Goal: Information Seeking & Learning: Understand process/instructions

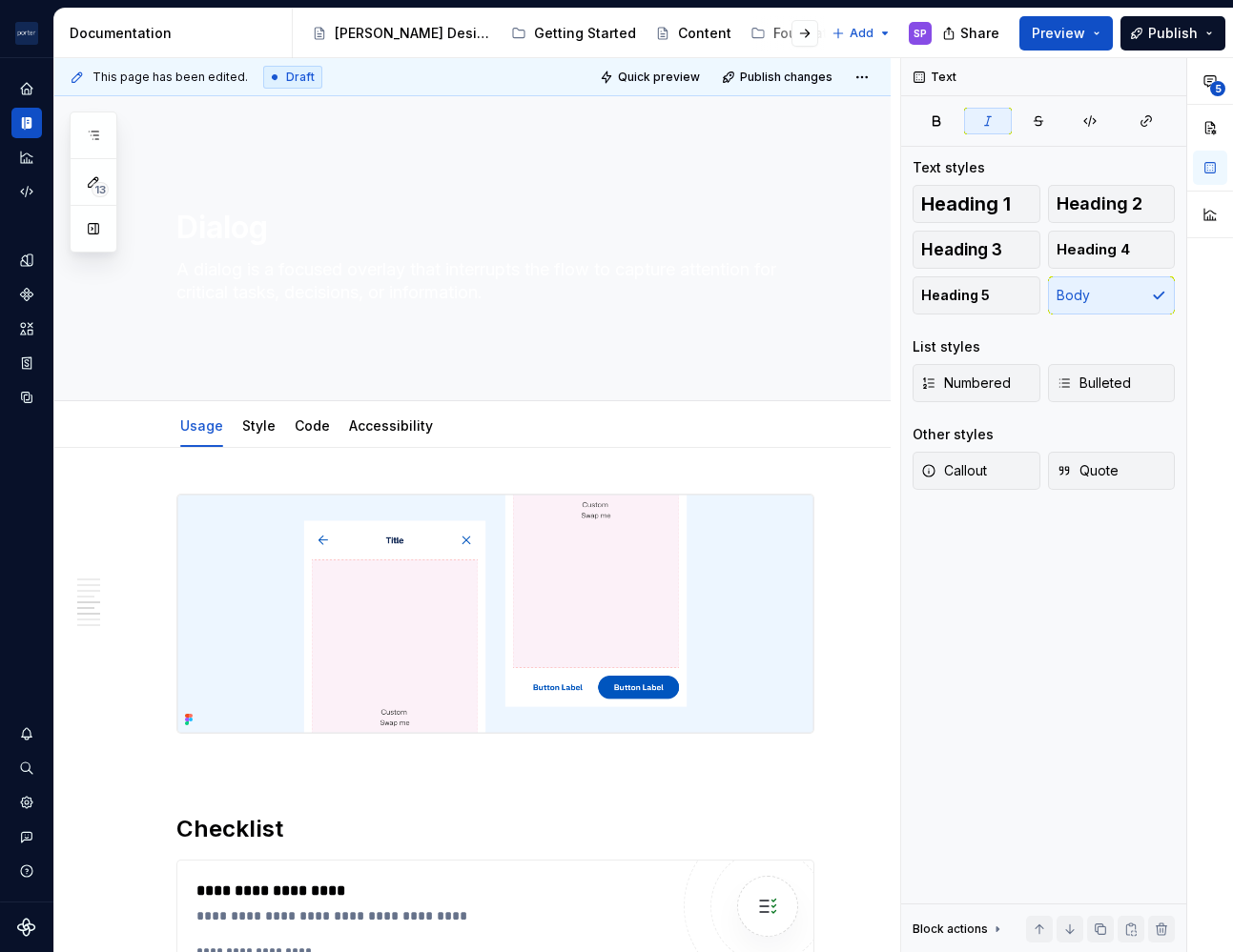
scroll to position [2197, 0]
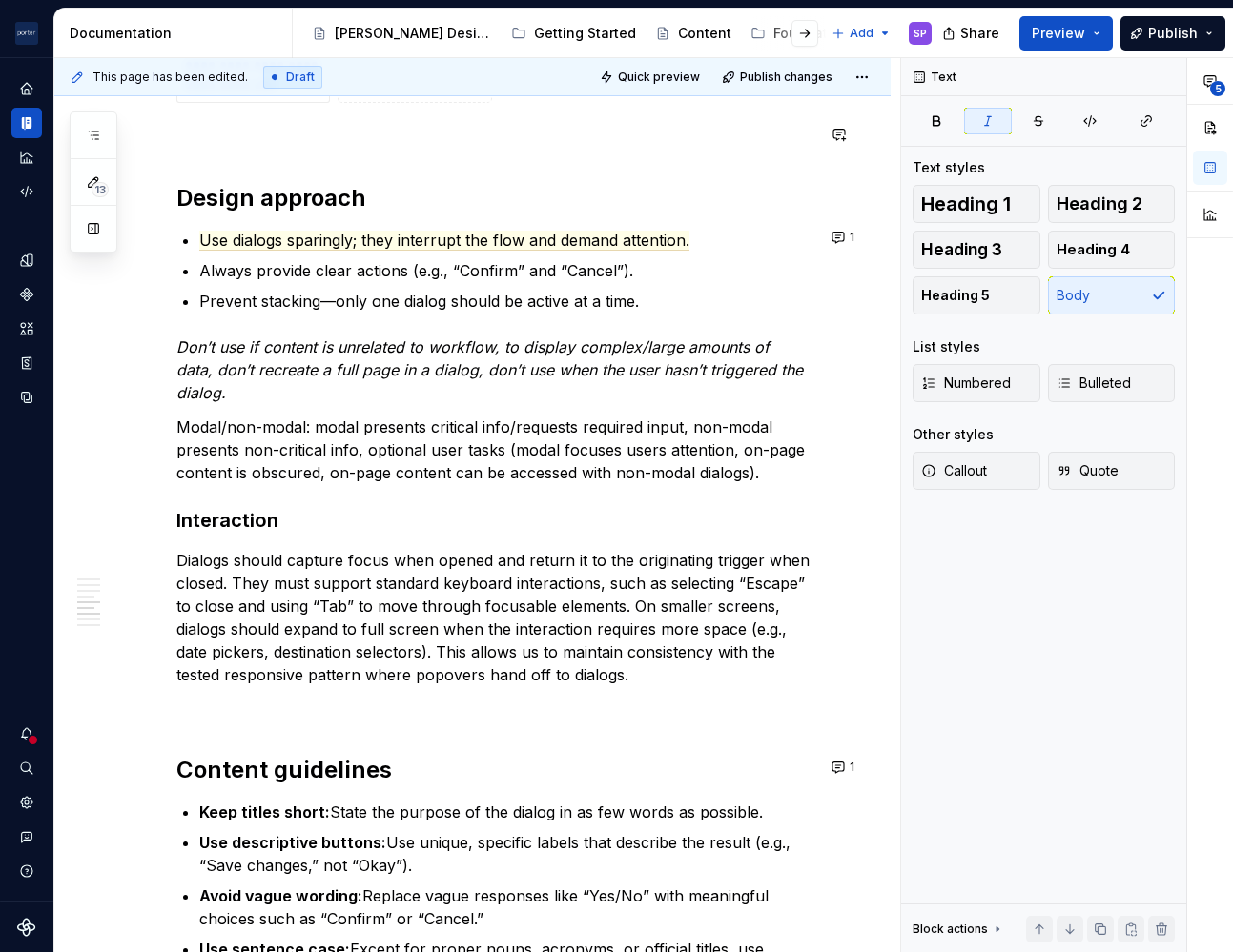
type textarea "*"
click at [669, 458] on p "Modal/non-modal: modal presents critical info/requests required input, non-moda…" at bounding box center [494, 450] width 638 height 69
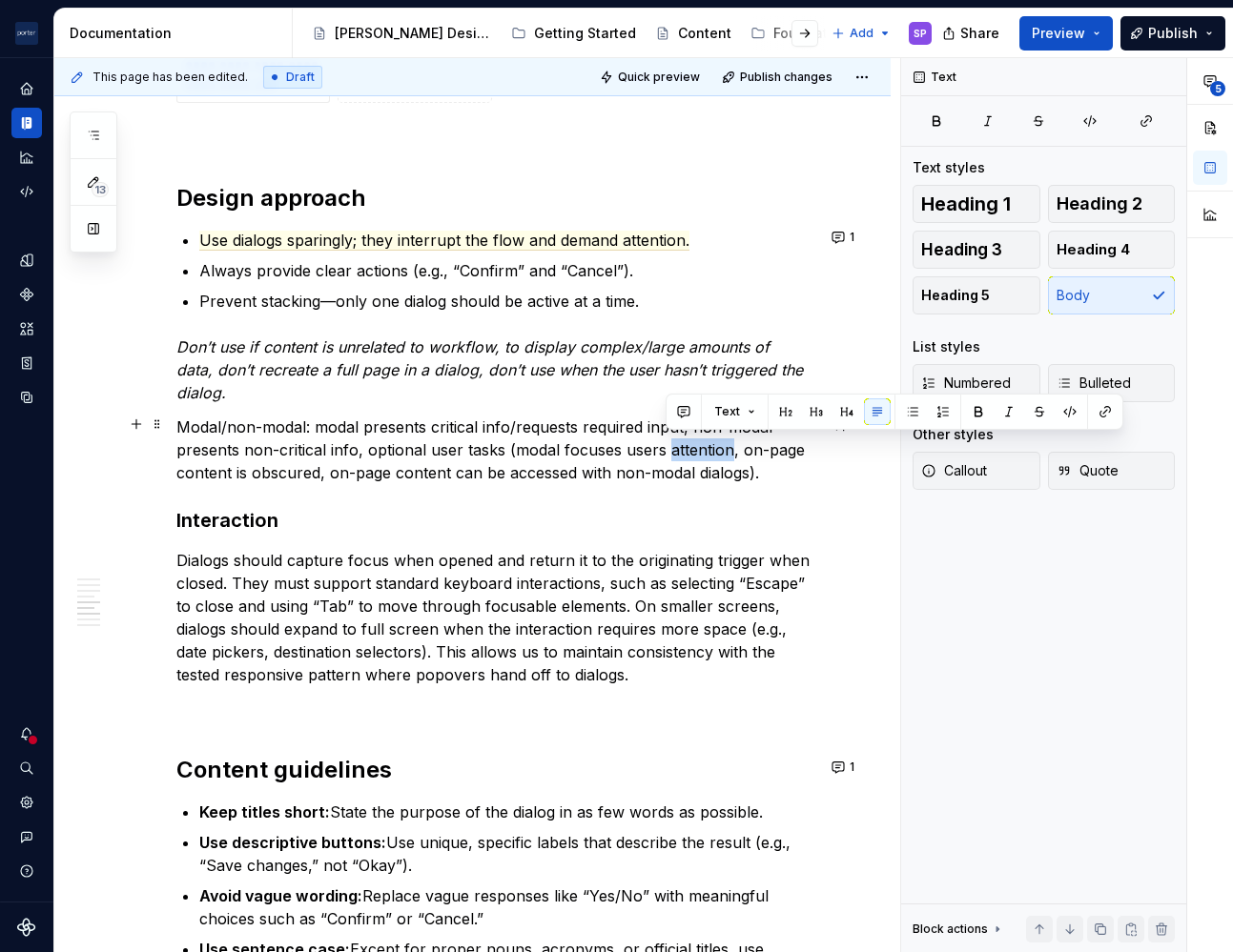
click at [669, 458] on p "Modal/non-modal: modal presents critical info/requests required input, non-moda…" at bounding box center [494, 450] width 638 height 69
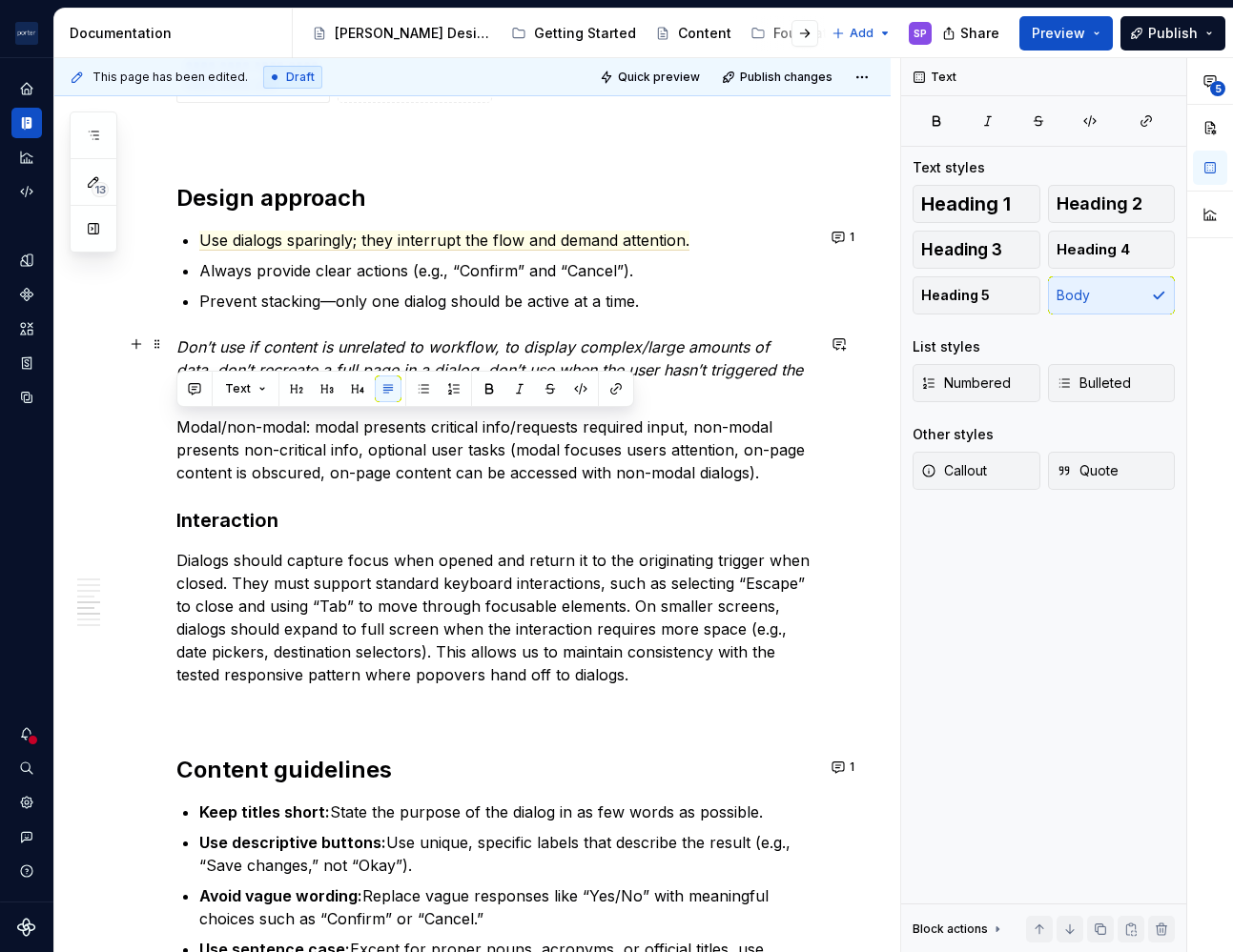
click at [767, 373] on p "Don’t use if content is unrelated to workflow, to display complex/large amounts…" at bounding box center [494, 370] width 638 height 69
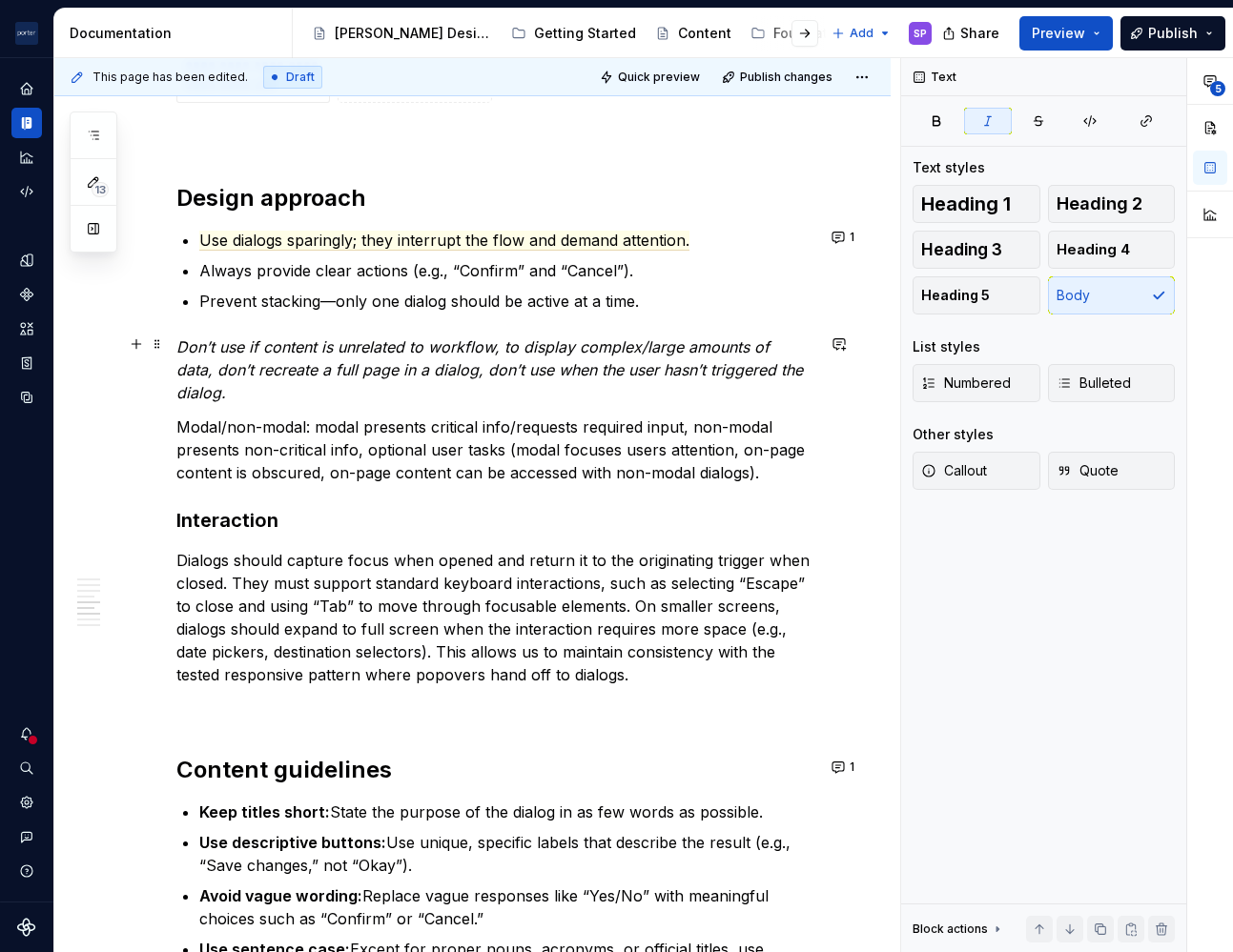
click at [767, 386] on p "Don’t use if content is unrelated to workflow, to display complex/large amounts…" at bounding box center [494, 370] width 638 height 69
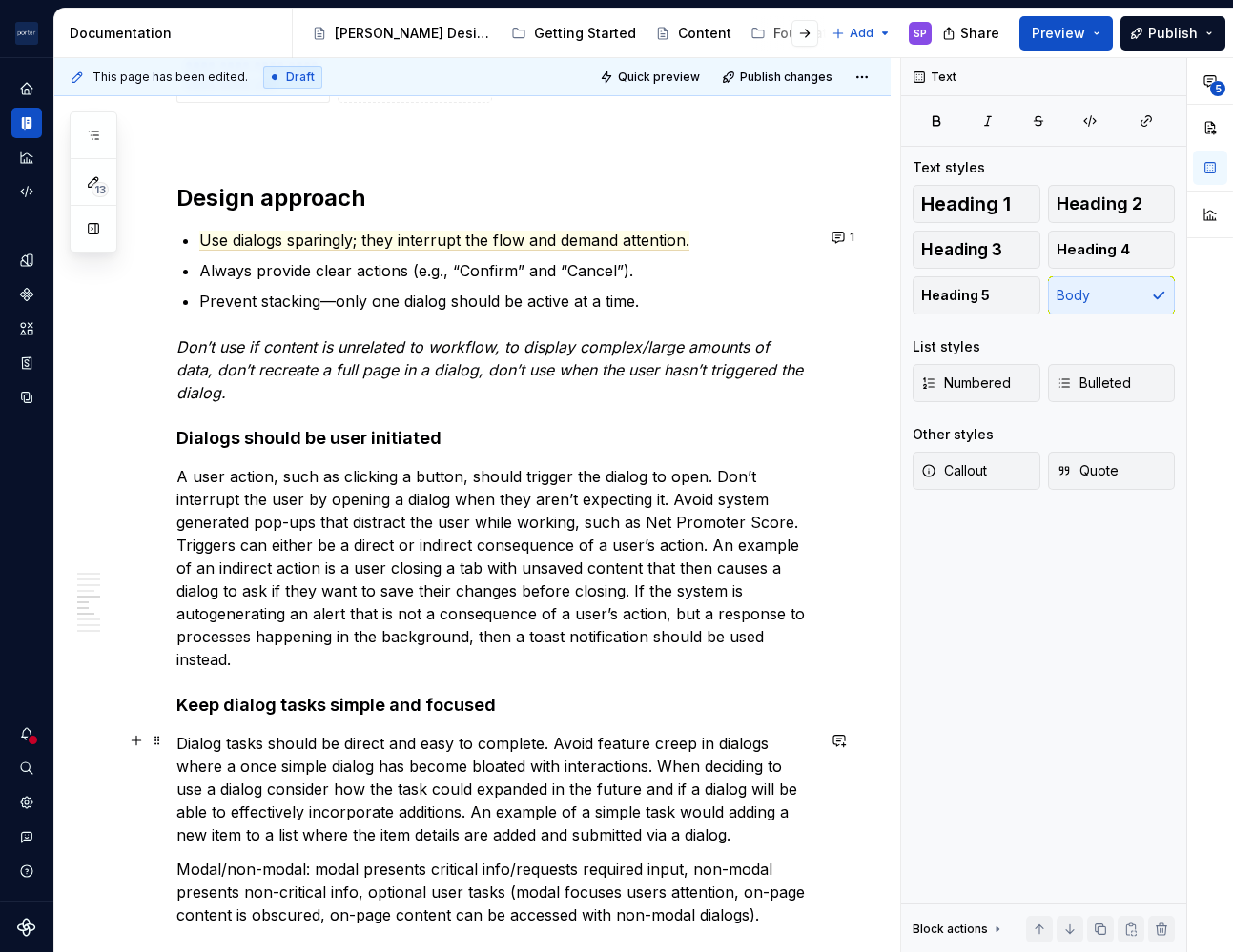
scroll to position [2282, 0]
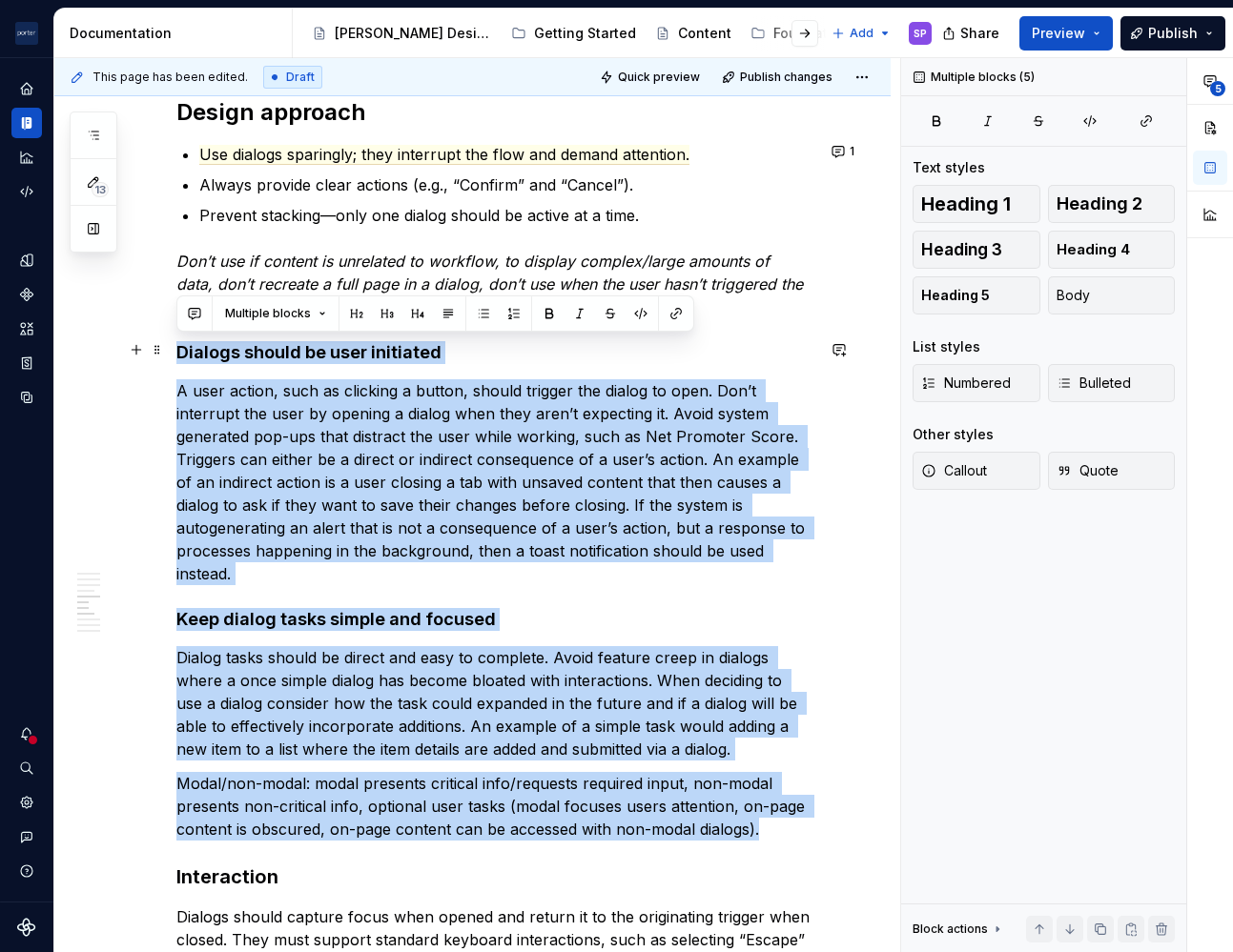
drag, startPoint x: 791, startPoint y: 820, endPoint x: 114, endPoint y: 348, distance: 825.3
click at [114, 348] on div "**********" at bounding box center [472, 312] width 836 height 4293
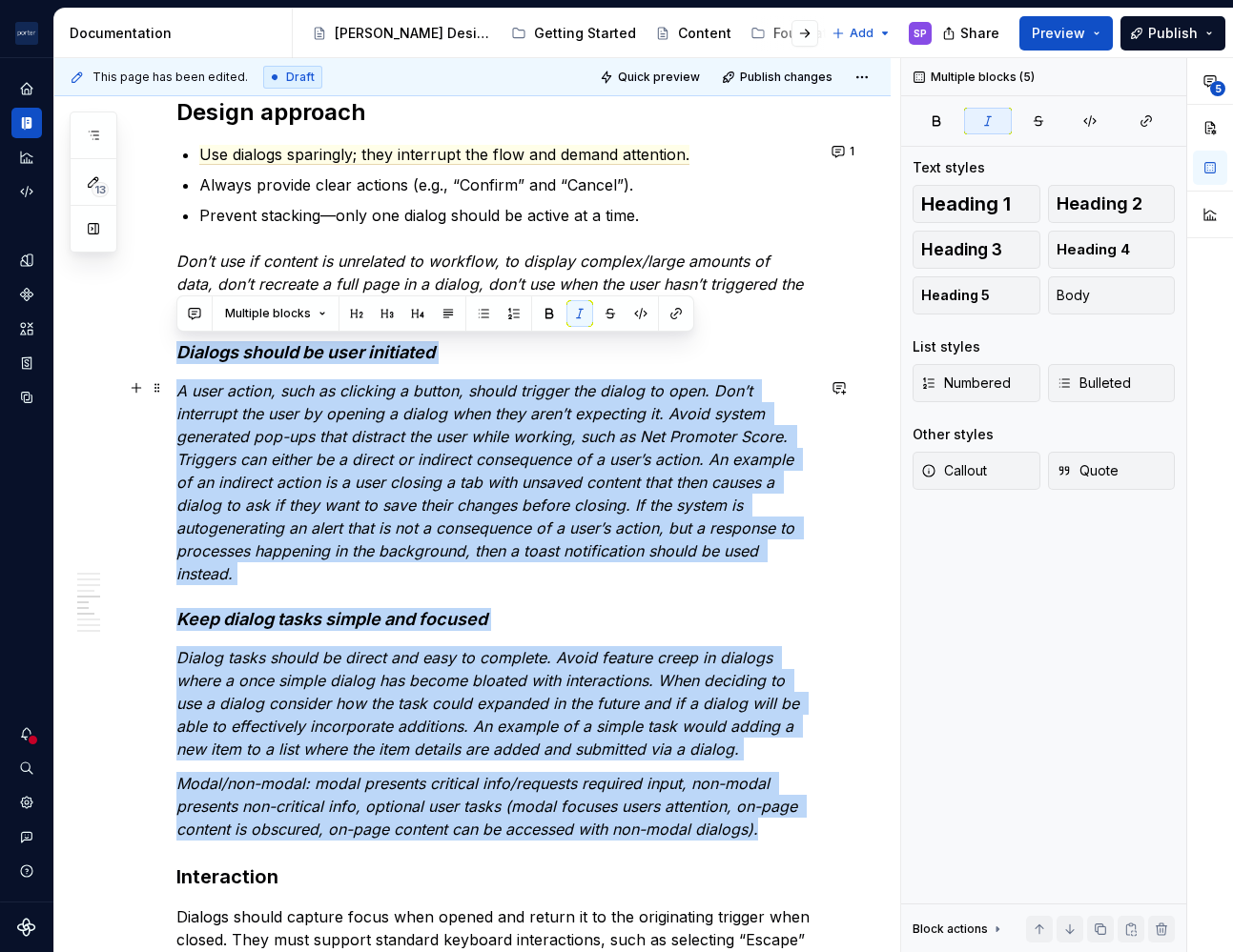
click at [300, 423] on em "A user action, such as clicking a button, should trigger the dialog to open. Do…" at bounding box center [487, 482] width 623 height 202
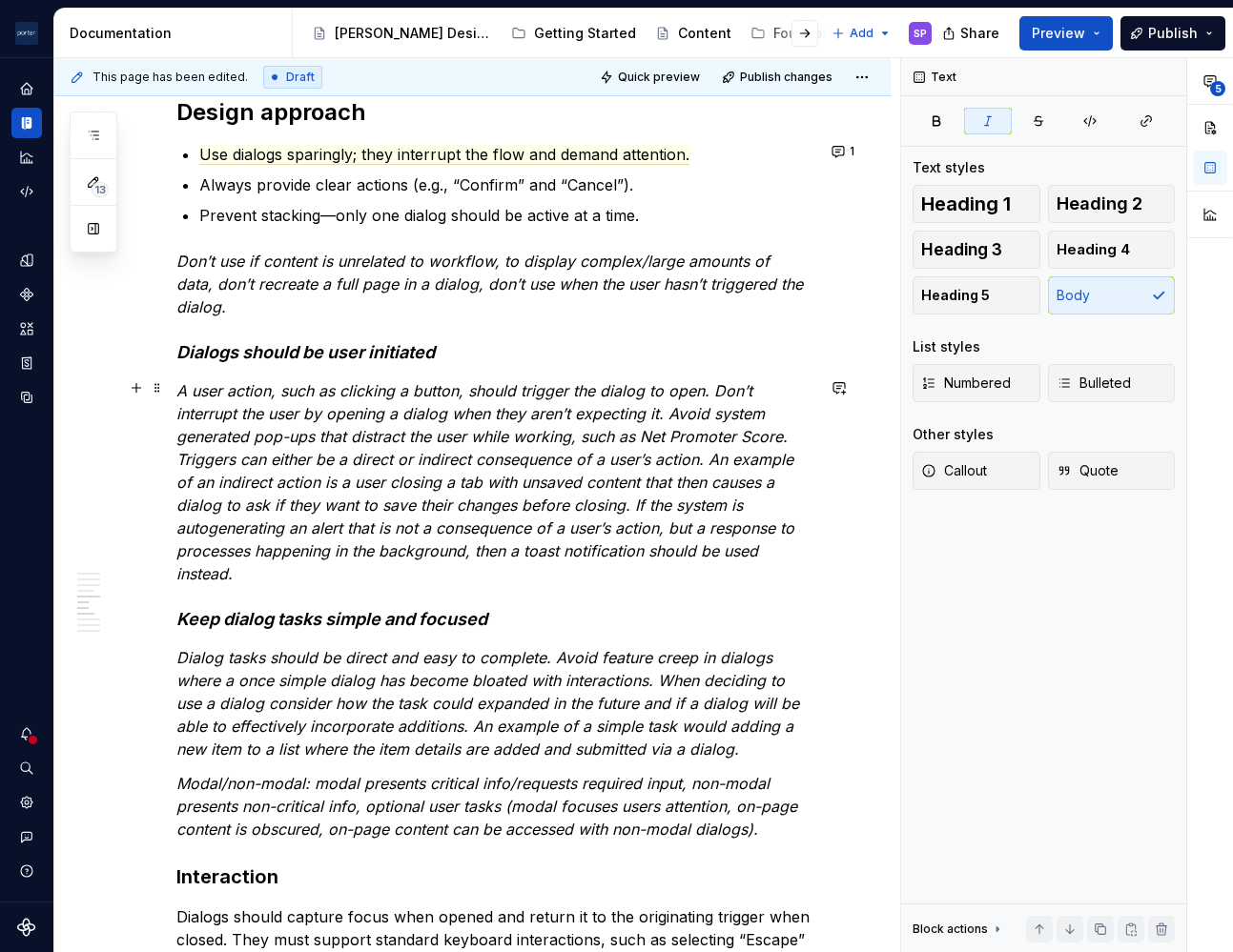
click at [178, 394] on em "A user action, such as clicking a button, should trigger the dialog to open. Do…" at bounding box center [487, 482] width 623 height 202
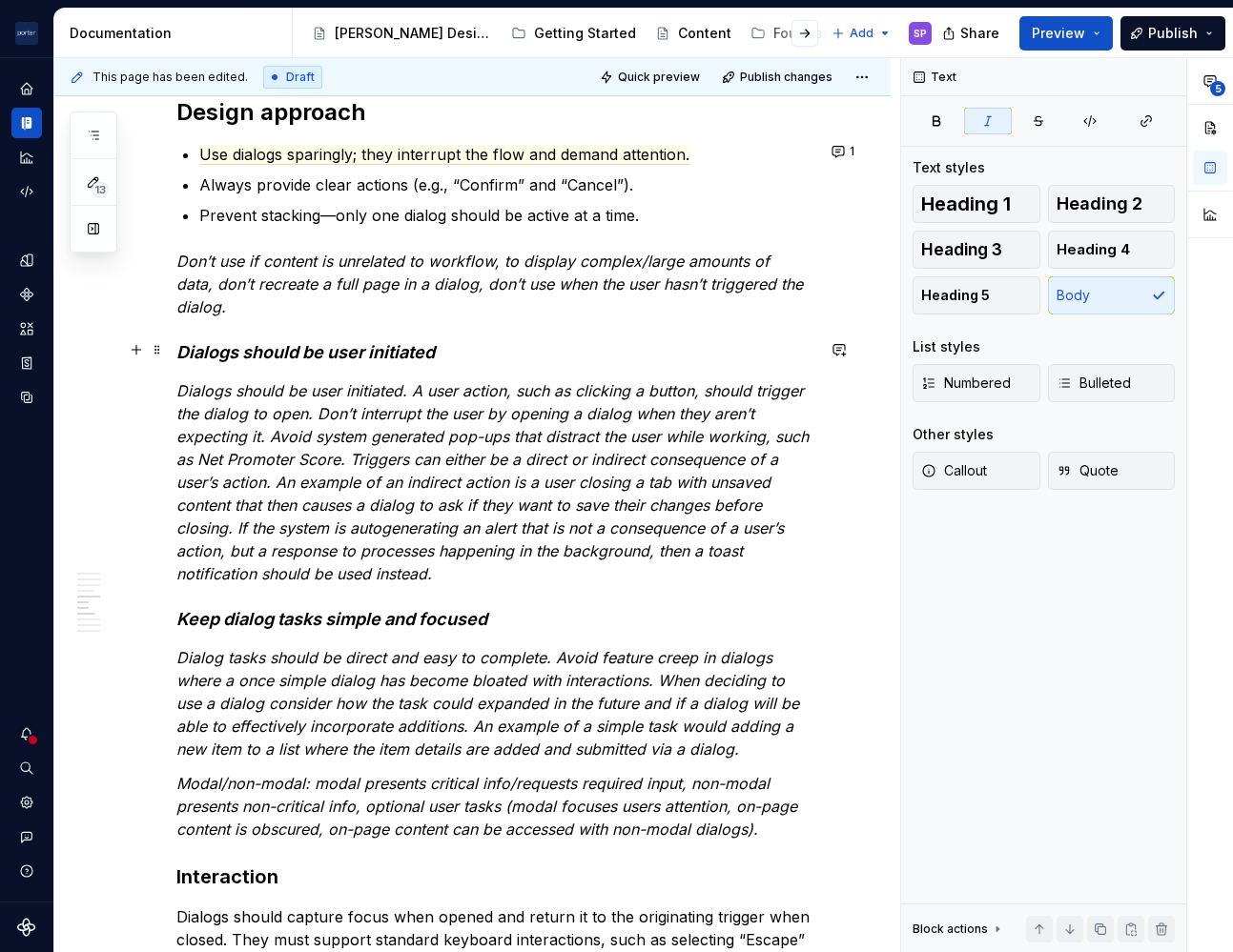
click at [221, 347] on em "Dialogs should be user initiated" at bounding box center [305, 352] width 258 height 20
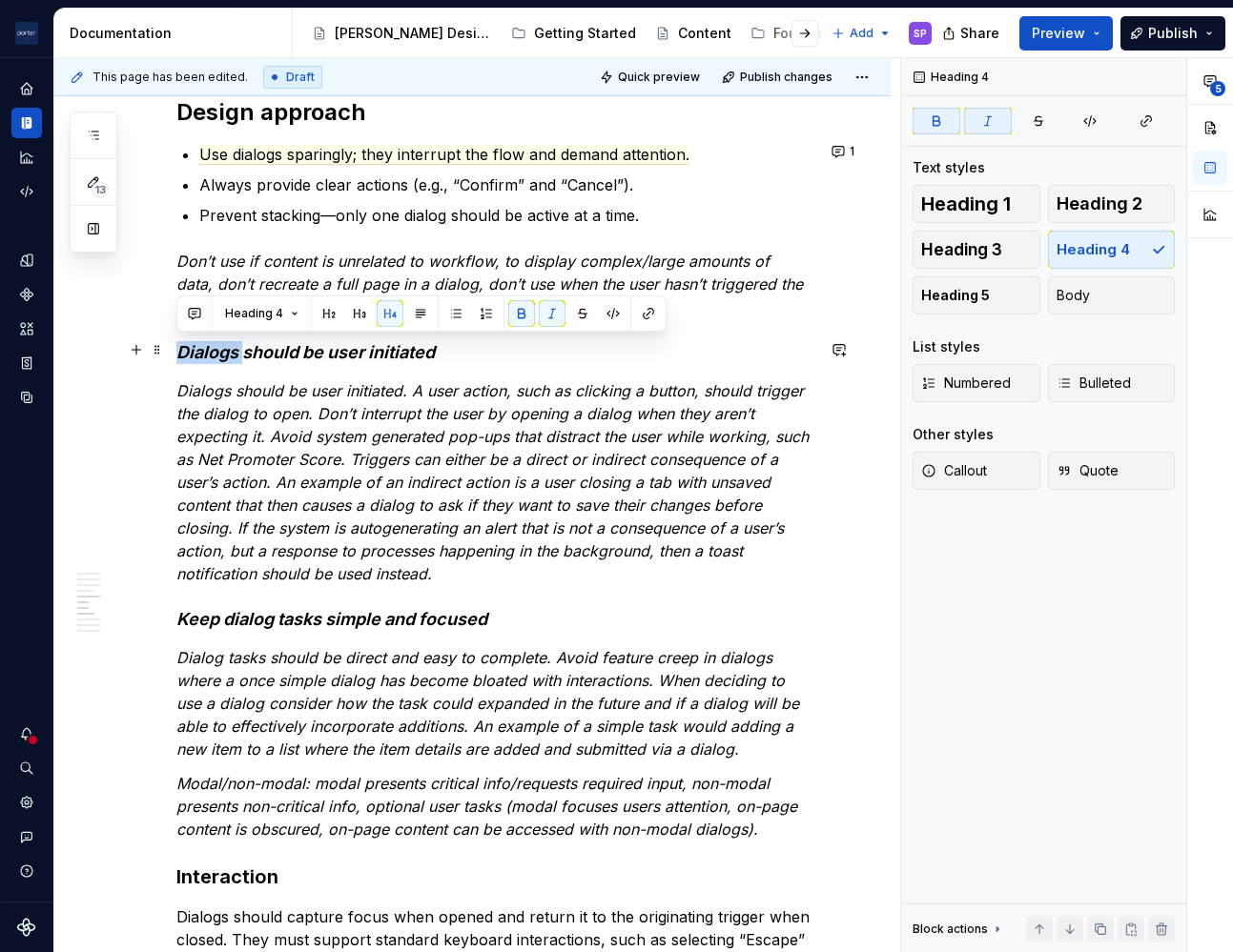
click at [221, 347] on em "Dialogs should be user initiated" at bounding box center [305, 352] width 258 height 20
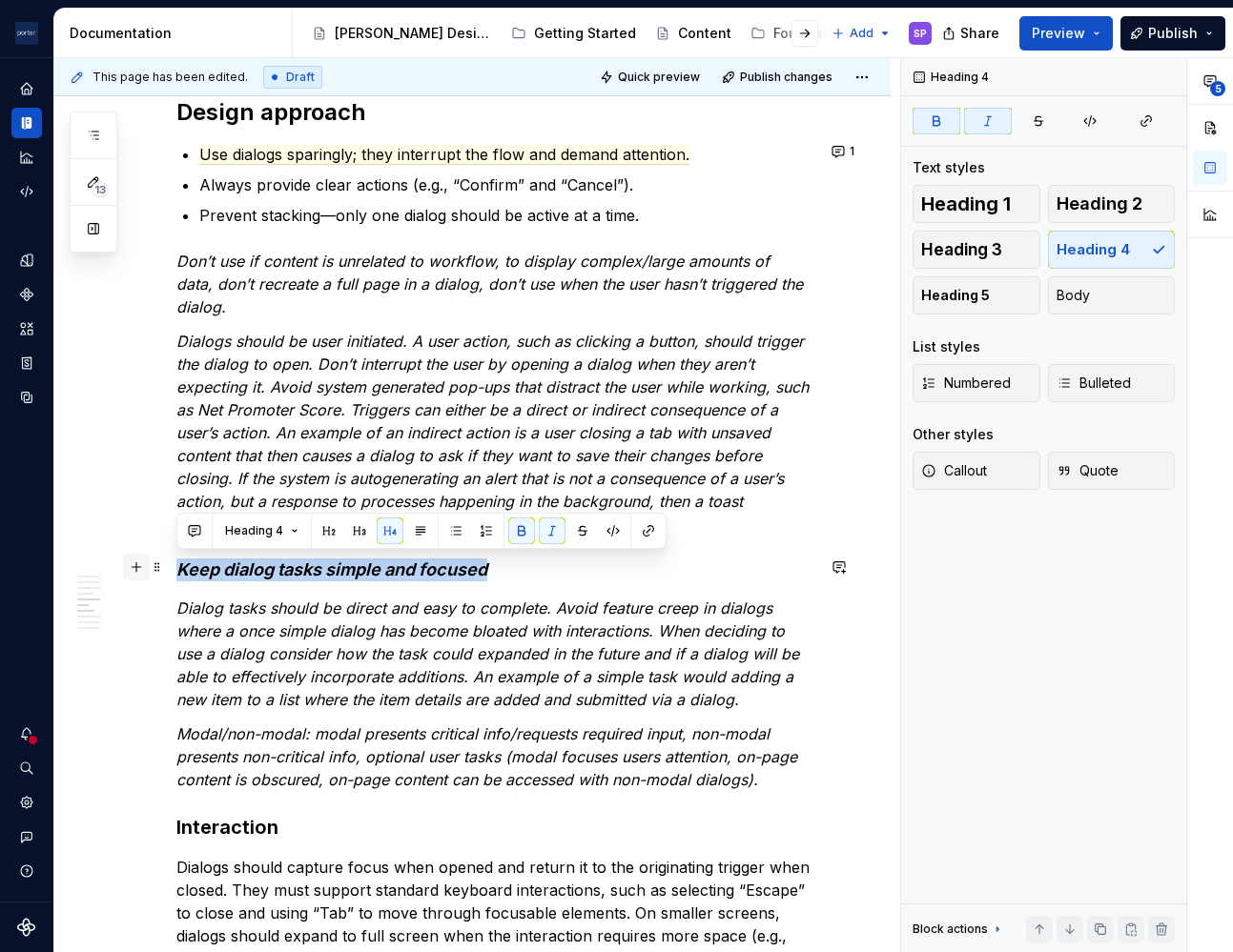
drag, startPoint x: 300, startPoint y: 559, endPoint x: 140, endPoint y: 565, distance: 160.1
click at [176, 565] on div "**********" at bounding box center [494, 168] width 638 height 3913
copy em "Keep dialog tasks simple and focused"
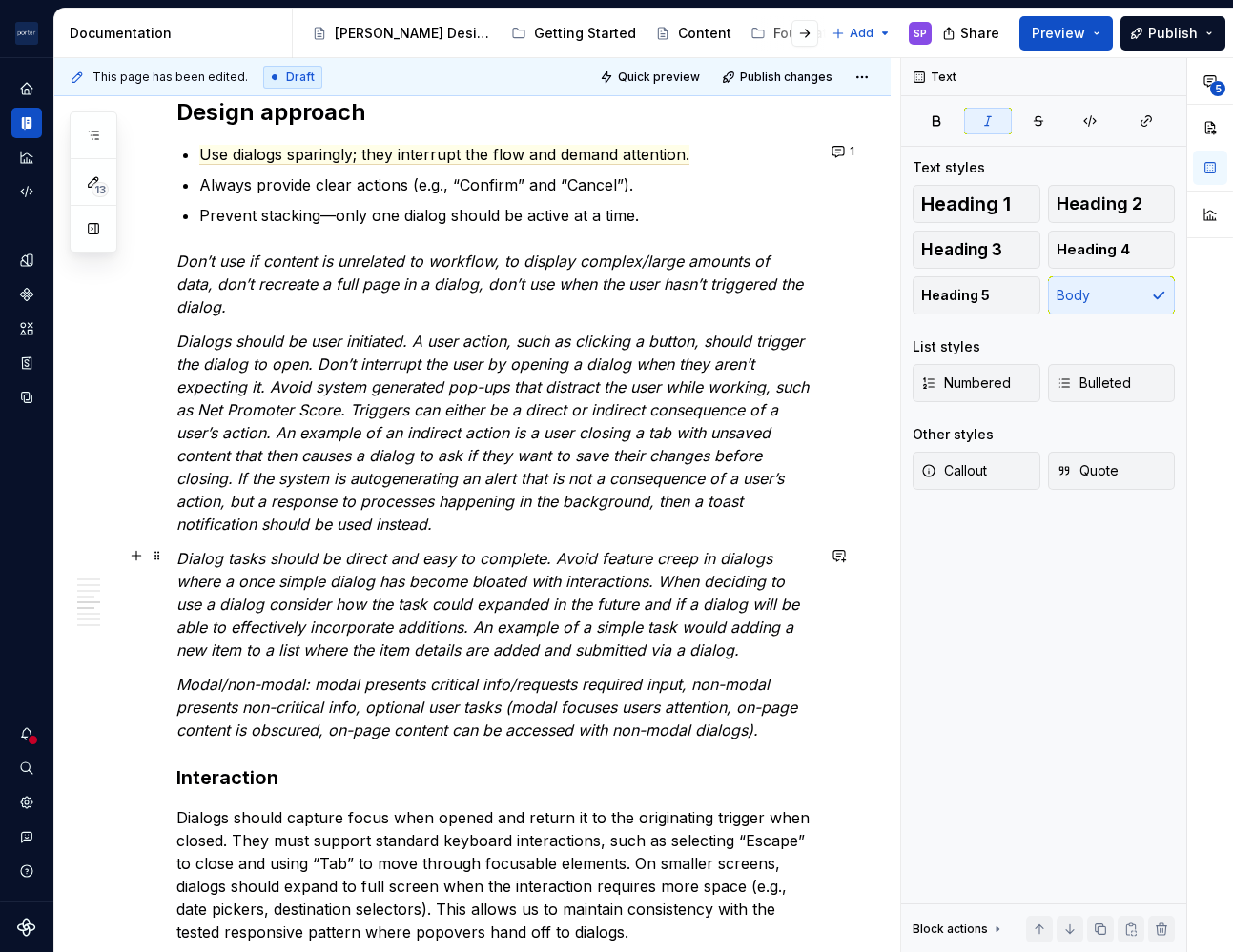
click at [182, 567] on p "Dialog tasks should be direct and easy to complete. Avoid feature creep in dial…" at bounding box center [494, 604] width 638 height 114
click at [178, 558] on em "Dialog tasks should be direct and easy to complete. Avoid feature creep in dial…" at bounding box center [489, 604] width 627 height 111
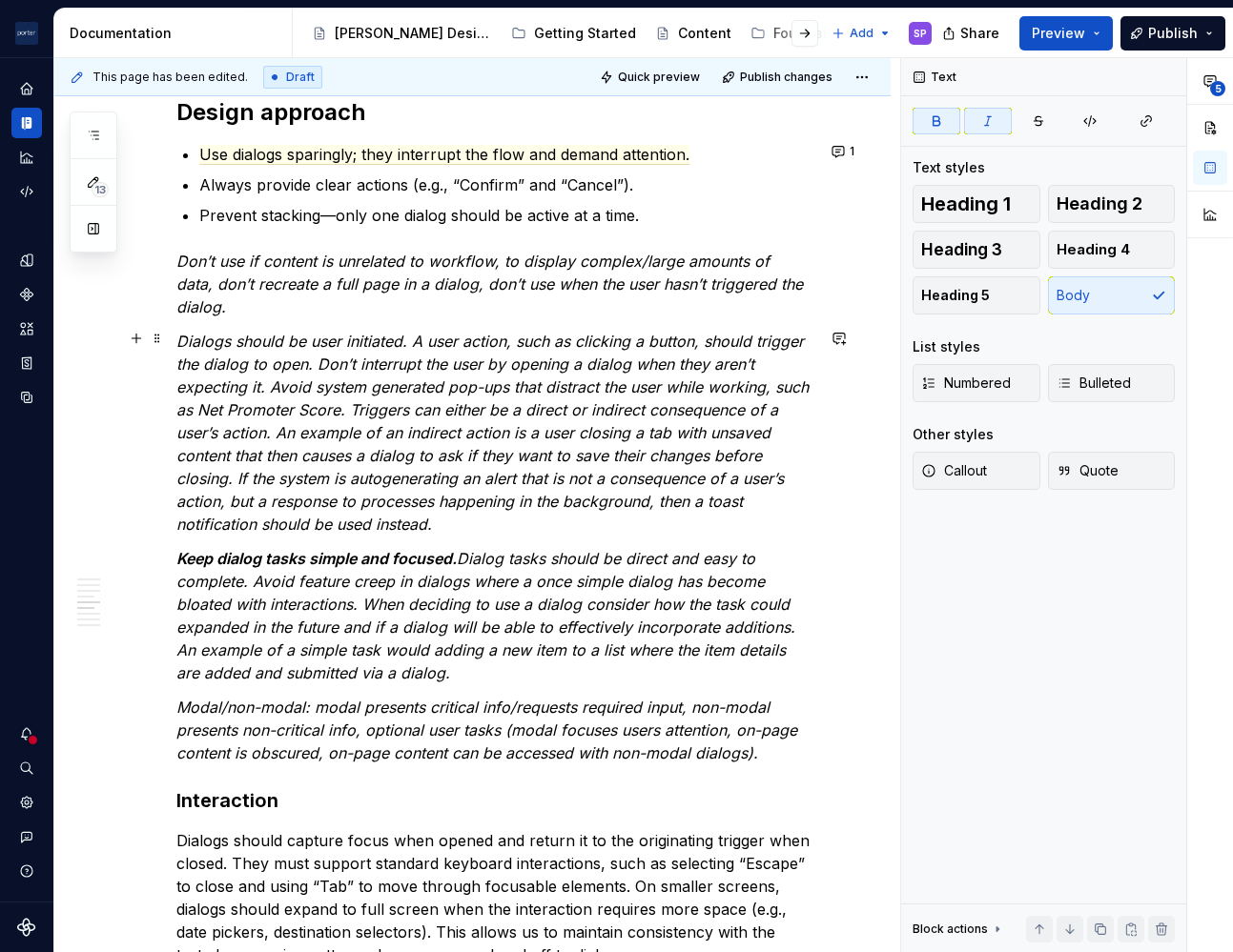
scroll to position [2267, 0]
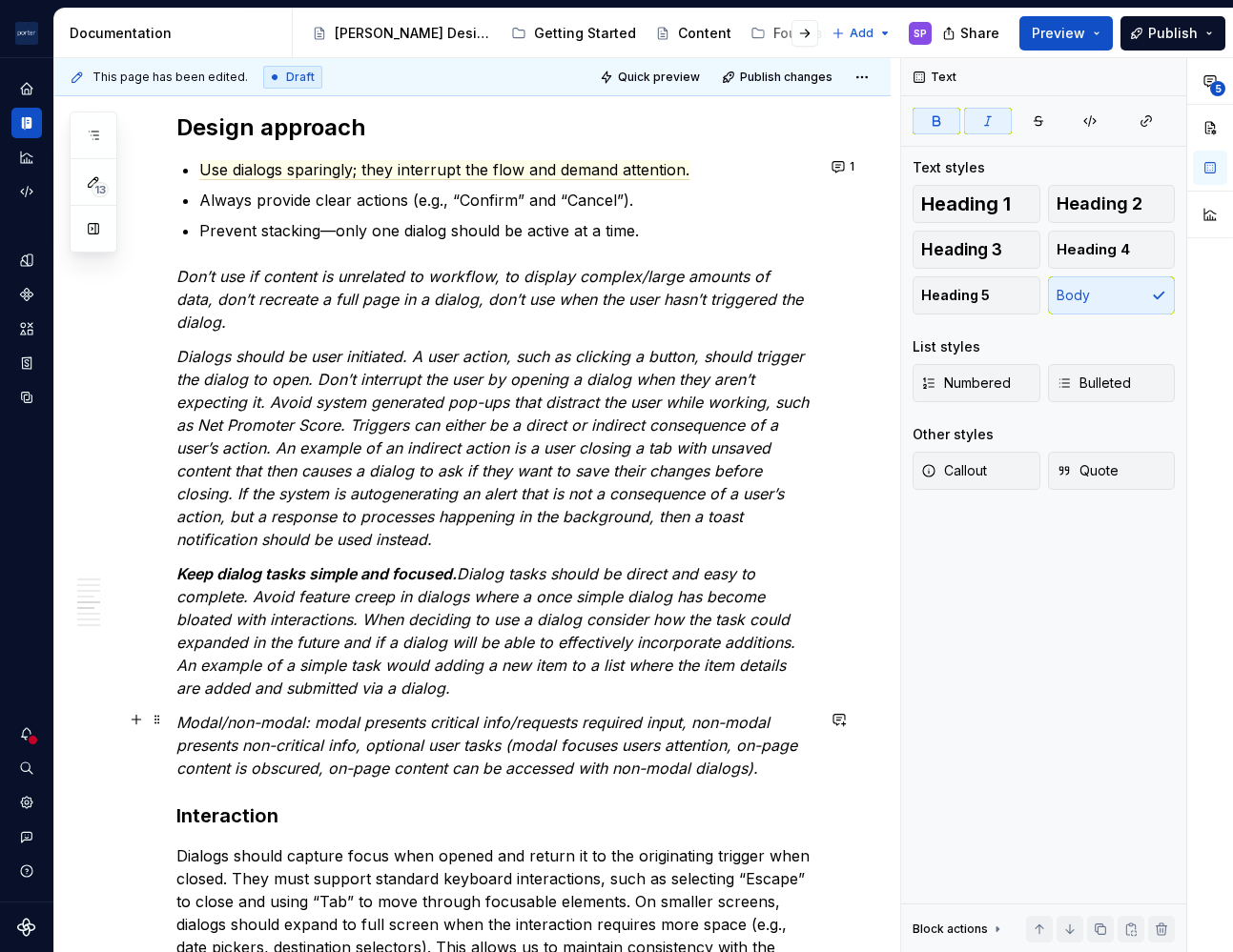
click at [774, 775] on p "Modal/non-modal: modal presents critical info/requests required input, non-moda…" at bounding box center [494, 746] width 638 height 69
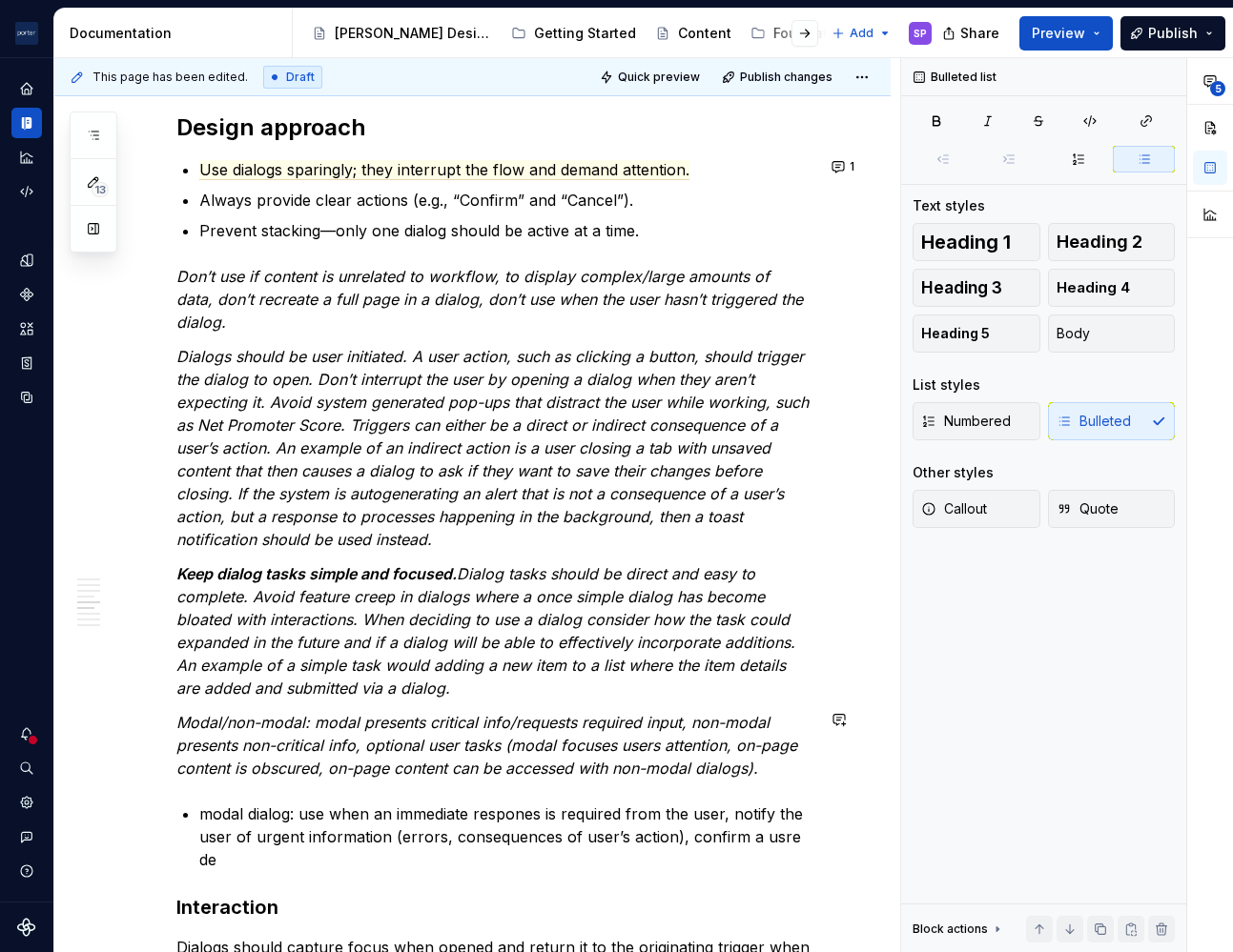
scroll to position [2275, 0]
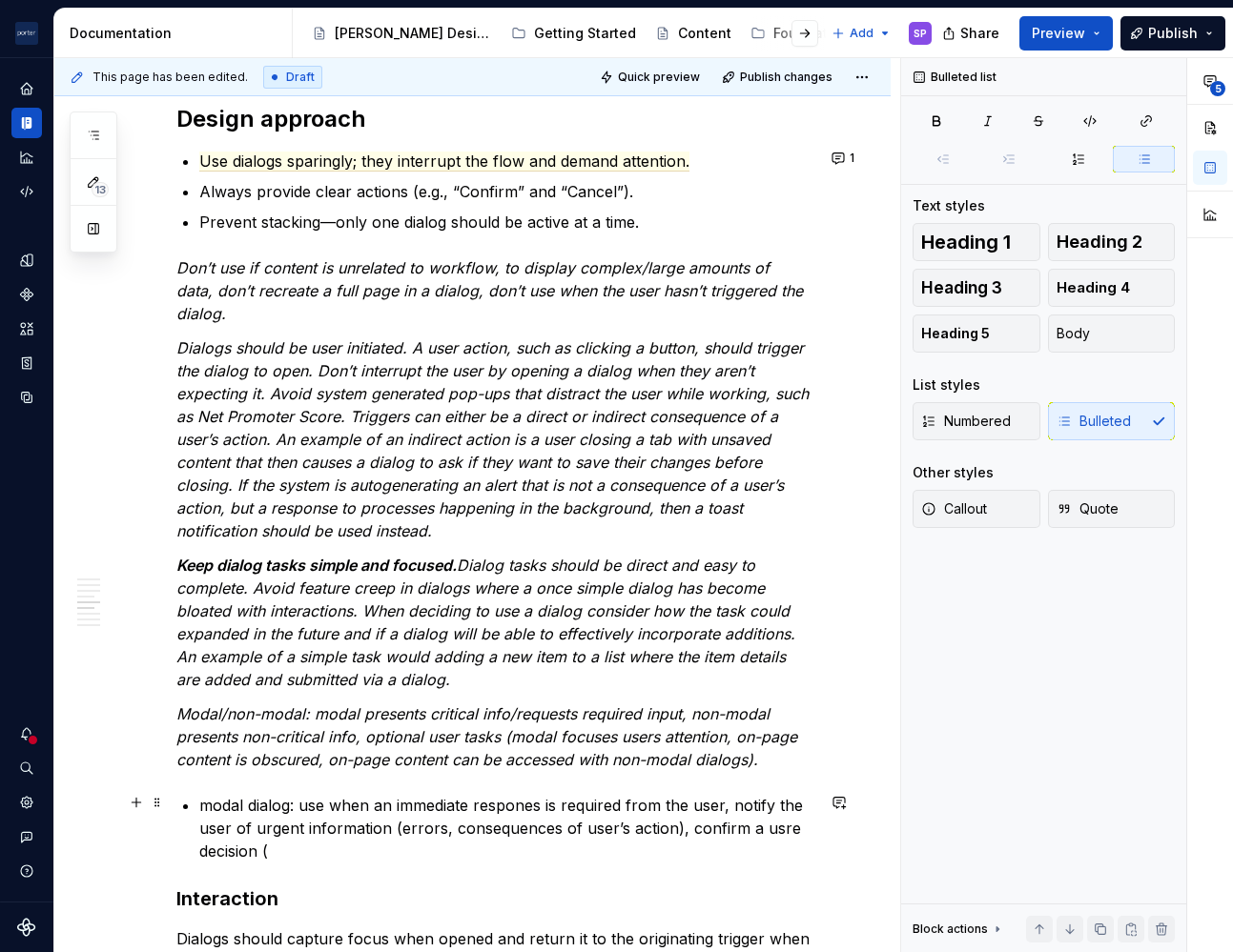
click at [770, 842] on p "modal dialog: use when an immediate respones is required from the user, notify …" at bounding box center [507, 828] width 615 height 69
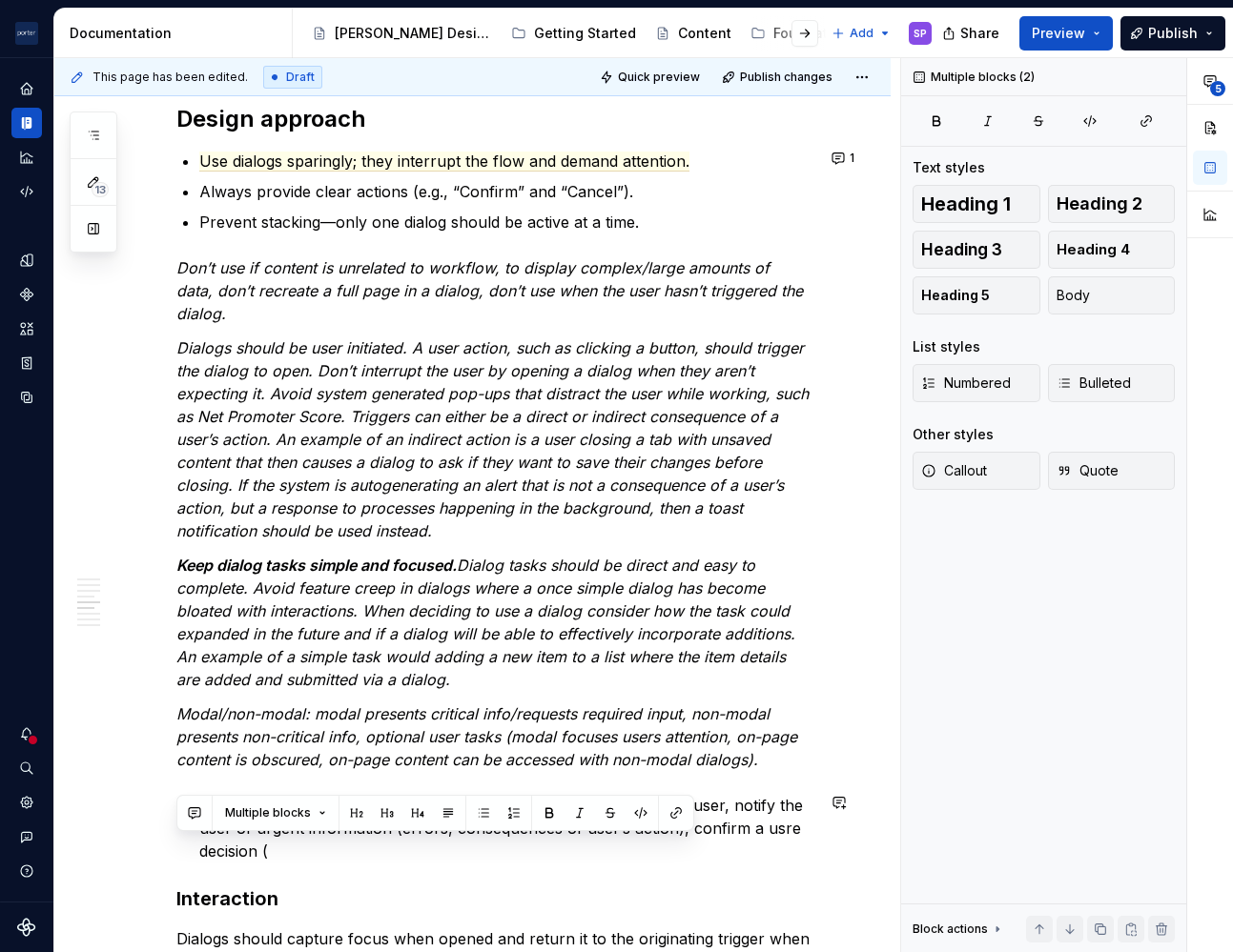
click at [753, 833] on p "modal dialog: use when an immediate respones is required from the user, notify …" at bounding box center [507, 828] width 615 height 69
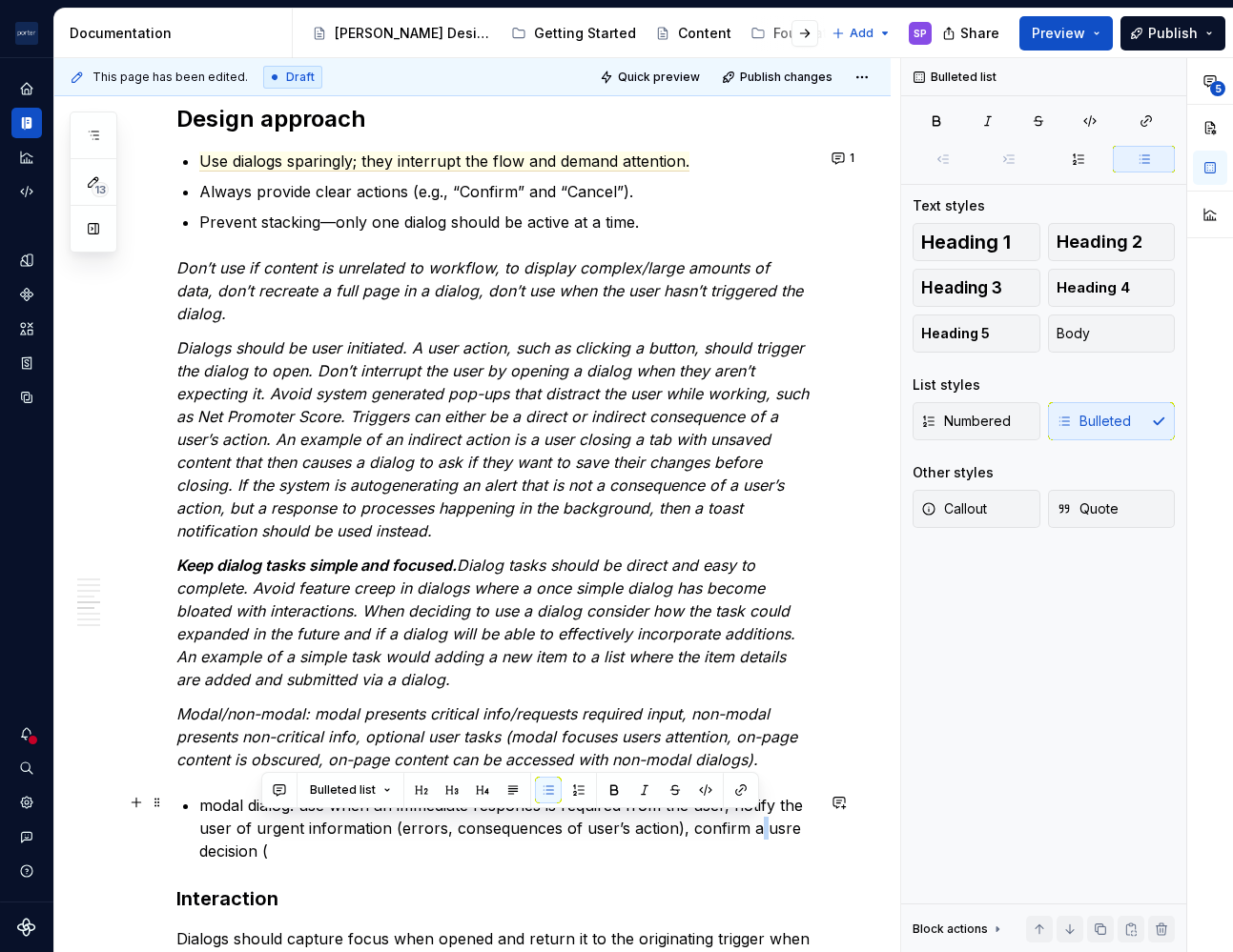
click at [753, 833] on p "modal dialog: use when an immediate respones is required from the user, notify …" at bounding box center [507, 828] width 615 height 69
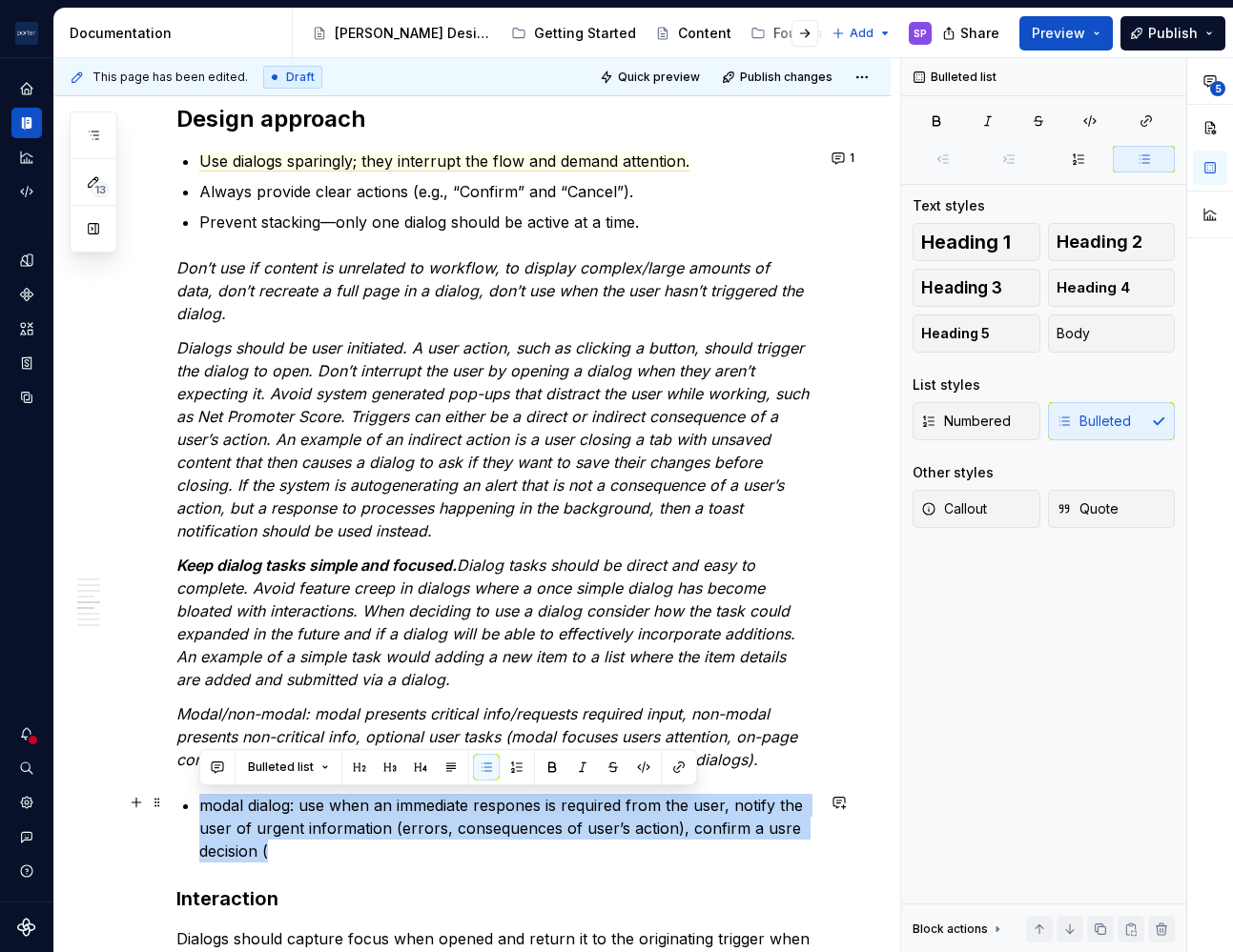
click at [760, 832] on p "modal dialog: use when an immediate respones is required from the user, notify …" at bounding box center [507, 828] width 615 height 69
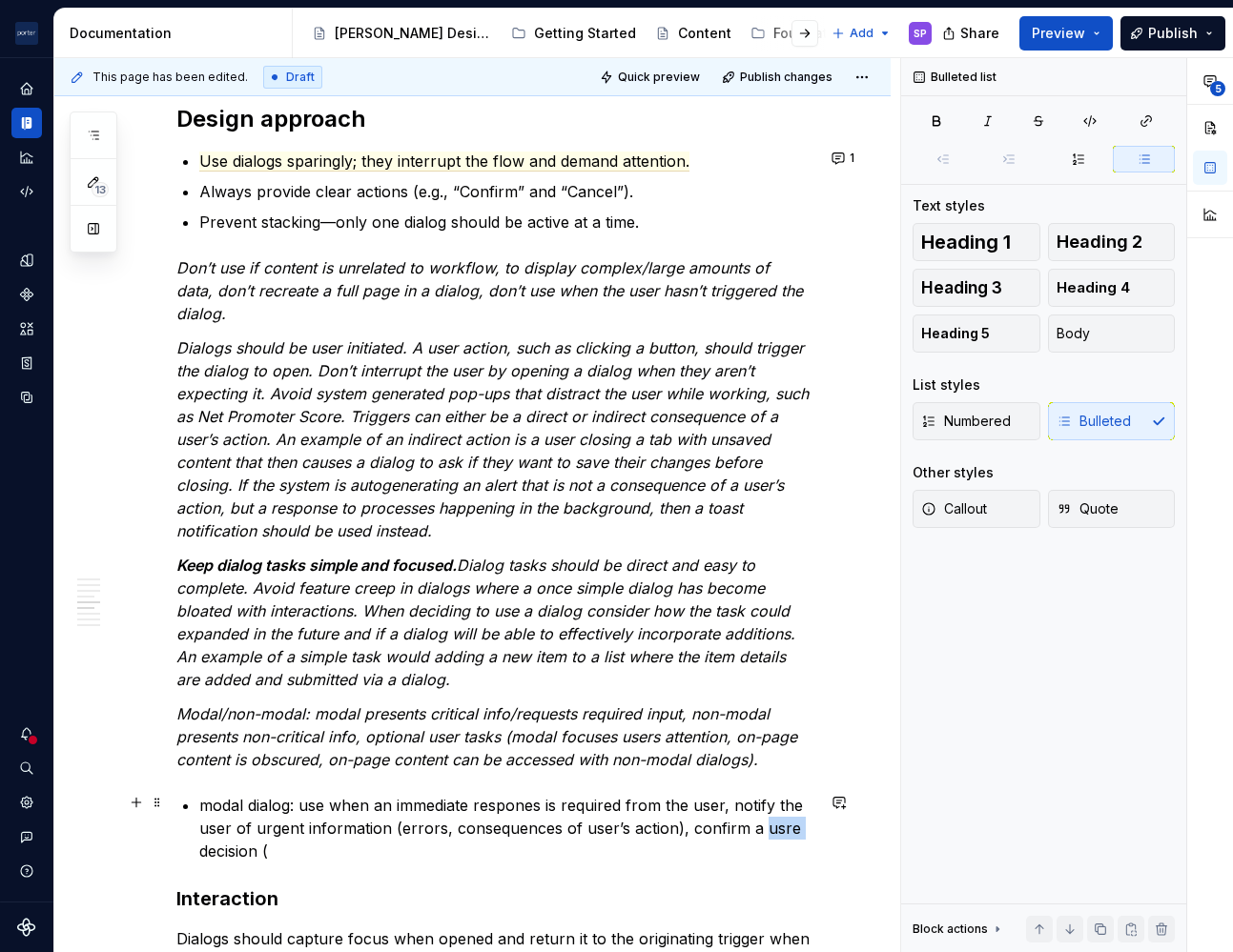
click at [760, 832] on p "modal dialog: use when an immediate respones is required from the user, notify …" at bounding box center [507, 828] width 615 height 69
click at [488, 807] on p "modal dialog: use when an immediate respones is required from the user, notify …" at bounding box center [507, 828] width 615 height 69
click at [231, 850] on p "modal dialog: use when an immediate response is required from the user, notify …" at bounding box center [507, 828] width 615 height 69
click at [334, 856] on p "modal dialog: use when an immediate response is required from the user, notify …" at bounding box center [507, 828] width 615 height 69
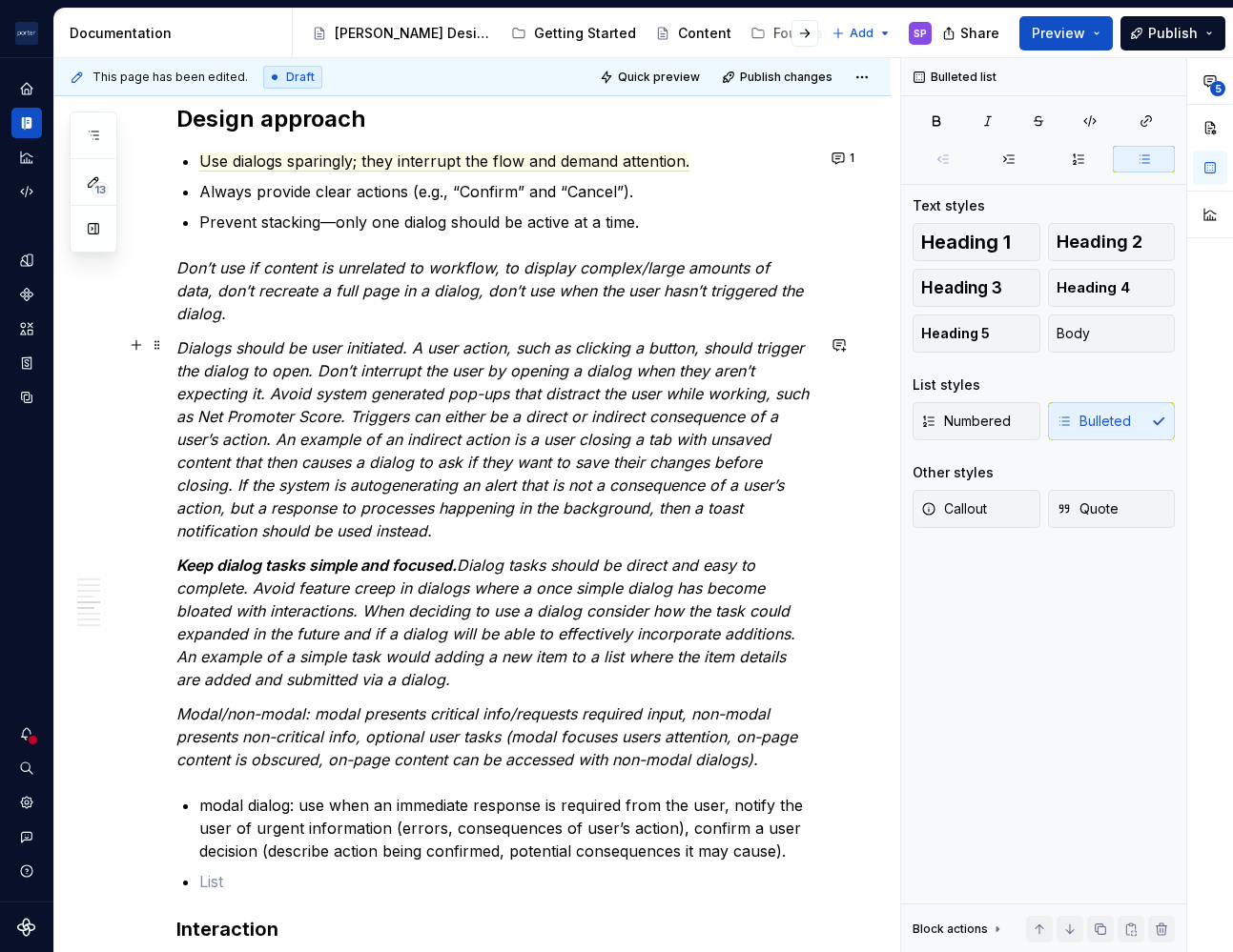
scroll to position [2254, 0]
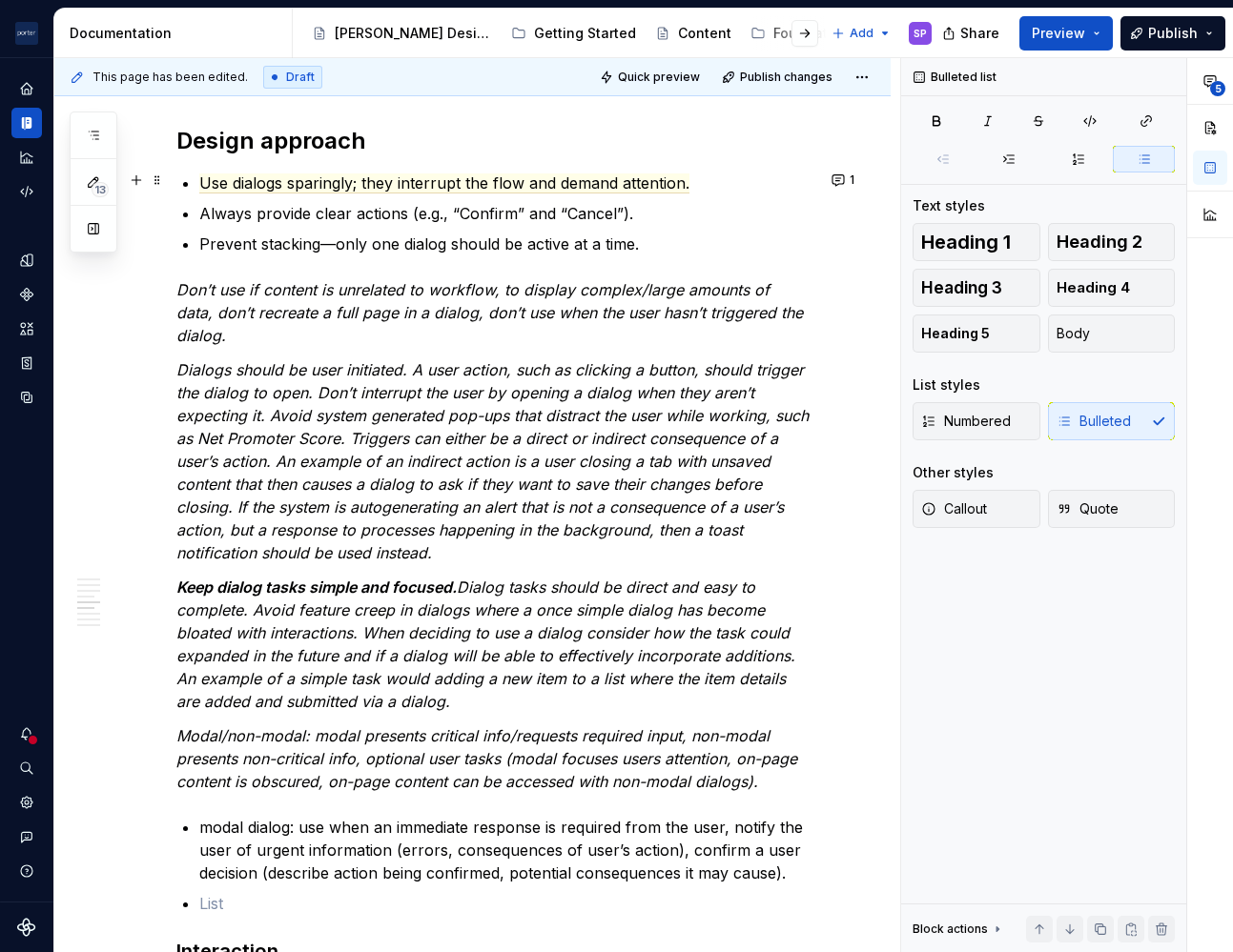
click at [806, 172] on p "Use dialogs sparingly; they interrupt the flow and demand attention." at bounding box center [507, 183] width 615 height 23
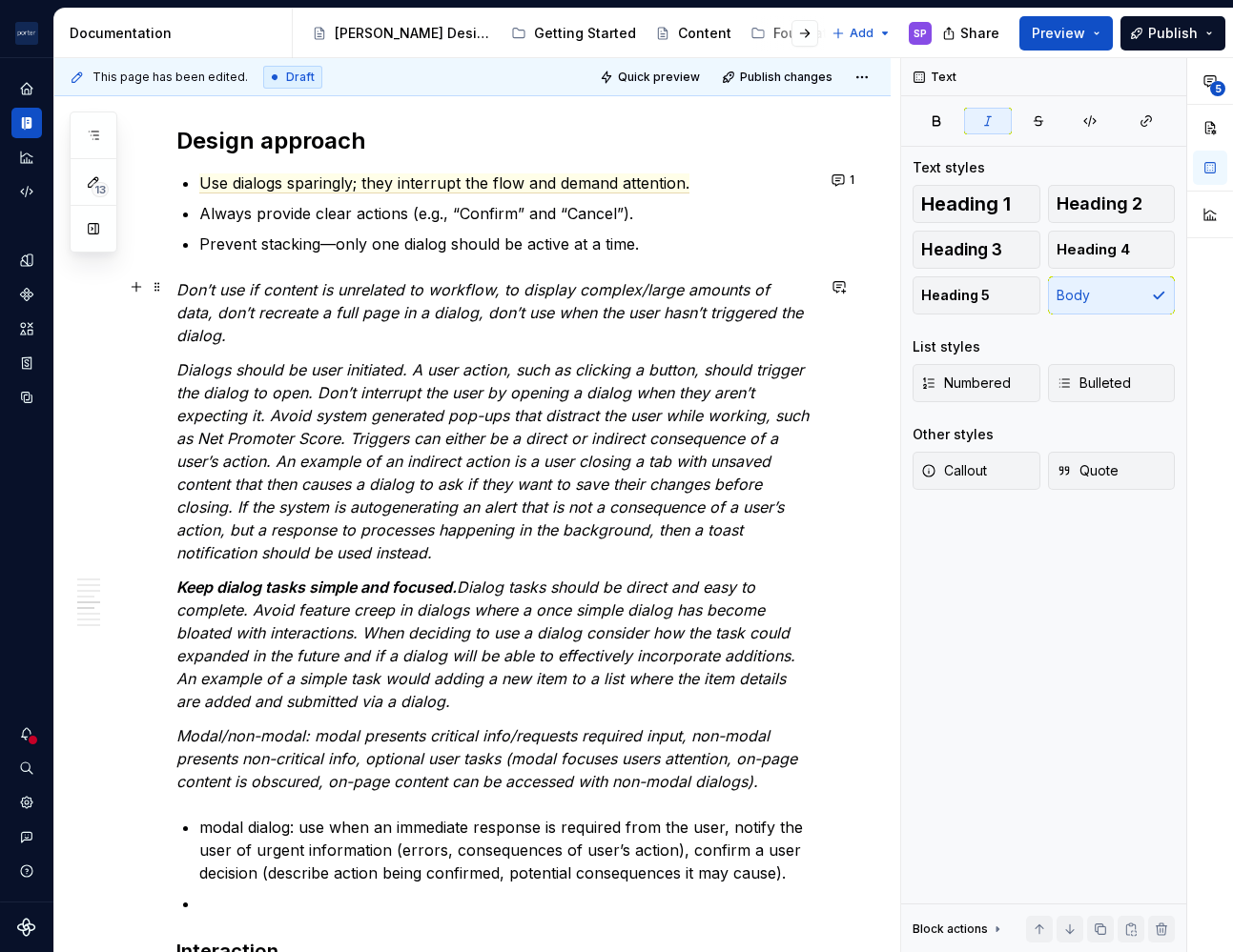
click at [511, 296] on em "Don’t use if content is unrelated to workflow, to display complex/large amounts…" at bounding box center [491, 312] width 631 height 65
click at [402, 273] on div "**********" at bounding box center [494, 233] width 638 height 3986
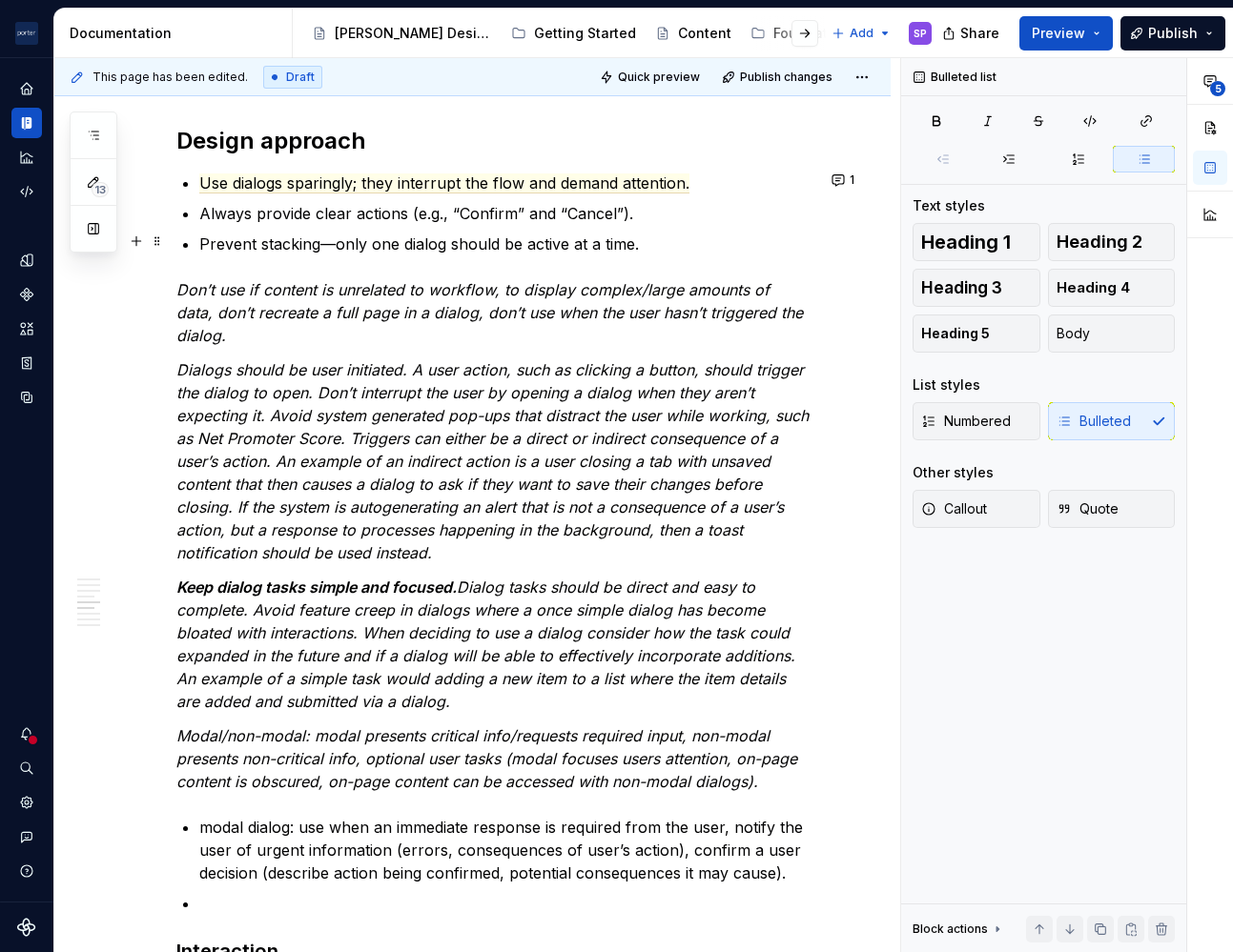
click at [718, 250] on p "Prevent stacking—only one dialog should be active at a time." at bounding box center [507, 244] width 615 height 23
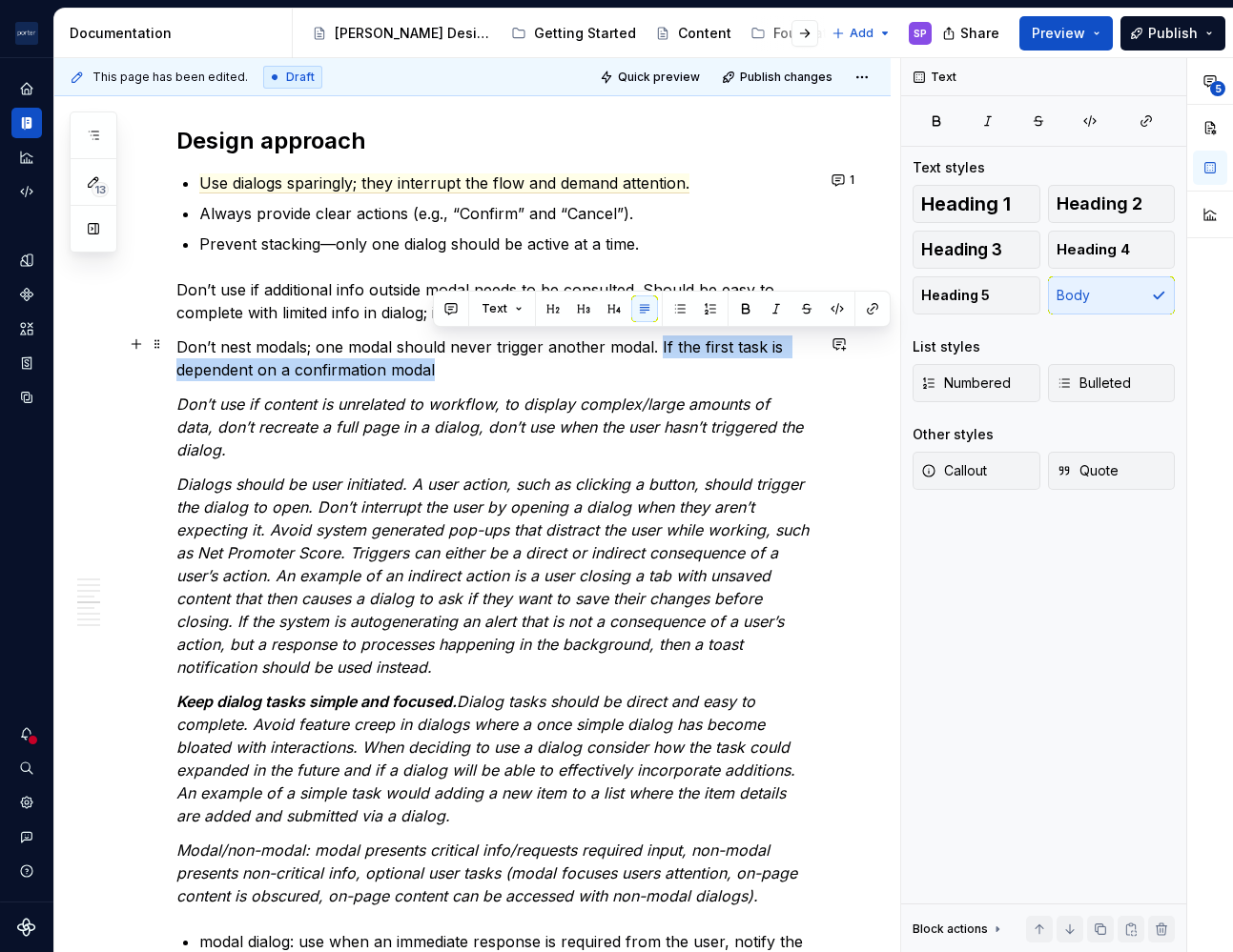
drag, startPoint x: 665, startPoint y: 362, endPoint x: 656, endPoint y: 333, distance: 30.4
click at [656, 336] on p "Don’t nest modals; one modal should never trigger another modal. If the first t…" at bounding box center [494, 359] width 638 height 46
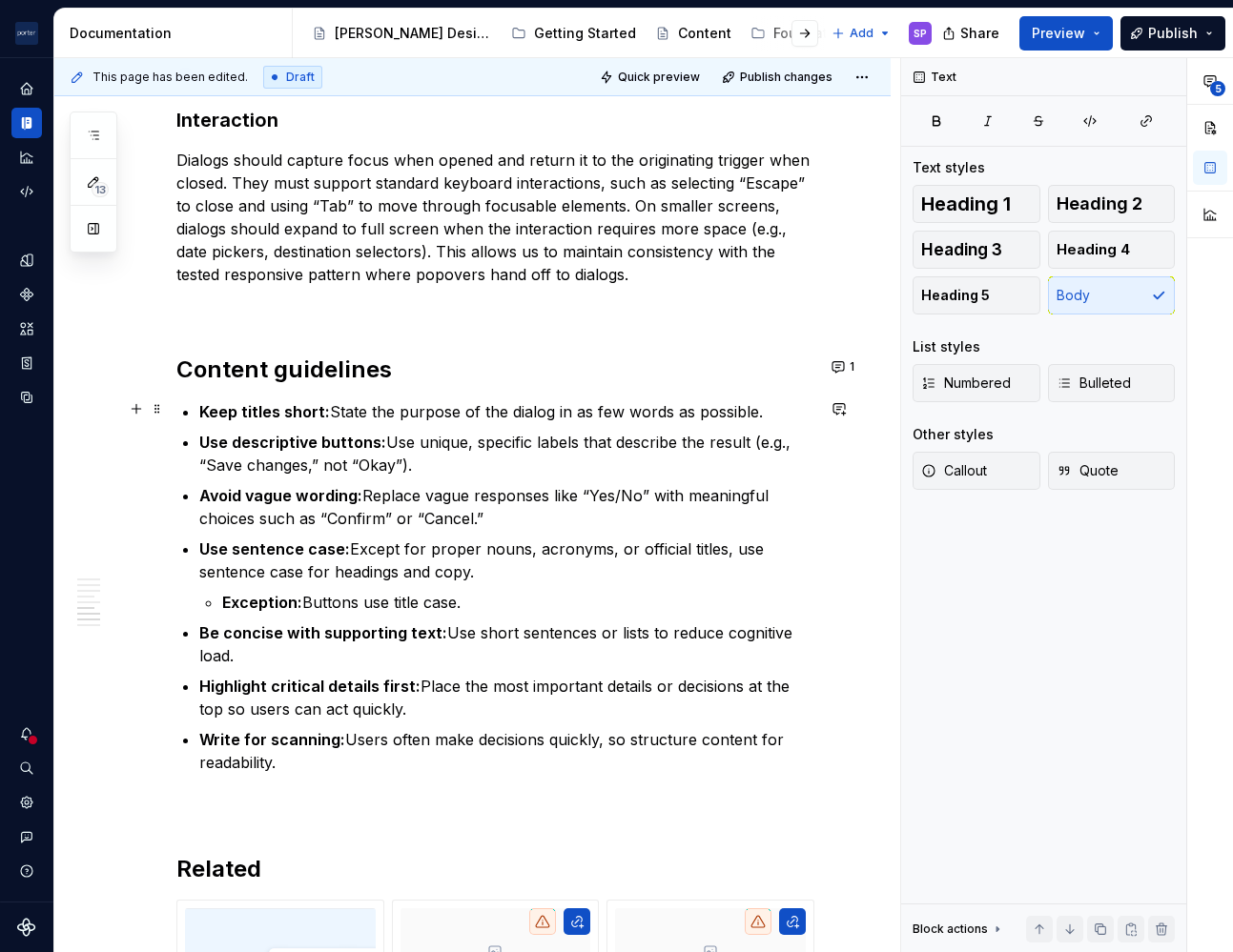
scroll to position [3230, 0]
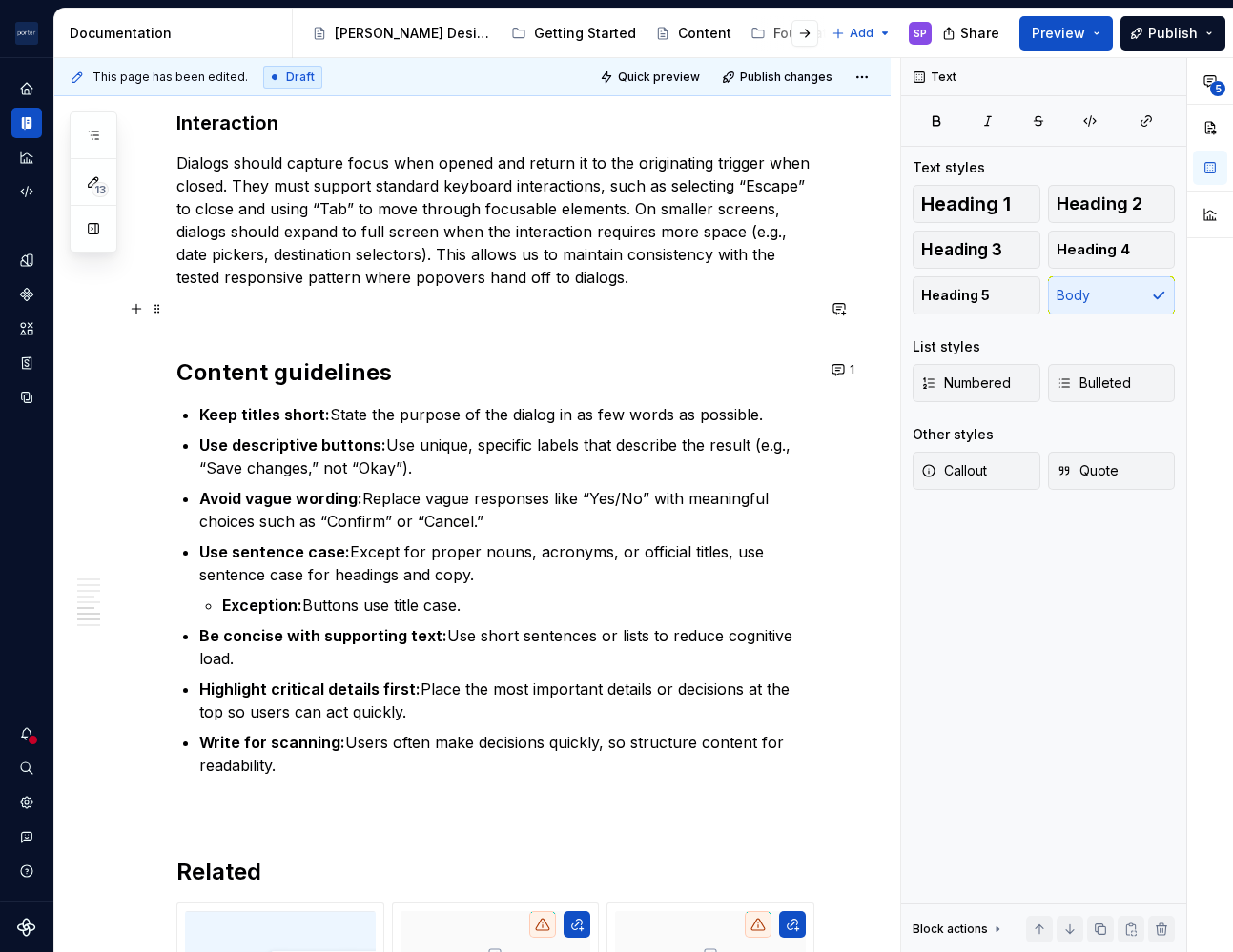
click at [558, 303] on p at bounding box center [494, 311] width 638 height 23
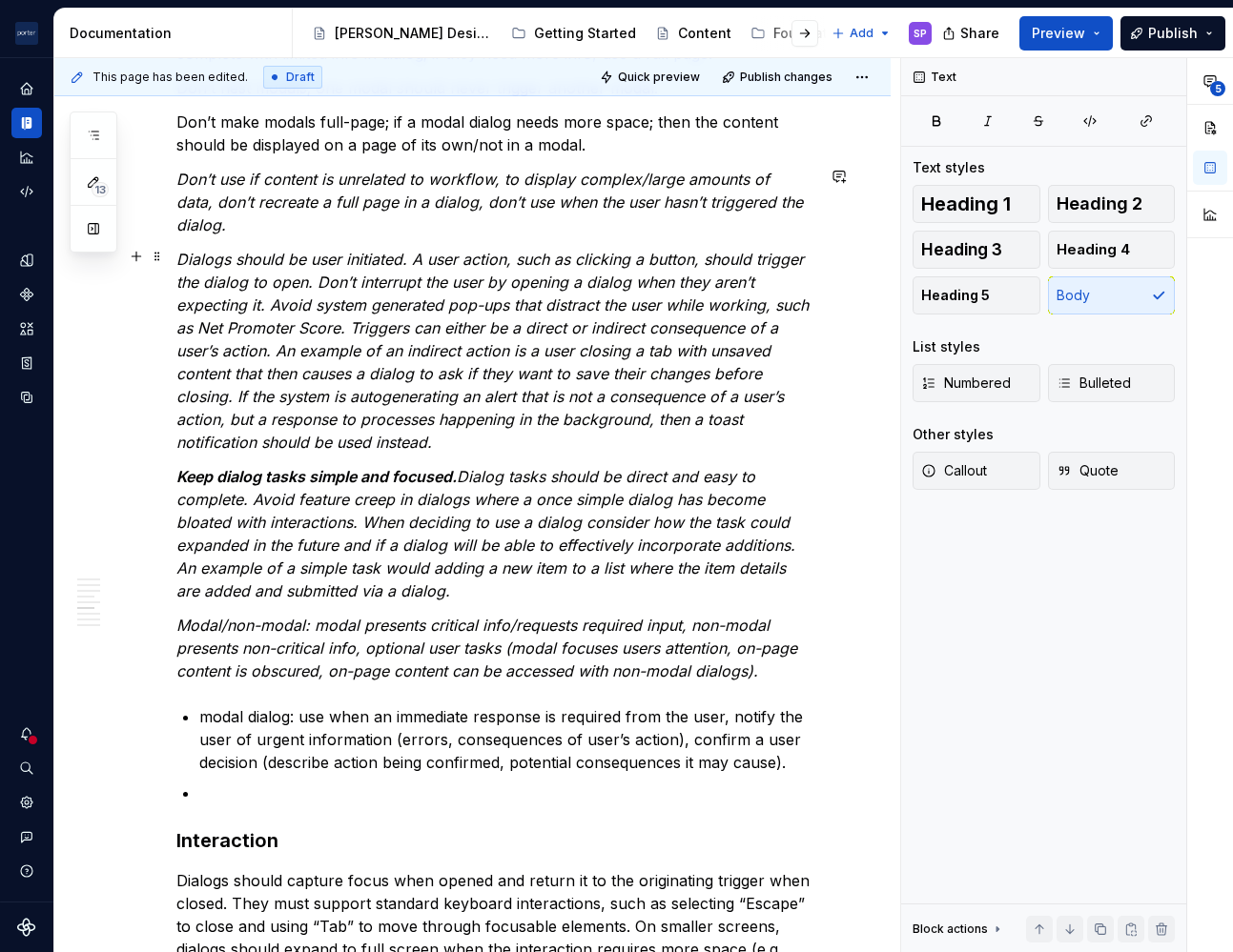
click at [519, 649] on em "Modal/non-modal: modal presents critical info/requests required input, non-moda…" at bounding box center [488, 648] width 625 height 65
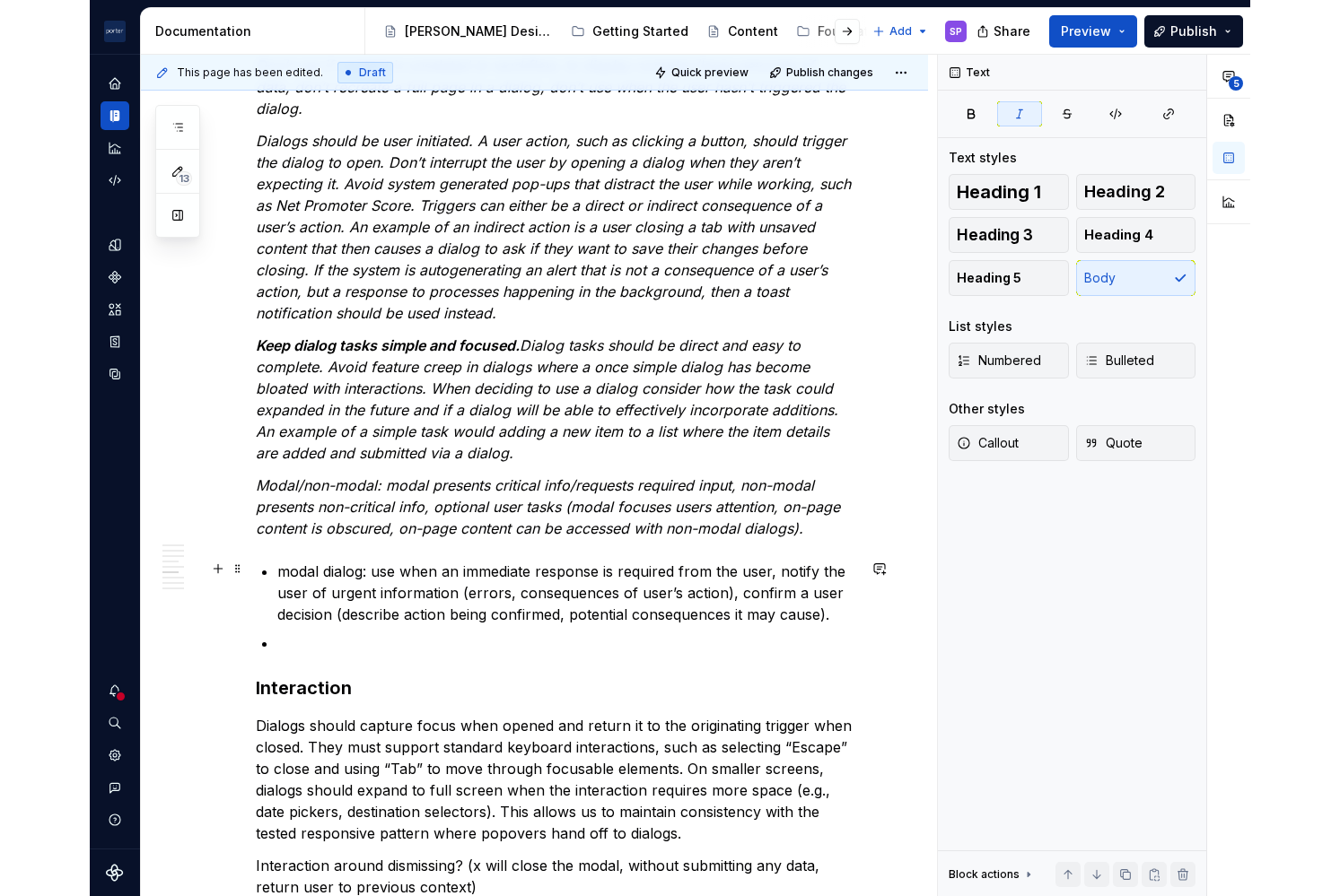
scroll to position [2471, 0]
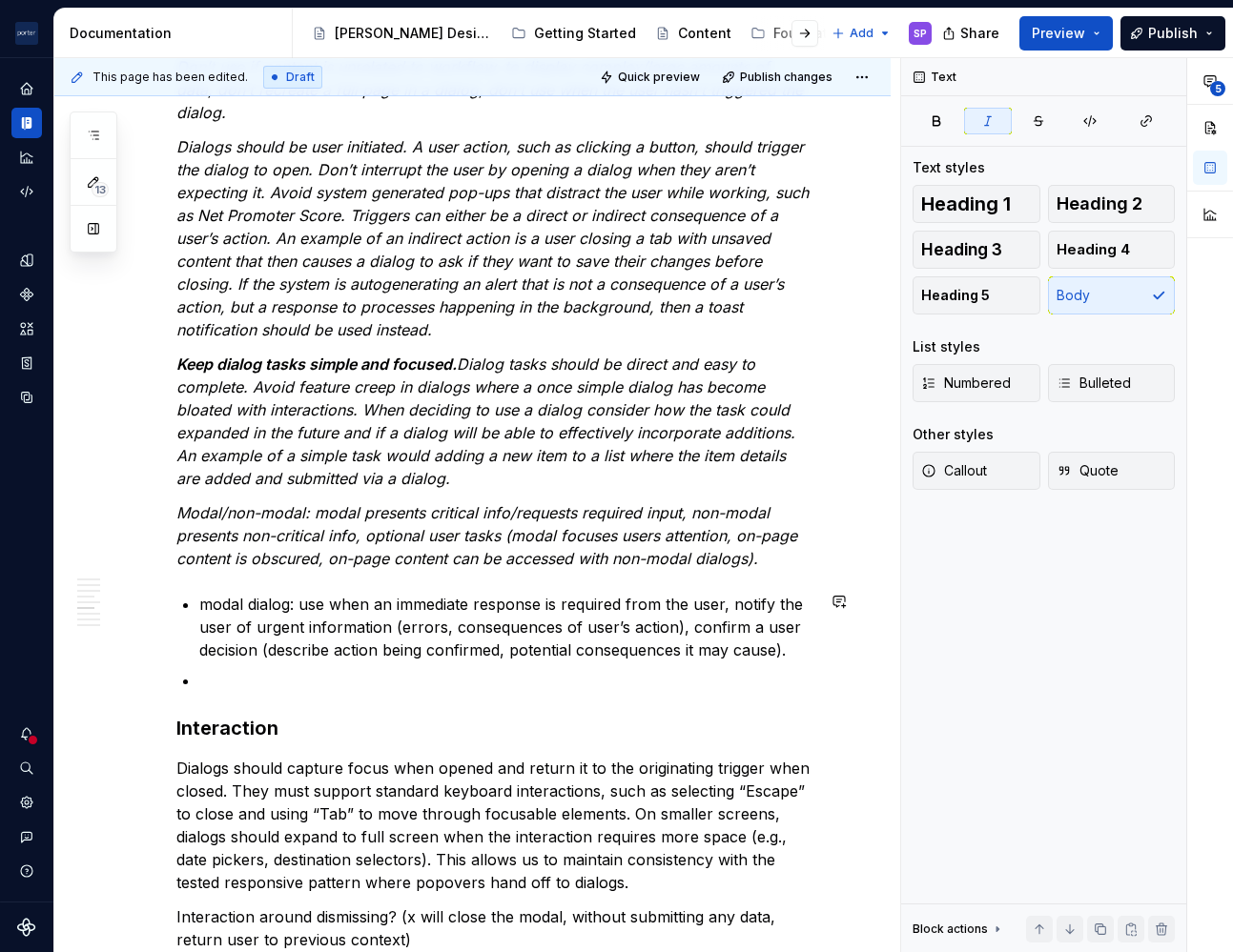
click at [507, 715] on h3 "Interaction" at bounding box center [494, 728] width 638 height 27
click at [439, 677] on p at bounding box center [507, 680] width 615 height 23
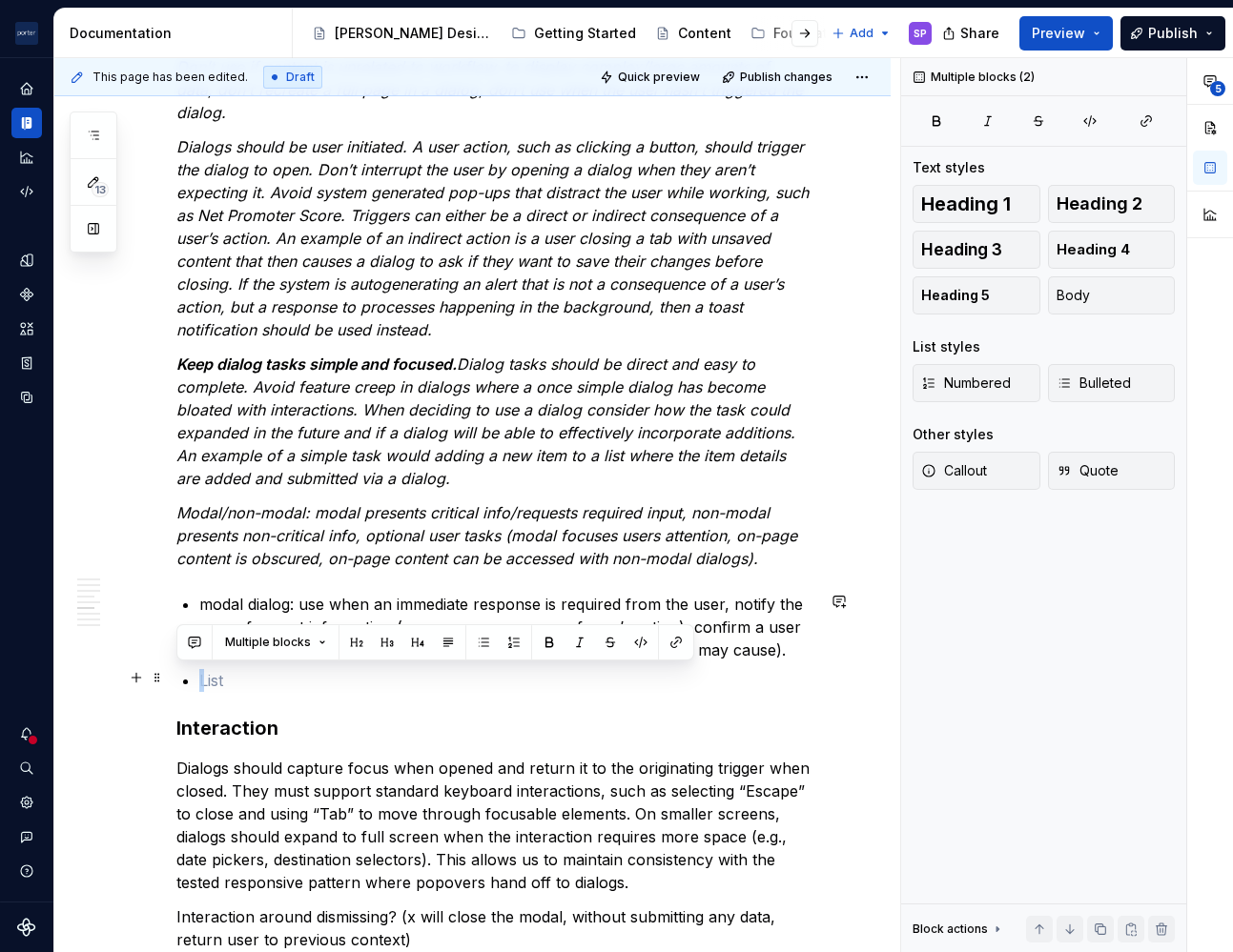
click at [439, 677] on p at bounding box center [507, 680] width 615 height 23
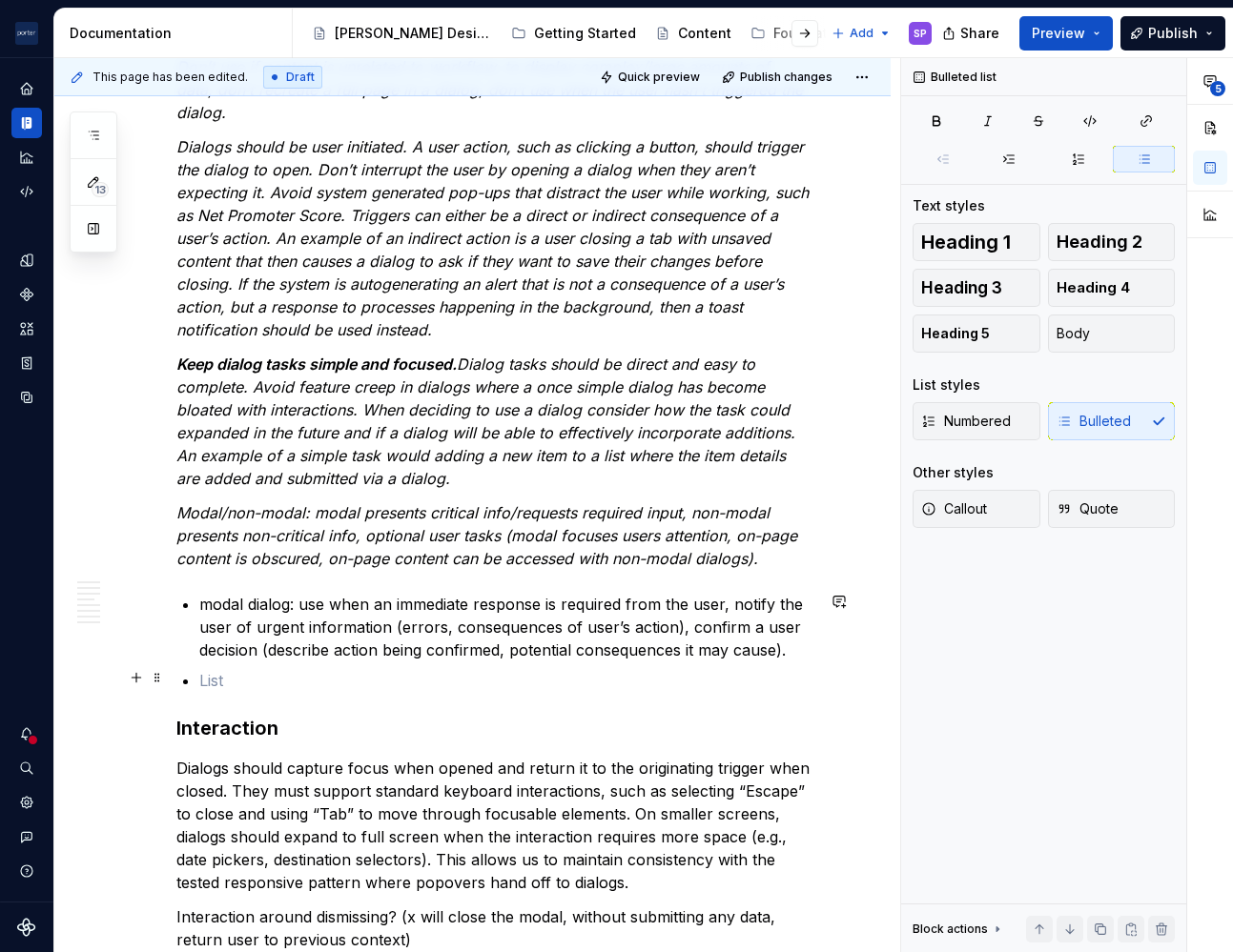
click at [216, 676] on p at bounding box center [507, 680] width 615 height 23
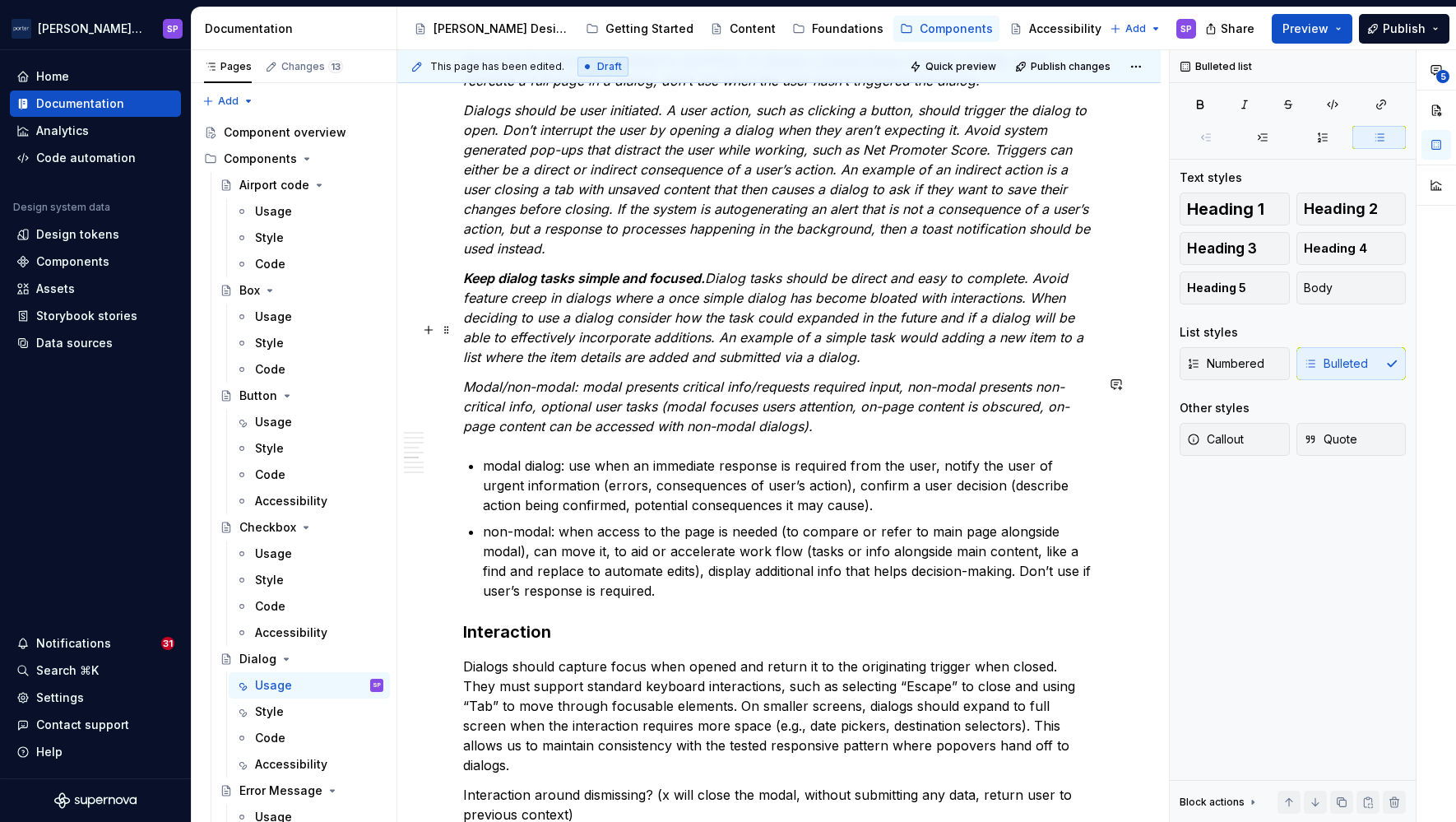
scroll to position [2232, 0]
drag, startPoint x: 1454, startPoint y: 410, endPoint x: 962, endPoint y: 433, distance: 492.5
click at [962, 433] on div "**********" at bounding box center [927, 436] width 1059 height 773
click at [619, 383] on em "Modal/non-modal: modal presents critical info/requests required input, non-moda…" at bounding box center [766, 405] width 606 height 56
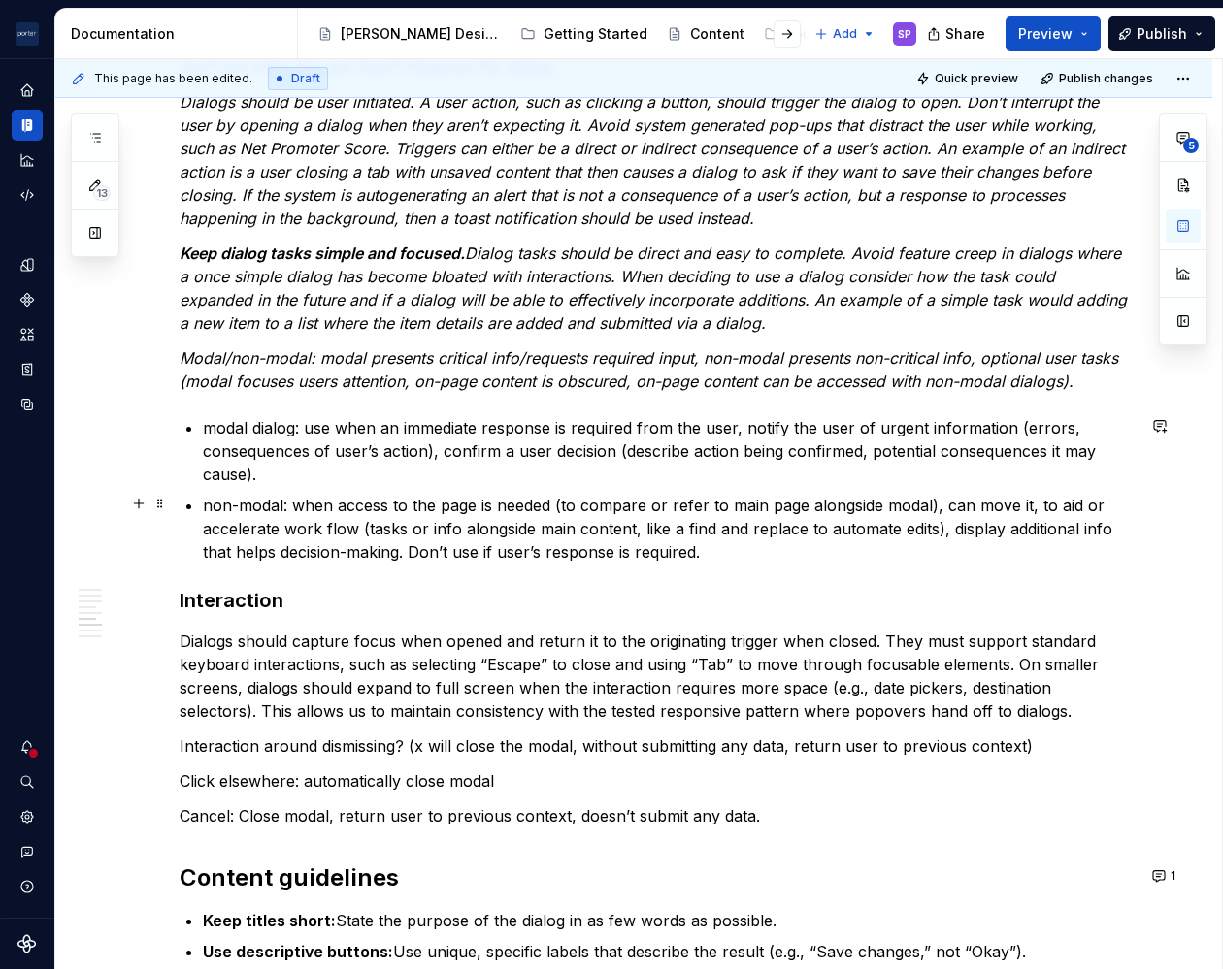
scroll to position [2648, 0]
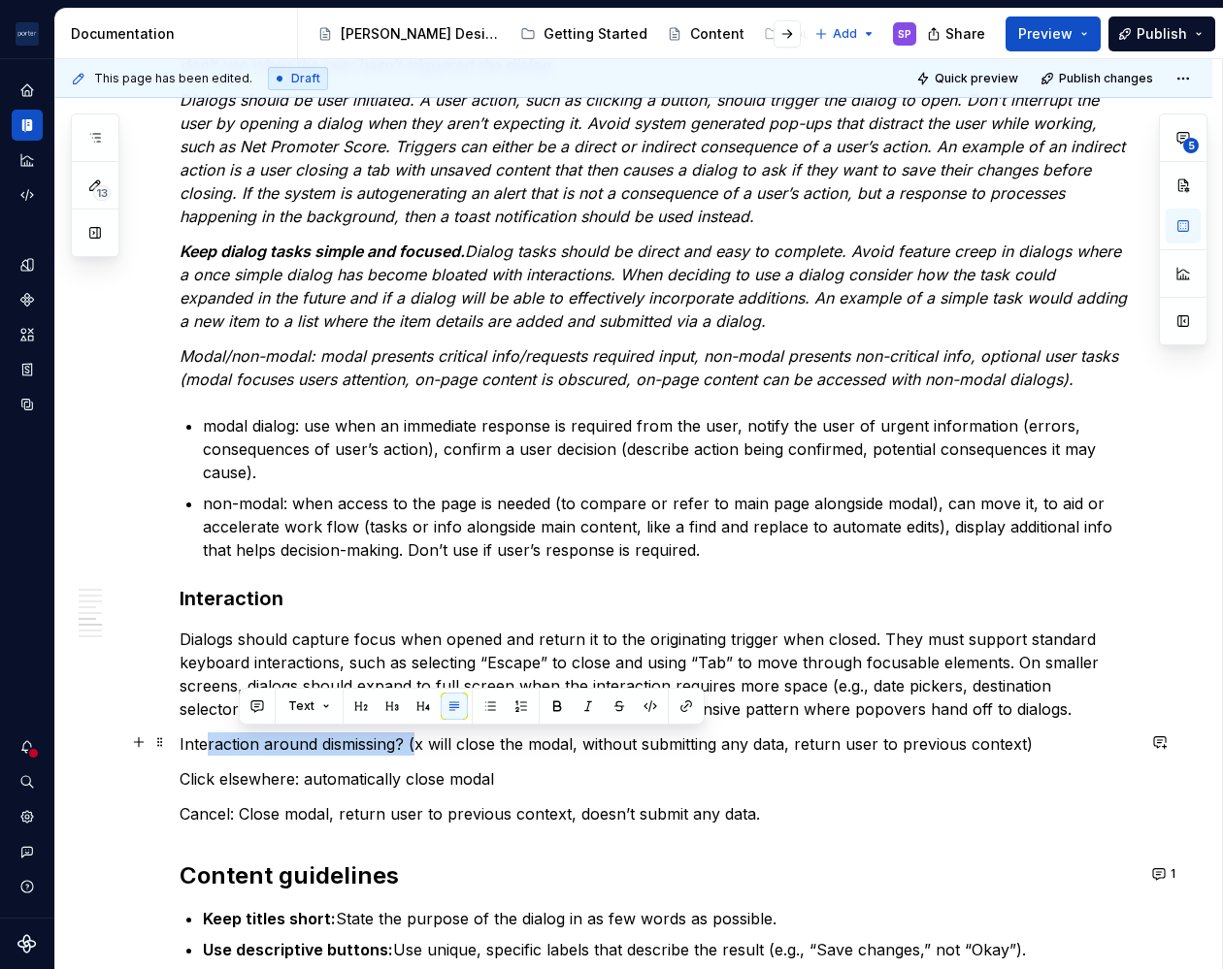
drag, startPoint x: 417, startPoint y: 744, endPoint x: 211, endPoint y: 745, distance: 206.7
click at [211, 745] on p "Interaction around dismissing? (x will close the modal, without submitting any …" at bounding box center [656, 744] width 955 height 23
click at [426, 743] on p "Interaction around dismissing? (x will close the modal, without submitting any …" at bounding box center [656, 744] width 955 height 23
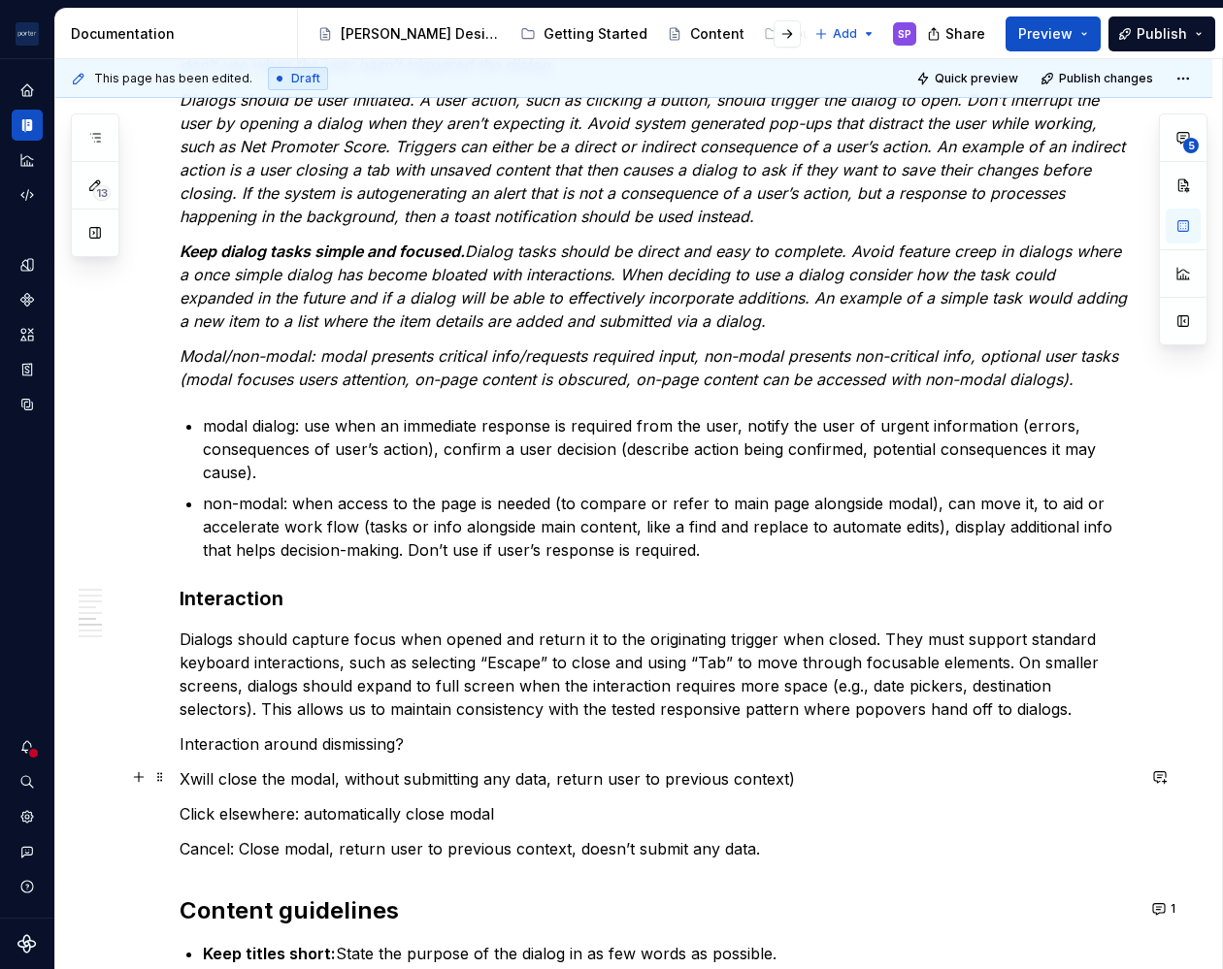
click at [803, 779] on p "Xwill close the modal, without submitting any data, return user to previous con…" at bounding box center [656, 778] width 955 height 23
click at [790, 849] on p "Cancel: Close modal, return user to previous context, doesn’t submit any data." at bounding box center [656, 848] width 955 height 23
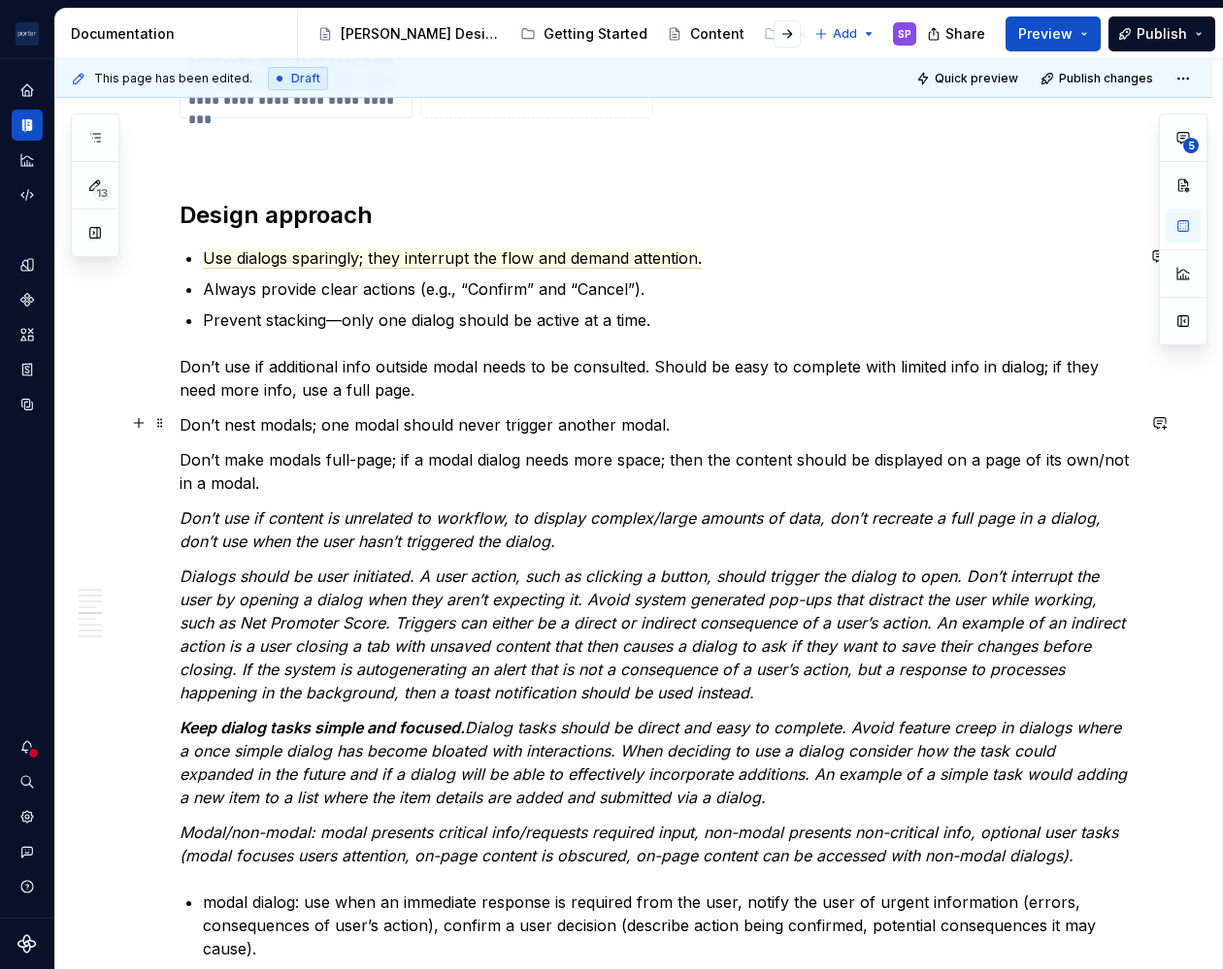
drag, startPoint x: 183, startPoint y: 434, endPoint x: 789, endPoint y: 309, distance: 618.3
click at [791, 309] on p "Prevent stacking—only one dialog should be active at a time." at bounding box center [668, 320] width 931 height 23
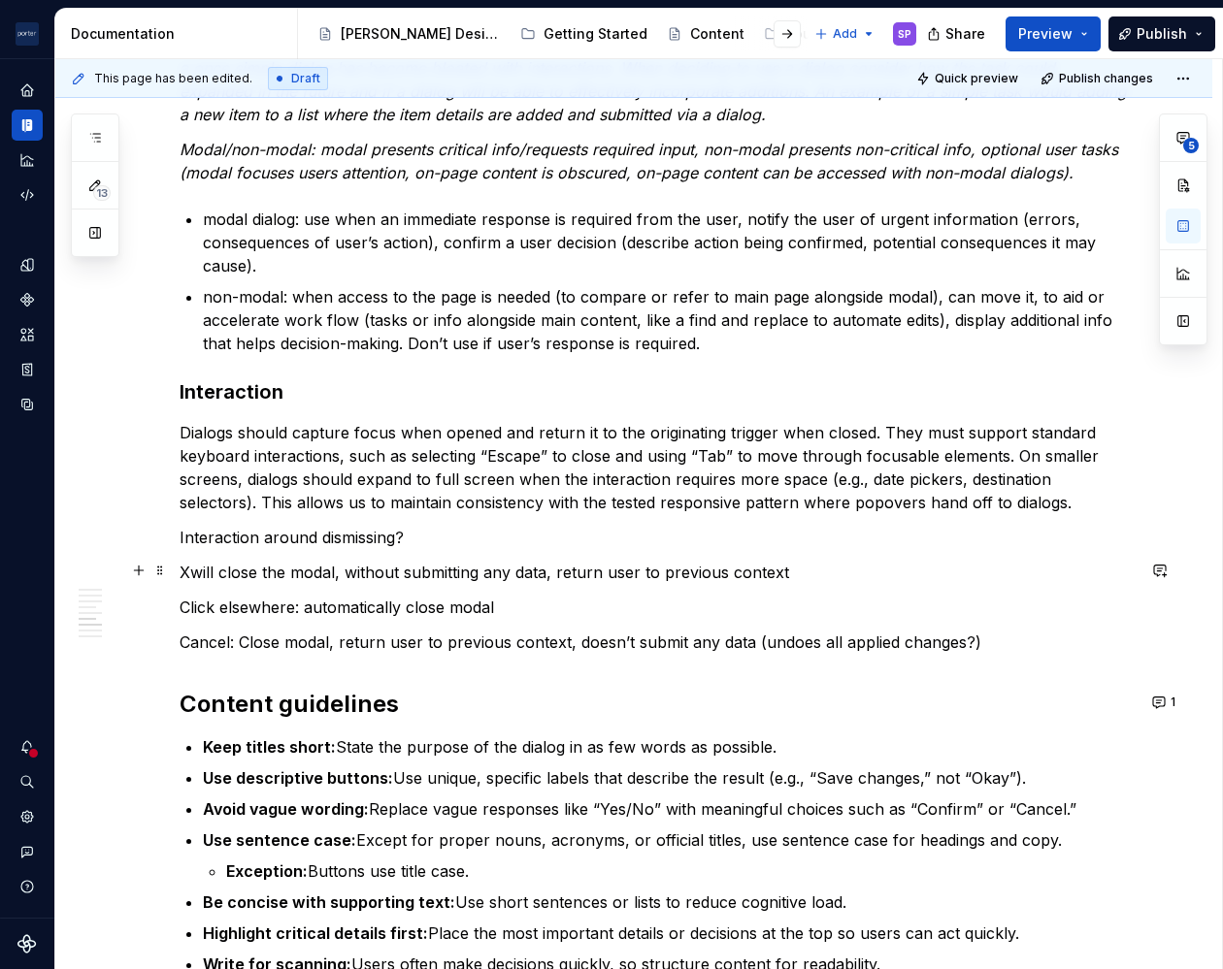
scroll to position [2916, 0]
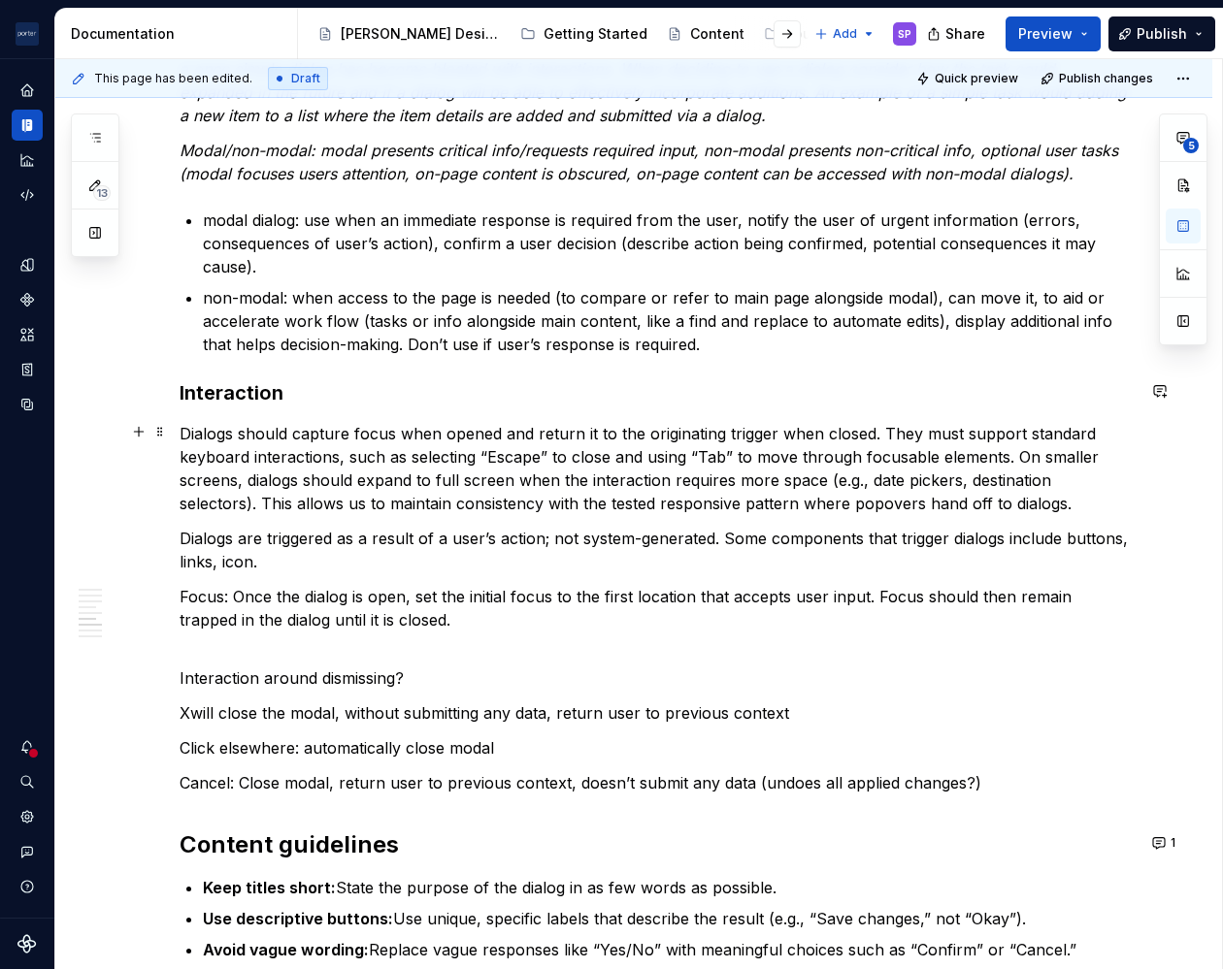
click at [442, 473] on p "Dialogs should capture focus when opened and return it to the originating trigg…" at bounding box center [656, 468] width 955 height 93
click at [341, 636] on p "Focus: Once the dialog is open, set the initial focus to the first location tha…" at bounding box center [656, 620] width 955 height 70
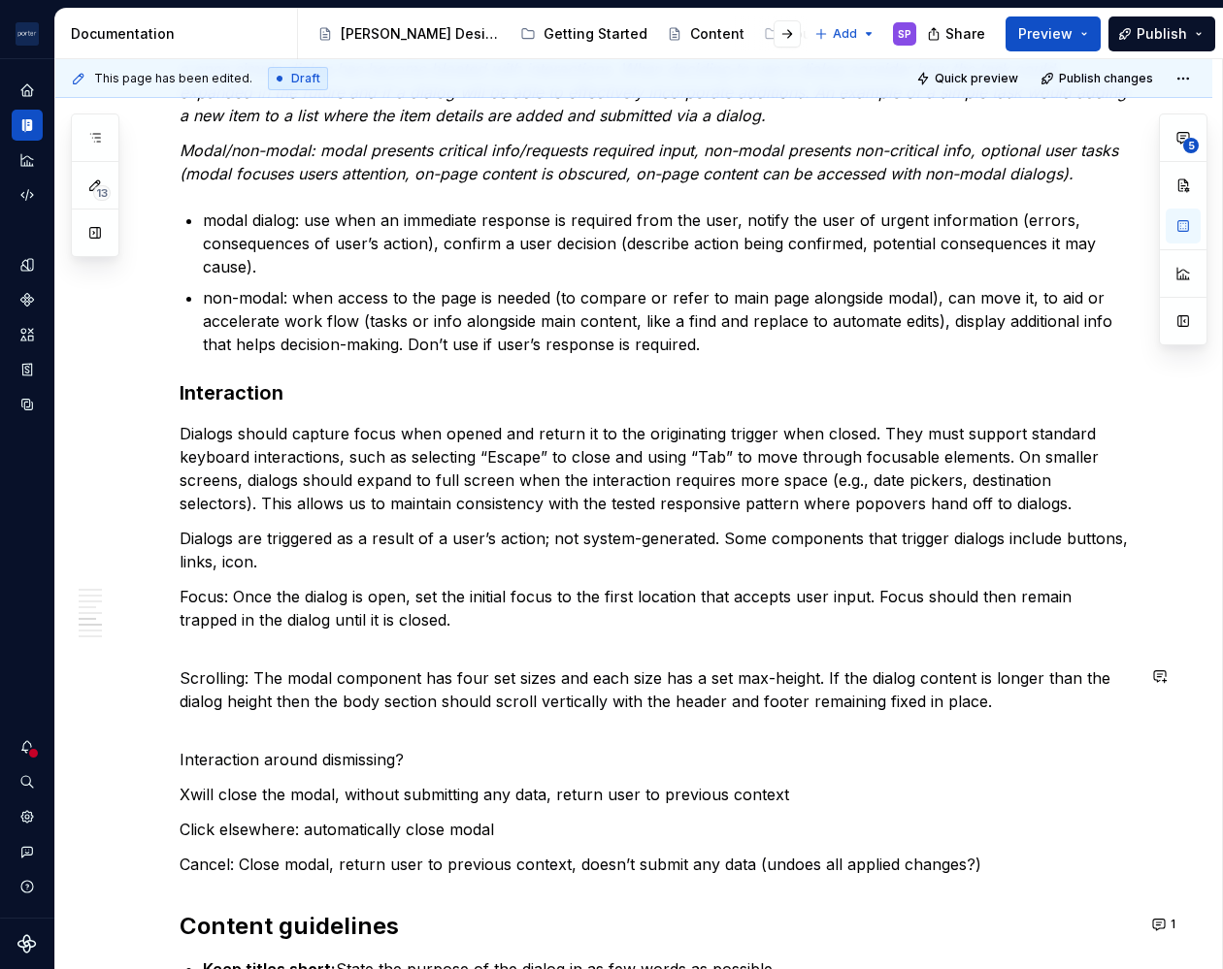
click at [188, 715] on p "Scrolling: The modal component has four set sizes and each size has a set max-h…" at bounding box center [656, 702] width 955 height 70
click at [499, 600] on p "Focus: Once the dialog is open, set the initial focus to the first location tha…" at bounding box center [656, 620] width 955 height 70
click at [418, 636] on p "Focus: Once the dialog is open, set the initial focus to the first location tha…" at bounding box center [656, 620] width 955 height 70
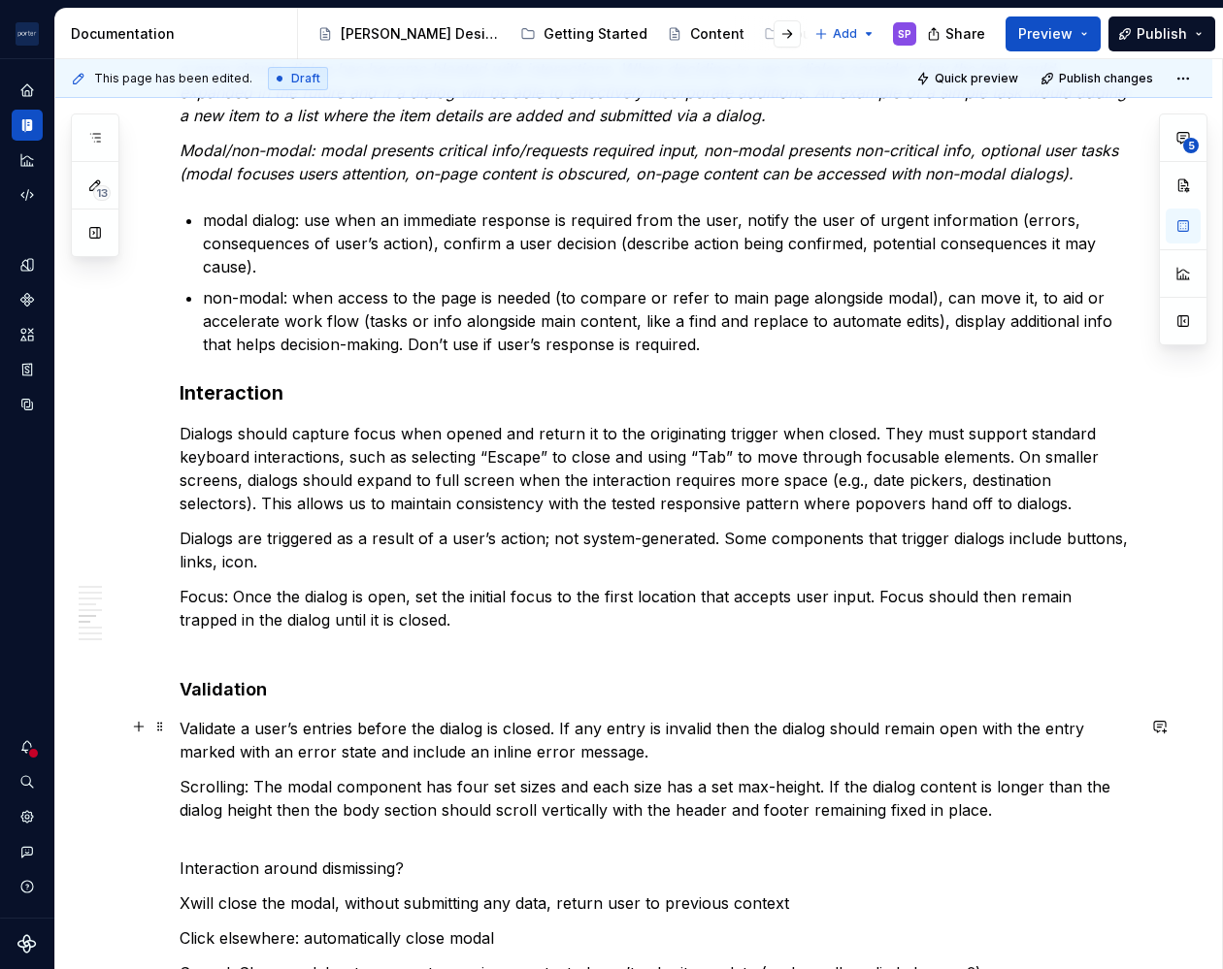
click at [682, 759] on p "Validate a user’s entries before the dialog is closed. If any entry is invalid …" at bounding box center [656, 740] width 955 height 47
click at [756, 786] on p "Scrolling: The modal component has four set sizes and each size has a set max-h…" at bounding box center [656, 810] width 955 height 70
drag, startPoint x: 712, startPoint y: 733, endPoint x: 706, endPoint y: 745, distance: 13.9
click at [706, 745] on p "Validate a user’s entries before the dialog is closed. If any entry is invalid …" at bounding box center [656, 740] width 955 height 47
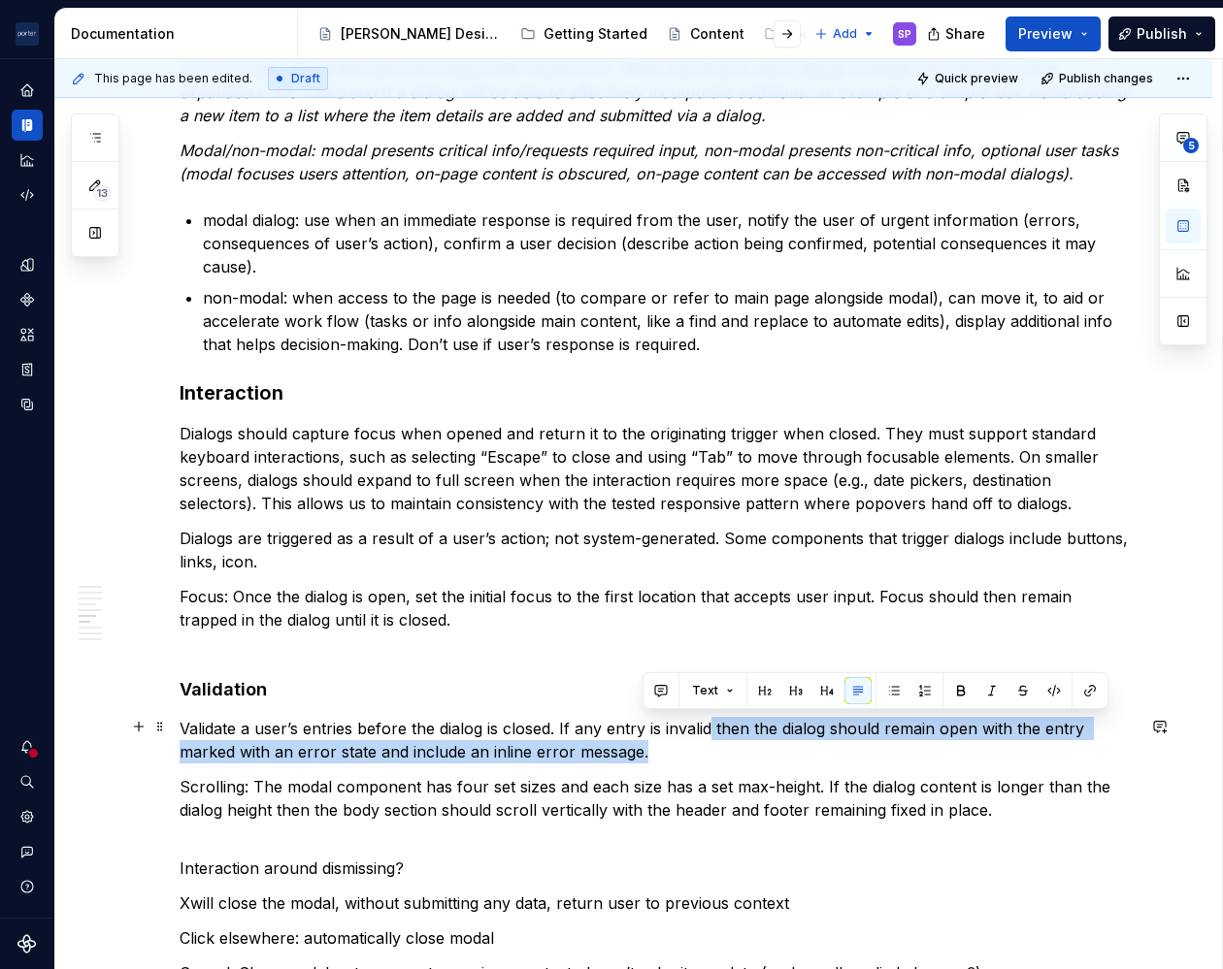
click at [706, 745] on p "Validate a user’s entries before the dialog is closed. If any entry is invalid …" at bounding box center [656, 740] width 955 height 47
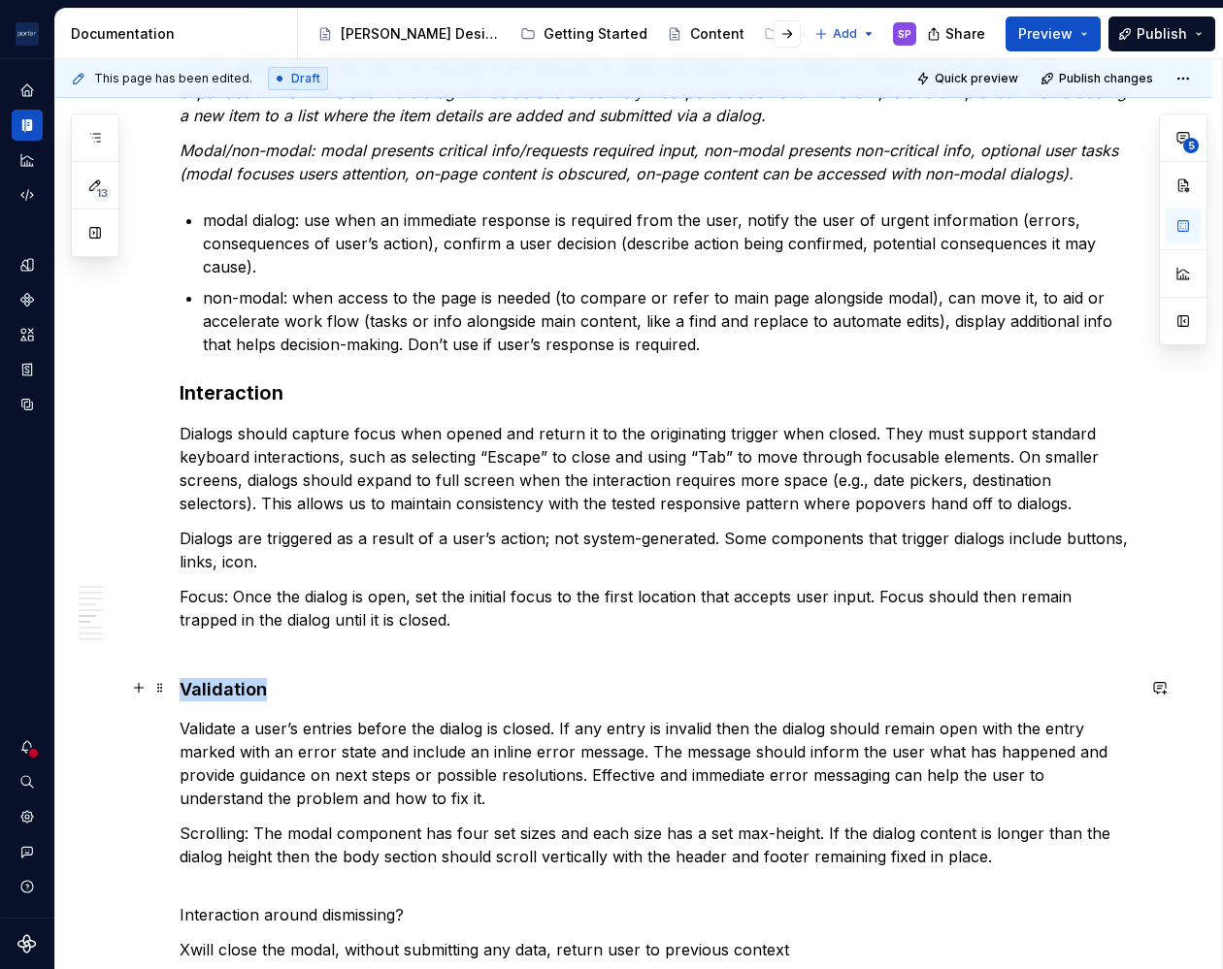
drag, startPoint x: 220, startPoint y: 679, endPoint x: 172, endPoint y: 677, distance: 48.6
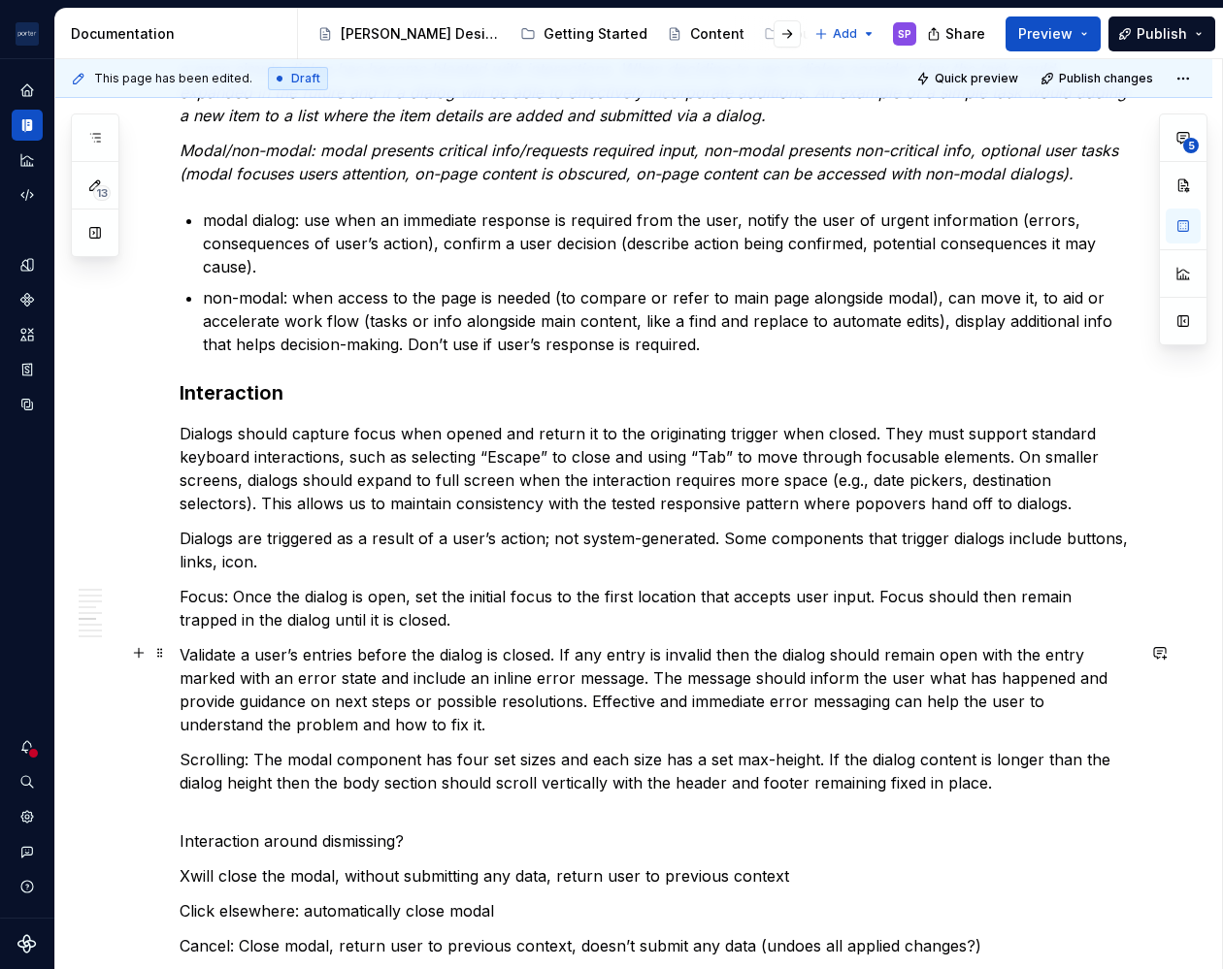
click at [183, 662] on p "Validate a user’s entries before the dialog is closed. If any entry is invalid …" at bounding box center [656, 689] width 955 height 93
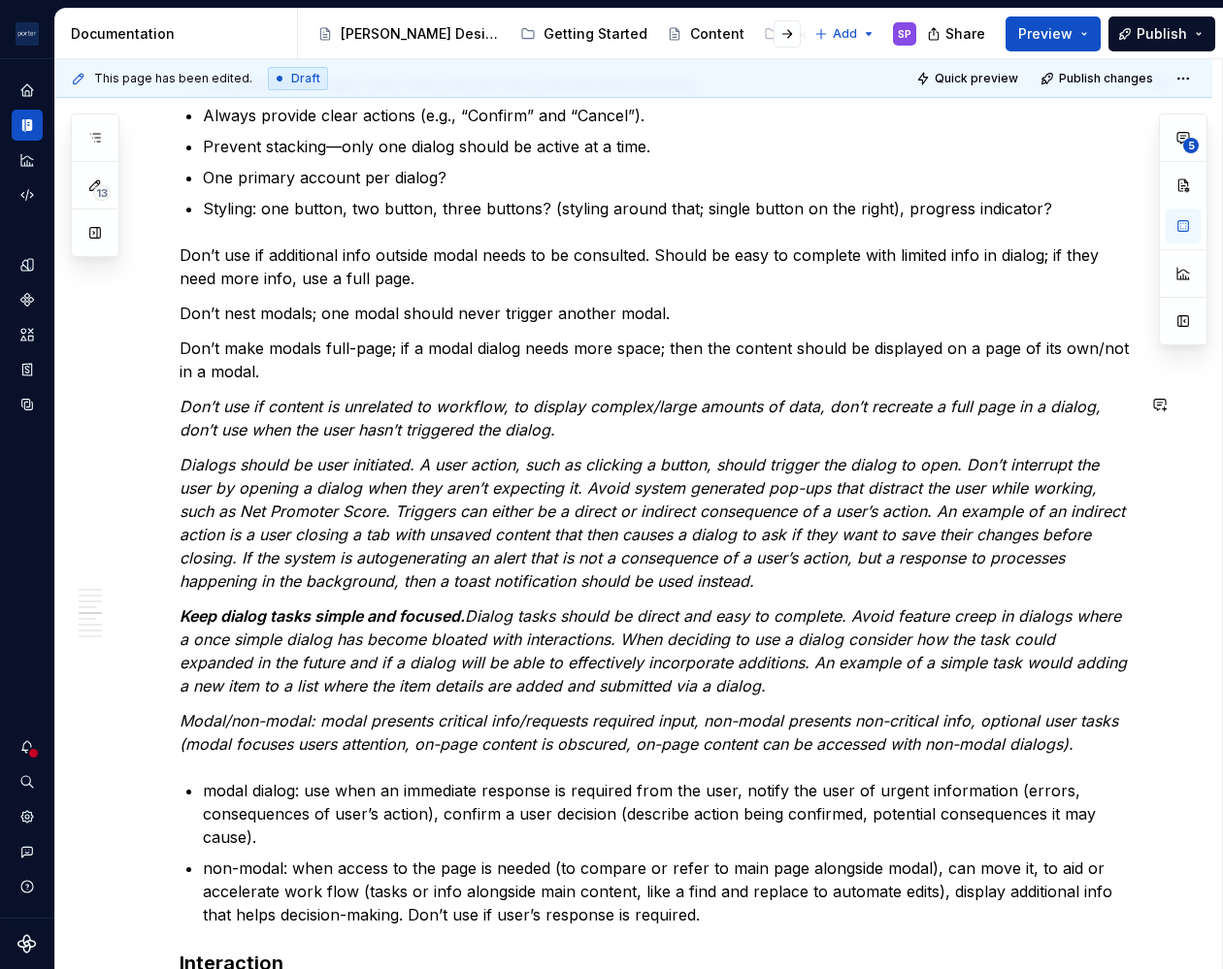
scroll to position [2320, 0]
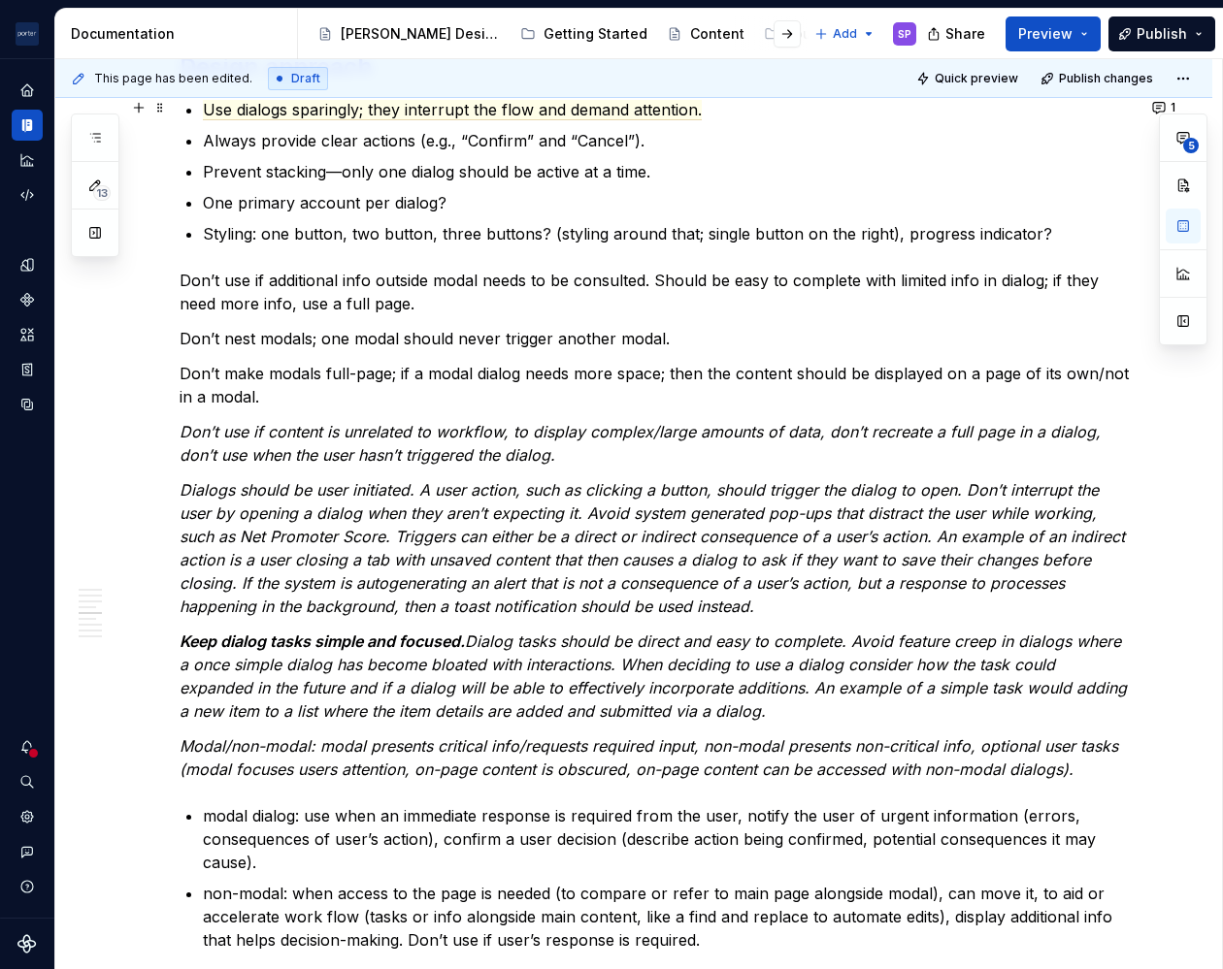
click at [839, 100] on p "Use dialogs sparingly; they interrupt the flow and demand attention." at bounding box center [668, 109] width 931 height 23
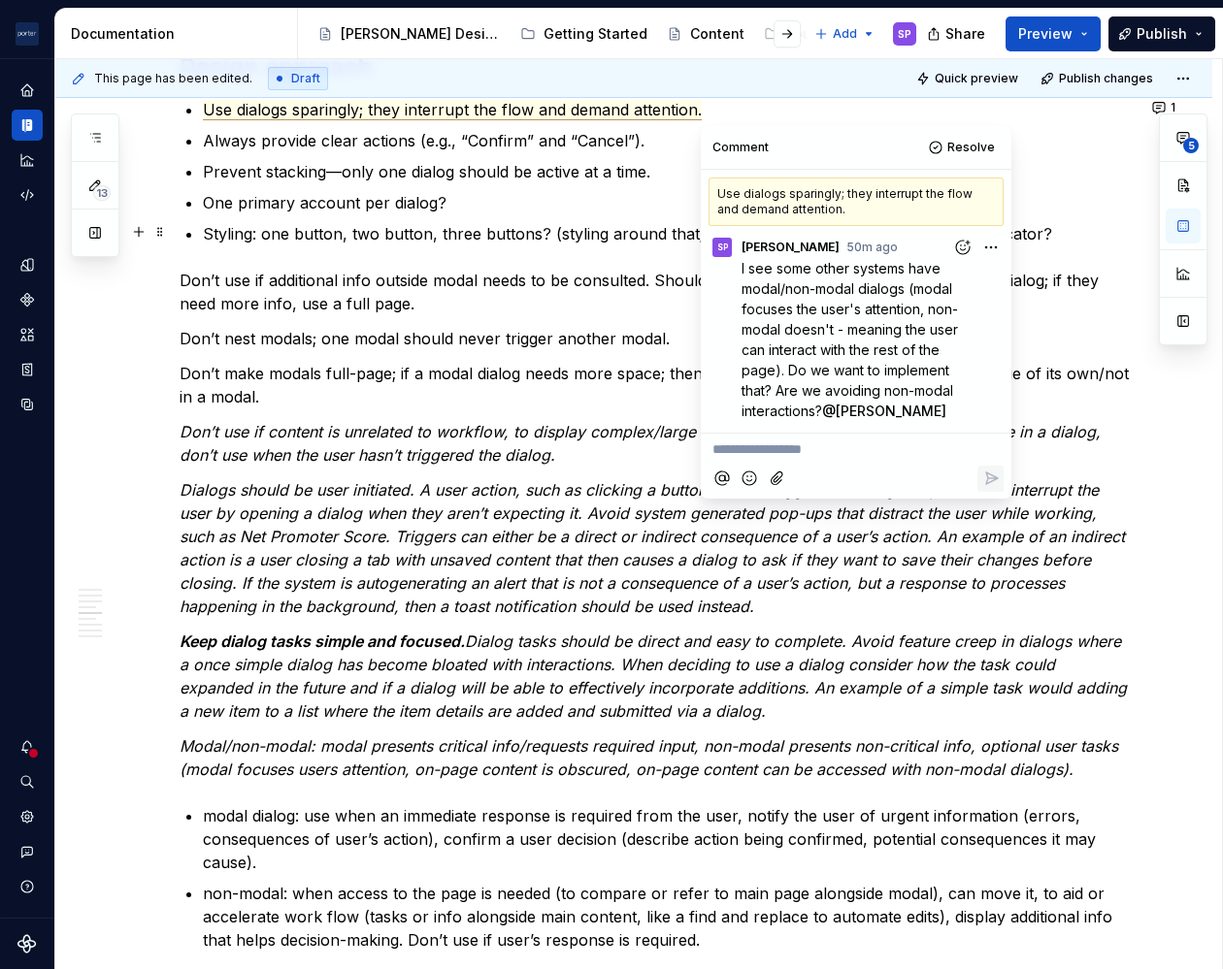
click at [1068, 239] on p "Styling: one button, two button, three buttons? (styling around that; single bu…" at bounding box center [668, 233] width 931 height 23
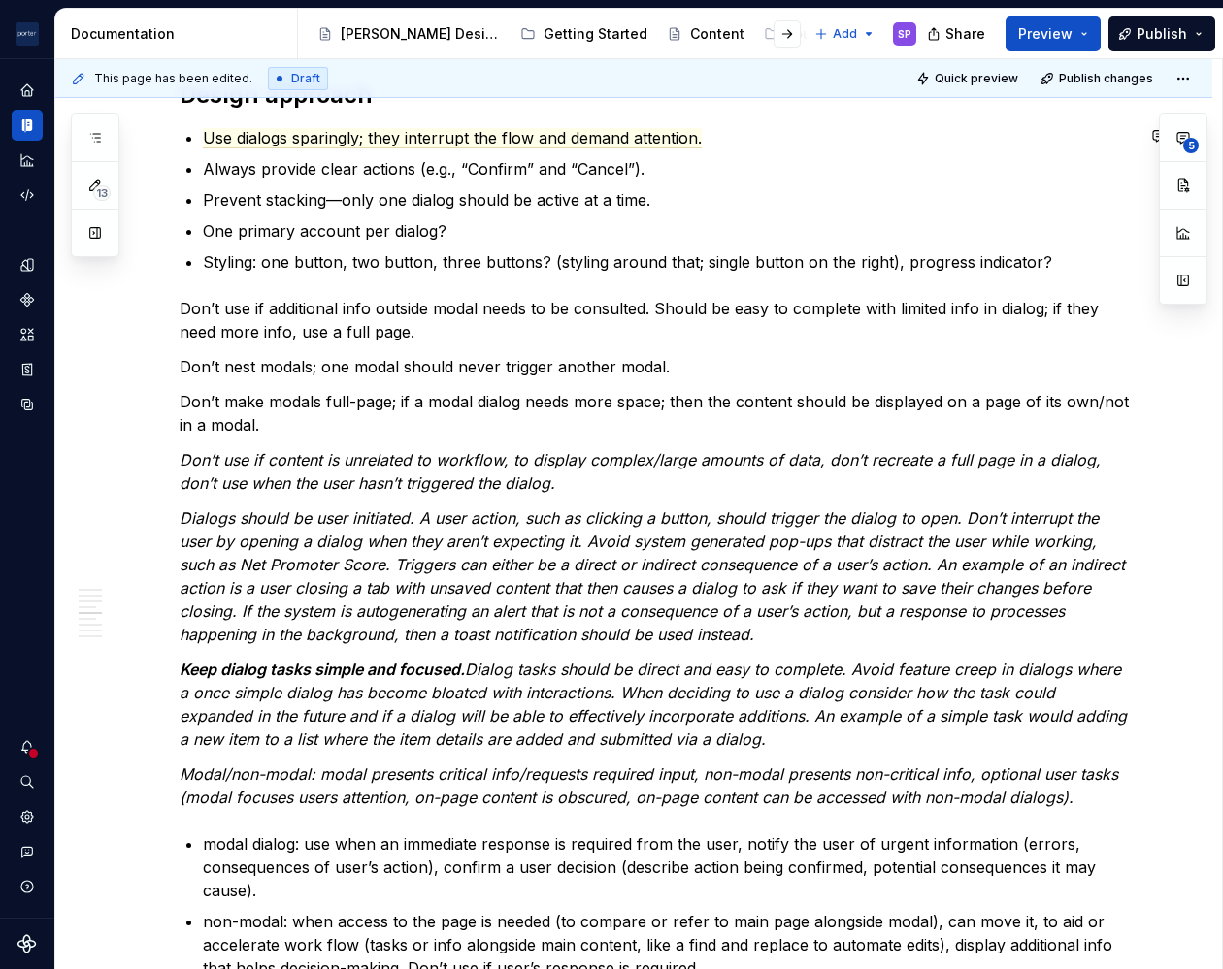
scroll to position [2261, 0]
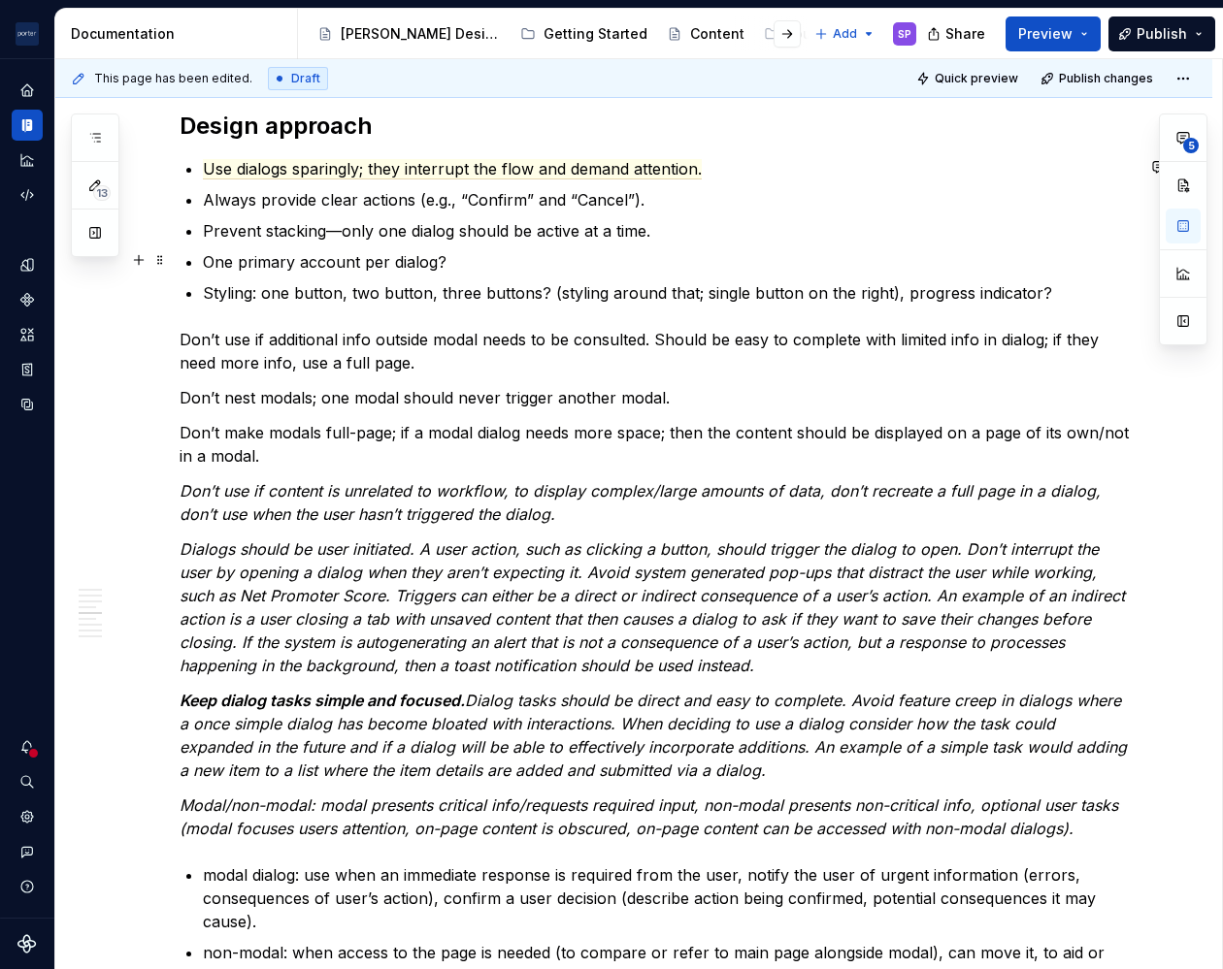
click at [1070, 262] on p "One primary account per dialog?" at bounding box center [668, 261] width 931 height 23
click at [1069, 274] on ul "Use dialogs sparingly; they interrupt the flow and demand attention. Always pro…" at bounding box center [668, 230] width 931 height 147
click at [1078, 298] on p "Styling: one button, two button, three buttons? (styling around that; single bu…" at bounding box center [668, 292] width 931 height 23
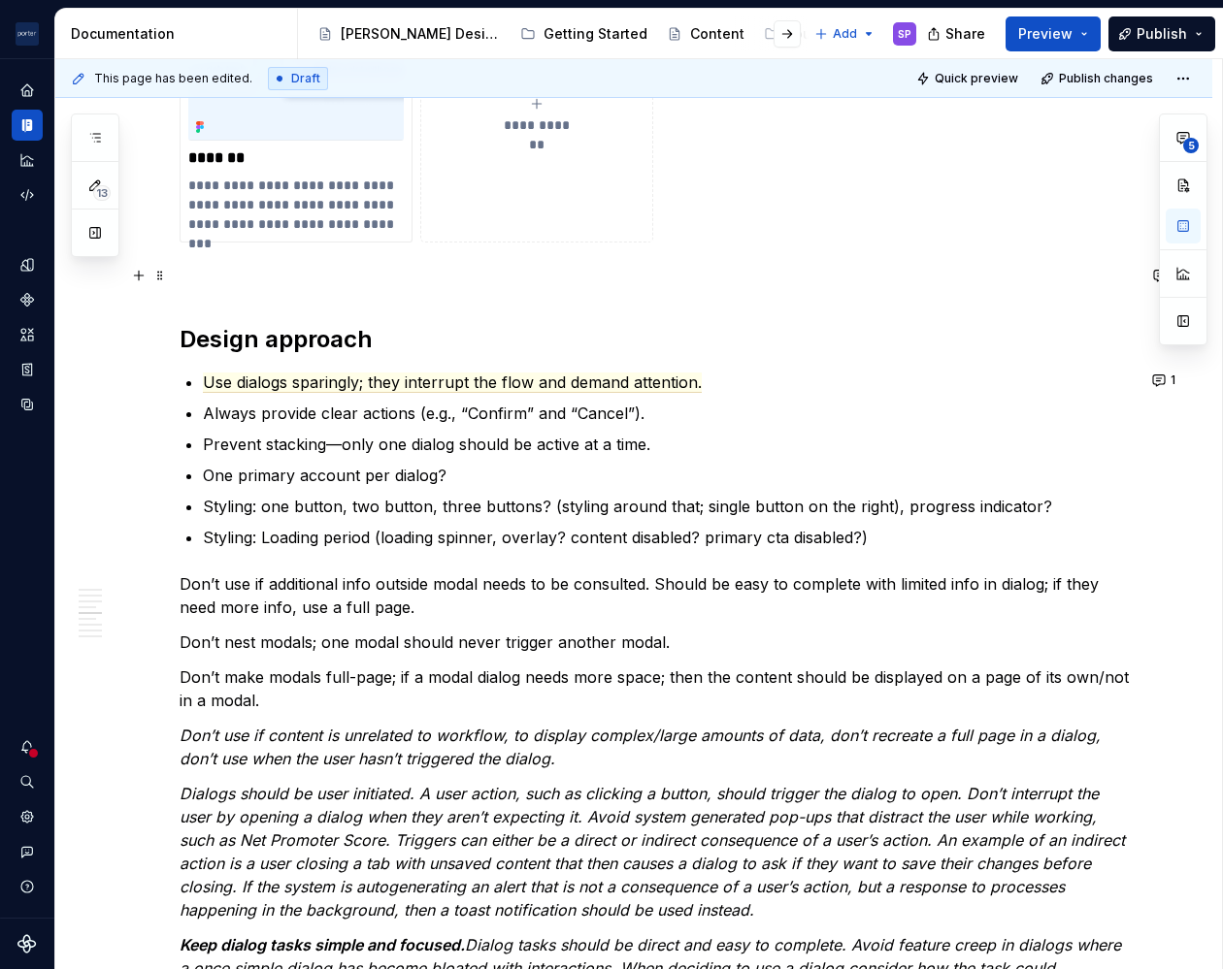
scroll to position [2041, 0]
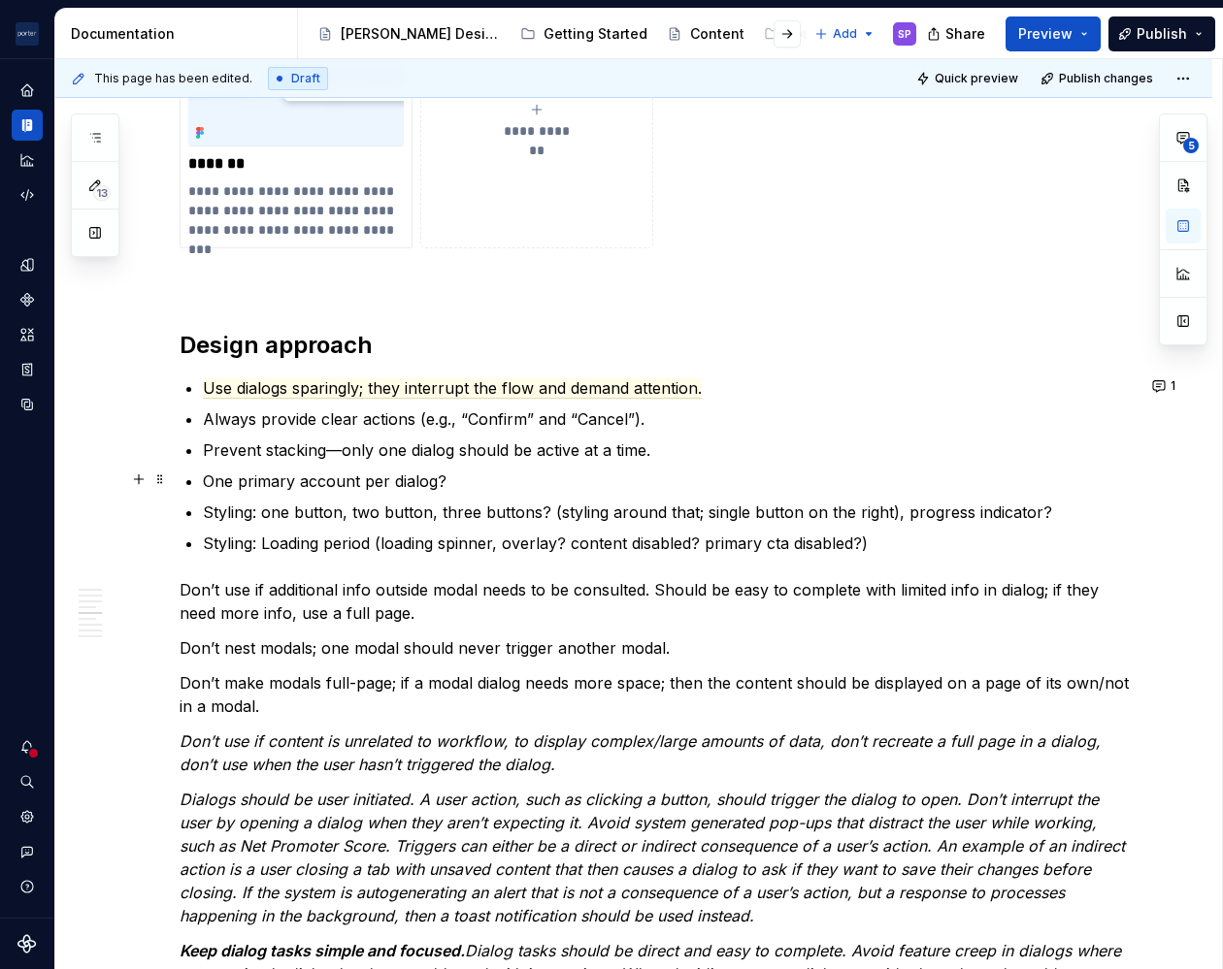
click at [779, 470] on p "One primary account per dialog?" at bounding box center [668, 481] width 931 height 23
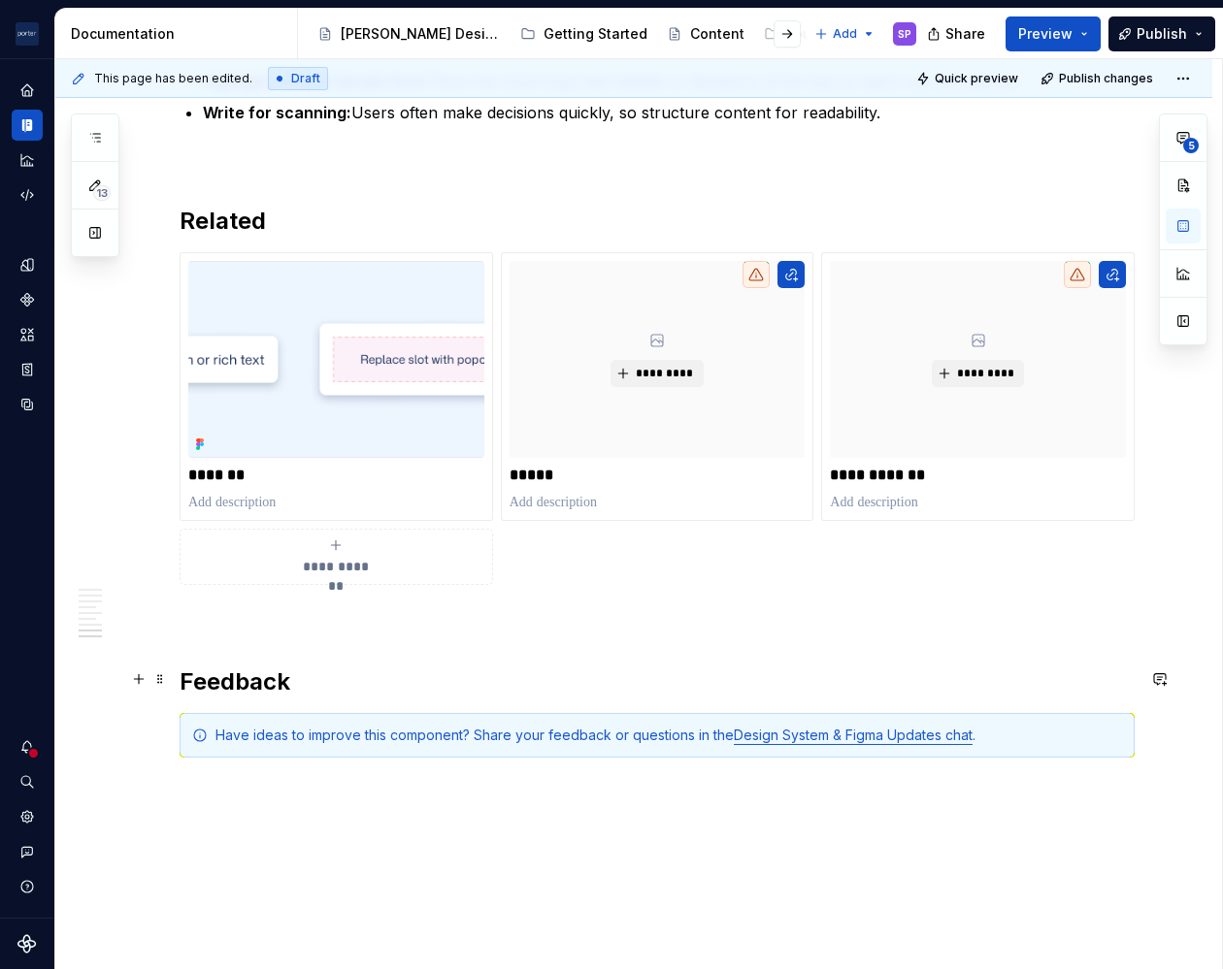
scroll to position [4387, 0]
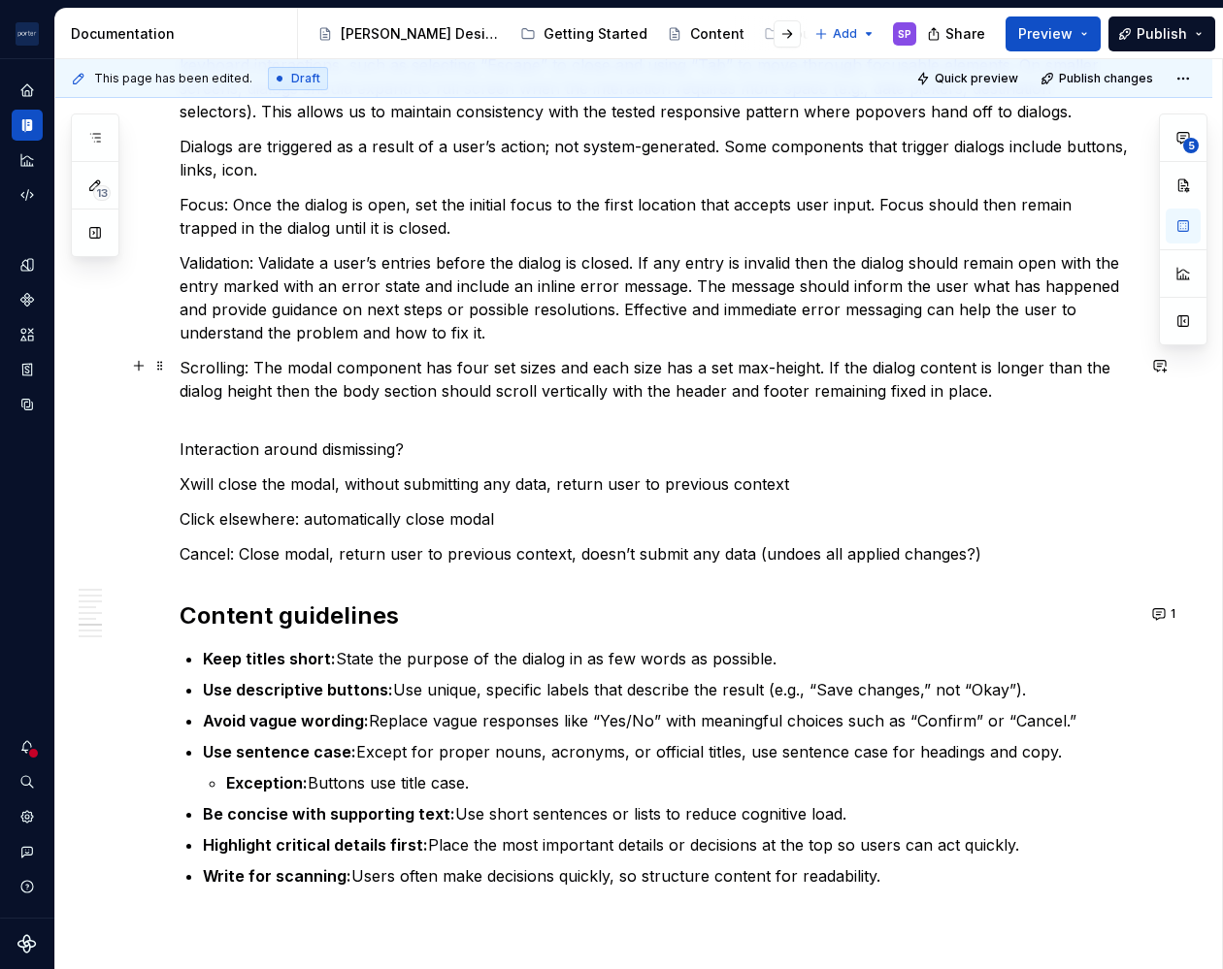
click at [457, 438] on p "Interaction around dismissing?" at bounding box center [656, 449] width 955 height 23
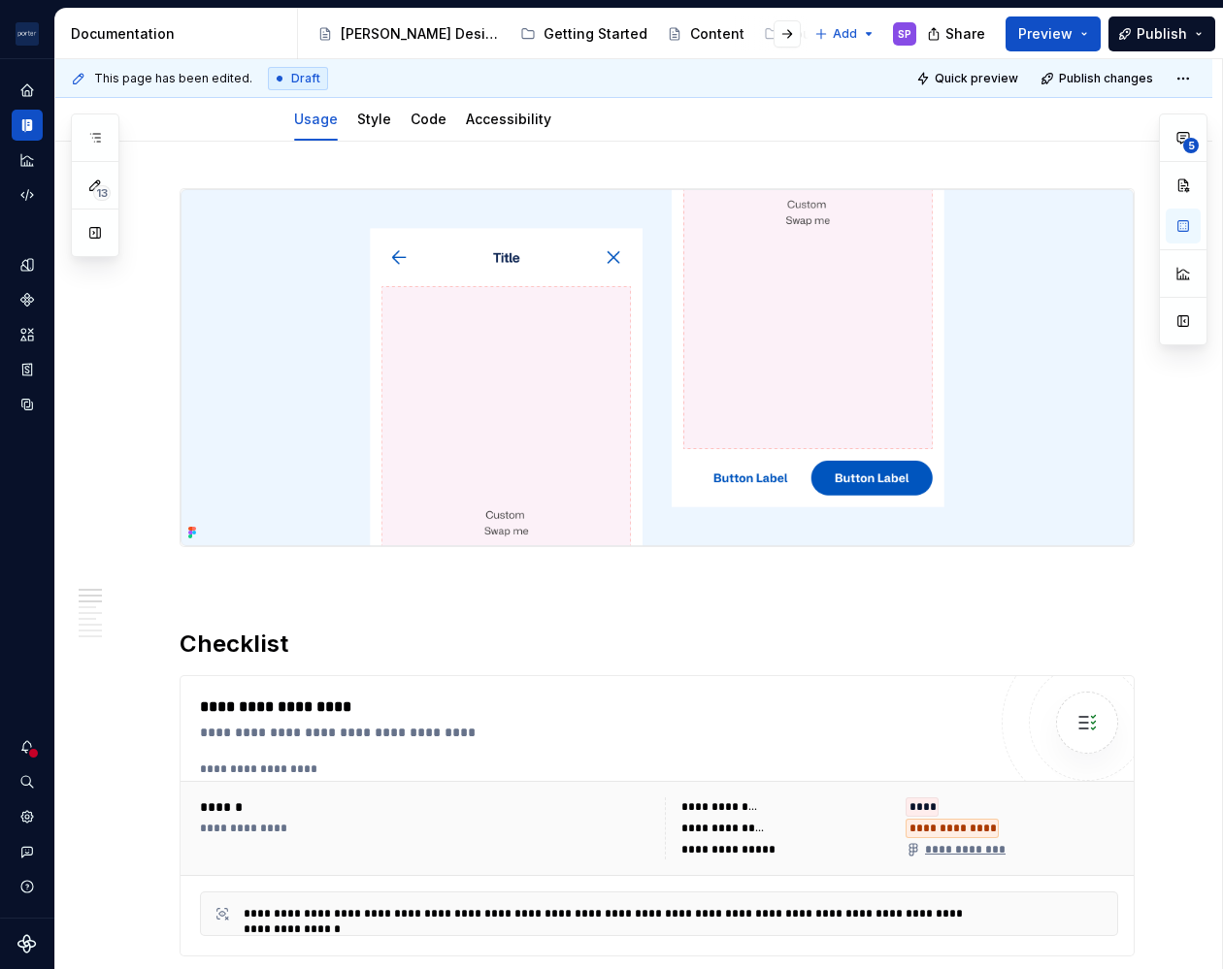
scroll to position [0, 0]
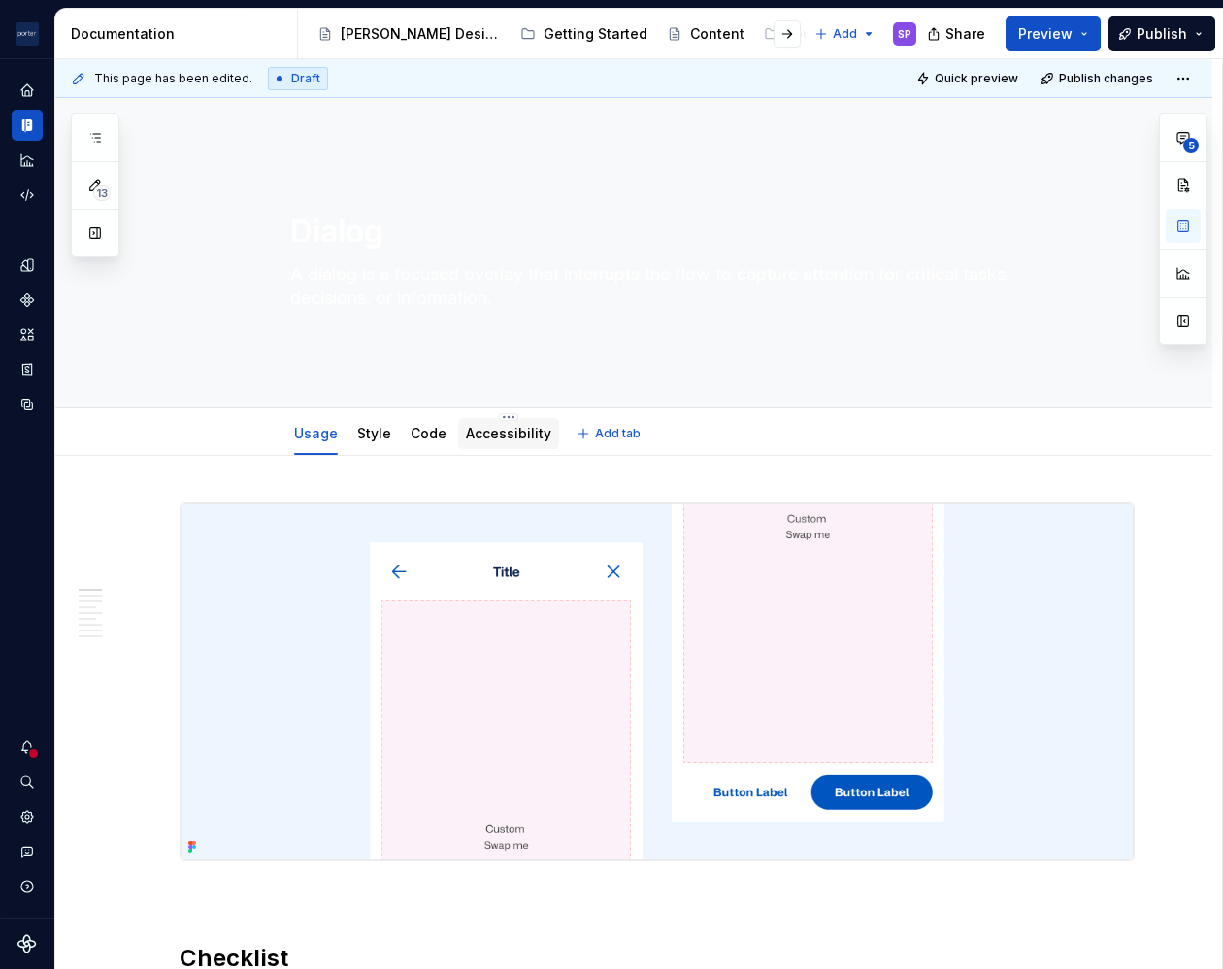
click at [523, 435] on link "Accessibility" at bounding box center [508, 433] width 85 height 16
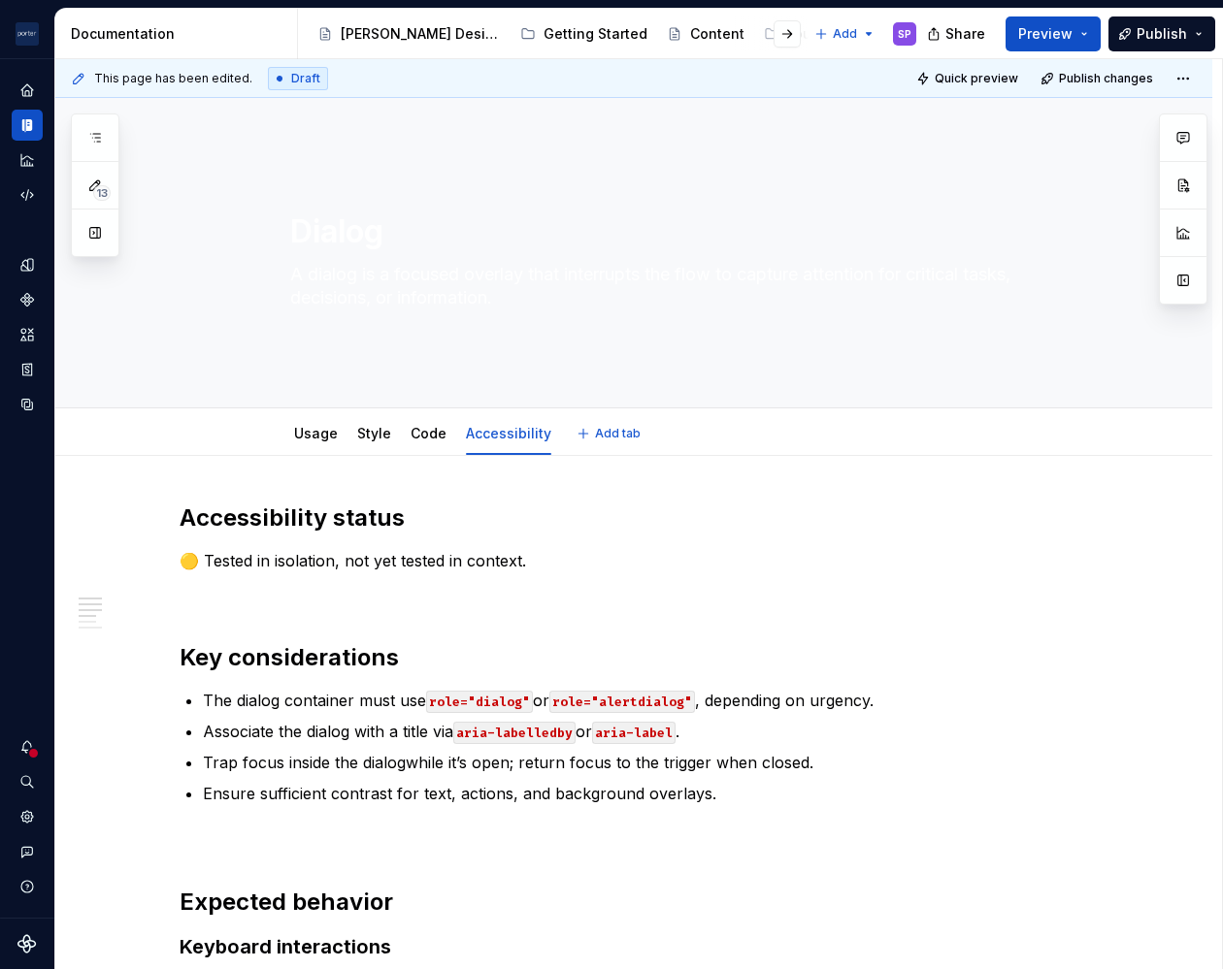
type textarea "*"
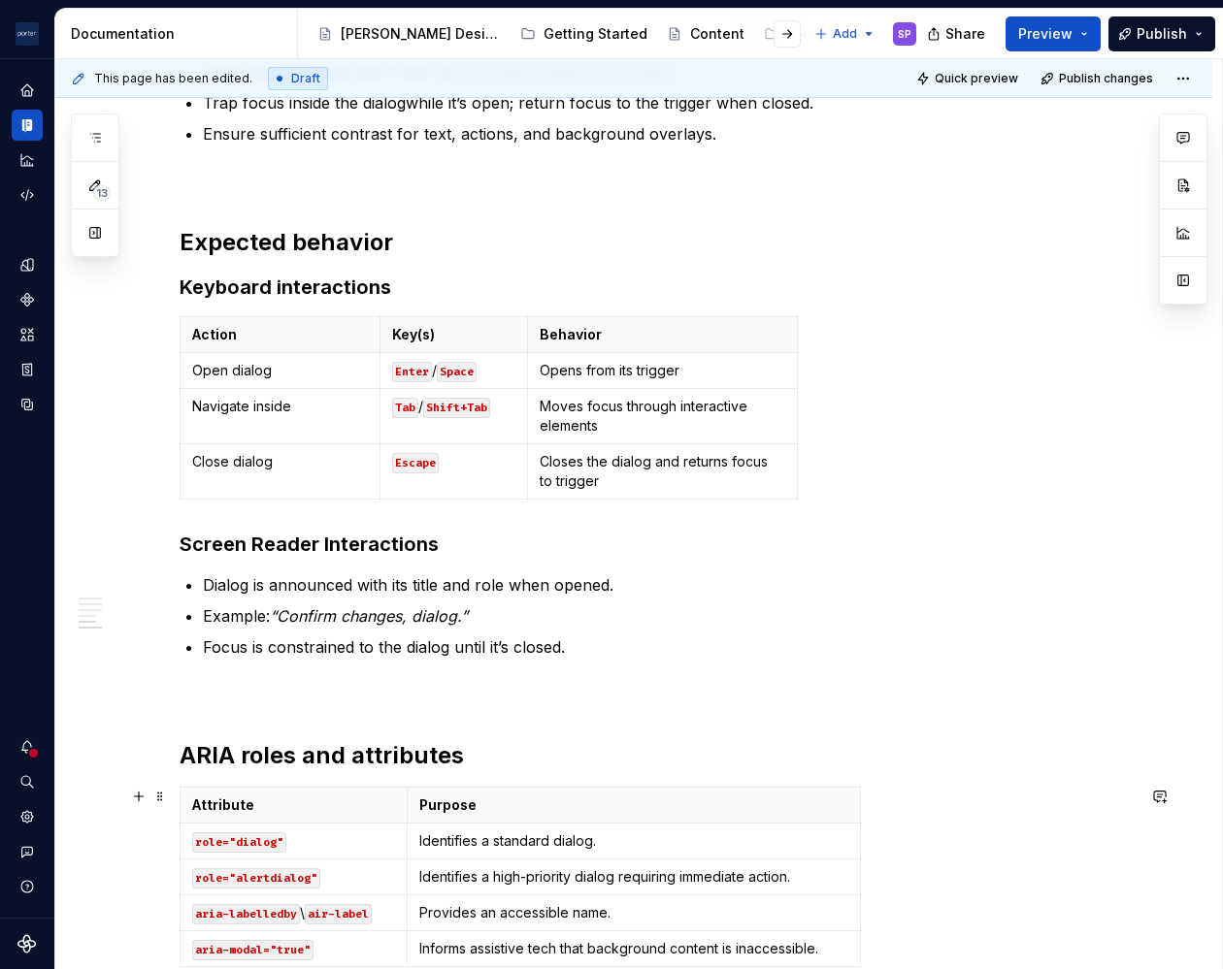
scroll to position [979, 0]
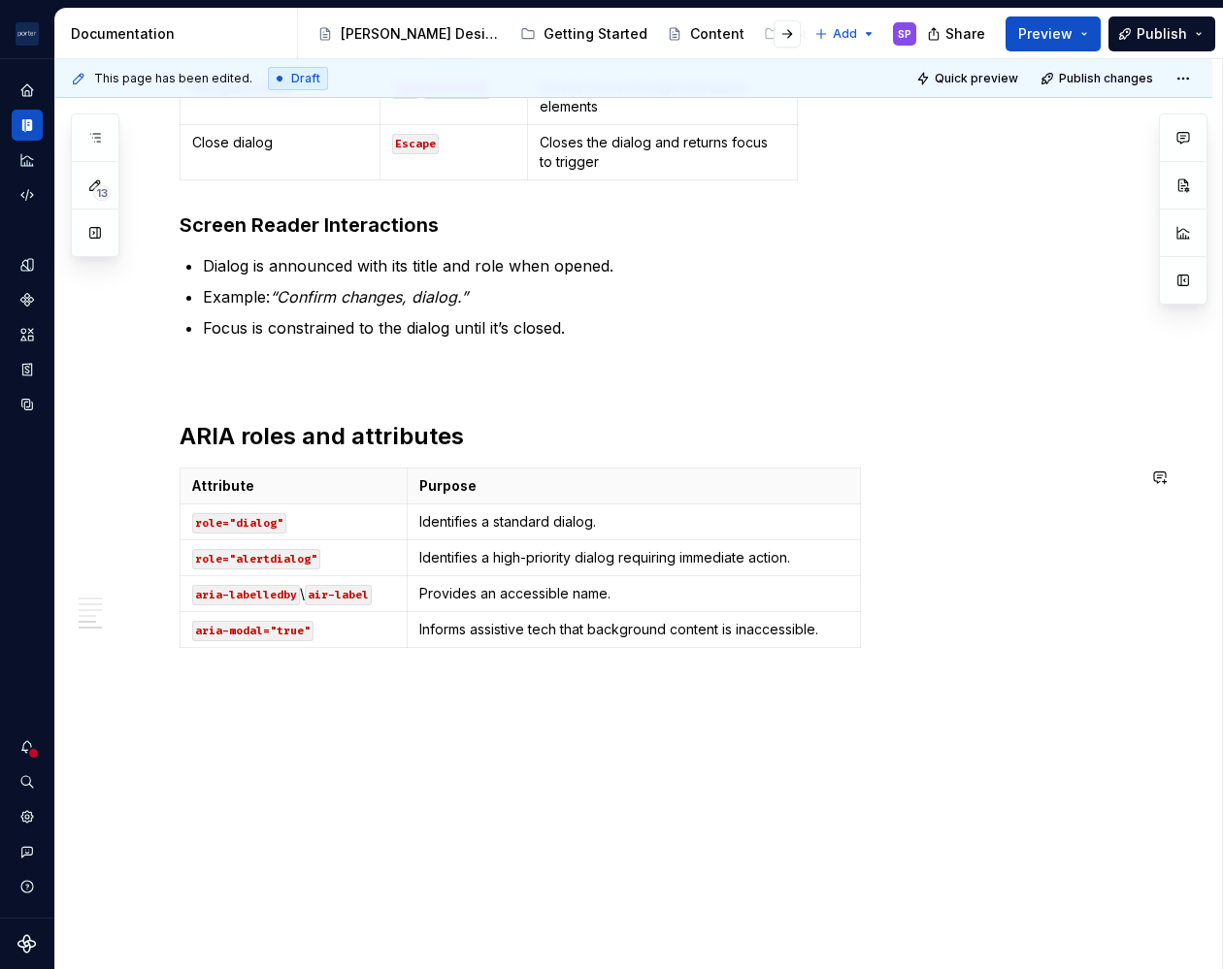
click at [408, 838] on div "Accessibility status 🟡 Tested in isolation, not yet tested in context. Key cons…" at bounding box center [633, 223] width 1157 height 1493
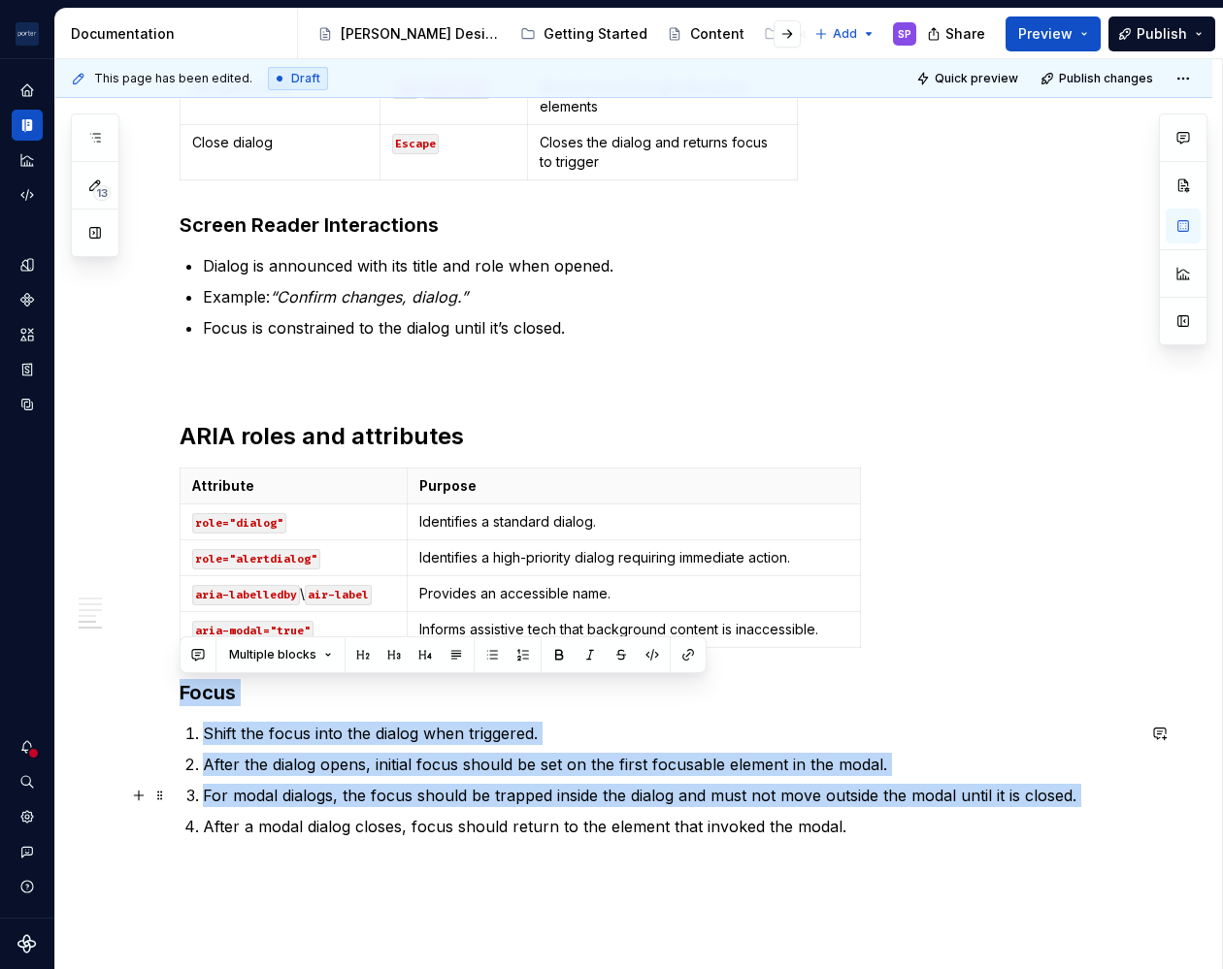
drag, startPoint x: 182, startPoint y: 693, endPoint x: 889, endPoint y: 811, distance: 716.2
click at [889, 811] on div "Accessibility status 🟡 Tested in isolation, not yet tested in context. Key cons…" at bounding box center [656, 181] width 955 height 1315
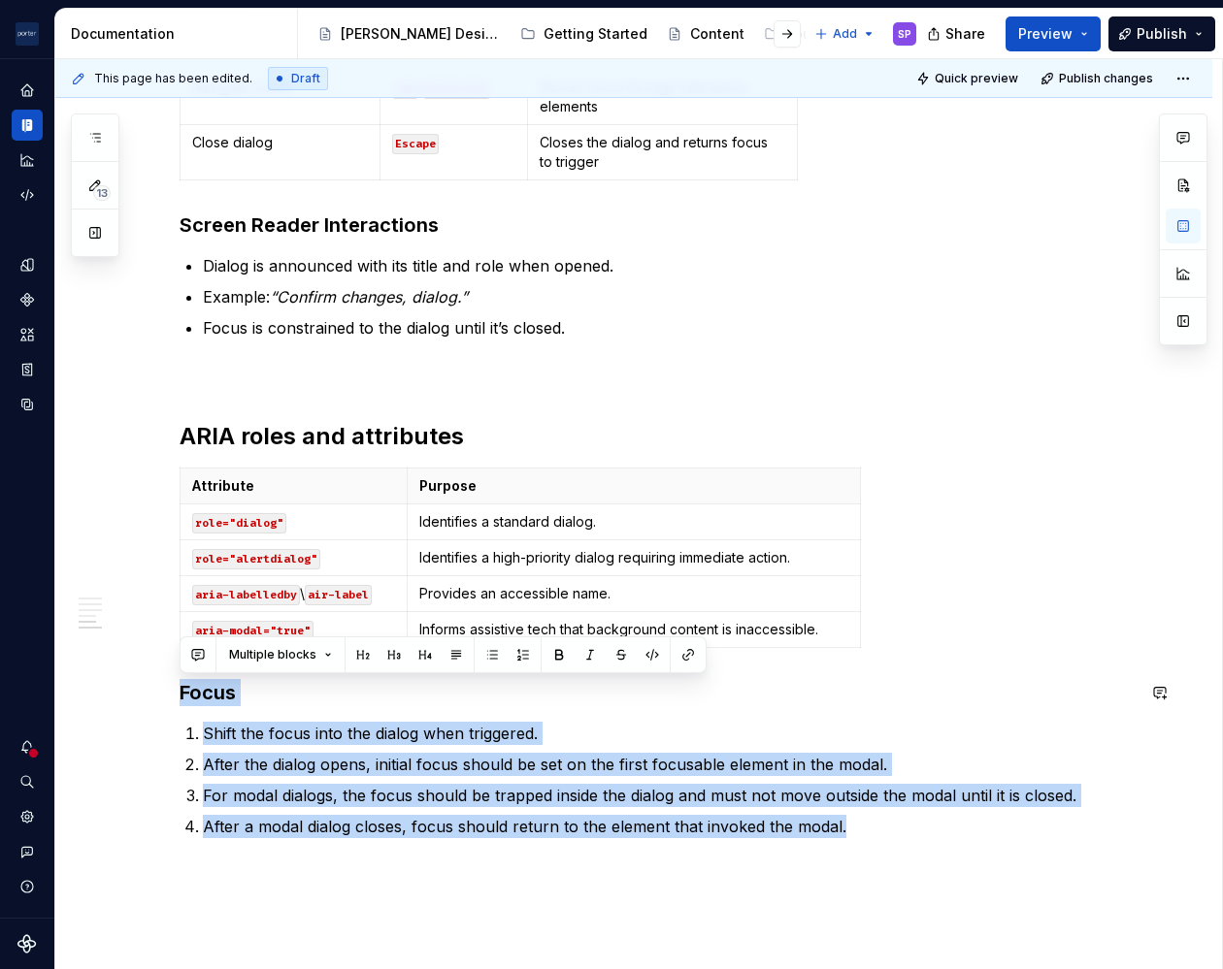
drag, startPoint x: 909, startPoint y: 859, endPoint x: 170, endPoint y: 676, distance: 761.5
click at [170, 676] on div "Accessibility status 🟡 Tested in isolation, not yet tested in context. Key cons…" at bounding box center [633, 315] width 1157 height 1676
click at [194, 651] on button "button" at bounding box center [197, 654] width 27 height 27
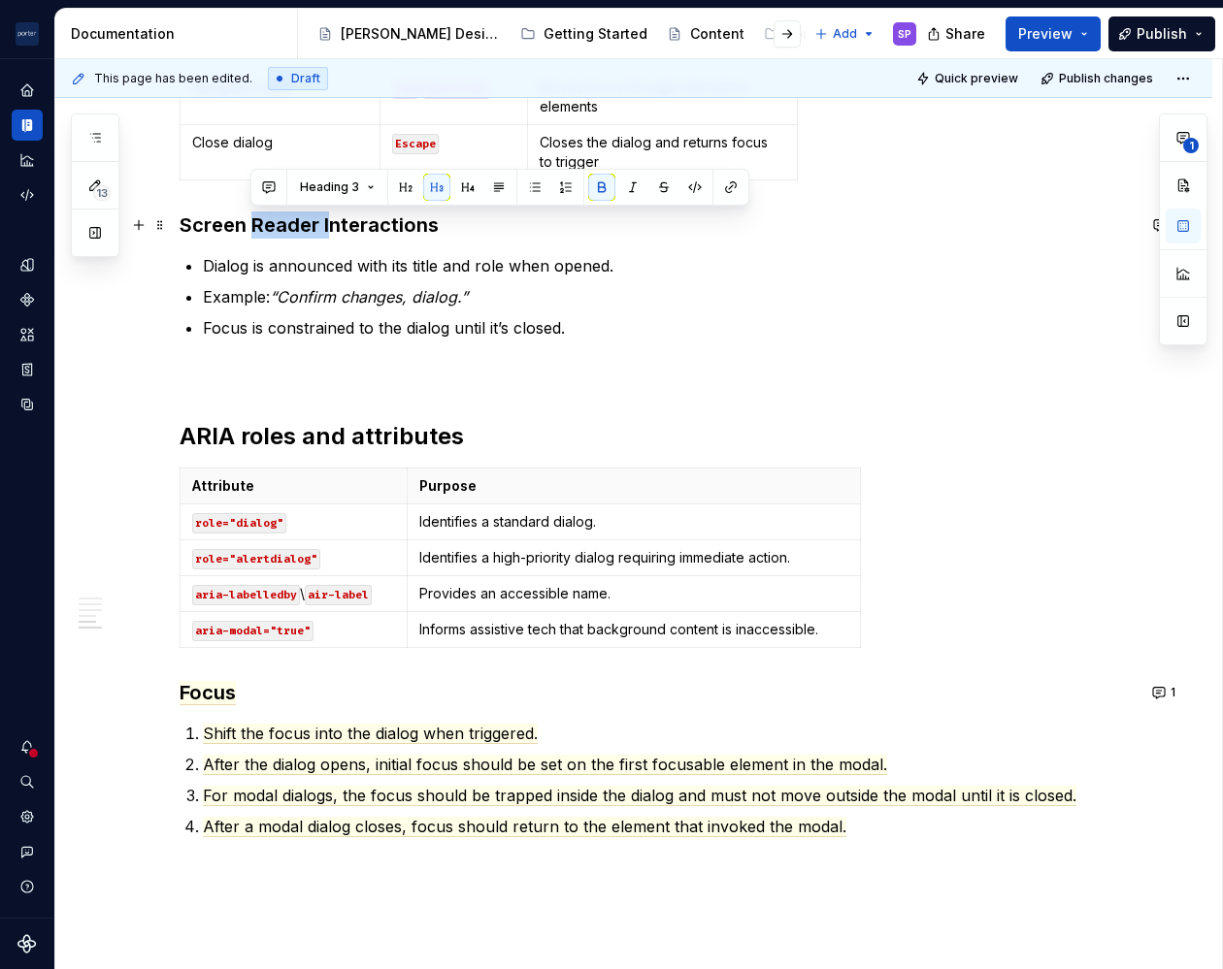
drag, startPoint x: 333, startPoint y: 219, endPoint x: 251, endPoint y: 222, distance: 81.6
click at [251, 222] on strong "Screen Reader Interactions" at bounding box center [308, 224] width 259 height 23
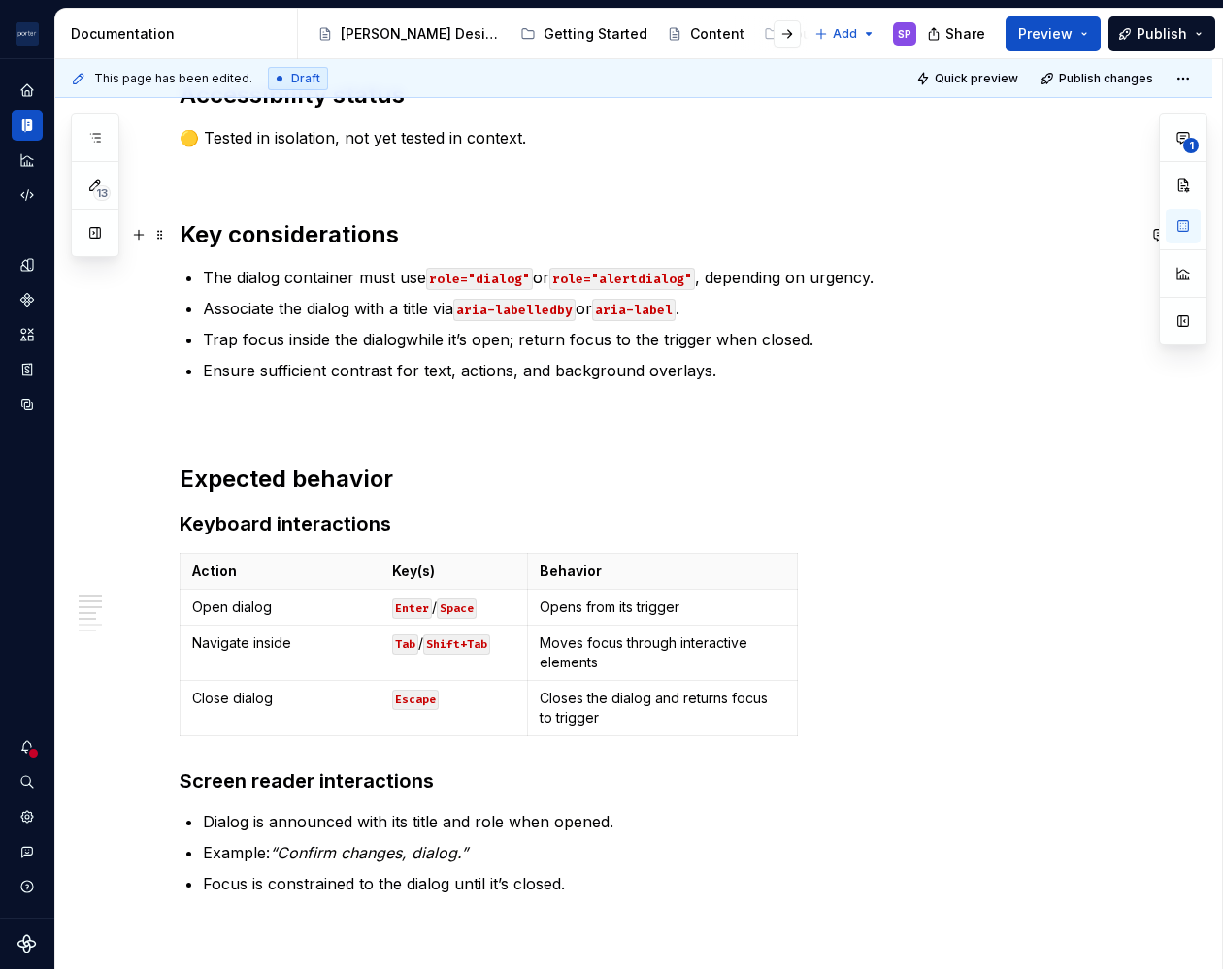
scroll to position [0, 0]
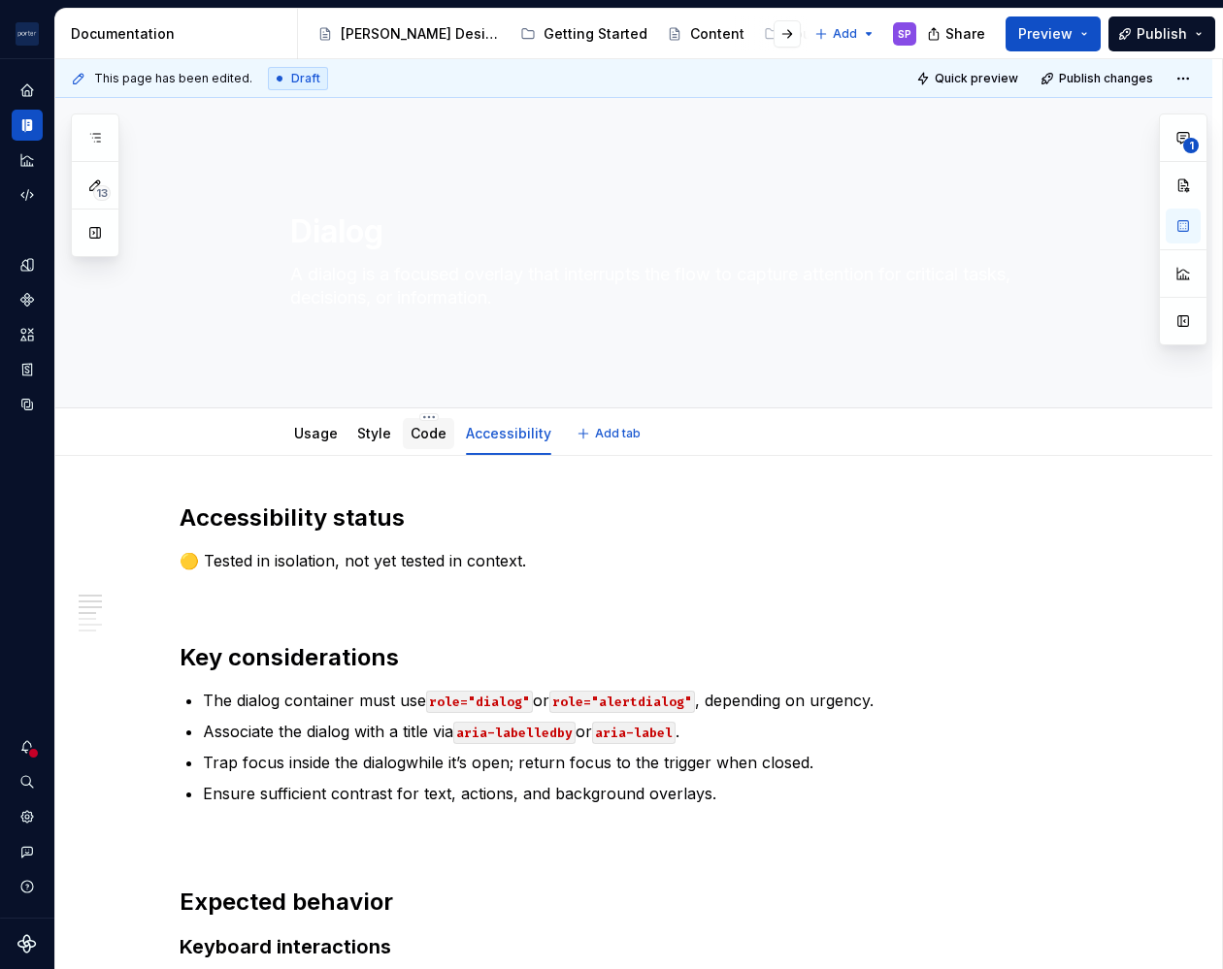
click at [419, 446] on div "Code" at bounding box center [428, 433] width 51 height 31
click at [309, 429] on link "Usage" at bounding box center [316, 433] width 44 height 16
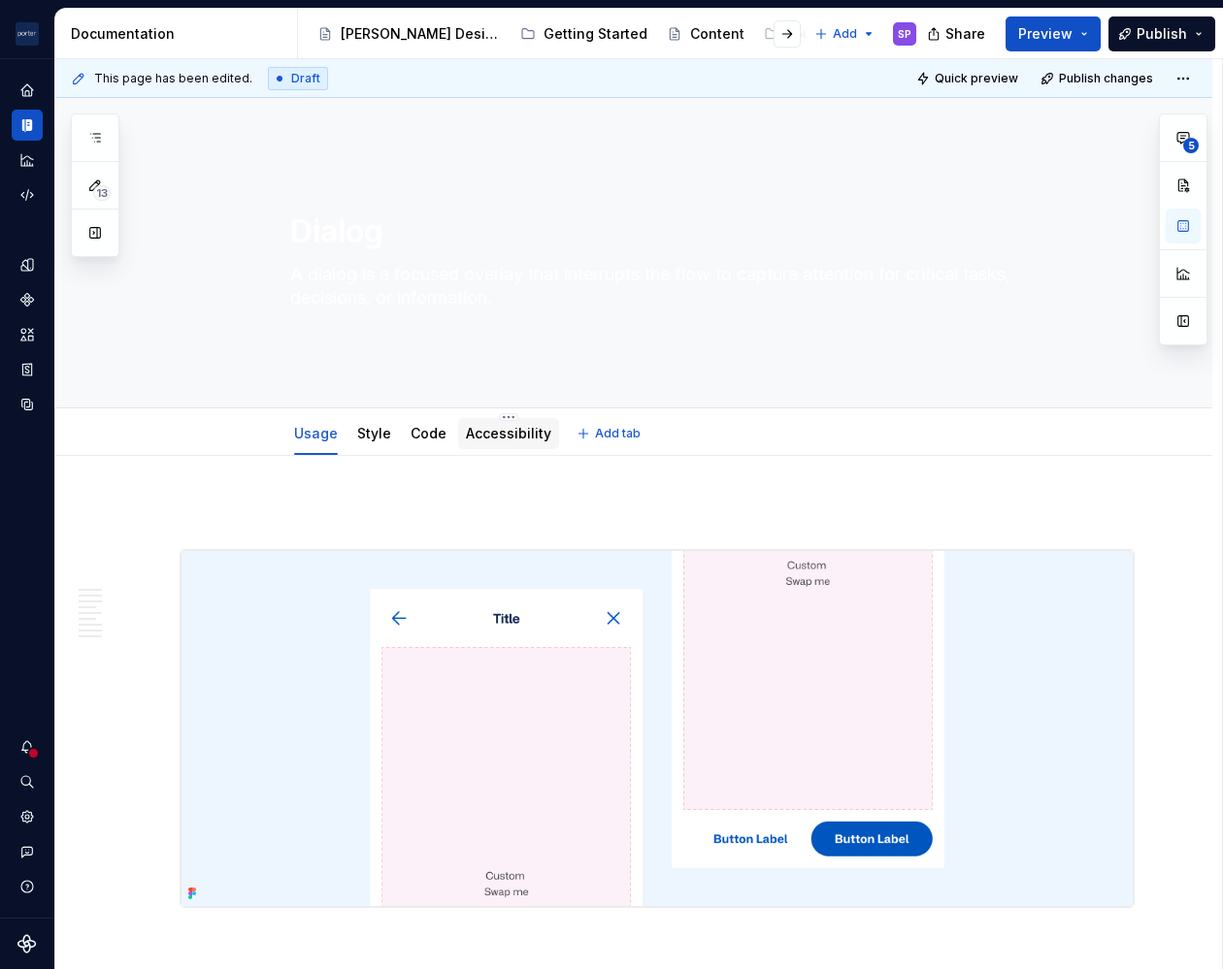
click at [478, 426] on link "Accessibility" at bounding box center [508, 433] width 85 height 16
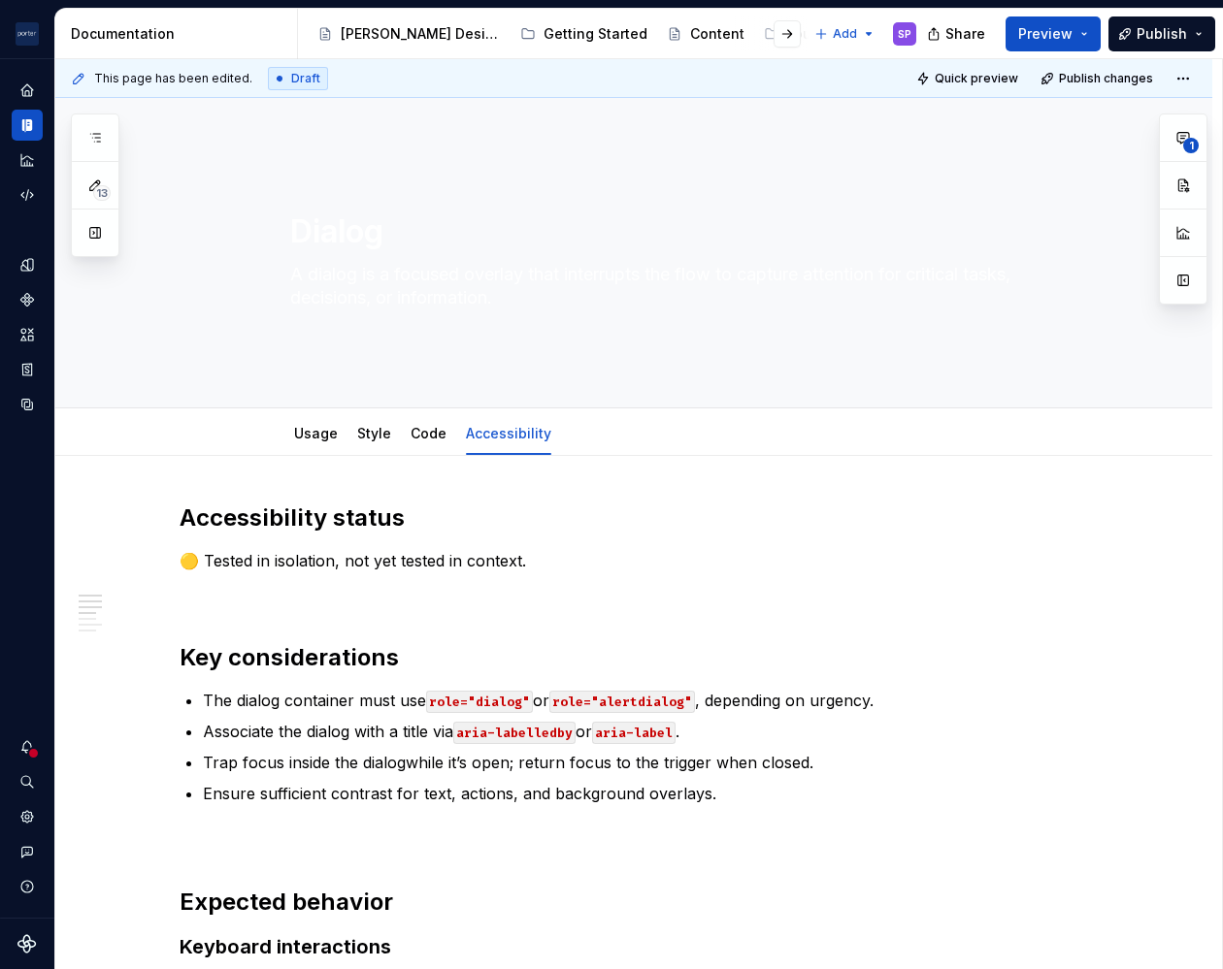
type textarea "*"
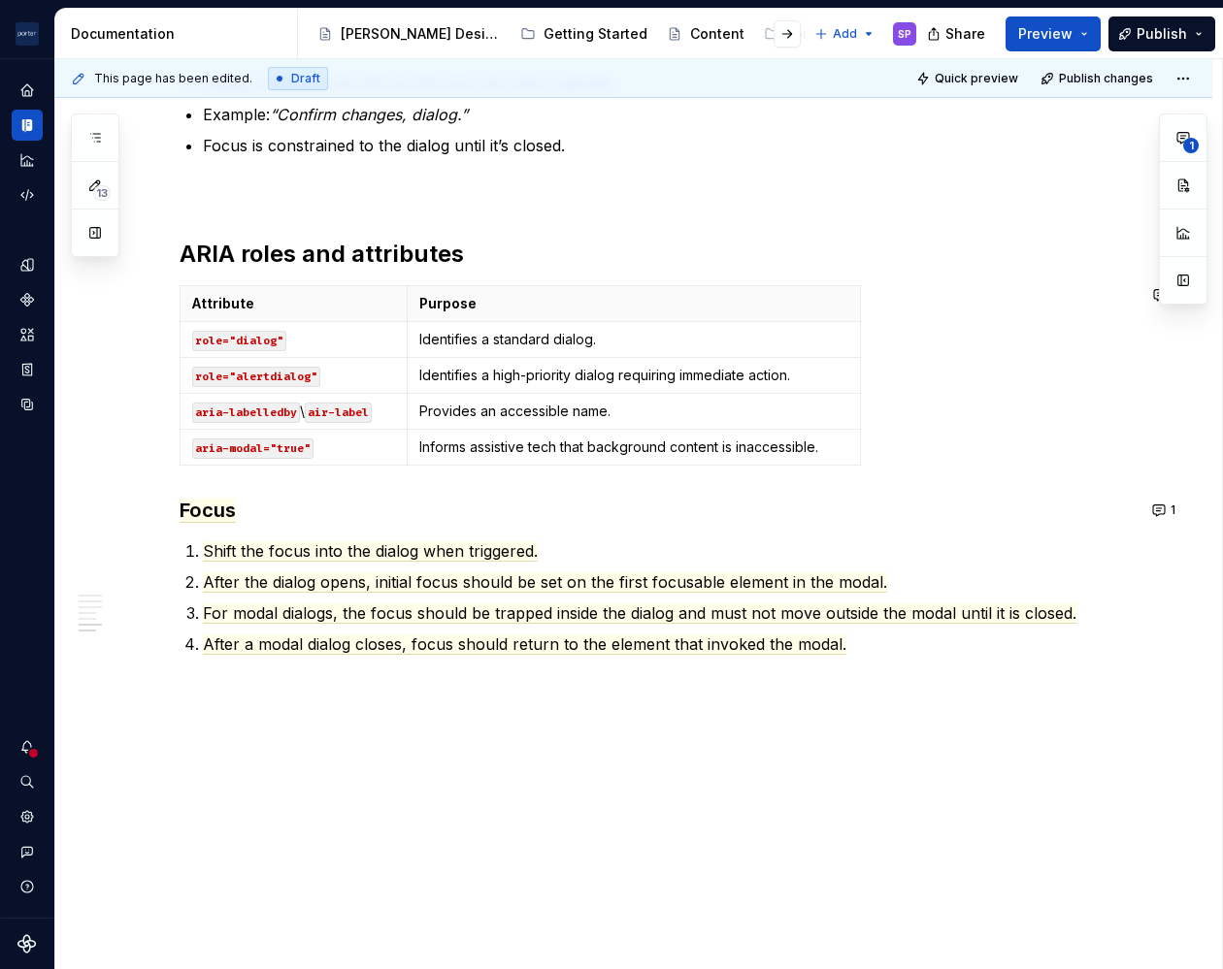
click at [600, 675] on div "Accessibility status 🟡 Tested in isolation, not yet tested in context. Key cons…" at bounding box center [656, 10] width 955 height 1338
click at [532, 704] on div "Accessibility status 🟡 Tested in isolation, not yet tested in context. Key cons…" at bounding box center [633, 133] width 1157 height 1676
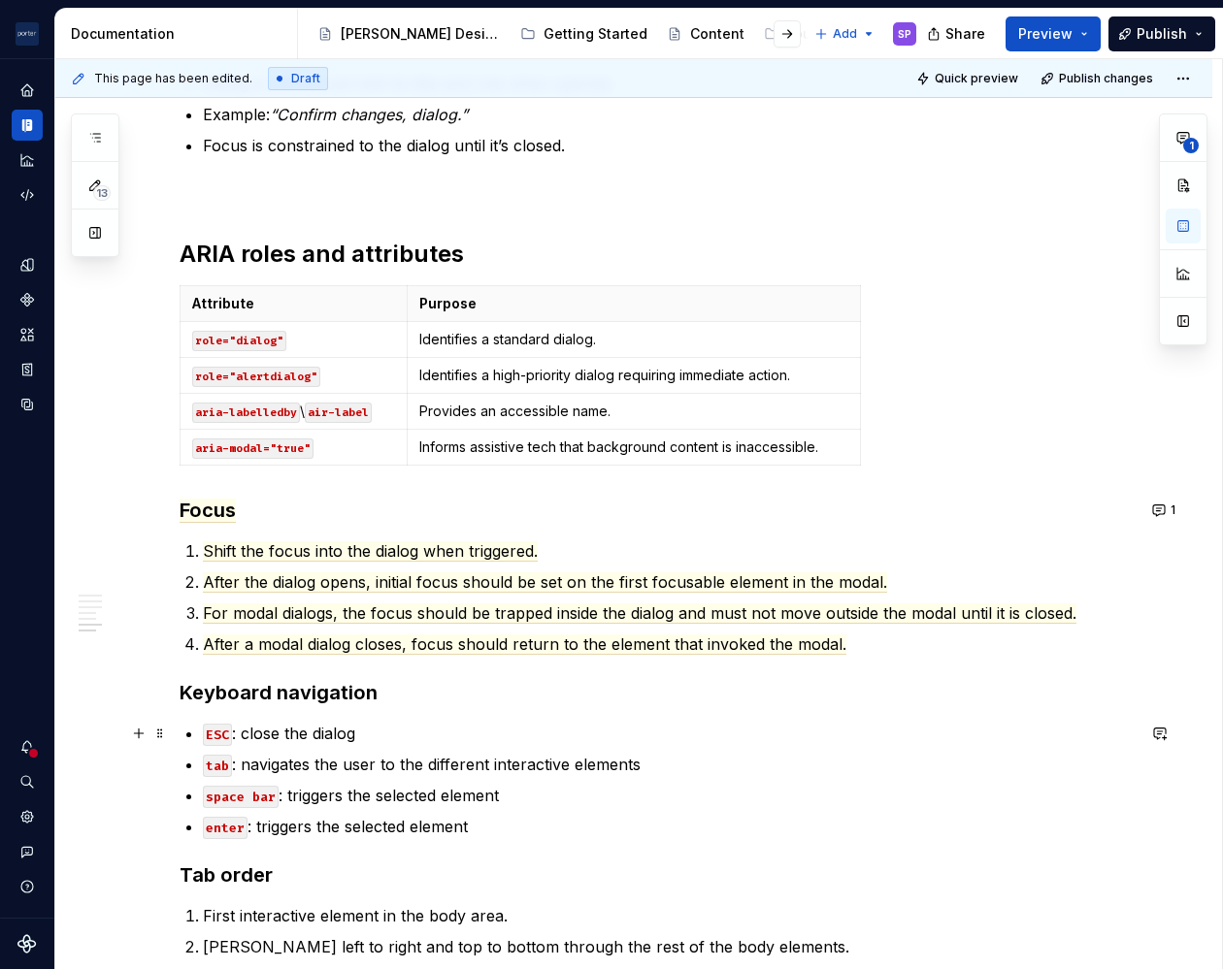
scroll to position [1312, 0]
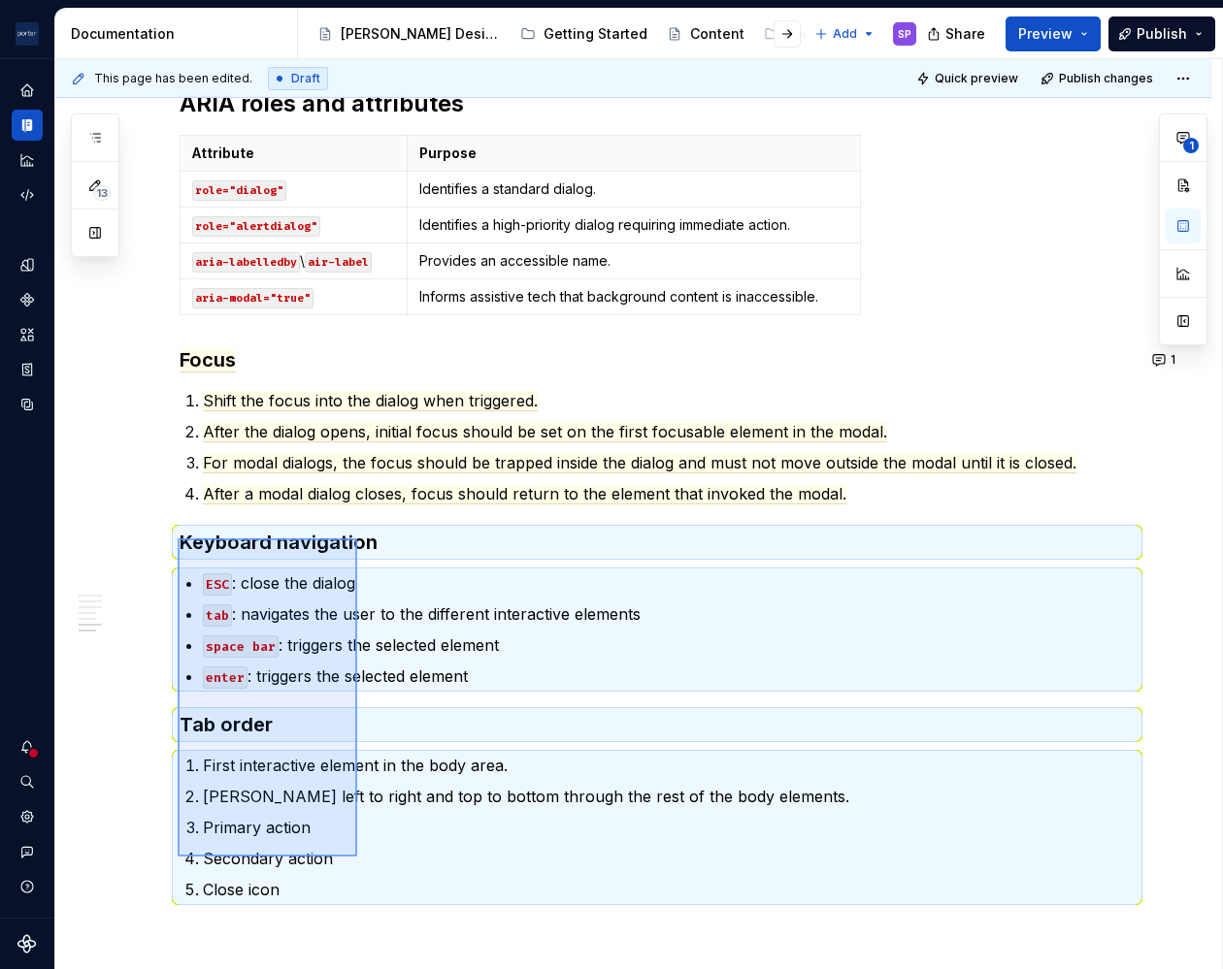
drag, startPoint x: 179, startPoint y: 538, endPoint x: 357, endPoint y: 857, distance: 364.9
click at [357, 857] on div "This page has been edited. Draft Quick preview Publish changes Dialog A dialog …" at bounding box center [638, 514] width 1166 height 911
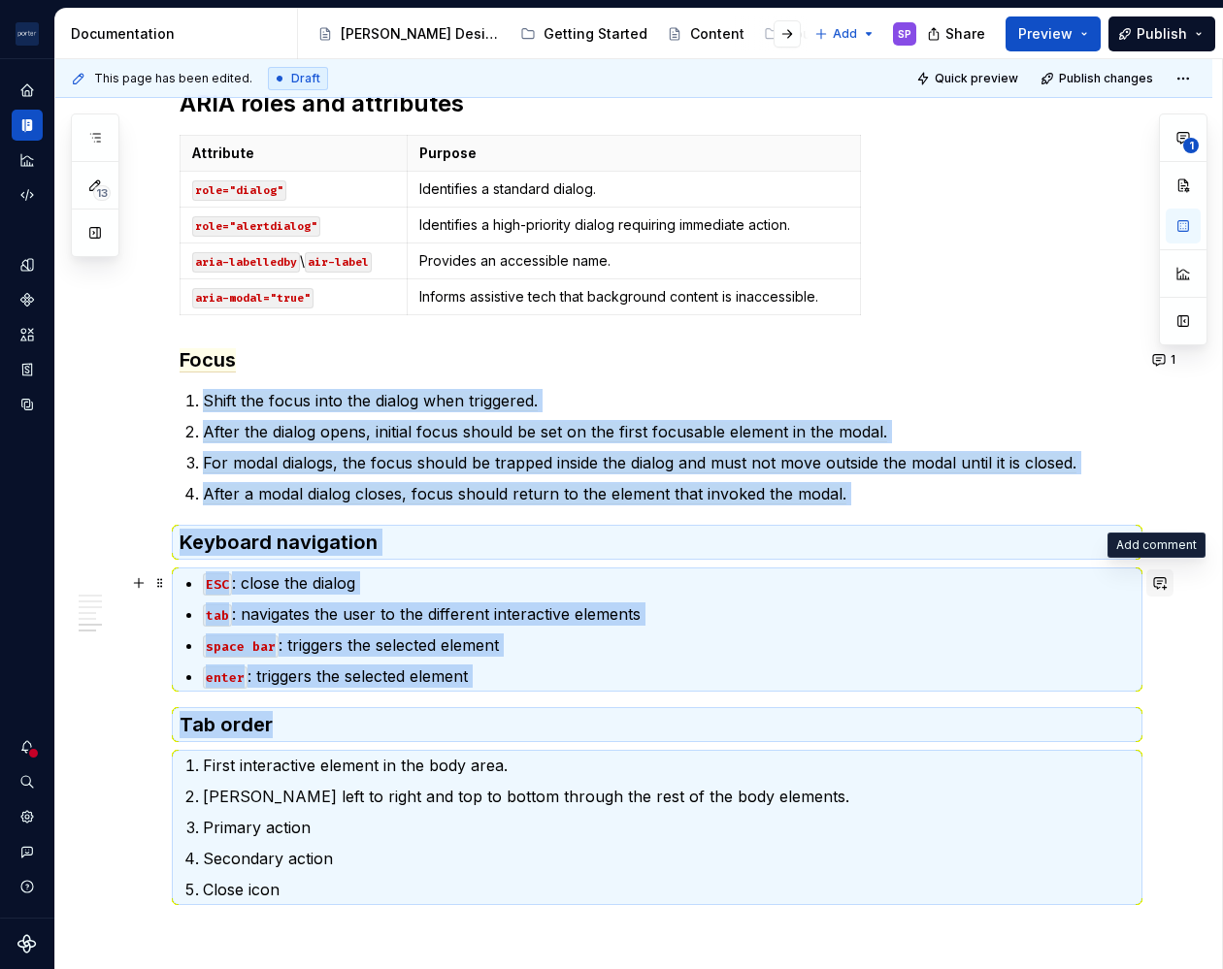
click at [1159, 578] on button "button" at bounding box center [1159, 583] width 27 height 27
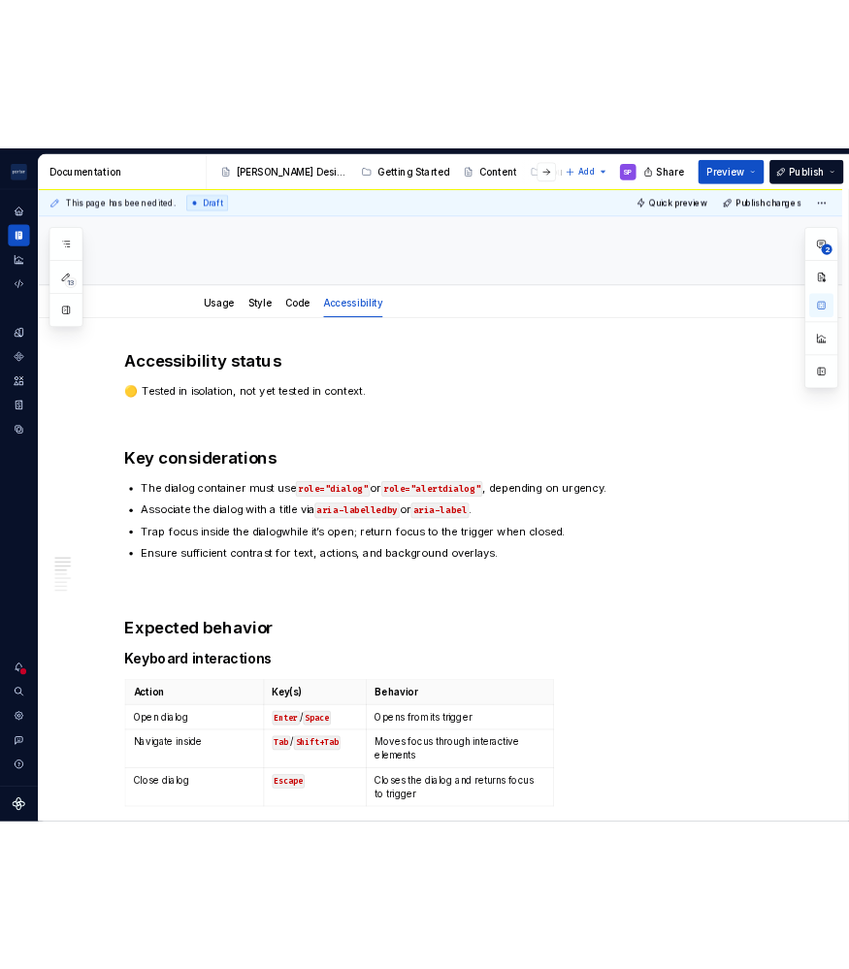
scroll to position [0, 0]
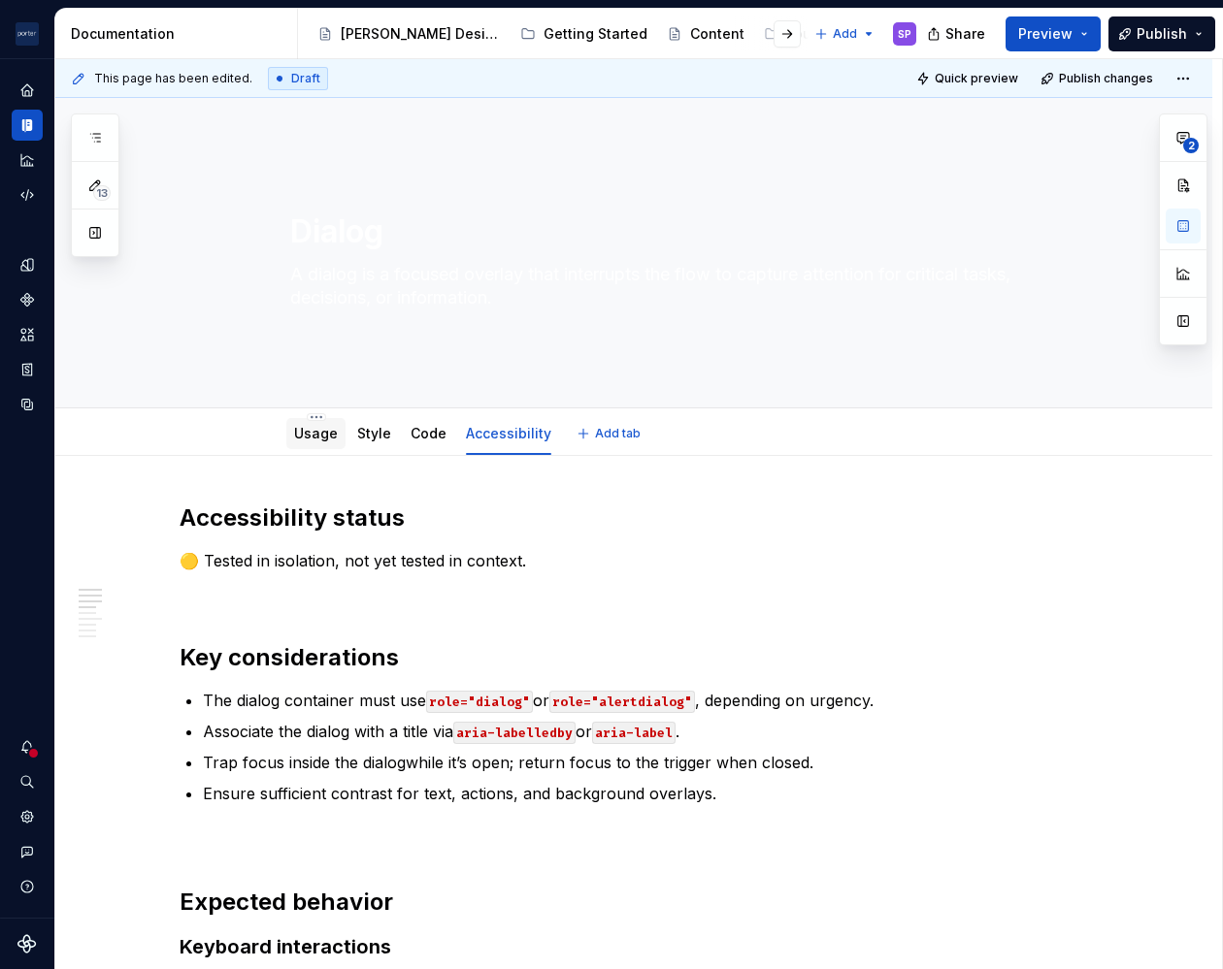
click at [317, 428] on link "Usage" at bounding box center [316, 433] width 44 height 16
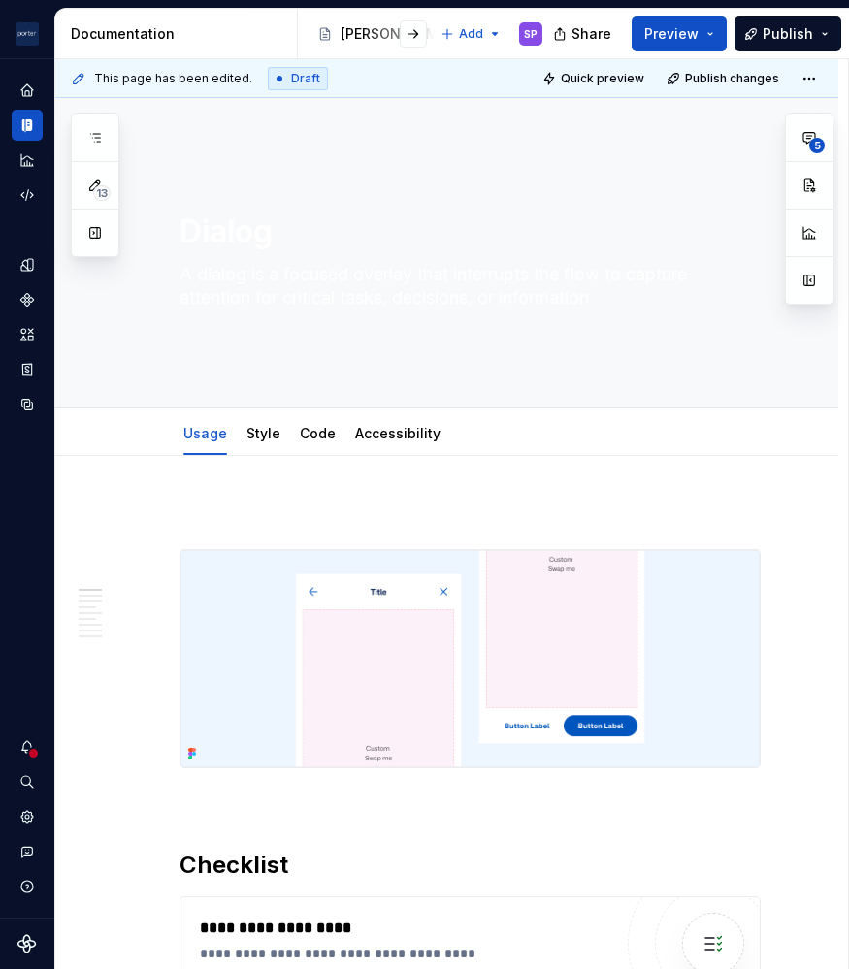
type textarea "*"
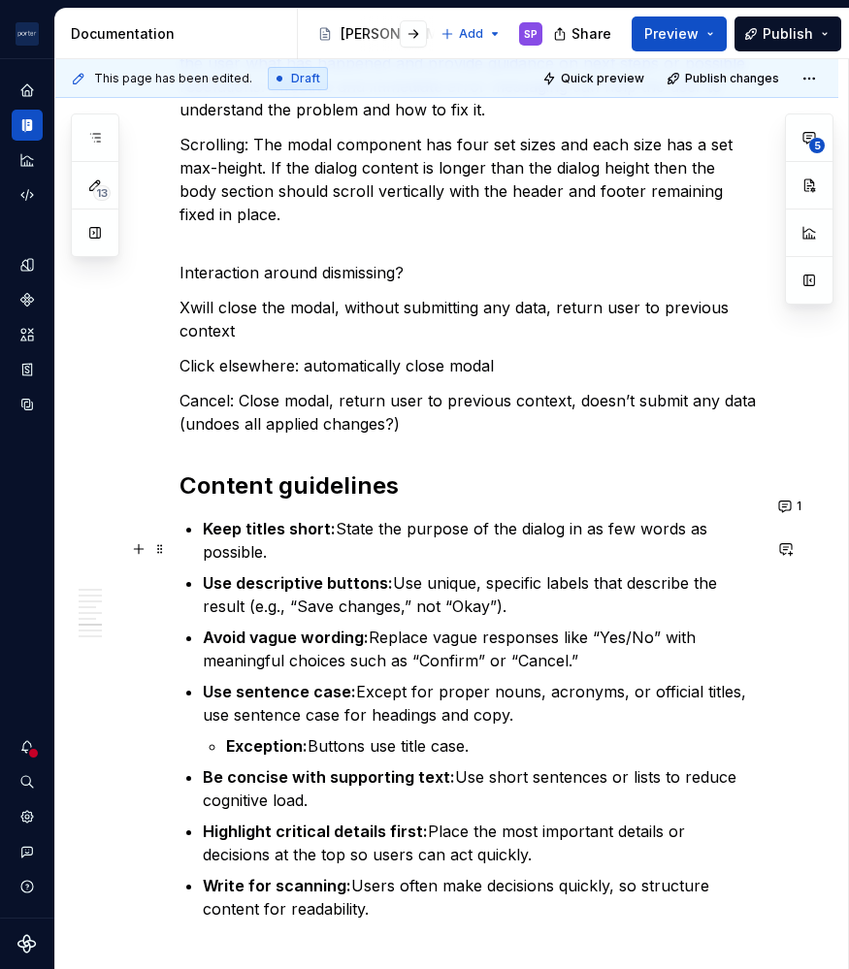
scroll to position [4397, 0]
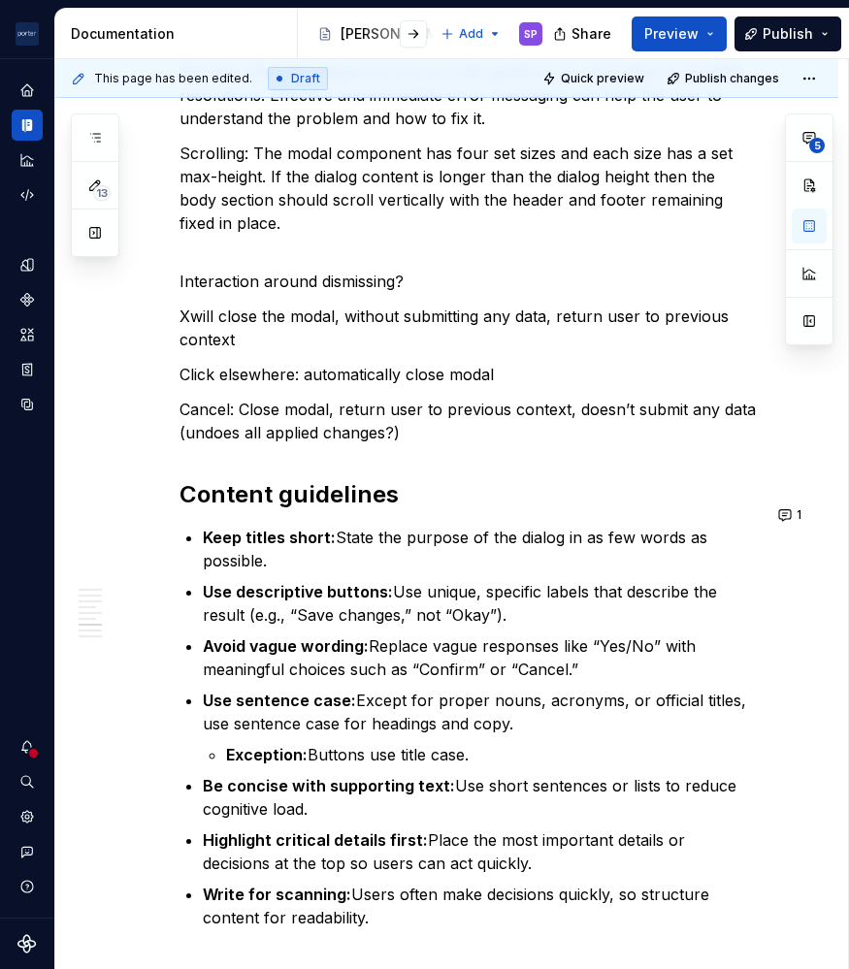
click at [412, 510] on h2 "Content guidelines" at bounding box center [469, 494] width 581 height 31
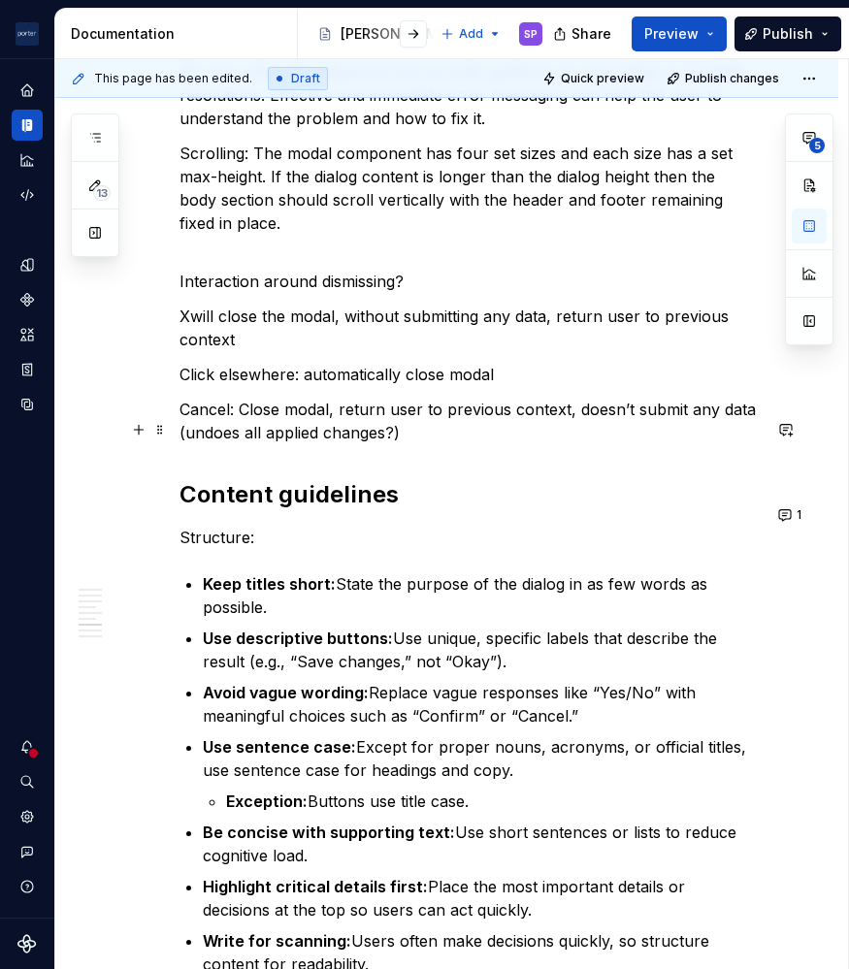
click at [393, 444] on p "Cancel: Close modal, return user to previous context, doesn’t submit any data (…" at bounding box center [469, 421] width 581 height 47
click at [349, 549] on p "Structure:" at bounding box center [469, 537] width 581 height 23
click at [458, 549] on p "Structure: Header should be brief, clear statement or question." at bounding box center [469, 537] width 581 height 23
click at [674, 549] on p "Structure: Header should be brief, clear statement or question." at bounding box center [469, 537] width 581 height 23
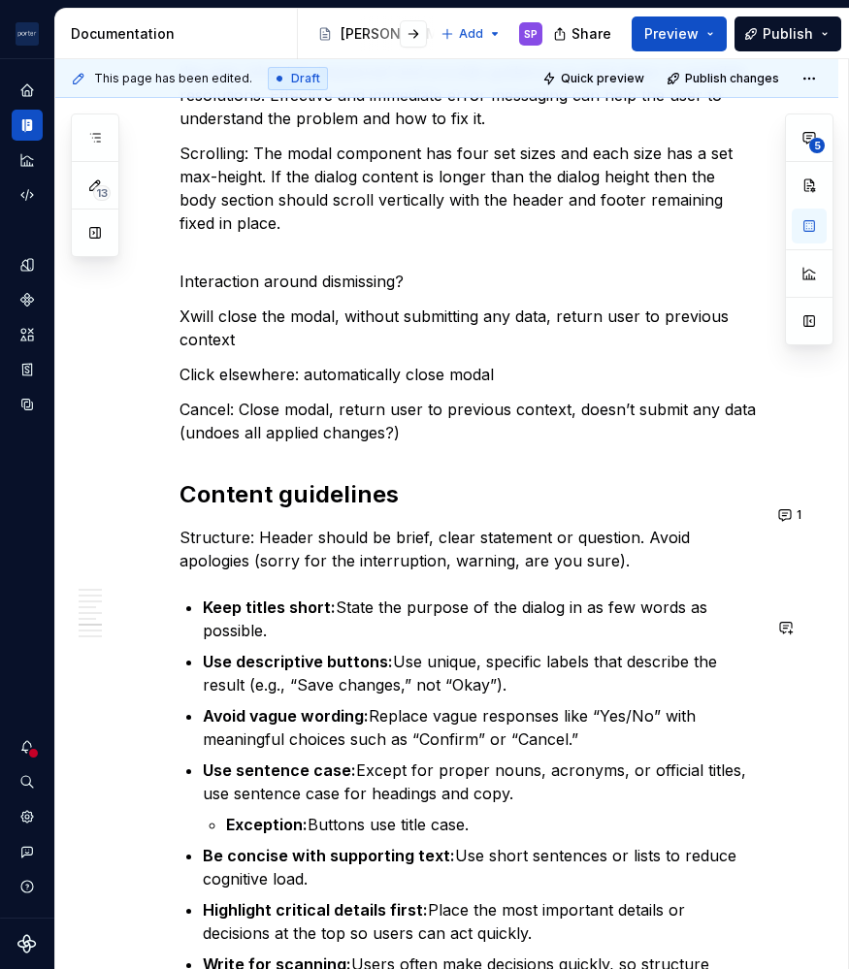
click at [445, 572] on p "Structure: Header should be brief, clear statement or question. Avoid apologies…" at bounding box center [469, 549] width 581 height 47
click at [563, 572] on p "Structure: Header should be brief, clear statement or question. Avoid apologies…" at bounding box center [469, 549] width 581 height 47
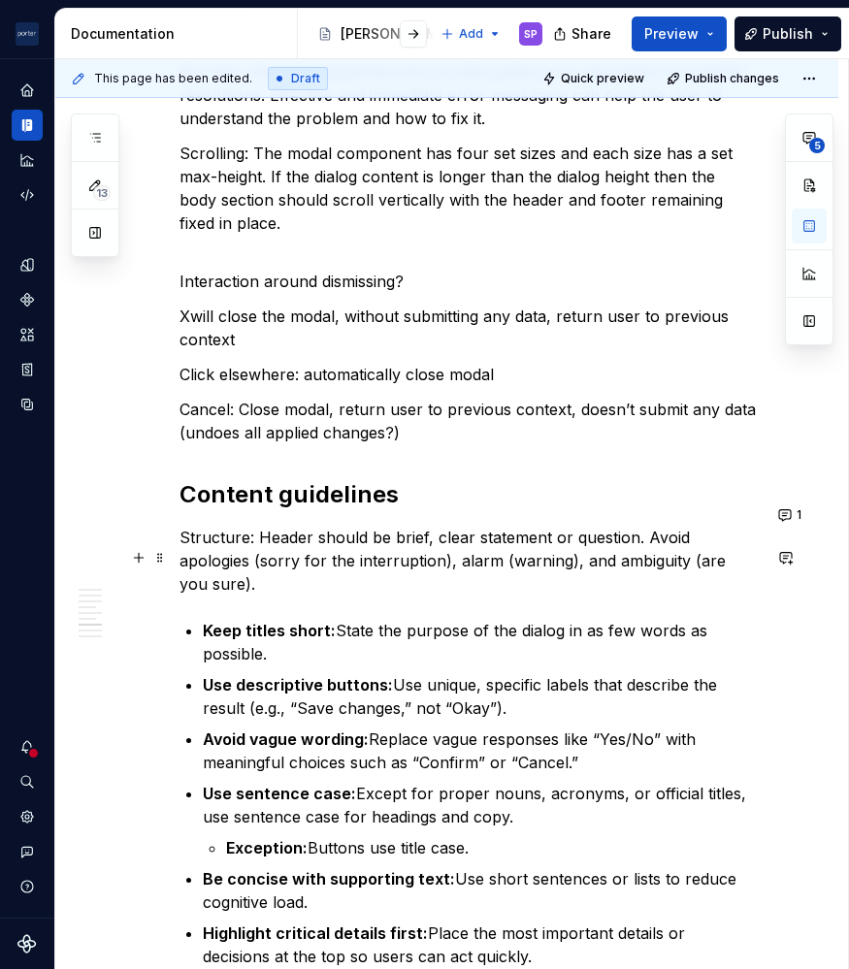
click at [279, 596] on p "Structure: Header should be brief, clear statement or question. Avoid apologies…" at bounding box center [469, 561] width 581 height 70
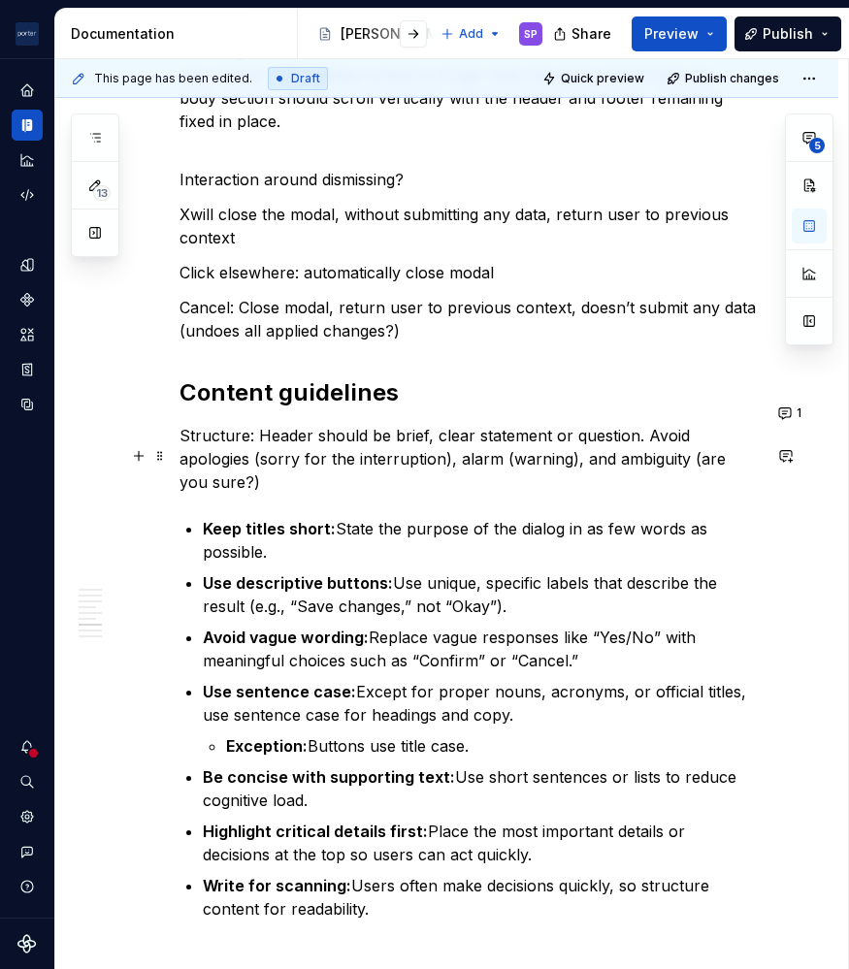
click at [405, 494] on p "Structure: Header should be brief, clear statement or question. Avoid apologies…" at bounding box center [469, 459] width 581 height 70
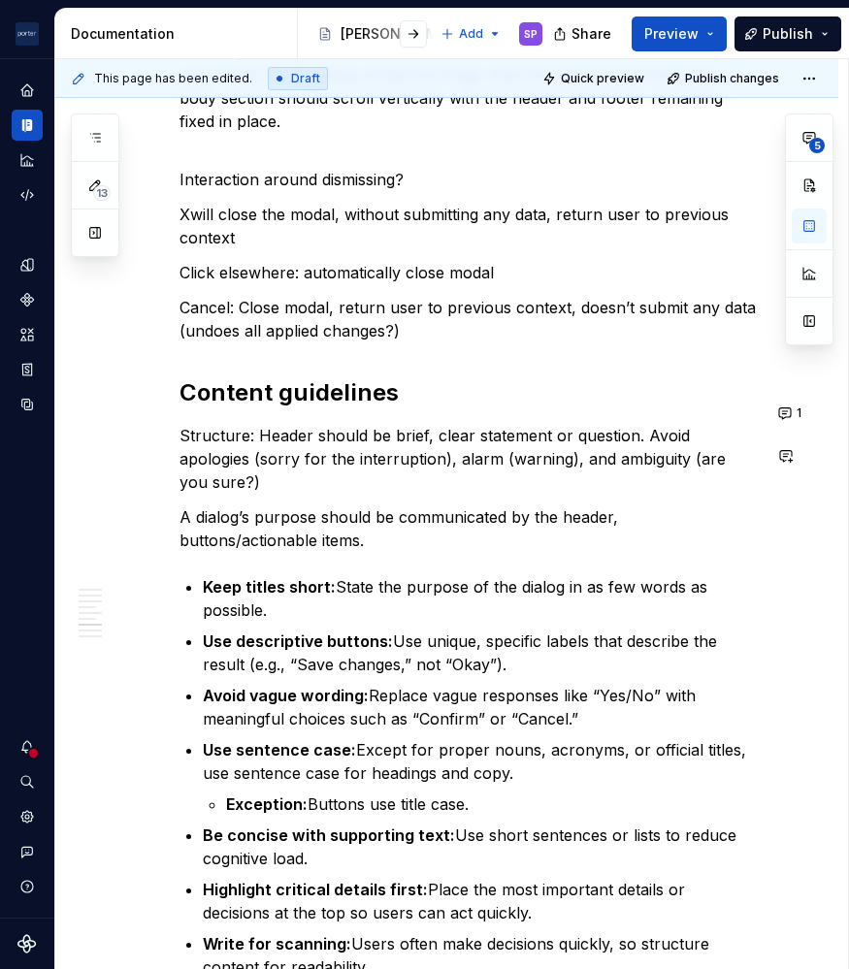
click at [514, 552] on p "A dialog’s purpose should be communicated by the header, buttons/actionable ite…" at bounding box center [469, 529] width 581 height 47
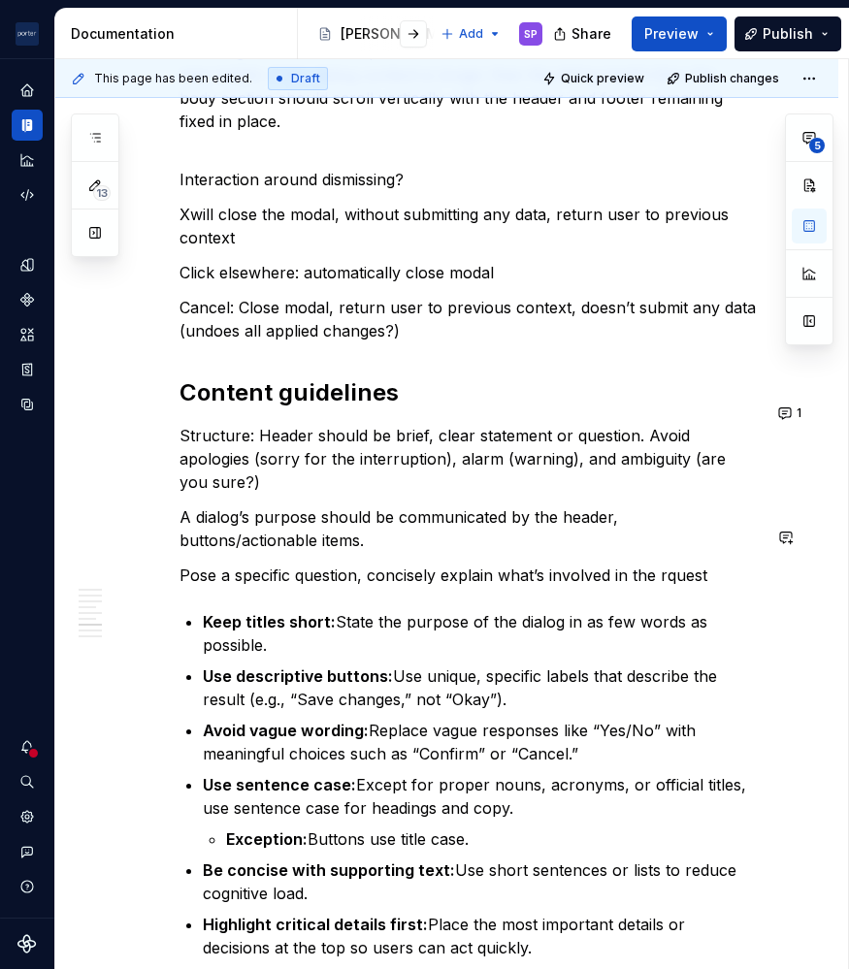
click at [364, 525] on p "A dialog’s purpose should be communicated by the header, buttons/actionable ite…" at bounding box center [469, 529] width 581 height 47
click at [686, 587] on p "Pose a specific question, concisely explain what’s involved in the rquest" at bounding box center [469, 575] width 581 height 23
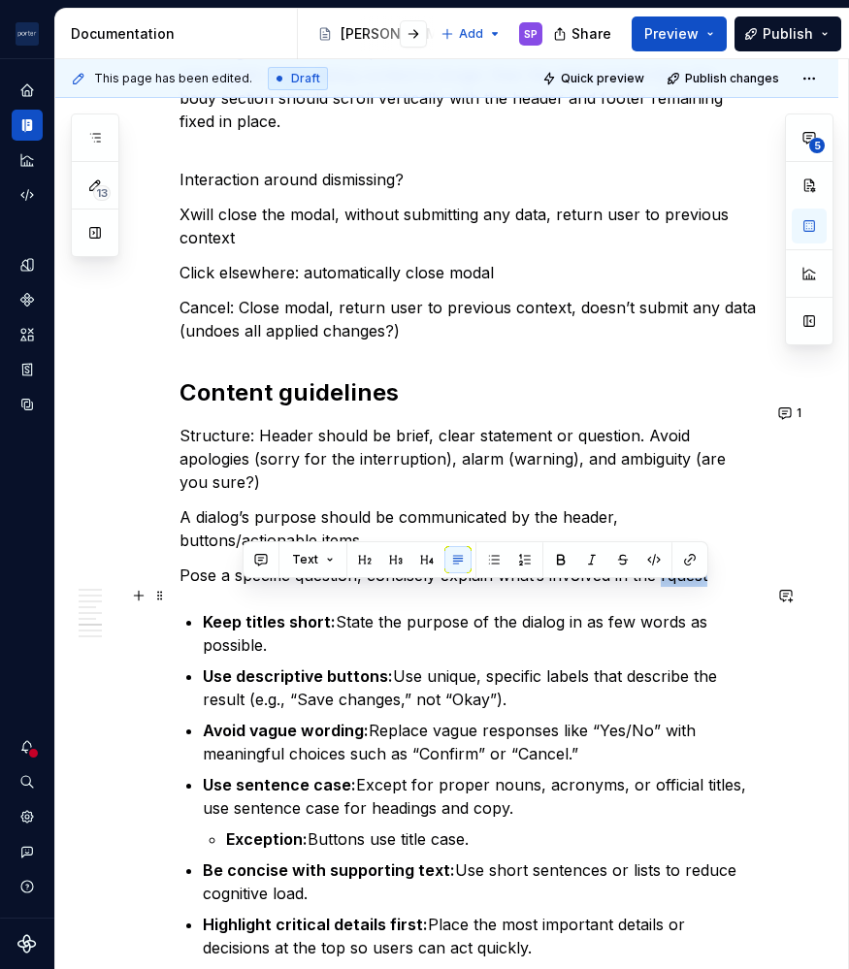
click at [686, 587] on p "Pose a specific question, concisely explain what’s involved in the rquest" at bounding box center [469, 575] width 581 height 23
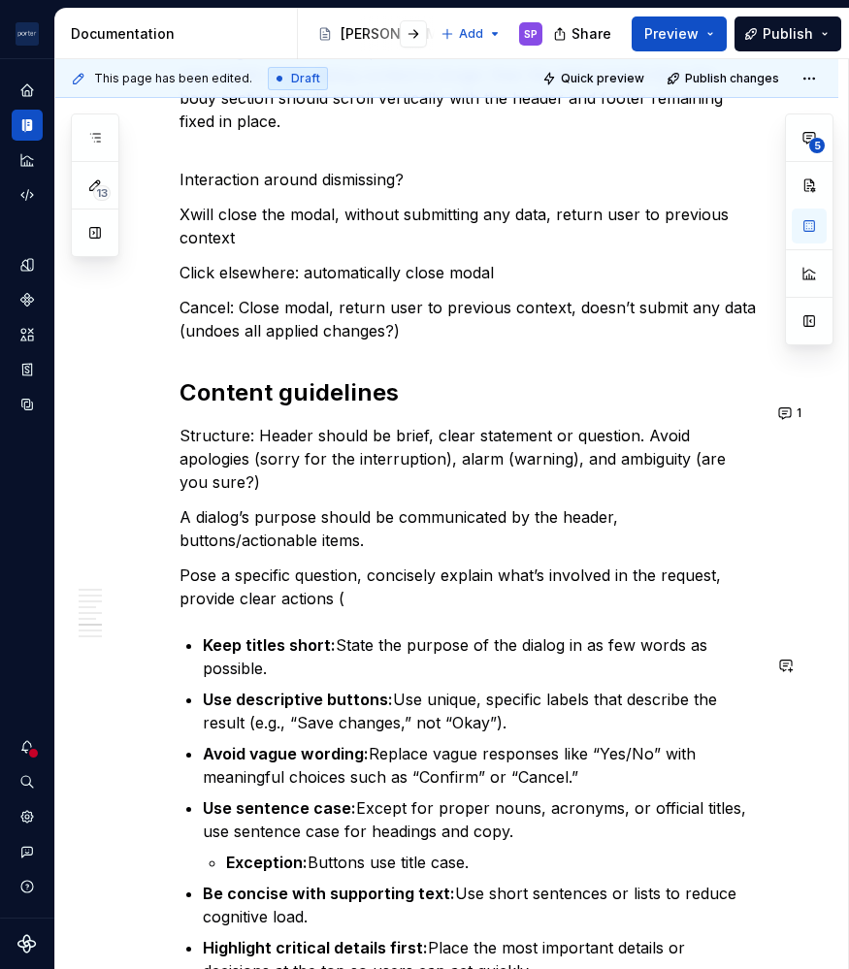
click at [425, 552] on p "A dialog’s purpose should be communicated by the header, buttons/actionable ite…" at bounding box center [469, 529] width 581 height 47
click at [413, 610] on p "Pose a specific question, concisely explain what’s involved in the request, pro…" at bounding box center [469, 587] width 581 height 47
click at [537, 535] on p "A dialog’s purpose should be communicated by the header, buttons/actionable ite…" at bounding box center [469, 529] width 581 height 47
click at [745, 610] on p "Pose a specific question, concisely explain what’s involved in the request, pro…" at bounding box center [469, 587] width 581 height 47
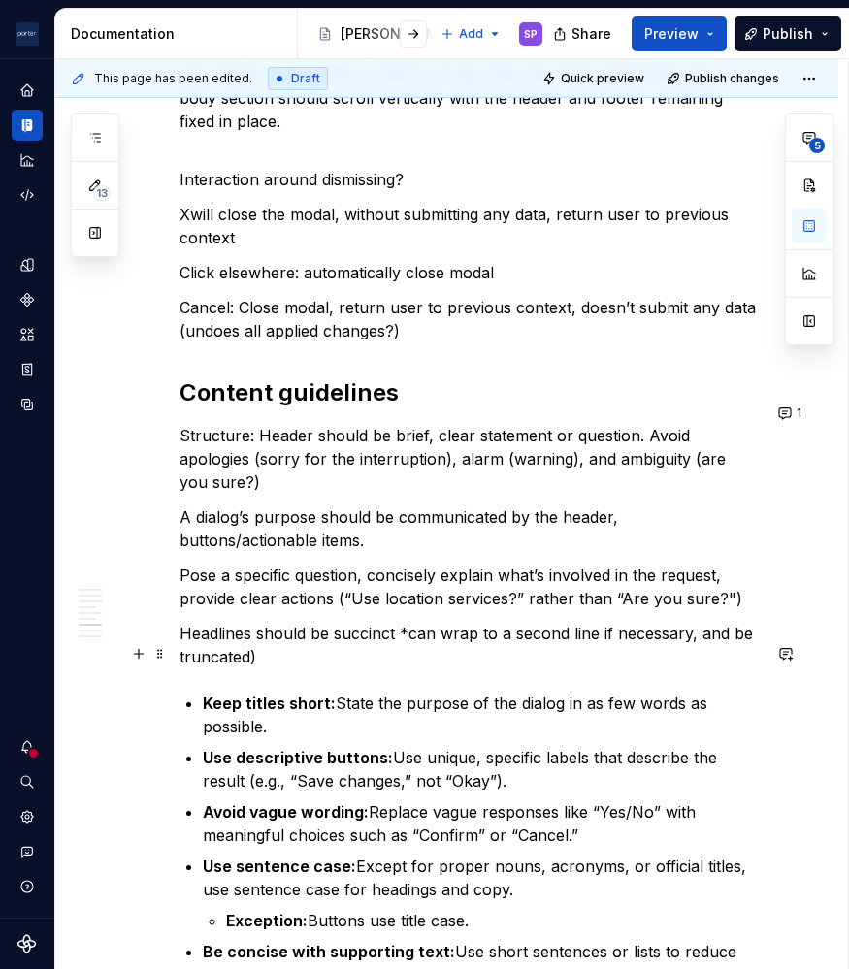
click at [335, 665] on p "Headlines should be succinct *can wrap to a second line if necessary, and be tr…" at bounding box center [469, 645] width 581 height 47
click at [381, 669] on p "Headlines should be succinct *can wrap to a second line if necessary, and be tr…" at bounding box center [469, 645] width 581 height 47
click at [441, 586] on p "Pose a specific question, concisely explain what’s involved in the request, pro…" at bounding box center [469, 587] width 581 height 47
click at [665, 669] on p "Headlines should be succinct *can wrap to a second line if necessary, and be tr…" at bounding box center [469, 645] width 581 height 47
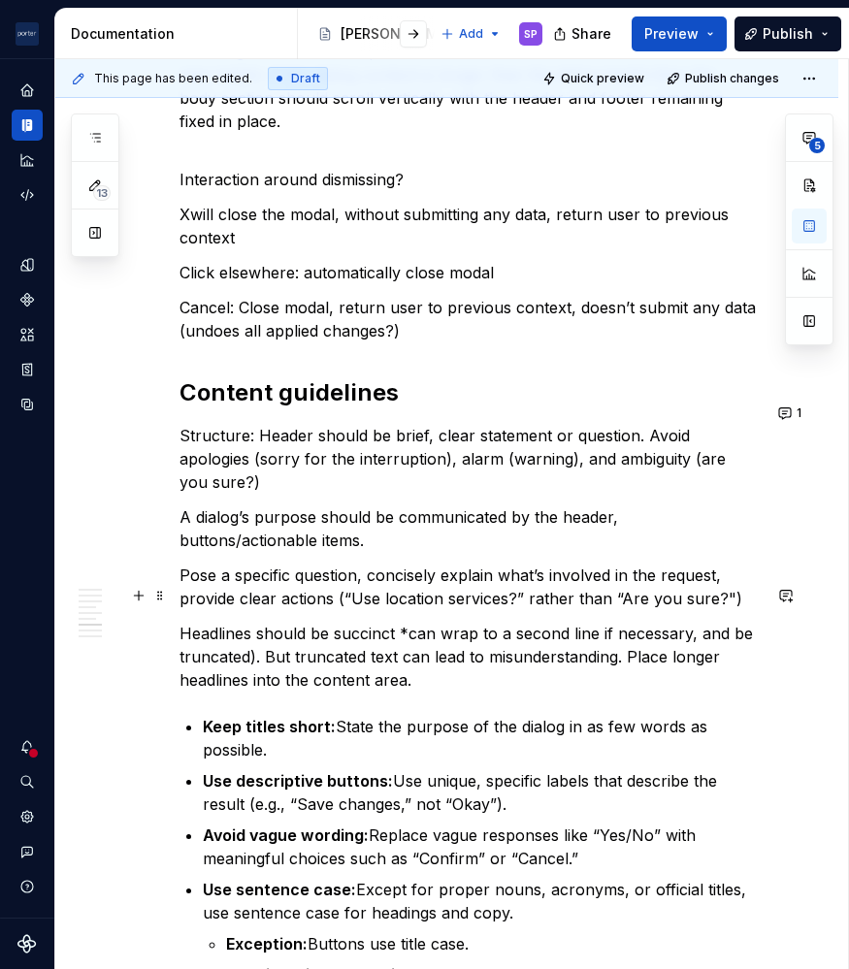
drag, startPoint x: 514, startPoint y: 620, endPoint x: 514, endPoint y: 641, distance: 21.3
click at [514, 610] on p "Pose a specific question, concisely explain what’s involved in the request, pro…" at bounding box center [469, 587] width 581 height 47
click at [494, 692] on p "Headlines should be succinct *can wrap to a second line if necessary, and be tr…" at bounding box center [469, 657] width 581 height 70
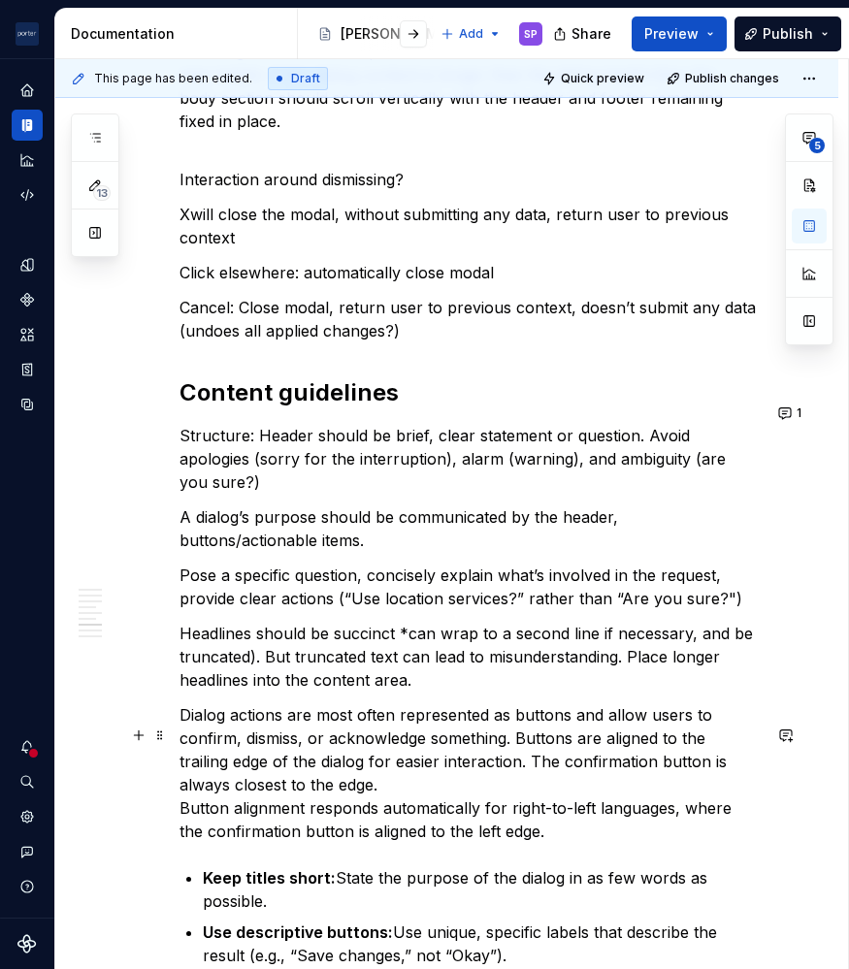
click at [180, 825] on p "Dialog actions are most often represented as buttons and allow users to confirm…" at bounding box center [469, 773] width 581 height 140
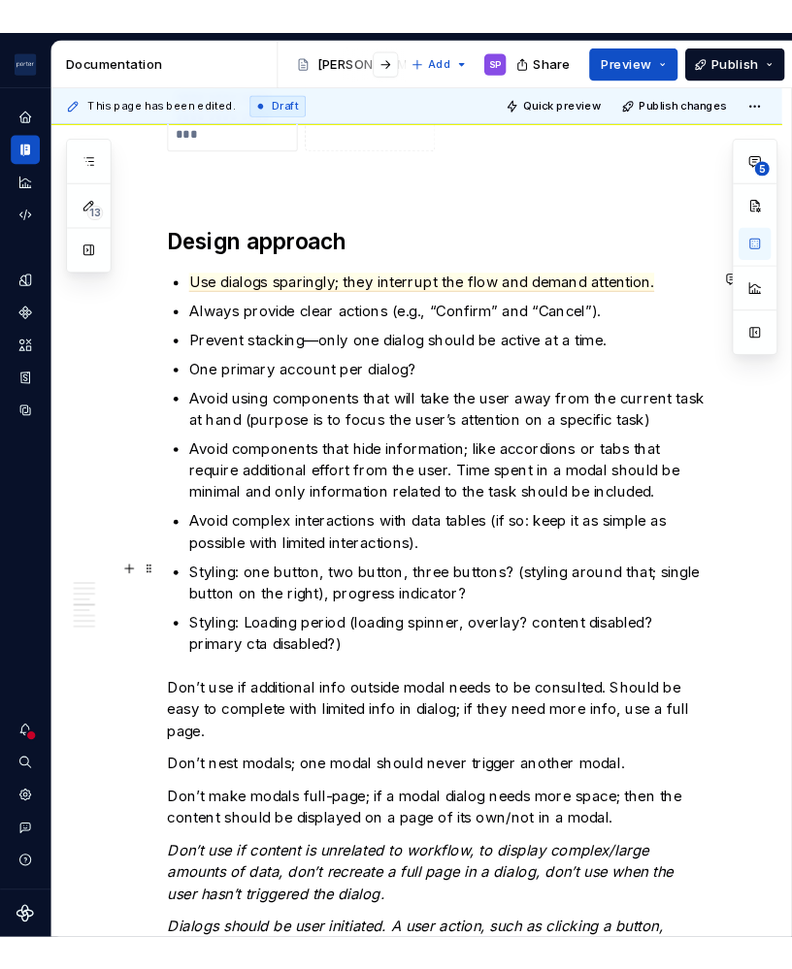
scroll to position [2247, 0]
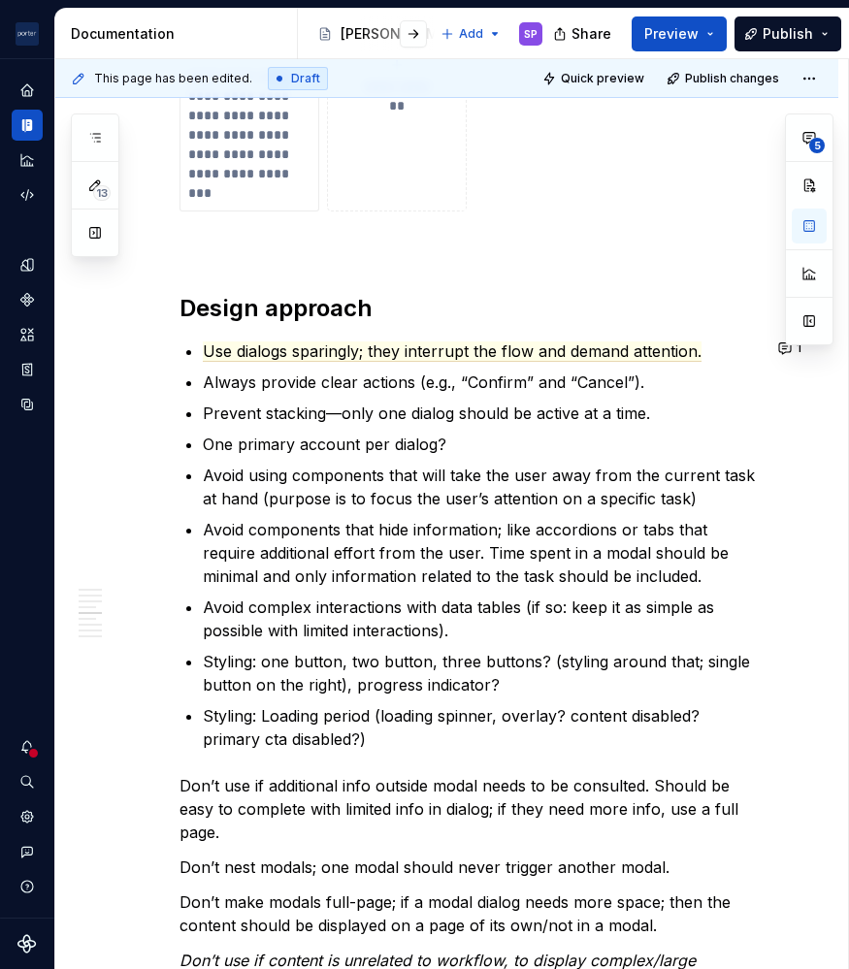
click at [453, 723] on p "Styling: Loading period (loading spinner, overlay? content disabled? primary ct…" at bounding box center [482, 727] width 558 height 47
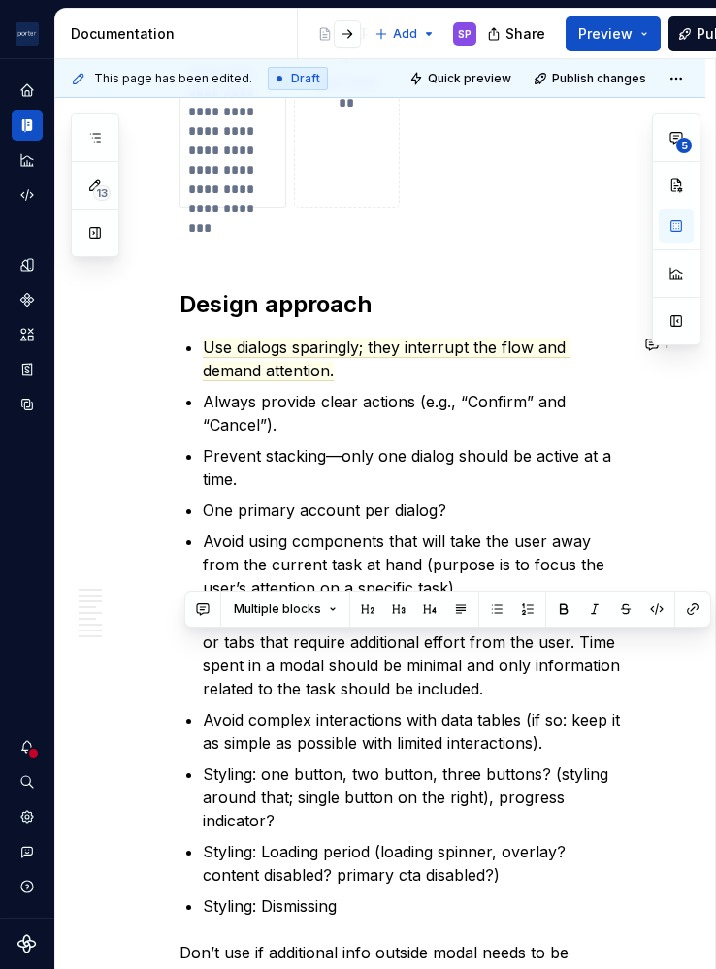
scroll to position [2589, 0]
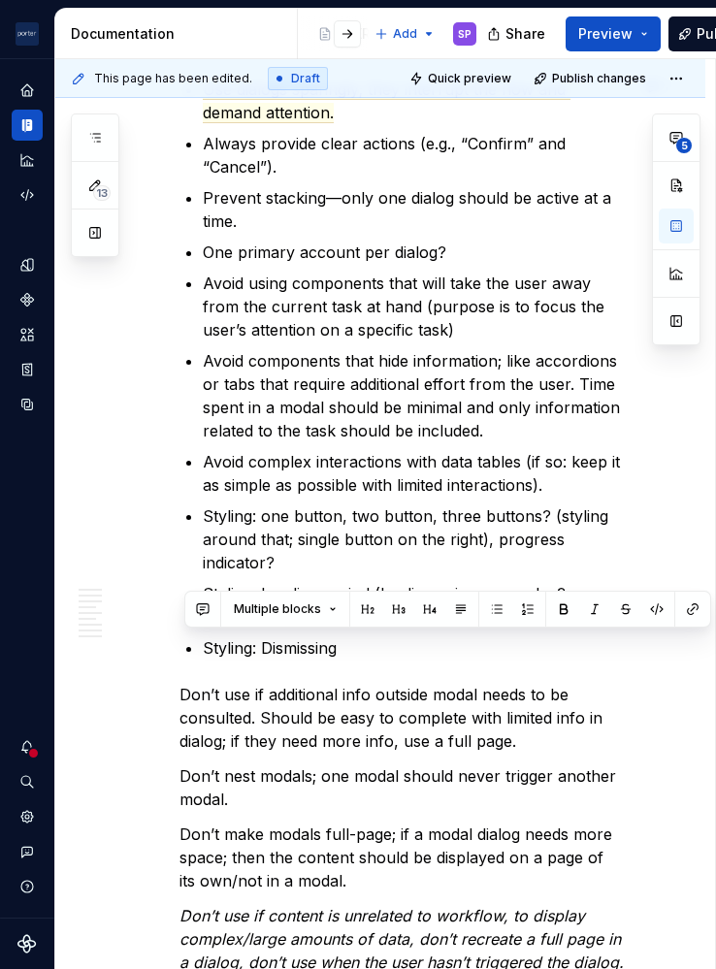
drag, startPoint x: 365, startPoint y: 904, endPoint x: 289, endPoint y: 644, distance: 270.8
click at [289, 644] on p "Styling: Dismissing" at bounding box center [415, 647] width 425 height 23
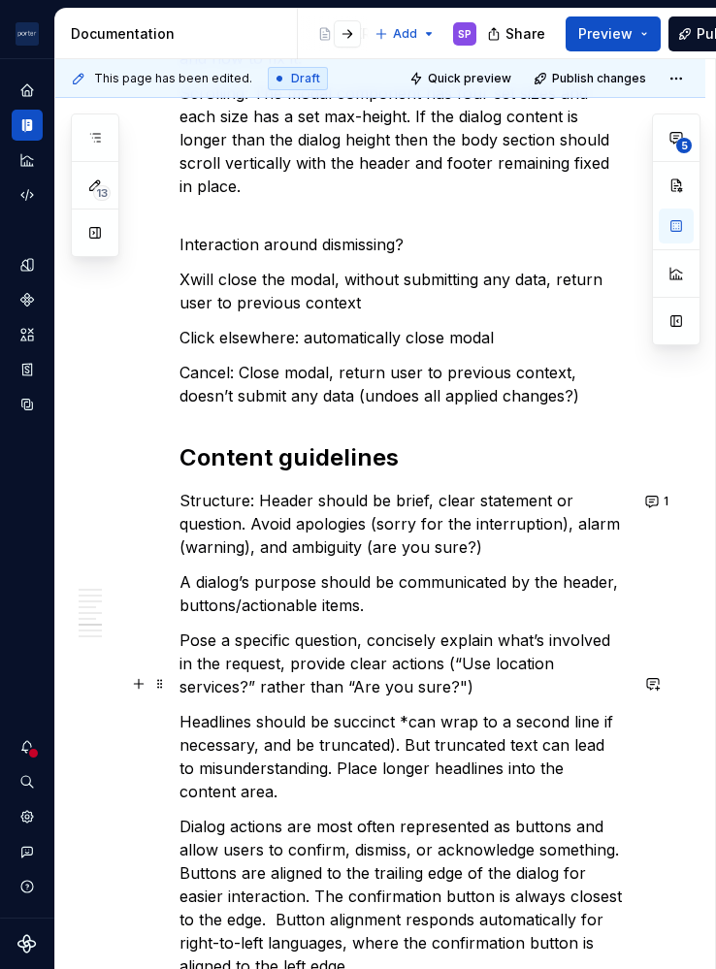
scroll to position [5529, 0]
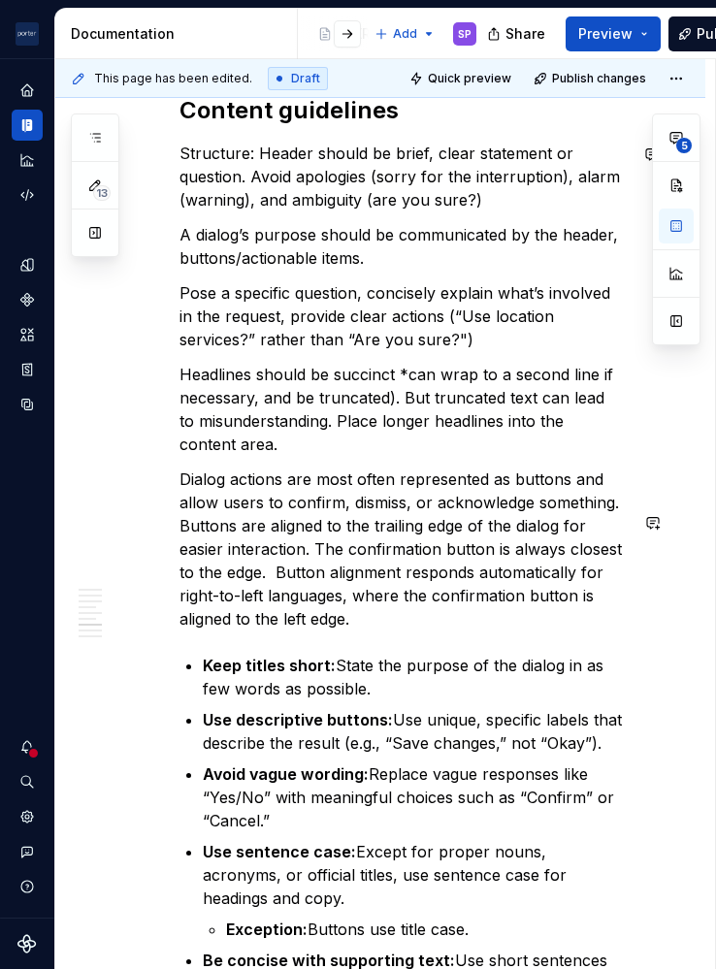
click at [534, 631] on p "Dialog actions are most often represented as buttons and allow users to confirm…" at bounding box center [403, 549] width 448 height 163
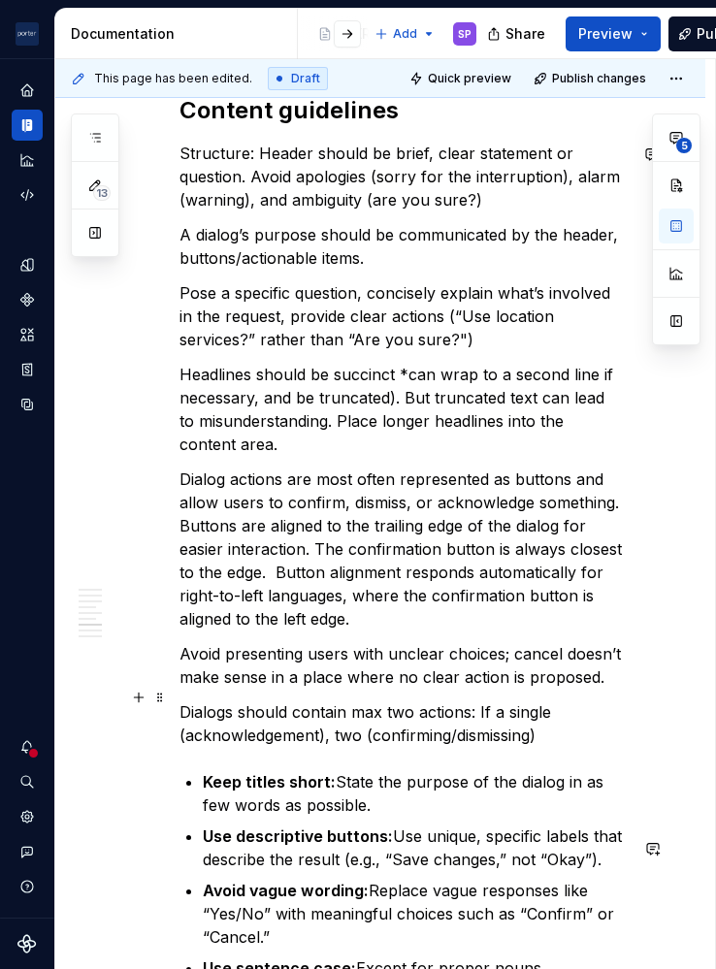
click at [421, 747] on p "Dialogs should contain max two actions: If a single (acknowledgement), two (con…" at bounding box center [403, 724] width 448 height 47
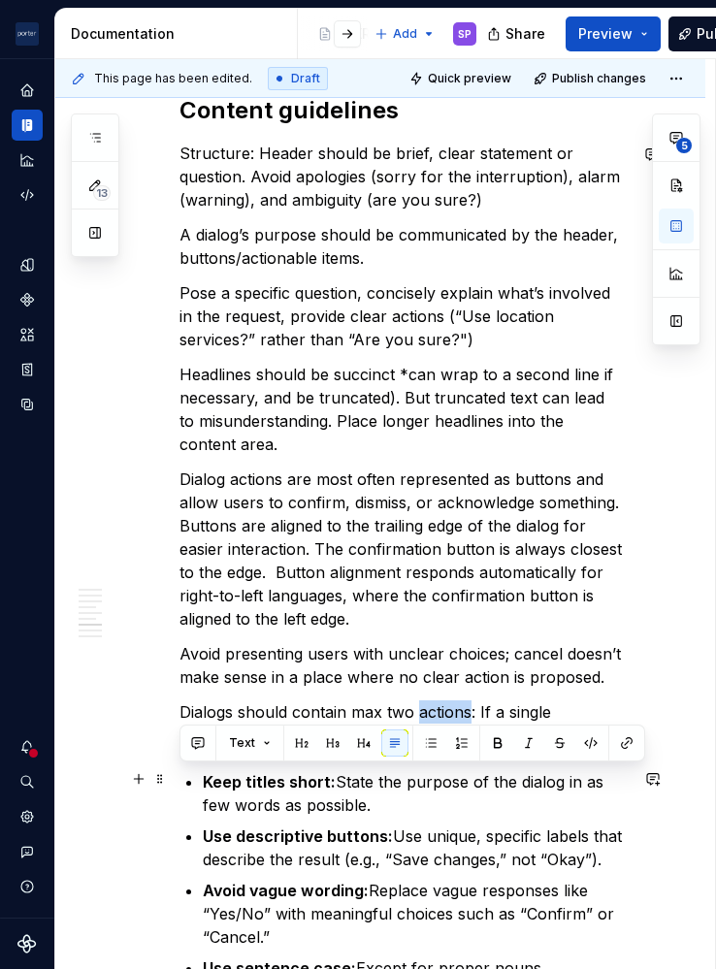
click at [421, 747] on p "Dialogs should contain max two actions: If a single (acknowledgement), two (con…" at bounding box center [403, 724] width 448 height 47
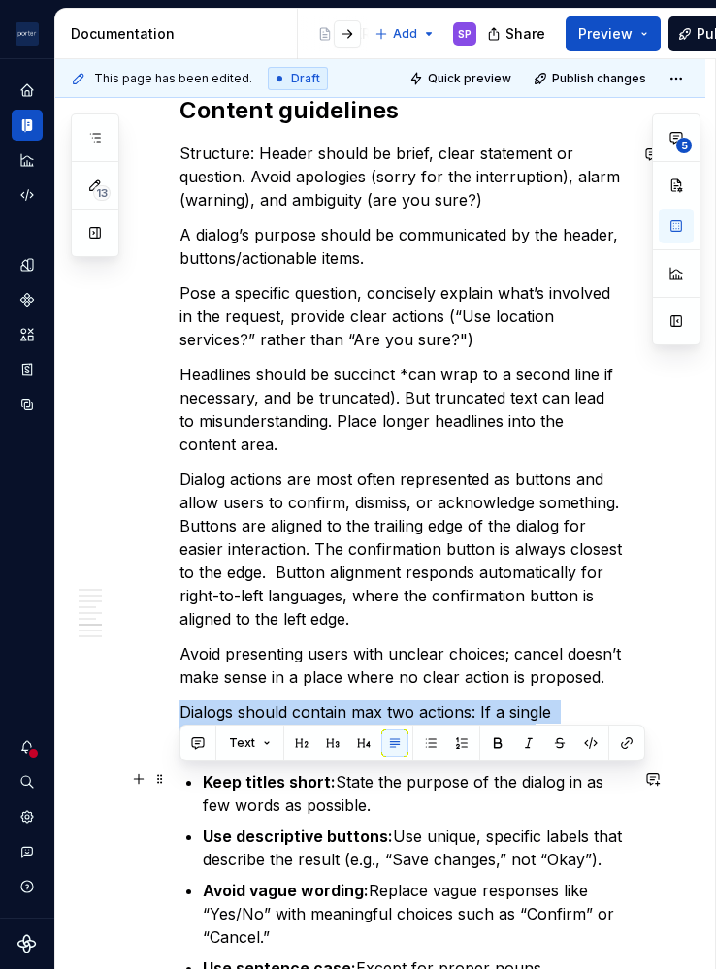
click at [403, 747] on p "Dialogs should contain max two actions: If a single (acknowledgement), two (con…" at bounding box center [403, 724] width 448 height 47
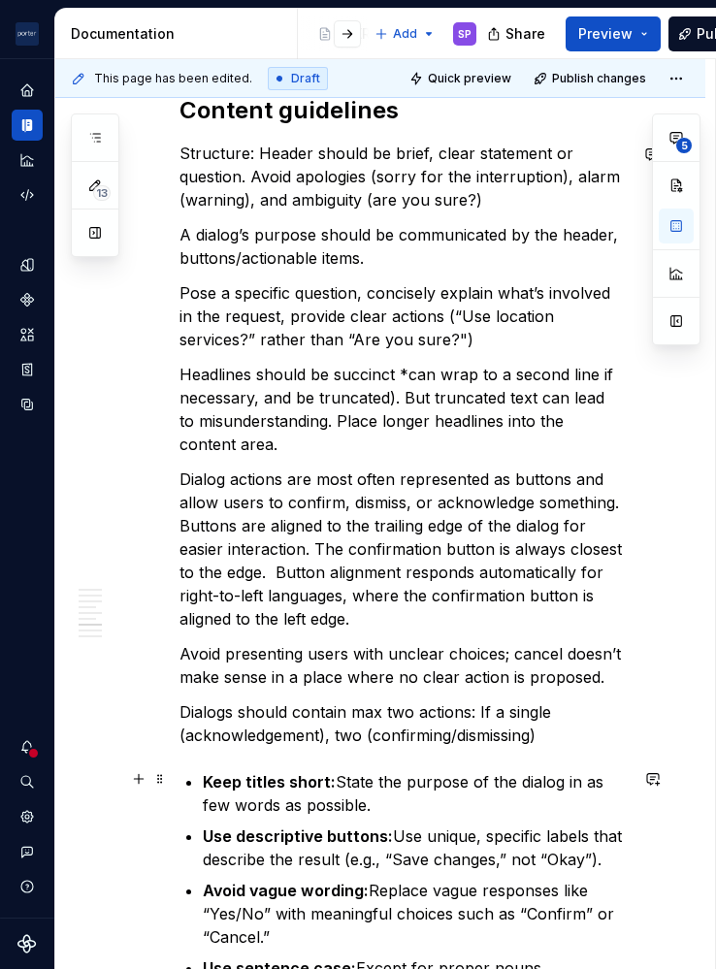
click at [403, 747] on p "Dialogs should contain max two actions: If a single (acknowledgement), two (con…" at bounding box center [403, 724] width 448 height 47
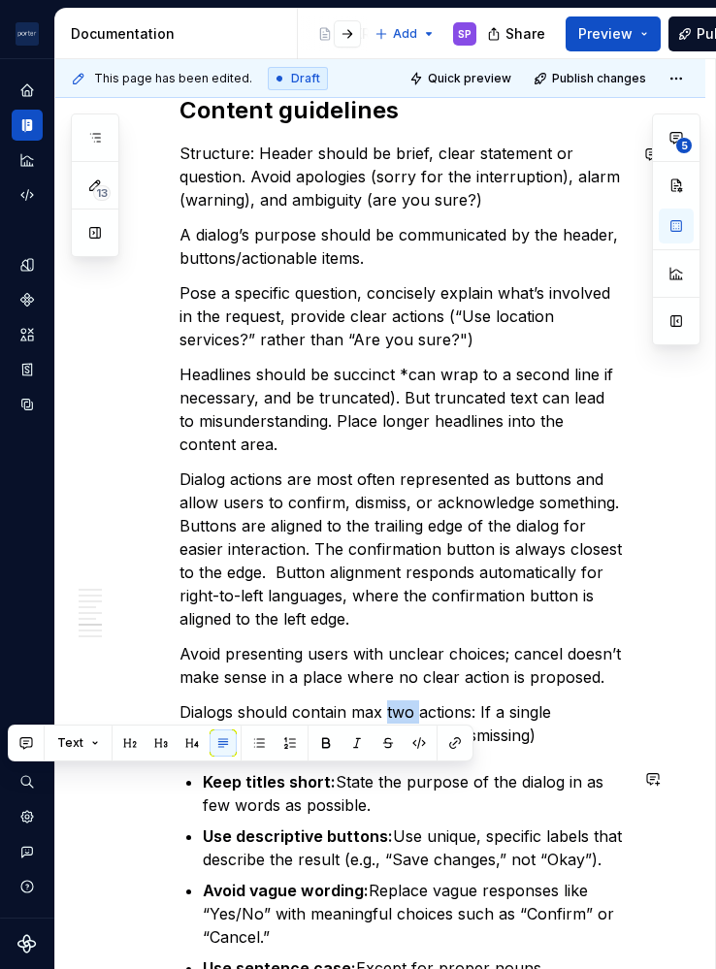
click at [403, 747] on p "Dialogs should contain max two actions: If a single (acknowledgement), two (con…" at bounding box center [403, 724] width 448 height 47
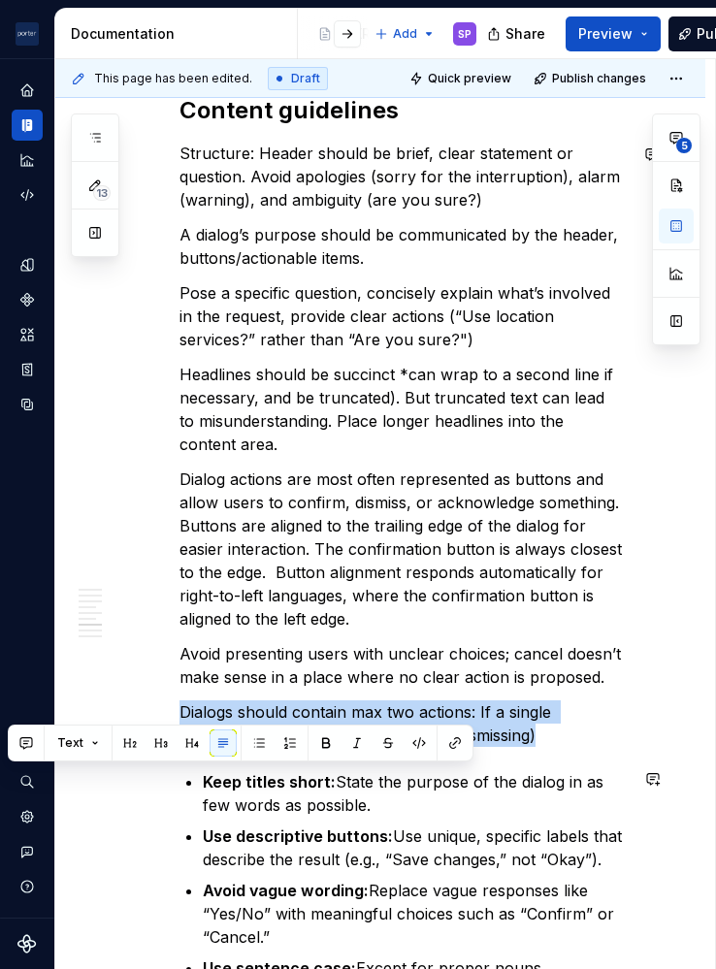
click at [403, 747] on p "Dialogs should contain max two actions: If a single (acknowledgement), two (con…" at bounding box center [403, 724] width 448 height 47
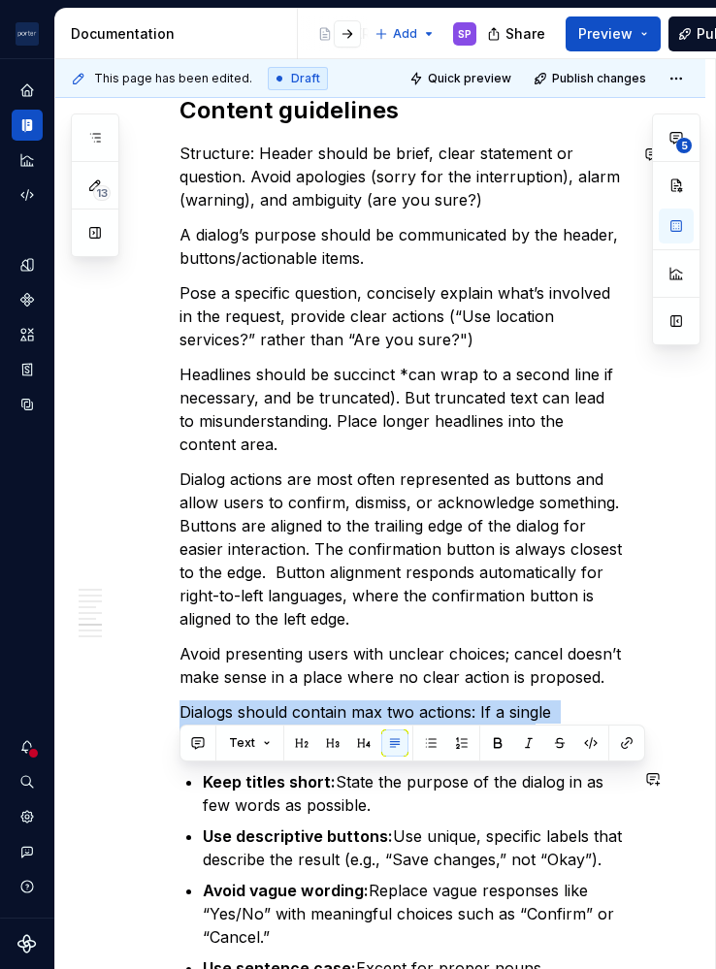
copy p "Dialogs should contain max two actions: If a single (acknowledgement), two (con…"
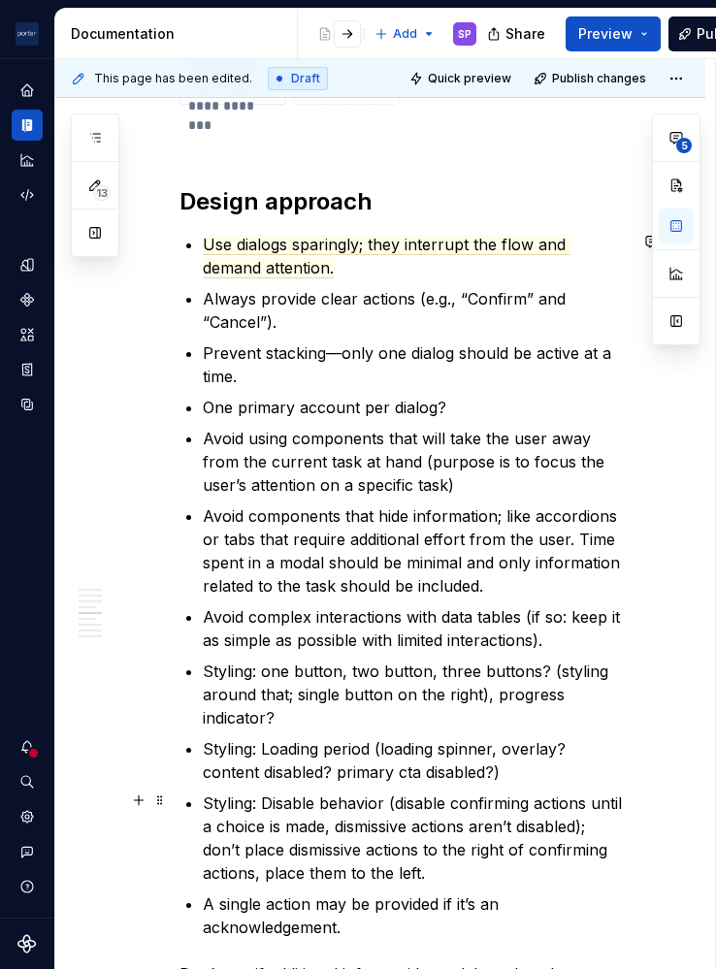
scroll to position [2553, 0]
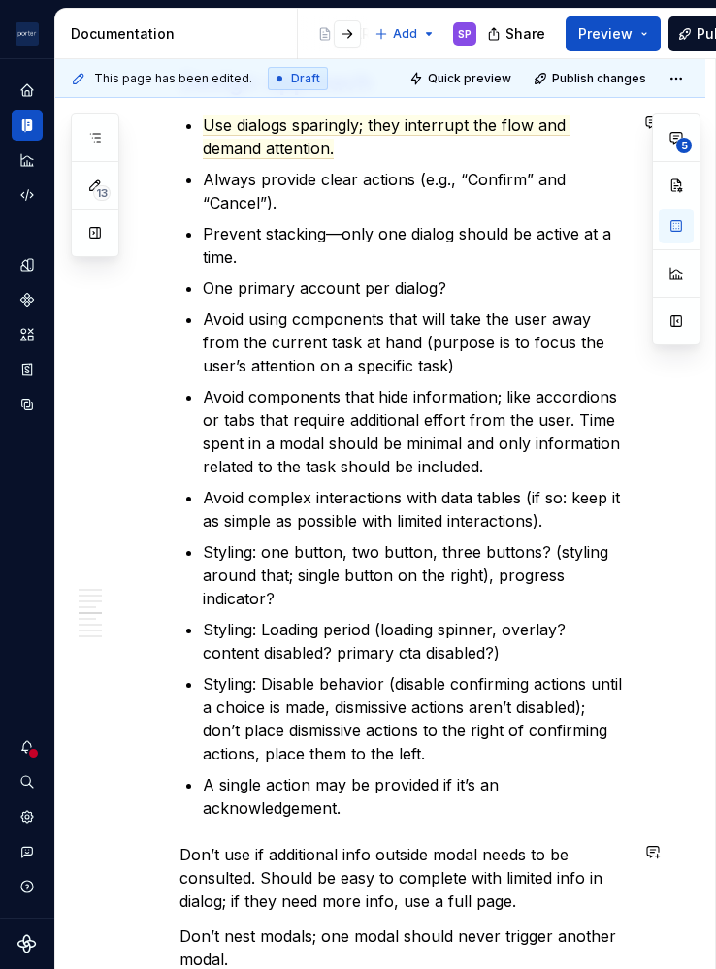
click at [493, 580] on p "Styling: one button, two button, three buttons? (styling around that; single bu…" at bounding box center [415, 575] width 425 height 70
click at [493, 594] on p "Styling: one button, two button, three buttons? (styling around that; single bu…" at bounding box center [415, 575] width 425 height 70
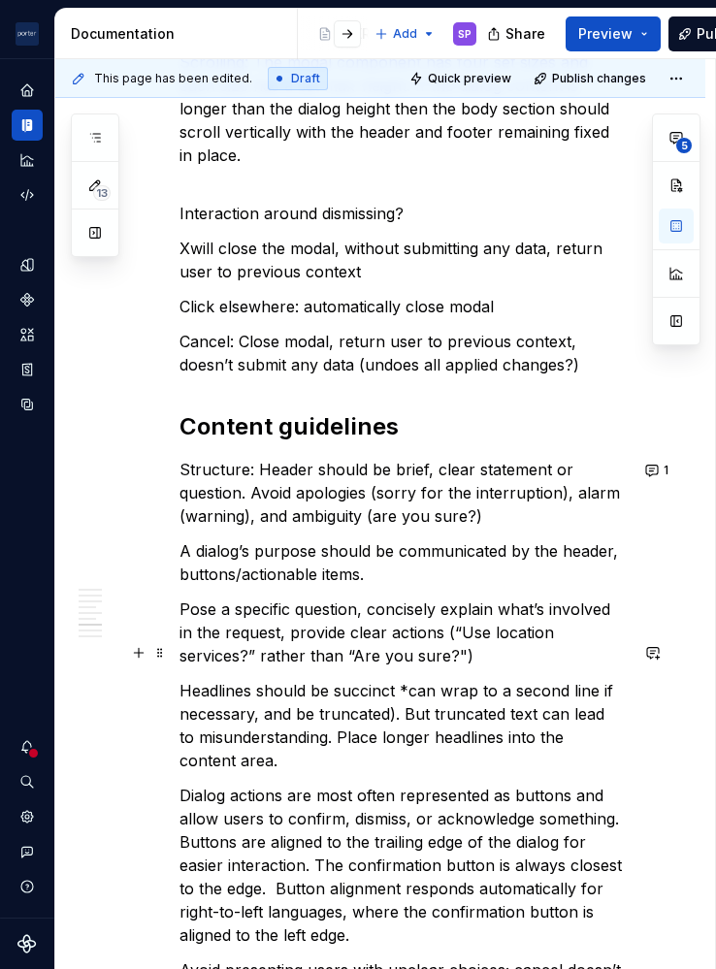
scroll to position [5269, 0]
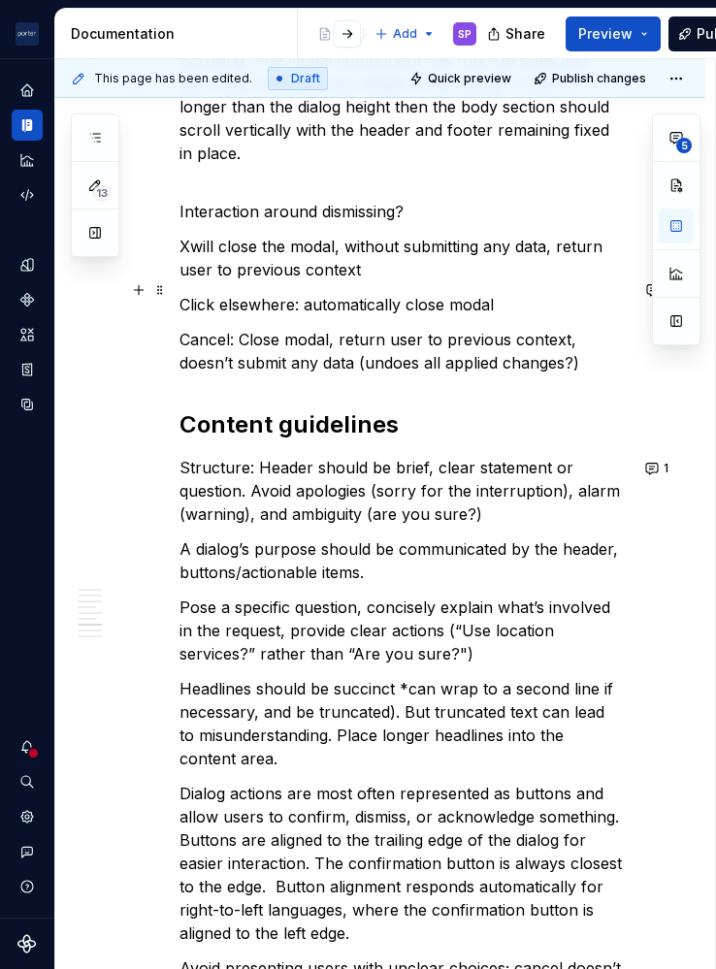
click at [187, 281] on p "Xwill close the modal, without submitting any data, return user to previous con…" at bounding box center [403, 258] width 448 height 47
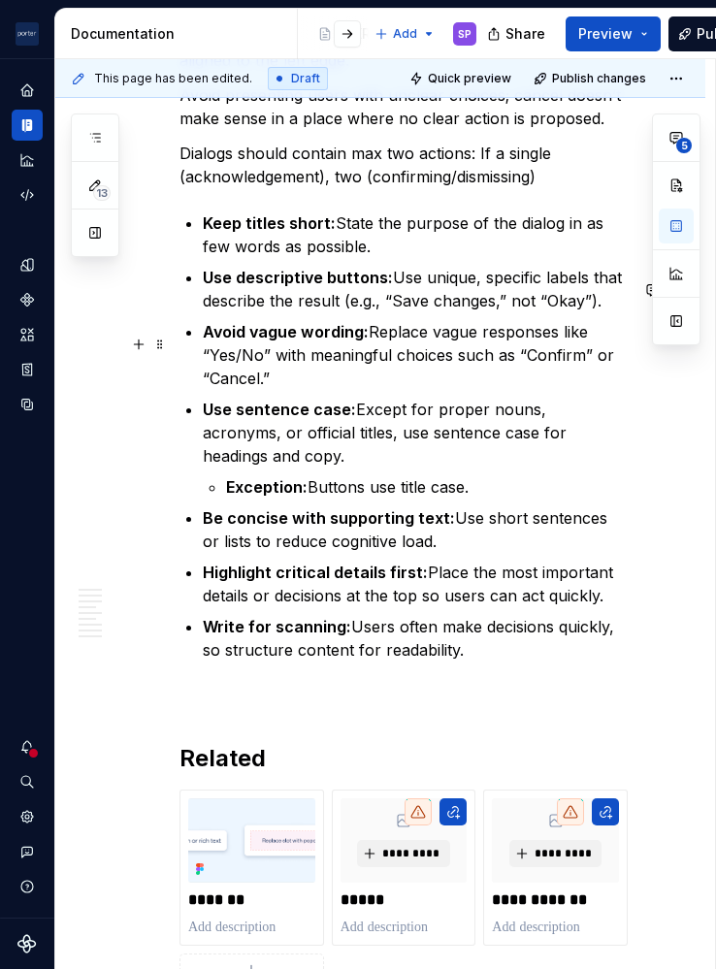
scroll to position [5756, 0]
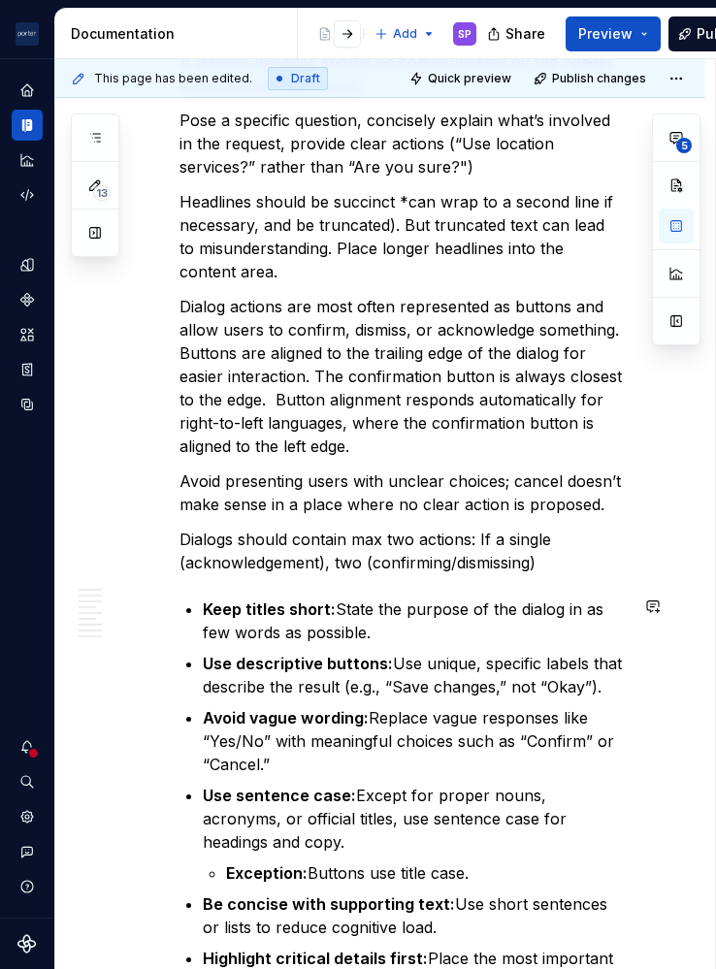
click at [361, 516] on p "Avoid presenting users with unclear choices; cancel doesn’t make sense in a pla…" at bounding box center [403, 493] width 448 height 47
click at [566, 574] on p "Dialogs should contain max two actions: If a single (acknowledgement), two (con…" at bounding box center [403, 551] width 448 height 47
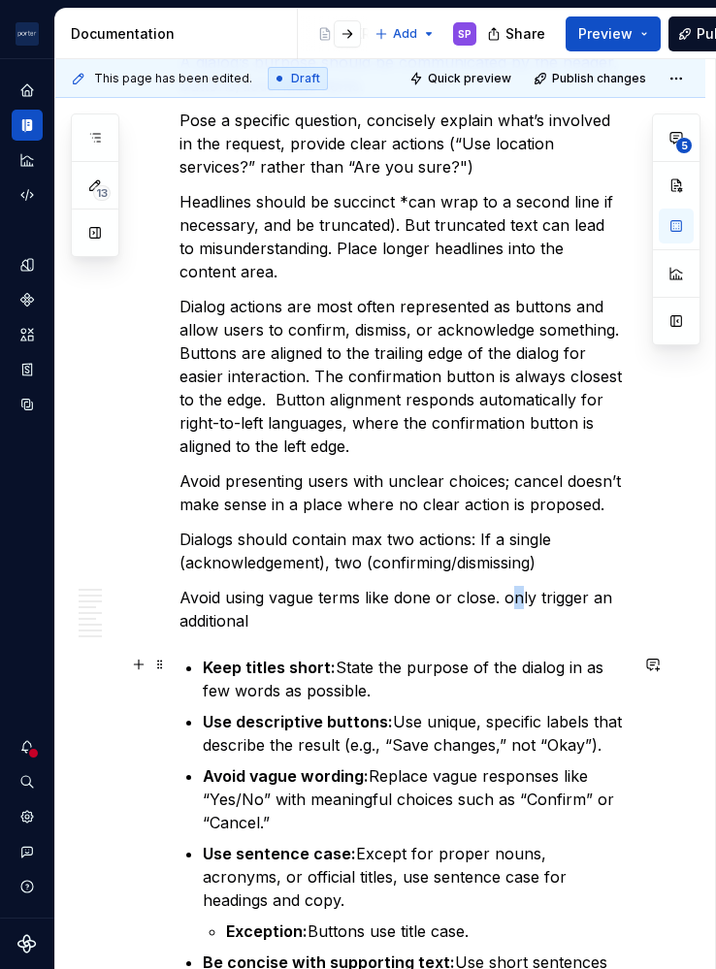
drag, startPoint x: 521, startPoint y: 670, endPoint x: 510, endPoint y: 668, distance: 11.1
click at [510, 633] on p "Avoid using vague terms like done or close. only trigger an additional" at bounding box center [403, 609] width 448 height 47
drag, startPoint x: 505, startPoint y: 668, endPoint x: 555, endPoint y: 691, distance: 55.6
drag, startPoint x: 555, startPoint y: 691, endPoint x: 513, endPoint y: 673, distance: 45.2
click at [513, 633] on p "Avoid using vague terms like done or close. only trigger an additional" at bounding box center [403, 609] width 448 height 47
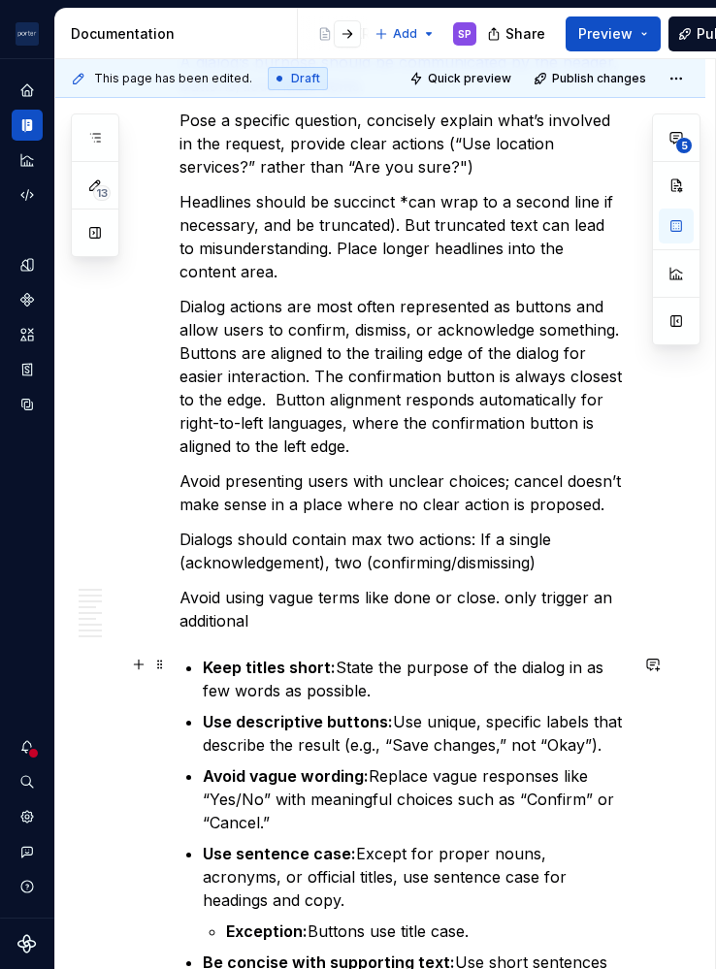
drag, startPoint x: 513, startPoint y: 673, endPoint x: 470, endPoint y: 697, distance: 49.5
click at [470, 633] on p "Avoid using vague terms like done or close. only trigger an additional" at bounding box center [403, 609] width 448 height 47
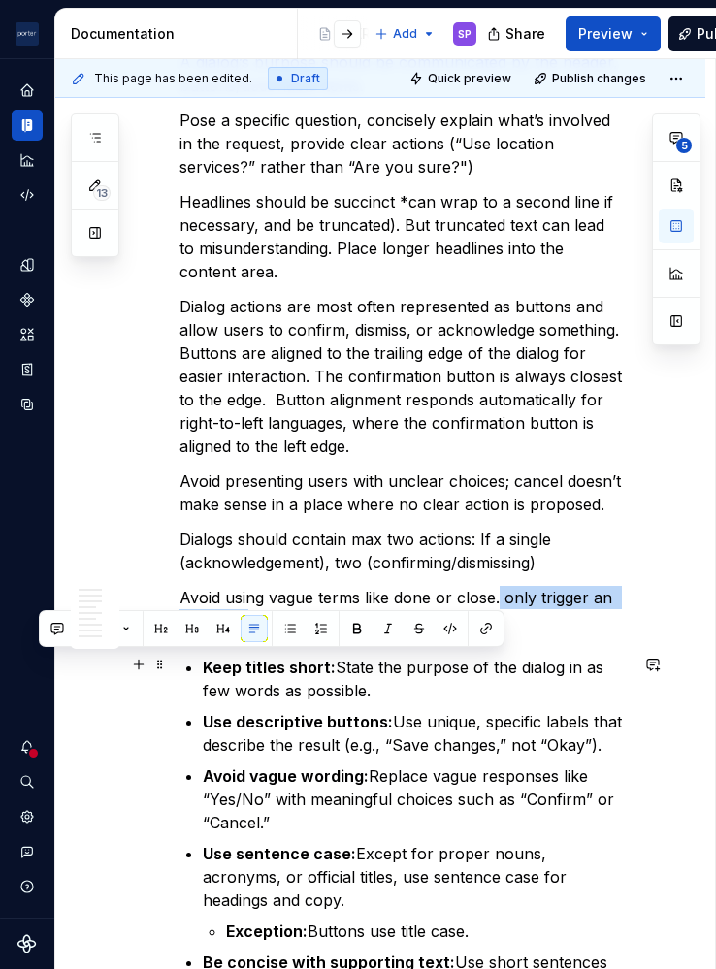
drag, startPoint x: 495, startPoint y: 695, endPoint x: 499, endPoint y: 669, distance: 25.5
click at [499, 633] on p "Avoid using vague terms like done or close. only trigger an additional" at bounding box center [403, 609] width 448 height 47
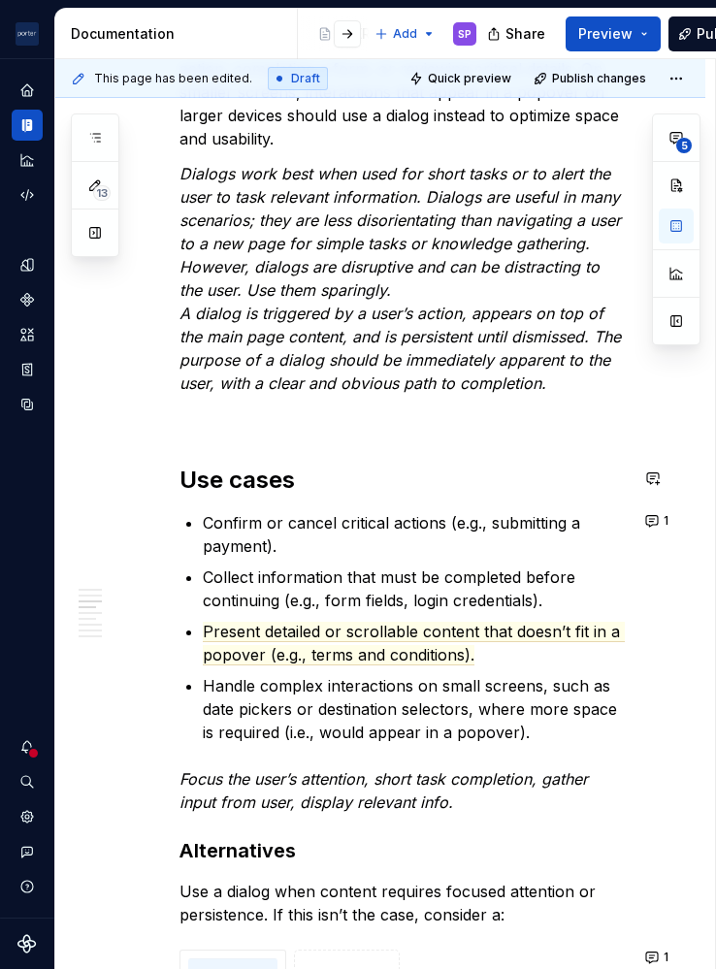
scroll to position [1322, 0]
click at [495, 783] on em "Focus the user’s attention, short task completion, gather input from user, disp…" at bounding box center [385, 790] width 413 height 43
click at [500, 799] on p "Focus the user’s attention, short task completion, gather input from user, disp…" at bounding box center [403, 790] width 448 height 47
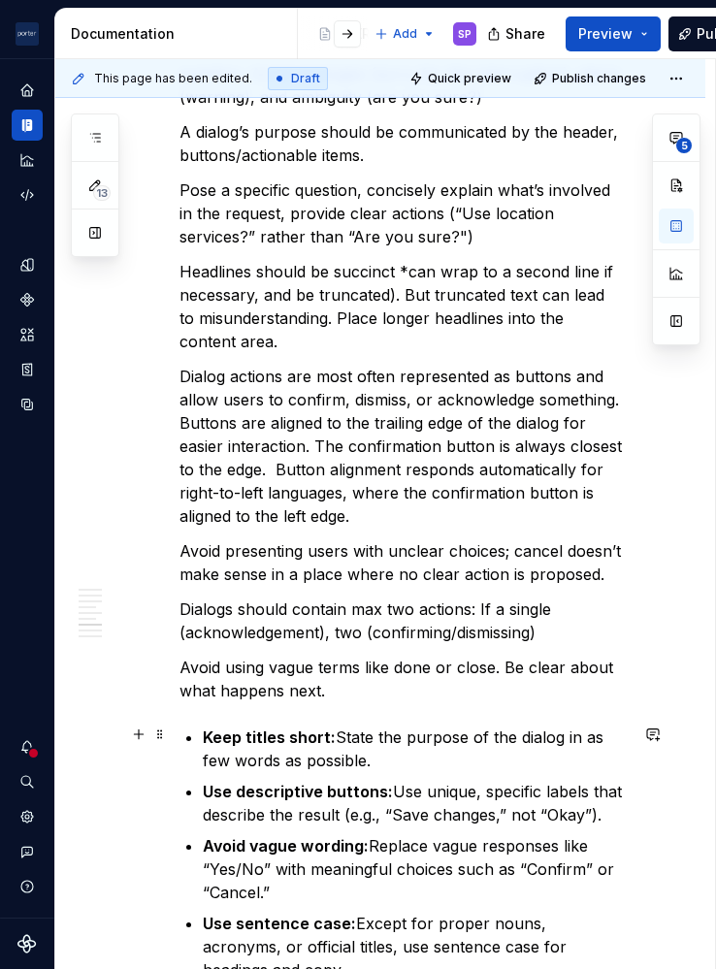
scroll to position [5782, 0]
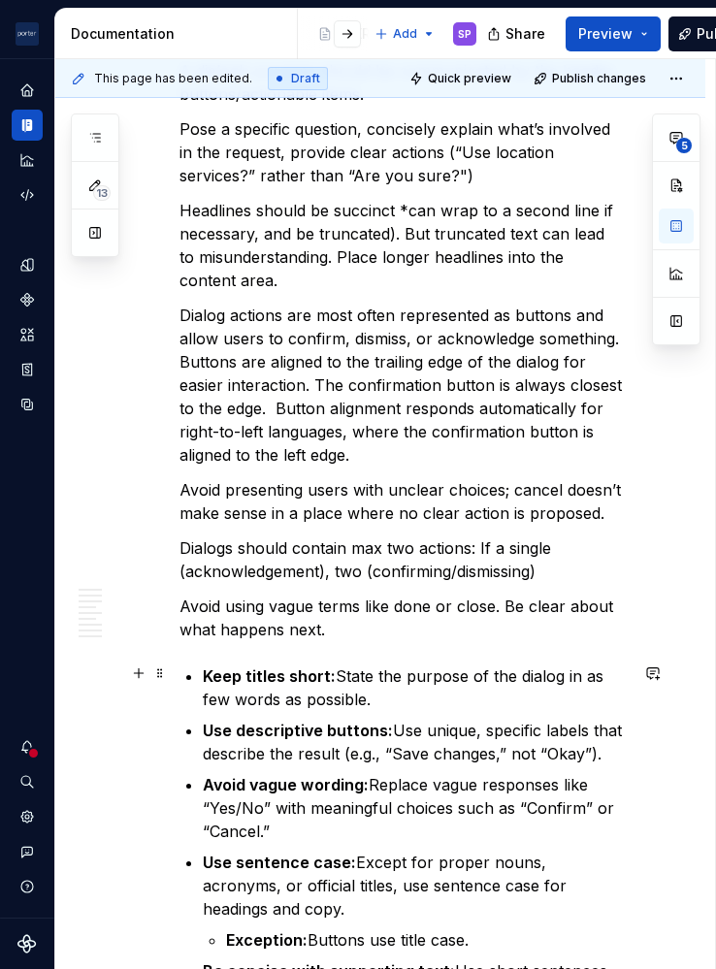
click at [360, 641] on p "Avoid using vague terms like done or close. Be clear about what happens next." at bounding box center [403, 618] width 448 height 47
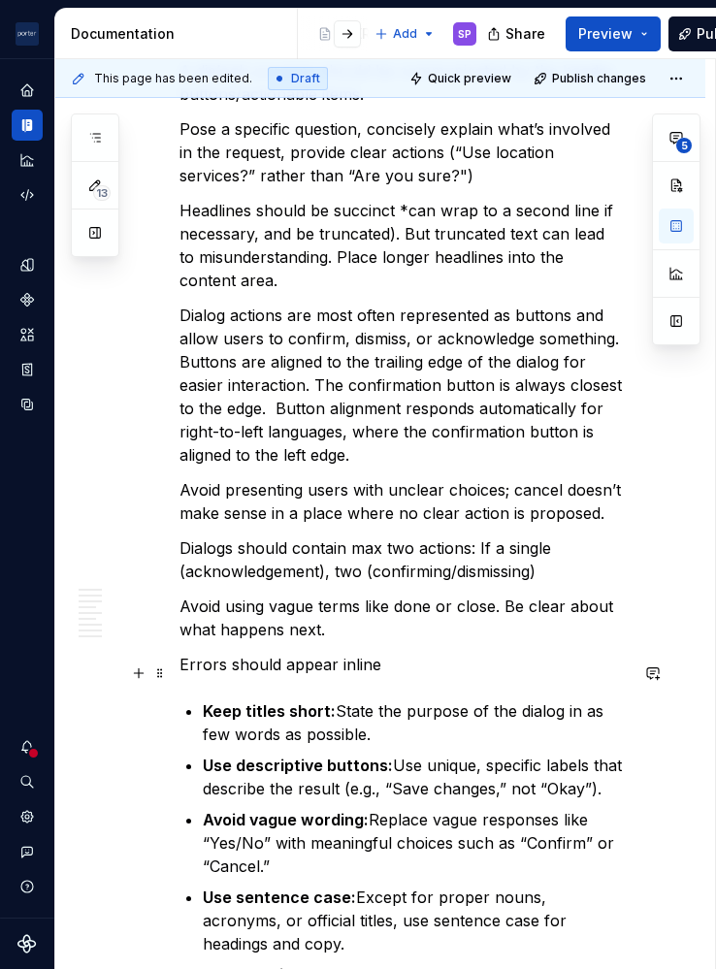
click at [499, 641] on p "Avoid using vague terms like done or close. Be clear about what happens next." at bounding box center [403, 618] width 448 height 47
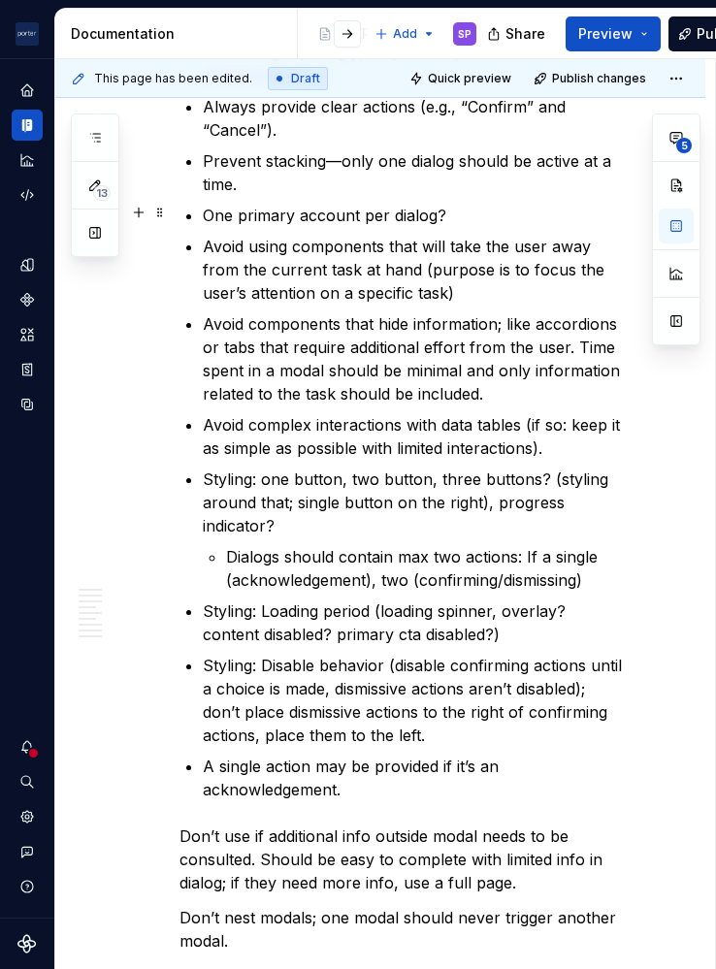
scroll to position [2480, 0]
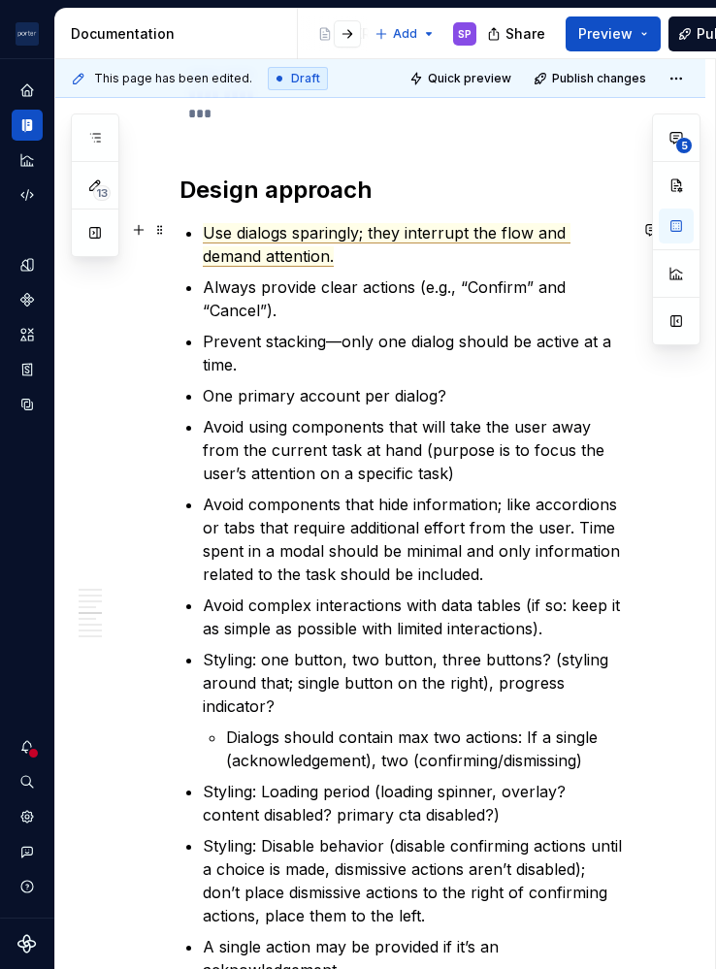
click at [359, 250] on p "Use dialogs sparingly; they interrupt the flow and demand attention." at bounding box center [415, 244] width 425 height 47
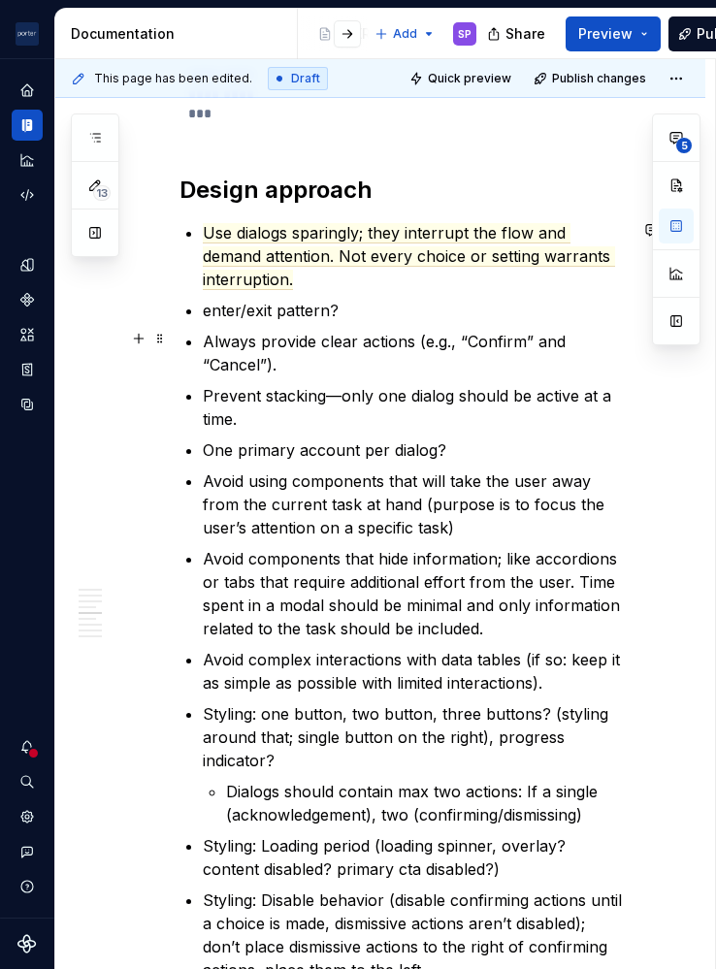
click at [371, 352] on p "Always provide clear actions (e.g., “Confirm” and “Cancel”)." at bounding box center [415, 353] width 425 height 47
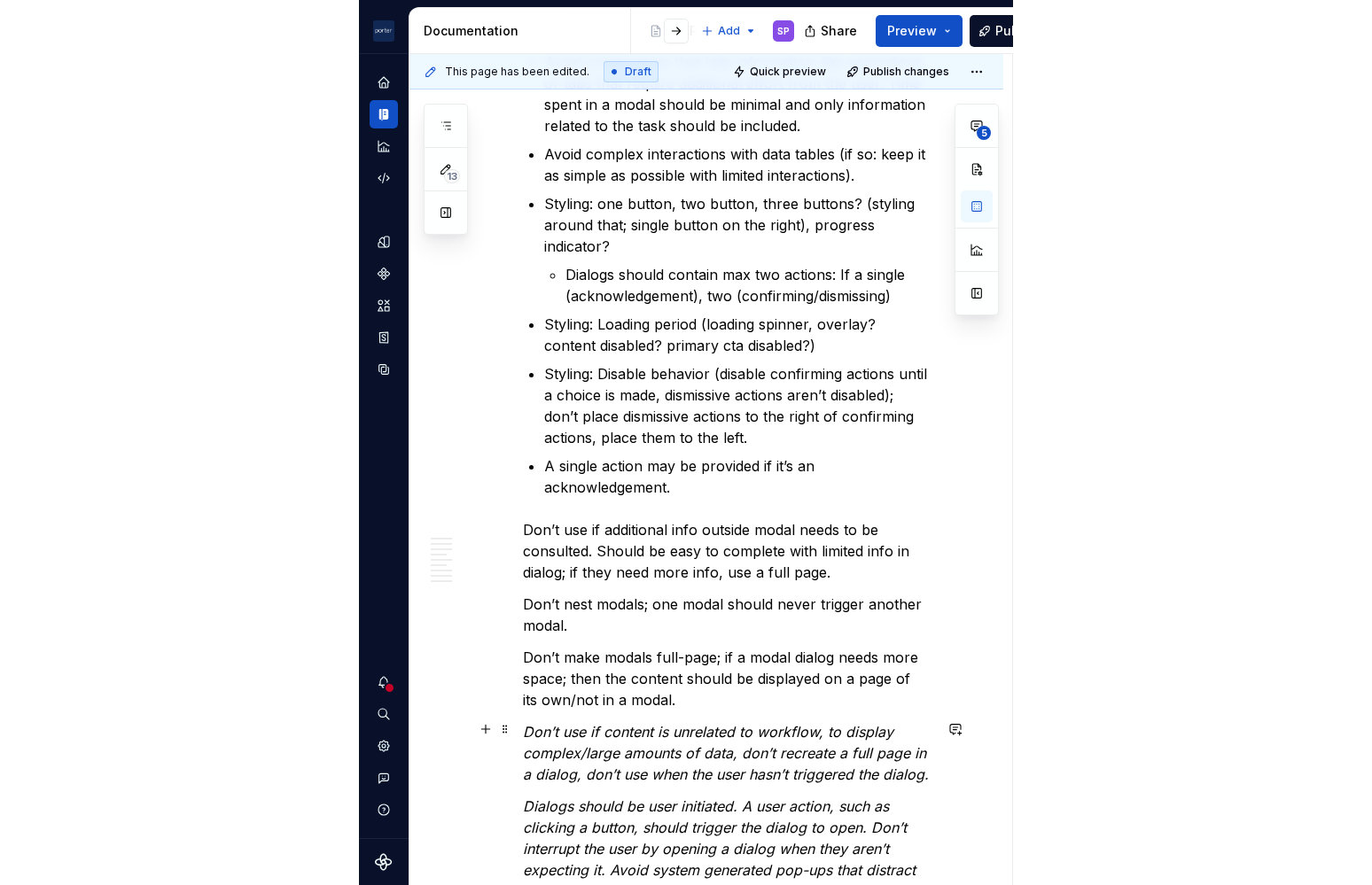
scroll to position [3073, 0]
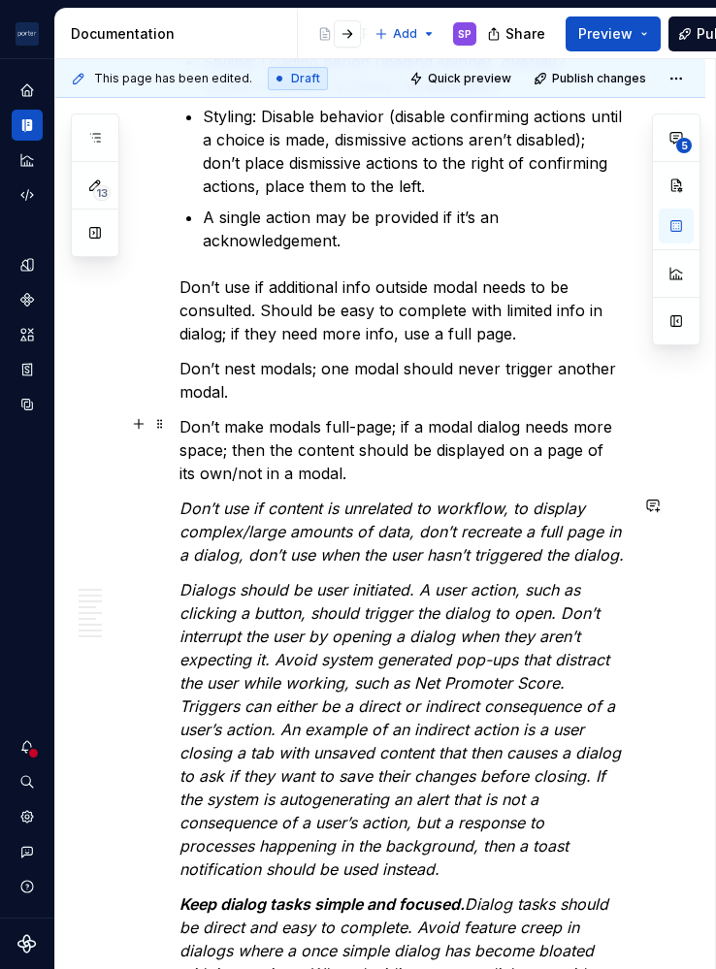
click at [227, 415] on p "Don’t make modals full-page; if a modal dialog needs more space; then the conte…" at bounding box center [403, 450] width 448 height 70
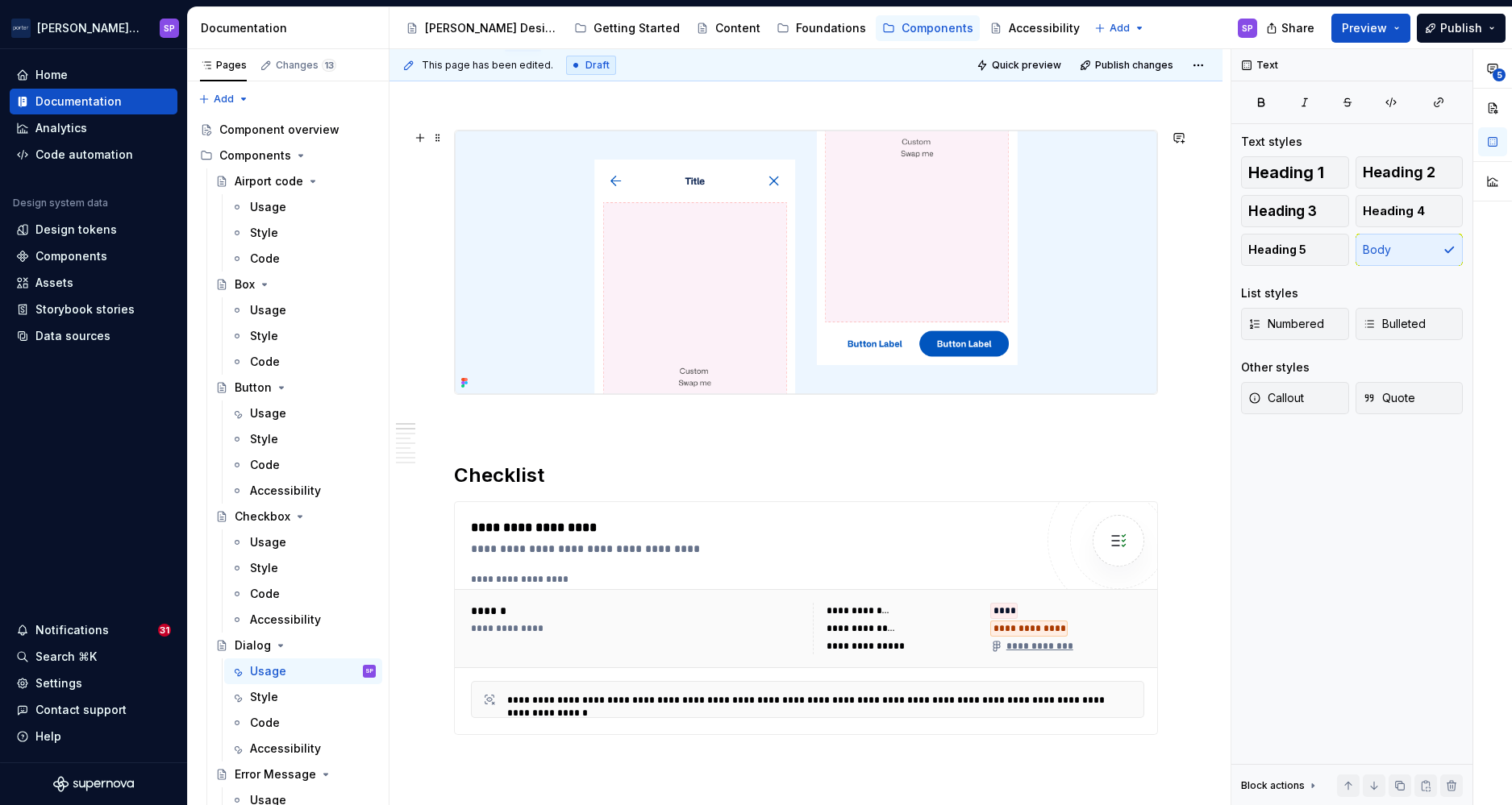
scroll to position [0, 0]
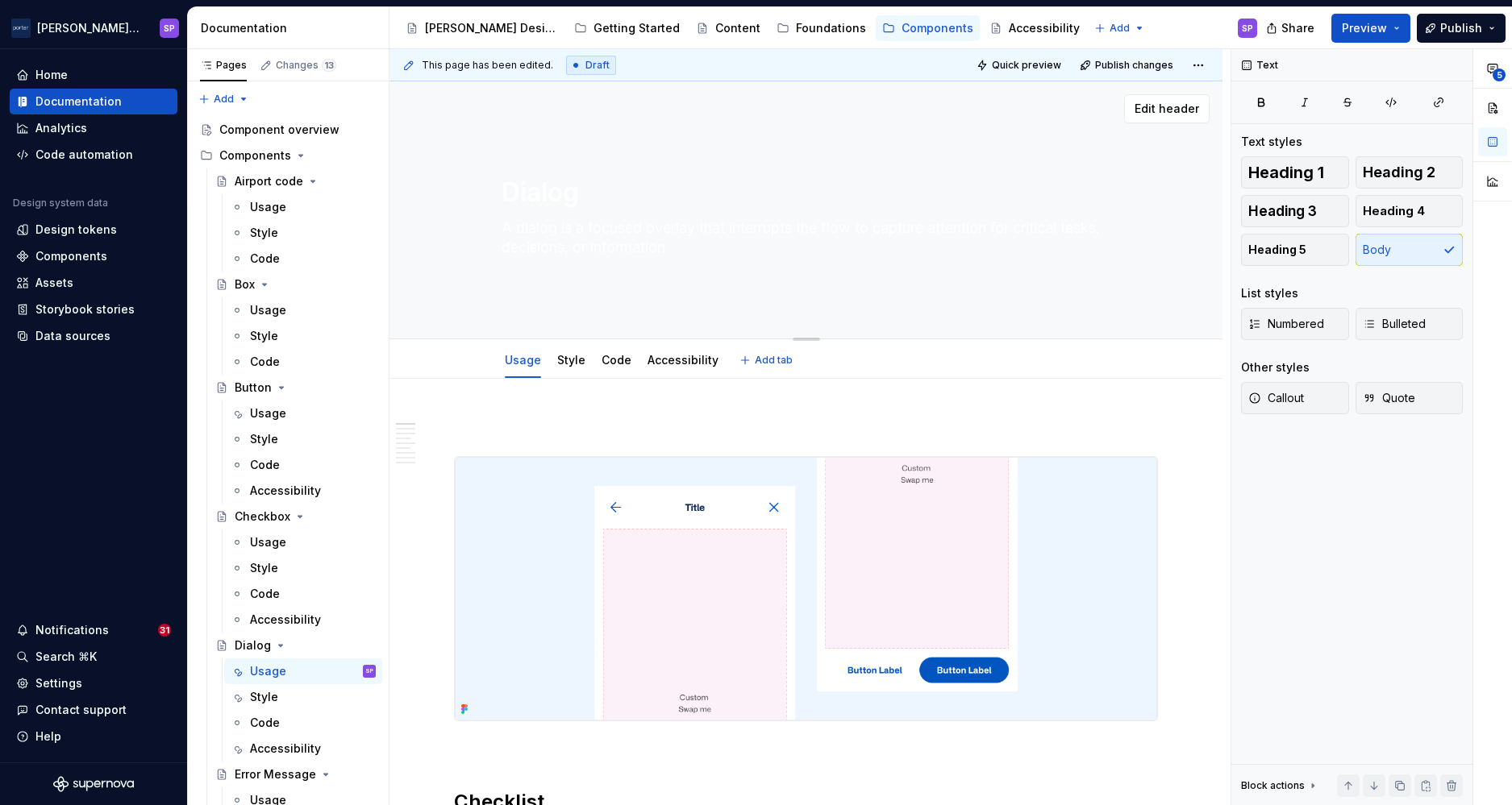
click at [710, 244] on textarea "A dialog is a focused overlay that interrupts the flow to capture attention for…" at bounding box center [804, 238] width 610 height 45
click at [670, 254] on textarea "A dialog is a focused overlay that interrupts the flow to capture attention for…" at bounding box center [804, 238] width 610 height 45
click at [613, 268] on div "Dialog A dialog is a focused overlay that interrupts the flow to capture attent…" at bounding box center [807, 210] width 610 height 177
type textarea "*"
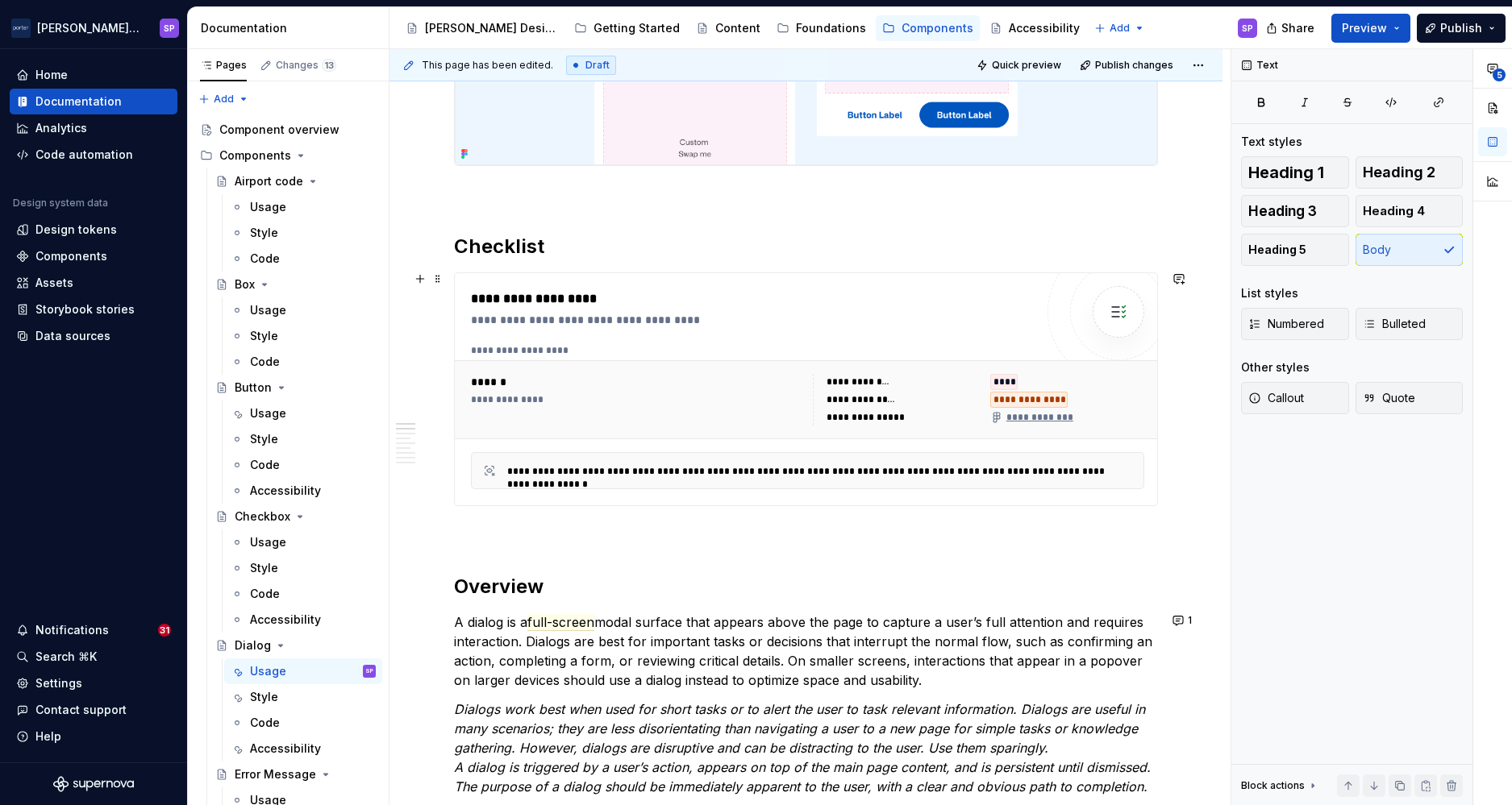
scroll to position [892, 0]
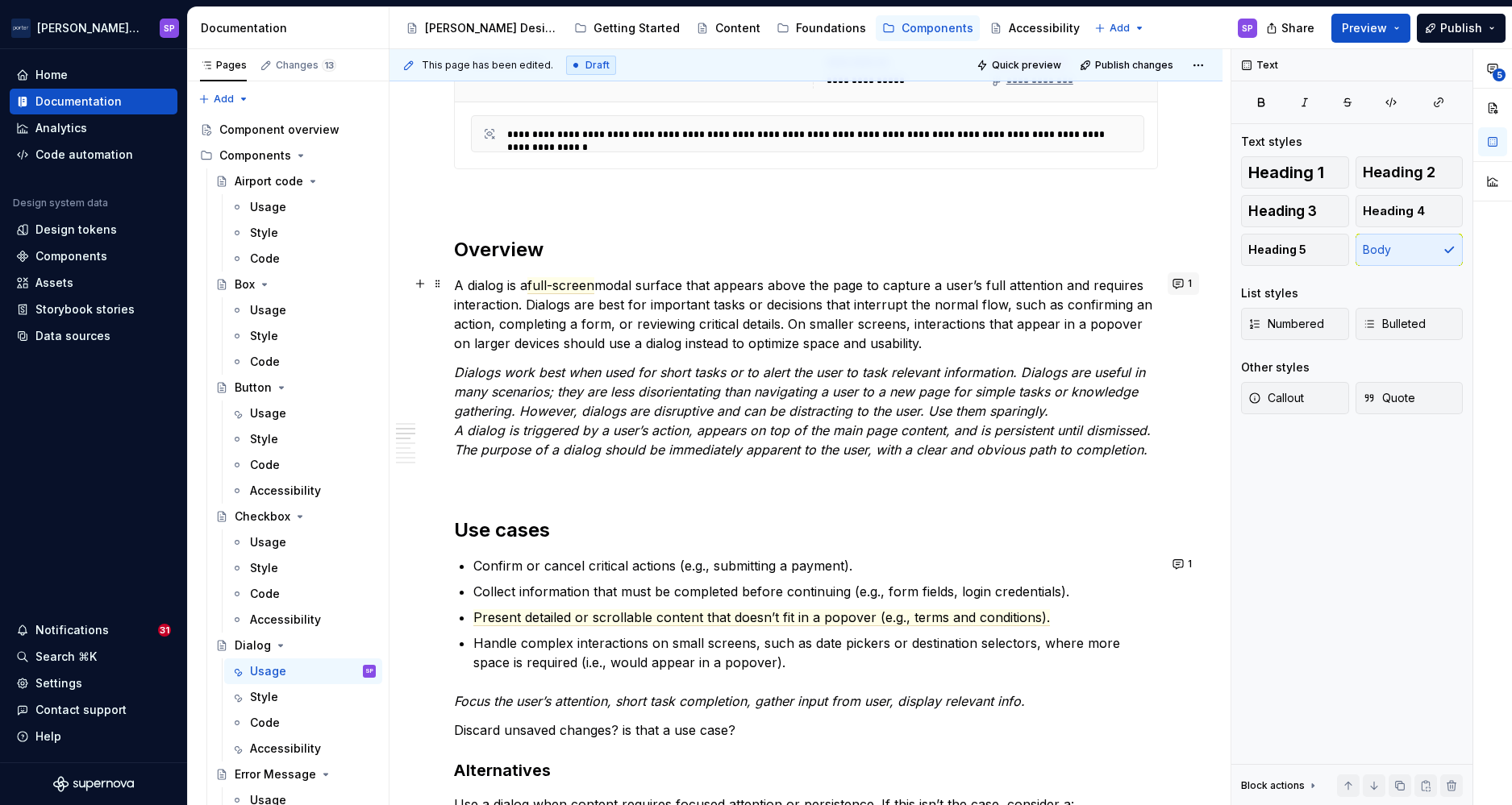
click at [1042, 294] on button "1" at bounding box center [1184, 283] width 32 height 22
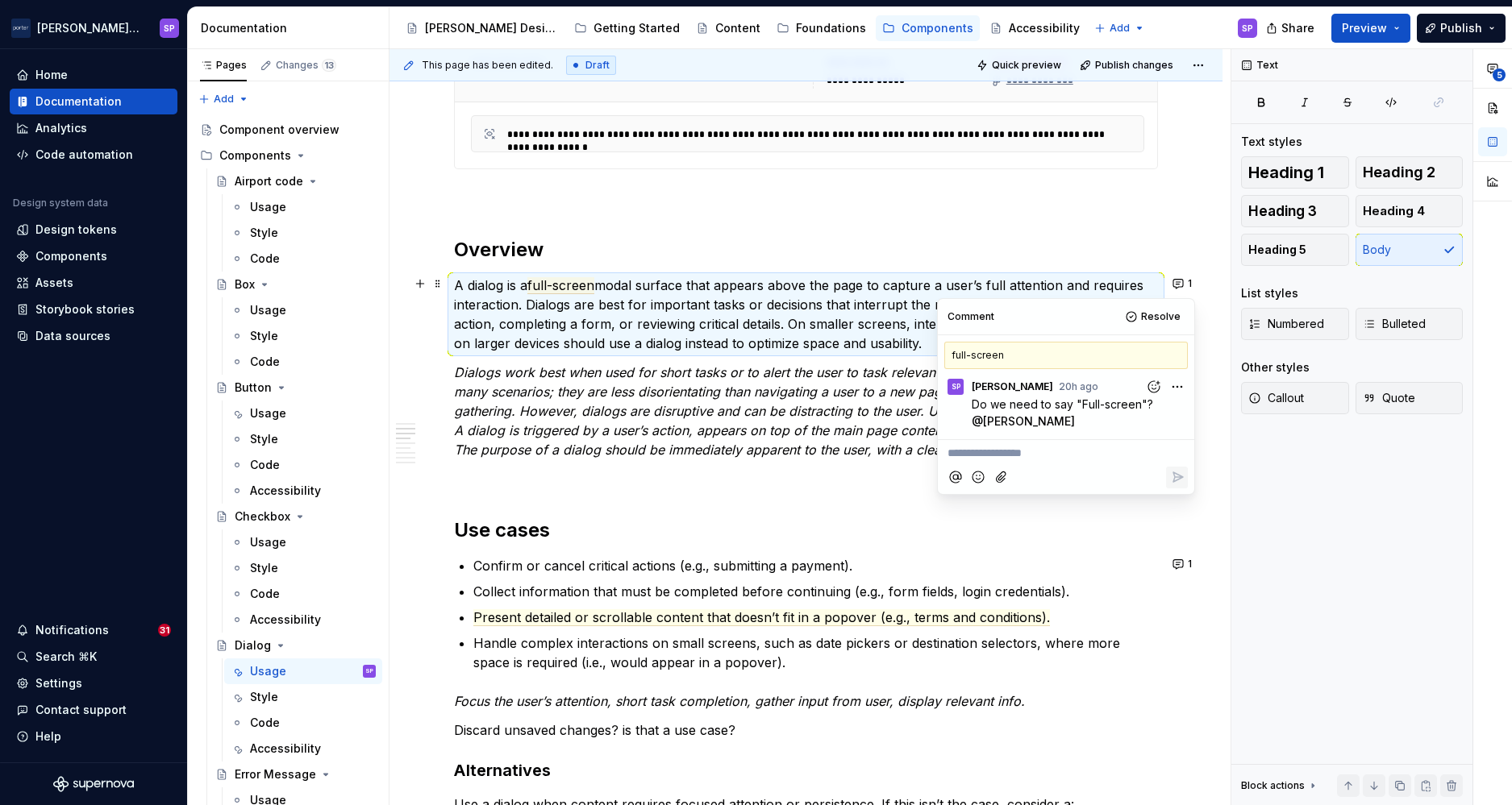
click at [1042, 385] on html "[PERSON_NAME] Airlines SP Home Documentation Analytics Code automation Design s…" at bounding box center [756, 402] width 1512 height 805
click at [1042, 420] on span "Edit comment" at bounding box center [1125, 416] width 76 height 16
drag, startPoint x: 1153, startPoint y: 405, endPoint x: 975, endPoint y: 398, distance: 178.1
click at [975, 398] on span "Do we need to say "Full-screen"?" at bounding box center [1062, 404] width 181 height 13
click at [1042, 375] on html "[PERSON_NAME] Airlines SP Home Documentation Analytics Code automation Design s…" at bounding box center [756, 402] width 1512 height 805
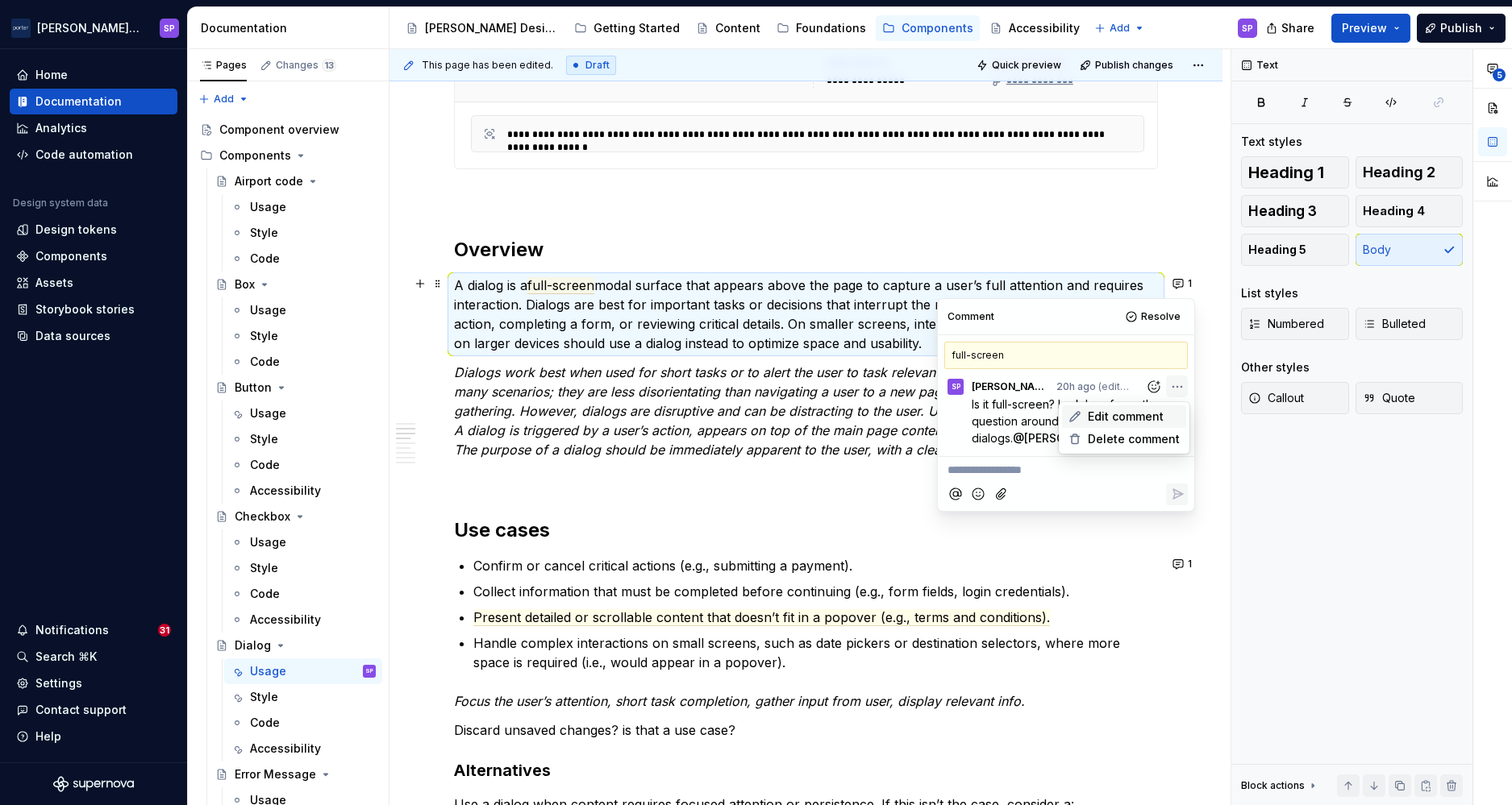
click at [1042, 415] on div "Edit comment" at bounding box center [1124, 416] width 124 height 22
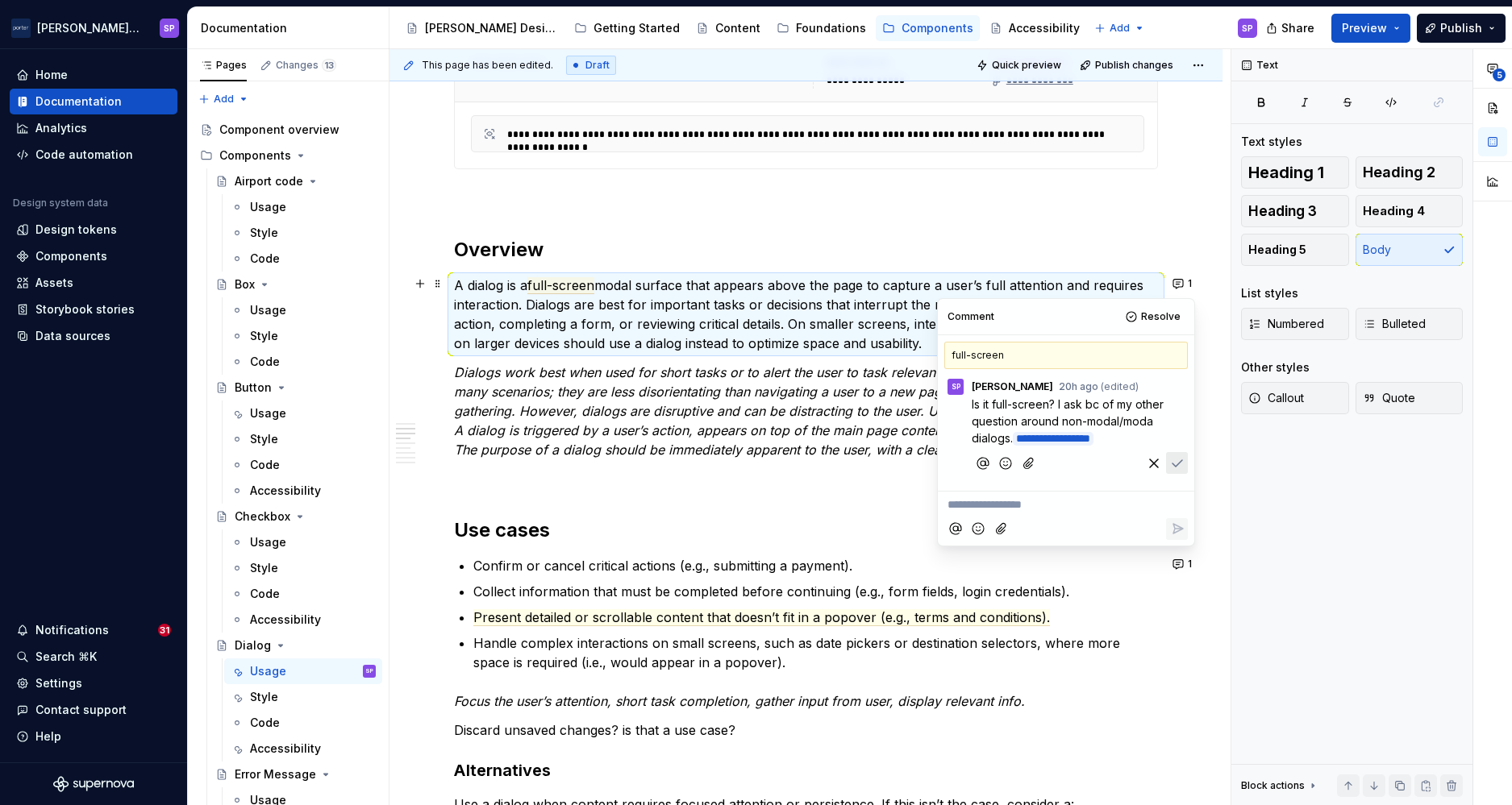
click at [1042, 428] on p "**********" at bounding box center [1070, 421] width 197 height 52
click at [1042, 385] on html "[PERSON_NAME] Airlines SP Home Documentation Analytics Code automation Design s…" at bounding box center [756, 402] width 1512 height 805
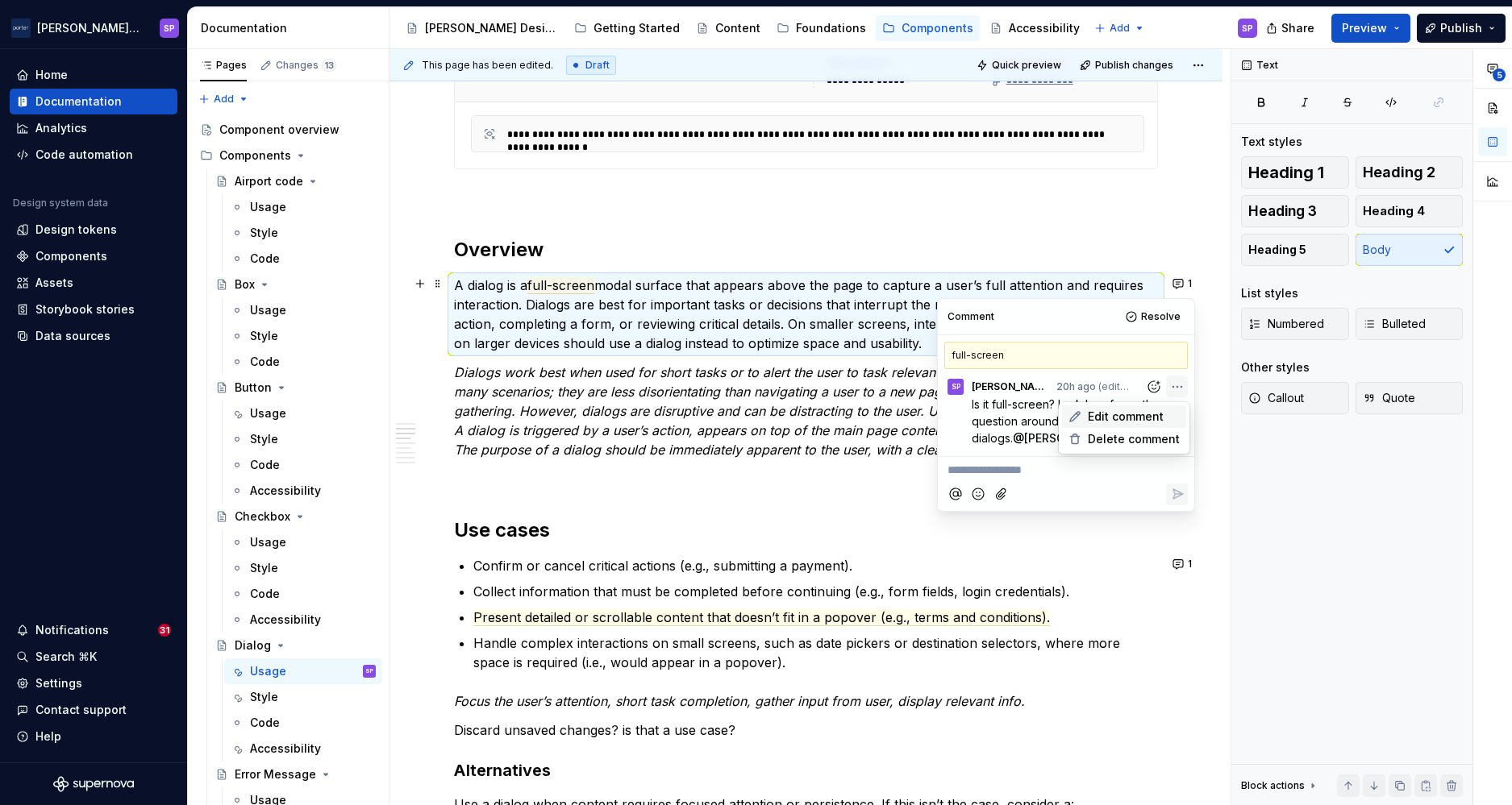
click at [1042, 405] on div "Edit comment" at bounding box center [1124, 416] width 124 height 22
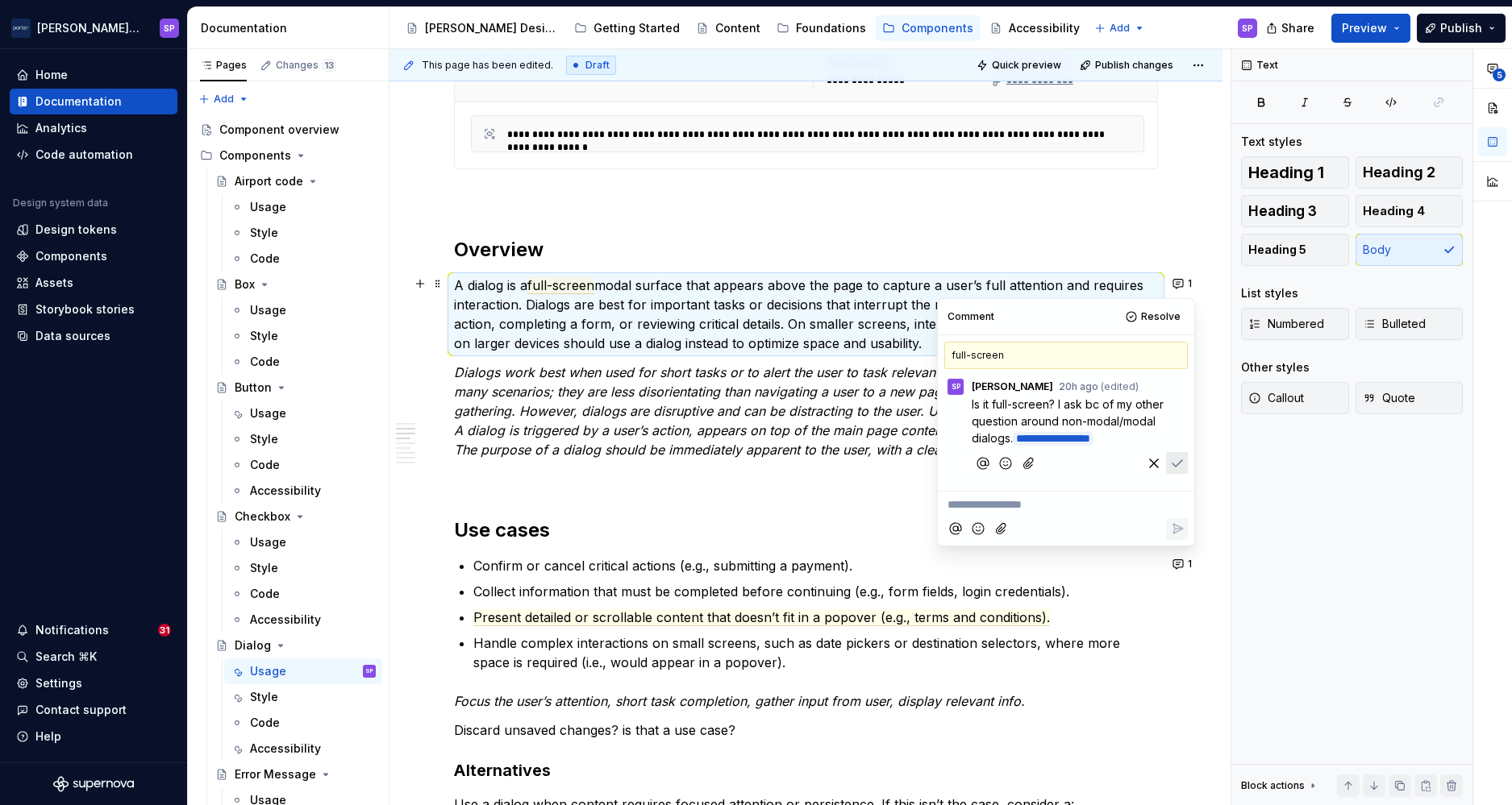
click at [1011, 442] on span "Is it full-screen? I ask bc of my other question around non-modal/modal dialogs." at bounding box center [1069, 420] width 195 height 47
click at [835, 395] on em "Dialogs work best when used for short tasks or to alert the user to task releva…" at bounding box center [801, 392] width 695 height 55
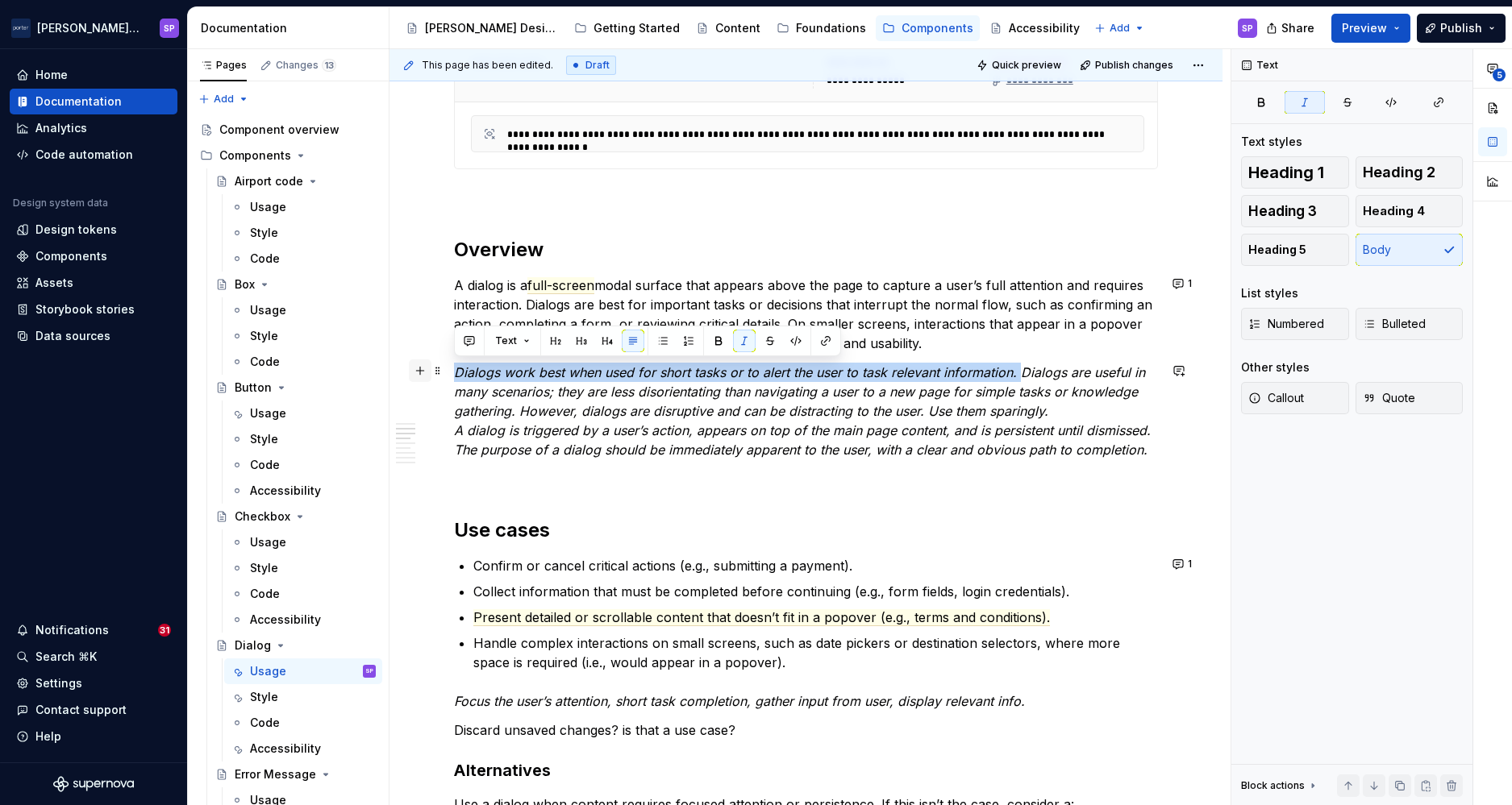
drag, startPoint x: 1018, startPoint y: 372, endPoint x: 415, endPoint y: 373, distance: 603.0
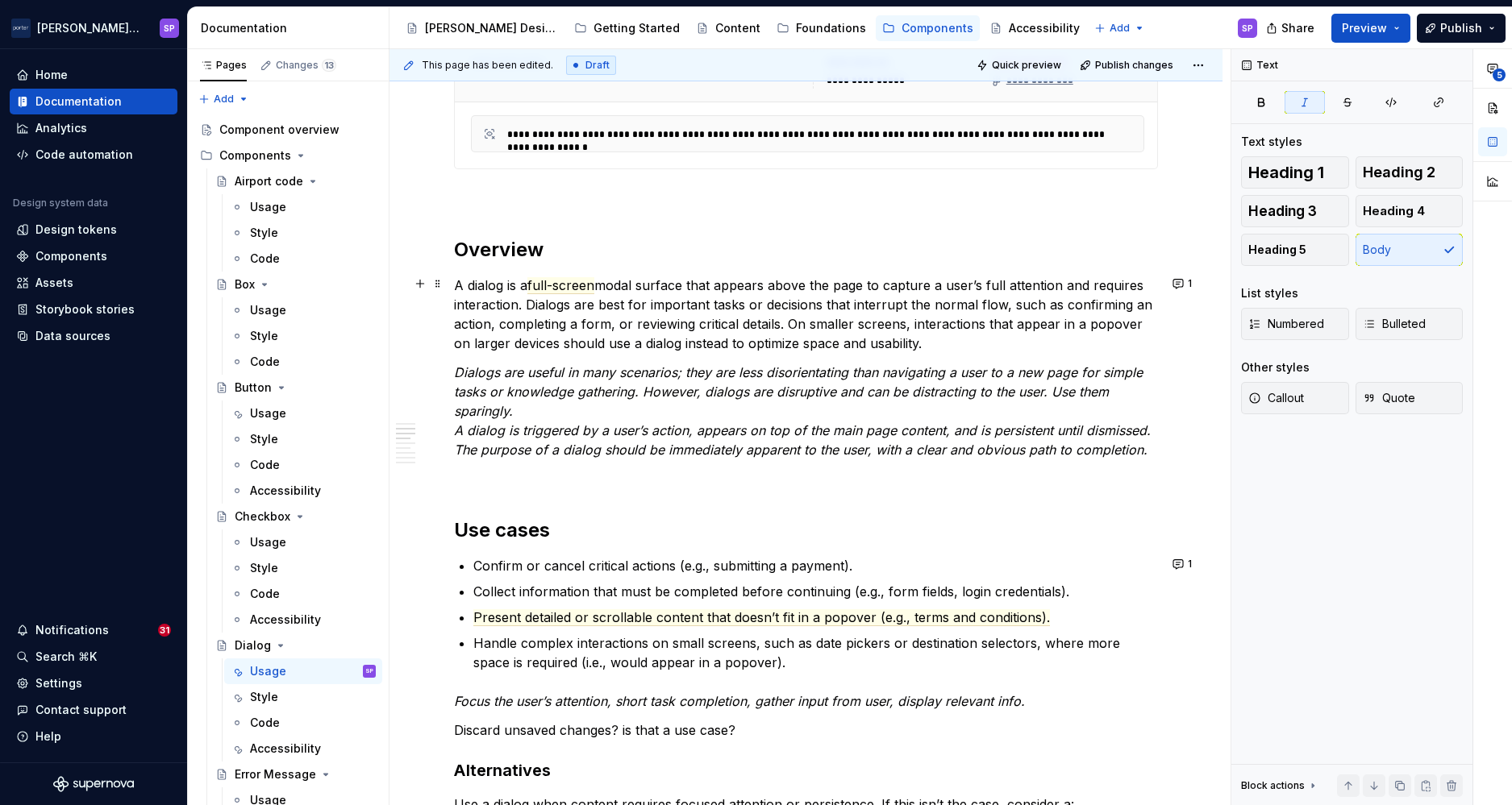
click at [953, 337] on p "A dialog is a full-screen modal surface that appears above the page to capture …" at bounding box center [805, 314] width 704 height 77
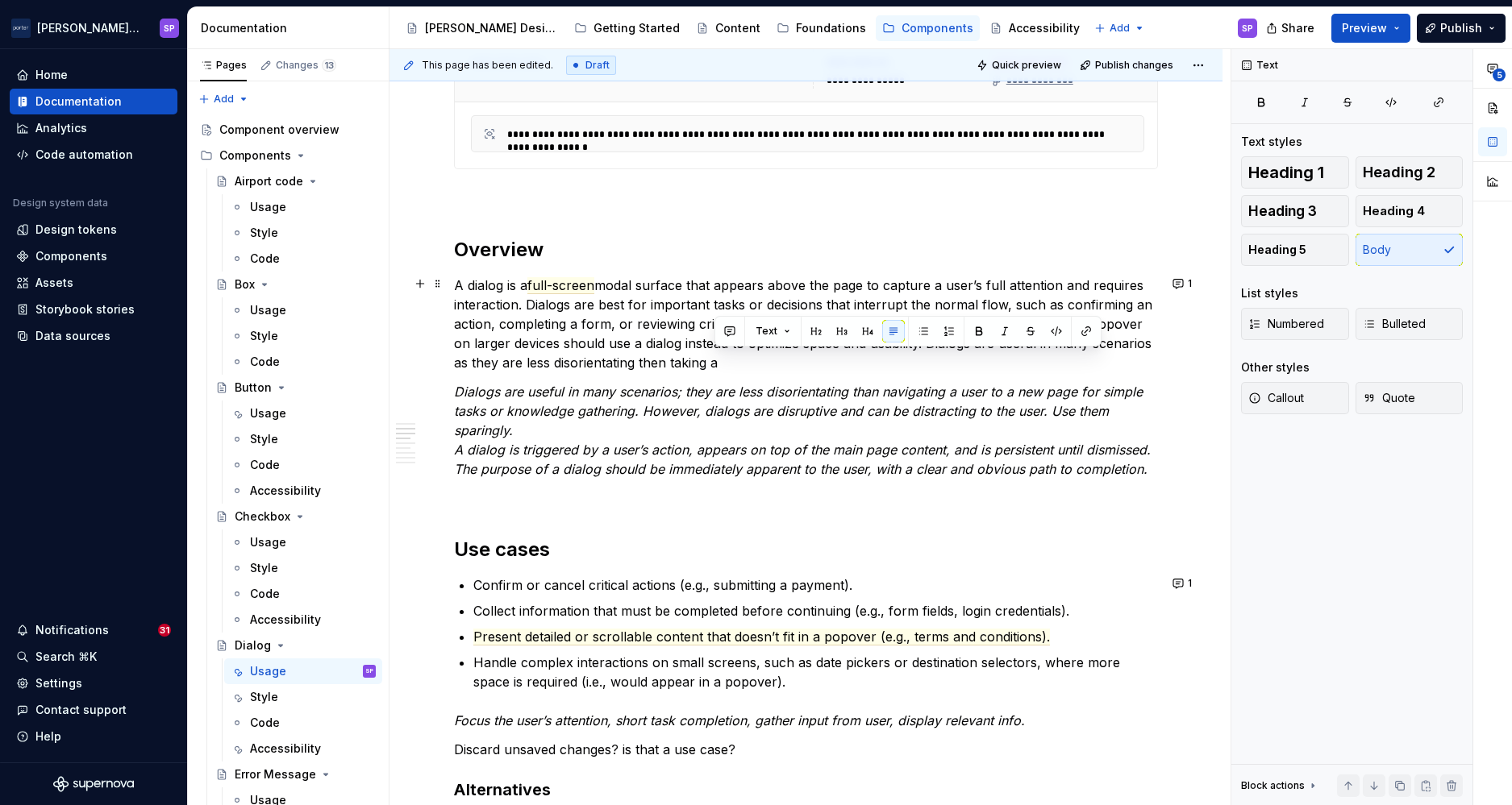
drag, startPoint x: 717, startPoint y: 363, endPoint x: 799, endPoint y: 367, distance: 82.1
click at [799, 367] on p "A dialog is a full-screen modal surface that appears above the page to capture …" at bounding box center [805, 324] width 704 height 96
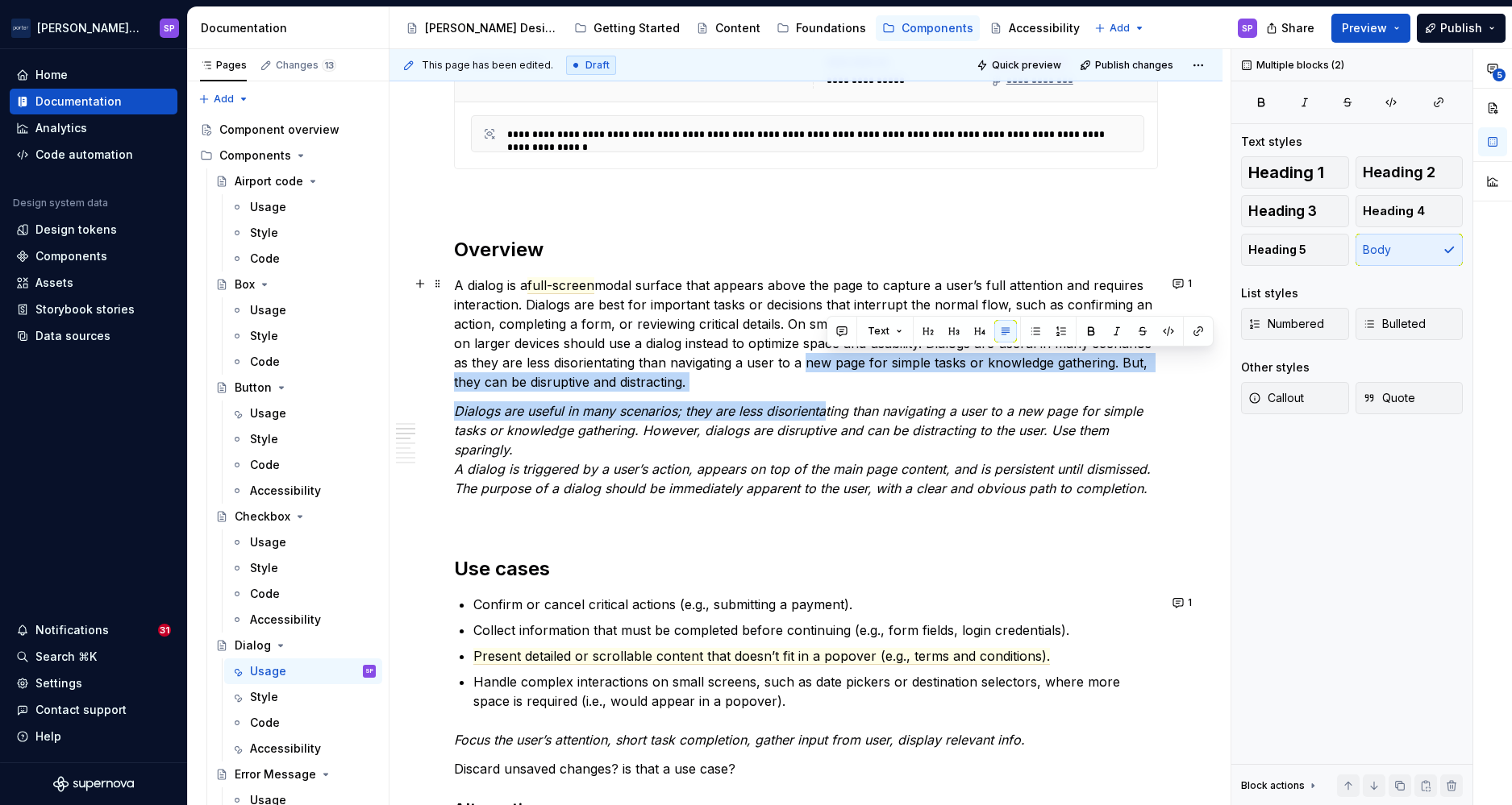
drag, startPoint x: 827, startPoint y: 394, endPoint x: 864, endPoint y: 360, distance: 50.2
click at [865, 401] on p "Dialogs are useful in many scenarios; they are less disorientating than navigat…" at bounding box center [805, 449] width 704 height 96
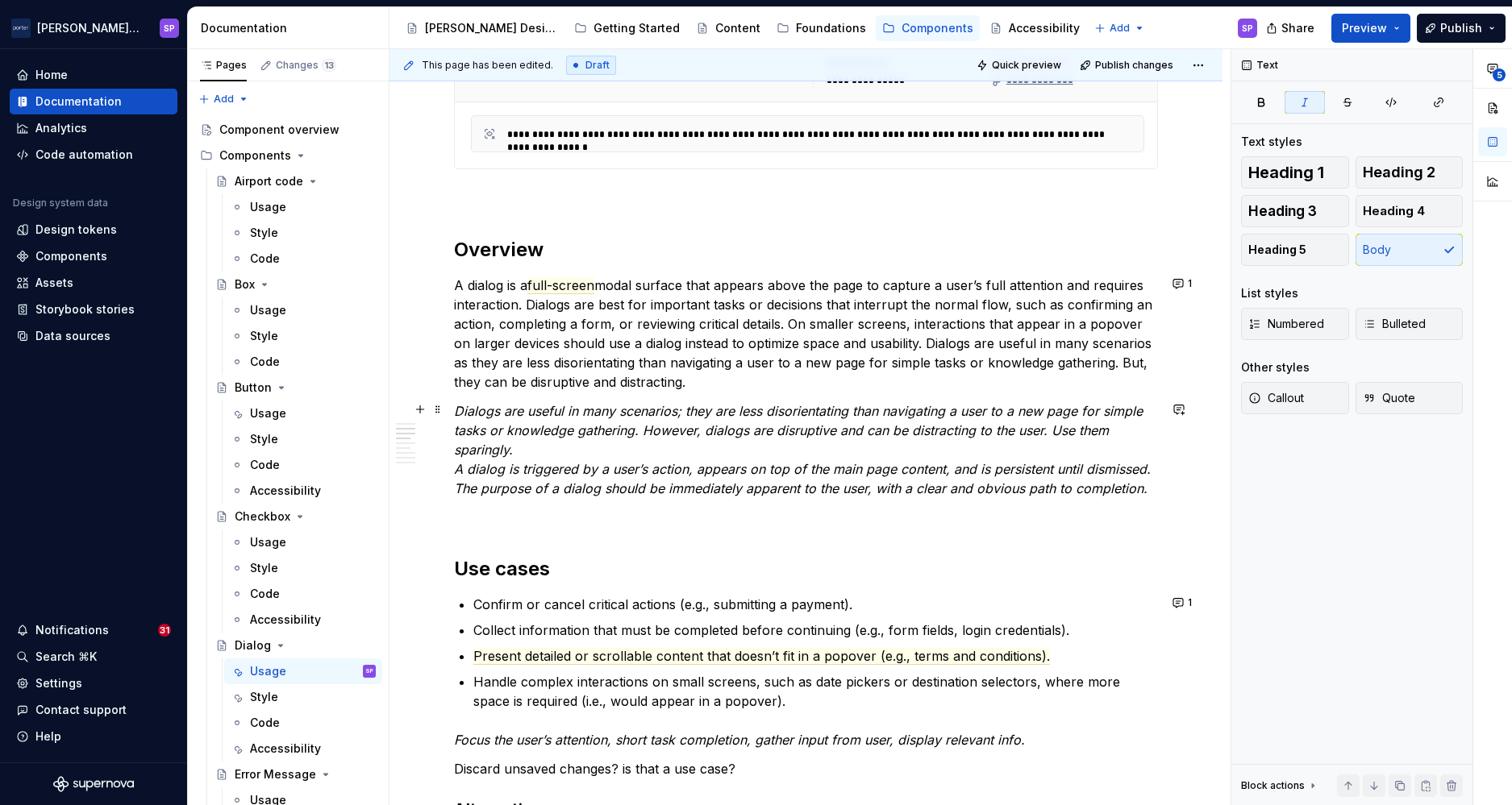
click at [843, 446] on p "Dialogs are useful in many scenarios; they are less disorientating than navigat…" at bounding box center [805, 449] width 704 height 96
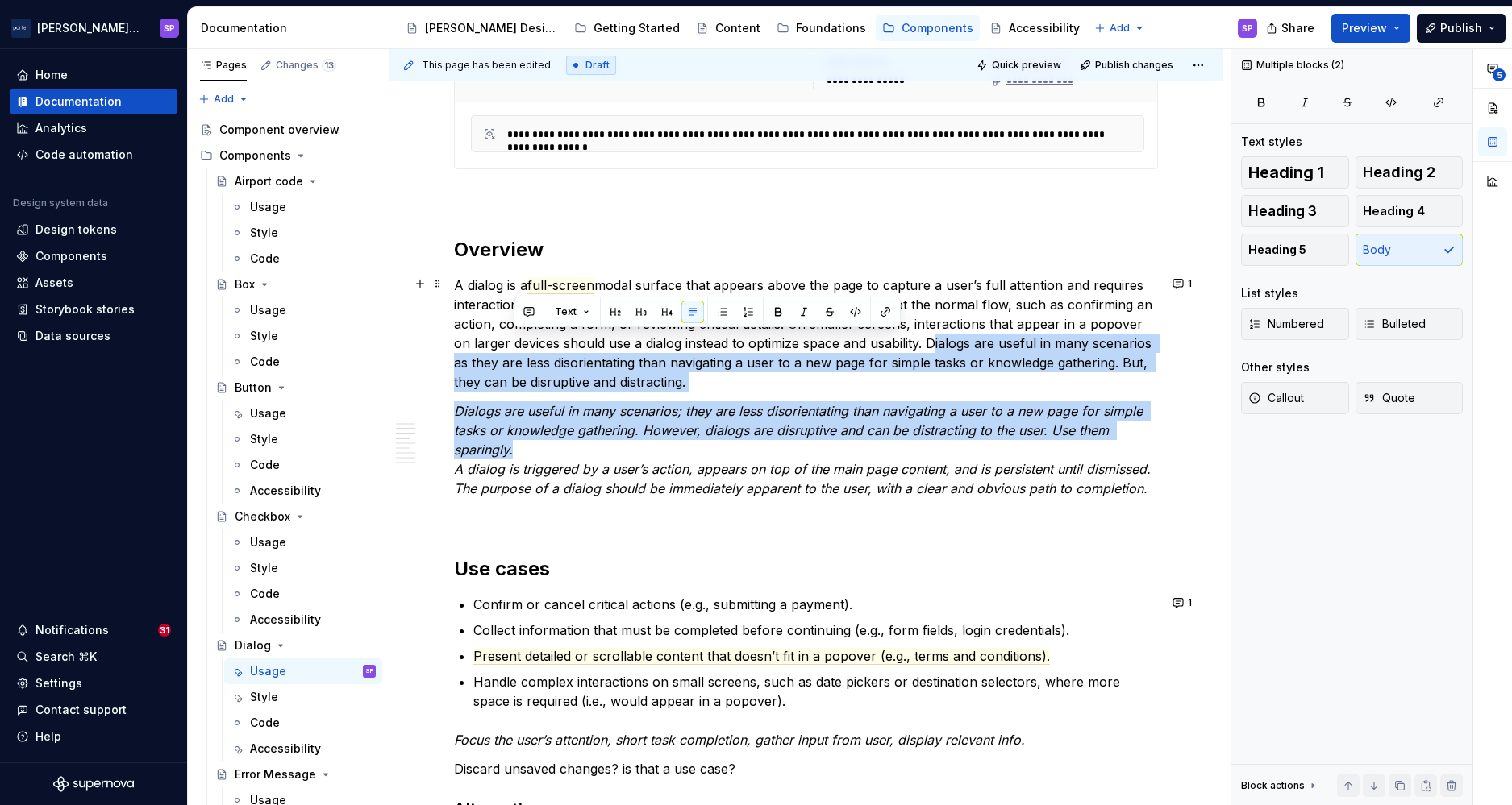
drag, startPoint x: 835, startPoint y: 446, endPoint x: 929, endPoint y: 342, distance: 140.2
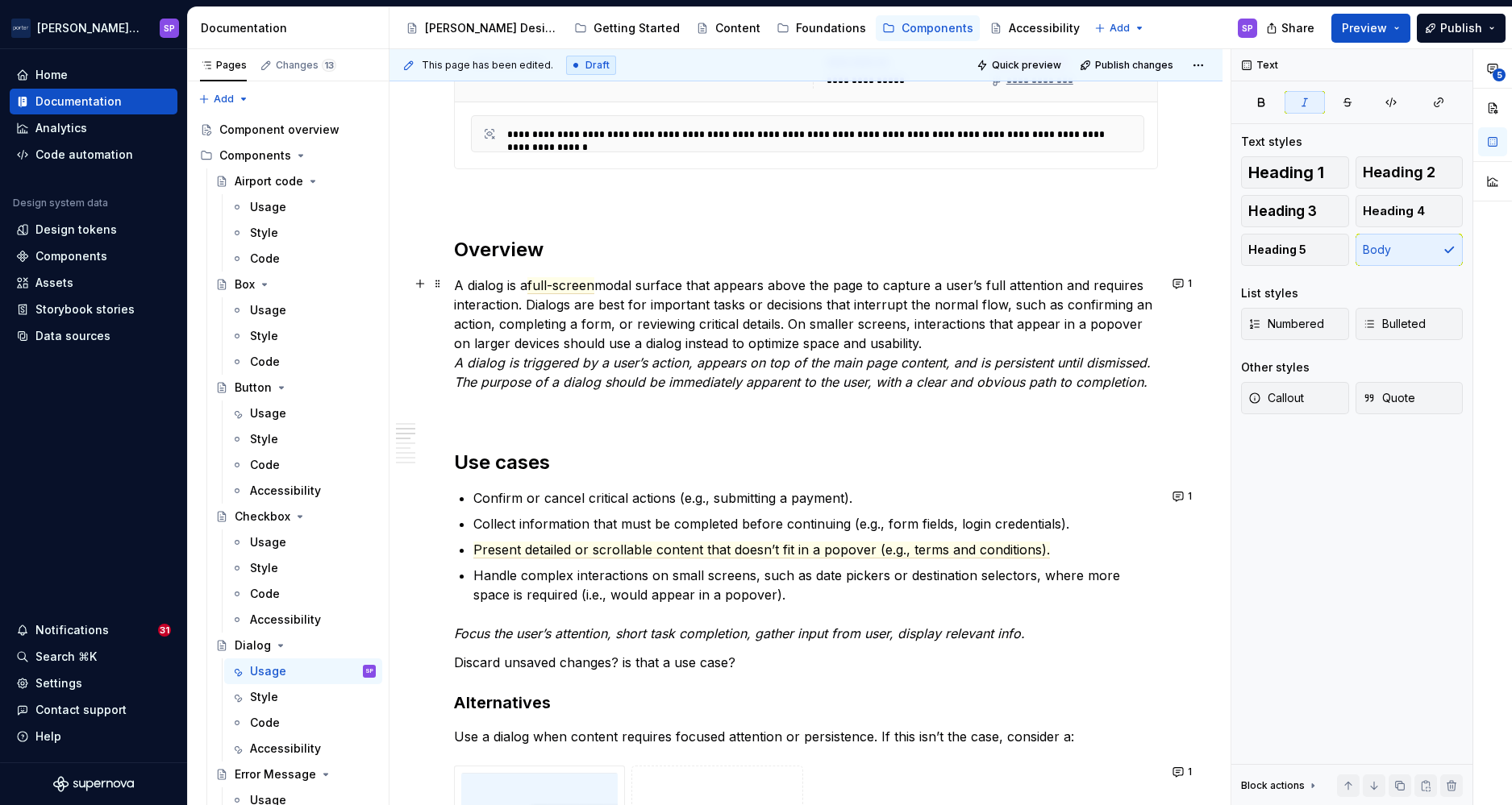
click at [738, 377] on em "A dialog is triggered by a user’s action, appears on top of the main page conte…" at bounding box center [804, 372] width 701 height 36
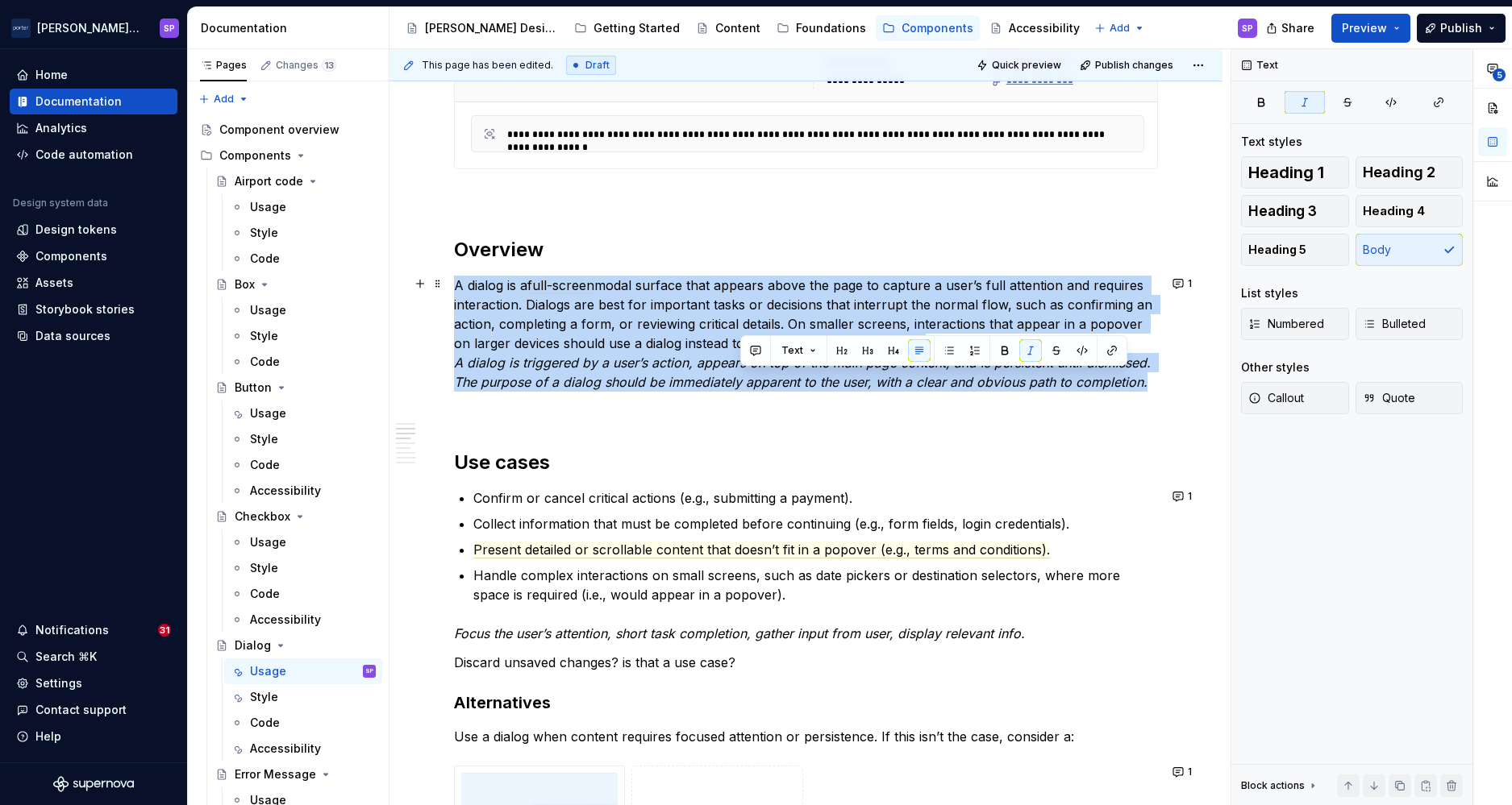
click at [738, 377] on em "A dialog is triggered by a user’s action, appears on top of the main page conte…" at bounding box center [804, 372] width 701 height 36
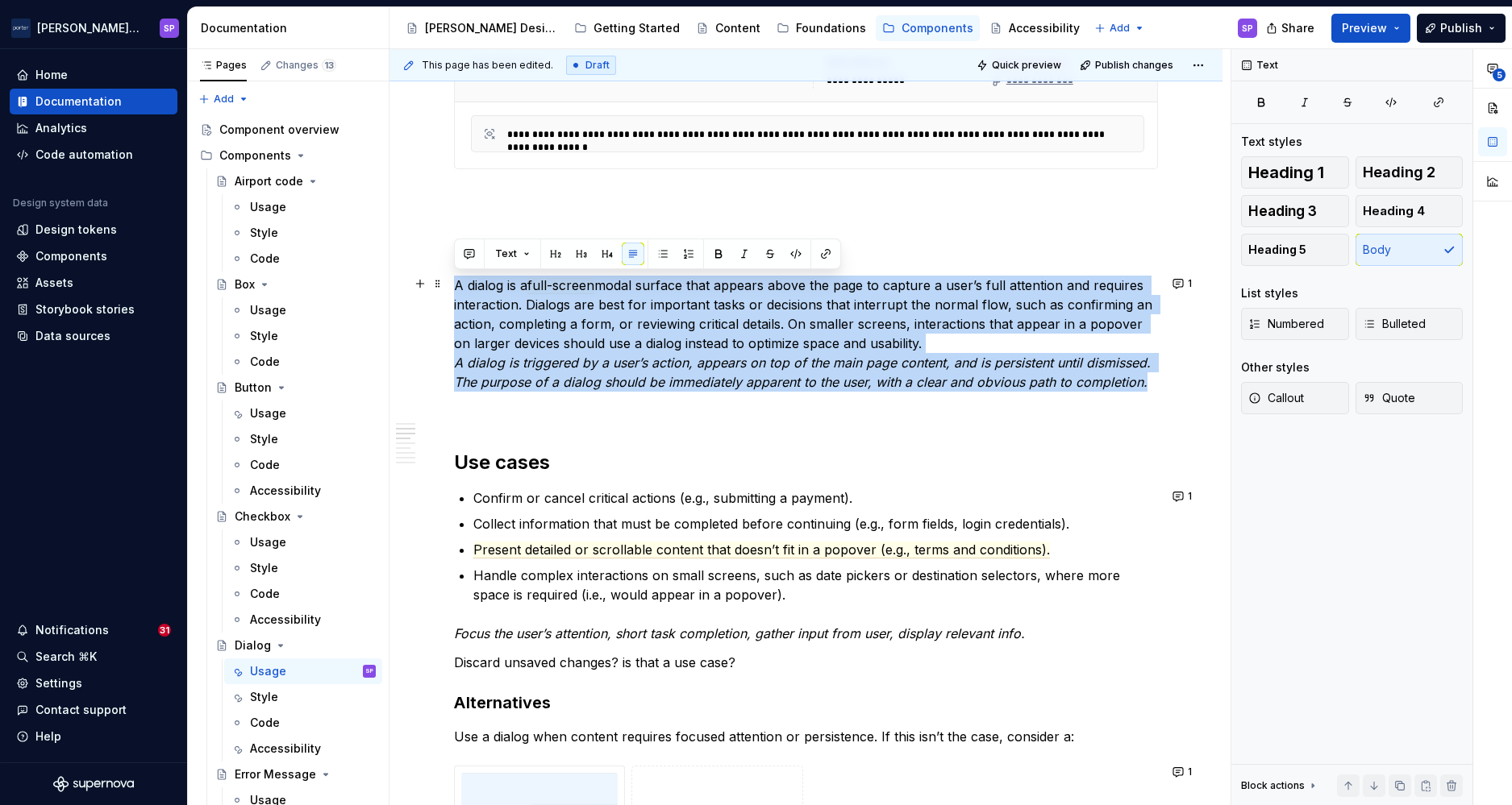
click at [738, 377] on em "A dialog is triggered by a user’s action, appears on top of the main page conte…" at bounding box center [804, 372] width 701 height 36
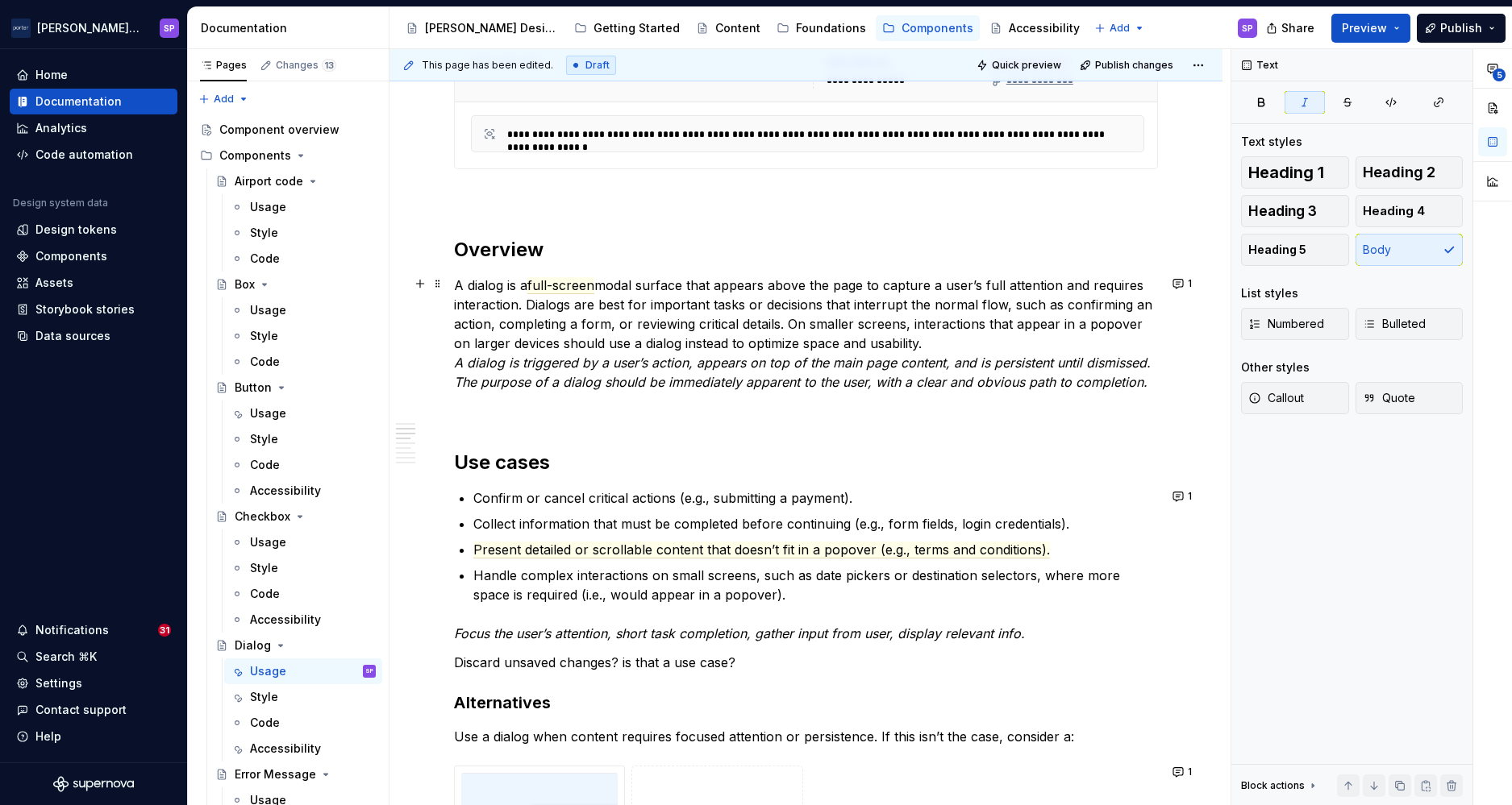
click at [600, 302] on p "A dialog is a full-screen modal surface that appears above the page to capture …" at bounding box center [805, 334] width 704 height 116
click at [626, 374] on em "A dialog is triggered by a user’s action, appears on top of the main page conte…" at bounding box center [804, 372] width 701 height 36
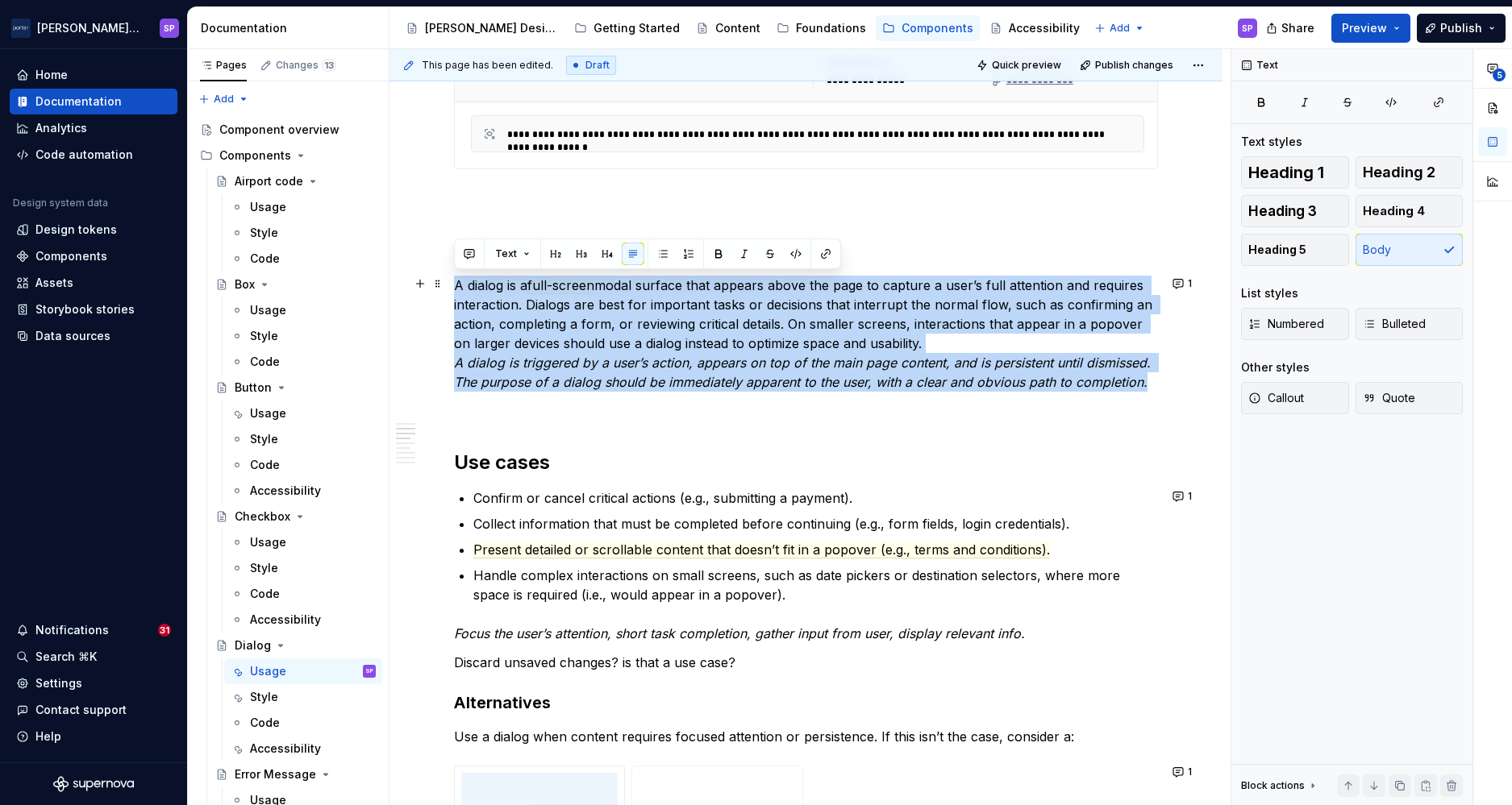
click at [709, 380] on em "A dialog is triggered by a user’s action, appears on top of the main page conte…" at bounding box center [804, 372] width 701 height 36
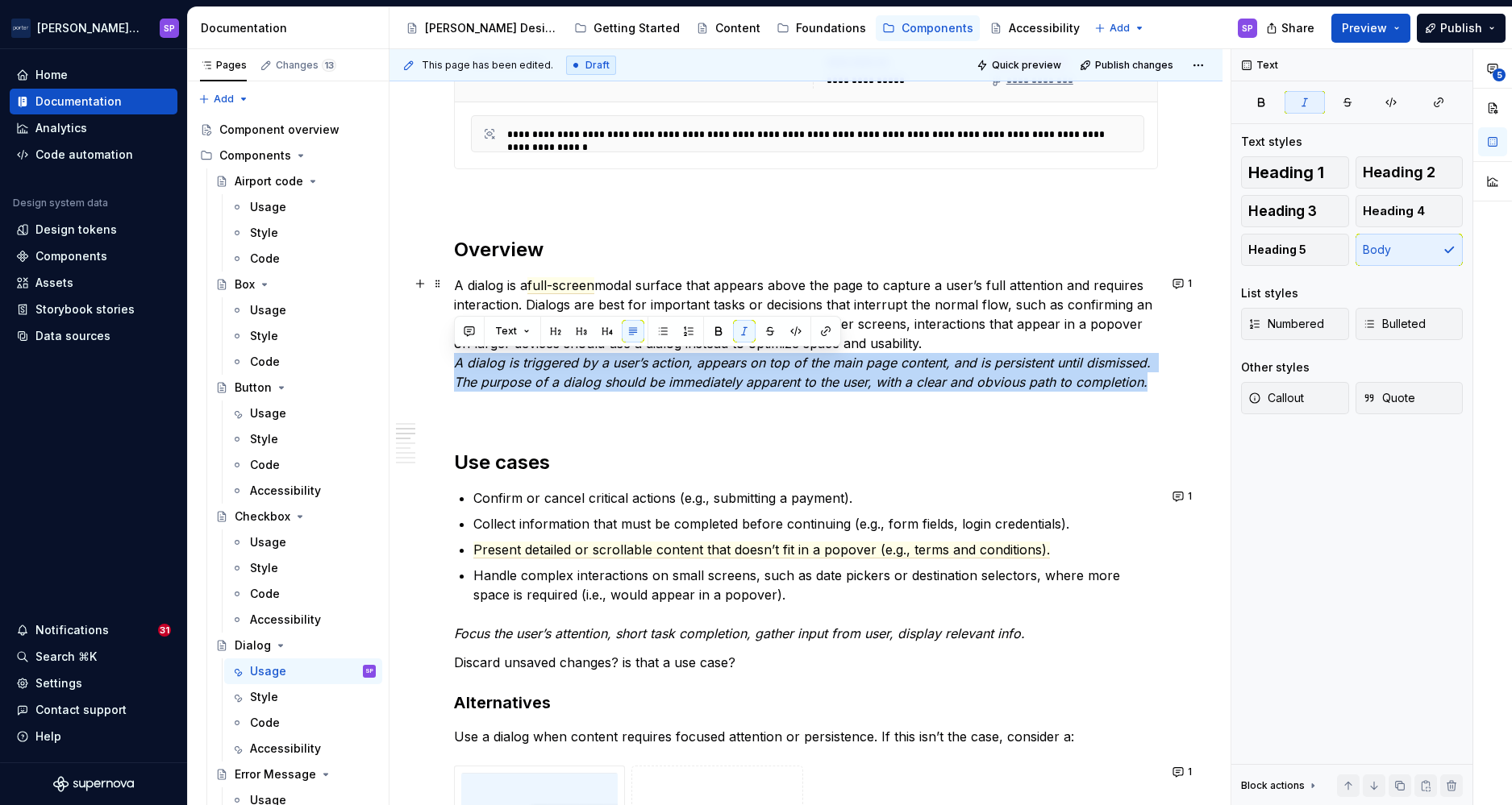
drag, startPoint x: 1145, startPoint y: 380, endPoint x: 448, endPoint y: 359, distance: 697.3
copy em "A dialog is triggered by a user’s action, appears on top of the main page conte…"
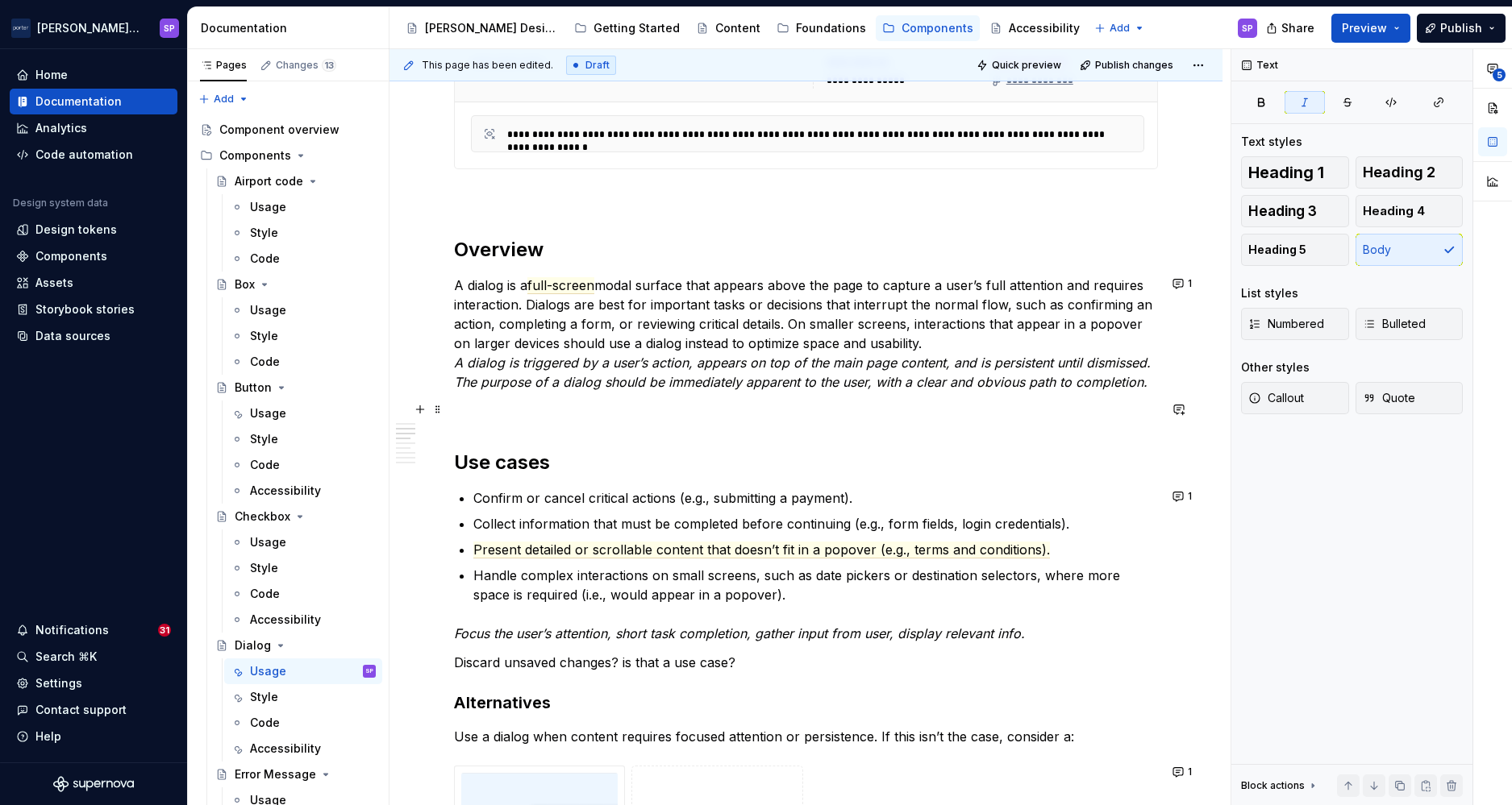
click at [488, 408] on p at bounding box center [805, 410] width 704 height 19
click at [456, 370] on p "A dialog is a full-screen modal surface that appears above the page to capture …" at bounding box center [805, 334] width 704 height 116
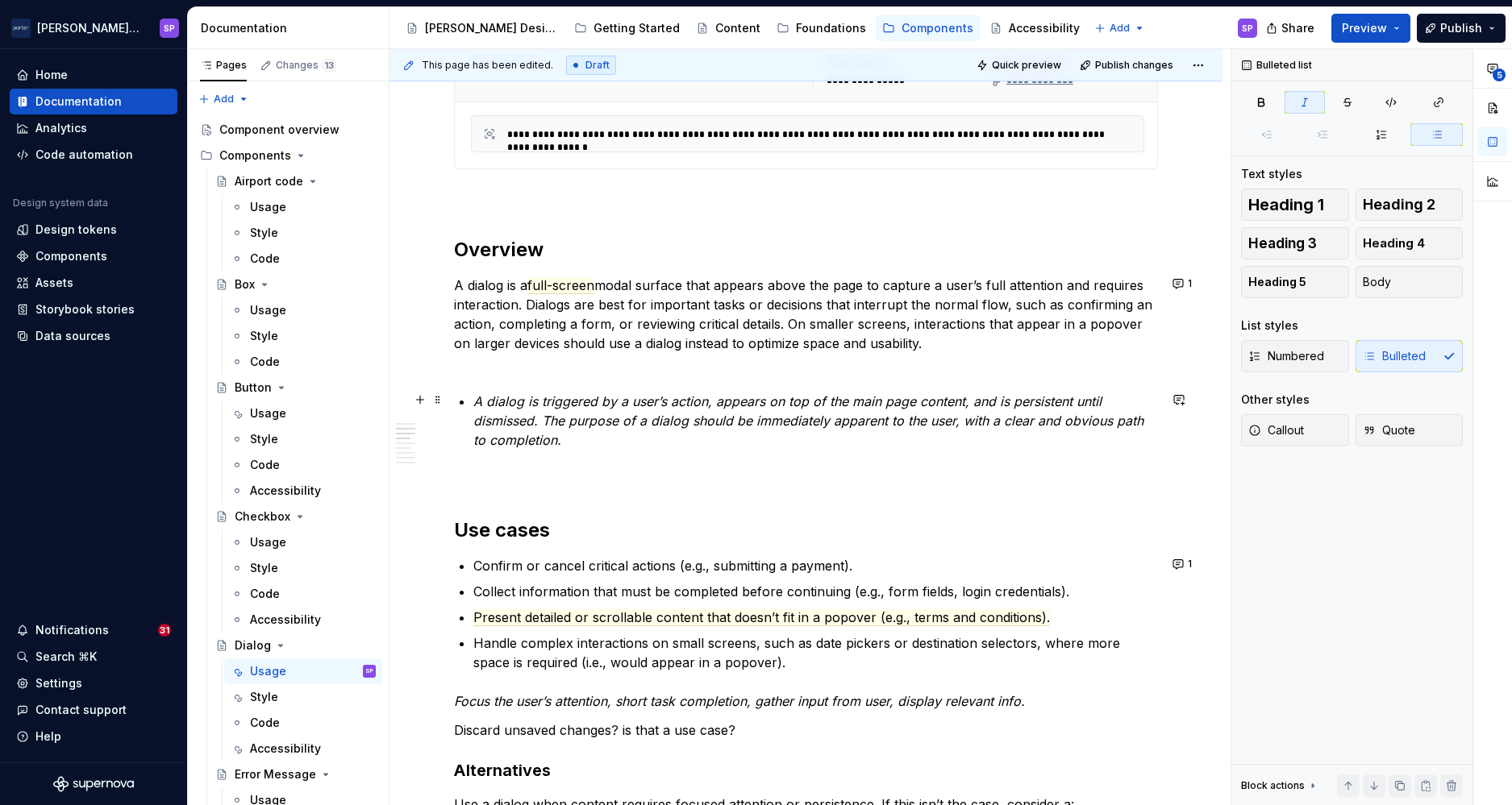
click at [546, 415] on em "A dialog is triggered by a user’s action, appears on top of the main page conte…" at bounding box center [810, 420] width 674 height 55
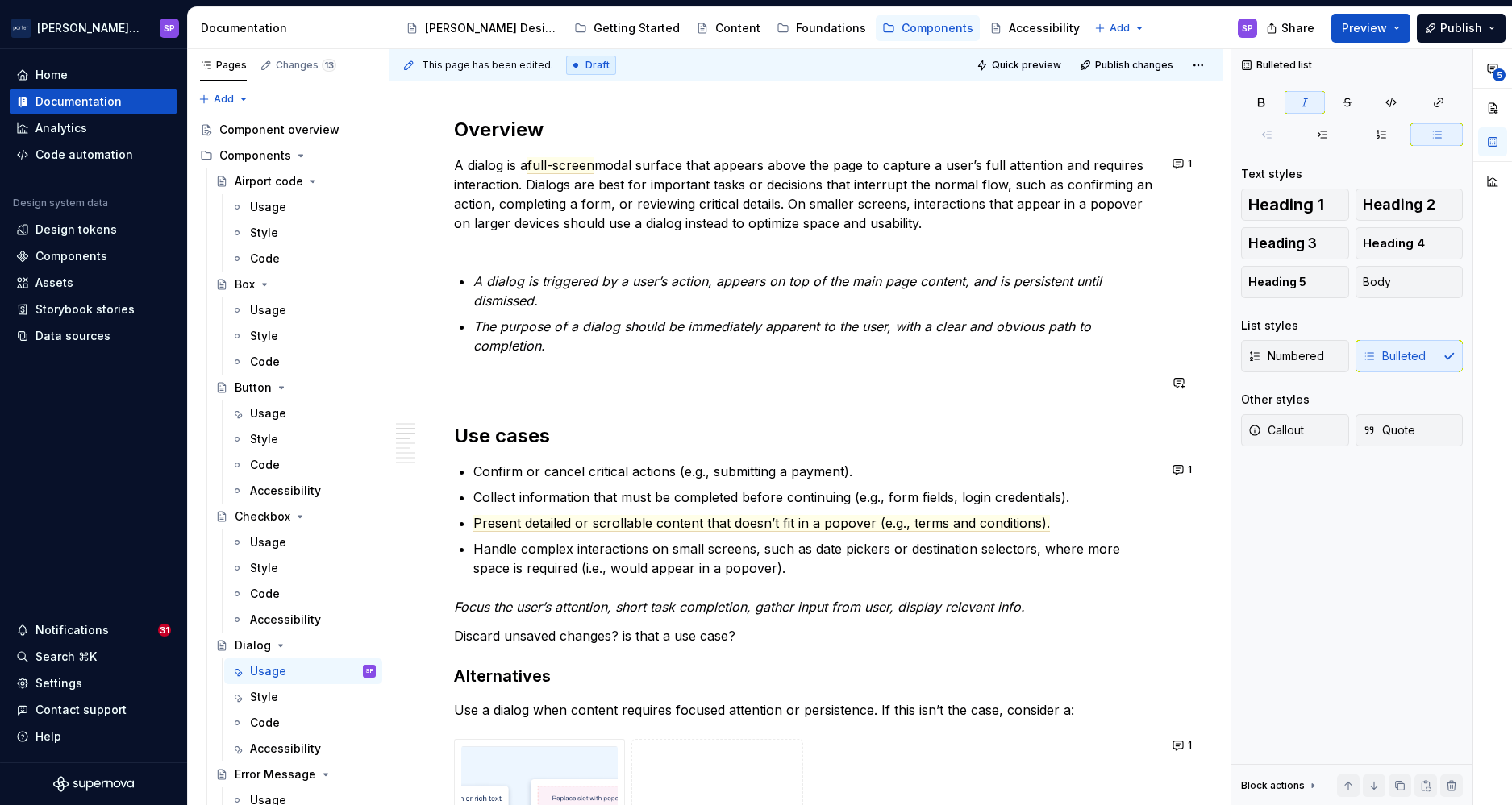
scroll to position [1016, 0]
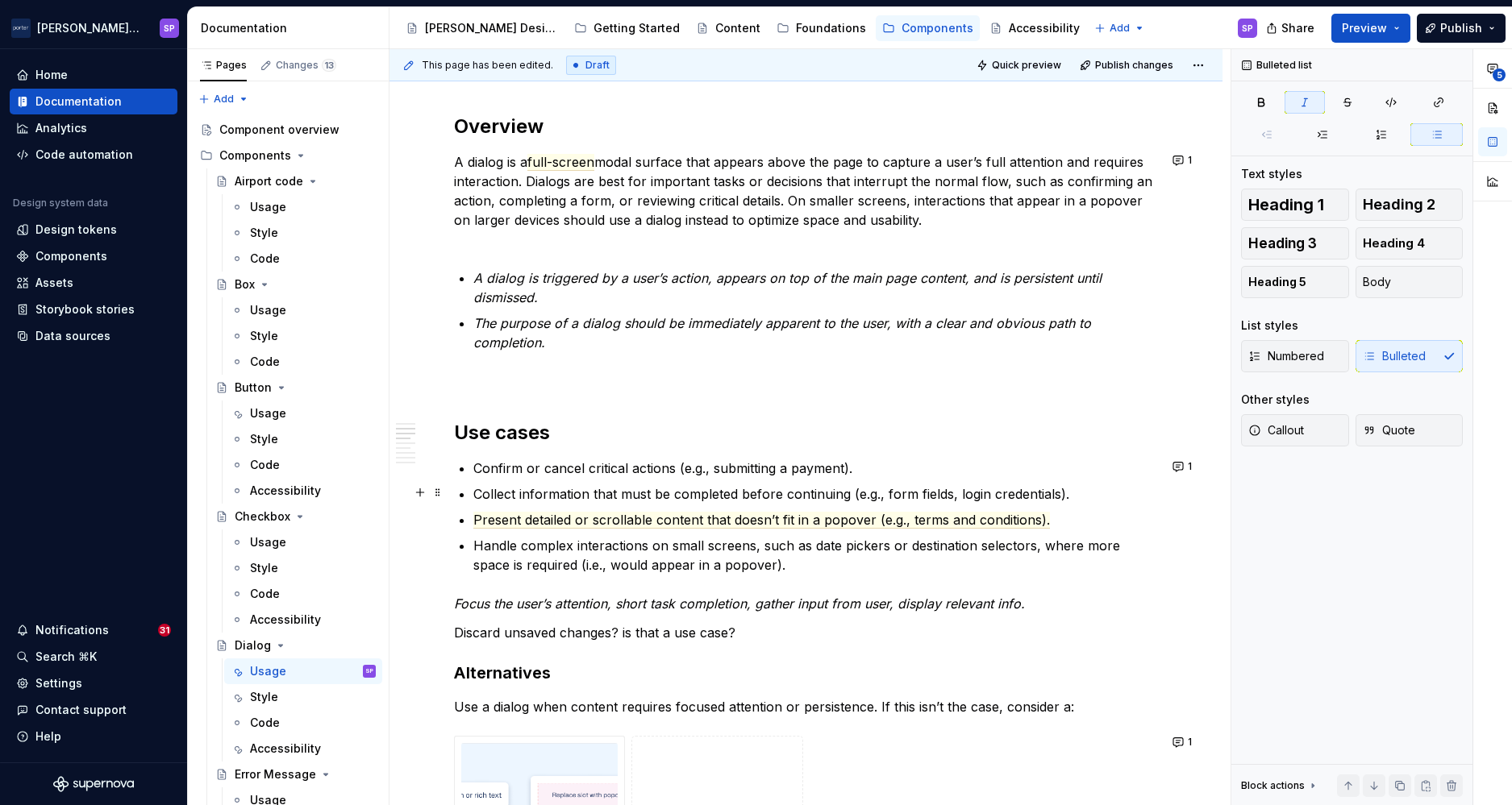
click at [514, 498] on p "Collect information that must be completed before continuing (e.g., form fields…" at bounding box center [816, 493] width 685 height 19
drag, startPoint x: 645, startPoint y: 501, endPoint x: 787, endPoint y: 483, distance: 143.1
click at [787, 484] on p "Collect required information that must be completed before continuing (e.g., fo…" at bounding box center [816, 493] width 685 height 19
click at [789, 491] on p "Collect information that must be completed before continuing (e.g., form fields…" at bounding box center [816, 493] width 685 height 19
click at [529, 490] on p "Collect information that must be completed before continuing (e.g., form fields…" at bounding box center [816, 493] width 685 height 19
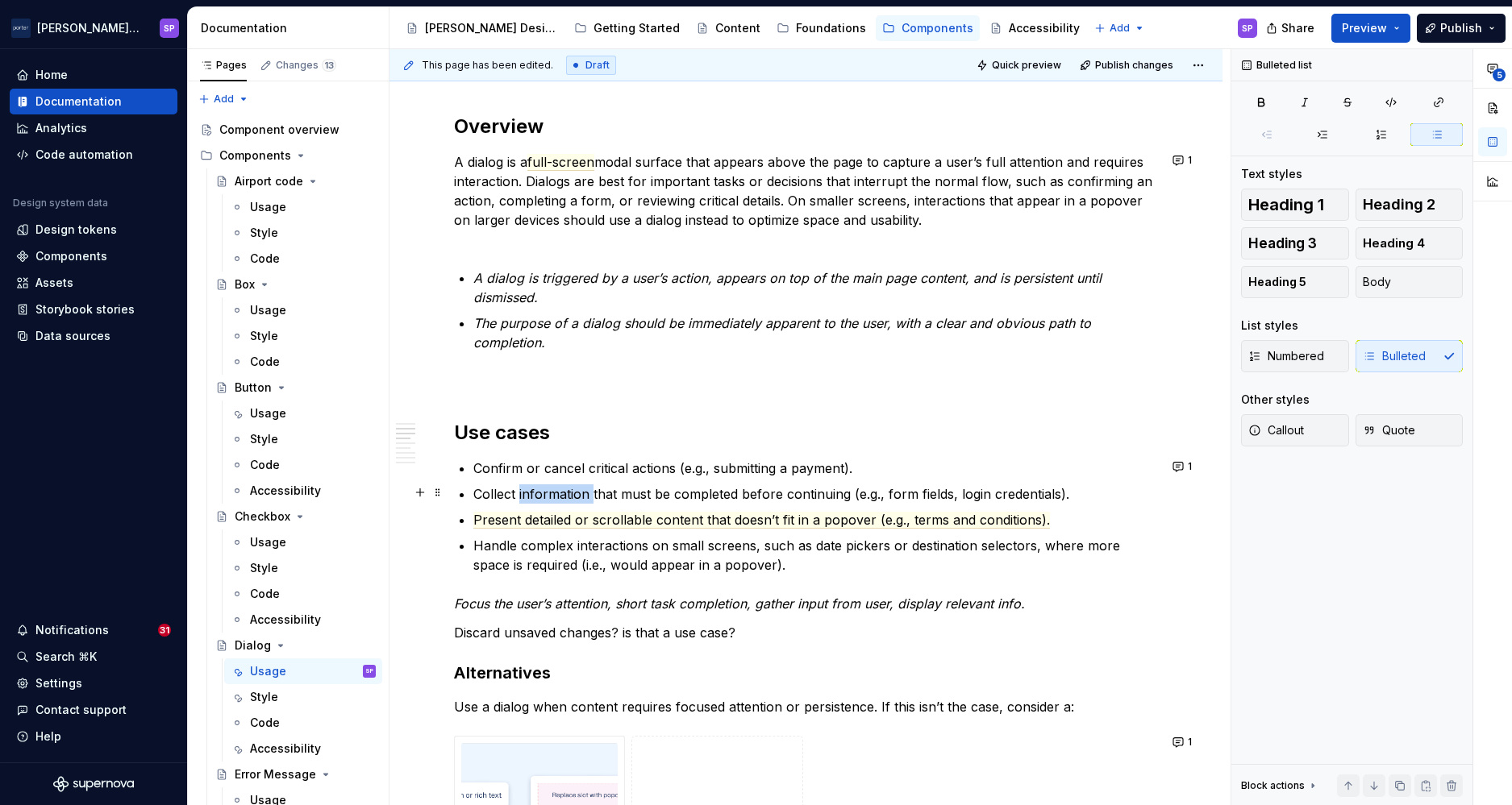
click at [529, 490] on p "Collect information that must be completed before continuing (e.g., form fields…" at bounding box center [816, 493] width 685 height 19
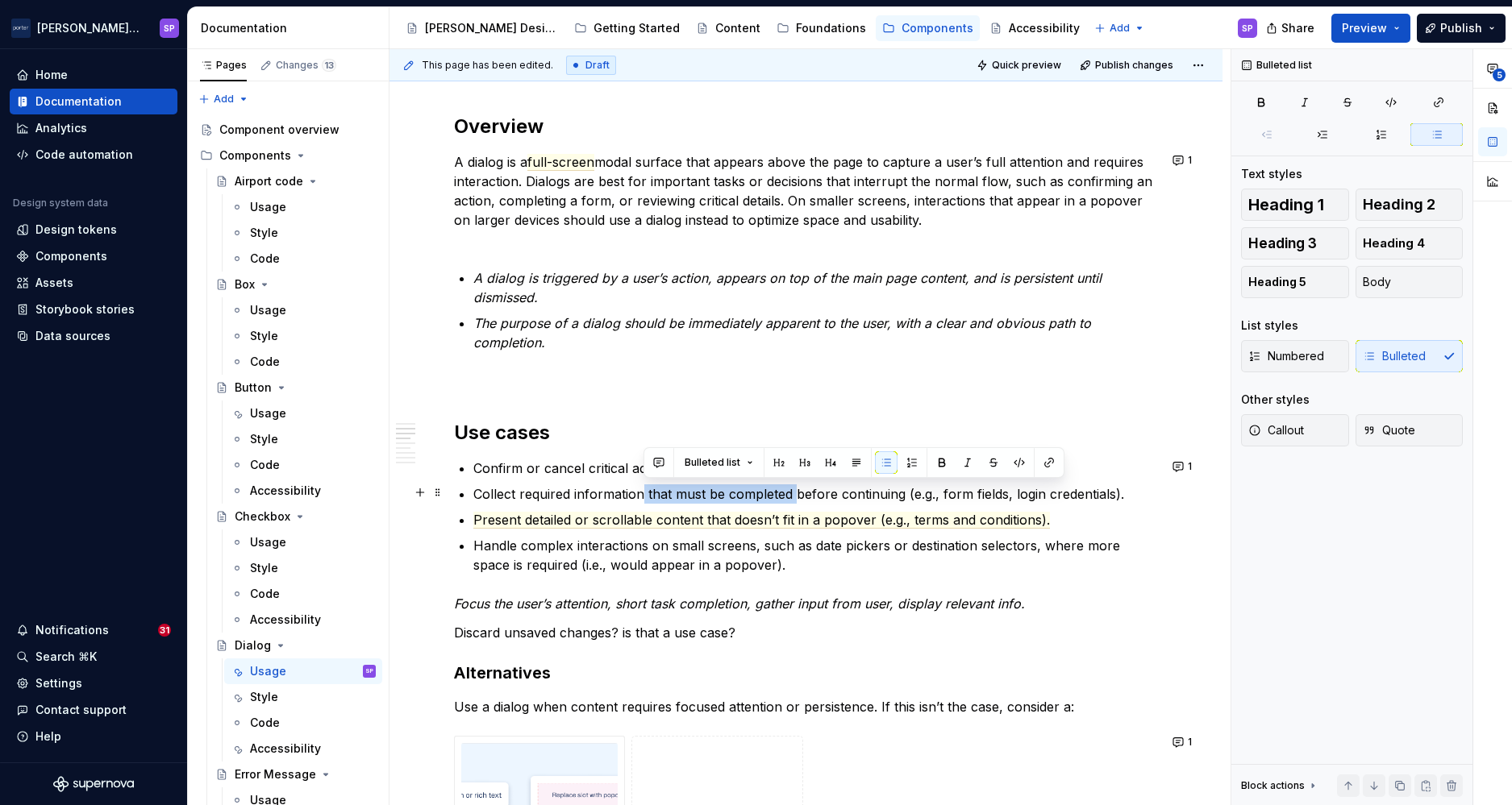
drag, startPoint x: 644, startPoint y: 495, endPoint x: 797, endPoint y: 493, distance: 153.0
click at [797, 493] on p "Collect required information that must be completed before continuing (e.g., fo…" at bounding box center [816, 493] width 685 height 19
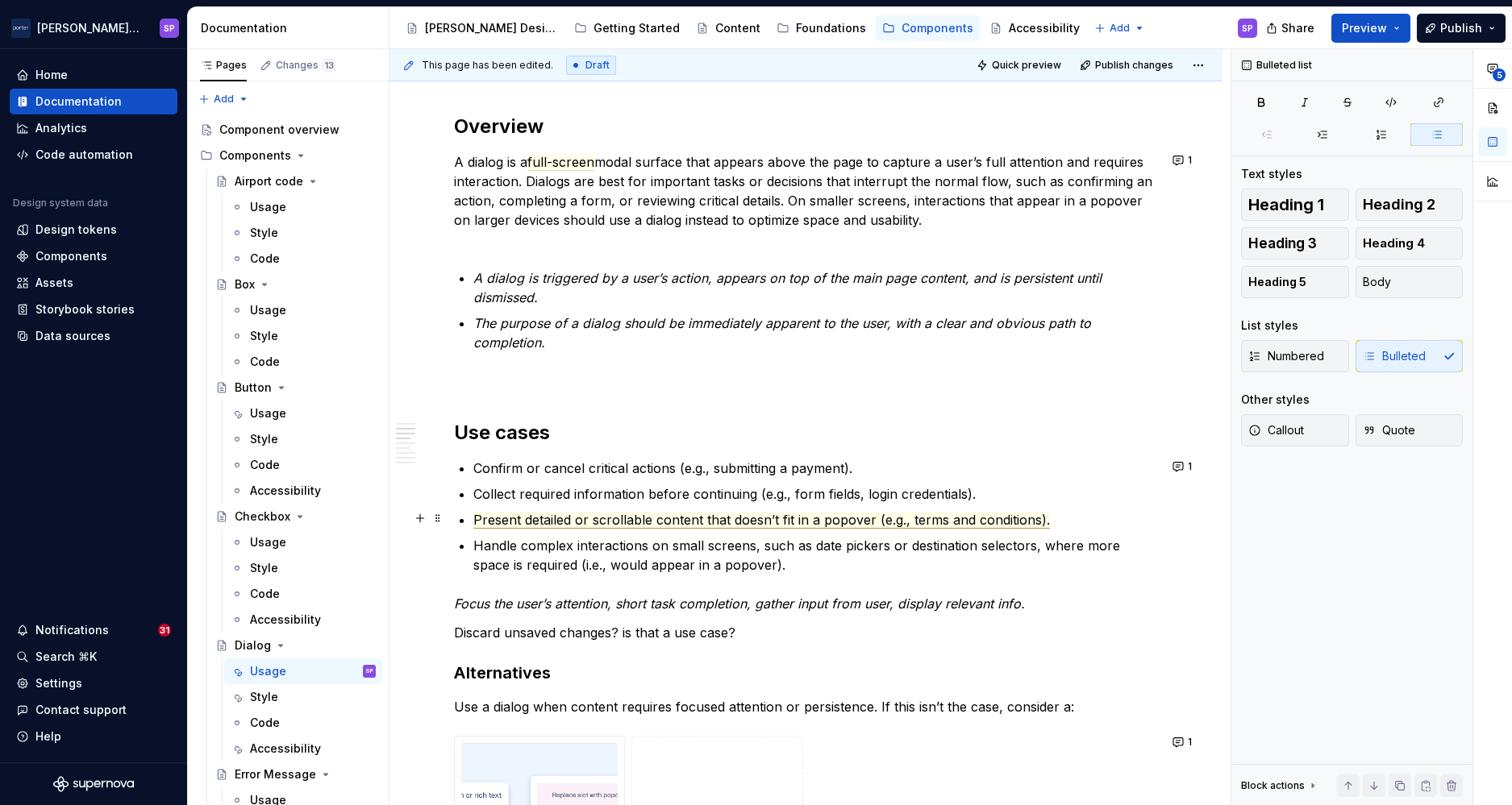
click at [584, 520] on span "Present detailed or scrollable content that doesn’t fit in a popover (e.g., ter…" at bounding box center [762, 520] width 577 height 17
click at [480, 506] on ul "Confirm or cancel critical actions (e.g., submitting a payment). Collect requir…" at bounding box center [816, 517] width 685 height 116
drag, startPoint x: 886, startPoint y: 546, endPoint x: 1032, endPoint y: 547, distance: 146.0
click at [1032, 547] on p "Handle complex interactions on small screens, such as date pickers or destinati…" at bounding box center [816, 555] width 685 height 39
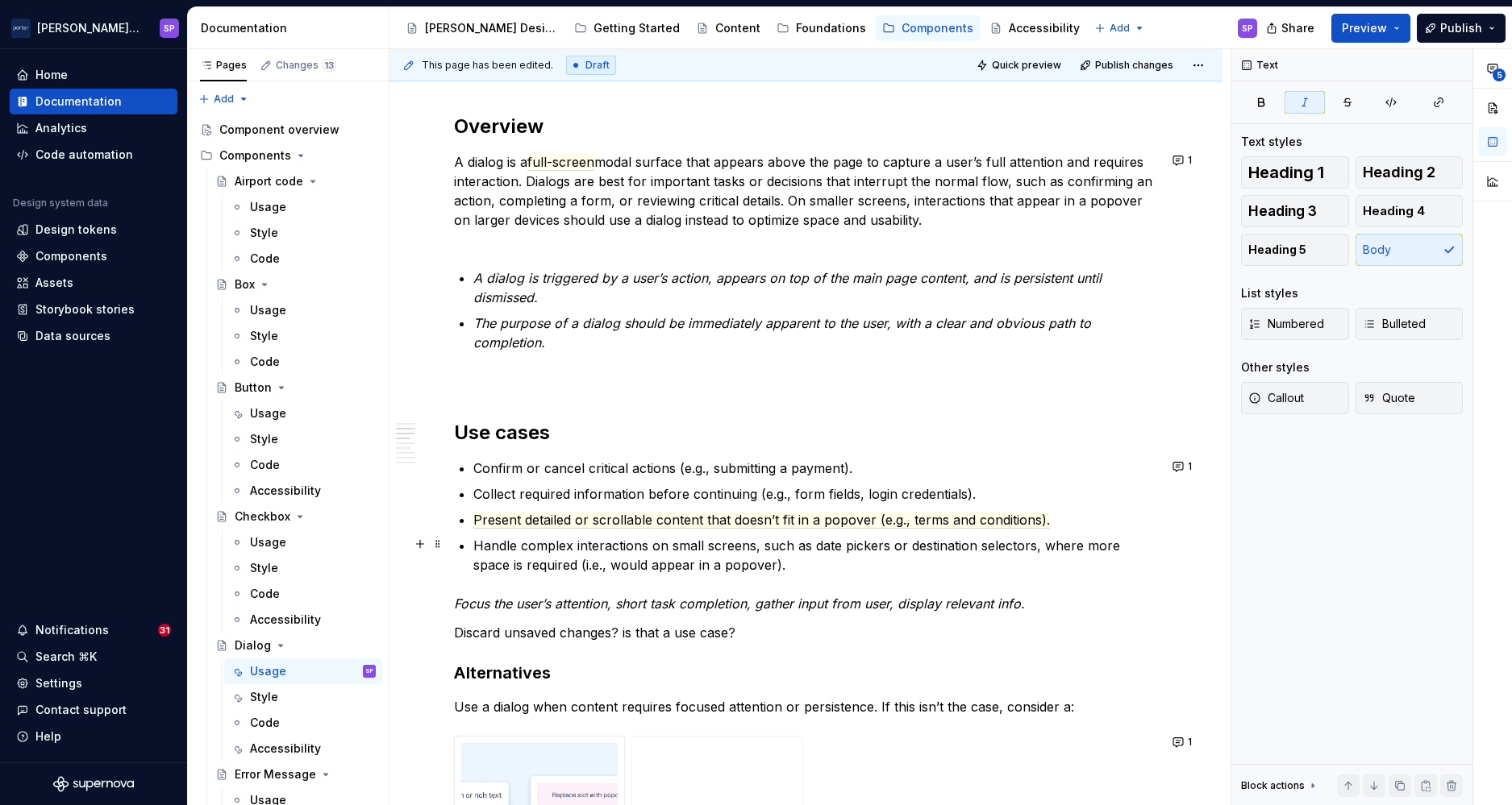
click at [807, 561] on p "Handle complex interactions on small screens, such as date pickers or destinati…" at bounding box center [816, 555] width 685 height 39
drag, startPoint x: 618, startPoint y: 602, endPoint x: 461, endPoint y: 601, distance: 157.0
click at [461, 601] on em "Focus the user’s attention, short task completion, gather input from user, disp…" at bounding box center [739, 603] width 571 height 16
click at [890, 565] on p "Handle complex interactions on small screens, such as date pickers or destinati…" at bounding box center [816, 555] width 685 height 39
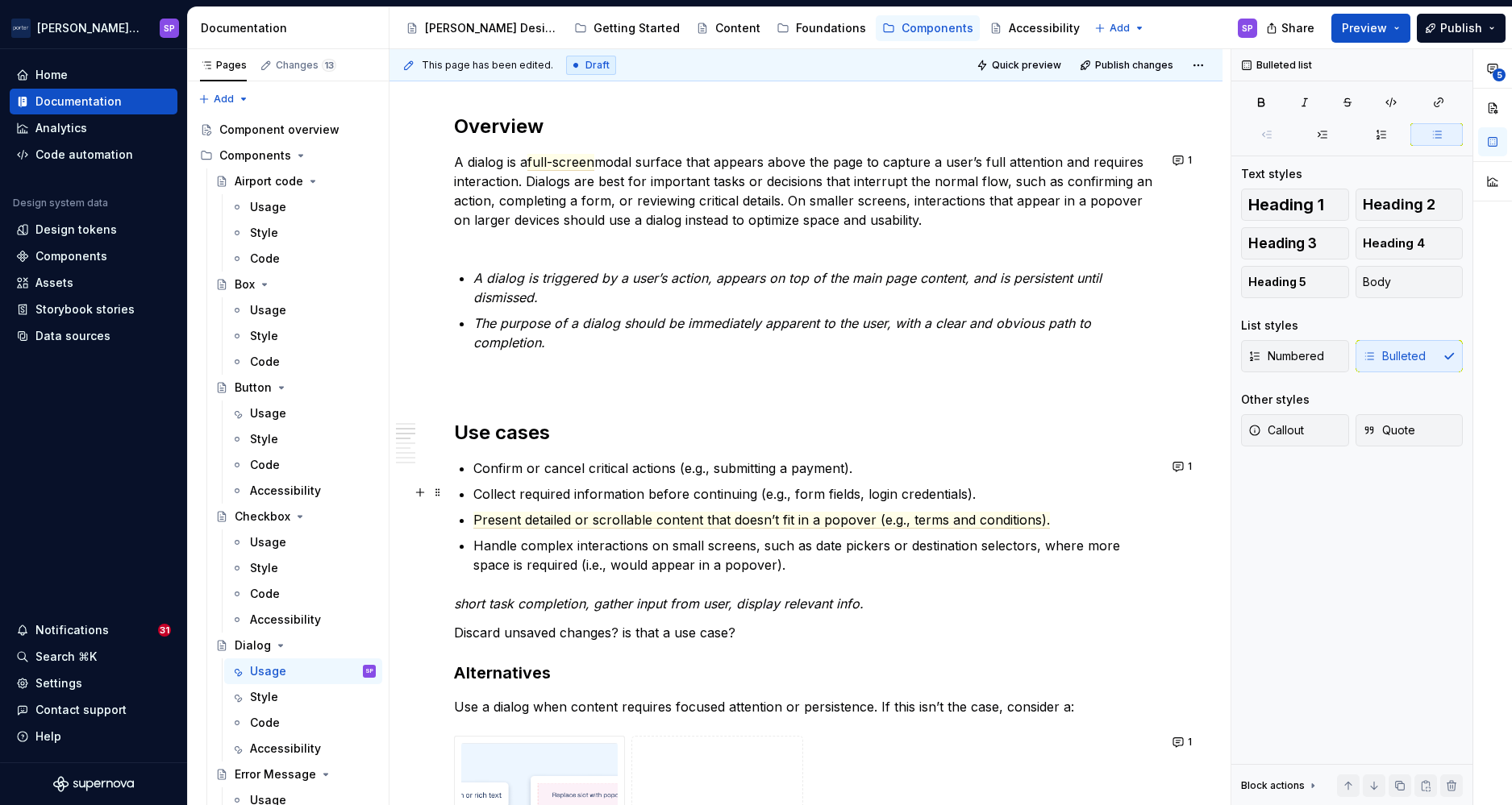
click at [643, 492] on p "Collect required information before continuing (e.g., form fields, login creden…" at bounding box center [816, 493] width 685 height 19
click at [706, 602] on em "short task completion, gather input from user, display relevant info." at bounding box center [658, 603] width 410 height 16
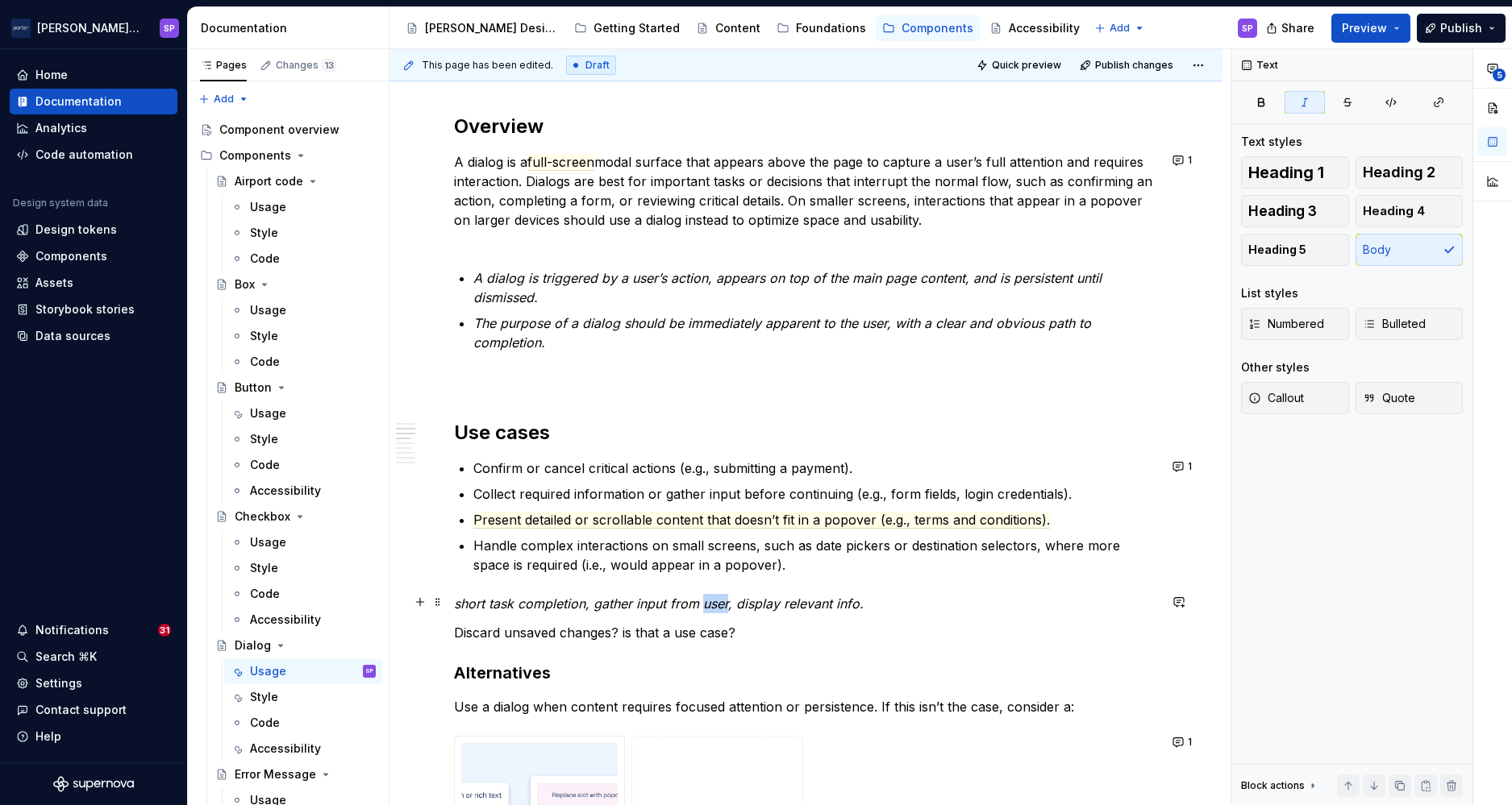
click at [706, 602] on em "short task completion, gather input from user, display relevant info." at bounding box center [658, 603] width 410 height 16
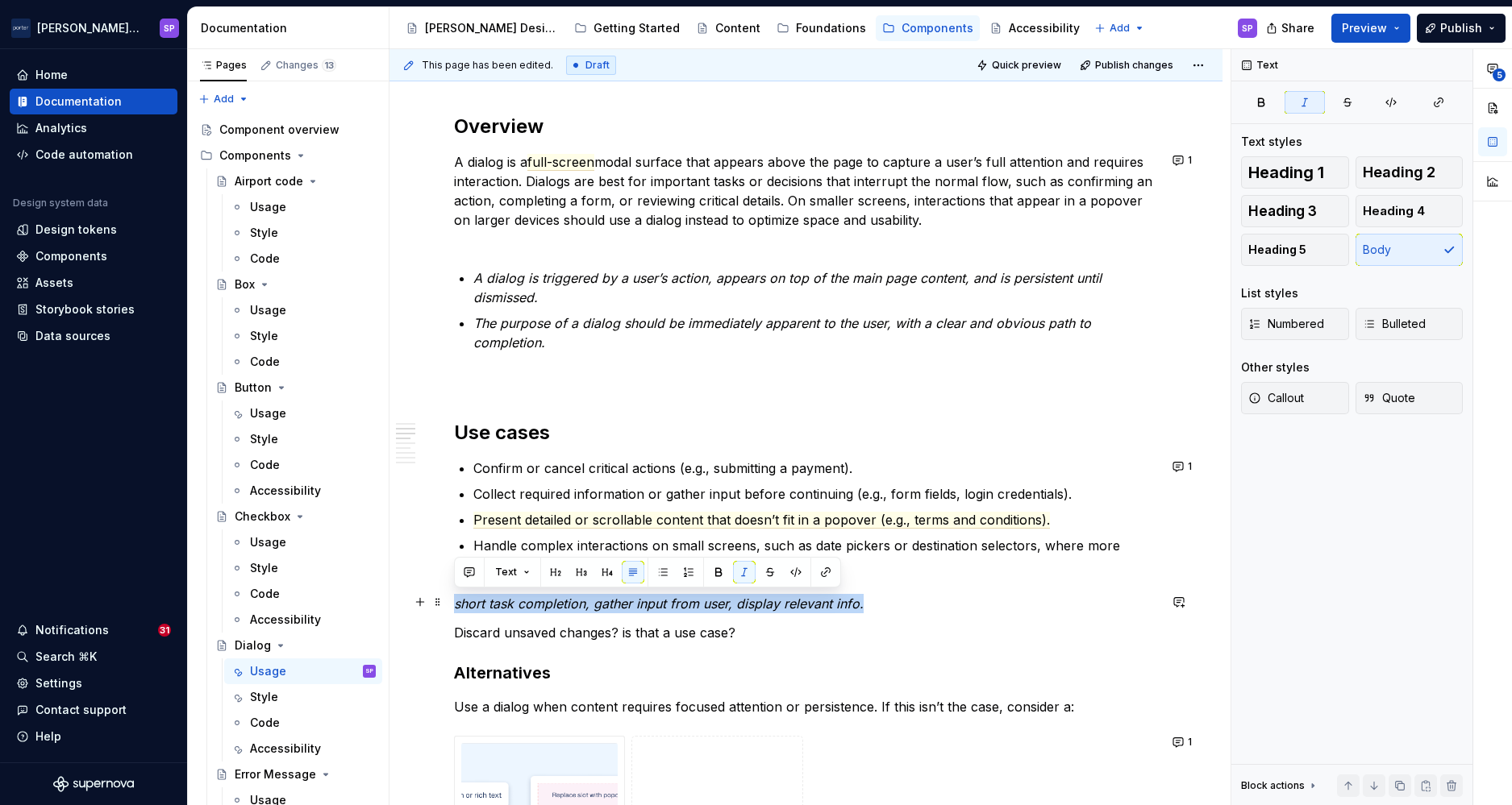
click at [706, 602] on em "short task completion, gather input from user, display relevant info." at bounding box center [658, 603] width 410 height 16
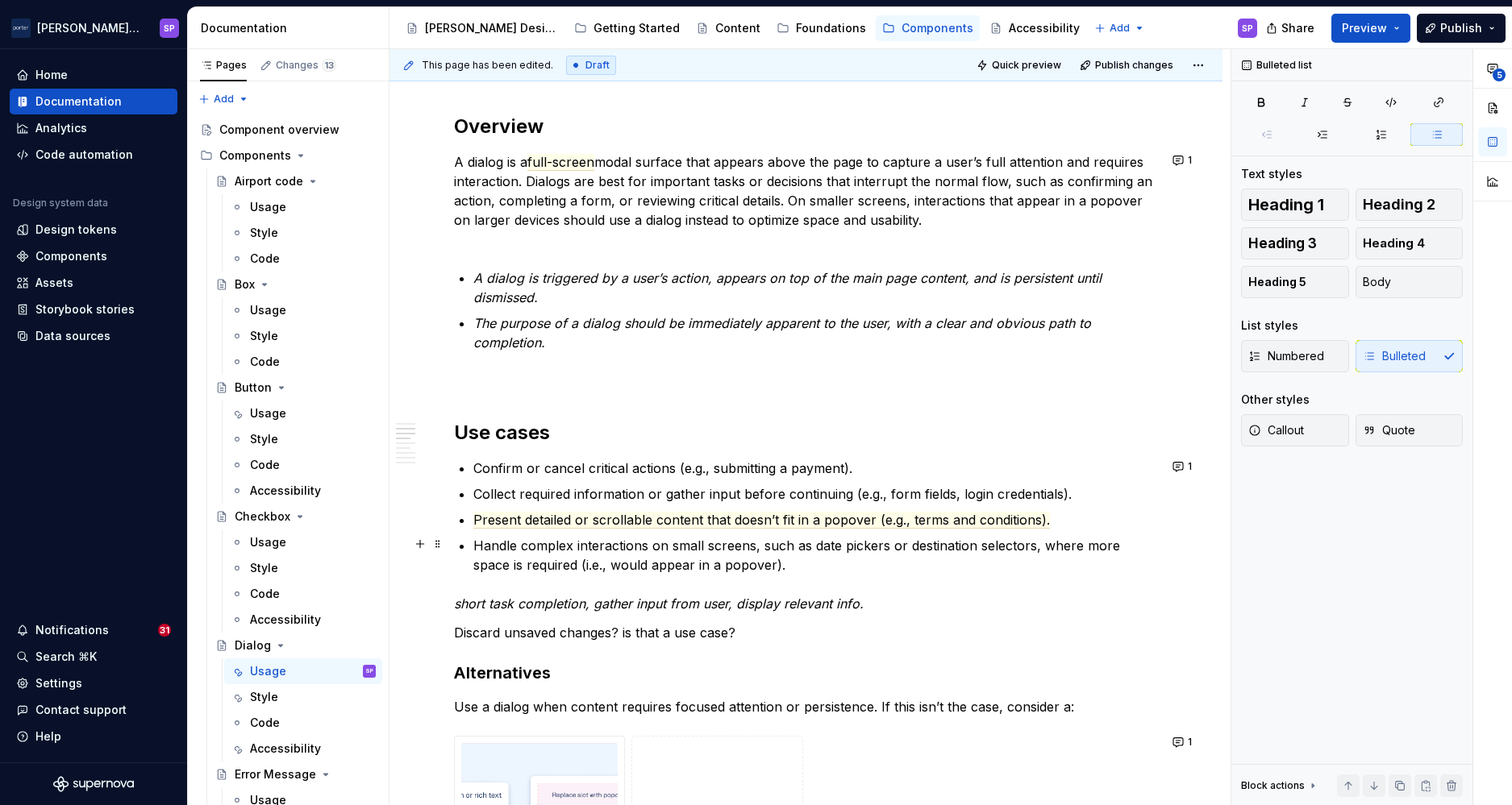
click at [870, 543] on p "Handle complex interactions on small screens, such as date pickers or destinati…" at bounding box center [816, 555] width 685 height 39
click at [859, 565] on p "Handle complex interactions on small screens, such as date pickers or destinati…" at bounding box center [816, 555] width 685 height 39
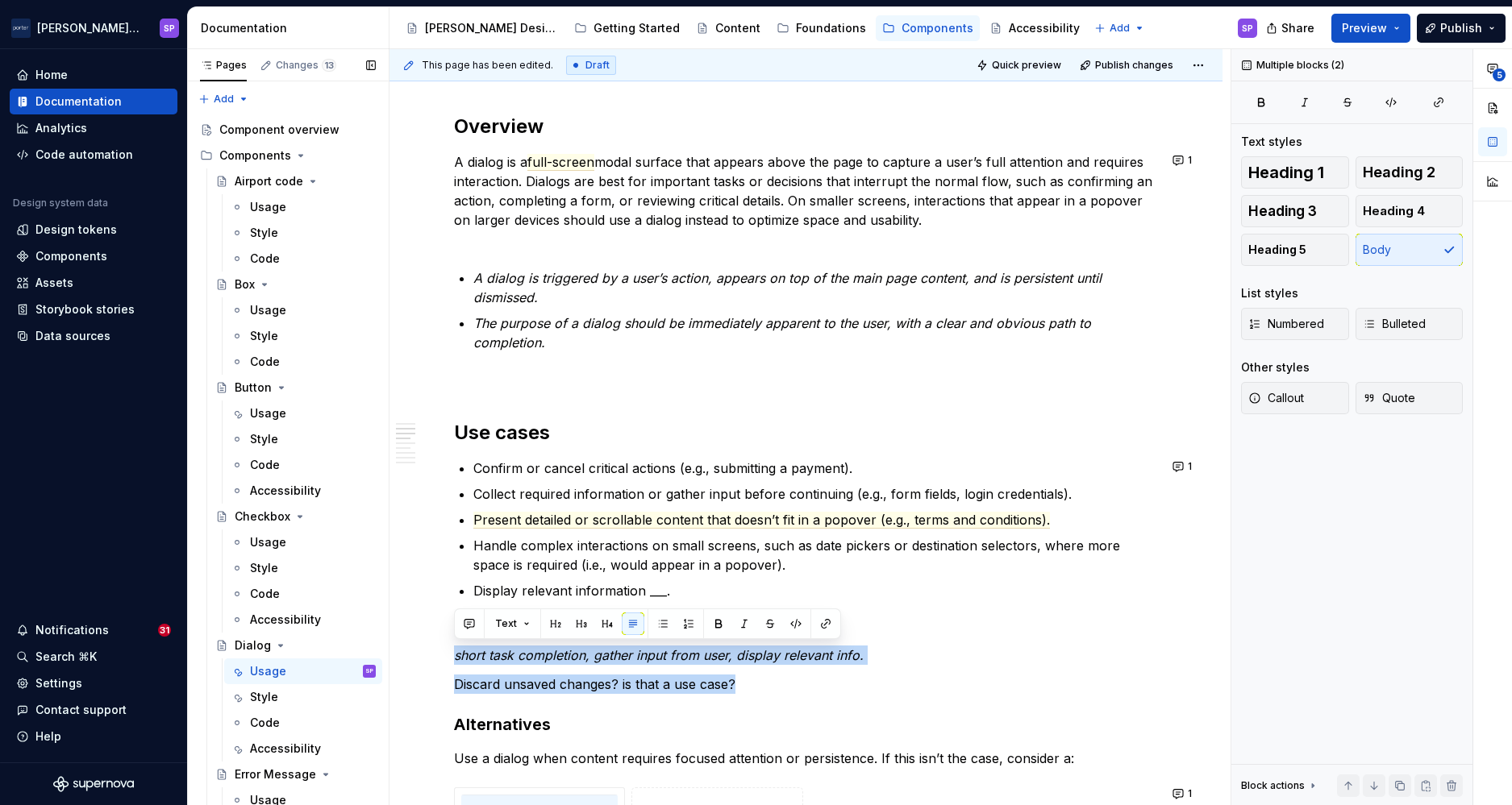
drag, startPoint x: 520, startPoint y: 677, endPoint x: 376, endPoint y: 648, distance: 146.9
click at [376, 648] on div "Pages Changes 13 Add Accessibility guide for tree Page tree. Navigate the tree …" at bounding box center [850, 430] width 1324 height 763
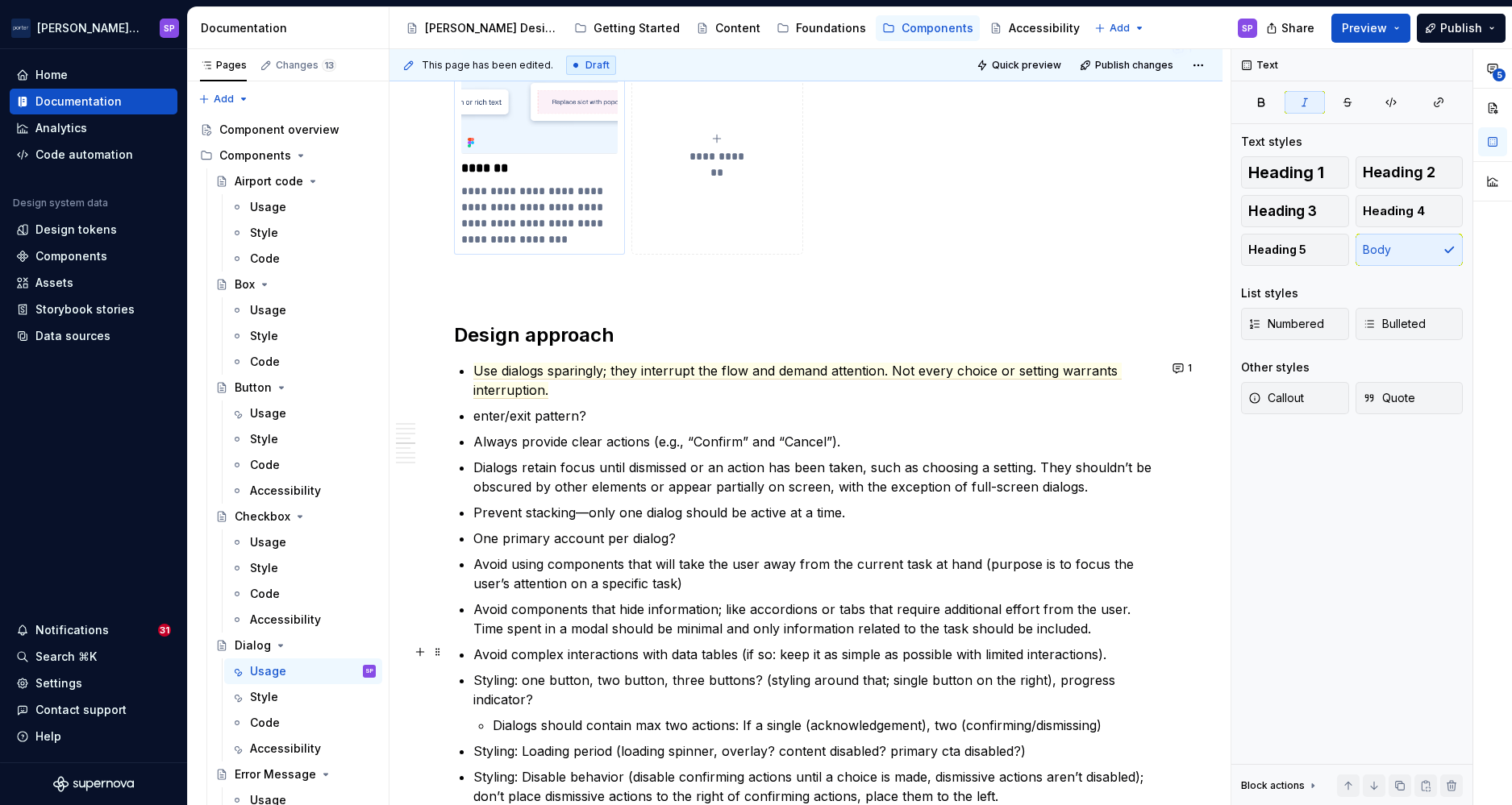
scroll to position [1746, 0]
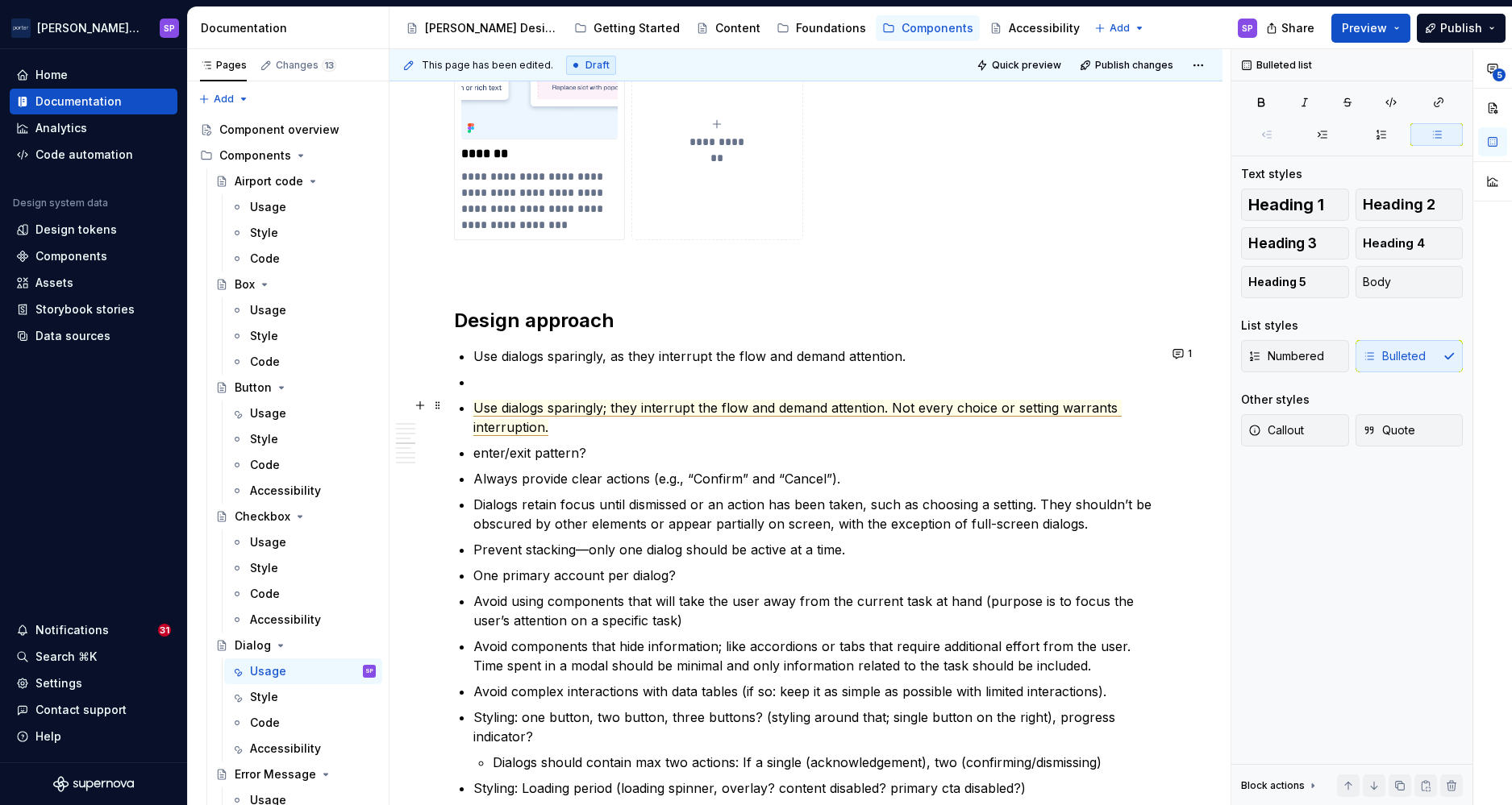
click at [529, 416] on span "Use dialogs sparingly; they interrupt the flow and demand attention. Not every …" at bounding box center [798, 418] width 648 height 37
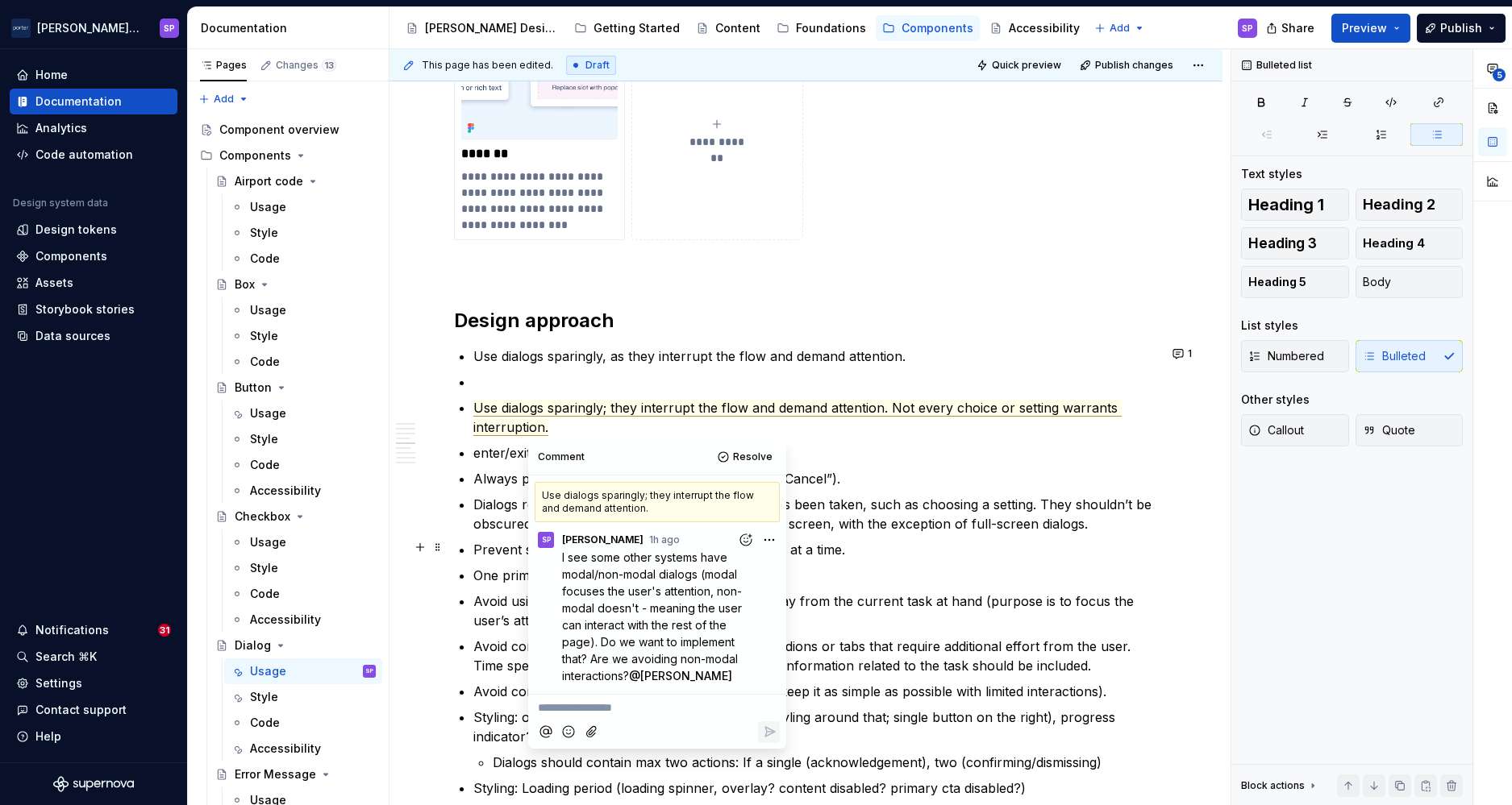
drag, startPoint x: 736, startPoint y: 671, endPoint x: 554, endPoint y: 557, distance: 214.8
click at [554, 557] on div "I see some other systems have modal/non-modal dialogs (modal focuses the user's…" at bounding box center [657, 616] width 245 height 135
copy p "I see some other systems have modal/non-modal dialogs (modal focuses the user's…"
click at [739, 460] on span "Resolve" at bounding box center [753, 457] width 40 height 13
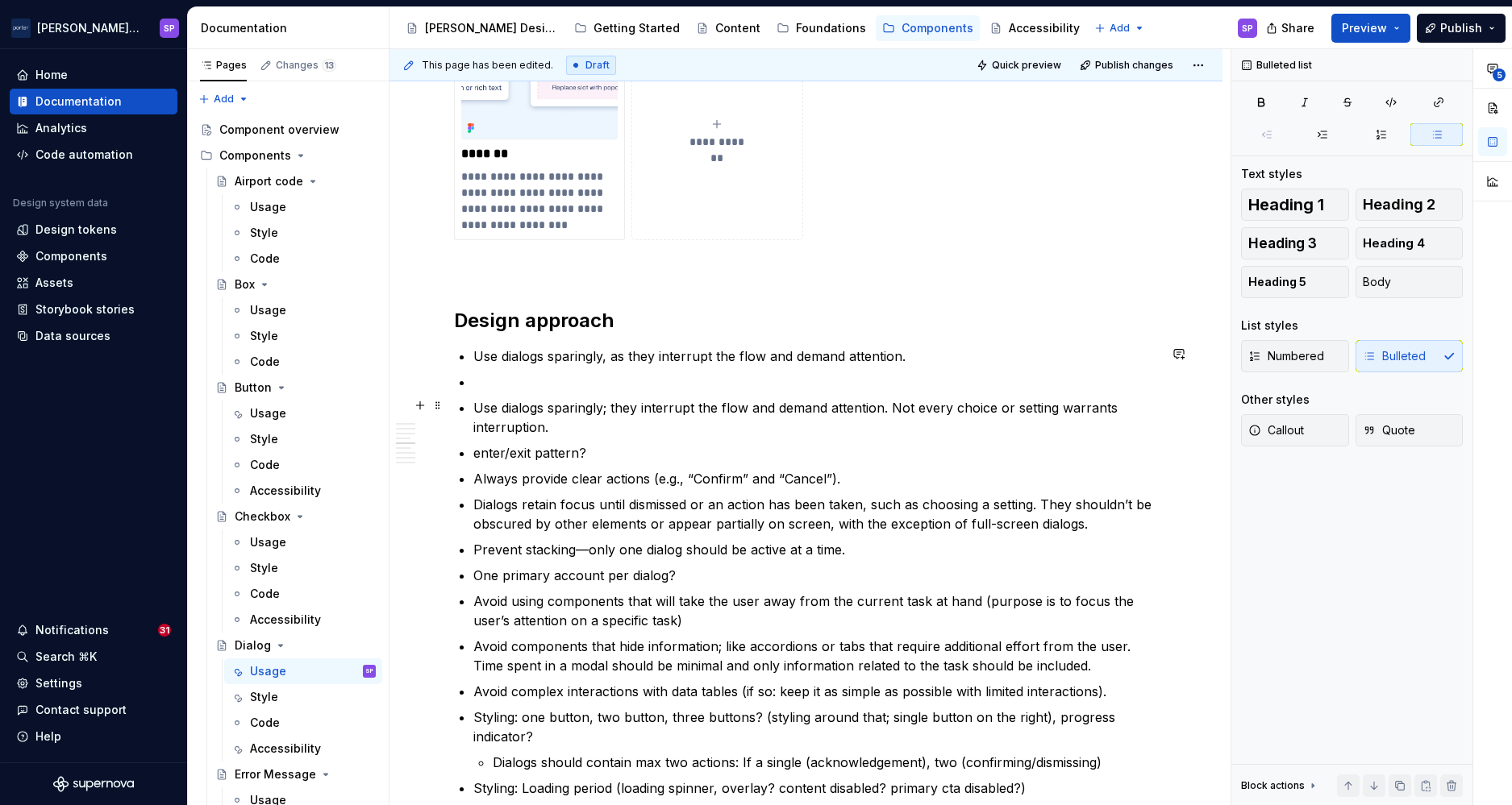
click at [590, 416] on p "Use dialogs sparingly; they interrupt the flow and demand attention. Not every …" at bounding box center [816, 417] width 685 height 39
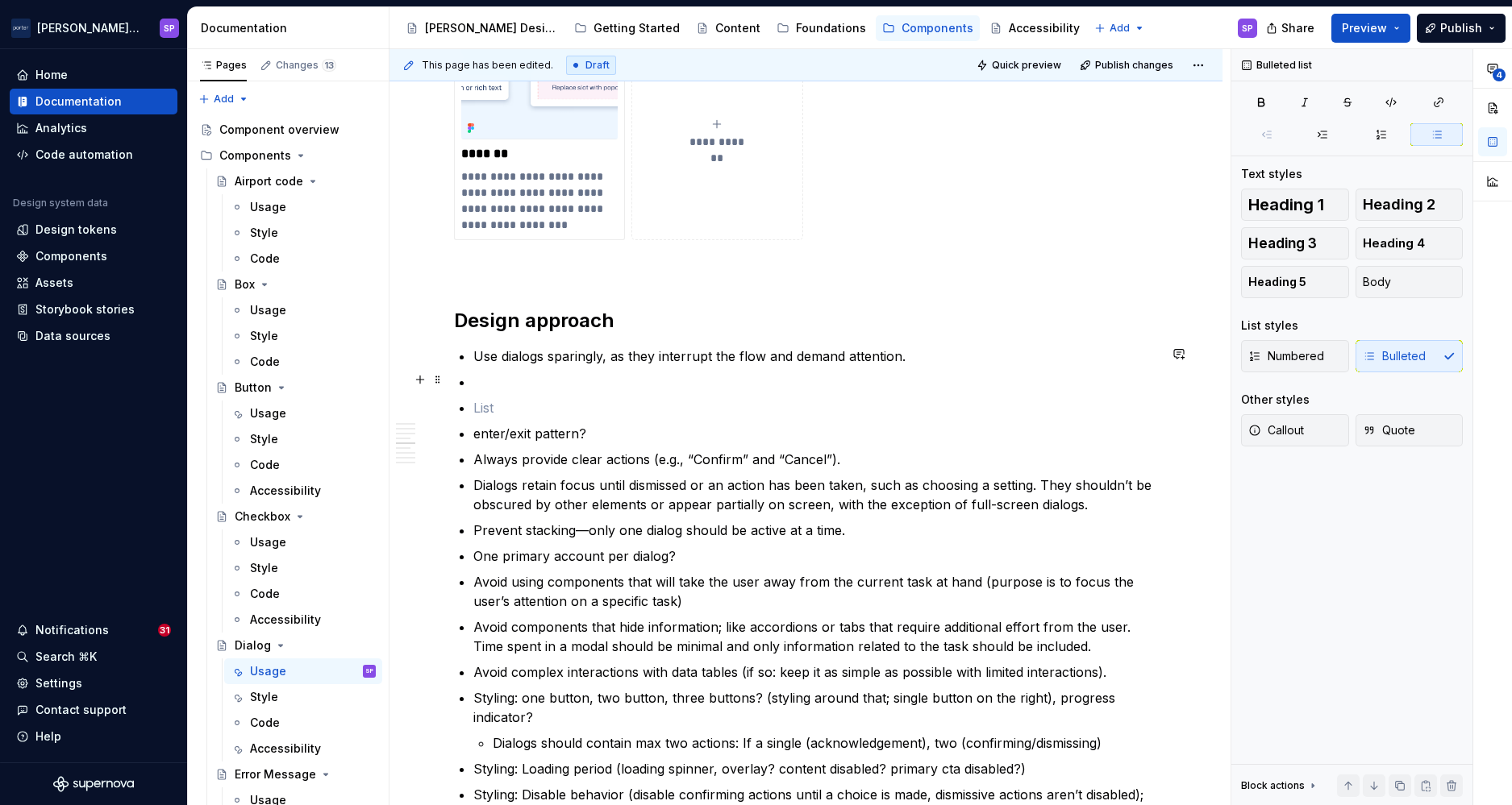
click at [543, 372] on p at bounding box center [816, 381] width 685 height 19
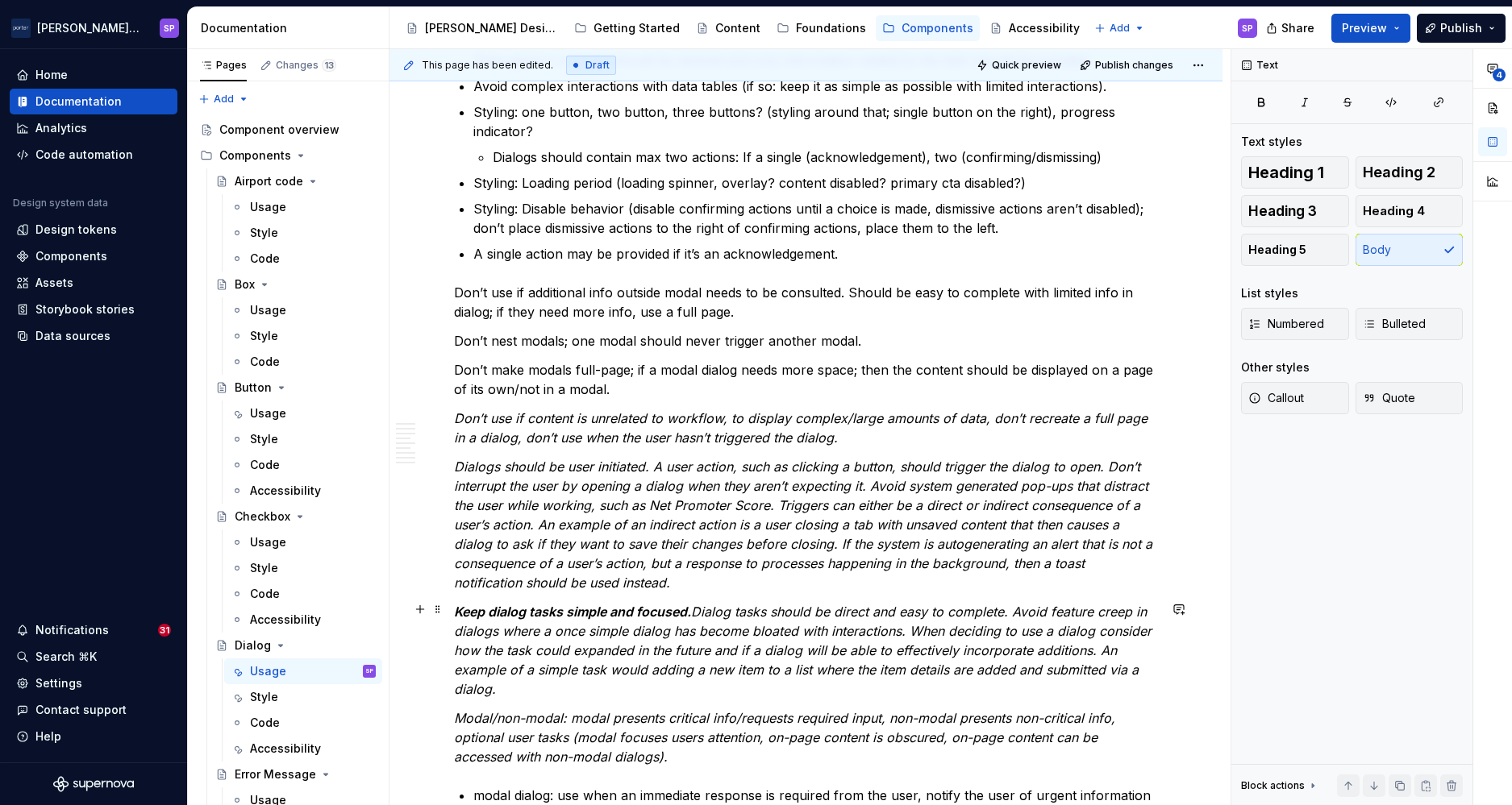
scroll to position [2708, 0]
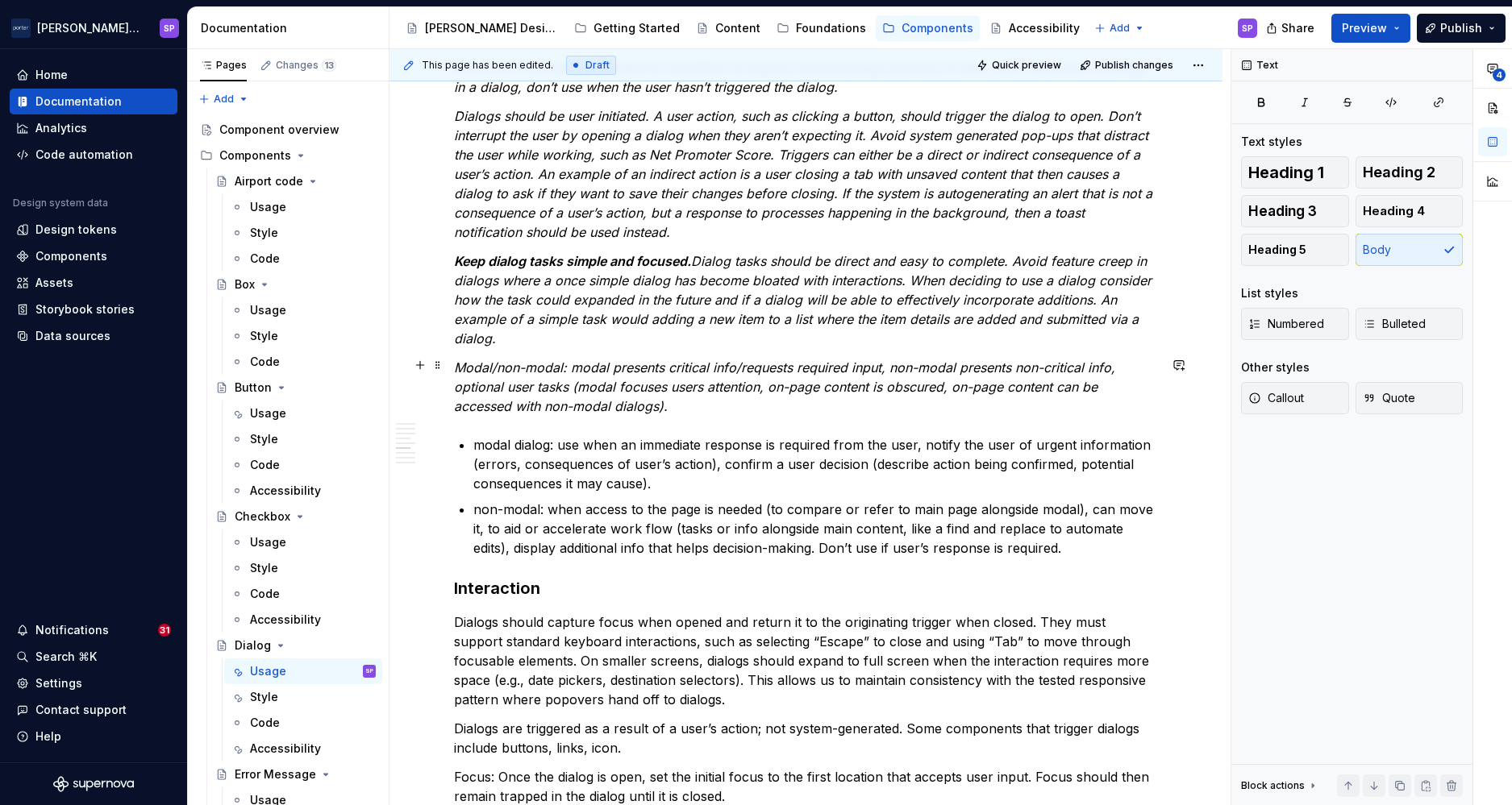
click at [767, 414] on div "**********" at bounding box center [805, 32] width 704 height 4646
click at [695, 343] on p "Keep dialog tasks simple and focused. Dialog tasks should be direct and easy to…" at bounding box center [805, 300] width 704 height 96
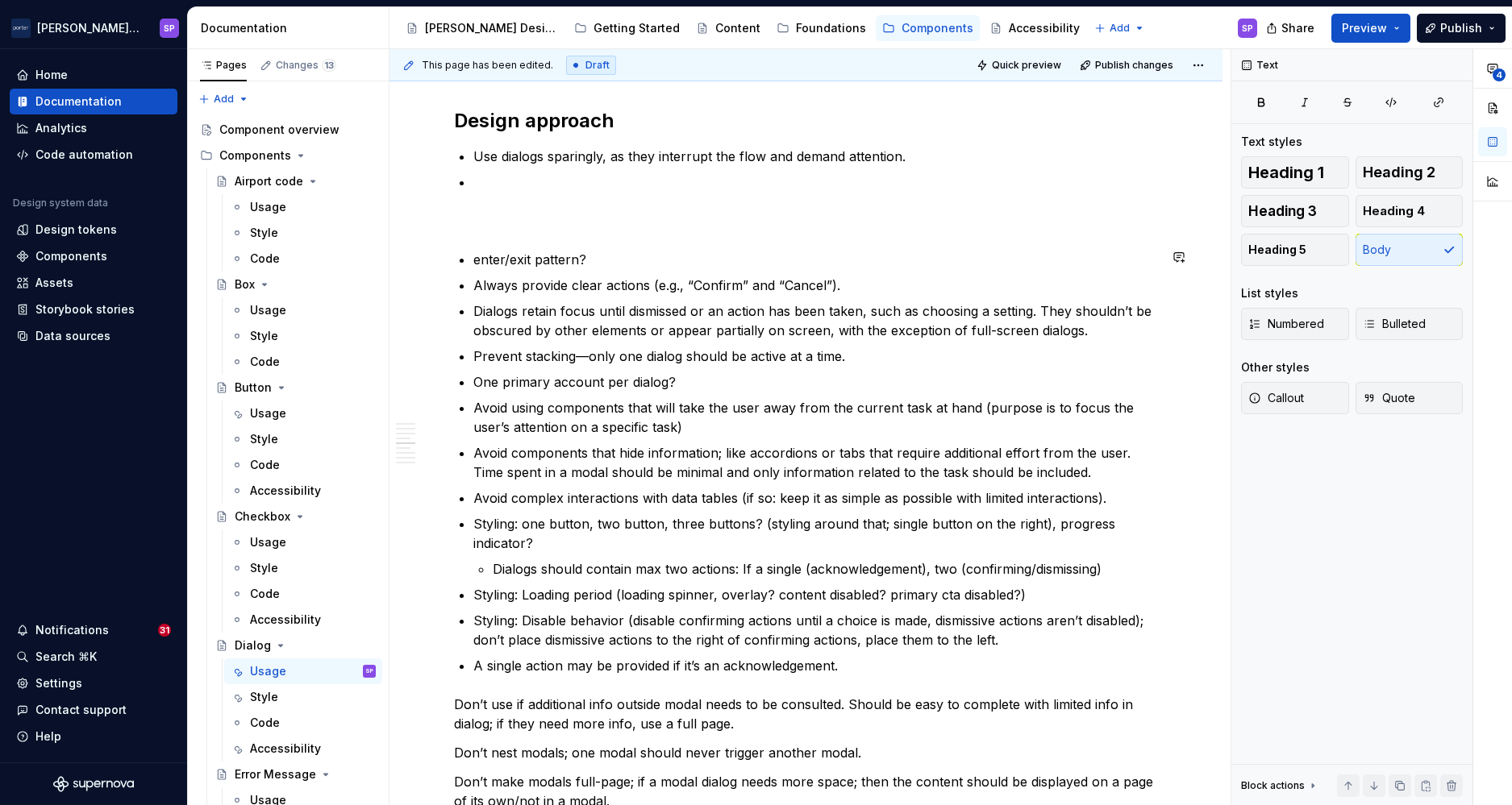
scroll to position [1943, 0]
click at [638, 168] on ul "Use dialogs sparingly, as they interrupt the flow and demand attention." at bounding box center [816, 171] width 685 height 45
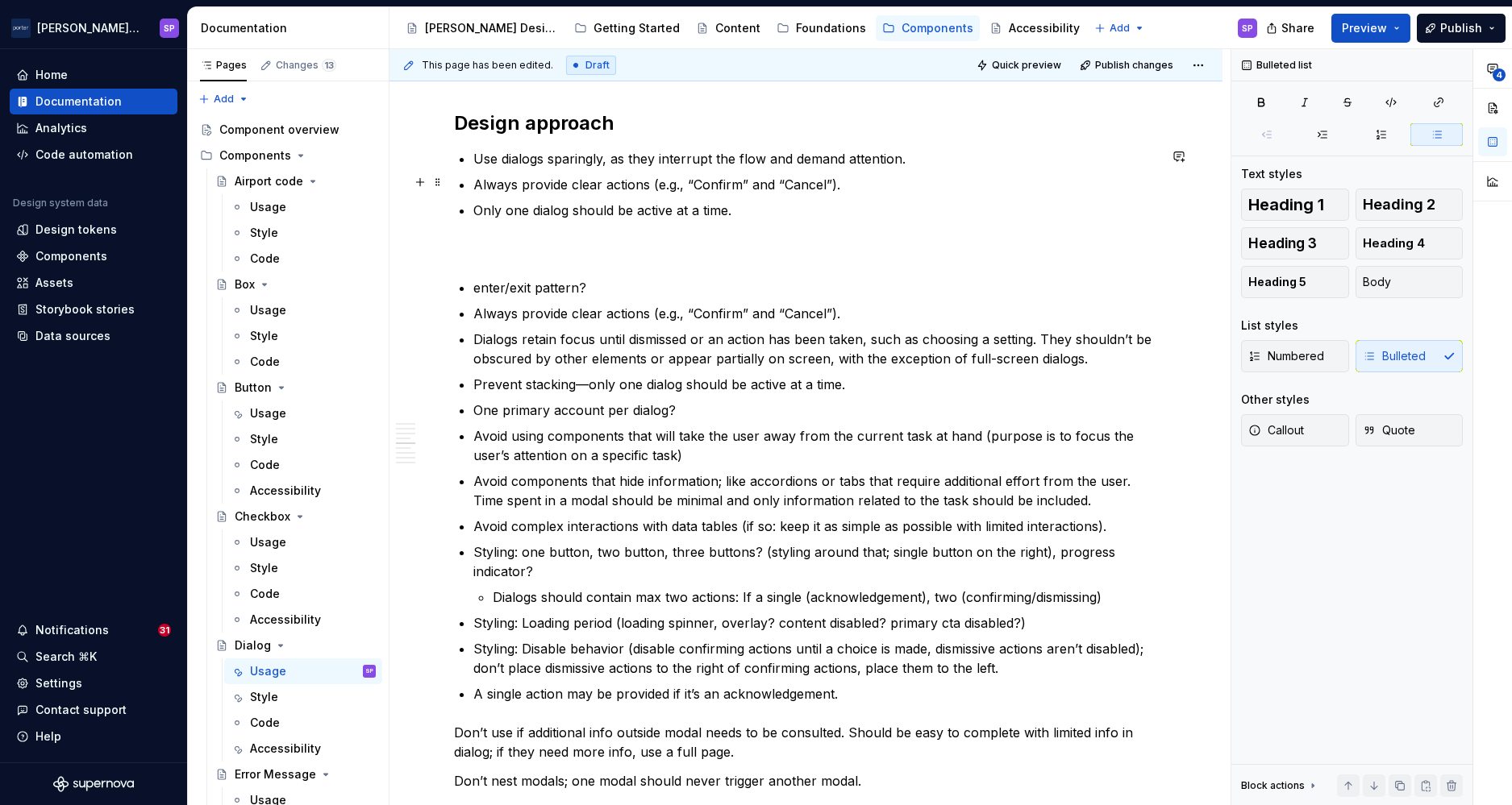
click at [548, 354] on p "Dialogs retain focus until dismissed or an action has been taken, such as choos…" at bounding box center [816, 349] width 685 height 39
click at [545, 378] on p "Prevent stacking—only one dialog should be active at a time." at bounding box center [816, 384] width 685 height 19
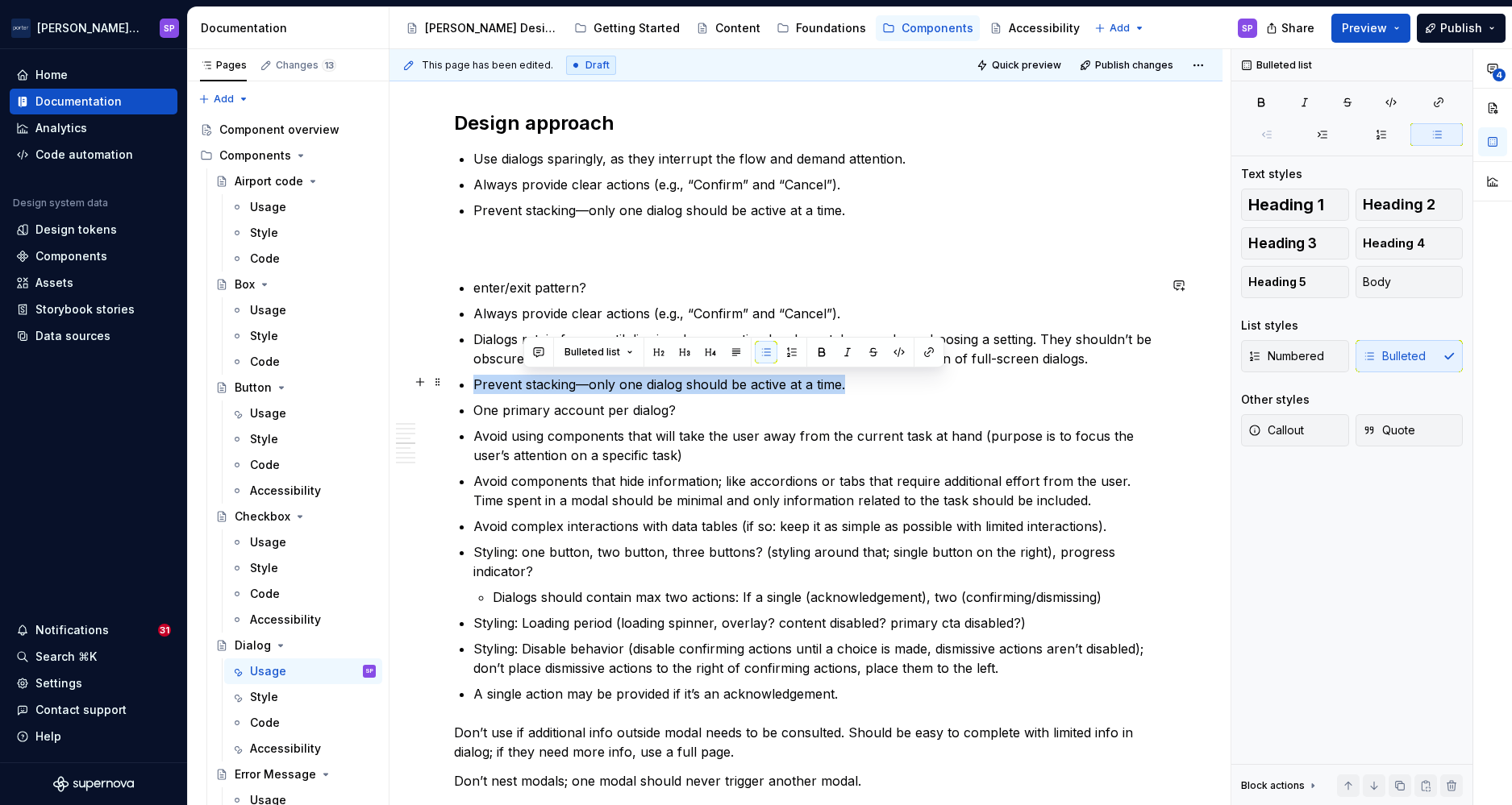
click at [545, 378] on p "Prevent stacking—only one dialog should be active at a time." at bounding box center [816, 384] width 685 height 19
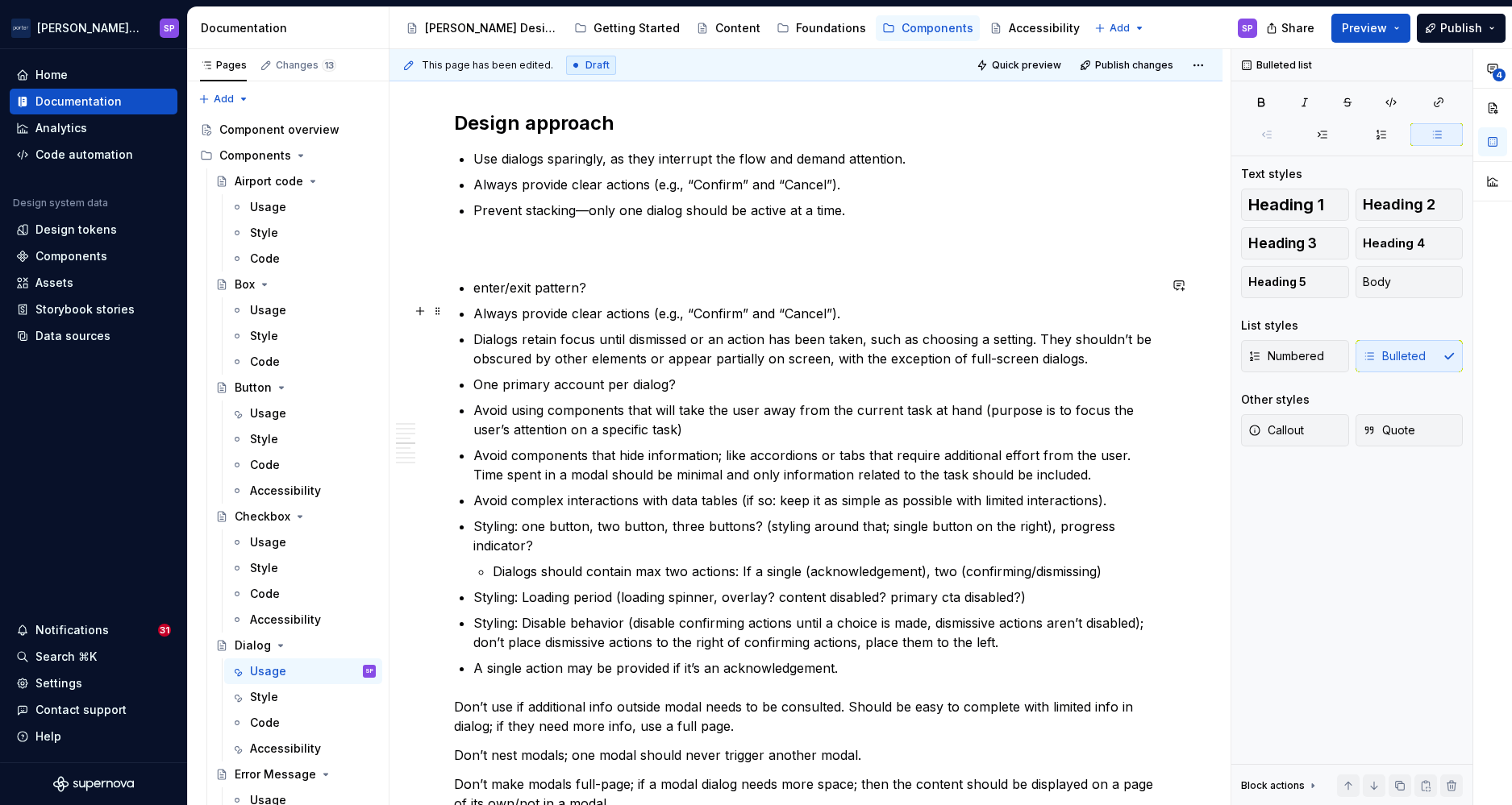
click at [523, 318] on p "Always provide clear actions (e.g., “Confirm” and “Cancel”)." at bounding box center [816, 313] width 685 height 19
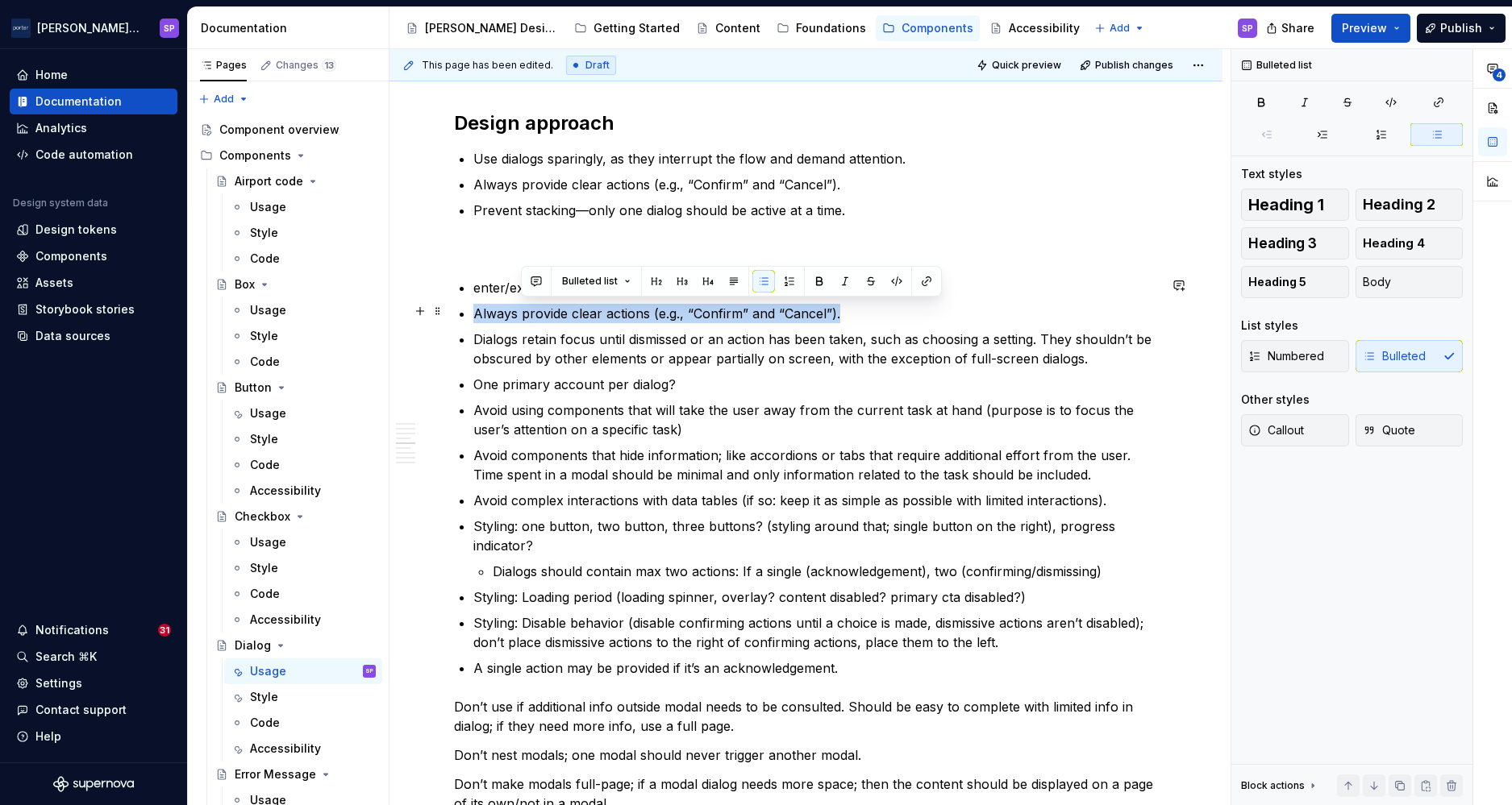
click at [523, 318] on p "Always provide clear actions (e.g., “Confirm” and “Cancel”)." at bounding box center [816, 313] width 685 height 19
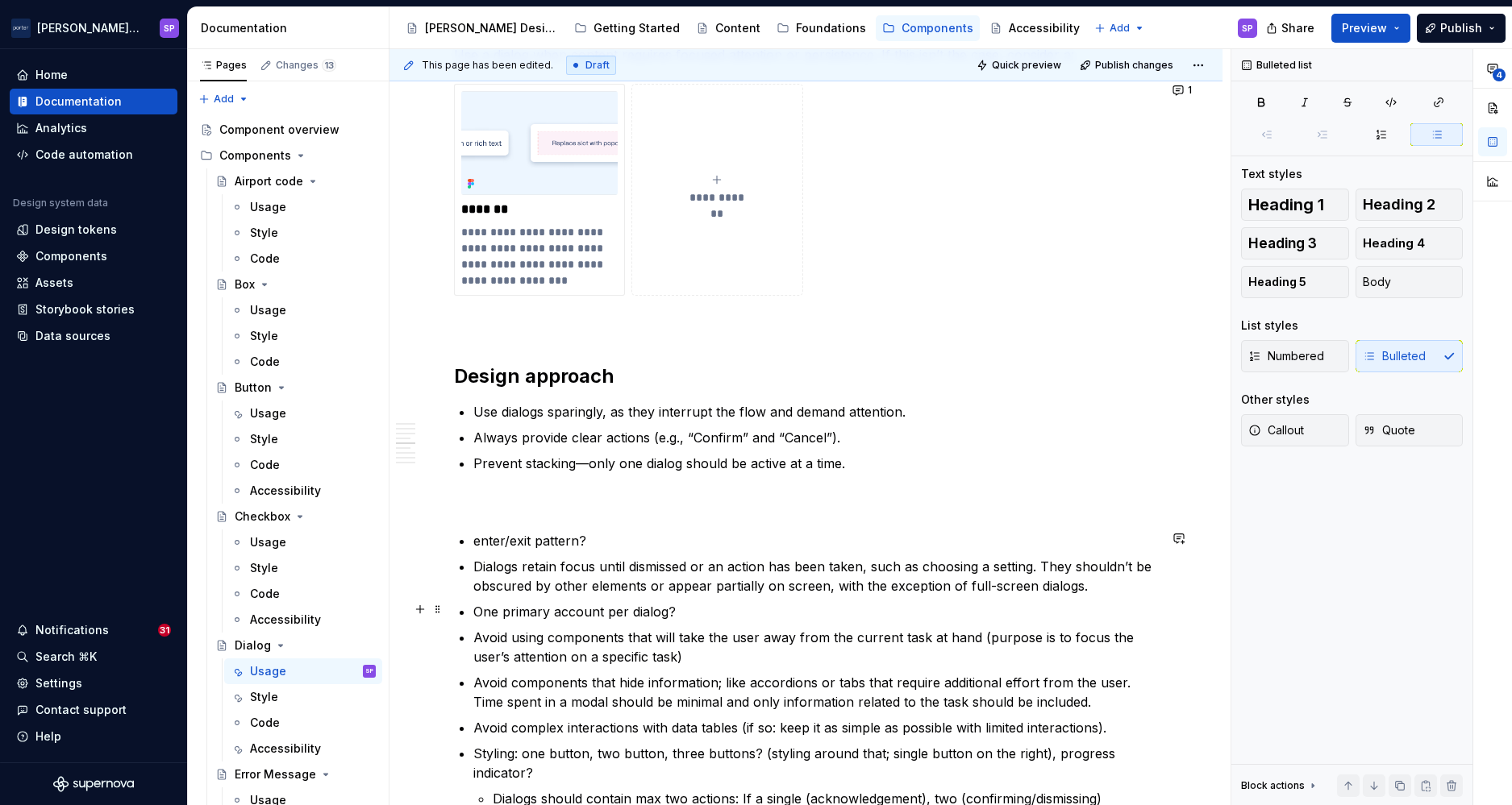
scroll to position [1700, 0]
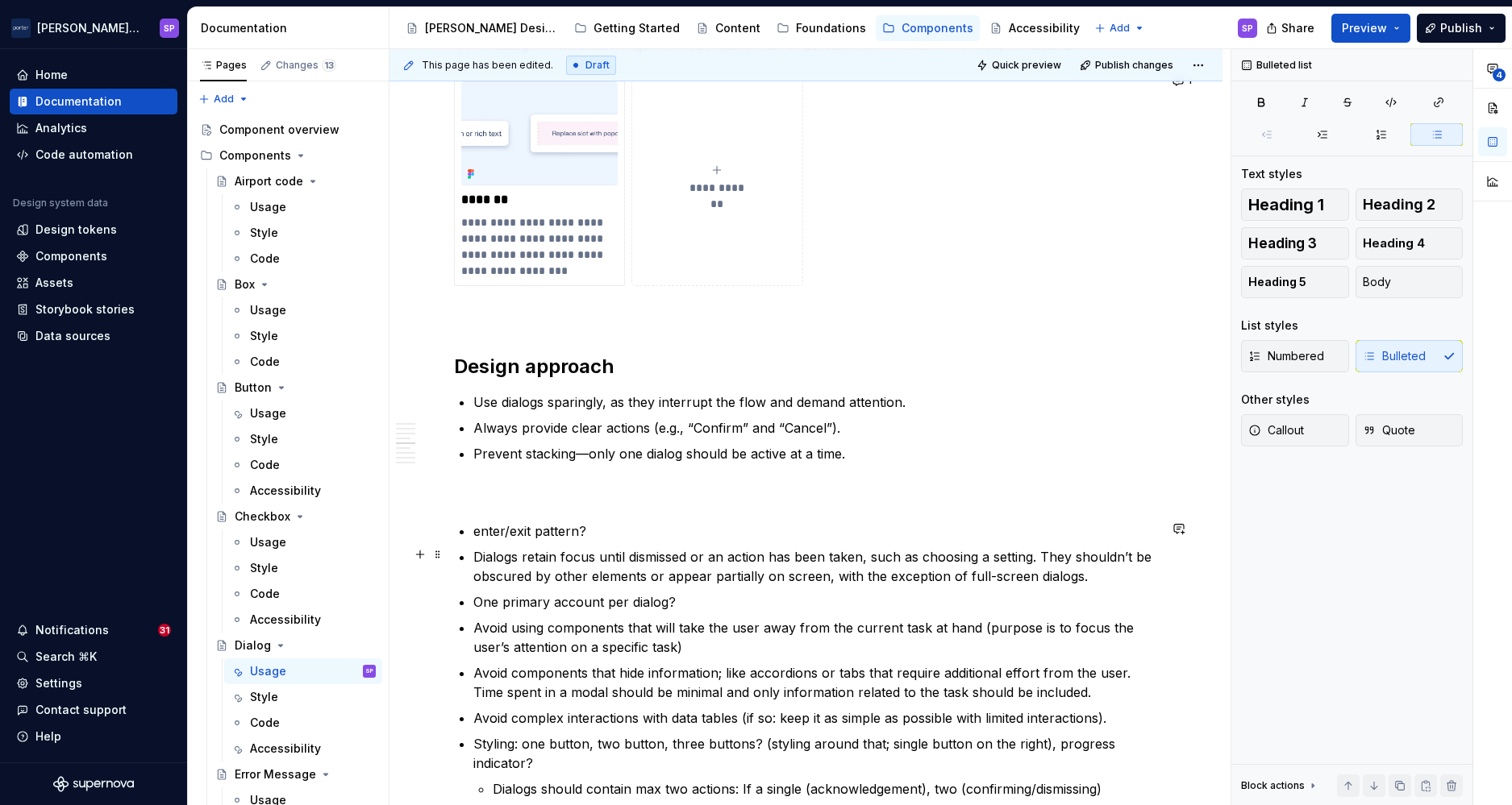
click at [1042, 574] on p "Dialogs retain focus until dismissed or an action has been taken, such as choos…" at bounding box center [816, 567] width 685 height 39
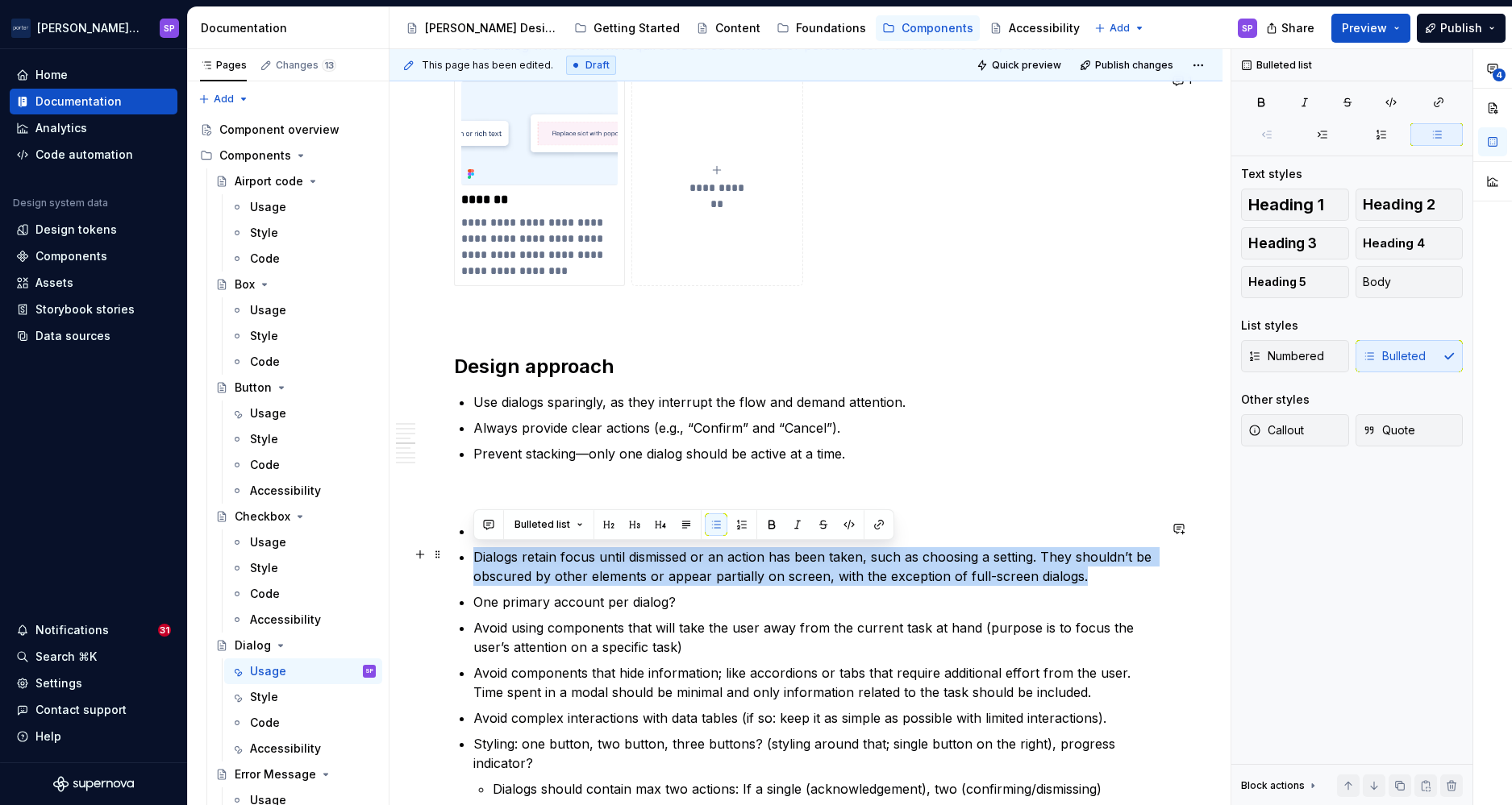
drag, startPoint x: 1094, startPoint y: 575, endPoint x: 472, endPoint y: 555, distance: 622.3
copy p "Dialogs retain focus until dismissed or an action has been taken, such as choos…"
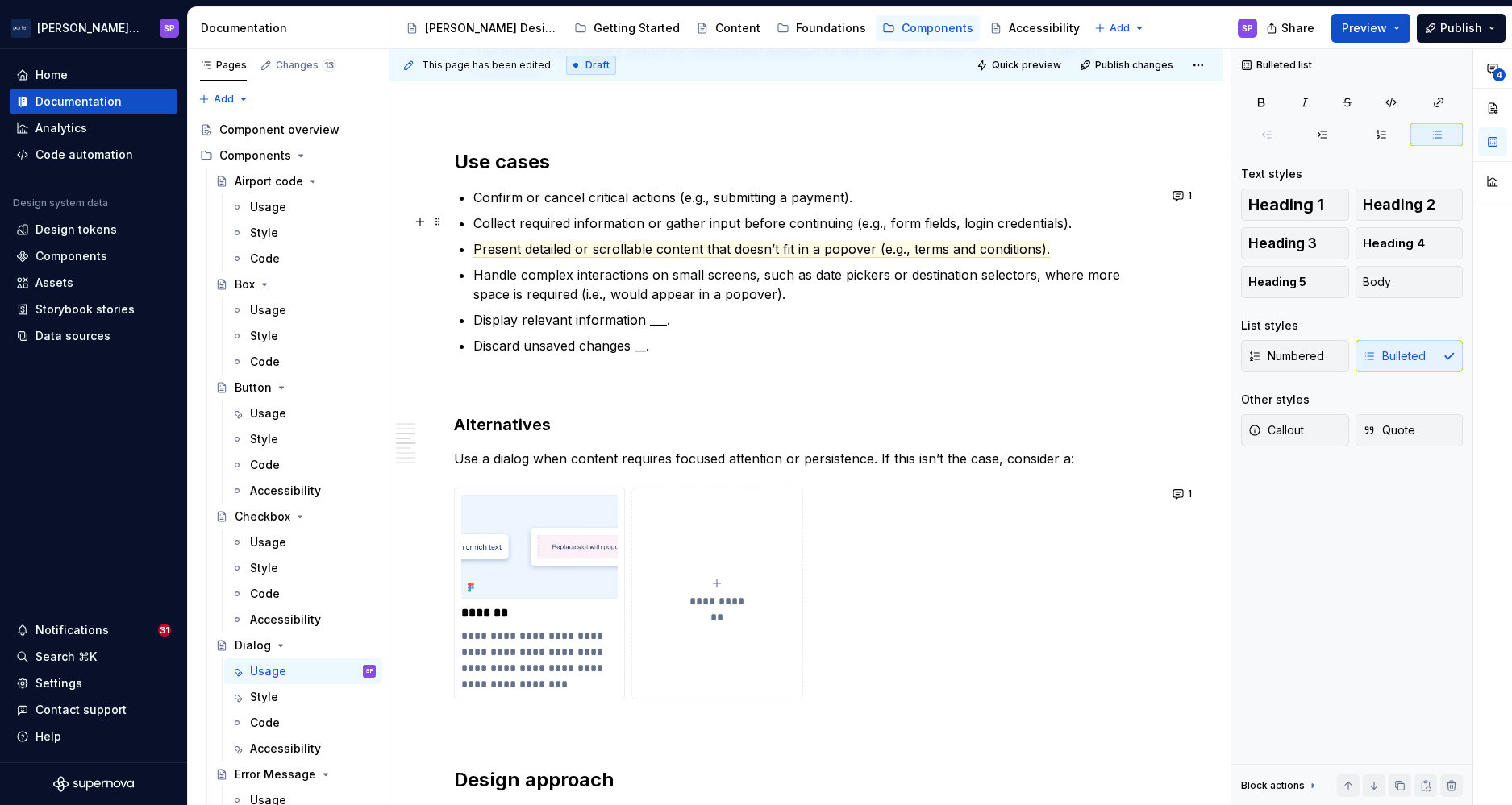
scroll to position [984, 0]
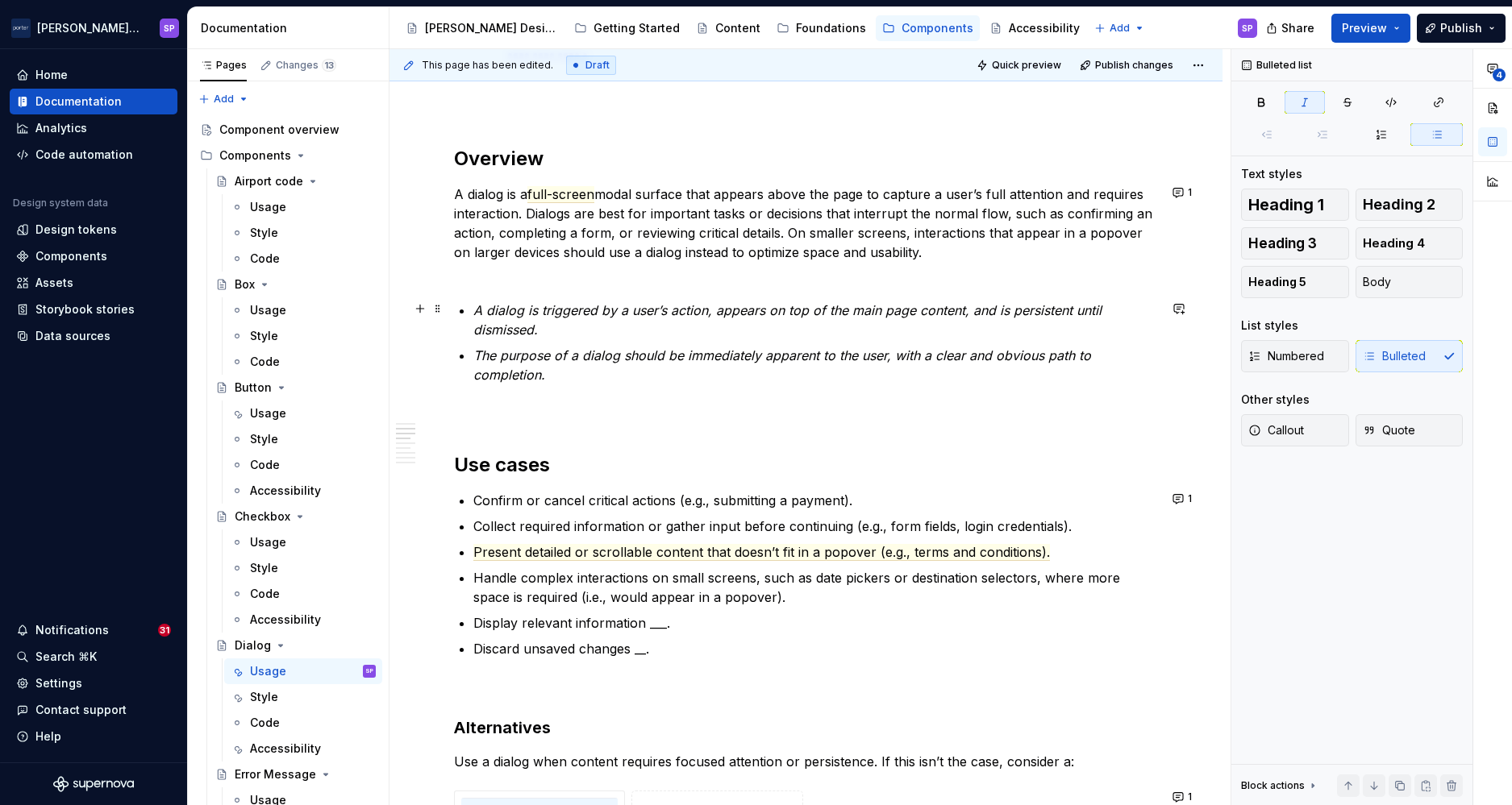
click at [559, 336] on p "A dialog is triggered by a user’s action, appears on top of the main page conte…" at bounding box center [816, 320] width 685 height 39
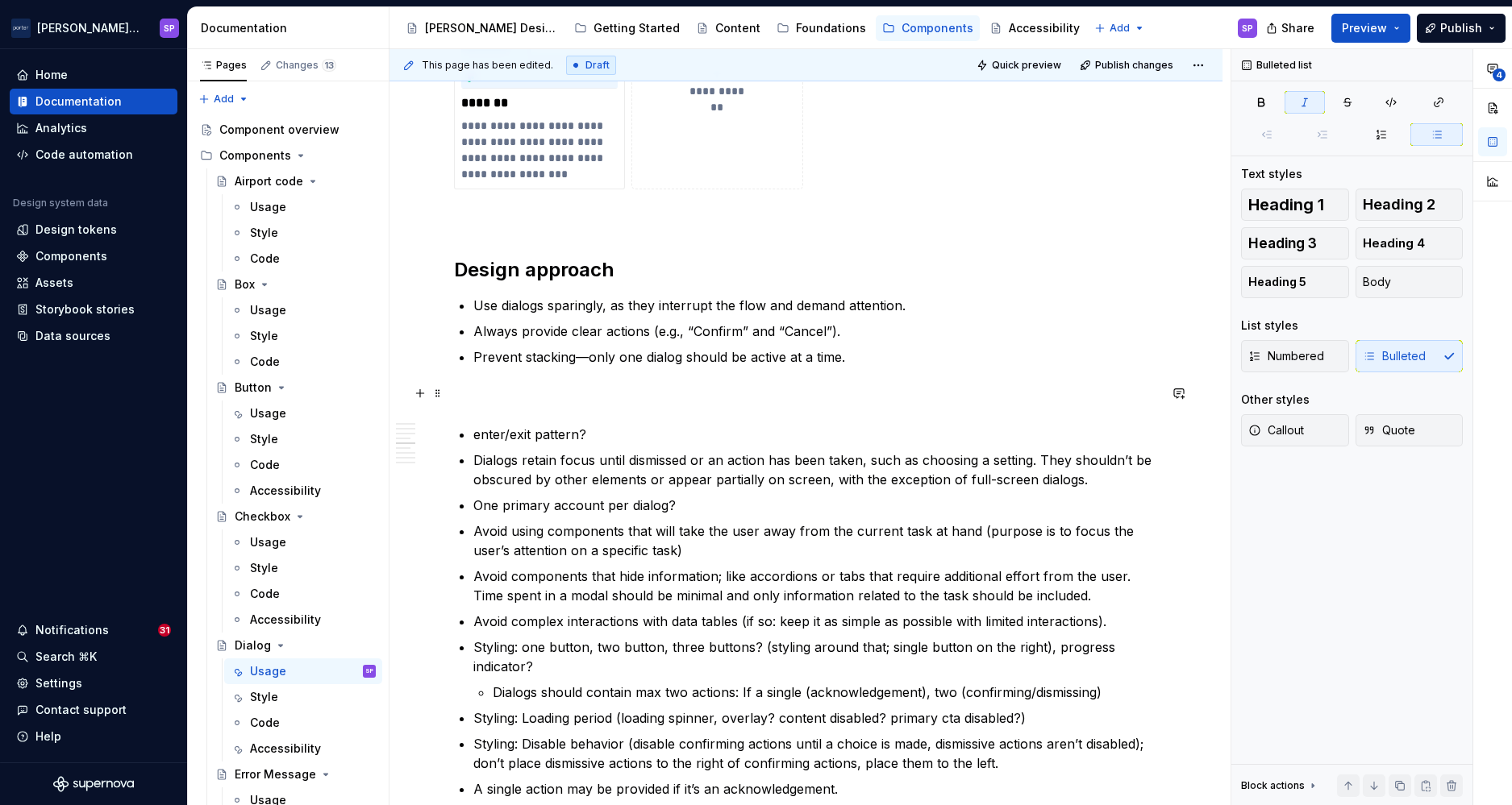
scroll to position [1837, 0]
click at [603, 469] on p "Dialogs retain focus until dismissed or an action has been taken, such as choos…" at bounding box center [816, 468] width 685 height 39
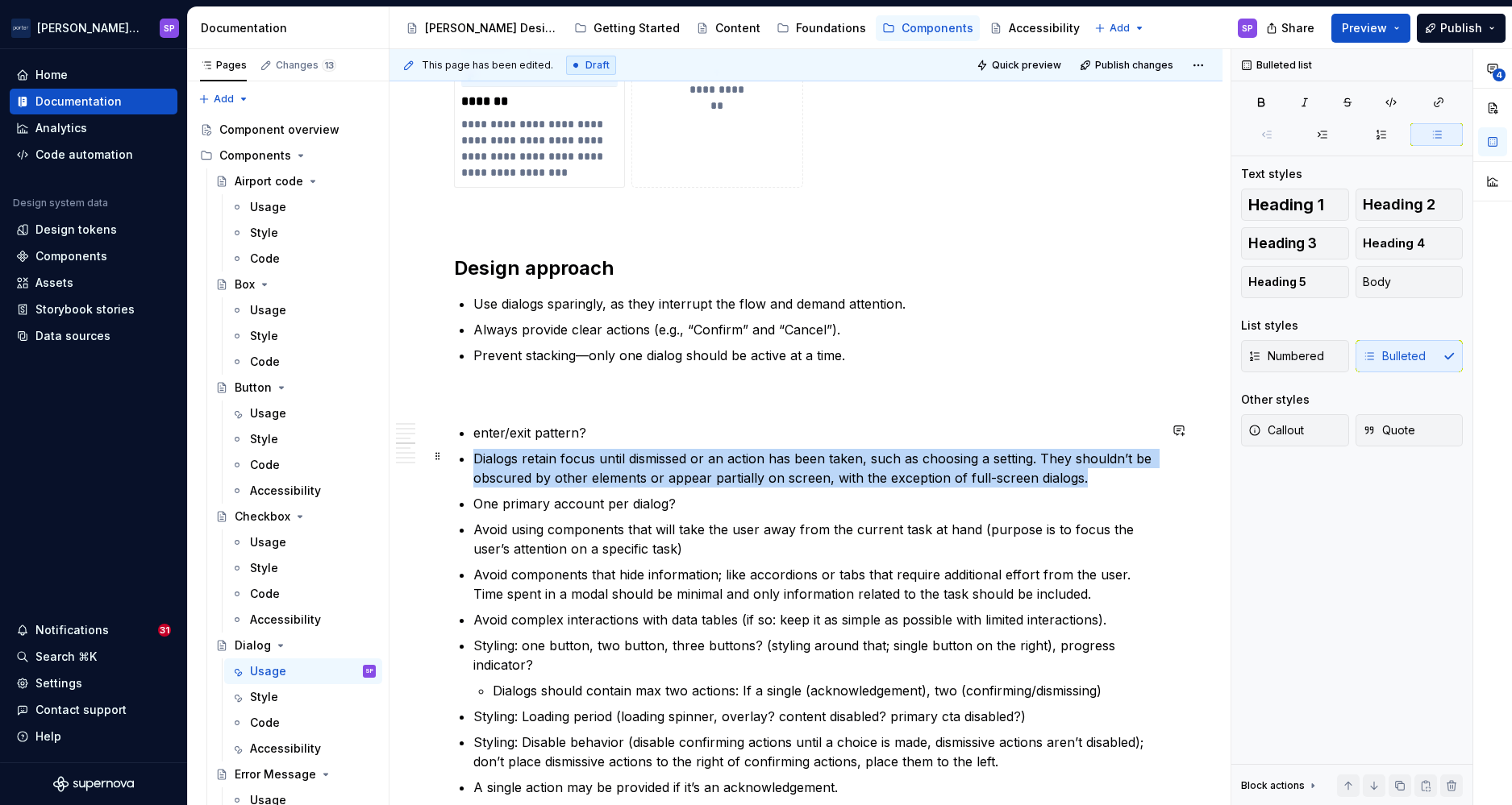
click at [603, 469] on p "Dialogs retain focus until dismissed or an action has been taken, such as choos…" at bounding box center [816, 468] width 685 height 39
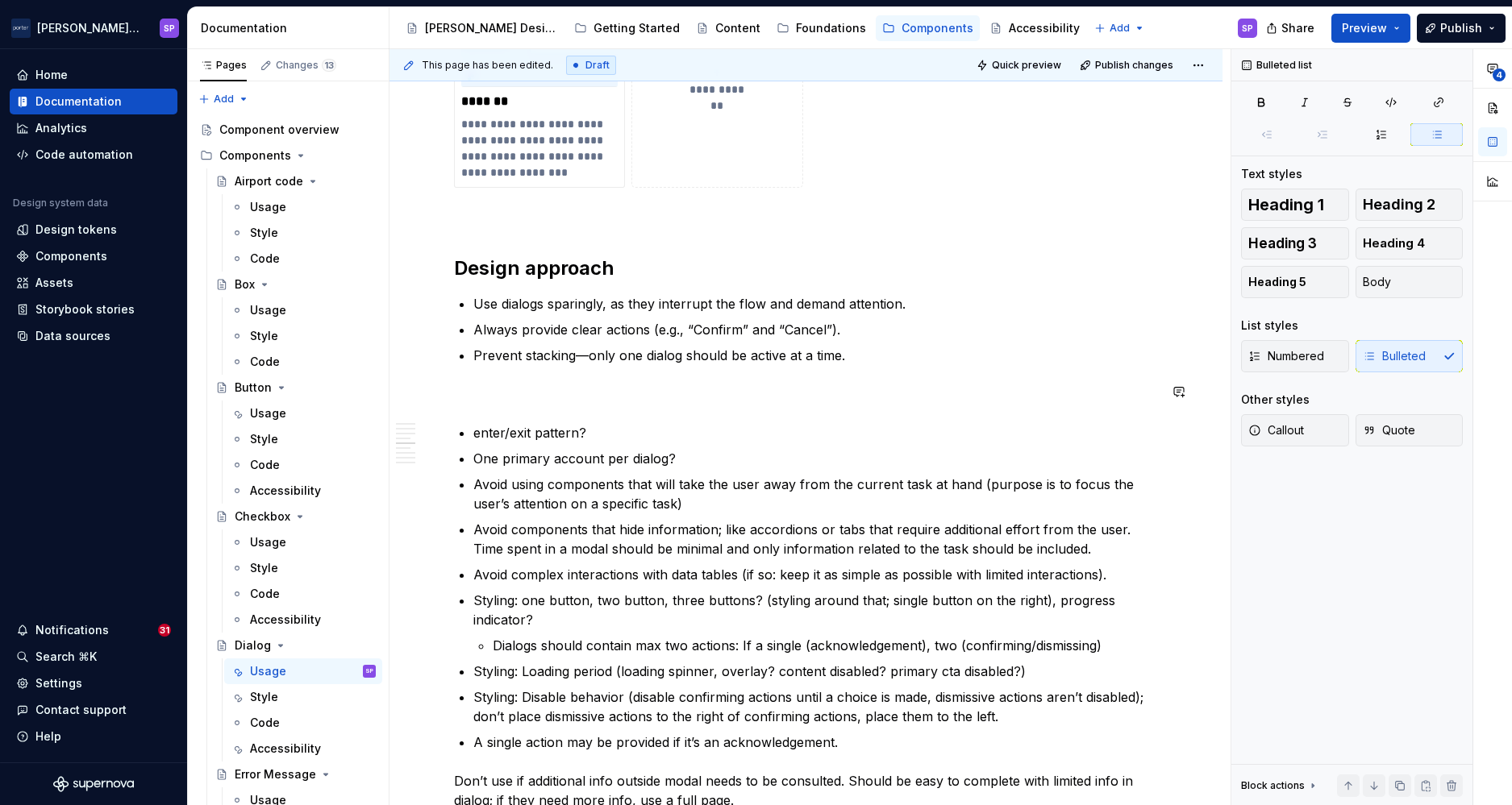
click at [858, 361] on p "Prevent stacking—only one dialog should be active at a time." at bounding box center [816, 355] width 685 height 19
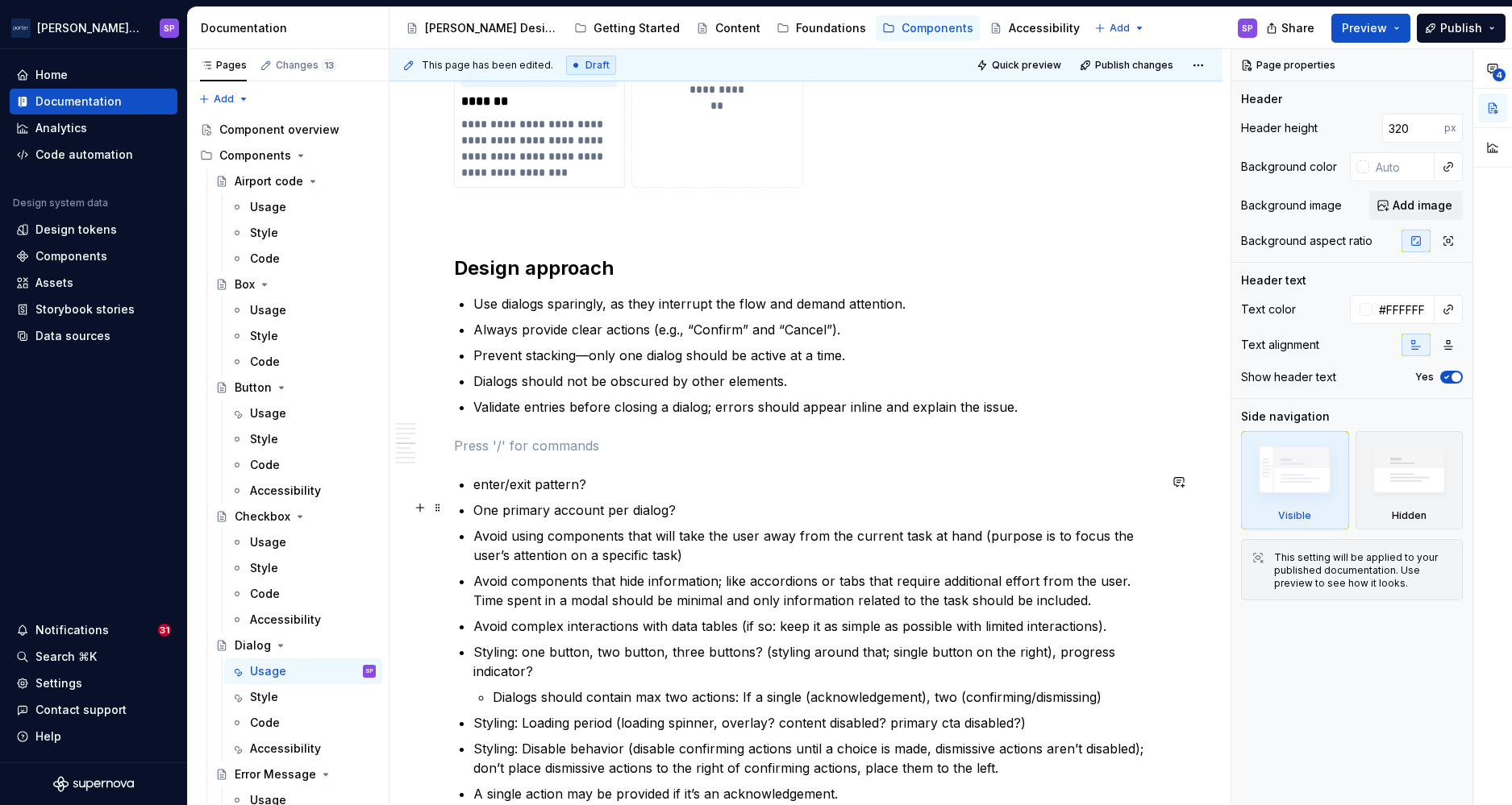
click at [632, 501] on p "One primary account per dialog?" at bounding box center [816, 510] width 685 height 19
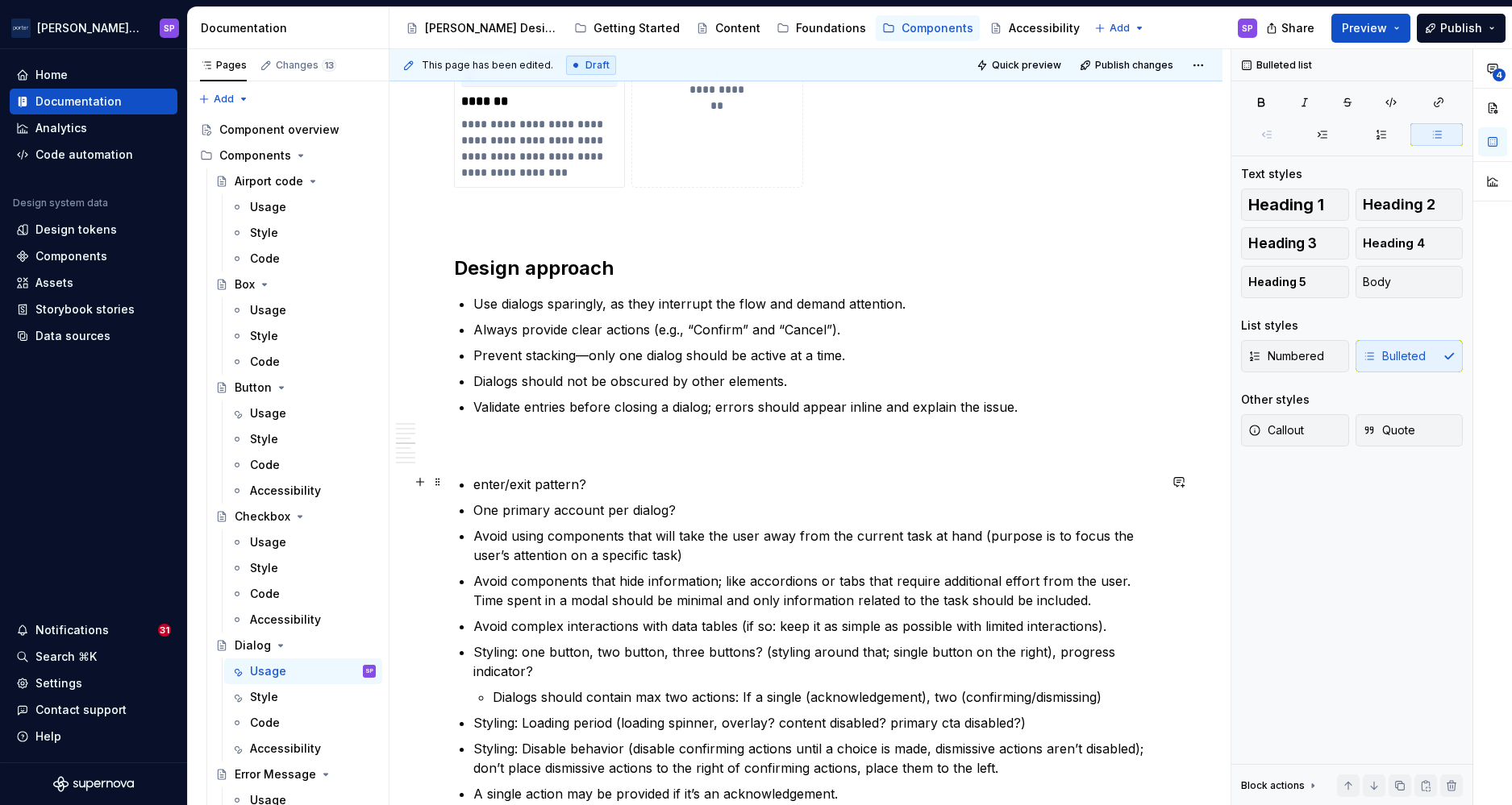
click at [525, 481] on p "enter/exit pattern?" at bounding box center [816, 483] width 685 height 19
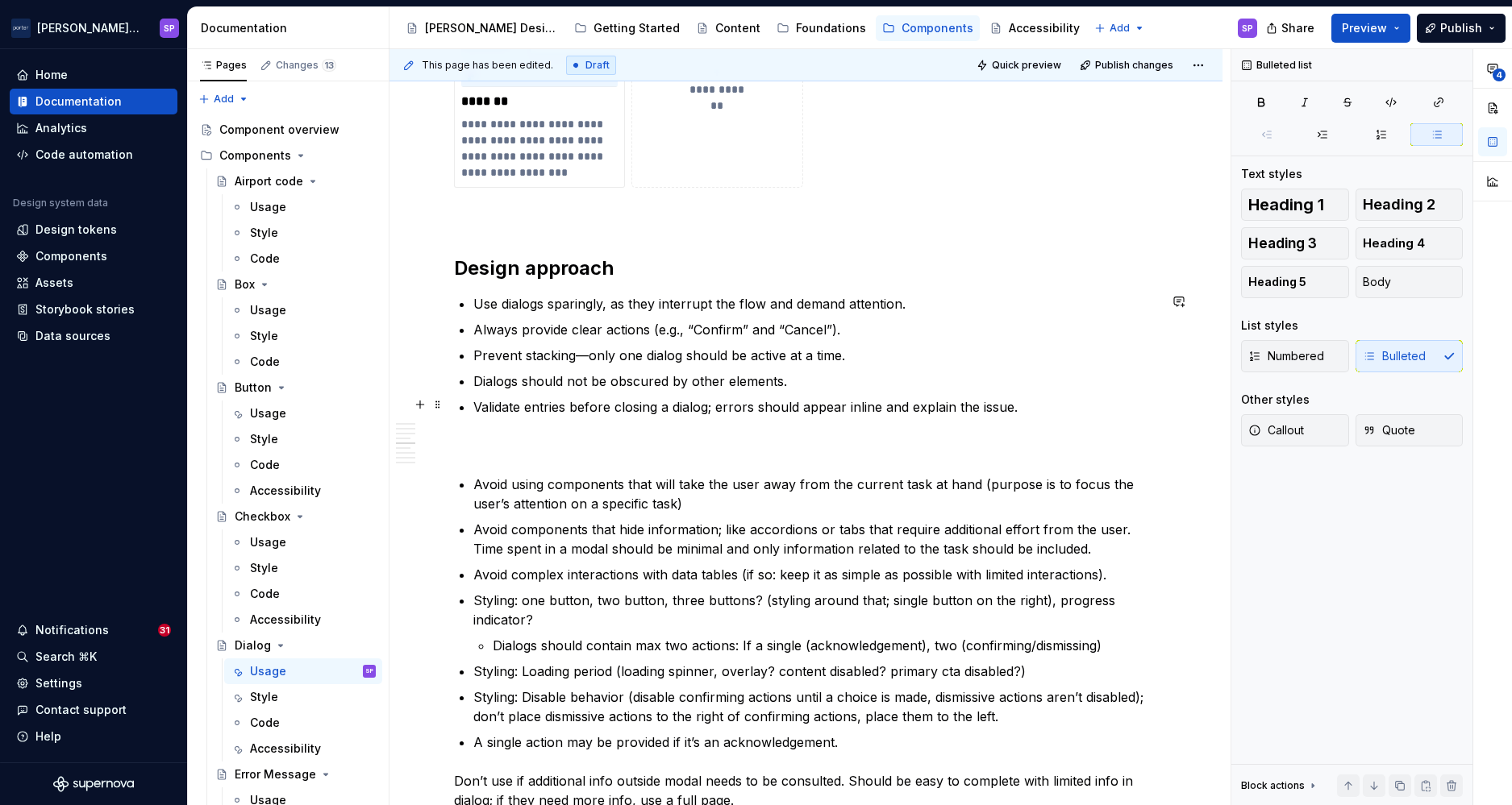
click at [1022, 408] on p "Validate entries before closing a dialog; errors should appear inline and expla…" at bounding box center [816, 406] width 685 height 19
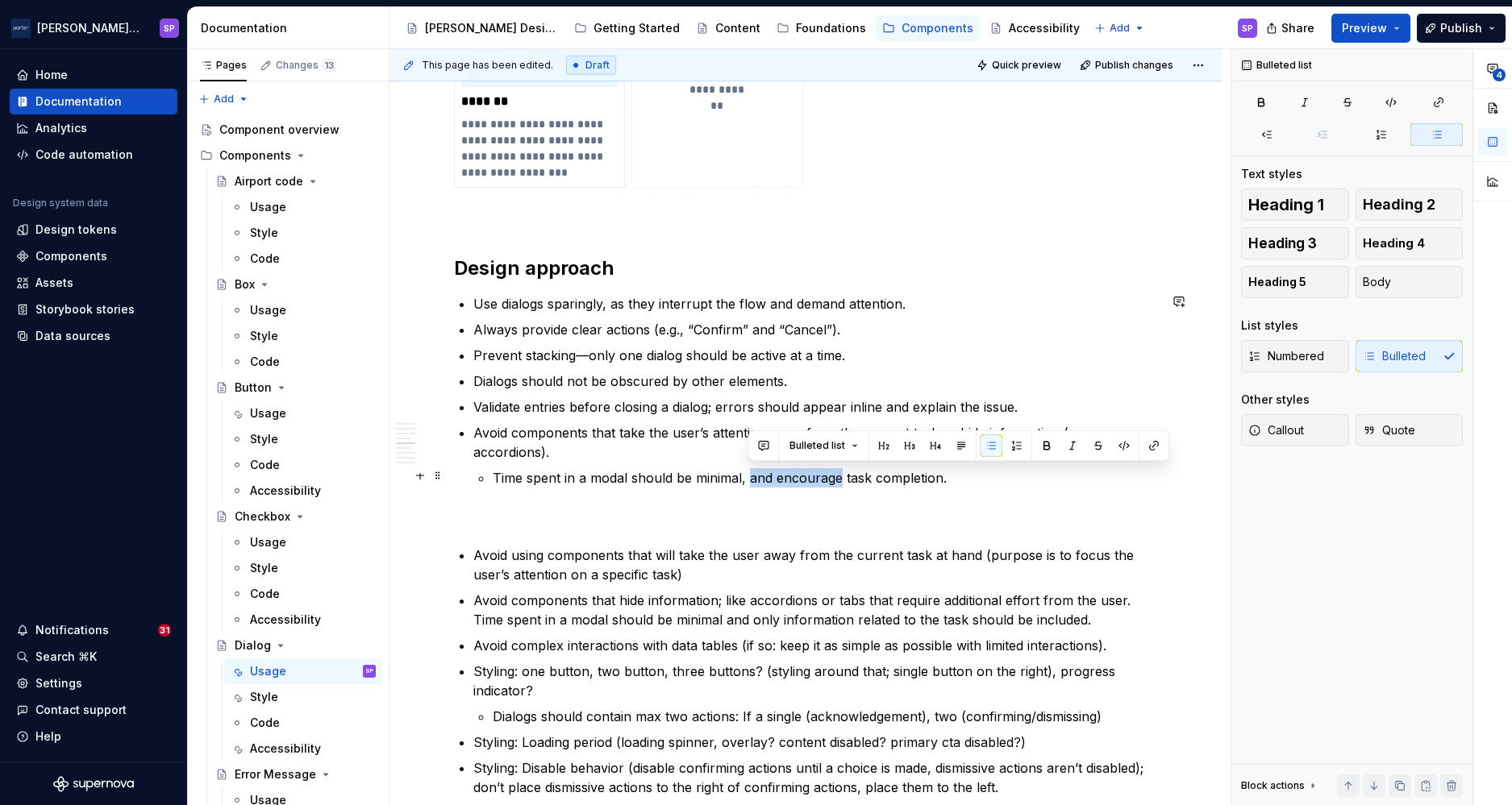
drag, startPoint x: 750, startPoint y: 476, endPoint x: 839, endPoint y: 473, distance: 89.1
click at [839, 473] on p "Time spent in a modal should be minimal, and encourage task completion." at bounding box center [825, 478] width 665 height 19
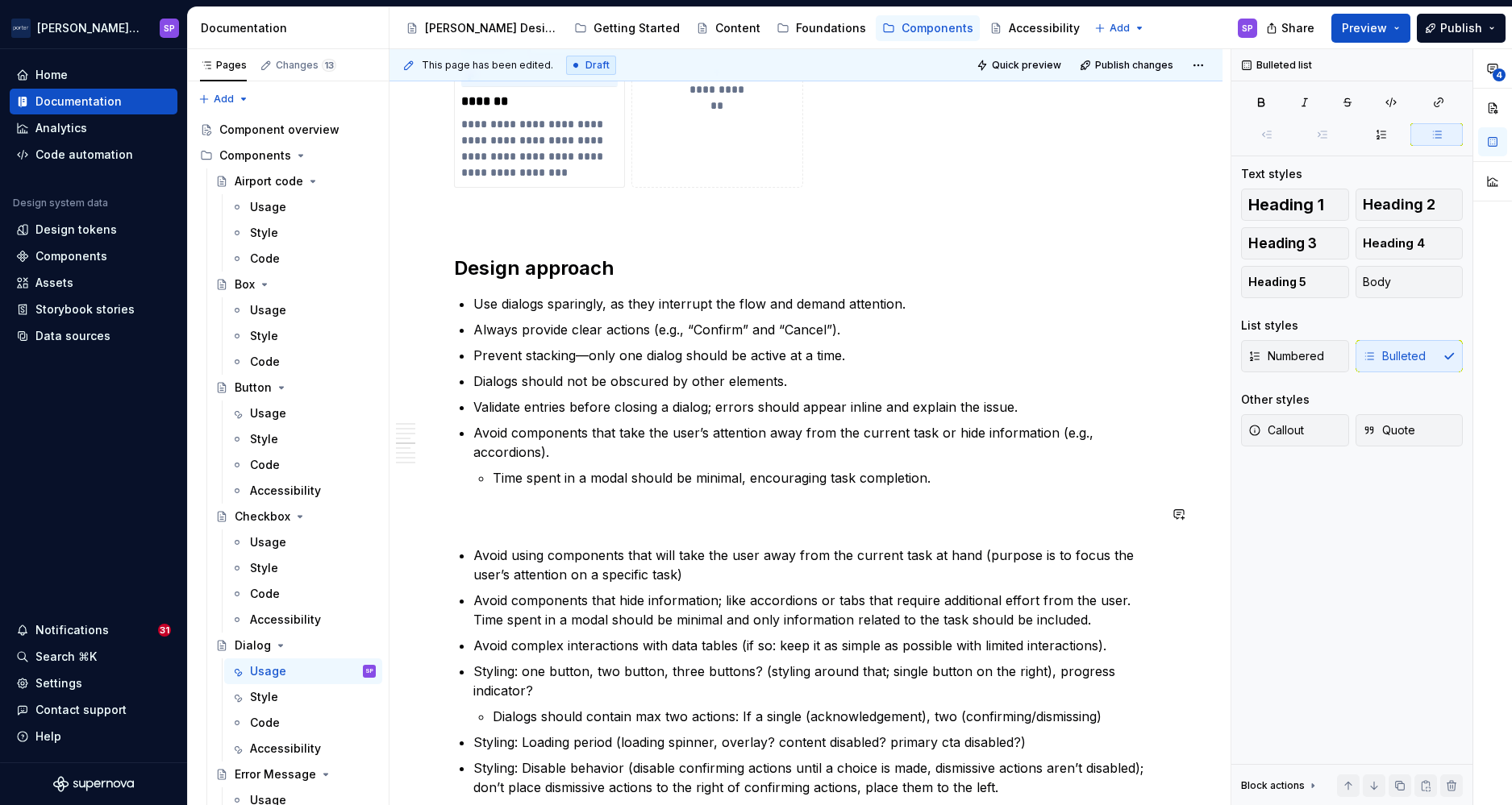
click at [1042, 597] on p "Avoid components that hide information; like accordions or tabs that require ad…" at bounding box center [816, 610] width 685 height 39
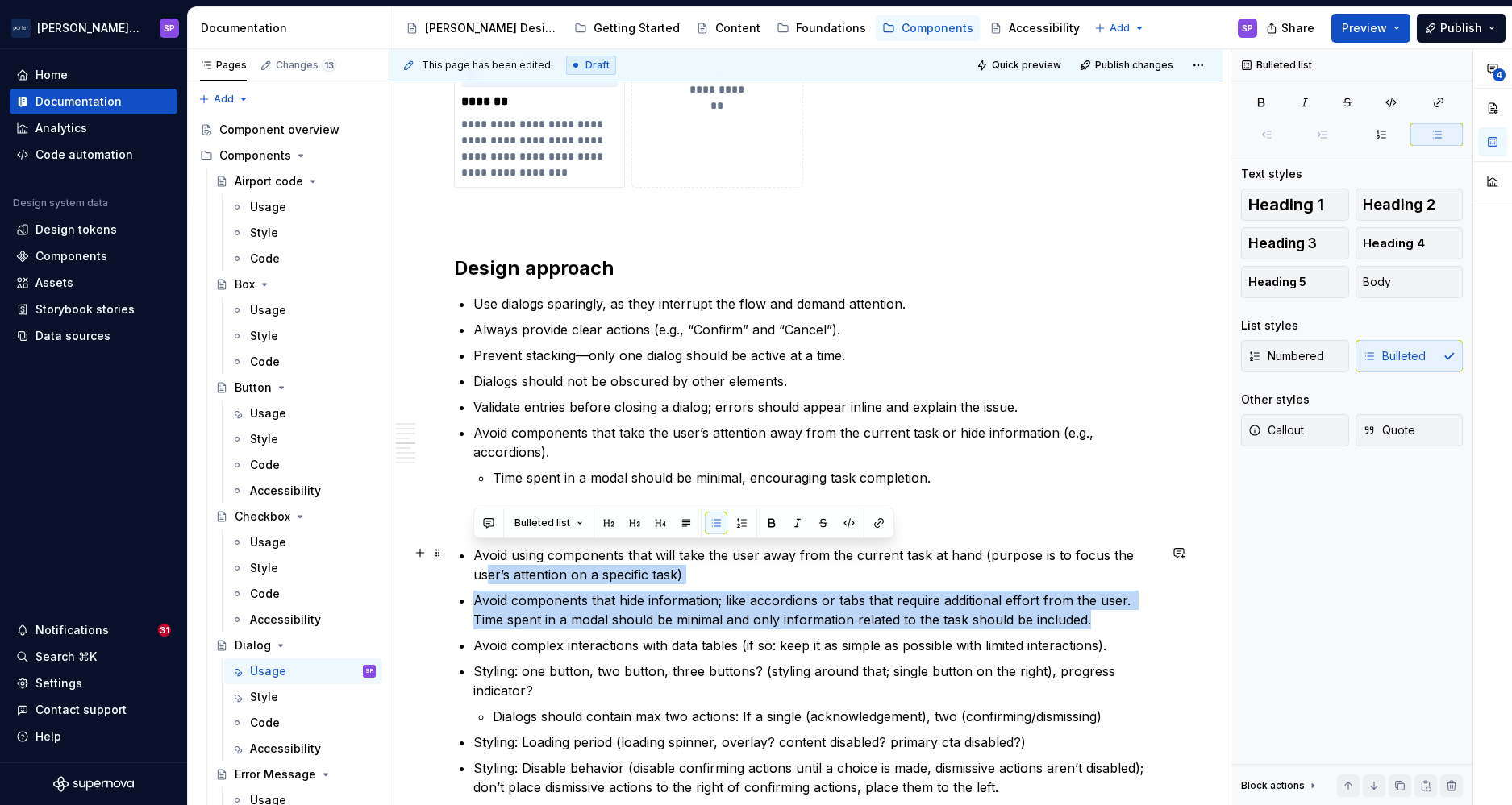
drag, startPoint x: 1111, startPoint y: 611, endPoint x: 486, endPoint y: 563, distance: 626.8
click at [486, 563] on ul "Avoid using components that will take the user away from the current task at ha…" at bounding box center [816, 685] width 685 height 277
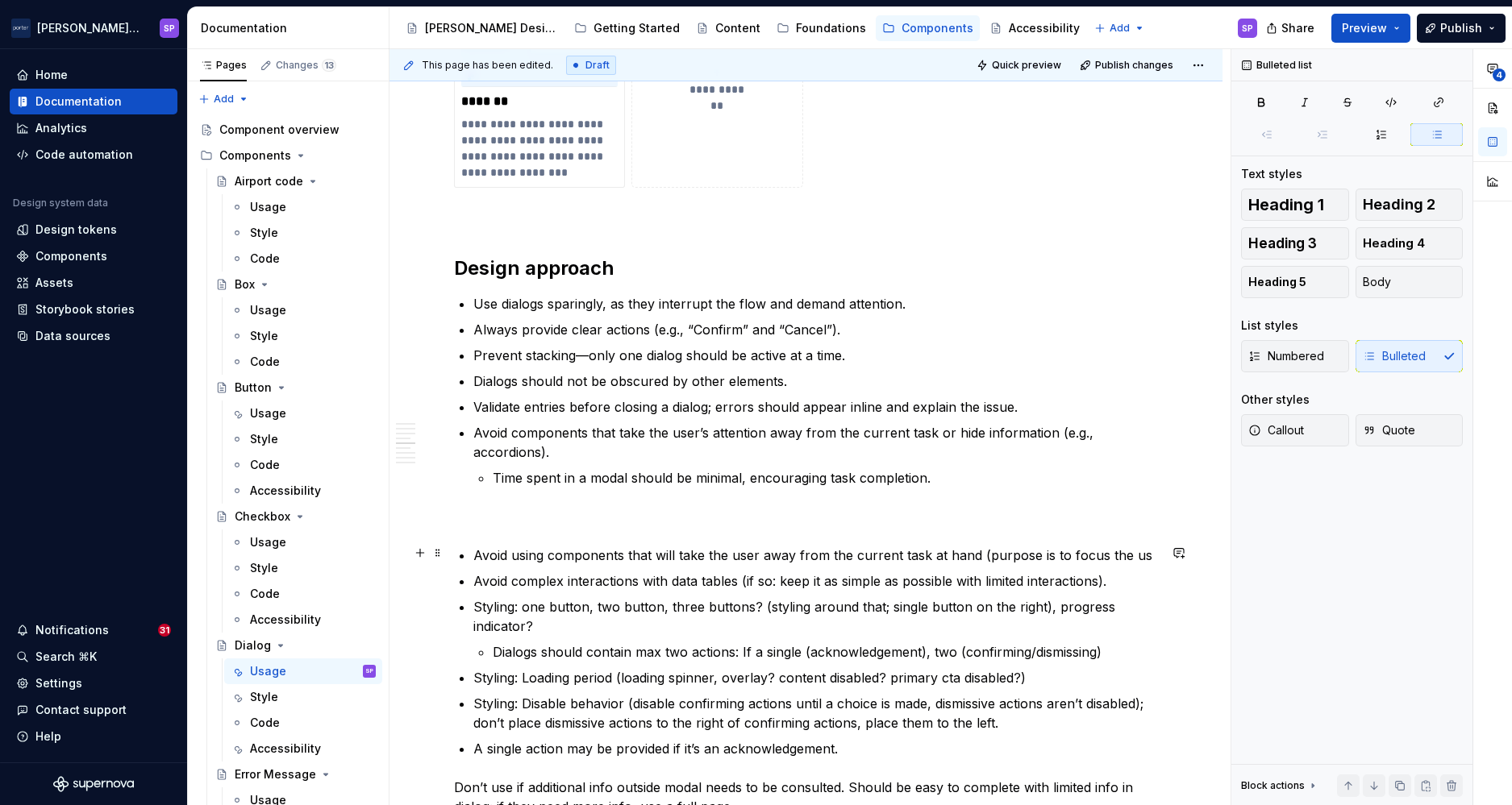
click at [480, 557] on p "Avoid using components that will take the user away from the current task at ha…" at bounding box center [816, 555] width 685 height 19
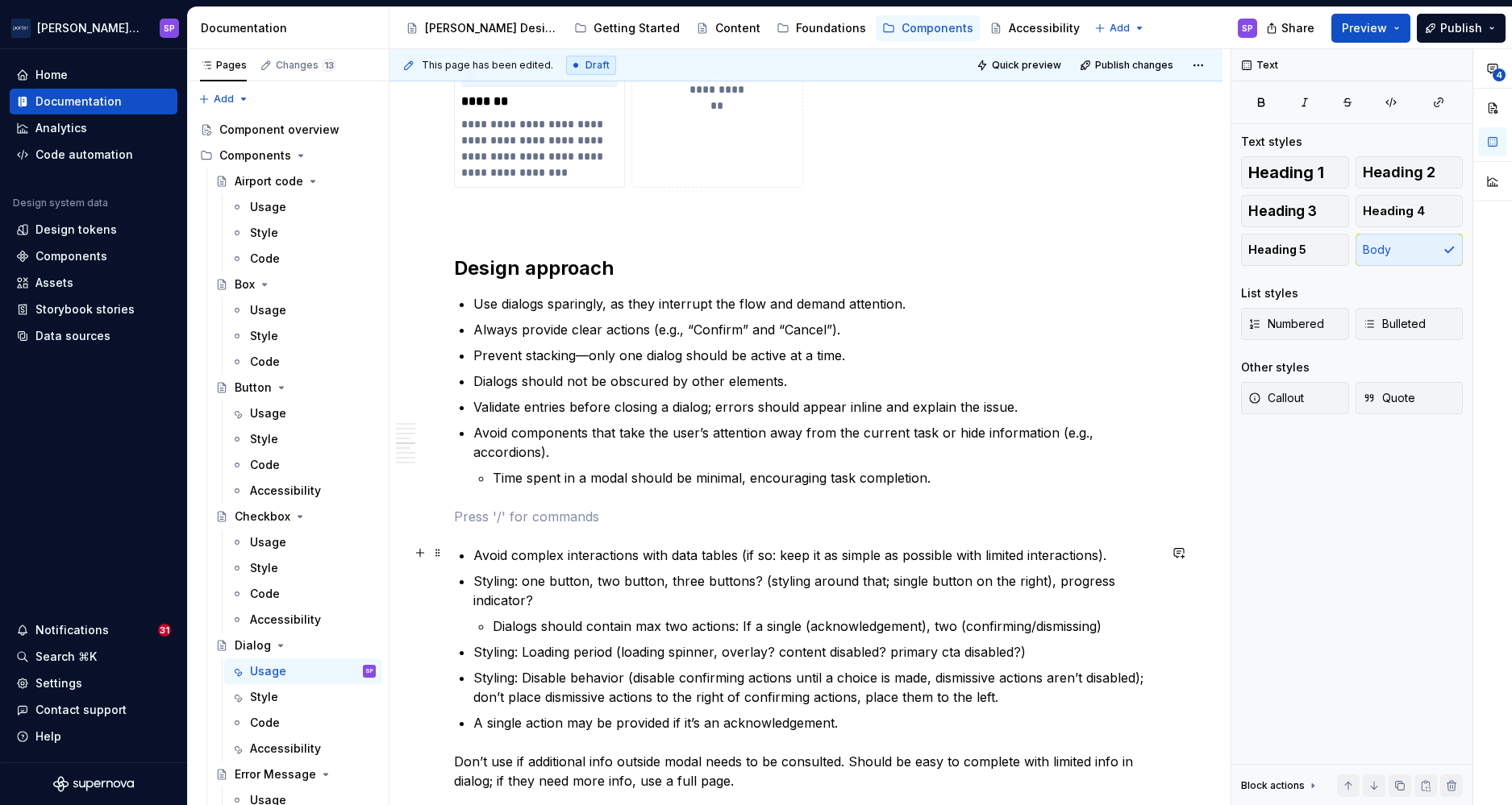
click at [665, 556] on p "Avoid complex interactions with data tables (if so: keep it as simple as possib…" at bounding box center [816, 555] width 685 height 19
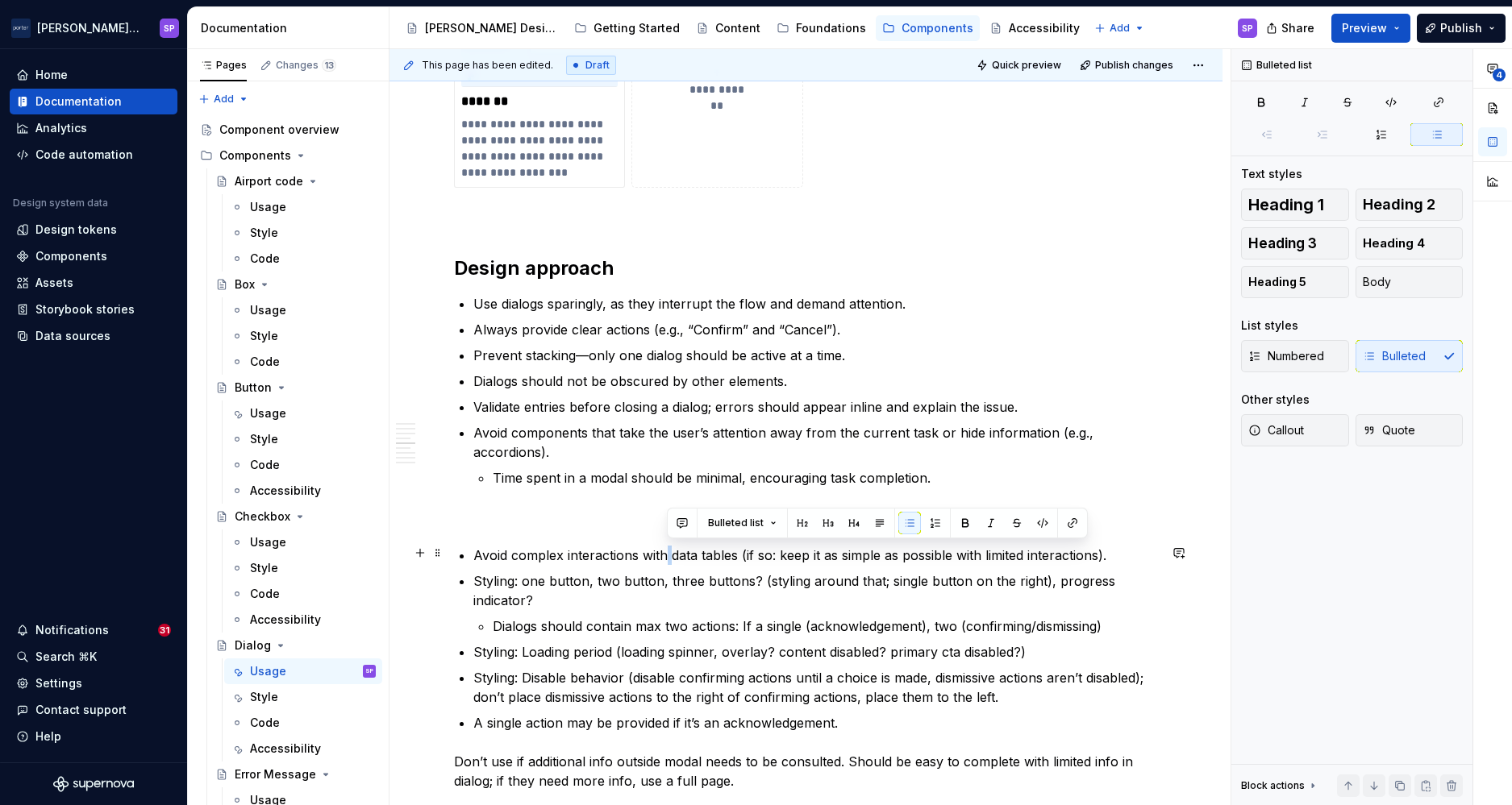
click at [665, 556] on p "Avoid complex interactions with data tables (if so: keep it as simple as possib…" at bounding box center [816, 555] width 685 height 19
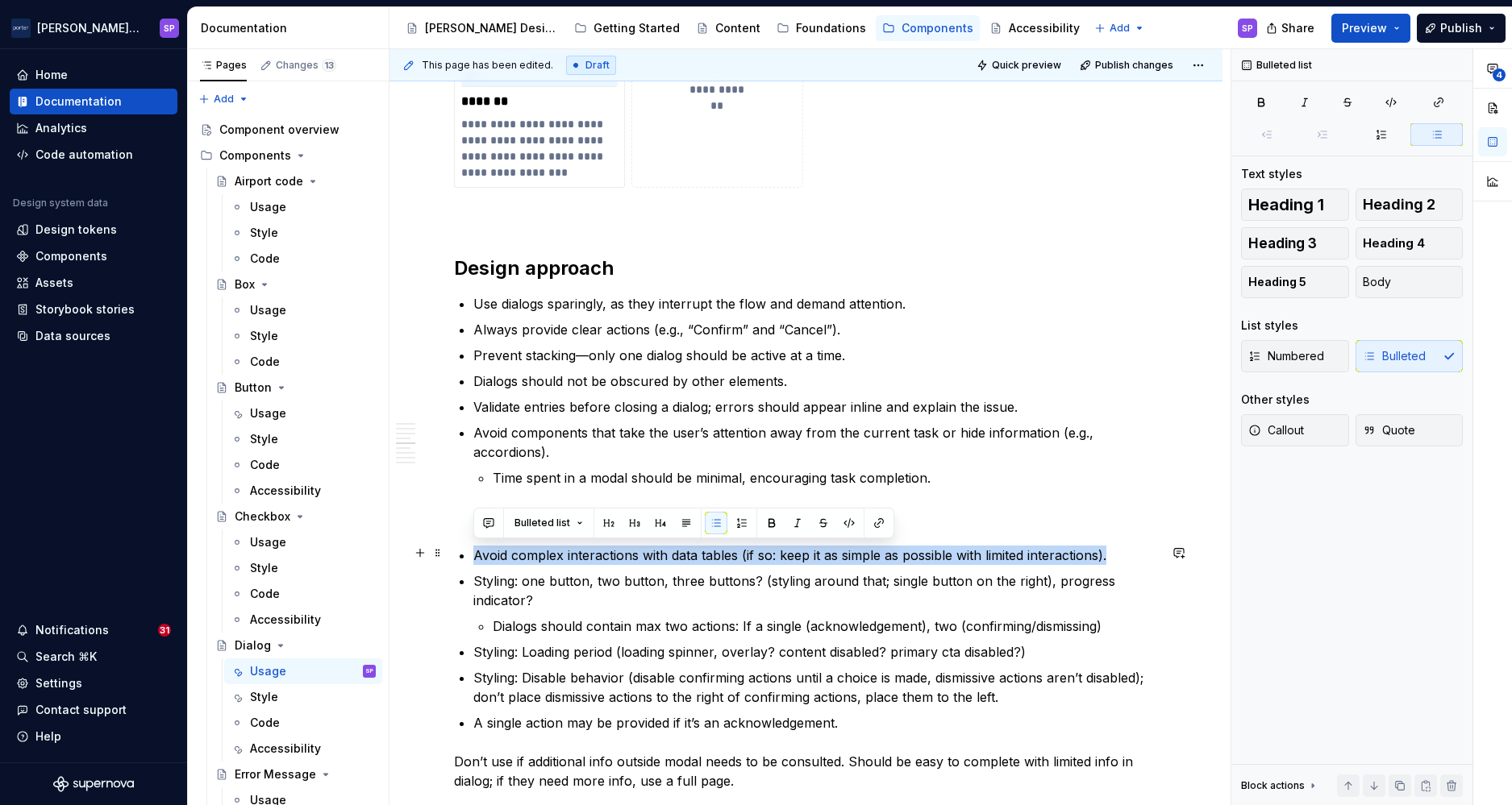
click at [665, 556] on p "Avoid complex interactions with data tables (if so: keep it as simple as possib…" at bounding box center [816, 555] width 685 height 19
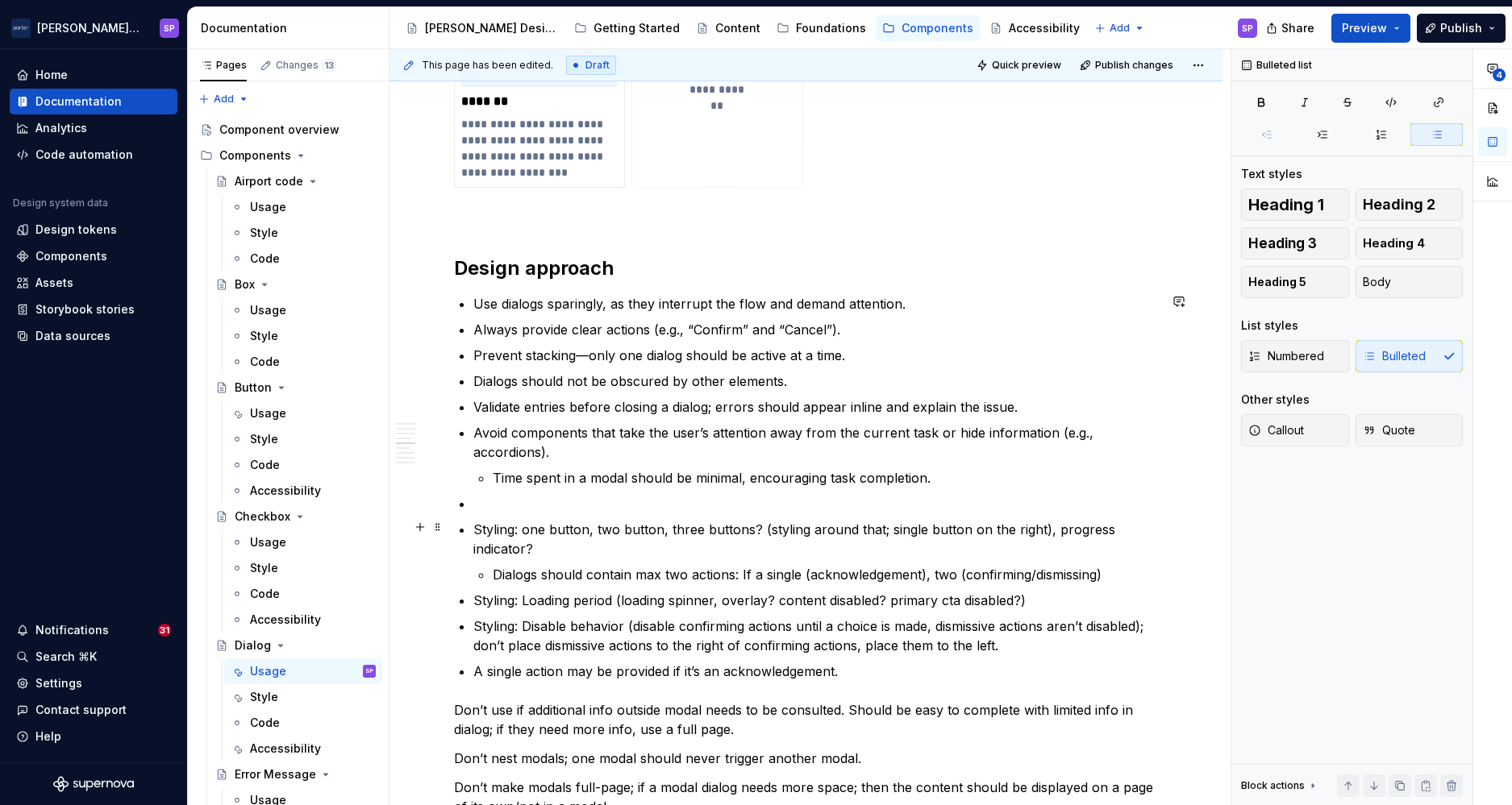
click at [667, 529] on p "Styling: one button, two button, three buttons? (styling around that; single bu…" at bounding box center [816, 539] width 685 height 39
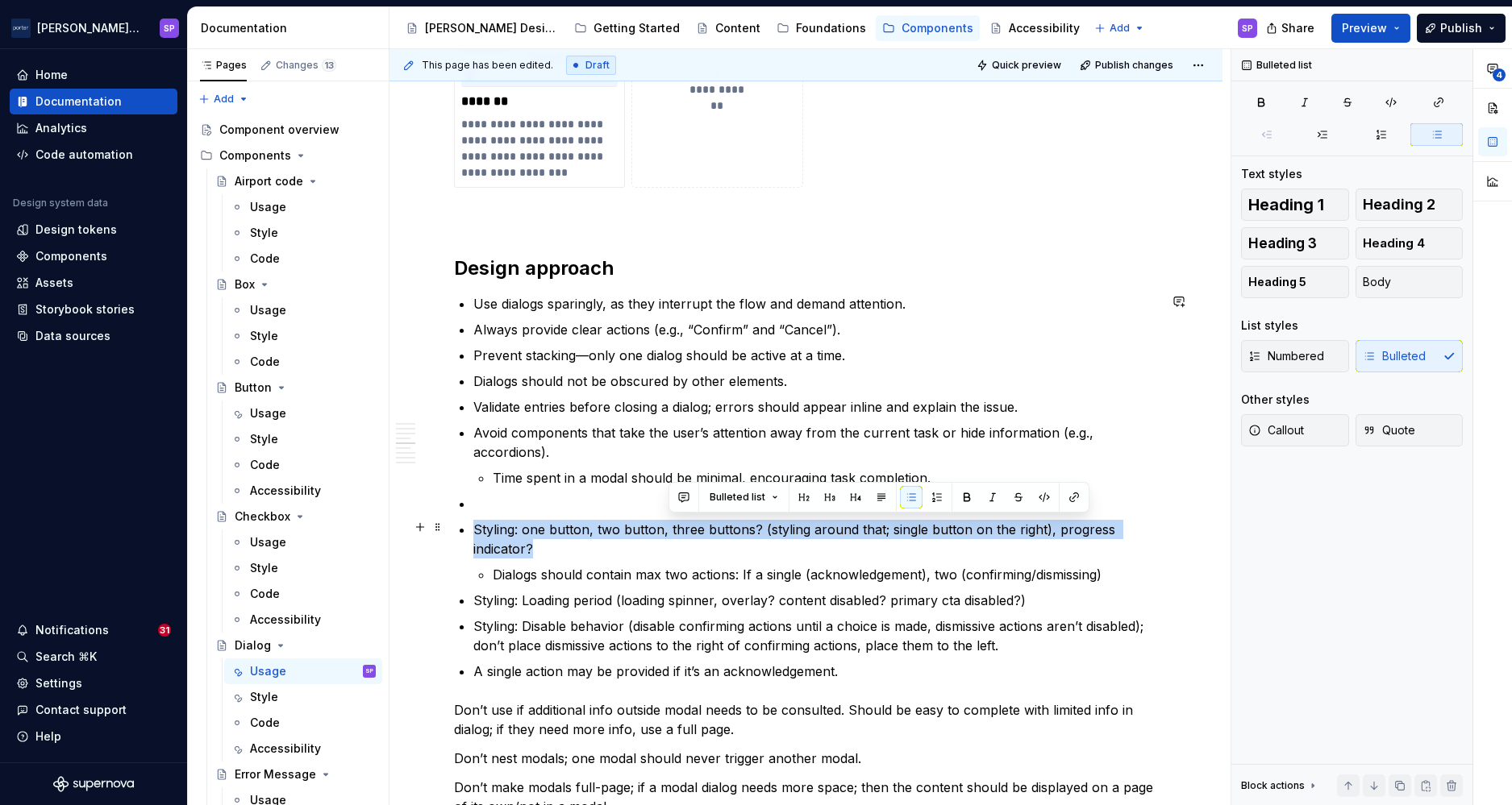
click at [667, 529] on p "Styling: one button, two button, three buttons? (styling around that; single bu…" at bounding box center [816, 539] width 685 height 39
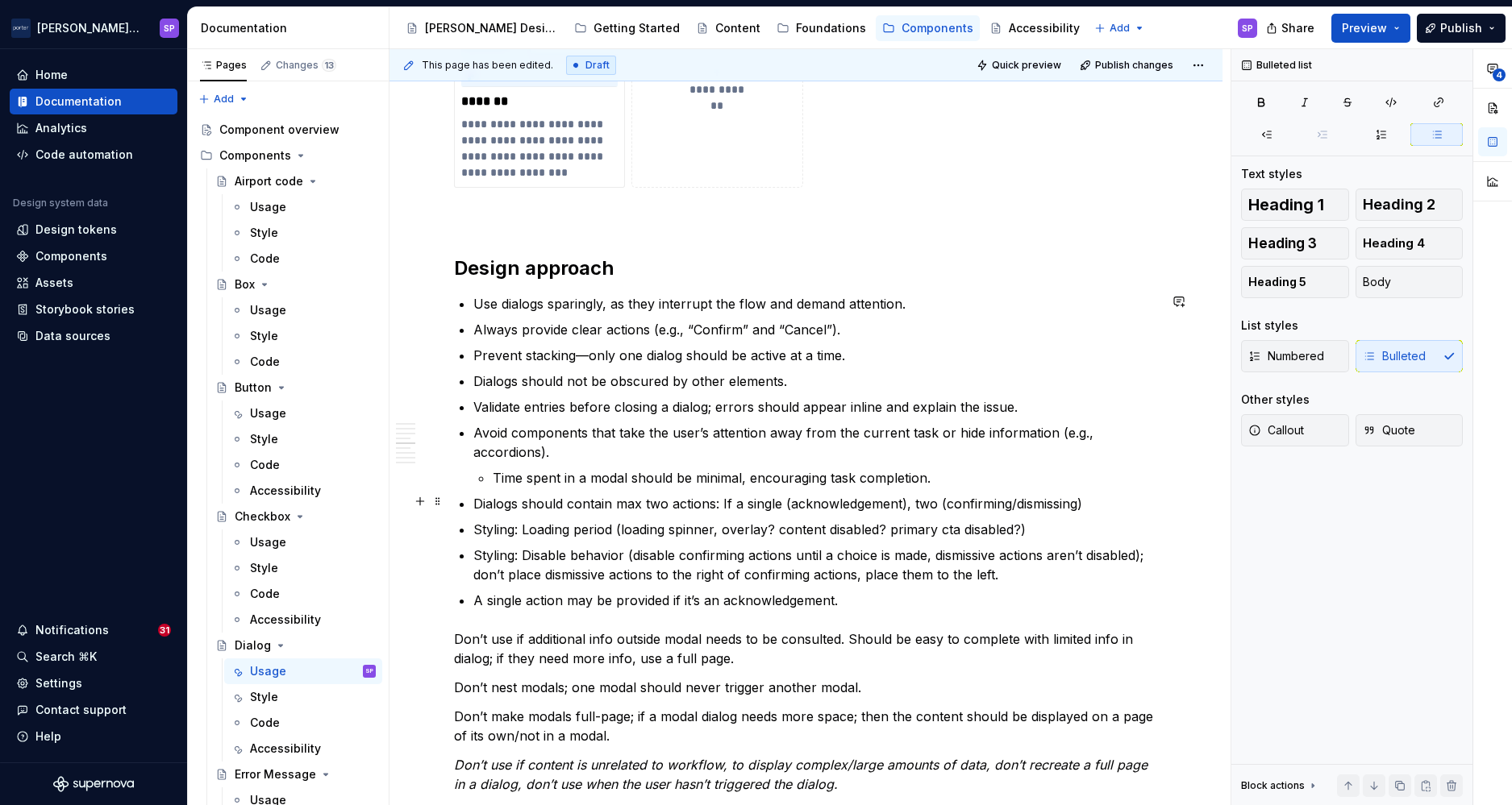
click at [796, 501] on p "Dialogs should contain max two actions: If a single (acknowledgement), two (con…" at bounding box center [816, 503] width 685 height 19
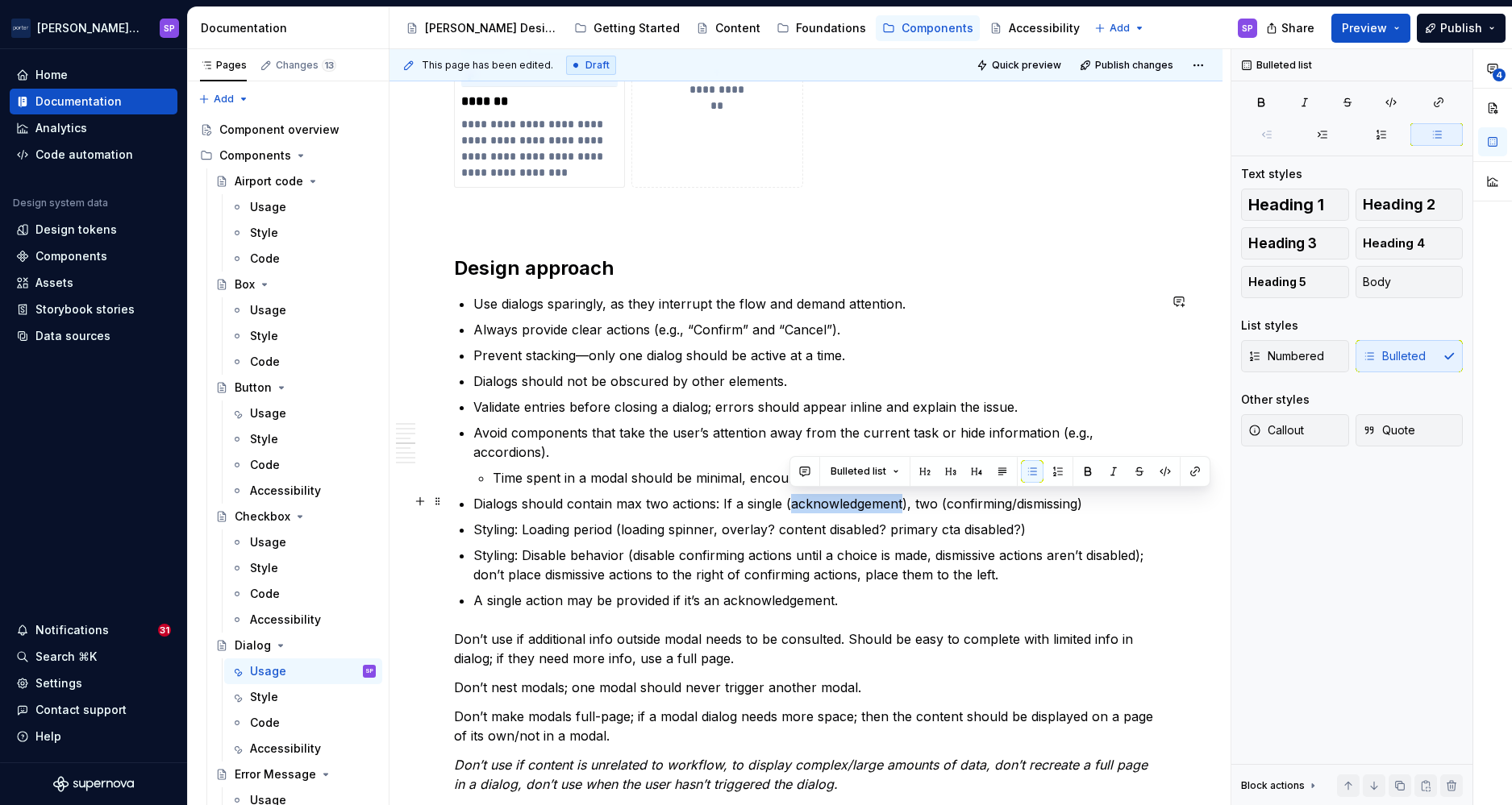
click at [796, 501] on p "Dialogs should contain max two actions: If a single (acknowledgement), two (con…" at bounding box center [816, 503] width 685 height 19
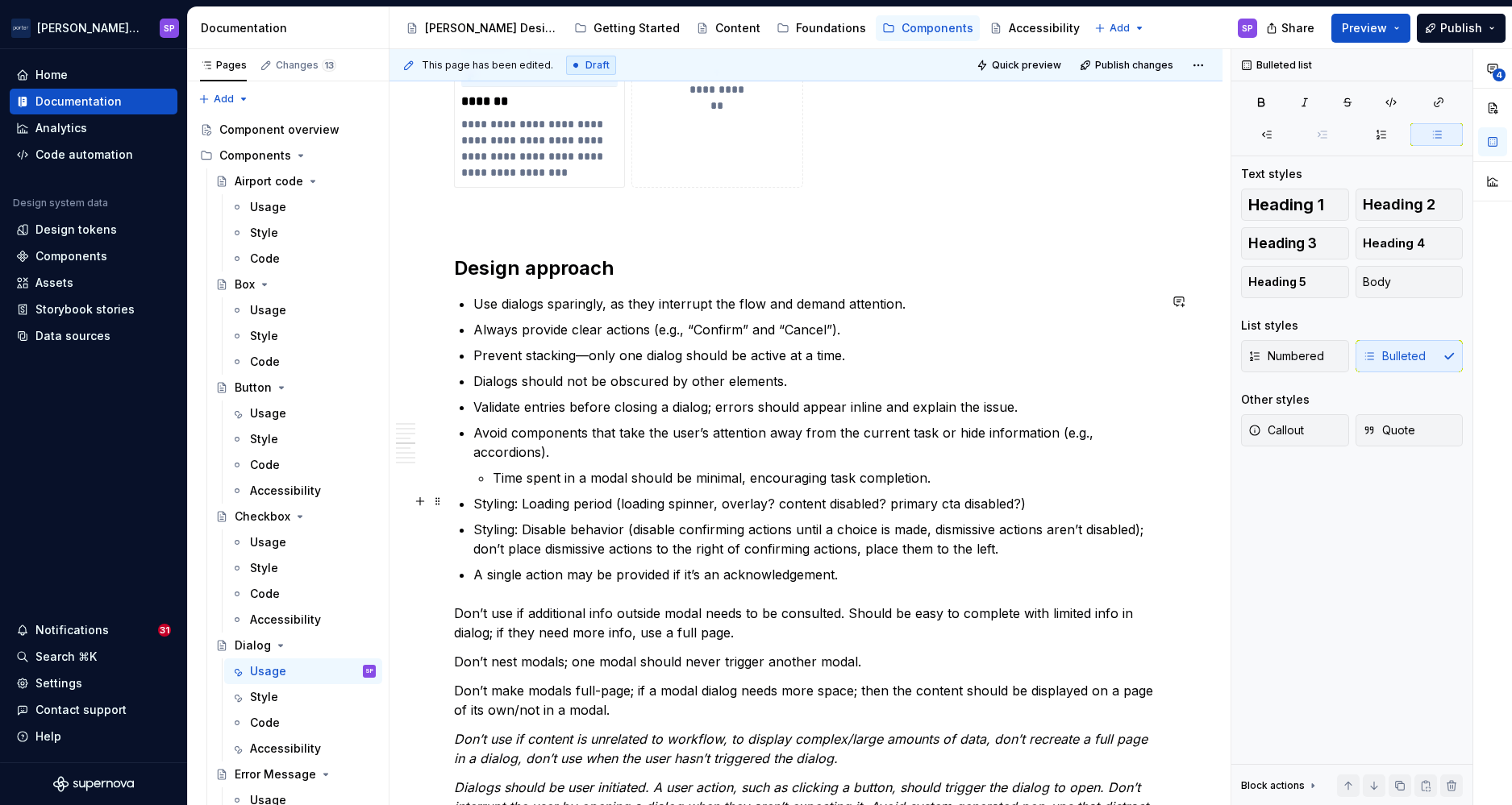
click at [711, 515] on ul "Use dialogs sparingly, as they interrupt the flow and demand attention. Always …" at bounding box center [816, 439] width 685 height 290
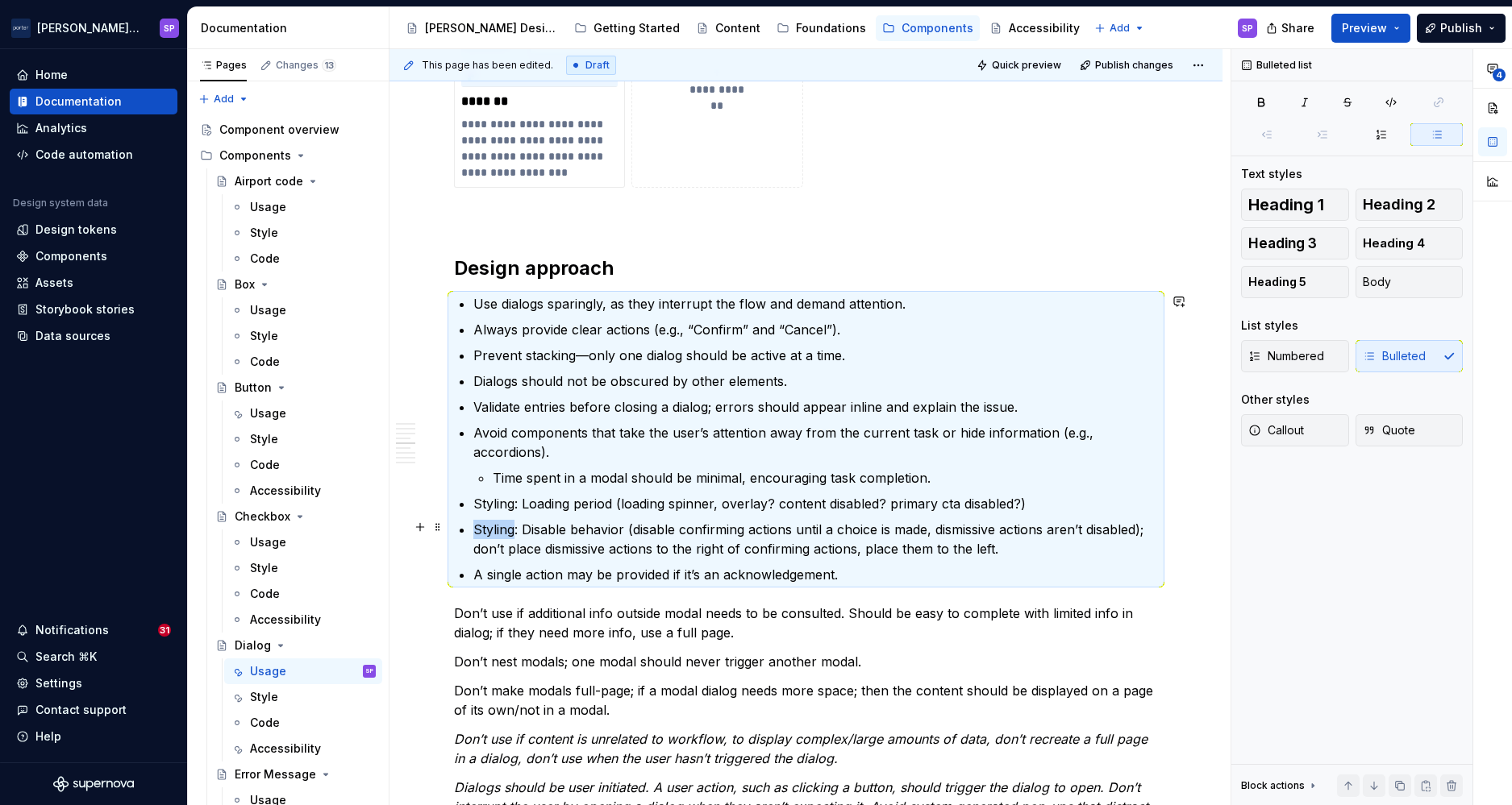
click at [711, 515] on ul "Use dialogs sparingly, as they interrupt the flow and demand attention. Always …" at bounding box center [816, 439] width 685 height 290
click at [636, 503] on p "Styling: Loading period (loading spinner, overlay? content disabled? primary ct…" at bounding box center [816, 503] width 685 height 19
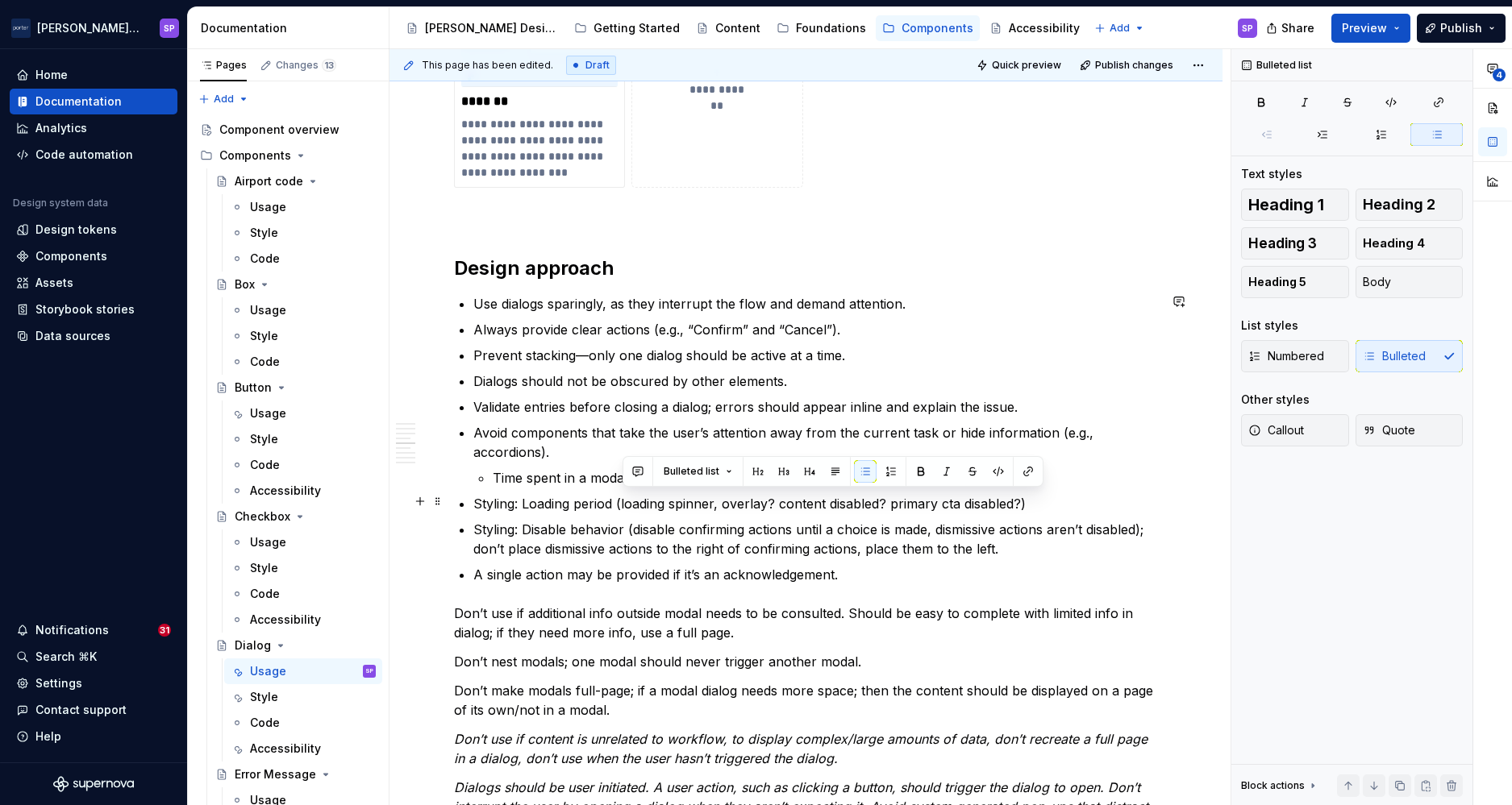
click at [636, 503] on p "Styling: Loading period (loading spinner, overlay? content disabled? primary ct…" at bounding box center [816, 503] width 685 height 19
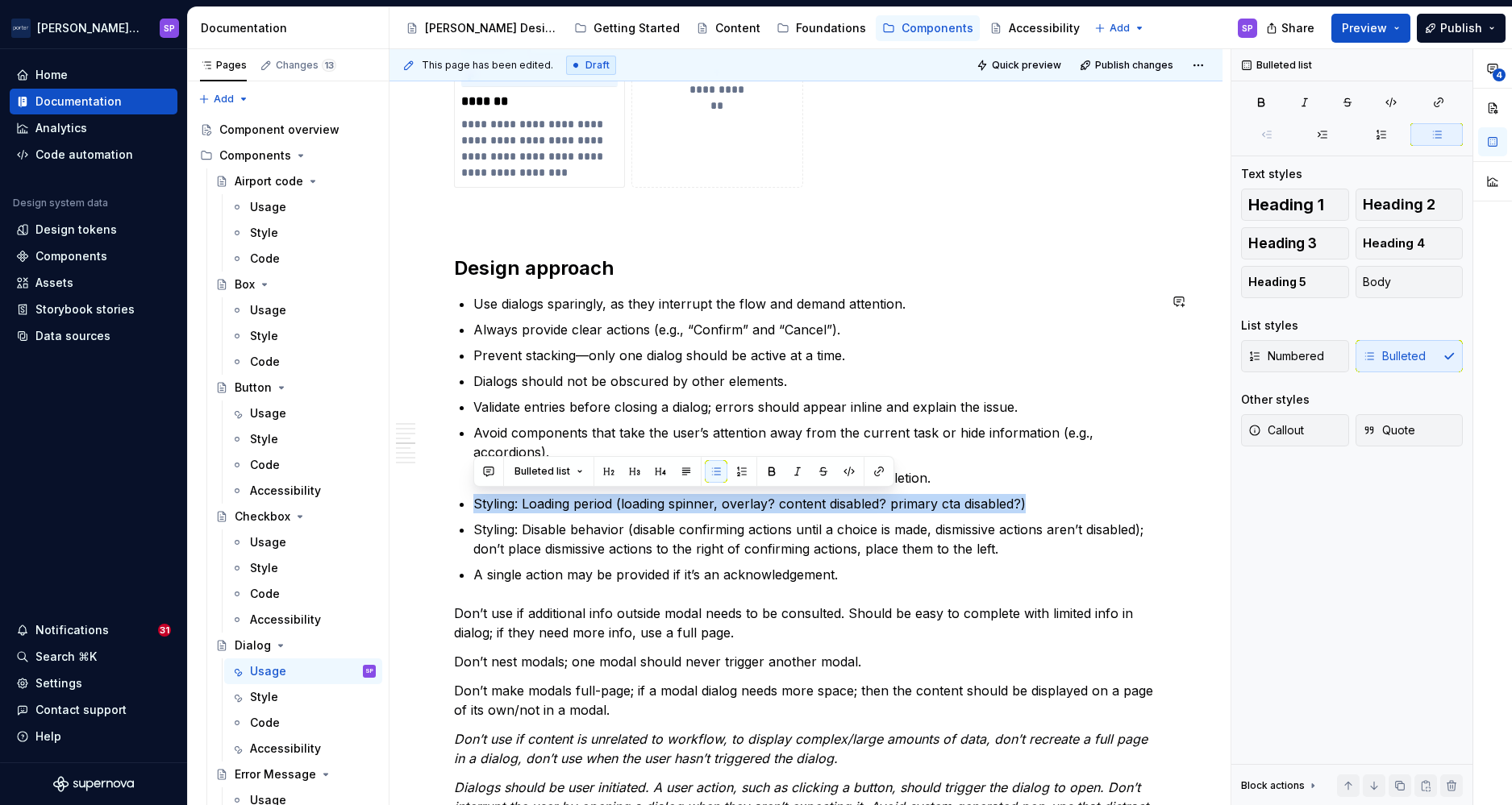
copy p "Styling: Loading period (loading spinner, overlay? content disabled? primary ct…"
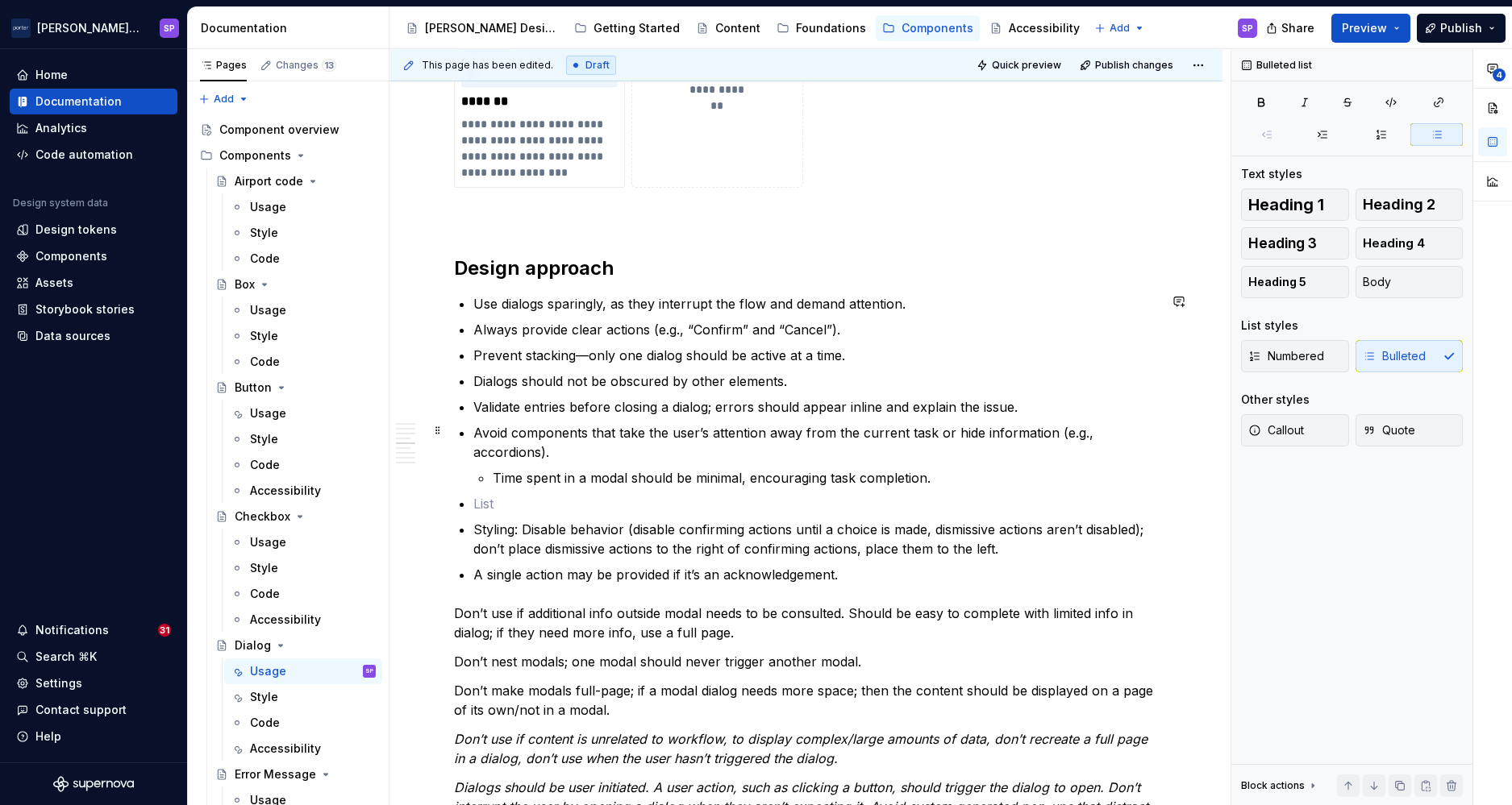
scroll to position [1924, 0]
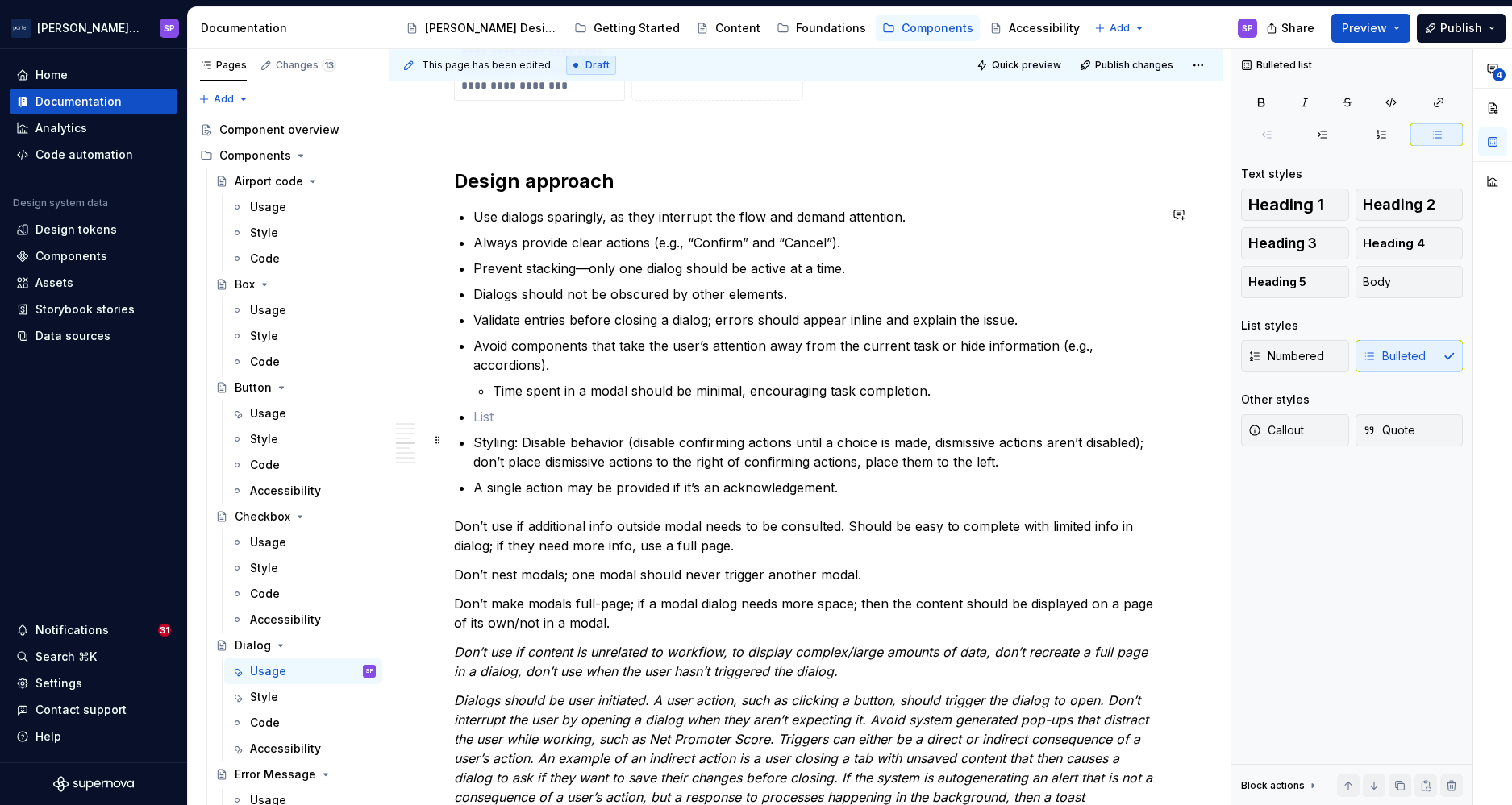
click at [698, 451] on p "Styling: Disable behavior (disable confirming actions until a choice is made, d…" at bounding box center [816, 452] width 685 height 39
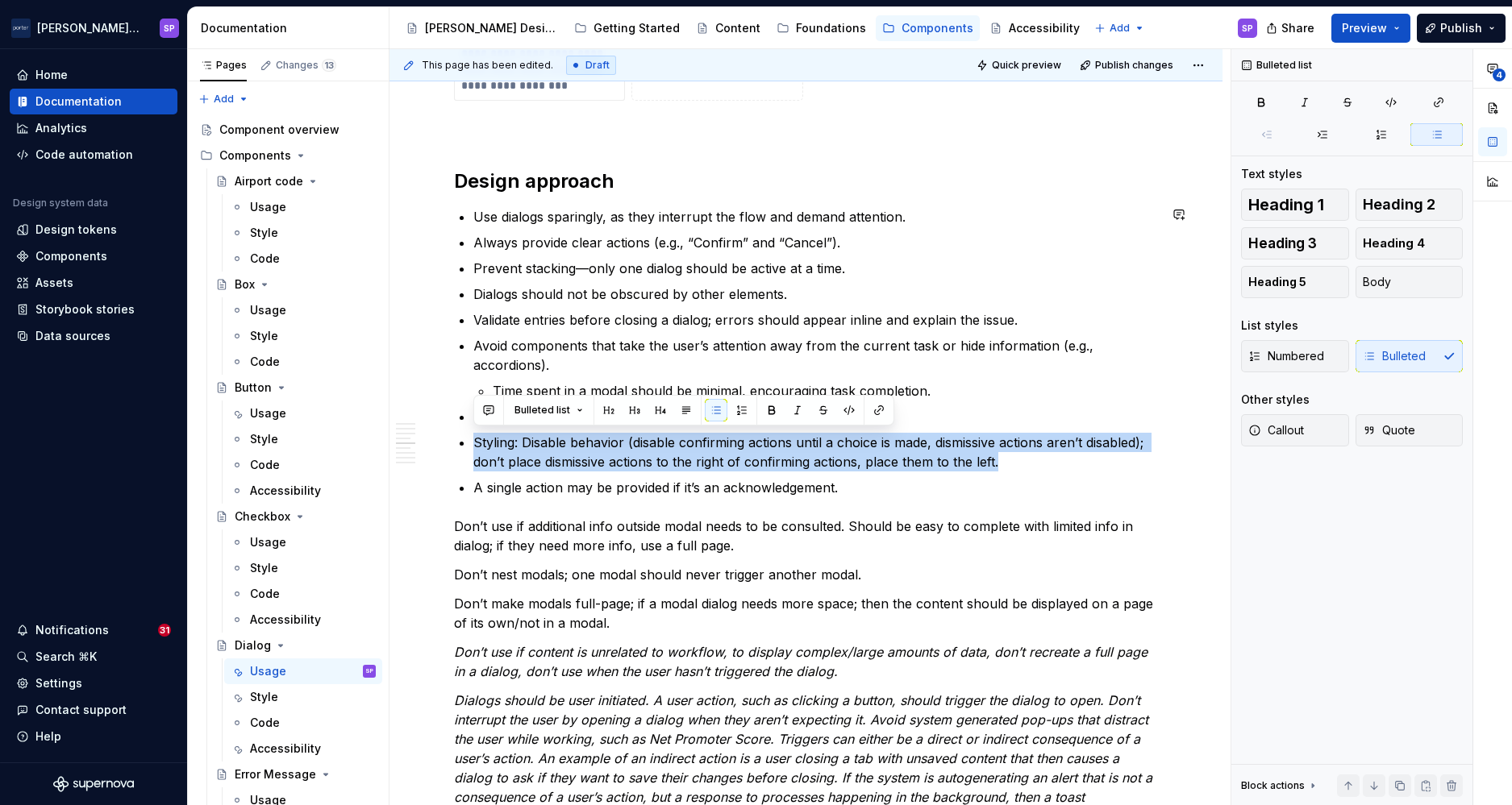
copy p "Styling: Disable behavior (disable confirming actions until a choice is made, d…"
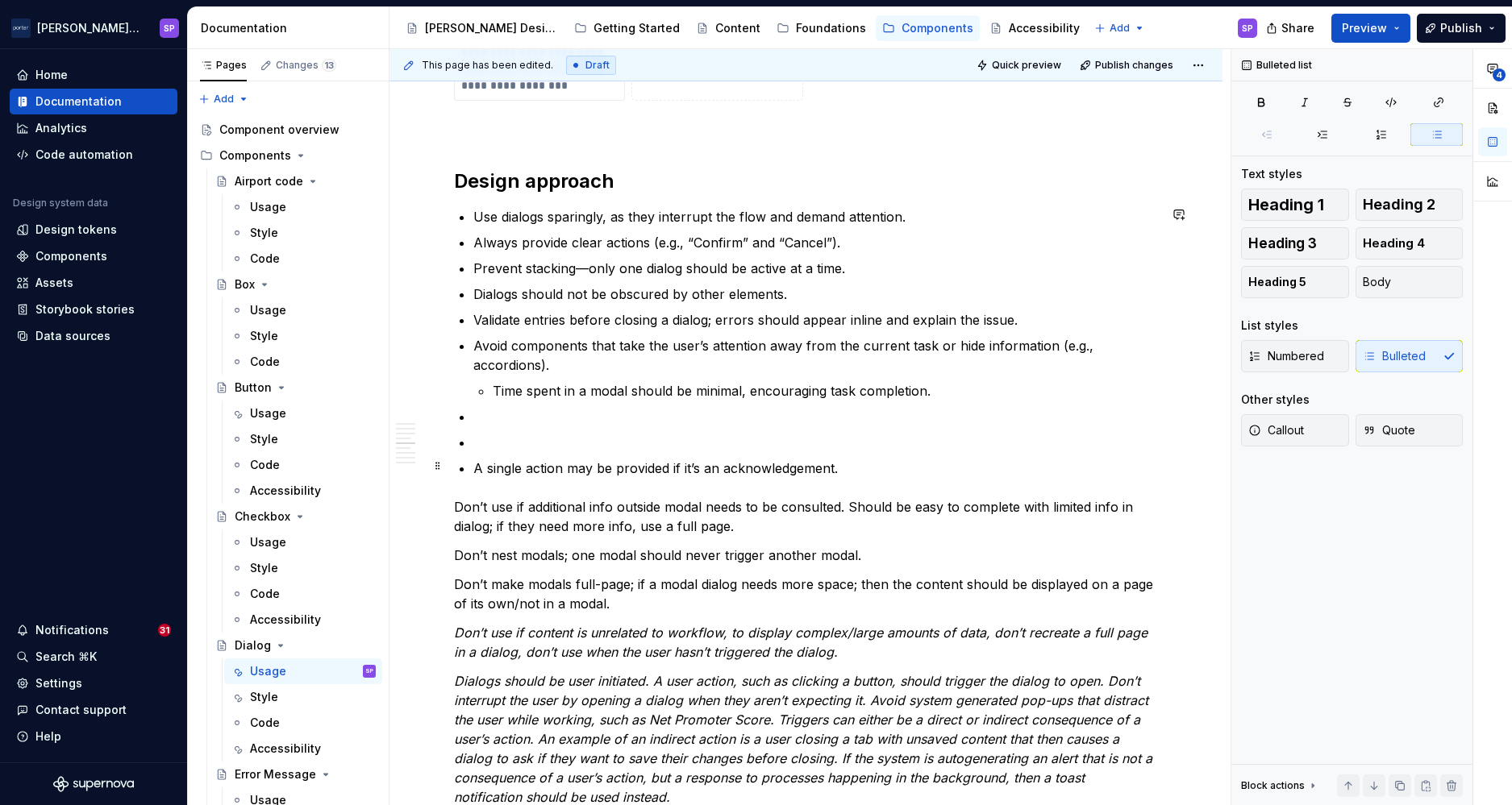
click at [547, 459] on p "A single action may be provided if it’s an acknowledgement." at bounding box center [816, 468] width 685 height 19
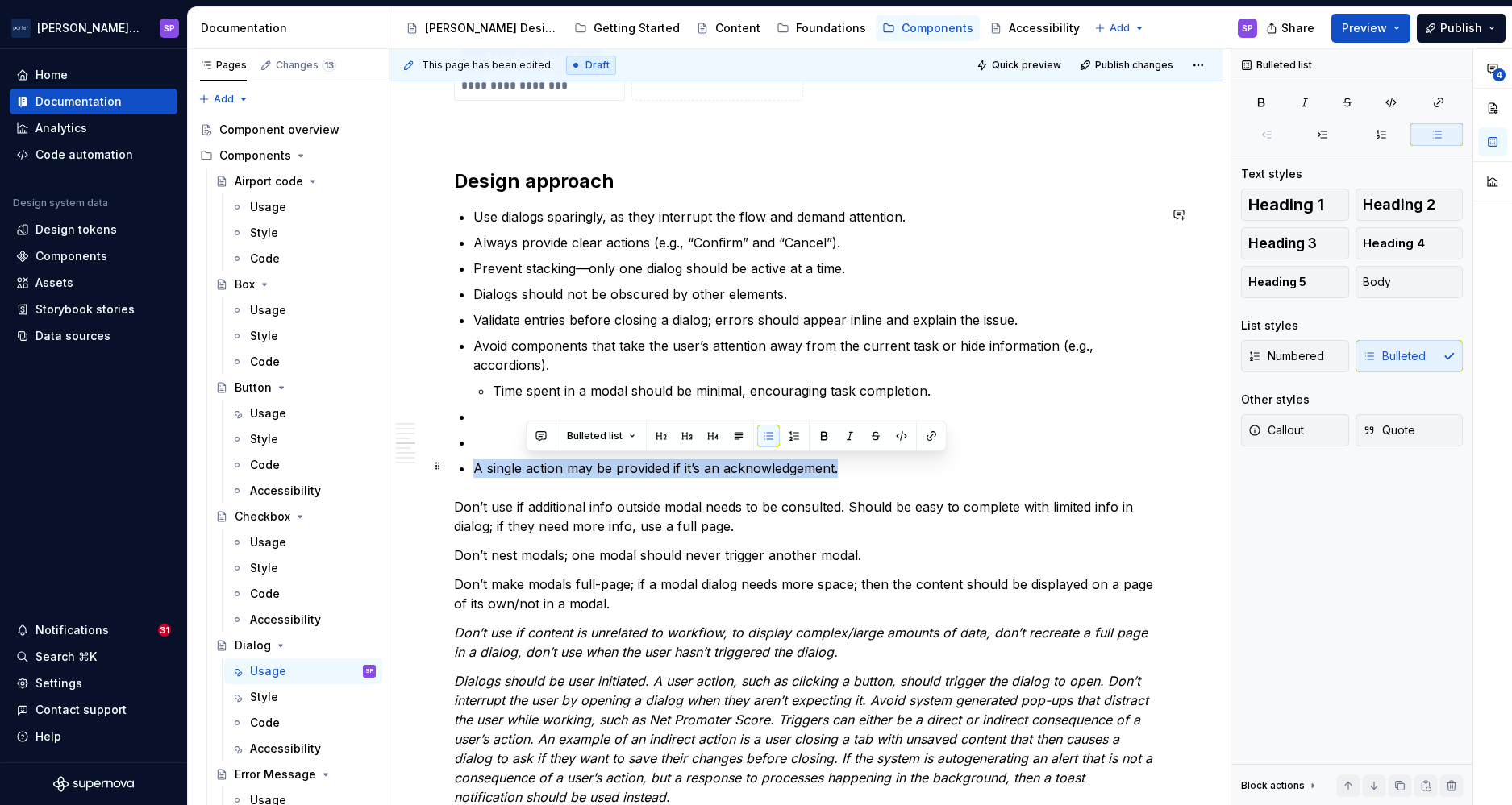
click at [547, 459] on p "A single action may be provided if it’s an acknowledgement." at bounding box center [816, 468] width 685 height 19
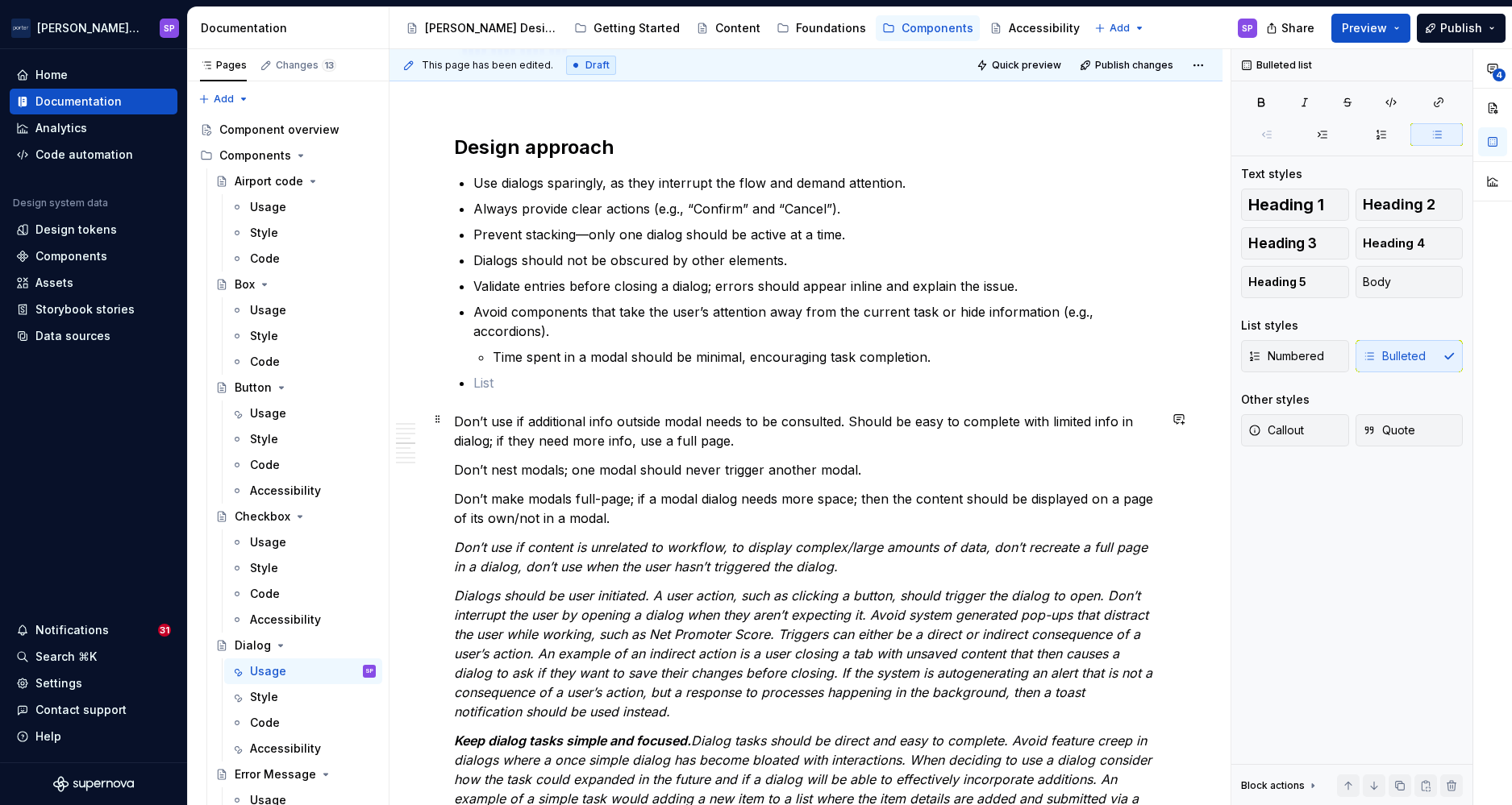
scroll to position [1977, 0]
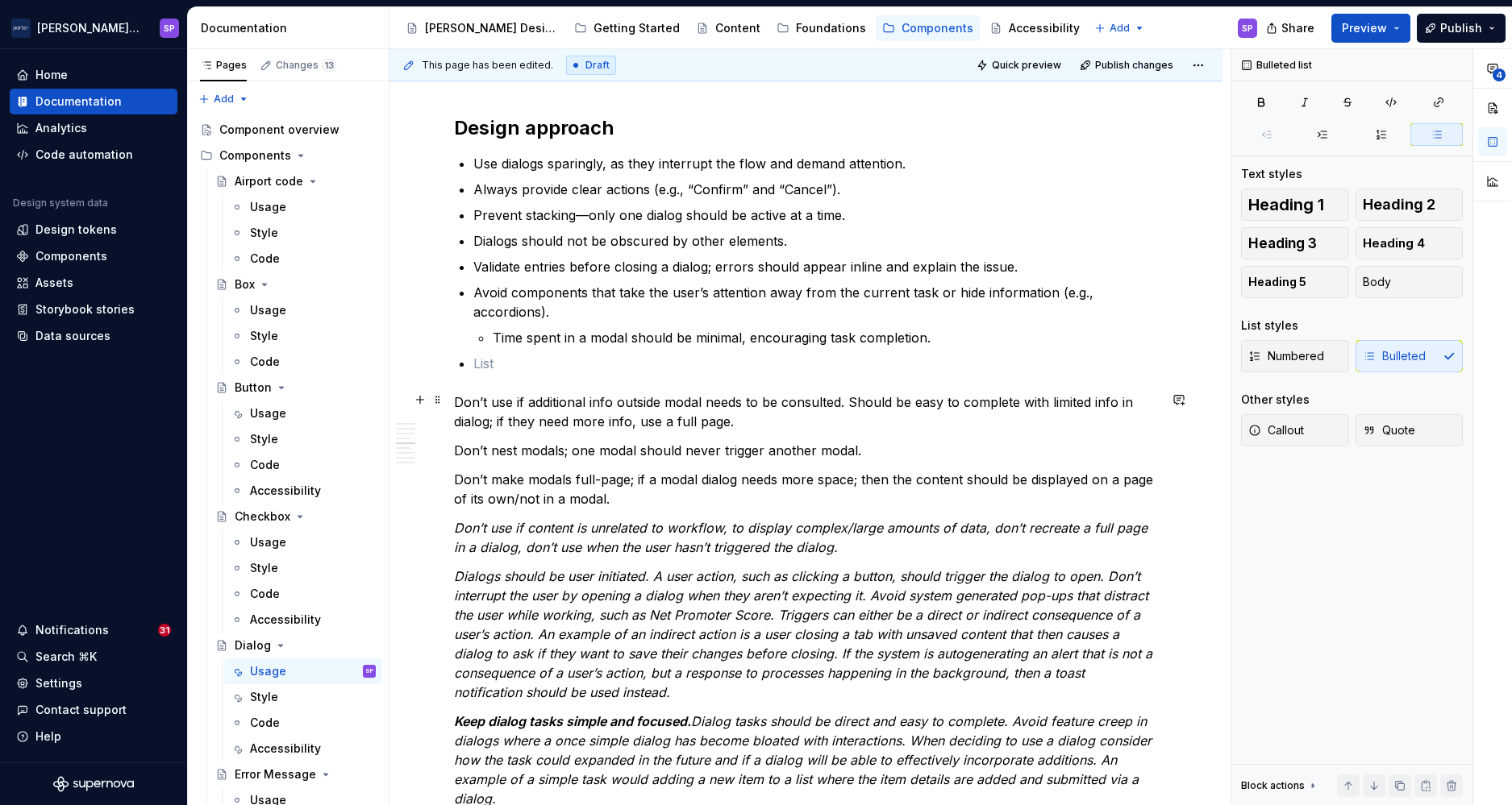
click at [682, 400] on p "Don’t use if additional info outside modal needs to be consulted. Should be eas…" at bounding box center [805, 412] width 704 height 39
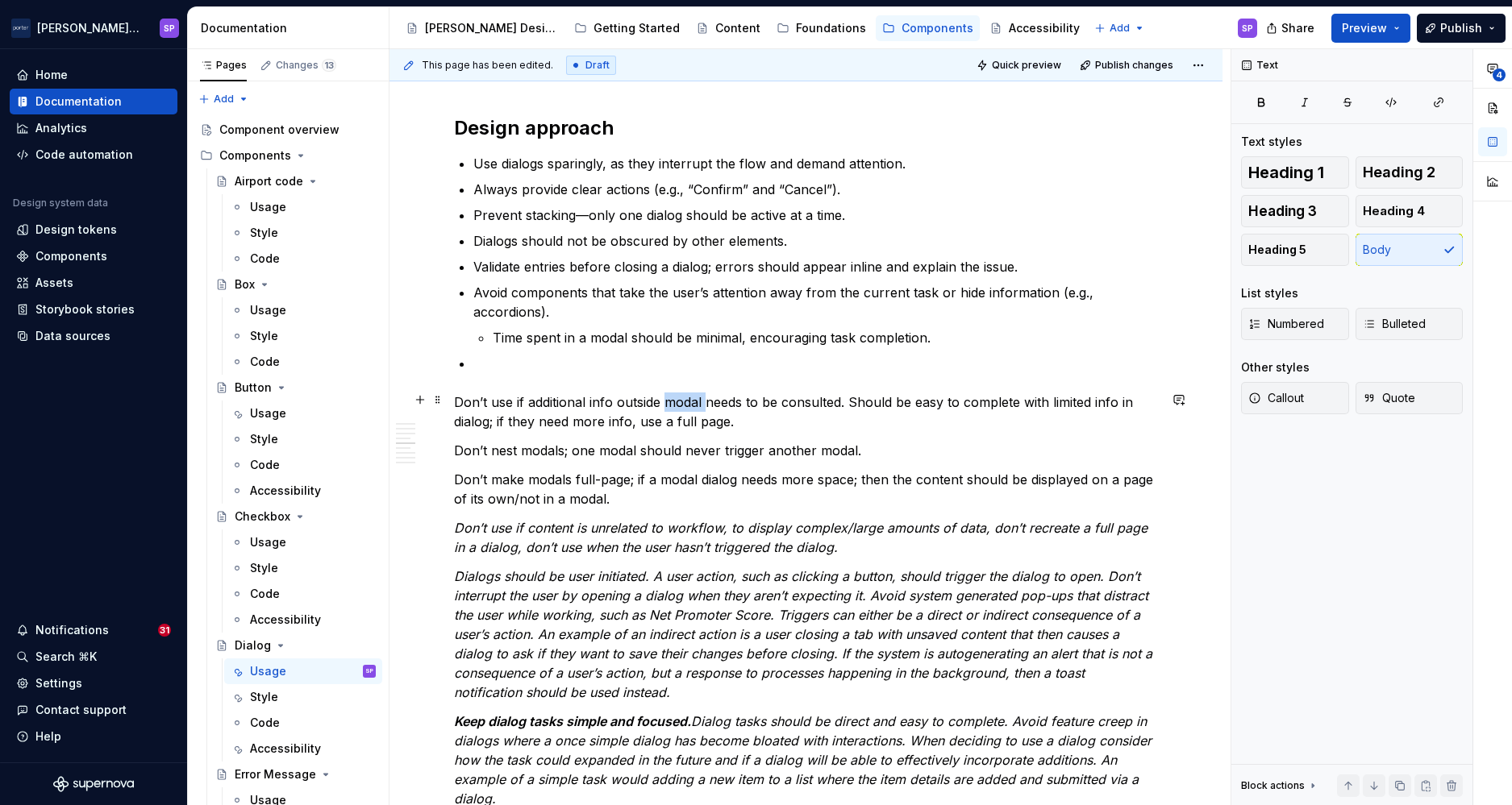
click at [682, 400] on p "Don’t use if additional info outside modal needs to be consulted. Should be eas…" at bounding box center [805, 412] width 704 height 39
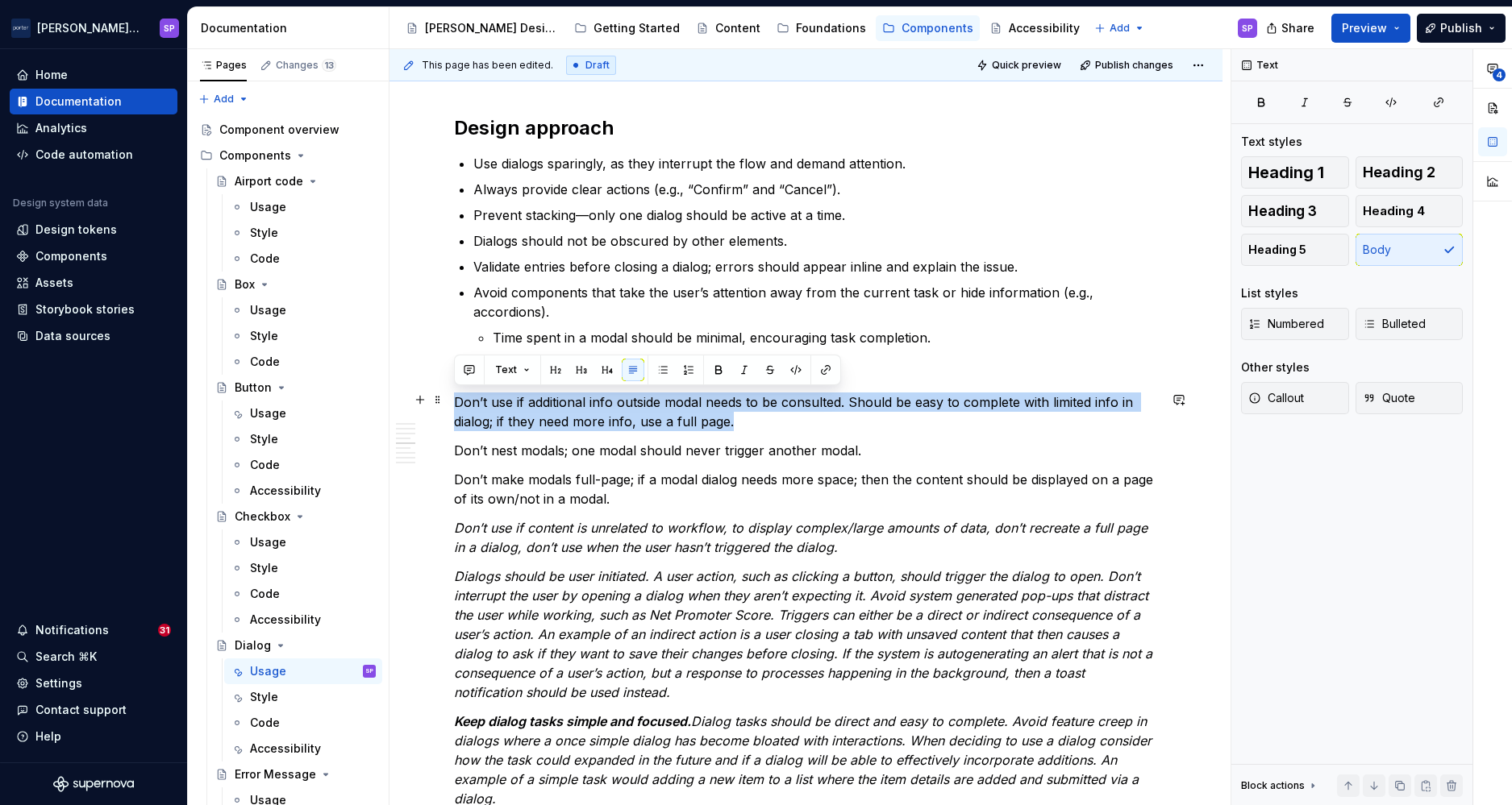
click at [682, 400] on p "Don’t use if additional info outside modal needs to be consulted. Should be eas…" at bounding box center [805, 412] width 704 height 39
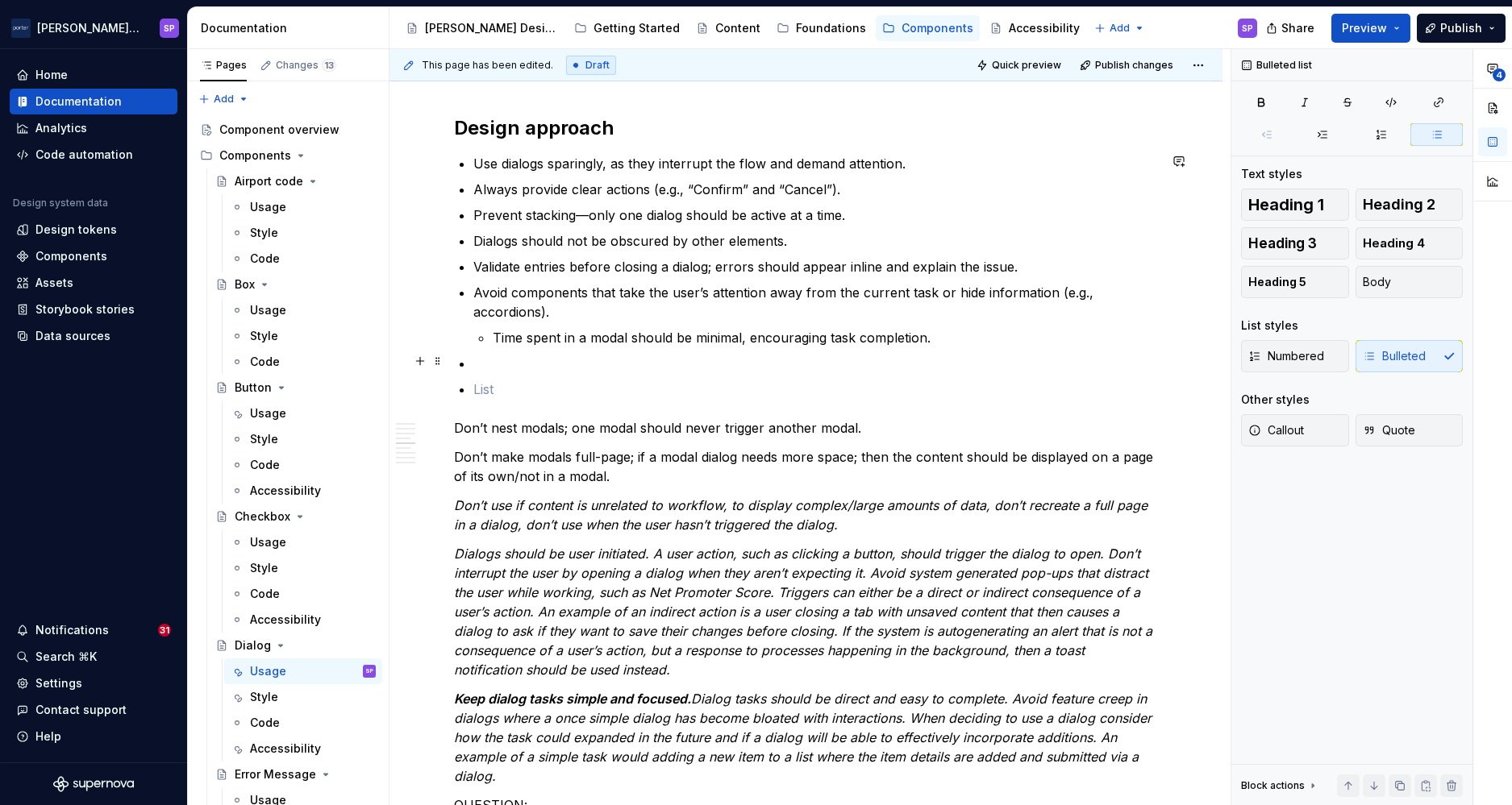
click at [559, 349] on ul "Use dialogs sparingly, as they interrupt the flow and demand attention. Always …" at bounding box center [816, 276] width 685 height 245
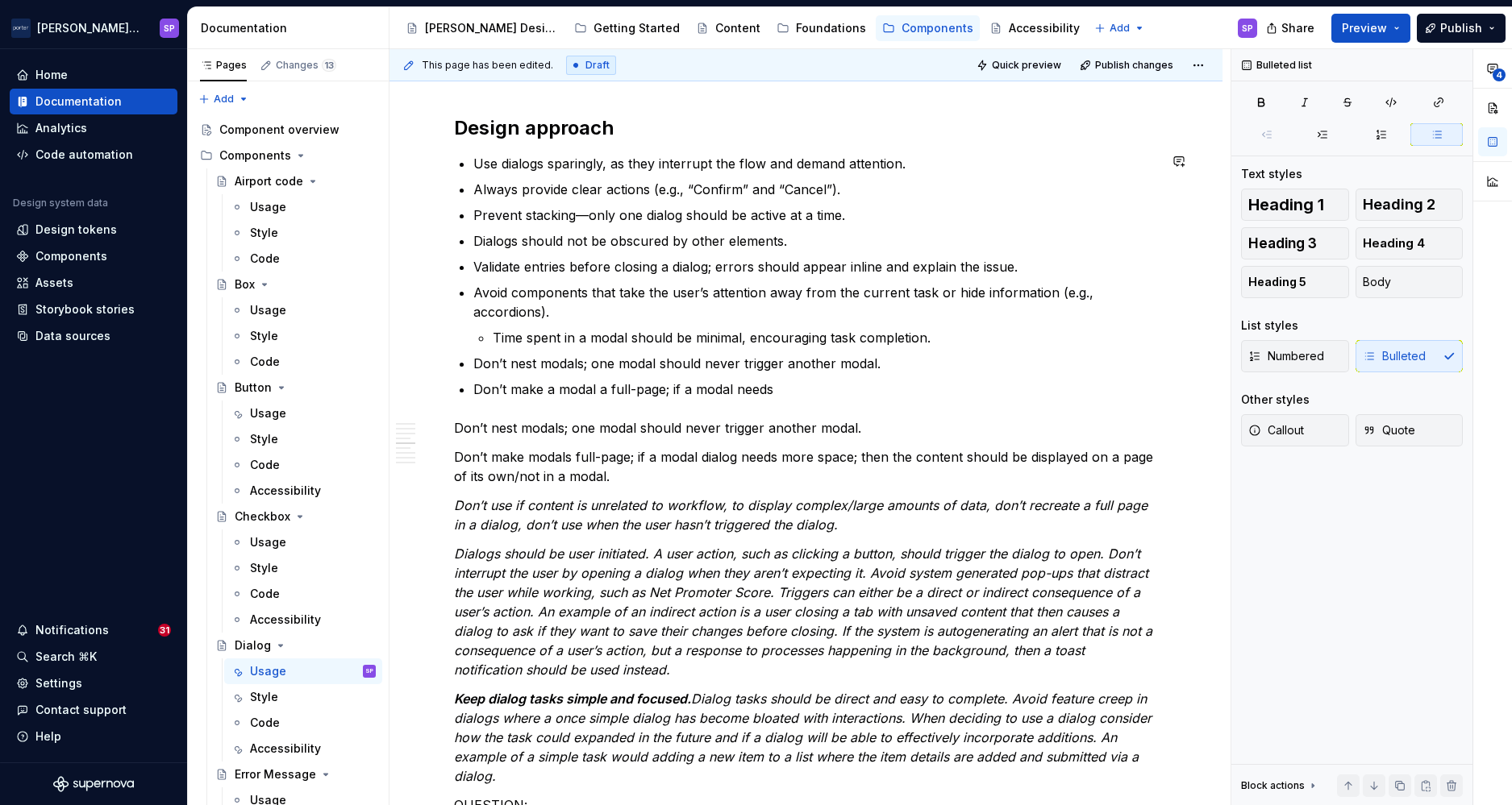
click at [722, 397] on div "**********" at bounding box center [805, 631] width 704 height 4381
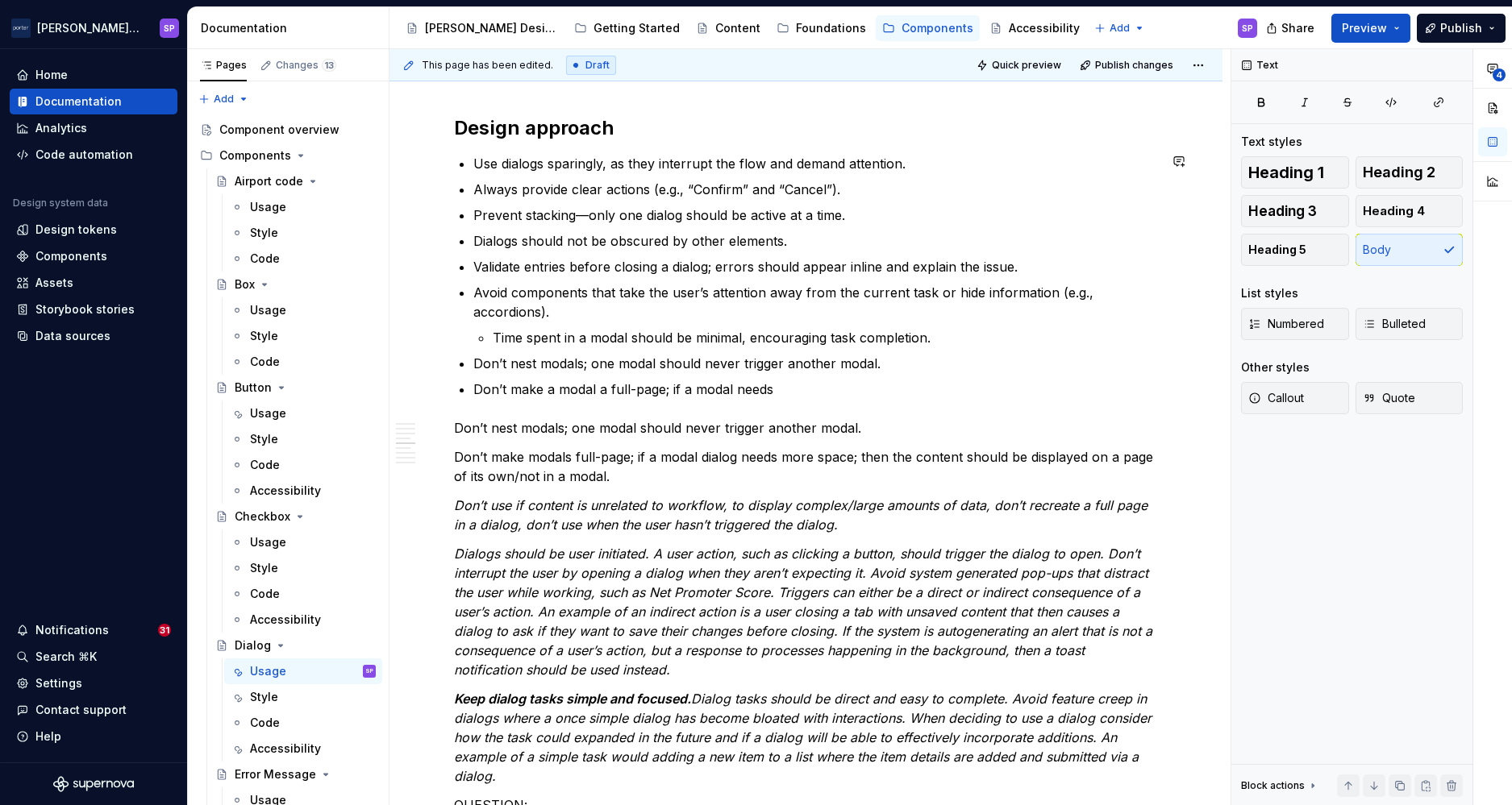
click at [722, 397] on div "**********" at bounding box center [805, 631] width 704 height 4381
click at [554, 365] on p "Don’t nest modals; one modal should never trigger another modal." at bounding box center [816, 363] width 685 height 19
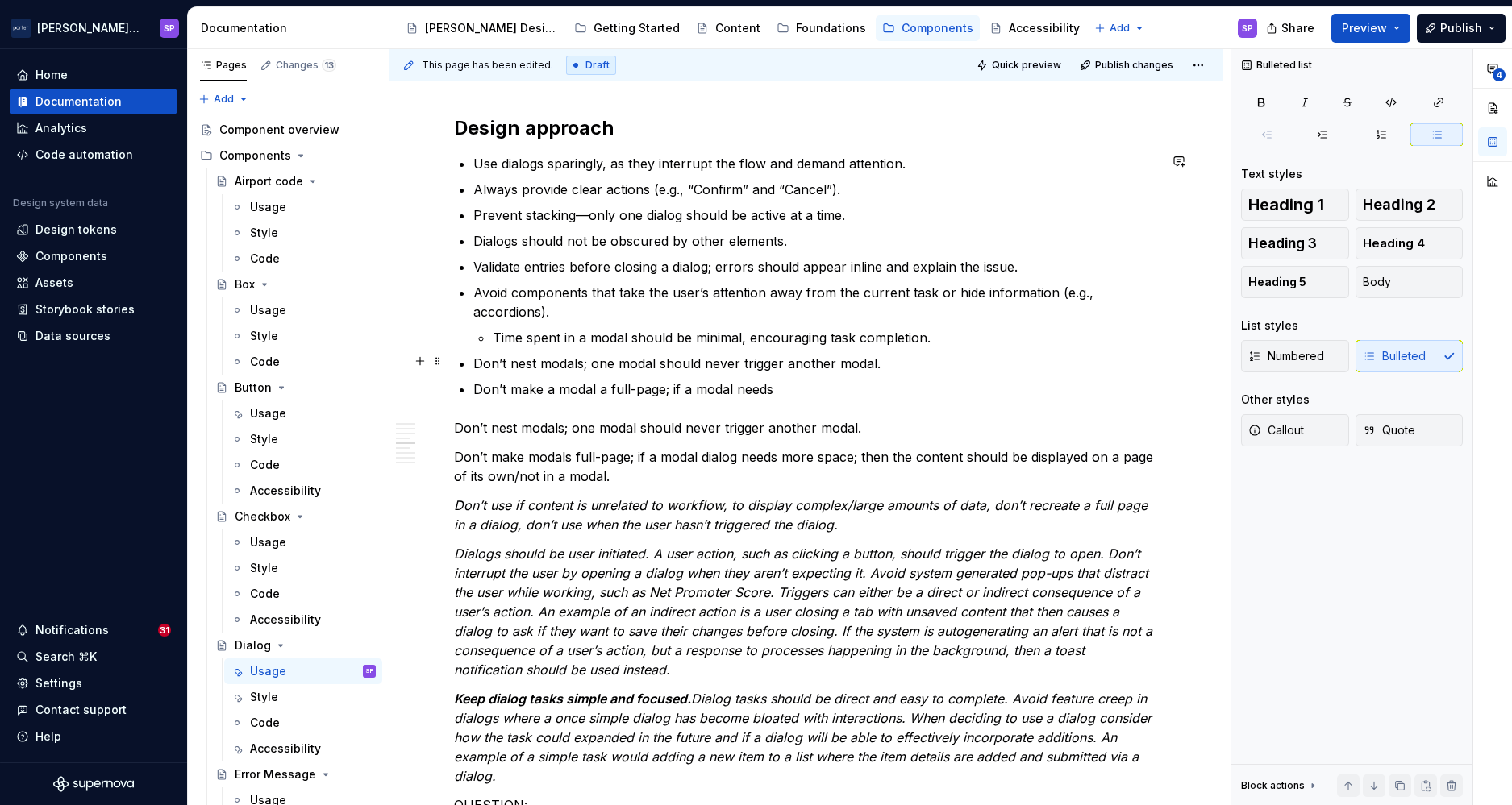
click at [554, 365] on p "Don’t nest modals; one modal should never trigger another modal." at bounding box center [816, 363] width 685 height 19
click at [638, 361] on p "Don’t nest dialogs; one modal should never trigger another modal." at bounding box center [816, 363] width 685 height 19
click at [810, 368] on p "Don’t nest dialogs; one should never trigger another modal." at bounding box center [816, 363] width 685 height 19
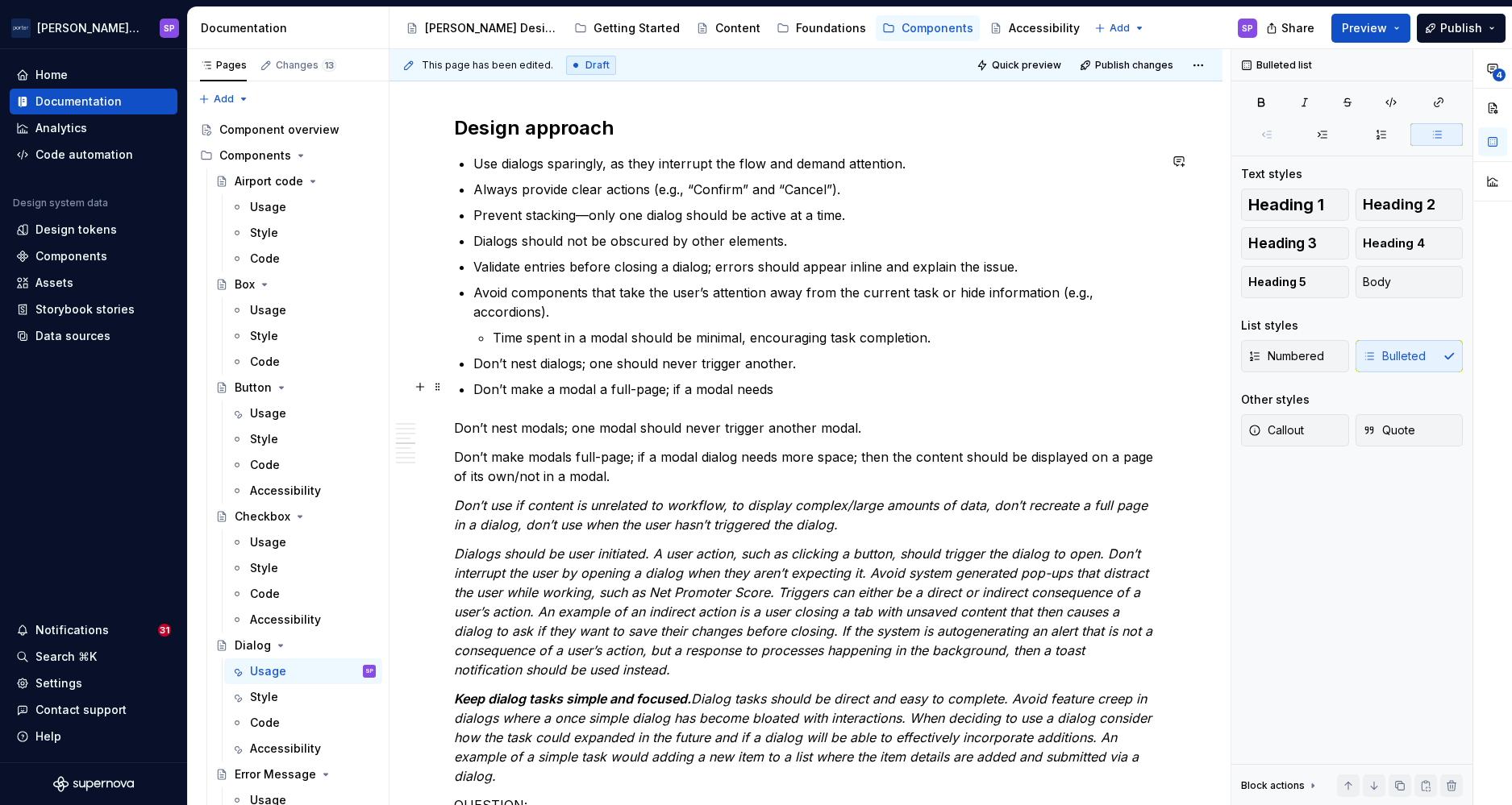
click at [570, 387] on p "Don’t make a modal a full-page; if a modal needs" at bounding box center [816, 389] width 685 height 19
click at [714, 384] on p "Don’t make a dialog a full-page; if a modal needs" at bounding box center [816, 389] width 685 height 19
click at [790, 384] on p "Don’t make a dialog a full-page; if a dialog needs" at bounding box center [816, 389] width 685 height 19
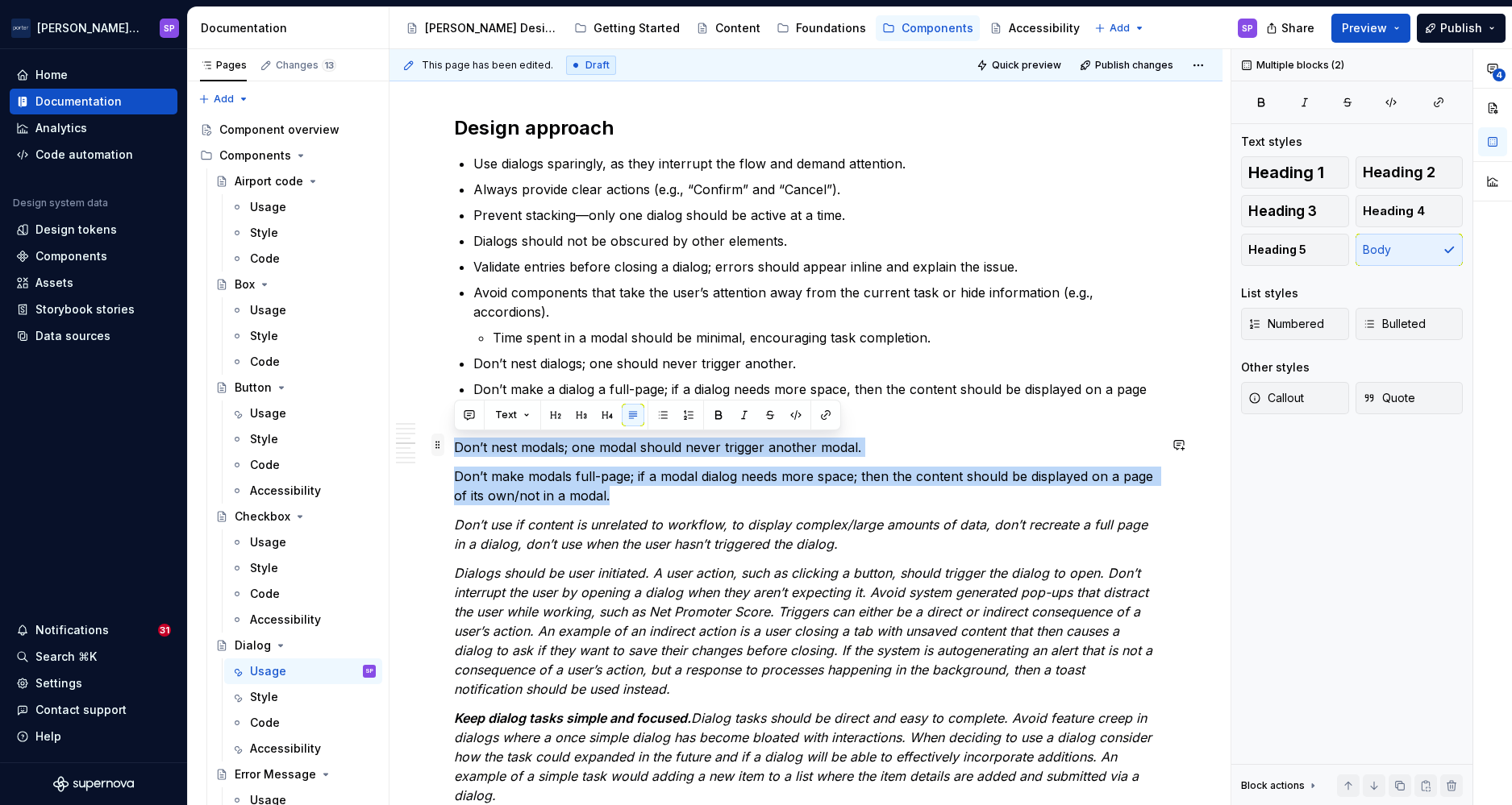
drag, startPoint x: 476, startPoint y: 444, endPoint x: 443, endPoint y: 436, distance: 34.0
click at [454, 436] on div "**********" at bounding box center [805, 650] width 704 height 4420
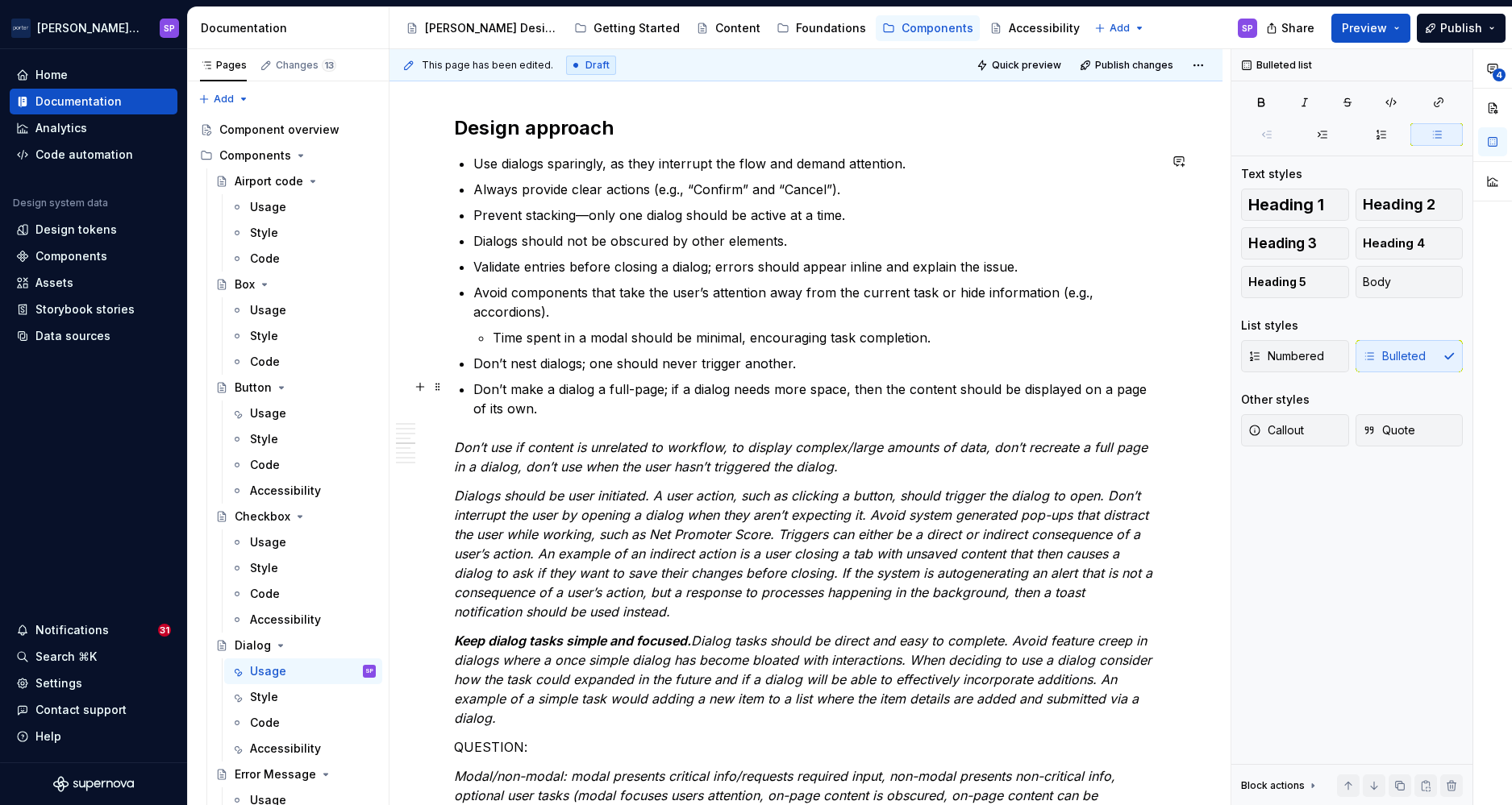
click at [657, 389] on p "Don’t make a dialog a full-page; if a dialog needs more space, then the content…" at bounding box center [816, 399] width 685 height 39
click at [674, 468] on em "Don’t use if content is unrelated to workflow, to display complex/large amounts…" at bounding box center [802, 457] width 697 height 36
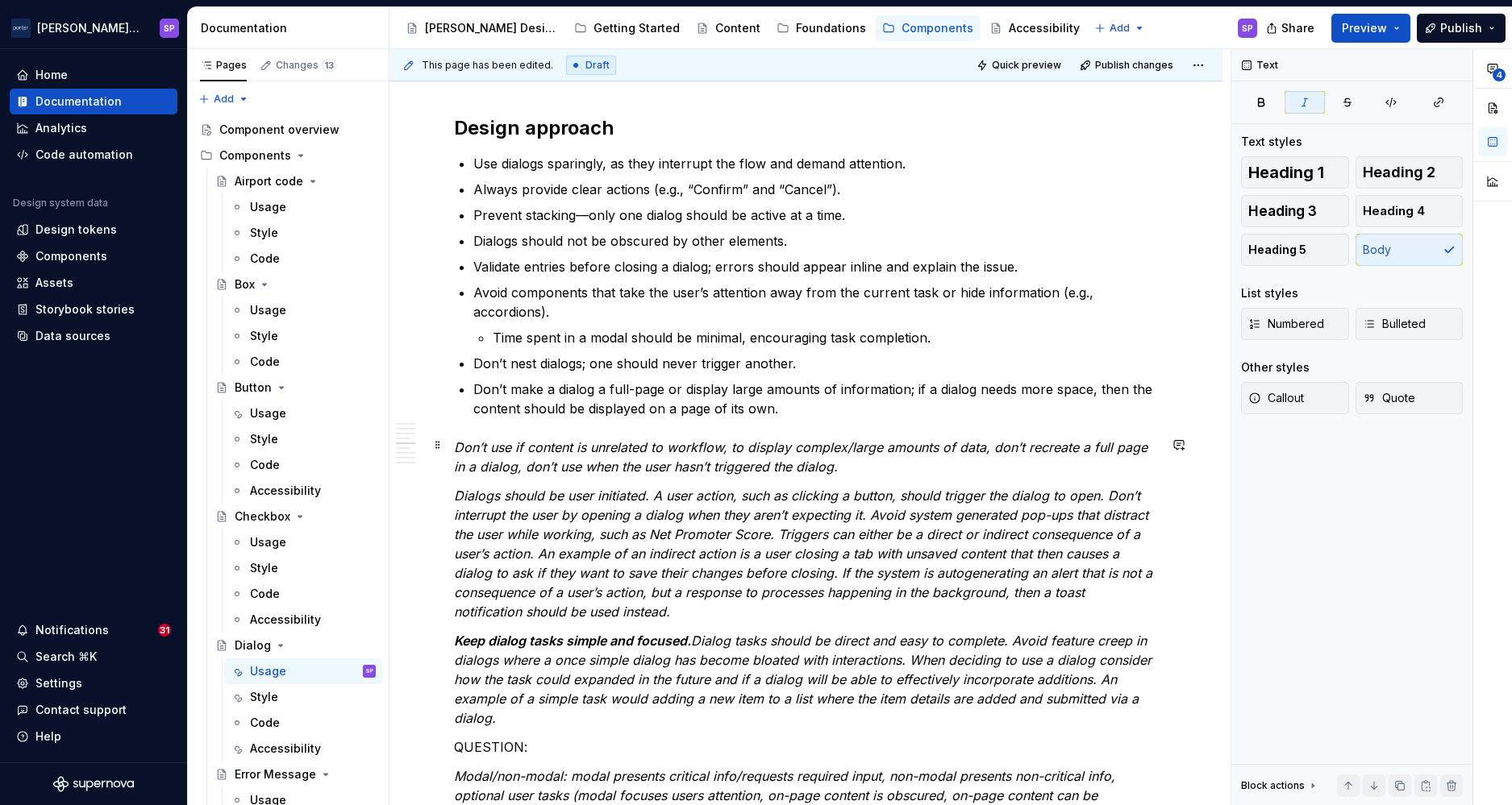
click at [674, 468] on em "Don’t use if content is unrelated to workflow, to display complex/large amounts…" at bounding box center [802, 457] width 697 height 36
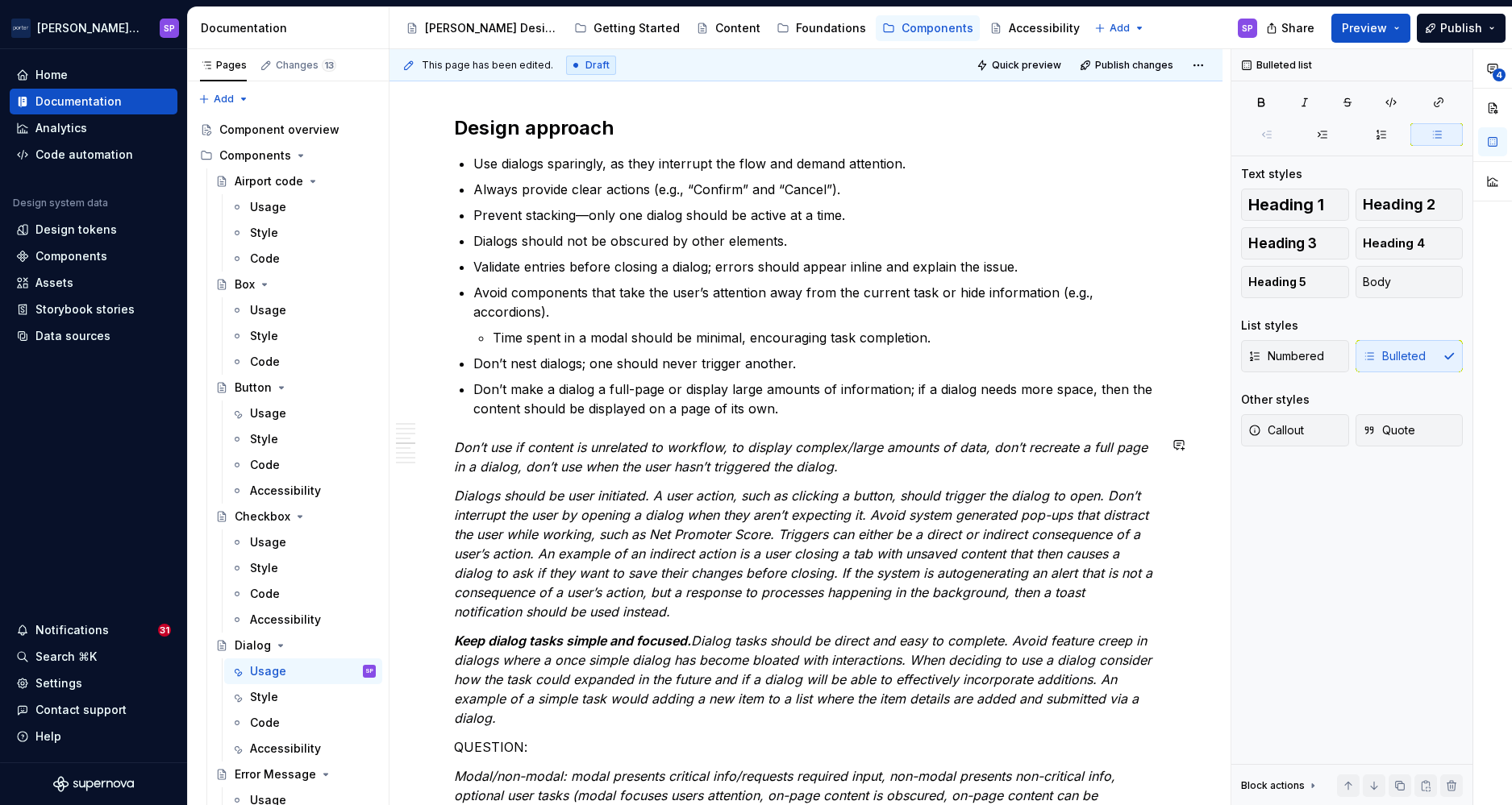
click at [872, 400] on p "Don’t make a dialog a full-page or display large amounts of information; if a d…" at bounding box center [816, 399] width 685 height 39
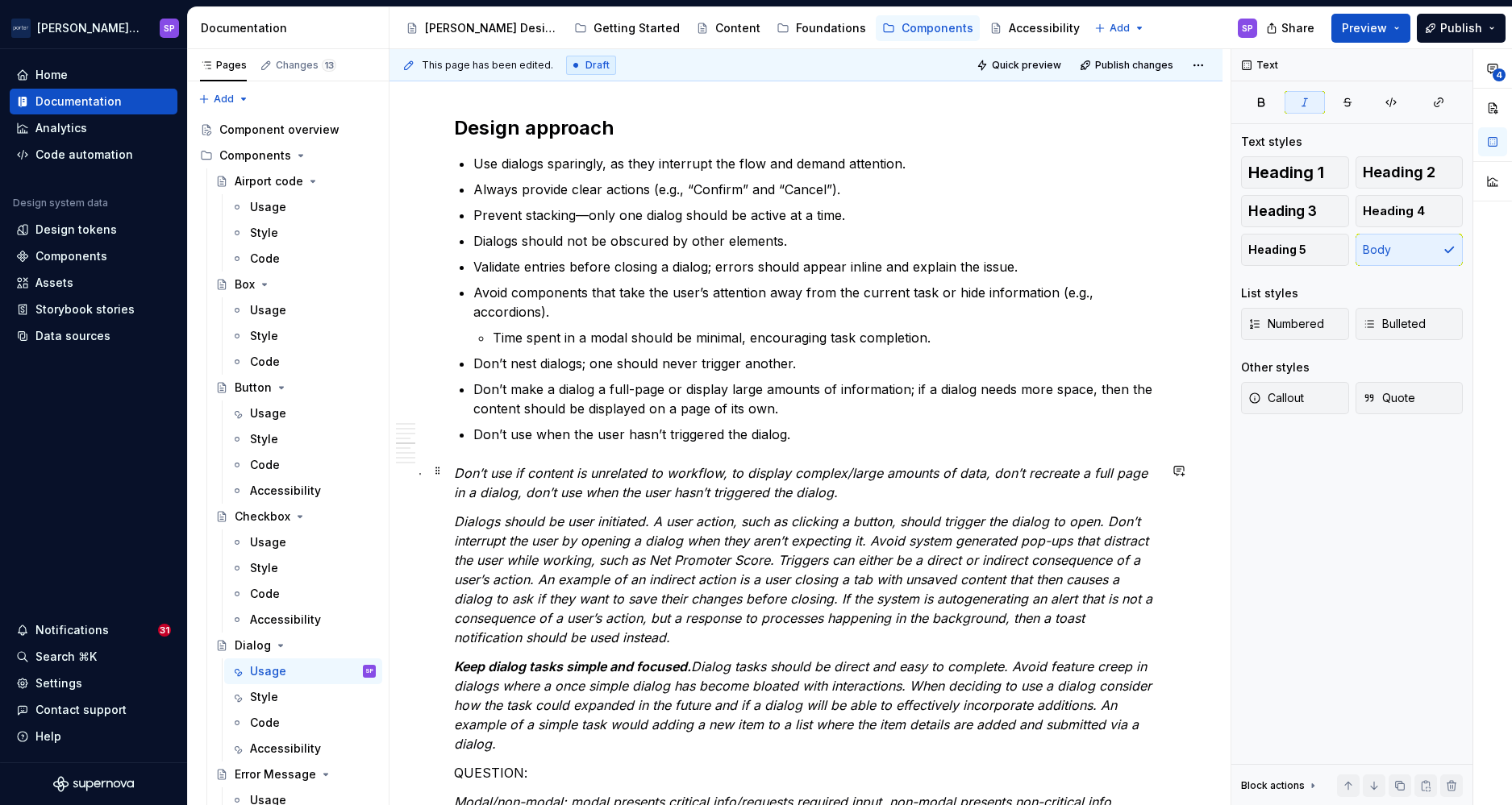
click at [701, 469] on em "Don’t use if content is unrelated to workflow, to display complex/large amounts…" at bounding box center [802, 483] width 697 height 36
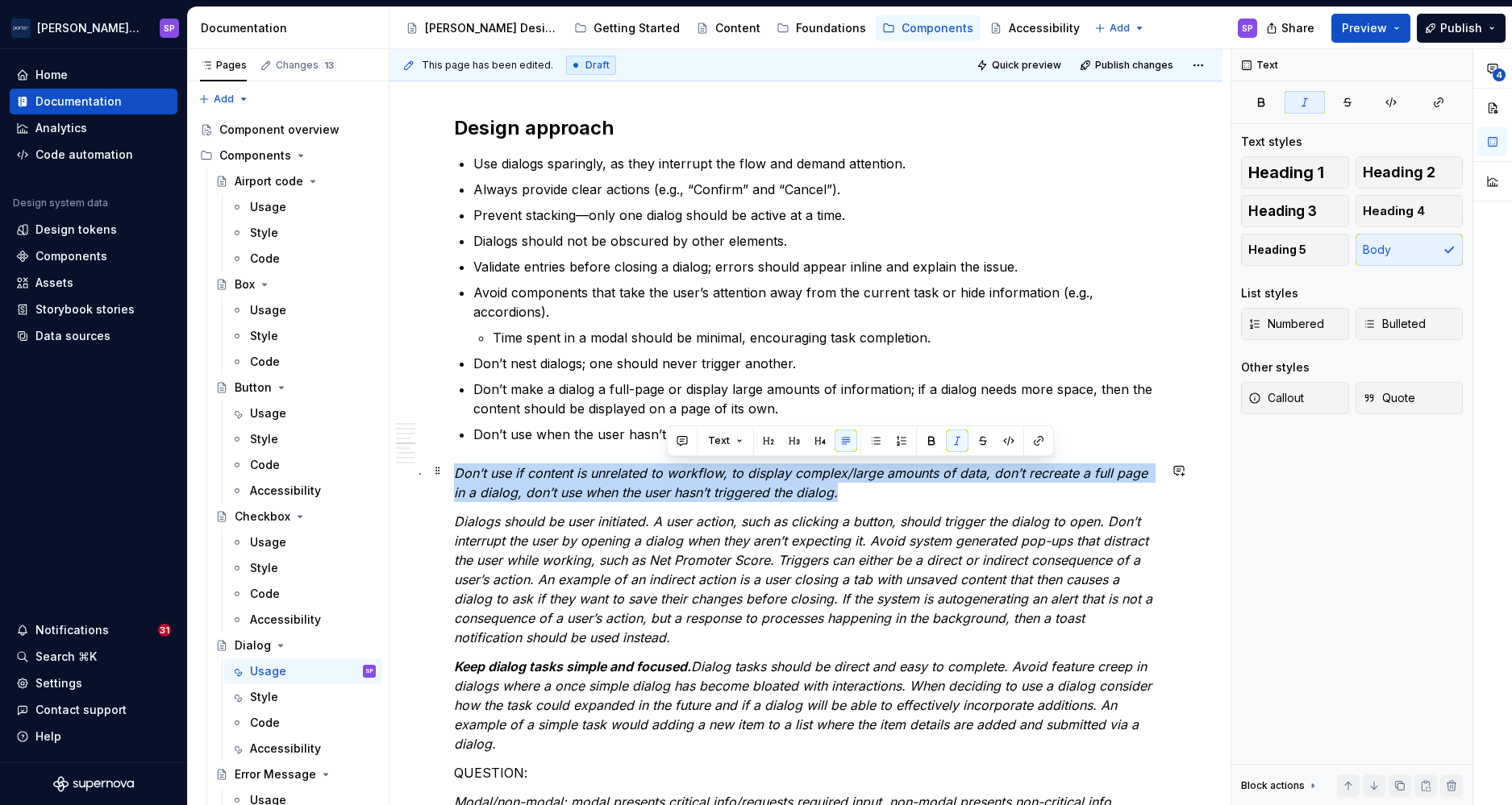
click at [701, 469] on em "Don’t use if content is unrelated to workflow, to display complex/large amounts…" at bounding box center [802, 483] width 697 height 36
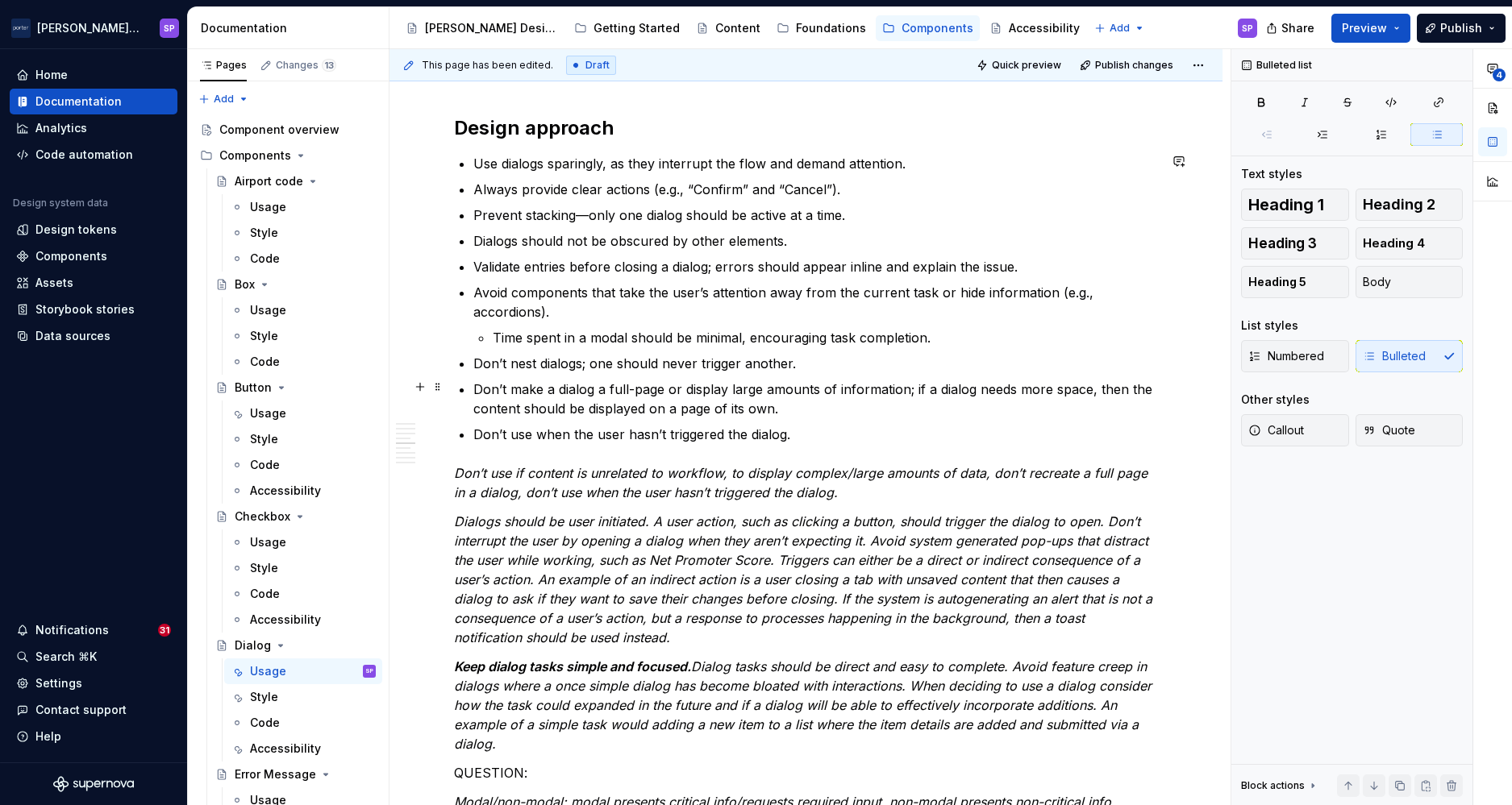
click at [808, 409] on p "Don’t make a dialog a full-page or display large amounts of information; if a d…" at bounding box center [816, 399] width 685 height 39
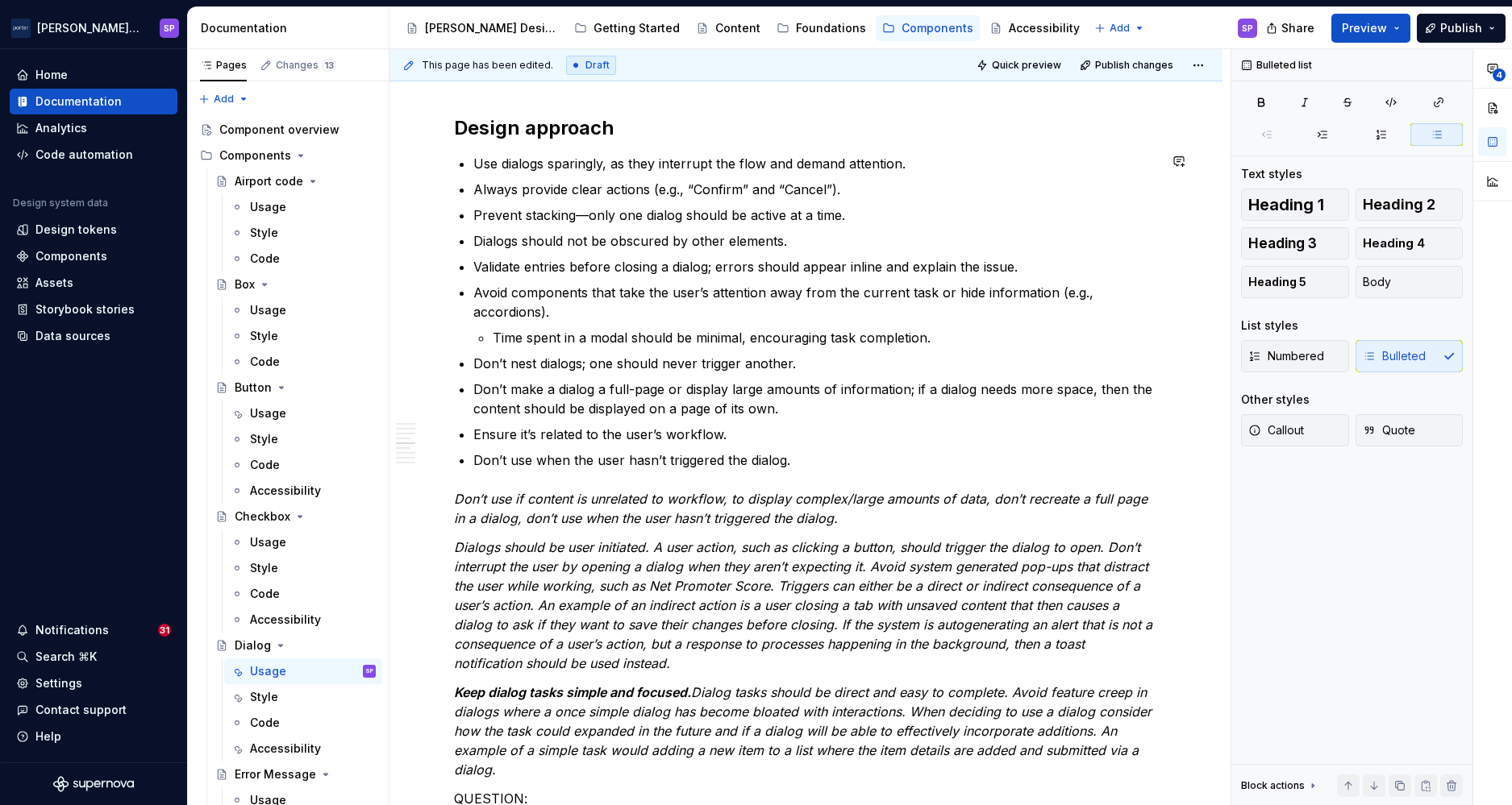
click at [716, 489] on p "Don’t use if content is unrelated to workflow, to display complex/large amounts…" at bounding box center [805, 508] width 704 height 39
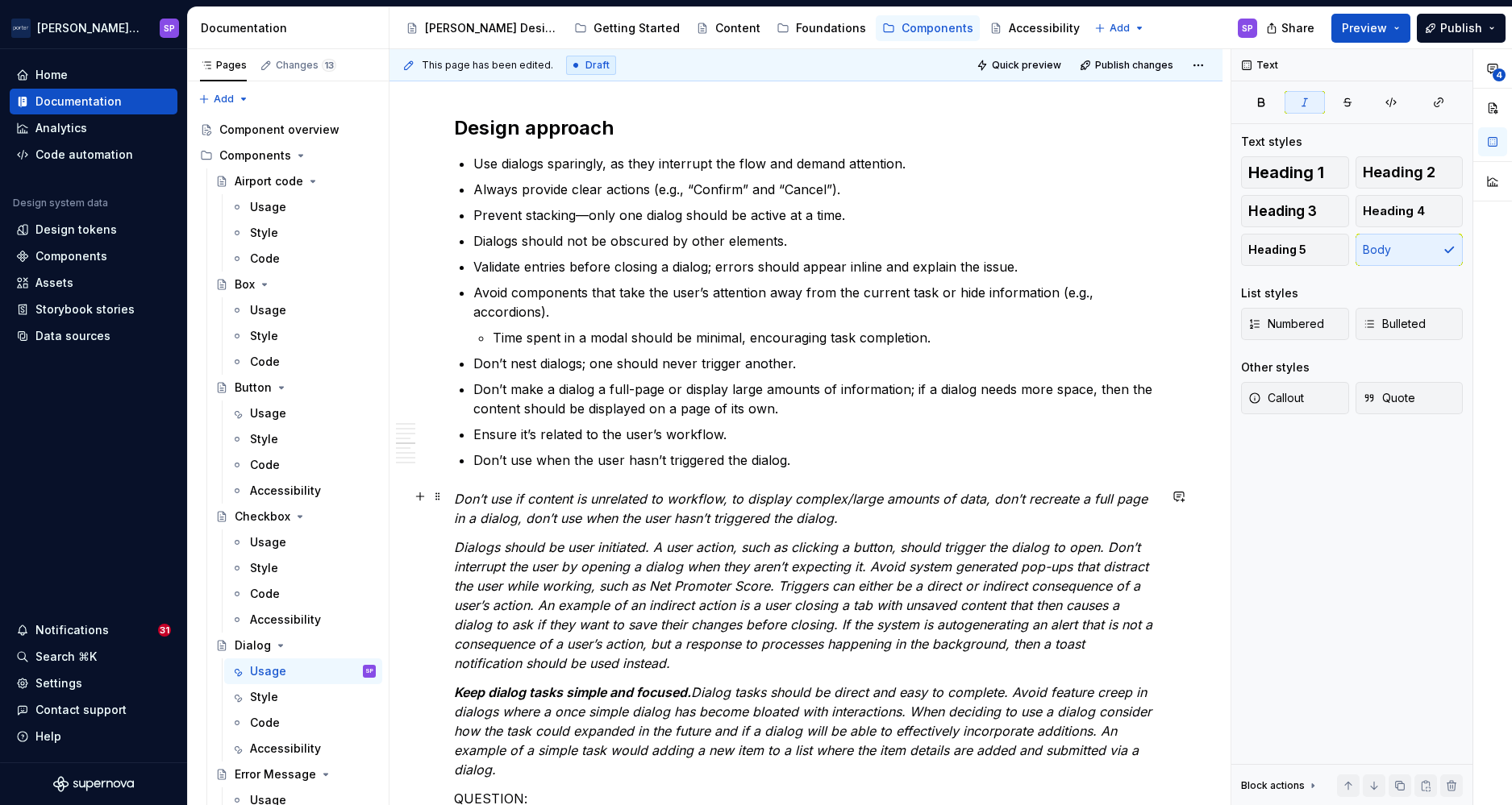
click at [716, 489] on p "Don’t use if content is unrelated to workflow, to display complex/large amounts…" at bounding box center [805, 508] width 704 height 39
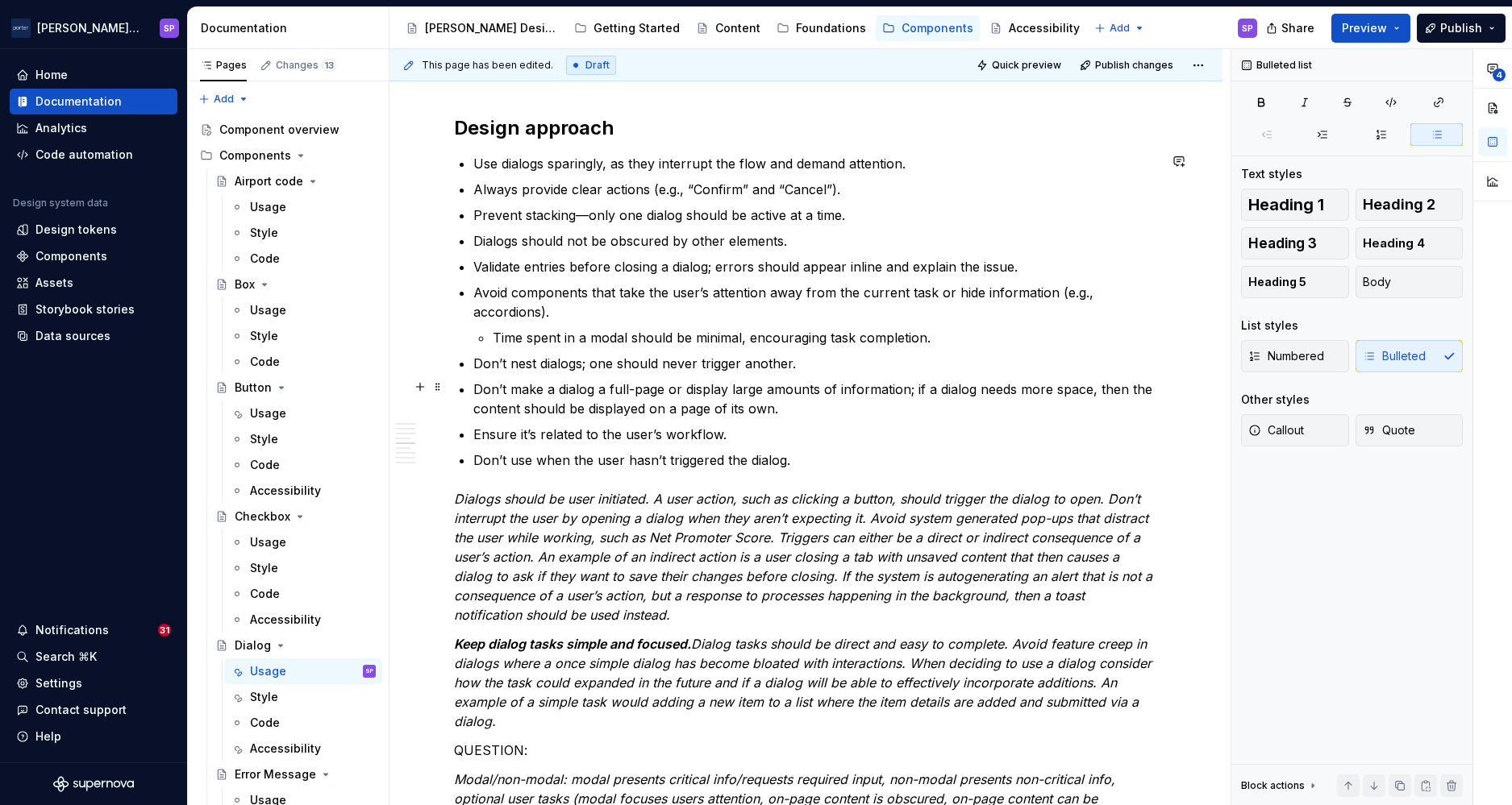
click at [800, 420] on ul "Use dialogs sparingly, as they interrupt the flow and demand attention. Always …" at bounding box center [816, 312] width 685 height 316
click at [803, 463] on p "Don’t use when the user hasn’t triggered the dialog." at bounding box center [816, 459] width 685 height 19
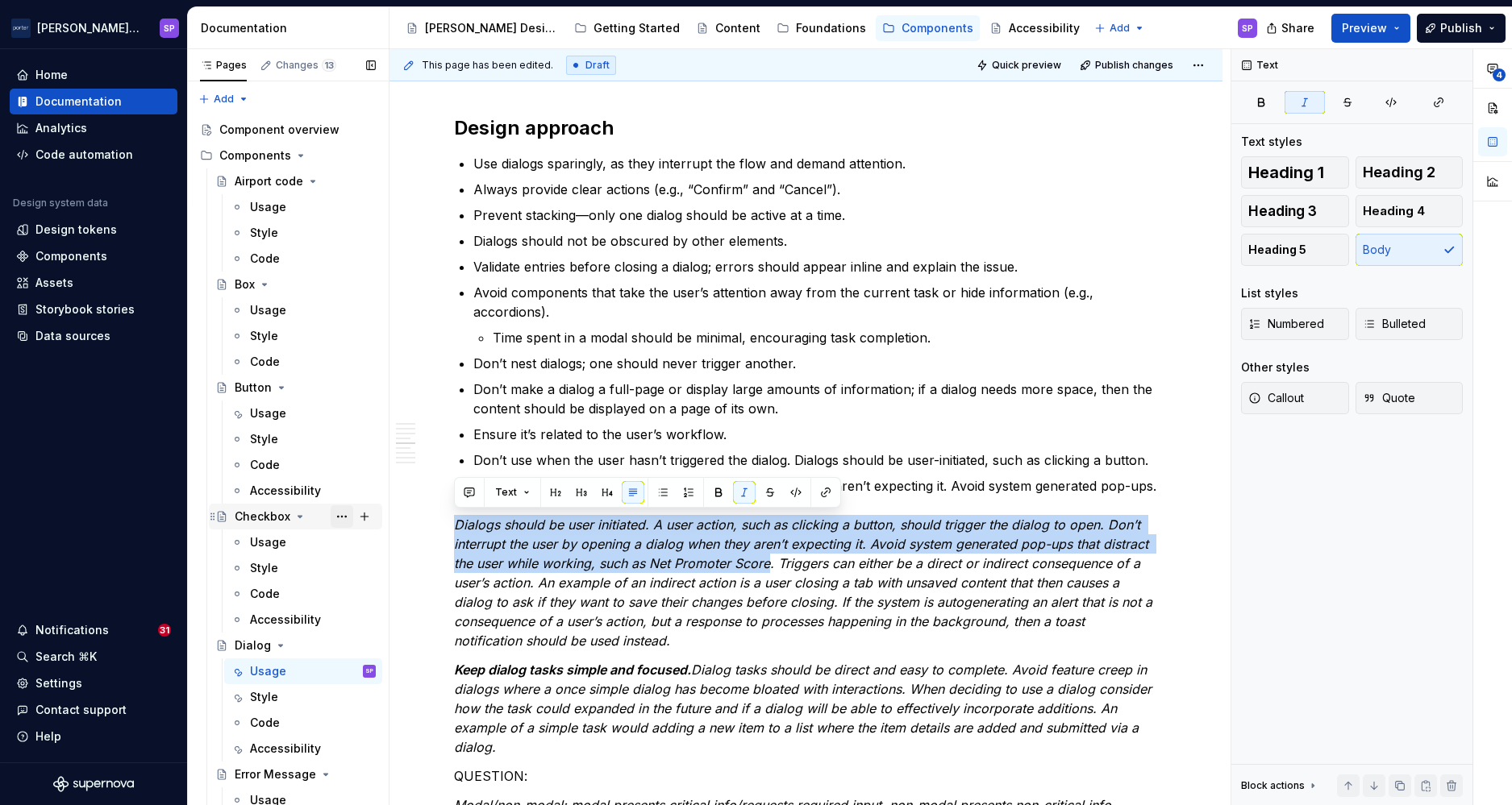
drag, startPoint x: 771, startPoint y: 560, endPoint x: 339, endPoint y: 515, distance: 434.3
click at [339, 515] on div "Pages Changes 13 Add Accessibility guide for tree Page tree. Navigate the tree …" at bounding box center [850, 430] width 1324 height 763
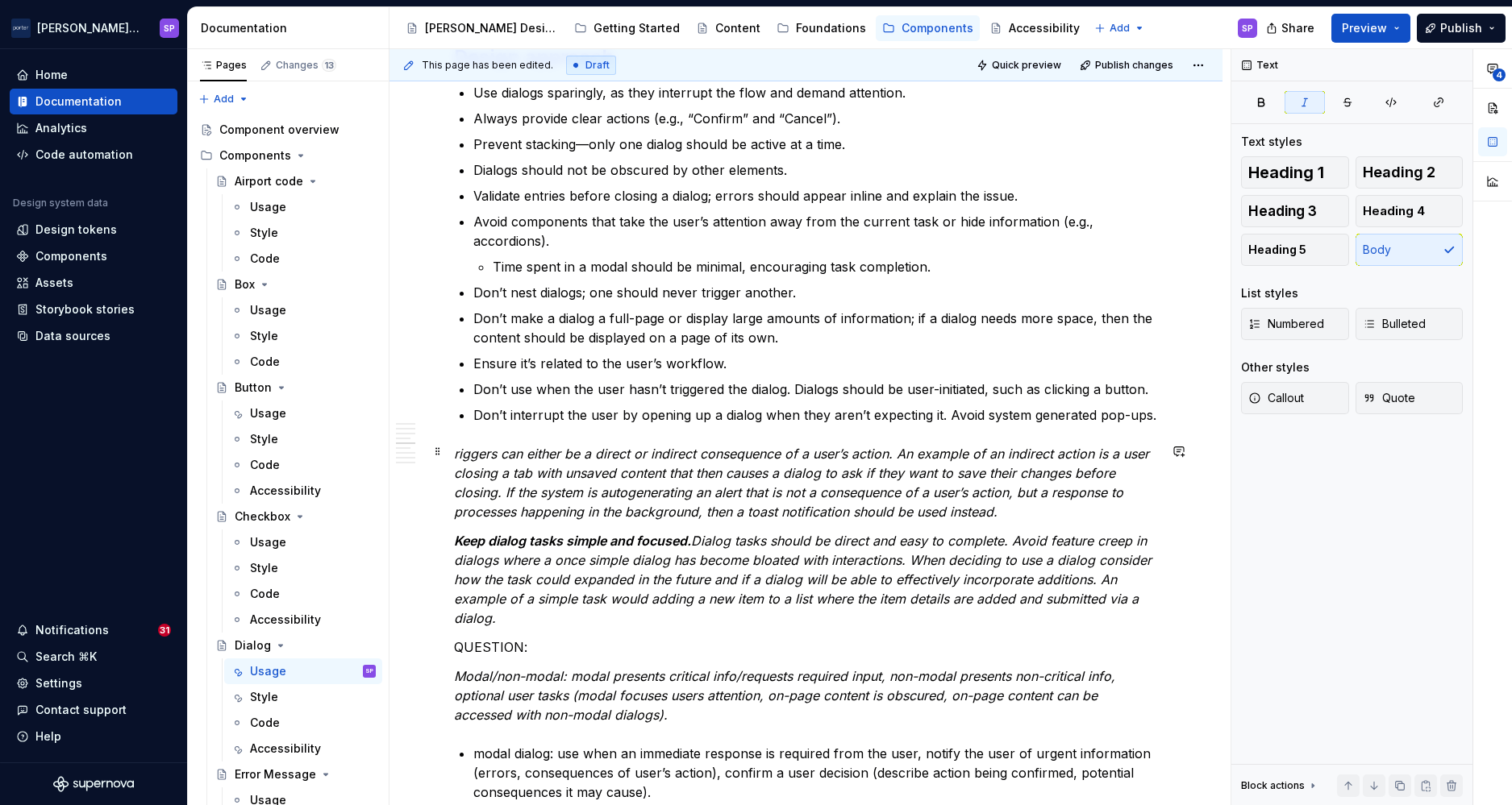
scroll to position [2049, 0]
click at [1042, 405] on div "**********" at bounding box center [806, 626] width 833 height 4593
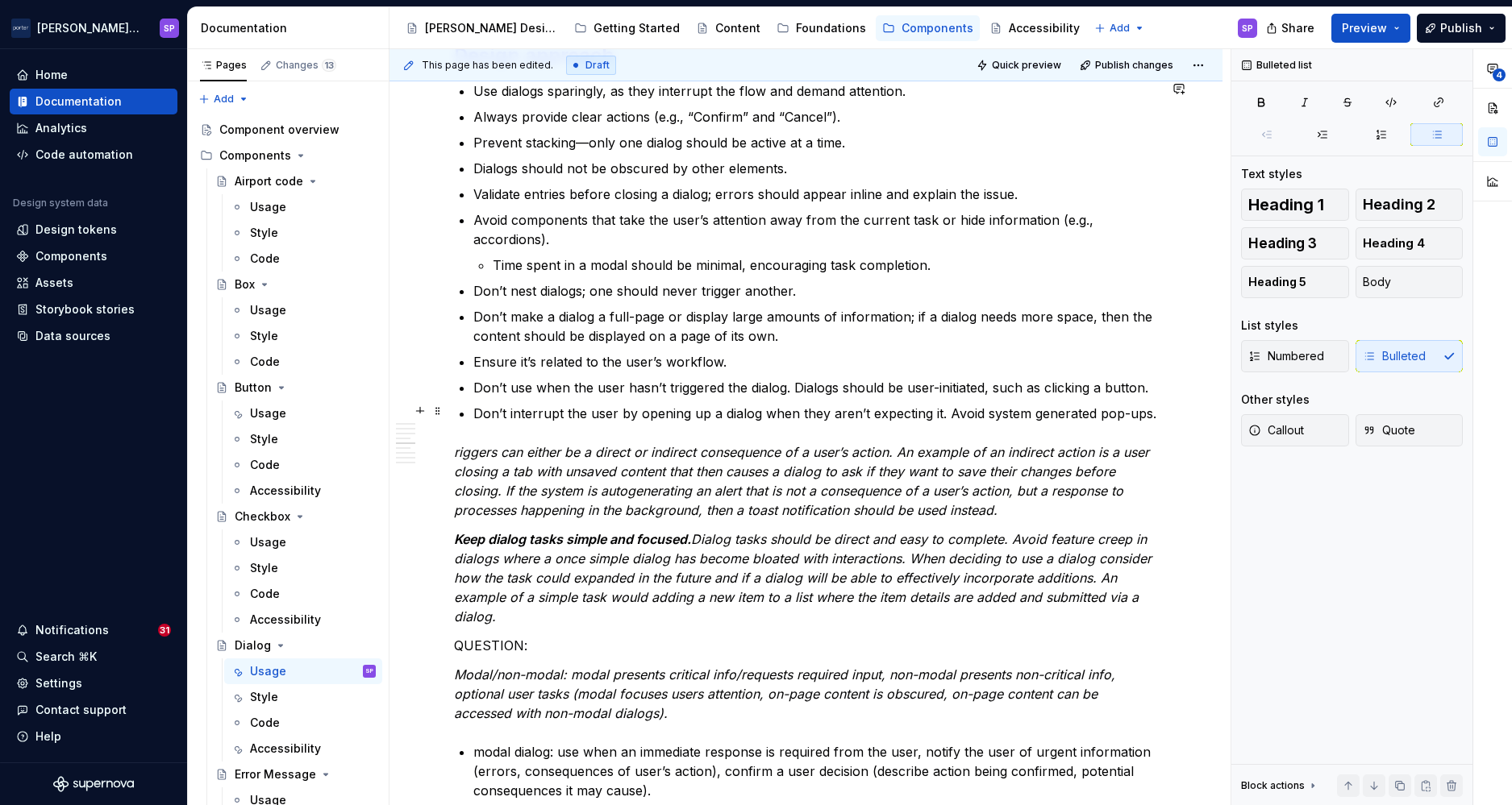
click at [1042, 413] on p "Don’t interrupt the user by opening up a dialog when they aren’t expecting it. …" at bounding box center [816, 413] width 685 height 19
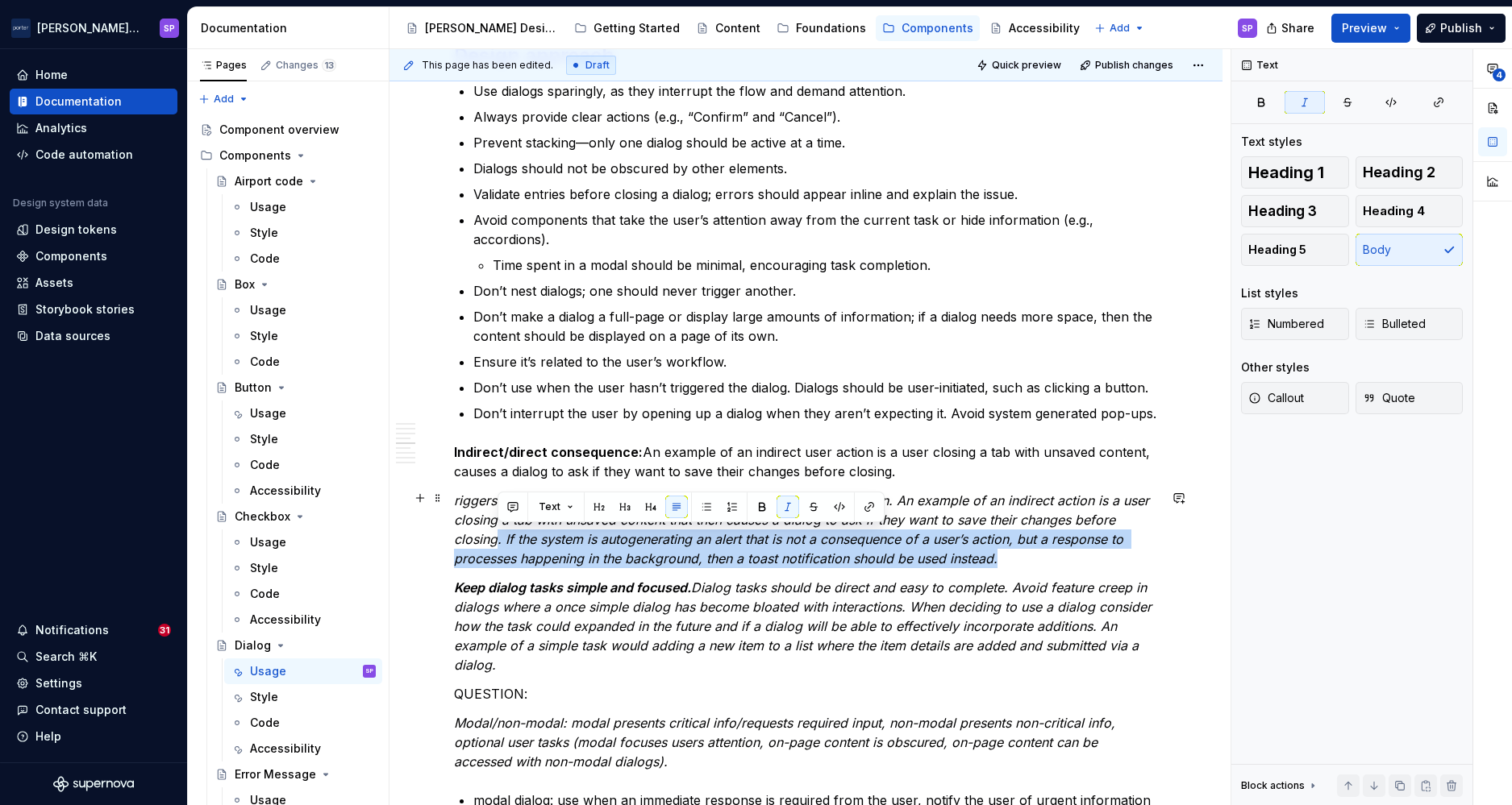
drag, startPoint x: 497, startPoint y: 537, endPoint x: 1029, endPoint y: 550, distance: 532.2
click at [1029, 550] on p "riggers can either be a direct or indirect consequence of a user’s action. An e…" at bounding box center [805, 529] width 704 height 77
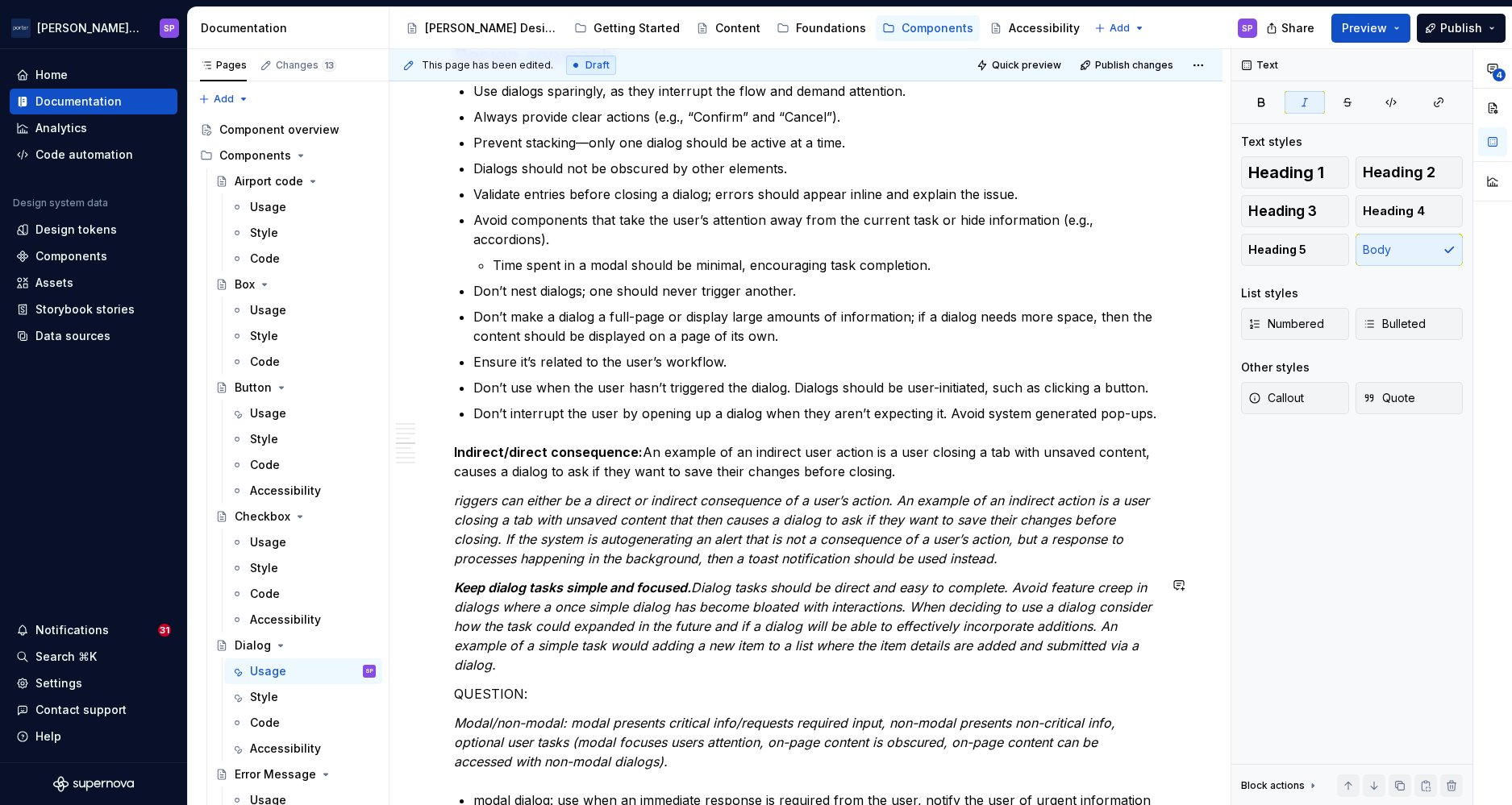
click at [889, 574] on div "**********" at bounding box center [805, 538] width 704 height 4342
click at [864, 552] on em "riggers can either be a direct or indirect consequence of a user’s action. An e…" at bounding box center [803, 529] width 699 height 74
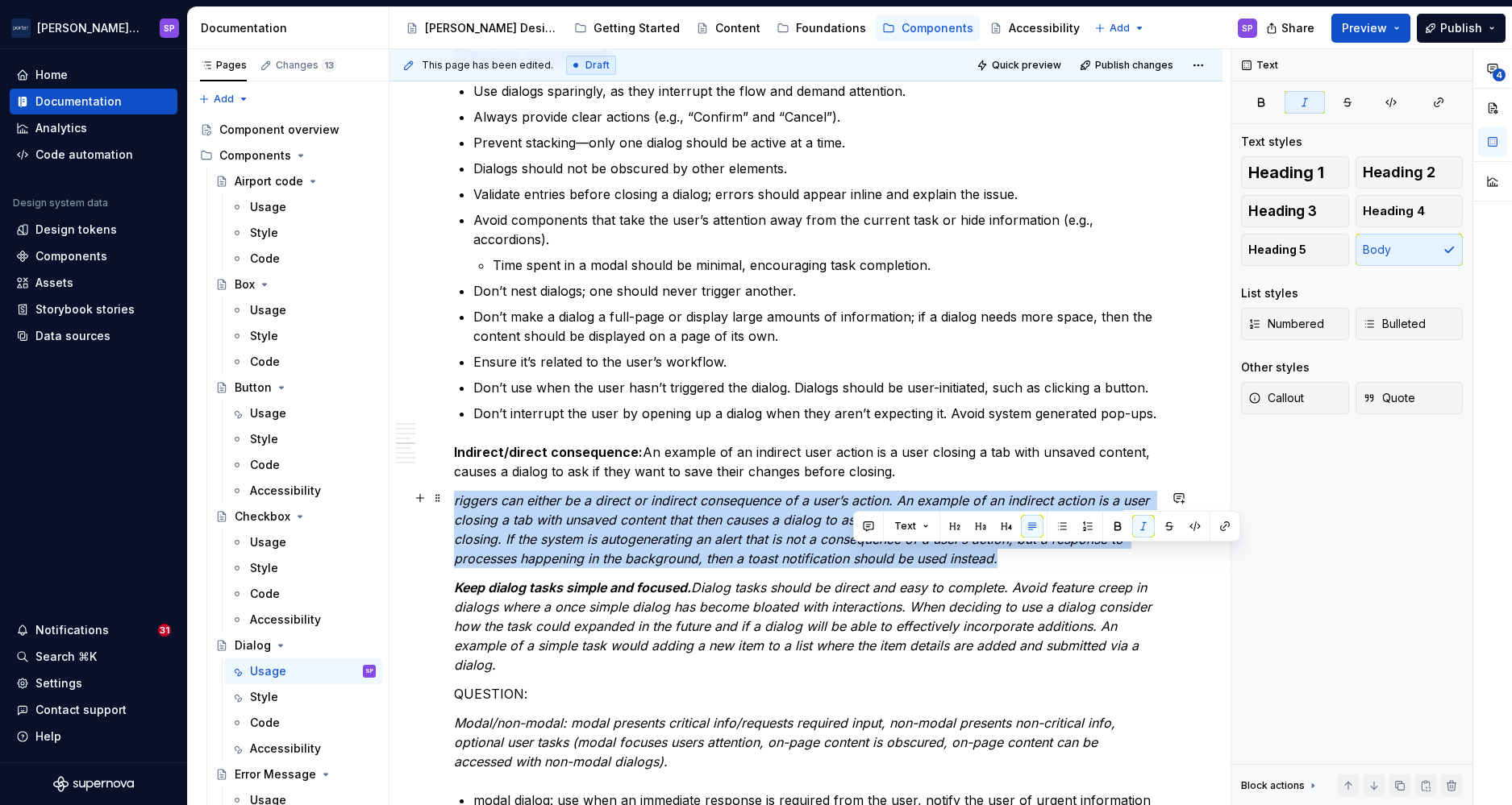
click at [864, 552] on em "riggers can either be a direct or indirect consequence of a user’s action. An e…" at bounding box center [803, 529] width 699 height 74
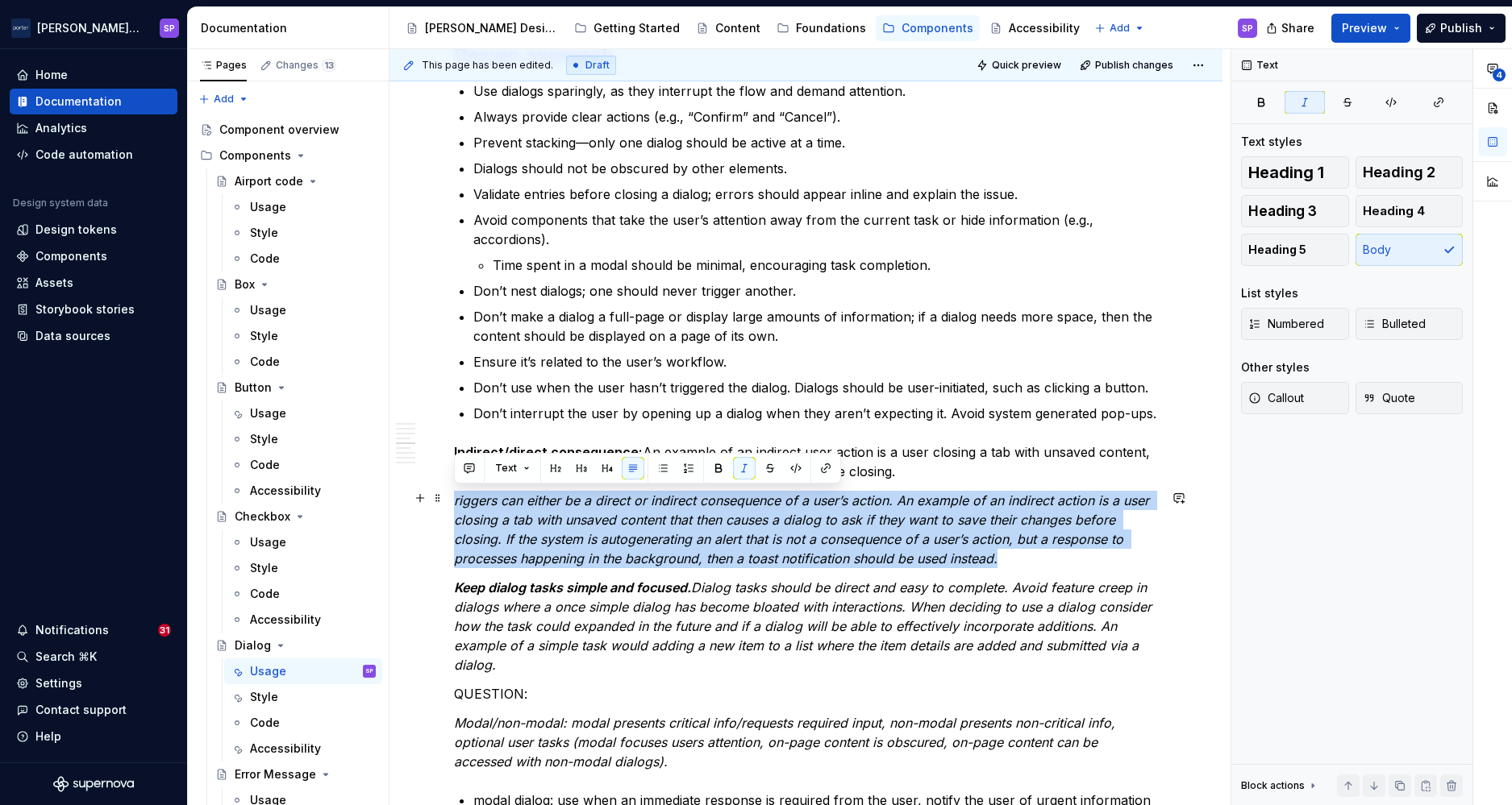
click at [864, 552] on em "riggers can either be a direct or indirect consequence of a user’s action. An e…" at bounding box center [803, 529] width 699 height 74
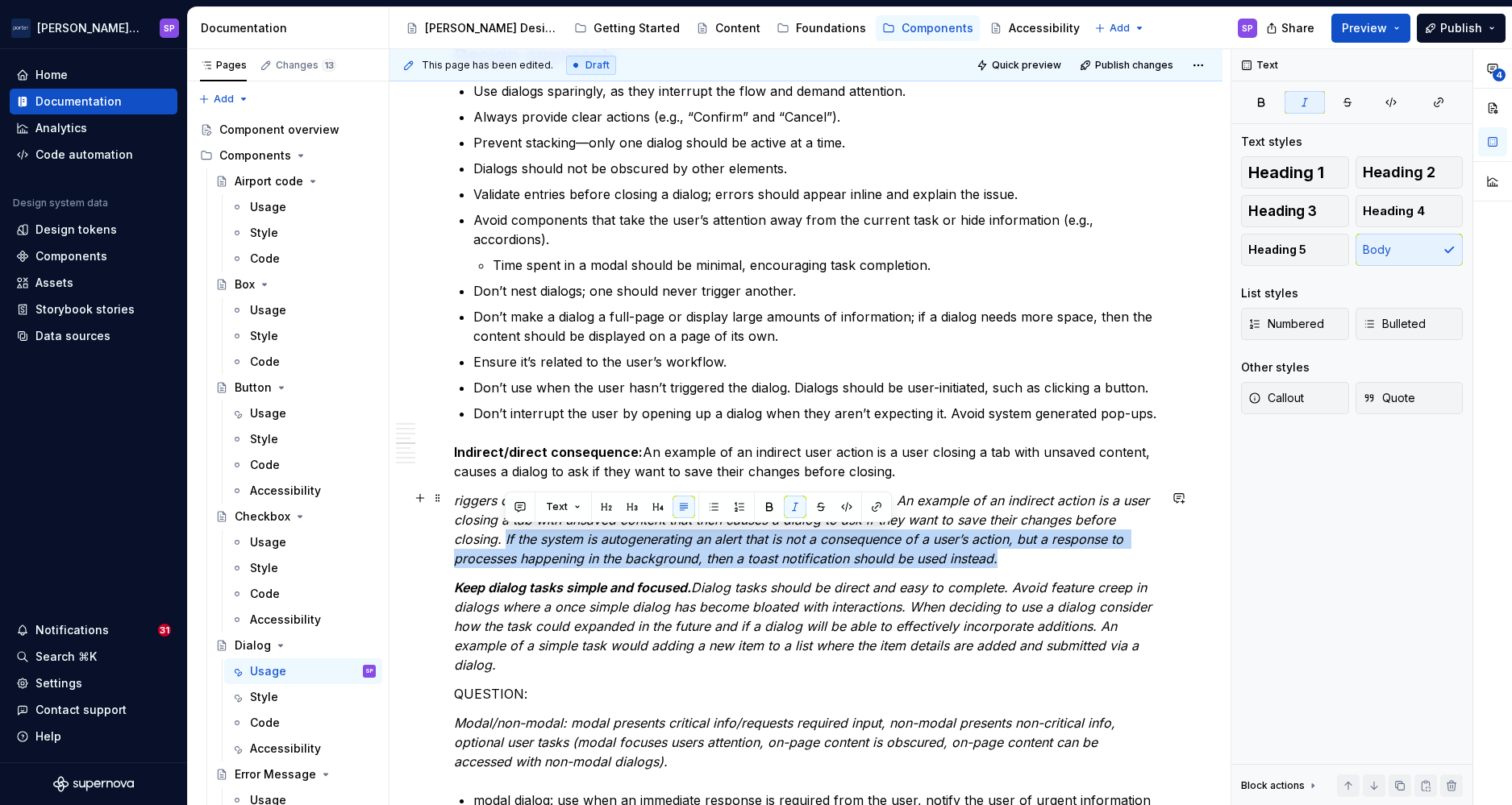
drag, startPoint x: 1021, startPoint y: 558, endPoint x: 505, endPoint y: 535, distance: 516.5
click at [505, 535] on p "riggers can either be a direct or indirect consequence of a user’s action. An e…" at bounding box center [805, 529] width 704 height 77
copy em "If the system is autogenerating an alert that is not a consequence of a user’s …"
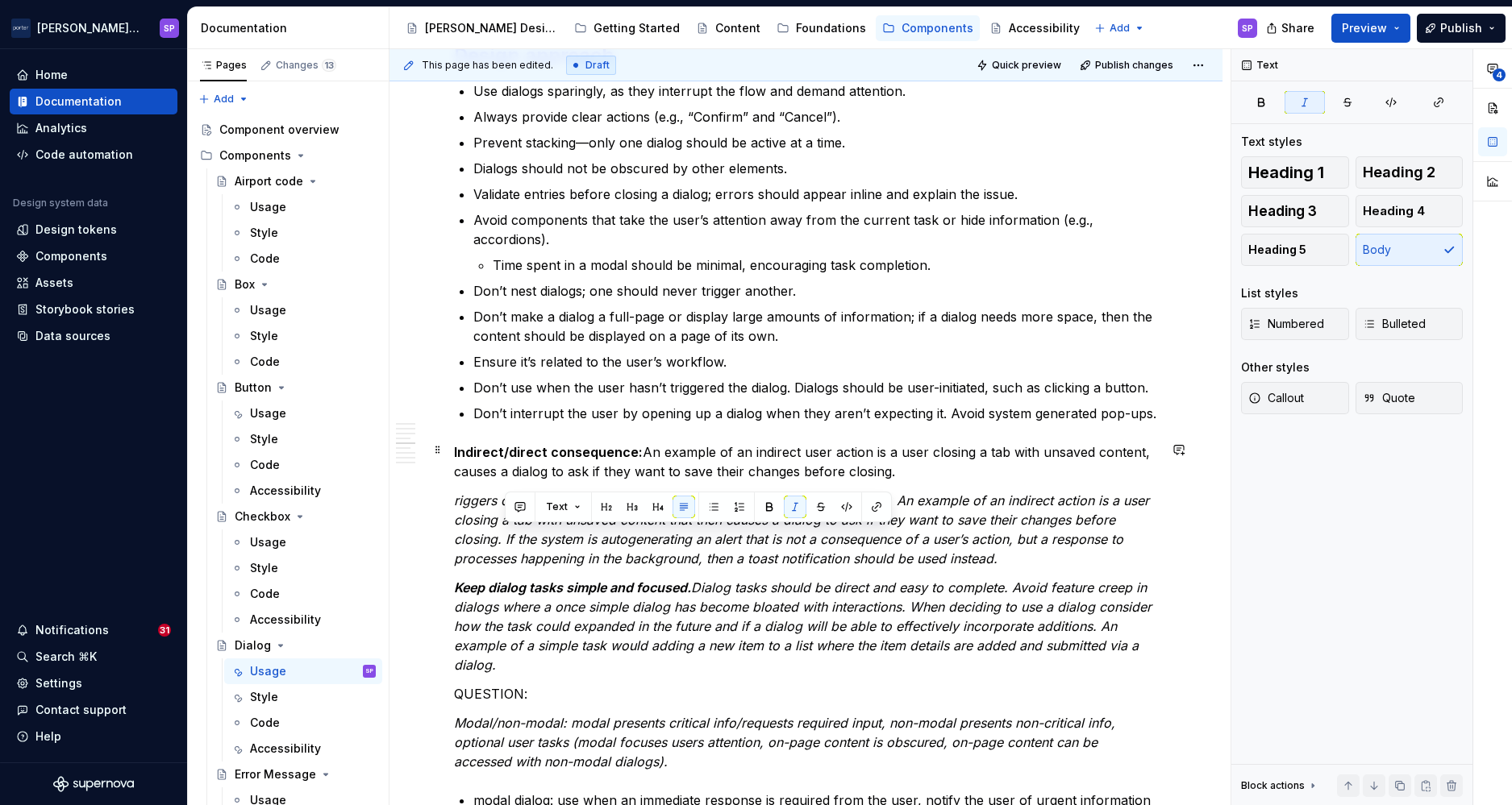
click at [928, 468] on p "Indirect/direct consequence: An example of an indirect user action is a user cl…" at bounding box center [805, 462] width 704 height 39
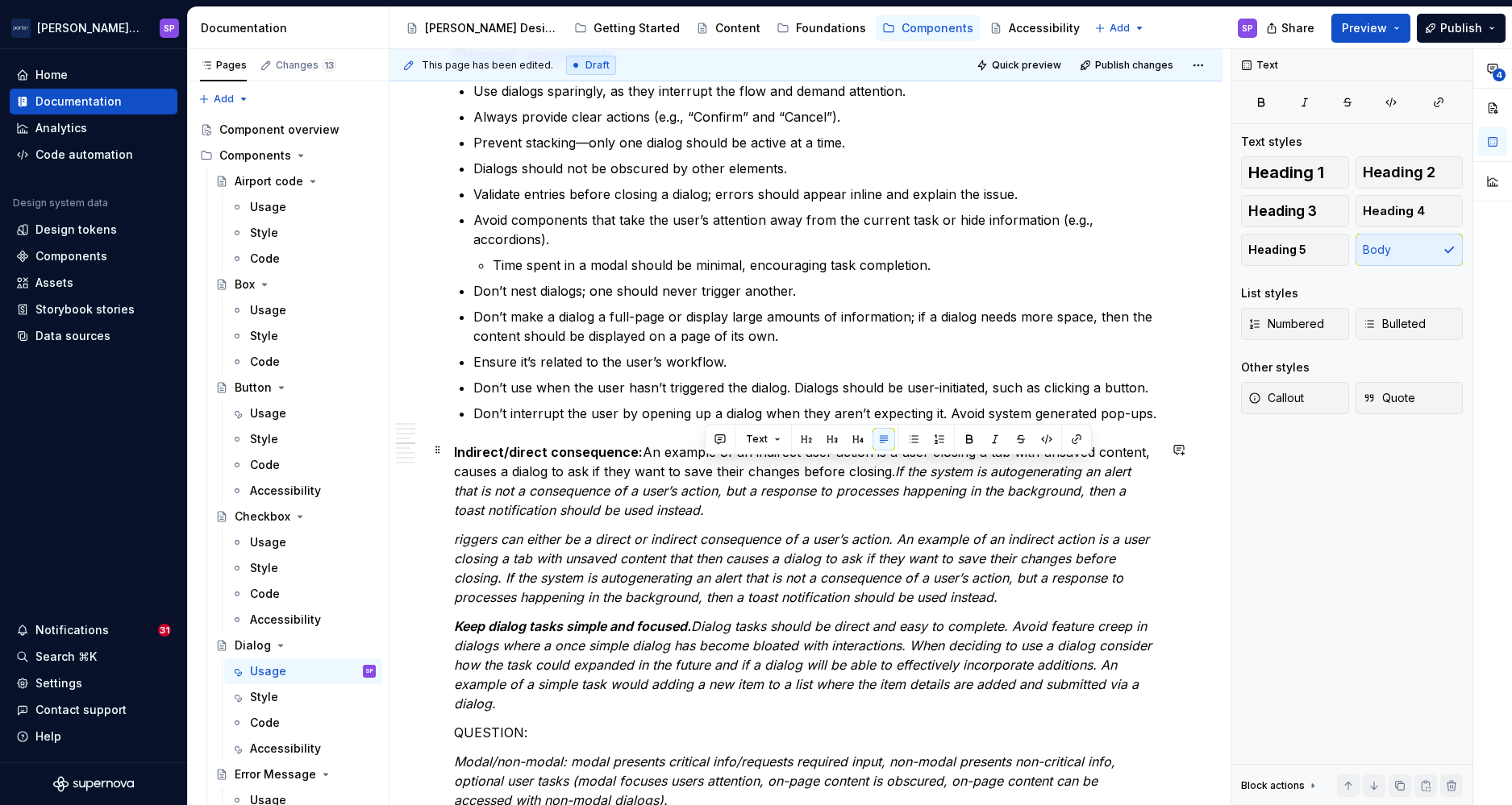
drag, startPoint x: 925, startPoint y: 505, endPoint x: 893, endPoint y: 471, distance: 46.7
click at [893, 471] on p "Indirect/direct consequence: An example of an indirect user action is a user cl…" at bounding box center [805, 481] width 704 height 77
click at [861, 537] on em "riggers can either be a direct or indirect consequence of a user’s action. An e…" at bounding box center [803, 567] width 699 height 74
click at [852, 562] on em "riggers can either be a direct or indirect consequence of a user’s action. An e…" at bounding box center [803, 567] width 699 height 74
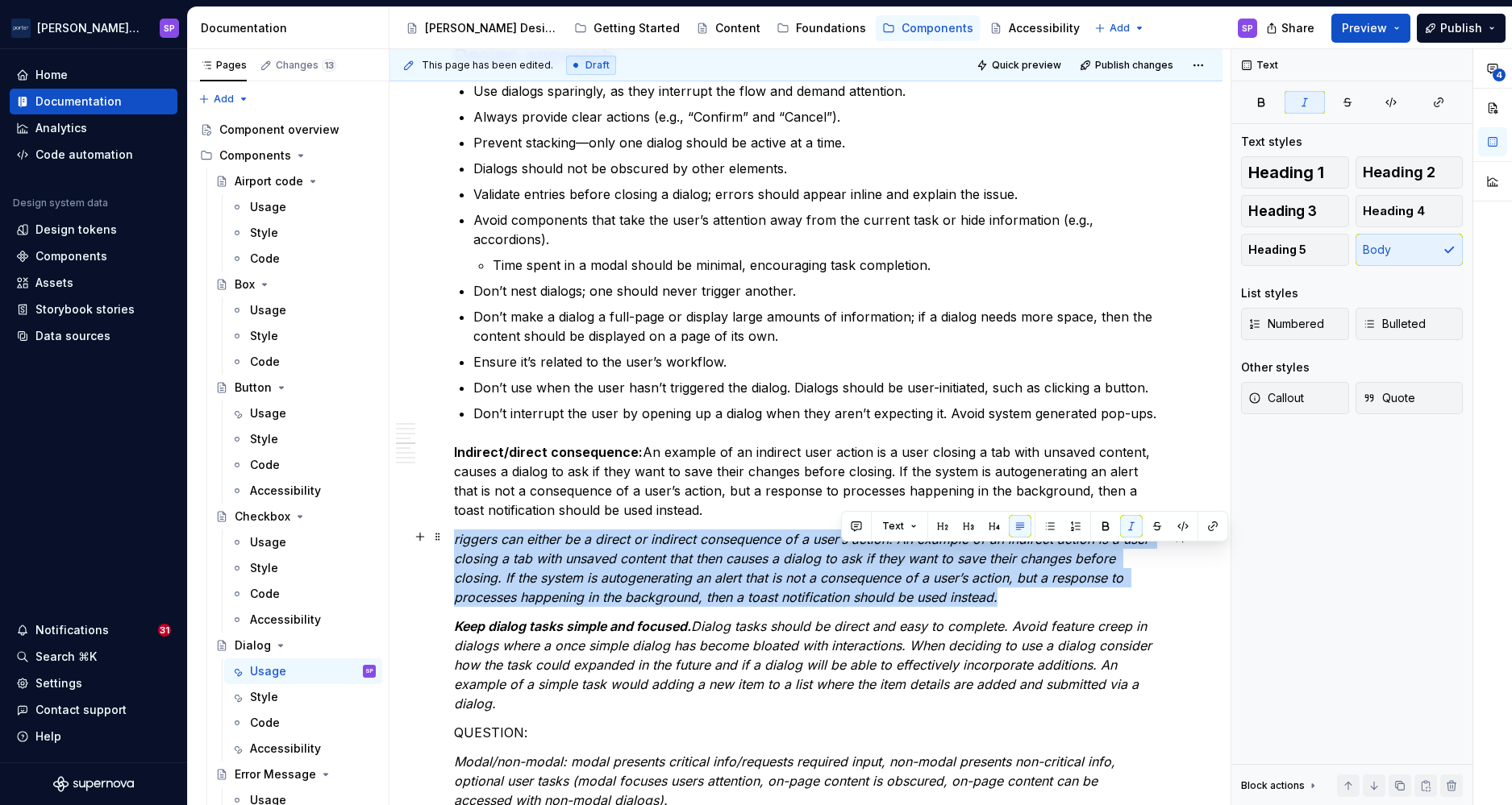
click at [852, 562] on em "riggers can either be a direct or indirect consequence of a user’s action. An e…" at bounding box center [803, 567] width 699 height 74
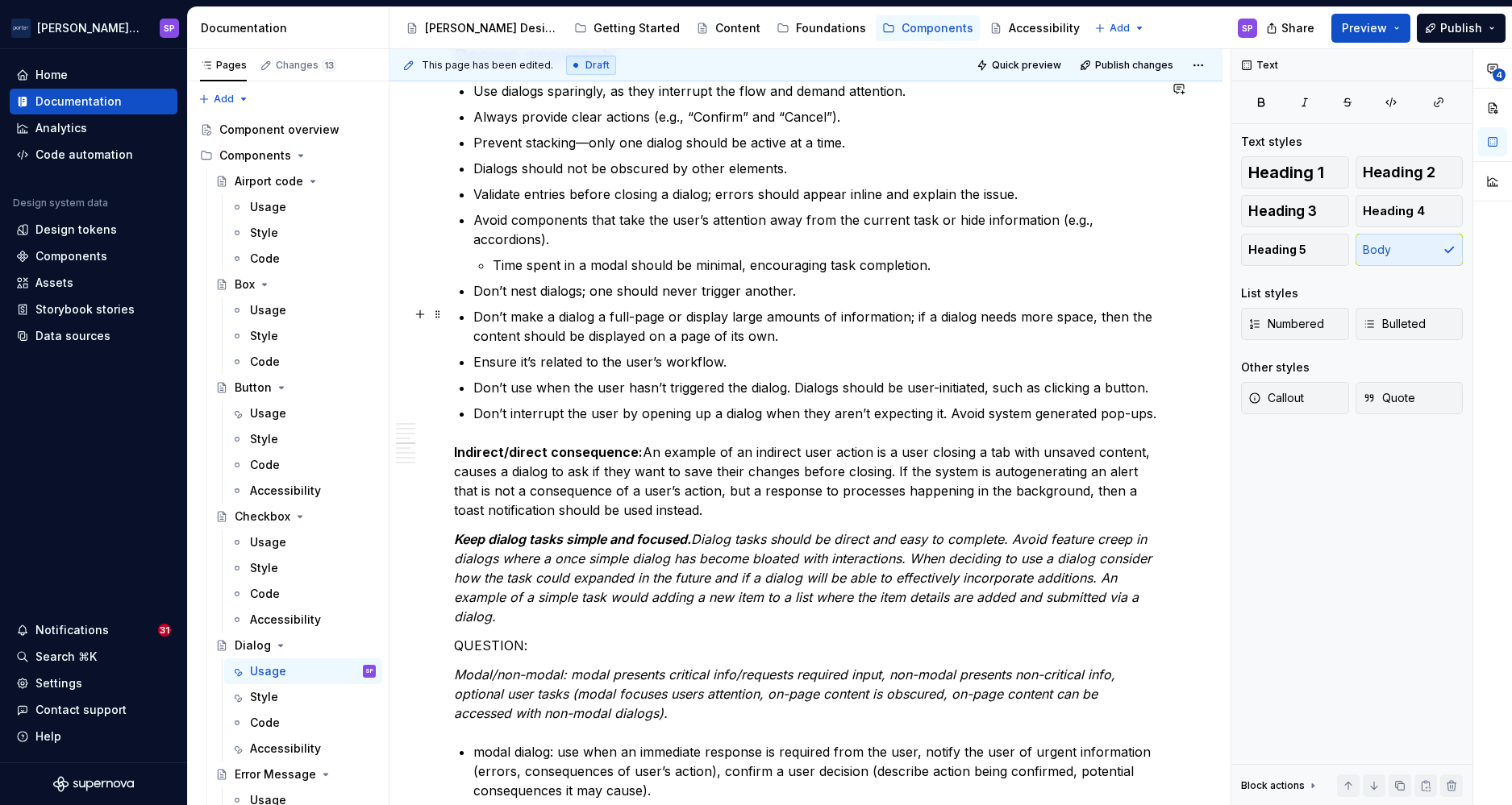
scroll to position [1970, 0]
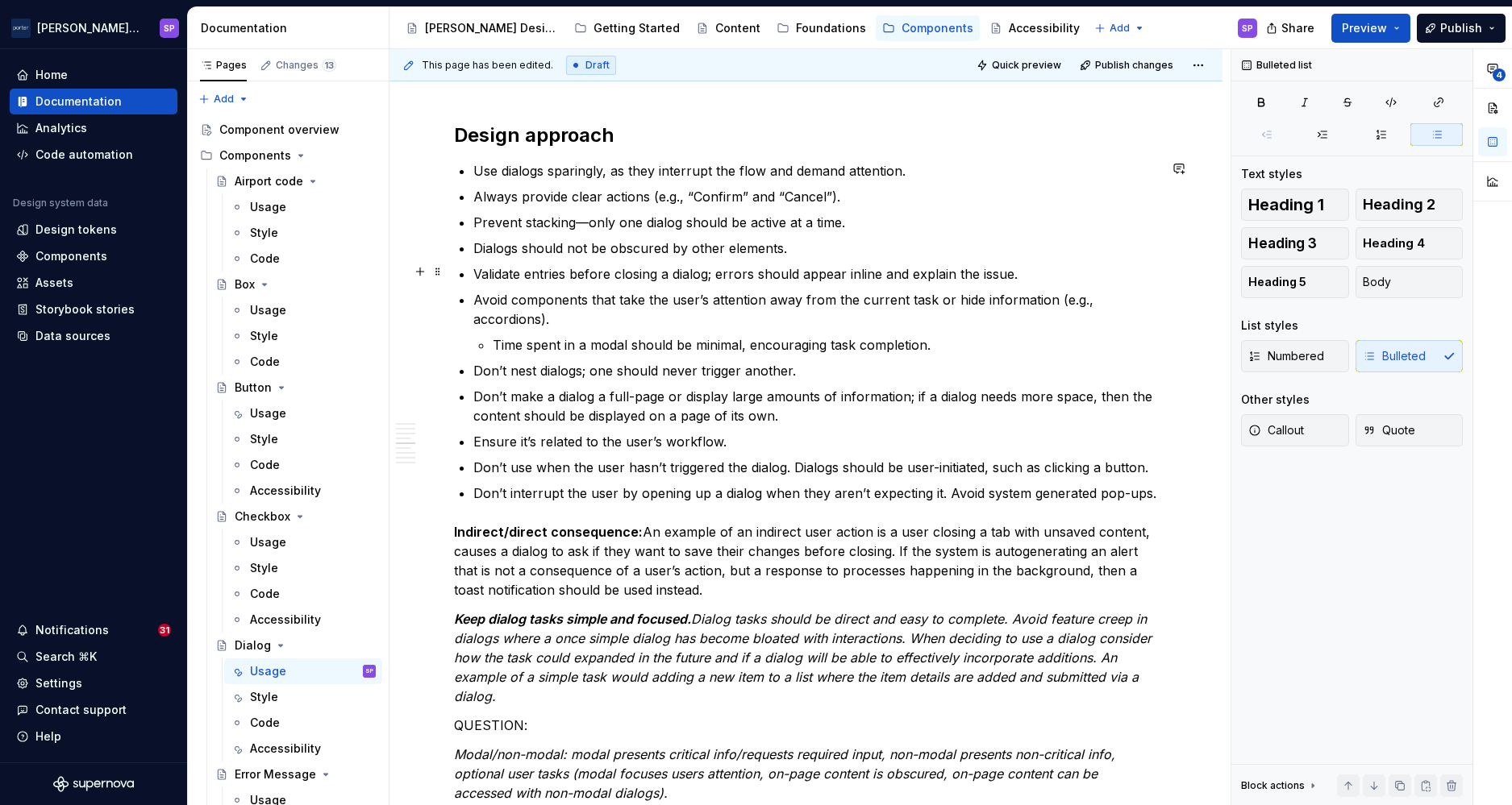
click at [1031, 275] on p "Validate entries before closing a dialog; errors should appear inline and expla…" at bounding box center [816, 273] width 685 height 19
click at [867, 206] on ul "Use dialogs sparingly, as they interrupt the flow and demand attention. Always …" at bounding box center [816, 331] width 685 height 341
click at [870, 213] on p "Prevent stacking—only one dialog should be active at a time." at bounding box center [816, 222] width 685 height 19
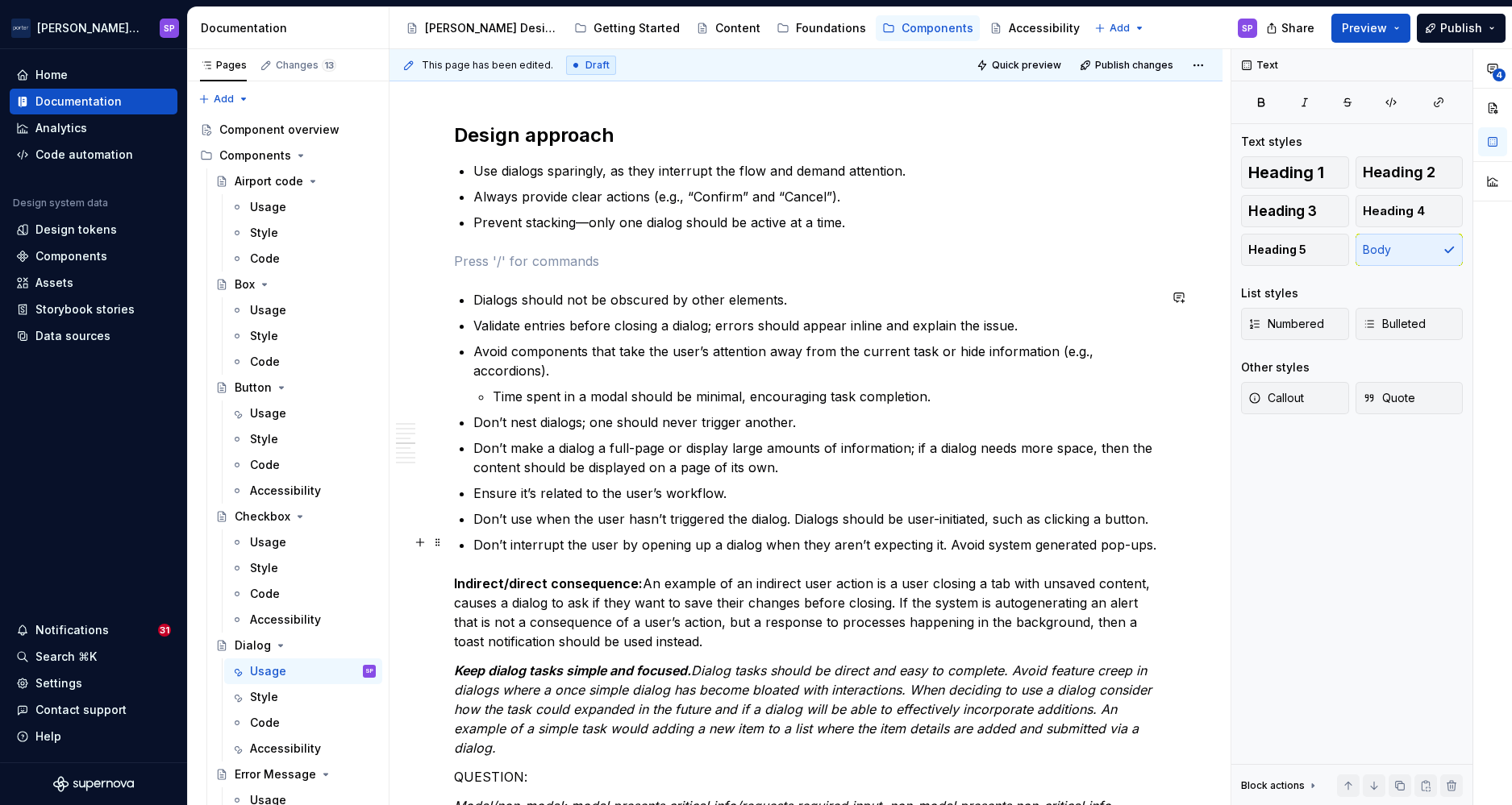
click at [1042, 551] on div "**********" at bounding box center [806, 731] width 833 height 4645
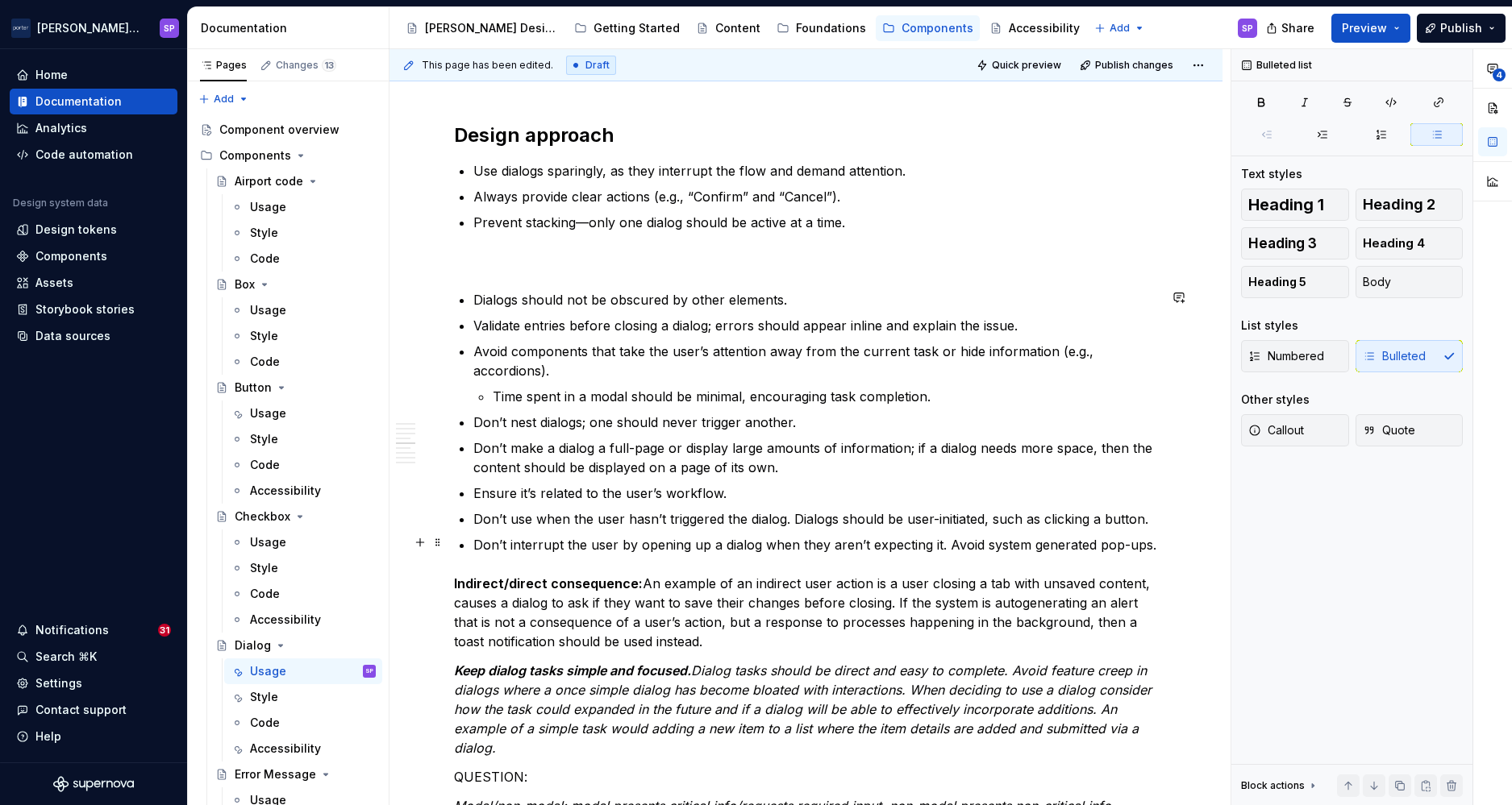
click at [1042, 544] on div "**********" at bounding box center [806, 731] width 833 height 4645
click at [1042, 545] on div "**********" at bounding box center [806, 731] width 833 height 4645
click at [1042, 545] on p "Don’t interrupt the user by opening up a dialog when they aren’t expecting it. …" at bounding box center [816, 544] width 685 height 19
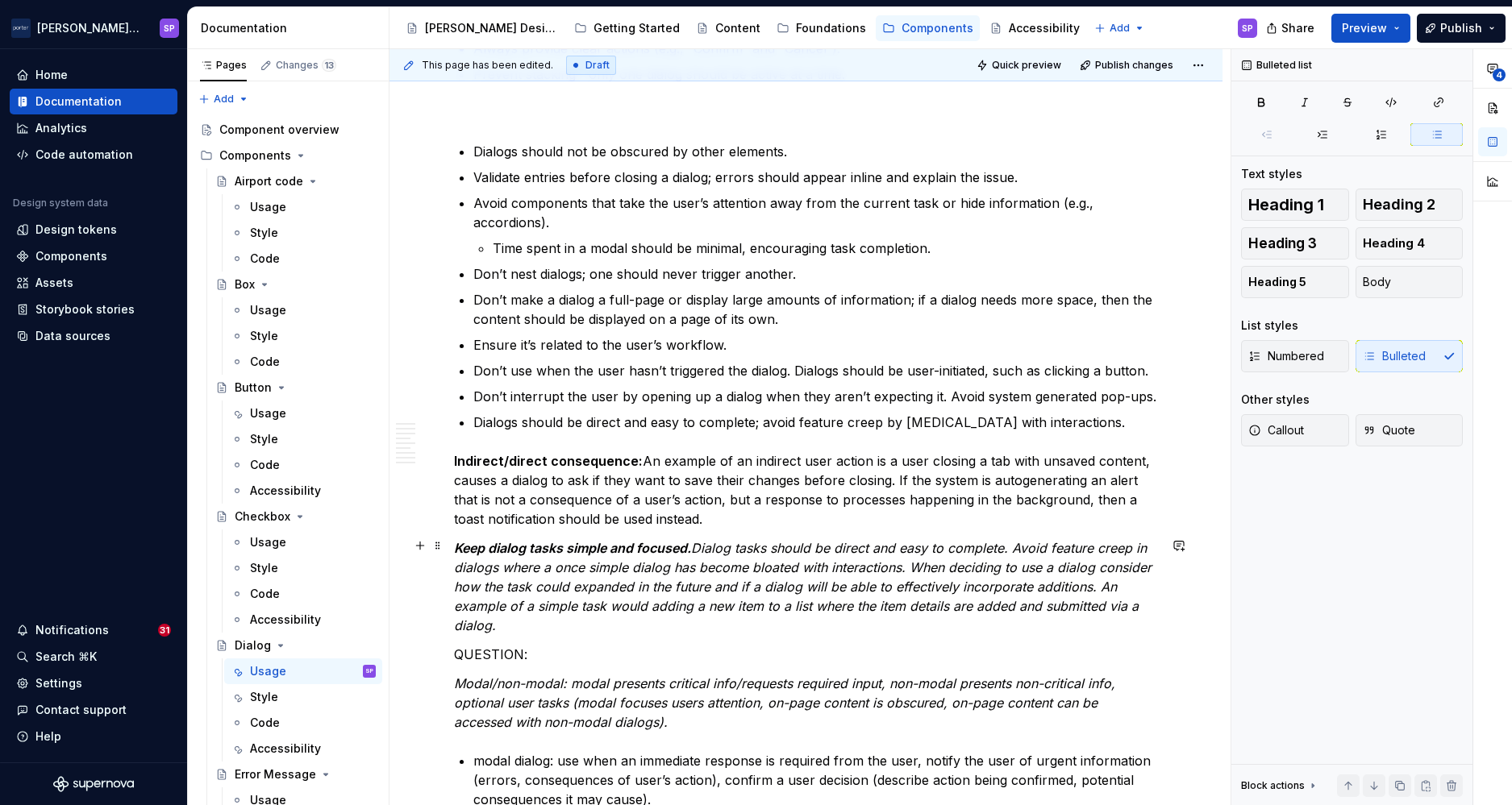
scroll to position [2120, 0]
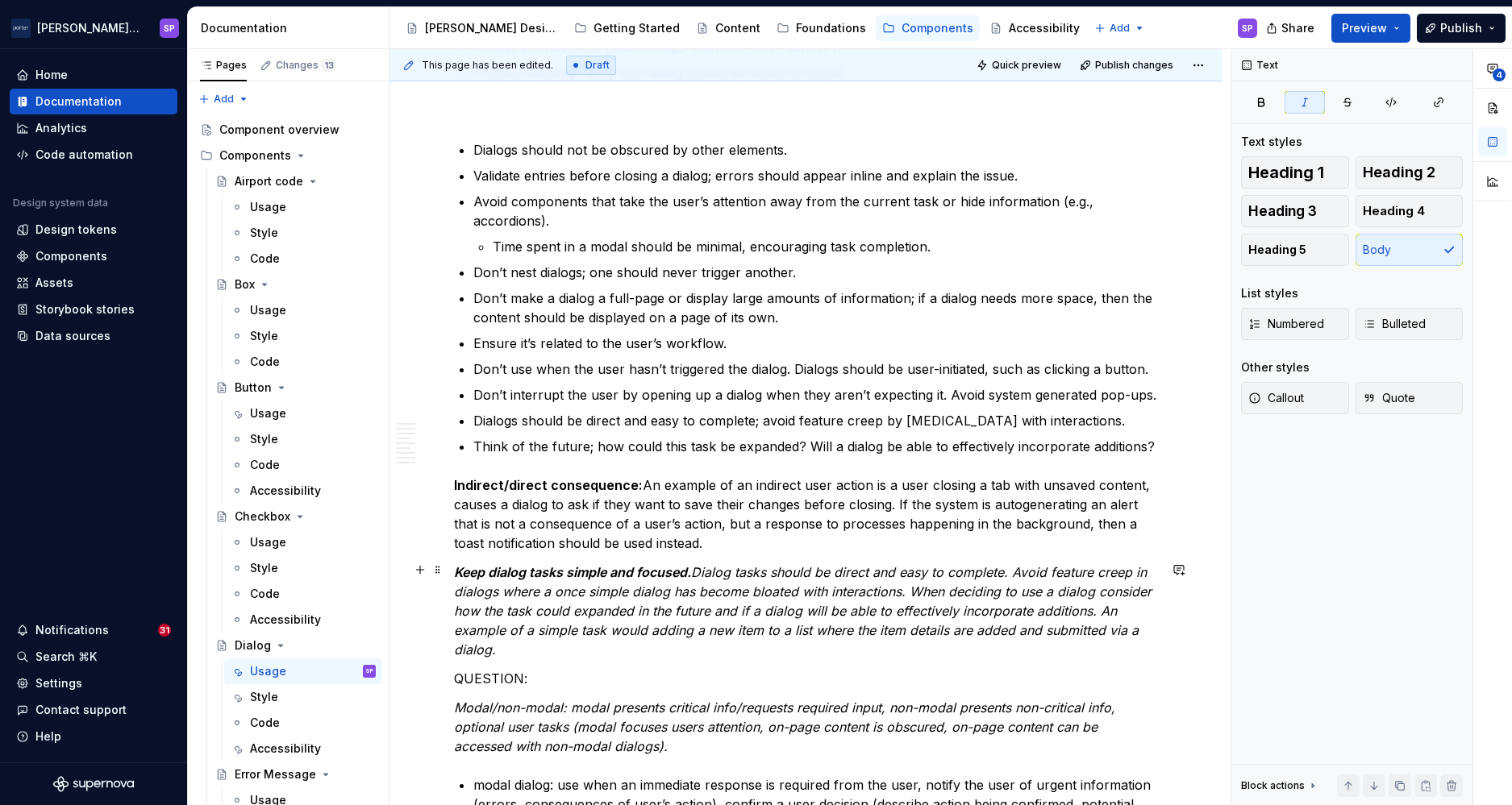
click at [498, 647] on p "Keep dialog tasks simple and focused. Dialog tasks should be direct and easy to…" at bounding box center [805, 611] width 704 height 96
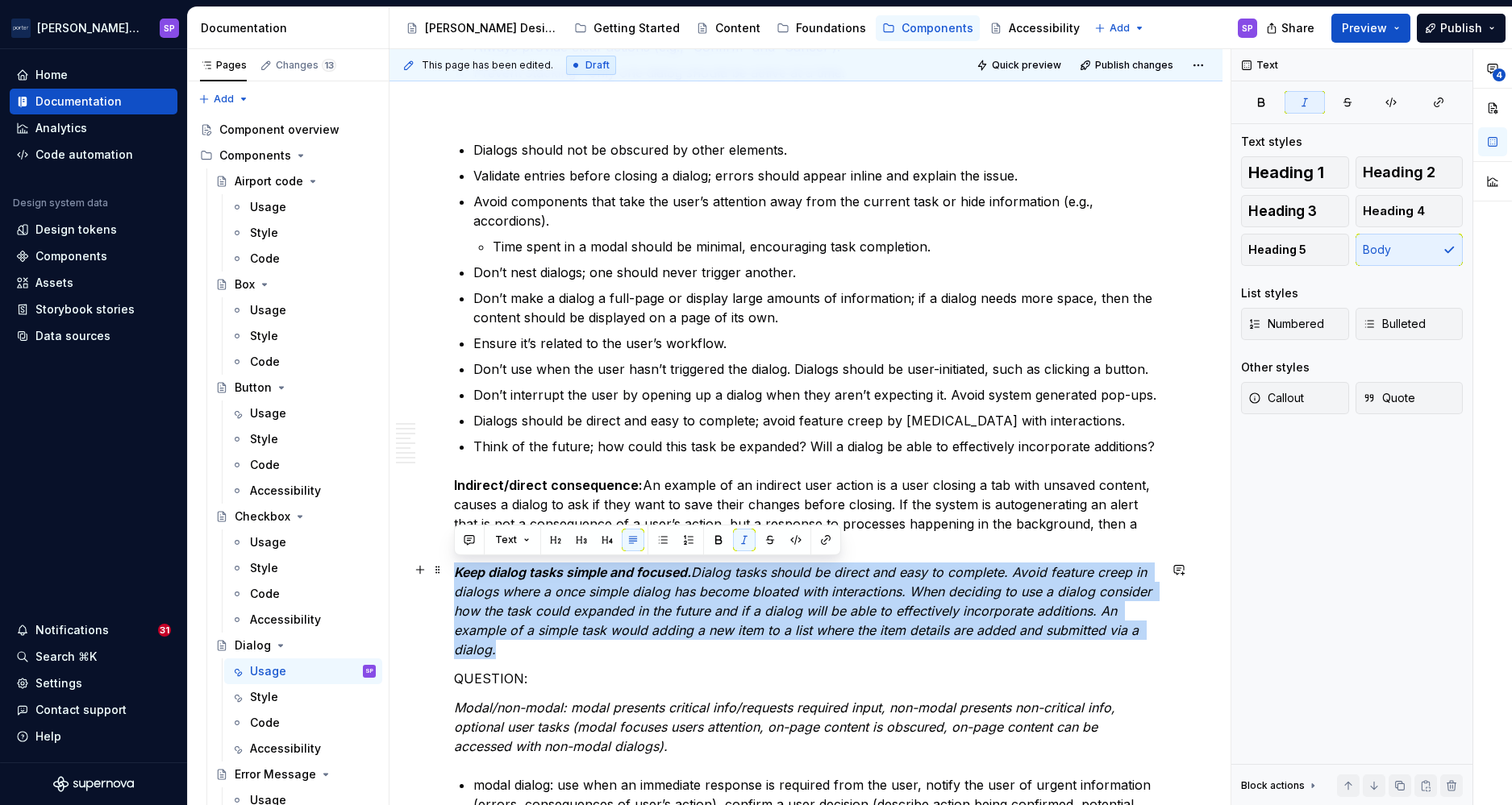
drag, startPoint x: 520, startPoint y: 656, endPoint x: 446, endPoint y: 563, distance: 118.8
click at [446, 563] on div "**********" at bounding box center [806, 606] width 833 height 4696
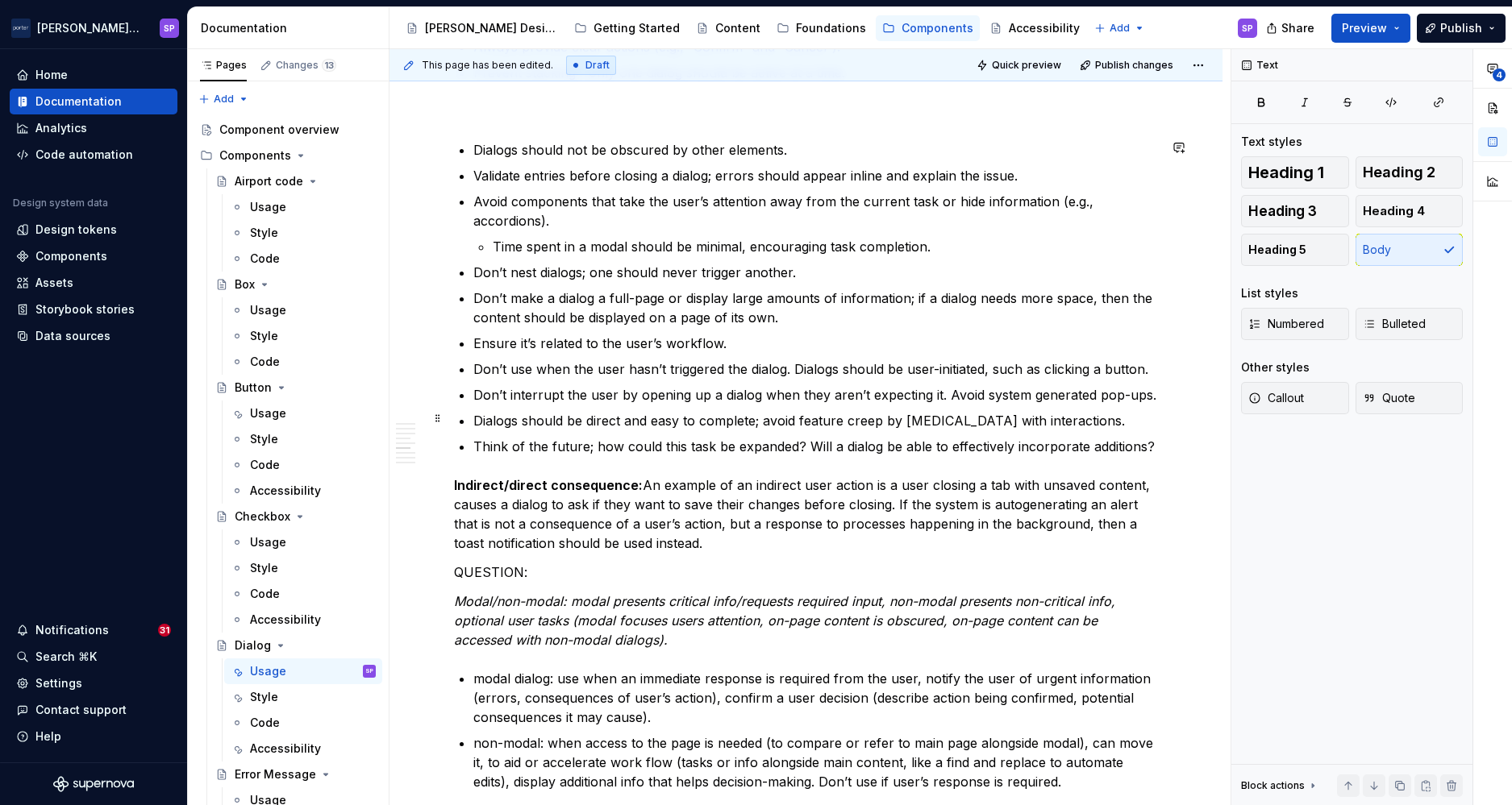
scroll to position [2159, 0]
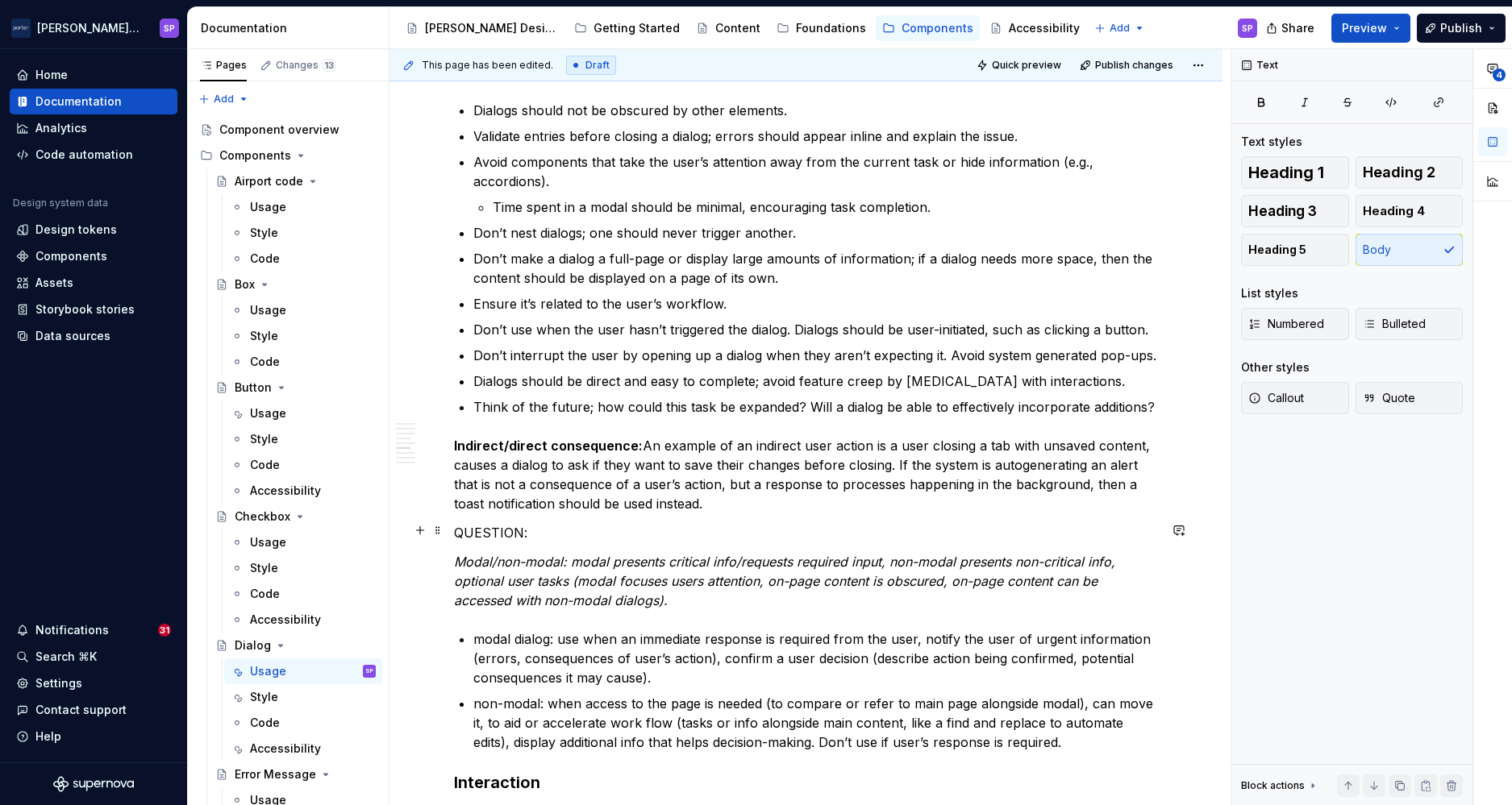
click at [492, 523] on p "QUESTION:" at bounding box center [805, 533] width 704 height 19
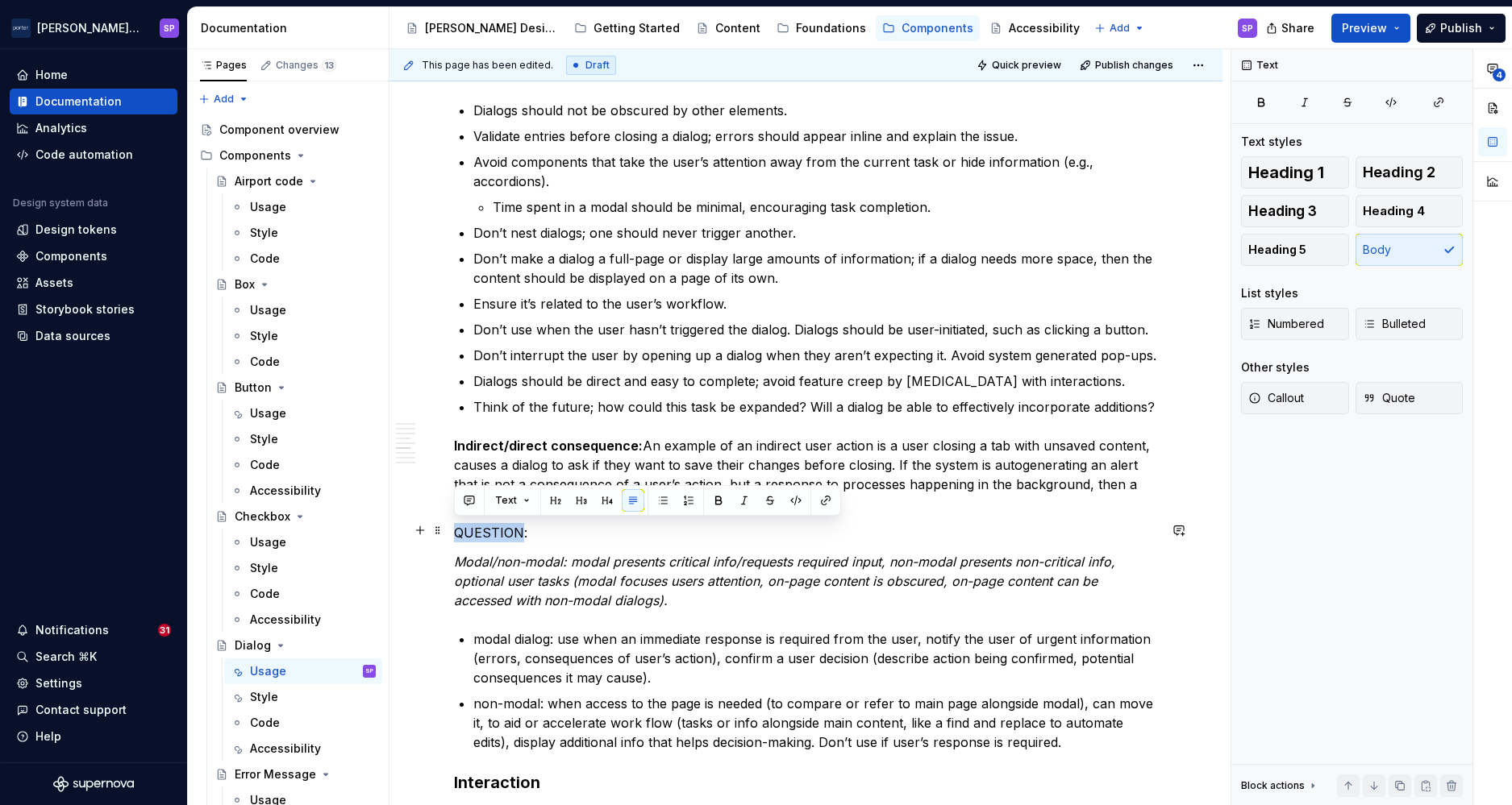
click at [492, 523] on p "QUESTION:" at bounding box center [805, 533] width 704 height 19
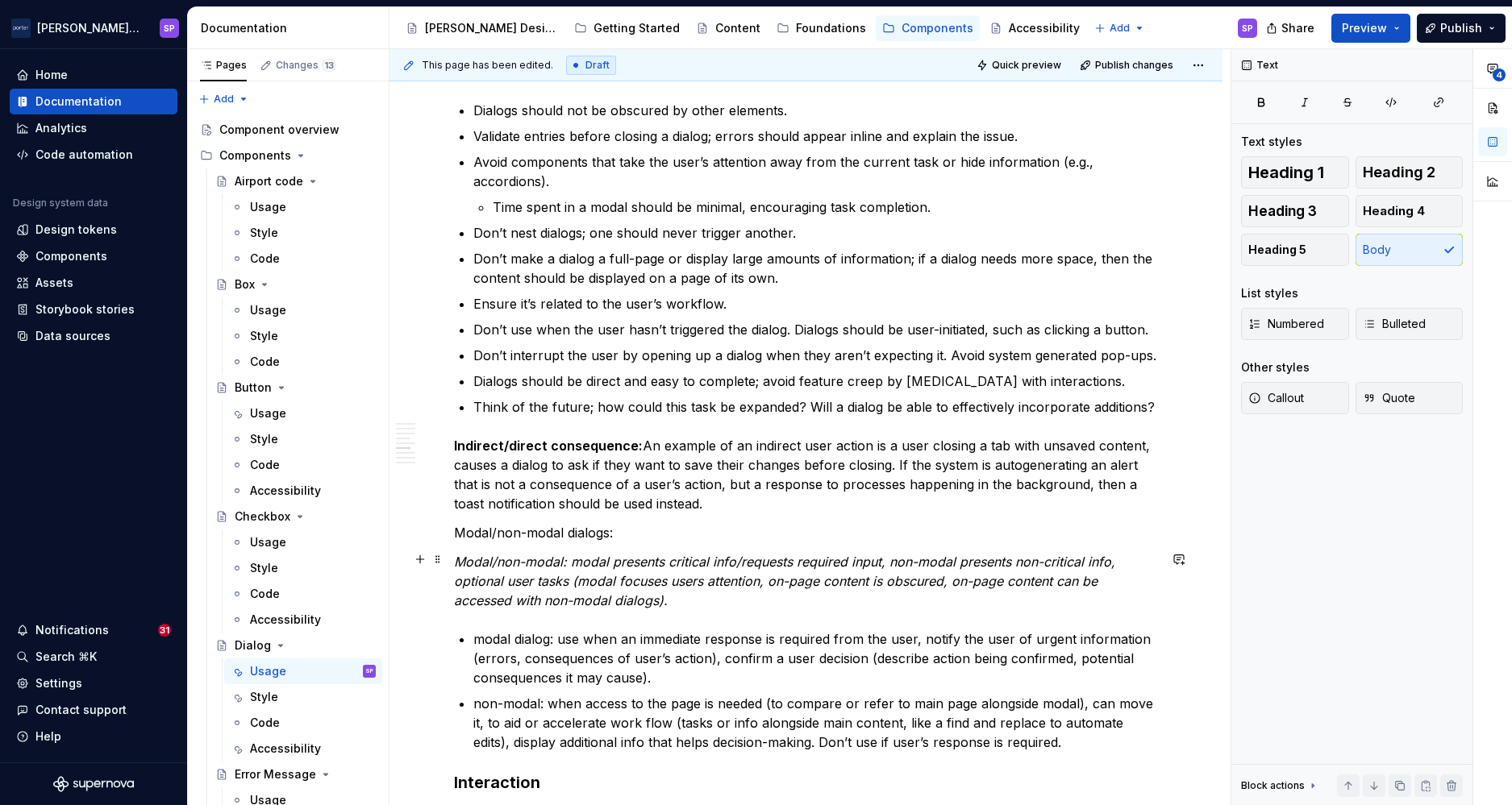
click at [551, 587] on p "Modal/non-modal: modal presents critical info/requests required input, non-moda…" at bounding box center [805, 582] width 704 height 58
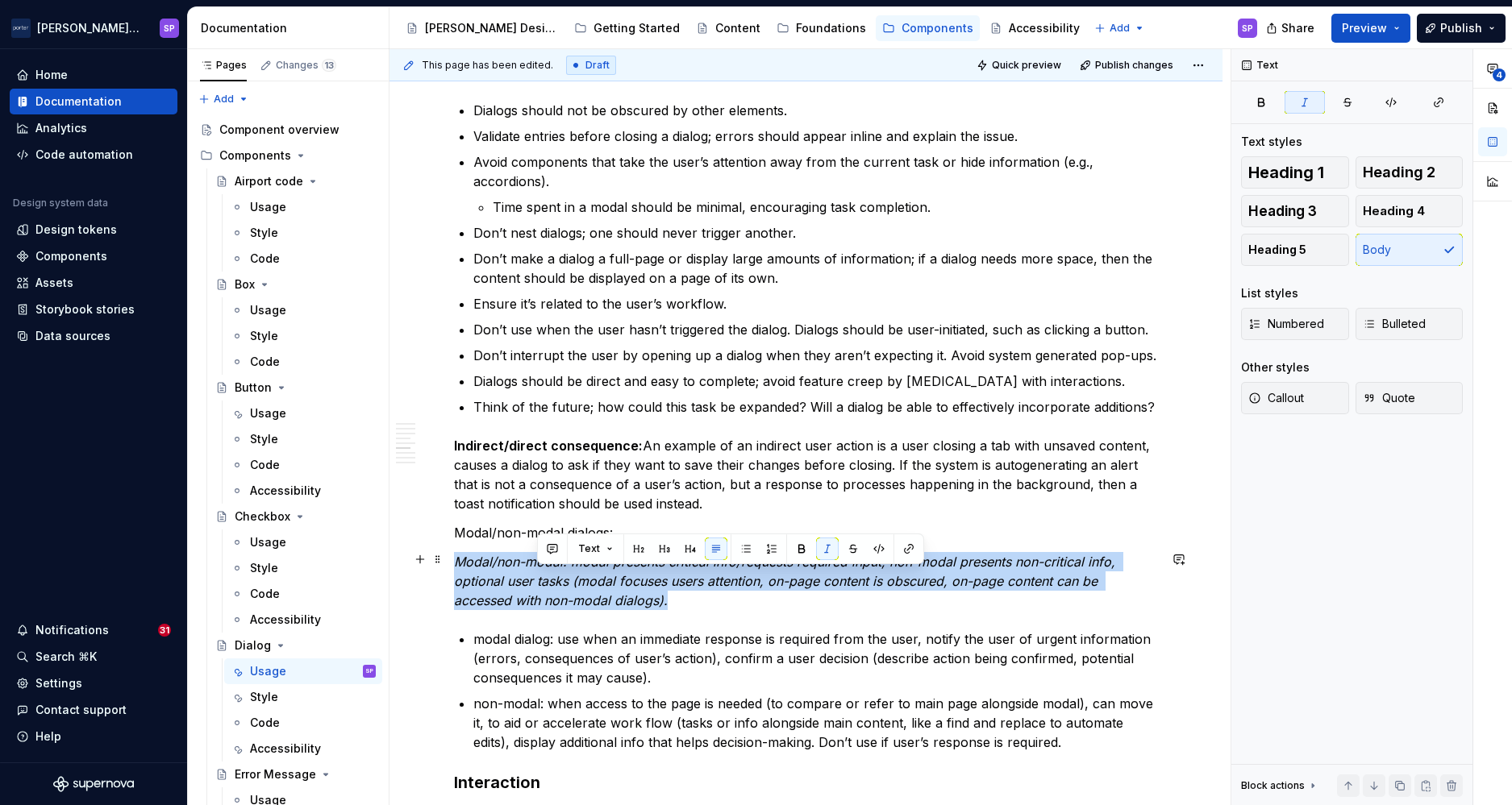
click at [551, 587] on p "Modal/non-modal: modal presents critical info/requests required input, non-moda…" at bounding box center [805, 582] width 704 height 58
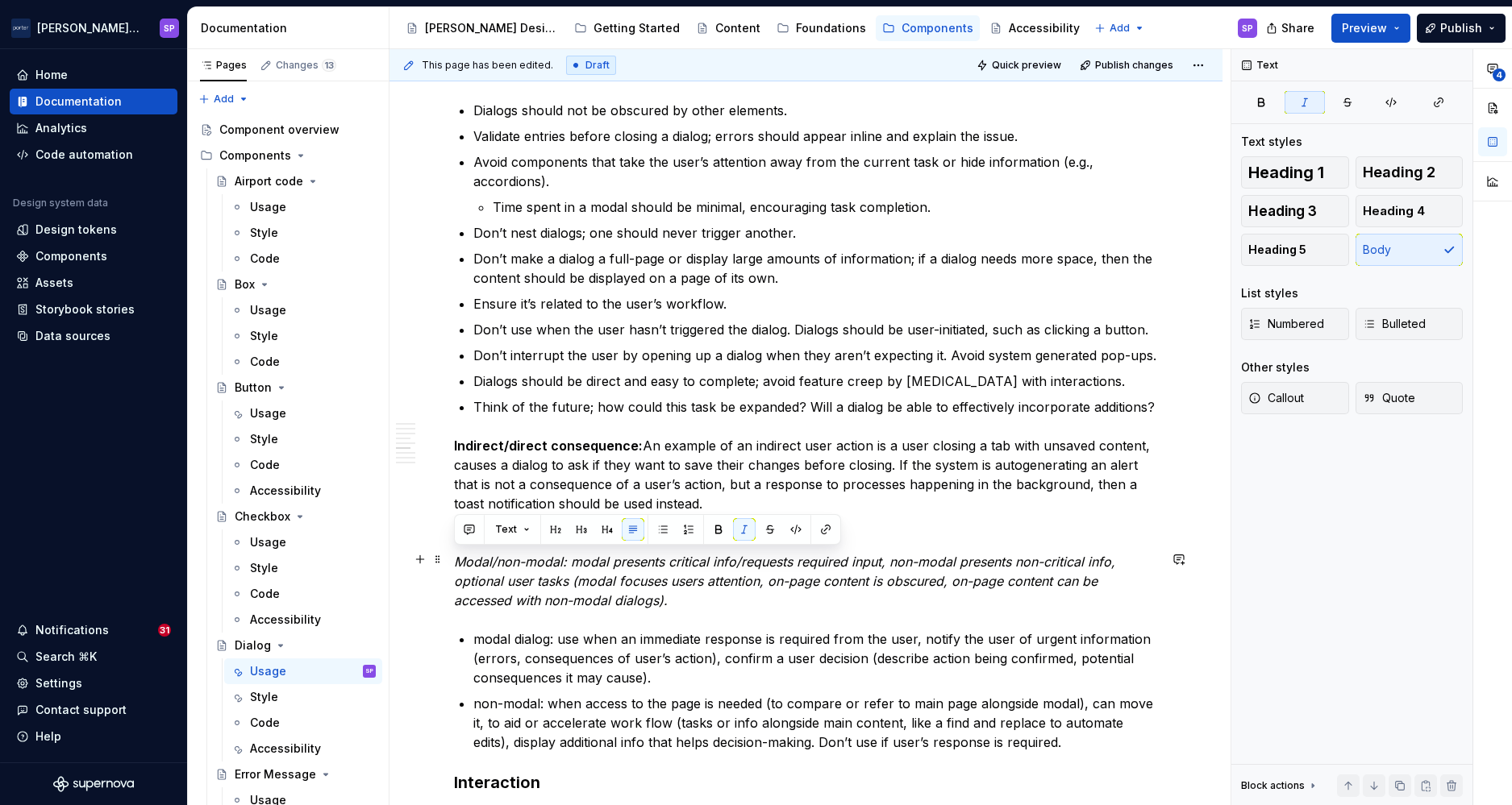
drag, startPoint x: 551, startPoint y: 587, endPoint x: 457, endPoint y: 428, distance: 184.7
click at [457, 428] on div "**********" at bounding box center [805, 403] width 704 height 4291
click at [488, 528] on p "Modal/non-modal dialogs:" at bounding box center [805, 533] width 704 height 19
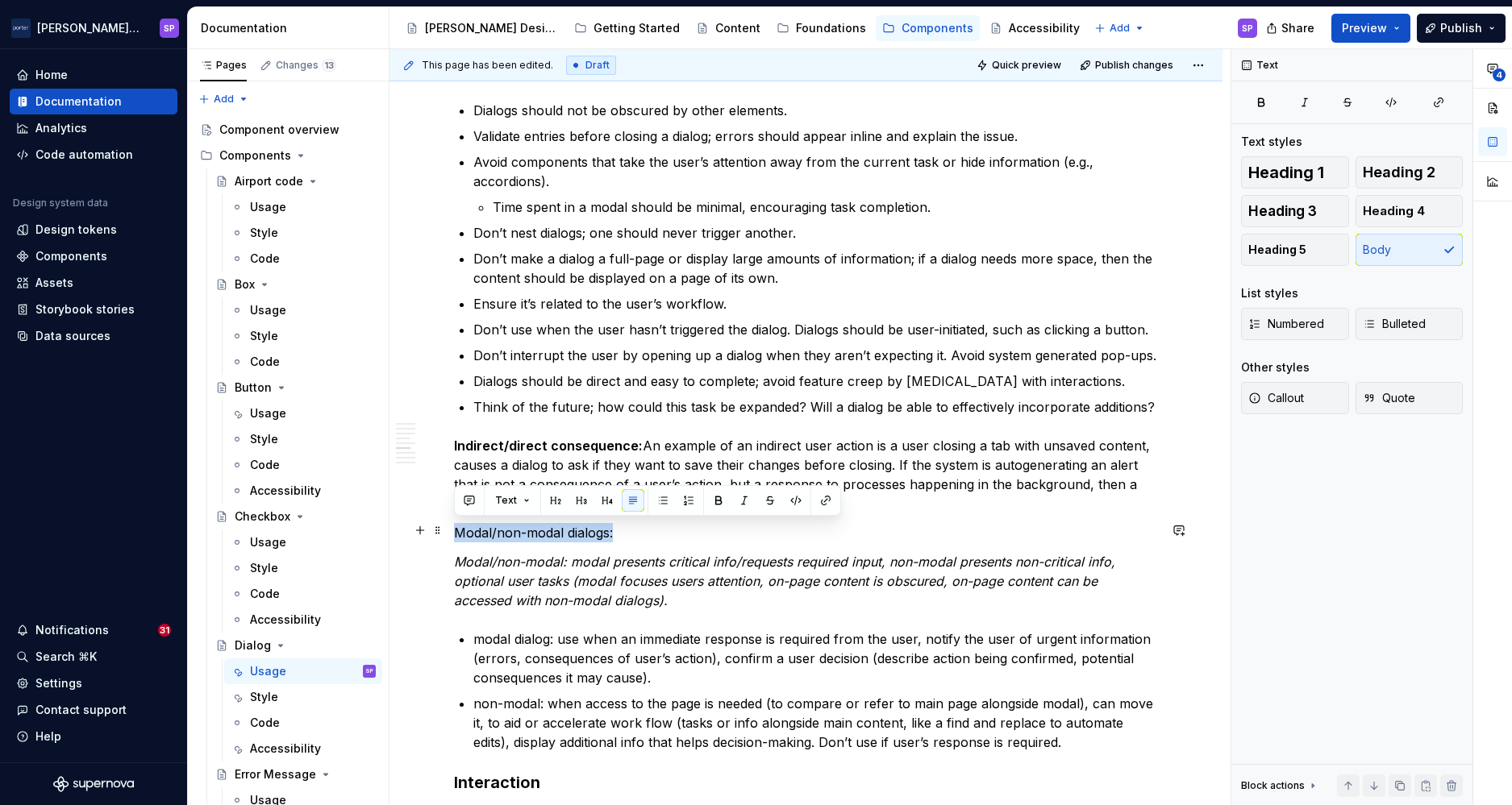
click at [488, 528] on p "Modal/non-modal dialogs:" at bounding box center [805, 533] width 704 height 19
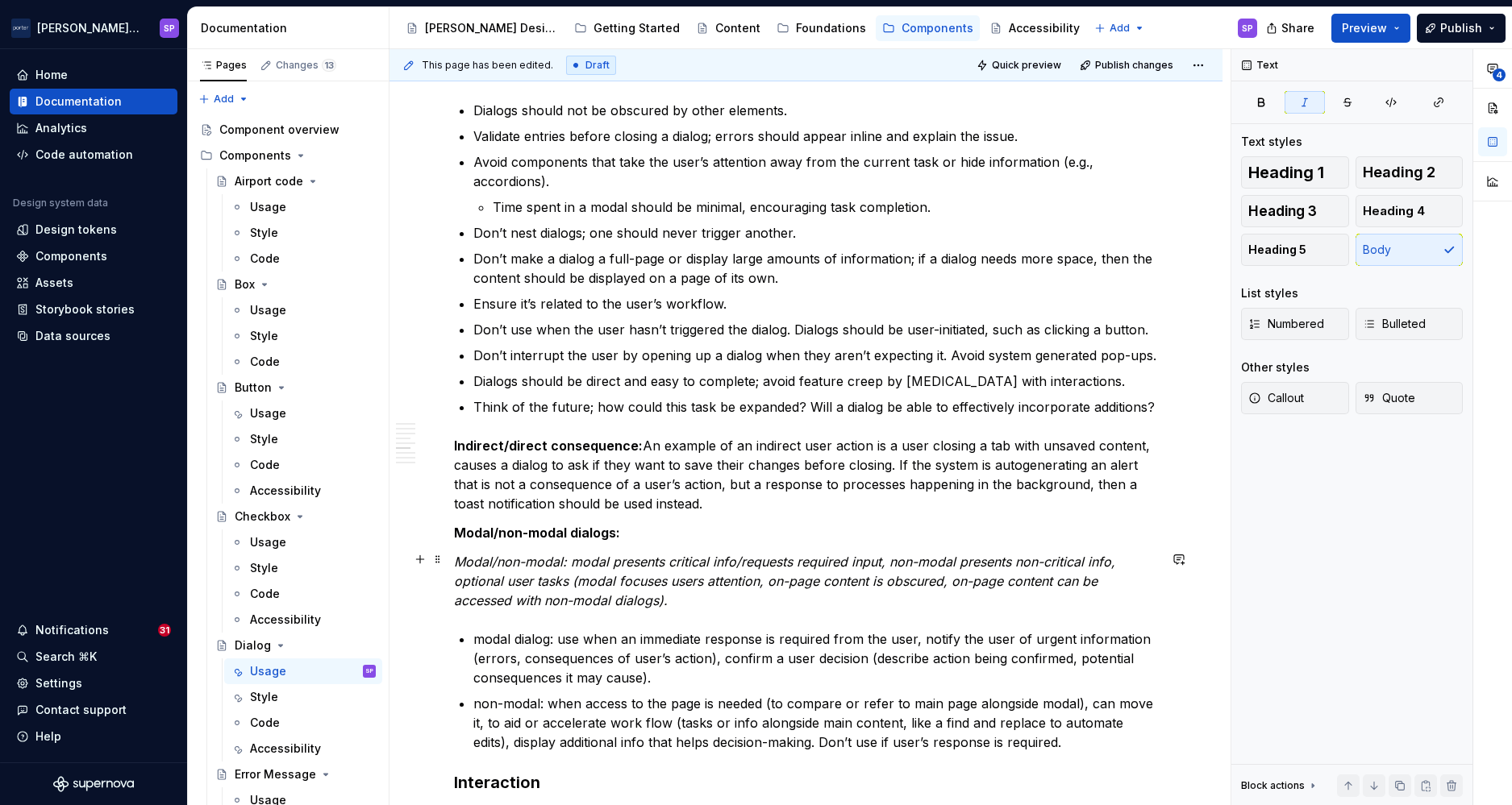
click at [579, 580] on em "Modal/non-modal: modal presents critical info/requests required input, non-moda…" at bounding box center [786, 582] width 665 height 55
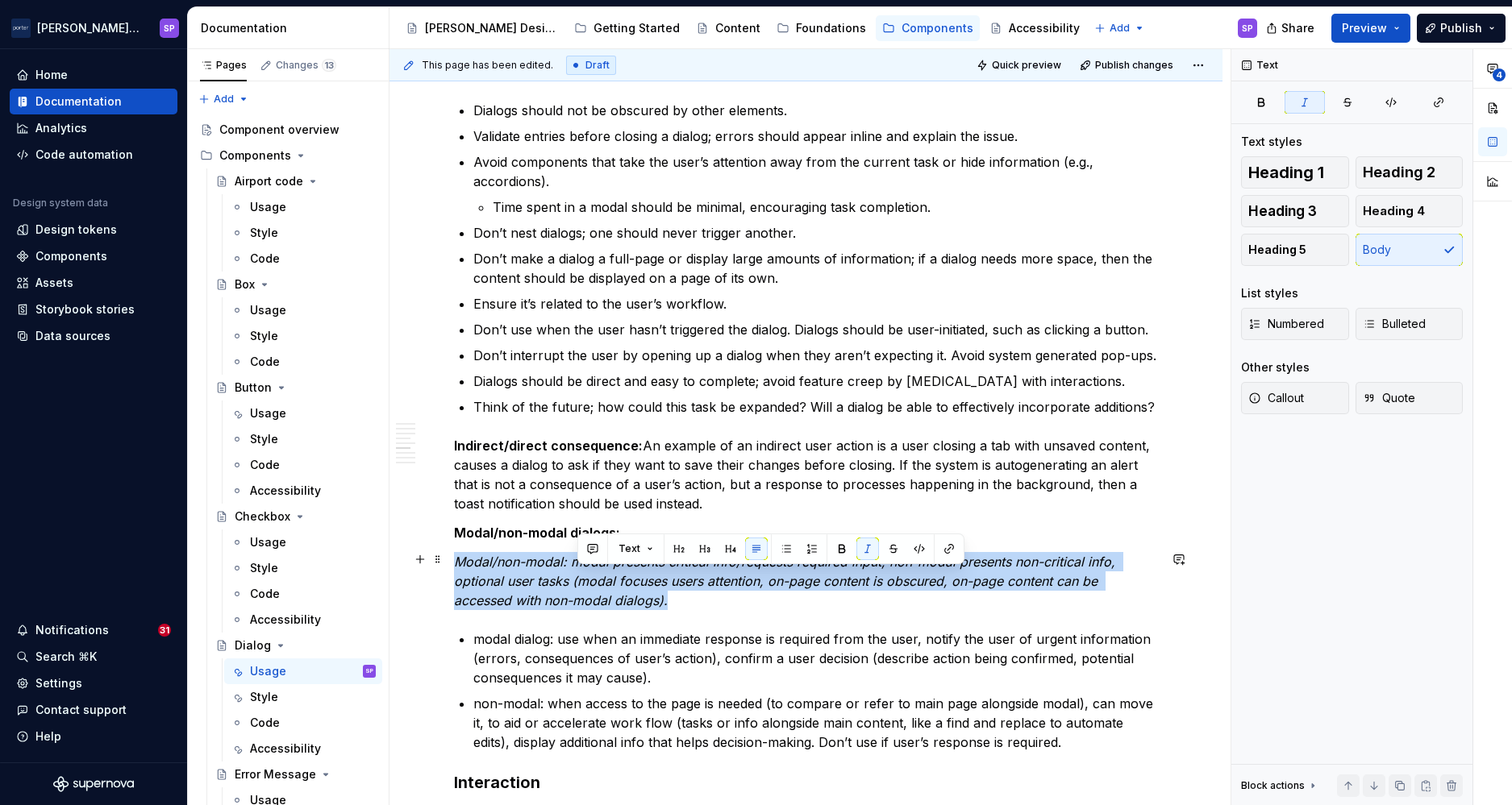
click at [579, 580] on em "Modal/non-modal: modal presents critical info/requests required input, non-moda…" at bounding box center [786, 582] width 665 height 55
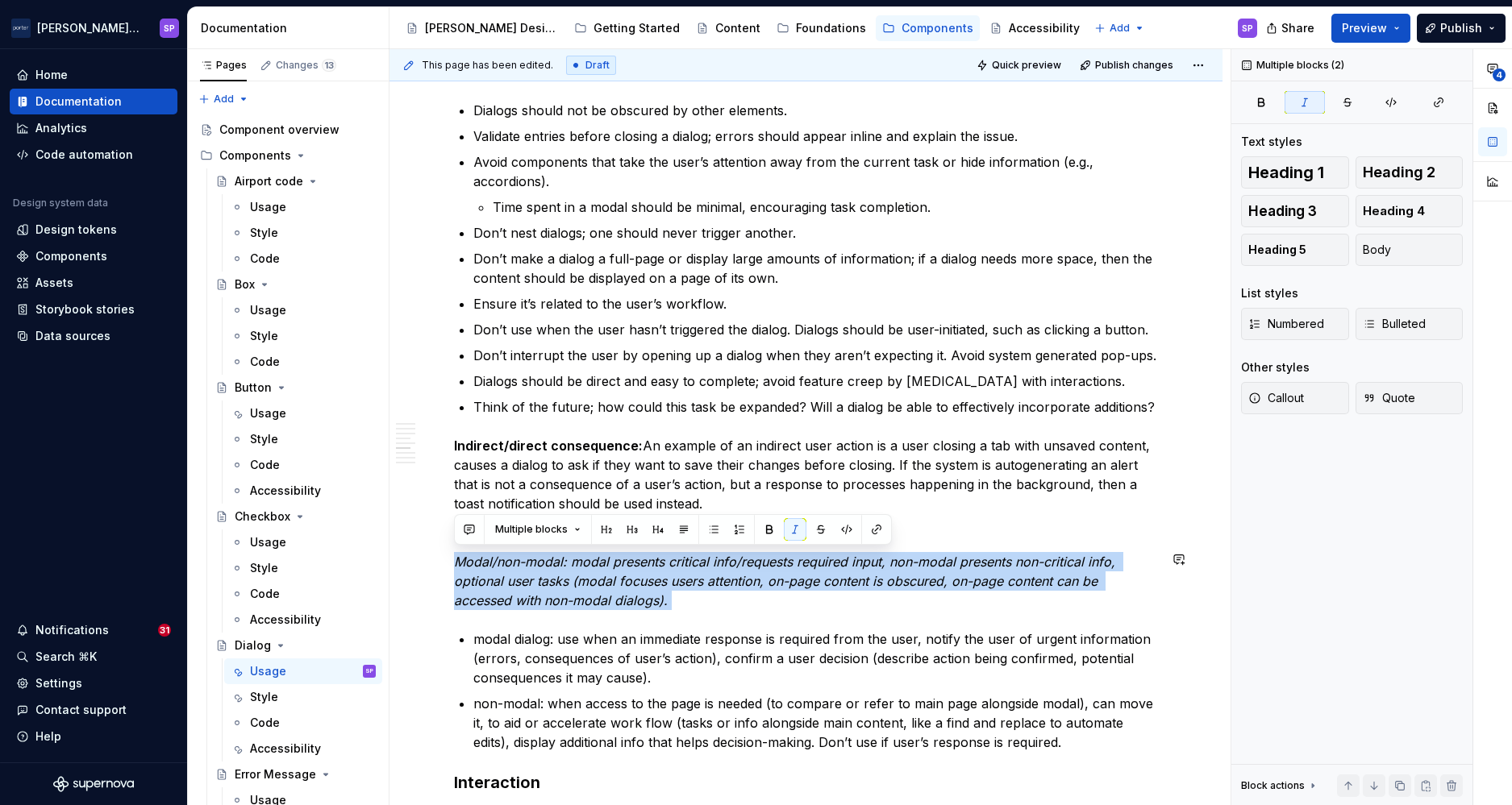
click at [786, 625] on div "**********" at bounding box center [805, 403] width 704 height 4291
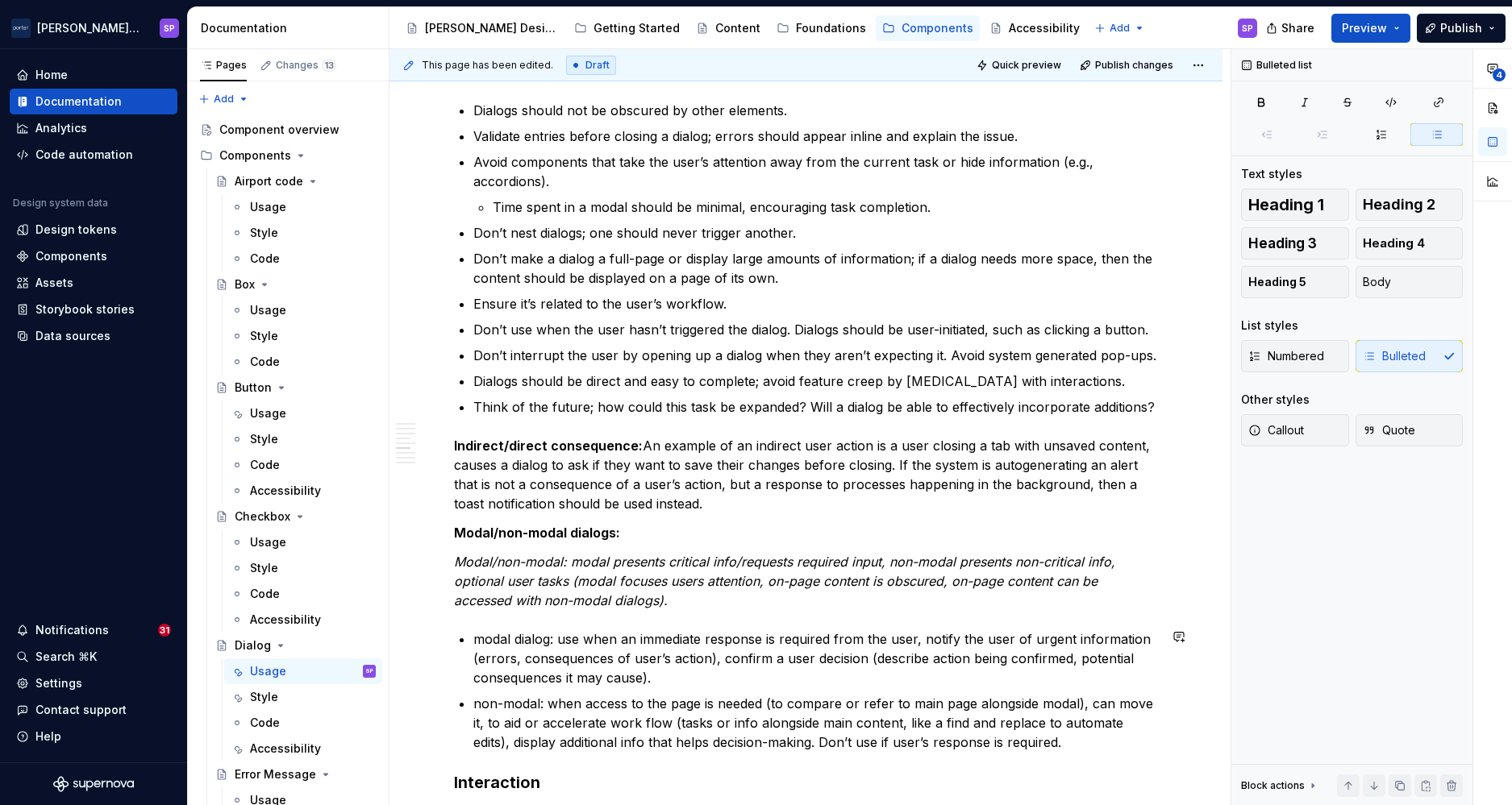
click at [1042, 751] on div "**********" at bounding box center [805, 403] width 704 height 4291
click at [1042, 742] on p "non-modal: when access to the page is needed (to compare or refer to main page …" at bounding box center [816, 723] width 685 height 58
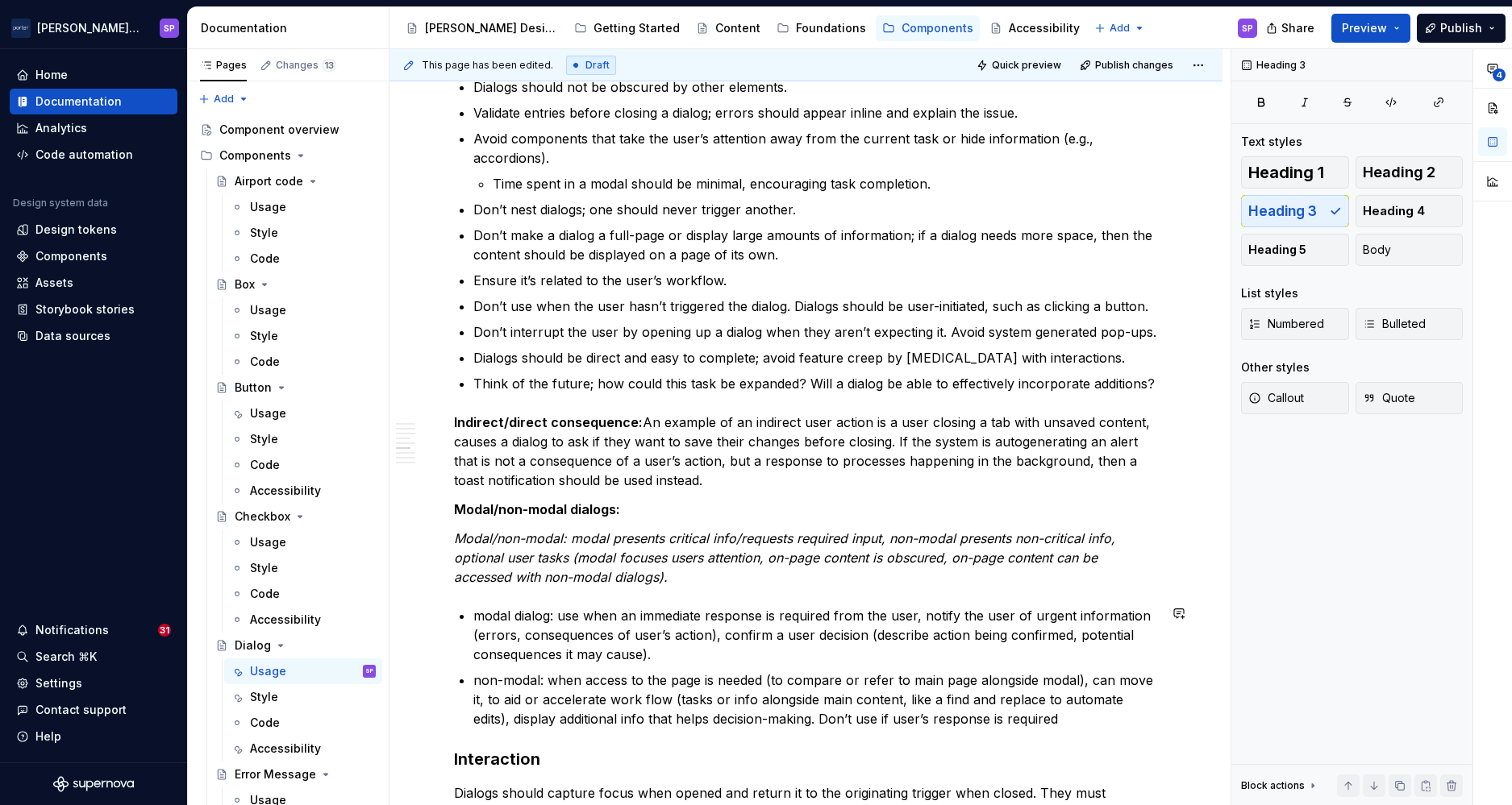
click at [644, 728] on div "**********" at bounding box center [805, 380] width 704 height 4291
click at [646, 723] on p "non-modal: when access to the page is needed (to compare or refer to main page …" at bounding box center [816, 699] width 685 height 58
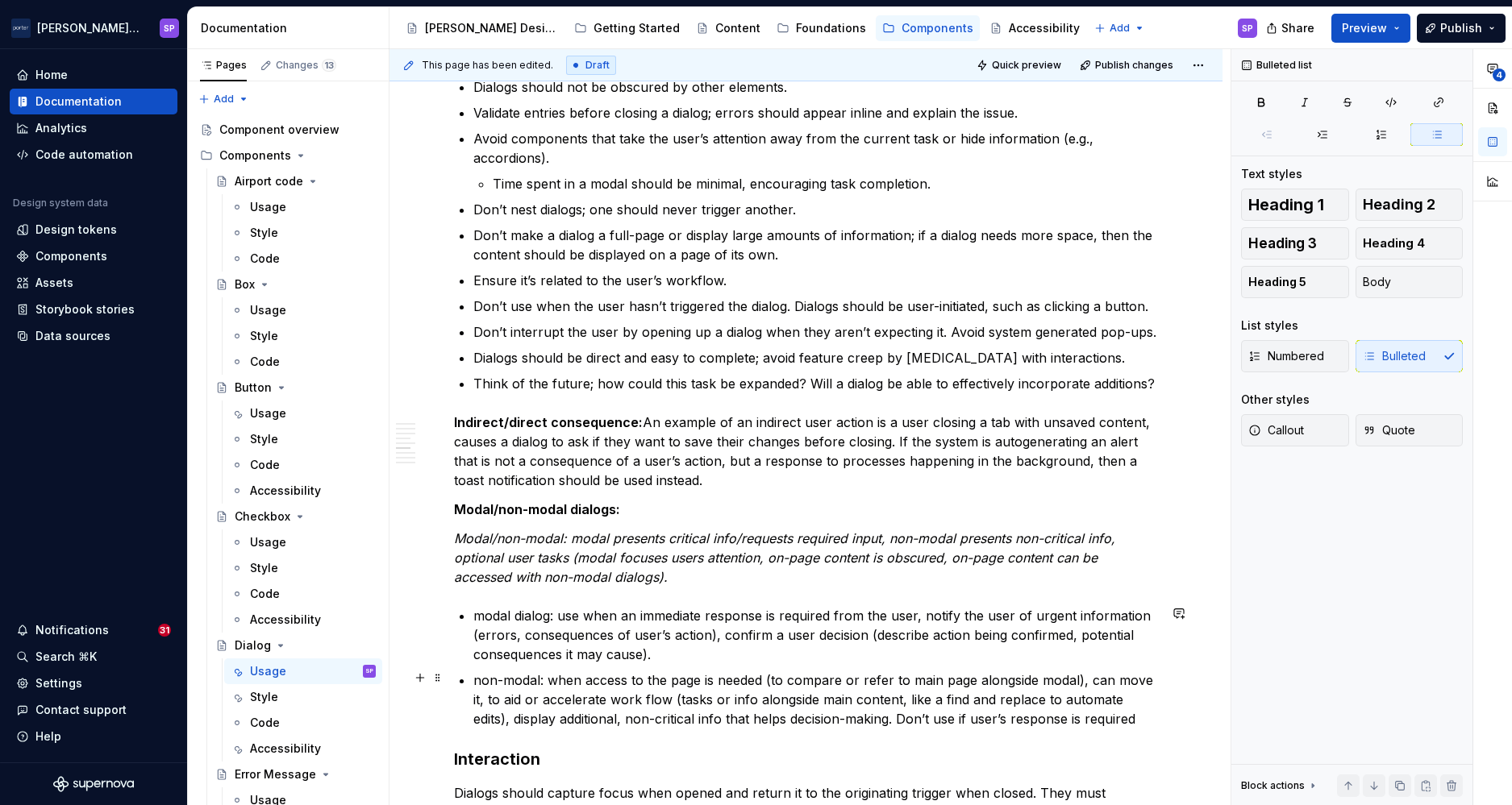
click at [1042, 722] on p "non-modal: when access to the page is needed (to compare or refer to main page …" at bounding box center [816, 699] width 685 height 58
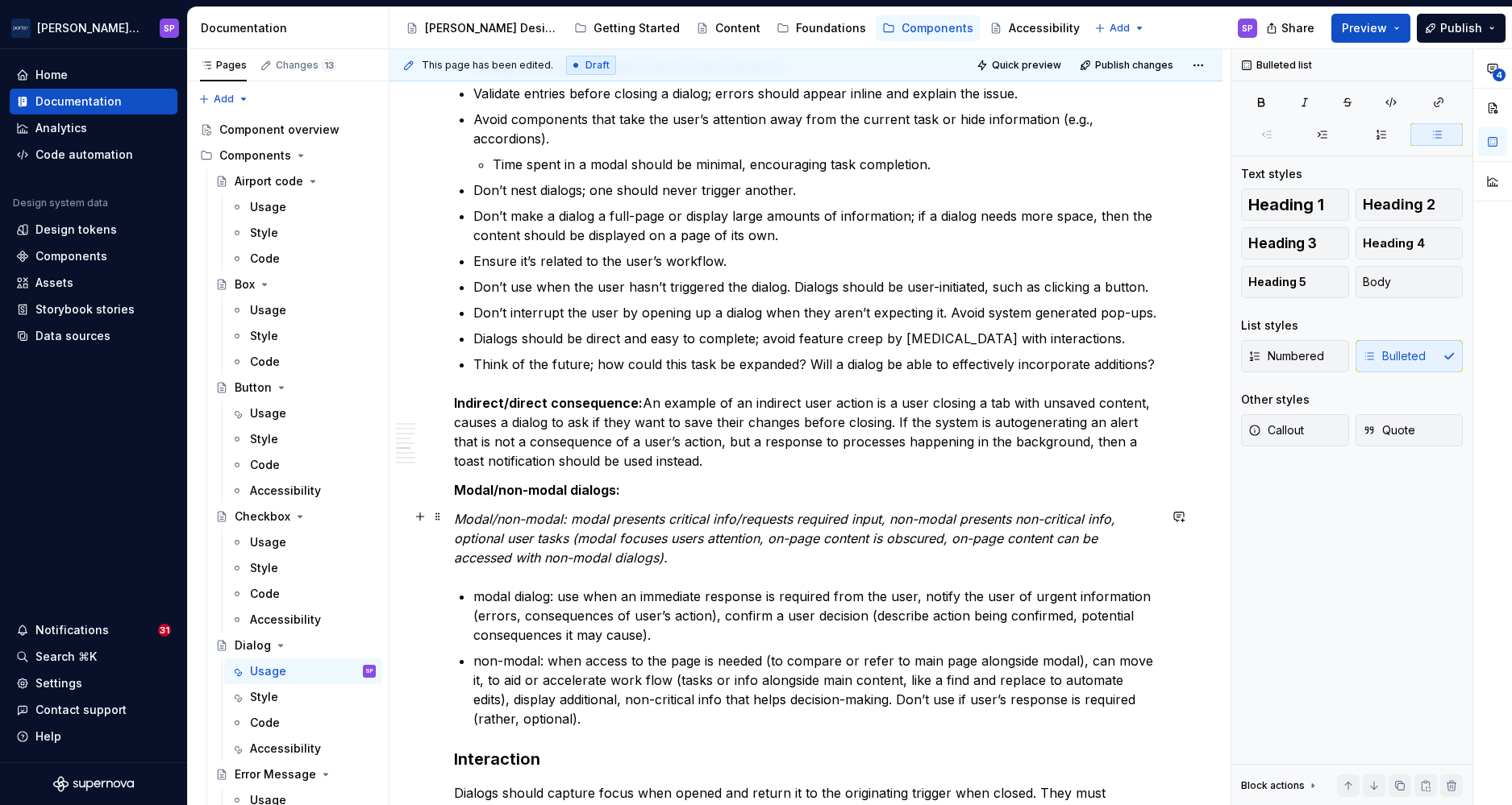
click at [862, 554] on p "Modal/non-modal: modal presents critical info/requests required input, non-moda…" at bounding box center [805, 538] width 704 height 58
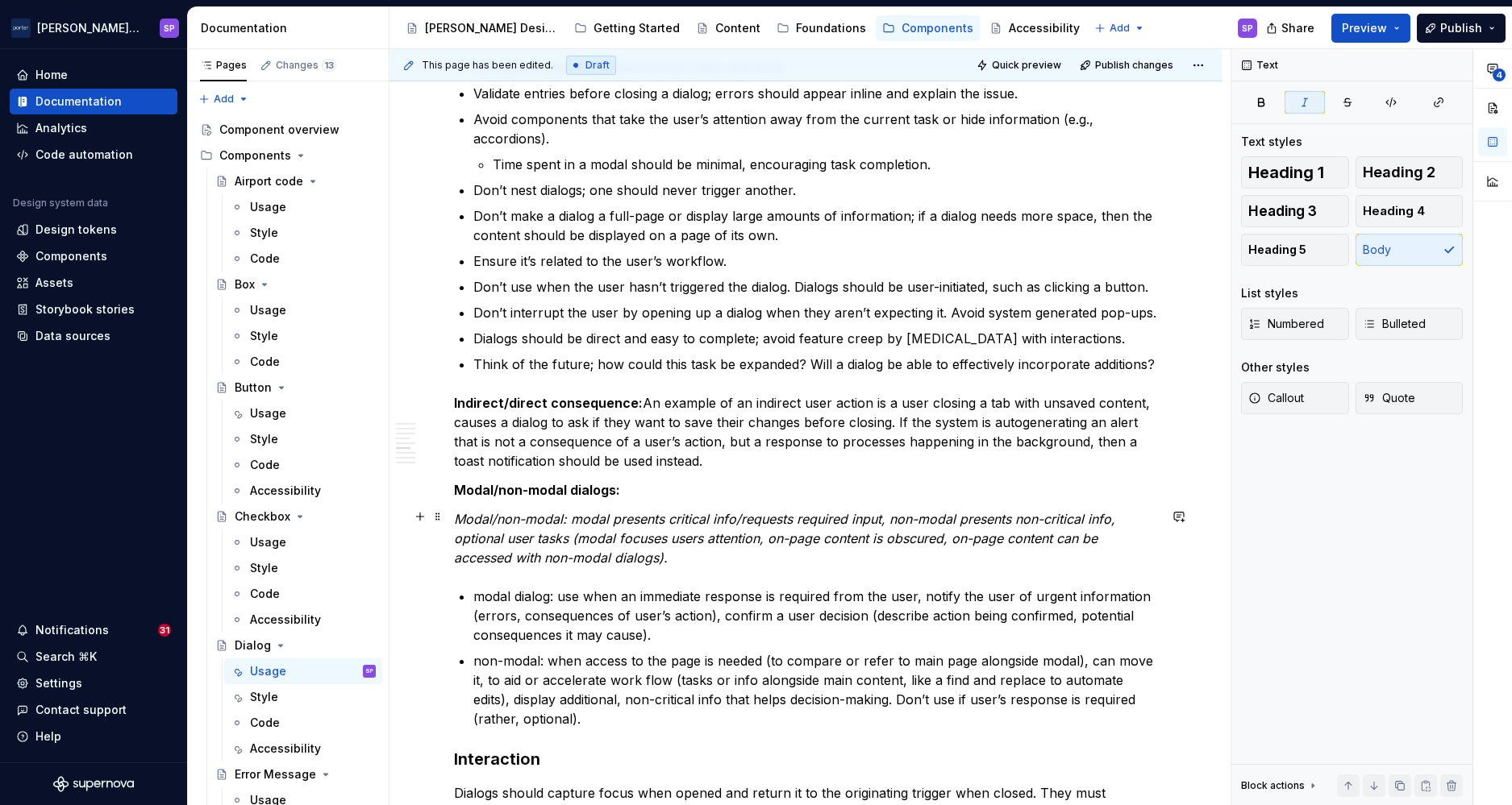
click at [862, 554] on p "Modal/non-modal: modal presents critical info/requests required input, non-moda…" at bounding box center [805, 538] width 704 height 58
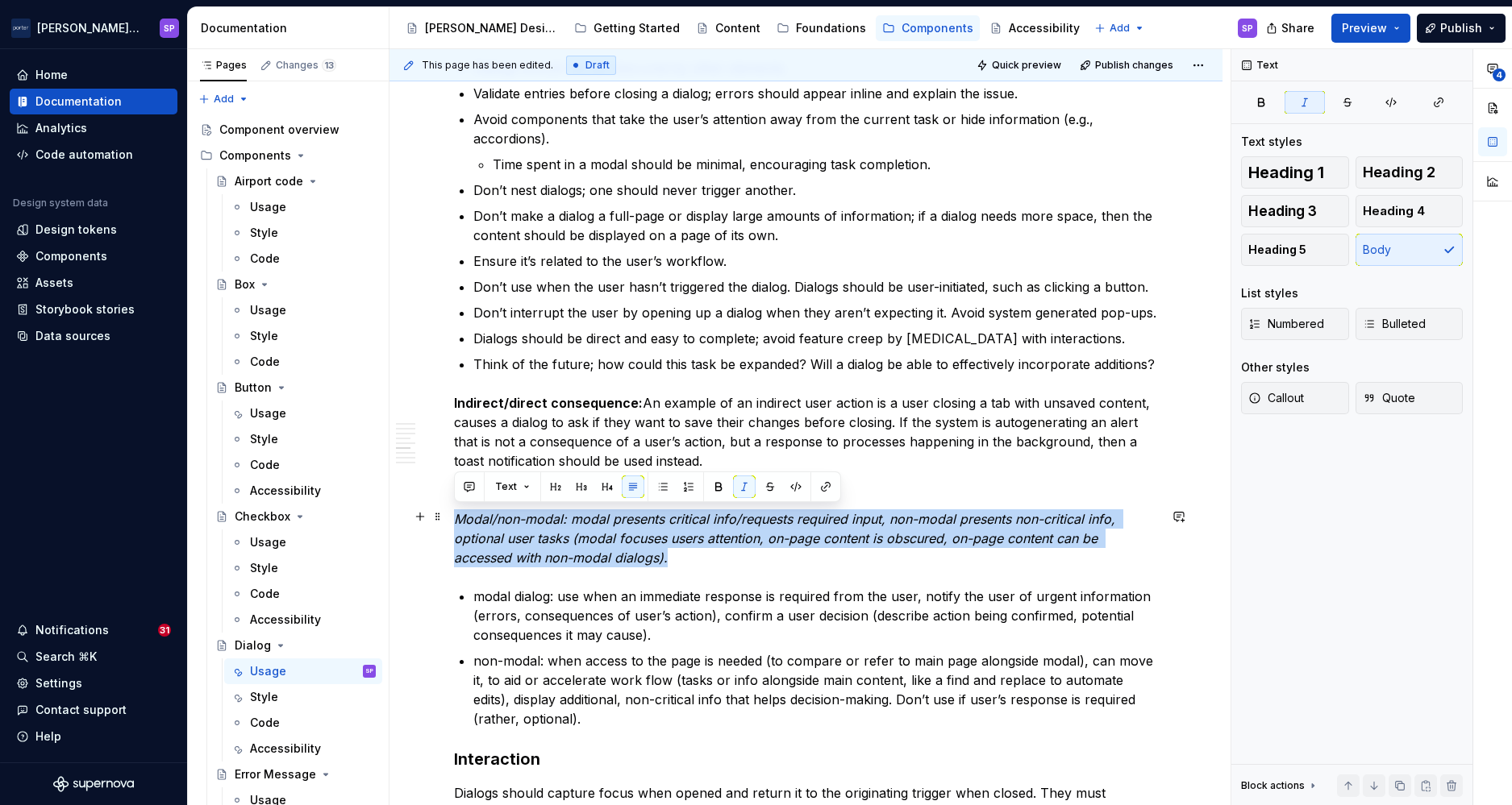
click at [862, 554] on p "Modal/non-modal: modal presents critical info/requests required input, non-moda…" at bounding box center [805, 538] width 704 height 58
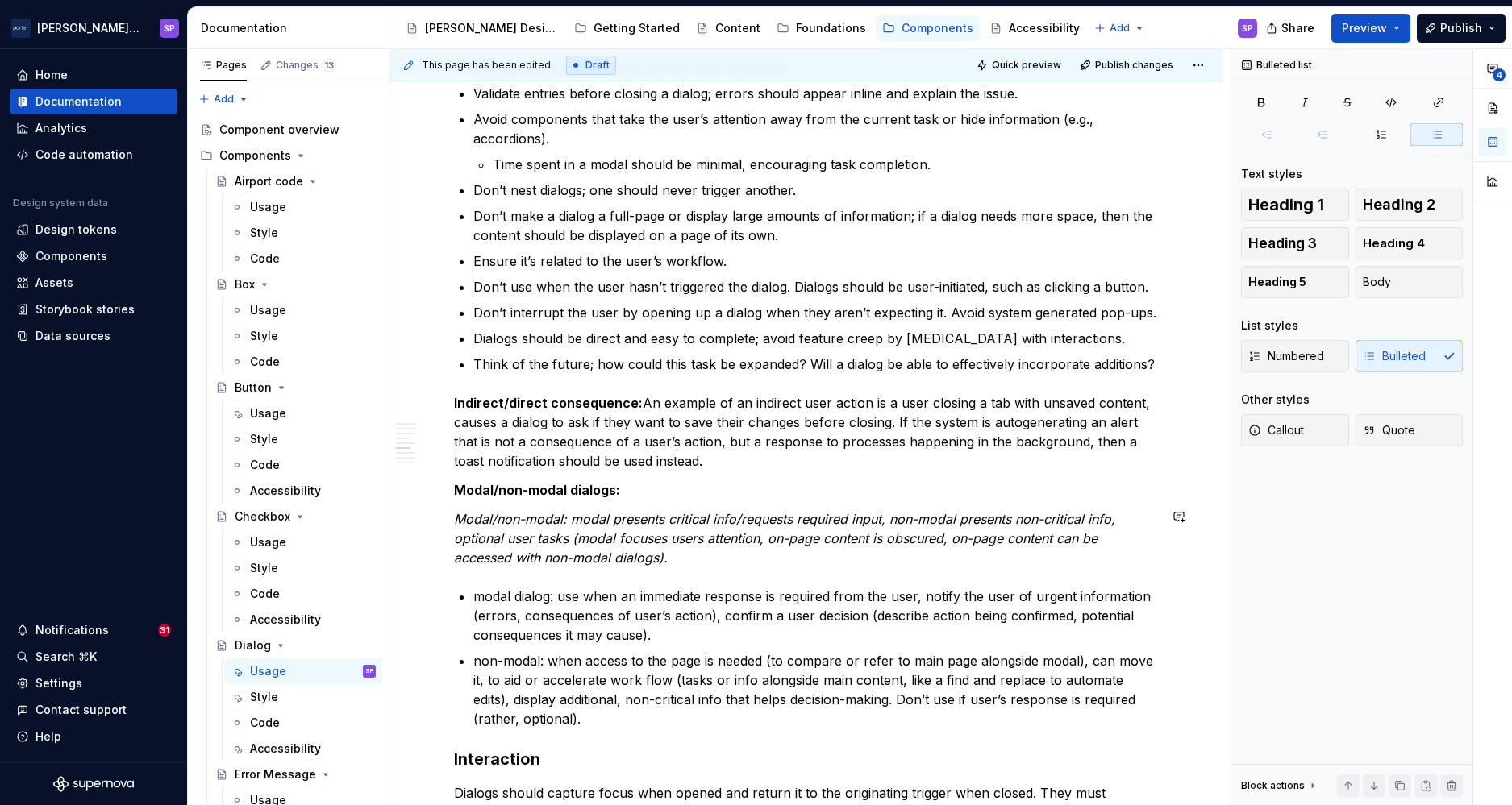
click at [845, 574] on div "**********" at bounding box center [805, 371] width 704 height 4310
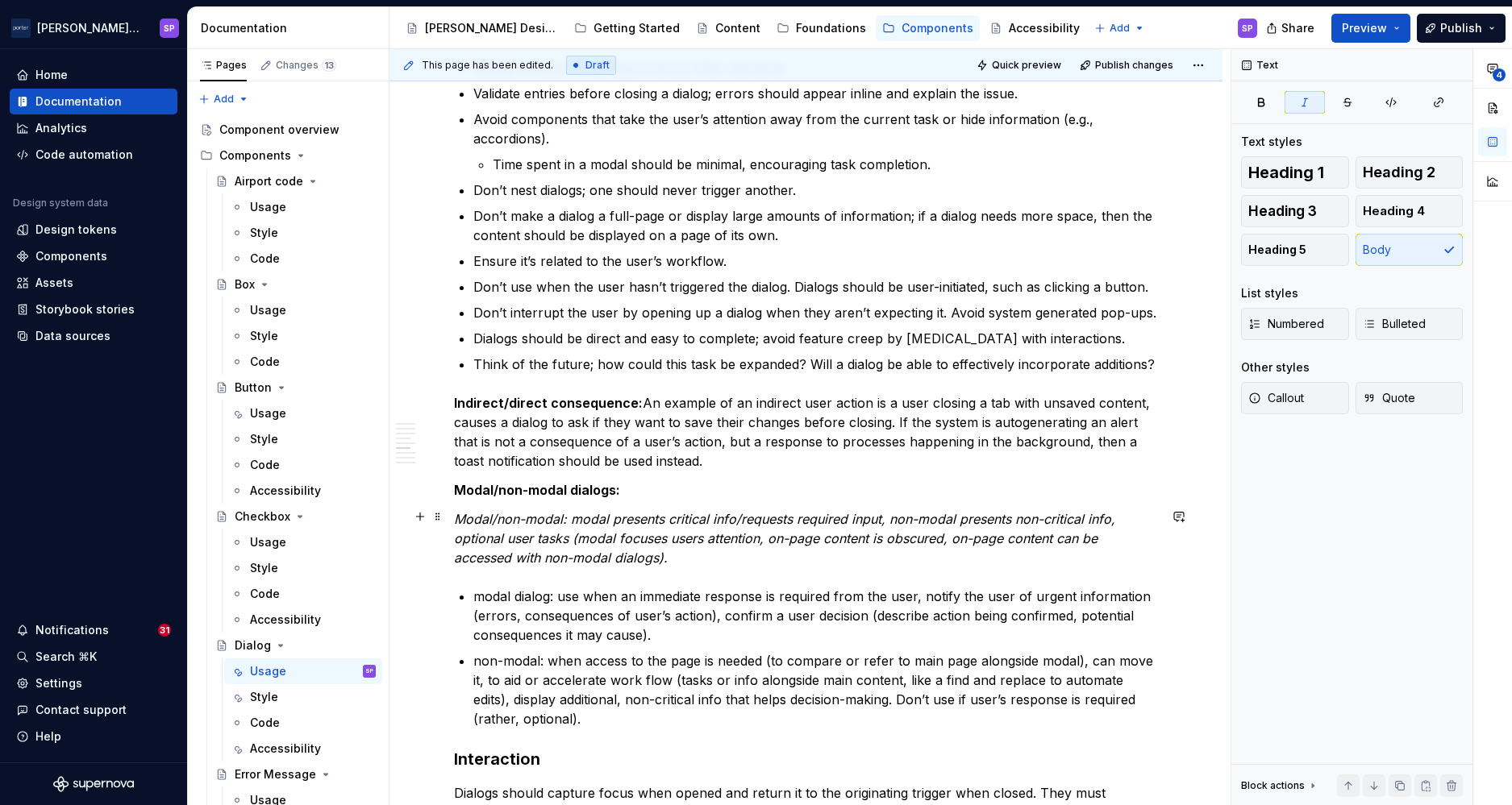
click at [822, 543] on em "Modal/non-modal: modal presents critical info/requests required input, non-moda…" at bounding box center [786, 538] width 665 height 55
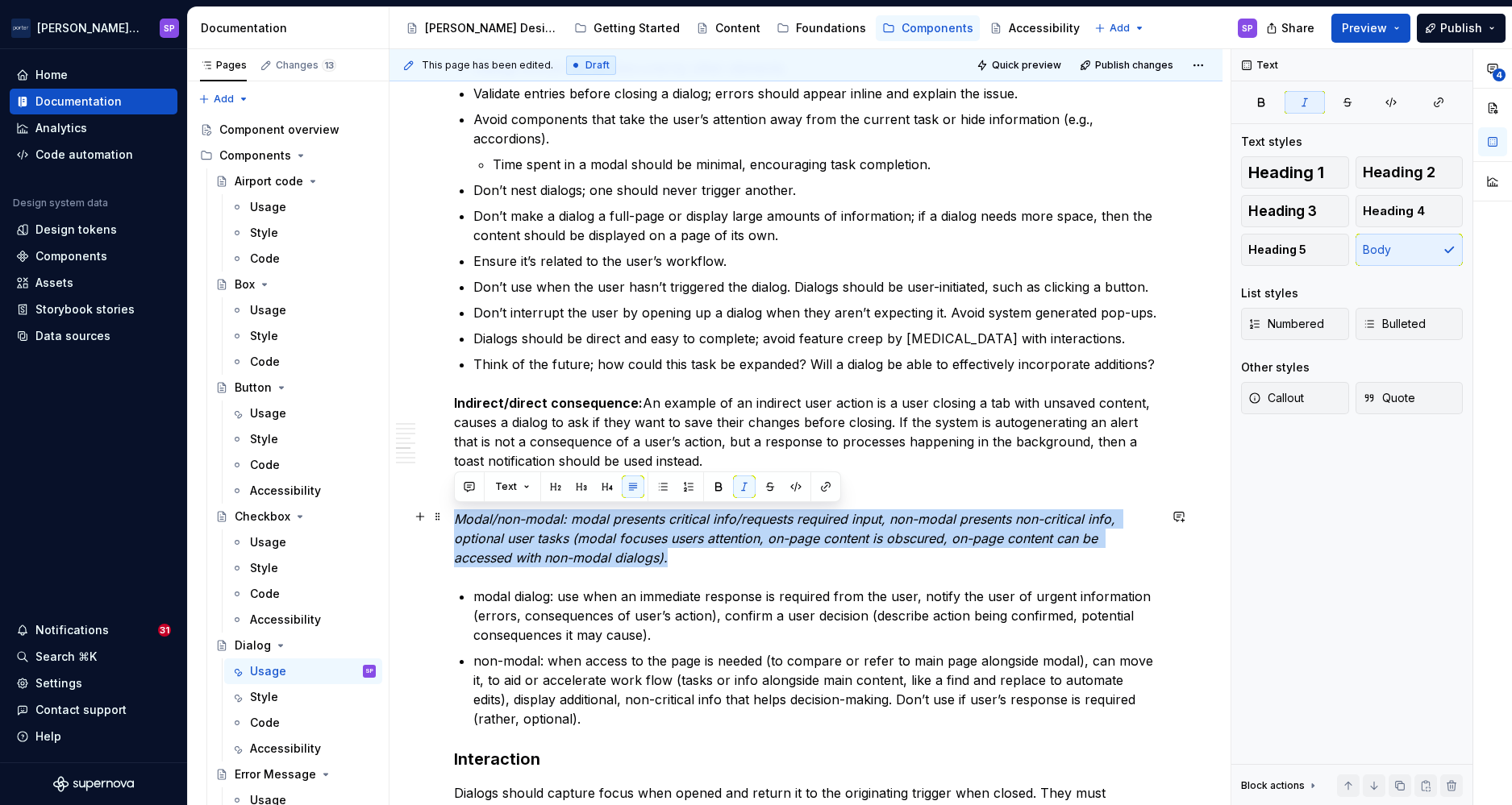
click at [822, 543] on em "Modal/non-modal: modal presents critical info/requests required input, non-moda…" at bounding box center [786, 538] width 665 height 55
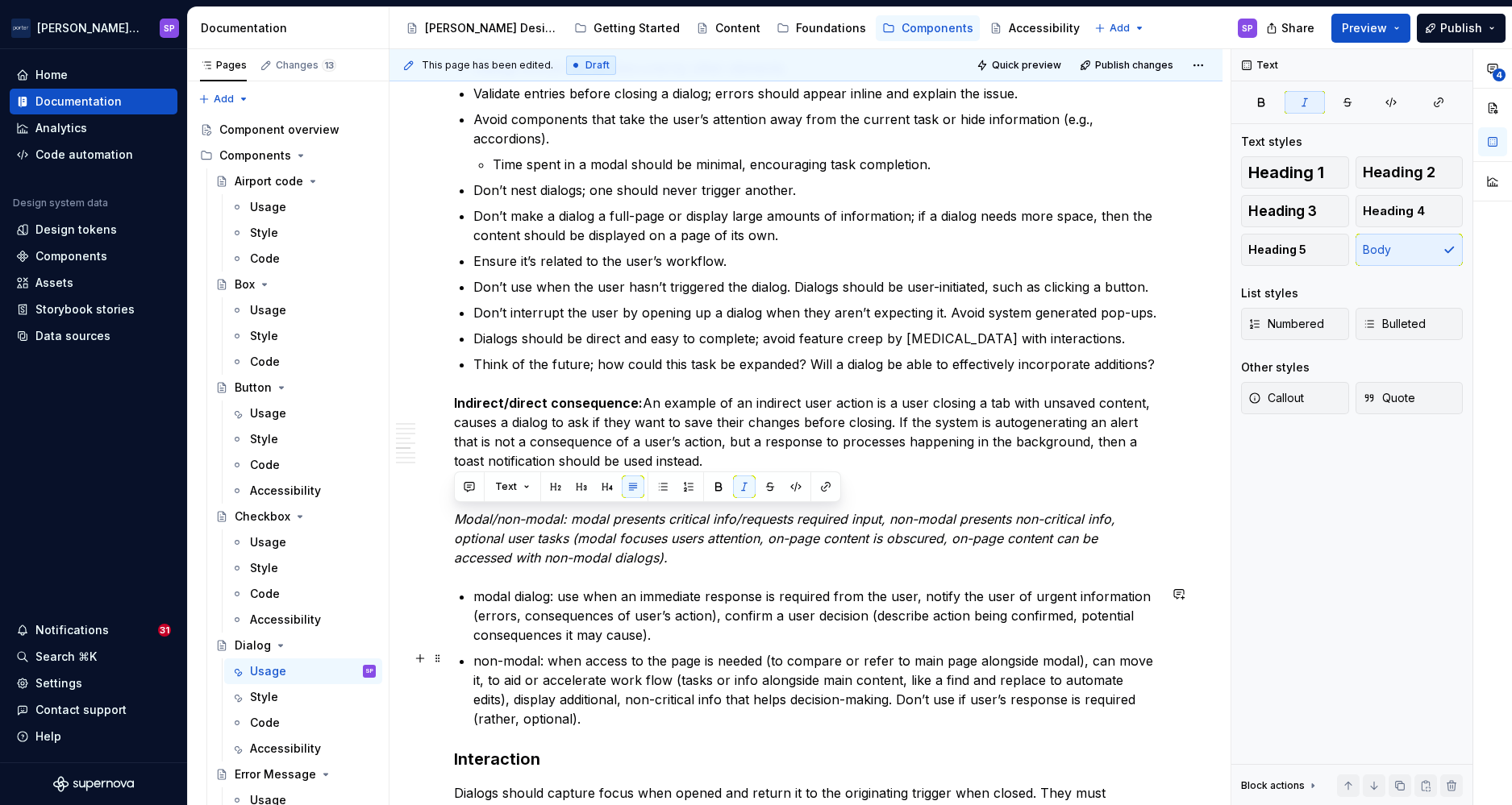
click at [778, 714] on p "non-modal: when access to the page is needed (to compare or refer to main page …" at bounding box center [816, 690] width 685 height 77
click at [724, 534] on em "Modal/non-modal: modal presents critical info/requests required input, non-moda…" at bounding box center [786, 538] width 665 height 55
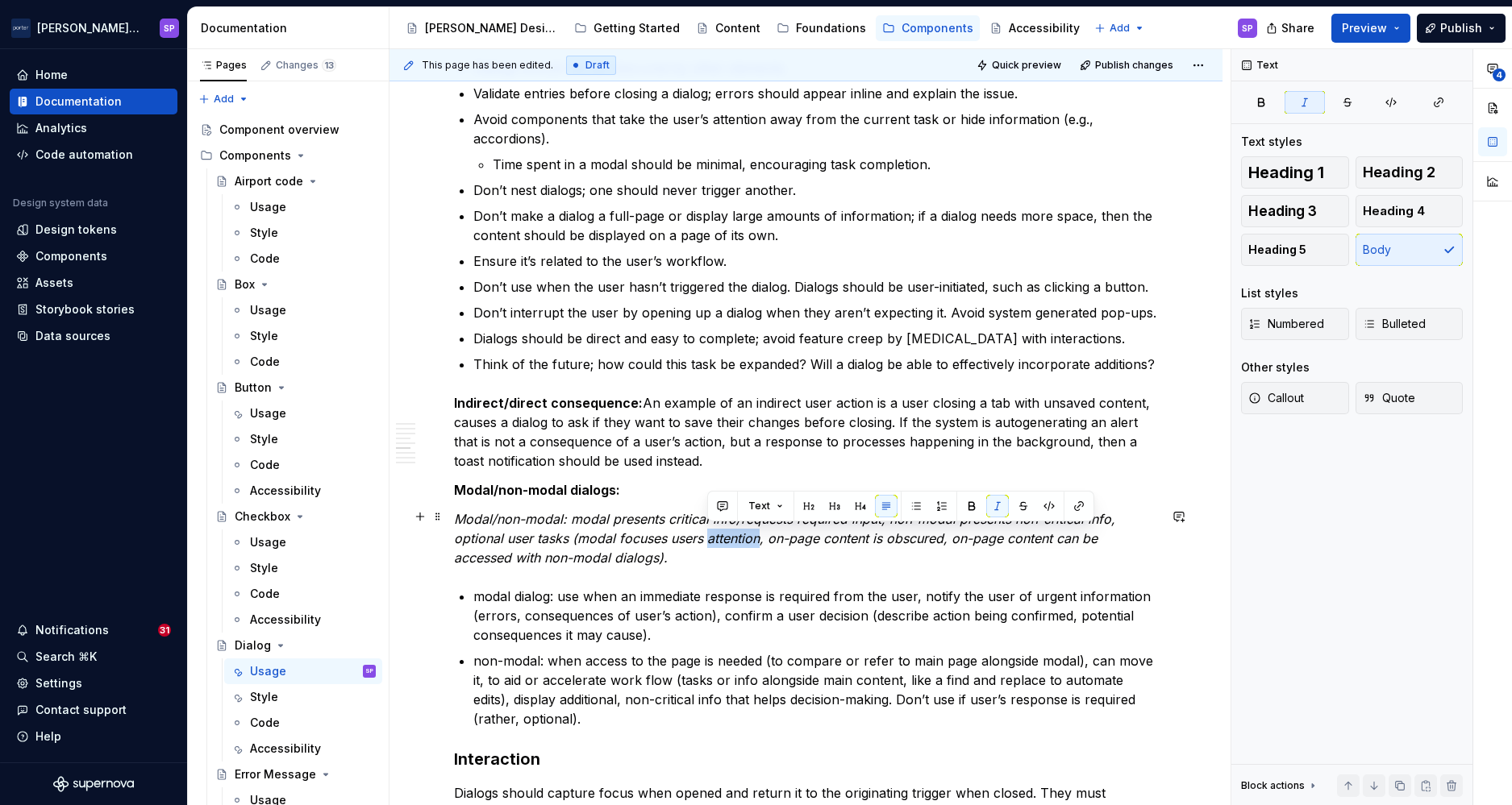
click at [724, 534] on em "Modal/non-modal: modal presents critical info/requests required input, non-moda…" at bounding box center [786, 538] width 665 height 55
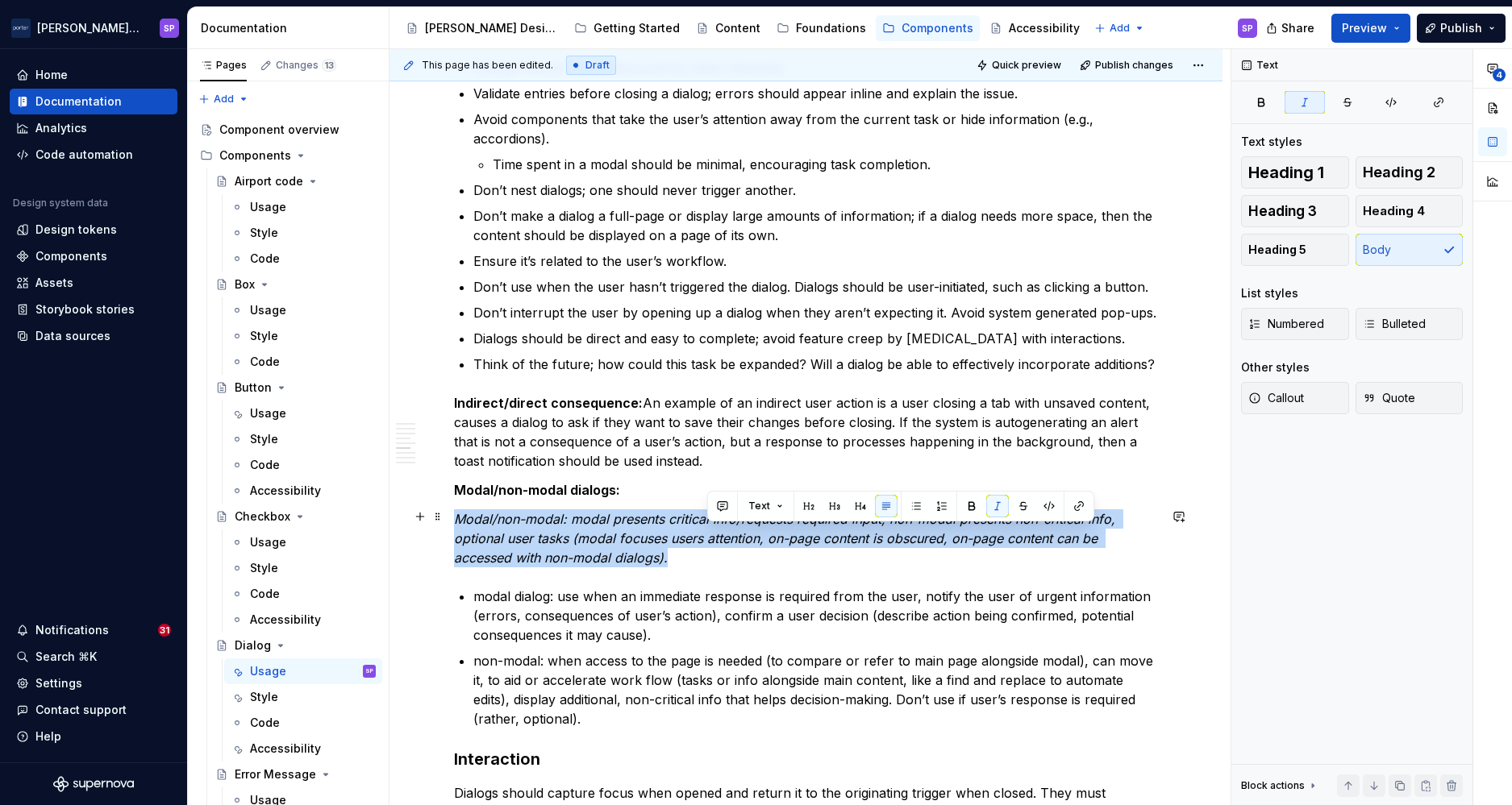
click at [724, 534] on em "Modal/non-modal: modal presents critical info/requests required input, non-moda…" at bounding box center [786, 538] width 665 height 55
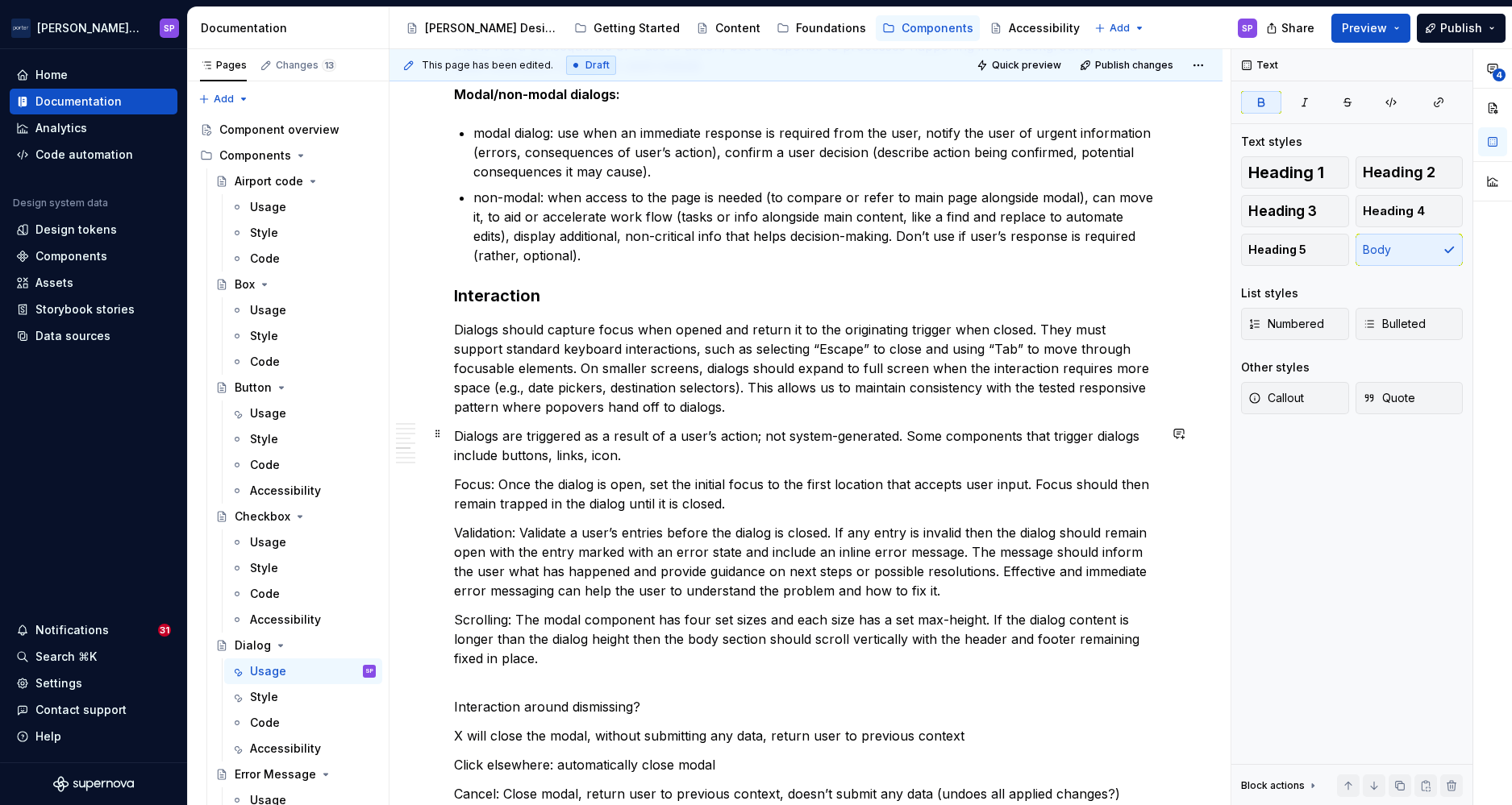
scroll to position [2596, 0]
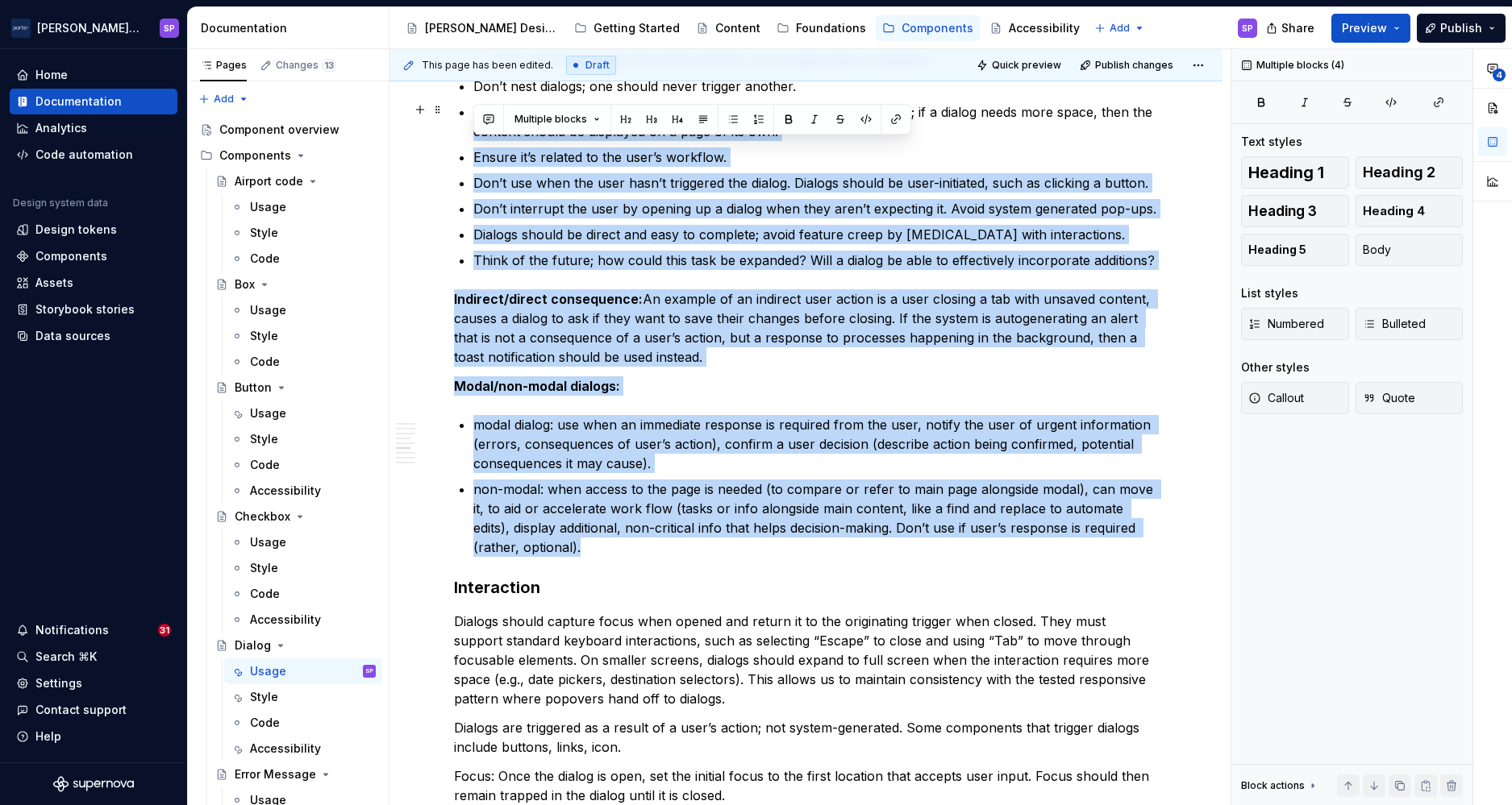
scroll to position [2286, 0]
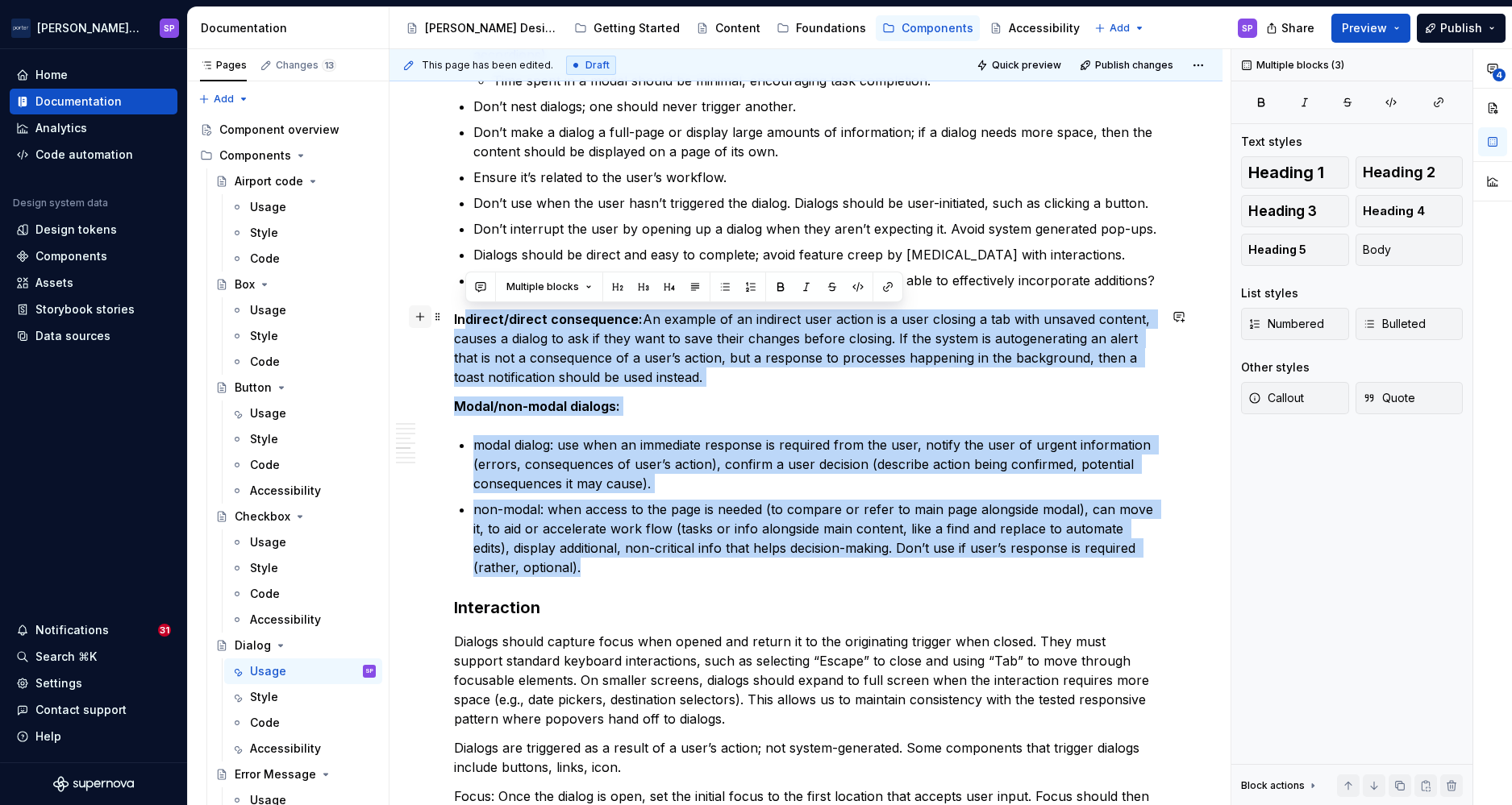
drag, startPoint x: 592, startPoint y: 393, endPoint x: 429, endPoint y: 324, distance: 177.0
click at [454, 324] on div "**********" at bounding box center [805, 263] width 704 height 4262
click at [517, 351] on p "Indirect/direct consequence: An example of an indirect user action is a user cl…" at bounding box center [805, 348] width 704 height 77
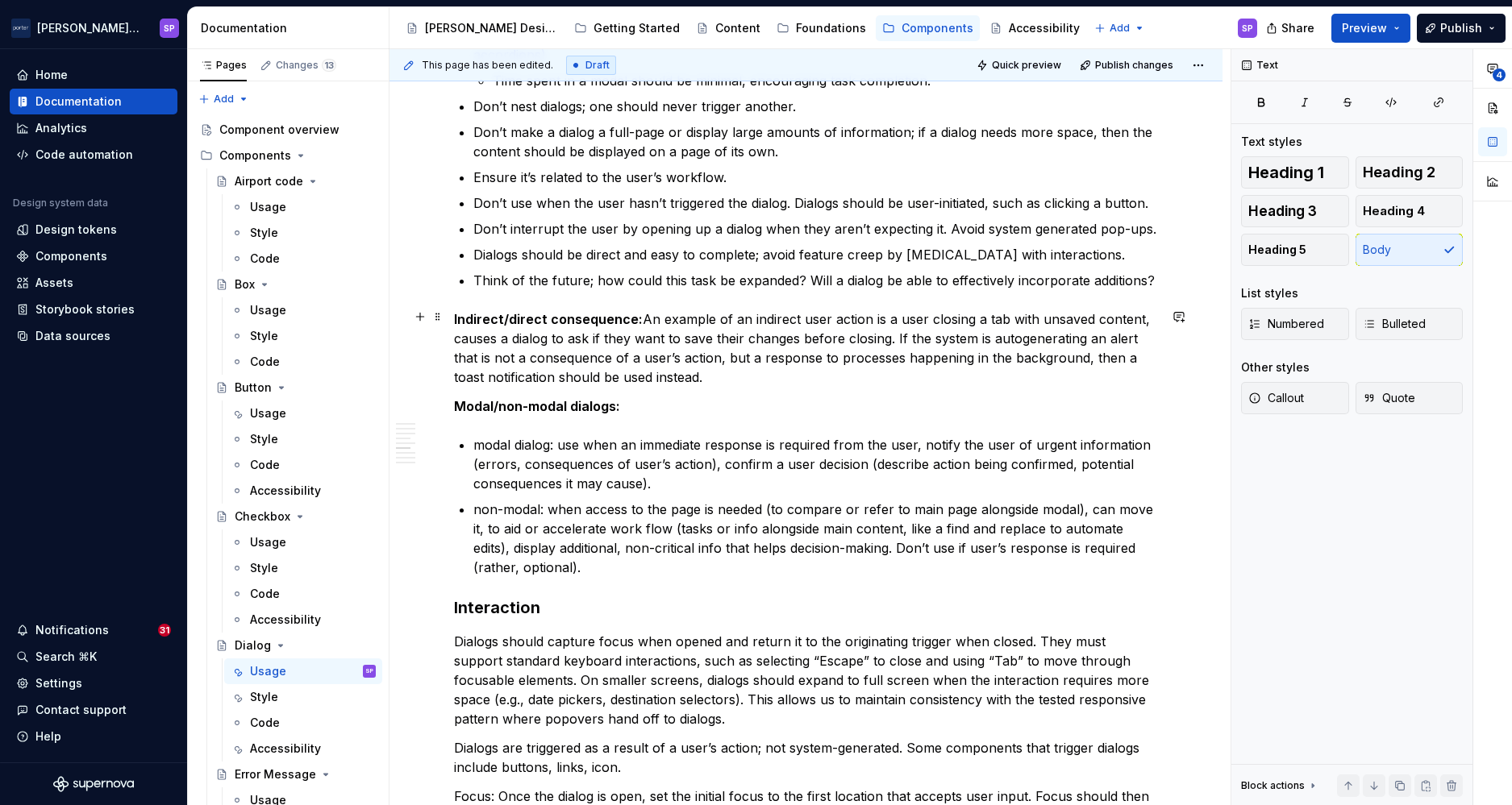
click at [517, 351] on p "Indirect/direct consequence: An example of an indirect user action is a user cl…" at bounding box center [805, 348] width 704 height 77
click at [470, 361] on p "Indirect/direct consequence: An example of an indirect user action is a user cl…" at bounding box center [805, 348] width 704 height 77
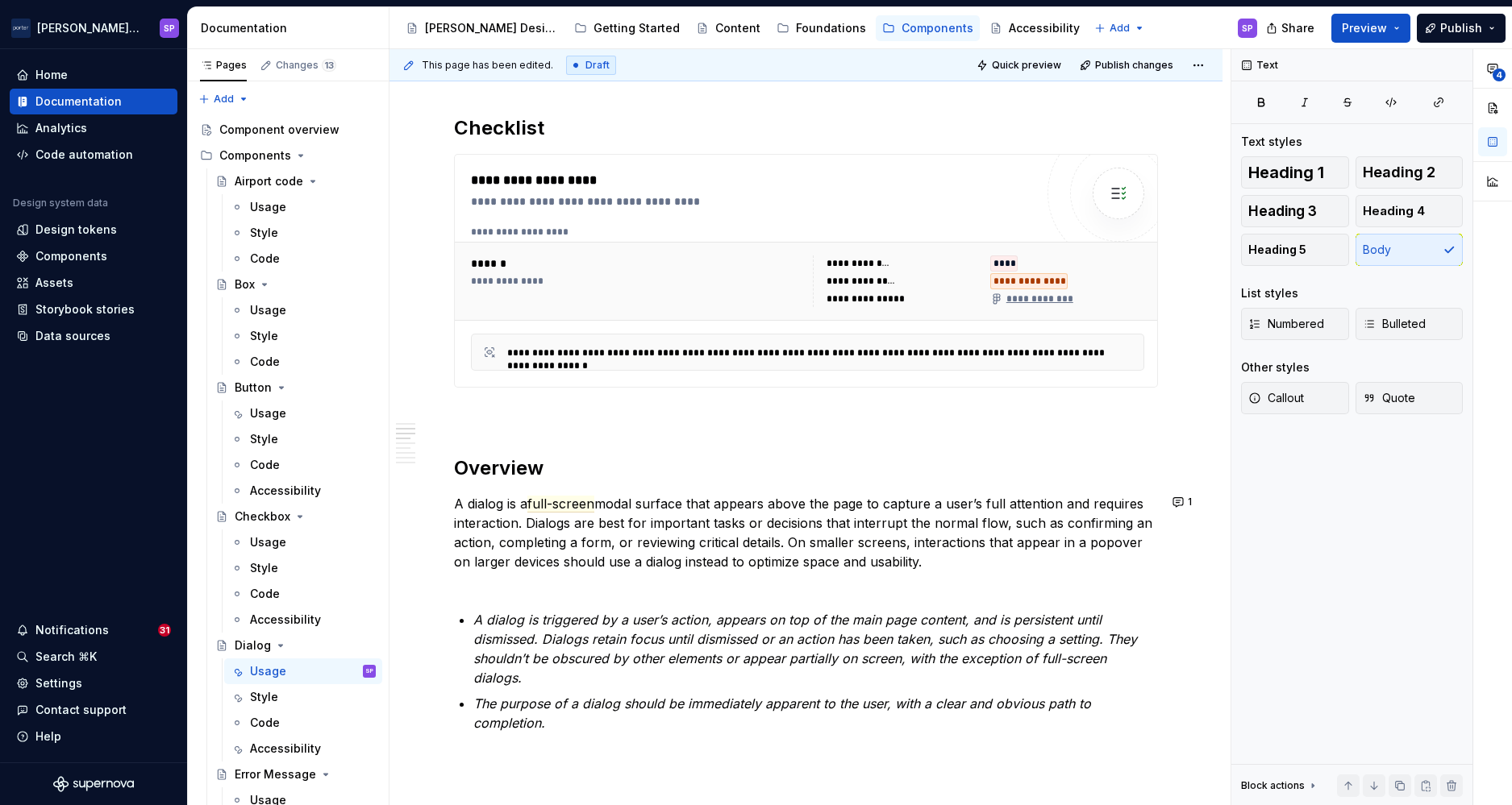
scroll to position [1046, 0]
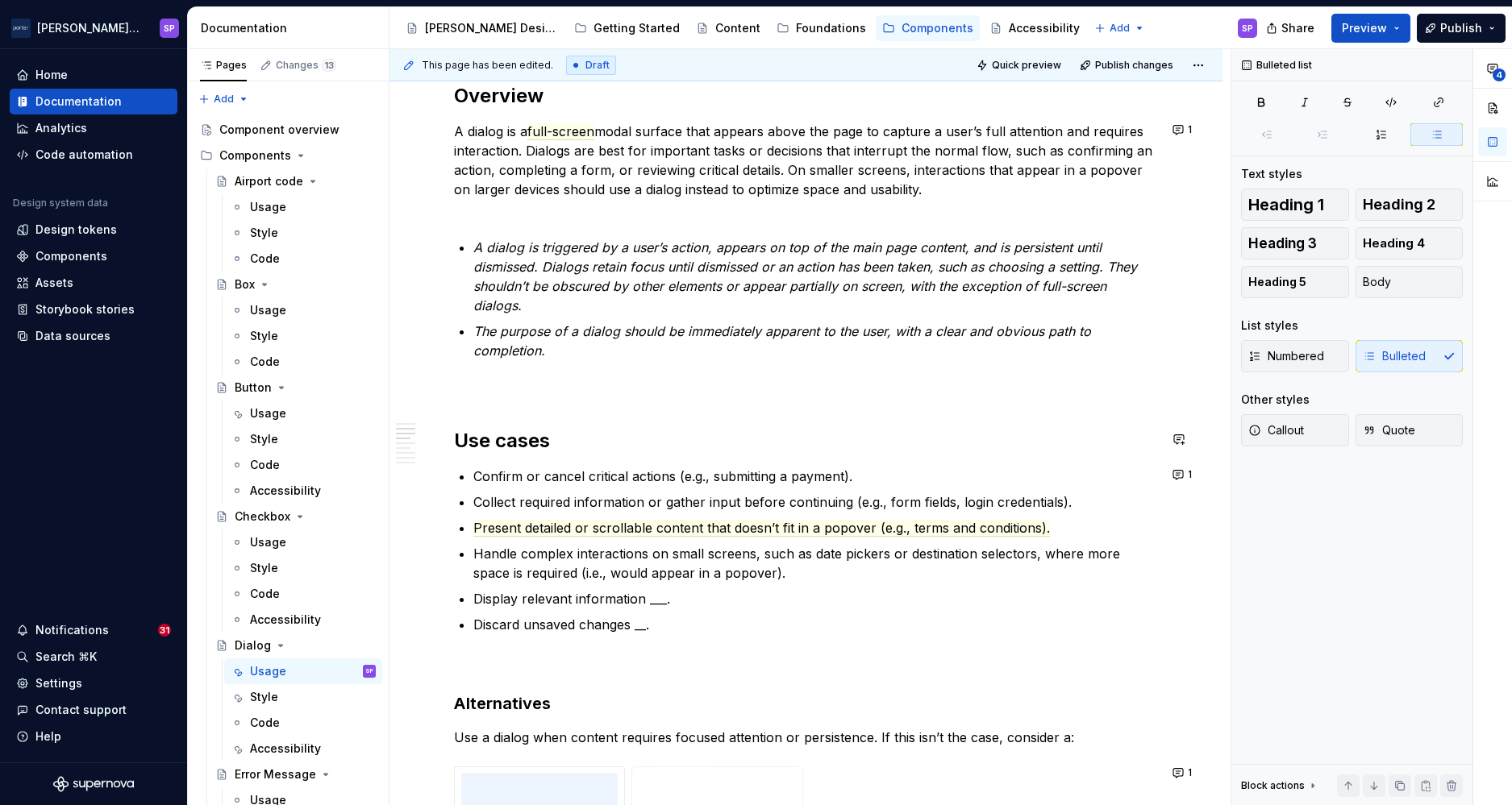
click at [543, 507] on p "Collect required information or gather input before continuing (e.g., form fiel…" at bounding box center [816, 502] width 685 height 19
click at [676, 528] on span "Present detailed or scrollable content that doesn’t fit in a popover (e.g., ter…" at bounding box center [762, 528] width 577 height 17
click at [1042, 583] on ul "Confirm or cancel critical actions (e.g., submitting a payment). Collect requir…" at bounding box center [816, 551] width 685 height 168
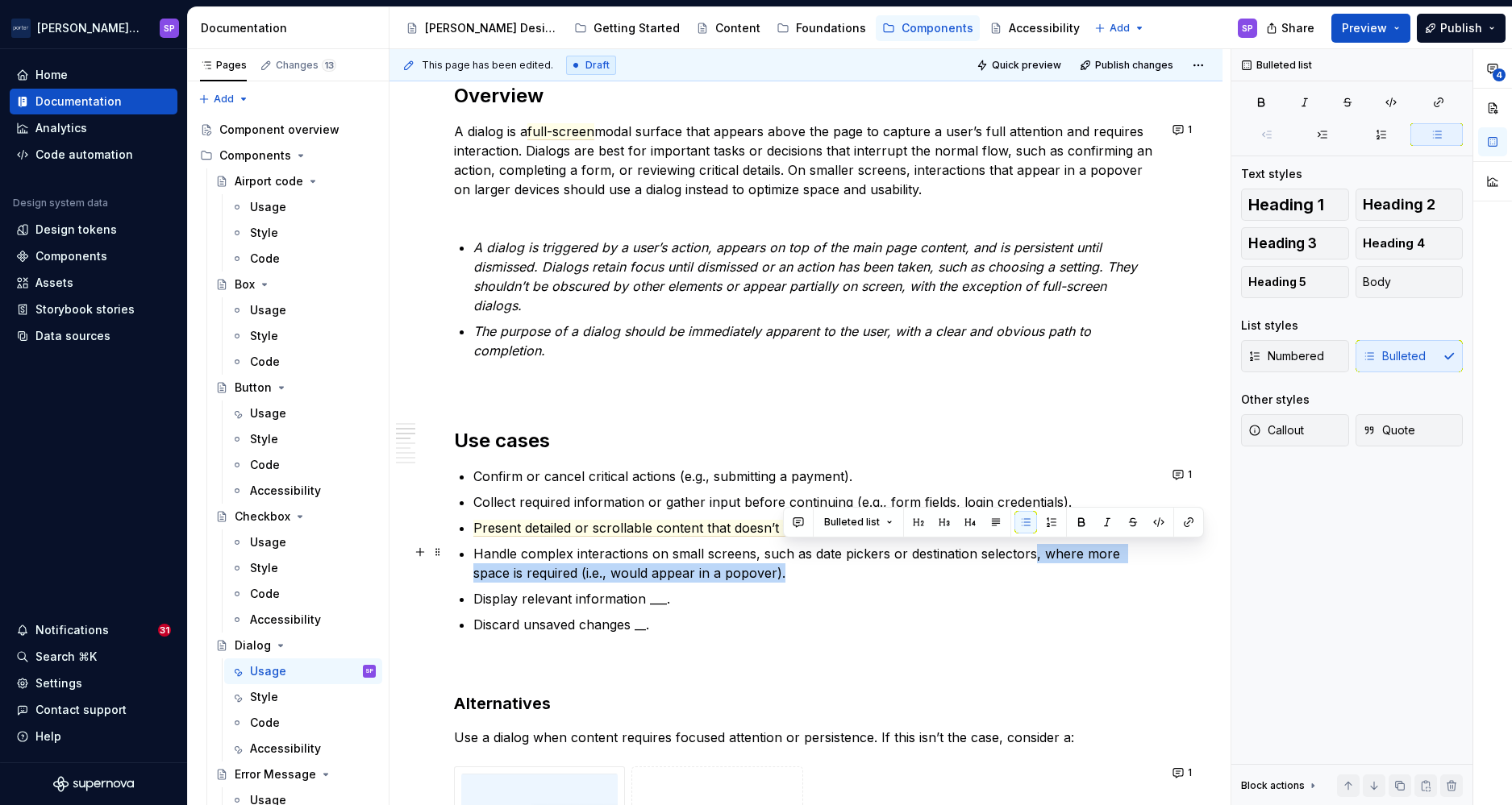
drag, startPoint x: 852, startPoint y: 571, endPoint x: 1030, endPoint y: 552, distance: 179.0
click at [1030, 552] on p "Handle complex interactions on small screens, such as date pickers or destinati…" at bounding box center [816, 563] width 685 height 39
drag, startPoint x: 1018, startPoint y: 568, endPoint x: 1029, endPoint y: 548, distance: 22.8
click at [1029, 548] on p "Handle complex interactions on small screens, such as date pickers or destinati…" at bounding box center [816, 563] width 685 height 39
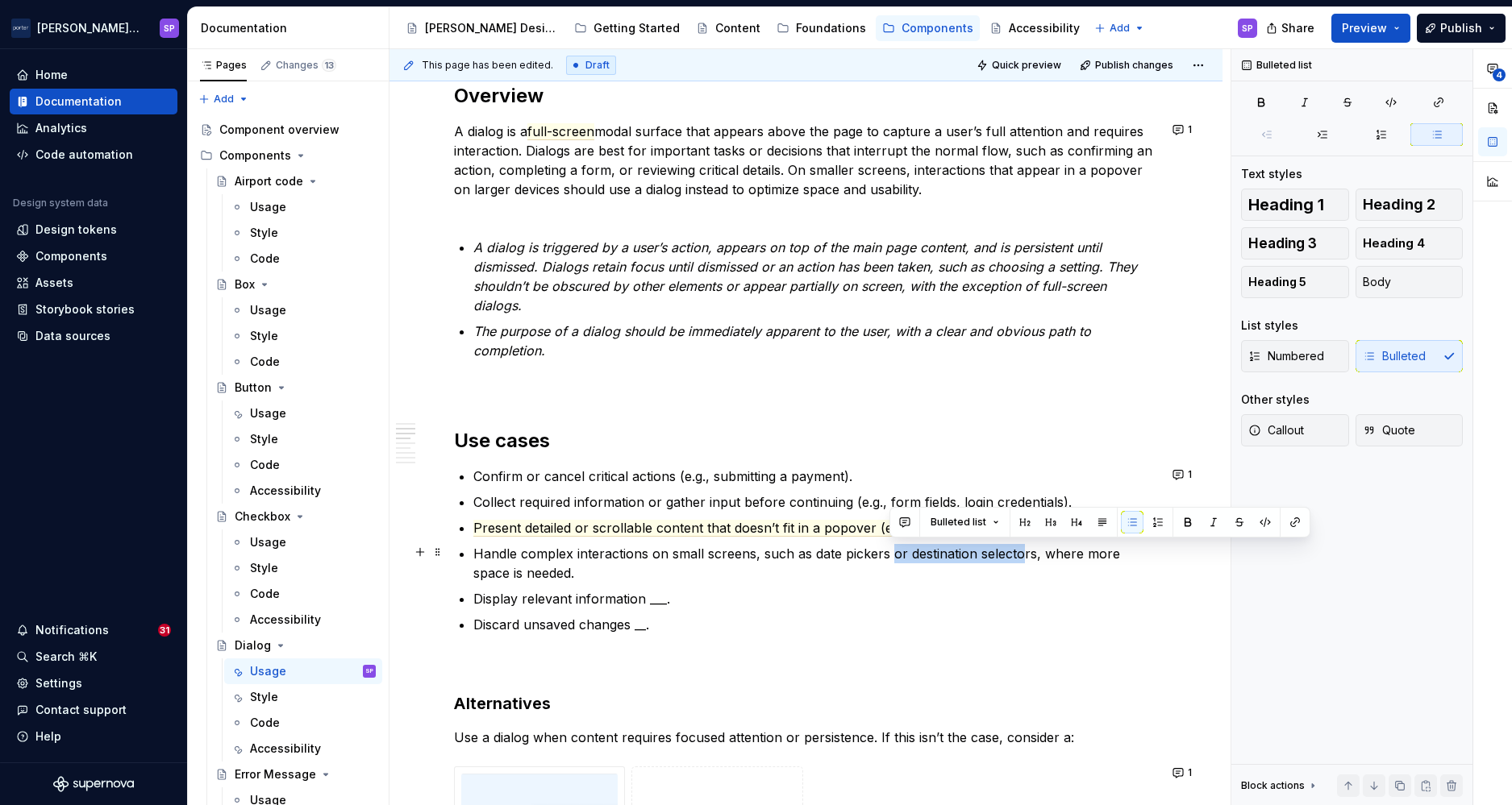
drag, startPoint x: 891, startPoint y: 556, endPoint x: 1019, endPoint y: 551, distance: 128.1
click at [1019, 551] on p "Handle complex interactions on small screens, such as date pickers or destinati…" at bounding box center [816, 563] width 685 height 39
click at [889, 582] on ul "Confirm or cancel critical actions (e.g., submitting a payment). Collect requir…" at bounding box center [816, 551] width 685 height 168
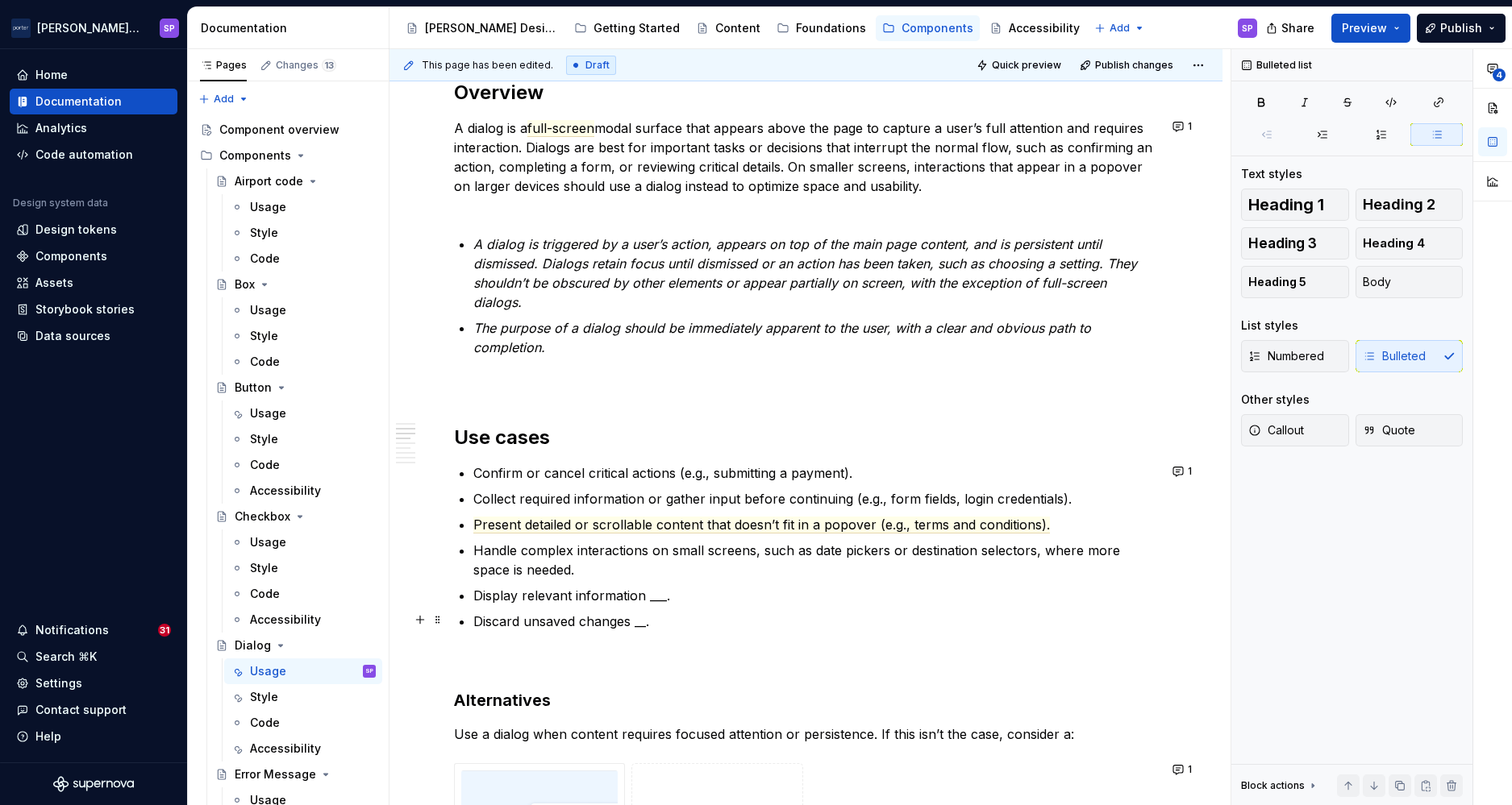
click at [610, 616] on p "Discard unsaved changes __." at bounding box center [816, 621] width 685 height 19
click at [605, 464] on p "Confirm or cancel critical actions (e.g., submitting a payment)." at bounding box center [816, 473] width 685 height 19
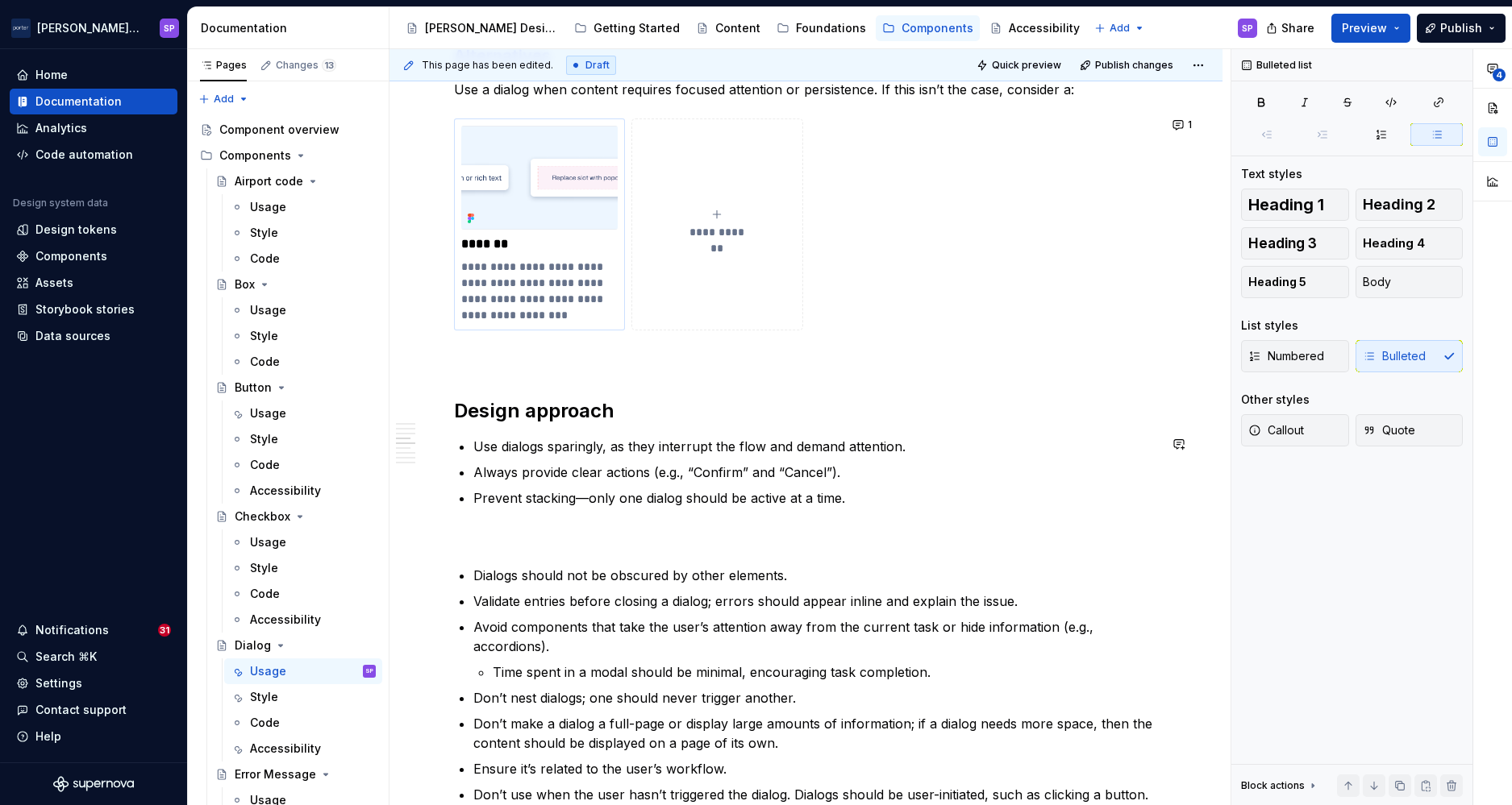
scroll to position [1695, 0]
click at [582, 493] on p "Prevent stacking—only one dialog should be active at a time." at bounding box center [816, 497] width 685 height 19
click at [875, 494] on p "Prevent stacking; only one dialog should be active at a time." at bounding box center [816, 497] width 685 height 19
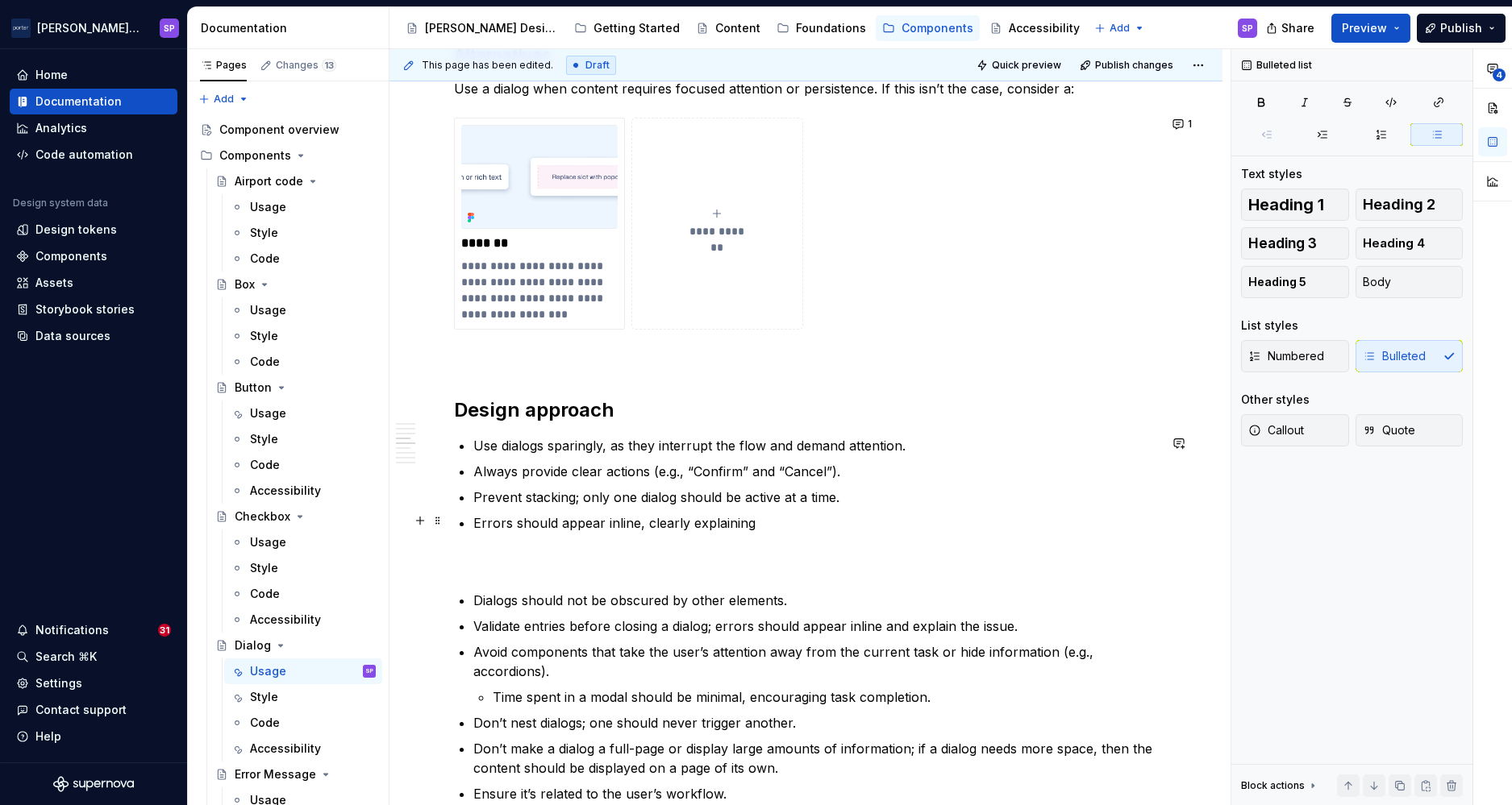
click at [495, 516] on p "Errors should appear inline, clearly explaining" at bounding box center [816, 523] width 685 height 19
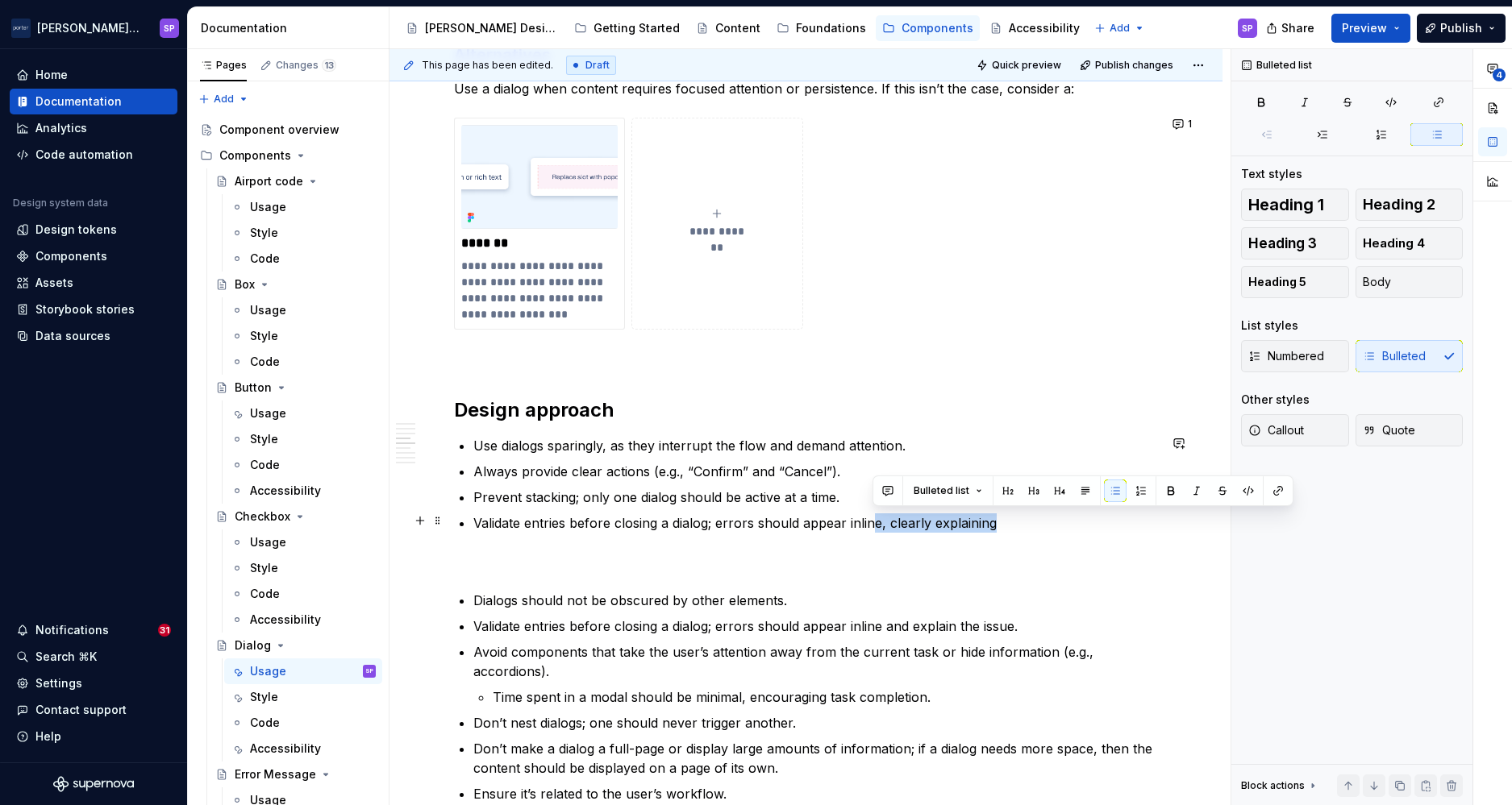
drag, startPoint x: 877, startPoint y: 525, endPoint x: 991, endPoint y: 524, distance: 114.0
click at [991, 524] on p "Validate entries before closing a dialog; errors should appear inline, clearly …" at bounding box center [816, 523] width 685 height 19
click at [716, 519] on p "Validate entries before closing a dialog; errors should appear inline and expla…" at bounding box center [816, 523] width 685 height 19
click at [727, 601] on p "Dialogs should not be obscured by other elements." at bounding box center [816, 600] width 685 height 19
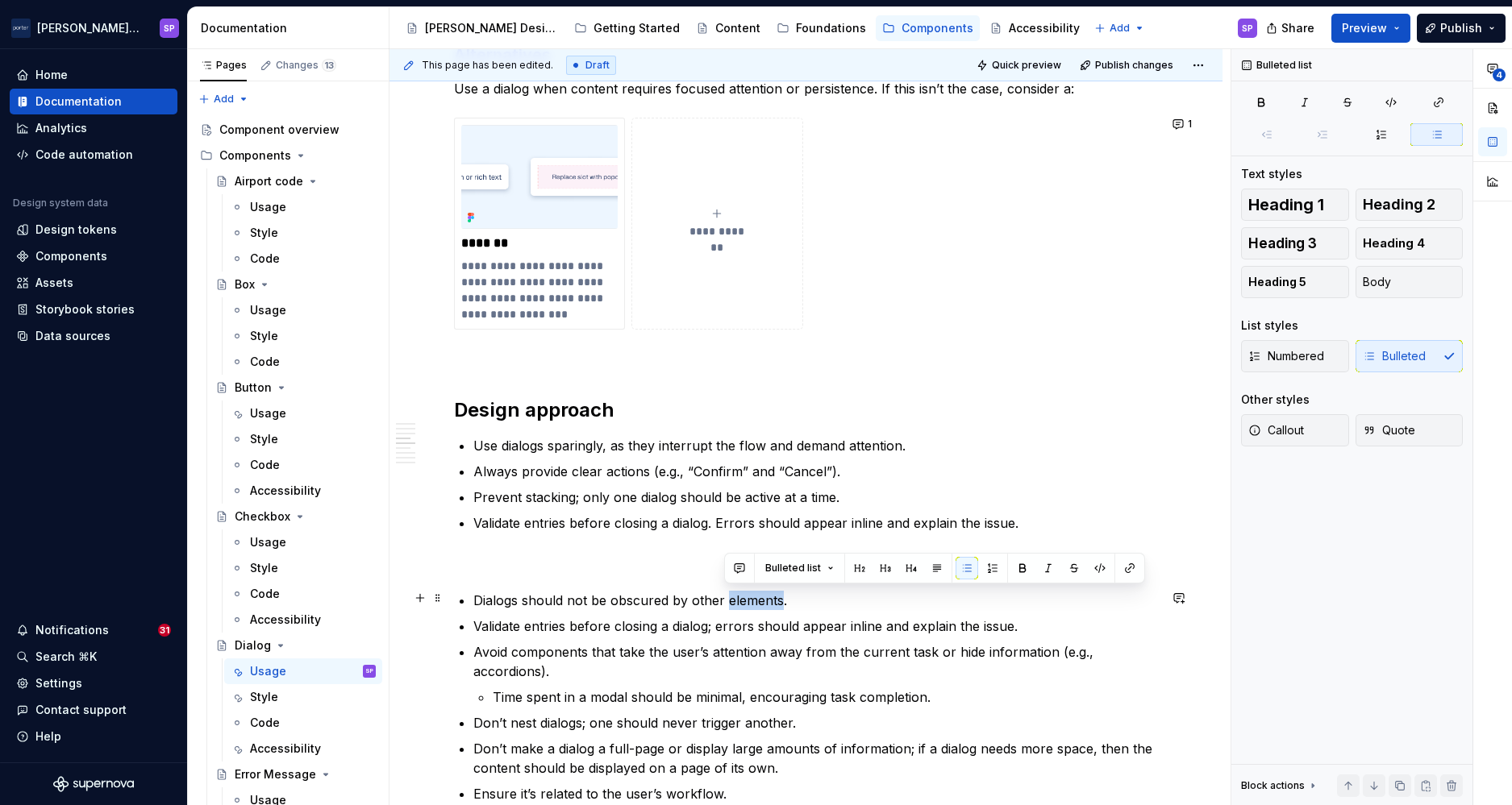
click at [727, 601] on p "Dialogs should not be obscured by other elements." at bounding box center [816, 600] width 685 height 19
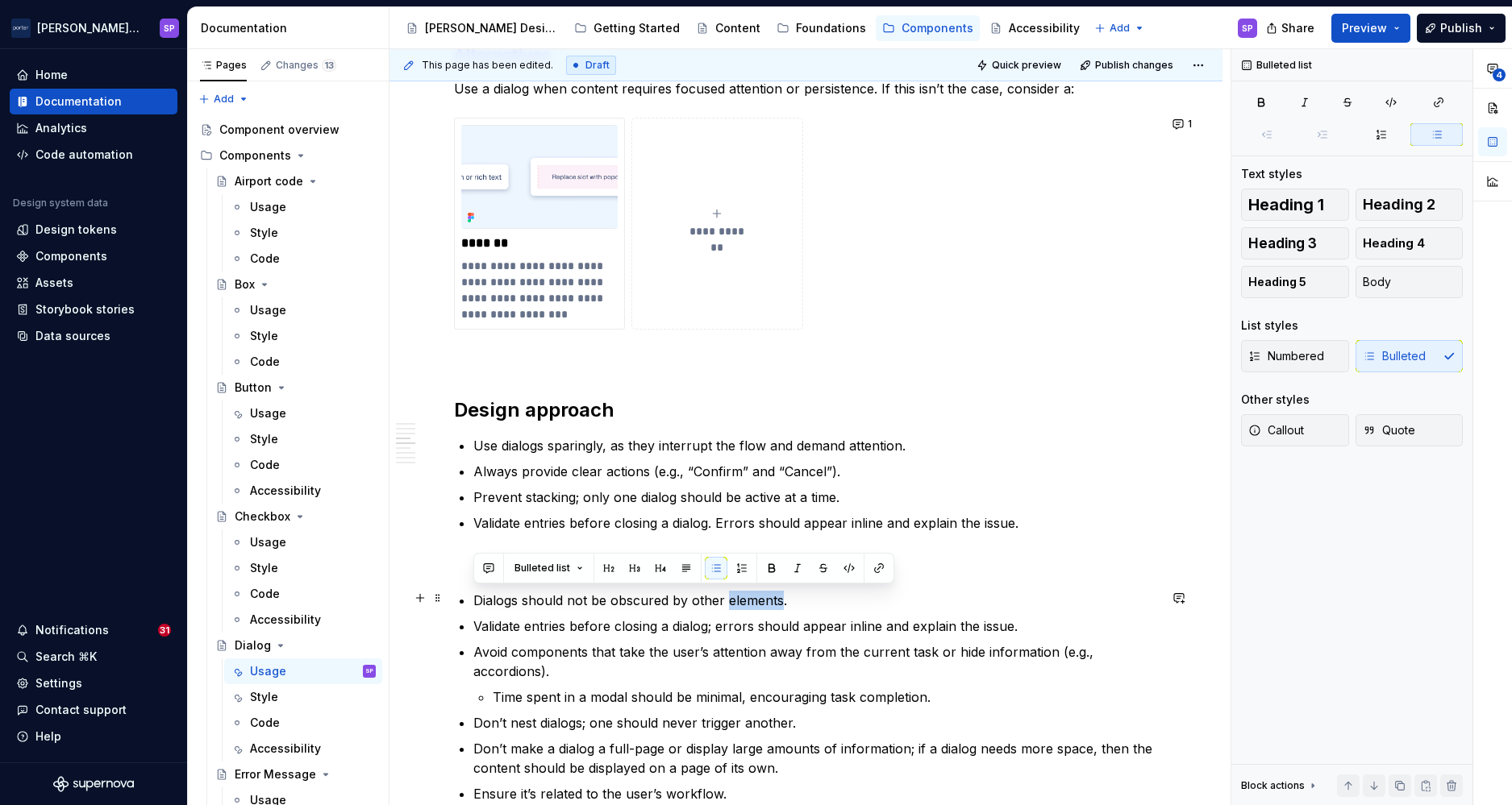
click at [727, 601] on p "Dialogs should not be obscured by other elements." at bounding box center [816, 600] width 685 height 19
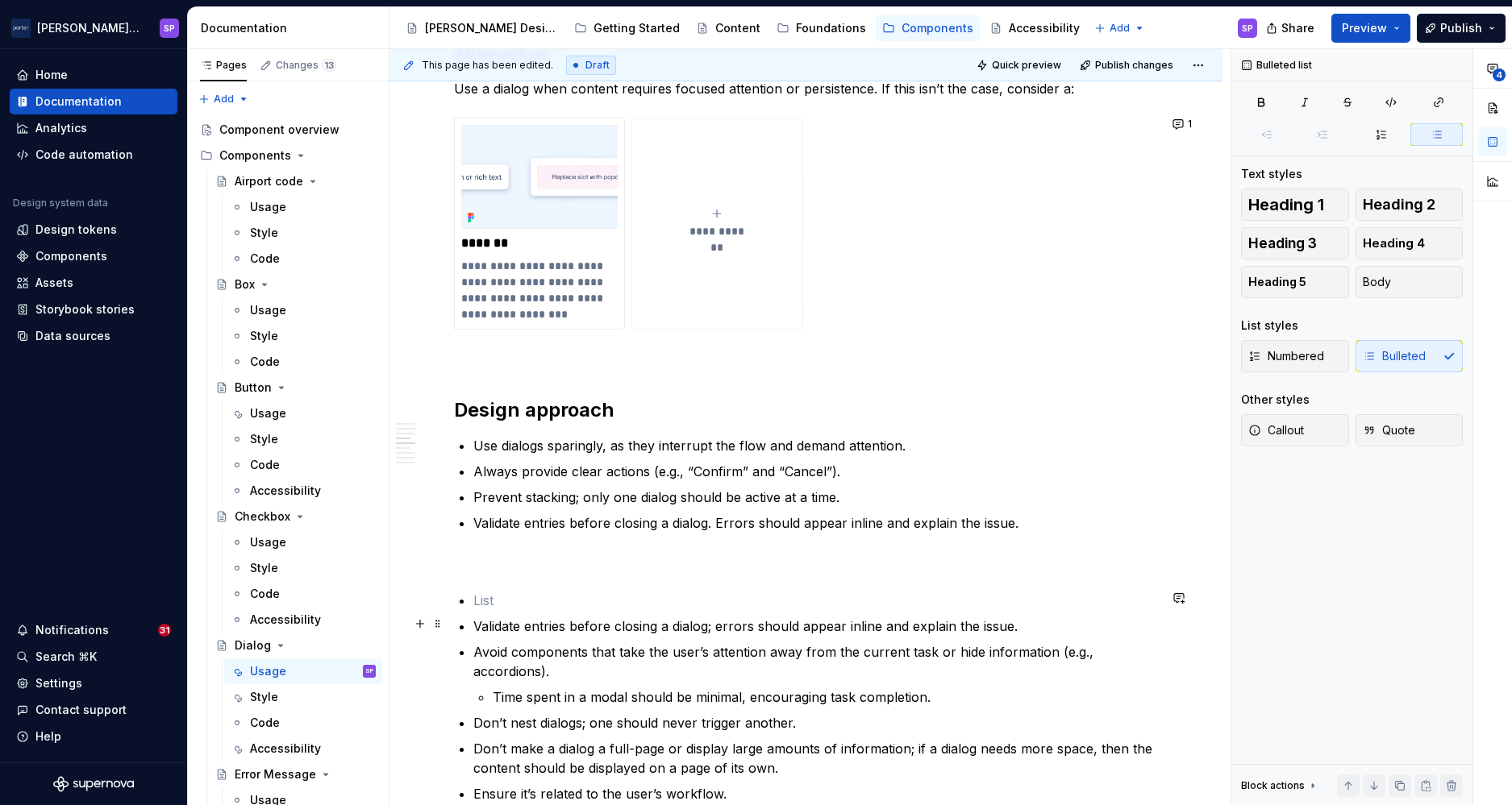
click at [682, 632] on p "Validate entries before closing a dialog; errors should appear inline and expla…" at bounding box center [816, 626] width 685 height 19
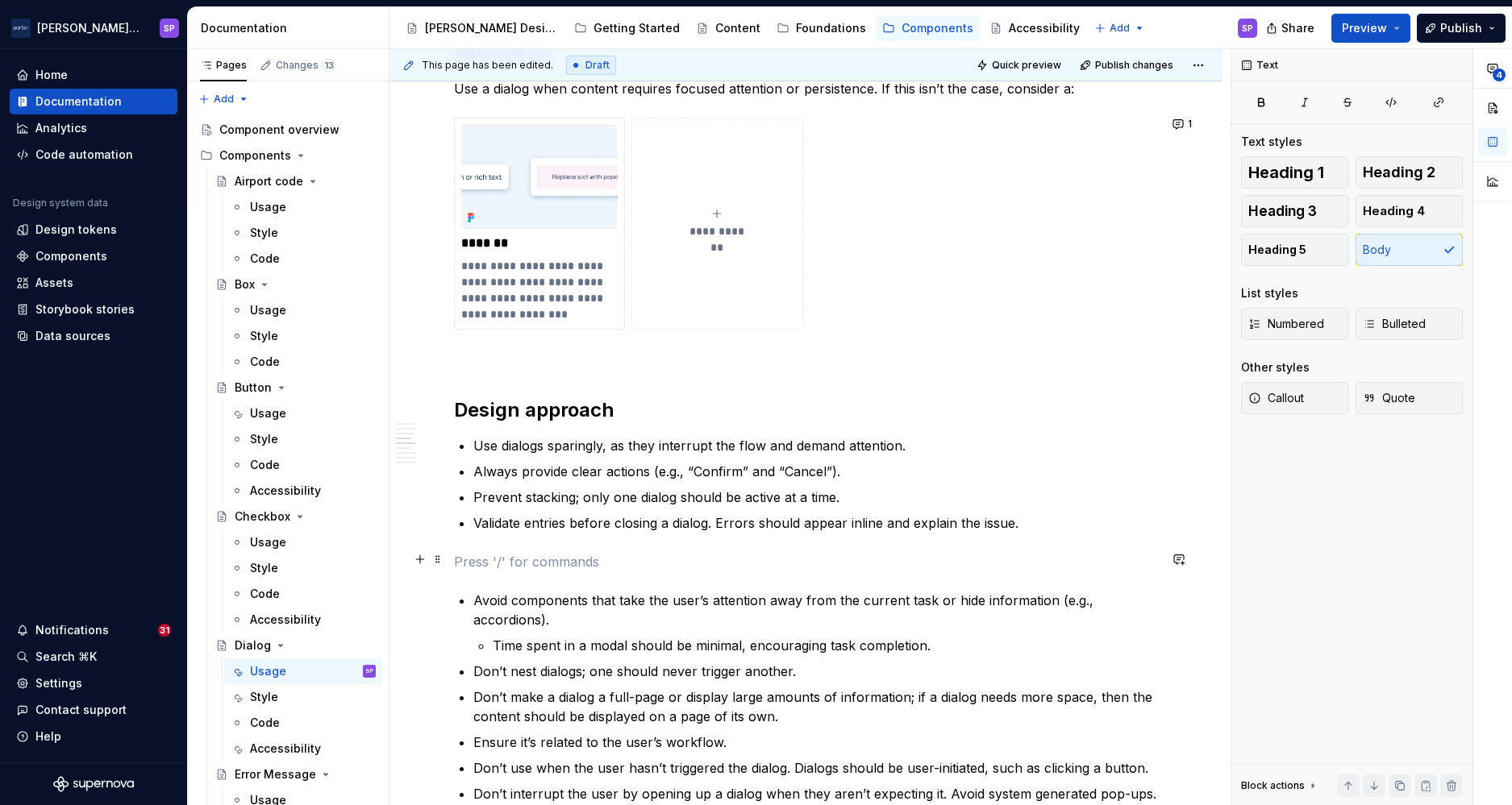
click at [707, 561] on p at bounding box center [805, 562] width 704 height 19
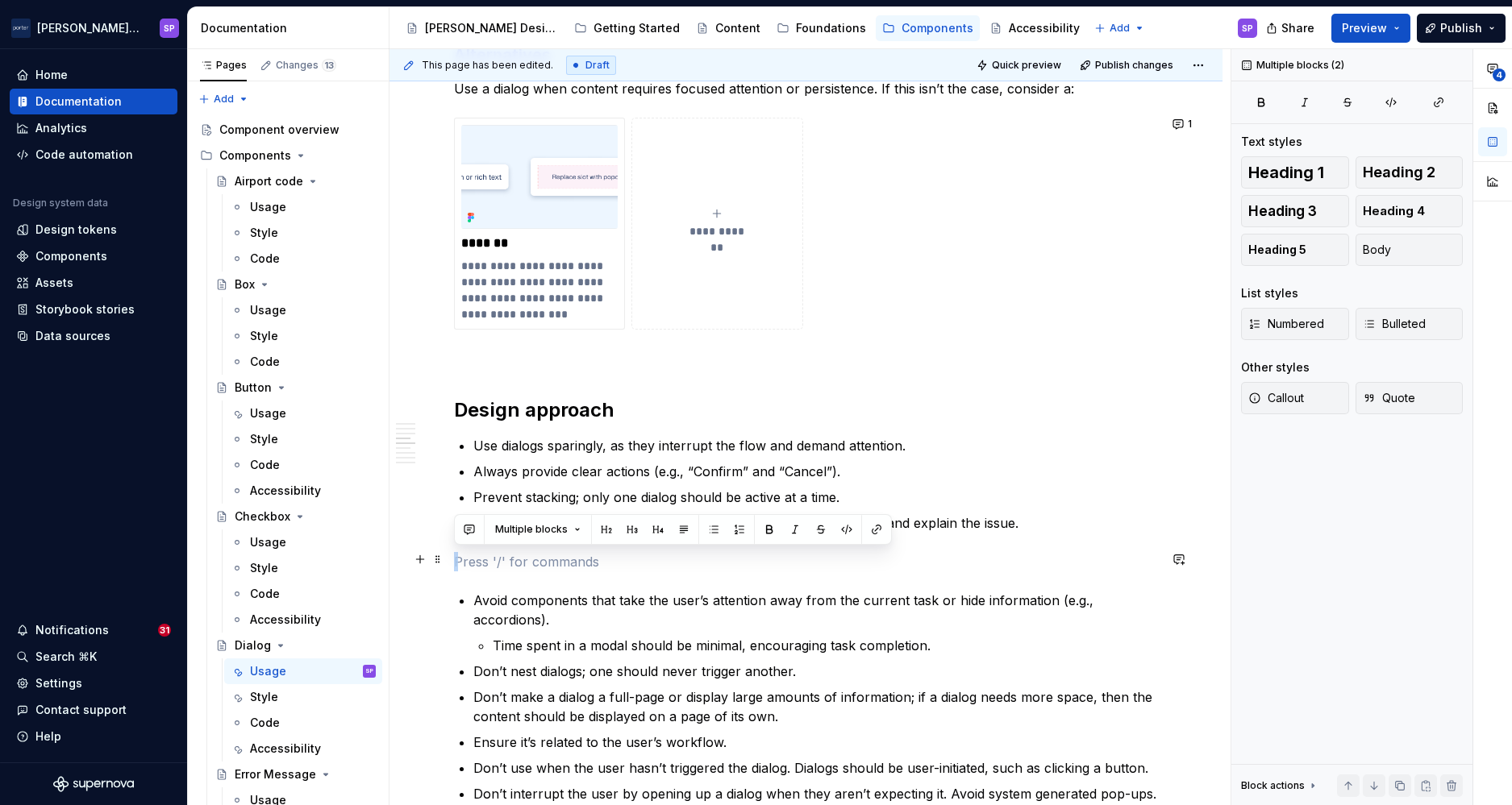
click at [707, 561] on p at bounding box center [805, 562] width 704 height 19
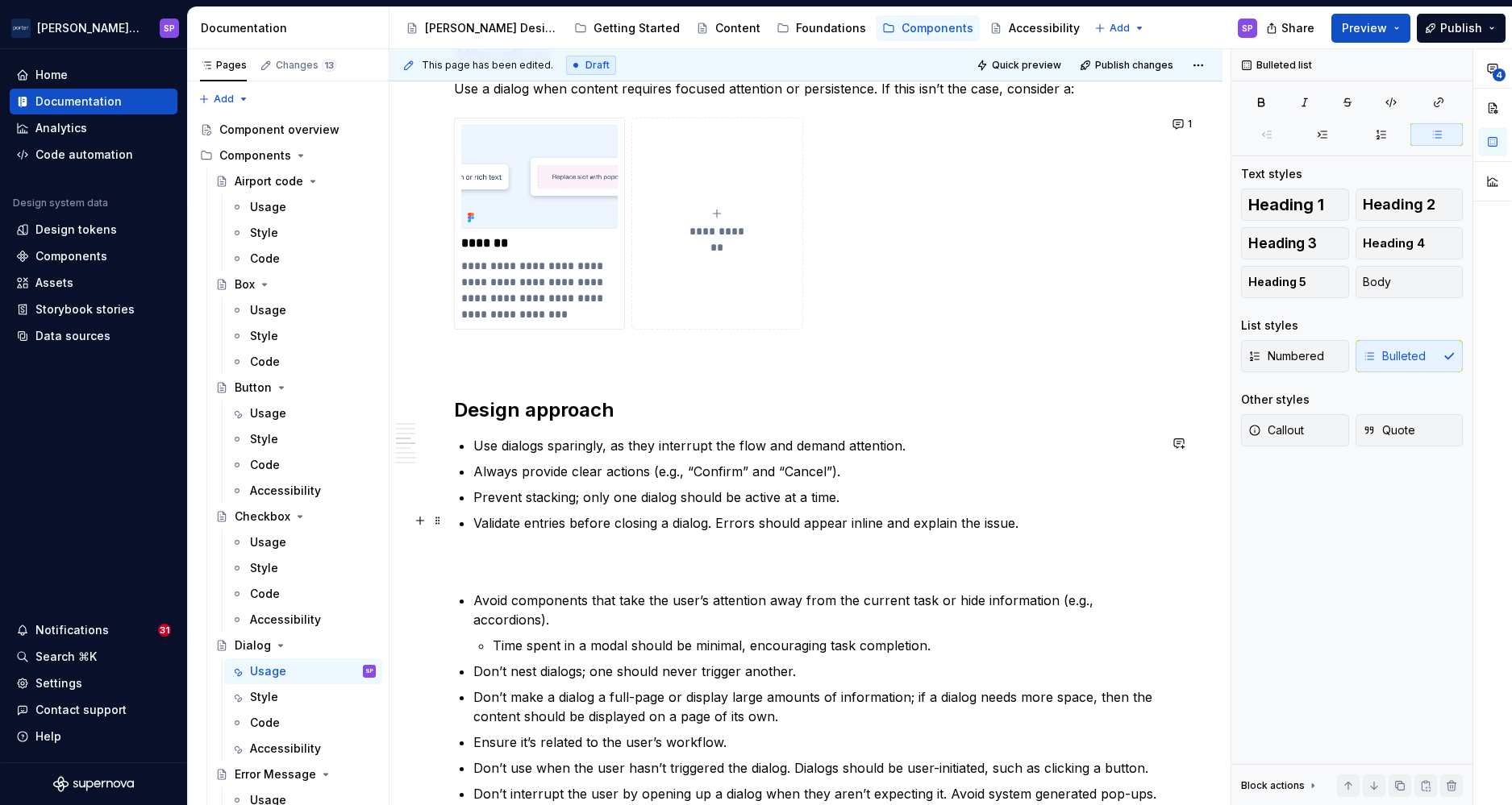
click at [1032, 525] on p "Validate entries before closing a dialog. Errors should appear inline and expla…" at bounding box center [816, 523] width 685 height 19
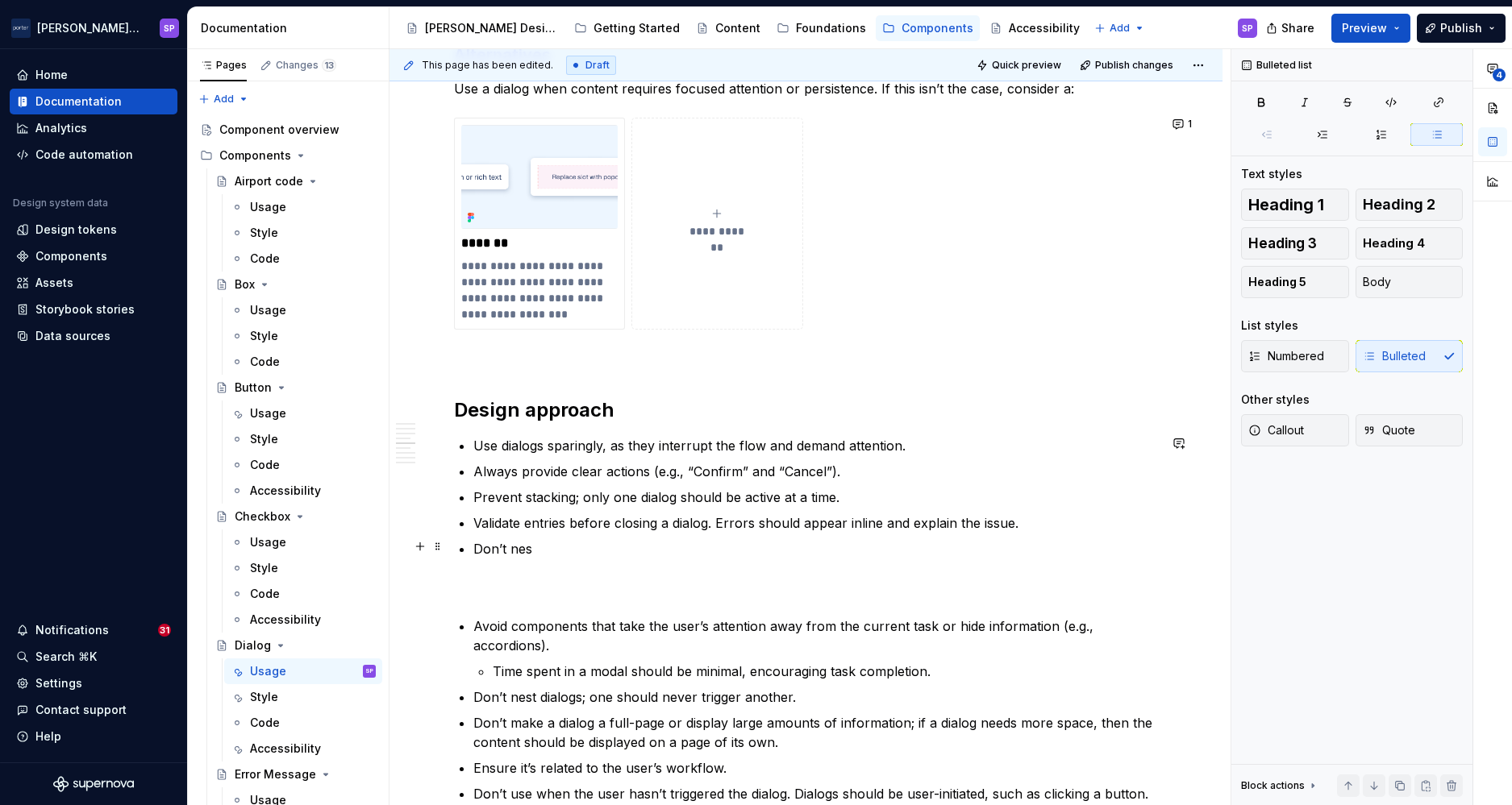
scroll to position [1720, 0]
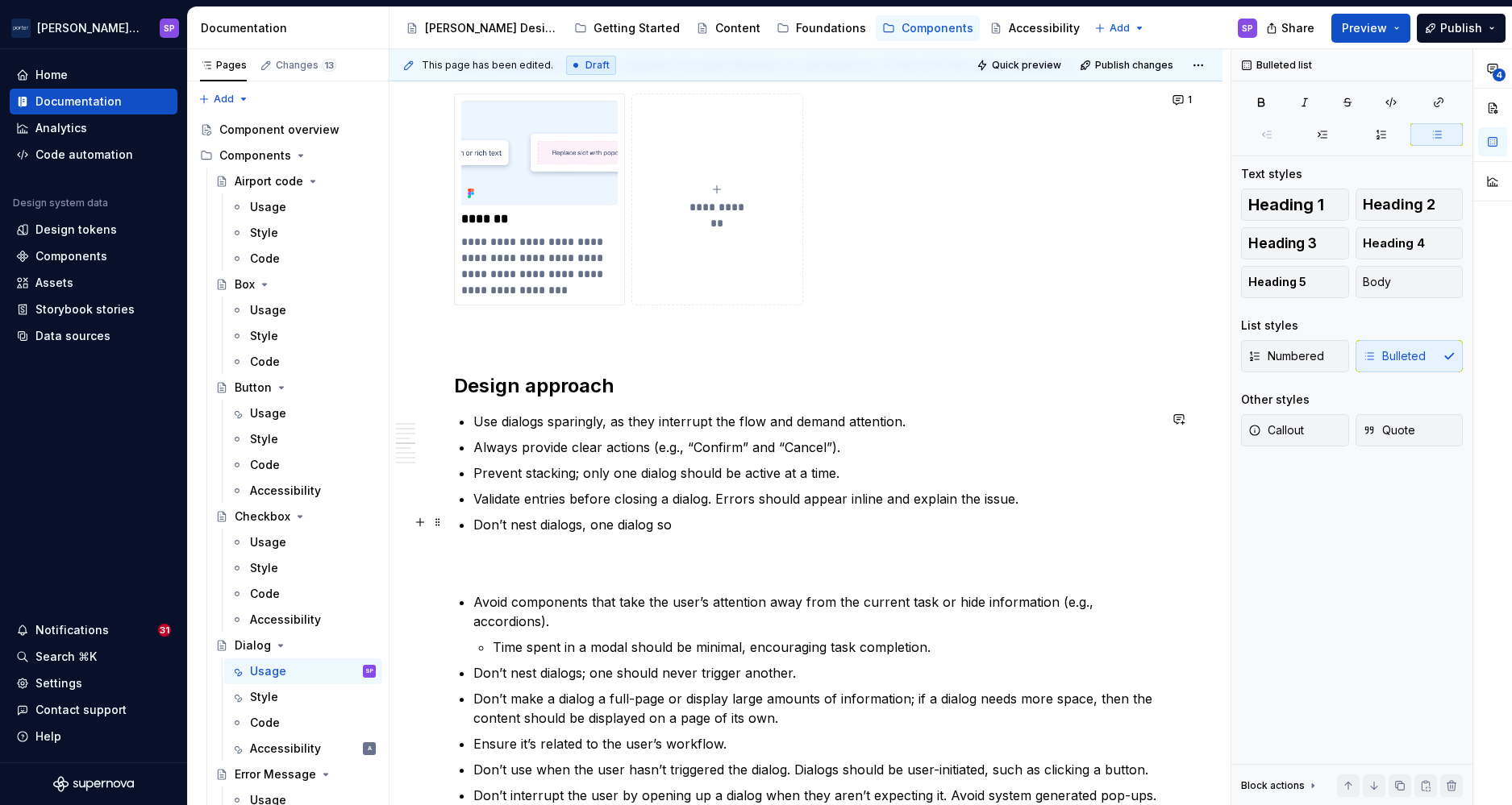
click at [542, 525] on p "Don’t nest dialogs, one dialog so" at bounding box center [816, 524] width 685 height 19
click at [556, 674] on p "Don’t nest dialogs; one should never trigger another." at bounding box center [816, 673] width 685 height 19
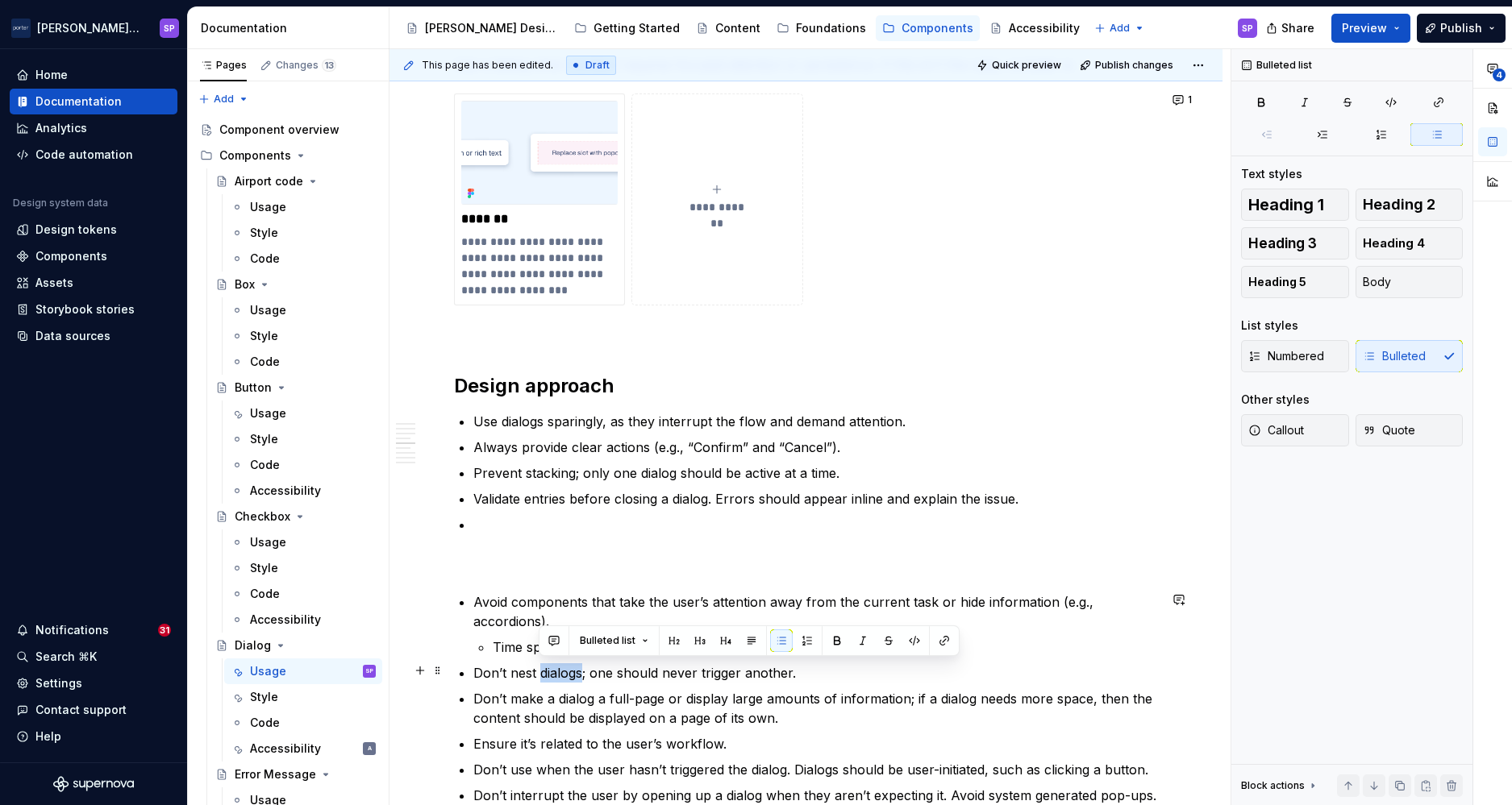
click at [556, 674] on p "Don’t nest dialogs; one should never trigger another." at bounding box center [816, 673] width 685 height 19
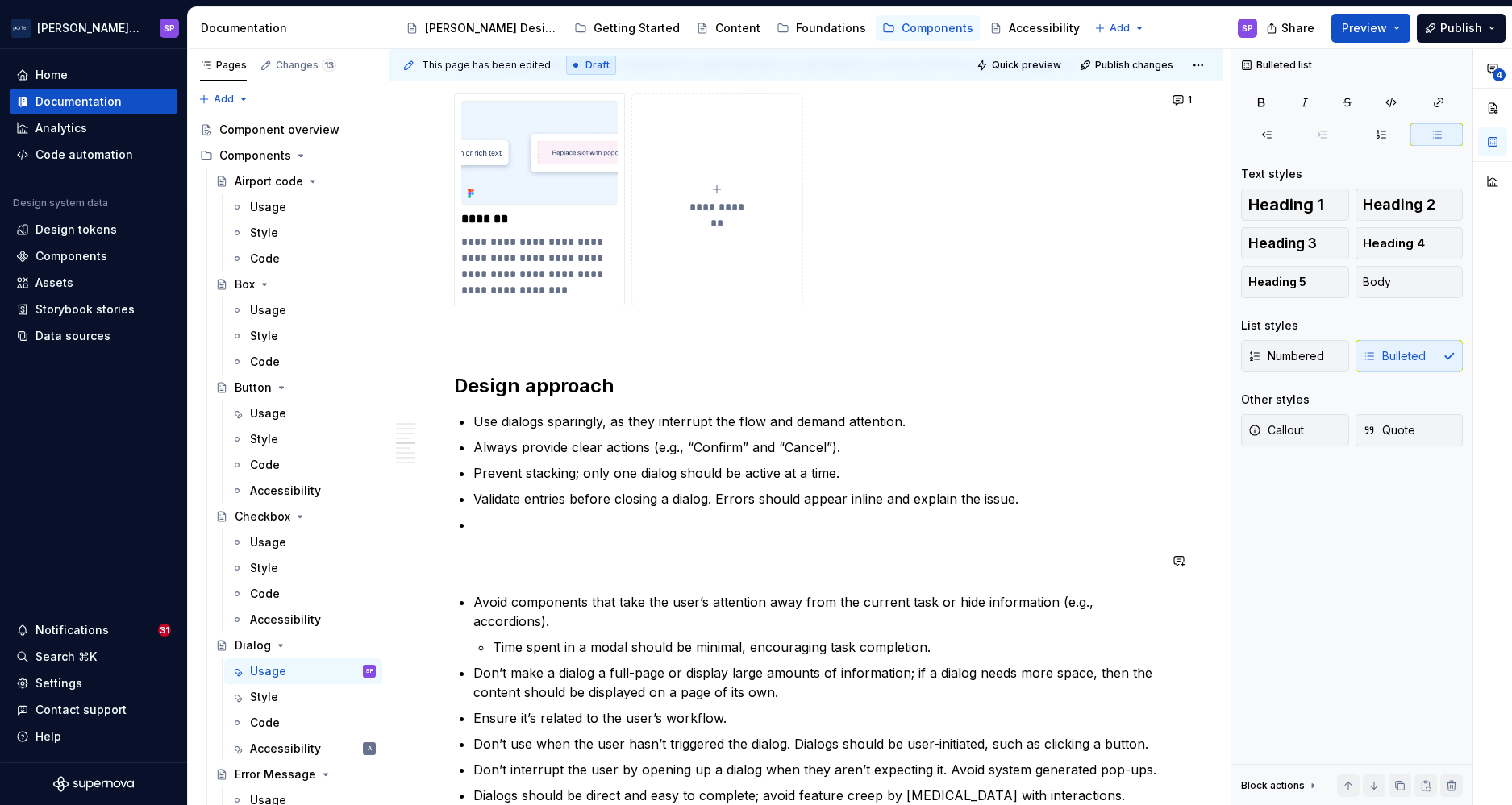
click at [860, 528] on p at bounding box center [816, 524] width 685 height 19
click at [474, 517] on p "If more space or complexity is needed, use a new page." at bounding box center [816, 524] width 685 height 19
click at [714, 683] on p "Don’t make a dialog a full-page or display large amounts of information; if a d…" at bounding box center [816, 683] width 685 height 39
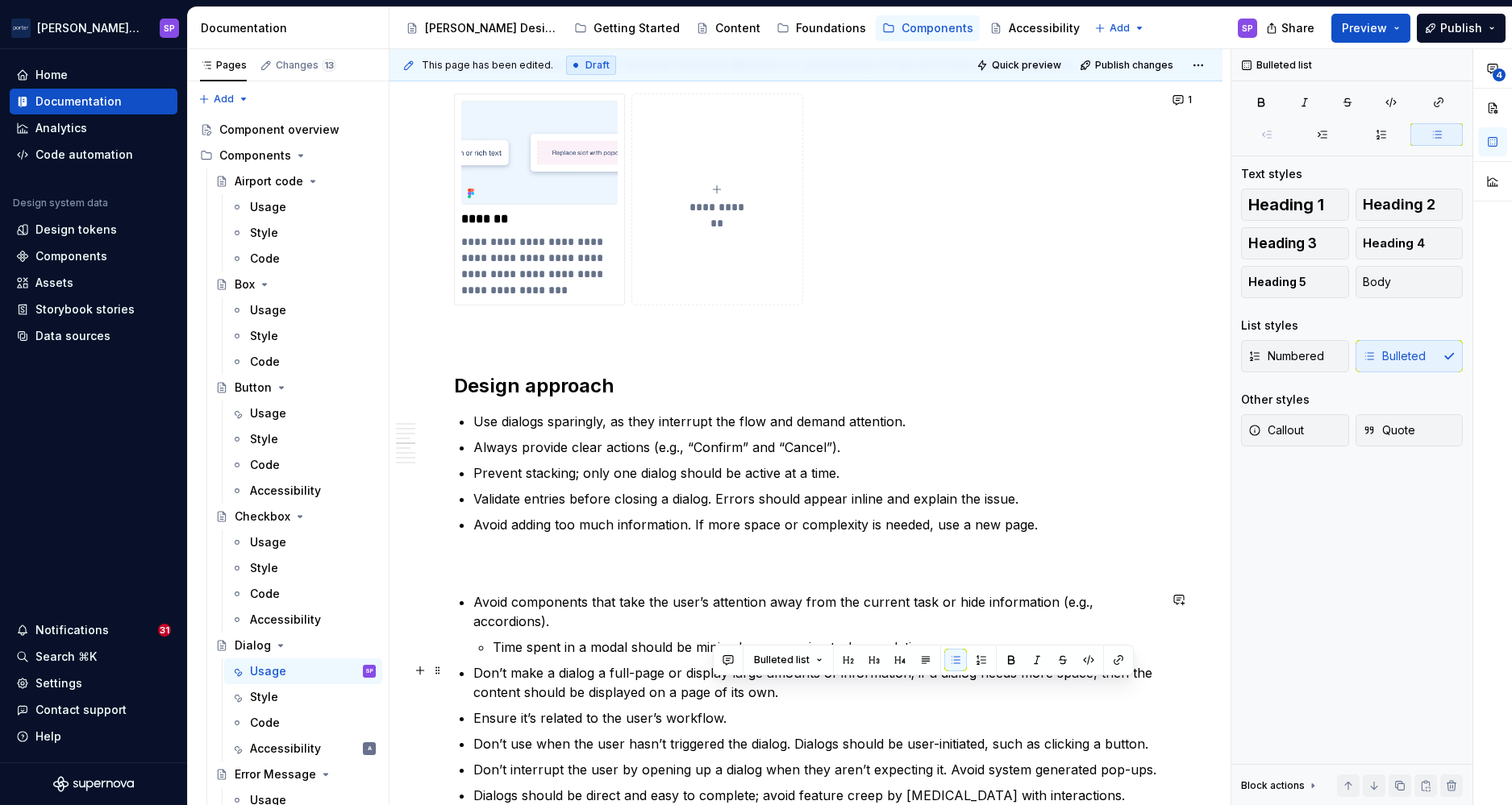
click at [714, 683] on p "Don’t make a dialog a full-page or display large amounts of information; if a d…" at bounding box center [816, 683] width 685 height 39
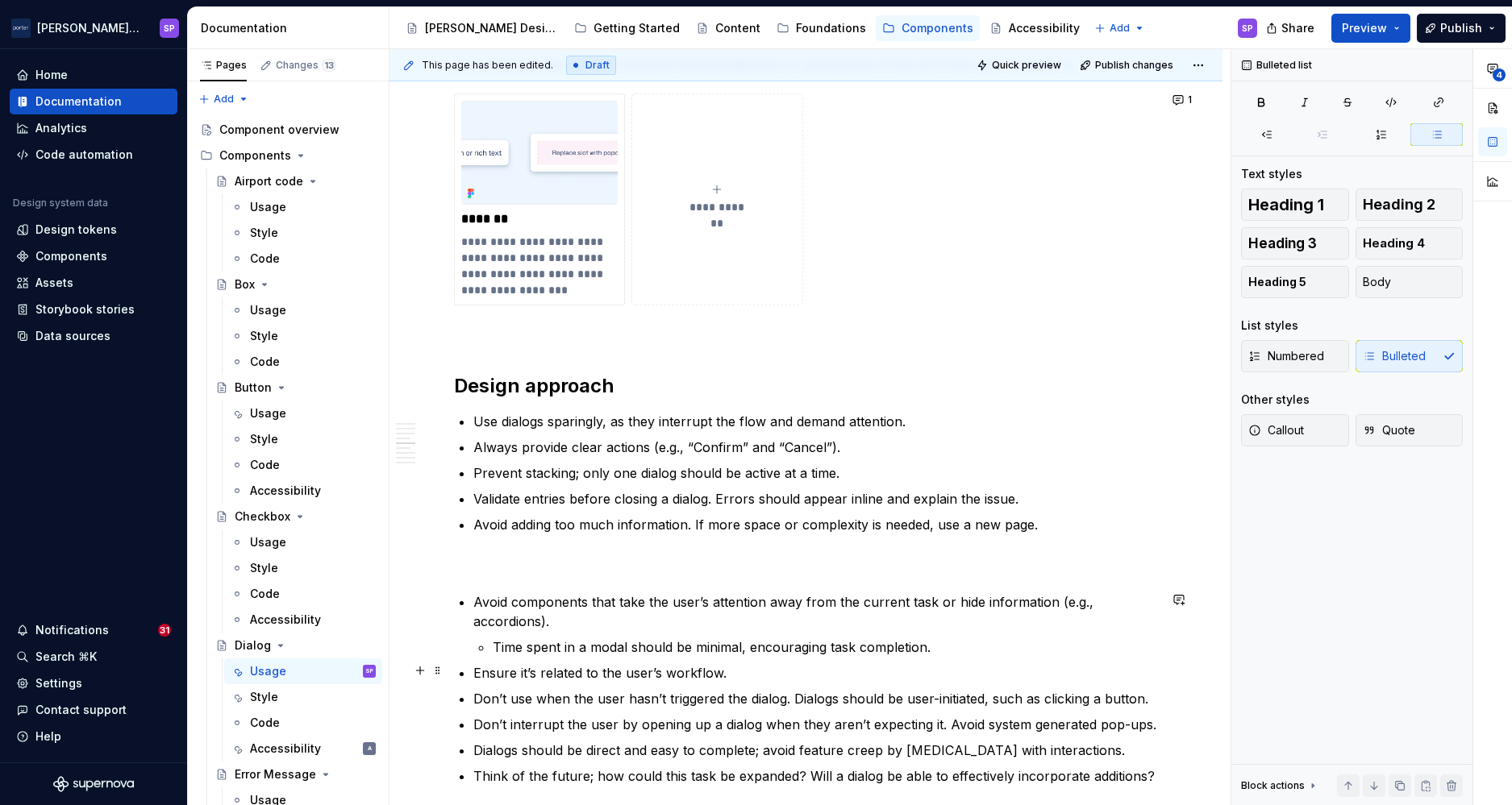
click at [649, 670] on p "Ensure it’s related to the user’s workflow." at bounding box center [816, 673] width 685 height 19
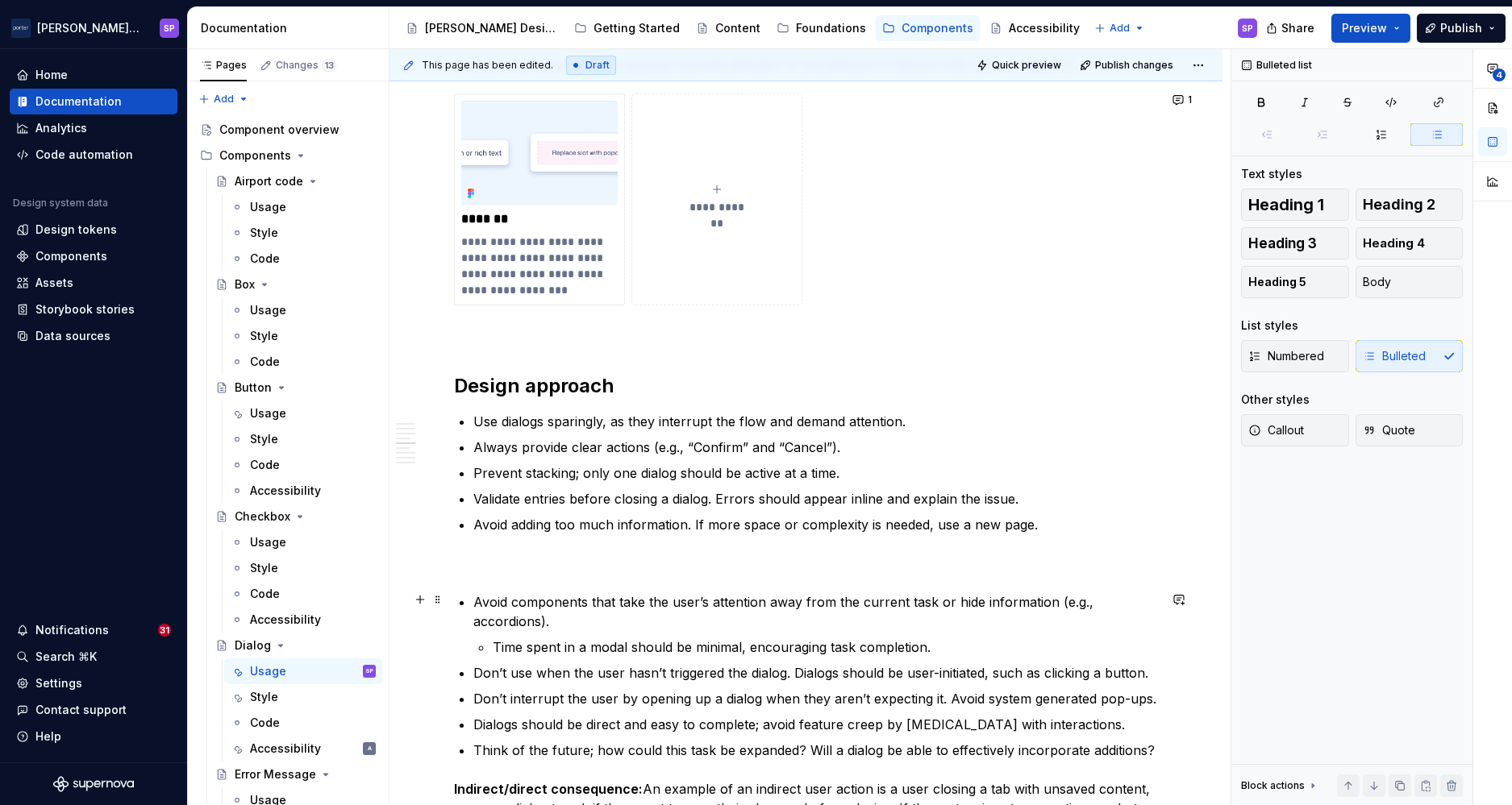
click at [654, 625] on p "Avoid components that take the user’s attention away from the current task or h…" at bounding box center [816, 611] width 685 height 39
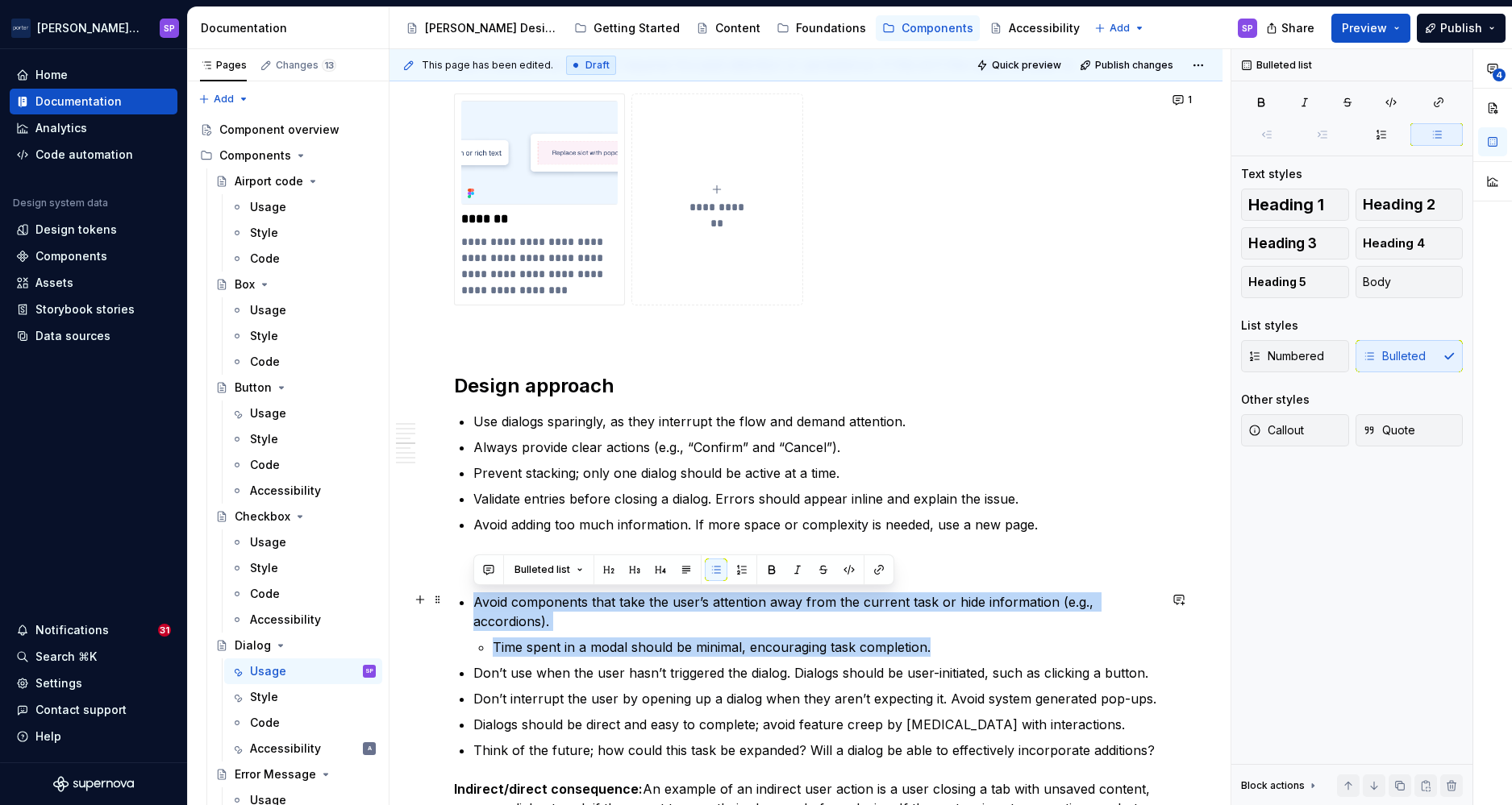
drag, startPoint x: 967, startPoint y: 649, endPoint x: 469, endPoint y: 601, distance: 500.3
click at [469, 601] on div "**********" at bounding box center [805, 771] width 704 height 4145
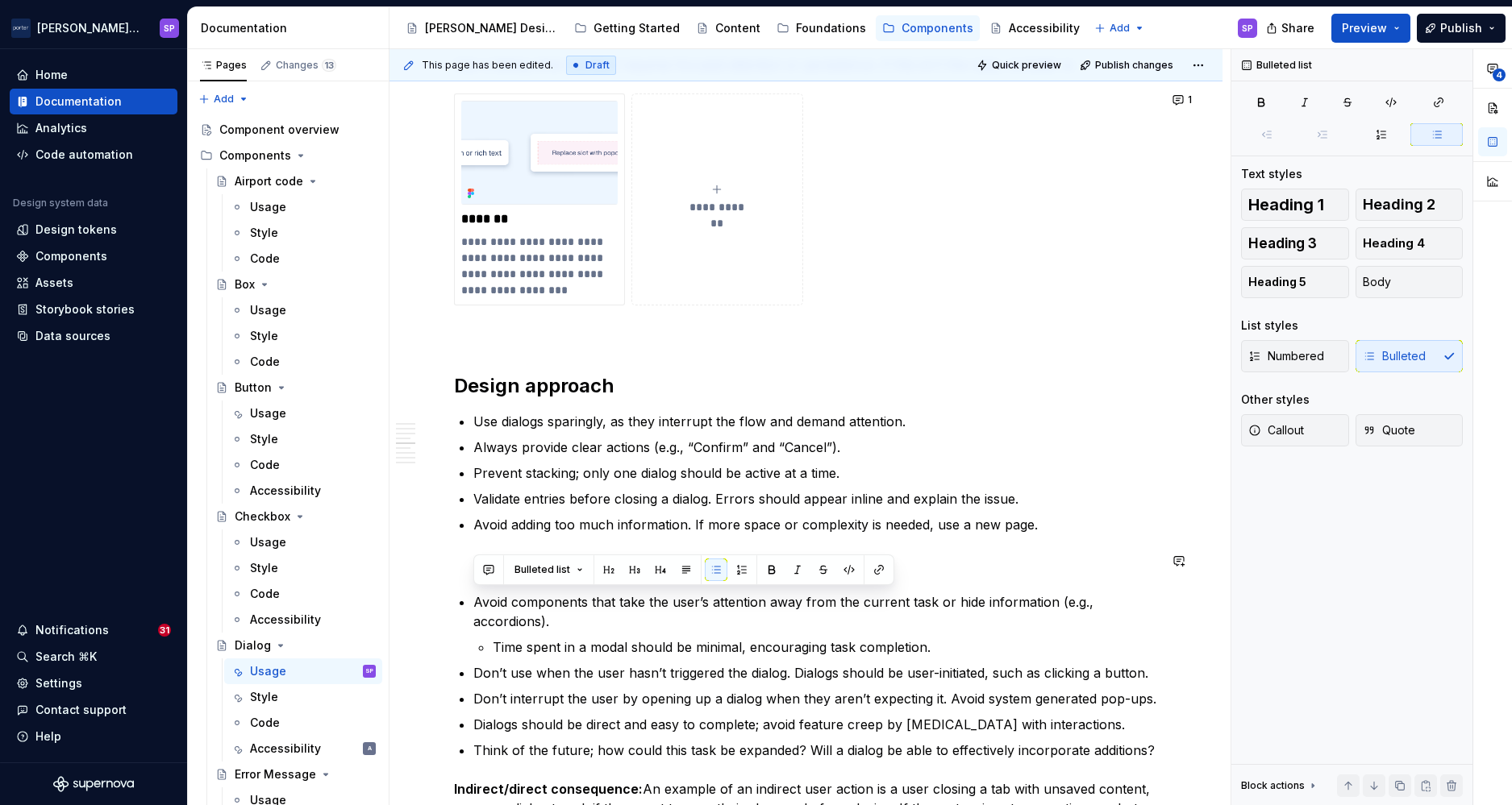
click at [473, 536] on div "**********" at bounding box center [805, 771] width 704 height 4145
click at [662, 671] on p "Don’t use when the user hasn’t triggered the dialog. Dialogs should be user-ini…" at bounding box center [816, 673] width 685 height 19
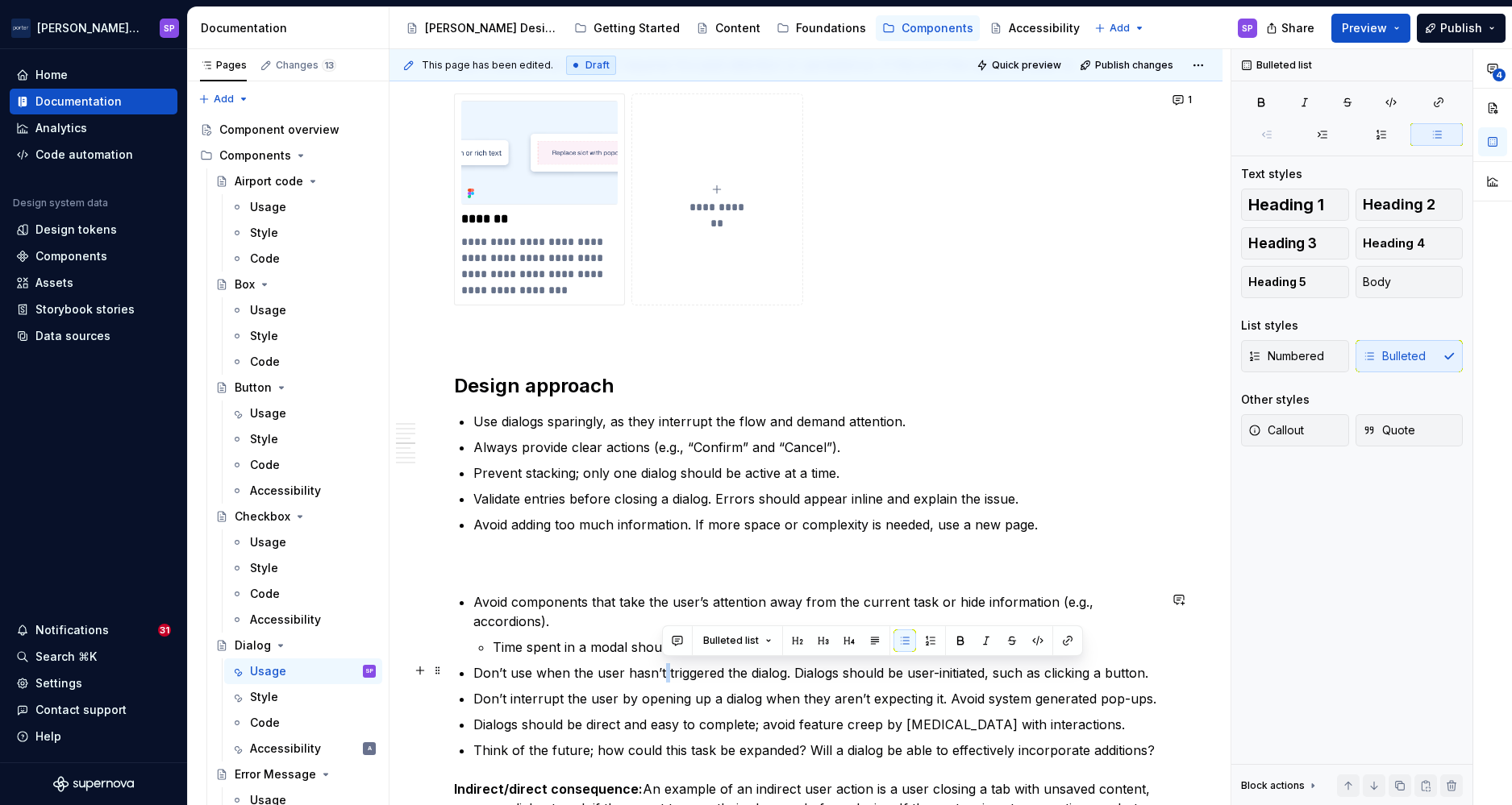
click at [662, 671] on p "Don’t use when the user hasn’t triggered the dialog. Dialogs should be user-ini…" at bounding box center [816, 673] width 685 height 19
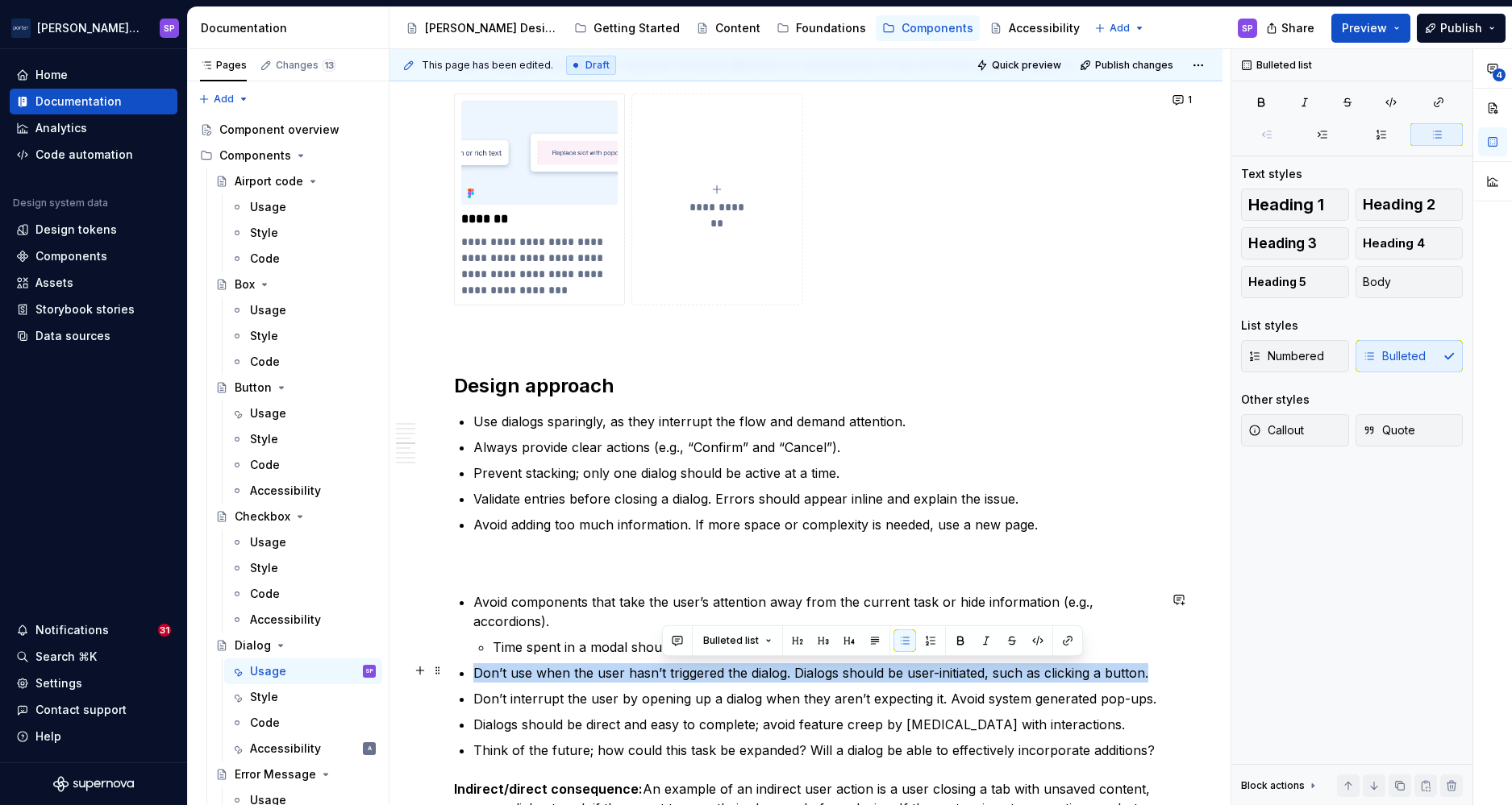
click at [662, 671] on p "Don’t use when the user hasn’t triggered the dialog. Dialogs should be user-ini…" at bounding box center [816, 673] width 685 height 19
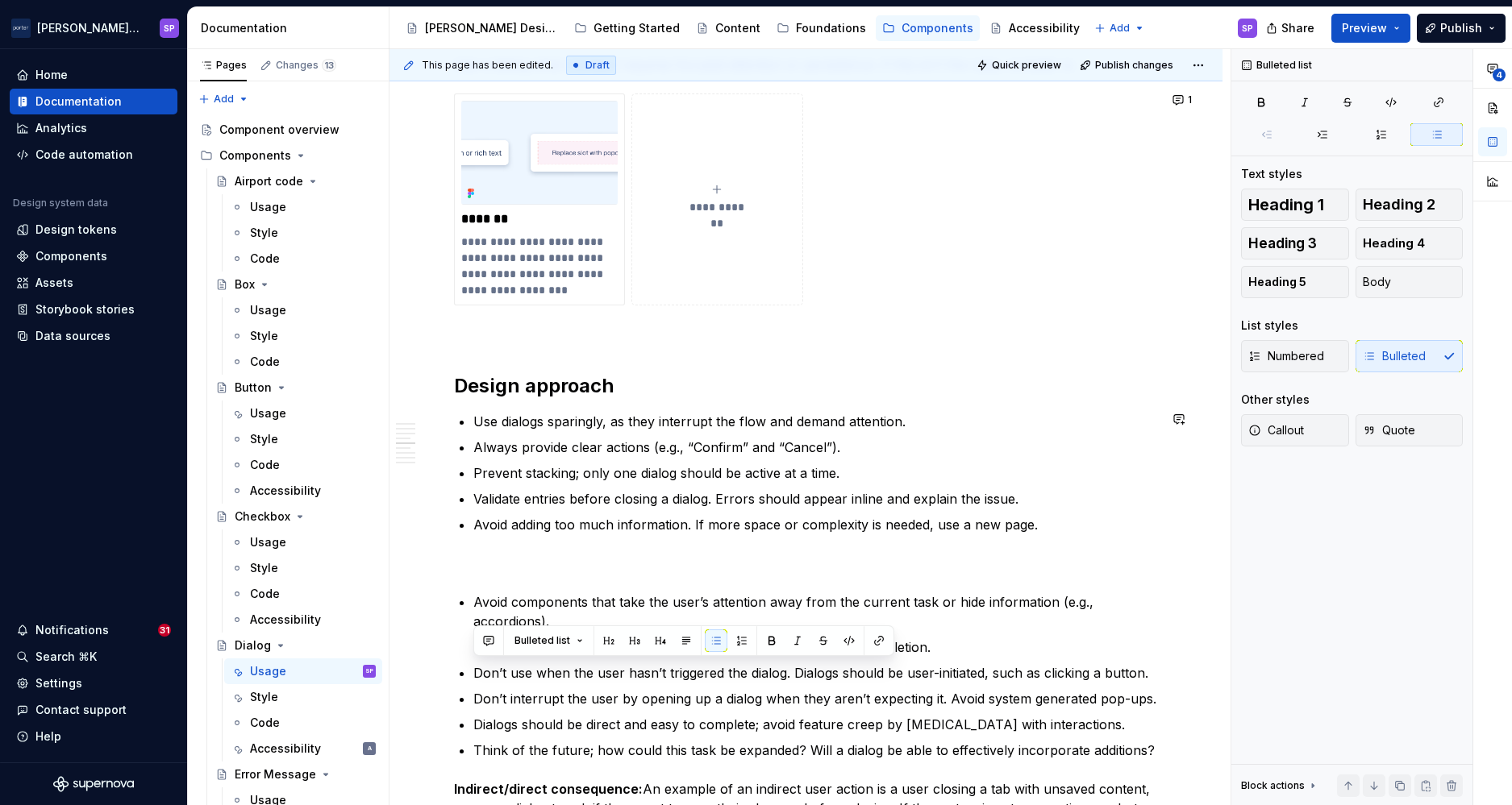
click at [1042, 536] on div "**********" at bounding box center [805, 771] width 704 height 4145
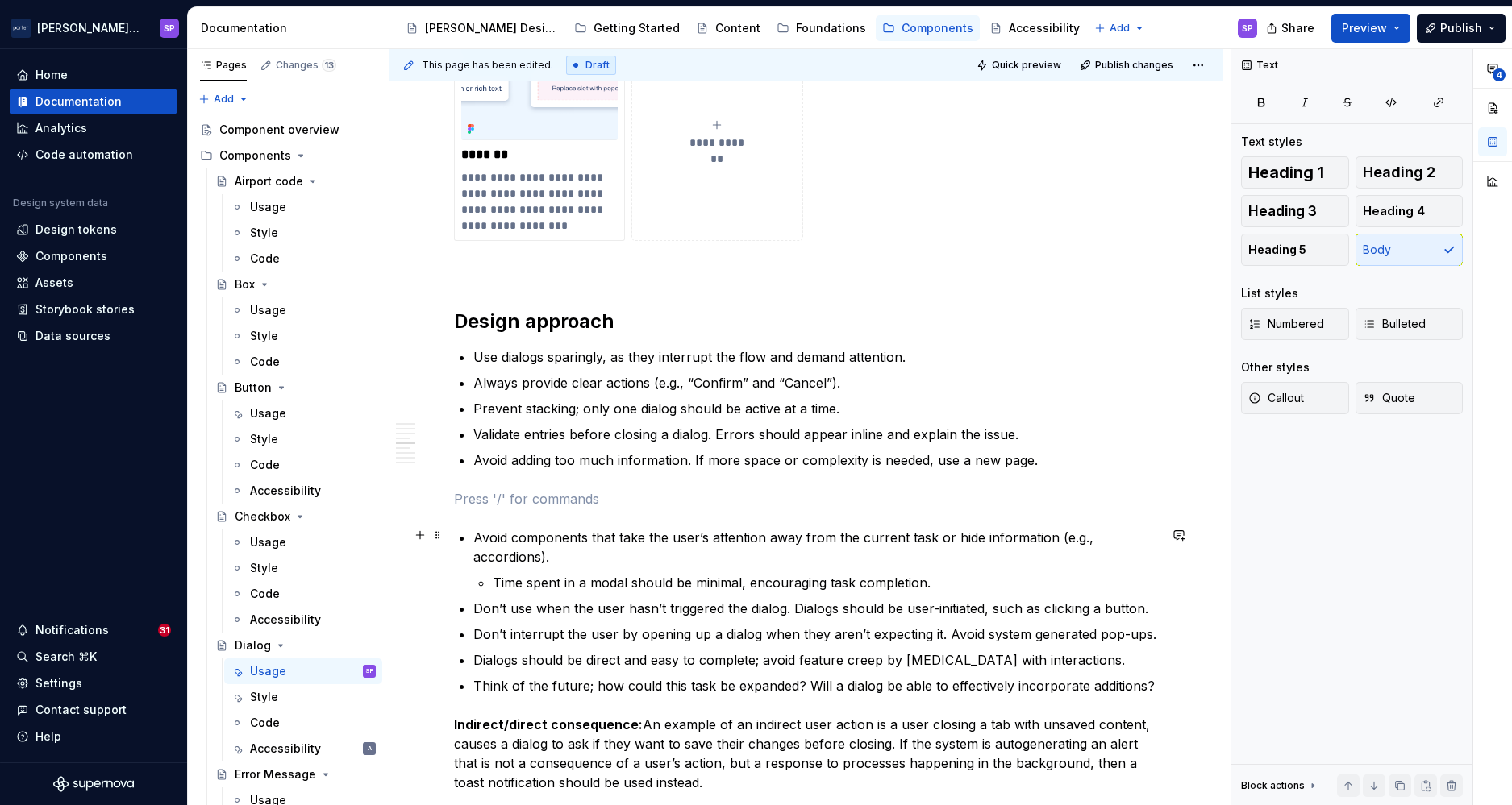
scroll to position [1786, 0]
click at [827, 596] on p "Don’t use when the user hasn’t triggered the dialog. Dialogs should be user-ini…" at bounding box center [816, 606] width 685 height 19
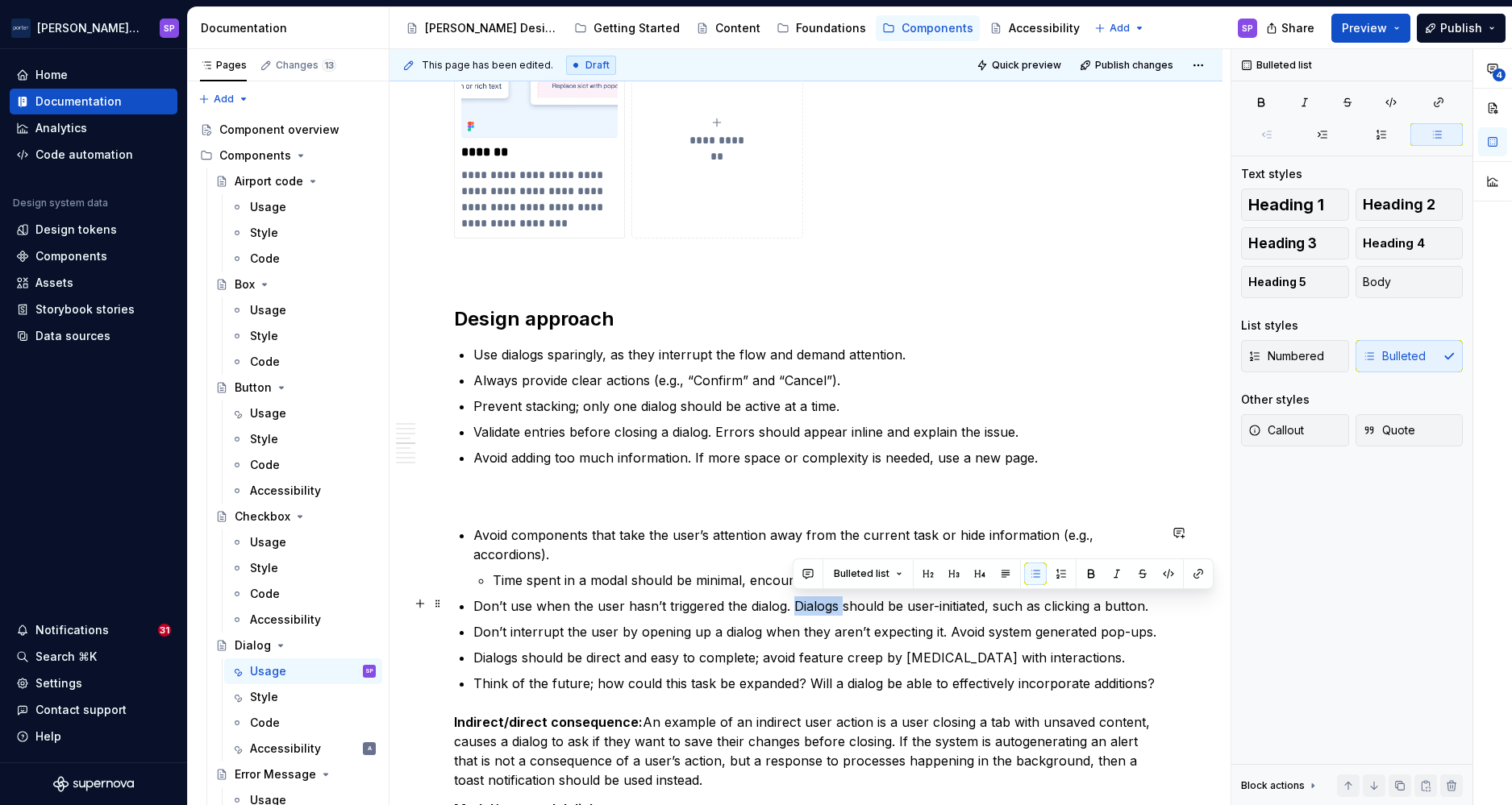
click at [827, 596] on p "Don’t use when the user hasn’t triggered the dialog. Dialogs should be user-ini…" at bounding box center [816, 606] width 685 height 19
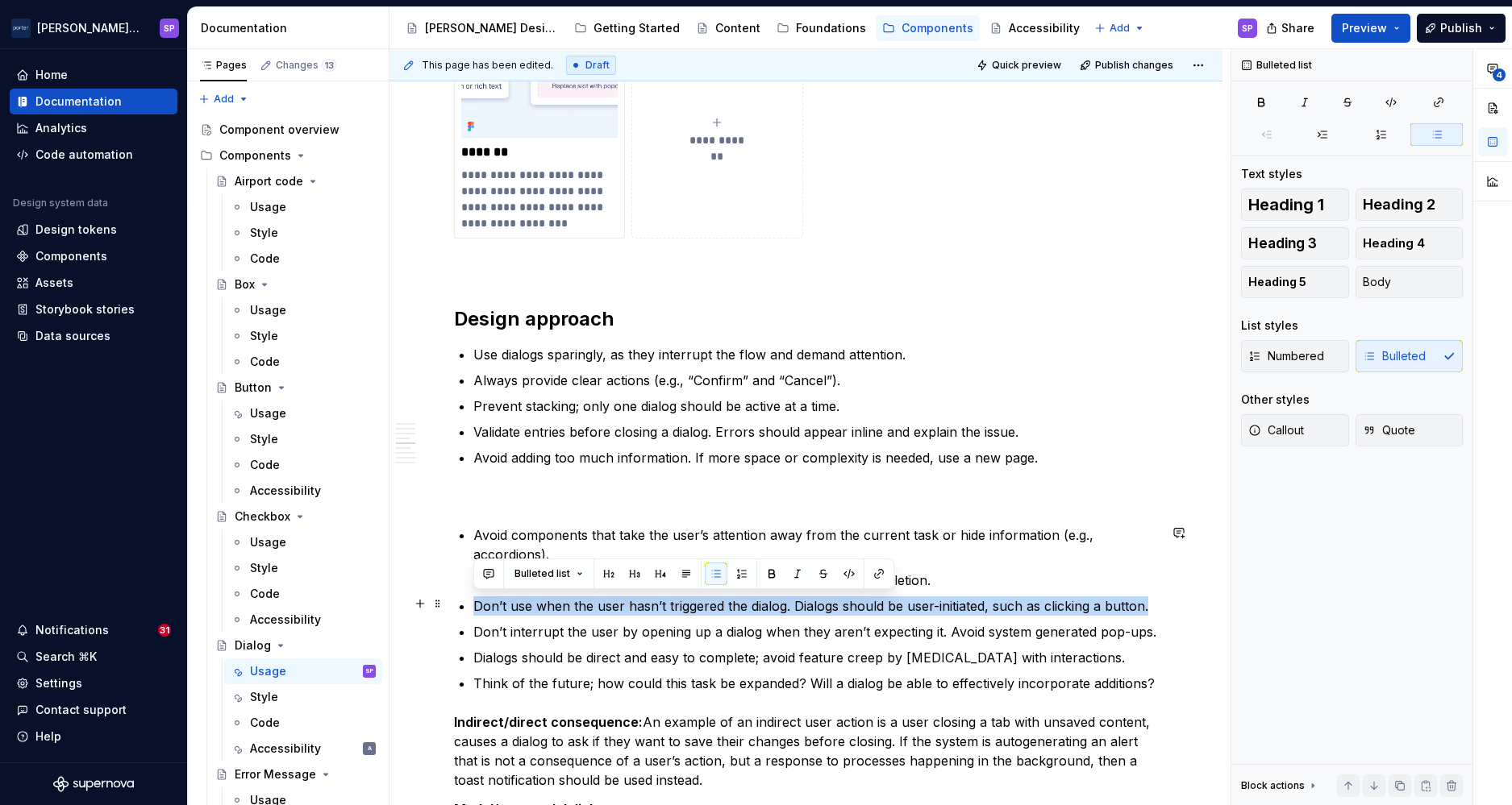
click at [827, 596] on p "Don’t use when the user hasn’t triggered the dialog. Dialogs should be user-ini…" at bounding box center [816, 606] width 685 height 19
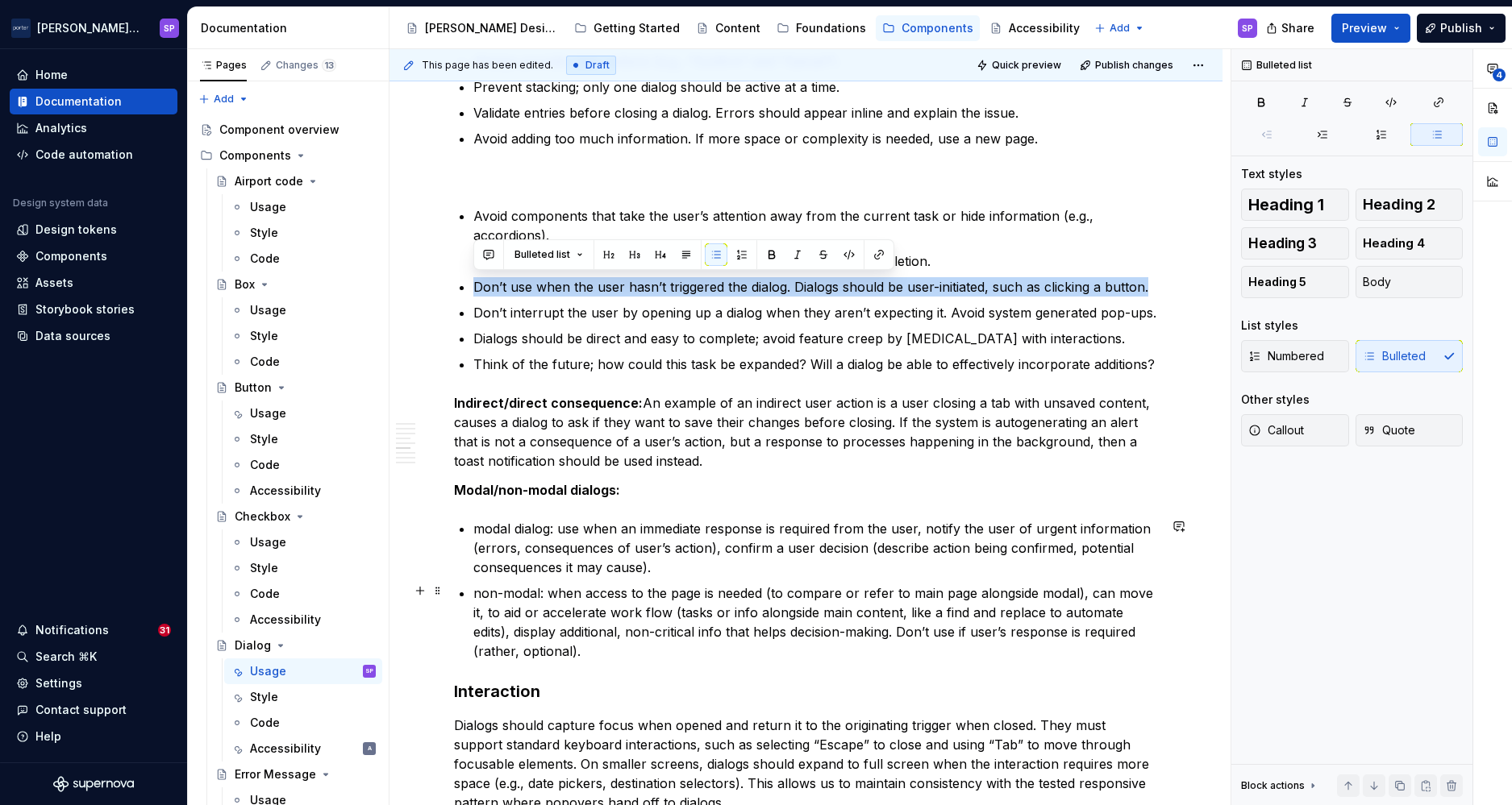
scroll to position [2103, 0]
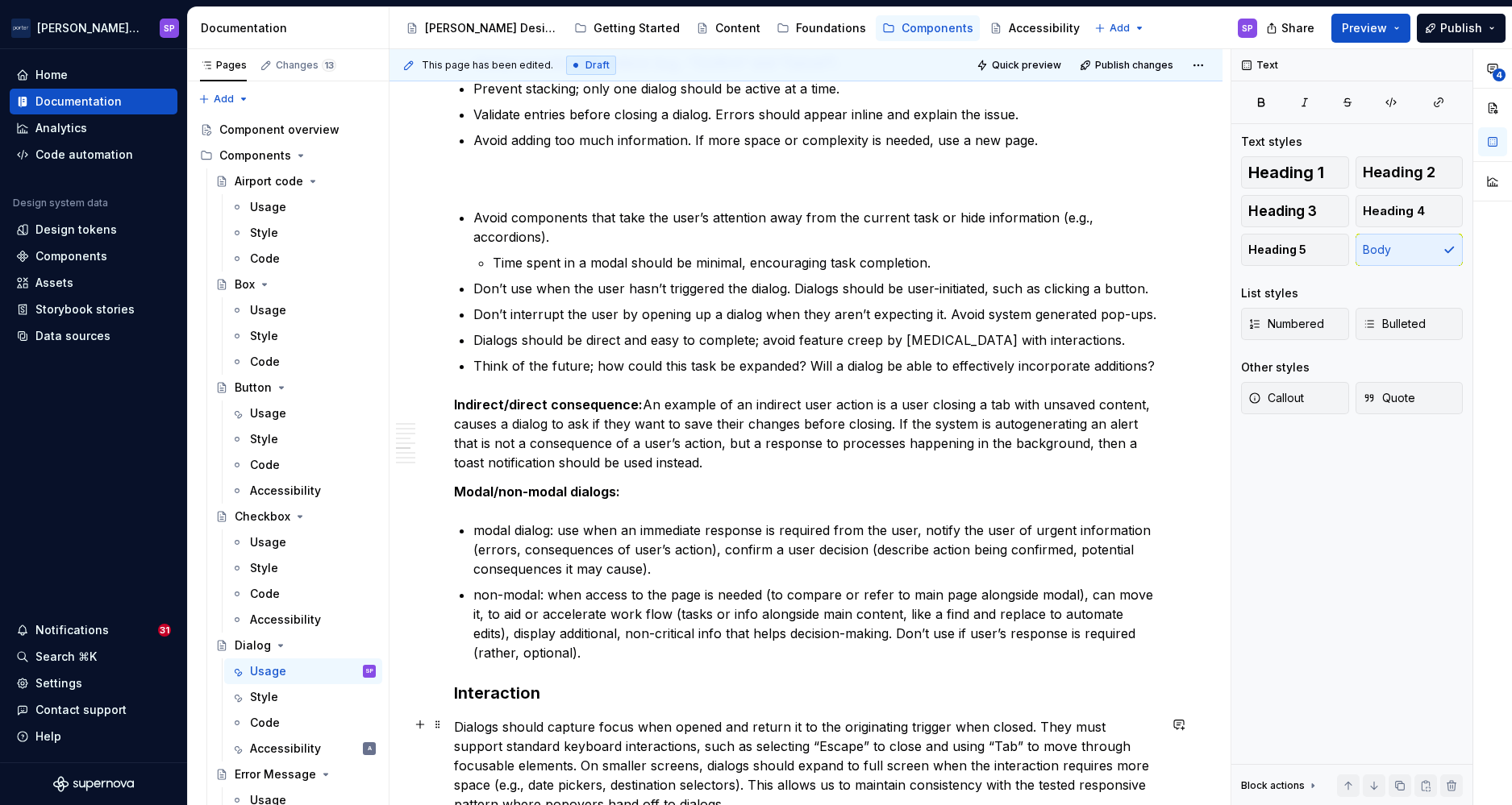
click at [455, 724] on p "Dialogs should capture focus when opened and return it to the originating trigg…" at bounding box center [805, 766] width 704 height 96
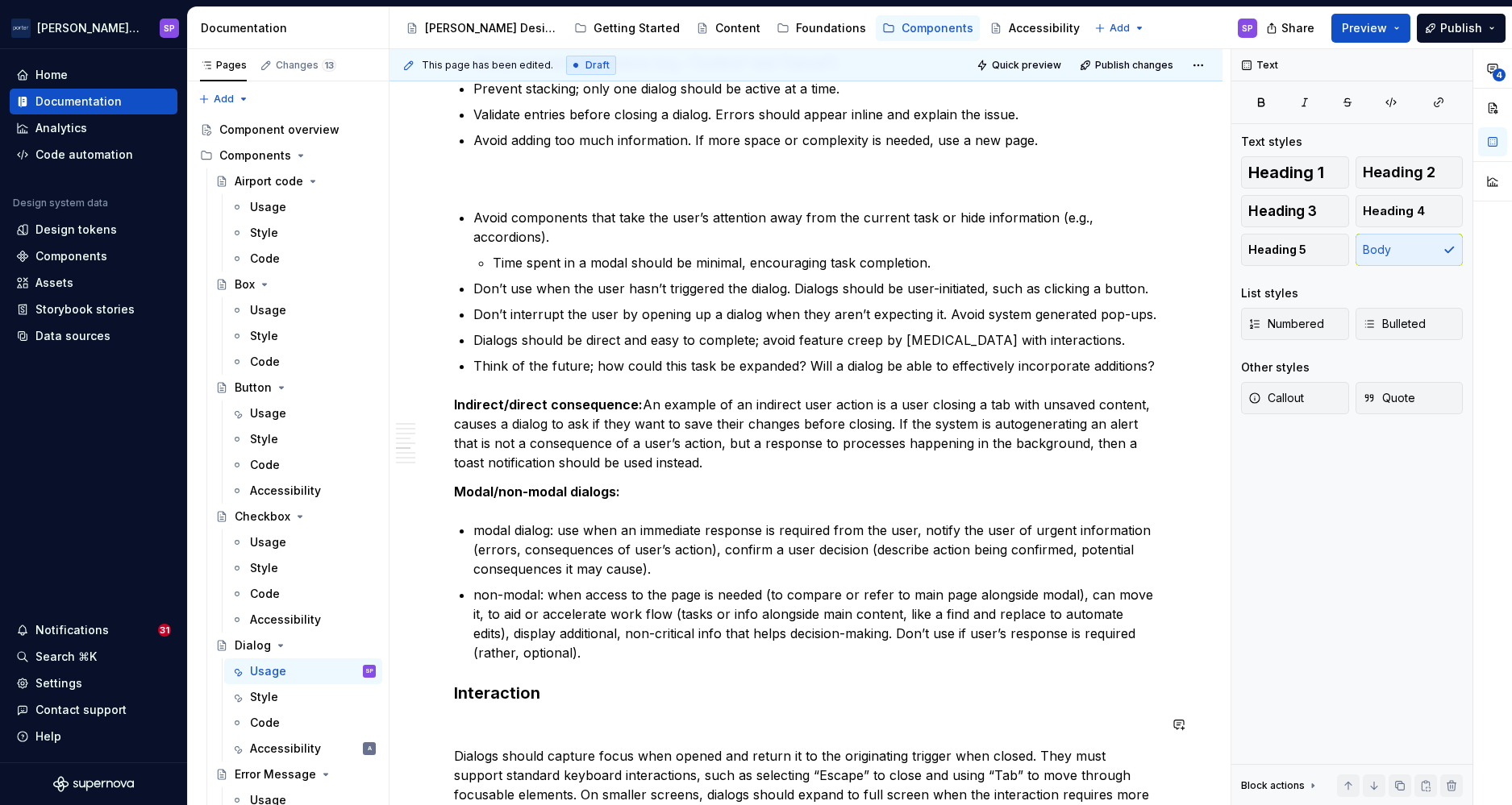
scroll to position [2112, 0]
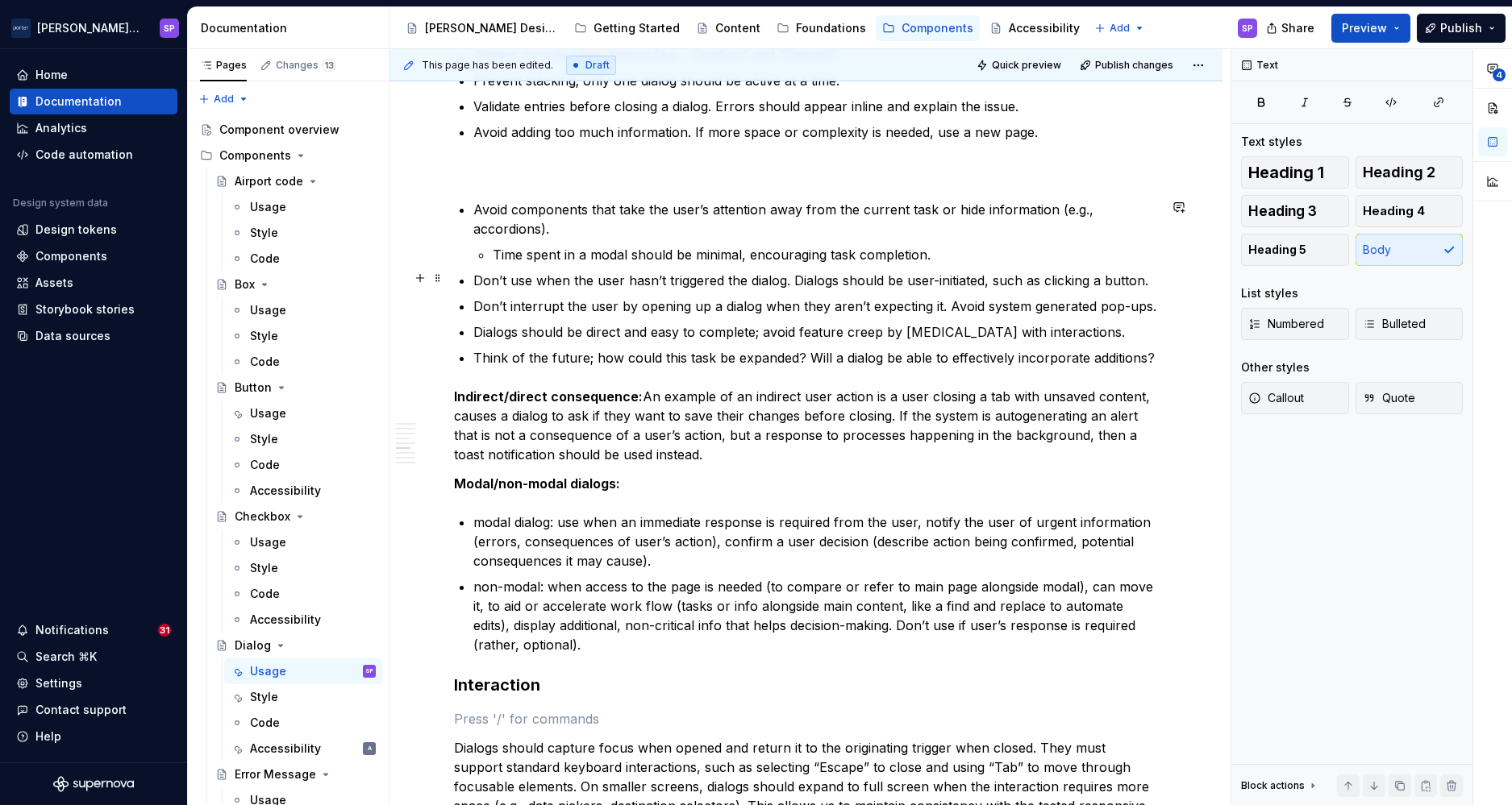
click at [610, 277] on p "Don’t use when the user hasn’t triggered the dialog. Dialogs should be user-ini…" at bounding box center [816, 280] width 685 height 19
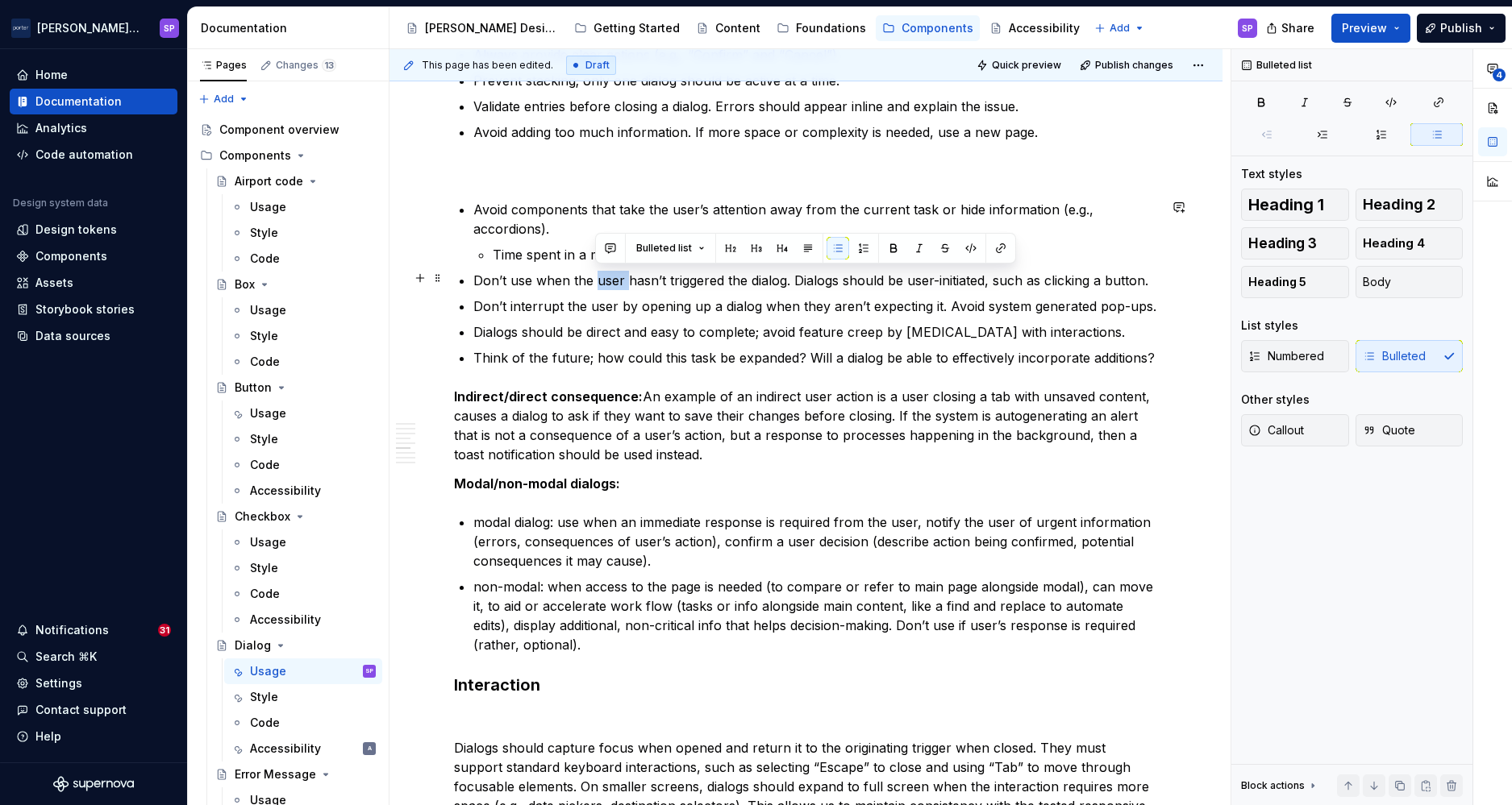
click at [610, 277] on p "Don’t use when the user hasn’t triggered the dialog. Dialogs should be user-ini…" at bounding box center [816, 280] width 685 height 19
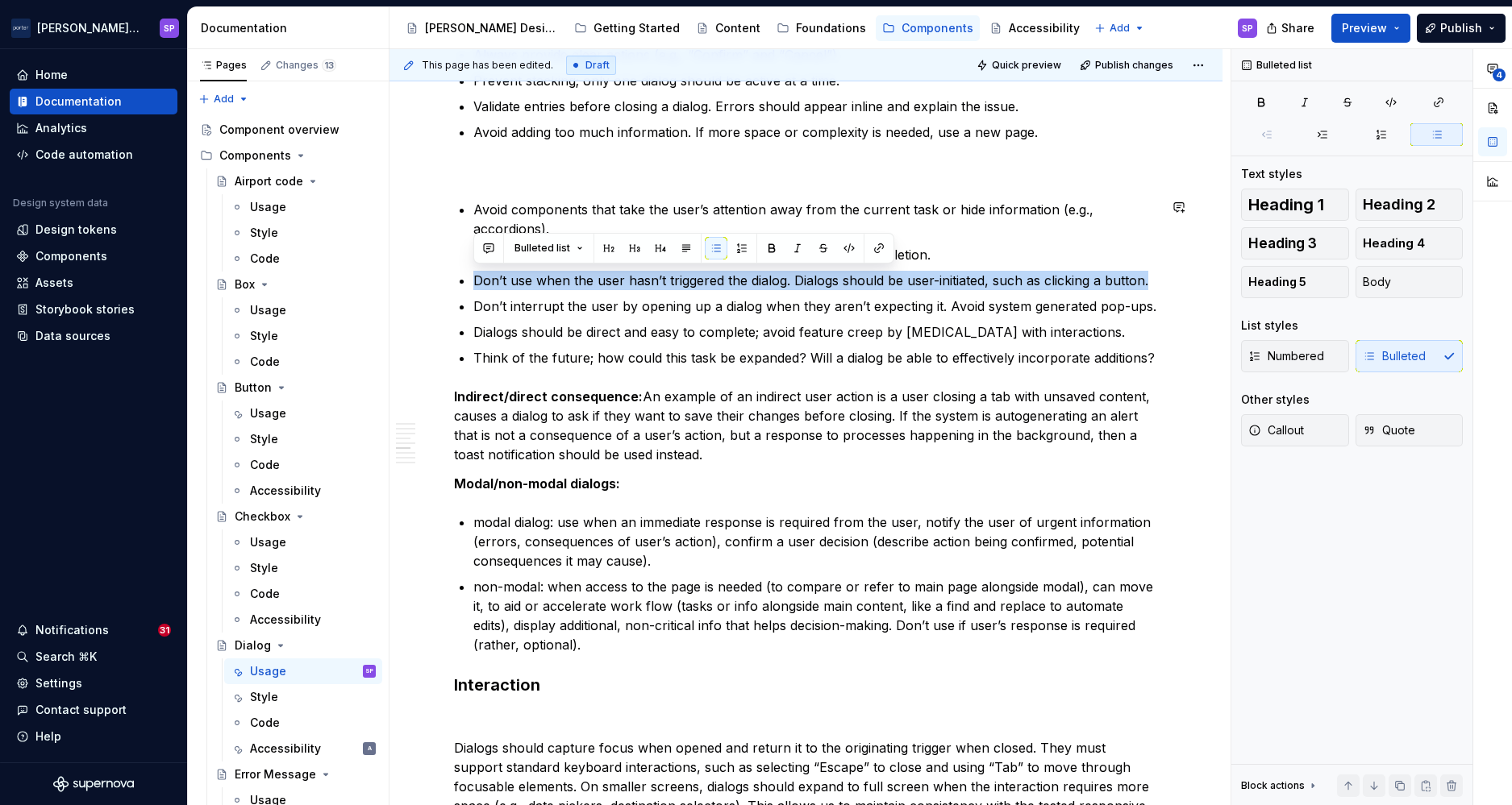
copy p "Don’t use when the user hasn’t triggered the dialog. Dialogs should be user-ini…"
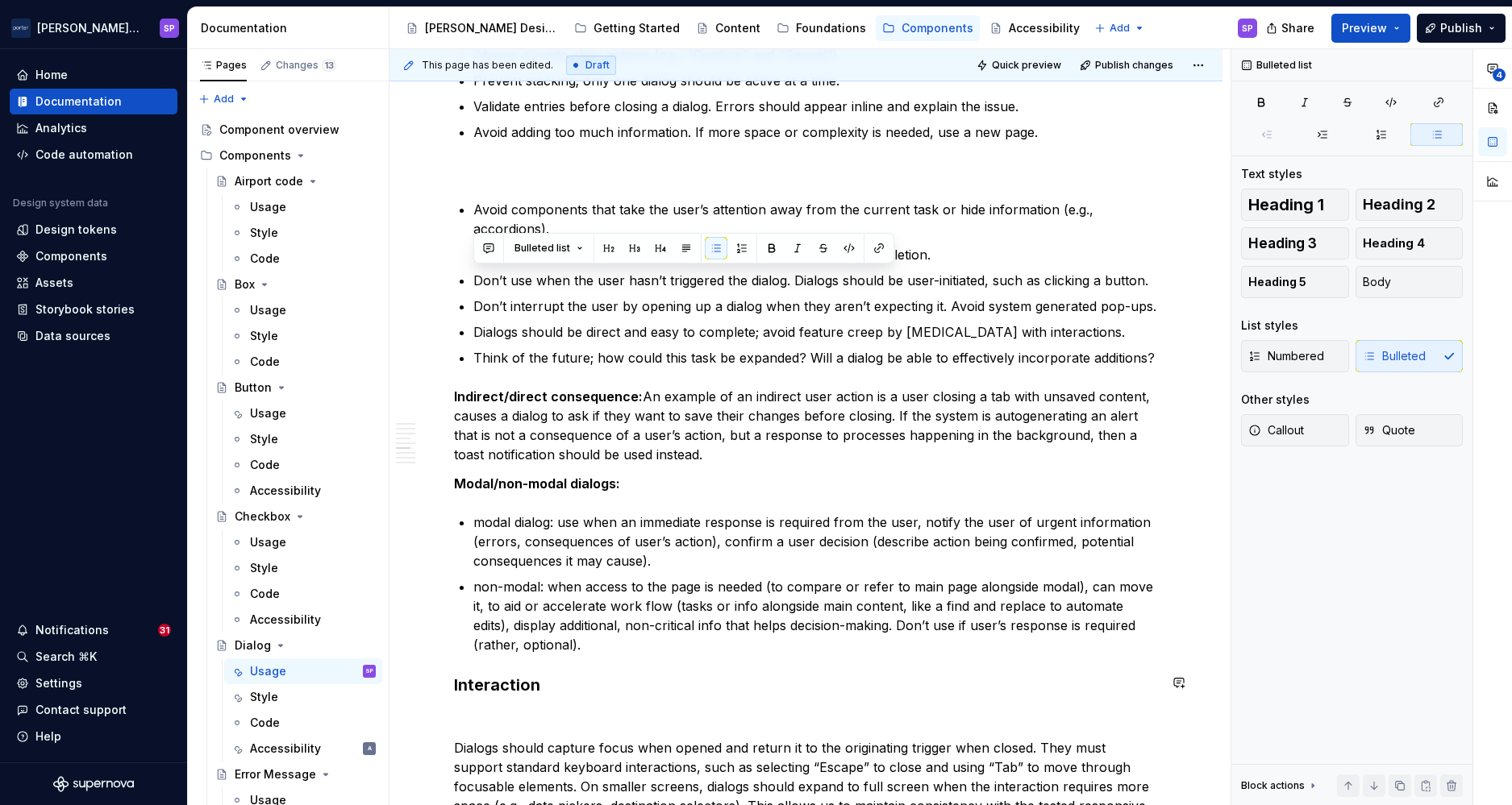
click at [568, 704] on div "**********" at bounding box center [805, 392] width 704 height 4175
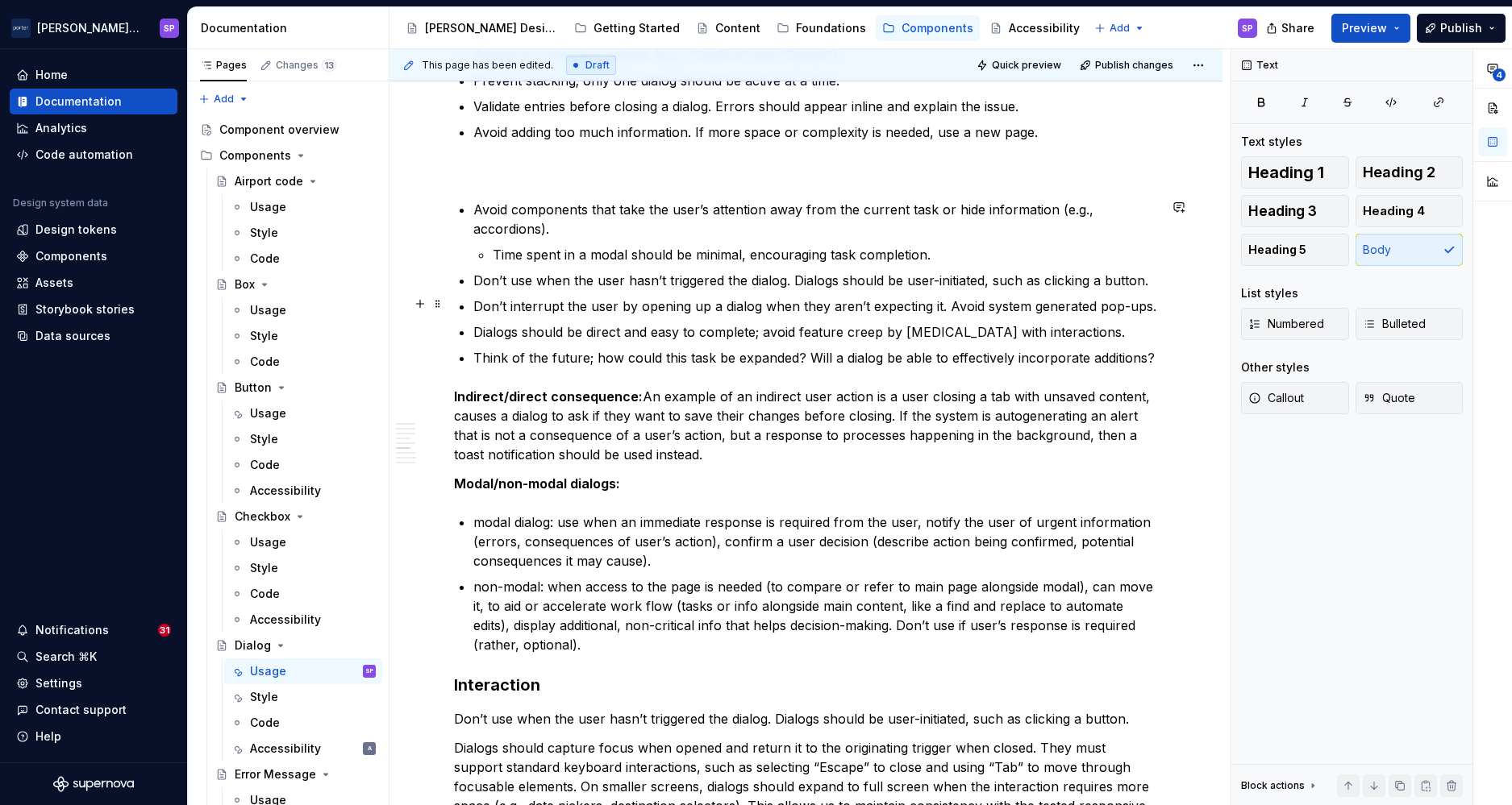
click at [696, 307] on p "Don’t interrupt the user by opening up a dialog when they aren’t expecting it. …" at bounding box center [816, 306] width 685 height 19
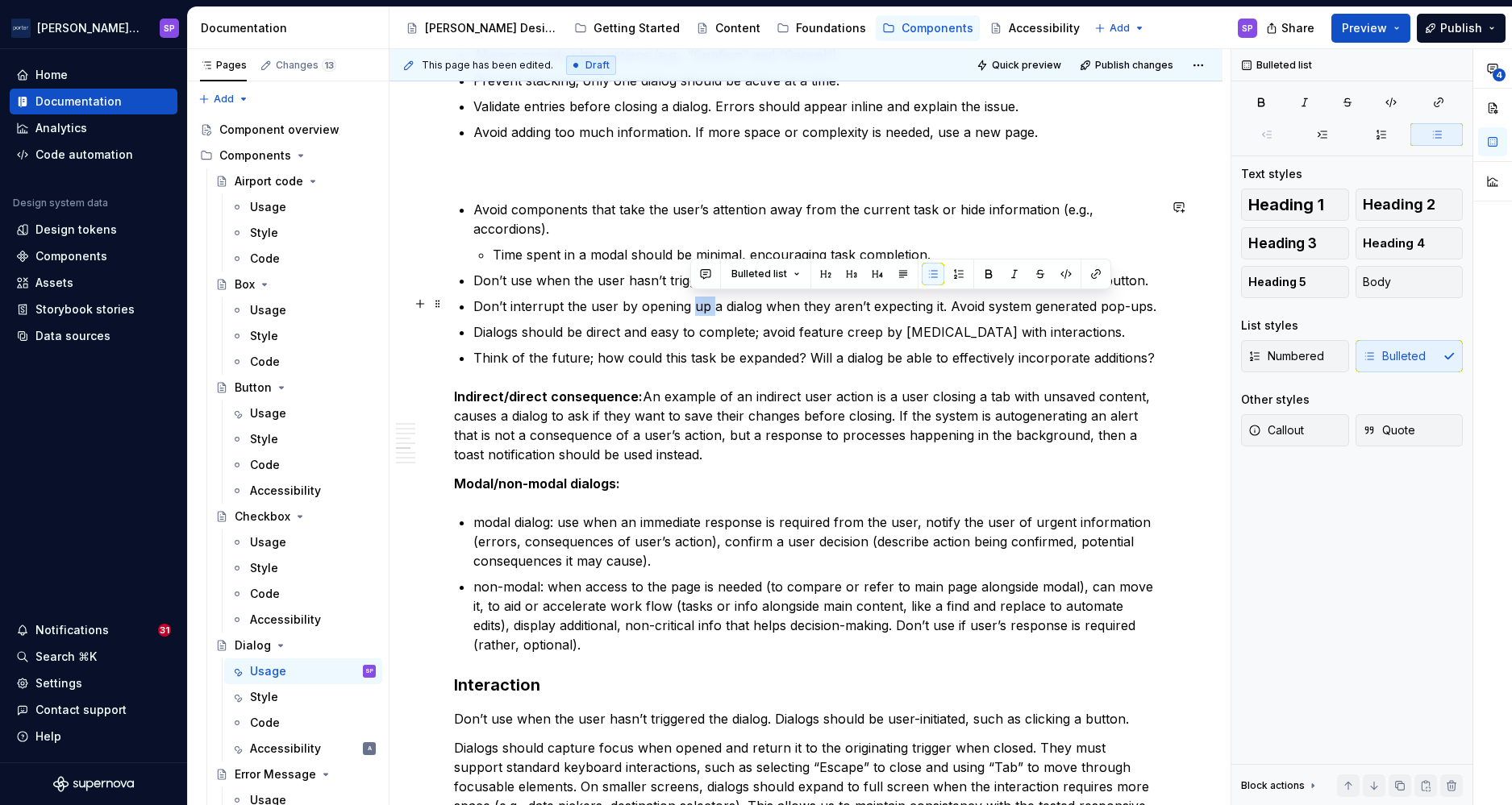
click at [696, 307] on p "Don’t interrupt the user by opening up a dialog when they aren’t expecting it. …" at bounding box center [816, 306] width 685 height 19
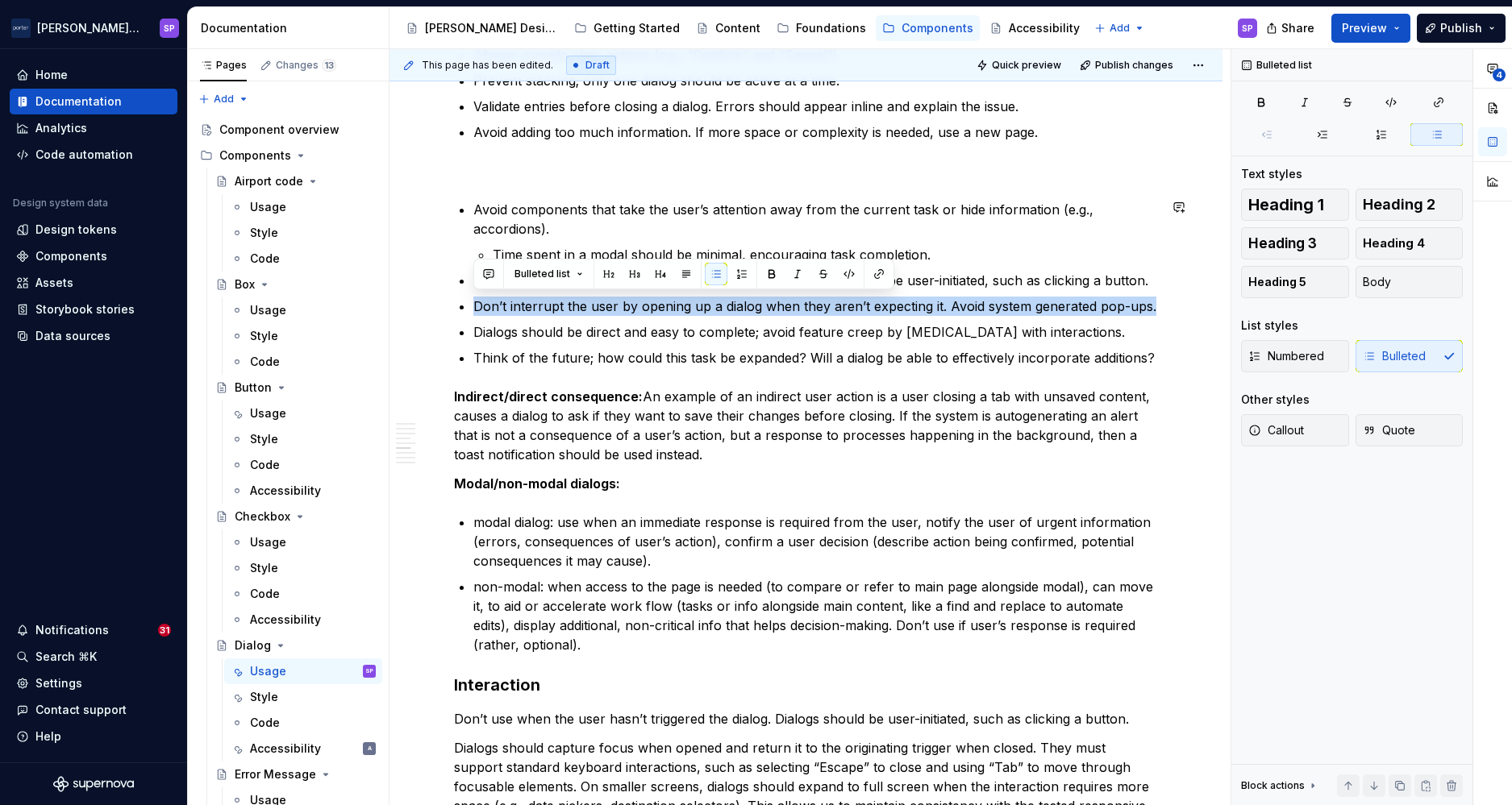
copy p "Don’t interrupt the user by opening up a dialog when they aren’t expecting it. …"
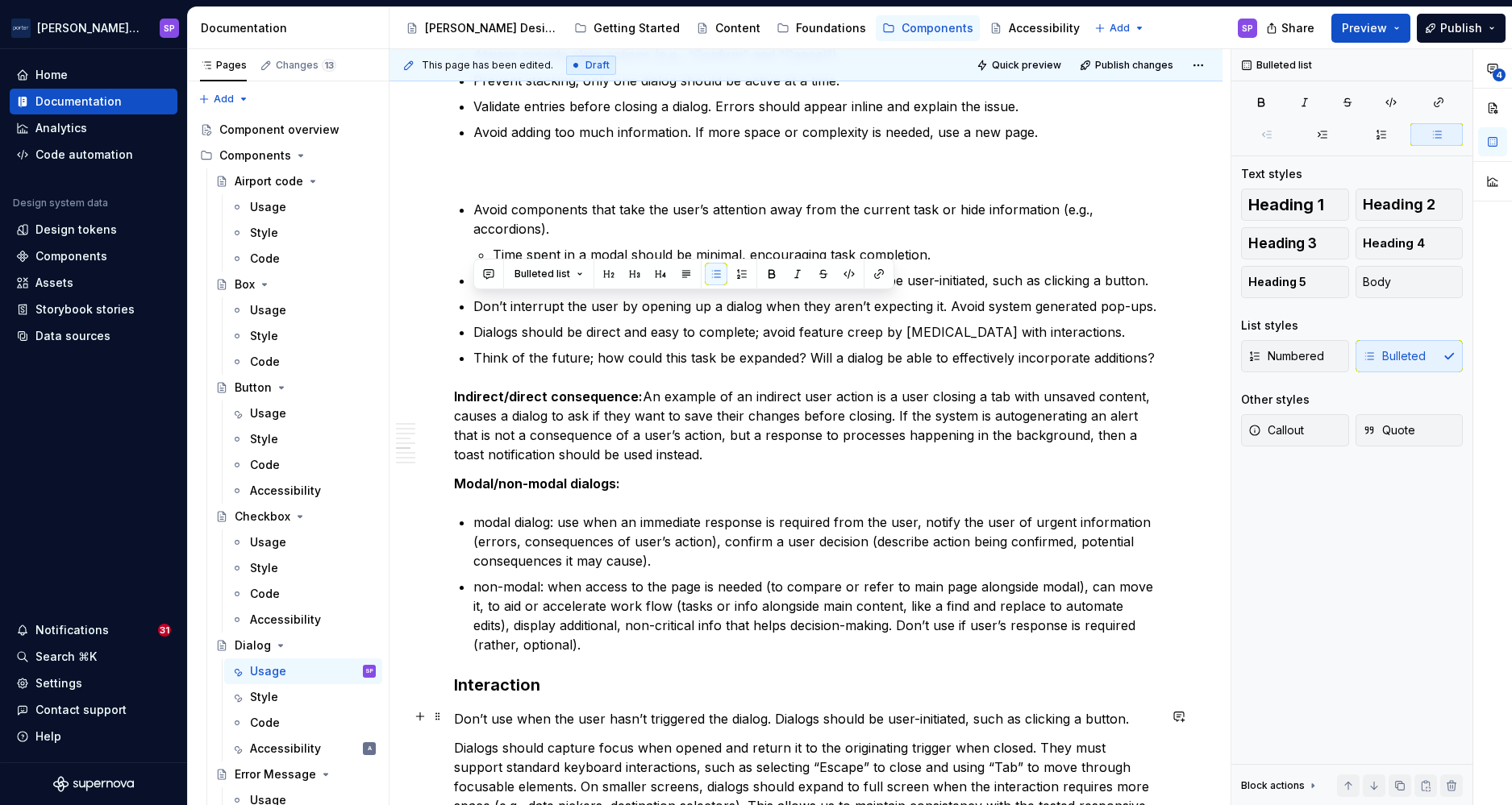
click at [1042, 714] on p "Don’t use when the user hasn’t triggered the dialog. Dialogs should be user-ini…" at bounding box center [805, 719] width 704 height 19
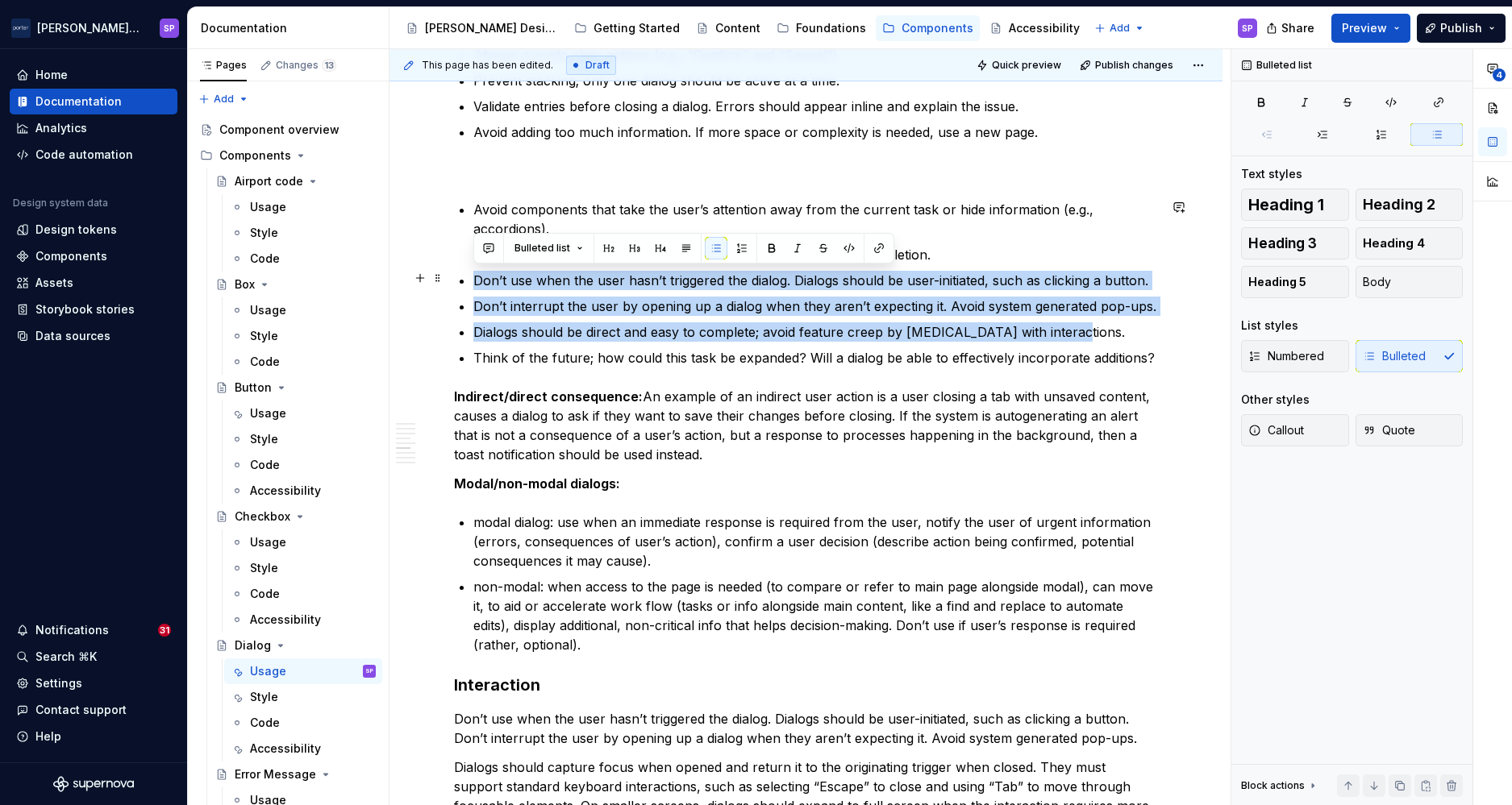
drag, startPoint x: 1126, startPoint y: 325, endPoint x: 471, endPoint y: 277, distance: 656.8
click at [471, 277] on div "**********" at bounding box center [805, 402] width 704 height 4194
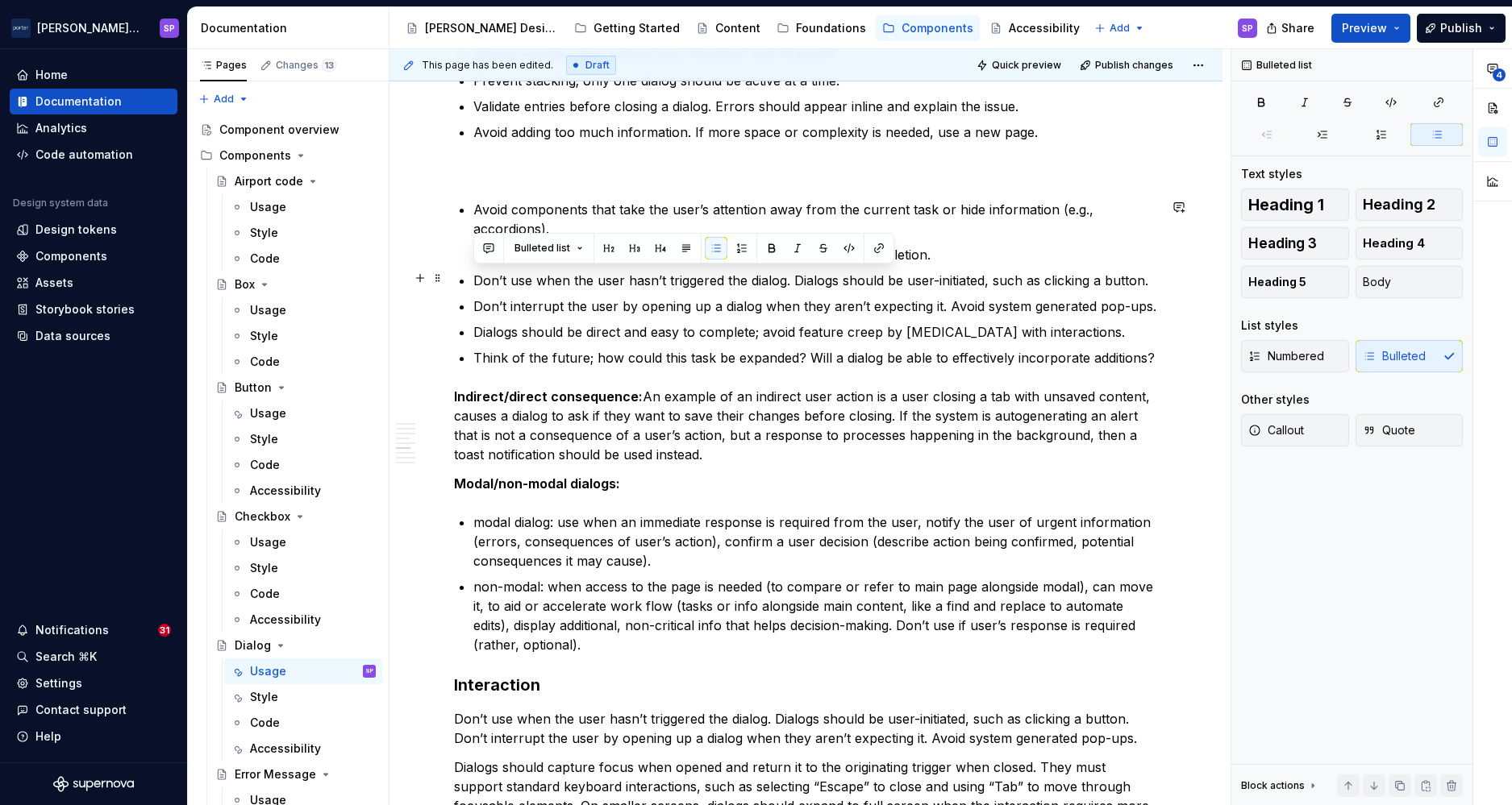
click at [471, 277] on div "**********" at bounding box center [805, 402] width 704 height 4194
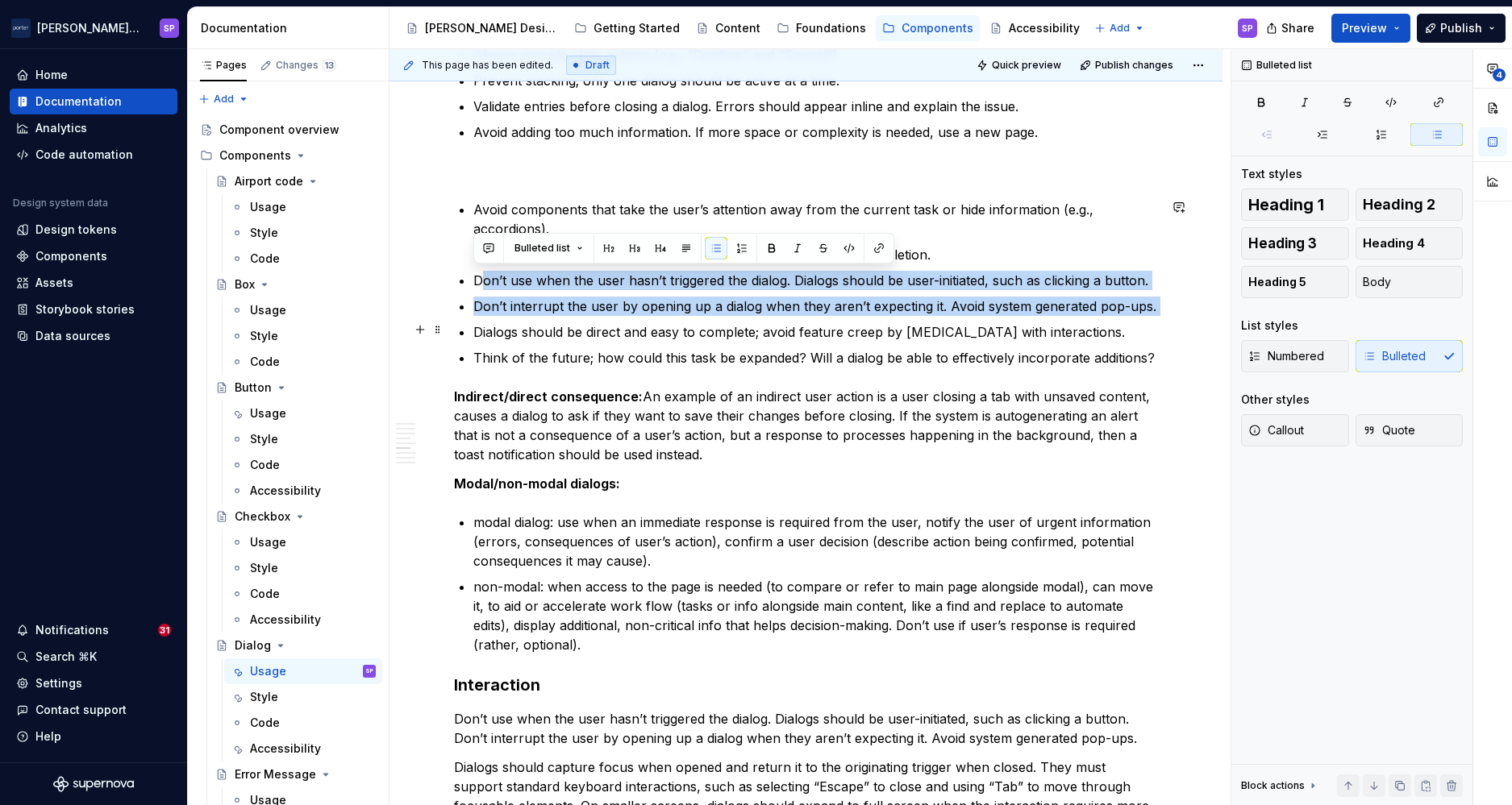
drag, startPoint x: 479, startPoint y: 277, endPoint x: 1180, endPoint y: 322, distance: 702.4
click at [1042, 322] on div "**********" at bounding box center [806, 513] width 833 height 4493
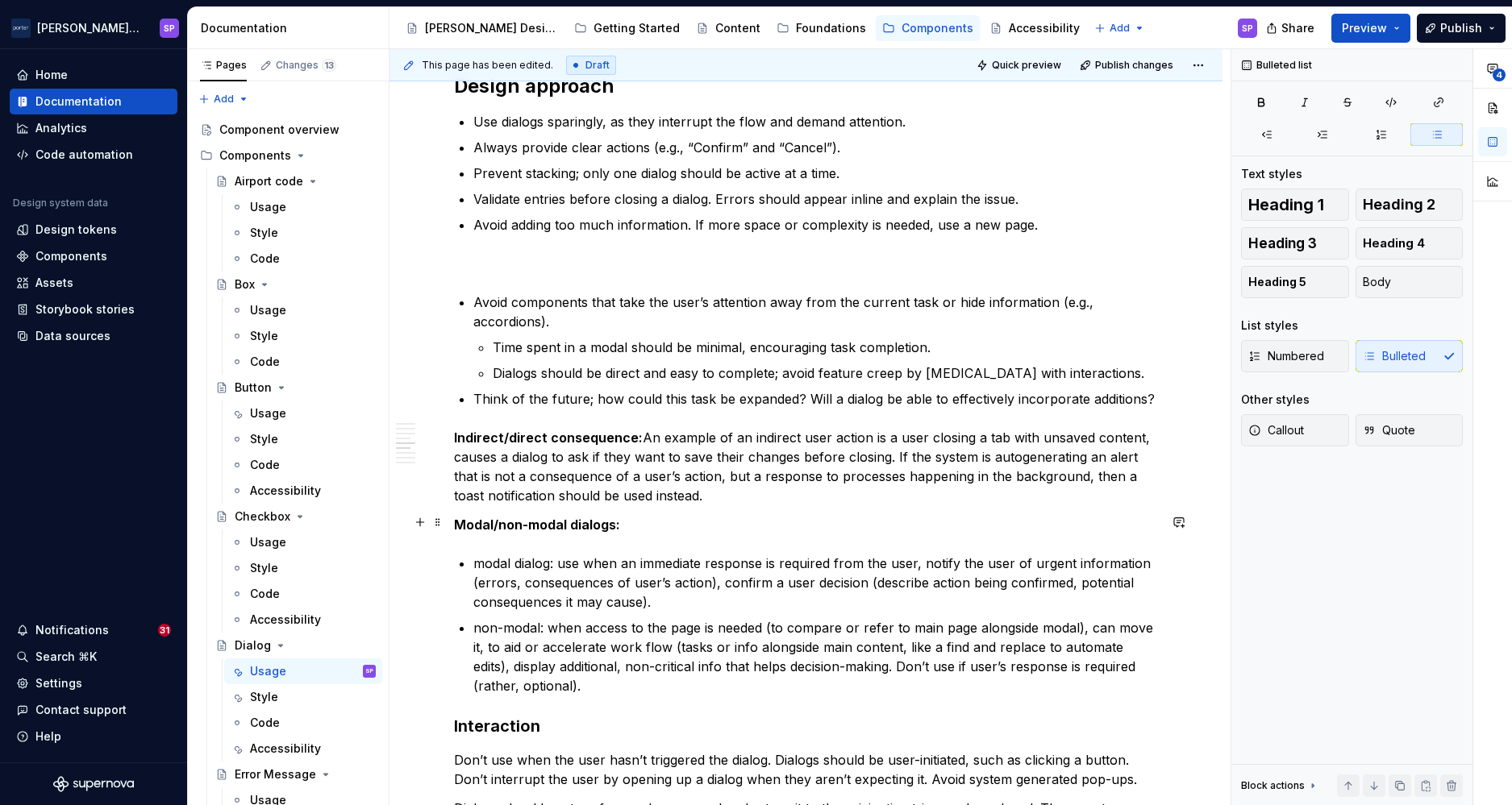
scroll to position [2022, 0]
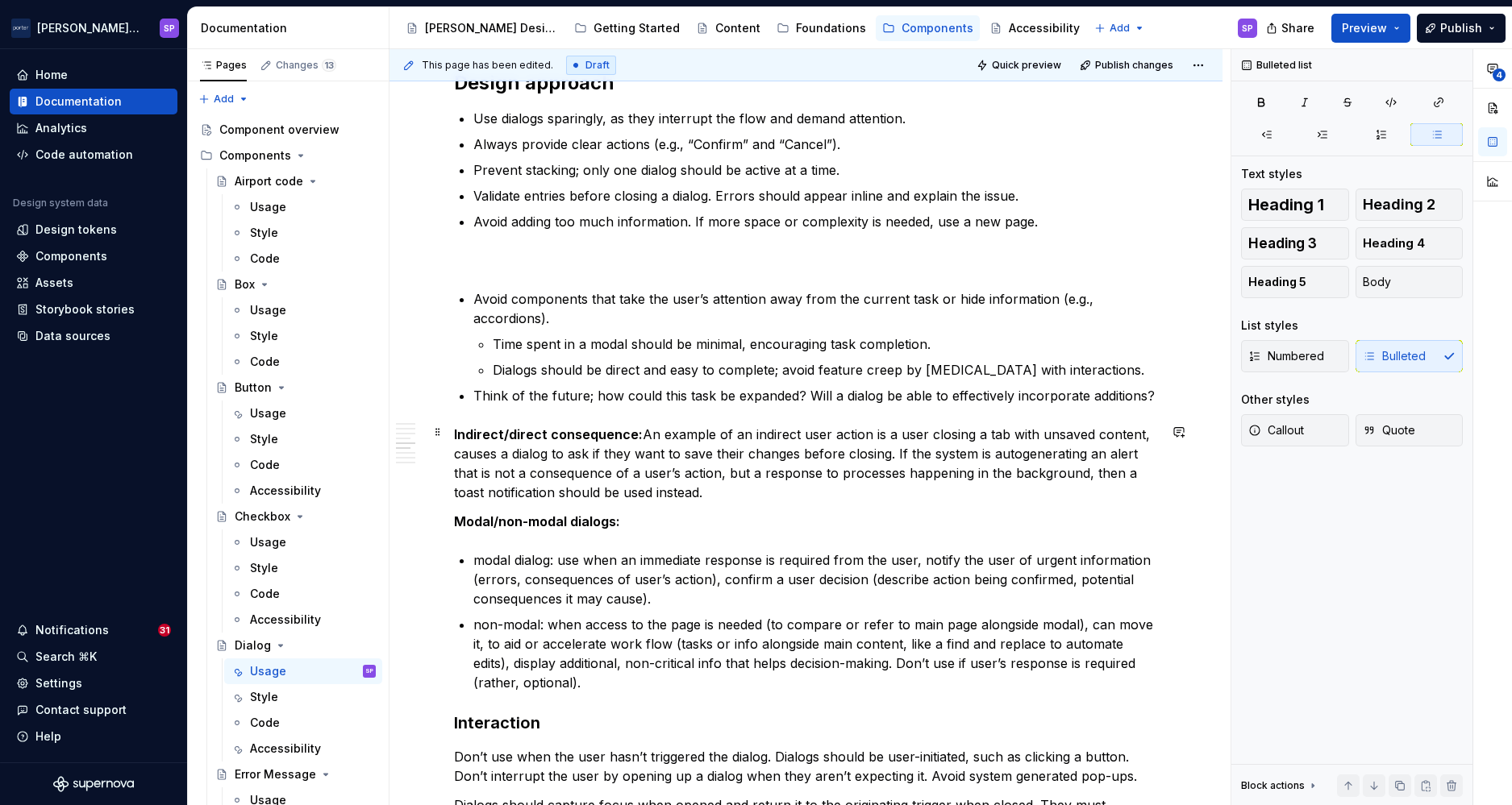
click at [748, 446] on p "Indirect/direct consequence: An example of an indirect user action is a user cl…" at bounding box center [805, 463] width 704 height 77
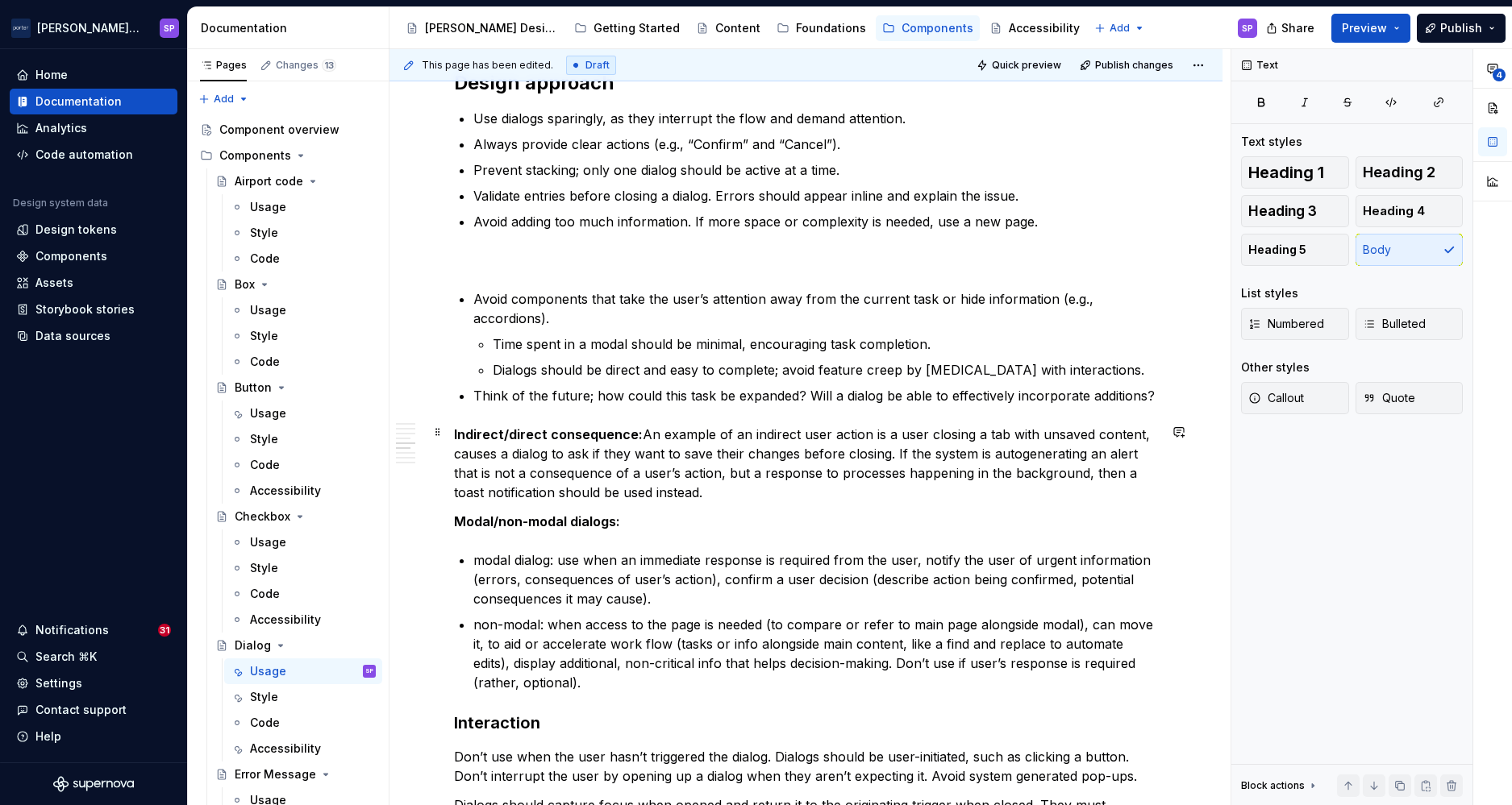
click at [748, 446] on p "Indirect/direct consequence: An example of an indirect user action is a user cl…" at bounding box center [805, 463] width 704 height 77
click at [608, 684] on p "non-modal: when access to the page is needed (to compare or refer to main page …" at bounding box center [816, 653] width 685 height 77
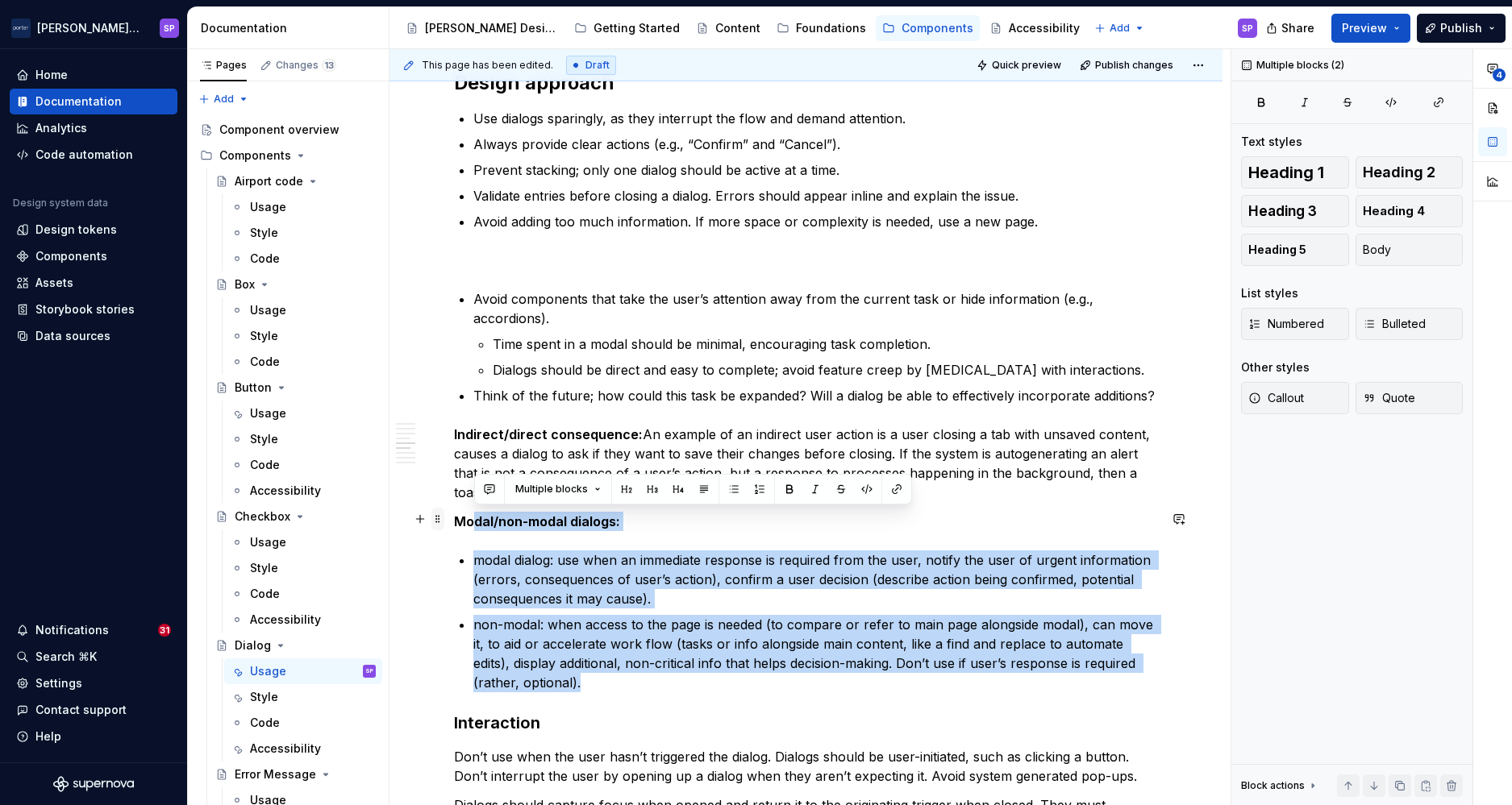
drag, startPoint x: 460, startPoint y: 530, endPoint x: 441, endPoint y: 521, distance: 21.0
click at [454, 521] on div "**********" at bounding box center [805, 476] width 704 height 4162
click at [607, 601] on p "modal dialog: use when an immediate response is required from the user, notify …" at bounding box center [816, 580] width 685 height 58
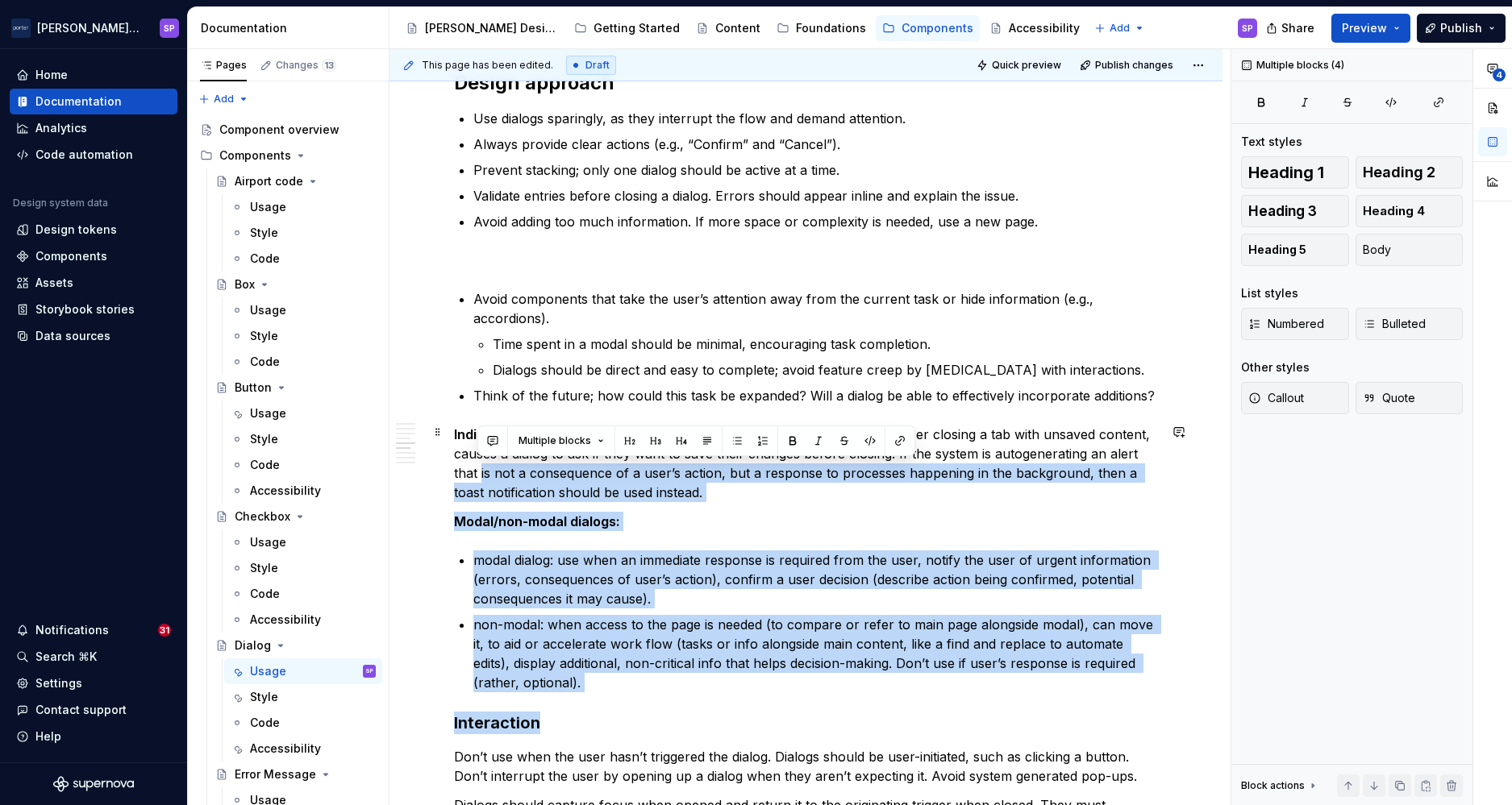
drag, startPoint x: 593, startPoint y: 707, endPoint x: 475, endPoint y: 469, distance: 265.6
click at [475, 469] on div "**********" at bounding box center [805, 466] width 704 height 4142
click at [556, 618] on p "non-modal: when access to the page is needed (to compare or refer to main page …" at bounding box center [816, 653] width 685 height 77
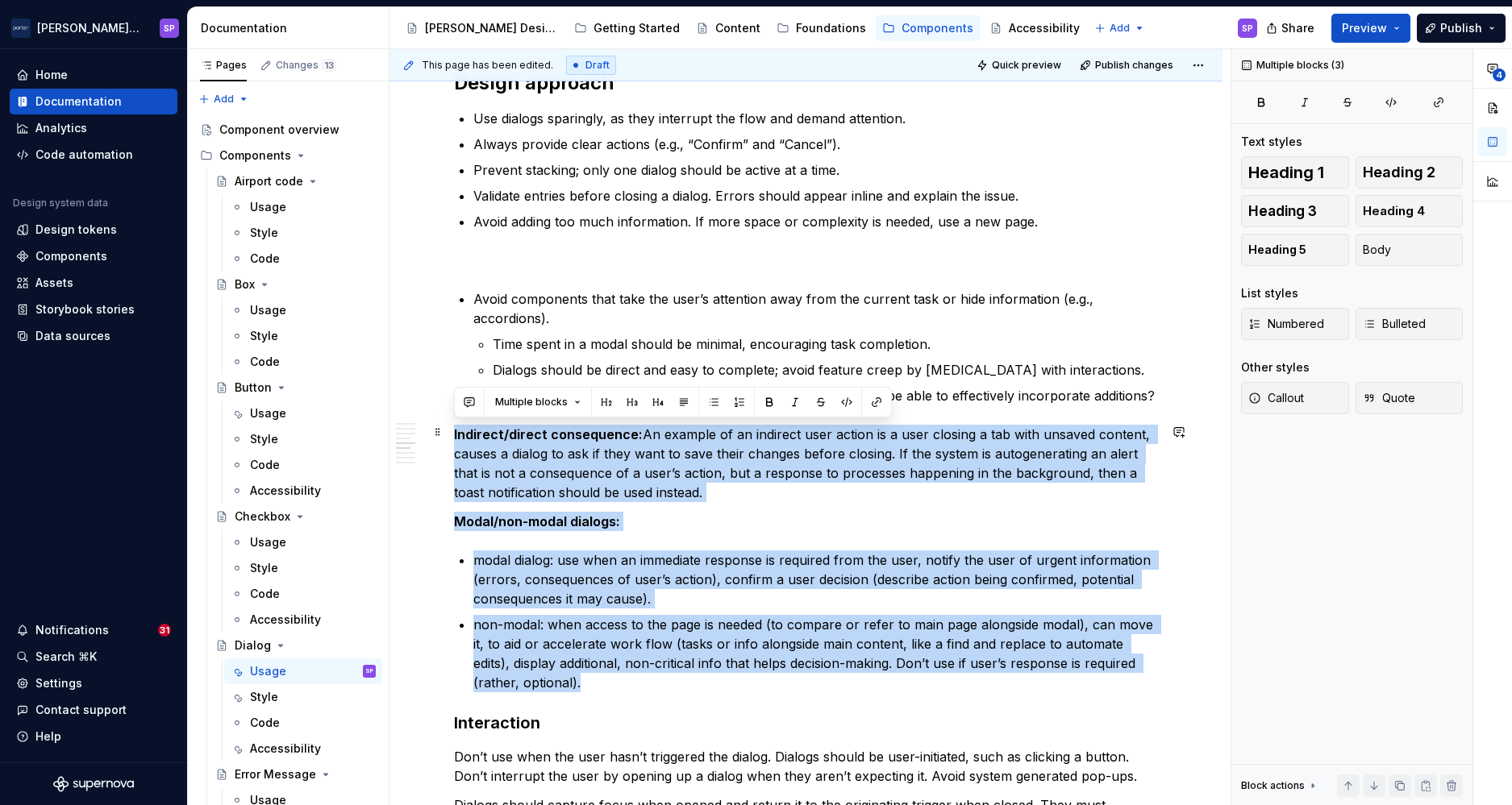
drag, startPoint x: 593, startPoint y: 685, endPoint x: 447, endPoint y: 436, distance: 288.6
click at [447, 436] on div "**********" at bounding box center [806, 577] width 833 height 4441
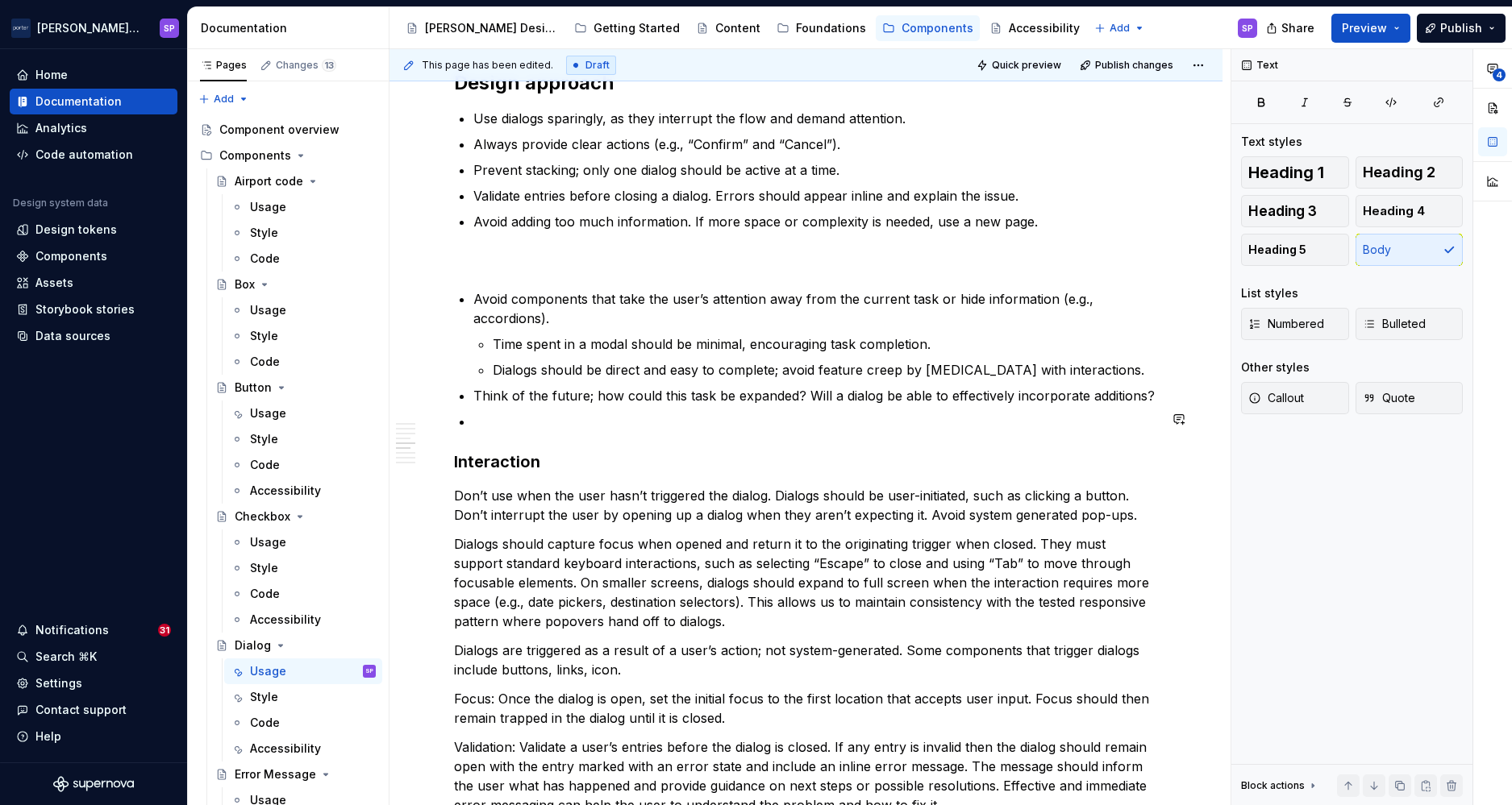
click at [741, 491] on p "Don’t use when the user hasn’t triggered the dialog. Dialogs should be user-ini…" at bounding box center [805, 505] width 704 height 39
click at [521, 426] on p at bounding box center [816, 421] width 685 height 19
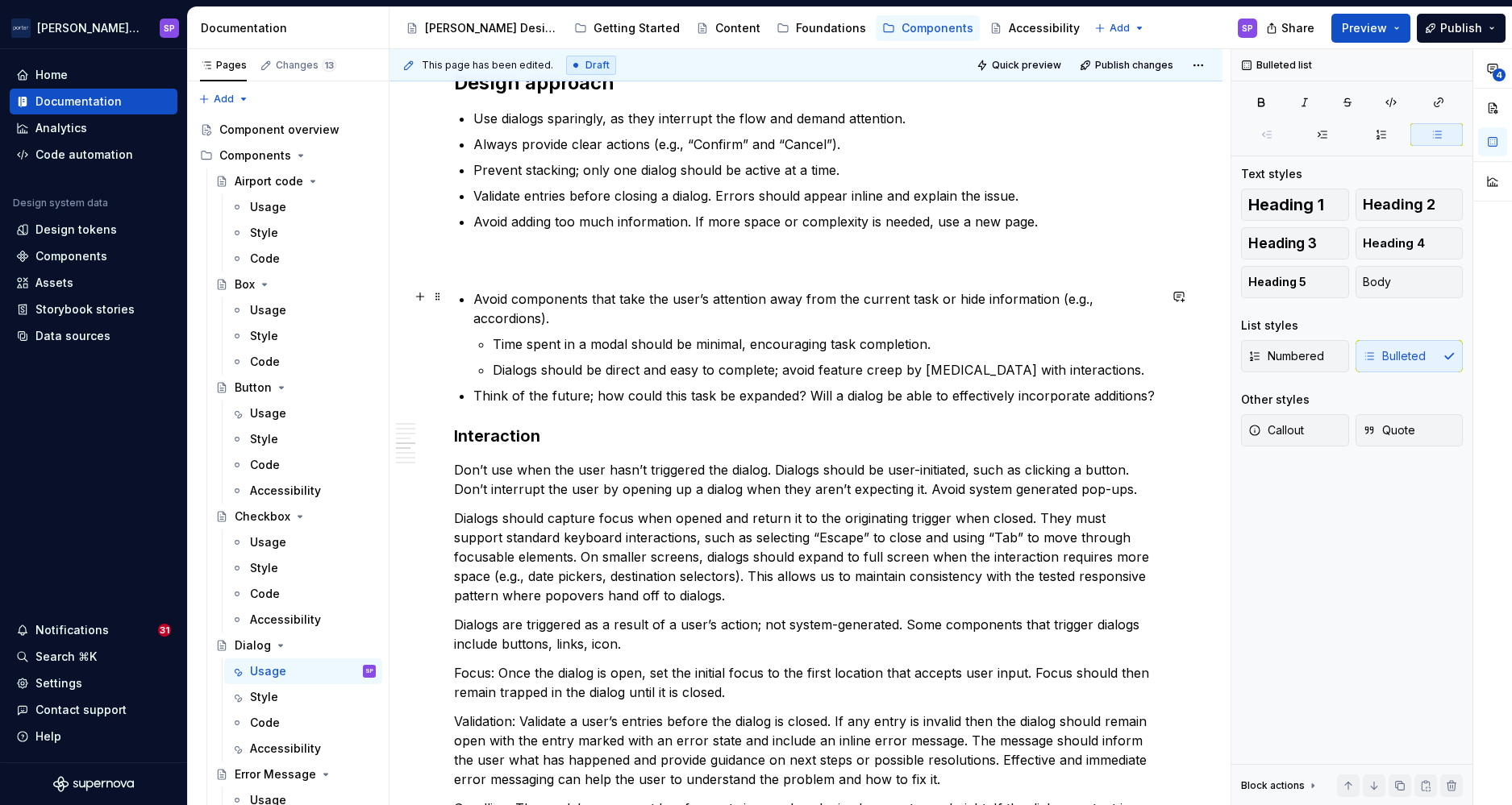
click at [631, 296] on p "Avoid components that take the user’s attention away from the current task or h…" at bounding box center [816, 308] width 685 height 39
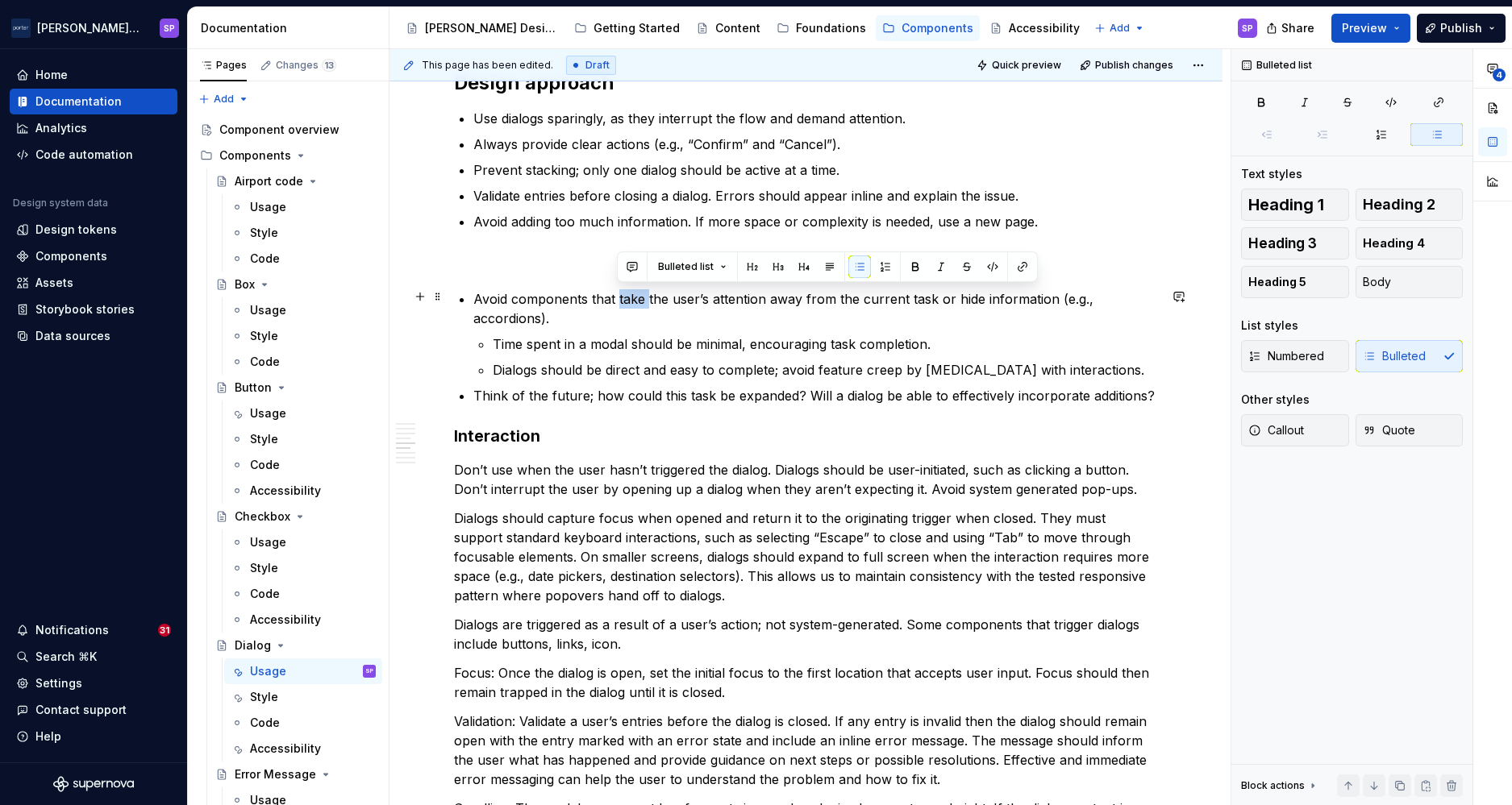
click at [631, 296] on p "Avoid components that take the user’s attention away from the current task or h…" at bounding box center [816, 308] width 685 height 39
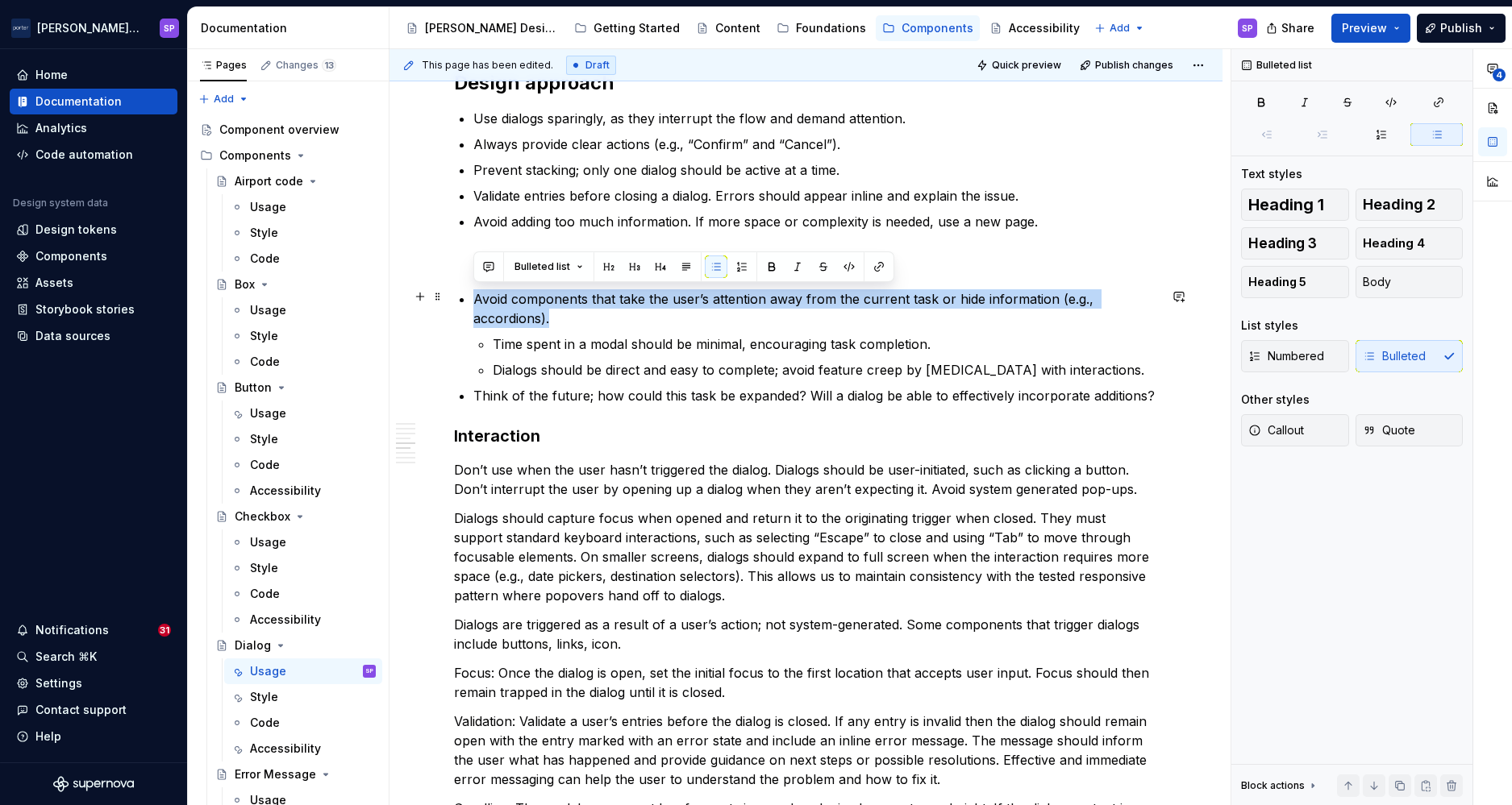
click at [501, 289] on p "Avoid components that take the user’s attention away from the current task or h…" at bounding box center [816, 308] width 685 height 39
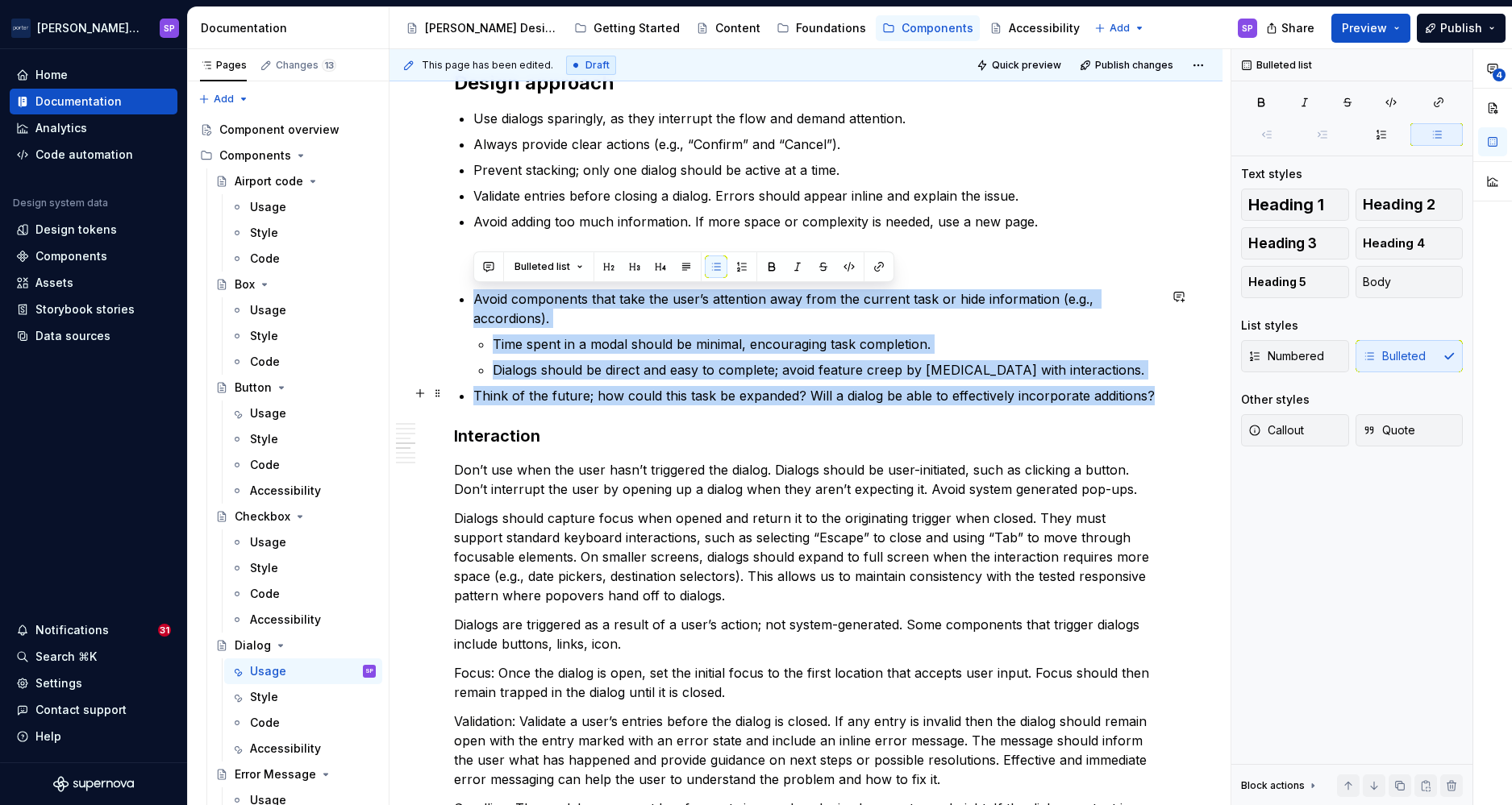
drag, startPoint x: 473, startPoint y: 295, endPoint x: 1149, endPoint y: 390, distance: 682.6
click at [1042, 390] on div "**********" at bounding box center [805, 322] width 704 height 3856
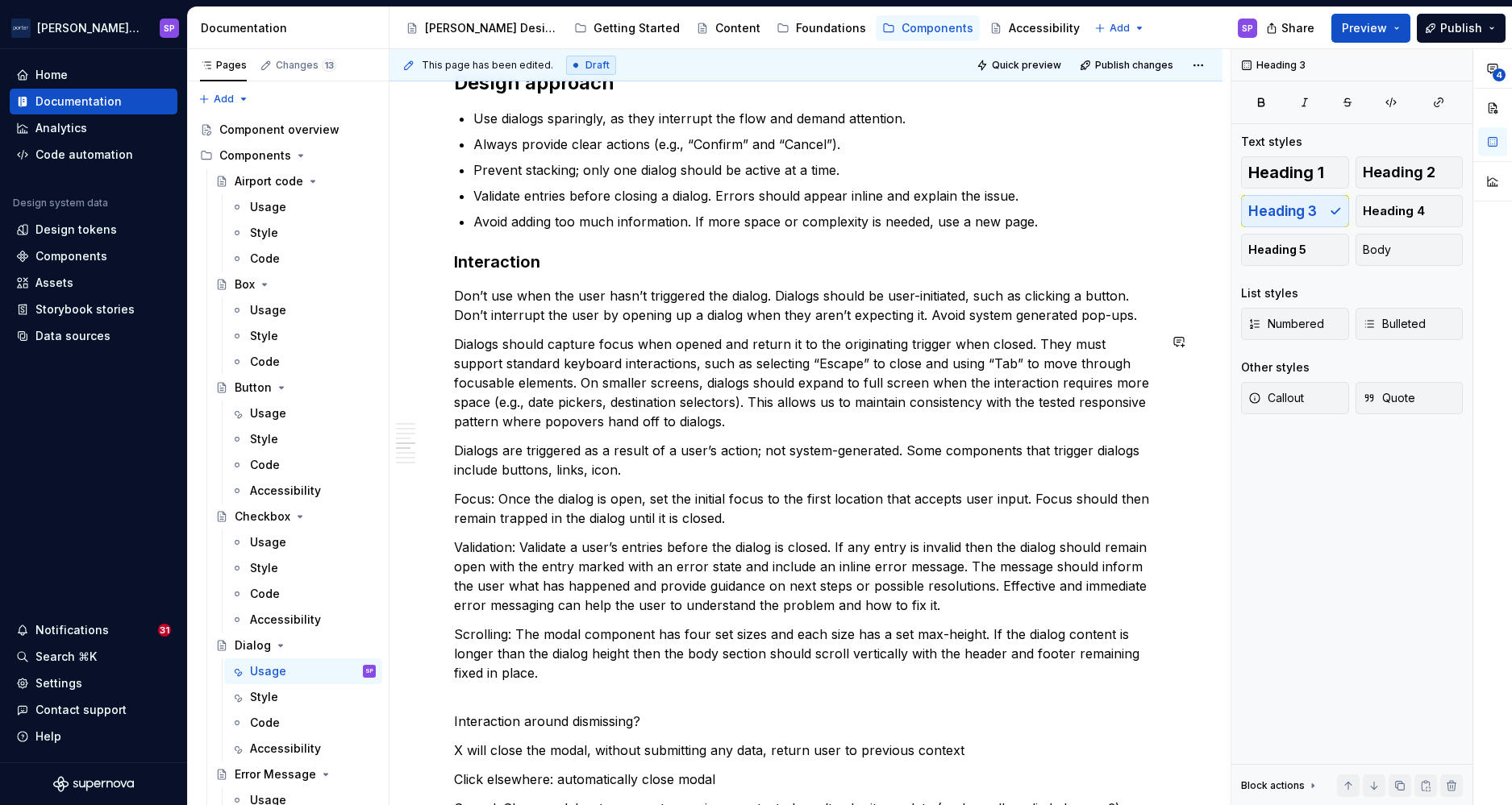
click at [517, 325] on div "**********" at bounding box center [805, 235] width 704 height 3681
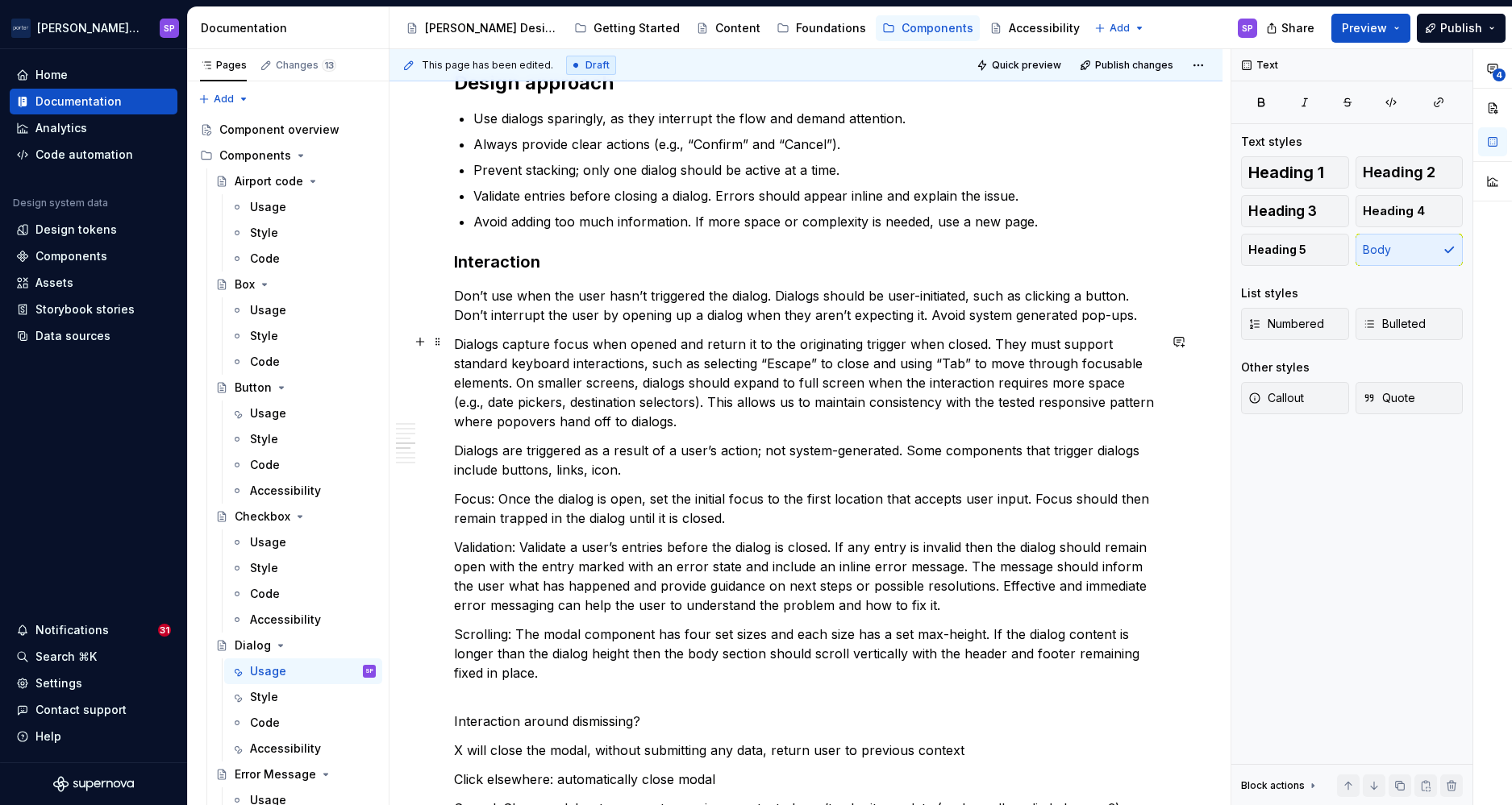
click at [827, 351] on p "Dialogs capture focus when opened and return it to the originating trigger when…" at bounding box center [805, 383] width 704 height 96
click at [833, 349] on p "Dialogs capture focus when opened and return it to the trigger when closed. The…" at bounding box center [805, 383] width 704 height 96
click at [691, 304] on p "Don’t use when the user hasn’t triggered the dialog. Dialogs should be user-ini…" at bounding box center [805, 305] width 704 height 39
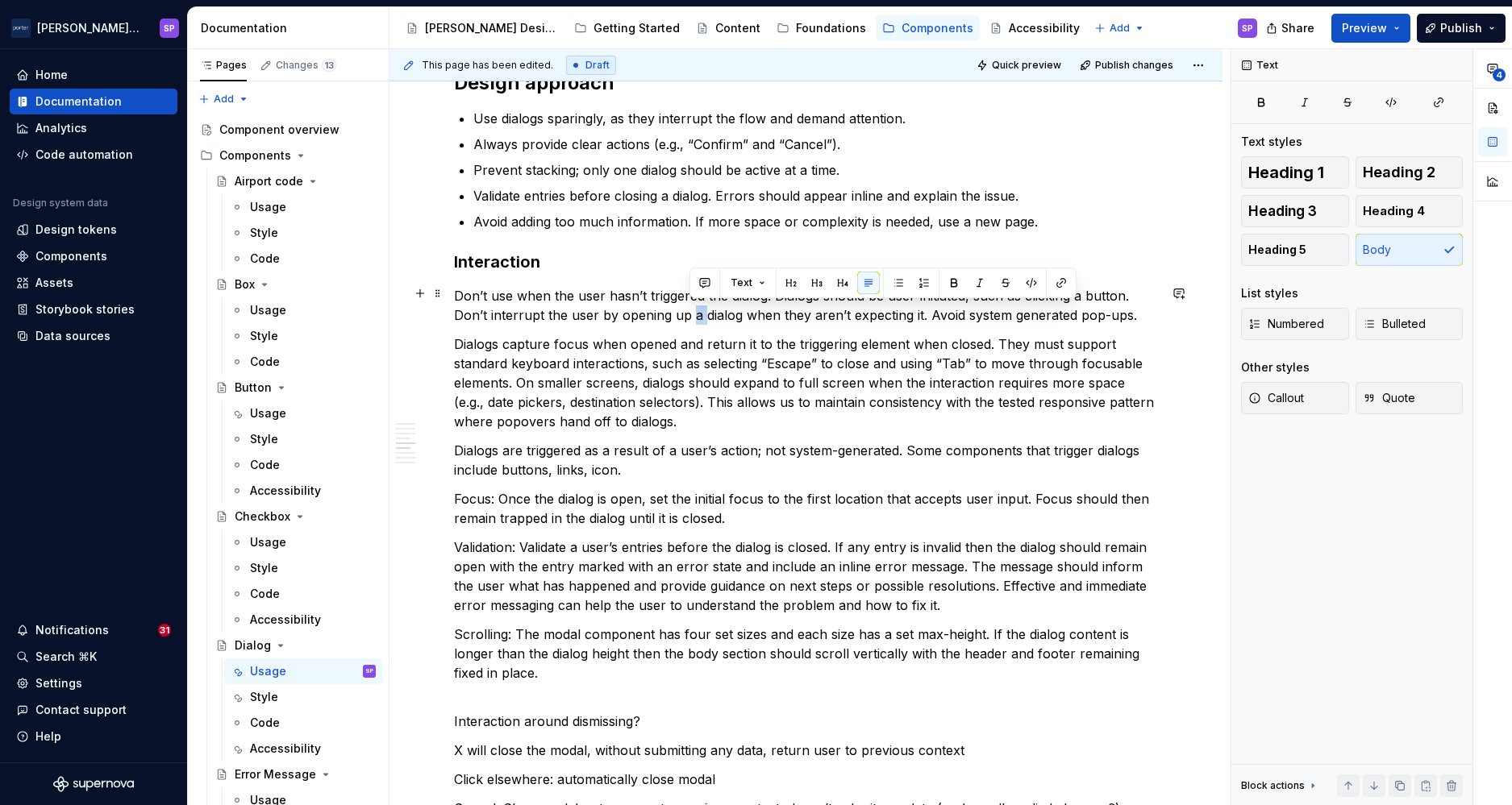
click at [691, 304] on p "Don’t use when the user hasn’t triggered the dialog. Dialogs should be user-ini…" at bounding box center [805, 305] width 704 height 39
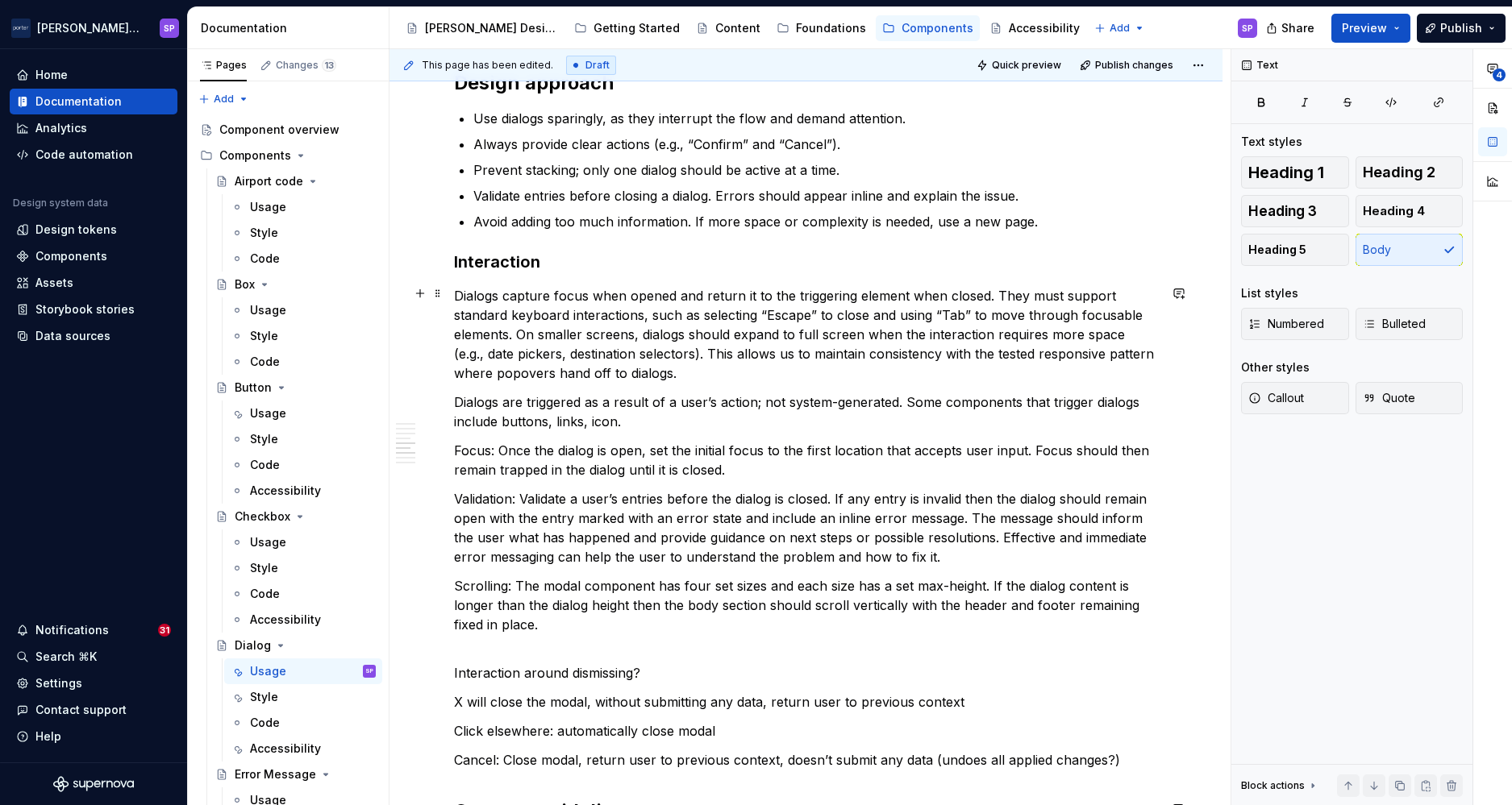
click at [748, 361] on p "Dialogs capture focus when opened and return it to the triggering element when …" at bounding box center [805, 334] width 704 height 96
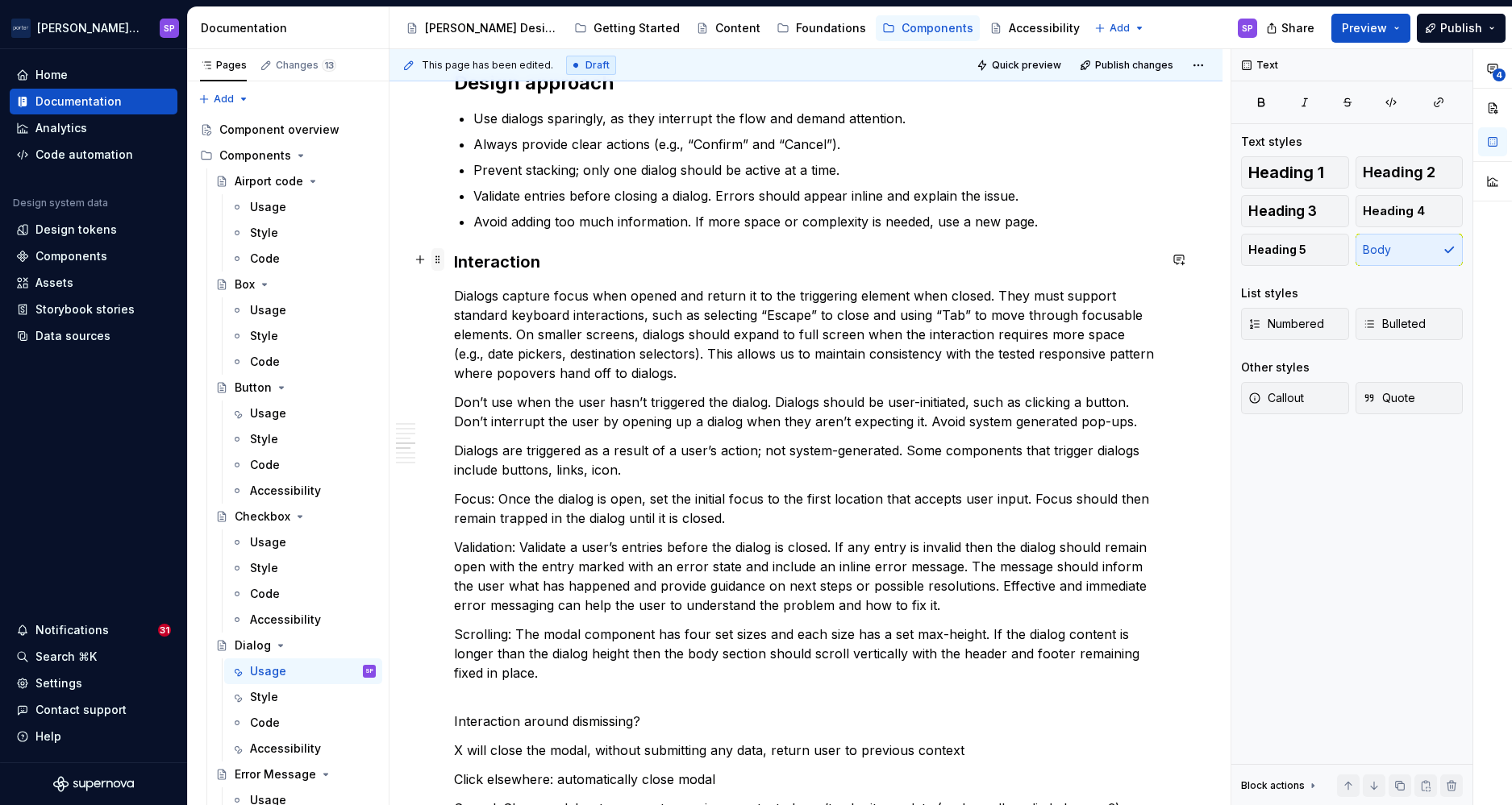
click at [441, 258] on span at bounding box center [438, 259] width 13 height 22
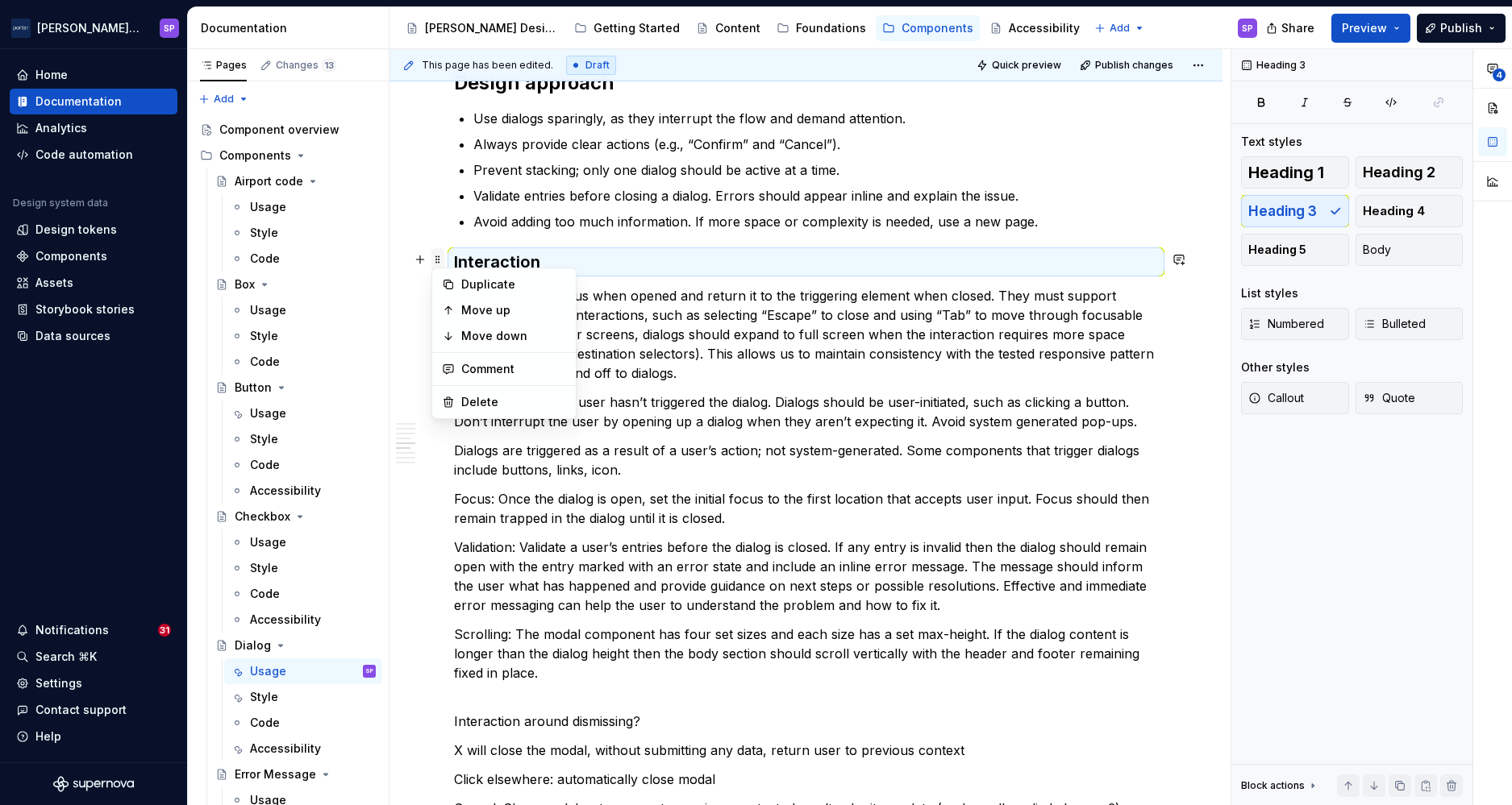
click at [443, 258] on span at bounding box center [438, 259] width 13 height 22
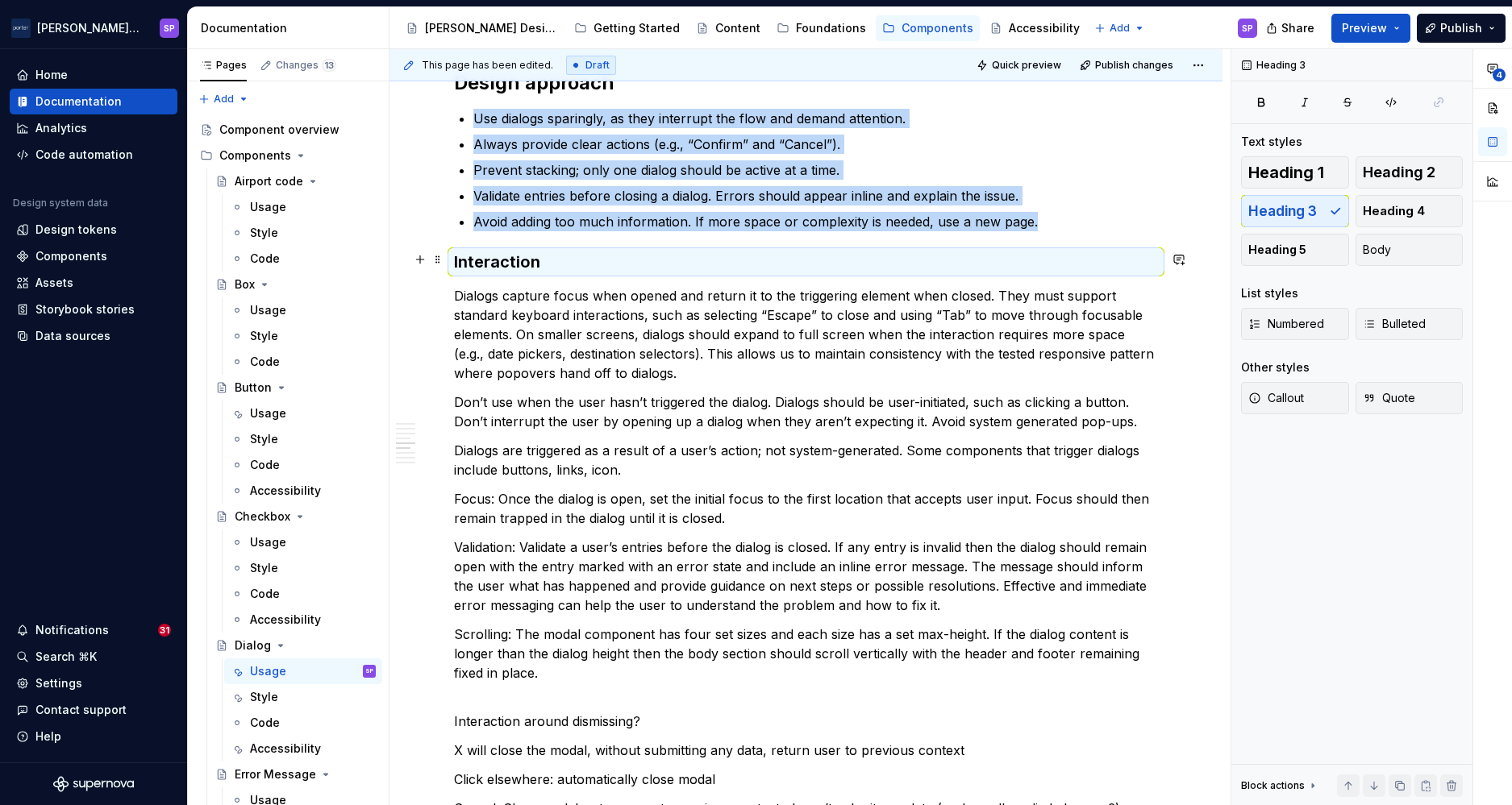
click at [471, 260] on h3 "Interaction" at bounding box center [805, 262] width 704 height 22
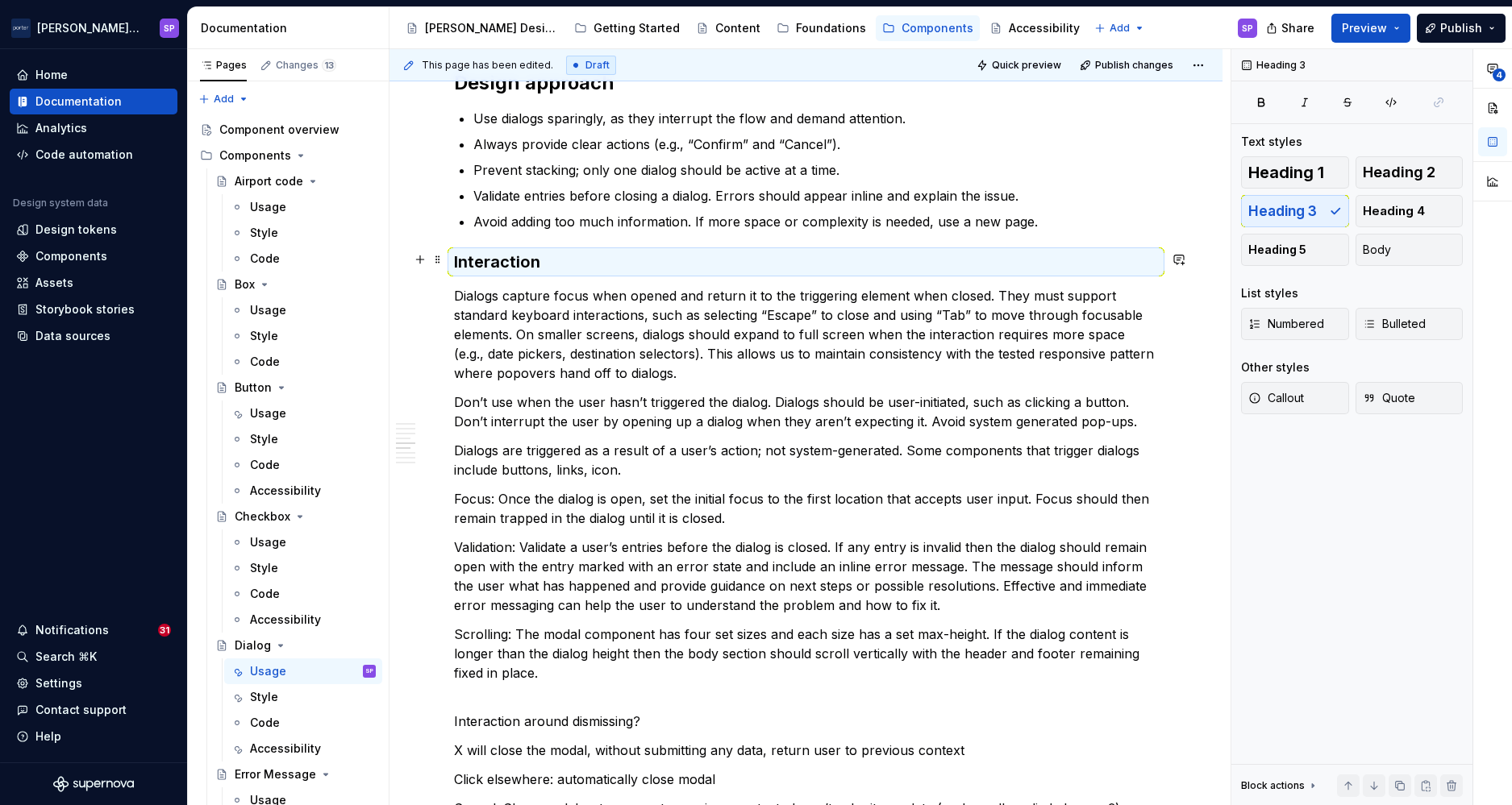
click at [471, 260] on h3 "Interaction" at bounding box center [805, 262] width 704 height 22
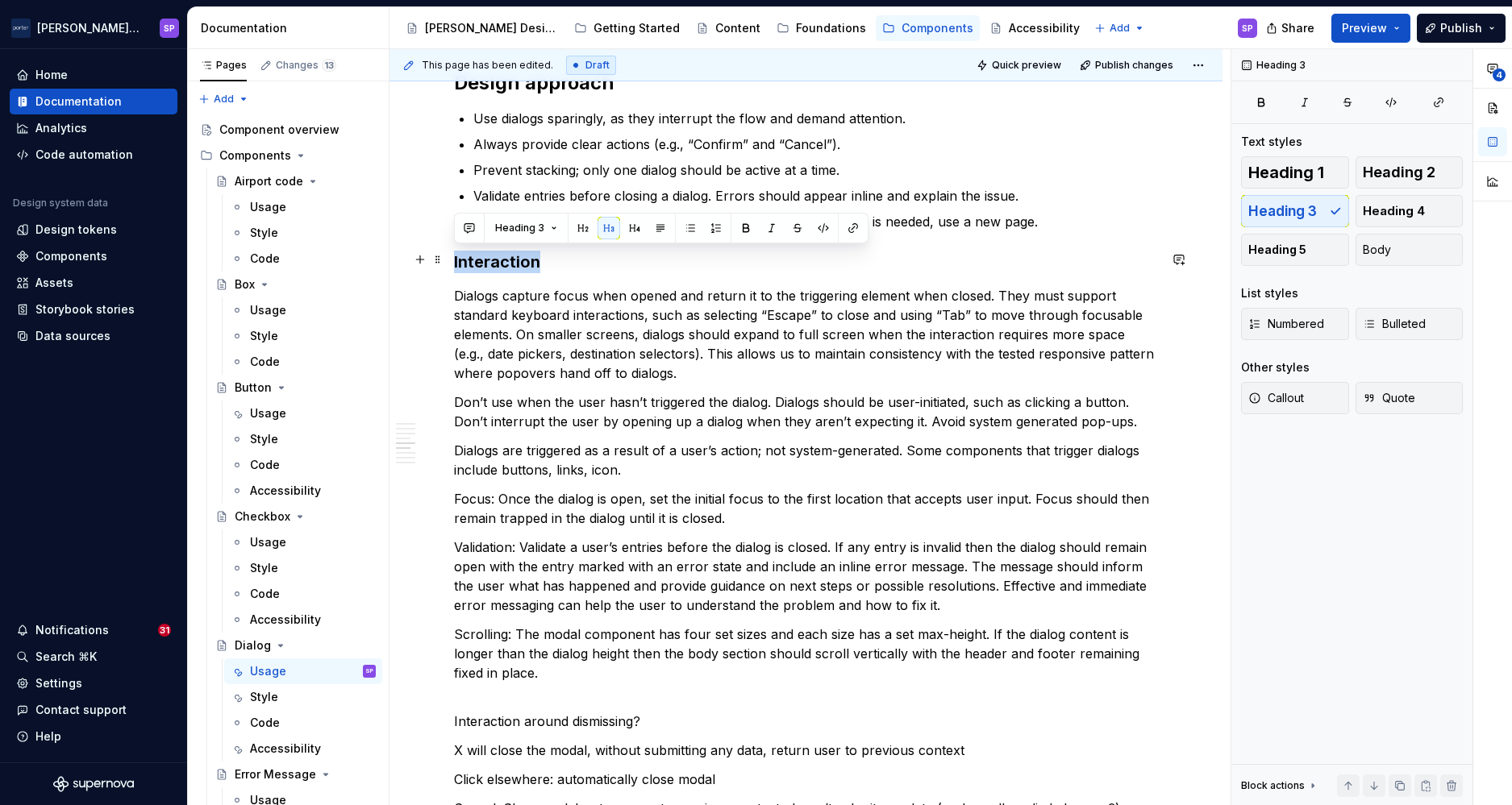
click at [471, 260] on h3 "Interaction" at bounding box center [805, 262] width 704 height 22
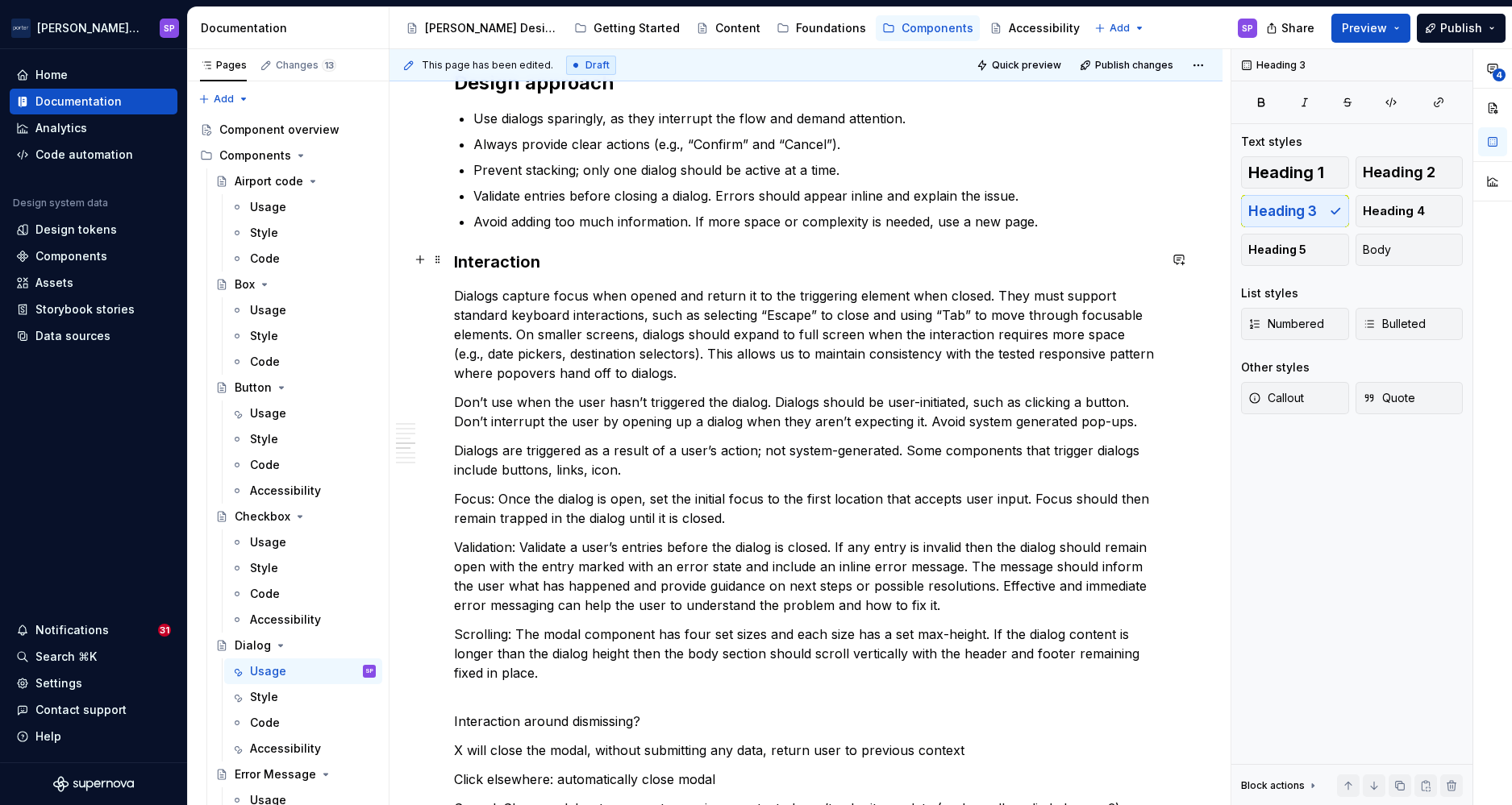
click at [490, 254] on h3 "Interaction" at bounding box center [805, 262] width 704 height 22
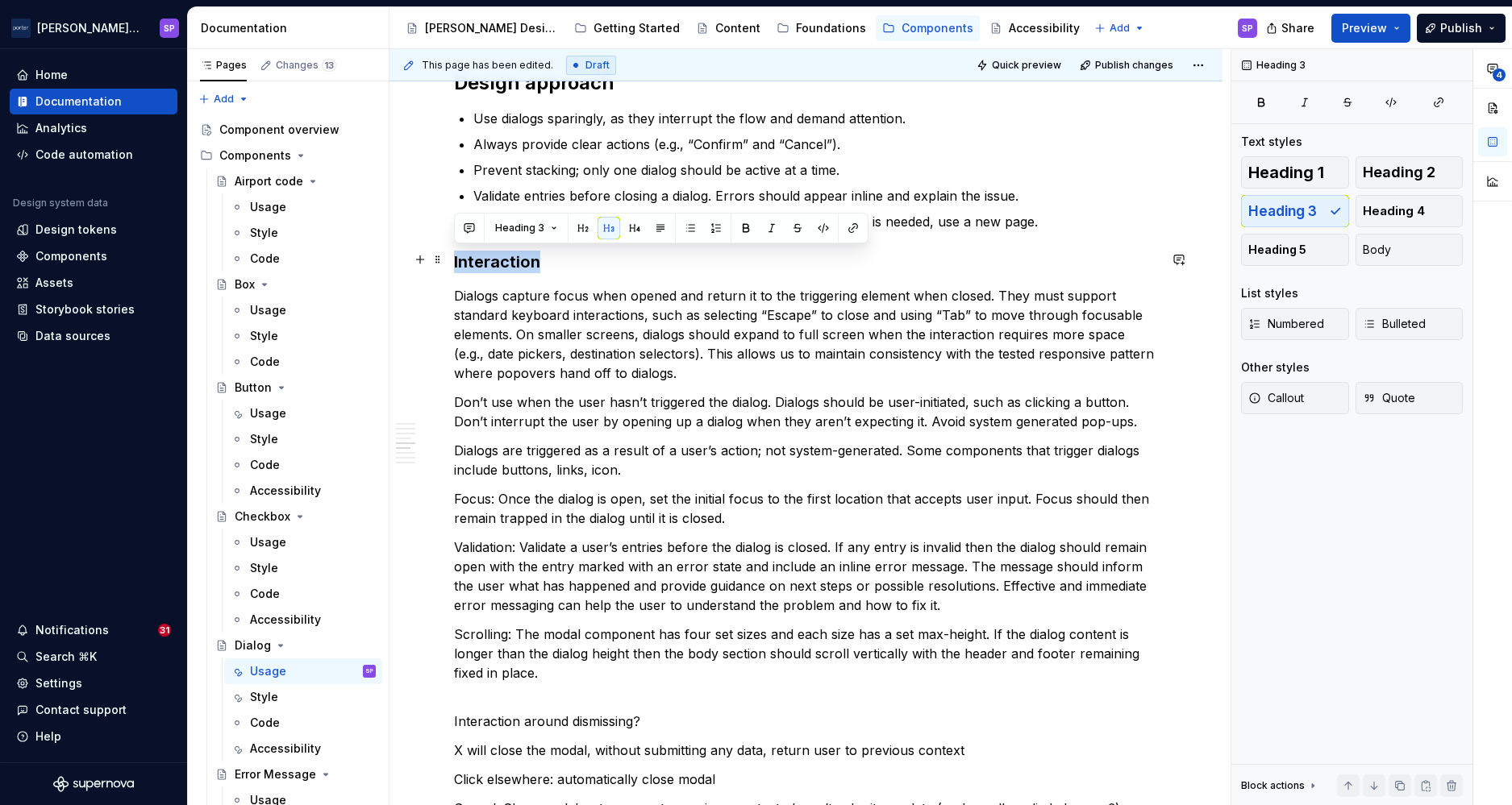
click at [490, 254] on h3 "Interaction" at bounding box center [805, 262] width 704 height 22
click at [990, 293] on p "Dialogs capture focus when opened and return it to the triggering element when …" at bounding box center [805, 334] width 704 height 96
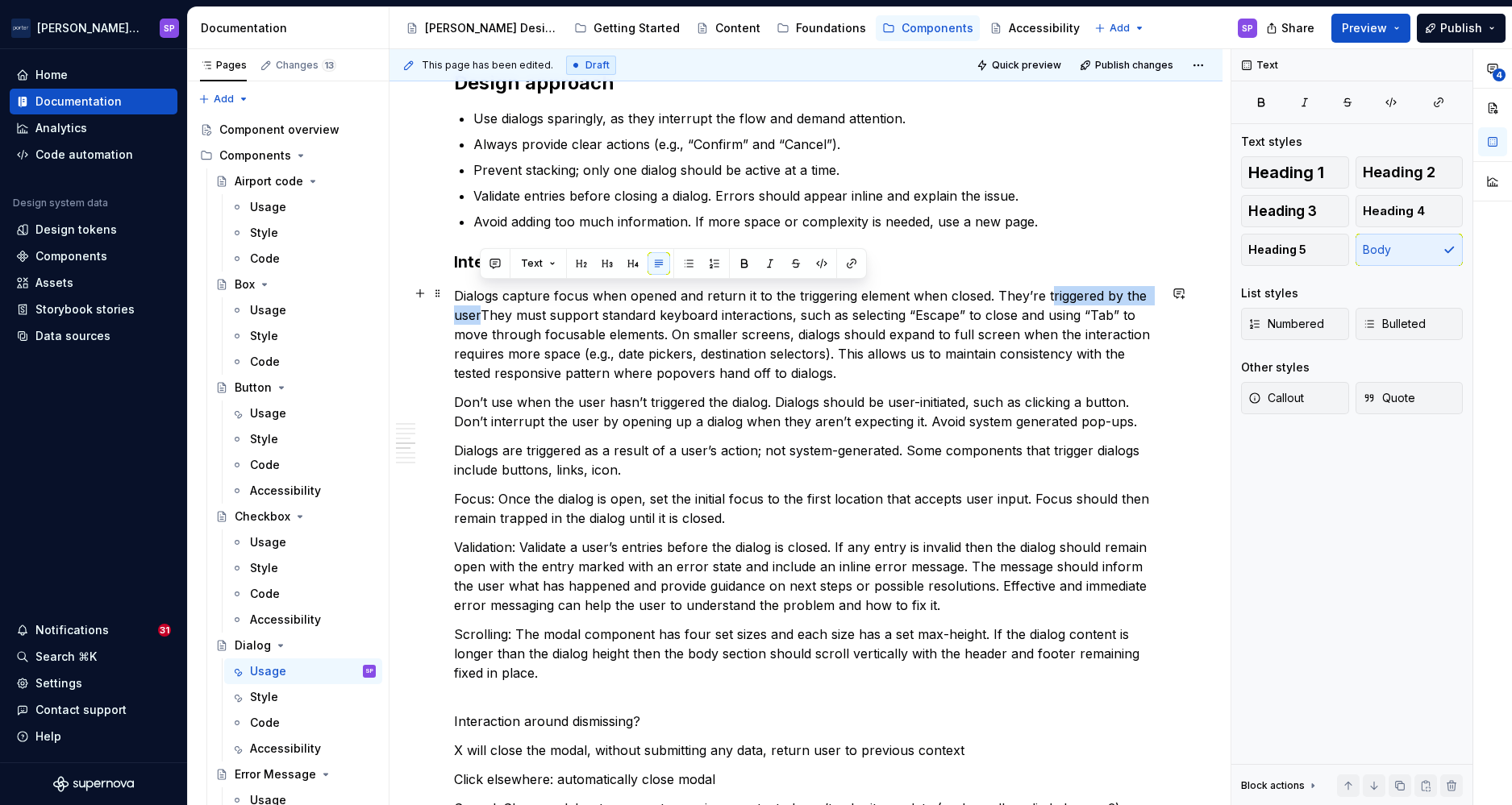
drag, startPoint x: 1046, startPoint y: 293, endPoint x: 481, endPoint y: 310, distance: 565.3
click at [481, 310] on p "Dialogs capture focus when opened and return it to the triggering element when …" at bounding box center [805, 334] width 704 height 96
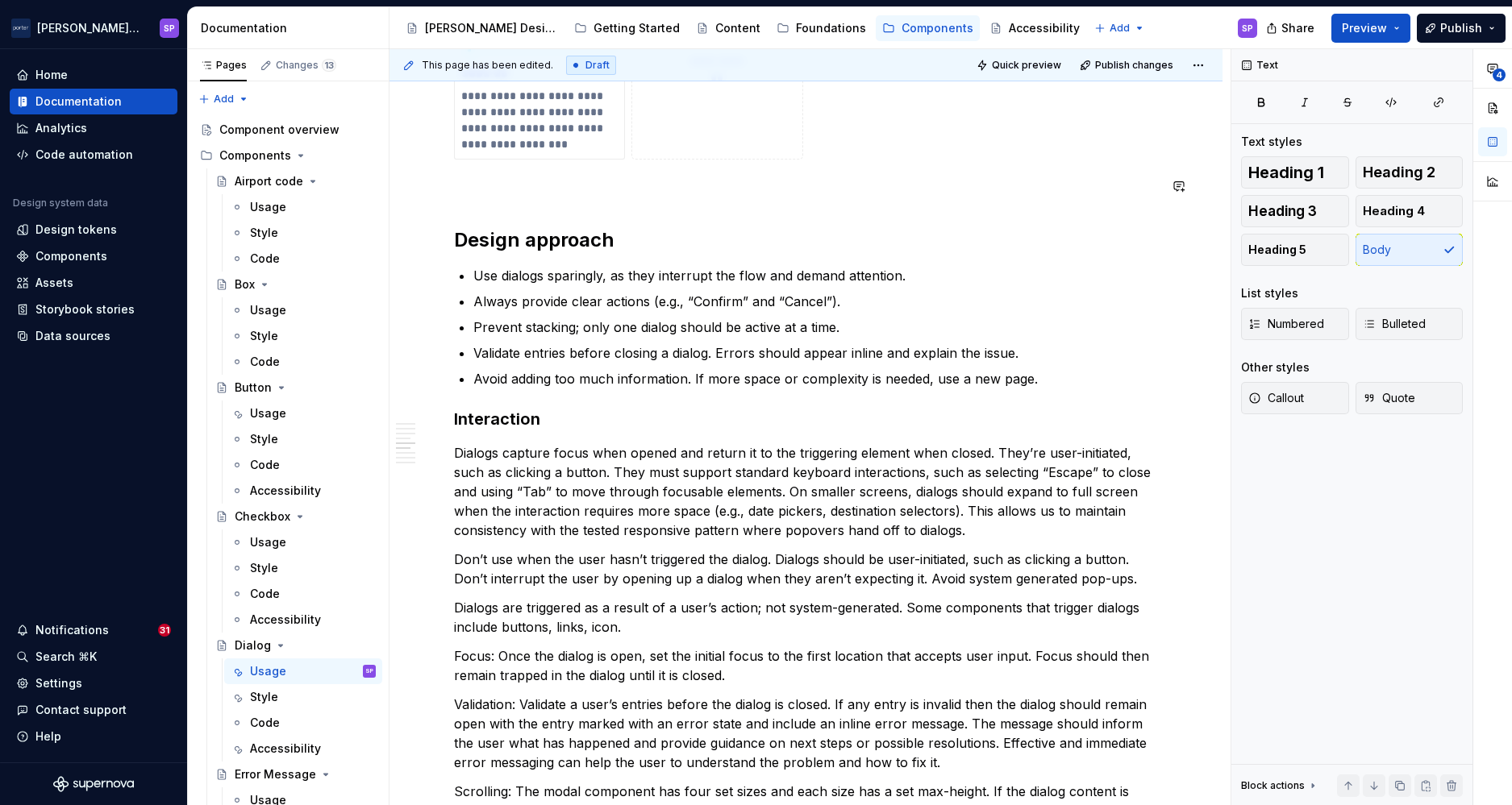
scroll to position [1887, 0]
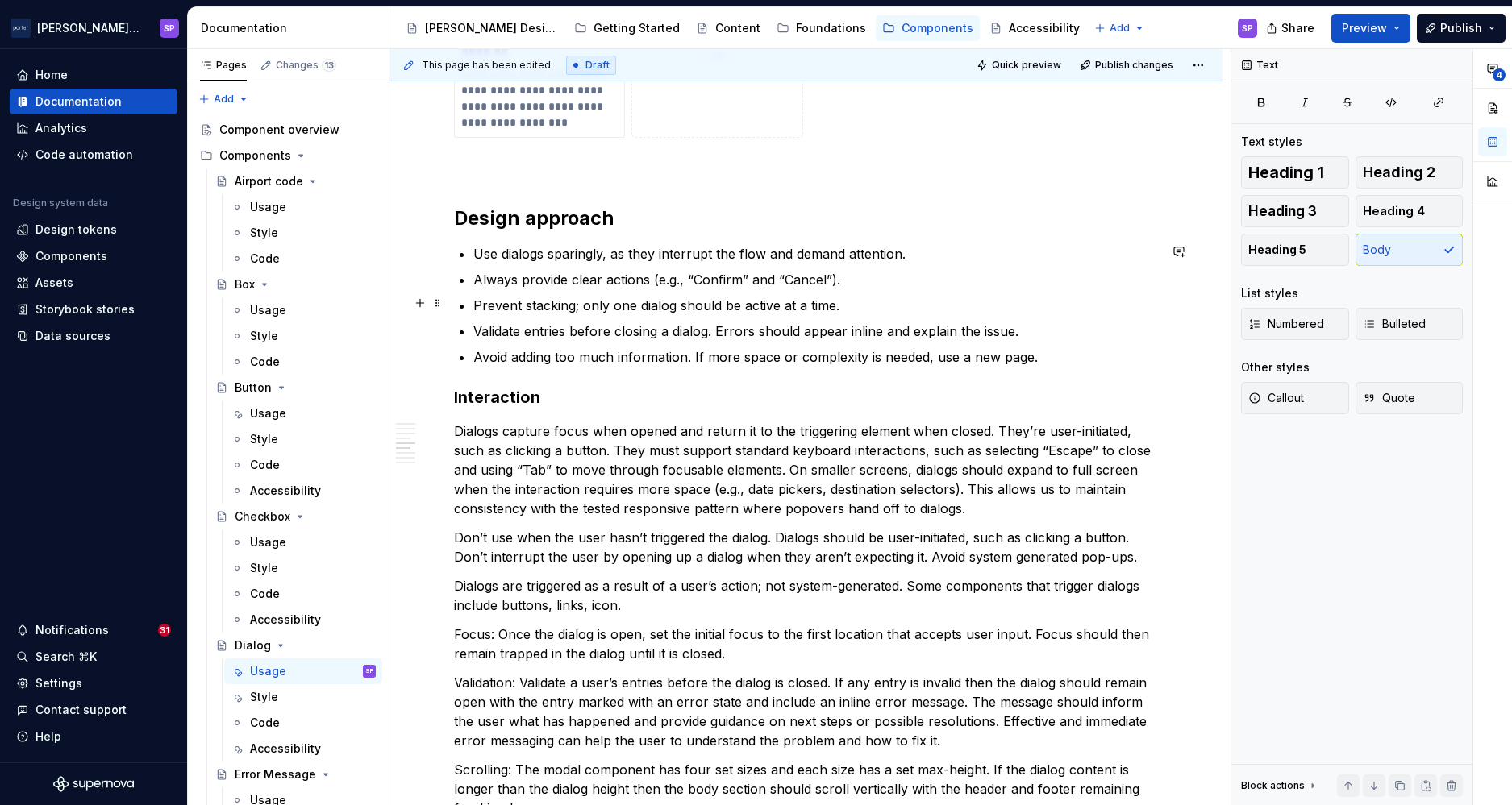
click at [914, 296] on p "Prevent stacking; only one dialog should be active at a time." at bounding box center [816, 305] width 685 height 19
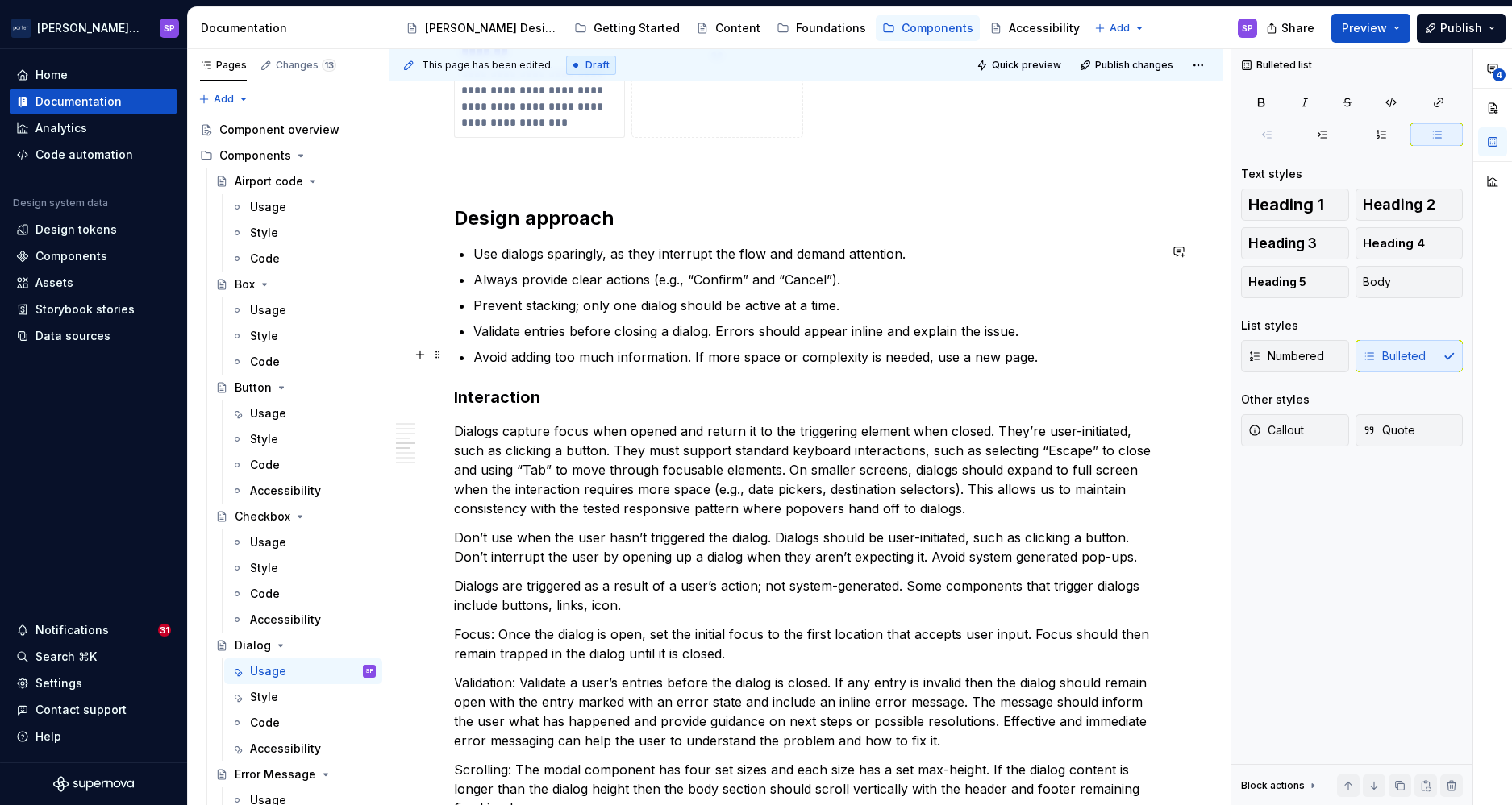
click at [1042, 352] on p "Avoid adding too much information. If more space or complexity is needed, use a…" at bounding box center [816, 356] width 685 height 19
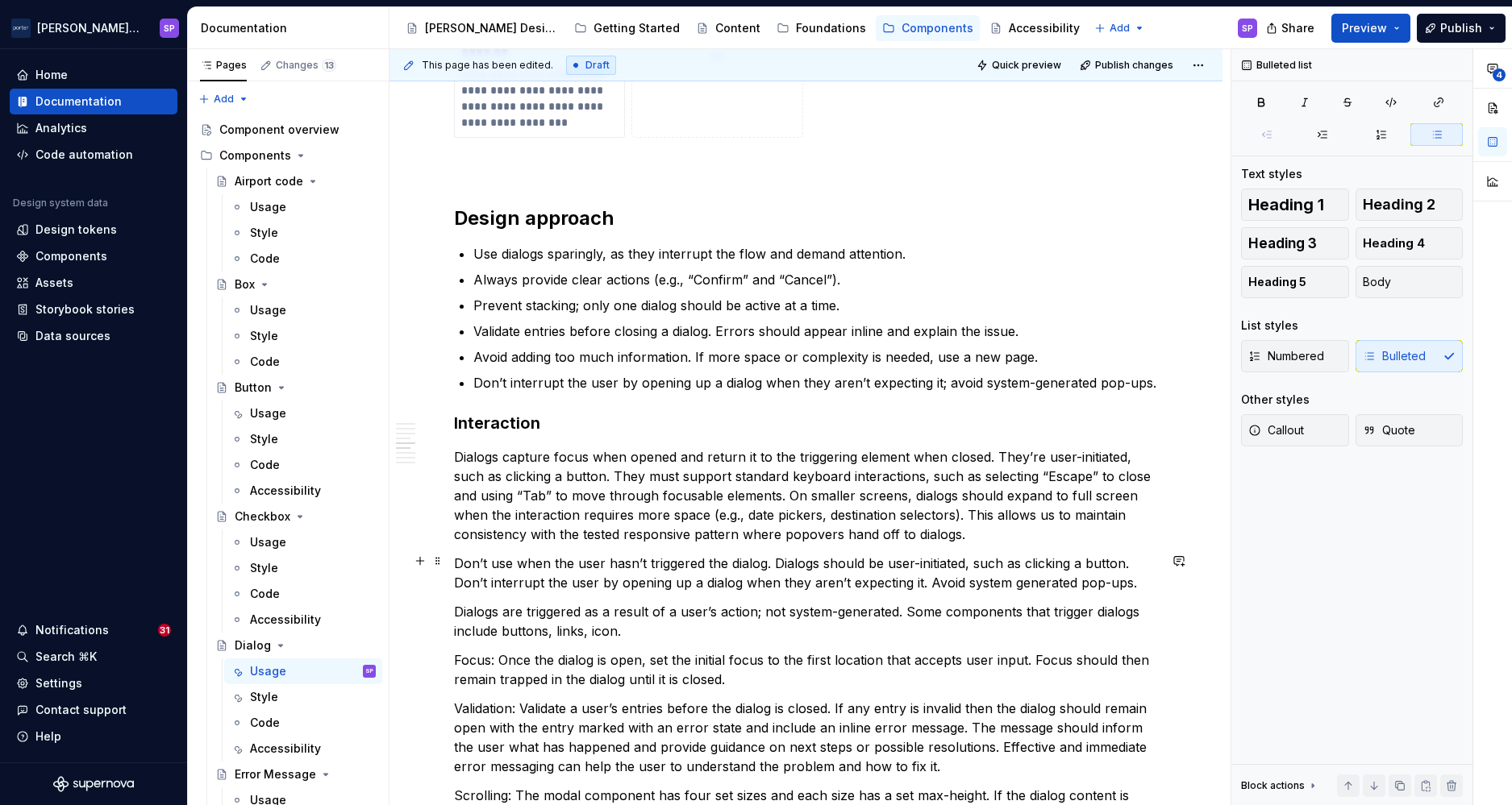
click at [968, 579] on p "Don’t use when the user hasn’t triggered the dialog. Dialogs should be user-ini…" at bounding box center [805, 573] width 704 height 39
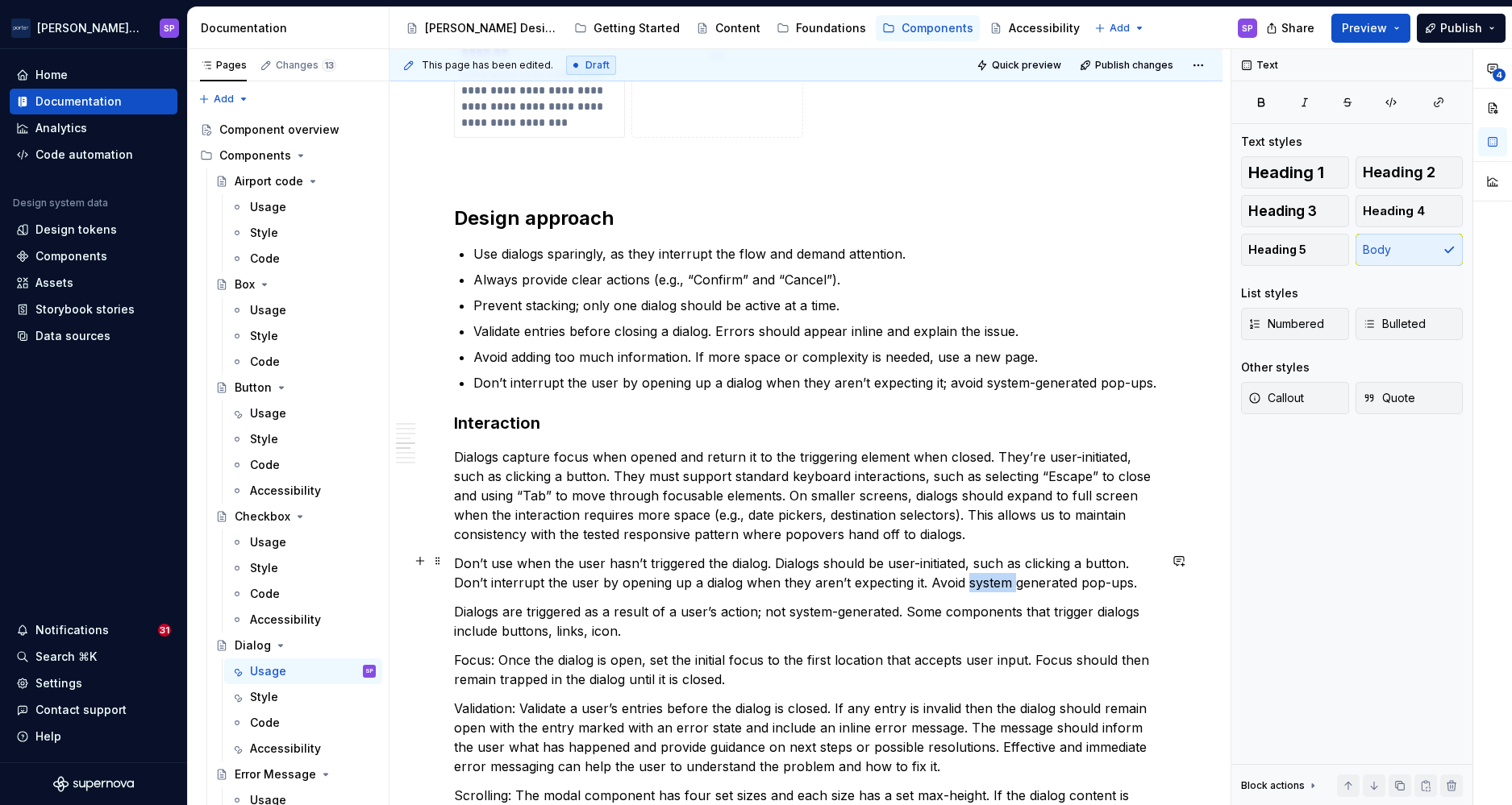
click at [968, 579] on p "Don’t use when the user hasn’t triggered the dialog. Dialogs should be user-ini…" at bounding box center [805, 573] width 704 height 39
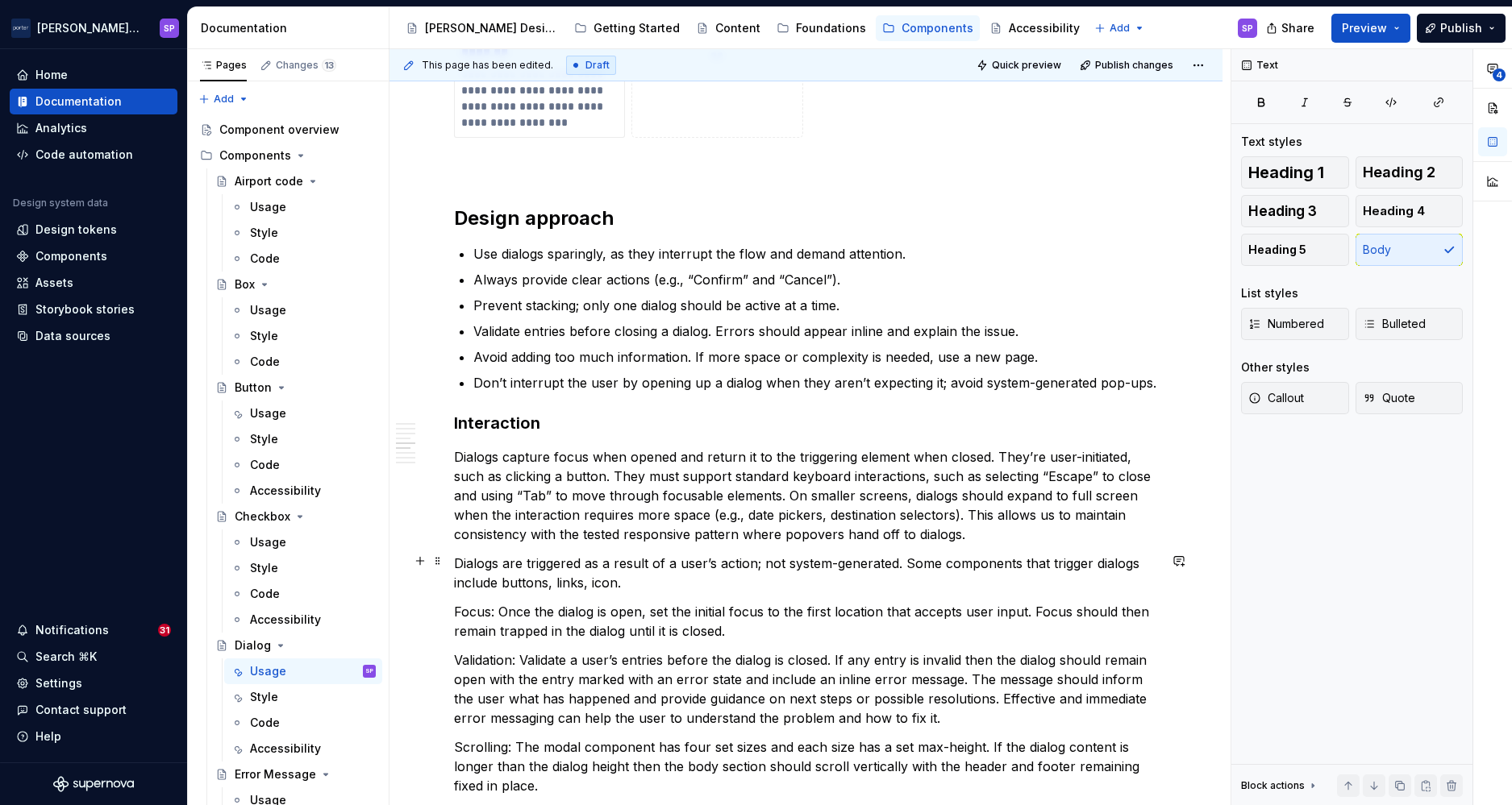
click at [919, 565] on p "Dialogs are triggered as a result of a user’s action; not system-generated. Som…" at bounding box center [805, 573] width 704 height 39
click at [703, 472] on p "Dialogs capture focus when opened and return it to the triggering element when …" at bounding box center [805, 495] width 704 height 96
drag, startPoint x: 602, startPoint y: 475, endPoint x: 504, endPoint y: 471, distance: 98.1
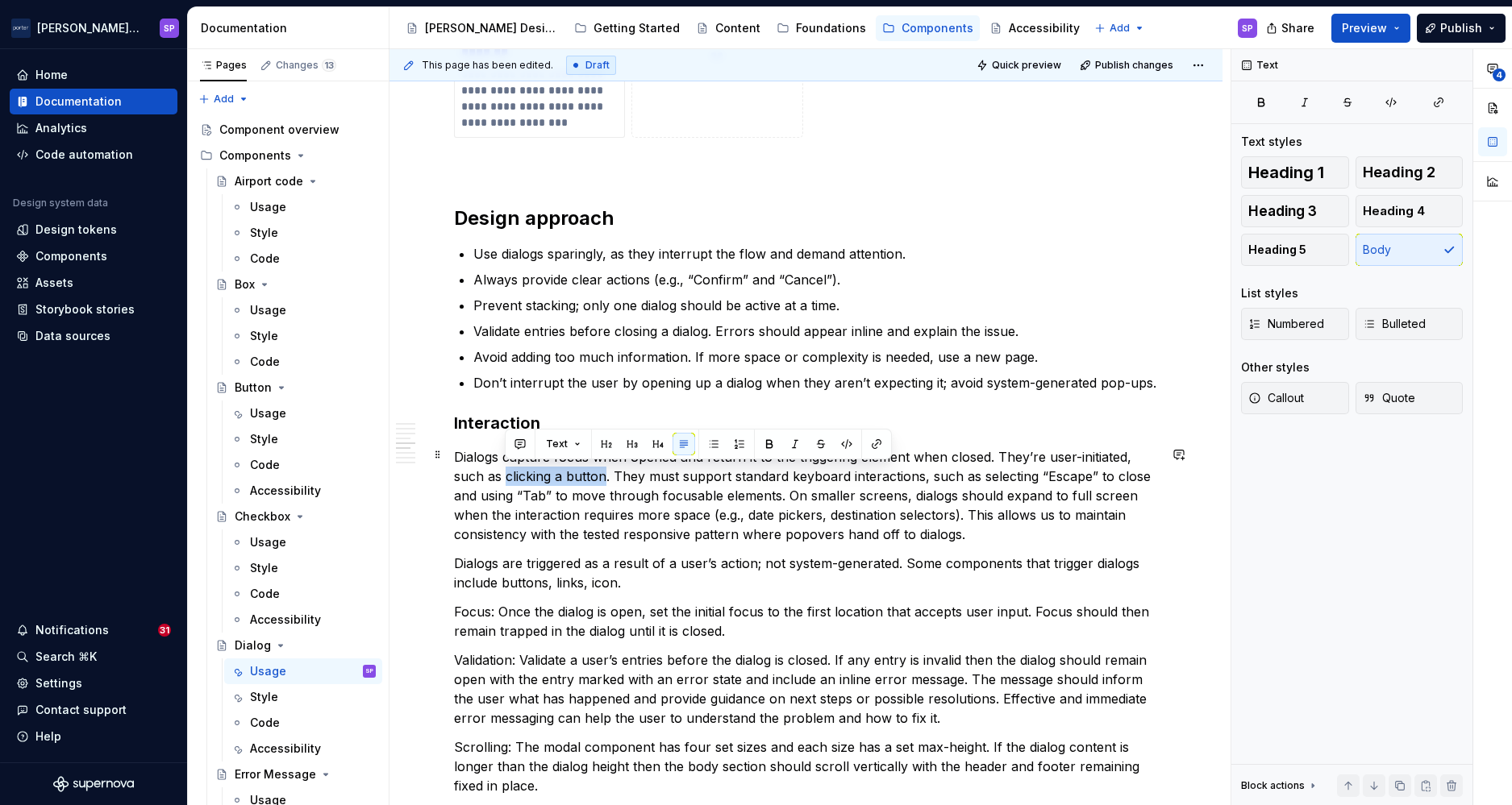
click at [504, 471] on p "Dialogs capture focus when opened and return it to the triggering element when …" at bounding box center [805, 495] width 704 height 96
click at [543, 588] on p "Dialogs are triggered as a result of a user’s action; not system-generated. Som…" at bounding box center [805, 573] width 704 height 39
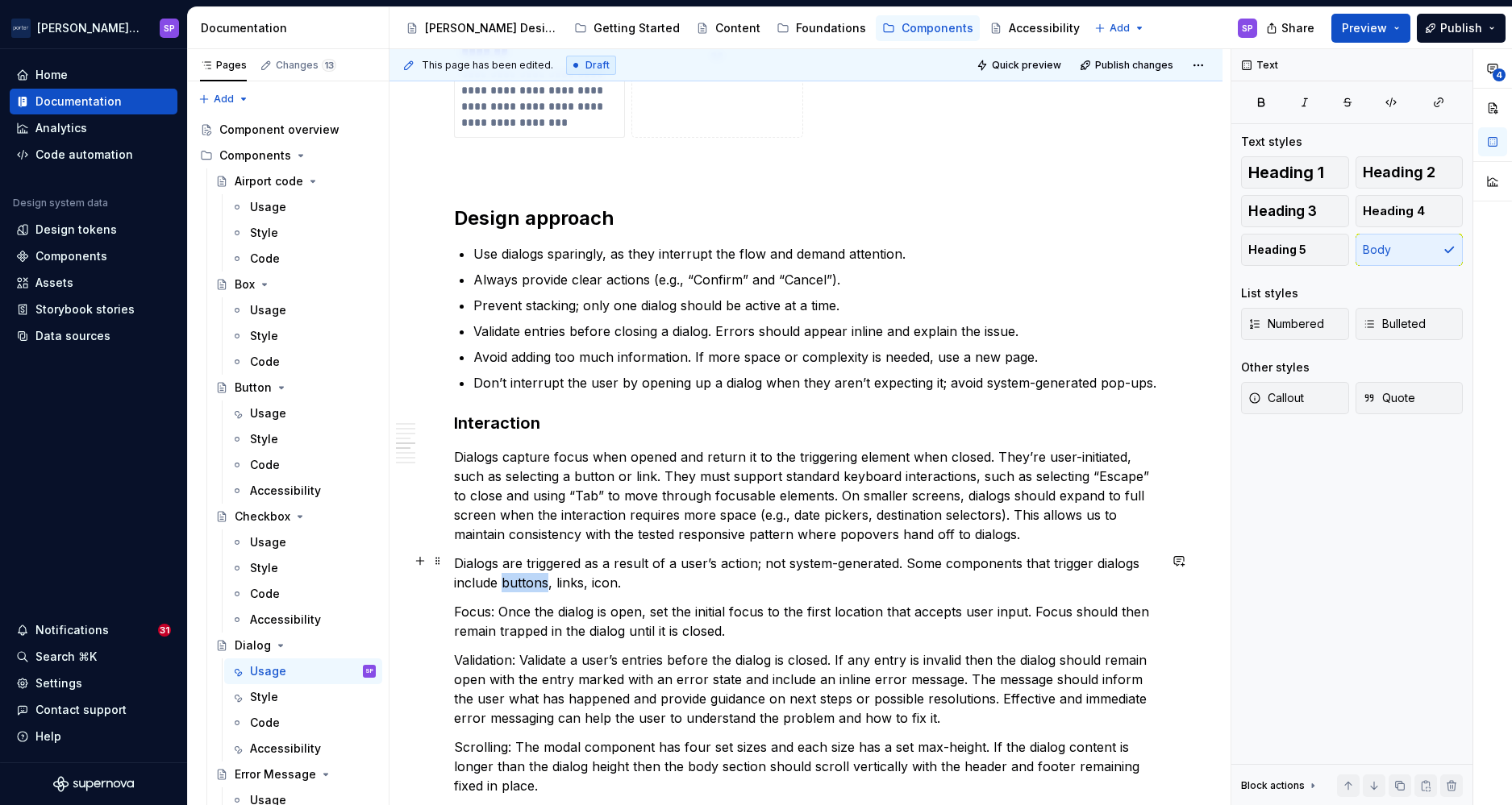
click at [543, 588] on p "Dialogs are triggered as a result of a user’s action; not system-generated. Som…" at bounding box center [805, 573] width 704 height 39
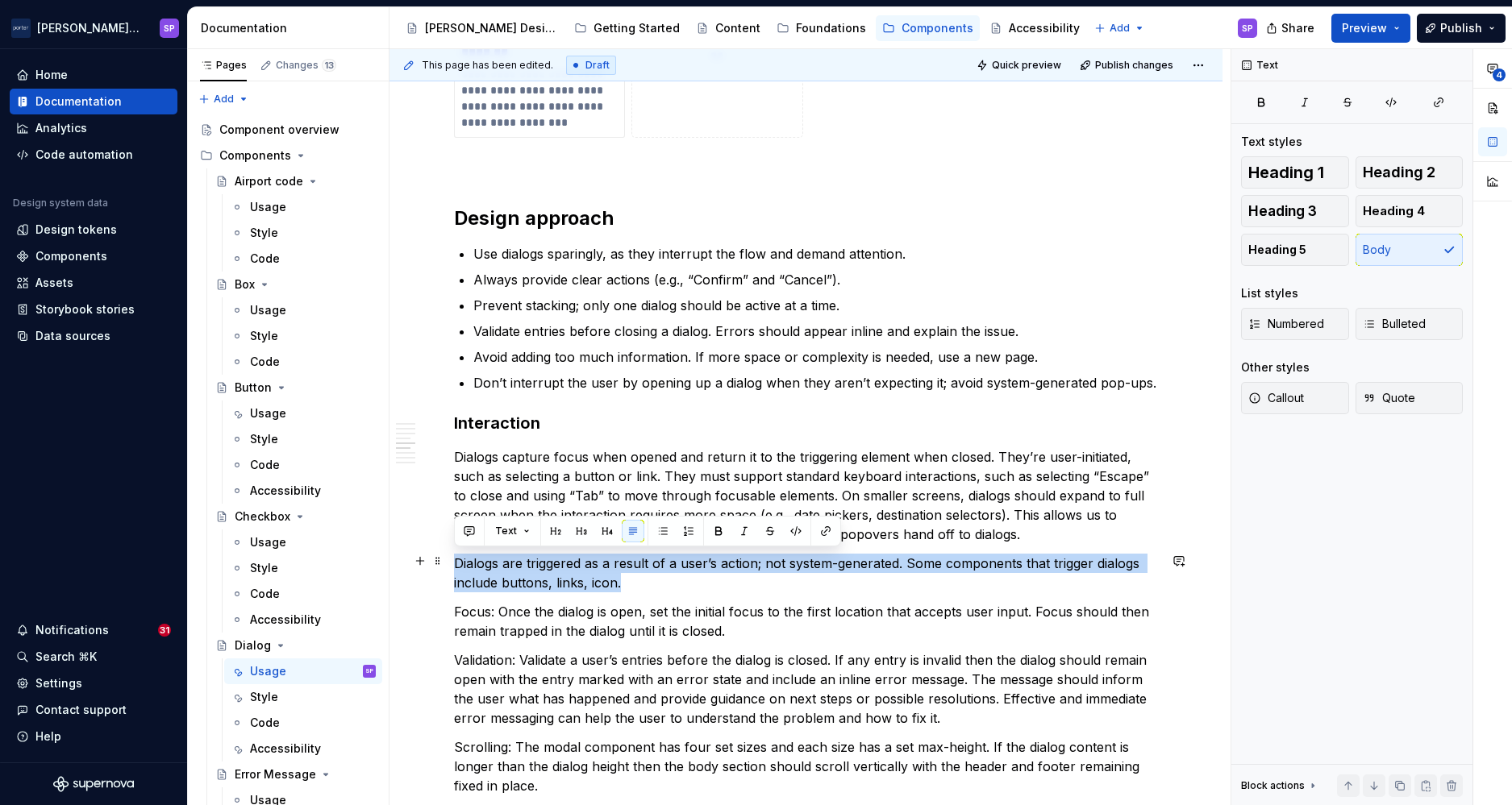
click at [543, 588] on p "Dialogs are triggered as a result of a user’s action; not system-generated. Som…" at bounding box center [805, 573] width 704 height 39
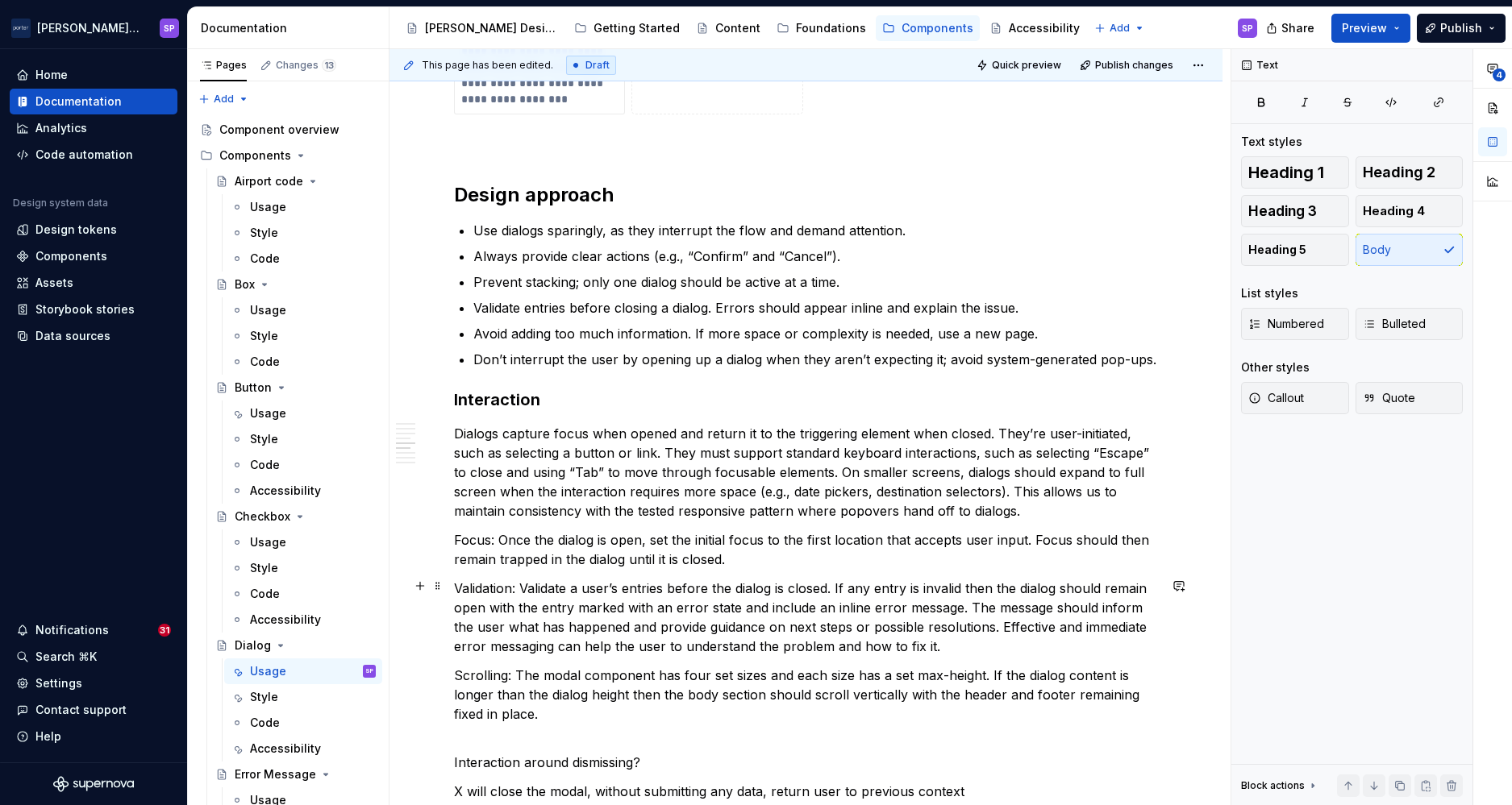
scroll to position [1916, 0]
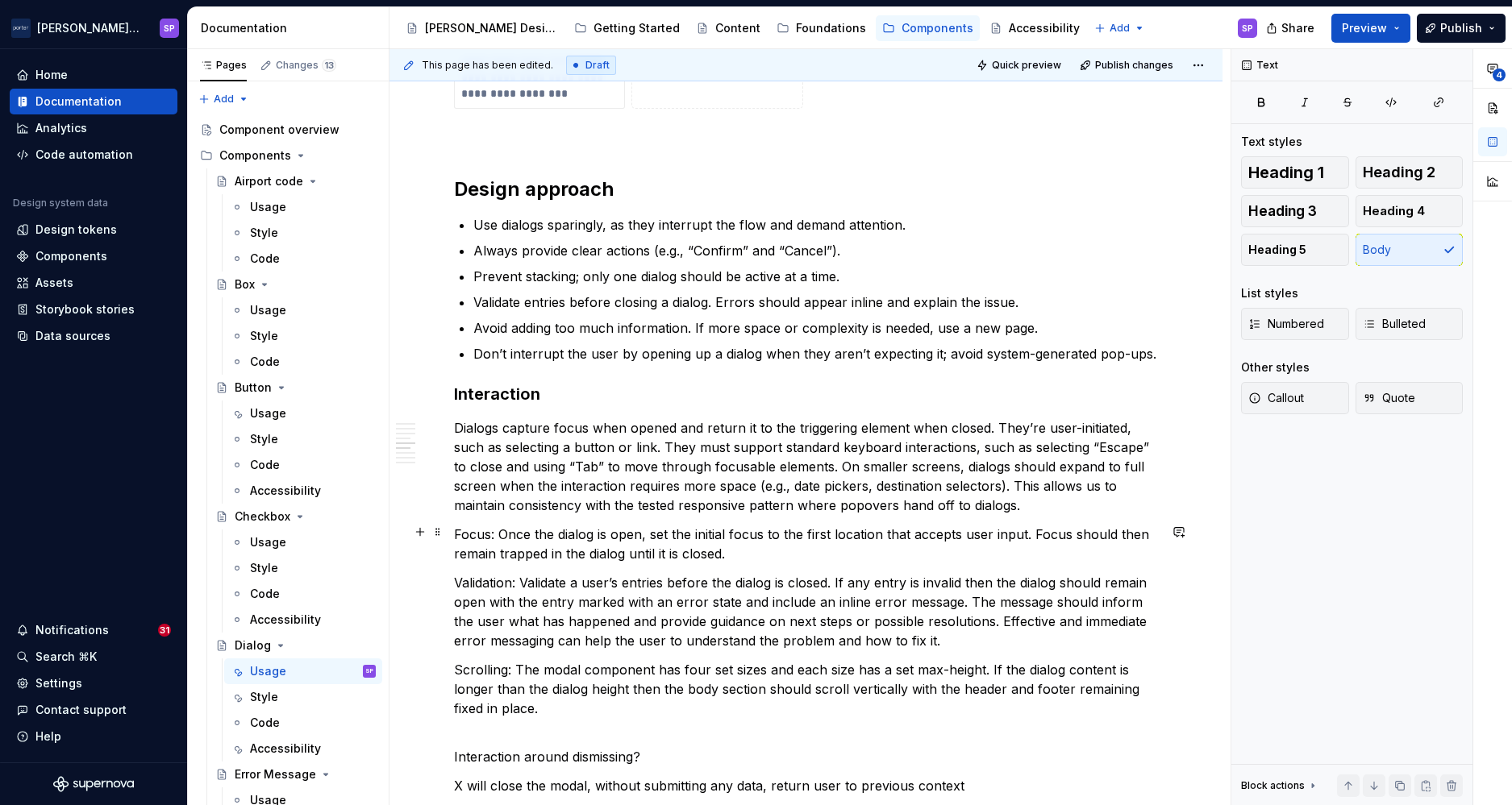
click at [572, 529] on p "Focus: Once the dialog is open, set the initial focus to the first location tha…" at bounding box center [805, 544] width 704 height 39
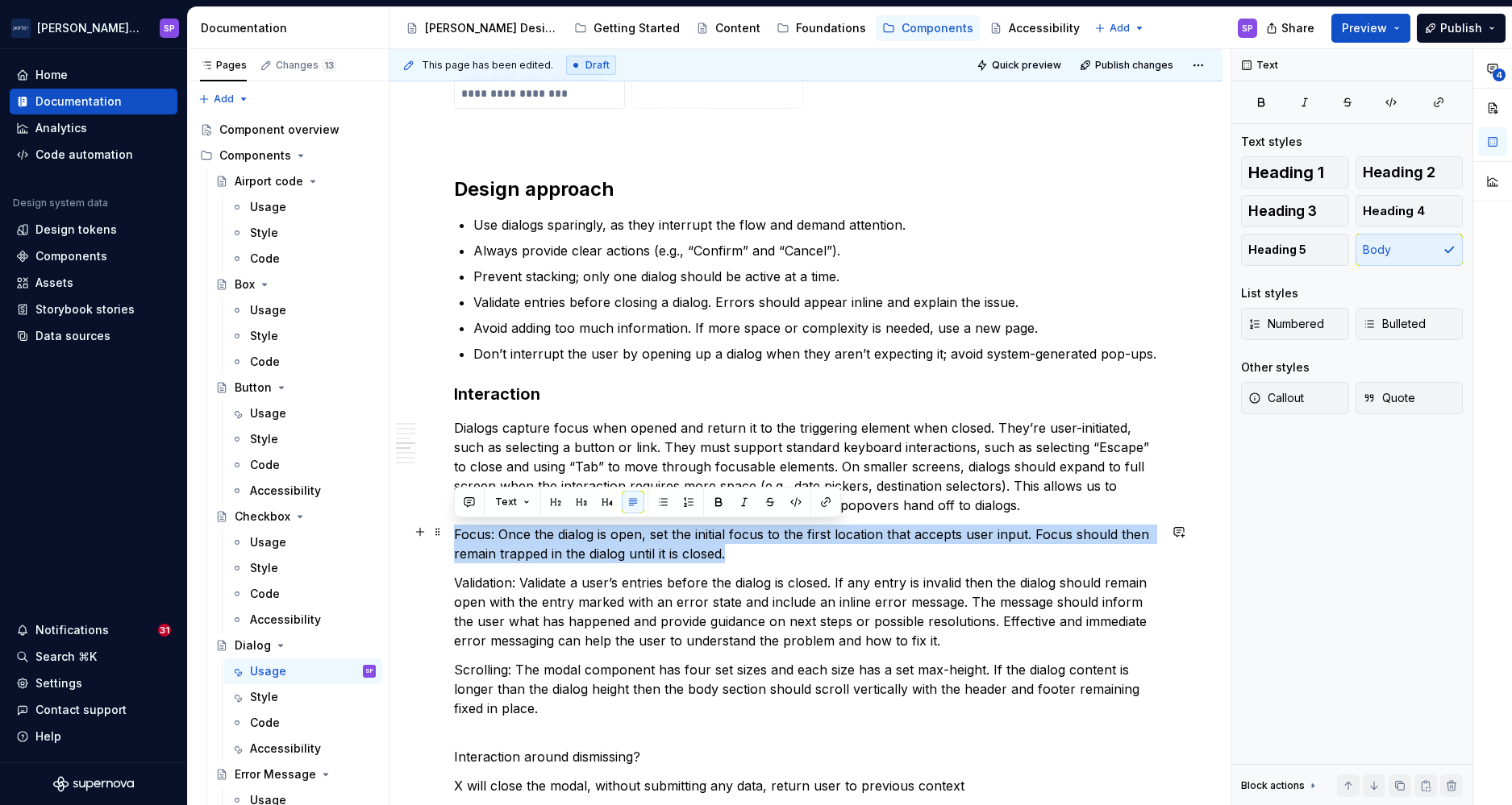
click at [572, 529] on p "Focus: Once the dialog is open, set the initial focus to the first location tha…" at bounding box center [805, 544] width 704 height 39
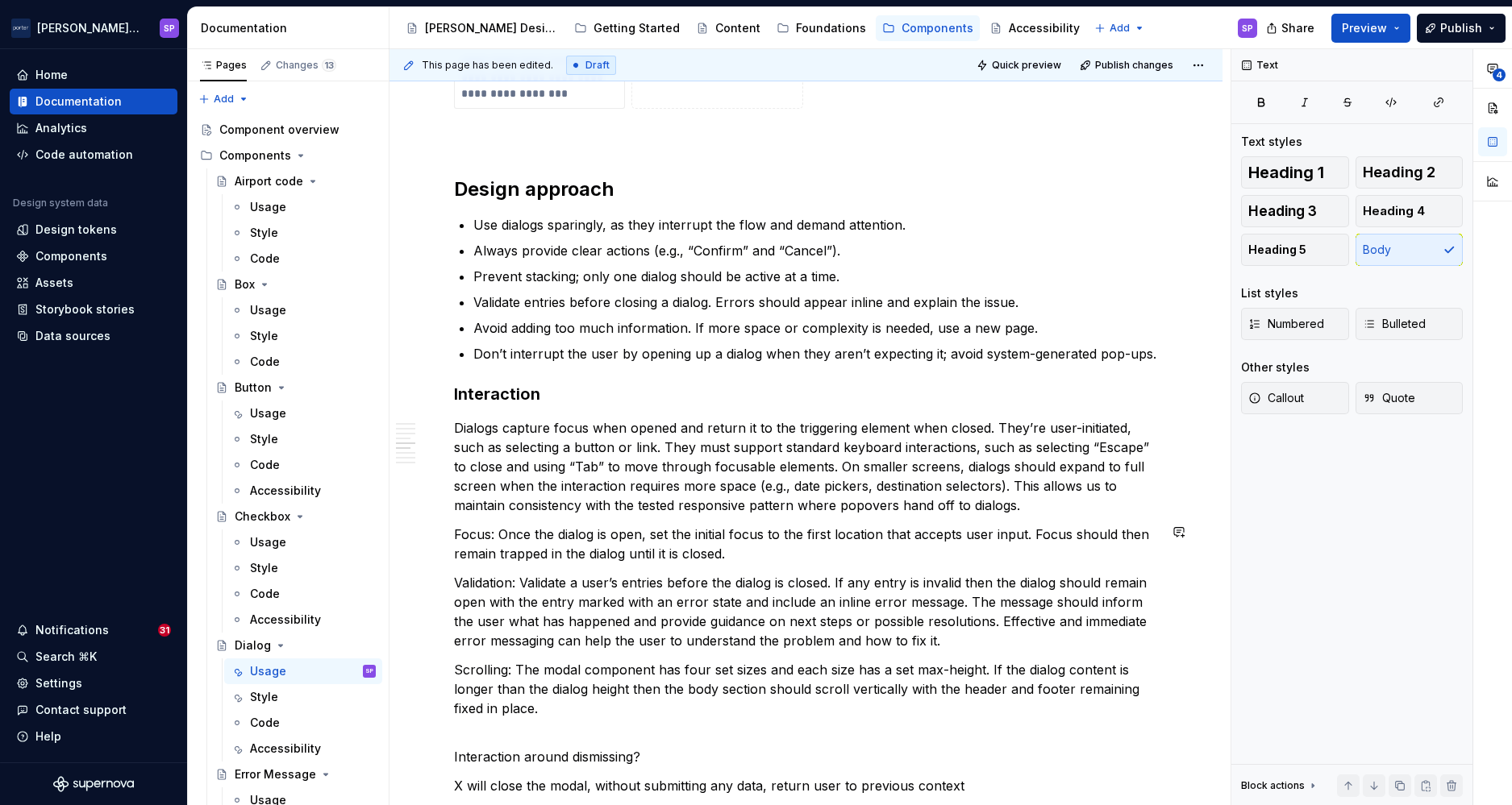
click at [572, 529] on p "Focus: Once the dialog is open, set the initial focus to the first location tha…" at bounding box center [805, 544] width 704 height 39
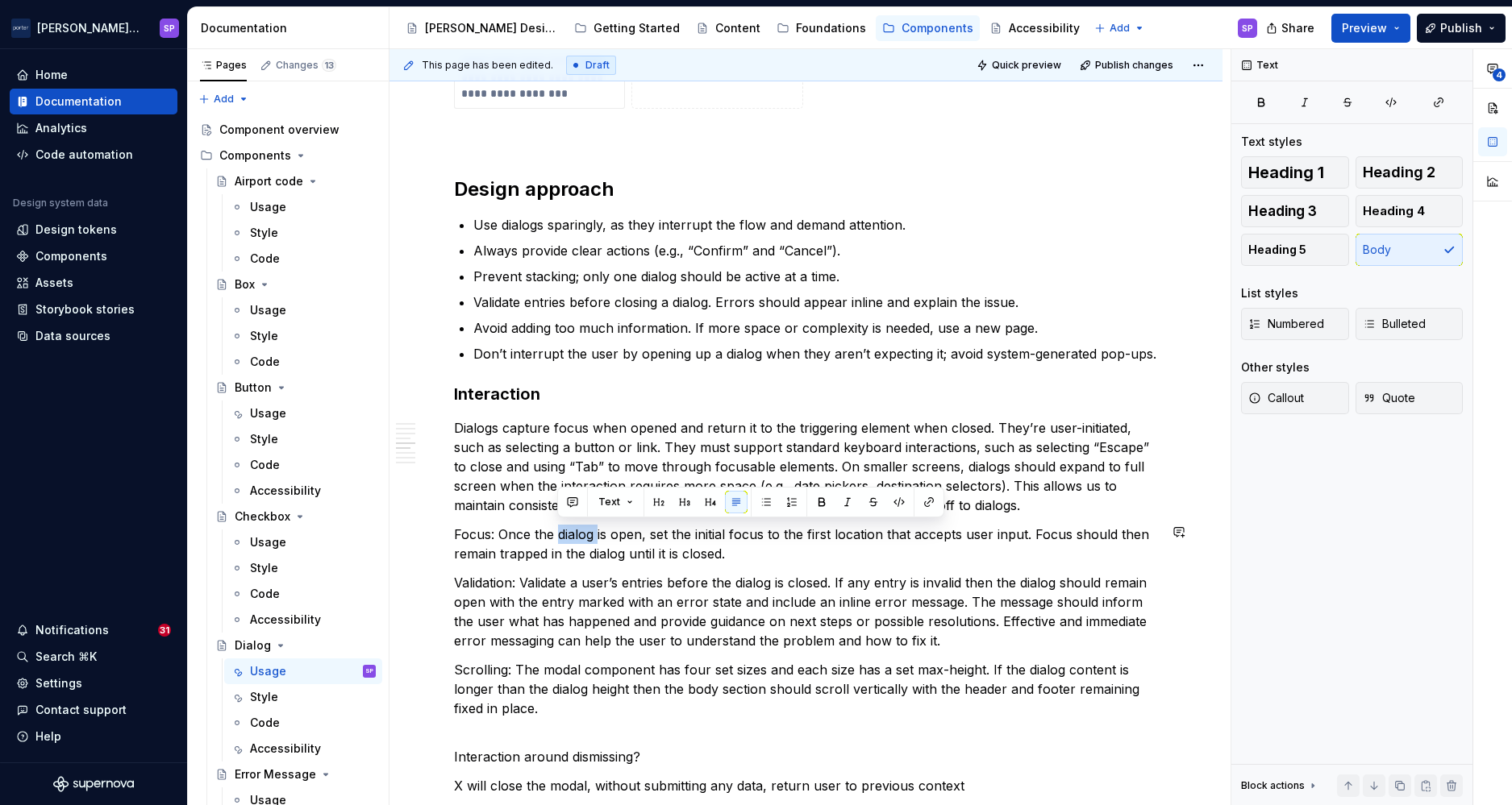
click at [572, 529] on p "Focus: Once the dialog is open, set the initial focus to the first location tha…" at bounding box center [805, 544] width 704 height 39
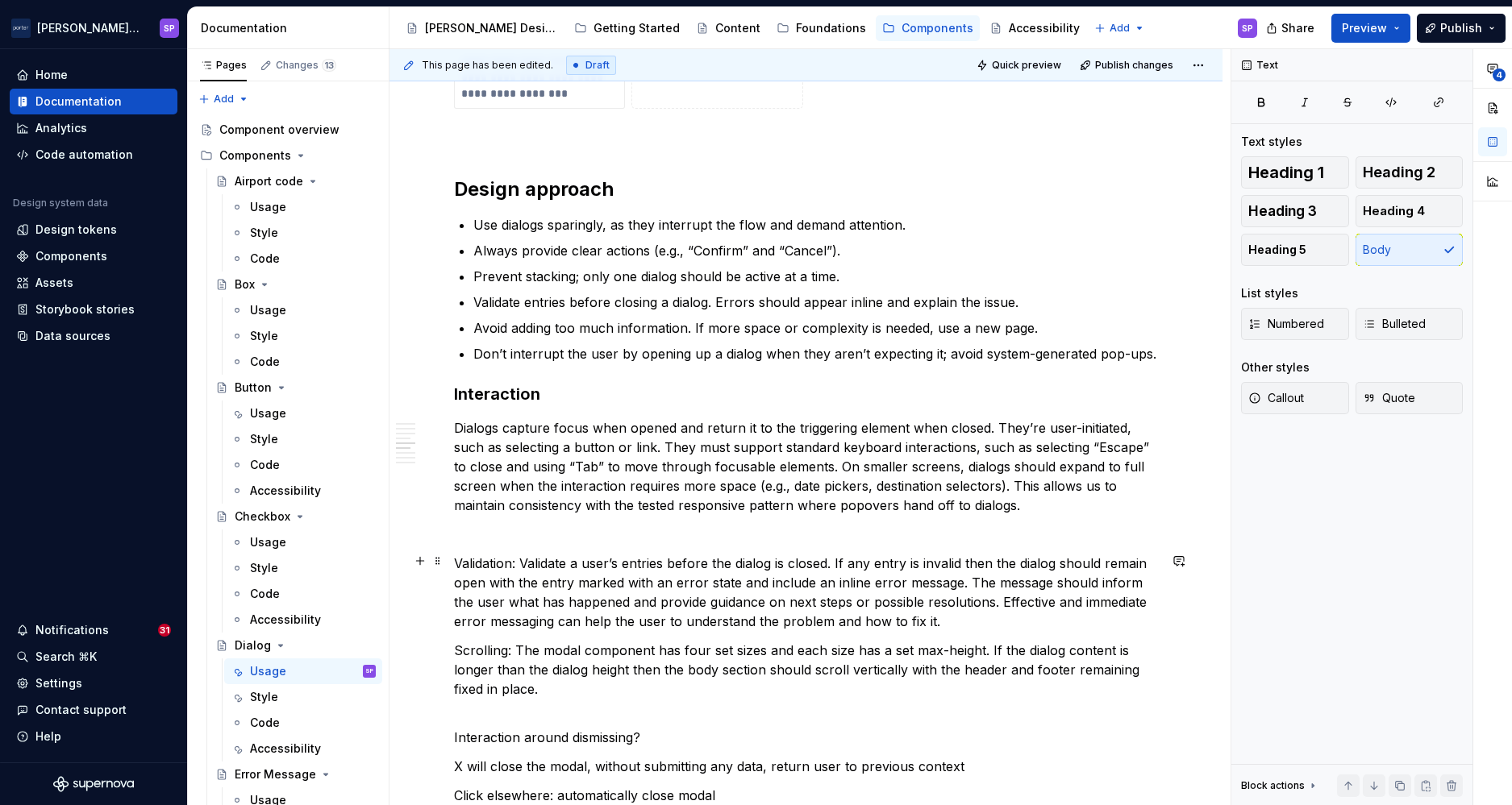
click at [616, 610] on p "Validation: Validate a user’s entries before the dialog is closed. If any entry…" at bounding box center [805, 592] width 704 height 77
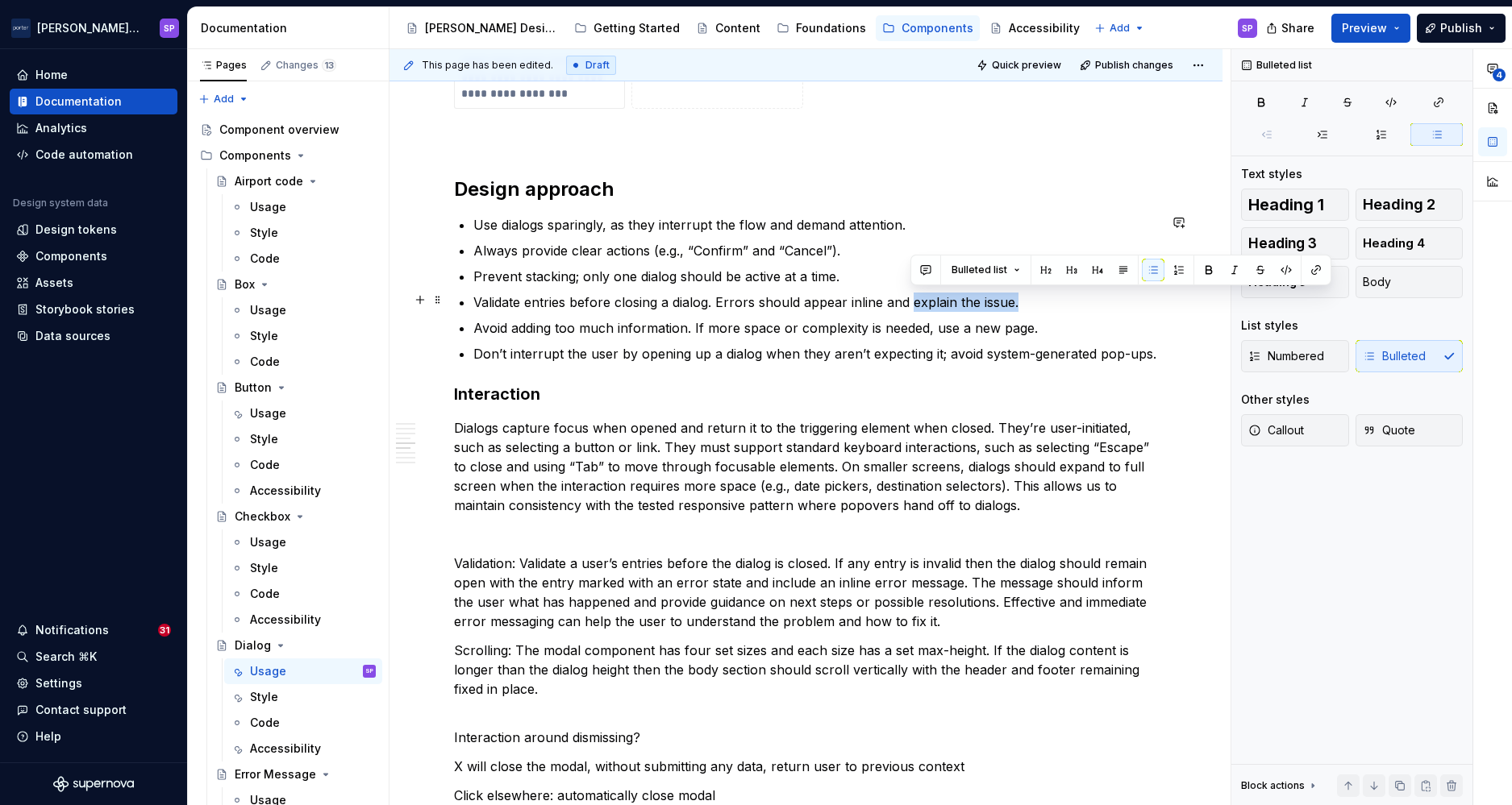
drag, startPoint x: 909, startPoint y: 293, endPoint x: 1027, endPoint y: 294, distance: 118.0
click at [1027, 294] on p "Validate entries before closing a dialog. Errors should appear inline and expla…" at bounding box center [816, 302] width 685 height 19
click at [919, 591] on p "Validation: Validate a user’s entries before the dialog is closed. If any entry…" at bounding box center [805, 592] width 704 height 77
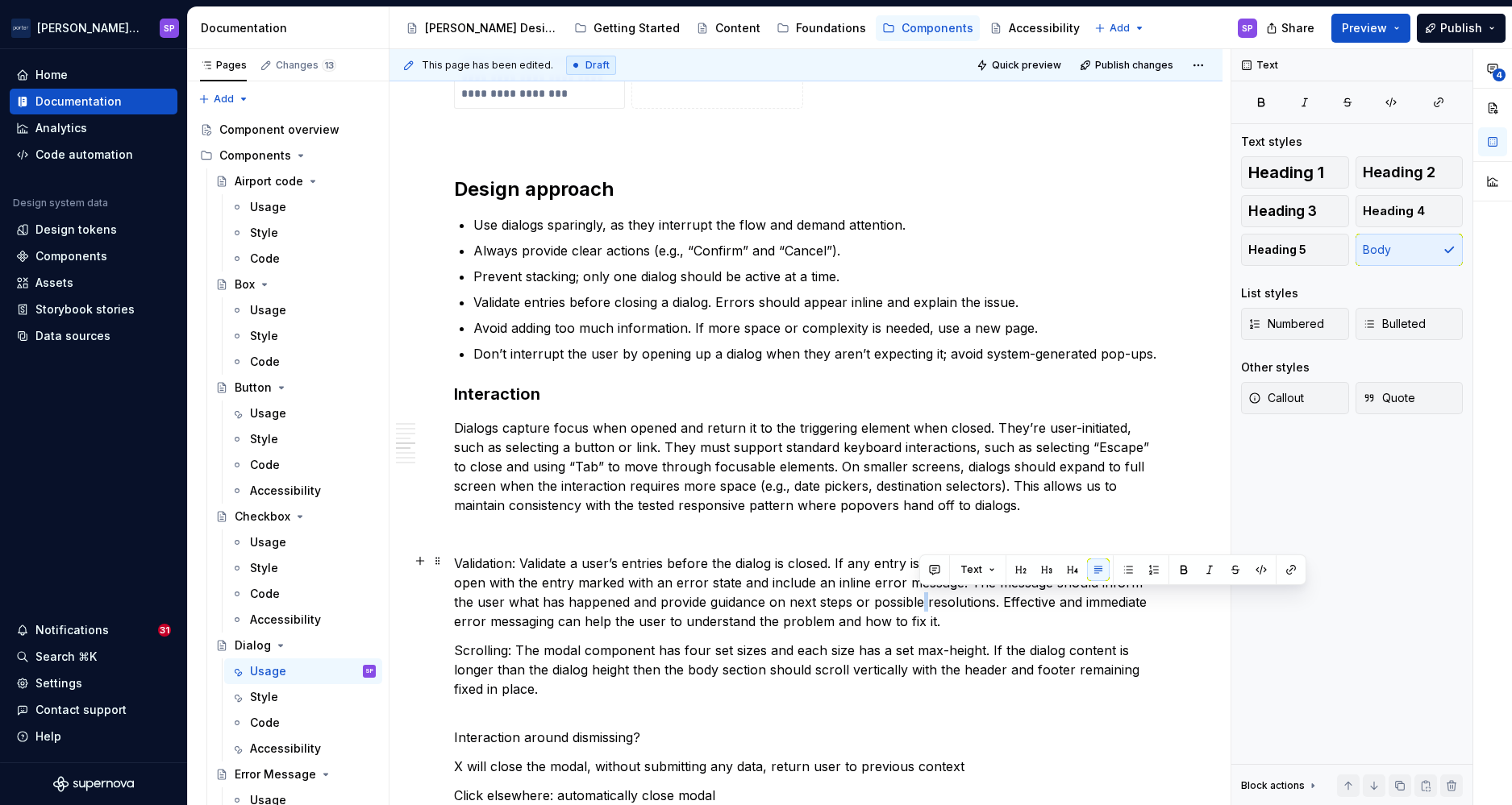
click at [919, 591] on p "Validation: Validate a user’s entries before the dialog is closed. If any entry…" at bounding box center [805, 592] width 704 height 77
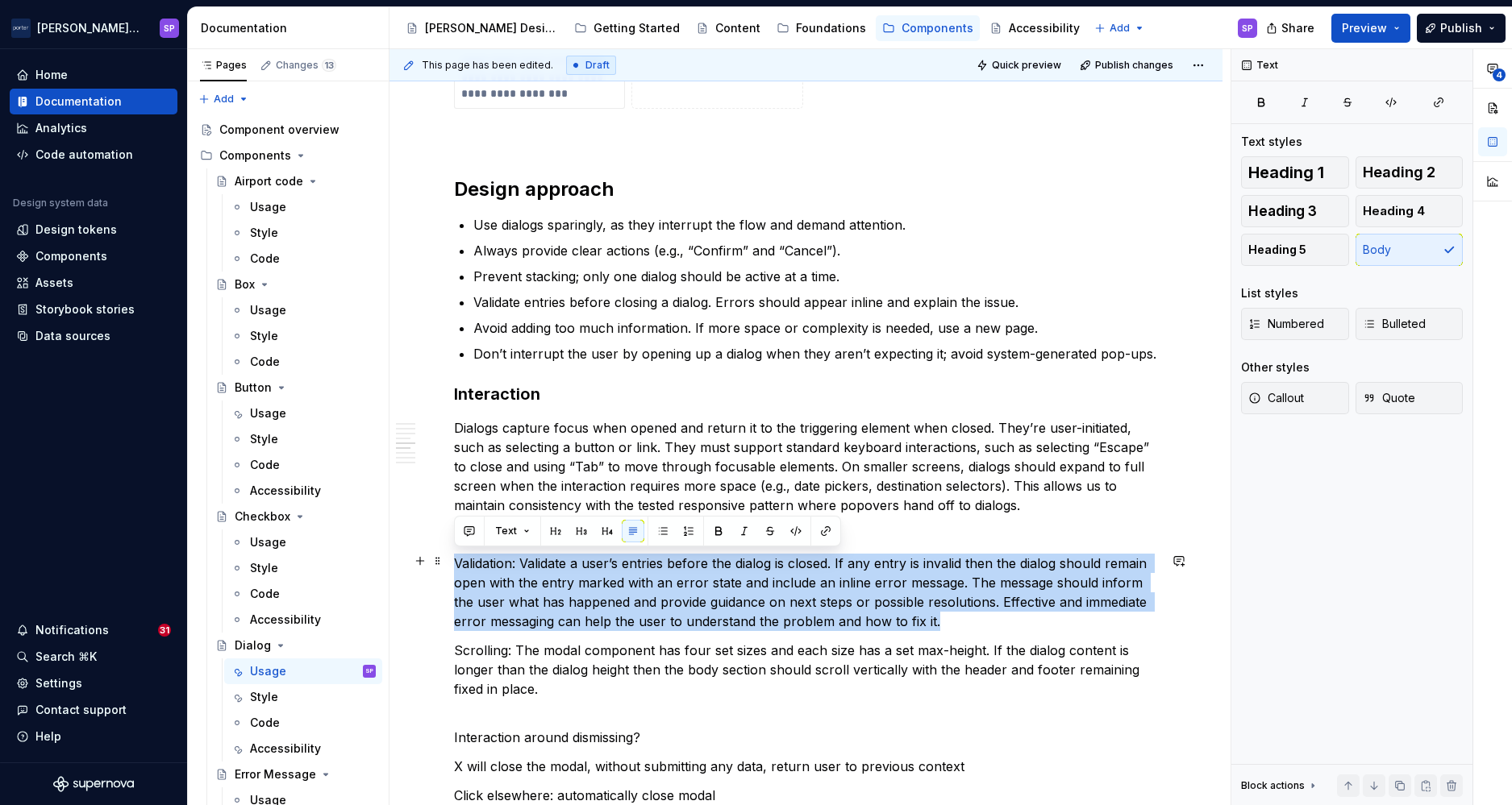
click at [919, 591] on p "Validation: Validate a user’s entries before the dialog is closed. If any entry…" at bounding box center [805, 592] width 704 height 77
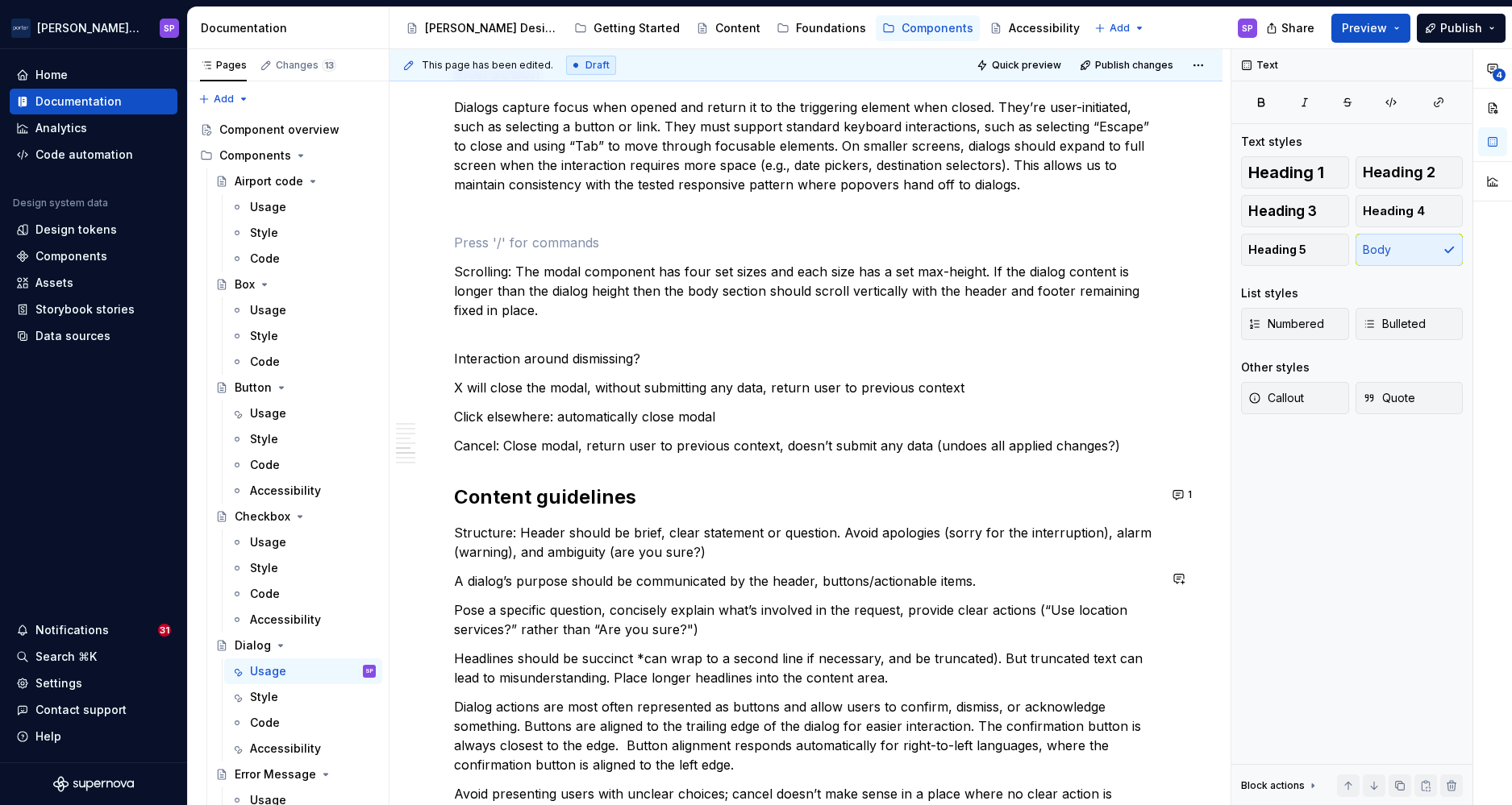
scroll to position [2251, 0]
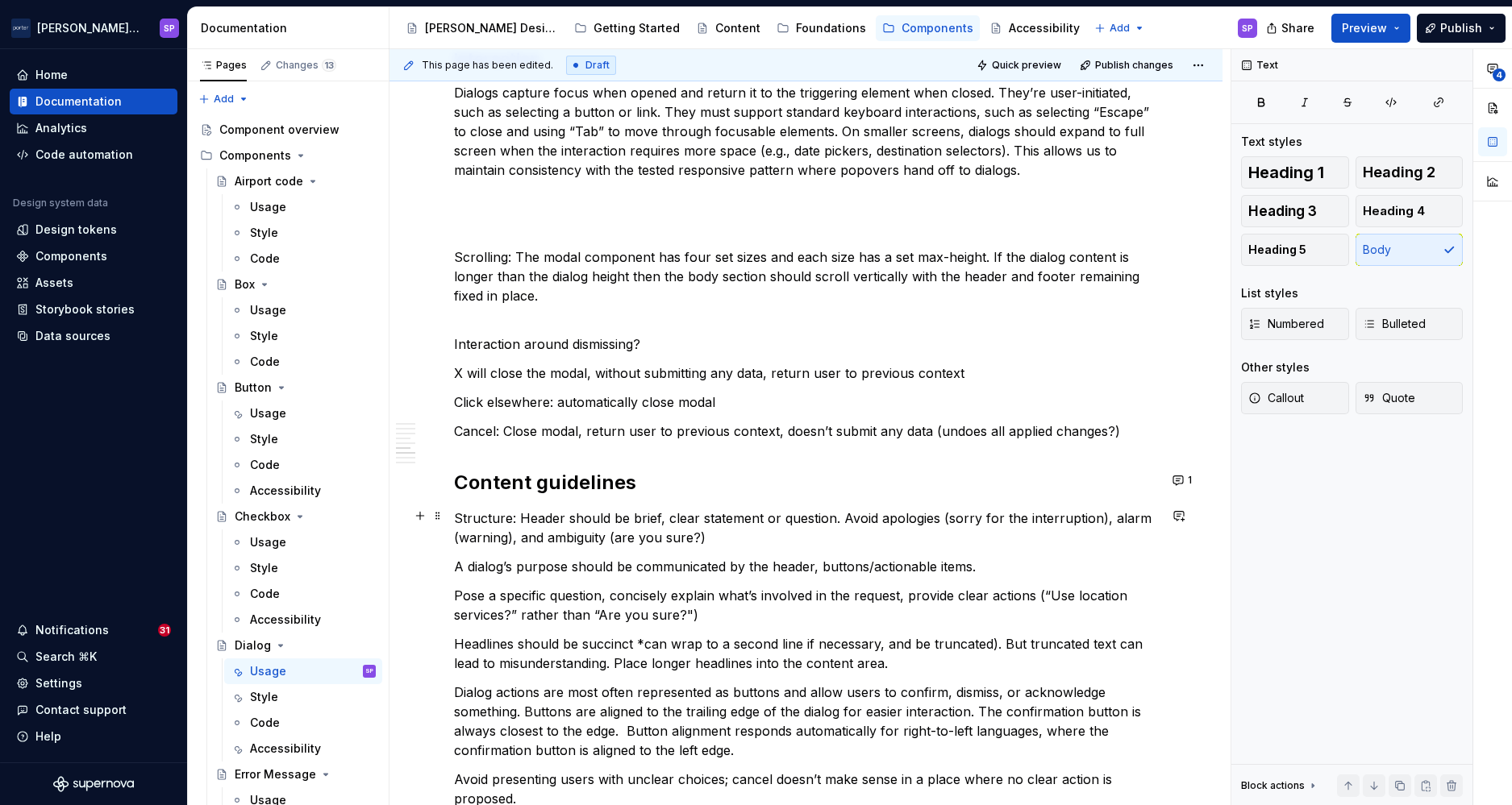
click at [837, 543] on p "Structure: Header should be brief, clear statement or question. Avoid apologies…" at bounding box center [805, 528] width 704 height 39
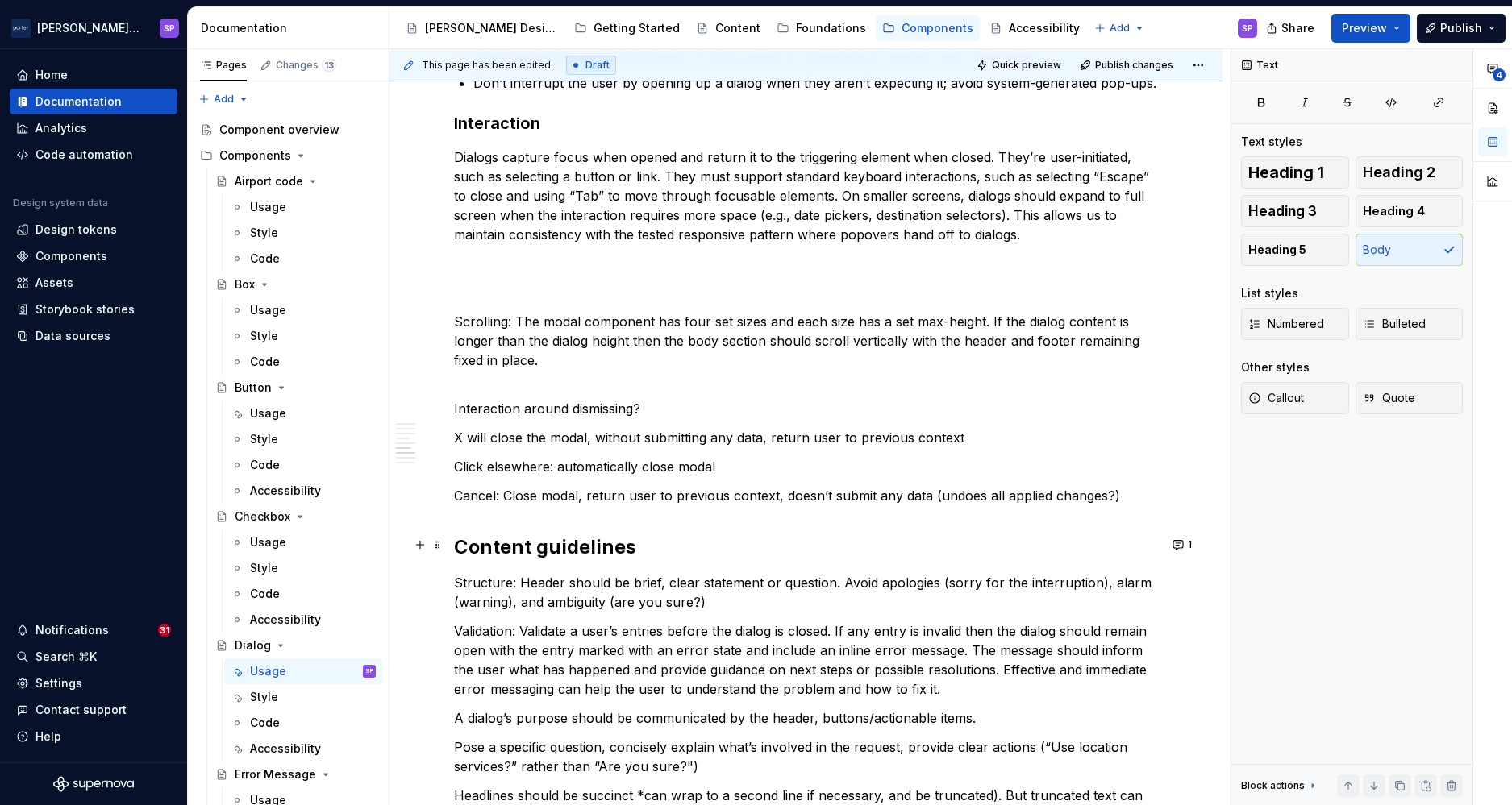
scroll to position [2182, 0]
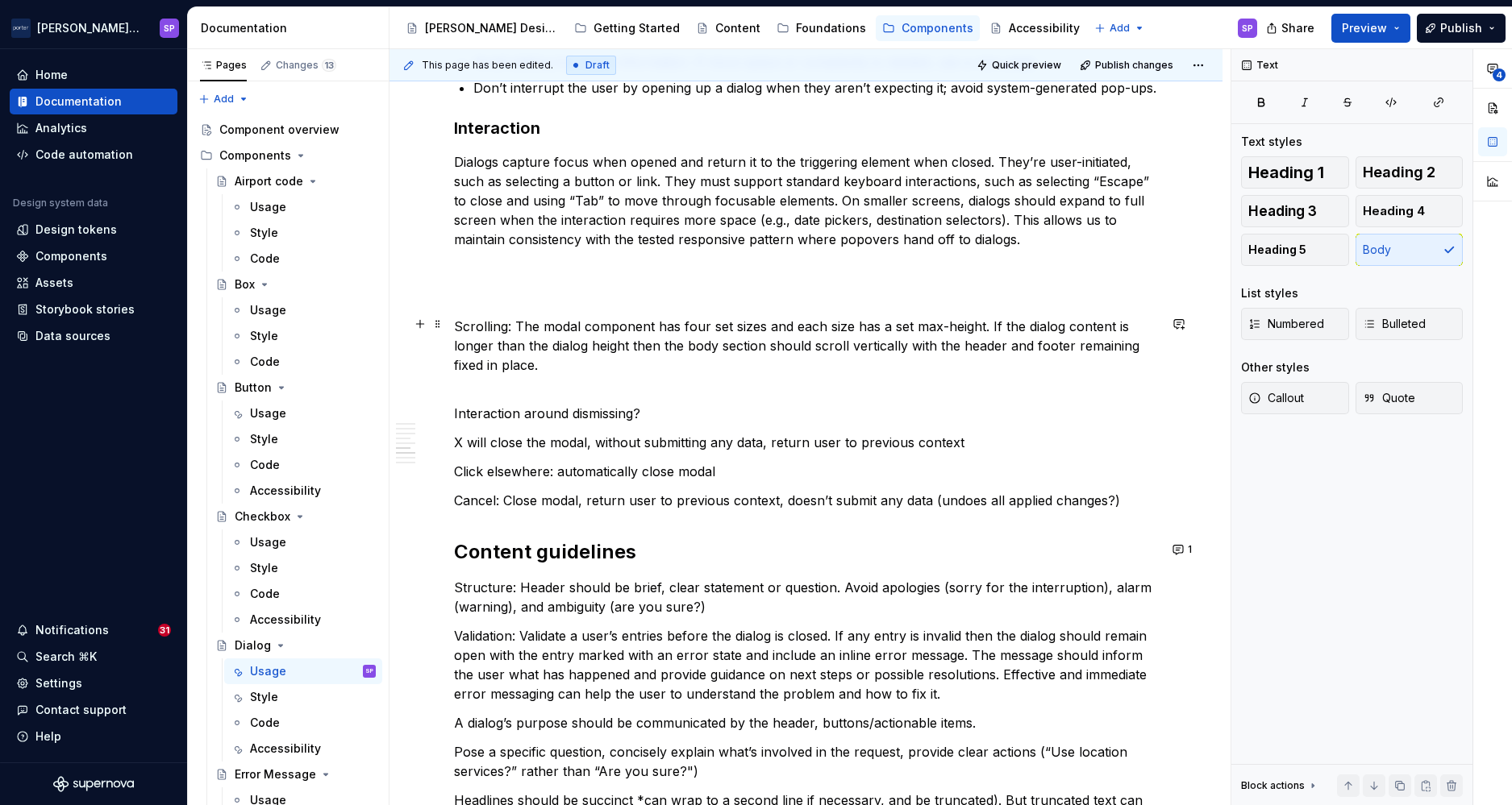
click at [660, 355] on p "Scrolling: The modal component has four set sizes and each size has a set max-h…" at bounding box center [805, 355] width 704 height 77
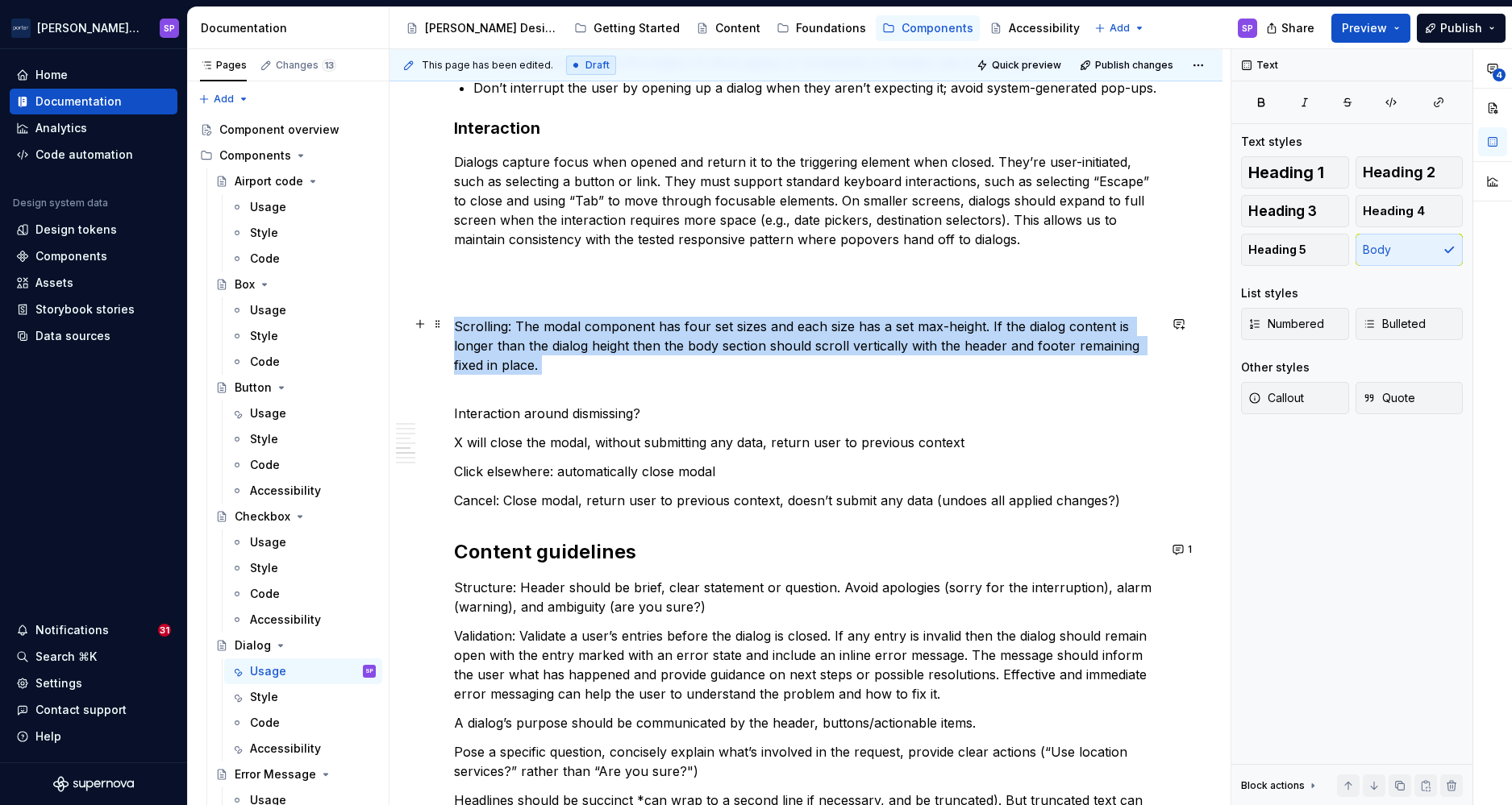
click at [660, 355] on p "Scrolling: The modal component has four set sizes and each size has a set max-h…" at bounding box center [805, 355] width 704 height 77
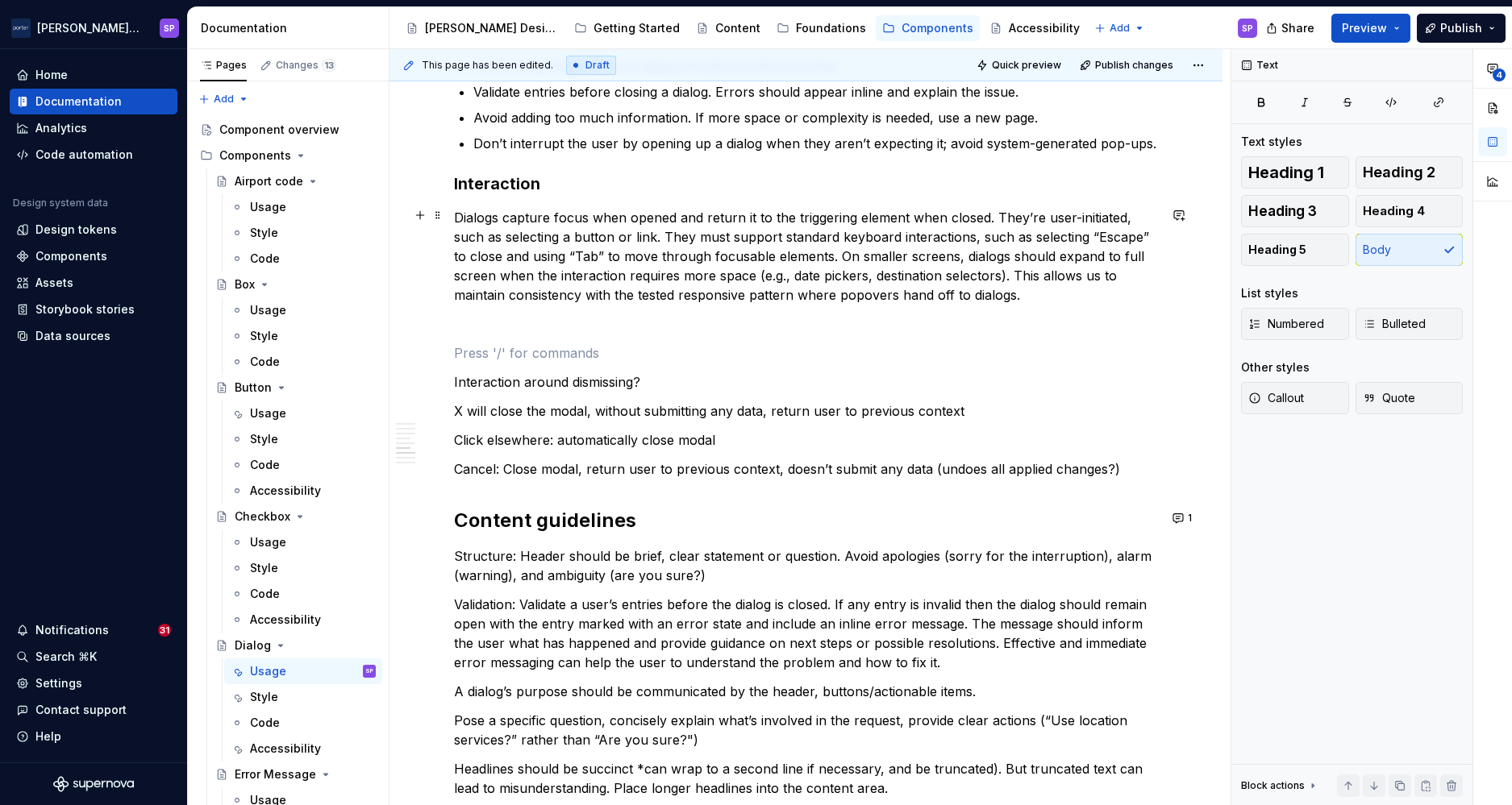
scroll to position [2056, 0]
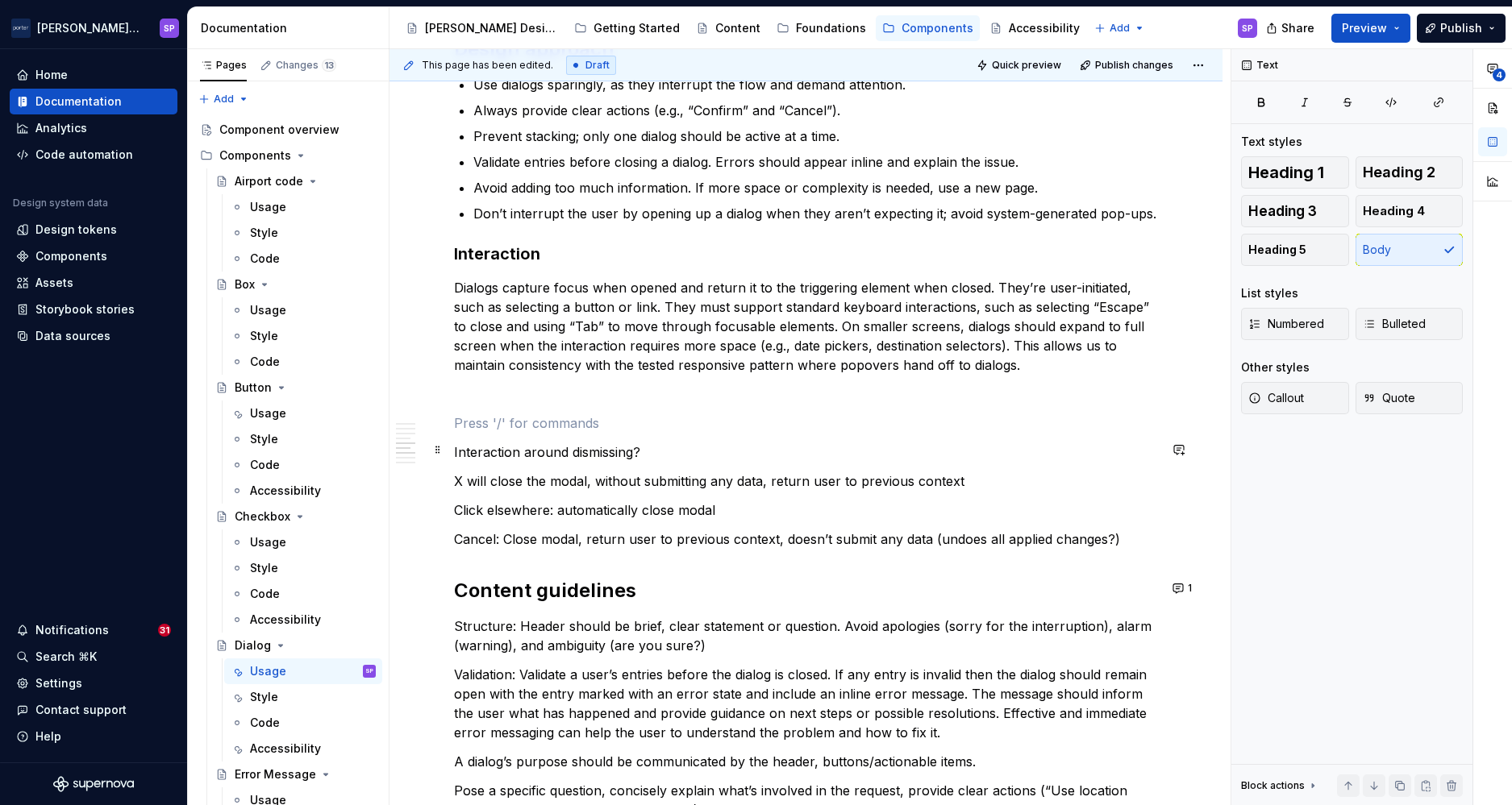
click at [531, 447] on p "Interaction around dismissing?" at bounding box center [805, 452] width 704 height 19
click at [467, 262] on h3 "Interaction" at bounding box center [805, 253] width 704 height 22
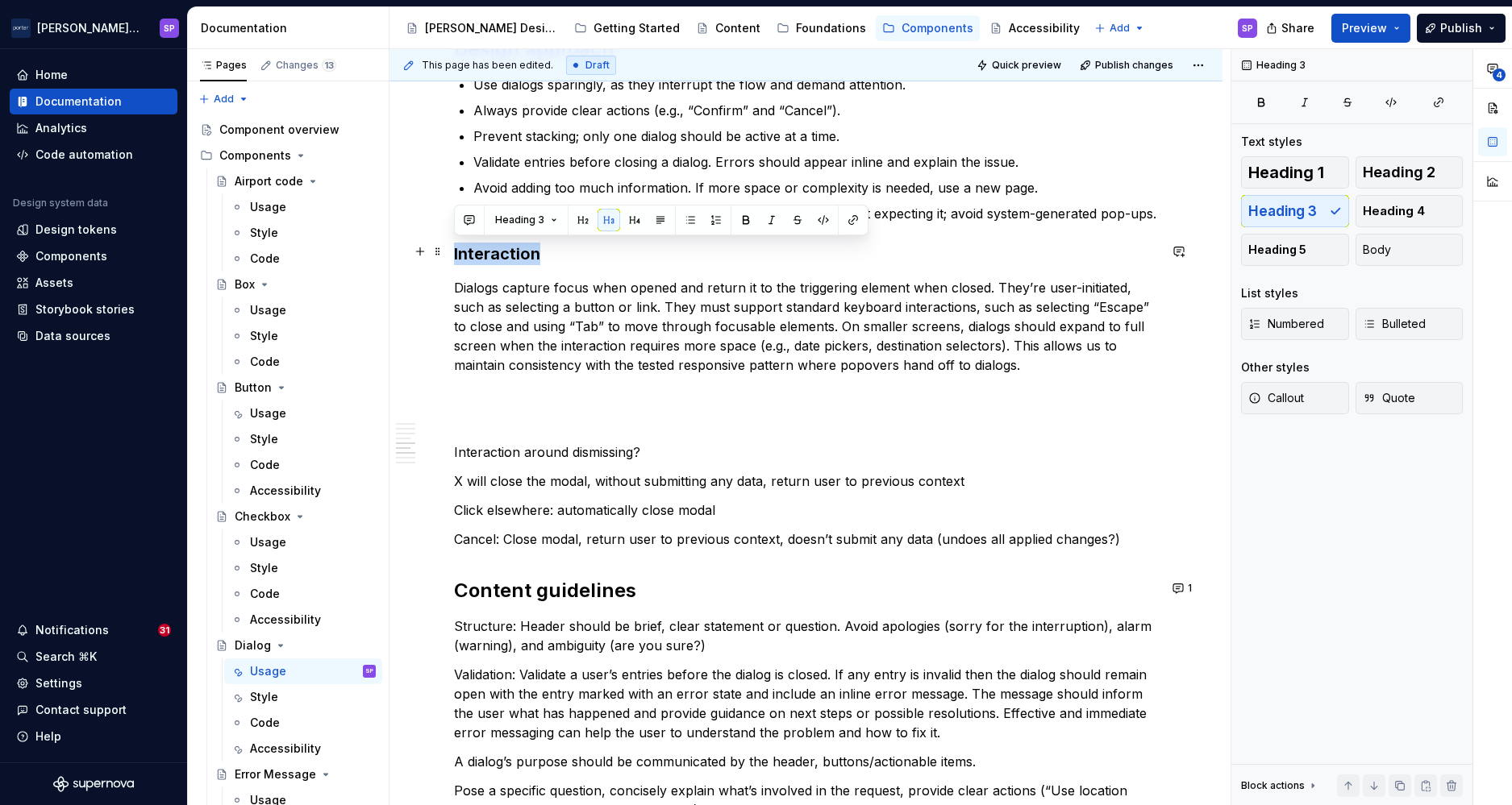
click at [467, 262] on h3 "Interaction" at bounding box center [805, 253] width 704 height 22
click at [504, 394] on p at bounding box center [805, 394] width 704 height 19
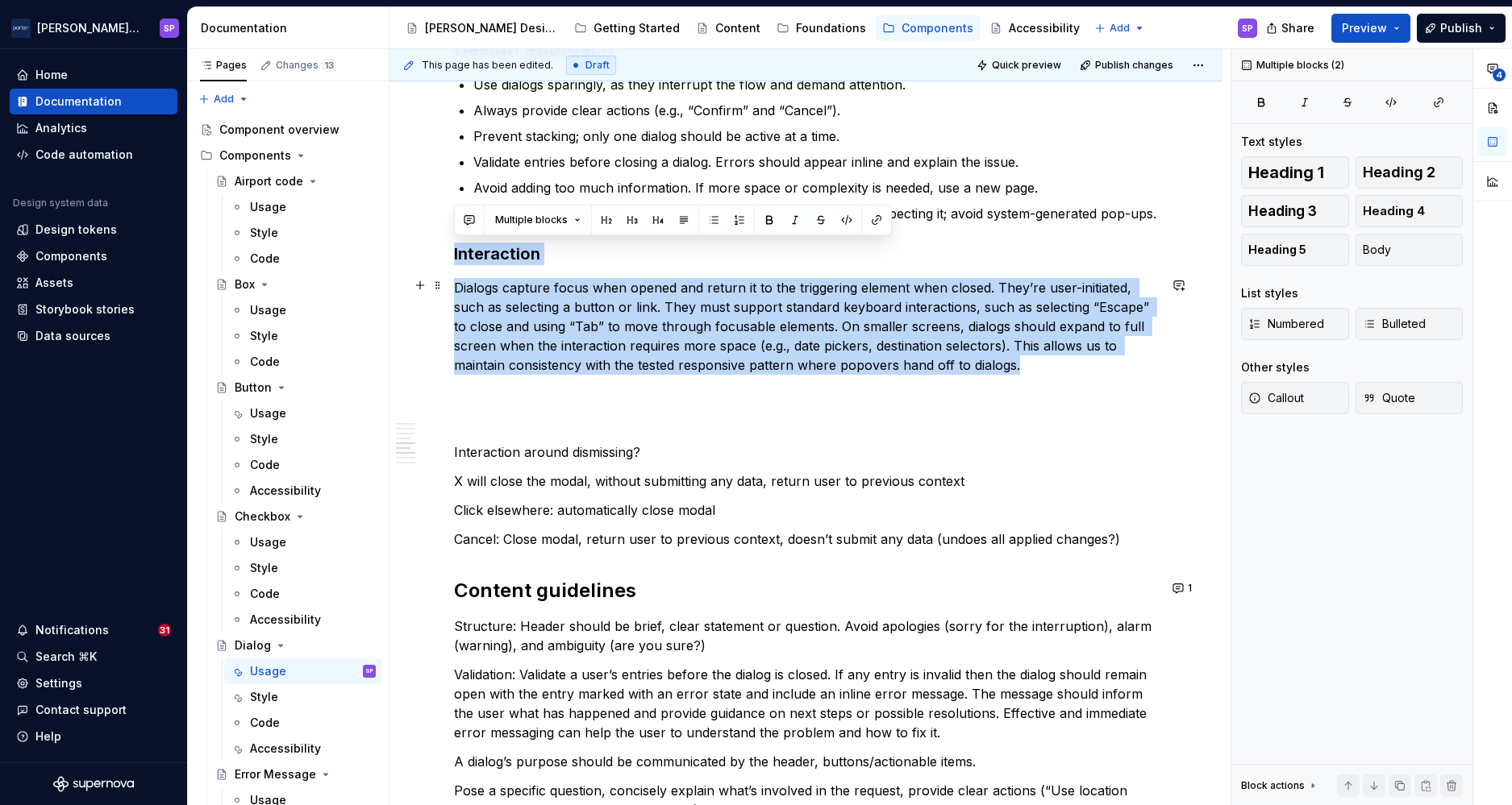
drag, startPoint x: 456, startPoint y: 248, endPoint x: 1042, endPoint y: 371, distance: 598.8
click at [1042, 371] on div "**********" at bounding box center [805, 127] width 704 height 3533
click at [1042, 371] on p "Dialogs capture focus when opened and return it to the triggering element when …" at bounding box center [805, 326] width 704 height 96
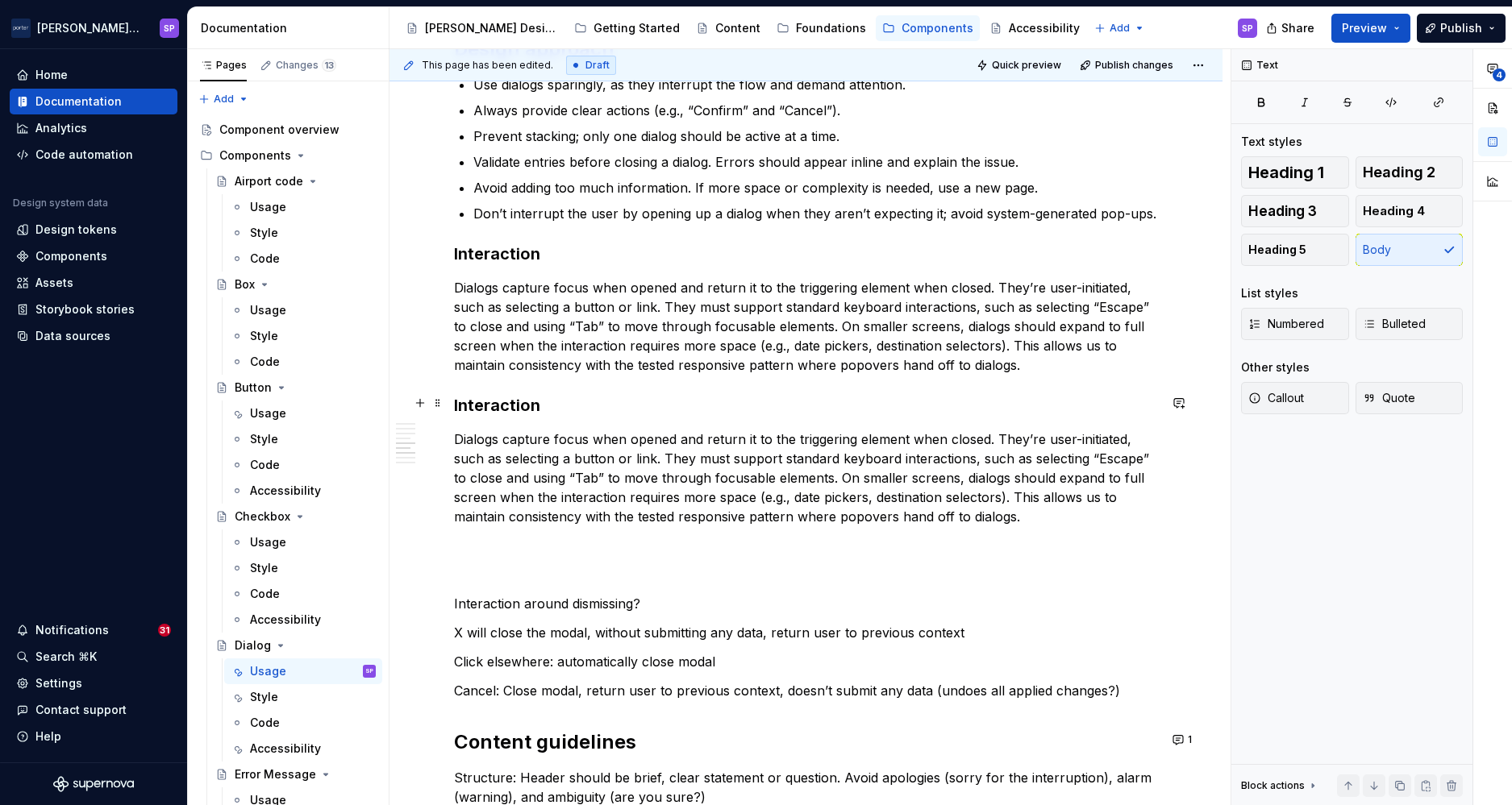
click at [490, 403] on h3 "Interaction" at bounding box center [805, 405] width 704 height 22
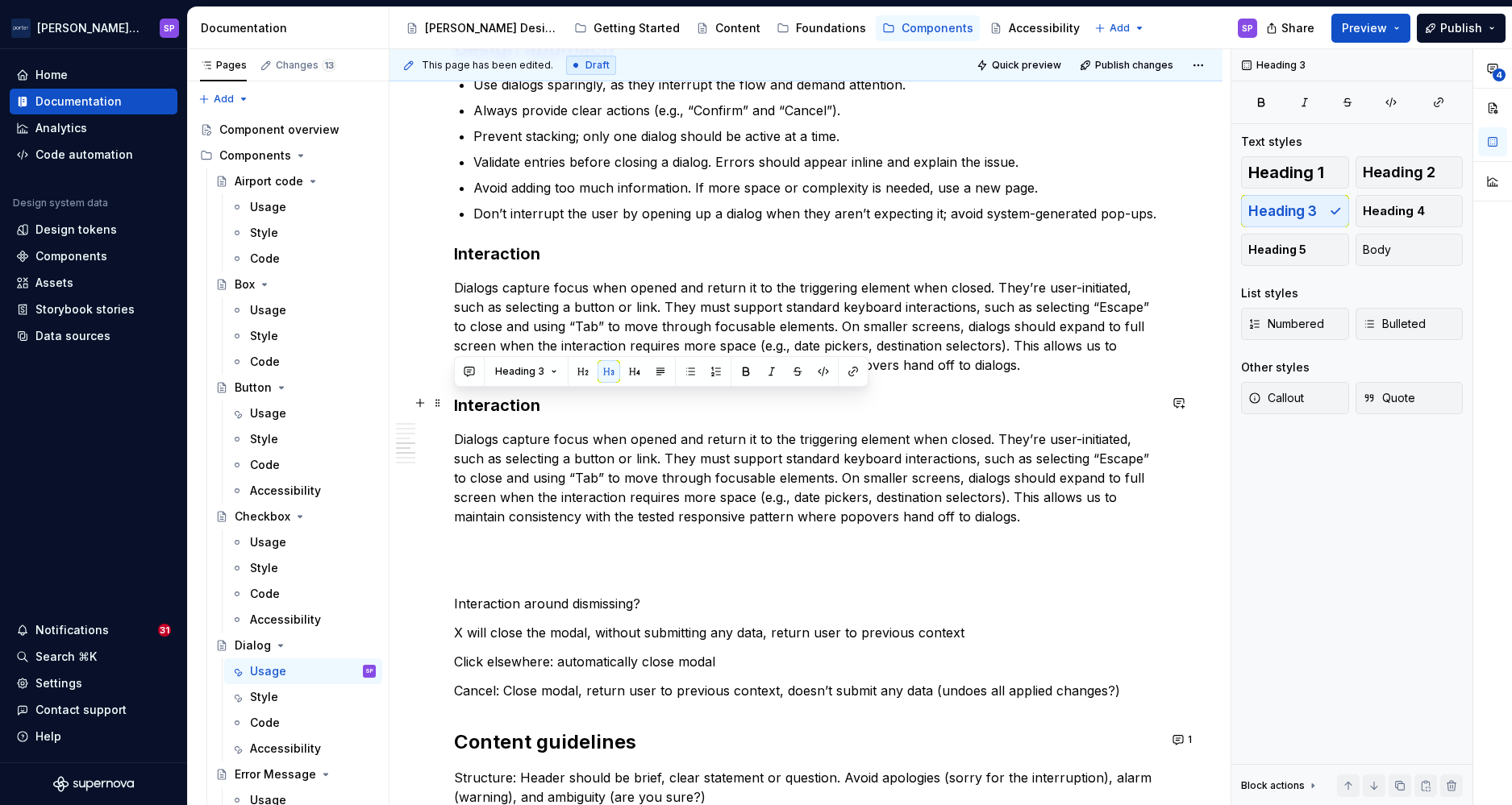
click at [490, 403] on h3 "Interaction" at bounding box center [805, 405] width 704 height 22
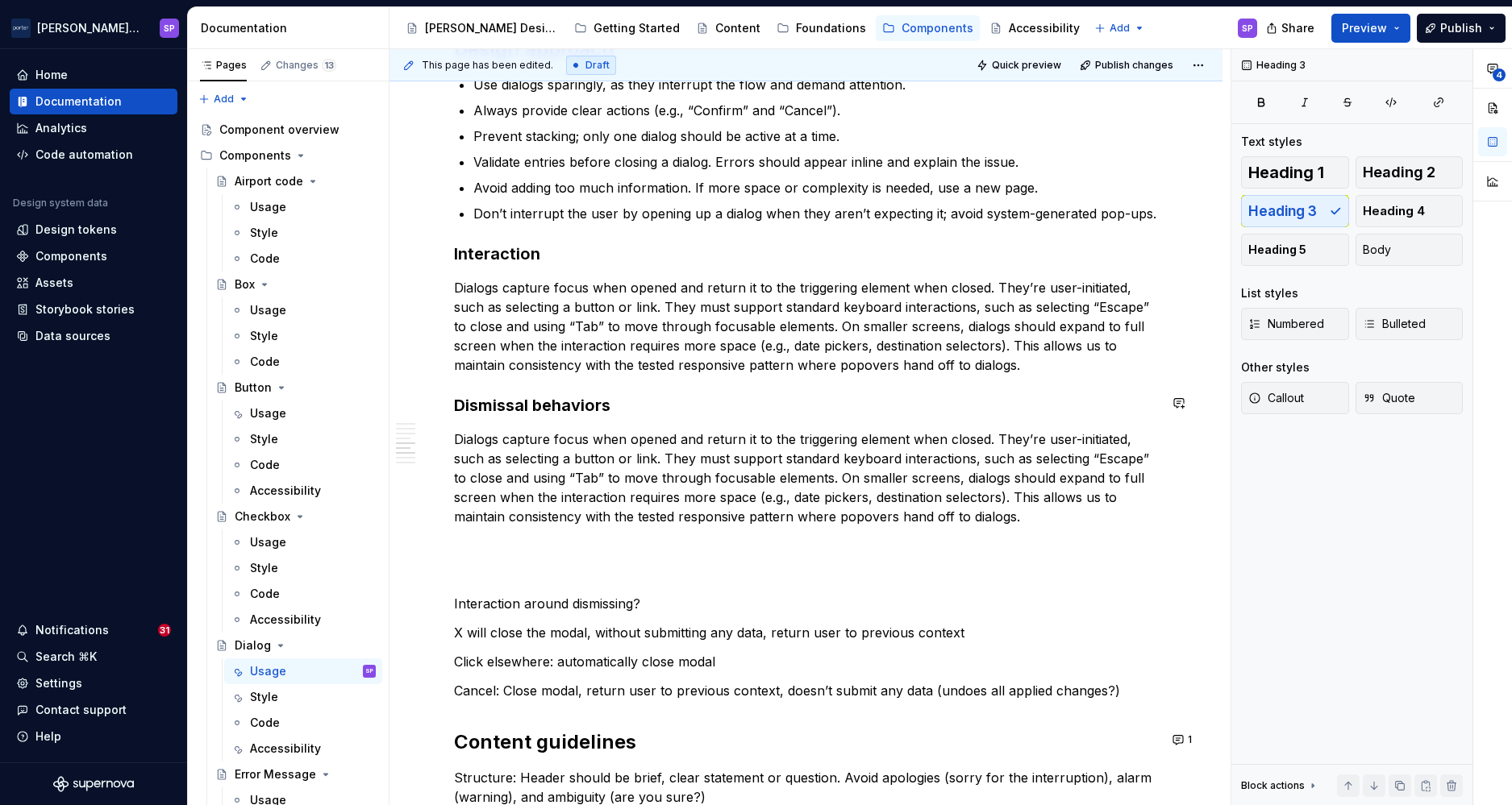
click at [500, 429] on p "Dialogs capture focus when opened and return it to the triggering element when …" at bounding box center [805, 478] width 704 height 96
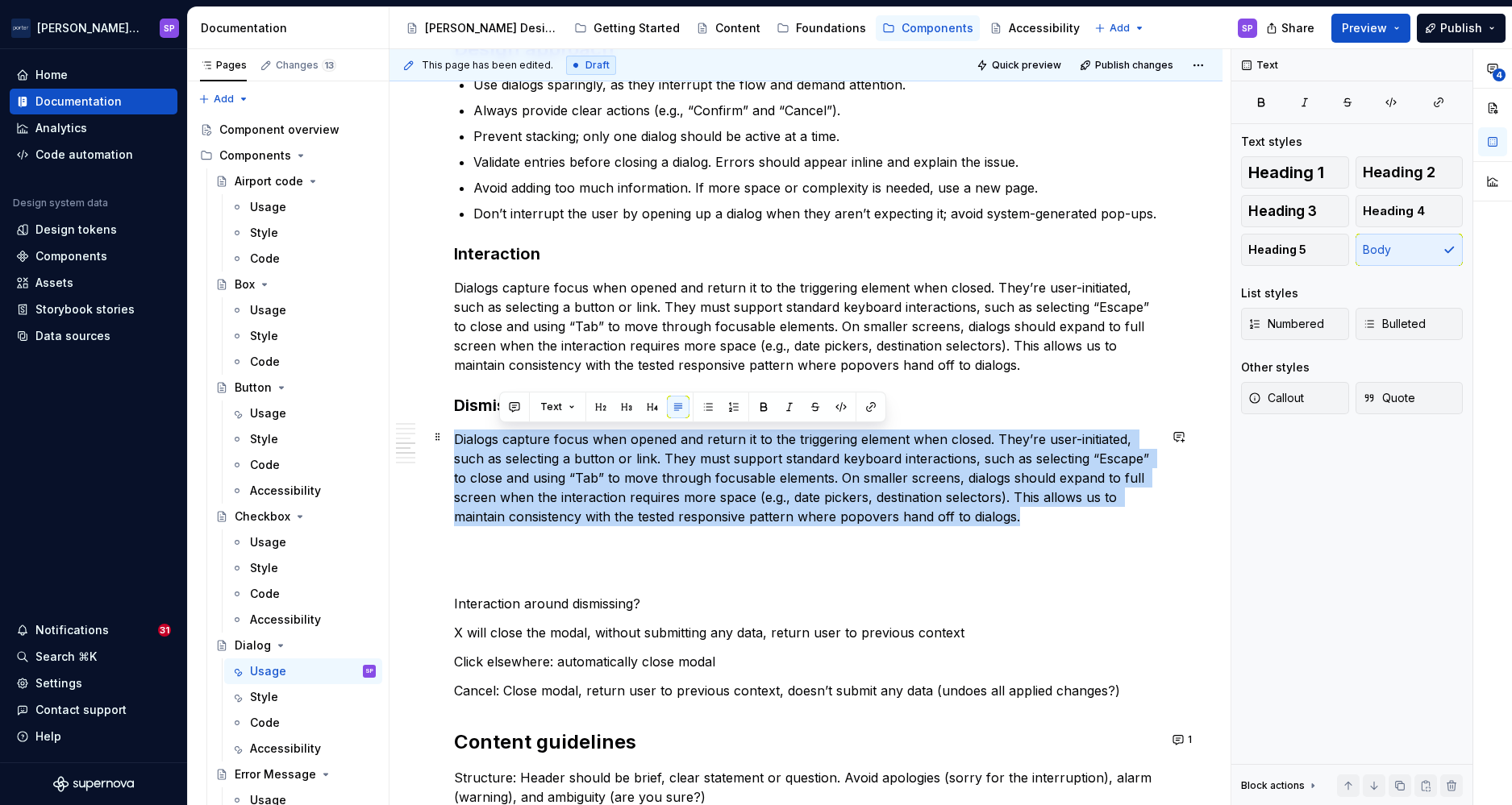
click at [500, 429] on p "Dialogs capture focus when opened and return it to the triggering element when …" at bounding box center [805, 478] width 704 height 96
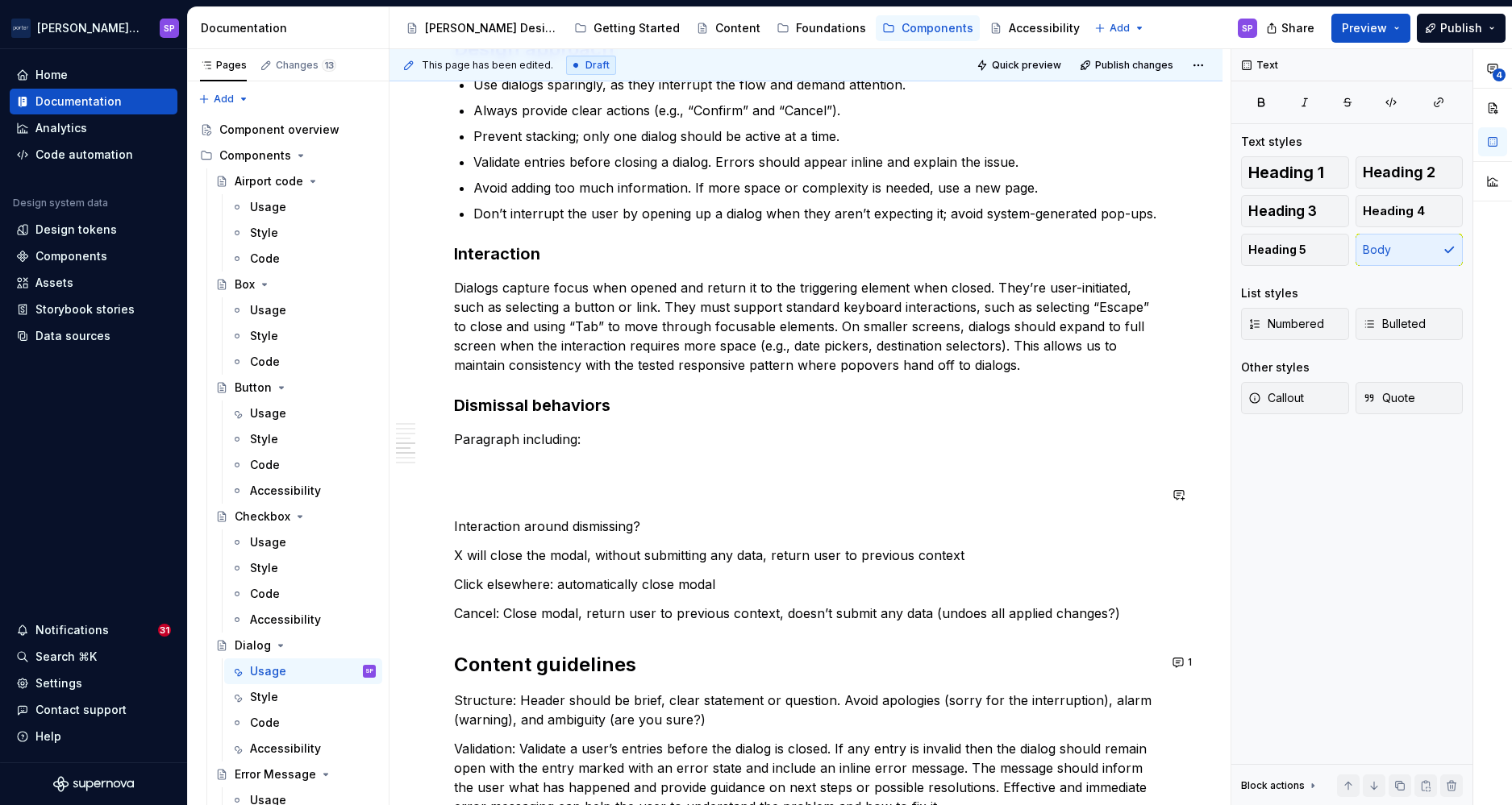
click at [508, 523] on p "Interaction around dismissing?" at bounding box center [805, 526] width 704 height 19
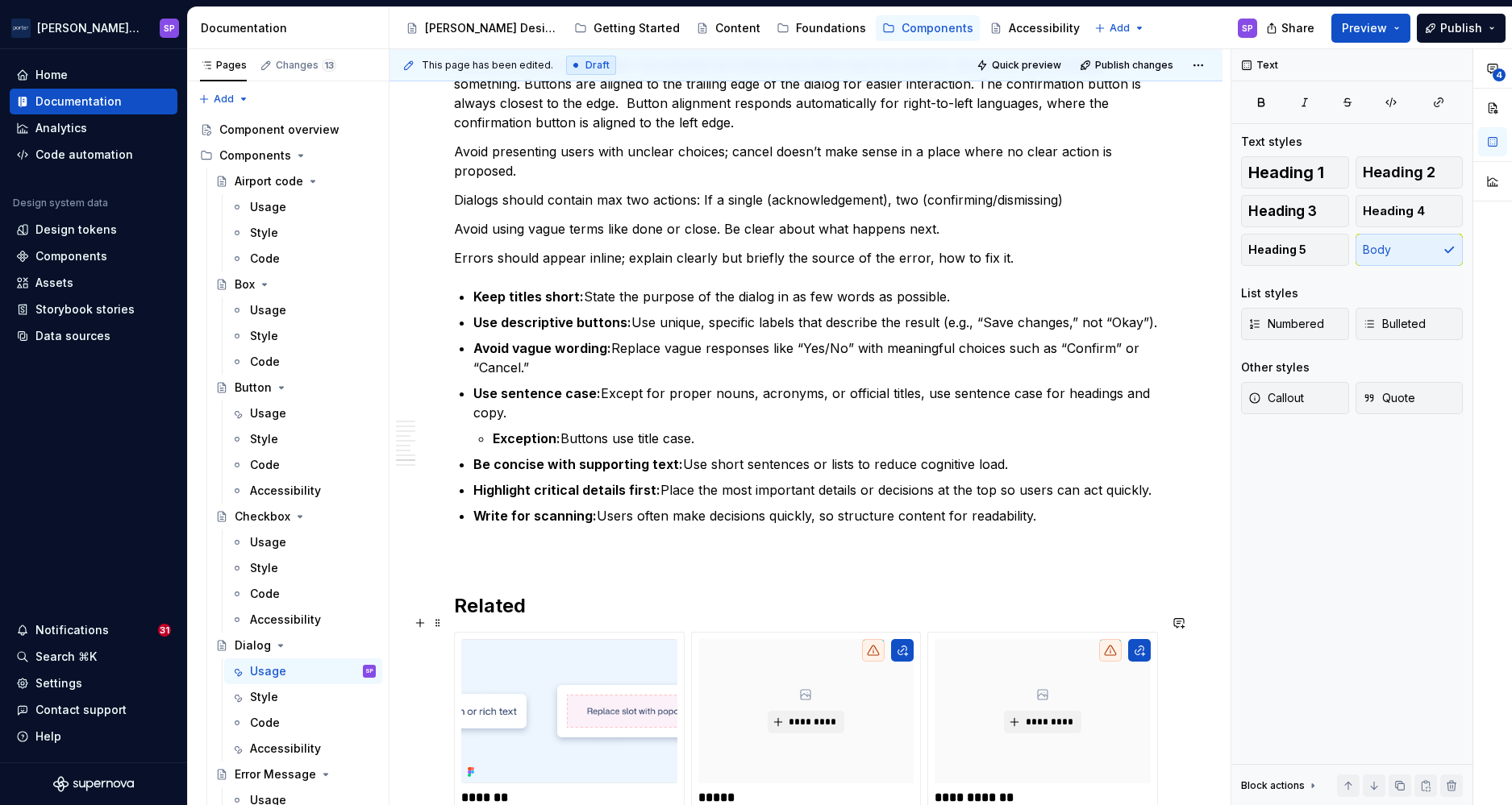
scroll to position [2869, 0]
type textarea "*"
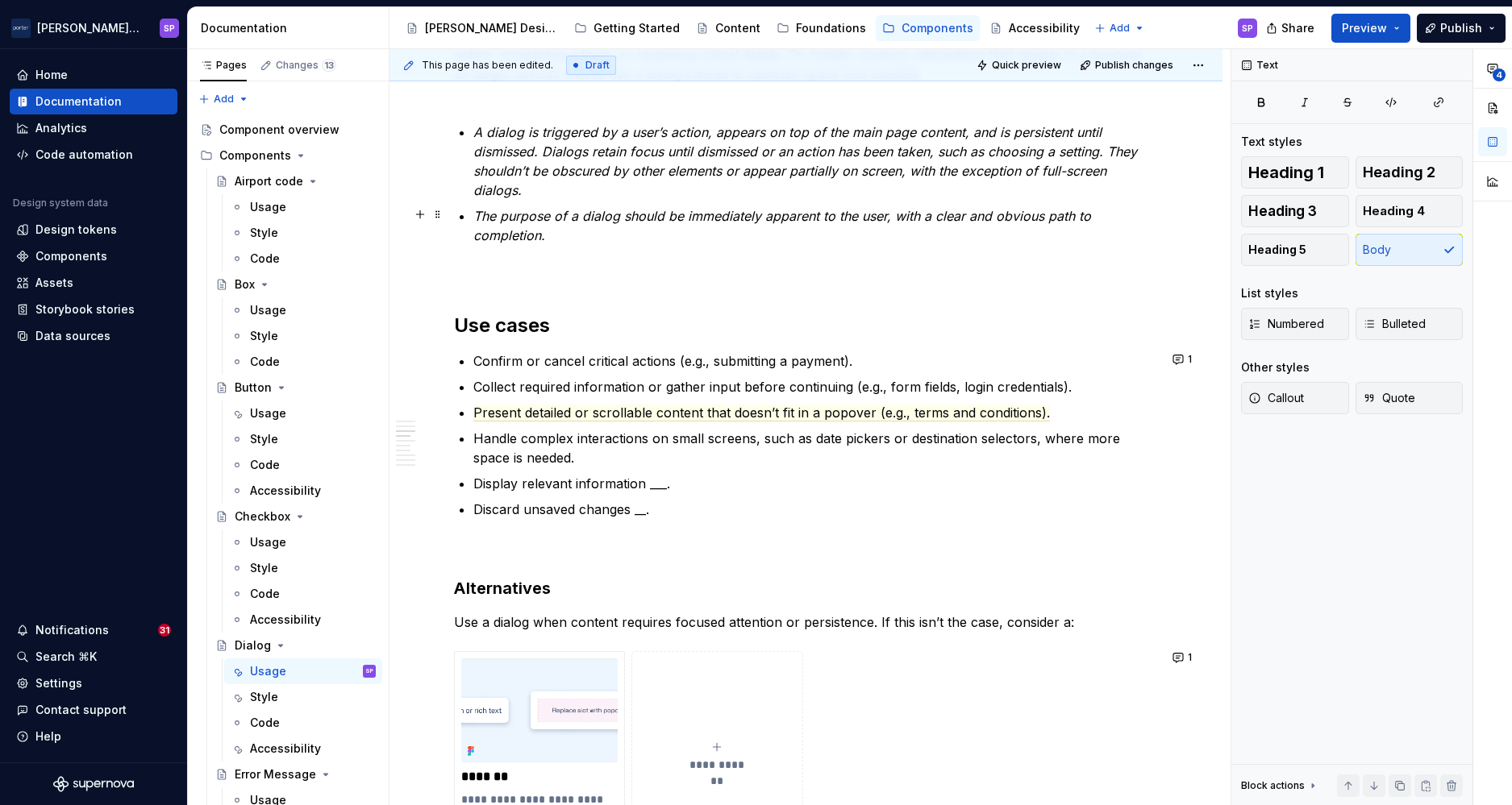
scroll to position [1101, 0]
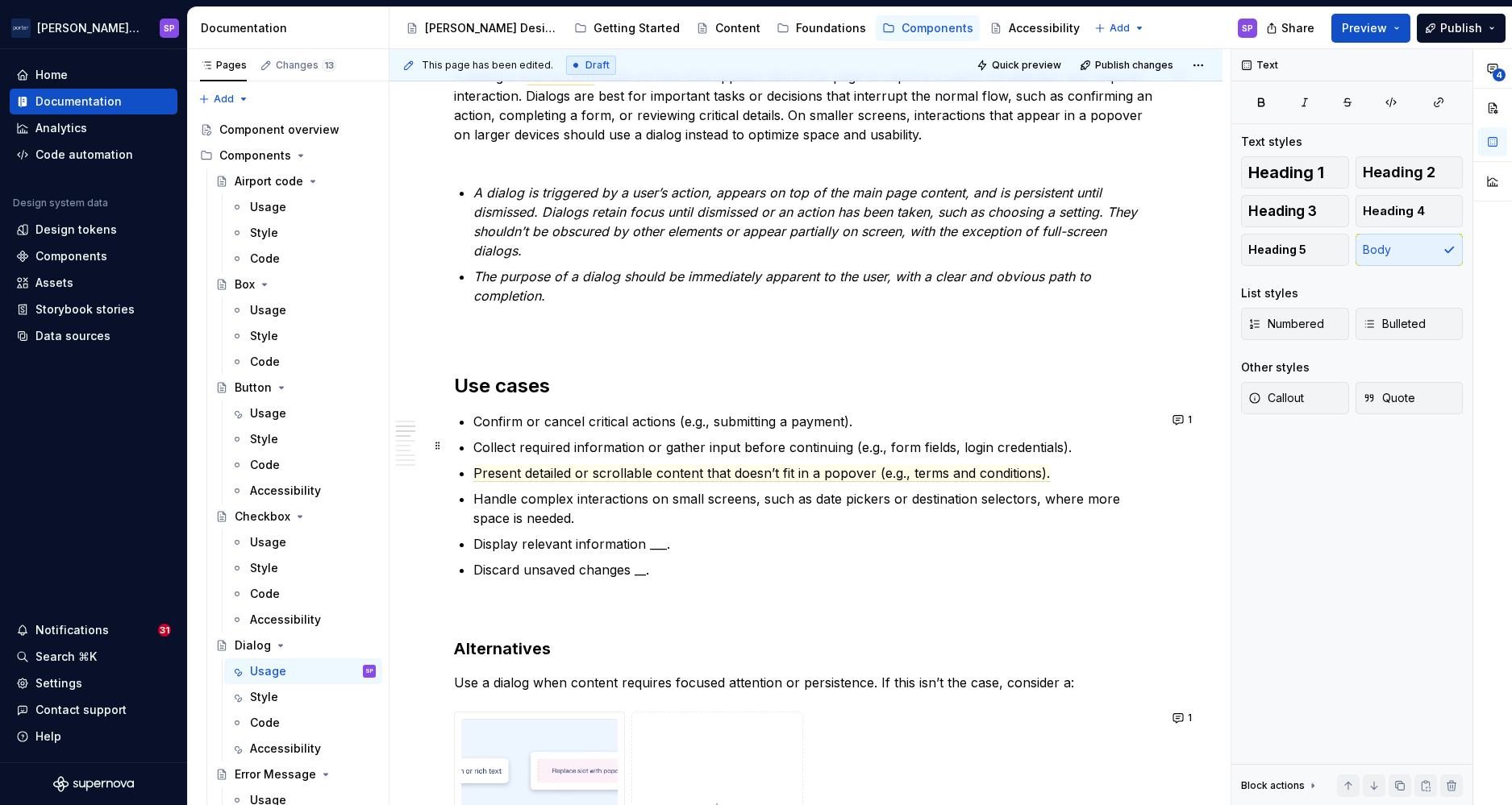
click at [616, 446] on p "Collect required information or gather input before continuing (e.g., form fiel…" at bounding box center [816, 447] width 685 height 19
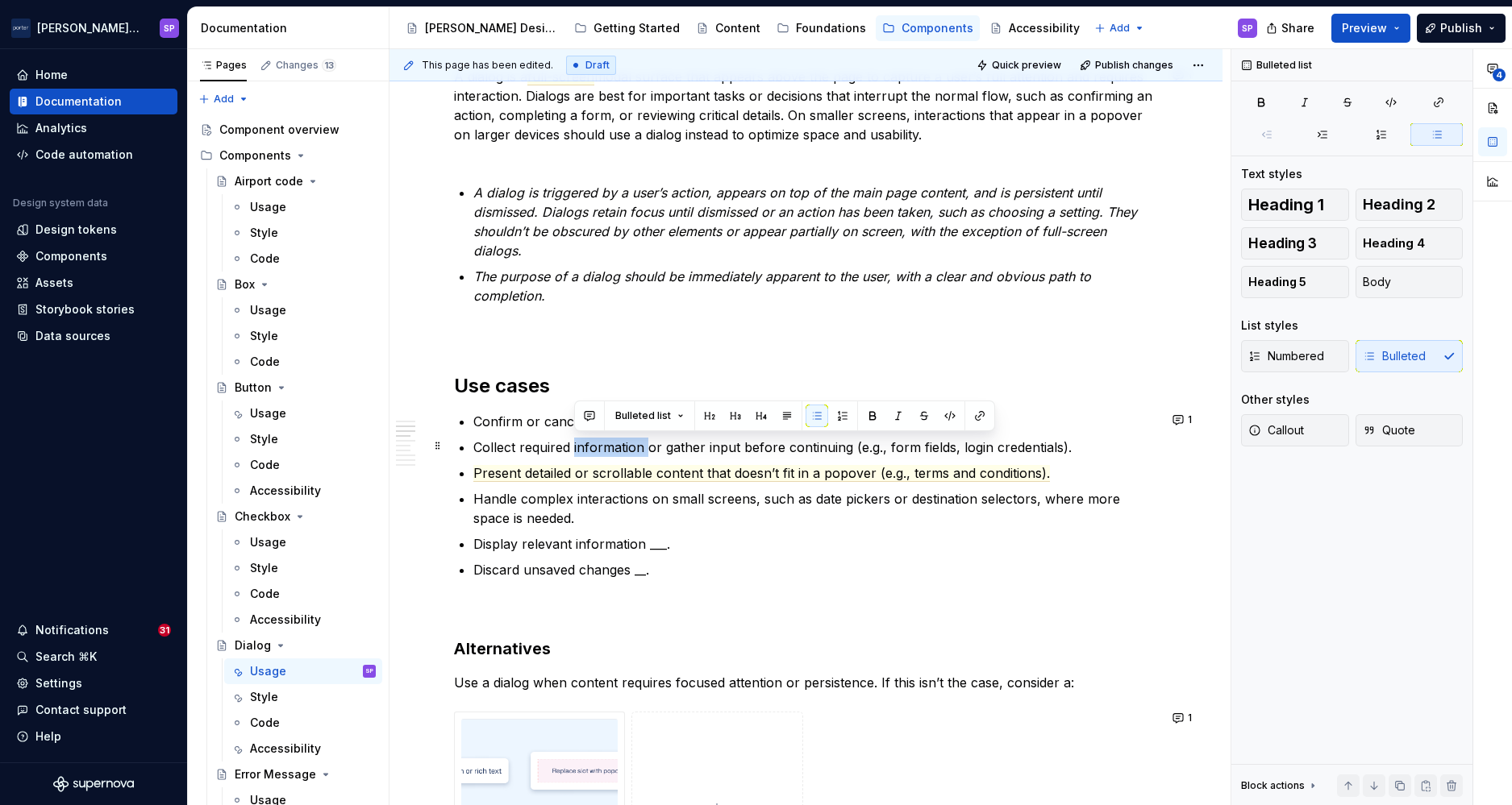
click at [616, 446] on p "Collect required information or gather input before continuing (e.g., form fiel…" at bounding box center [816, 447] width 685 height 19
click at [677, 448] on p "Collect required information or gather input before continuing (e.g., form fiel…" at bounding box center [816, 447] width 685 height 19
click at [679, 470] on span "Present detailed or scrollable content that doesn’t fit in a popover (e.g., ter…" at bounding box center [762, 474] width 577 height 17
click at [603, 474] on span "Present detailed or scrollable content that doesn’t fit in a popover (e.g., ter…" at bounding box center [762, 474] width 577 height 17
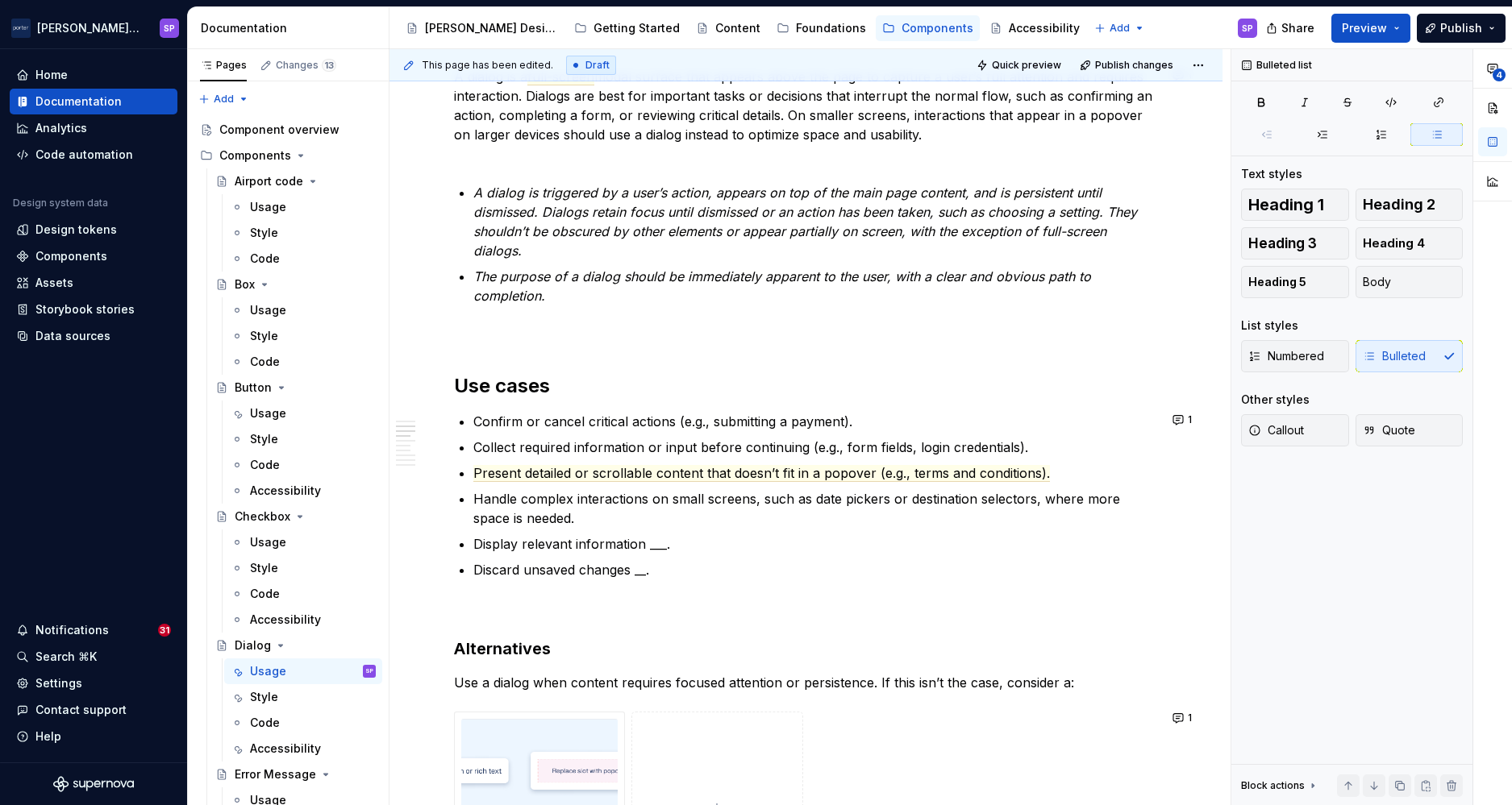
click at [502, 503] on p "Handle complex interactions on small screens, such as date pickers or destinati…" at bounding box center [816, 508] width 685 height 39
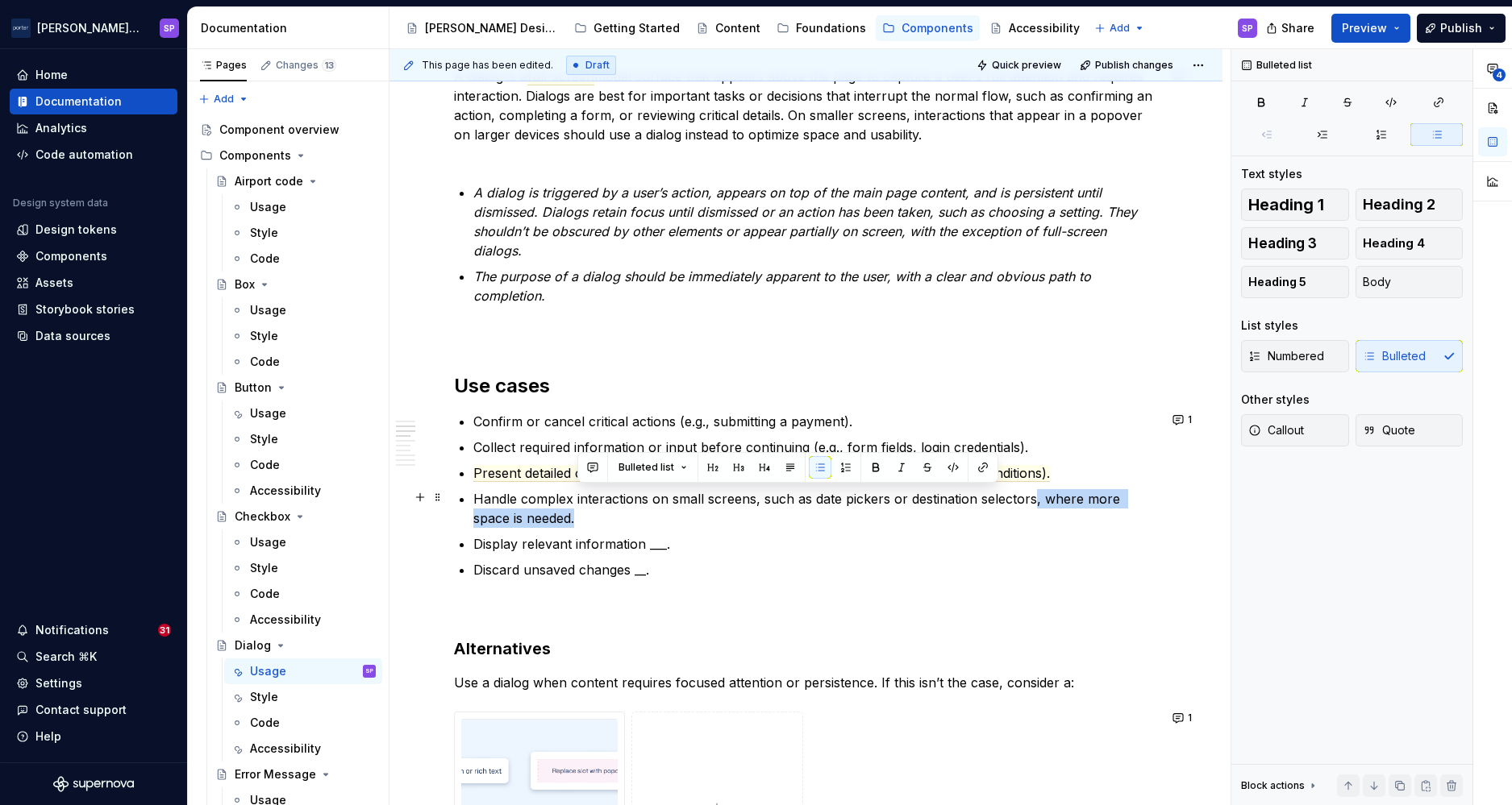
drag, startPoint x: 902, startPoint y: 518, endPoint x: 1034, endPoint y: 498, distance: 133.5
click at [1034, 498] on p "Handle complex interactions on small screens, such as date pickers or destinati…" at bounding box center [816, 508] width 685 height 39
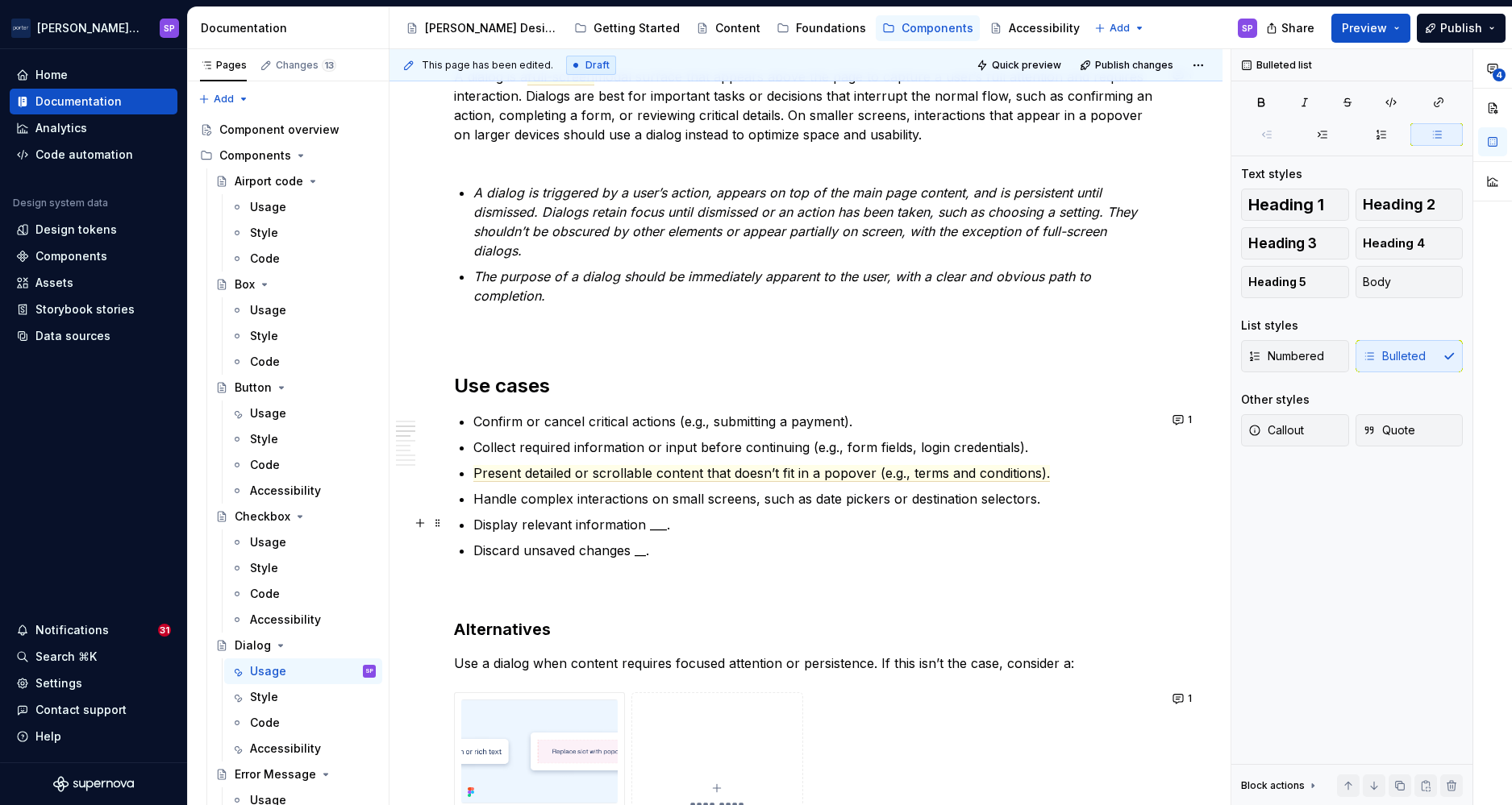
click at [592, 515] on p "Display relevant information ___." at bounding box center [816, 524] width 685 height 19
click at [574, 553] on p "Discard unsaved changes __." at bounding box center [816, 550] width 685 height 19
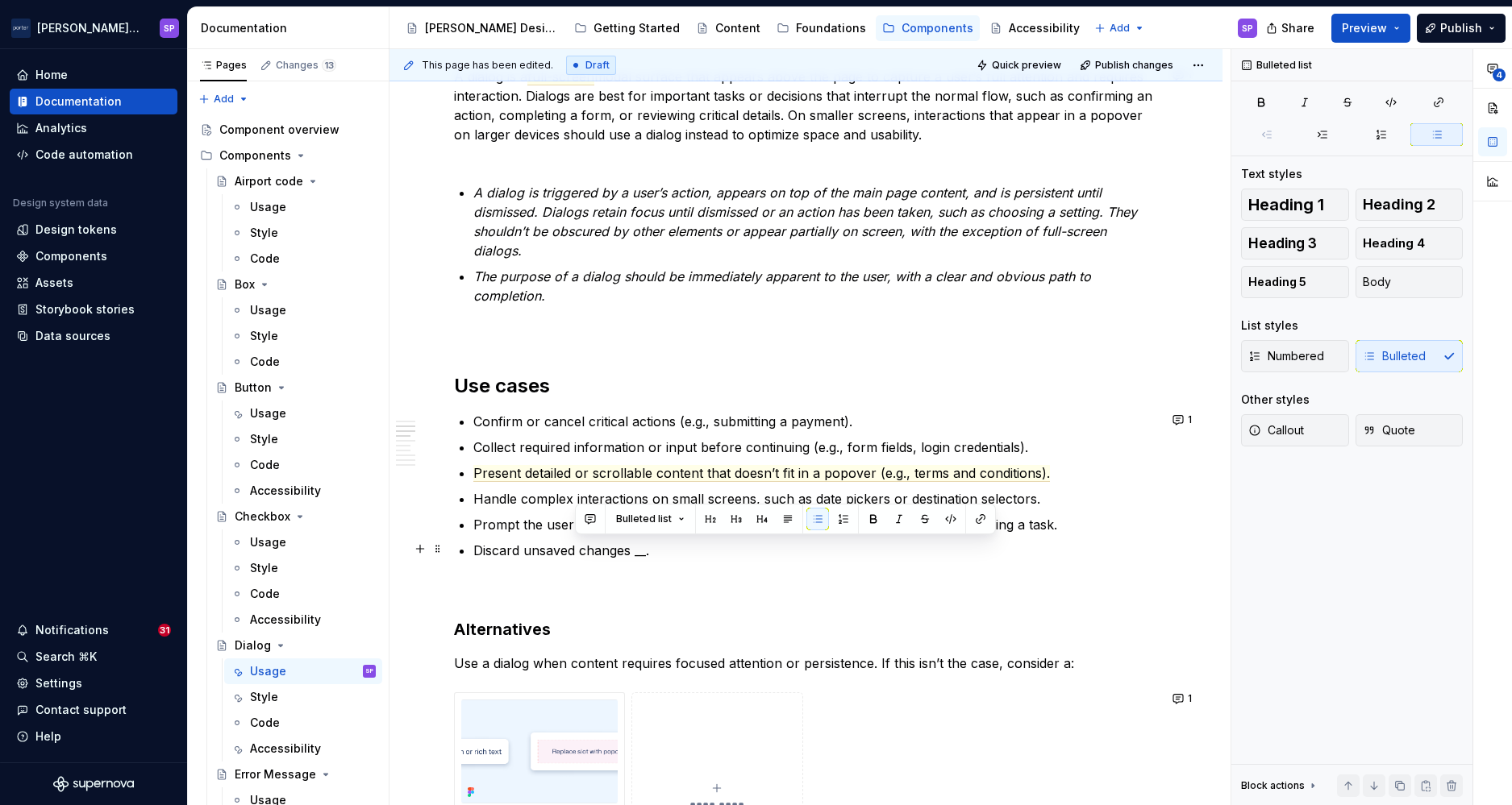
click at [574, 553] on p "Discard unsaved changes __." at bounding box center [816, 550] width 685 height 19
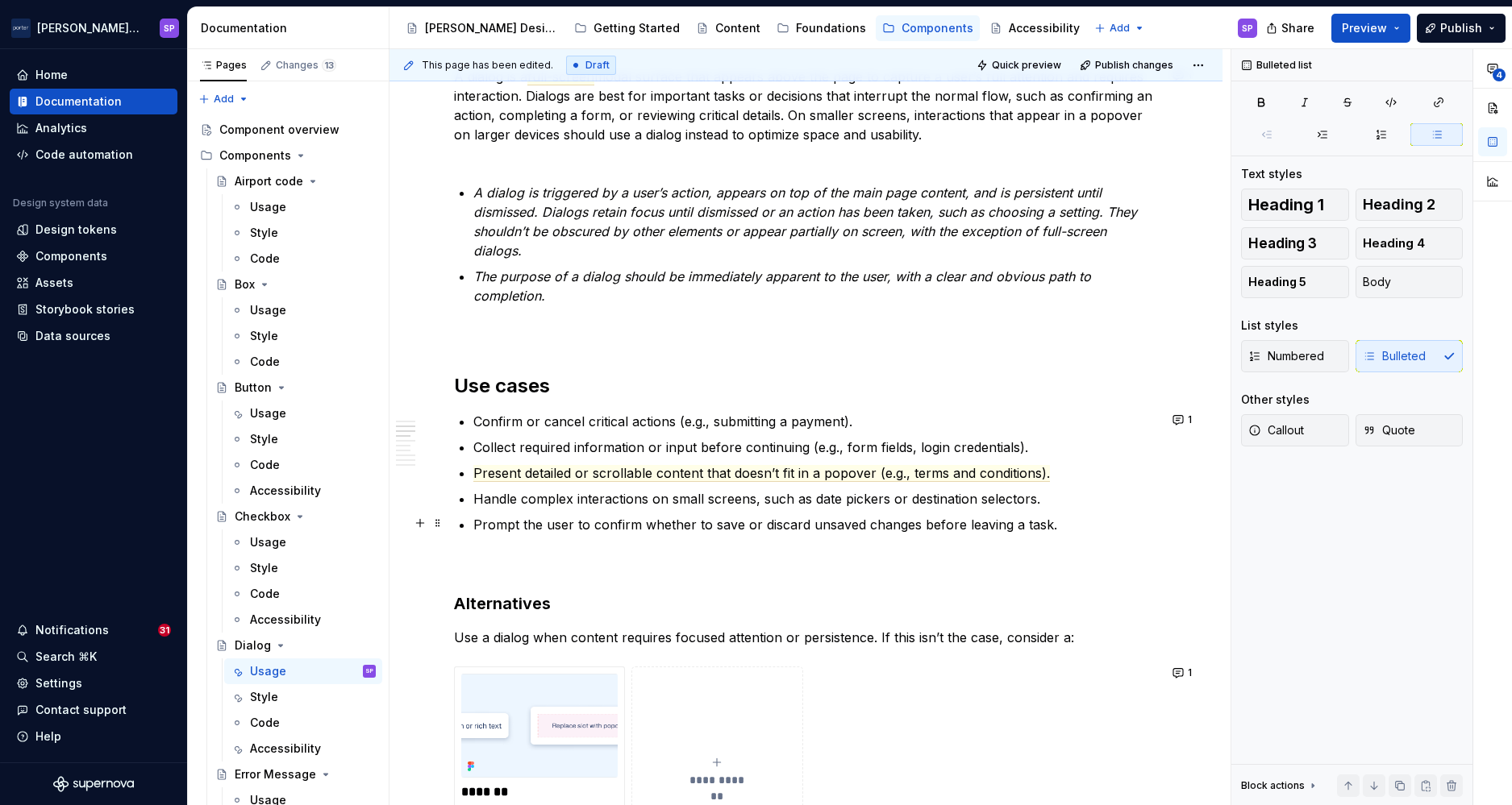
click at [566, 524] on p "Prompt the user to confirm whether to save or discard unsaved changes before le…" at bounding box center [816, 524] width 685 height 19
click at [485, 480] on div "Bulleted list" at bounding box center [684, 493] width 421 height 31
click at [488, 488] on button "button" at bounding box center [488, 493] width 22 height 22
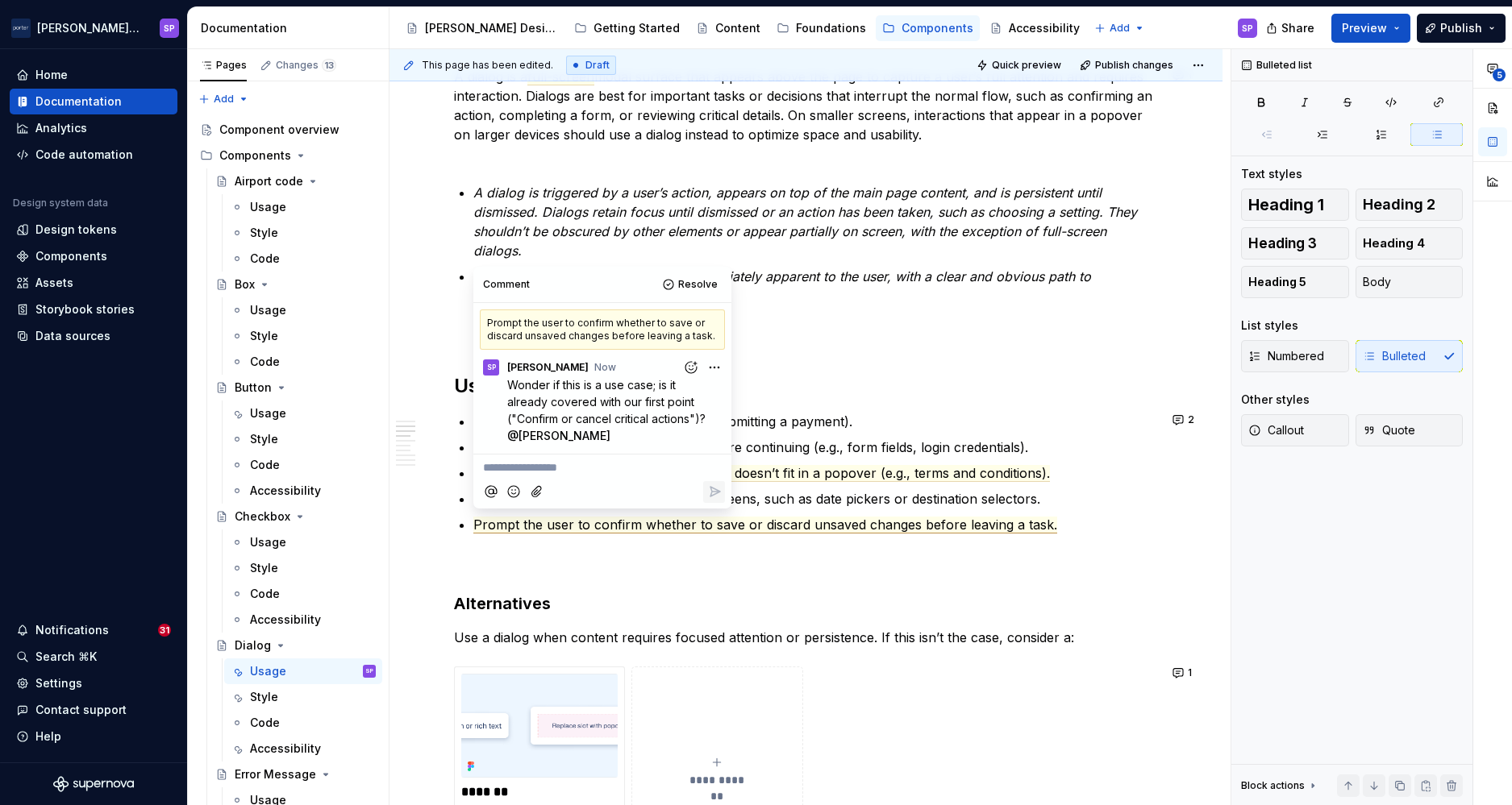
click at [515, 559] on p at bounding box center [805, 563] width 704 height 19
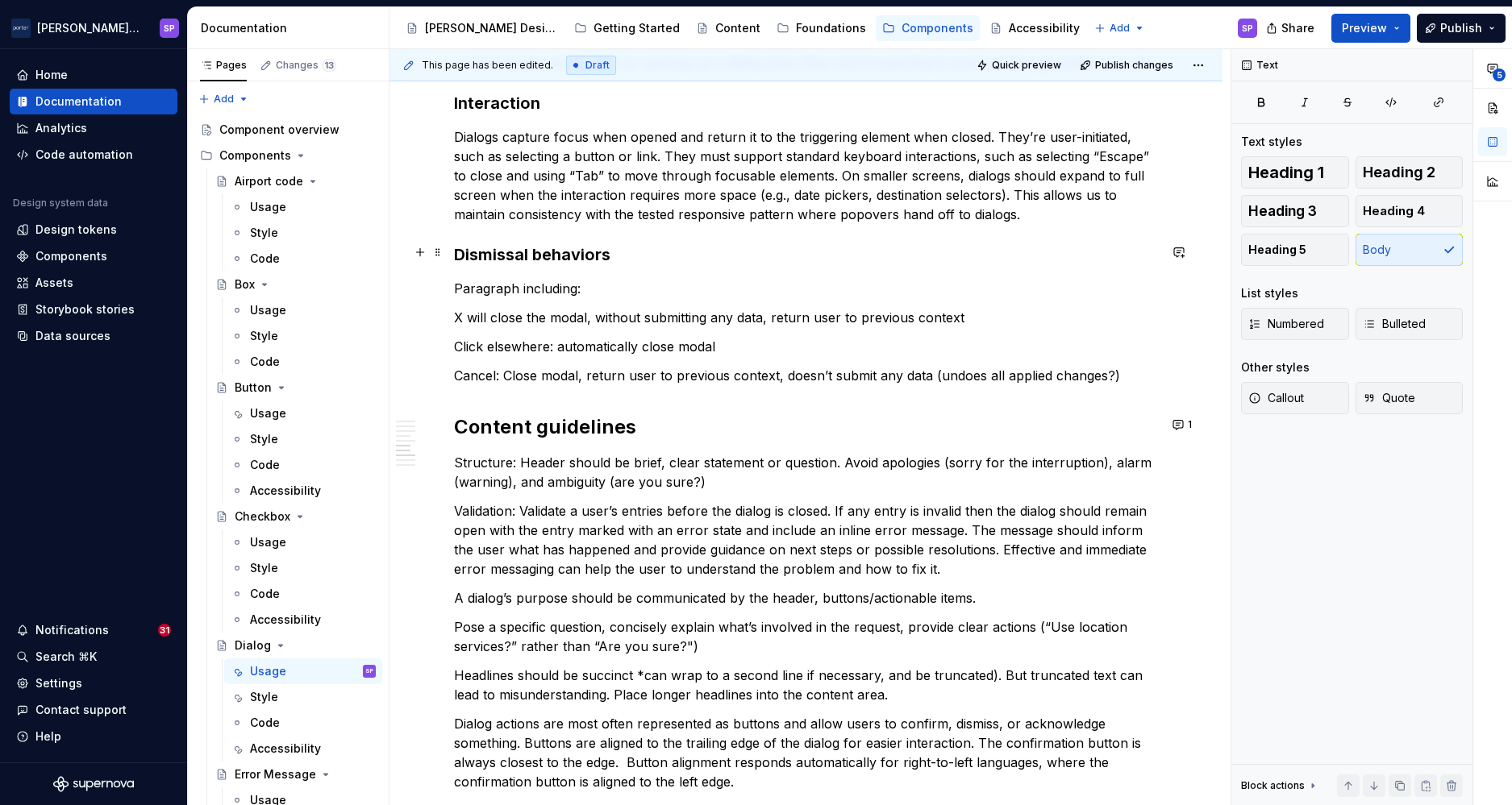
scroll to position [2156, 0]
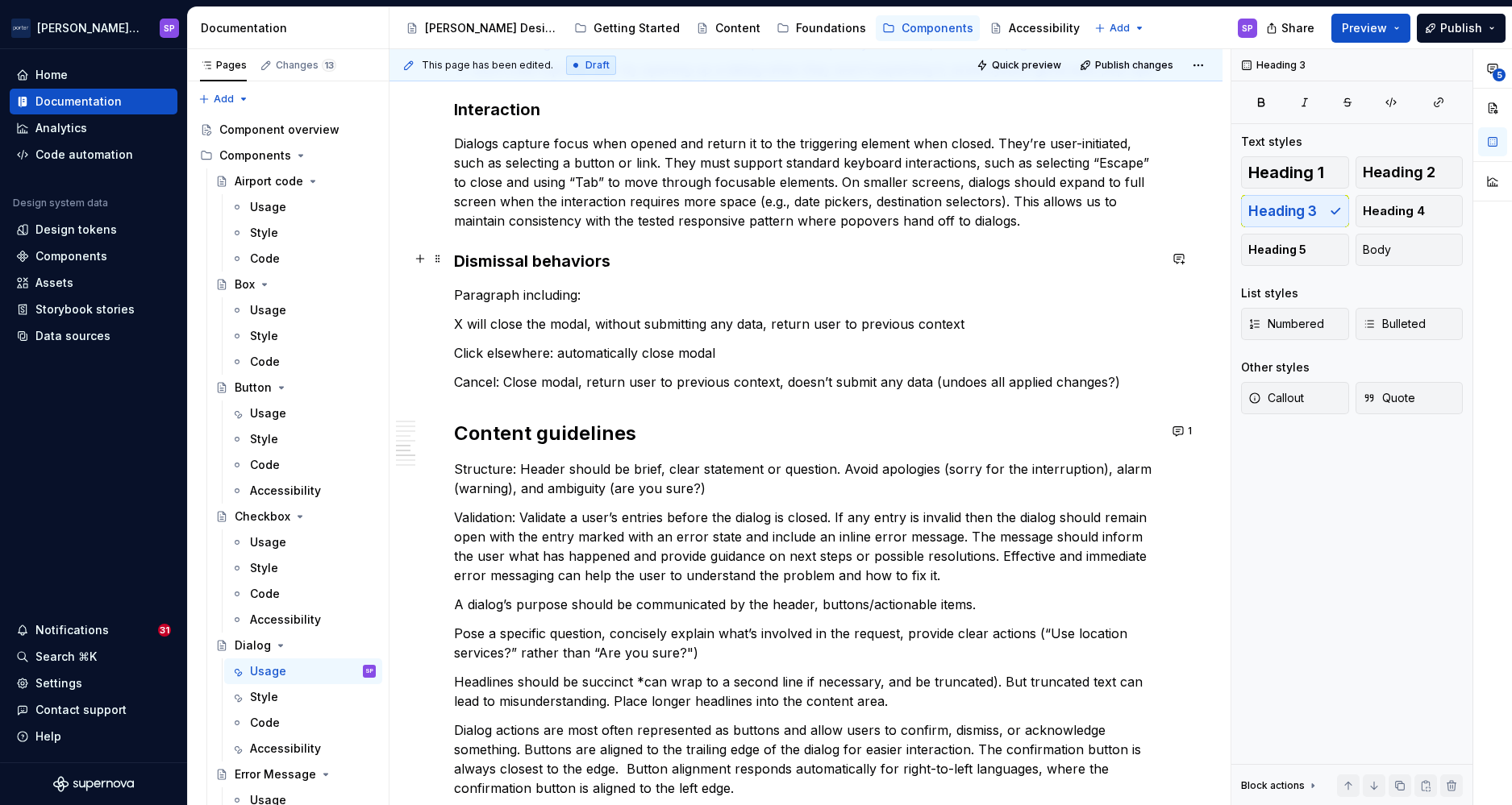
click at [953, 250] on h3 "Dismissal behaviors" at bounding box center [805, 261] width 704 height 22
type textarea "*"
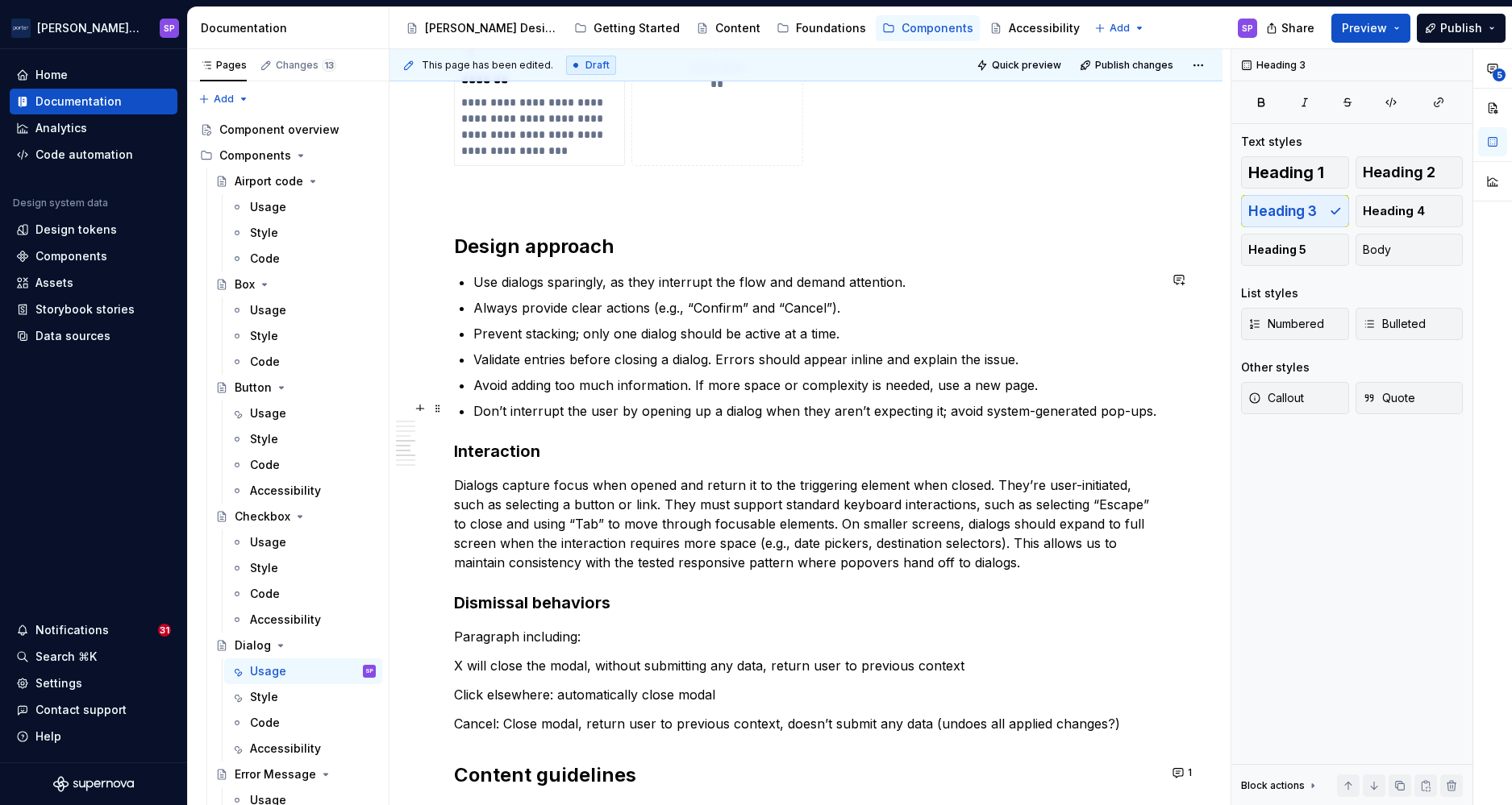
scroll to position [1814, 0]
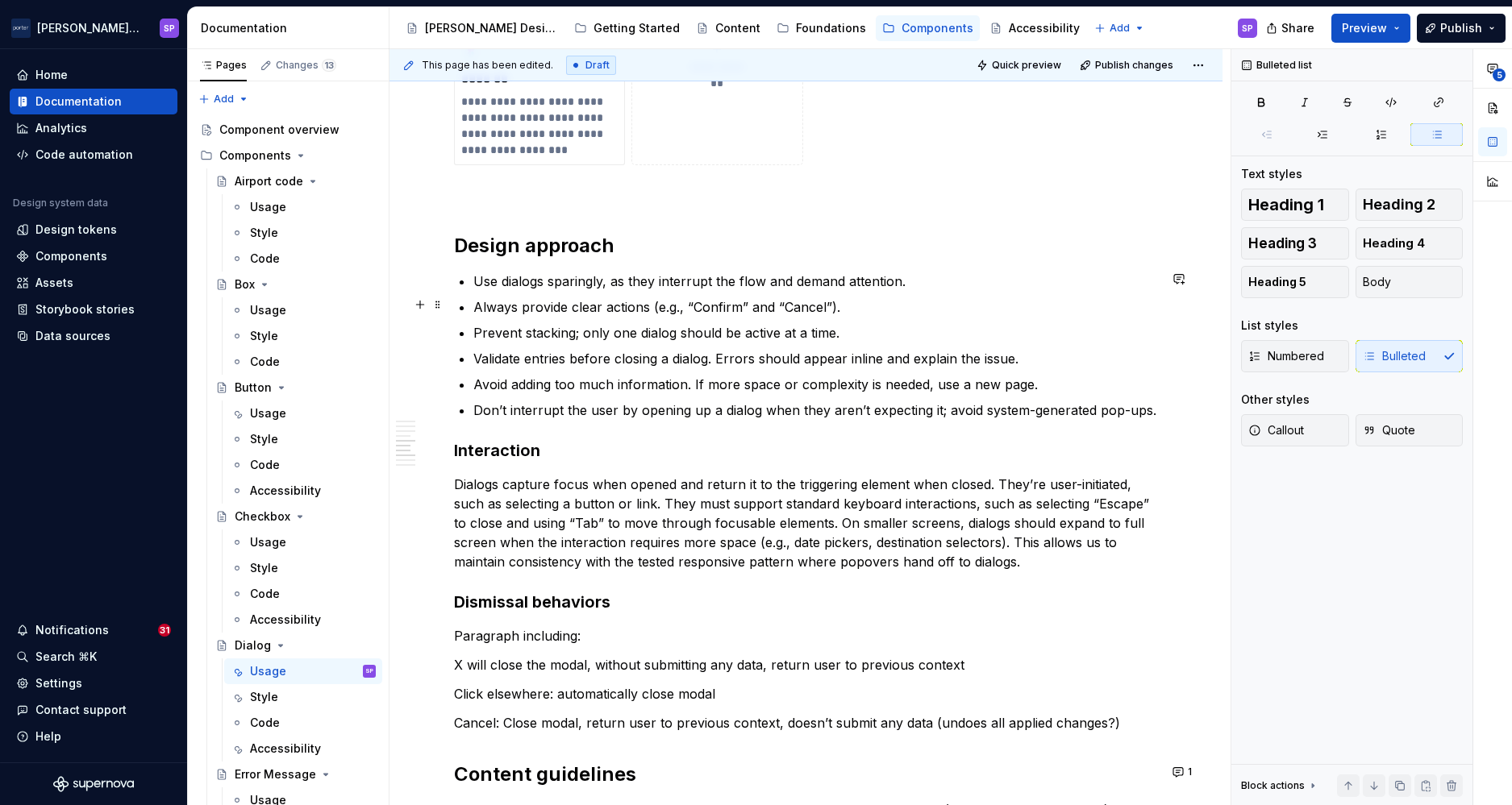
click at [568, 301] on p "Always provide clear actions (e.g., “Confirm” and “Cancel”)." at bounding box center [816, 307] width 685 height 19
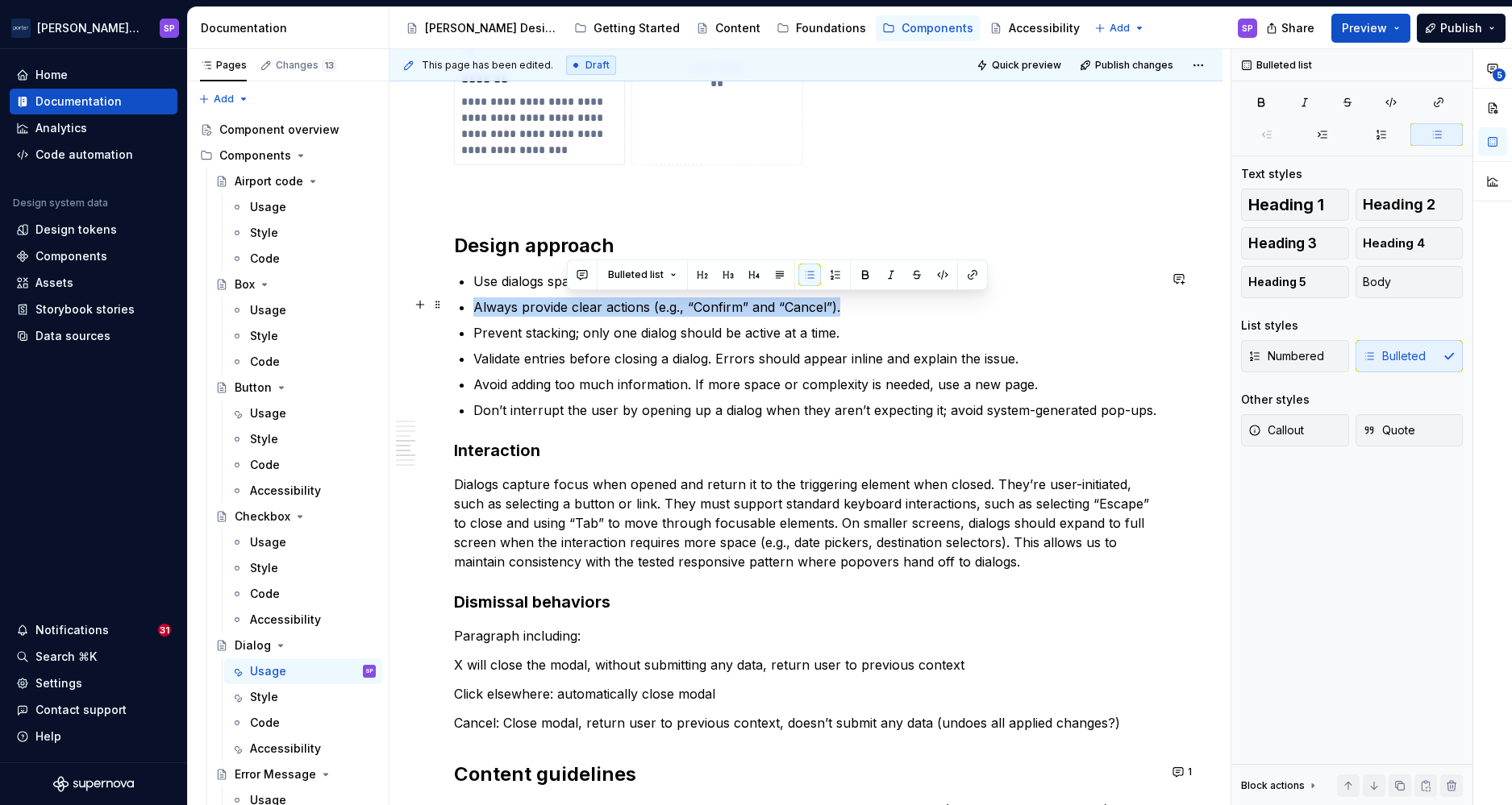
click at [568, 301] on p "Always provide clear actions (e.g., “Confirm” and “Cancel”)." at bounding box center [816, 307] width 685 height 19
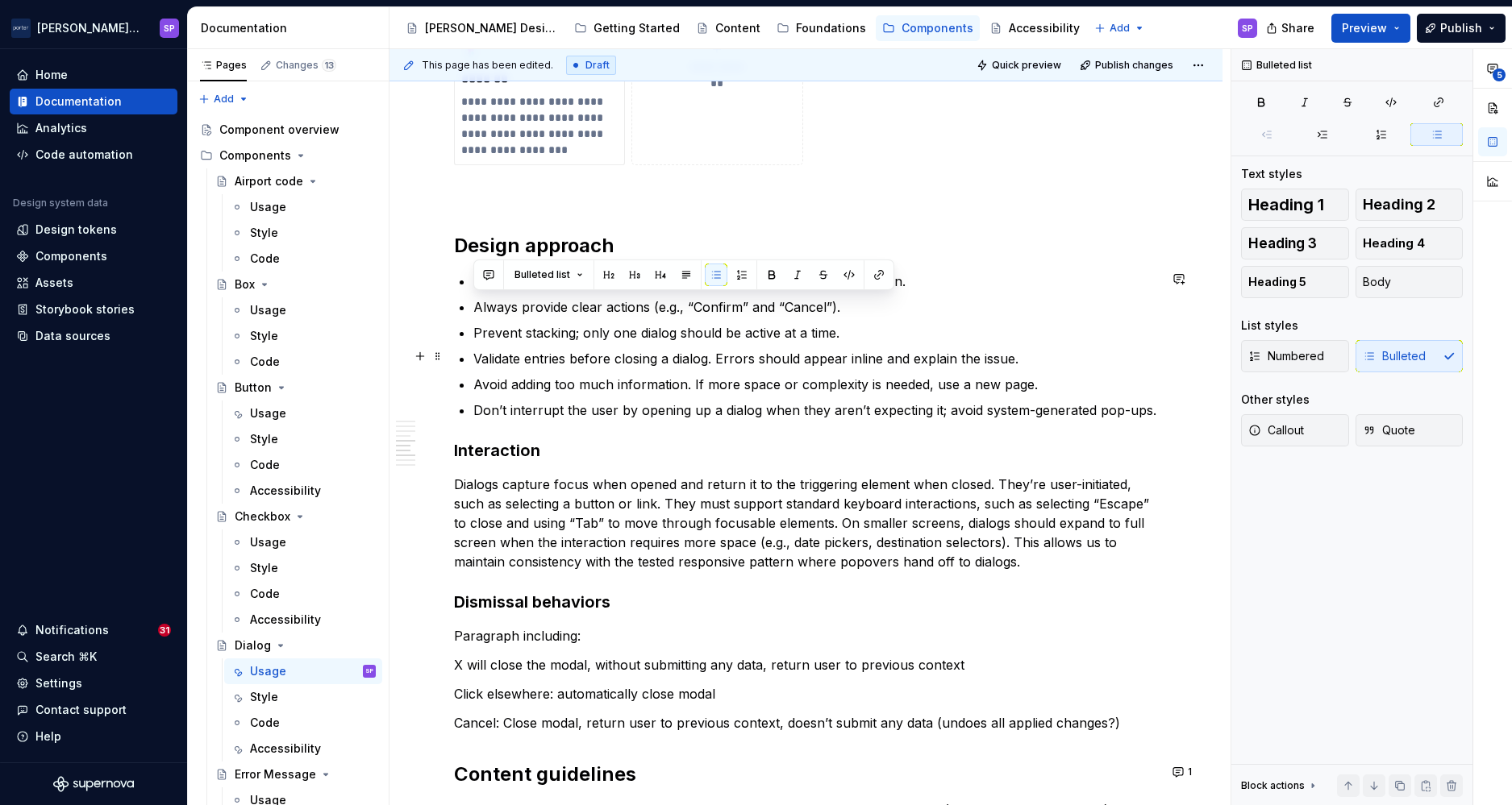
click at [823, 361] on p "Validate entries before closing a dialog. Errors should appear inline and expla…" at bounding box center [816, 358] width 685 height 19
click at [1027, 355] on p "Validate entries before closing a dialog. Errors should appear inline and expla…" at bounding box center [816, 358] width 685 height 19
click at [976, 390] on p "Avoid adding too much information. If more space or complexity is needed, use a…" at bounding box center [816, 384] width 685 height 19
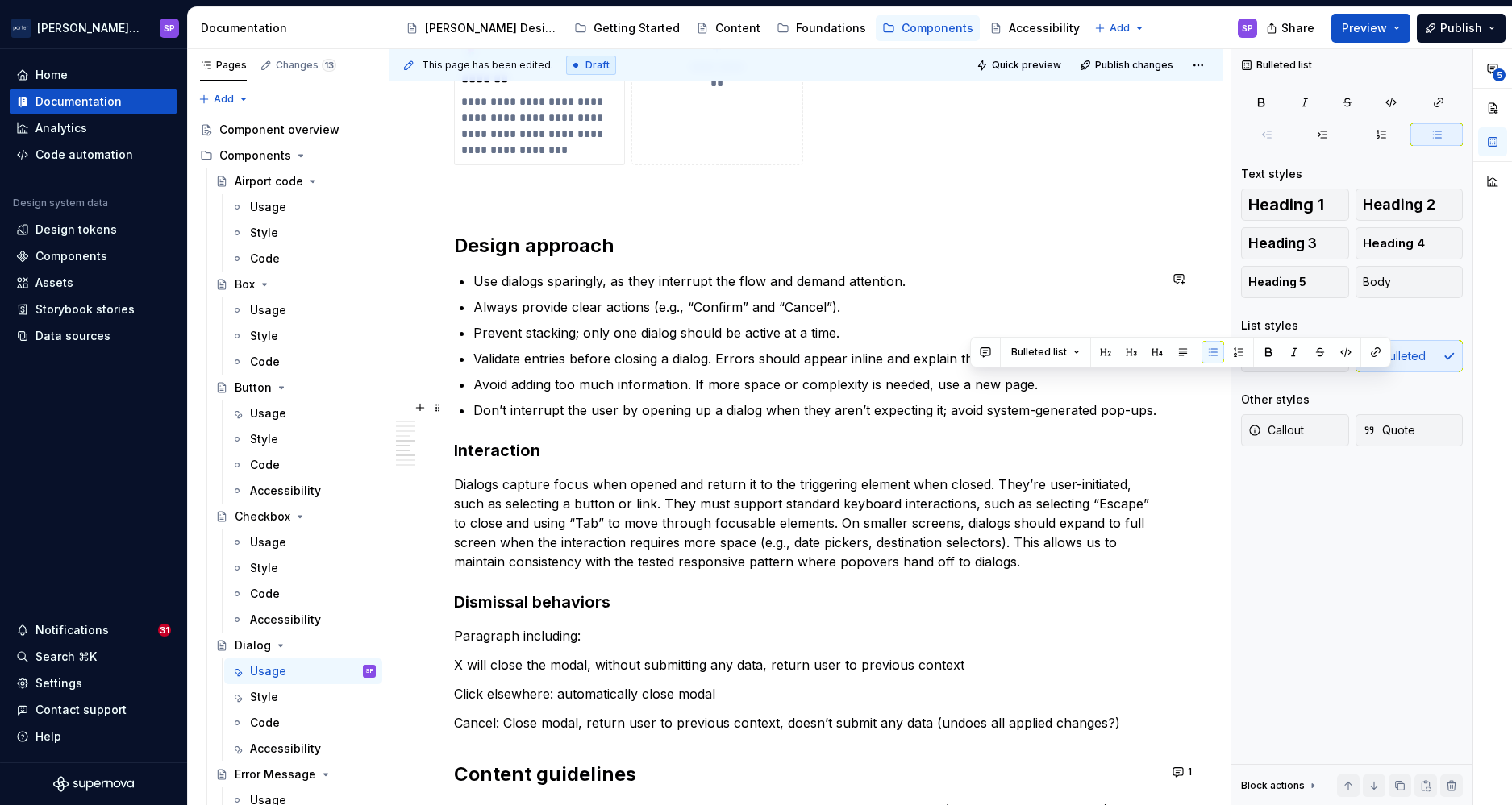
click at [947, 403] on p "Don’t interrupt the user by opening up a dialog when they aren’t expecting it; …" at bounding box center [816, 410] width 685 height 19
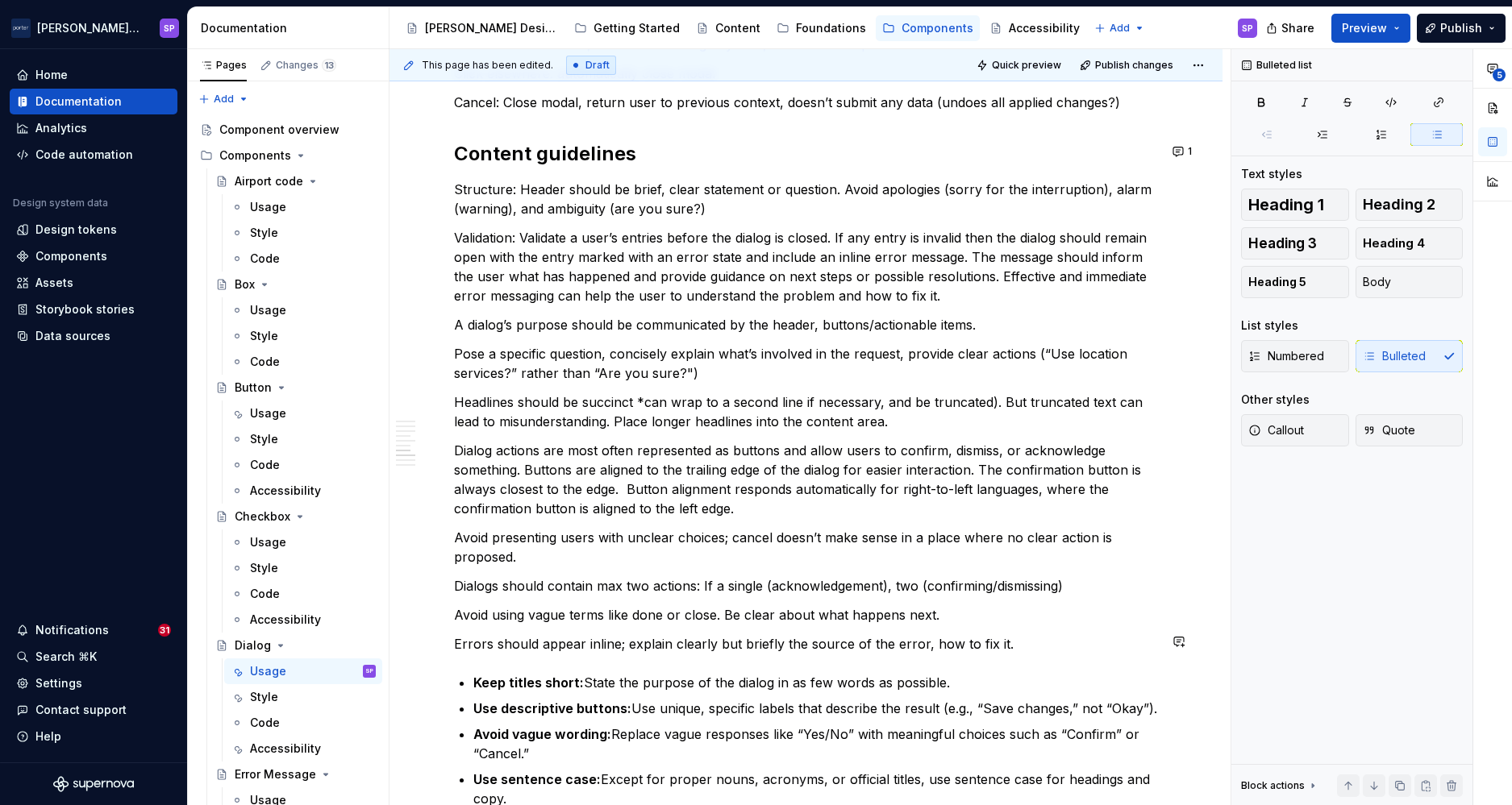
scroll to position [2167, 0]
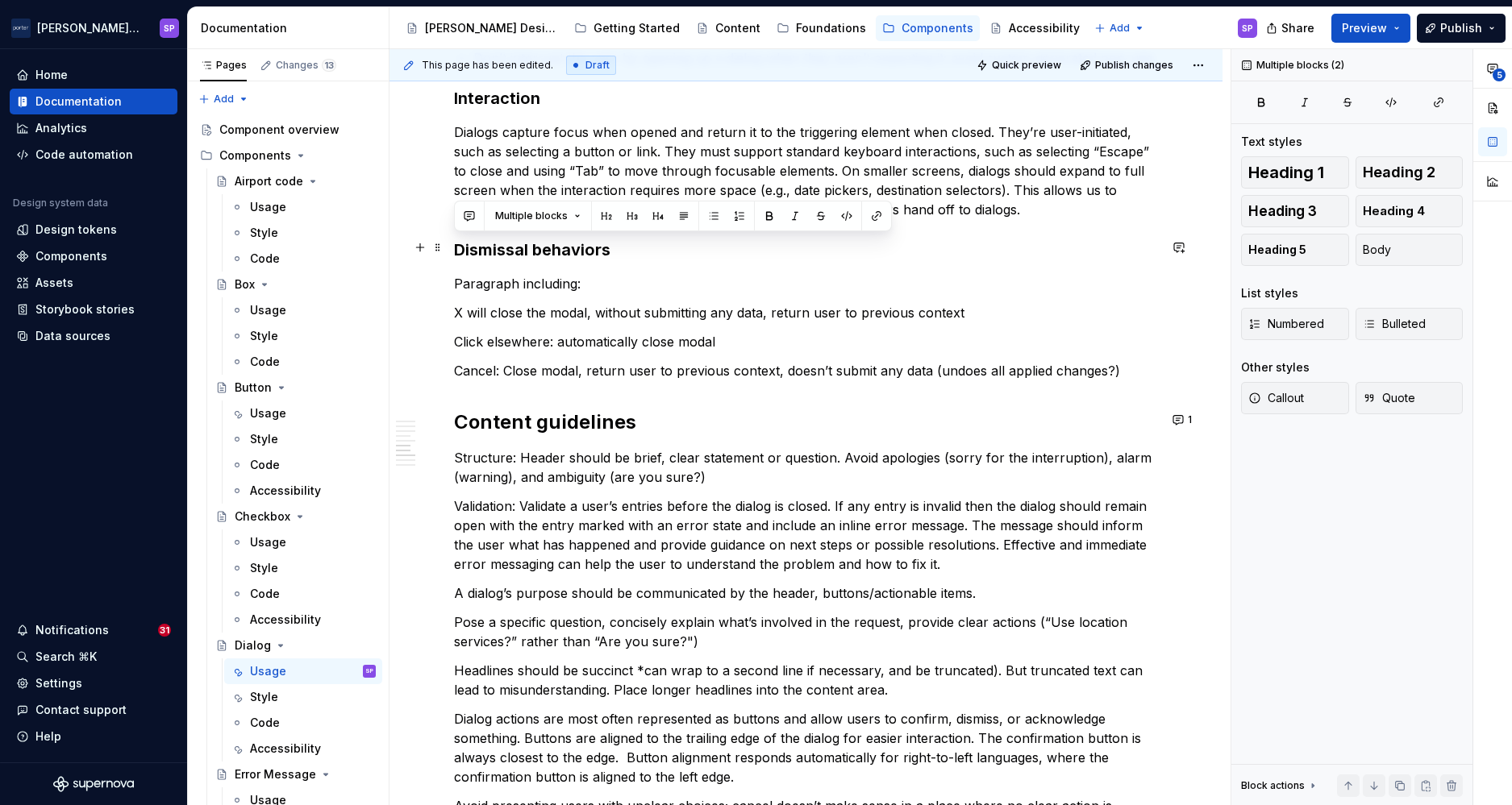
drag, startPoint x: 634, startPoint y: 280, endPoint x: 449, endPoint y: 250, distance: 187.4
click at [465, 279] on p "Paragraph including:" at bounding box center [805, 283] width 704 height 19
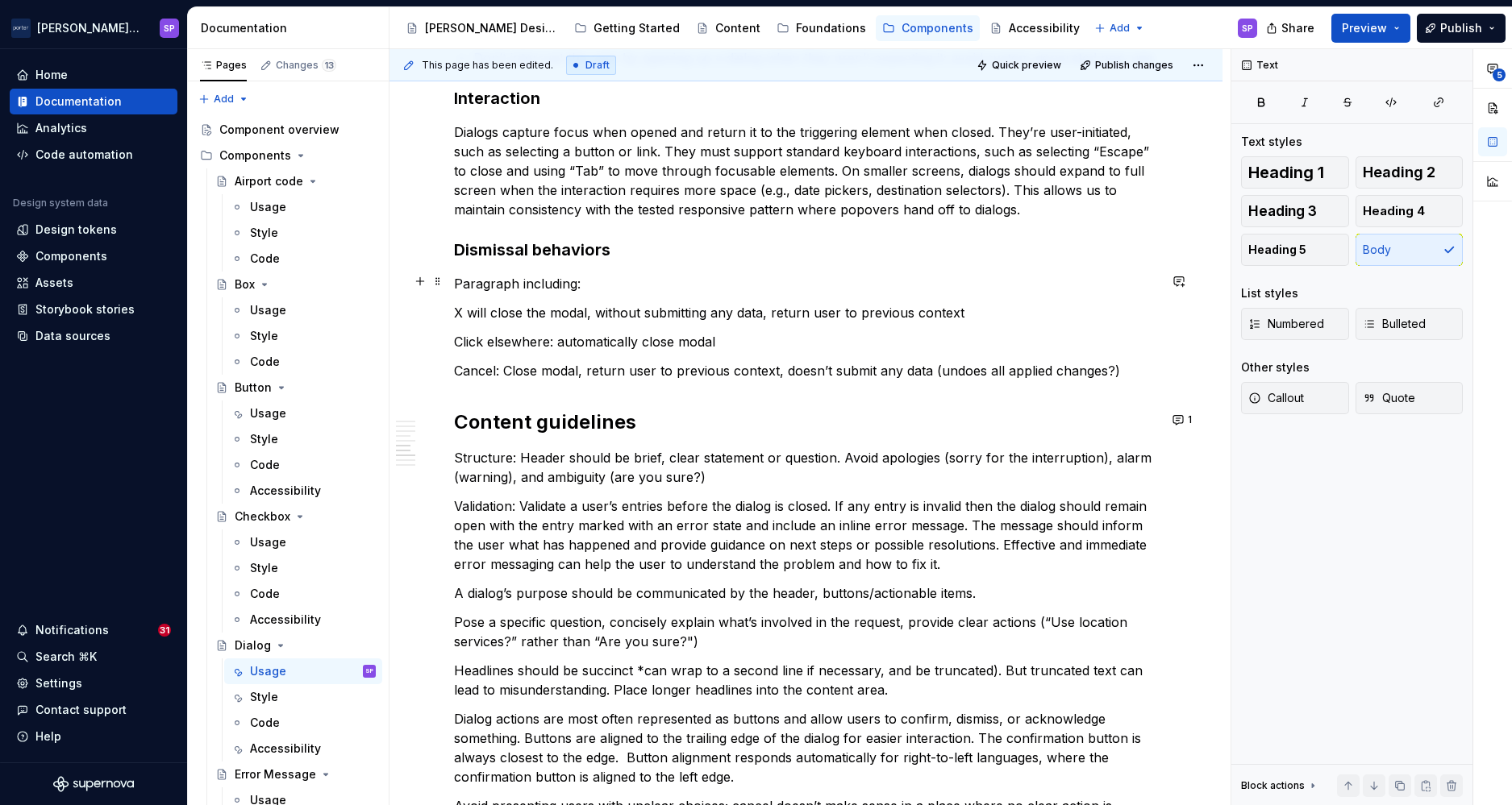
click at [465, 279] on p "Paragraph including:" at bounding box center [805, 283] width 704 height 19
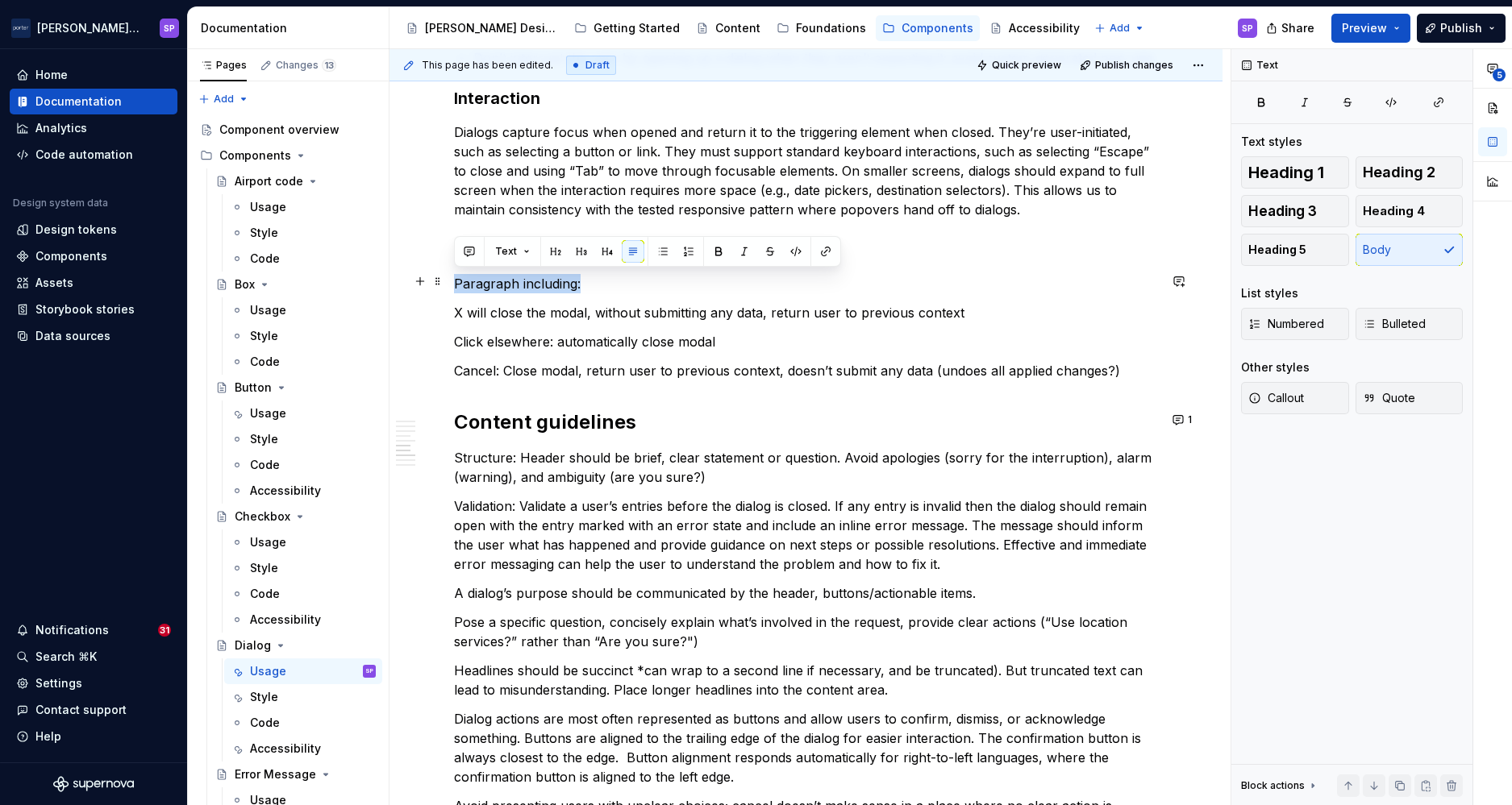
click at [465, 279] on p "Paragraph including:" at bounding box center [805, 283] width 704 height 19
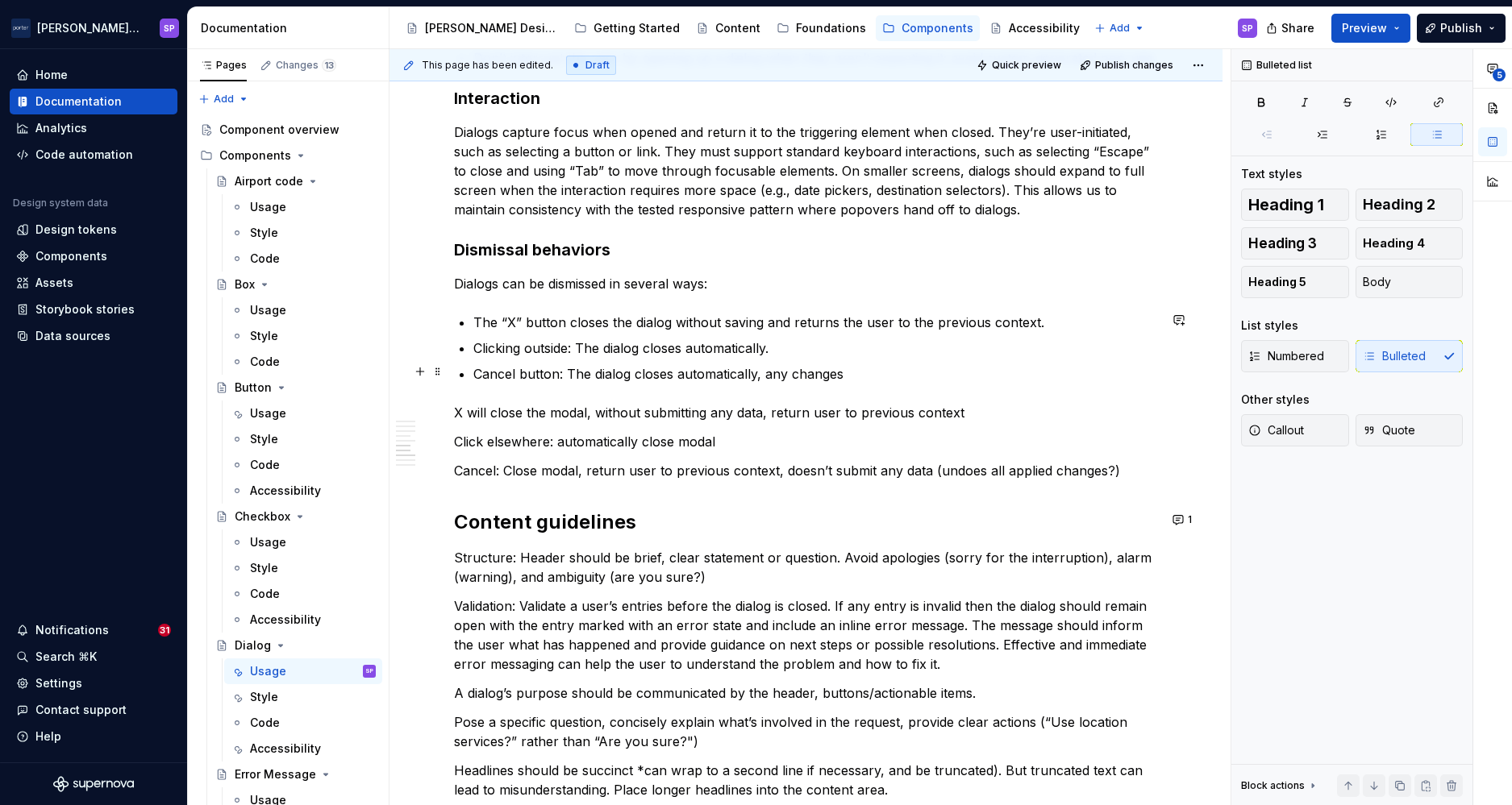
click at [938, 369] on p "Cancel button: The dialog closes automatically, any changes" at bounding box center [816, 374] width 685 height 19
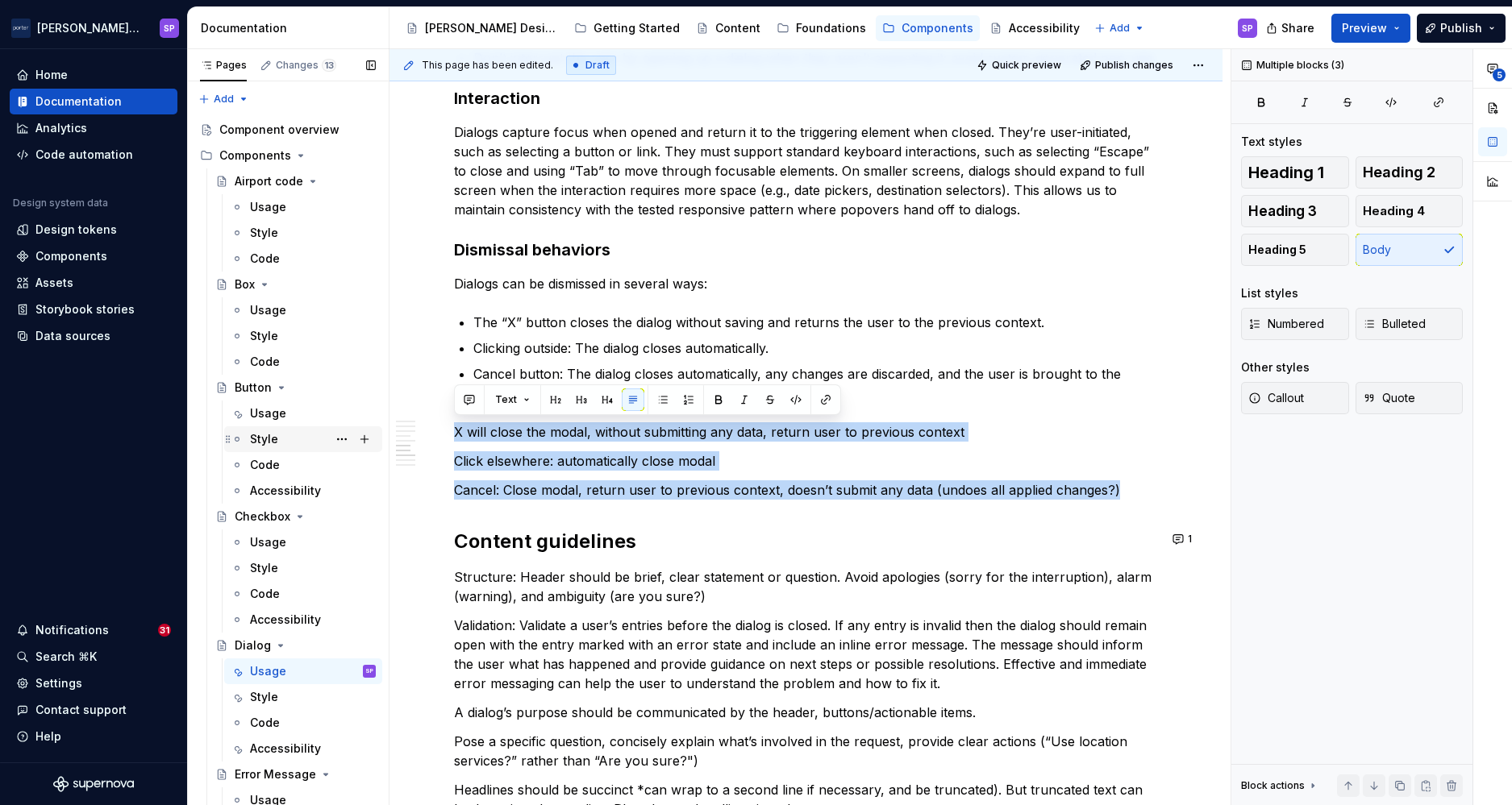
drag, startPoint x: 742, startPoint y: 449, endPoint x: 368, endPoint y: 425, distance: 374.8
click at [368, 425] on div "Pages Changes 13 Add Accessibility guide for tree Page tree. Navigate the tree …" at bounding box center [850, 430] width 1324 height 763
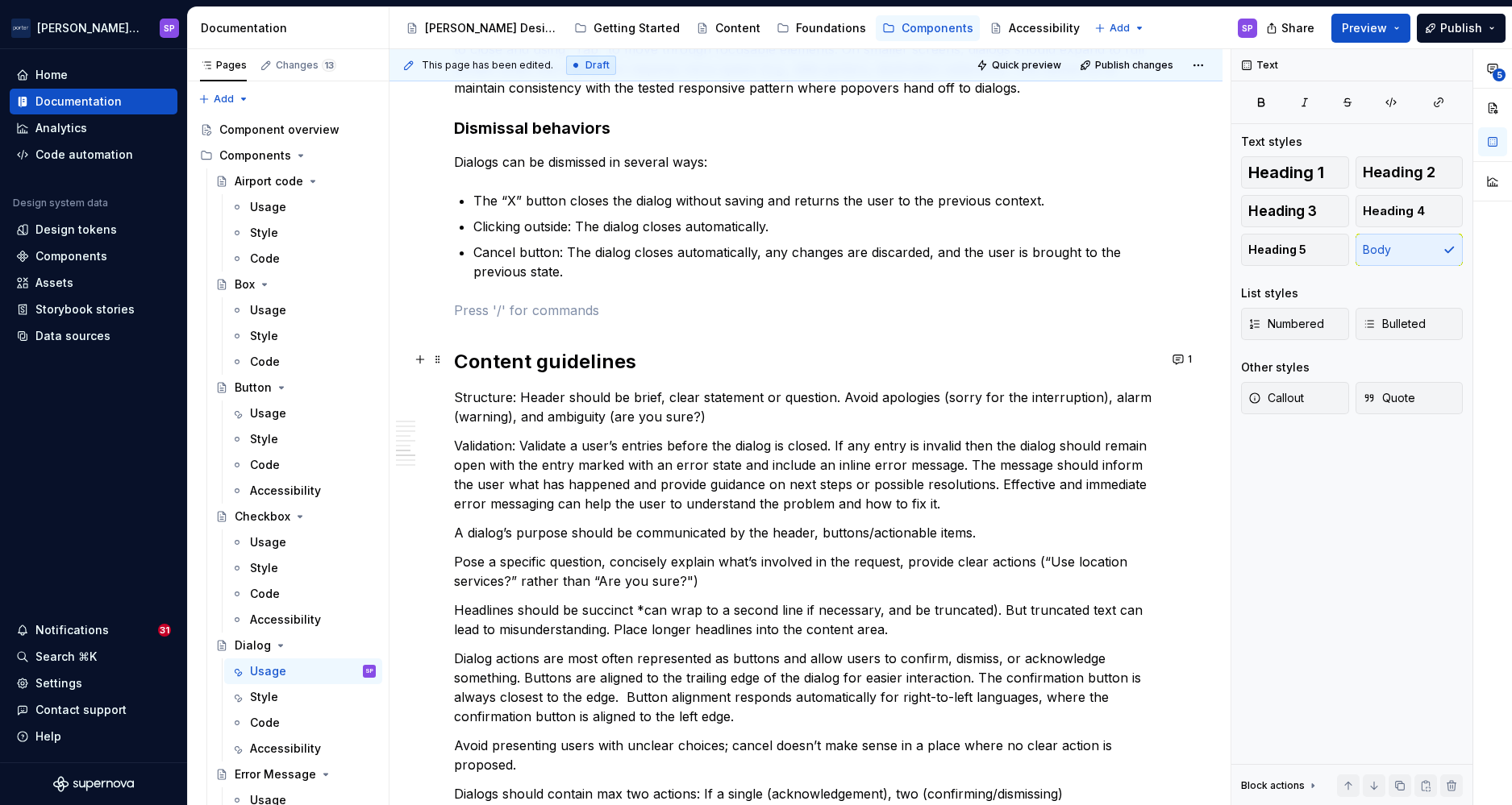
scroll to position [2290, 0]
click at [698, 365] on h2 "Content guidelines" at bounding box center [805, 360] width 704 height 26
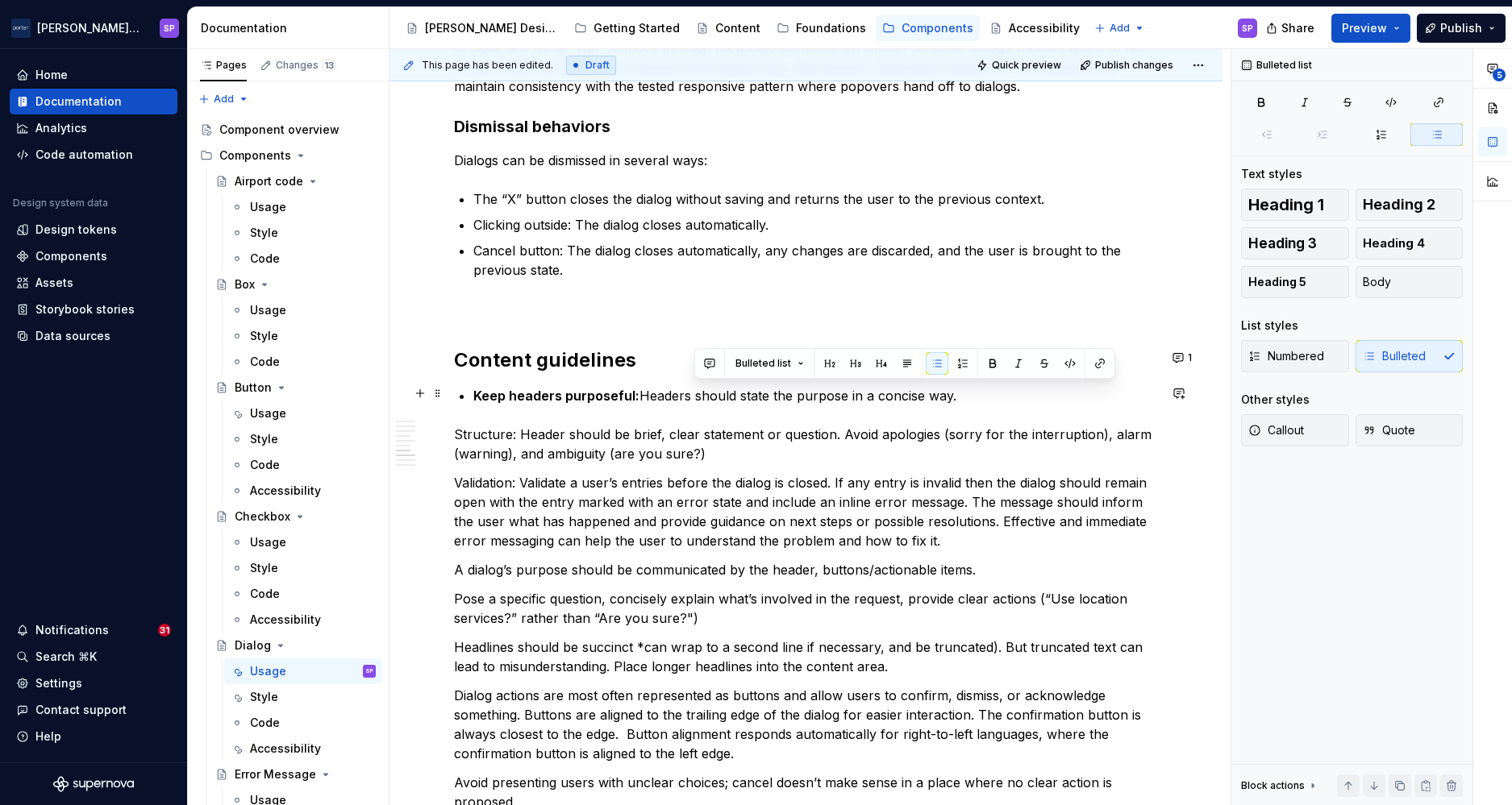
drag, startPoint x: 695, startPoint y: 396, endPoint x: 971, endPoint y: 393, distance: 276.0
click at [971, 393] on p "Keep headers purposeful: Headers should state the purpose in a concise way." at bounding box center [816, 395] width 685 height 19
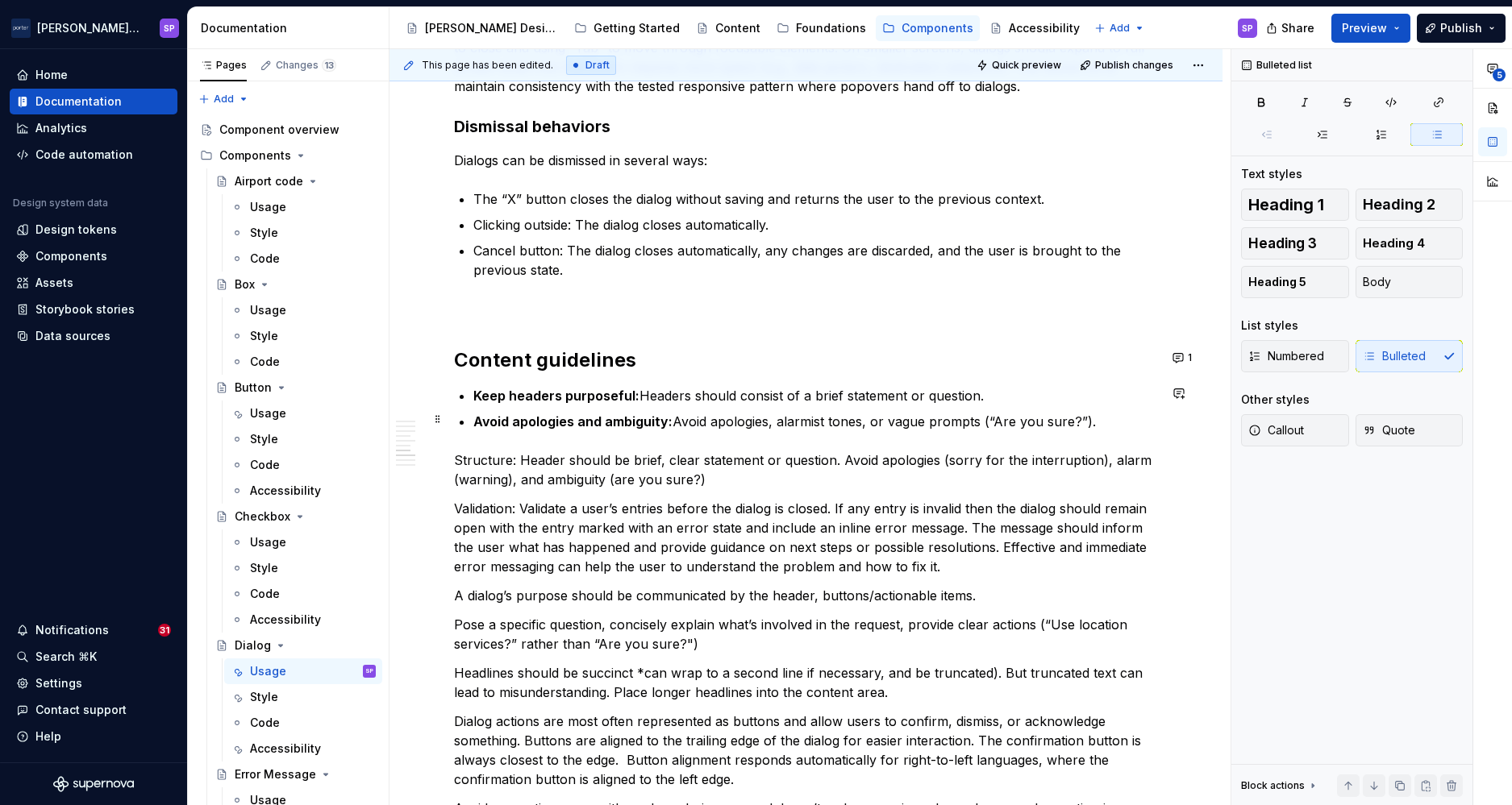
click at [856, 422] on p "Avoid apologies and ambiguity: Avoid apologies, alarmist tones, or vague prompt…" at bounding box center [816, 421] width 685 height 19
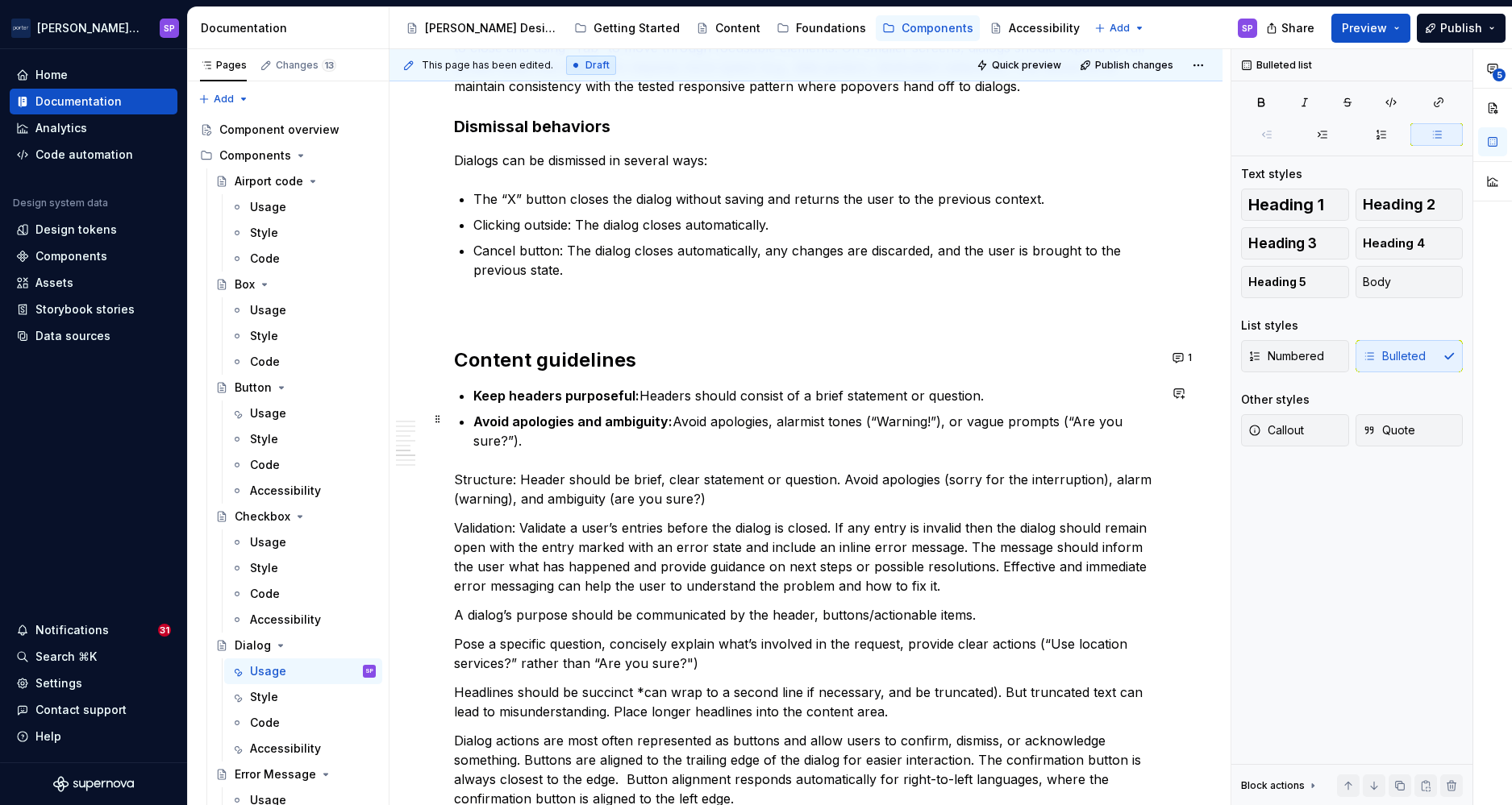
click at [773, 425] on p "Avoid apologies and ambiguity: Avoid apologies, alarmist tones (“Warning!”), or…" at bounding box center [816, 431] width 685 height 39
click at [756, 470] on p "Structure: Header should be brief, clear statement or question. Avoid apologies…" at bounding box center [805, 489] width 704 height 39
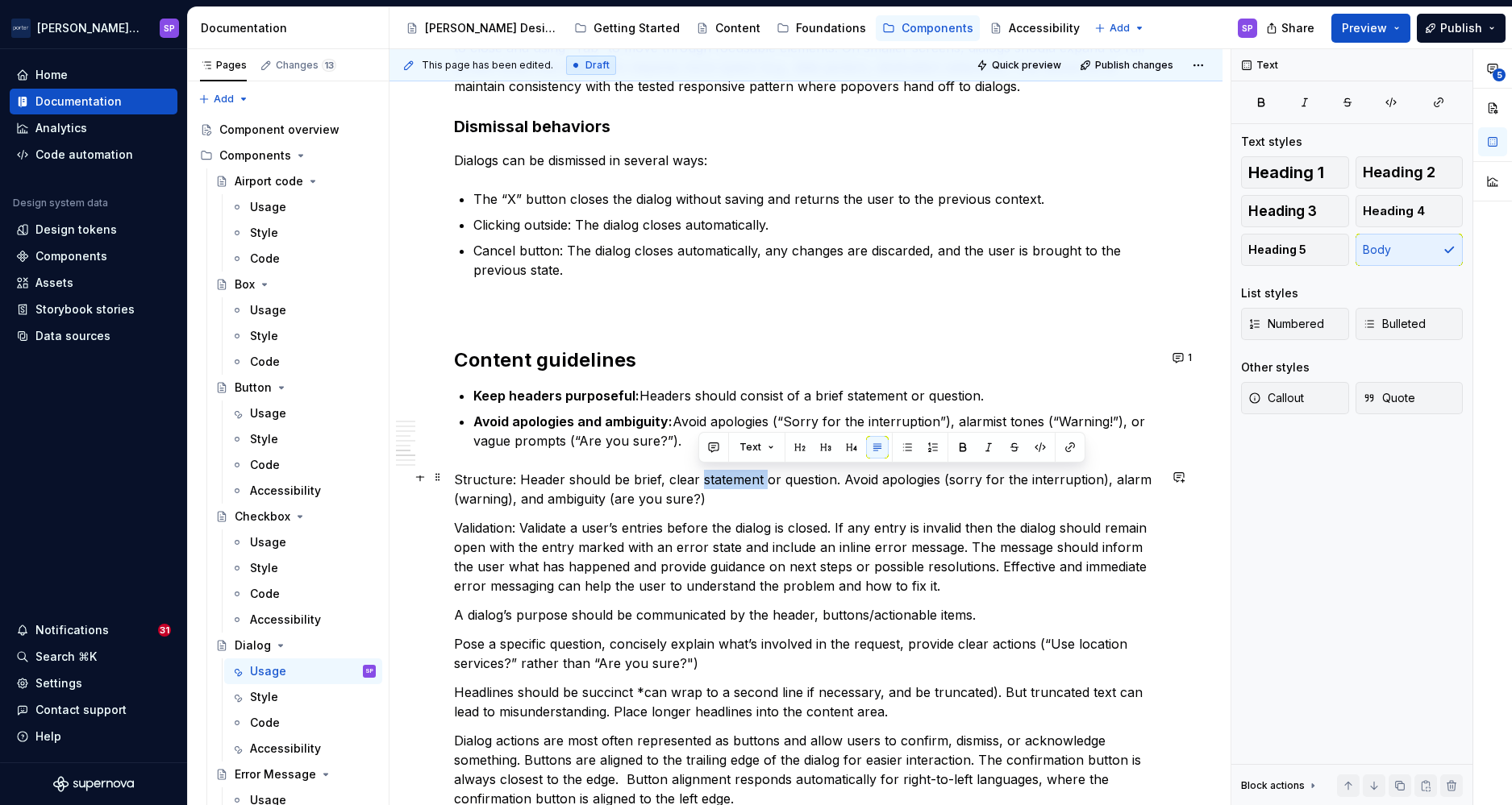
click at [756, 470] on p "Structure: Header should be brief, clear statement or question. Avoid apologies…" at bounding box center [805, 489] width 704 height 39
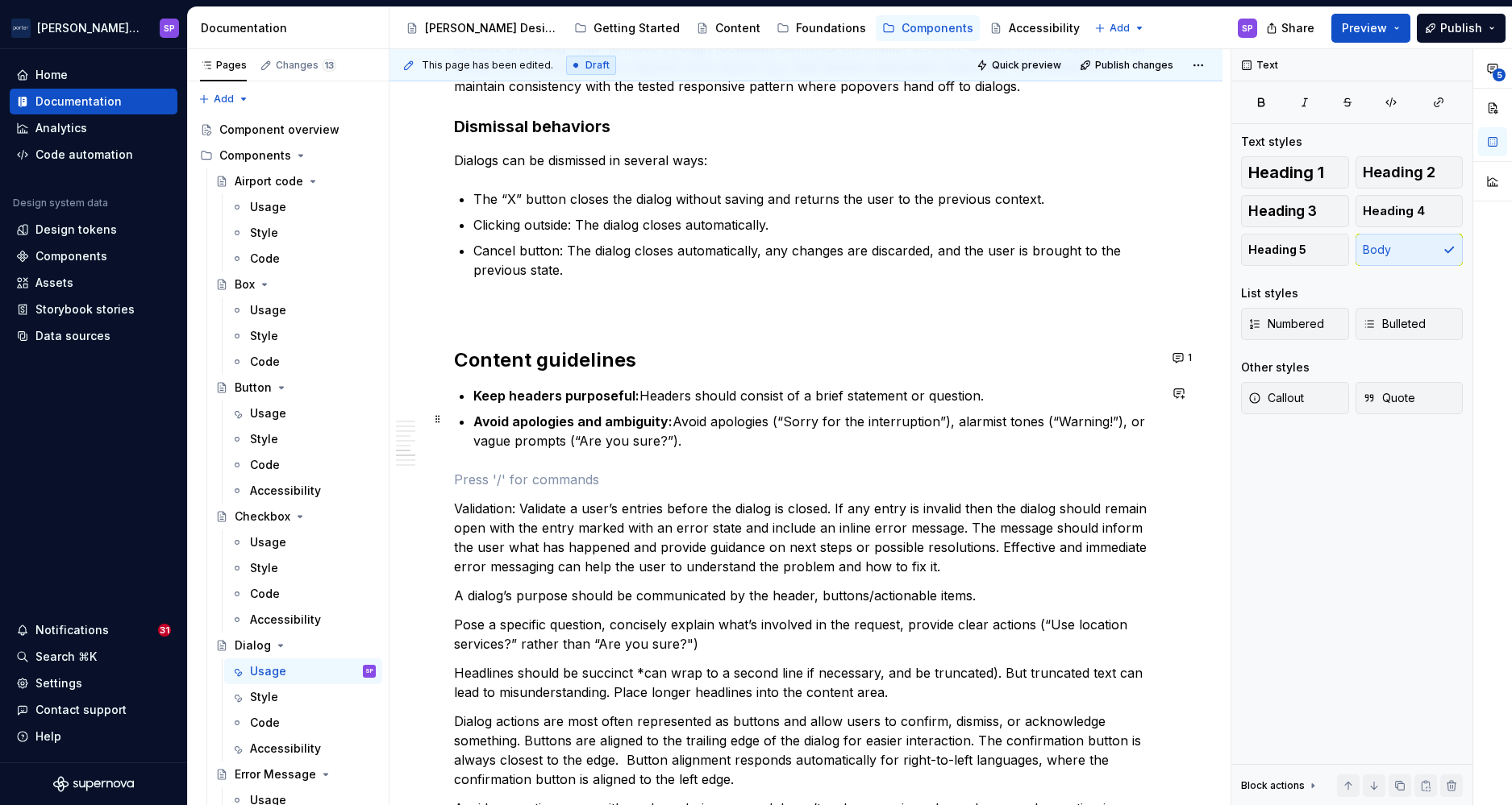
click at [725, 447] on p "Avoid apologies and ambiguity: Avoid apologies (“Sorry for the interruption”), …" at bounding box center [816, 431] width 685 height 39
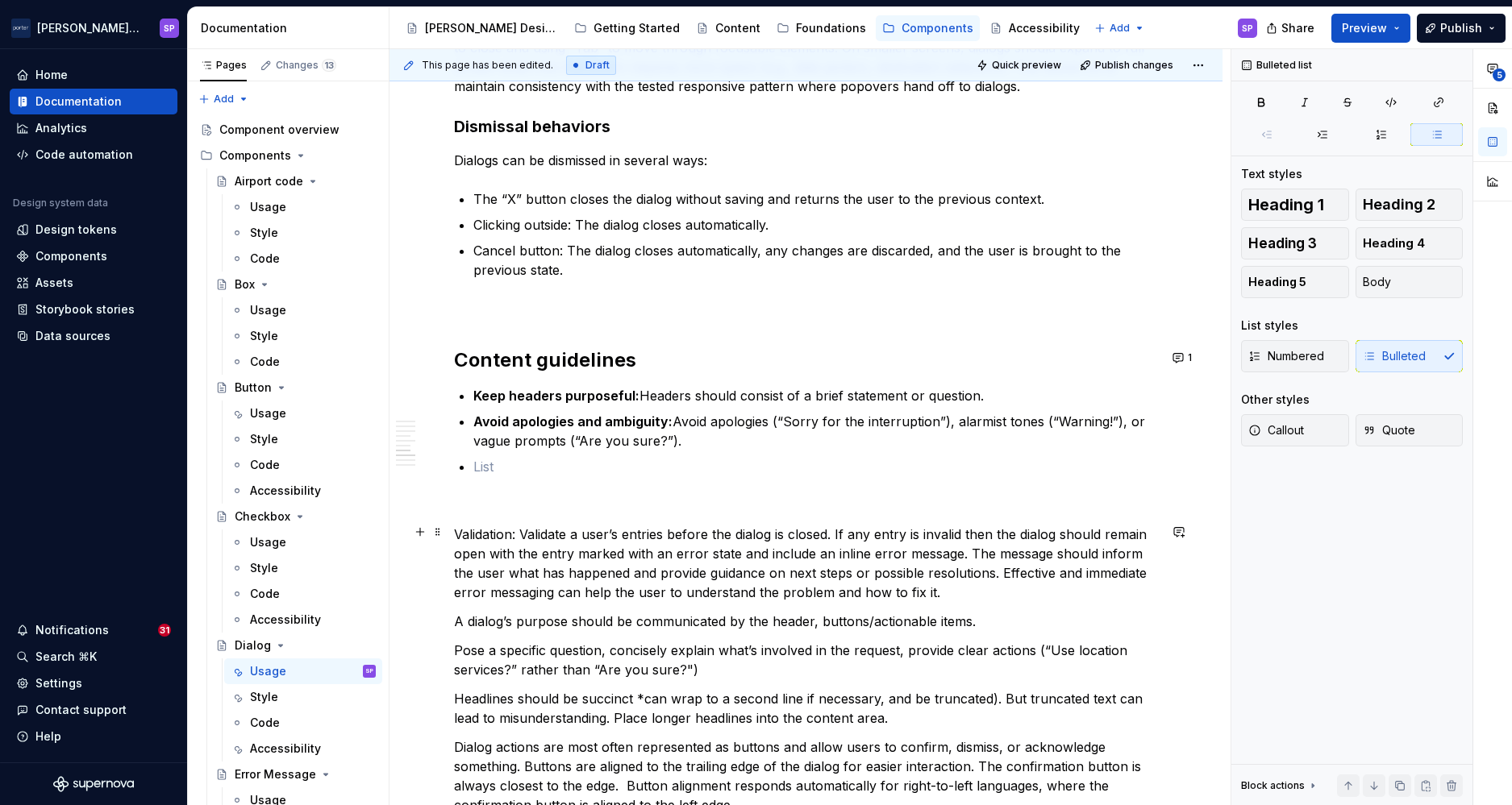
click at [780, 595] on p "Validation: Validate a user’s entries before the dialog is closed. If any entry…" at bounding box center [805, 563] width 704 height 77
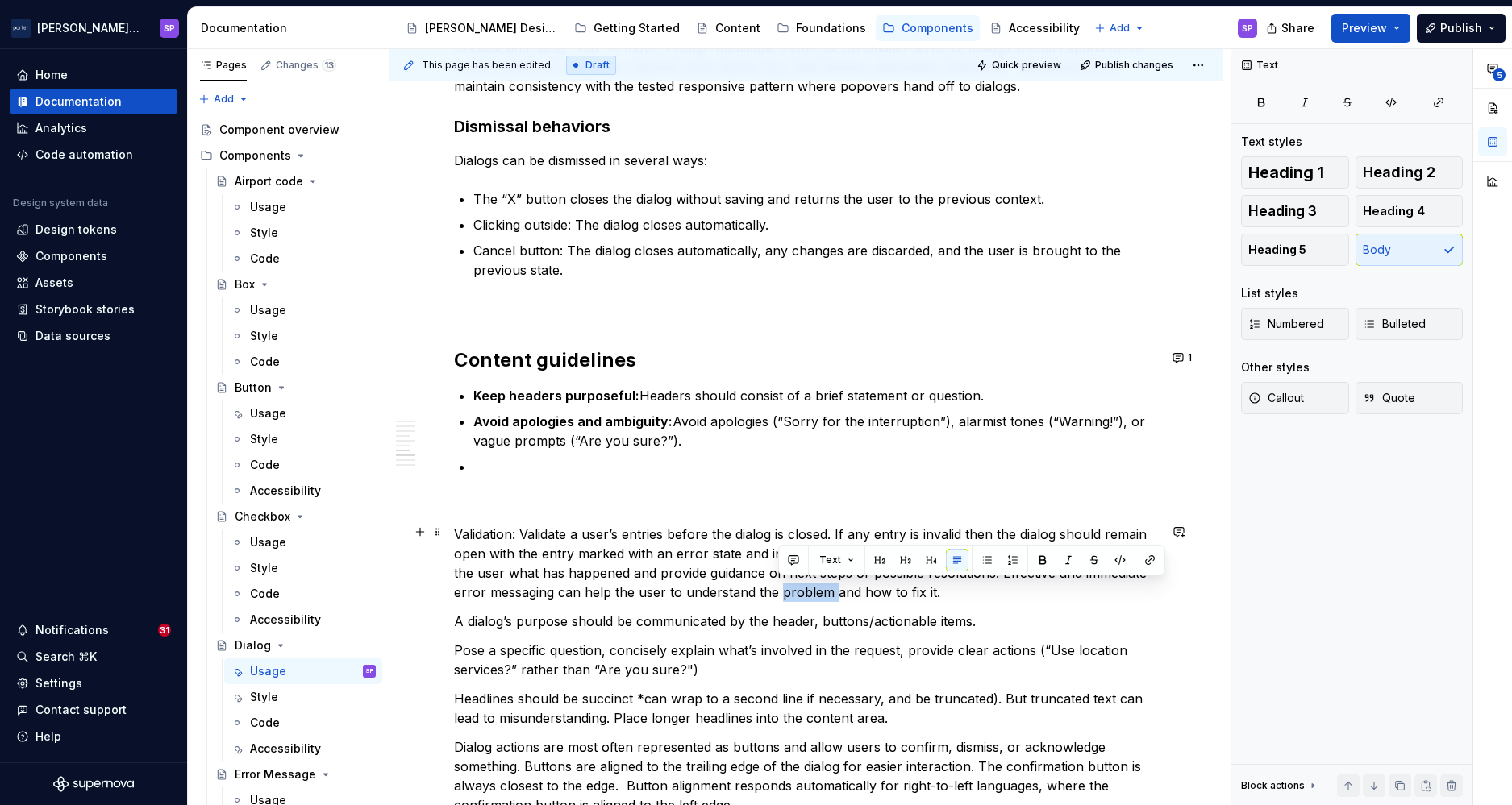
click at [780, 595] on p "Validation: Validate a user’s entries before the dialog is closed. If any entry…" at bounding box center [805, 563] width 704 height 77
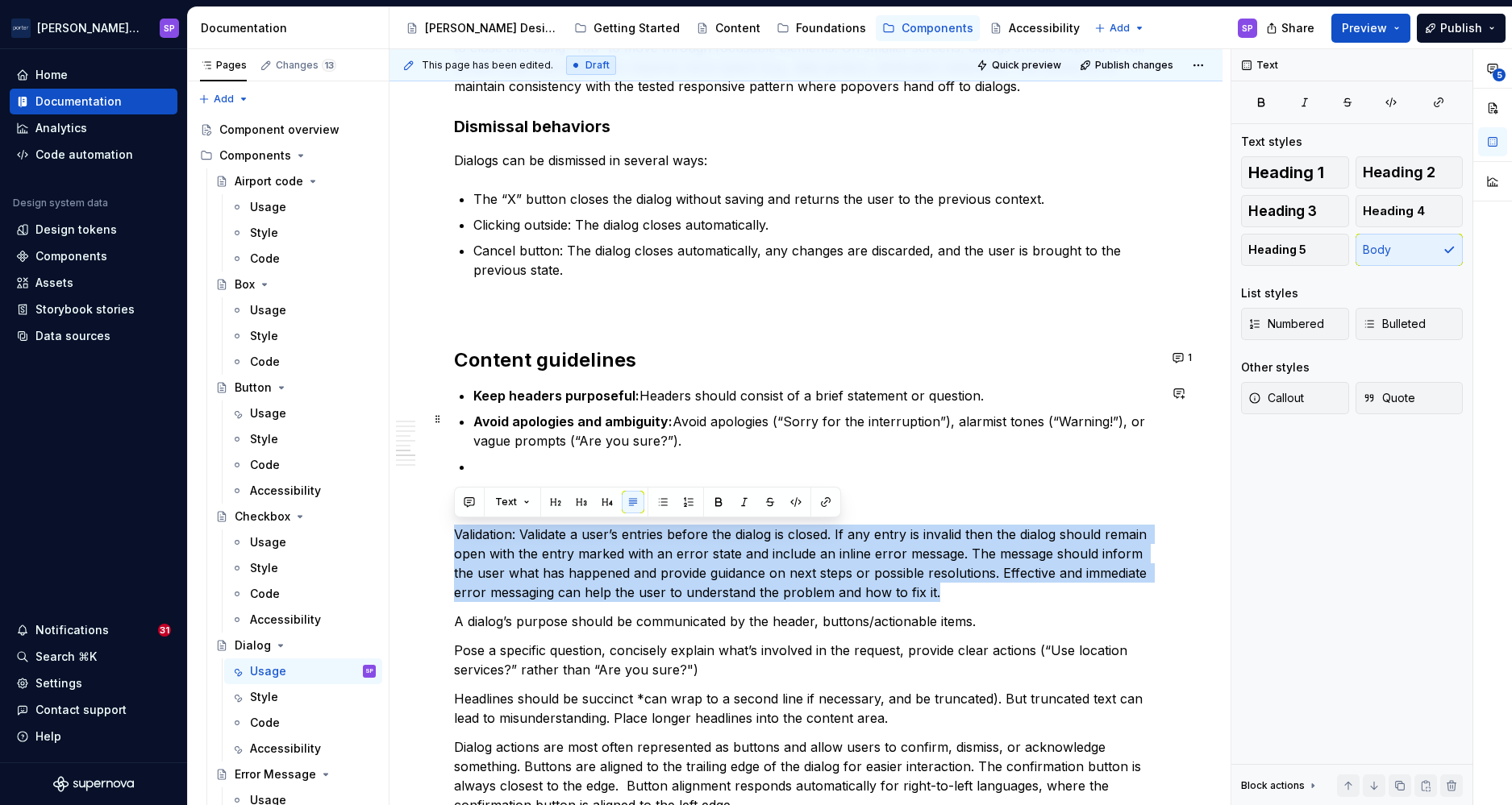
drag, startPoint x: 780, startPoint y: 595, endPoint x: 535, endPoint y: 434, distance: 293.2
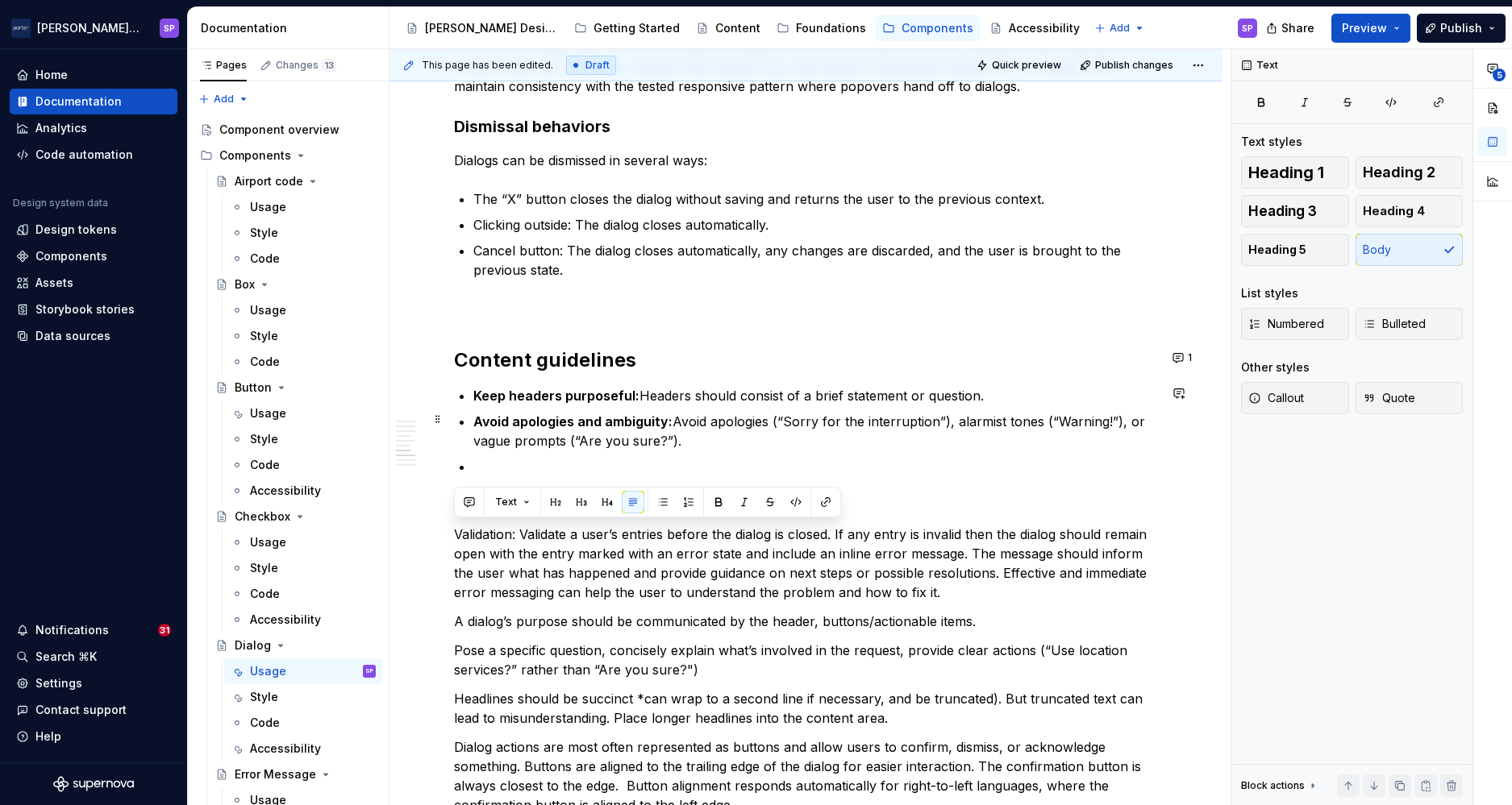
click at [536, 457] on p at bounding box center [816, 466] width 685 height 19
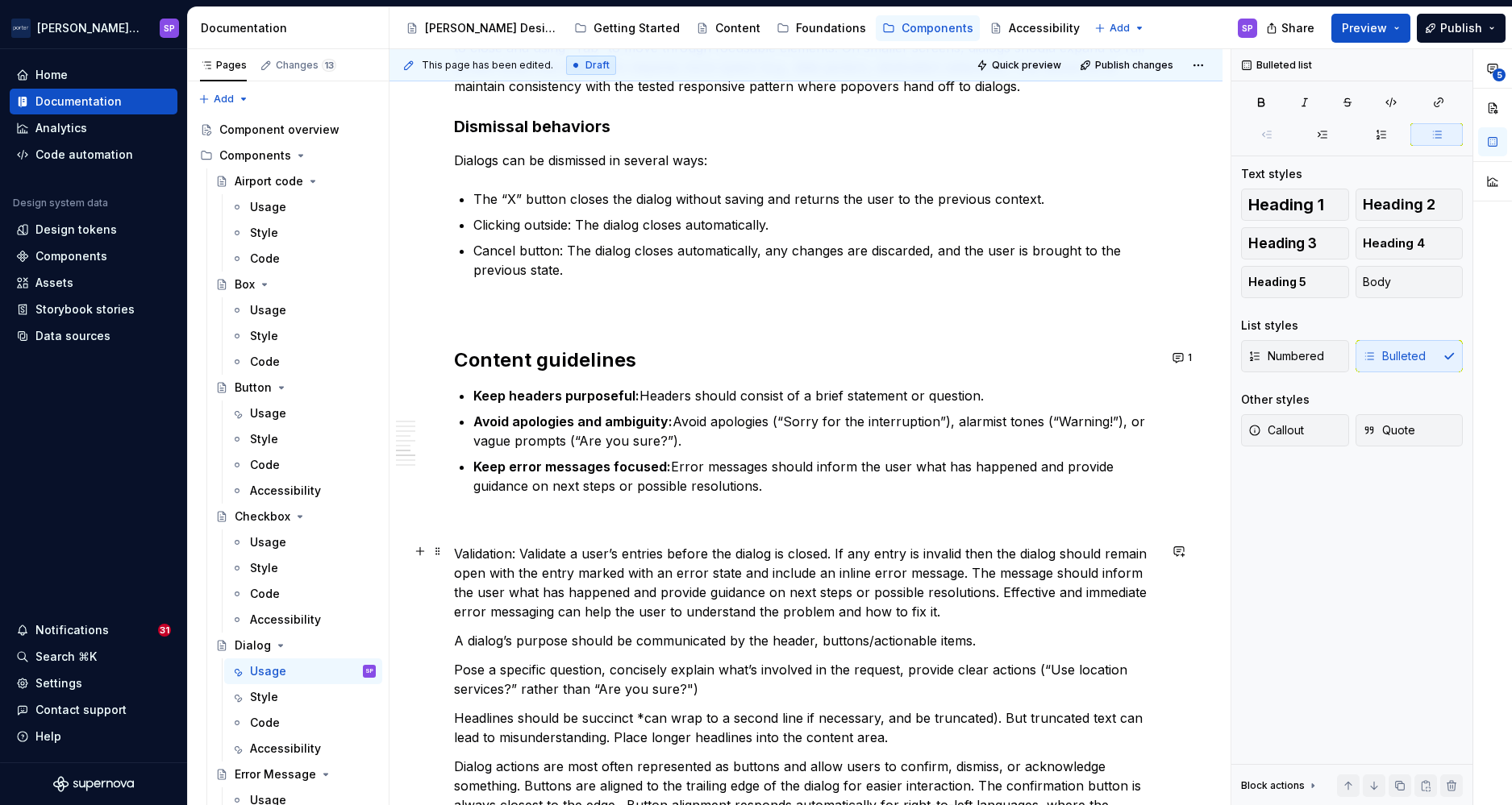
click at [533, 557] on p "Validation: Validate a user’s entries before the dialog is closed. If any entry…" at bounding box center [805, 582] width 704 height 77
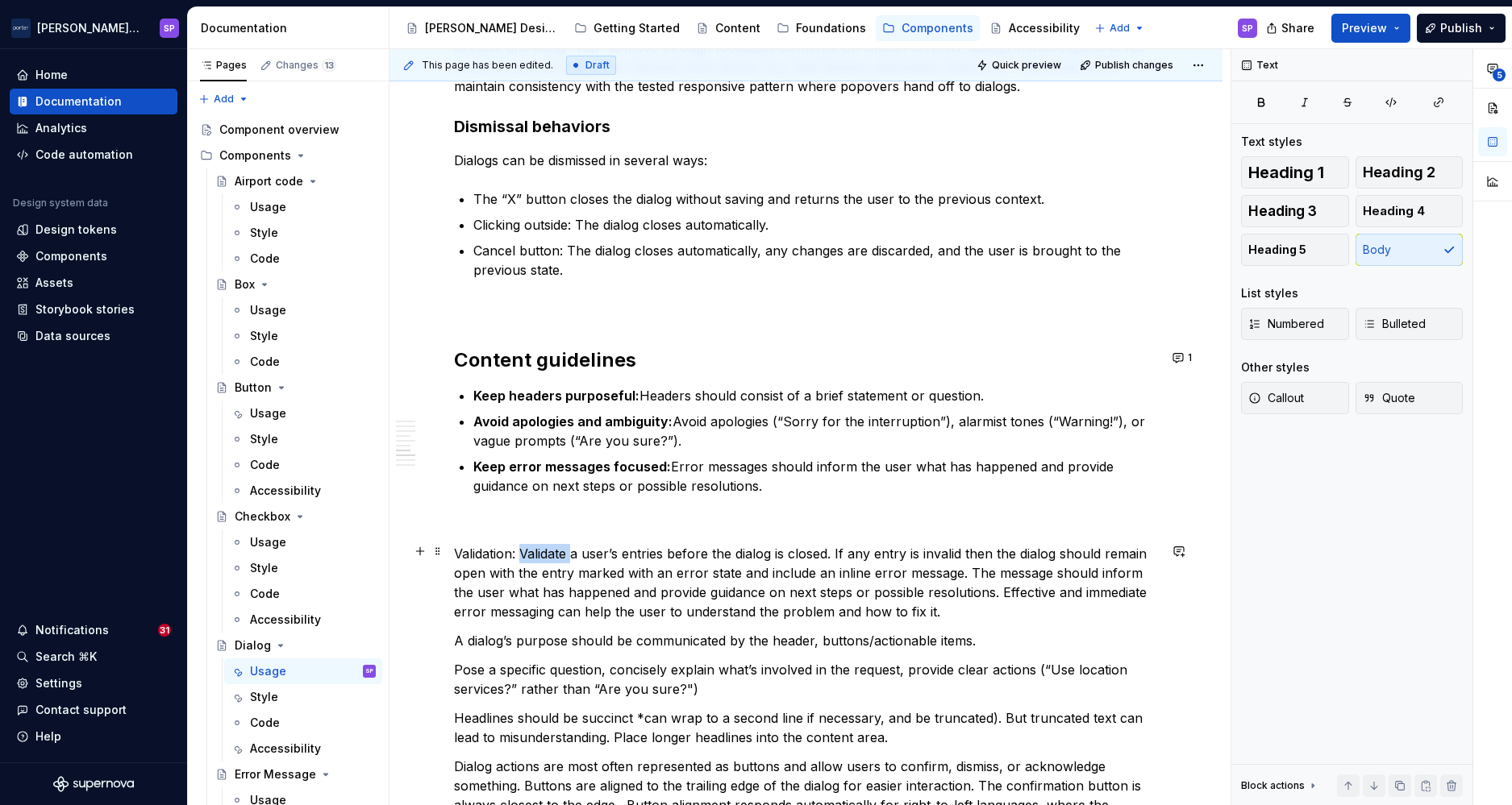
click at [533, 557] on p "Validation: Validate a user’s entries before the dialog is closed. If any entry…" at bounding box center [805, 582] width 704 height 77
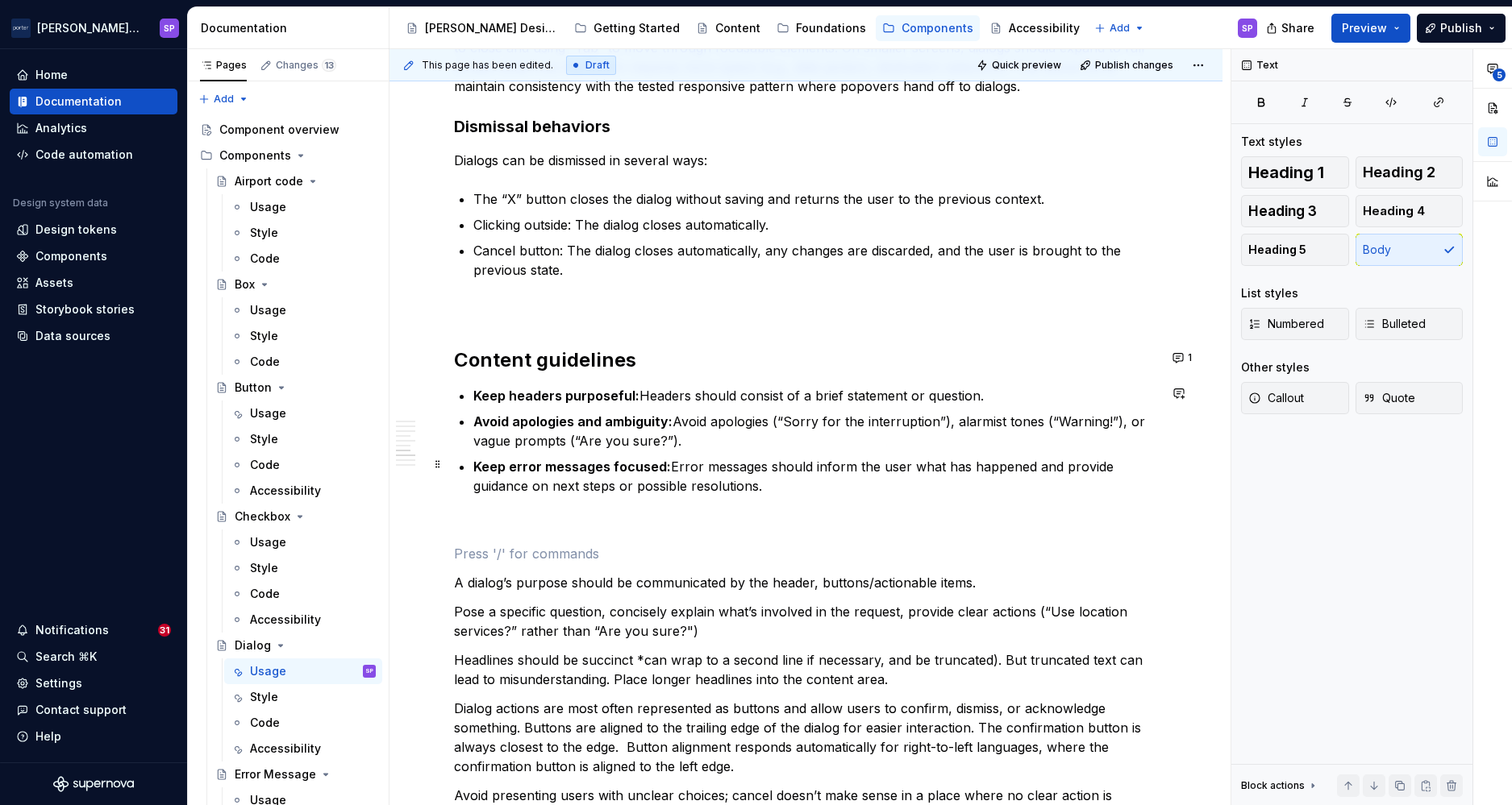
click at [839, 483] on p "Keep error messages focused: Error messages should inform the user what has hap…" at bounding box center [816, 476] width 685 height 39
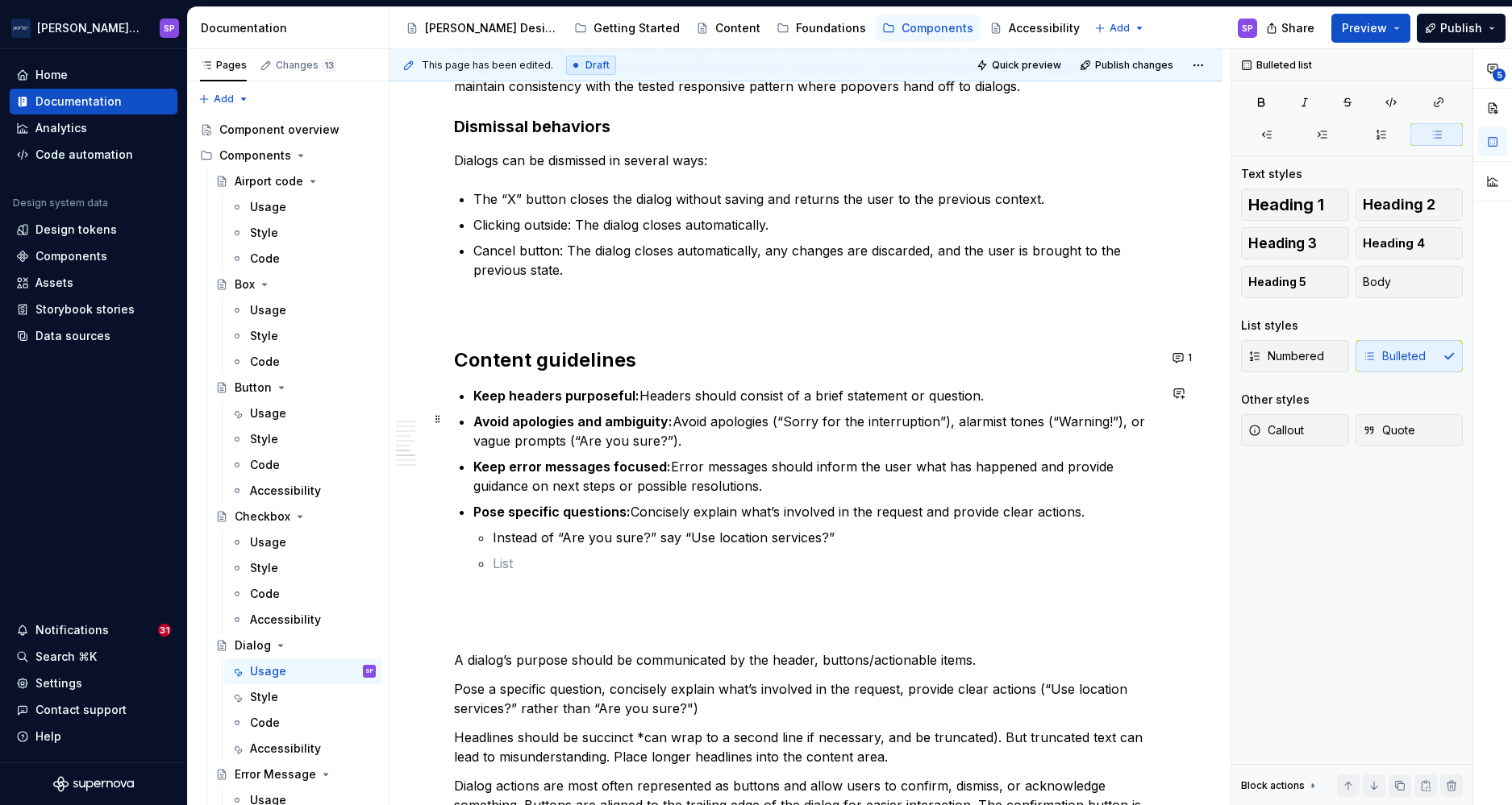
click at [1042, 397] on p "Keep headers purposeful: Headers should consist of a brief statement or questio…" at bounding box center [816, 395] width 685 height 19
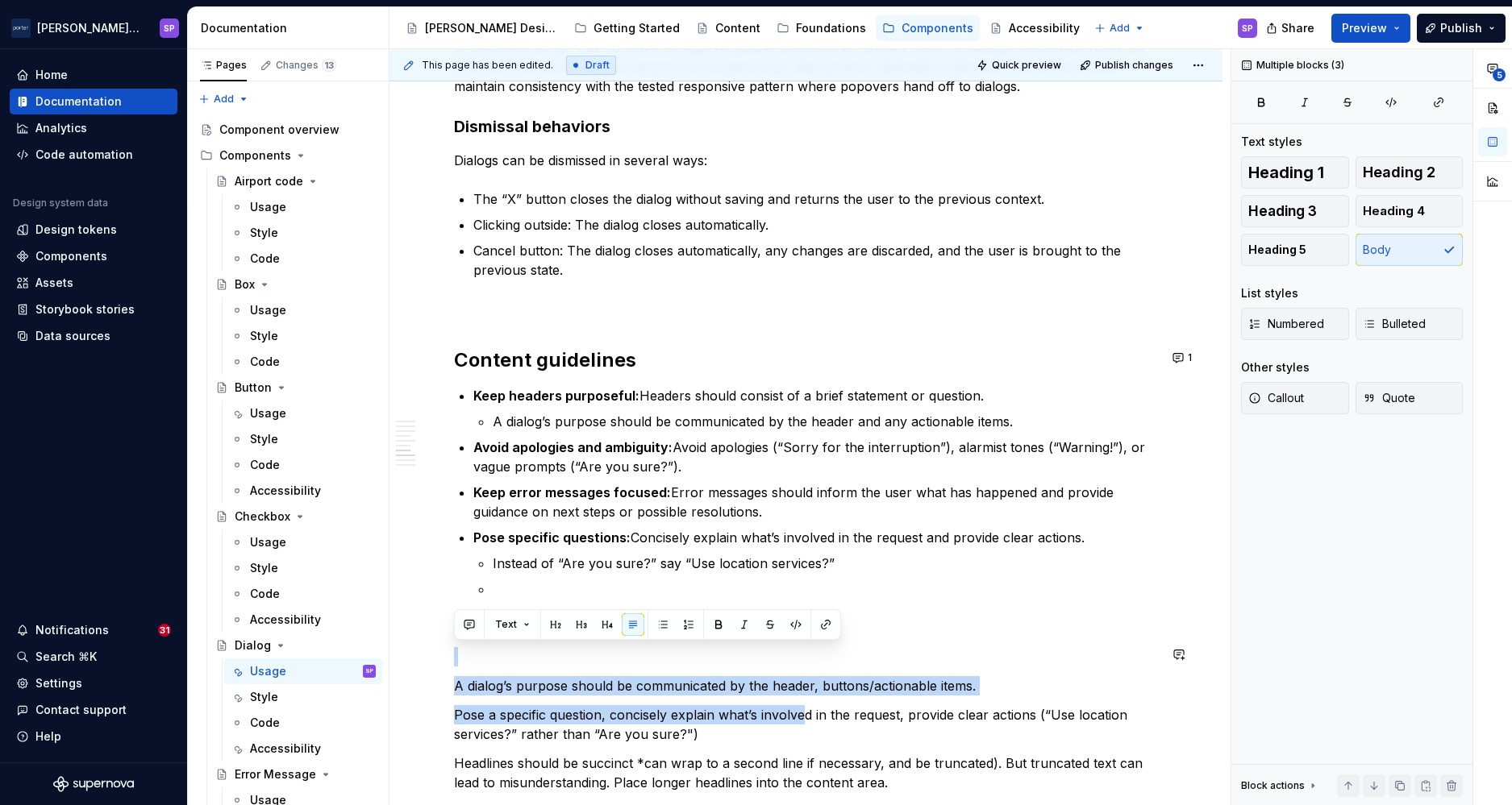
drag, startPoint x: 802, startPoint y: 716, endPoint x: 532, endPoint y: 634, distance: 282.2
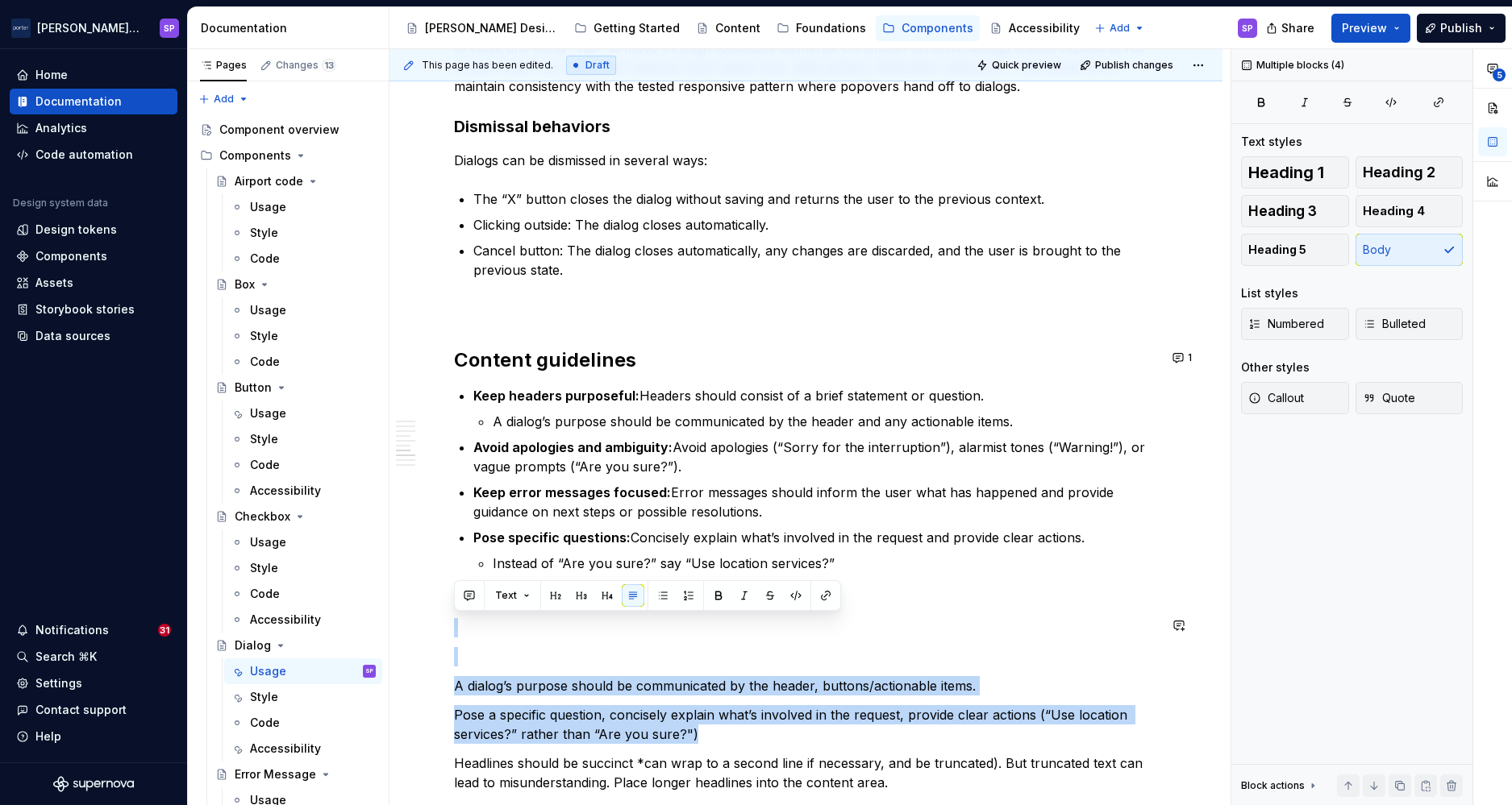
drag, startPoint x: 736, startPoint y: 741, endPoint x: 461, endPoint y: 611, distance: 304.2
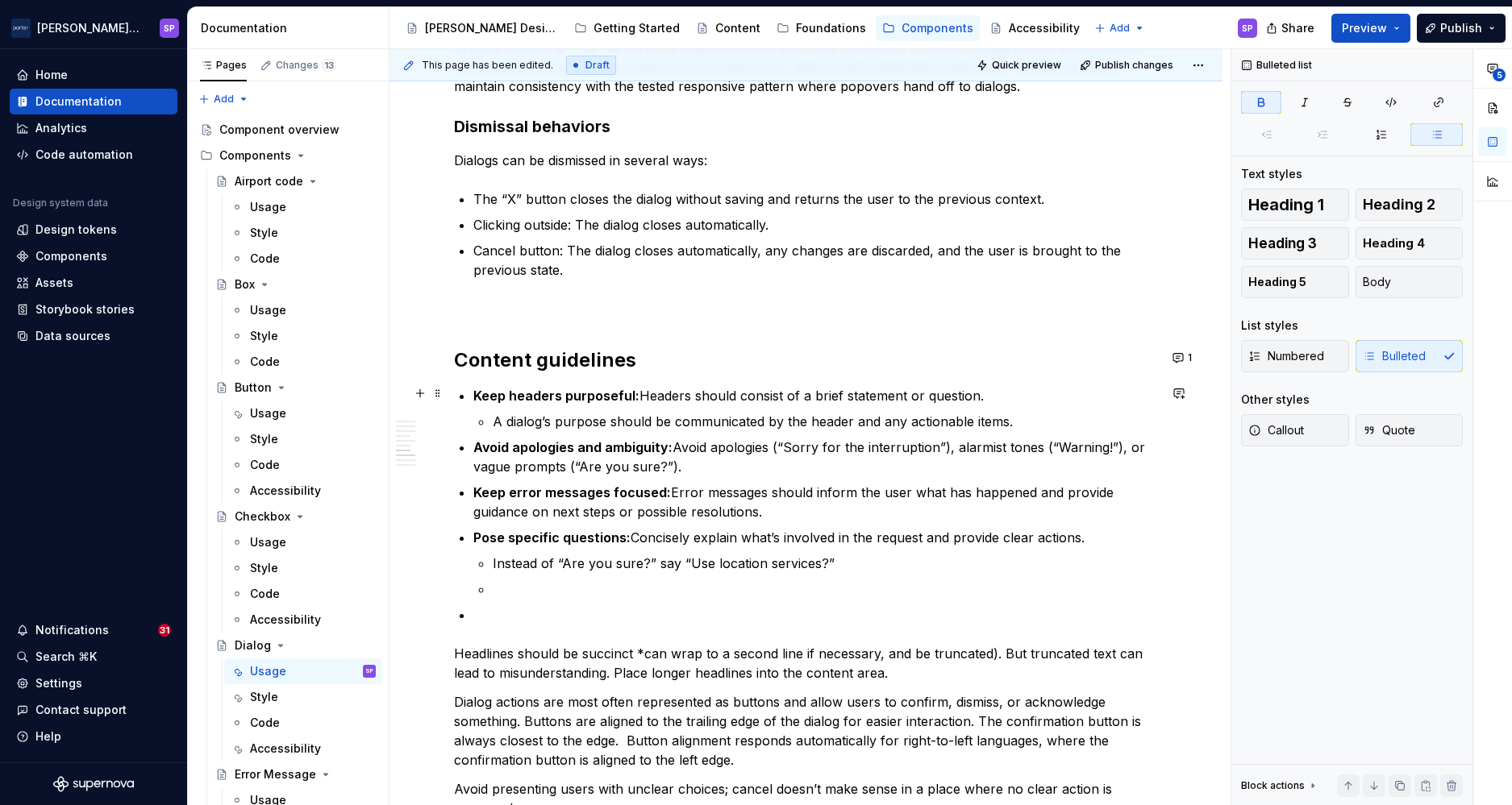
click at [536, 396] on strong "Keep headers purposeful:" at bounding box center [557, 395] width 166 height 16
click at [540, 416] on p "A dialog’s purpose should be communicated by the header and any actionable item…" at bounding box center [825, 421] width 665 height 19
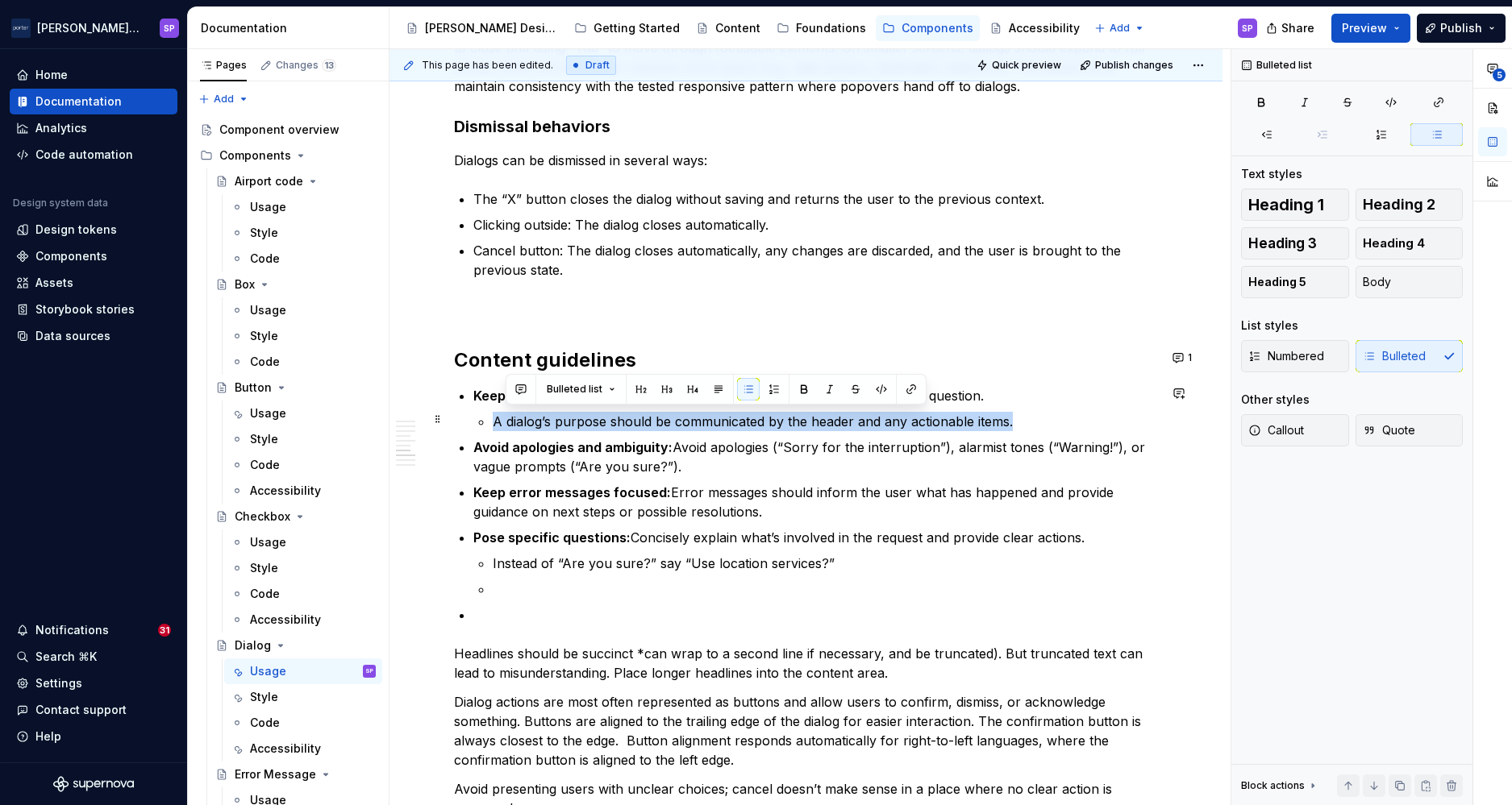
click at [540, 416] on p "A dialog’s purpose should be communicated by the header and any actionable item…" at bounding box center [825, 421] width 665 height 19
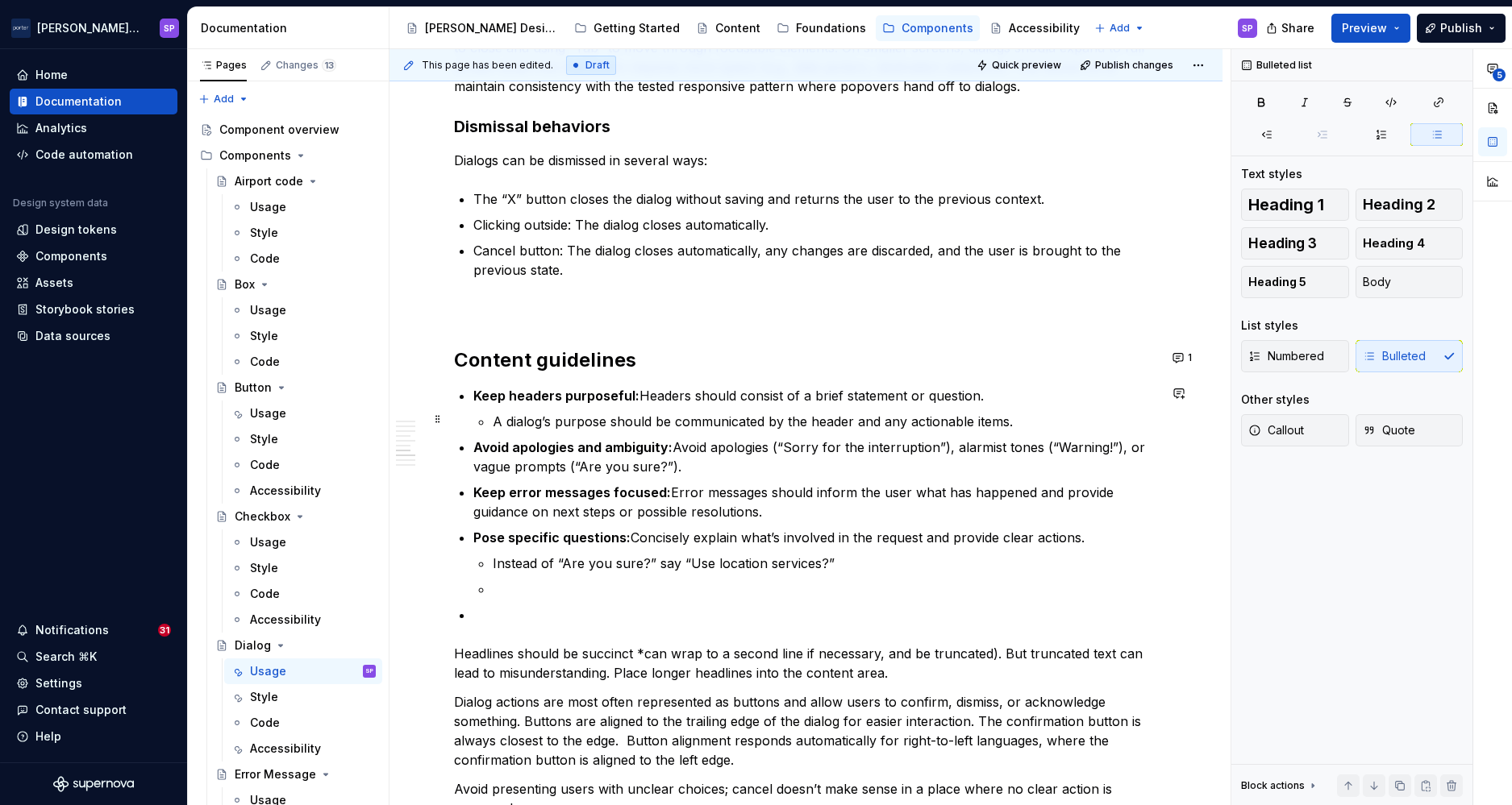
click at [484, 423] on li "Keep headers purposeful: Headers should consist of a brief statement or questio…" at bounding box center [816, 409] width 685 height 45
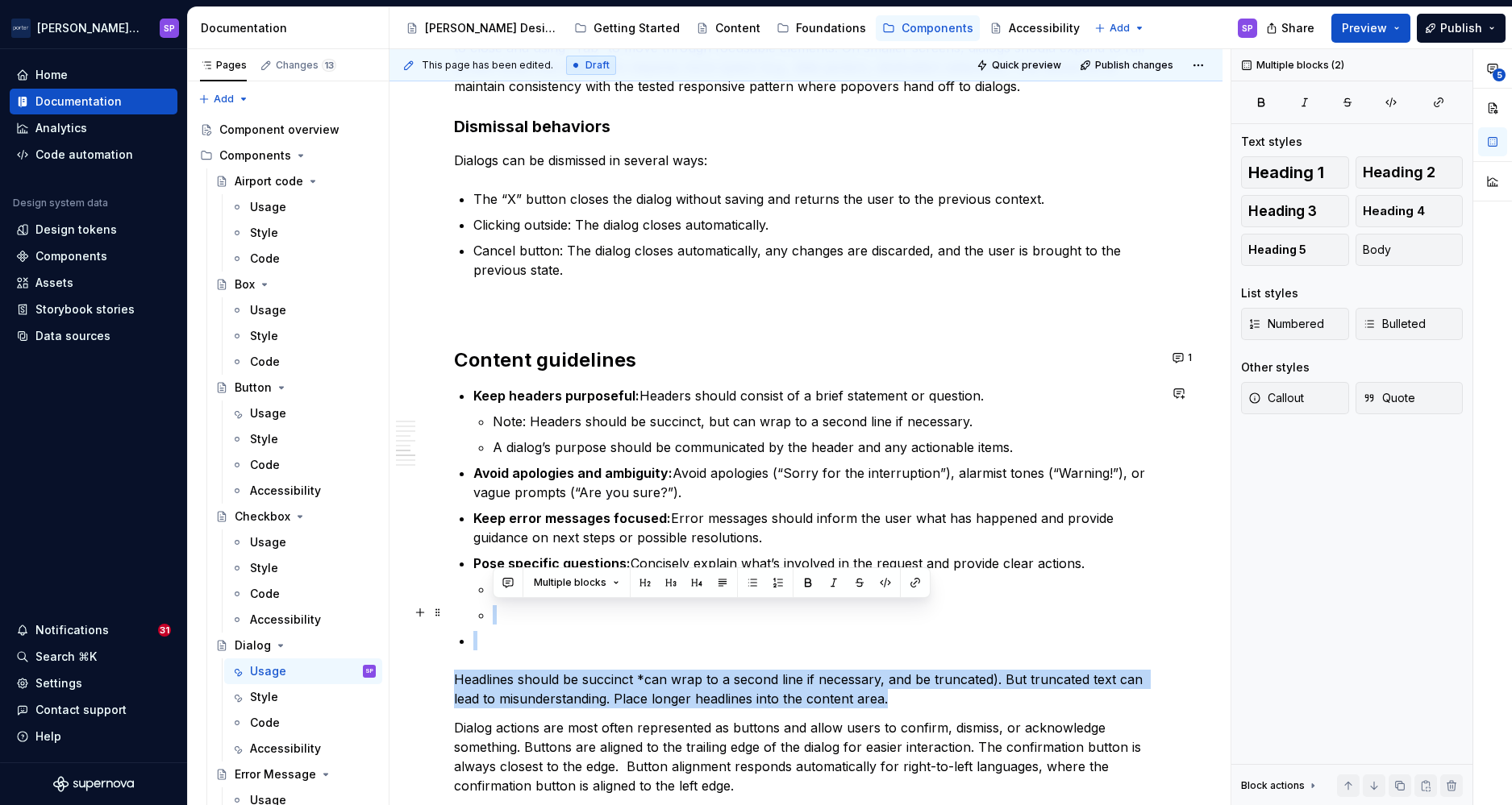
drag, startPoint x: 549, startPoint y: 610, endPoint x: 502, endPoint y: 604, distance: 47.4
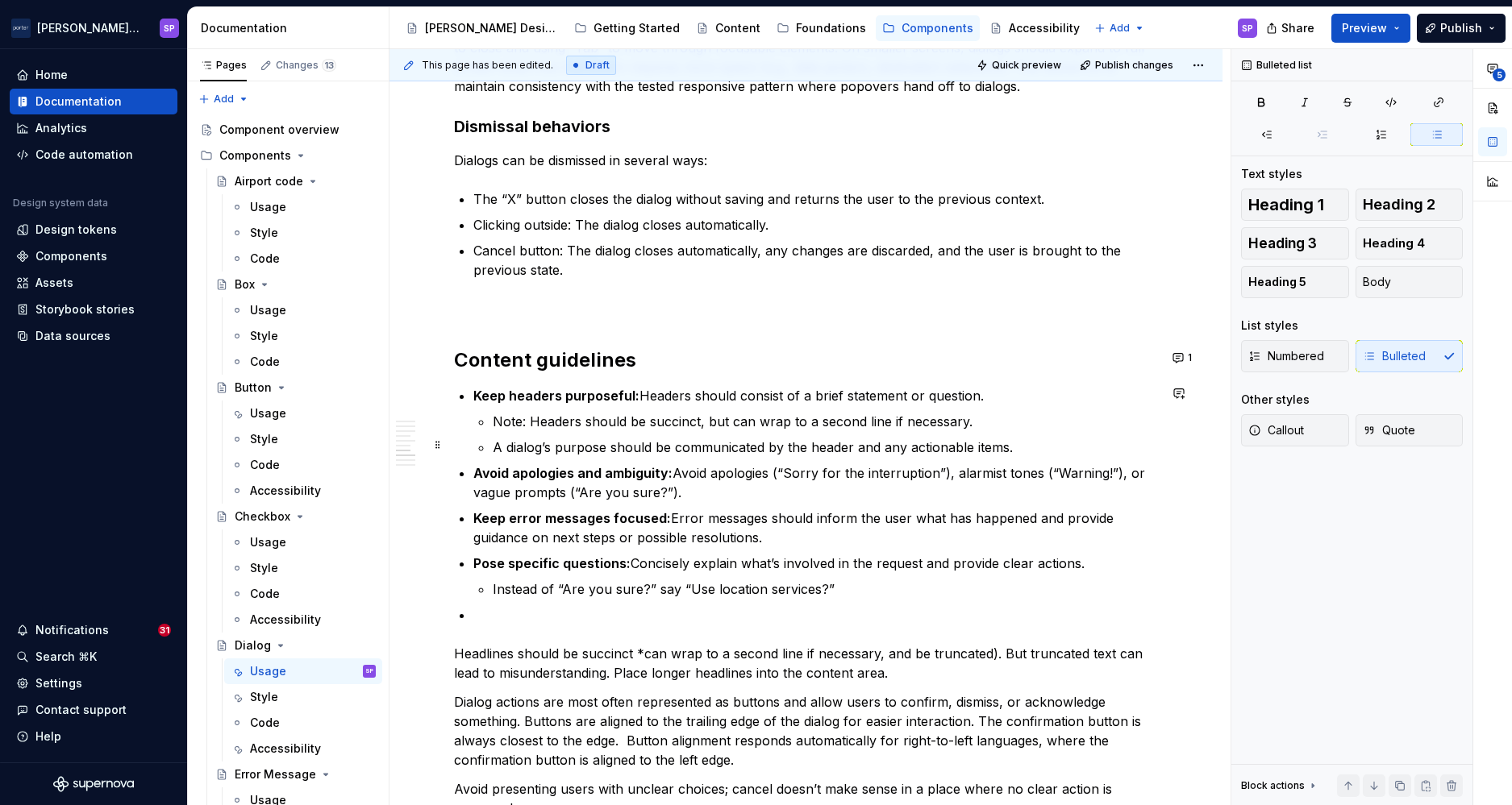
click at [503, 420] on p "Note: Headers should be succinct, but can wrap to a second line if necessary." at bounding box center [825, 421] width 665 height 19
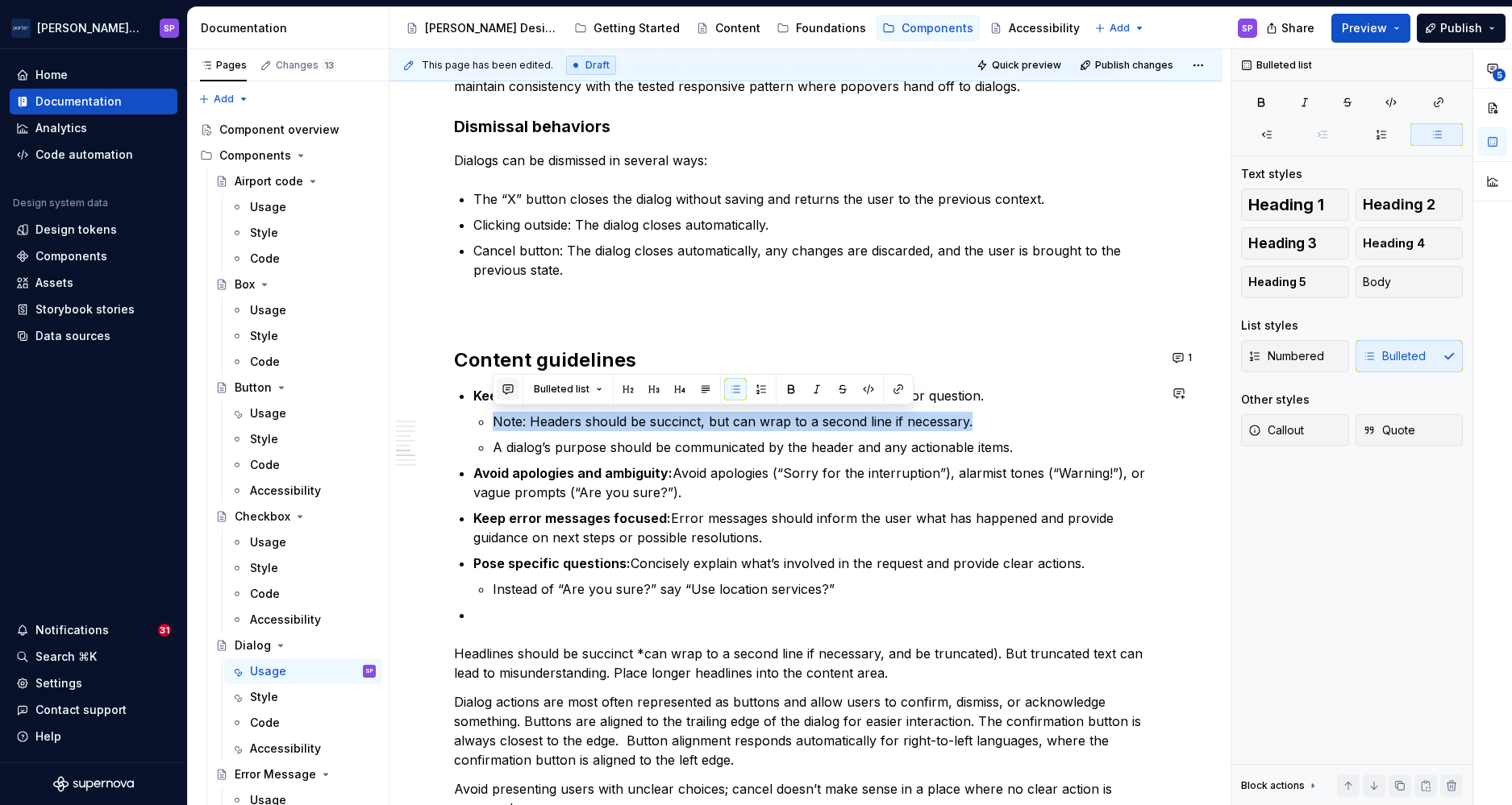
click at [510, 394] on button "button" at bounding box center [508, 389] width 22 height 22
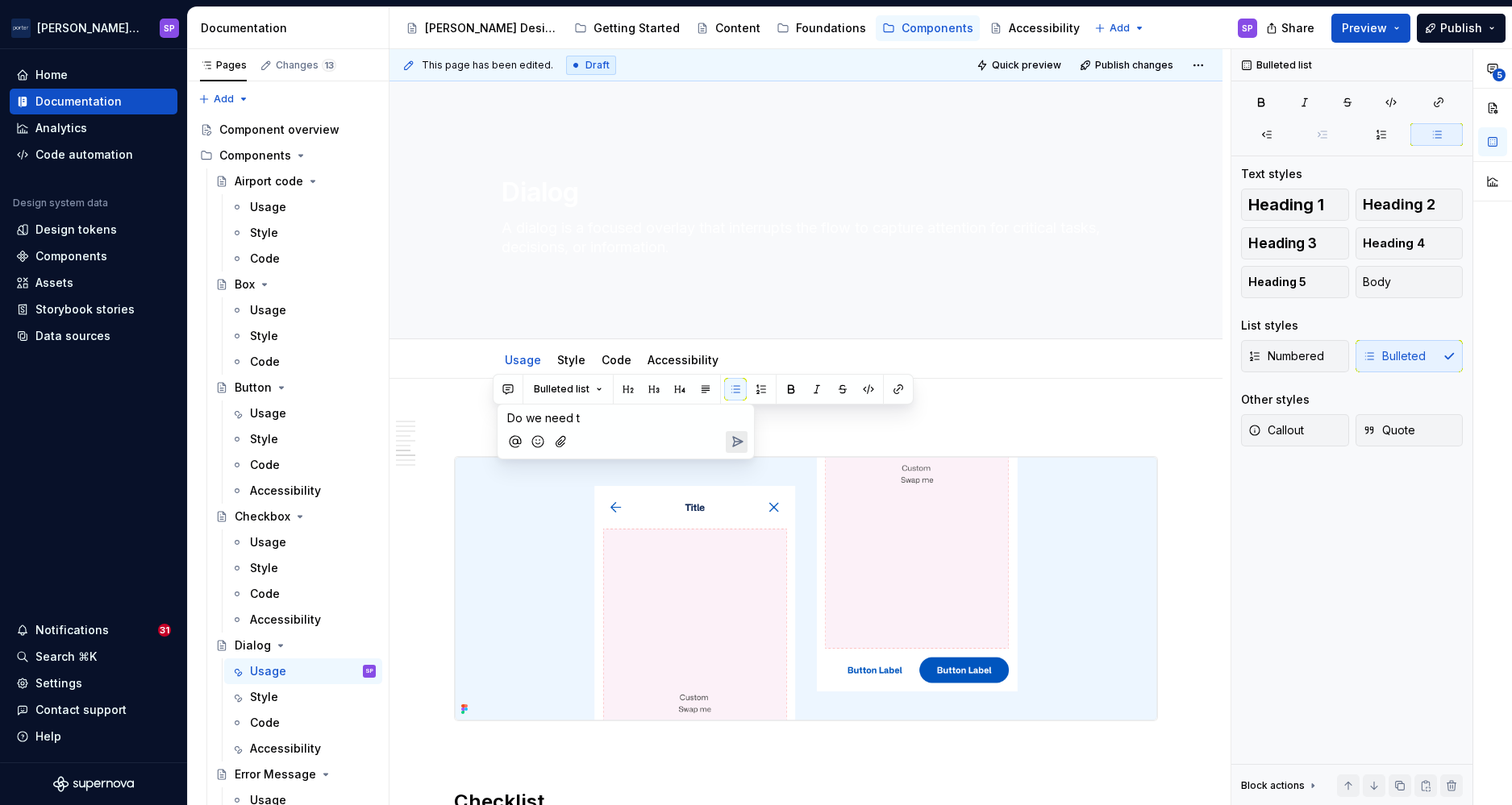
scroll to position [2290, 0]
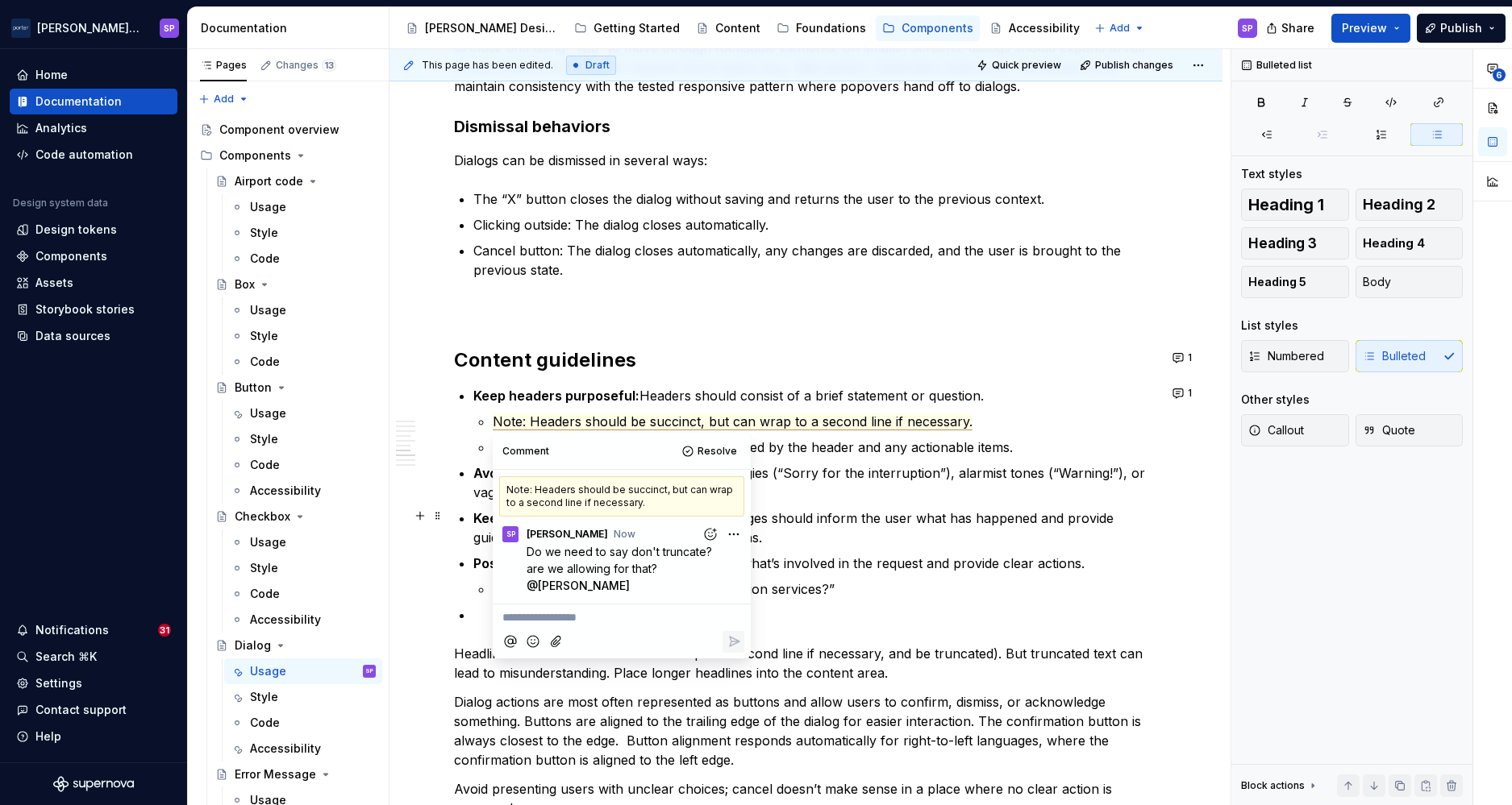
click at [1022, 489] on p "Avoid apologies and ambiguity: Avoid apologies (“Sorry for the interruption”), …" at bounding box center [816, 483] width 685 height 39
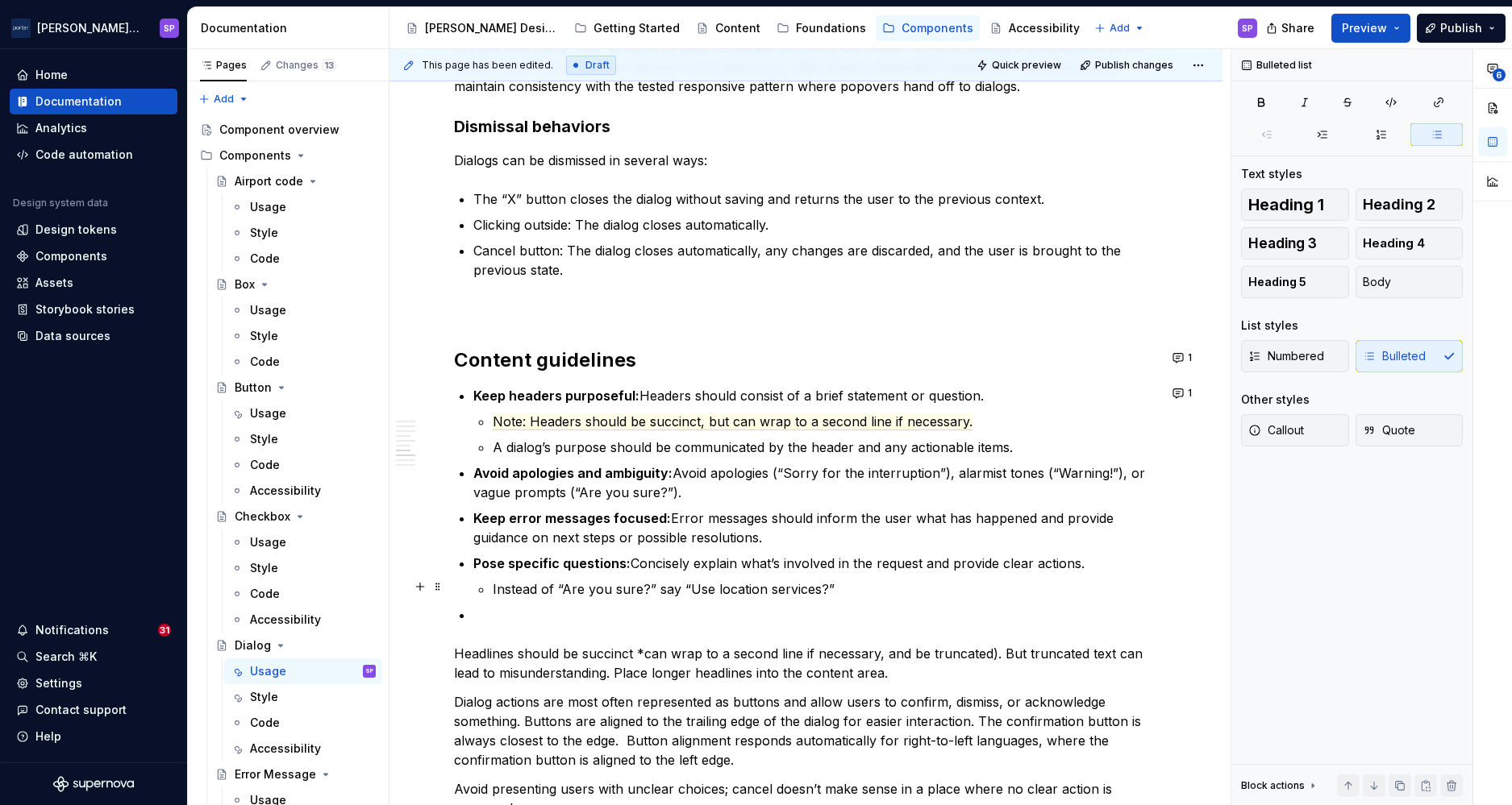
click at [935, 580] on p "Instead of “Are you sure?” say “Use location services?”" at bounding box center [825, 589] width 665 height 19
click at [889, 606] on p at bounding box center [816, 615] width 685 height 19
click at [871, 660] on p "Headlines should be succinct *can wrap to a second line if necessary, and be tr…" at bounding box center [805, 663] width 704 height 39
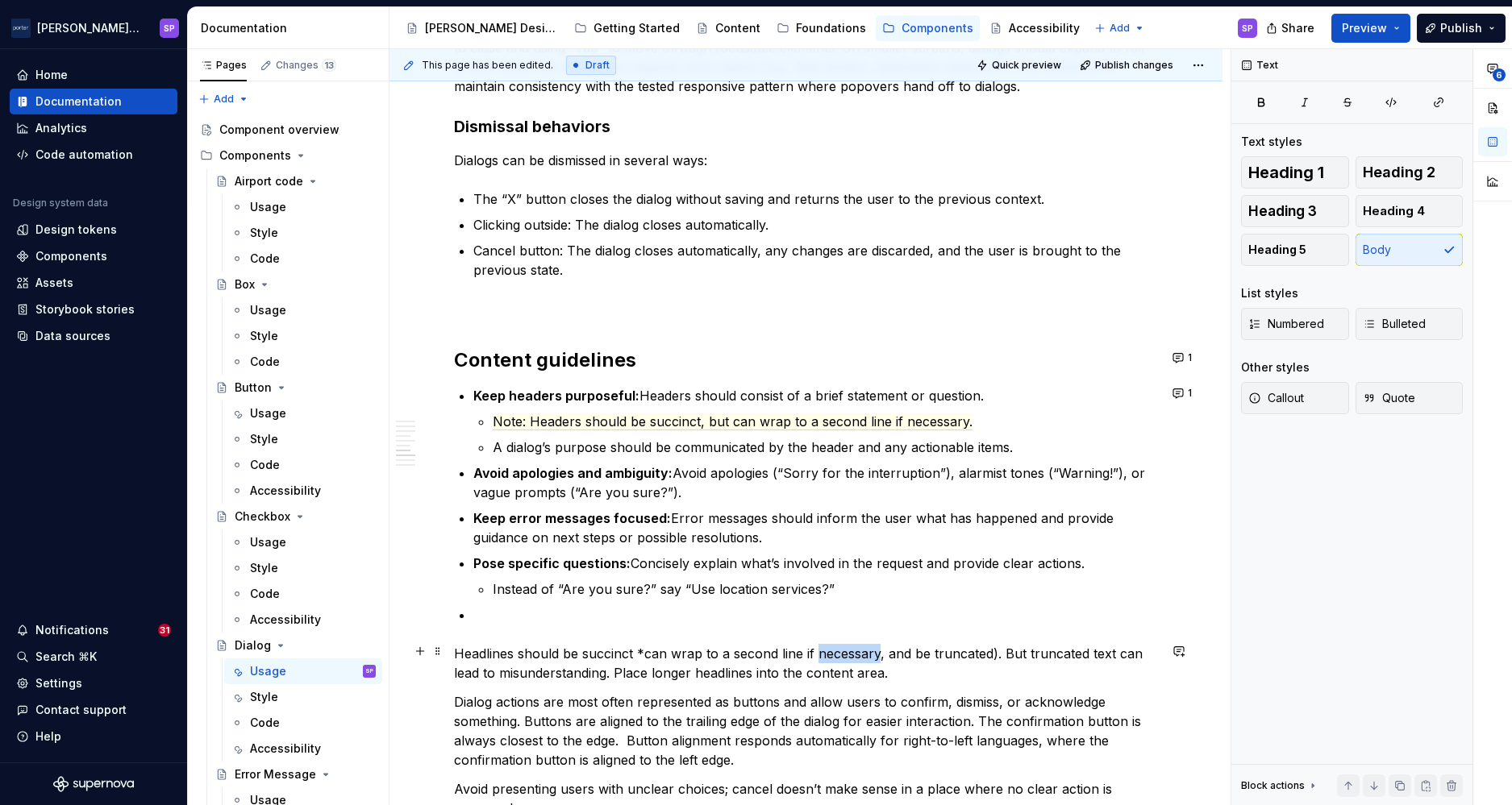
click at [871, 660] on p "Headlines should be succinct *can wrap to a second line if necessary, and be tr…" at bounding box center [805, 663] width 704 height 39
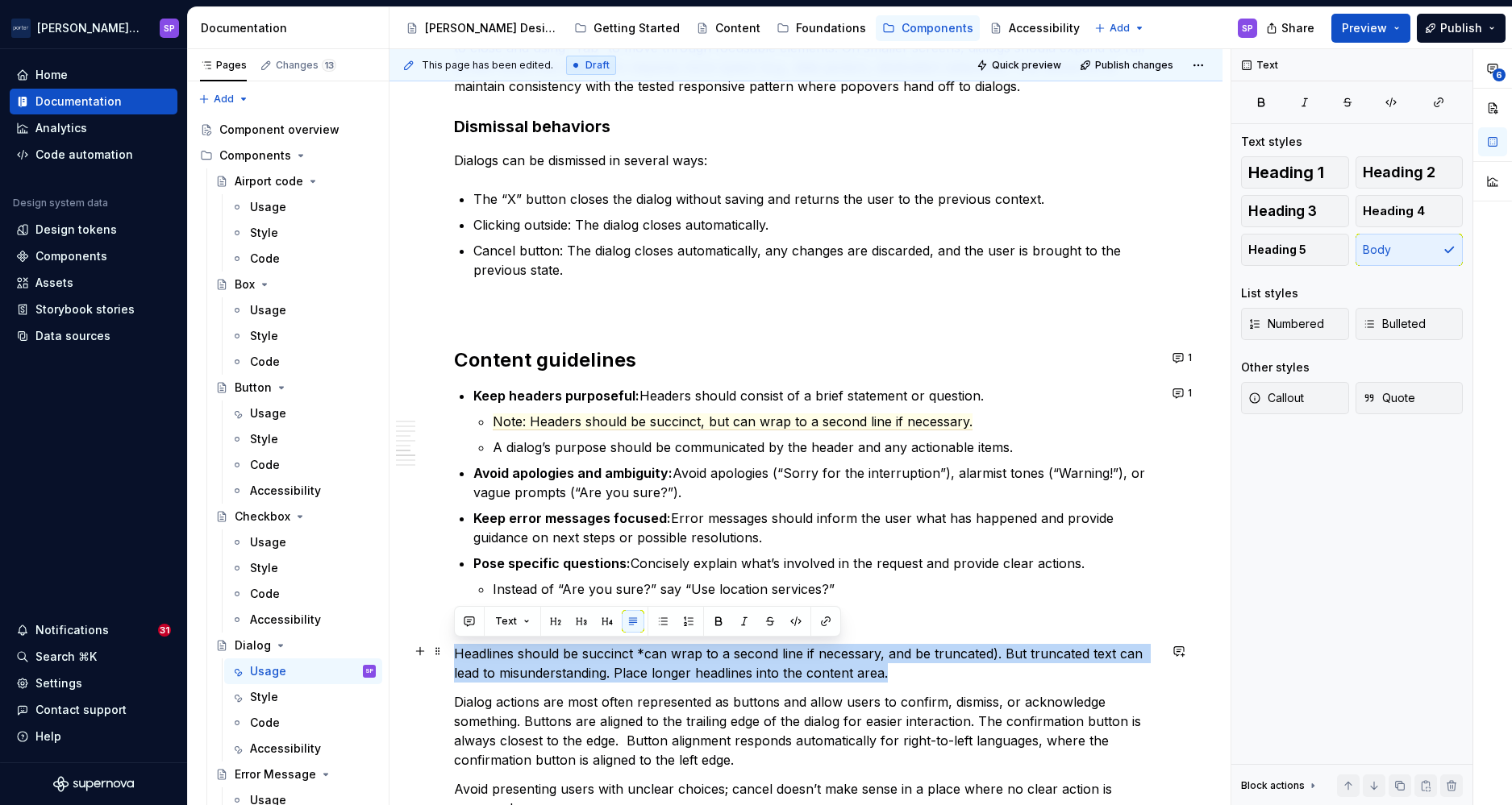
click at [871, 660] on p "Headlines should be succinct *can wrap to a second line if necessary, and be tr…" at bounding box center [805, 663] width 704 height 39
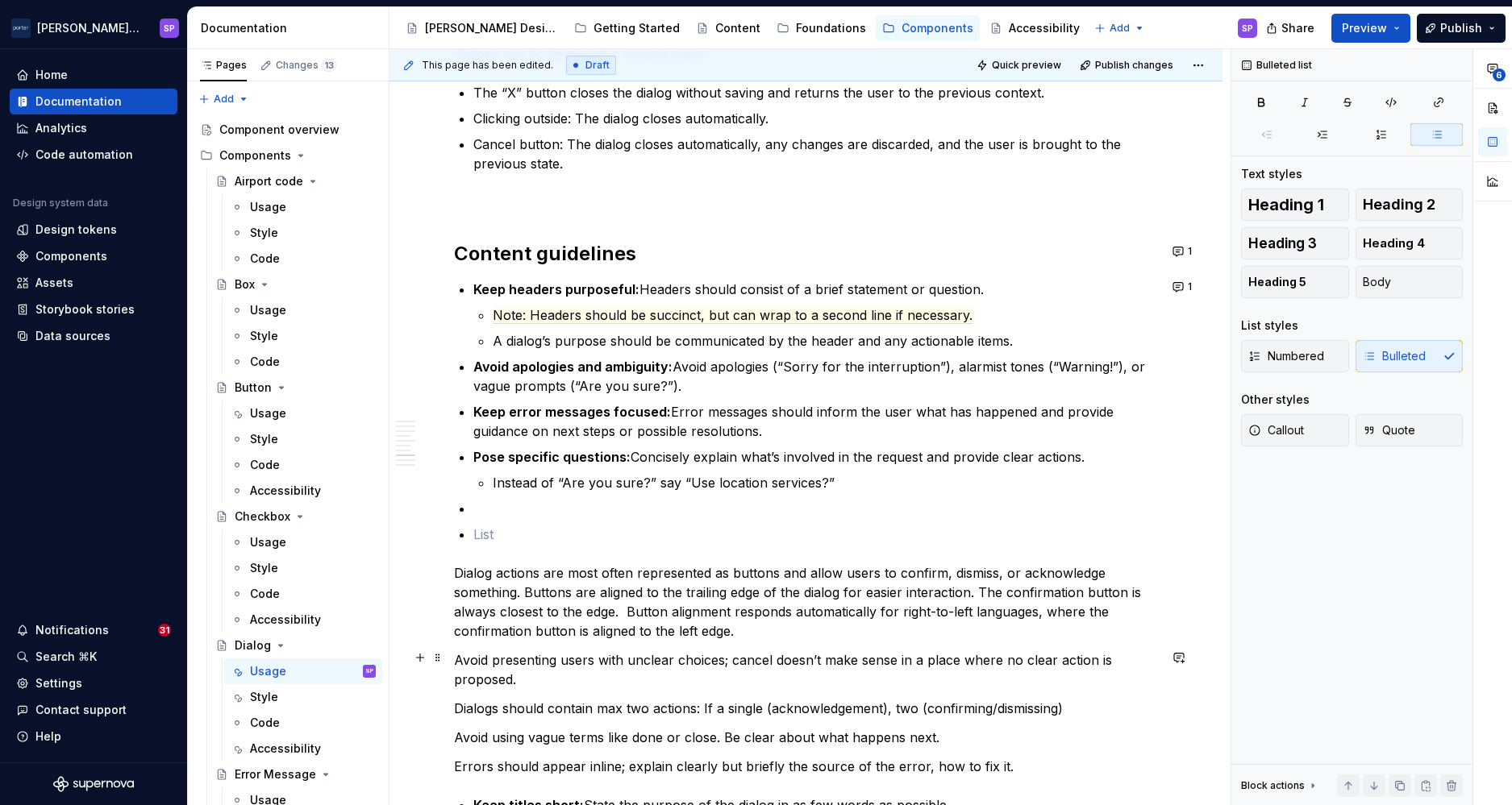
scroll to position [2414, 0]
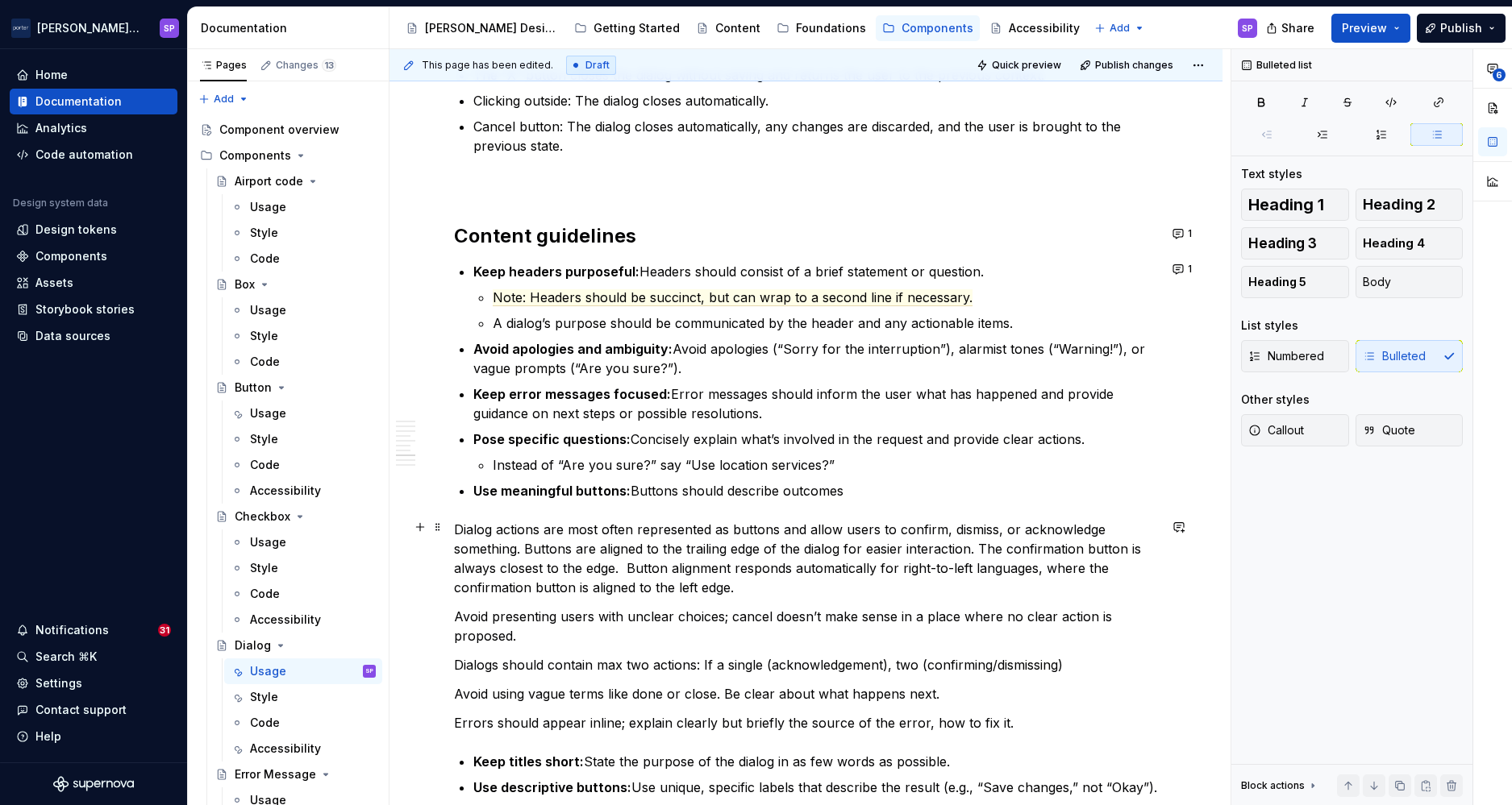
click at [748, 571] on p "Dialog actions are most often represented as buttons and allow users to confirm…" at bounding box center [805, 558] width 704 height 77
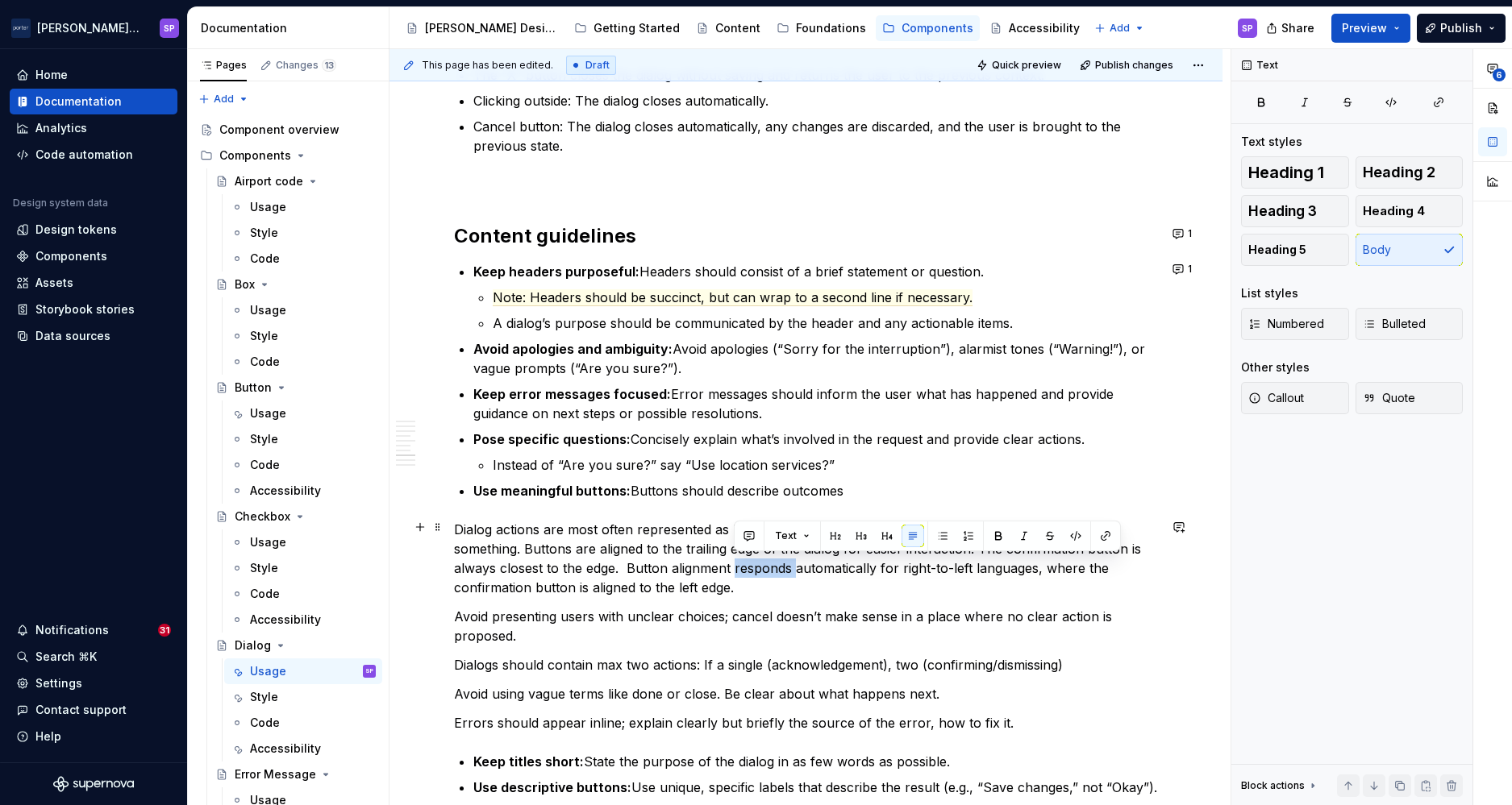
click at [748, 571] on p "Dialog actions are most often represented as buttons and allow users to confirm…" at bounding box center [805, 558] width 704 height 77
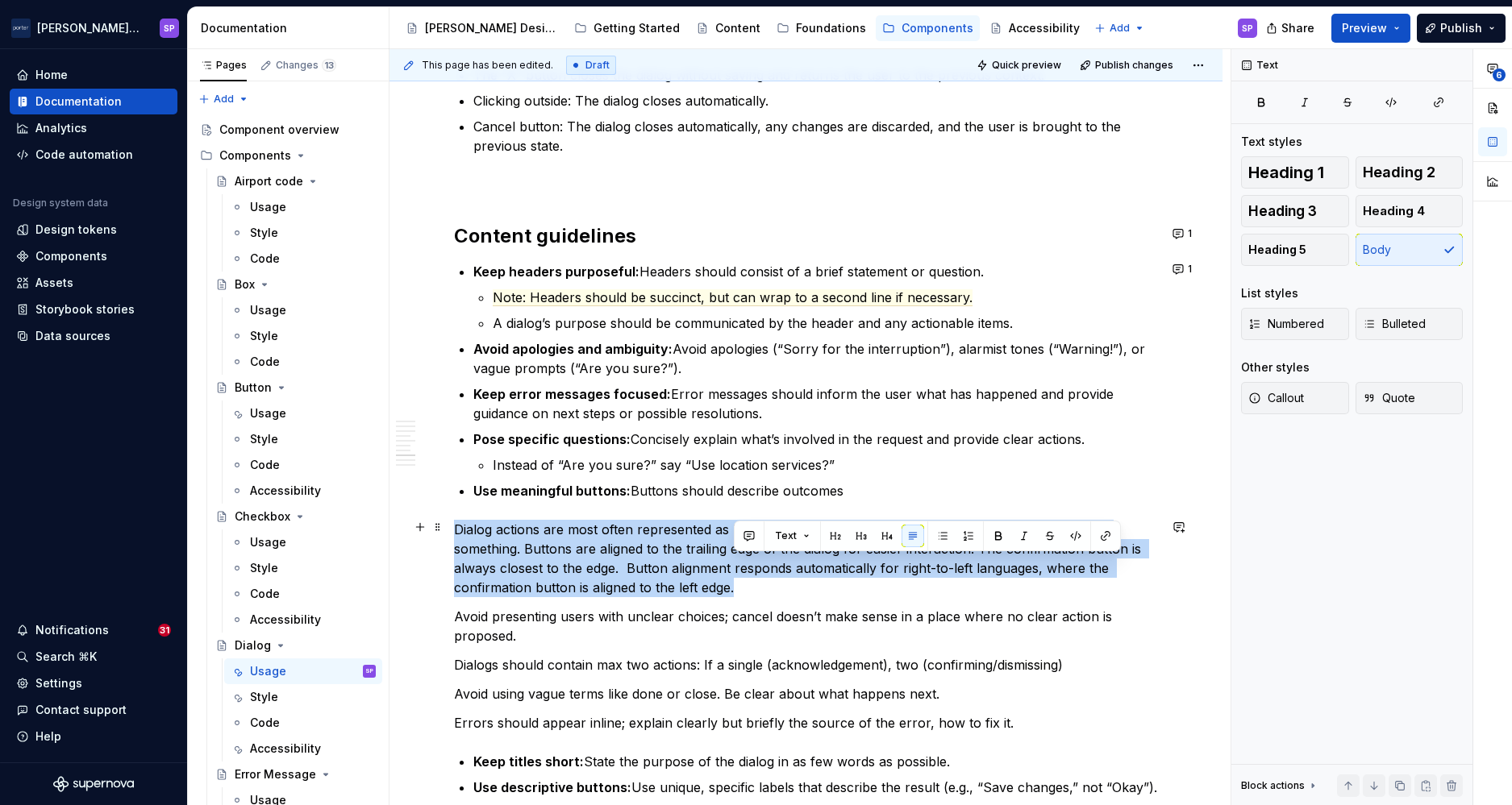
click at [748, 571] on p "Dialog actions are most often represented as buttons and allow users to confirm…" at bounding box center [805, 558] width 704 height 77
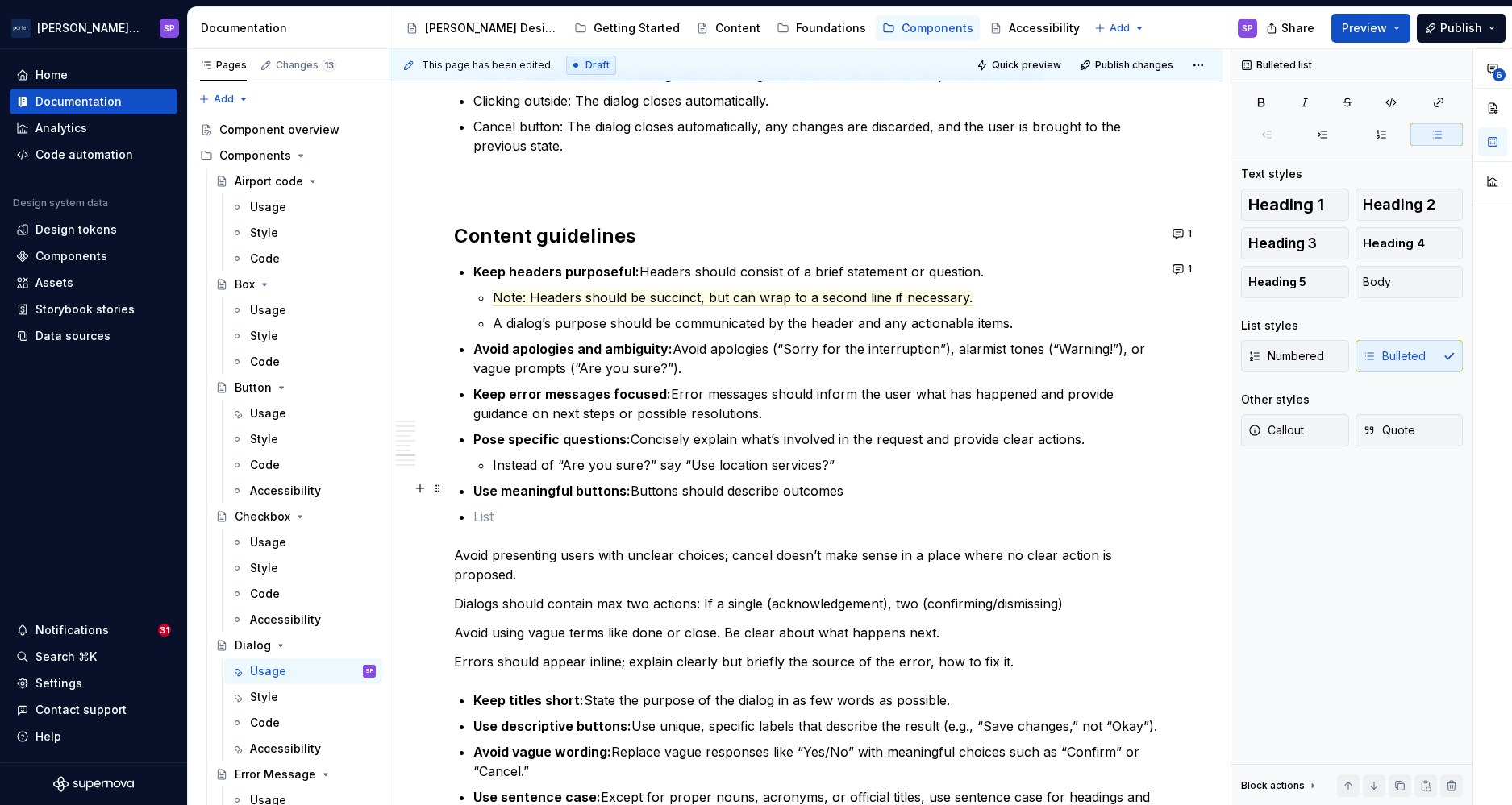
click at [914, 489] on p "Use meaningful buttons: Buttons should describe outcomes" at bounding box center [816, 490] width 685 height 19
drag, startPoint x: 845, startPoint y: 497, endPoint x: 1009, endPoint y: 496, distance: 164.0
click at [1009, 496] on p "Use meaningful buttons: Buttons should describe outcomes and shouldn’t be uncle…" at bounding box center [816, 490] width 685 height 19
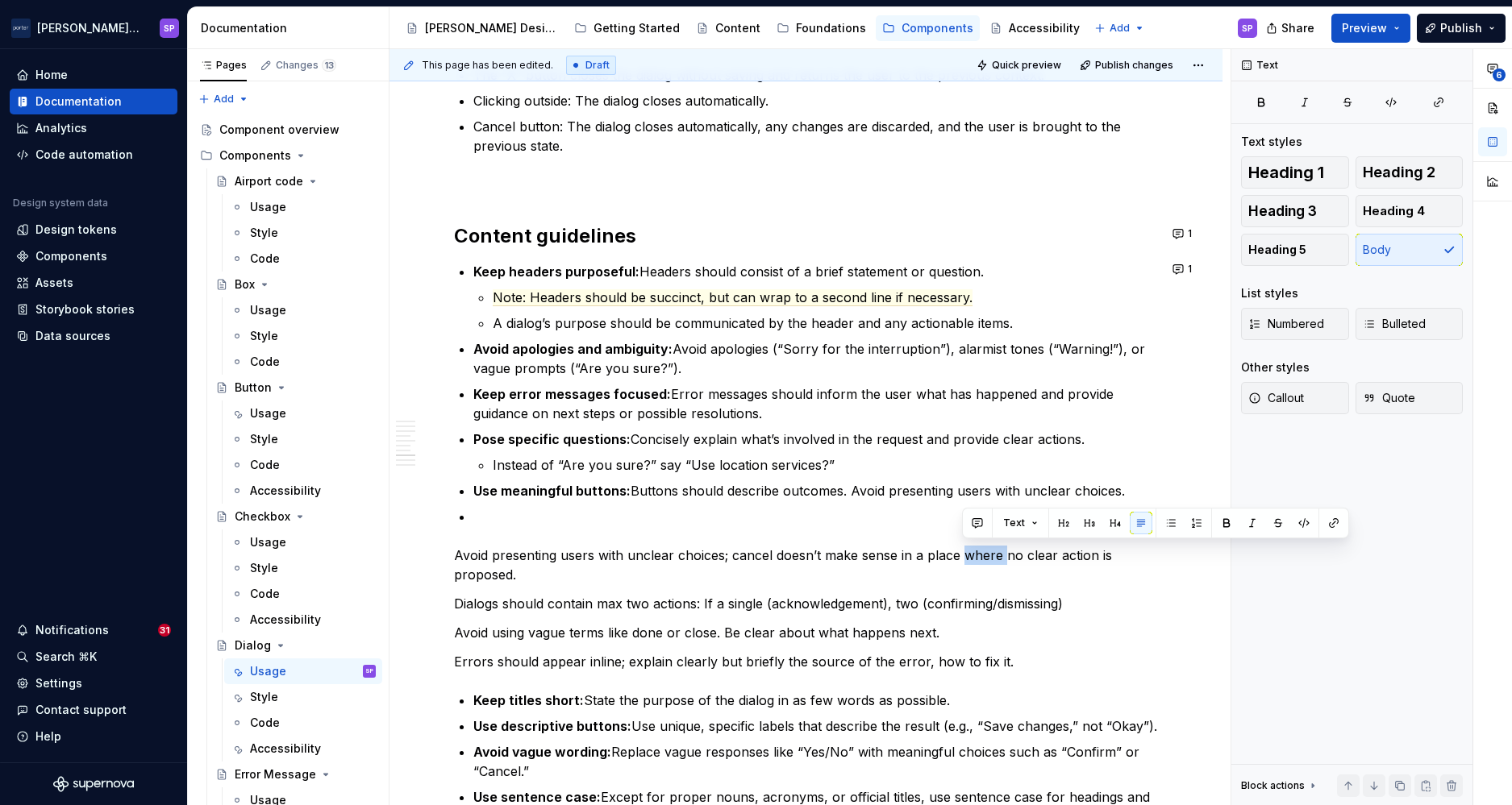
click at [990, 536] on div "Text" at bounding box center [1156, 523] width 387 height 31
drag, startPoint x: 990, startPoint y: 535, endPoint x: 846, endPoint y: 561, distance: 146.3
click at [846, 561] on p "Avoid presenting users with unclear choices; cancel doesn’t make sense in a pla…" at bounding box center [805, 565] width 704 height 39
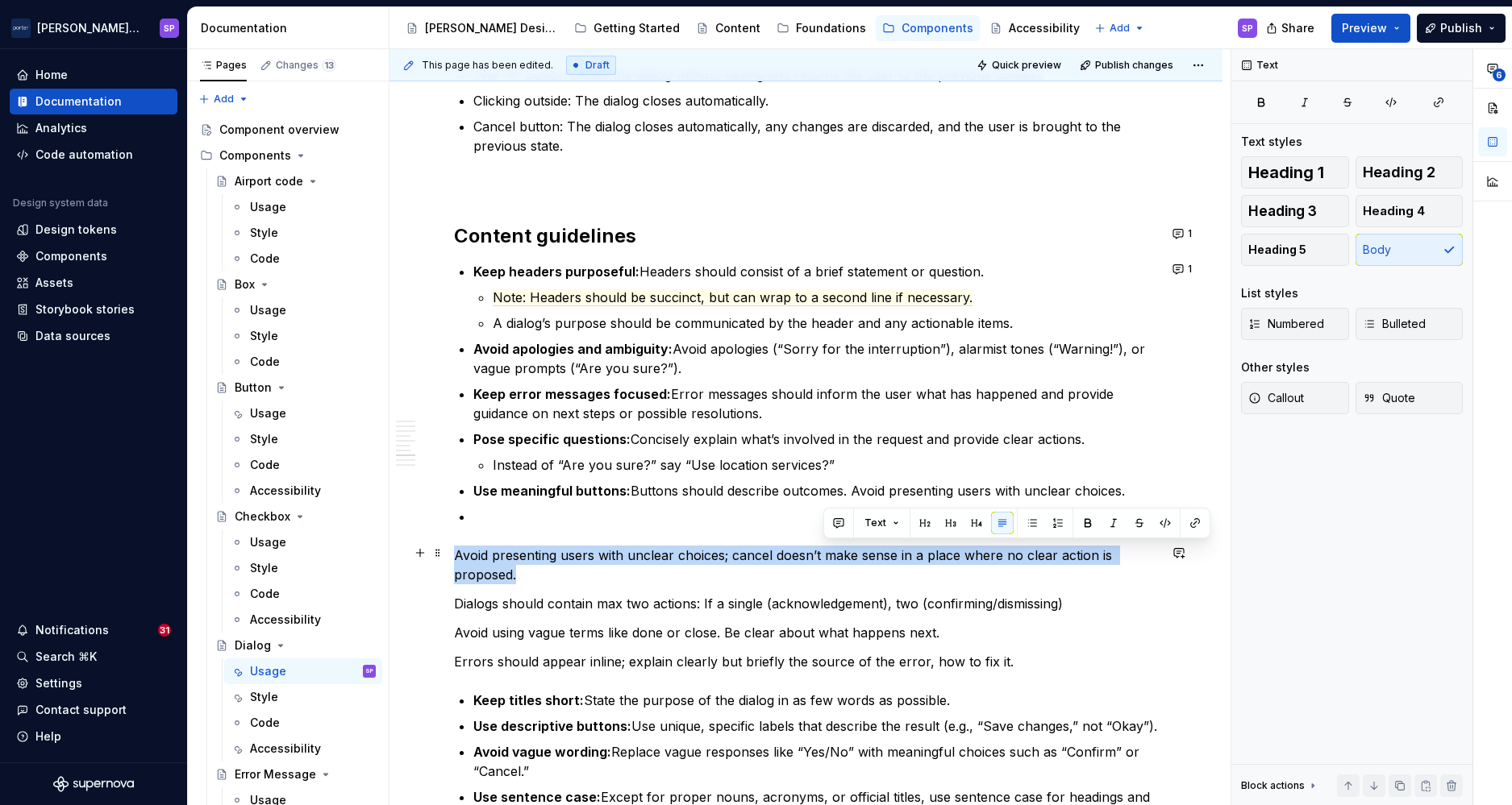
click at [846, 561] on p "Avoid presenting users with unclear choices; cancel doesn’t make sense in a pla…" at bounding box center [805, 565] width 704 height 39
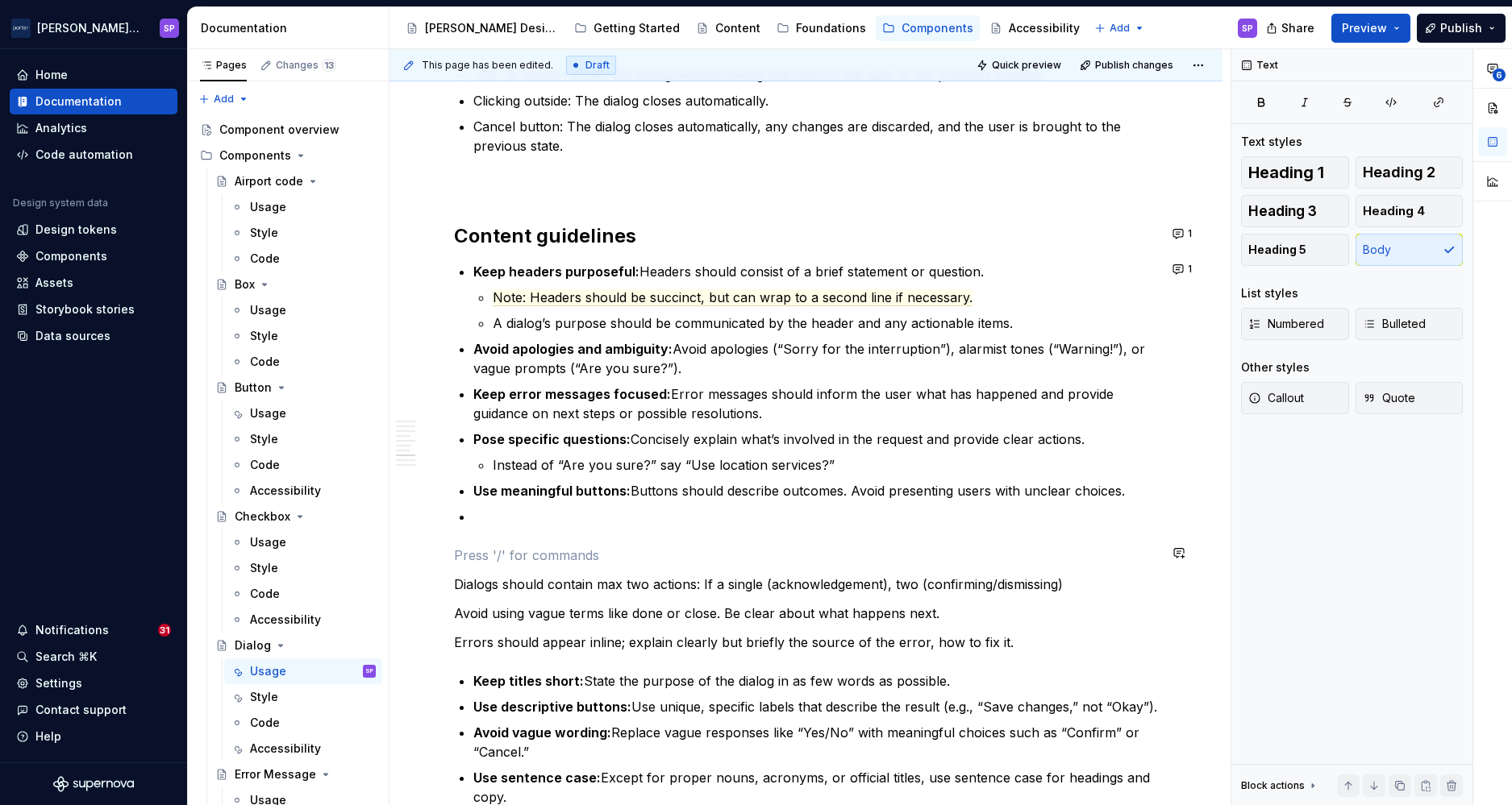
click at [784, 577] on p "Dialogs should contain max two actions: If a single (acknowledgement), two (con…" at bounding box center [805, 584] width 704 height 19
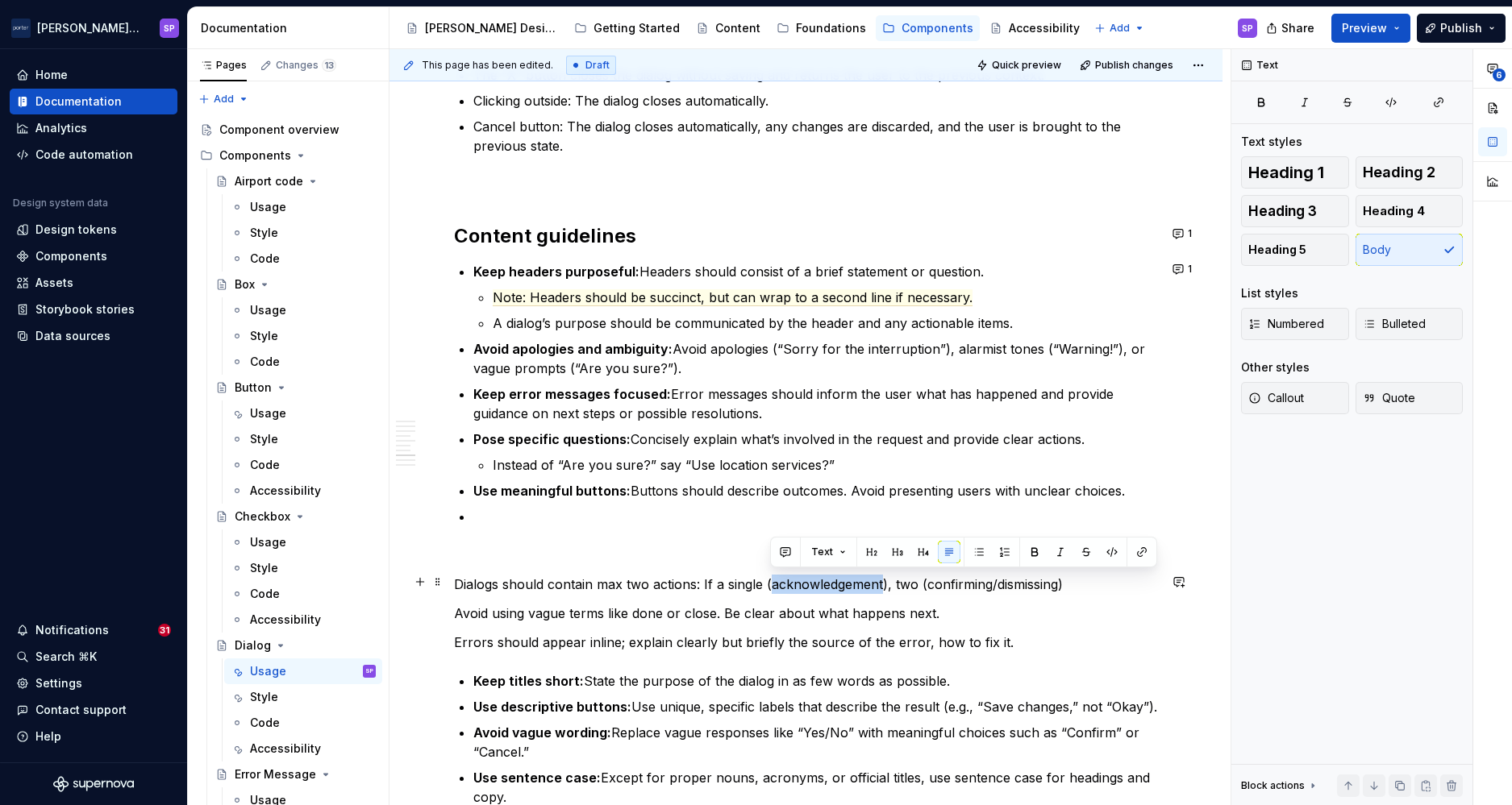
click at [784, 577] on p "Dialogs should contain max two actions: If a single (acknowledgement), two (con…" at bounding box center [805, 584] width 704 height 19
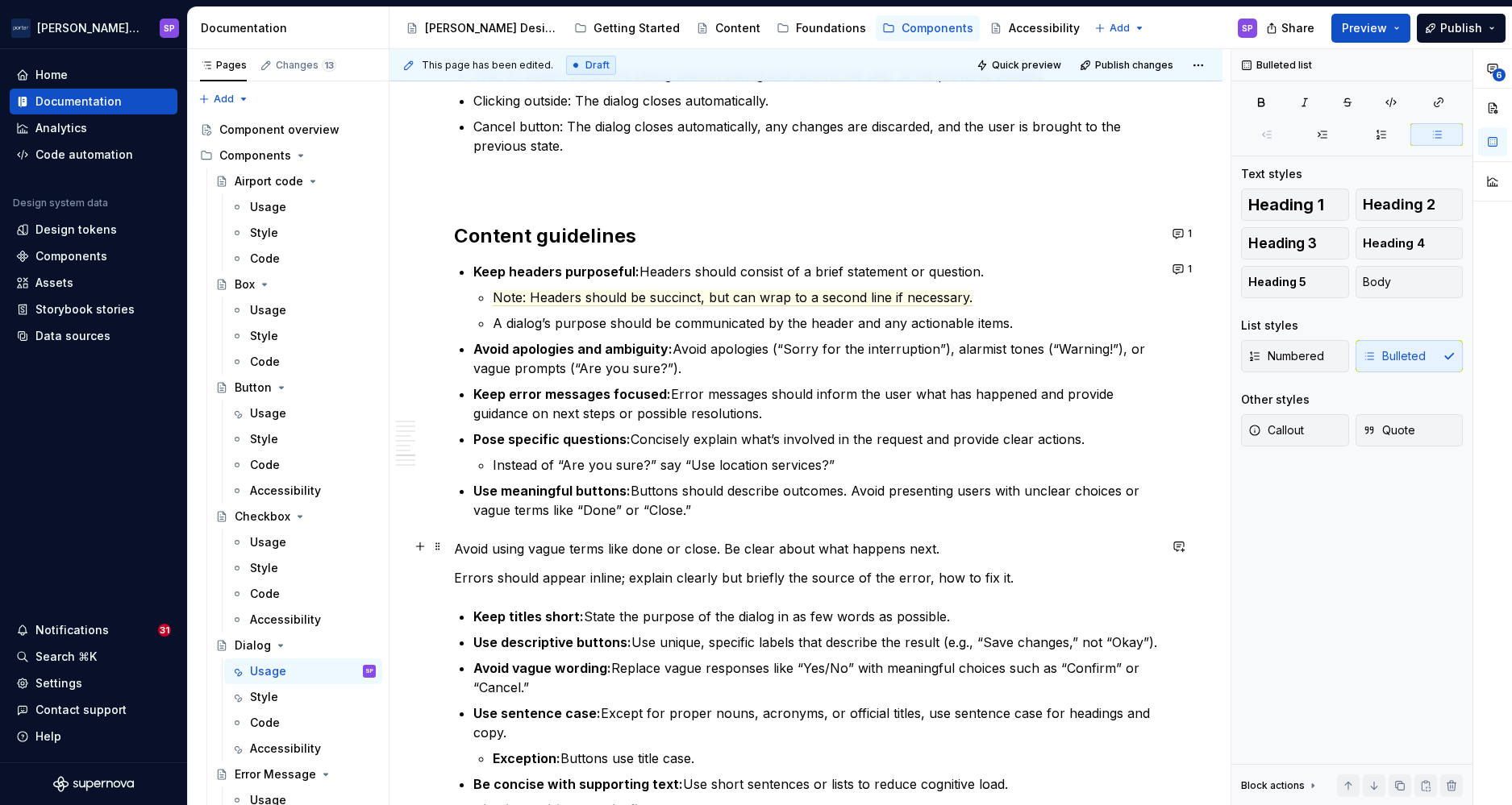
click at [794, 542] on p "Avoid using vague terms like done or close. Be clear about what happens next." at bounding box center [805, 548] width 704 height 19
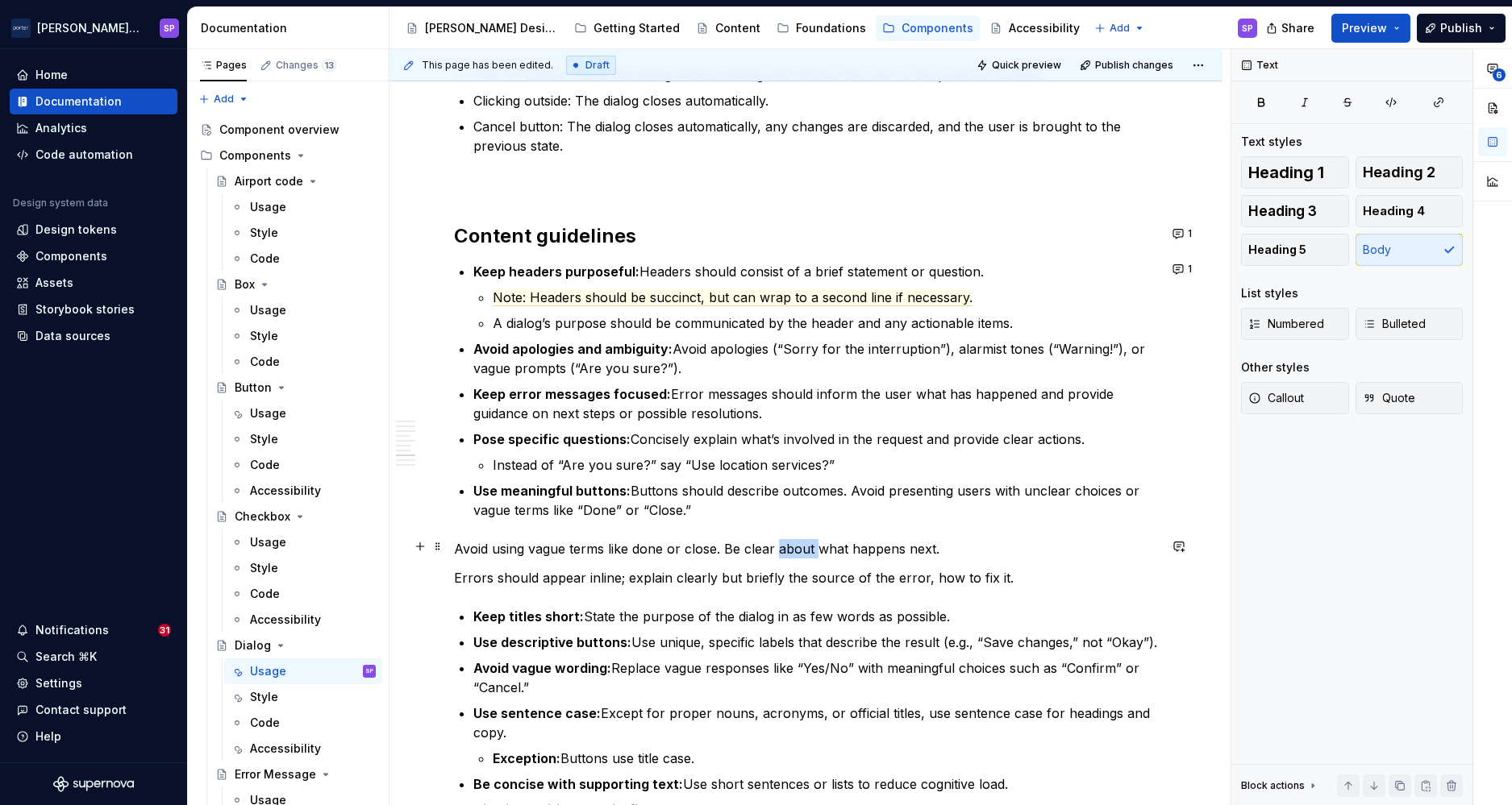
click at [794, 542] on p "Avoid using vague terms like done or close. Be clear about what happens next." at bounding box center [805, 548] width 704 height 19
click at [743, 568] on p "Errors should appear inline; explain clearly but briefly the source of the erro…" at bounding box center [805, 577] width 704 height 19
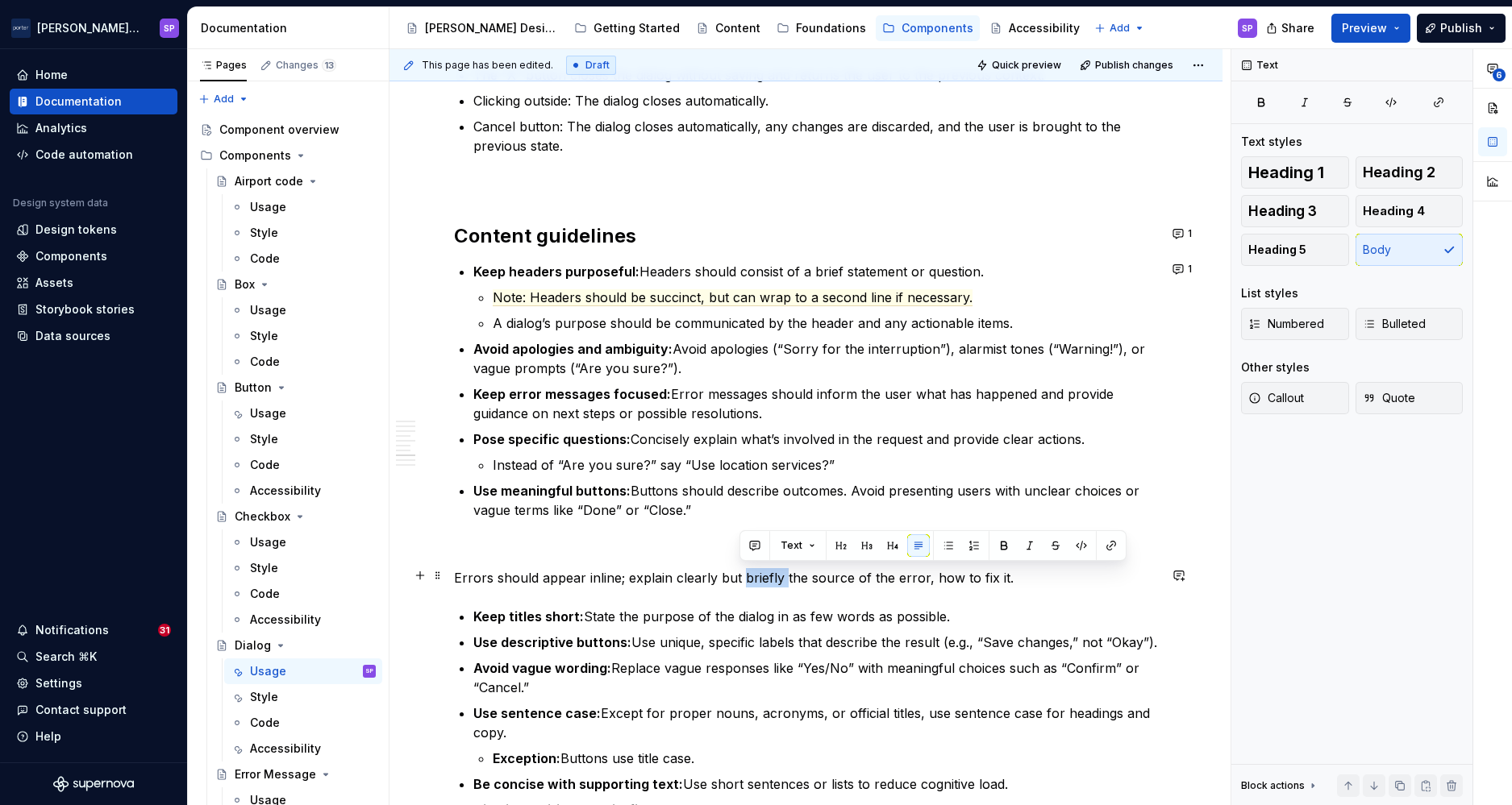
click at [743, 568] on p "Errors should appear inline; explain clearly but briefly the source of the erro…" at bounding box center [805, 577] width 704 height 19
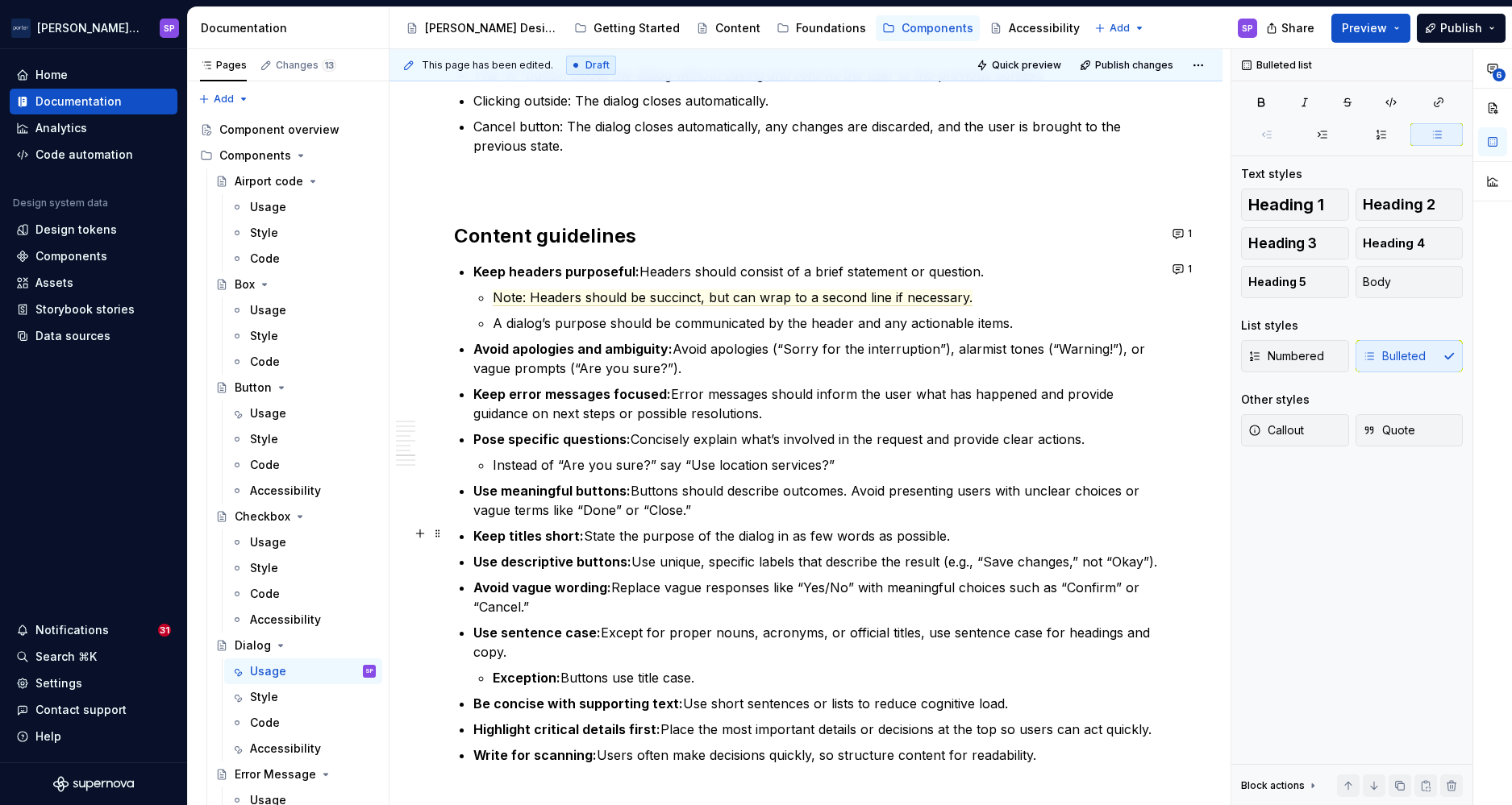
click at [790, 530] on p "Keep titles short: State the purpose of the dialog in as few words as possible." at bounding box center [816, 536] width 685 height 19
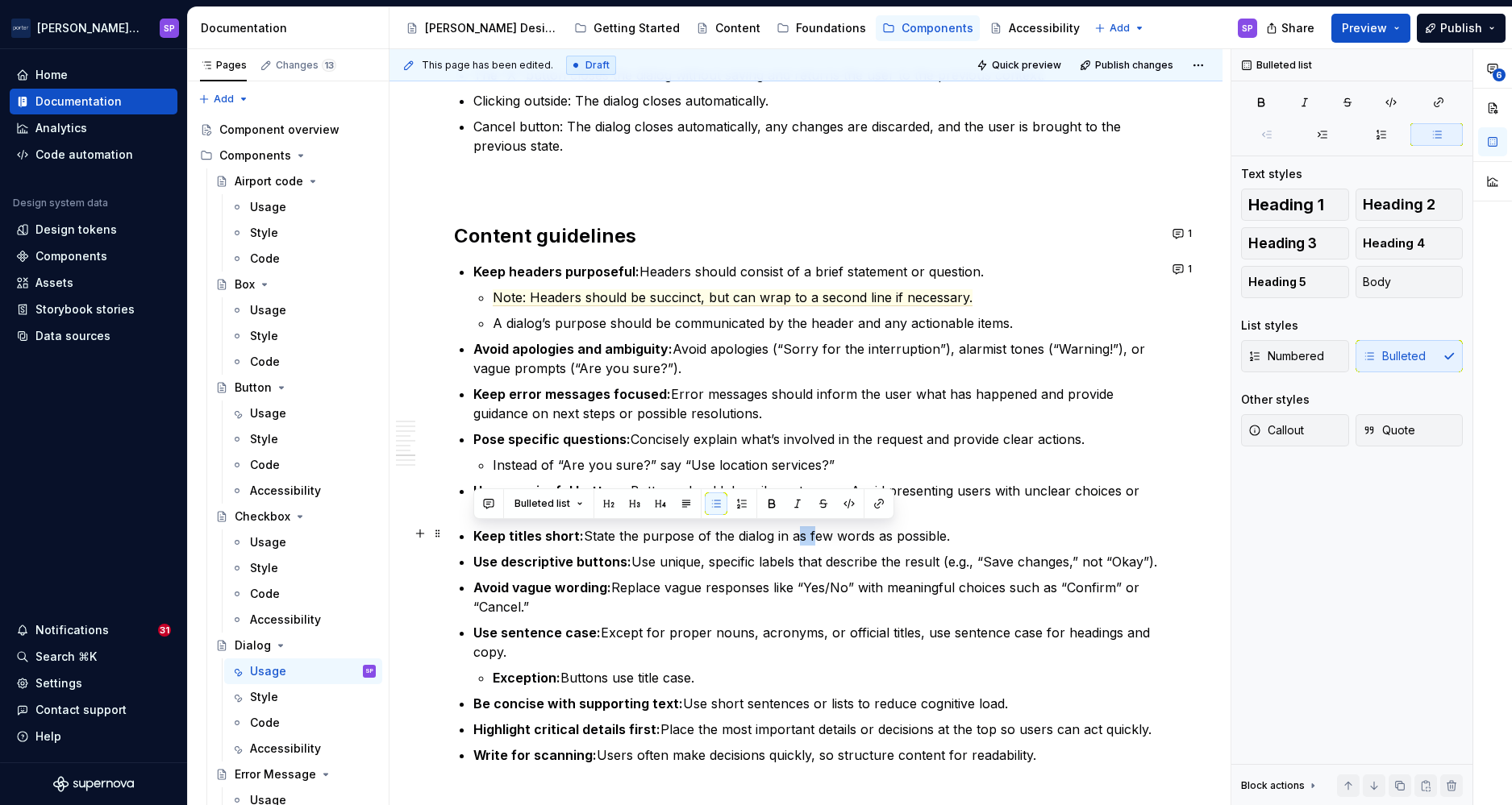
click at [790, 530] on p "Keep titles short: State the purpose of the dialog in as few words as possible." at bounding box center [816, 536] width 685 height 19
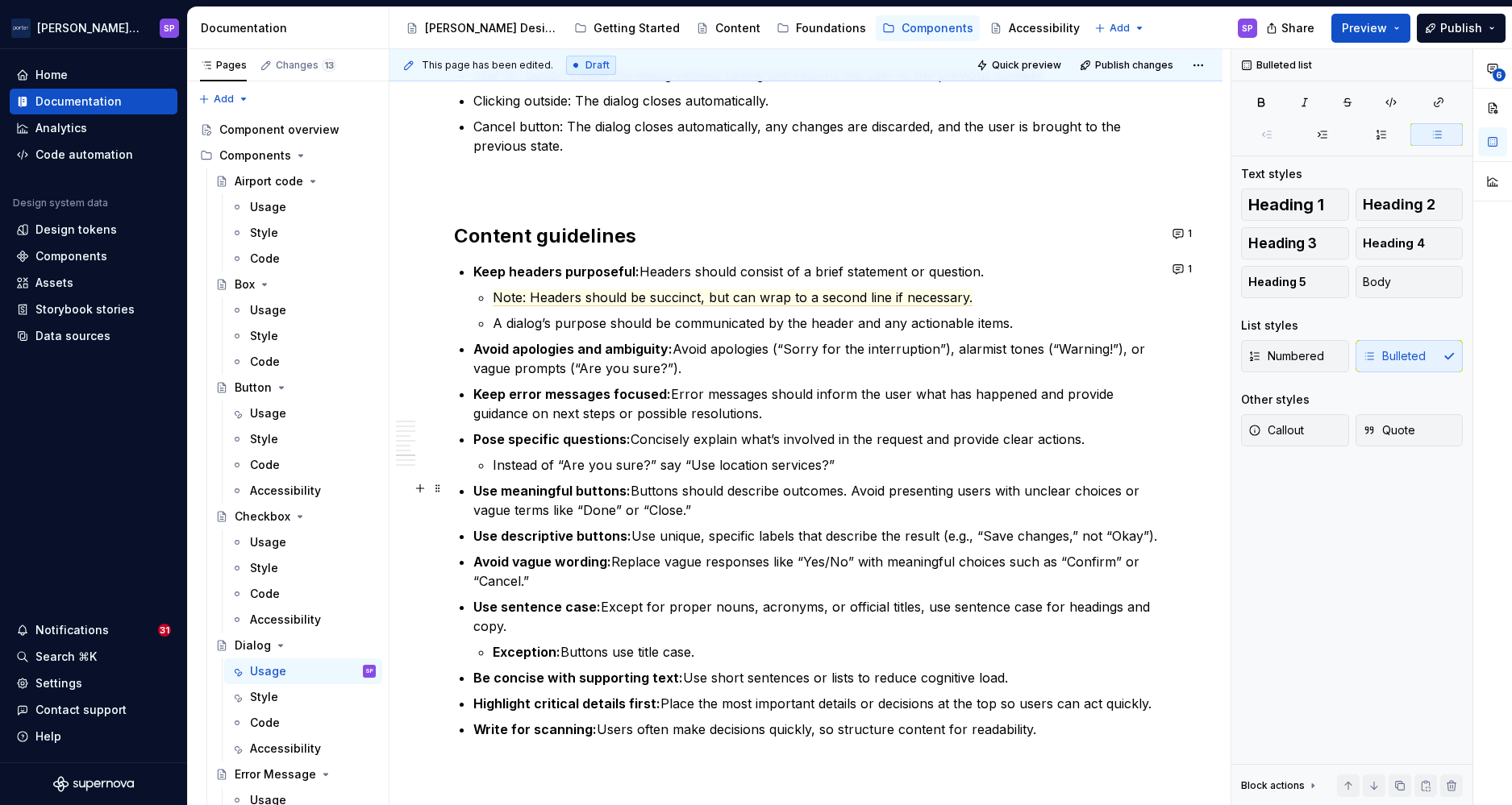
click at [691, 518] on ul "Keep headers purposeful: Headers should consist of a brief statement or questio…" at bounding box center [816, 500] width 685 height 477
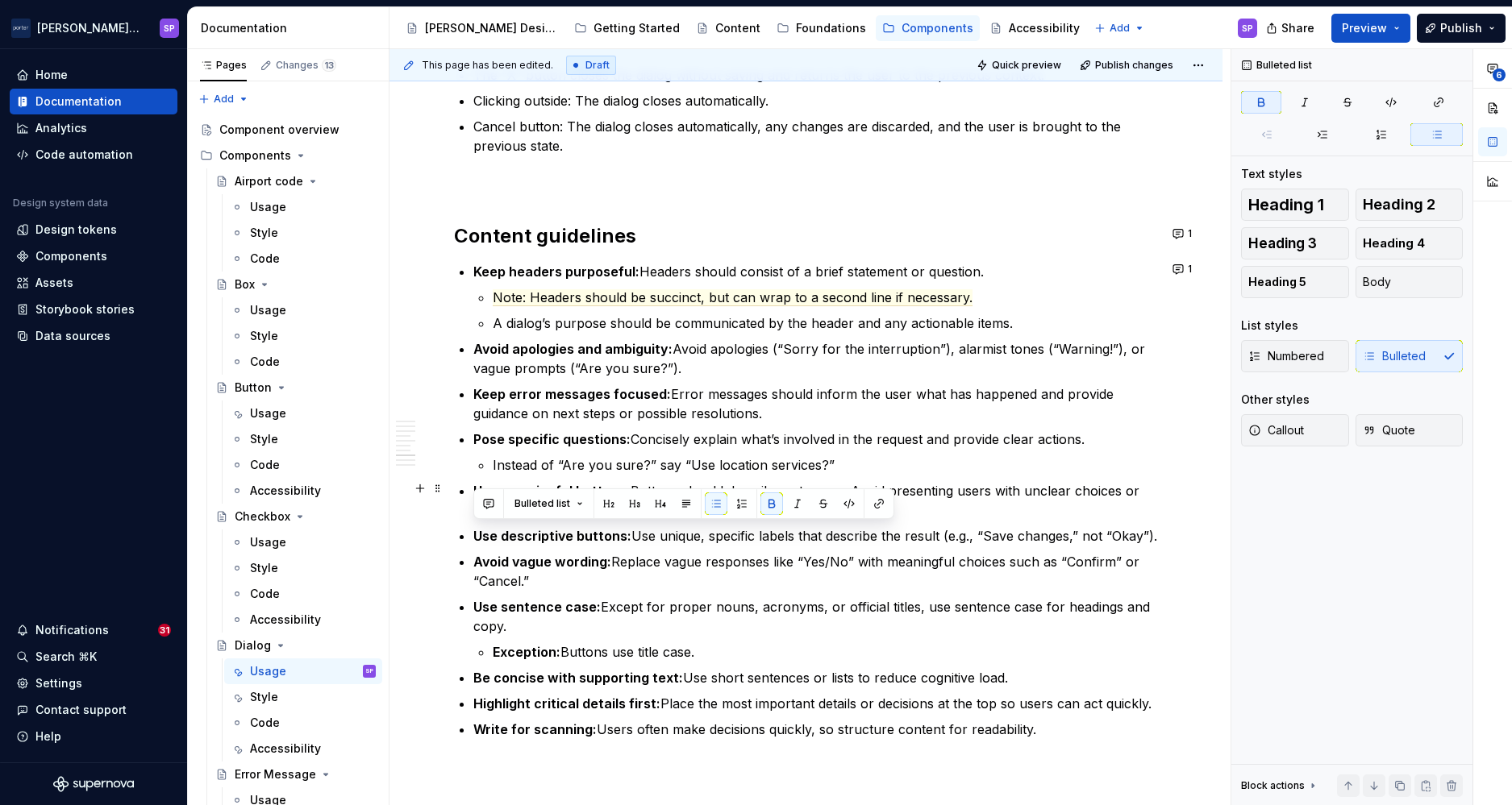
click at [691, 552] on body "[PERSON_NAME] Airlines SP Home Documentation Analytics Code automation Design s…" at bounding box center [756, 402] width 1512 height 805
click at [691, 546] on p "Use descriptive buttons: Use unique, specific labels that describe the result (…" at bounding box center [816, 536] width 685 height 19
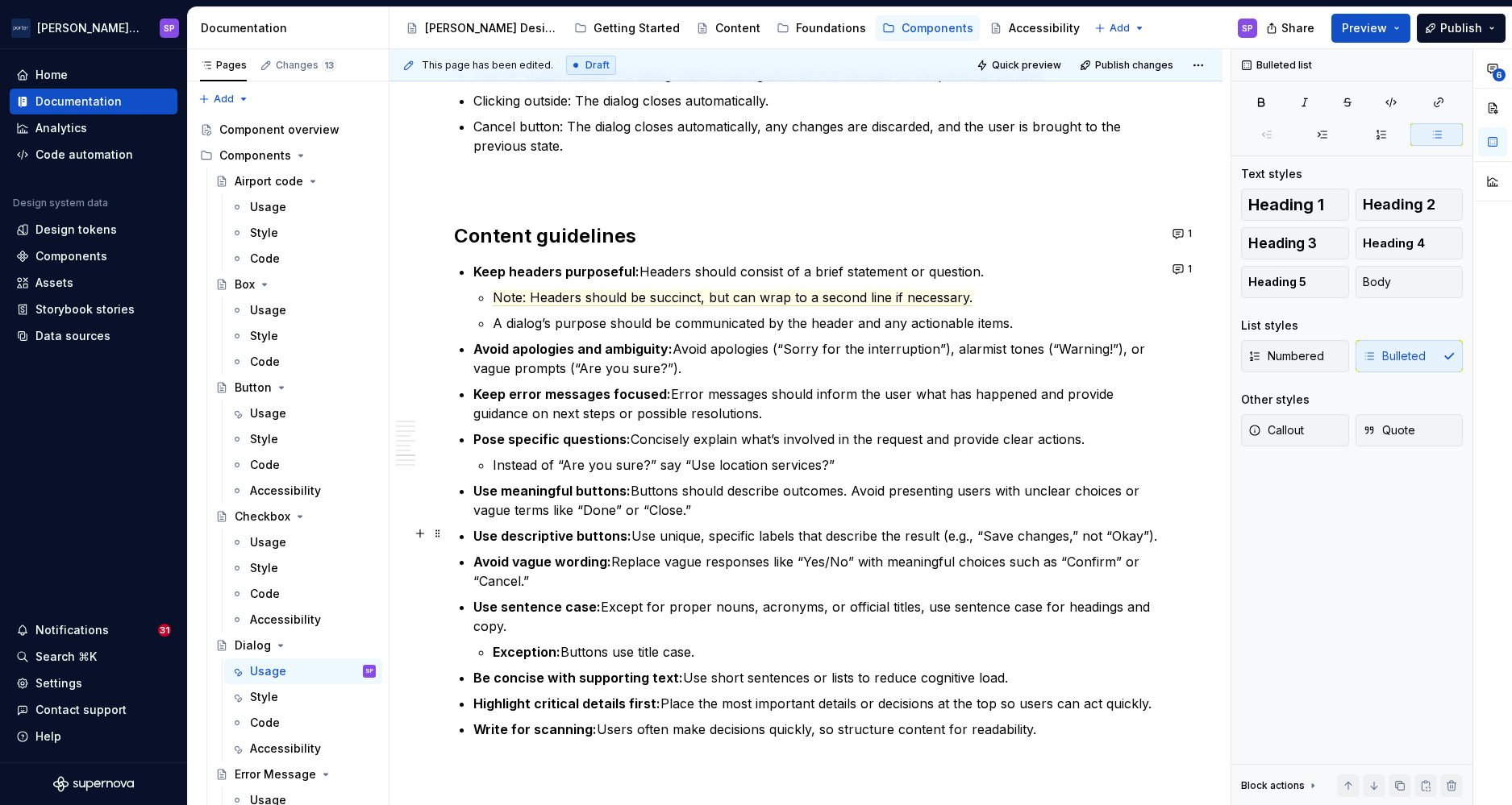
click at [708, 546] on p "Use descriptive buttons: Use unique, specific labels that describe the result (…" at bounding box center [816, 536] width 685 height 19
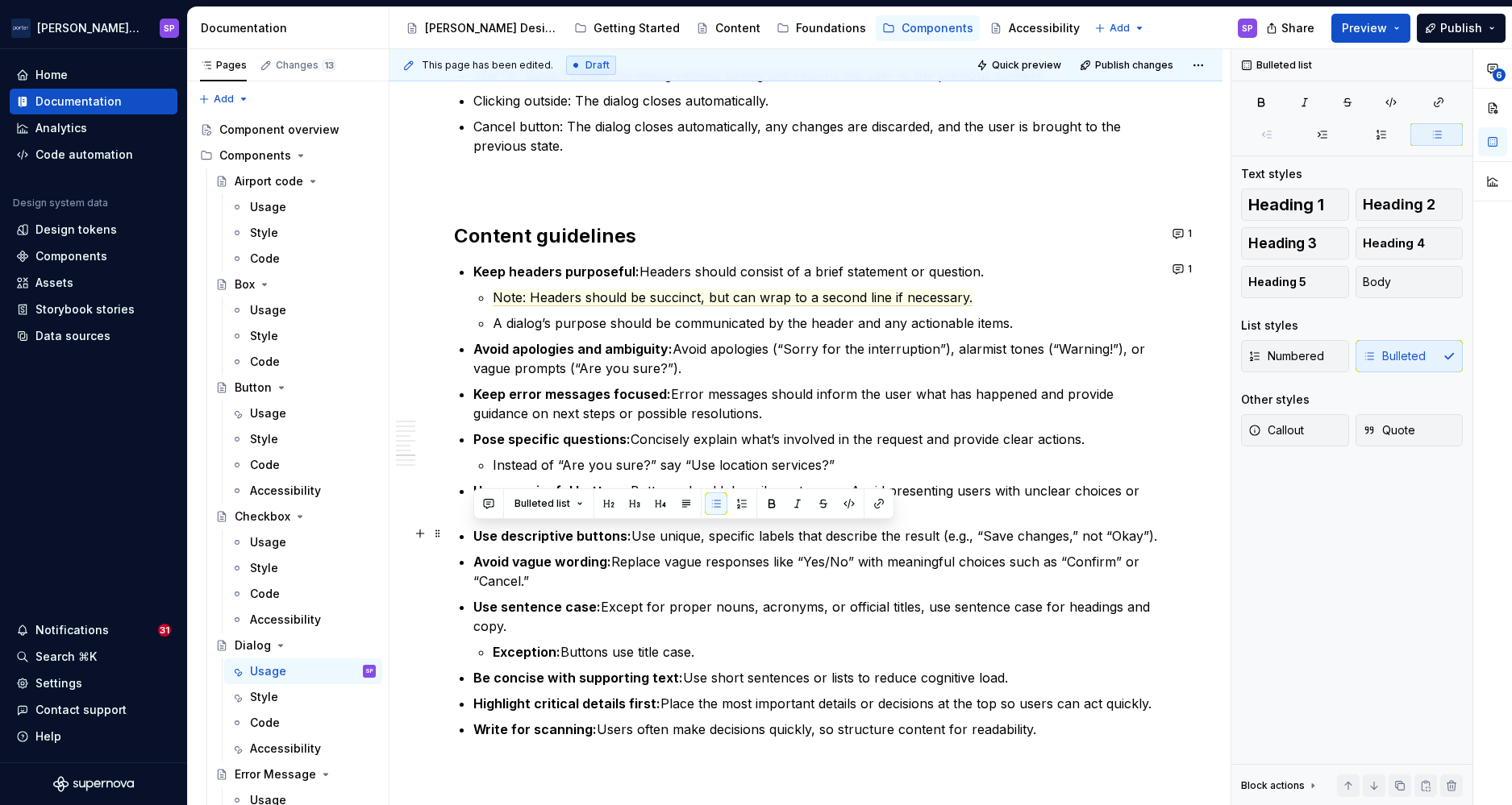
drag, startPoint x: 708, startPoint y: 554, endPoint x: 731, endPoint y: 552, distance: 23.1
click at [731, 546] on p "Use descriptive buttons: Use unique, specific labels that describe the result (…" at bounding box center [816, 536] width 685 height 19
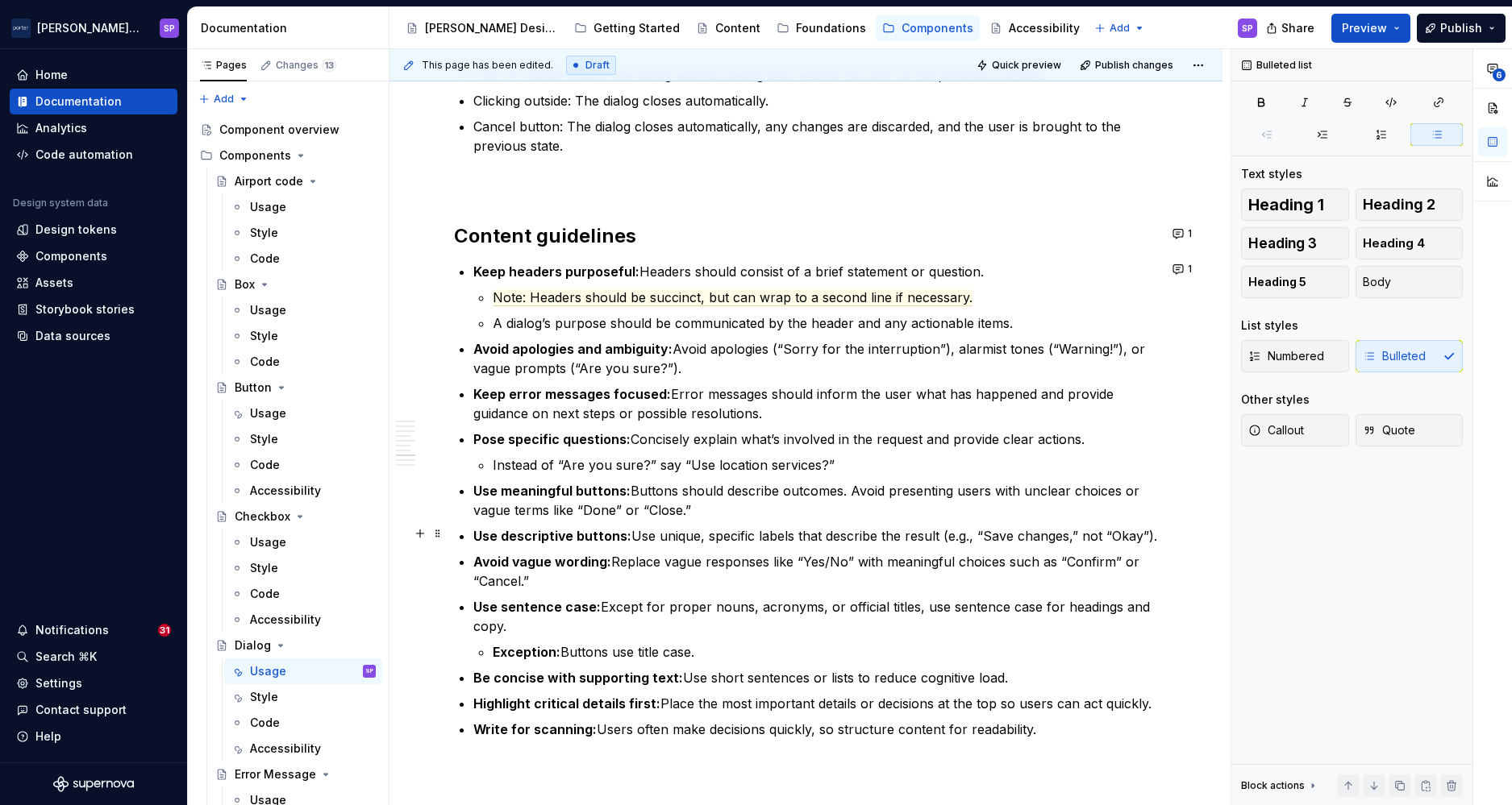
click at [734, 546] on p "Use descriptive buttons: Use unique, specific labels that describe the result (…" at bounding box center [816, 536] width 685 height 19
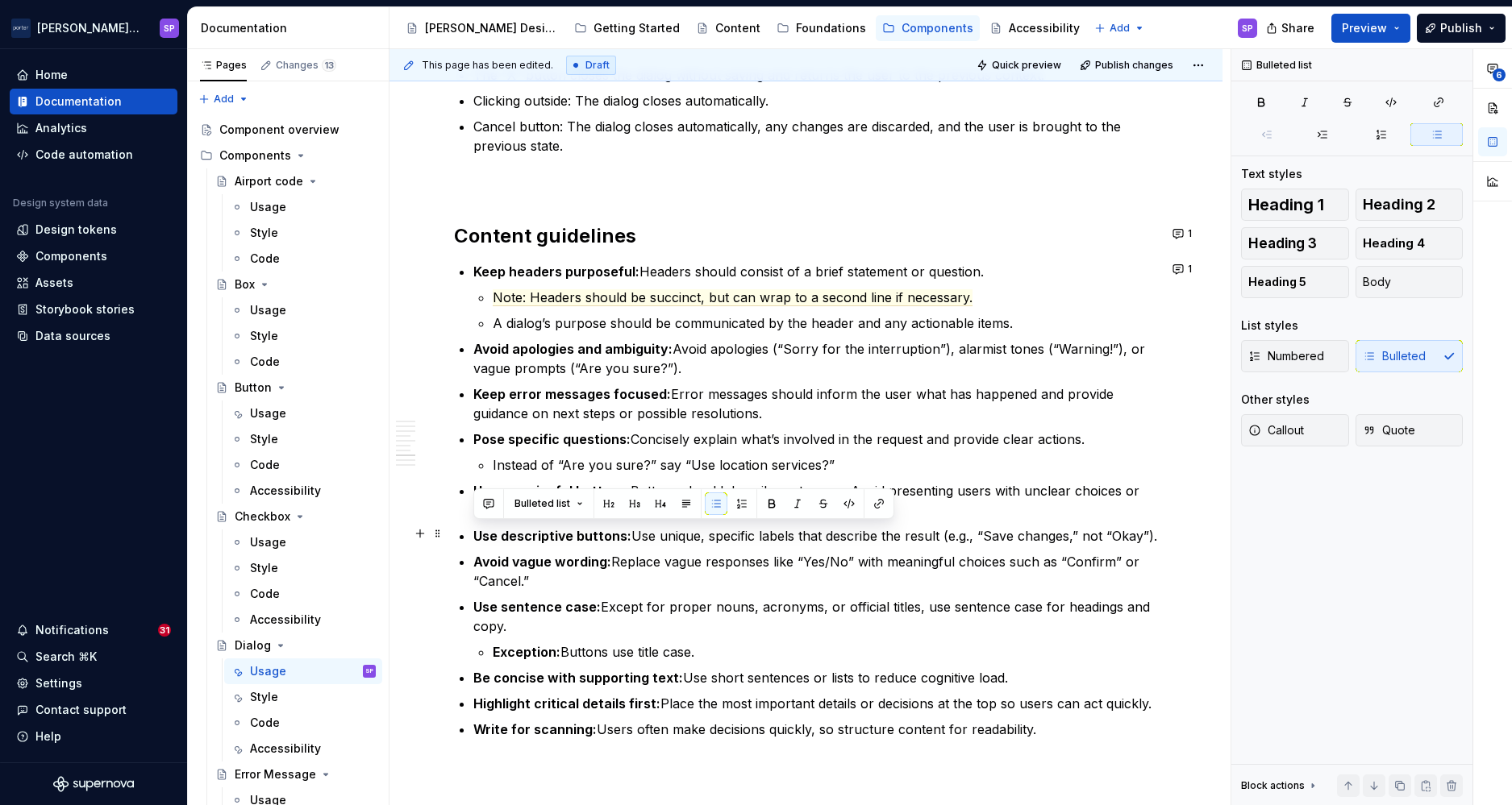
click at [761, 534] on p "Use descriptive buttons: Use unique, specific labels that describe the result (…" at bounding box center [816, 536] width 685 height 19
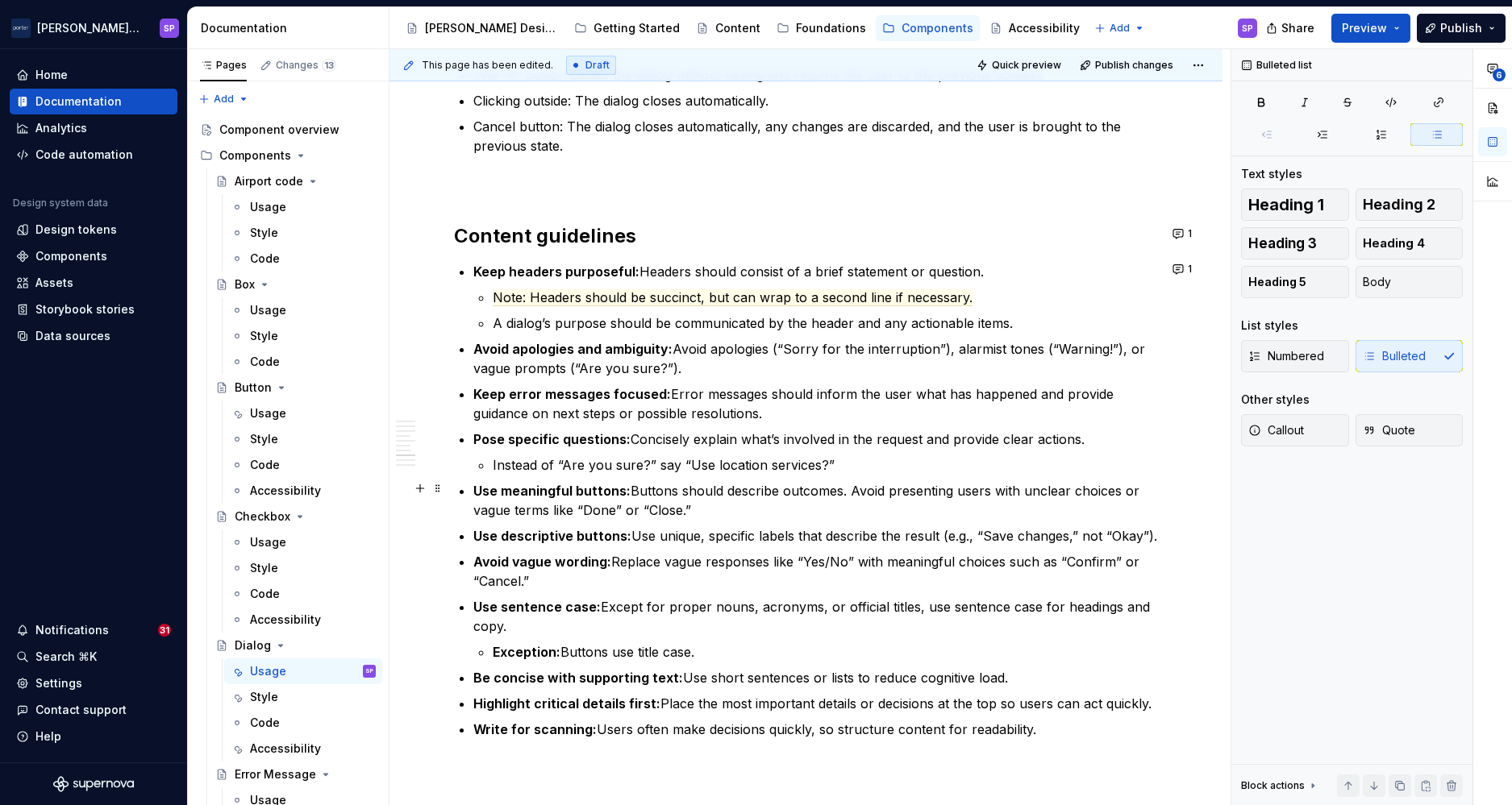
click at [751, 503] on p "Use meaningful buttons: Buttons should describe outcomes. Avoid presenting user…" at bounding box center [816, 500] width 685 height 39
click at [923, 534] on p "Use descriptive buttons: Use unique, specific labels that describe the result (…" at bounding box center [816, 536] width 685 height 19
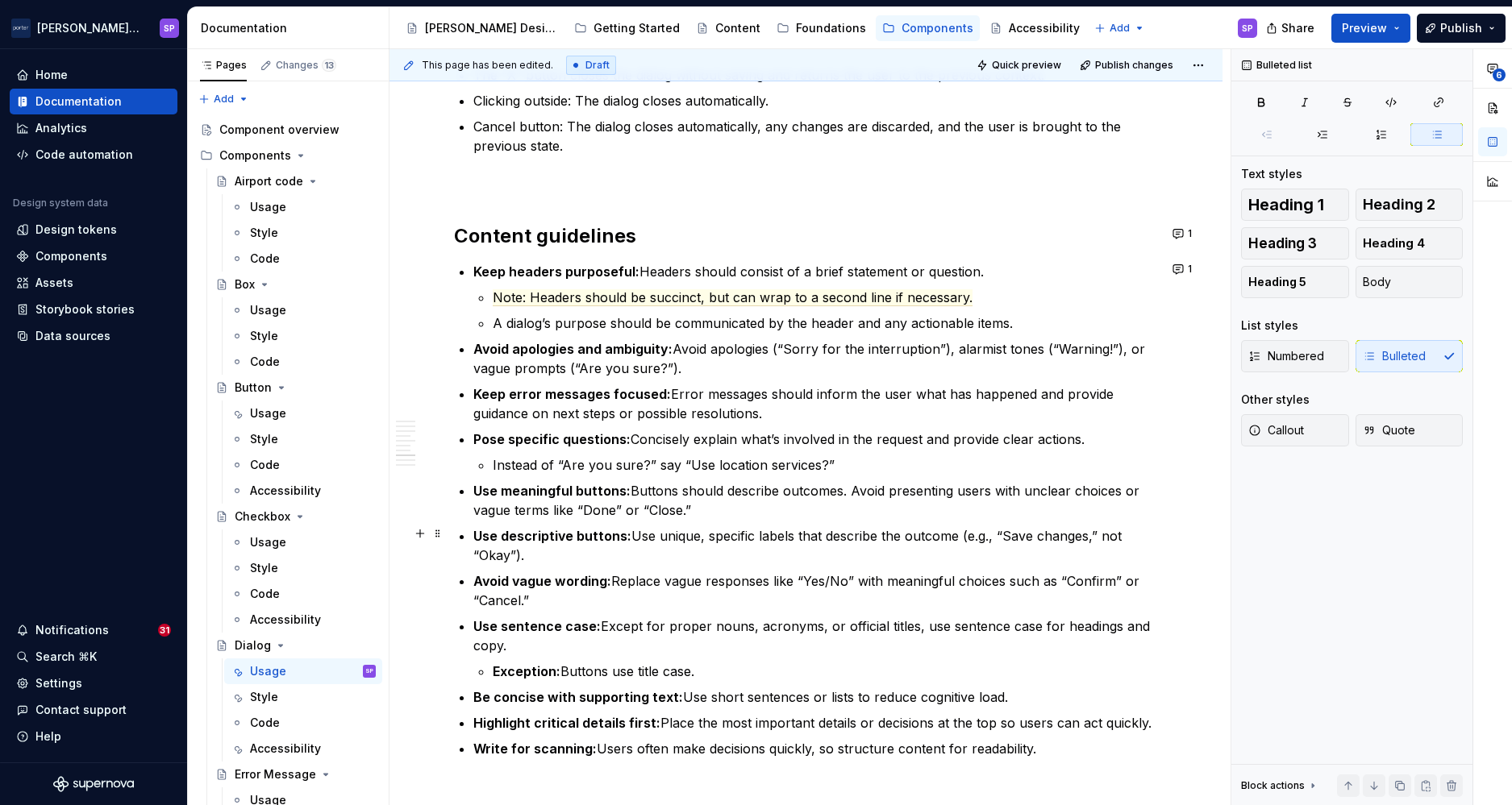
click at [996, 562] on p "Use descriptive buttons: Use unique, specific labels that describe the outcome …" at bounding box center [816, 546] width 685 height 39
click at [948, 492] on p "Use meaningful buttons: Buttons should describe outcomes. Avoid presenting user…" at bounding box center [816, 500] width 685 height 39
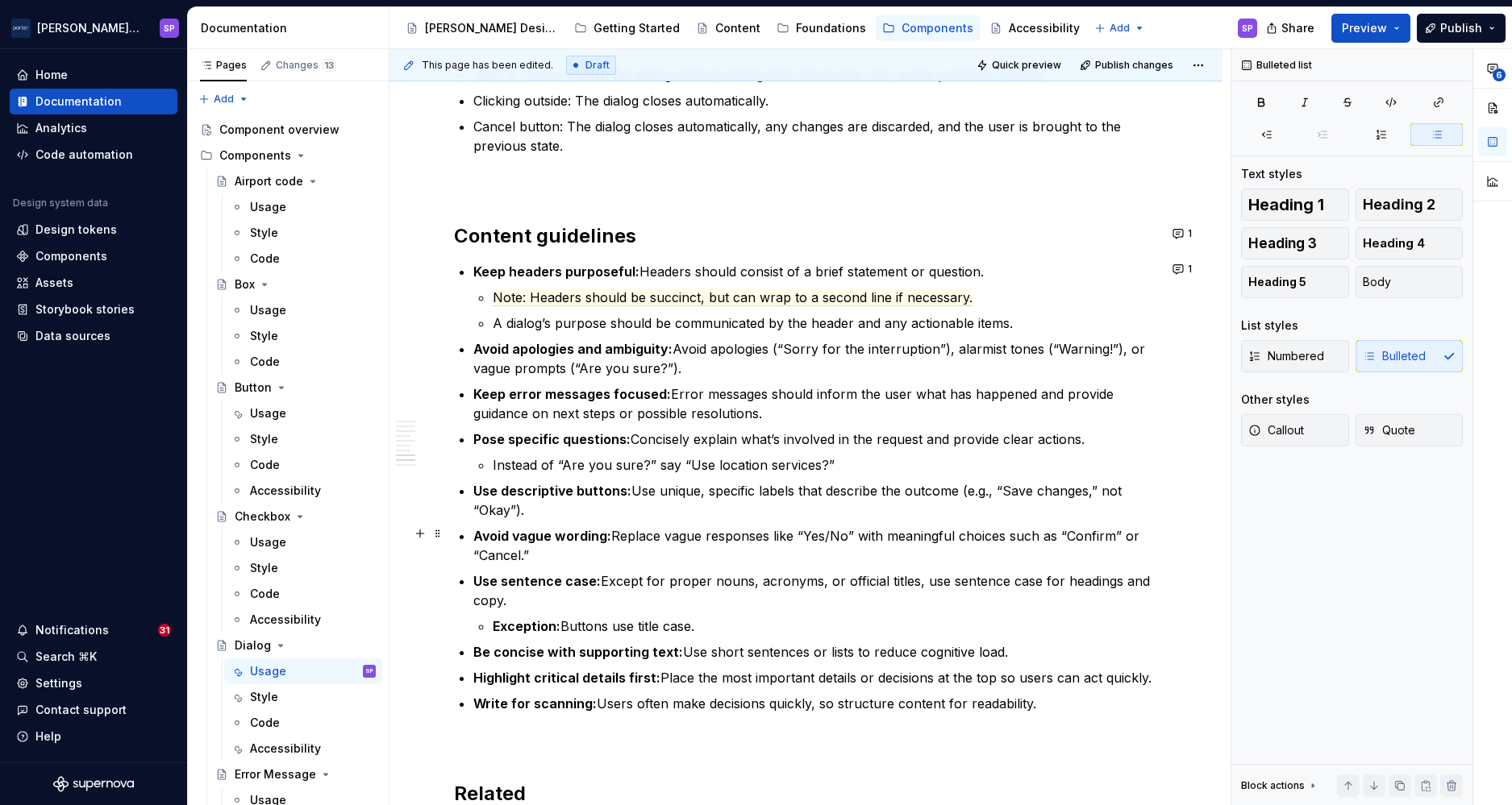
click at [737, 542] on p "Avoid vague wording: Replace vague responses like “Yes/No” with meaningful choi…" at bounding box center [816, 546] width 685 height 39
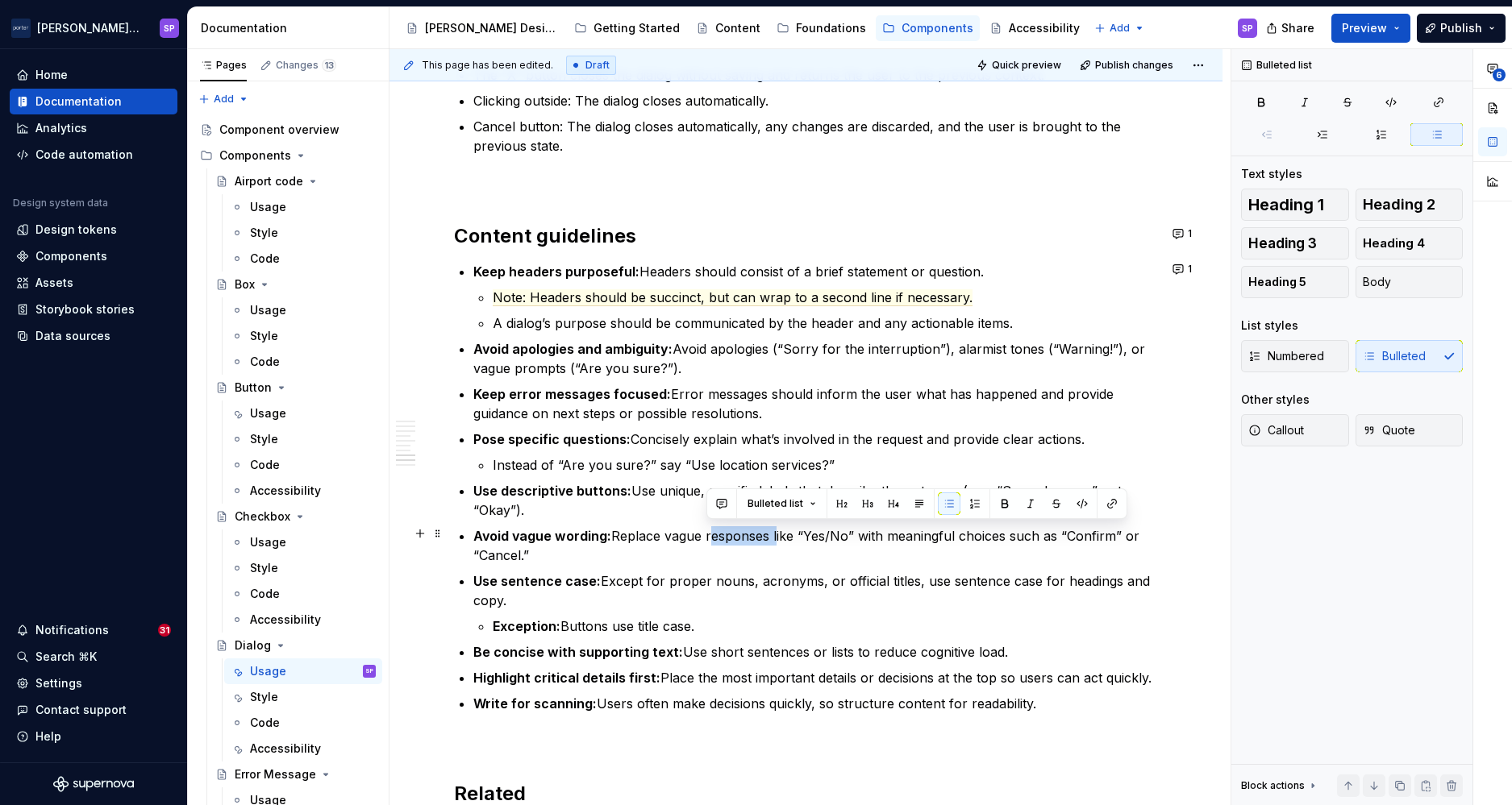
click at [737, 542] on p "Avoid vague wording: Replace vague responses like “Yes/No” with meaningful choi…" at bounding box center [816, 546] width 685 height 39
click at [757, 557] on p "Avoid vague wording: Replace vague responses like “Yes/No” with meaningful choi…" at bounding box center [816, 546] width 685 height 39
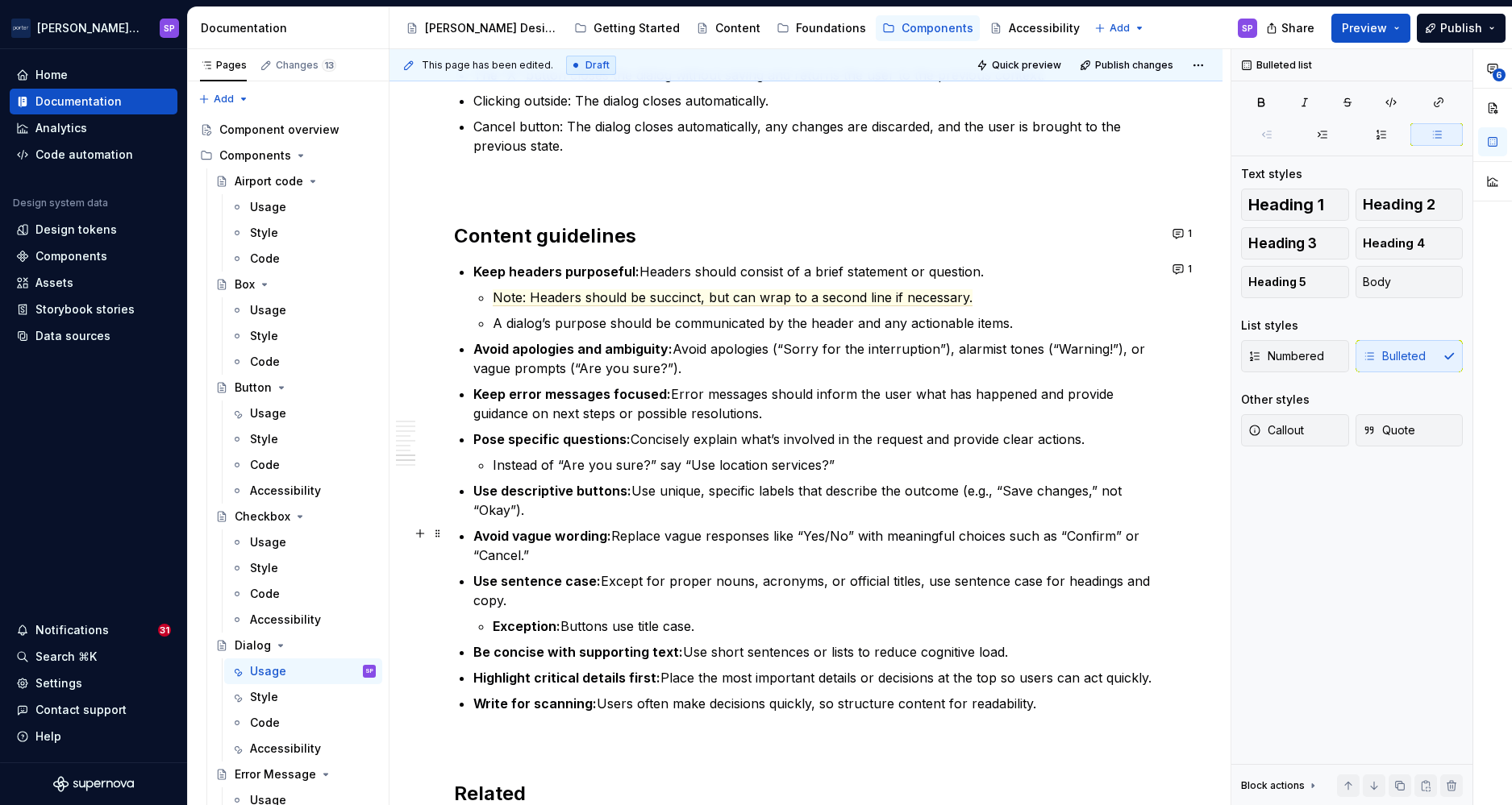
scroll to position [2431, 0]
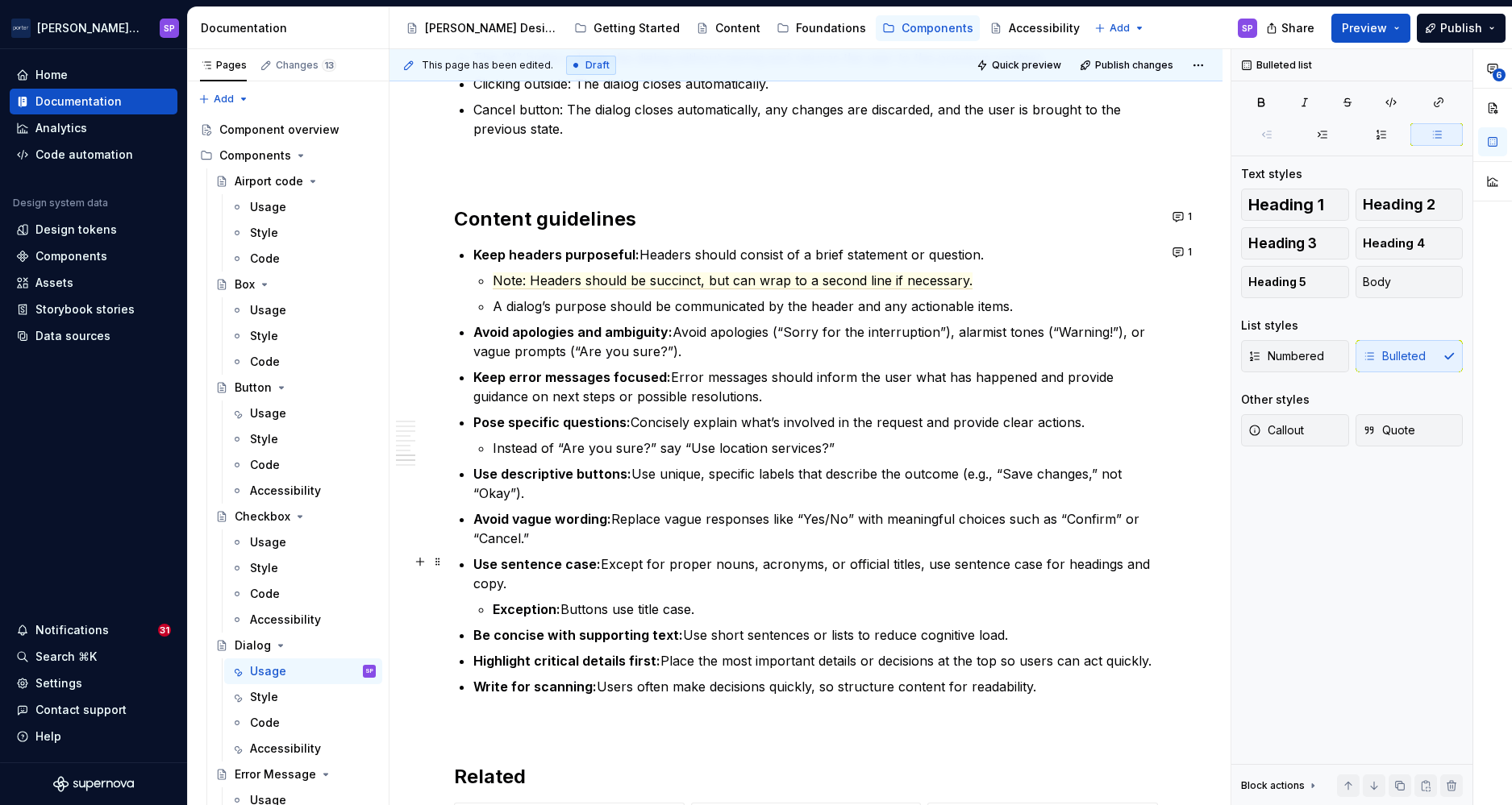
click at [592, 576] on p "Use sentence case: Except for proper nouns, acronyms, or official titles, use s…" at bounding box center [816, 574] width 685 height 39
click at [609, 589] on p "Use sentence case: Except for proper nouns, acronyms, or official titles, use s…" at bounding box center [816, 574] width 685 height 39
drag, startPoint x: 618, startPoint y: 606, endPoint x: 722, endPoint y: 602, distance: 104.1
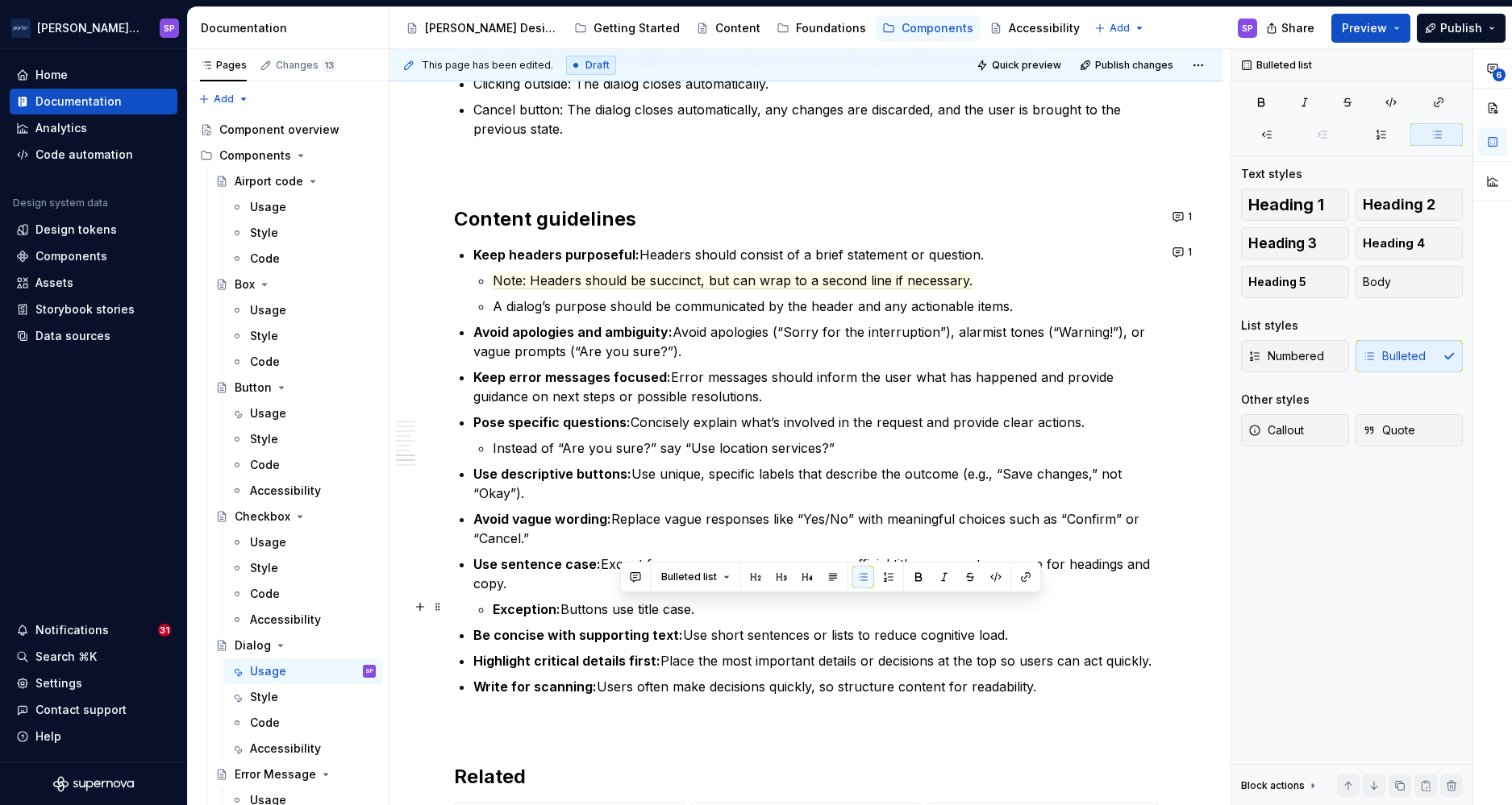
click at [722, 602] on p "Exception: Buttons use title case." at bounding box center [825, 609] width 665 height 19
click at [745, 606] on p "Exception: Buttons use title case." at bounding box center [825, 609] width 665 height 19
click at [750, 635] on p "Be concise with supporting text: Use short sentences or lists to reduce cogniti…" at bounding box center [816, 635] width 685 height 19
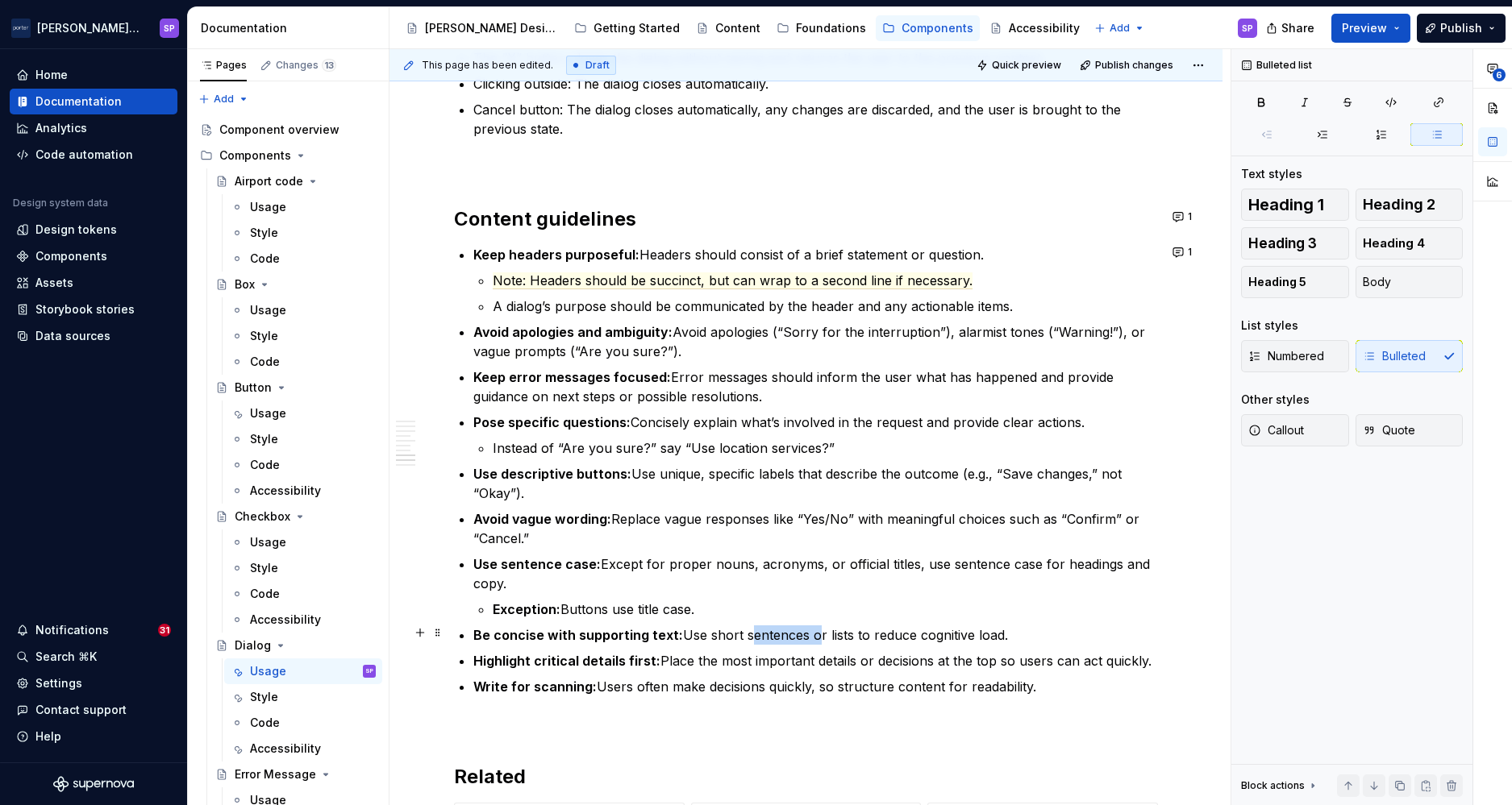
click at [750, 635] on p "Be concise with supporting text: Use short sentences or lists to reduce cogniti…" at bounding box center [816, 635] width 685 height 19
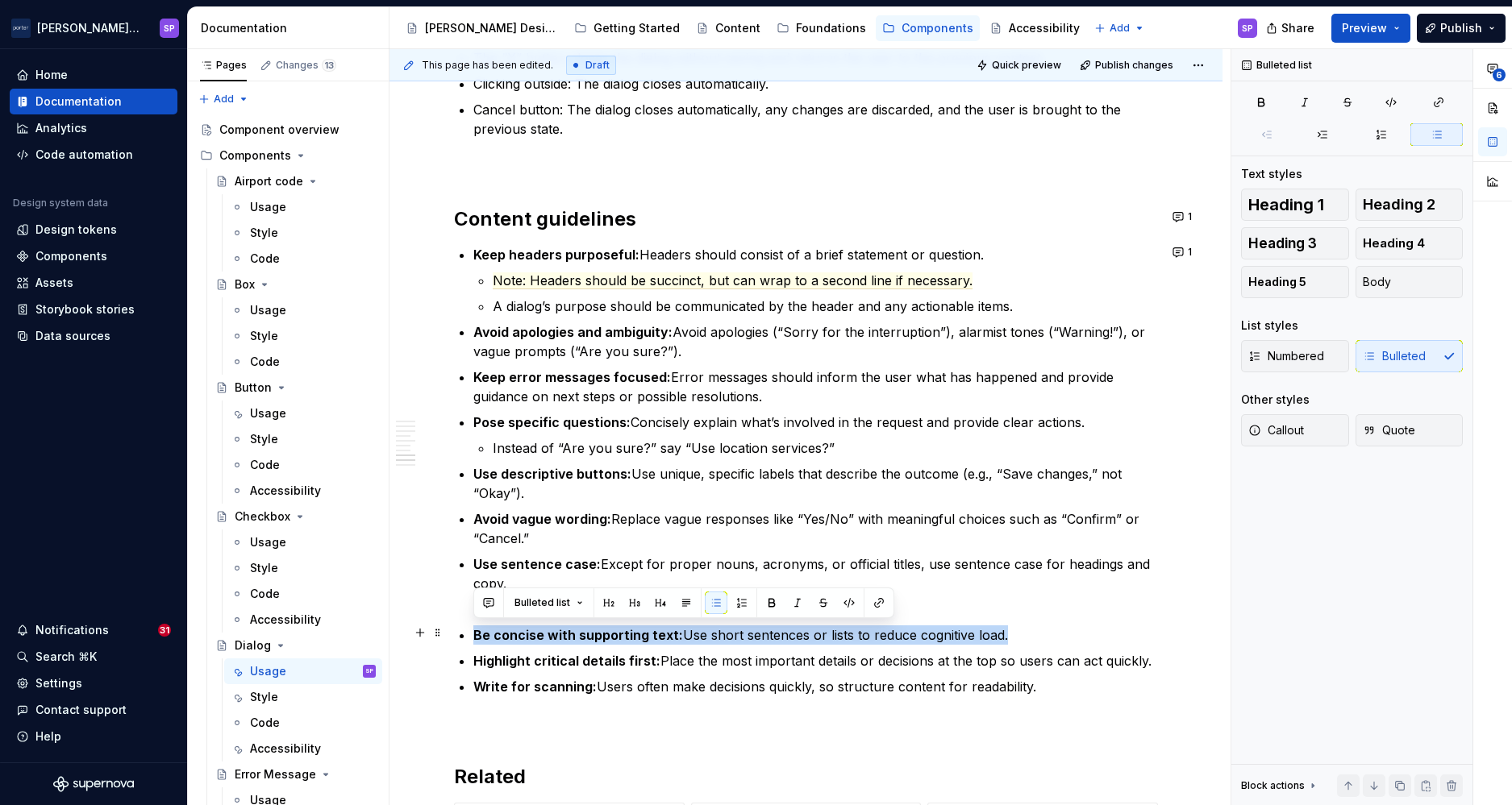
drag, startPoint x: 750, startPoint y: 635, endPoint x: 756, endPoint y: 682, distance: 47.4
click at [756, 682] on ul "Keep headers purposeful: Headers should consist of a brief statement or questio…" at bounding box center [816, 470] width 685 height 451
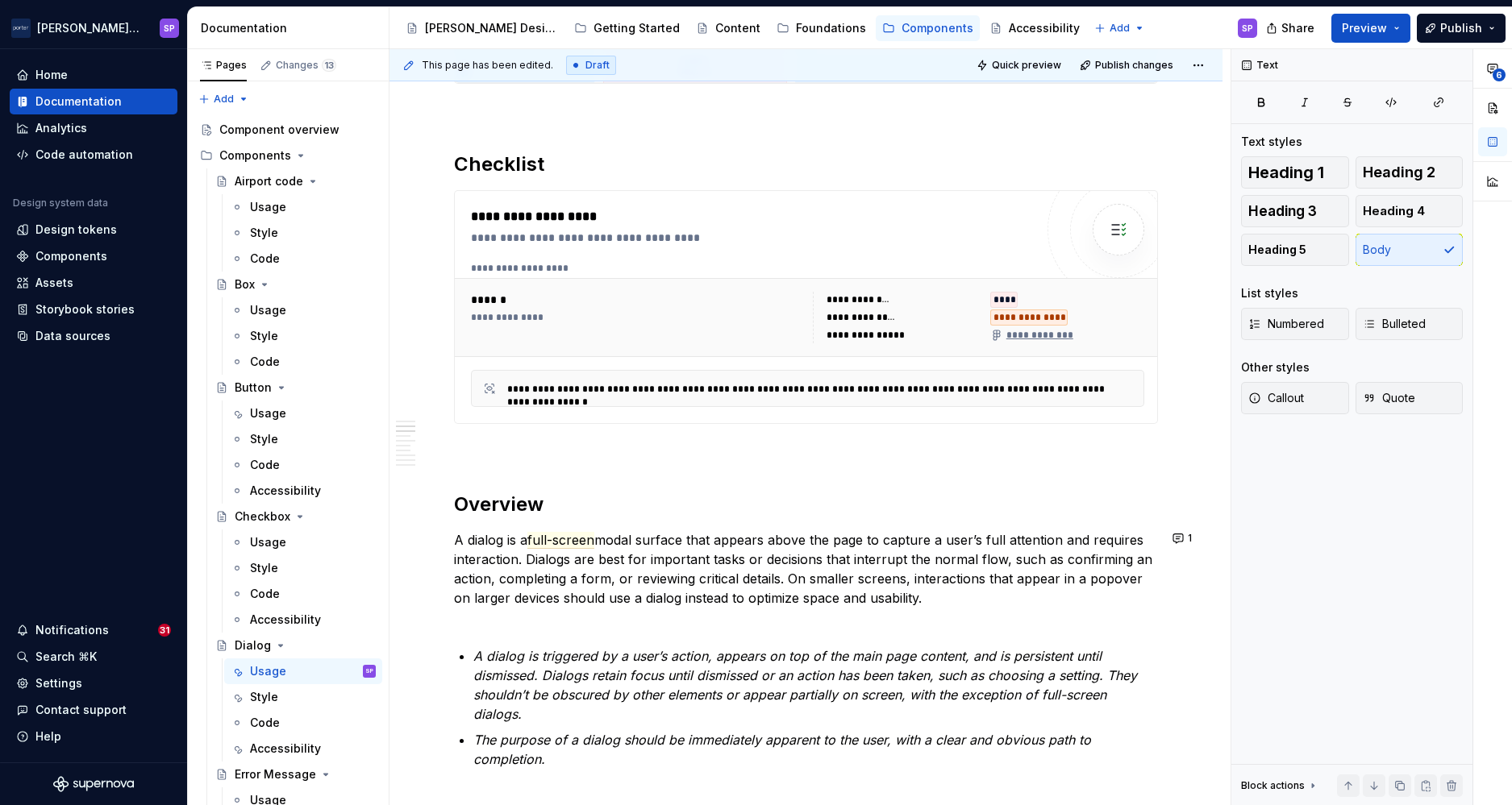
scroll to position [827, 0]
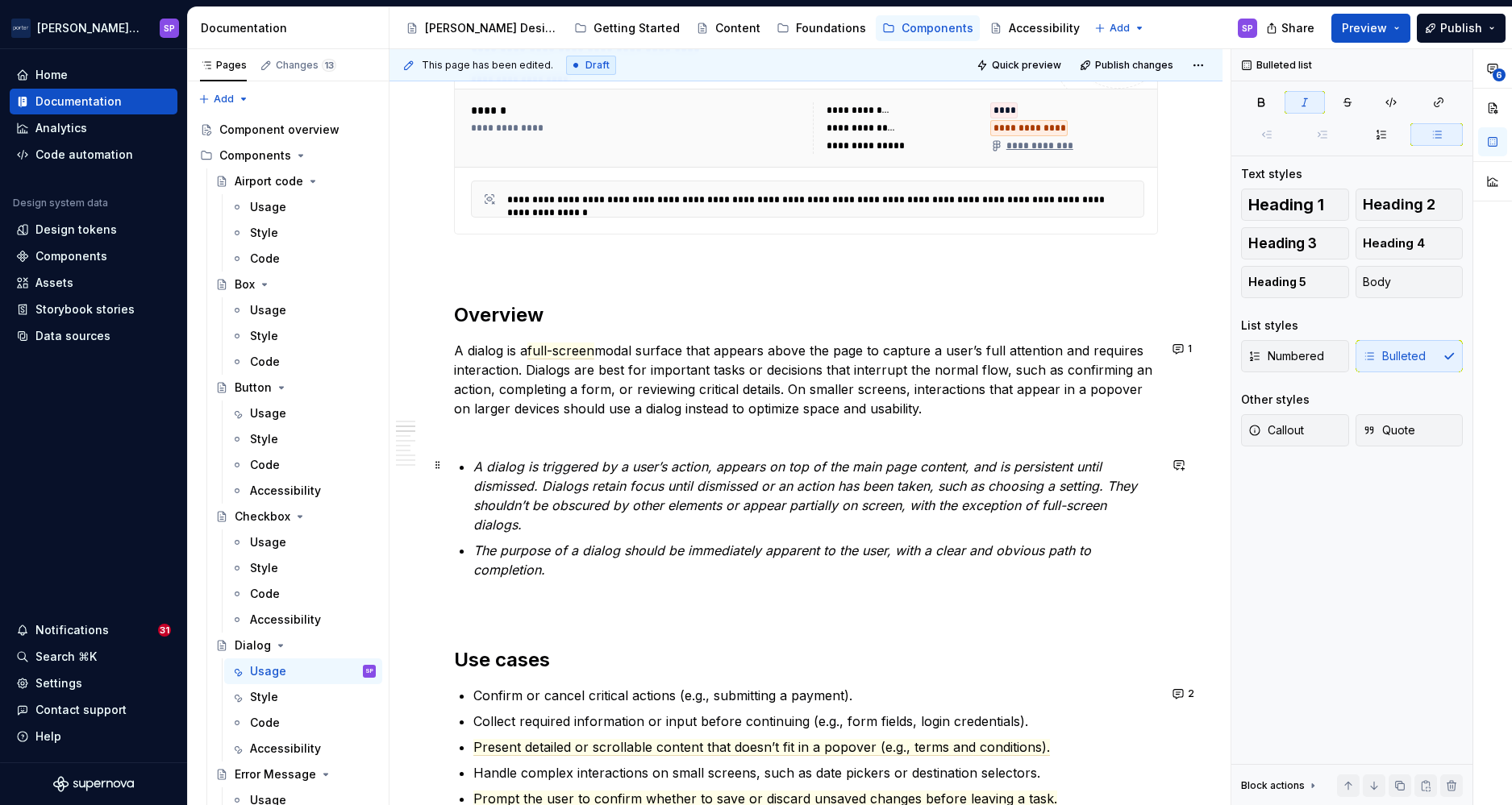
click at [727, 479] on em "A dialog is triggered by a user’s action, appears on top of the main page conte…" at bounding box center [807, 495] width 667 height 74
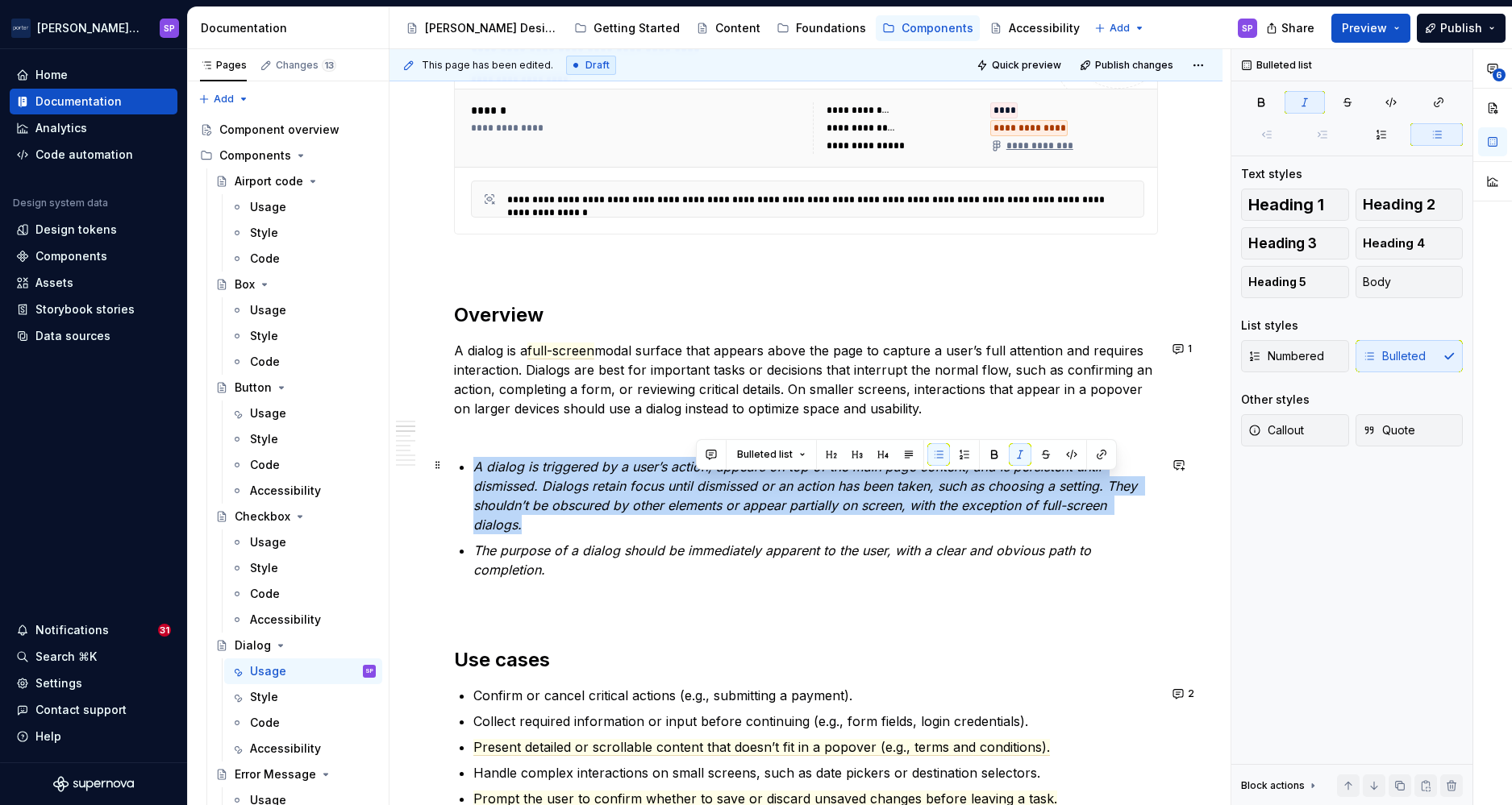
click at [727, 479] on em "A dialog is triggered by a user’s action, appears on top of the main page conte…" at bounding box center [807, 495] width 667 height 74
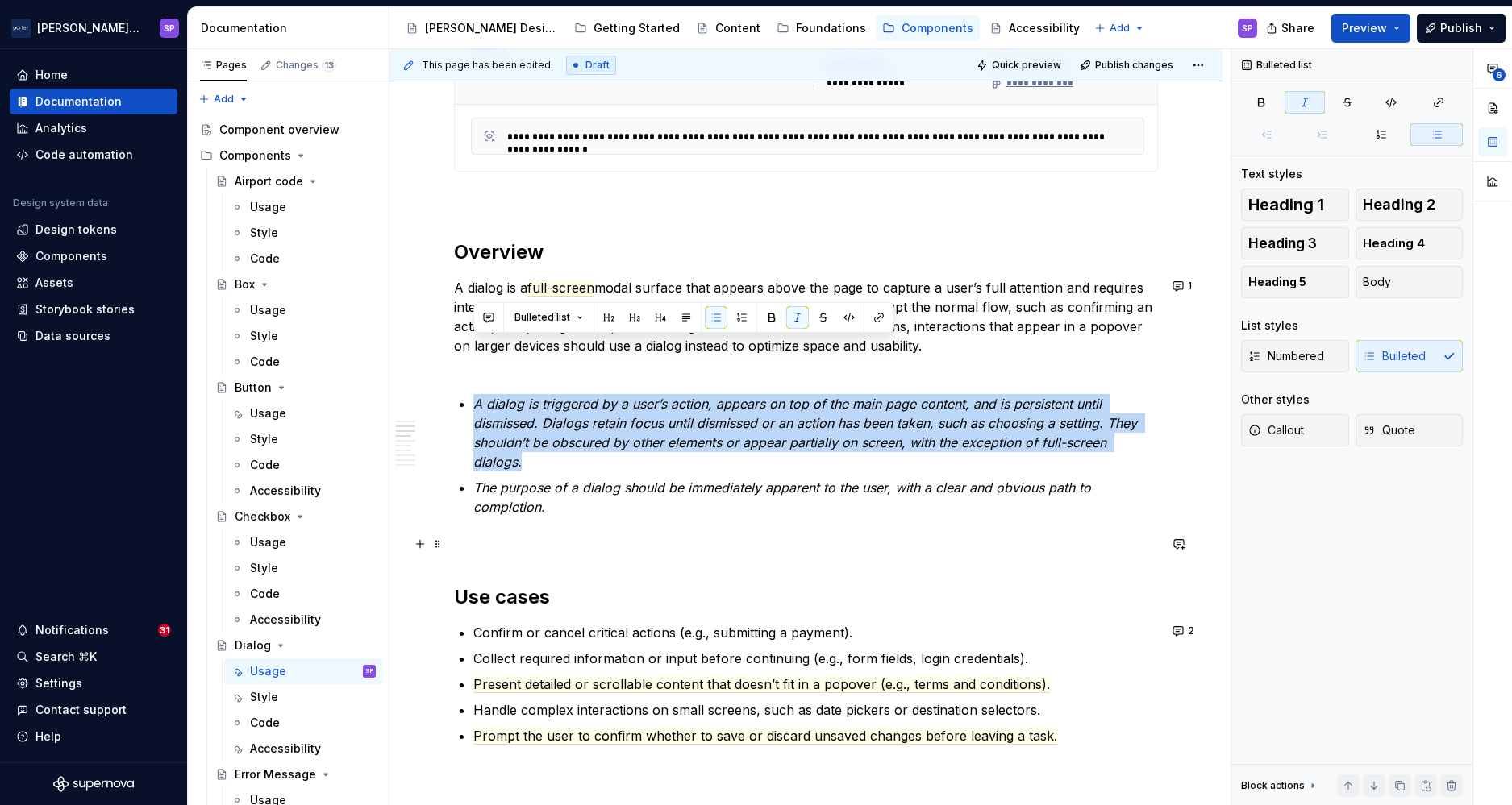
scroll to position [984, 0]
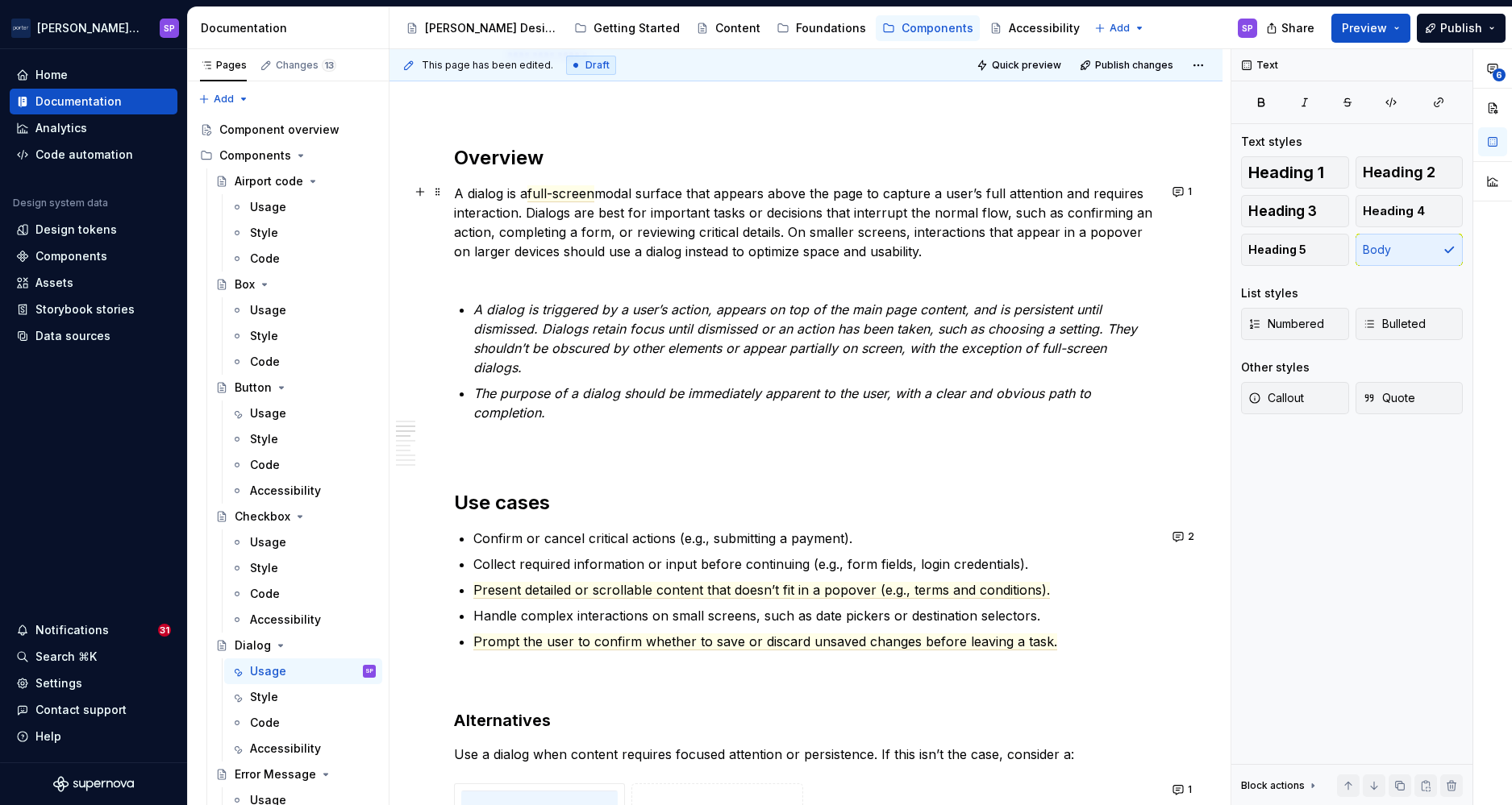
click at [862, 216] on p "A dialog is a full-screen modal surface that appears above the page to capture …" at bounding box center [805, 232] width 704 height 96
click at [529, 213] on p "A dialog is a full-screen modal surface that appears above the page to capture …" at bounding box center [805, 232] width 704 height 96
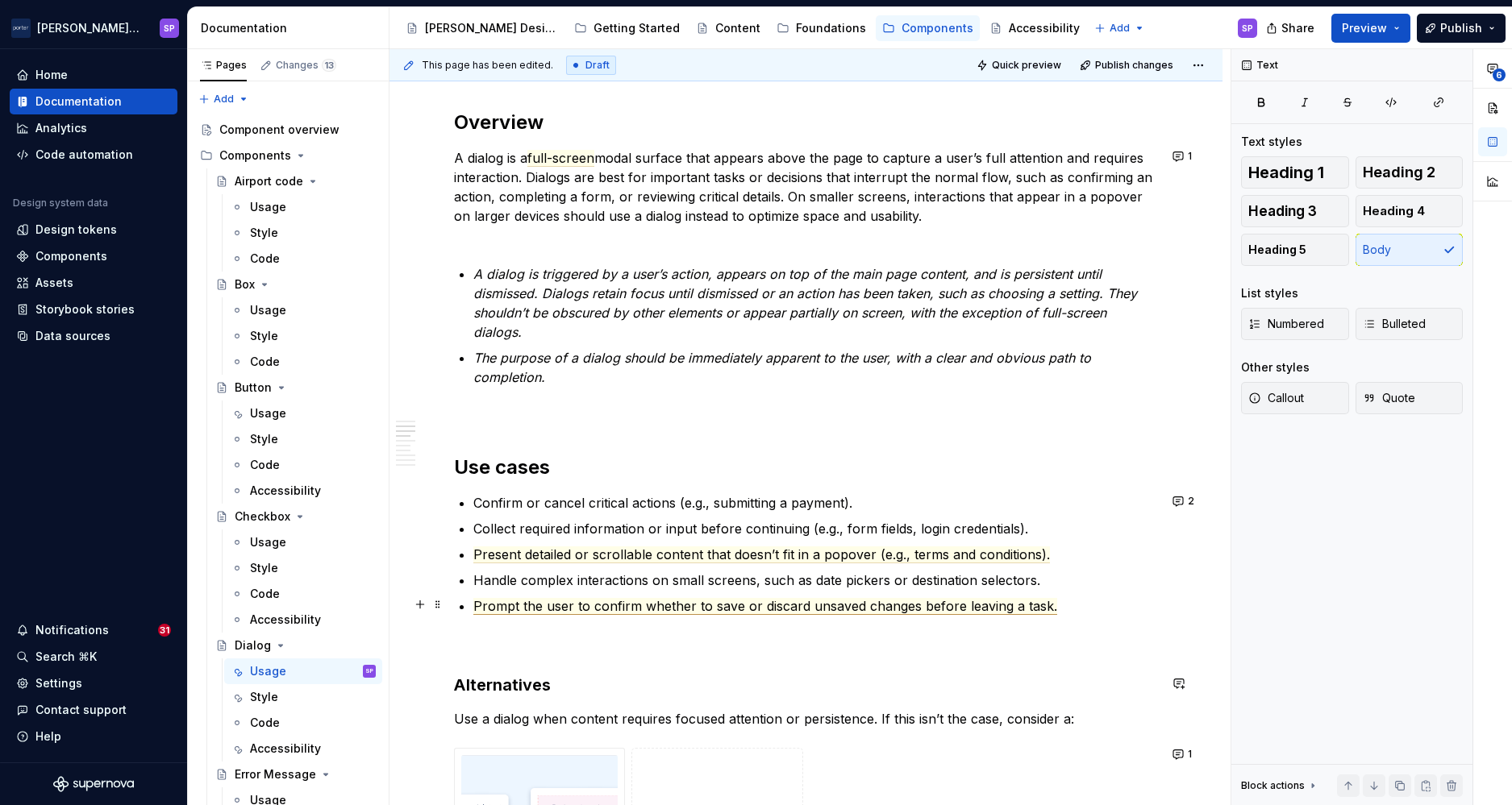
scroll to position [1017, 0]
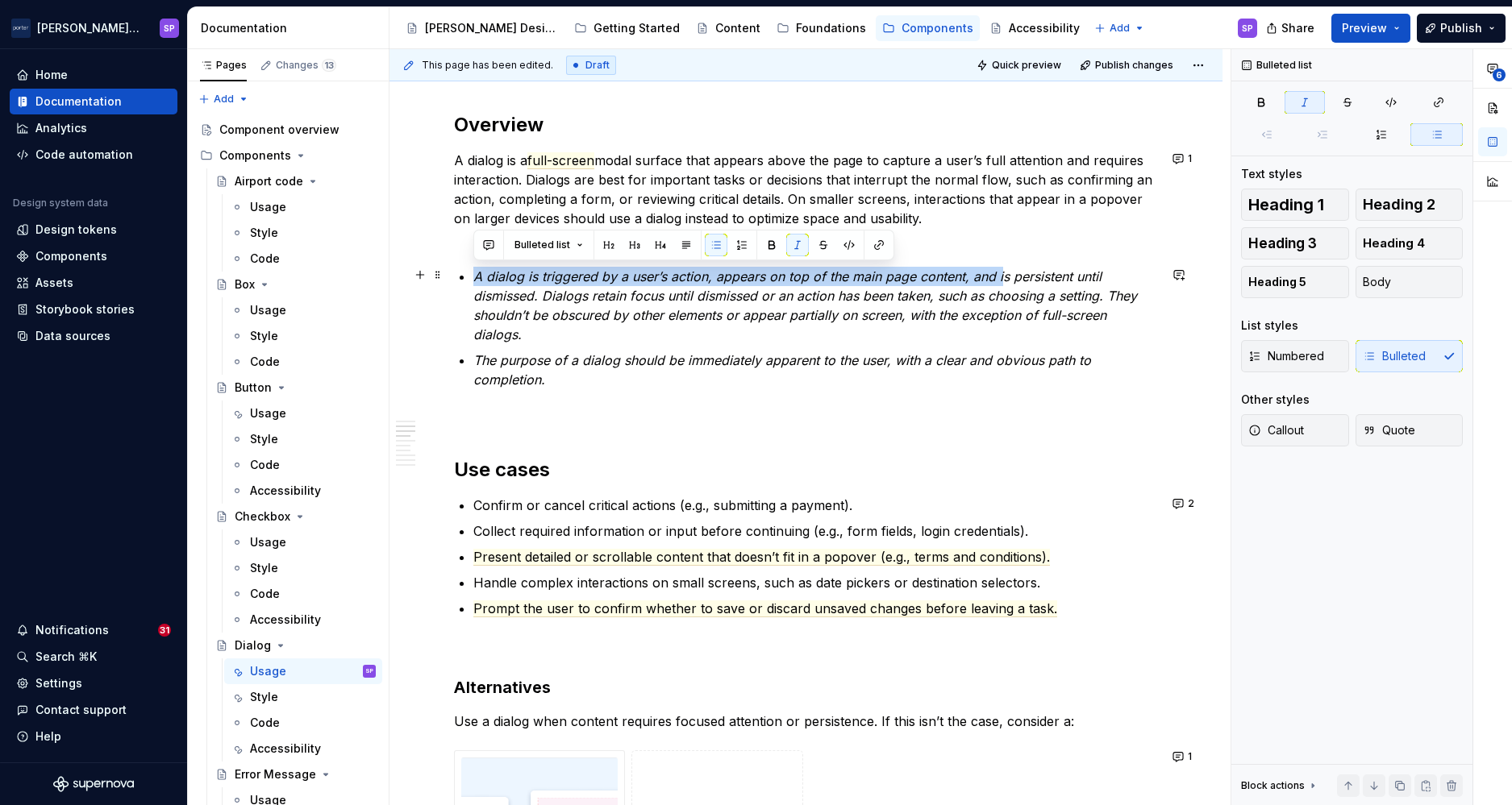
drag, startPoint x: 998, startPoint y: 274, endPoint x: 474, endPoint y: 279, distance: 524.0
click at [474, 279] on em "A dialog is triggered by a user’s action, appears on top of the main page conte…" at bounding box center [807, 305] width 667 height 74
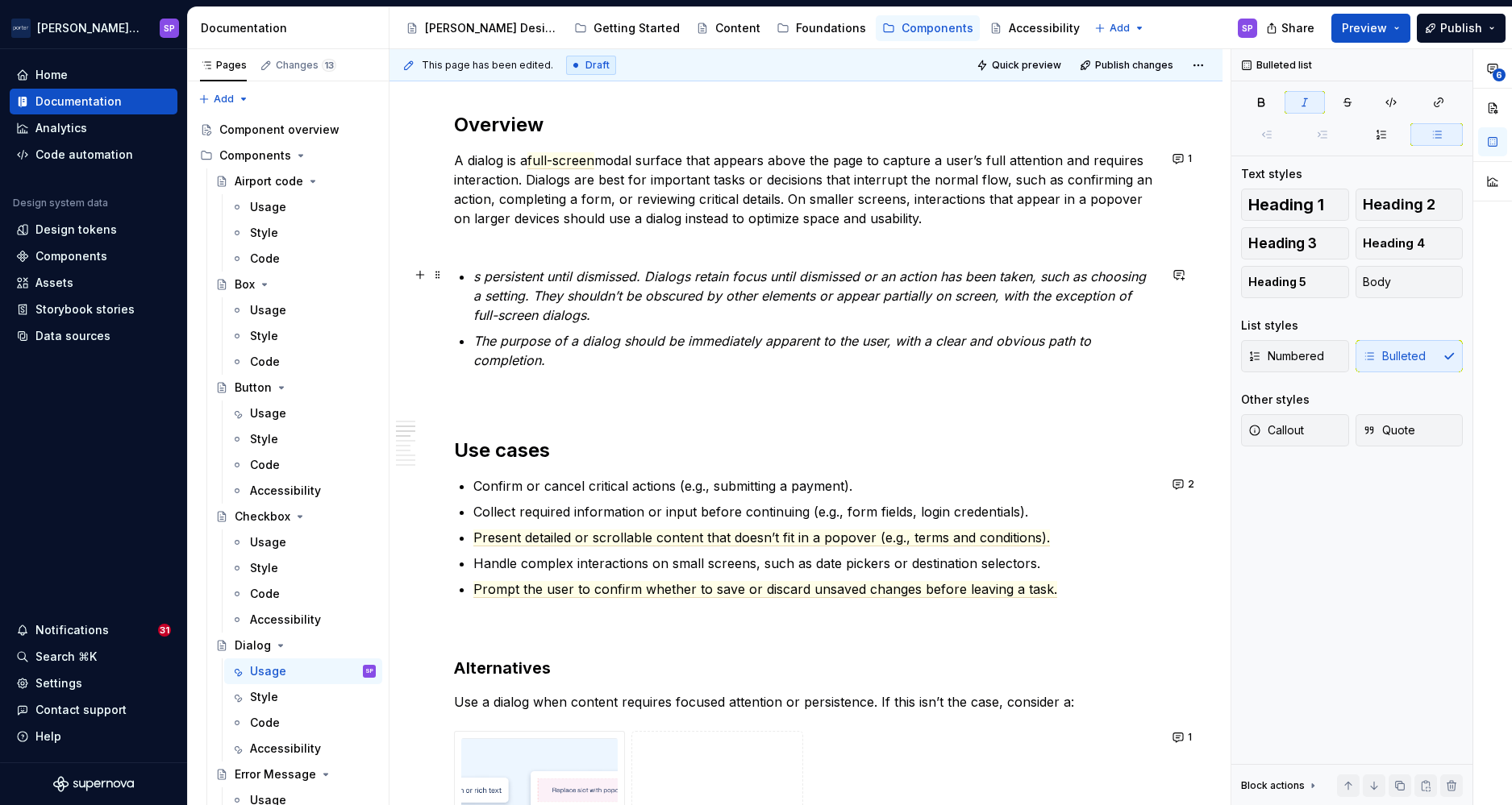
click at [512, 302] on em "s persistent until dismissed. Dialogs retain focus until dismissed or an action…" at bounding box center [812, 296] width 677 height 55
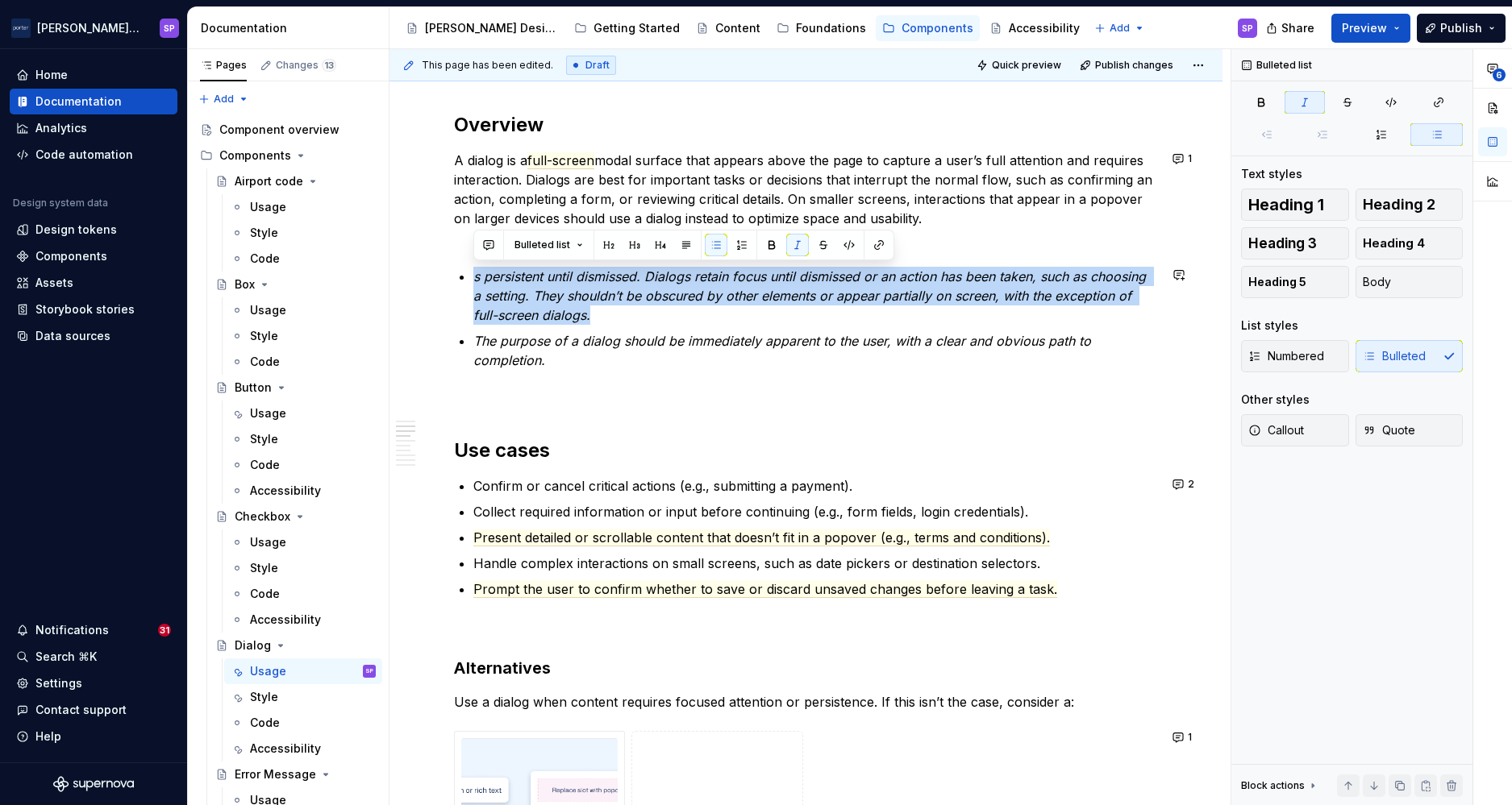
copy em "s persistent until dismissed. Dialogs retain focus until dismissed or an action…"
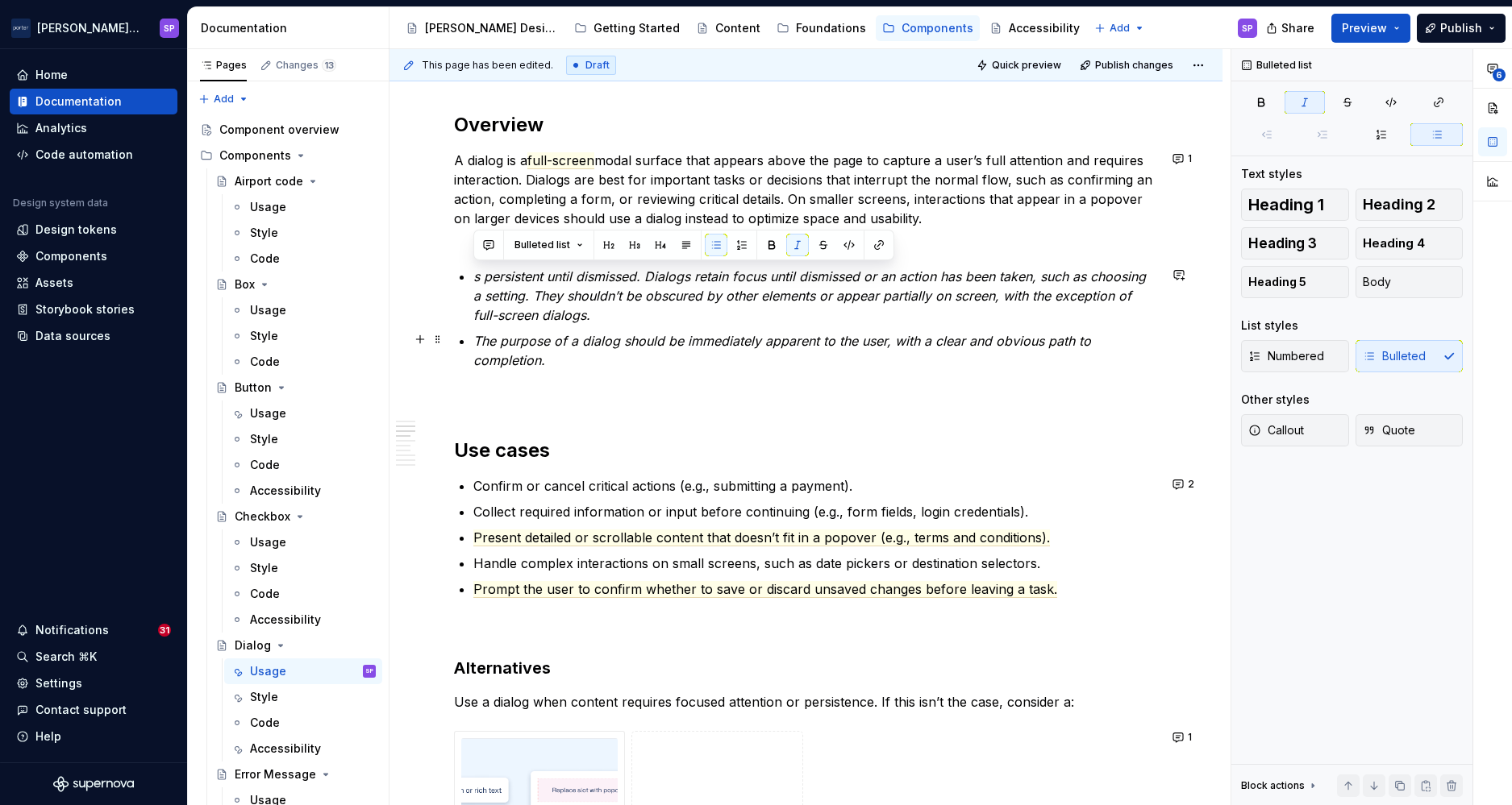
click at [553, 366] on p "The purpose of a dialog should be immediately apparent to the user, with a clea…" at bounding box center [816, 351] width 685 height 39
click at [525, 303] on p "s persistent until dismissed. Dialogs retain focus until dismissed or an action…" at bounding box center [816, 296] width 685 height 58
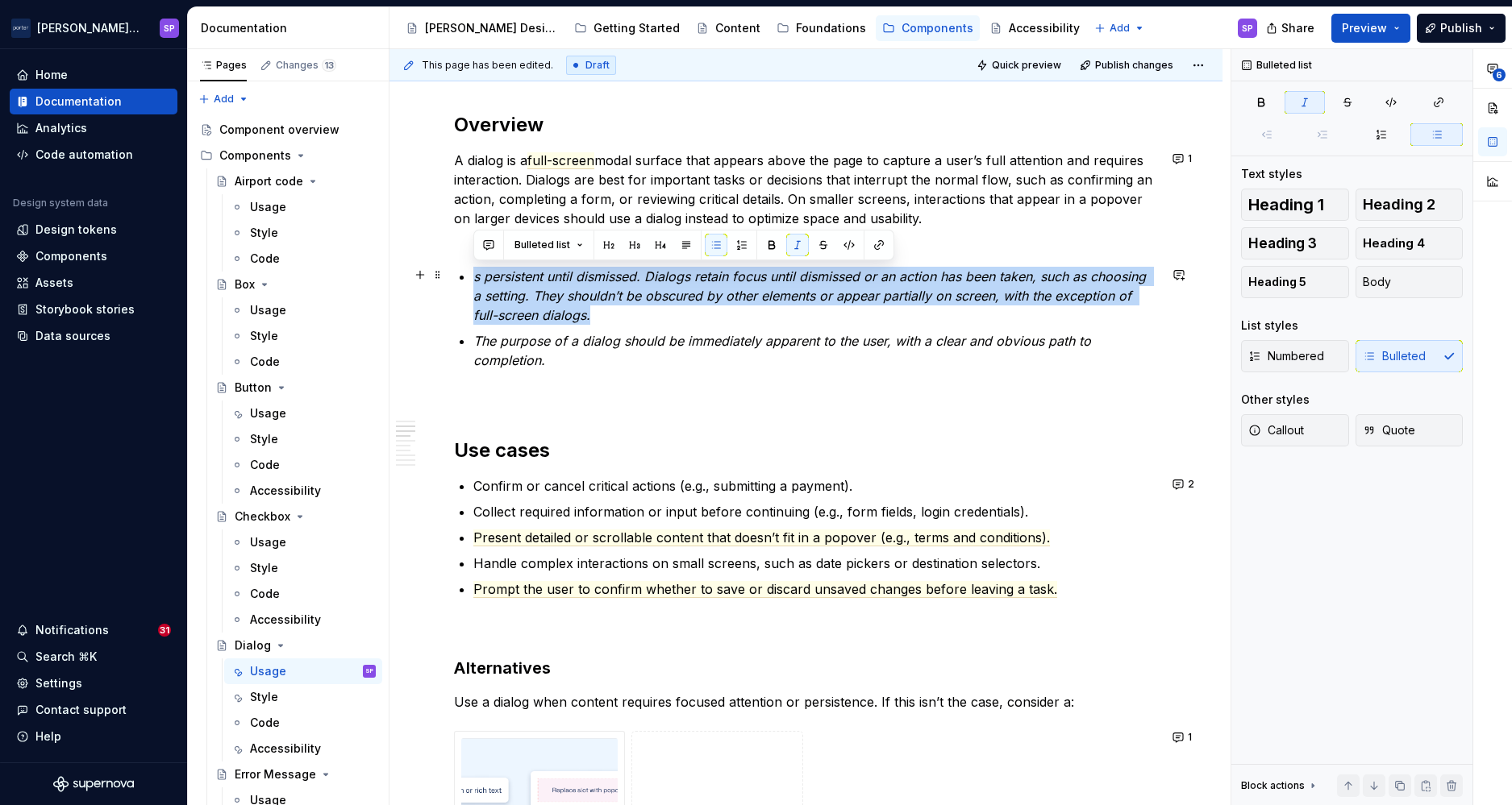
copy em "s persistent until dismissed. Dialogs retain focus until dismissed or an action…"
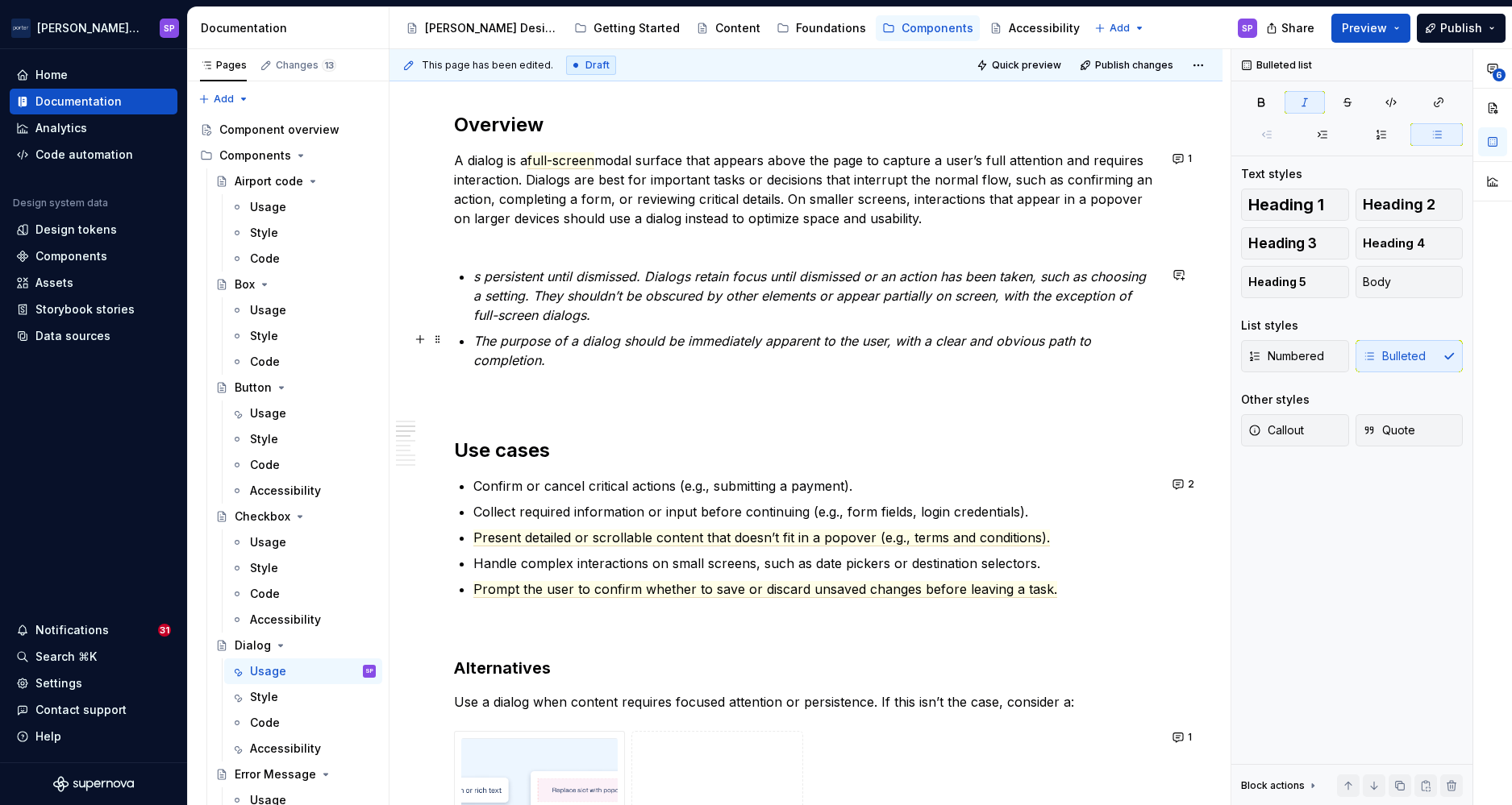
click at [573, 347] on p "The purpose of a dialog should be immediately apparent to the user, with a clea…" at bounding box center [816, 351] width 685 height 39
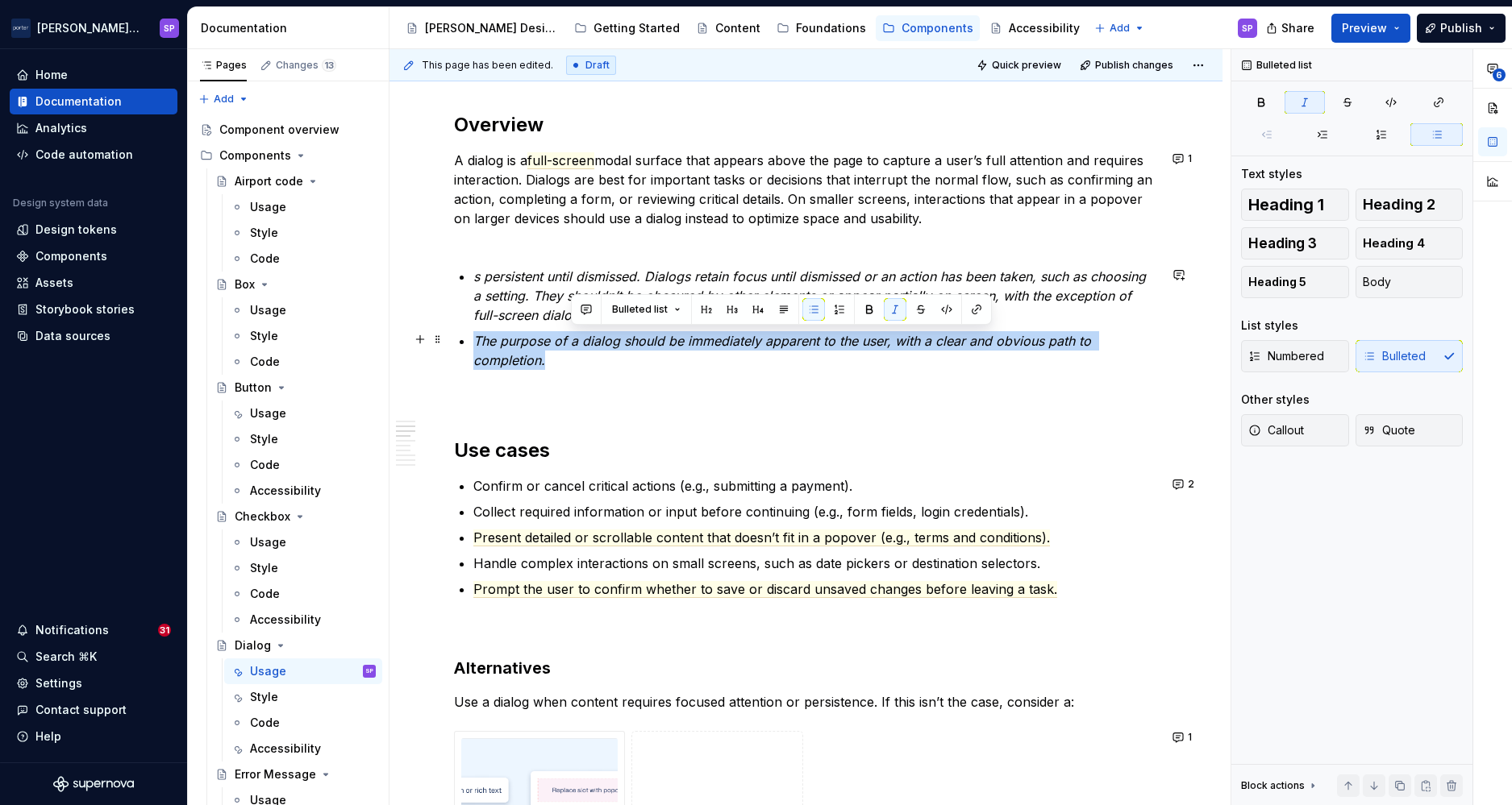
click at [573, 347] on p "The purpose of a dialog should be immediately apparent to the user, with a clea…" at bounding box center [816, 351] width 685 height 39
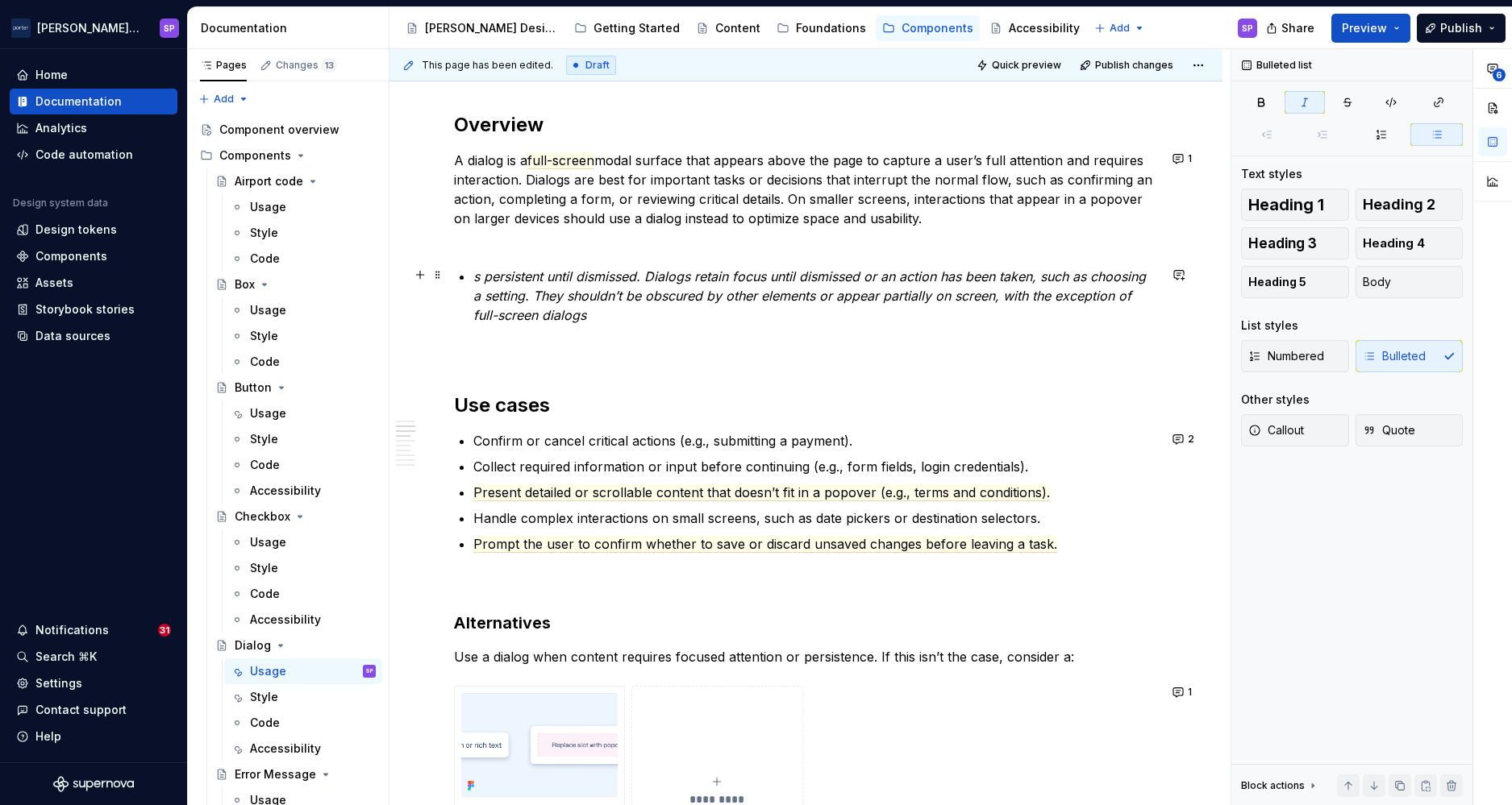
click at [484, 277] on em "s persistent until dismissed. Dialogs retain focus until dismissed or an action…" at bounding box center [812, 296] width 677 height 55
click at [708, 314] on p "Dialogs are persistent until dismissed. Dialogs retain focus until dismissed or…" at bounding box center [816, 296] width 685 height 58
click at [641, 308] on em "Dialogs are persistent until dismissed. Dialogs retain focus until dismissed or…" at bounding box center [814, 296] width 680 height 55
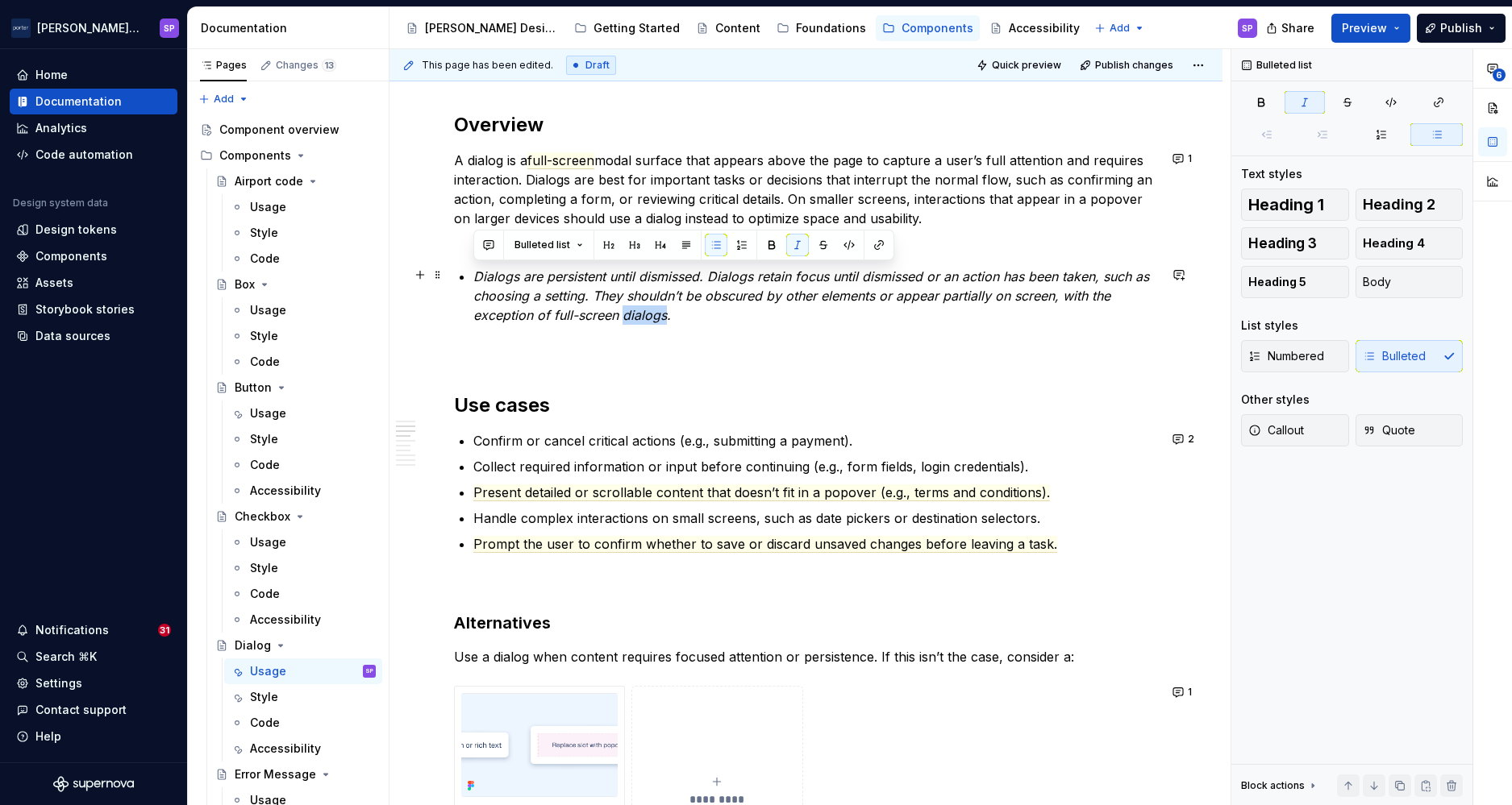
click at [641, 308] on em "Dialogs are persistent until dismissed. Dialogs retain focus until dismissed or…" at bounding box center [814, 296] width 680 height 55
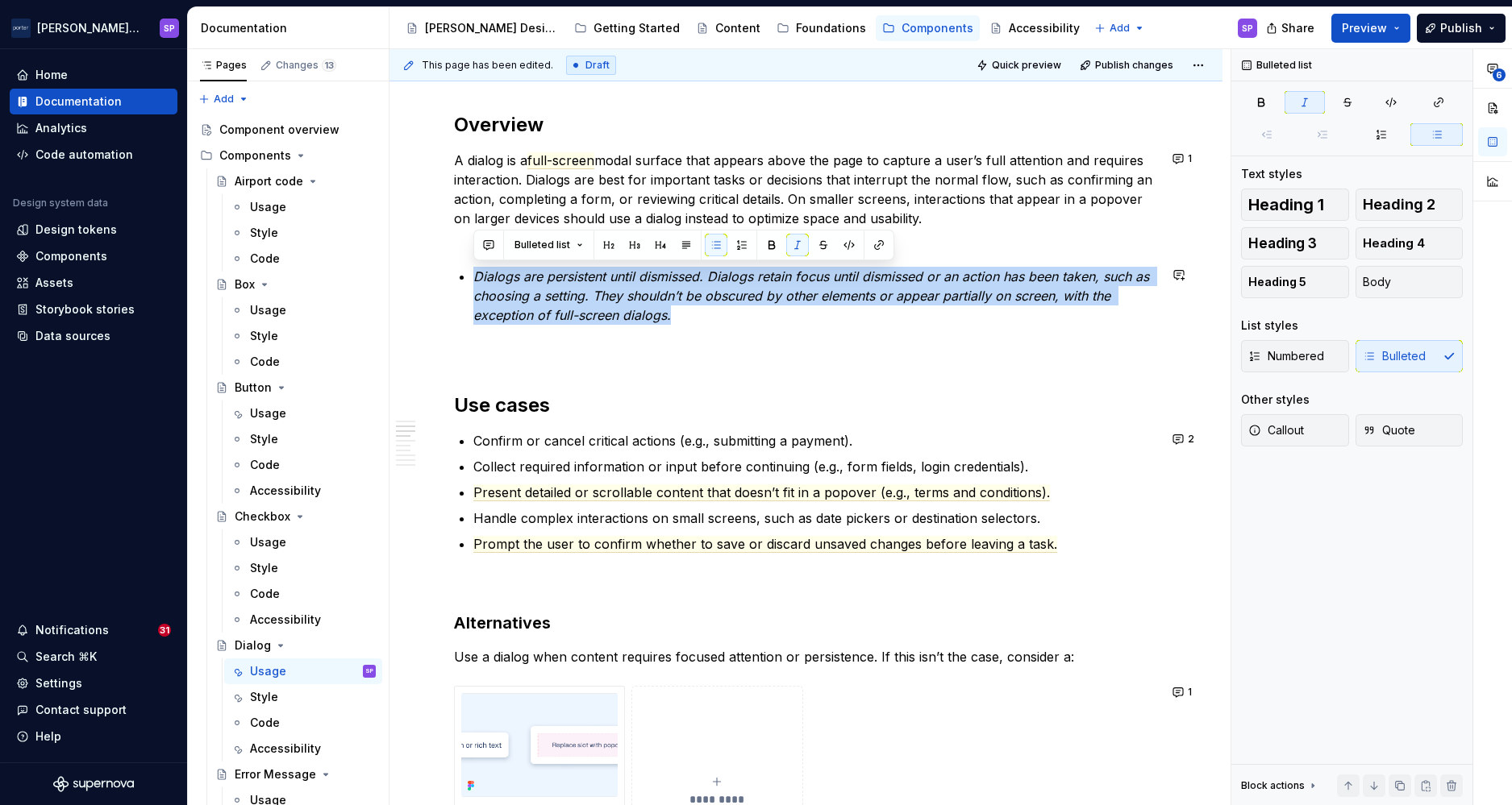
copy em "Dialogs are persistent until dismissed. Dialogs retain focus until dismissed or…"
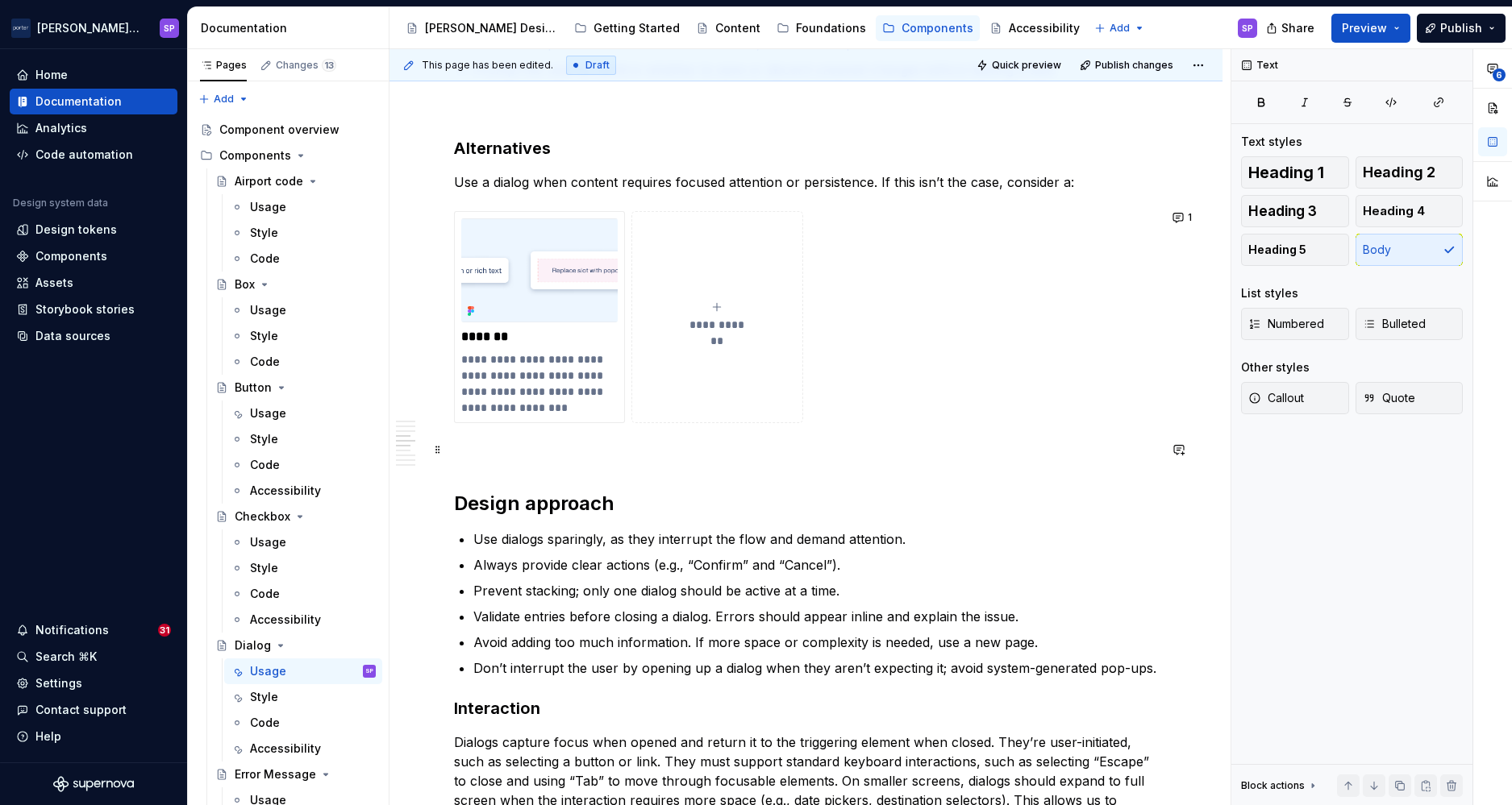
scroll to position [1672, 0]
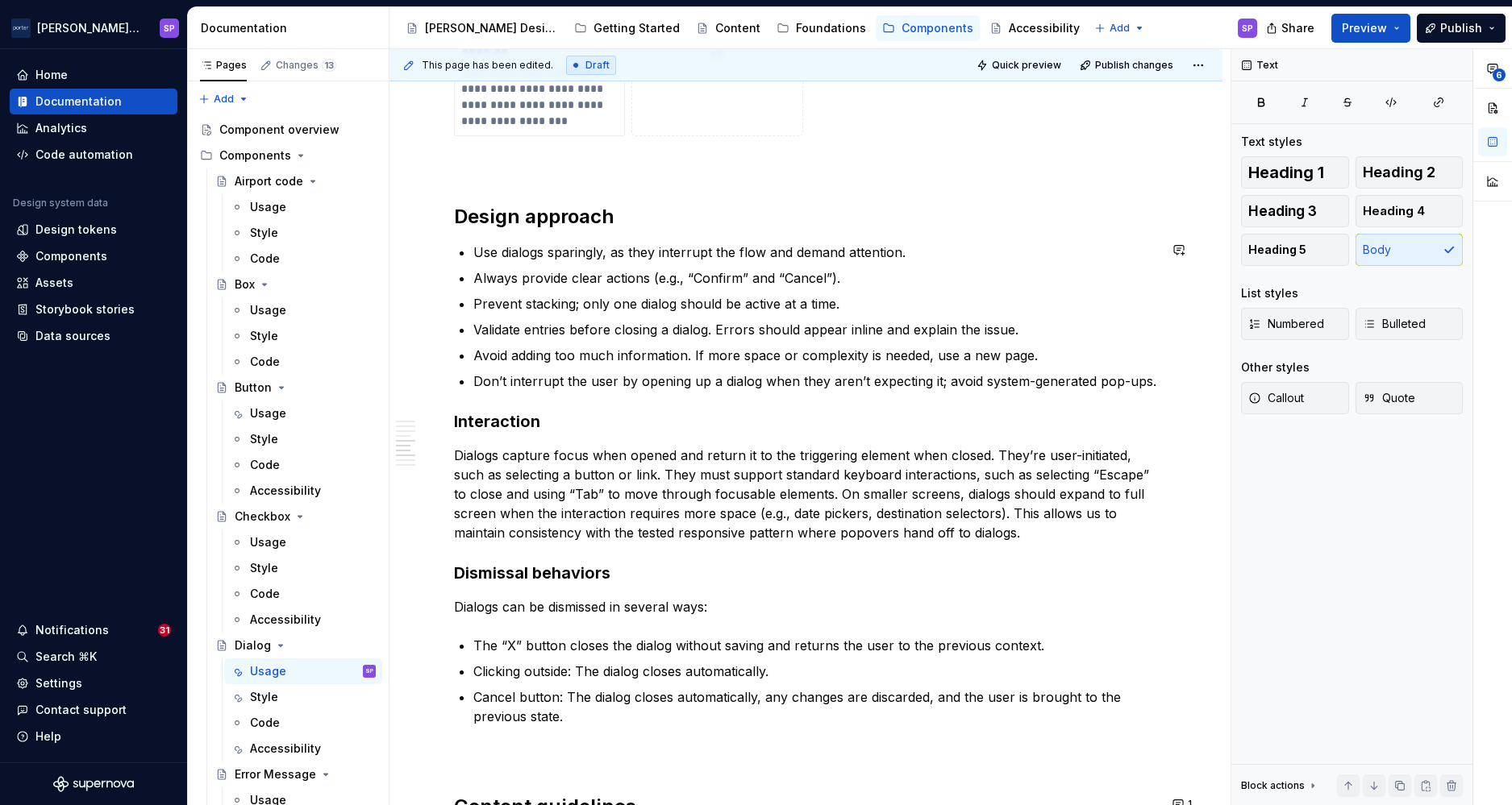
click at [1152, 390] on div "**********" at bounding box center [805, 287] width 704 height 3085
click at [1176, 374] on div "**********" at bounding box center [806, 398] width 833 height 3384
click at [1096, 515] on p "Dialogs capture focus when opened and return it to the triggering element when …" at bounding box center [805, 494] width 704 height 96
click at [1095, 530] on p "Dialogs capture focus when opened and return it to the triggering element when …" at bounding box center [805, 494] width 704 height 96
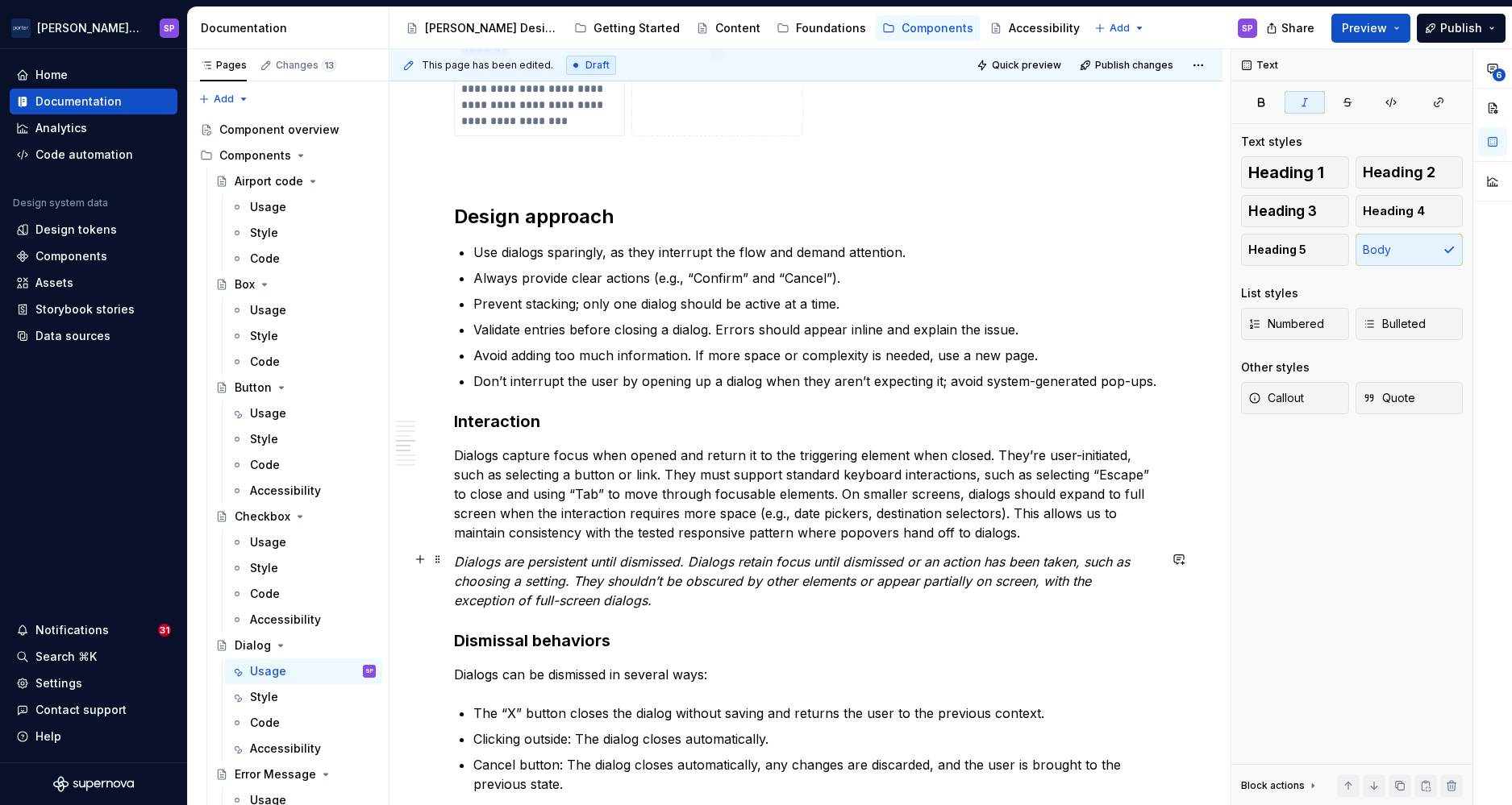
click at [752, 579] on em "Dialogs are persistent until dismissed. Dialogs retain focus until dismissed or…" at bounding box center [794, 582] width 680 height 55
click at [752, 579] on p "Dialogs are persistent until dismissed. Dialogs retain focus until dismissed or…" at bounding box center [805, 582] width 704 height 58
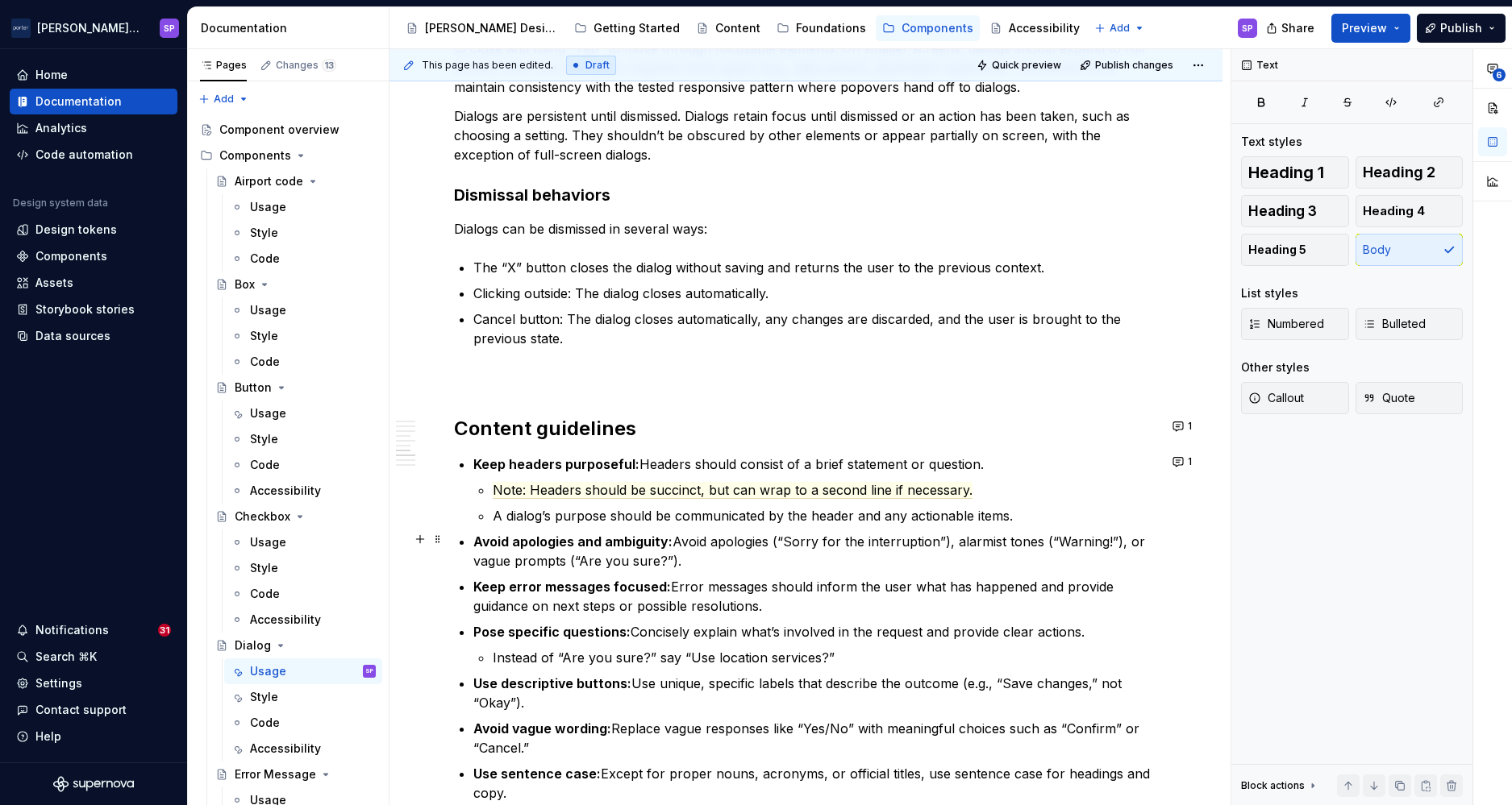
scroll to position [2072, 0]
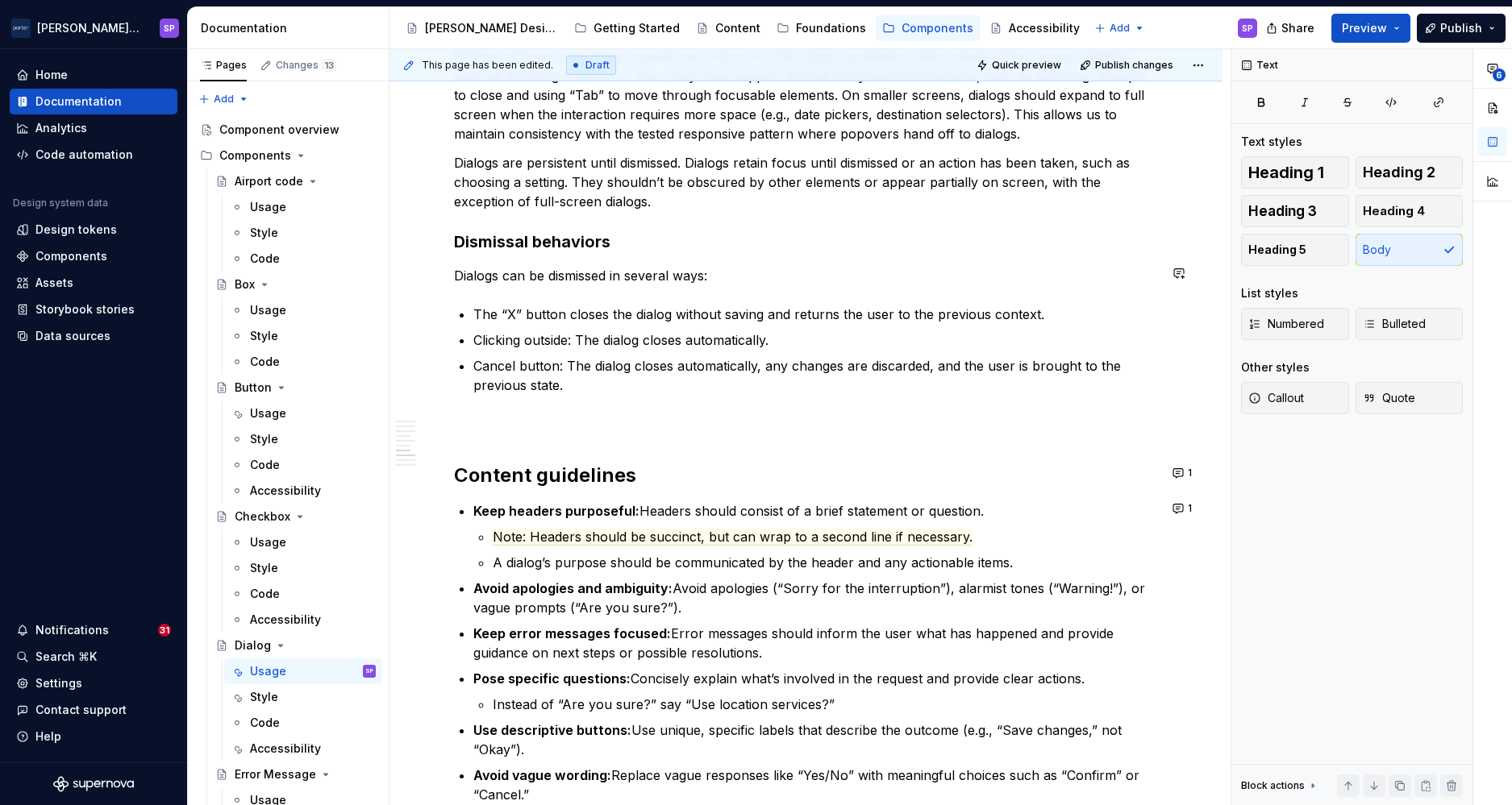
click at [474, 311] on p "The “X” button closes the dialog without saving and returns the user to the pre…" at bounding box center [816, 314] width 685 height 19
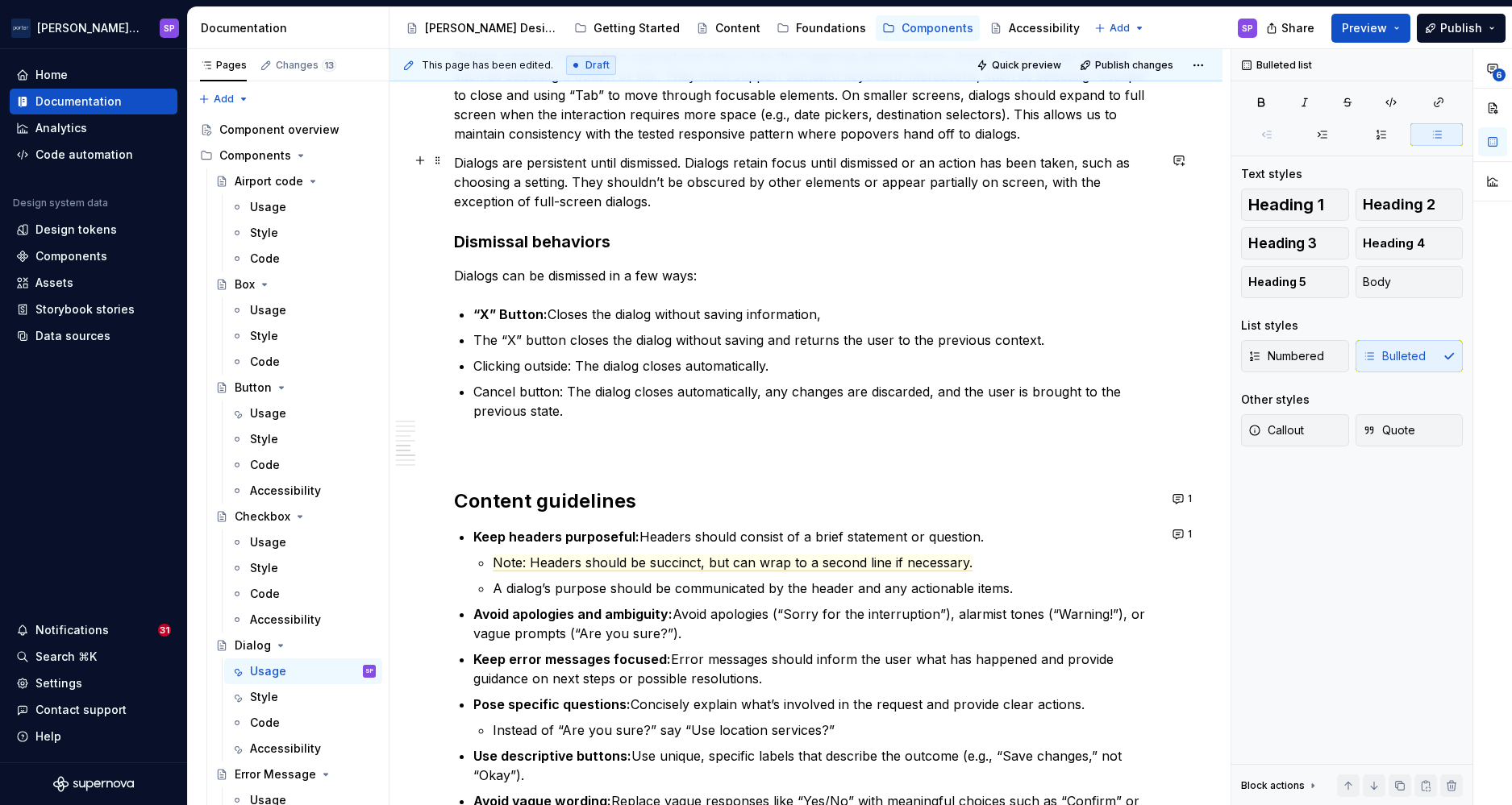
scroll to position [1946, 0]
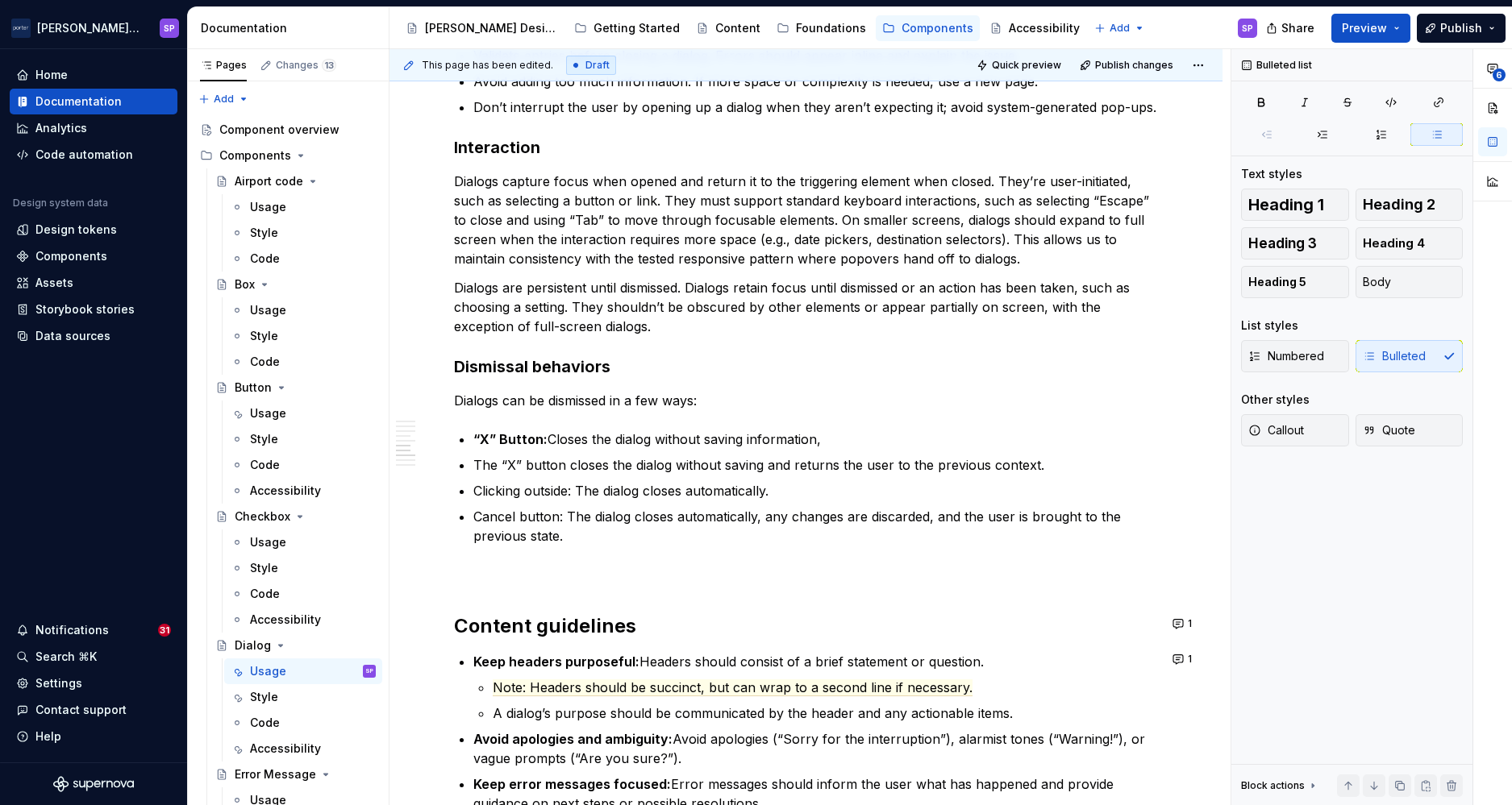
type textarea "*"
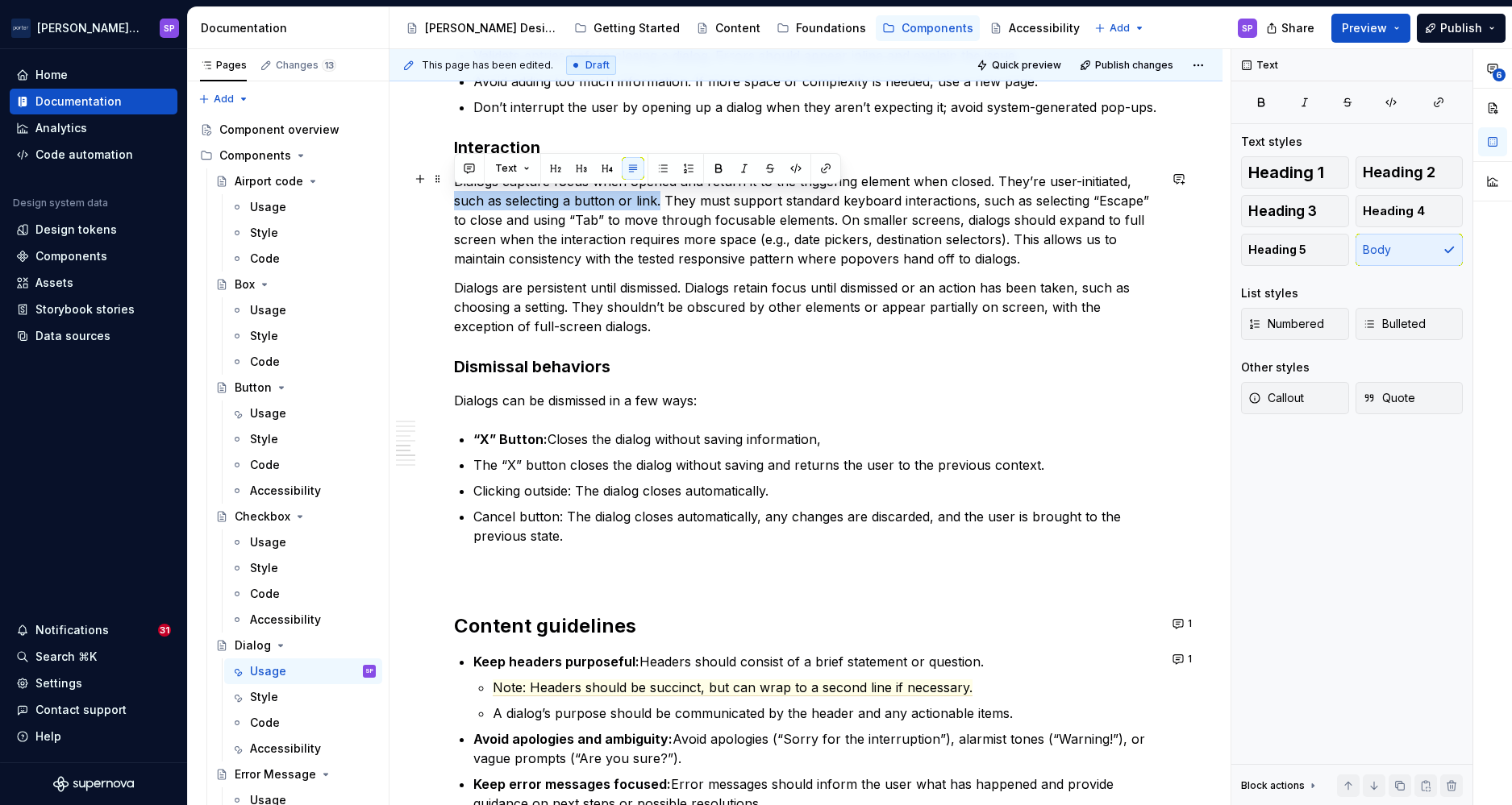
drag, startPoint x: 657, startPoint y: 203, endPoint x: 451, endPoint y: 199, distance: 206.0
click at [451, 199] on div "**********" at bounding box center [806, 171] width 833 height 3478
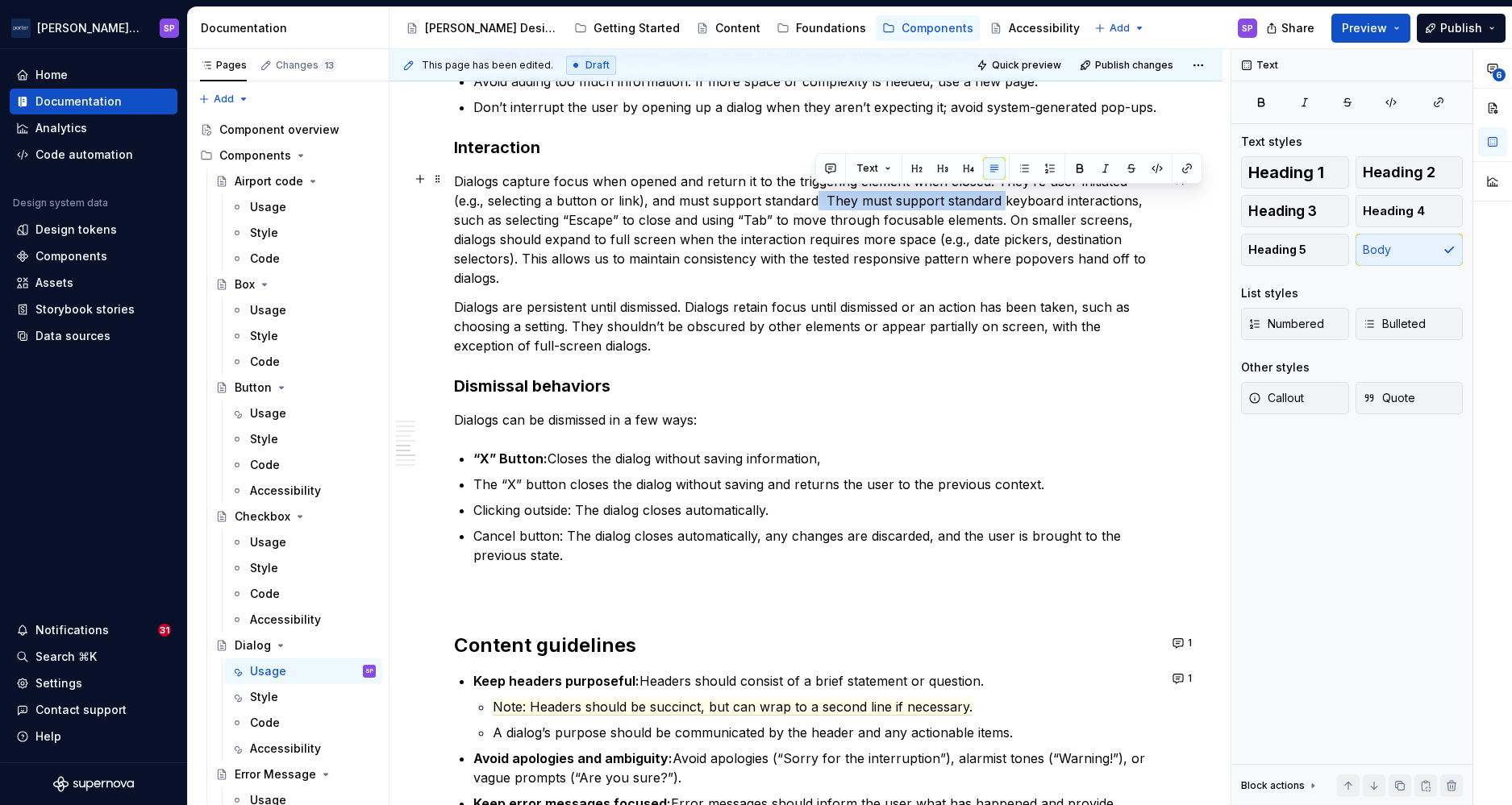
drag, startPoint x: 817, startPoint y: 200, endPoint x: 997, endPoint y: 205, distance: 180.1
click at [997, 205] on p "Dialogs capture focus when opened and return it to the triggering element when …" at bounding box center [805, 230] width 704 height 116
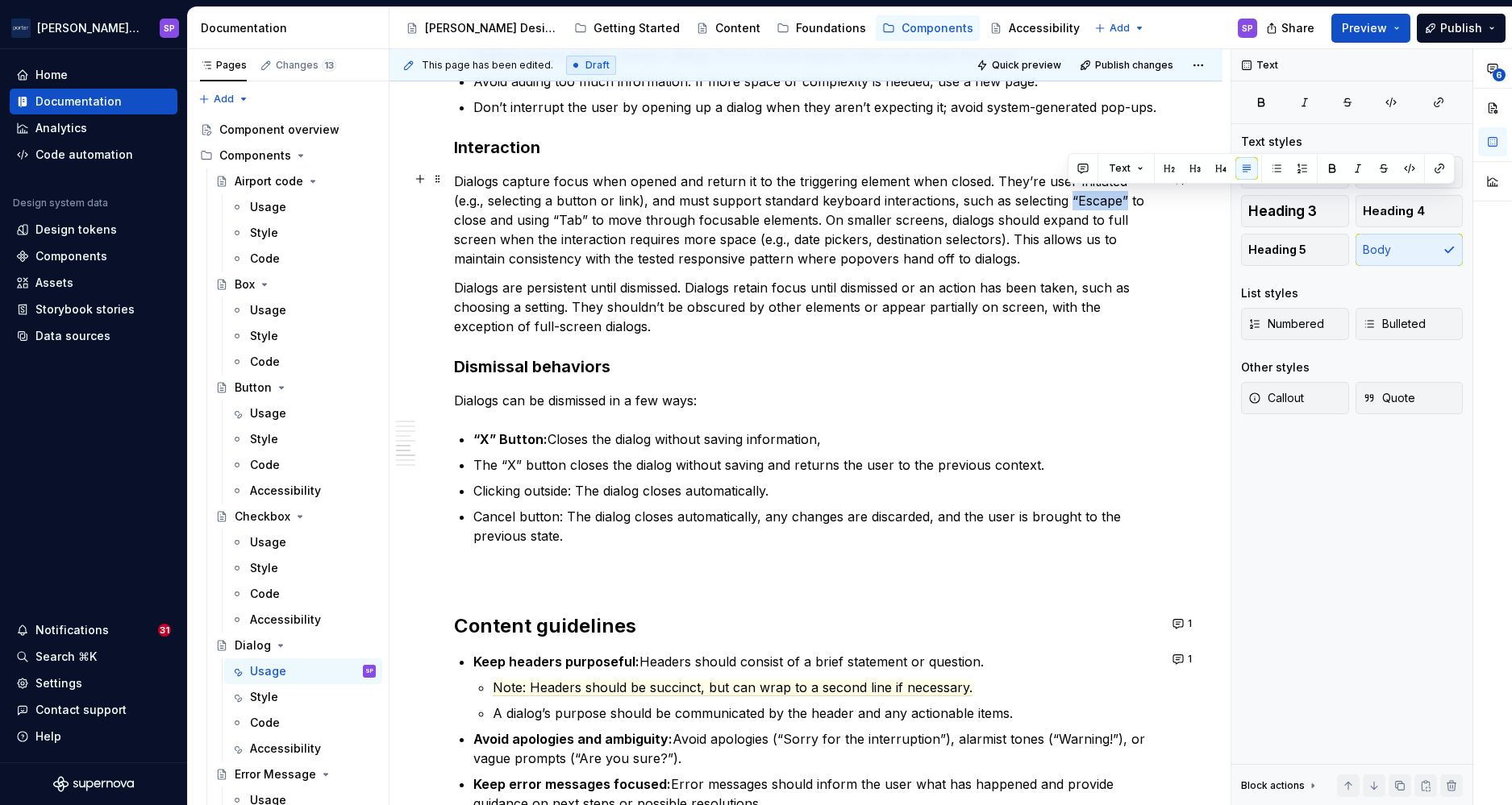
drag, startPoint x: 1124, startPoint y: 201, endPoint x: 1071, endPoint y: 201, distance: 53.0
click at [1071, 201] on p "Dialogs capture focus when opened and return it to the triggering element when …" at bounding box center [805, 220] width 704 height 96
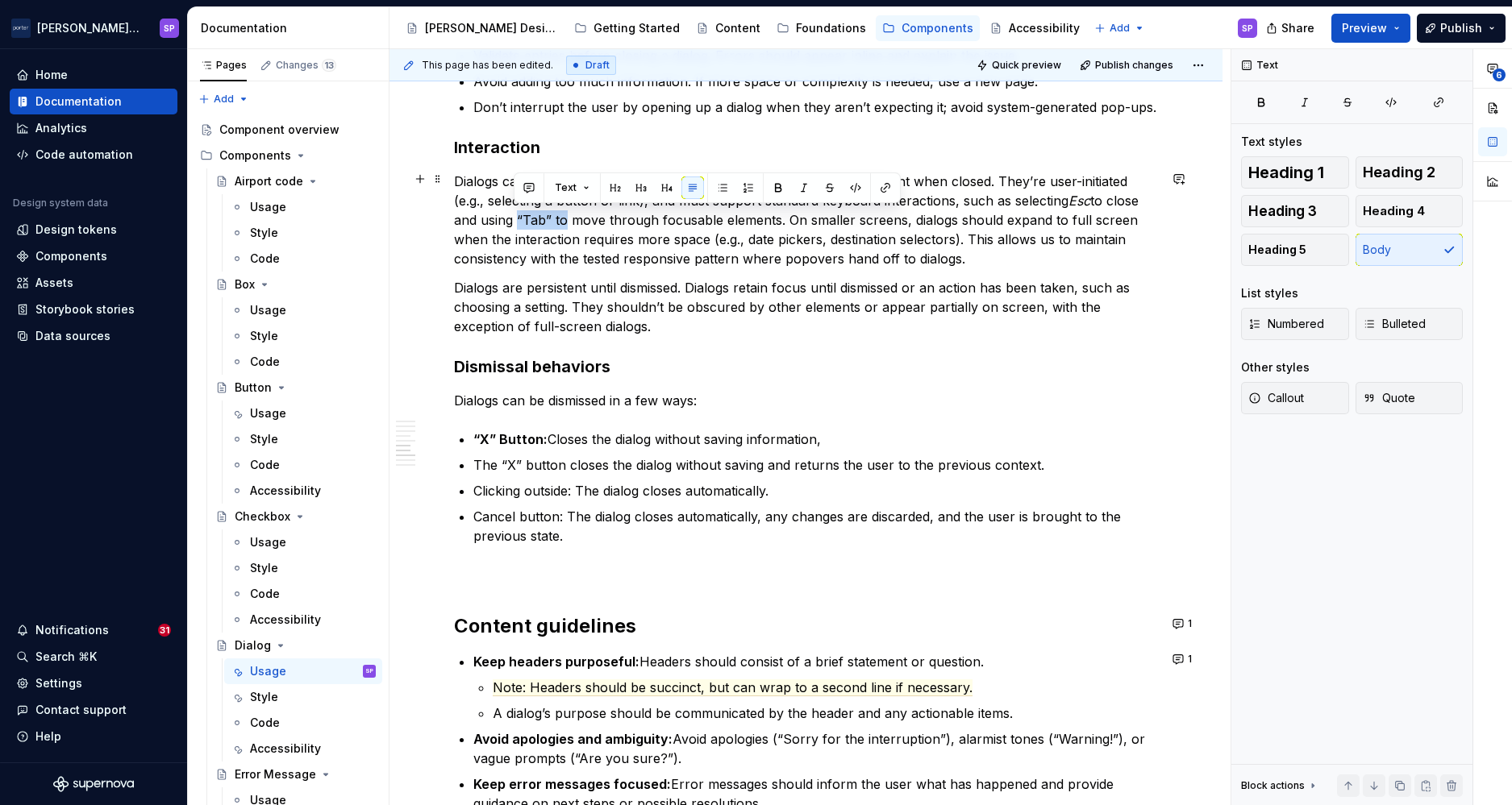
drag, startPoint x: 516, startPoint y: 218, endPoint x: 559, endPoint y: 219, distance: 43.0
click at [559, 219] on p "Dialogs capture focus when opened and return it to the triggering element when …" at bounding box center [805, 220] width 704 height 96
click at [495, 262] on p "Dialogs capture focus when opened and return it to the triggering element when …" at bounding box center [805, 220] width 704 height 96
click at [1089, 247] on p "Dialogs capture focus when opened and return it to the triggering element when …" at bounding box center [805, 220] width 704 height 96
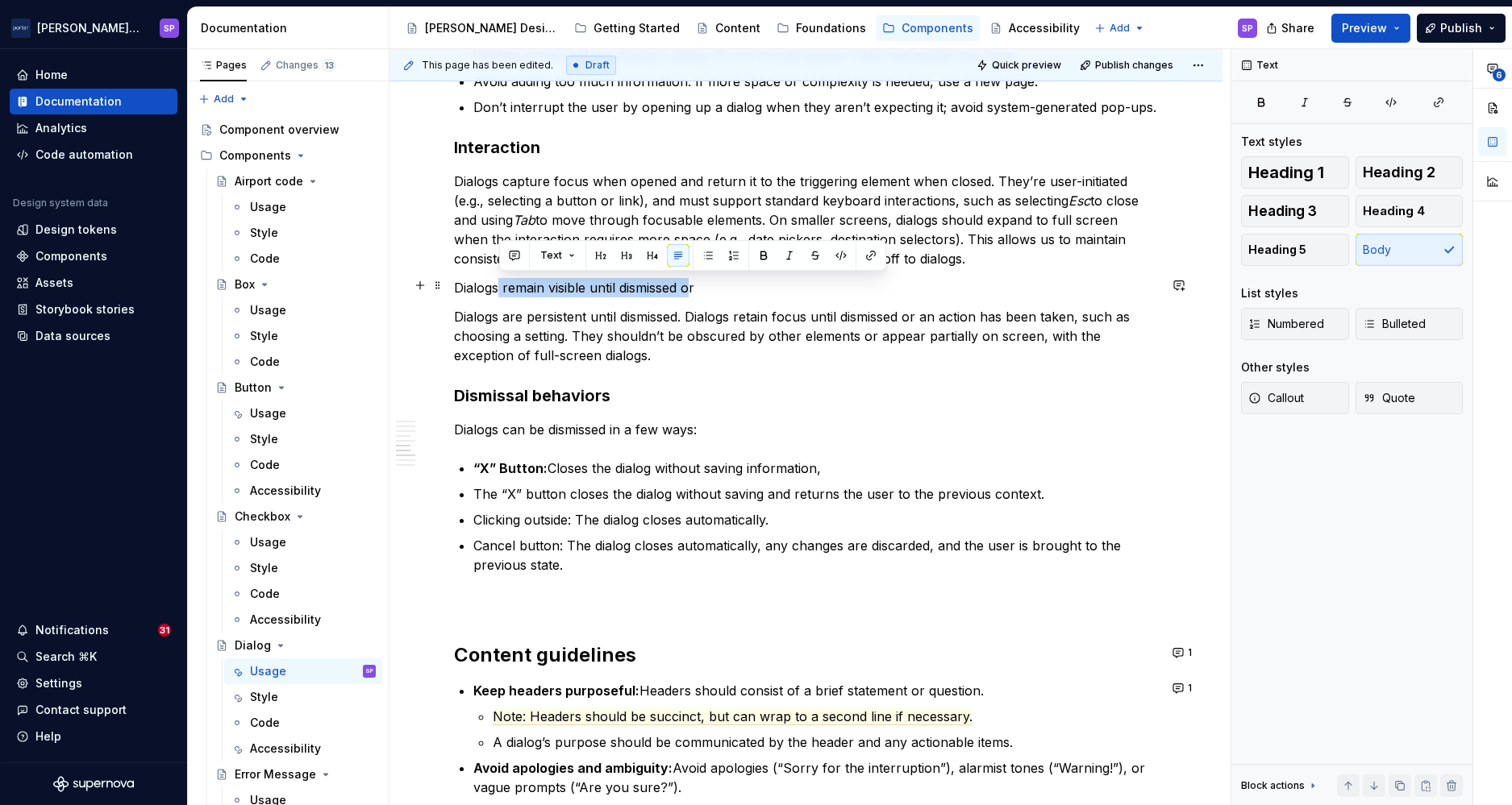
drag, startPoint x: 500, startPoint y: 290, endPoint x: 692, endPoint y: 282, distance: 192.2
click at [692, 282] on p "Dialogs remain visible until dismissed or" at bounding box center [805, 287] width 704 height 19
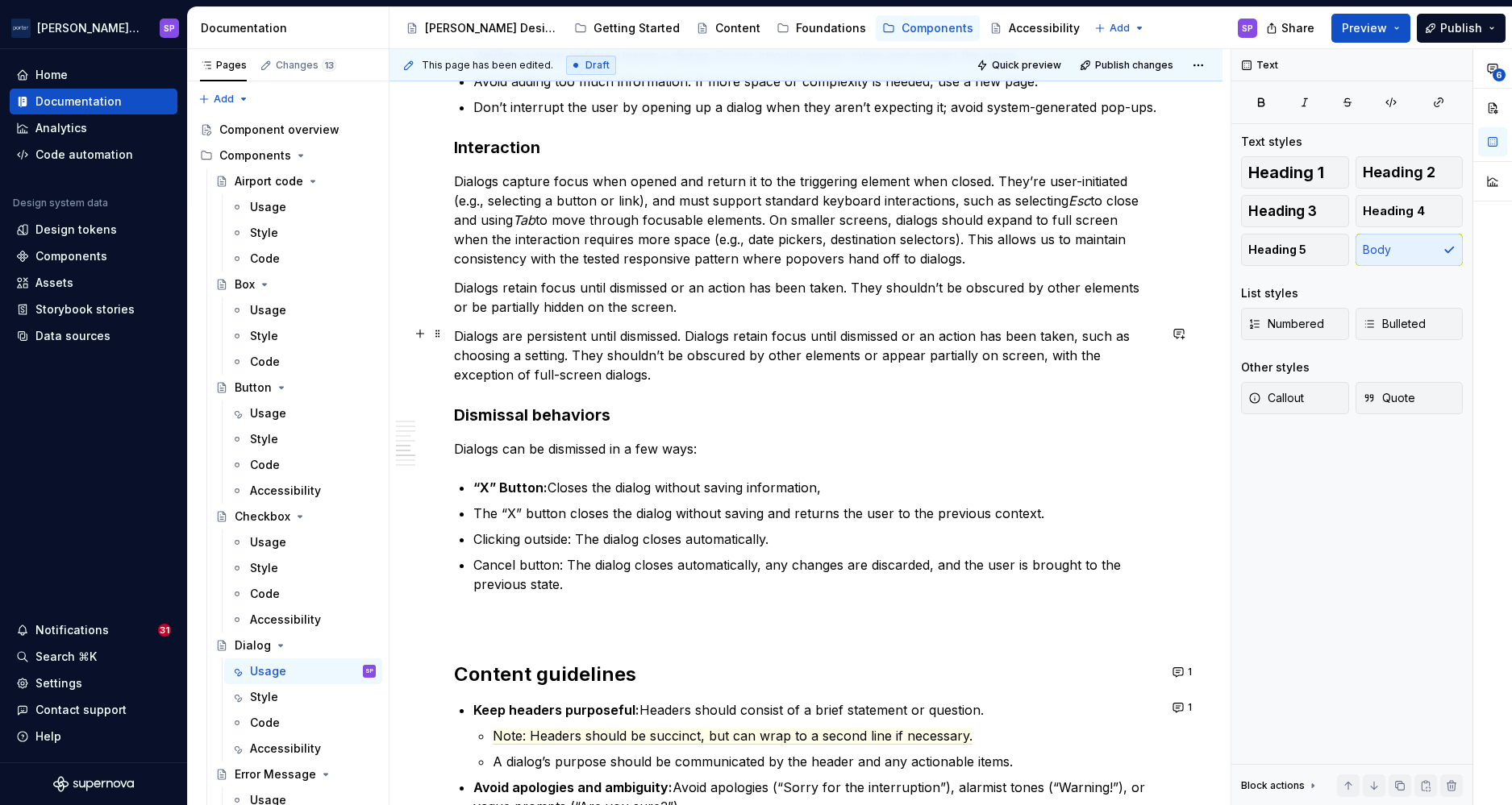
click at [648, 362] on p "Dialogs are persistent until dismissed. Dialogs retain focus until dismissed or…" at bounding box center [805, 356] width 704 height 58
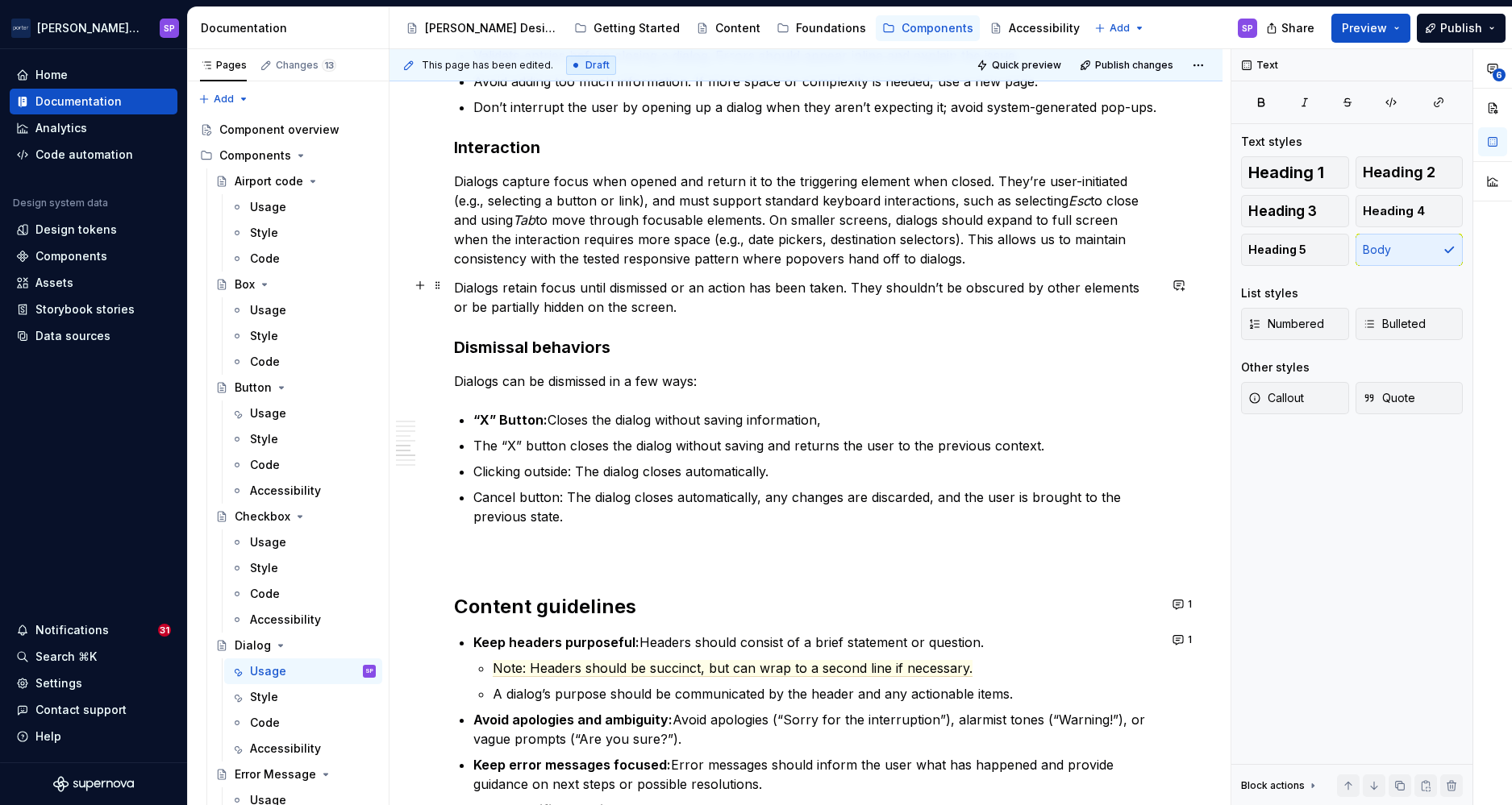
click at [590, 297] on p "Dialogs retain focus until dismissed or an action has been taken. They shouldn’…" at bounding box center [805, 297] width 704 height 39
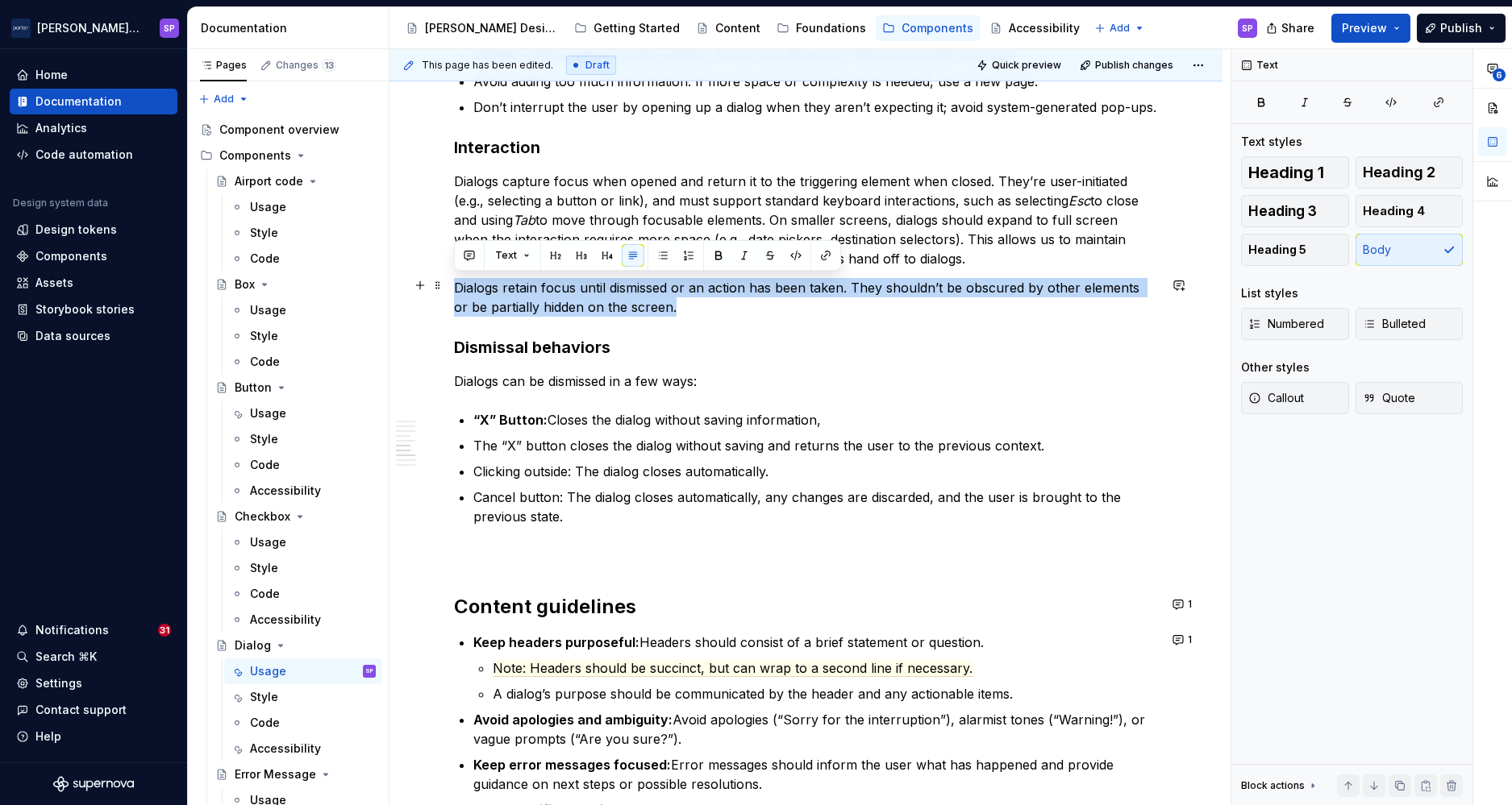
copy p "Dialogs retain focus until dismissed or an action has been taken. They shouldn’…"
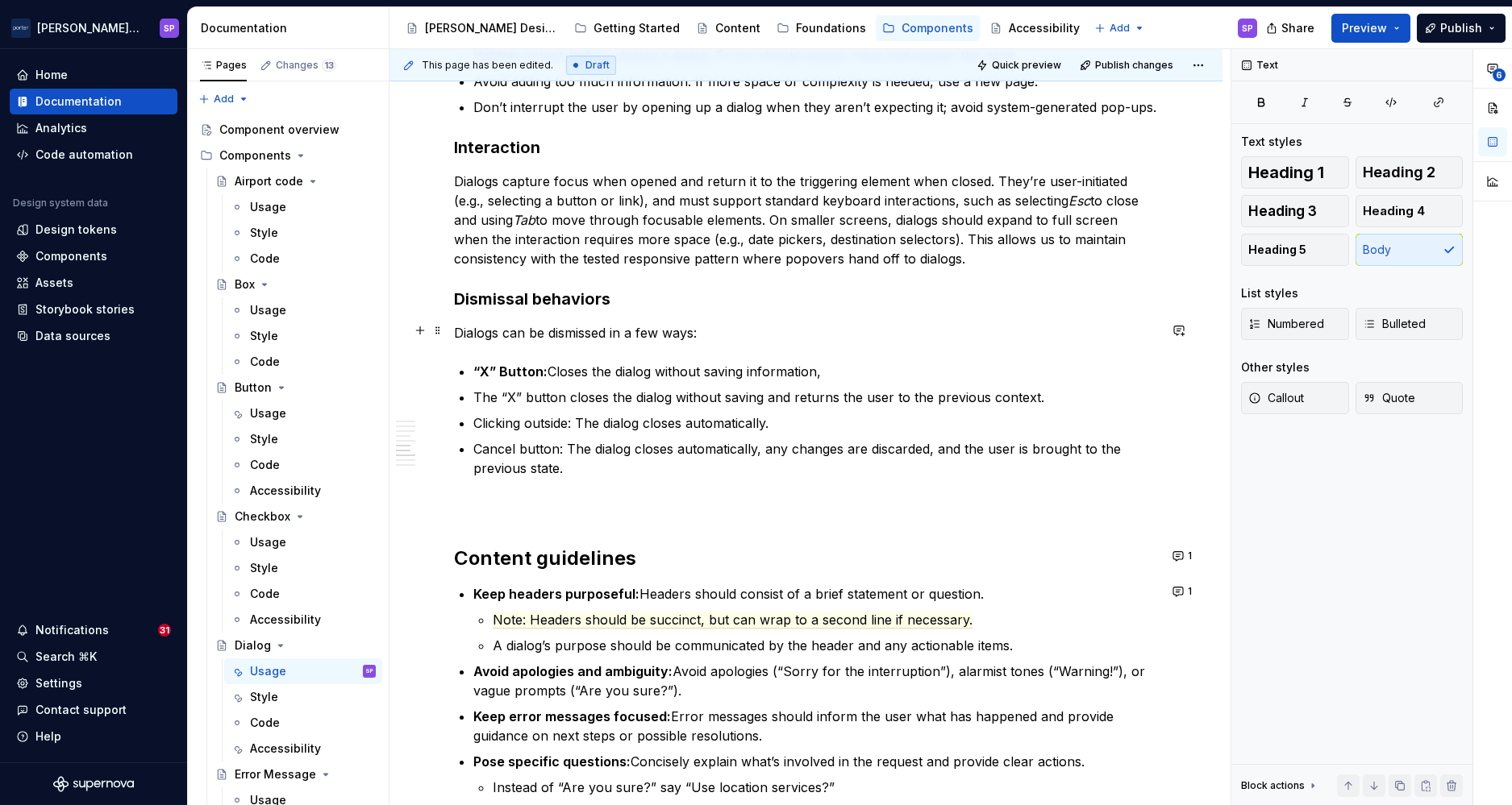
click at [463, 325] on p "Dialogs can be dismissed in a few ways:" at bounding box center [805, 332] width 704 height 19
click at [459, 327] on p "Dialogs can be dismissed in a few ways:" at bounding box center [805, 332] width 704 height 19
click at [455, 327] on p "Dialogs can be dismissed in a few ways:" at bounding box center [805, 332] width 704 height 19
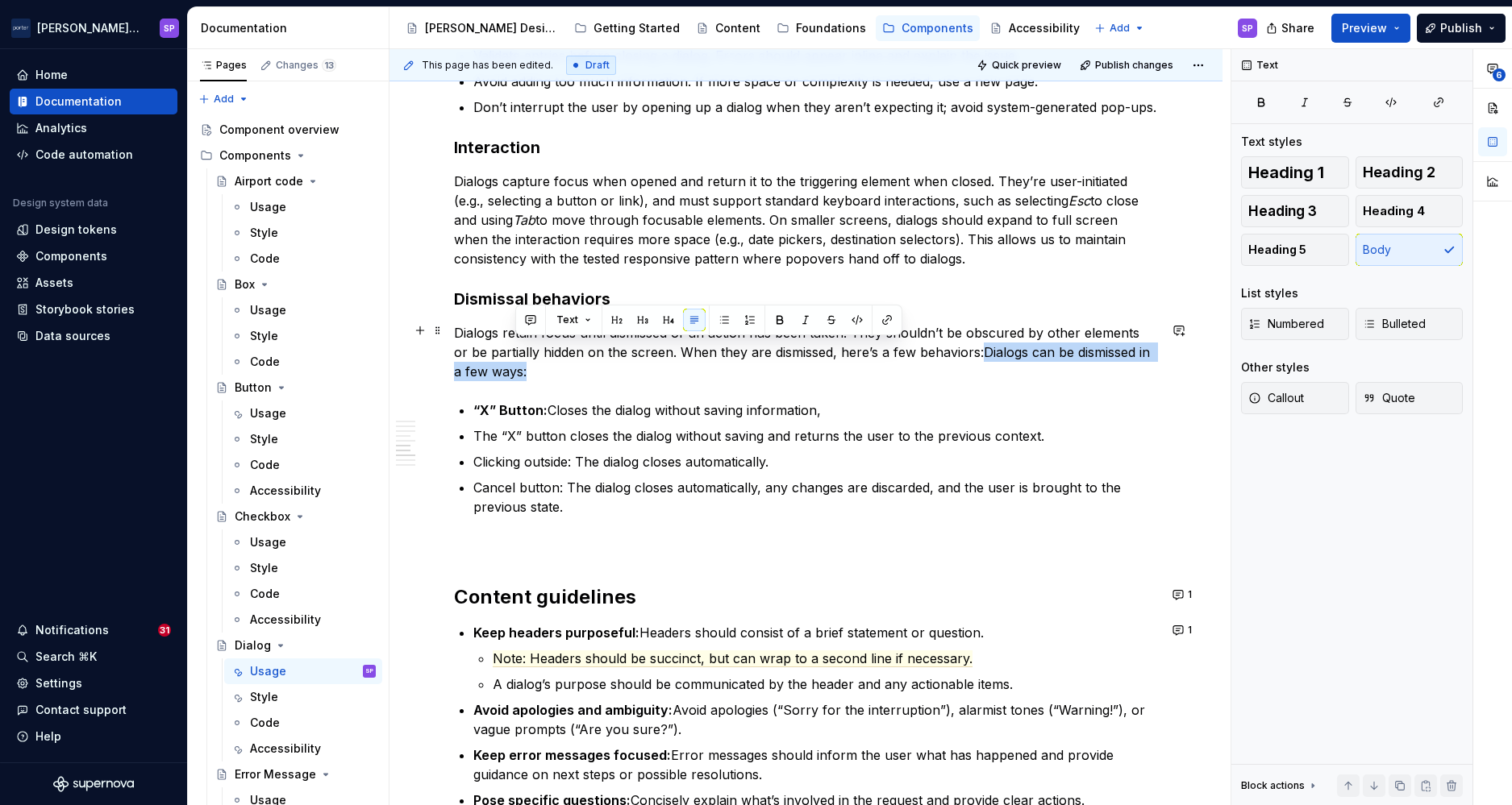
drag, startPoint x: 539, startPoint y: 375, endPoint x: 963, endPoint y: 350, distance: 424.7
click at [963, 350] on p "Dialogs retain focus until dismissed or an action has been taken. They shouldn’…" at bounding box center [805, 352] width 704 height 58
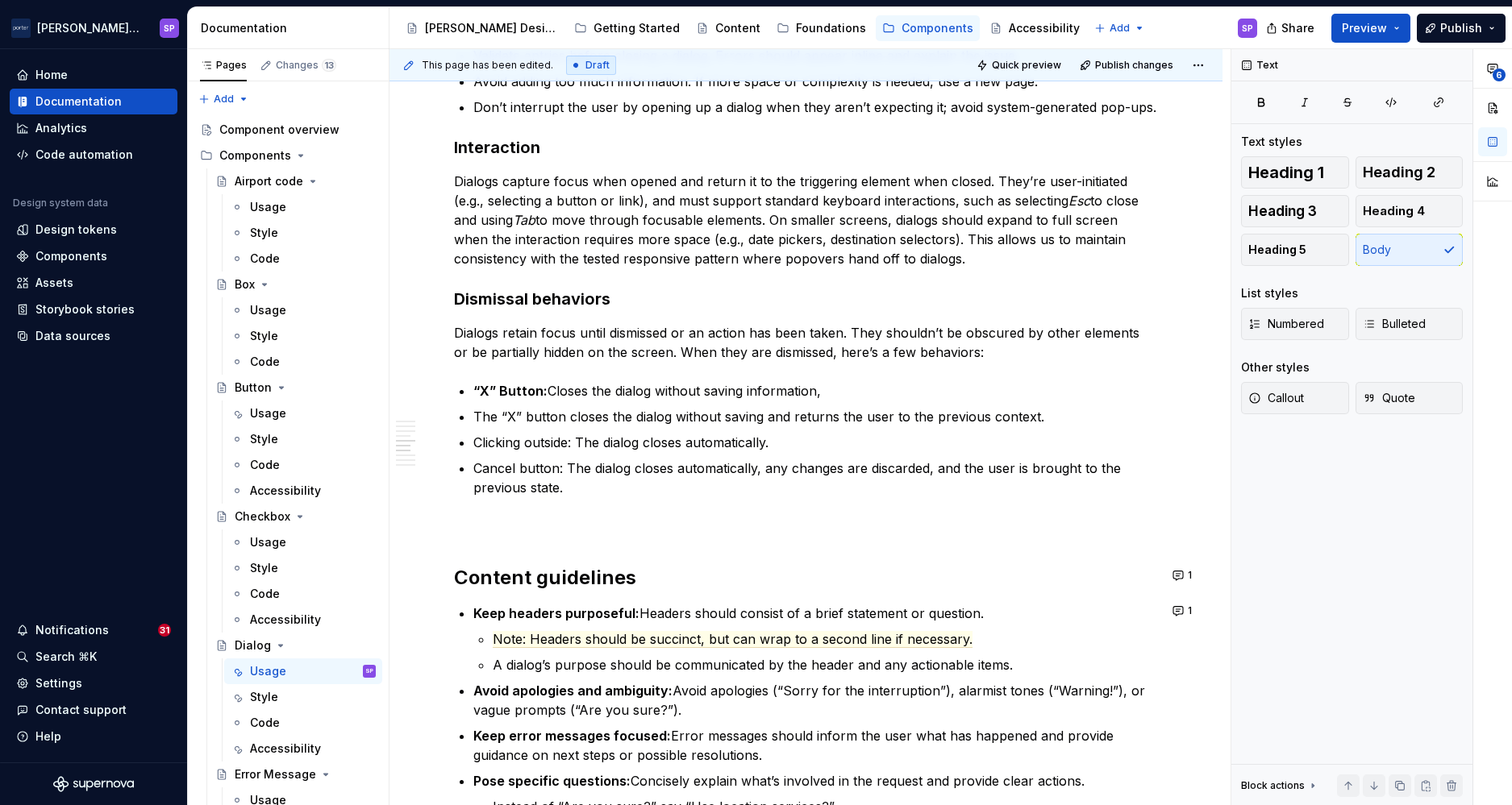
scroll to position [1576, 0]
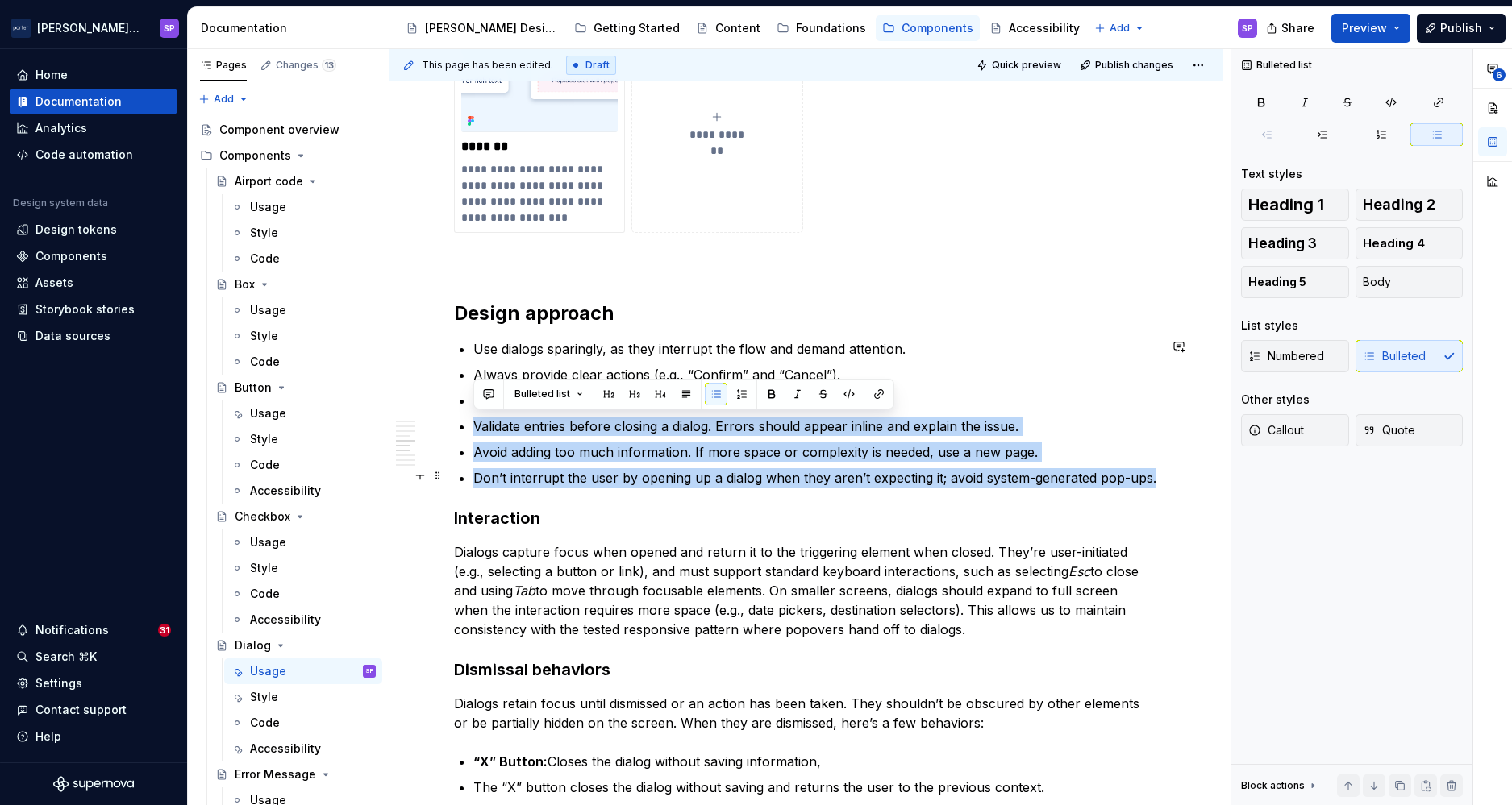
drag, startPoint x: 800, startPoint y: 450, endPoint x: 1153, endPoint y: 471, distance: 353.6
click at [1153, 471] on div "**********" at bounding box center [805, 407] width 704 height 3130
click at [482, 388] on button "button" at bounding box center [488, 394] width 22 height 22
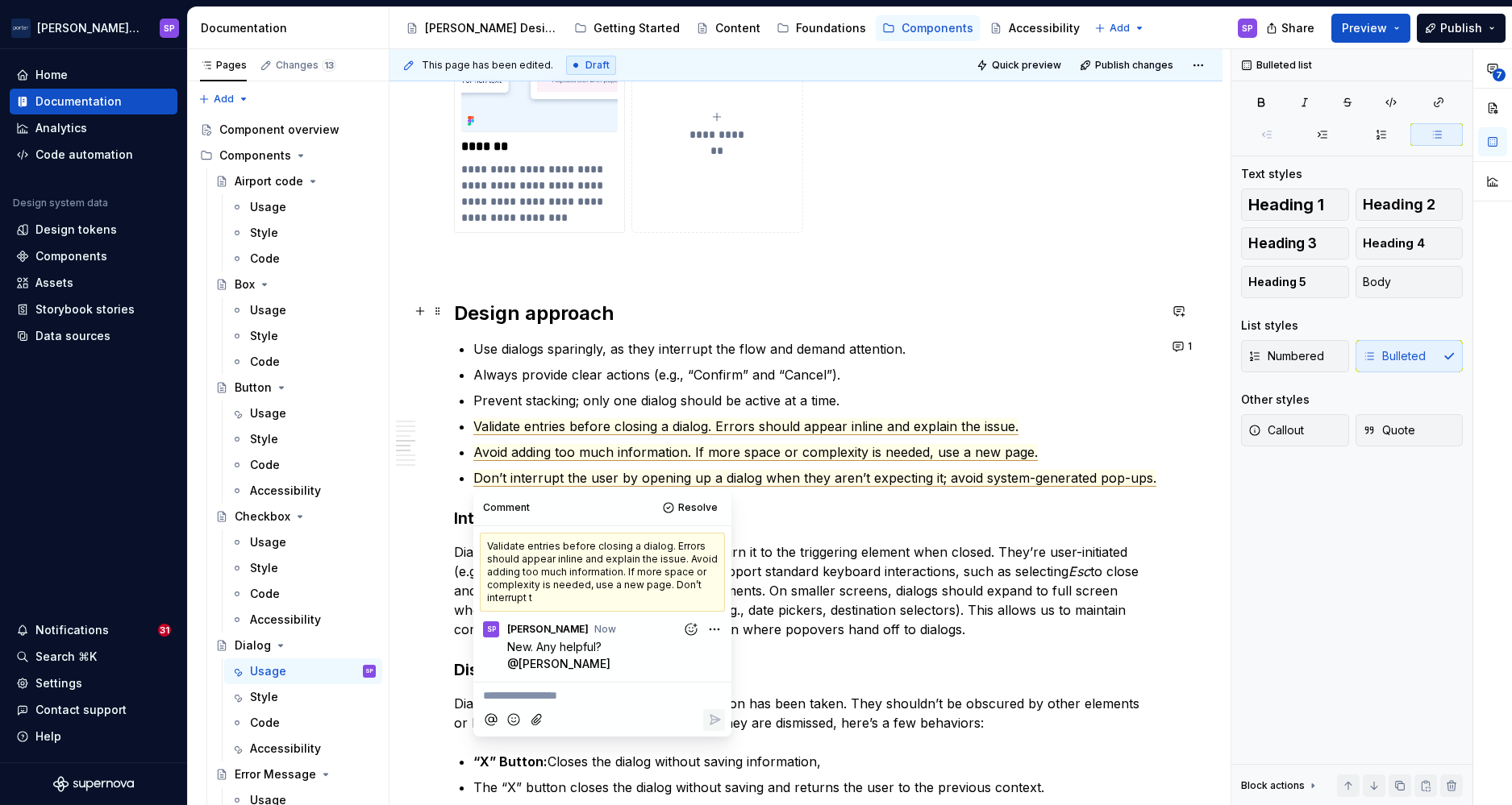
click at [591, 308] on h2 "Design approach" at bounding box center [805, 313] width 704 height 26
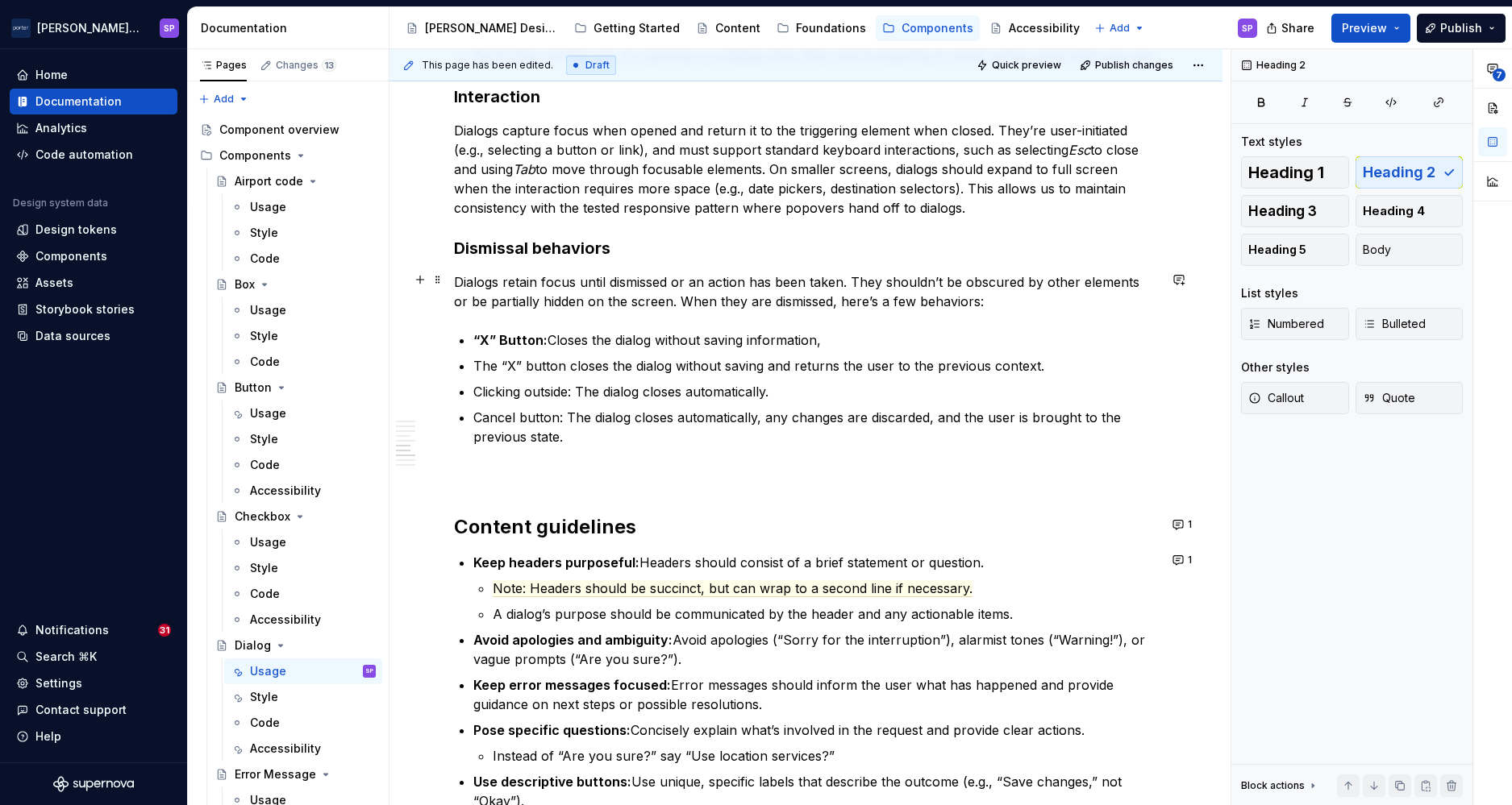
scroll to position [1999, 0]
click at [494, 146] on p "Dialogs capture focus when opened and return it to the triggering element when …" at bounding box center [805, 168] width 704 height 96
click at [635, 149] on p "Dialogs capture focus when opened and return it to the triggering element when …" at bounding box center [805, 168] width 704 height 96
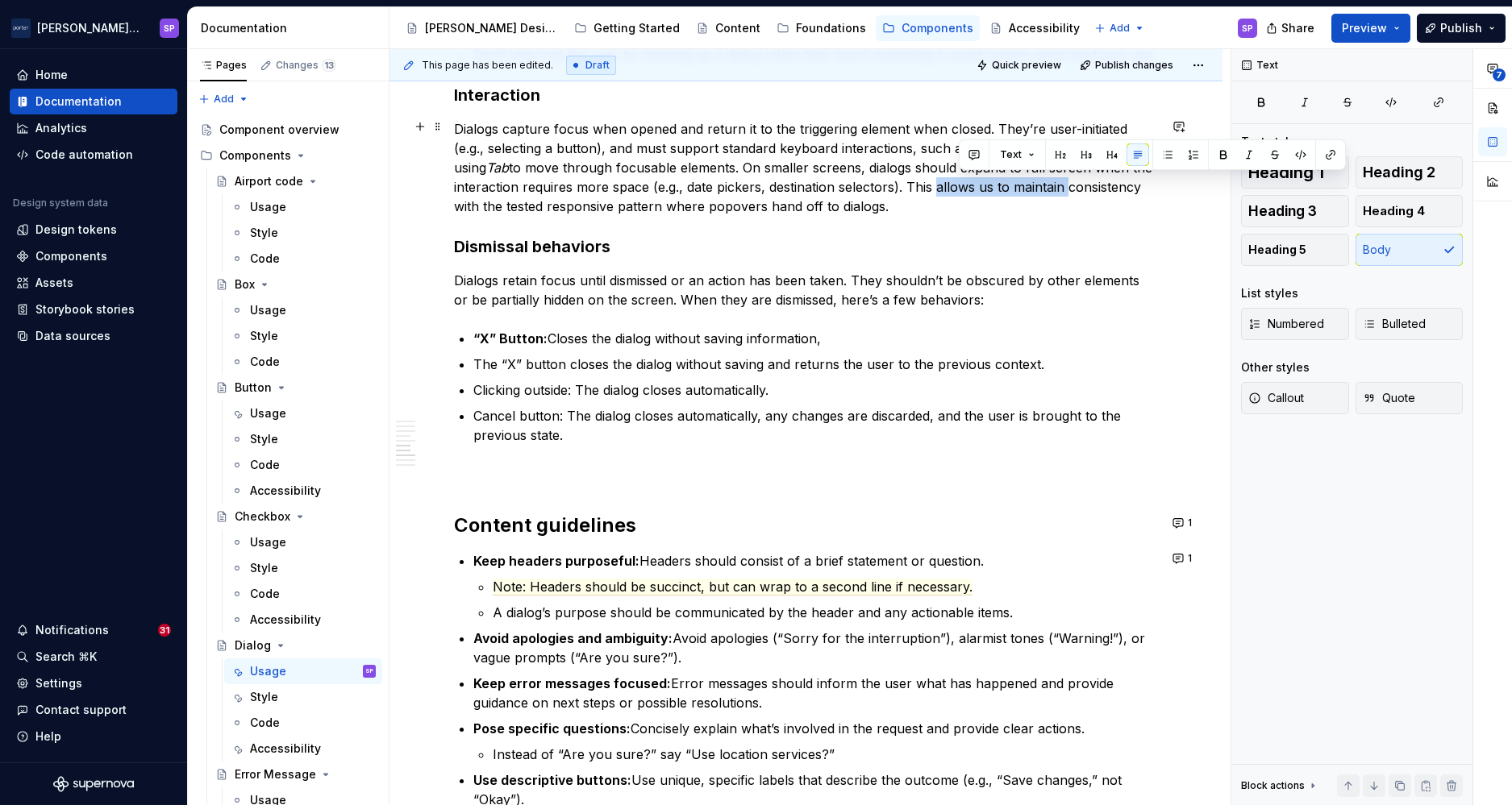
drag, startPoint x: 962, startPoint y: 184, endPoint x: 1091, endPoint y: 179, distance: 129.1
click at [1091, 179] on p "Dialogs capture focus when opened and return it to the triggering element when …" at bounding box center [805, 168] width 704 height 96
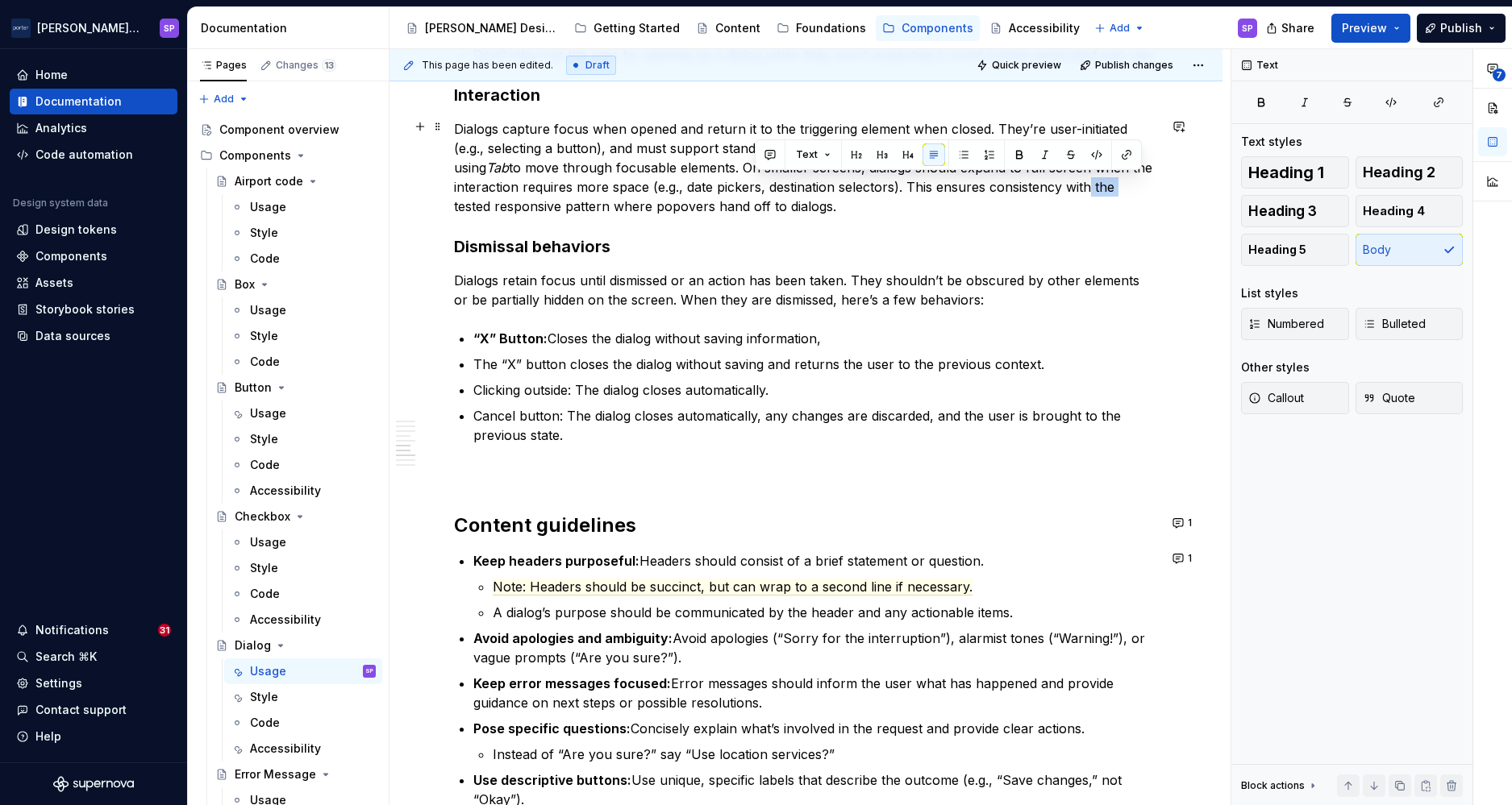
drag, startPoint x: 1114, startPoint y: 184, endPoint x: 1165, endPoint y: 182, distance: 51.0
click at [1165, 182] on div "**********" at bounding box center [806, 95] width 833 height 3429
click at [612, 199] on p "Dialogs capture focus when opened and return it to the triggering element when …" at bounding box center [805, 168] width 704 height 96
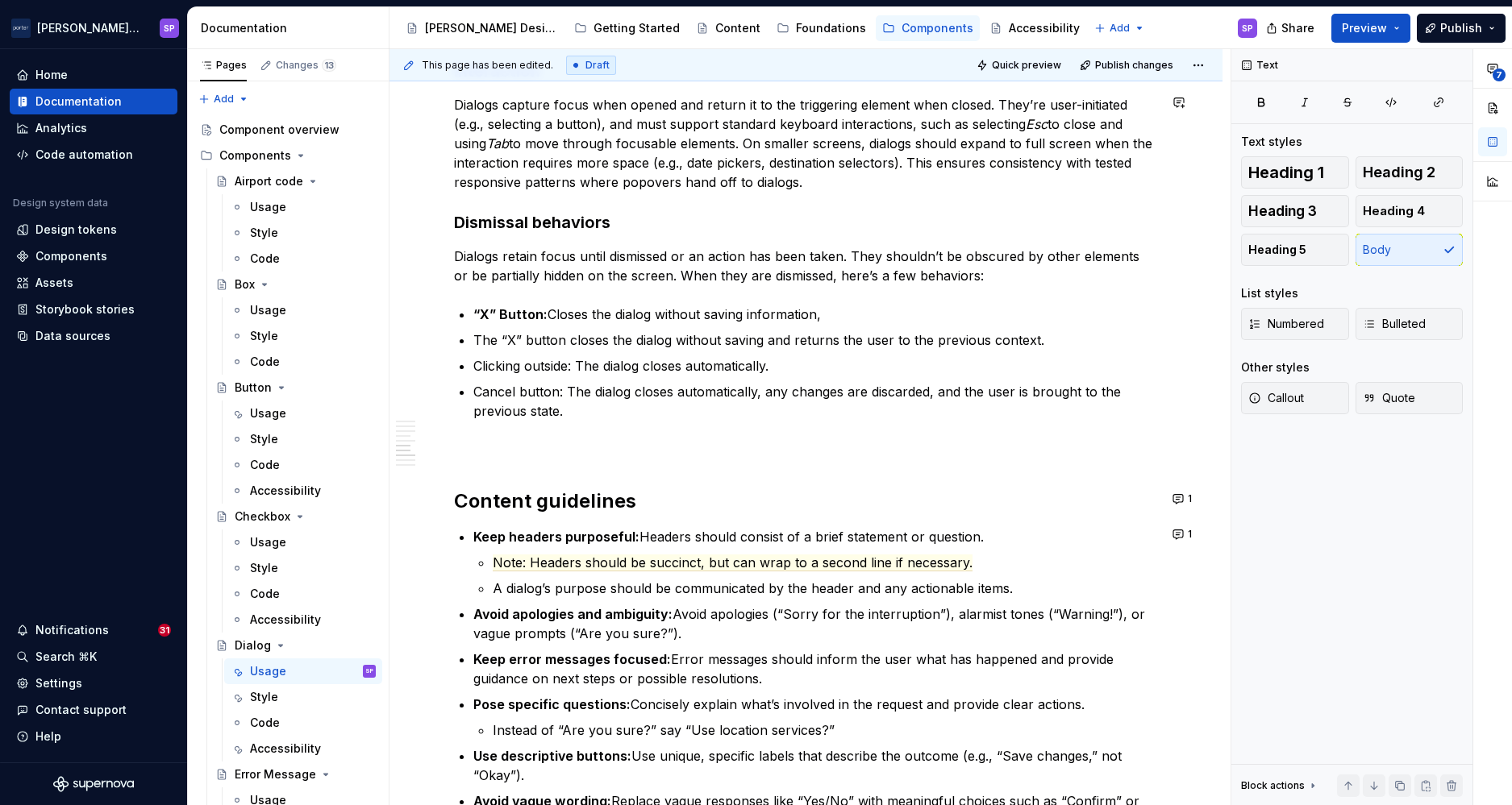
scroll to position [2024, 0]
click at [608, 253] on p "Dialogs retain focus until dismissed or an action has been taken. They shouldn’…" at bounding box center [805, 265] width 704 height 39
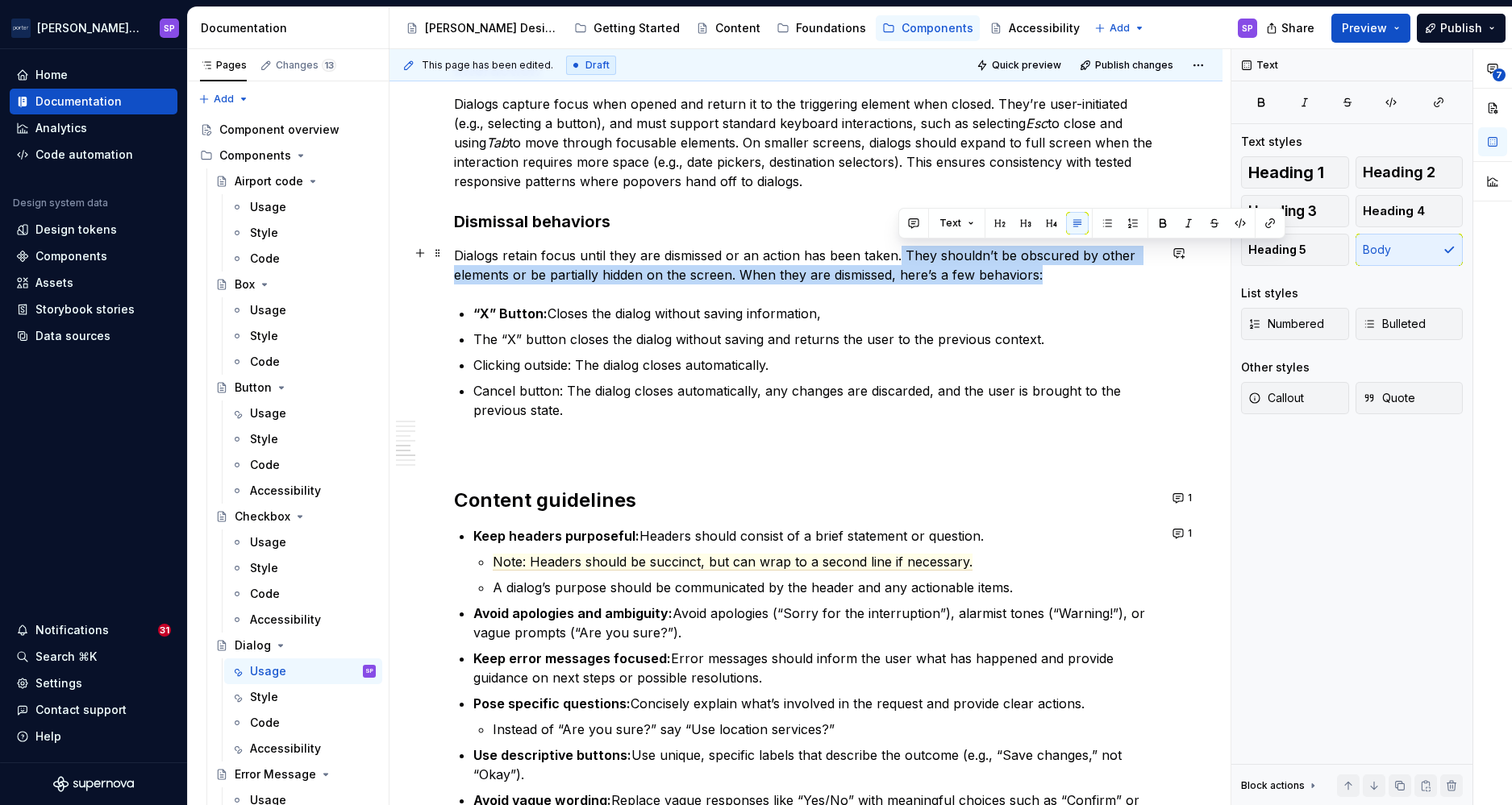
drag, startPoint x: 1047, startPoint y: 276, endPoint x: 900, endPoint y: 253, distance: 148.8
click at [900, 253] on p "Dialogs retain focus until they are dismissed or an action has been taken. They…" at bounding box center [805, 265] width 704 height 39
click at [899, 247] on p "Dialogs retain focus until they are dismissed or an action has been taken. They…" at bounding box center [805, 265] width 704 height 39
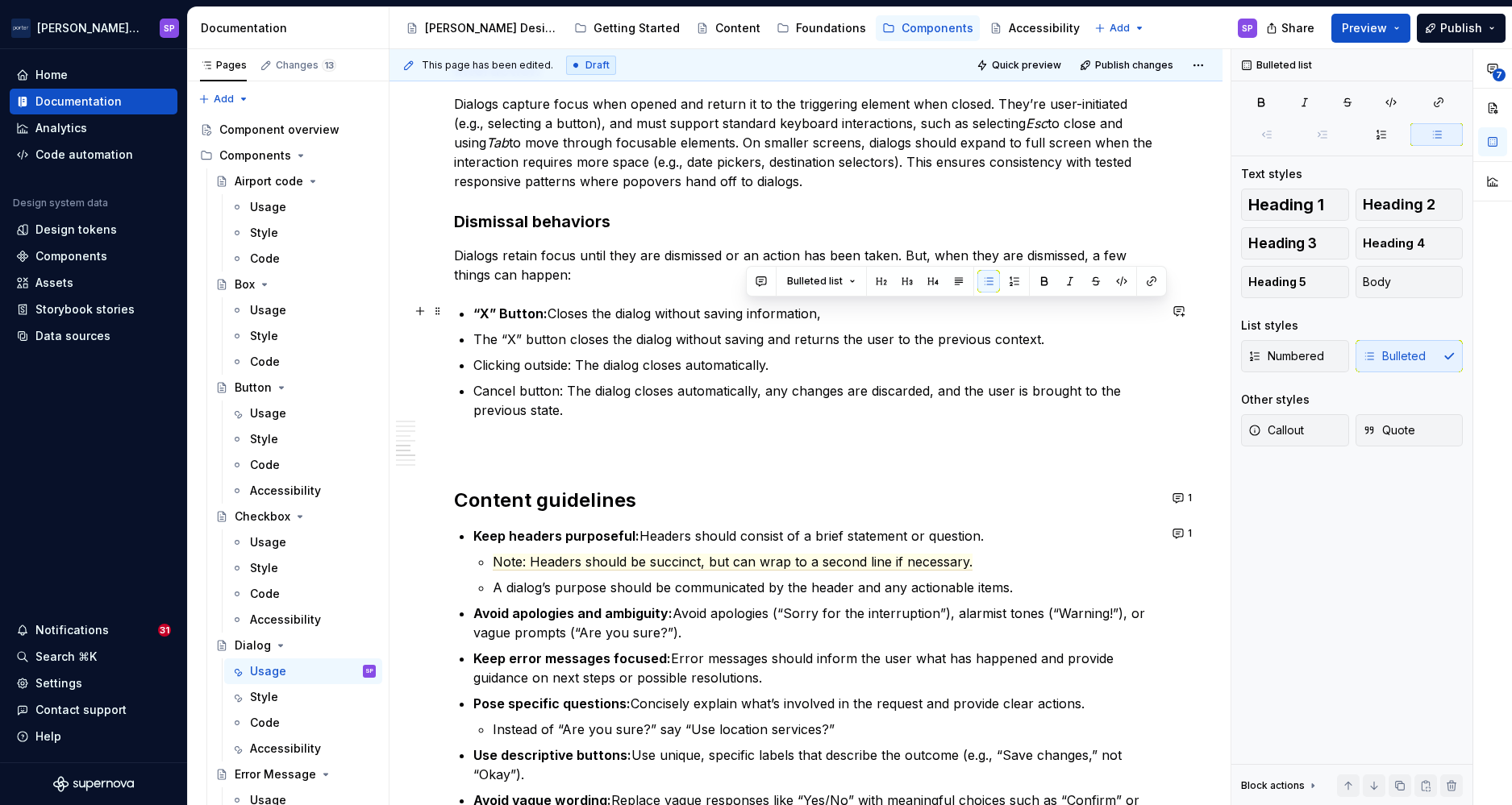
drag, startPoint x: 878, startPoint y: 319, endPoint x: 743, endPoint y: 307, distance: 135.5
click at [743, 307] on p "“X” Button: Closes the dialog without saving information," at bounding box center [816, 313] width 685 height 19
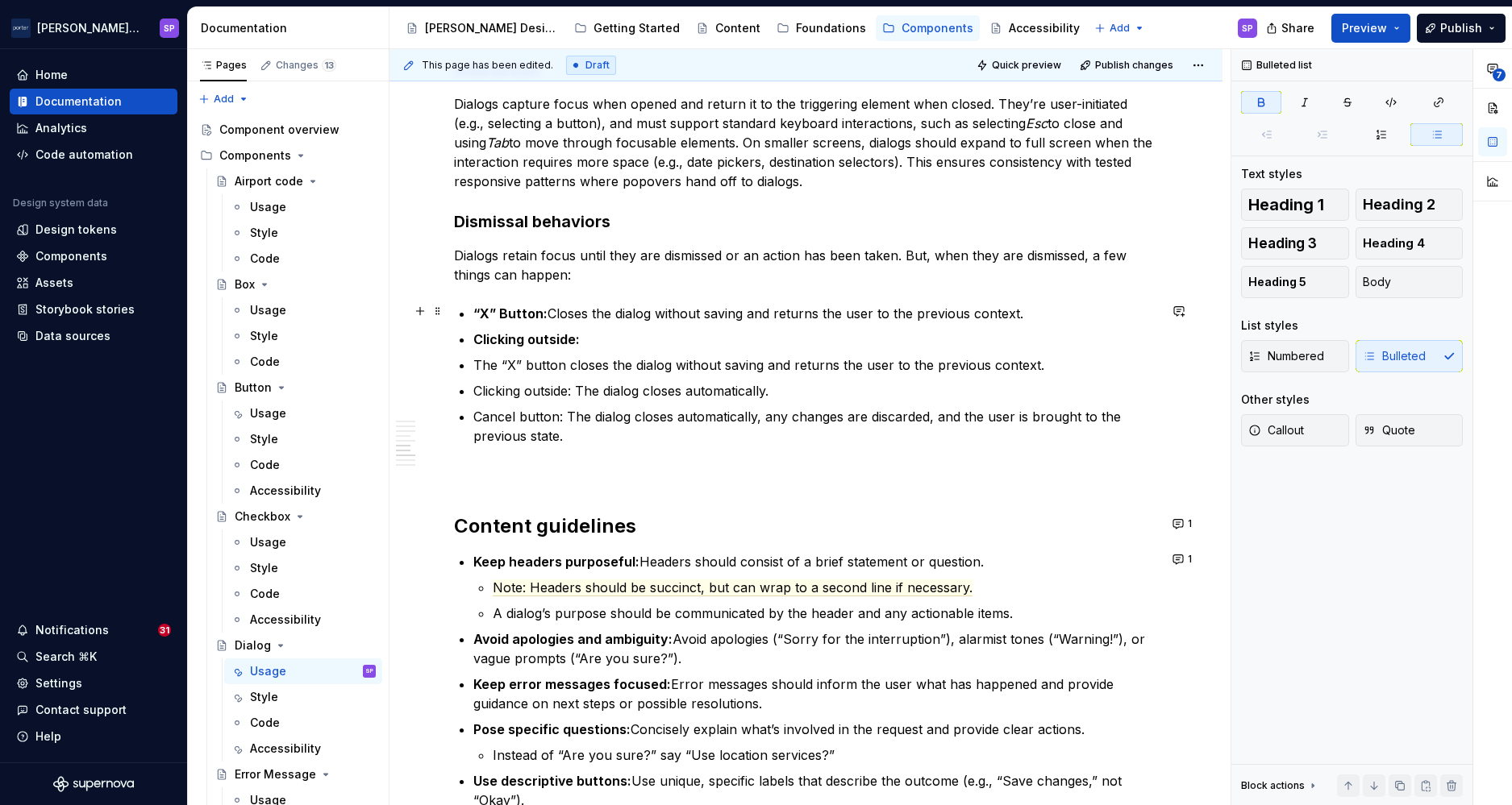
click at [505, 314] on strong "“X” Button:" at bounding box center [510, 313] width 74 height 16
click at [638, 370] on p "The “X” button closes the dialog without saving and returns the user to the pre…" at bounding box center [816, 365] width 685 height 19
click at [621, 363] on p "The “X” button closes the dialog without saving and returns the user to the pre…" at bounding box center [816, 365] width 685 height 19
click at [609, 351] on ul "“X” button: Closes the dialog without saving and returns the user to the previo…" at bounding box center [816, 375] width 685 height 142
click at [604, 346] on p "Clicking outside:" at bounding box center [816, 339] width 685 height 19
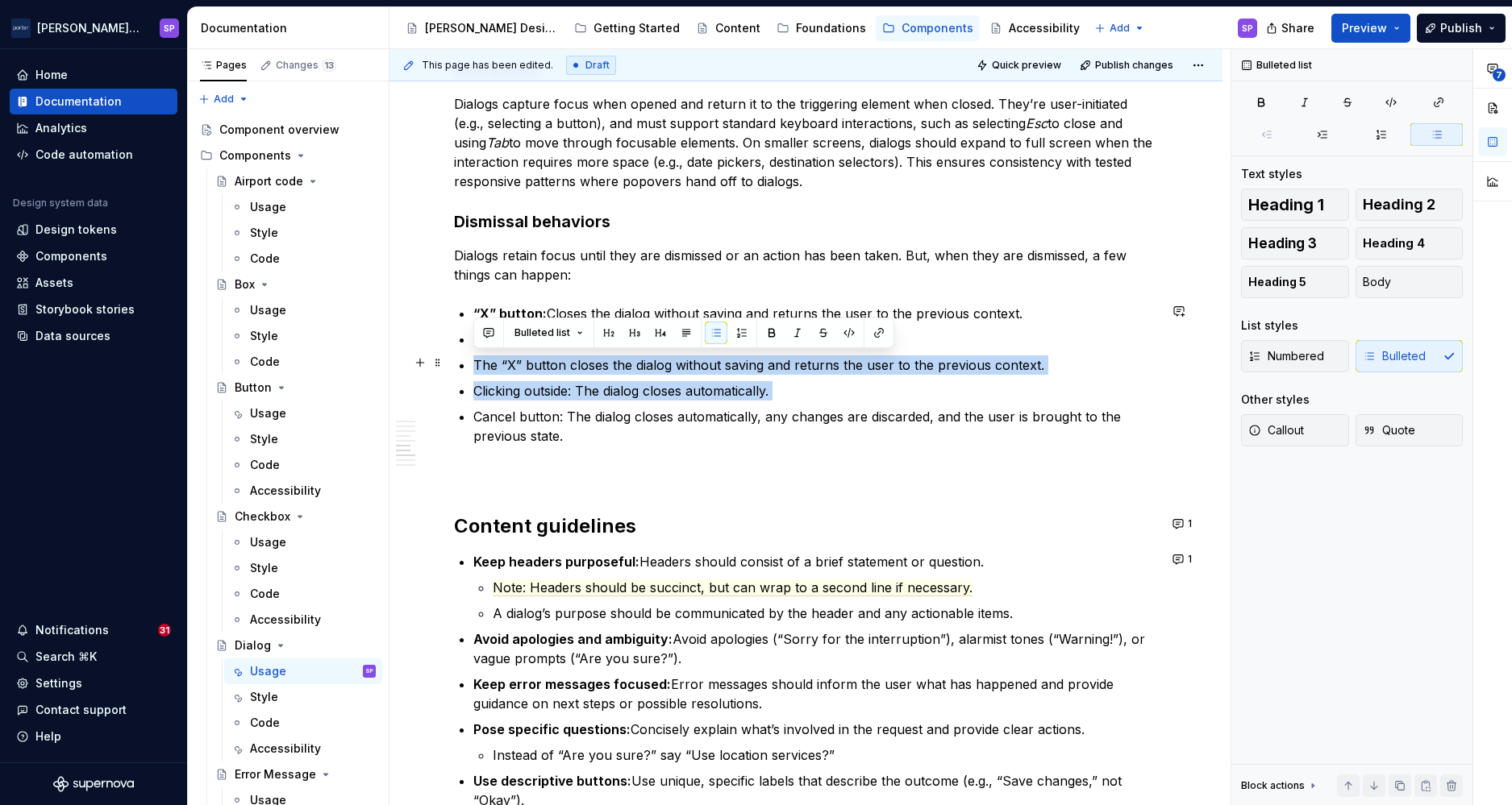
drag, startPoint x: 796, startPoint y: 399, endPoint x: 475, endPoint y: 368, distance: 322.5
click at [475, 368] on ul "“X” button: Closes the dialog without saving and returns the user to the previo…" at bounding box center [816, 375] width 685 height 142
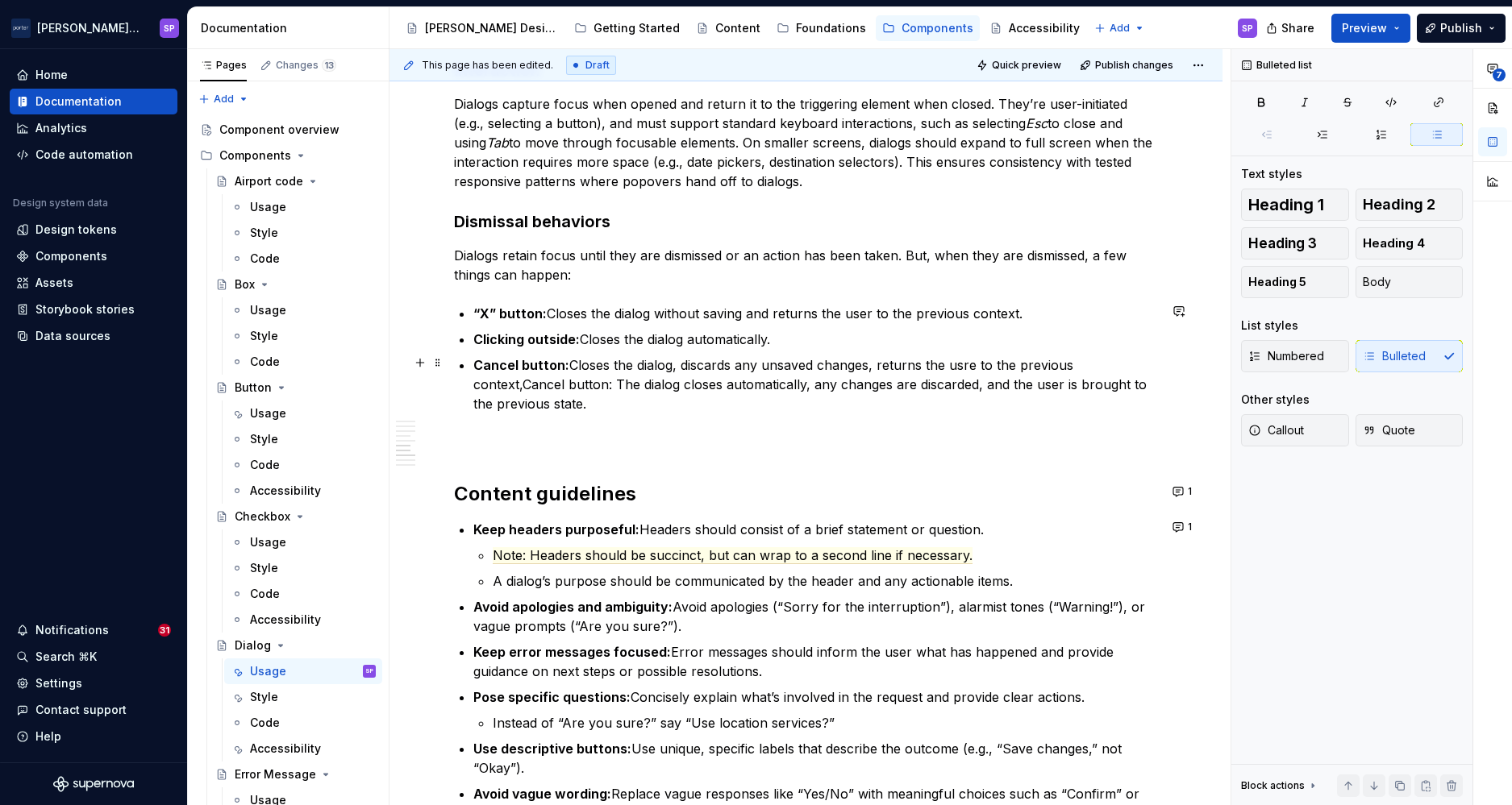
drag, startPoint x: 531, startPoint y: 384, endPoint x: 518, endPoint y: 380, distance: 13.6
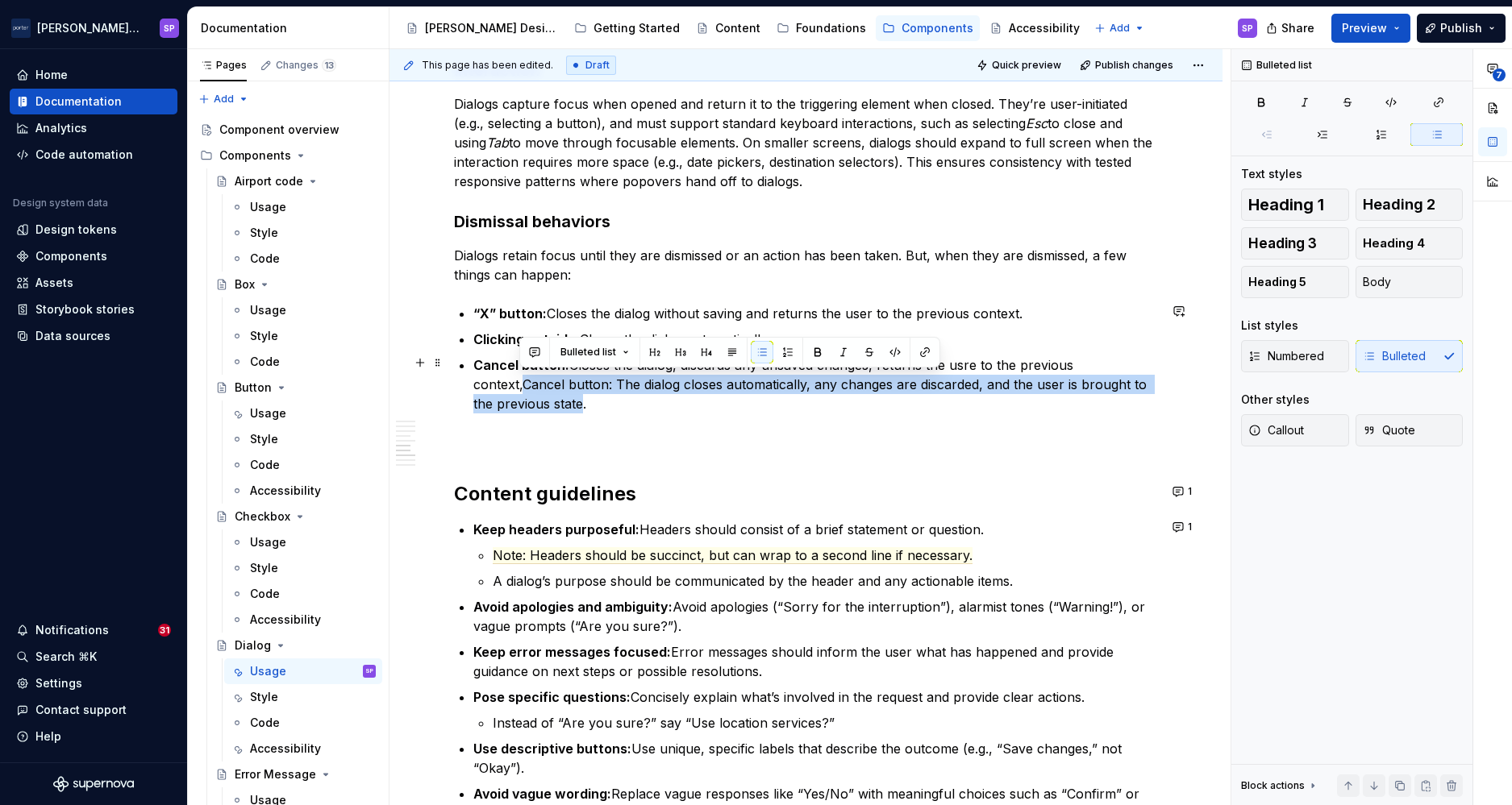
drag, startPoint x: 518, startPoint y: 380, endPoint x: 574, endPoint y: 399, distance: 59.1
click at [574, 399] on p "Cancel button: Closes the dialog, discards any unsaved changes, returns the usr…" at bounding box center [816, 385] width 685 height 58
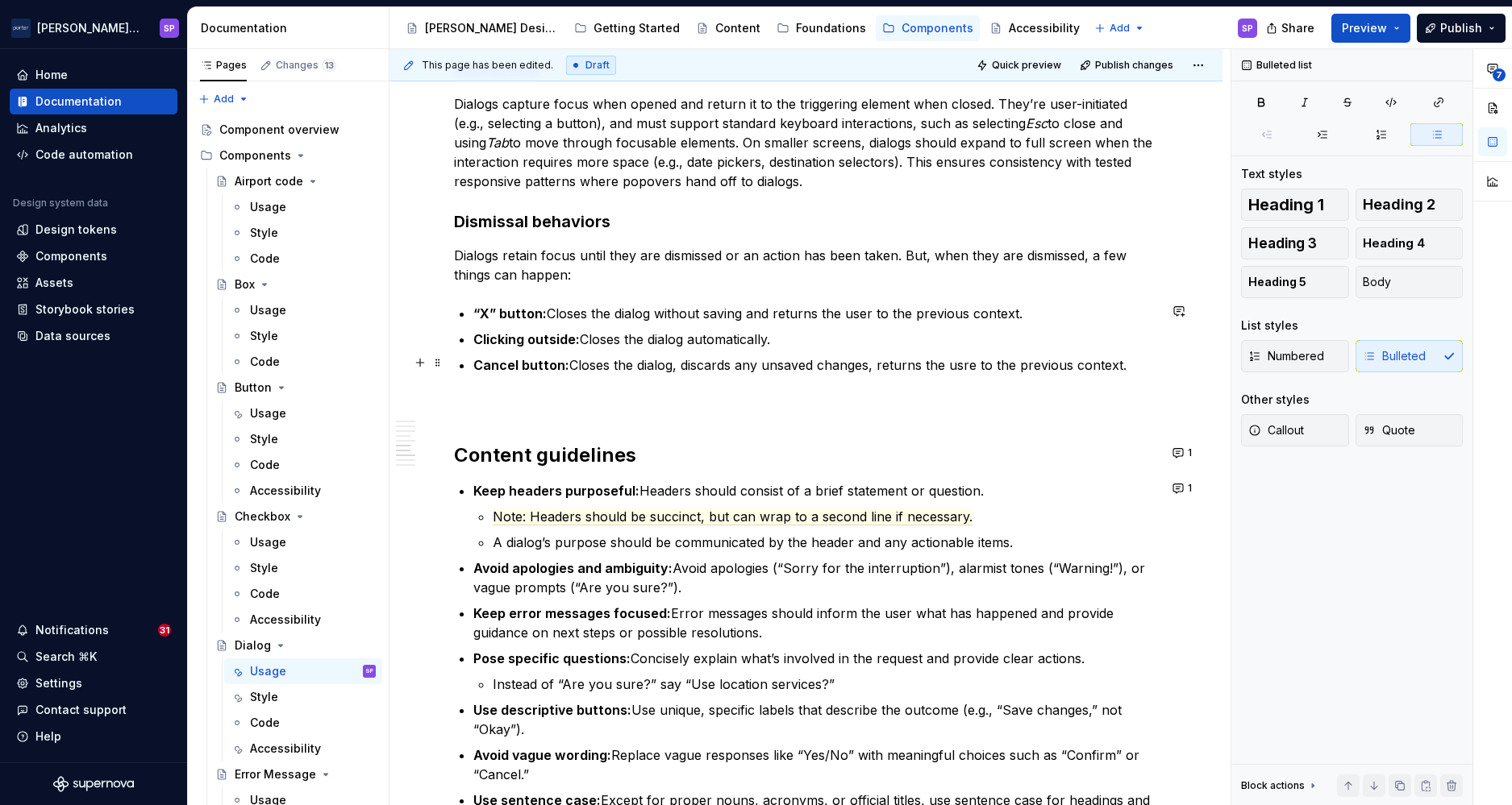
click at [963, 362] on p "Cancel button: Closes the dialog, discards any unsaved changes, returns the usr…" at bounding box center [816, 365] width 685 height 19
click at [878, 363] on p "Cancel button: Closes the dialog, discards any unsaved changes, returns the use…" at bounding box center [816, 365] width 685 height 19
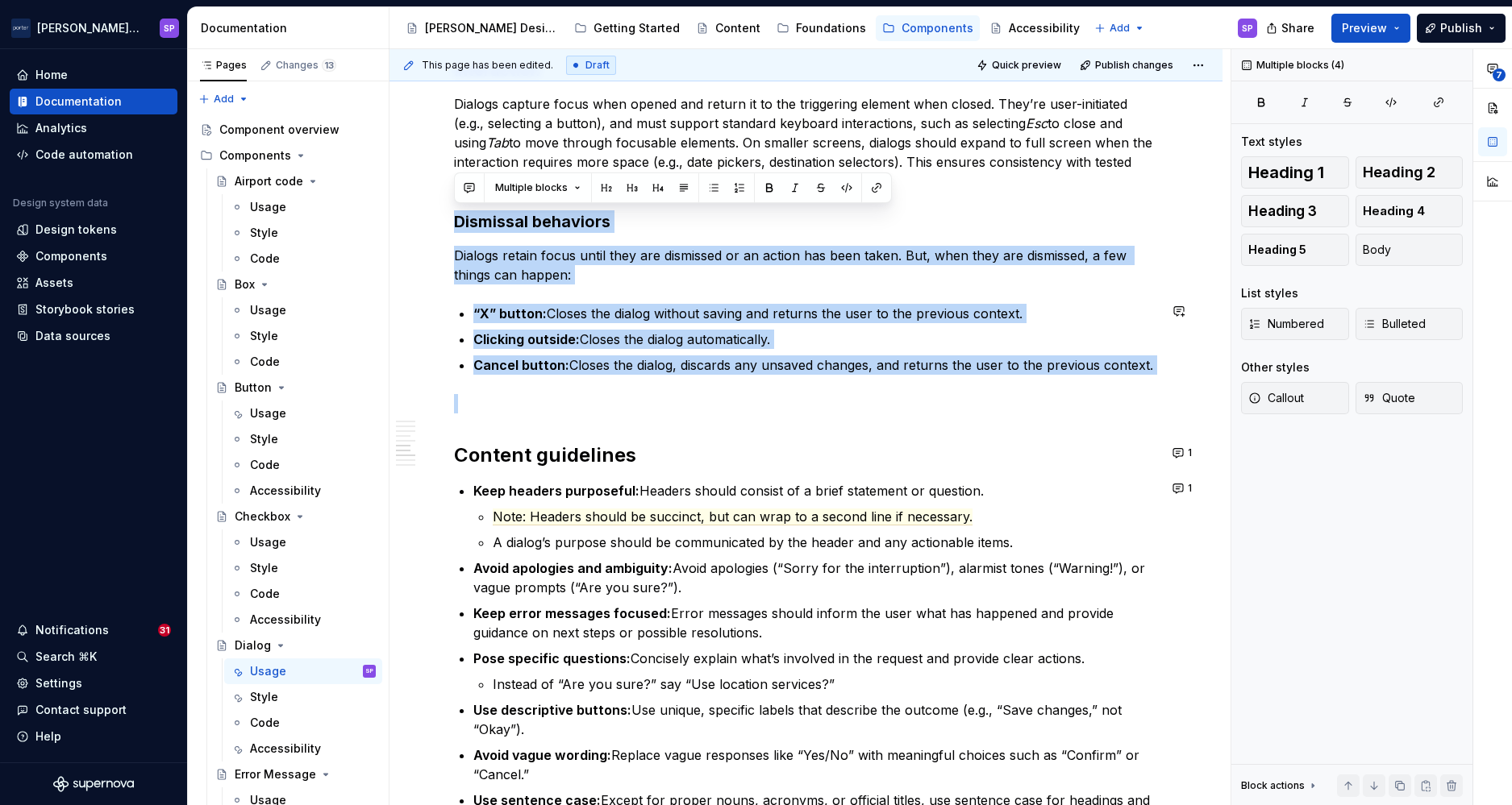
drag, startPoint x: 459, startPoint y: 218, endPoint x: 1145, endPoint y: 383, distance: 705.6
click at [475, 187] on button "button" at bounding box center [469, 187] width 22 height 22
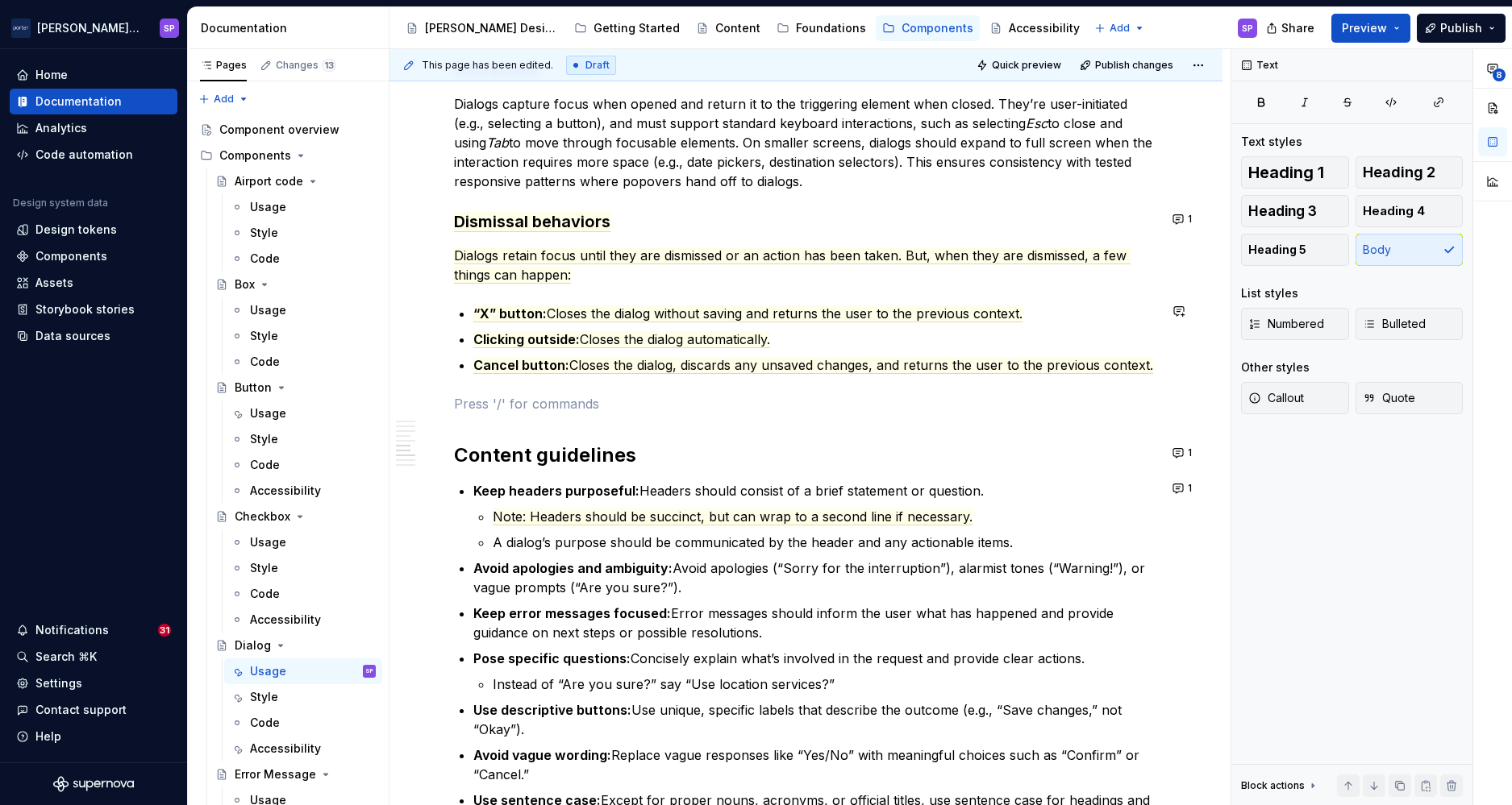
scroll to position [2147, 0]
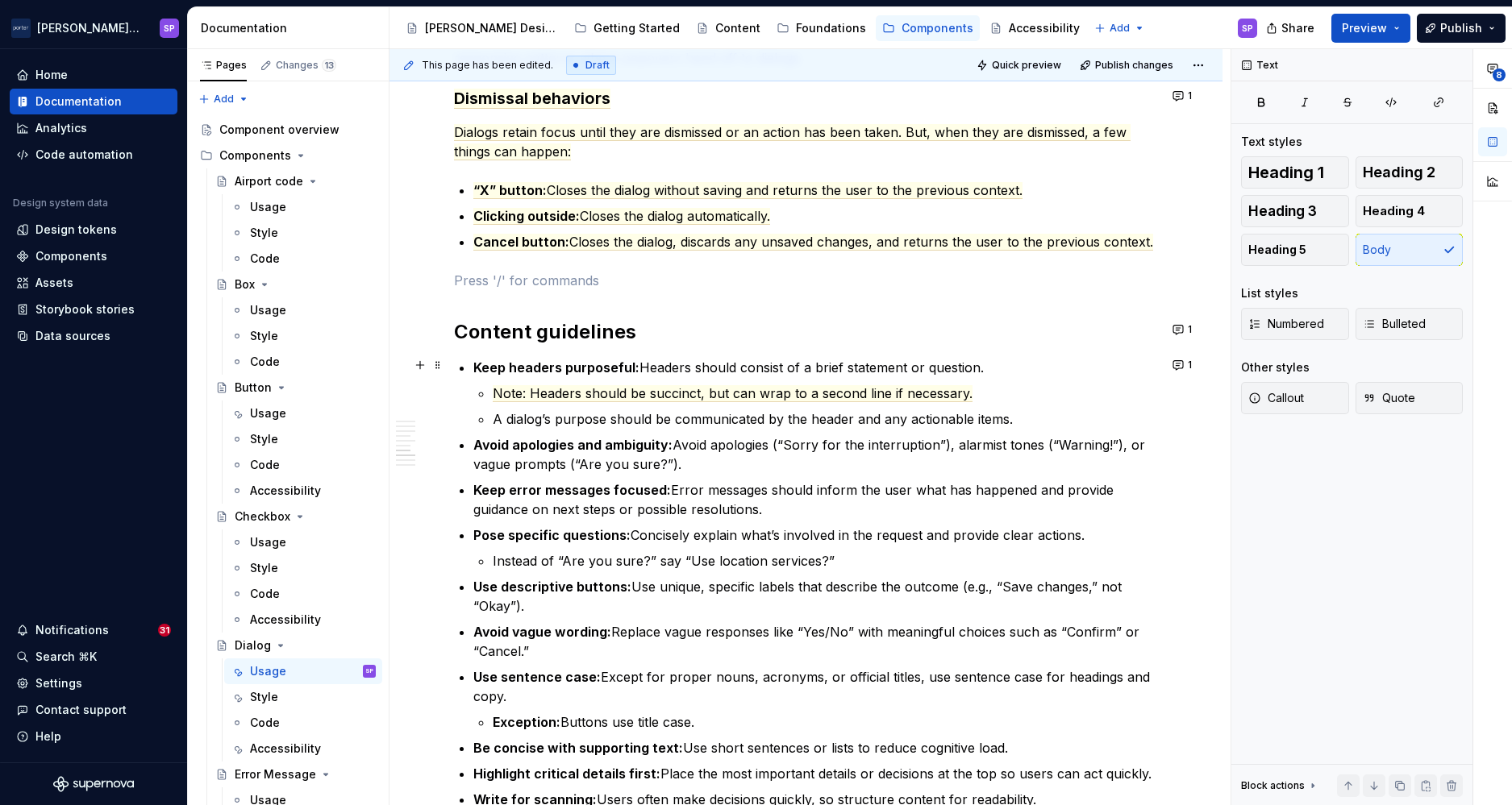
click at [582, 371] on strong "Keep headers purposeful:" at bounding box center [557, 367] width 166 height 16
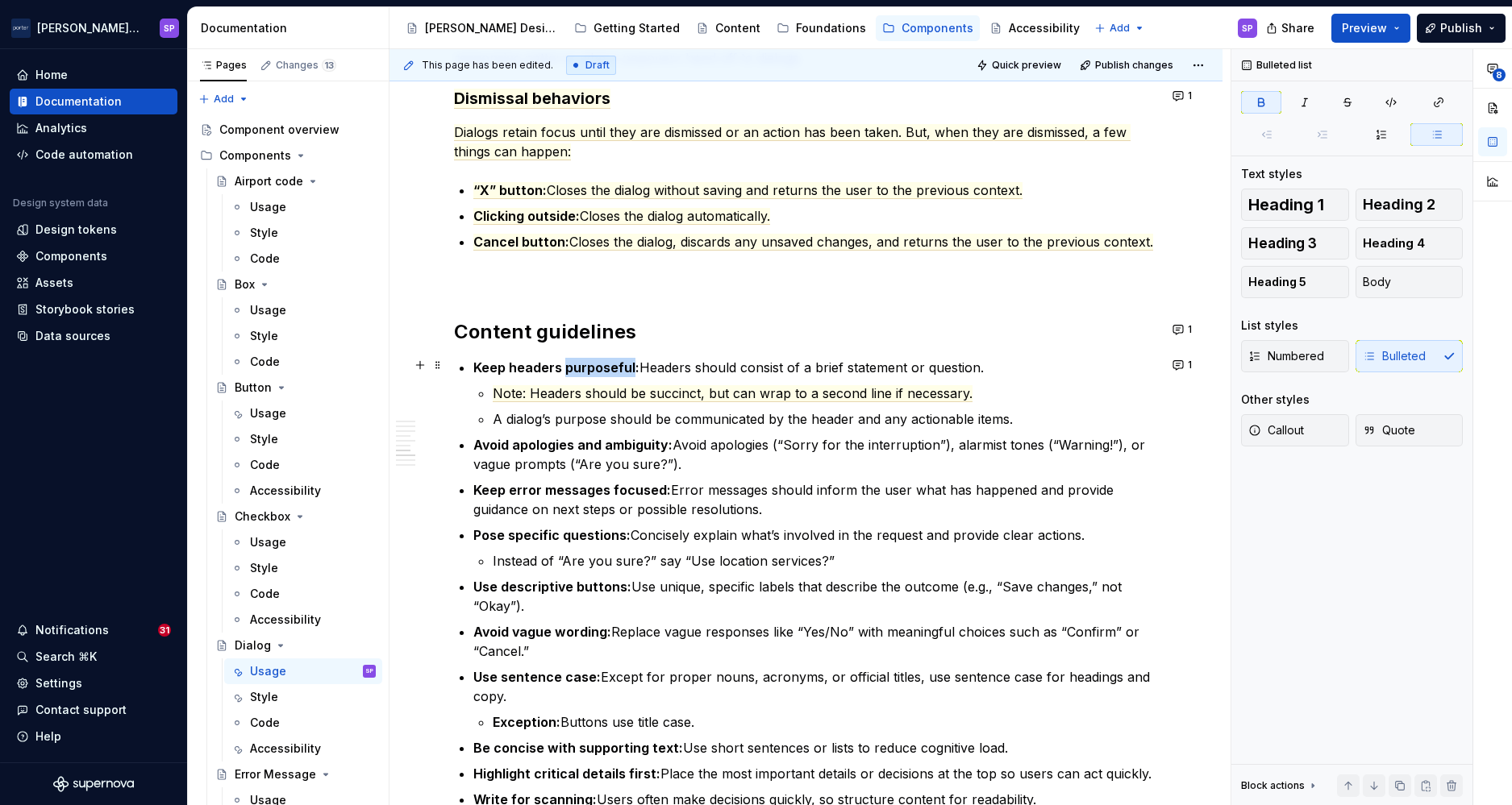
click at [582, 371] on strong "Keep headers purposeful:" at bounding box center [557, 367] width 166 height 16
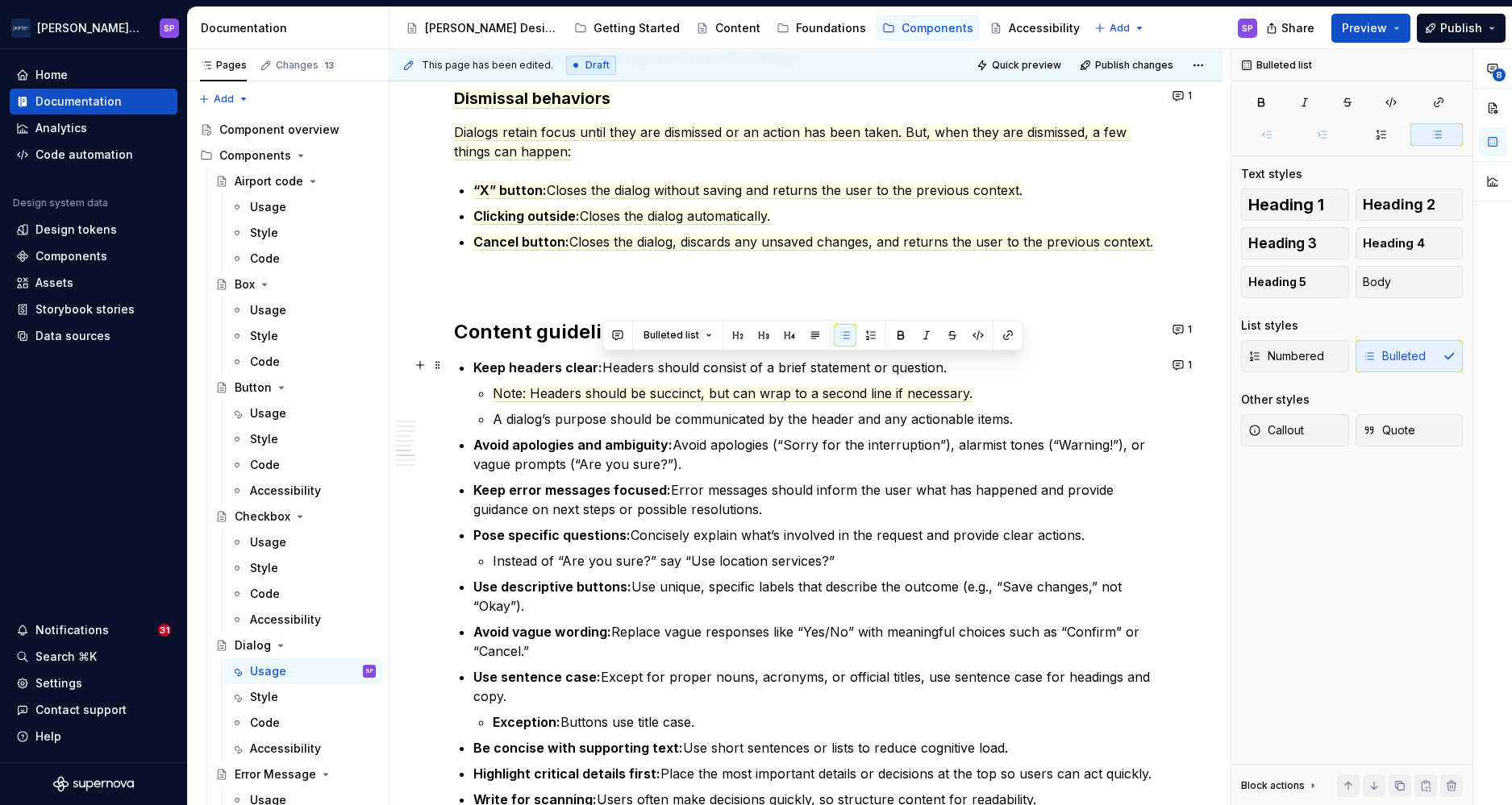
drag, startPoint x: 604, startPoint y: 365, endPoint x: 961, endPoint y: 365, distance: 357.0
click at [961, 365] on p "Keep headers clear: Headers should consist of a brief statement or question." at bounding box center [816, 367] width 685 height 19
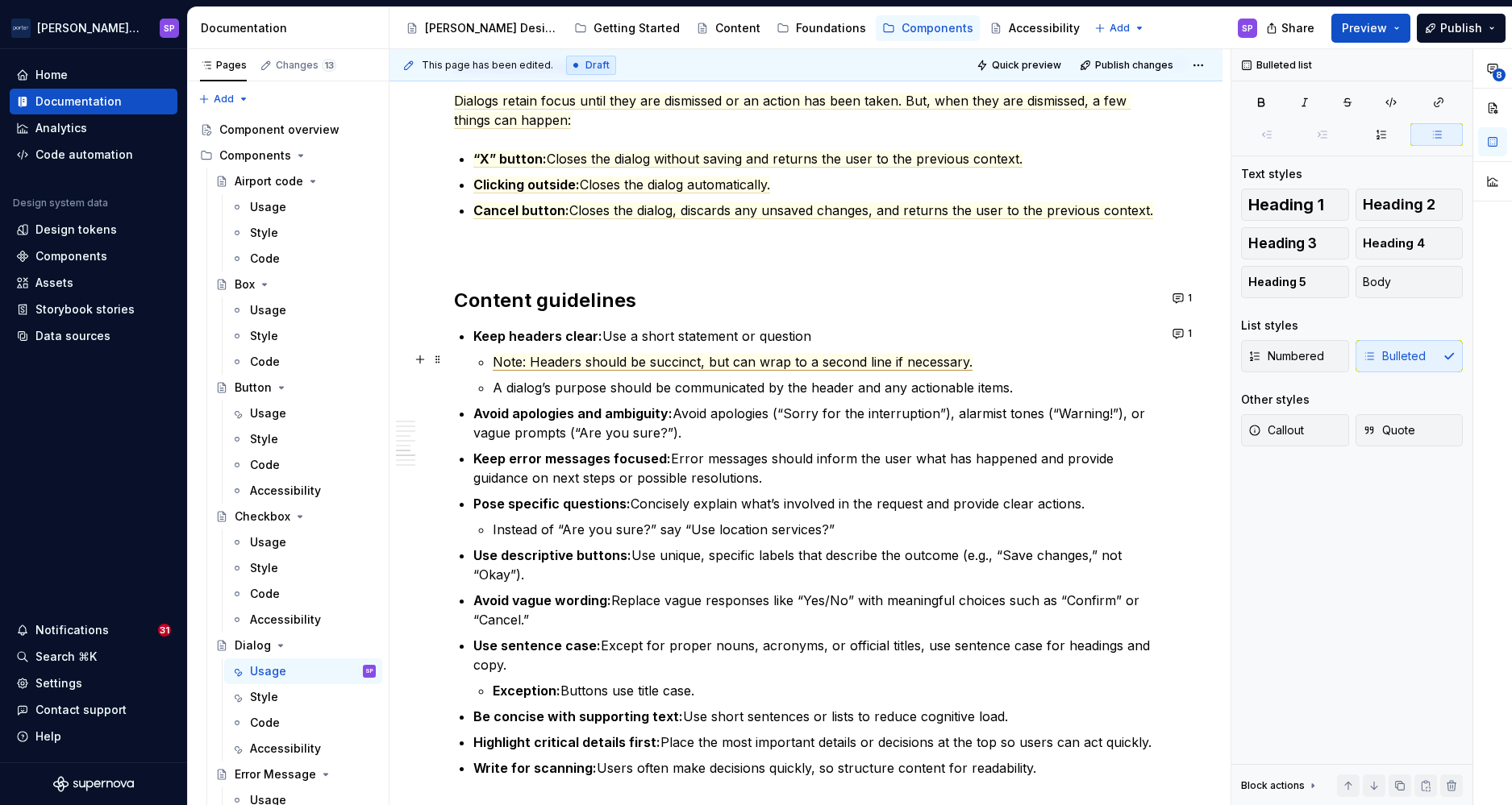
scroll to position [2182, 0]
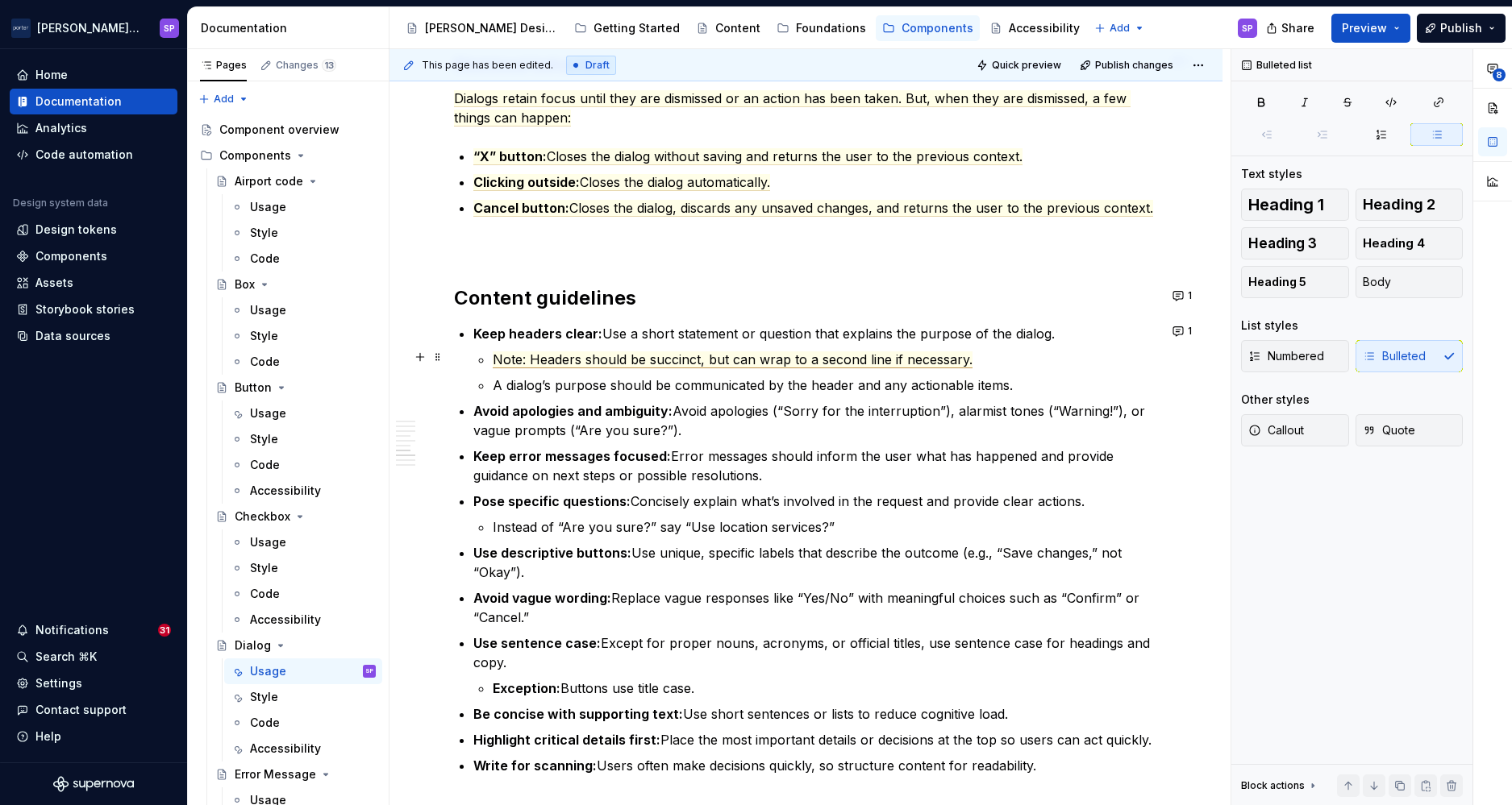
click at [790, 360] on span "Note: Headers should be succinct, but can wrap to a second line if necessary." at bounding box center [732, 360] width 480 height 17
click at [717, 370] on ul "Note: Headers should be succinct, but can wrap to a second line if necessary. A…" at bounding box center [825, 372] width 665 height 45
click at [724, 378] on p "A dialog’s purpose should be communicated by the header and any actionable item…" at bounding box center [825, 385] width 665 height 19
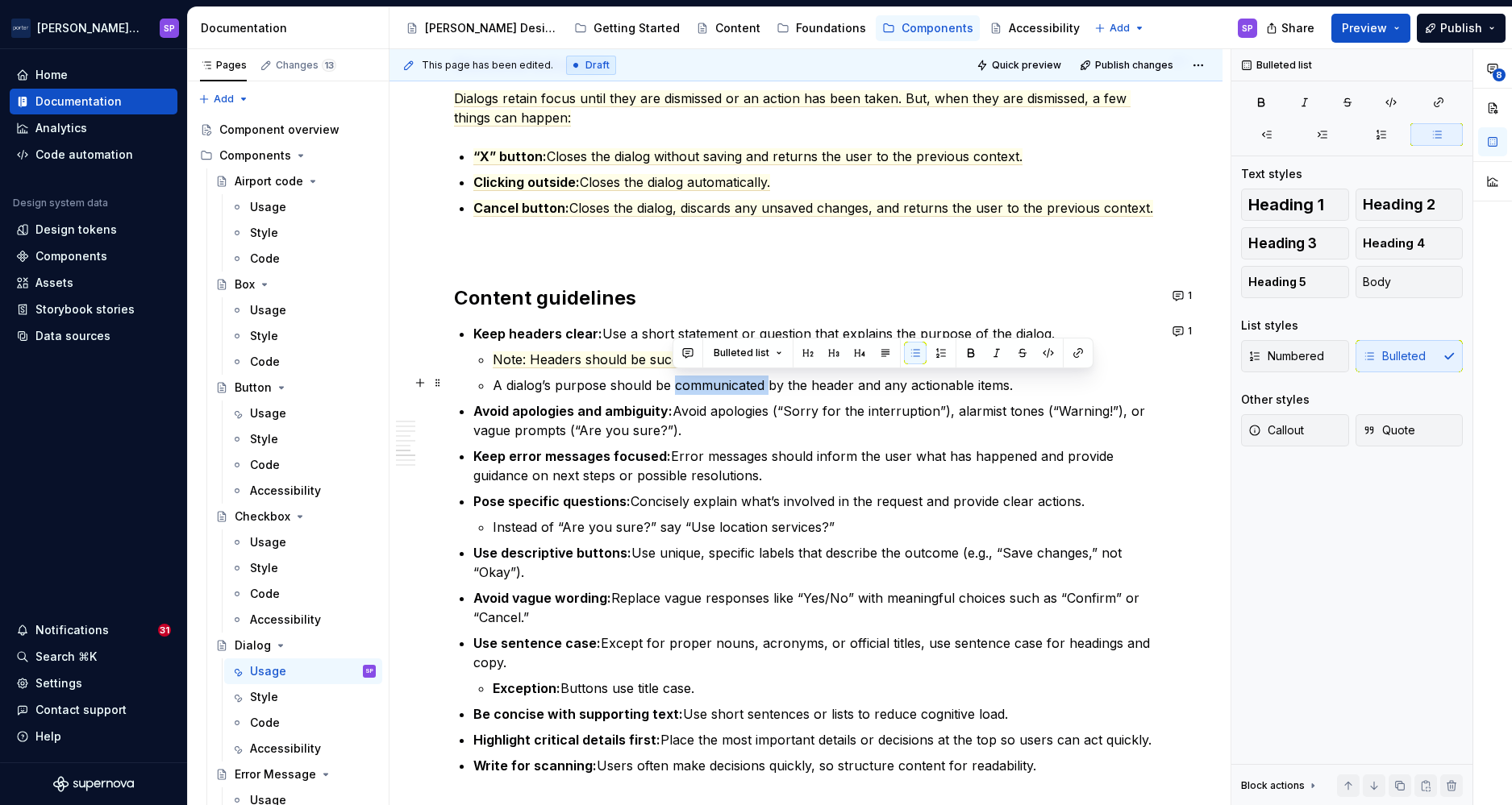
click at [724, 378] on p "A dialog’s purpose should be communicated by the header and any actionable item…" at bounding box center [825, 385] width 665 height 19
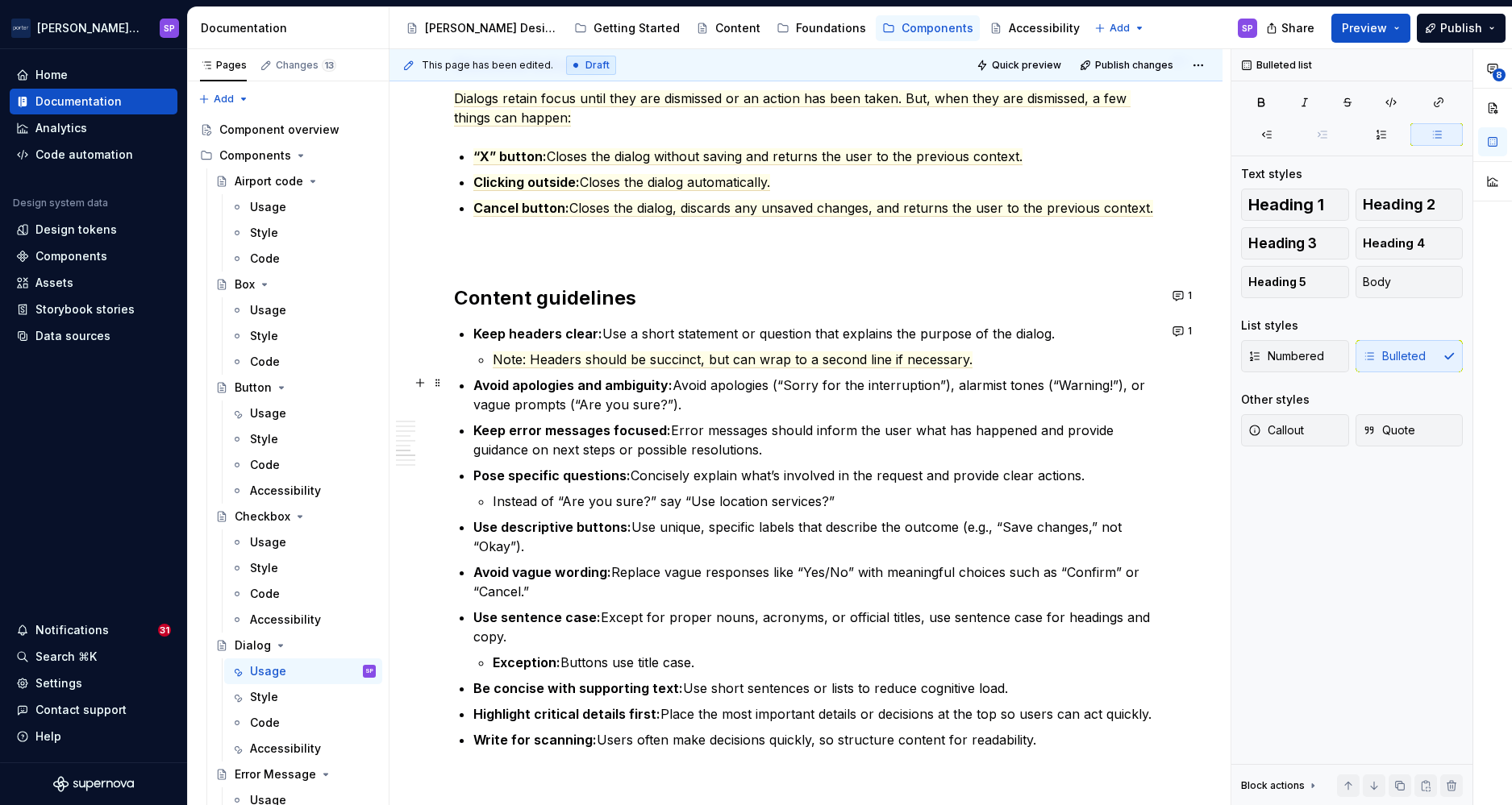
click at [738, 385] on p "Avoid apologies and ambiguity: Avoid apologies (“Sorry for the interruption”), …" at bounding box center [816, 395] width 685 height 39
click at [981, 392] on p "Avoid apologies and ambiguity: Avoid saying sorry (“Sorry for the interruption”…" at bounding box center [816, 395] width 685 height 39
click at [904, 402] on p "Avoid apologies and ambiguity: Avoid saying sorry (“Sorry for the interruption”…" at bounding box center [816, 395] width 685 height 39
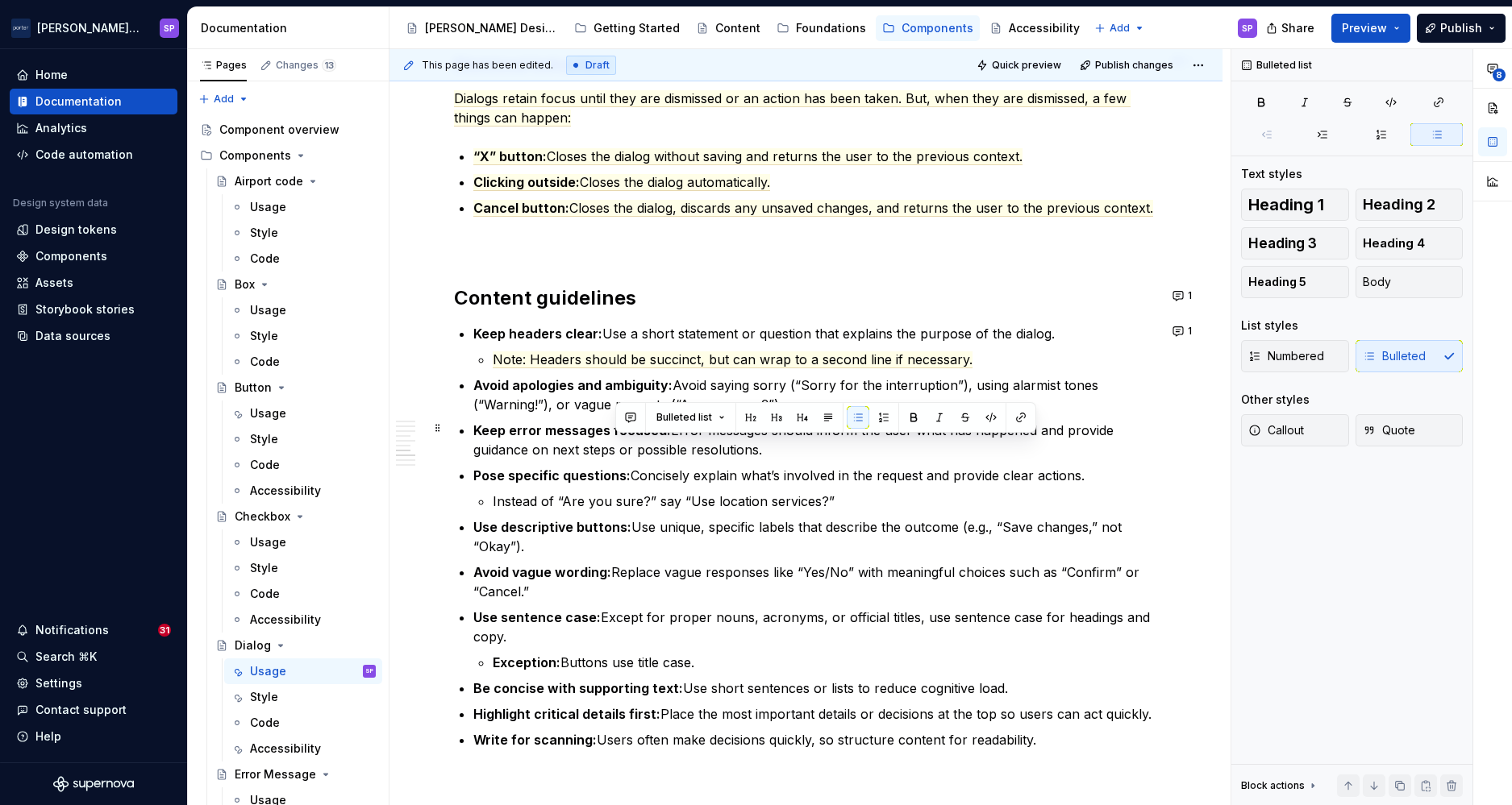
drag, startPoint x: 778, startPoint y: 449, endPoint x: 614, endPoint y: 449, distance: 164.0
click at [614, 449] on p "Keep error messages focused: Error messages should inform the user what has hap…" at bounding box center [816, 439] width 685 height 39
click at [702, 330] on p "Keep headers clear: Use a short statement or question that explains the purpose…" at bounding box center [816, 333] width 685 height 19
click at [846, 341] on li "Keep headers clear: Use a short phrase or question that explains the purpose of…" at bounding box center [816, 346] width 685 height 45
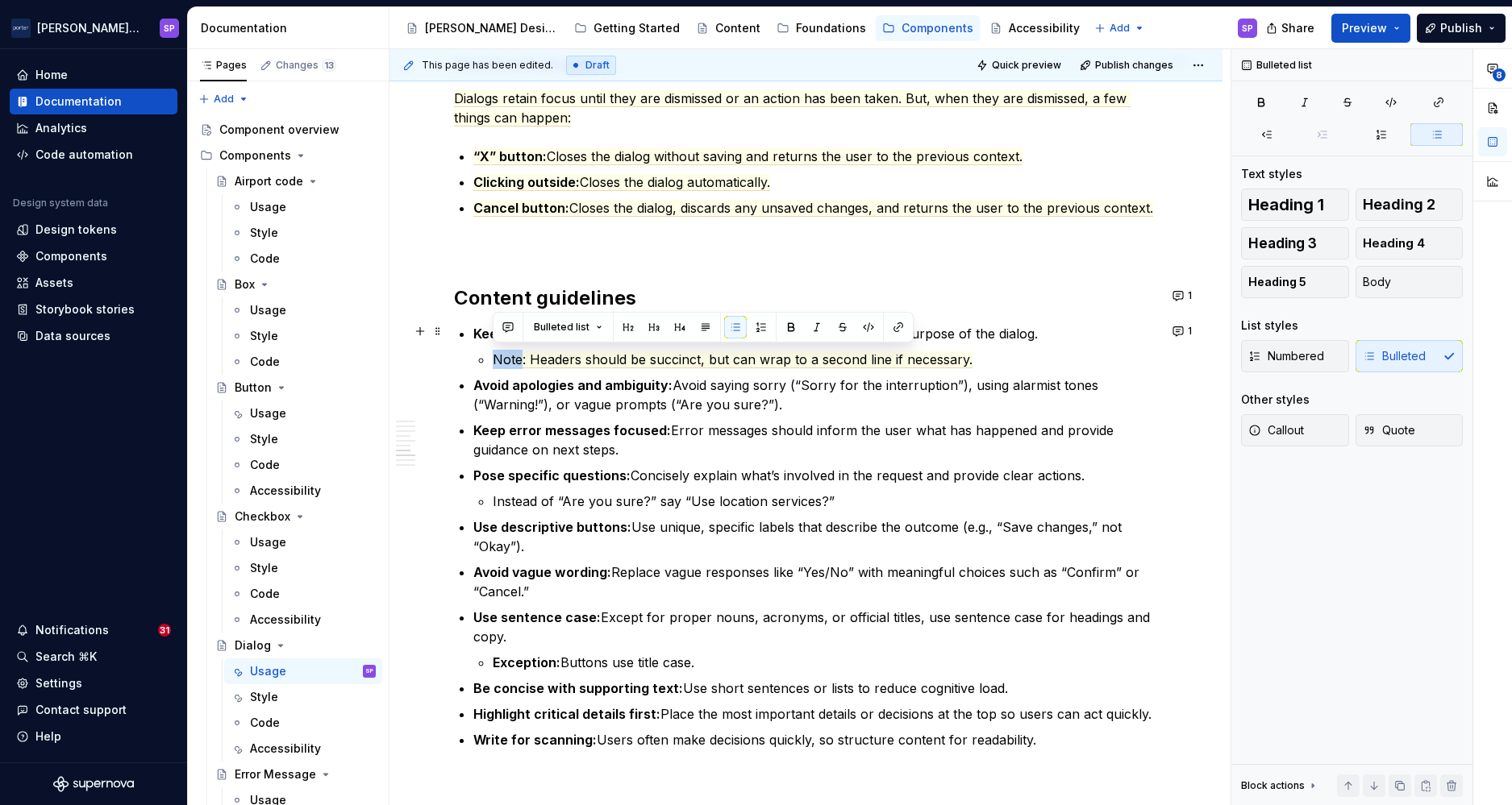
click at [846, 341] on li "Keep headers clear: Use a short phrase or question that explains the purpose of…" at bounding box center [816, 346] width 685 height 45
click at [847, 381] on p "Avoid apologies and ambiguity: Avoid saying sorry (“Sorry for the interruption”…" at bounding box center [816, 395] width 685 height 39
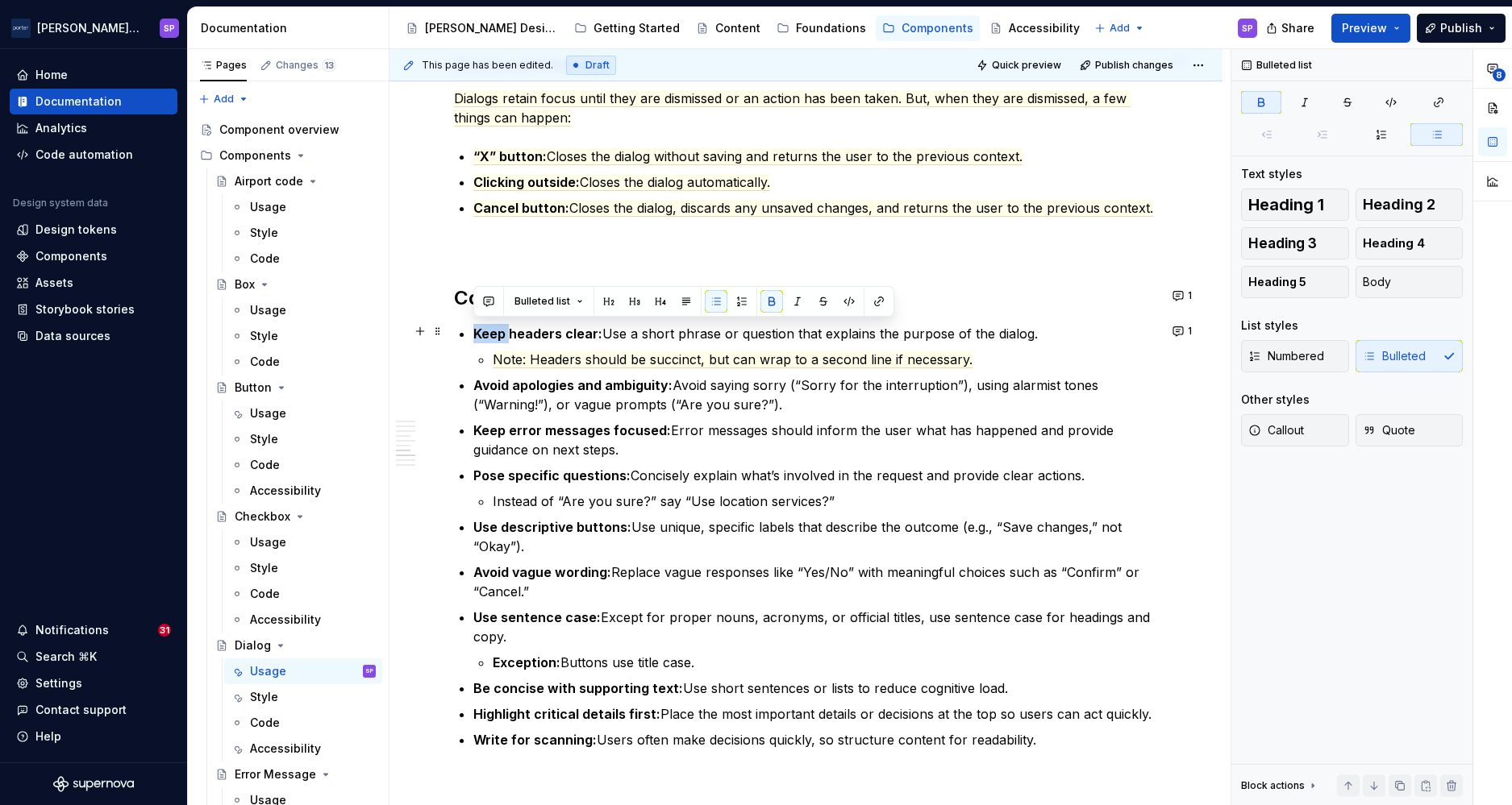
click at [838, 328] on p "Keep headers clear: Use a short phrase or question that explains the purpose of…" at bounding box center [816, 333] width 685 height 19
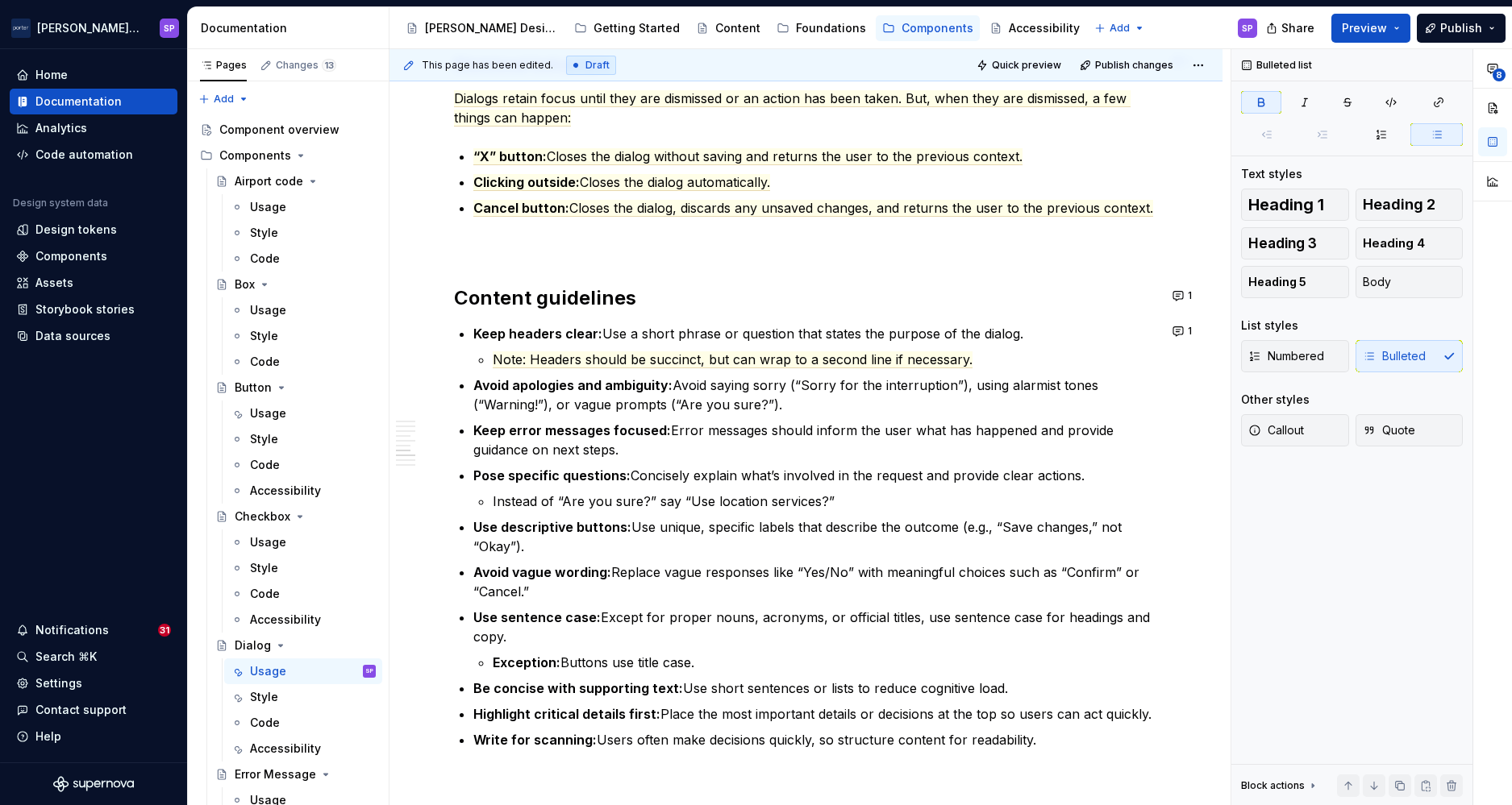
click at [1044, 334] on p "Keep headers clear: Use a short phrase or question that states the purpose of t…" at bounding box center [816, 333] width 685 height 19
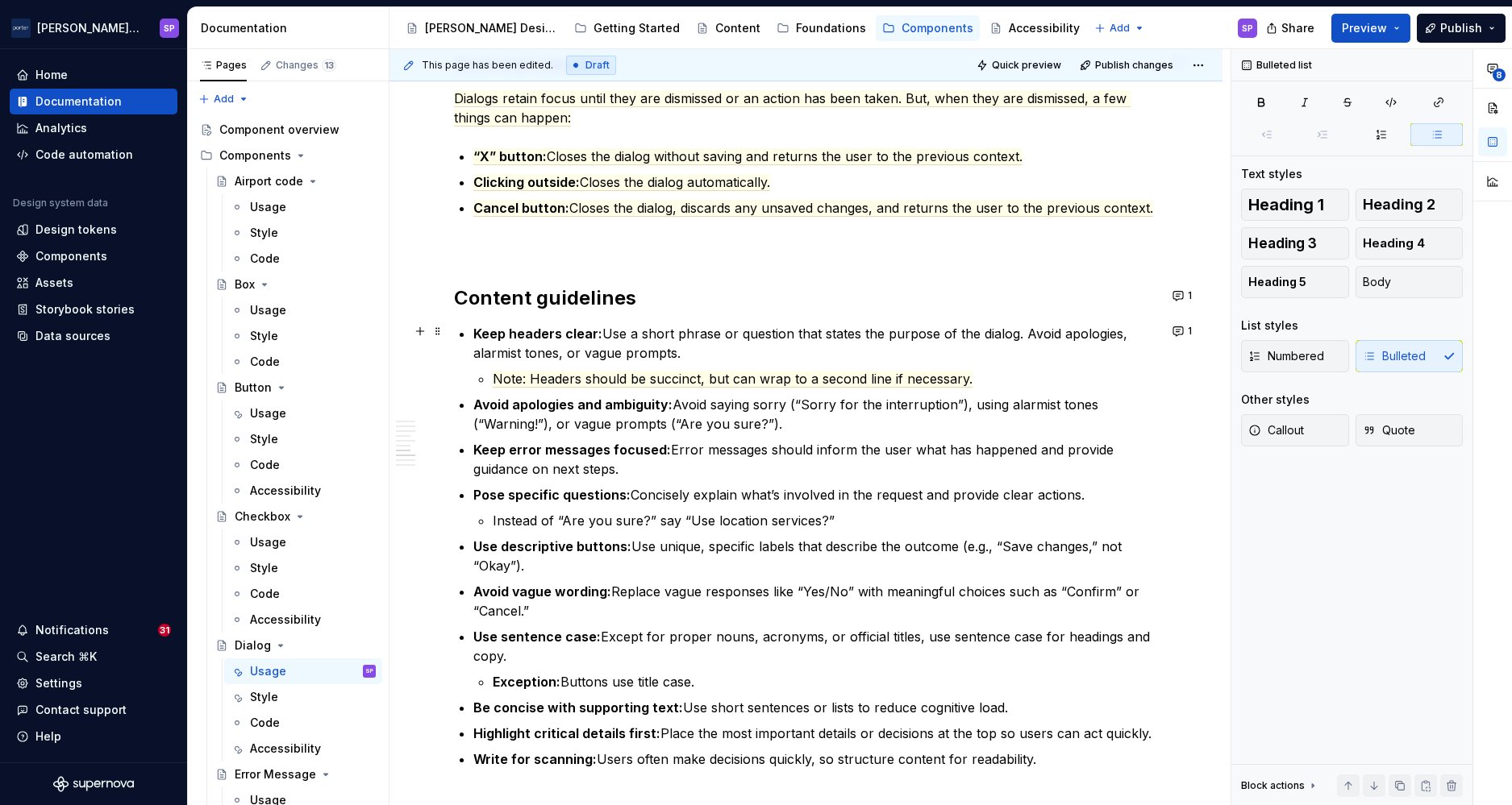
click at [1116, 331] on p "Keep headers clear: Use a short phrase or question that states the purpose of t…" at bounding box center [816, 343] width 685 height 39
click at [647, 358] on p "Keep headers clear: Use a short phrase or question that states the purpose of t…" at bounding box center [816, 343] width 685 height 39
click at [873, 354] on p "Keep headers clear: Use a short phrase or question that states the purpose of t…" at bounding box center [816, 343] width 685 height 39
click at [792, 410] on p "Avoid apologies and ambiguity: Avoid saying sorry (“Sorry for the interruption”…" at bounding box center [816, 414] width 685 height 39
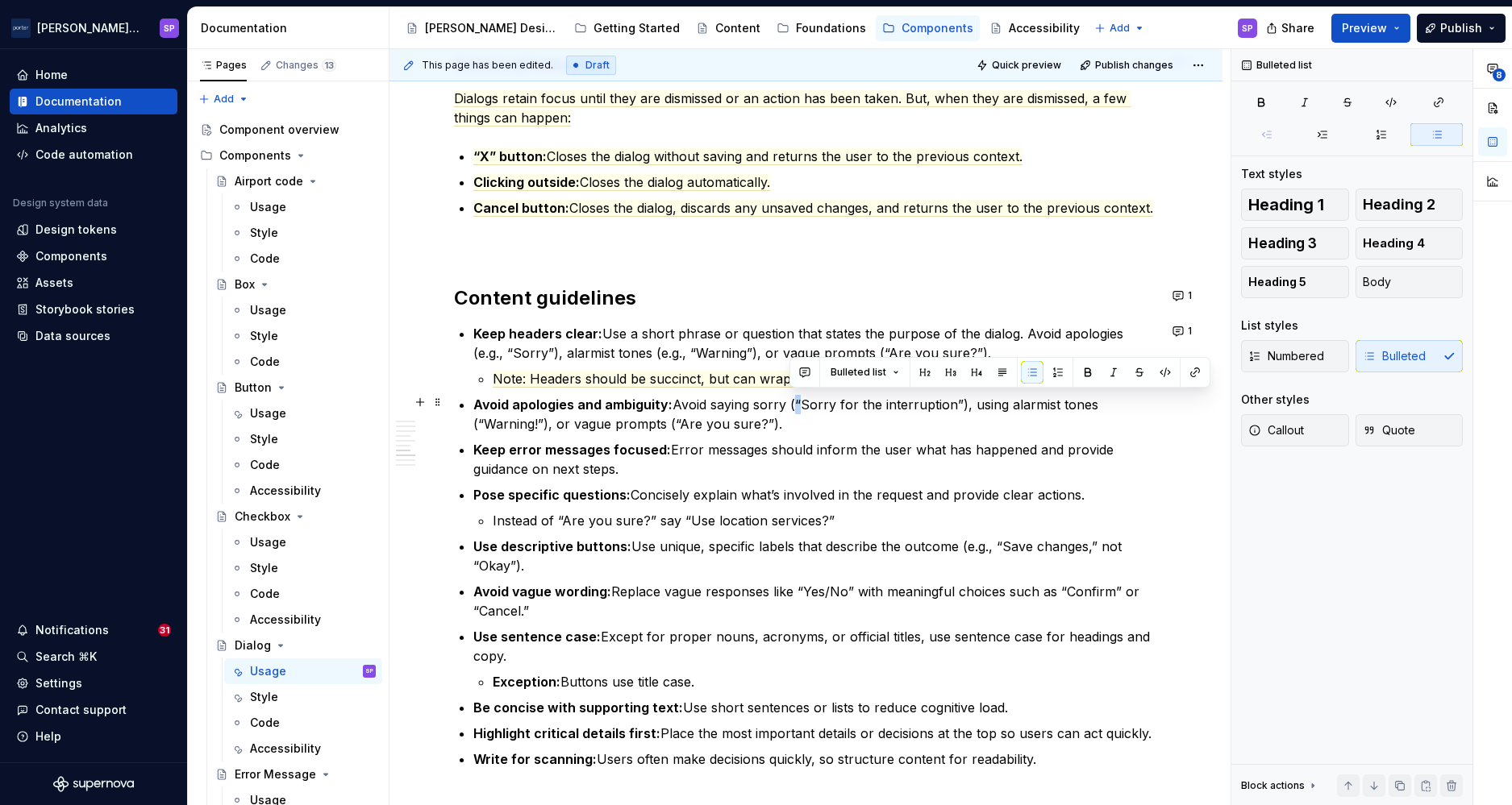
click at [792, 410] on p "Avoid apologies and ambiguity: Avoid saying sorry (“Sorry for the interruption”…" at bounding box center [816, 414] width 685 height 39
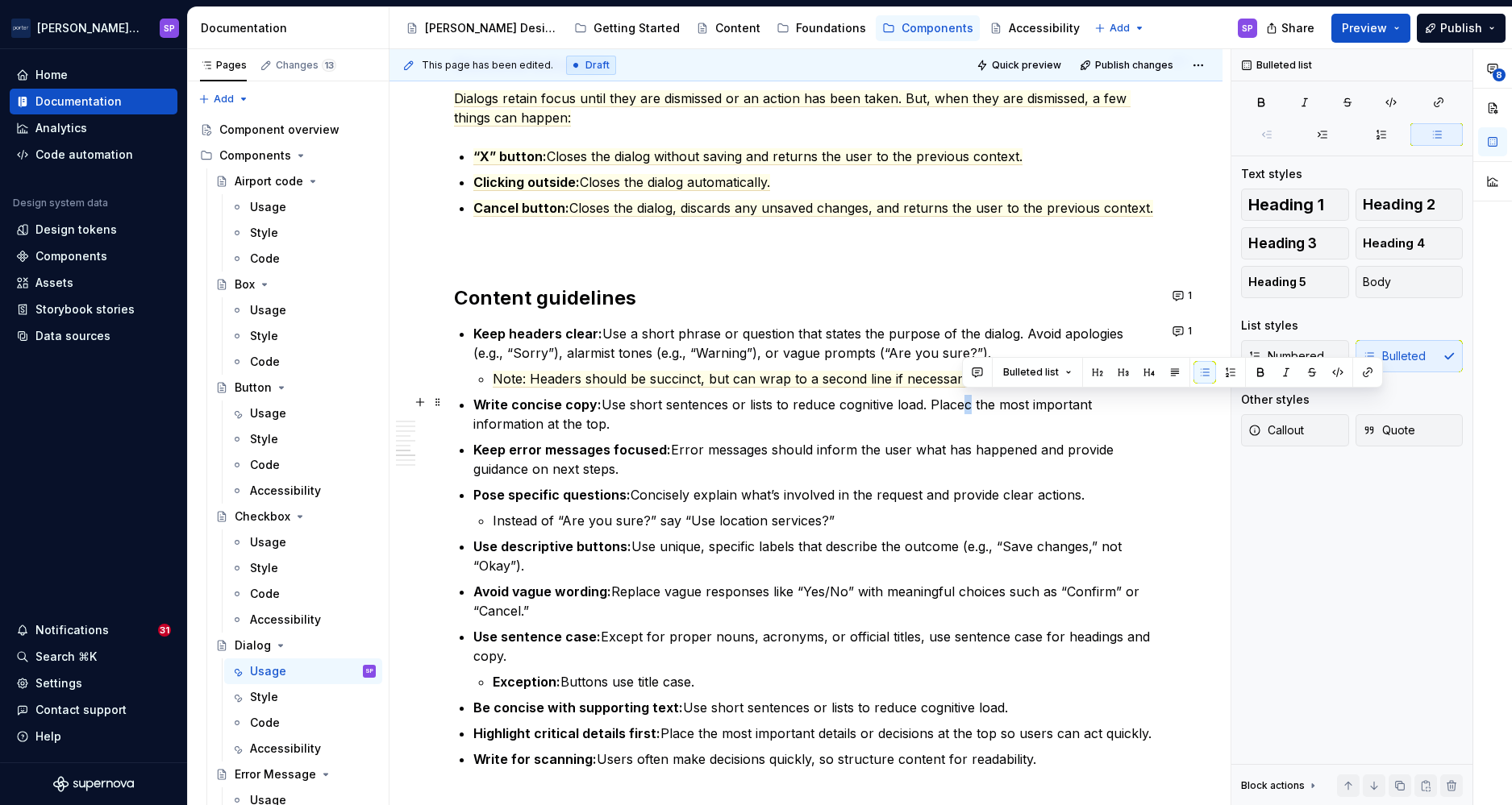
drag, startPoint x: 958, startPoint y: 402, endPoint x: 968, endPoint y: 406, distance: 10.8
click at [968, 406] on p "Write concise copy: Use short sentences or lists to reduce cognitive load. Plac…" at bounding box center [816, 414] width 685 height 39
click at [738, 729] on p "Highlight critical details first: Place the most important details or decisions…" at bounding box center [816, 733] width 685 height 19
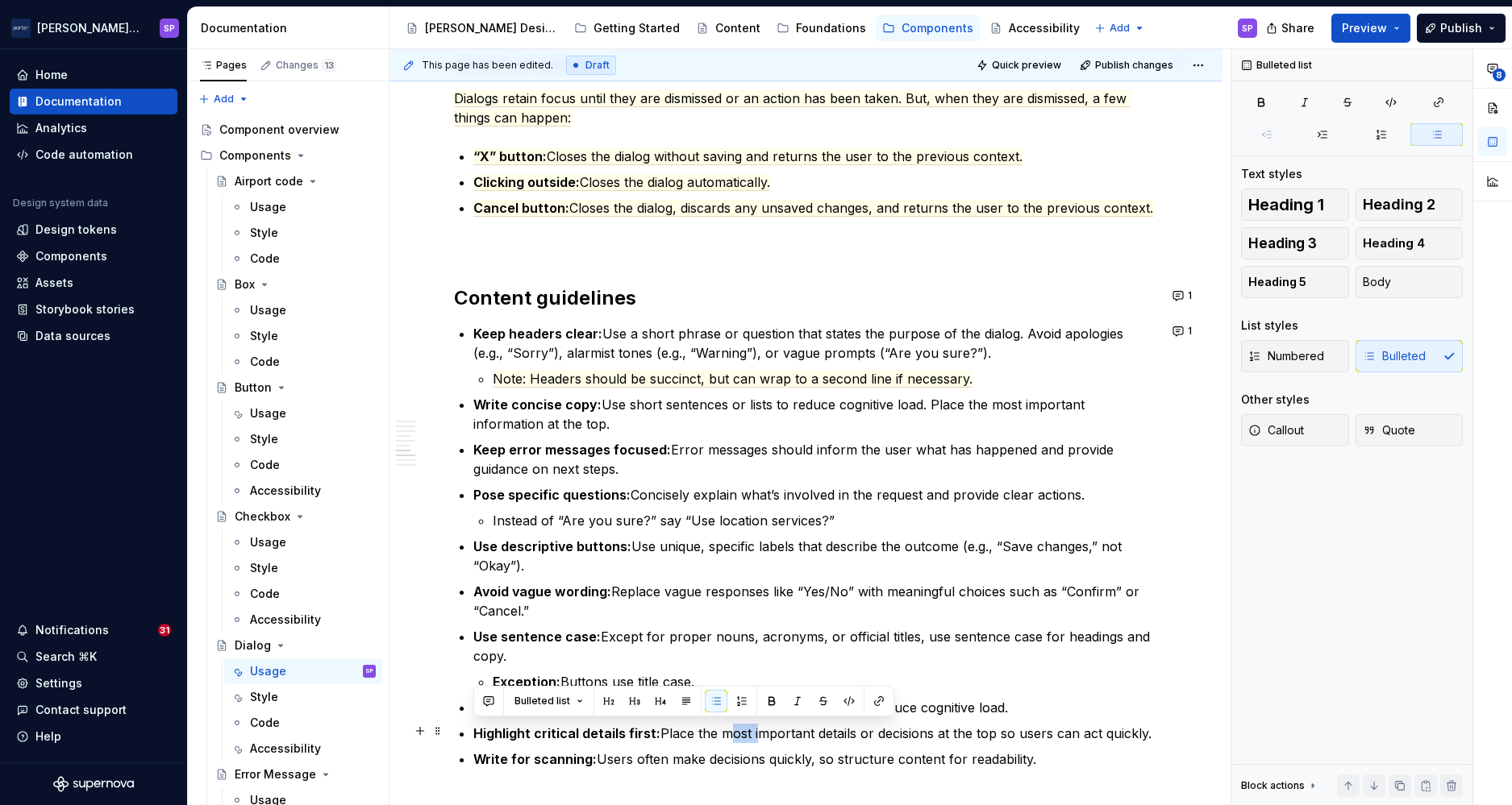
click at [738, 729] on p "Highlight critical details first: Place the most important details or decisions…" at bounding box center [816, 733] width 685 height 19
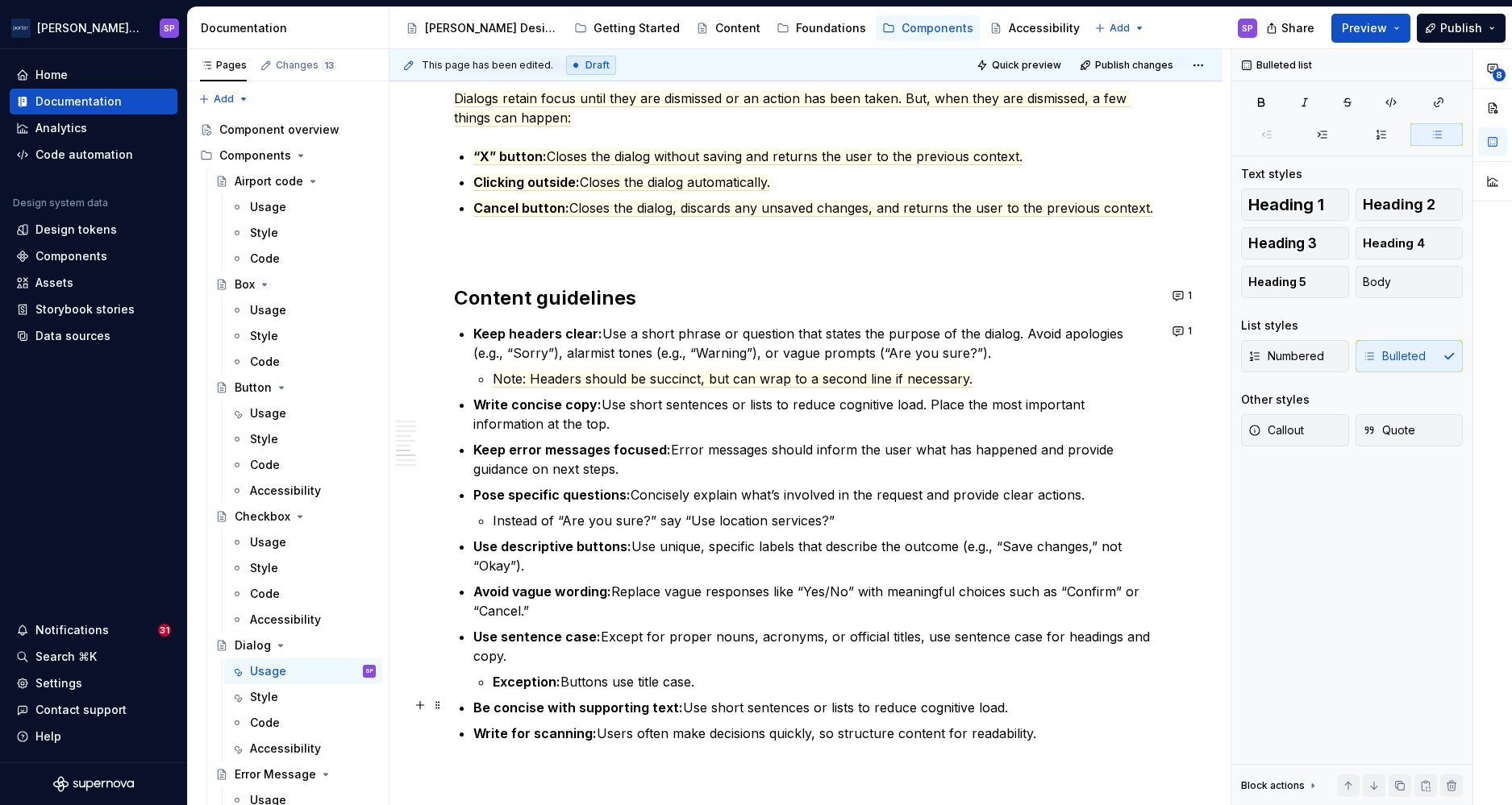
click at [712, 708] on p "Be concise with supporting text: Use short sentences or lists to reduce cogniti…" at bounding box center [816, 707] width 685 height 19
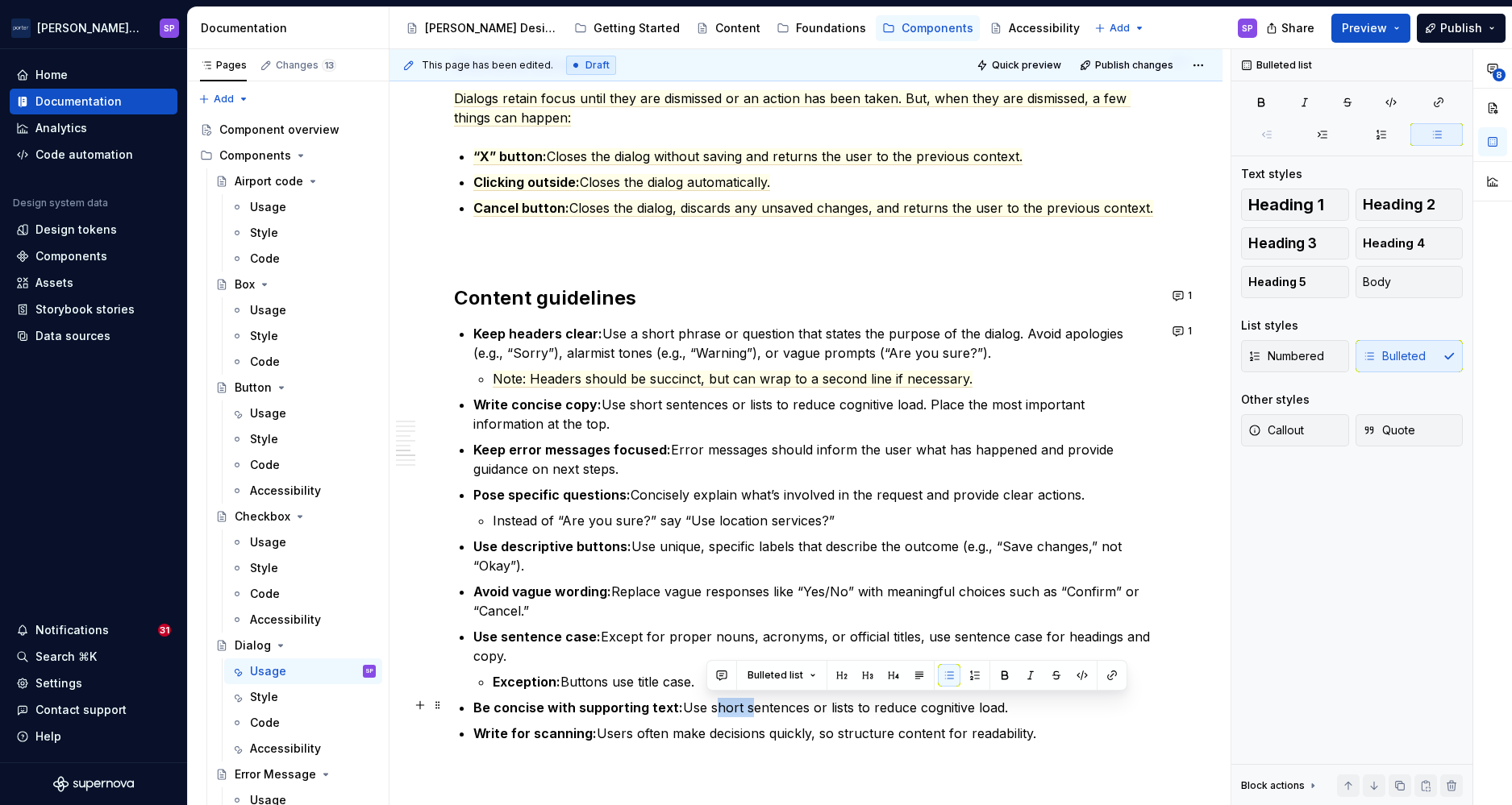
click at [712, 708] on p "Be concise with supporting text: Use short sentences or lists to reduce cogniti…" at bounding box center [816, 707] width 685 height 19
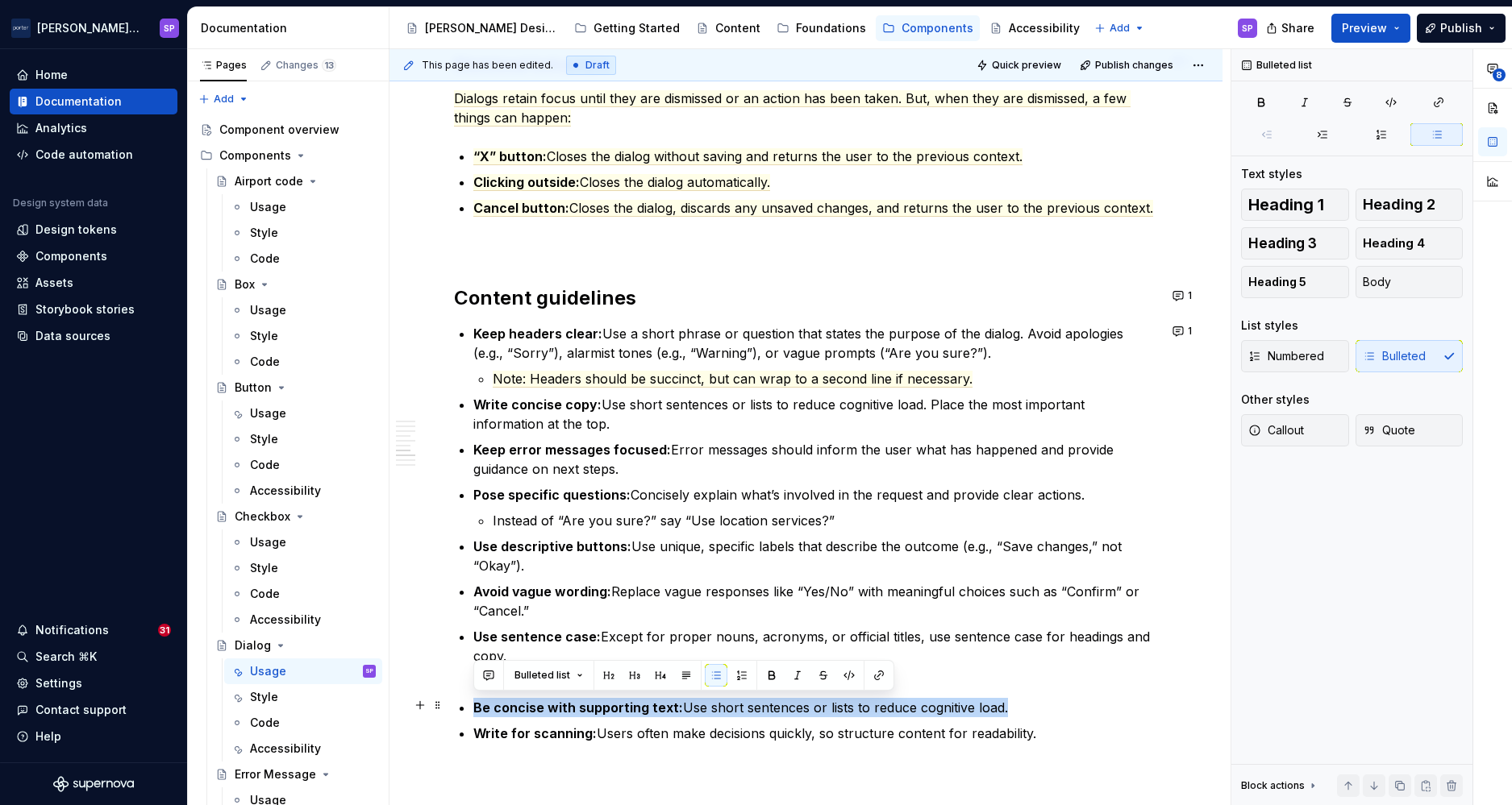
click at [712, 708] on p "Be concise with supporting text: Use short sentences or lists to reduce cogniti…" at bounding box center [816, 707] width 685 height 19
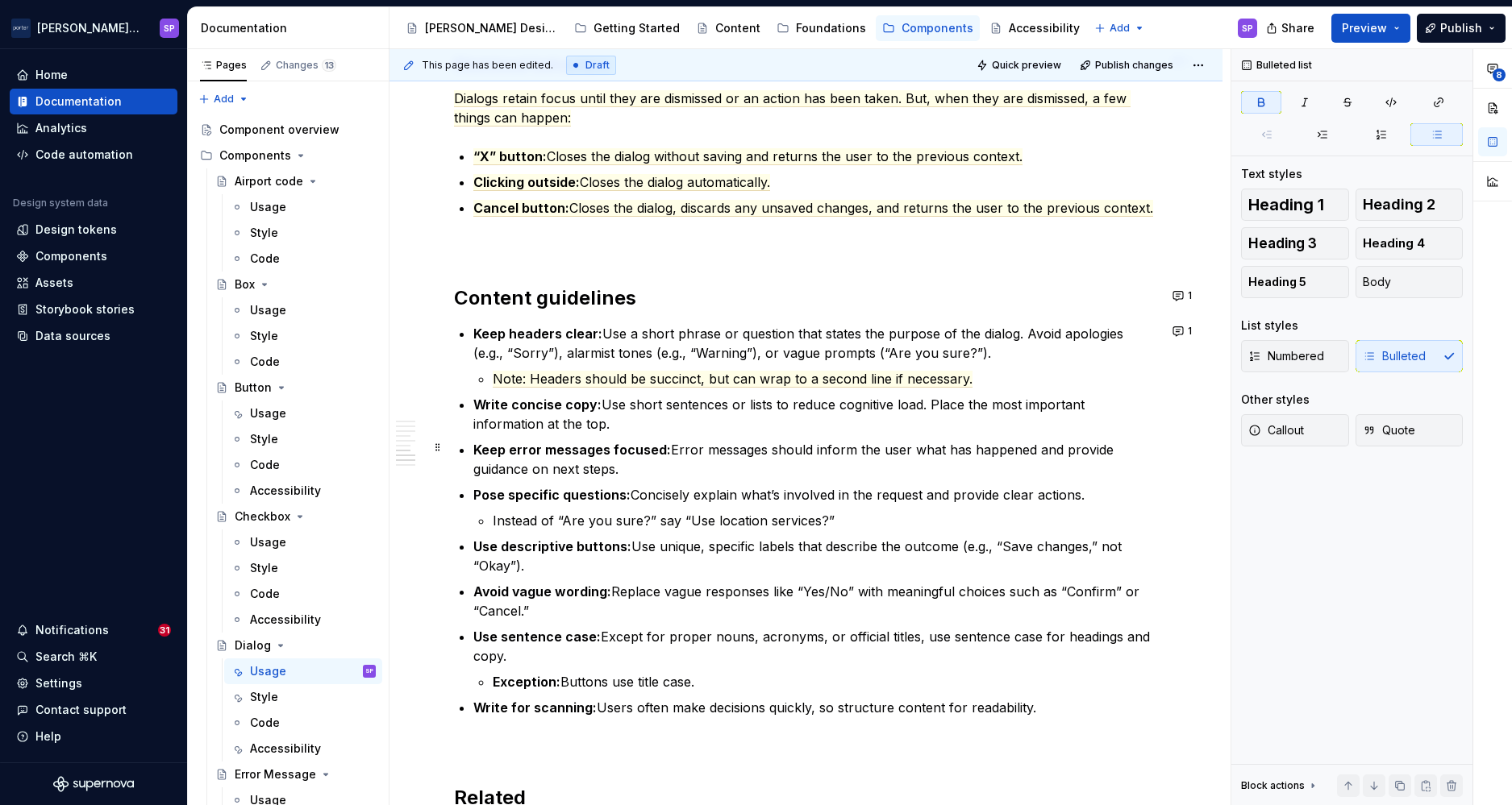
click at [693, 457] on p "Keep error messages focused: Error messages should inform the user what has hap…" at bounding box center [816, 459] width 685 height 39
click at [656, 440] on p "Keep error messages focused: Error messages should inform the user what has hap…" at bounding box center [816, 459] width 685 height 39
click at [644, 422] on p "Write concise copy: Use short sentences or lists to reduce cognitive load. Plac…" at bounding box center [816, 414] width 685 height 39
click at [474, 326] on strong "Keep headers clear:" at bounding box center [538, 333] width 129 height 16
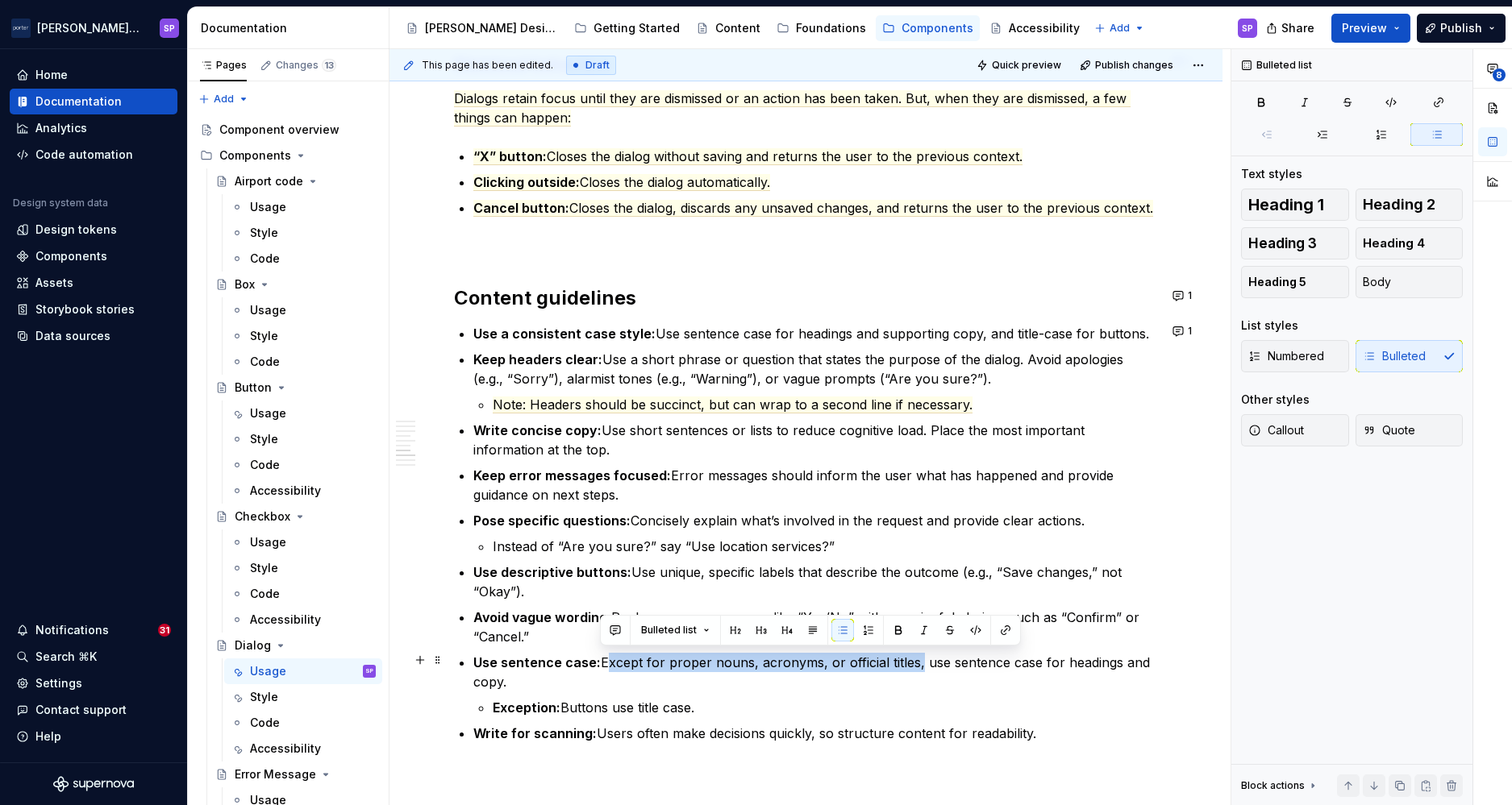
drag, startPoint x: 640, startPoint y: 665, endPoint x: 911, endPoint y: 665, distance: 271.0
click at [911, 665] on p "Use sentence case: Except for proper nouns, acronyms, or official titles, use s…" at bounding box center [816, 672] width 685 height 39
copy p "Except for proper nouns, acronyms, or official titles"
drag, startPoint x: 579, startPoint y: 669, endPoint x: 468, endPoint y: 653, distance: 112.1
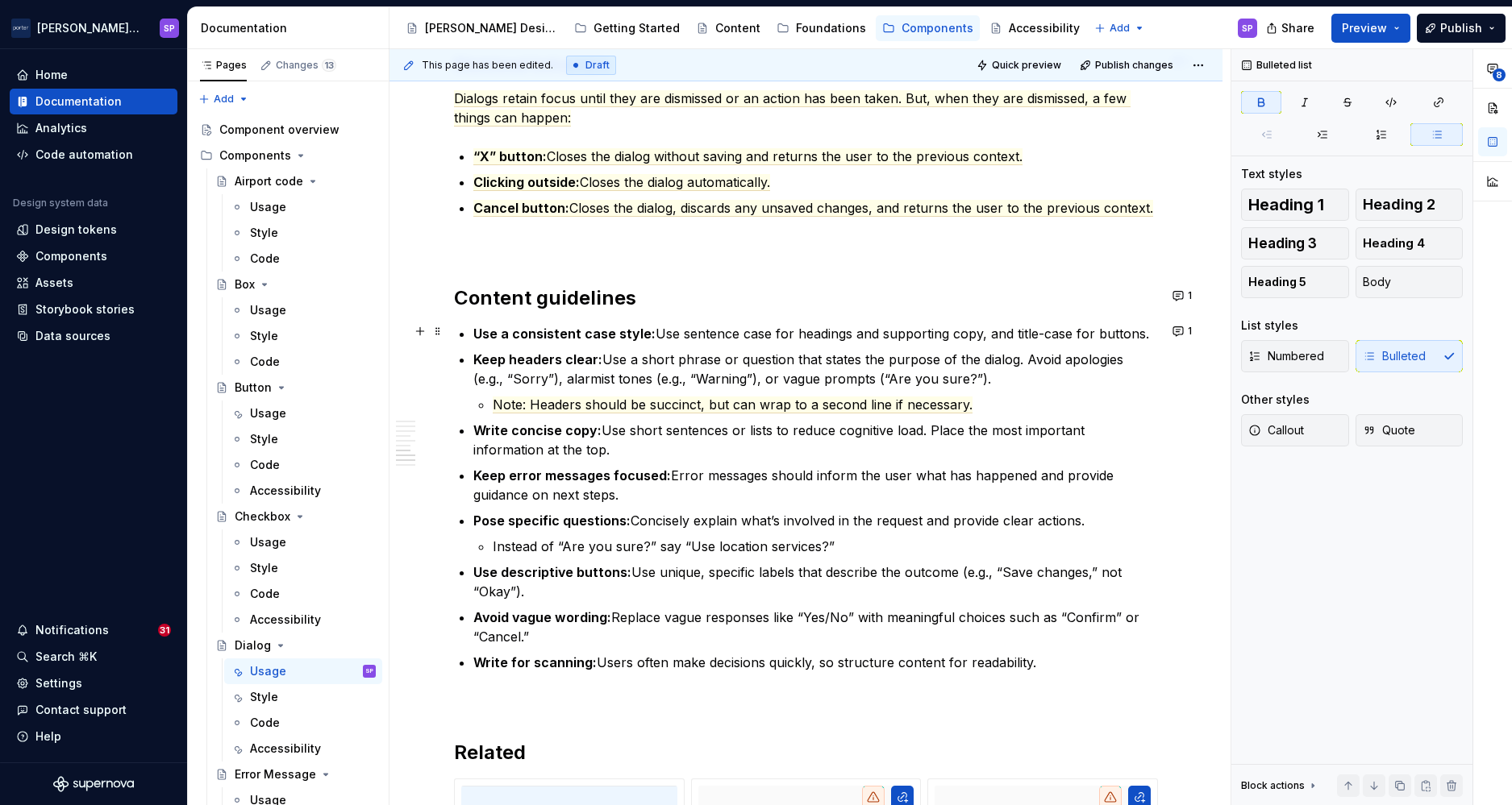
click at [650, 328] on p "Use a consistent case style: Use sentence case for headings and supporting copy…" at bounding box center [816, 333] width 685 height 19
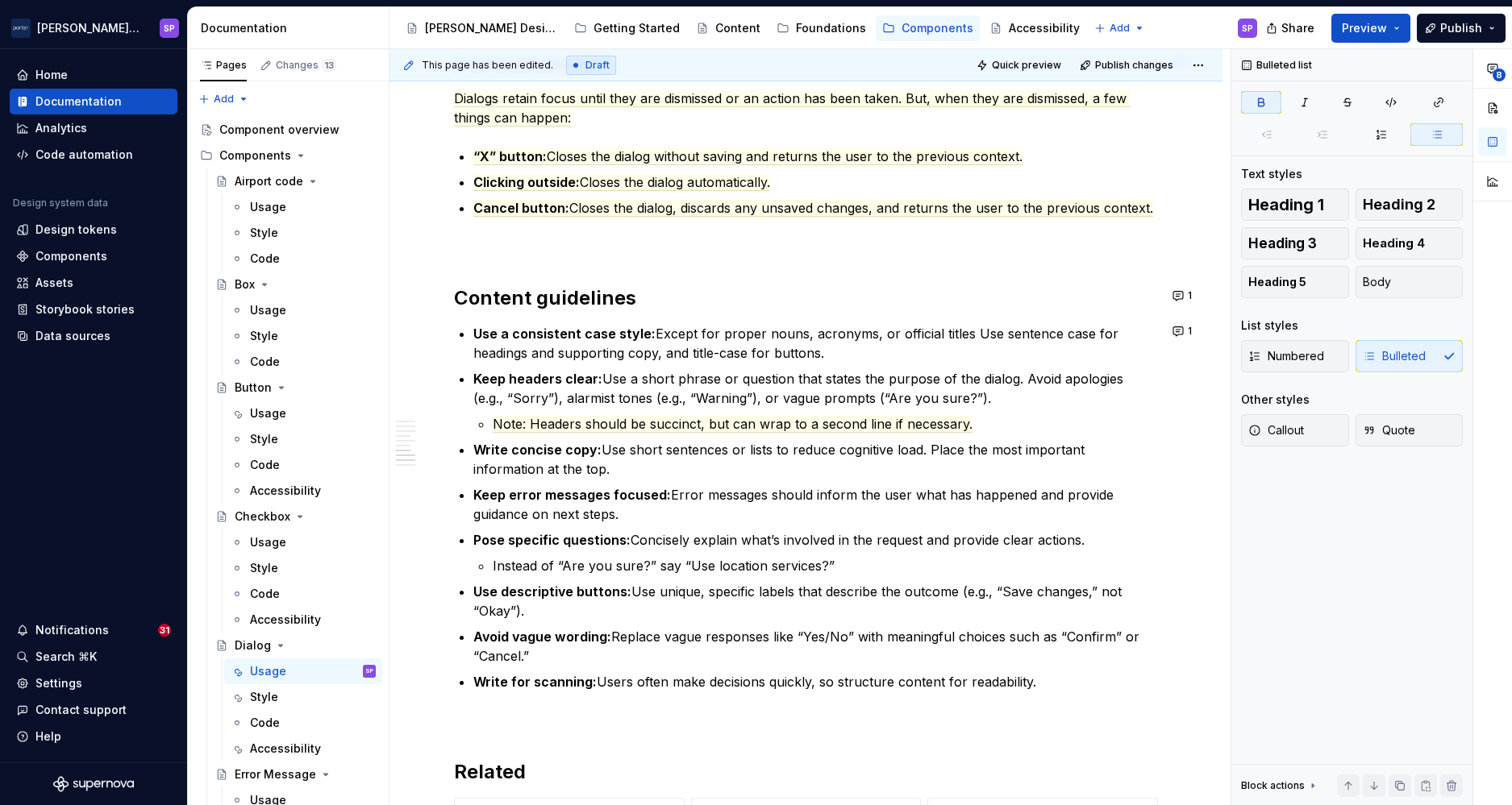
click at [650, 328] on p "Use a consistent case style: Except for proper nouns, acronyms, or official tit…" at bounding box center [816, 343] width 685 height 39
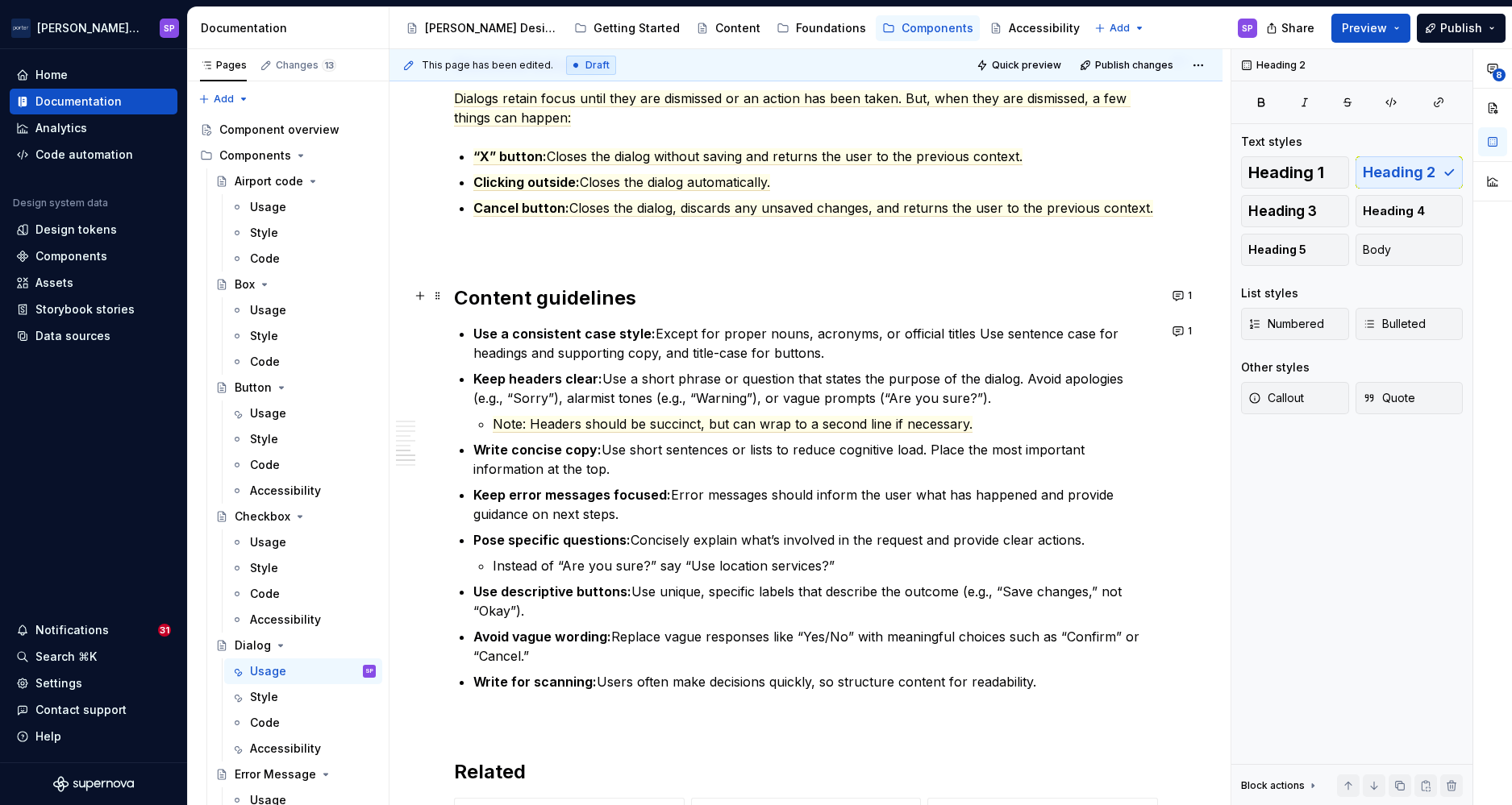
click at [1041, 307] on h2 "Content guidelines" at bounding box center [805, 297] width 704 height 26
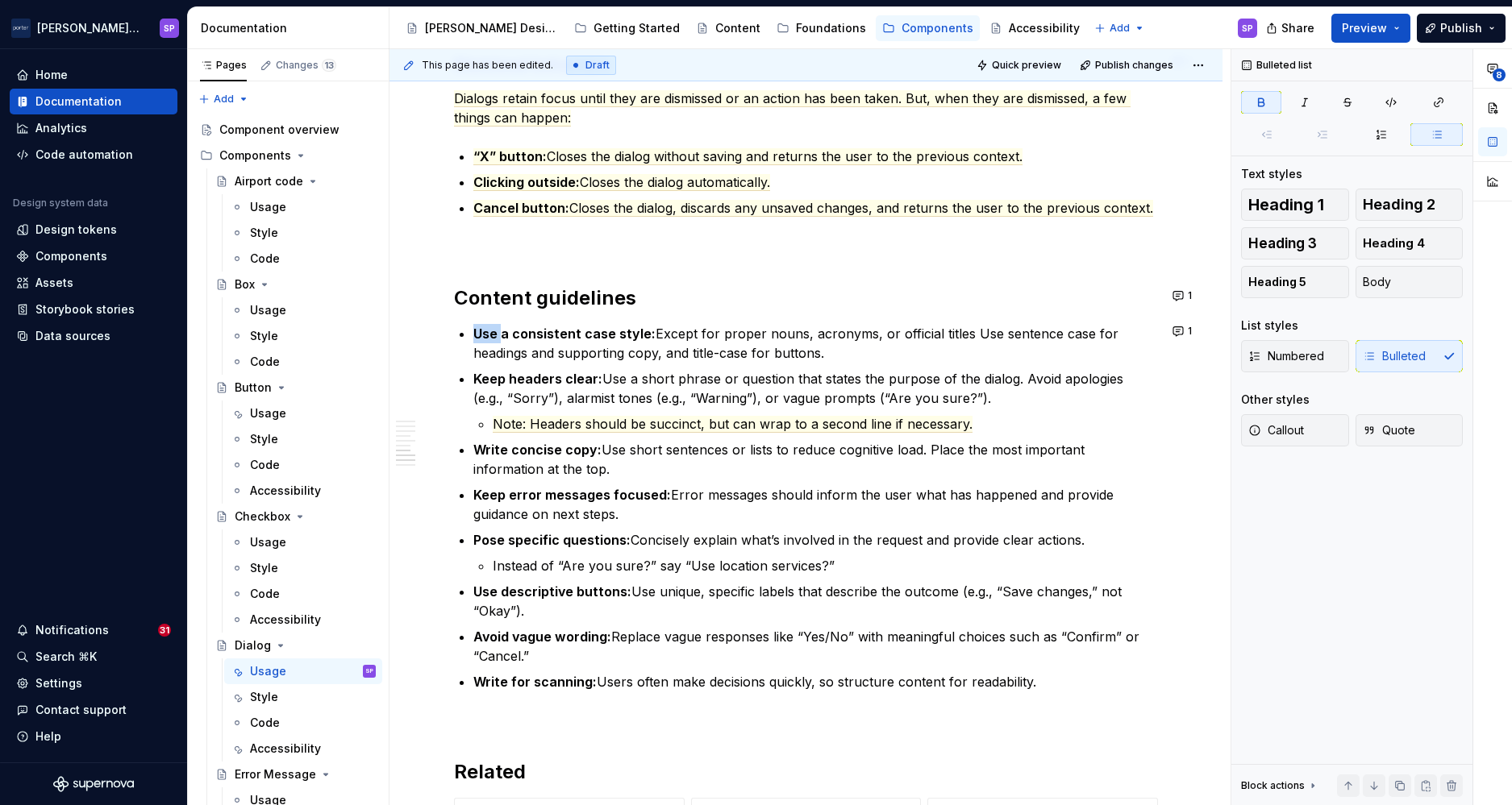
click at [983, 326] on p "Use a consistent case style: Except for proper nouns, acronyms, or official tit…" at bounding box center [816, 343] width 685 height 39
click at [721, 358] on p "Use a consistent case style: Except for proper nouns, acronyms, or official tit…" at bounding box center [816, 343] width 685 height 39
click at [756, 345] on p "Use a consistent case style: Except for proper nouns, acronyms, or official tit…" at bounding box center [816, 343] width 685 height 39
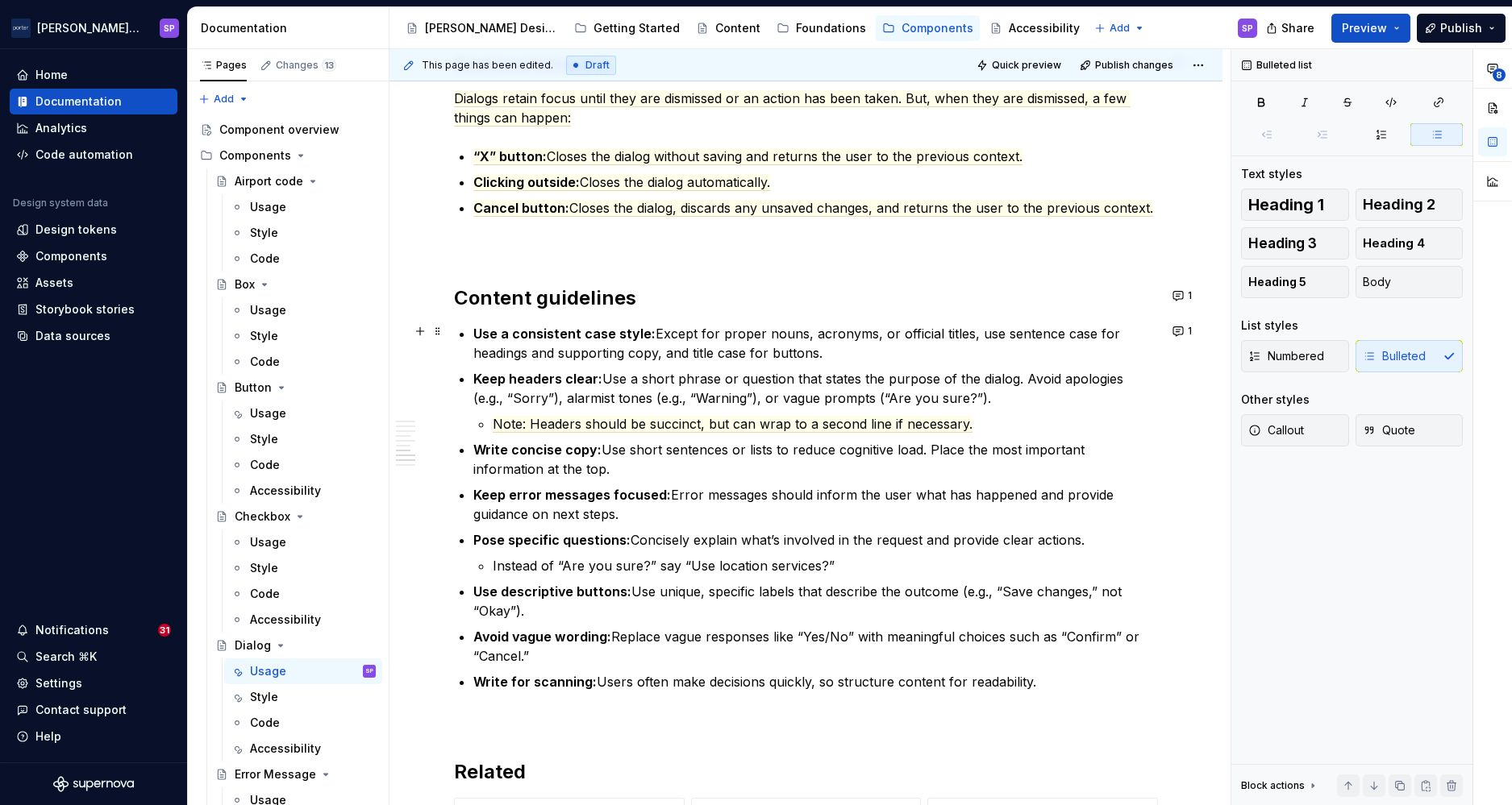
click at [756, 345] on p "Use a consistent case style: Except for proper nouns, acronyms, or official tit…" at bounding box center [816, 343] width 685 height 39
click at [613, 453] on p "Write concise copy: Use short sentences or lists to reduce cognitive load. Plac…" at bounding box center [816, 459] width 685 height 39
click at [585, 447] on strong "Write concise copy:" at bounding box center [538, 449] width 128 height 16
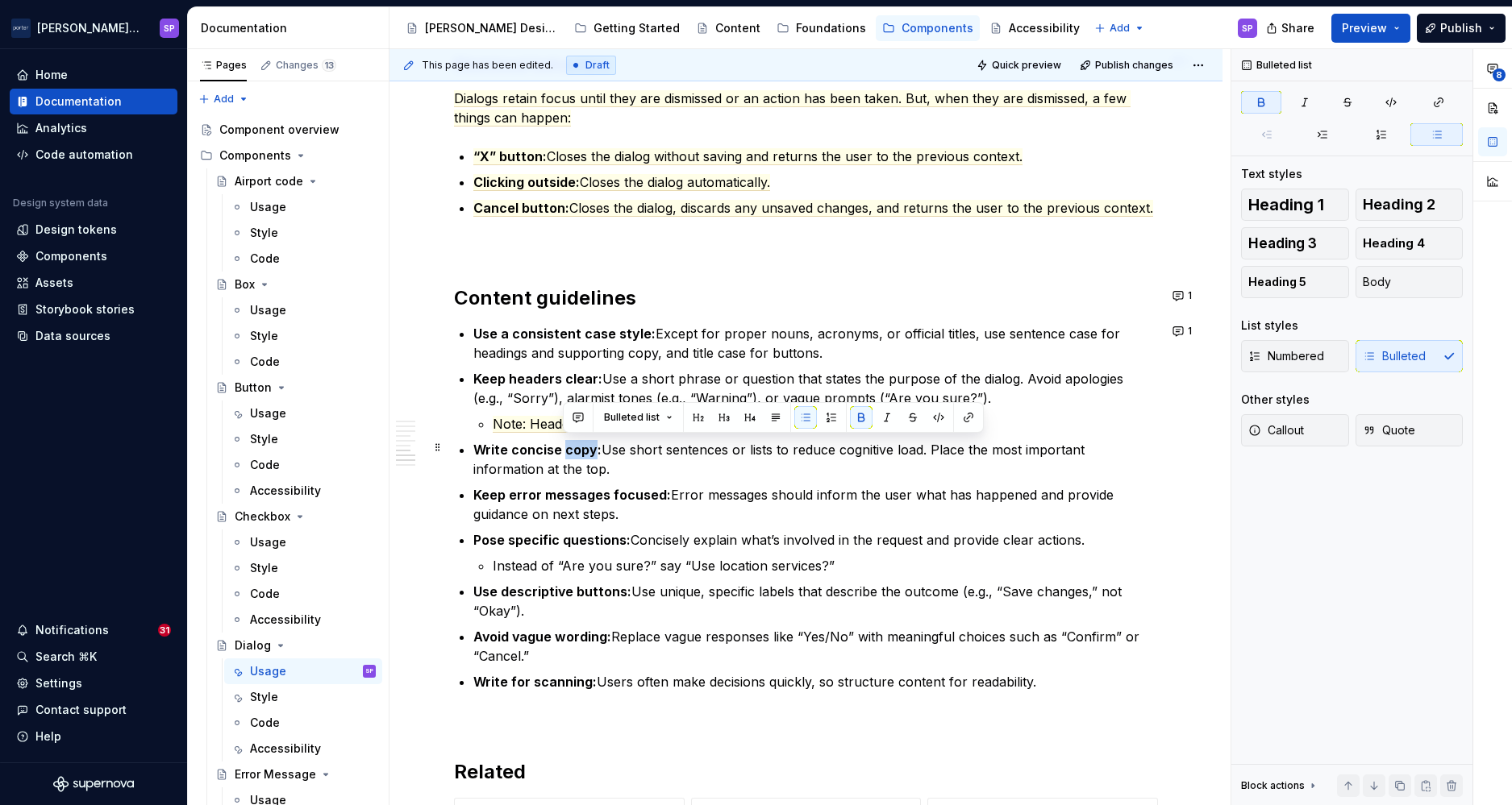
click at [585, 447] on strong "Write concise copy:" at bounding box center [538, 449] width 128 height 16
drag, startPoint x: 595, startPoint y: 448, endPoint x: 460, endPoint y: 442, distance: 135.1
click at [474, 442] on li "Write concise copy: Use short sentences or lists to reduce cognitive load. Plac…" at bounding box center [816, 459] width 685 height 39
click at [678, 465] on p "Ensure content is scannable: Use short sentences or lists to reduce cognitive l…" at bounding box center [816, 459] width 685 height 39
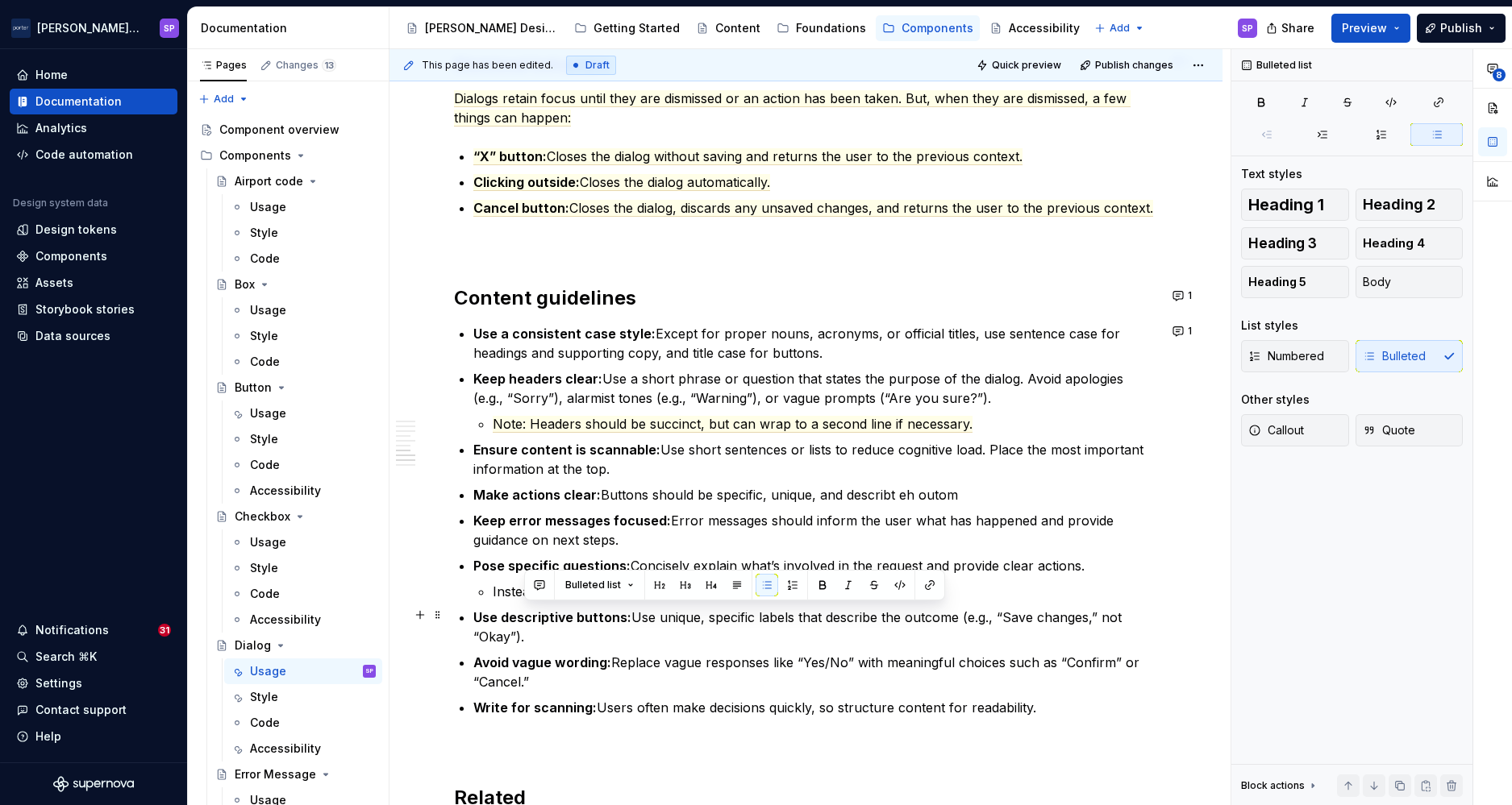
drag, startPoint x: 664, startPoint y: 637, endPoint x: 629, endPoint y: 621, distance: 38.5
click at [629, 621] on p "Use descriptive buttons: Use unique, specific labels that describe the outcome …" at bounding box center [816, 627] width 685 height 39
copy p "Use unique, specific labels that describe the outcome (e.g., “Save changes,” no…"
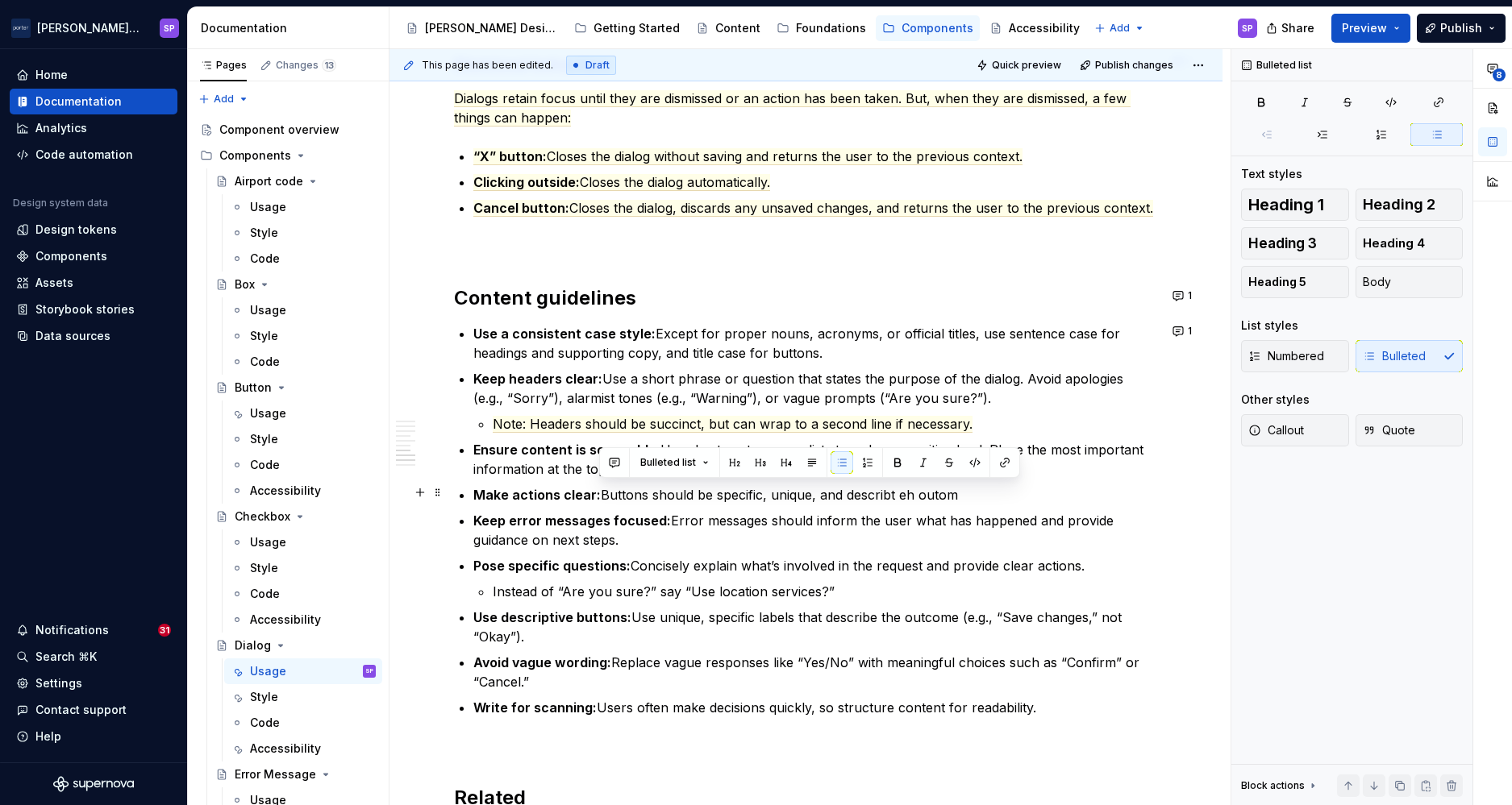
drag, startPoint x: 598, startPoint y: 498, endPoint x: 959, endPoint y: 498, distance: 361.0
click at [959, 498] on p "Make actions clear: Buttons should be specific, unique, and describt eh outom" at bounding box center [816, 494] width 685 height 19
drag, startPoint x: 599, startPoint y: 498, endPoint x: 768, endPoint y: 497, distance: 169.0
click at [768, 497] on p "Make actions clear: Use unique, specific labels that describe the outcome (e.g.…" at bounding box center [816, 494] width 685 height 19
click at [759, 497] on p "Make actions clear: Use unique, specific labels that describe the outcome (e.g.…" at bounding box center [816, 494] width 685 height 19
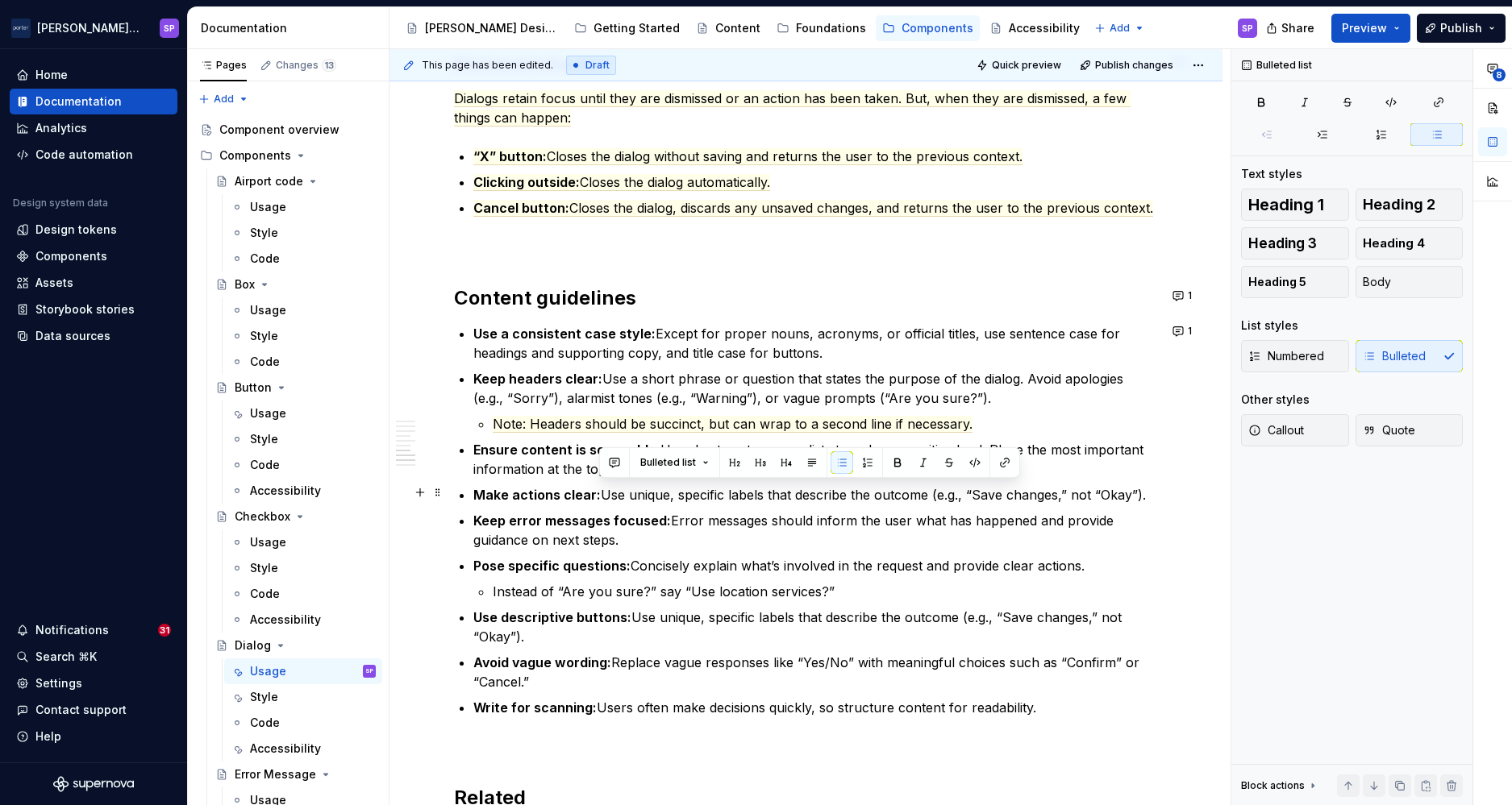
click at [759, 497] on p "Make actions clear: Use unique, specific labels that describe the outcome (e.g.…" at bounding box center [816, 494] width 685 height 19
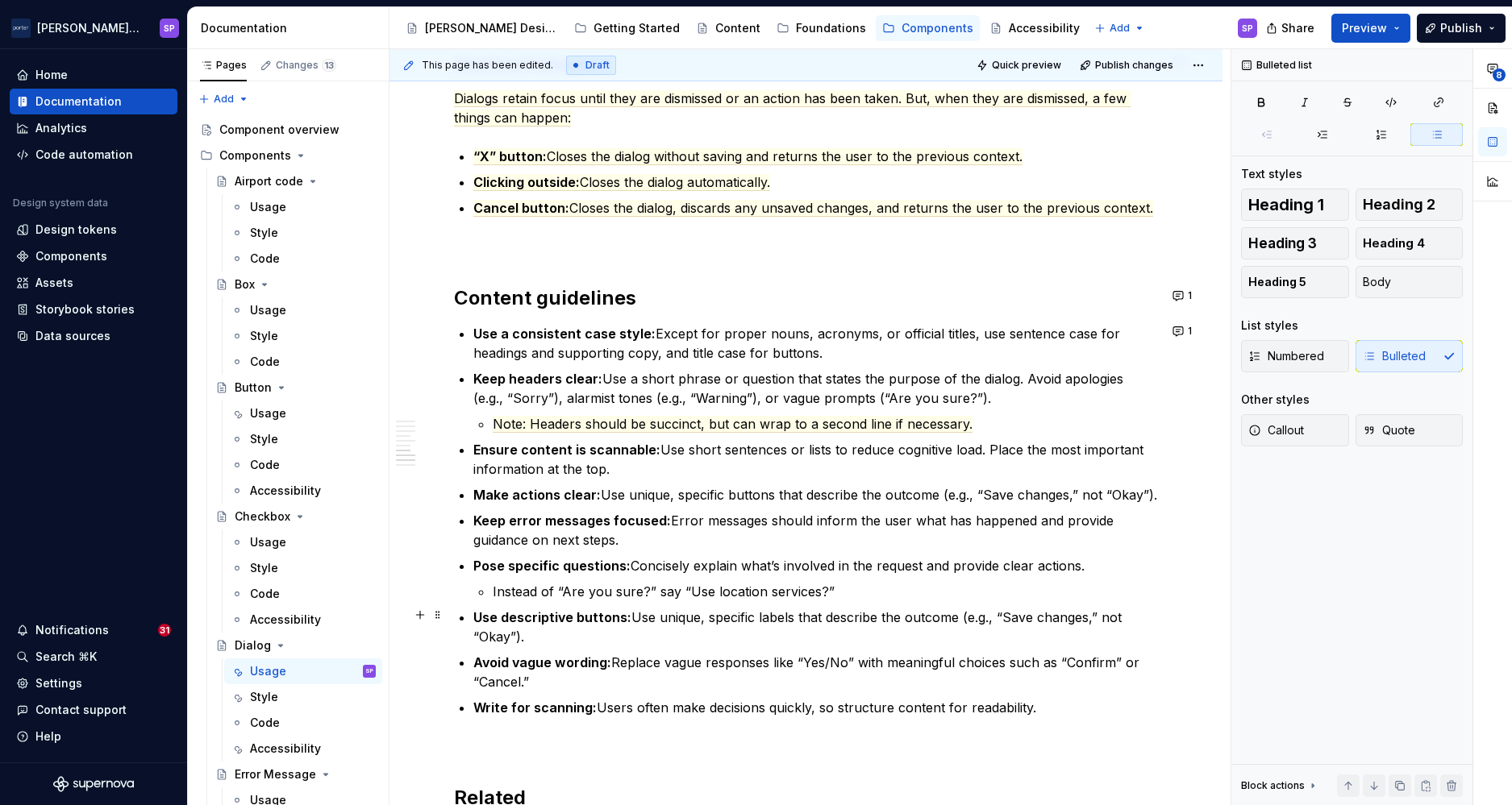
click at [952, 614] on p "Use descriptive buttons: Use unique, specific labels that describe the outcome …" at bounding box center [816, 627] width 685 height 39
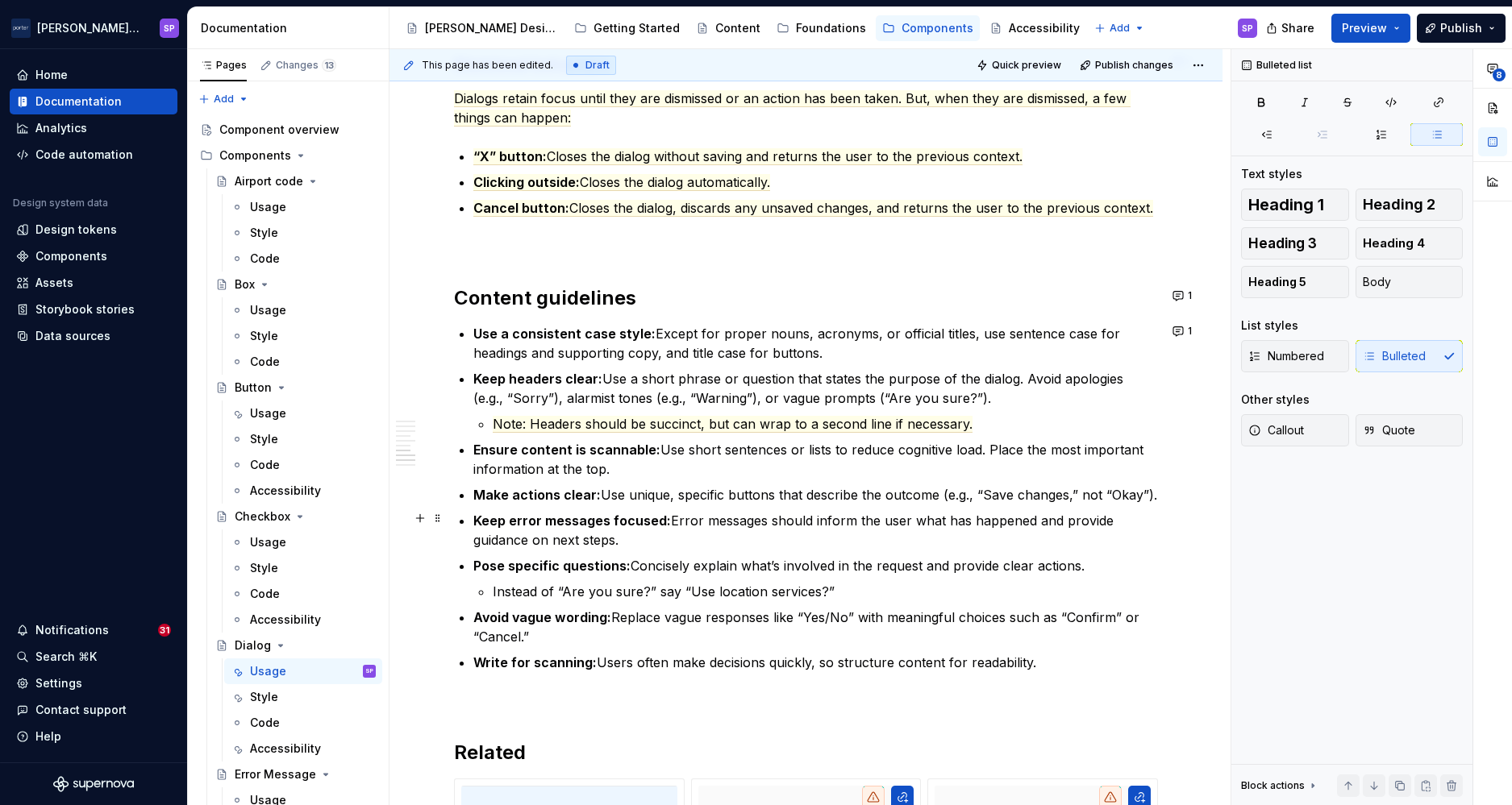
click at [630, 518] on strong "Keep error messages focused:" at bounding box center [573, 520] width 198 height 16
drag, startPoint x: 665, startPoint y: 519, endPoint x: 958, endPoint y: 535, distance: 293.4
click at [958, 535] on p "Keep error messages helpful: Error messages should inform the user what has hap…" at bounding box center [816, 530] width 685 height 39
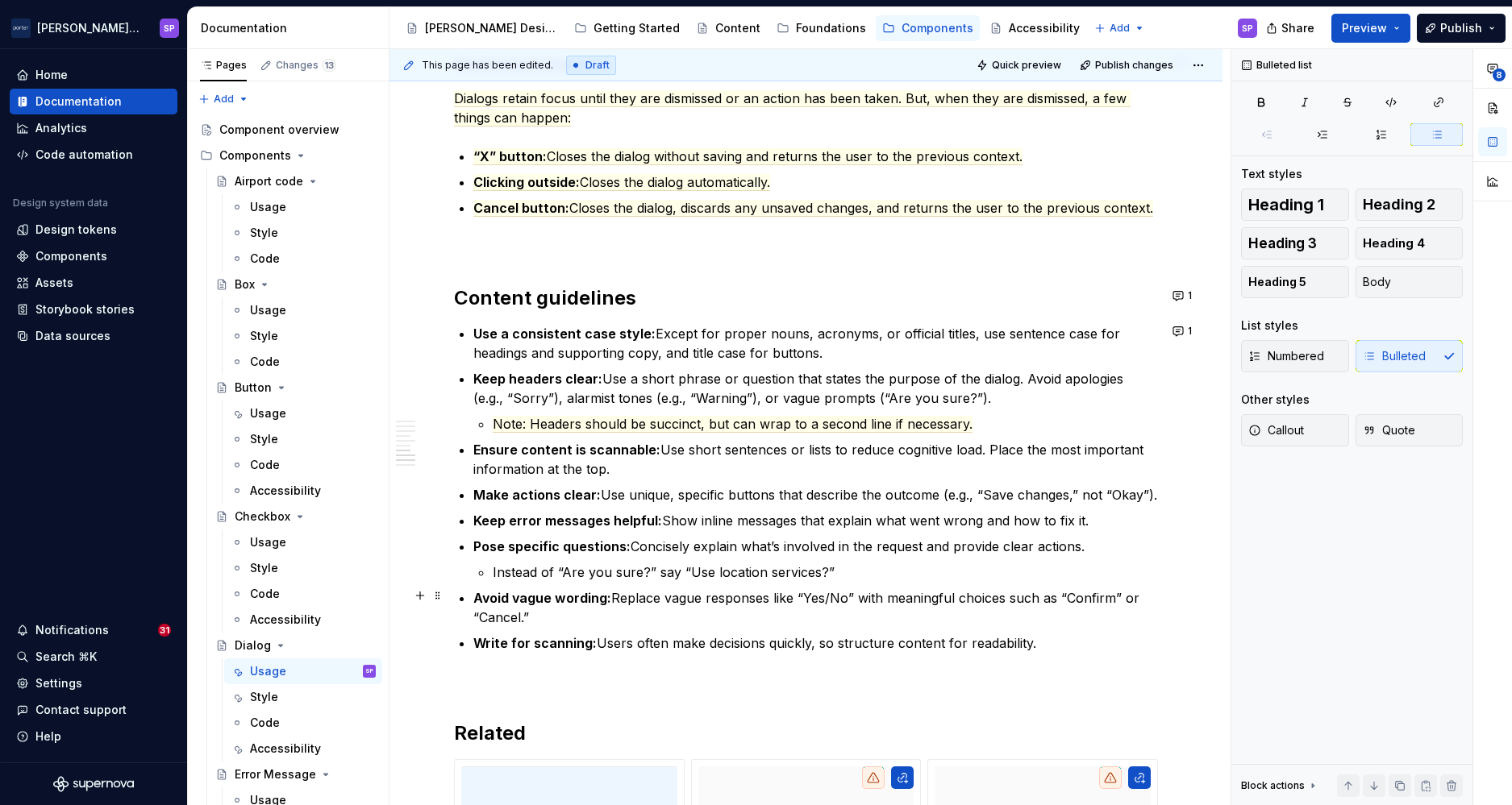
click at [845, 590] on p "Avoid vague wording: Replace vague responses like “Yes/No” with meaningful choi…" at bounding box center [816, 607] width 685 height 39
click at [782, 611] on p "Avoid vague wording: Replace vague responses like “Yes/No” with meaningful choi…" at bounding box center [816, 607] width 685 height 39
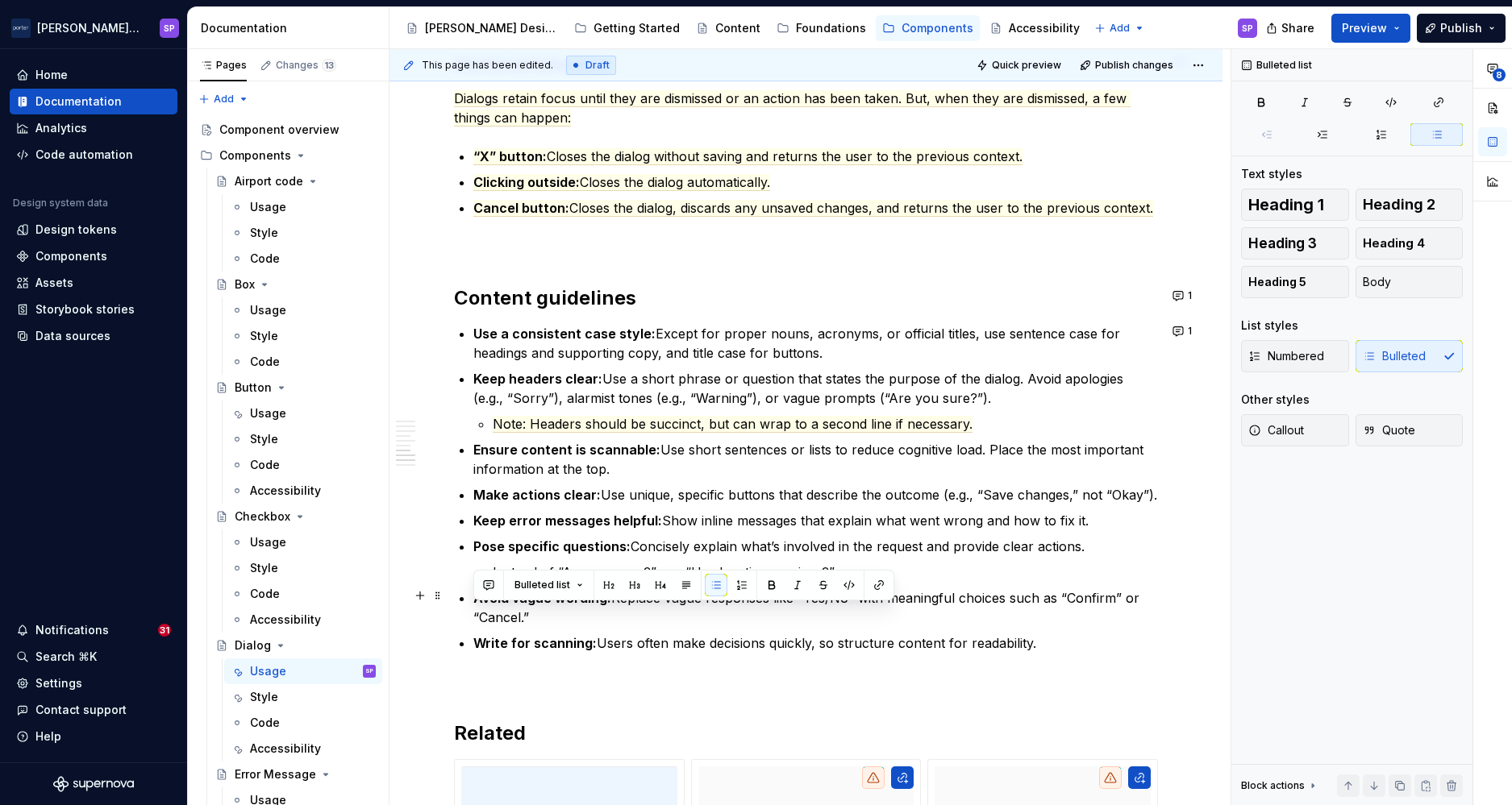
click at [782, 611] on p "Avoid vague wording: Replace vague responses like “Yes/No” with meaningful choi…" at bounding box center [816, 607] width 685 height 39
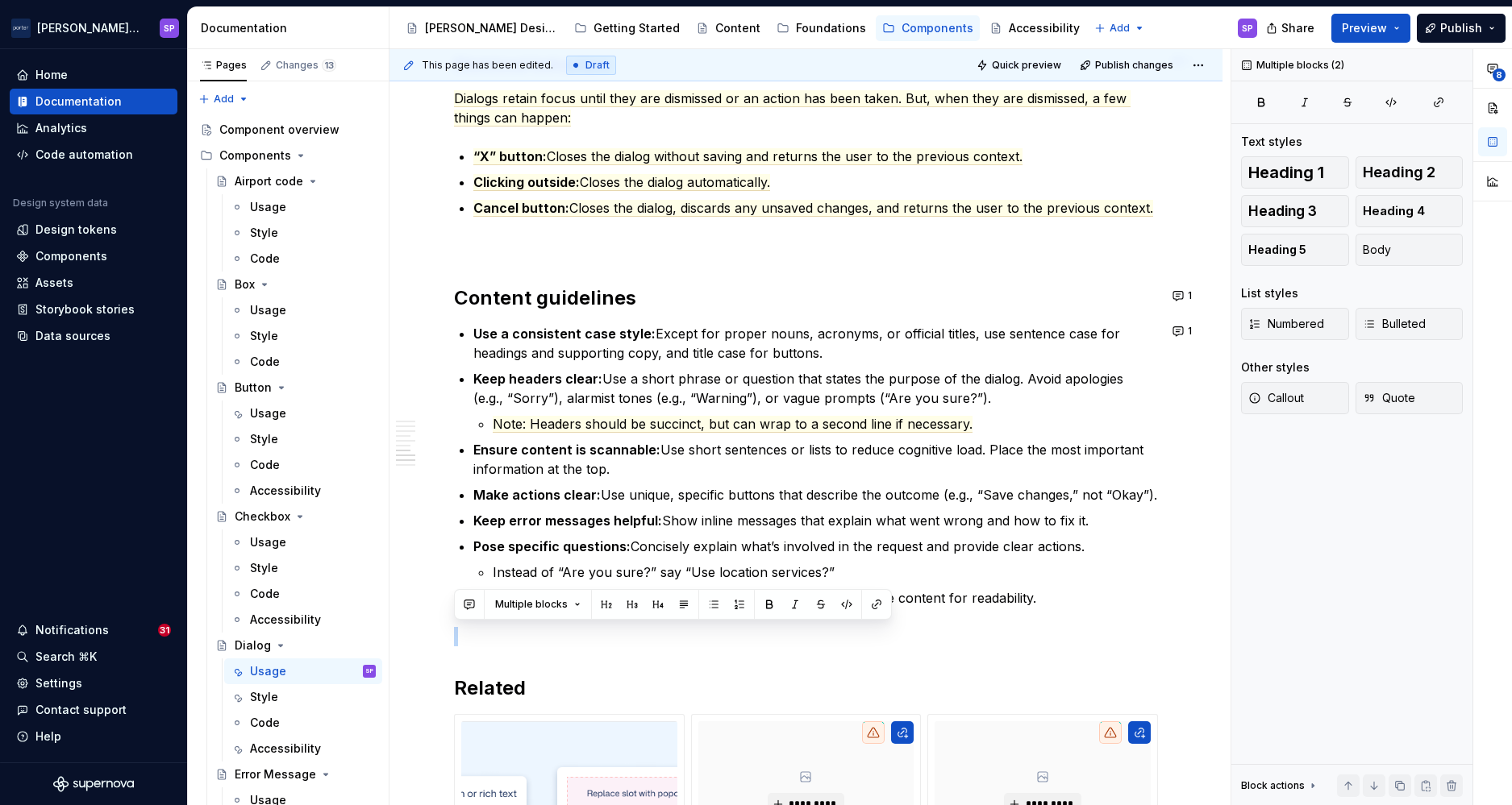
click at [776, 611] on button "button" at bounding box center [769, 604] width 22 height 22
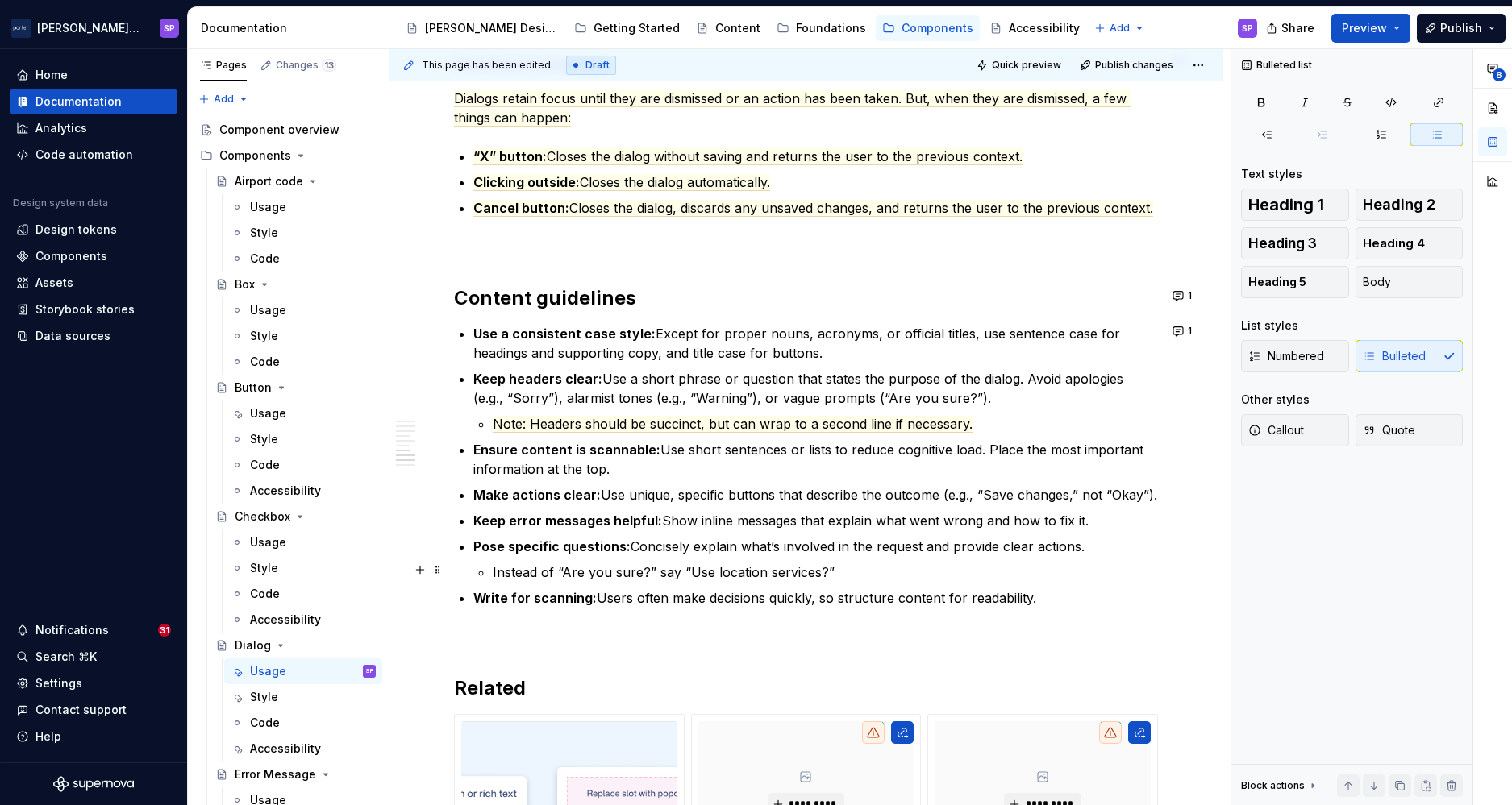
click at [919, 577] on p "Instead of “Are you sure?” say “Use location services?”" at bounding box center [825, 572] width 665 height 19
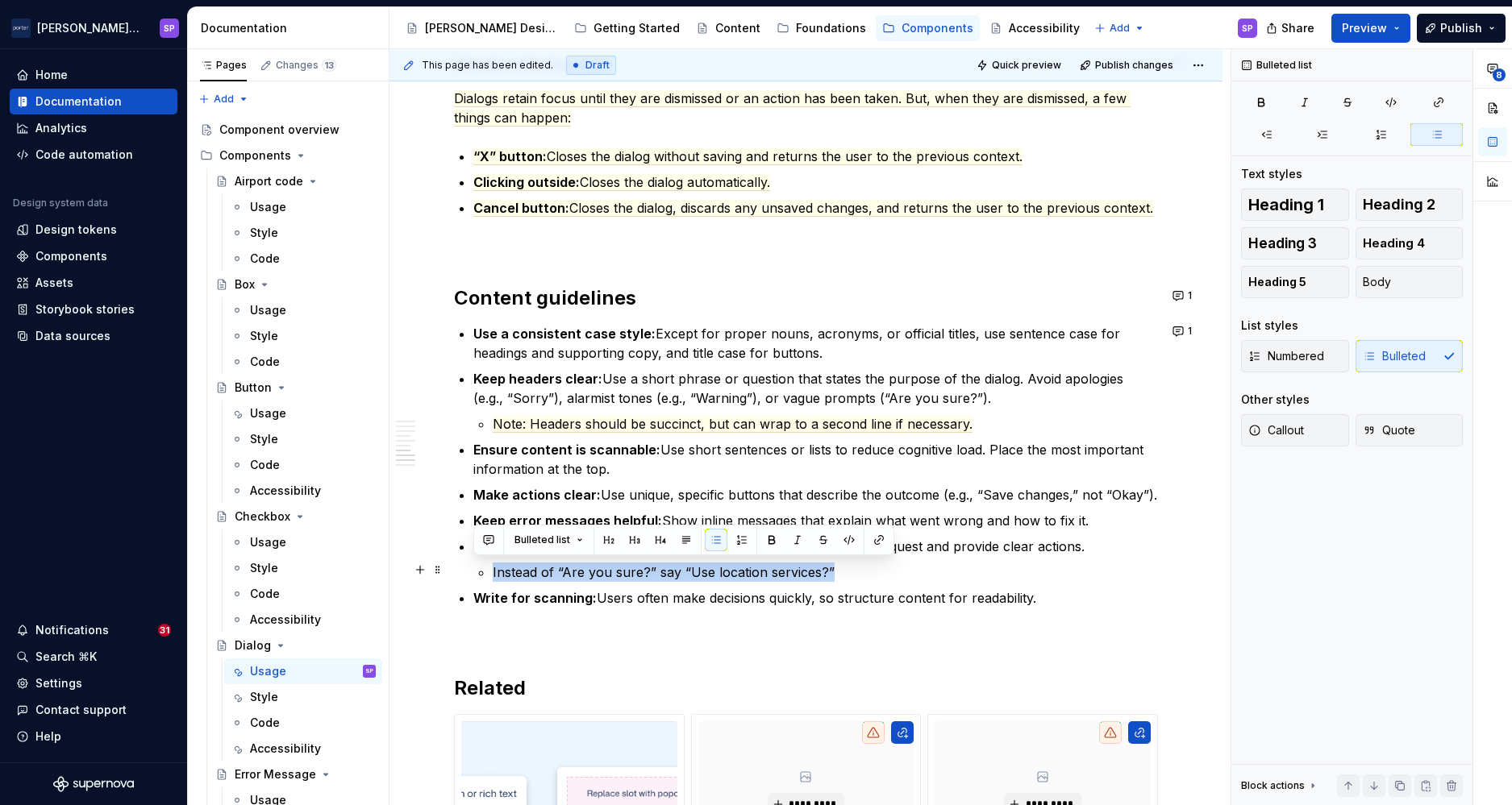
click at [919, 577] on p "Instead of “Are you sure?” say “Use location services?”" at bounding box center [825, 572] width 665 height 19
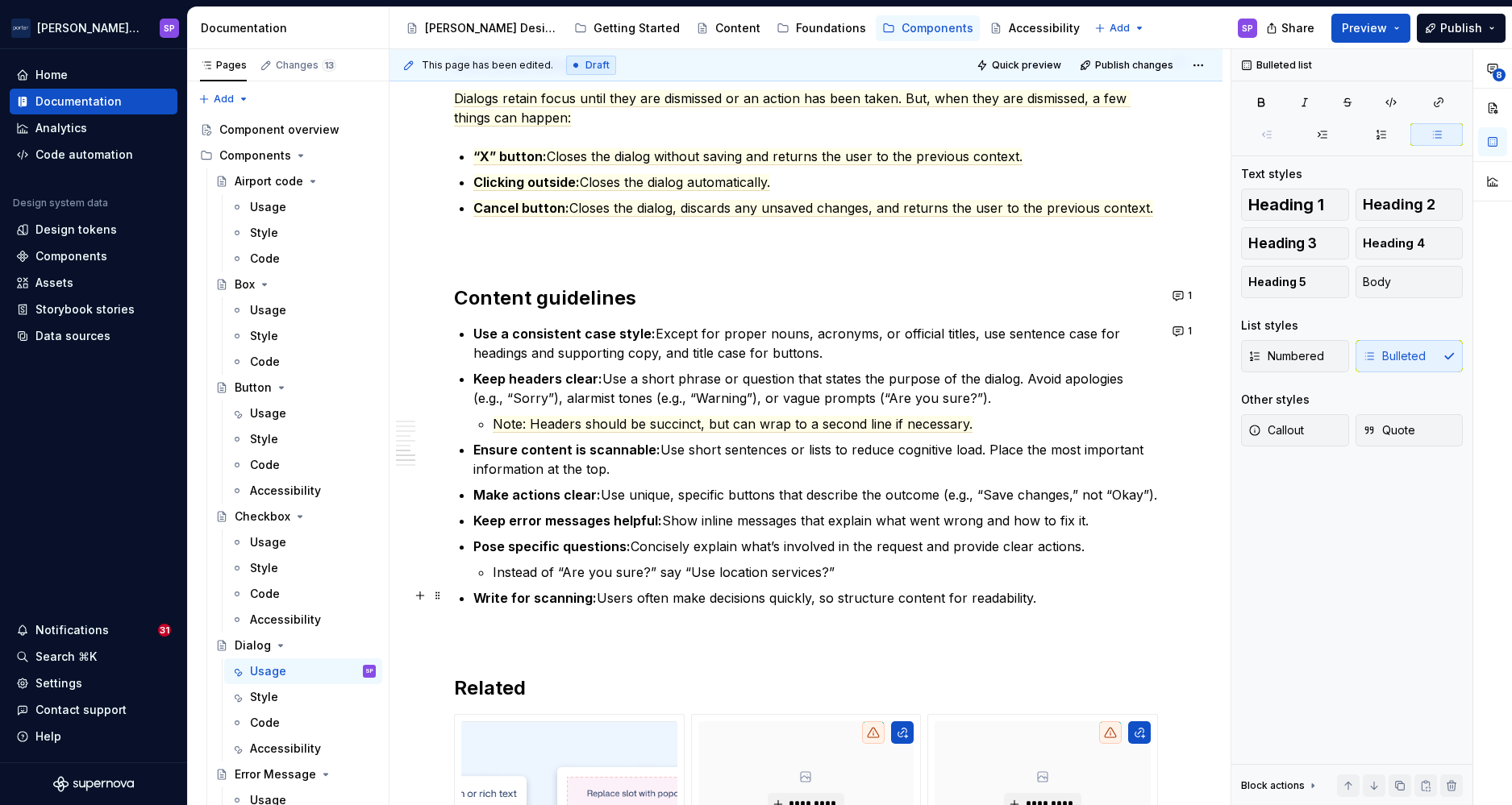
click at [905, 588] on p "Write for scanning: Users often make decisions quickly, so structure content fo…" at bounding box center [816, 597] width 685 height 19
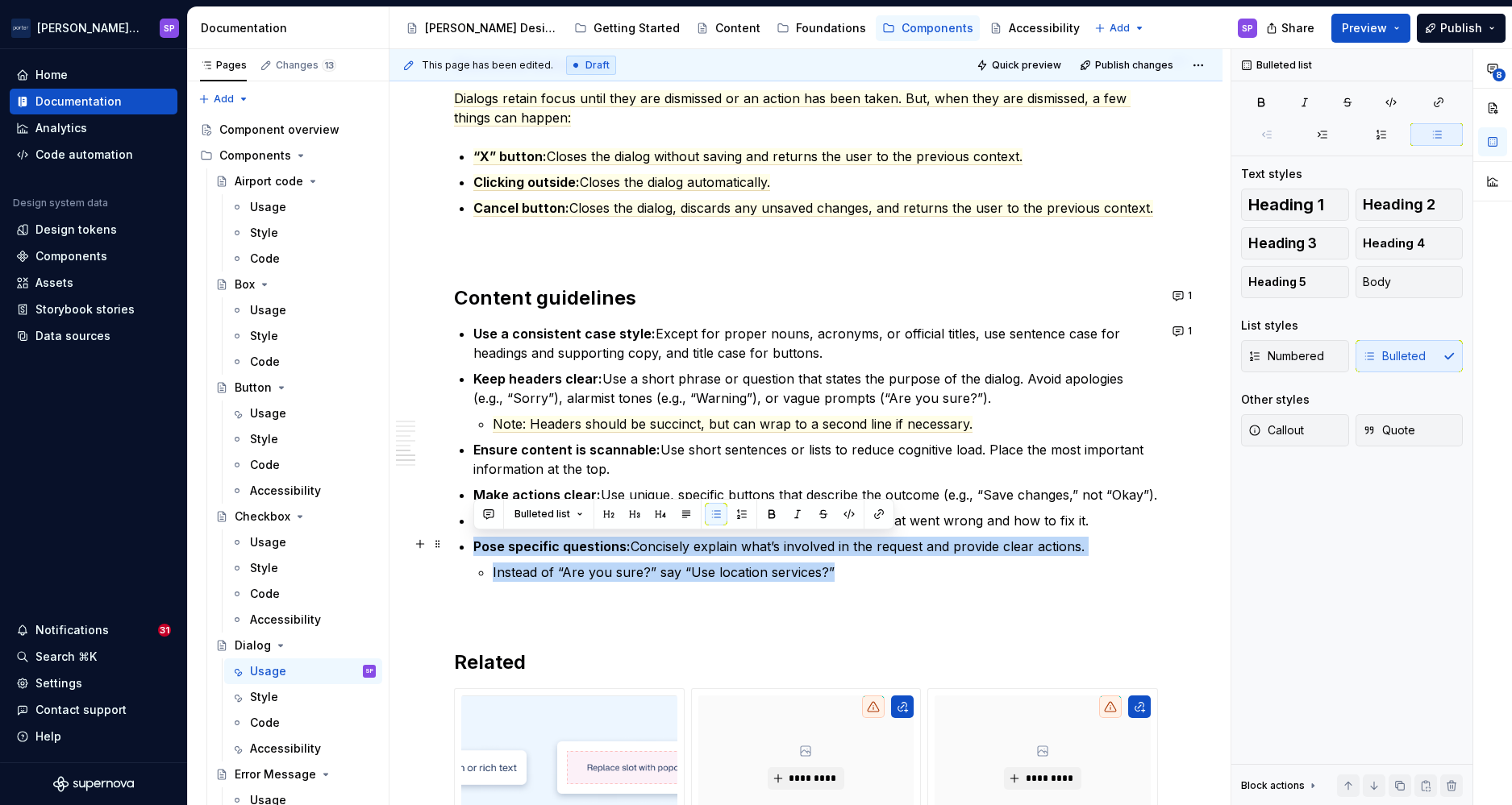
drag, startPoint x: 879, startPoint y: 572, endPoint x: 424, endPoint y: 530, distance: 456.9
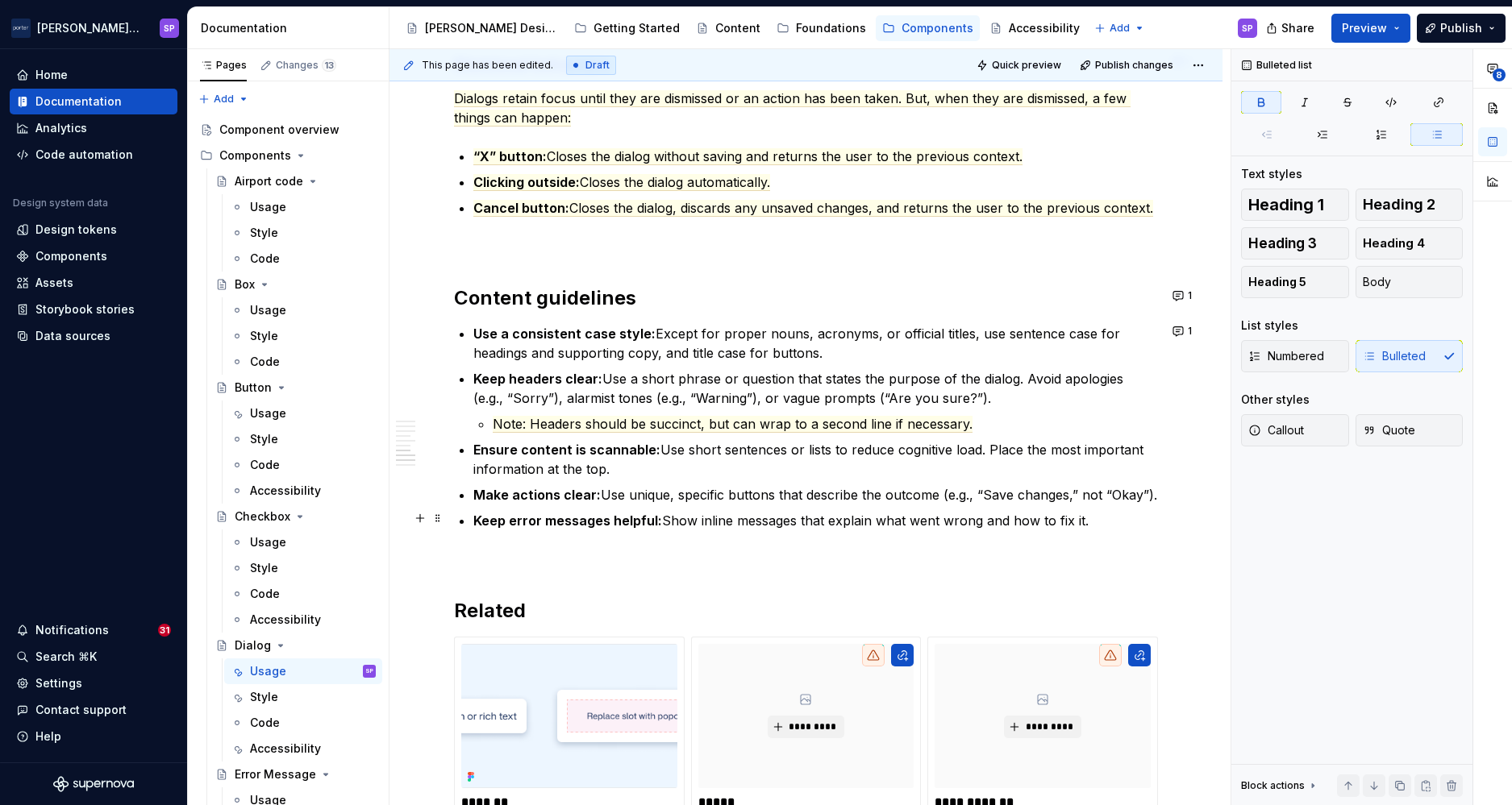
click at [633, 504] on ul "Use a consistent case style: Except for proper nouns, acronyms, or official tit…" at bounding box center [816, 427] width 685 height 206
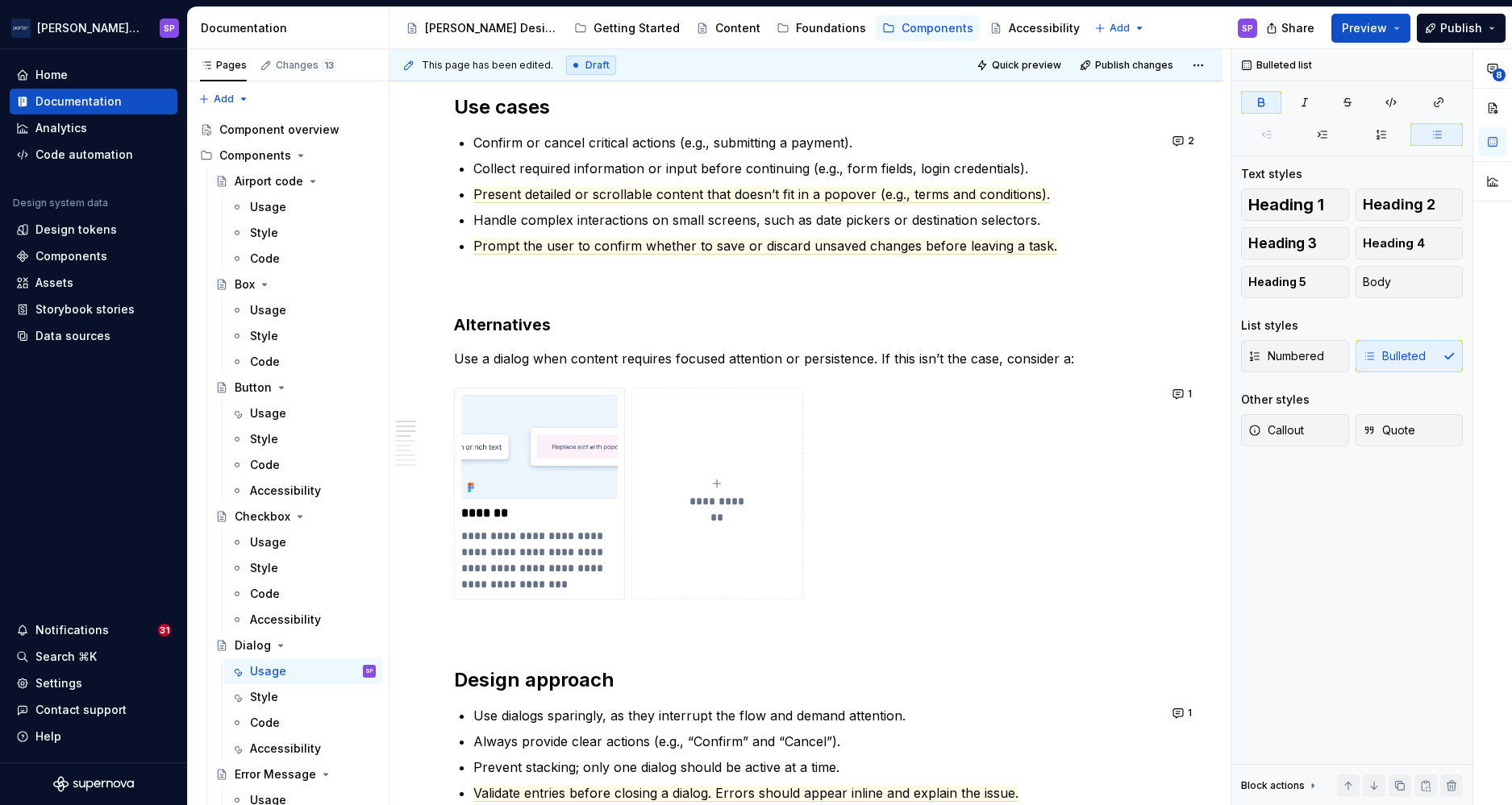
scroll to position [0, 0]
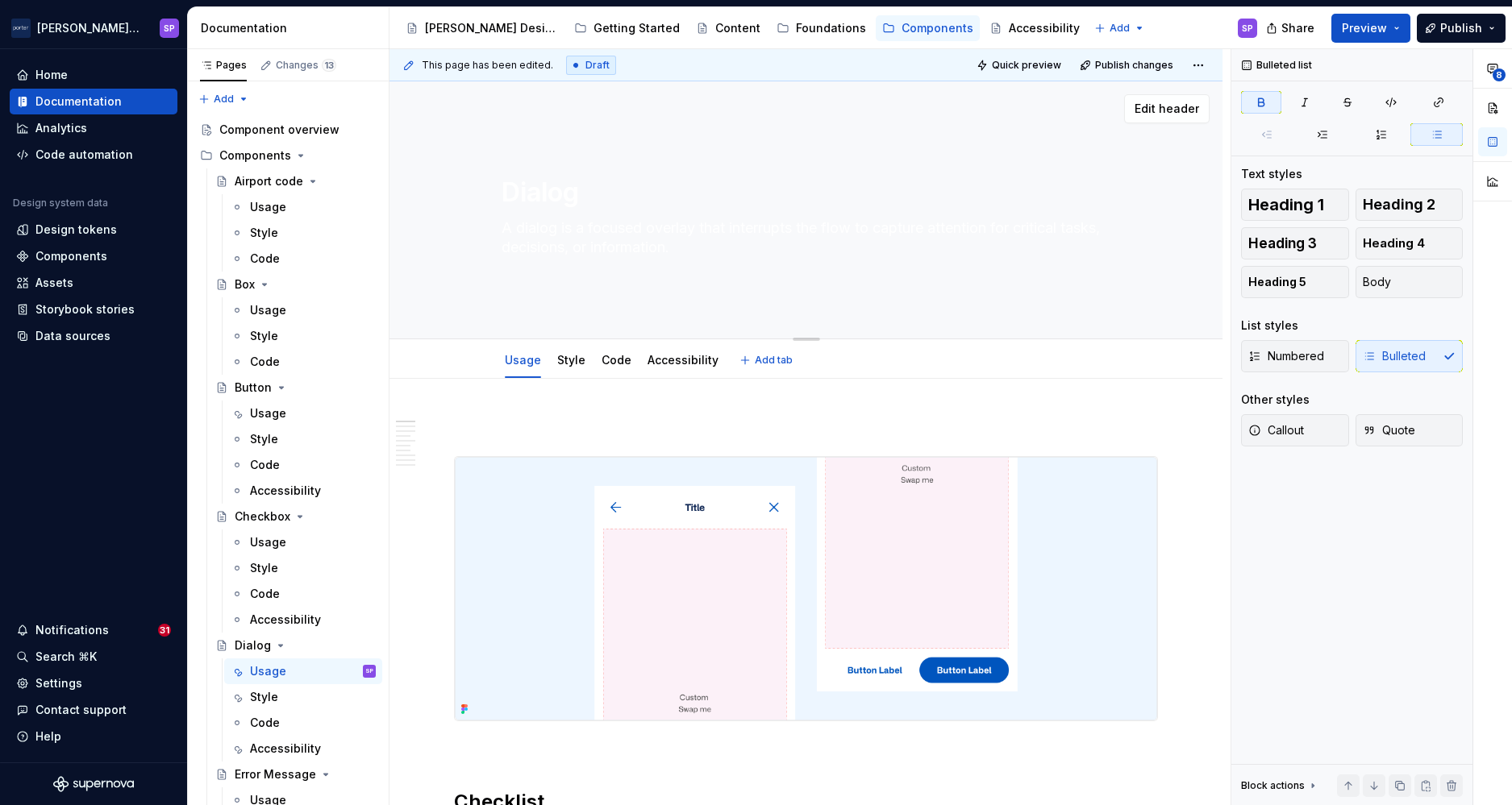
click at [655, 243] on textarea "A dialog is a focused overlay that interrupts the flow to capture attention for…" at bounding box center [804, 238] width 610 height 45
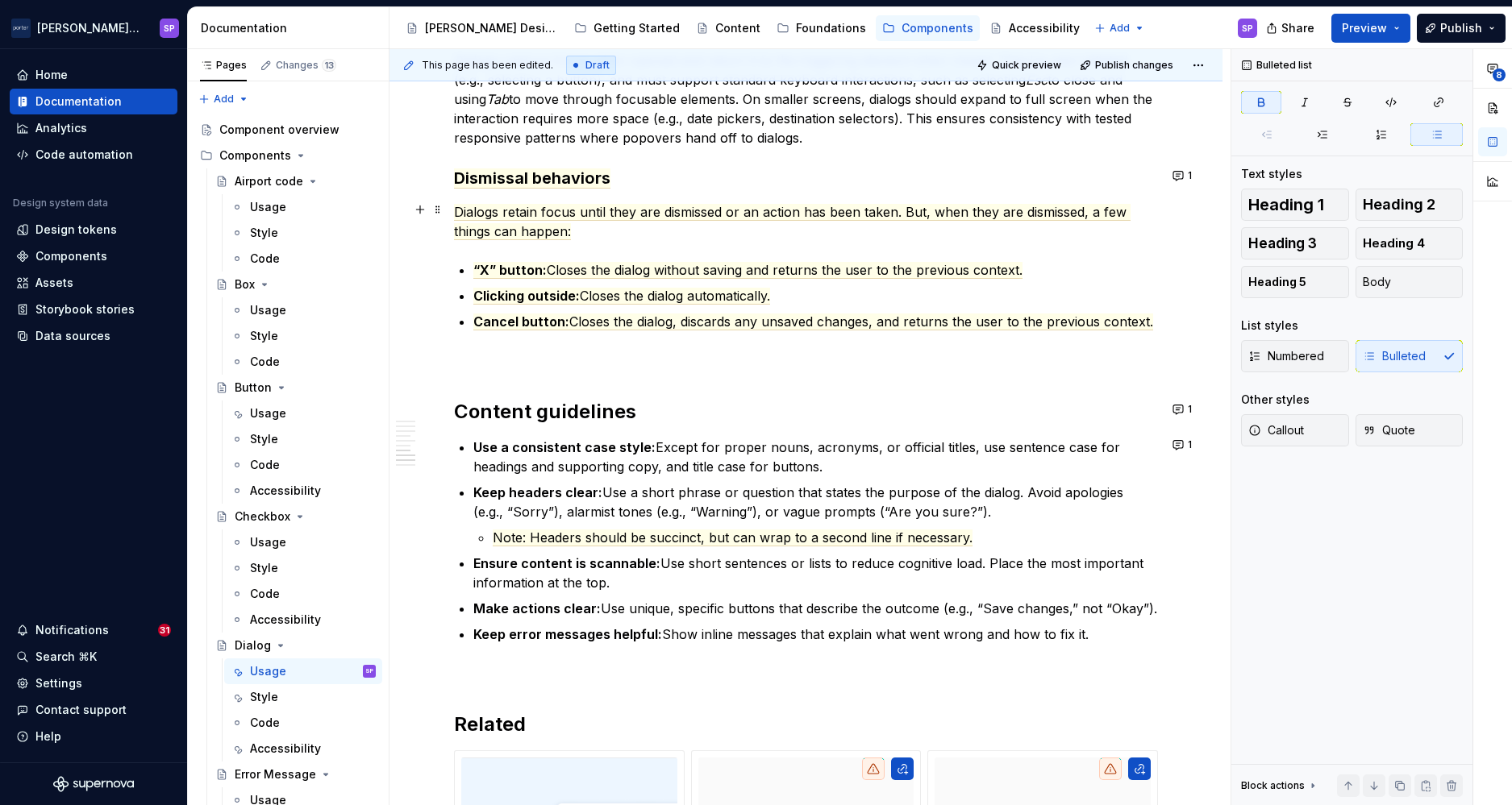
scroll to position [2186, 0]
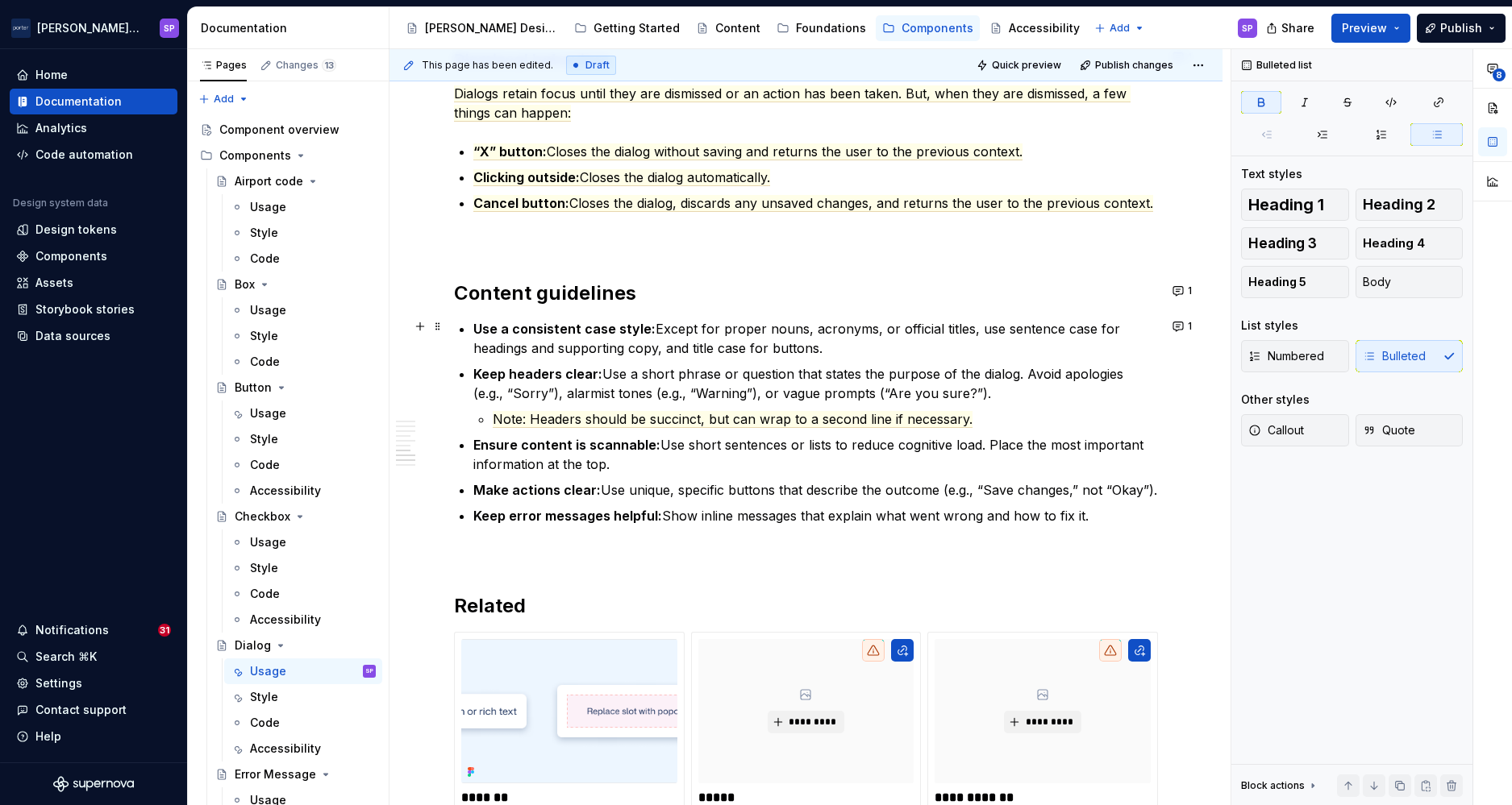
click at [515, 326] on strong "Use a consistent case style:" at bounding box center [564, 328] width 182 height 16
click at [615, 331] on strong "Use consistent case style:" at bounding box center [559, 328] width 171 height 16
click at [589, 344] on p "Use consistent case: Except for proper nouns, acronyms, or official titles, use…" at bounding box center [816, 338] width 685 height 39
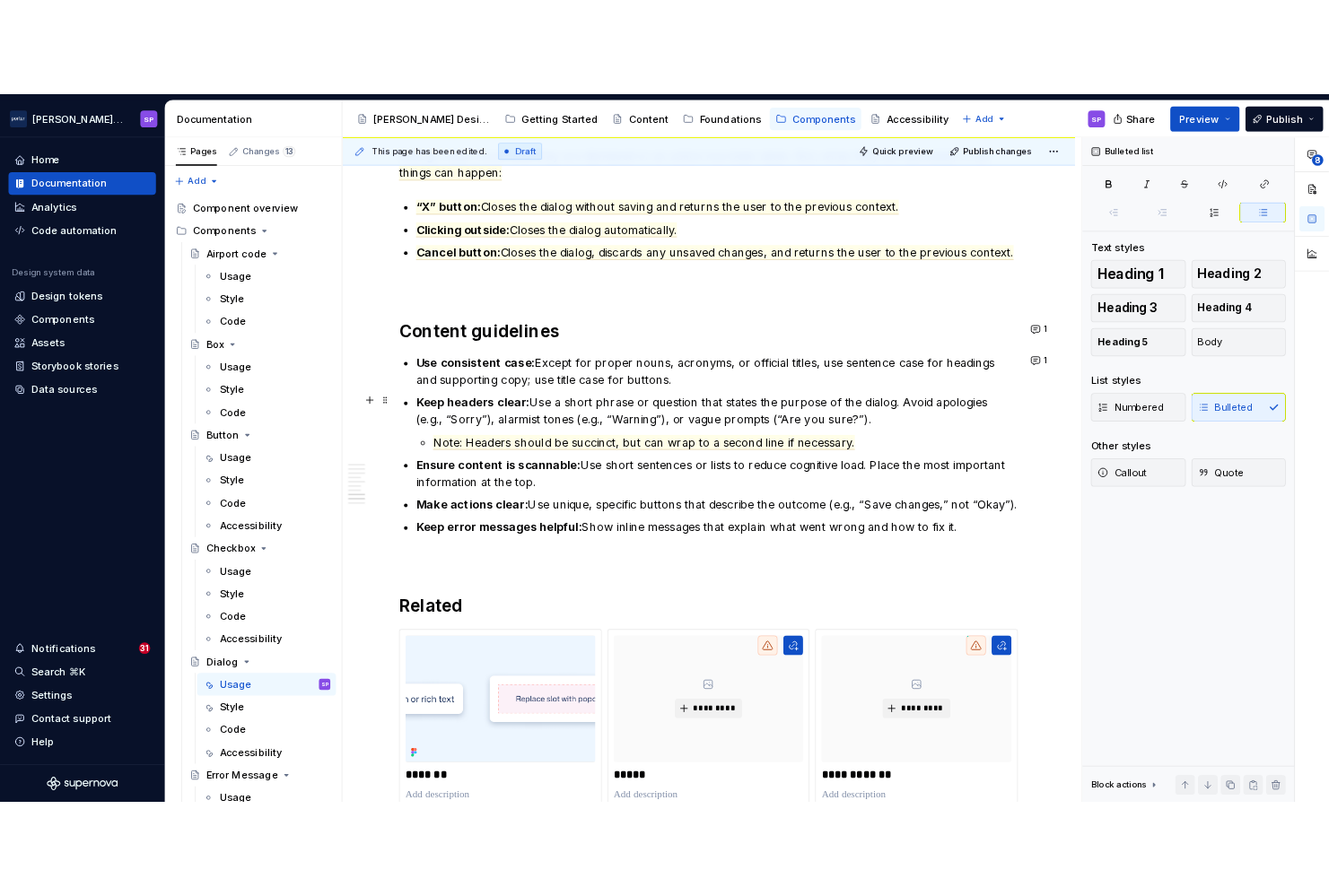
scroll to position [2460, 0]
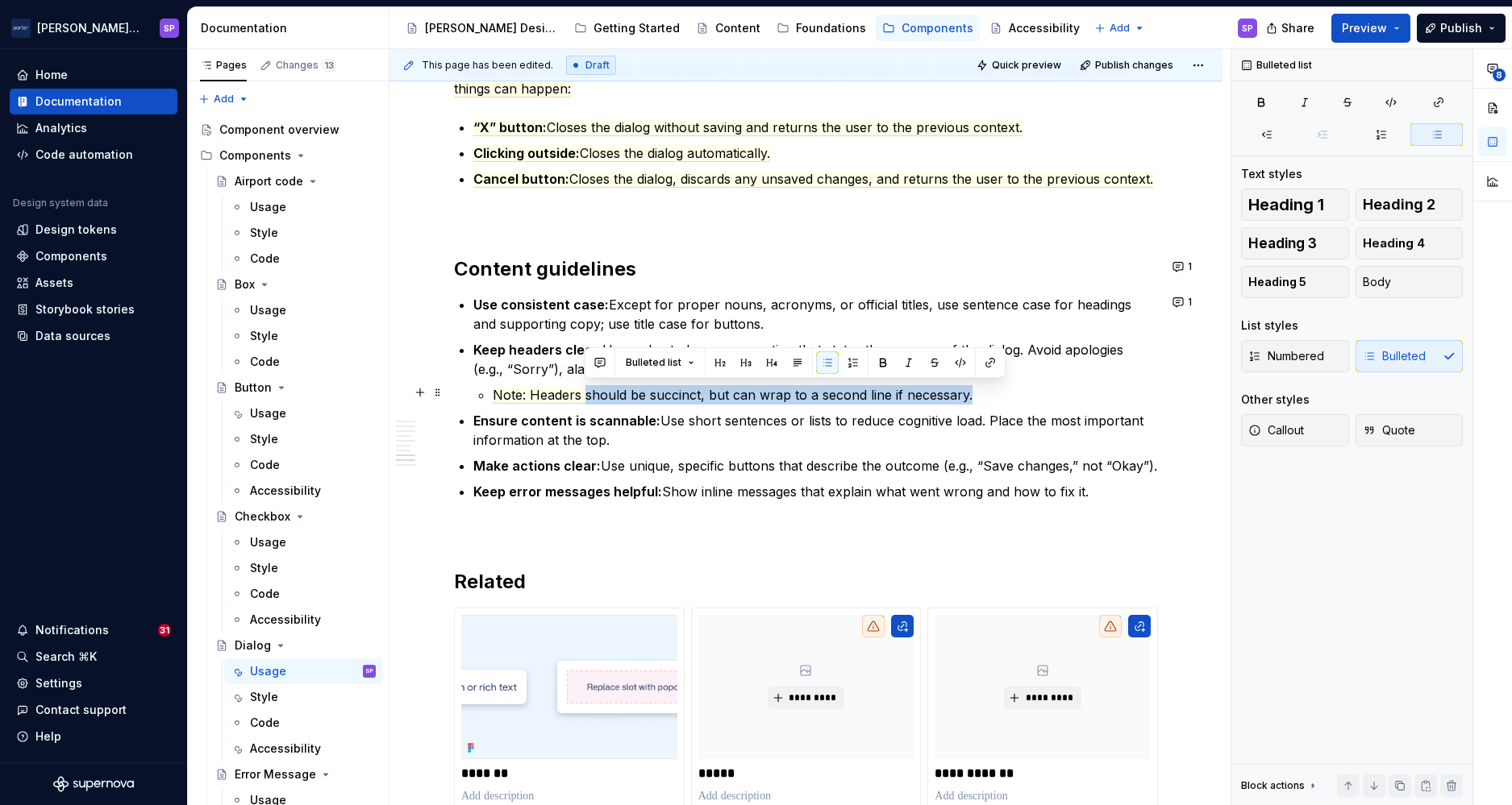
drag, startPoint x: 584, startPoint y: 396, endPoint x: 974, endPoint y: 393, distance: 390.0
click at [974, 393] on p "Note: Headers should be succinct, but can wrap to a second line if necessary." at bounding box center [825, 395] width 665 height 19
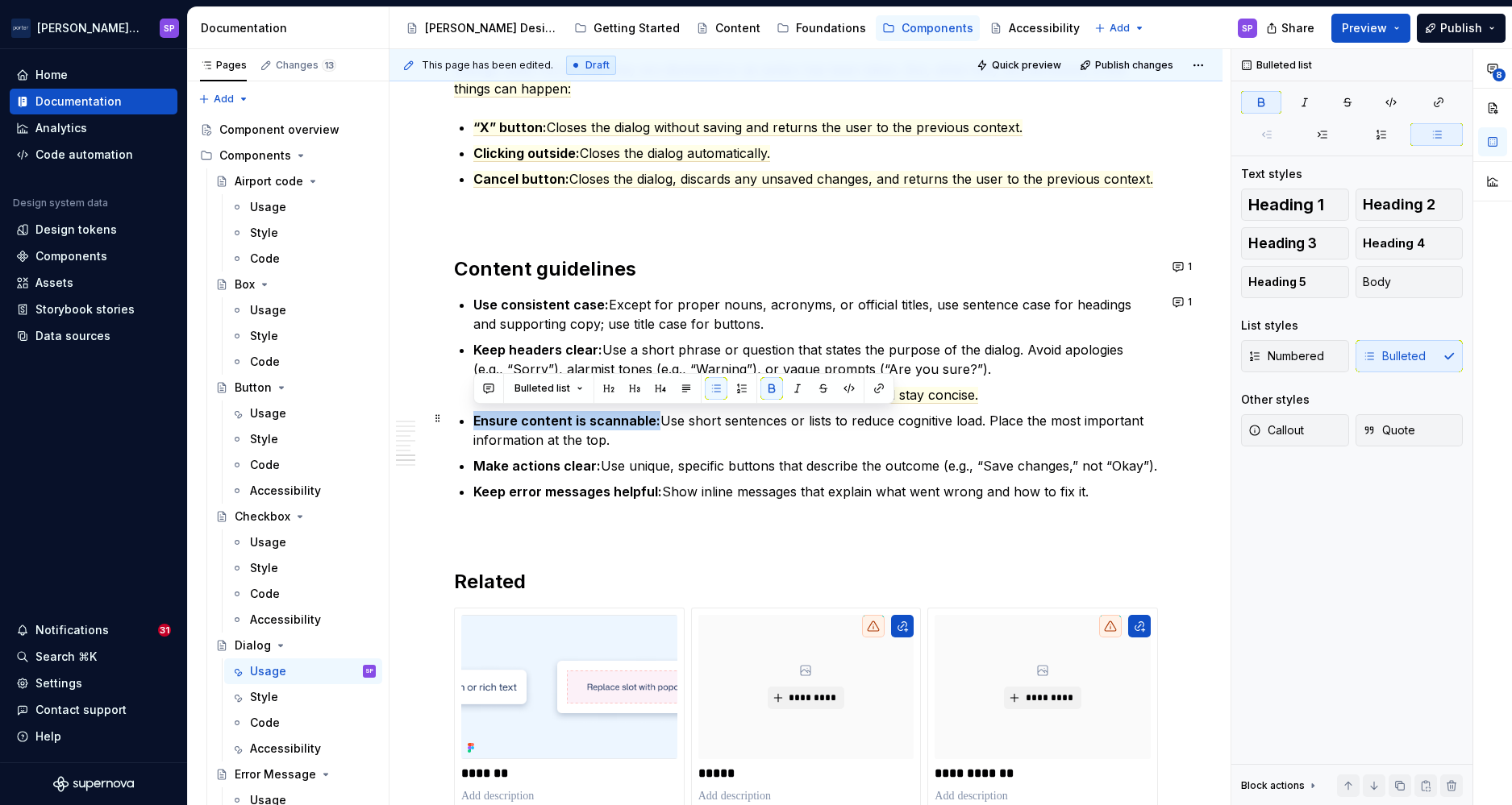
drag, startPoint x: 653, startPoint y: 415, endPoint x: 456, endPoint y: 419, distance: 197.0
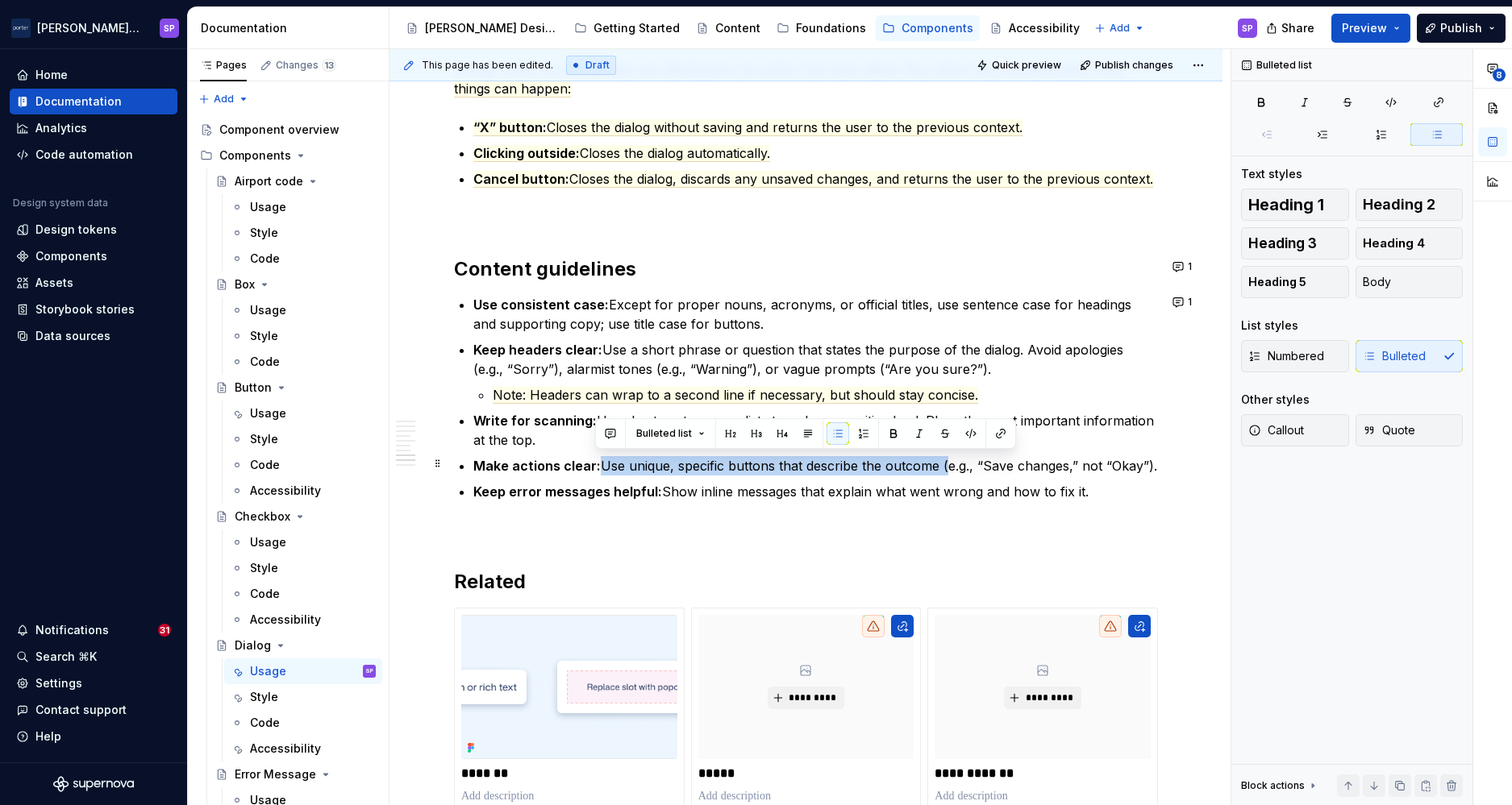
drag, startPoint x: 595, startPoint y: 463, endPoint x: 938, endPoint y: 464, distance: 343.0
click at [938, 464] on p "Make actions clear: Use unique, specific buttons that describe the outcome (e.g…" at bounding box center [816, 465] width 685 height 19
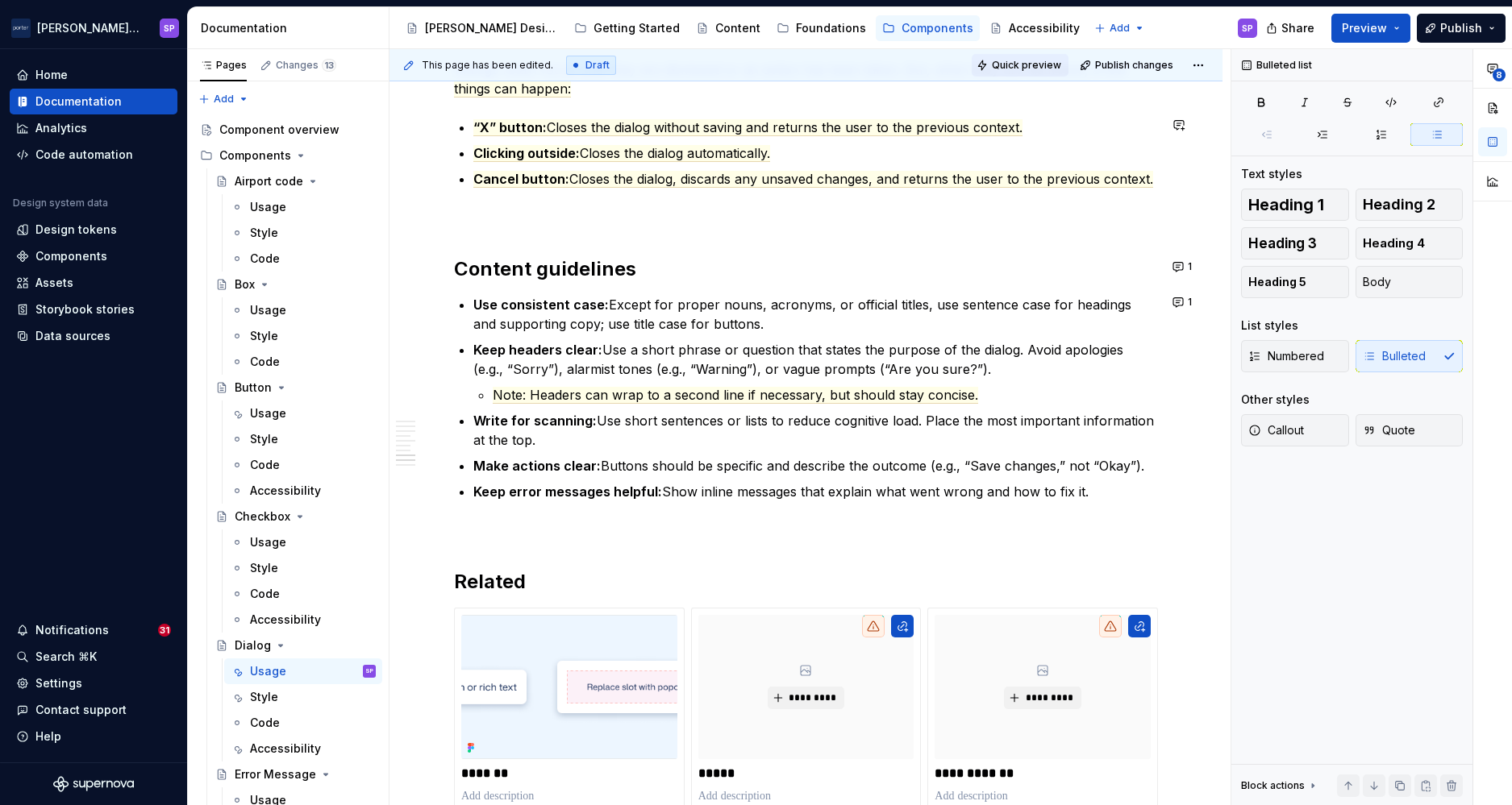
click at [986, 54] on button "Quick preview" at bounding box center [1020, 65] width 96 height 22
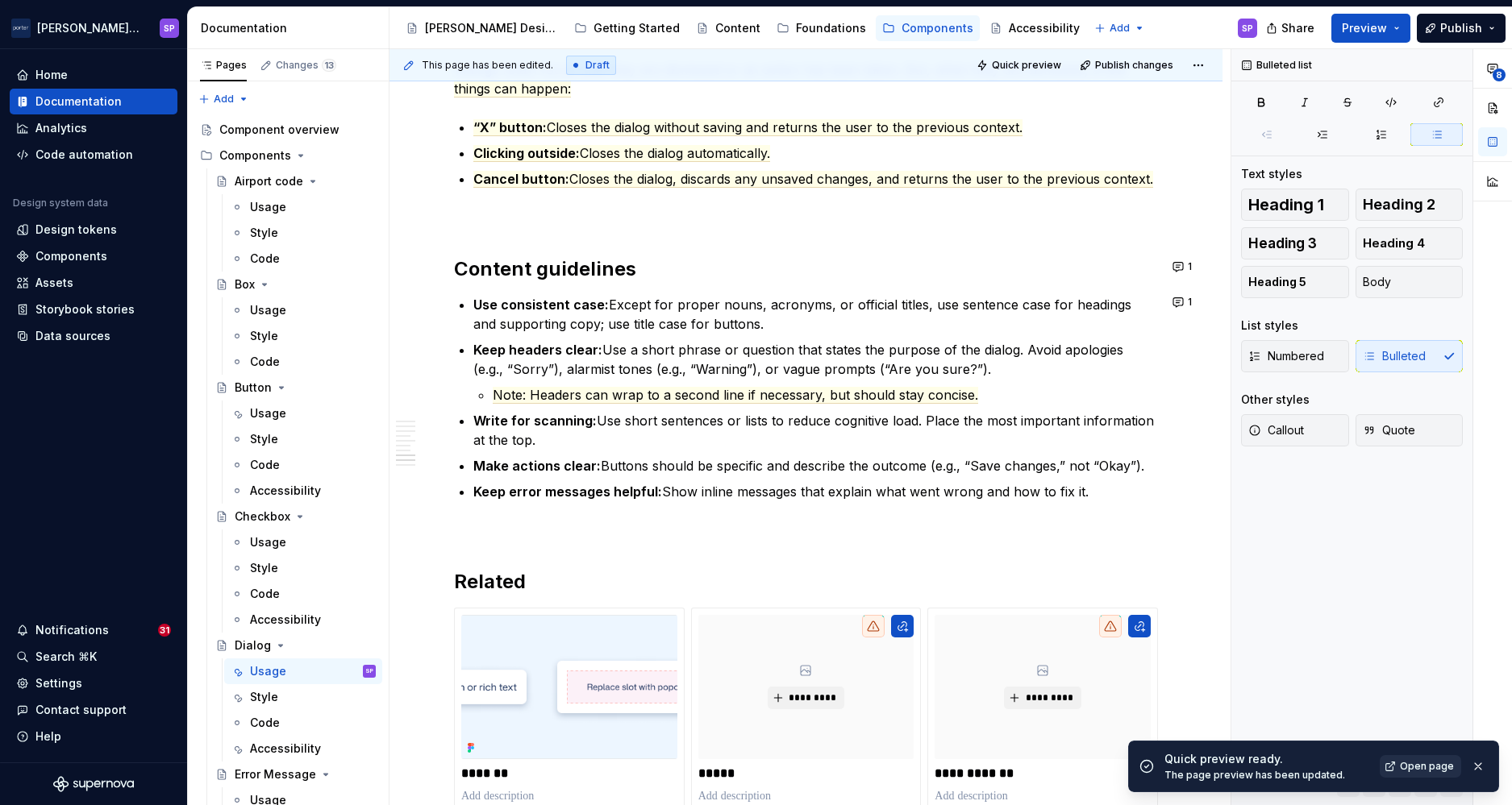
click at [1408, 760] on span "Open page" at bounding box center [1426, 767] width 54 height 13
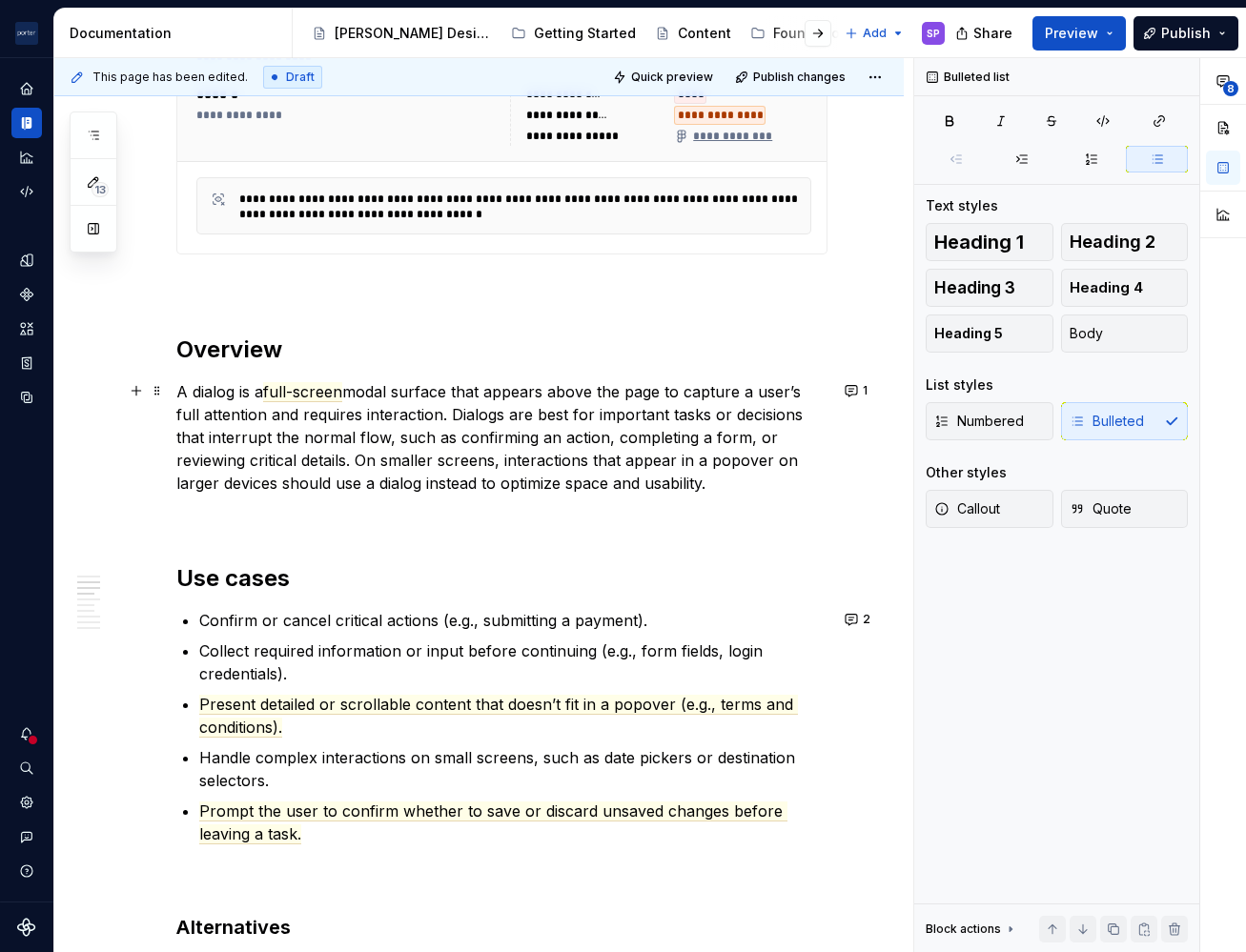
scroll to position [0, 0]
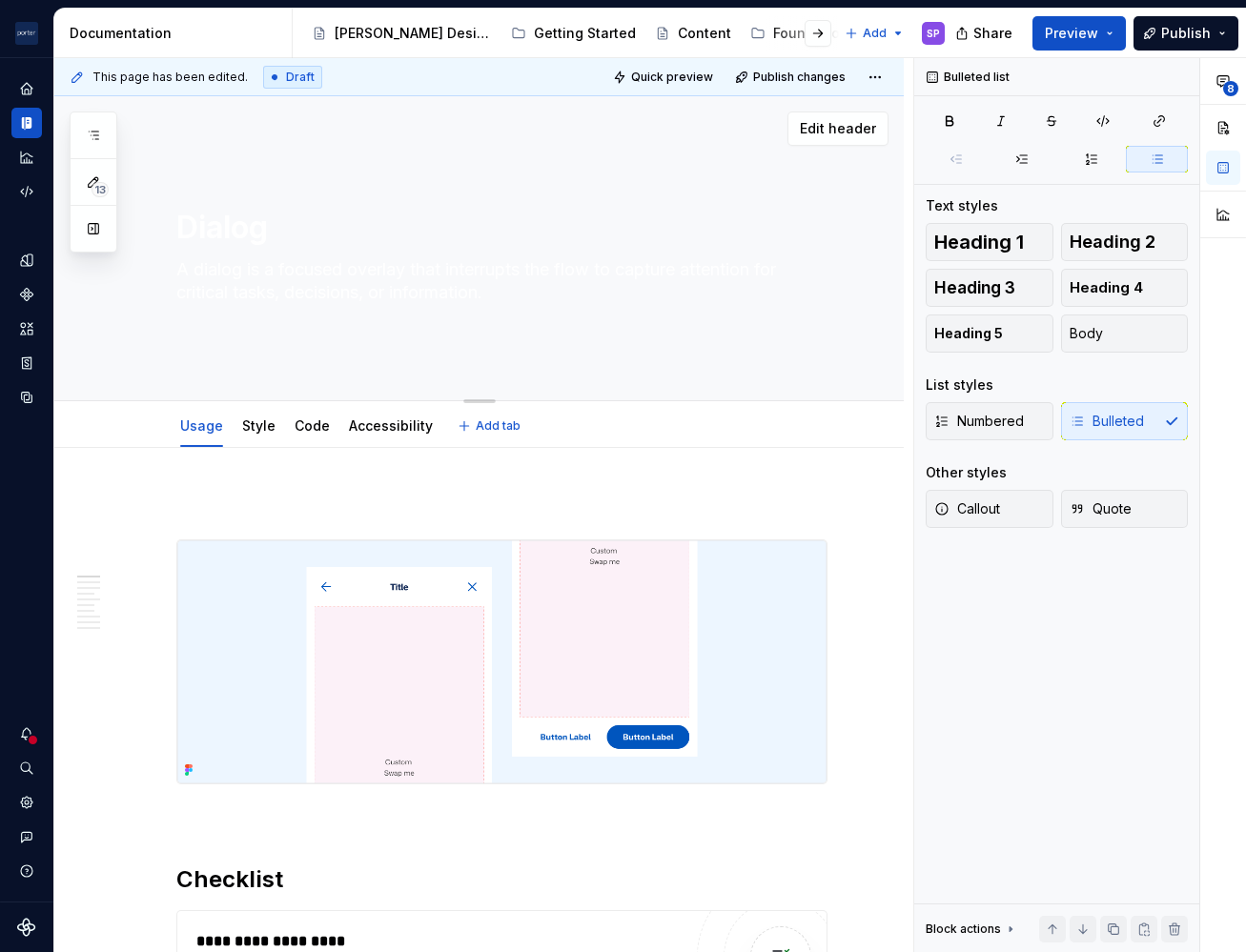
click at [394, 287] on textarea "A dialog is a focused overlay that interrupts the flow to capture attention for…" at bounding box center [498, 281] width 651 height 53
type textarea "*"
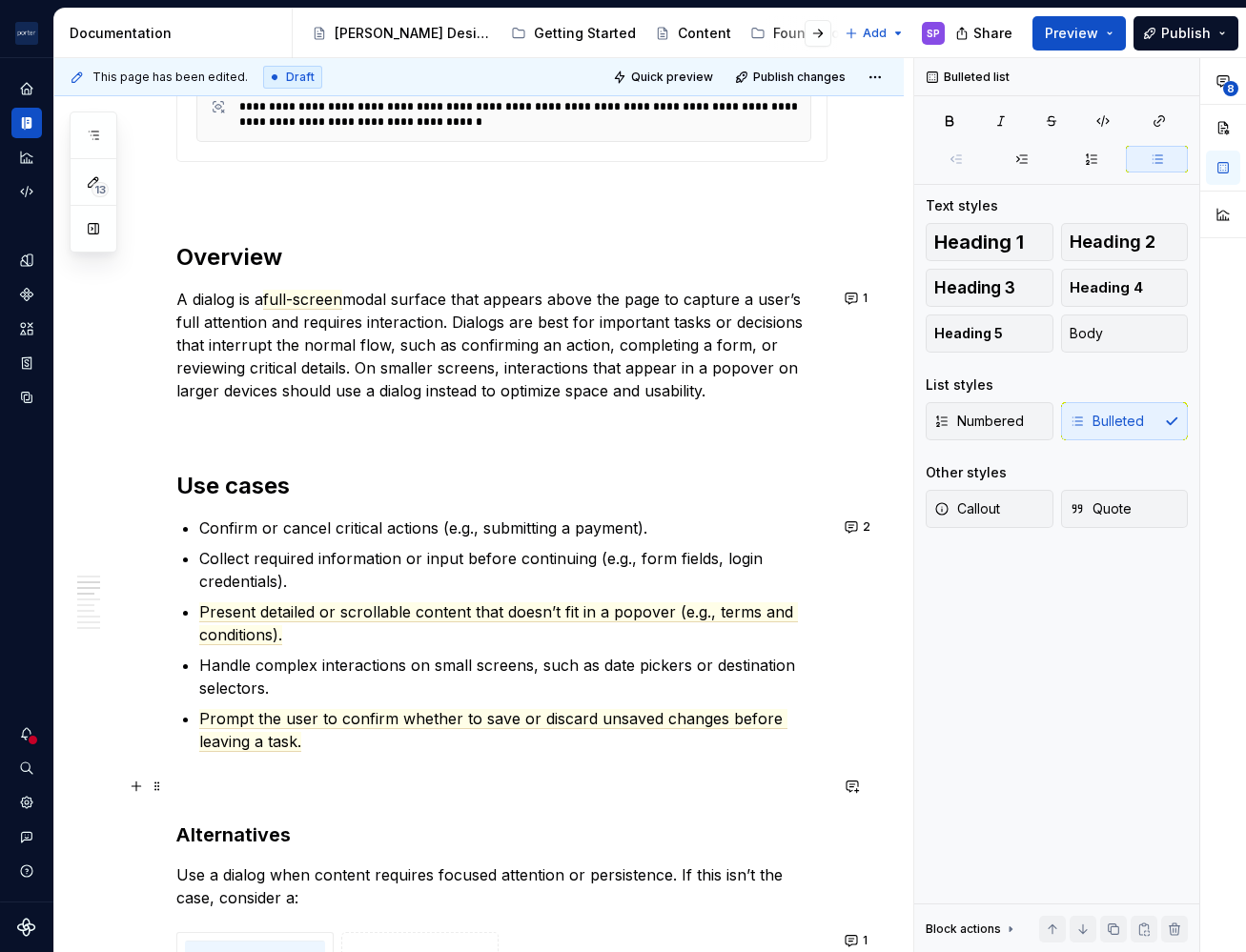
scroll to position [1040, 0]
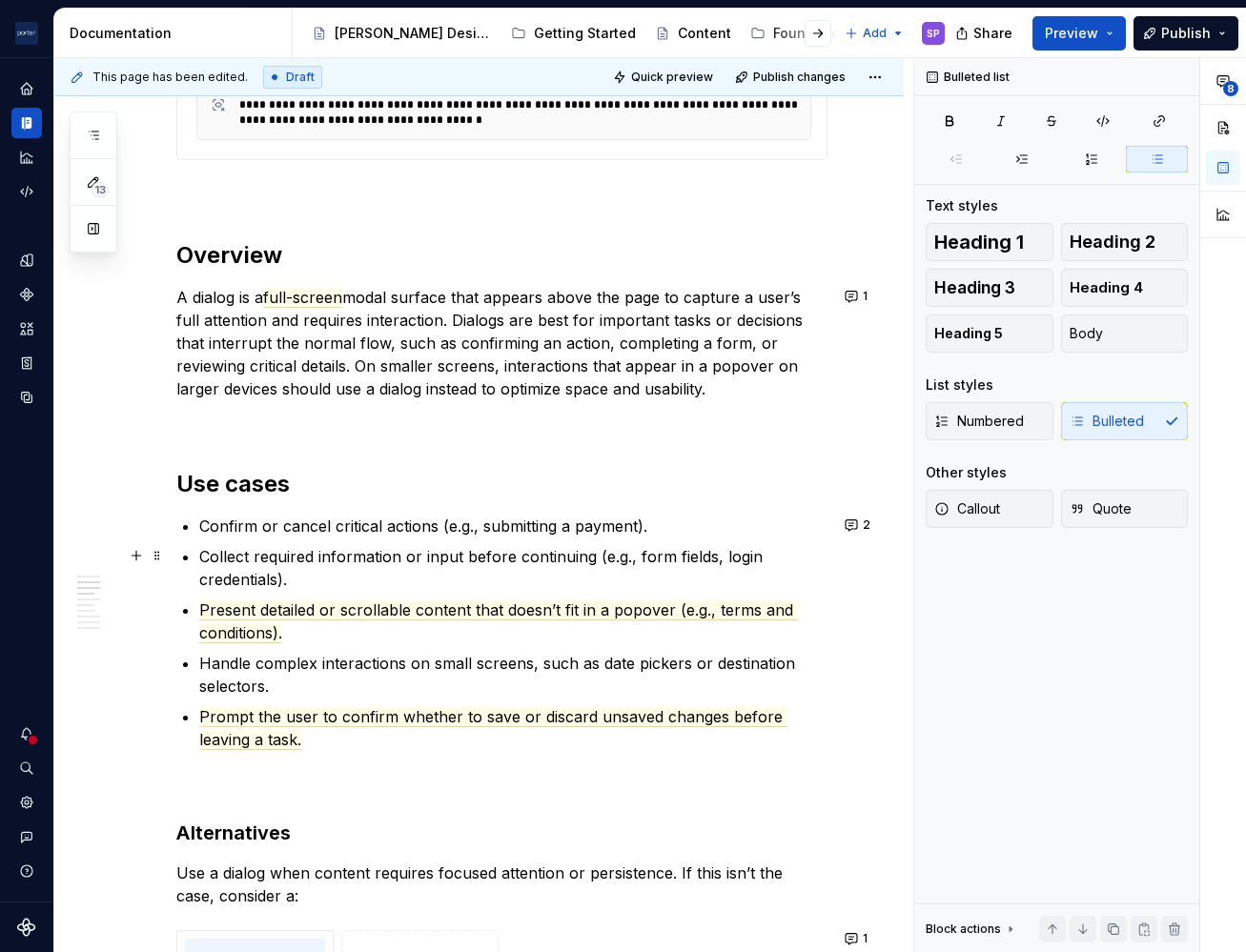
click at [414, 561] on p "Collect required information or input before continuing (e.g., form fields, log…" at bounding box center [513, 568] width 628 height 46
click at [403, 607] on span "Present detailed or scrollable content that doesn’t fit in a popover (e.g., ter…" at bounding box center [498, 622] width 598 height 43
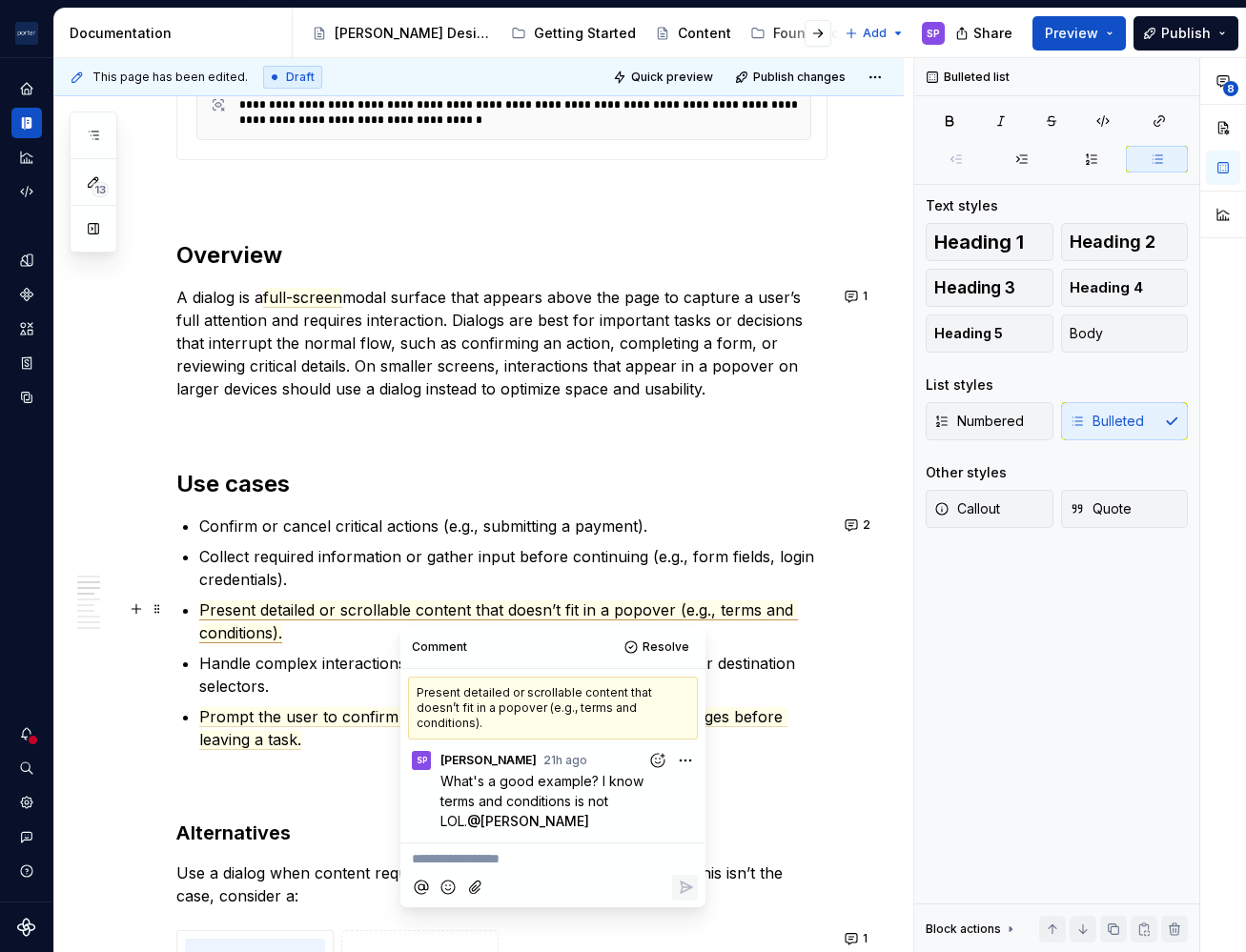
click at [456, 615] on span "Present detailed or scrollable content that doesn’t fit in a popover (e.g., ter…" at bounding box center [498, 622] width 598 height 43
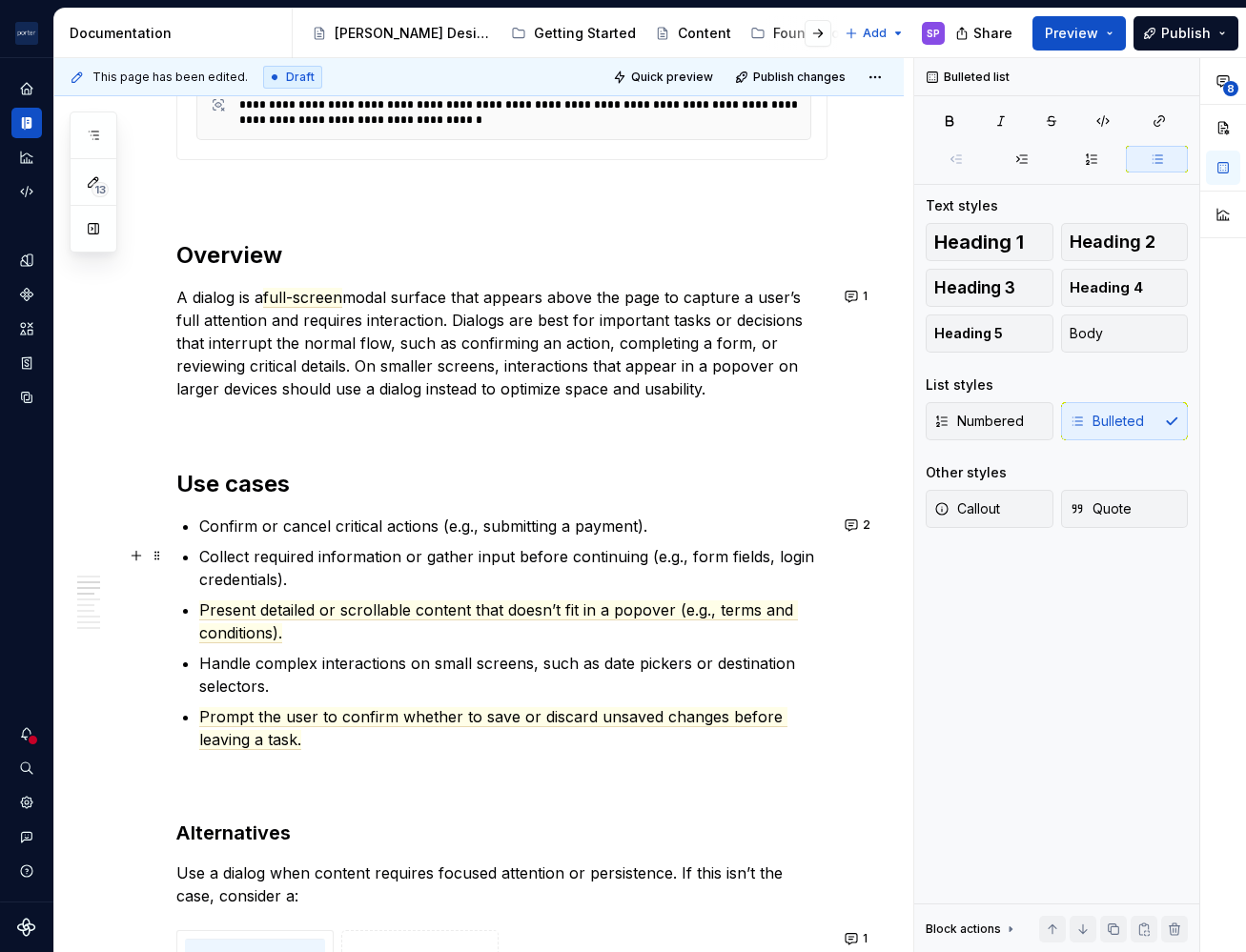
click at [312, 585] on p "Collect required information or gather input before continuing (e.g., form fiel…" at bounding box center [513, 568] width 628 height 46
click at [444, 711] on span "Prompt the user to confirm whether to save or discard unsaved changes before le…" at bounding box center [493, 729] width 589 height 43
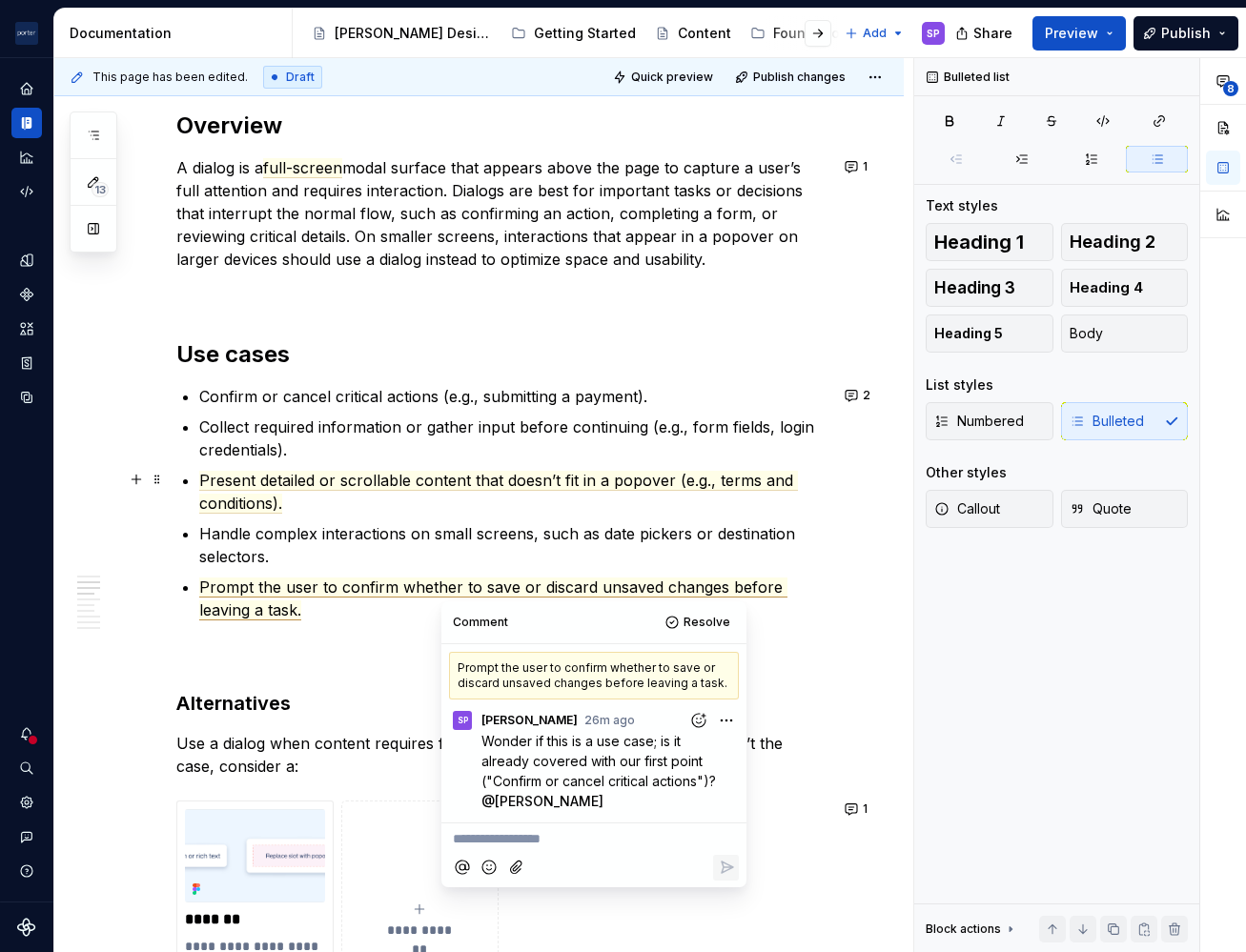
scroll to position [1440, 0]
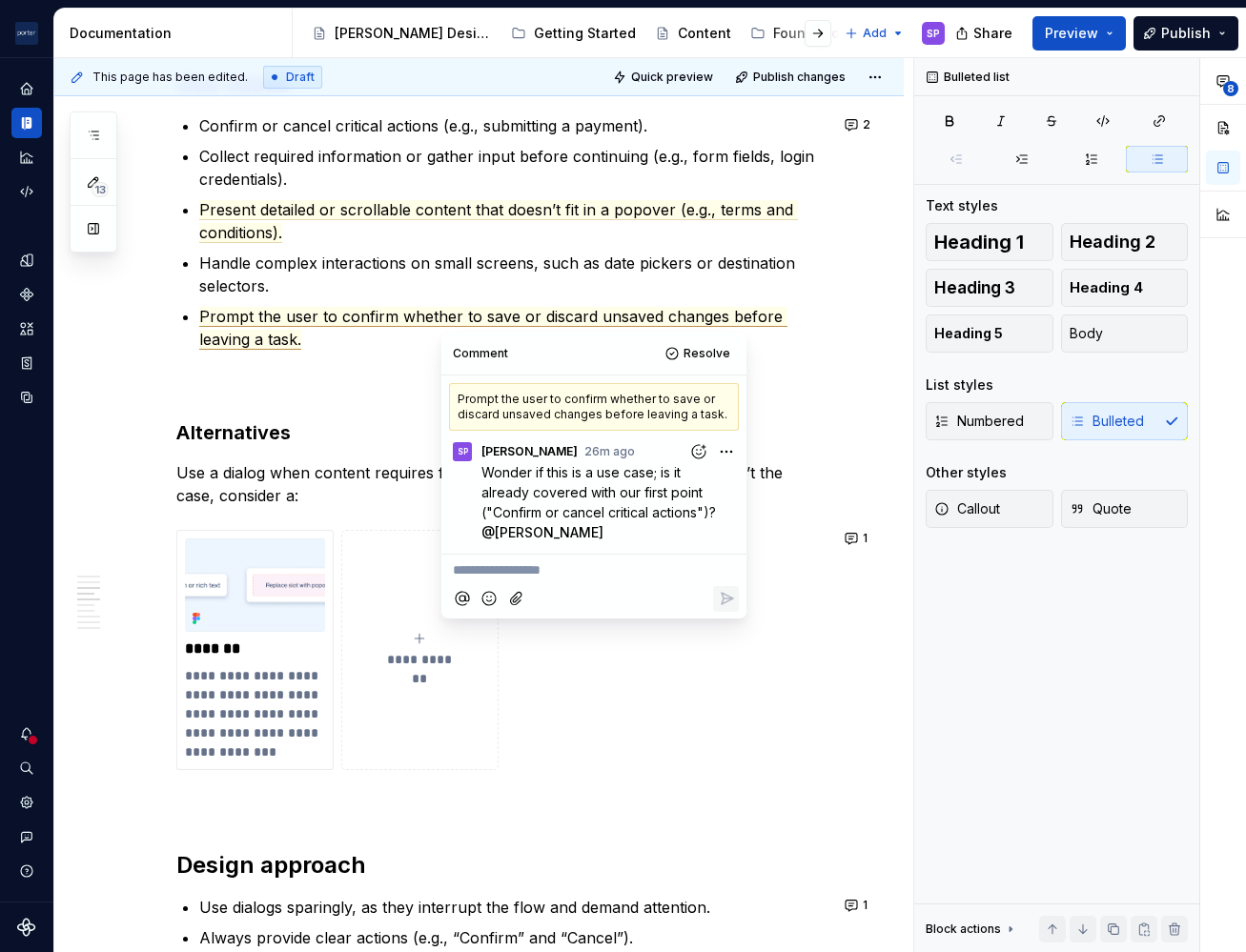
click at [265, 416] on div "**********" at bounding box center [501, 861] width 651 height 3613
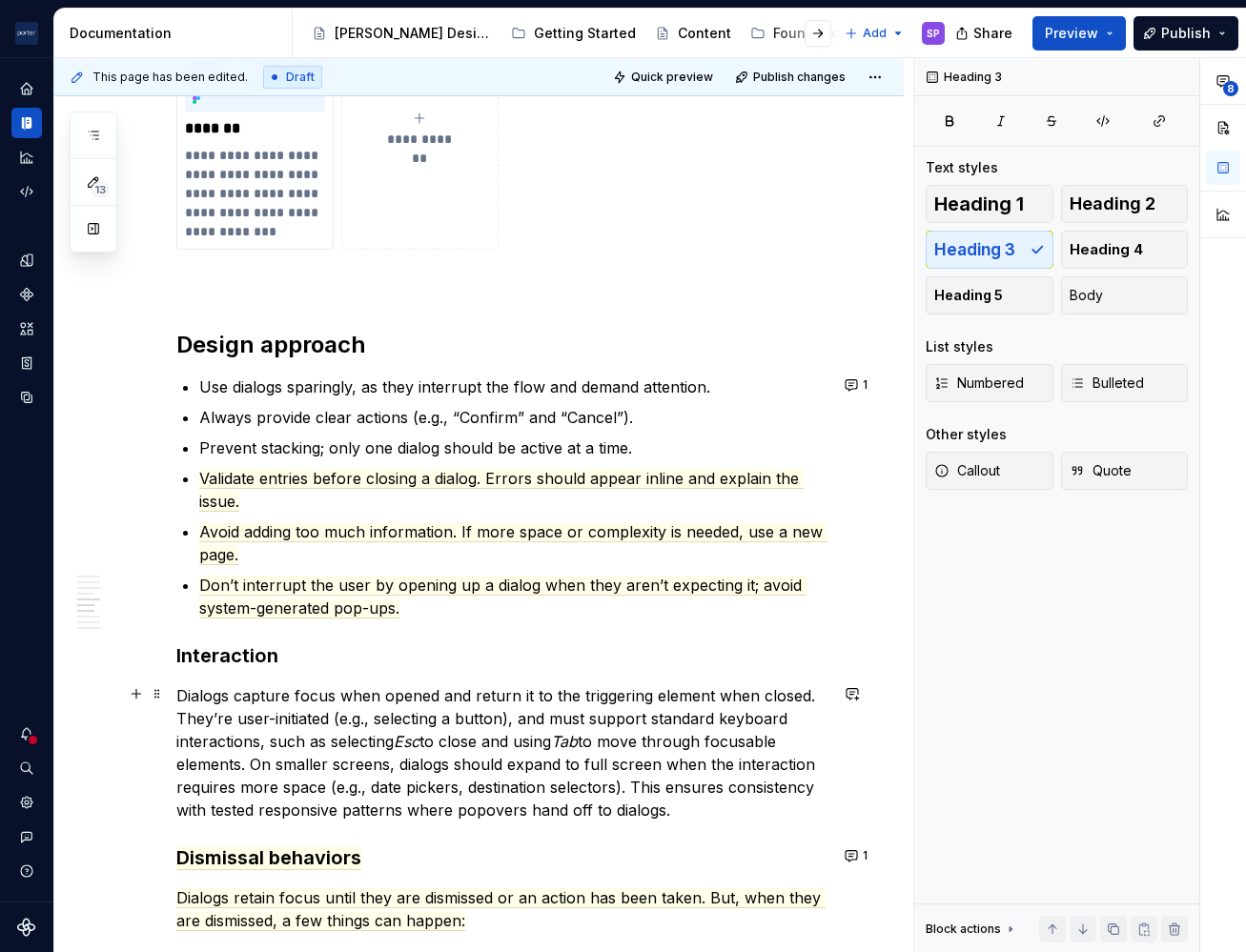
scroll to position [2175, 0]
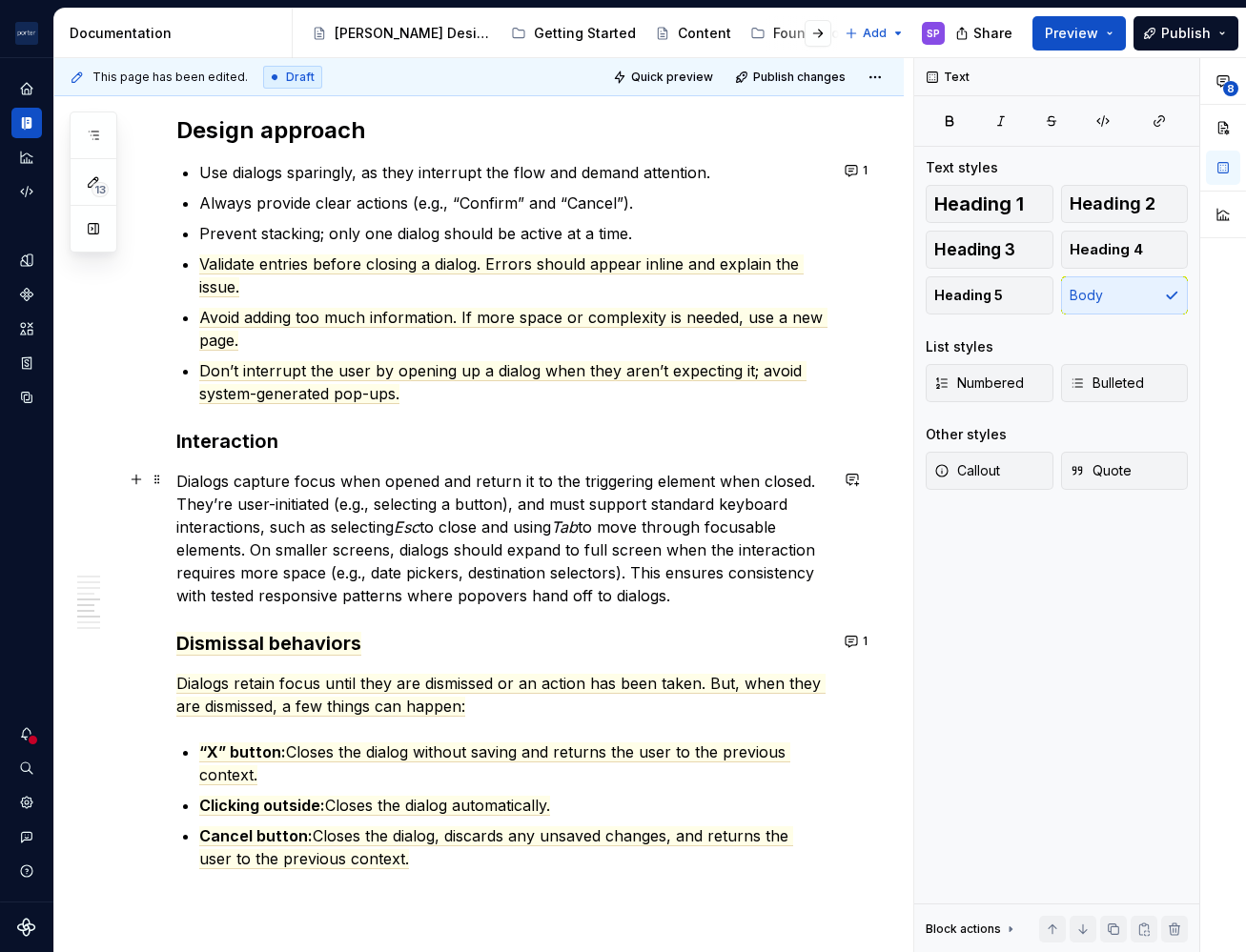
click at [394, 524] on p "Dialogs capture focus when opened and return it to the triggering element when …" at bounding box center [501, 538] width 651 height 138
drag, startPoint x: 278, startPoint y: 532, endPoint x: 402, endPoint y: 532, distance: 124.0
click at [402, 532] on p "Dialogs capture focus when opened and return it to the triggering element when …" at bounding box center [501, 538] width 651 height 138
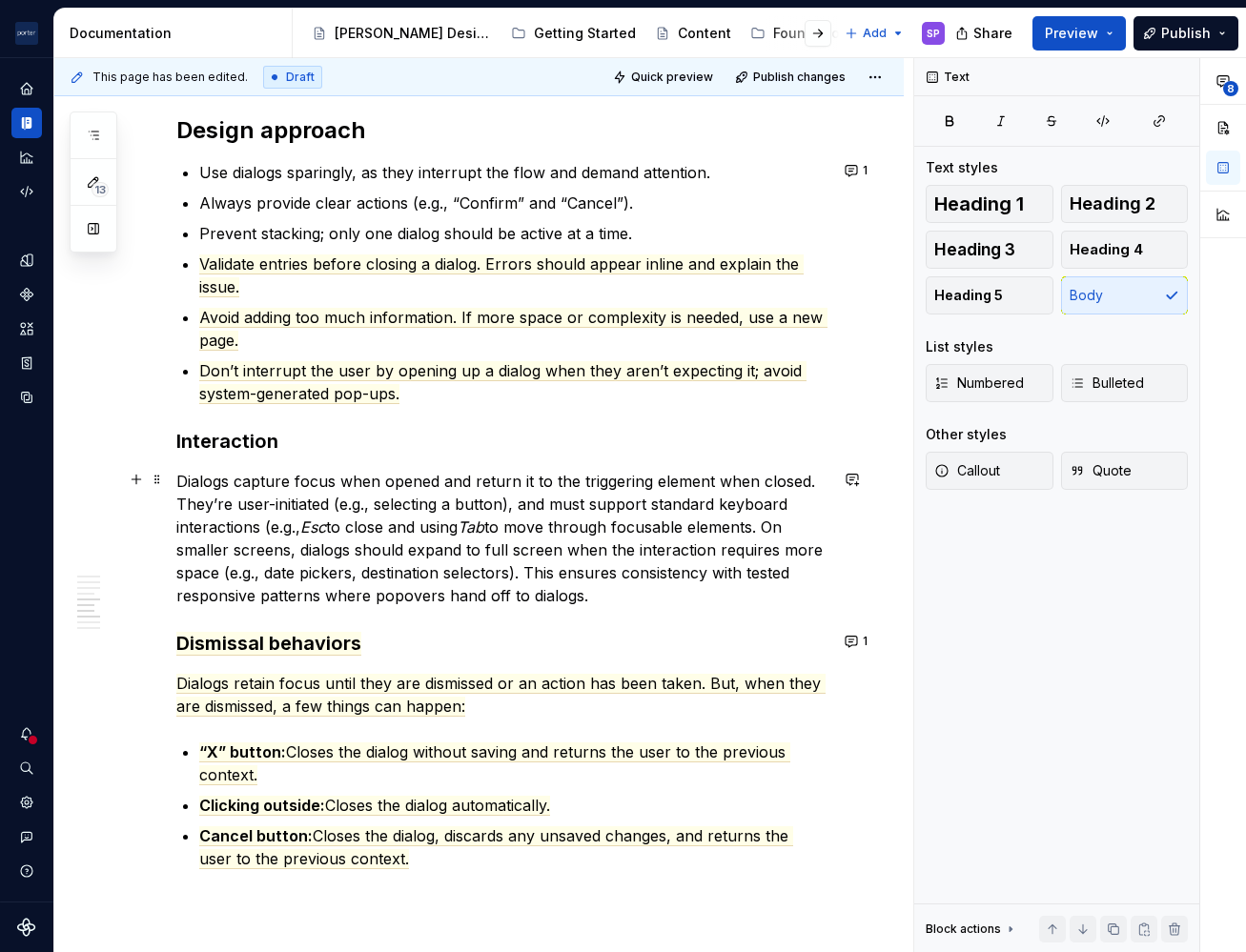
click at [413, 528] on p "Dialogs capture focus when opened and return it to the triggering element when …" at bounding box center [501, 538] width 651 height 138
click at [692, 527] on p "Dialogs capture focus when opened and return it to the triggering element when …" at bounding box center [501, 538] width 651 height 138
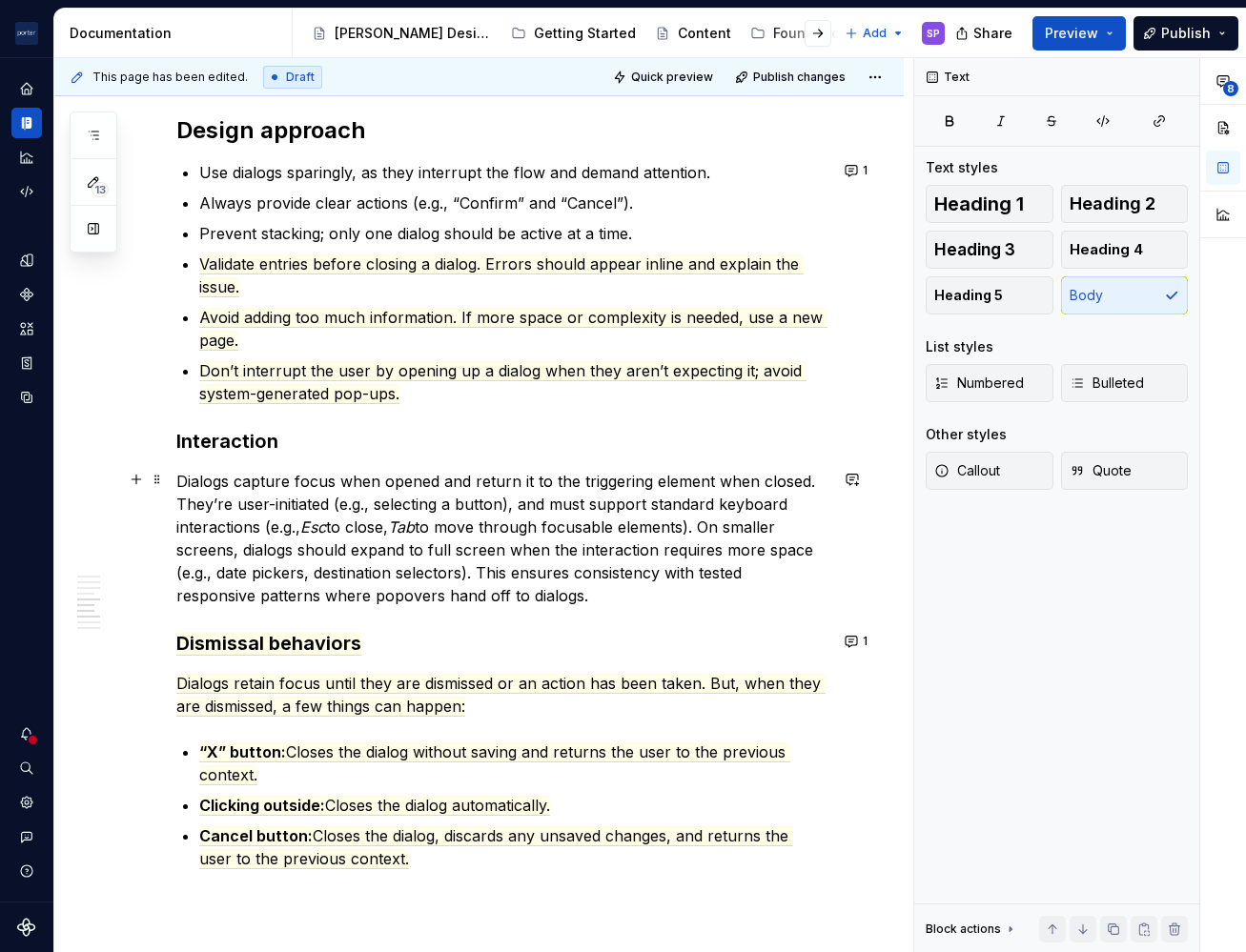
click at [409, 518] on em "Tab" at bounding box center [401, 527] width 27 height 19
click at [710, 529] on p "Dialogs capture focus when opened and return it to the triggering element when …" at bounding box center [501, 538] width 651 height 138
click at [320, 549] on p "Dialogs capture focus when opened and return it to the triggering element when …" at bounding box center [501, 538] width 651 height 138
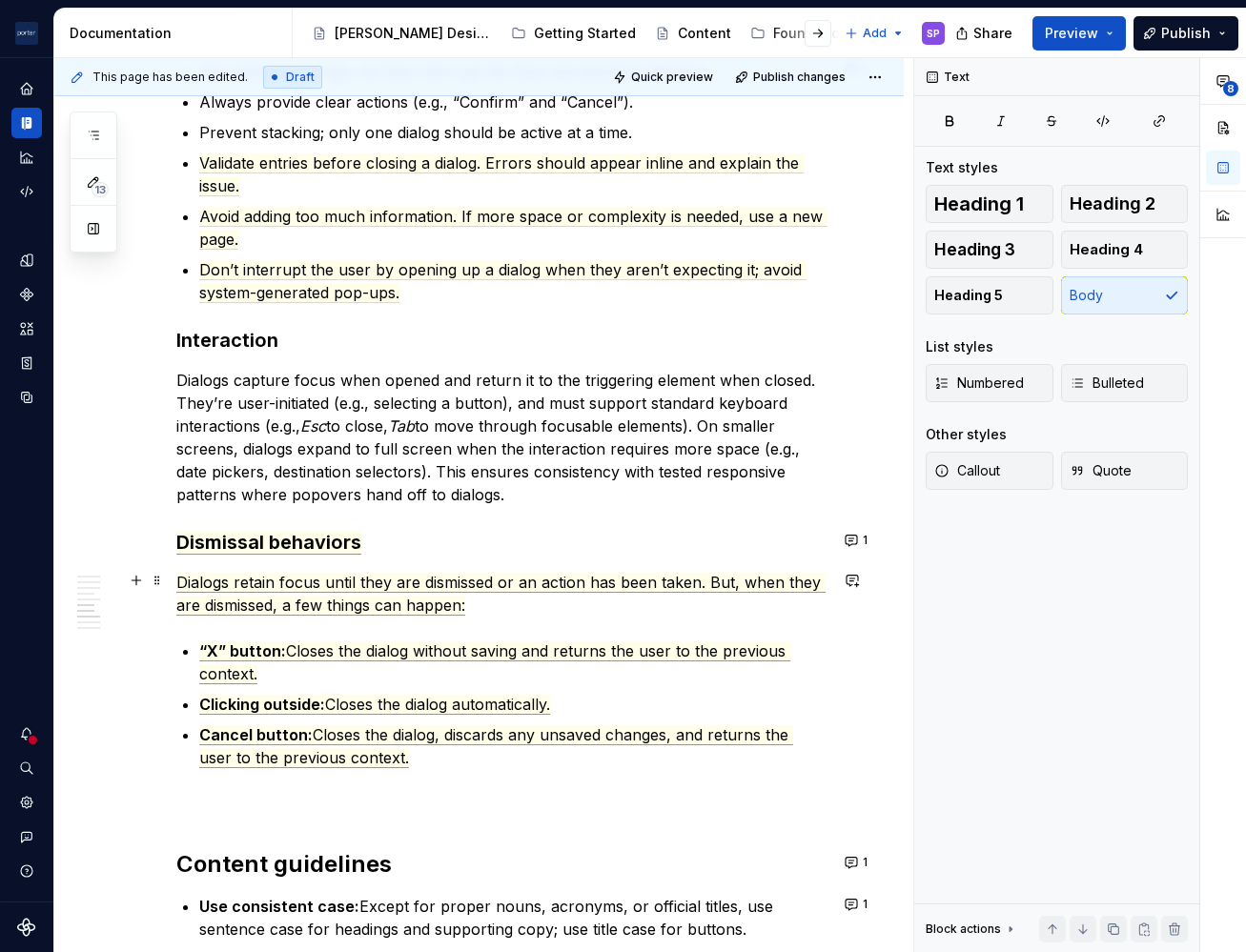
scroll to position [2281, 0]
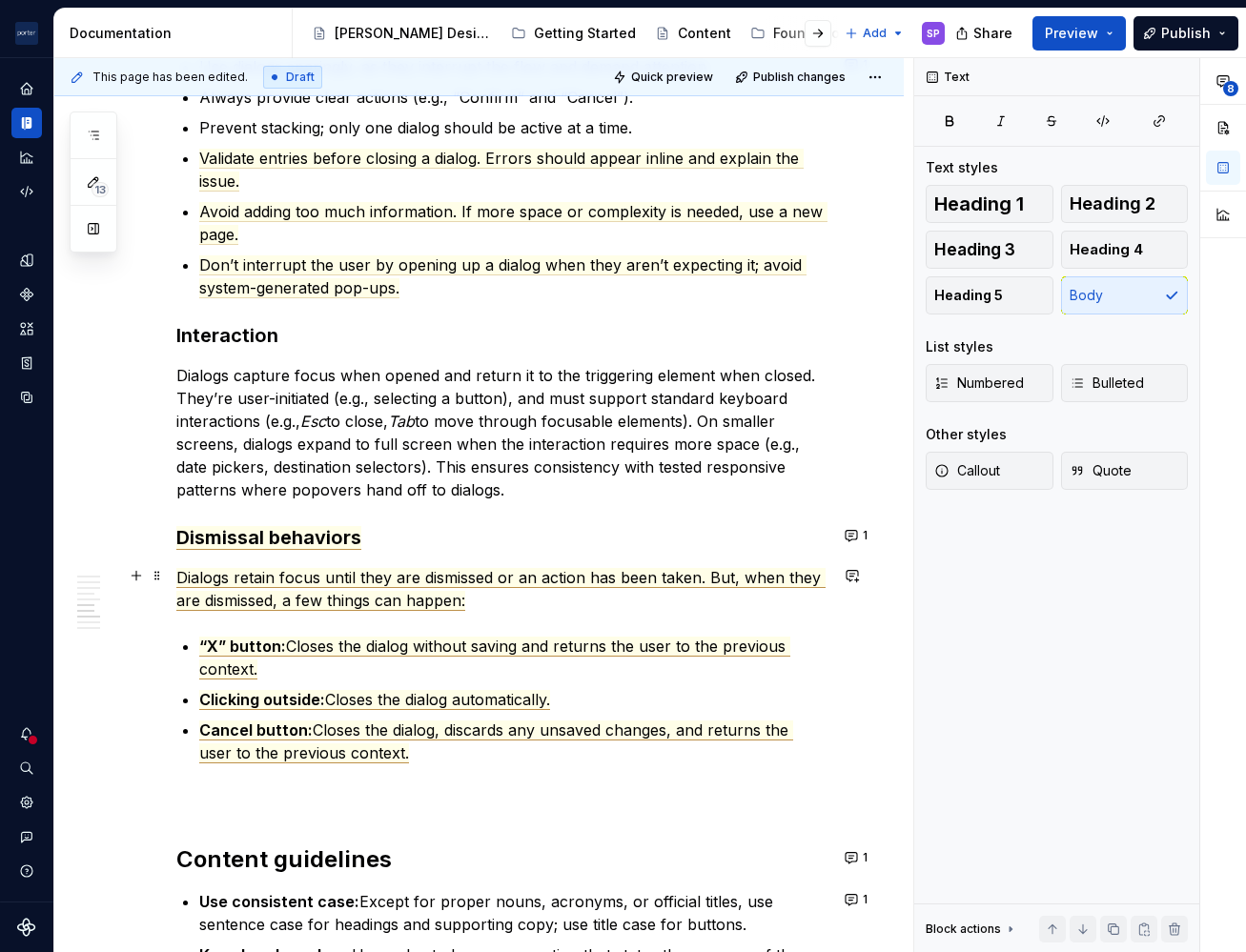
click at [258, 580] on span "Dialogs retain focus until they are dismissed or an action has been taken. But,…" at bounding box center [500, 589] width 650 height 43
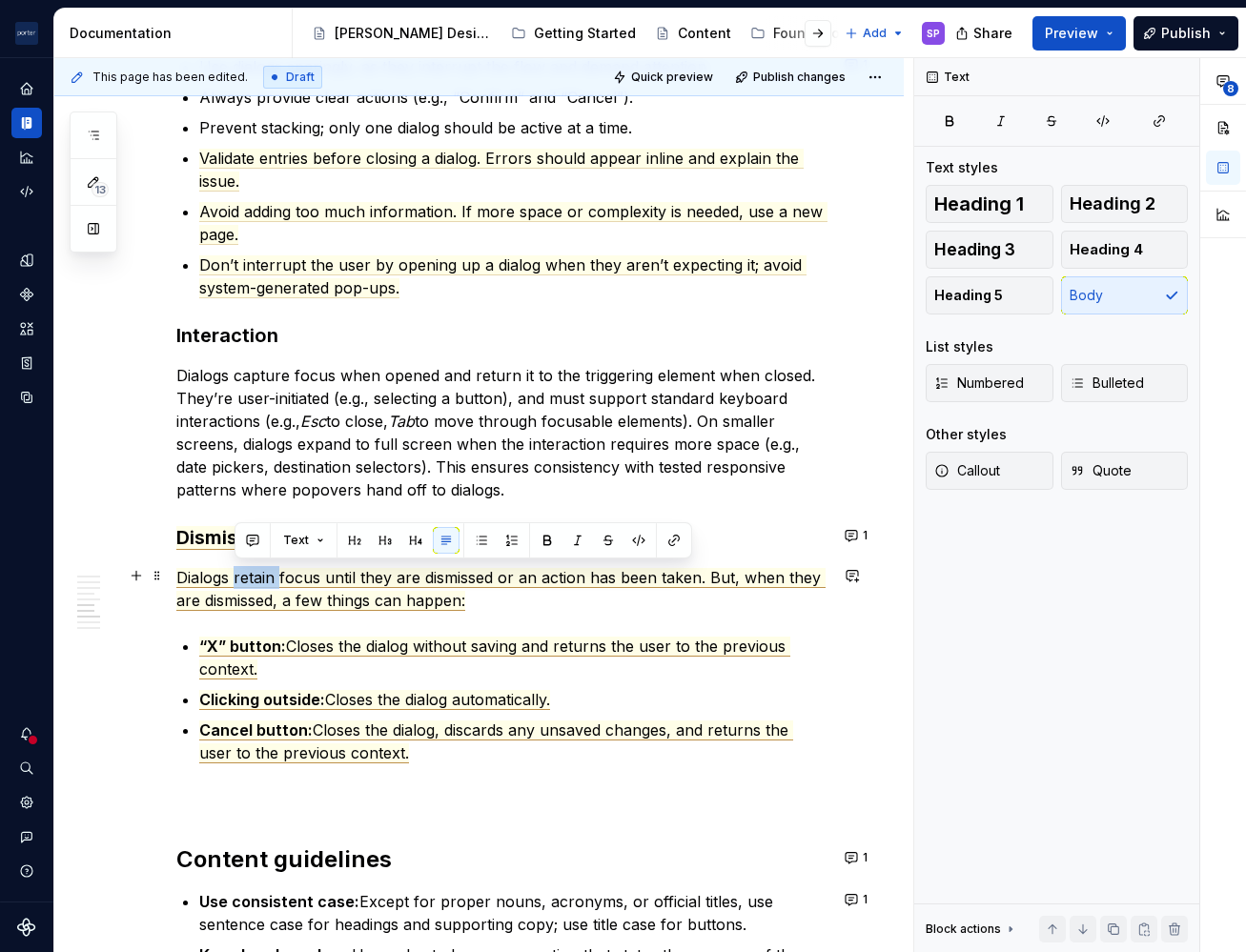
click at [258, 580] on span "Dialogs retain focus until they are dismissed or an action has been taken. But,…" at bounding box center [500, 589] width 650 height 43
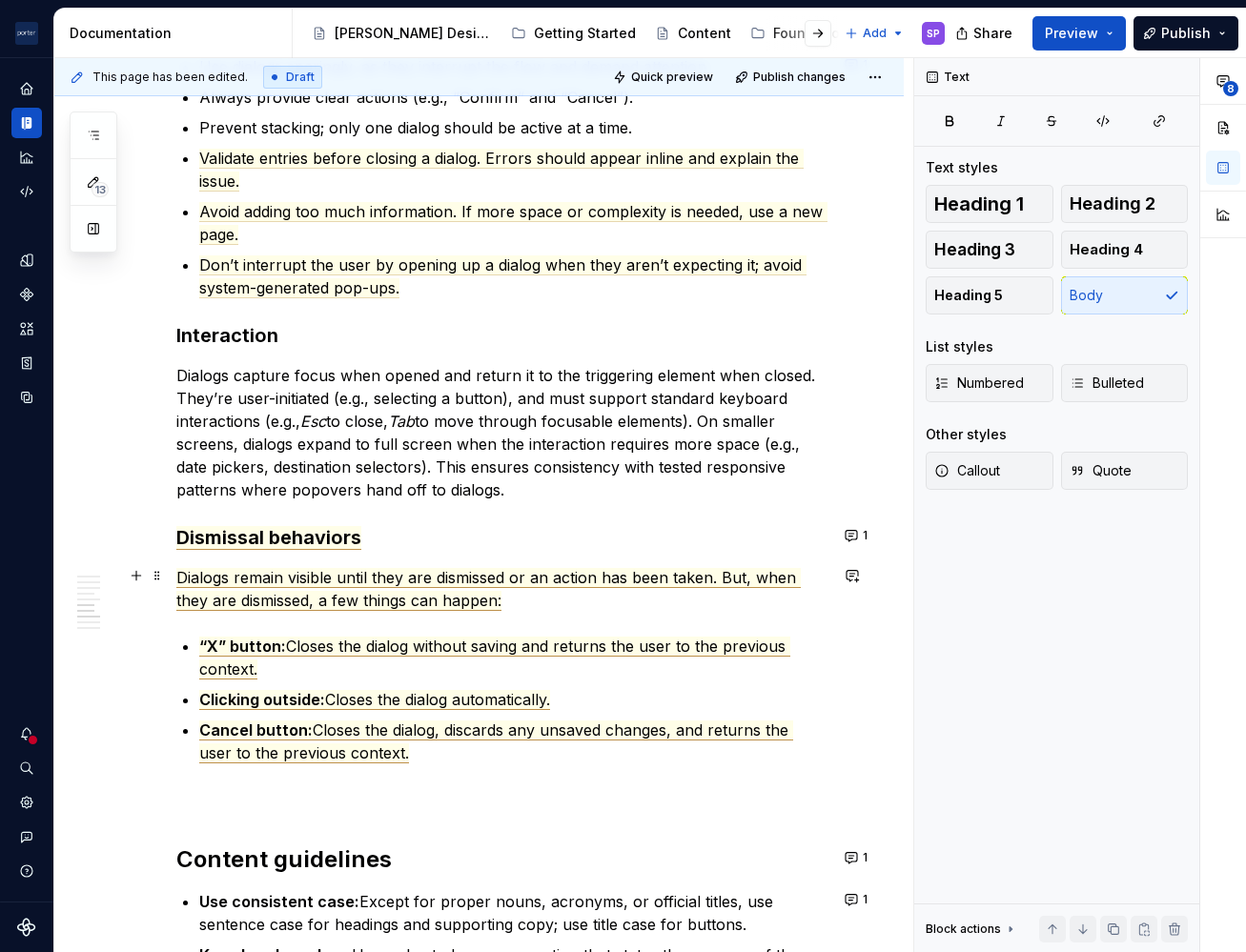
click at [536, 579] on span "Dialogs remain visible until they are dismissed or an action has been taken. Bu…" at bounding box center [488, 589] width 625 height 43
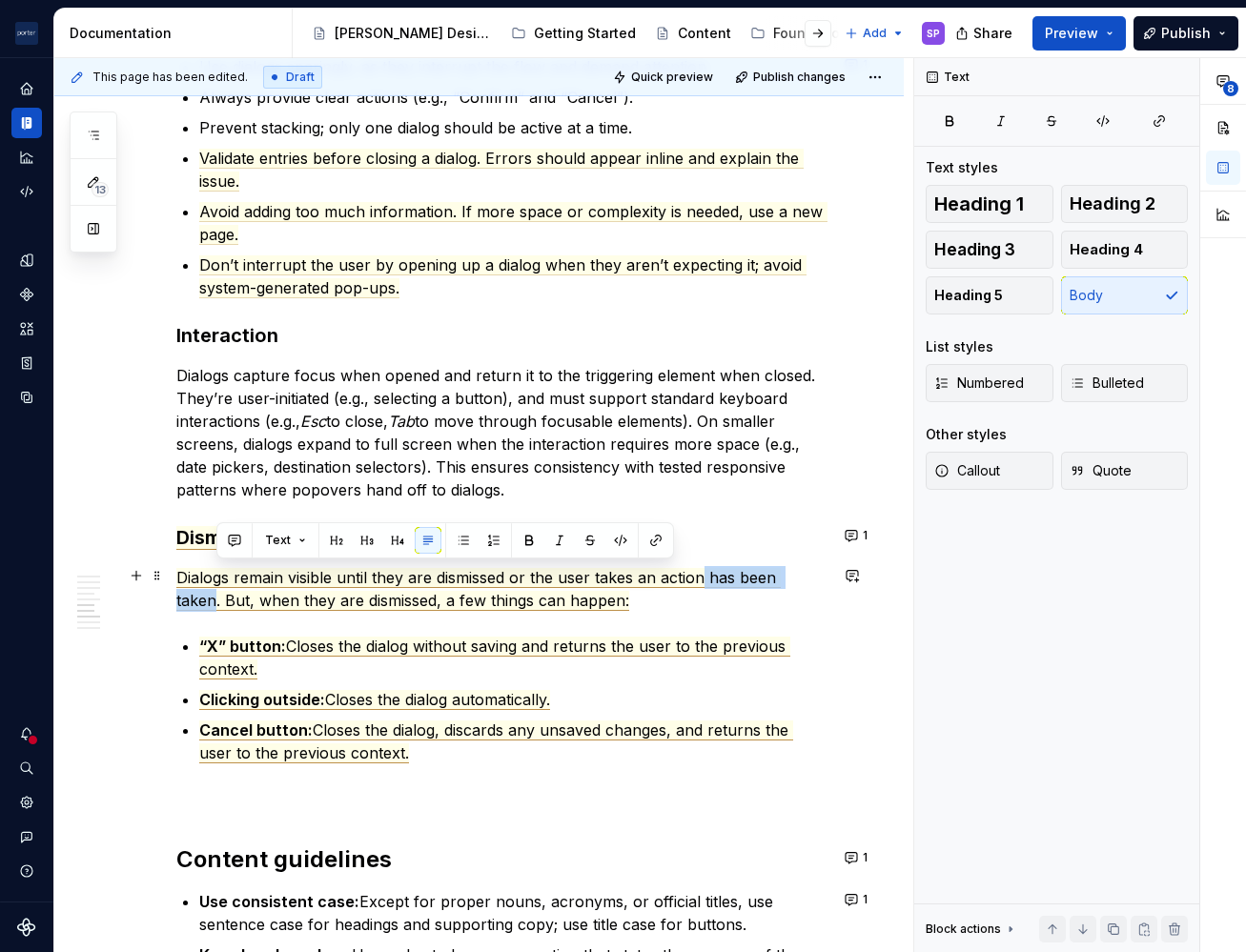
drag, startPoint x: 701, startPoint y: 574, endPoint x: 215, endPoint y: 598, distance: 486.6
click at [215, 598] on span "Dialogs remain visible until they are dismissed or the user takes an action has…" at bounding box center [478, 589] width 604 height 43
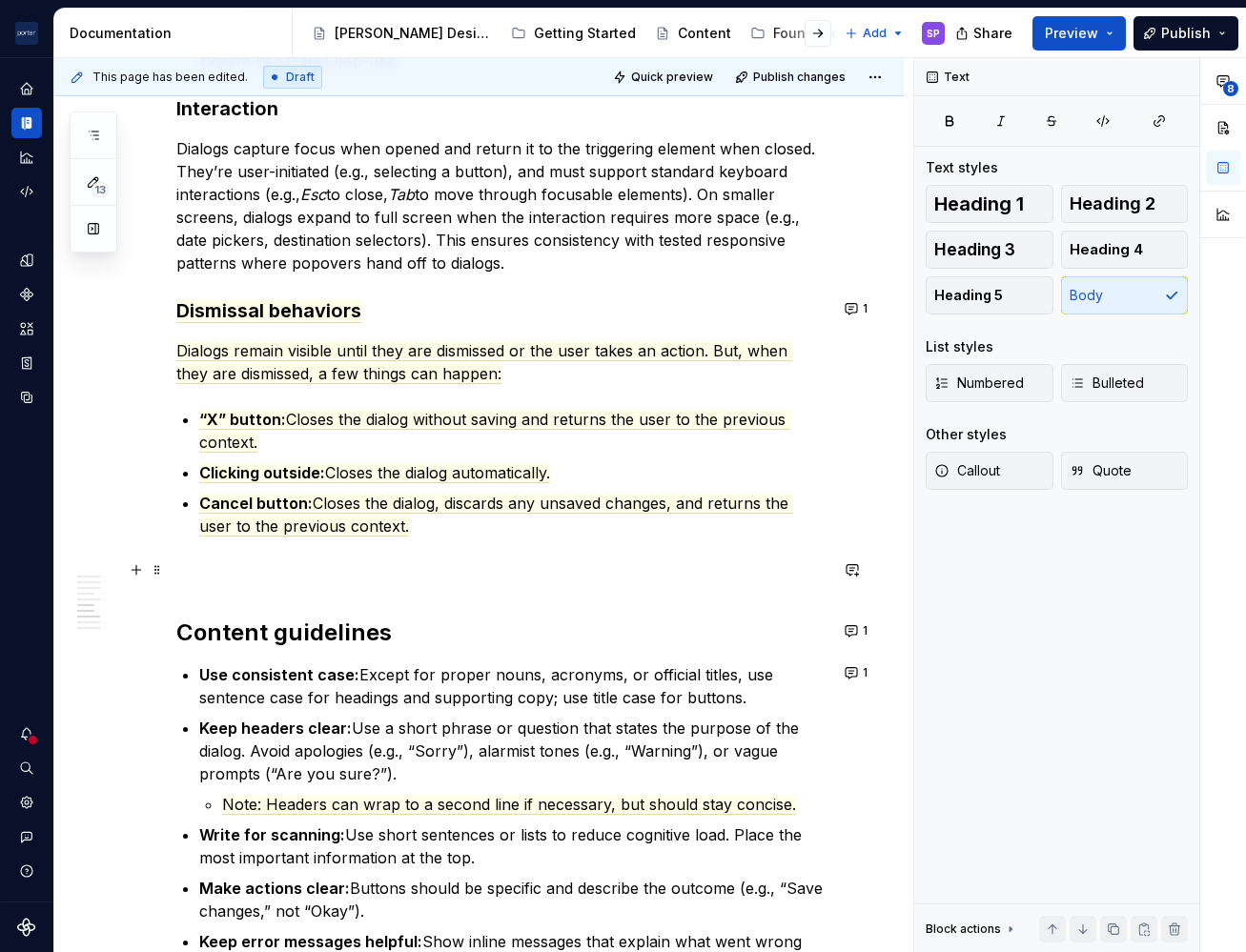
scroll to position [2555, 0]
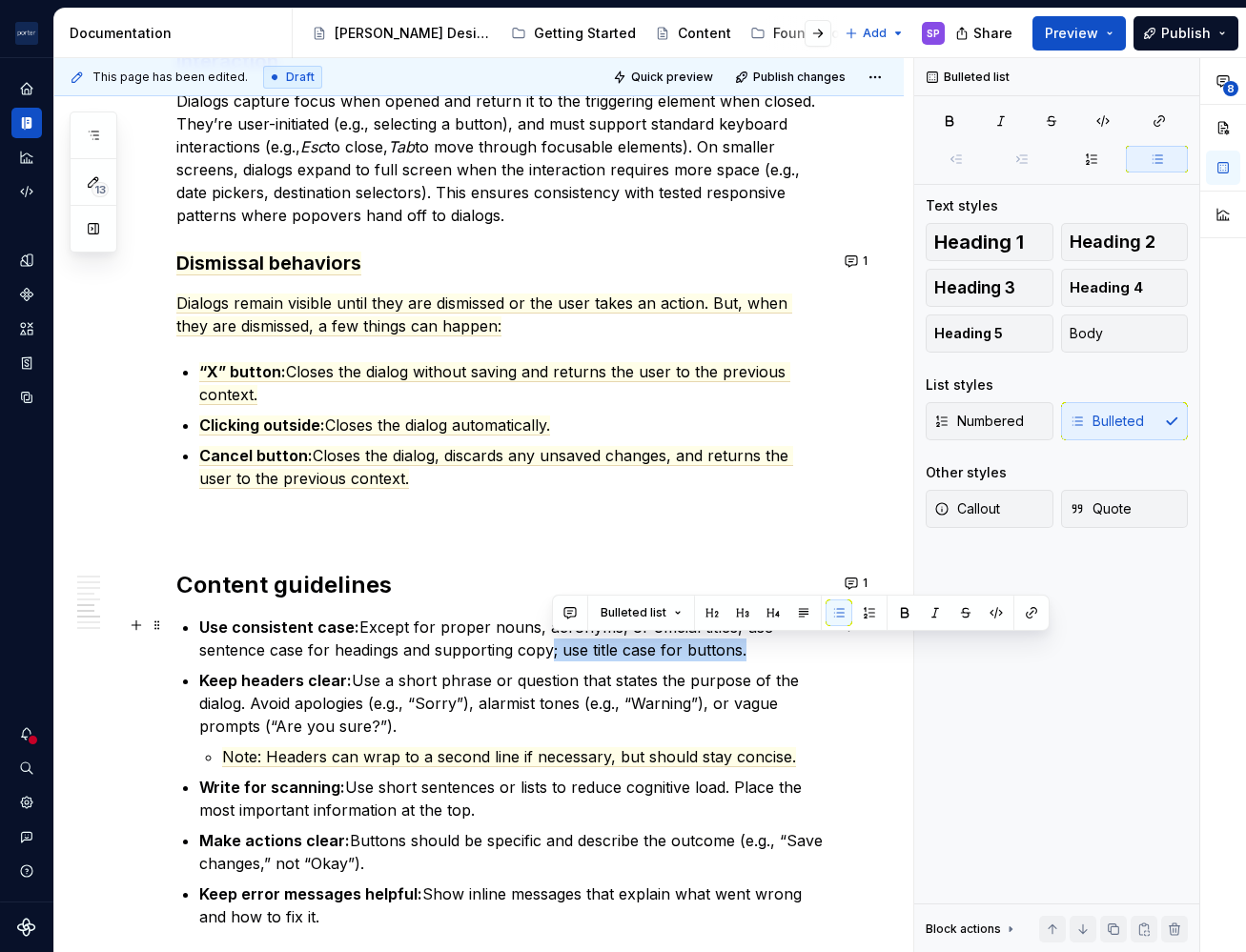
drag, startPoint x: 551, startPoint y: 654, endPoint x: 764, endPoint y: 639, distance: 213.5
click at [764, 639] on p "Use consistent case: Except for proper nouns, acronyms, or official titles, use…" at bounding box center [513, 639] width 628 height 46
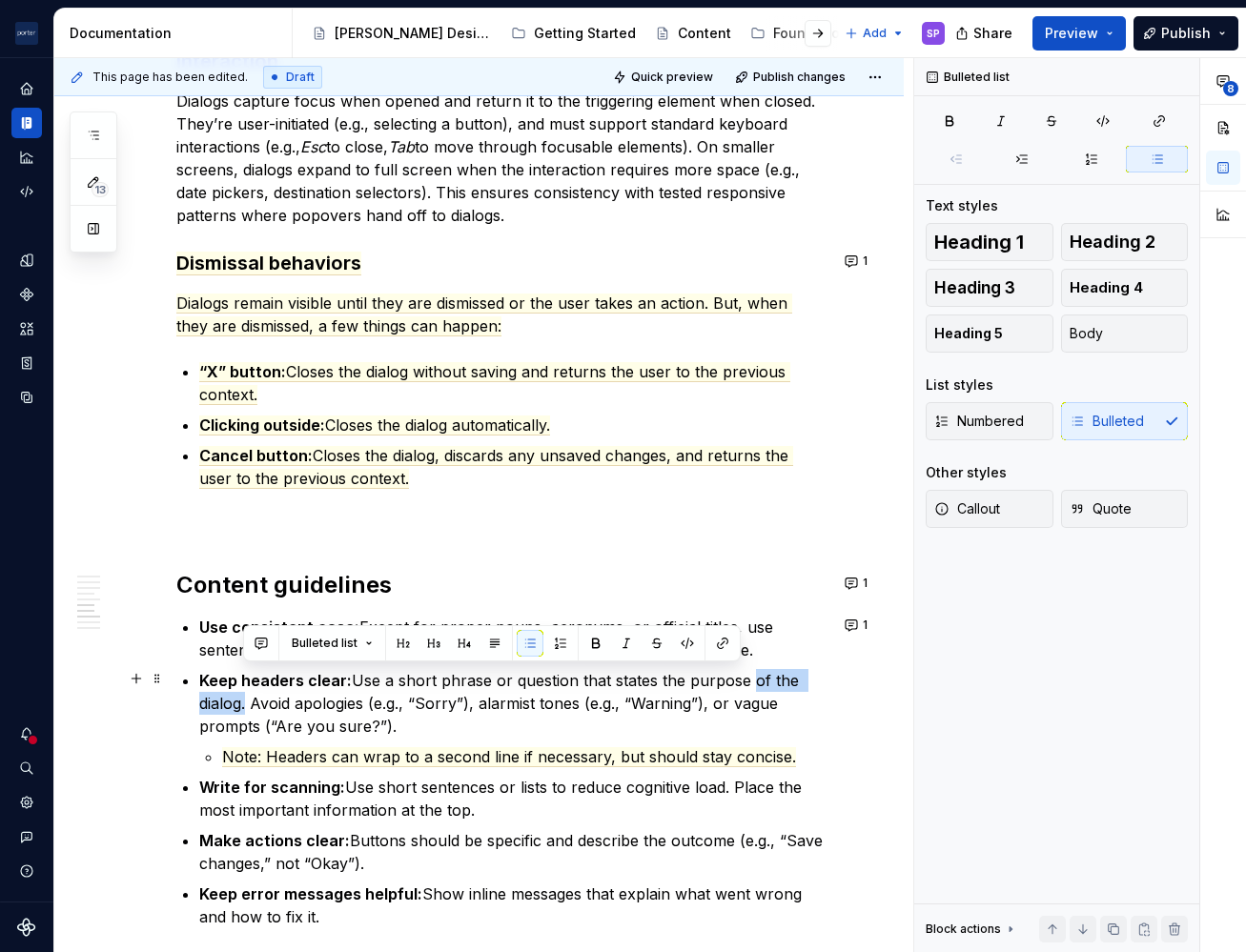
drag, startPoint x: 746, startPoint y: 681, endPoint x: 241, endPoint y: 698, distance: 505.3
click at [241, 698] on p "Keep headers clear: Use a short phrase or question that states the purpose of t…" at bounding box center [513, 703] width 628 height 69
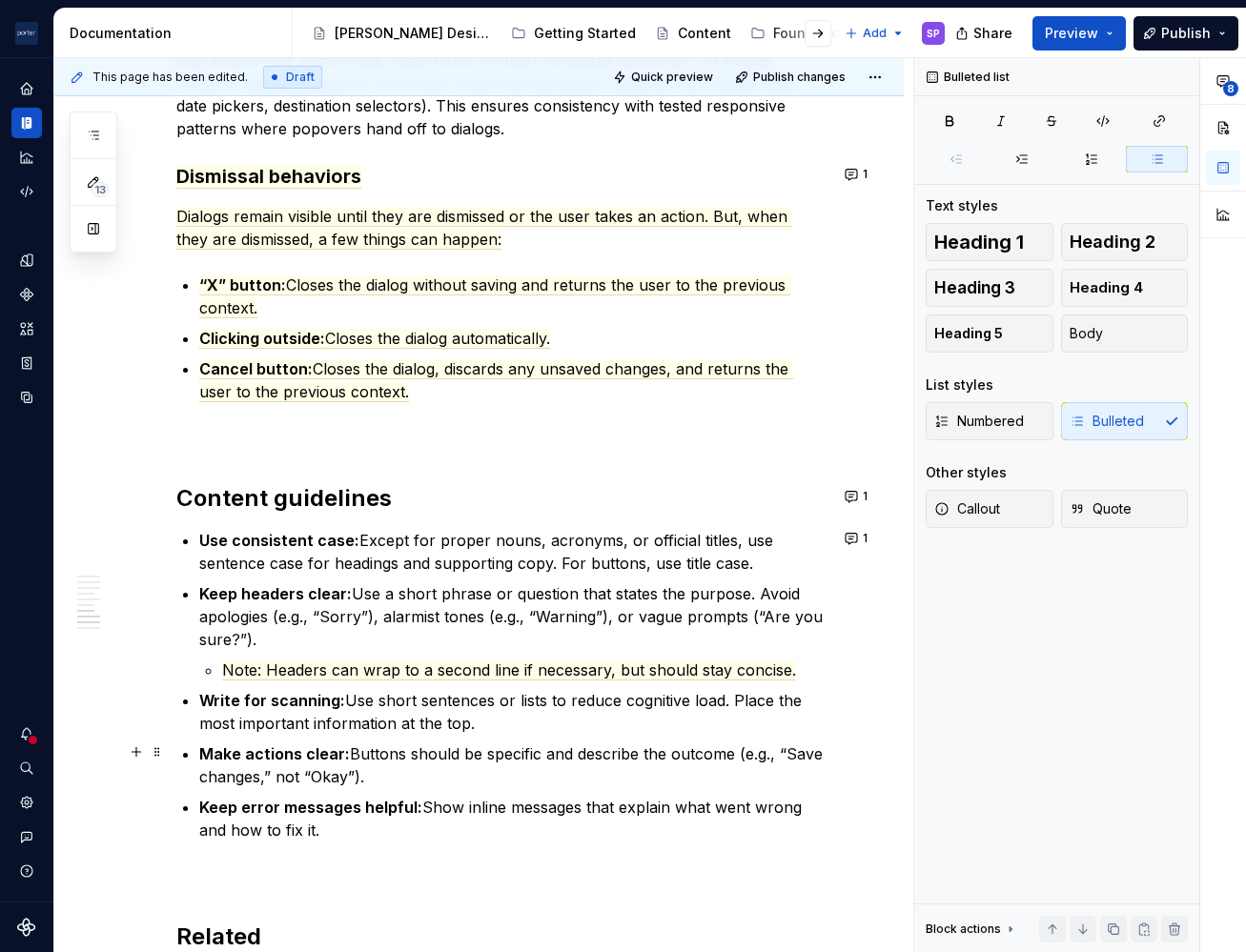
scroll to position [2645, 0]
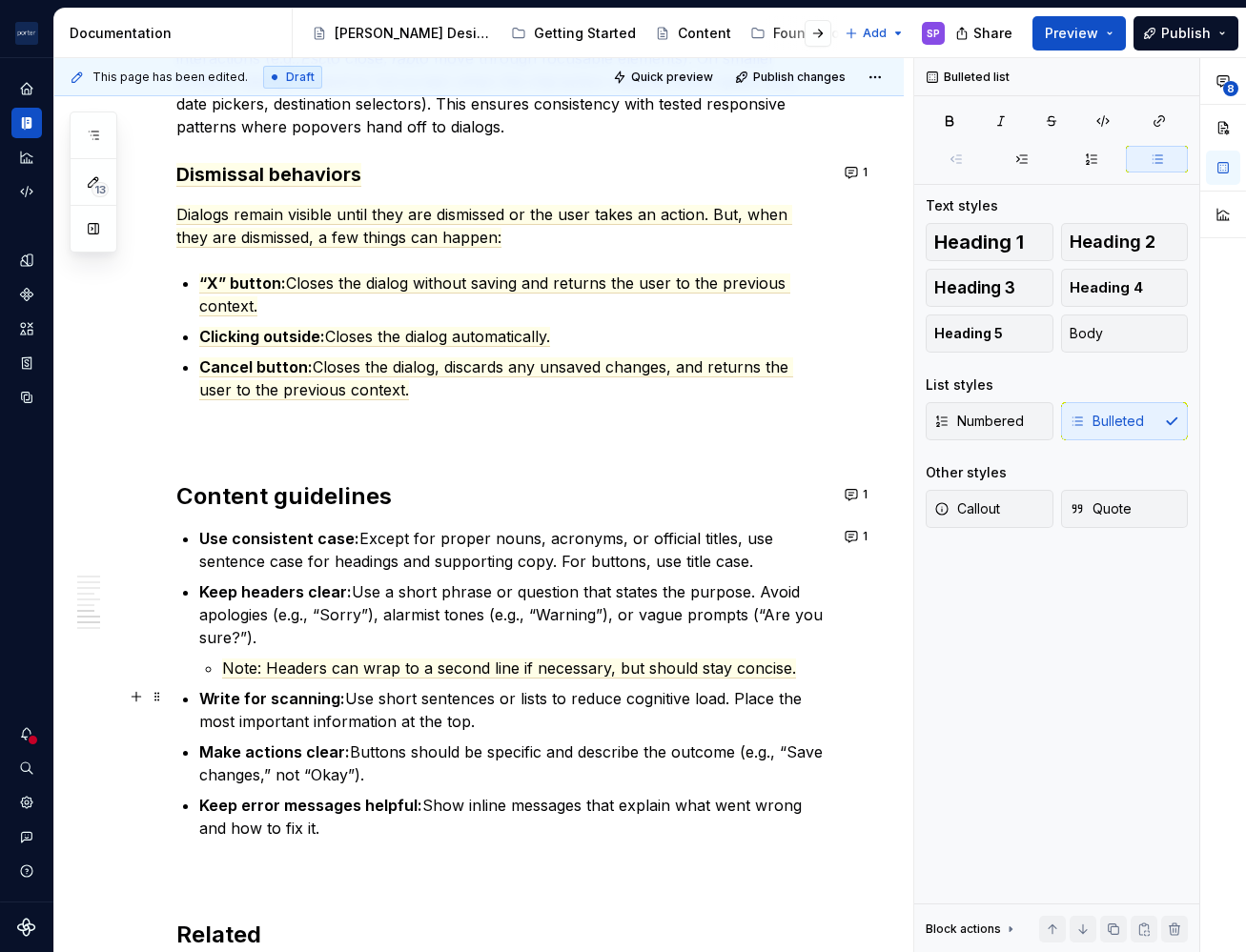
click at [365, 696] on p "Write for scanning: Use short sentences or lists to reduce cognitive load. Plac…" at bounding box center [513, 710] width 628 height 46
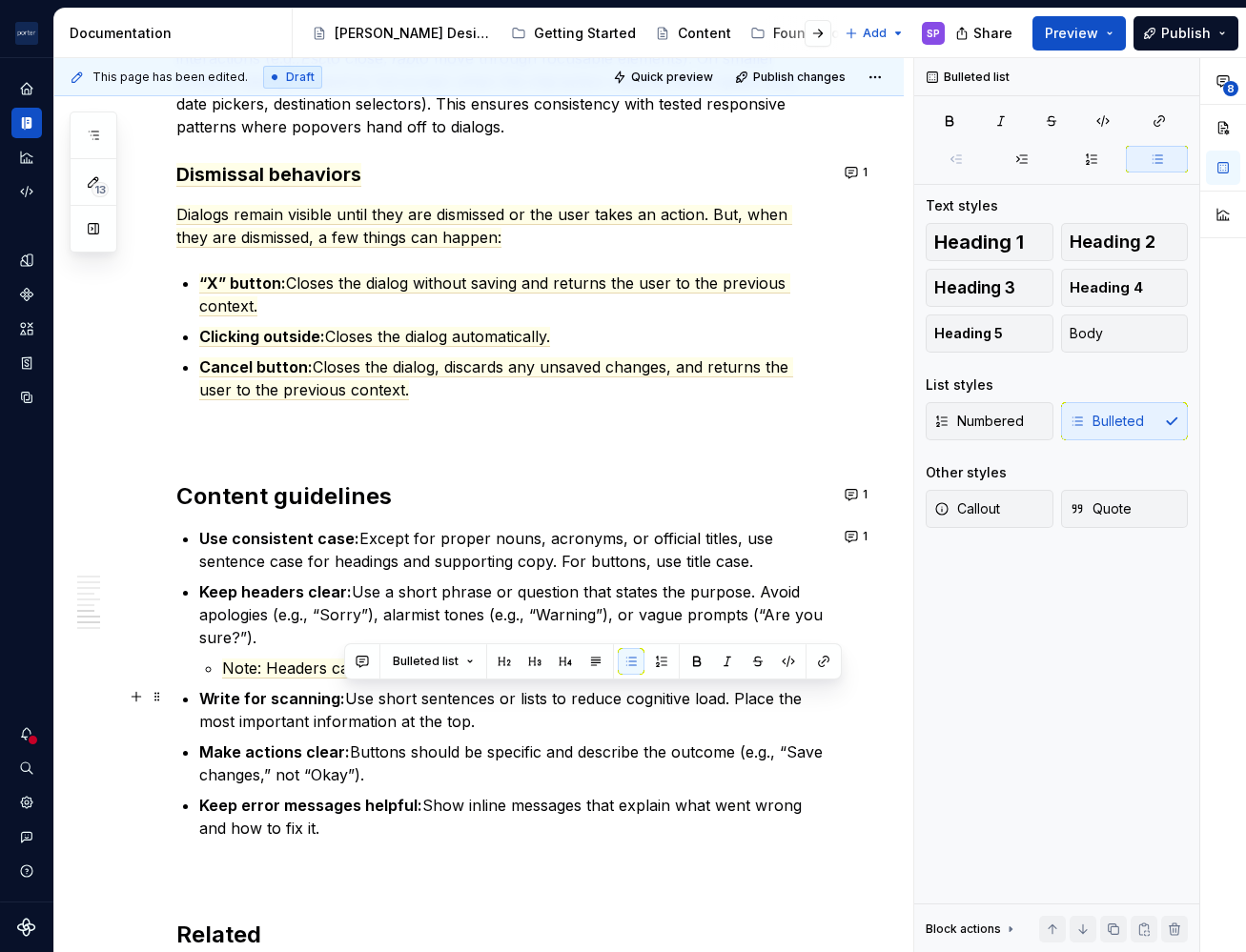
click at [555, 709] on p "Write for scanning: Use short sentences or lists to reduce cognitive load. Plac…" at bounding box center [513, 710] width 628 height 46
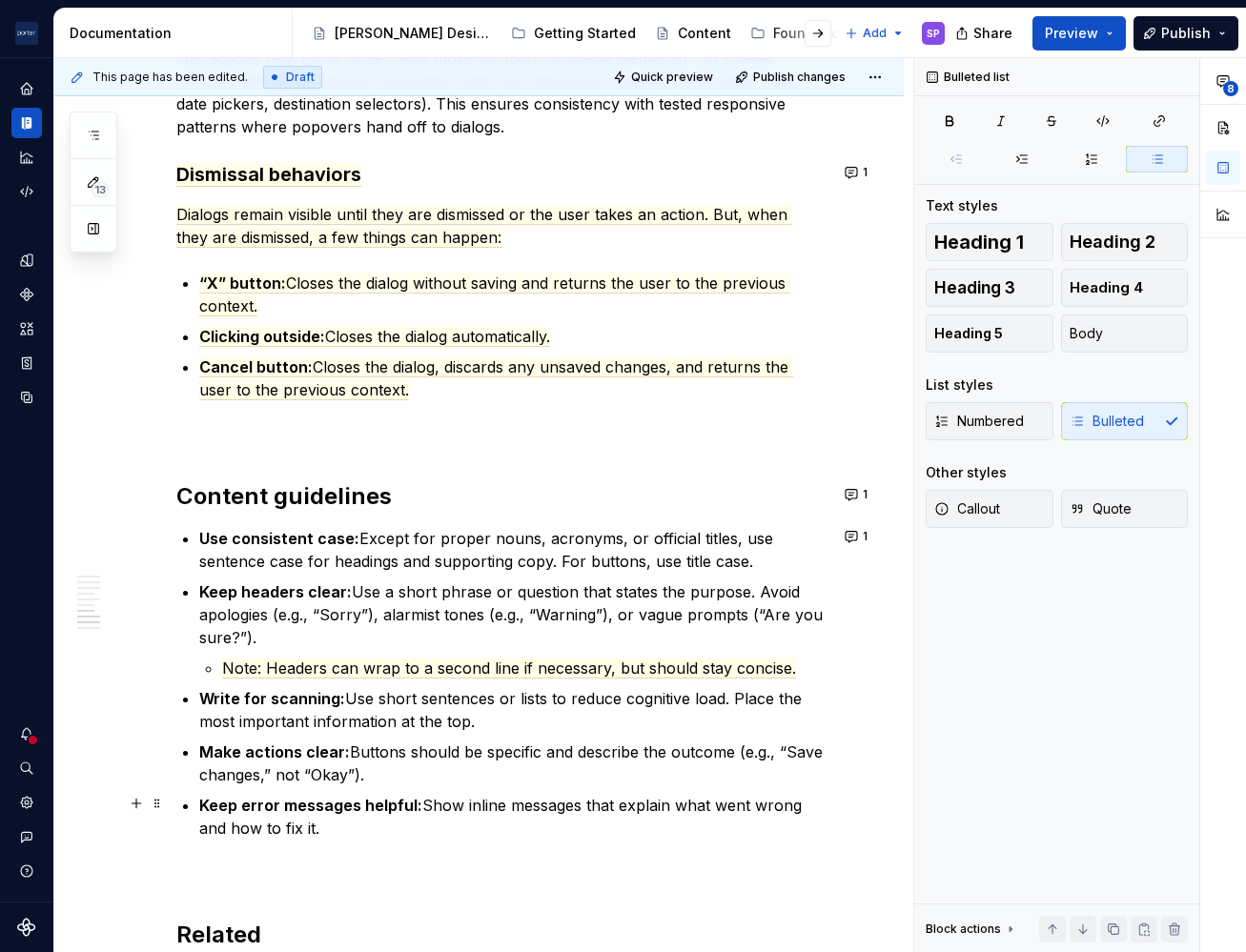
click at [527, 794] on p "Keep error messages helpful: Show inline messages that explain what went wrong …" at bounding box center [513, 816] width 628 height 46
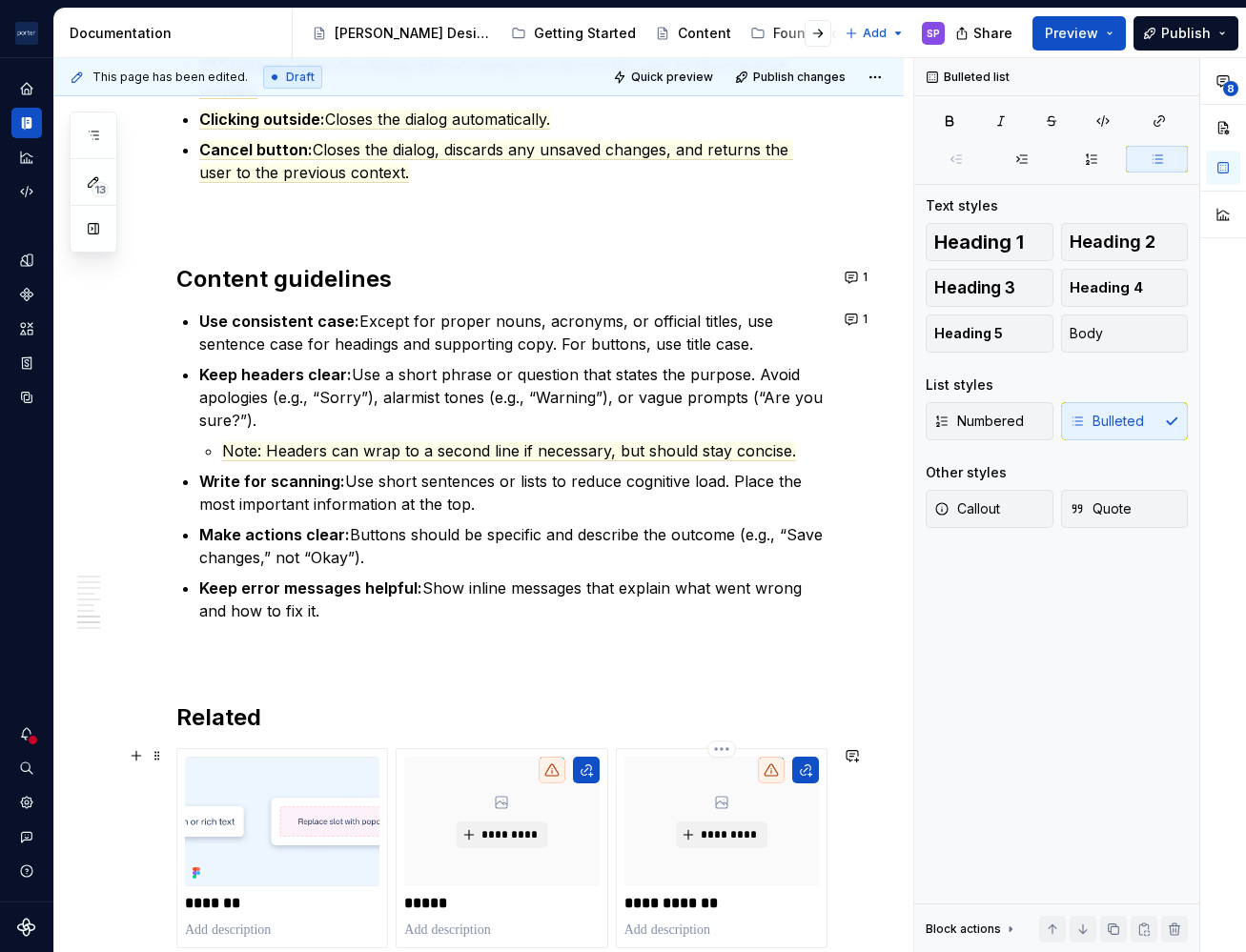
scroll to position [2959, 0]
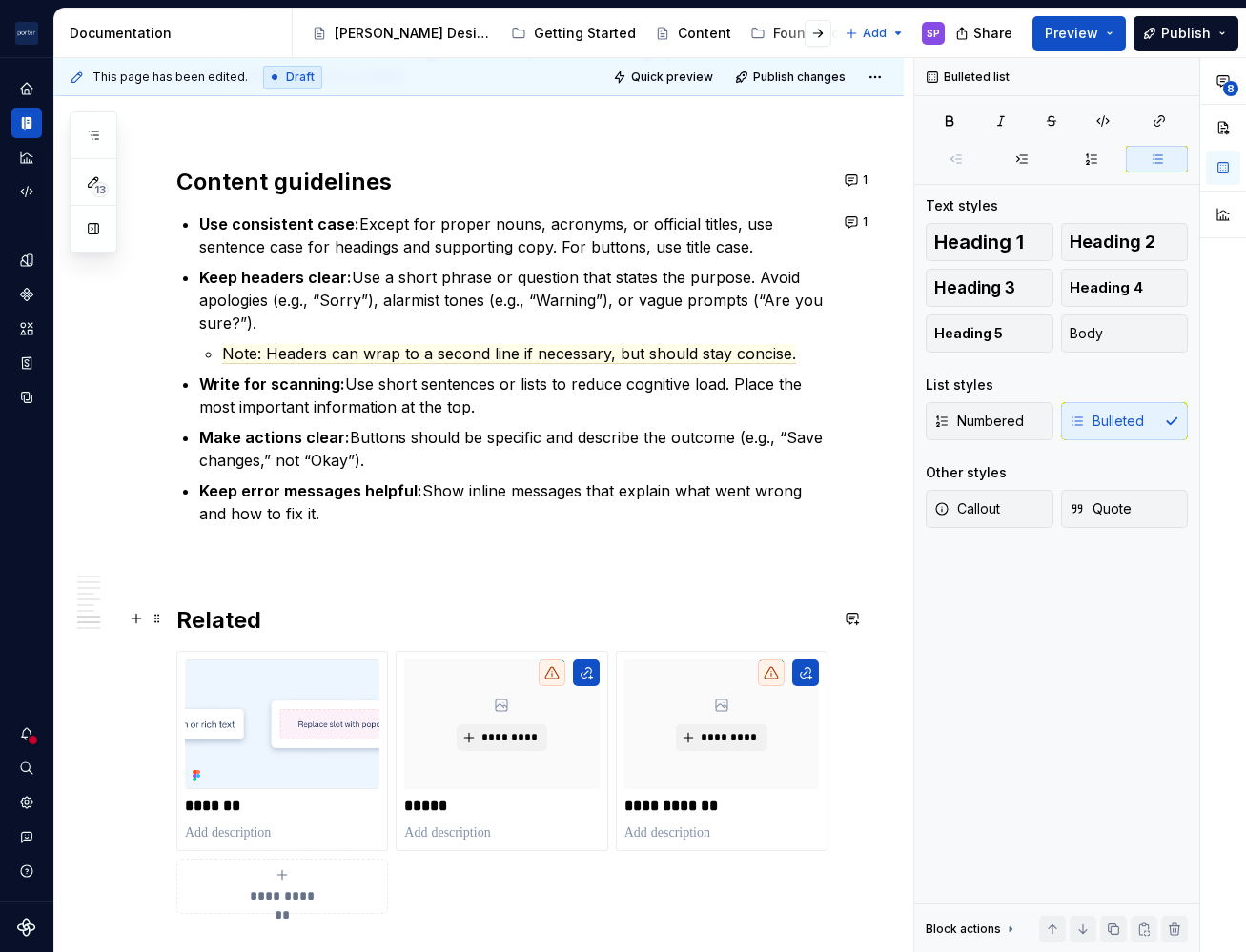
click at [350, 621] on h2 "Related" at bounding box center [501, 620] width 651 height 30
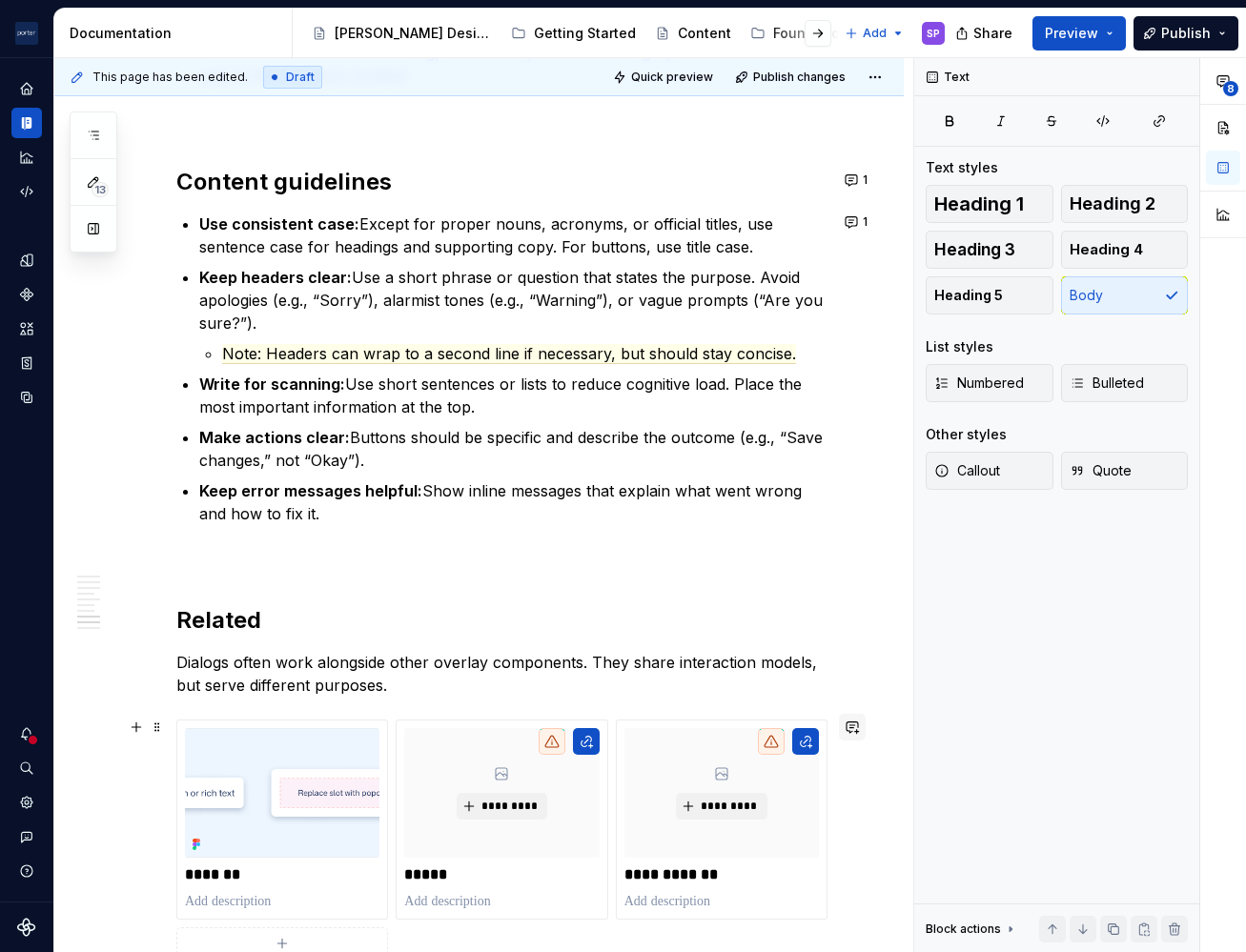
click at [846, 727] on button "button" at bounding box center [852, 727] width 27 height 27
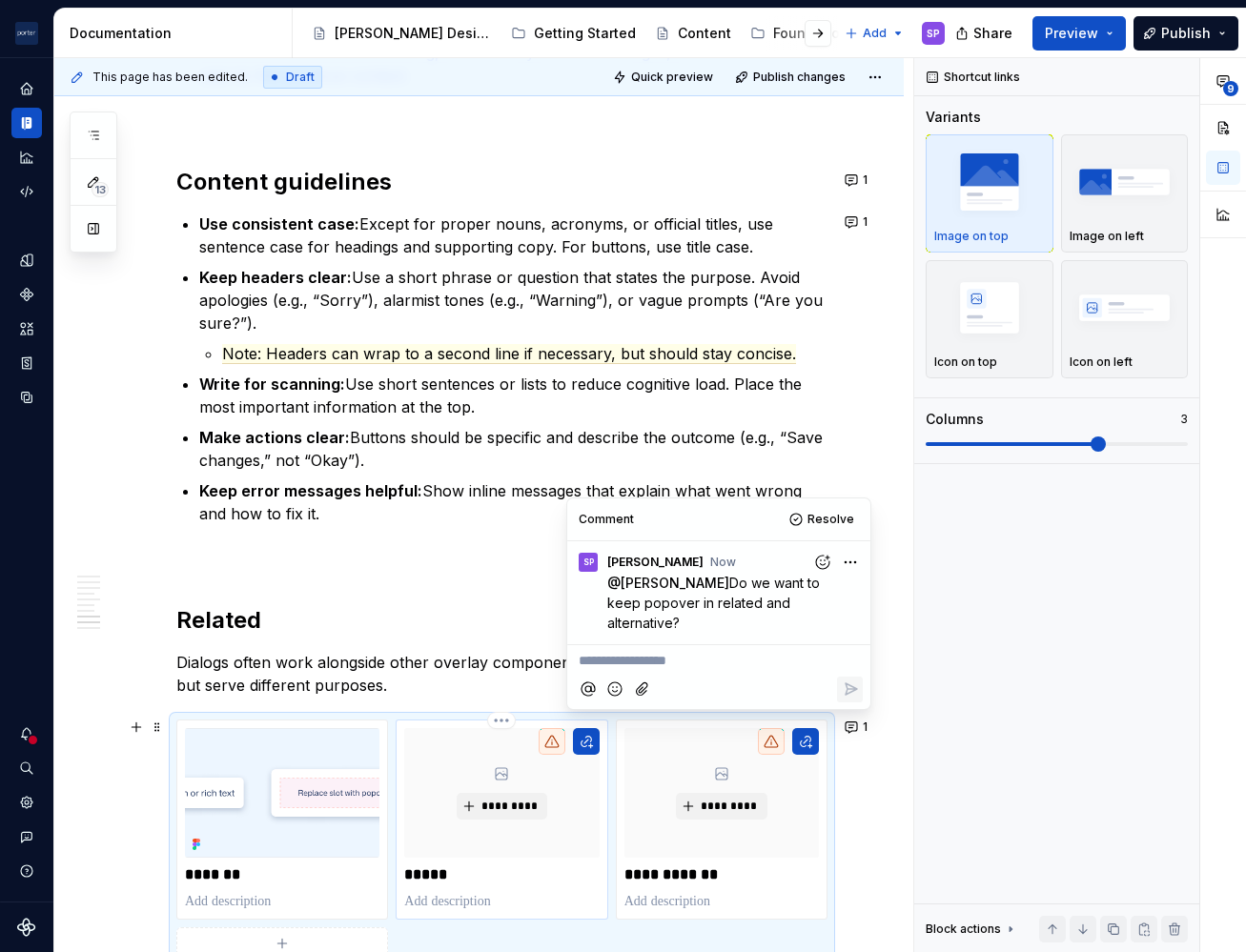
click at [493, 899] on p at bounding box center [501, 901] width 195 height 19
type textarea "*"
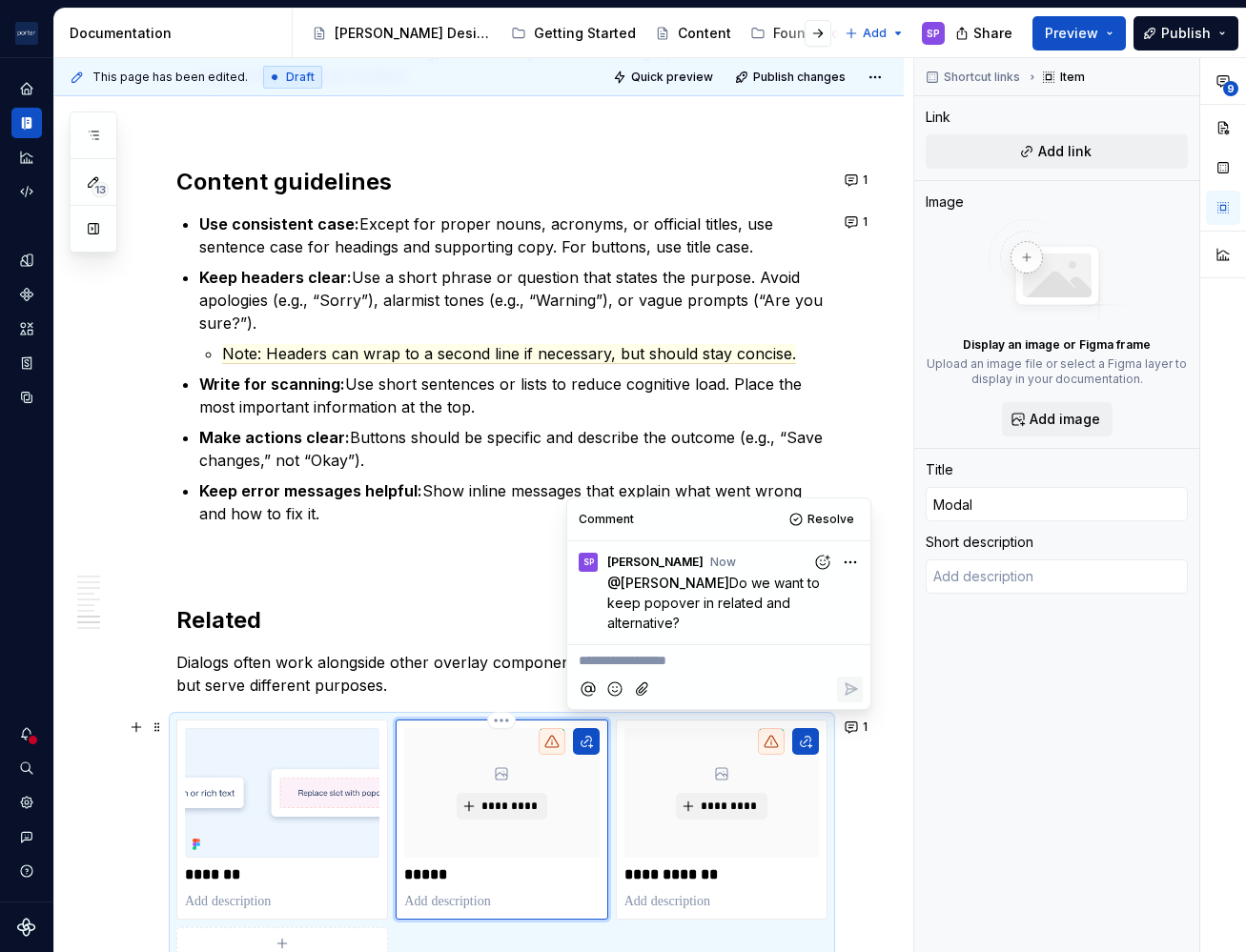
type textarea "*"
type textarea "F"
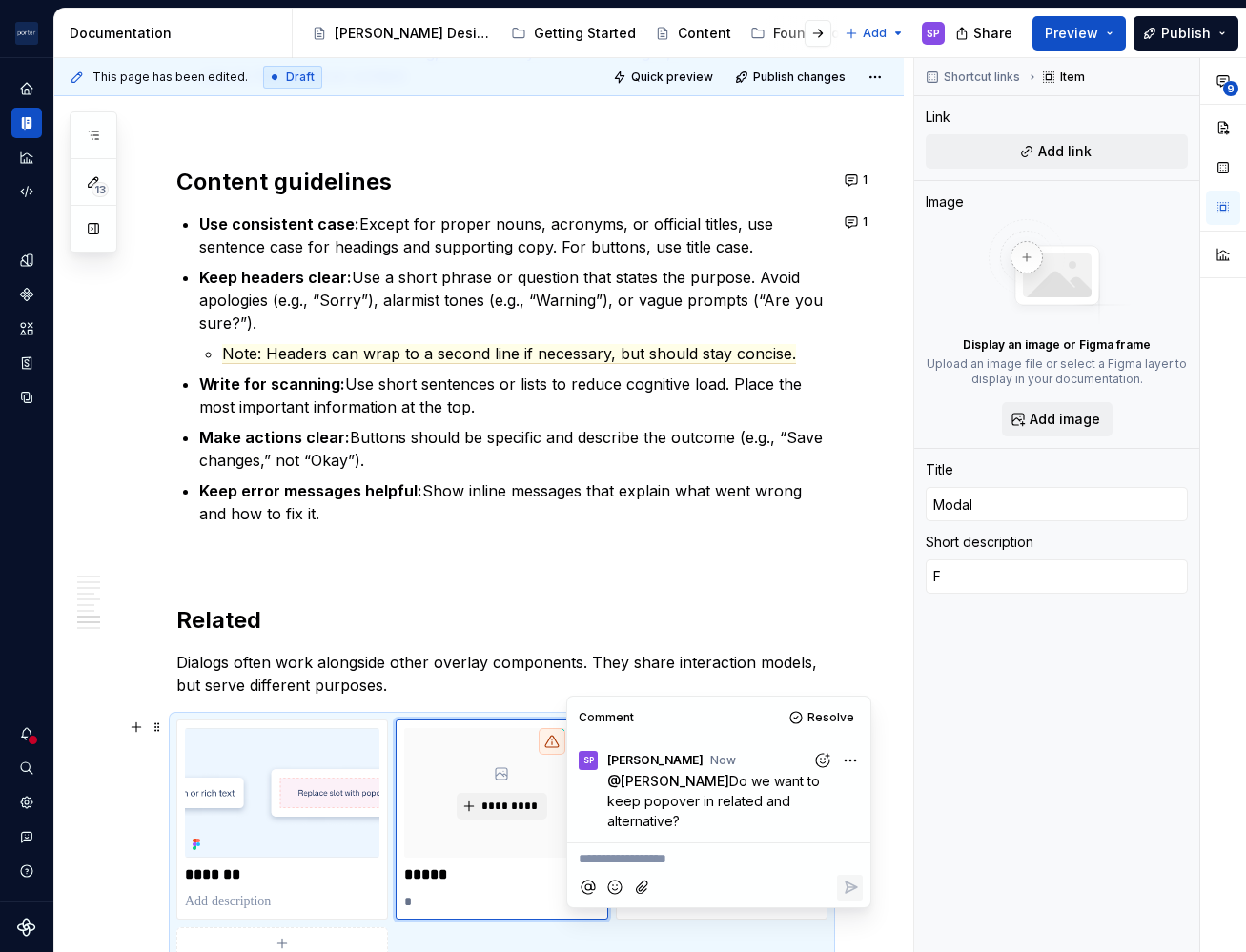
type textarea "*"
type textarea "For"
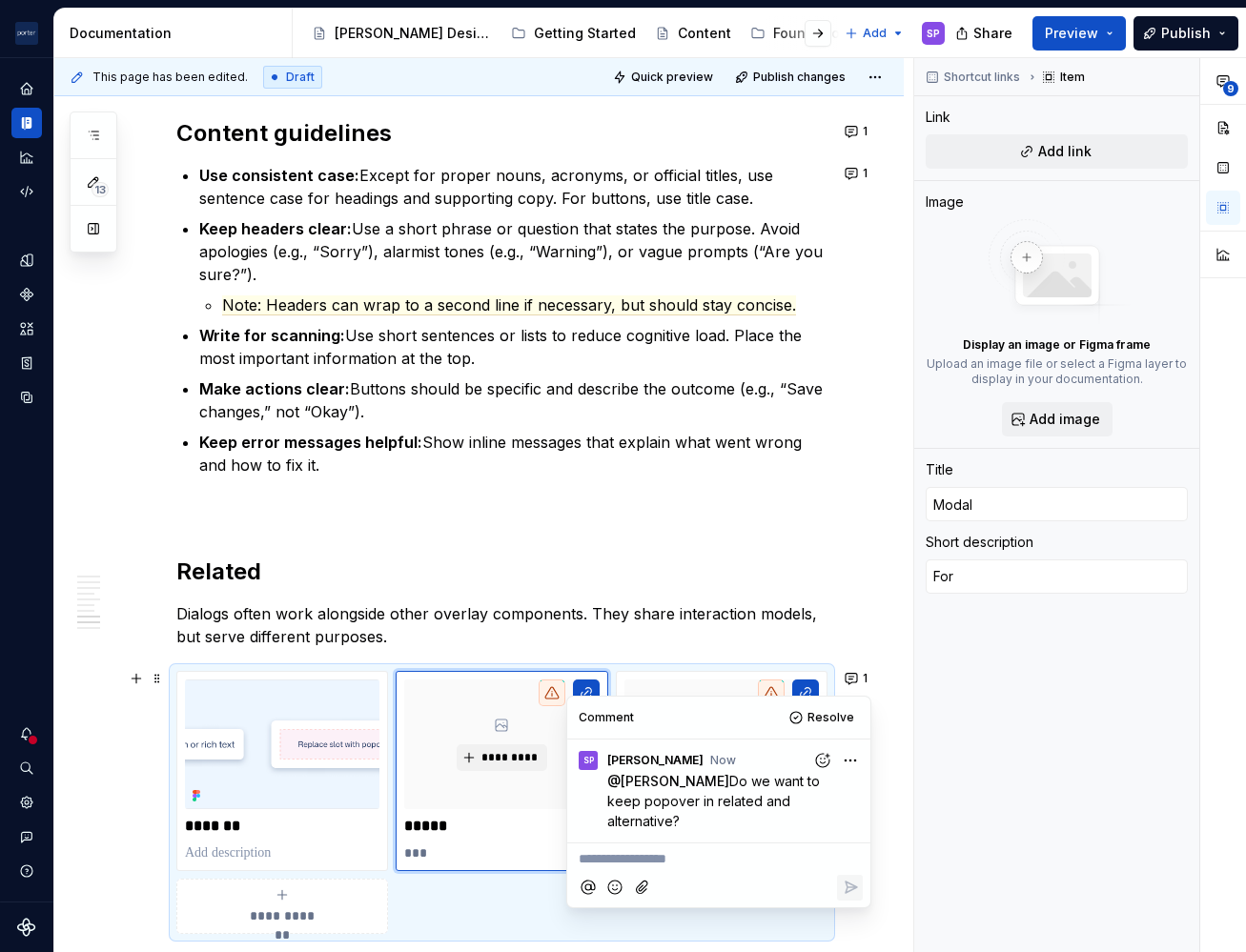
type textarea "*"
type textarea "For fl"
type textarea "*"
type textarea "For flow"
type textarea "*"
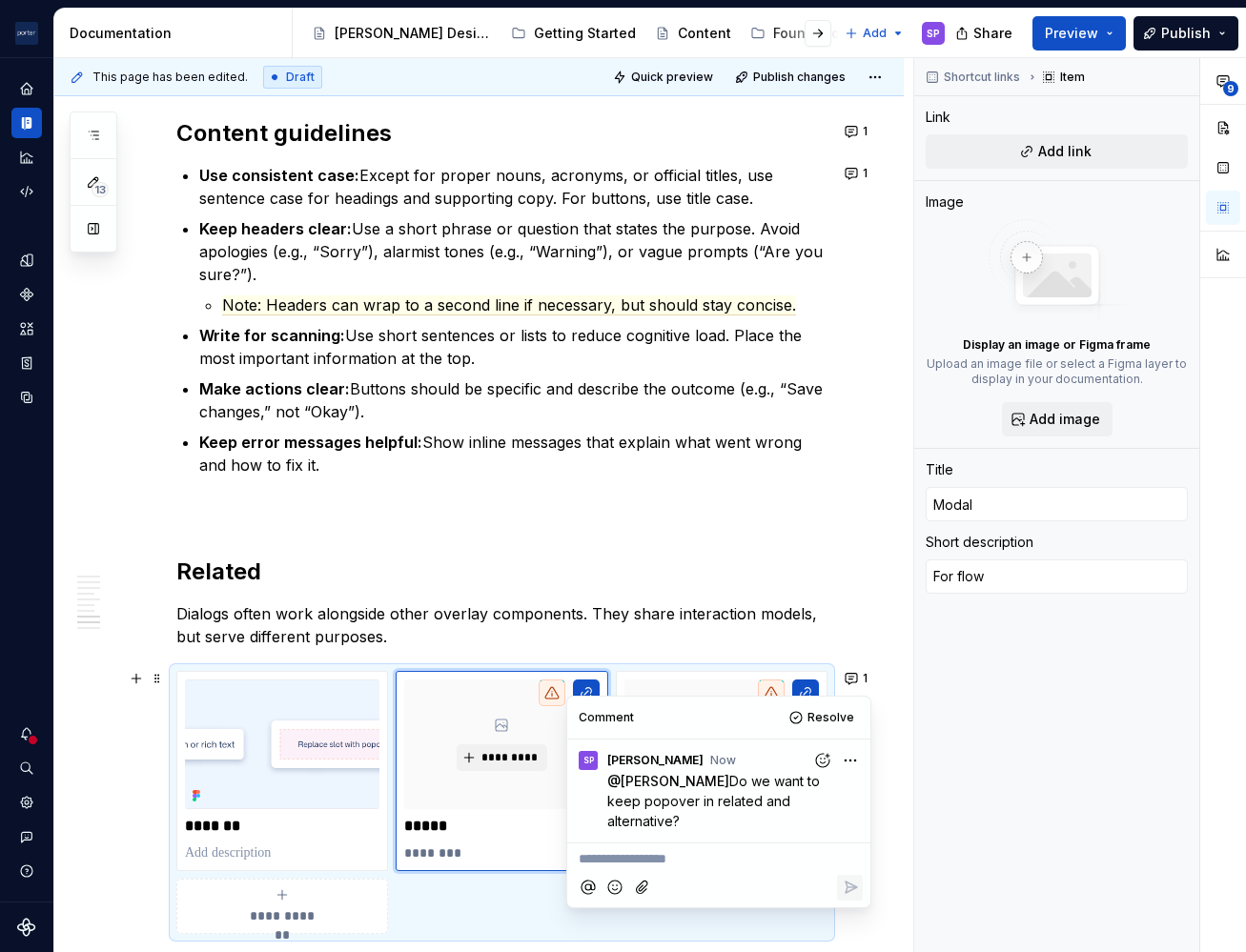
type textarea "For flows"
type textarea "*"
type textarea "For flows"
type textarea "*"
type textarea "For flows that"
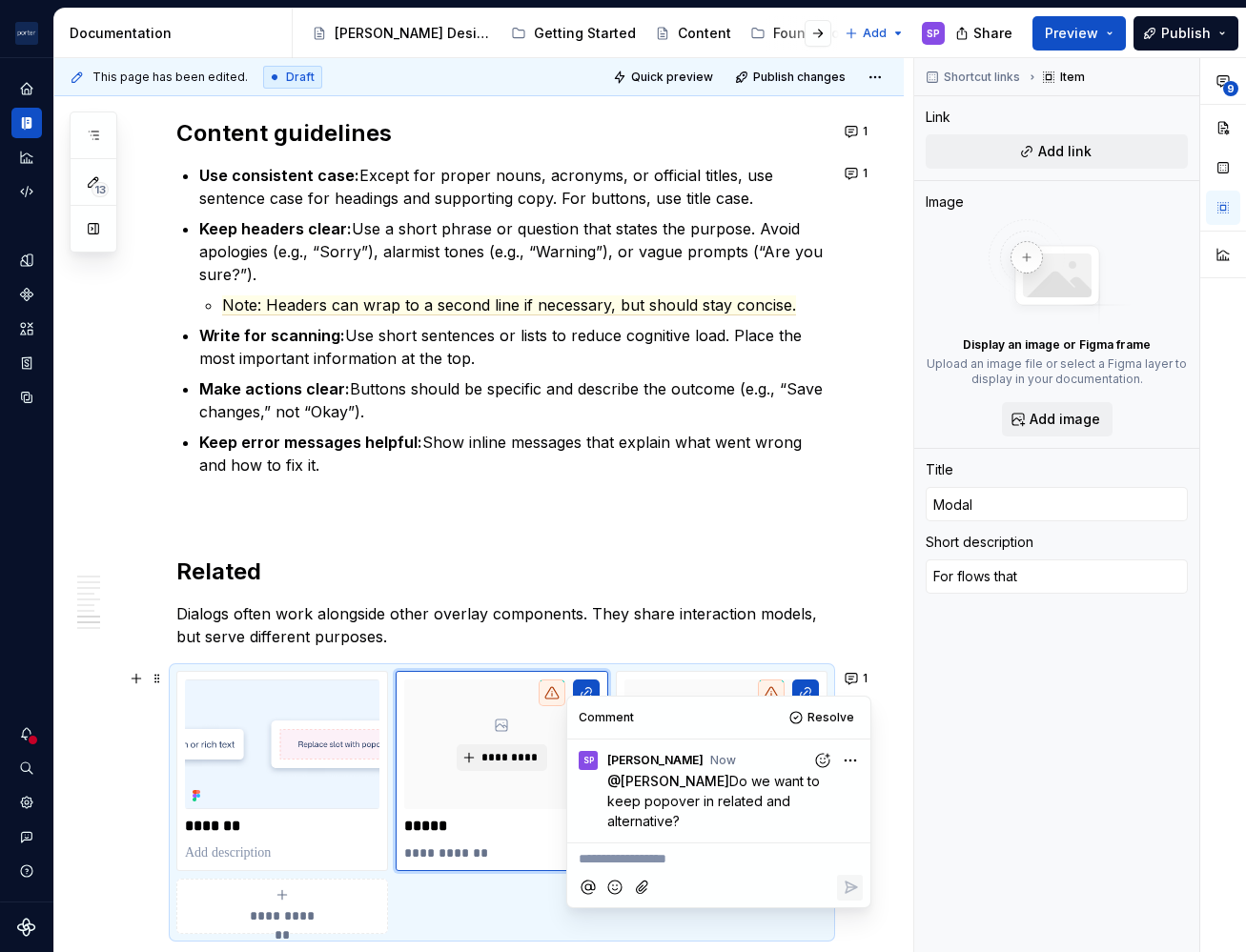
type textarea "*"
type textarea "For flows that"
type textarea "*"
type textarea "For flows that req"
type textarea "*"
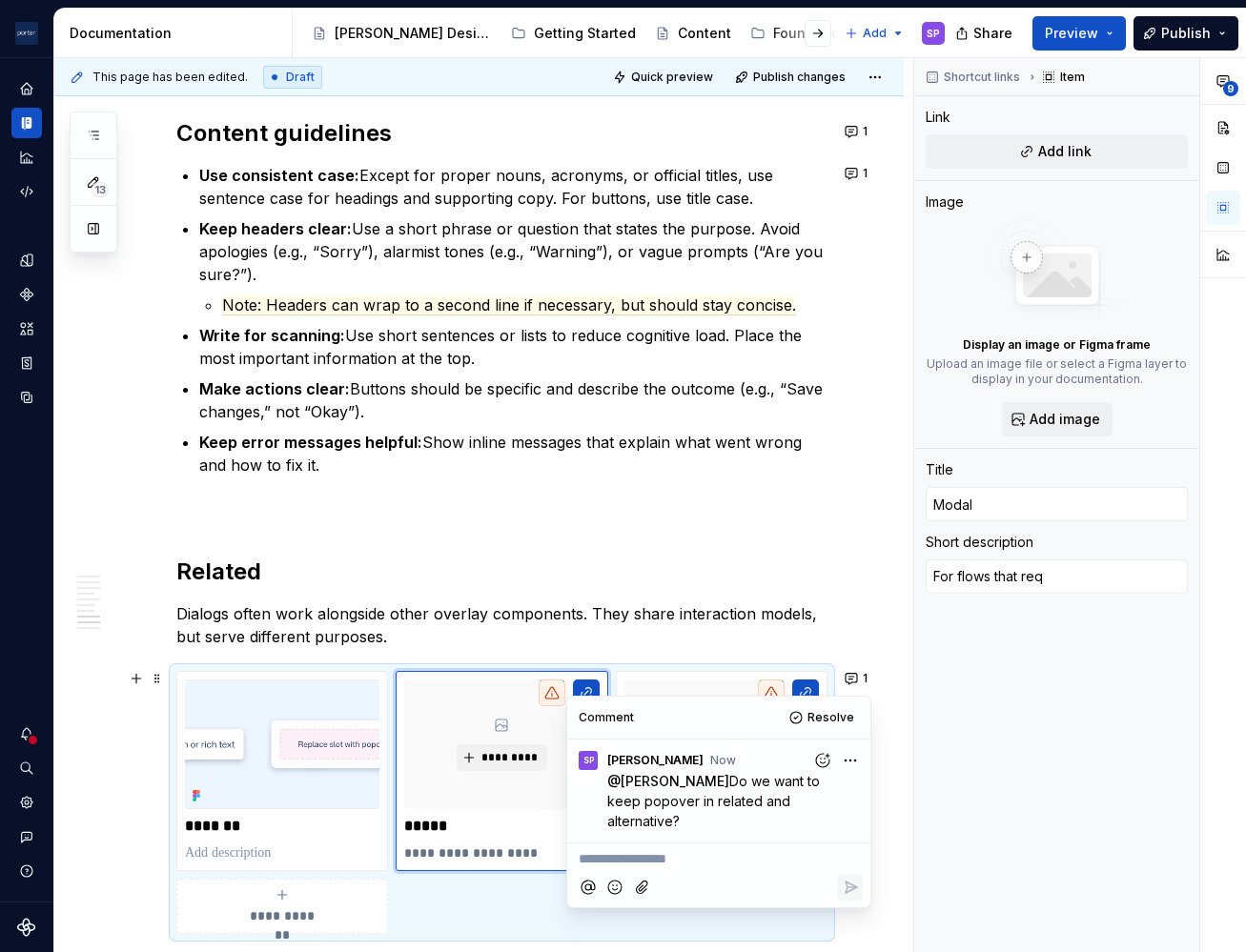
type textarea "For flows that requ"
type textarea "*"
type textarea "For flows that require"
type textarea "*"
type textarea "For flows that require more s"
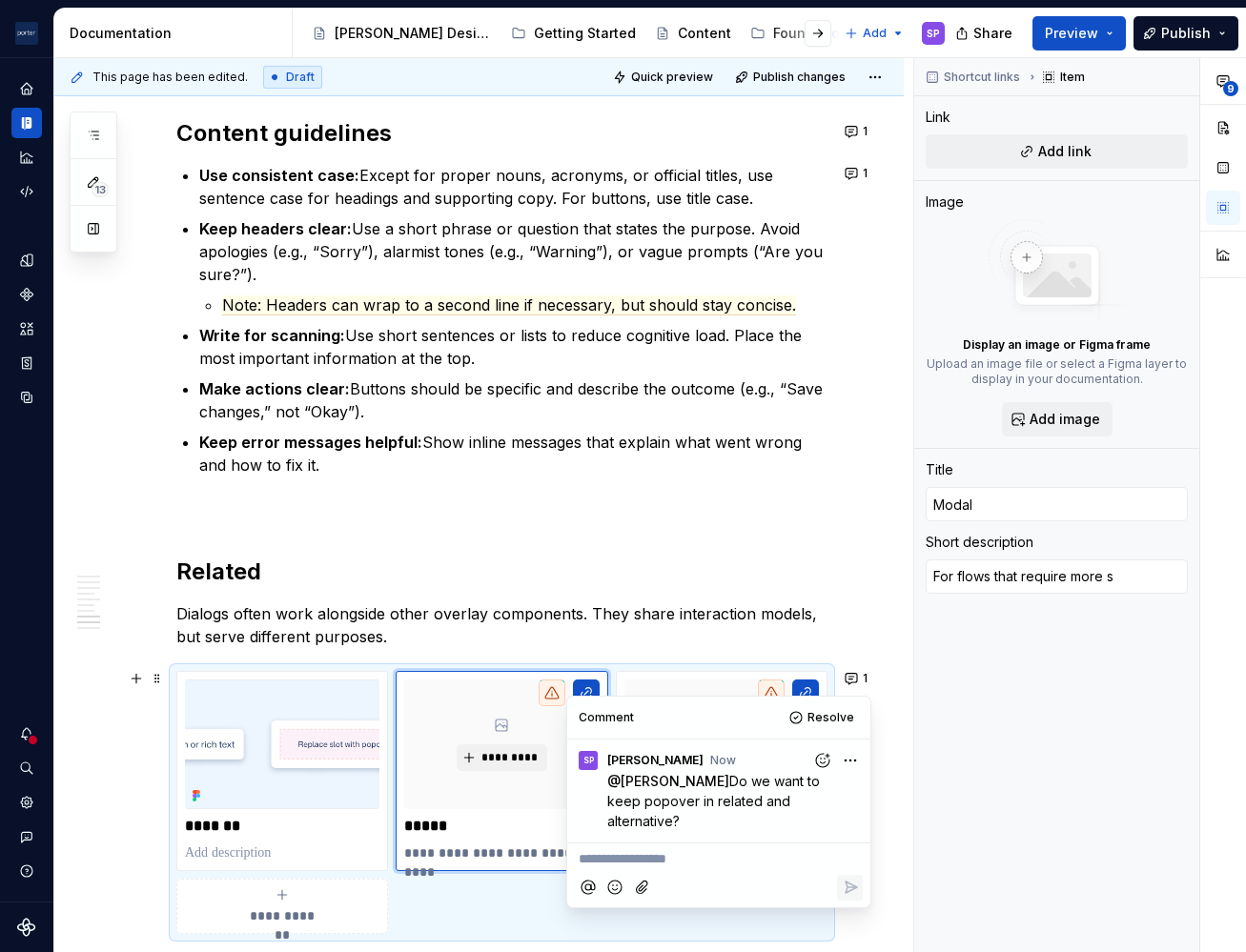
type textarea "*"
type textarea "For flows that require more sp"
type textarea "*"
type textarea "For flows that require more spa"
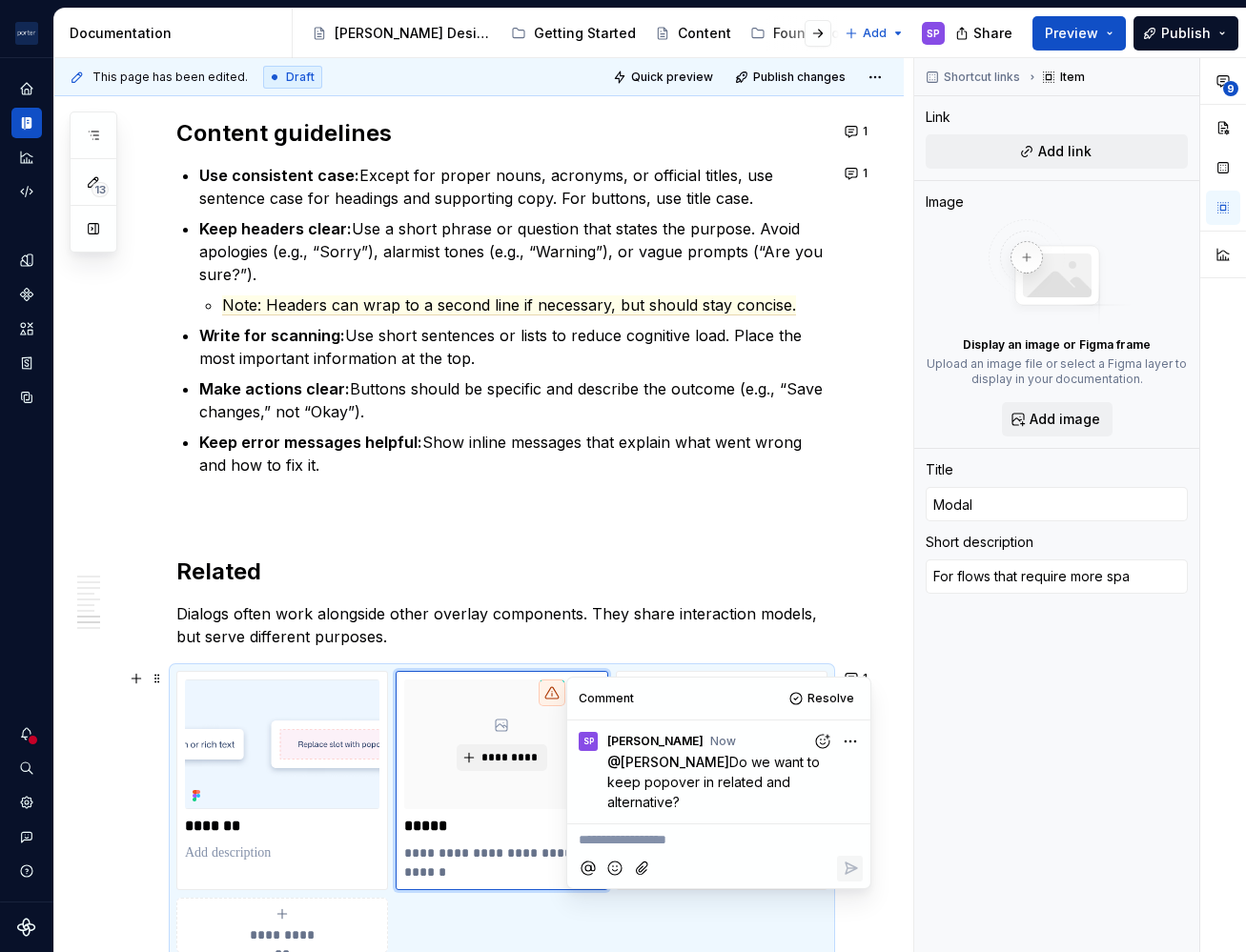
scroll to position [3027, 0]
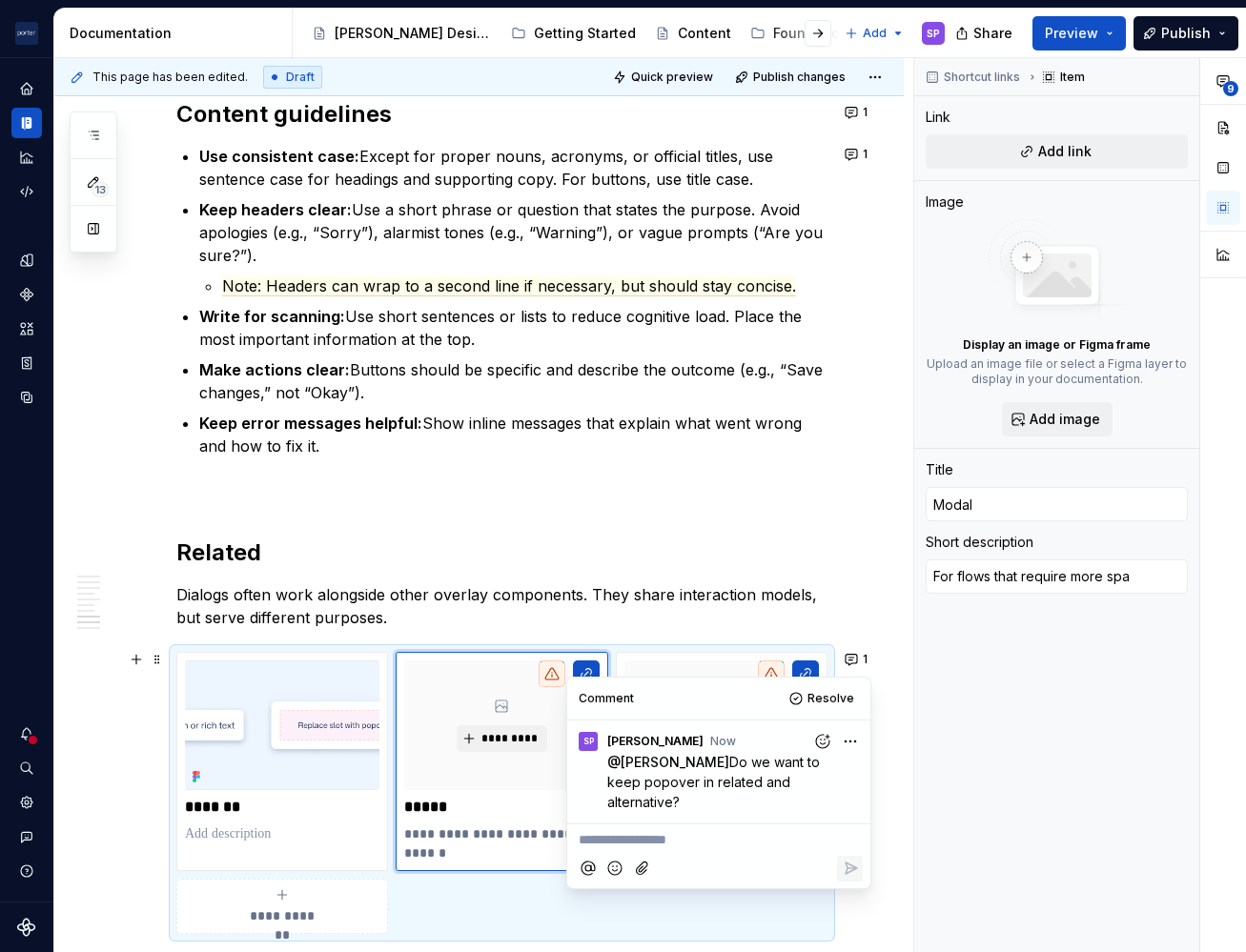
type textarea "*"
type textarea "For flows that require more spac"
type textarea "*"
type textarea "For flows that require more space"
type textarea "*"
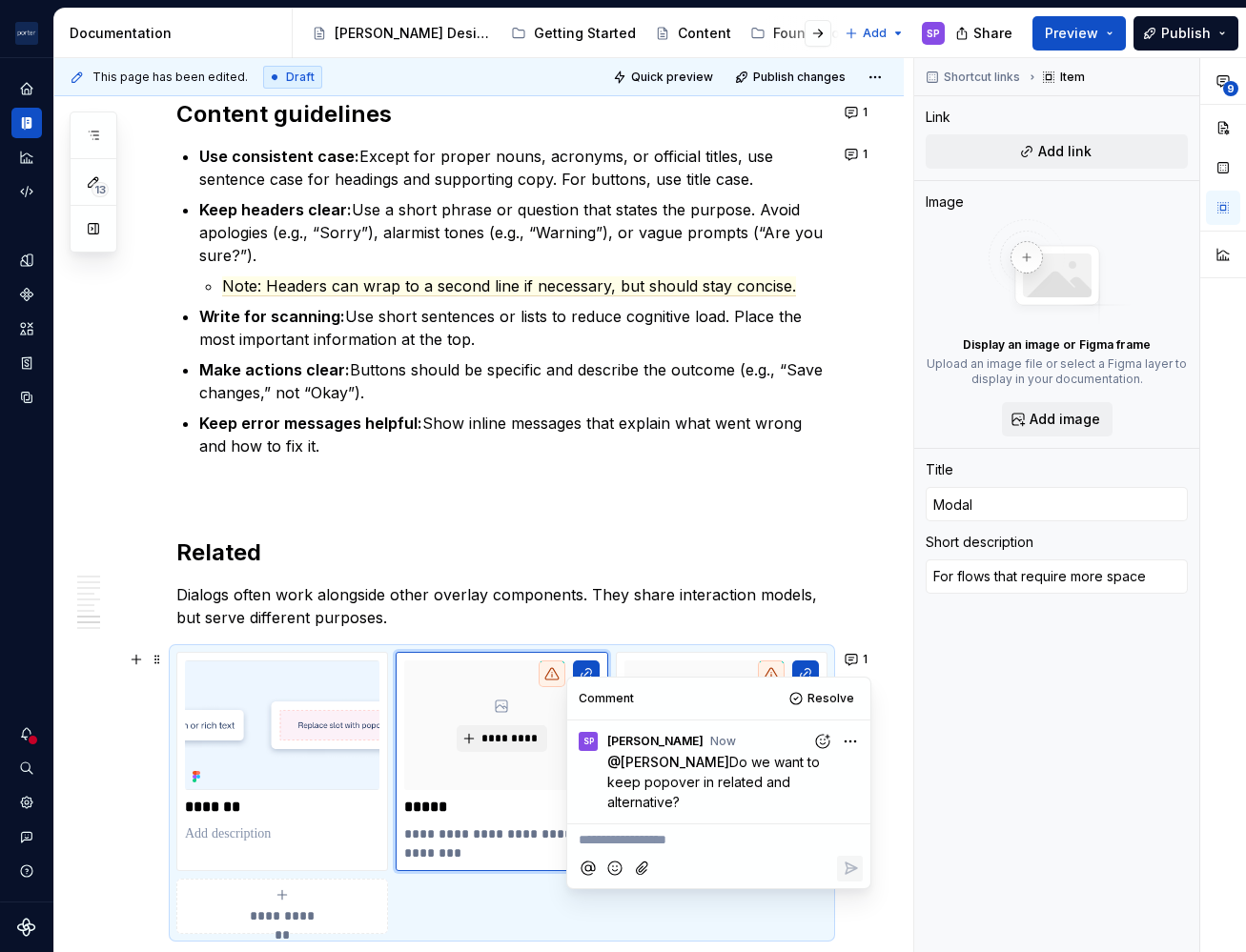
type textarea "For flows that require more space o"
type textarea "*"
type textarea "For flows that require more space or"
type textarea "*"
type textarea "For flows that require more space or s"
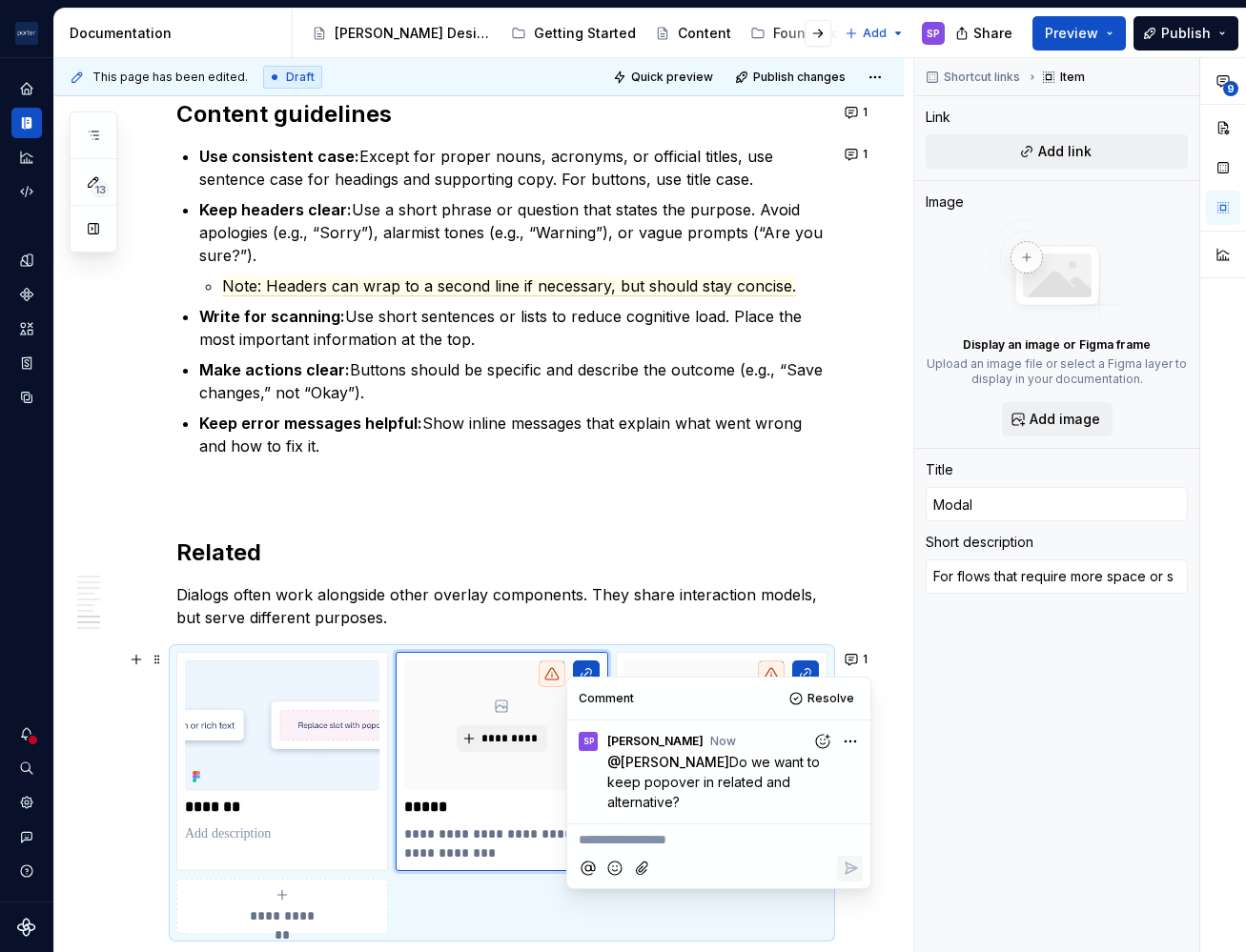
type textarea "*"
type textarea "For flows that require more space or ste"
type textarea "*"
type textarea "For flows that require more space or step"
type textarea "*"
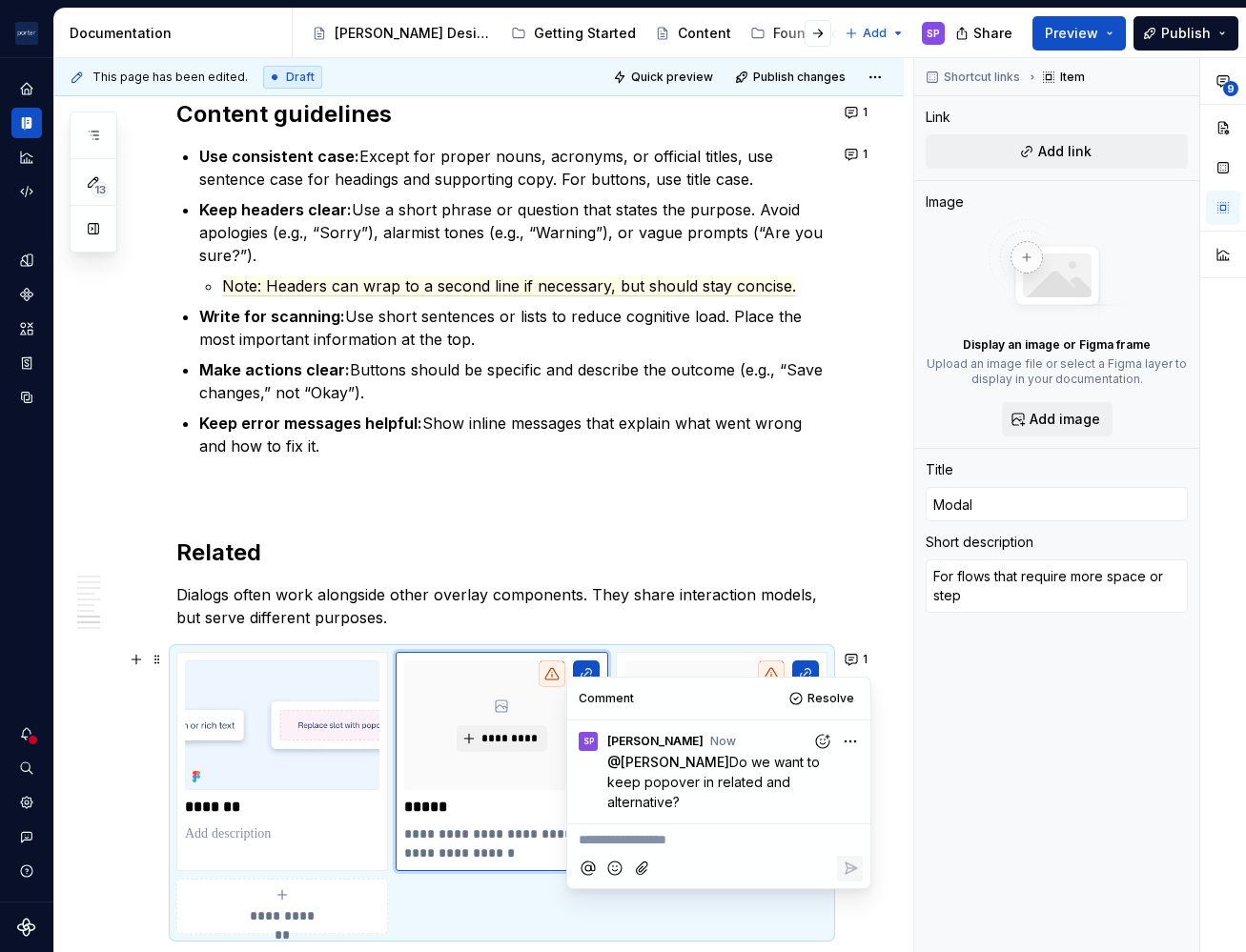
type textarea "For flows that require more space or steps t"
type textarea "*"
type textarea "For flows that require more space or steps that"
type textarea "*"
type textarea "For flows that require more space or steps that"
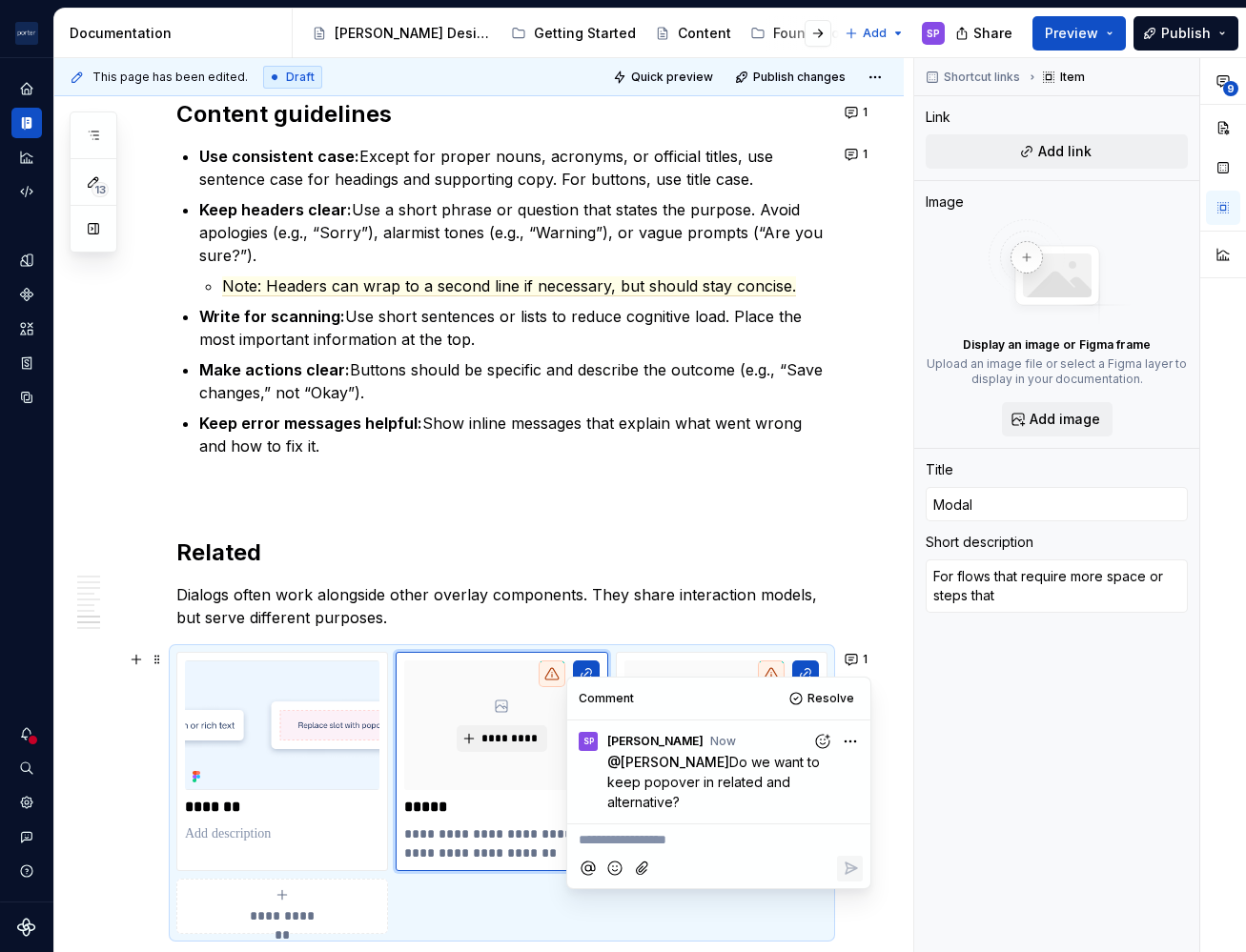
type textarea "*"
type textarea "For flows that require more space or steps that a"
type textarea "*"
type textarea "For flows that require more space or steps that"
type textarea "*"
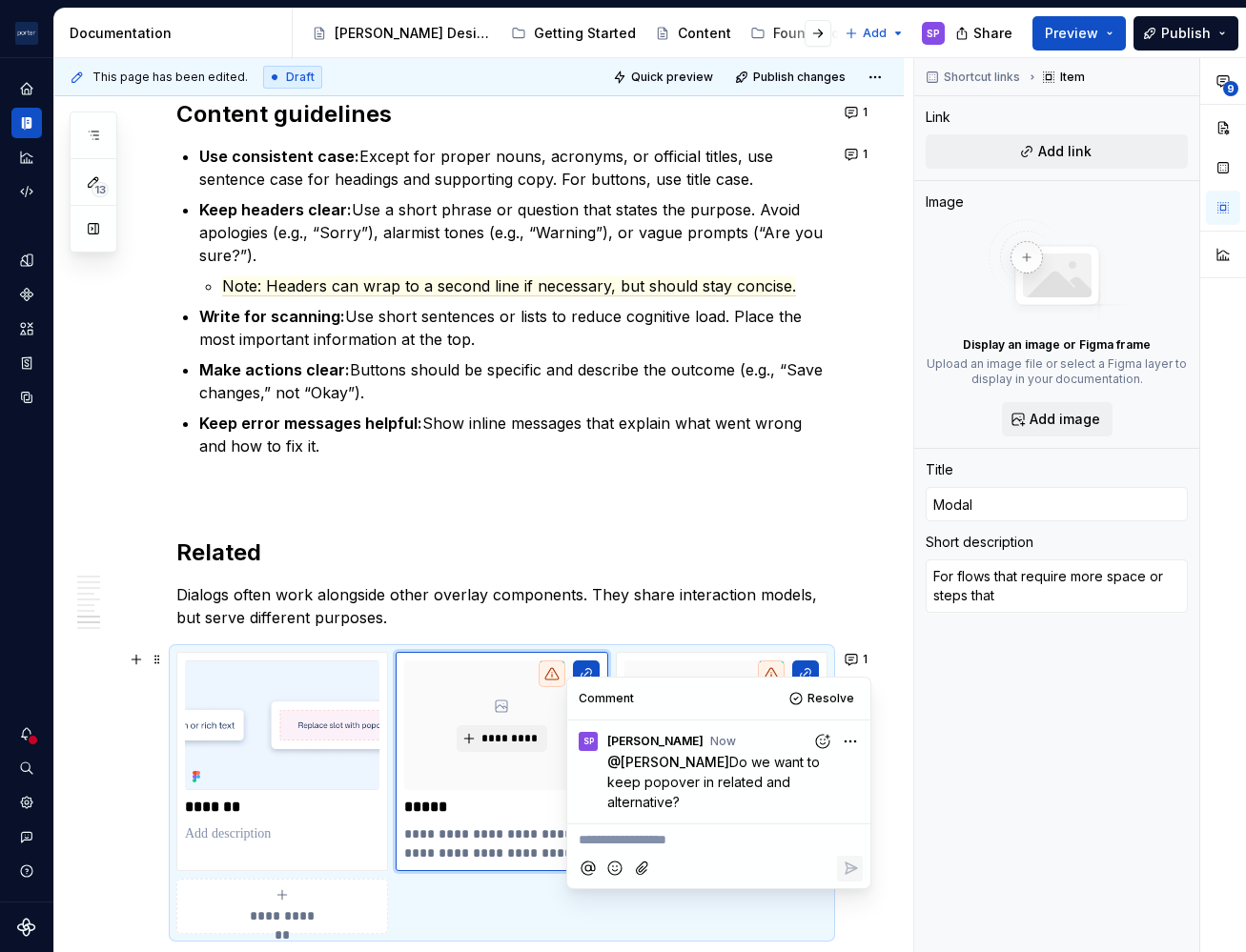
type textarea "For flows that require more space or steps that"
type textarea "*"
type textarea "For flows that require more space or steps tha"
type textarea "*"
type textarea "For flows that require more space or steps than"
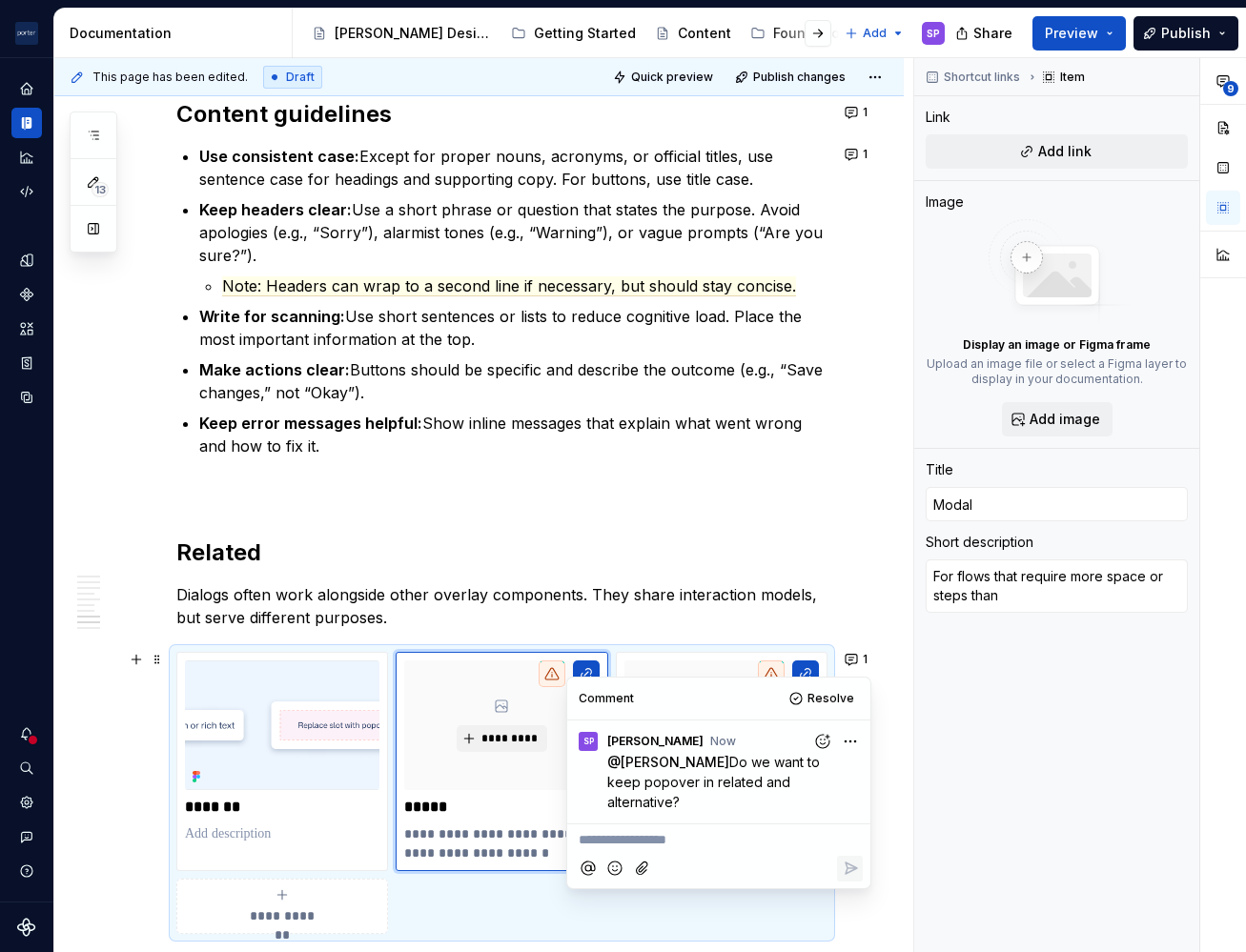
type textarea "*"
type textarea "For flows that require more space or steps than"
type textarea "*"
type textarea "For flows that require more space or steps than a"
type textarea "*"
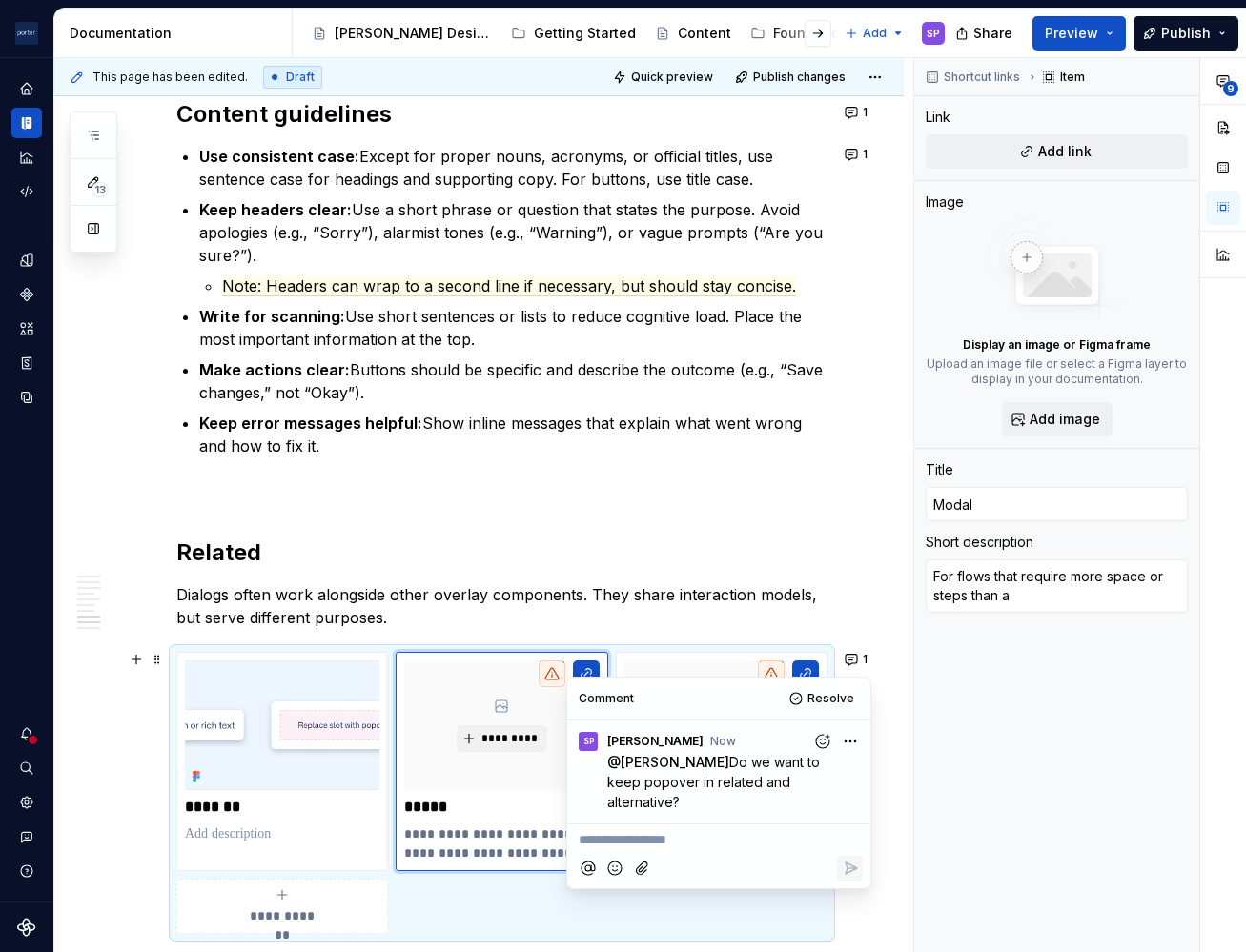
type textarea "For flows that require more space or steps than a"
type textarea "*"
type textarea "For flows that require more space or steps than a d"
type textarea "*"
type textarea "For flows that require more space or steps than a di"
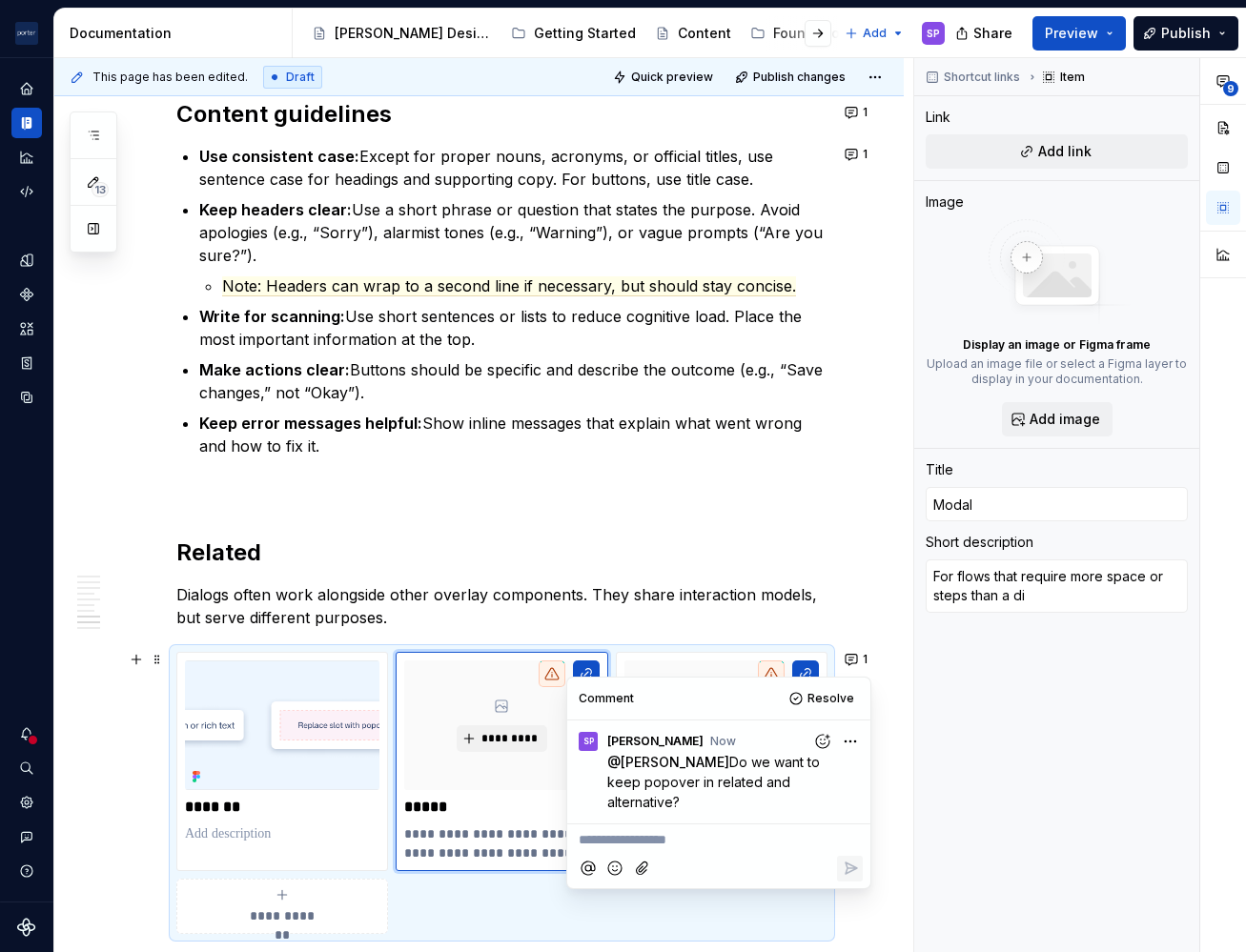
type textarea "*"
type textarea "For flows that require more space or steps than a dia"
type textarea "*"
type textarea "For flows that require more space or steps than a dial"
type textarea "*"
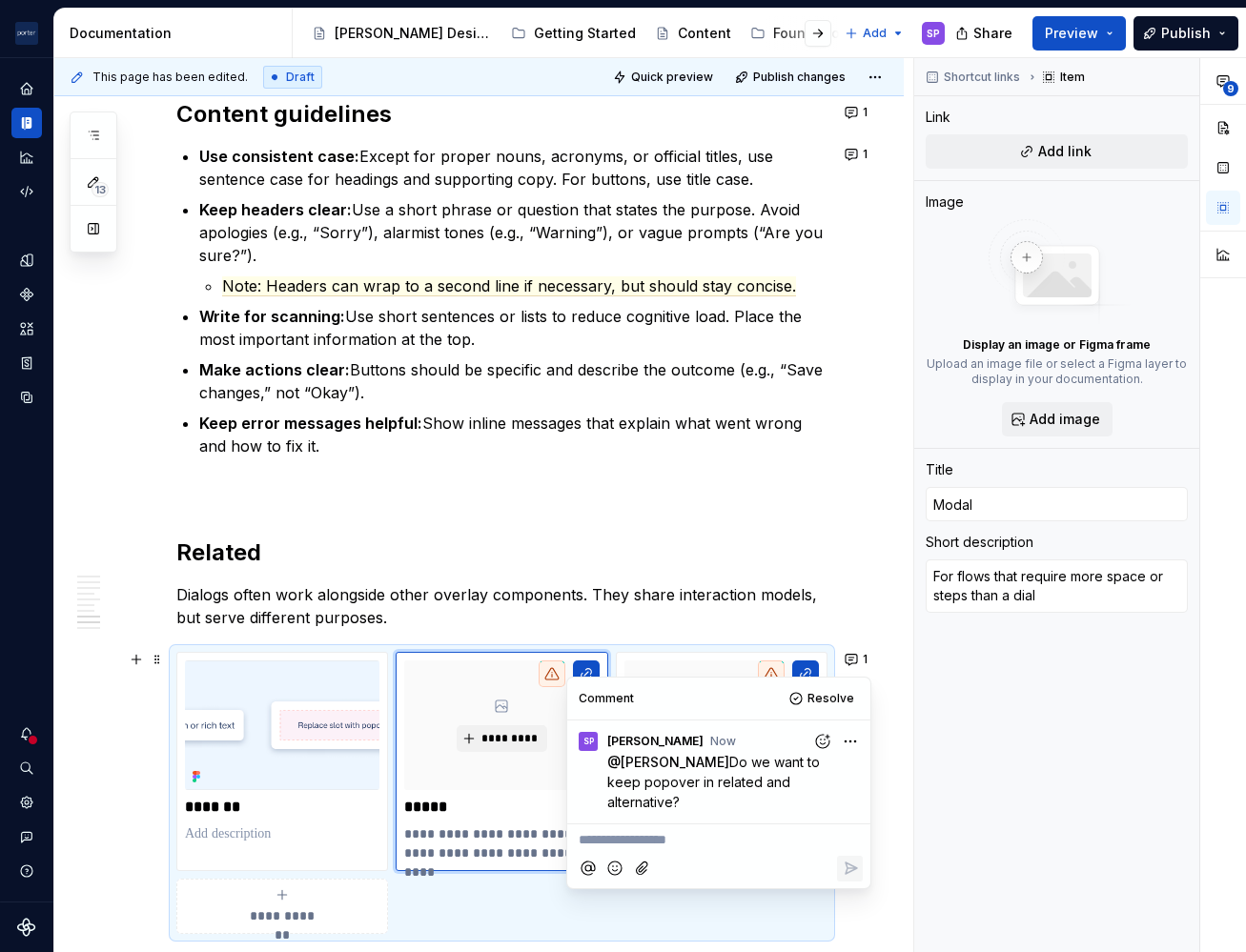
type textarea "For flows that require more space or steps than a dialo"
type textarea "*"
type textarea "For flows that require more space or steps than a dialog"
type textarea "*"
type textarea "For flows that require more space or steps than a dialog"
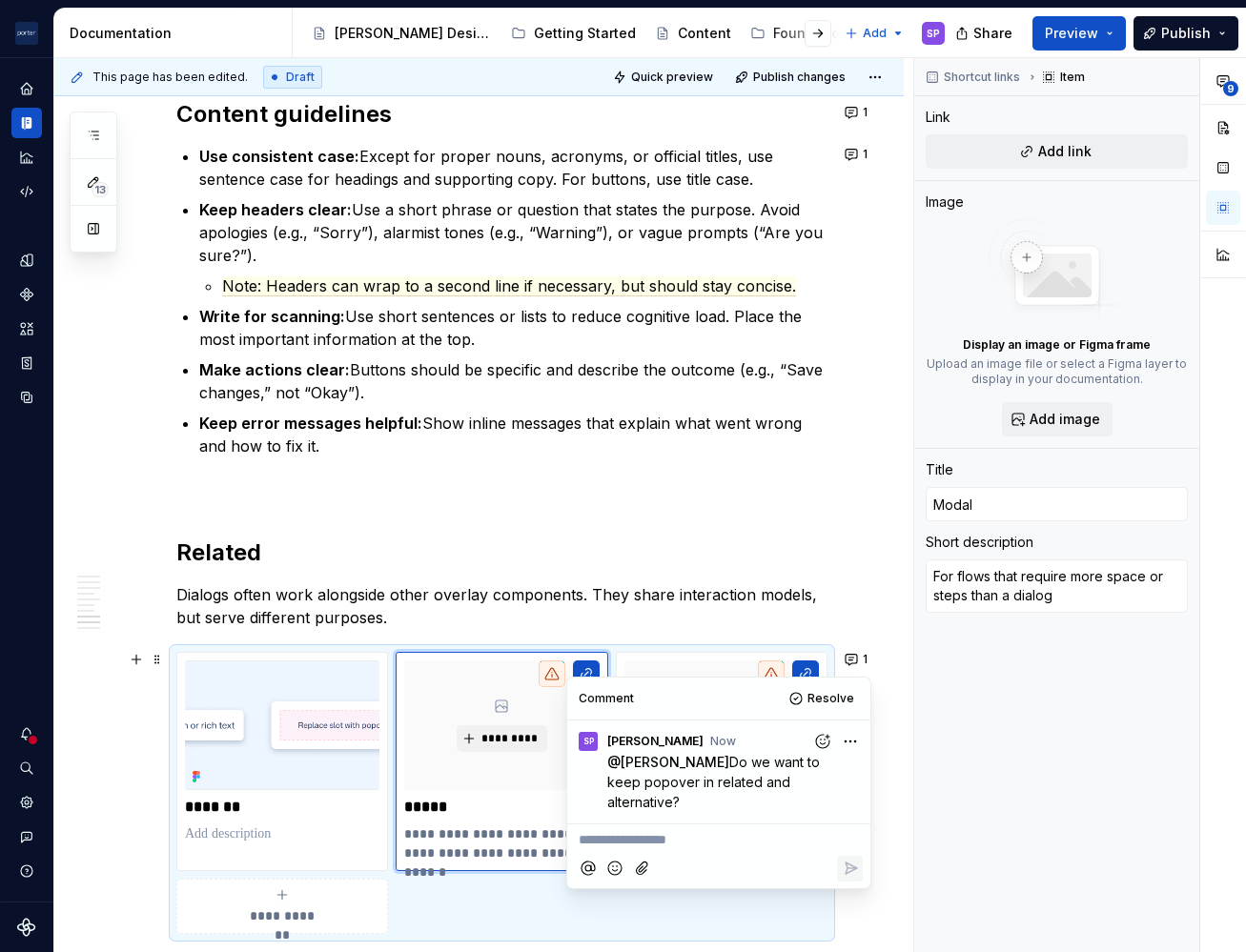
type textarea "*"
type textarea "For flows that require more space or steps than a dialog t"
type textarea "*"
type textarea "For flows that require more space or steps than a dialog ty"
type textarea "*"
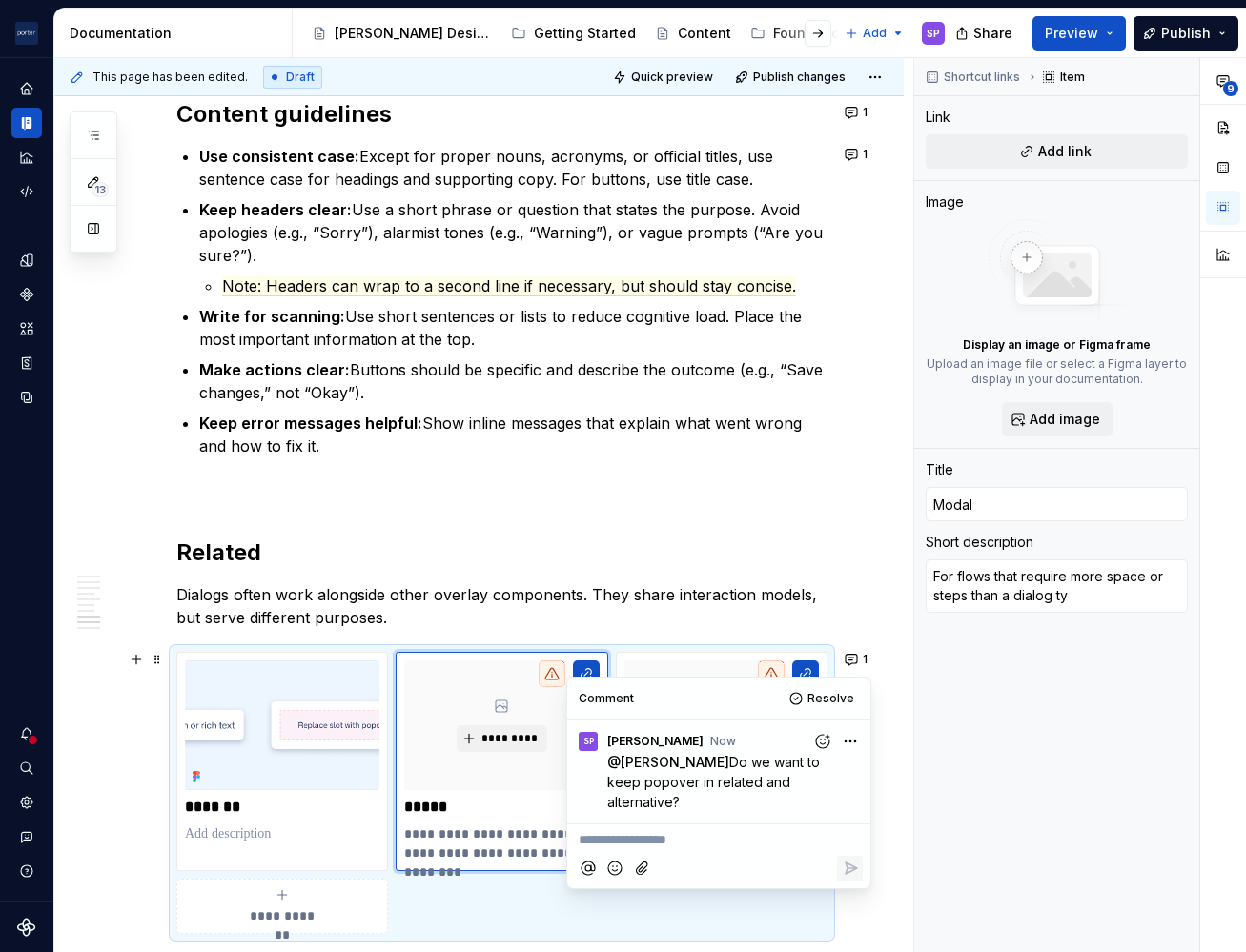
type textarea "For flows that require more space or steps than a dialog typ"
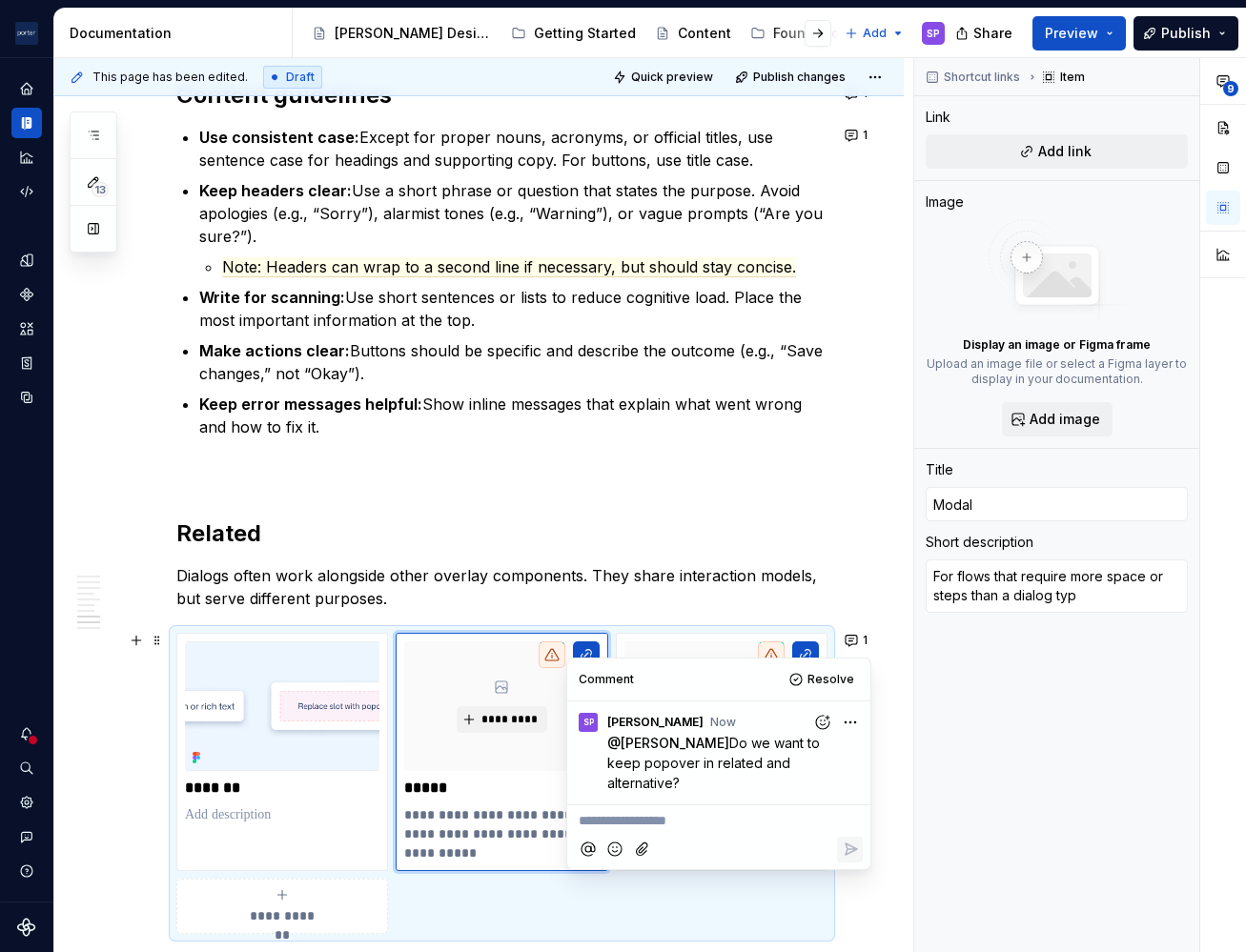
type textarea "*"
type textarea "For flows that require more space or steps than a dialog typic"
type textarea "*"
type textarea "For flows that require more space or steps than a dialog typical"
type textarea "*"
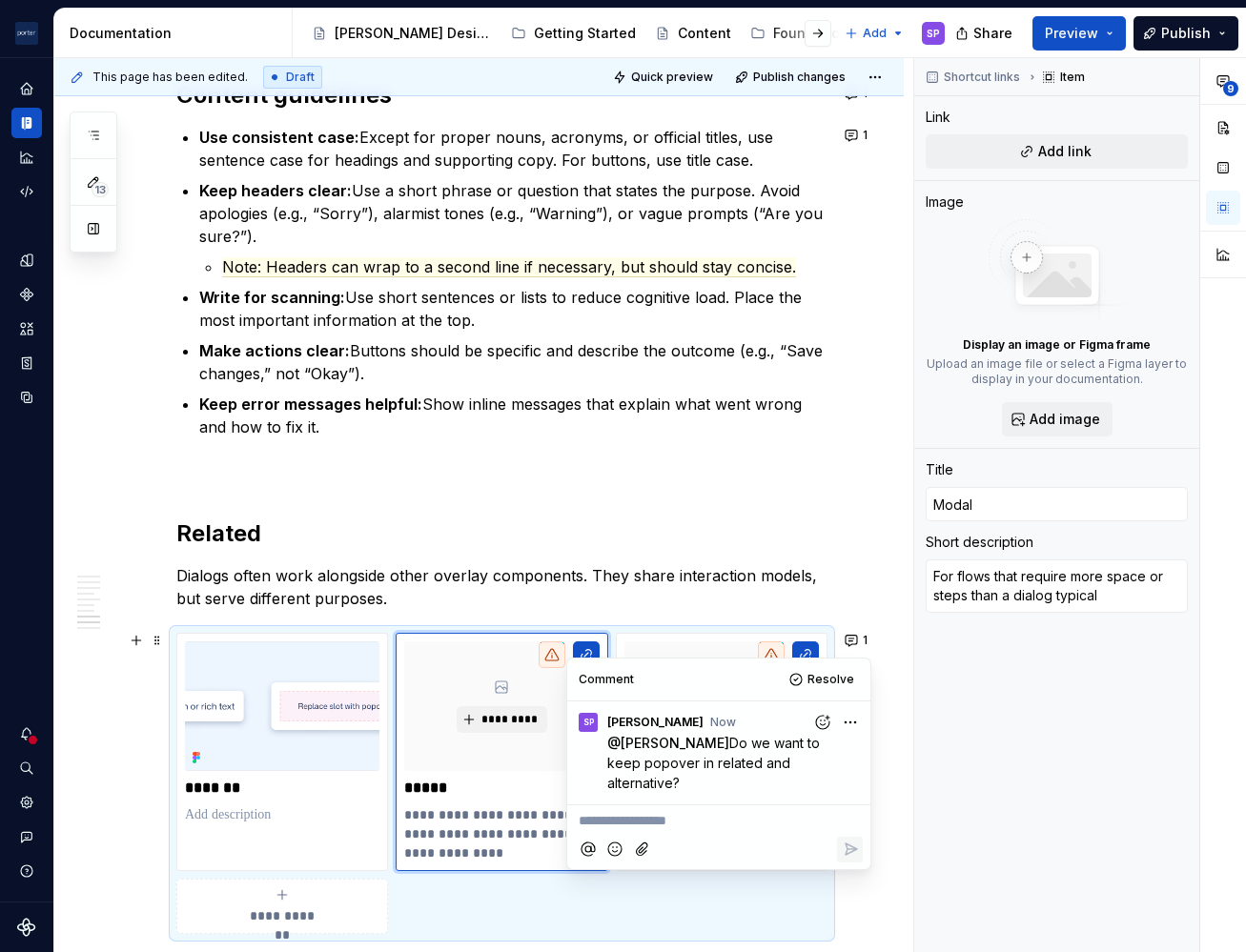
type textarea "For flows that require more space or steps than a dialog typically su"
type textarea "*"
type textarea "For flows that require more space or steps than a dialog typically sup"
type textarea "*"
type textarea "For flows that require more space or steps than a dialog typically supp"
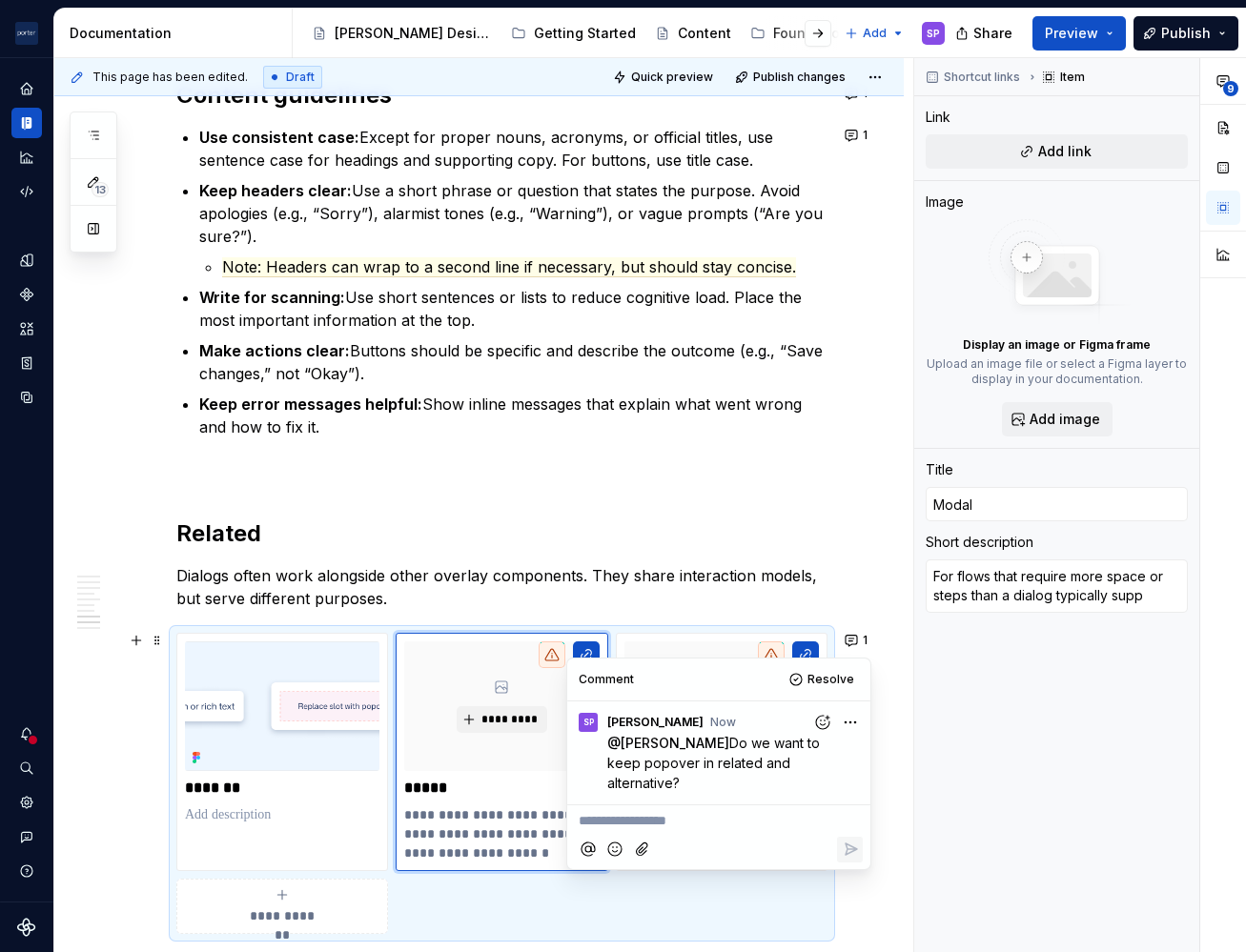
type textarea "*"
type textarea "For flows that require more space or steps than a dialog typically suppo"
type textarea "*"
type textarea "For flows that require more space or steps than a dialog typically suppor"
type textarea "*"
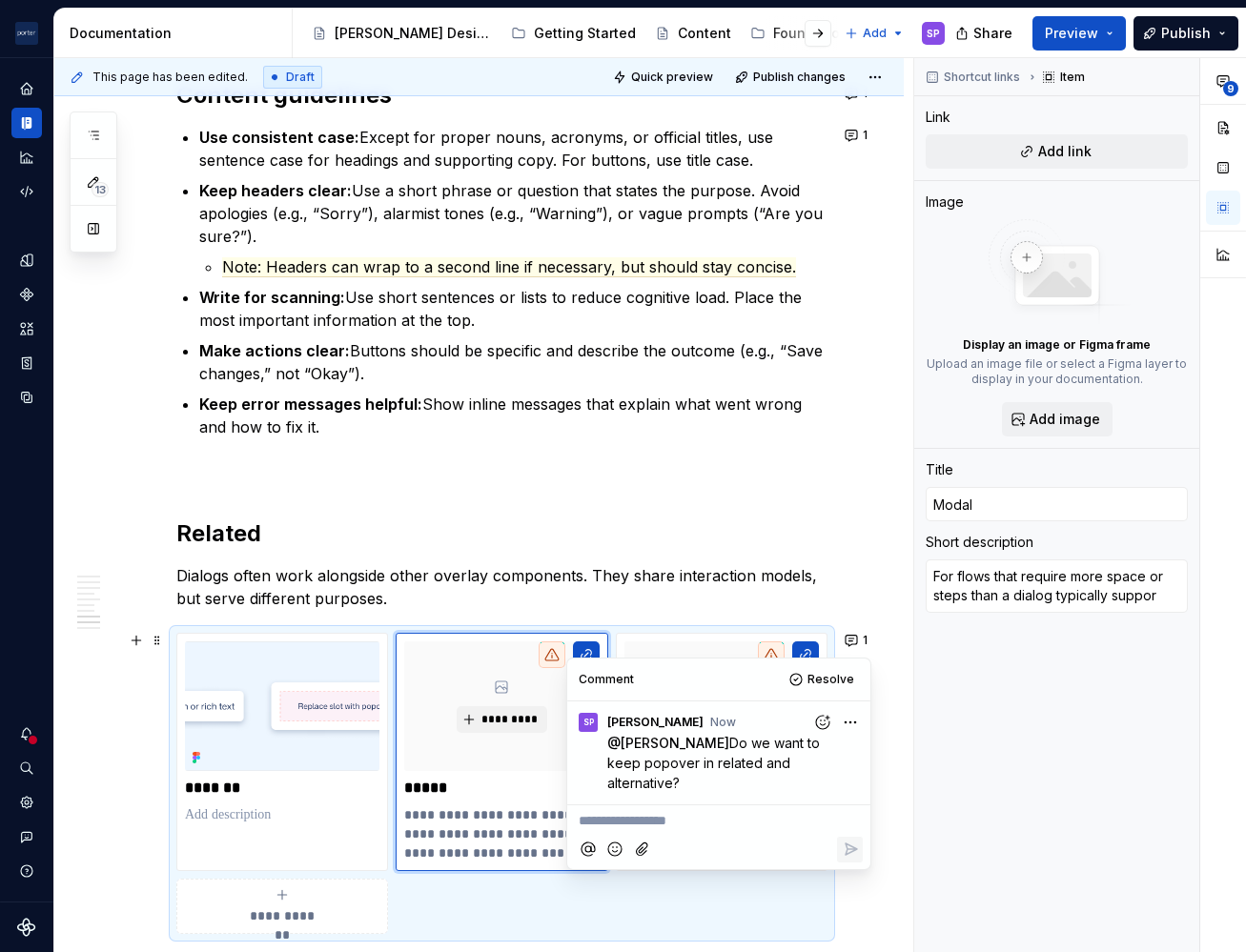
type textarea "For flows that require more space or steps than a dialog typically support"
type textarea "*"
type textarea "For flows that require more space or steps than a dialog typically supports."
click at [277, 817] on p at bounding box center [282, 814] width 195 height 19
type textarea "*"
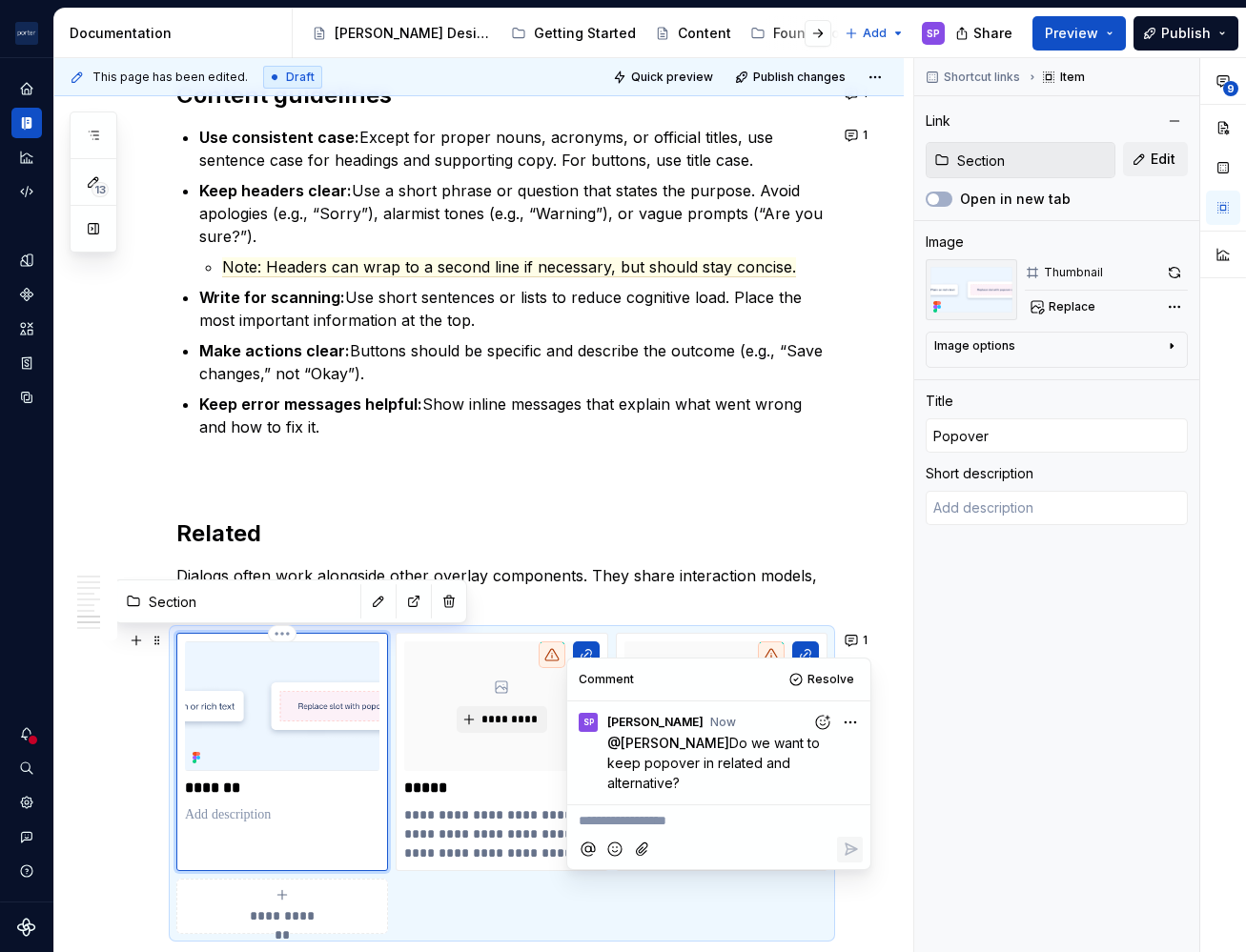
type textarea "*"
type textarea "F"
type textarea "*"
type textarea "Fo"
type textarea "*"
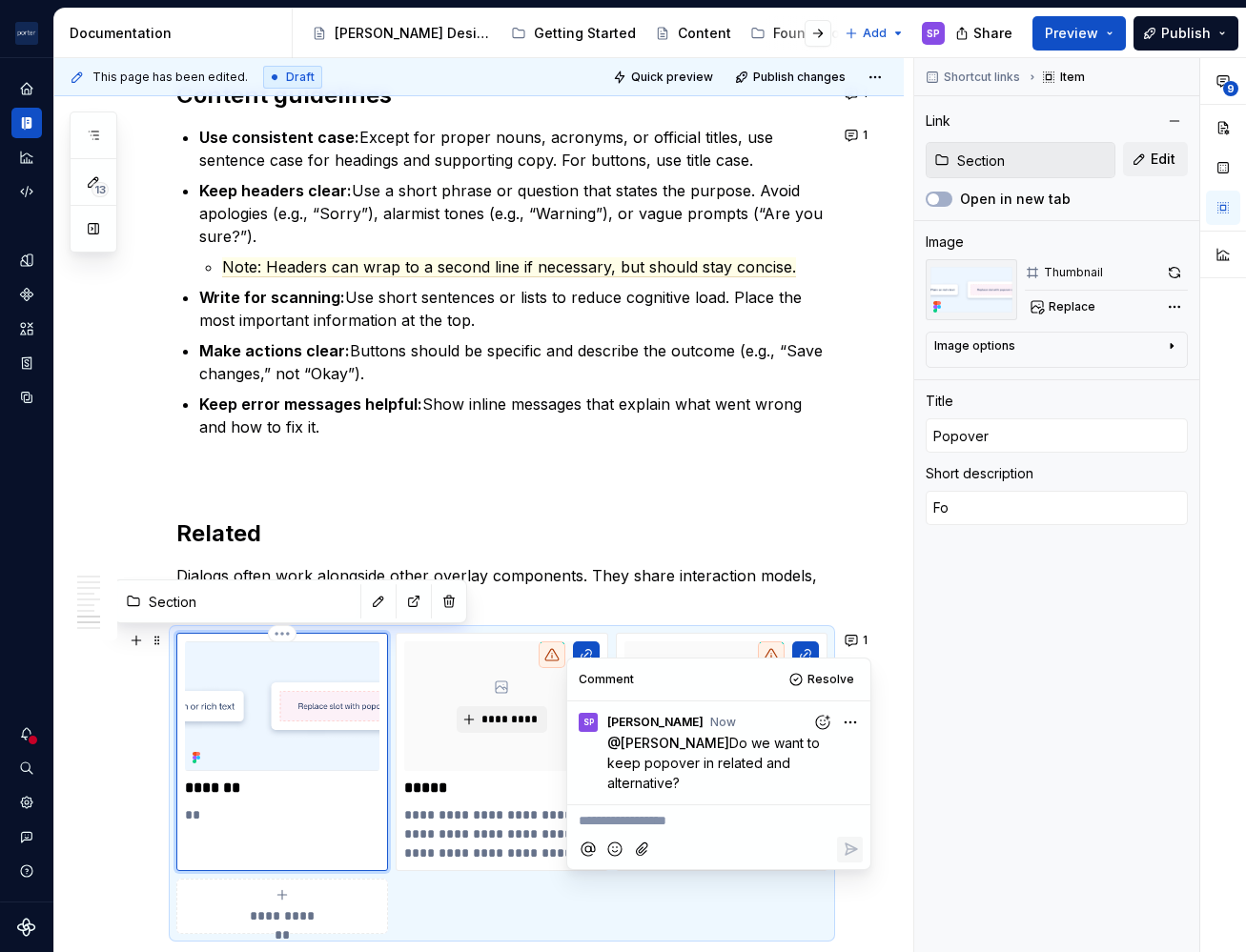
type textarea "For"
type textarea "*"
type textarea "For"
type textarea "*"
type textarea "For l"
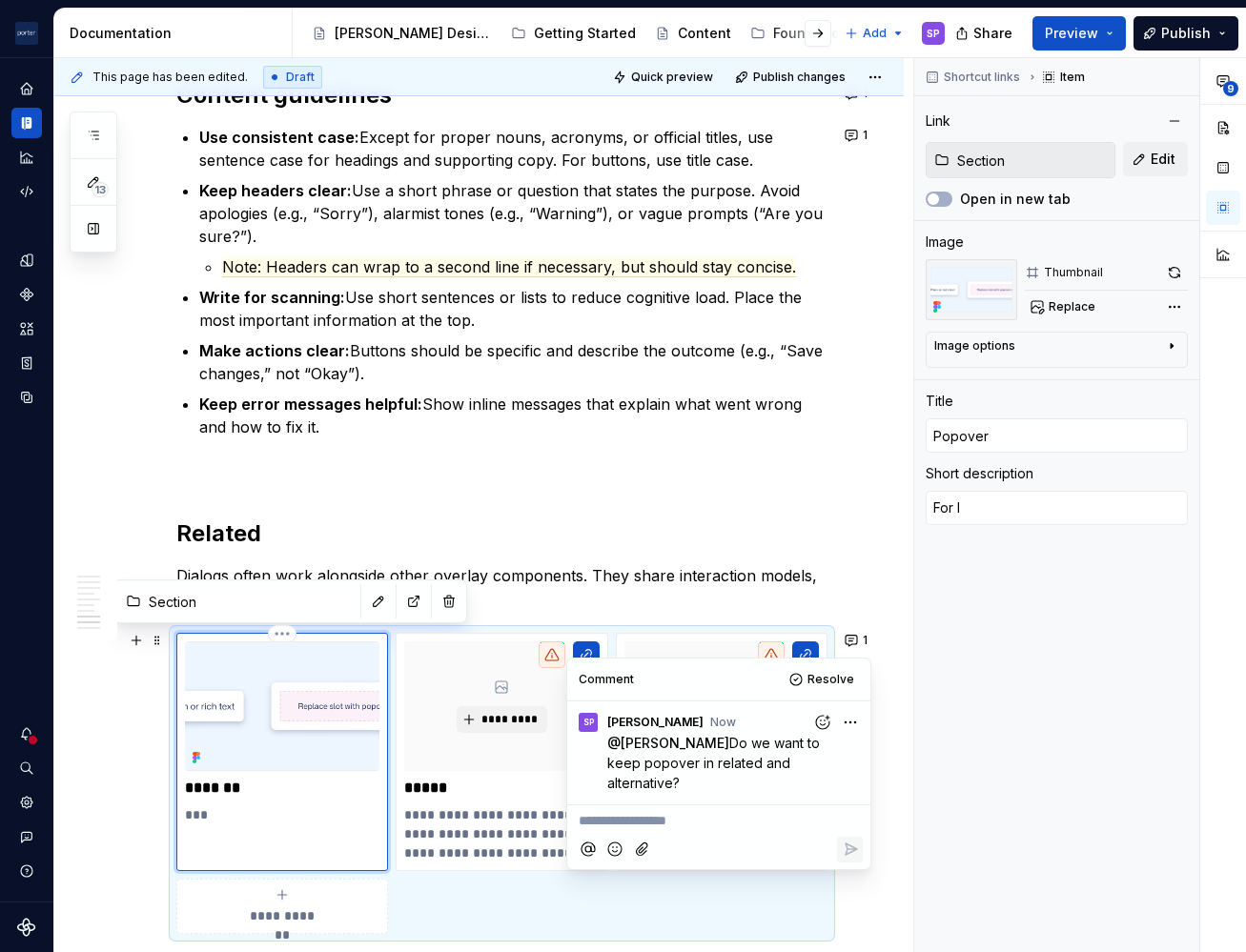
type textarea "*"
type textarea "For li"
type textarea "*"
type textarea "For light"
type textarea "*"
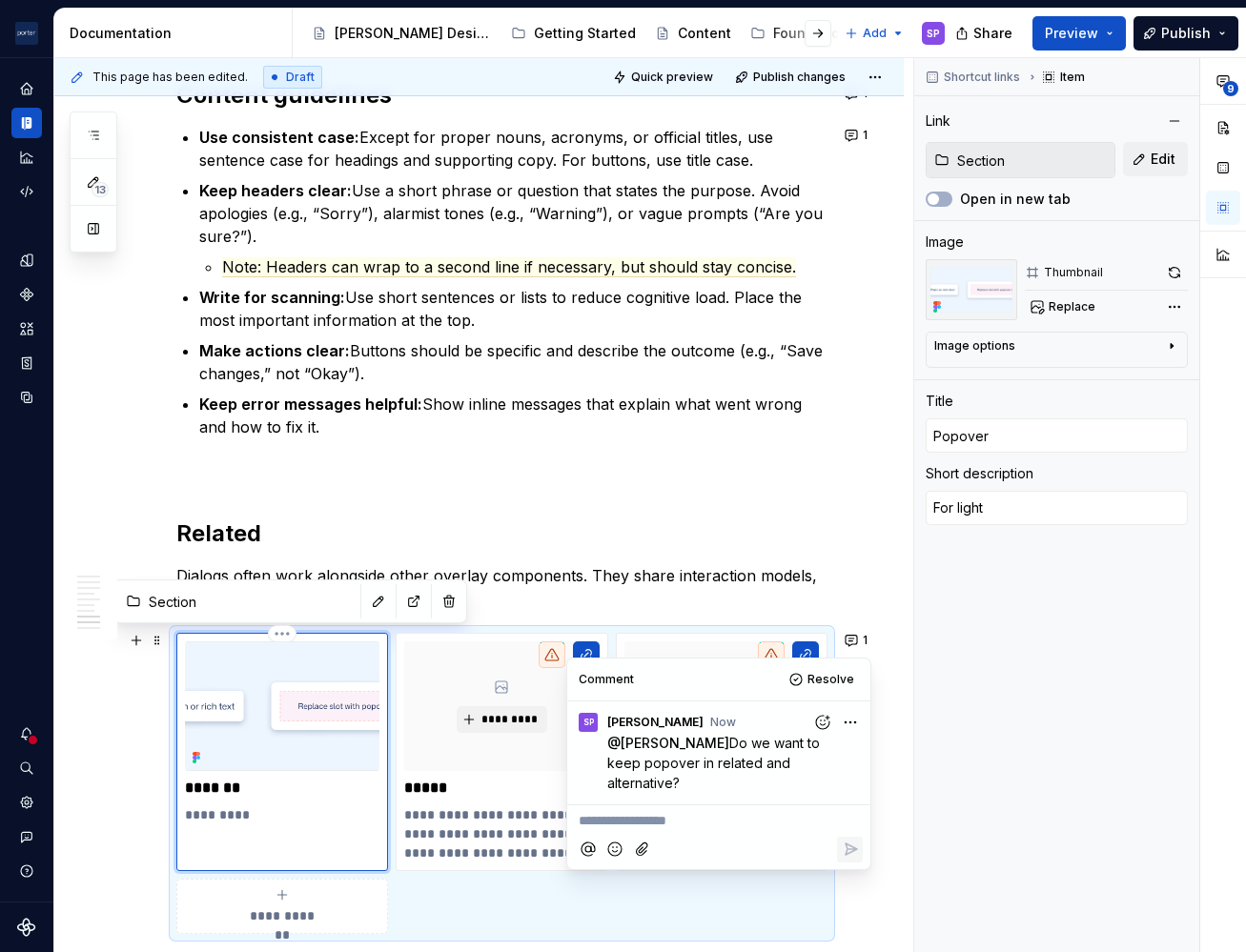
type textarea "For lightwe"
type textarea "*"
type textarea "For lightweight"
type textarea "*"
type textarea "For lightweight,"
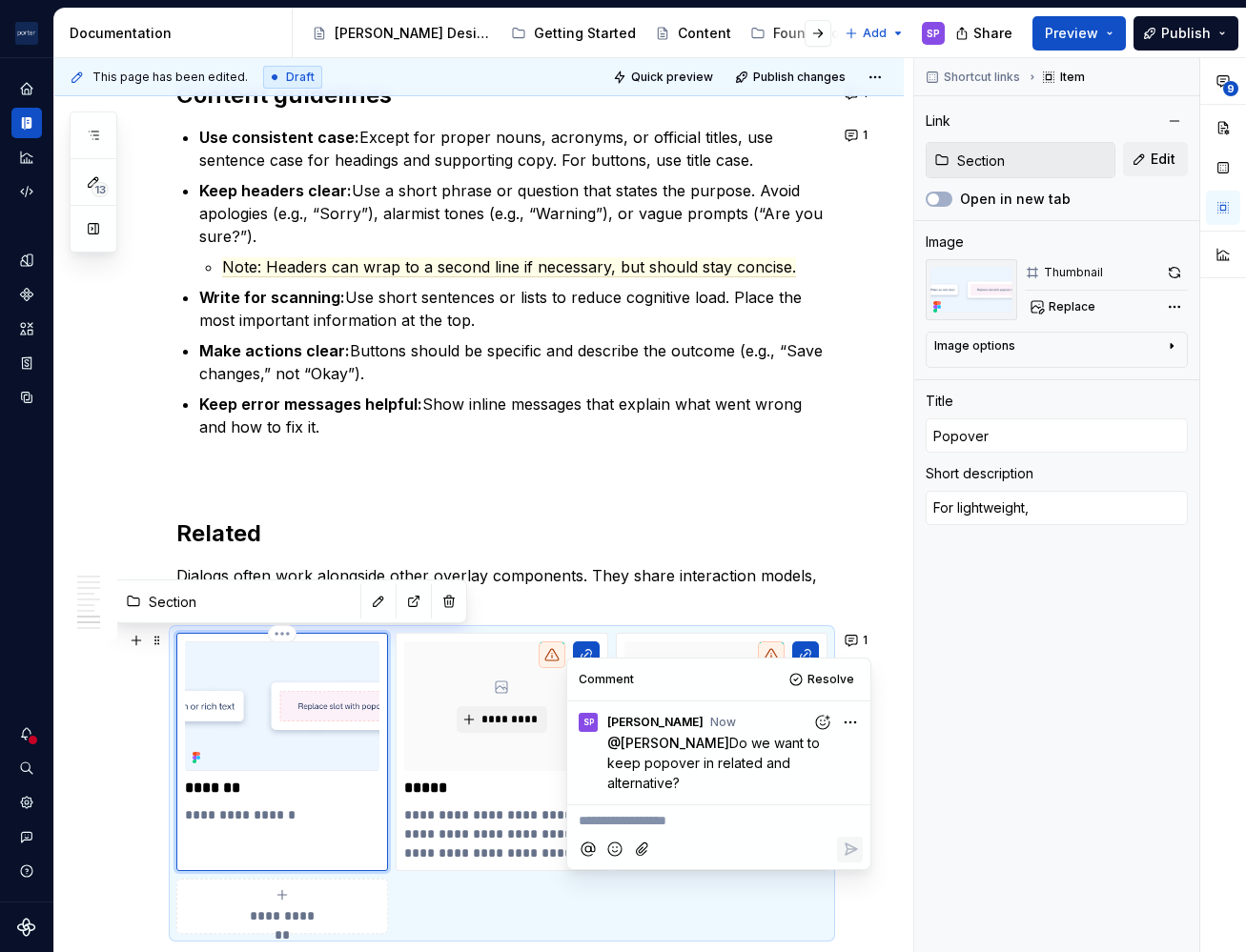
type textarea "*"
type textarea "For lightweight, c"
type textarea "*"
type textarea "For lightweight, [PERSON_NAME]"
type textarea "*"
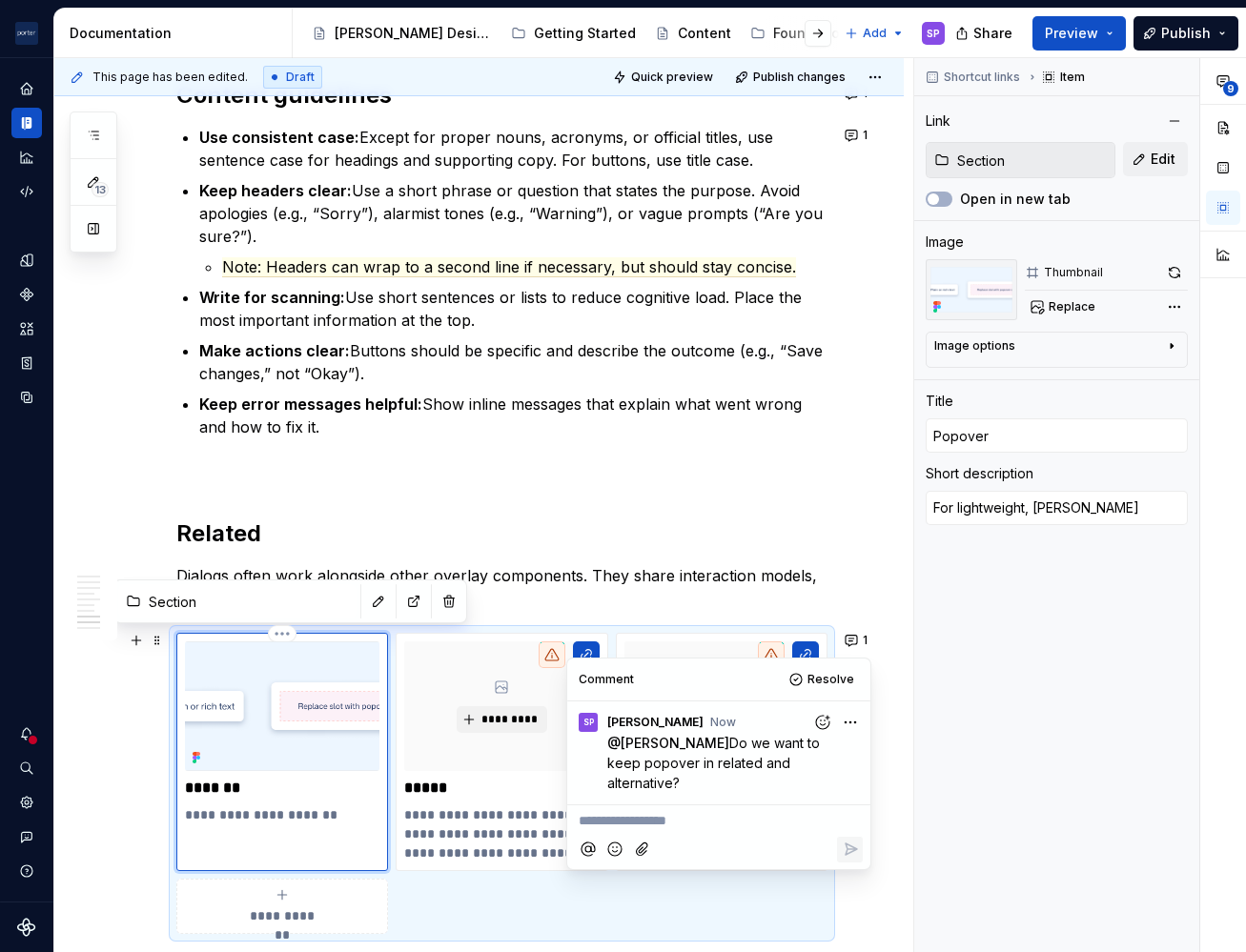
type textarea "For lightweight, contex"
type textarea "*"
type textarea "For lightweight, context"
type textarea "*"
type textarea "For lightweight, contextu"
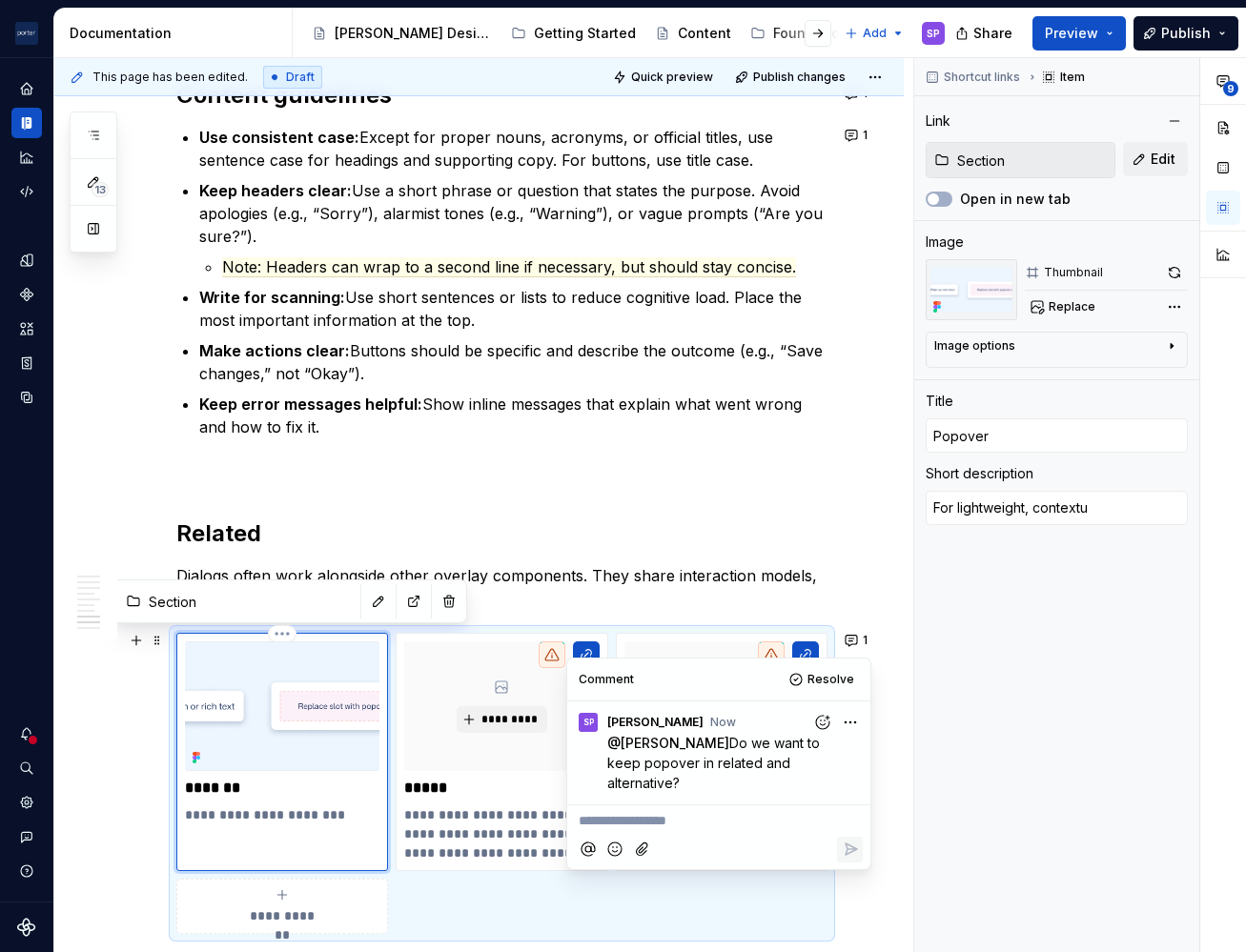
type textarea "*"
type textarea "For lightweight, contextua"
type textarea "*"
type textarea "For lightweight, contextual"
type textarea "*"
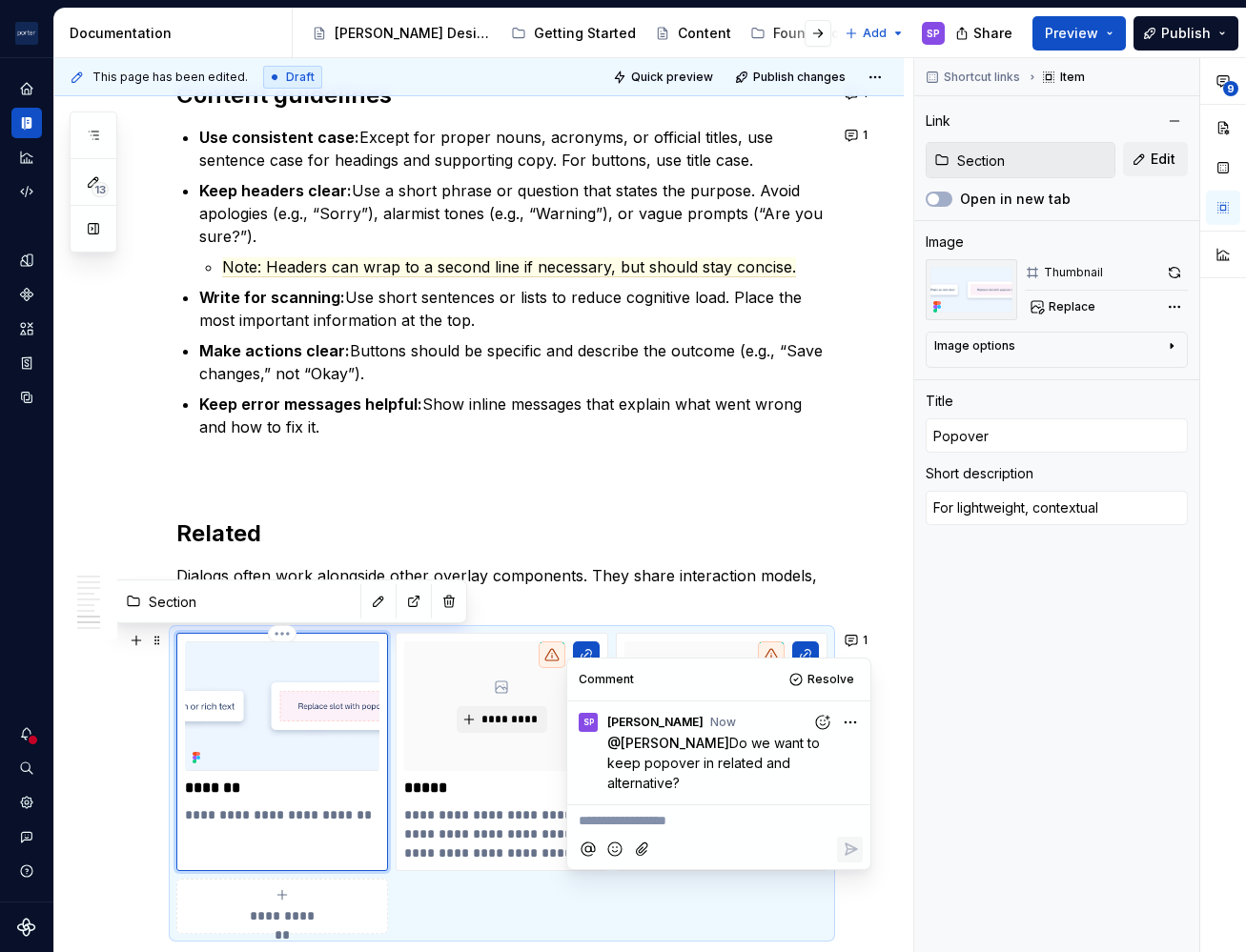
type textarea "For lightweight, contextual"
type textarea "*"
type textarea "For lightweight, contextual inte"
type textarea "*"
type textarea "For lightweight, contextual inter"
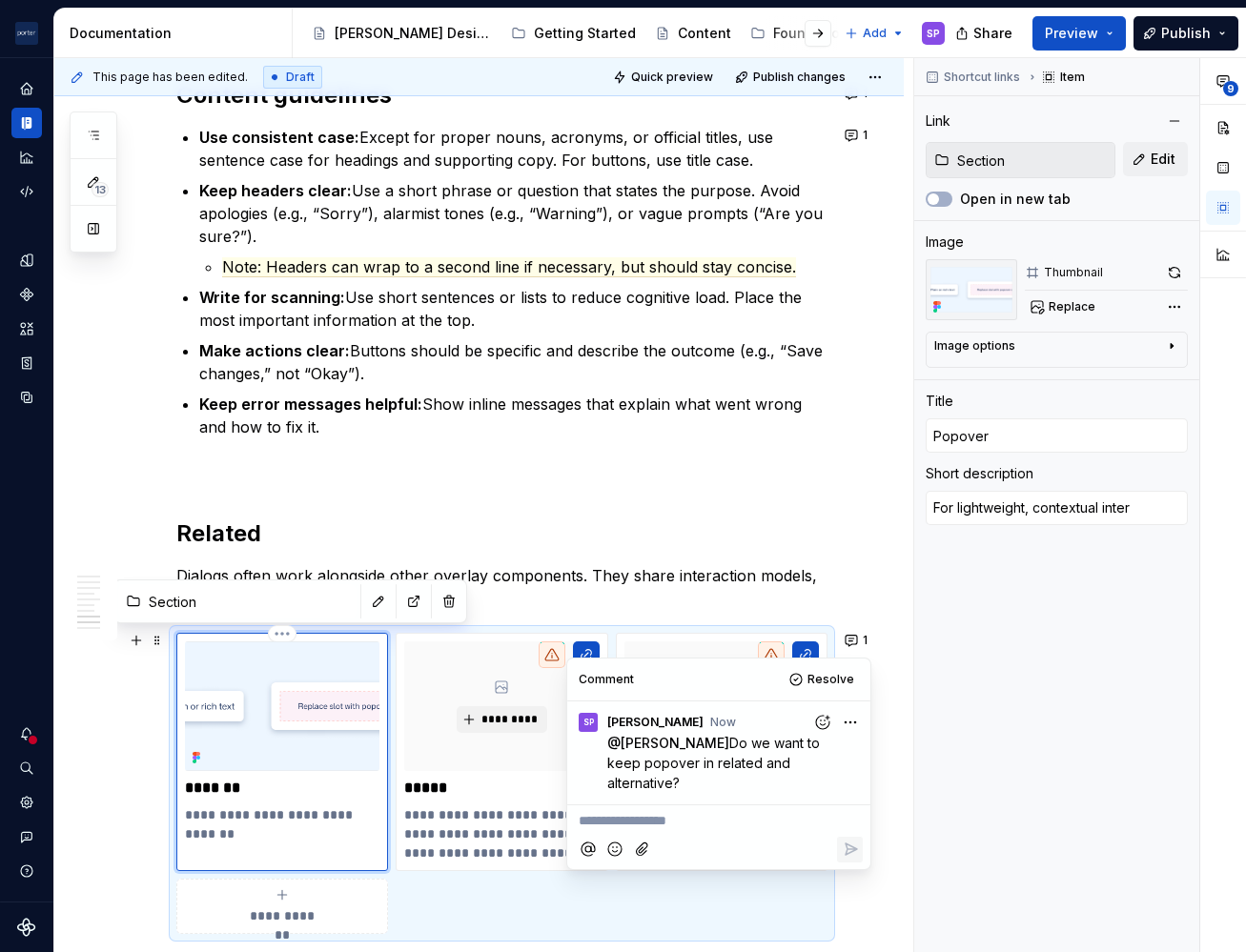
type textarea "*"
type textarea "For lightweight, contextual intera"
type textarea "*"
type textarea "For lightweight, contextual interac"
type textarea "*"
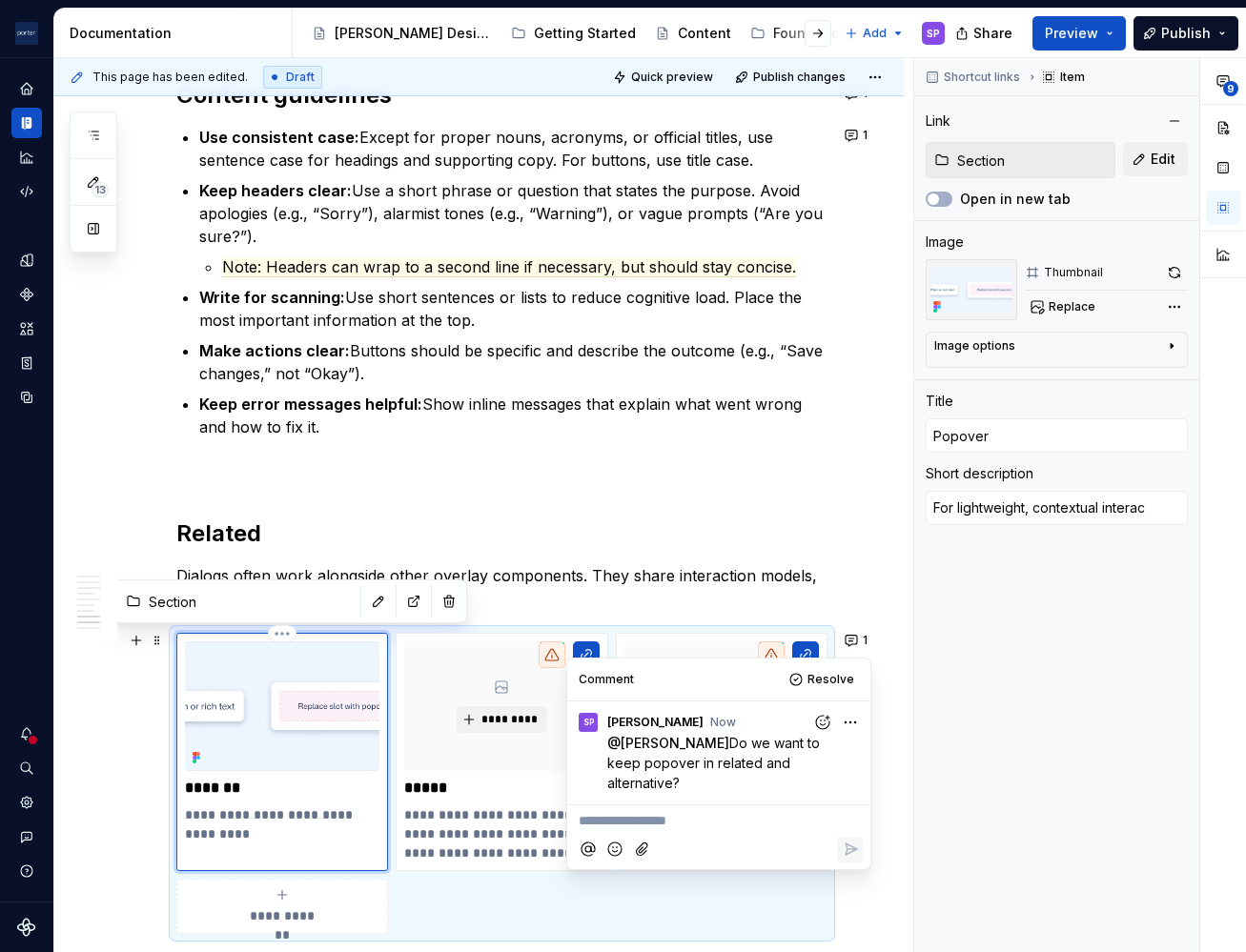
type textarea "For lightweight, contextual interacti"
type textarea "*"
type textarea "For lightweight, contextual interactions that"
click at [288, 817] on p "**********" at bounding box center [281, 824] width 194 height 38
type textarea "*"
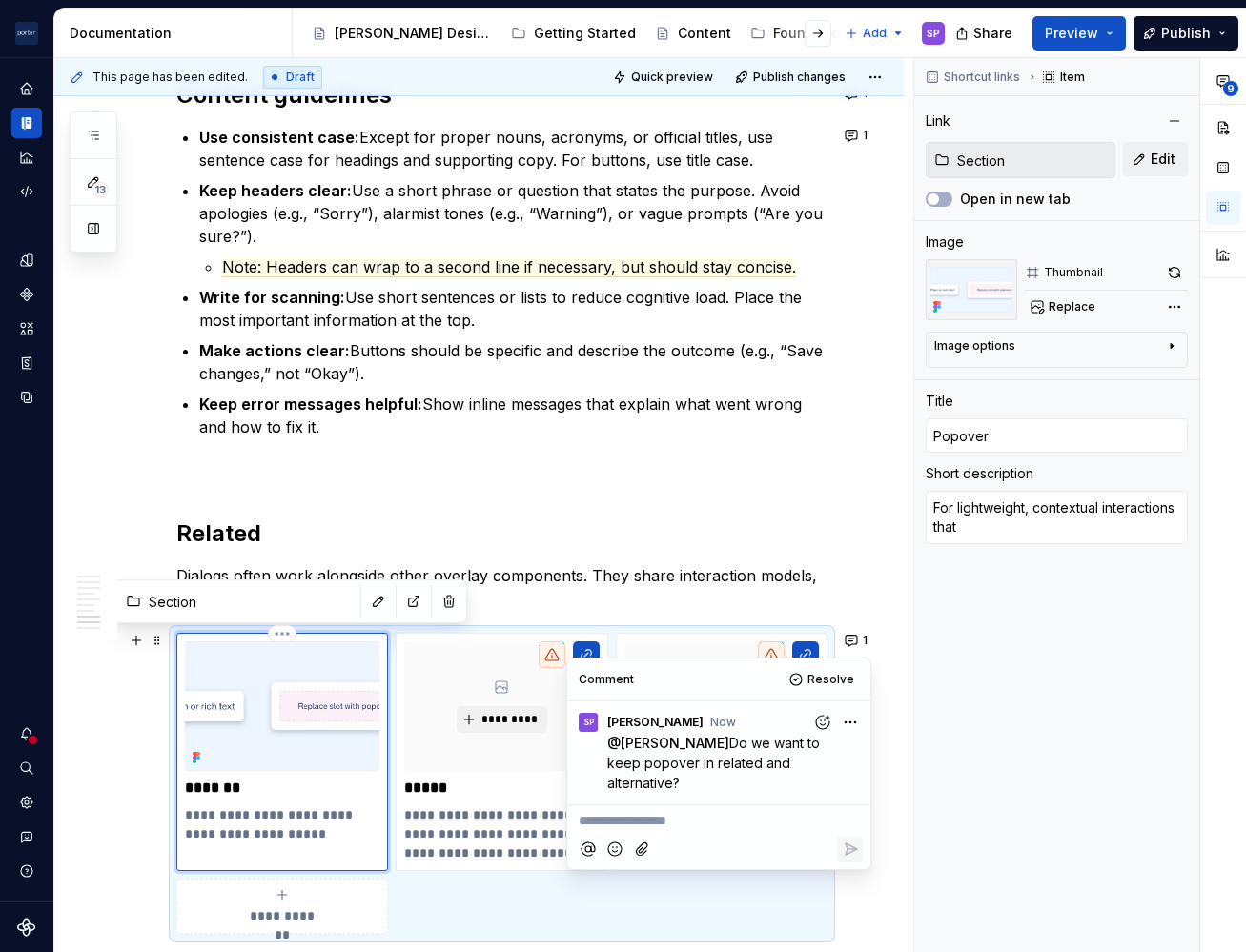
type textarea "For lightweight,contextual interactions that"
type textarea "*"
type textarea "For lightweight, contextual interactions that"
click at [289, 817] on p "**********" at bounding box center [281, 824] width 194 height 38
click at [296, 826] on p "**********" at bounding box center [281, 824] width 194 height 38
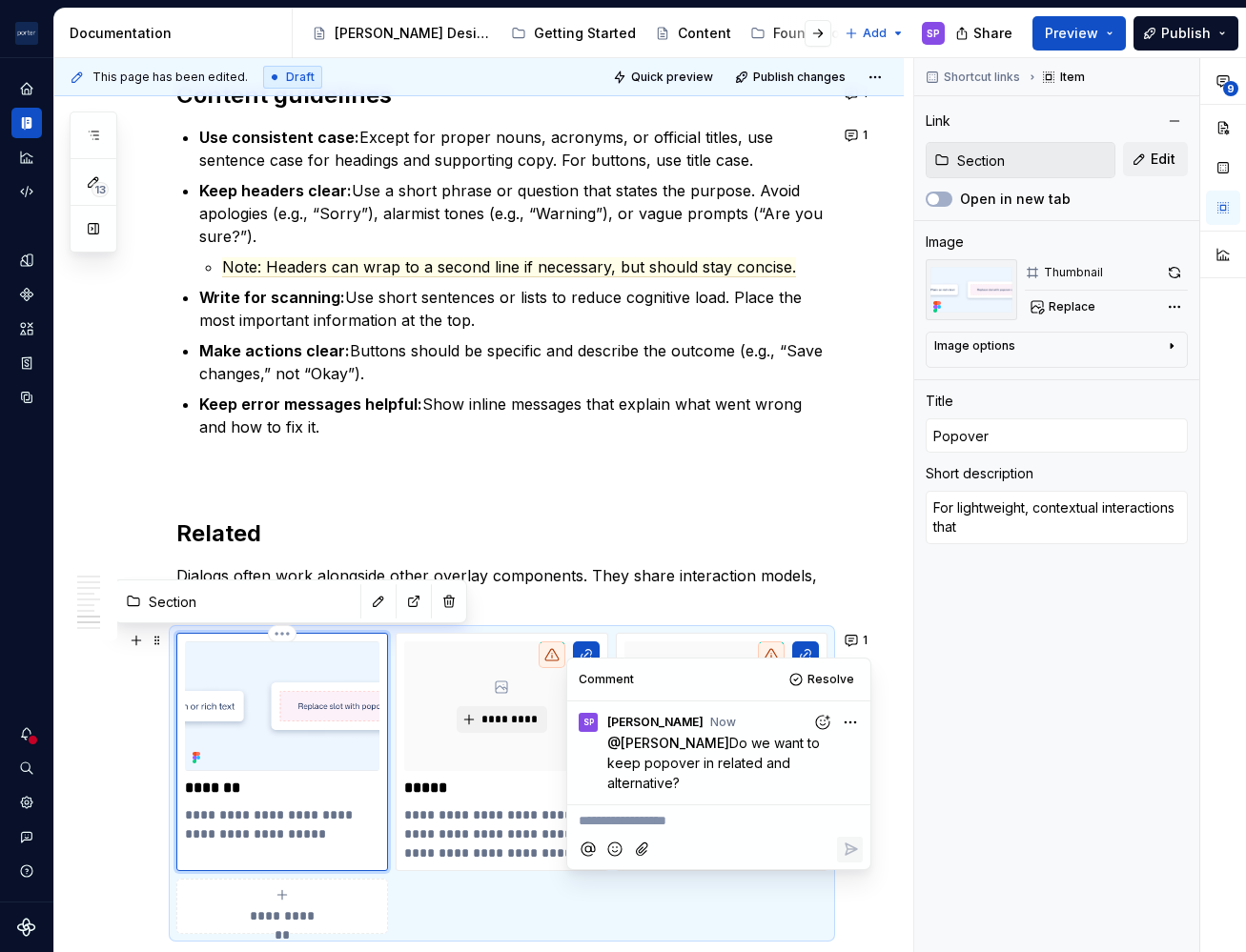
type textarea "*"
type textarea "For lightweight, contextual interactions that d"
type textarea "*"
type textarea "For lightweight, contextual interactions that"
type textarea "*"
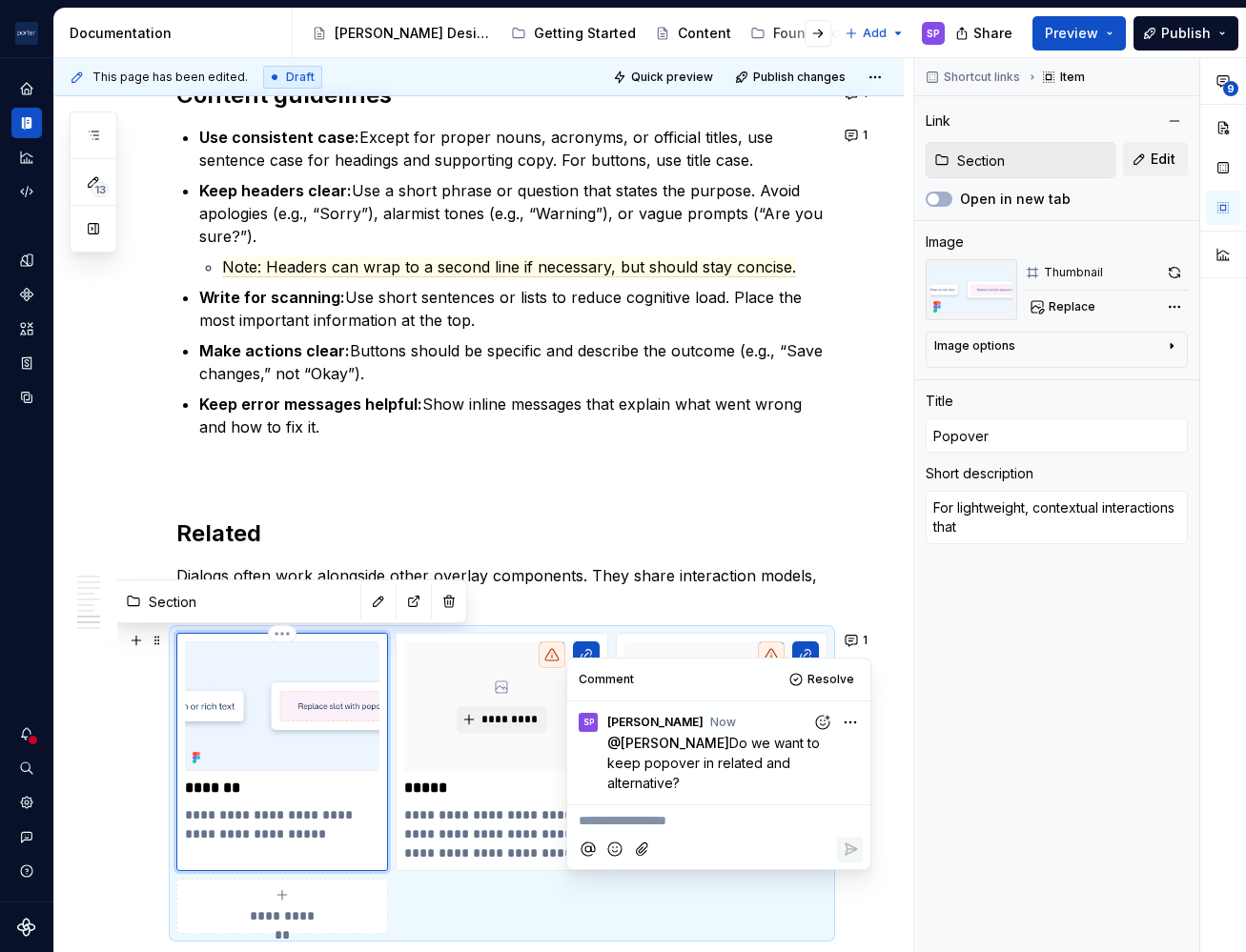
type textarea "For lightweight, contextual interactions that d"
type textarea "*"
type textarea "For lightweight, contextual interactions that don"
type textarea "*"
type textarea "For lightweight, contextual interactions that don'"
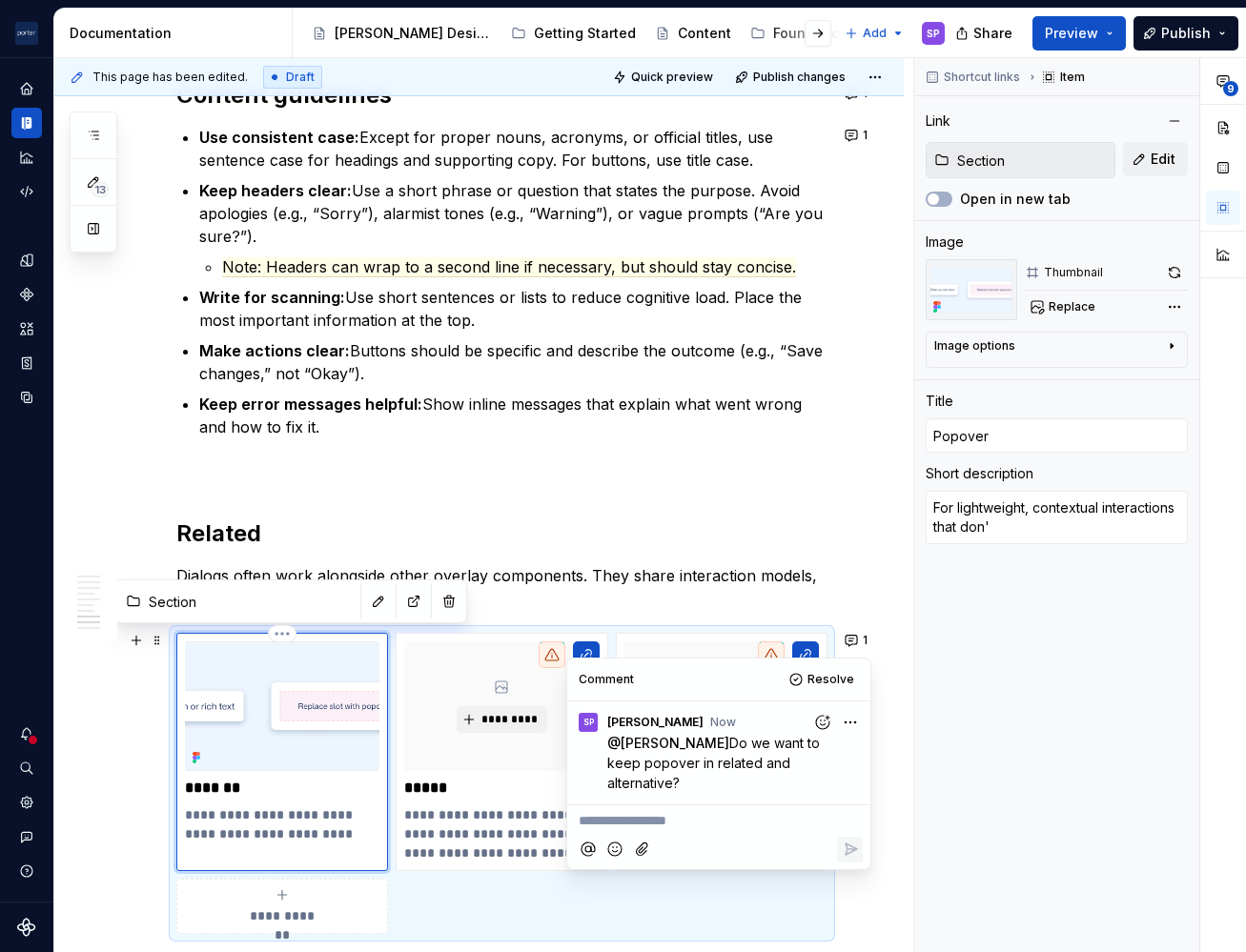
type textarea "*"
type textarea "For lightweight, contextual interactions that don't"
type textarea "*"
type textarea "For lightweight, contextual interactions that don't"
type textarea "*"
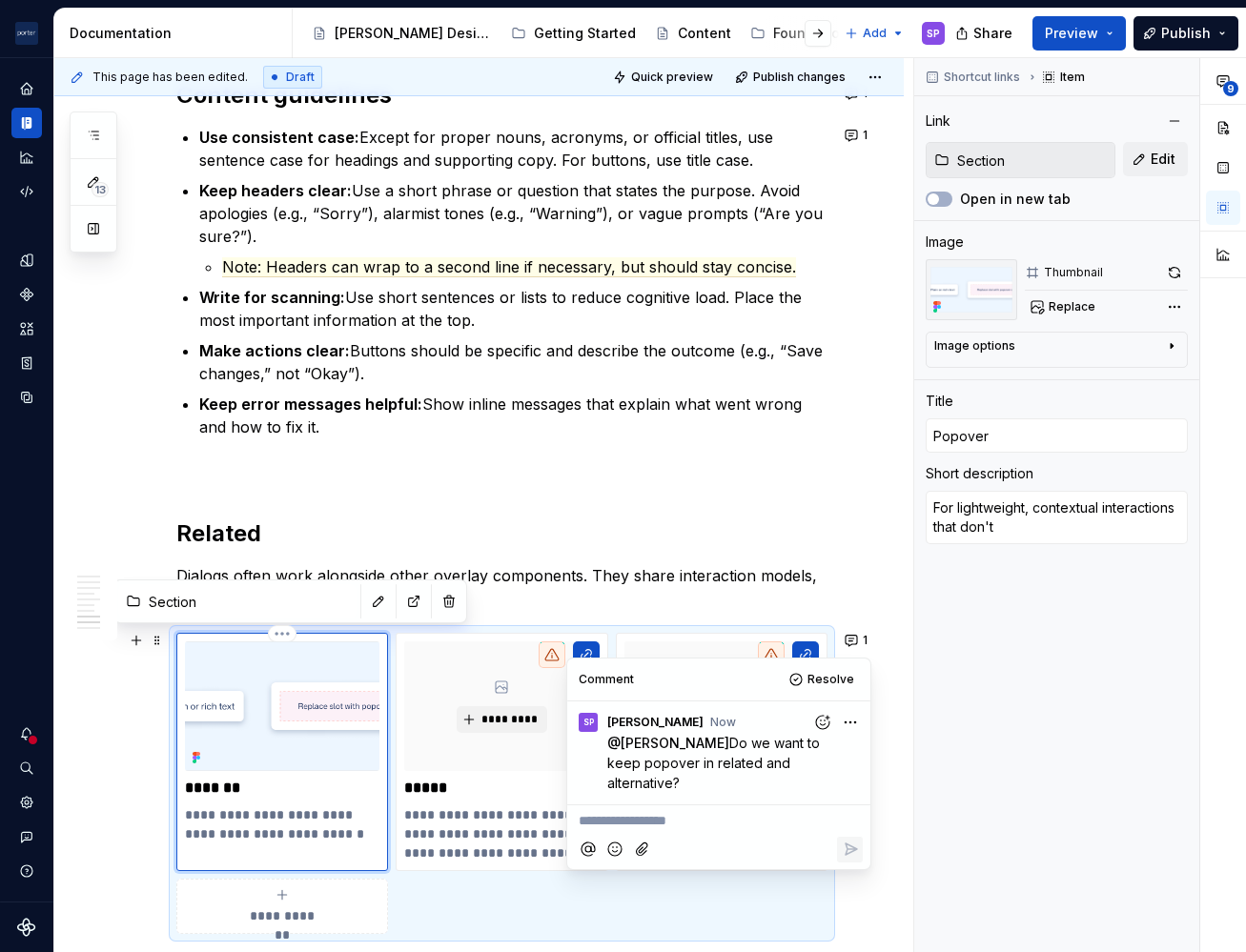
type textarea "For lightweight, contextual interactions that don't i"
type textarea "*"
type textarea "For lightweight, contextual interactions that don't int"
type textarea "*"
type textarea "For lightweight, contextual interactions that don't inte"
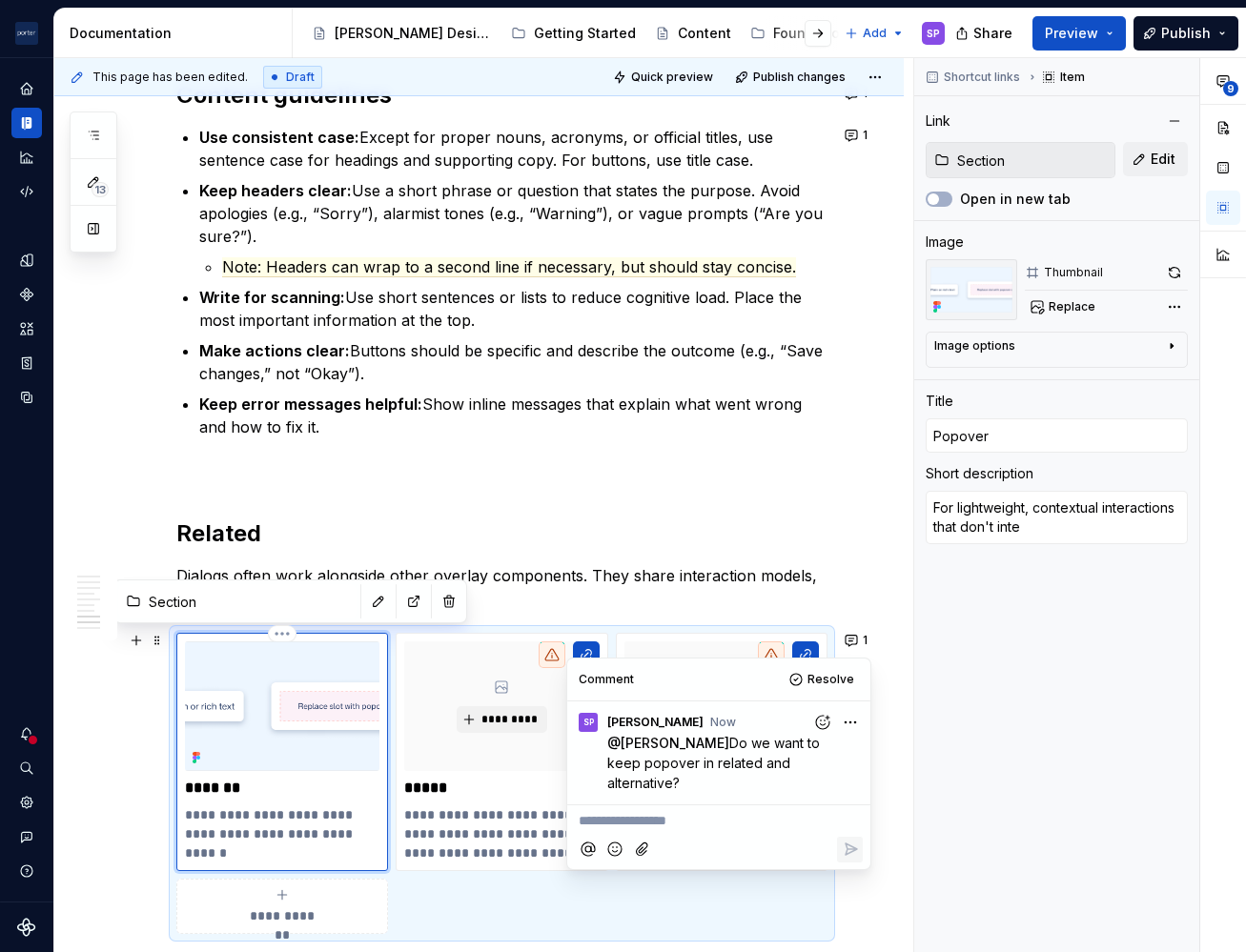
type textarea "*"
type textarea "For lightweight, contextual interactions that don't inter"
type textarea "*"
type textarea "For lightweight, contextual interactions that don't interru"
type textarea "*"
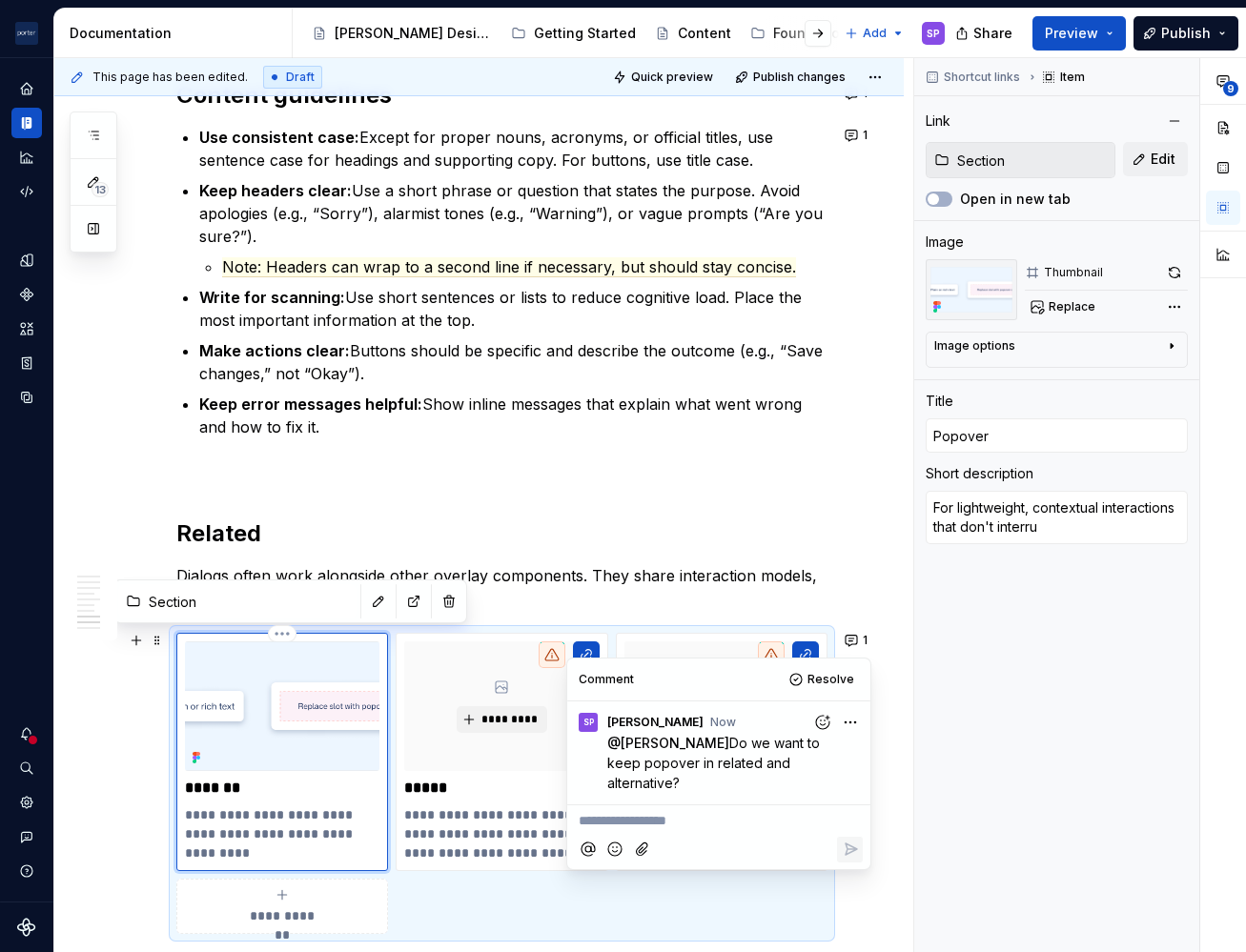
type textarea "For lightweight, contextual interactions that don't interrup"
type textarea "*"
type textarea "For lightweight, contextual interactions that don't interrupt"
type textarea "*"
type textarea "For lightweight, contextual interactions that don't interrupt"
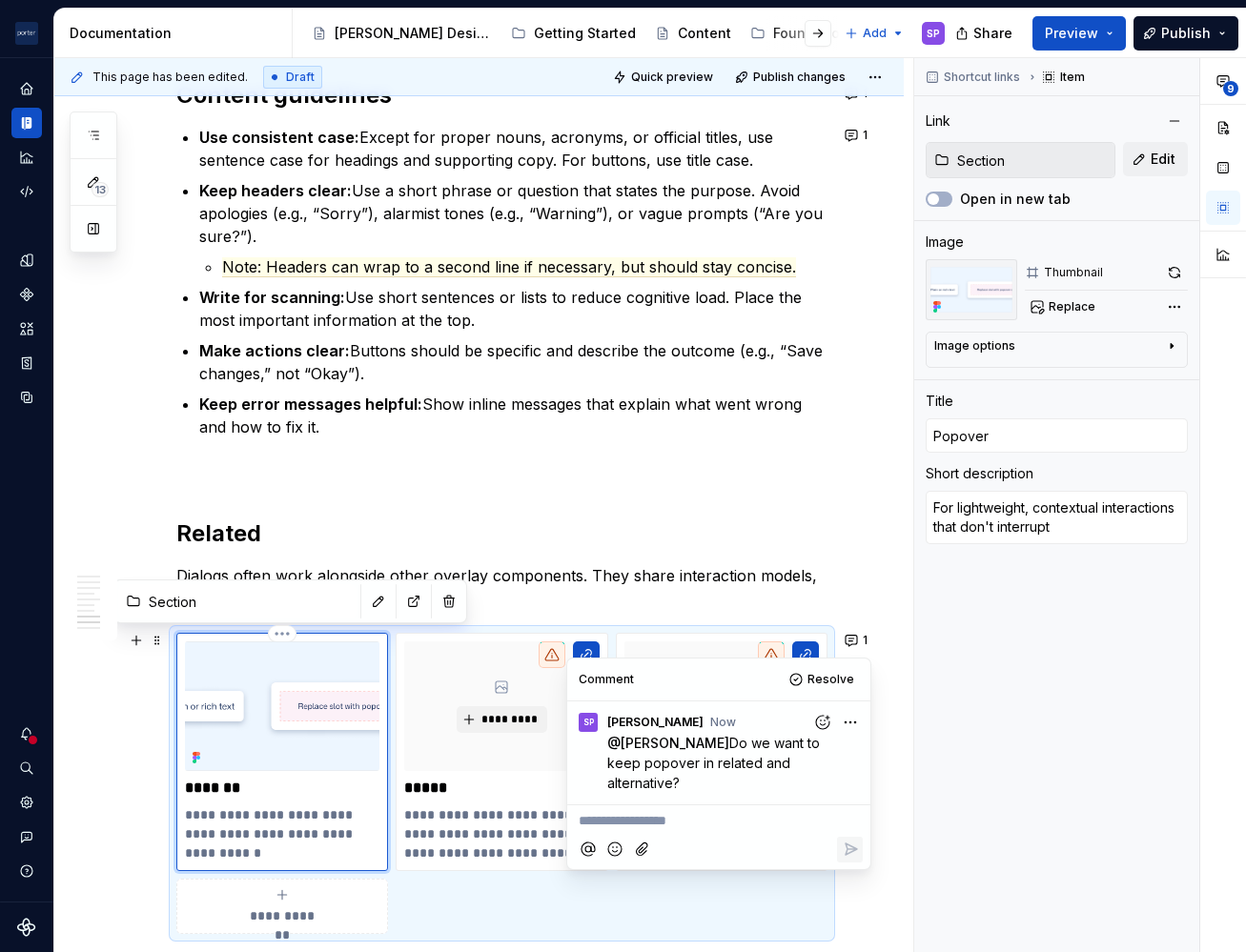
type textarea "*"
type textarea "For lightweight, contextual interactions that don't interrupt the"
type textarea "*"
type textarea "For lightweight, contextual interactions that don't interrupt the user"
type textarea "*"
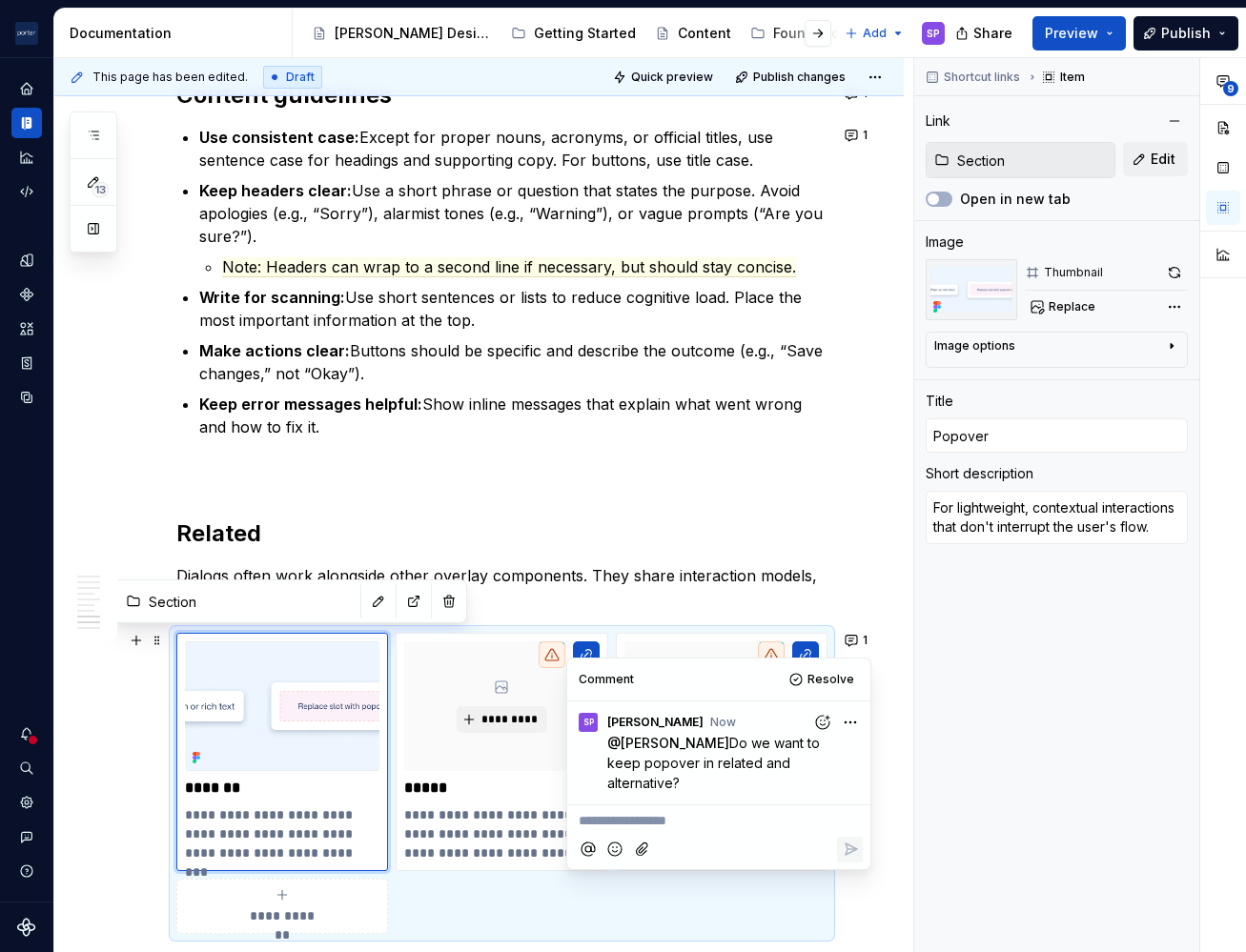
click at [456, 918] on div "**********" at bounding box center [501, 783] width 651 height 302
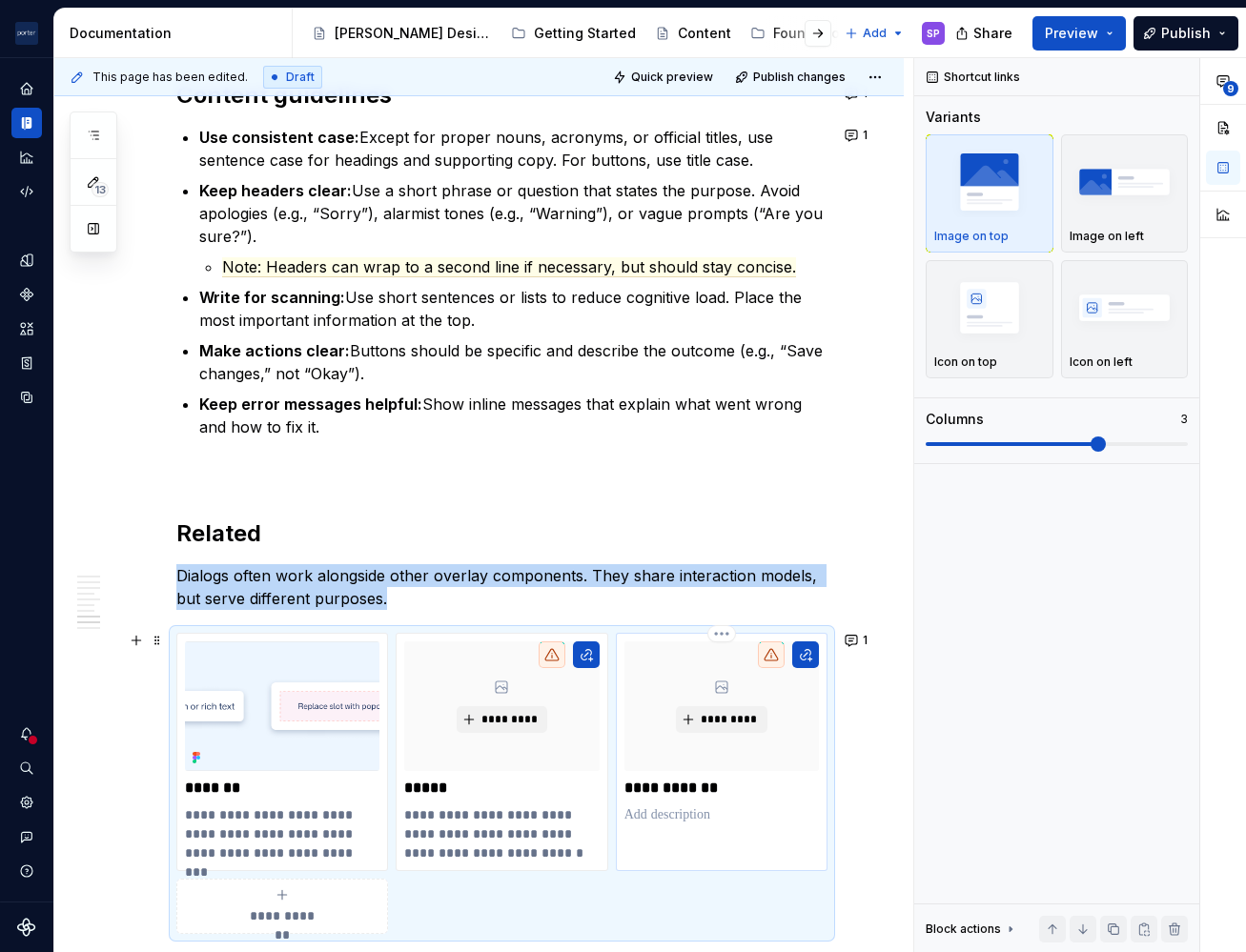
click at [716, 816] on p at bounding box center [722, 814] width 195 height 19
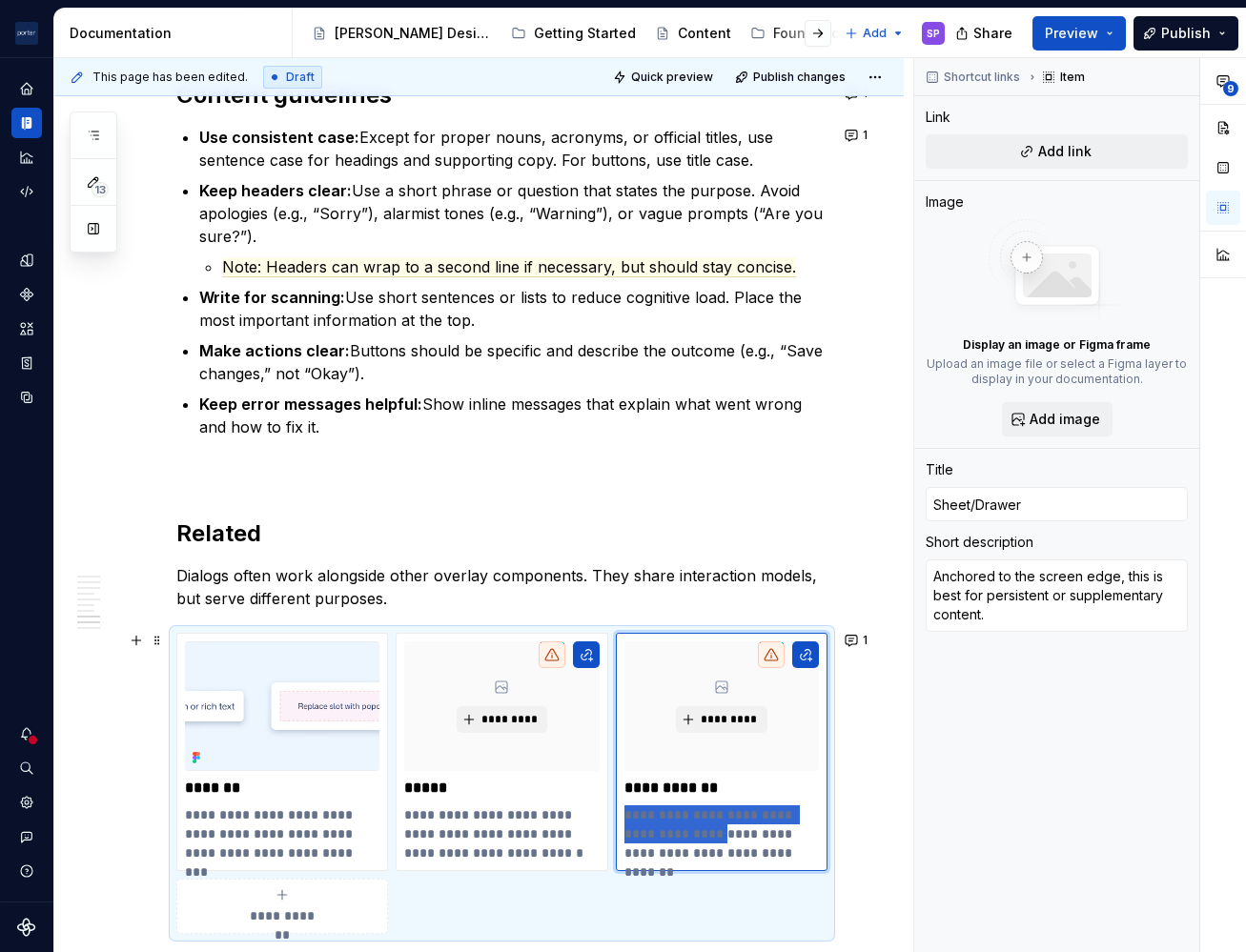
drag, startPoint x: 686, startPoint y: 825, endPoint x: 610, endPoint y: 815, distance: 76.7
click at [610, 815] on div "**********" at bounding box center [501, 783] width 651 height 302
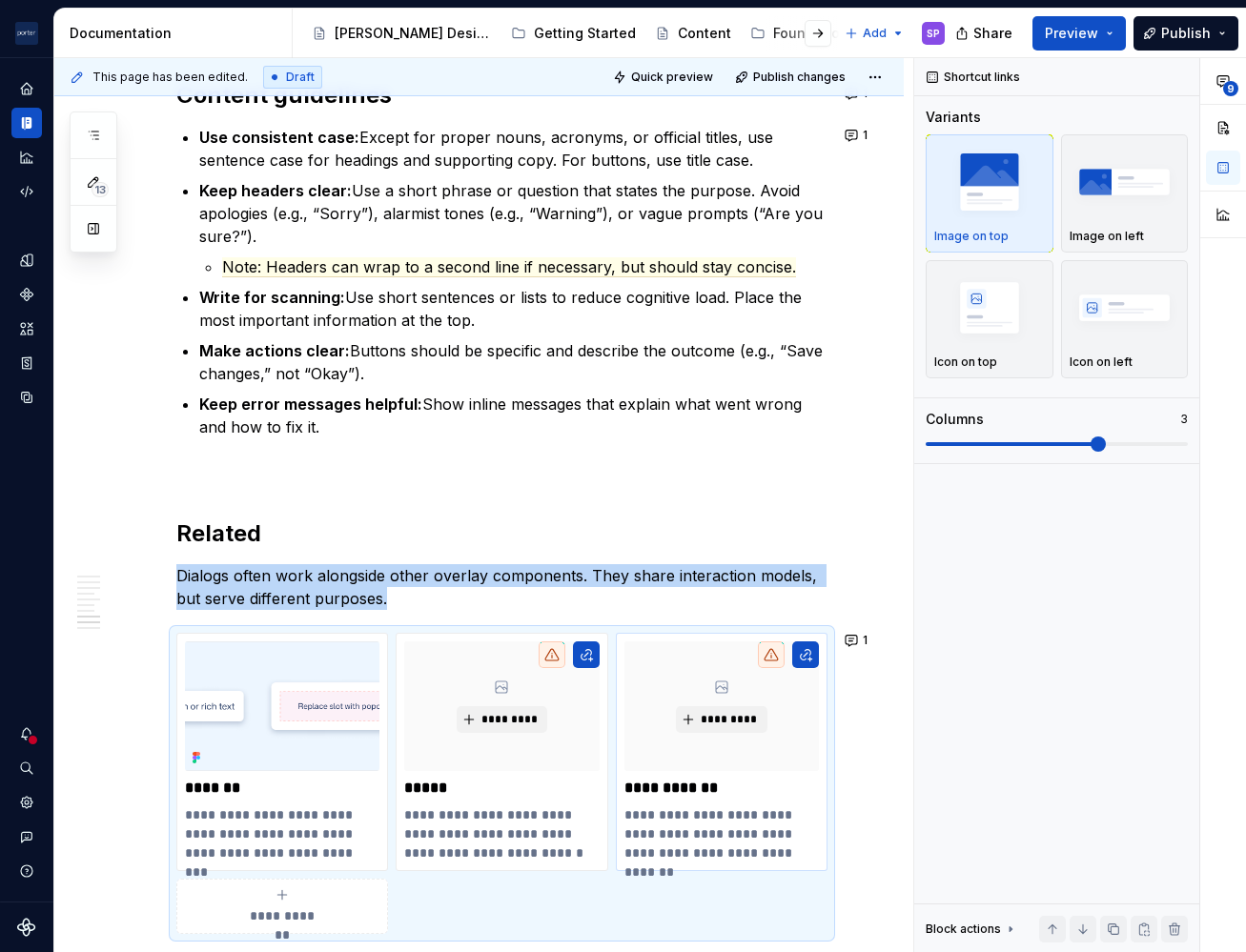
click at [649, 822] on p "**********" at bounding box center [721, 834] width 194 height 57
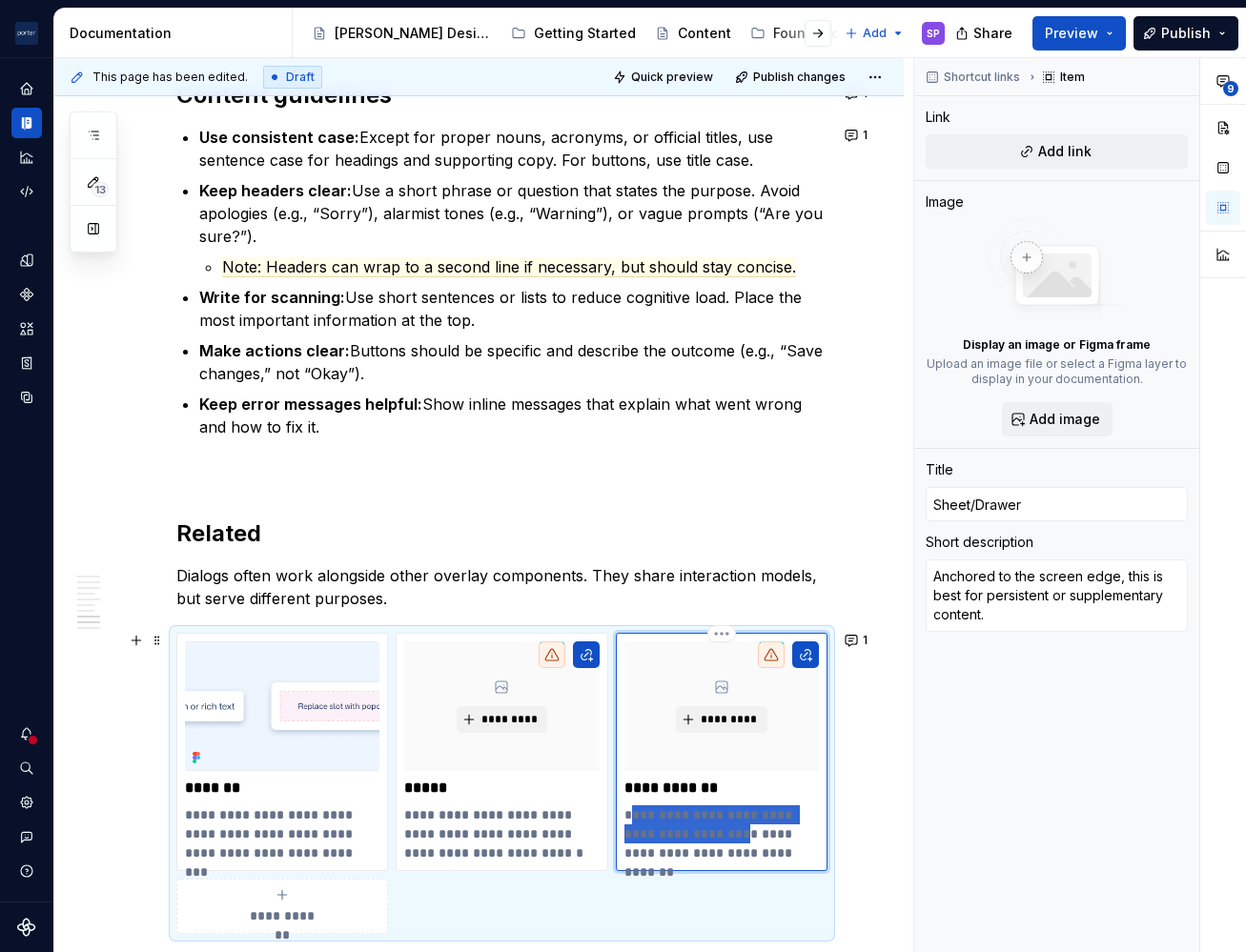
drag, startPoint x: 695, startPoint y: 830, endPoint x: 624, endPoint y: 810, distance: 73.8
click at [625, 810] on p "**********" at bounding box center [721, 834] width 194 height 57
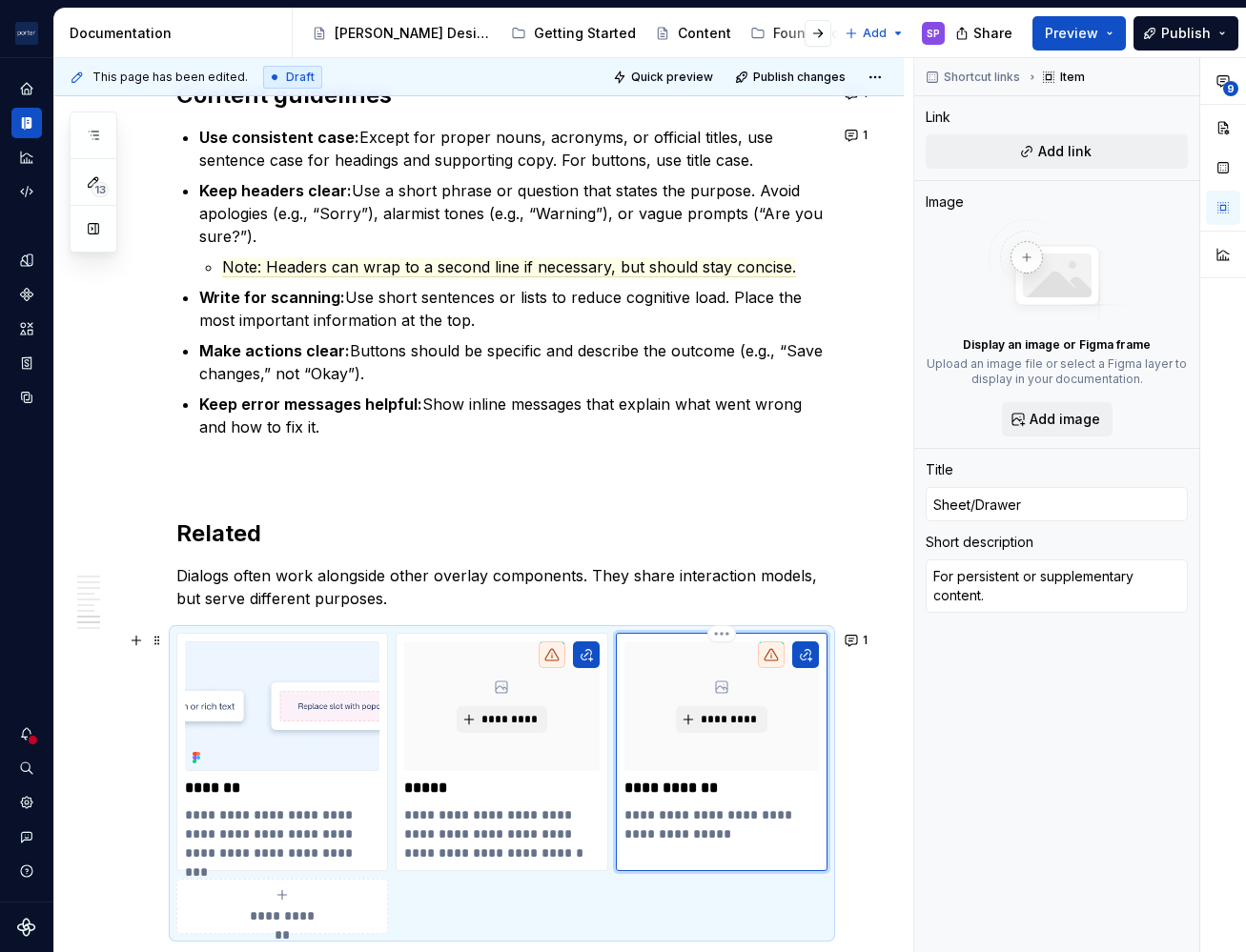
click at [794, 839] on p "**********" at bounding box center [721, 824] width 194 height 38
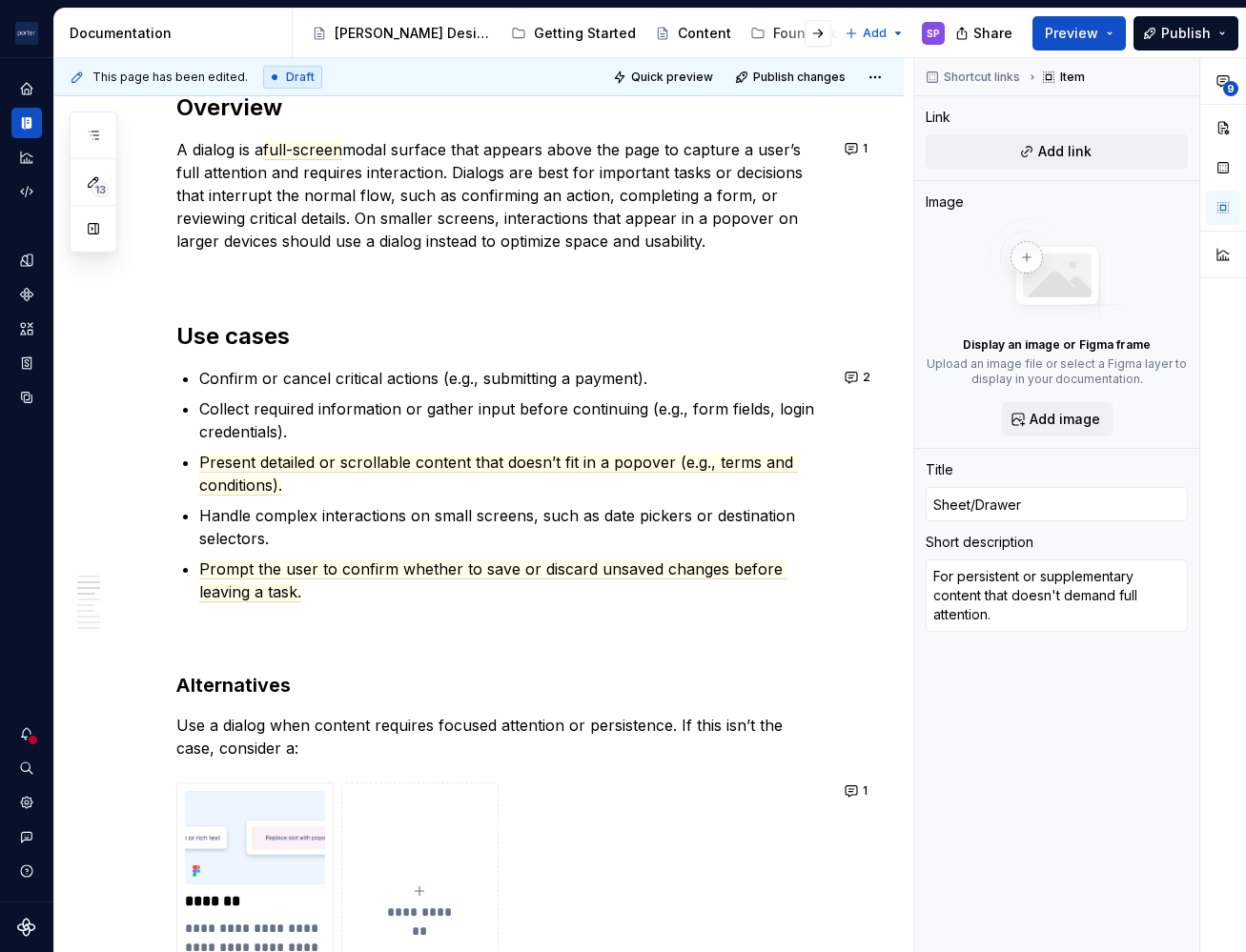
scroll to position [0, 0]
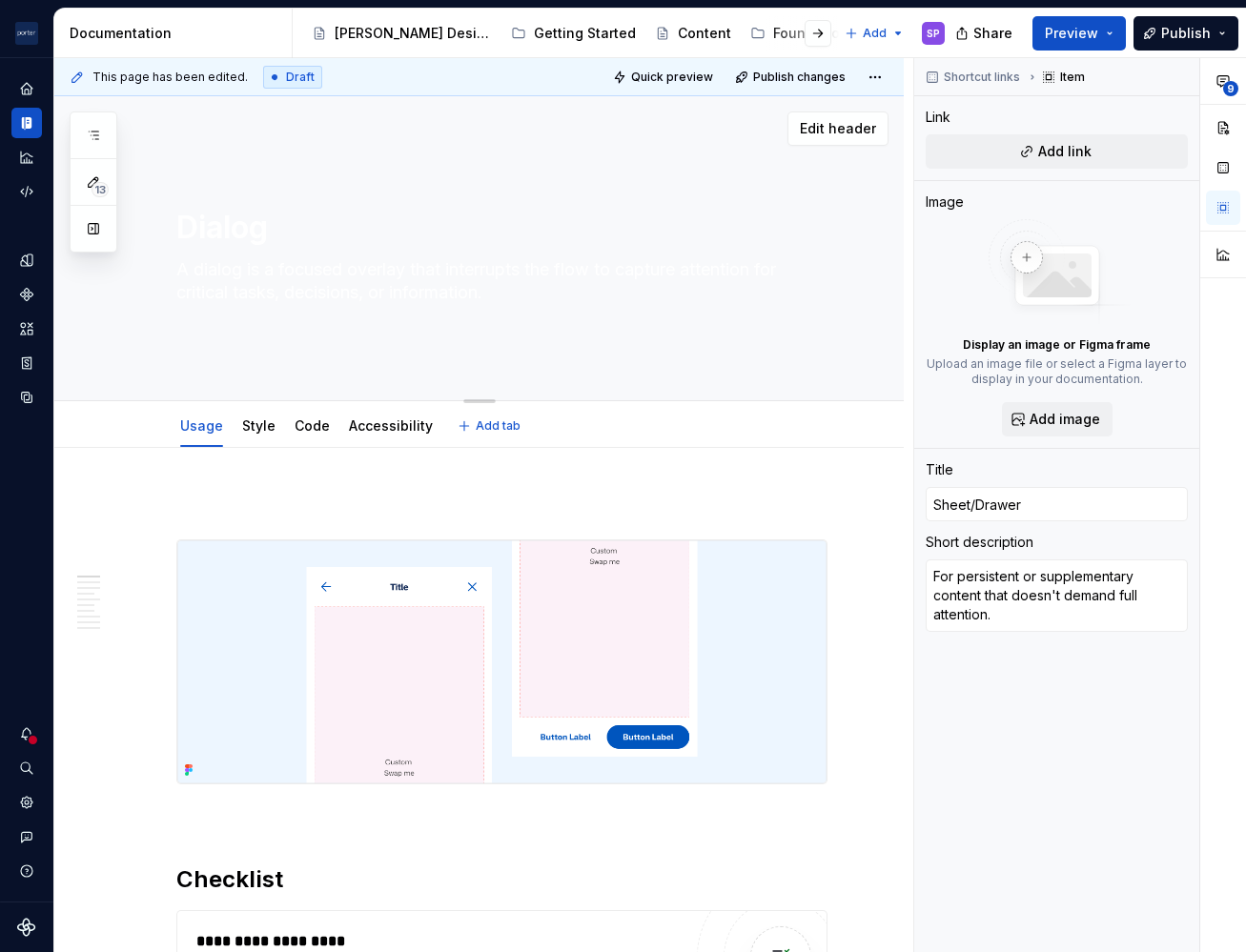
click at [472, 308] on div "Dialog A dialog is a focused overlay that interrupts the flow to capture attent…" at bounding box center [501, 249] width 651 height 209
click at [450, 282] on textarea "A dialog is a focused overlay that interrupts the flow to capture attention for…" at bounding box center [498, 281] width 651 height 53
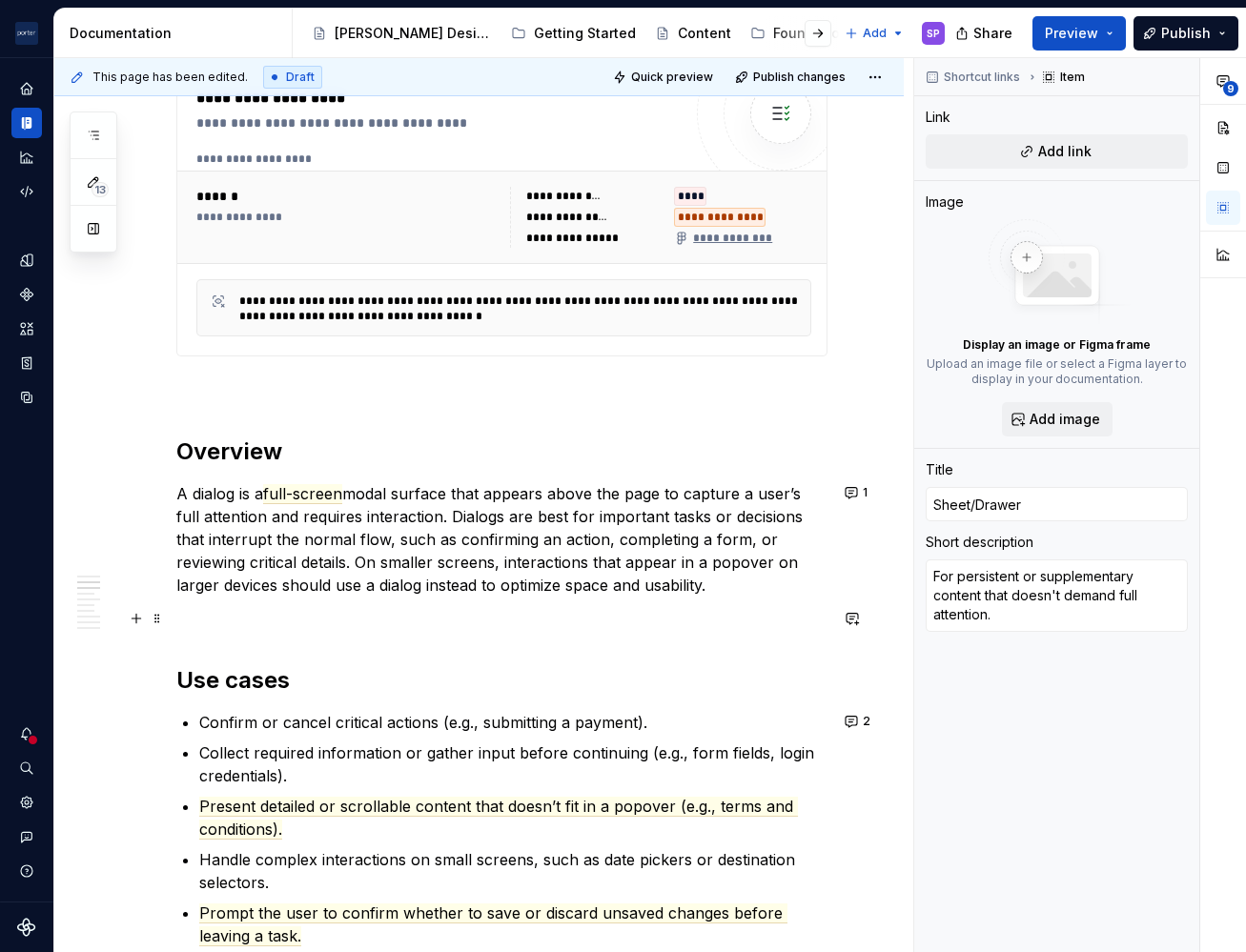
scroll to position [846, 0]
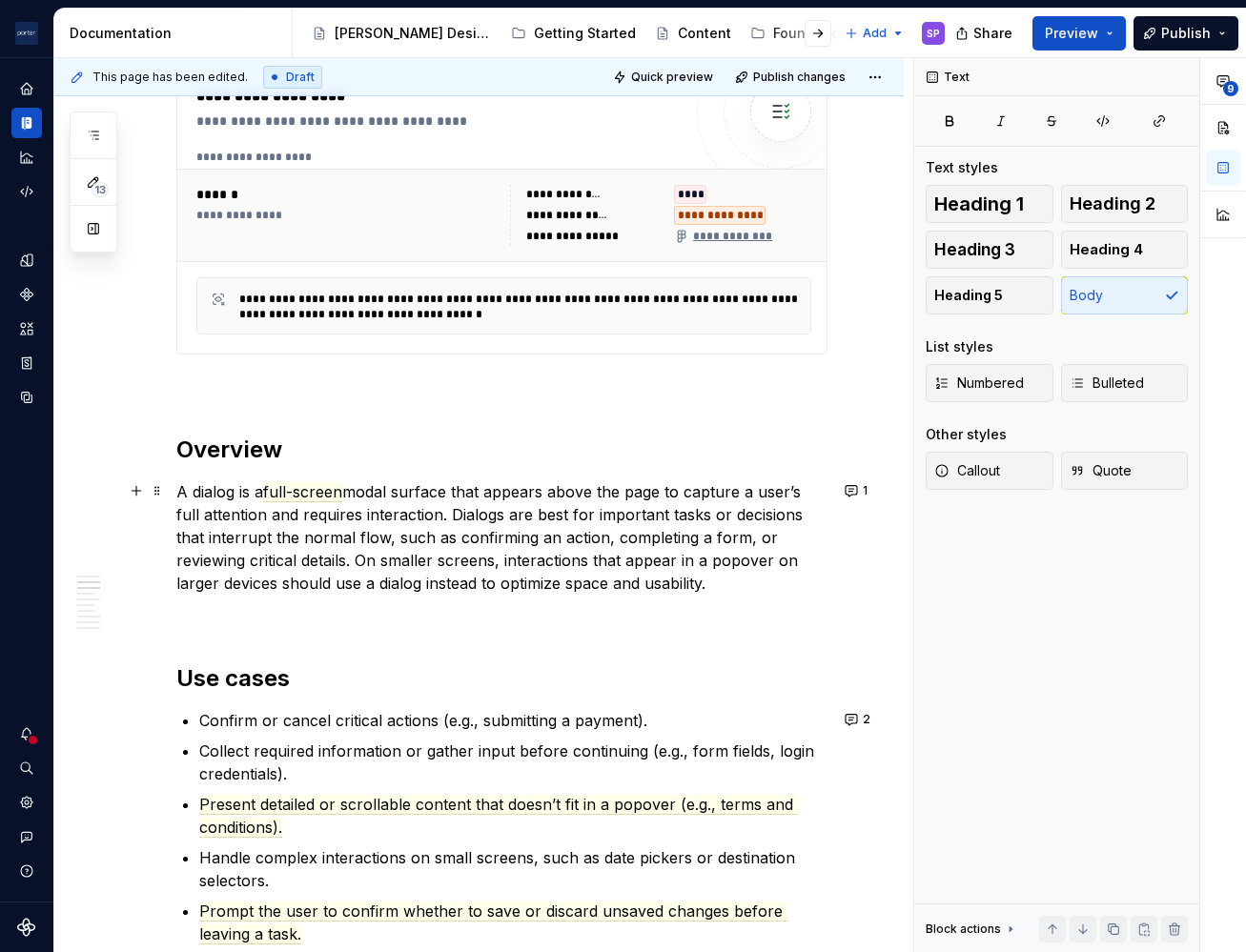
click at [668, 558] on p "A dialog is a full-screen modal surface that appears above the page to capture …" at bounding box center [501, 537] width 651 height 114
click at [649, 555] on p "A dialog is a full-screen modal surface that appears above the page to capture …" at bounding box center [501, 537] width 651 height 114
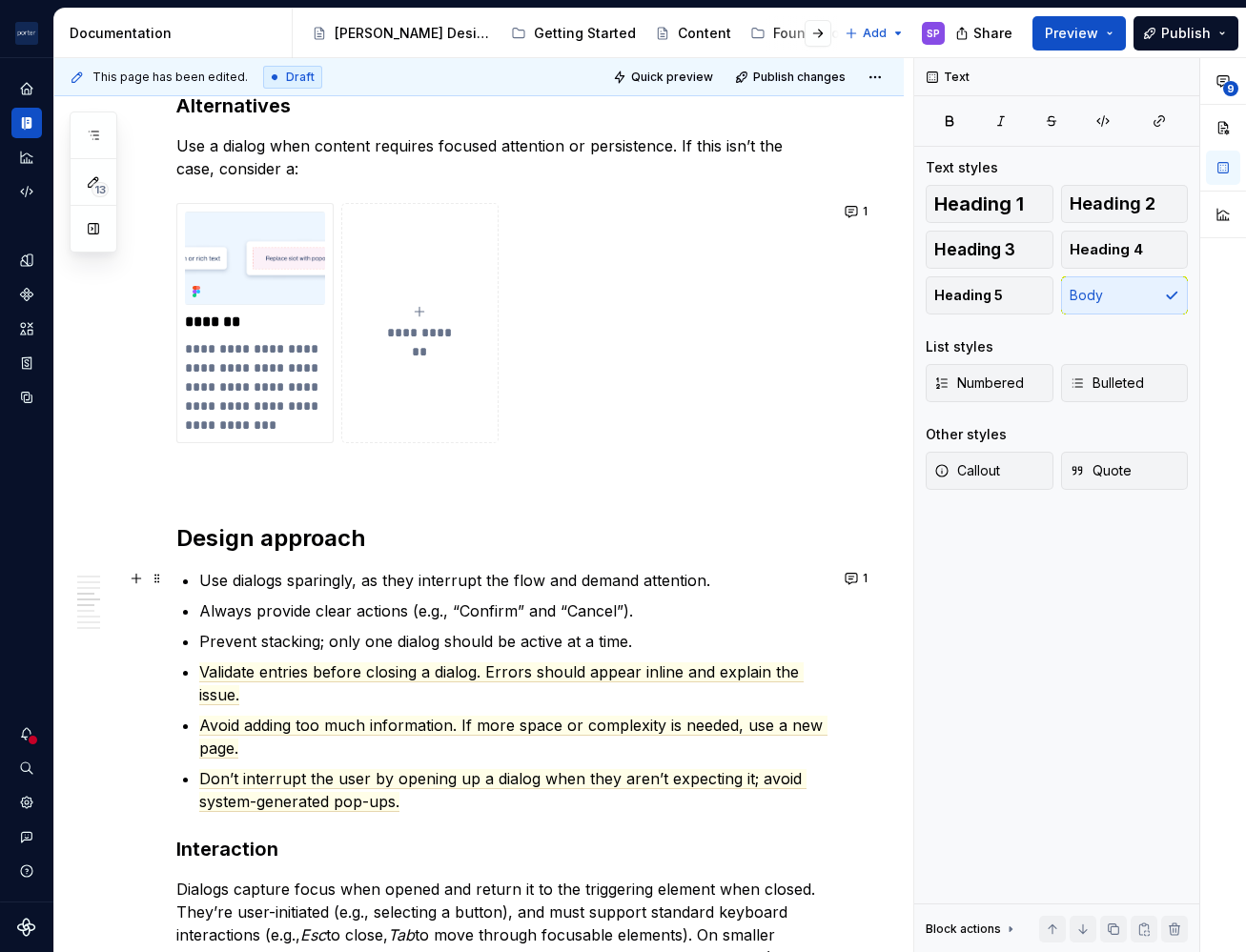
scroll to position [1769, 0]
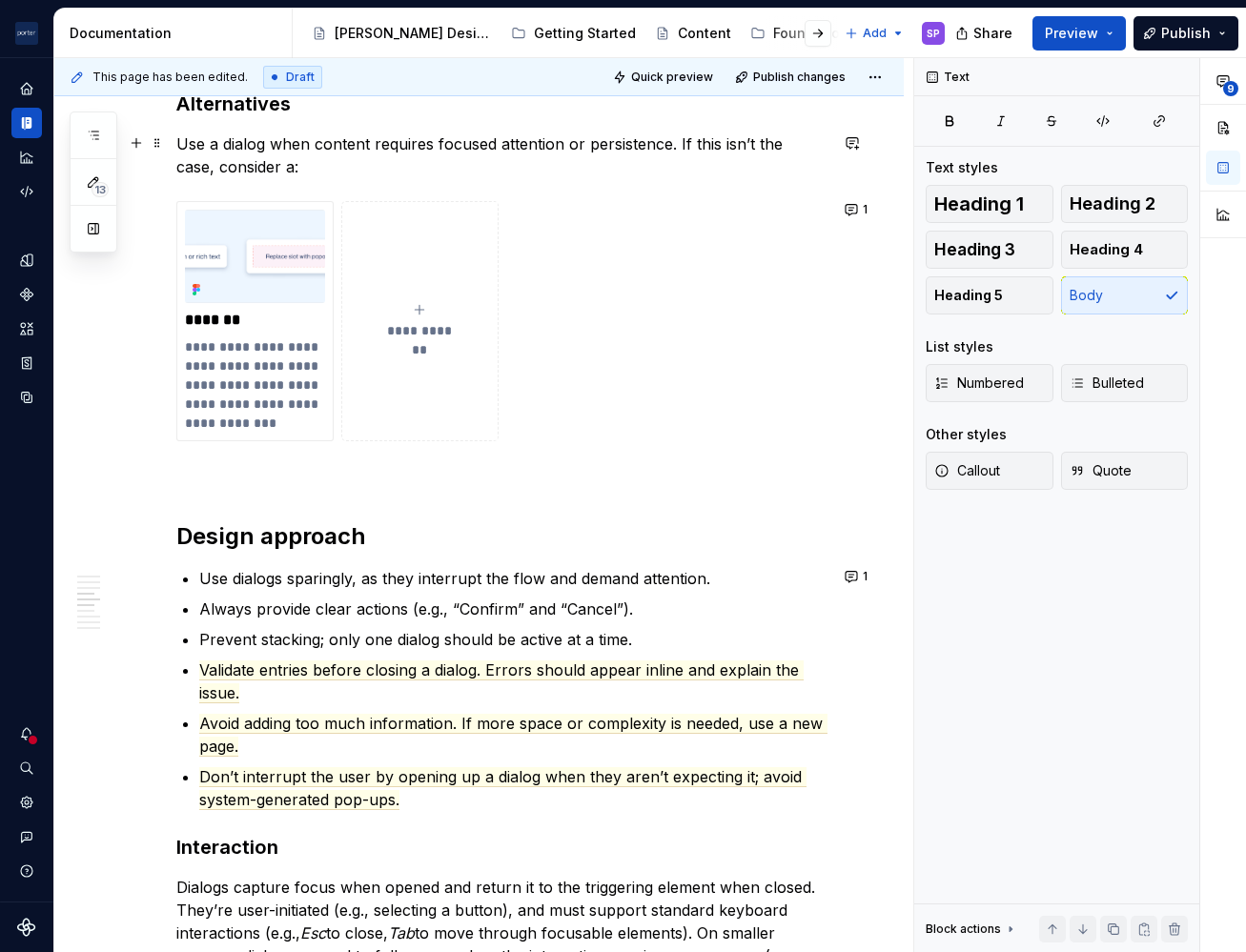
click at [320, 135] on p "Use a dialog when content requires focused attention or persistence. If this is…" at bounding box center [501, 155] width 651 height 46
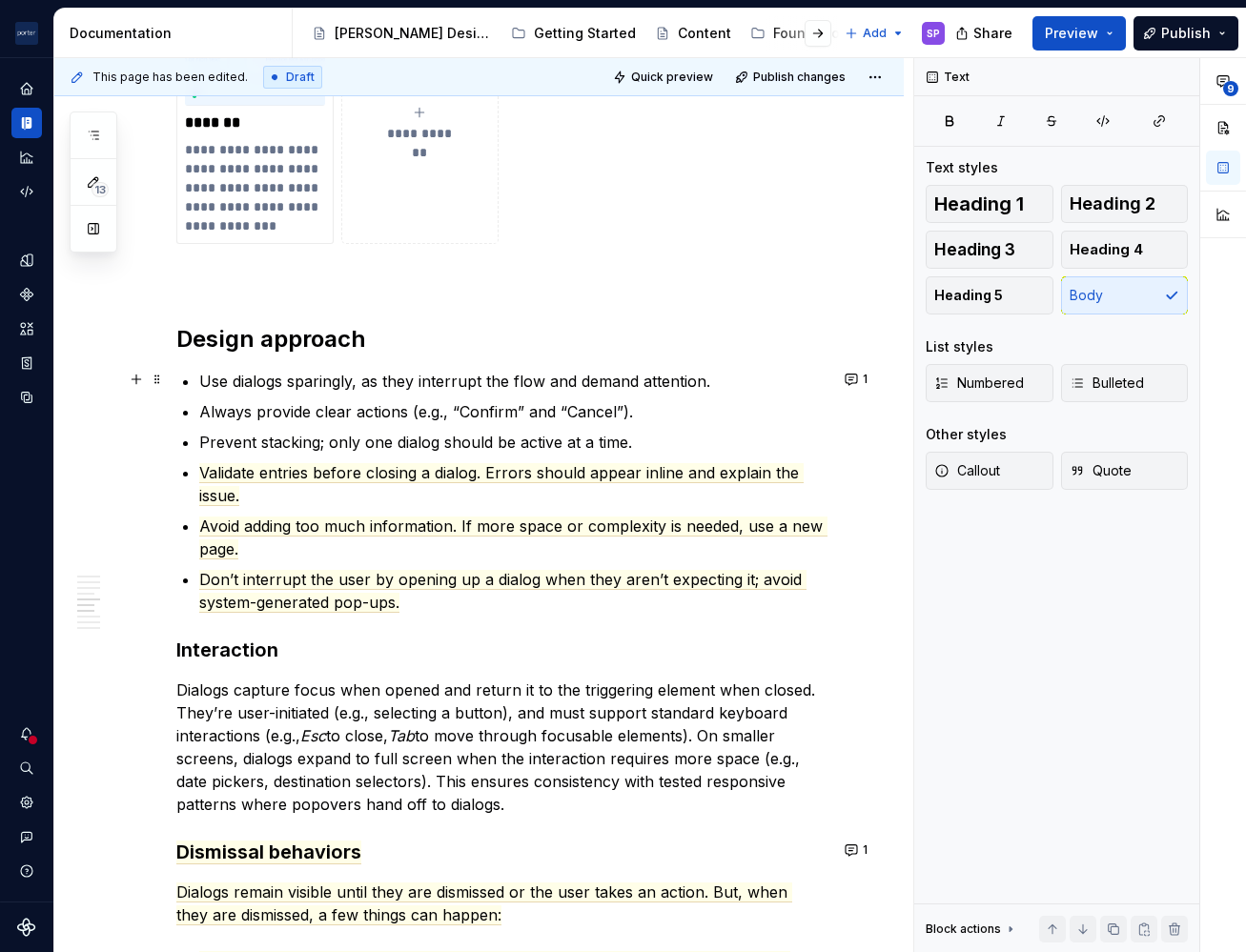
scroll to position [1969, 0]
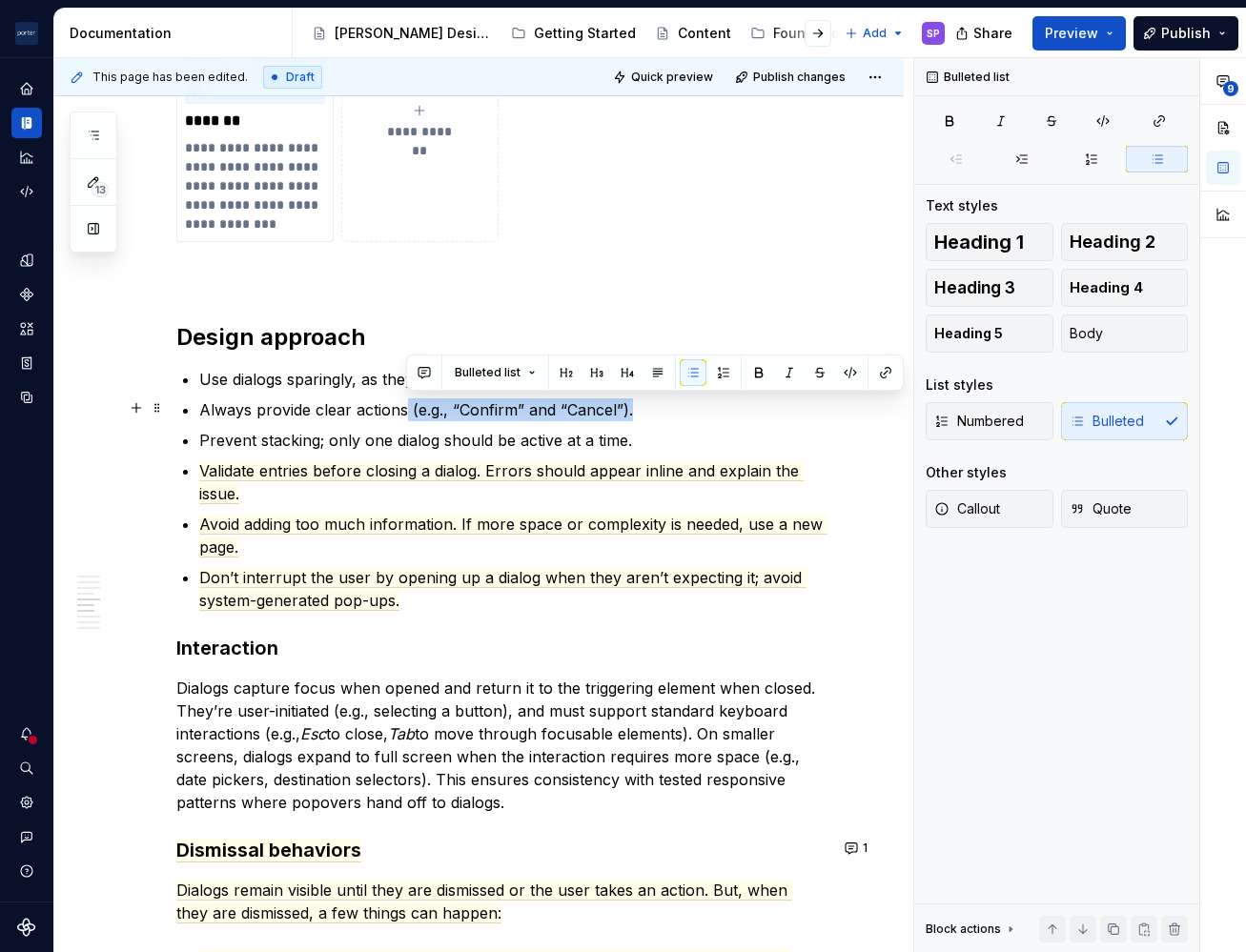
drag, startPoint x: 656, startPoint y: 418, endPoint x: 403, endPoint y: 413, distance: 253.0
click at [403, 413] on p "Always provide clear actions (e.g., “Confirm” and “Cancel”)." at bounding box center [513, 410] width 628 height 23
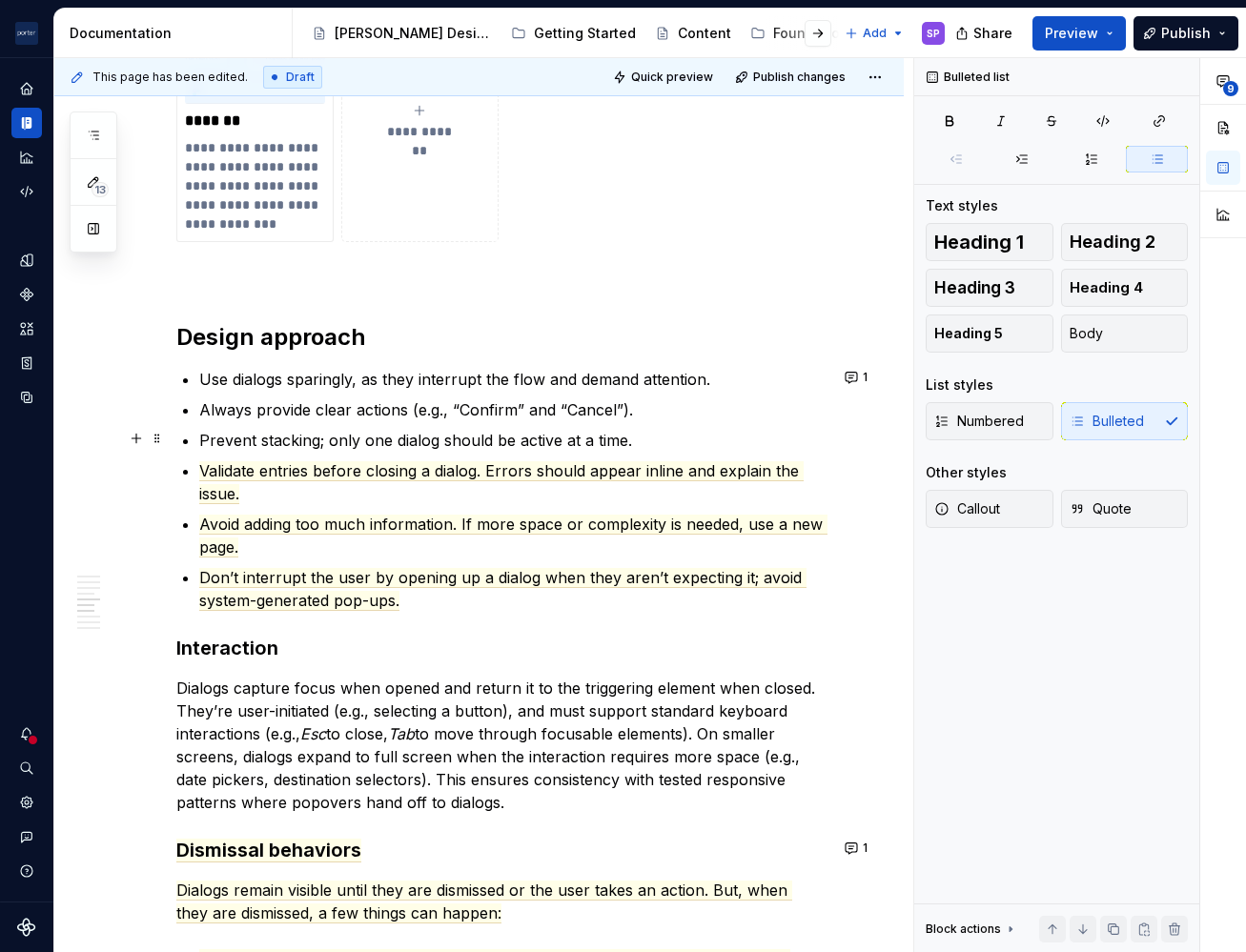
click at [382, 429] on p "Prevent stacking; only one dialog should be active at a time." at bounding box center [513, 440] width 628 height 23
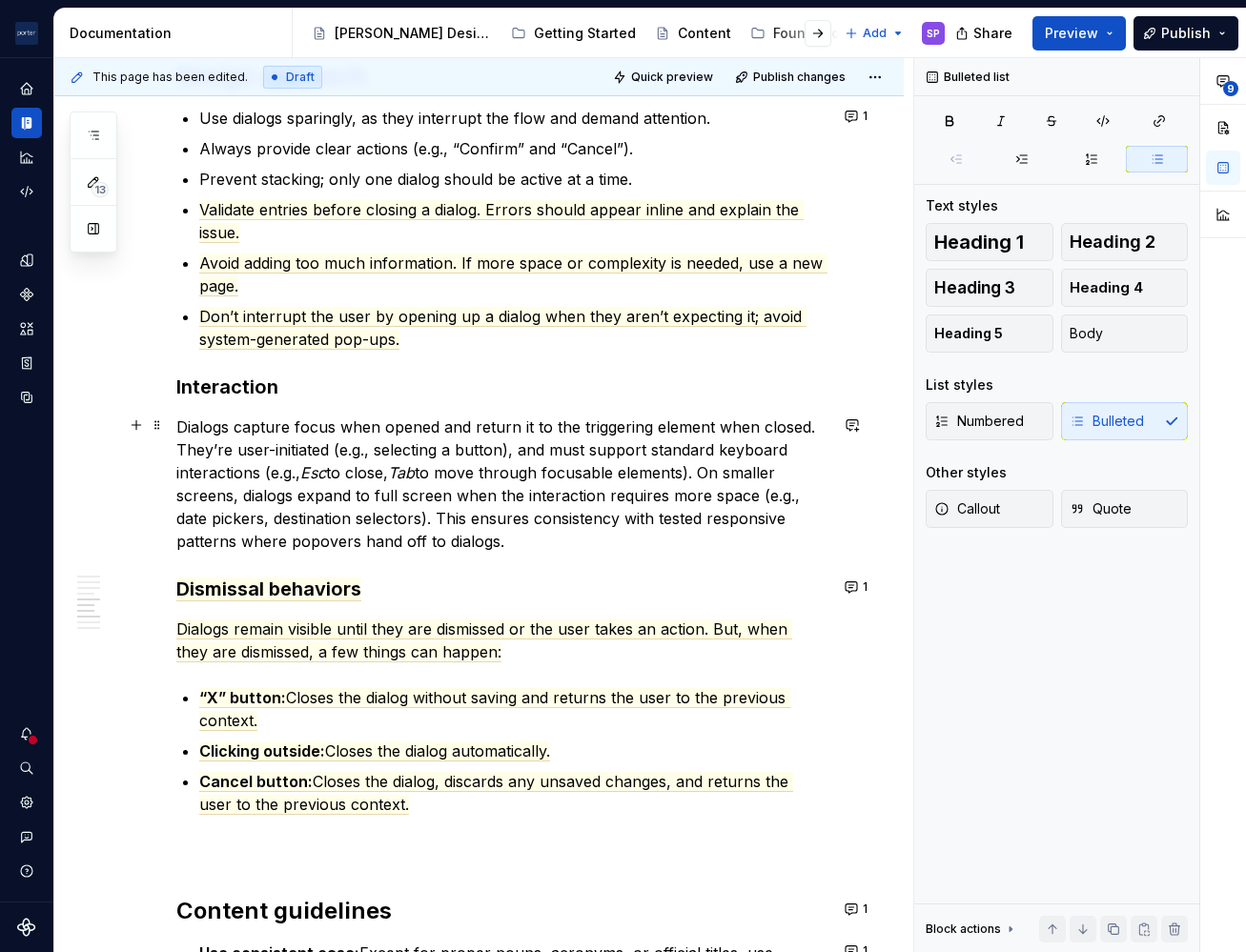
scroll to position [2241, 0]
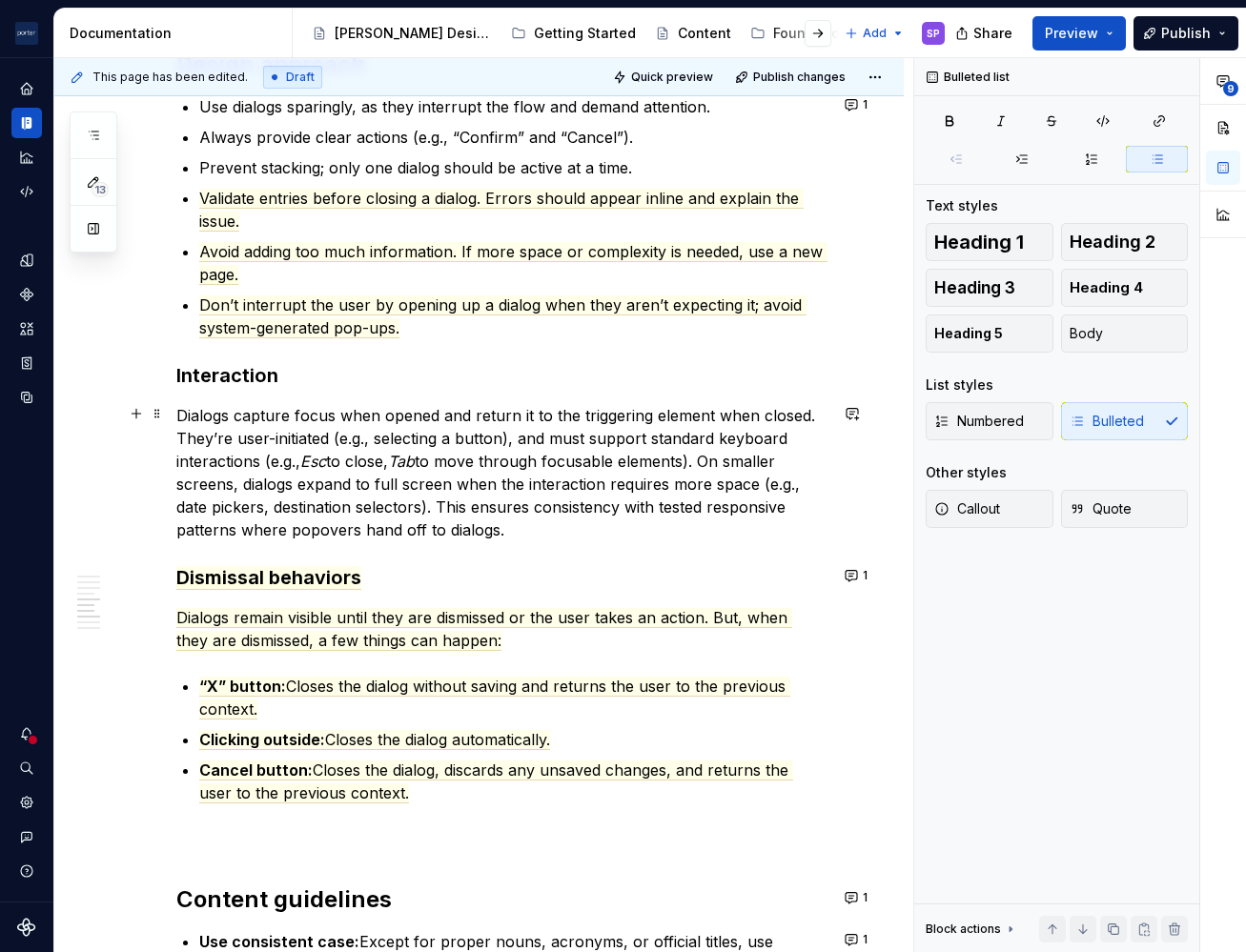
click at [297, 487] on p "Dialogs capture focus when opened and return it to the triggering element when …" at bounding box center [501, 473] width 651 height 138
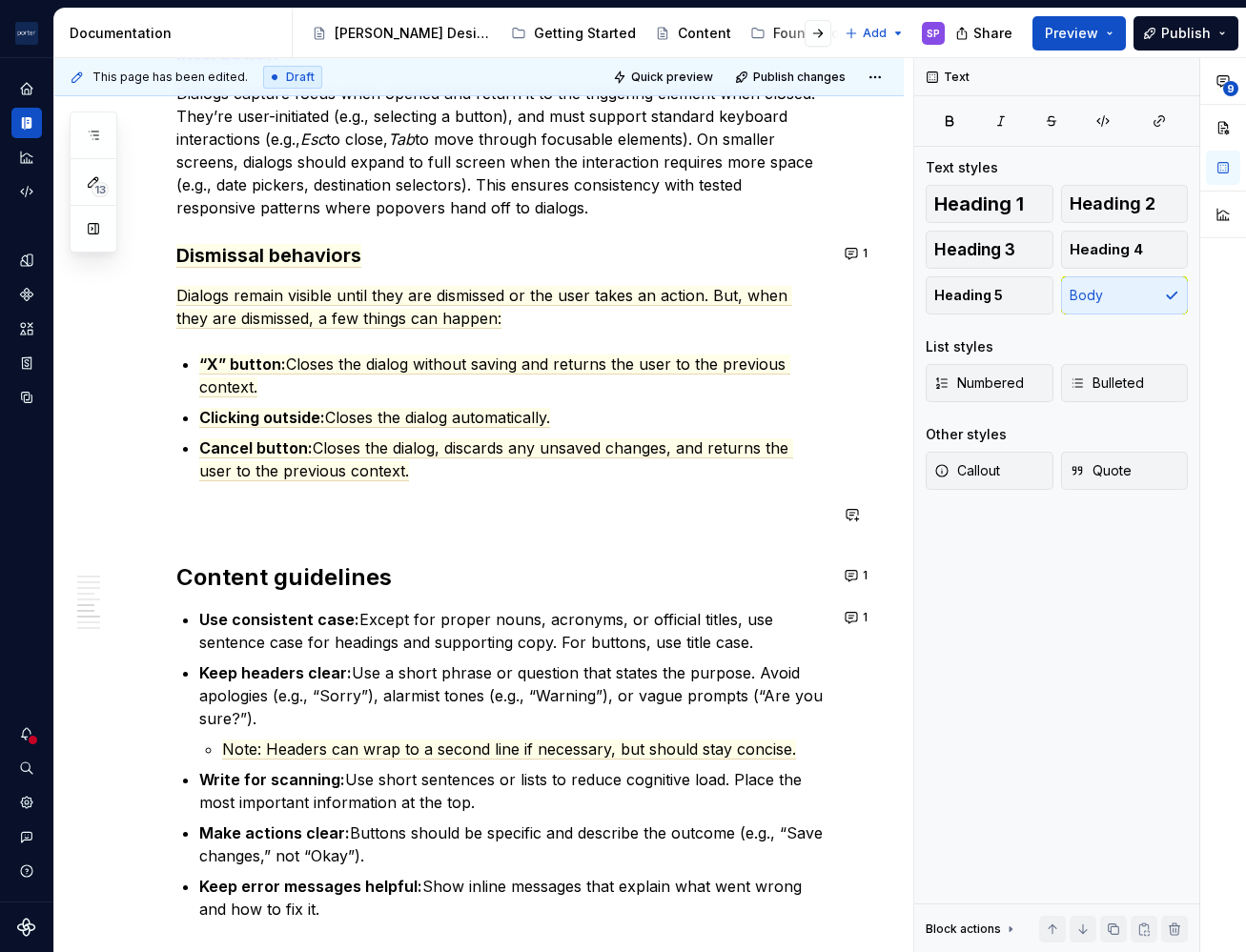
scroll to position [2561, 0]
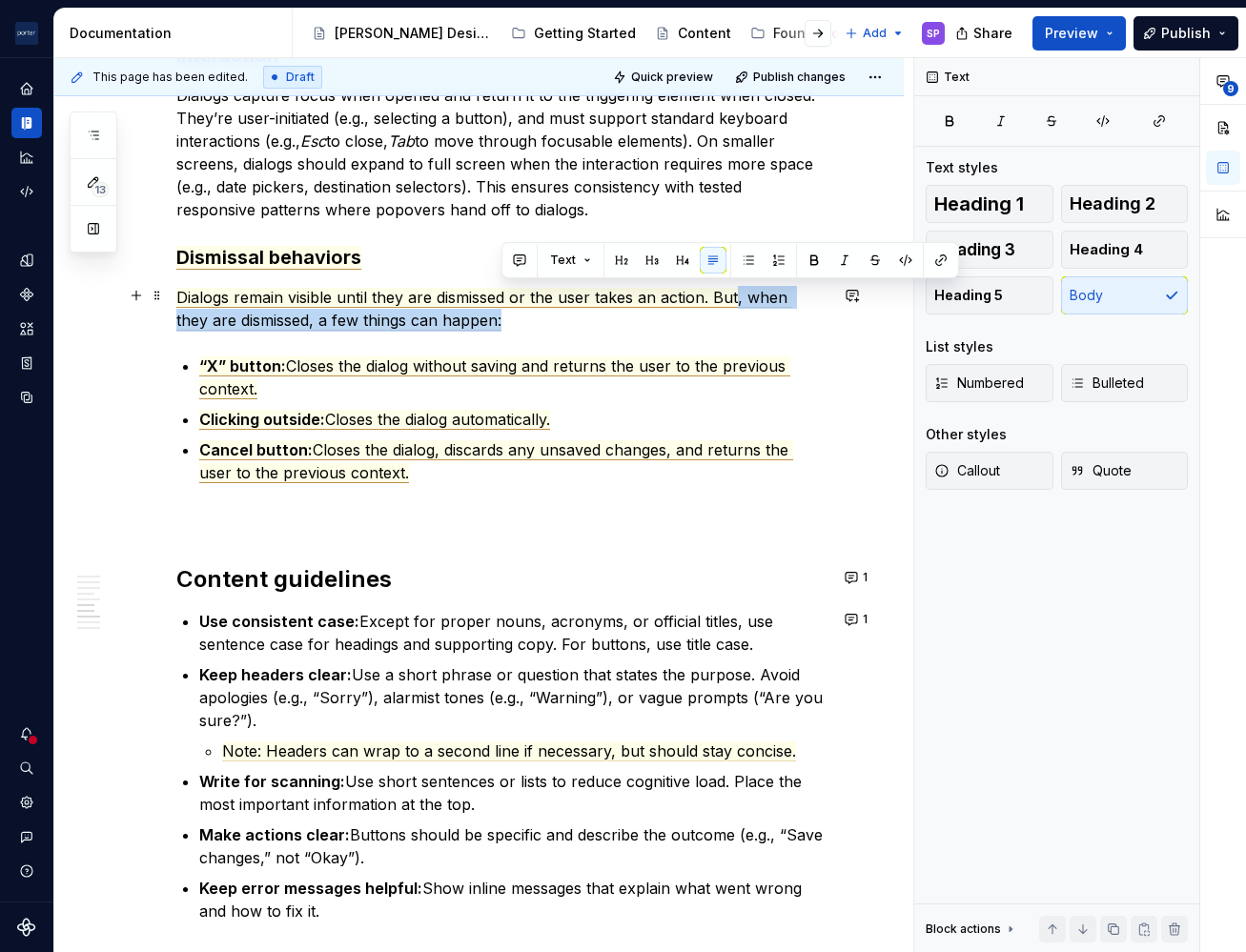
drag, startPoint x: 746, startPoint y: 312, endPoint x: 738, endPoint y: 306, distance: 10.0
click at [738, 306] on p "Dialogs remain visible until they are dismissed or the user takes an action. Bu…" at bounding box center [501, 308] width 651 height 46
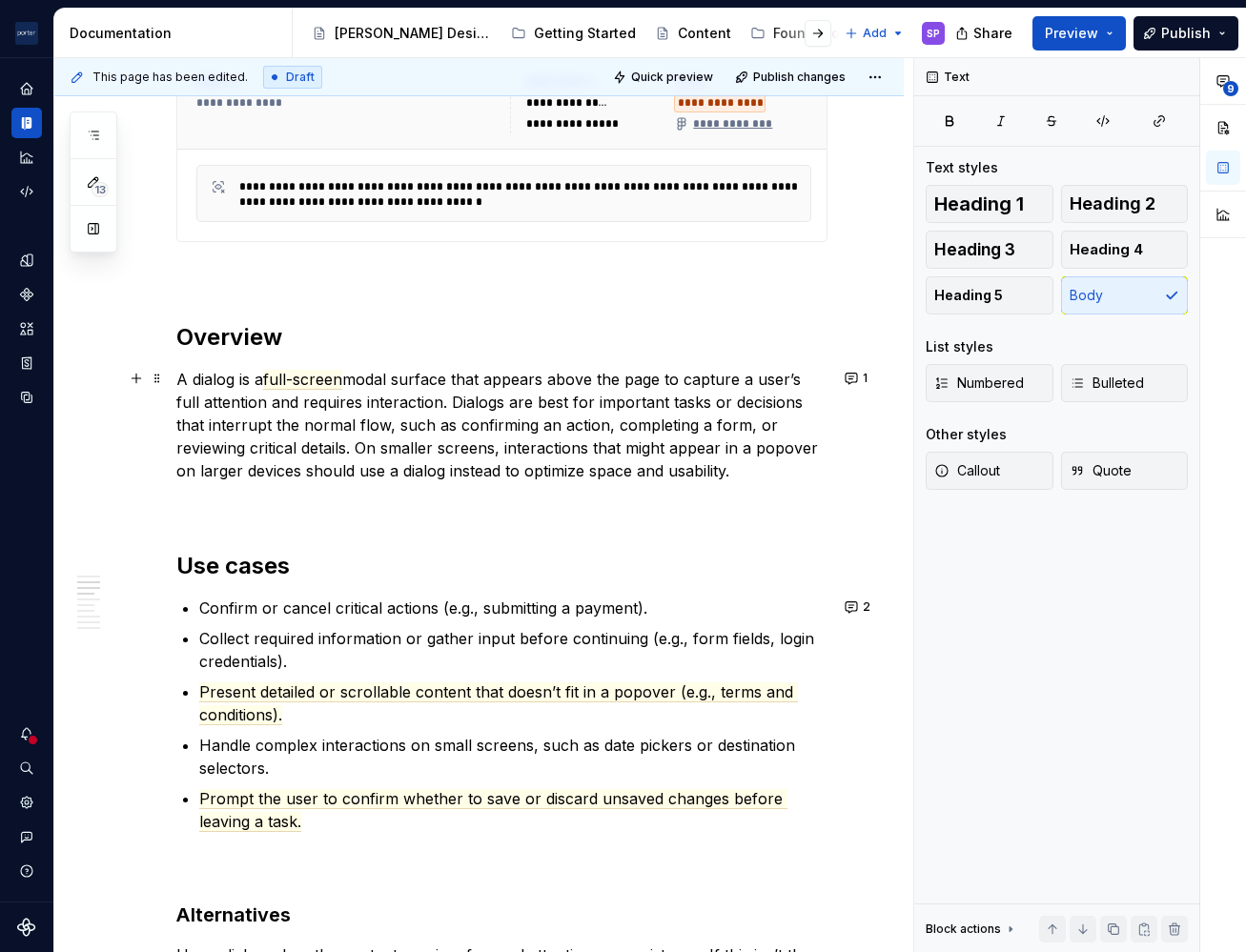
scroll to position [960, 0]
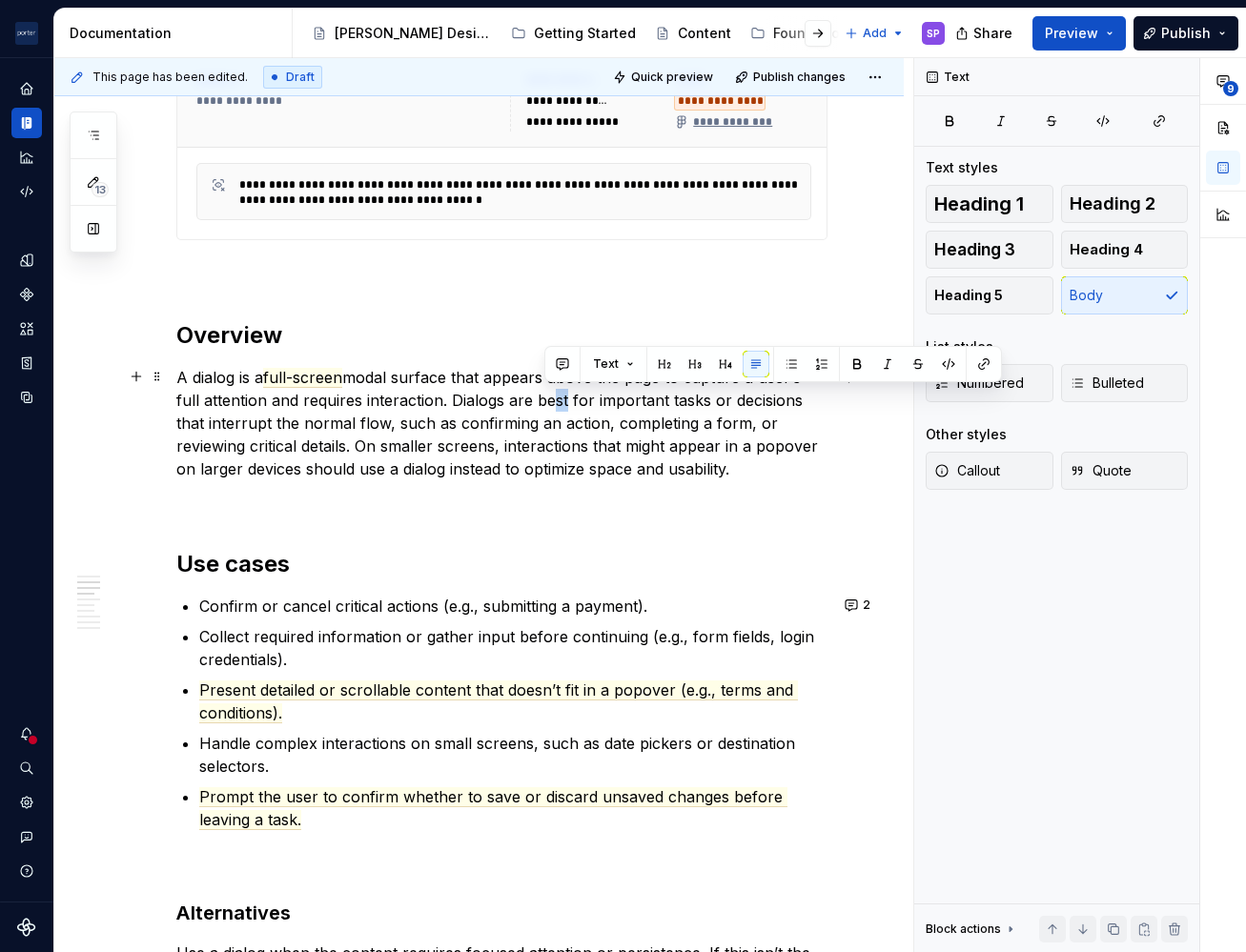
drag, startPoint x: 547, startPoint y: 405, endPoint x: 559, endPoint y: 404, distance: 12.0
click at [559, 404] on p "A dialog is a full-screen modal surface that appears above the page to capture …" at bounding box center [501, 423] width 651 height 114
drag, startPoint x: 587, startPoint y: 401, endPoint x: 467, endPoint y: 403, distance: 120.0
click at [467, 403] on p "A dialog is a full-screen modal surface that appears above the page to capture …" at bounding box center [501, 423] width 651 height 114
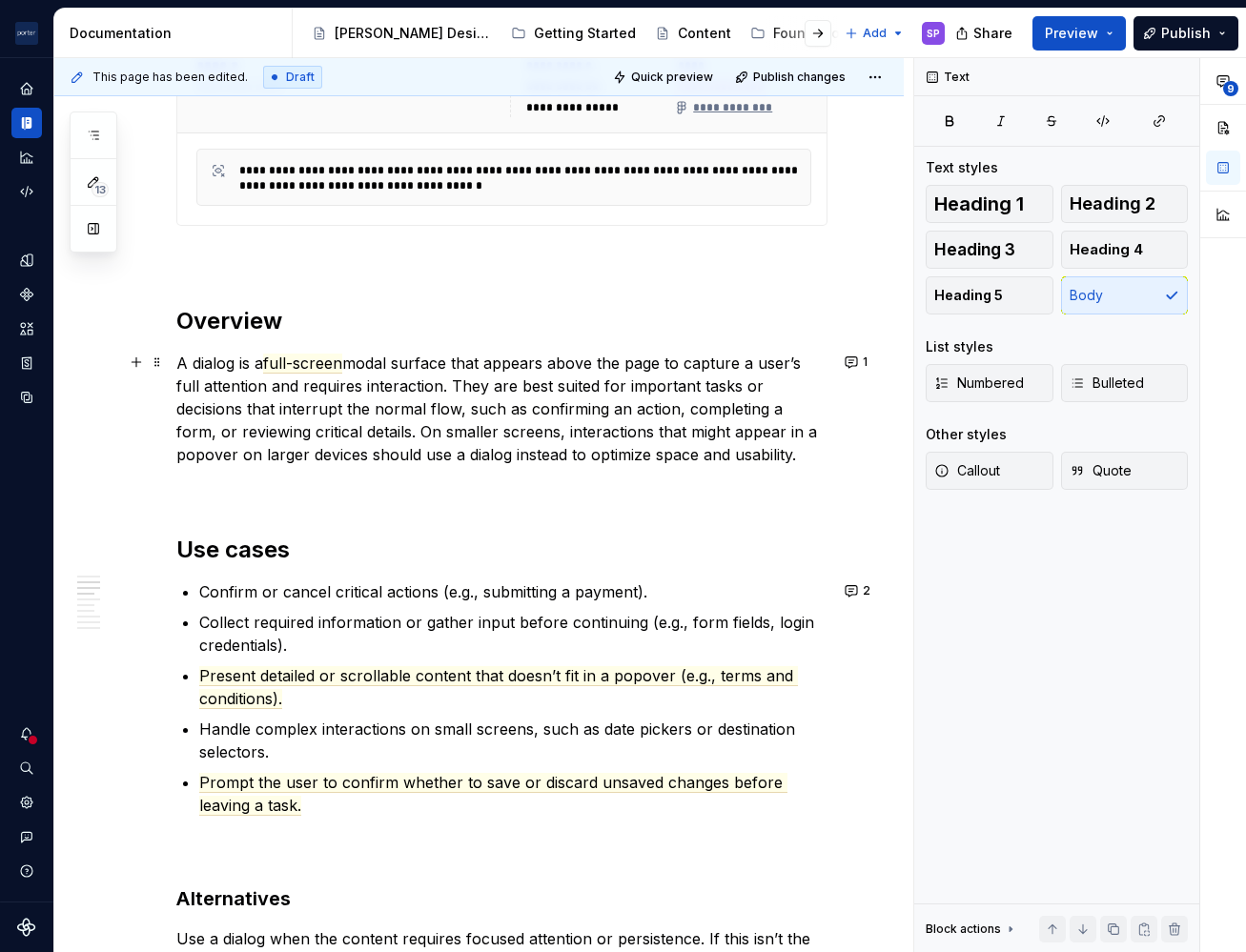
scroll to position [976, 0]
click at [660, 434] on p "A dialog is a full-screen modal surface that appears above the page to capture …" at bounding box center [501, 408] width 651 height 114
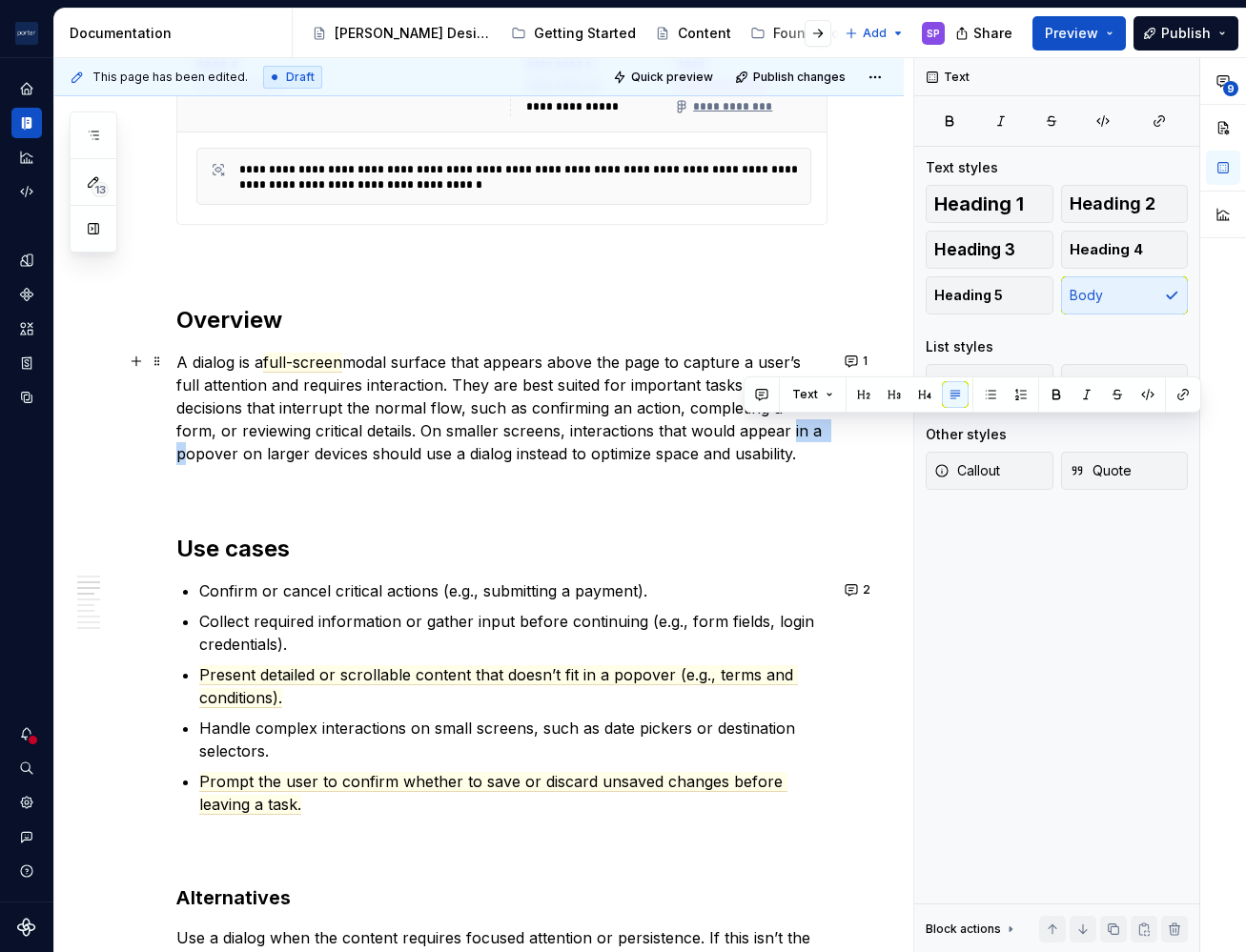
drag, startPoint x: 746, startPoint y: 431, endPoint x: 782, endPoint y: 431, distance: 36.0
click at [782, 431] on p "A dialog is a full-screen modal surface that appears above the page to capture …" at bounding box center [501, 408] width 651 height 114
click at [446, 454] on p "A dialog is a full-screen modal surface that appears above the page to capture …" at bounding box center [501, 408] width 651 height 114
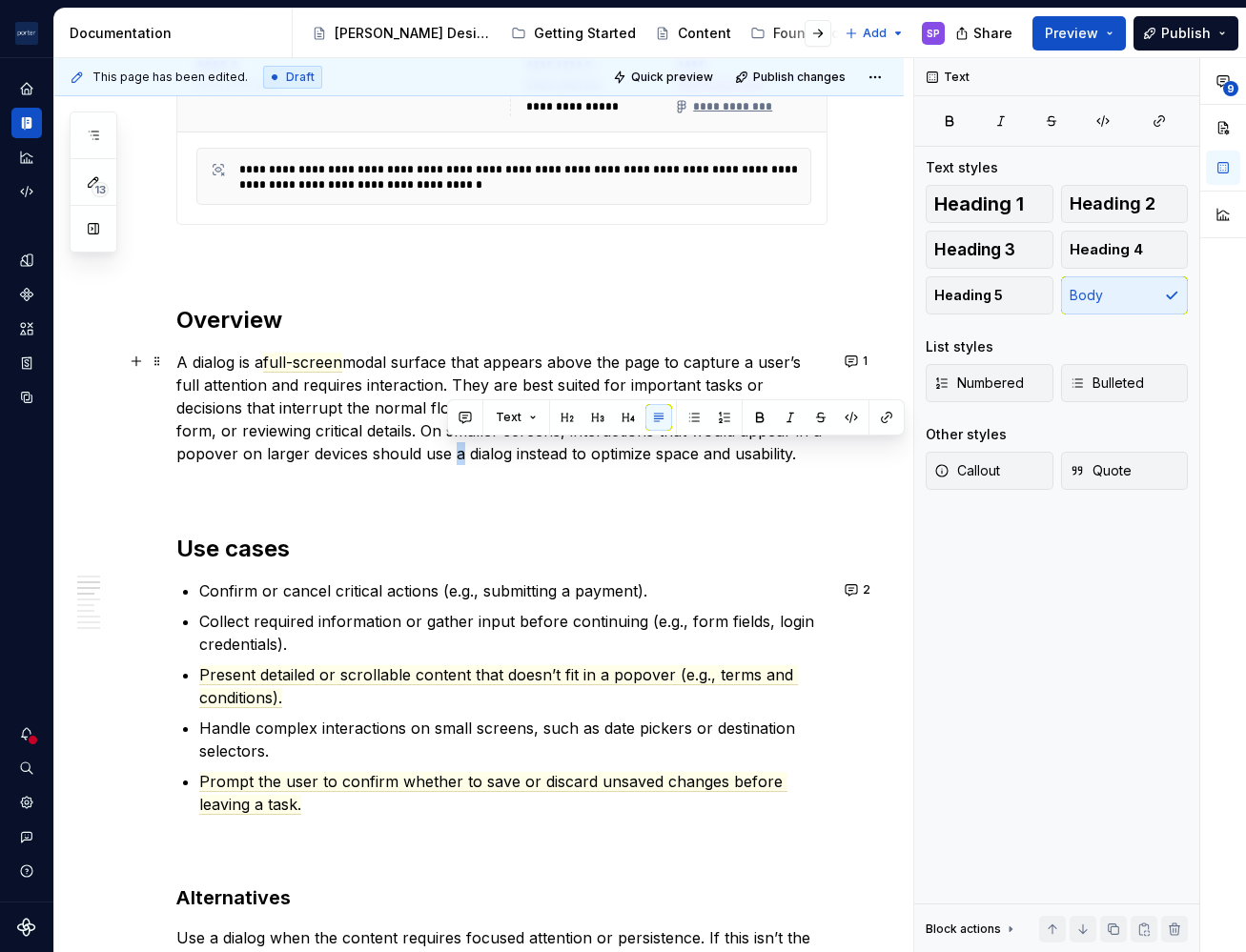
click at [446, 454] on p "A dialog is a full-screen modal surface that appears above the page to capture …" at bounding box center [501, 408] width 651 height 114
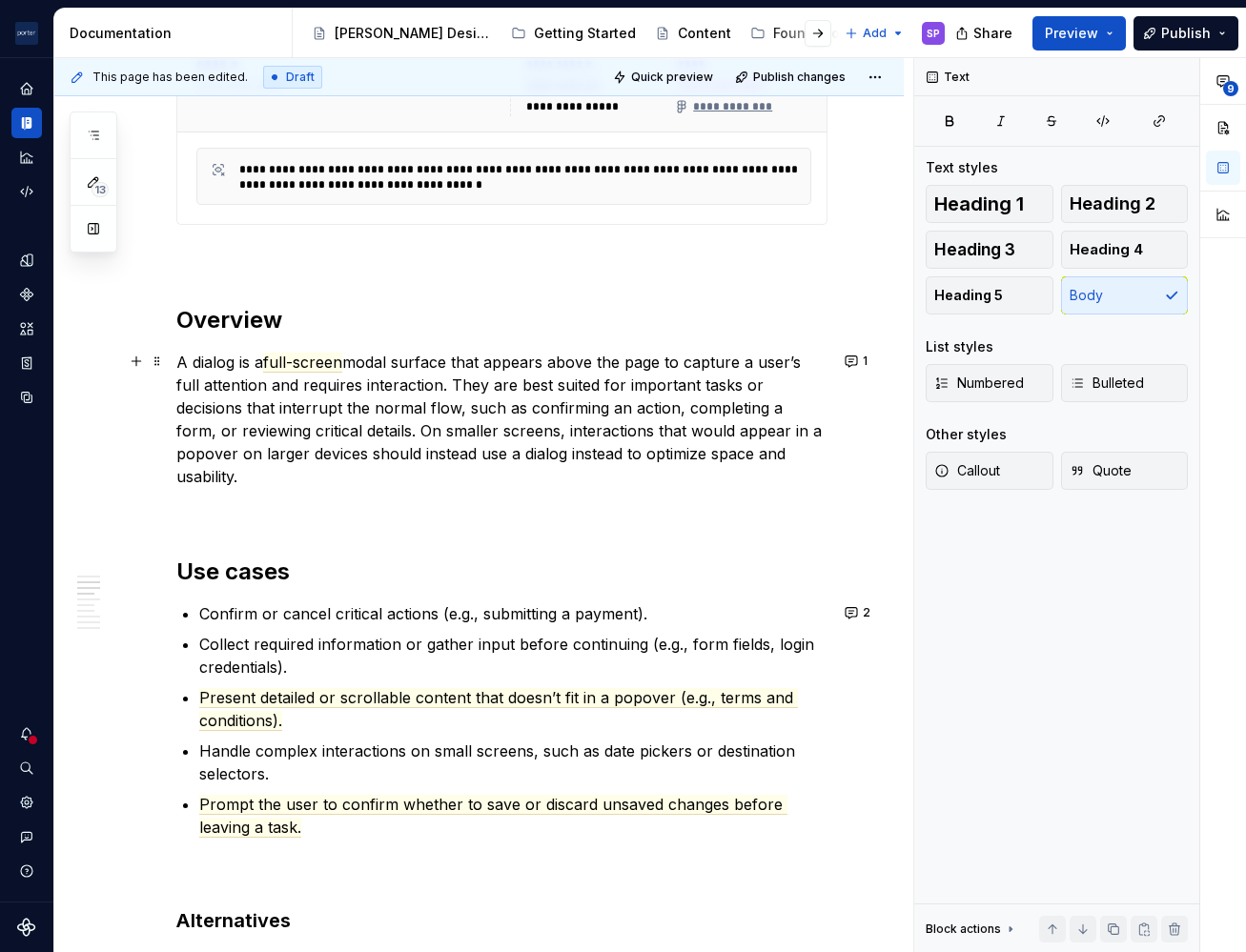
click at [603, 454] on p "A dialog is a full-screen modal surface that appears above the page to capture …" at bounding box center [501, 420] width 651 height 138
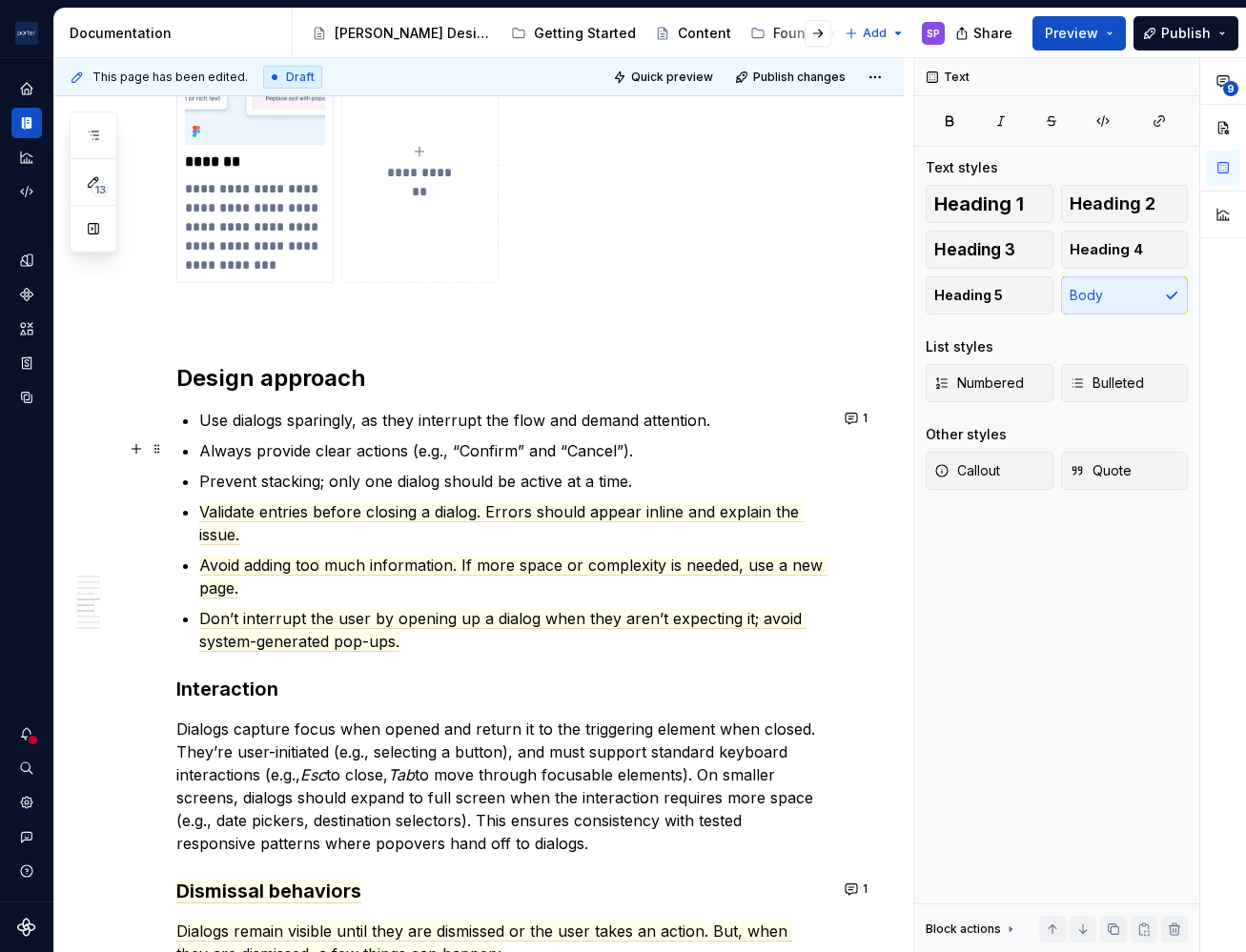
scroll to position [1930, 0]
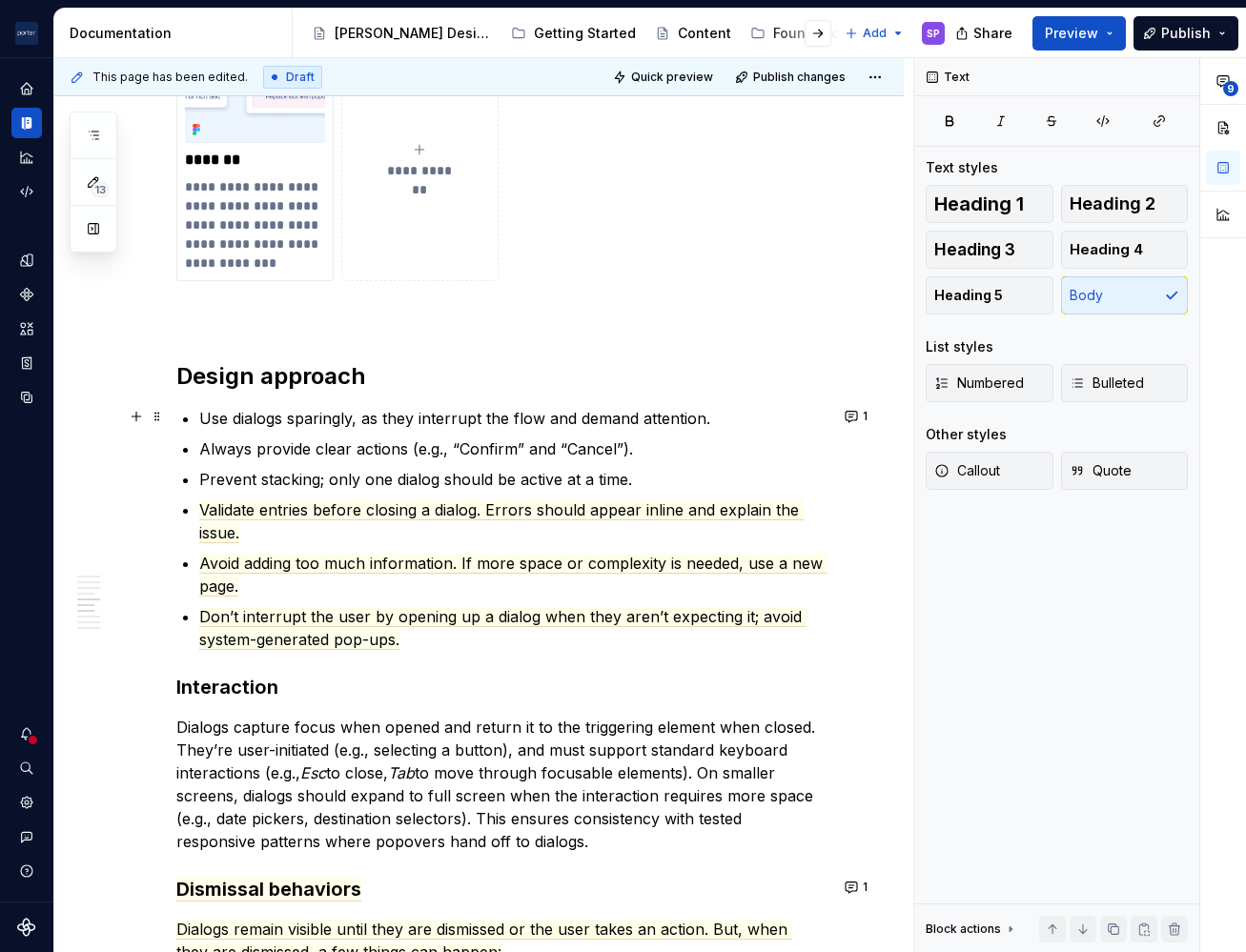
click at [370, 424] on p "Use dialogs sparingly, as they interrupt the flow and demand attention." at bounding box center [513, 418] width 628 height 23
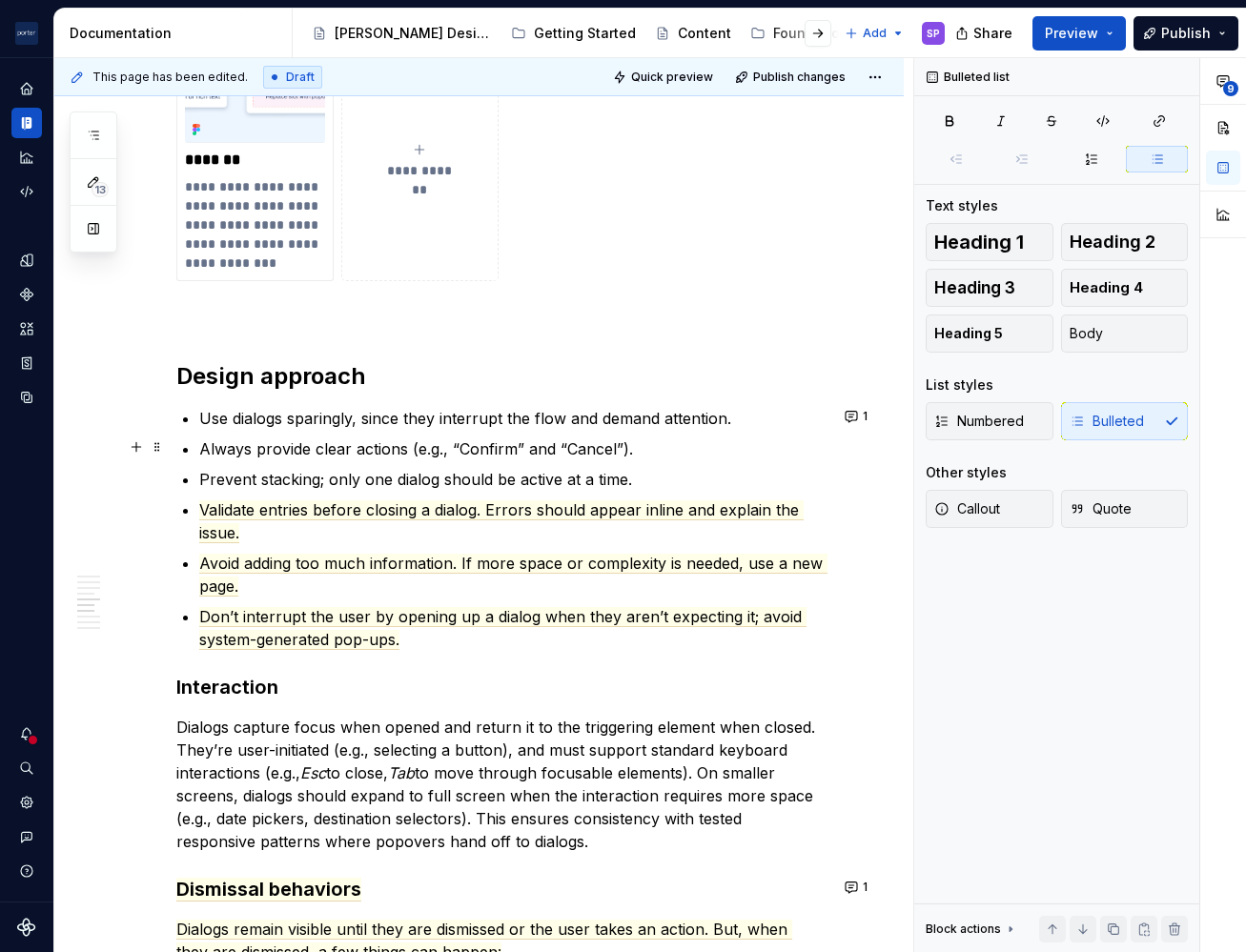
click at [403, 451] on p "Always provide clear actions (e.g., “Confirm” and “Cancel”)." at bounding box center [513, 448] width 628 height 23
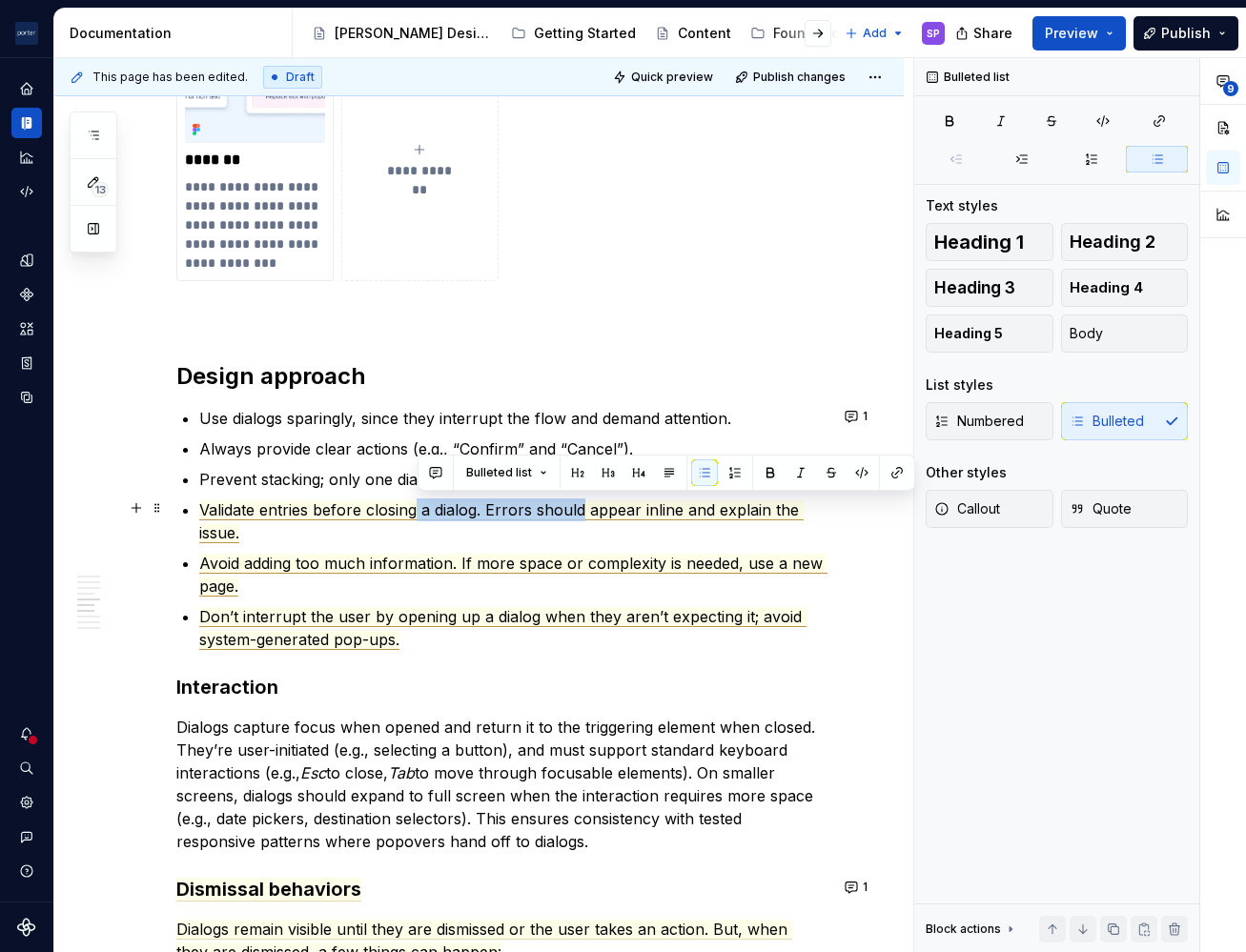
drag, startPoint x: 420, startPoint y: 513, endPoint x: 586, endPoint y: 510, distance: 166.0
click at [586, 510] on span "Validate entries before closing a dialog. Errors should appear inline and expla…" at bounding box center [501, 522] width 604 height 43
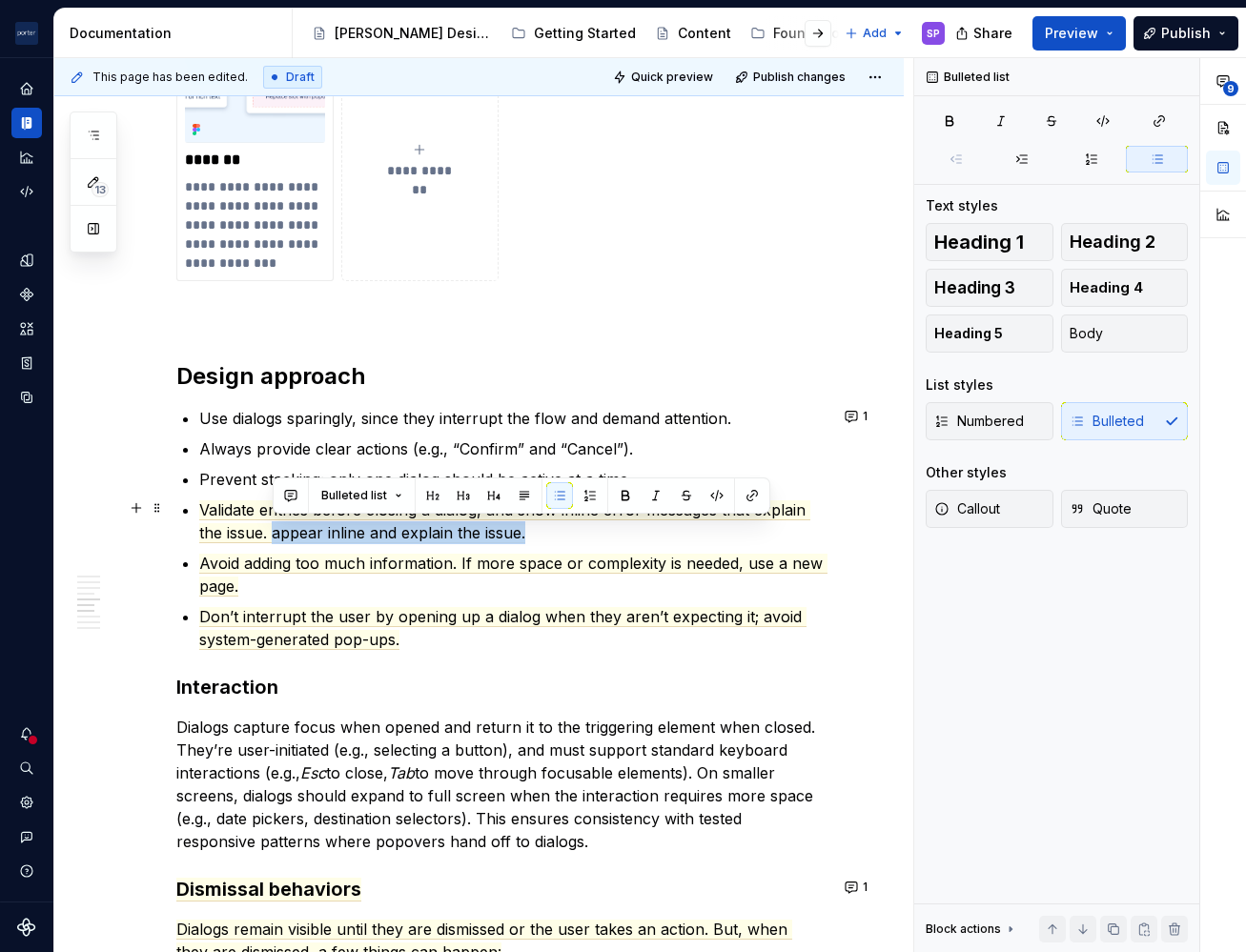
drag, startPoint x: 271, startPoint y: 532, endPoint x: 534, endPoint y: 531, distance: 263.0
click at [534, 531] on p "Validate entries before closing a dialog, and show inline error messages that e…" at bounding box center [513, 521] width 628 height 46
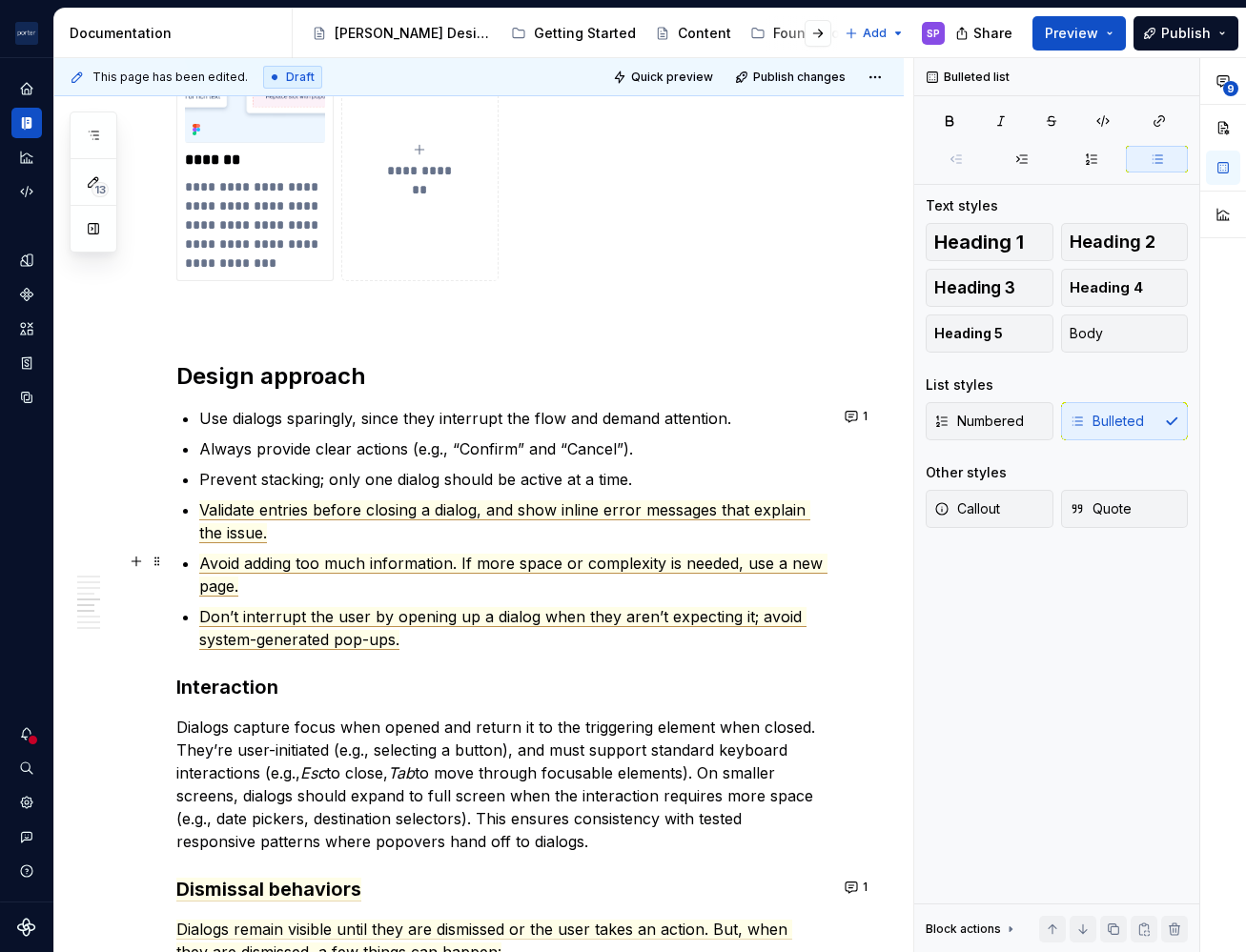
click at [469, 566] on span "Avoid adding too much information. If more space or complexity is needed, use a…" at bounding box center [513, 576] width 628 height 43
click at [805, 564] on span "Avoid adding too much information; if more space or complexity is needed, use a…" at bounding box center [512, 576] width 626 height 43
click at [198, 614] on div "**********" at bounding box center [501, 424] width 651 height 3721
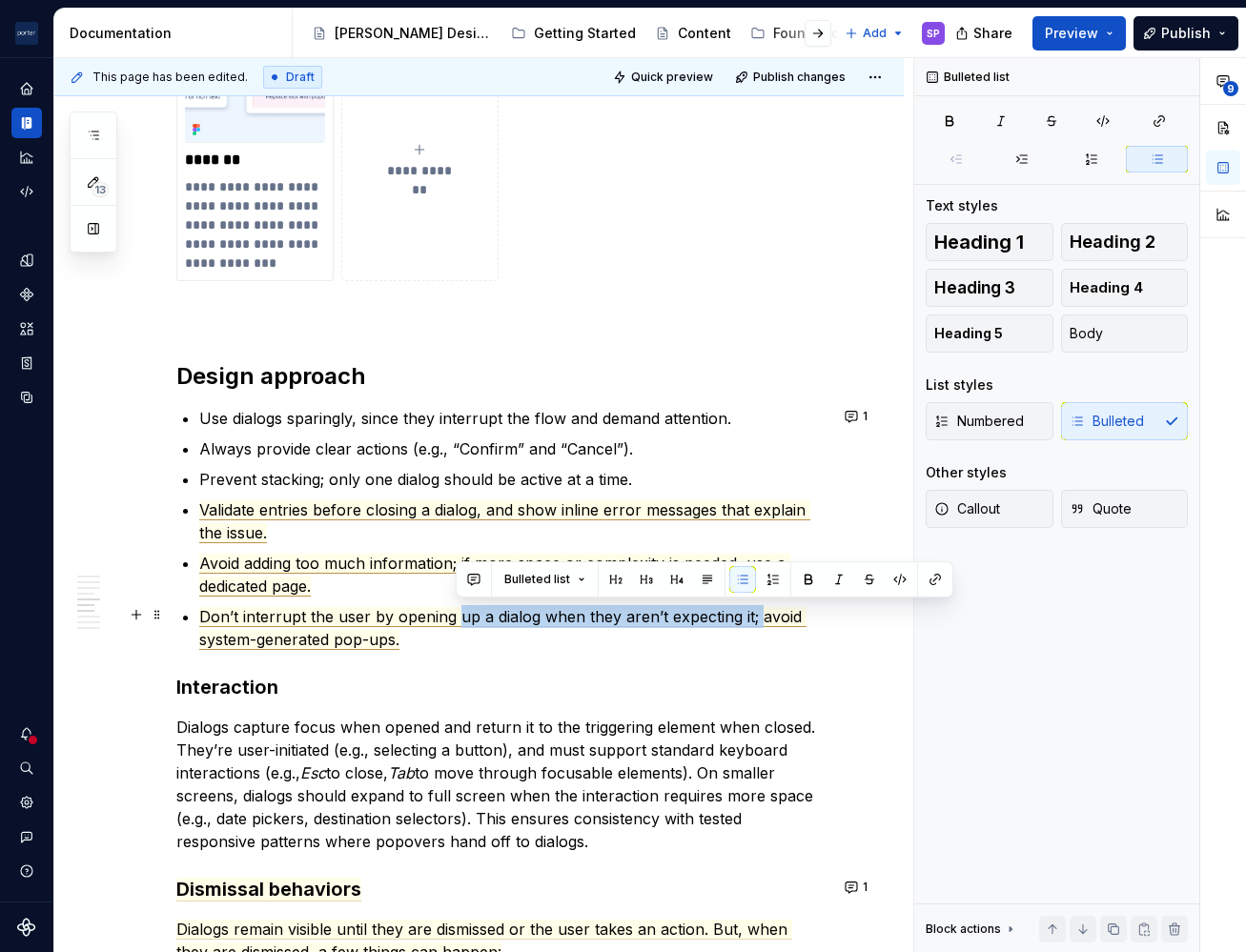
drag, startPoint x: 459, startPoint y: 618, endPoint x: 755, endPoint y: 618, distance: 296.0
click at [755, 618] on span "Don’t interrupt the user by opening up a dialog when they aren’t expecting it; …" at bounding box center [503, 629] width 607 height 43
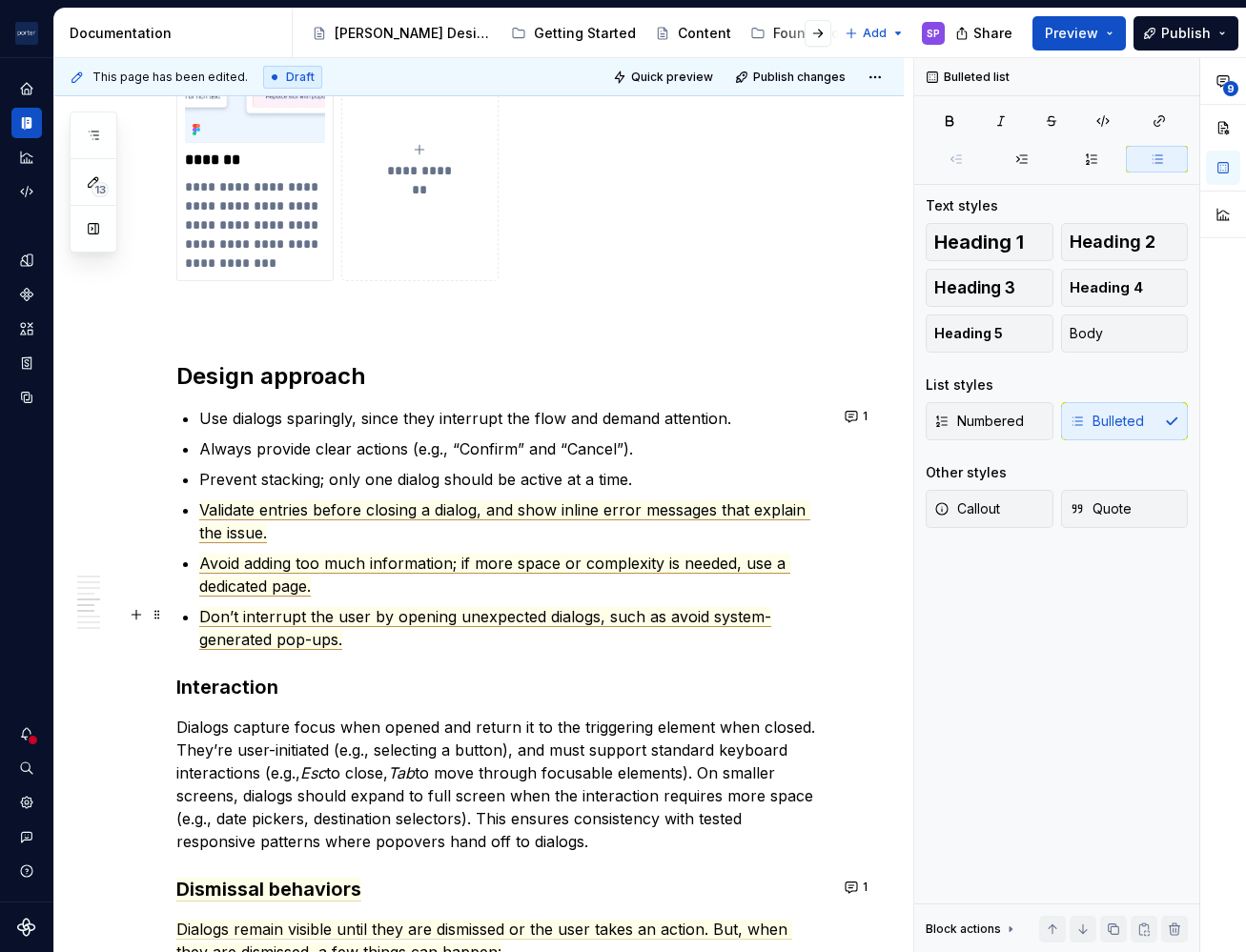
click at [693, 618] on span "Don’t interrupt the user by opening unexpected dialogs, such as avoid system-ge…" at bounding box center [485, 629] width 572 height 43
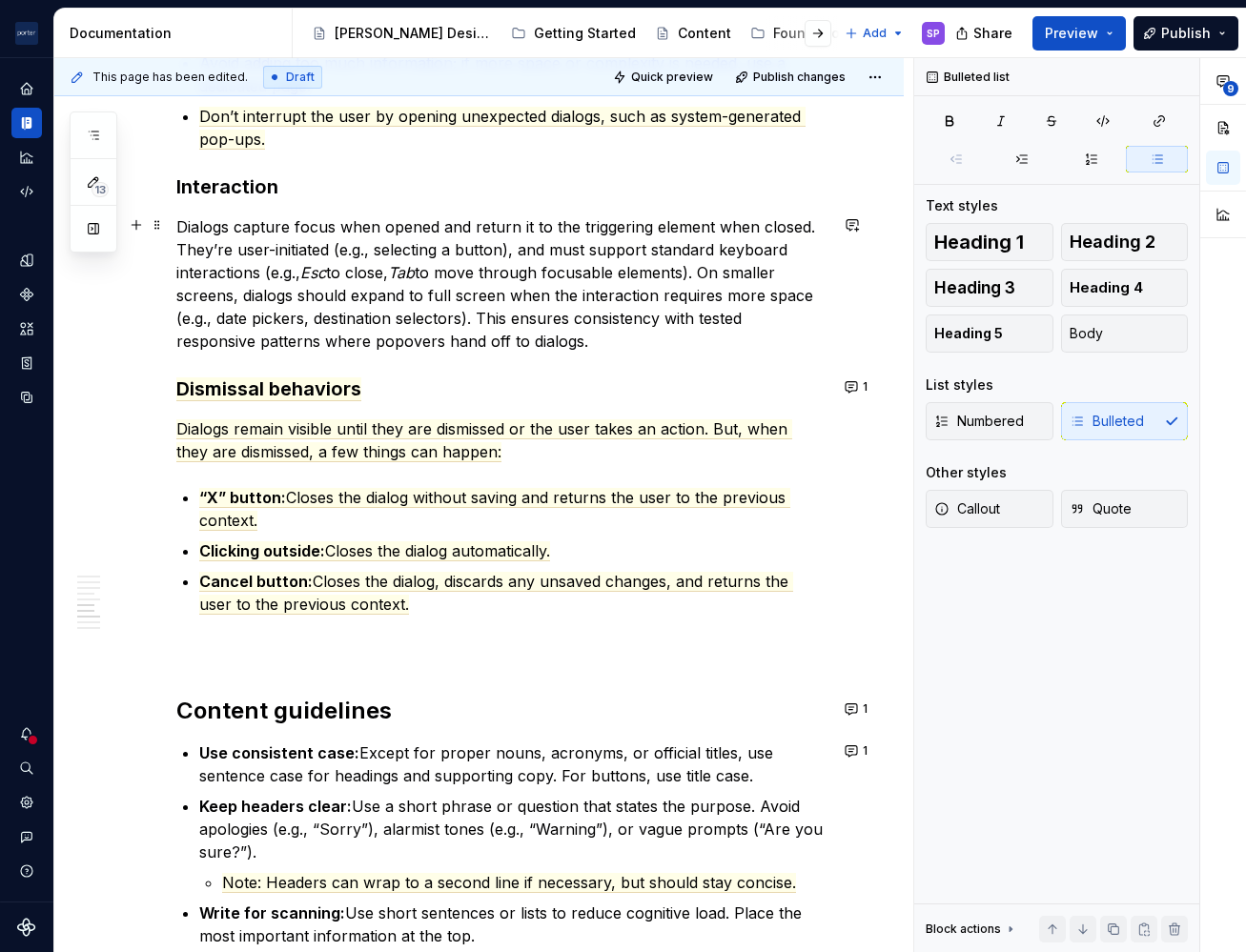
click at [235, 256] on p "Dialogs capture focus when opened and return it to the triggering element when …" at bounding box center [501, 284] width 651 height 138
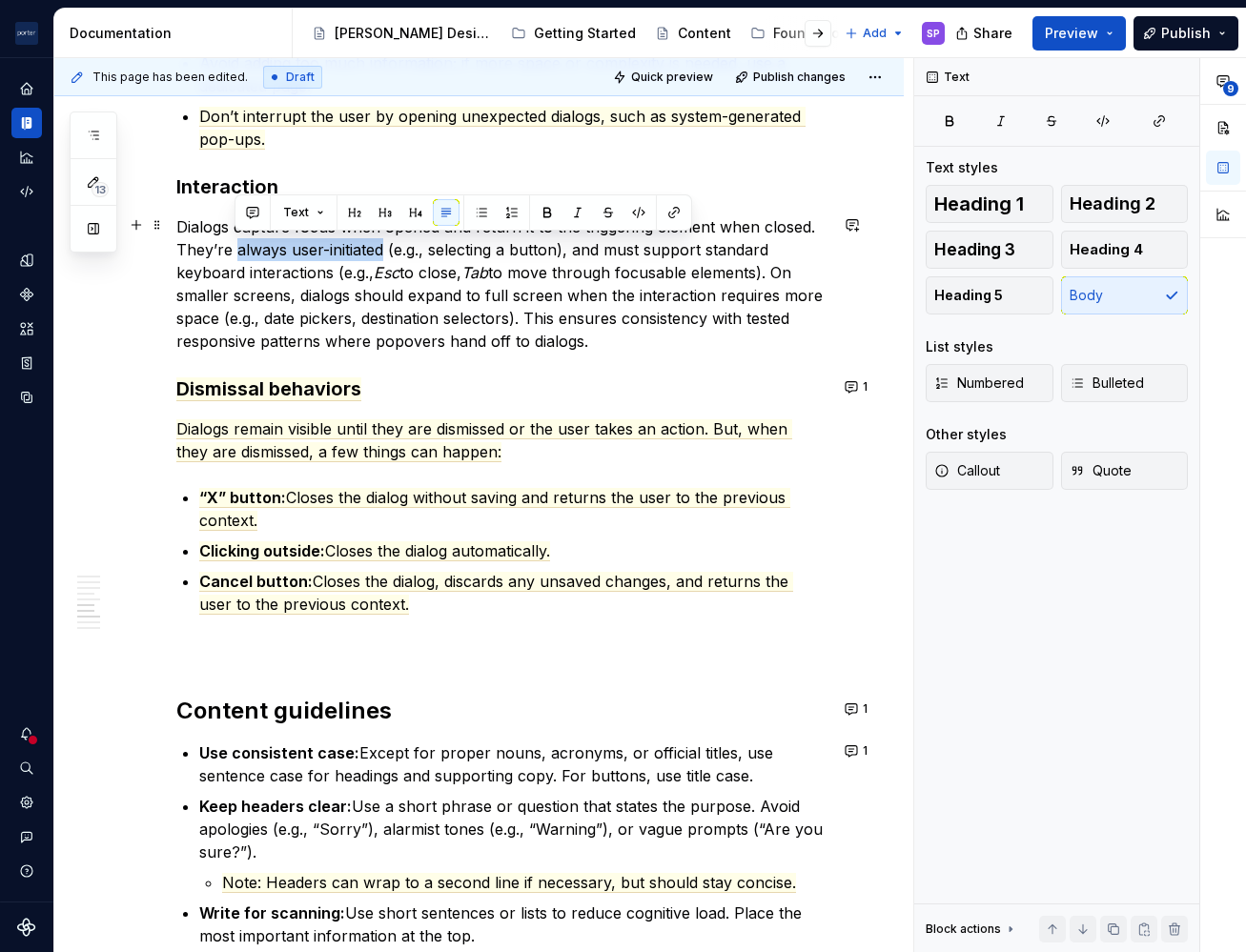
drag, startPoint x: 233, startPoint y: 253, endPoint x: 384, endPoint y: 255, distance: 151.0
click at [384, 255] on p "Dialogs capture focus when opened and return it to the triggering element when …" at bounding box center [501, 284] width 651 height 138
click at [251, 201] on button "button" at bounding box center [253, 212] width 27 height 27
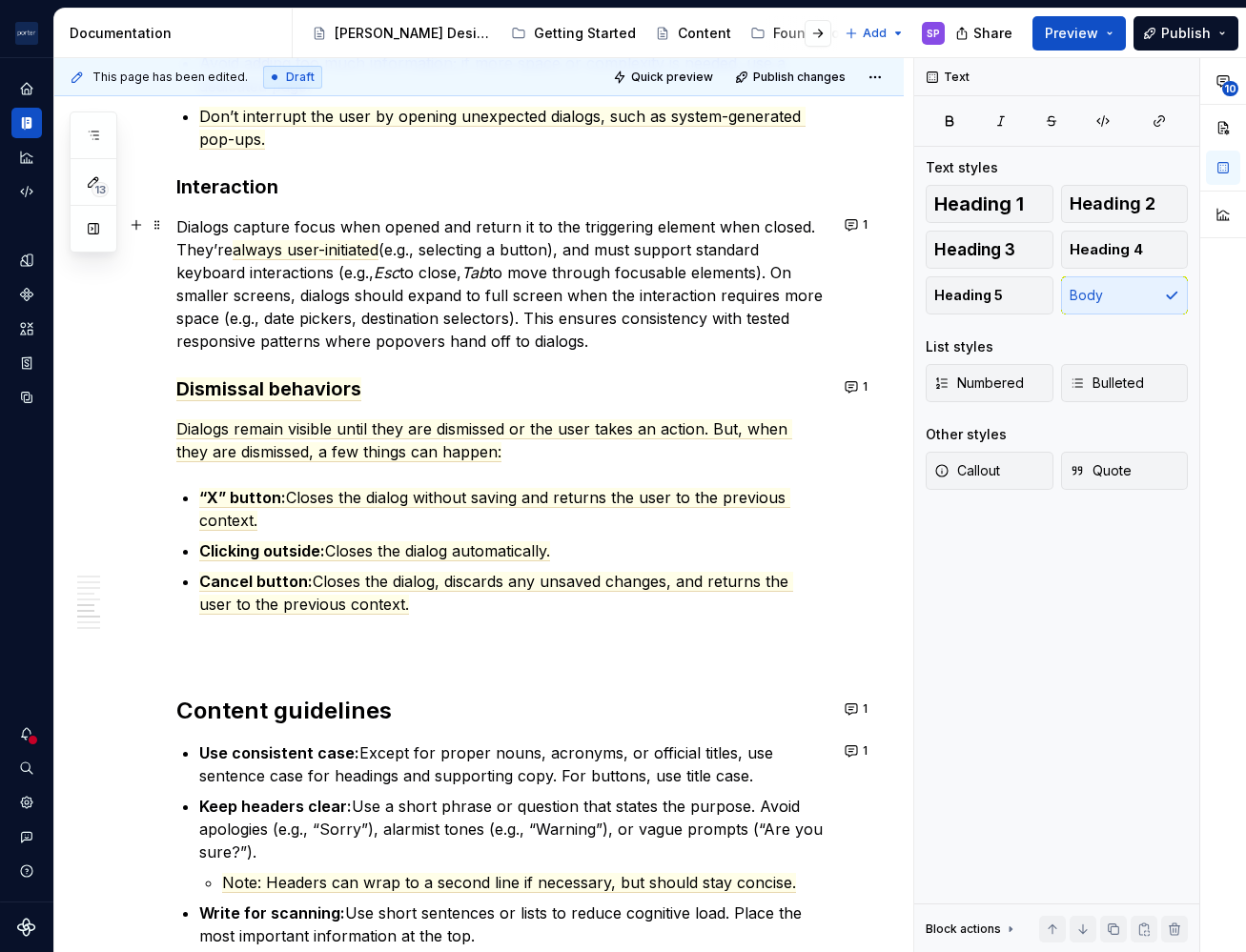
click at [605, 254] on p "Dialogs capture focus when opened and return it to the triggering element when …" at bounding box center [501, 284] width 651 height 138
click at [325, 303] on p "Dialogs capture focus when opened and return it to the triggering element when …" at bounding box center [501, 284] width 651 height 138
click at [372, 300] on p "Dialogs capture focus when opened and return it to the triggering element when …" at bounding box center [501, 284] width 651 height 138
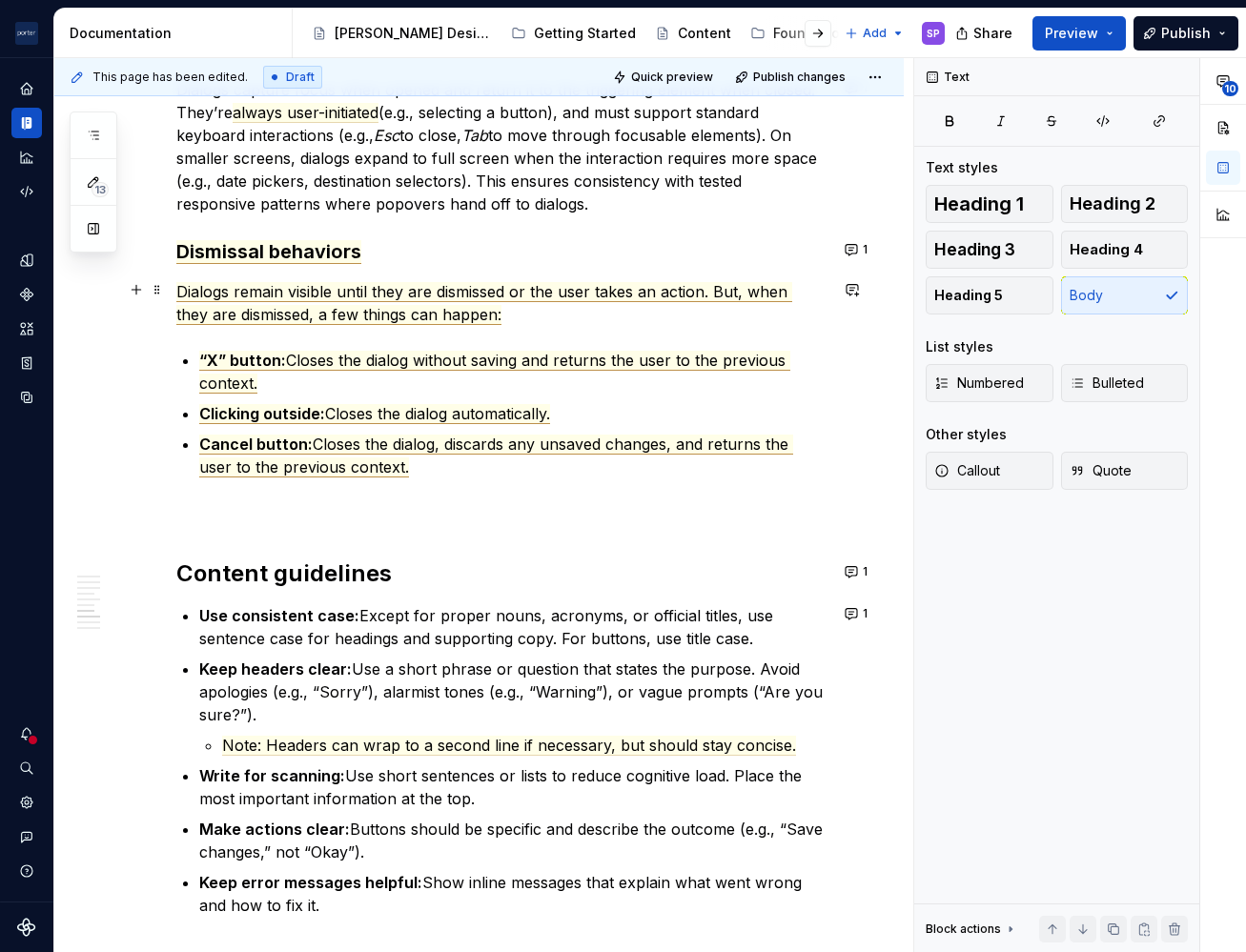
click at [261, 295] on span "Dialogs remain visible until they are dismissed or the user takes an action. Bu…" at bounding box center [483, 304] width 616 height 43
click at [362, 289] on span "Dialogs retain focus visible until they are dismissed or the user takes an acti…" at bounding box center [480, 304] width 608 height 43
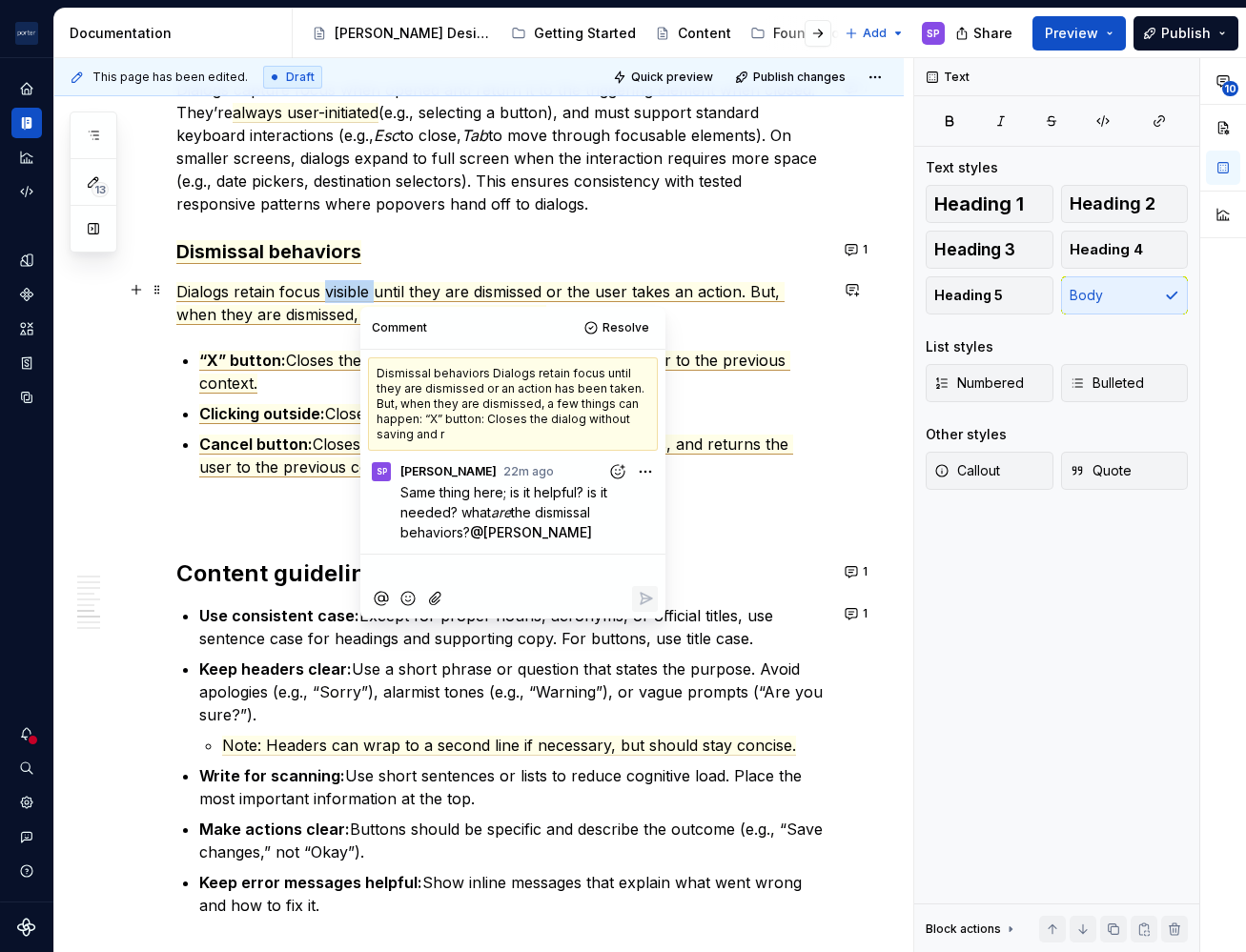
click at [362, 289] on span "Dialogs retain focus visible until they are dismissed or the user takes an acti…" at bounding box center [480, 304] width 608 height 43
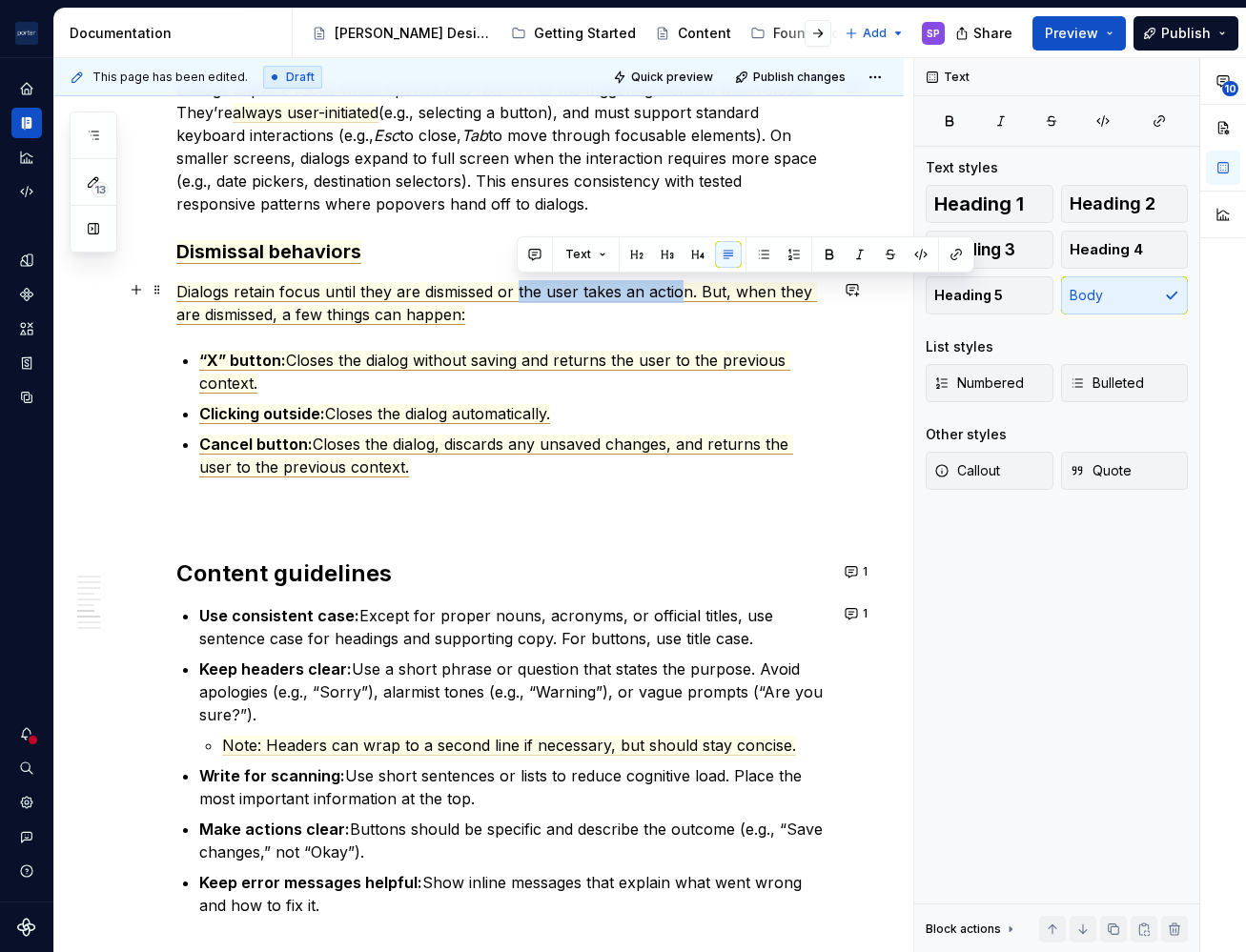
drag, startPoint x: 519, startPoint y: 294, endPoint x: 685, endPoint y: 293, distance: 166.0
click at [685, 293] on span "Dialogs retain focus until they are dismissed or the user takes an action. But,…" at bounding box center [496, 304] width 641 height 43
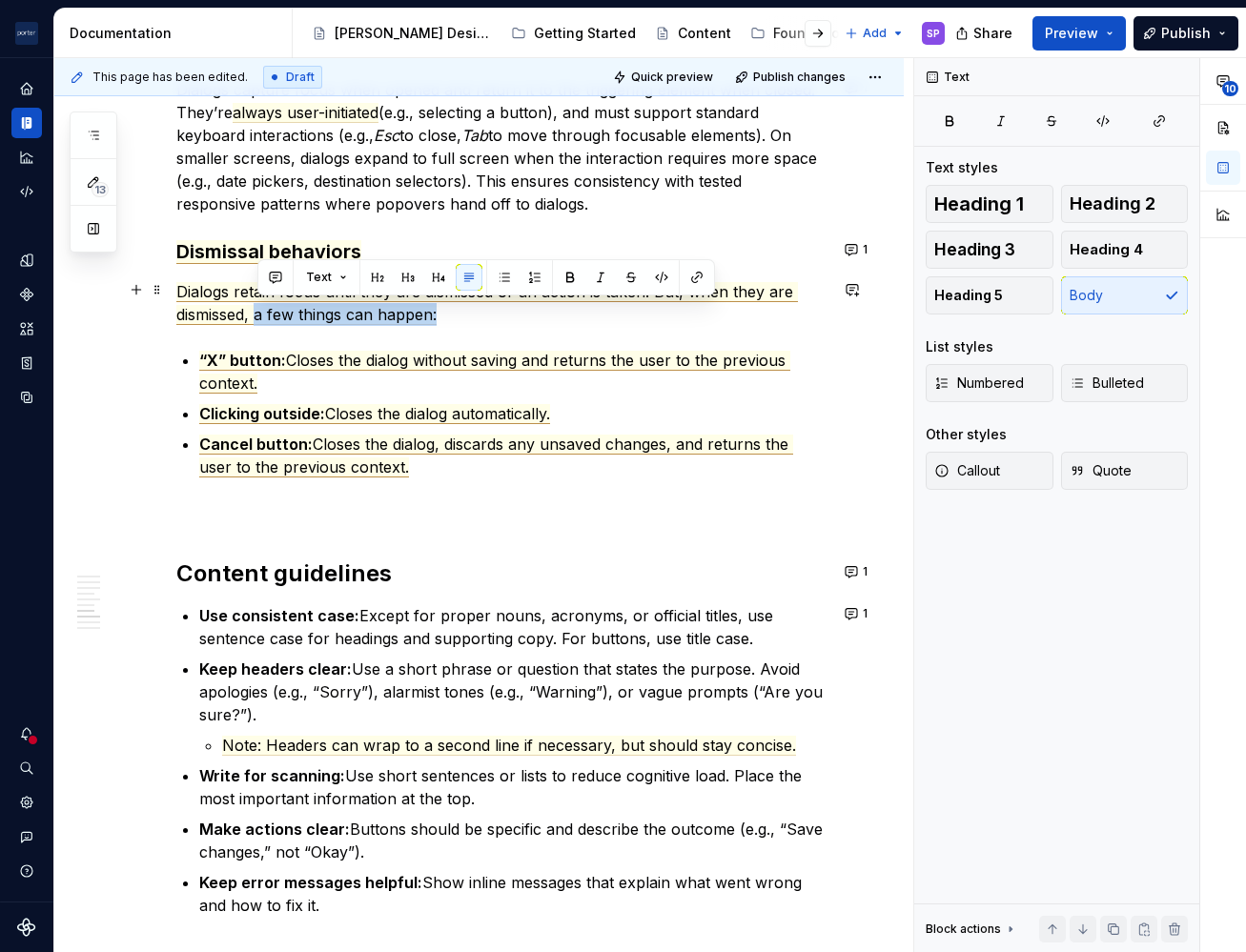
drag, startPoint x: 466, startPoint y: 319, endPoint x: 258, endPoint y: 314, distance: 208.1
click at [258, 314] on p "Dialogs retain focus until they are dismissed or an action is taken. But, when …" at bounding box center [501, 303] width 651 height 46
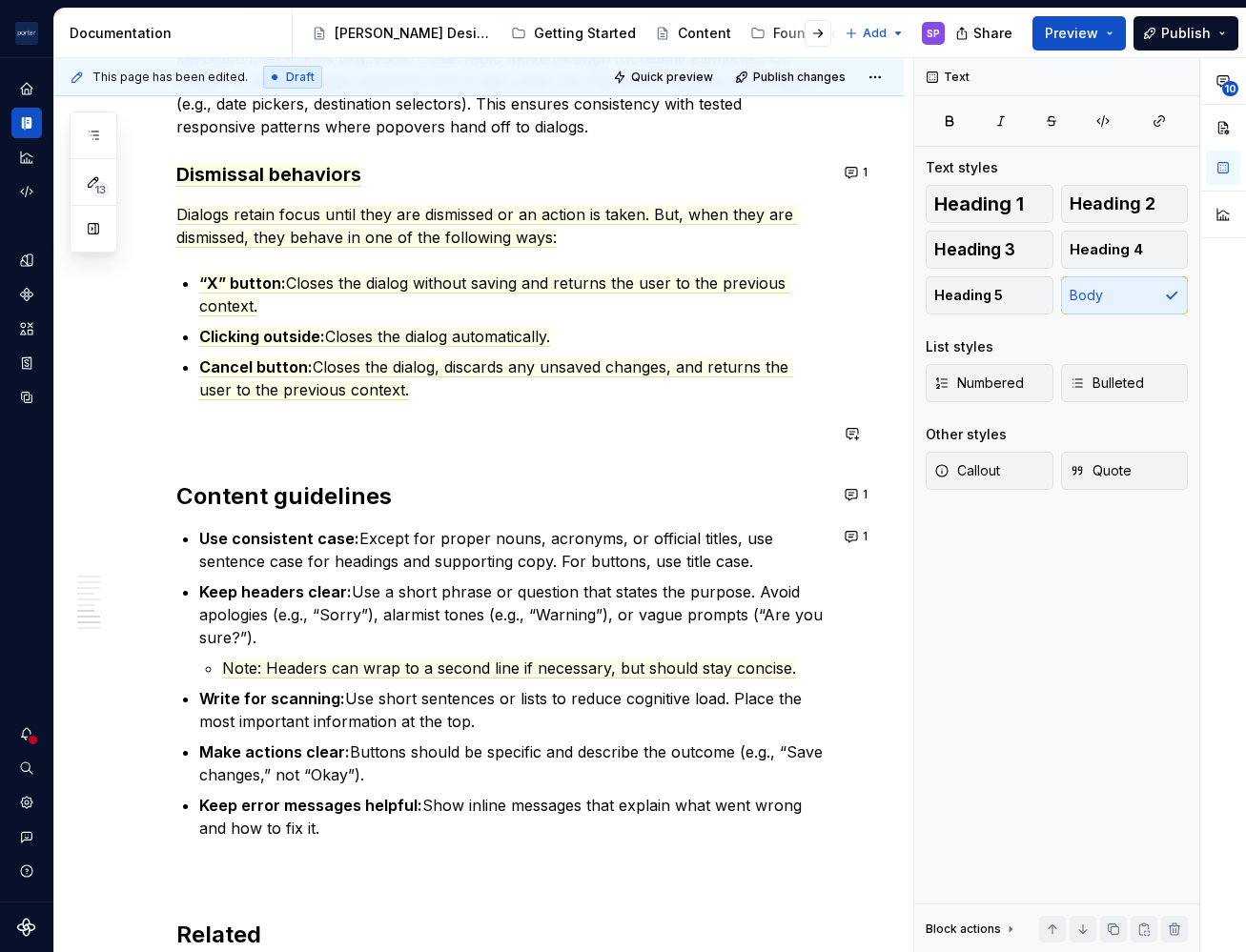
scroll to position [2662, 0]
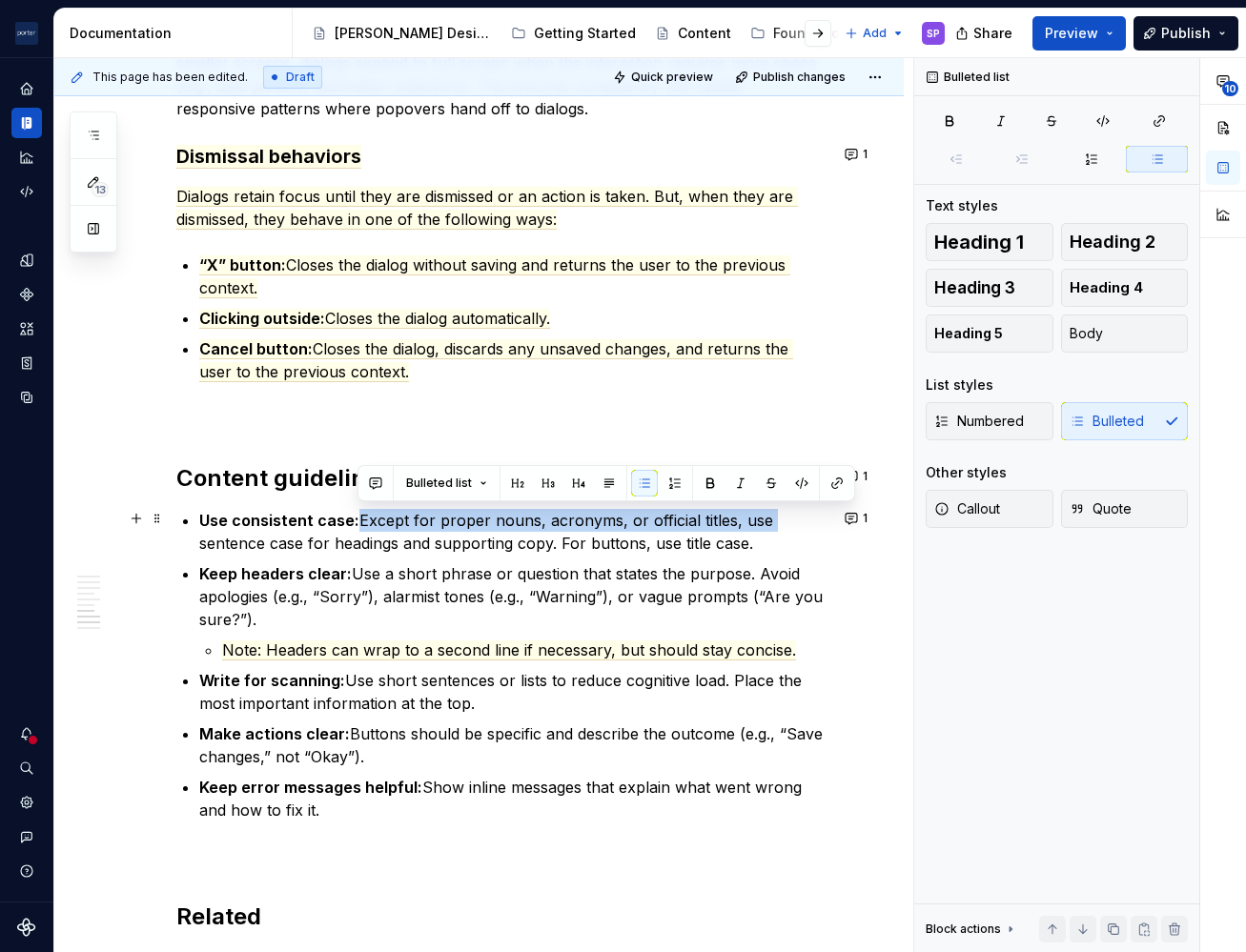
drag, startPoint x: 359, startPoint y: 524, endPoint x: 778, endPoint y: 517, distance: 419.1
click at [778, 517] on p "Use consistent case: Except for proper nouns, acronyms, or official titles, use…" at bounding box center [513, 532] width 628 height 46
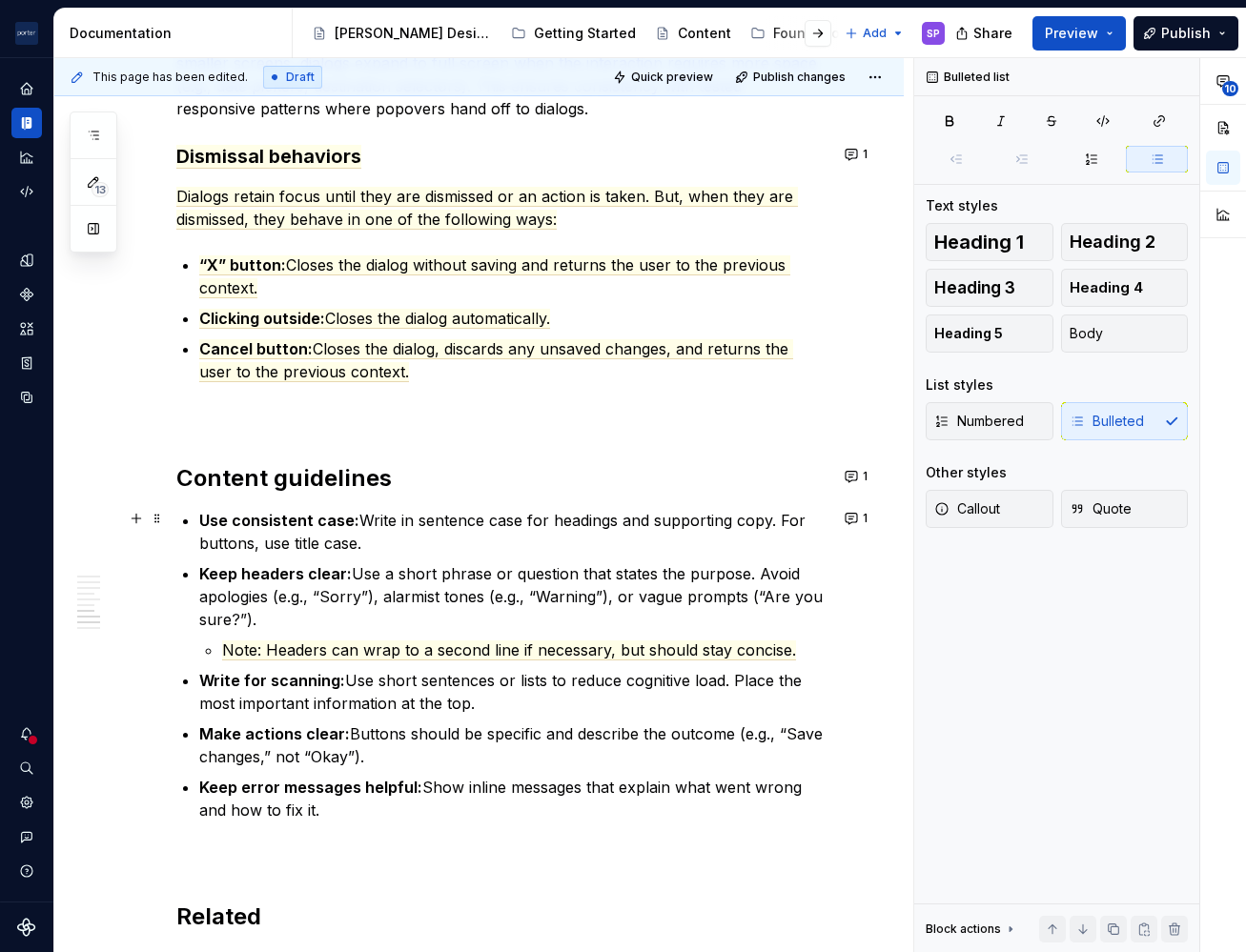
click at [764, 523] on p "Use consistent case: Write in sentence case for headings and supporting copy. F…" at bounding box center [513, 532] width 628 height 46
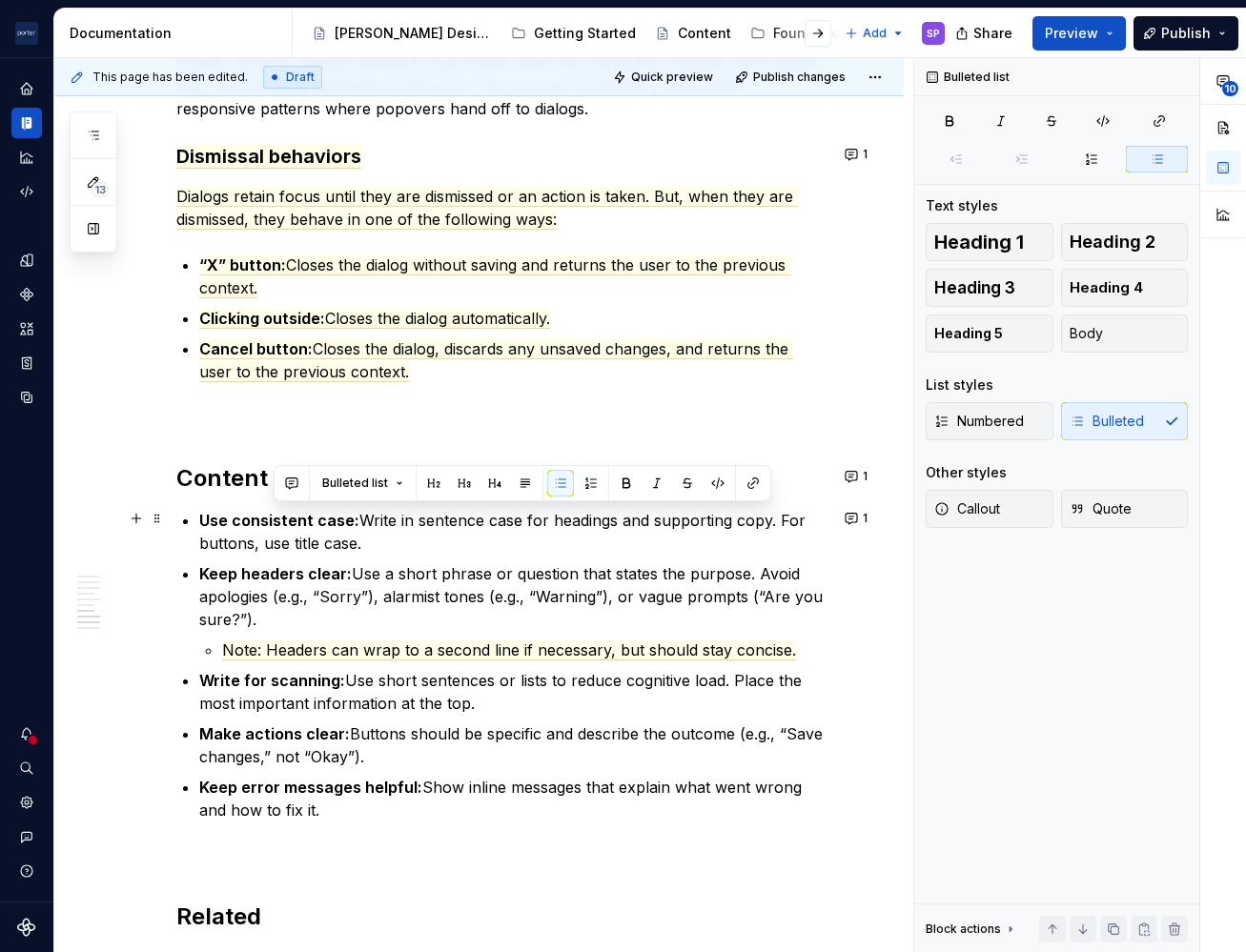
click at [764, 523] on p "Use consistent case: Write in sentence case for headings and supporting copy. F…" at bounding box center [513, 532] width 628 height 46
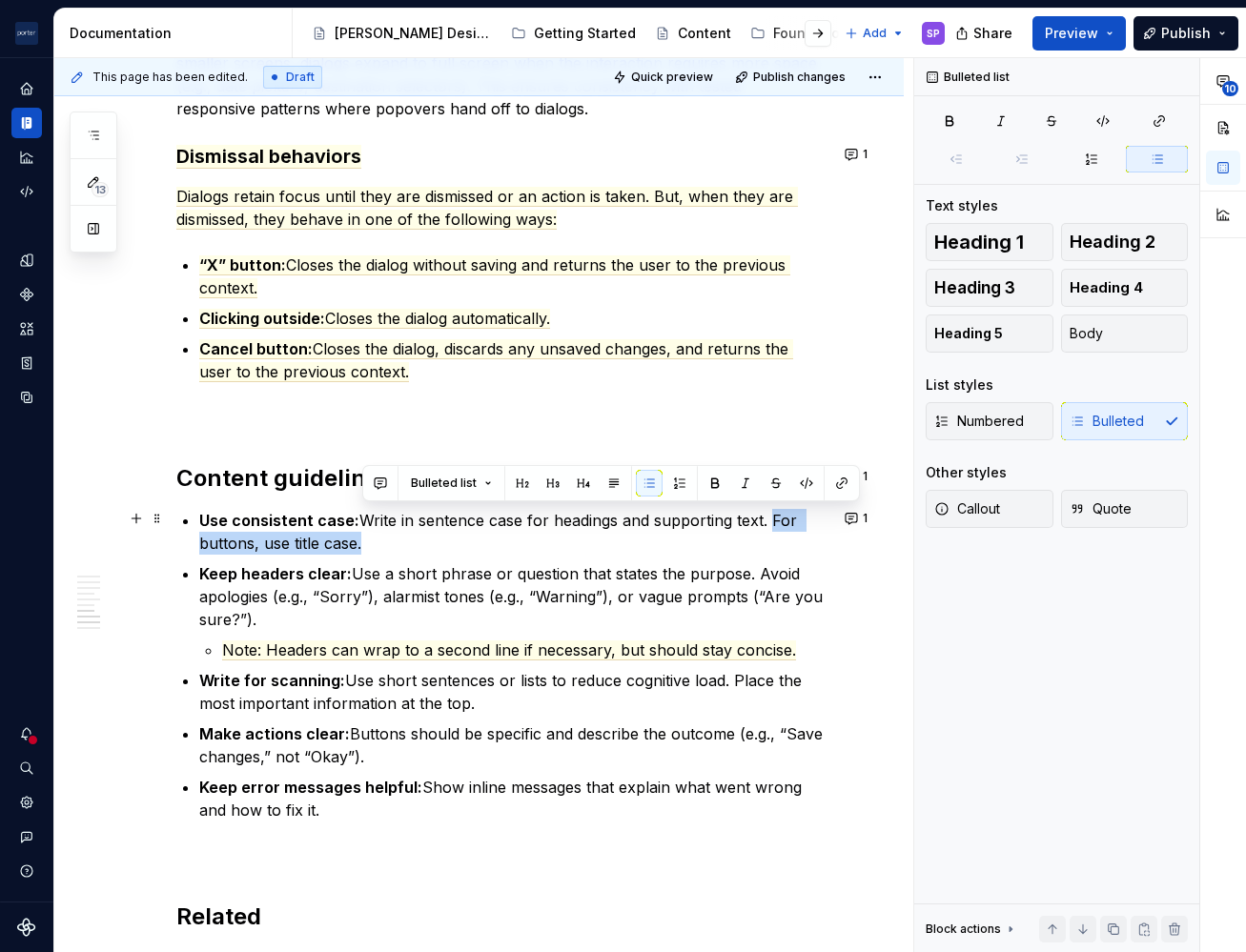
drag, startPoint x: 748, startPoint y: 552, endPoint x: 769, endPoint y: 511, distance: 46.1
click at [769, 511] on ul "Use consistent case: Write in sentence case for headings and supporting text. F…" at bounding box center [513, 665] width 628 height 312
click at [729, 541] on p "Use consistent case: Write in sentence case for headings and supporting text. F…" at bounding box center [513, 532] width 628 height 46
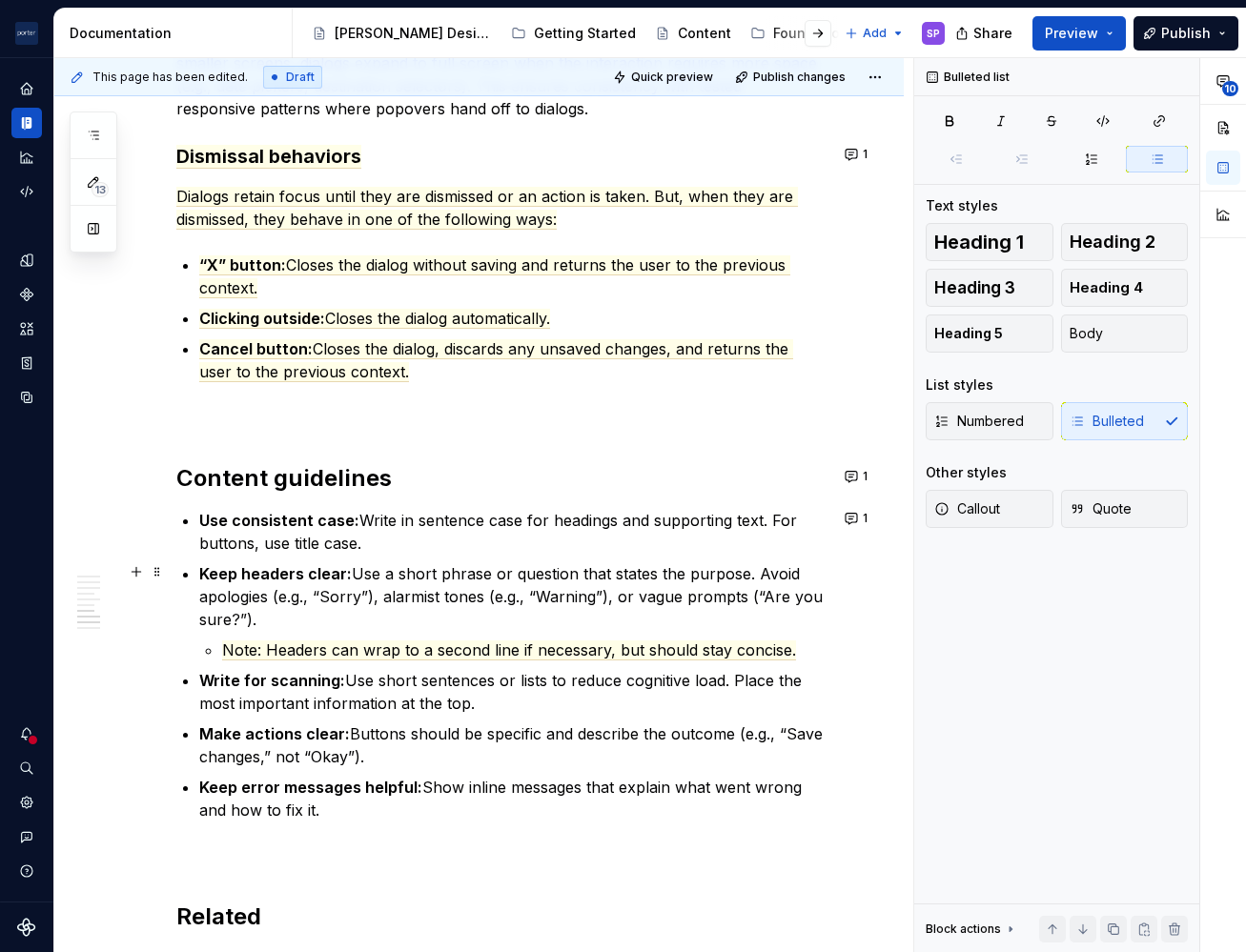
click at [740, 578] on p "Keep headers clear: Use a short phrase or question that states the purpose. Avo…" at bounding box center [513, 596] width 628 height 69
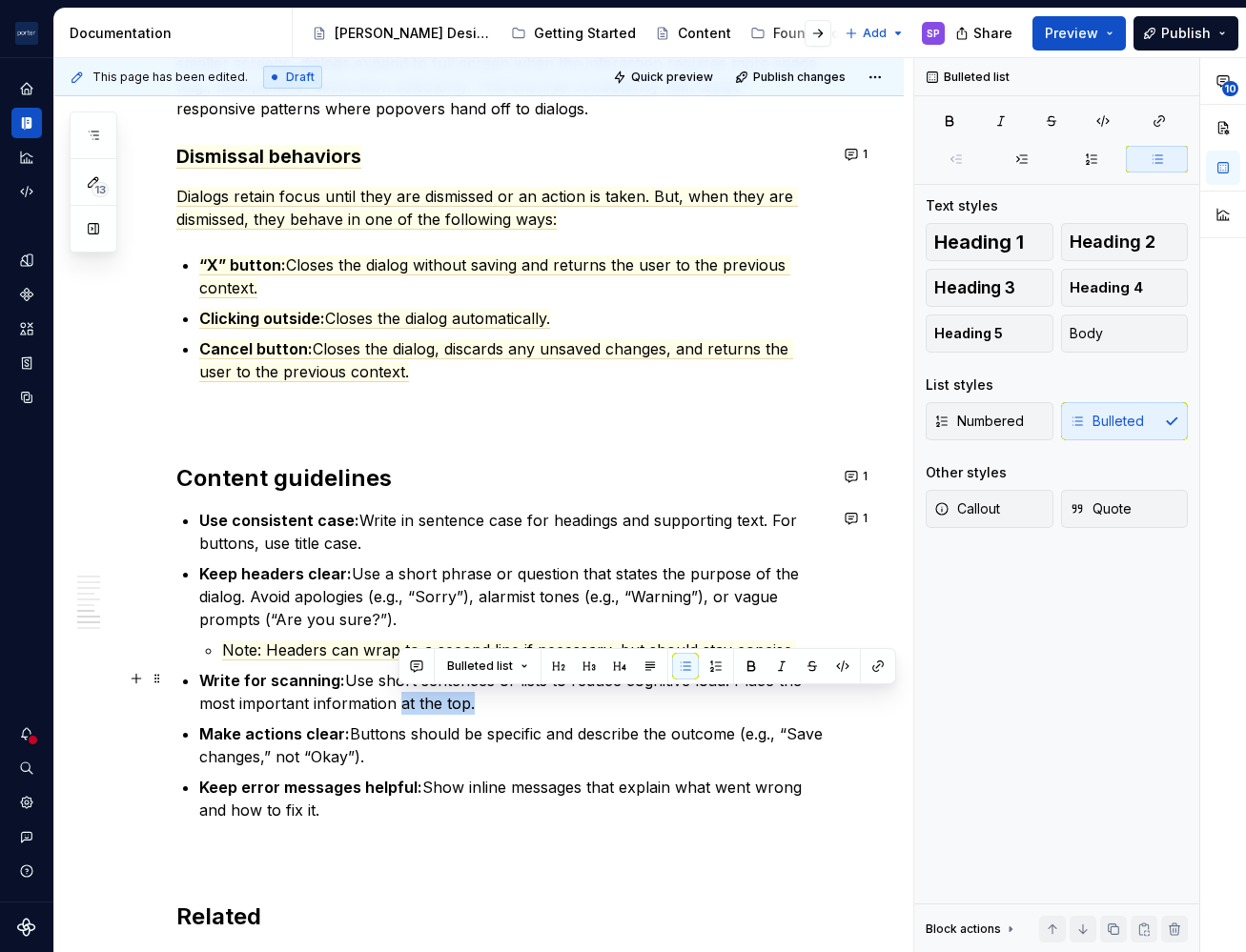
drag, startPoint x: 482, startPoint y: 705, endPoint x: 398, endPoint y: 699, distance: 84.2
click at [398, 699] on p "Write for scanning: Use short sentences or lists to reduce cognitive load. Plac…" at bounding box center [513, 692] width 628 height 46
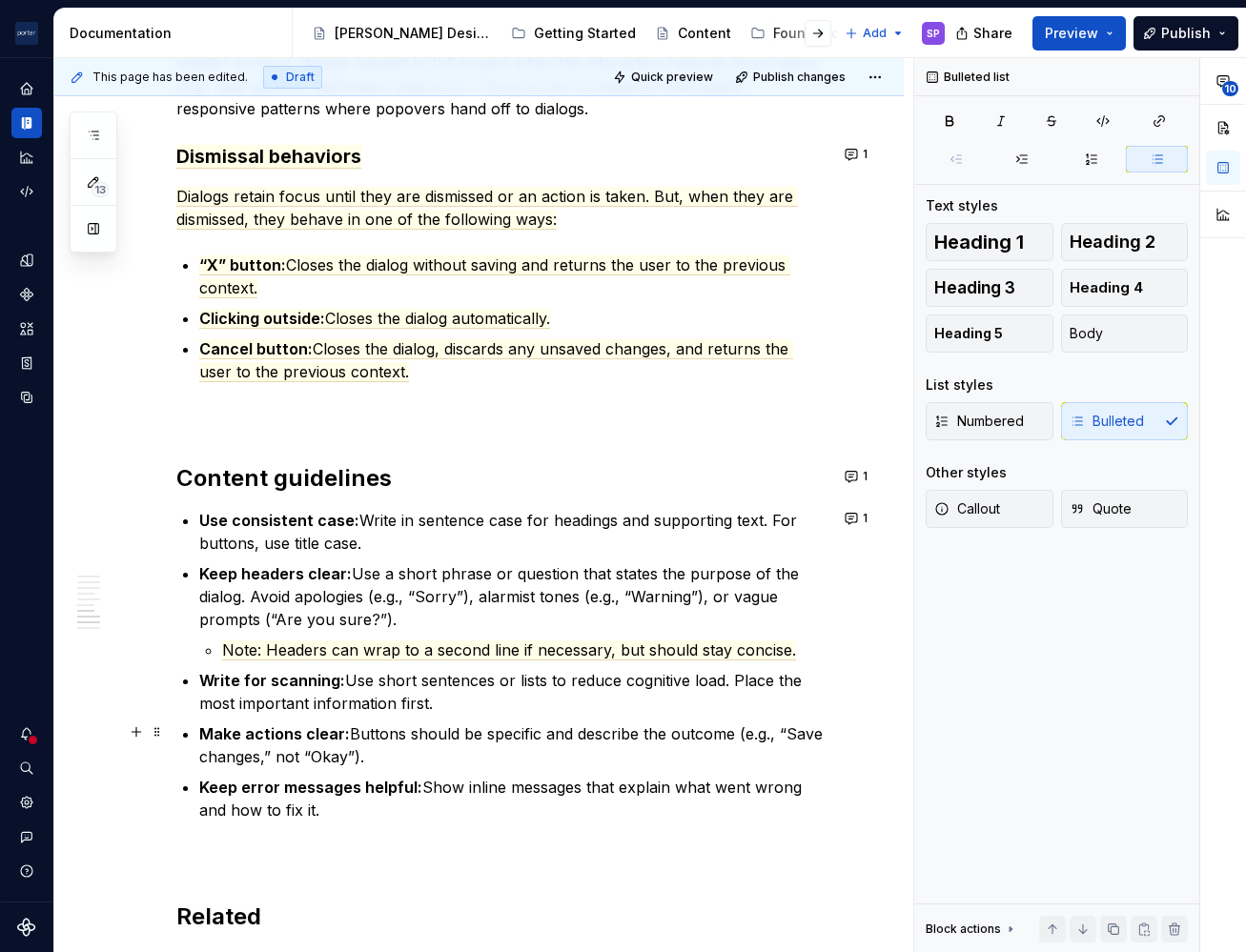
click at [432, 736] on p "Make actions clear: Buttons should be specific and describe the outcome (e.g., …" at bounding box center [513, 745] width 628 height 46
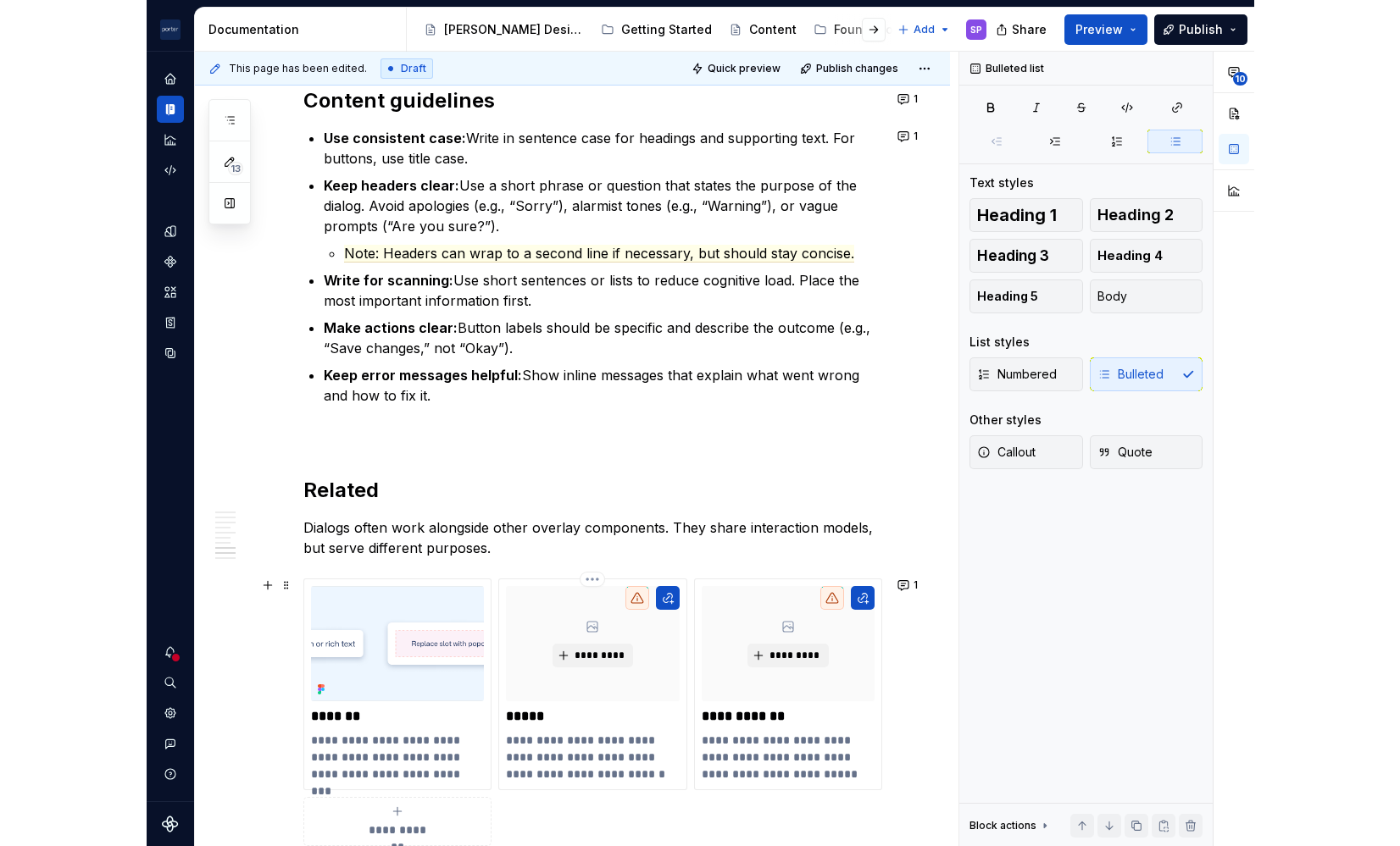
scroll to position [2693, 0]
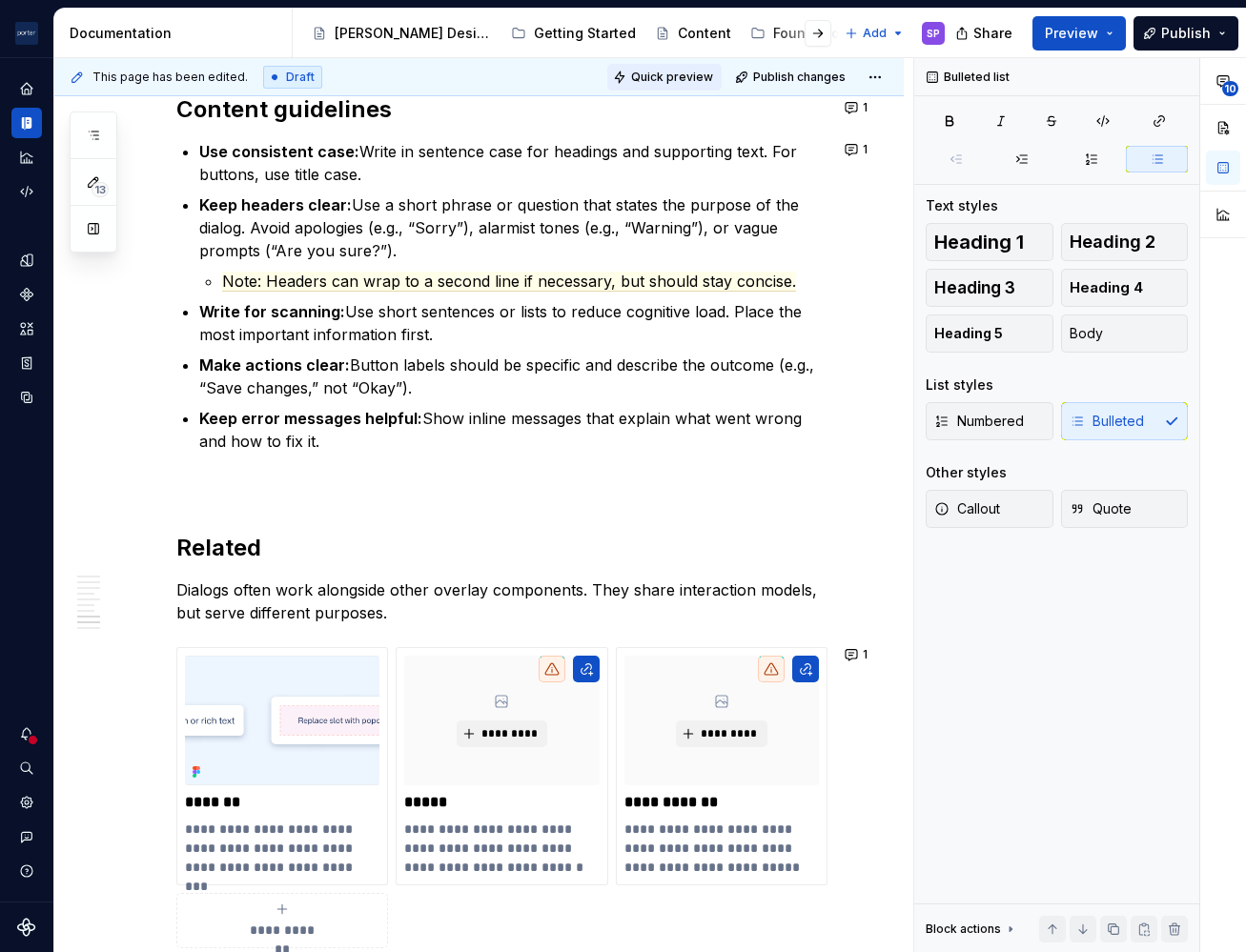
click at [696, 74] on span "Quick preview" at bounding box center [671, 78] width 82 height 16
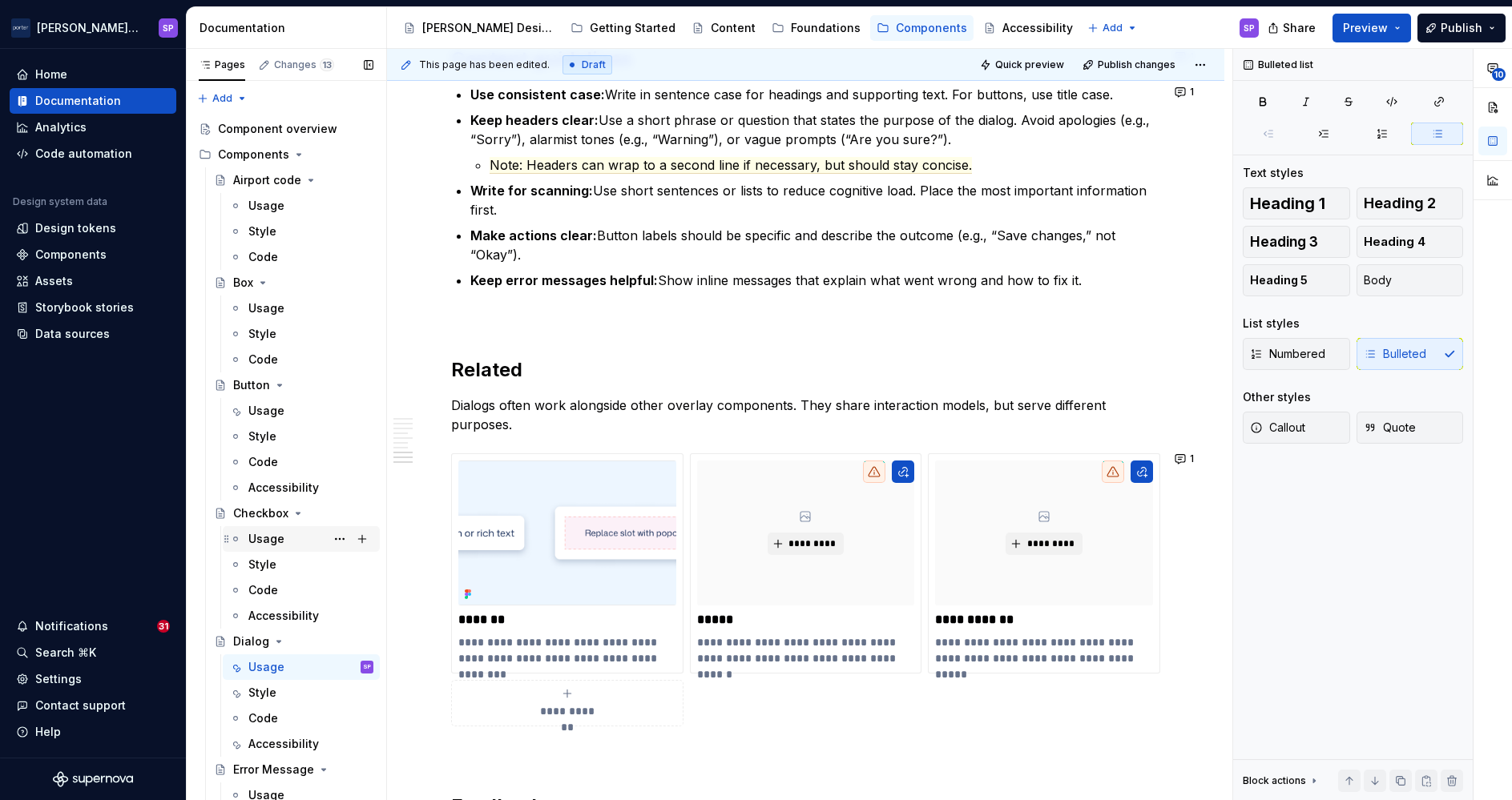
scroll to position [722, 0]
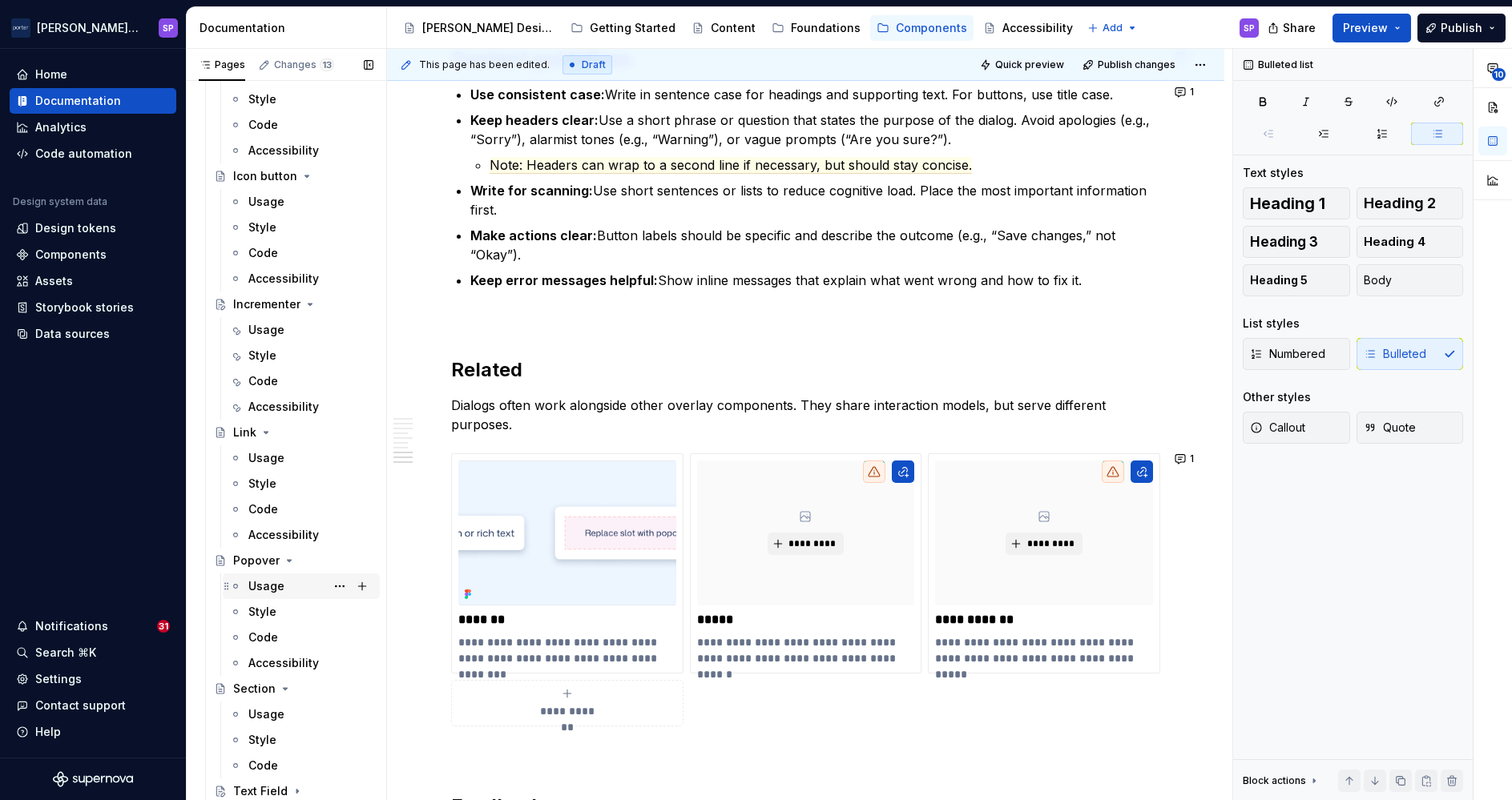
click at [260, 596] on div "Usage A" at bounding box center [310, 586] width 125 height 22
click at [260, 590] on div "Usage" at bounding box center [267, 586] width 36 height 16
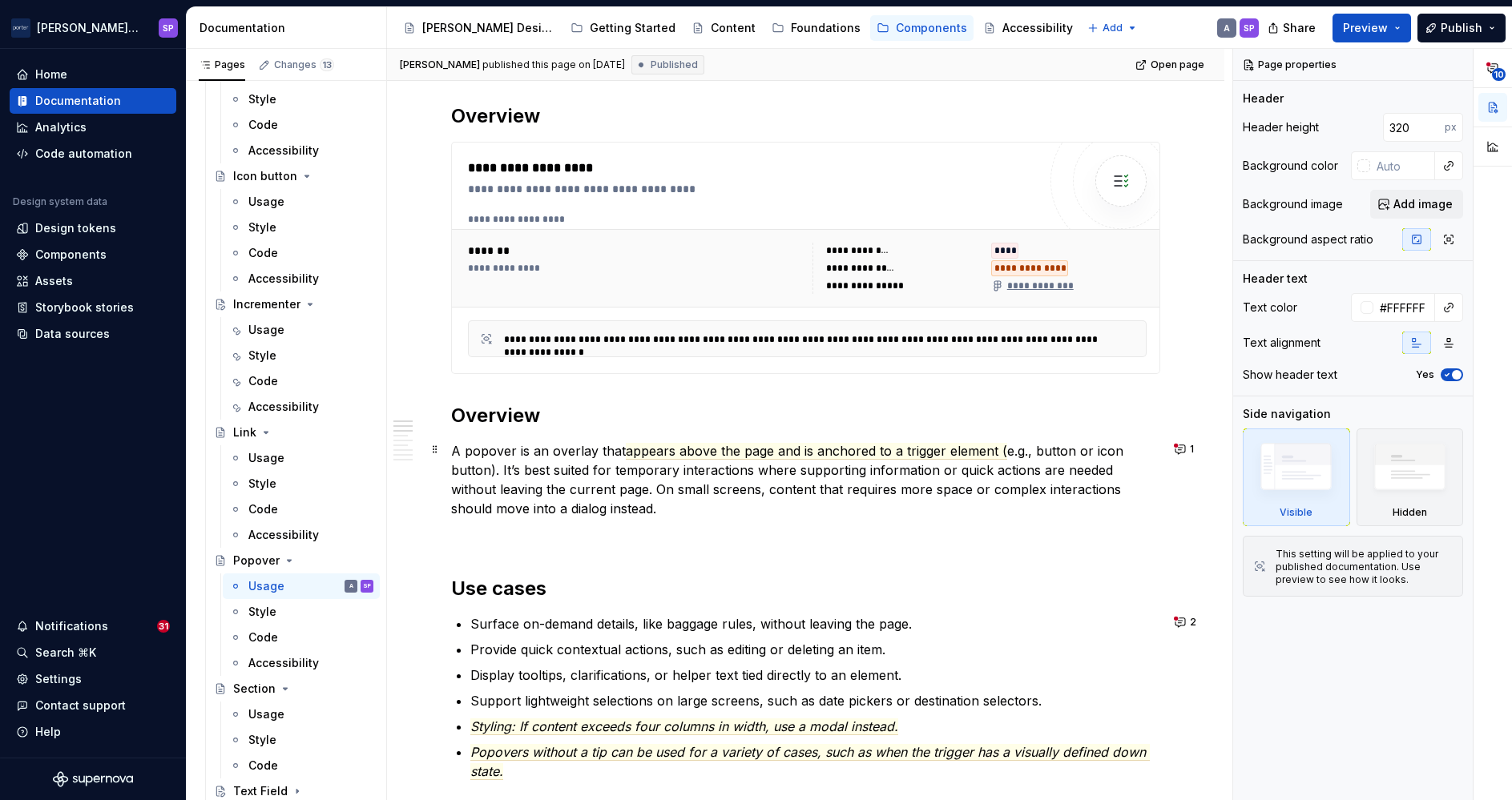
scroll to position [646, 0]
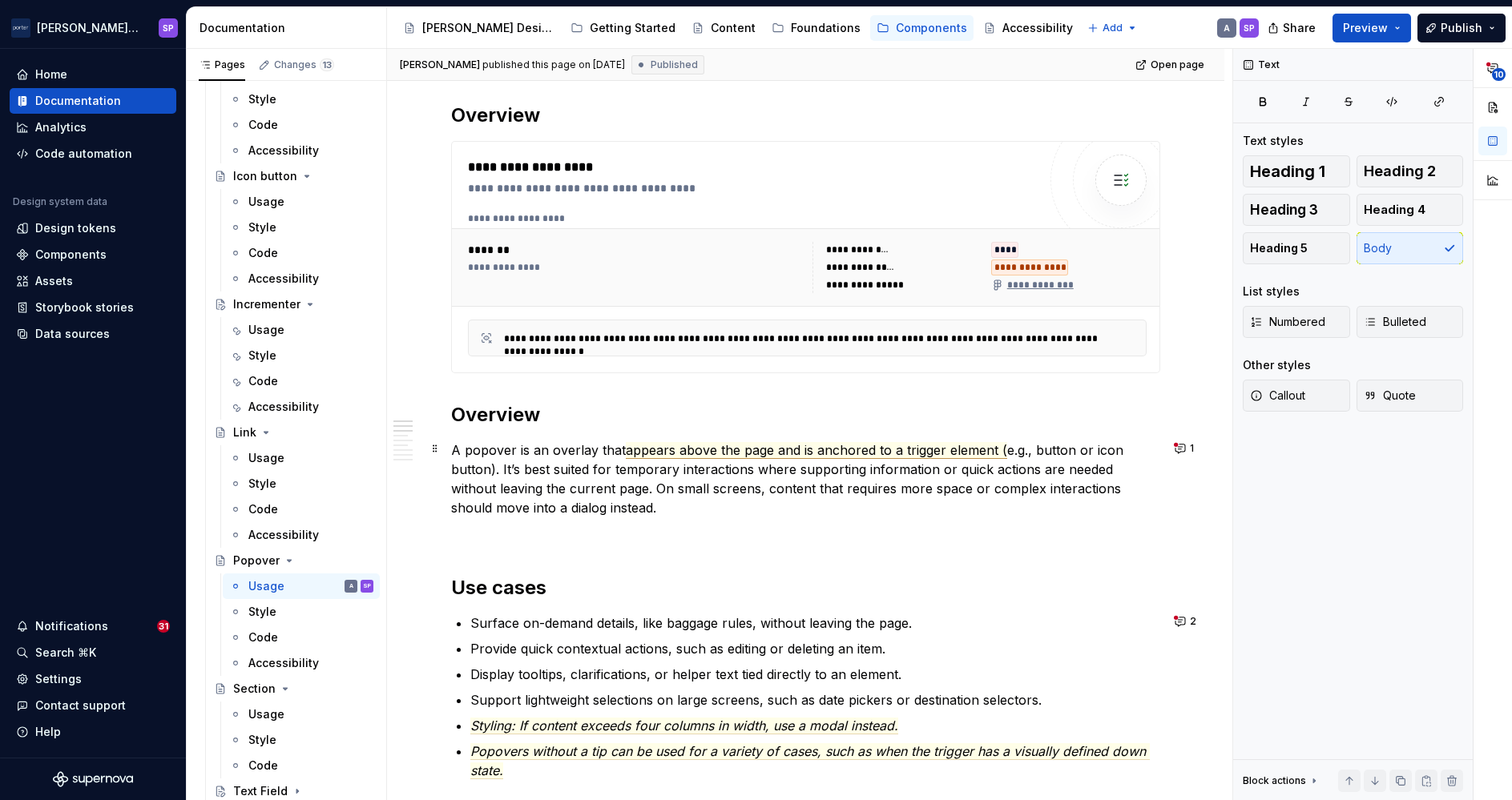
click at [700, 447] on span "appears above the page and is anchored to a trigger element (" at bounding box center [817, 451] width 382 height 17
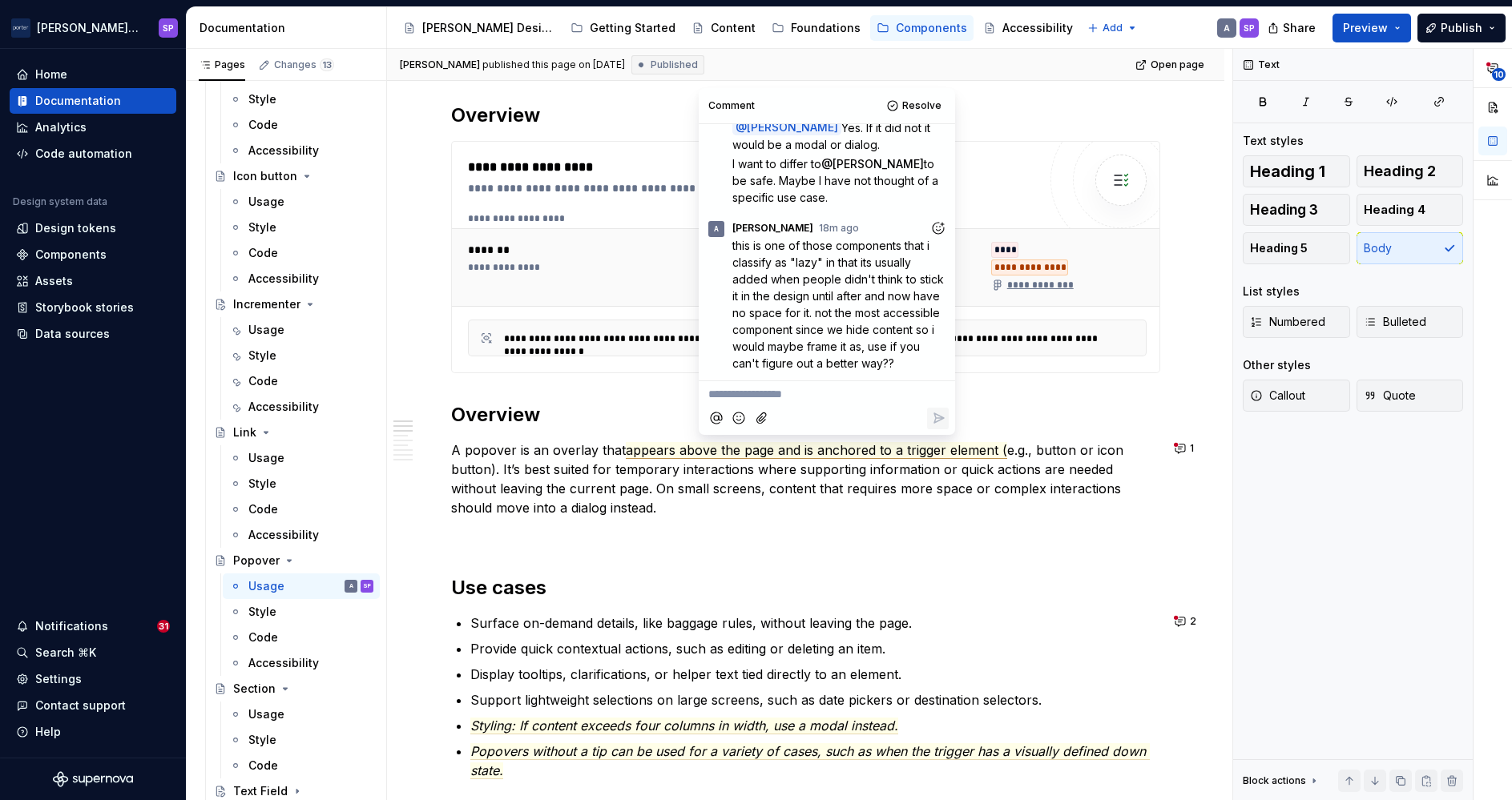
scroll to position [158, 0]
click at [930, 220] on icon "Add reaction" at bounding box center [937, 228] width 16 height 16
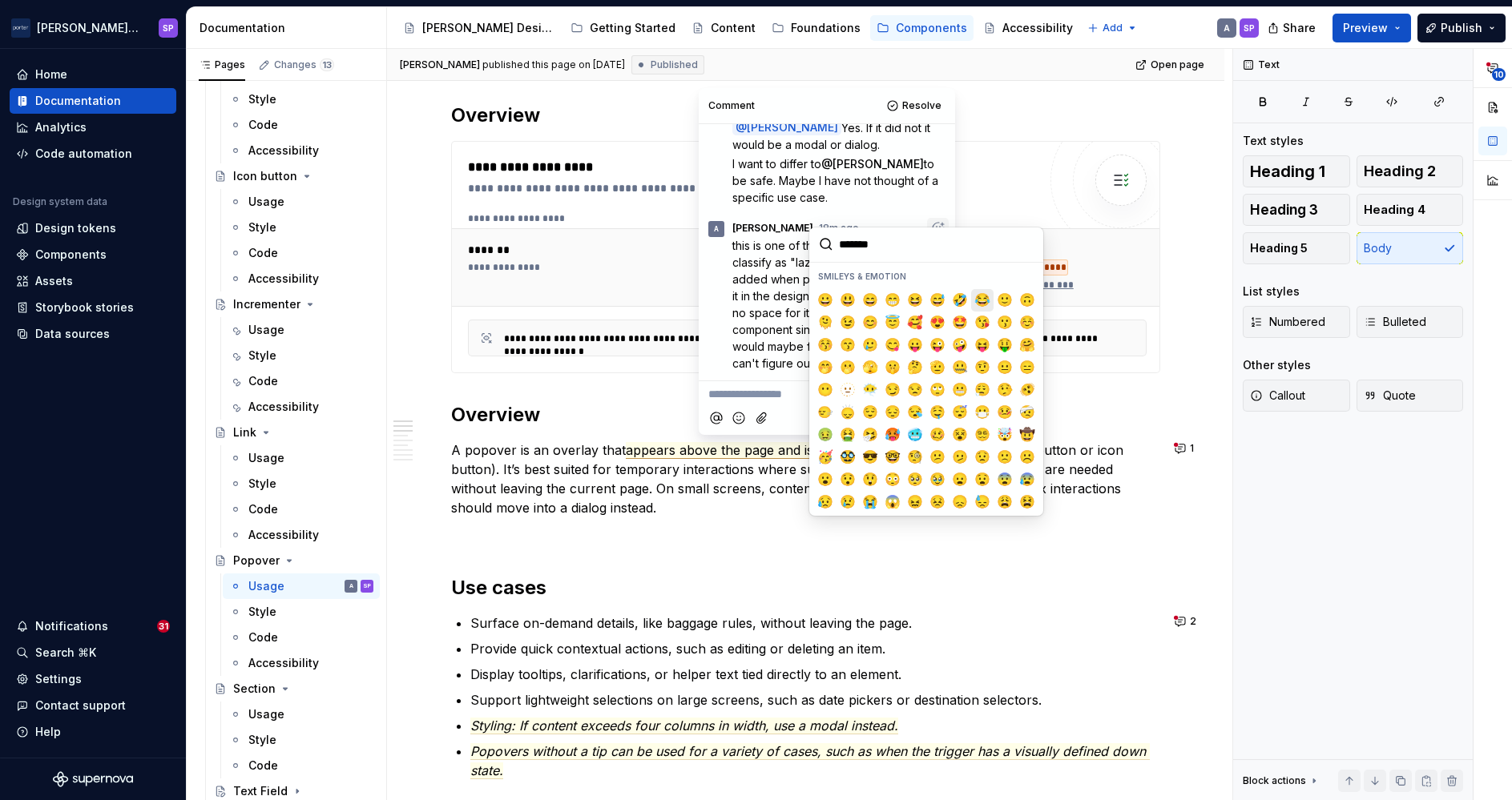
click at [976, 301] on span "😂" at bounding box center [983, 300] width 13 height 16
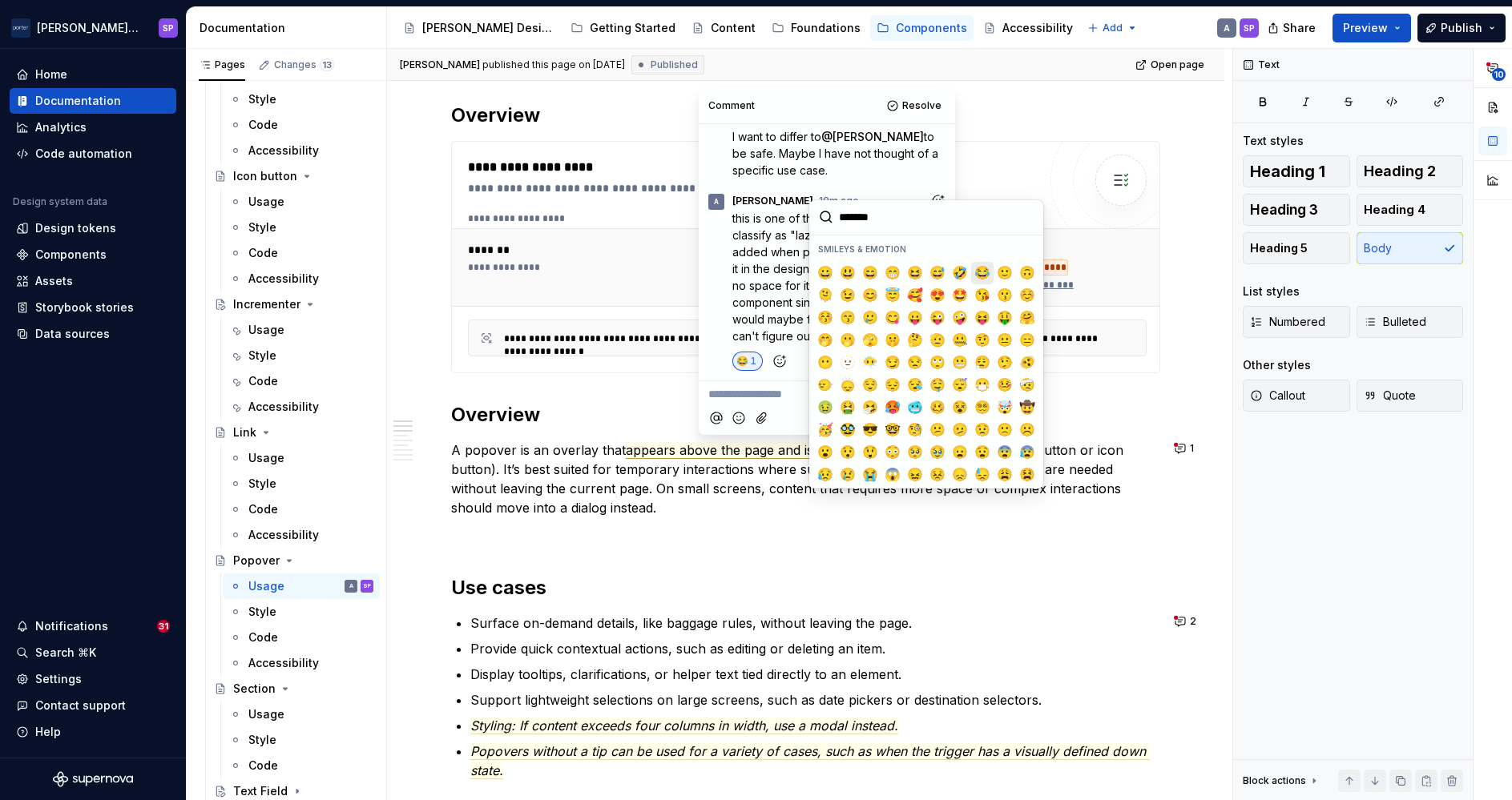
scroll to position [185, 0]
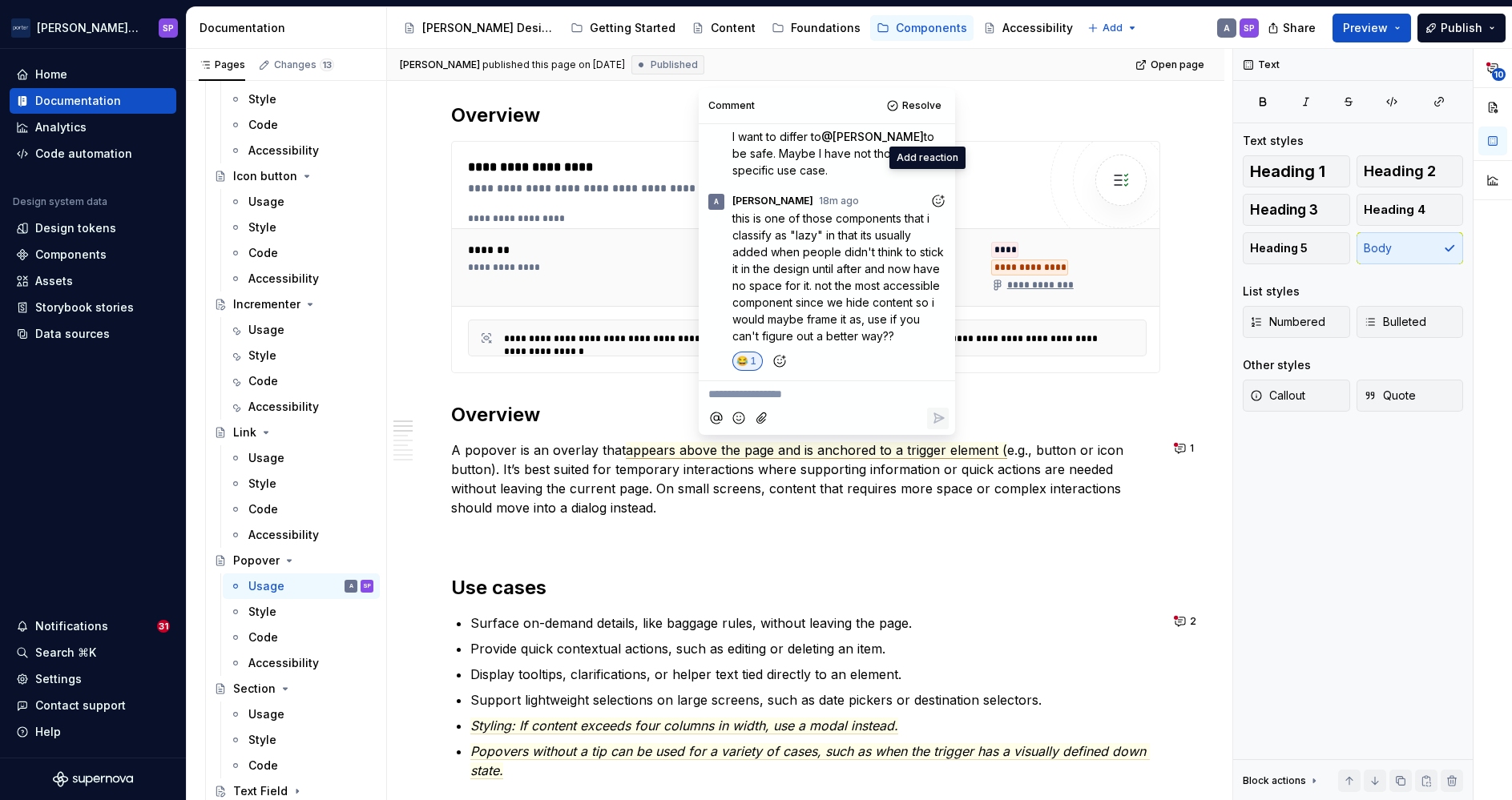
click at [768, 398] on p "**********" at bounding box center [827, 395] width 237 height 17
click at [797, 472] on p "A popover is an overlay that appears above the page and is anchored to a trigge…" at bounding box center [805, 479] width 709 height 77
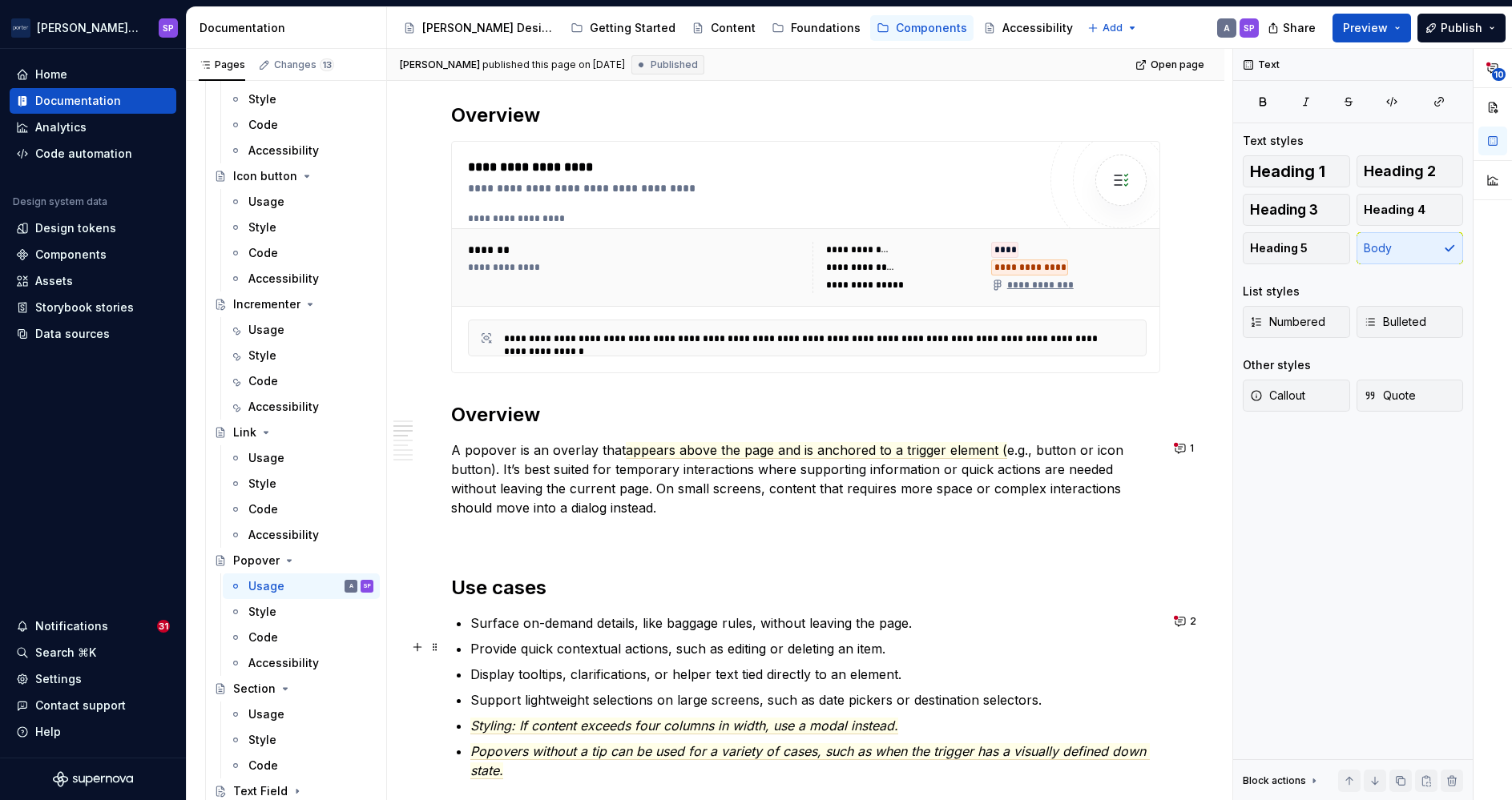
scroll to position [833, 0]
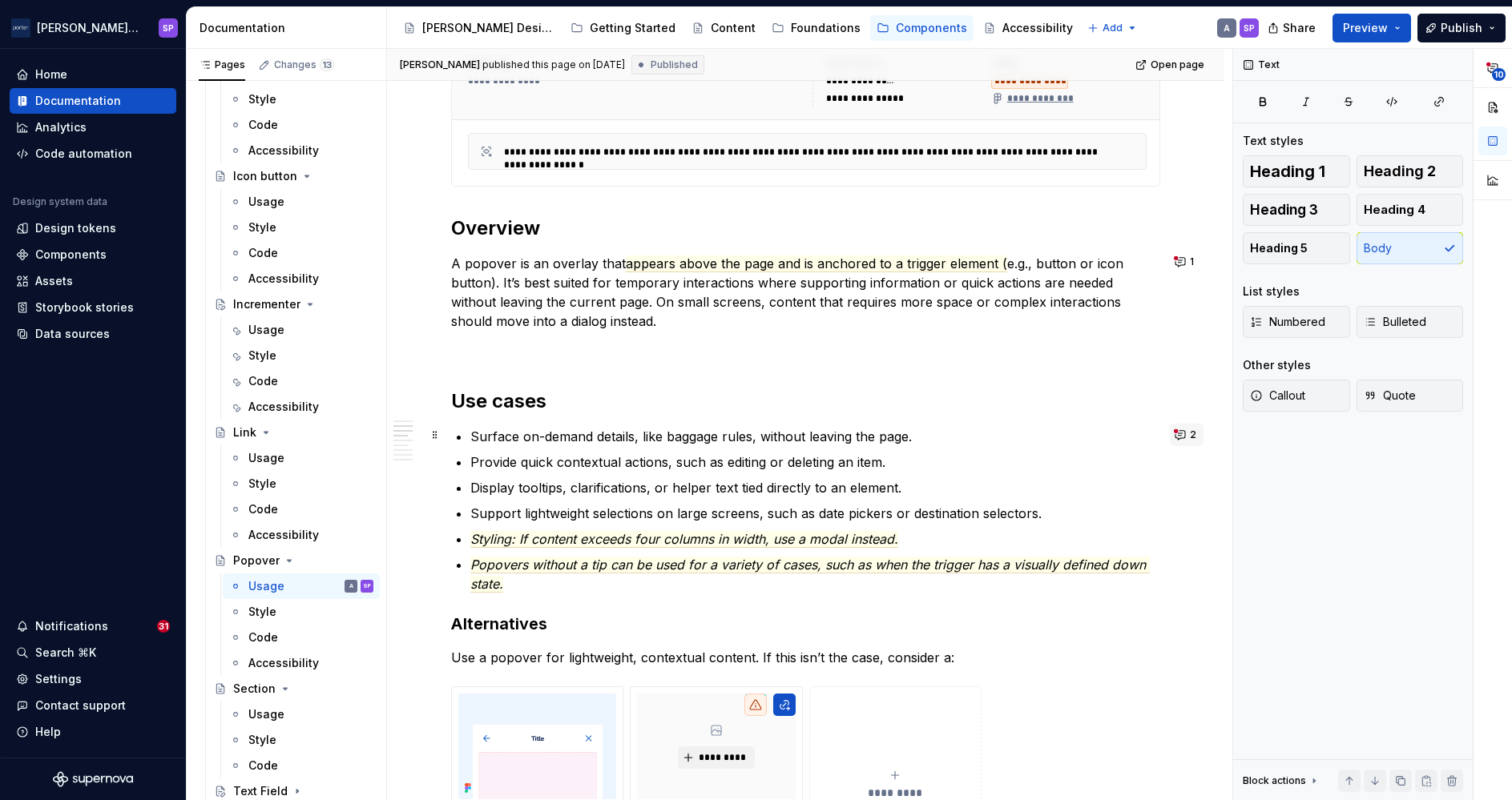
click at [1186, 427] on button "2" at bounding box center [1187, 434] width 34 height 22
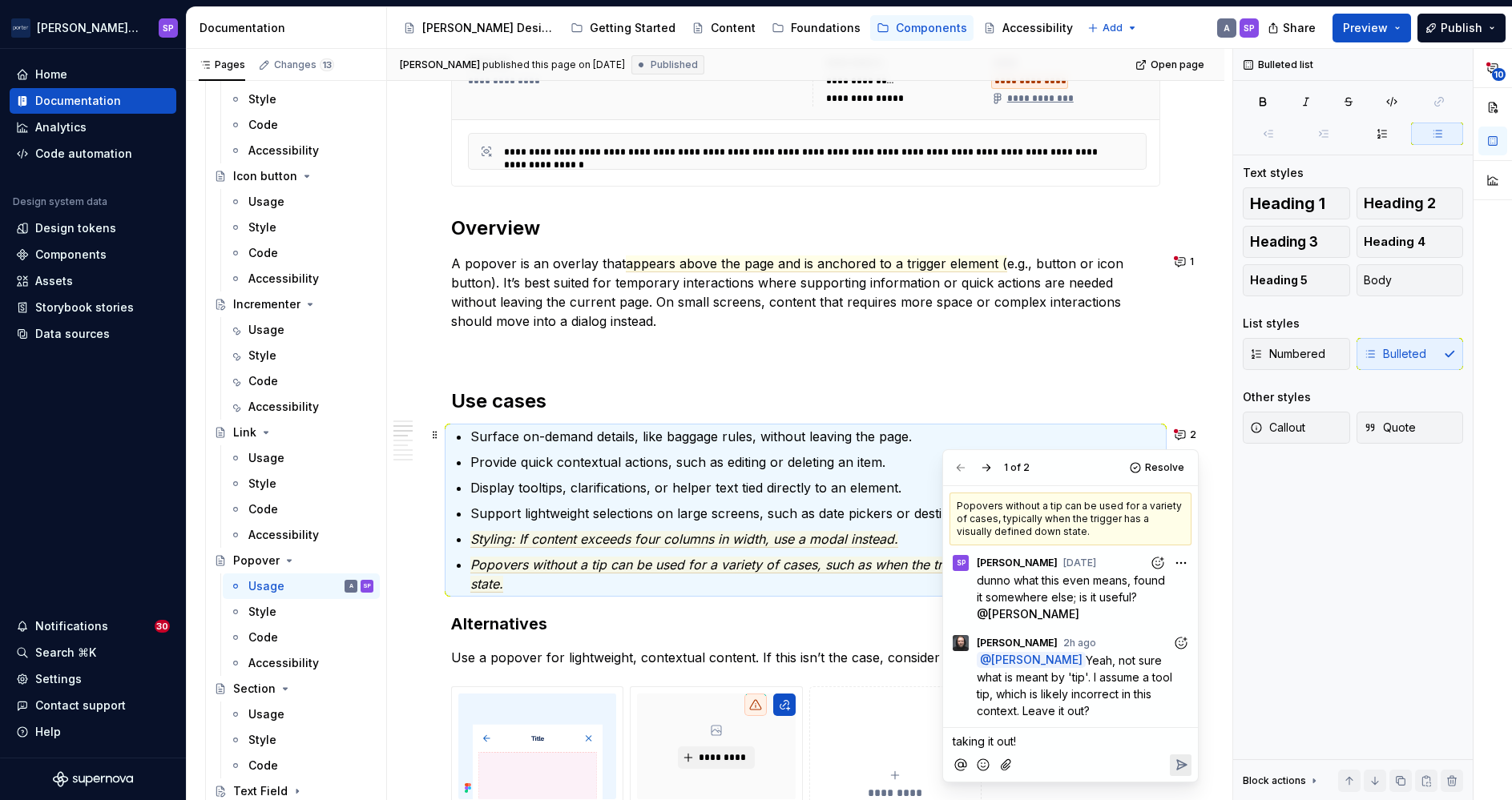
click at [1180, 764] on icon "Reply" at bounding box center [1180, 764] width 16 height 16
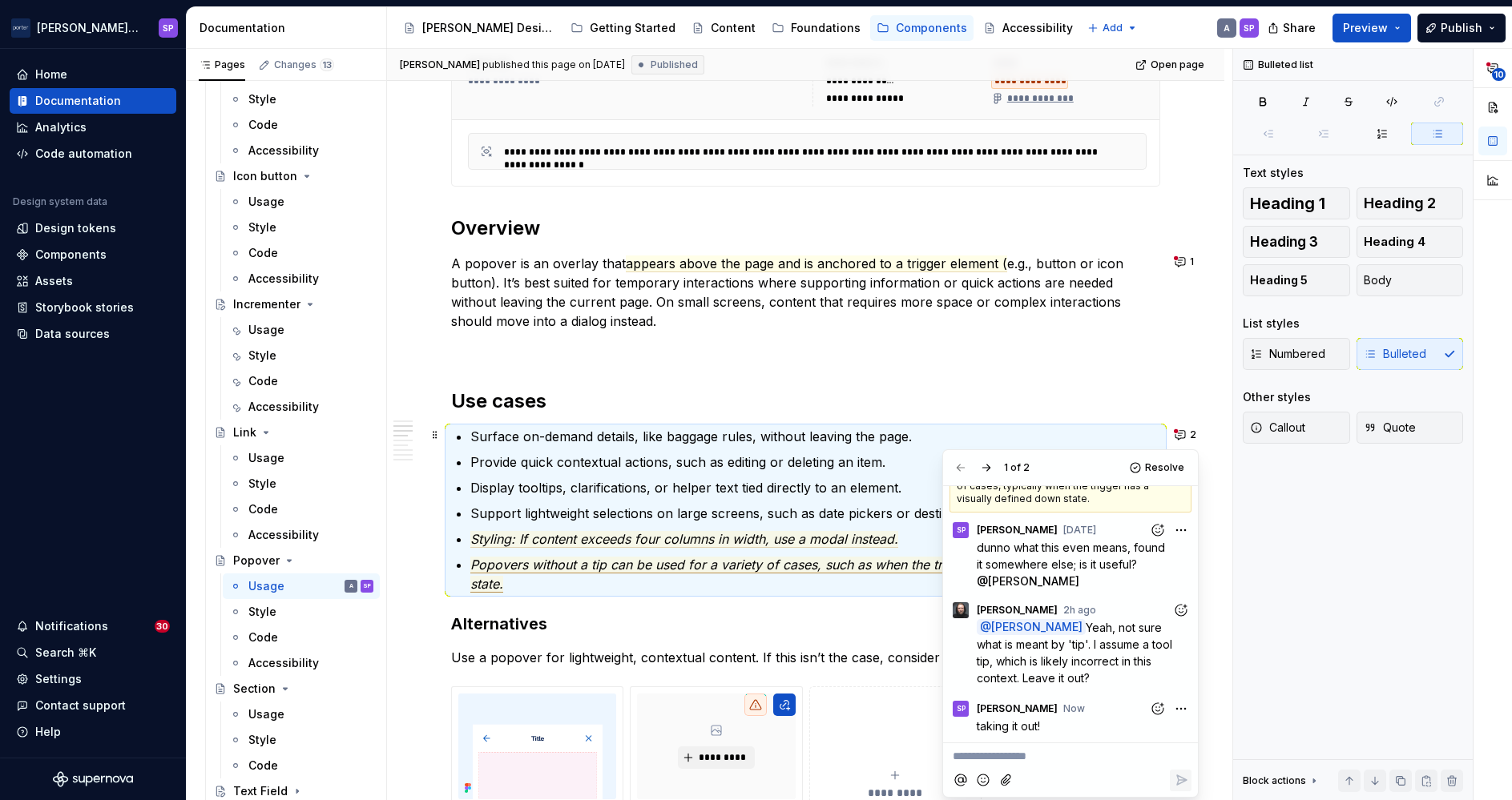
click at [732, 555] on p "Popovers without a tip can be used for a variety of cases, such as when the tri…" at bounding box center [815, 574] width 690 height 39
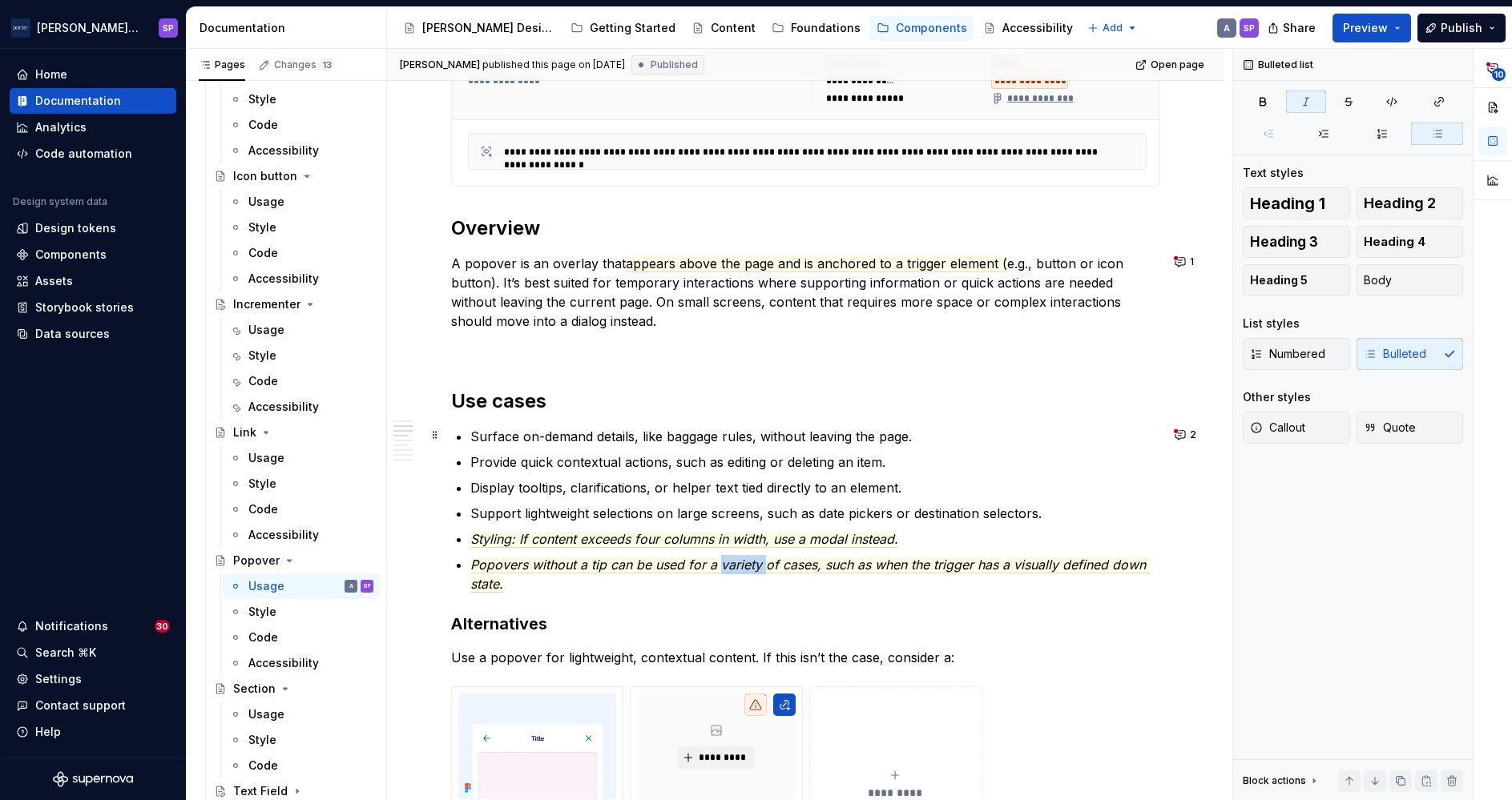
click at [732, 555] on p "Popovers without a tip can be used for a variety of cases, such as when the tri…" at bounding box center [815, 574] width 690 height 39
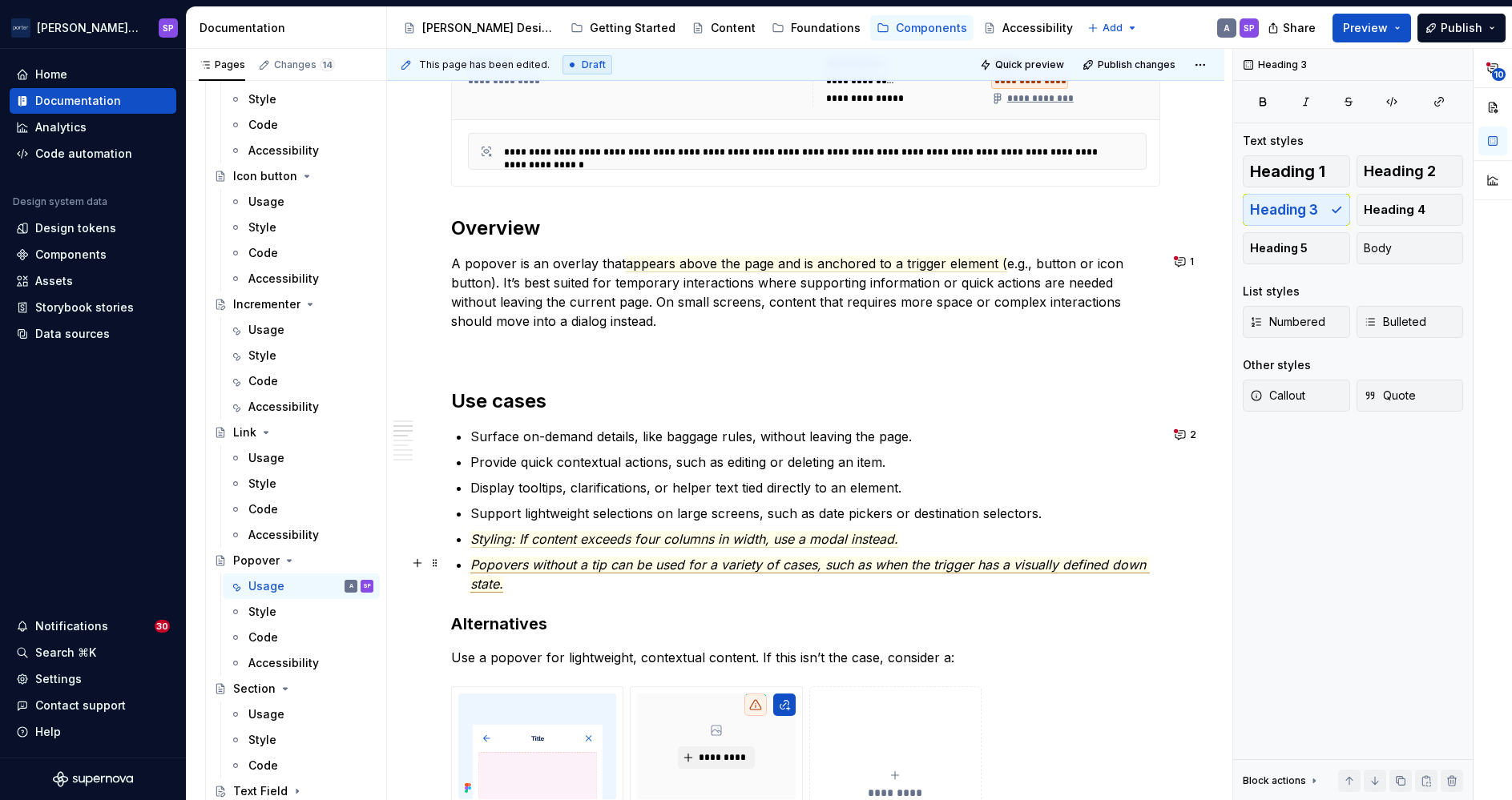
click at [690, 569] on span "Popovers without a tip can be used for a variety of cases, such as when the tri…" at bounding box center [810, 575] width 680 height 36
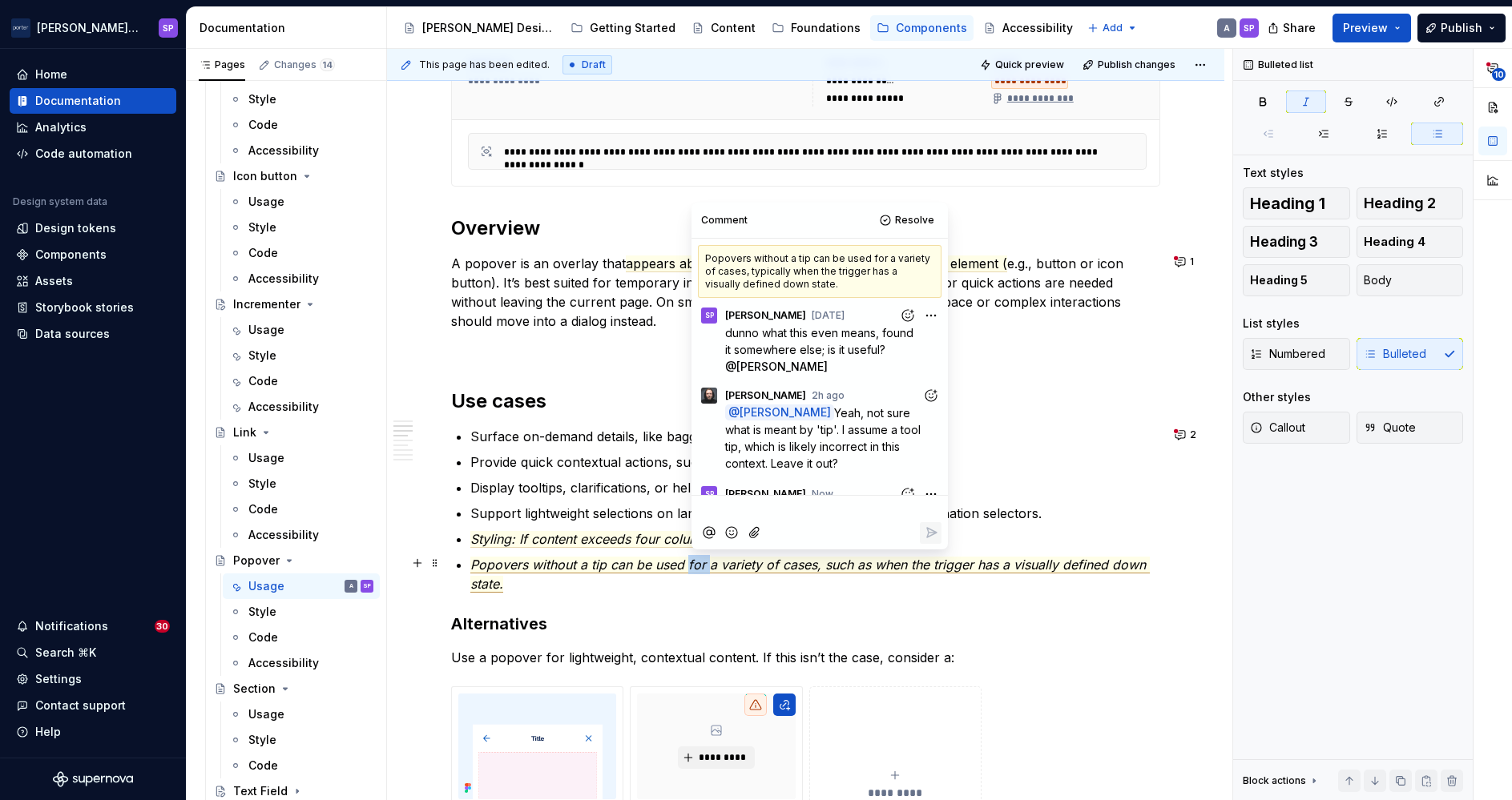
click at [690, 569] on span "Popovers without a tip can be used for a variety of cases, such as when the tri…" at bounding box center [810, 575] width 680 height 36
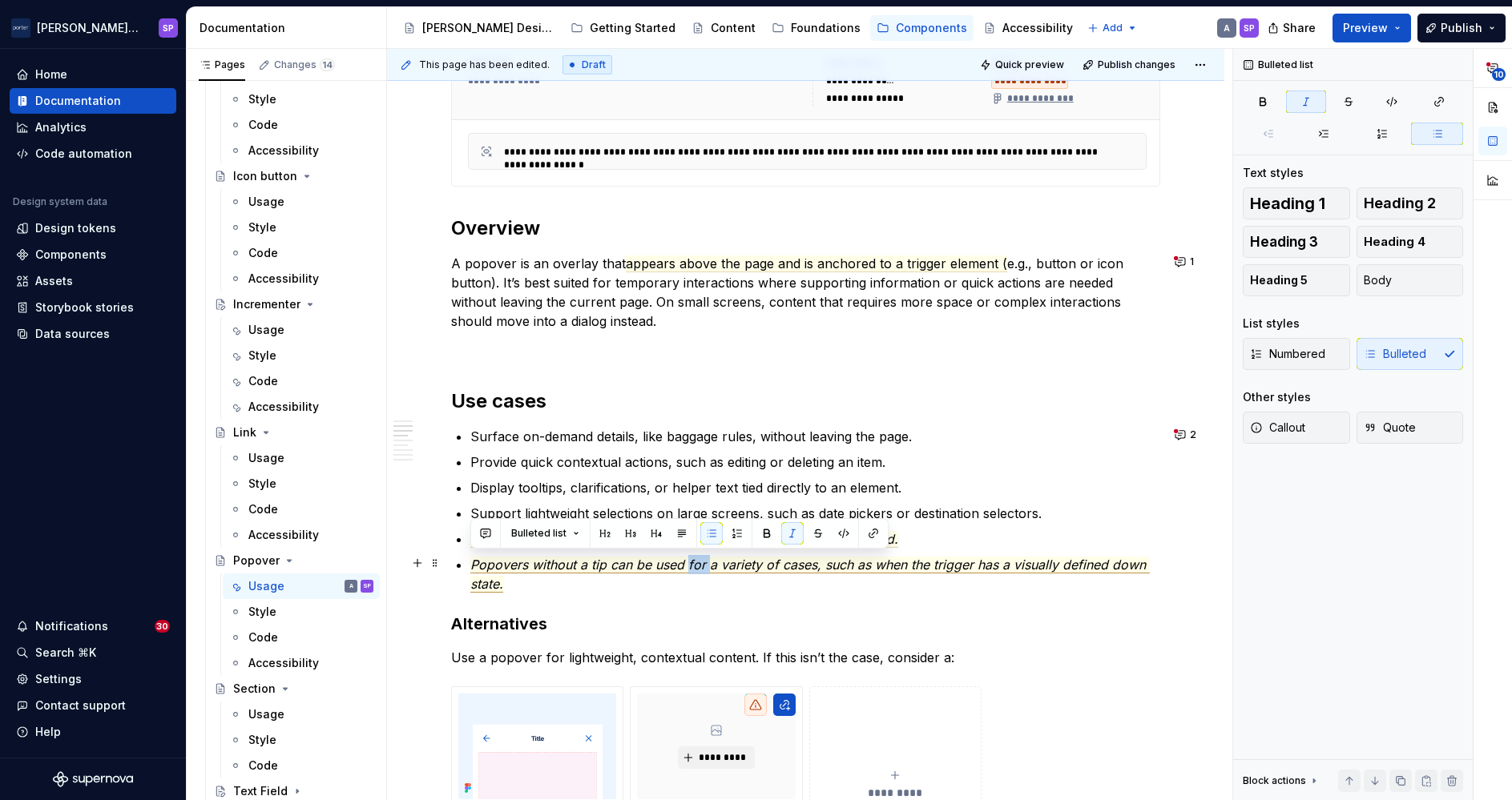
click at [690, 569] on span "Popovers without a tip can be used for a variety of cases, such as when the tri…" at bounding box center [810, 575] width 680 height 36
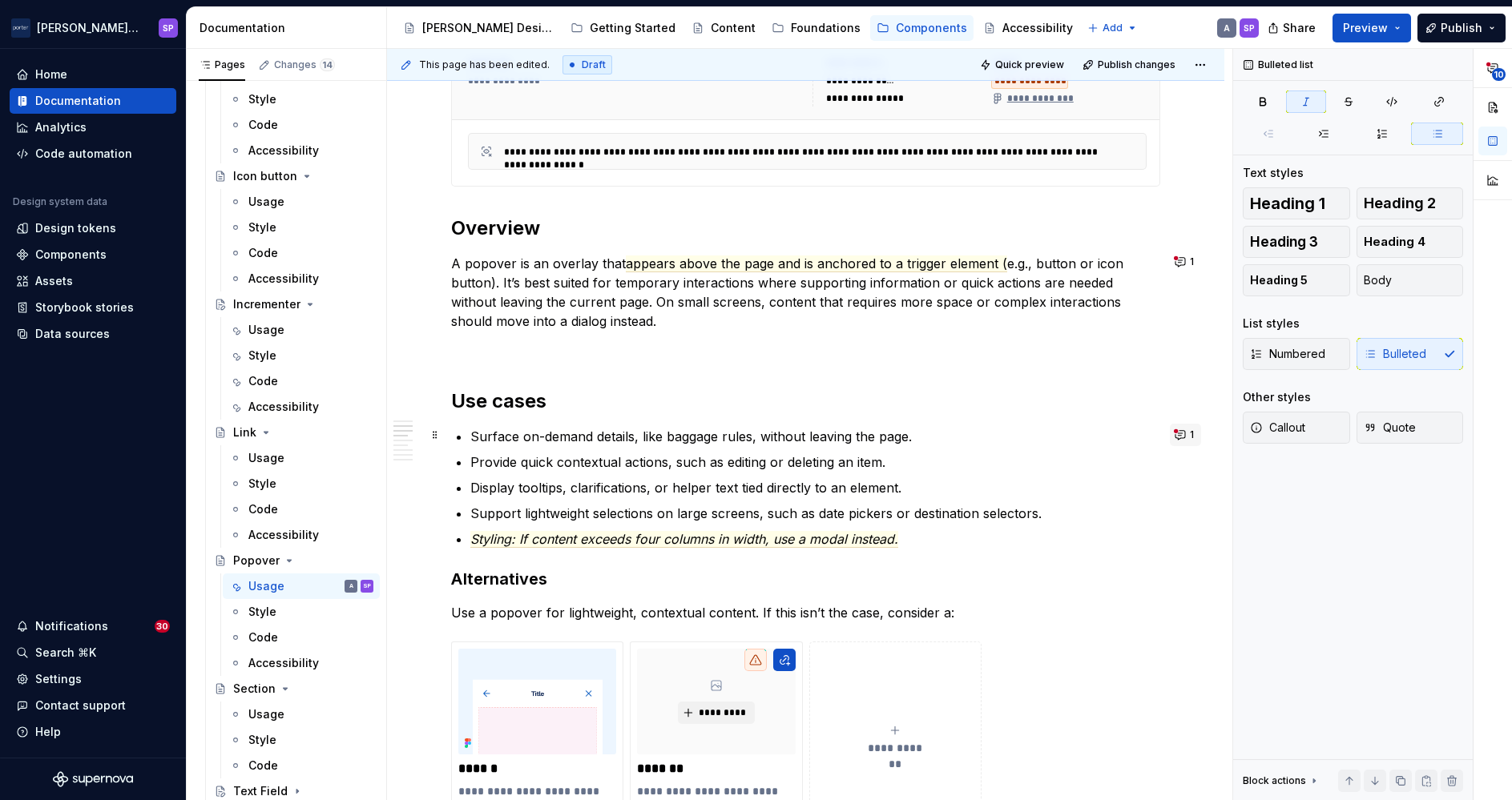
click at [1181, 430] on button "1" at bounding box center [1186, 434] width 31 height 22
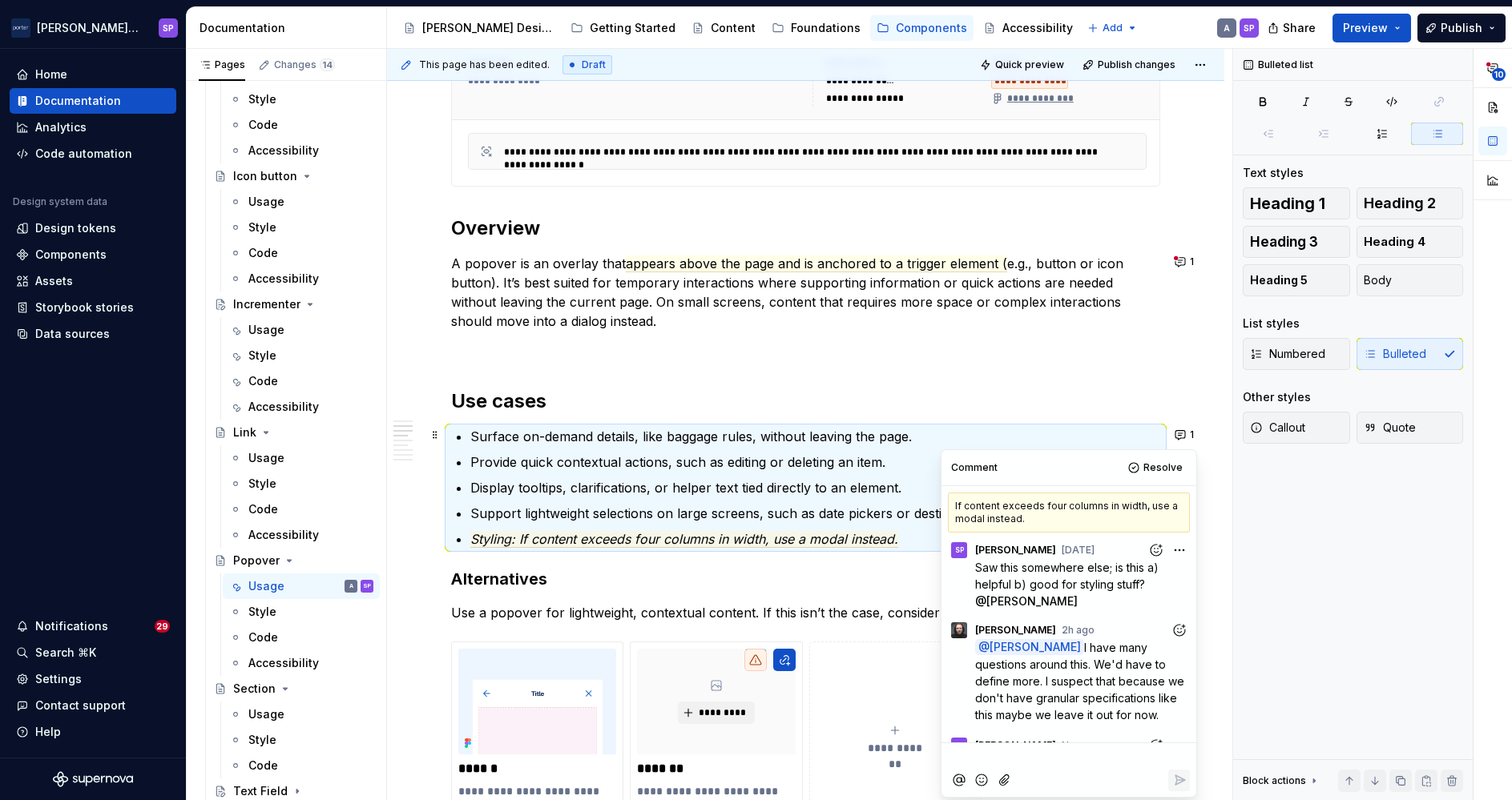
scroll to position [54, 0]
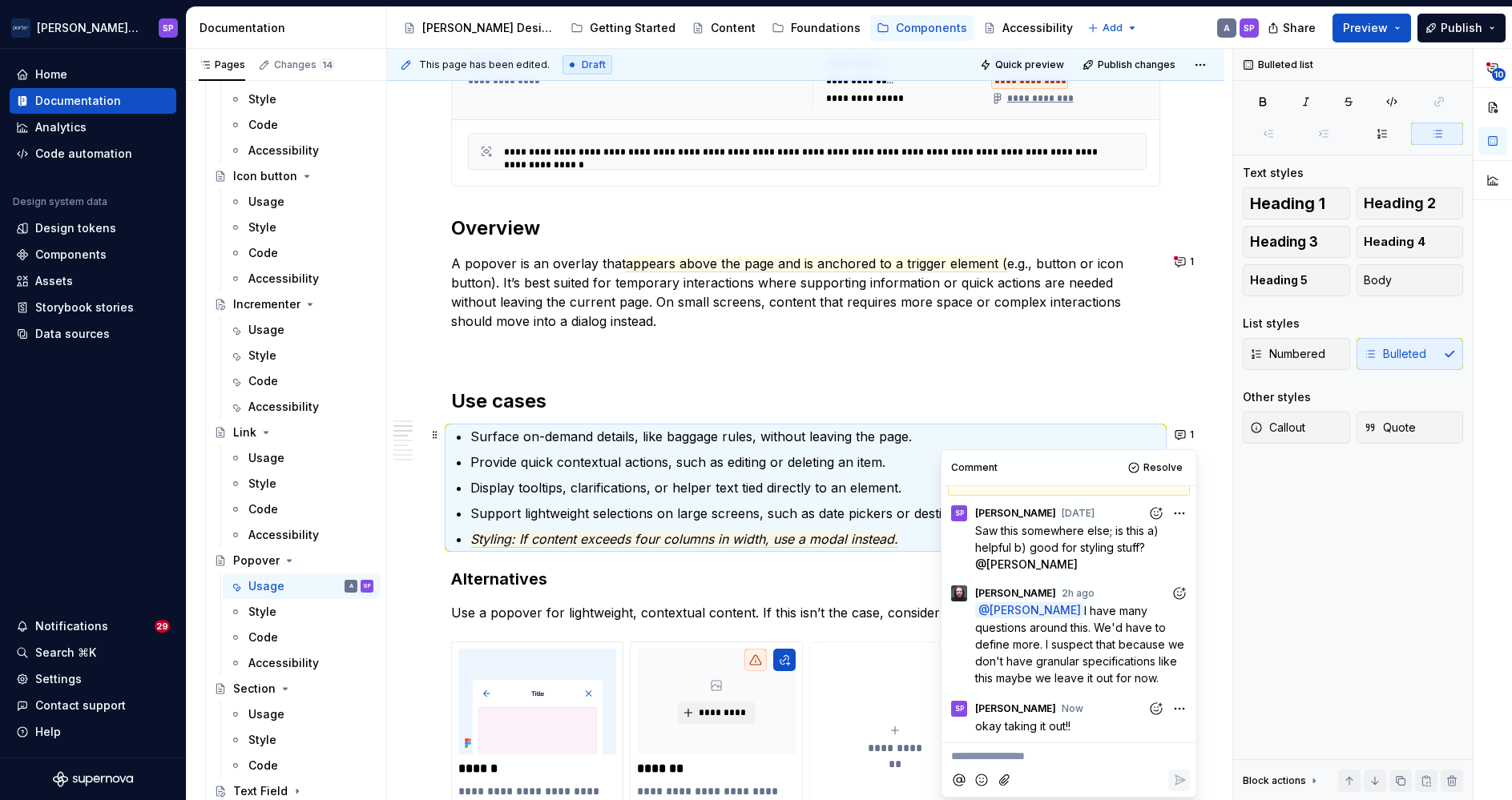
click at [666, 540] on span "Styling: If content exceeds four columns in width, use a modal instead." at bounding box center [685, 539] width 428 height 17
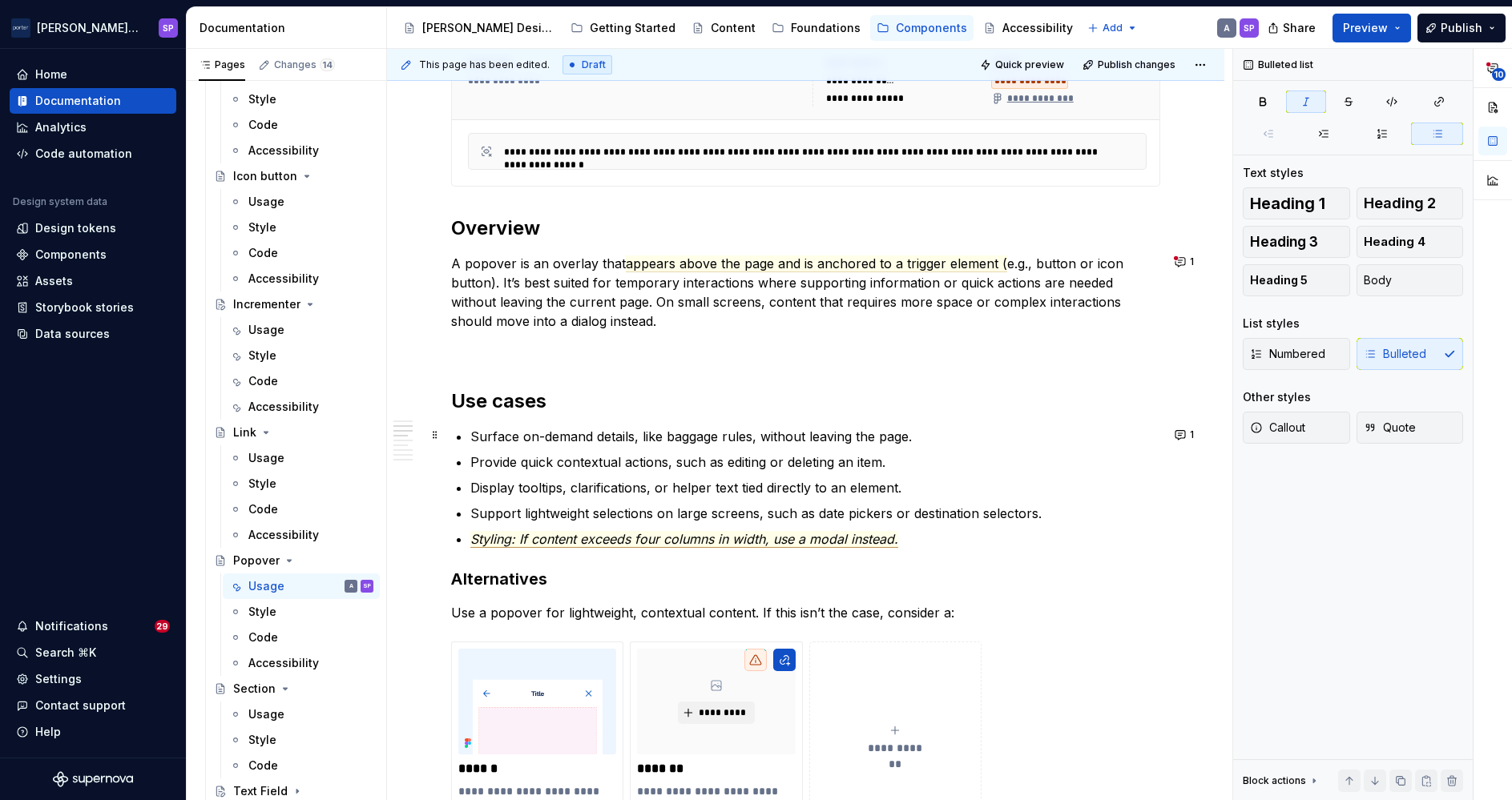
click at [666, 540] on span "Styling: If content exceeds four columns in width, use a modal instead." at bounding box center [685, 539] width 428 height 17
click at [613, 540] on span "Styling: If content exceeds four columns in width, use a modal instead." at bounding box center [685, 539] width 428 height 17
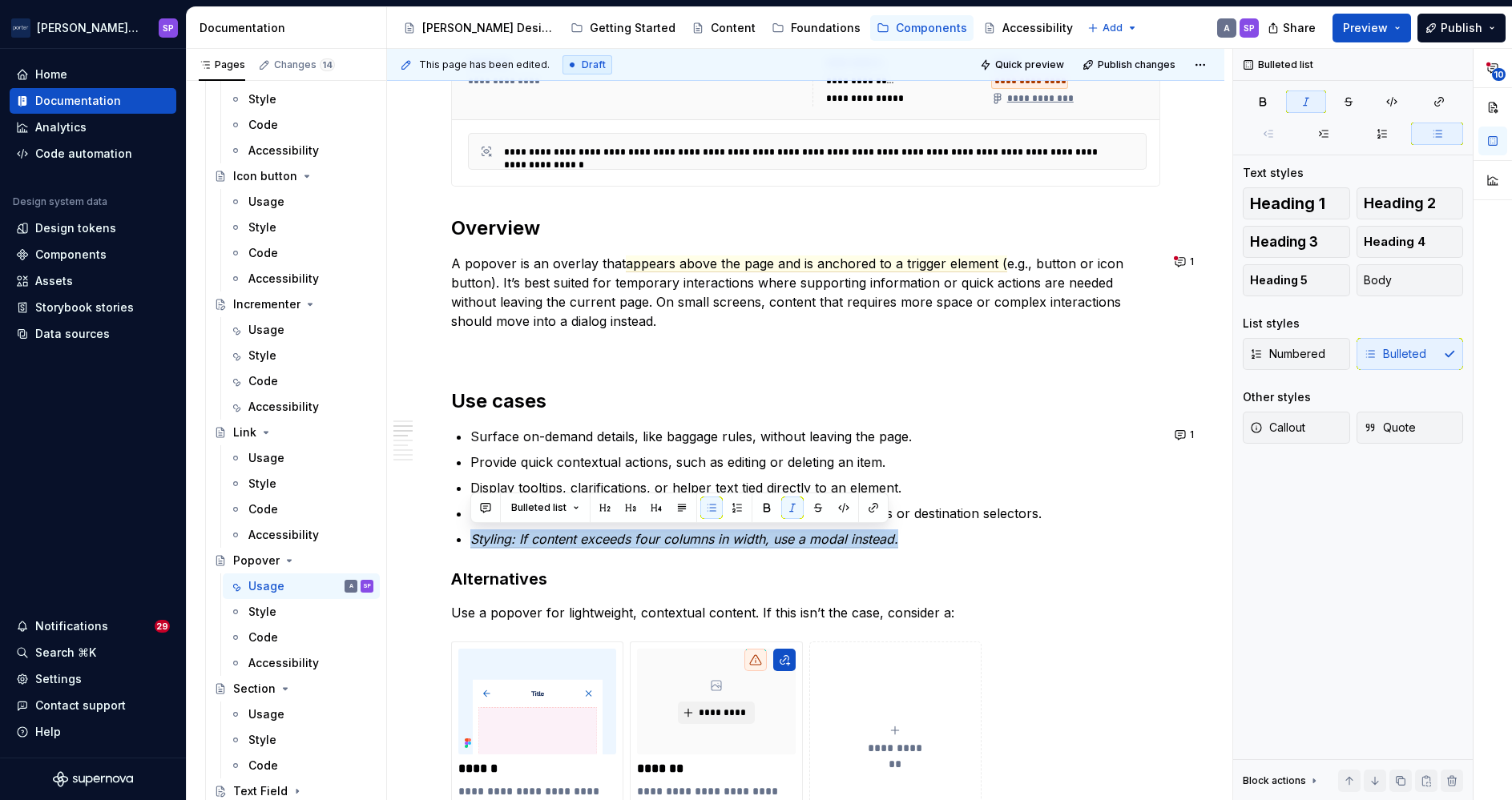
copy span "Styling: If content exceeds four columns in width, use a modal instead."
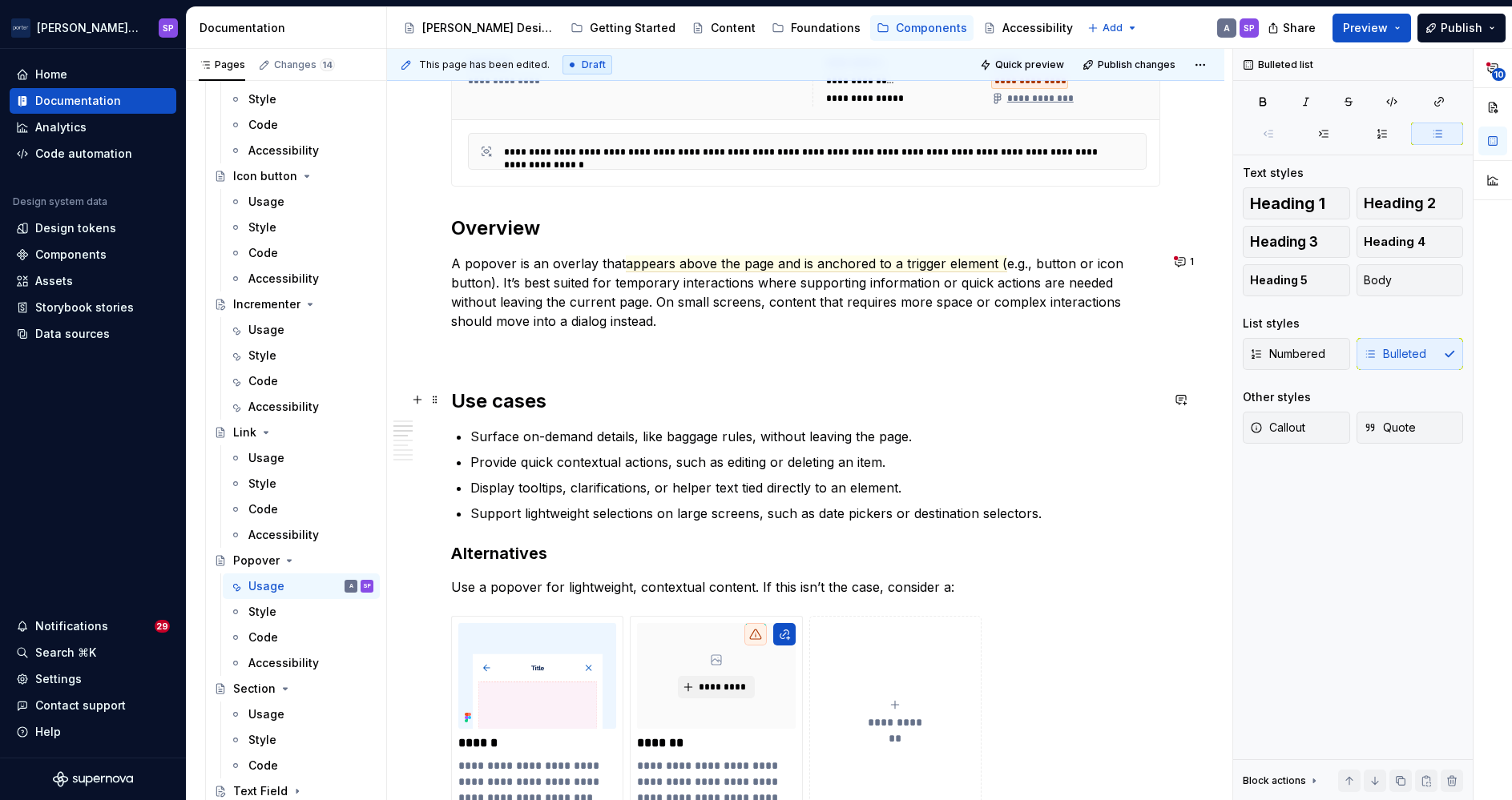
scroll to position [831, 0]
click at [780, 261] on span "appears above the page and is anchored to a trigger element (" at bounding box center [817, 266] width 382 height 17
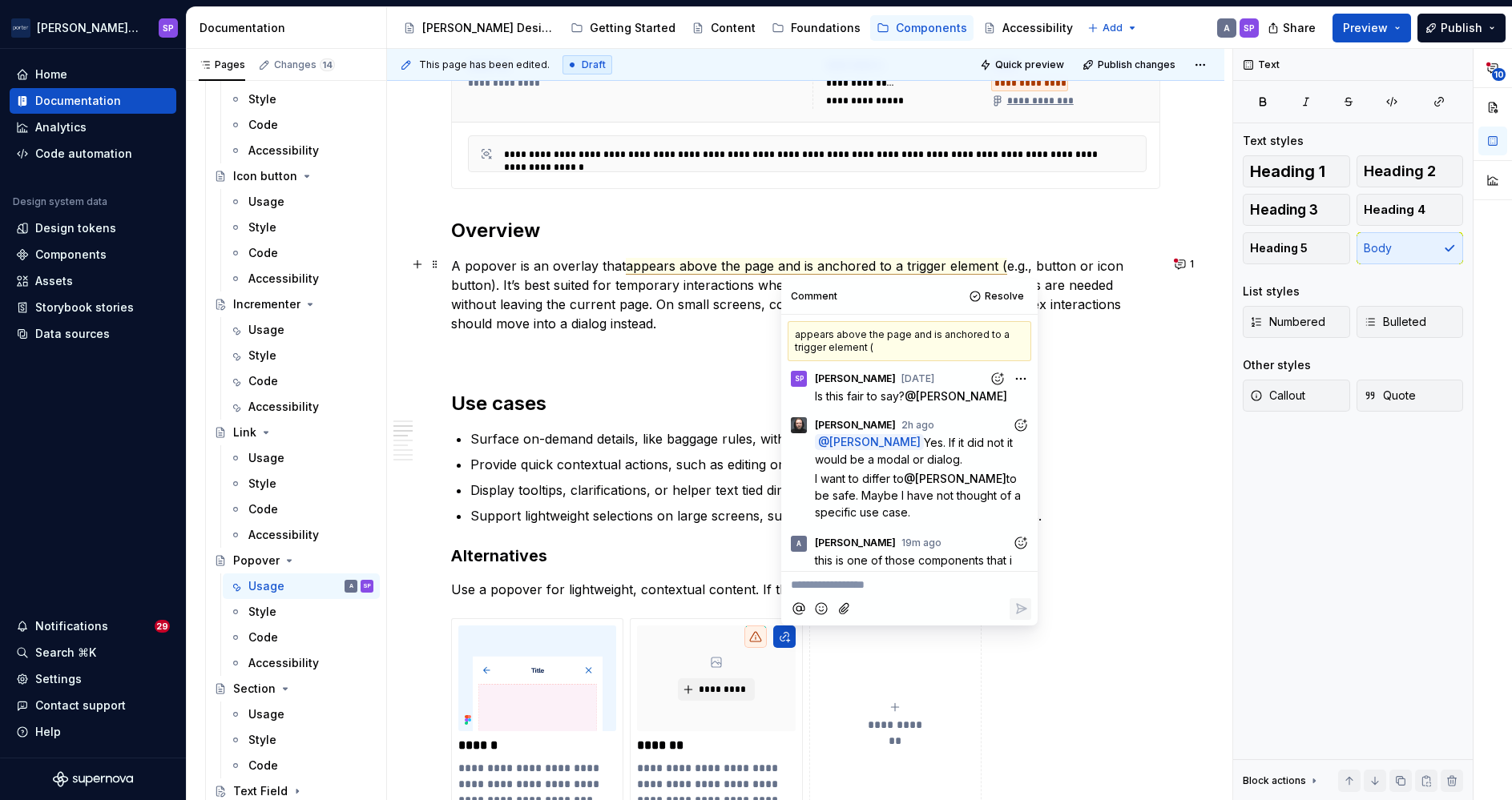
scroll to position [185, 0]
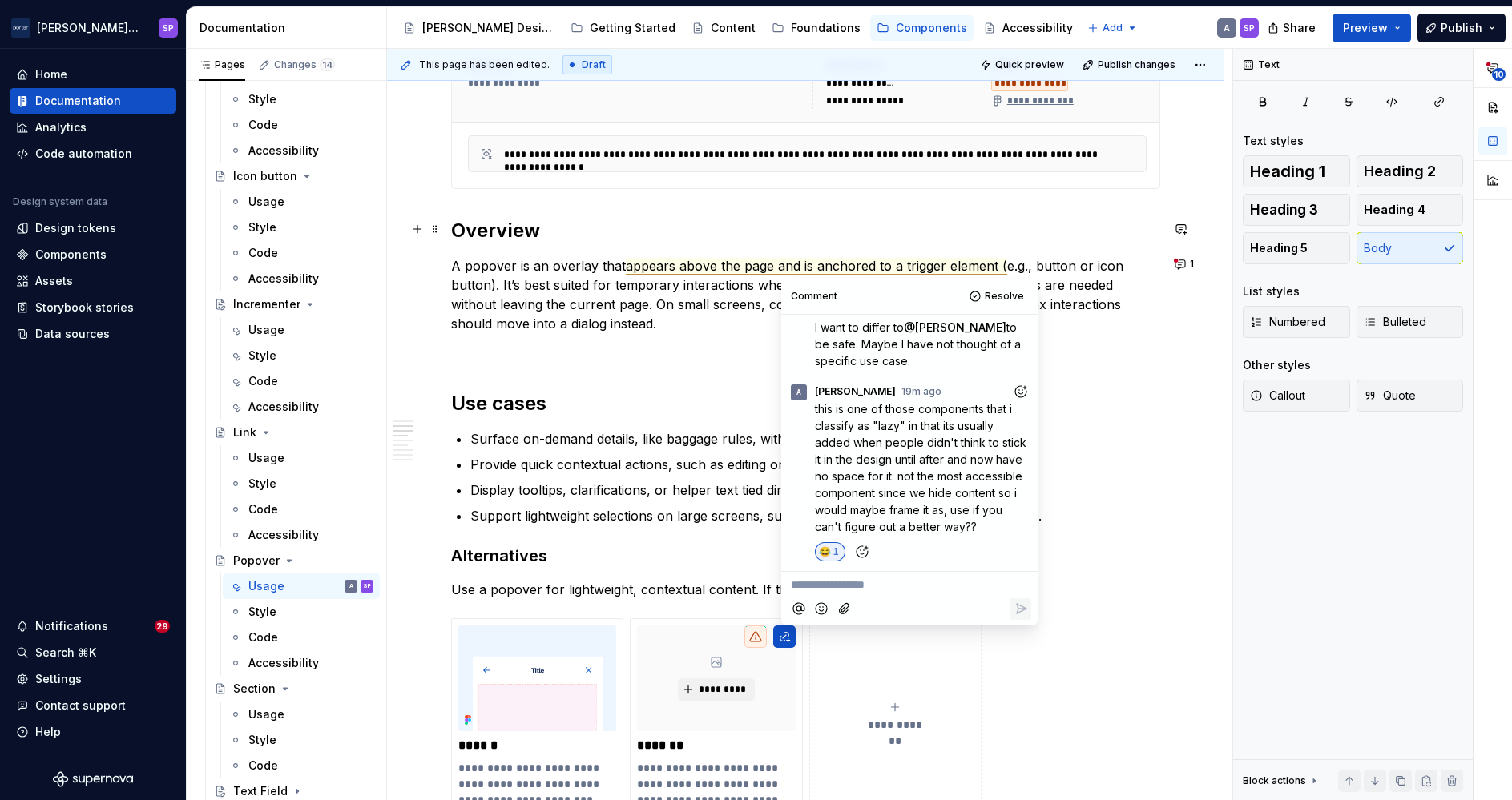
click at [729, 188] on div "**********" at bounding box center [805, 73] width 709 height 232
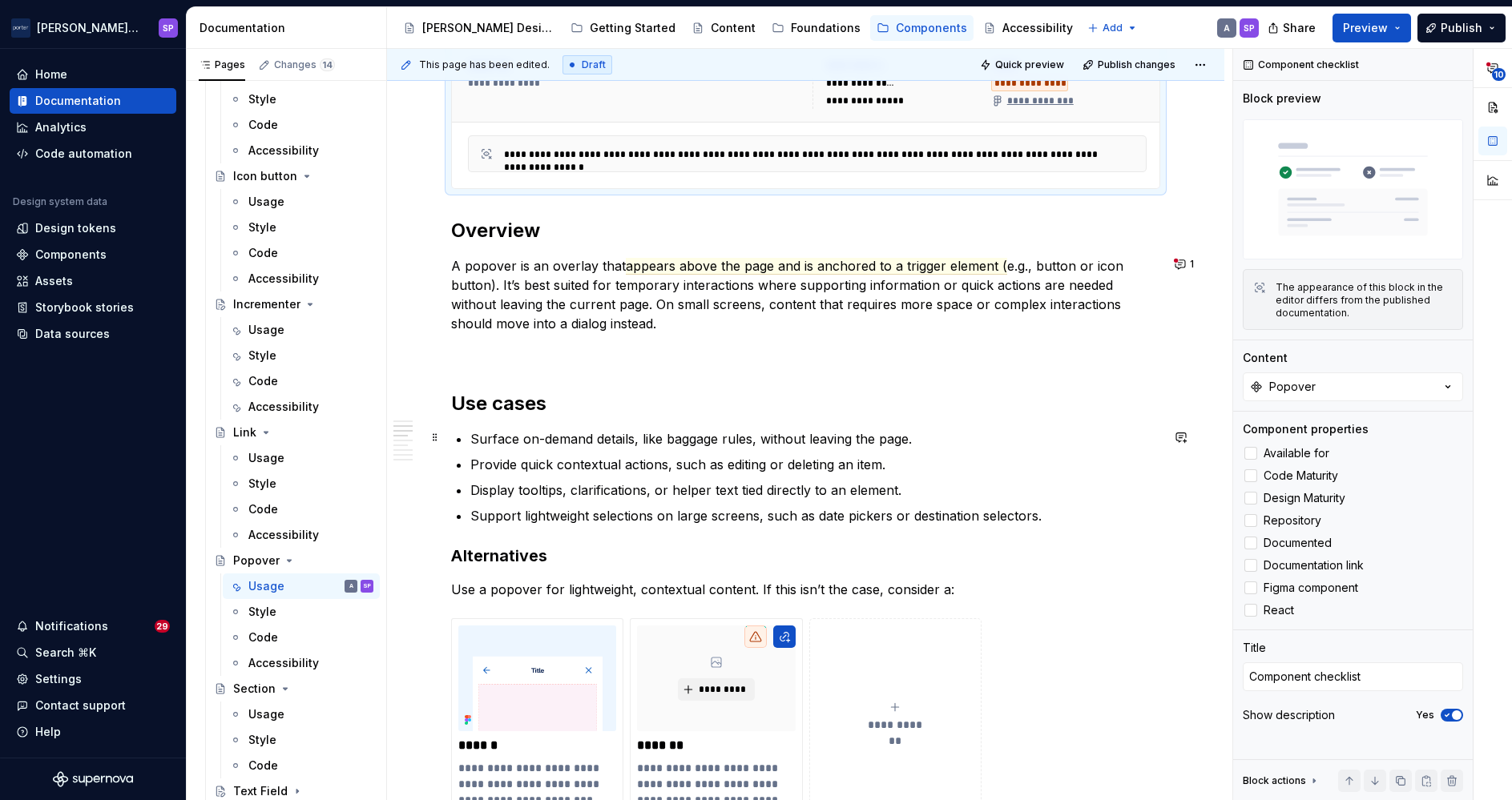
click at [835, 444] on p "Surface on-demand details, like baggage rules, without leaving the page." at bounding box center [815, 438] width 690 height 19
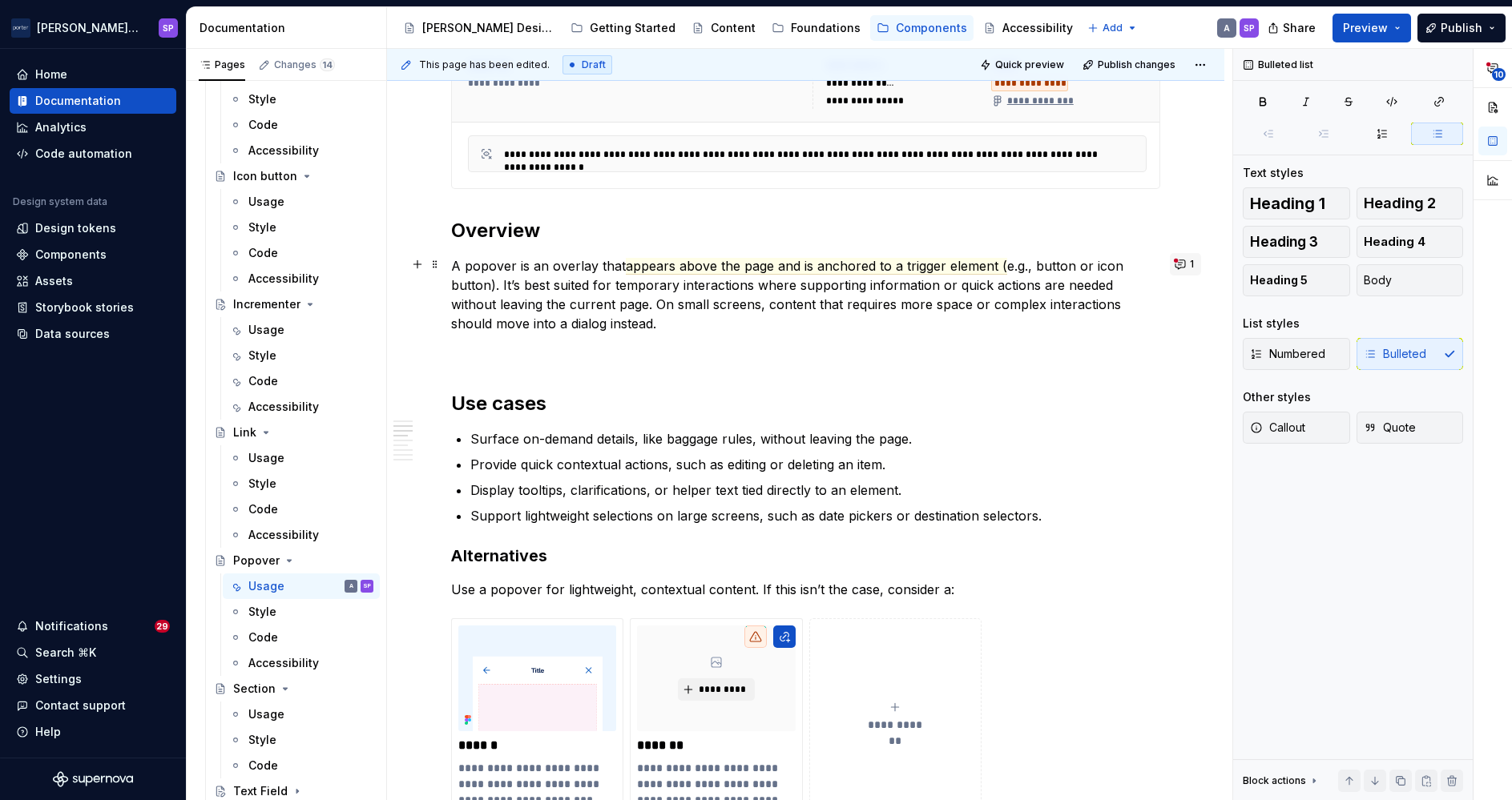
click at [1177, 262] on button "1" at bounding box center [1186, 264] width 31 height 22
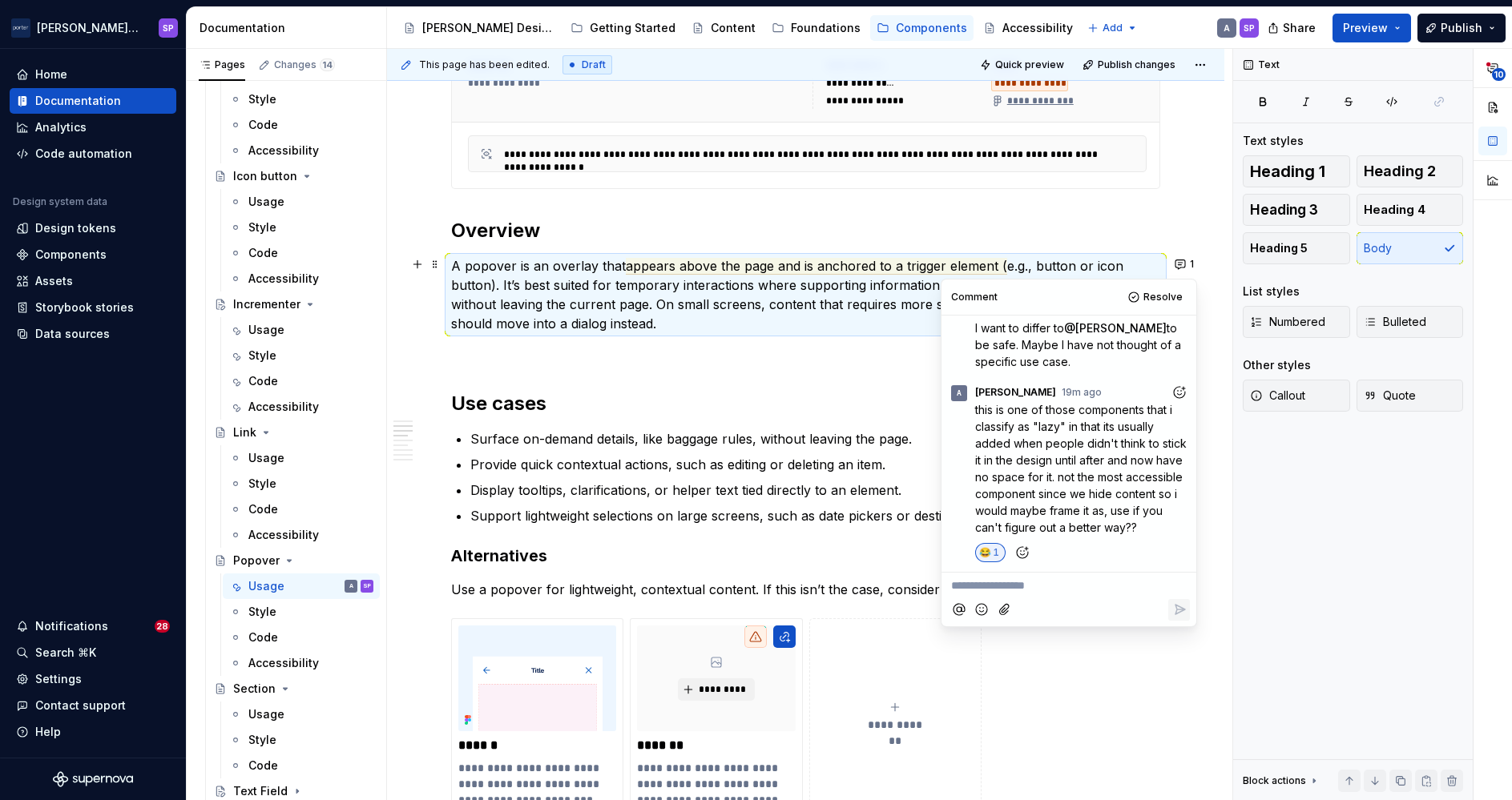
click at [778, 455] on p "Provide quick contextual actions, such as editing or deleting an item." at bounding box center [815, 464] width 690 height 19
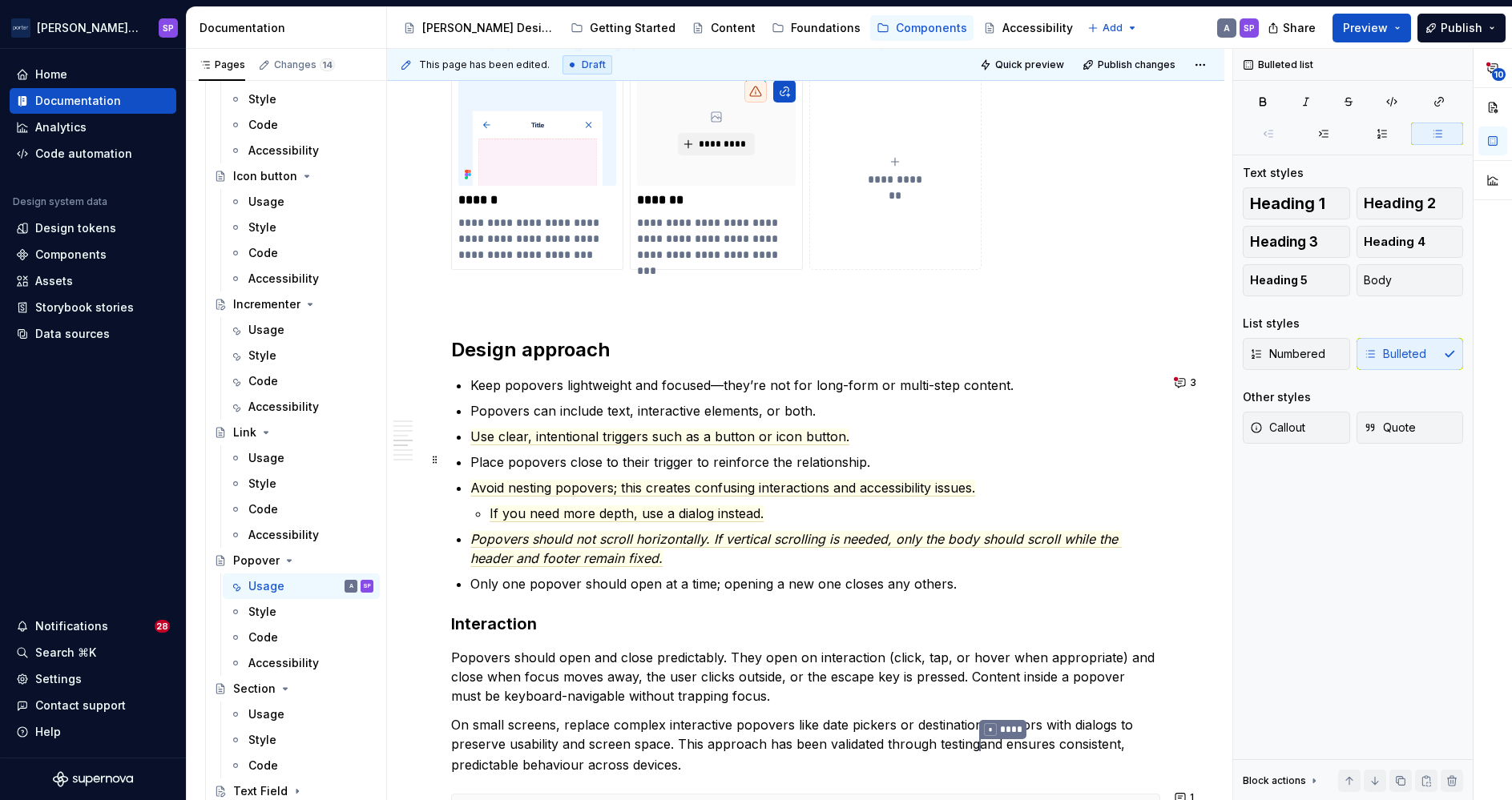
scroll to position [1379, 0]
drag, startPoint x: 778, startPoint y: 454, endPoint x: 1183, endPoint y: 377, distance: 412.3
click at [1183, 377] on button "3" at bounding box center [1187, 380] width 34 height 22
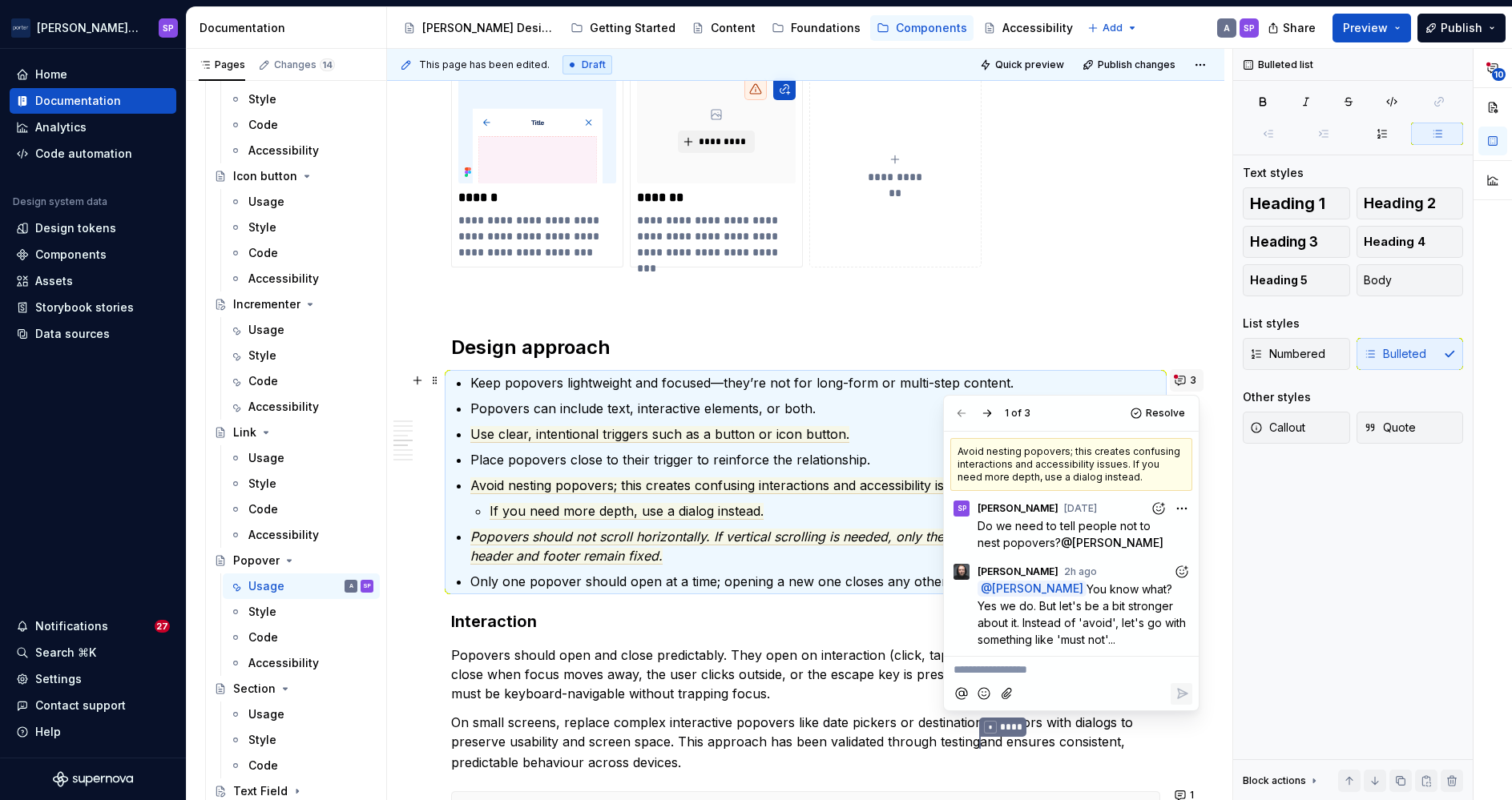
click at [1177, 377] on button "3" at bounding box center [1187, 380] width 34 height 22
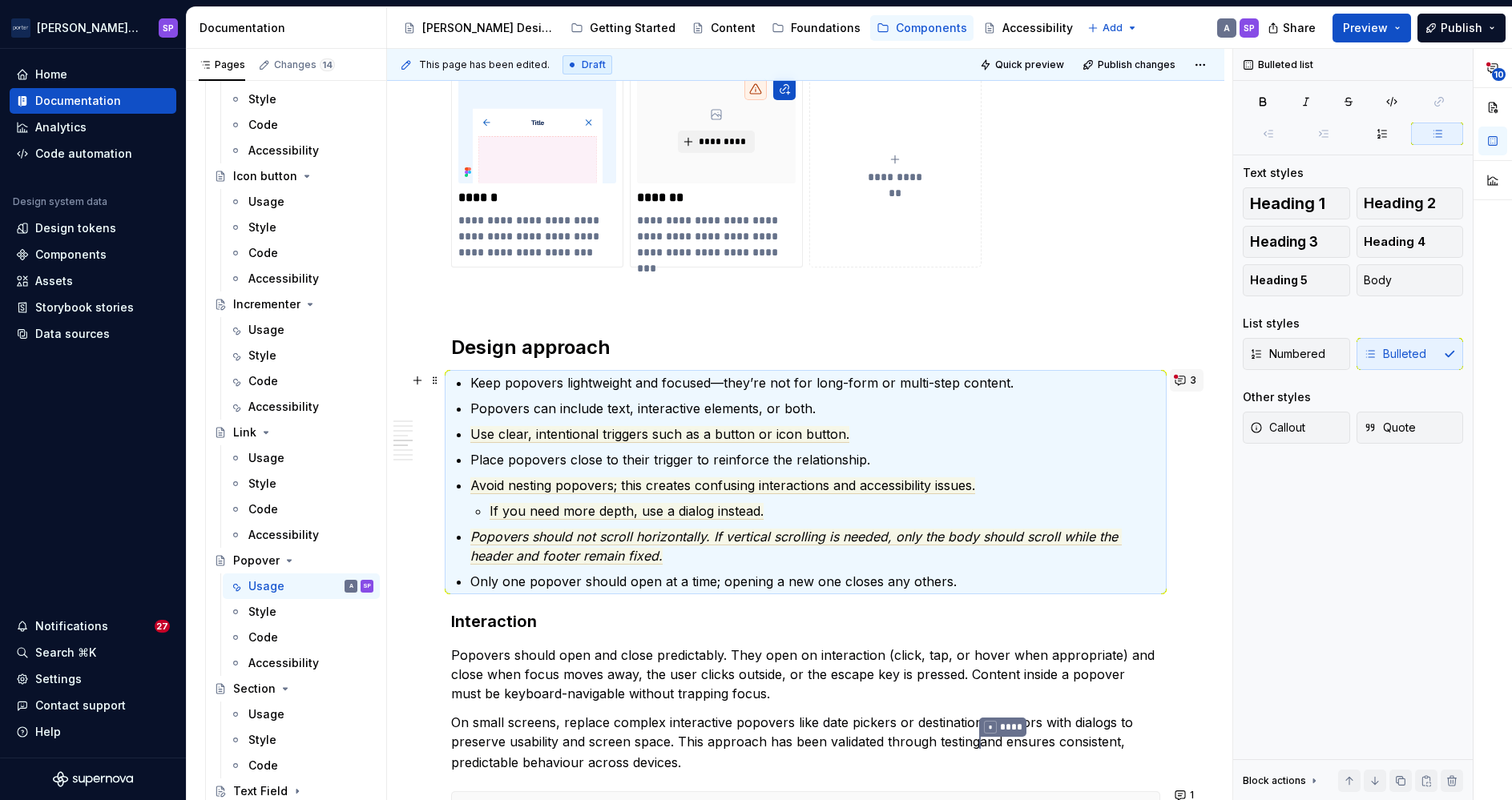
click at [1177, 377] on button "3" at bounding box center [1187, 380] width 34 height 22
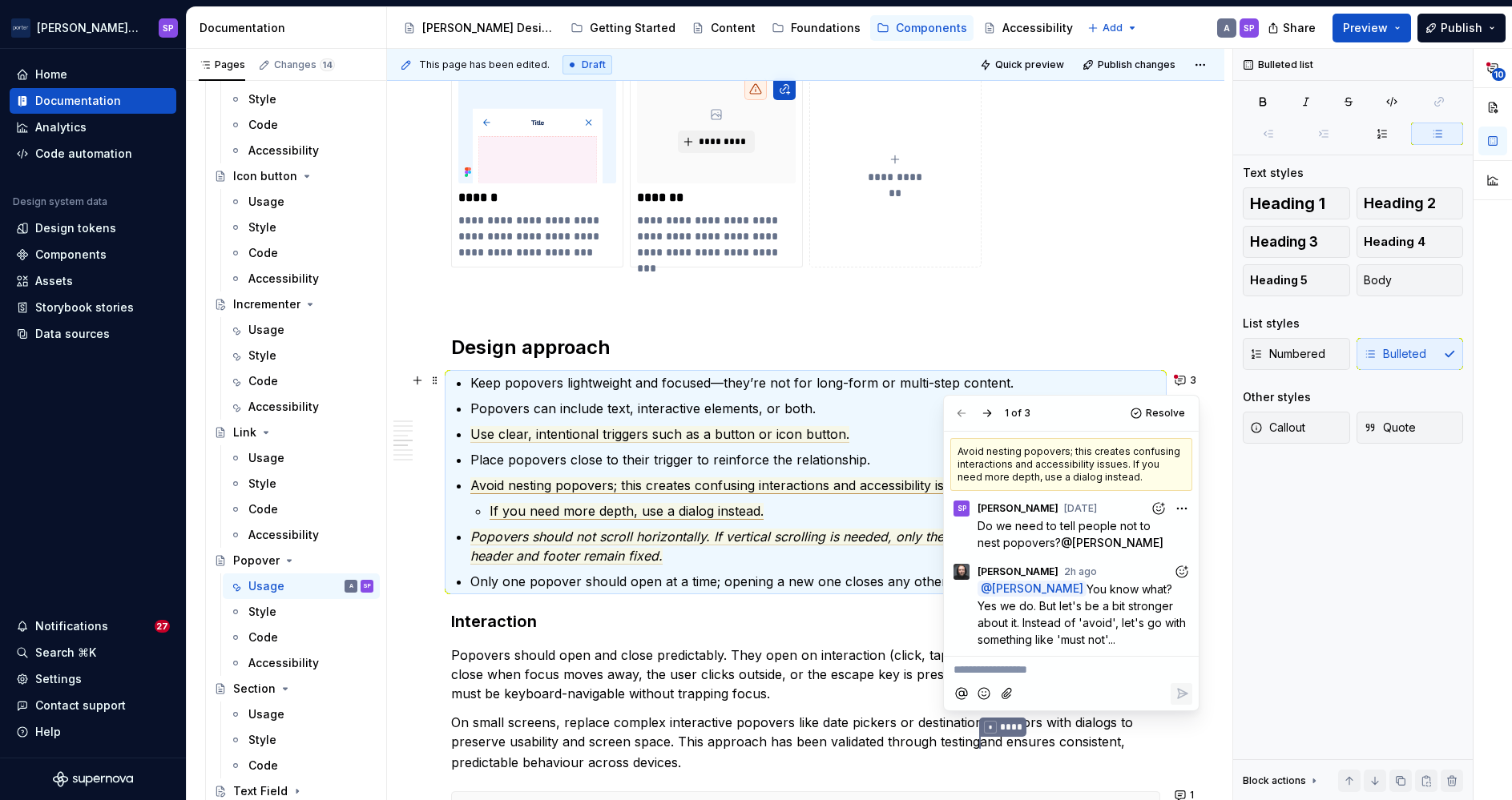
click at [487, 488] on span "Avoid nesting popovers; this creates confusing interactions and accessibility i…" at bounding box center [723, 485] width 505 height 17
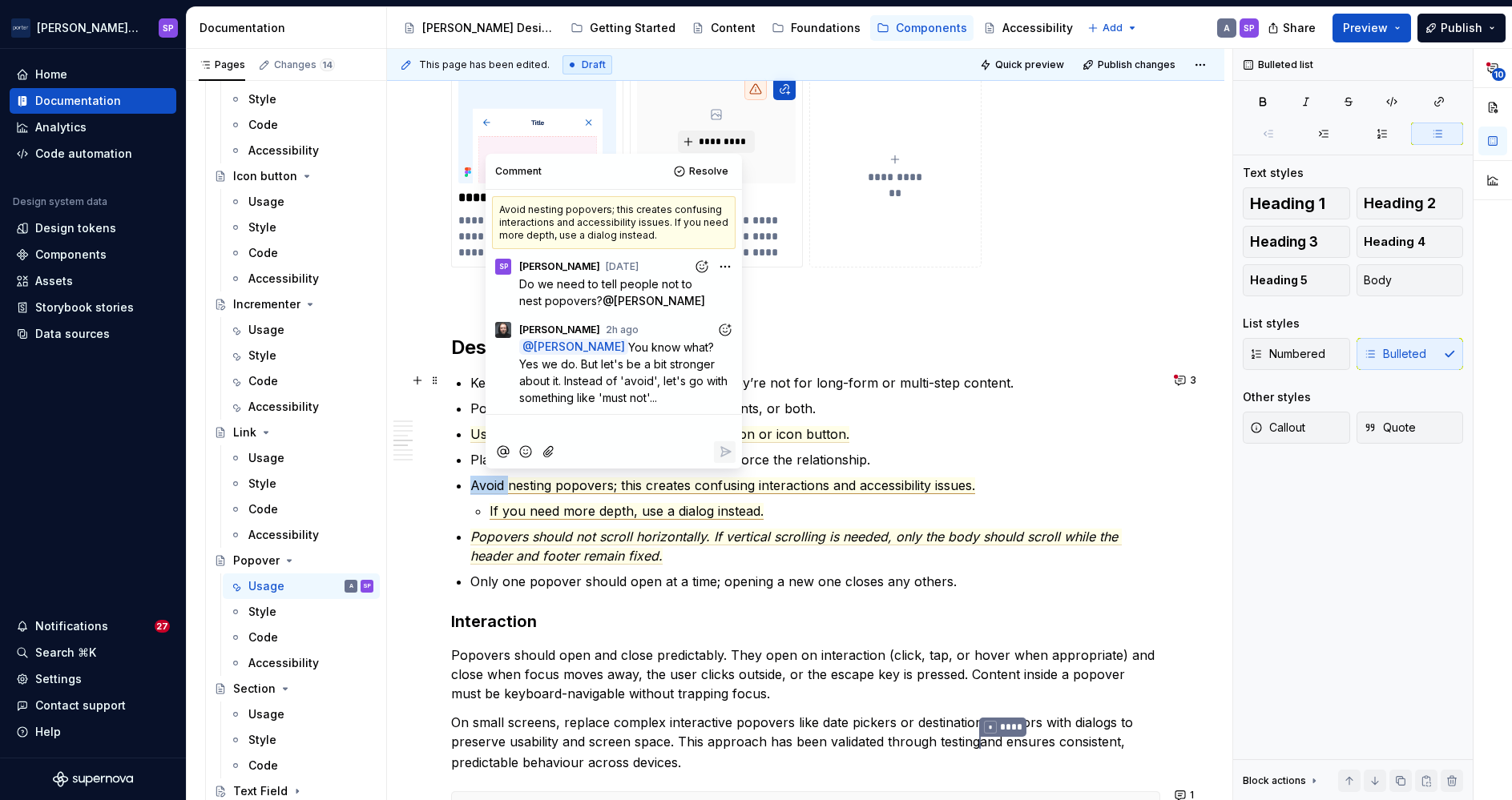
click at [487, 488] on span "Avoid nesting popovers; this creates confusing interactions and accessibility i…" at bounding box center [723, 485] width 505 height 17
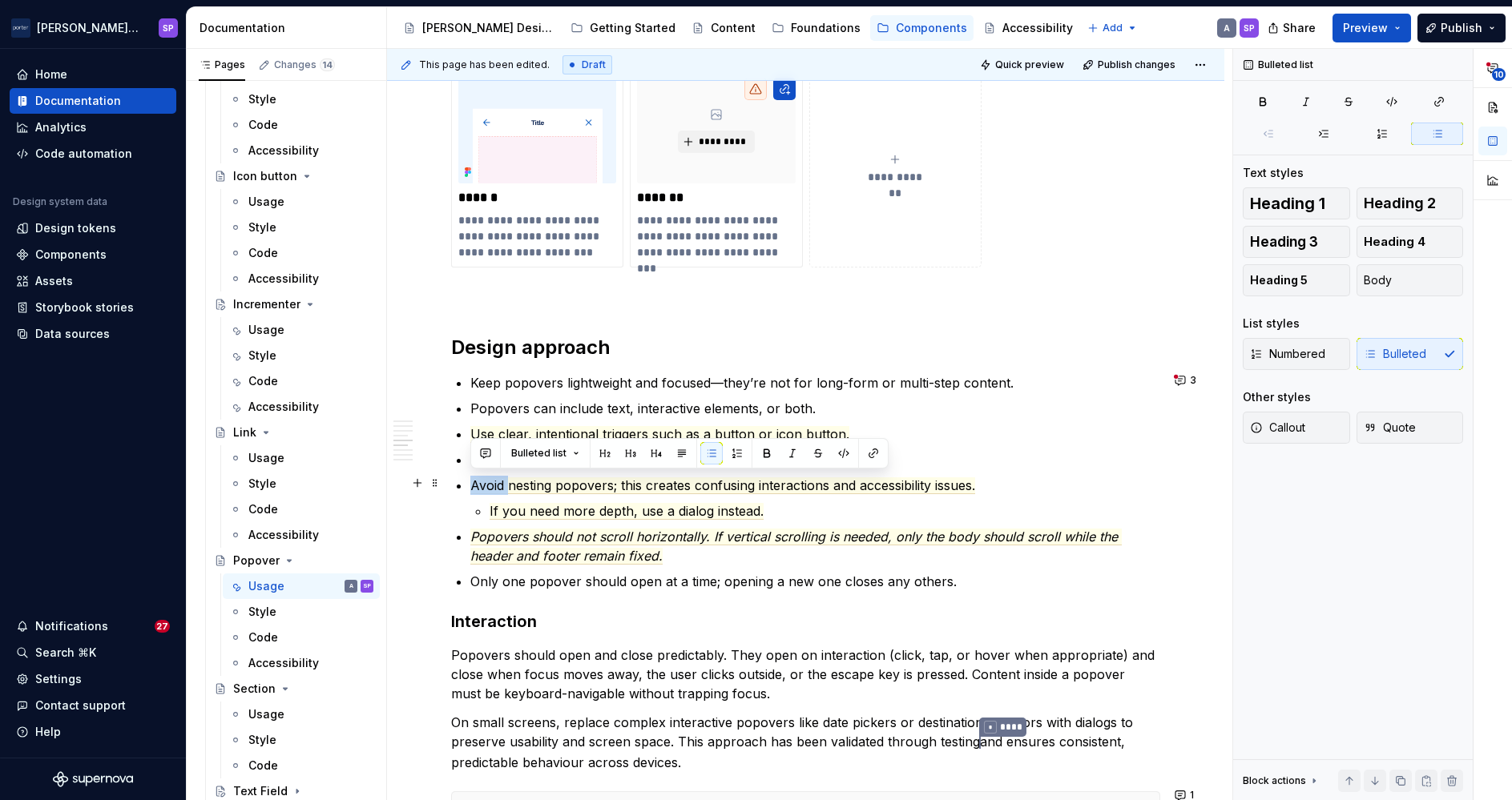
click at [713, 495] on li "Avoid nesting popovers; this creates confusing interactions and accessibility i…" at bounding box center [815, 498] width 690 height 45
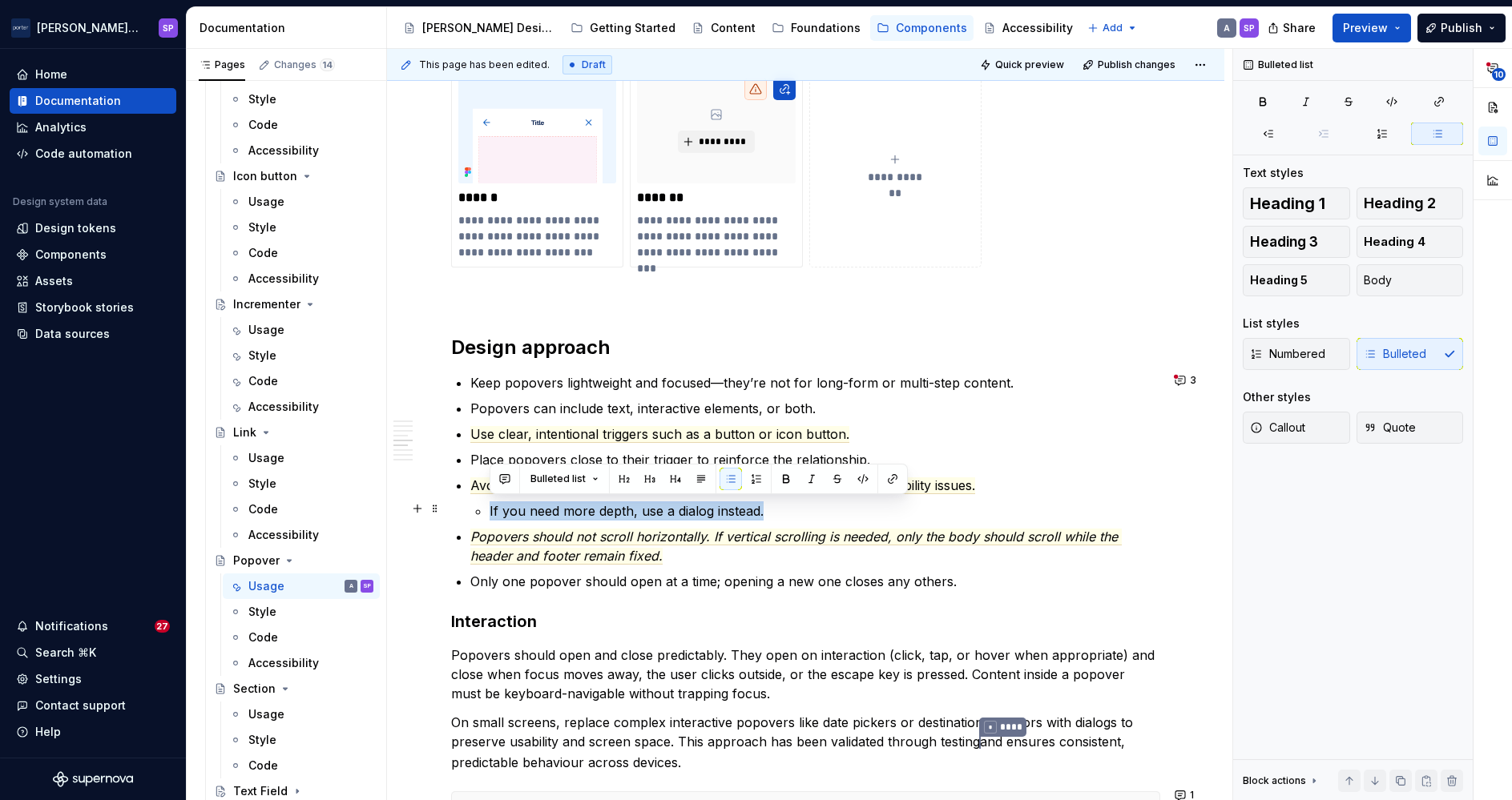
drag, startPoint x: 775, startPoint y: 515, endPoint x: 462, endPoint y: 493, distance: 313.8
click at [462, 493] on div "**********" at bounding box center [805, 308] width 709 height 2543
click at [465, 485] on div "**********" at bounding box center [805, 308] width 709 height 2543
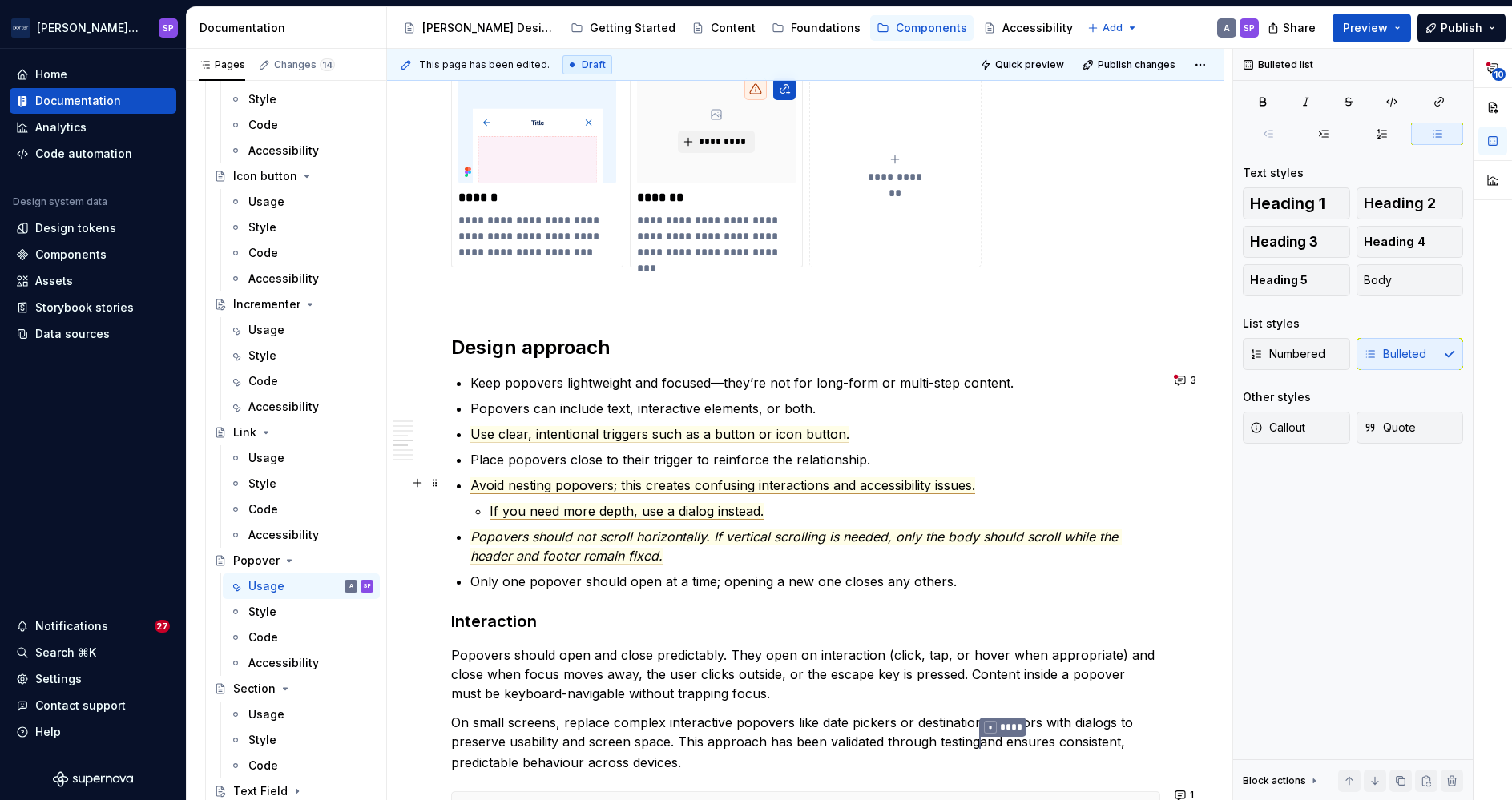
click at [480, 485] on span "Avoid nesting popovers; this creates confusing interactions and accessibility i…" at bounding box center [723, 485] width 505 height 17
click at [831, 486] on span "Avoid nesting popovers; this creates confusing interactions and accessibility i…" at bounding box center [723, 485] width 505 height 17
click at [899, 496] on li "Avoid nesting popovers; this creates confusing interactions and accessibility i…" at bounding box center [815, 498] width 690 height 45
click at [891, 485] on span "Avoid nesting popovers; this creates confusing interactions and accessibility i…" at bounding box center [723, 485] width 505 height 17
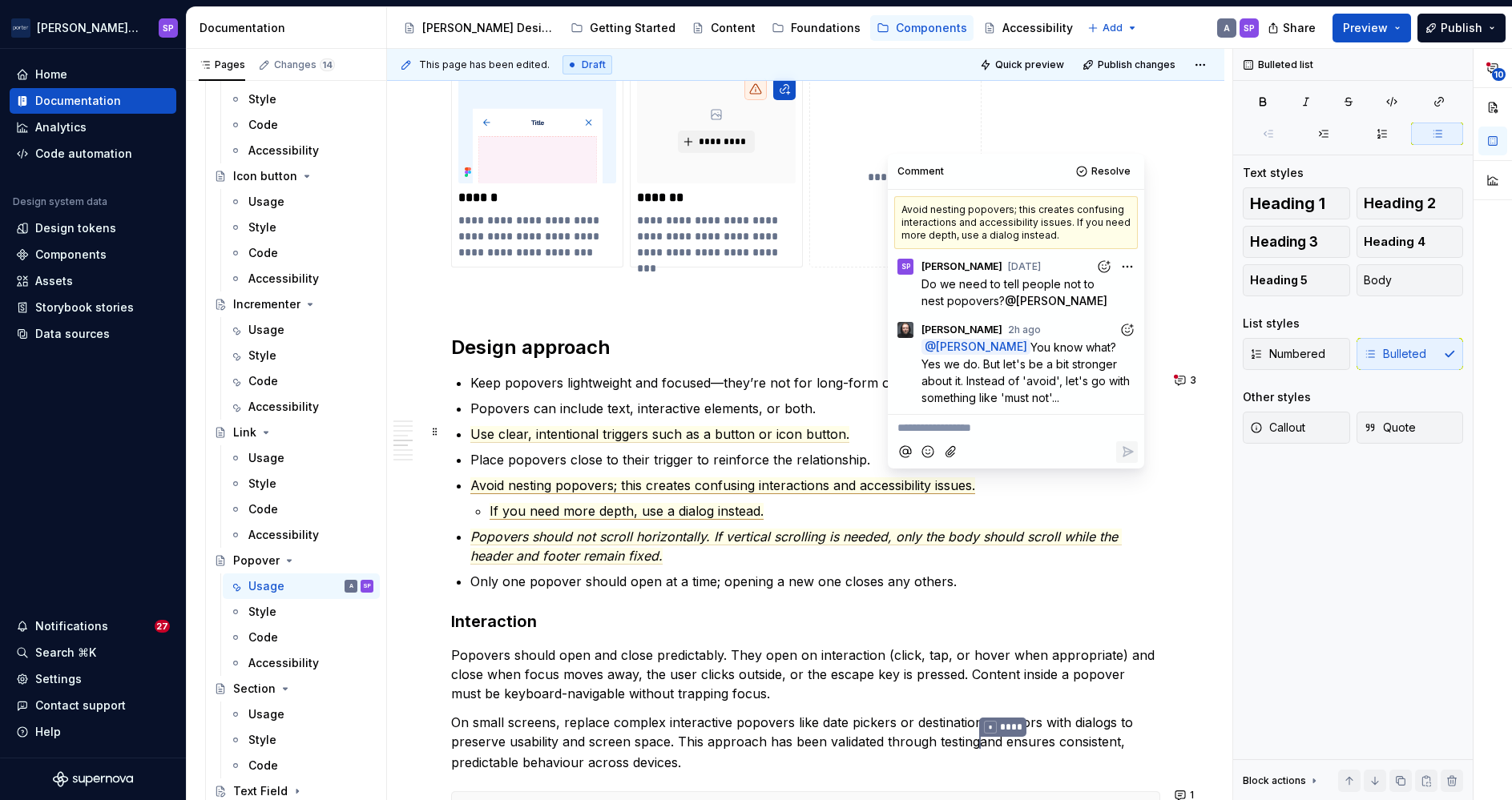
click at [948, 435] on p "**********" at bounding box center [1016, 428] width 237 height 17
click at [1118, 442] on button "Reply" at bounding box center [1127, 452] width 21 height 21
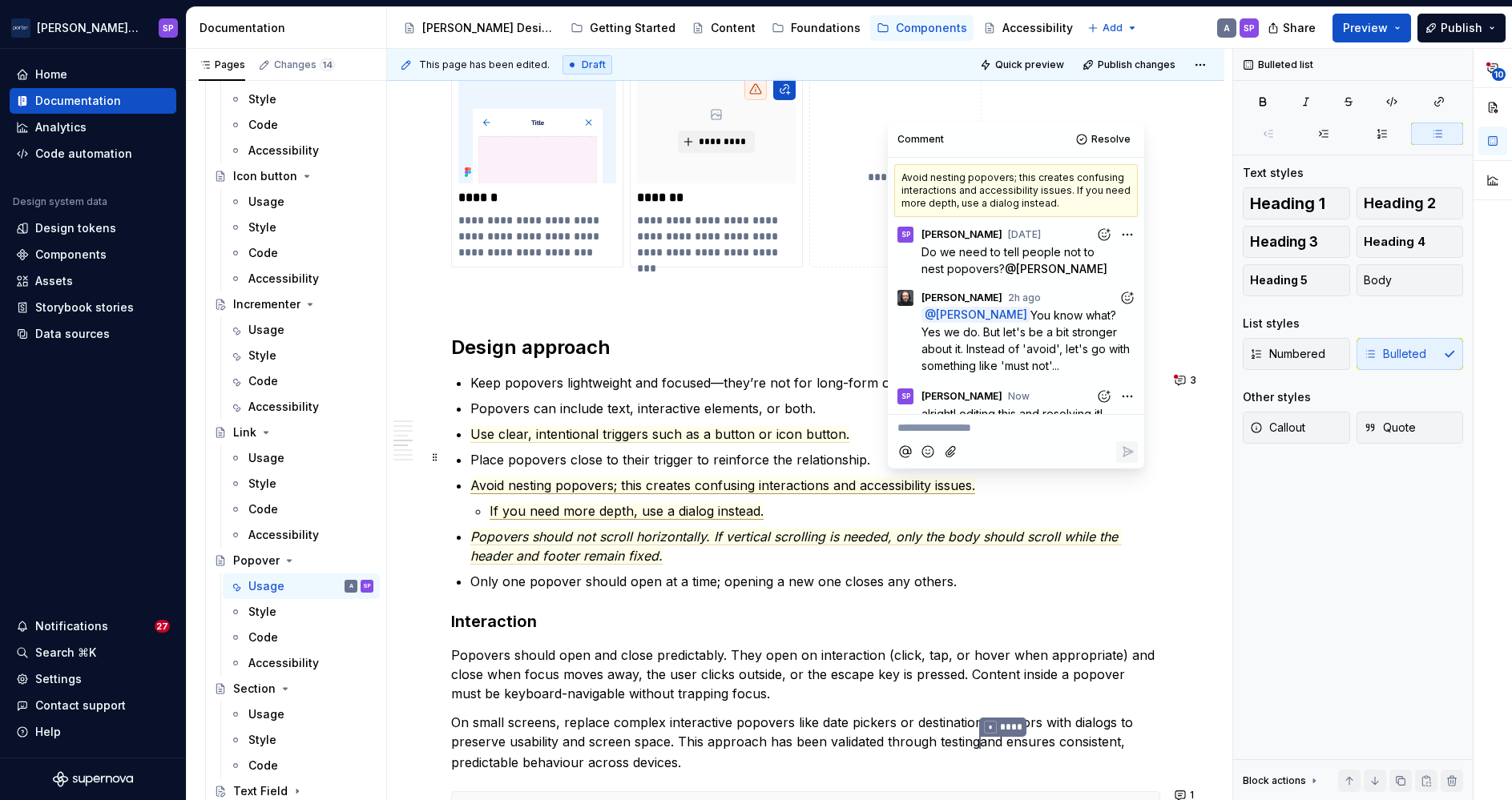
scroll to position [33, 0]
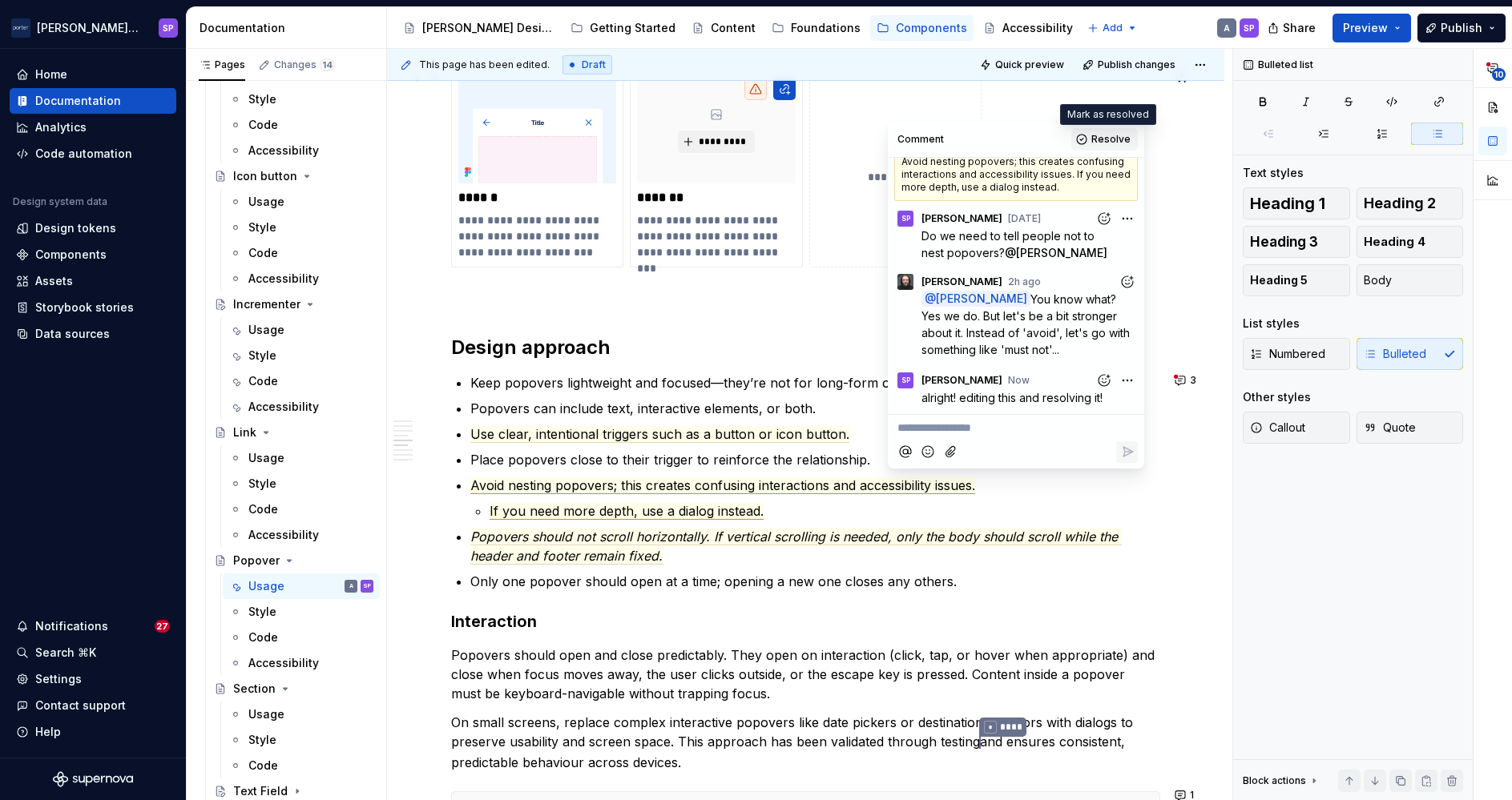
click at [1093, 144] on button "Resolve" at bounding box center [1104, 139] width 67 height 22
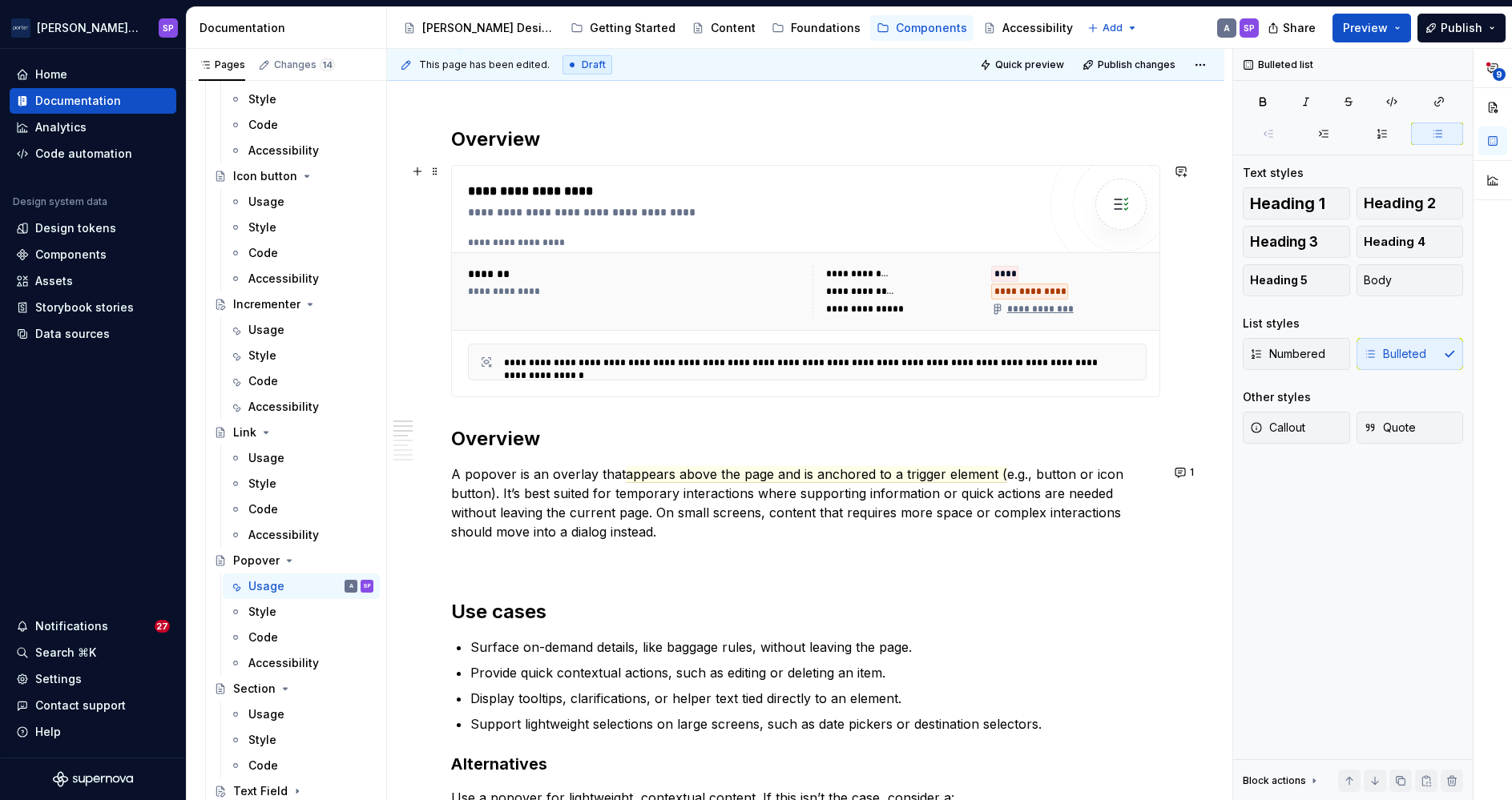
scroll to position [625, 0]
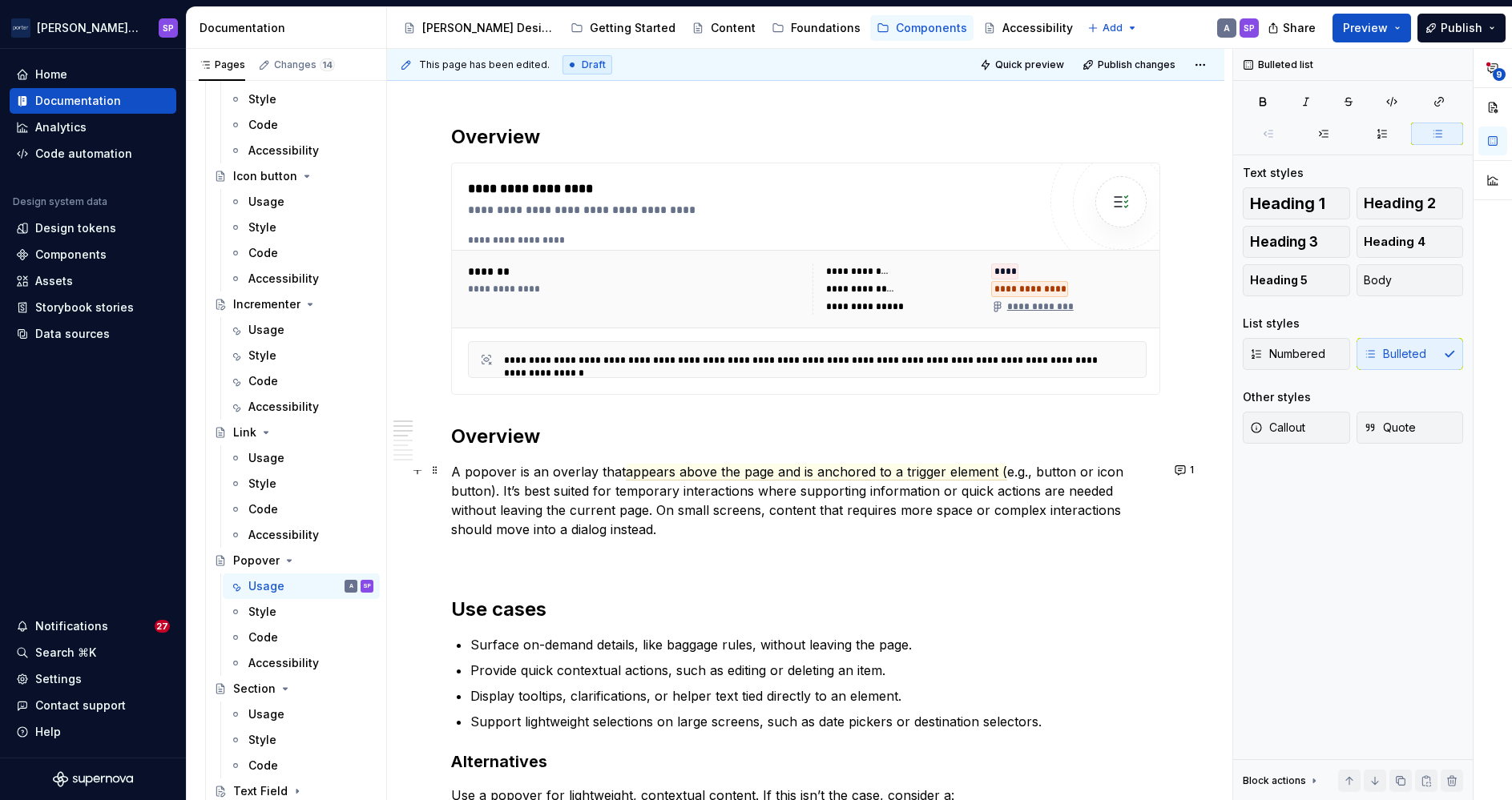
click at [540, 471] on p "A popover is an overlay that appears above the page and is anchored to a trigge…" at bounding box center [805, 500] width 709 height 77
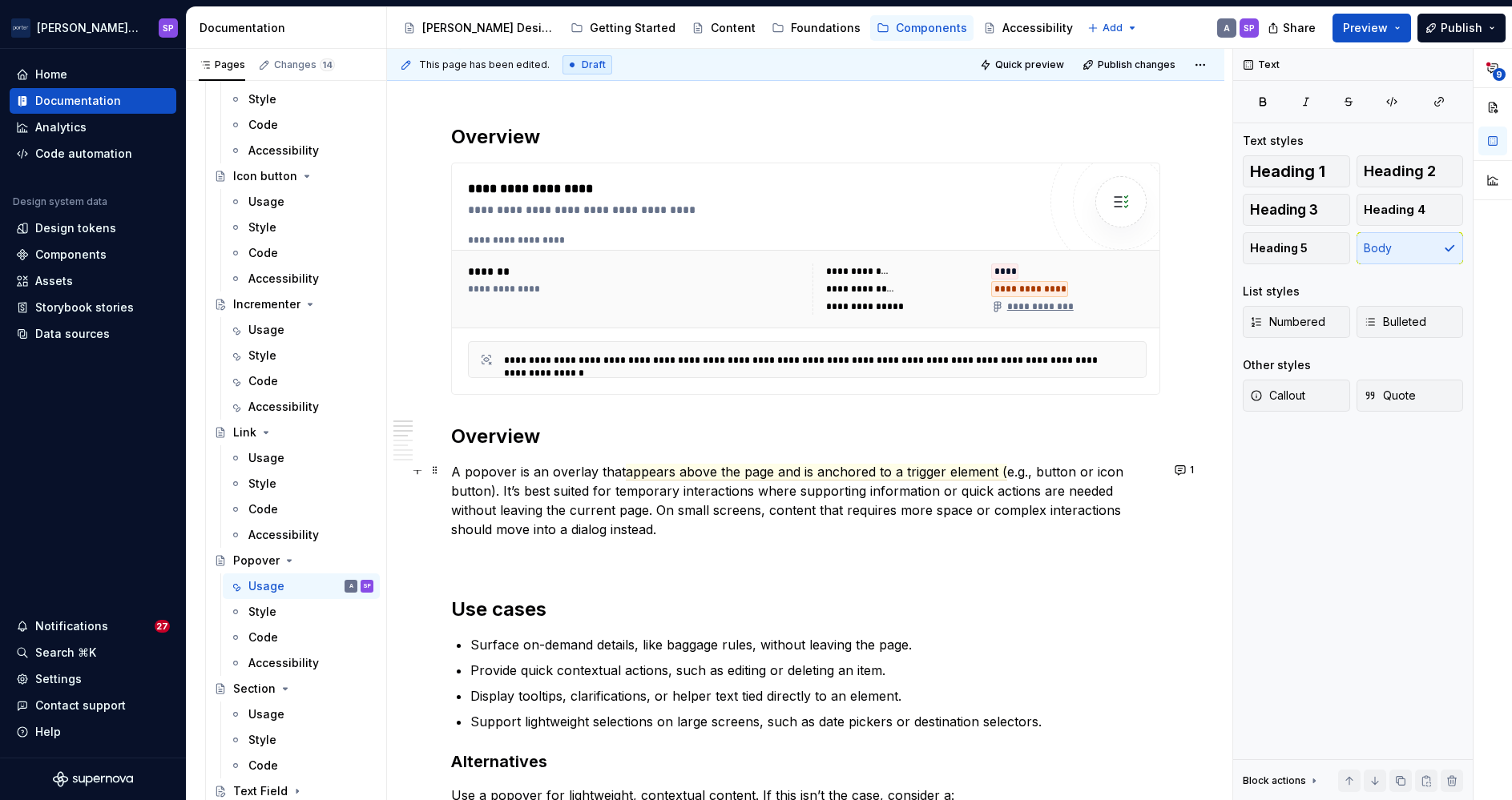
click at [511, 491] on p "A popover is an overlay that appears above the page and is anchored to a trigge…" at bounding box center [805, 500] width 709 height 77
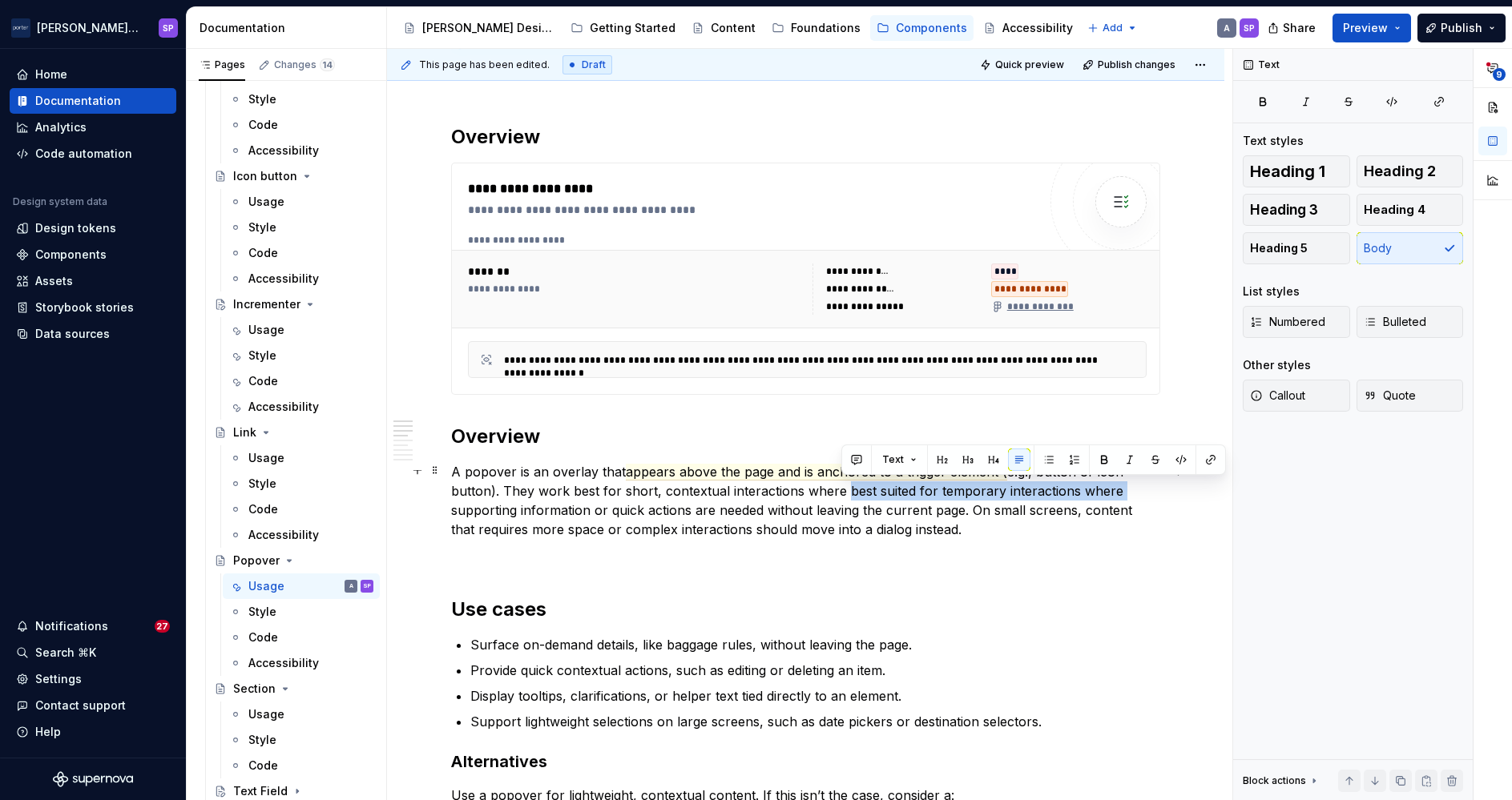
drag, startPoint x: 841, startPoint y: 490, endPoint x: 1116, endPoint y: 490, distance: 275.0
click at [1116, 490] on p "A popover is an overlay that appears above the page and is anchored to a trigge…" at bounding box center [805, 500] width 709 height 77
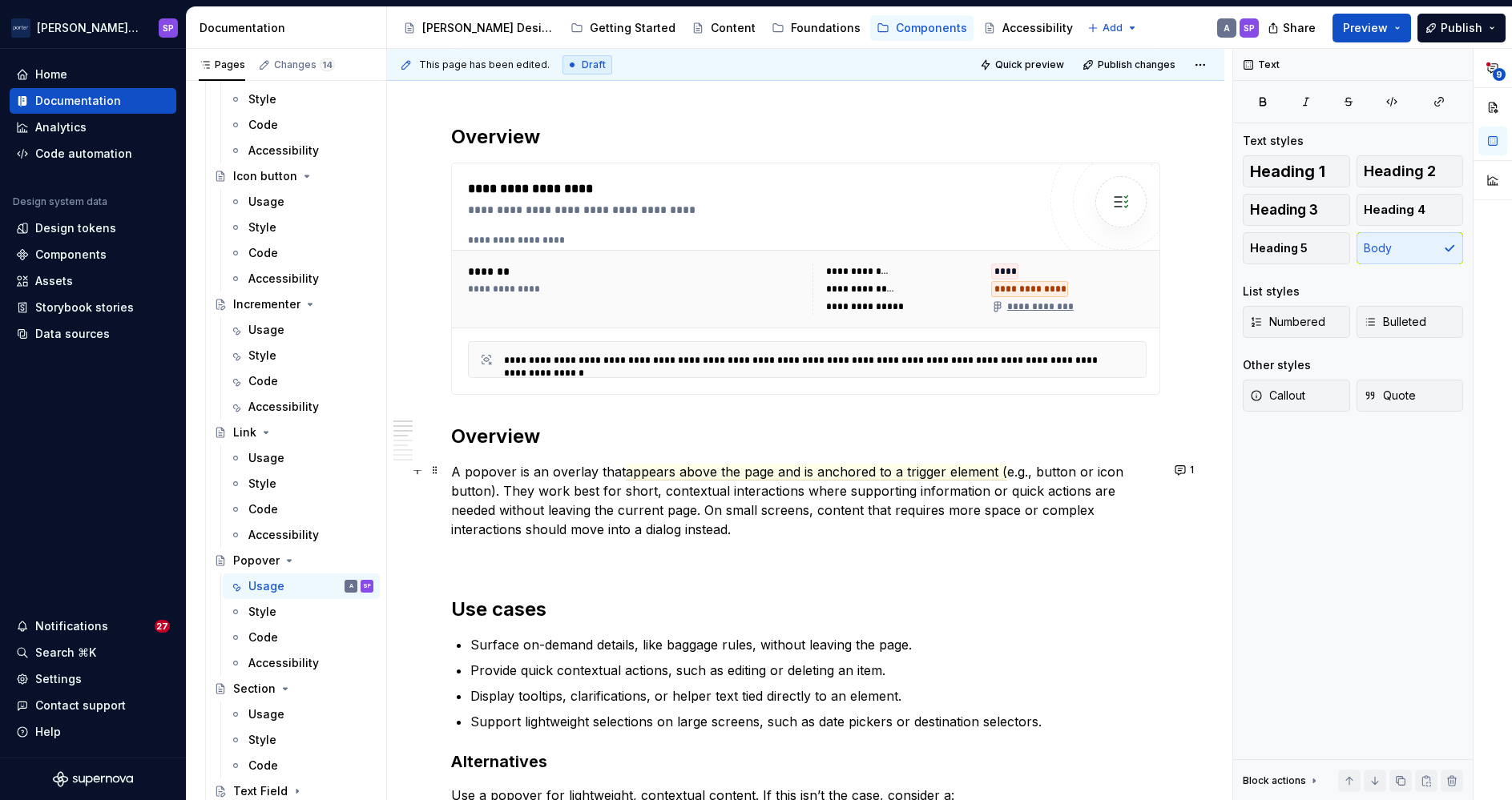
click at [593, 516] on p "A popover is an overlay that appears above the page and is anchored to a trigge…" at bounding box center [805, 500] width 709 height 77
click at [596, 527] on p "A popover is an overlay that appears above the page and is anchored to a trigge…" at bounding box center [805, 500] width 709 height 77
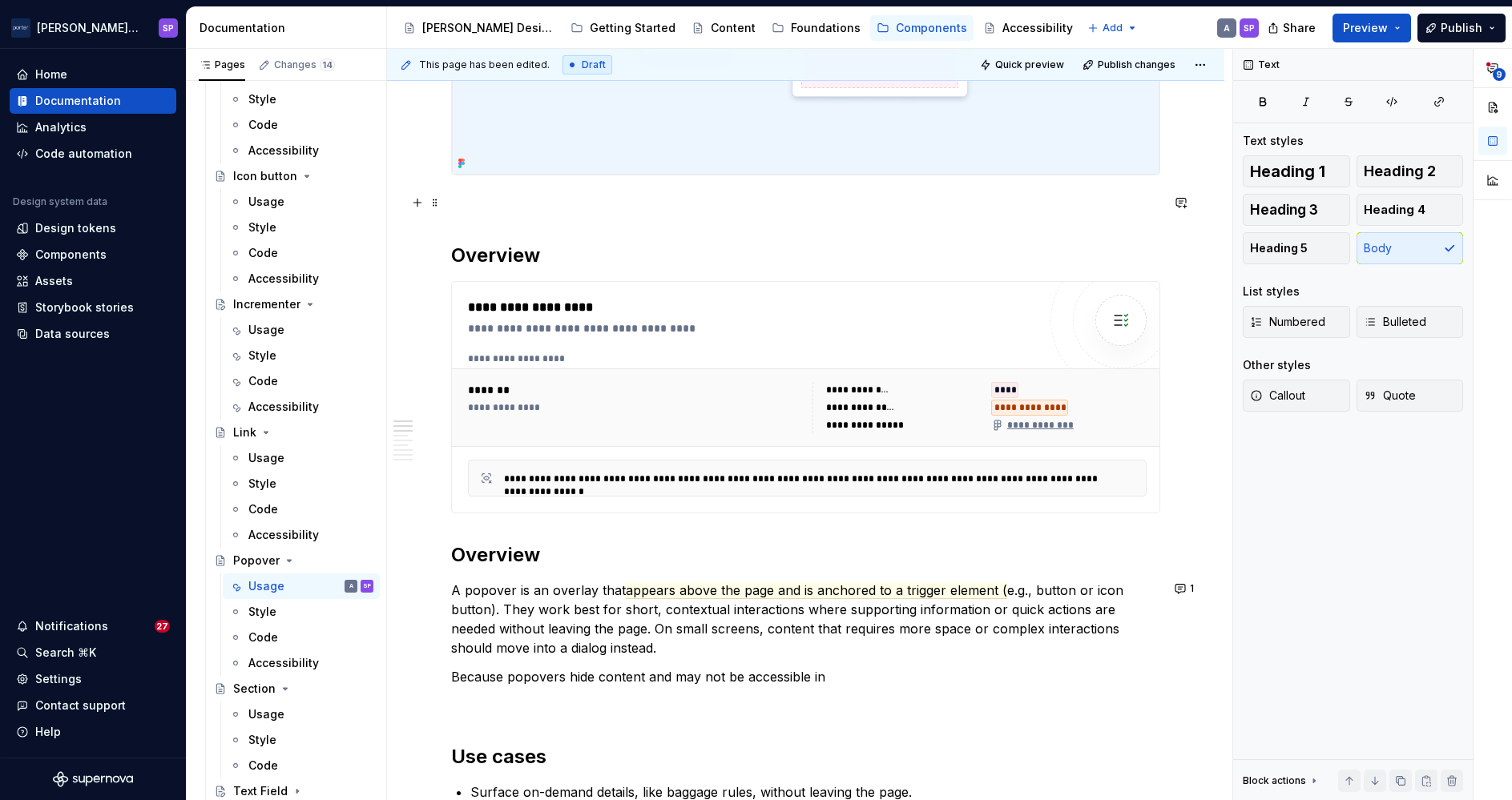
scroll to position [550, 0]
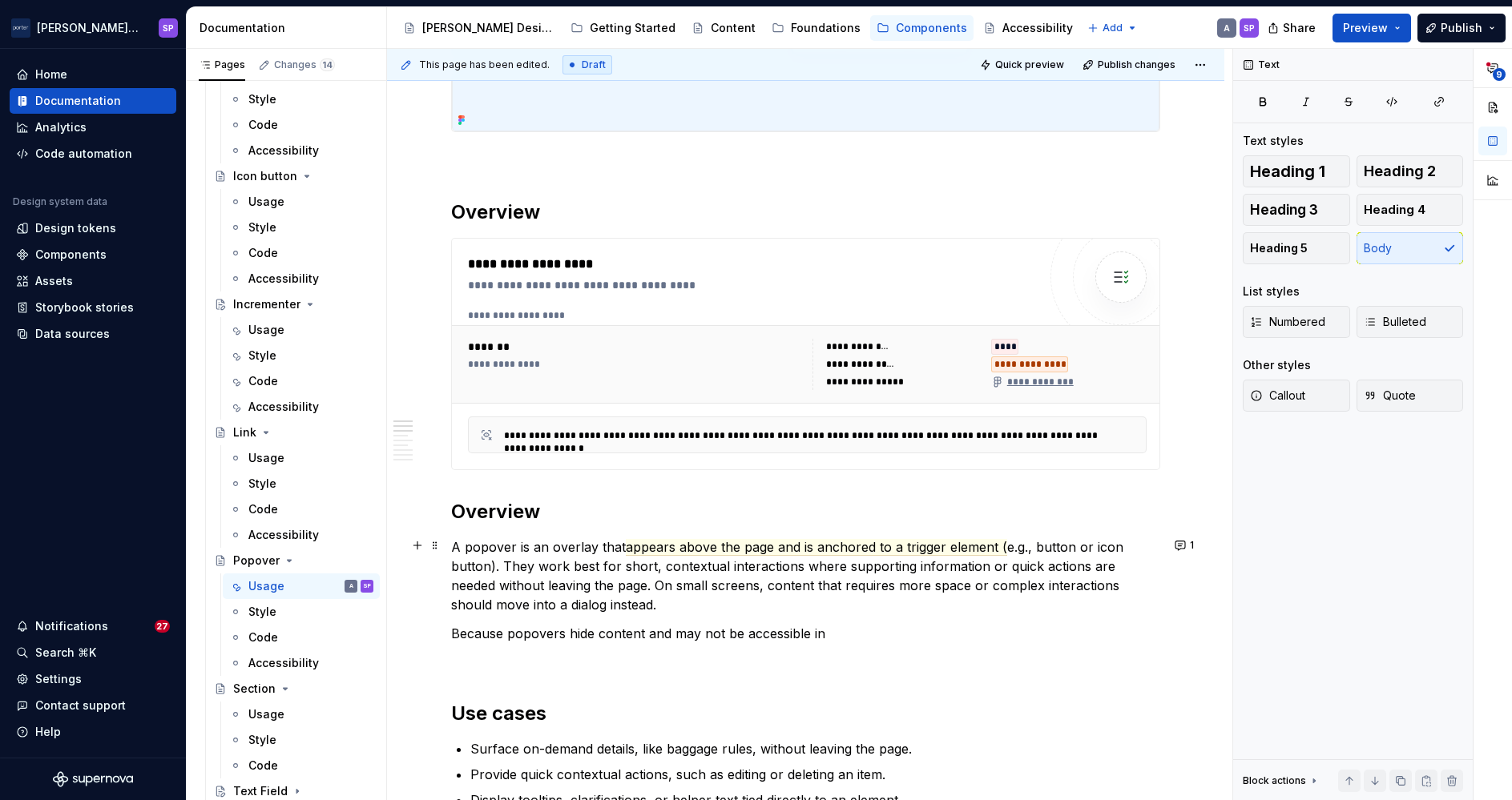
click at [608, 587] on p "A popover is an overlay that appears above the page and is anchored to a trigge…" at bounding box center [805, 575] width 709 height 77
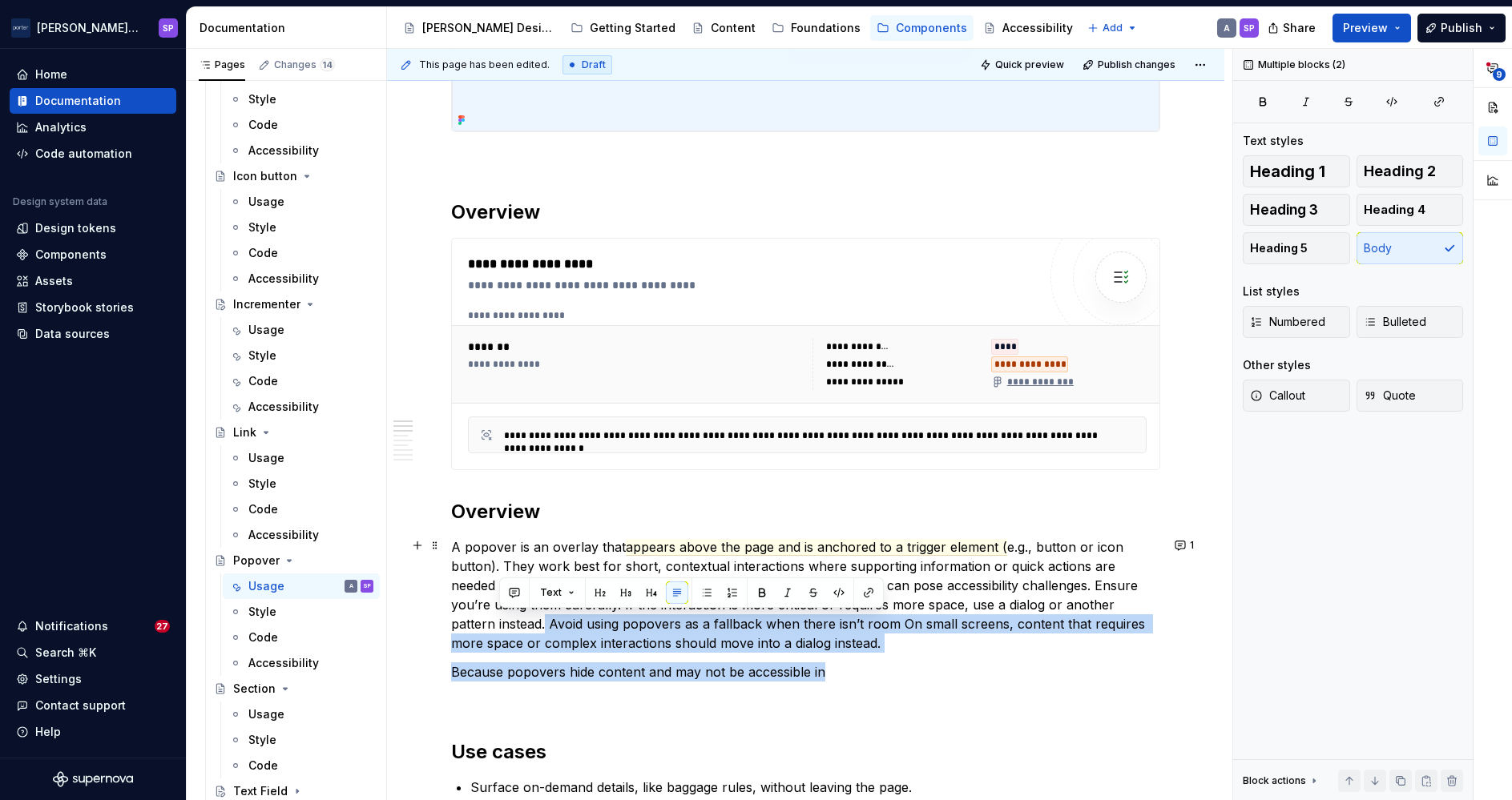
drag, startPoint x: 676, startPoint y: 662, endPoint x: 499, endPoint y: 615, distance: 183.1
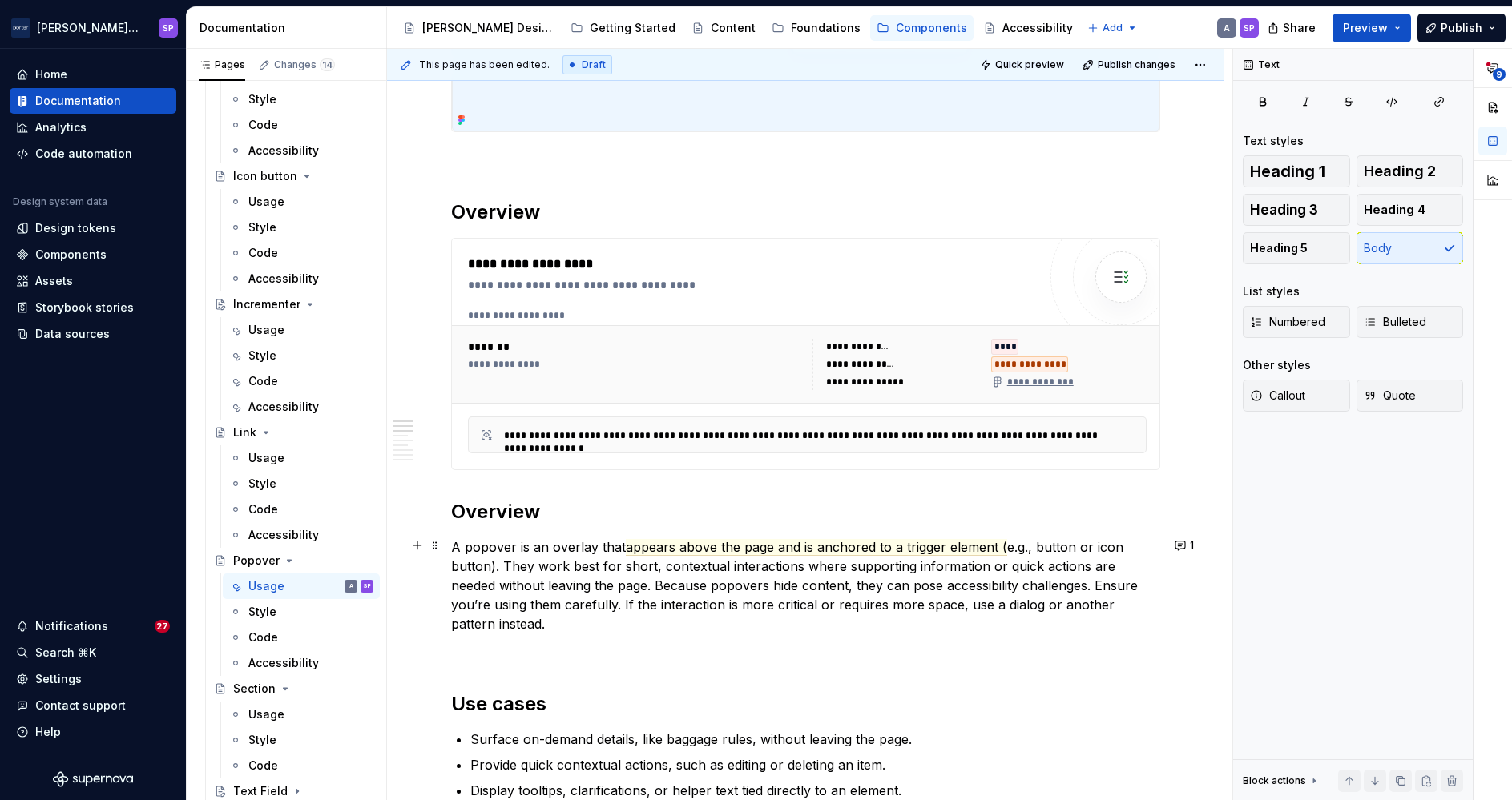
click at [532, 585] on p "A popover is an overlay that appears above the page and is anchored to a trigge…" at bounding box center [805, 585] width 709 height 96
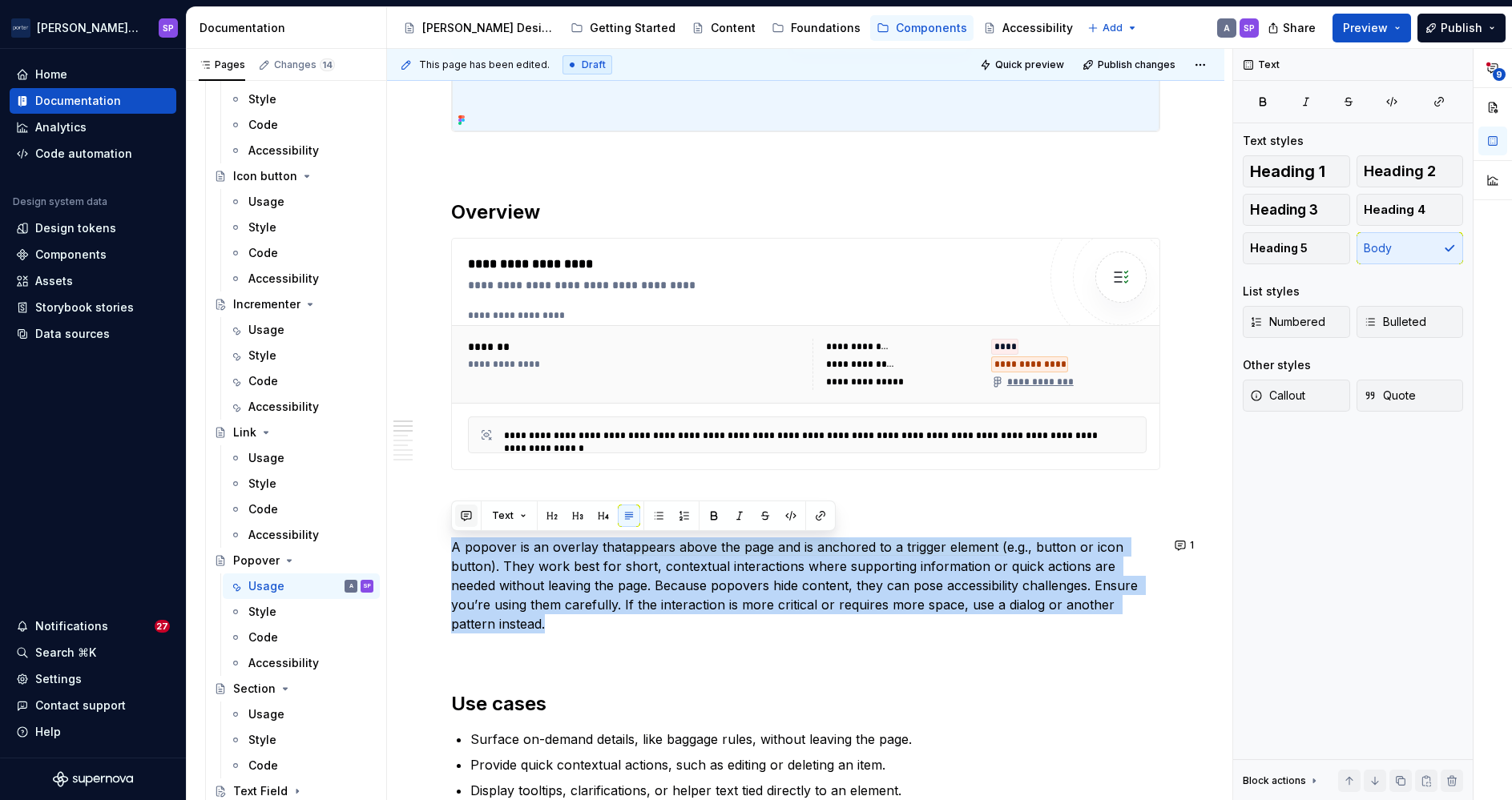
click at [468, 511] on button "button" at bounding box center [466, 515] width 22 height 22
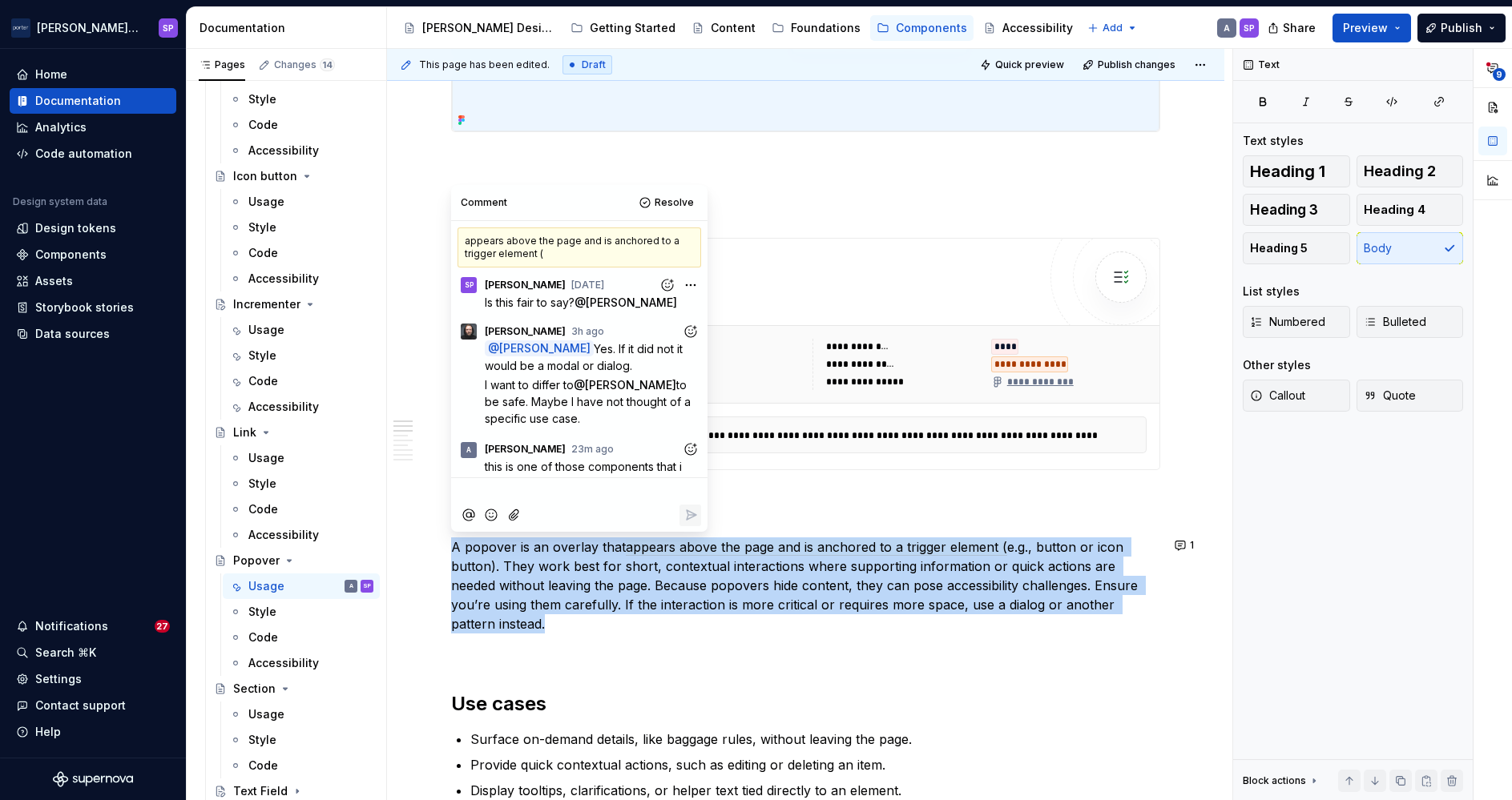
scroll to position [185, 0]
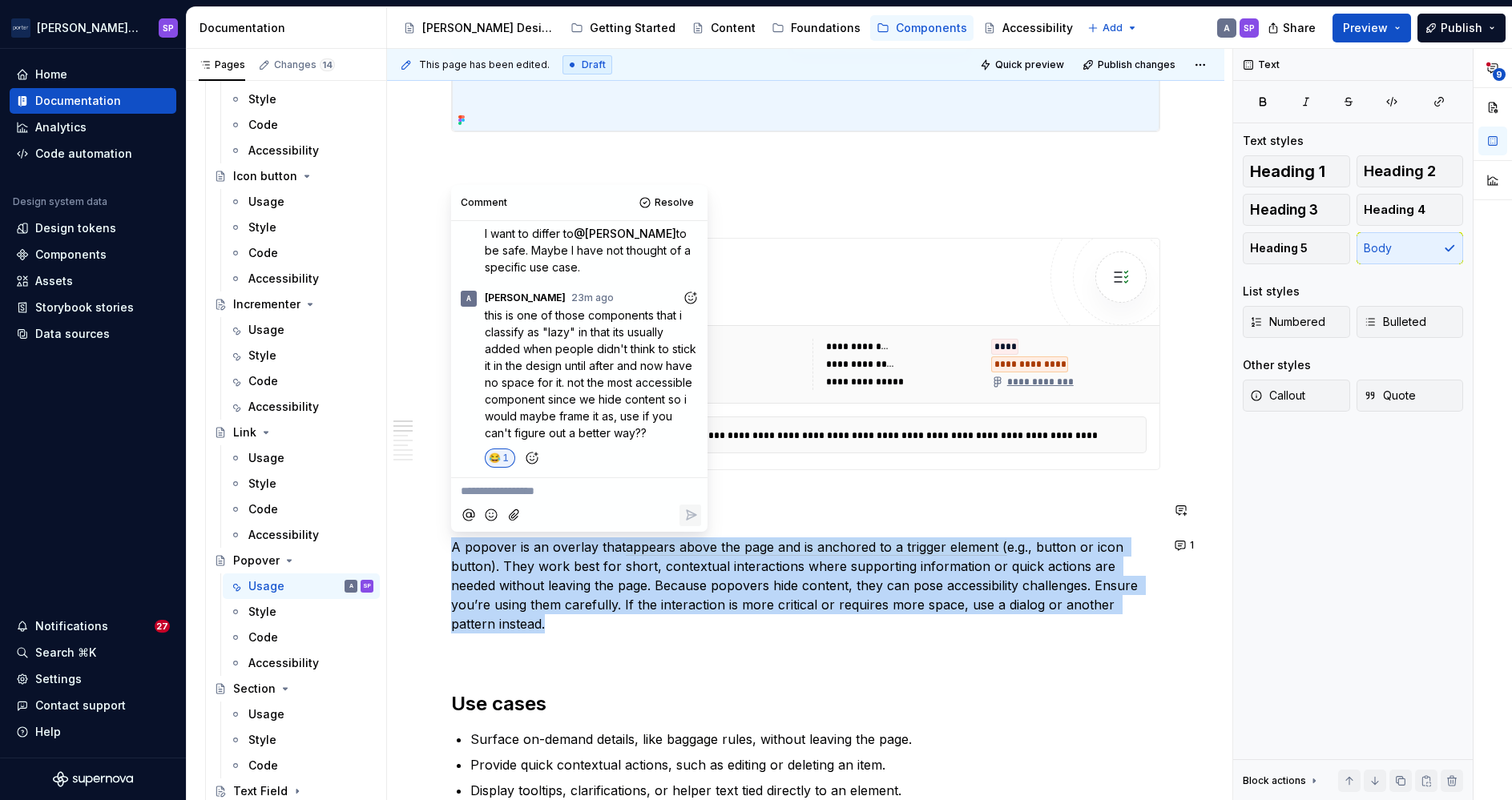
click at [494, 489] on p "**********" at bounding box center [579, 491] width 237 height 17
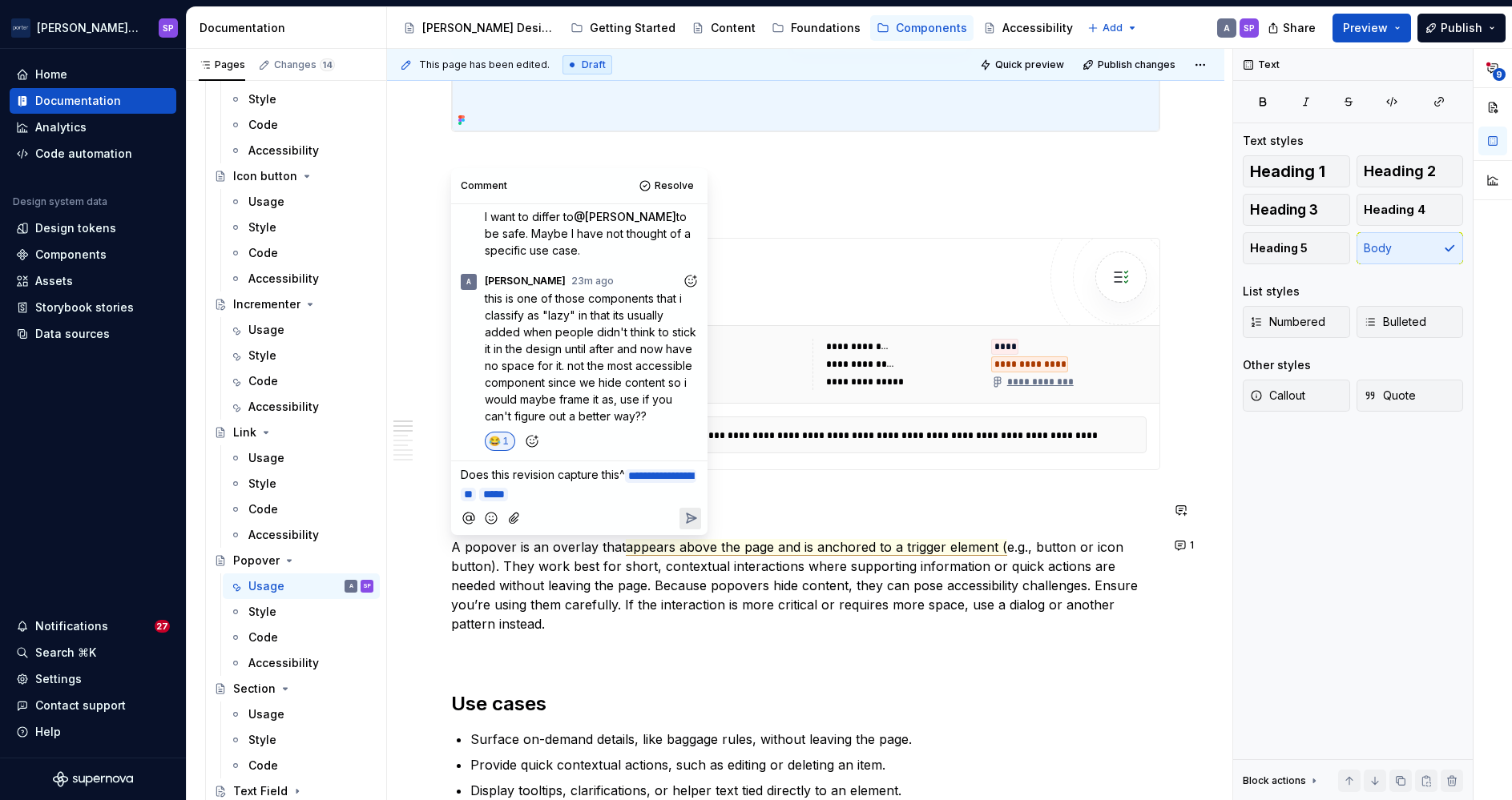
scroll to position [250, 0]
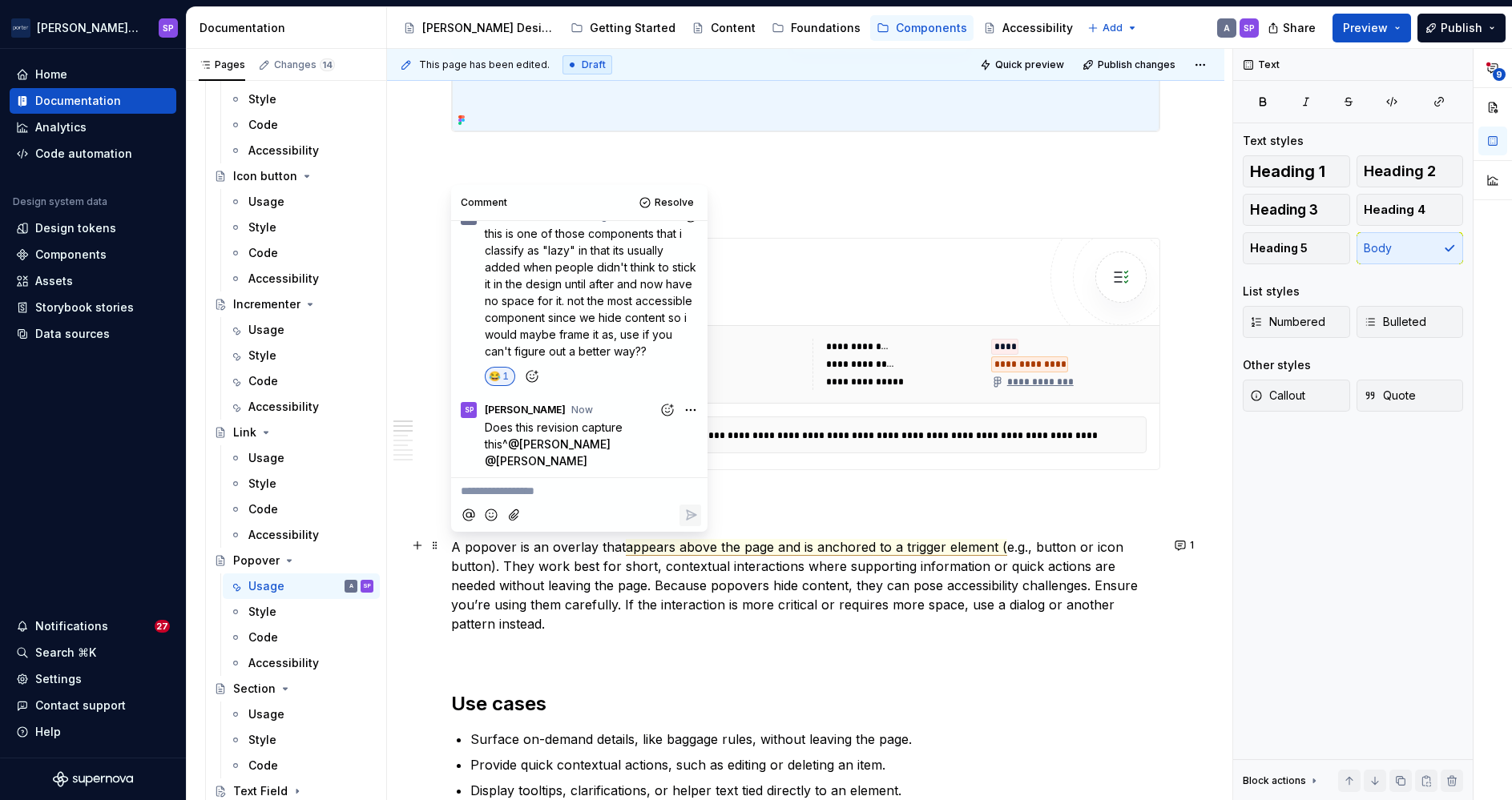
click at [549, 631] on p "A popover is an overlay that appears above the page and is anchored to a trigge…" at bounding box center [805, 585] width 709 height 96
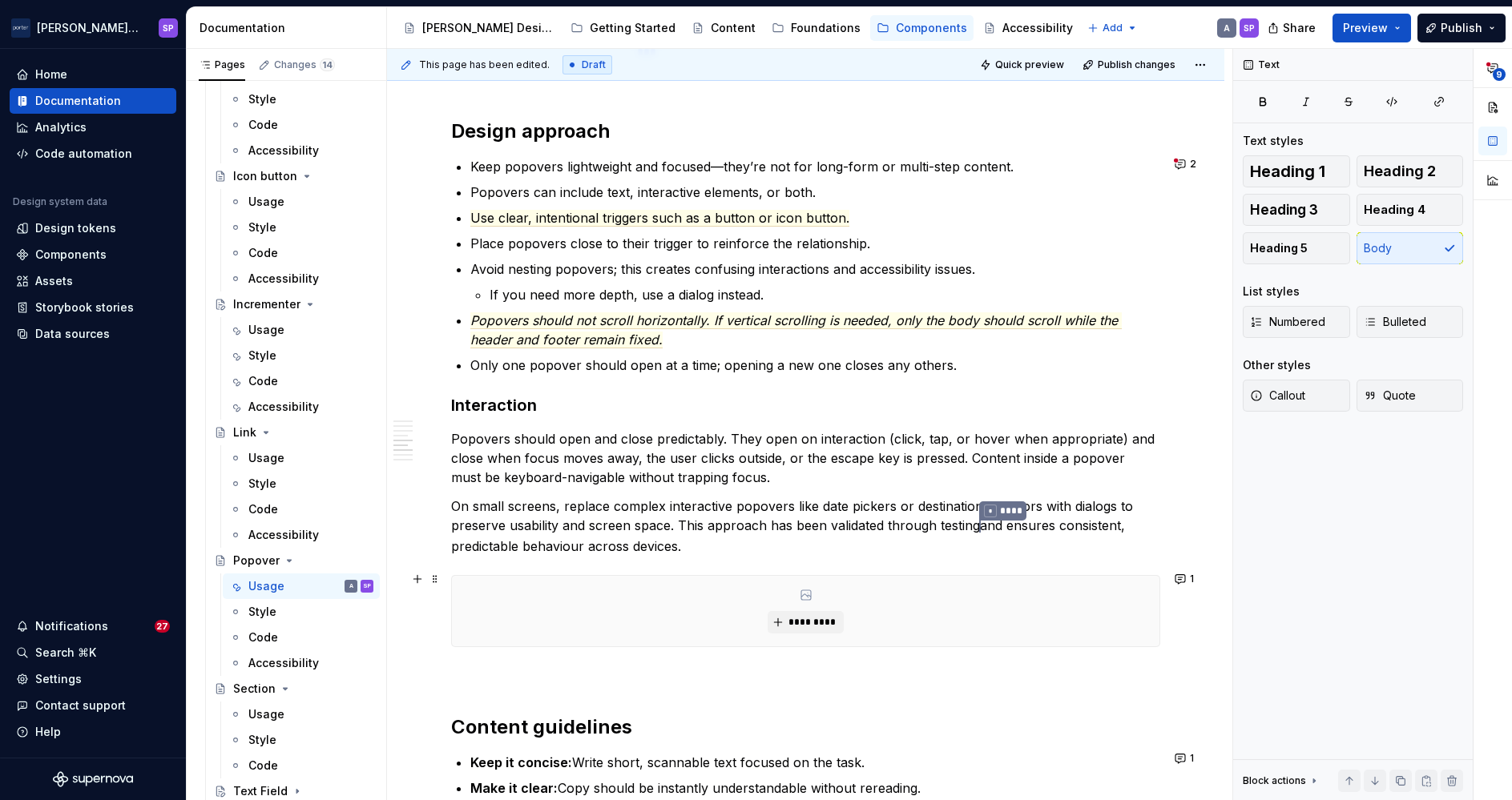
scroll to position [1621, 0]
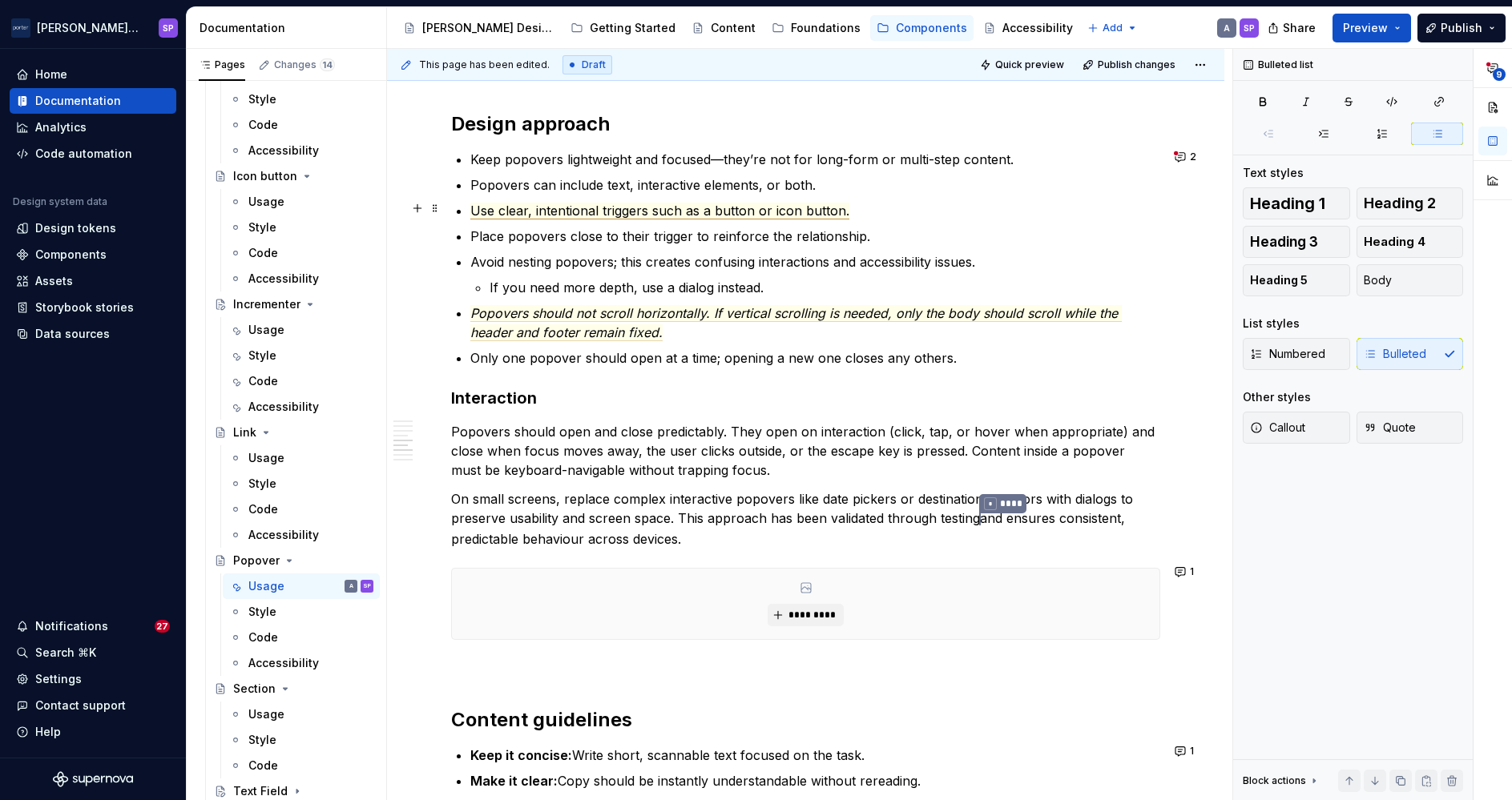
click at [527, 212] on span "Use clear, intentional triggers such as a button or icon button." at bounding box center [660, 211] width 379 height 17
click at [640, 206] on span "Use clear, intentional triggers such as a button or icon button." at bounding box center [660, 211] width 379 height 17
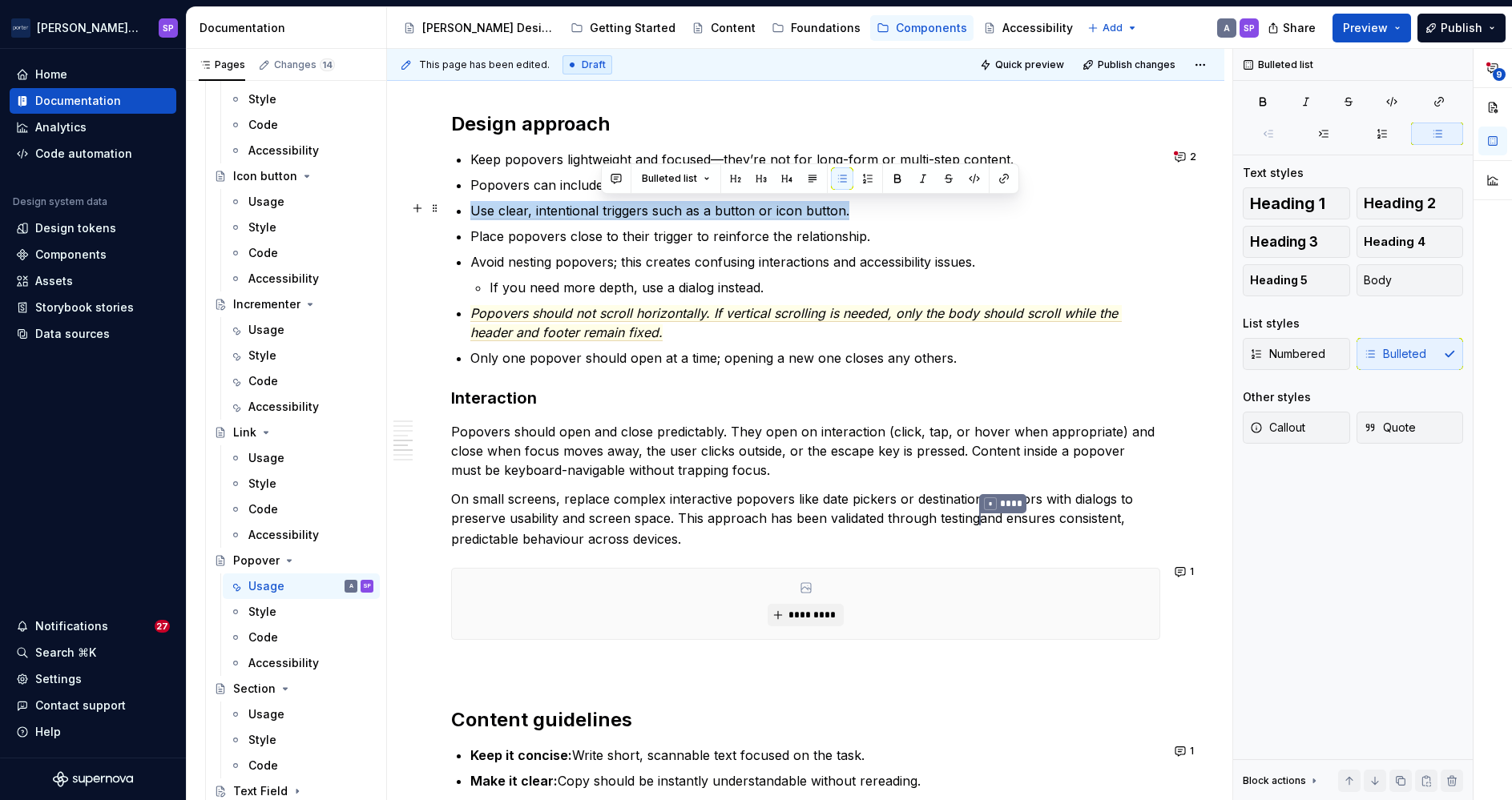
click at [640, 206] on span "Use clear, intentional triggers such as a button or icon button." at bounding box center [660, 211] width 379 height 17
copy span "Use clear, intentional triggers such as a button or icon button."
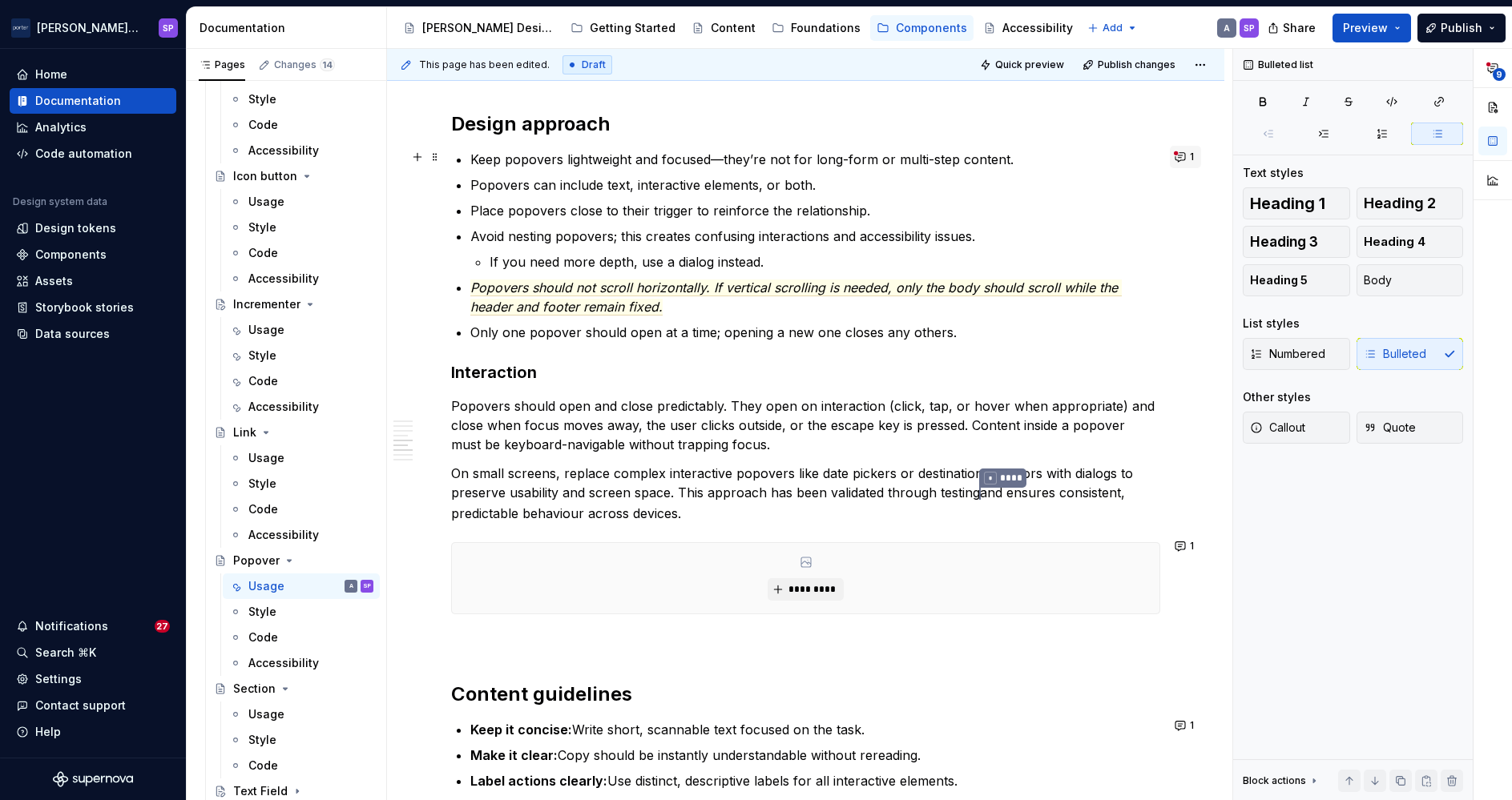
click at [1174, 151] on button "1" at bounding box center [1186, 157] width 31 height 22
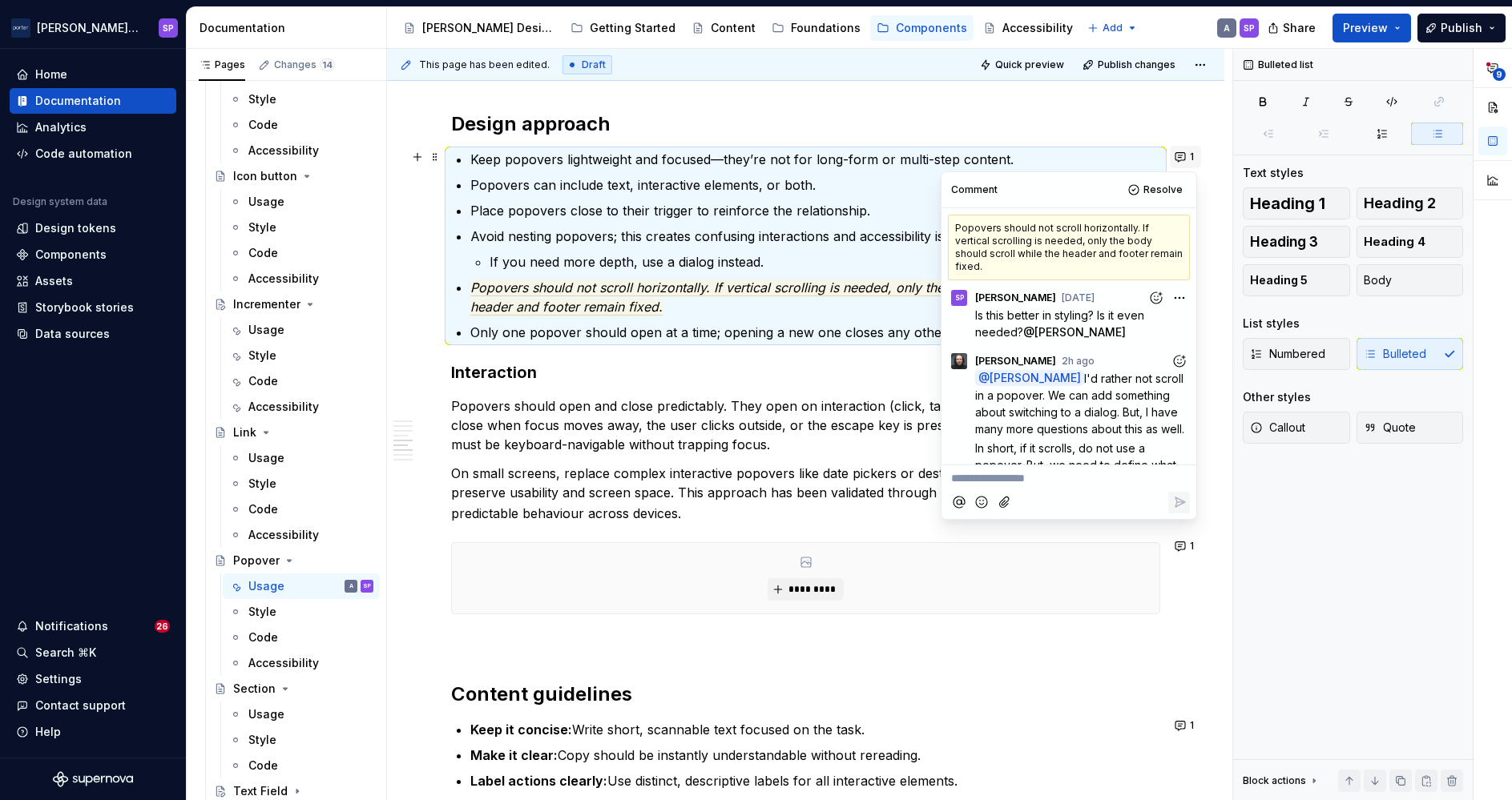
scroll to position [51, 0]
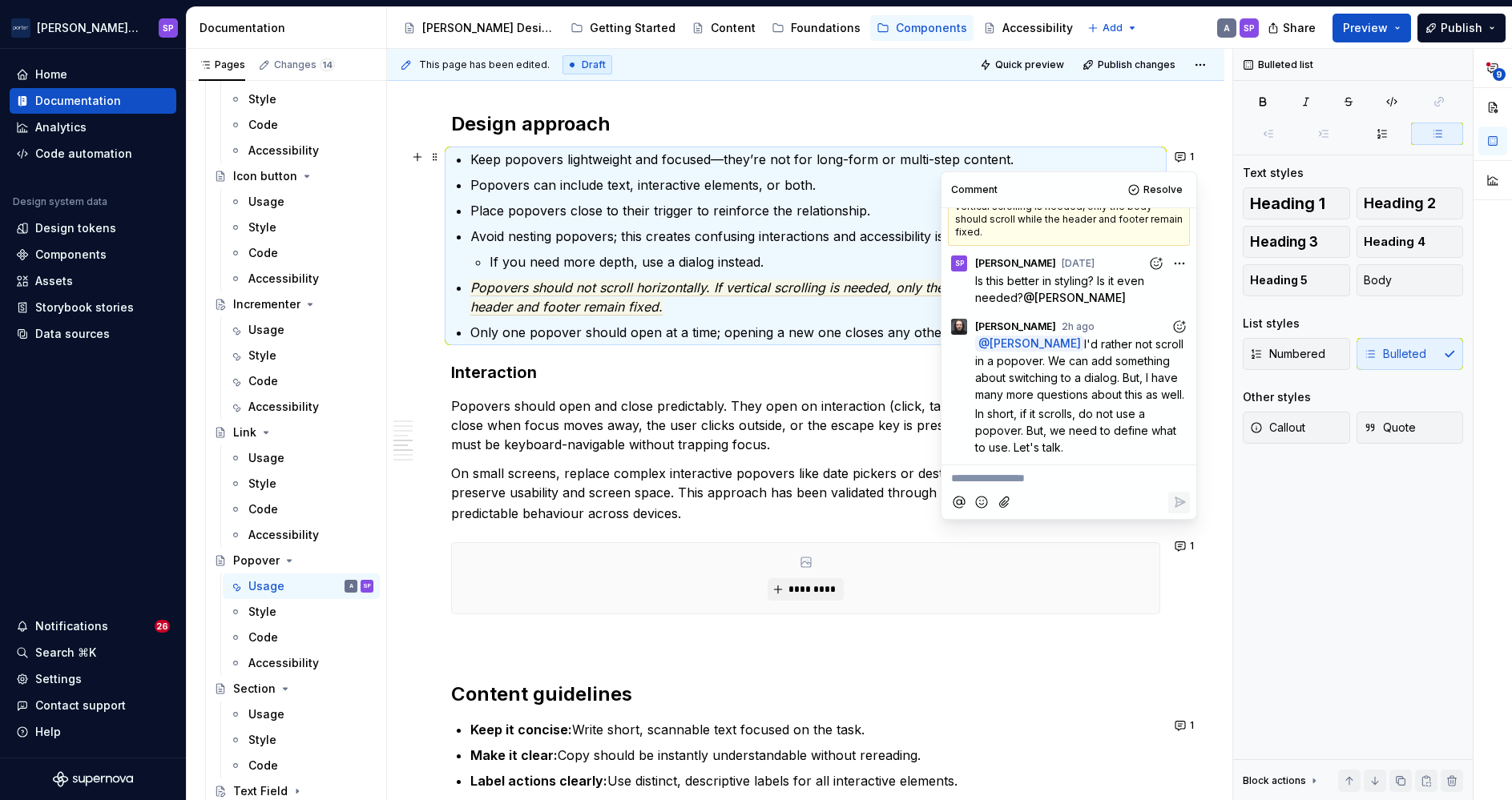
click at [633, 288] on span "Popovers should not scroll horizontally. If vertical scrolling is needed, only …" at bounding box center [796, 298] width 652 height 36
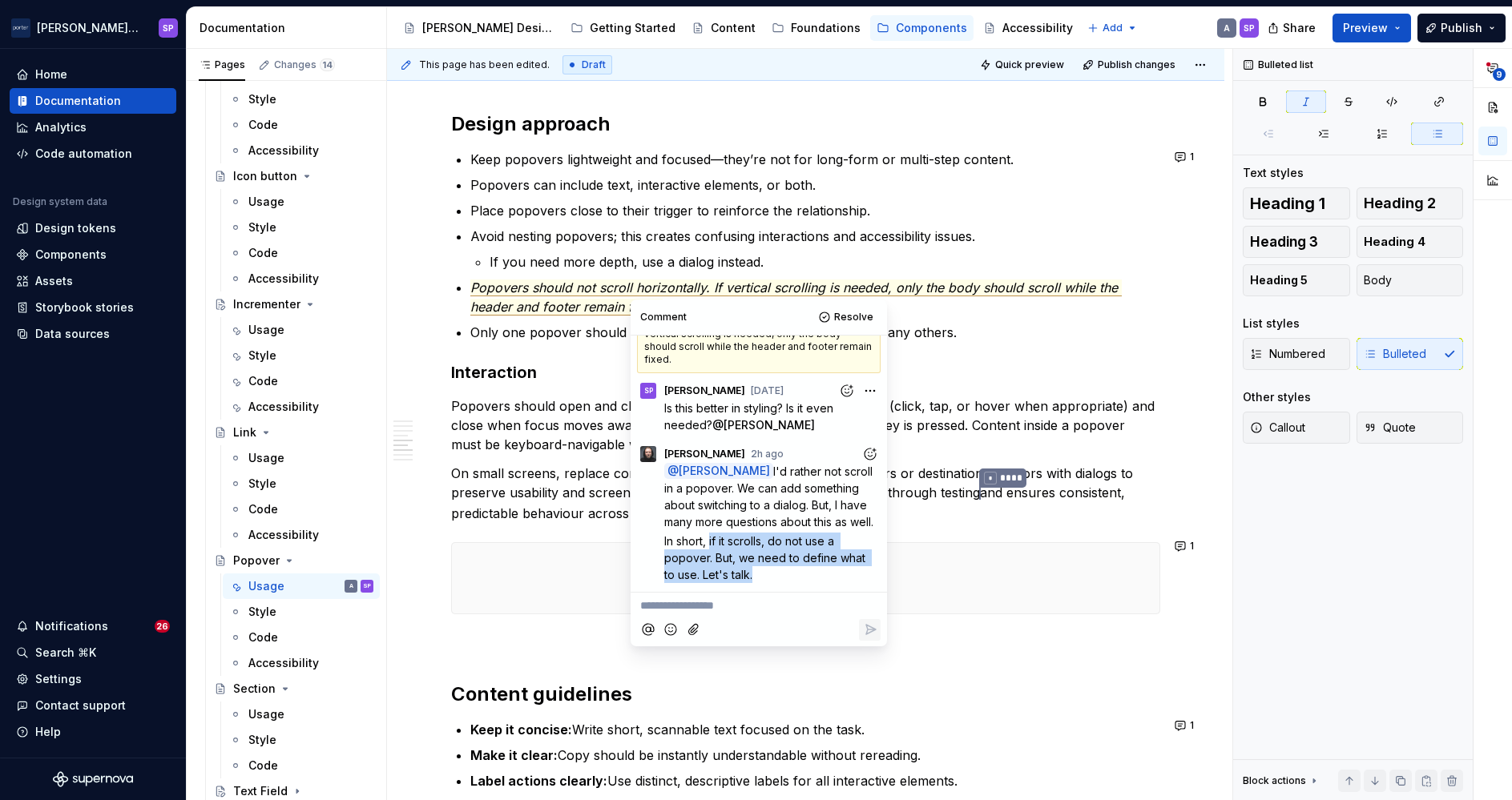
drag, startPoint x: 755, startPoint y: 575, endPoint x: 712, endPoint y: 542, distance: 54.2
click at [712, 542] on p "In short, if it scrolls, do not use a popover. But, we need to define what to u…" at bounding box center [772, 557] width 216 height 50
copy span "if it scrolls, do not use a popover. But, we need to define what to use. Let's …"
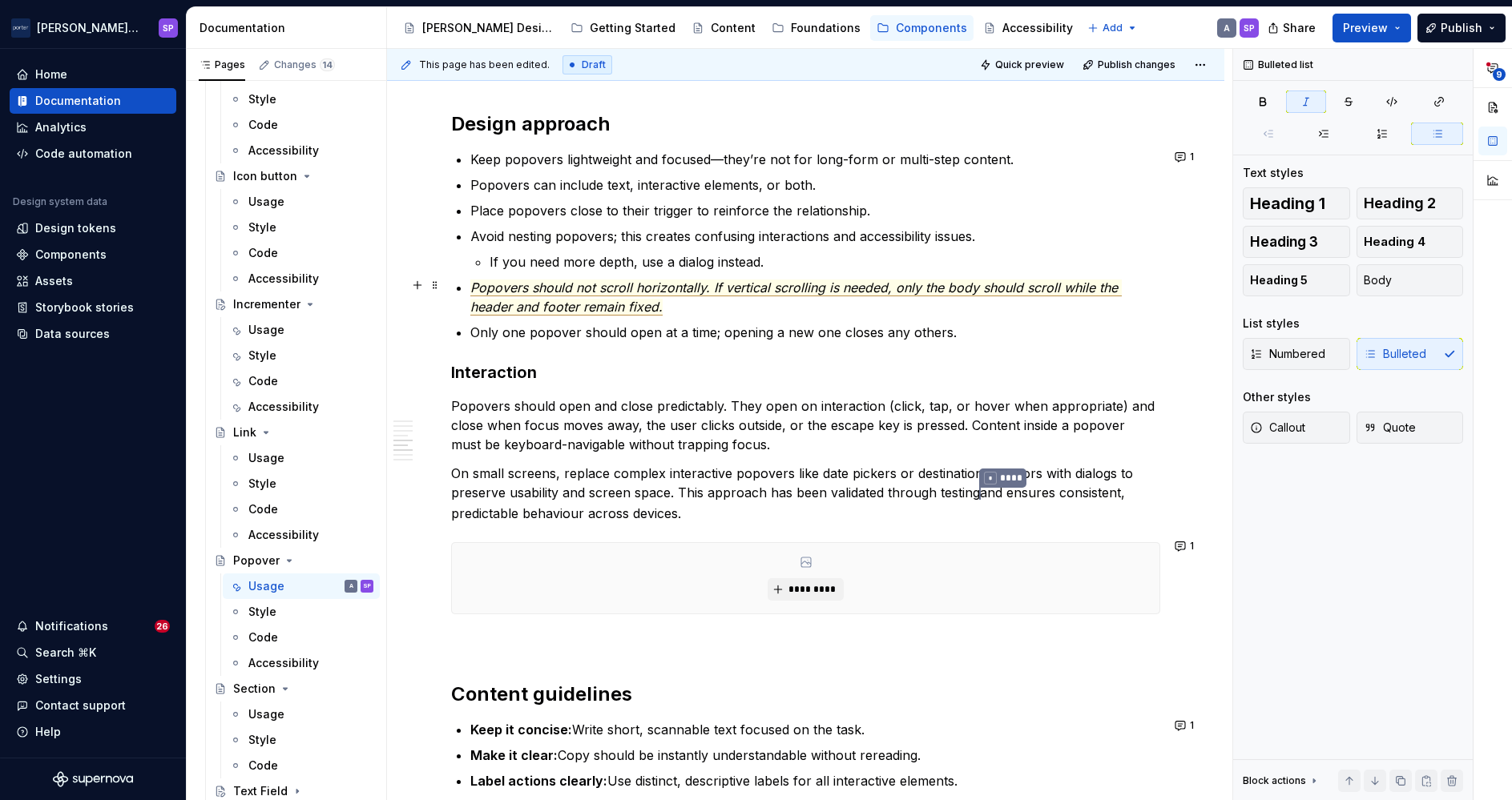
click at [649, 280] on span "Popovers should not scroll horizontally. If vertical scrolling is needed, only …" at bounding box center [796, 298] width 652 height 36
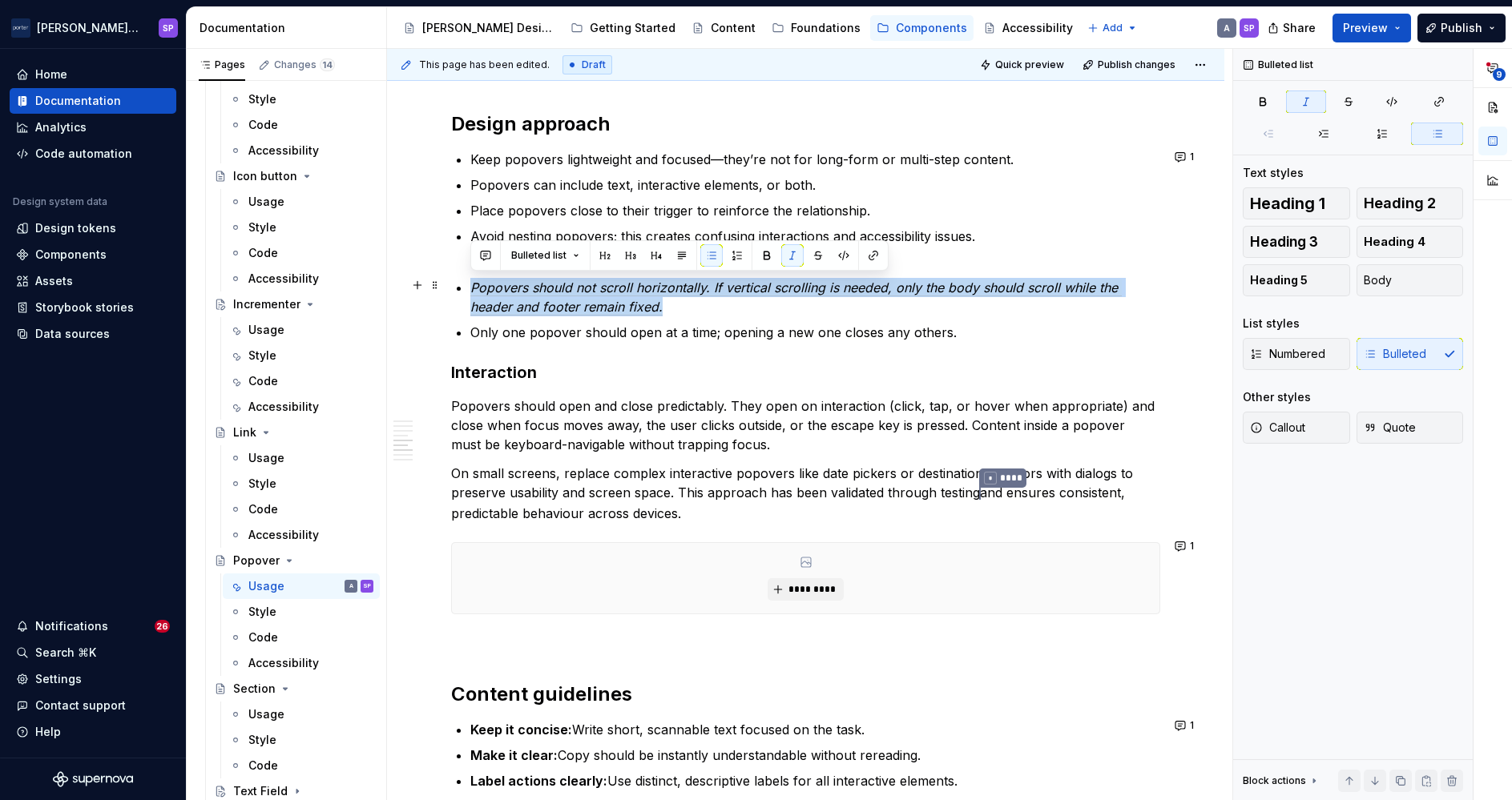
click at [984, 291] on span "Popovers should not scroll horizontally. If vertical scrolling is needed, only …" at bounding box center [796, 298] width 652 height 36
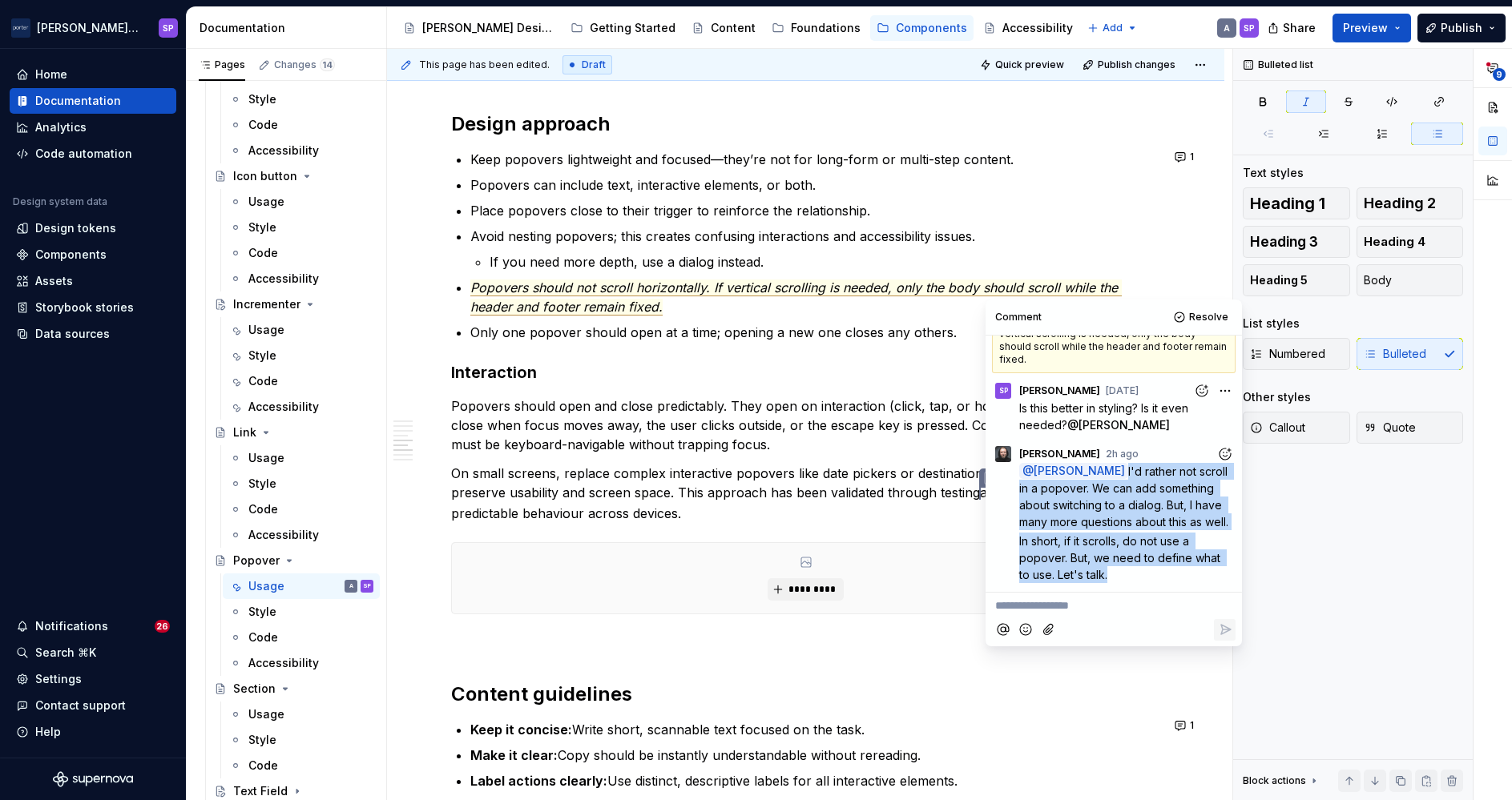
drag, startPoint x: 1126, startPoint y: 571, endPoint x: 1129, endPoint y: 455, distance: 116.0
click at [1129, 463] on div "@ [PERSON_NAME] I'd rather not scroll in a popover. We can add something about …" at bounding box center [1127, 523] width 216 height 121
click at [1186, 321] on button "Resolve" at bounding box center [1202, 317] width 67 height 22
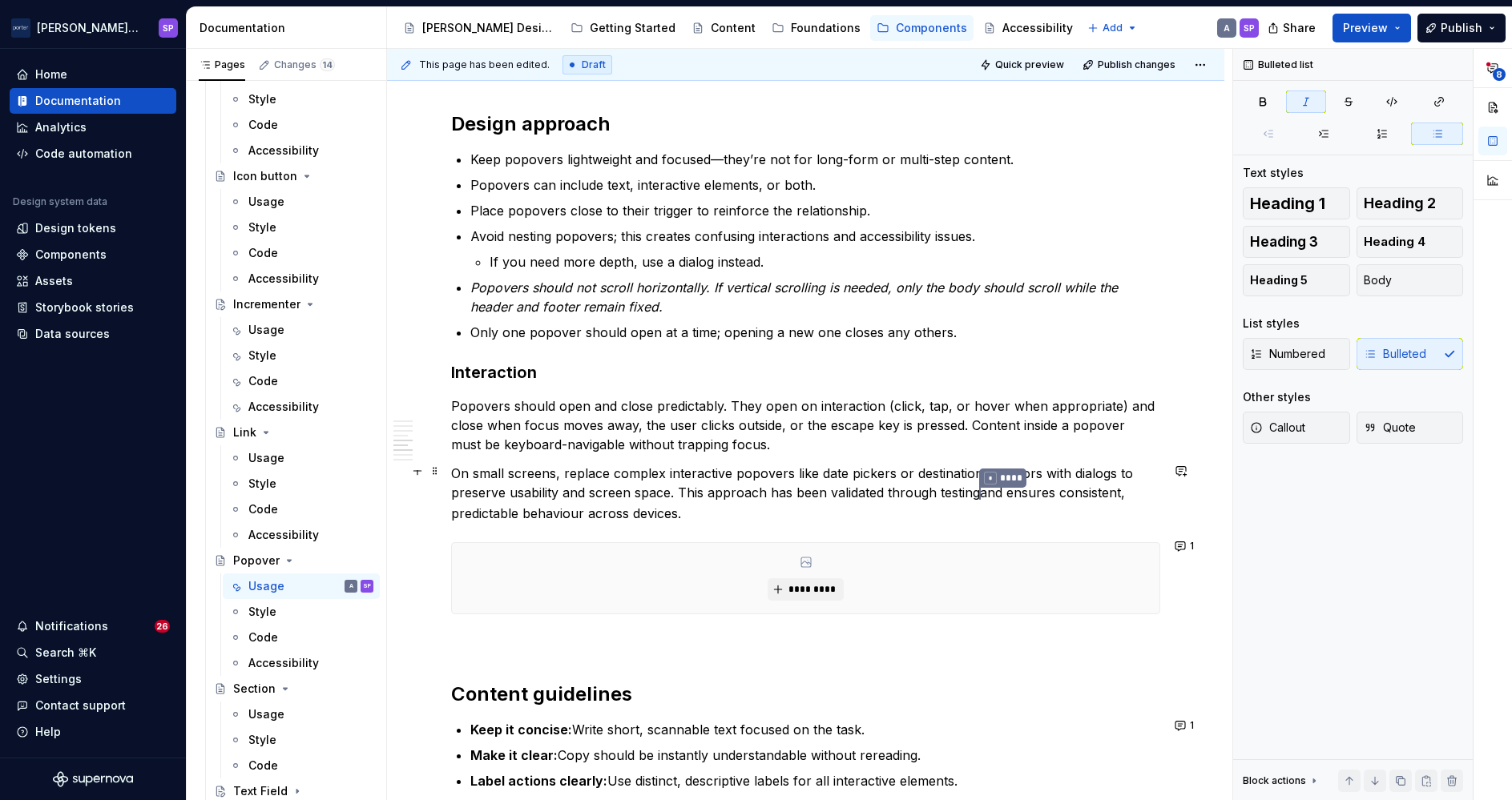
click at [822, 474] on p "On small screens, replace complex interactive popovers like date pickers or des…" at bounding box center [805, 494] width 709 height 59
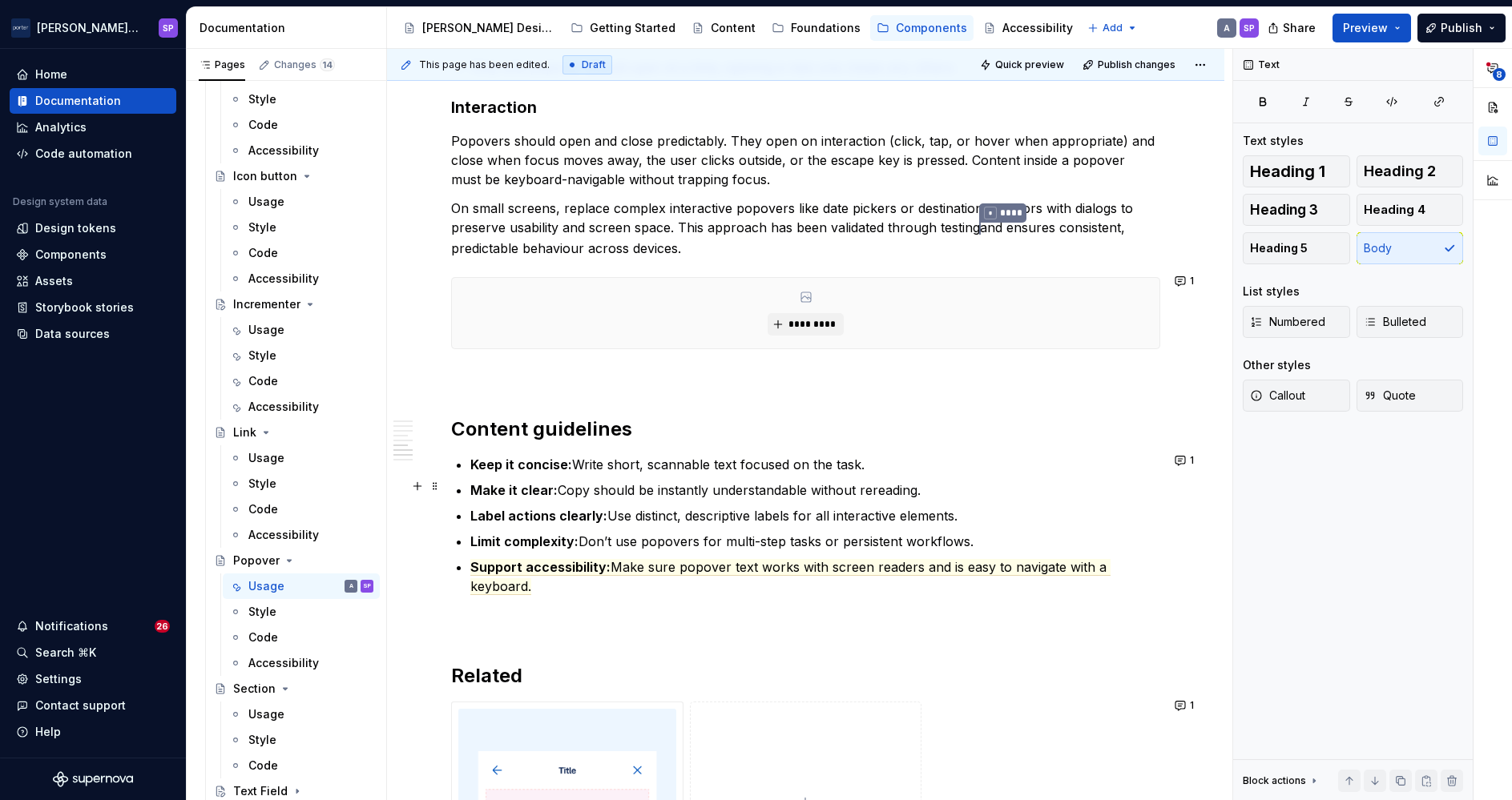
scroll to position [1888, 0]
click at [704, 544] on p "Limit complexity: Don’t use popovers for multi-step tasks or persistent workflo…" at bounding box center [815, 539] width 690 height 19
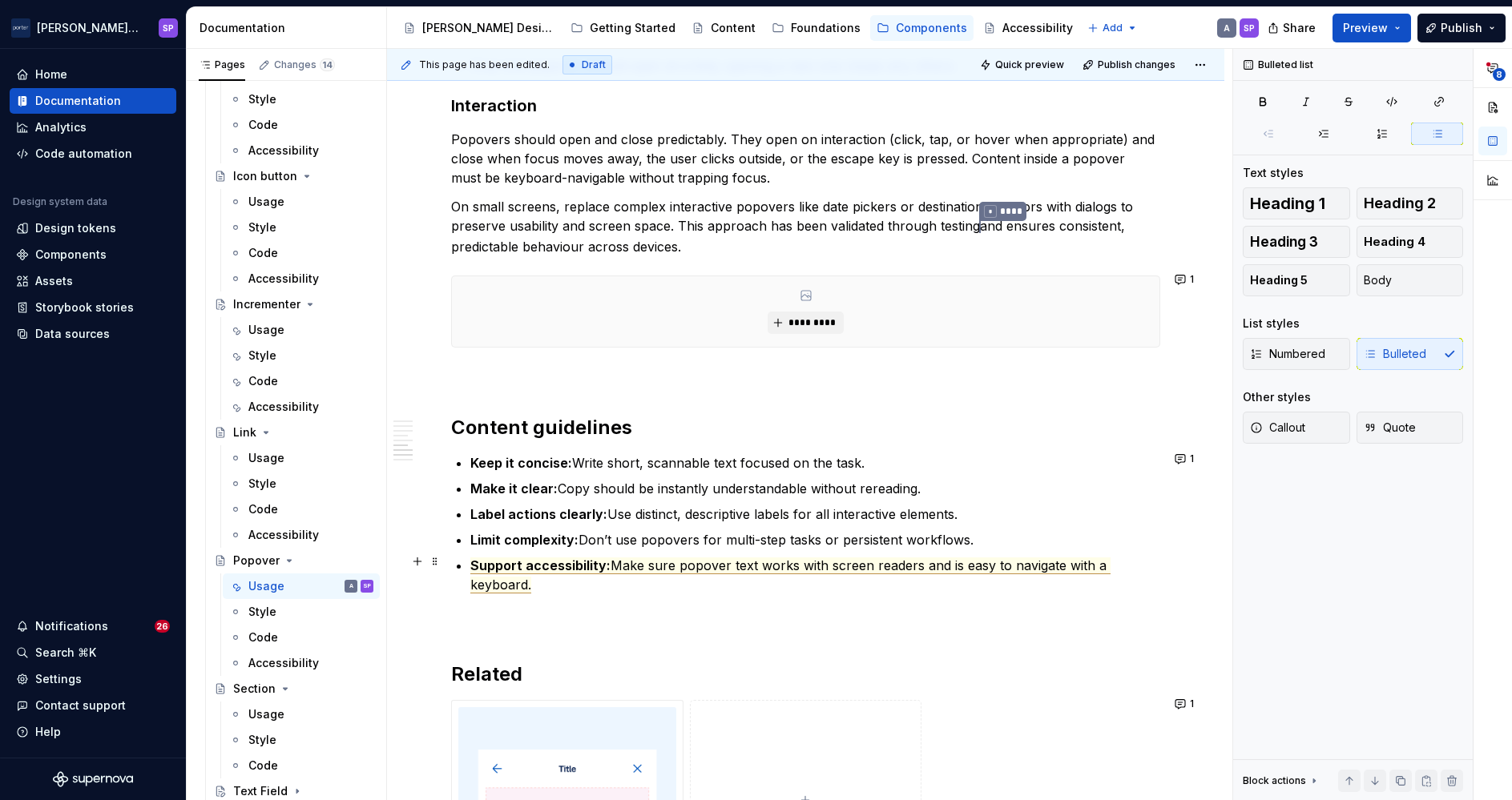
click at [704, 561] on span "Make sure popover text works with screen readers and is easy to navigate with a…" at bounding box center [790, 575] width 640 height 36
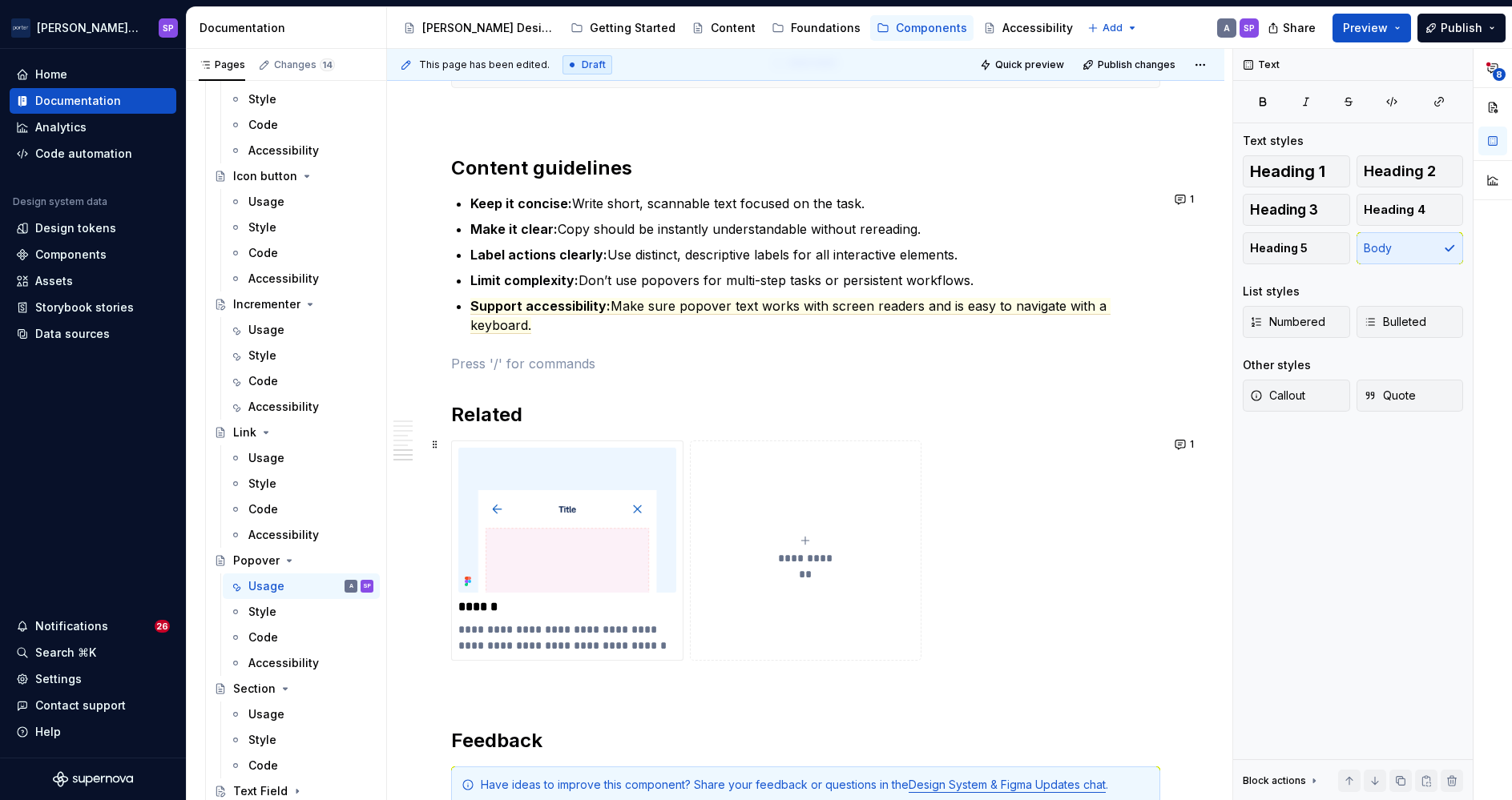
scroll to position [2152, 0]
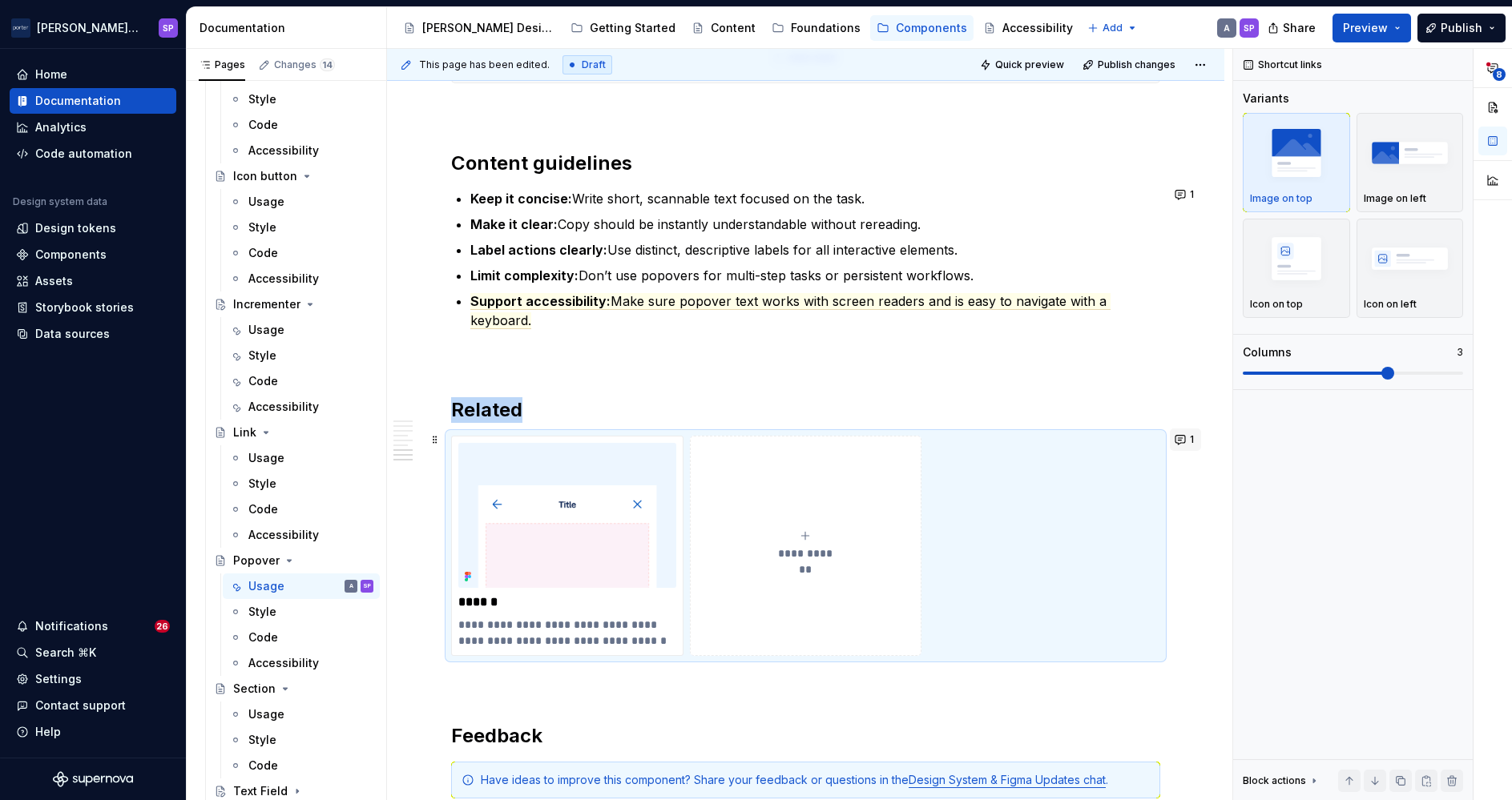
click at [1179, 438] on button "1" at bounding box center [1186, 439] width 31 height 22
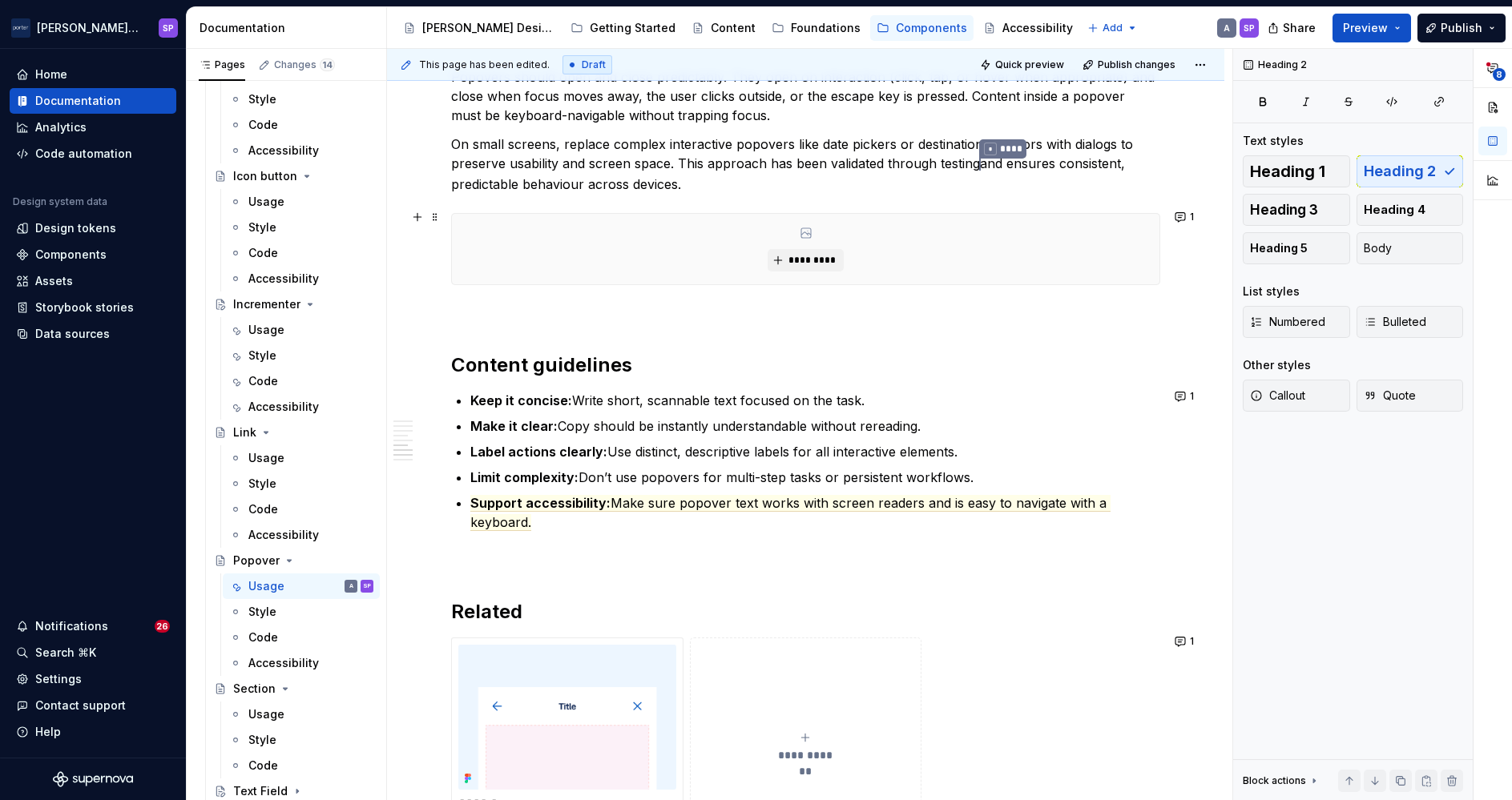
scroll to position [1806, 0]
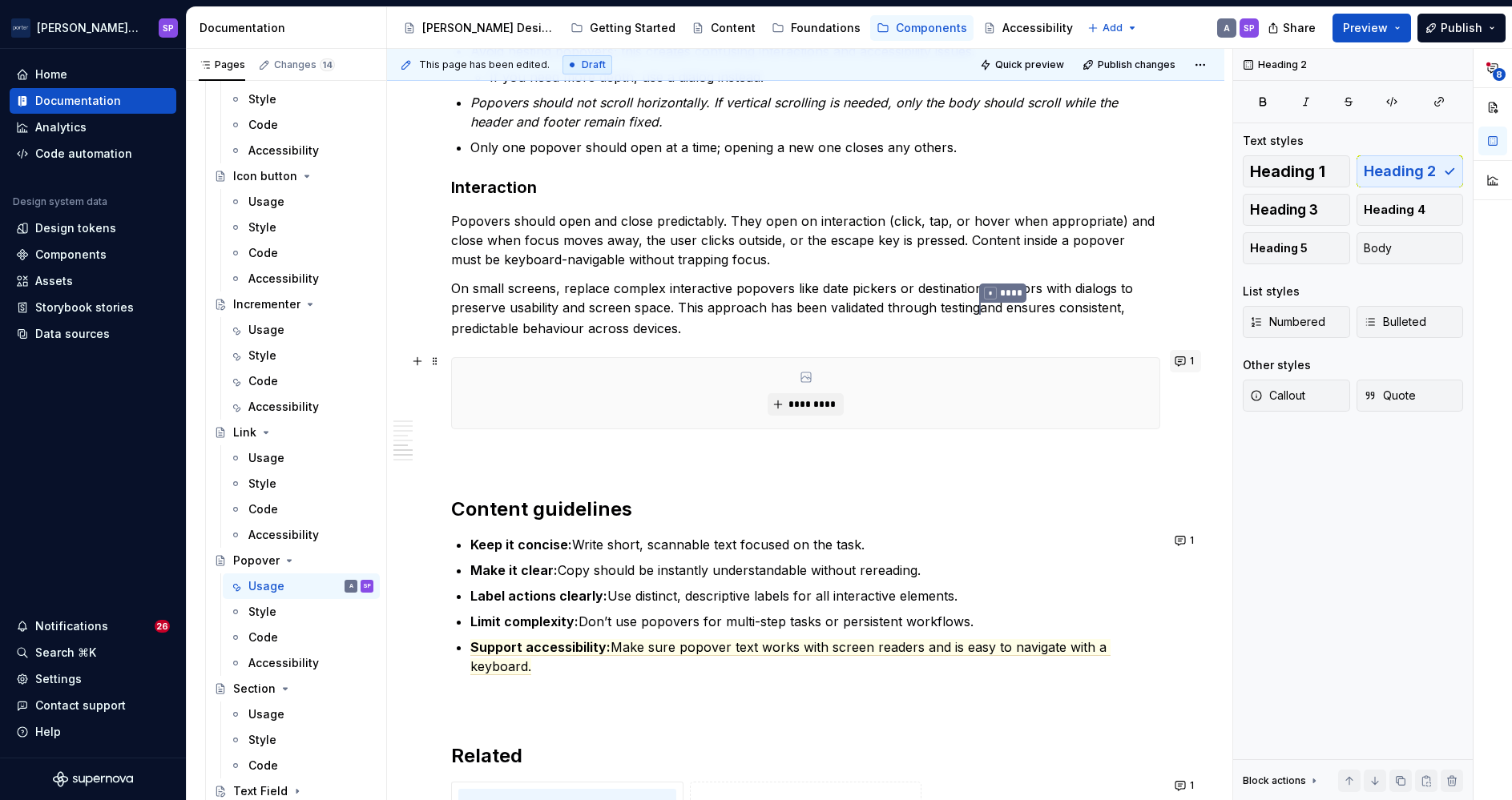
click at [1170, 362] on button "1" at bounding box center [1186, 361] width 31 height 22
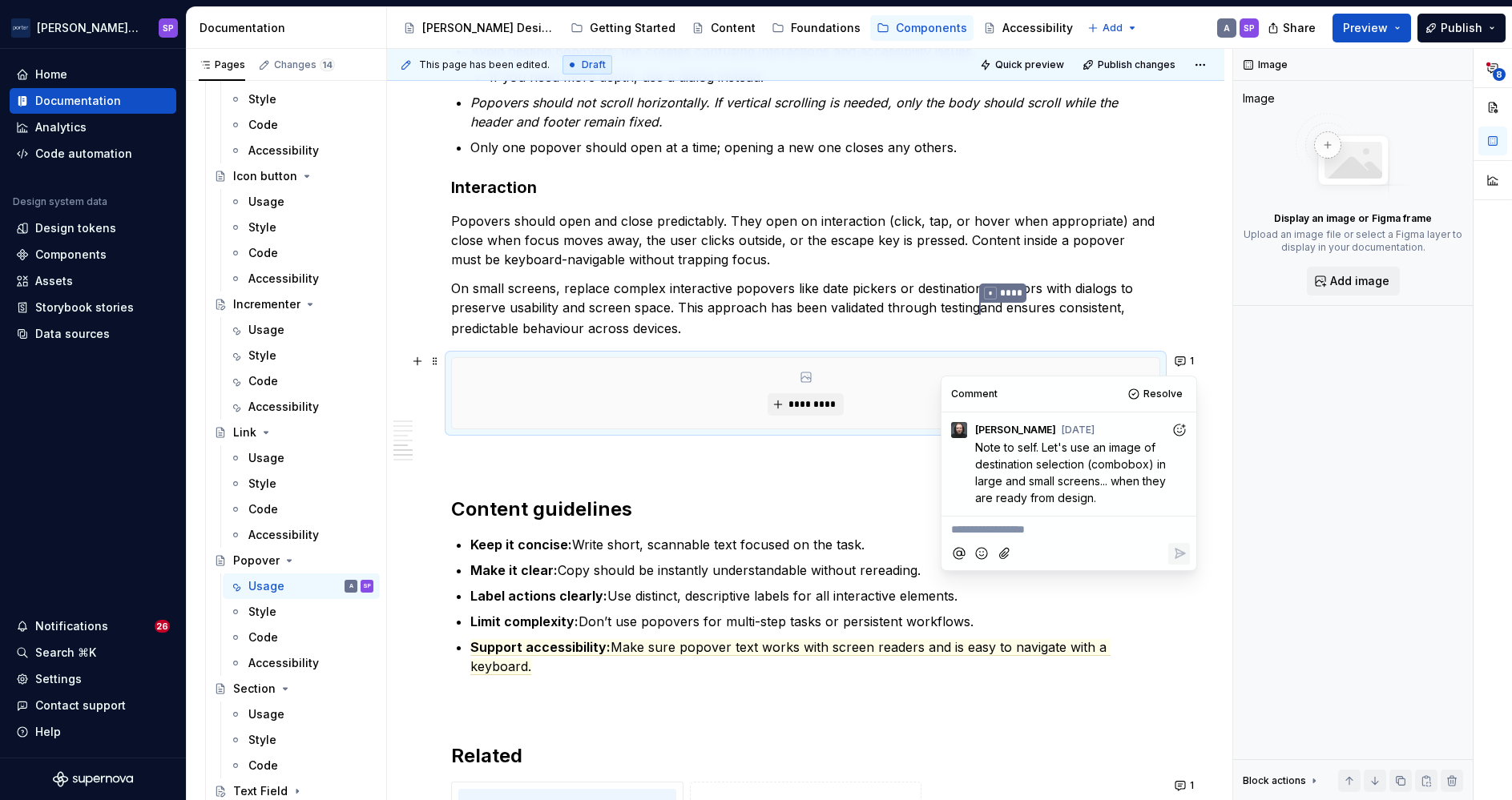
click at [816, 570] on p "Make it clear: Copy should be instantly understandable without rereading." at bounding box center [815, 570] width 690 height 19
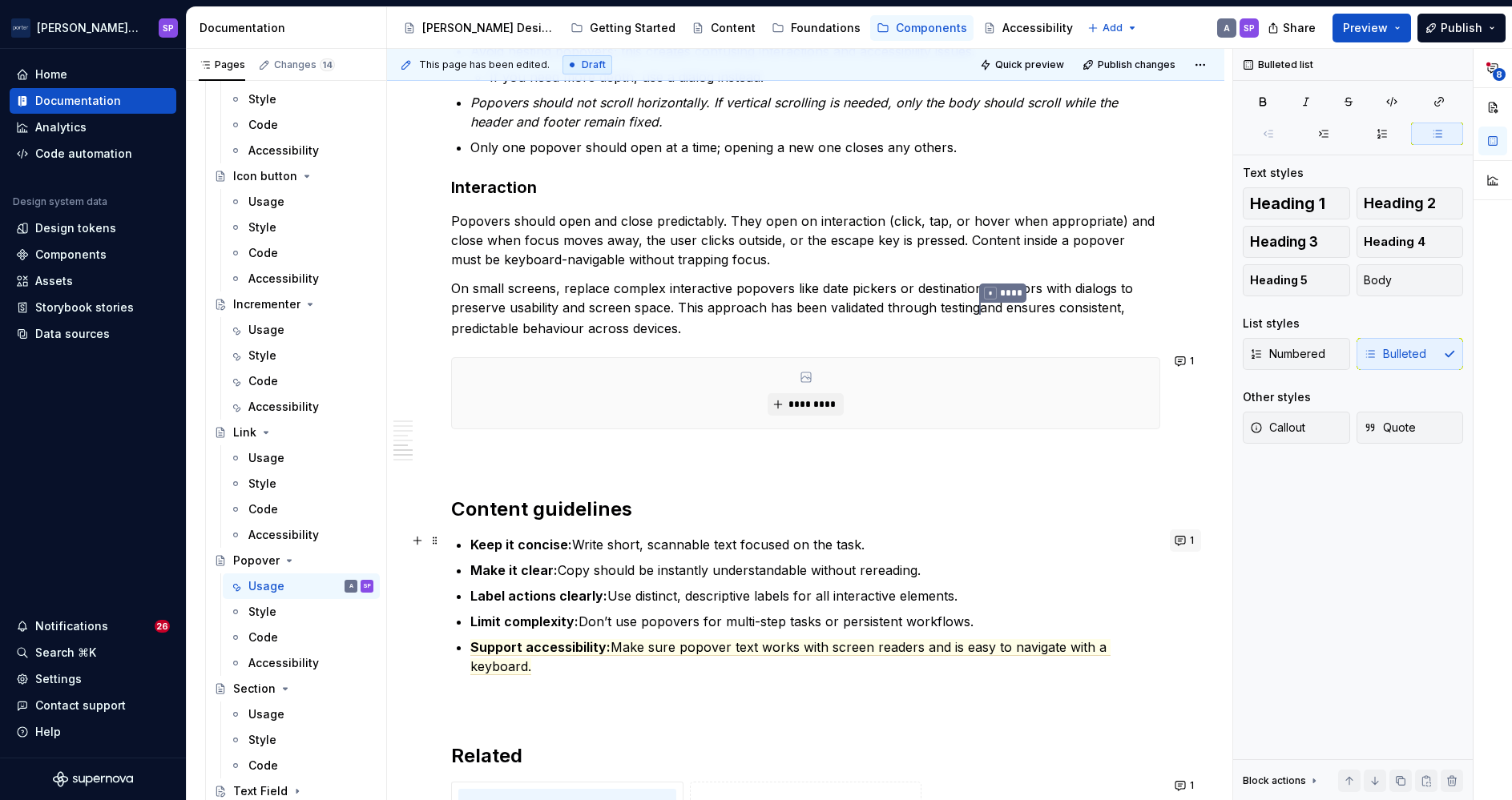
click at [1180, 539] on button "1" at bounding box center [1186, 540] width 31 height 22
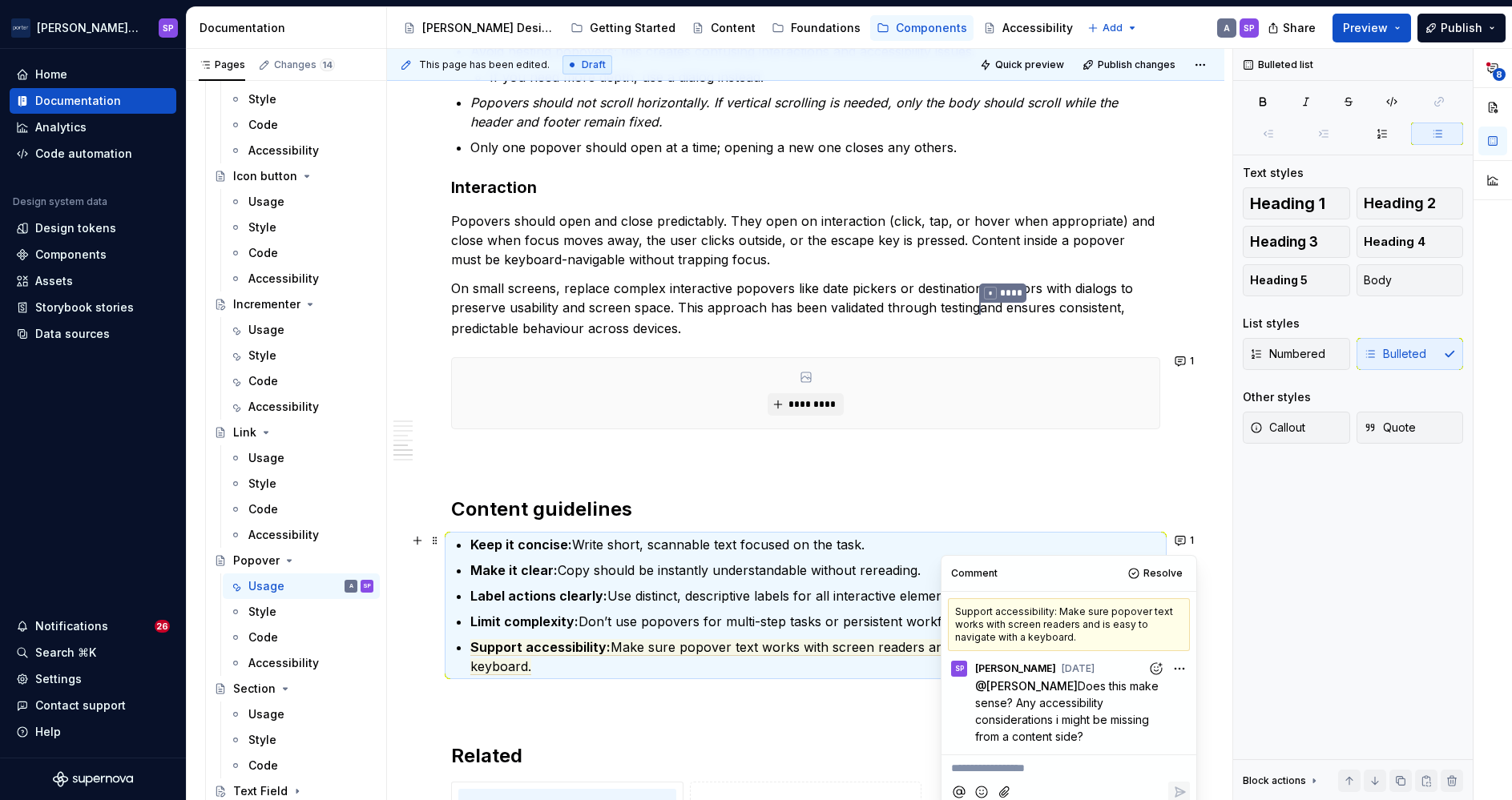
click at [864, 547] on p "Keep it concise: Write short, scannable text focused on the task." at bounding box center [815, 544] width 690 height 19
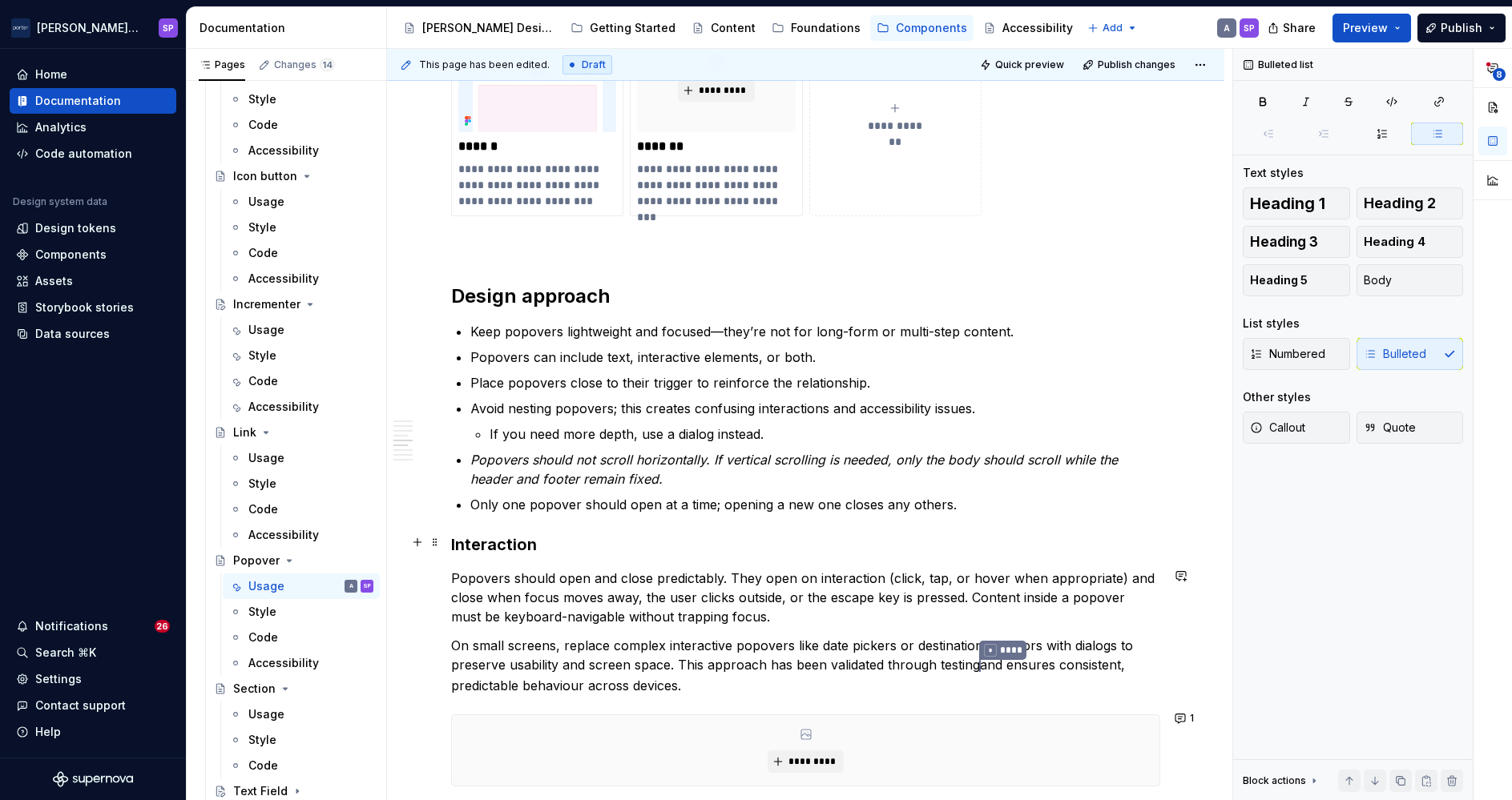
scroll to position [1448, 0]
click at [484, 404] on commenthighlight "Avoid nesting popovers; this creates confusing interactions and accessibility i…" at bounding box center [723, 409] width 505 height 16
click at [501, 401] on commenthighlight "Don’t nesting popovers; this creates confusing interactions and accessibility i…" at bounding box center [723, 409] width 504 height 16
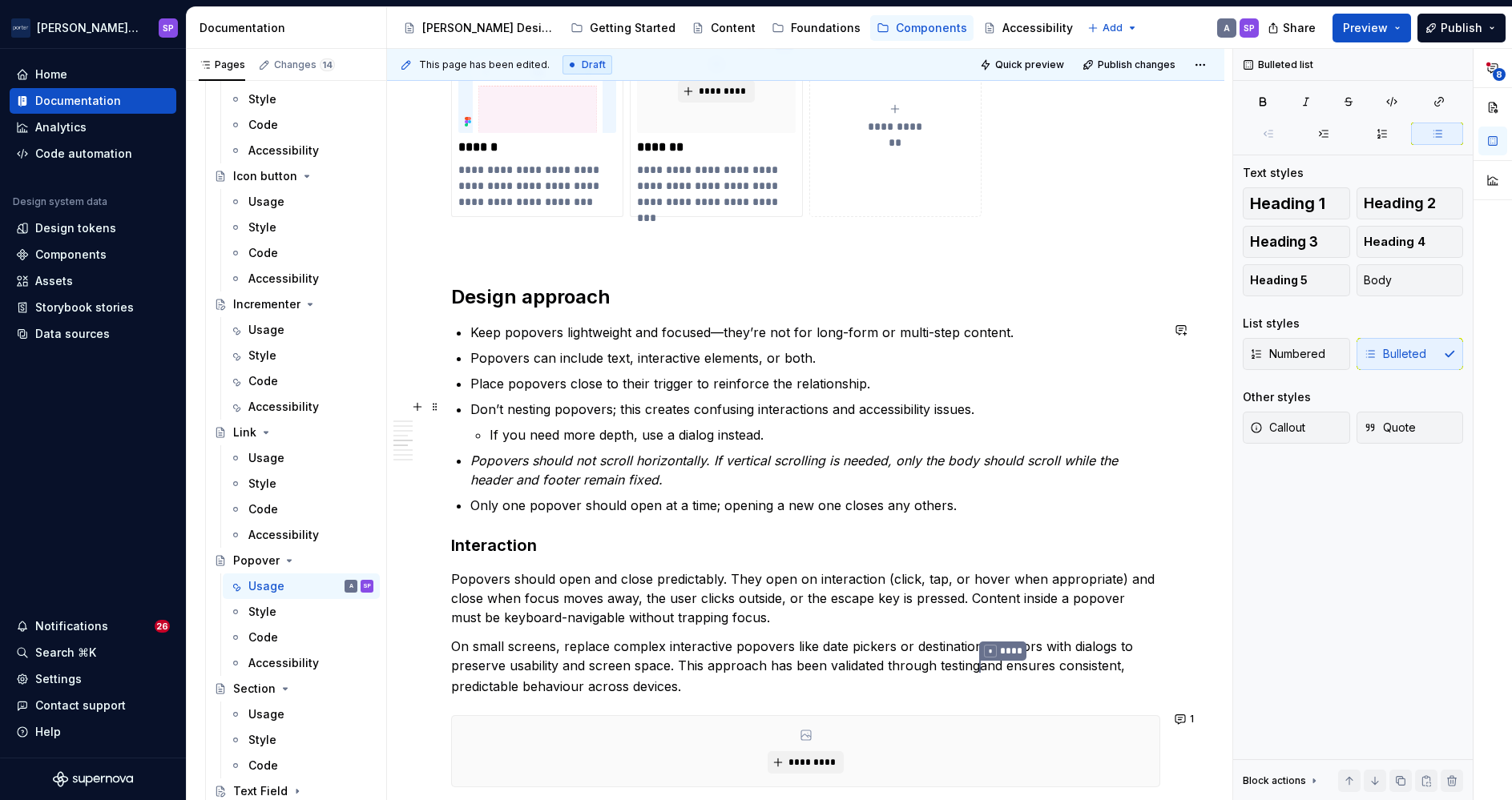
click at [514, 401] on commenthighlight "Don’t nesting popovers; this creates confusing interactions and accessibility i…" at bounding box center [723, 409] width 504 height 16
click at [755, 452] on em "Popovers should not scroll horizontally. If vertical scrolling is needed, only …" at bounding box center [796, 470] width 652 height 36
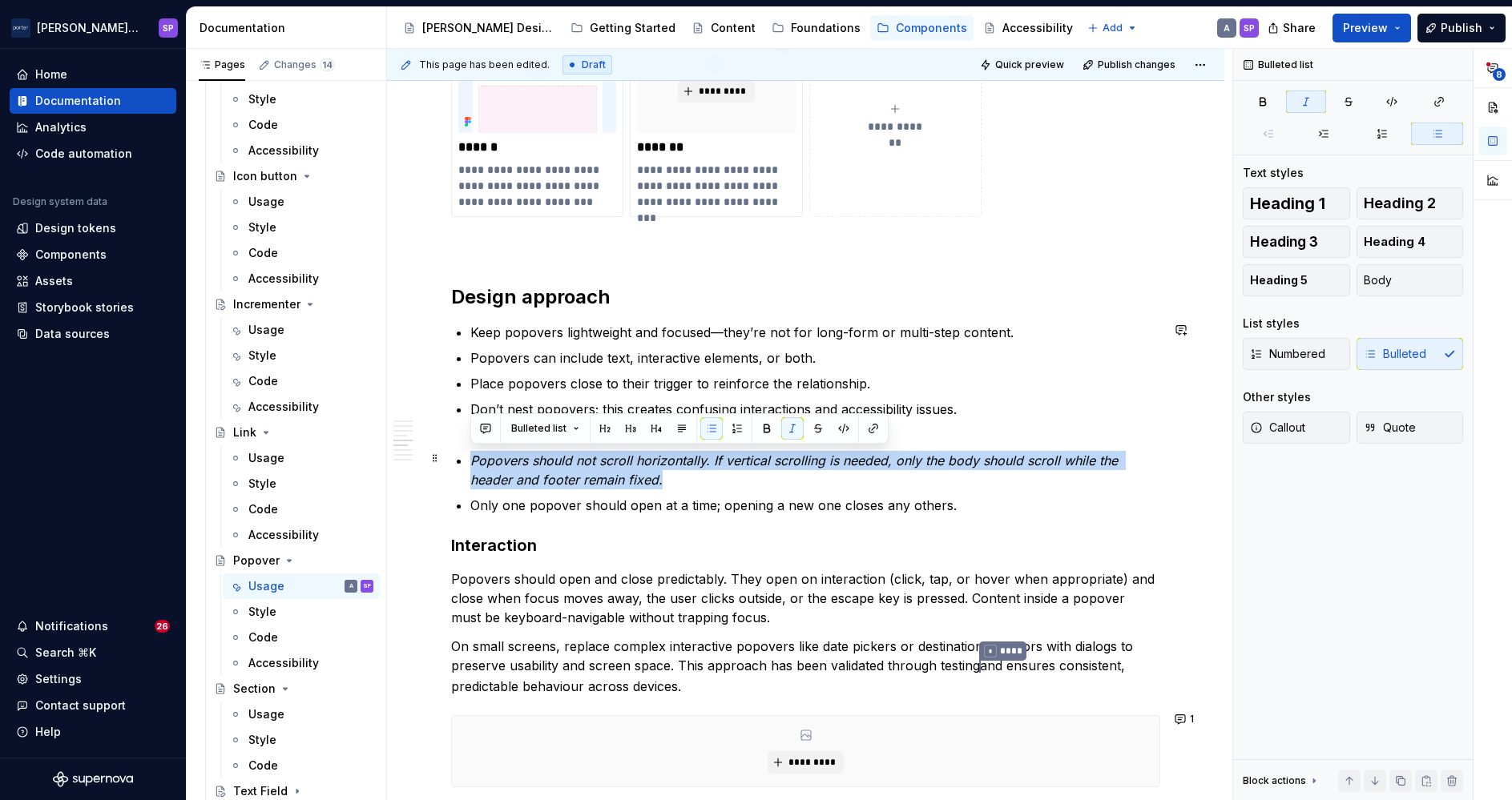
click at [755, 452] on em "Popovers should not scroll horizontally. If vertical scrolling is needed, only …" at bounding box center [796, 470] width 652 height 36
click at [492, 422] on button "button" at bounding box center [485, 428] width 22 height 22
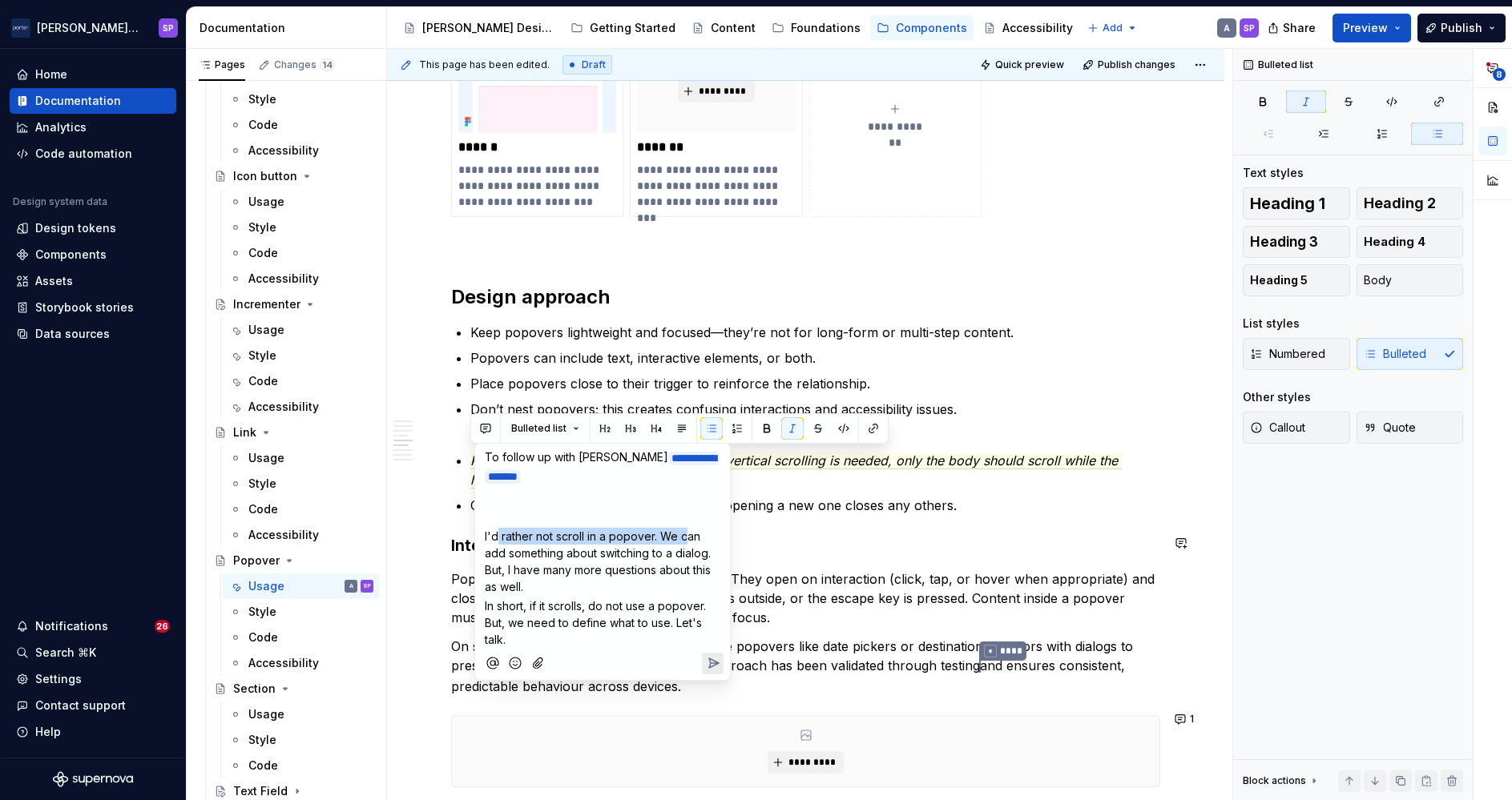
drag, startPoint x: 683, startPoint y: 526, endPoint x: 494, endPoint y: 529, distance: 189.0
click at [494, 529] on span "I'd rather not scroll in a popover. We can add something about switching to a d…" at bounding box center [599, 561] width 229 height 64
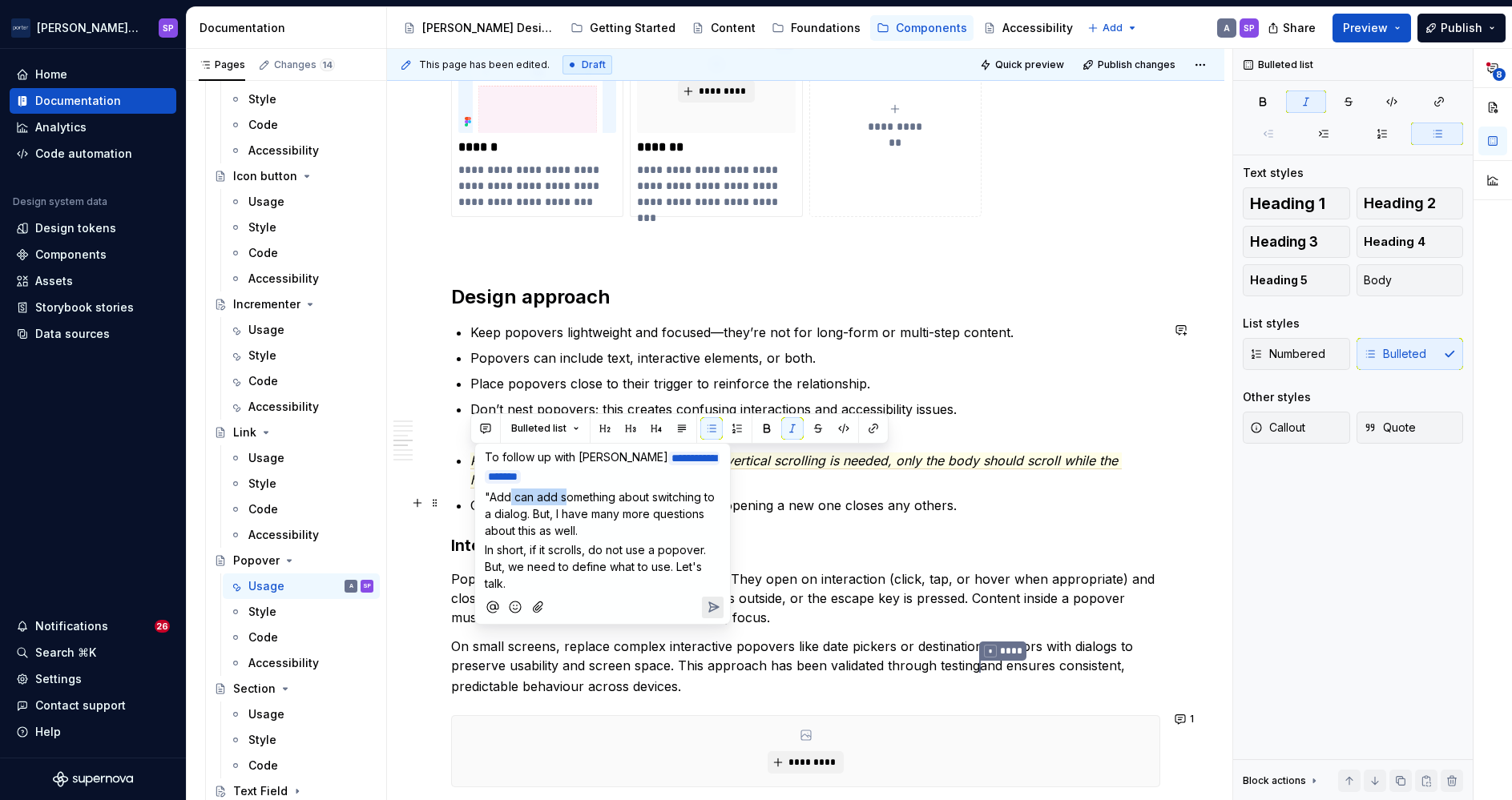
drag, startPoint x: 512, startPoint y: 498, endPoint x: 562, endPoint y: 493, distance: 50.2
click at [562, 493] on span ""Add can add something about switching to a dialog. But, I have many more quest…" at bounding box center [601, 514] width 233 height 47
click at [562, 528] on p ""Add something about switching to a dialog. But, I have many more questions abo…" at bounding box center [602, 514] width 235 height 50
click at [485, 544] on span "In short, if it scrolls, do not use a popover. But, we need to define what to u…" at bounding box center [597, 566] width 225 height 47
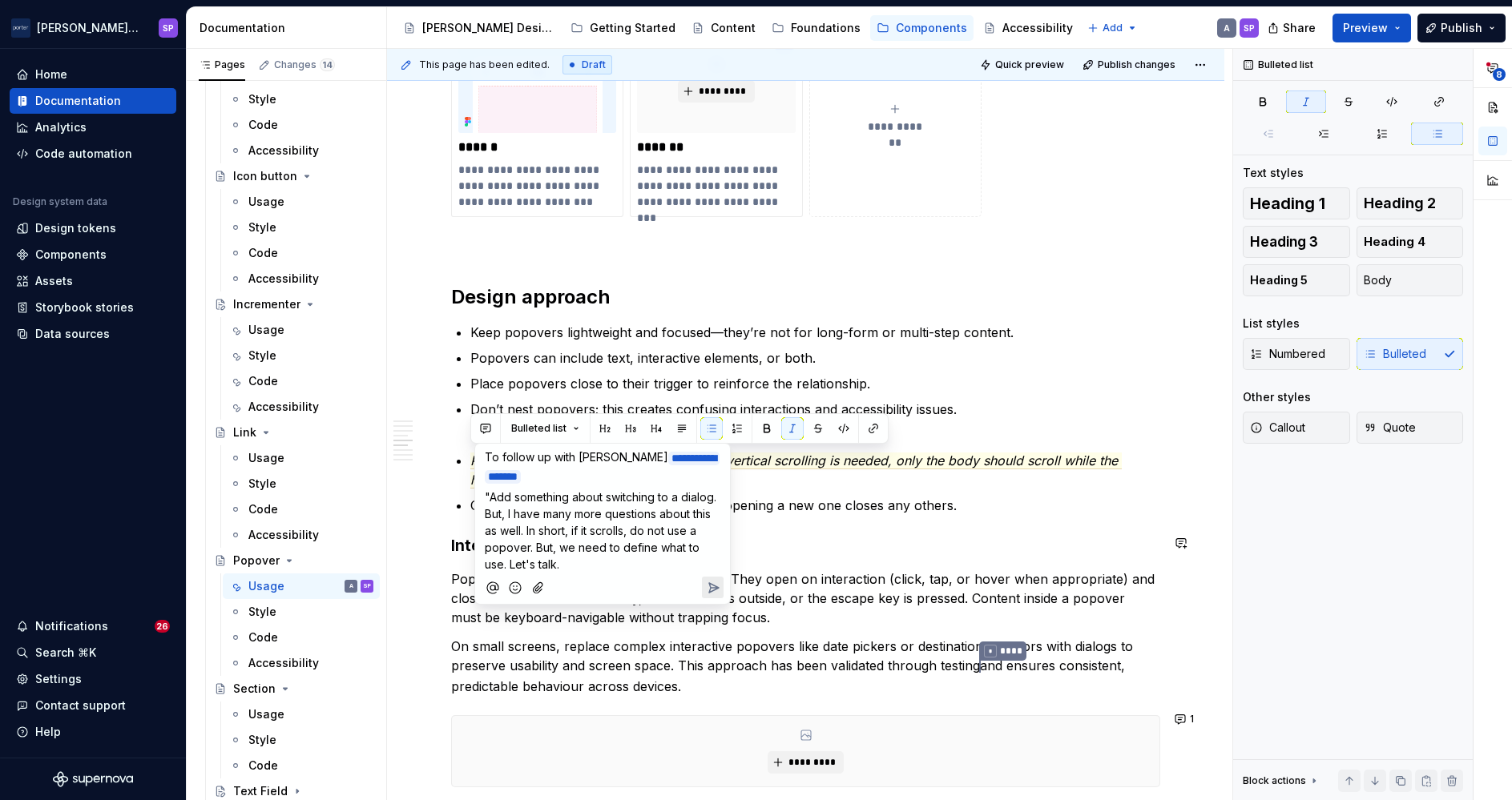
click at [582, 560] on p ""Add something about switching to a dialog. But, I have many more questions abo…" at bounding box center [602, 531] width 235 height 84
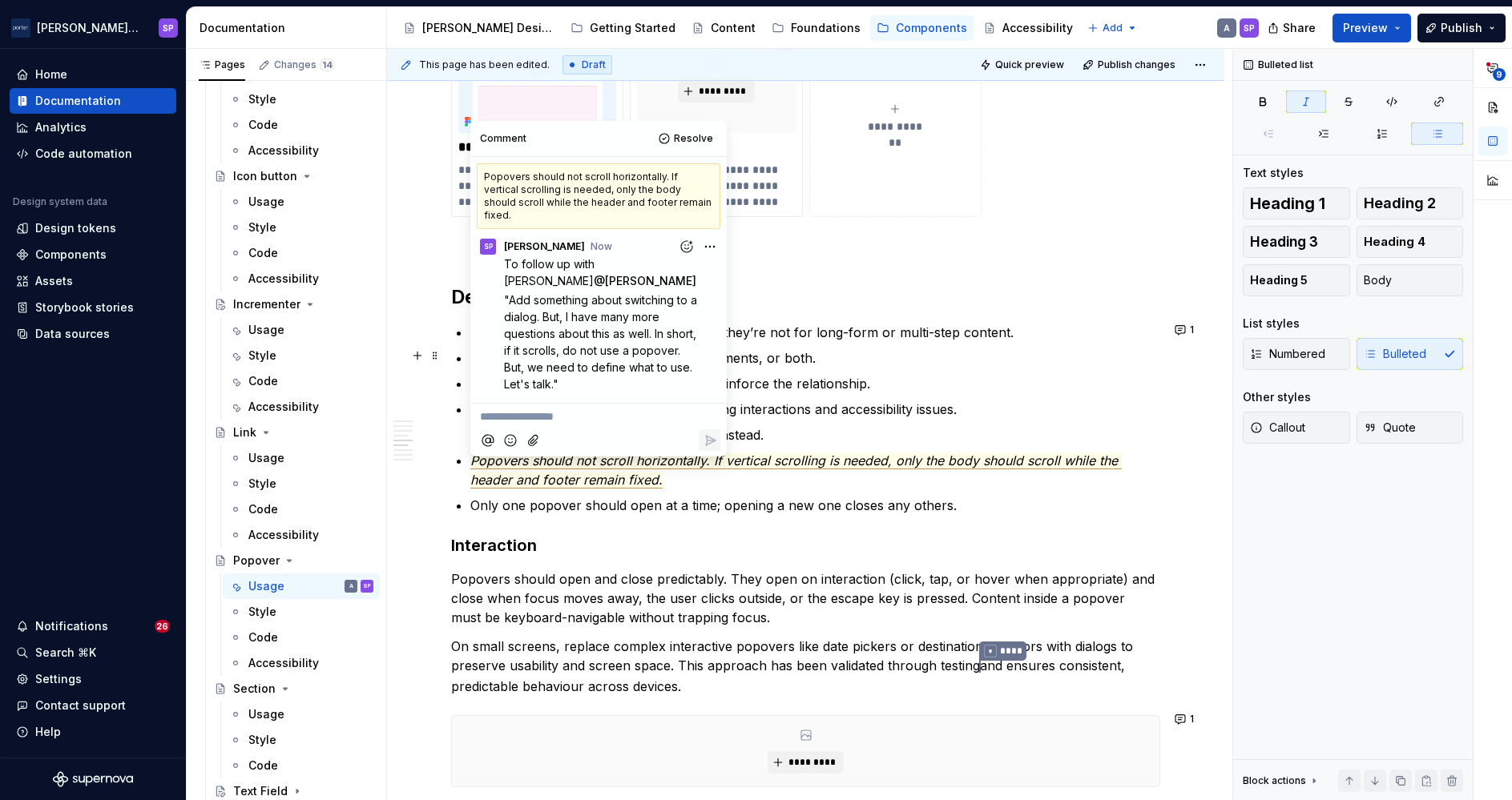
click at [817, 357] on p "Popovers can include text, interactive elements, or both." at bounding box center [815, 357] width 690 height 19
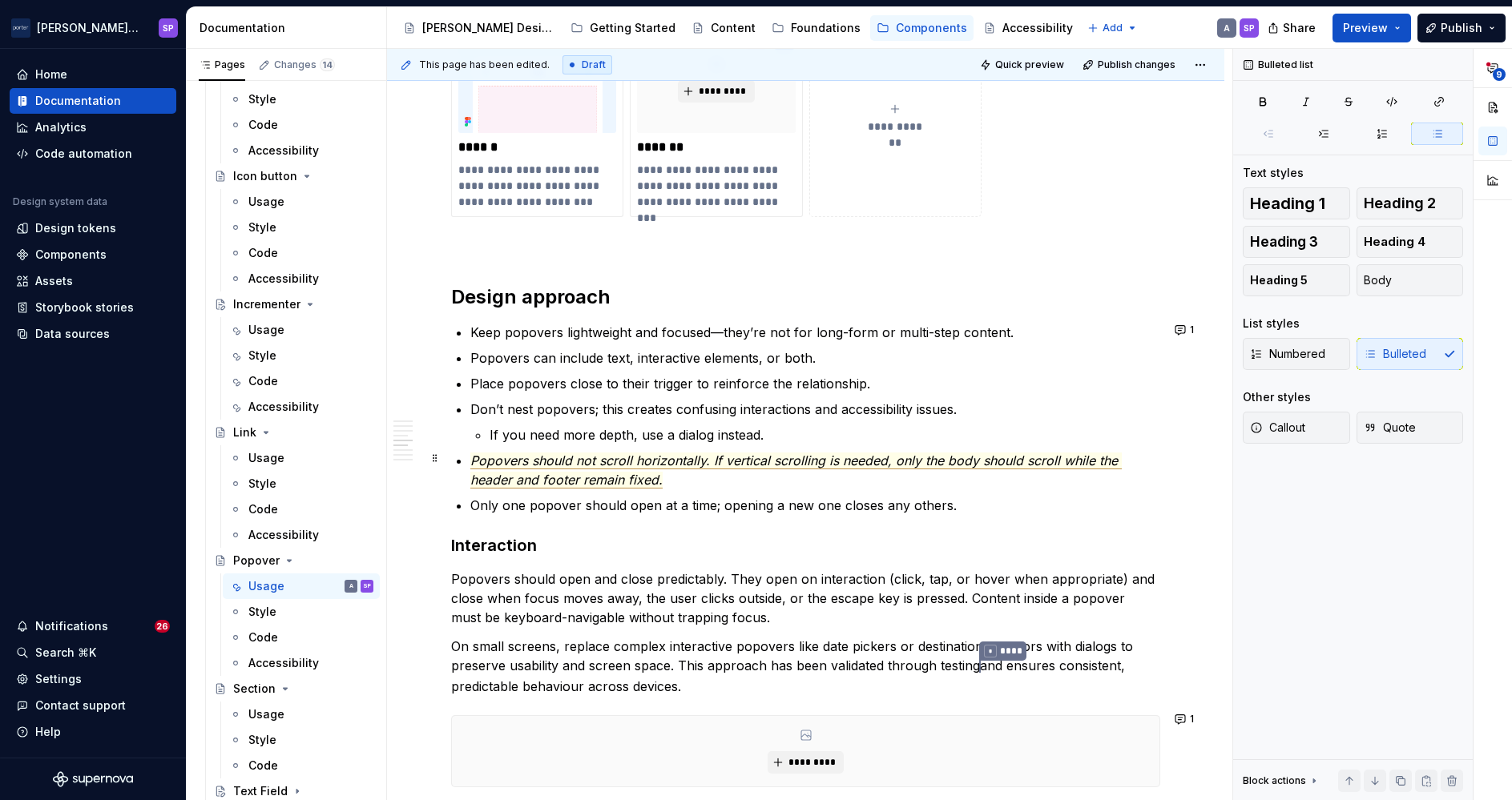
click at [471, 454] on li "Popovers should not scroll horizontally. If vertical scrolling is needed, only …" at bounding box center [815, 470] width 690 height 39
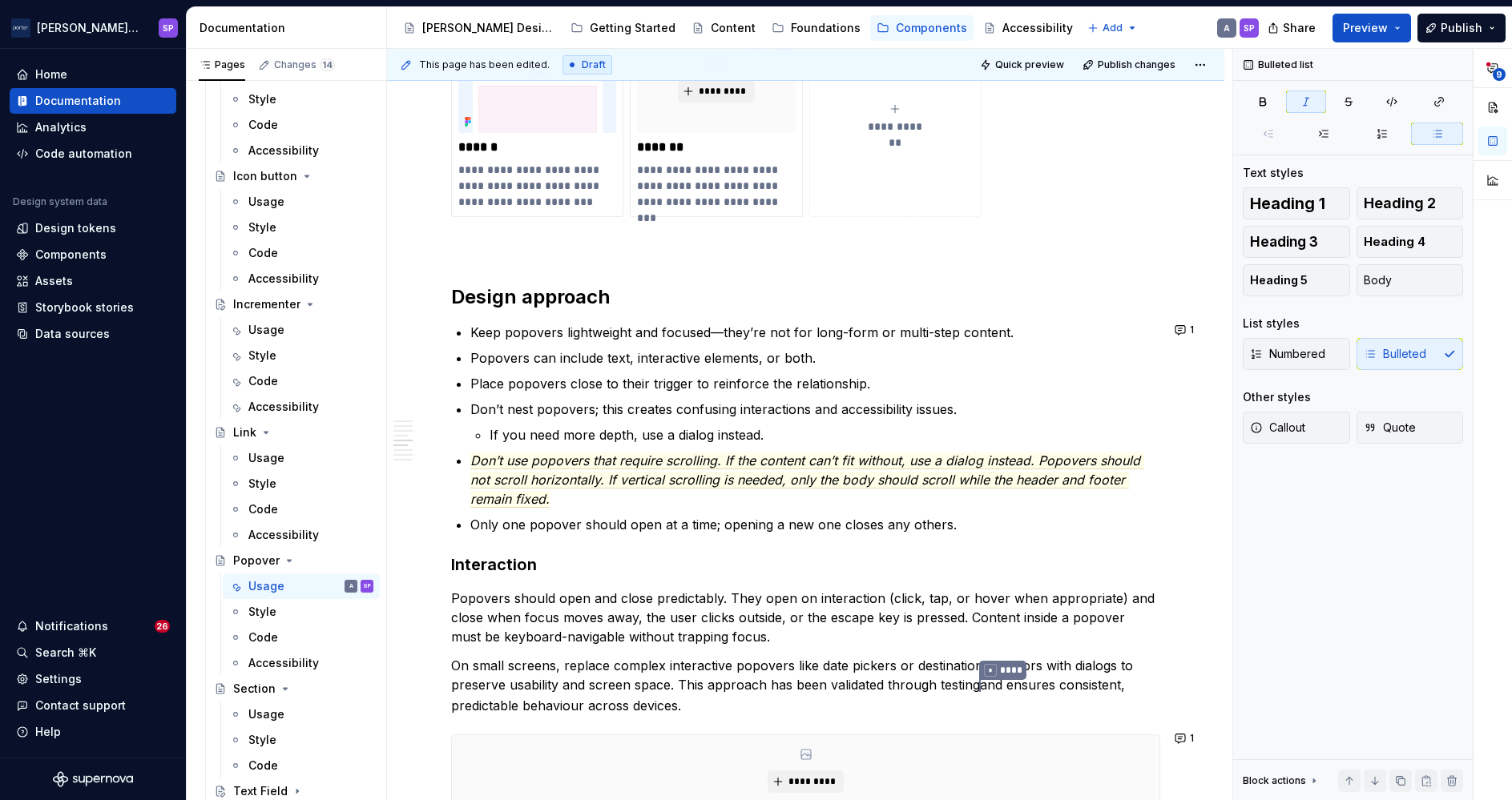
click at [1068, 445] on ul "Keep popovers lightweight and focused—they’re not for long-form or multi-step c…" at bounding box center [815, 428] width 690 height 211
click at [1065, 451] on p "Don’t use popovers that require scrolling. If the content can’t fit without, us…" at bounding box center [815, 480] width 690 height 58
click at [1050, 485] on span "Don’t use popovers that require scrolling. If the content can’t fit without, us…" at bounding box center [808, 480] width 674 height 55
drag, startPoint x: 949, startPoint y: 379, endPoint x: 856, endPoint y: 433, distance: 107.5
click at [856, 433] on p "If you need more depth, use a dialog instead." at bounding box center [825, 434] width 671 height 19
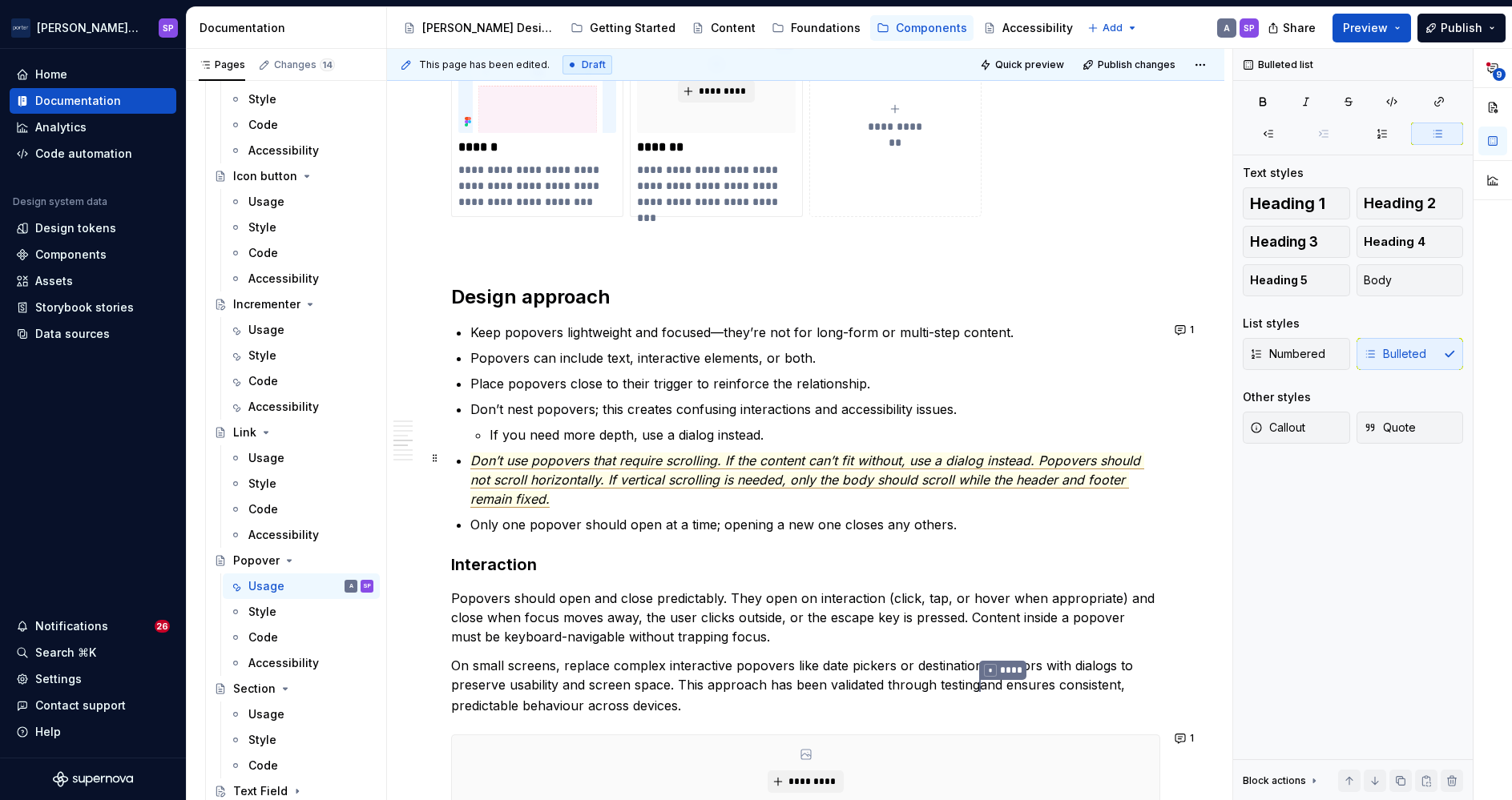
click at [850, 477] on span "Don’t use popovers that require scrolling. If the content can’t fit without, us…" at bounding box center [808, 480] width 674 height 55
click at [803, 471] on span "Don’t use popovers that require scrolling. If the content can’t fit without, us…" at bounding box center [808, 480] width 674 height 55
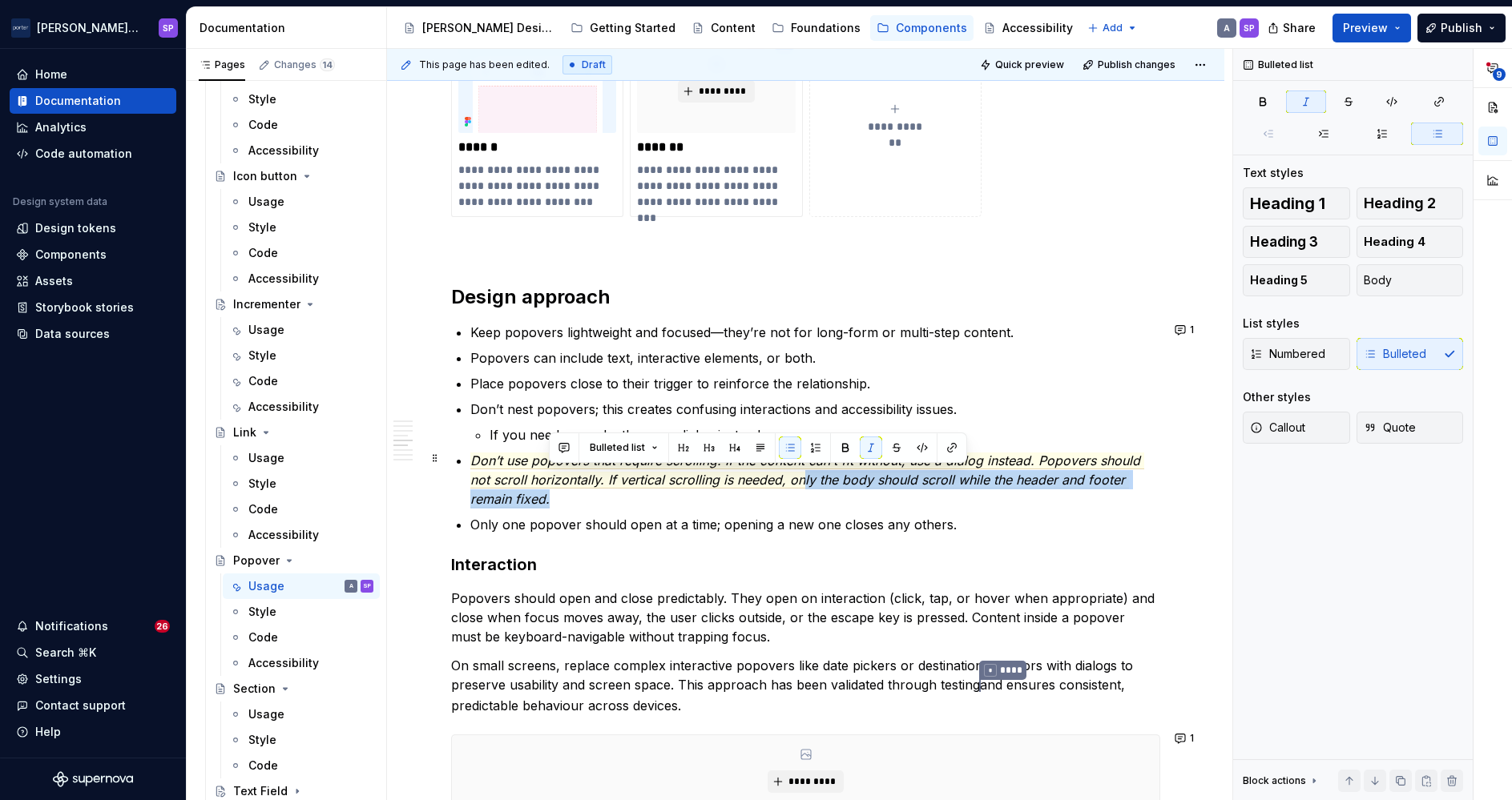
drag, startPoint x: 803, startPoint y: 472, endPoint x: 561, endPoint y: 498, distance: 243.4
click at [561, 498] on p "Don’t use popovers that require scrolling. If the content can’t fit without, us…" at bounding box center [815, 480] width 690 height 58
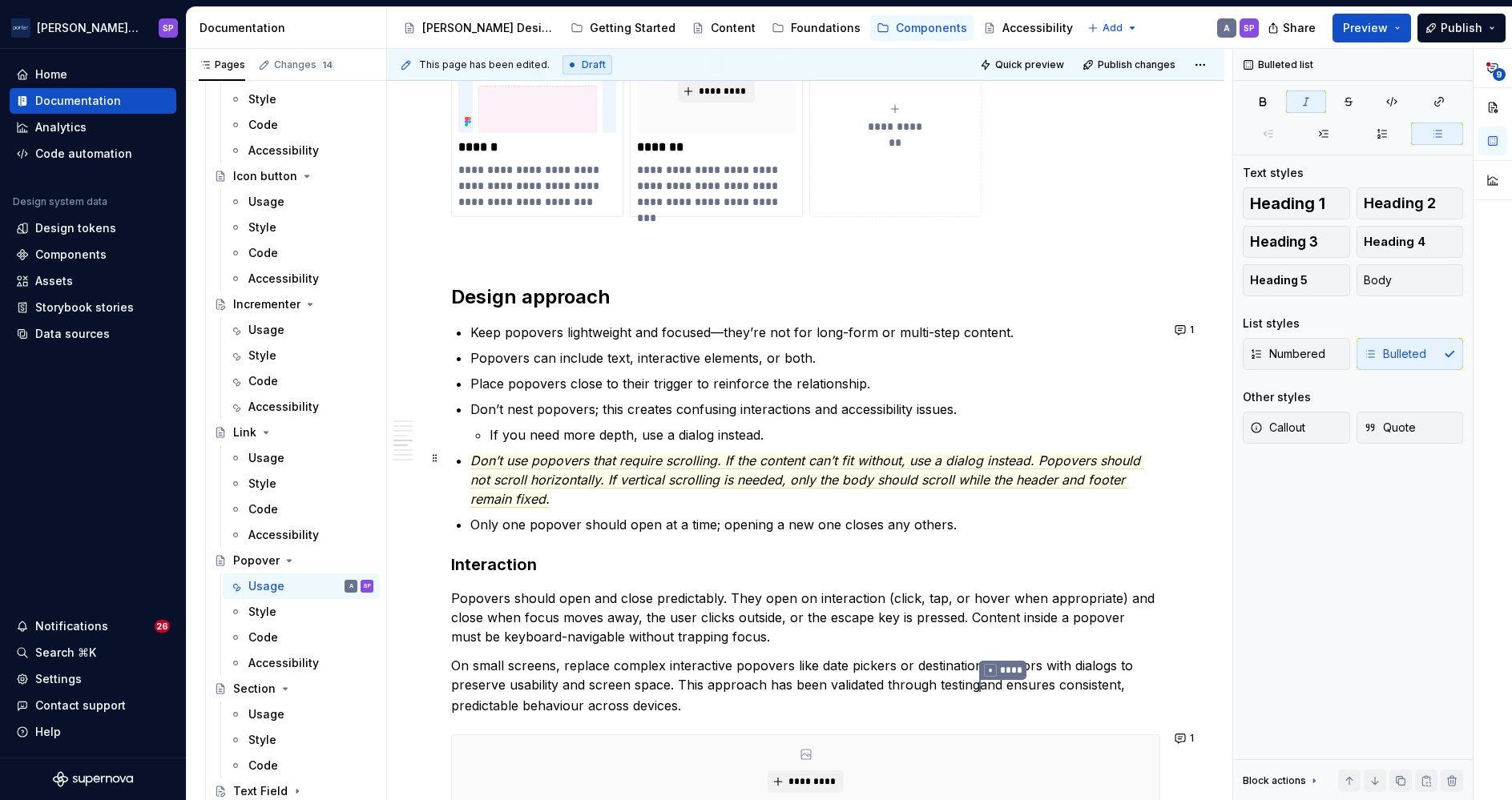
click at [590, 499] on p "Don’t use popovers that require scrolling. If the content can’t fit without, us…" at bounding box center [815, 480] width 690 height 58
click at [544, 391] on p "Place popovers close to their trigger to reinforce the relationship." at bounding box center [815, 383] width 690 height 19
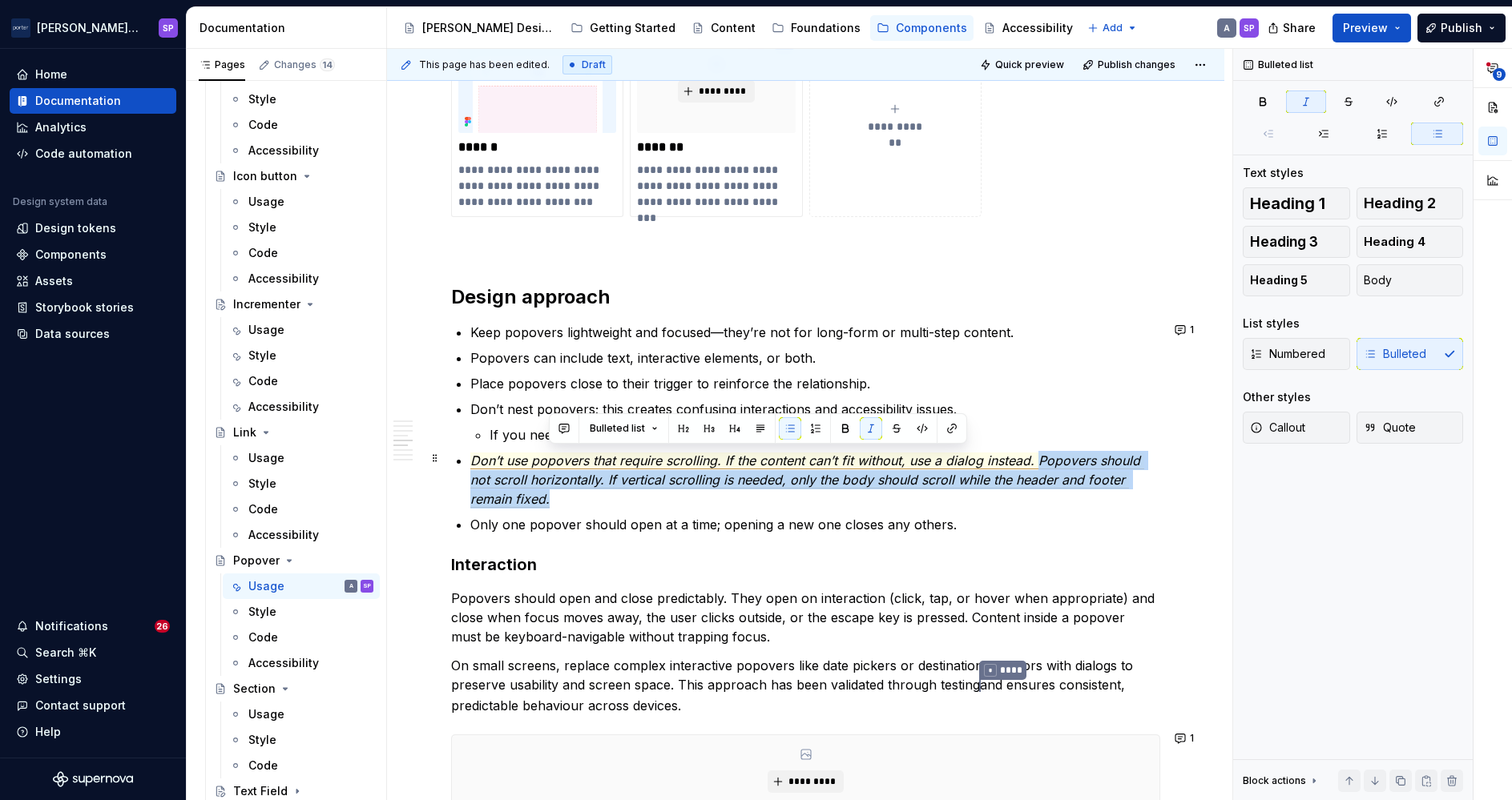
drag, startPoint x: 652, startPoint y: 491, endPoint x: 1040, endPoint y: 462, distance: 389.1
click at [1040, 462] on p "Don’t use popovers that require scrolling. If the content can’t fit without, us…" at bounding box center [815, 480] width 690 height 58
click at [901, 425] on button "button" at bounding box center [896, 428] width 22 height 22
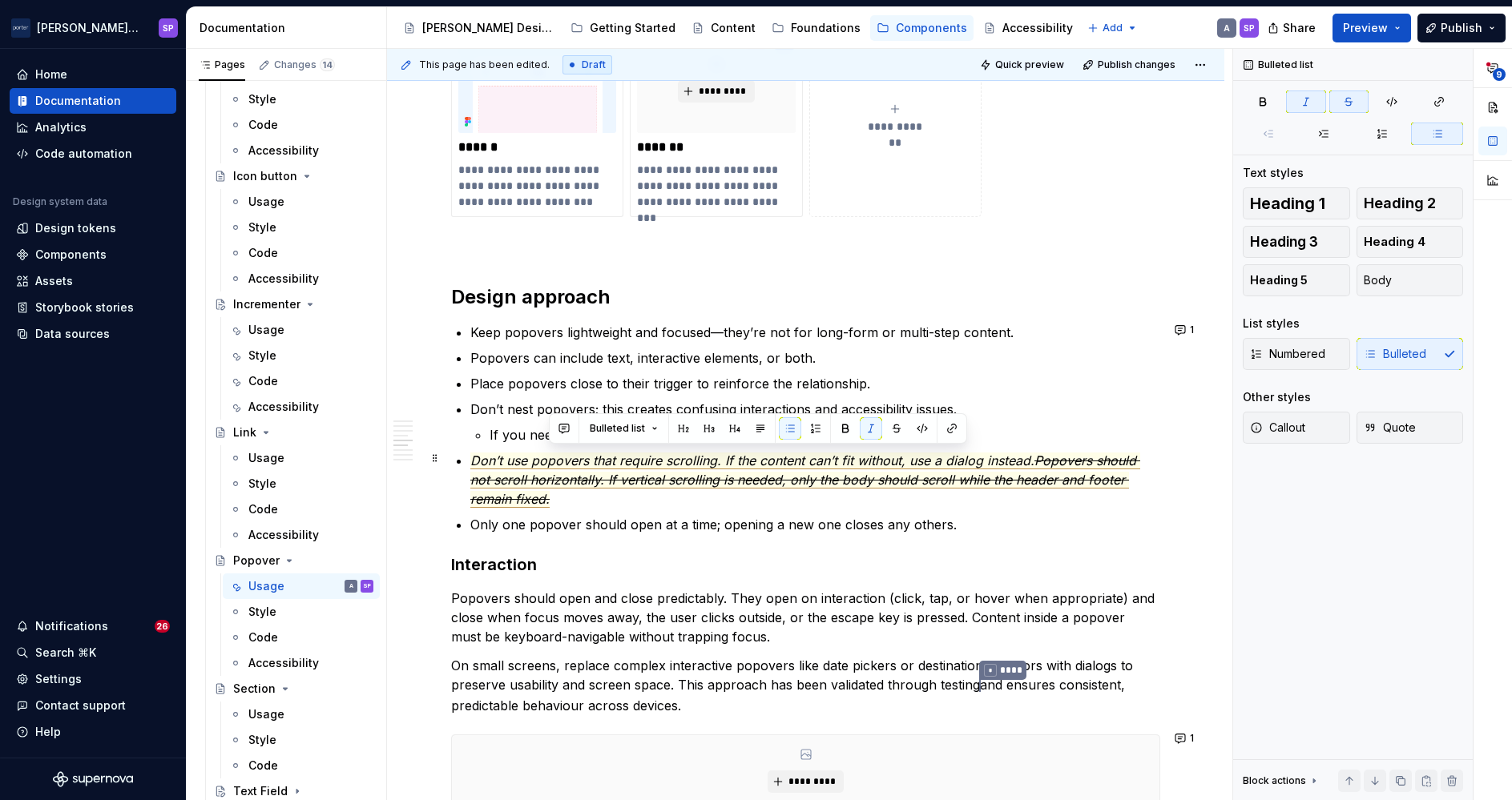
click at [861, 480] on span "Popovers should not scroll horizontally. If vertical scrolling is needed, only …" at bounding box center [805, 480] width 670 height 55
click at [870, 547] on div "**********" at bounding box center [805, 244] width 709 height 2555
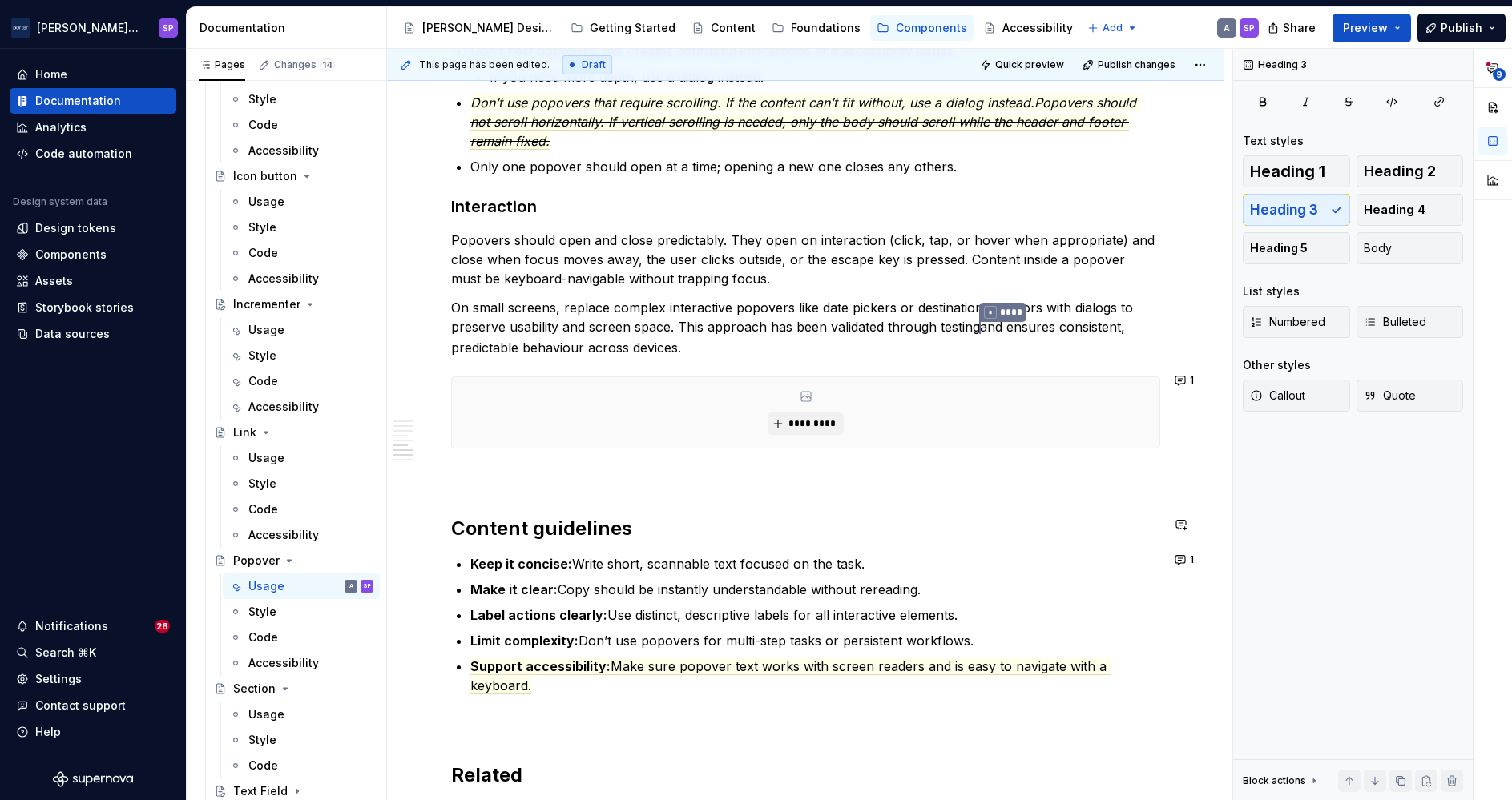
scroll to position [1807, 0]
click at [1012, 67] on span "Quick preview" at bounding box center [1029, 65] width 69 height 13
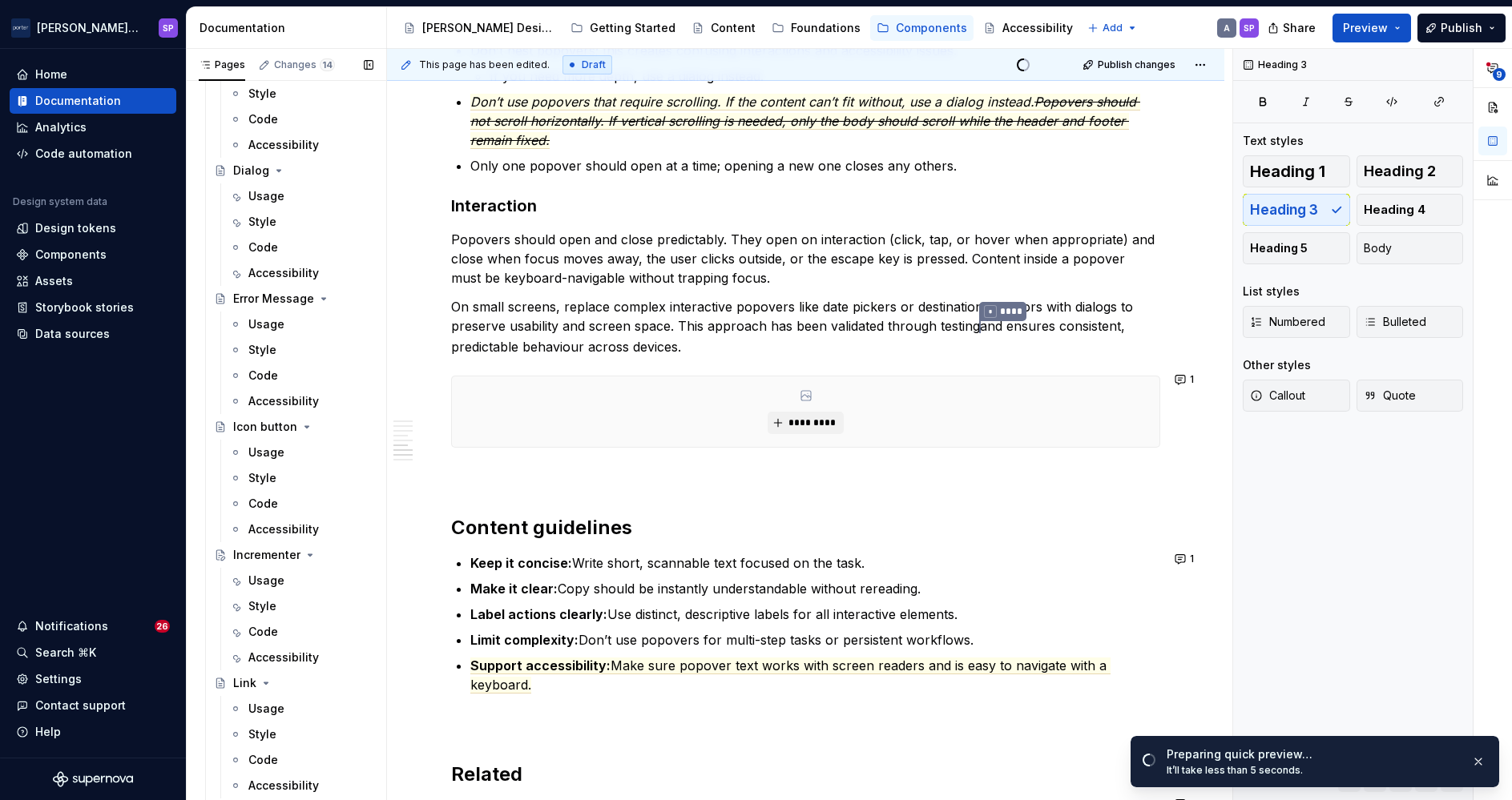
scroll to position [471, 0]
click at [278, 322] on div "Usage" at bounding box center [267, 324] width 36 height 16
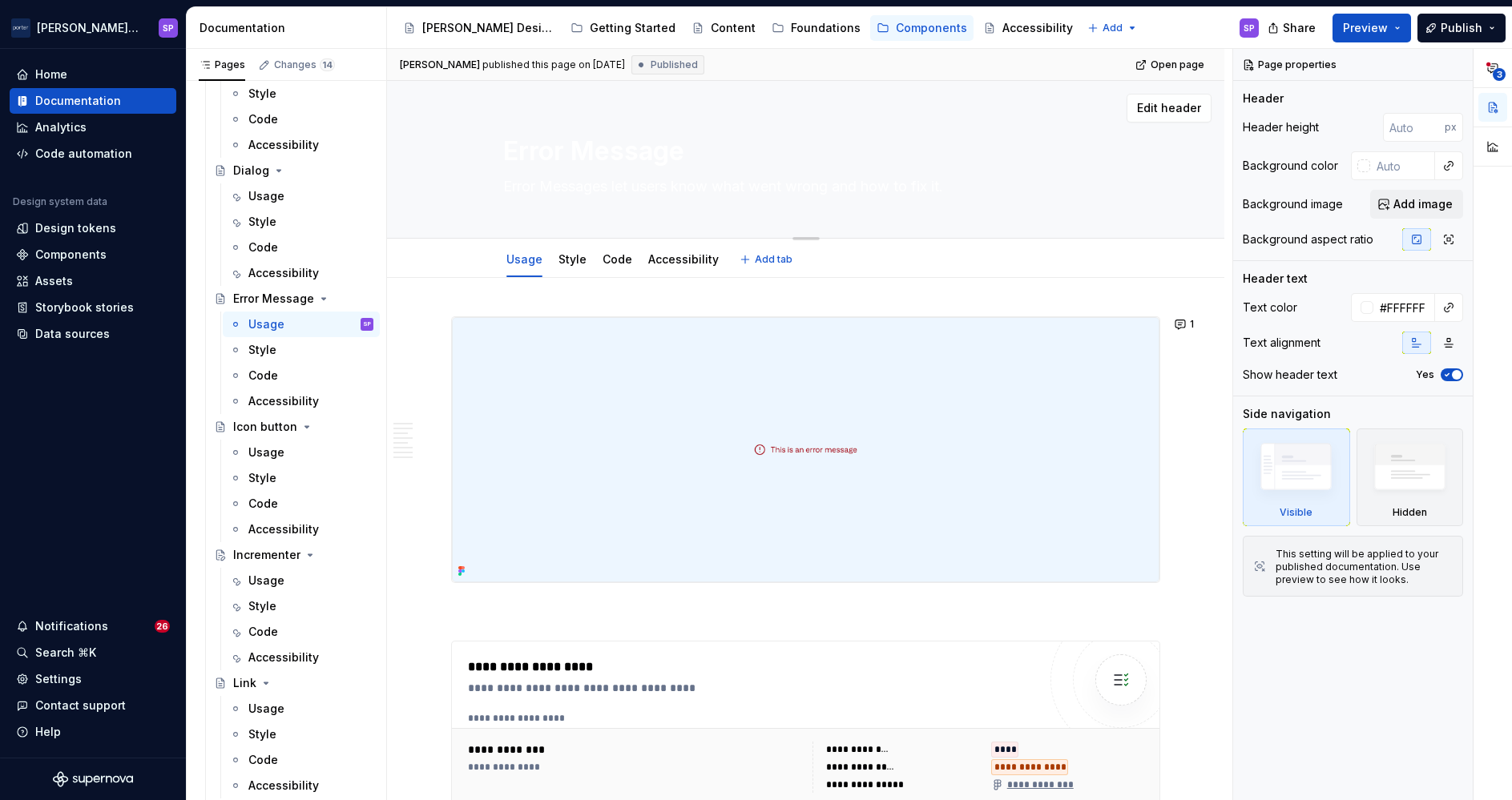
click at [637, 175] on textarea "Error Messages let users know what went wrong and how to fix it." at bounding box center [803, 187] width 606 height 26
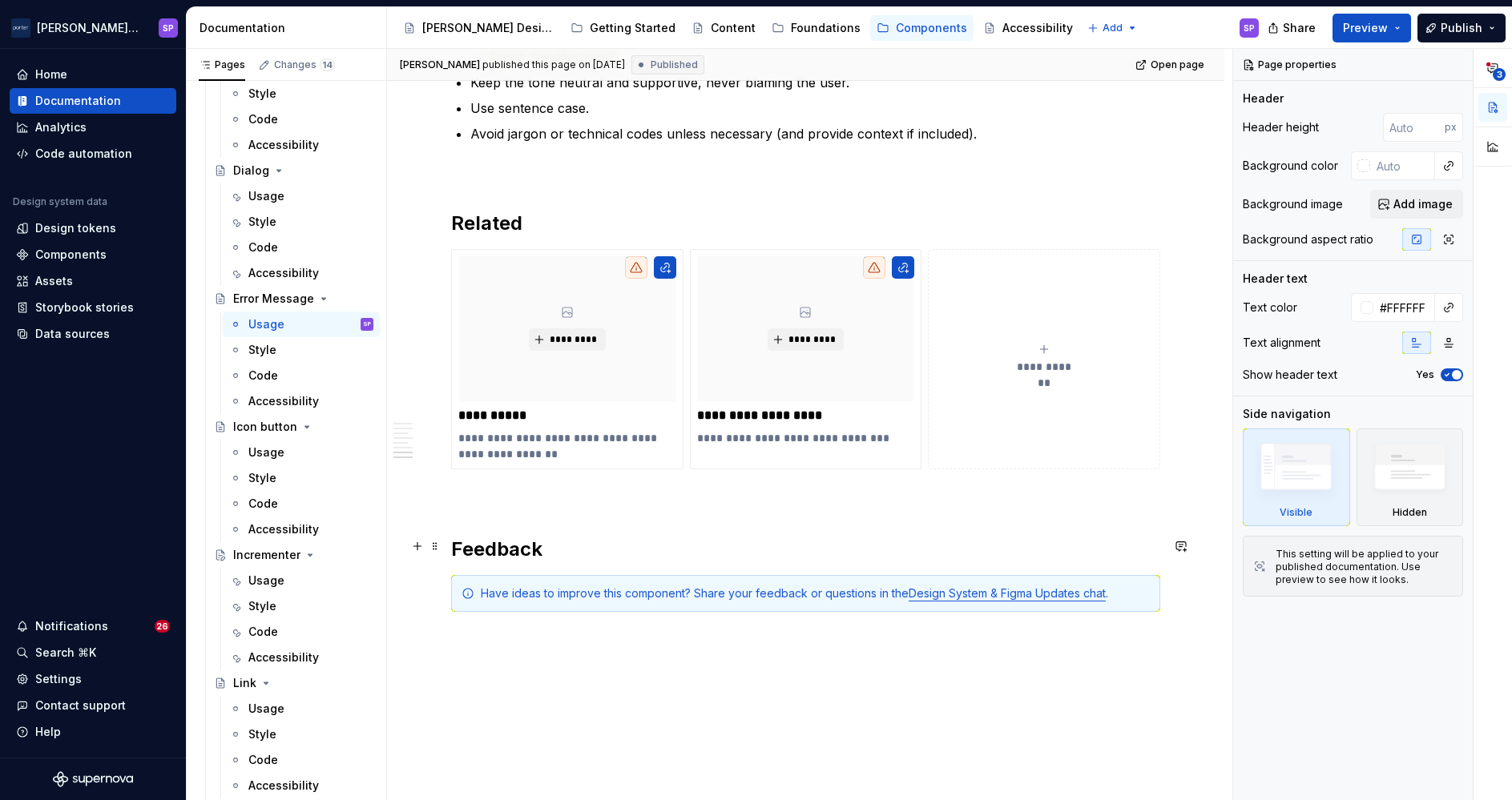
scroll to position [1951, 0]
click at [1088, 586] on link "Design System & Figma Updates chat" at bounding box center [1007, 591] width 197 height 13
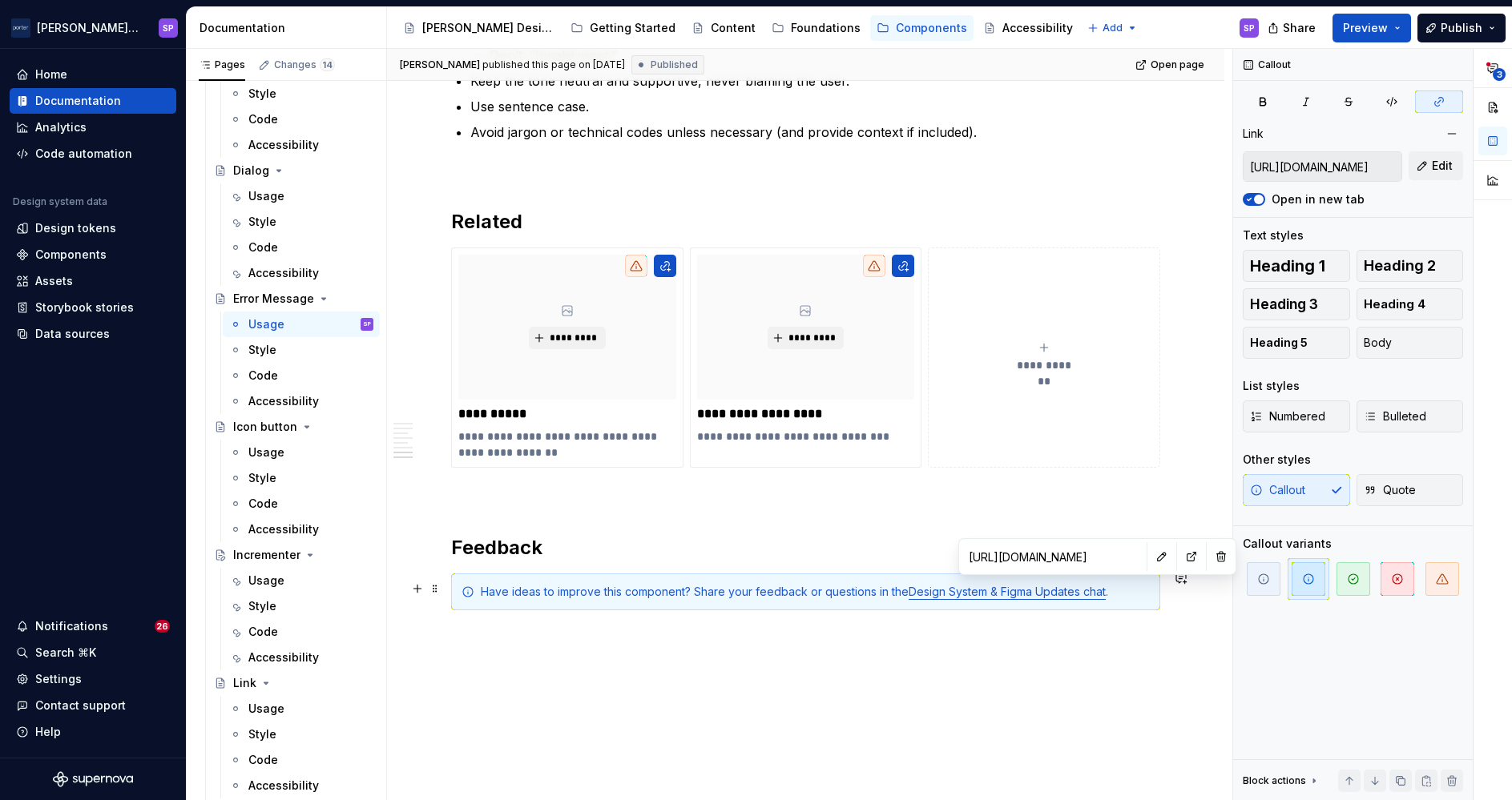
click at [1117, 589] on div "Have ideas to improve this component? Share your feedback or questions in the D…" at bounding box center [815, 591] width 669 height 16
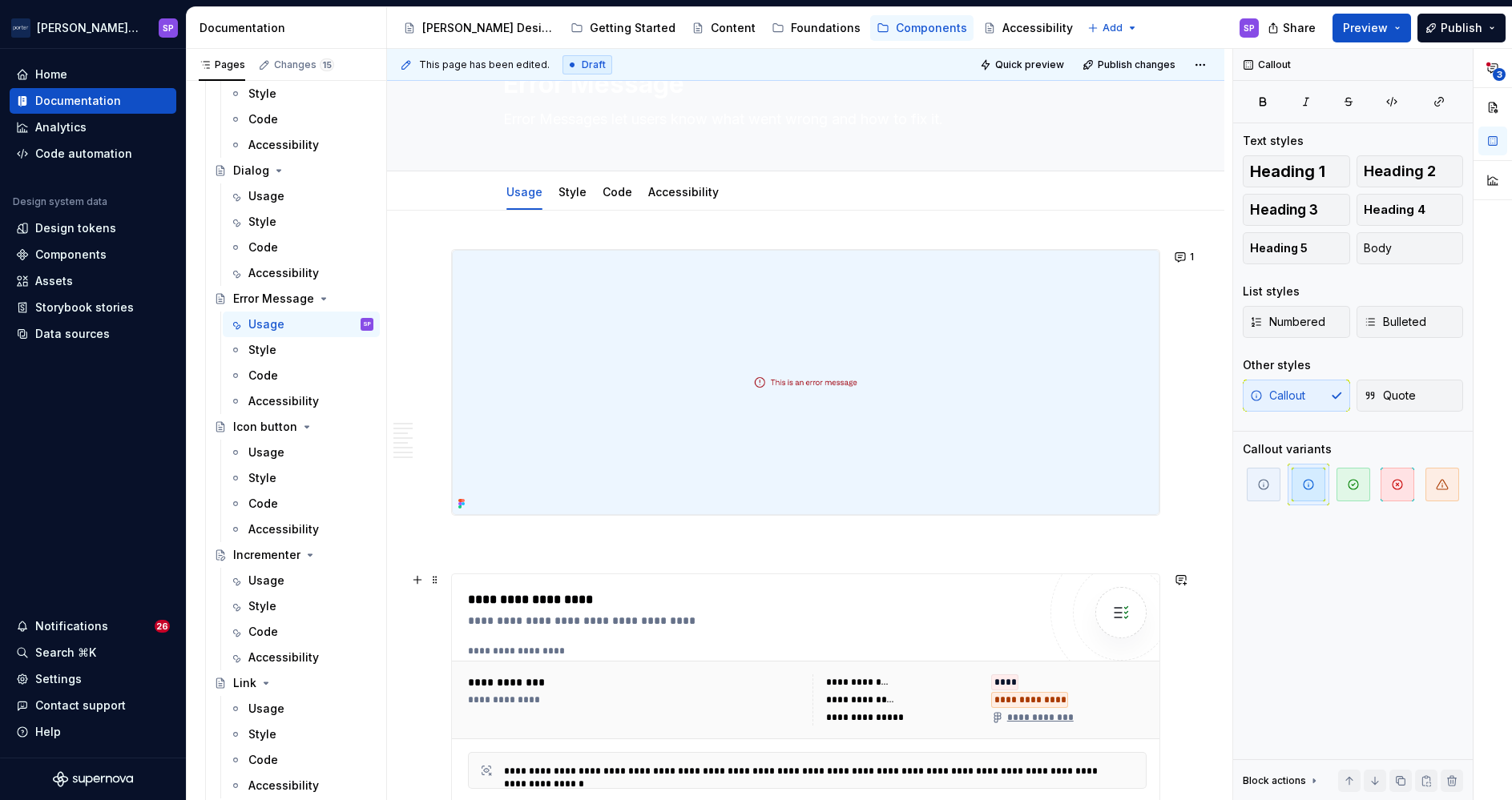
scroll to position [0, 0]
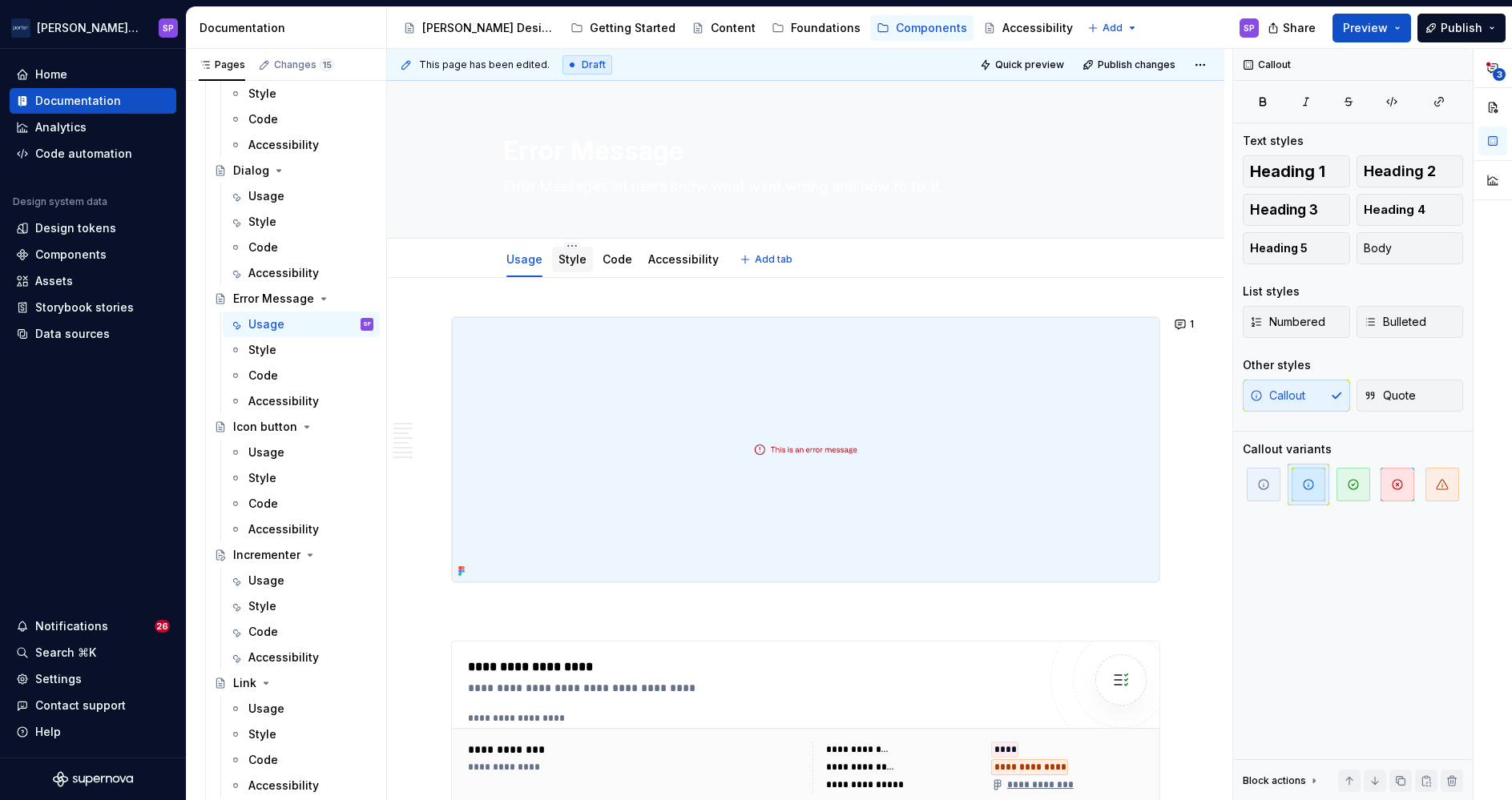
click at [552, 245] on div "Style" at bounding box center [572, 259] width 40 height 29
click at [570, 258] on link "Style" at bounding box center [572, 259] width 28 height 13
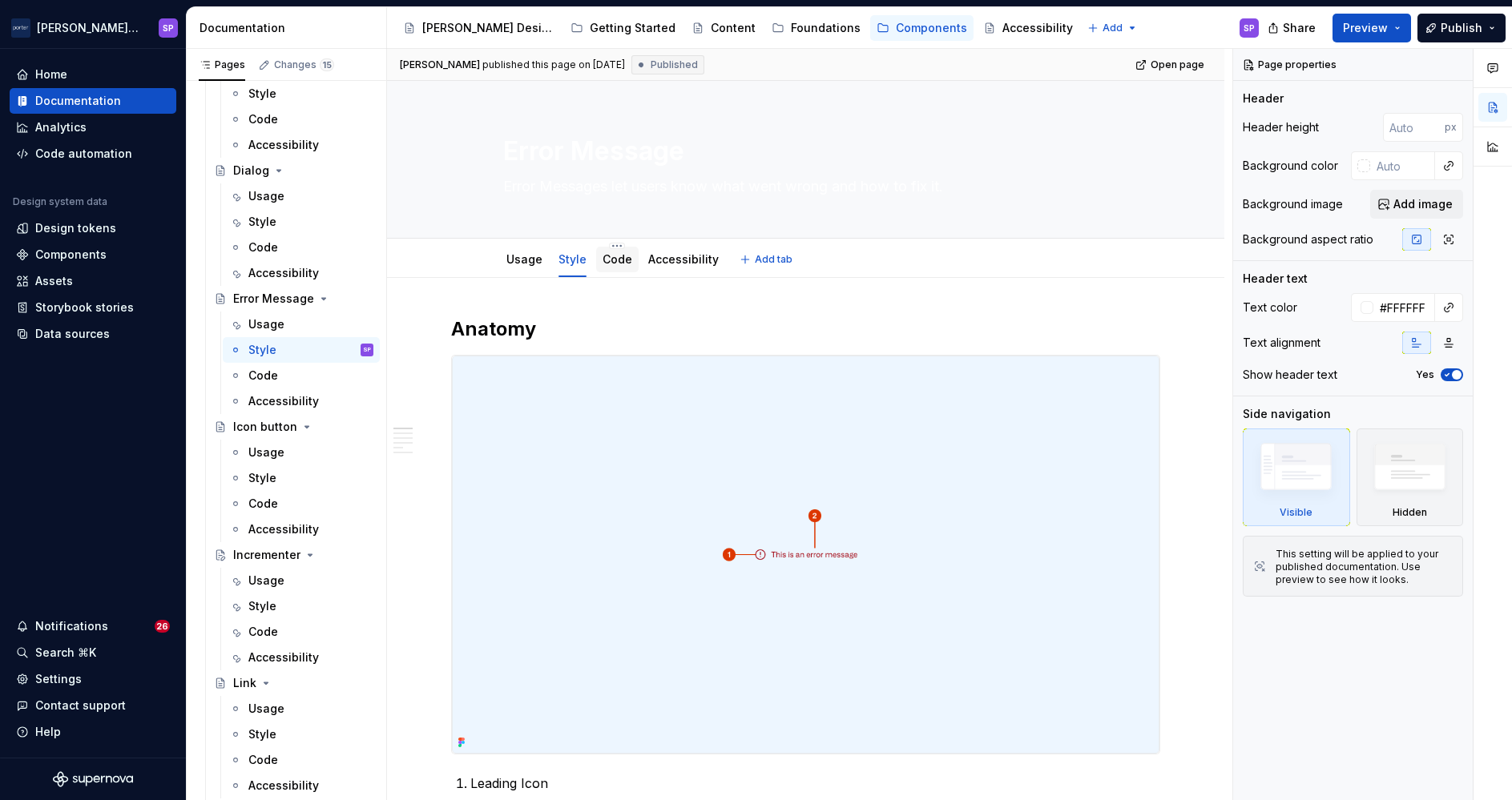
click at [613, 272] on div "Code" at bounding box center [617, 259] width 42 height 26
click at [606, 253] on link "Code" at bounding box center [618, 259] width 30 height 13
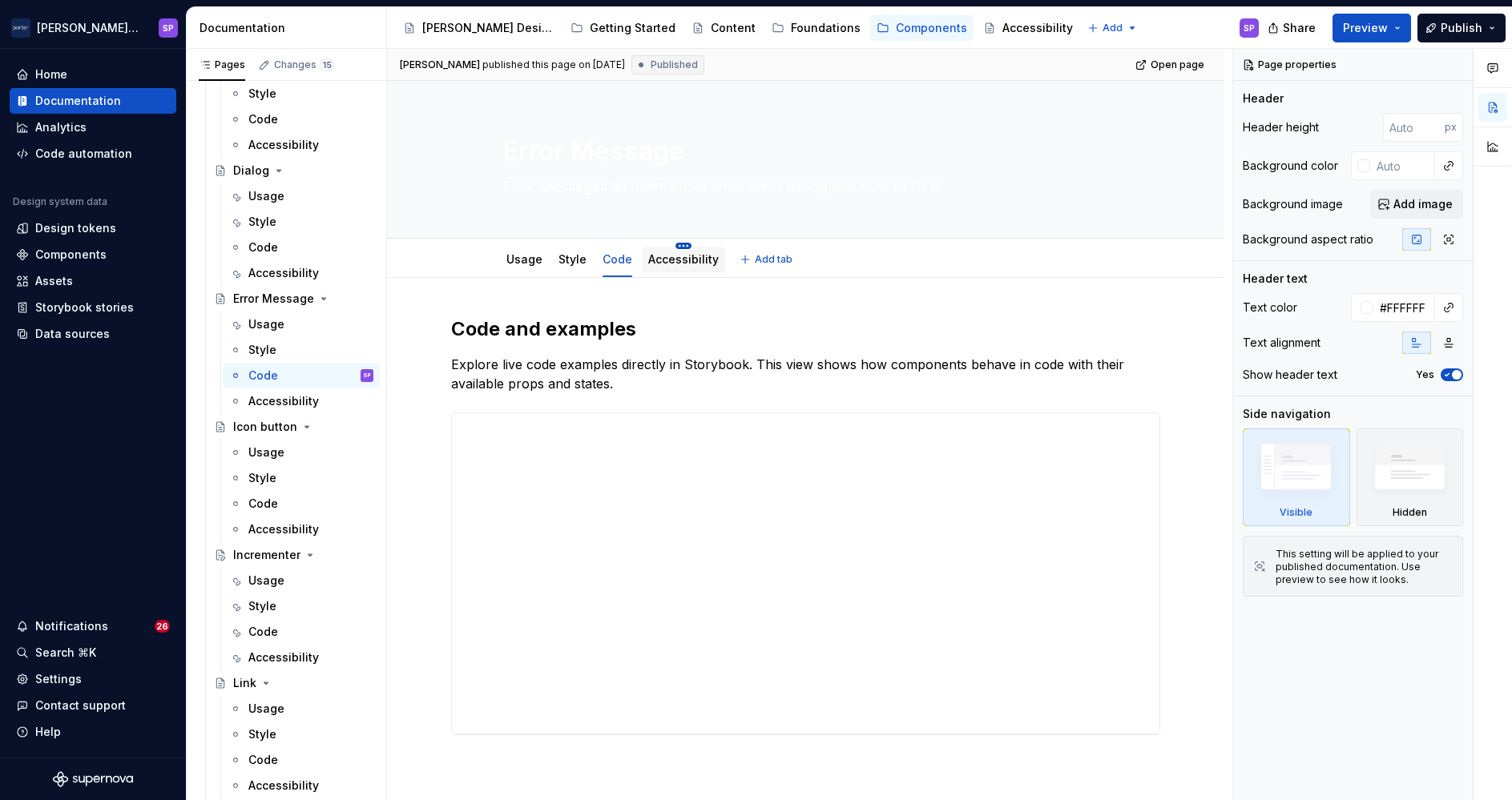
click at [679, 248] on html "[PERSON_NAME] Airlines SP Home Documentation Analytics Code automation Design s…" at bounding box center [756, 400] width 1512 height 800
click at [647, 257] on html "[PERSON_NAME] Airlines SP Home Documentation Analytics Code automation Design s…" at bounding box center [756, 400] width 1512 height 800
click at [651, 258] on link "Accessibility" at bounding box center [683, 259] width 70 height 13
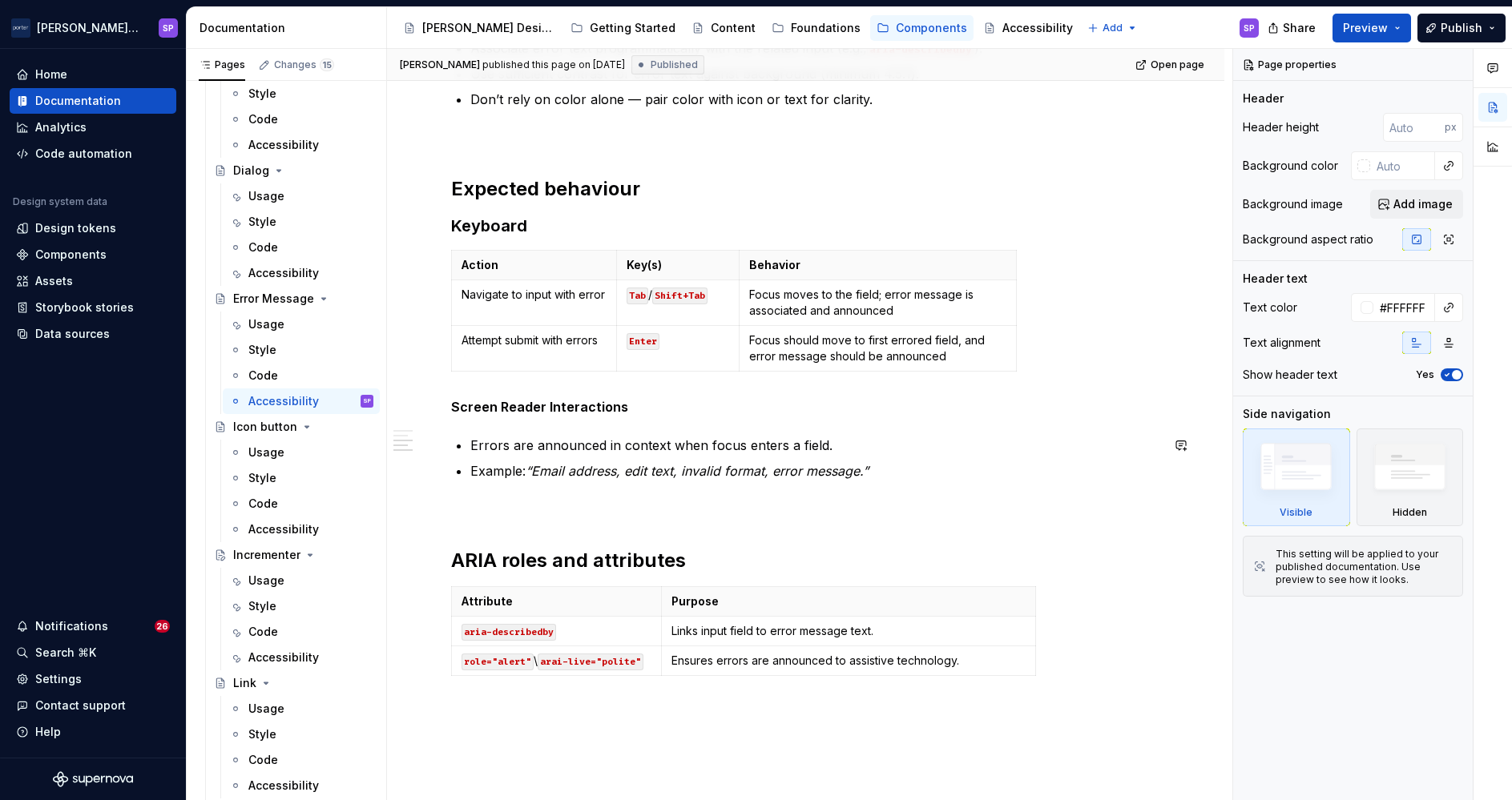
scroll to position [418, 0]
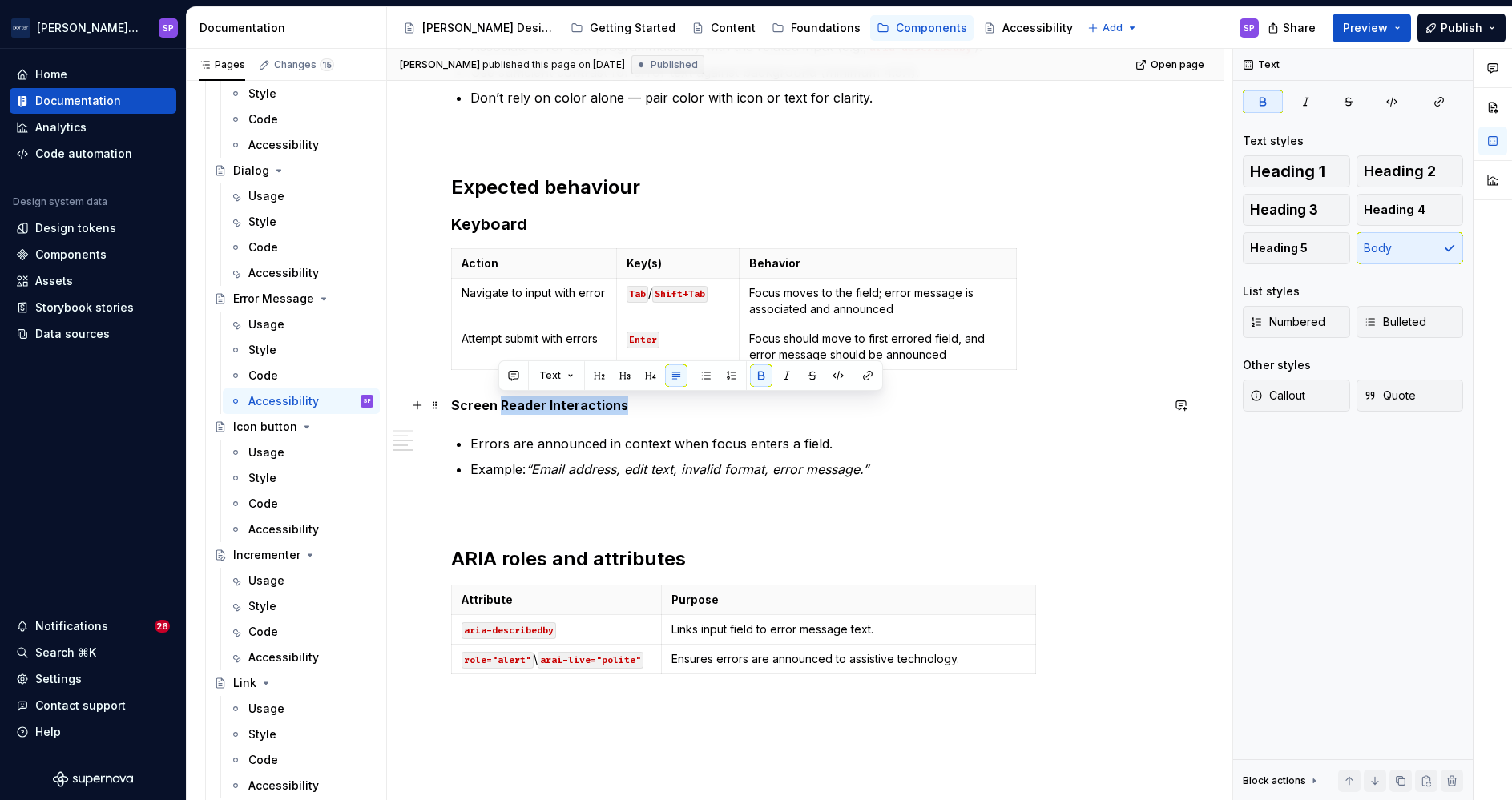
drag, startPoint x: 499, startPoint y: 399, endPoint x: 628, endPoint y: 404, distance: 129.1
click at [628, 404] on p "Screen Reader Interactions" at bounding box center [805, 405] width 709 height 19
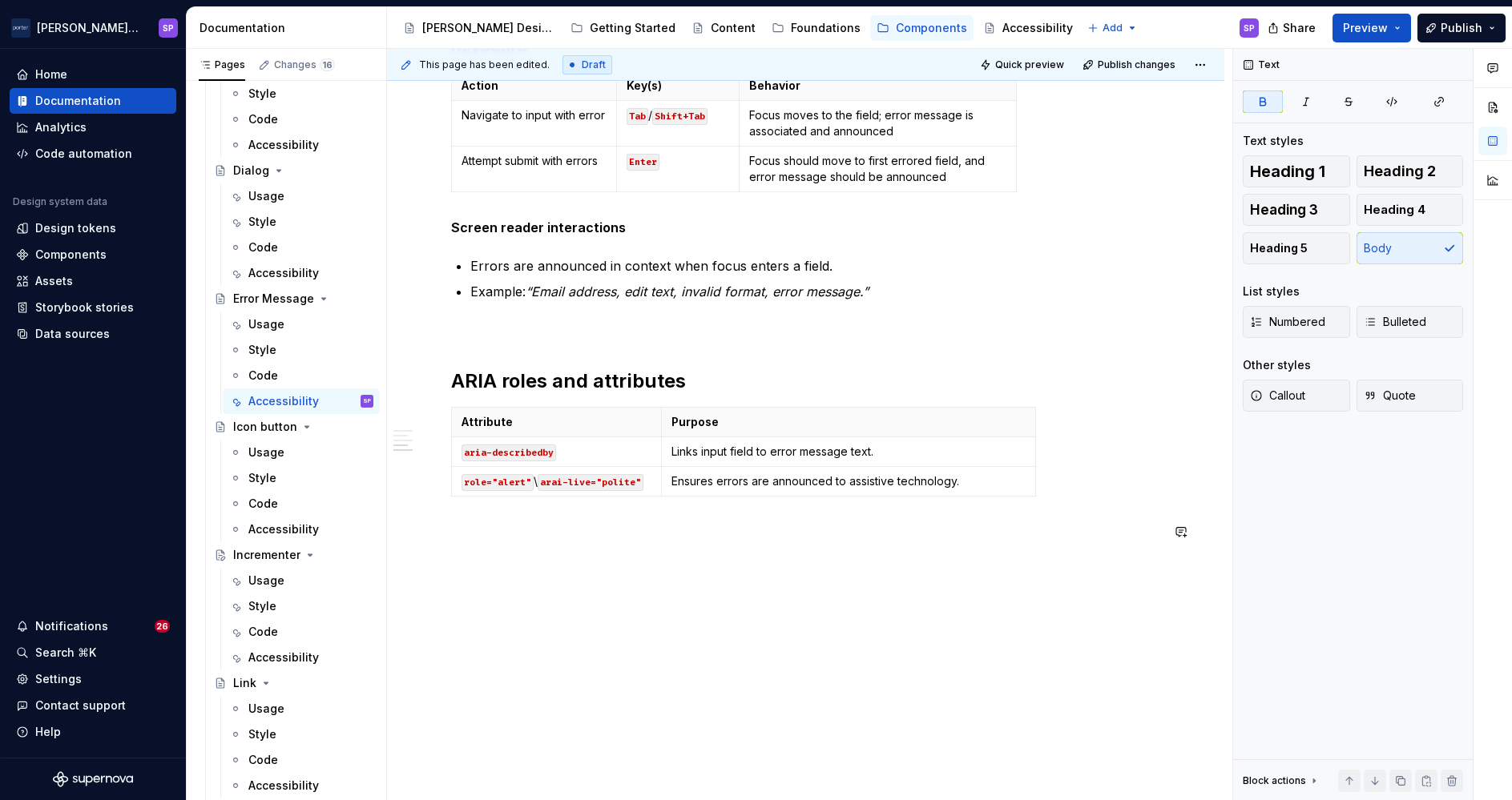
scroll to position [0, 0]
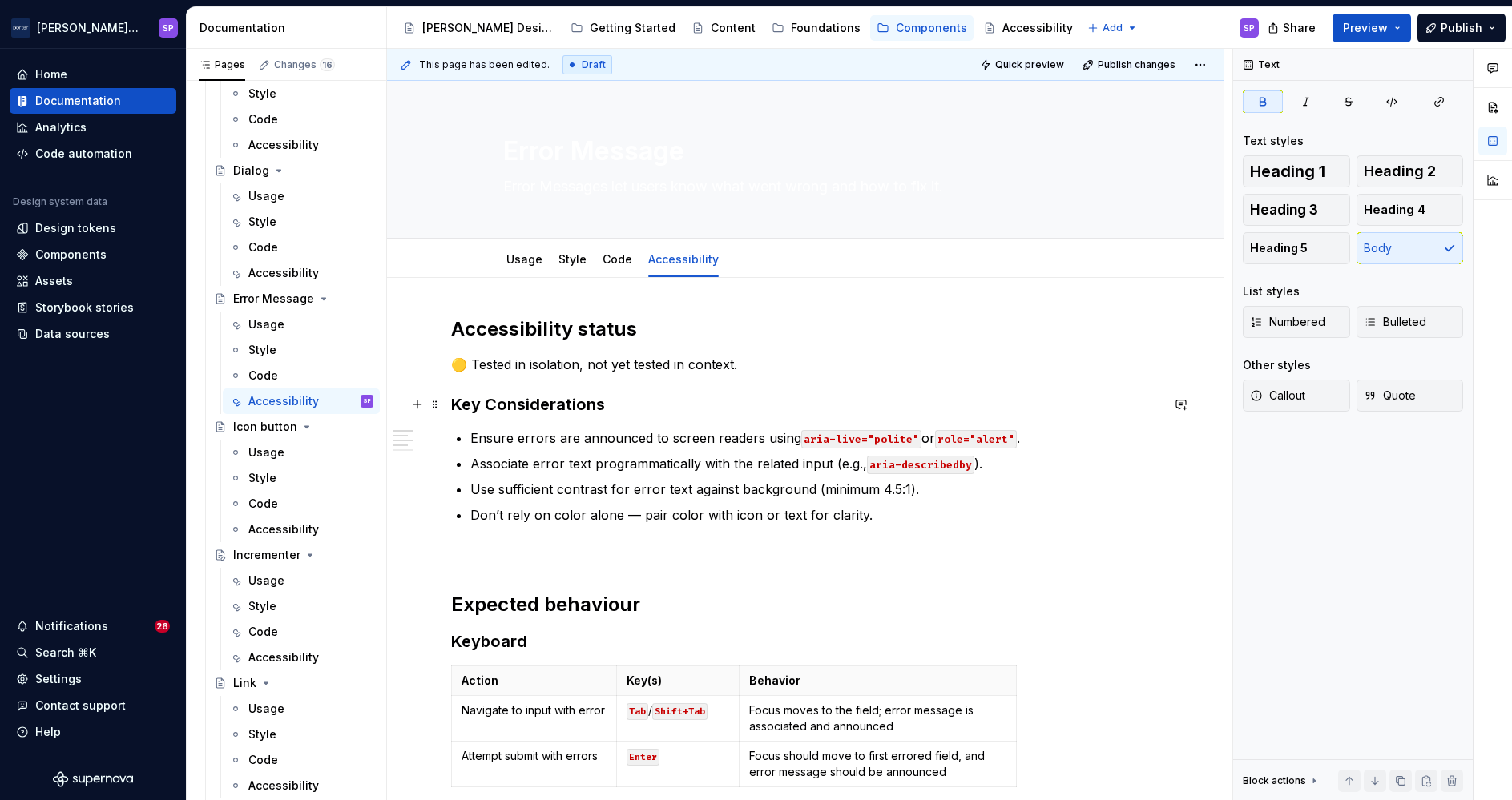
click at [494, 406] on h3 "Key Considerations" at bounding box center [805, 404] width 709 height 22
click at [514, 258] on link "Usage" at bounding box center [524, 259] width 36 height 13
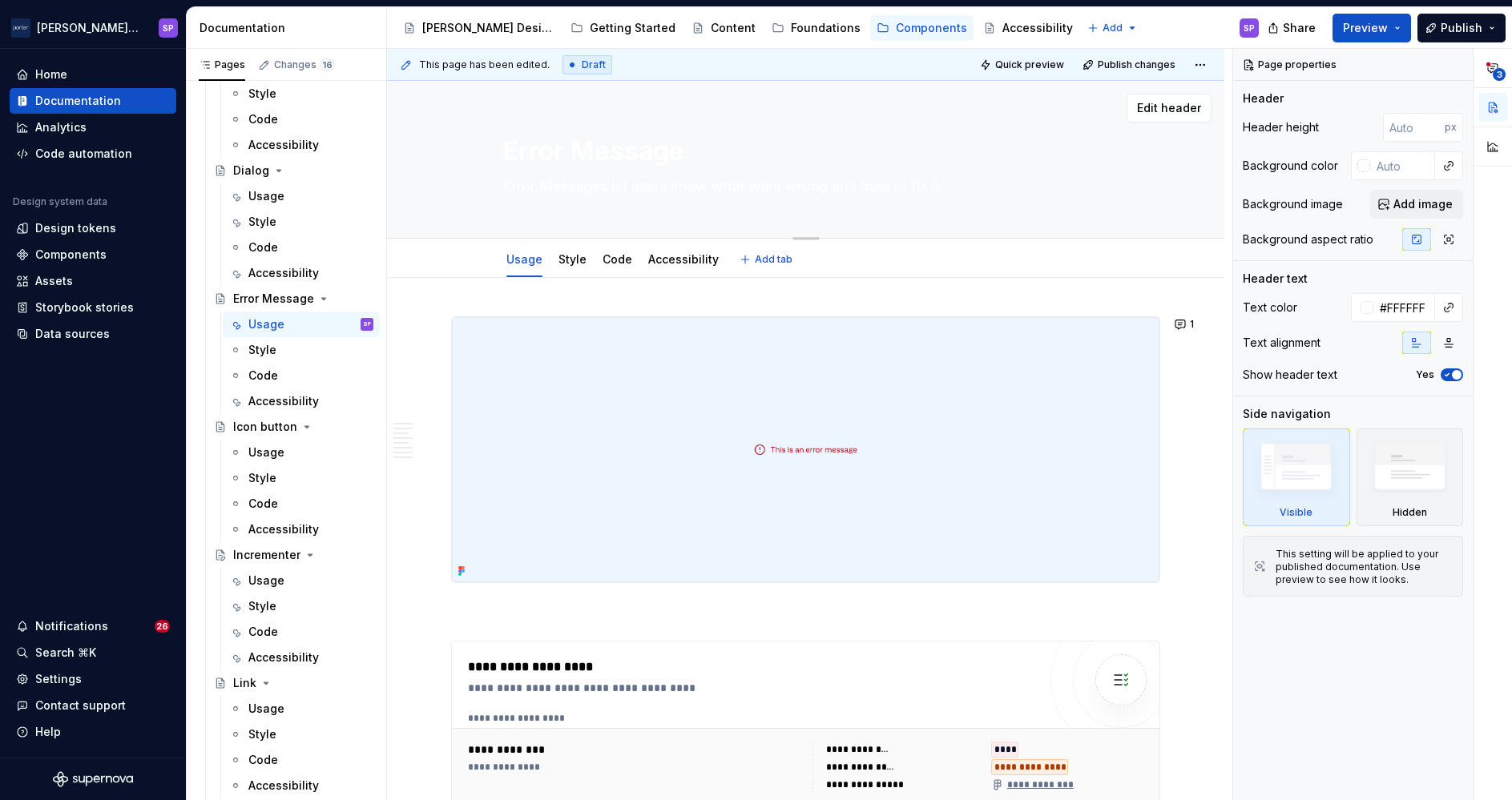
click at [538, 186] on textarea "Error Messages let users know what went wrong and how to fix it." at bounding box center [803, 187] width 606 height 26
paste textarea "messages help users recover when something goes wrong by explaining the issue a…"
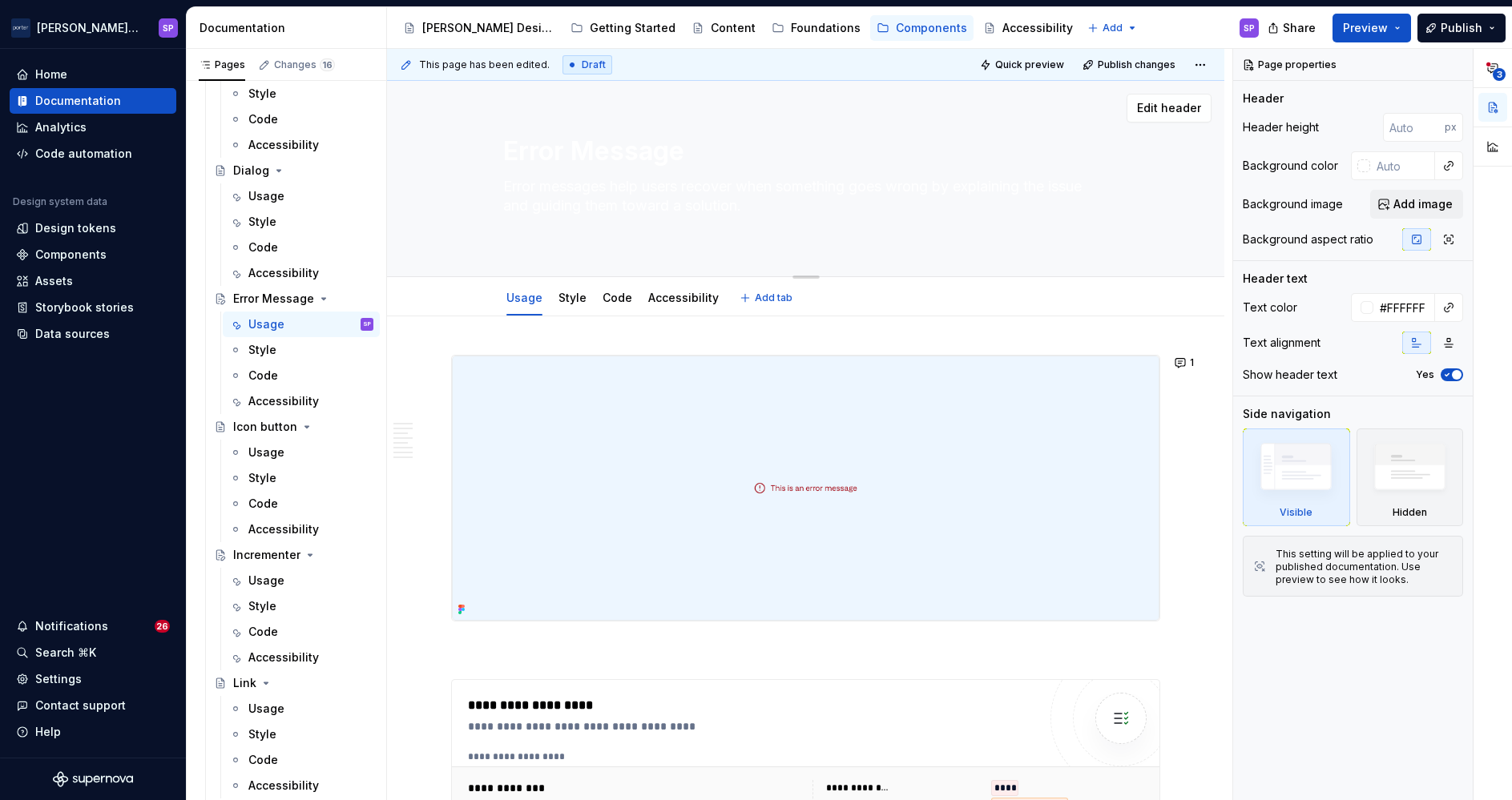
click at [704, 185] on textarea "Error messages help users recover when something goes wrong by explaining the i…" at bounding box center [803, 206] width 606 height 64
click at [718, 222] on textarea "Error messages help users recover when something goes wrong by explaining the i…" at bounding box center [803, 206] width 606 height 64
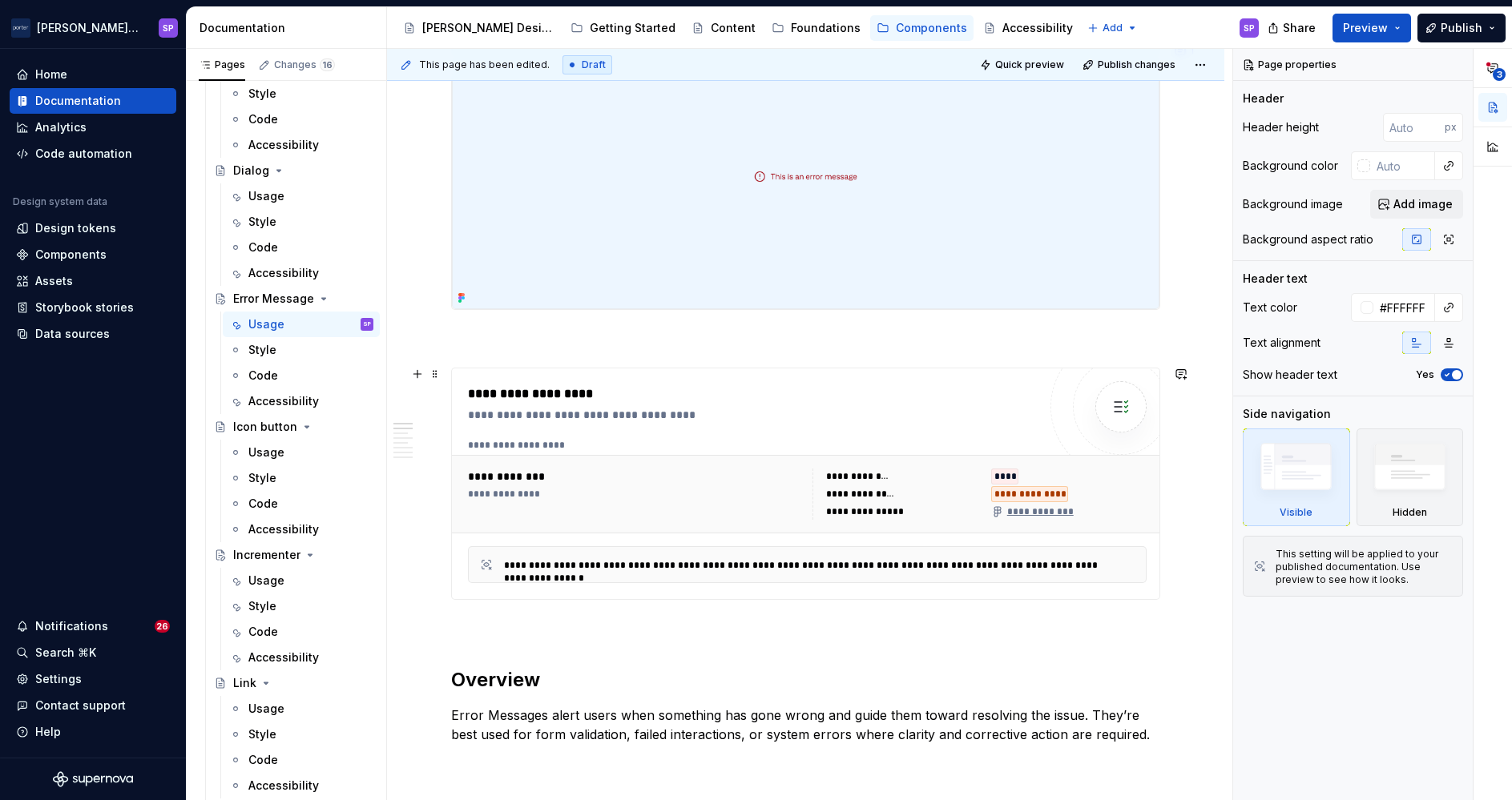
scroll to position [331, 0]
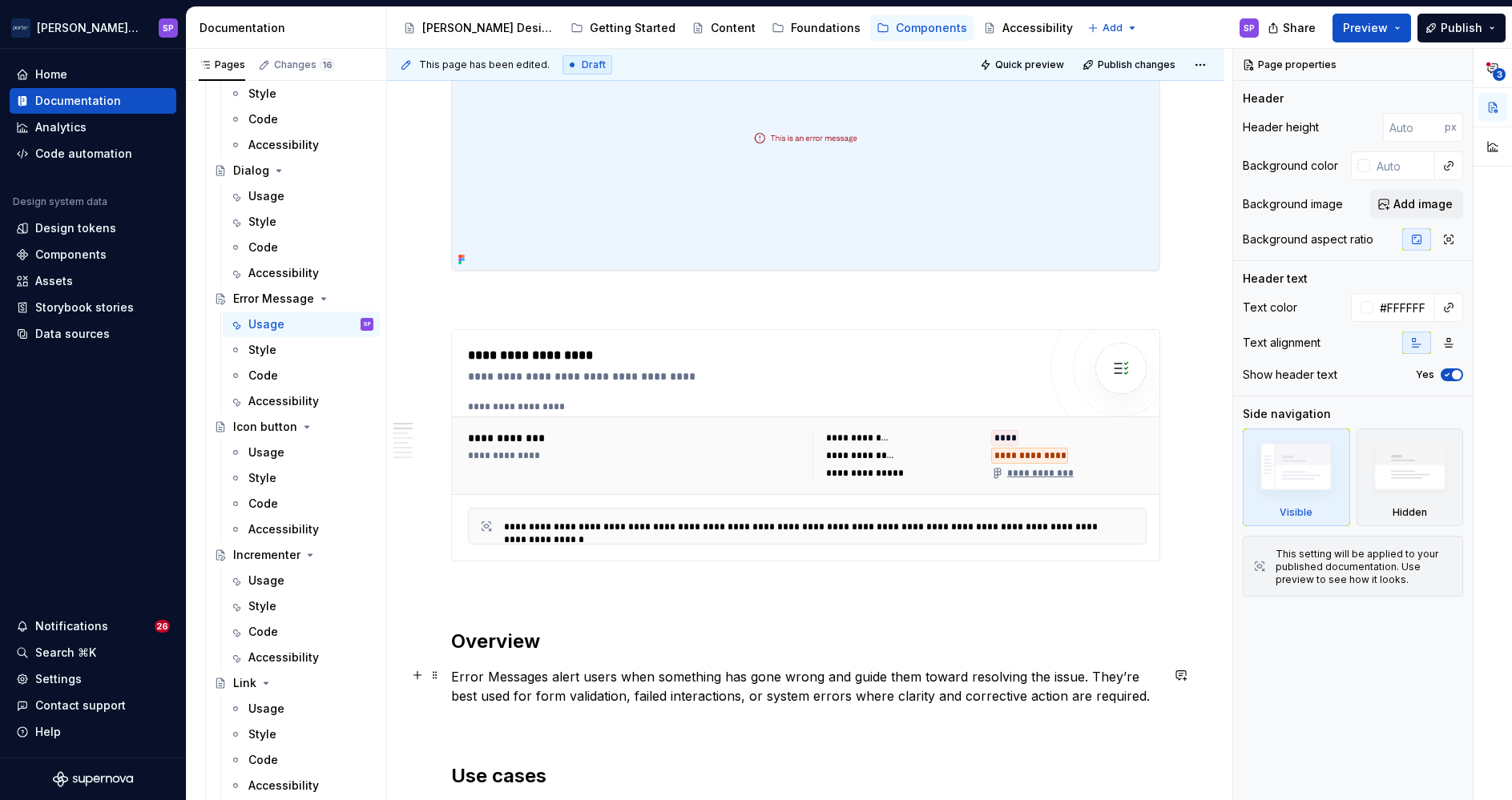
click at [453, 676] on p "Error Messages alert users when something has gone wrong and guide them toward …" at bounding box center [805, 686] width 709 height 39
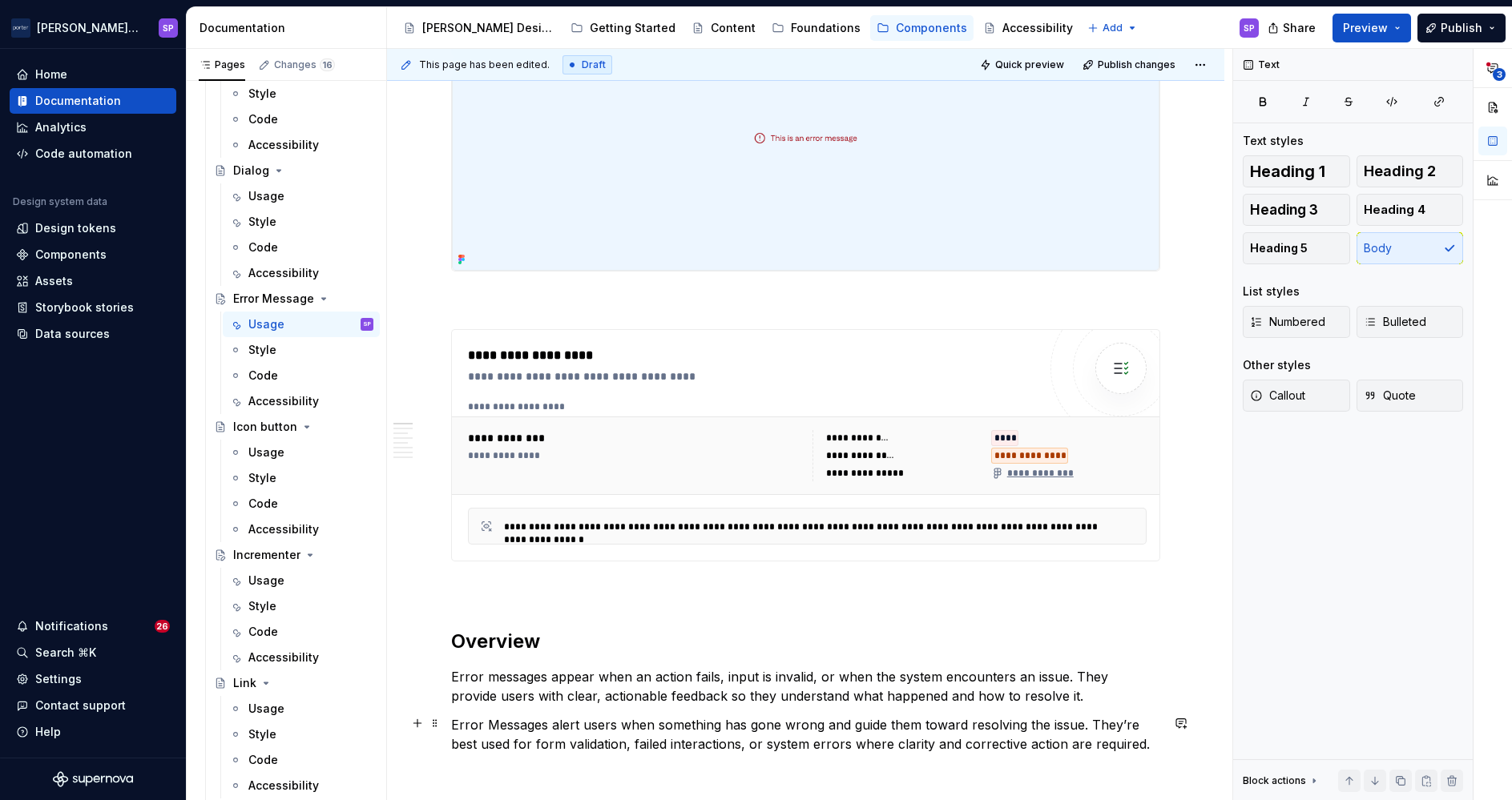
click at [740, 735] on p "Error Messages alert users when something has gone wrong and guide them toward …" at bounding box center [805, 734] width 709 height 39
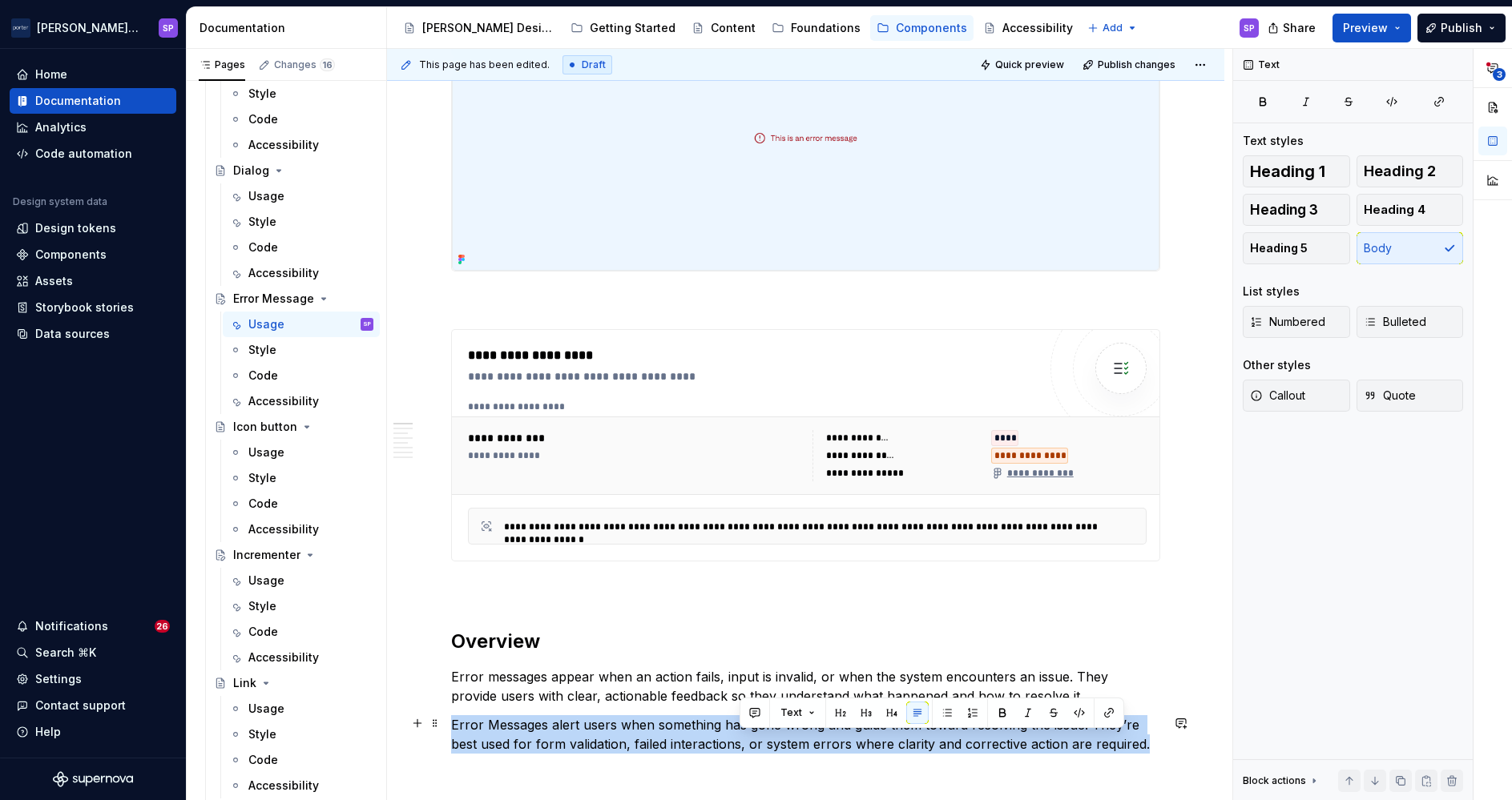
click at [740, 735] on p "Error Messages alert users when something has gone wrong and guide them toward …" at bounding box center [805, 734] width 709 height 39
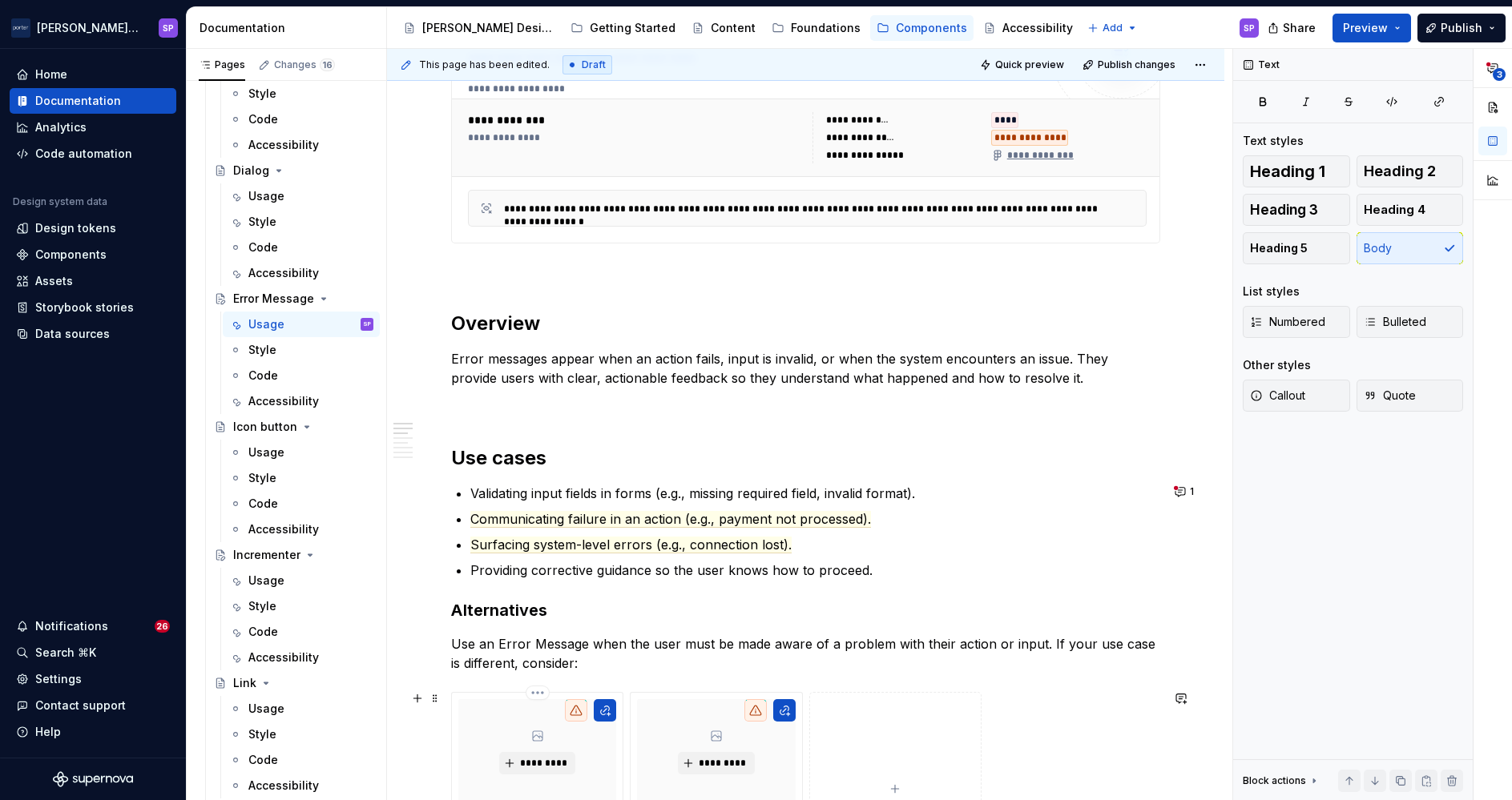
scroll to position [820, 0]
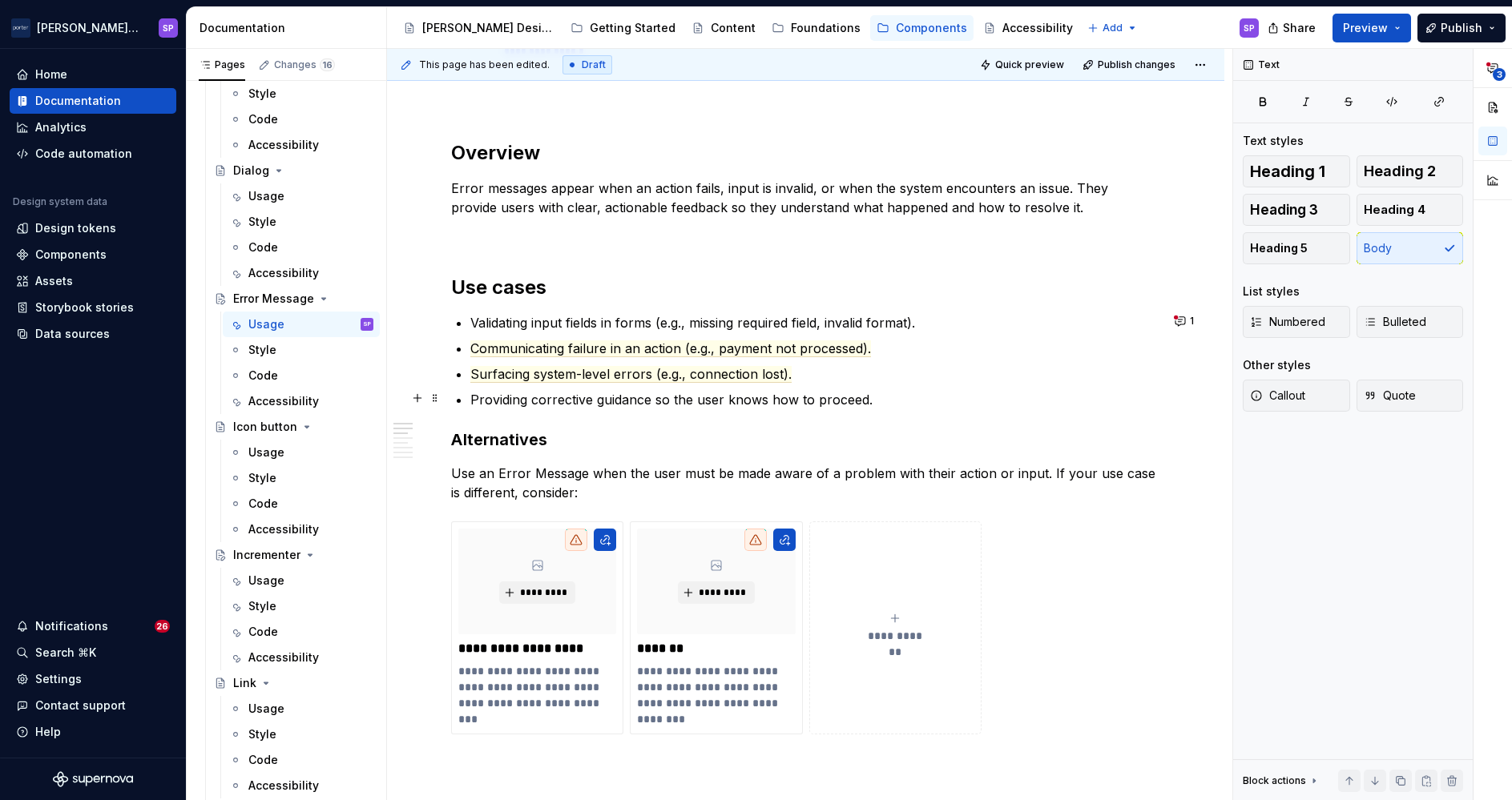
click at [971, 386] on ul "Validating input fields in forms (e.g., missing required field, invalid format)…" at bounding box center [815, 361] width 690 height 96
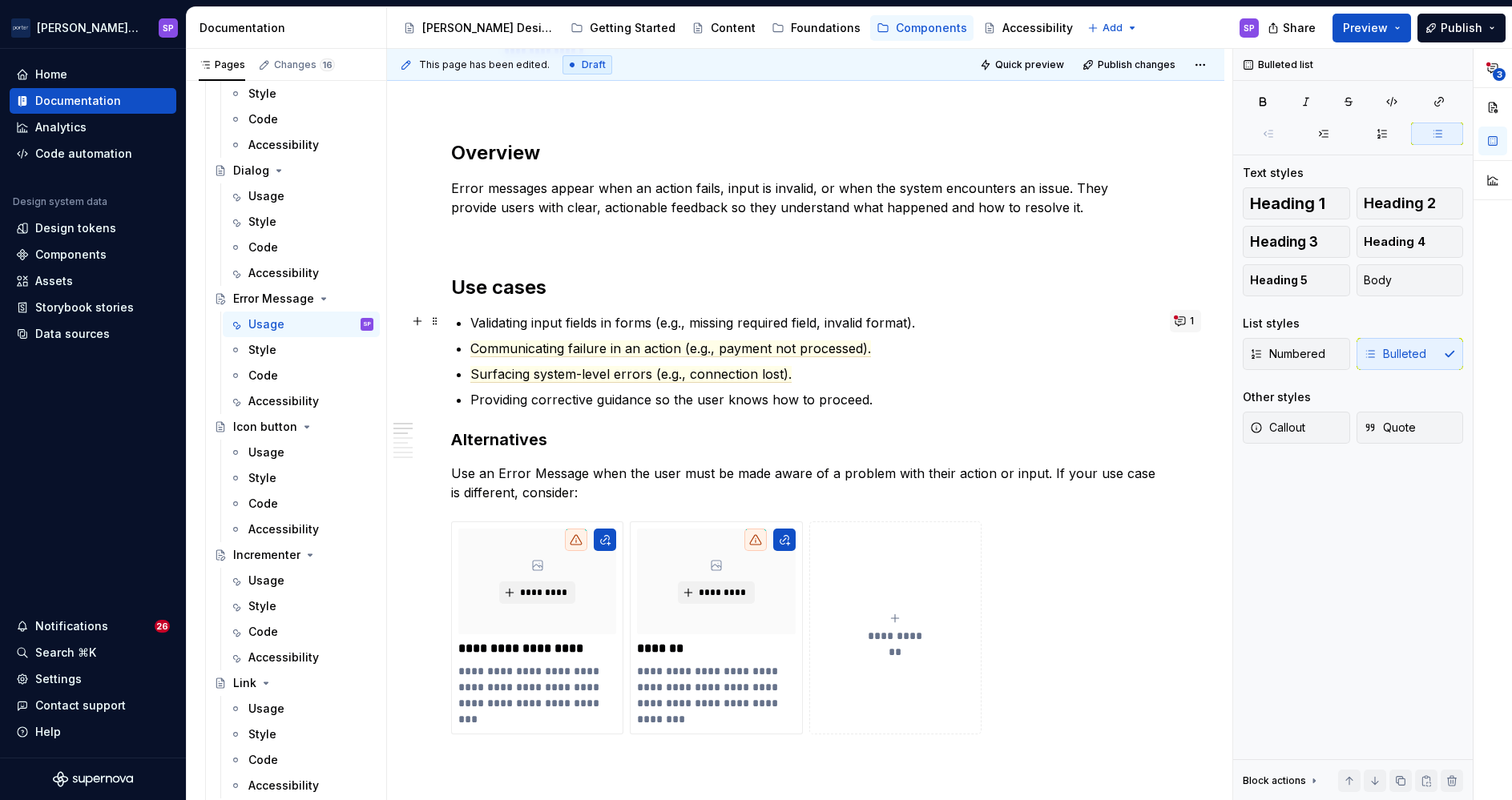
click at [1171, 327] on button "1" at bounding box center [1186, 320] width 31 height 22
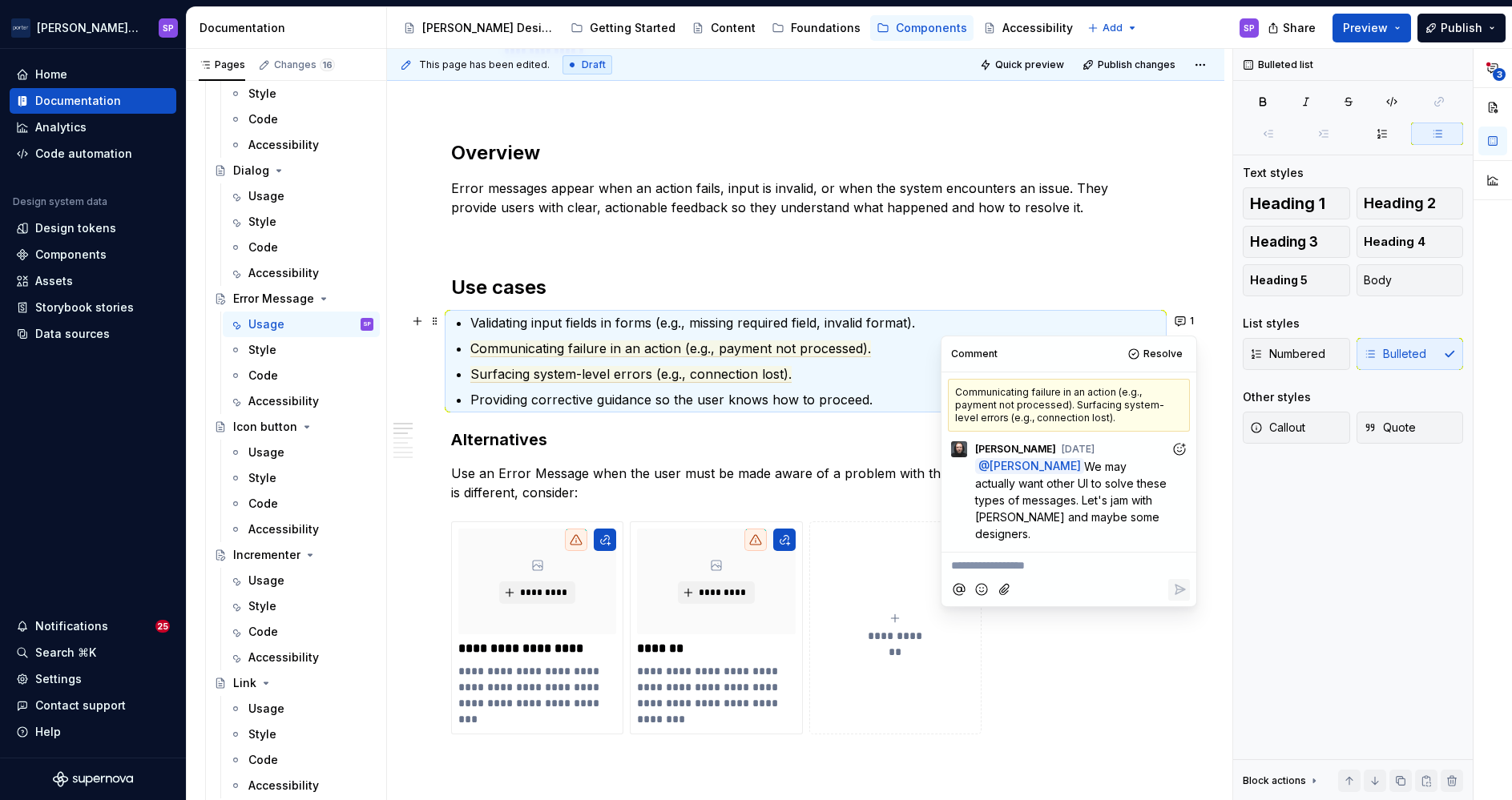
click at [1012, 283] on h2 "Use cases" at bounding box center [805, 287] width 709 height 26
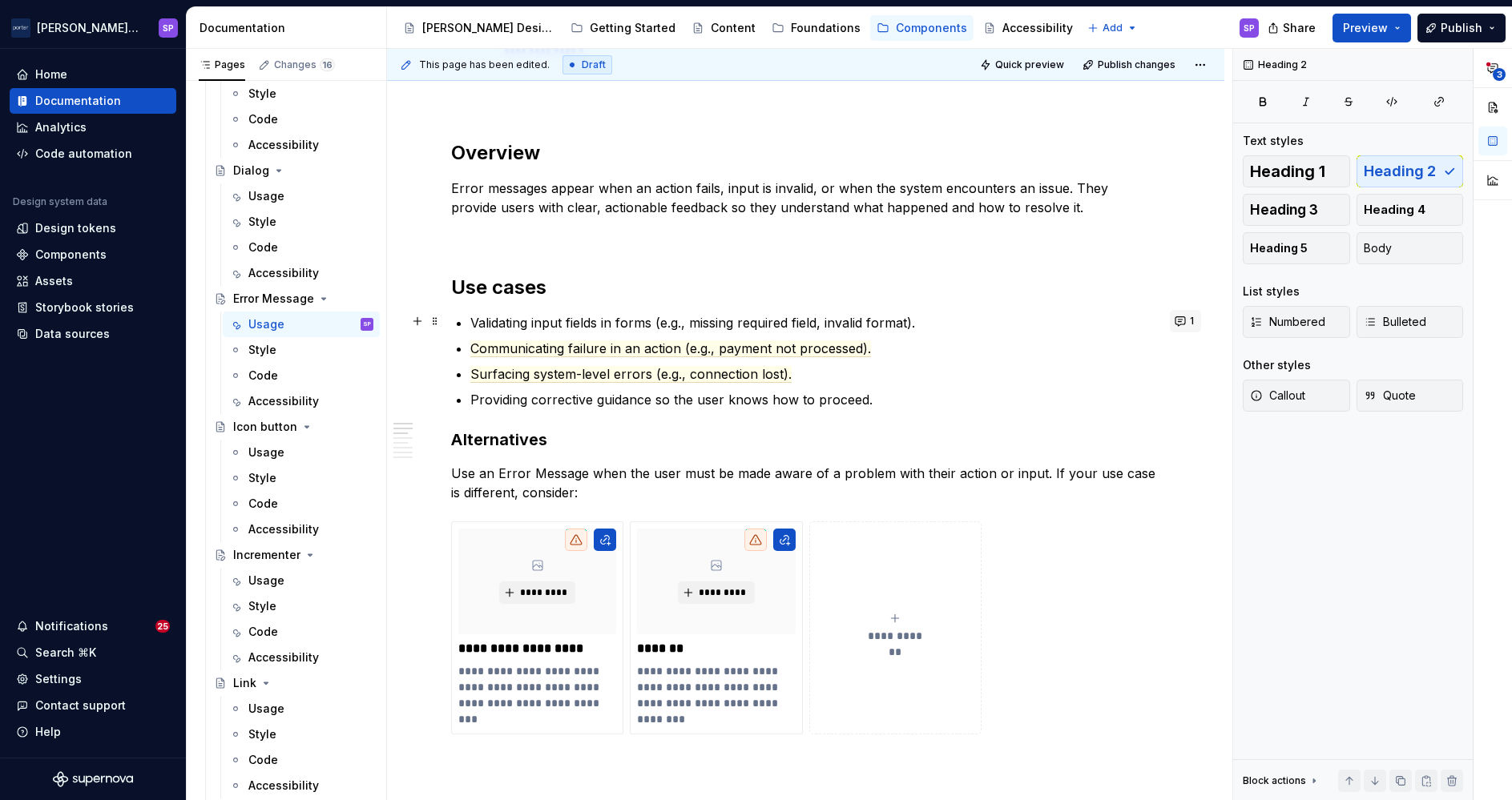
click at [1190, 326] on span "1" at bounding box center [1192, 321] width 4 height 13
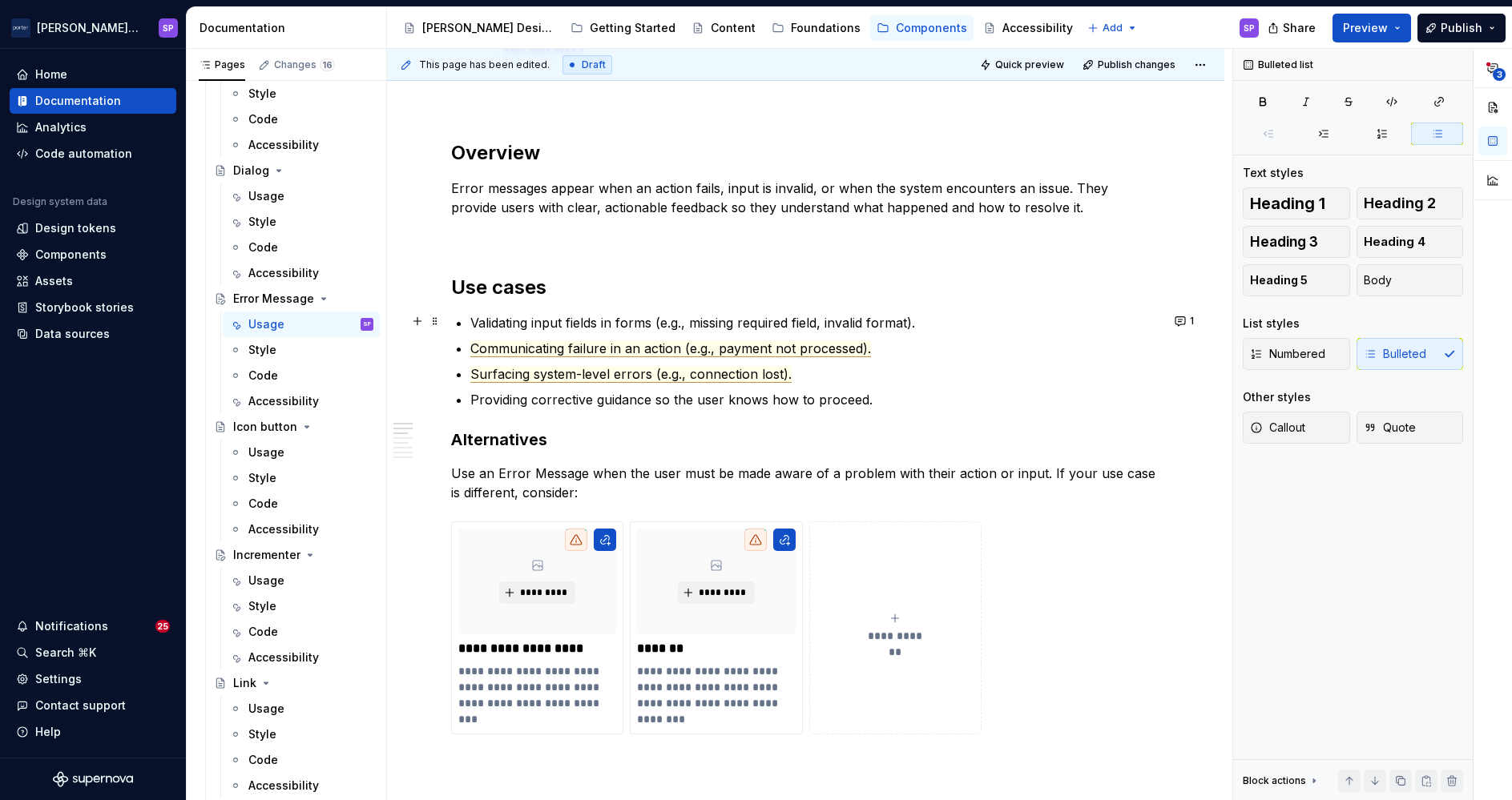
click at [675, 374] on span "Surfacing system-level errors (e.g., connection lost)." at bounding box center [631, 374] width 321 height 17
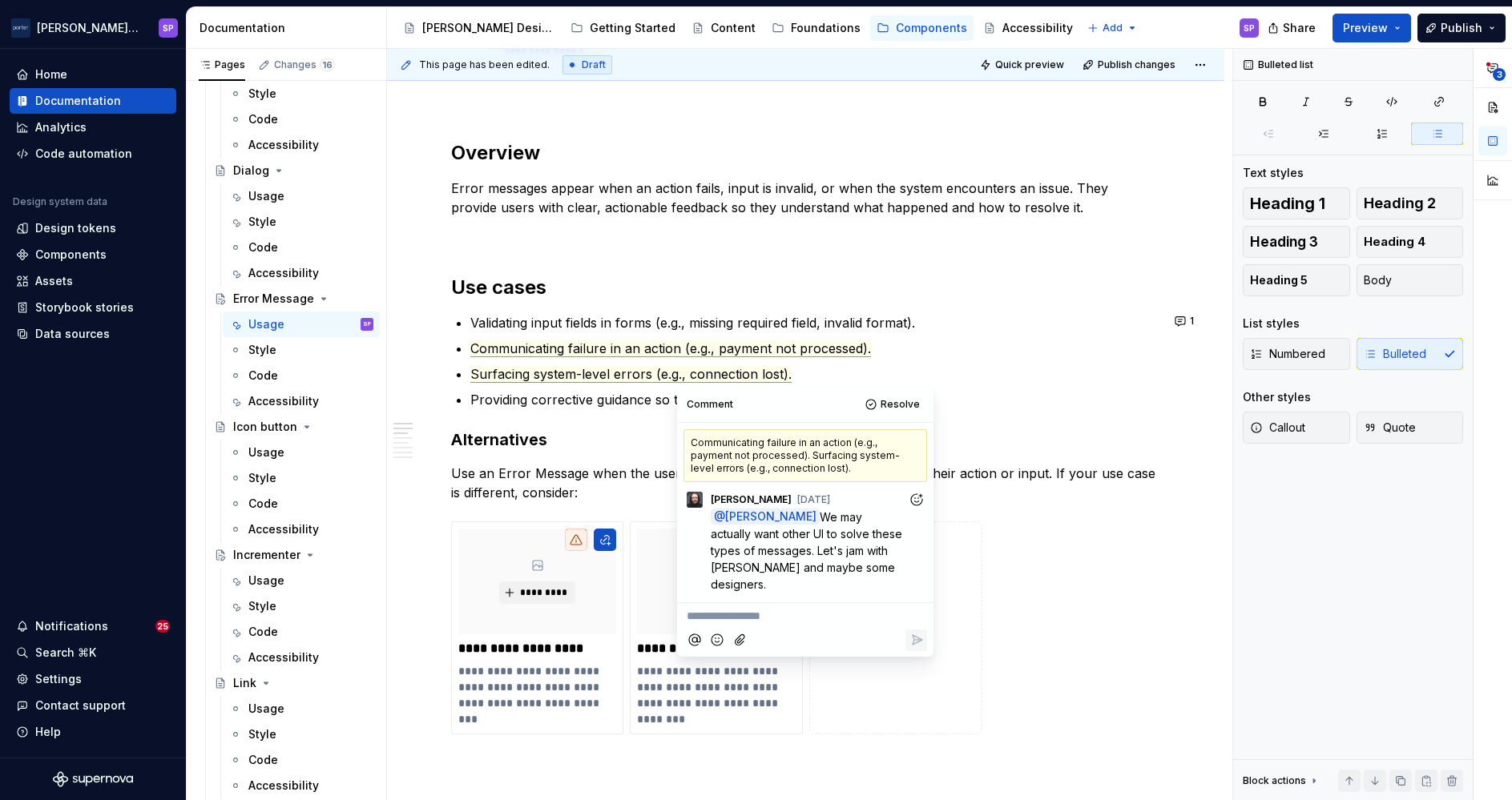
click at [625, 400] on p "Providing corrective guidance so the user knows how to proceed." at bounding box center [815, 400] width 690 height 19
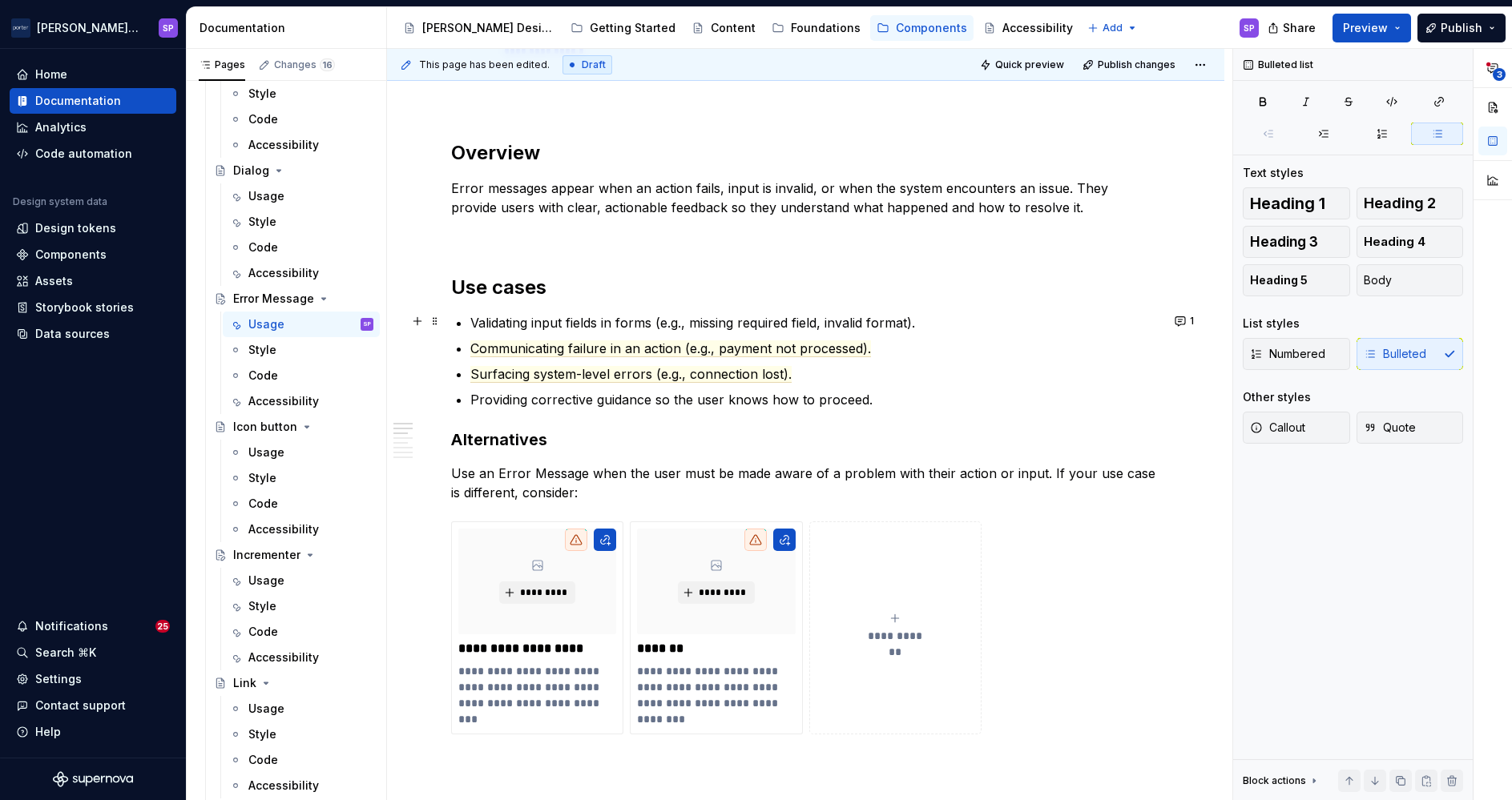
click at [497, 319] on p "Validating input fields in forms (e.g., missing required field, invalid format)." at bounding box center [815, 322] width 690 height 19
click at [602, 321] on p "Validate an input fields in forms (e.g., missing required field, invalid format…" at bounding box center [815, 322] width 690 height 19
click at [633, 327] on p "Validate an input field in forms (e.g., missing required field, invalid format)." at bounding box center [815, 322] width 690 height 19
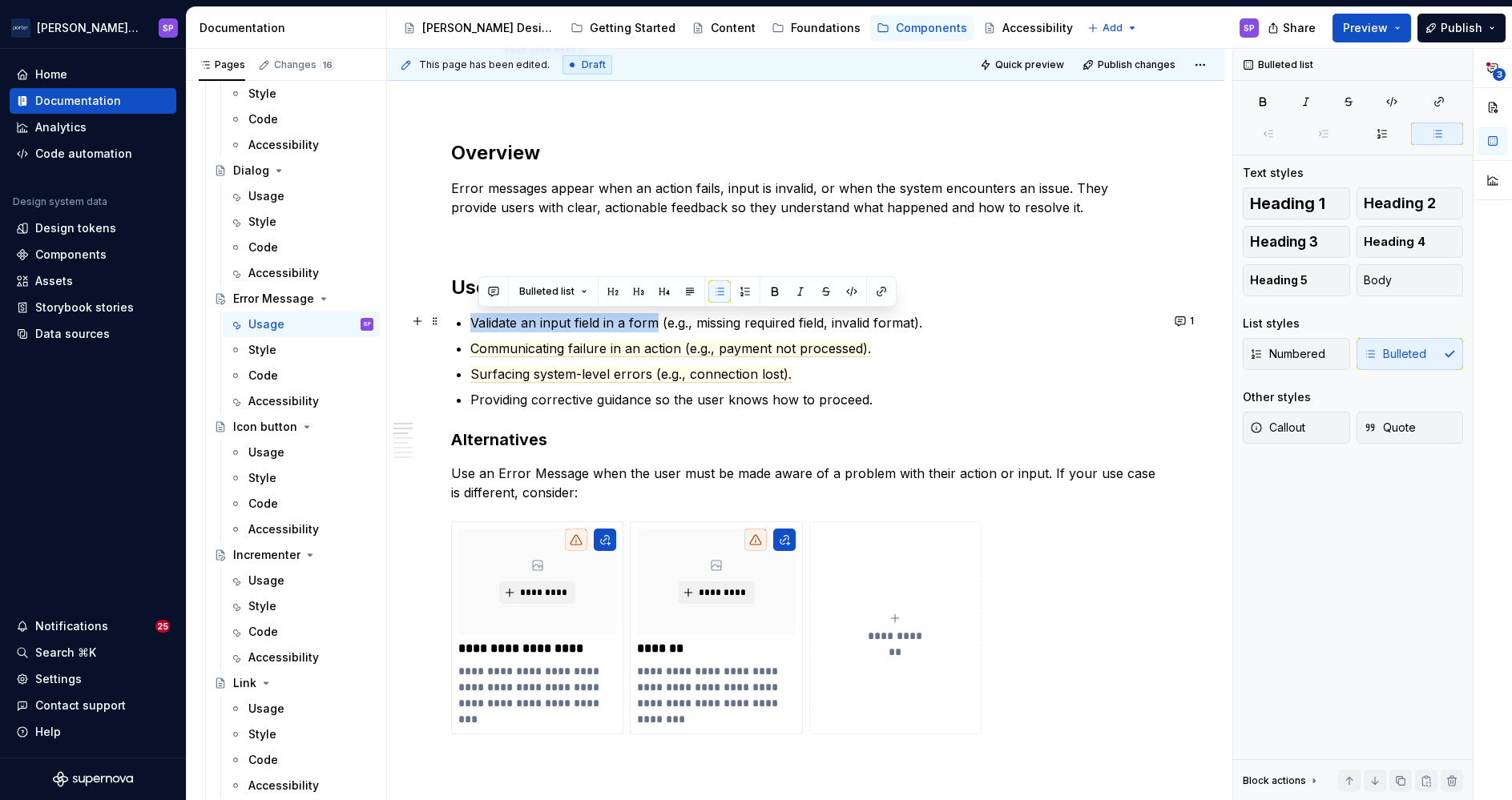
drag, startPoint x: 655, startPoint y: 318, endPoint x: 467, endPoint y: 330, distance: 188.4
click at [467, 330] on div "**********" at bounding box center [805, 657] width 709 height 2283
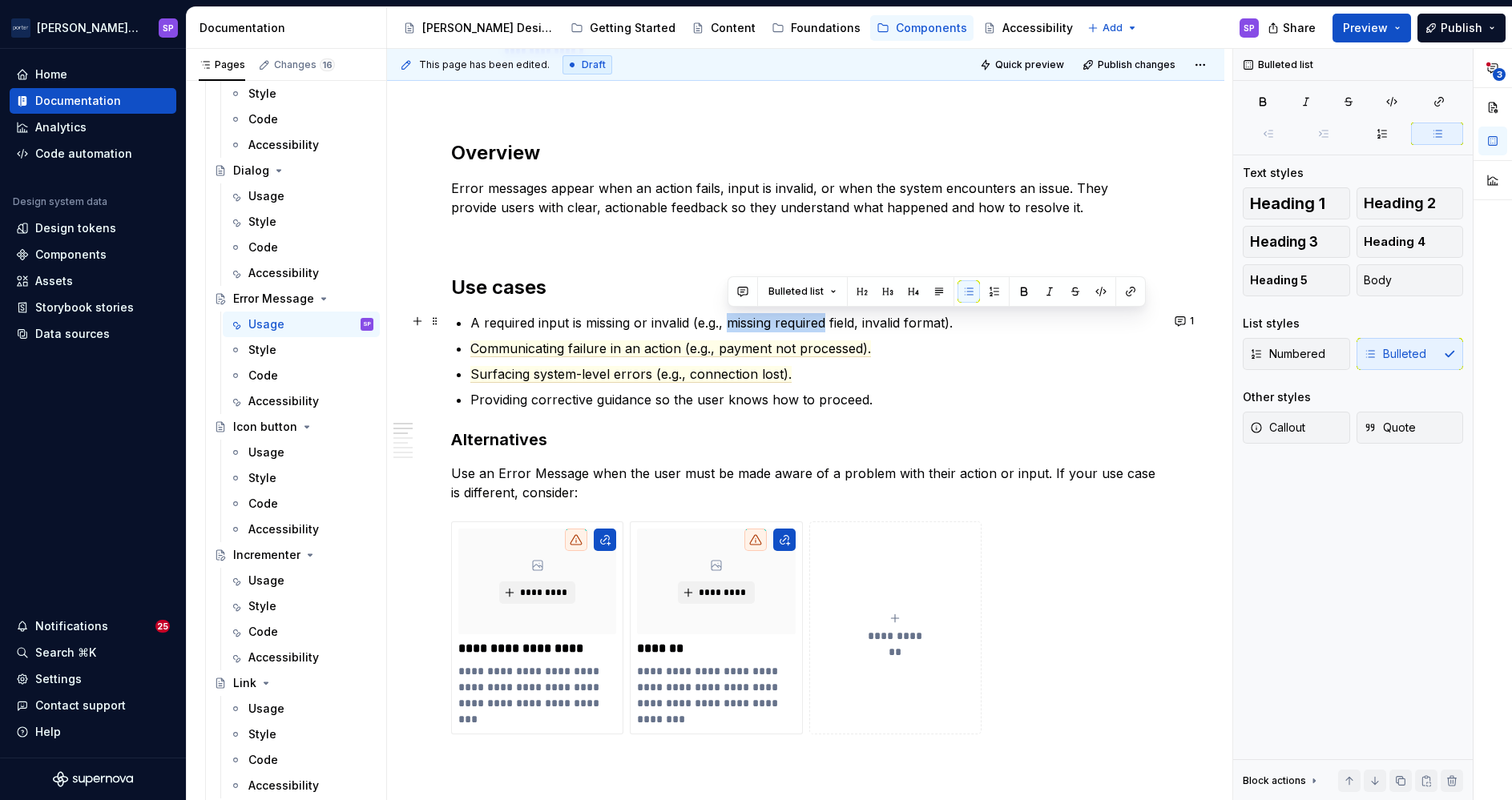
drag, startPoint x: 726, startPoint y: 314, endPoint x: 824, endPoint y: 314, distance: 98.0
click at [824, 314] on p "A required input is missing or invalid (e.g., missing required field, invalid f…" at bounding box center [815, 322] width 690 height 19
click at [822, 313] on p "A required input is missing or invalid (e.g., empty field, invalid format)." at bounding box center [815, 322] width 690 height 19
click at [922, 317] on p "A required input is missing or invalid (e.g., empty field, wrong format)." at bounding box center [815, 322] width 690 height 19
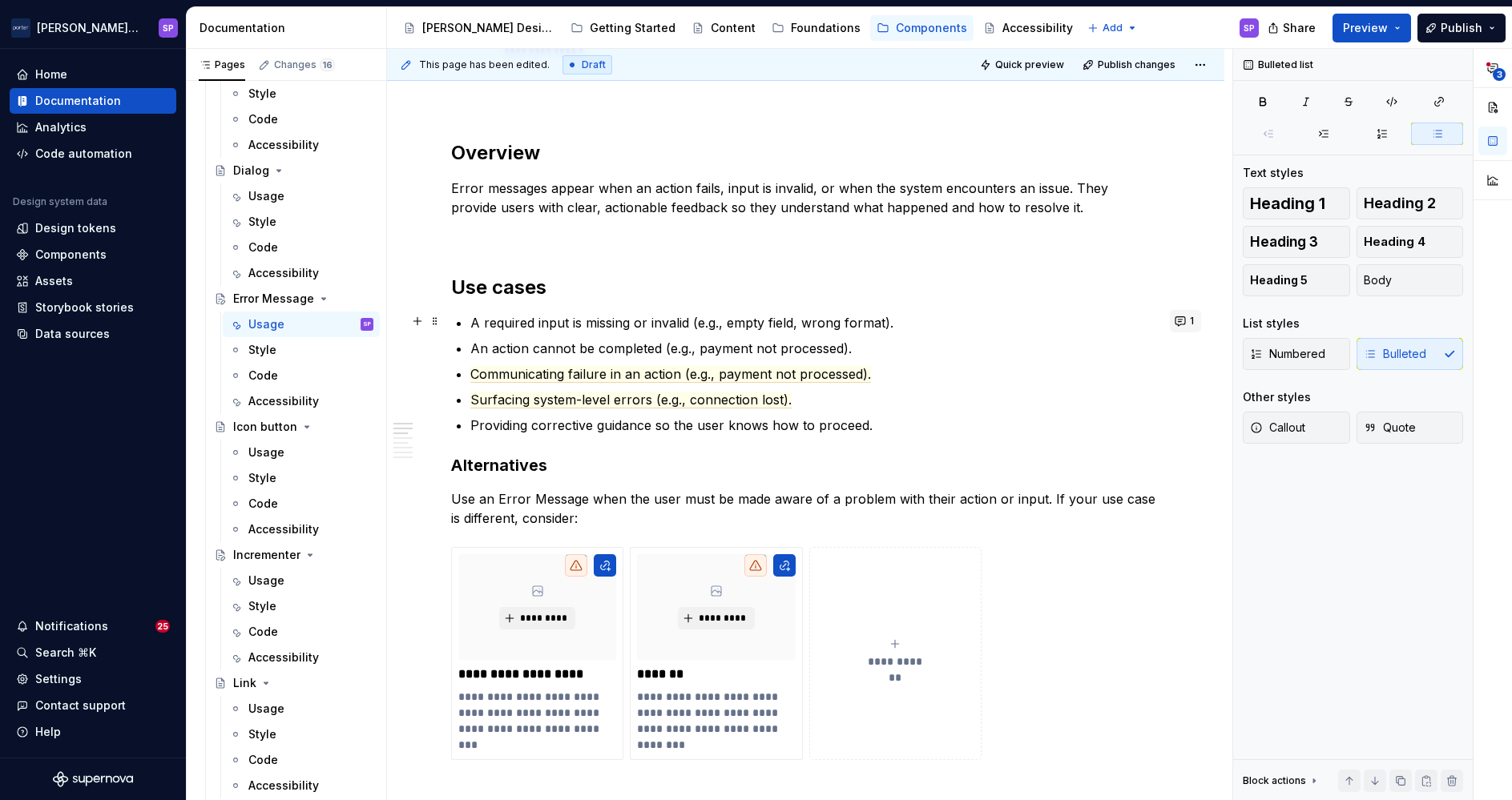
click at [1187, 313] on button "1" at bounding box center [1186, 320] width 31 height 22
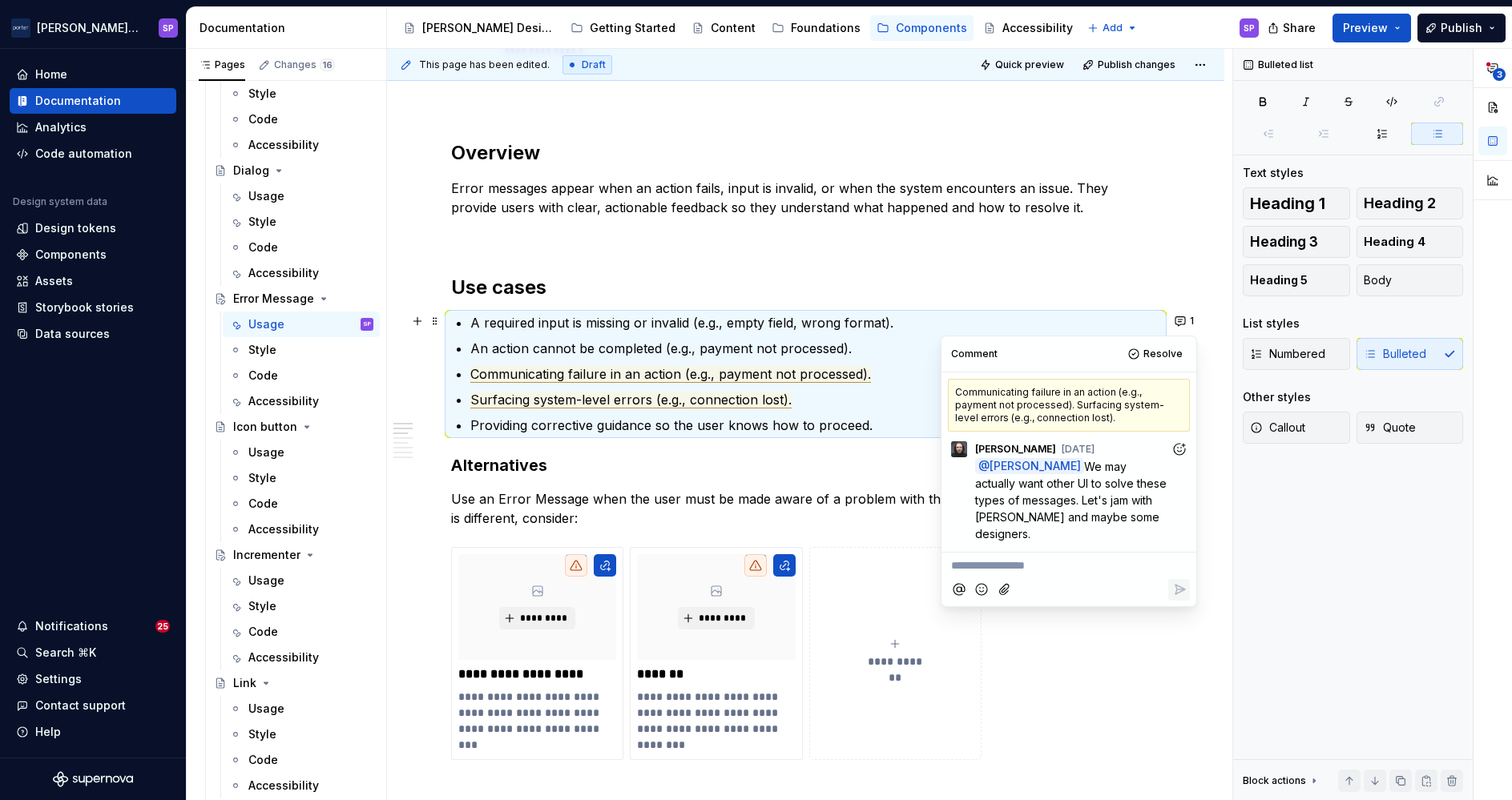
click at [675, 372] on span "Communicating failure in an action (e.g., payment not processed)." at bounding box center [671, 374] width 401 height 17
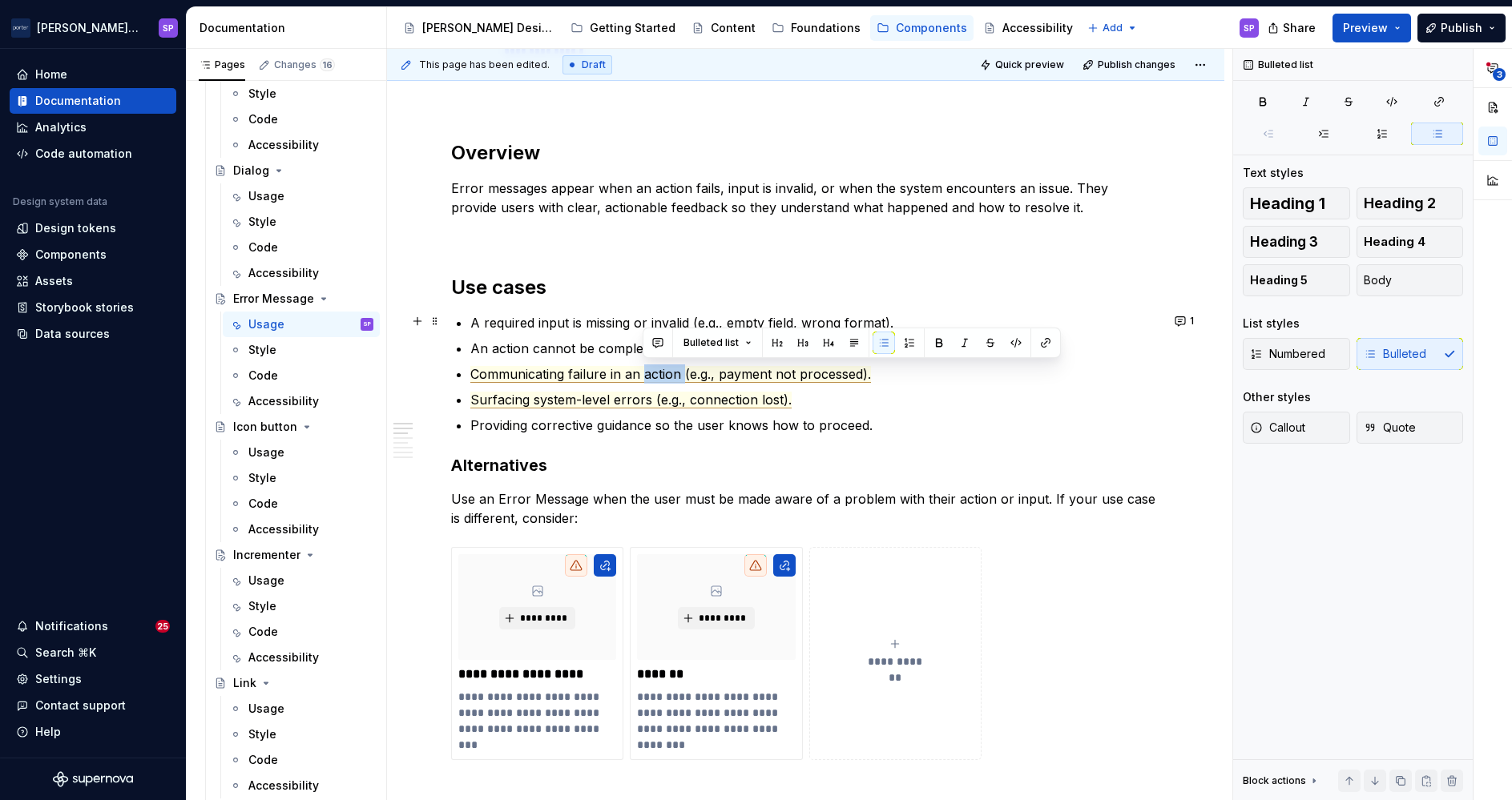
click at [675, 372] on span "Communicating failure in an action (e.g., payment not processed)." at bounding box center [671, 374] width 401 height 17
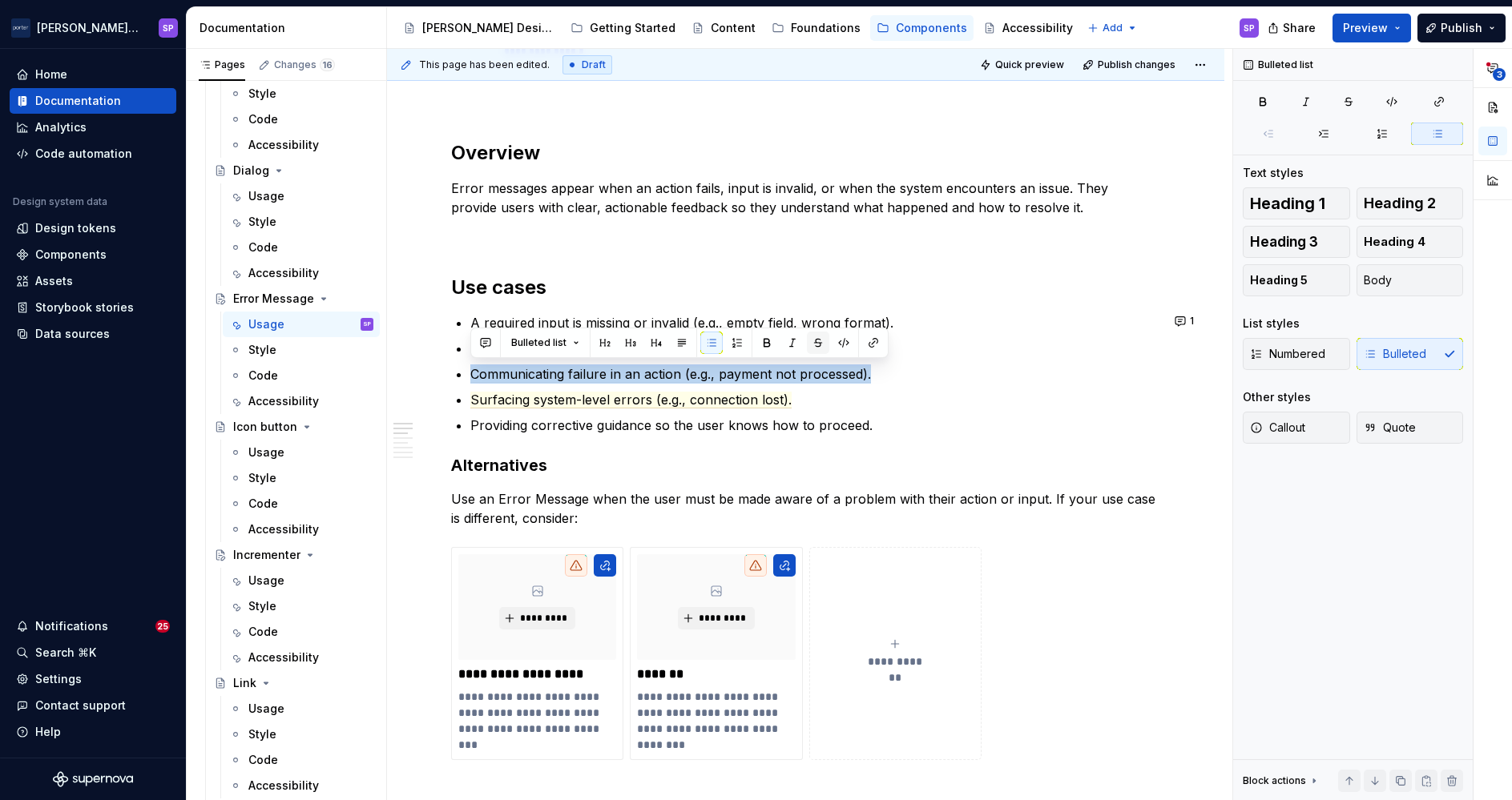
click at [818, 339] on button "button" at bounding box center [818, 343] width 22 height 22
click at [943, 364] on p "Communicating failure in an action (e.g., payment not processed)." at bounding box center [815, 373] width 690 height 19
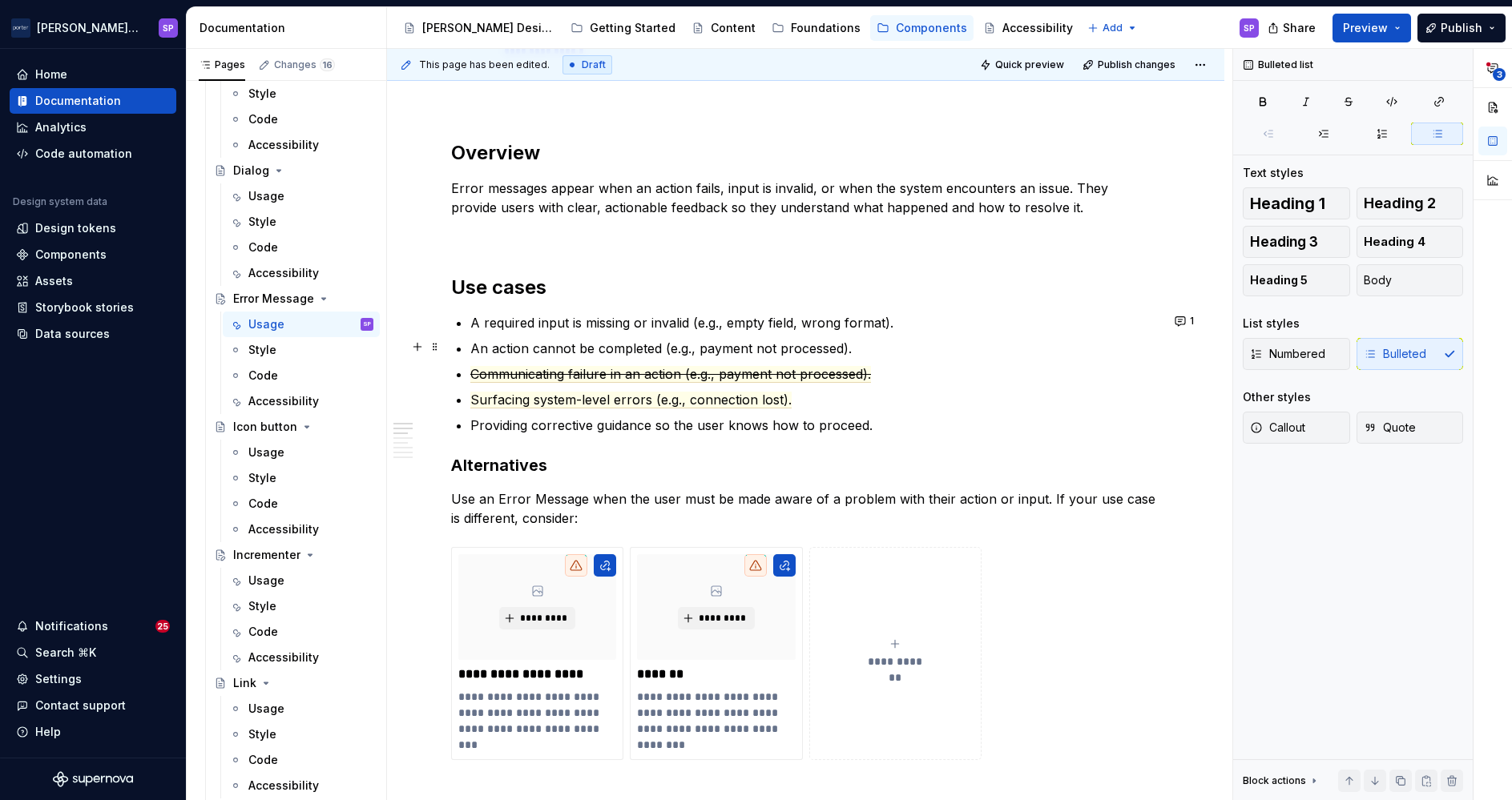
click at [946, 334] on ul "A required input is missing or invalid (e.g., empty field, wrong format). An ac…" at bounding box center [815, 373] width 690 height 121
click at [836, 305] on div "**********" at bounding box center [805, 670] width 709 height 2308
click at [875, 342] on p "An action cannot be completed (e.g., payment not processed)." at bounding box center [815, 348] width 690 height 19
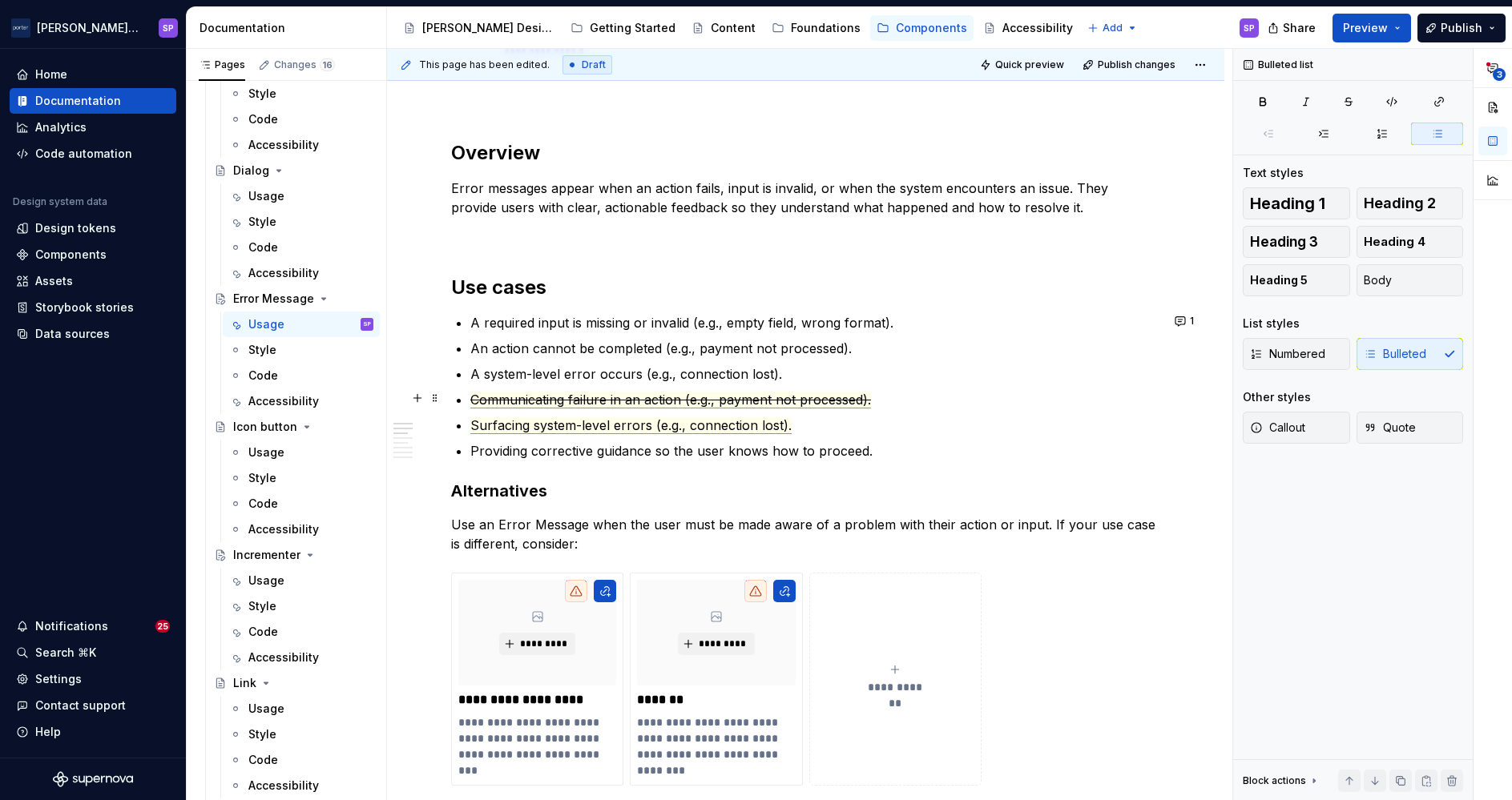
click at [756, 405] on span "Communicating failure in an action (e.g., payment not processed)." at bounding box center [671, 400] width 401 height 17
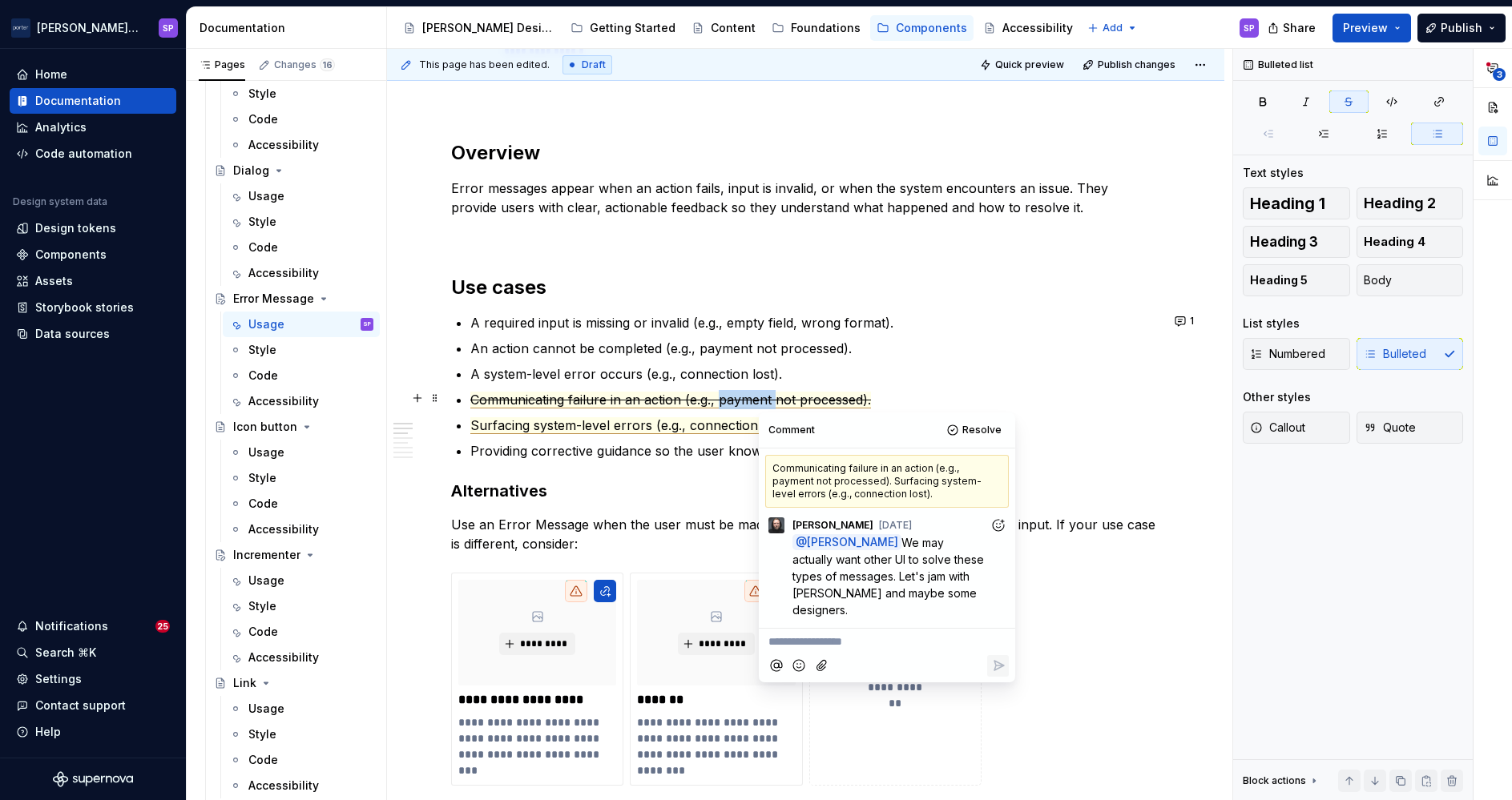
click at [756, 405] on span "Communicating failure in an action (e.g., payment not processed)." at bounding box center [671, 400] width 401 height 17
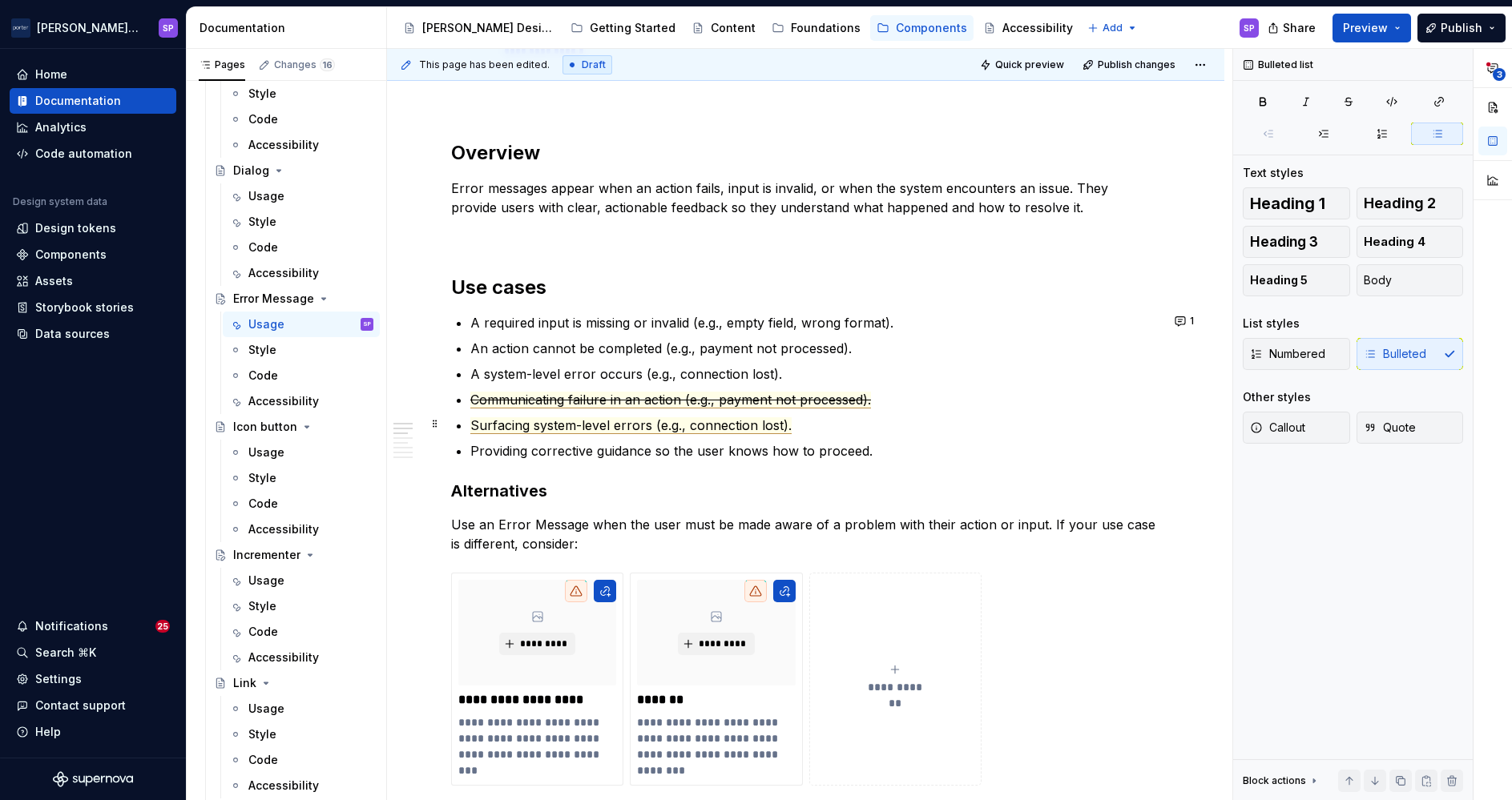
click at [740, 432] on span "Surfacing system-level errors (e.g., connection lost)." at bounding box center [631, 426] width 321 height 17
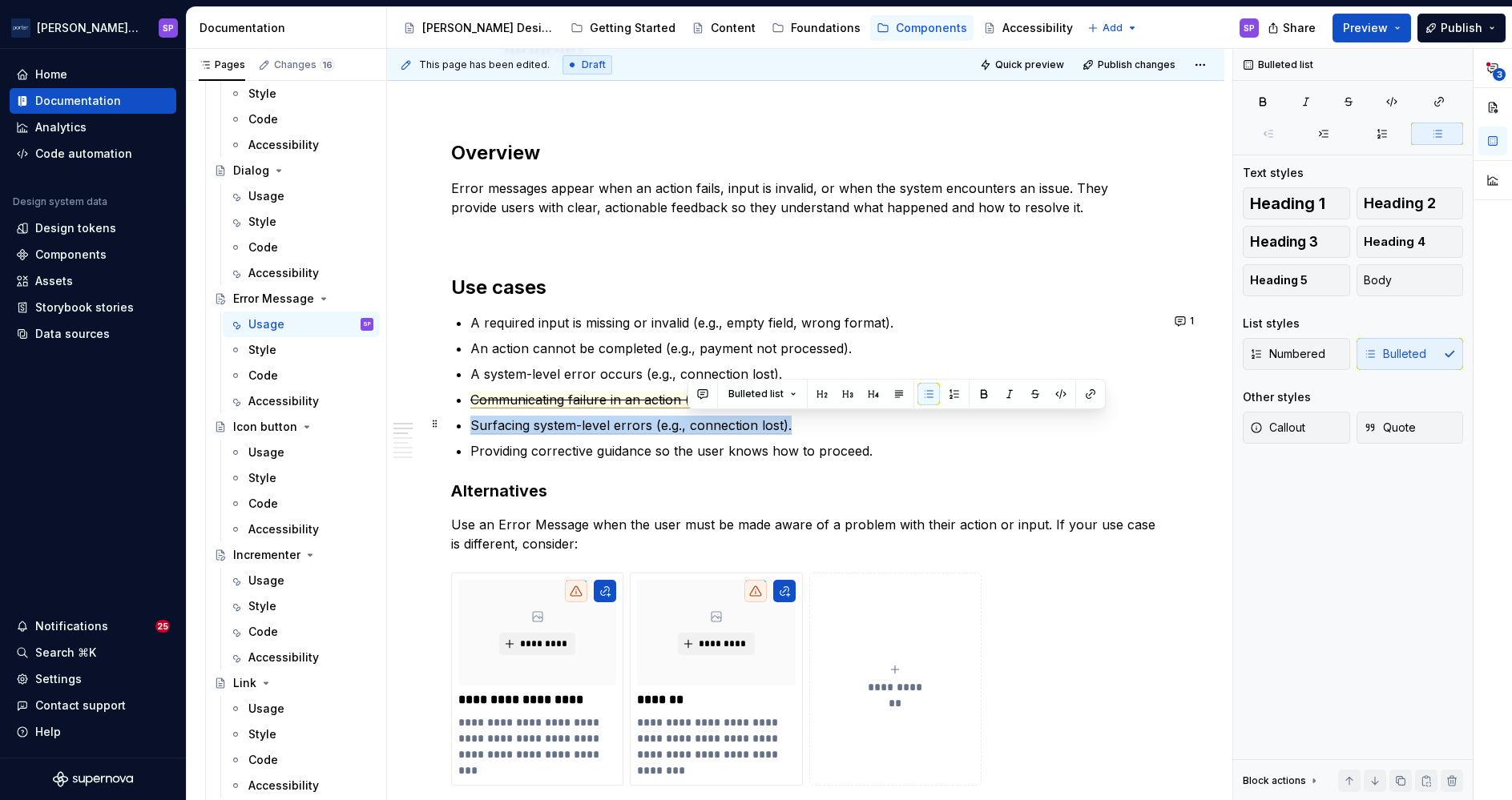
click at [740, 432] on span "Surfacing system-level errors (e.g., connection lost)." at bounding box center [631, 426] width 321 height 17
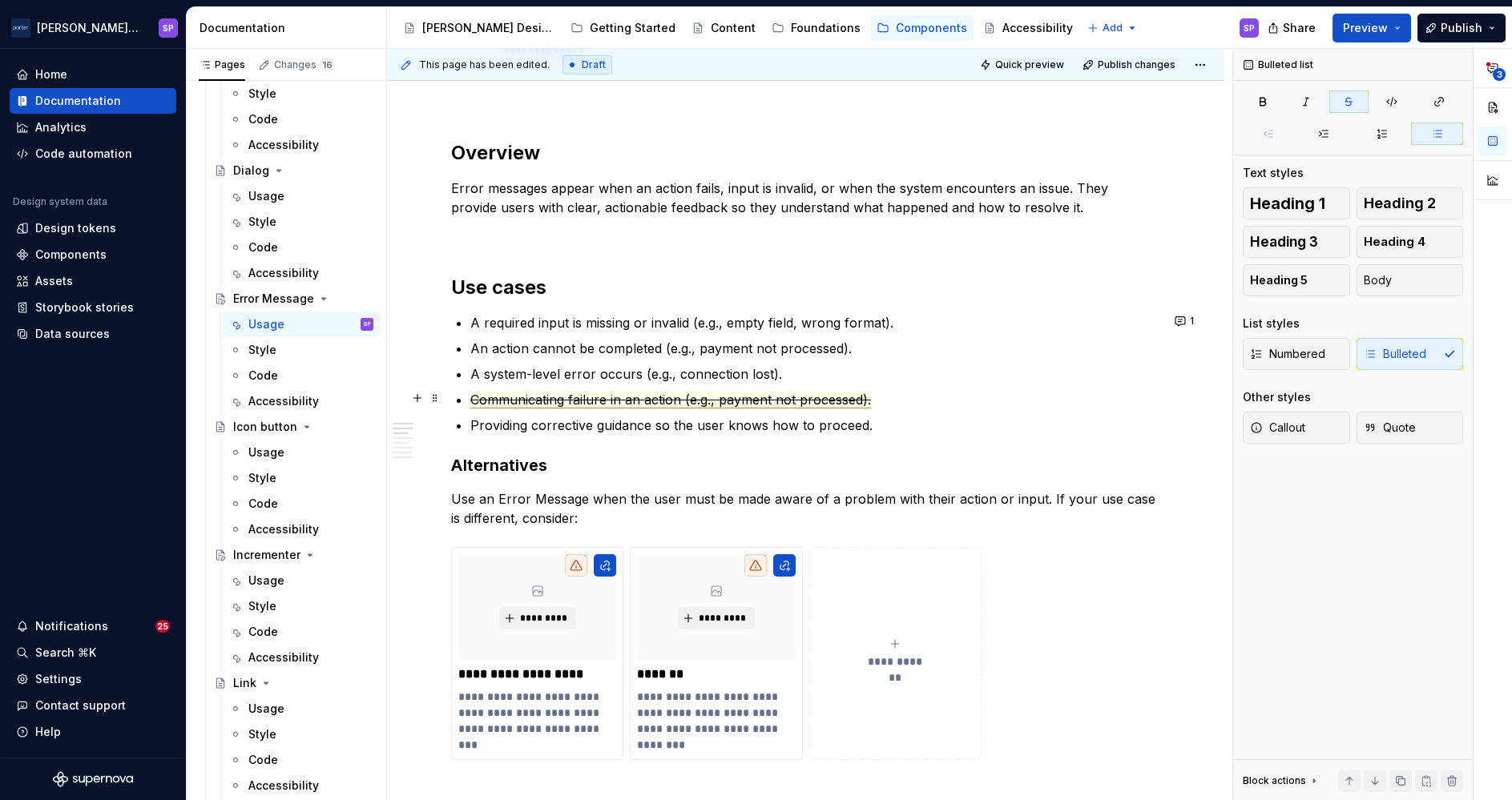
click at [706, 402] on span "Communicating failure in an action (e.g., payment not processed)." at bounding box center [671, 400] width 401 height 17
click at [633, 409] on ul "A required input is missing or invalid (e.g., empty field, wrong format). An ac…" at bounding box center [815, 373] width 690 height 121
click at [504, 427] on p "Providing corrective guidance so the user knows how to proceed." at bounding box center [815, 425] width 690 height 19
click at [822, 426] on p "Provide corrective guidance so the user knows how to proceed." at bounding box center [815, 425] width 690 height 19
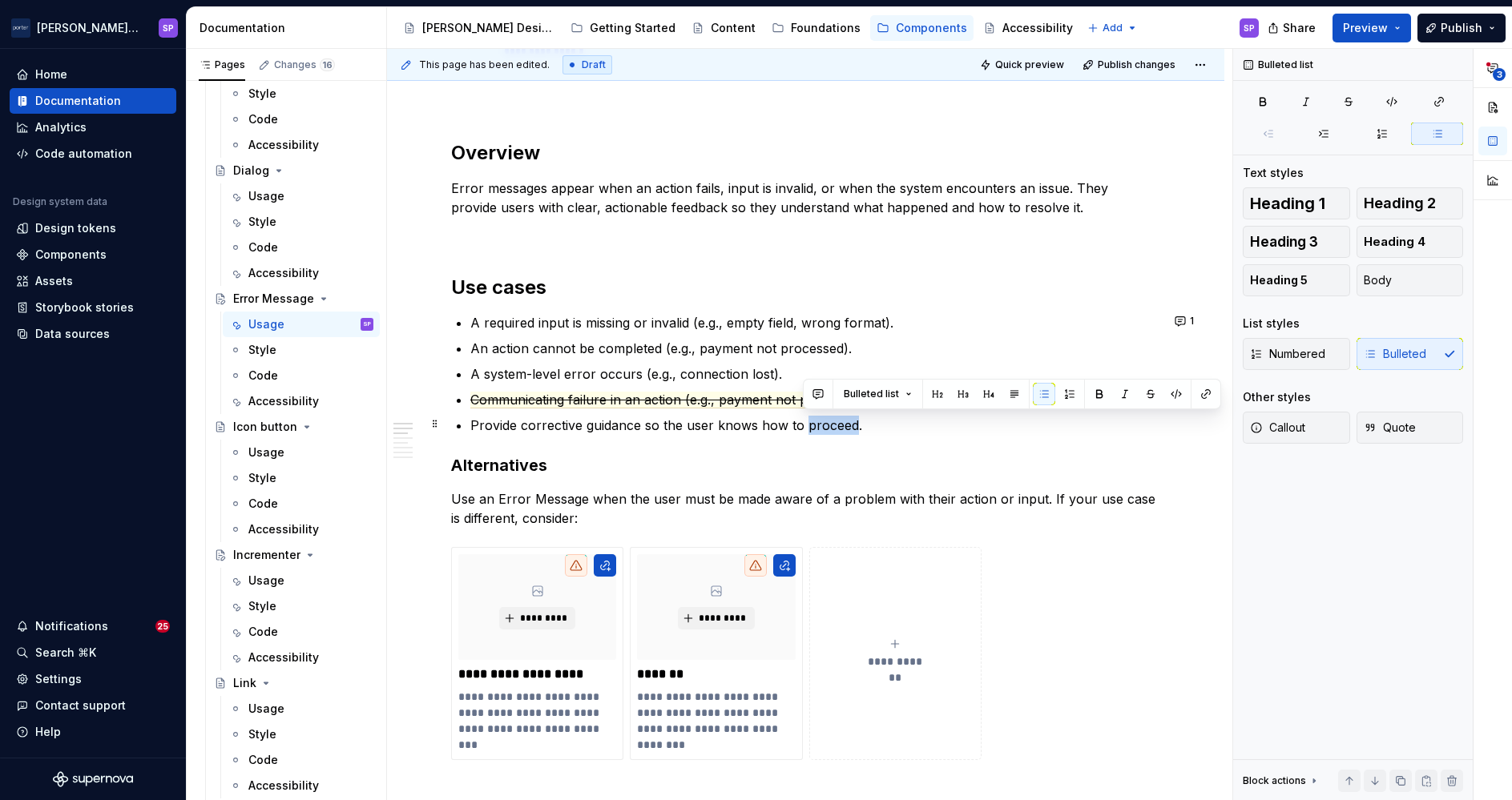
click at [822, 426] on p "Provide corrective guidance so the user knows how to proceed." at bounding box center [815, 425] width 690 height 19
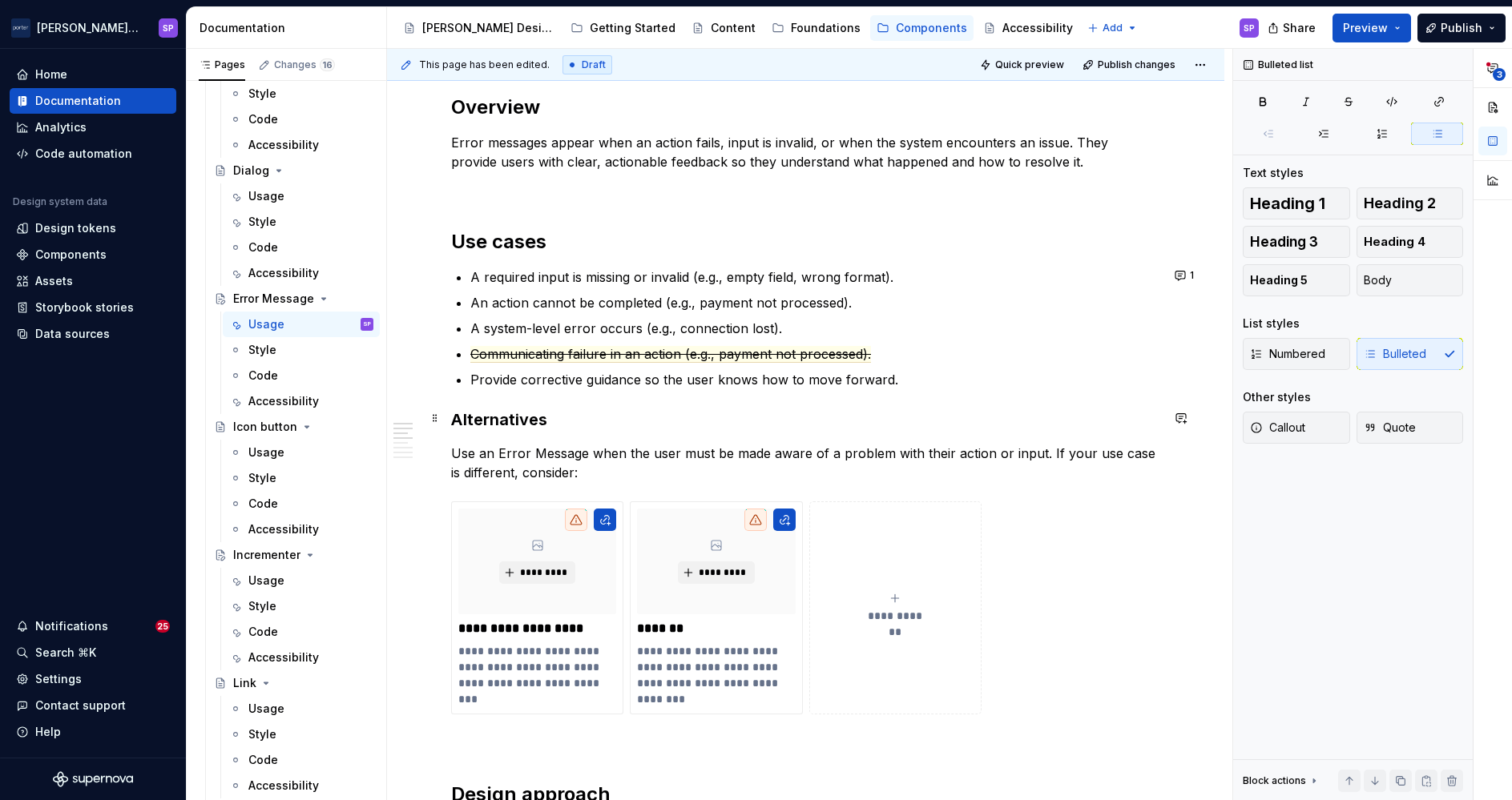
scroll to position [867, 0]
click at [937, 368] on p "Provide corrective guidance so the user knows how to move forward." at bounding box center [815, 377] width 690 height 19
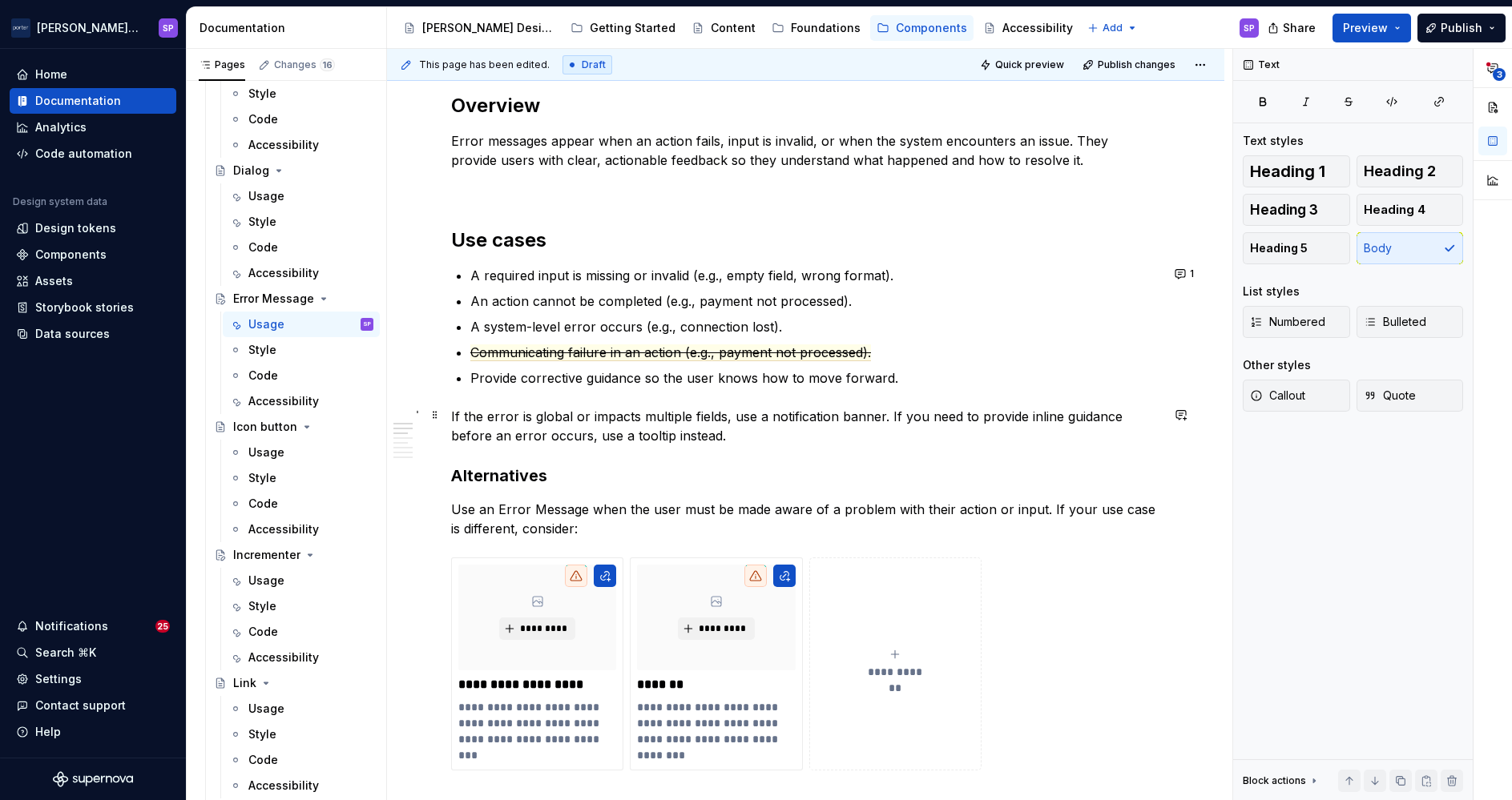
click at [904, 418] on p "If the error is global or impacts multiple fields, use a notification banner. I…" at bounding box center [805, 426] width 709 height 39
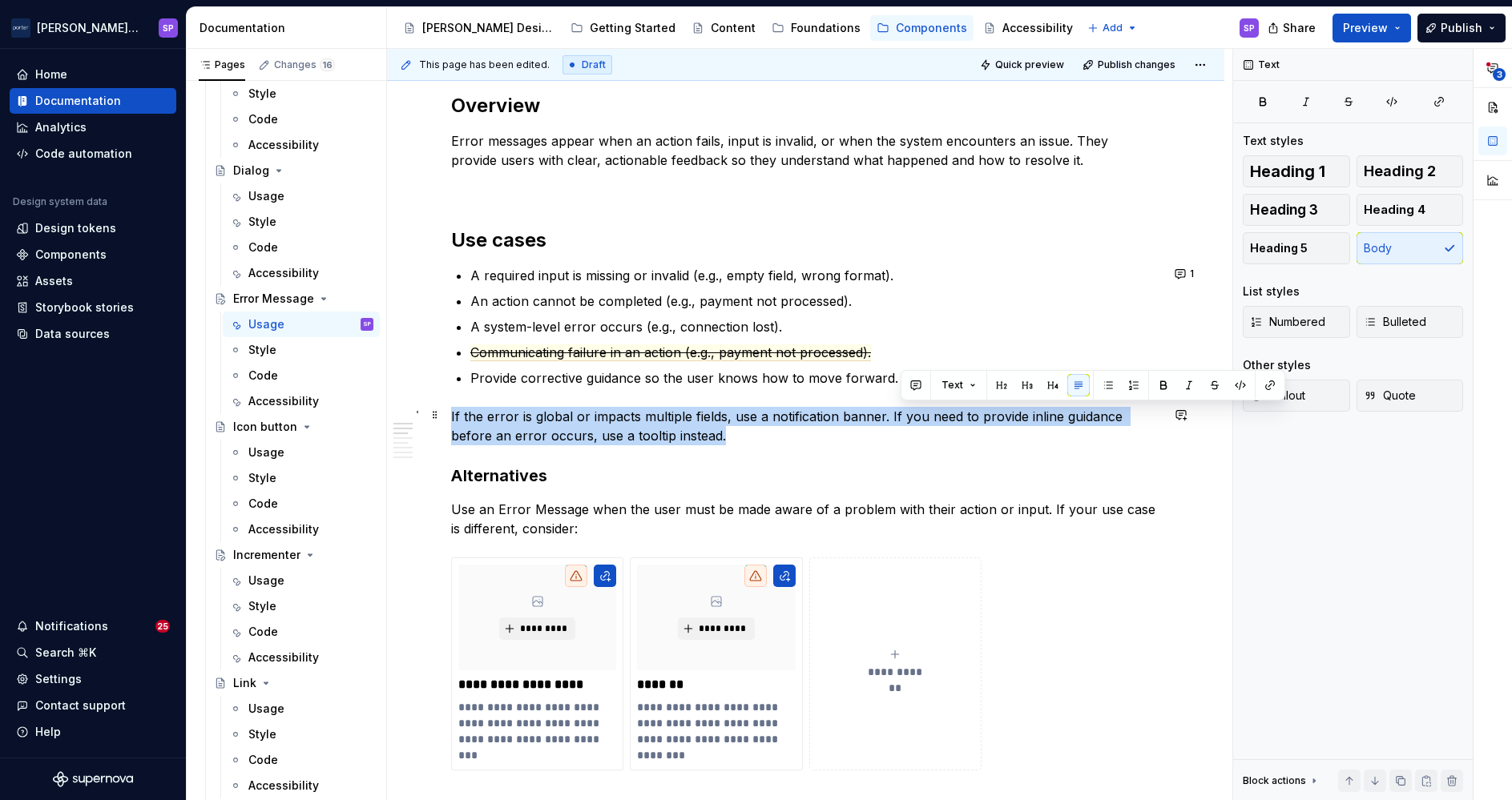
click at [904, 418] on p "If the error is global or impacts multiple fields, use a notification banner. I…" at bounding box center [805, 426] width 709 height 39
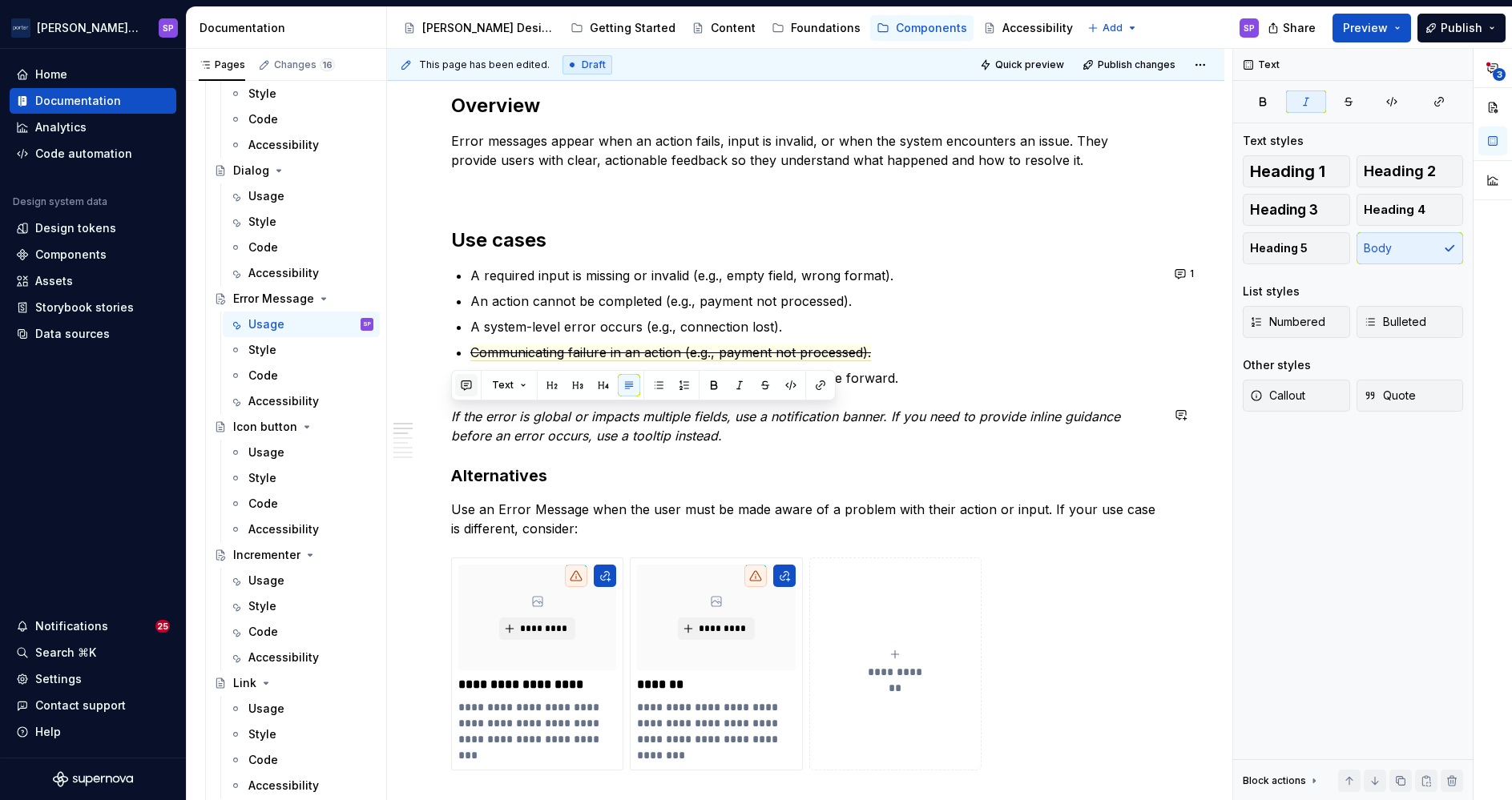
click at [462, 388] on button "button" at bounding box center [466, 385] width 22 height 22
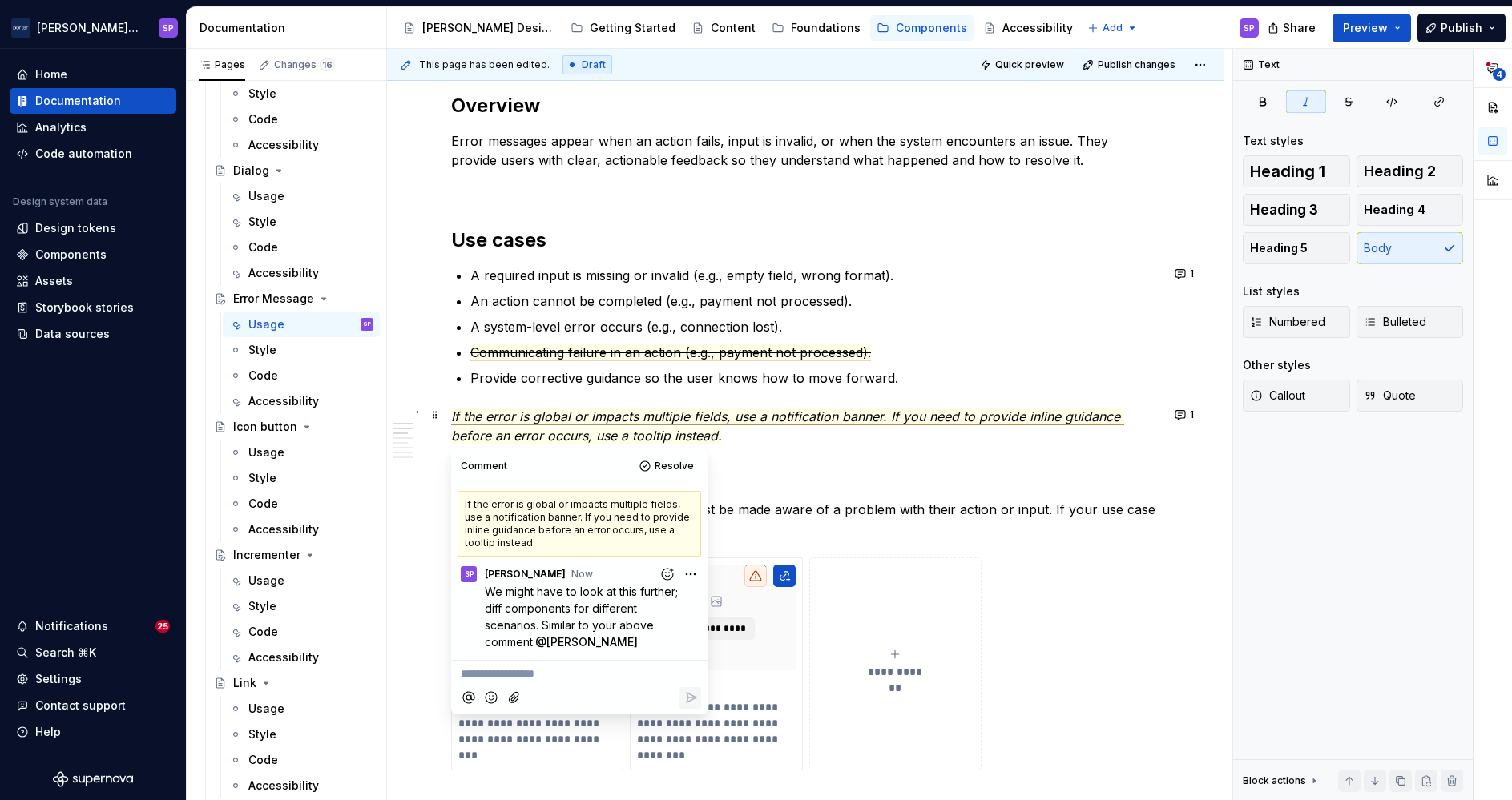
click at [837, 465] on h3 "Alternatives" at bounding box center [805, 476] width 709 height 22
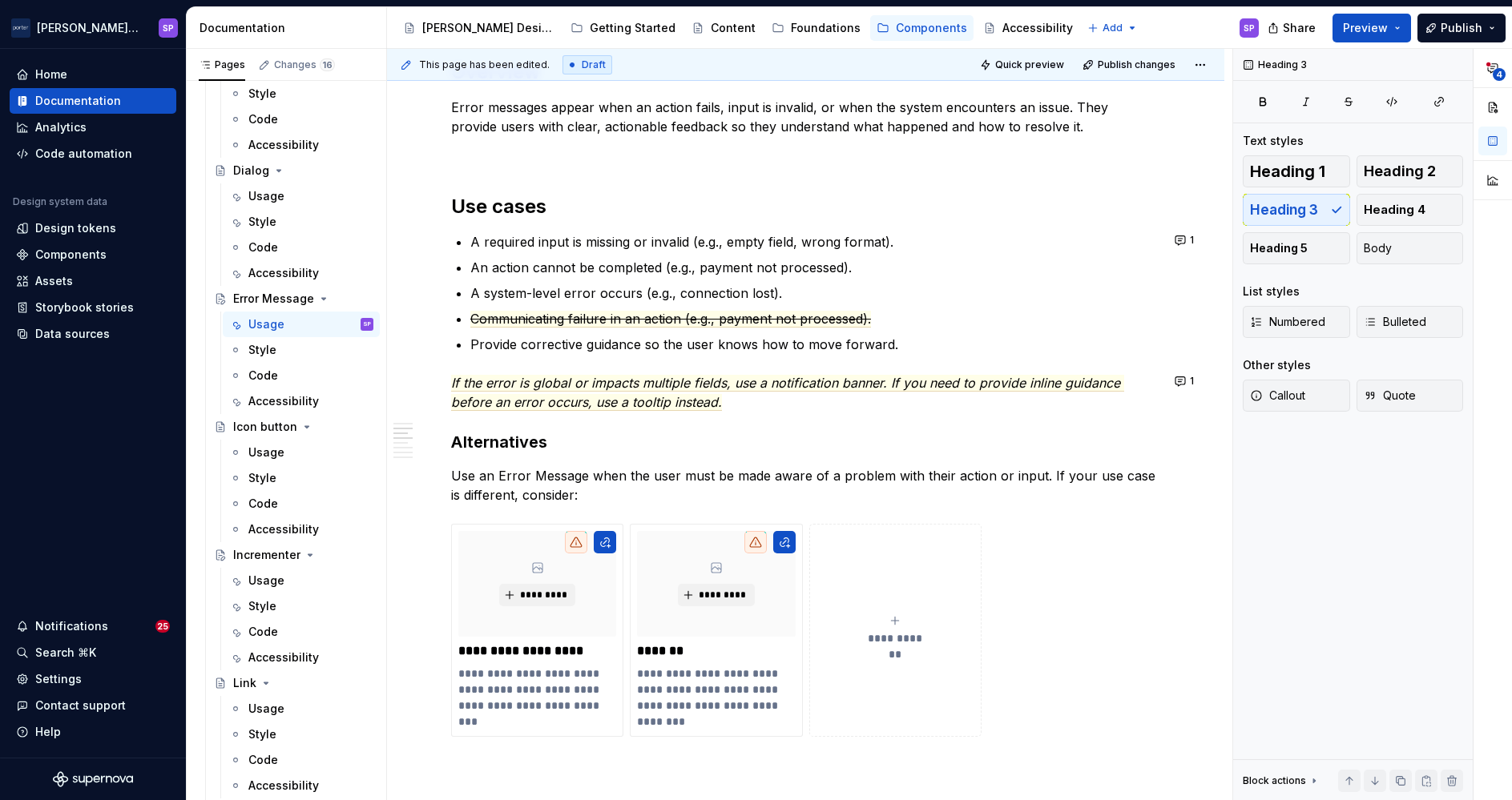
scroll to position [946, 0]
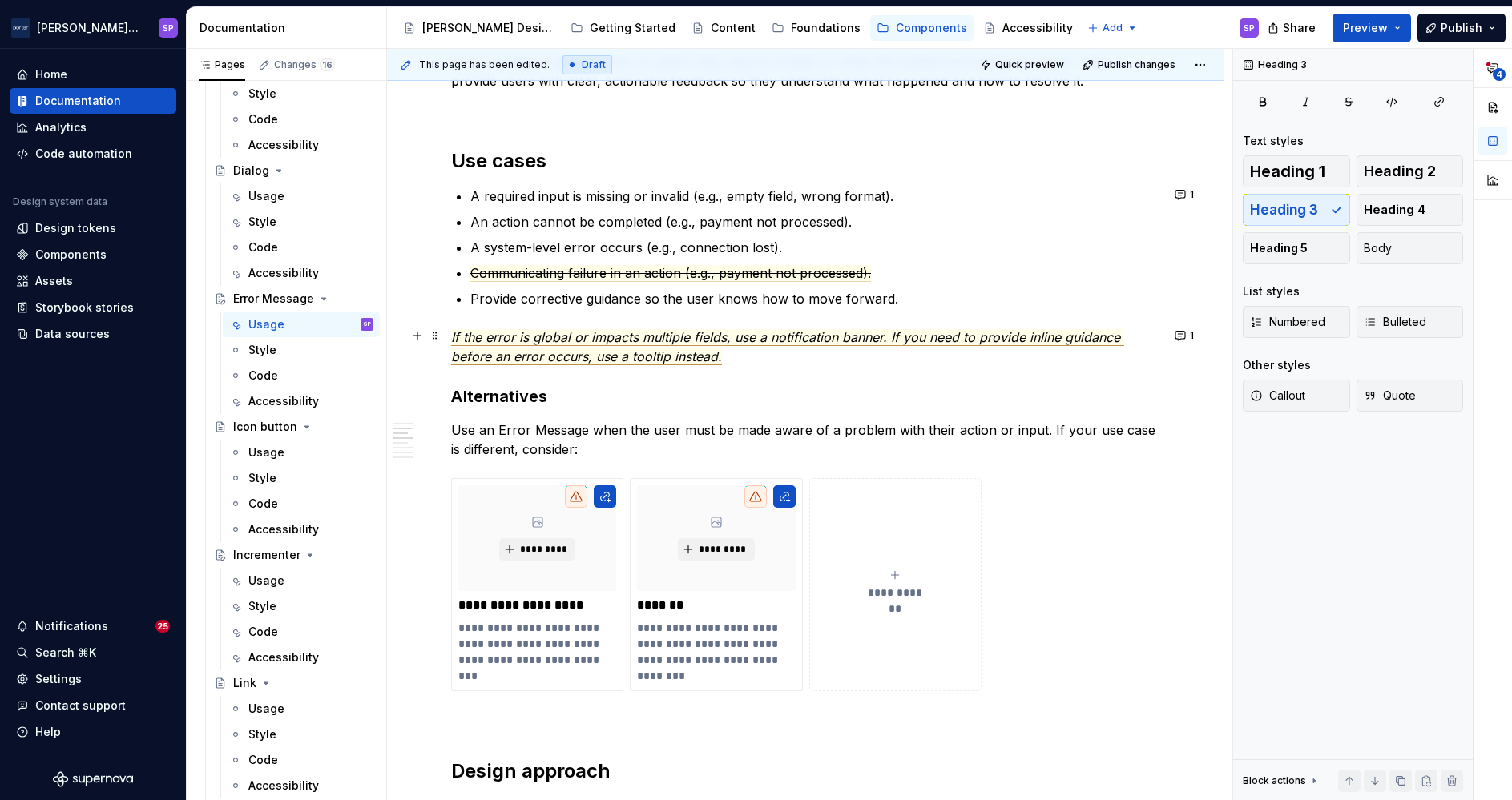
click at [784, 340] on span "If the error is global or impacts multiple fields, use a notification banner. I…" at bounding box center [787, 348] width 673 height 36
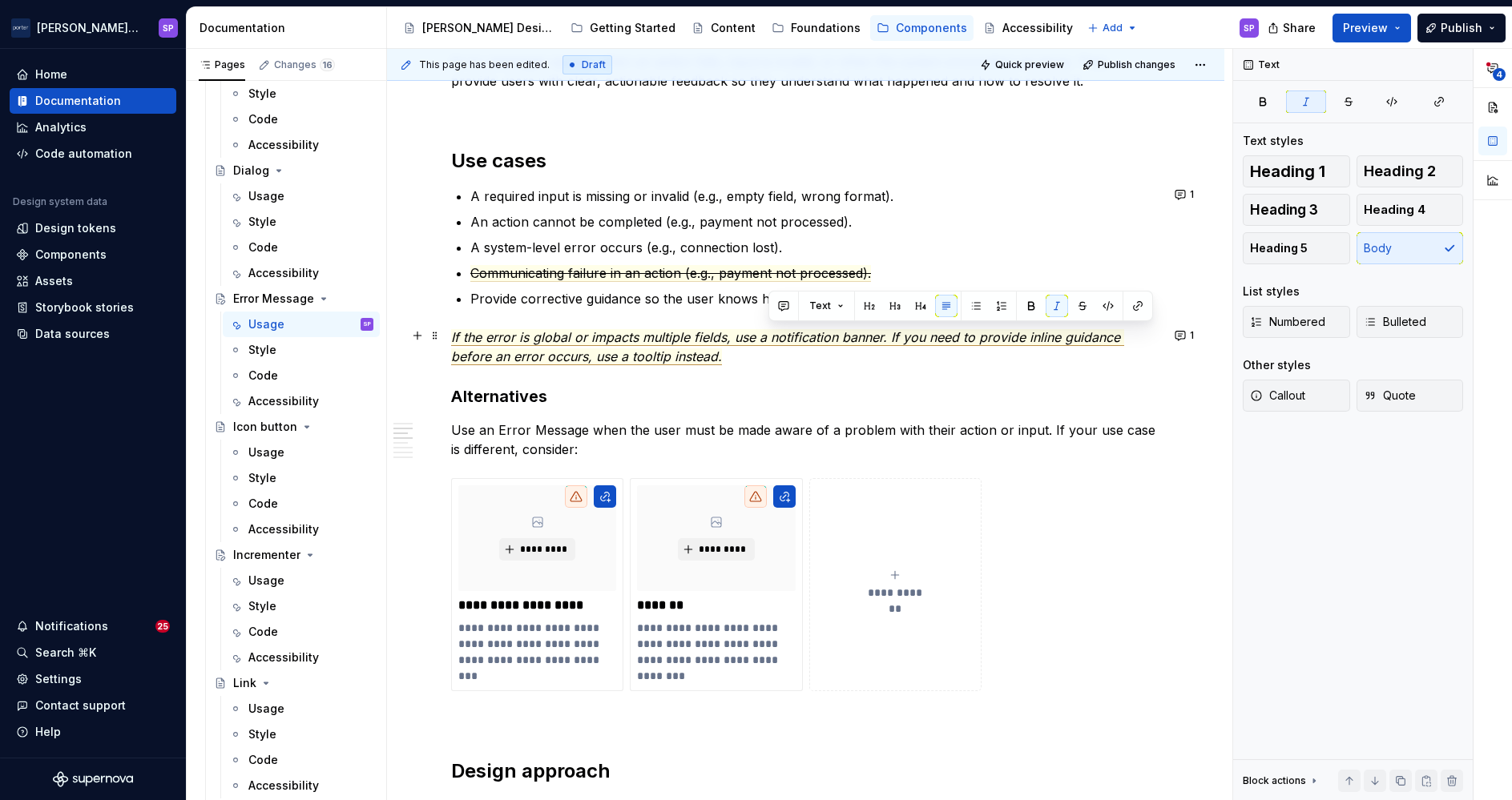
click at [784, 340] on span "If the error is global or impacts multiple fields, use a notification banner. I…" at bounding box center [787, 348] width 673 height 36
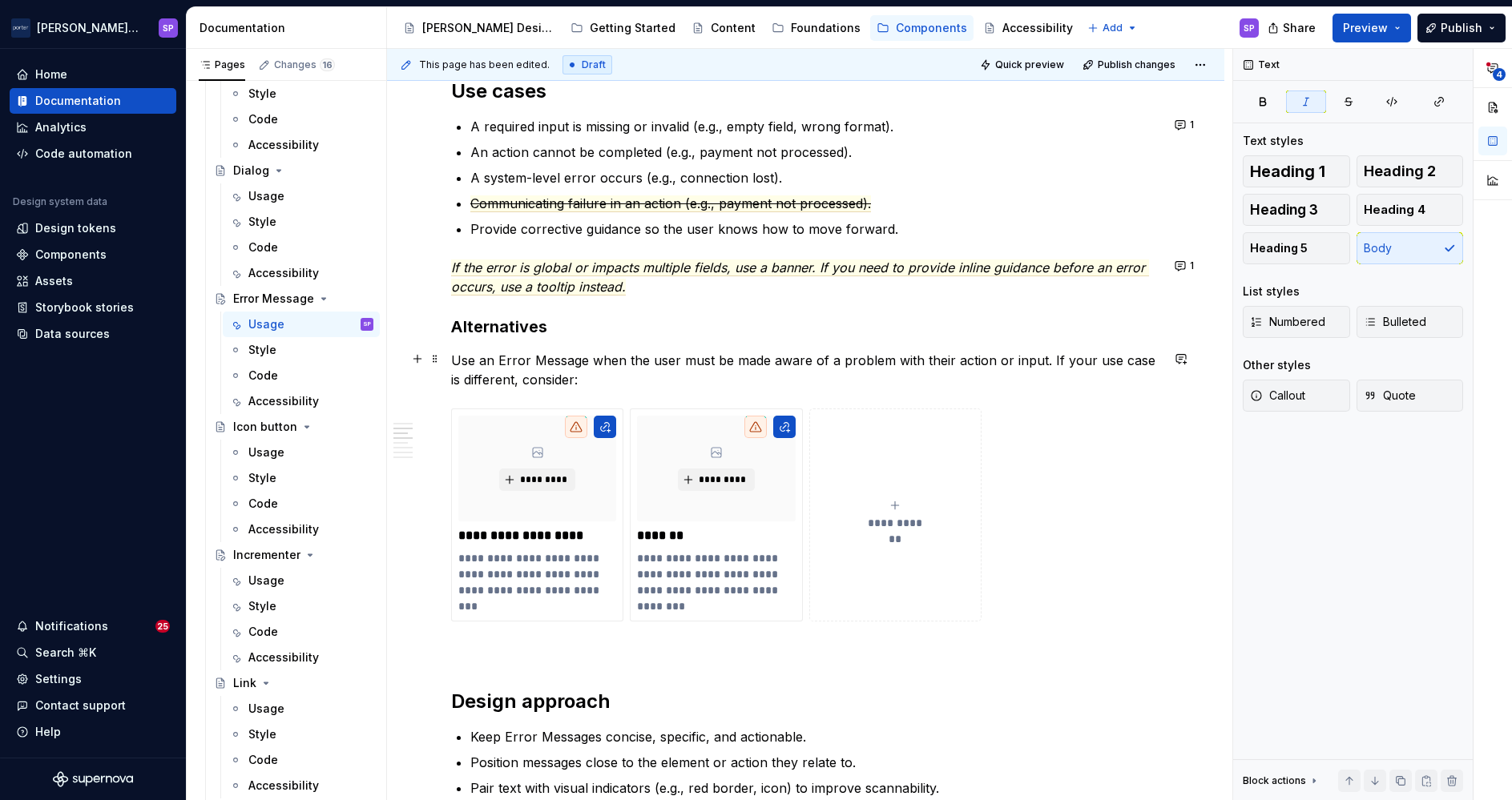
scroll to position [1044, 0]
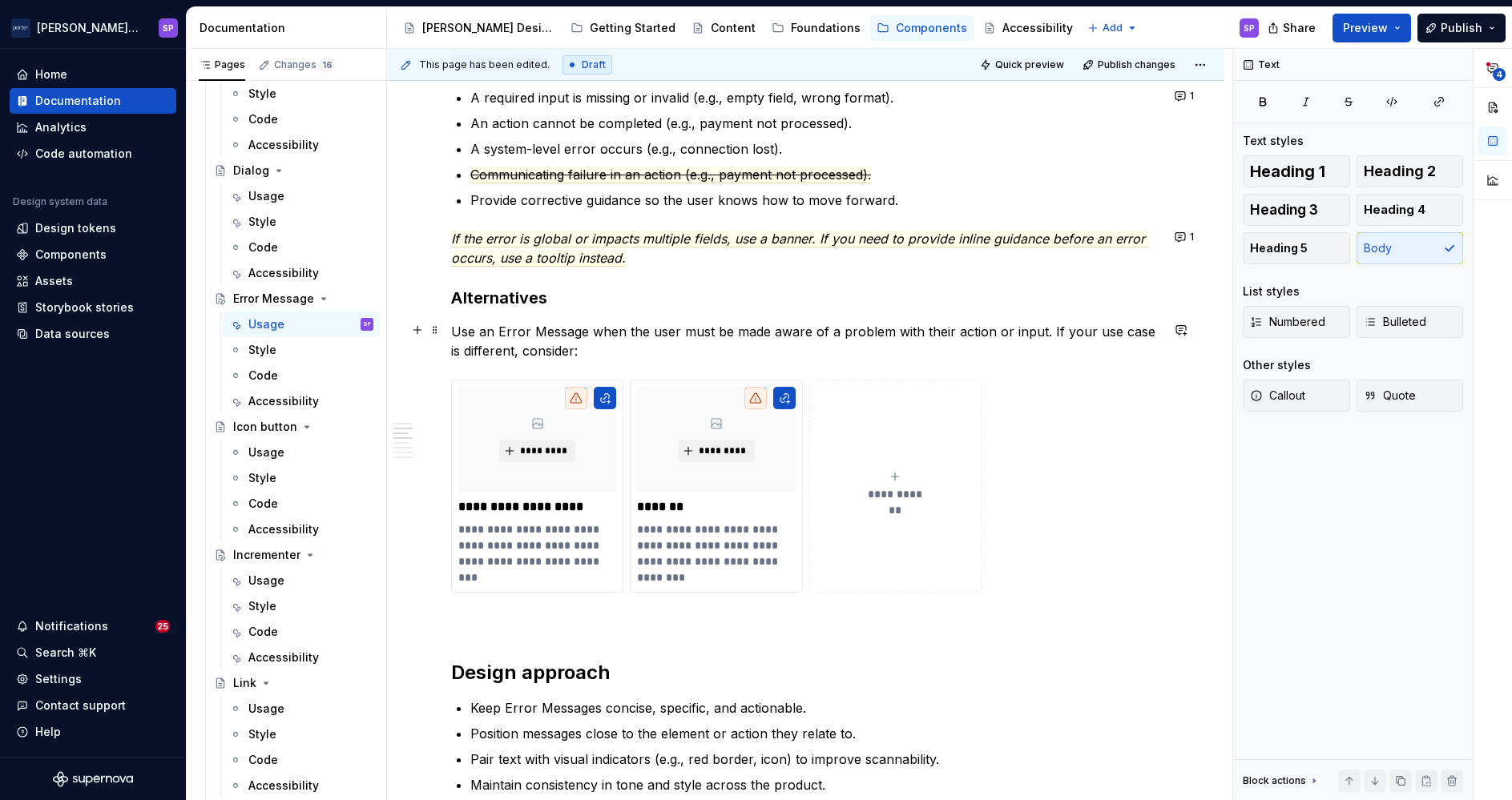
click at [500, 327] on p "Use an Error Message when the user must be made aware of a problem with their a…" at bounding box center [805, 341] width 709 height 39
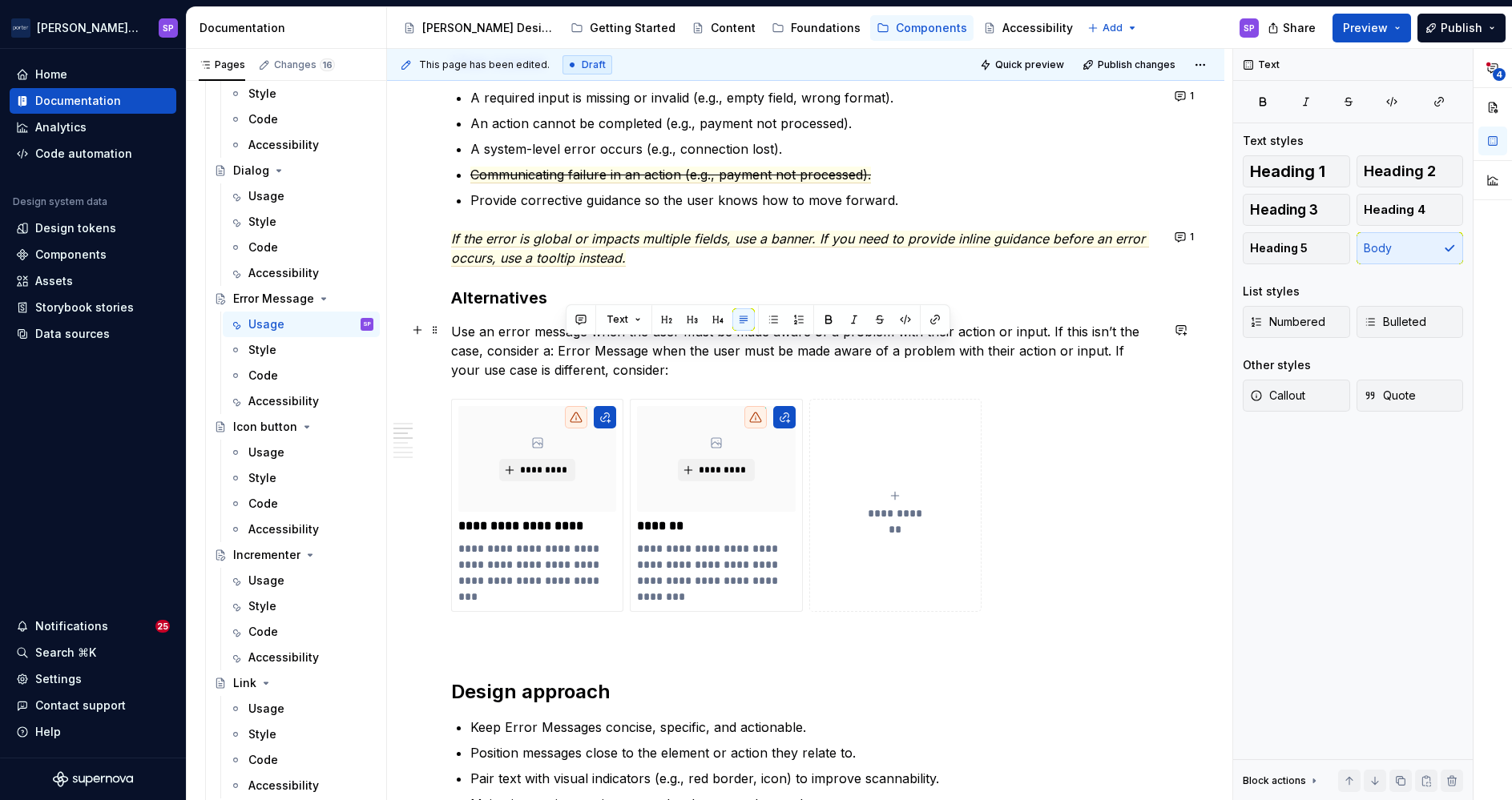
drag, startPoint x: 648, startPoint y: 370, endPoint x: 554, endPoint y: 349, distance: 96.3
click at [554, 349] on p "Use an error message when the user must be made aware of a problem with their a…" at bounding box center [805, 351] width 709 height 58
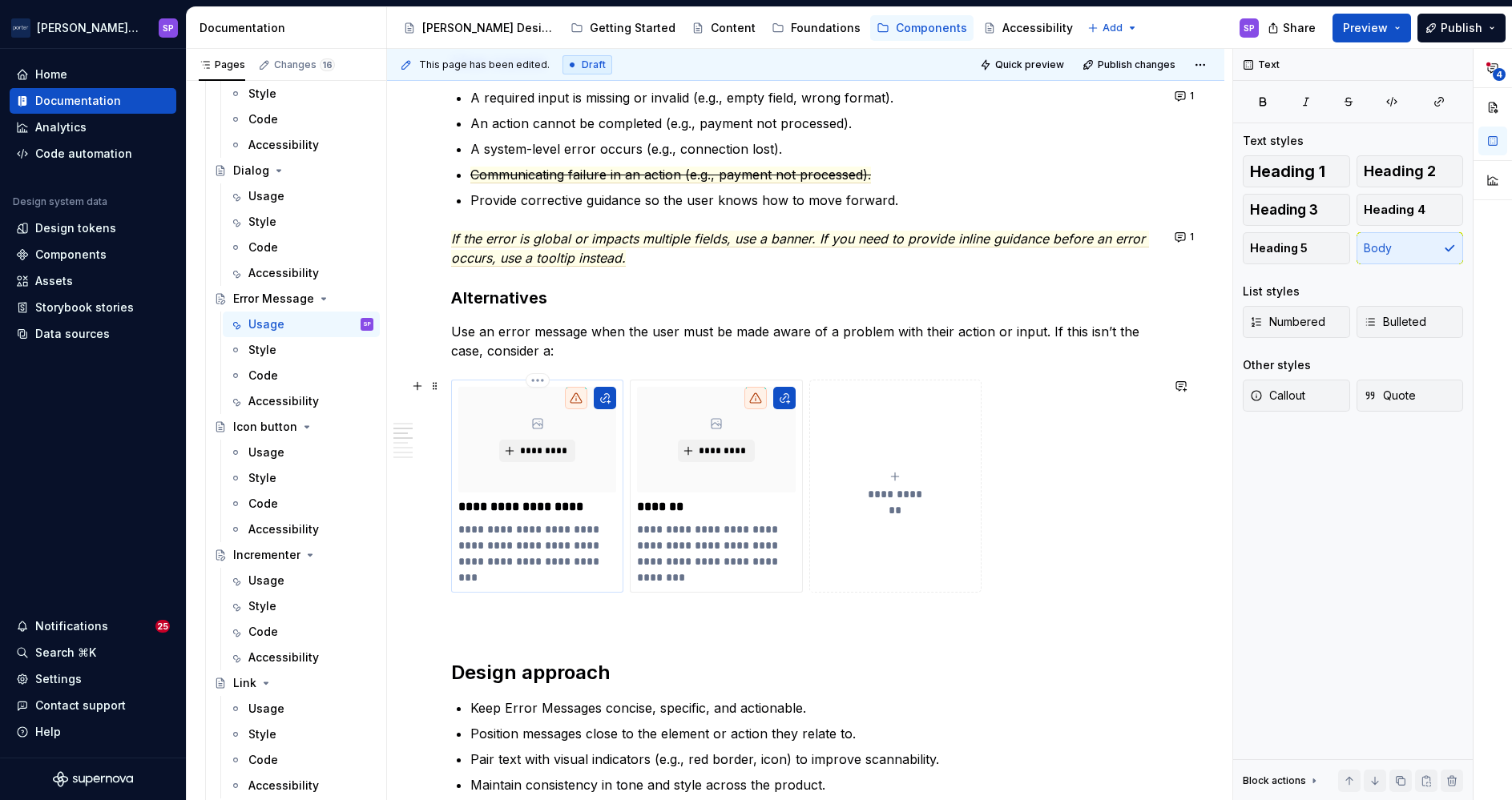
click at [553, 499] on p "**********" at bounding box center [537, 506] width 157 height 16
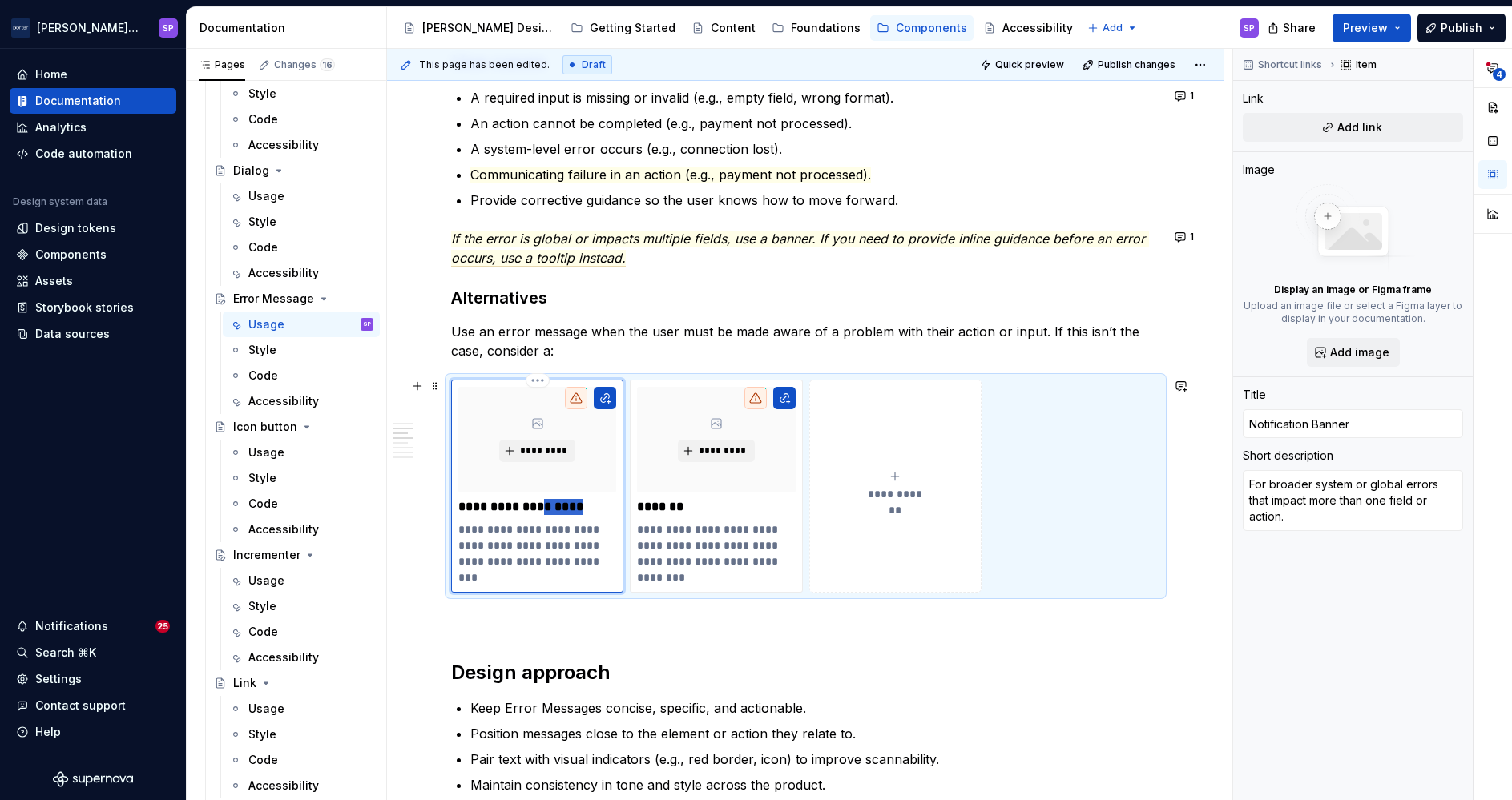
click at [553, 499] on p "**********" at bounding box center [537, 506] width 157 height 16
click at [495, 532] on p "**********" at bounding box center [537, 546] width 157 height 48
click at [471, 528] on p "**********" at bounding box center [537, 546] width 157 height 48
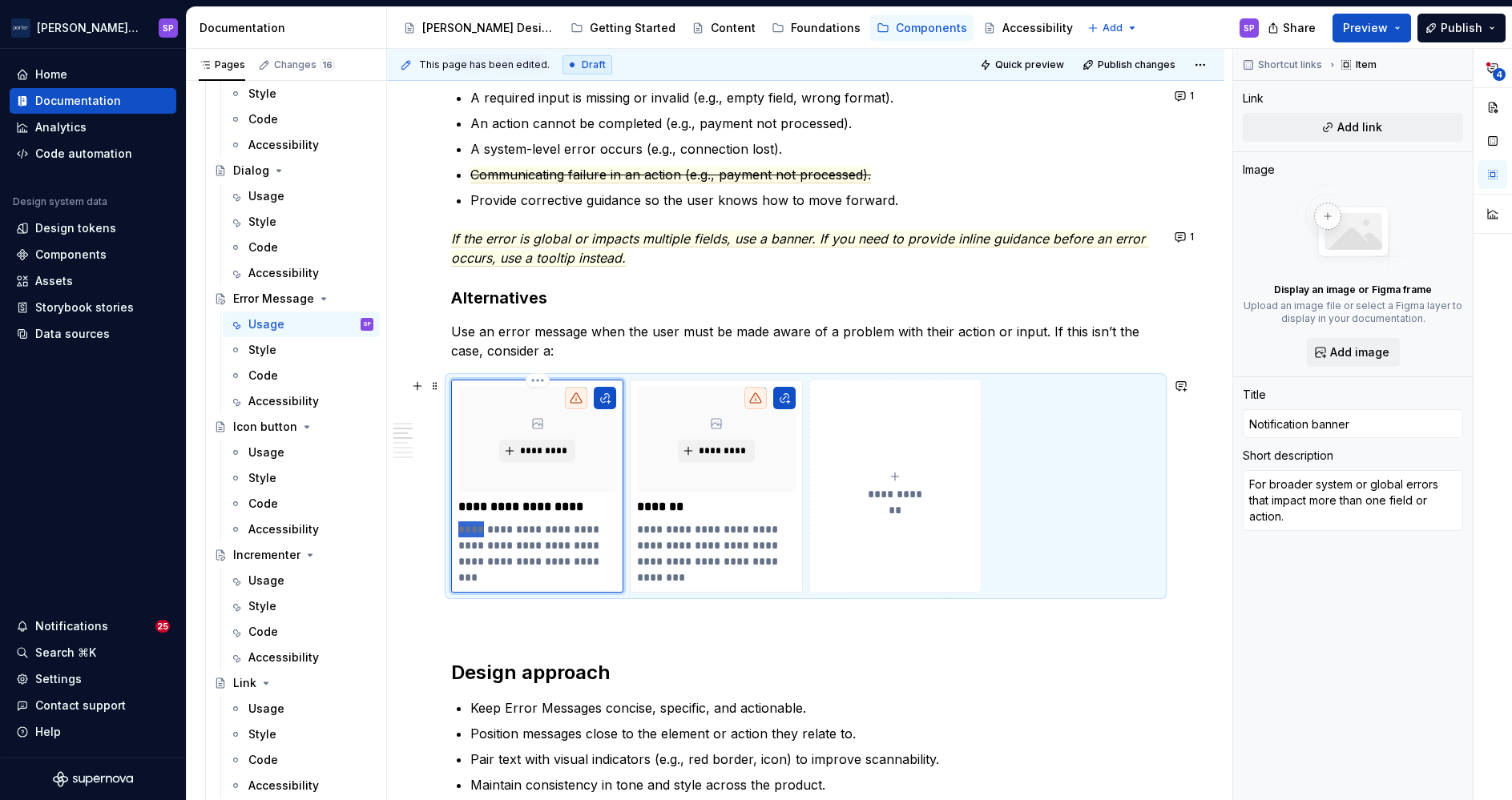
click at [471, 528] on p "**********" at bounding box center [537, 546] width 157 height 48
click at [647, 531] on p "**********" at bounding box center [715, 554] width 157 height 64
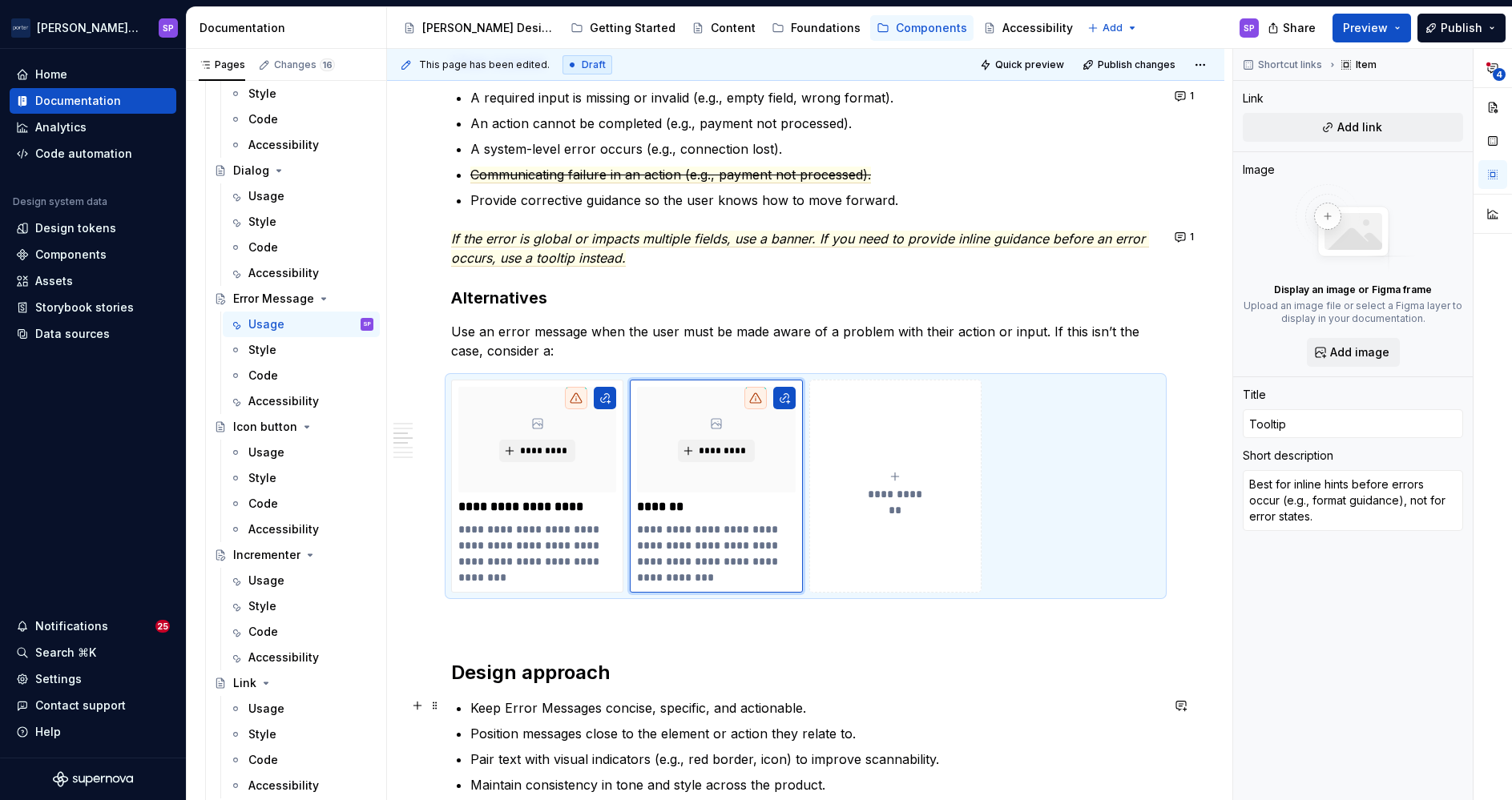
scroll to position [1155, 0]
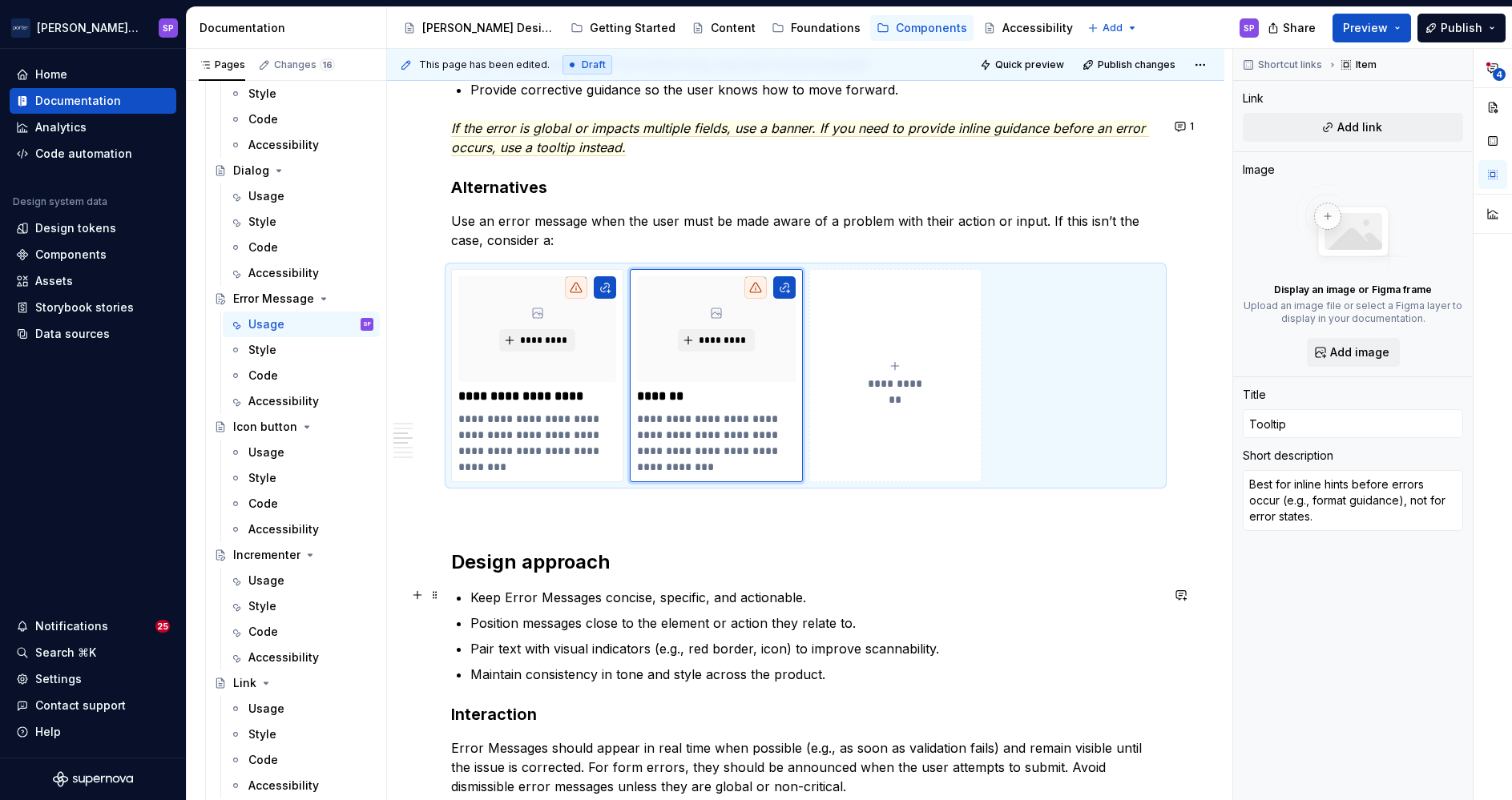
click at [495, 590] on p "Keep Error Messages concise, specific, and actionable." at bounding box center [815, 597] width 690 height 19
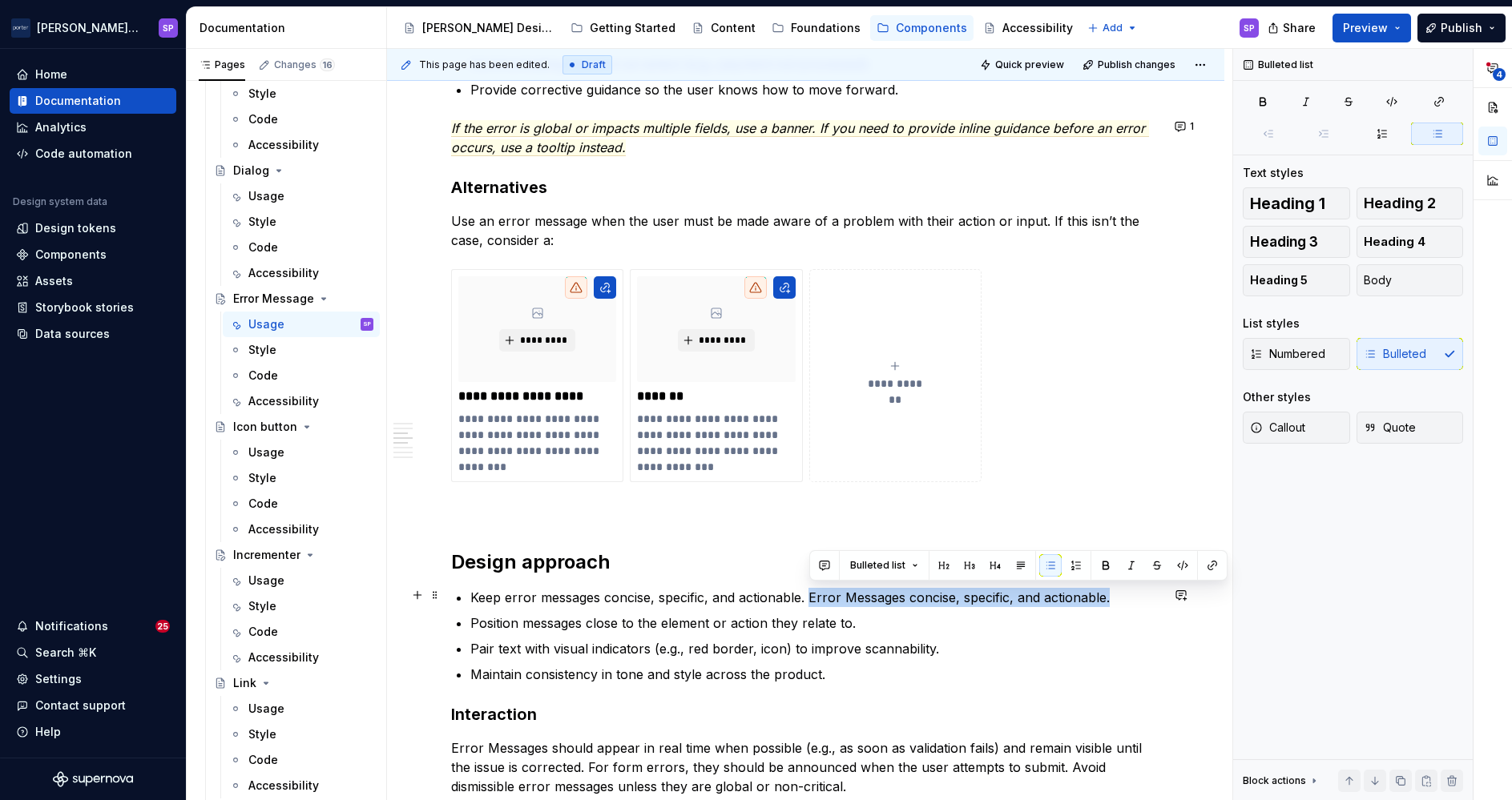
drag, startPoint x: 808, startPoint y: 598, endPoint x: 1116, endPoint y: 593, distance: 308.0
click at [1116, 593] on p "Keep error messages concise, specific, and actionable. Error Messages concise, …" at bounding box center [815, 597] width 690 height 19
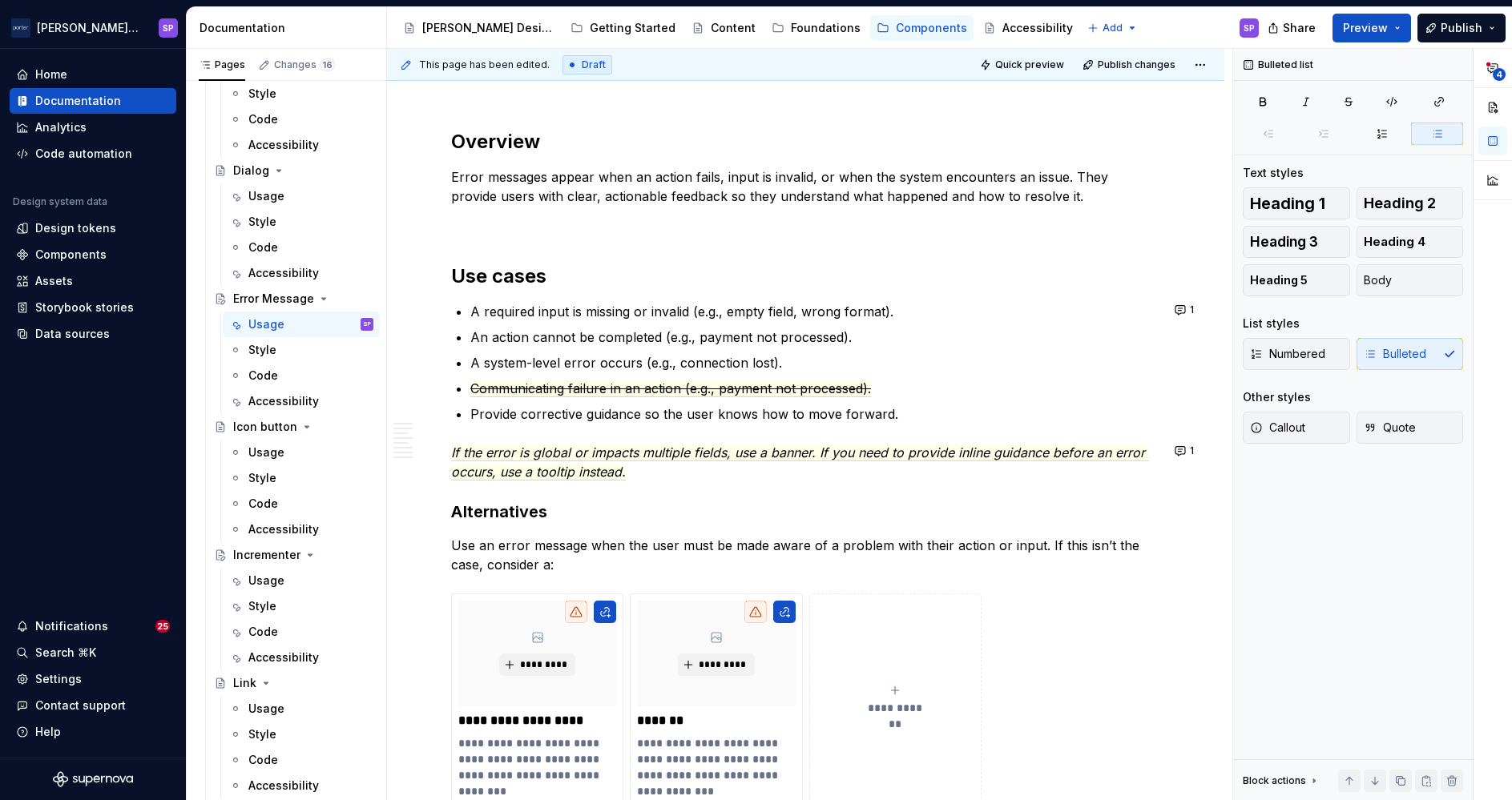
scroll to position [0, 0]
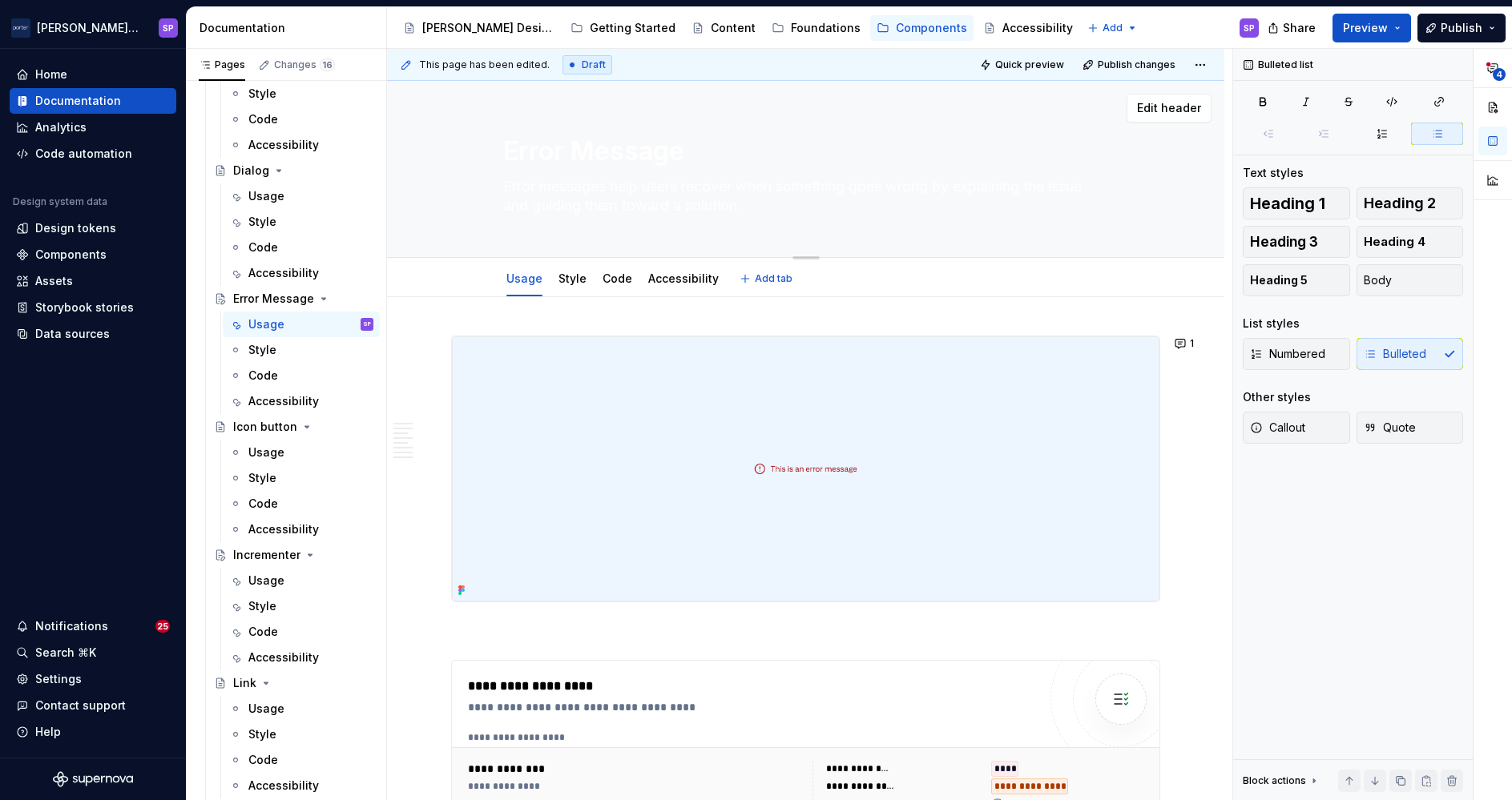
click at [544, 196] on textarea "Error messages help users recover when something goes wrong by explaining the i…" at bounding box center [803, 196] width 606 height 45
click at [996, 202] on textarea "Error messages help users recover when something goes wrong by explaining the i…" at bounding box center [803, 196] width 606 height 45
paste textarea "stating the issue and how to fix it."
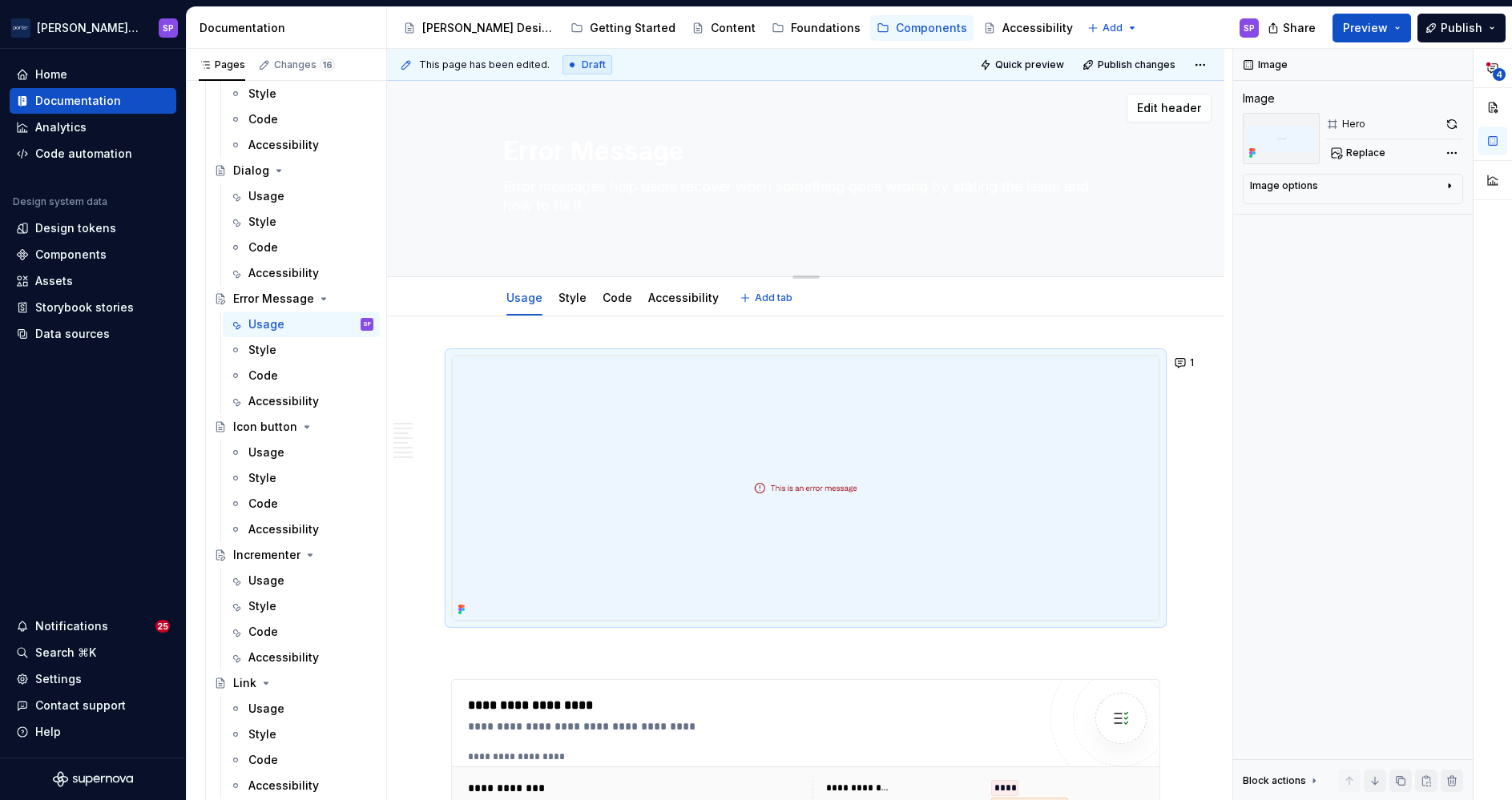
click at [610, 231] on textarea "Error messages help users recover when something goes wrong by stating the issu…" at bounding box center [803, 206] width 606 height 64
click at [583, 192] on textarea "Error messages help users recover when something goes wrong by stating the issu…" at bounding box center [803, 206] width 606 height 64
click at [562, 239] on div "Error Message Error messages help users recover when something goes wrong by st…" at bounding box center [806, 178] width 606 height 196
click at [526, 223] on textarea "Error messages help users recover when something goes wrong by stating the issu…" at bounding box center [803, 206] width 606 height 64
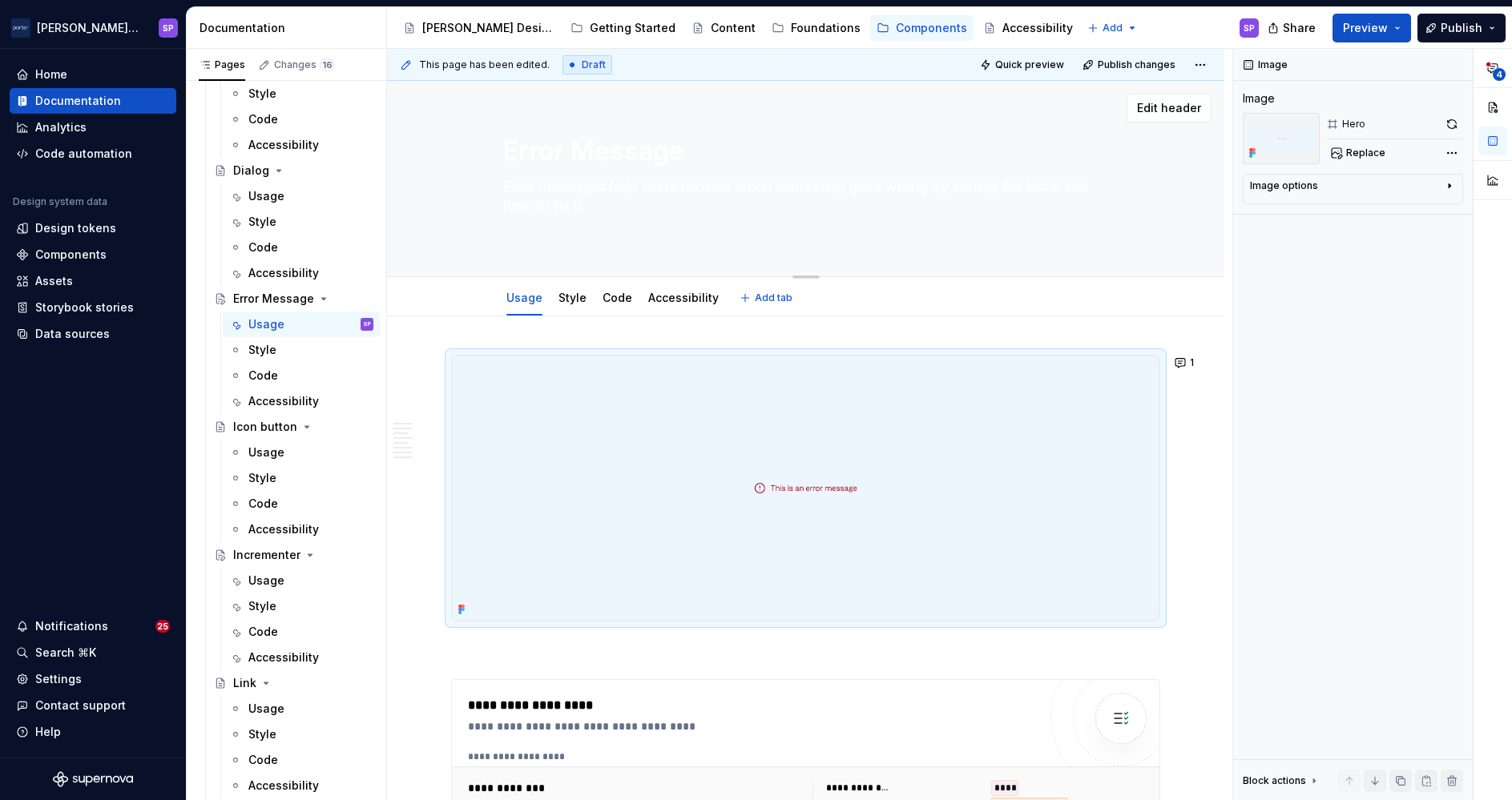
click at [669, 214] on textarea "Error messages help users recover when something goes wrong by stating the issu…" at bounding box center [803, 206] width 606 height 64
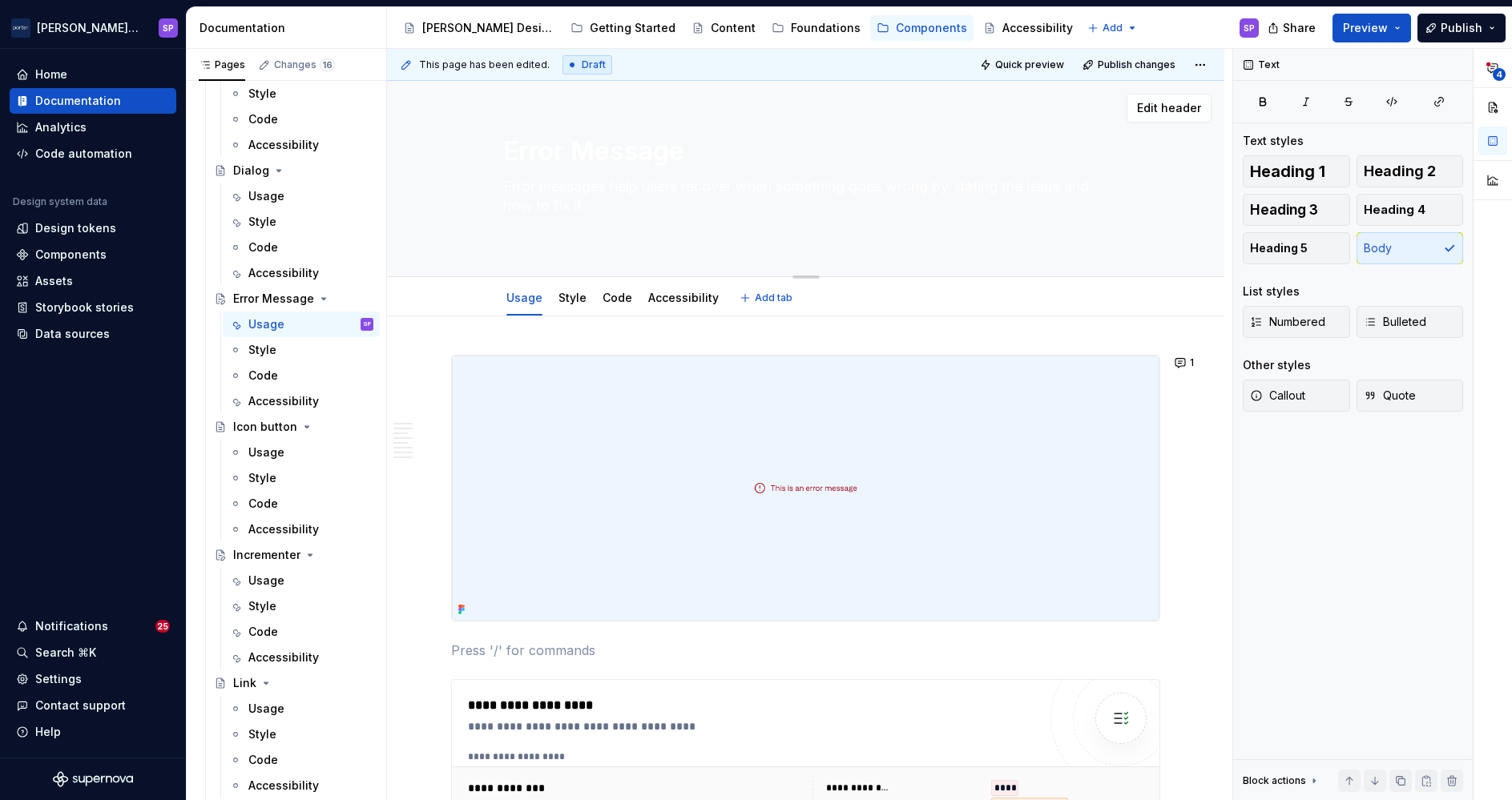
click at [641, 201] on textarea "Error messages help users recover when something goes wrong by stating the issu…" at bounding box center [803, 206] width 606 height 64
click at [624, 206] on textarea "Error messages help users recover when something goes wrong by stating the issu…" at bounding box center [803, 206] width 606 height 64
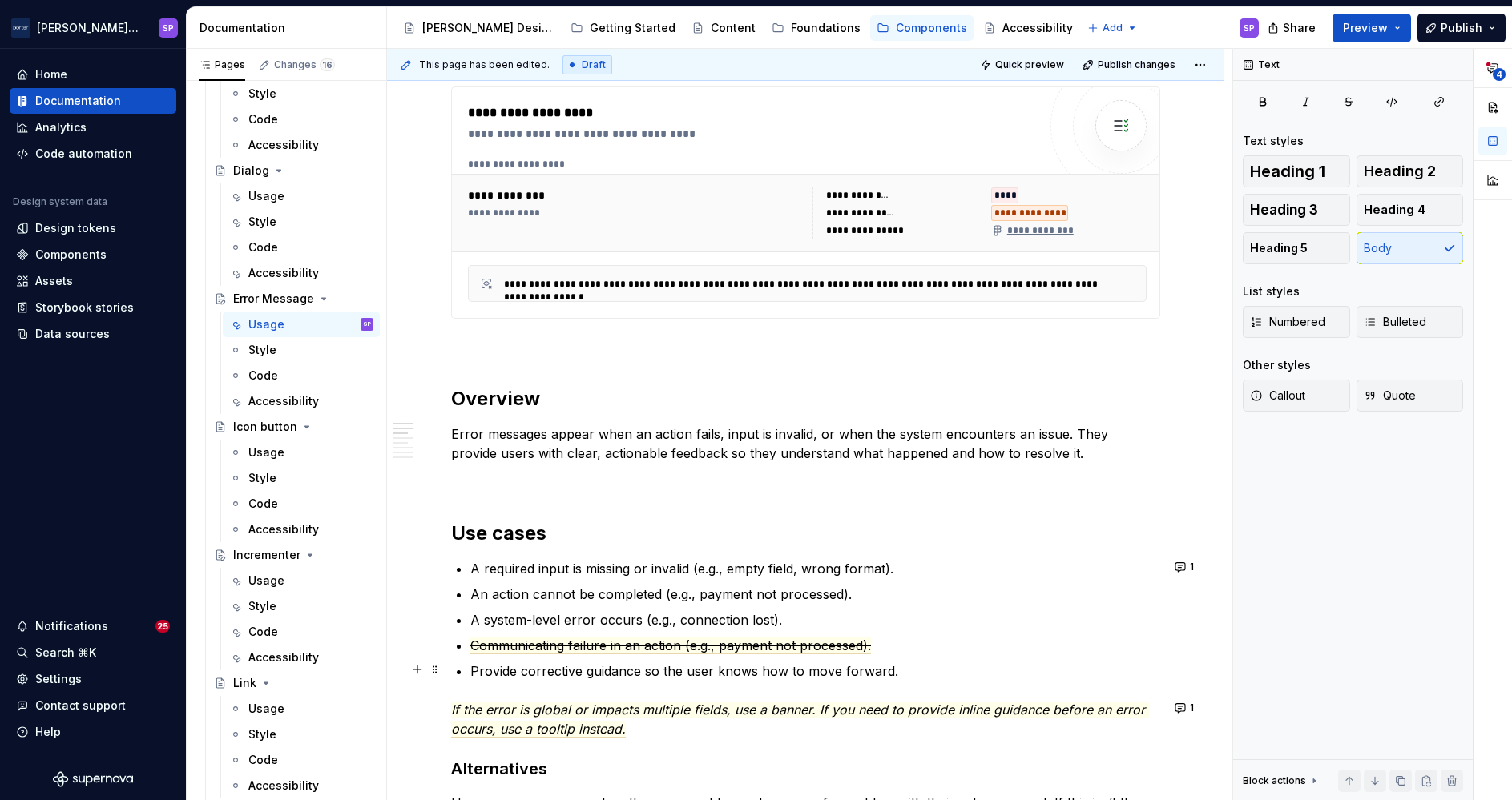
scroll to position [673, 0]
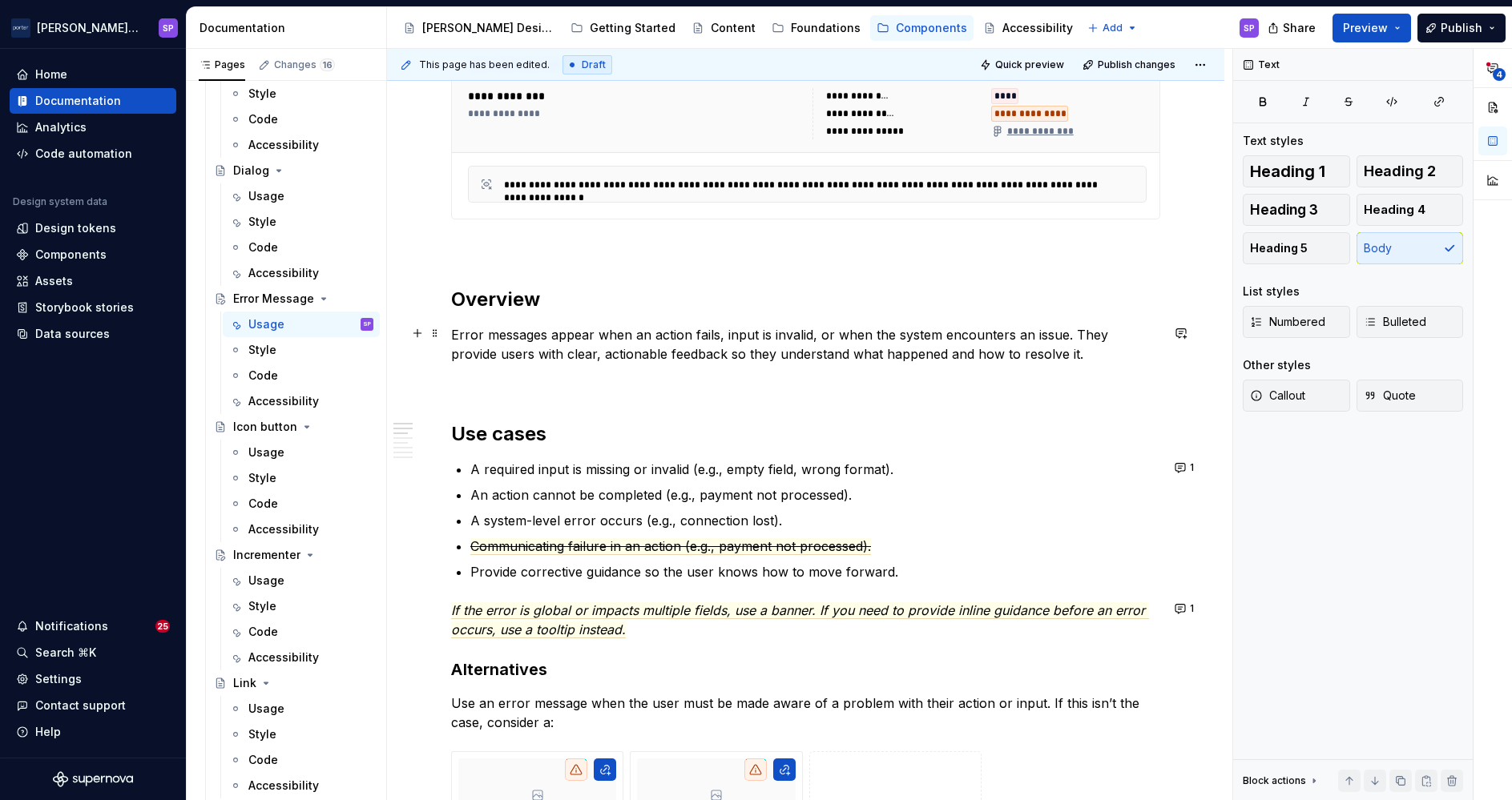
click at [659, 336] on p "Error messages appear when an action fails, input is invalid, or when the syste…" at bounding box center [805, 344] width 709 height 39
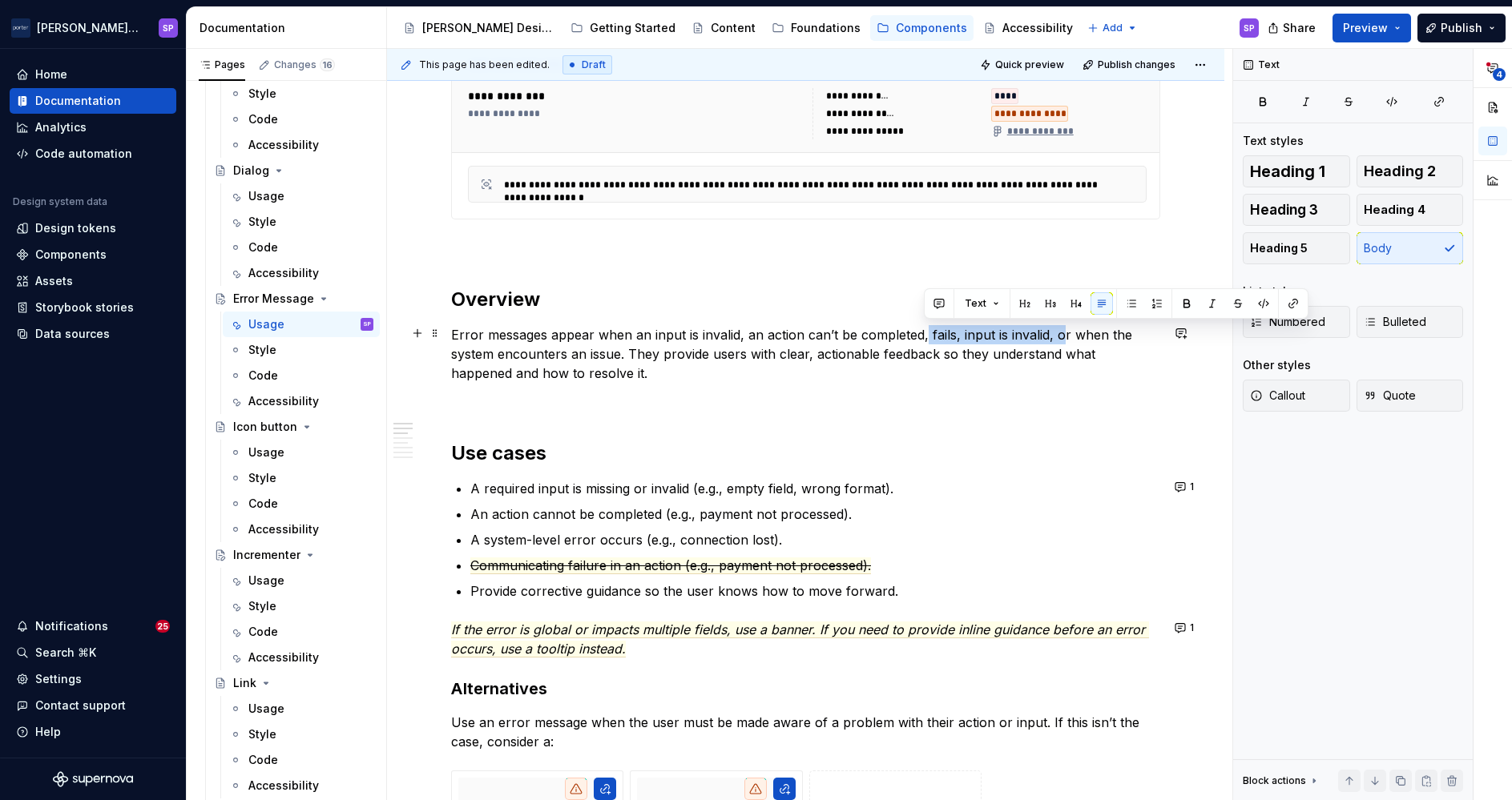
drag, startPoint x: 1000, startPoint y: 337, endPoint x: 1057, endPoint y: 337, distance: 57.0
click at [1057, 337] on p "Error messages appear when an input is invalid, an action can’t be completed, f…" at bounding box center [805, 354] width 709 height 58
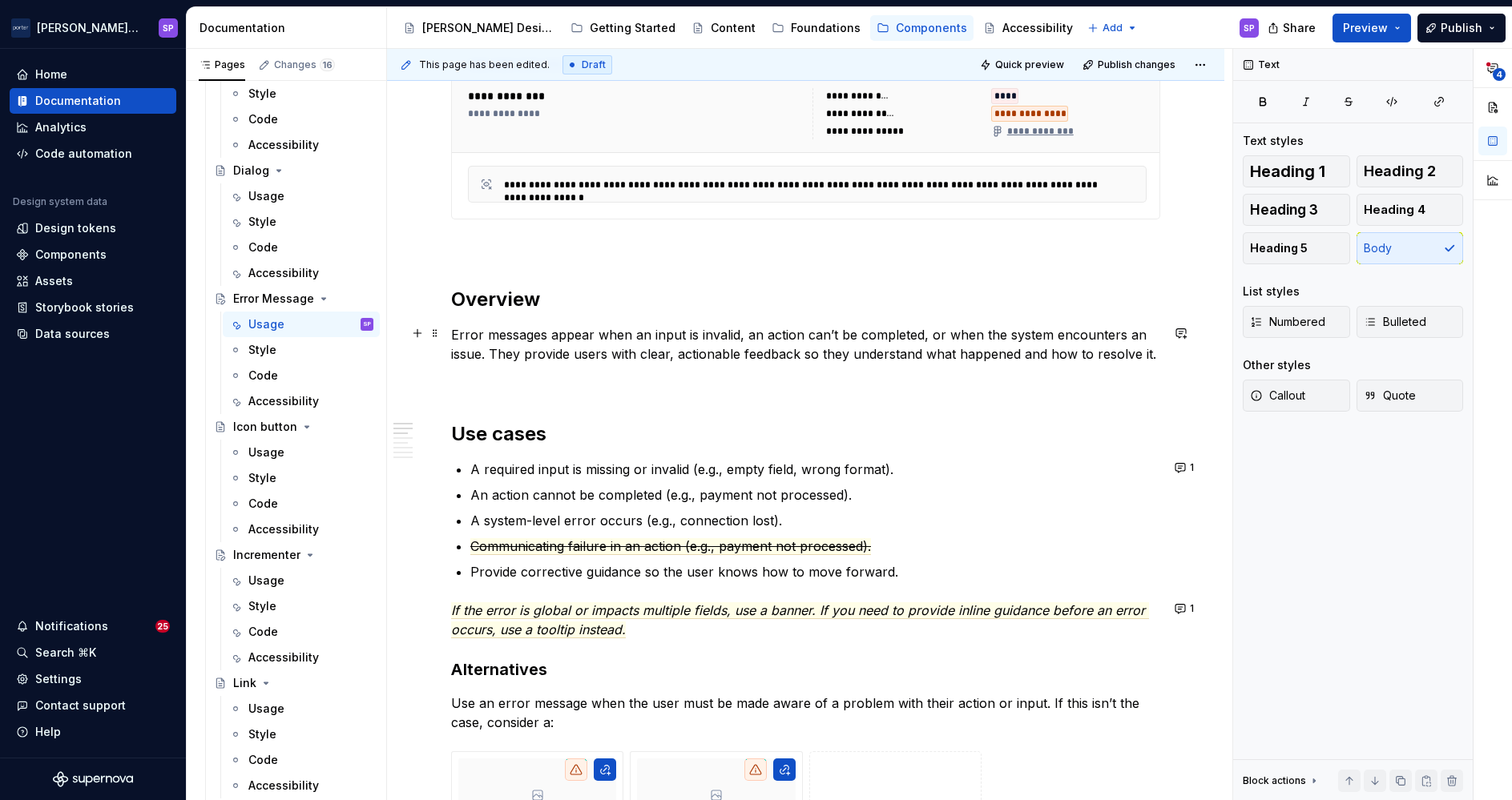
click at [960, 337] on p "Error messages appear when an input is invalid, an action can’t be completed, o…" at bounding box center [805, 344] width 709 height 39
click at [541, 490] on p "An action cannot be completed (e.g., payment not processed)." at bounding box center [815, 495] width 690 height 19
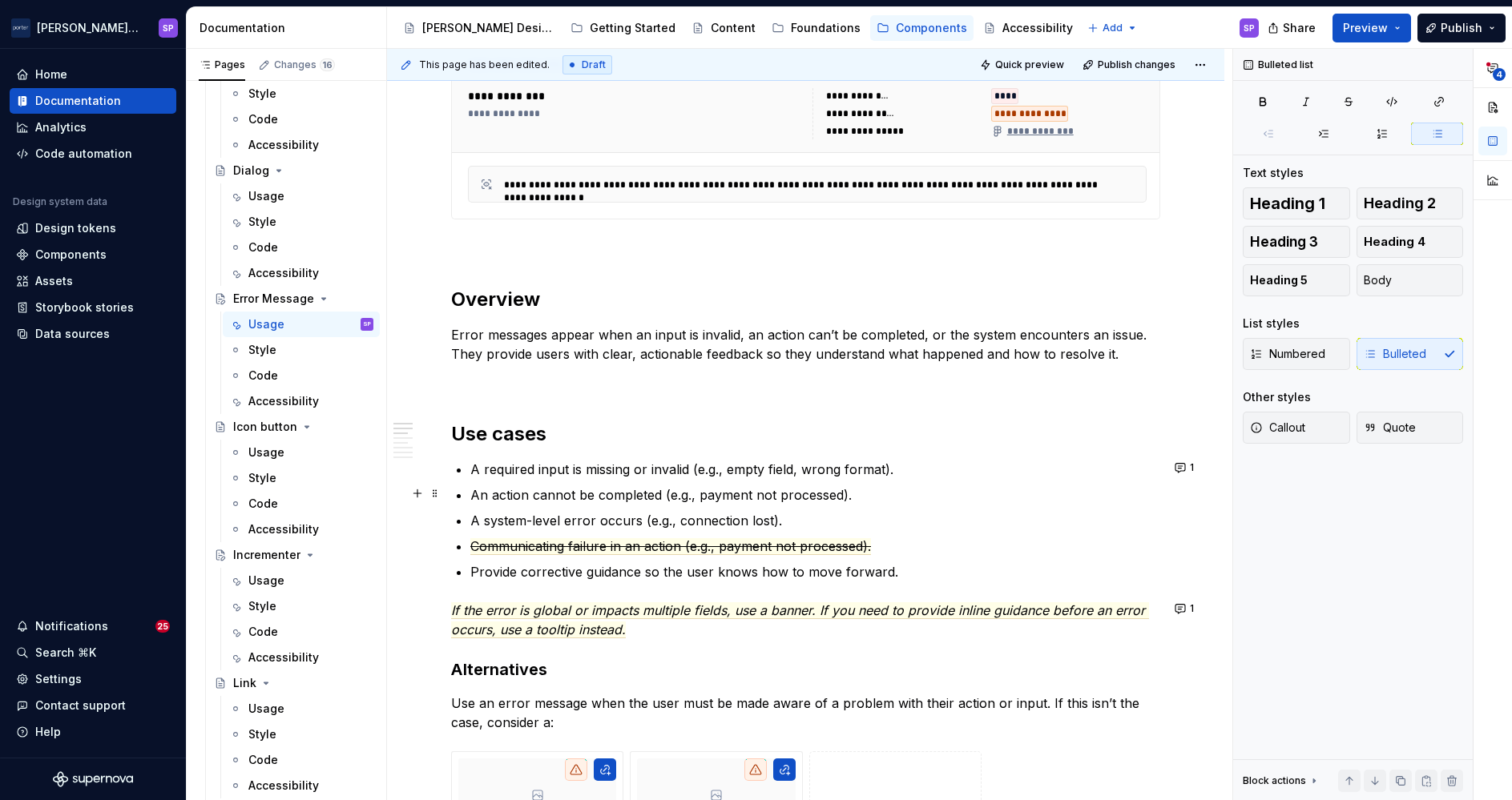
click at [541, 490] on p "An action cannot be completed (e.g., payment not processed)." at bounding box center [815, 495] width 690 height 19
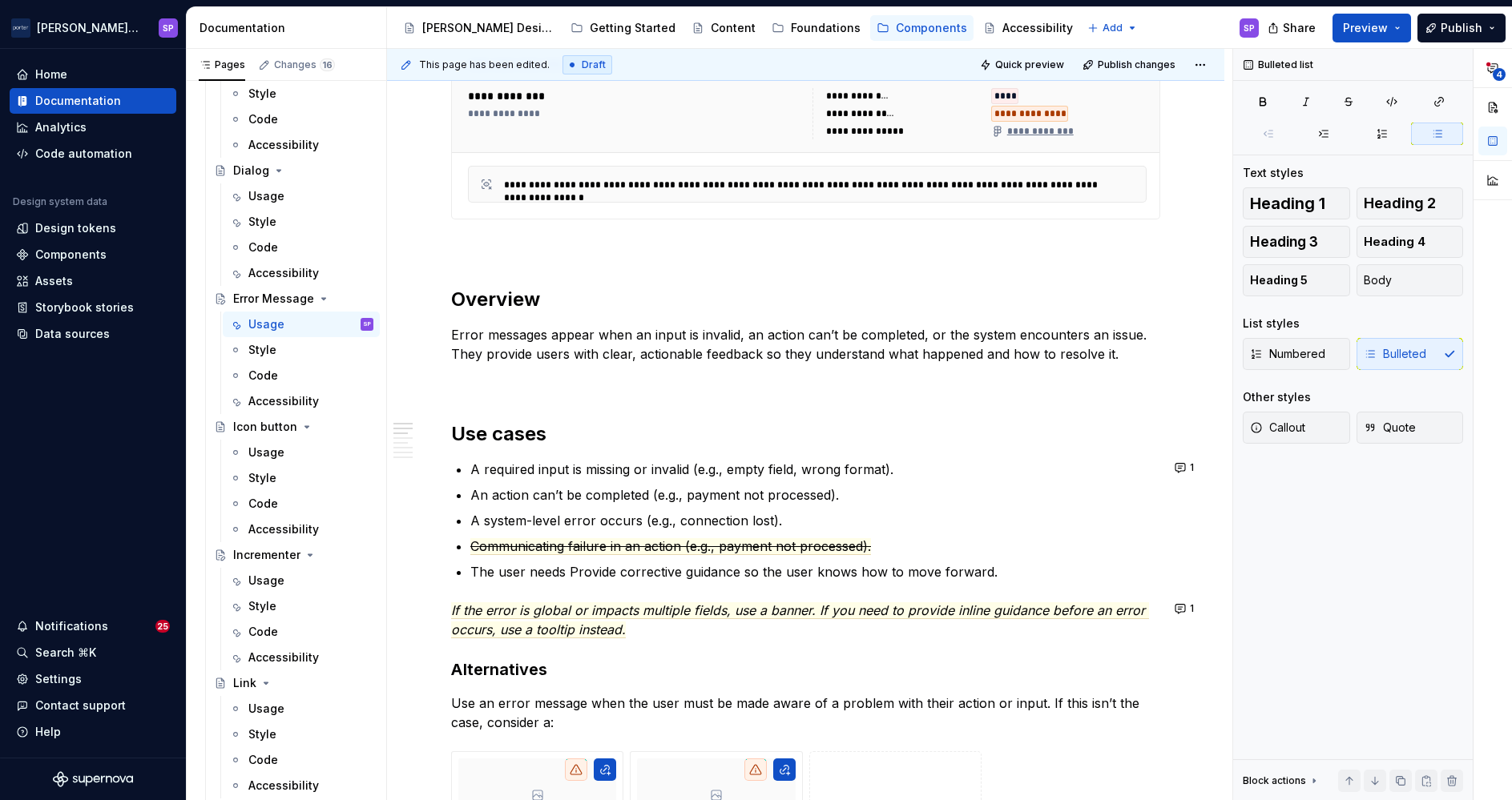
click at [543, 570] on p "The user needs Provide corrective guidance so the user knows how to move forwar…" at bounding box center [815, 571] width 690 height 19
click at [578, 566] on p "The user needs Provide corrective guidance so the user knows how to move forwar…" at bounding box center [815, 571] width 690 height 19
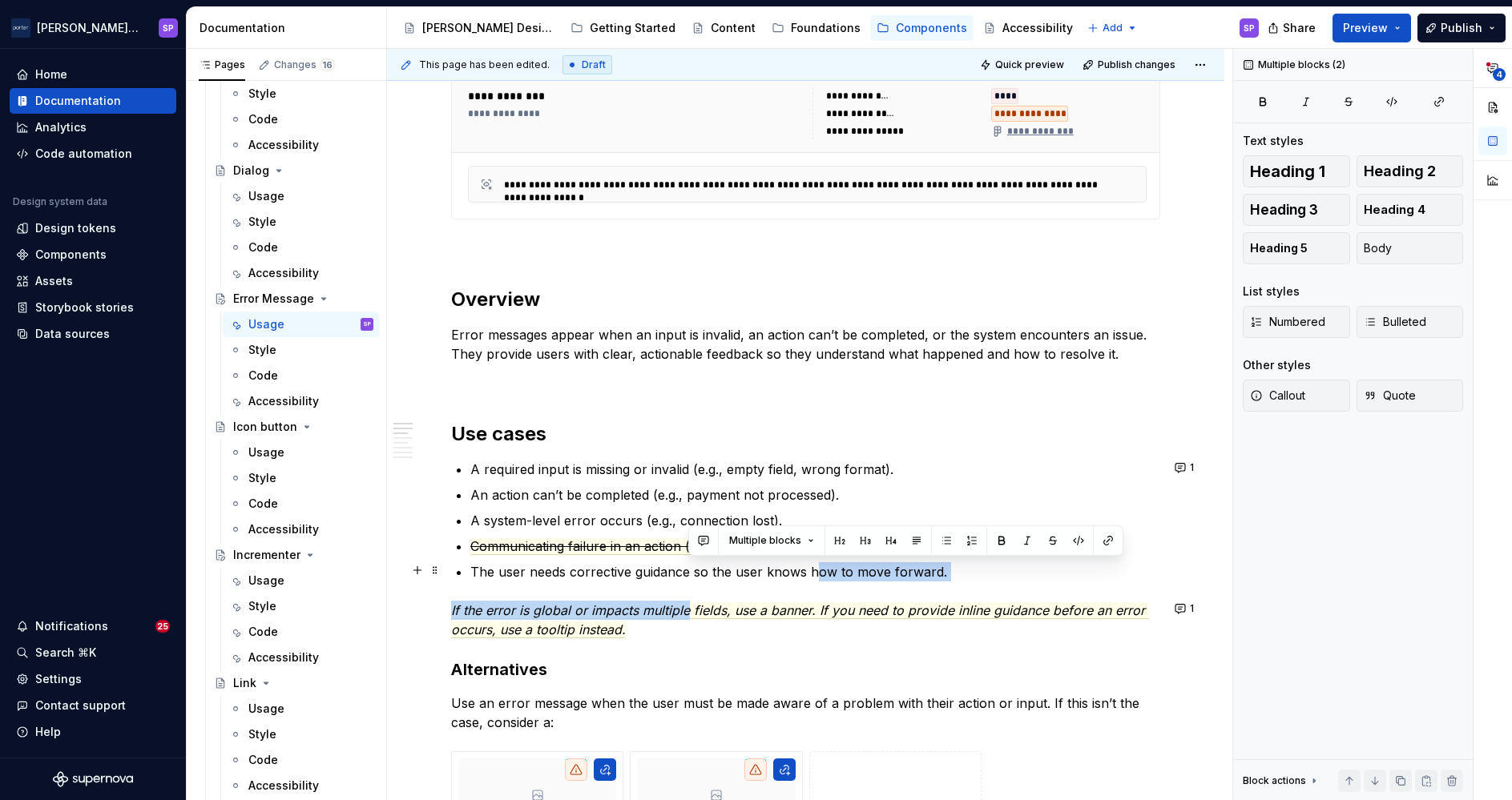
drag, startPoint x: 690, startPoint y: 586, endPoint x: 813, endPoint y: 572, distance: 123.8
click at [697, 578] on p "The user needs corrective guidance so the user knows how to move forward." at bounding box center [815, 571] width 690 height 19
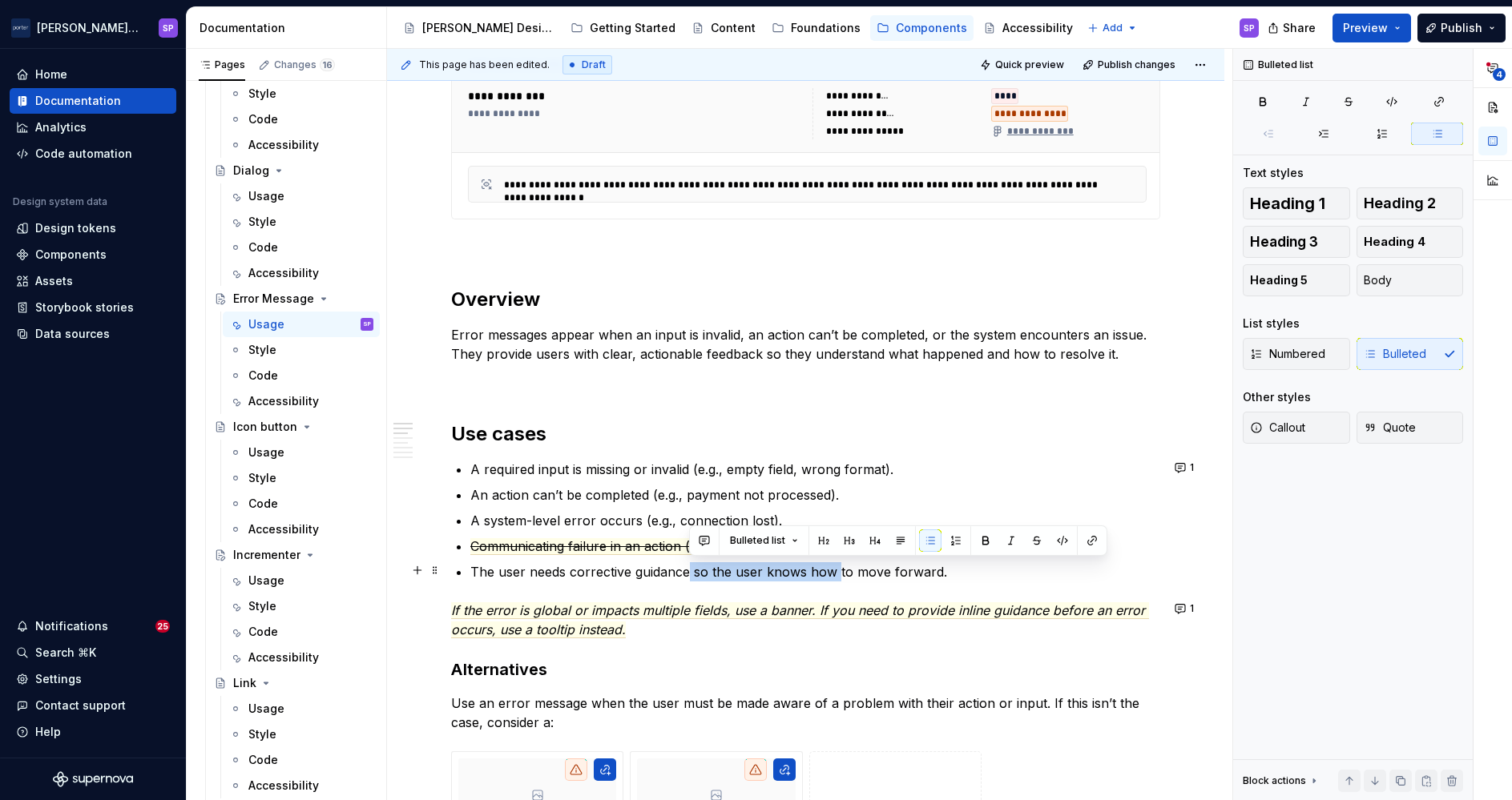
drag, startPoint x: 690, startPoint y: 574, endPoint x: 836, endPoint y: 571, distance: 146.0
click at [836, 571] on p "The user needs corrective guidance so the user knows how to move forward." at bounding box center [815, 571] width 690 height 19
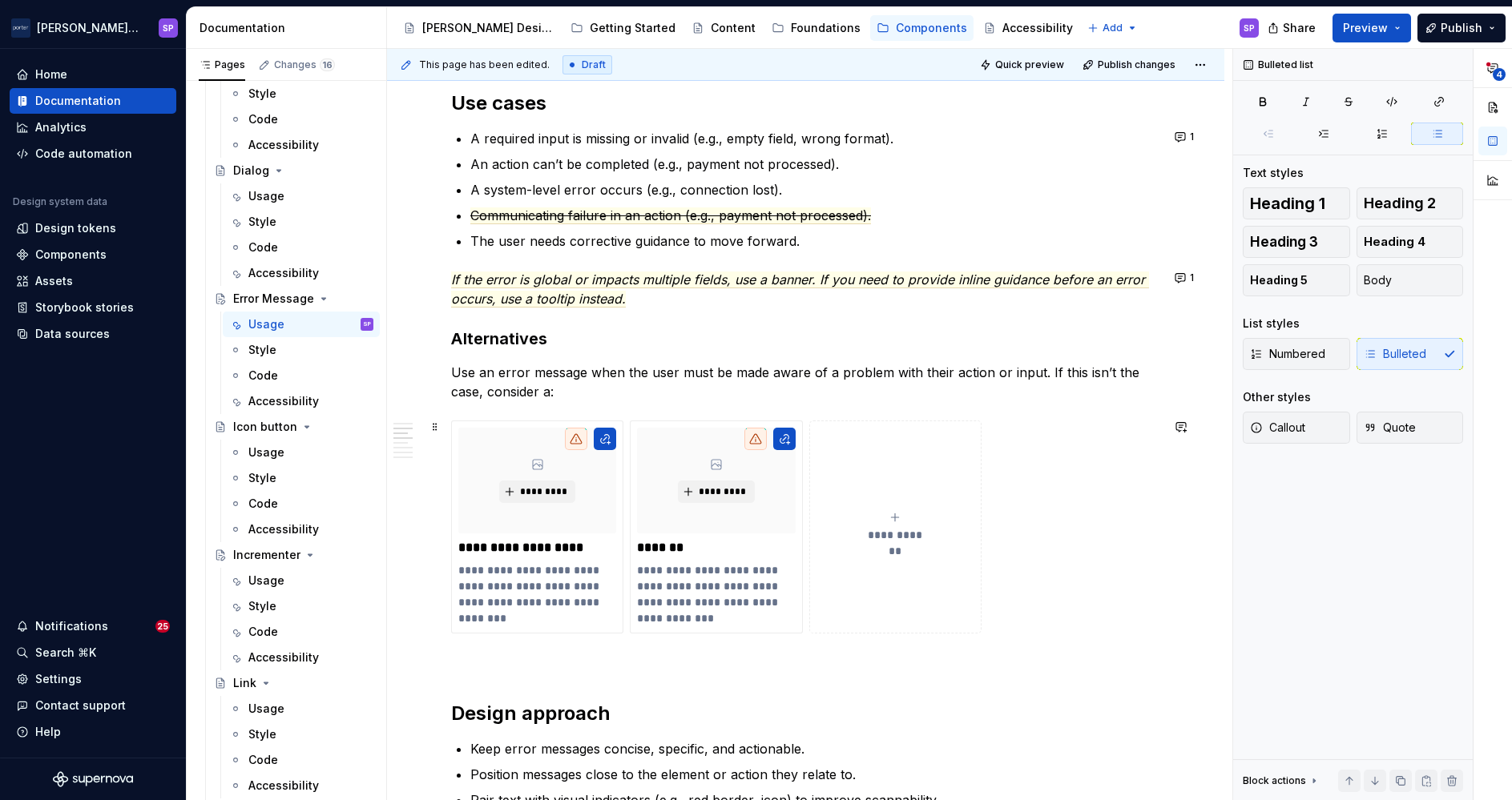
scroll to position [1096, 0]
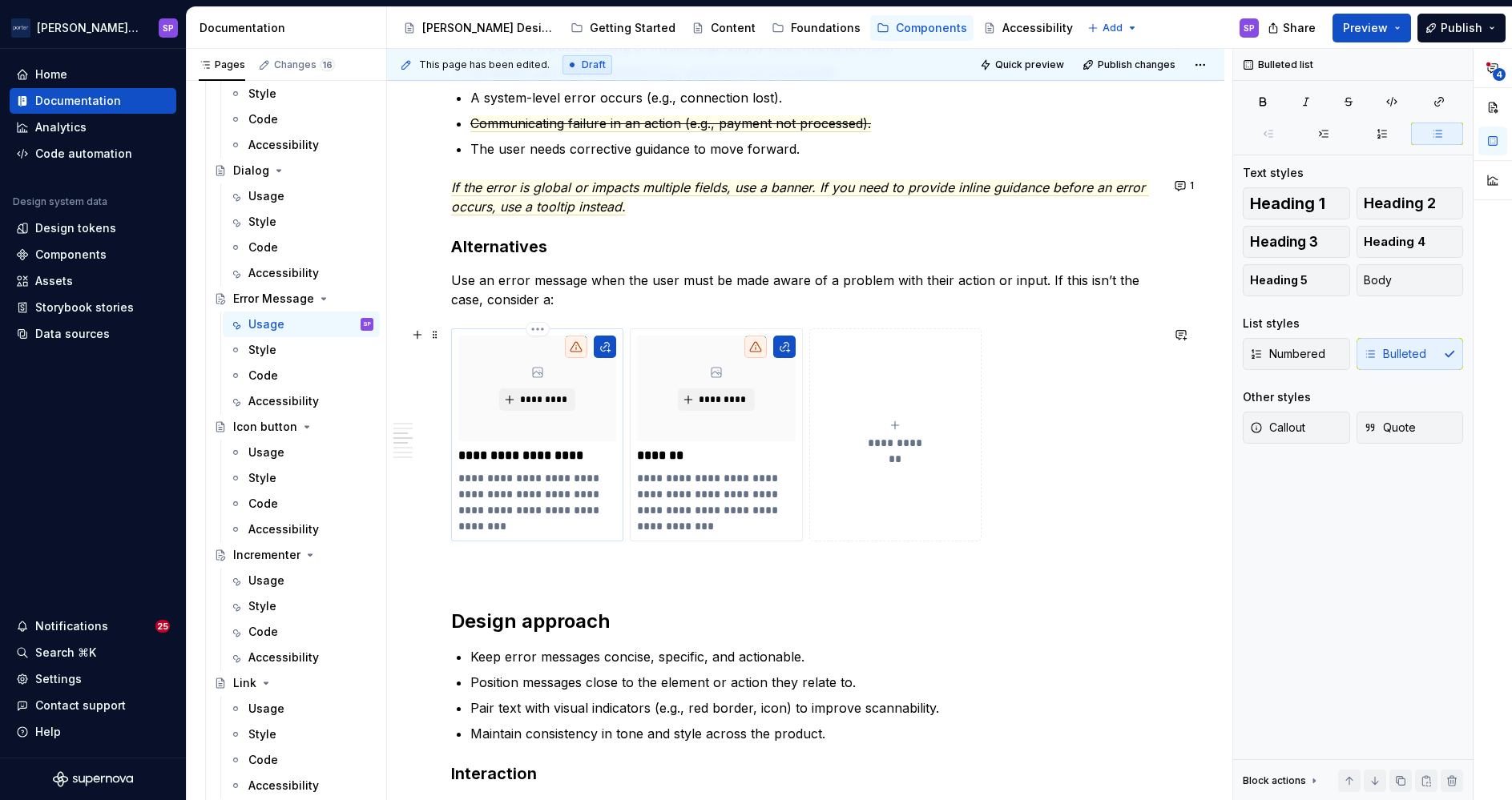
click at [516, 479] on p "**********" at bounding box center [537, 495] width 157 height 48
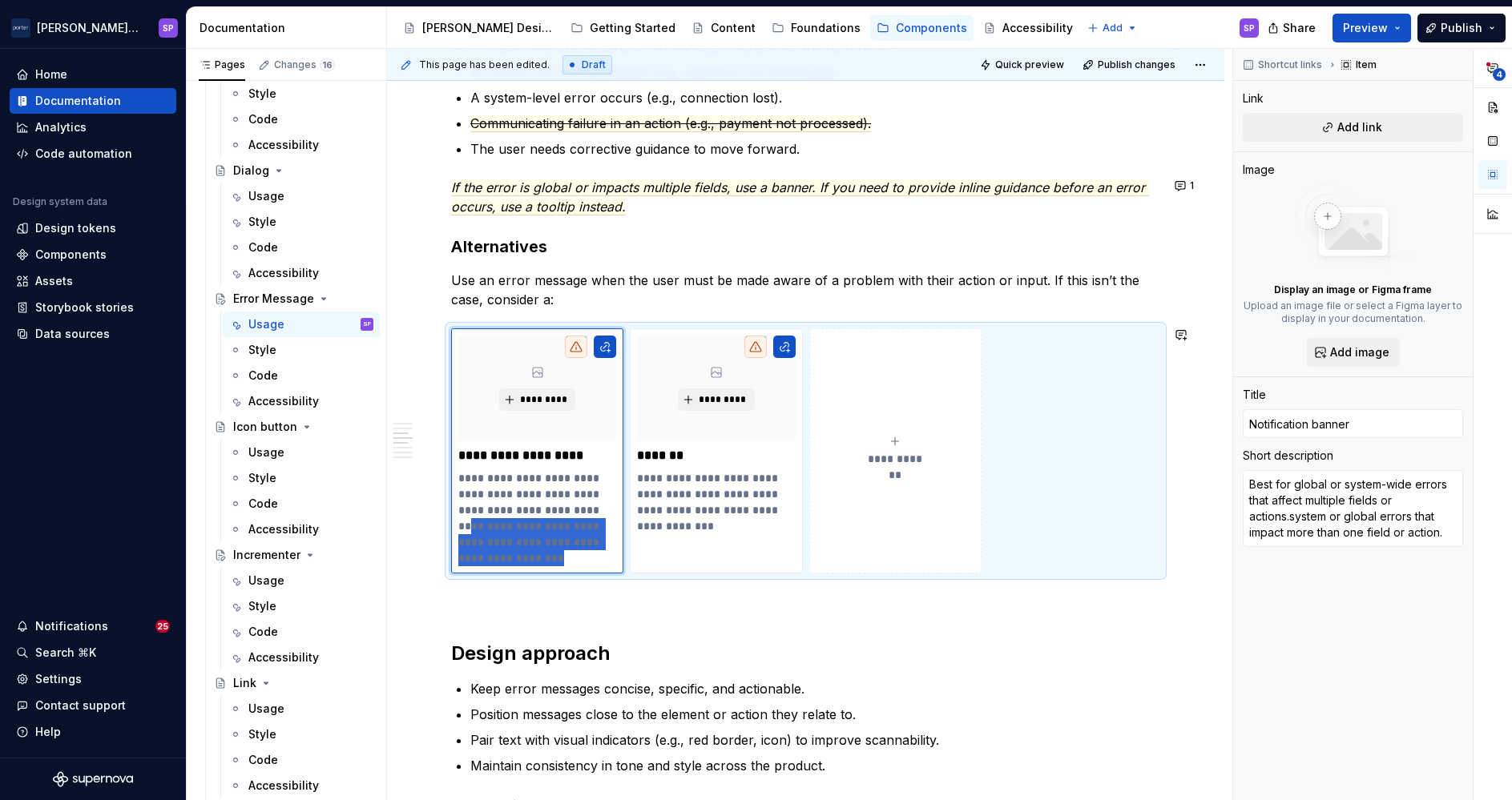
drag, startPoint x: 499, startPoint y: 525, endPoint x: 622, endPoint y: 589, distance: 138.7
click at [622, 589] on div "**********" at bounding box center [805, 438] width 709 height 2398
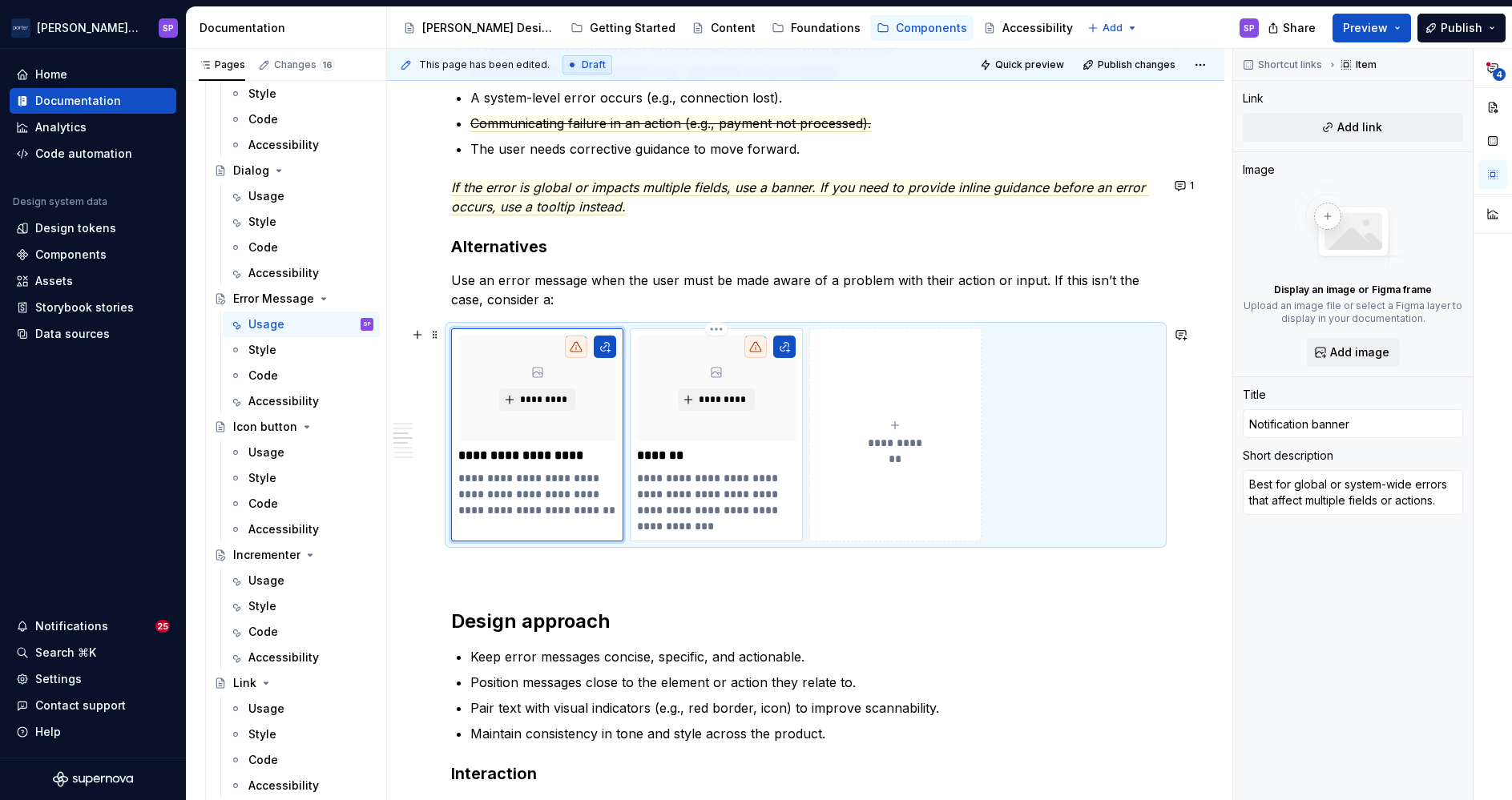
click at [700, 520] on p "**********" at bounding box center [715, 503] width 157 height 64
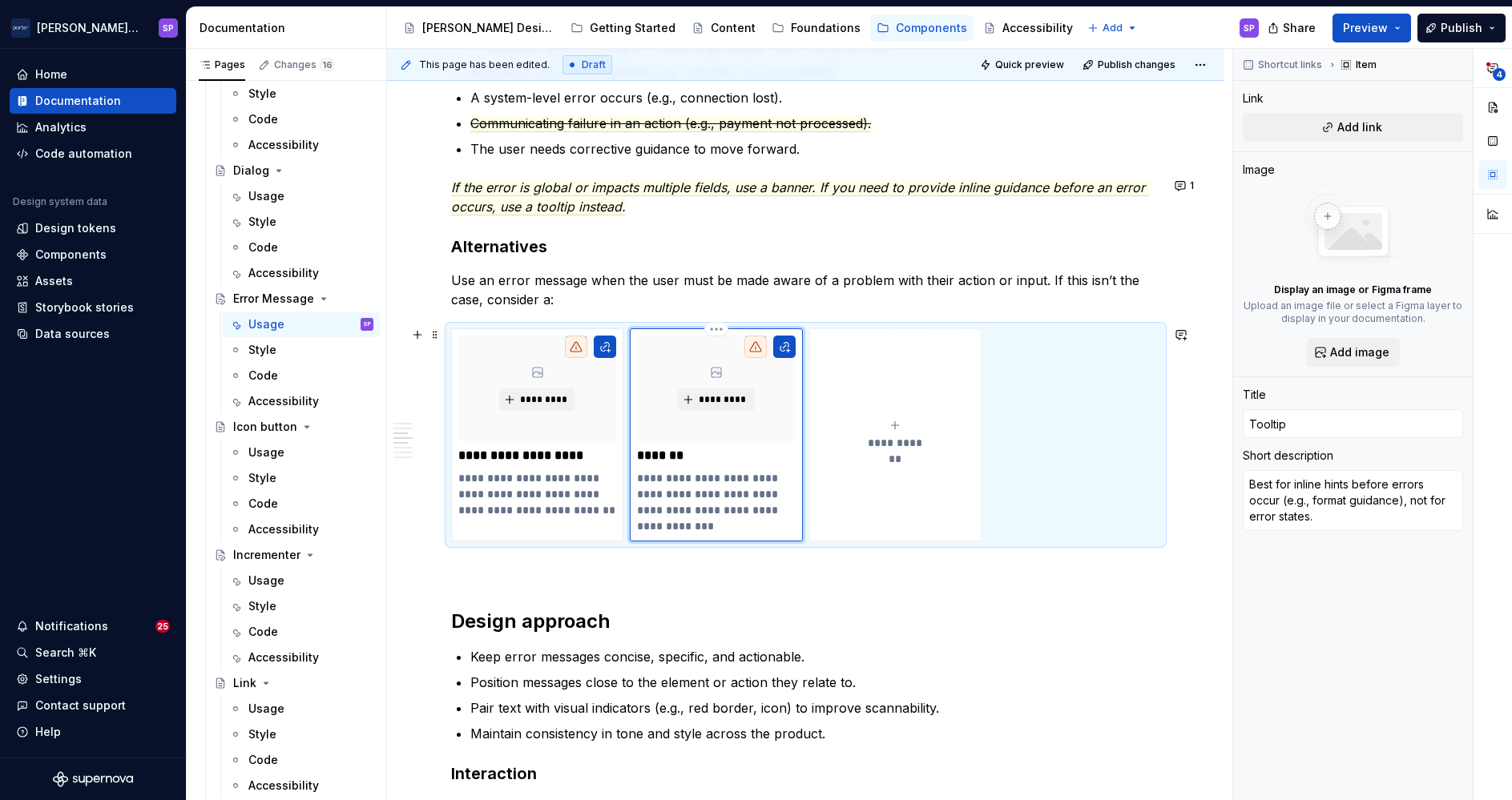
click at [700, 520] on p "**********" at bounding box center [715, 503] width 157 height 64
click at [712, 504] on p "**********" at bounding box center [715, 503] width 157 height 64
click at [747, 476] on p "**********" at bounding box center [715, 503] width 157 height 64
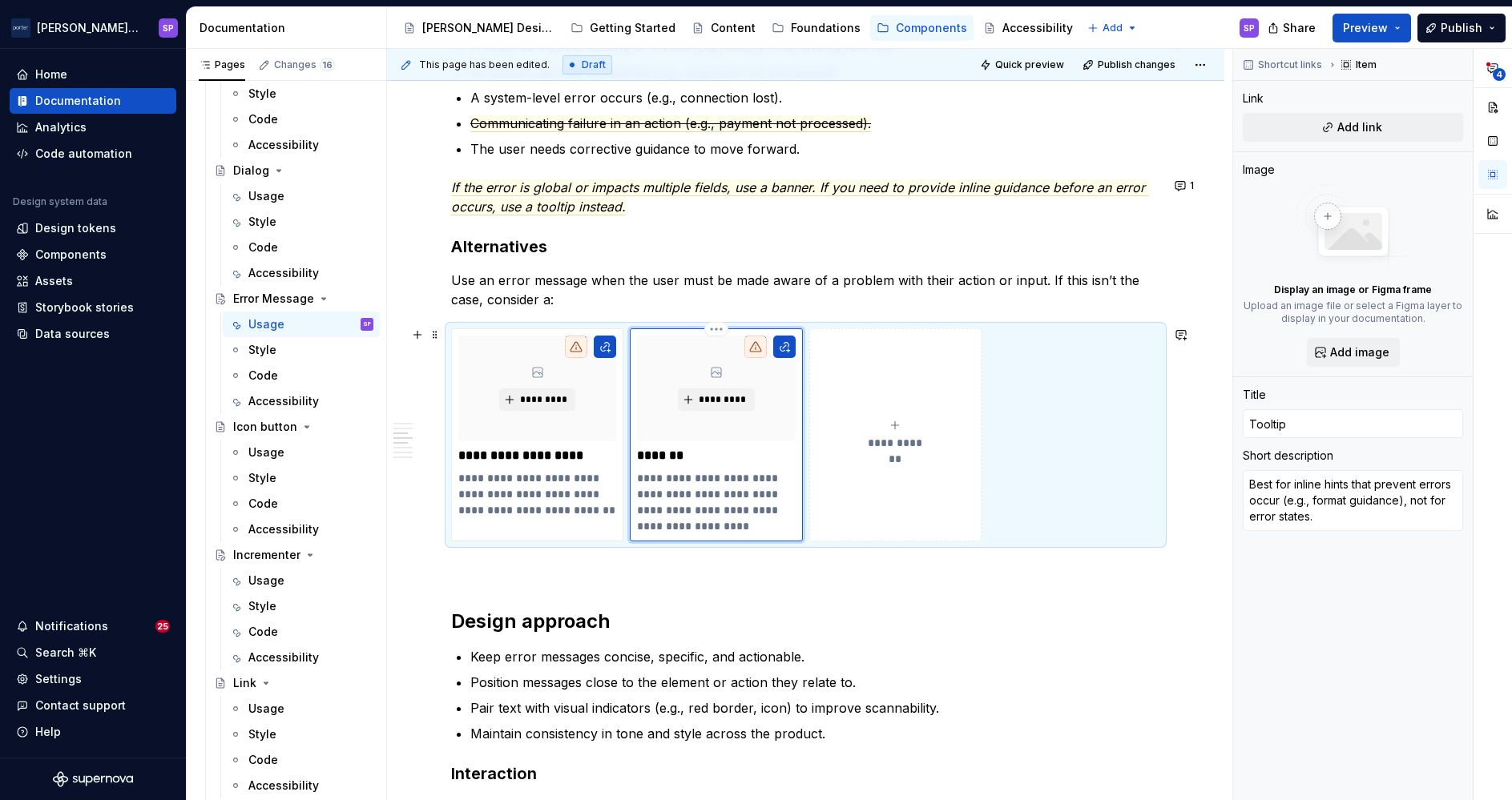
click at [724, 499] on p "**********" at bounding box center [715, 503] width 157 height 64
click at [724, 496] on p "**********" at bounding box center [715, 503] width 157 height 64
click at [723, 492] on p "**********" at bounding box center [715, 503] width 157 height 64
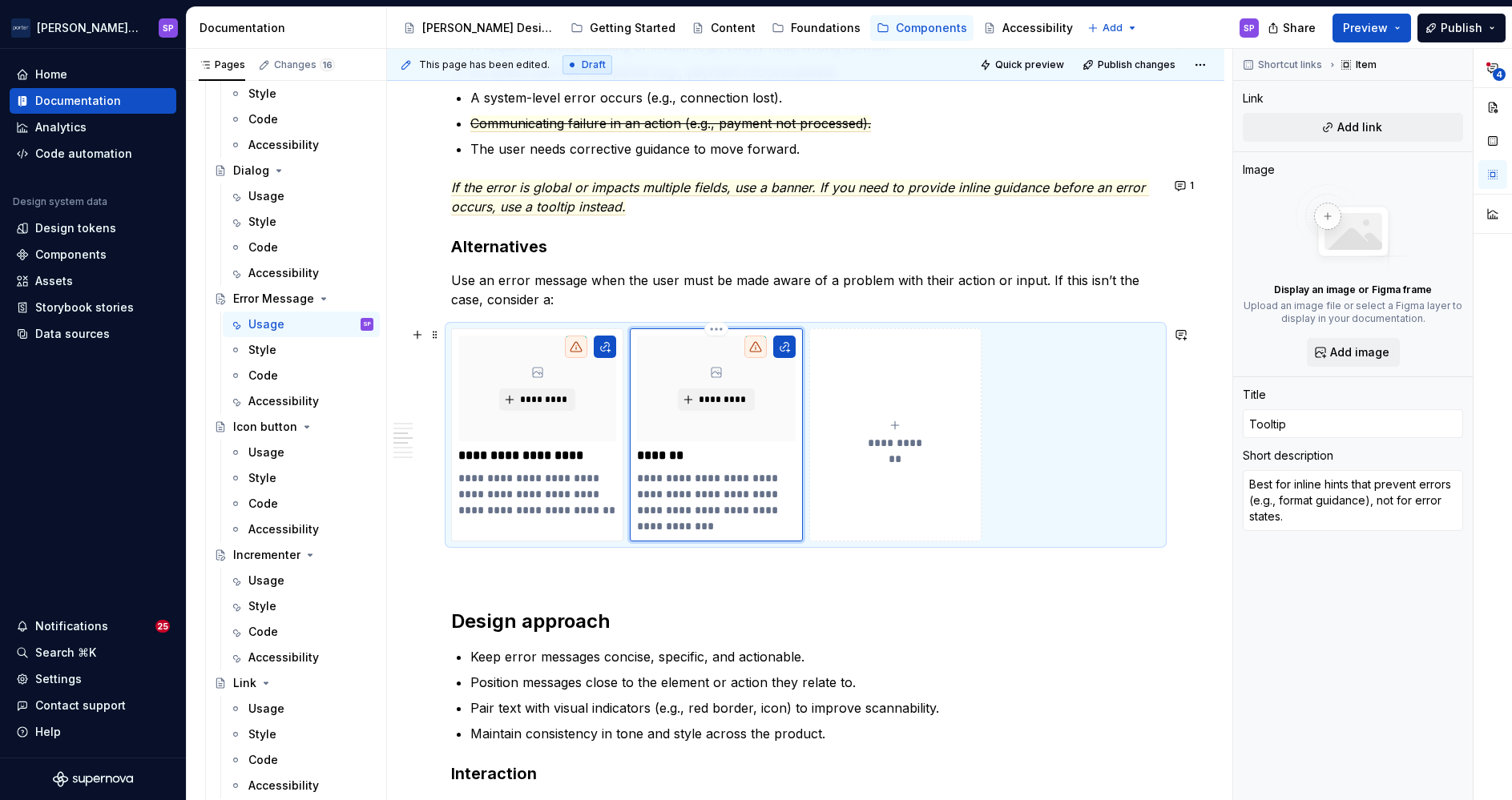
drag, startPoint x: 706, startPoint y: 523, endPoint x: 688, endPoint y: 509, distance: 22.8
drag, startPoint x: 688, startPoint y: 509, endPoint x: 658, endPoint y: 495, distance: 33.1
click at [658, 495] on p "**********" at bounding box center [715, 503] width 157 height 64
drag, startPoint x: 690, startPoint y: 503, endPoint x: 707, endPoint y: 536, distance: 37.1
click at [707, 536] on div "**********" at bounding box center [716, 435] width 173 height 213
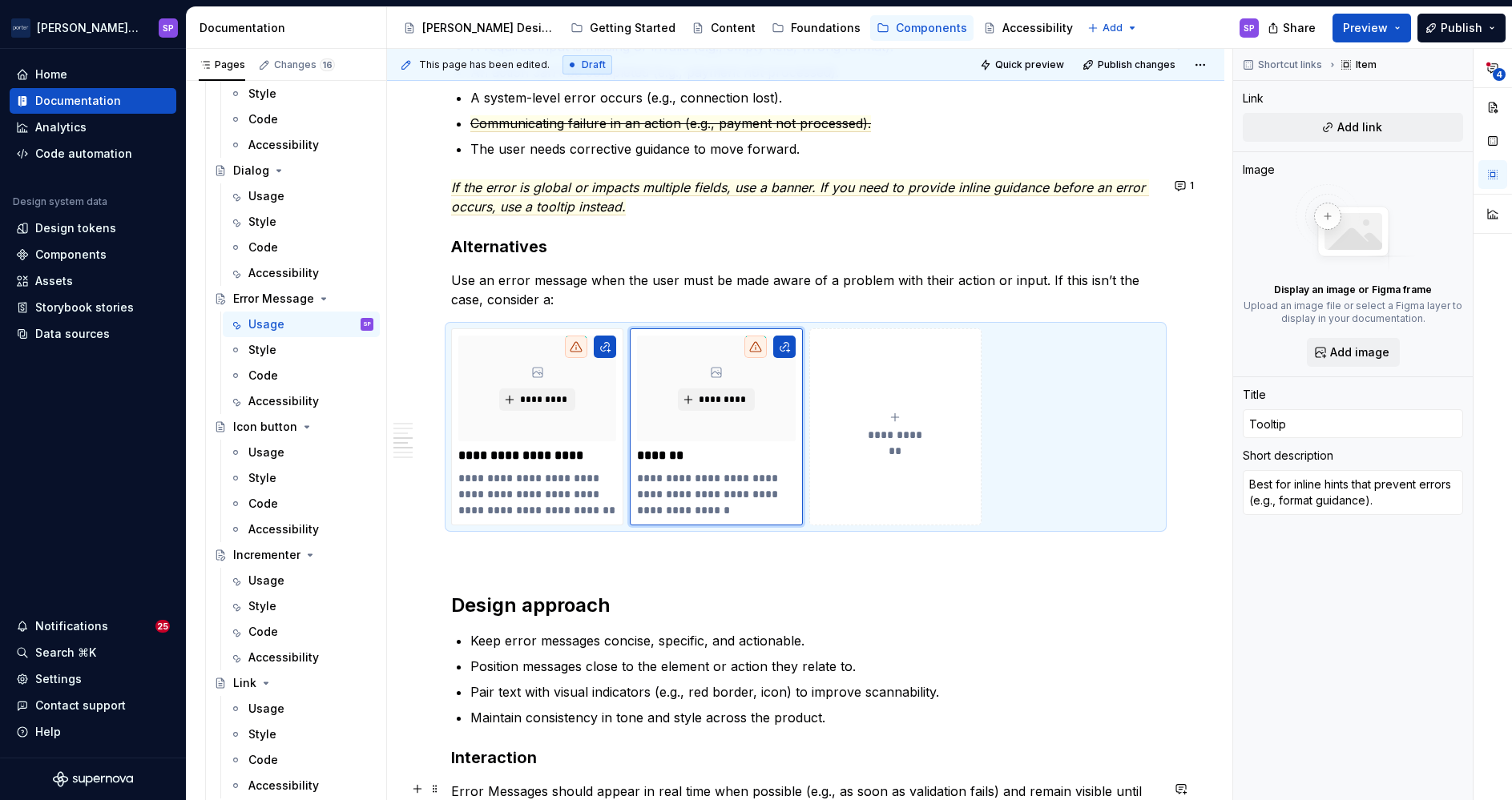
scroll to position [1309, 0]
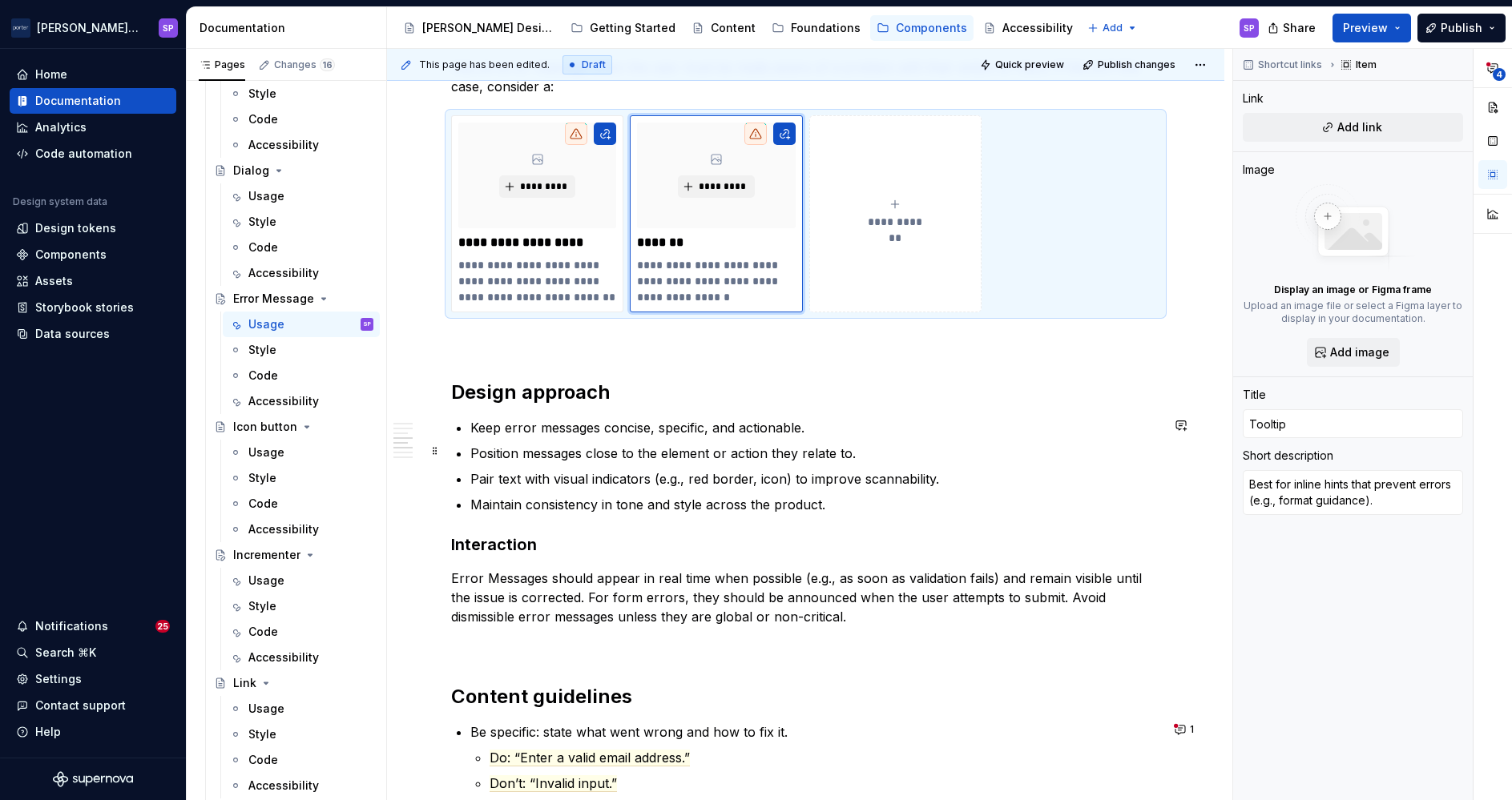
click at [473, 448] on p "Position messages close to the element or action they relate to." at bounding box center [815, 453] width 690 height 19
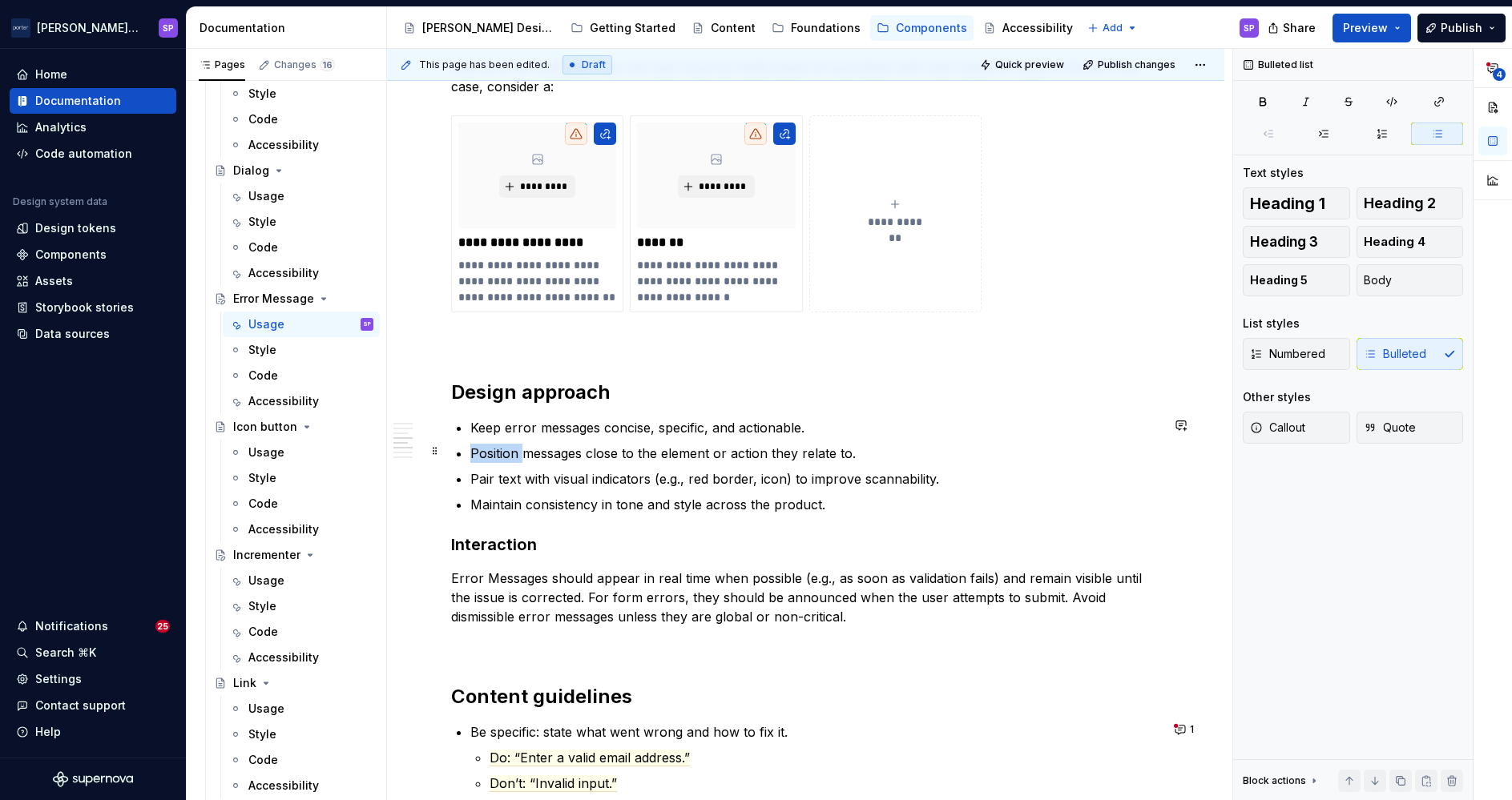
click at [473, 448] on p "Position messages close to the element or action they relate to." at bounding box center [815, 453] width 690 height 19
click at [515, 479] on p "Pair text with visual indicators (e.g., red border, icon) to improve scannabili…" at bounding box center [815, 479] width 690 height 19
drag, startPoint x: 665, startPoint y: 480, endPoint x: 761, endPoint y: 473, distance: 96.3
click at [761, 473] on p "Pair with visual indicators (e.g., red border, icon) to improve scannability." at bounding box center [815, 479] width 690 height 19
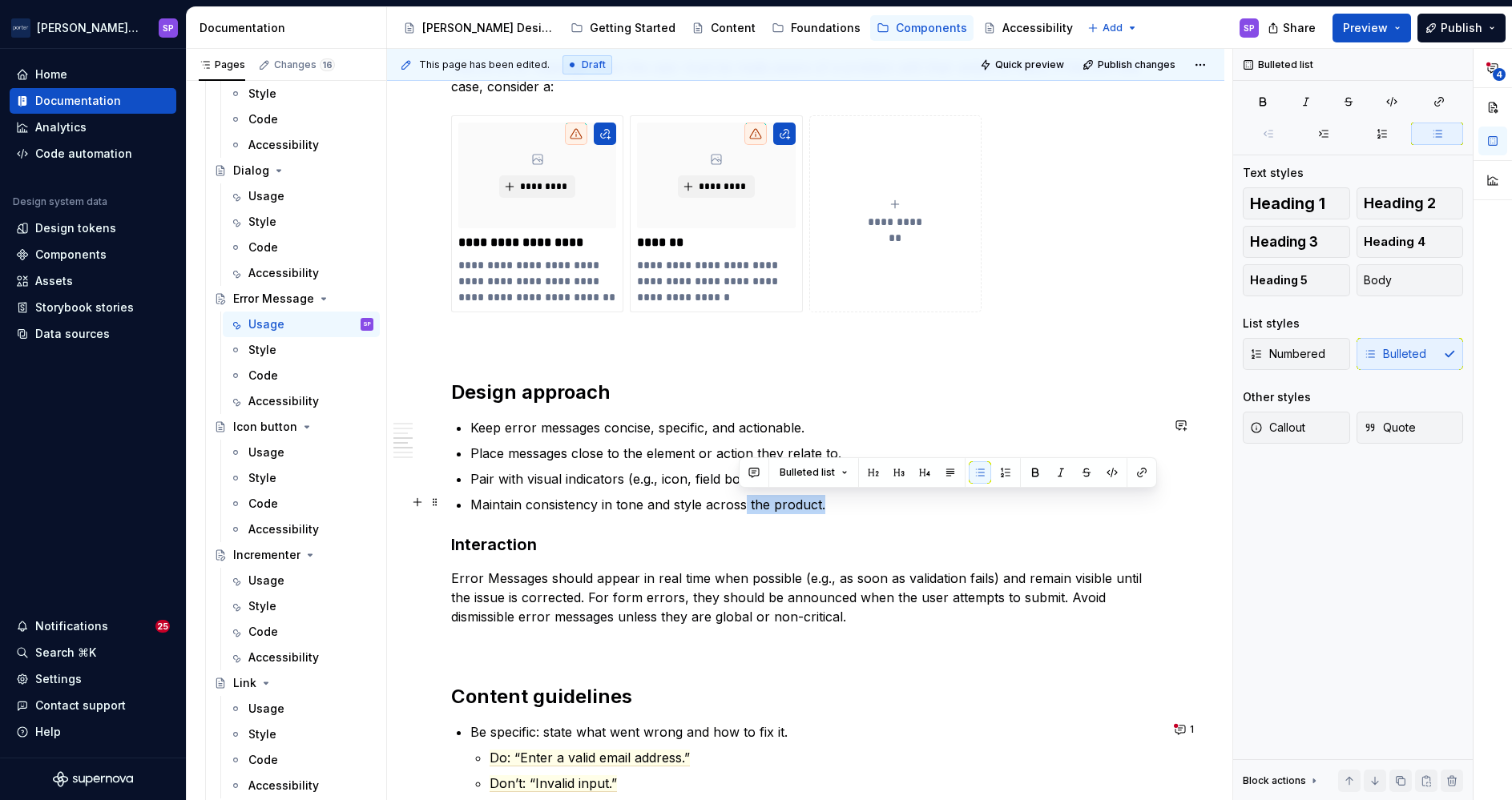
drag, startPoint x: 829, startPoint y: 508, endPoint x: 746, endPoint y: 504, distance: 83.1
click at [746, 504] on p "Maintain consistency in tone and style across the product." at bounding box center [815, 504] width 690 height 19
click at [454, 580] on p "Error Messages should appear in real time when possible (e.g., as soon as valid…" at bounding box center [805, 598] width 709 height 58
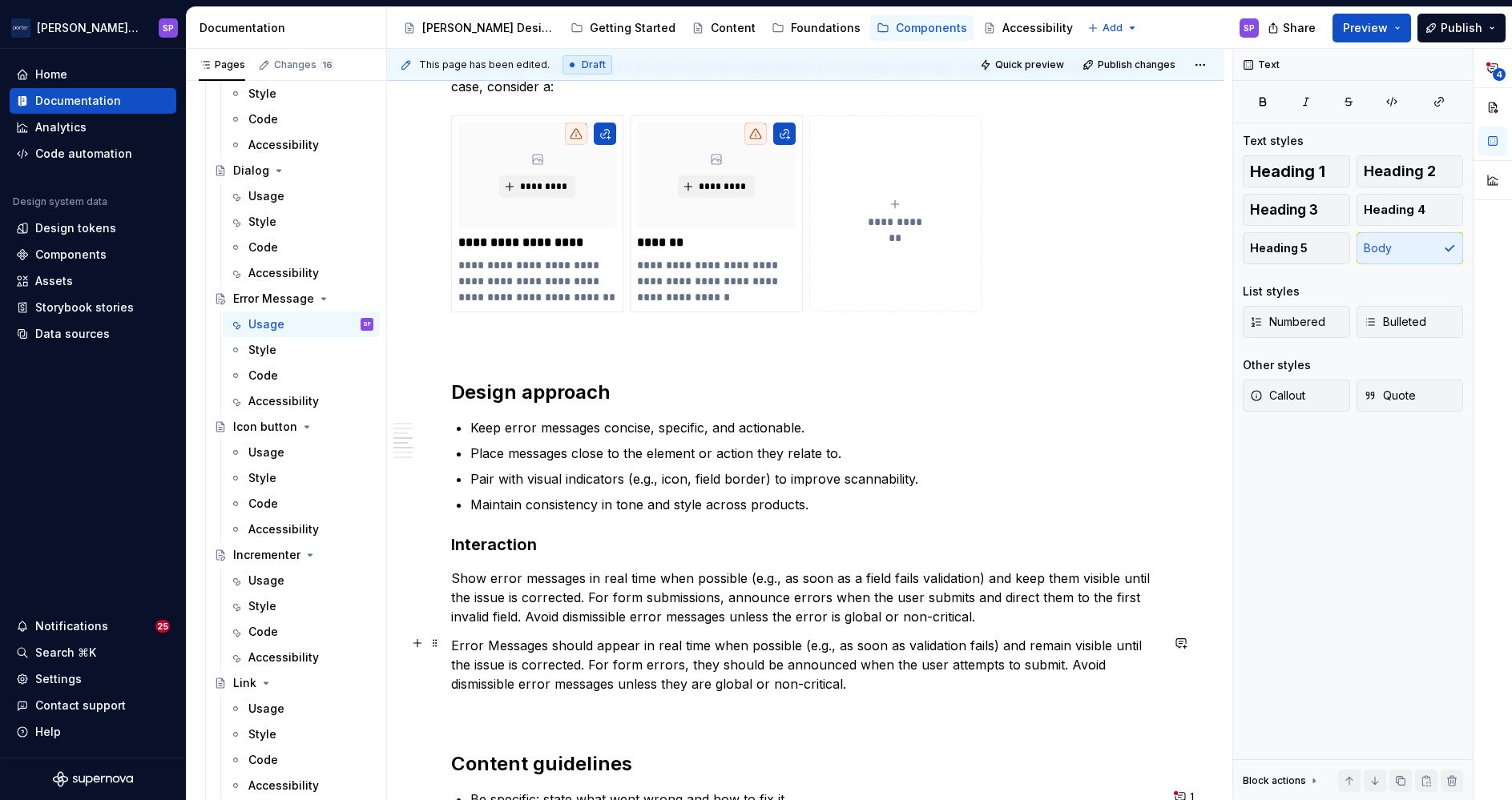
click at [473, 648] on p "Error Messages should appear in real time when possible (e.g., as soon as valid…" at bounding box center [805, 665] width 709 height 58
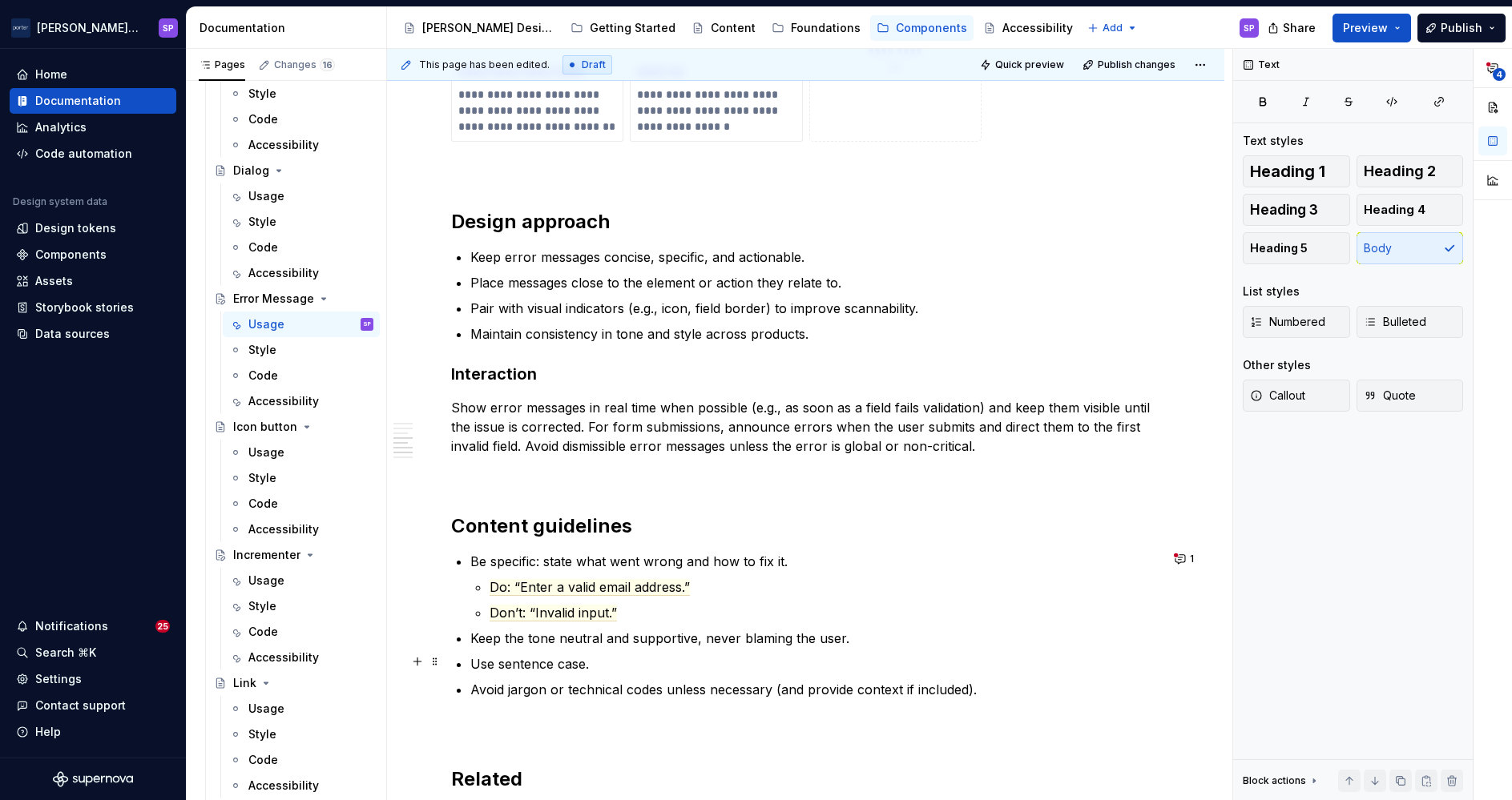
scroll to position [1492, 0]
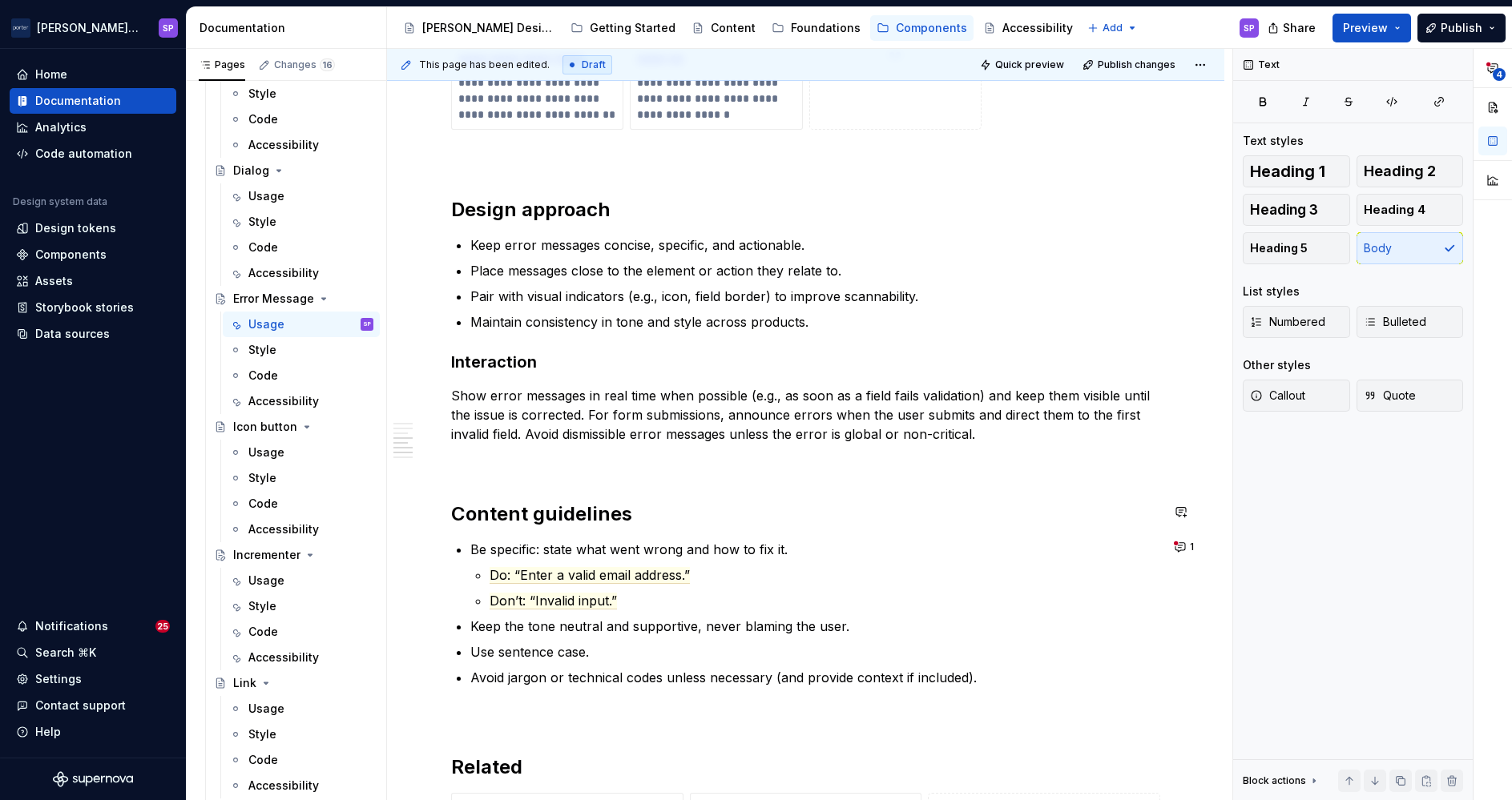
click at [464, 549] on div "**********" at bounding box center [805, 19] width 709 height 2350
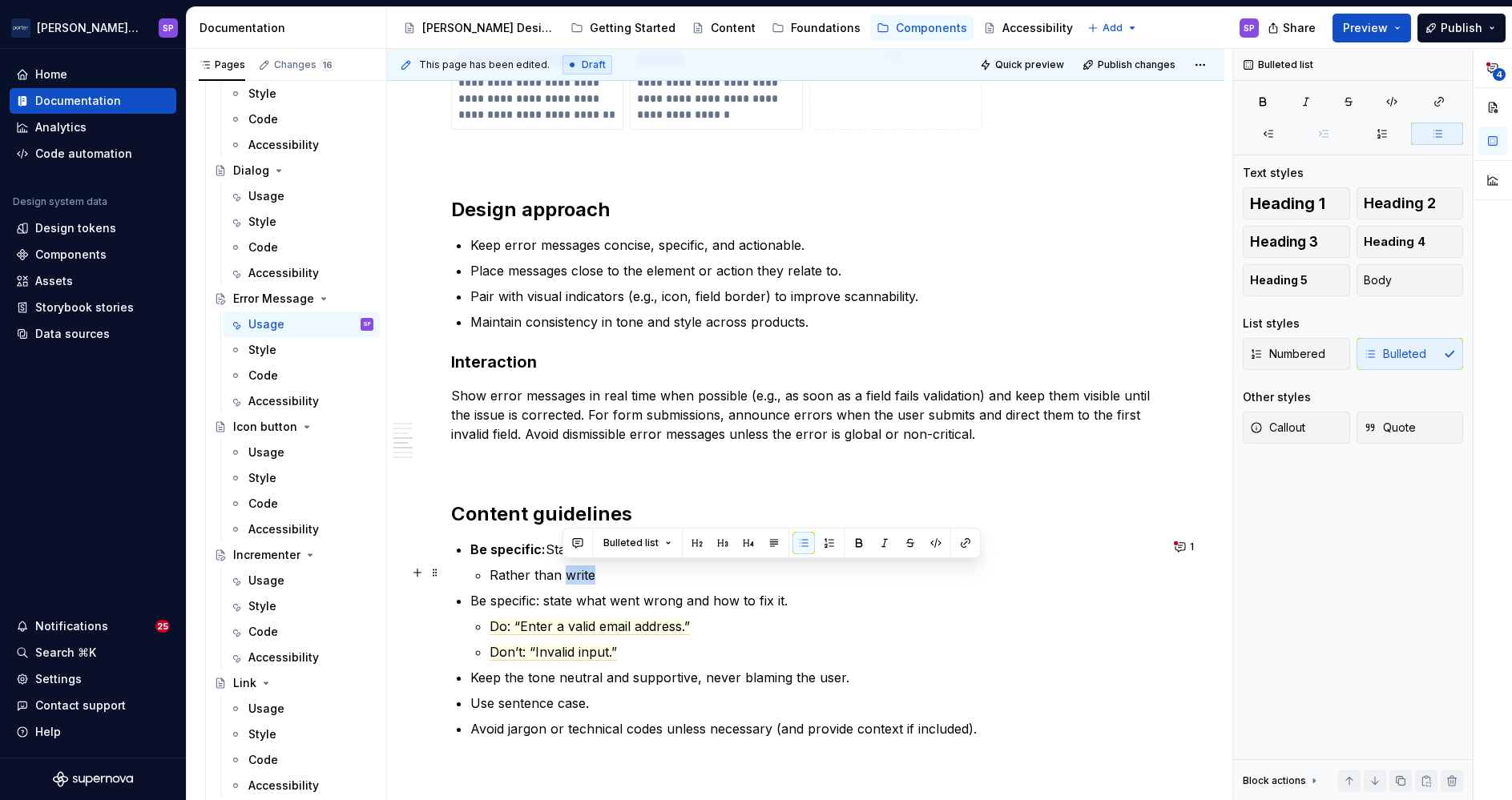
drag, startPoint x: 564, startPoint y: 572, endPoint x: 638, endPoint y: 576, distance: 74.1
click at [638, 576] on p "Rather than write" at bounding box center [825, 575] width 671 height 19
click at [525, 561] on li "Be specific: State what went wrong and how to fix it. Rather than write" at bounding box center [815, 562] width 690 height 45
drag, startPoint x: 496, startPoint y: 571, endPoint x: 578, endPoint y: 569, distance: 82.0
click at [578, 569] on li "Be specific: State what went wrong and how to fix it. Rather than write" at bounding box center [815, 562] width 690 height 45
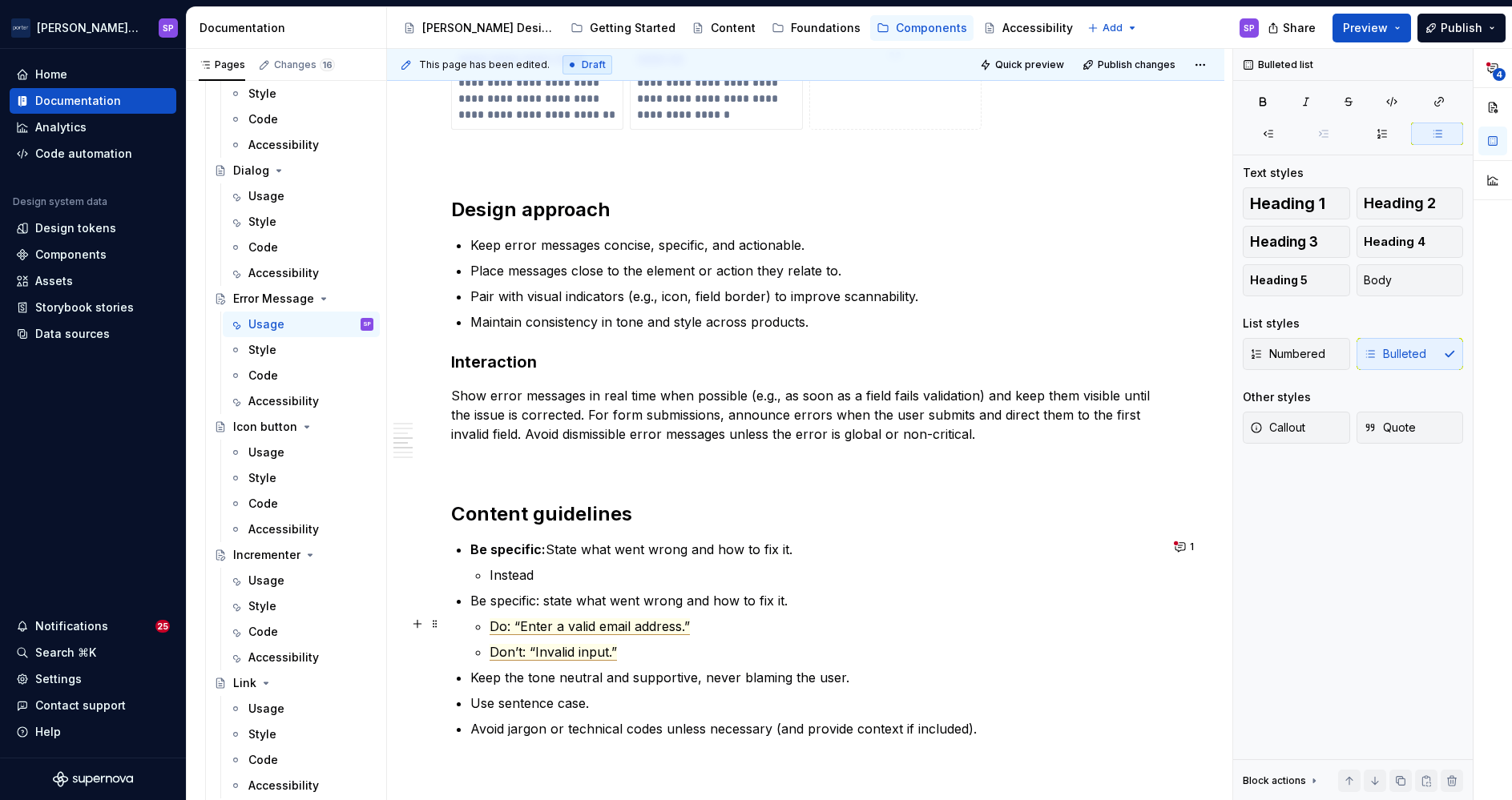
click at [570, 618] on span "Do: “Enter a valid email address.”" at bounding box center [590, 627] width 201 height 17
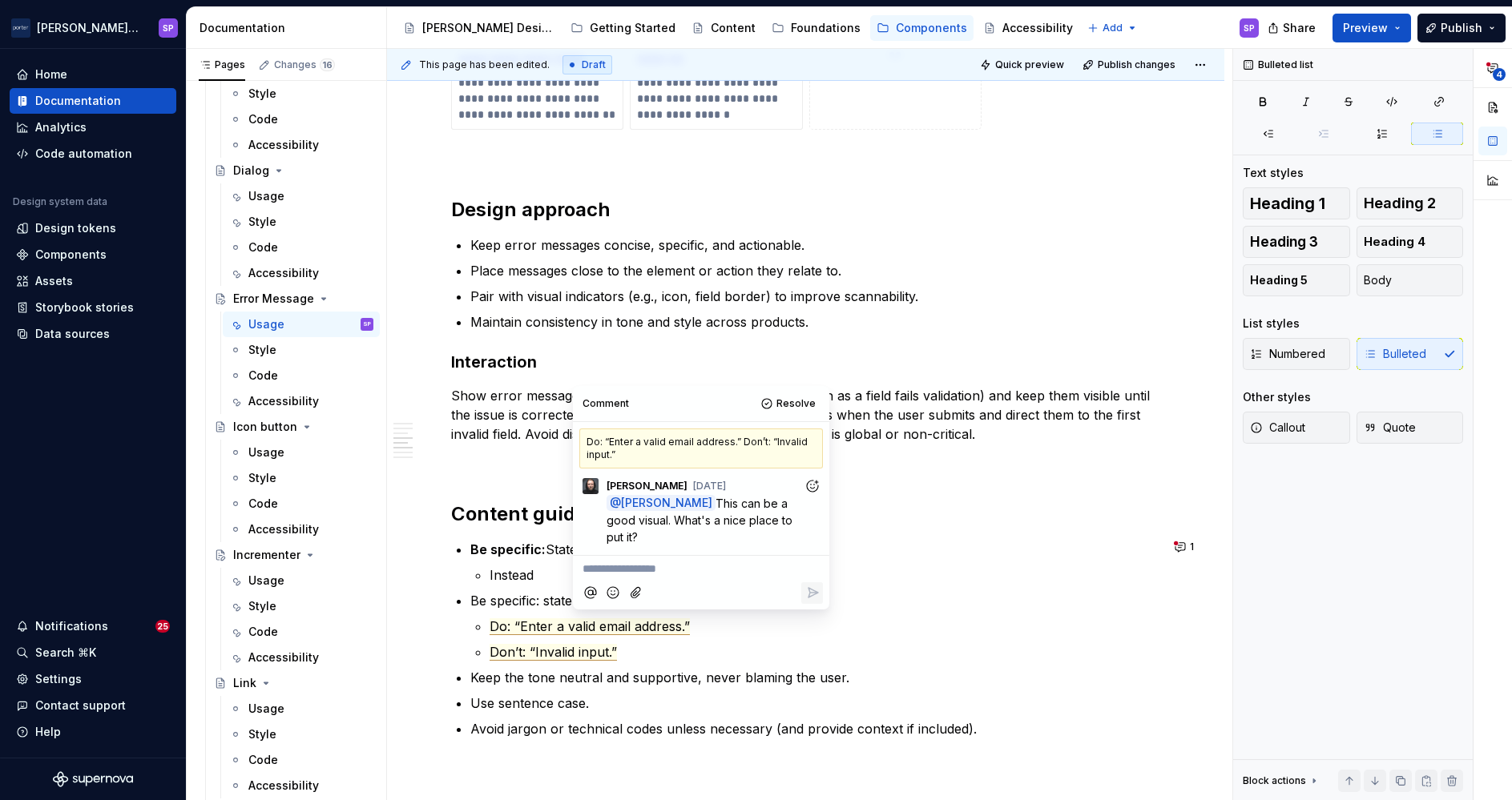
click at [656, 568] on p "**********" at bounding box center [700, 569] width 237 height 17
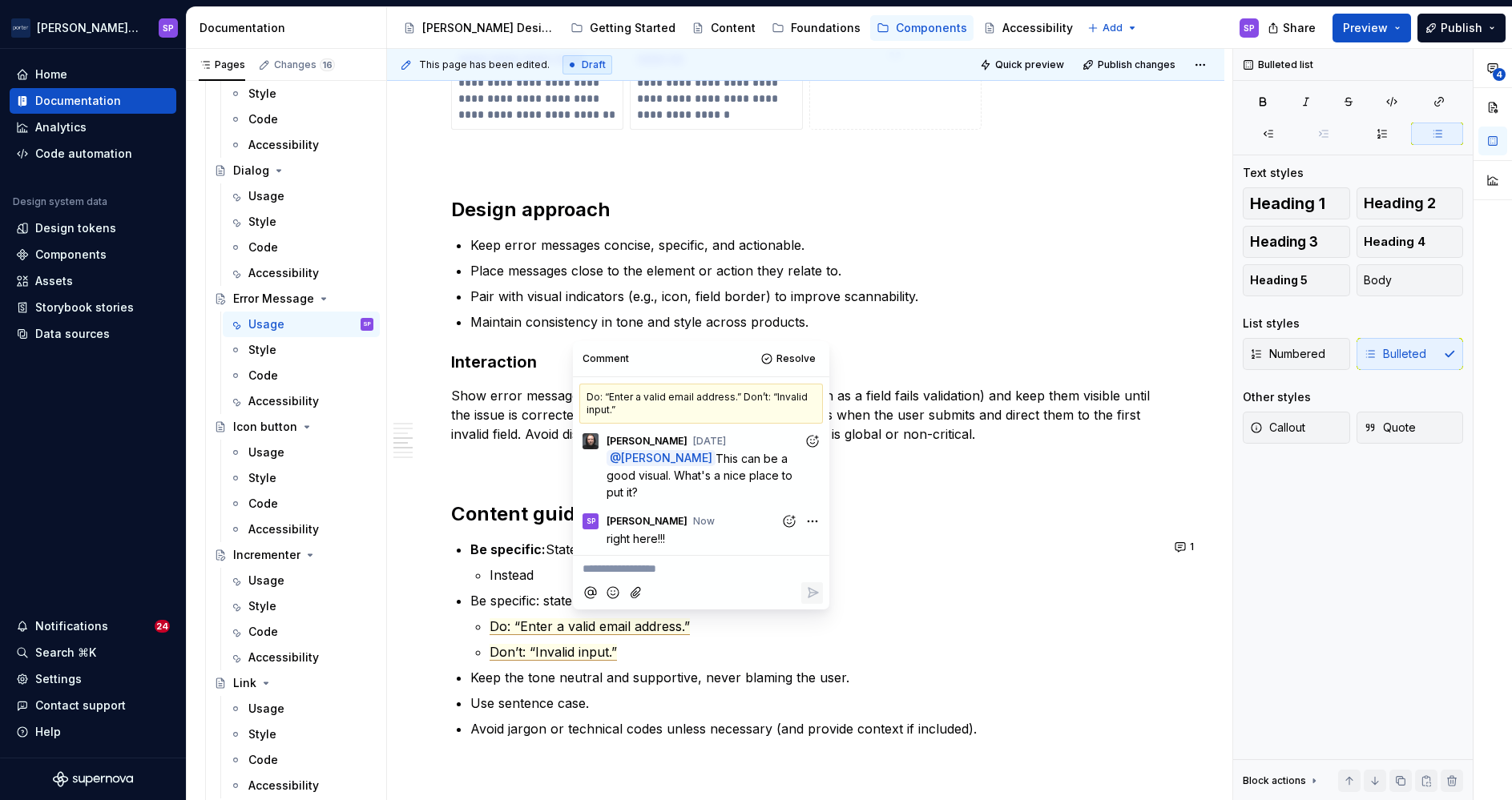
click at [833, 676] on p "Keep the tone neutral and supportive, never blaming the user." at bounding box center [815, 677] width 690 height 19
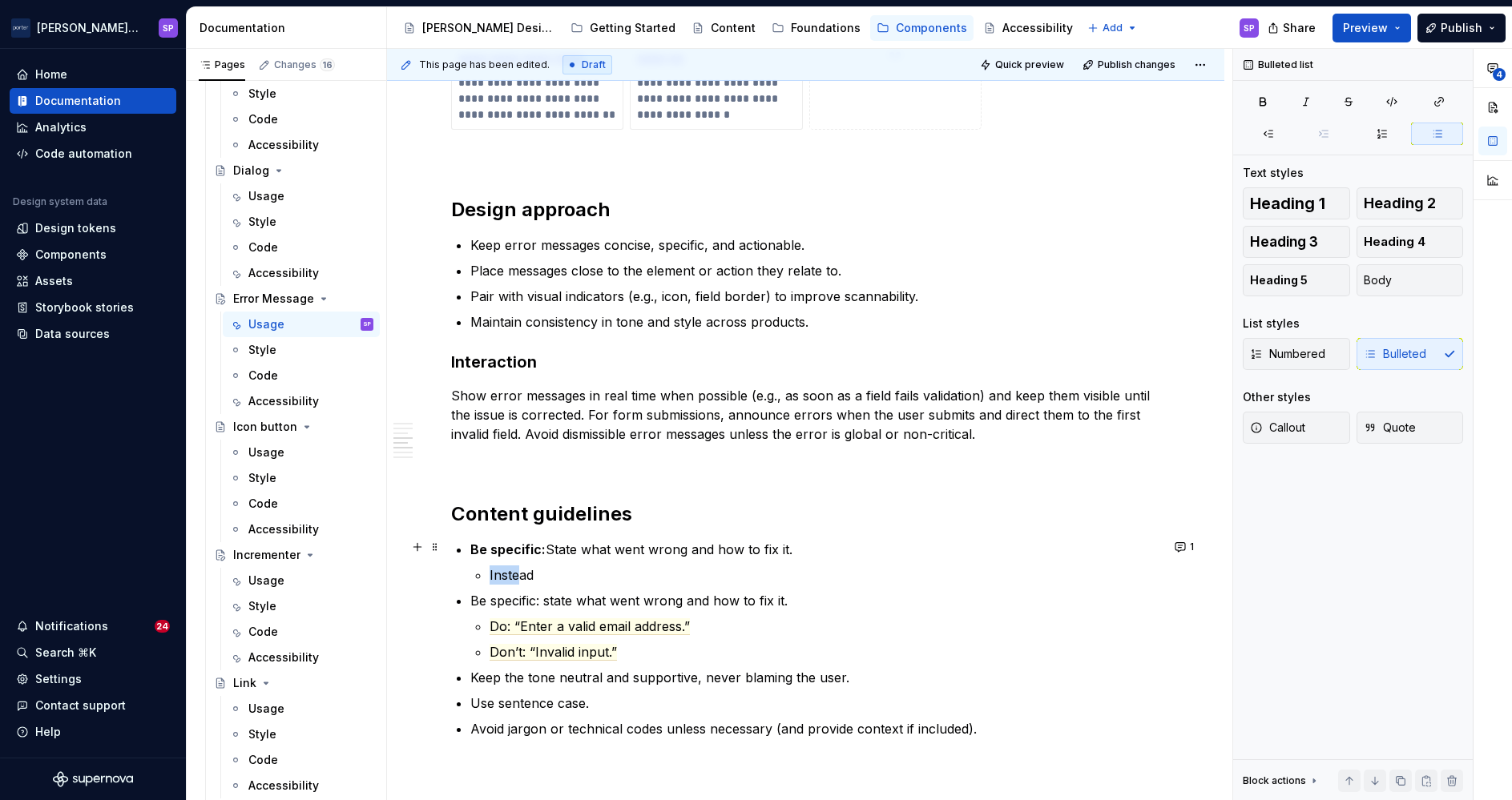
drag, startPoint x: 566, startPoint y: 557, endPoint x: 522, endPoint y: 562, distance: 44.3
click at [522, 562] on li "Be specific: State what went wrong and how to fix it. Instead" at bounding box center [815, 562] width 690 height 45
click at [518, 566] on p "Instead" at bounding box center [825, 575] width 671 height 19
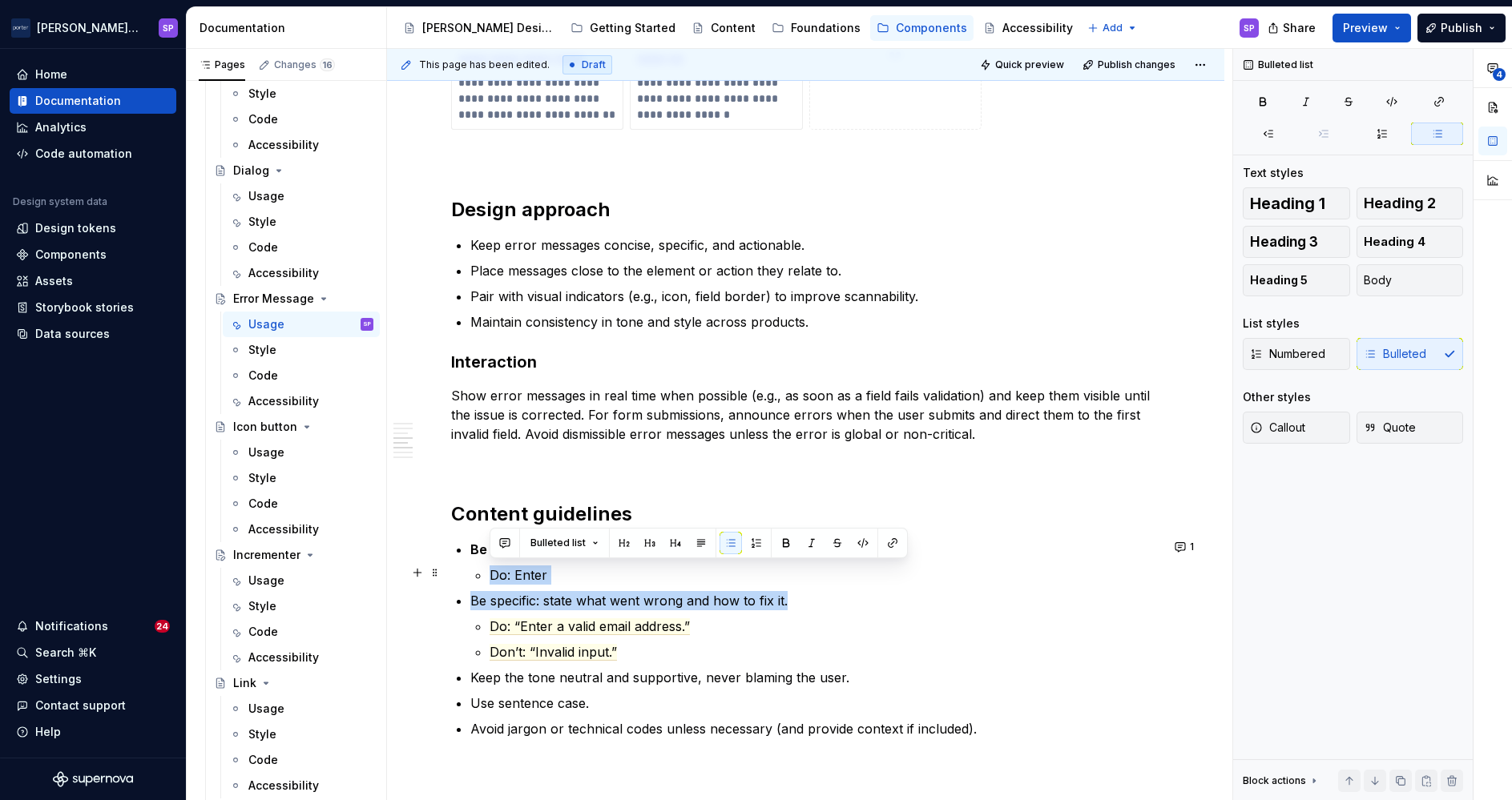
drag, startPoint x: 675, startPoint y: 606, endPoint x: 480, endPoint y: 571, distance: 198.1
click at [480, 571] on ul "Be specific: State what went wrong and how to fix it. Do: Enter Be specific: st…" at bounding box center [815, 639] width 690 height 199
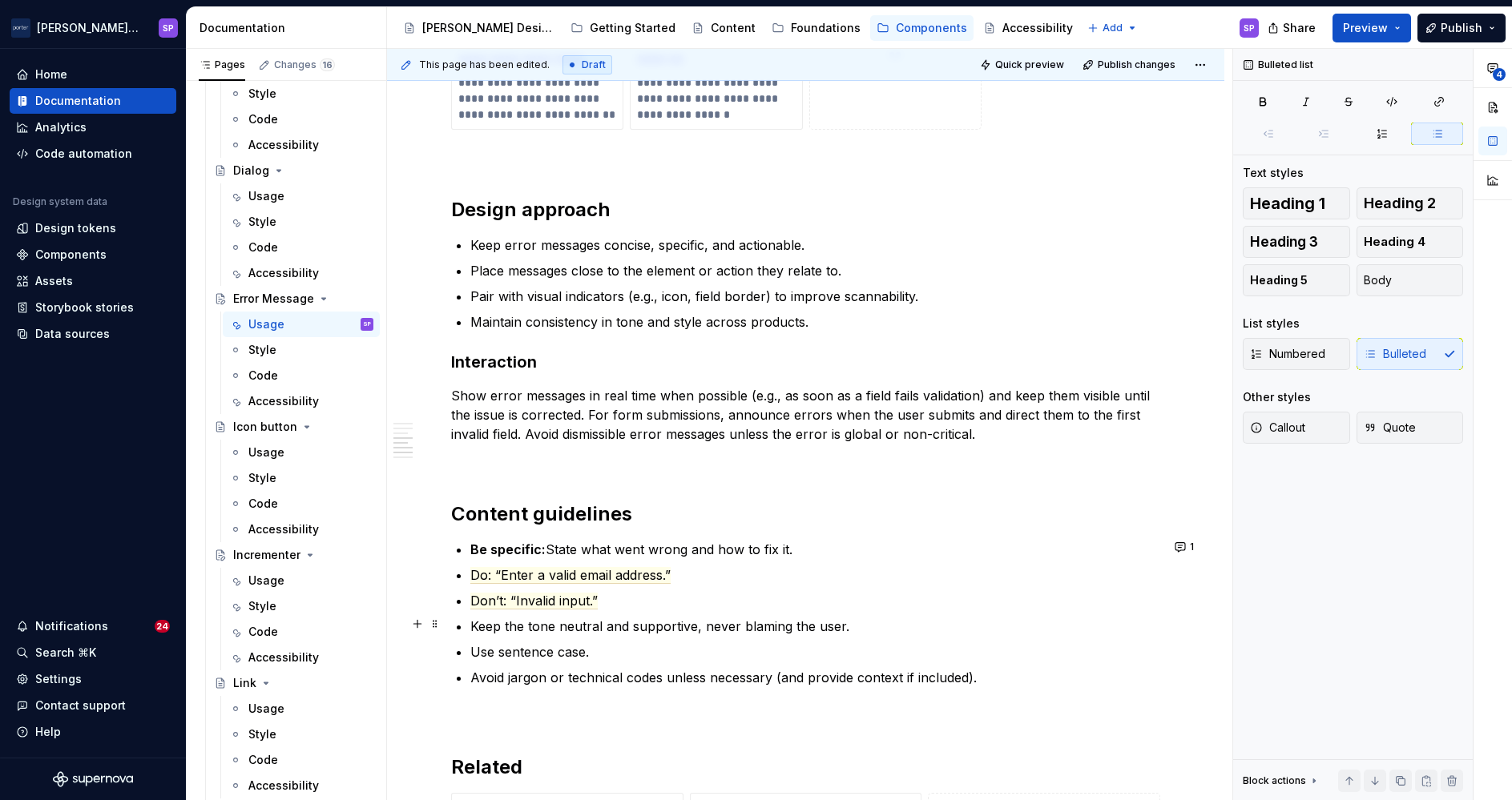
click at [558, 626] on p "Keep the tone neutral and supportive, never blaming the user." at bounding box center [815, 626] width 690 height 19
click at [484, 624] on p "Keep the tone neutral and supportive, never blaming the user." at bounding box center [815, 626] width 690 height 19
click at [478, 624] on p "Keep the tone neutral and supportive, never blaming the user." at bounding box center [815, 626] width 690 height 19
click at [472, 624] on p "Keep the tone neutral and supportive, never blaming the user." at bounding box center [815, 626] width 690 height 19
click at [463, 570] on div "**********" at bounding box center [805, 19] width 709 height 2350
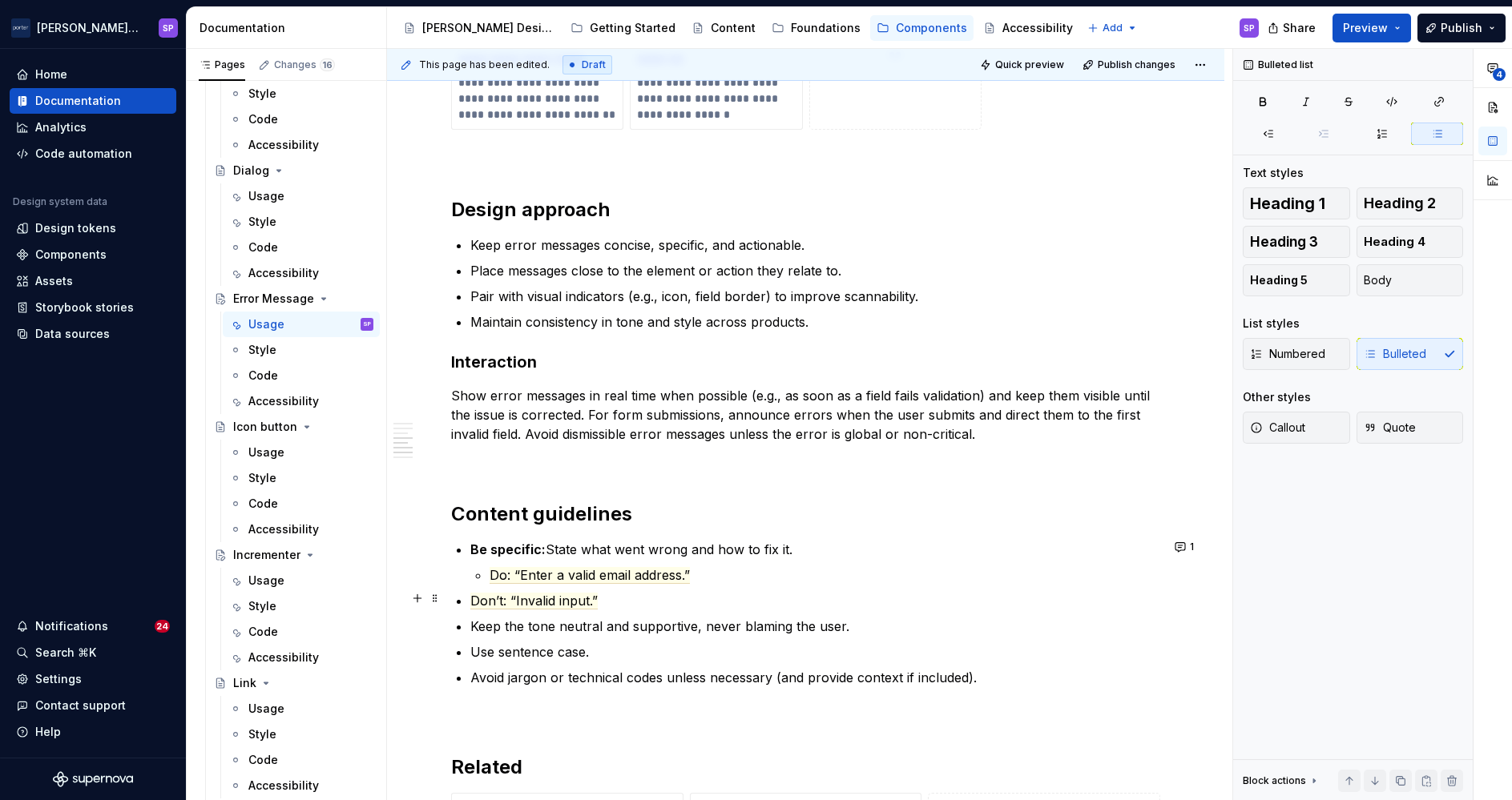
click at [466, 593] on div "**********" at bounding box center [805, 19] width 709 height 2350
click at [465, 617] on div "**********" at bounding box center [805, 19] width 709 height 2350
click at [472, 625] on p "Keep the tone neutral and supportive, never blaming the user." at bounding box center [815, 626] width 690 height 19
click at [576, 629] on strong "Use a supportivetone:" at bounding box center [541, 626] width 141 height 16
click at [685, 650] on p "Use sentence case." at bounding box center [815, 651] width 690 height 19
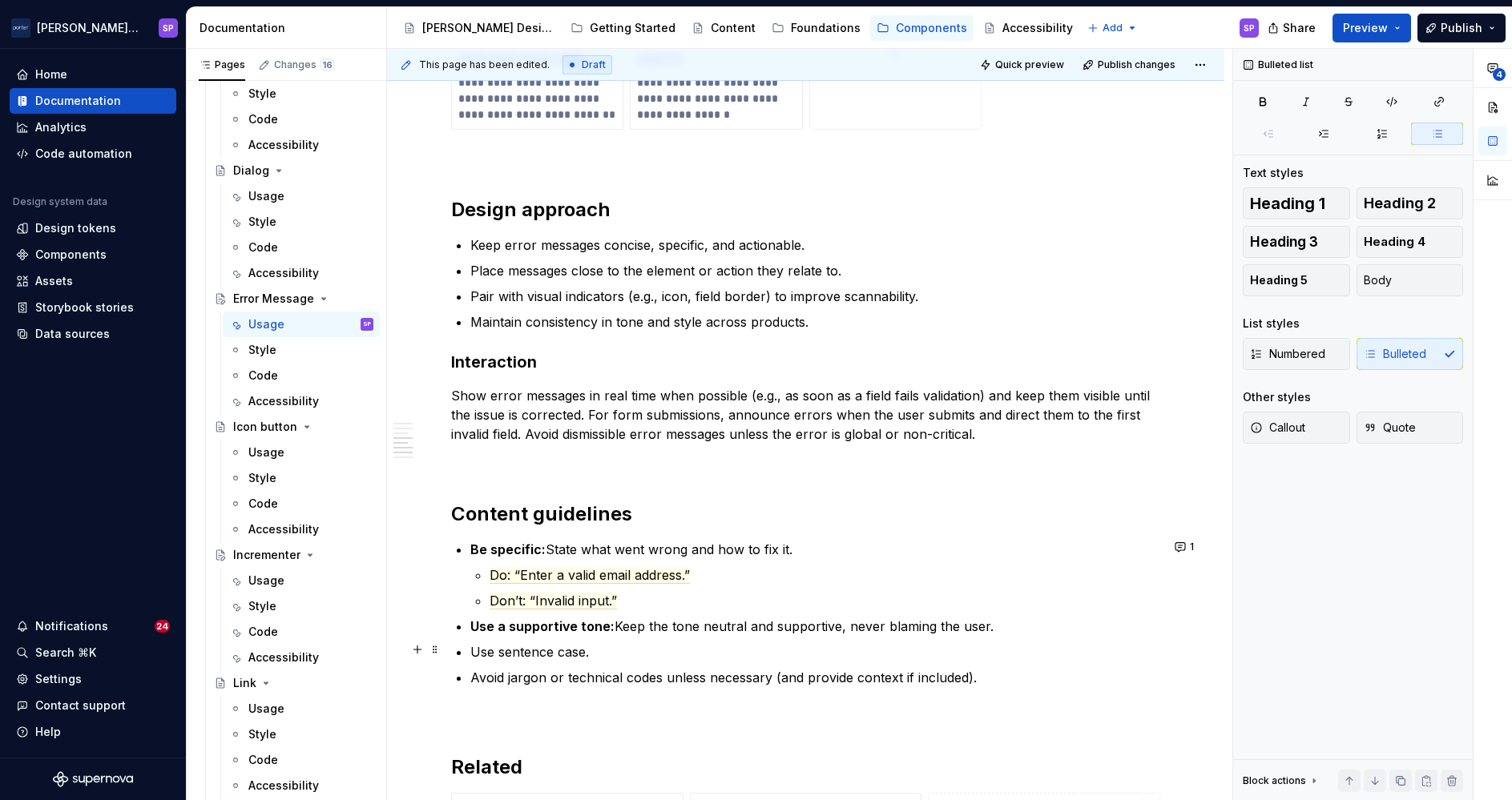
drag, startPoint x: 685, startPoint y: 650, endPoint x: 461, endPoint y: 644, distance: 224.1
drag, startPoint x: 461, startPoint y: 644, endPoint x: 511, endPoint y: 649, distance: 50.2
click at [511, 649] on p "Use sentence case." at bounding box center [815, 651] width 690 height 19
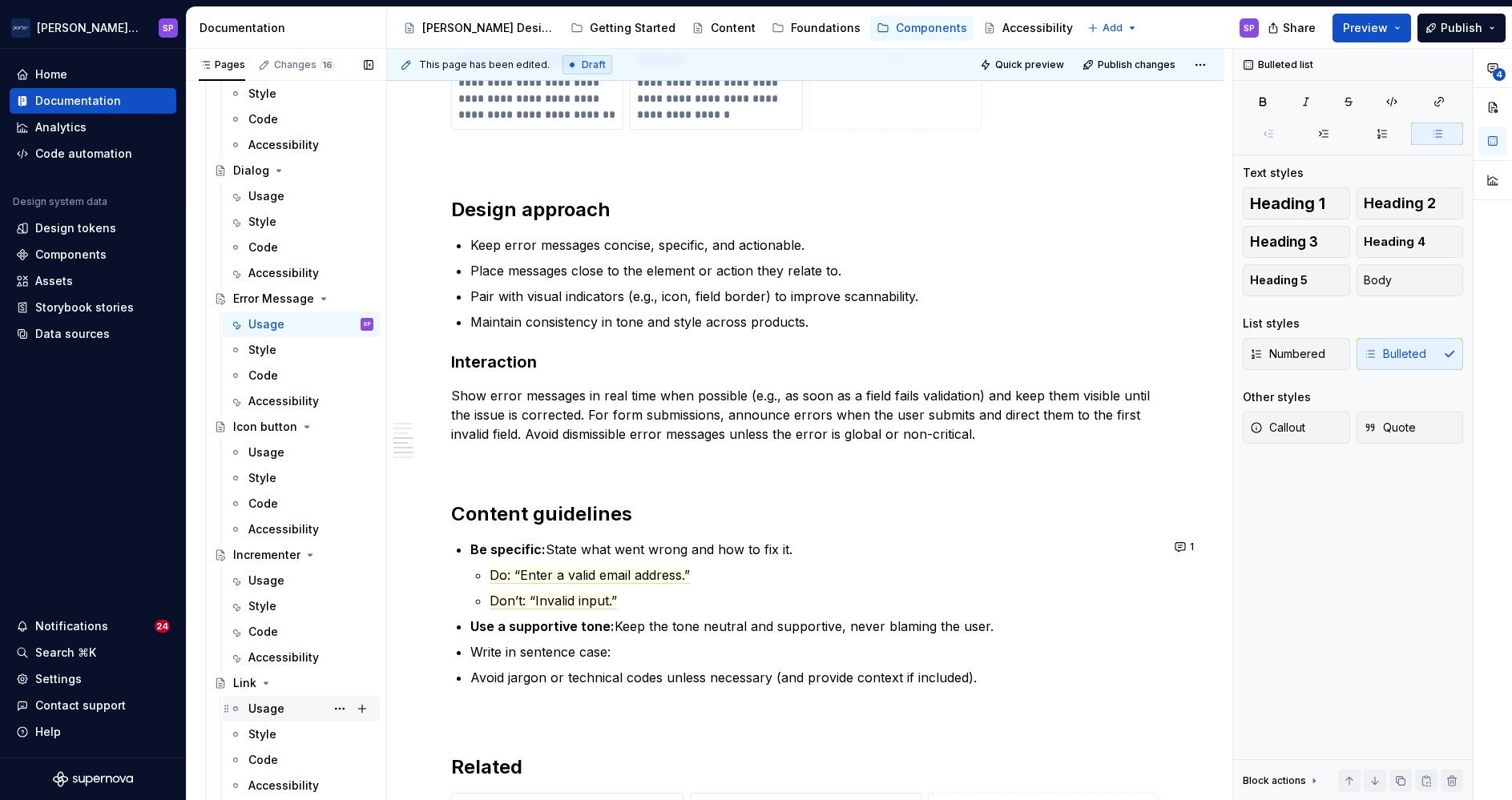
click at [273, 716] on div "Usage" at bounding box center [267, 708] width 36 height 16
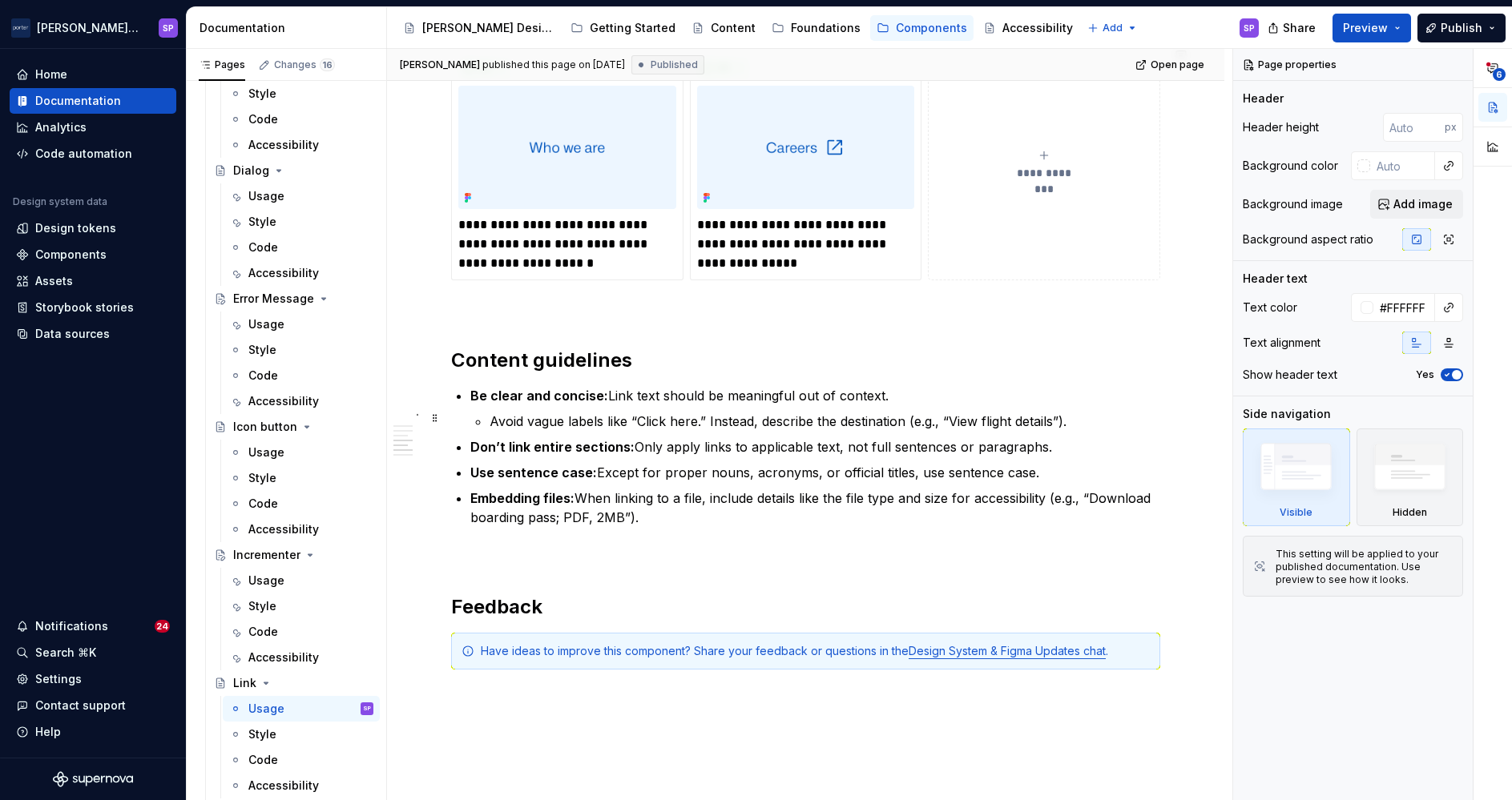
scroll to position [2155, 0]
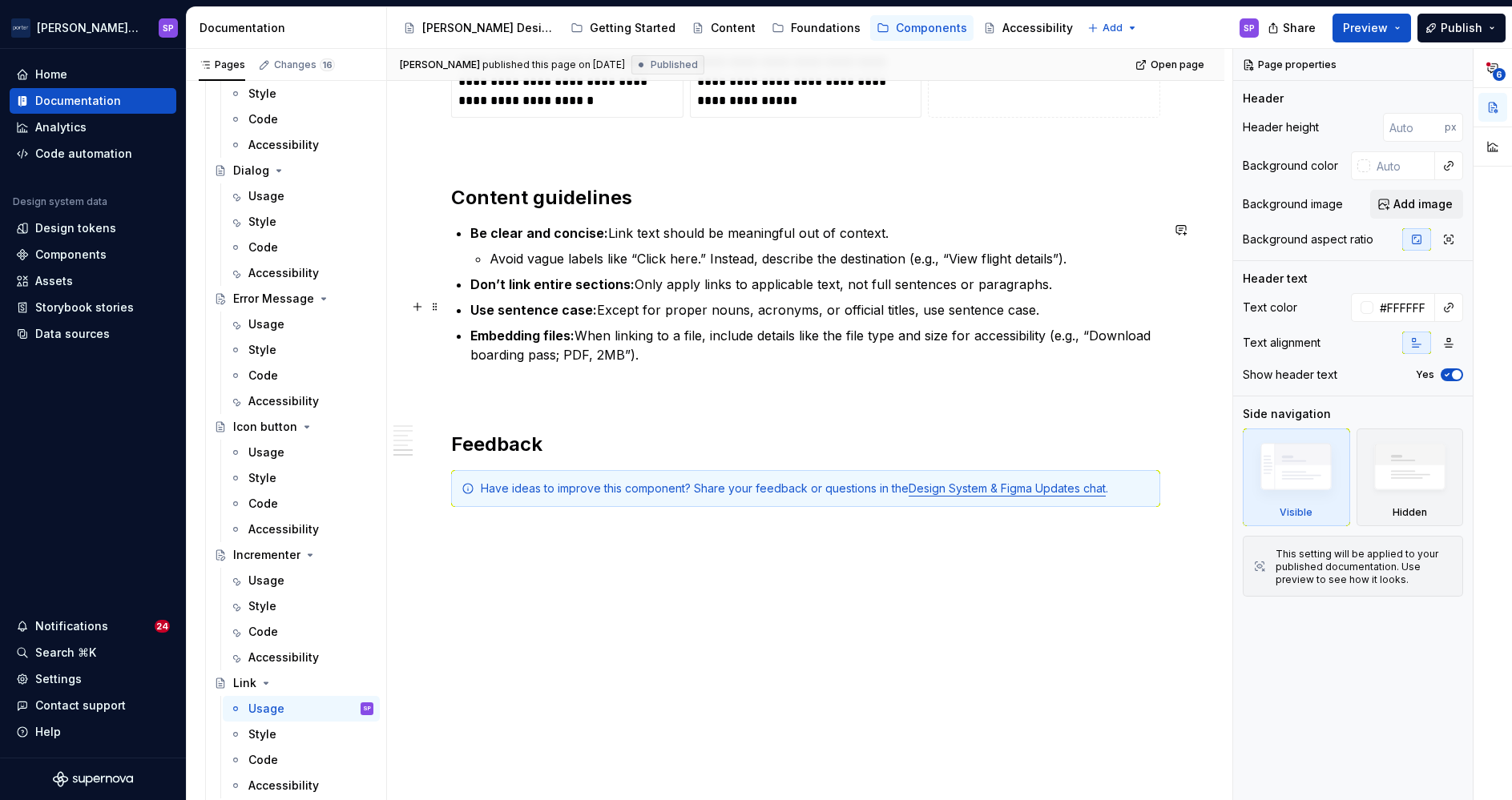
click at [654, 310] on p "Use sentence case: Except for proper nouns, acronyms, or official titles, use s…" at bounding box center [815, 310] width 690 height 19
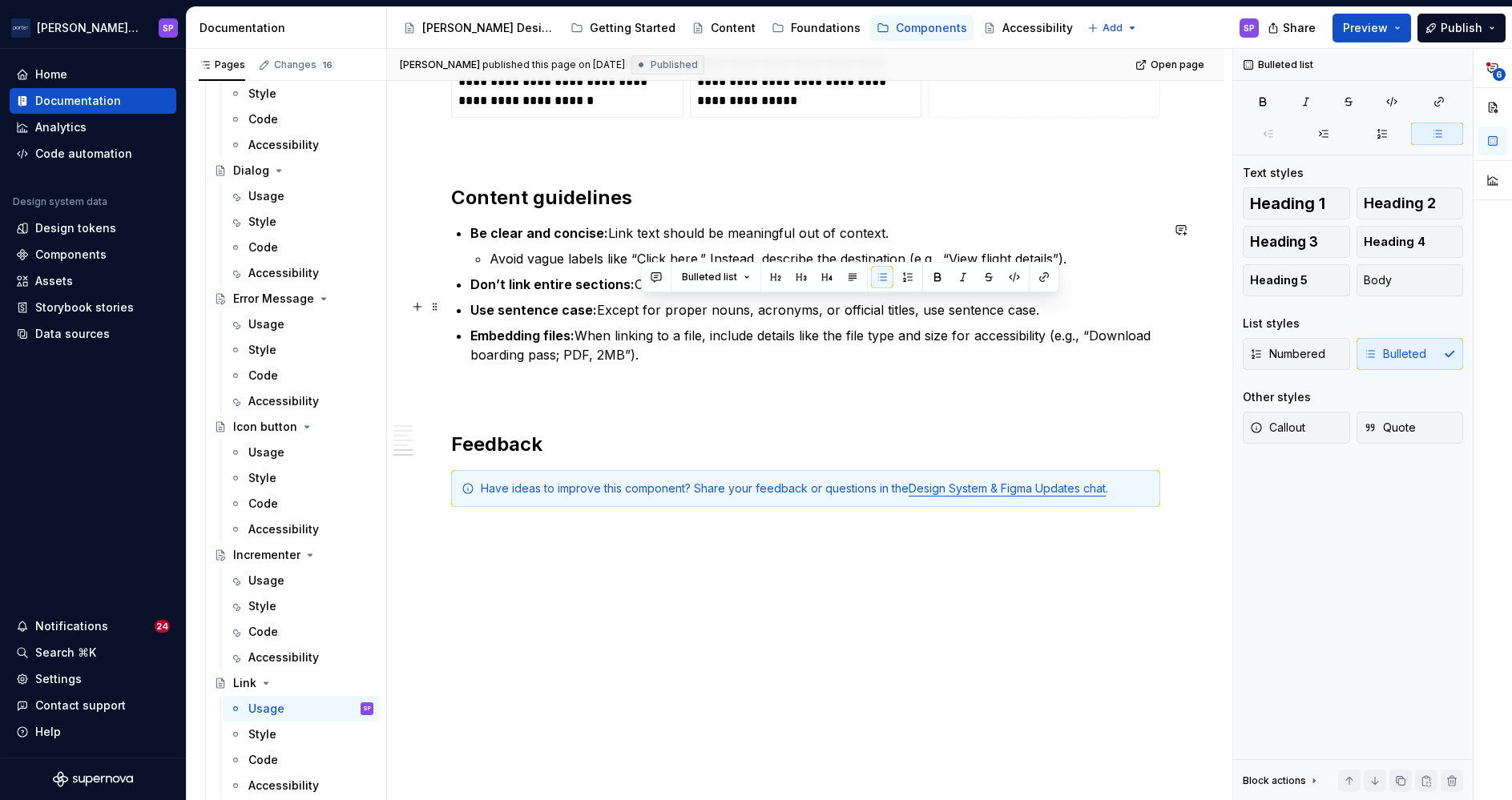
click at [654, 310] on p "Use sentence case: Except for proper nouns, acronyms, or official titles, use s…" at bounding box center [815, 310] width 690 height 19
click at [282, 330] on div "Usage" at bounding box center [267, 324] width 36 height 16
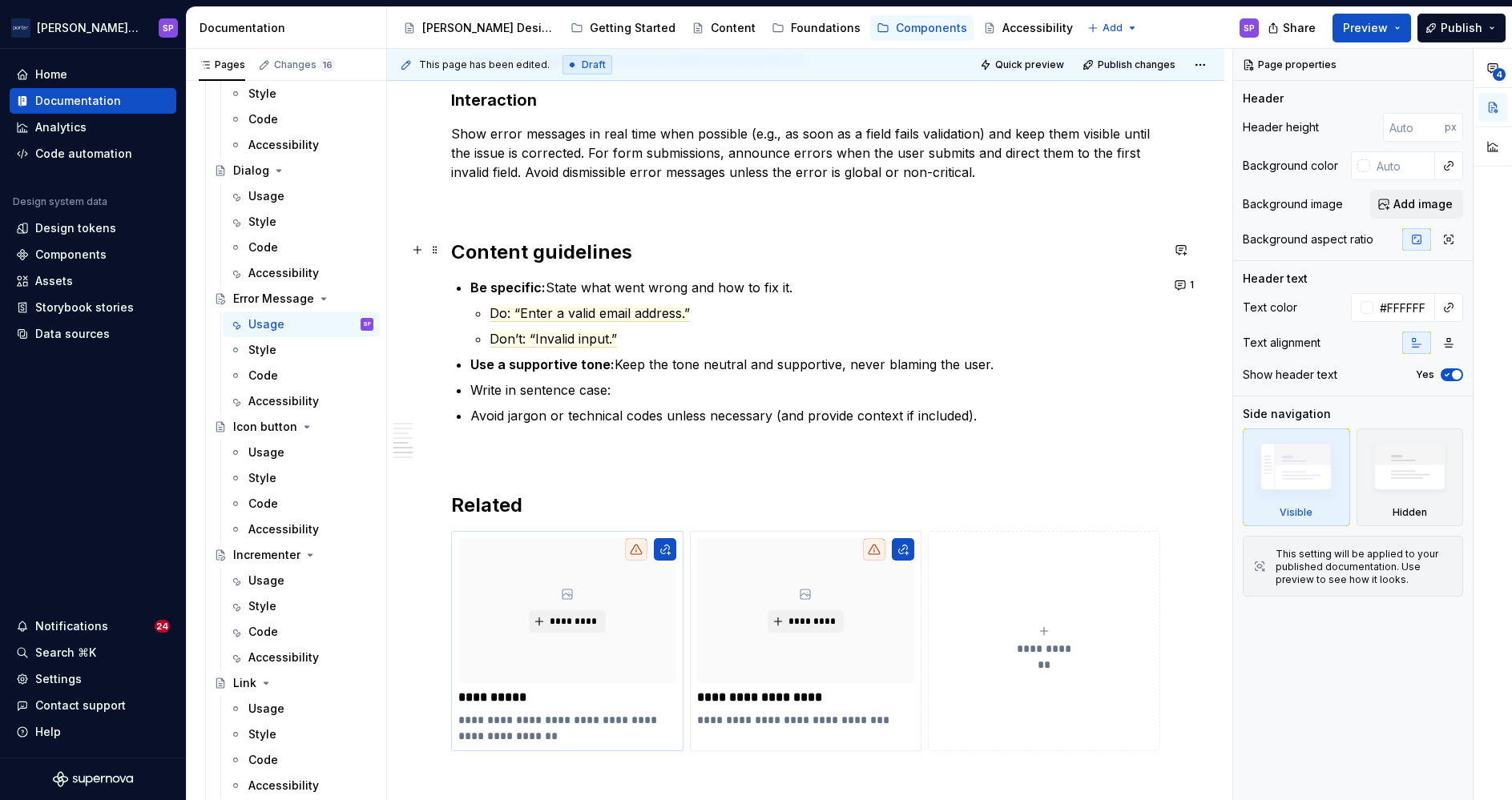
scroll to position [1688, 0]
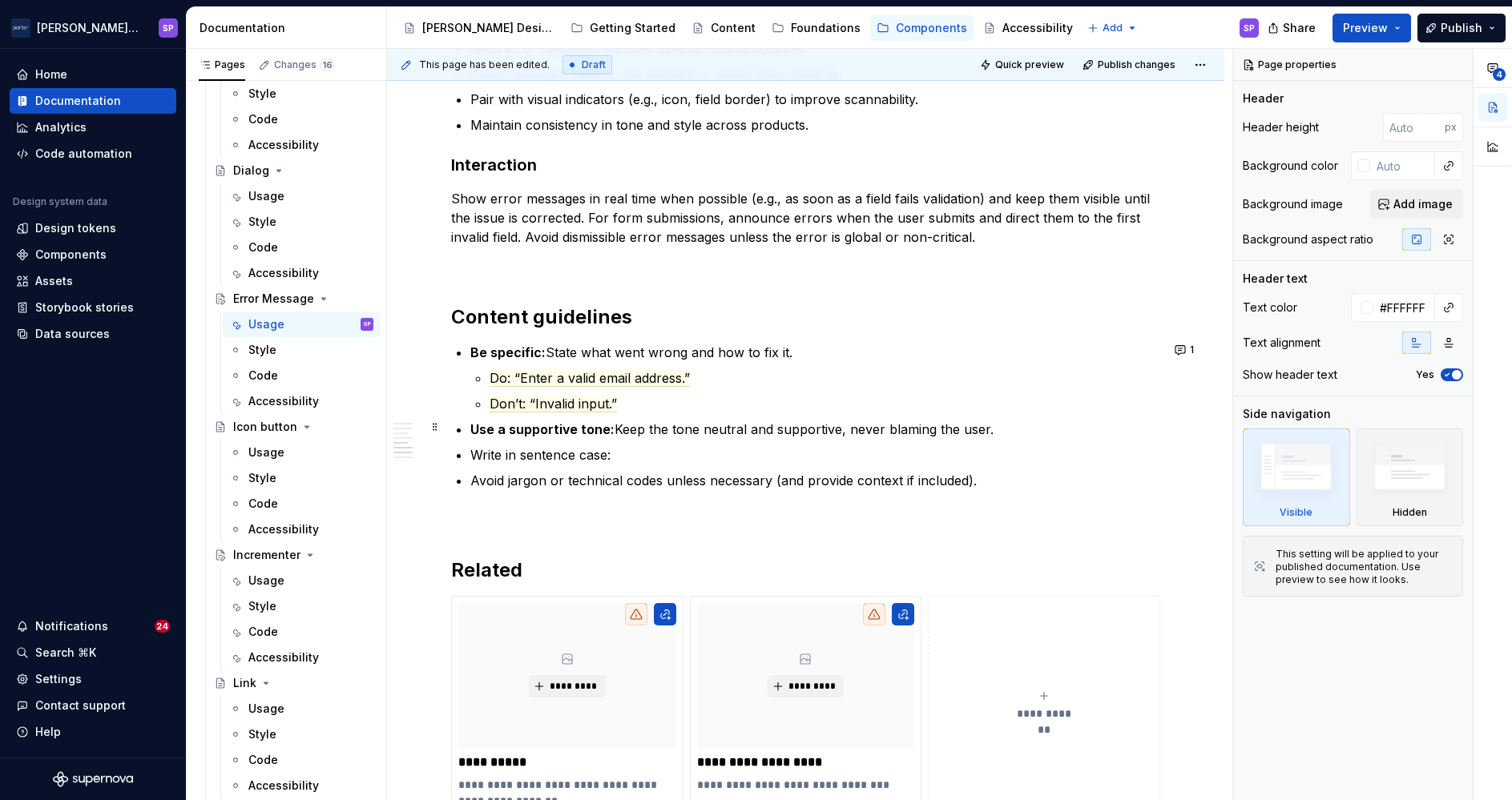
click at [570, 429] on strong "Use a supportive tone:" at bounding box center [543, 428] width 145 height 16
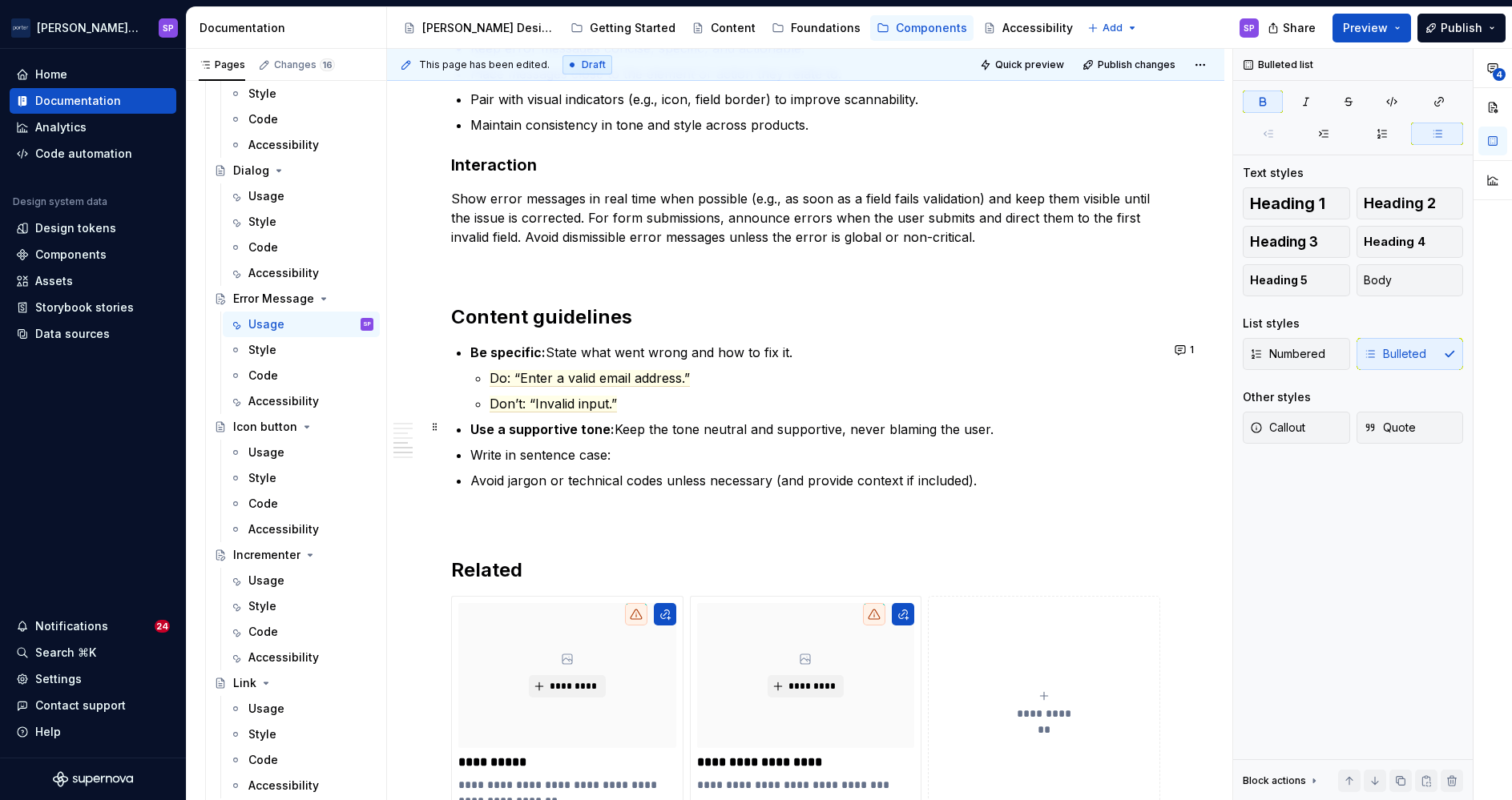
click at [570, 429] on strong "Use a supportive tone:" at bounding box center [543, 428] width 145 height 16
click at [563, 445] on p "Write in sentence case:" at bounding box center [815, 454] width 690 height 19
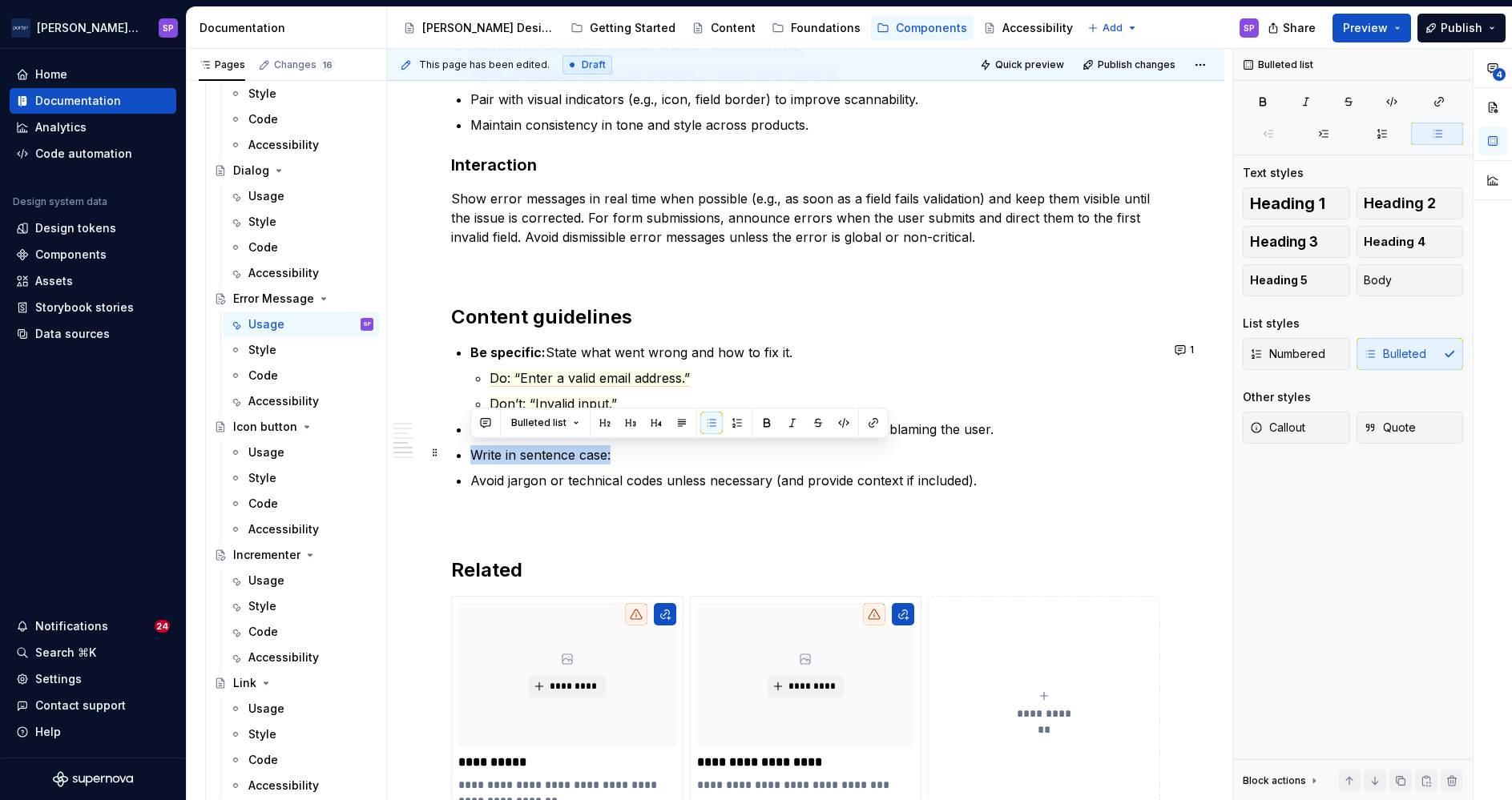
paste div
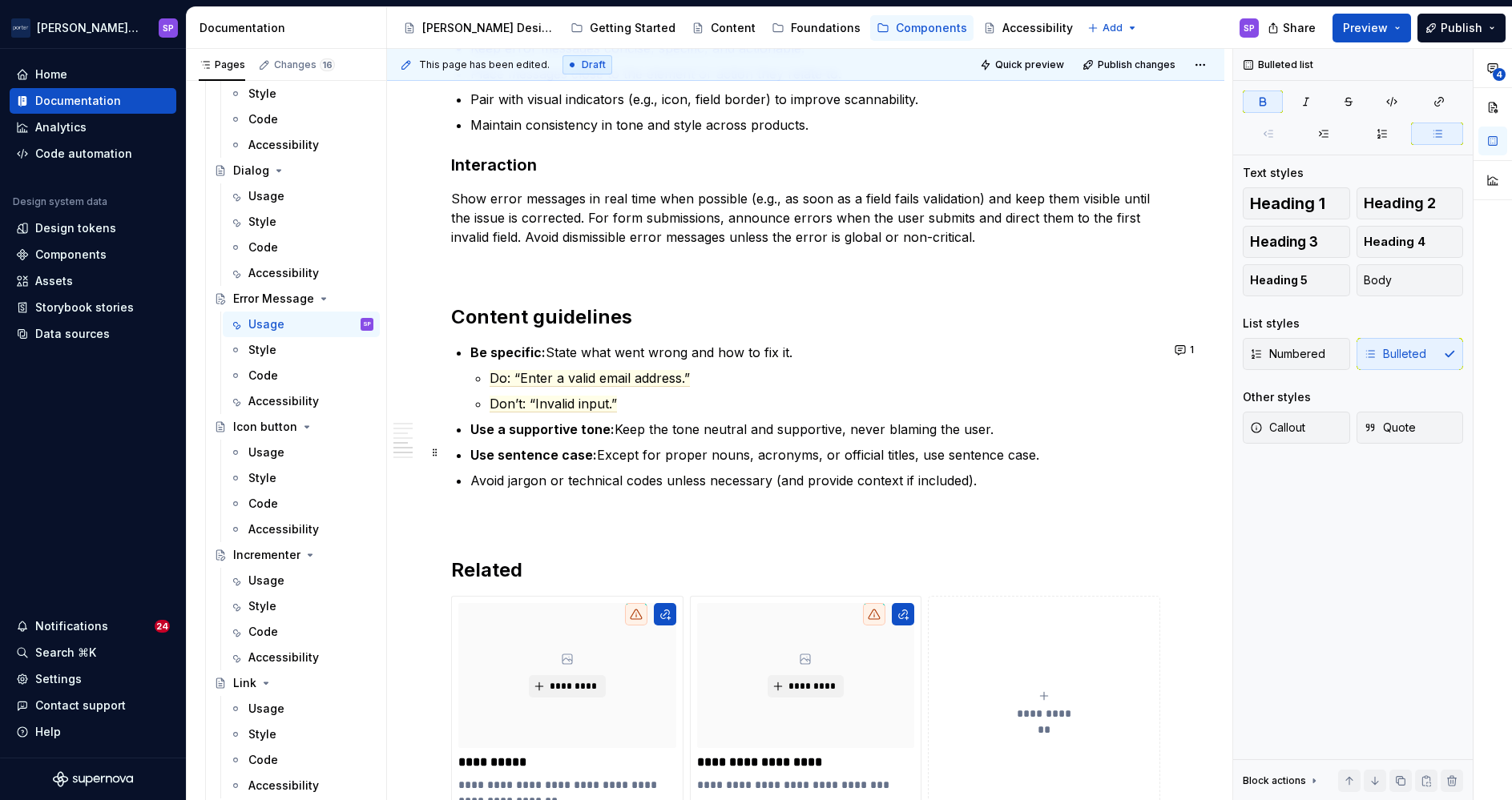
click at [472, 453] on strong "Use sentence case:" at bounding box center [533, 454] width 126 height 16
click at [473, 476] on p "Avoid jargon or technical codes unless necessary (and provide context if includ…" at bounding box center [815, 480] width 690 height 19
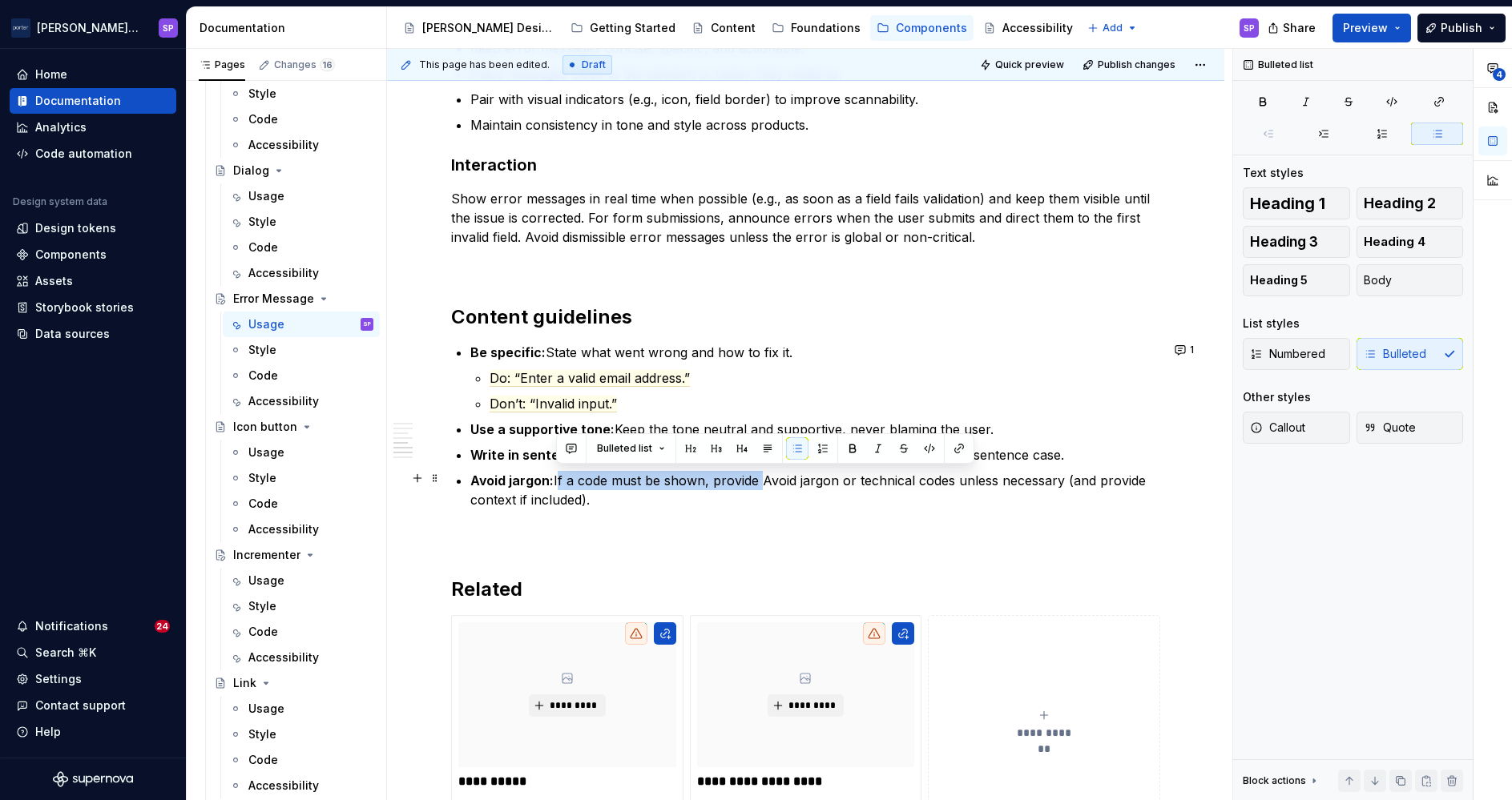
drag, startPoint x: 555, startPoint y: 482, endPoint x: 756, endPoint y: 478, distance: 201.0
click at [756, 478] on p "Avoid jargon: If a code must be shown, provide Avoid jargon or technical codes …" at bounding box center [815, 490] width 690 height 39
click at [770, 478] on p "Avoid jargon: If a code must be shown, provide Avoid jargon or technical codes …" at bounding box center [815, 490] width 690 height 39
click at [600, 485] on p "Avoid jargon: If a code must be shown, provide Avoid jargon or technical codes …" at bounding box center [815, 490] width 690 height 39
click at [758, 476] on p "Avoid jargon: If a code must be shown, provide Avoid jargon or technical codes …" at bounding box center [815, 490] width 690 height 39
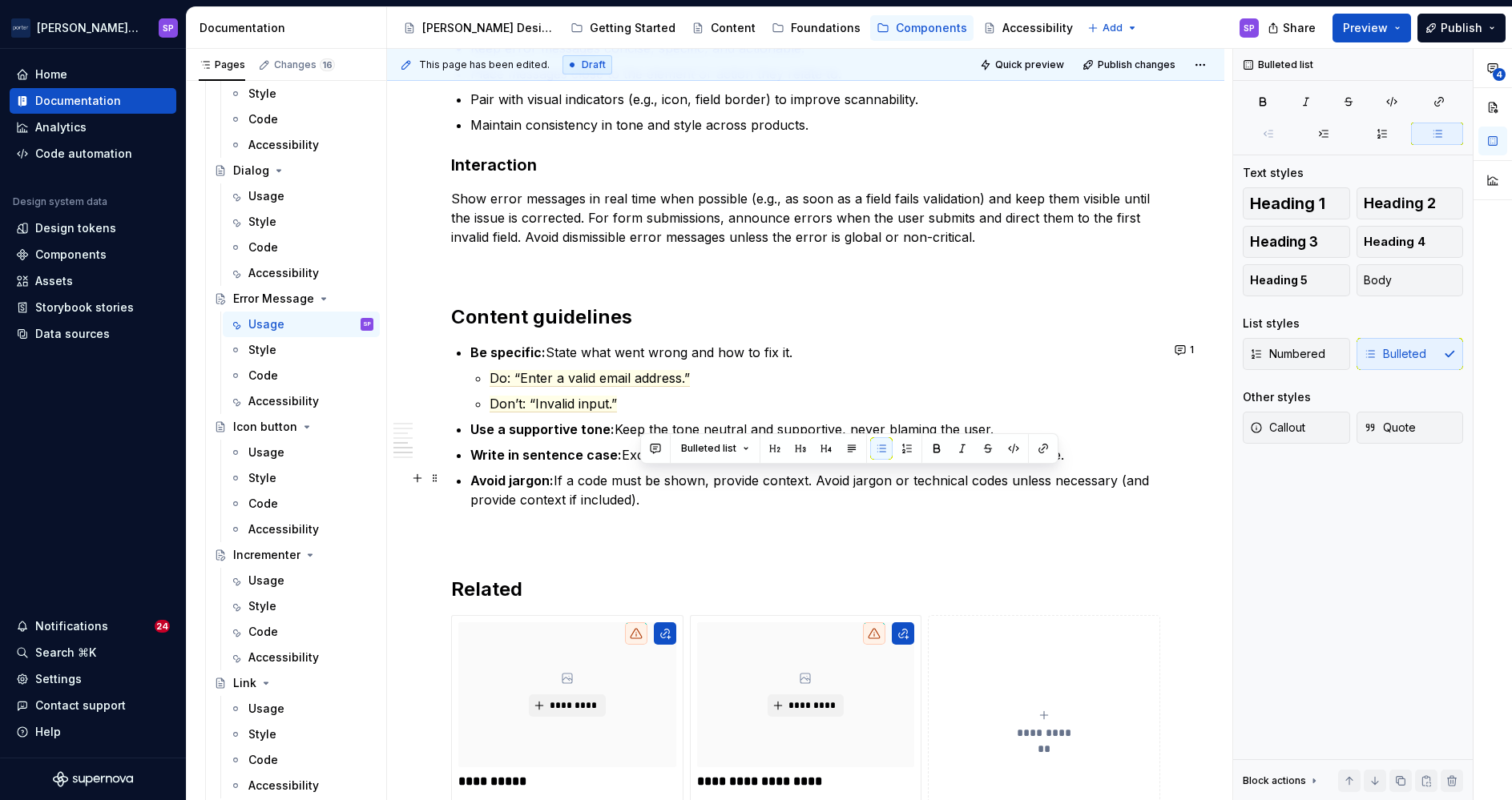
drag, startPoint x: 756, startPoint y: 500, endPoint x: 817, endPoint y: 477, distance: 65.2
click at [817, 477] on p "Avoid jargon: If a code must be shown, provide context. Avoid jargon or technic…" at bounding box center [815, 490] width 690 height 39
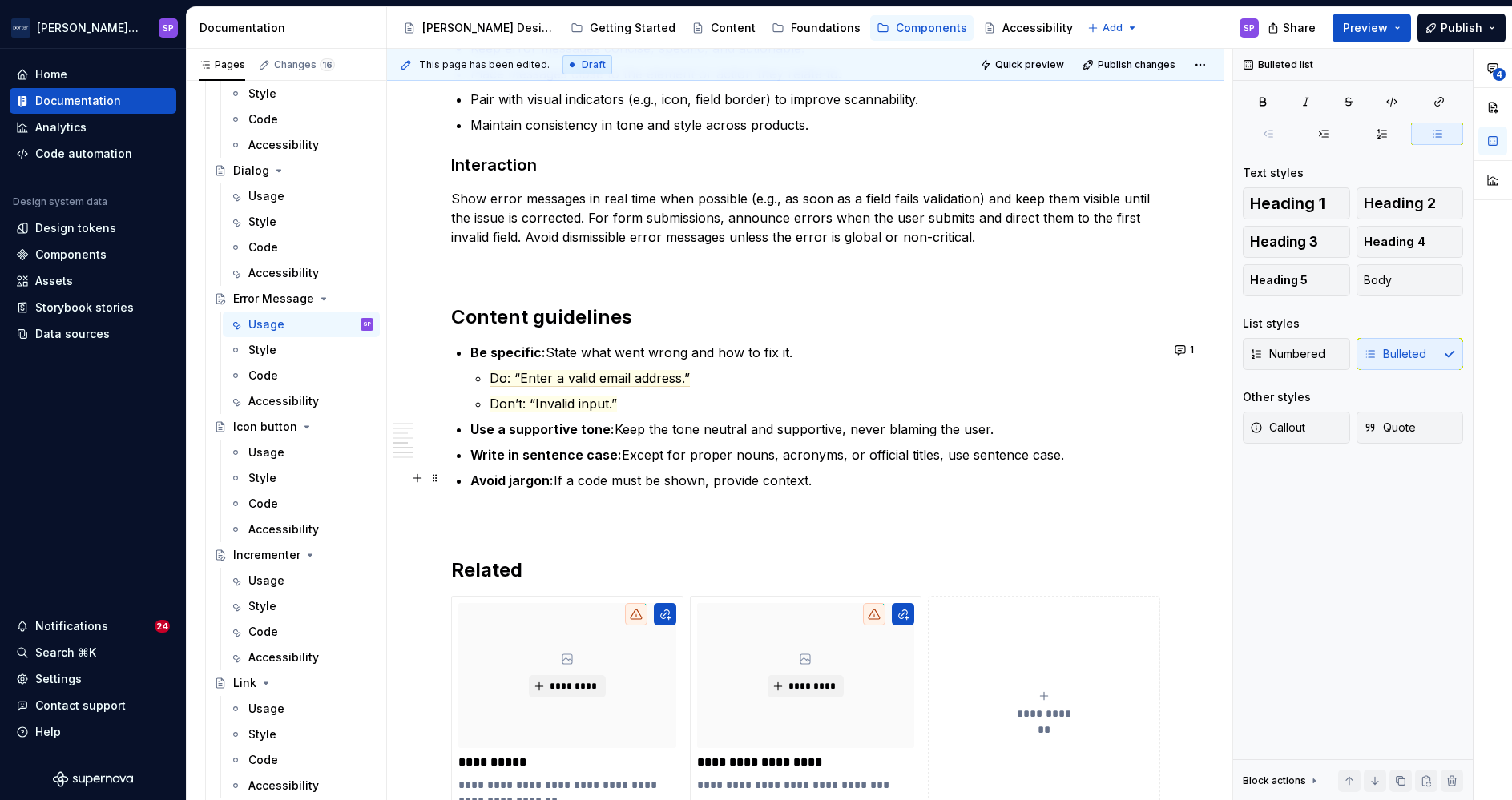
click at [552, 483] on p "Avoid jargon: If a code must be shown, provide context." at bounding box center [815, 480] width 690 height 19
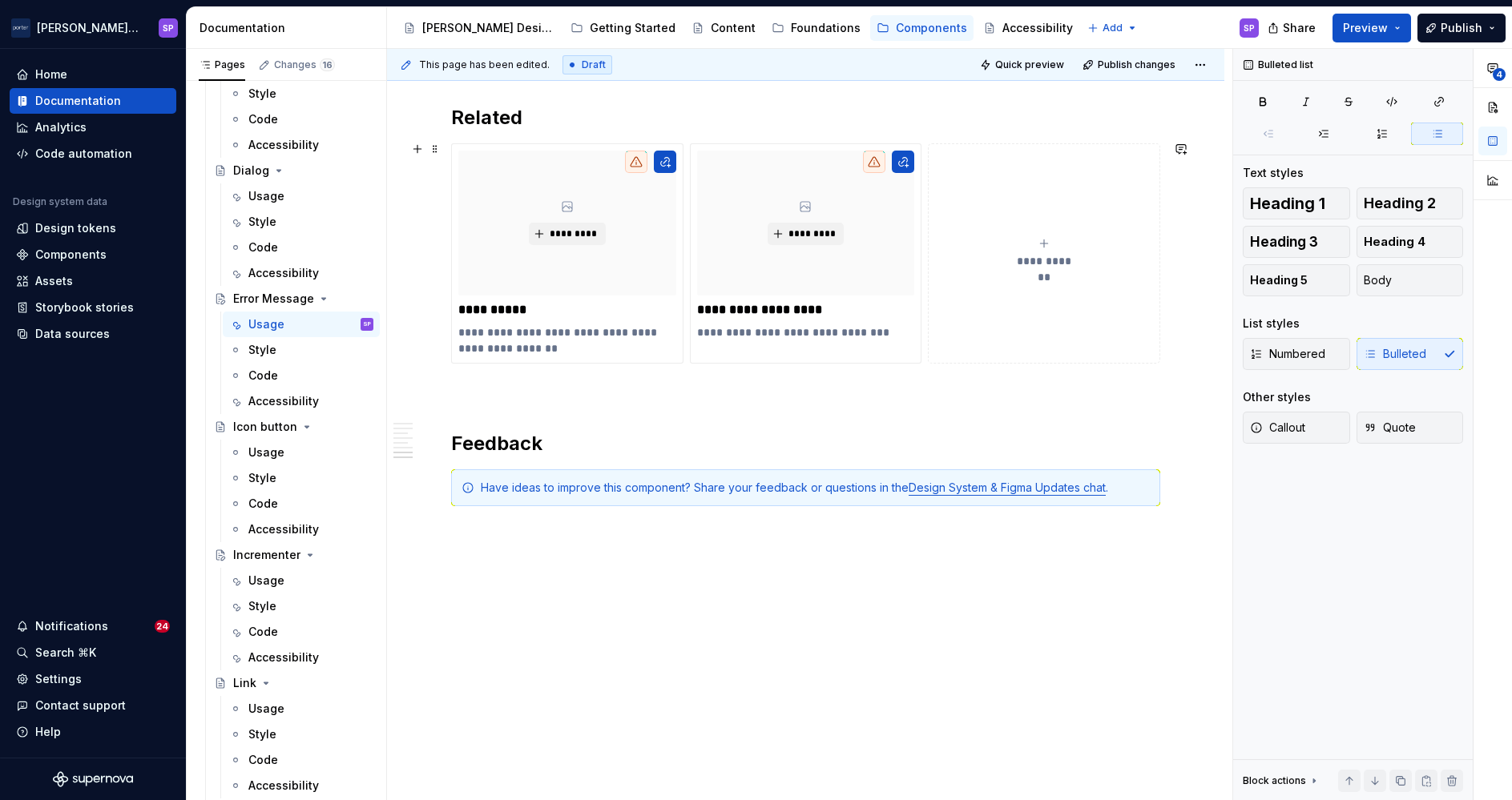
scroll to position [2084, 0]
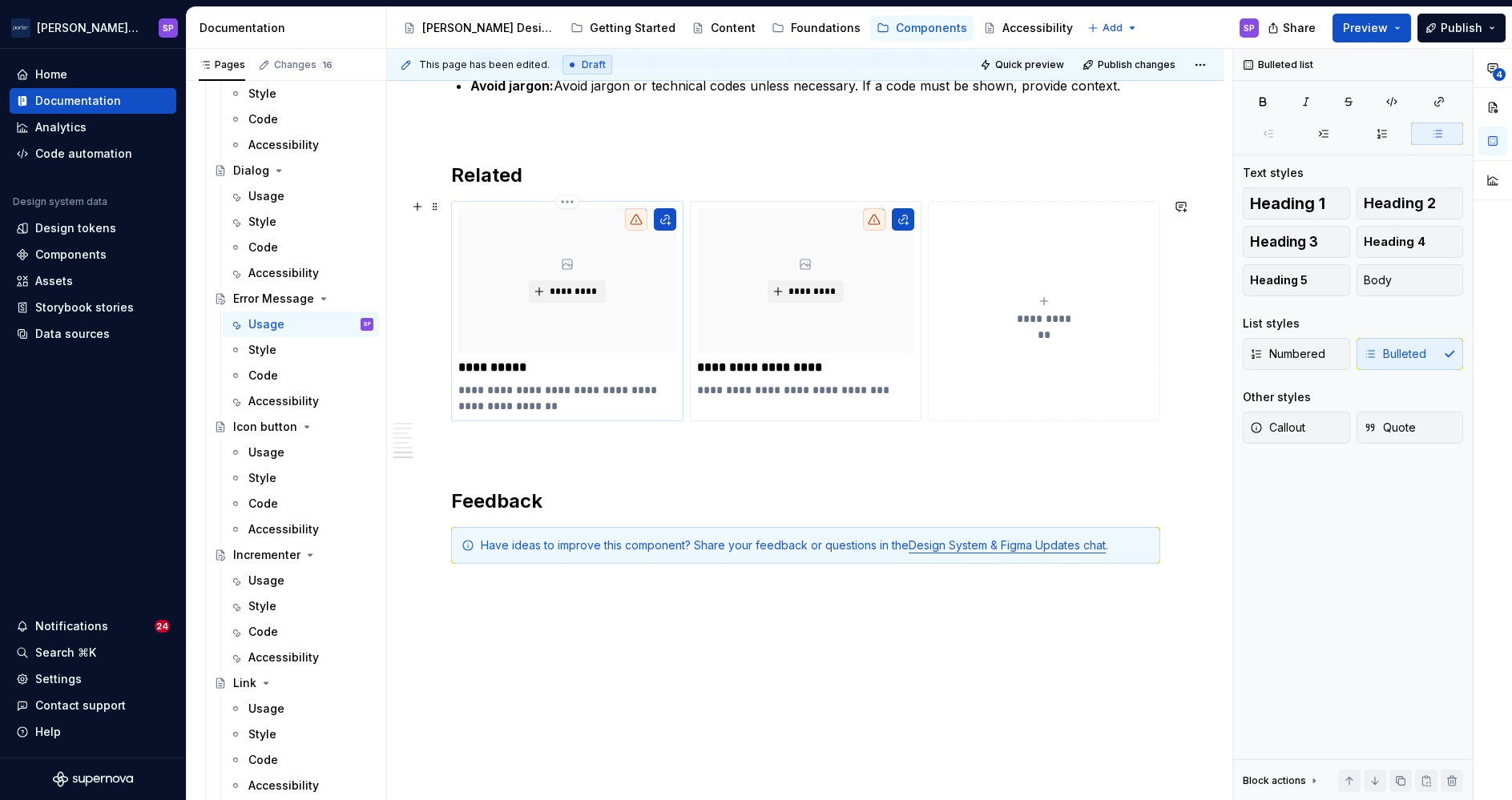
click at [467, 392] on p "**********" at bounding box center [566, 398] width 216 height 32
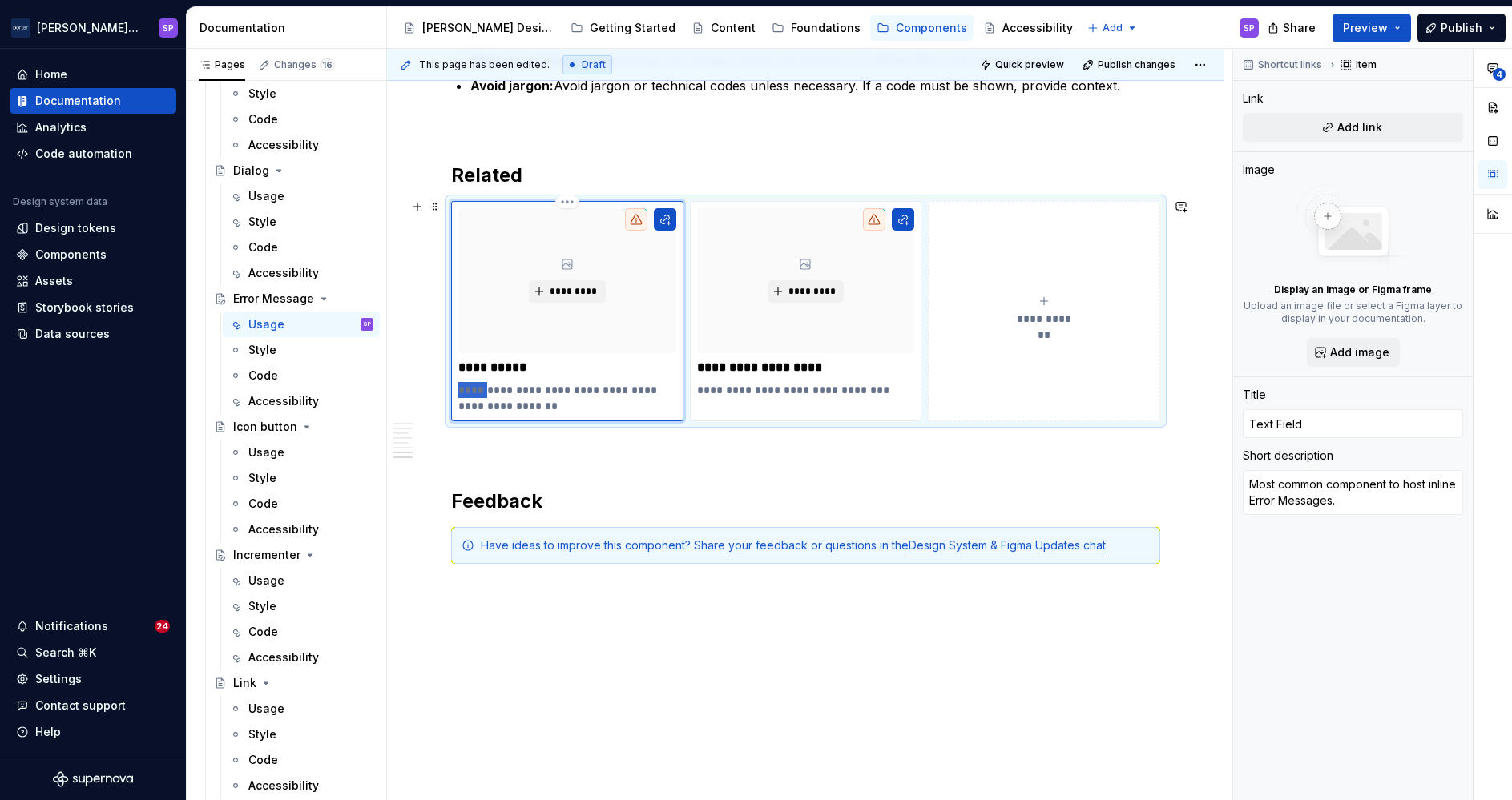
click at [467, 392] on p "**********" at bounding box center [566, 398] width 216 height 32
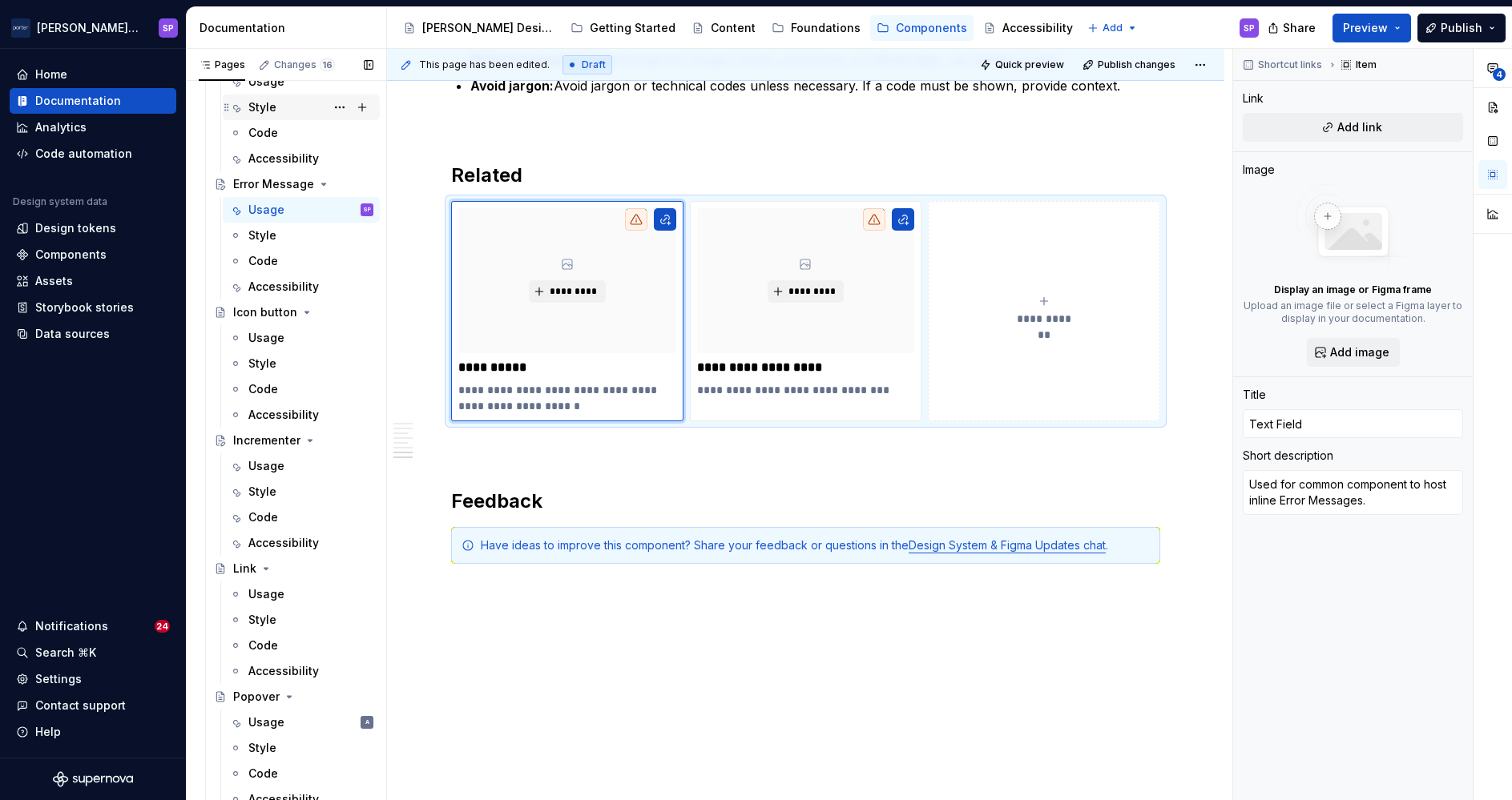
scroll to position [538, 0]
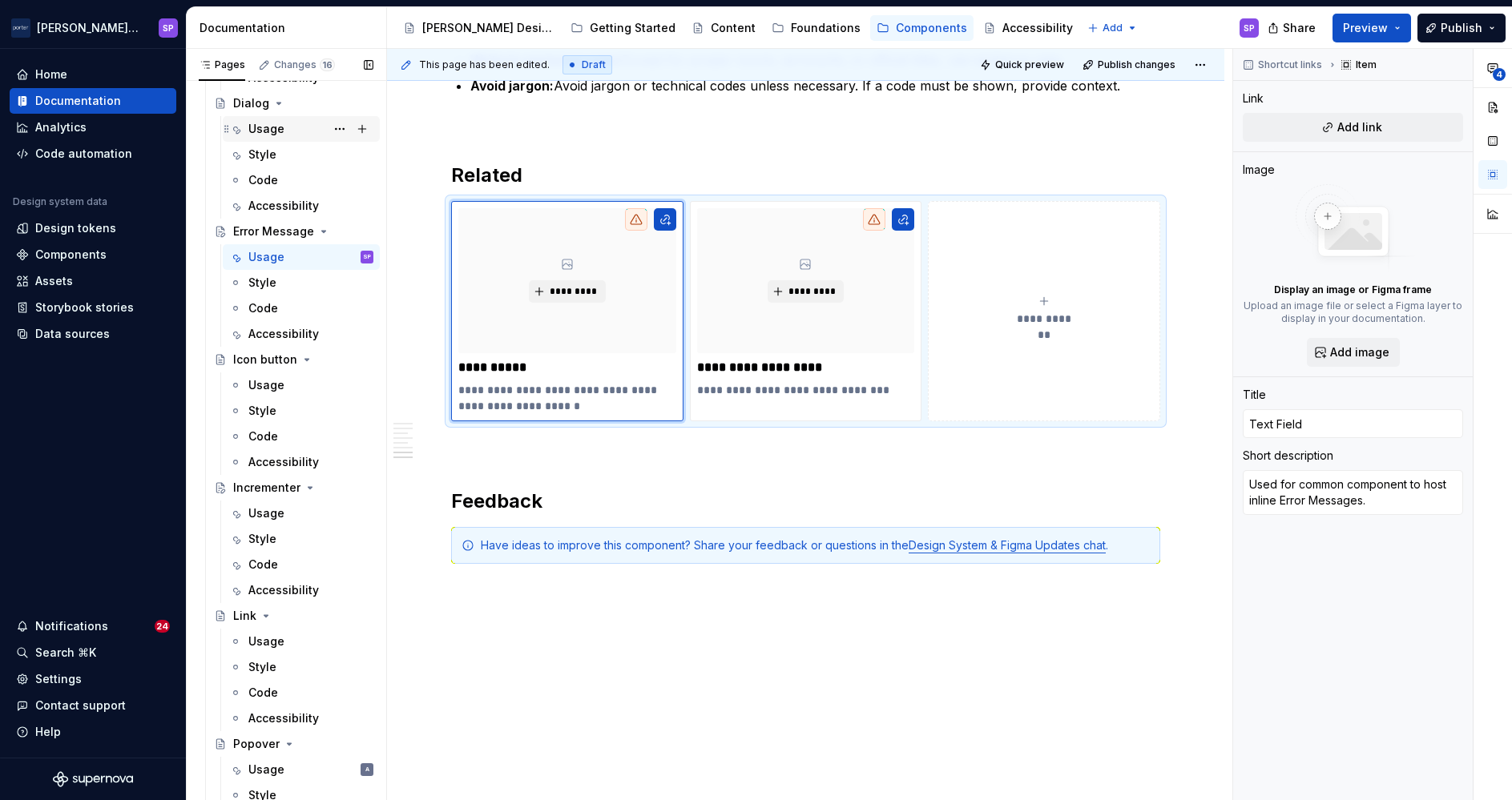
click at [257, 129] on div "Usage" at bounding box center [267, 129] width 36 height 16
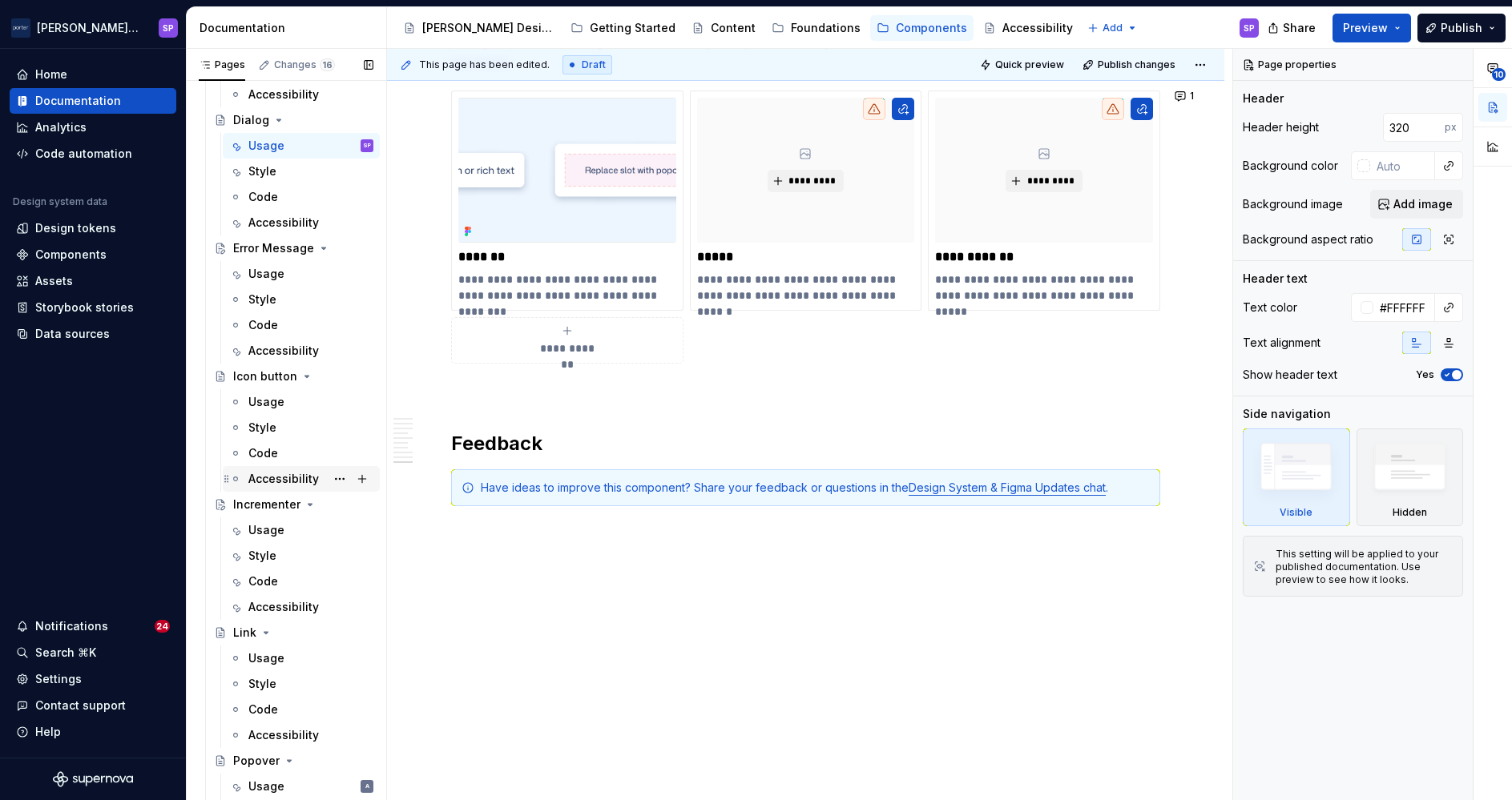
scroll to position [520, 0]
click at [296, 278] on div "Usage" at bounding box center [310, 275] width 125 height 22
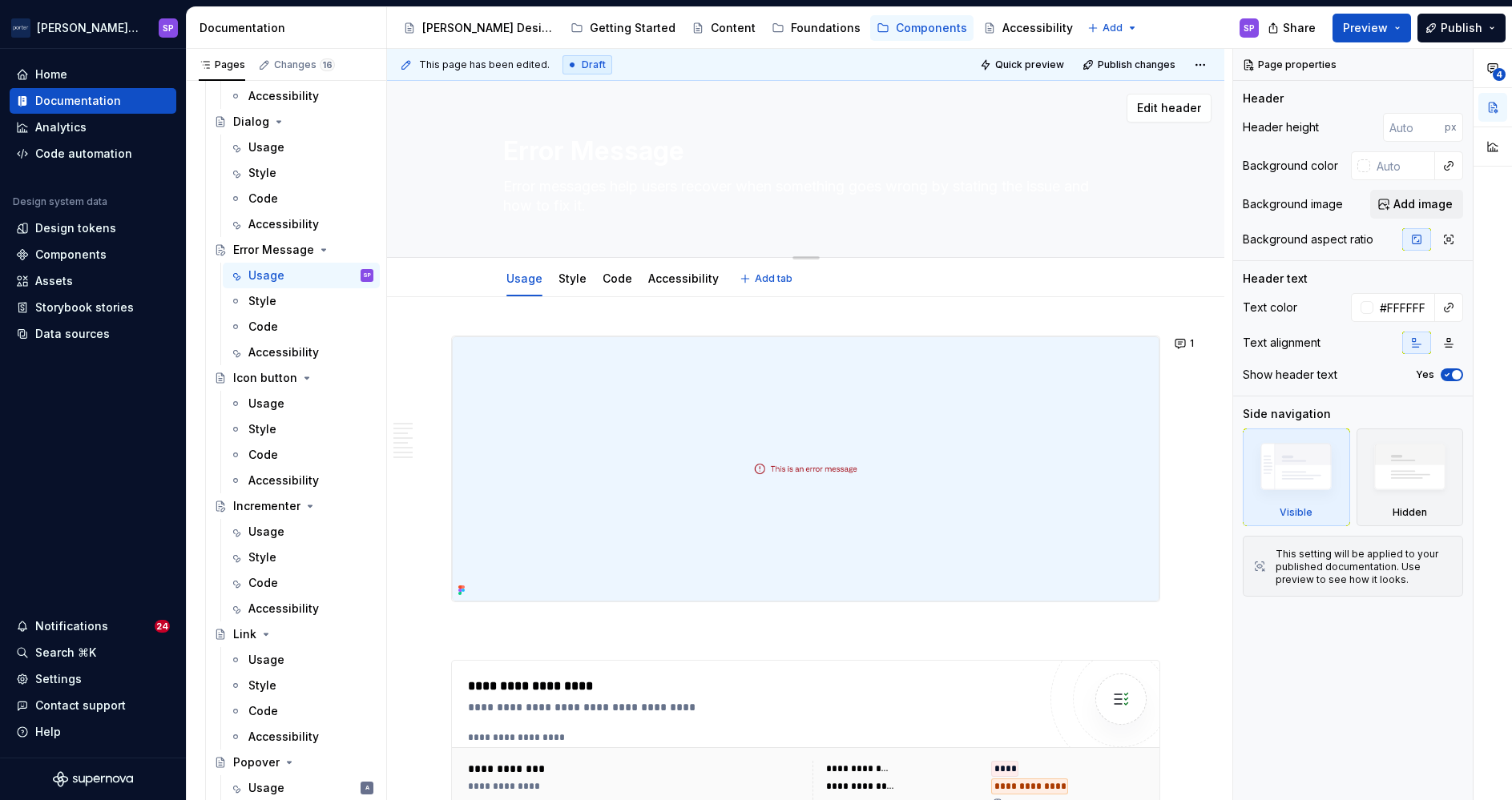
click at [578, 158] on textarea "Error Message" at bounding box center [803, 151] width 606 height 39
click at [589, 153] on textarea "Error Message" at bounding box center [803, 151] width 606 height 39
click at [589, 153] on textarea "Error message" at bounding box center [803, 151] width 606 height 39
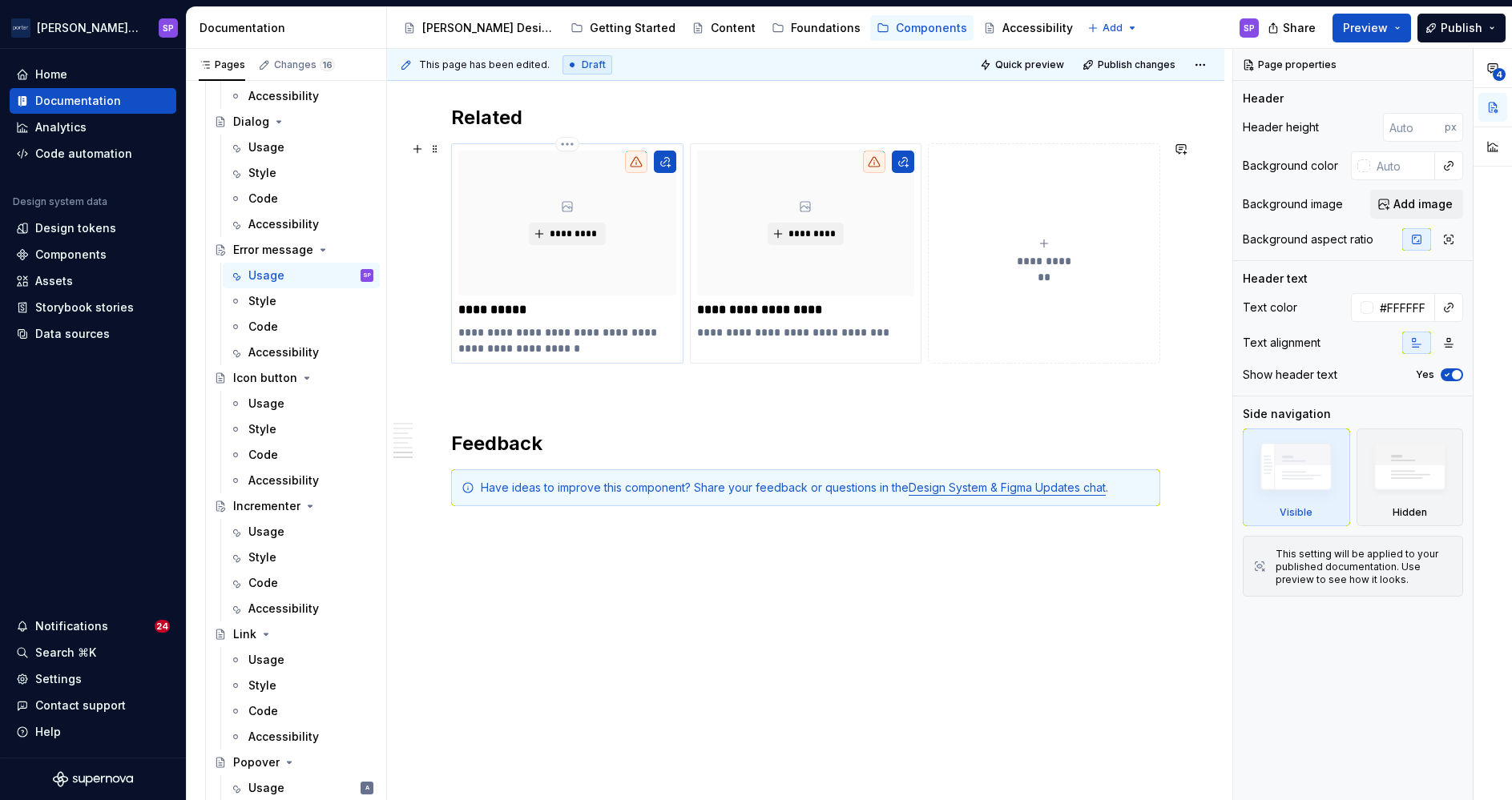
scroll to position [2010, 0]
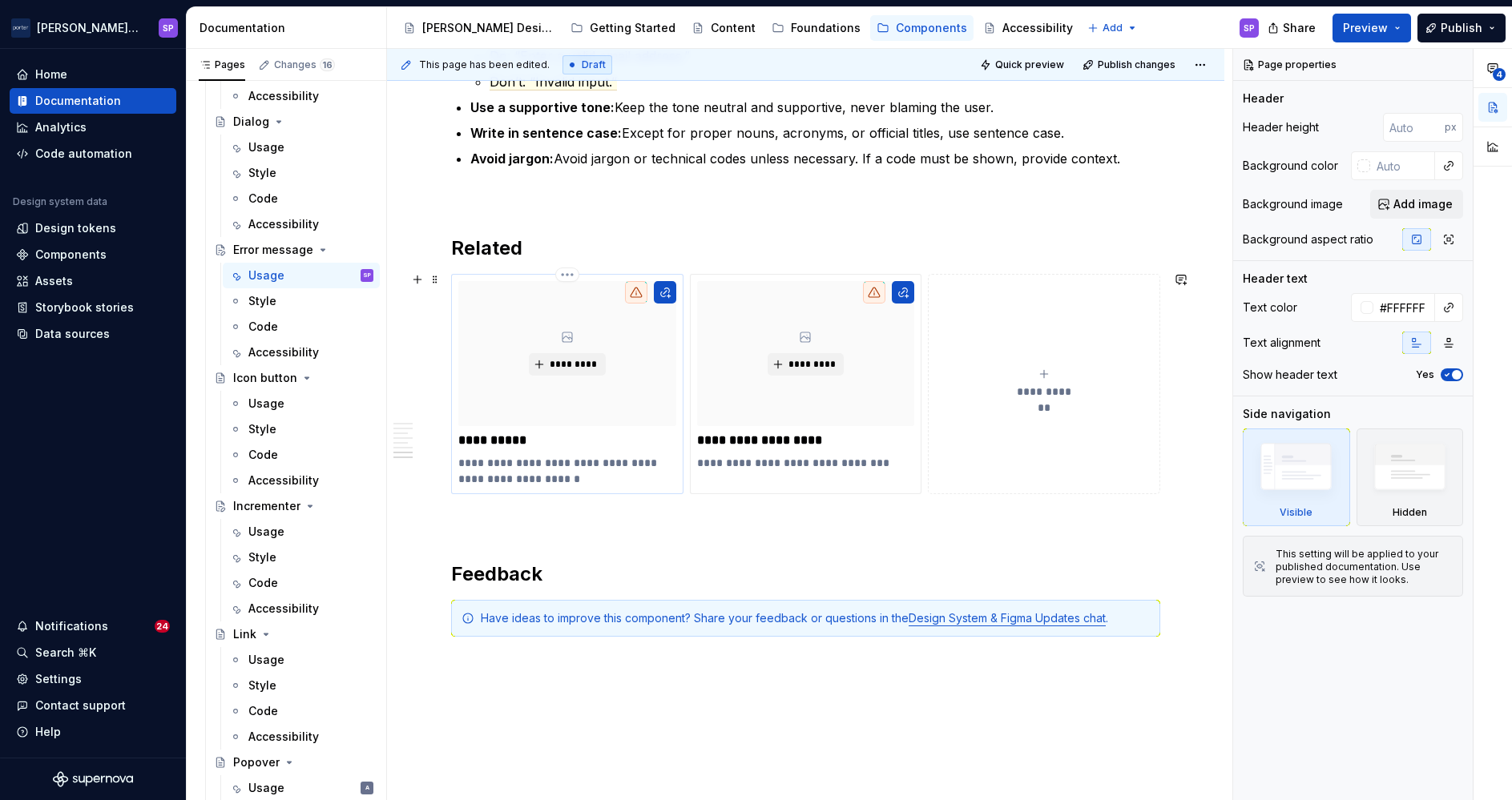
click at [549, 479] on p "**********" at bounding box center [566, 471] width 216 height 32
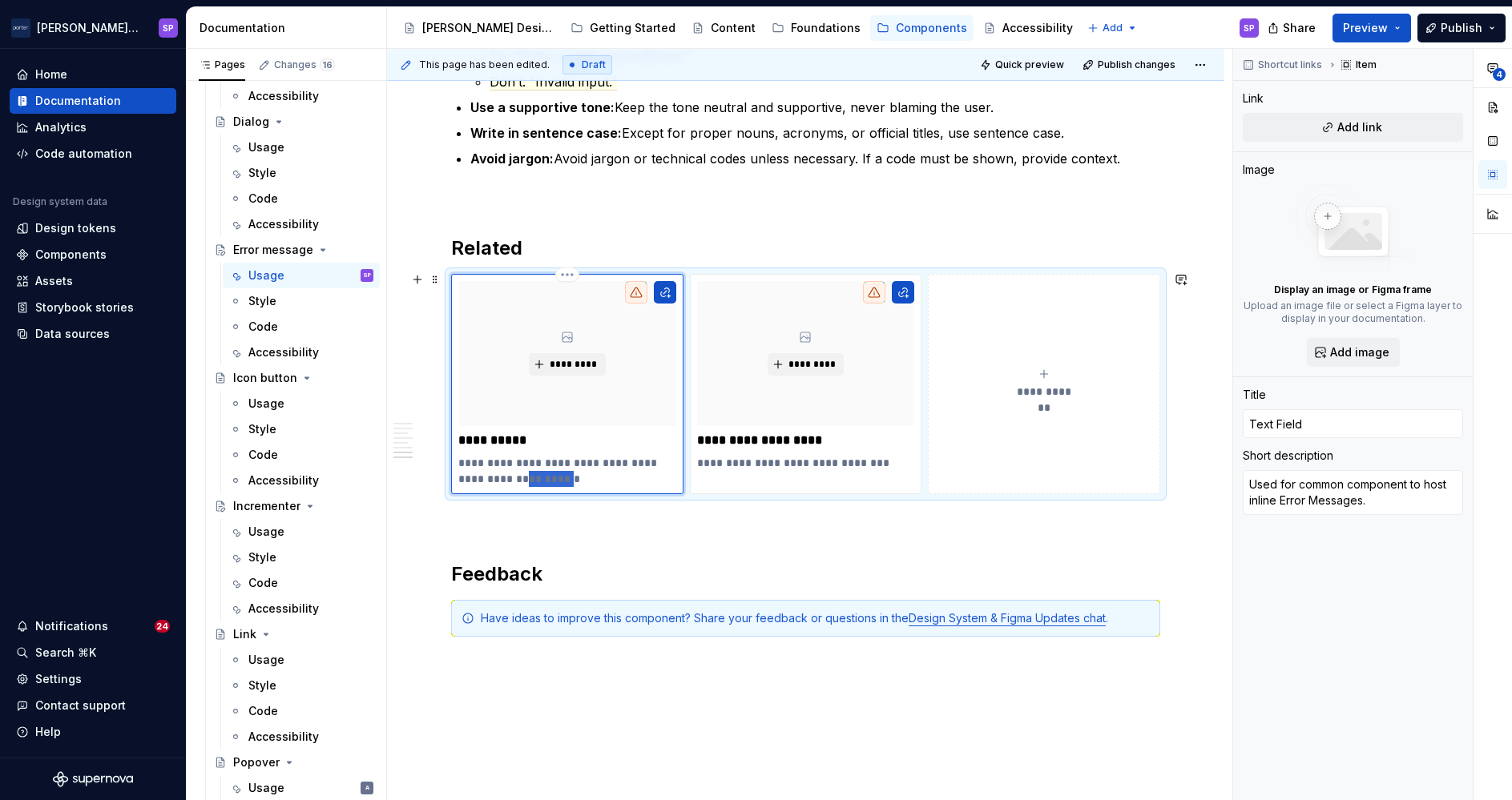
click at [549, 479] on p "**********" at bounding box center [566, 471] width 216 height 32
click at [508, 435] on p "**********" at bounding box center [566, 440] width 216 height 16
click at [533, 462] on p "**********" at bounding box center [566, 471] width 216 height 32
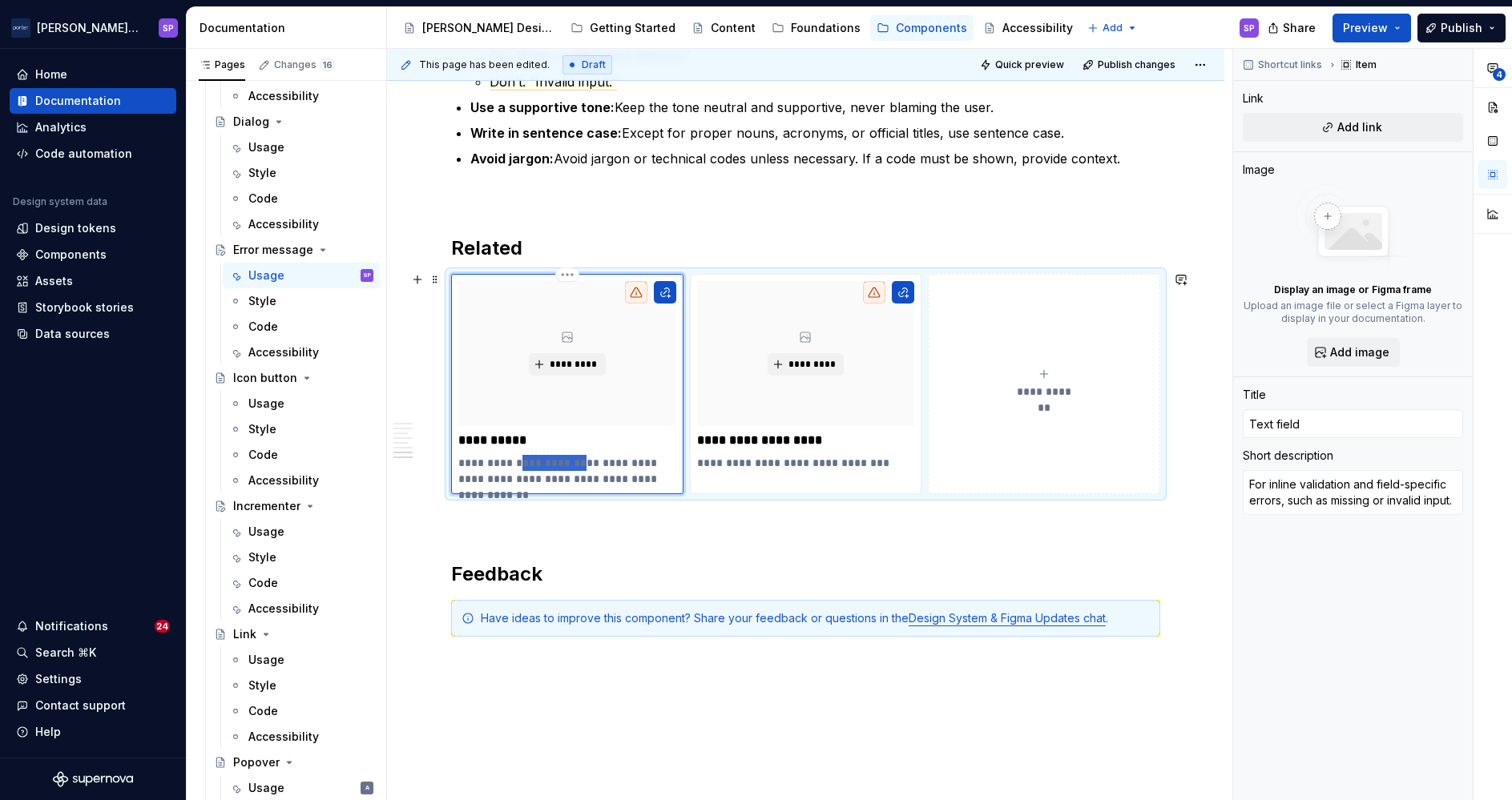
click at [533, 462] on p "**********" at bounding box center [566, 471] width 216 height 32
click at [472, 462] on p "**********" at bounding box center [566, 471] width 216 height 32
click at [739, 459] on p "**********" at bounding box center [805, 462] width 216 height 16
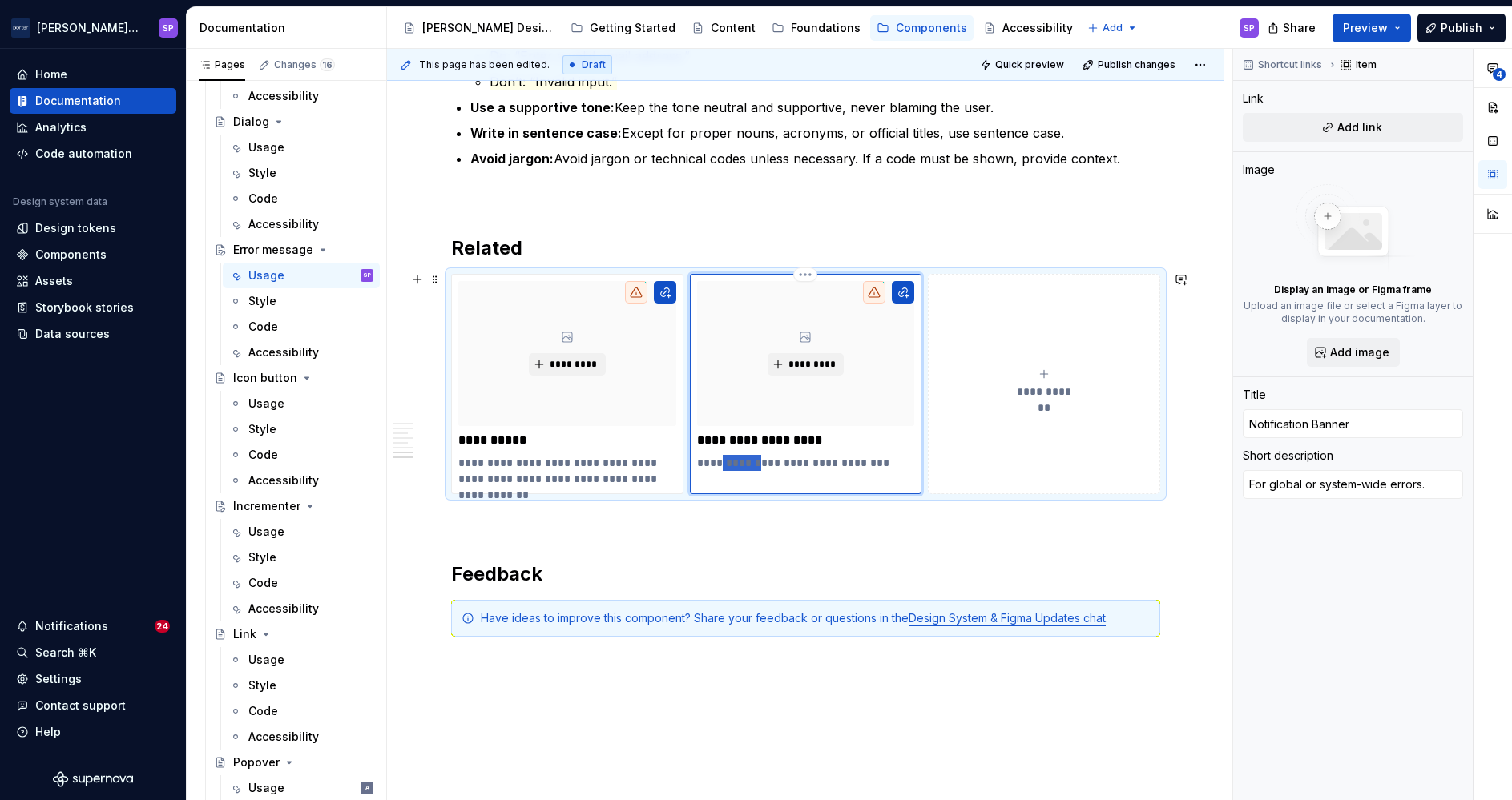
click at [739, 459] on p "**********" at bounding box center [805, 462] width 216 height 16
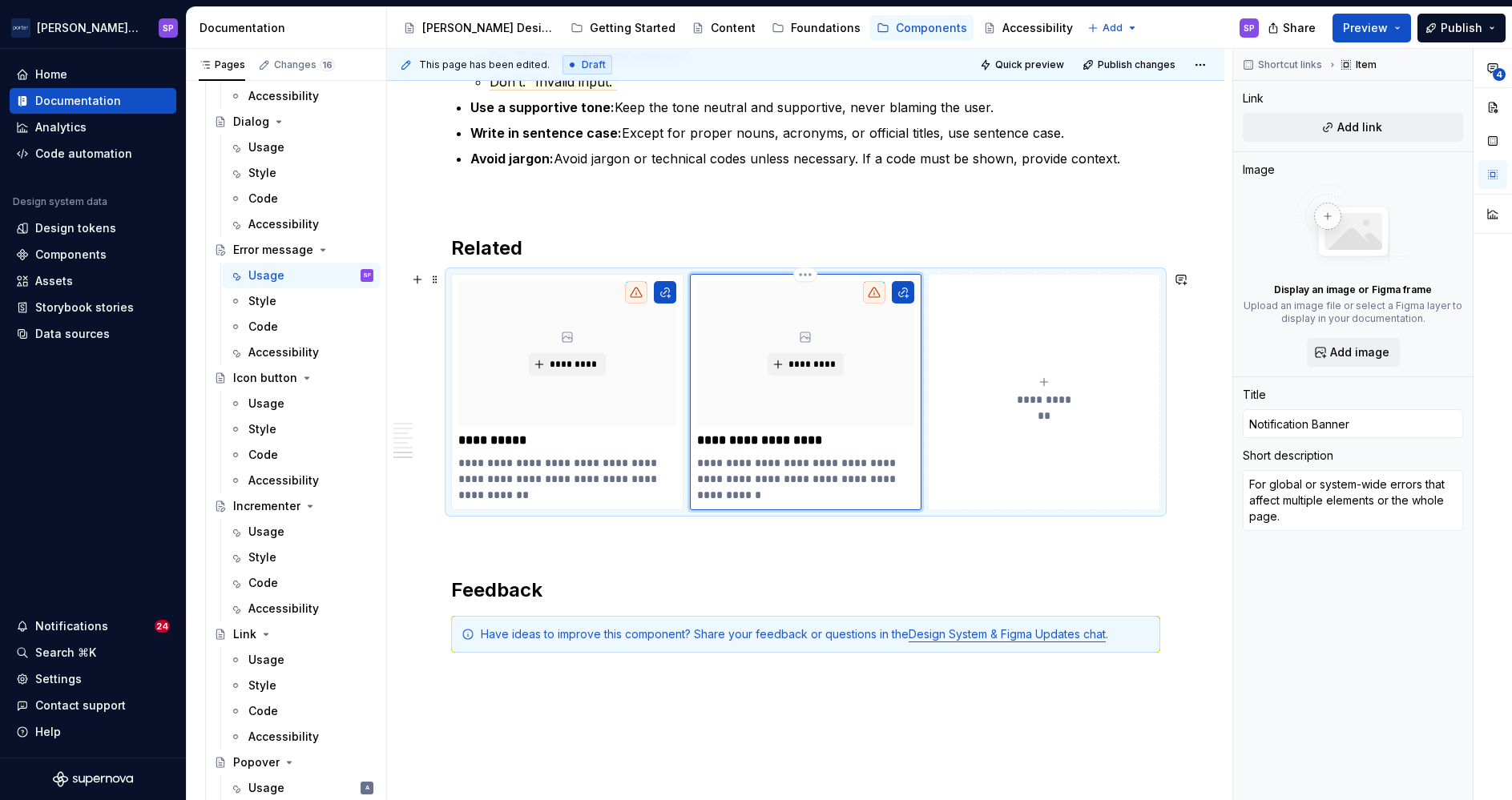
click at [781, 433] on p "**********" at bounding box center [805, 440] width 216 height 16
click at [847, 484] on p "**********" at bounding box center [805, 479] width 216 height 48
click at [849, 481] on p "**********" at bounding box center [805, 479] width 216 height 48
click at [876, 476] on p "**********" at bounding box center [805, 479] width 216 height 48
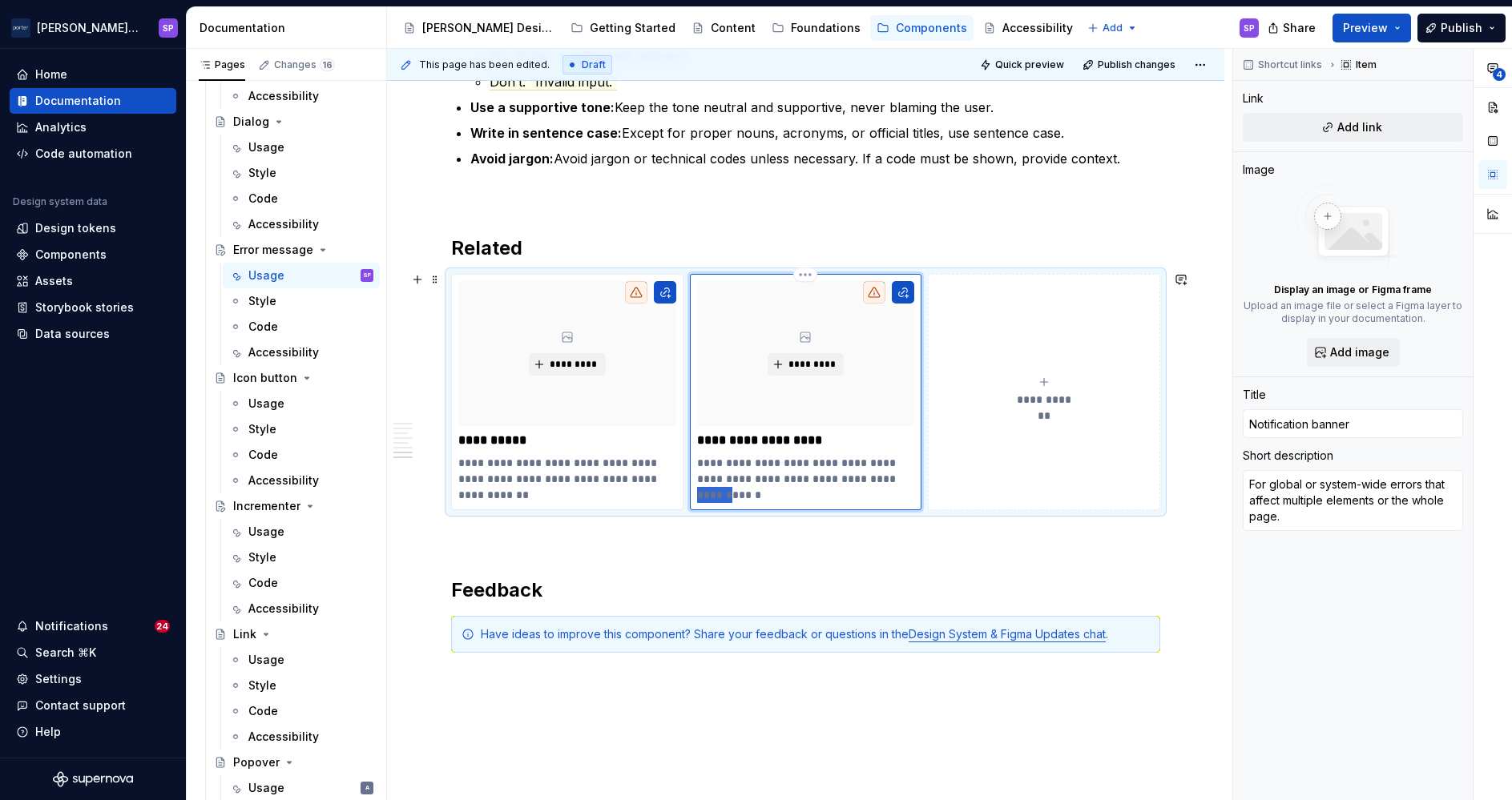
click at [876, 476] on p "**********" at bounding box center [805, 479] width 216 height 48
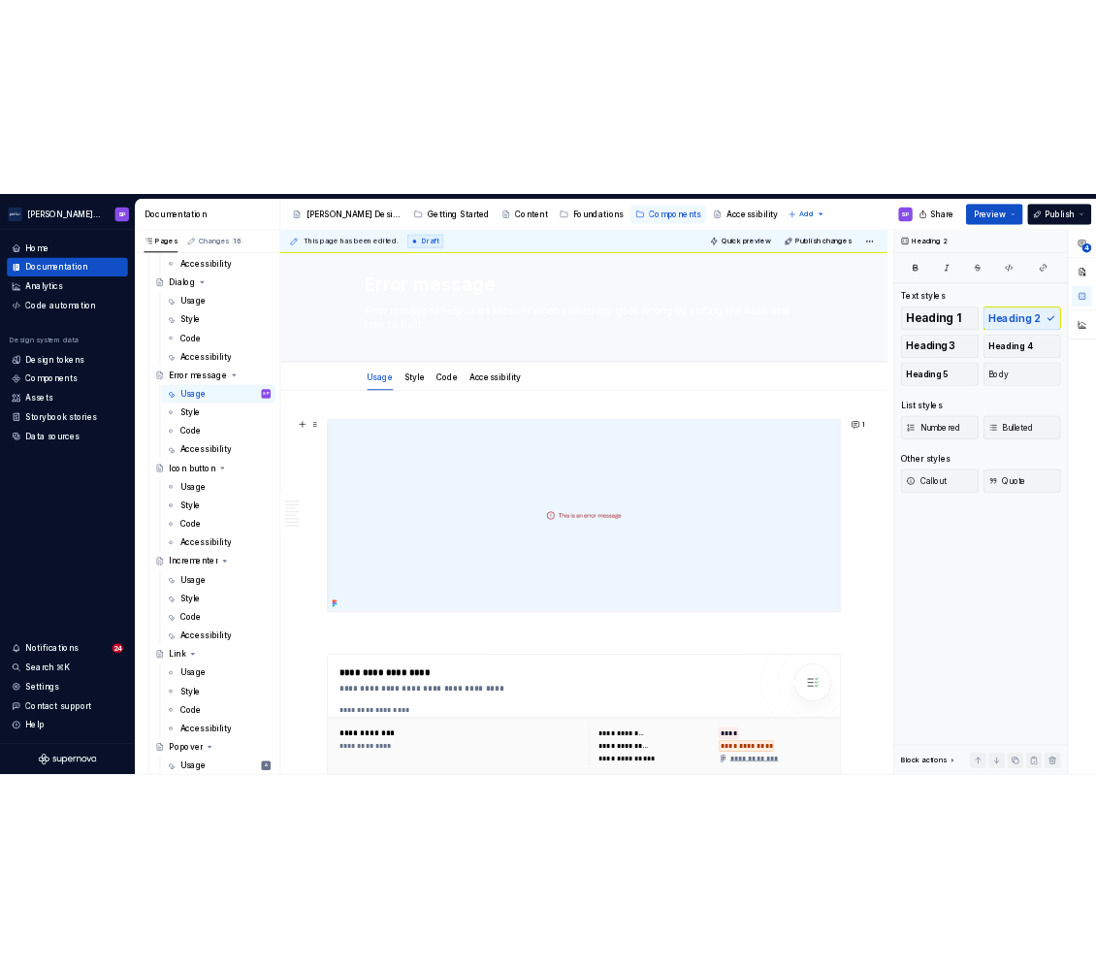
scroll to position [0, 0]
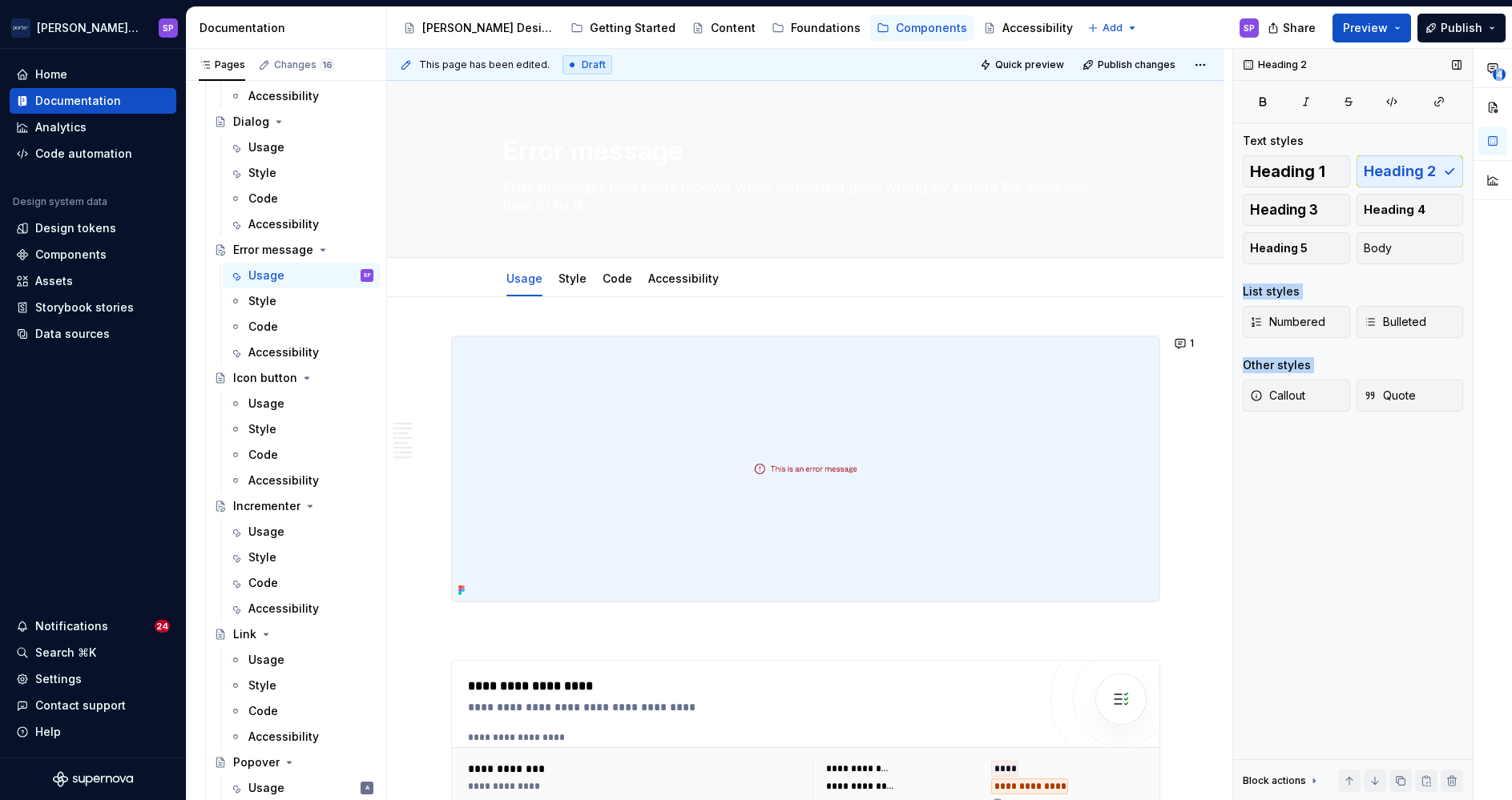
drag, startPoint x: 1510, startPoint y: 152, endPoint x: 1396, endPoint y: 155, distance: 114.0
click at [1396, 155] on div "**********" at bounding box center [1372, 424] width 279 height 752
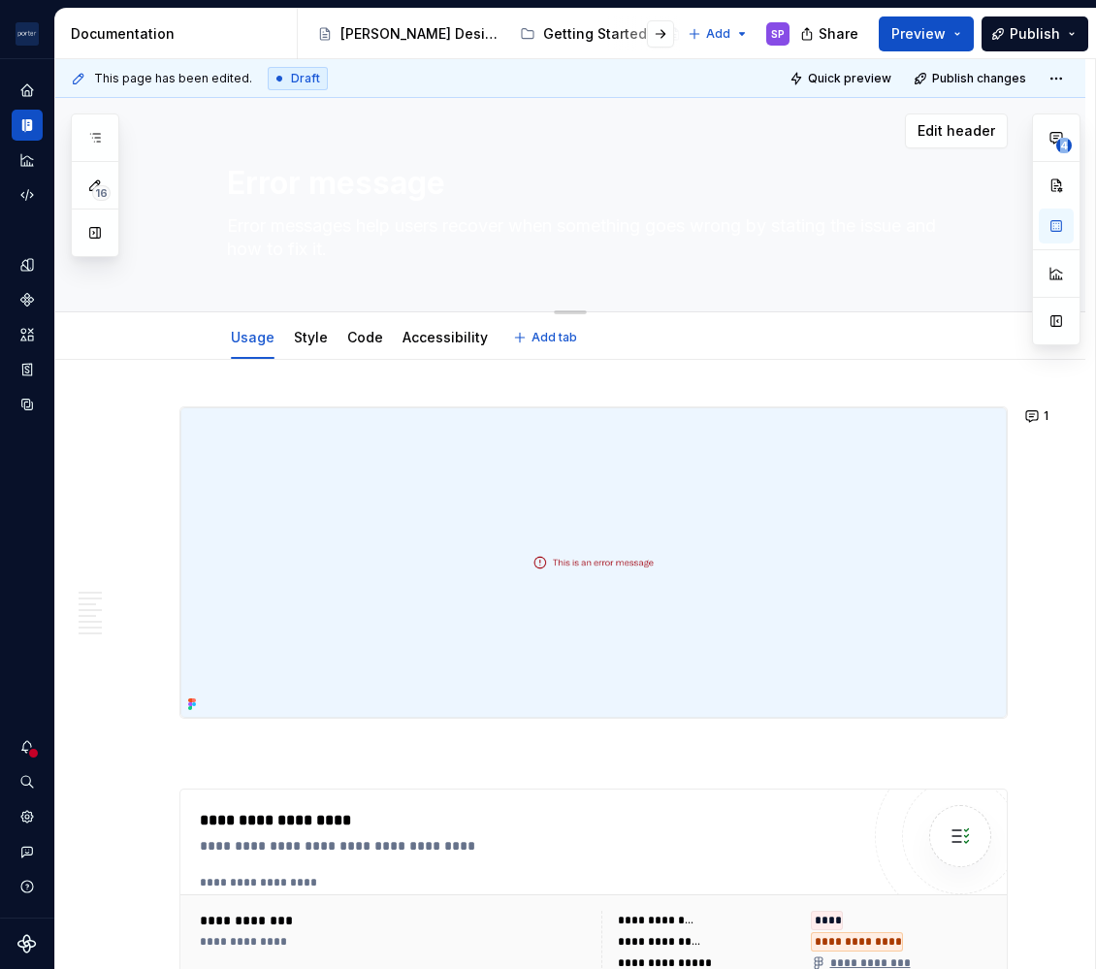
click at [741, 194] on textarea "Error message" at bounding box center [590, 183] width 734 height 47
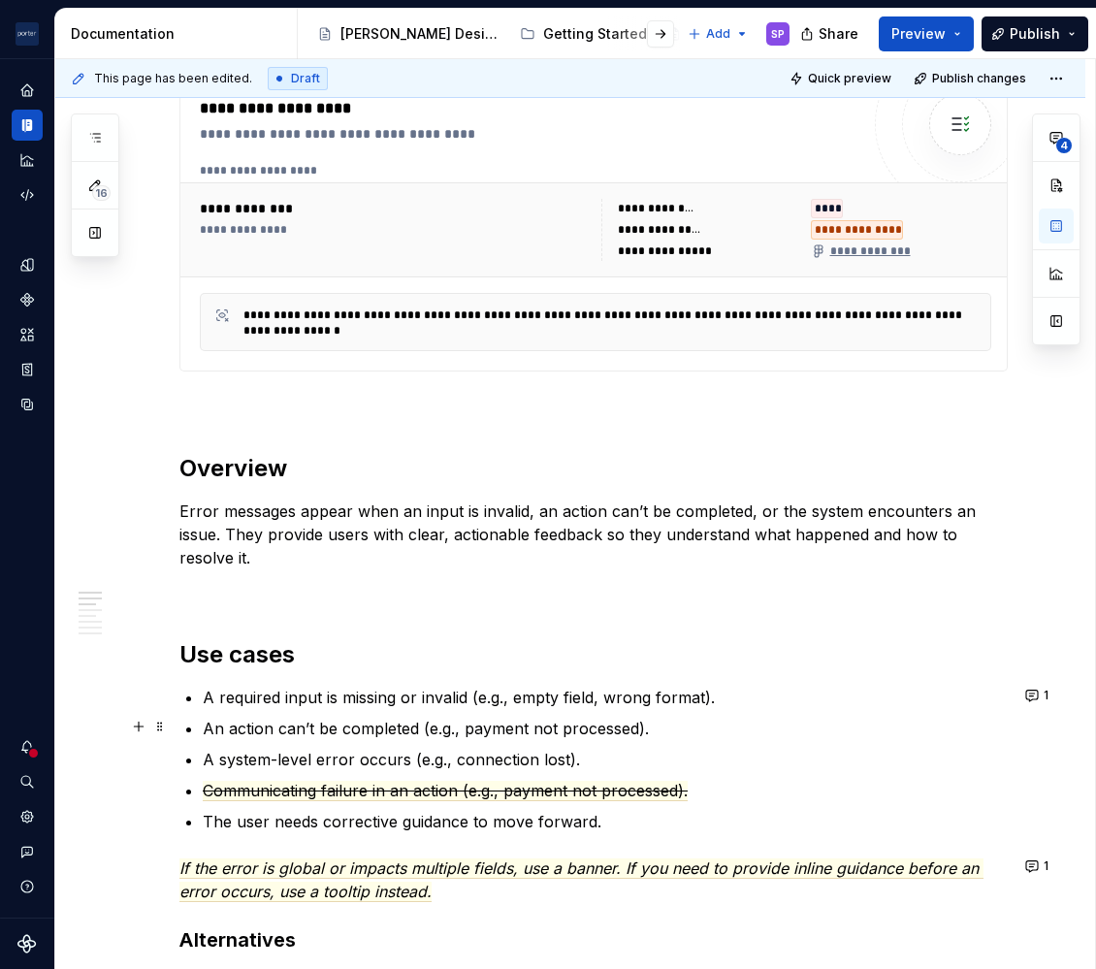
scroll to position [905, 0]
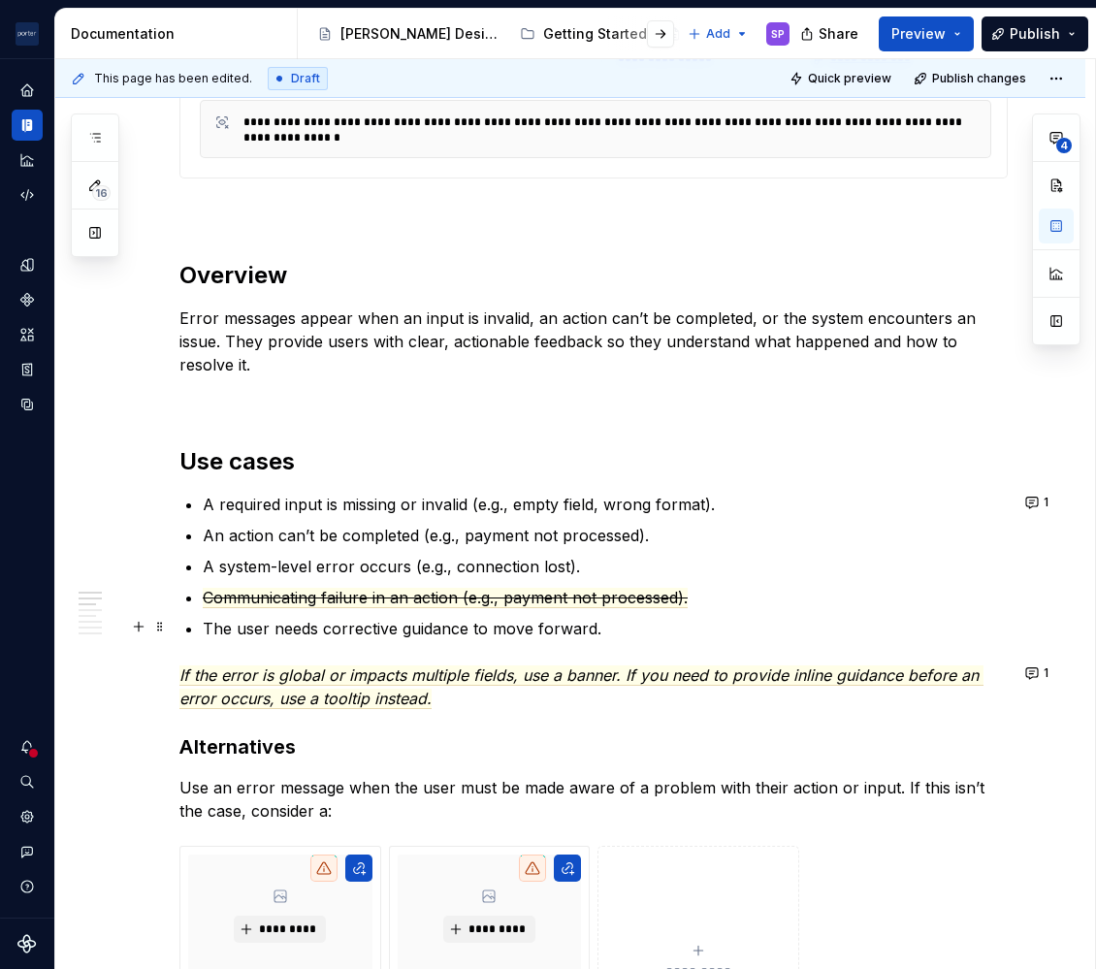
click at [288, 632] on p "The user needs corrective guidance to move forward." at bounding box center [605, 628] width 805 height 23
click at [468, 699] on p "If the error is global or impacts multiple fields, use a banner. If you need to…" at bounding box center [593, 687] width 829 height 47
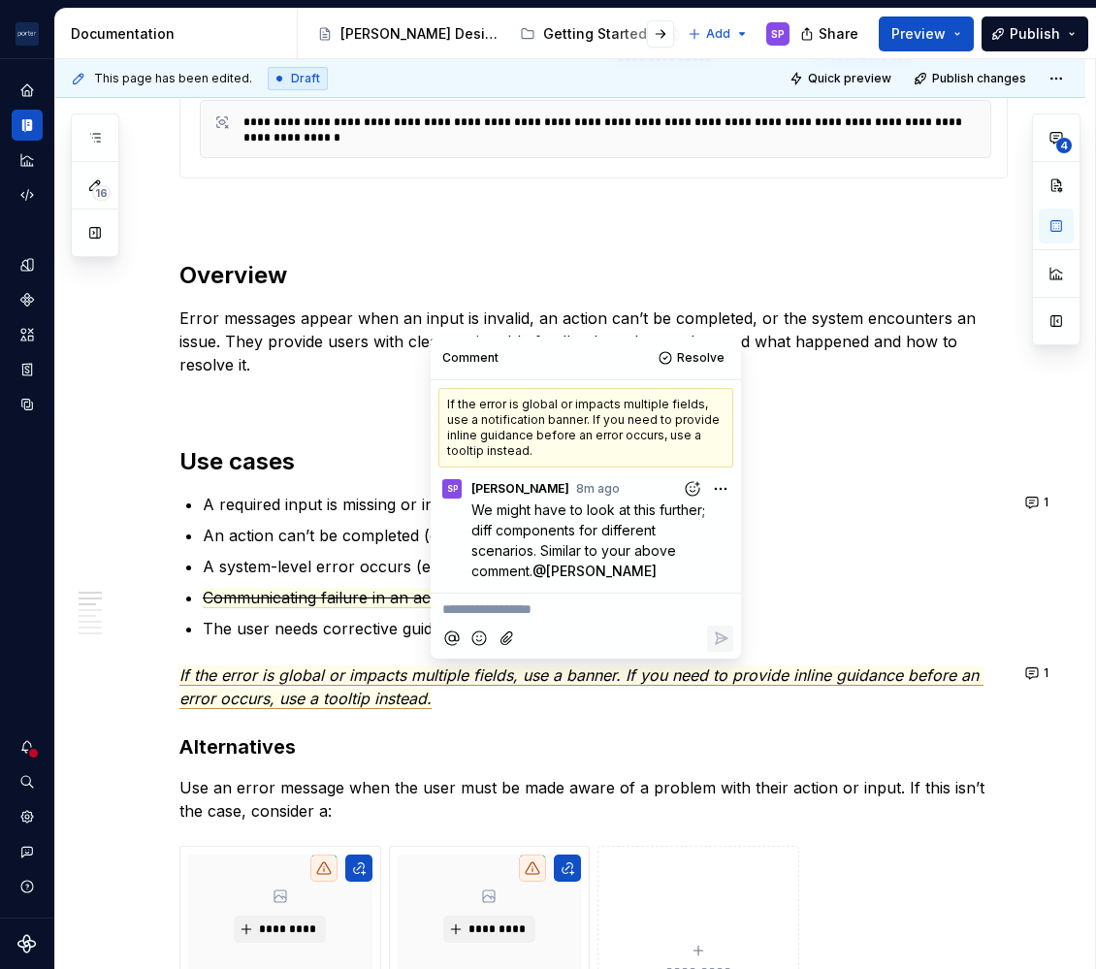
click at [600, 620] on p "**********" at bounding box center [585, 610] width 287 height 20
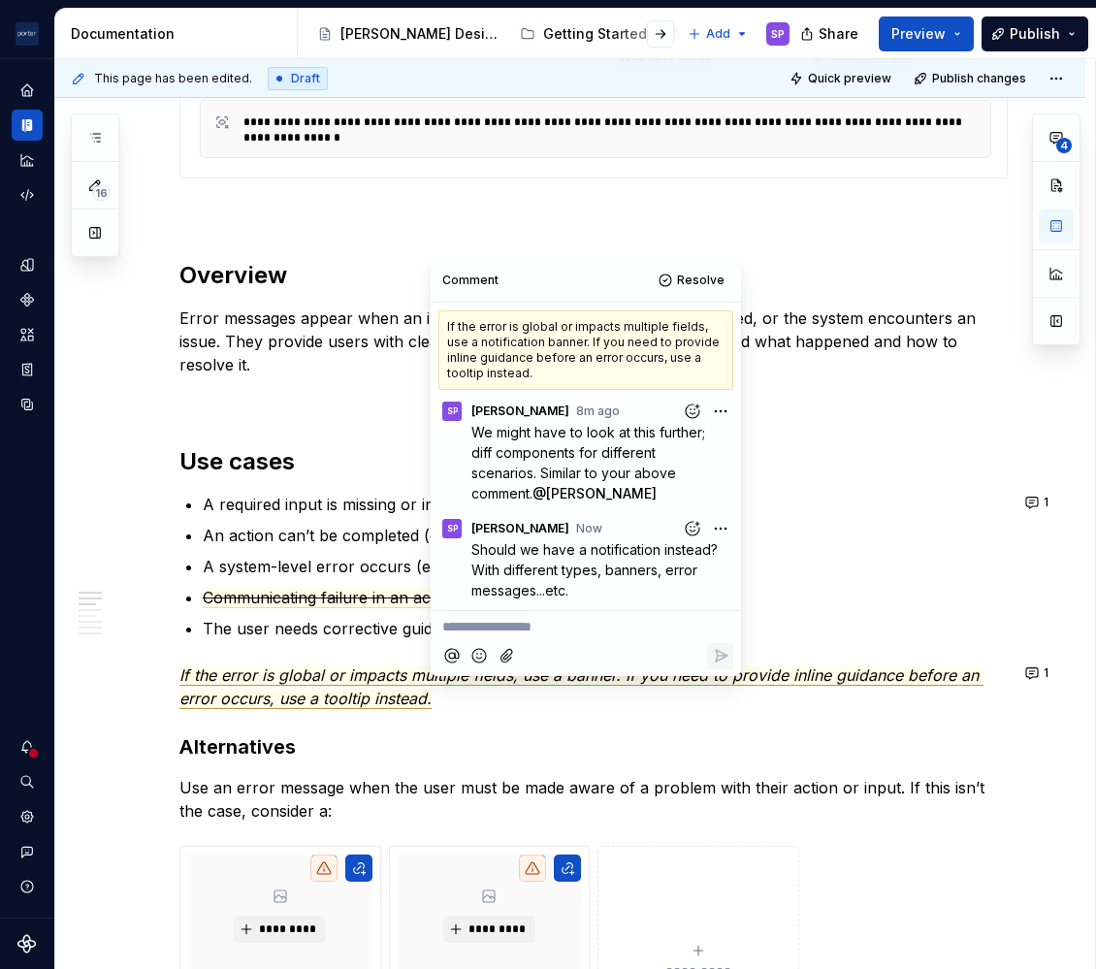
scroll to position [17, 0]
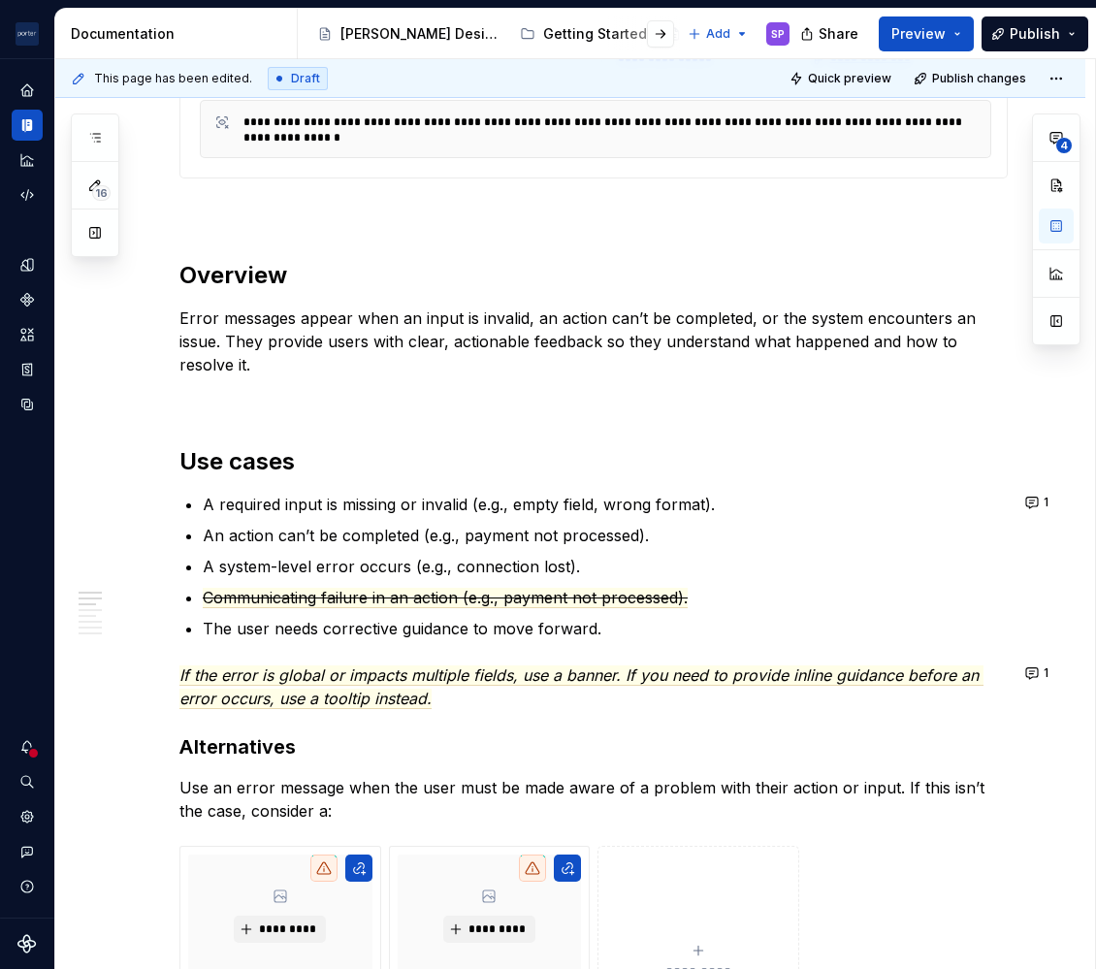
click at [194, 520] on div "**********" at bounding box center [593, 931] width 829 height 2860
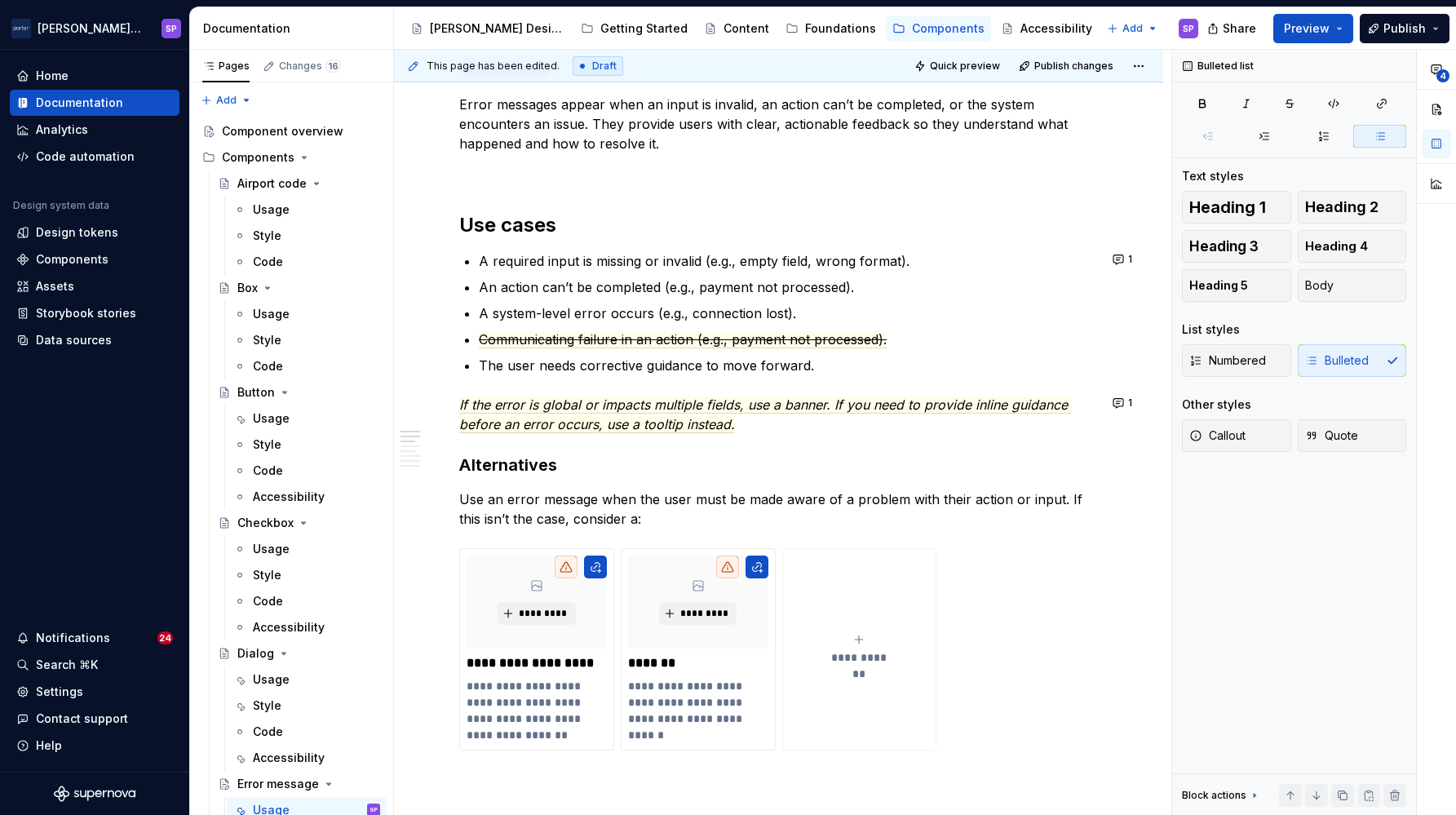
type textarea "*"
click at [921, 474] on div "**********" at bounding box center [778, 777] width 769 height 2754
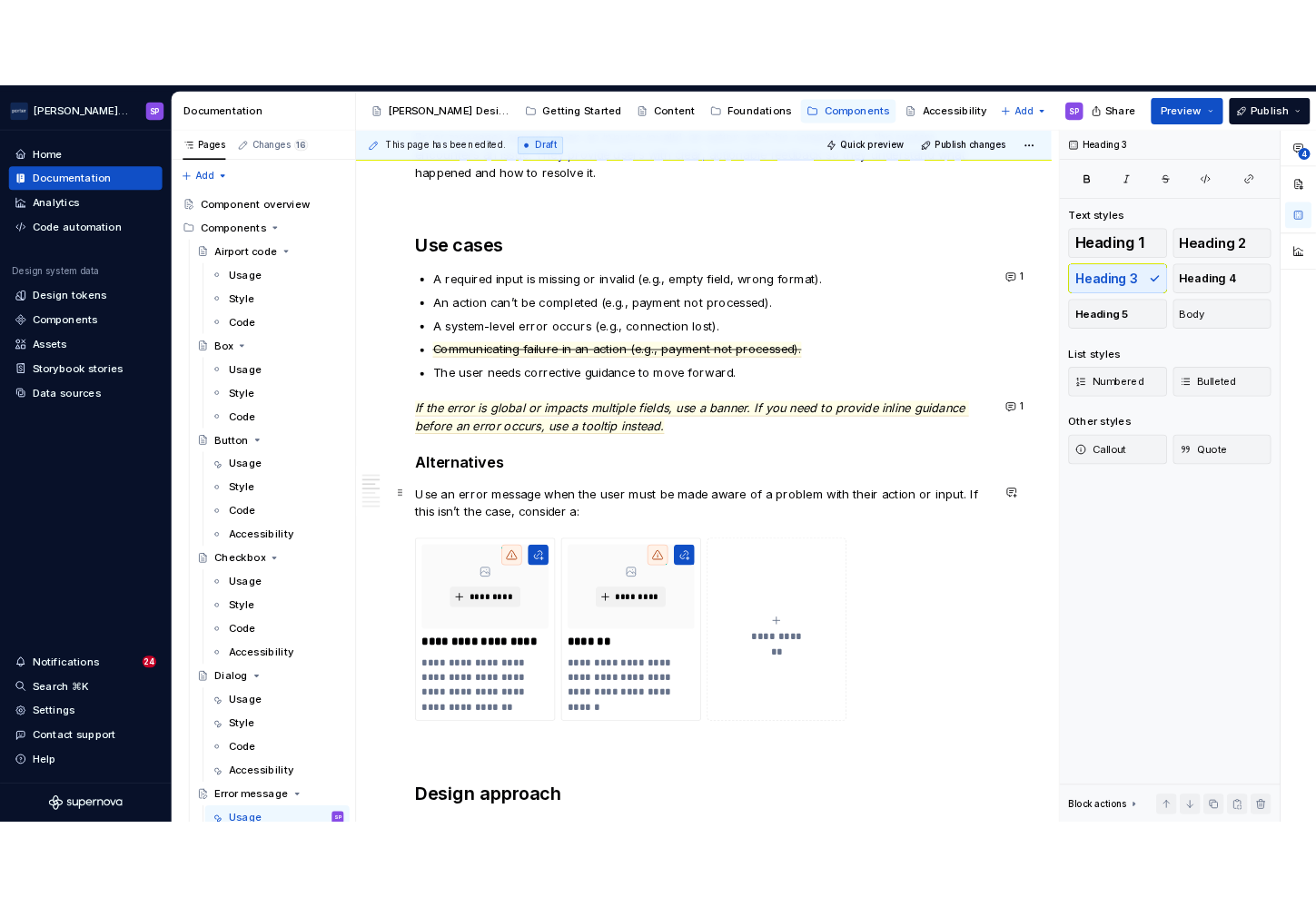
scroll to position [1056, 0]
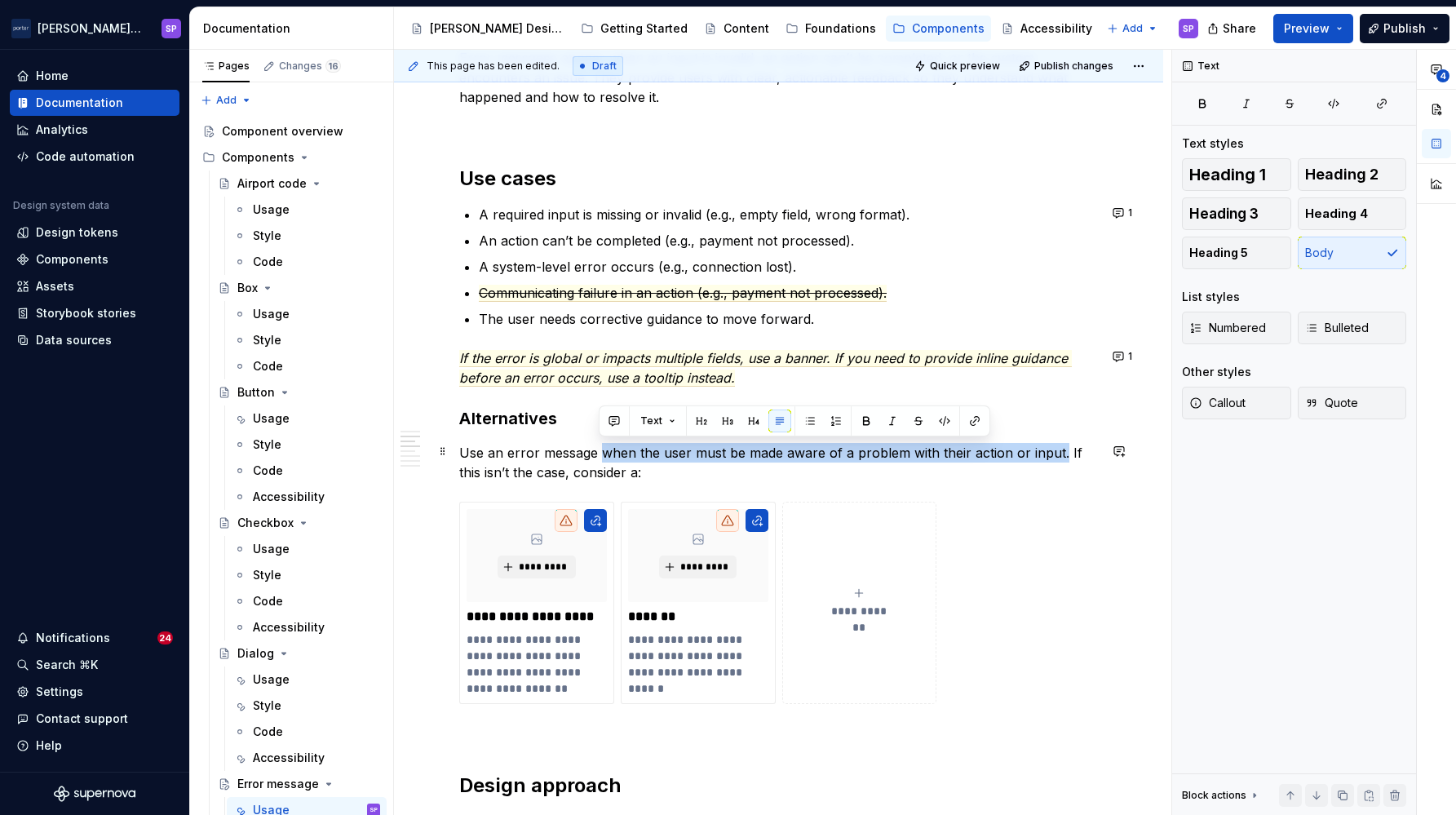
drag, startPoint x: 599, startPoint y: 452, endPoint x: 1058, endPoint y: 454, distance: 459.0
click at [921, 454] on p "Use an error message when the user must be made aware of a problem with their a…" at bounding box center [778, 463] width 639 height 40
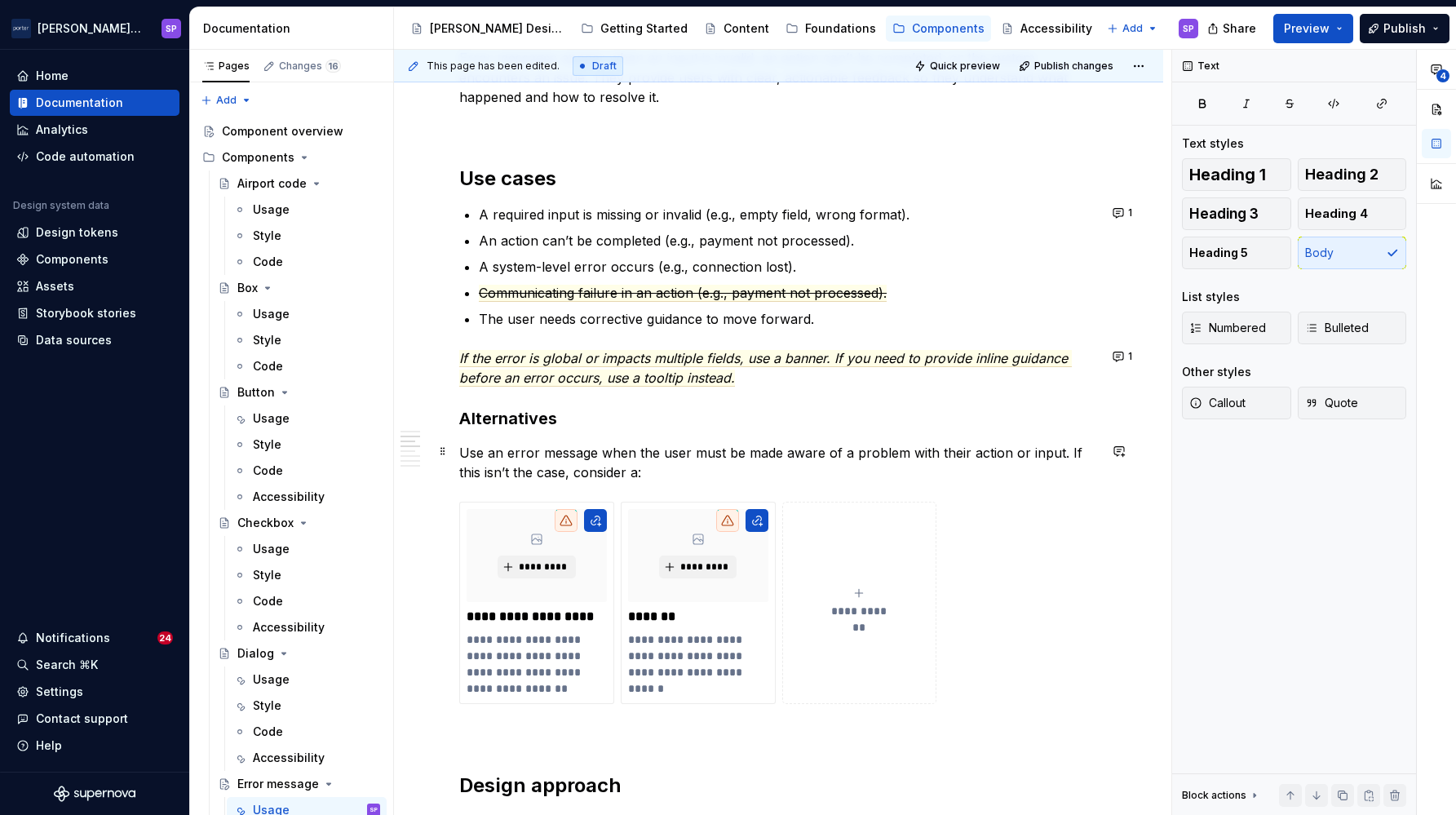
click at [921, 452] on p "Use an error message when the user must be made aware of a problem with their a…" at bounding box center [778, 463] width 639 height 40
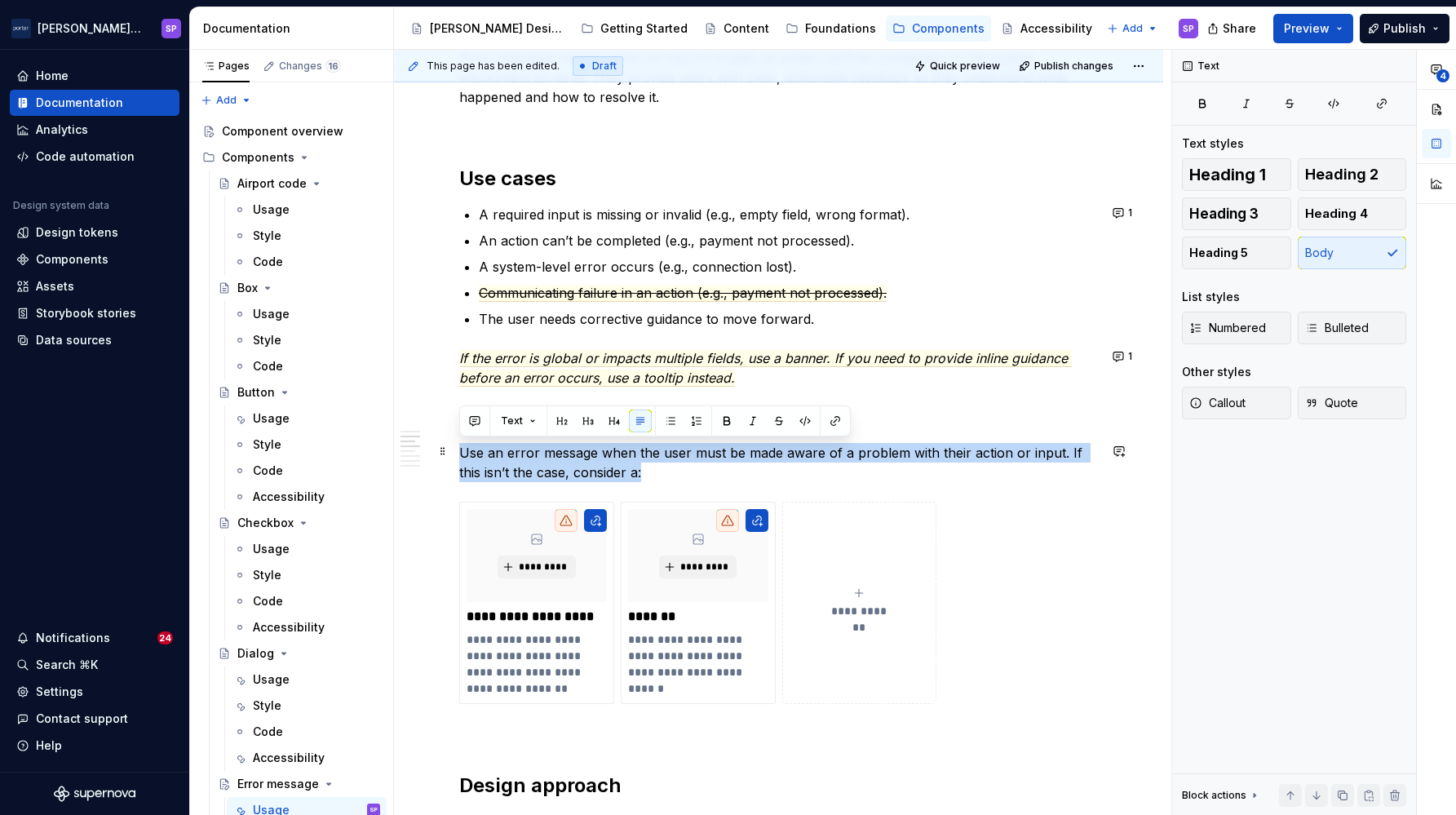
click at [921, 452] on p "Use an error message when the user must be made aware of a problem with their a…" at bounding box center [778, 463] width 639 height 40
click at [464, 422] on button "button" at bounding box center [474, 421] width 23 height 23
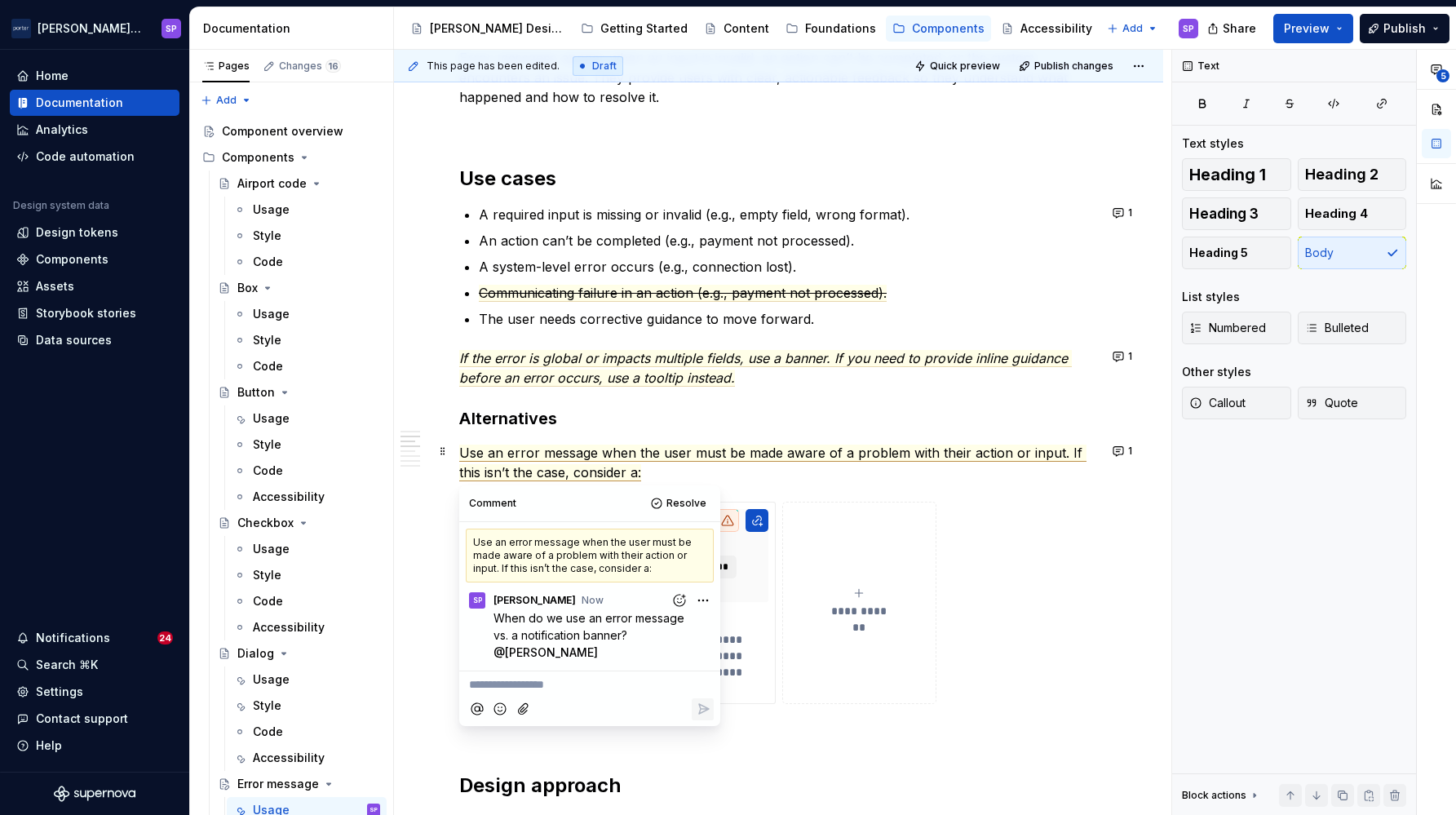
click at [715, 469] on p "Use an error message when the user must be made aware of a problem with their a…" at bounding box center [778, 463] width 639 height 40
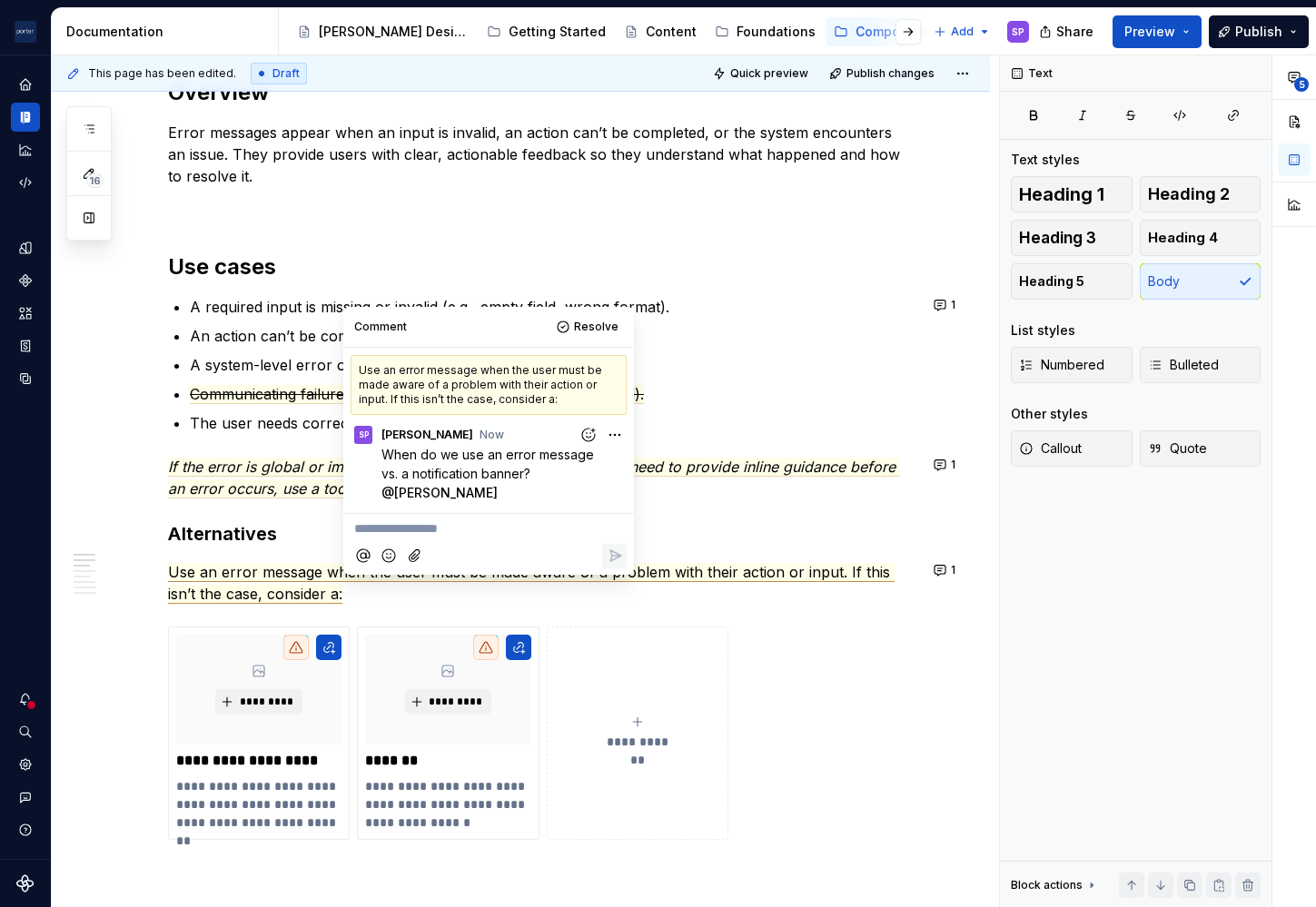
scroll to position [1003, 0]
click at [804, 238] on div "**********" at bounding box center [542, 745] width 749 height 2737
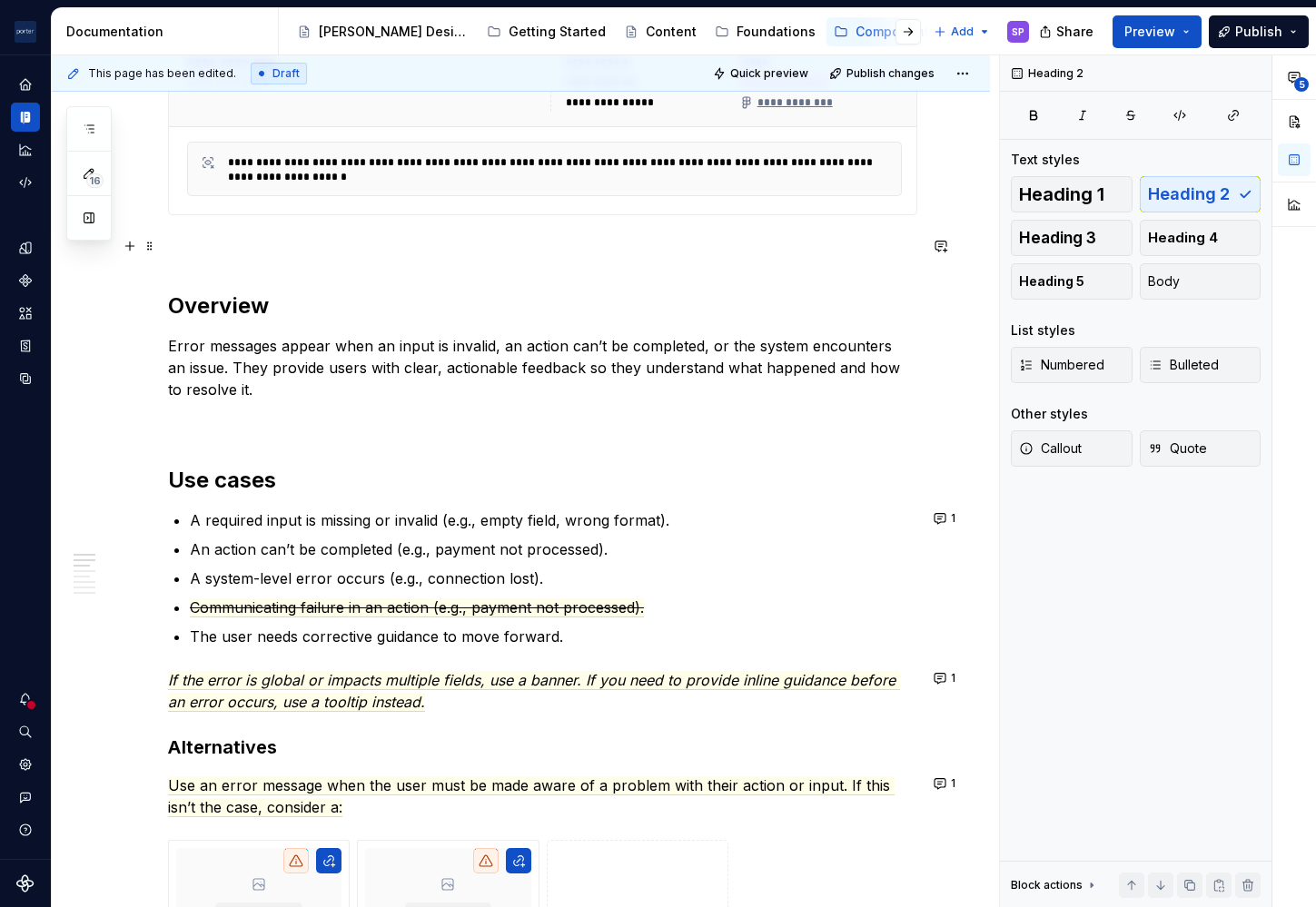
scroll to position [788, 0]
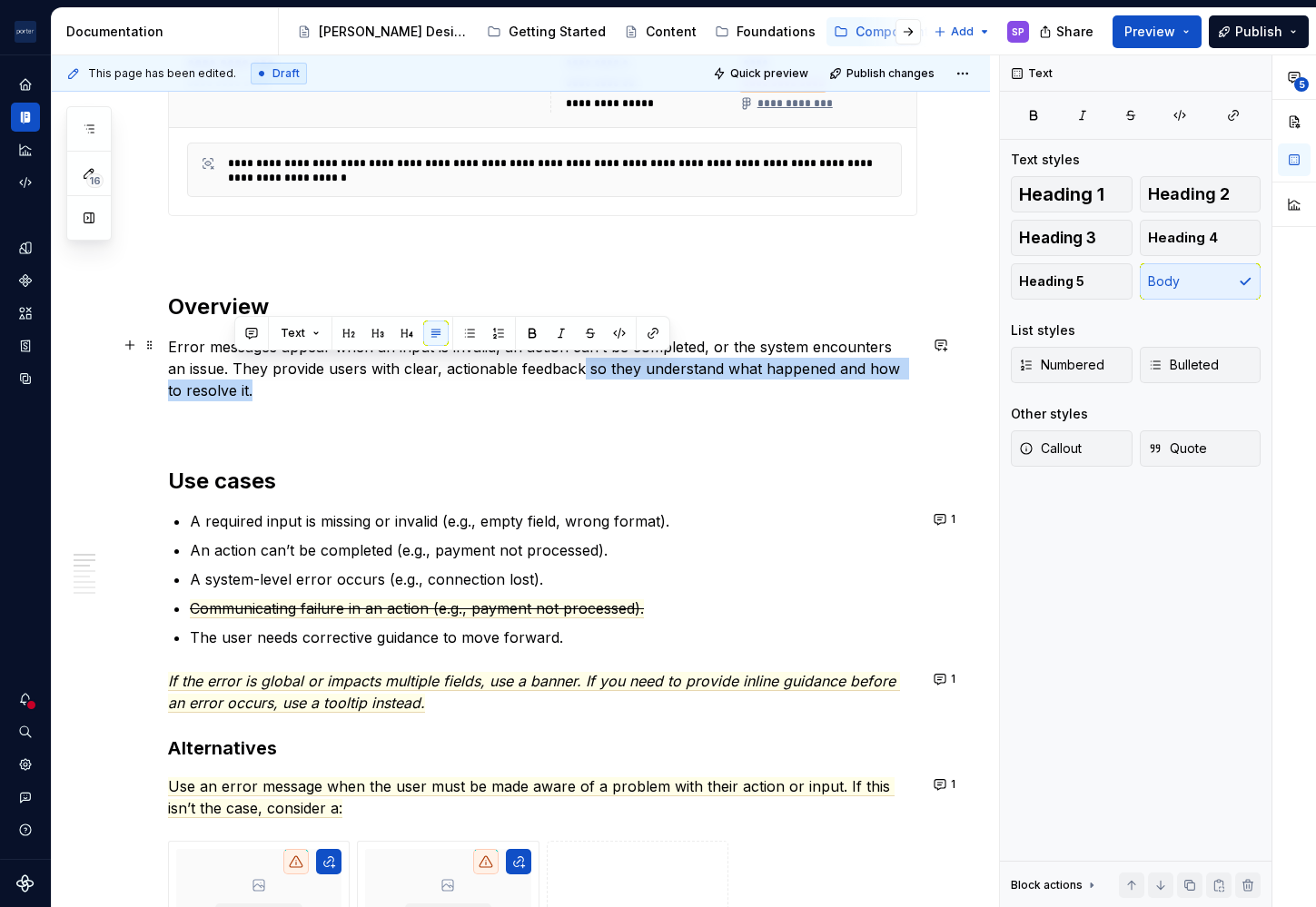
drag, startPoint x: 577, startPoint y: 397, endPoint x: 565, endPoint y: 362, distance: 37.0
click at [565, 362] on p "Error messages appear when an input is invalid, an action can’t be completed, o…" at bounding box center [542, 369] width 749 height 66
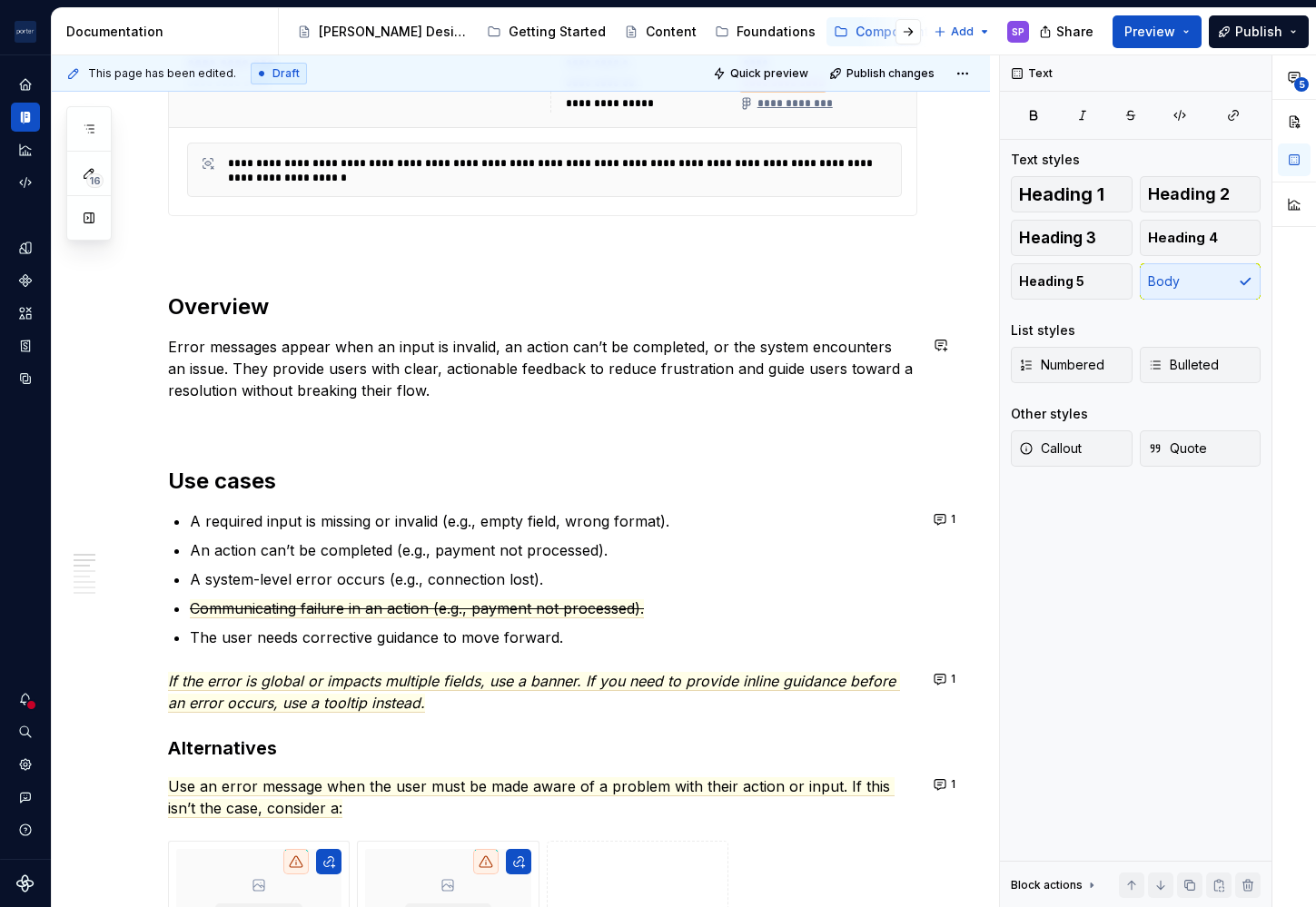
scroll to position [892, 0]
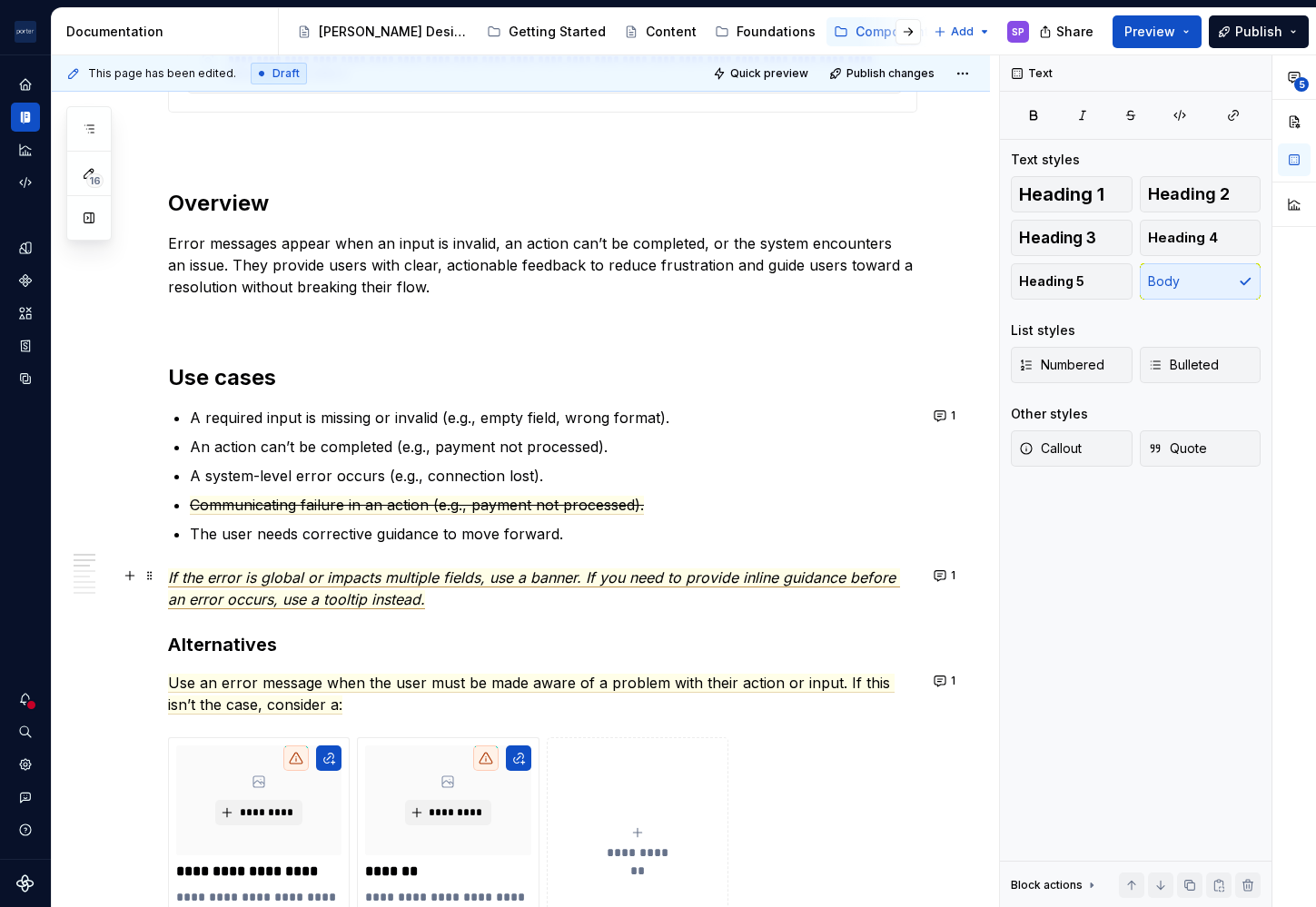
click at [578, 578] on span "If the error is global or impacts multiple fields, use a banner. If you need to…" at bounding box center [534, 589] width 732 height 41
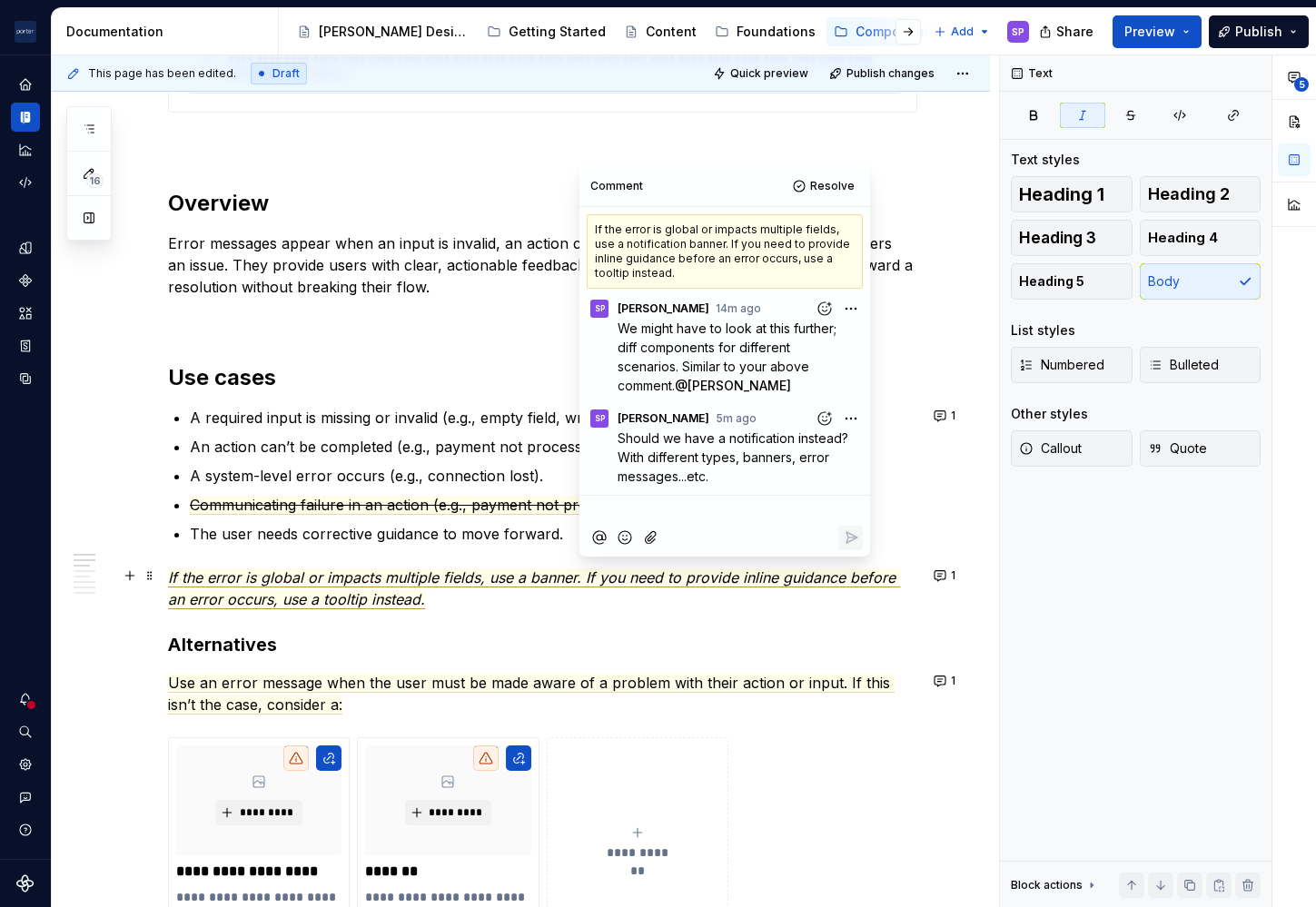
scroll to position [16, 0]
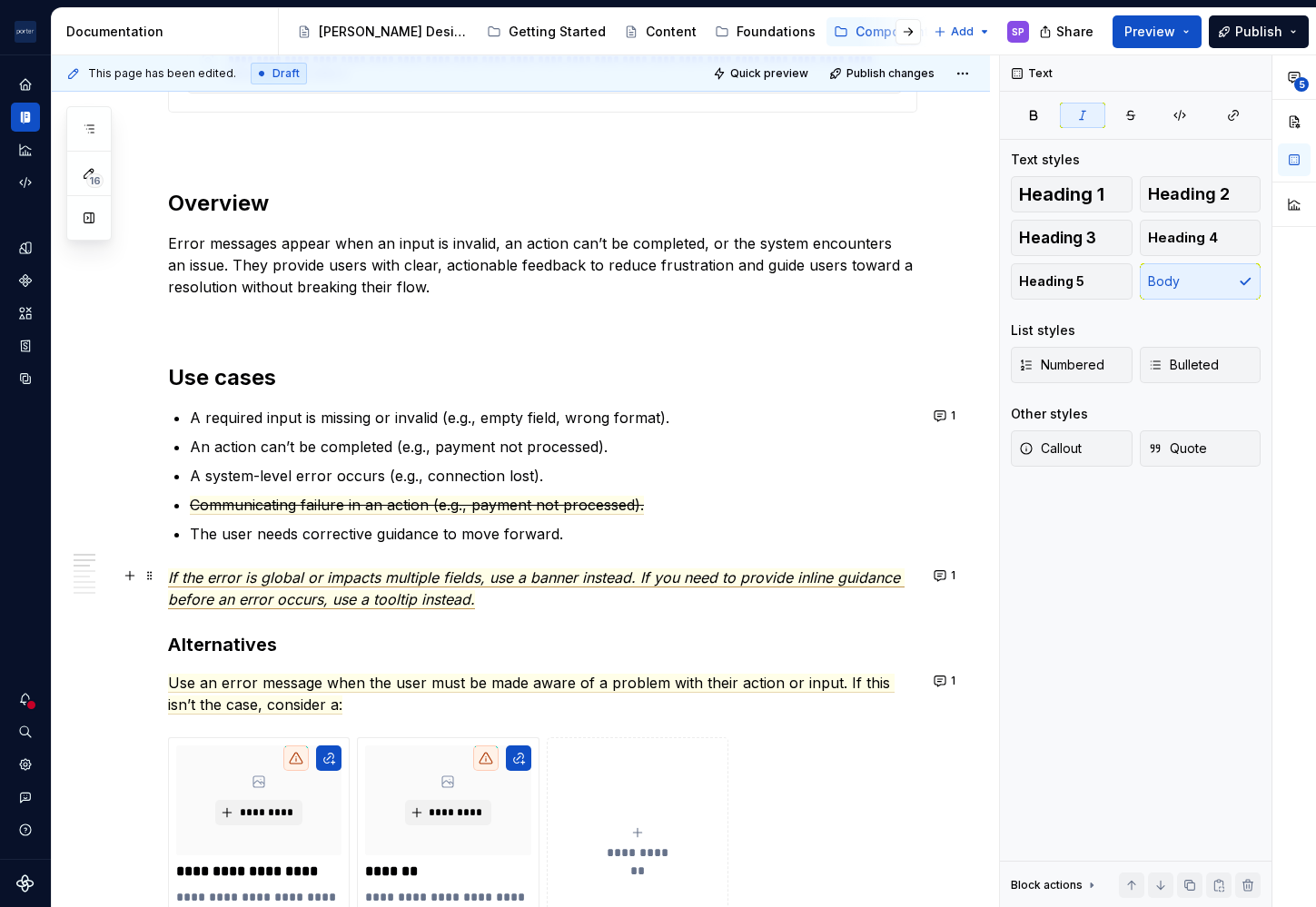
click at [810, 574] on span "If the error is global or impacts multiple fields, use a banner instead. If you…" at bounding box center [535, 589] width 737 height 41
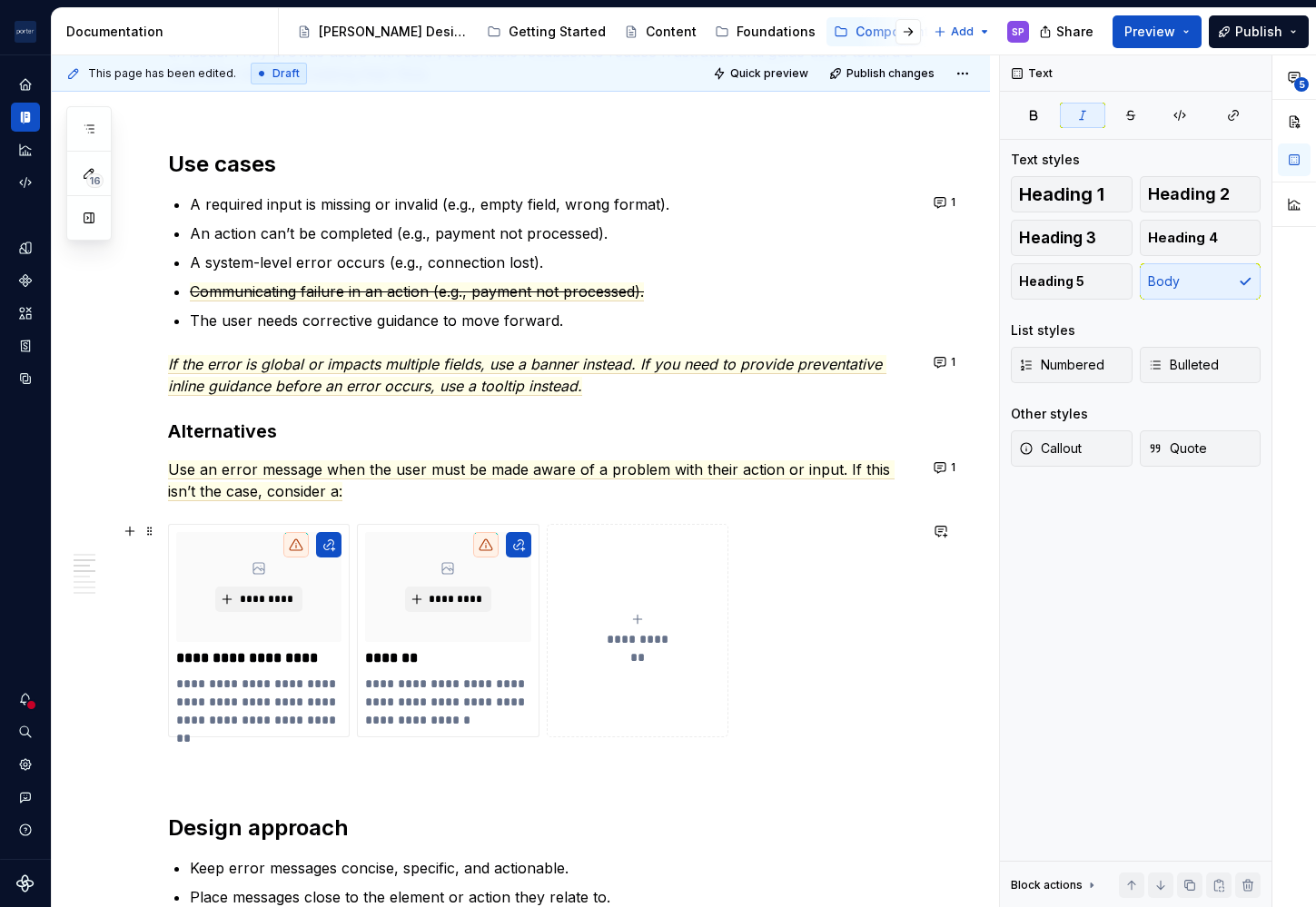
scroll to position [1107, 0]
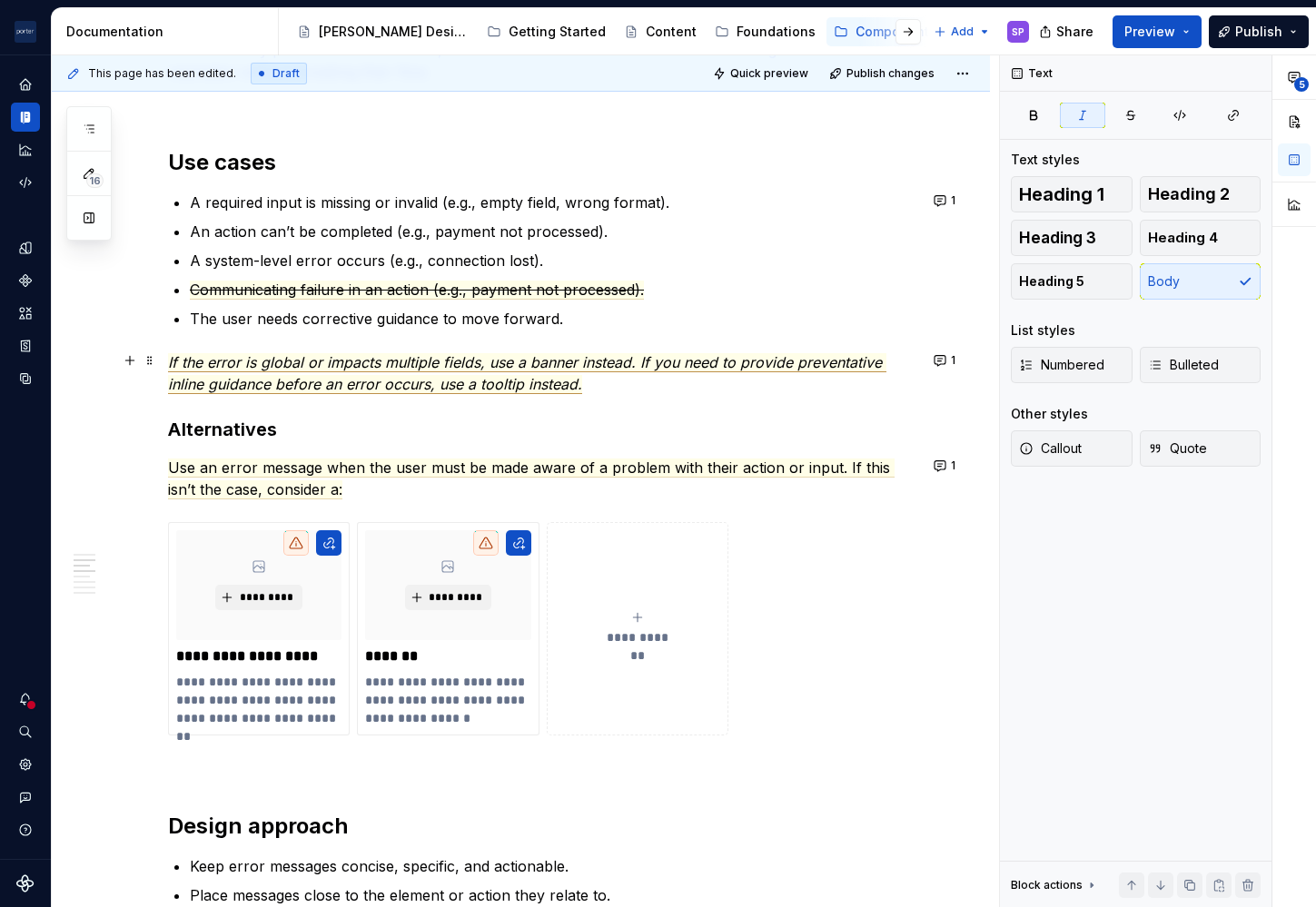
click at [555, 368] on span "If the error is global or impacts multiple fields, use a banner instead. If you…" at bounding box center [526, 373] width 718 height 41
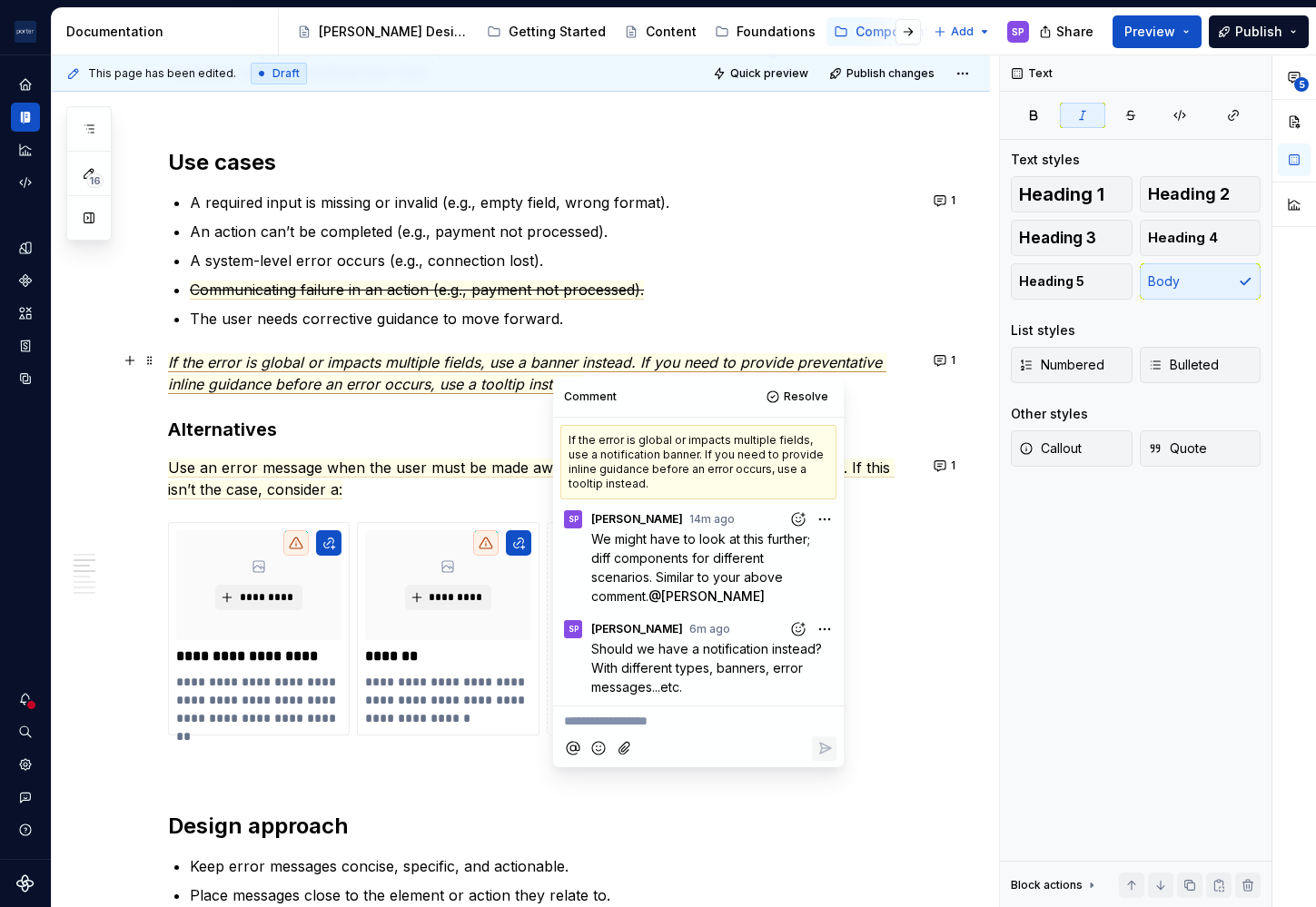
scroll to position [16, 0]
click at [555, 379] on div "Comment Resolve" at bounding box center [698, 397] width 290 height 40
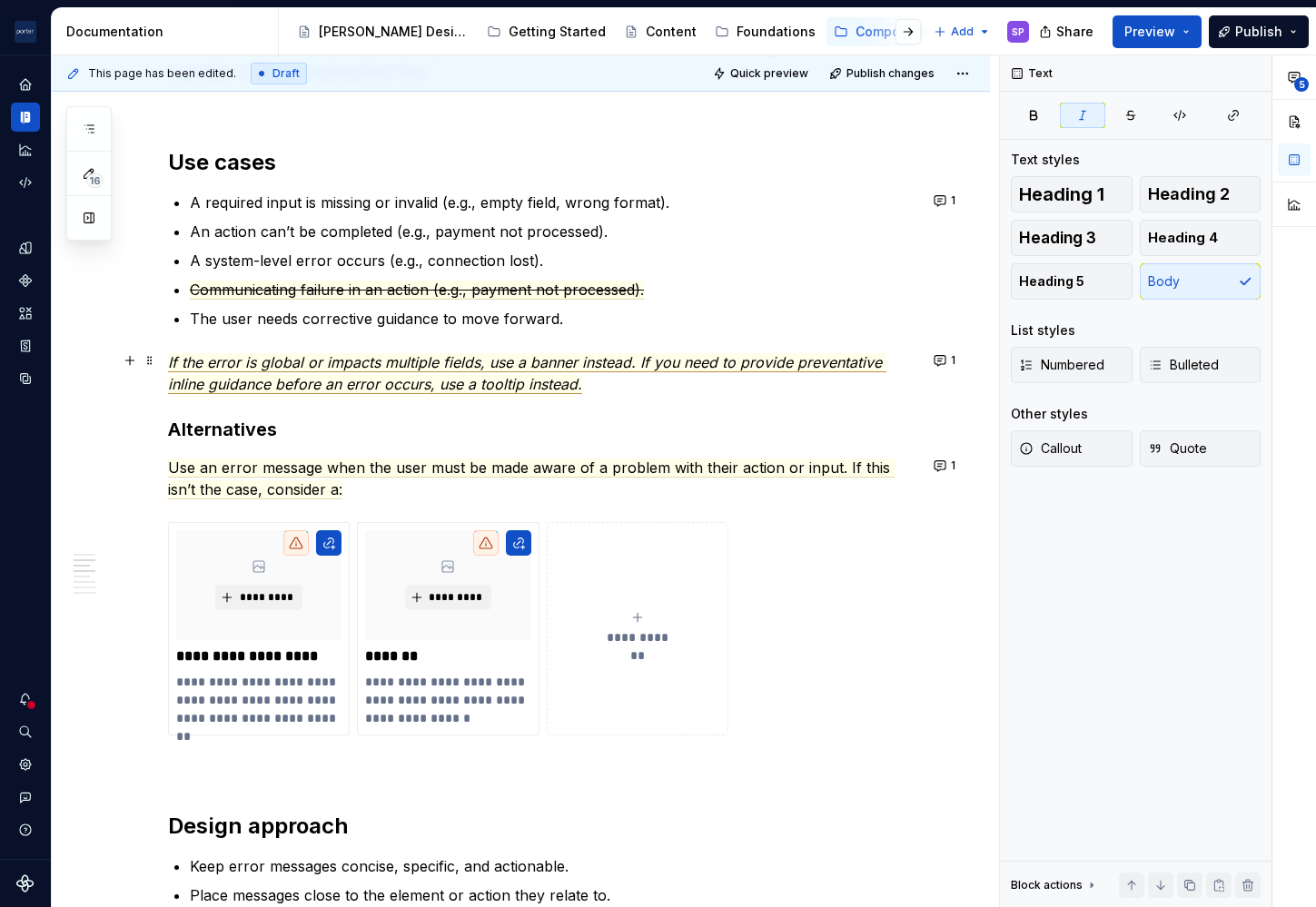
drag, startPoint x: 555, startPoint y: 379, endPoint x: 538, endPoint y: 378, distance: 17.0
click at [538, 378] on span "If the error is global or impacts multiple fields, use a banner instead. If you…" at bounding box center [526, 373] width 718 height 41
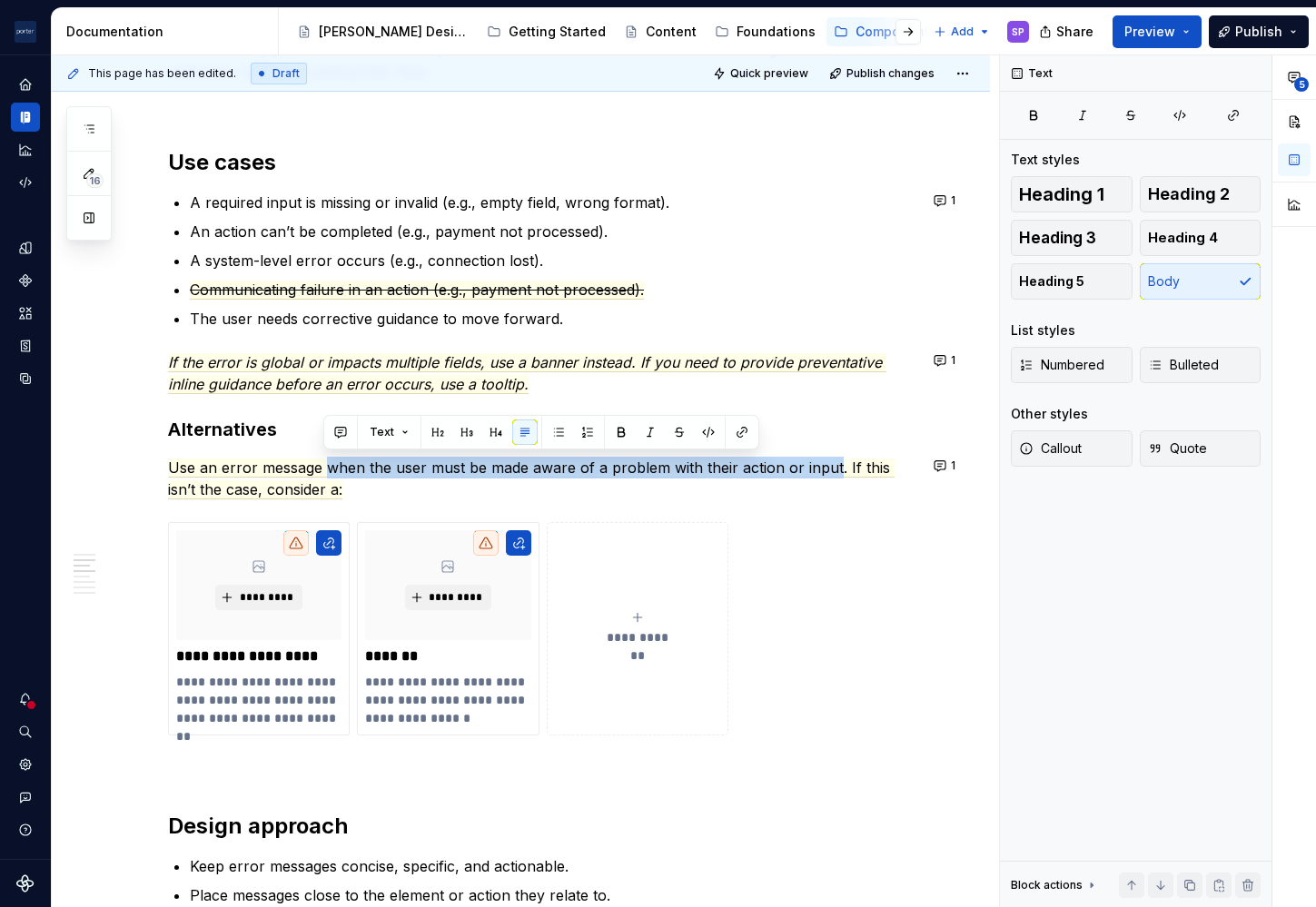
drag, startPoint x: 329, startPoint y: 466, endPoint x: 830, endPoint y: 451, distance: 501.2
click at [830, 451] on div "**********" at bounding box center [542, 642] width 749 height 2737
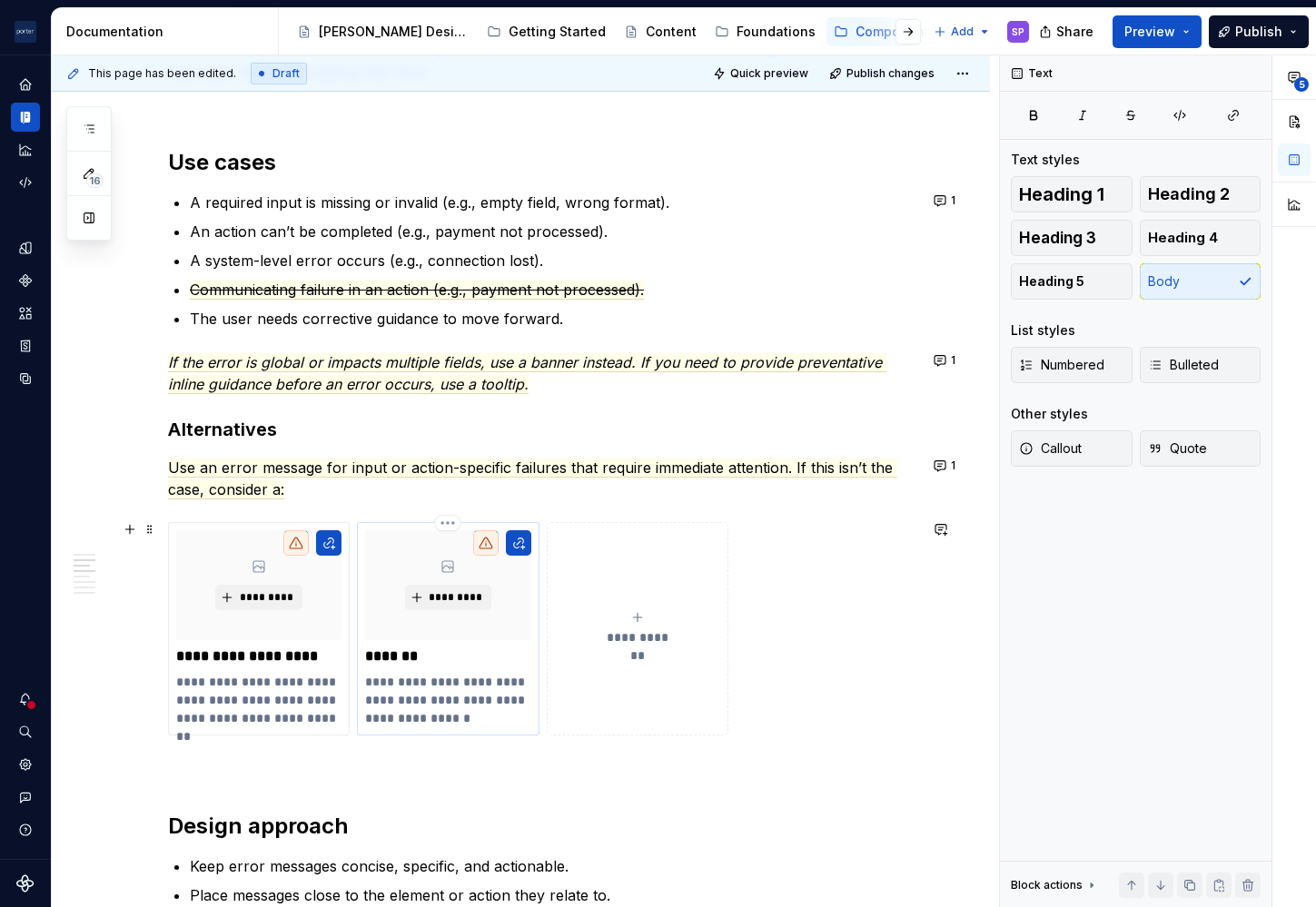
click at [444, 687] on p "**********" at bounding box center [447, 700] width 165 height 54
type textarea "*"
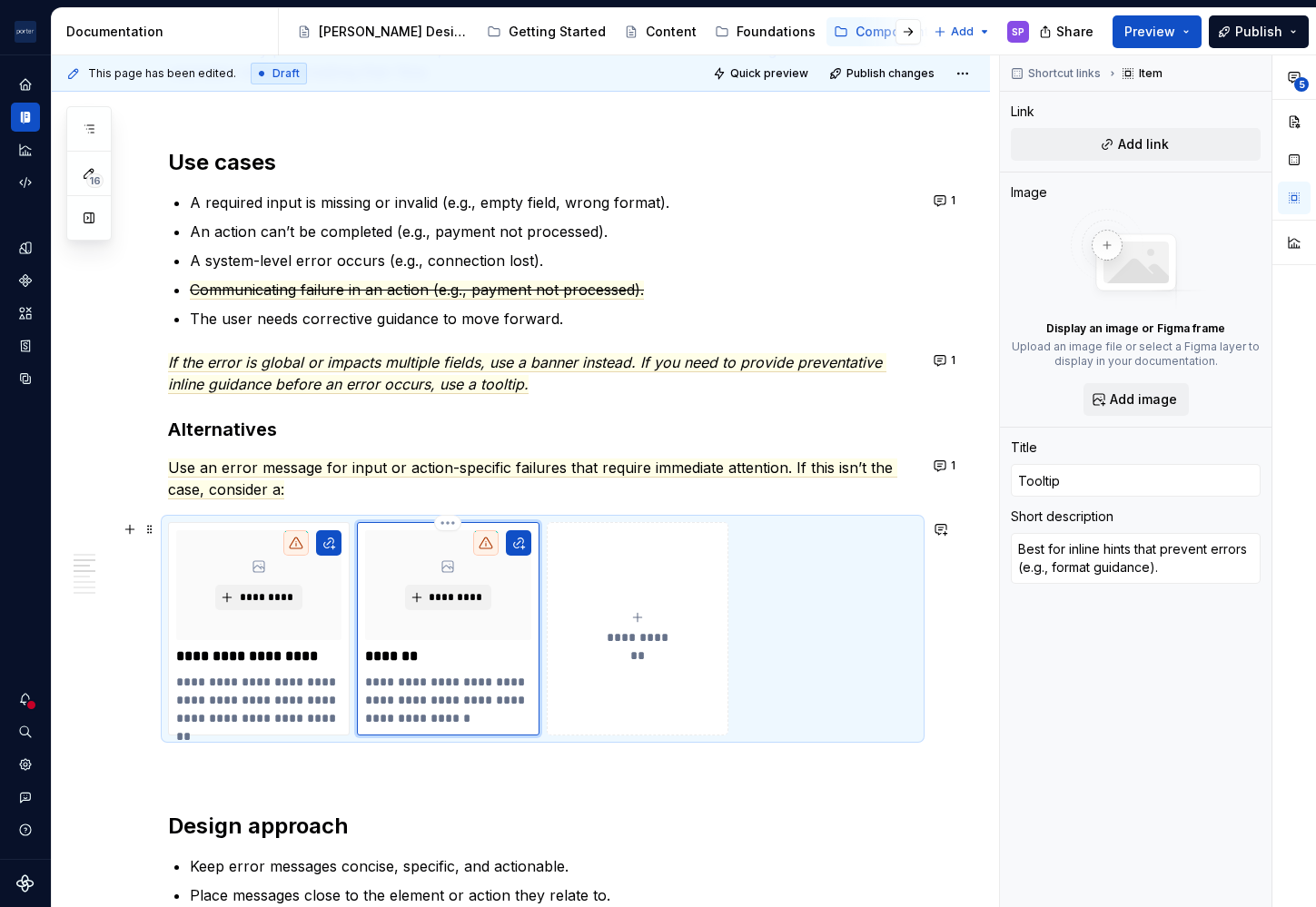
type textarea "*"
type textarea "Best for inline hints that prevent errors (e.g., format guidance)."
type textarea "*"
type textarea "Best for inline hints that prevent errors b (e.g., format guidance)."
type textarea "*"
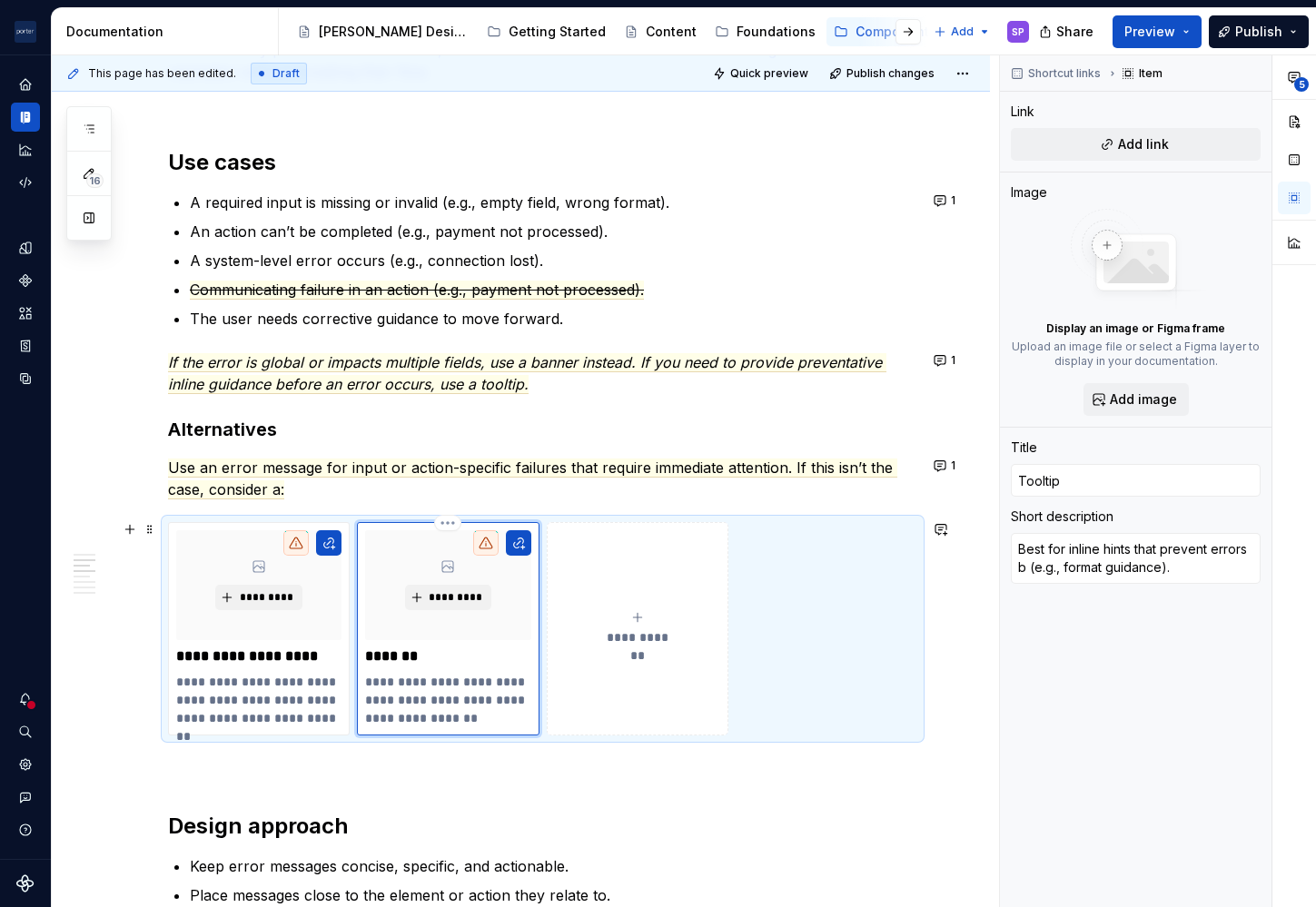
type textarea "Best for inline hints that prevent errors be (e.g., format guidance)."
type textarea "*"
type textarea "Best for inline hints that prevent errors bef (e.g., format guidance)."
type textarea "*"
type textarea "Best for inline hints that prevent errors before (e.g., format guidance)."
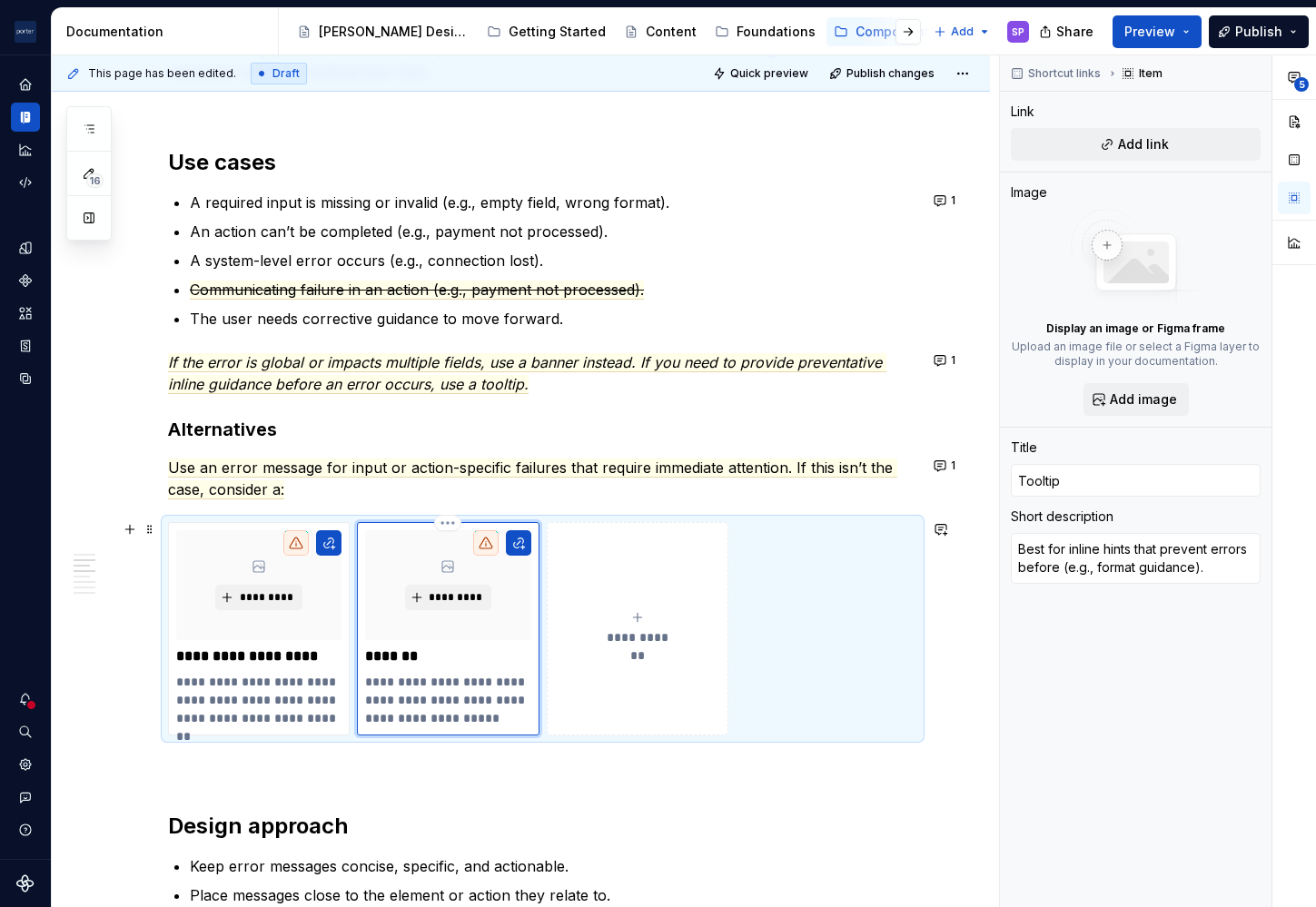
type textarea "*"
type textarea "Best for inline hints that prevent errors before (e.g., format guidance)."
type textarea "*"
type textarea "Best for inline hints that prevent errors before t (e.g., format guidance)."
type textarea "*"
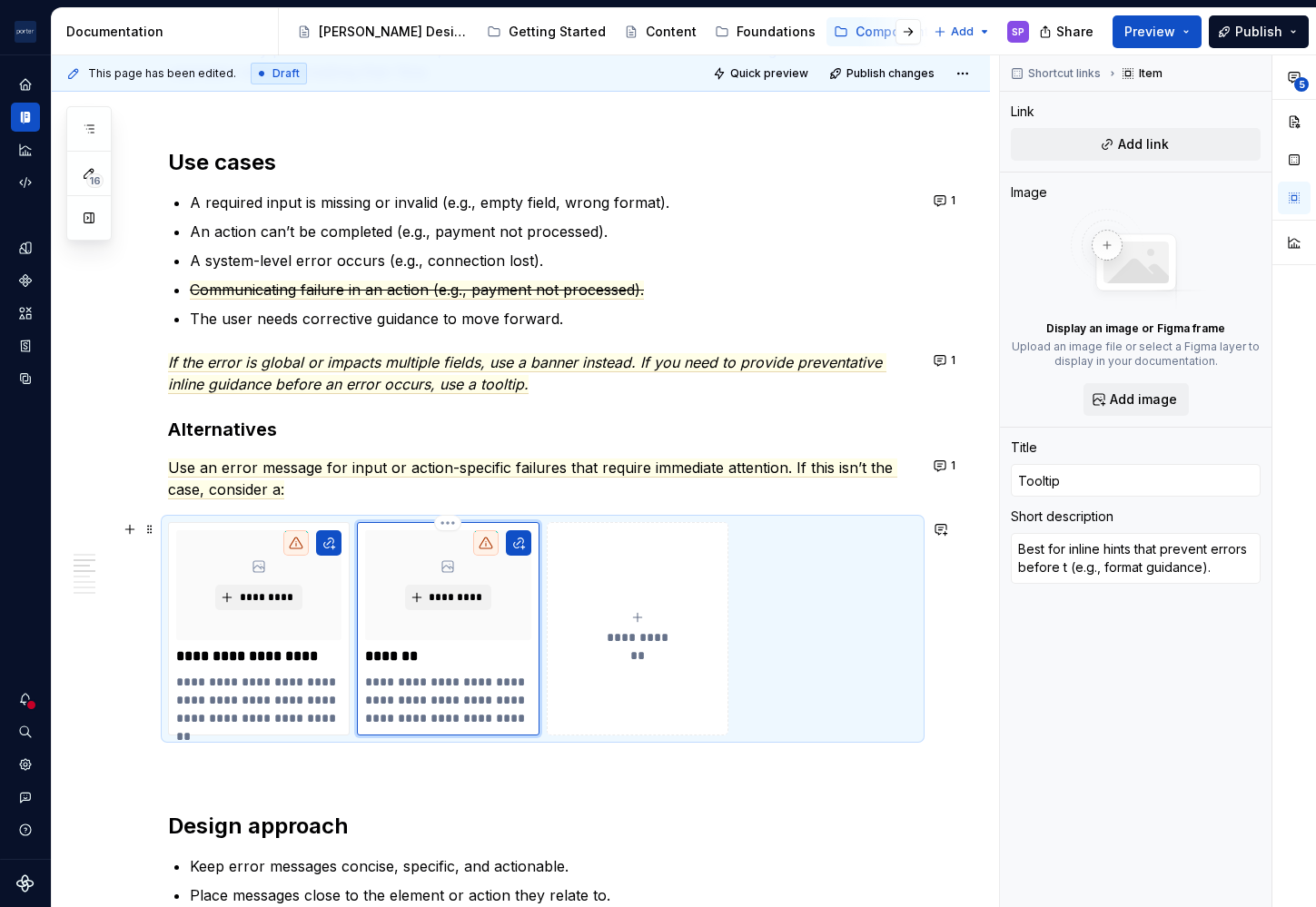
type textarea "Best for inline hints that prevent errors before th (e.g., format guidance)."
type textarea "*"
type textarea "Best for inline hints that prevent errors before they (e.g., format guidance)."
type textarea "*"
type textarea "Best for inline hints that prevent errors before they (e.g., format guidance)."
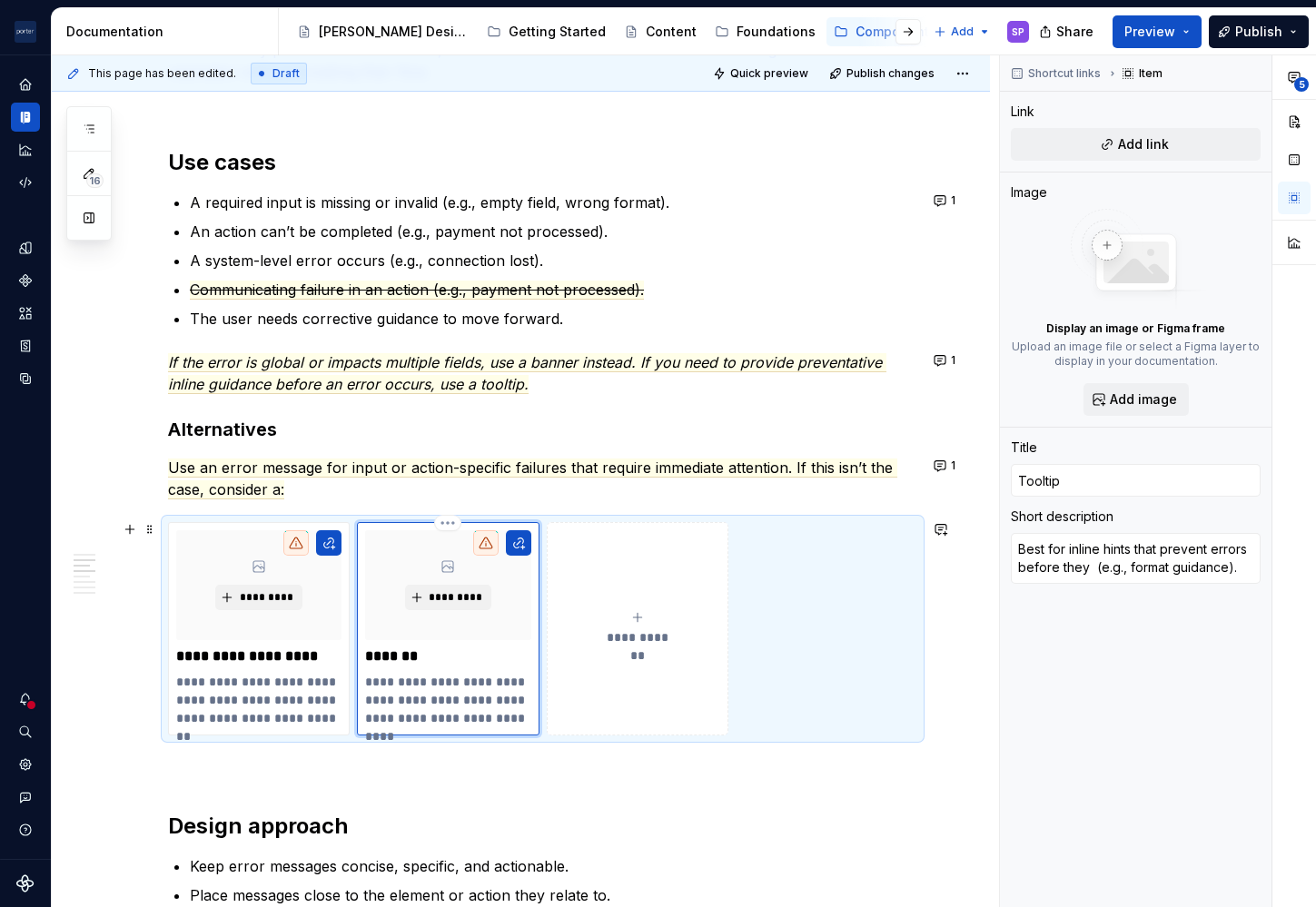
type textarea "*"
type textarea "Best for inline hints that prevent errors before they o (e.g., format guidance)."
type textarea "*"
type textarea "Best for inline hints that prevent errors before they oc (e.g., format guidance…"
type textarea "*"
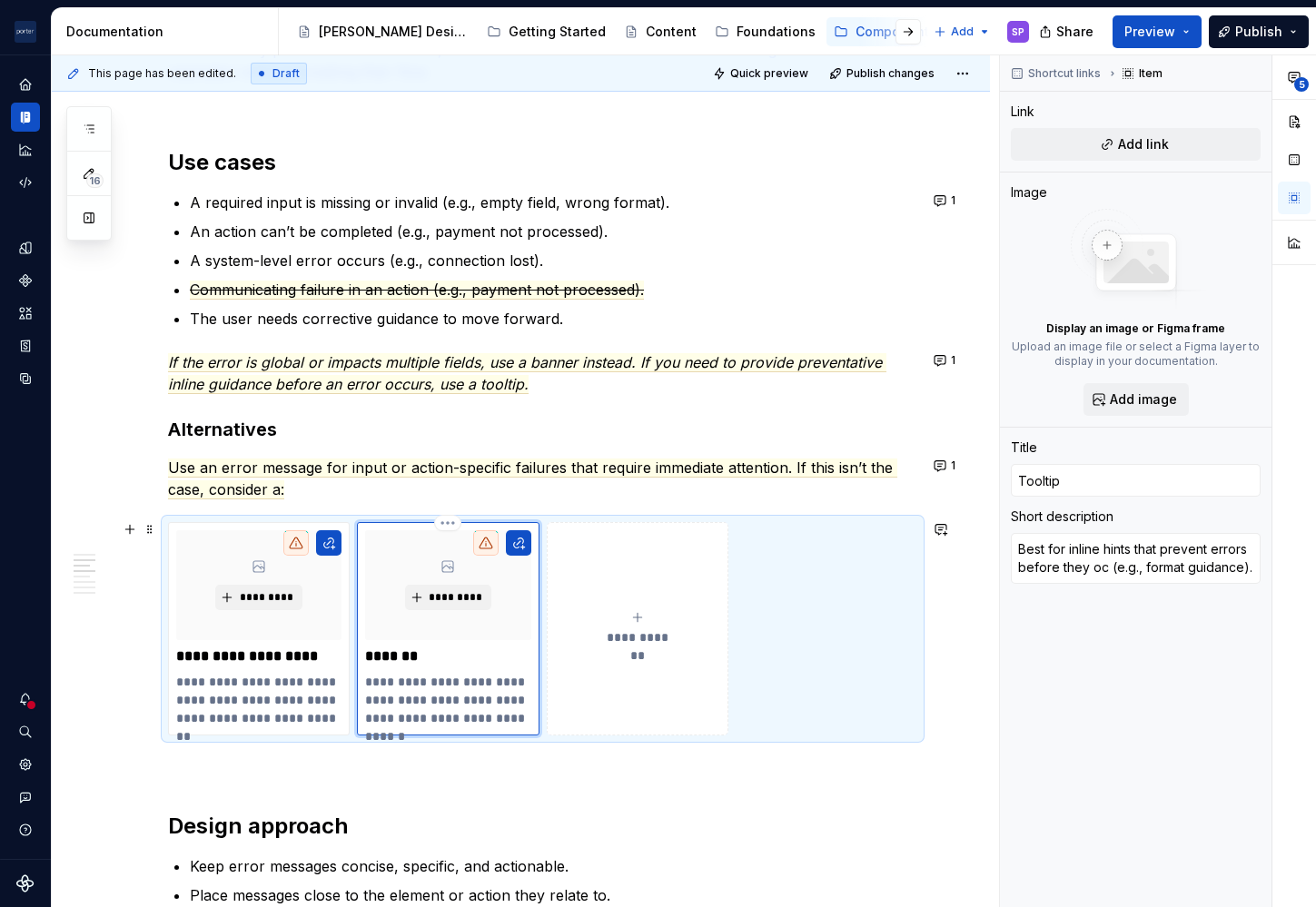
type textarea "Best for inline hints that prevent errors before they occu (e.g., format guidan…"
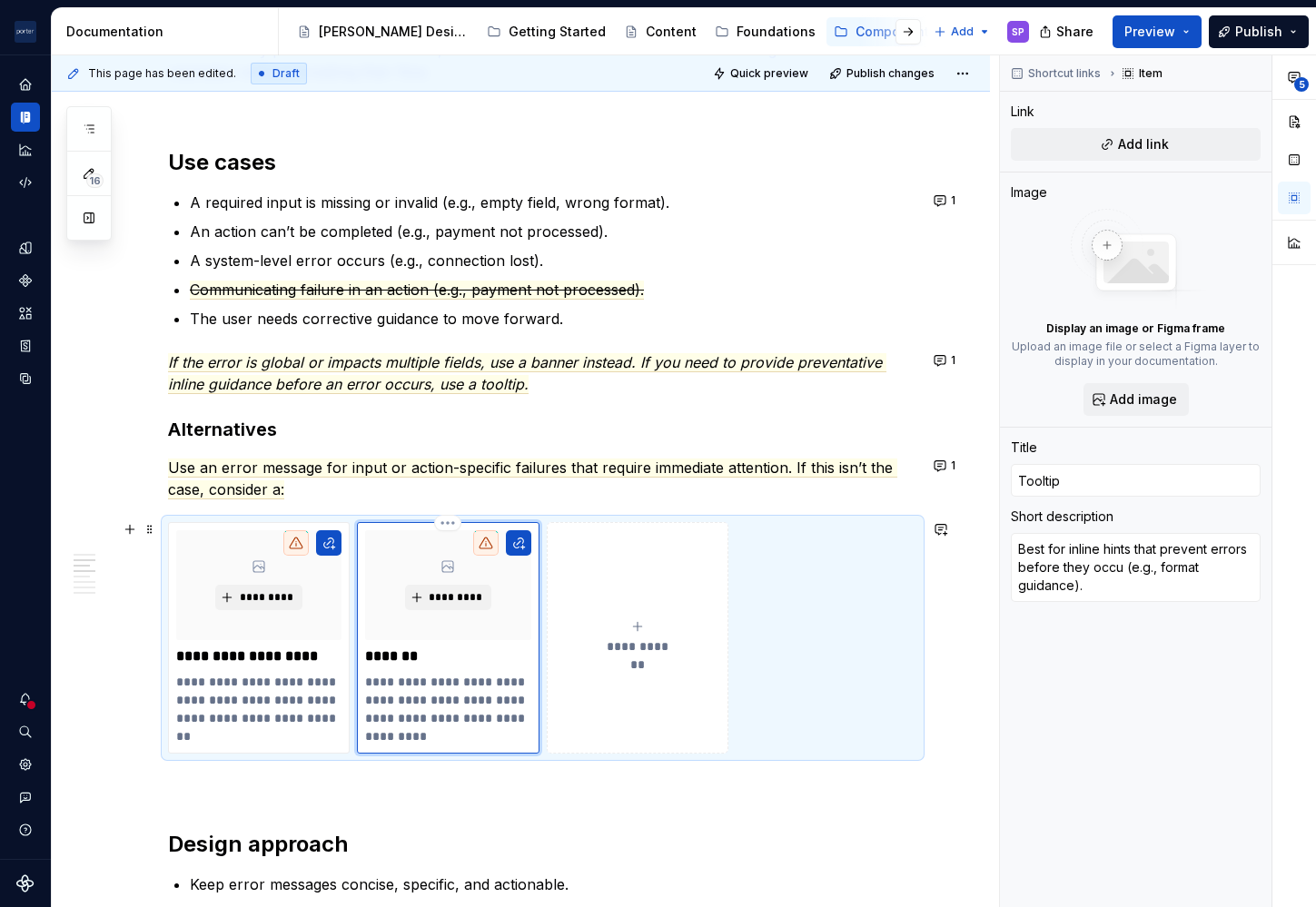
type textarea "*"
type textarea "Best for inline hints that prevent errors before they occur (e.g., format guida…"
drag, startPoint x: 434, startPoint y: 718, endPoint x: 418, endPoint y: 728, distance: 18.9
click at [418, 728] on p "**********" at bounding box center [447, 710] width 165 height 73
type textarea "*"
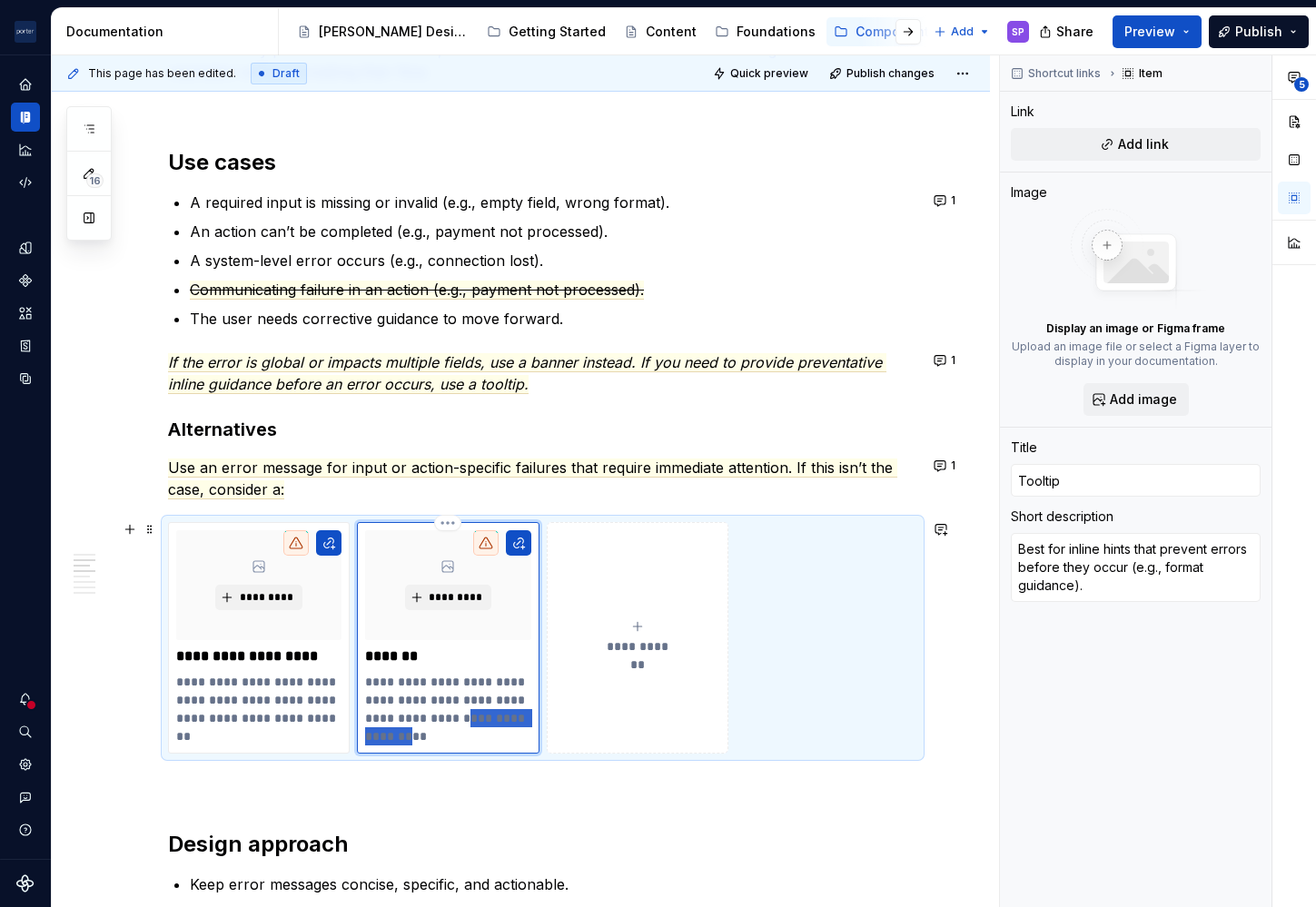
type textarea "Best for inline hints that prevent errors before they occur (e.g.,p)."
type textarea "*"
type textarea "Best for inline hints that prevent errors before they occur (e.g.,pa)."
type textarea "*"
type textarea "Best for inline hints that prevent errors before they occur (e.g.,pas)."
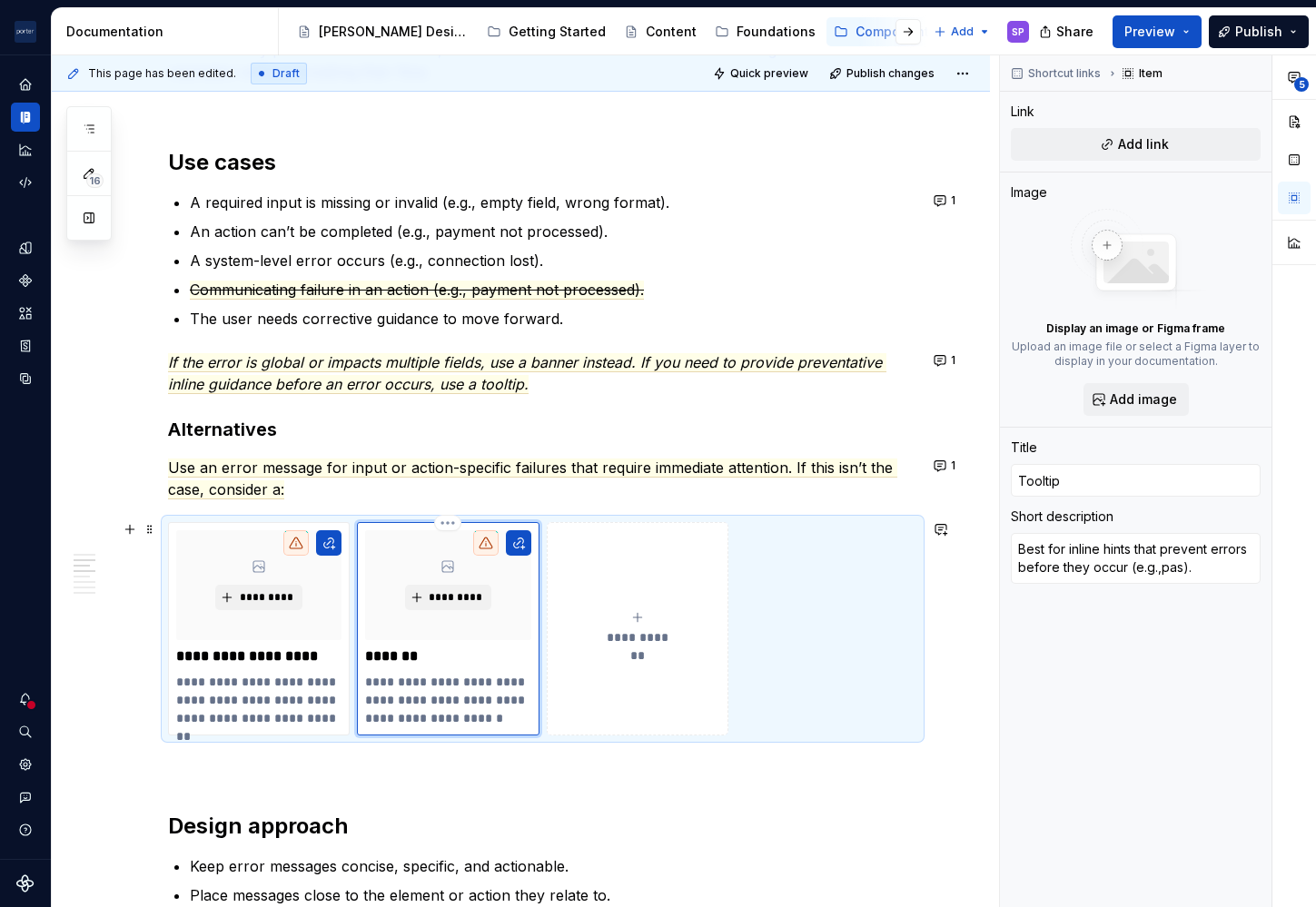
type textarea "*"
type textarea "Best for inline hints that prevent errors before they occur (e.g.,pass)."
type textarea "*"
type textarea "Best for inline hints that prevent errors before they occur (e.g.,passw)."
type textarea "*"
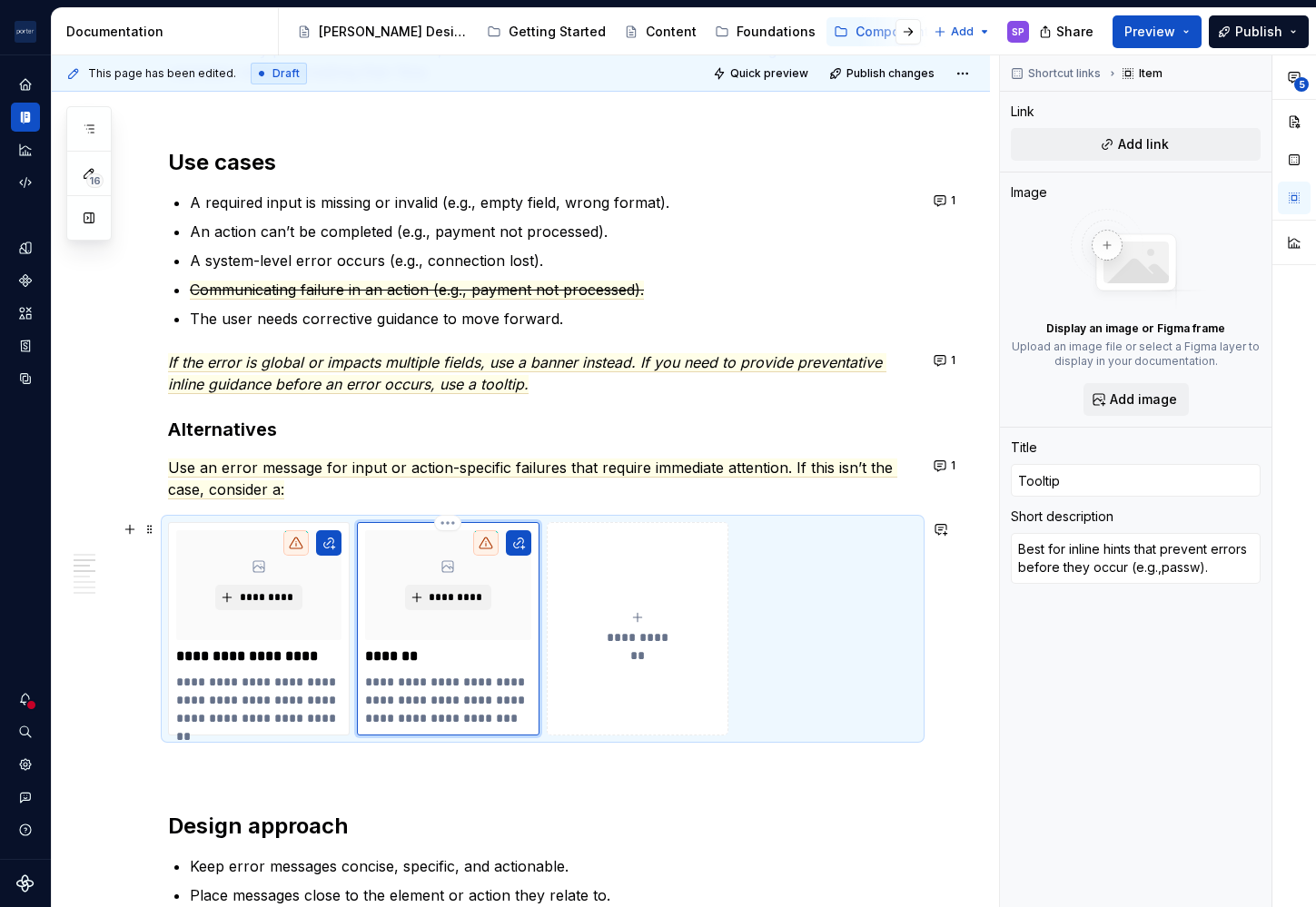
type textarea "Best for inline hints that prevent errors before they occur (e.g.,passwo)."
type textarea "*"
type textarea "Best for inline hints that prevent errors before they occur (e.g.,passwor)."
type textarea "*"
type textarea "Best for inline hints that prevent errors before they occur (e.g.,password)."
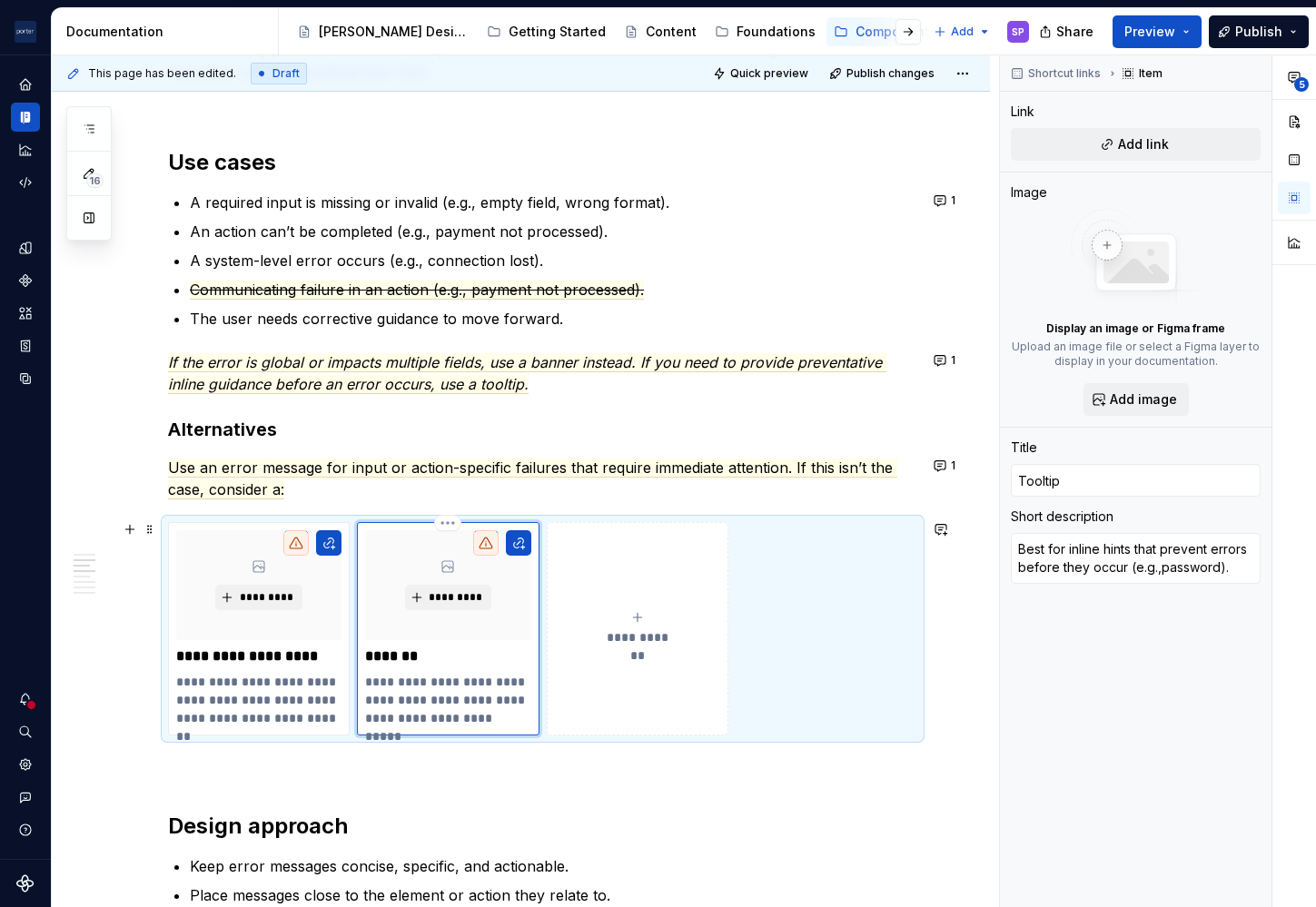
type textarea "*"
type textarea "Best for inline hints that prevent errors before they occur (e.g.,password )."
type textarea "*"
type textarea "Best for inline hints that prevent errors before they occur (e.g.,password r)."
type textarea "*"
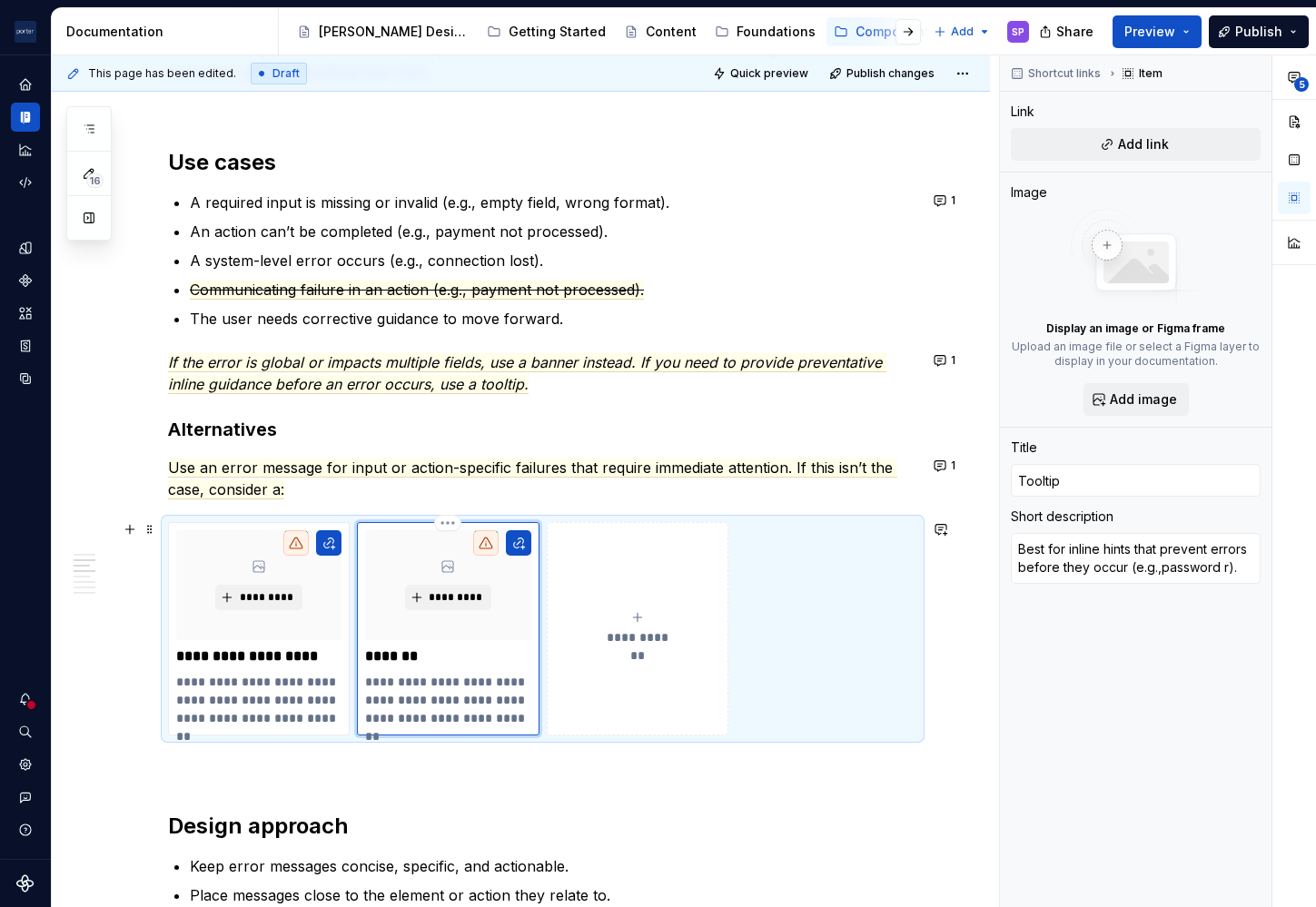
type textarea "Best for inline hints that prevent errors before they occur (e.g.,password re)."
type textarea "*"
type textarea "Best for inline hints that prevent errors before they occur (e.g.,password req)."
type textarea "*"
type textarea "Best for inline hints that prevent errors before they occur (e.g.,password requ…"
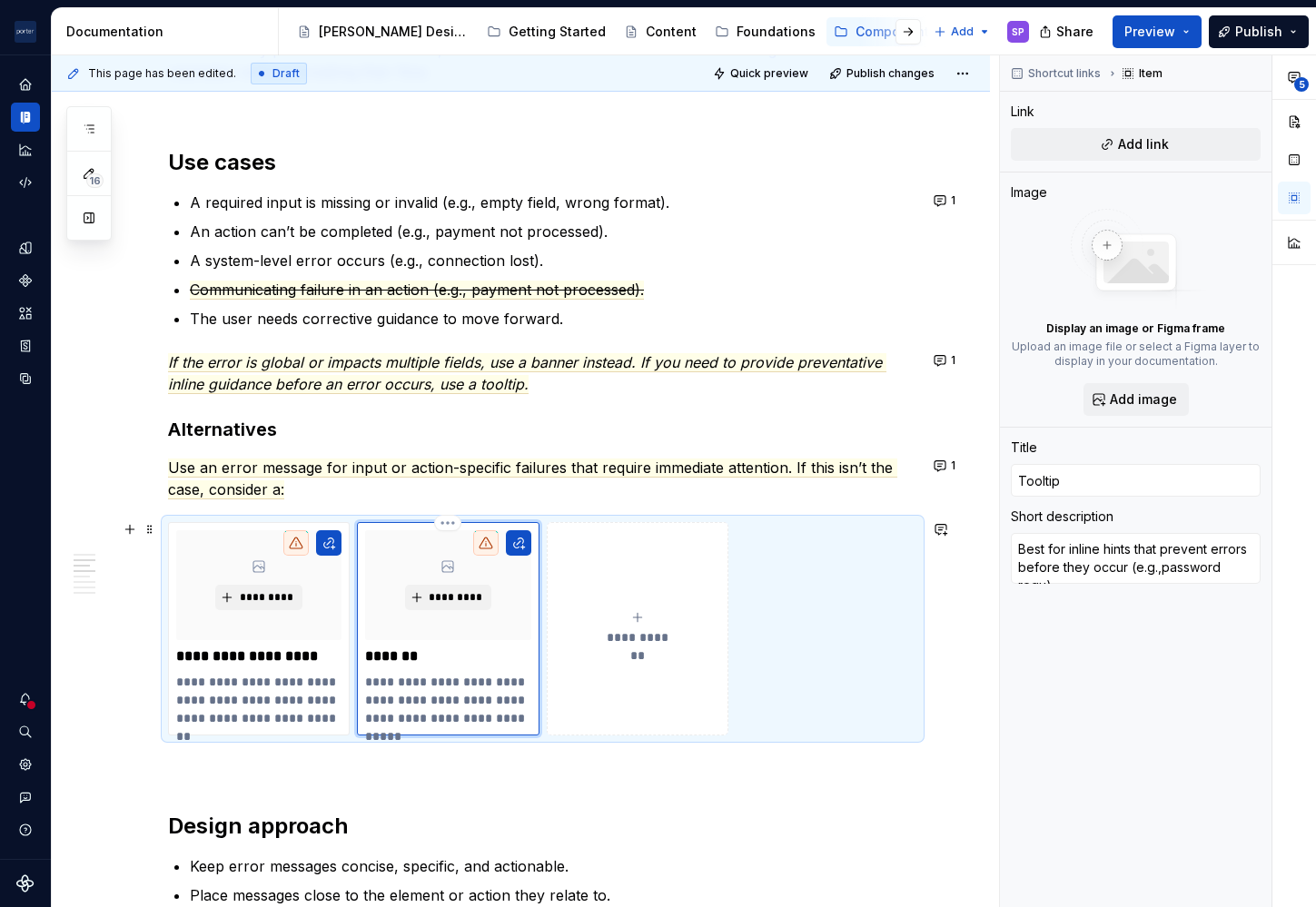
type textarea "*"
type textarea "Best for inline hints that prevent errors before they occur (e.g.,password requ…"
type textarea "*"
type textarea "Best for inline hints that prevent errors before they occur (e.g.,password requ…"
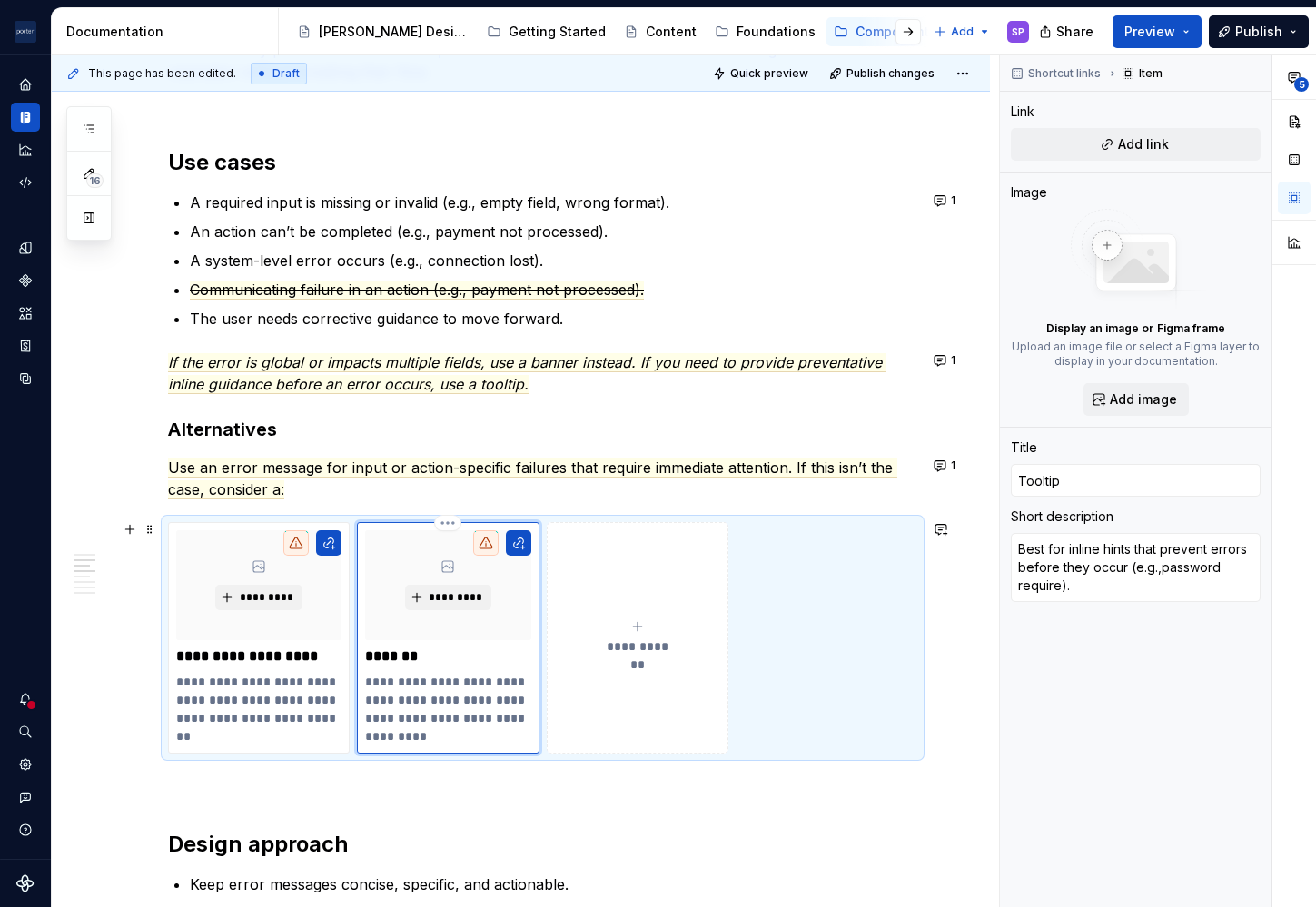
type textarea "*"
type textarea "Best for inline hints that prevent errors before they occur (e.g.,password requ…"
type textarea "*"
type textarea "Best for inline hints that prevent errors before they occur (e.g.,password requ…"
type textarea "*"
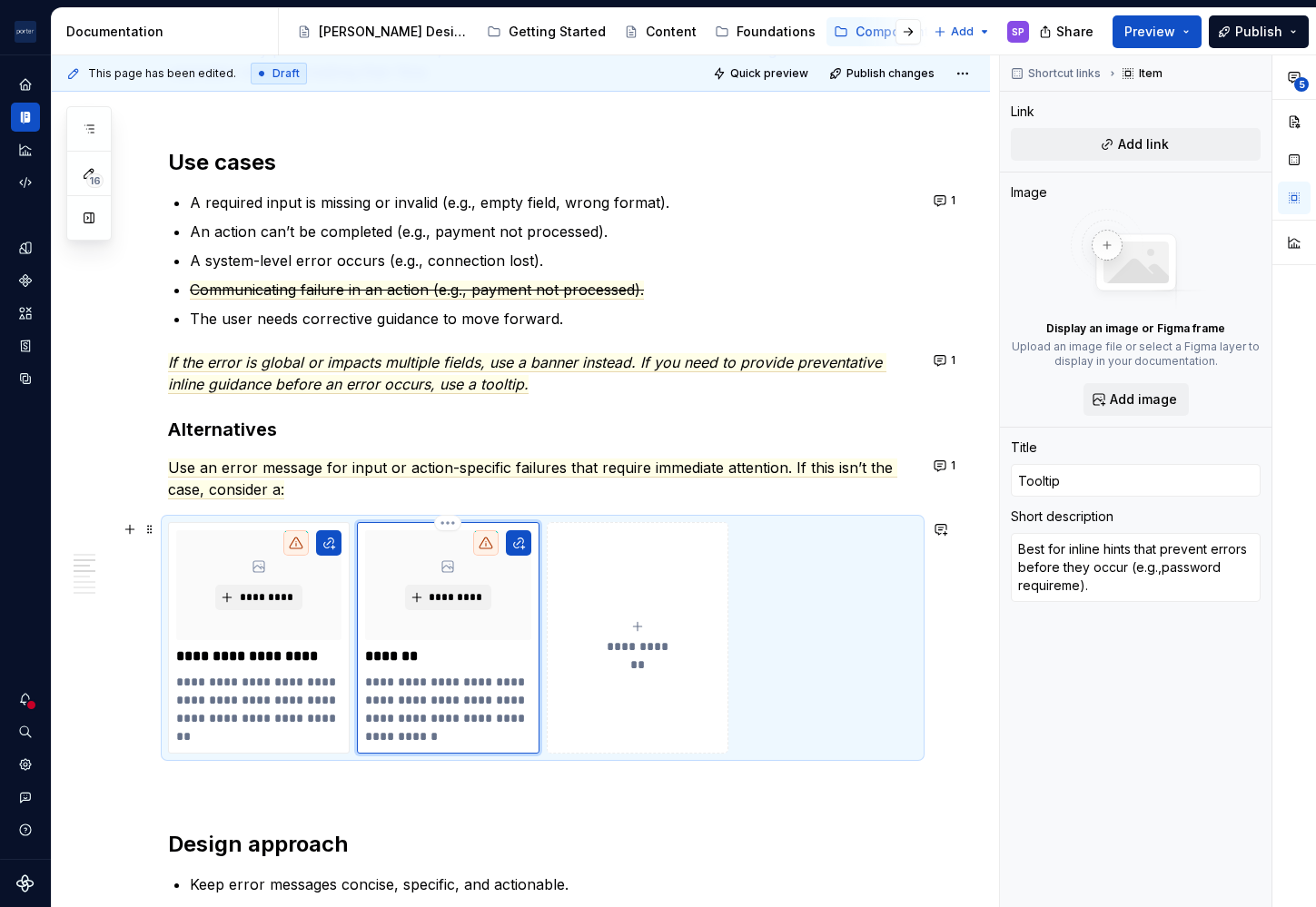
type textarea "Best for inline hints that prevent errors before they occur (e.g.,password requ…"
type textarea "*"
type textarea "Best for inline hints that prevent errors before they occur (e.g.,password requ…"
type textarea "*"
type textarea "Best for inline hints that prevent errors before they occur (e.g.,password requ…"
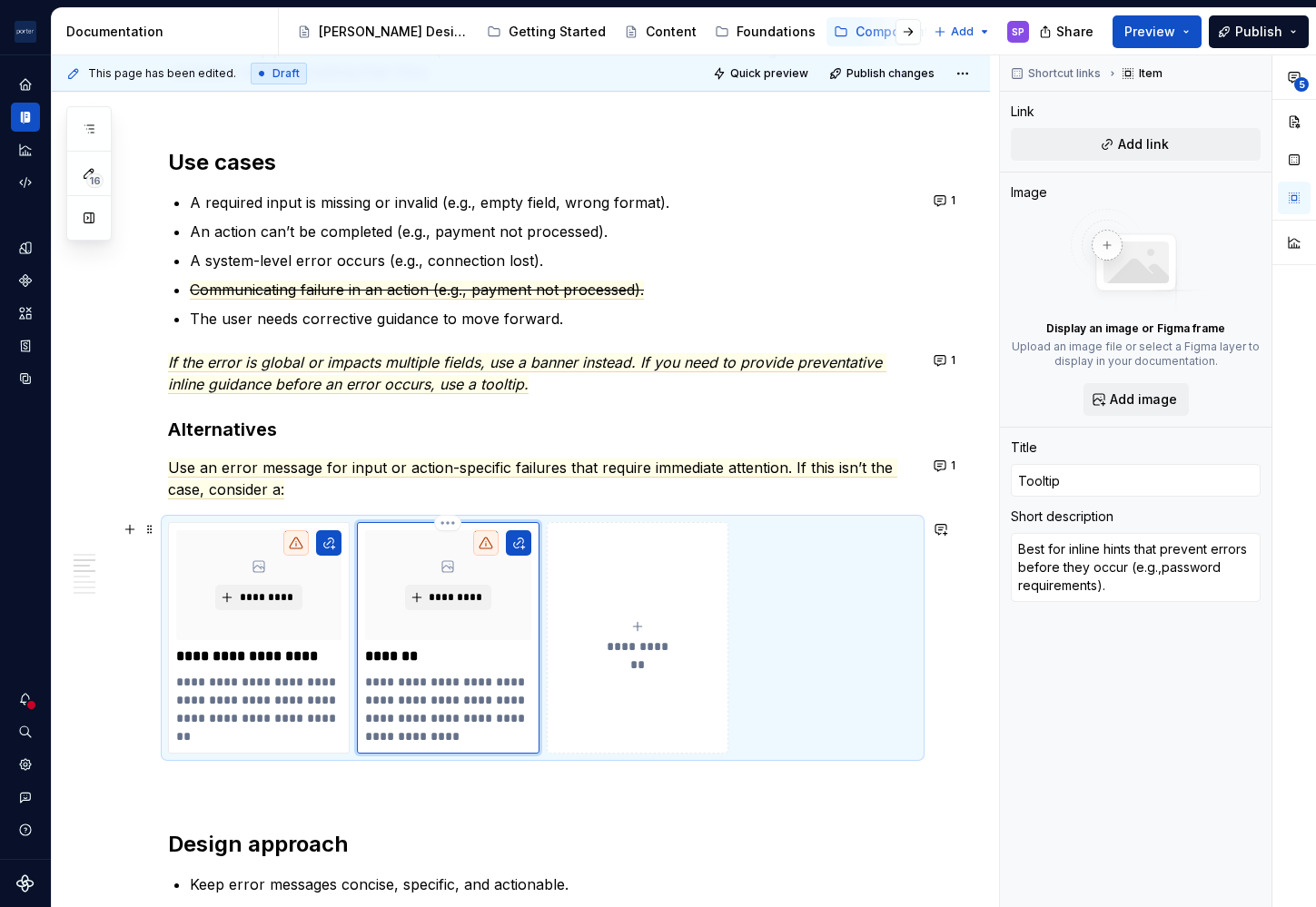
type textarea "*"
type textarea "Best for inline hints that prevent errors before they occur (e.g.,password requ…"
type textarea "*"
type textarea "Best for inline hints that prevent errors before they occur (e.g.,password requ…"
click at [434, 718] on p "**********" at bounding box center [447, 710] width 165 height 73
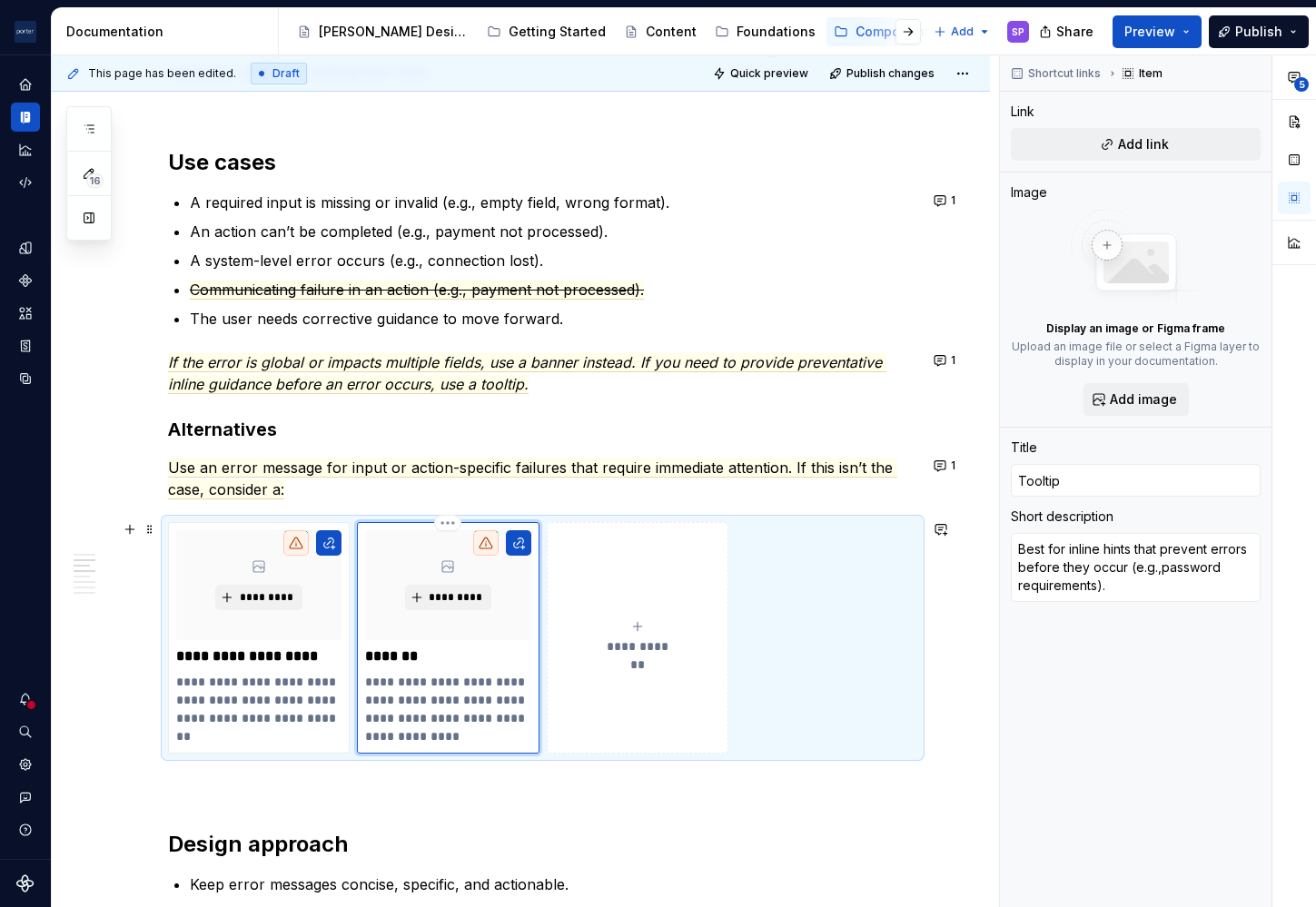
type textarea "*"
type textarea "Best for inline hints that prevent errors before they occur (e.g., password req…"
drag, startPoint x: 450, startPoint y: 700, endPoint x: 402, endPoint y: 720, distance: 52.0
click at [402, 720] on p "**********" at bounding box center [447, 710] width 165 height 73
type textarea "*"
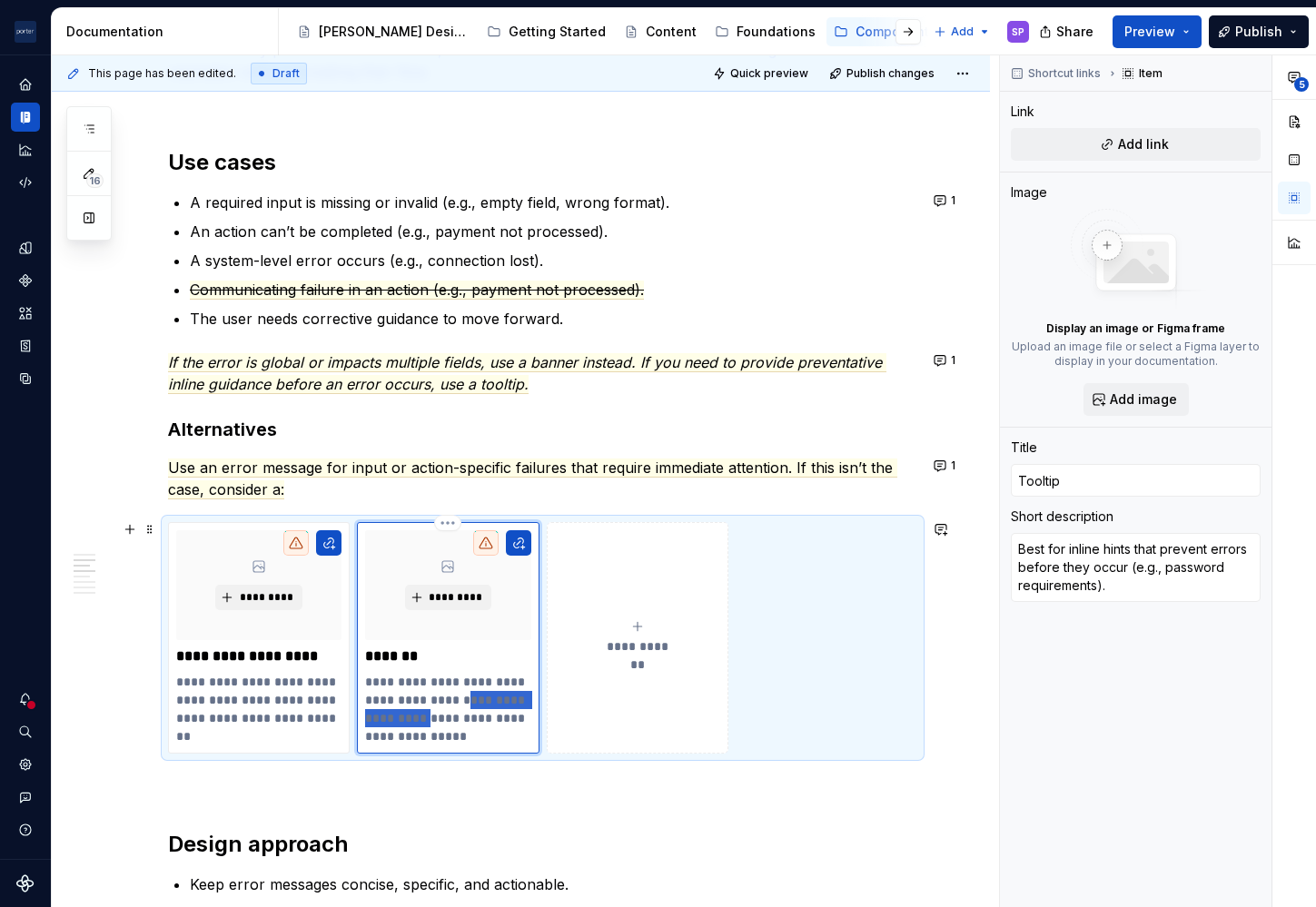
type textarea "Best for inline hints that prevent errors(e.g., password requirements)."
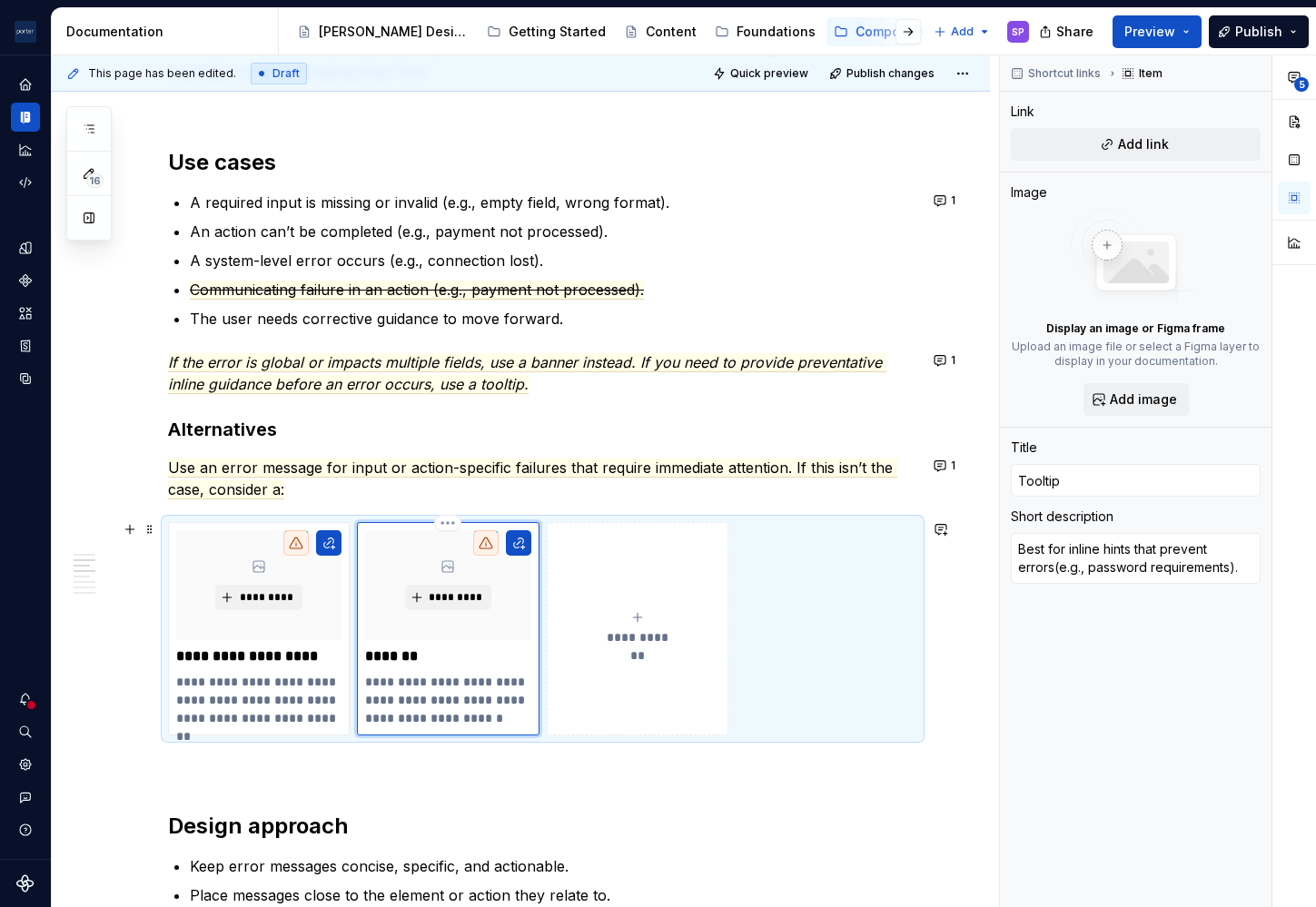
type textarea "*"
type textarea "Best for inline hints that prevent errors (e.g., password requirements)."
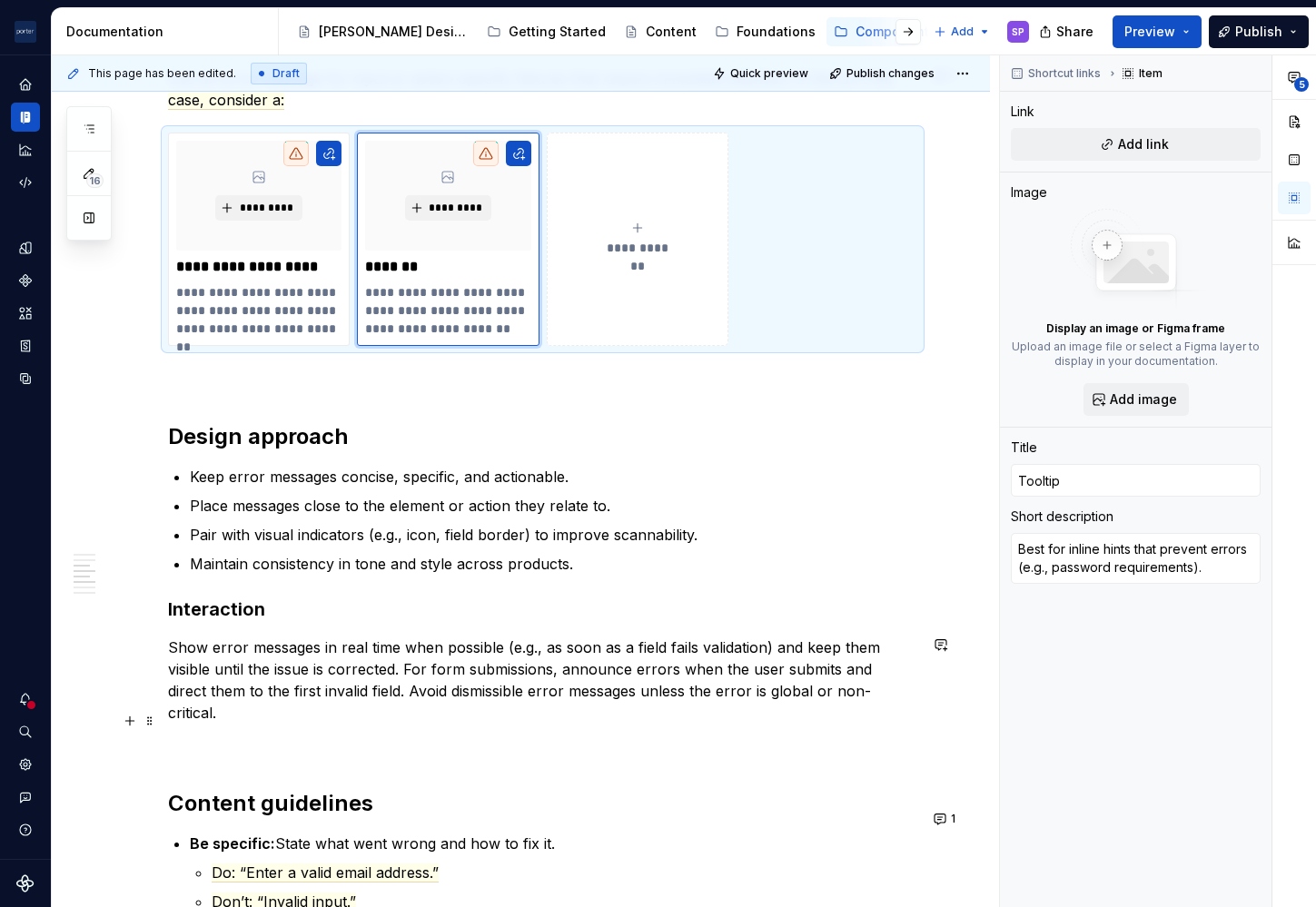
scroll to position [1498, 0]
click at [718, 503] on p "Place messages close to the element or action they relate to." at bounding box center [553, 505] width 727 height 22
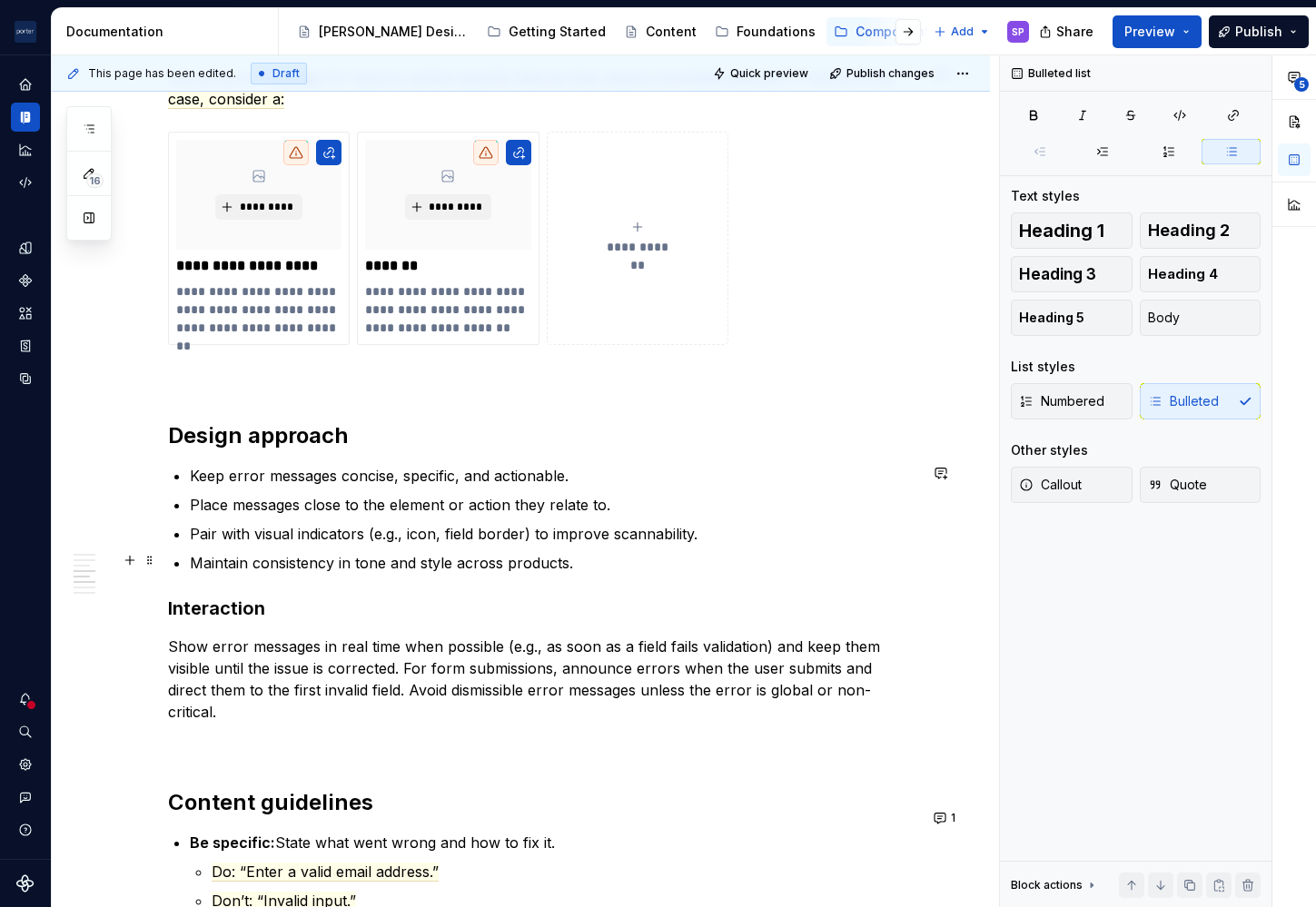
click at [717, 543] on ul "Keep error messages concise, specific, and actionable. Place messages close to …" at bounding box center [553, 519] width 727 height 109
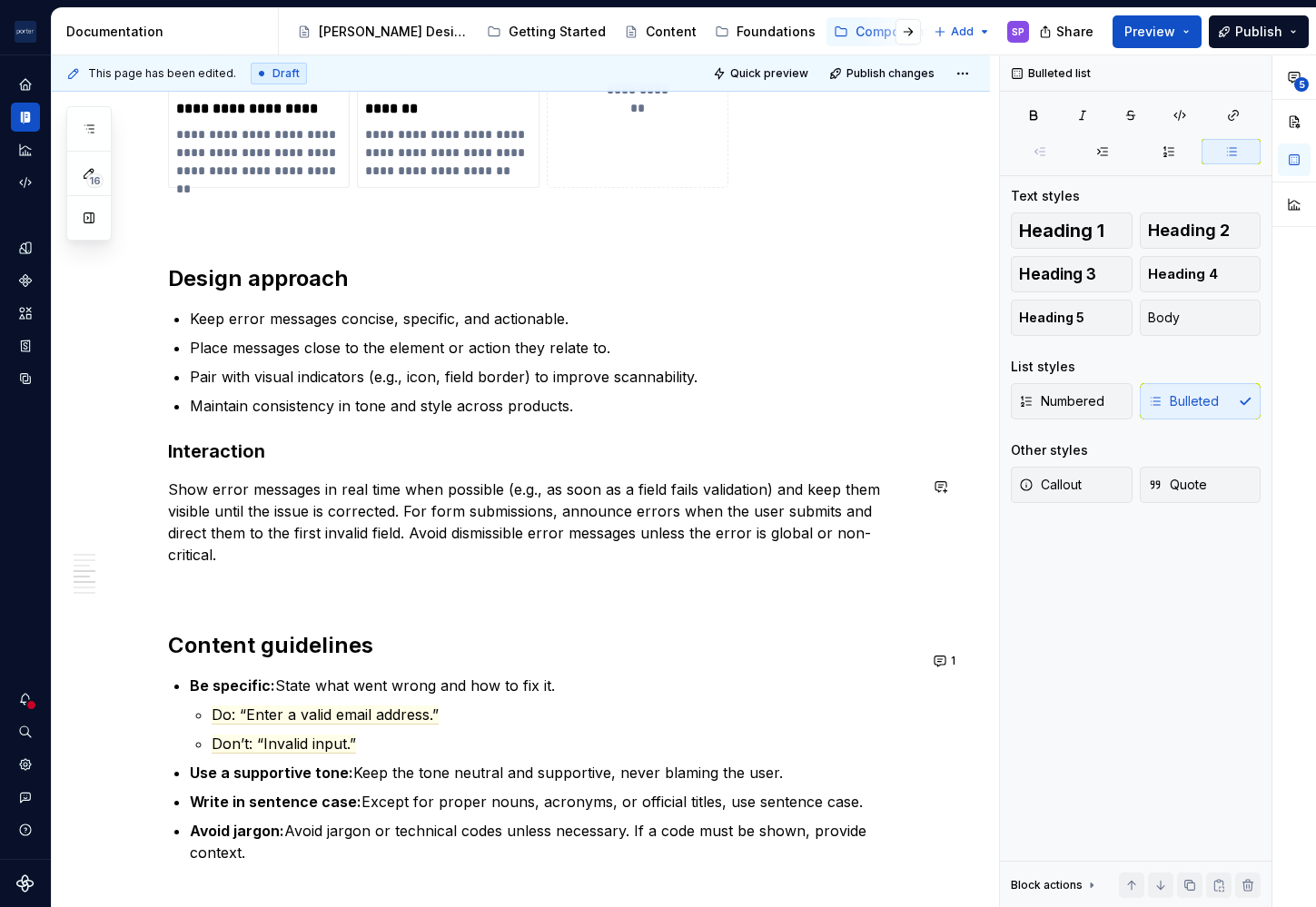
scroll to position [1672, 0]
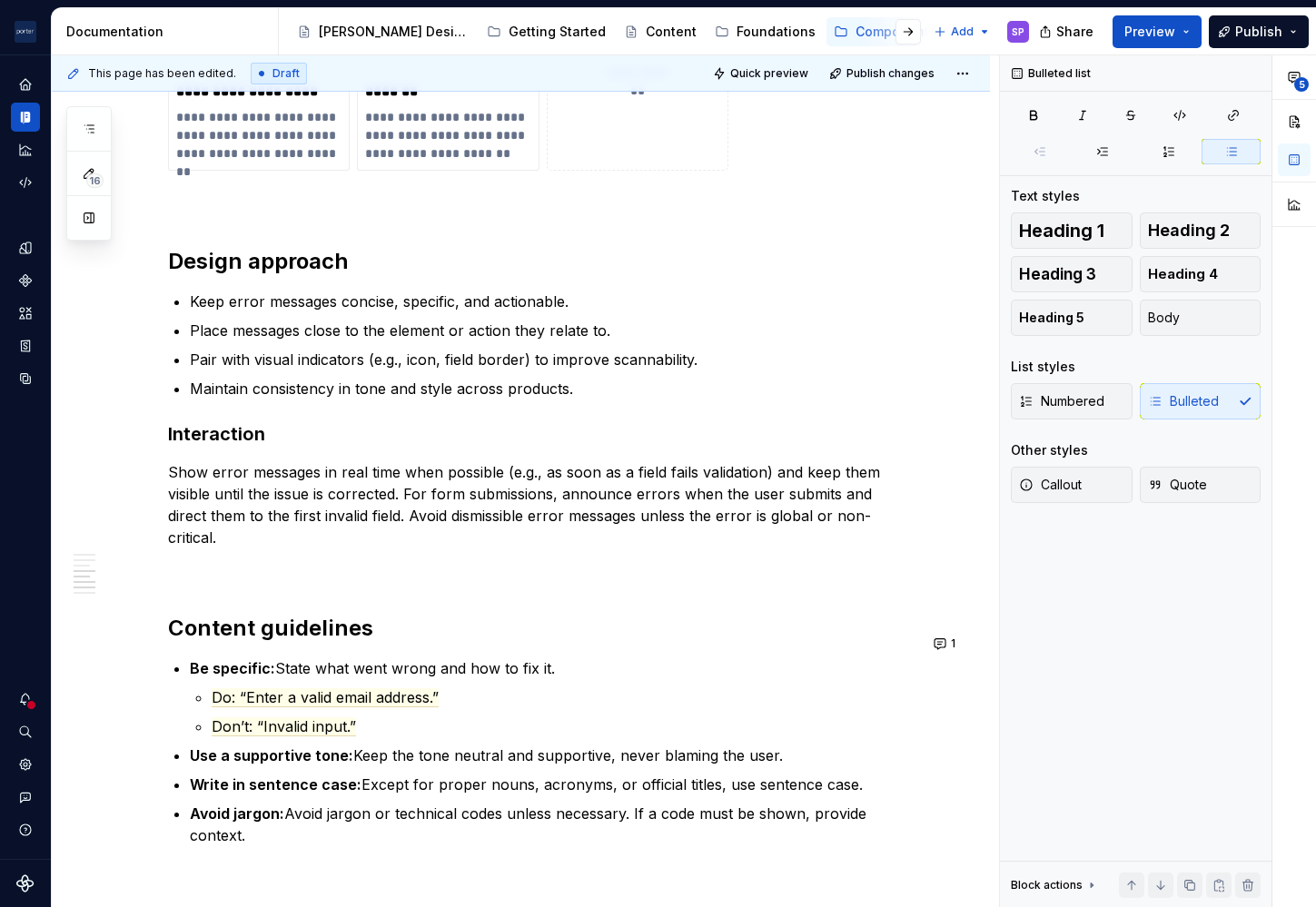
click at [225, 631] on div "**********" at bounding box center [542, 77] width 749 height 2737
click at [338, 659] on strong "Be clear and direct specific:" at bounding box center [292, 667] width 204 height 18
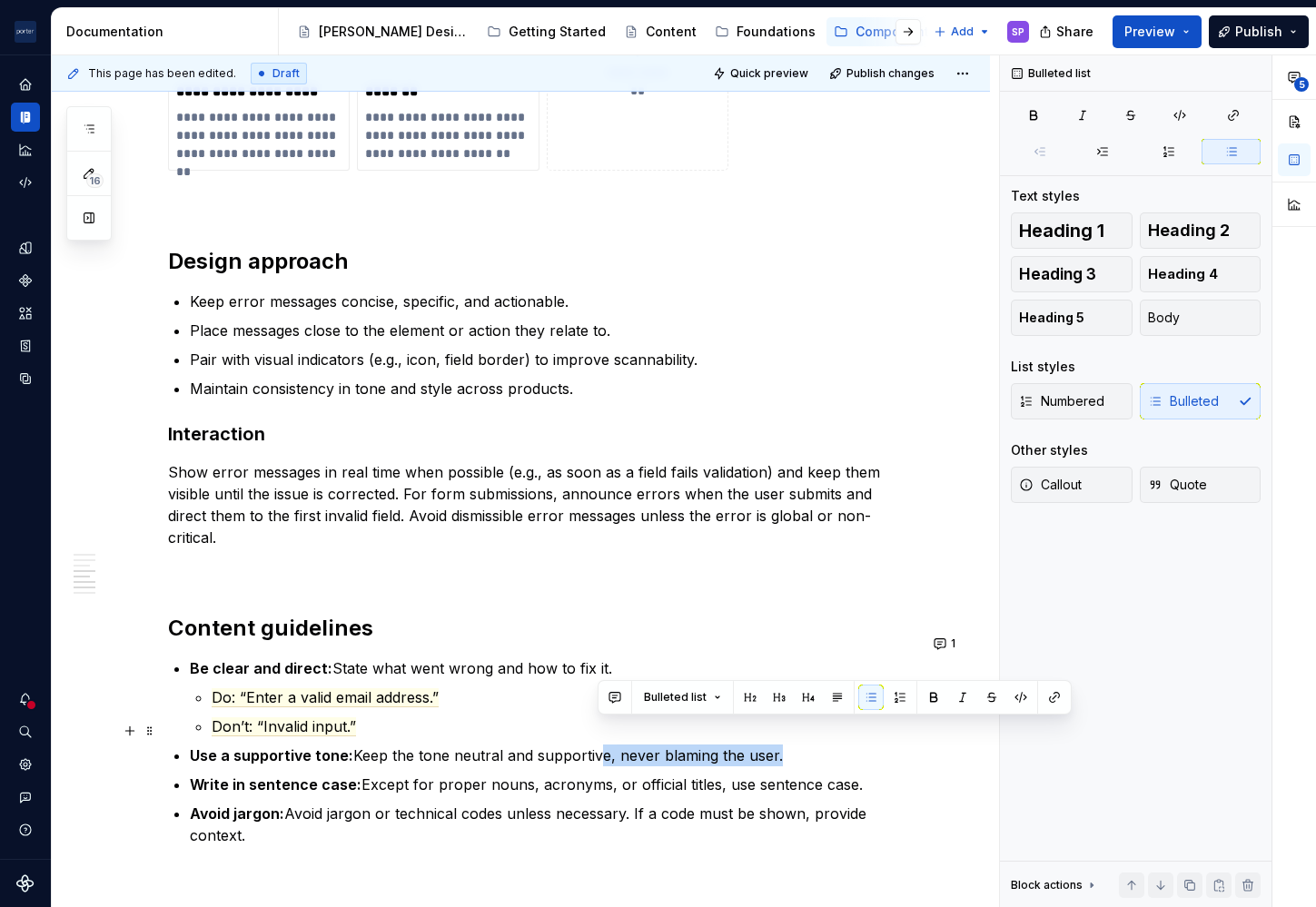
drag, startPoint x: 793, startPoint y: 738, endPoint x: 599, endPoint y: 739, distance: 194.0
click at [599, 745] on p "Use a supportive tone: Keep the tone neutral and supportive, never blaming the …" at bounding box center [553, 755] width 727 height 22
click at [608, 745] on p "Use a supportive tone: Keep the tone neutral and supportive, never blaming the …" at bounding box center [553, 755] width 727 height 22
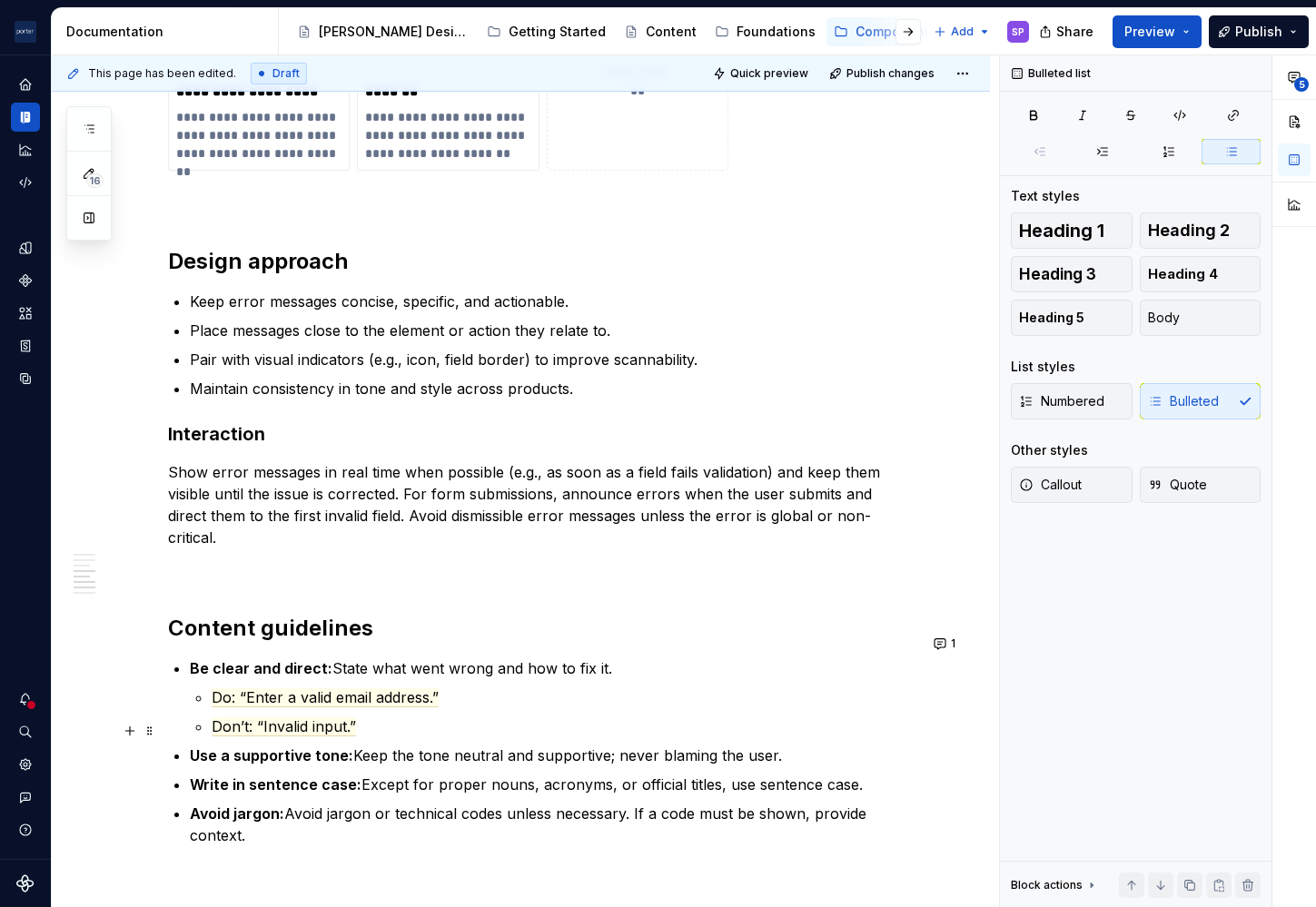
click at [663, 745] on p "Use a supportive tone: Keep the tone neutral and supportive; never blaming the …" at bounding box center [553, 755] width 727 height 22
click at [350, 803] on p "Avoid jargon: Avoid jargon or technical codes unless necessary. If a code must …" at bounding box center [553, 825] width 727 height 44
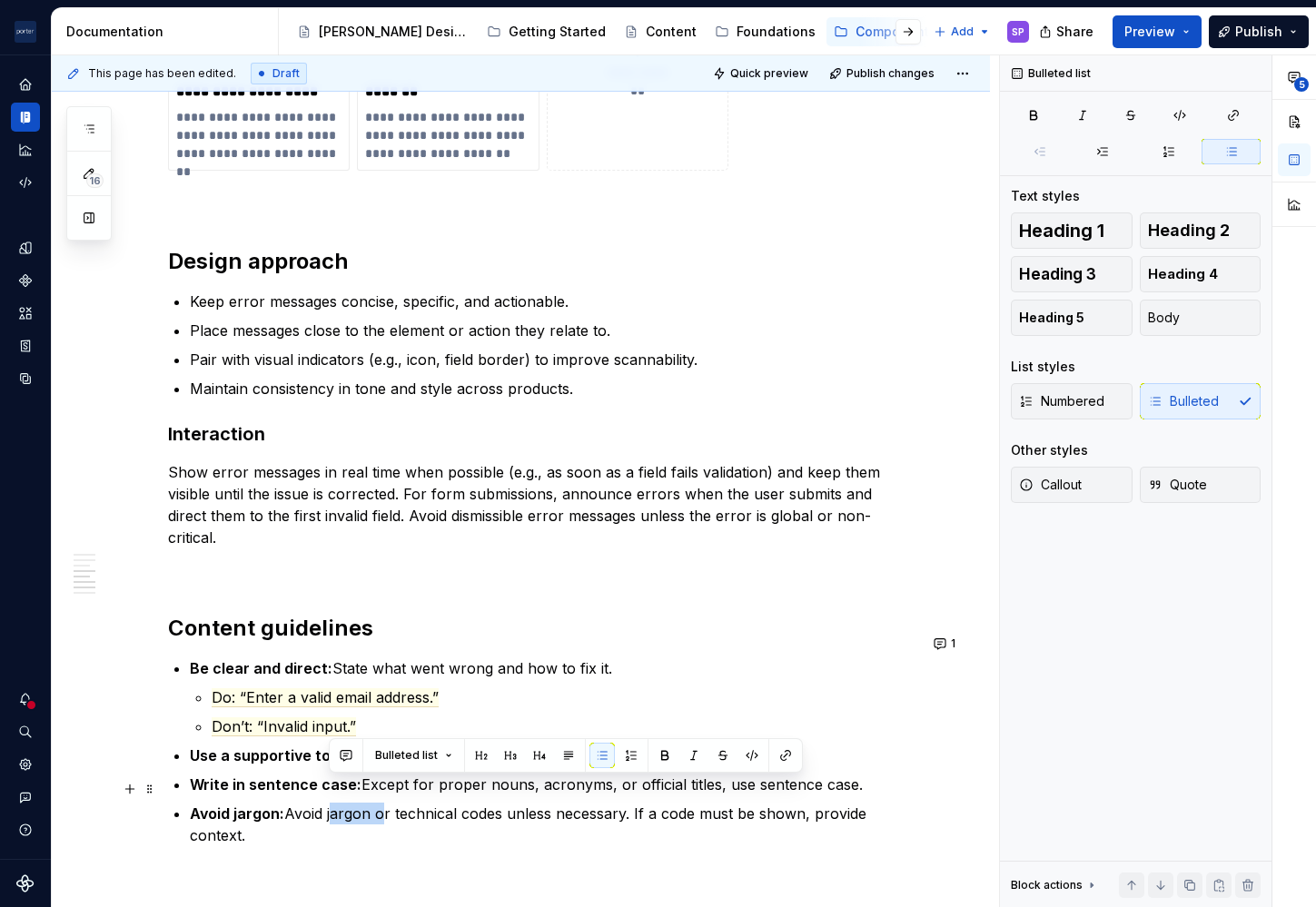
click at [350, 803] on p "Avoid jargon: Avoid jargon or technical codes unless necessary. If a code must …" at bounding box center [553, 825] width 727 height 44
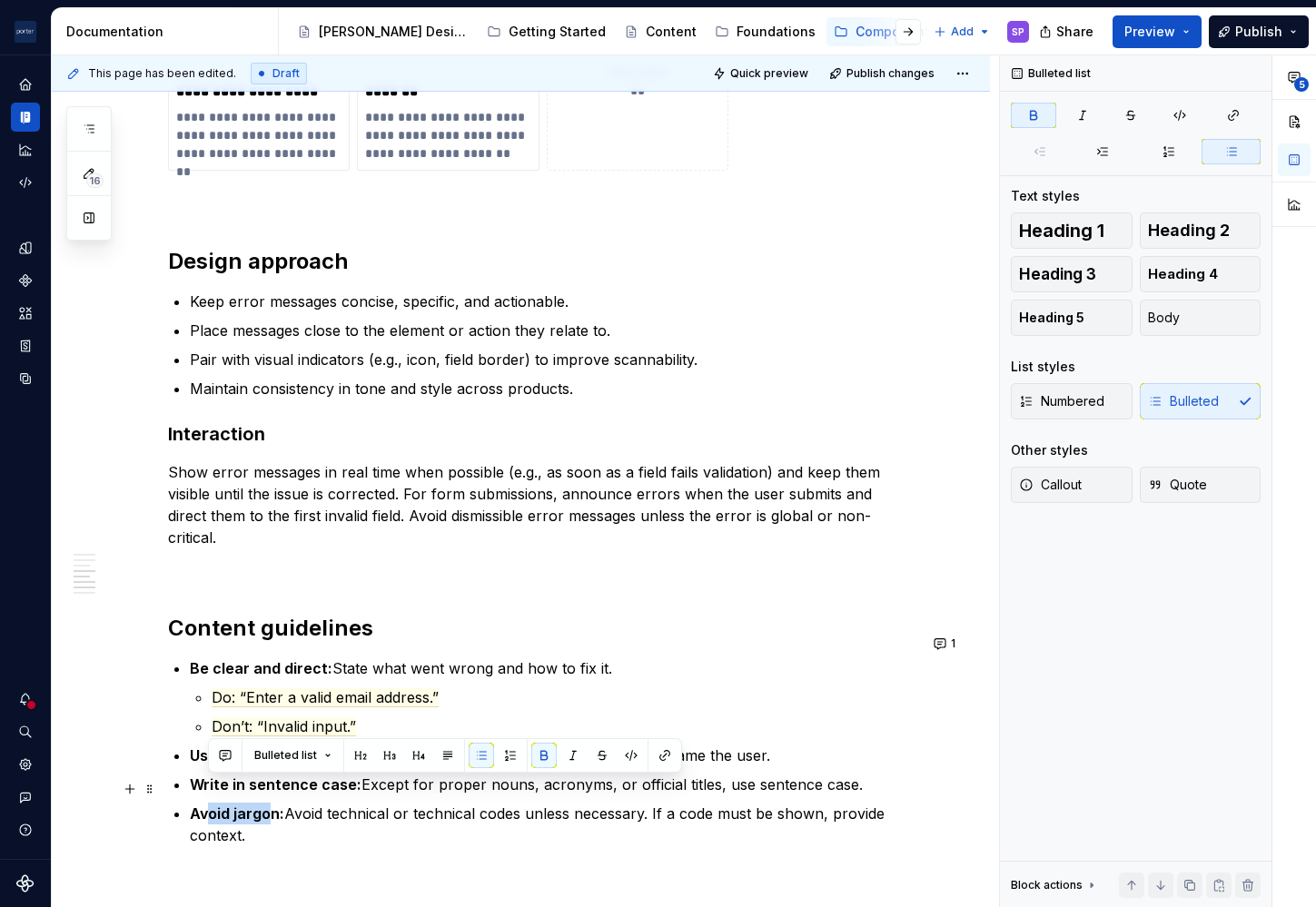
drag, startPoint x: 271, startPoint y: 789, endPoint x: 204, endPoint y: 789, distance: 67.0
click at [204, 805] on strong "Avoid jargon:" at bounding box center [237, 813] width 95 height 18
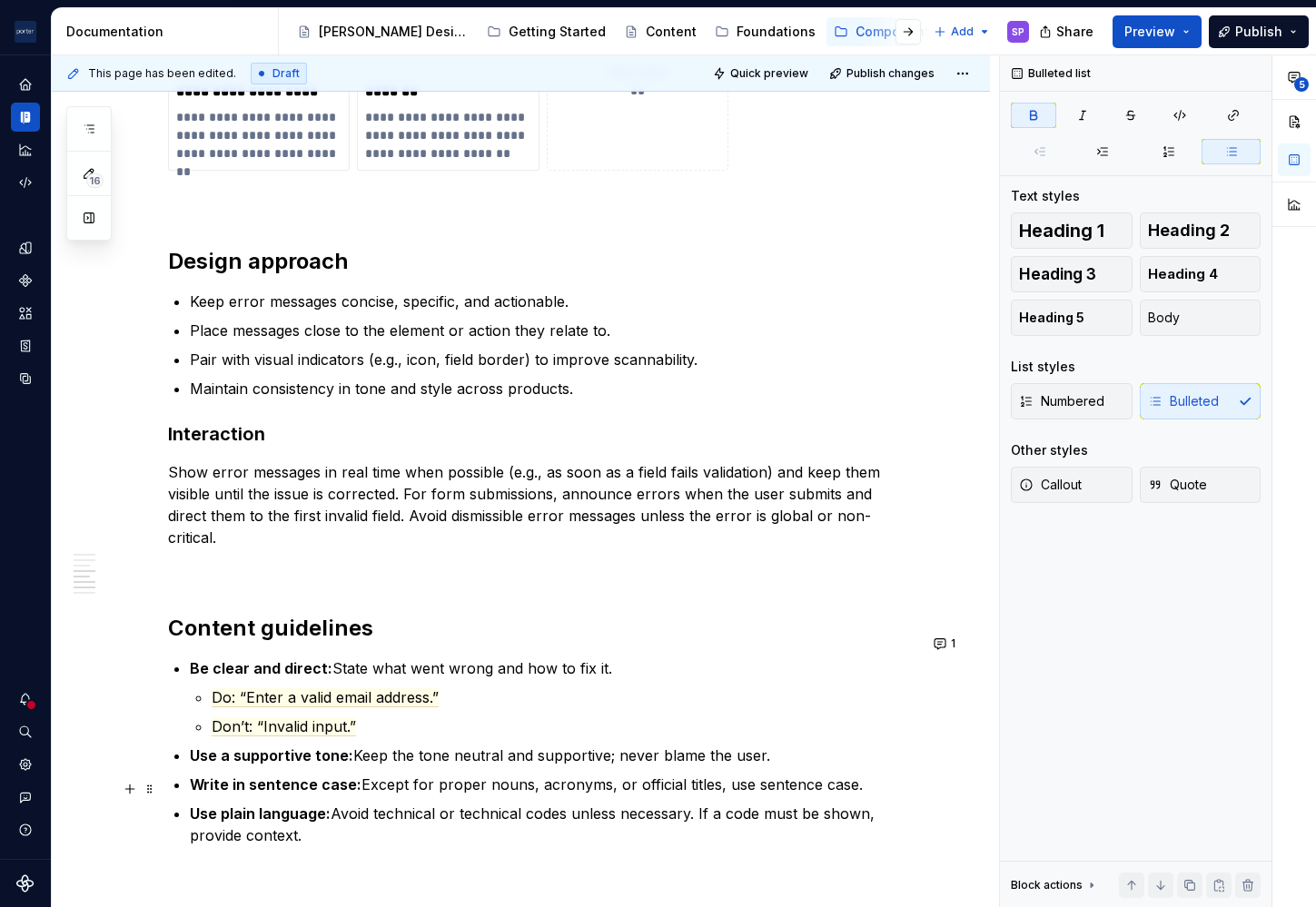
click at [442, 803] on p "Use plain language: Avoid technical or technical codes unless necessary. If a c…" at bounding box center [553, 825] width 727 height 44
click at [383, 803] on p "Use plain language: Avoid technical jargon or technical codes unless necessary.…" at bounding box center [553, 825] width 727 height 44
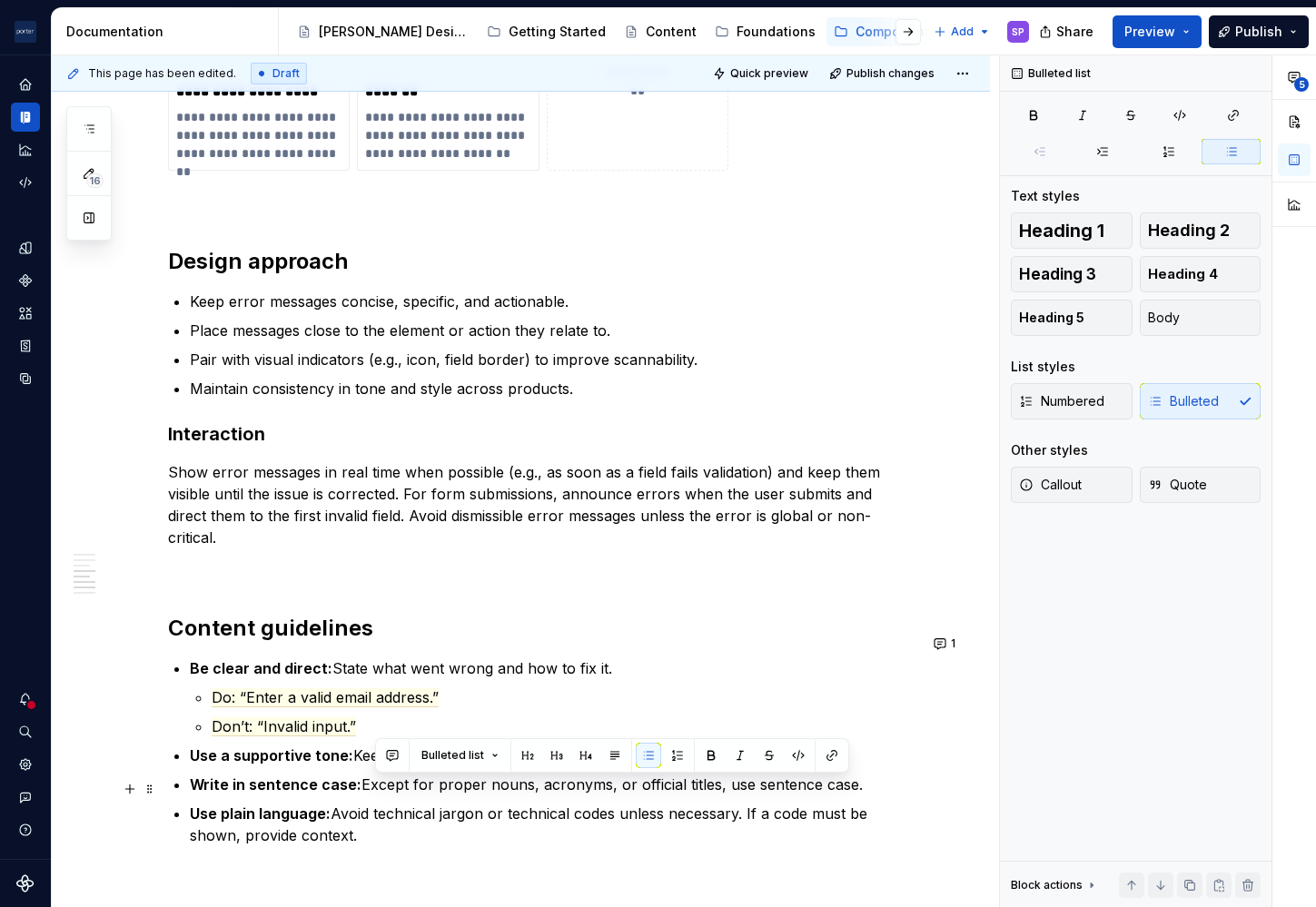
click at [383, 803] on p "Use plain language: Avoid technical jargon or technical codes unless necessary.…" at bounding box center [553, 825] width 727 height 44
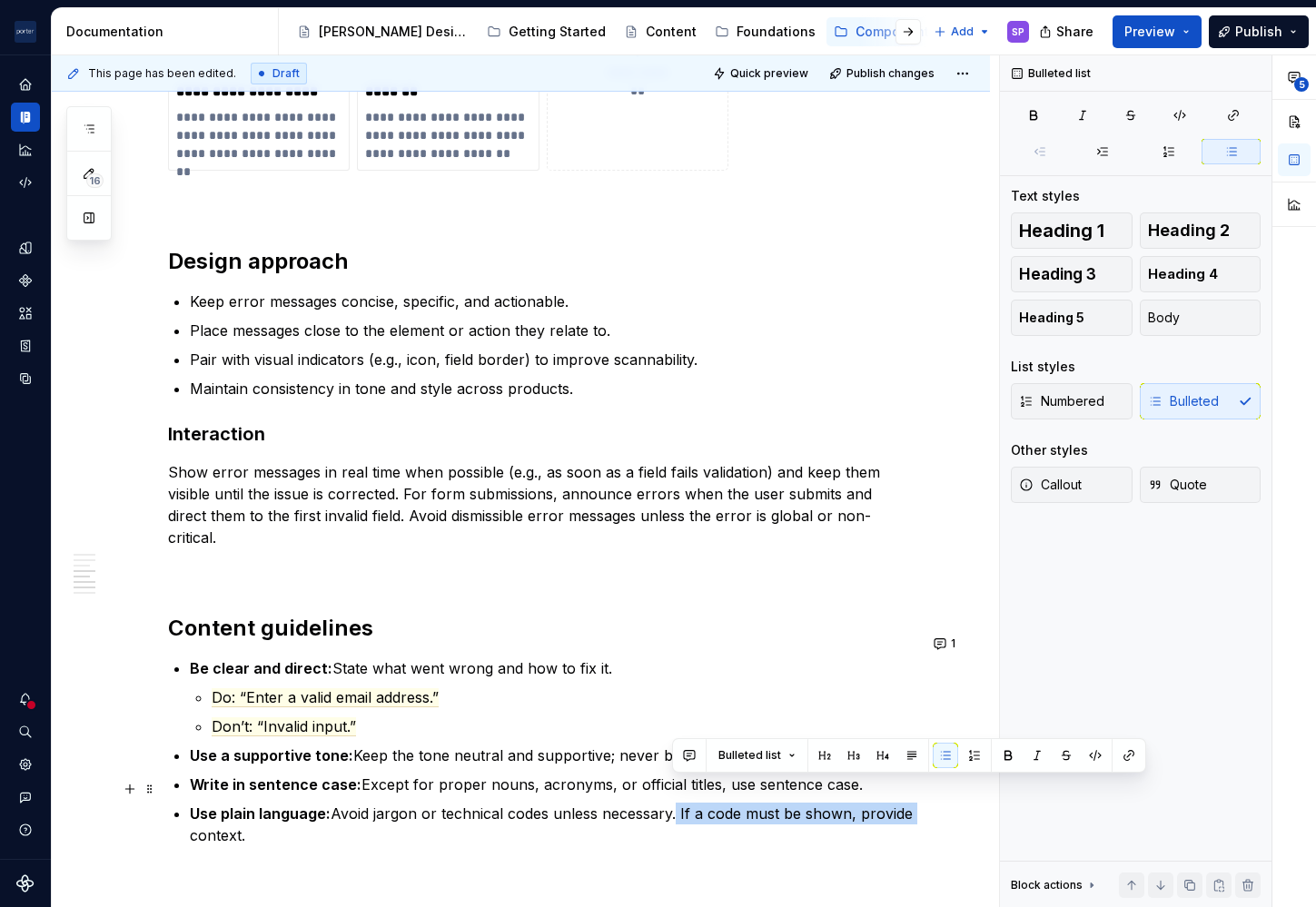
drag, startPoint x: 669, startPoint y: 795, endPoint x: 906, endPoint y: 783, distance: 237.3
click at [906, 803] on p "Use plain language: Avoid jargon or technical codes unless necessary. If a code…" at bounding box center [553, 825] width 727 height 44
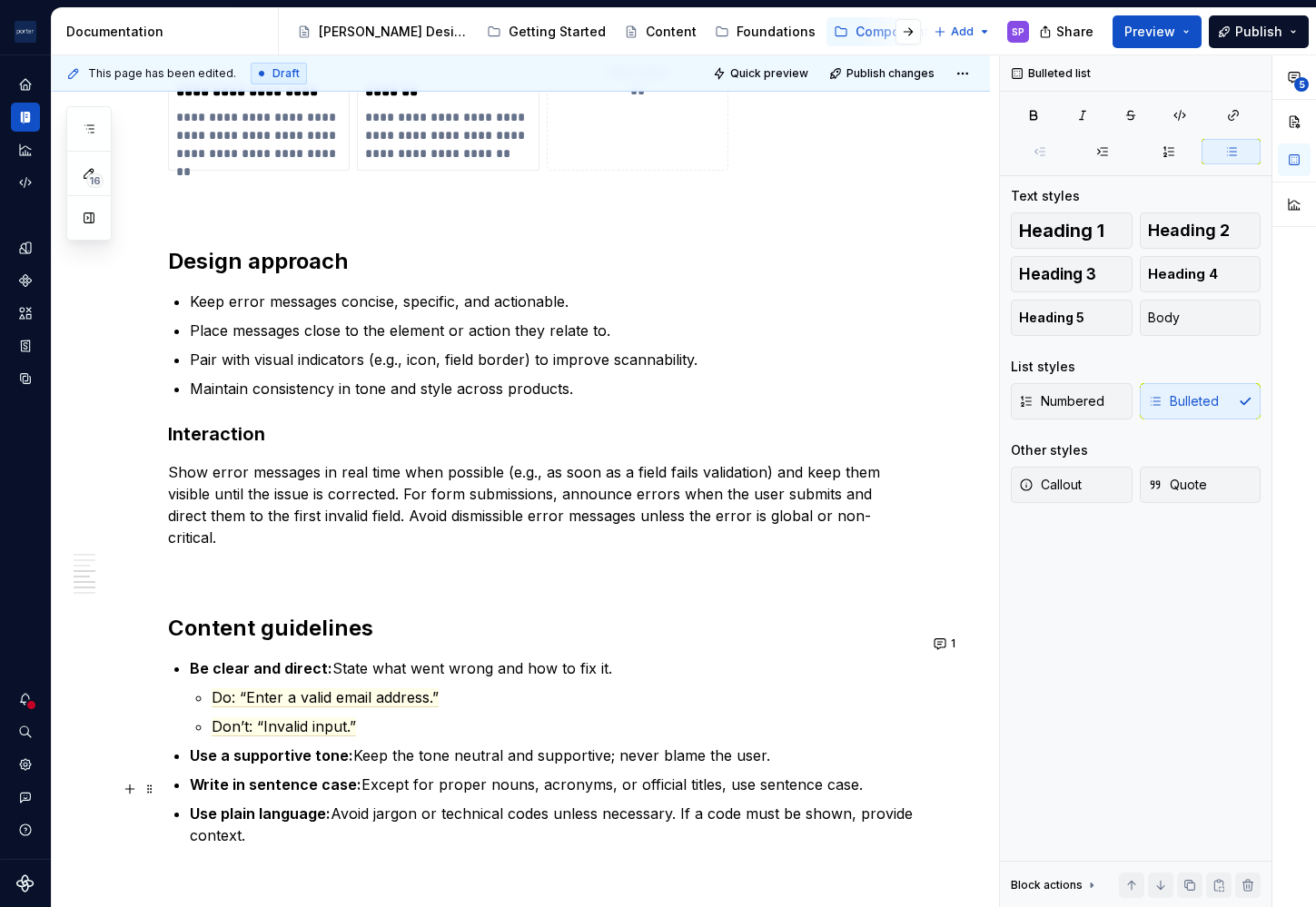
click at [819, 811] on p "Use plain language: Avoid jargon or technical codes unless necessary. If a code…" at bounding box center [553, 825] width 727 height 44
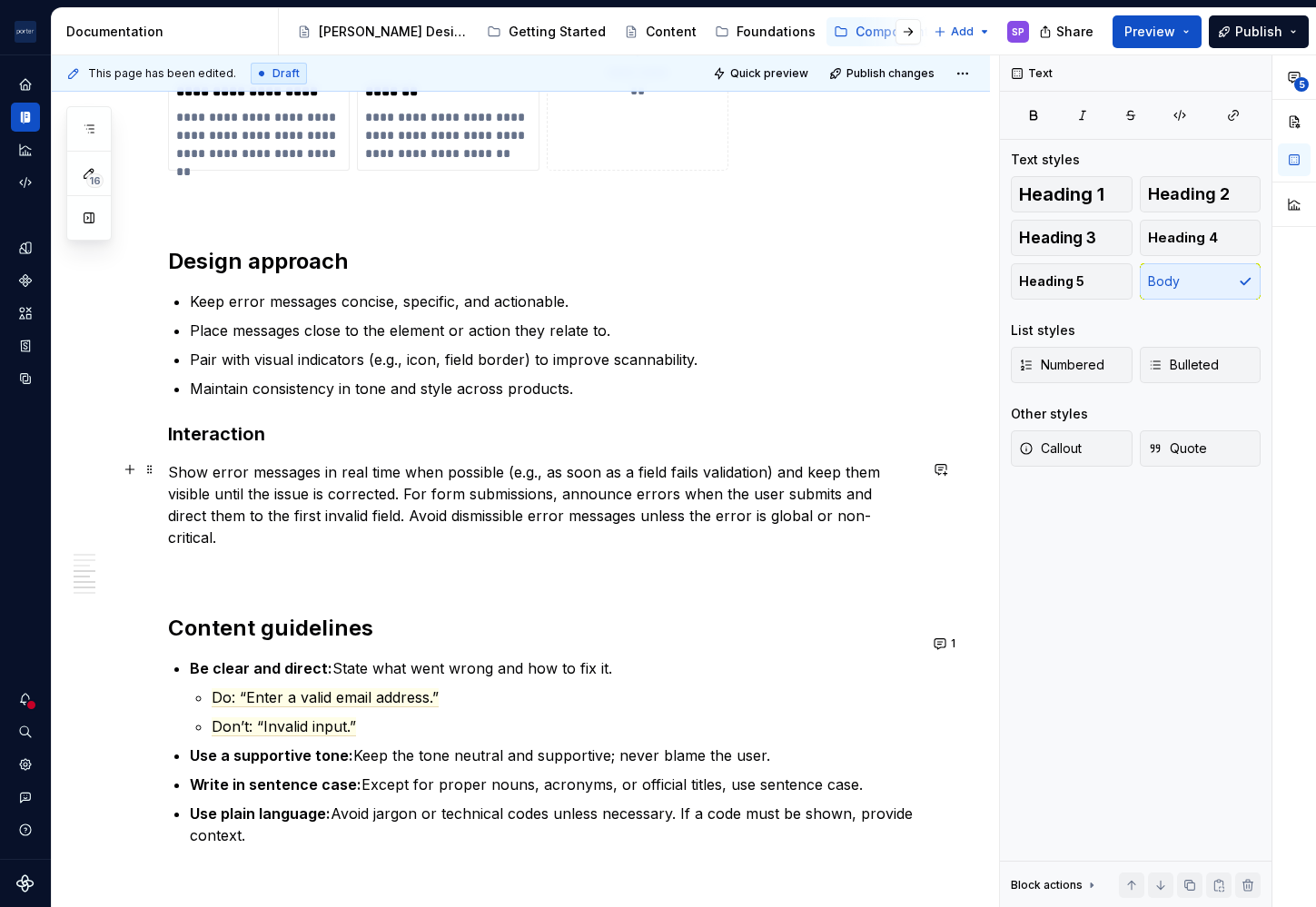
click at [468, 499] on p "Show error messages in real time when possible (e.g., as soon as a field fails …" at bounding box center [542, 505] width 749 height 87
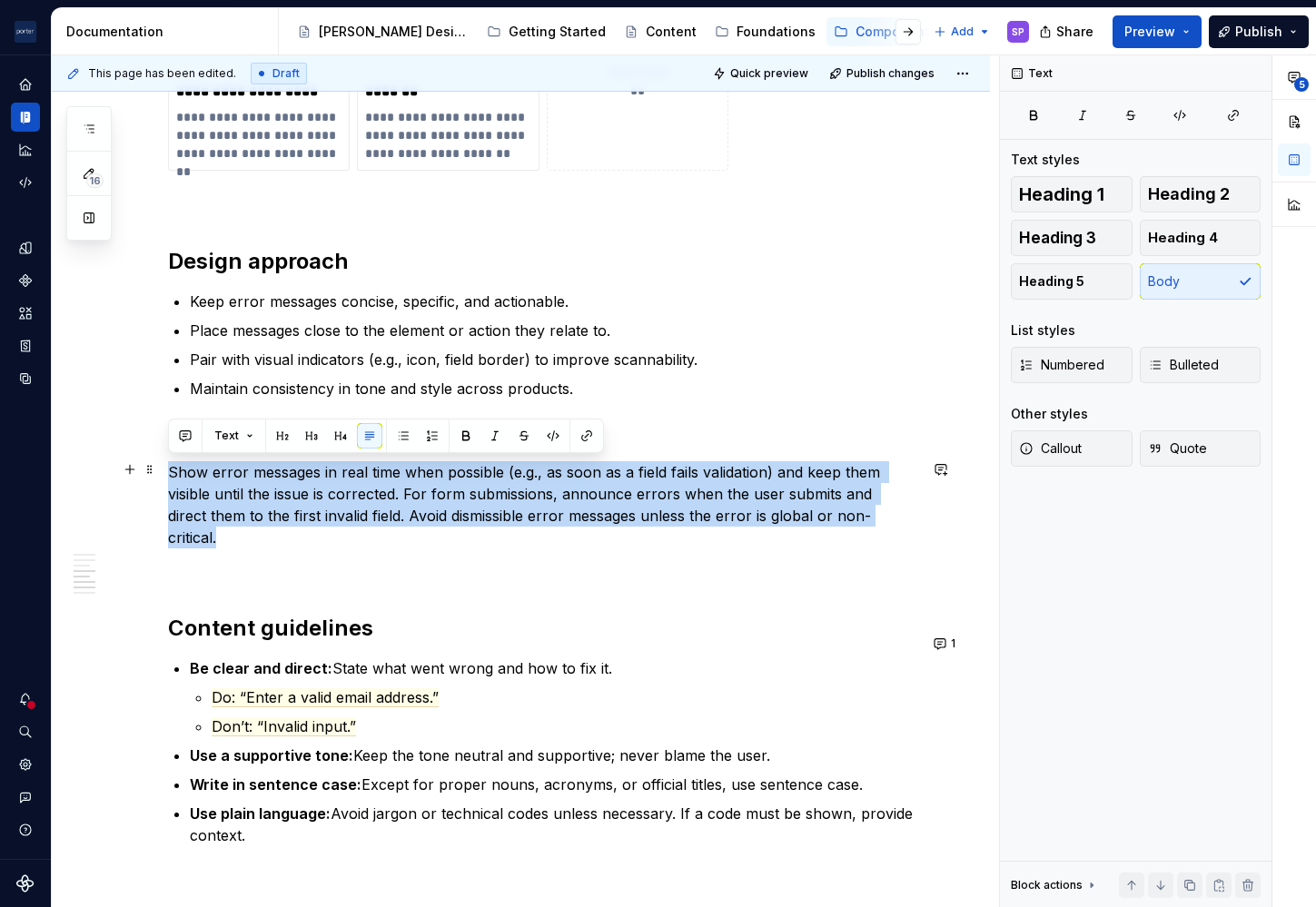
click at [468, 499] on p "Show error messages in real time when possible (e.g., as soon as a field fails …" at bounding box center [542, 505] width 749 height 87
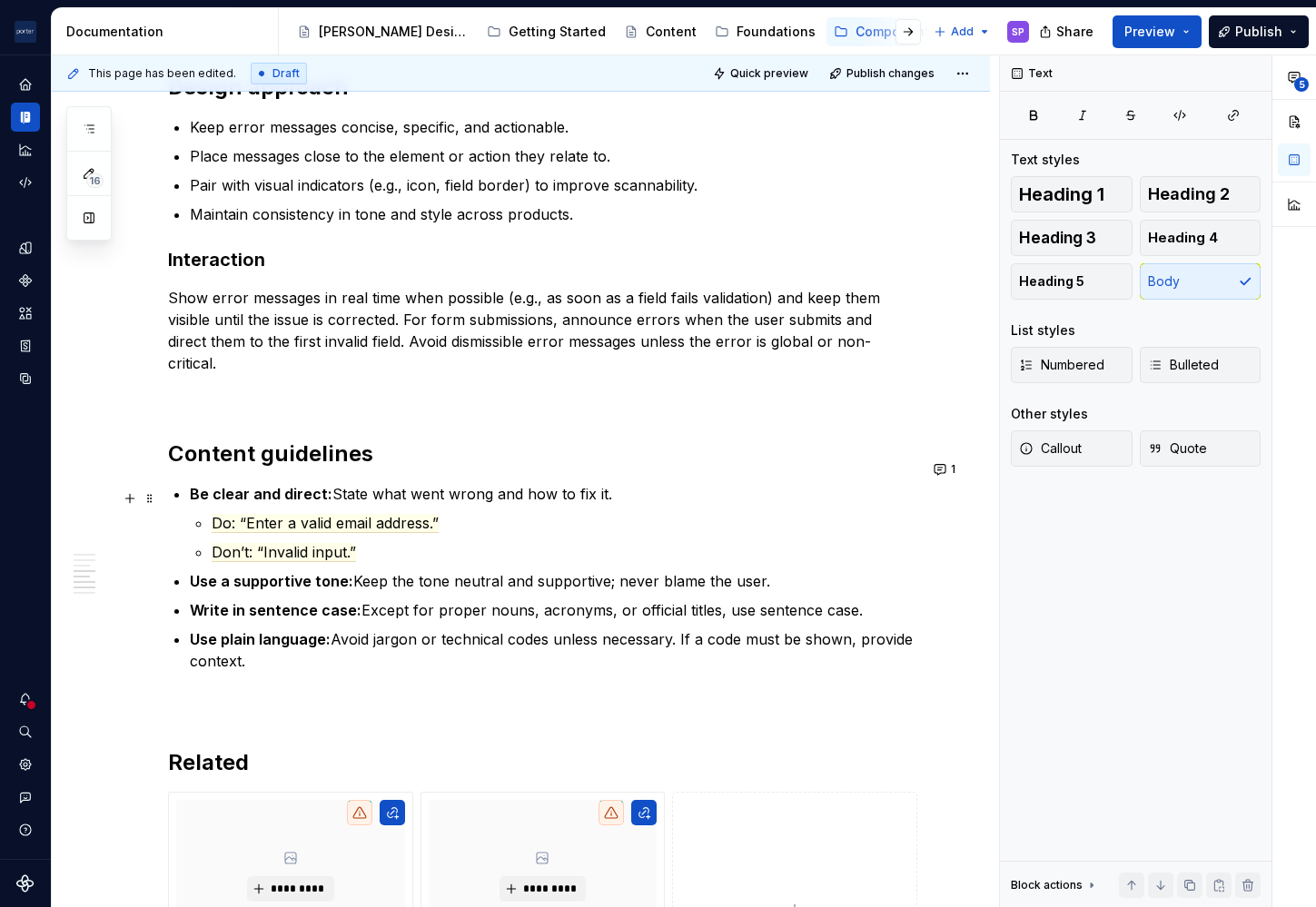
scroll to position [1851, 0]
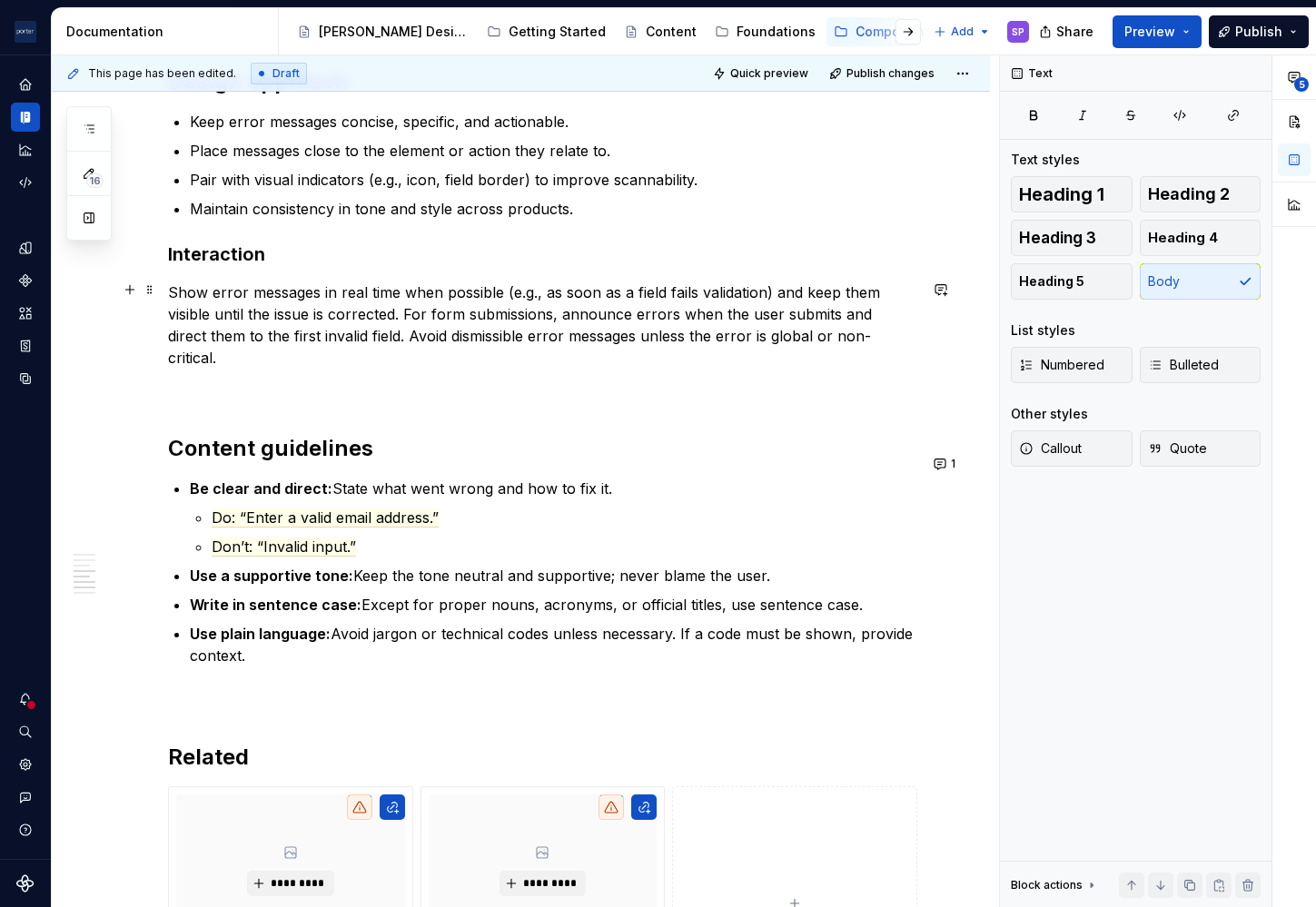
click at [468, 327] on p "Show error messages in real time when possible (e.g., as soon as a field fails …" at bounding box center [542, 325] width 749 height 87
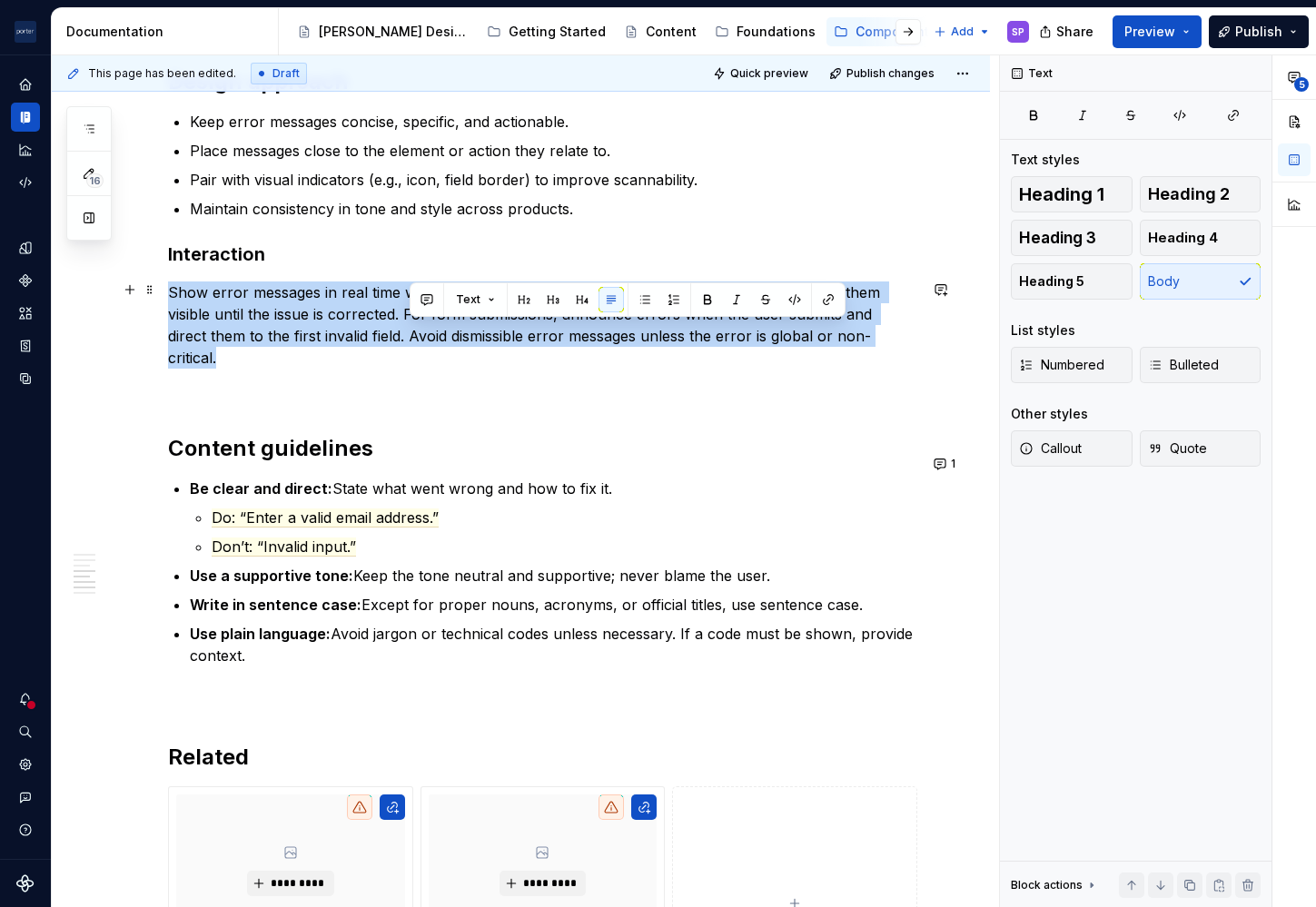
click at [468, 327] on p "Show error messages in real time when possible (e.g., as soon as a field fails …" at bounding box center [542, 325] width 749 height 87
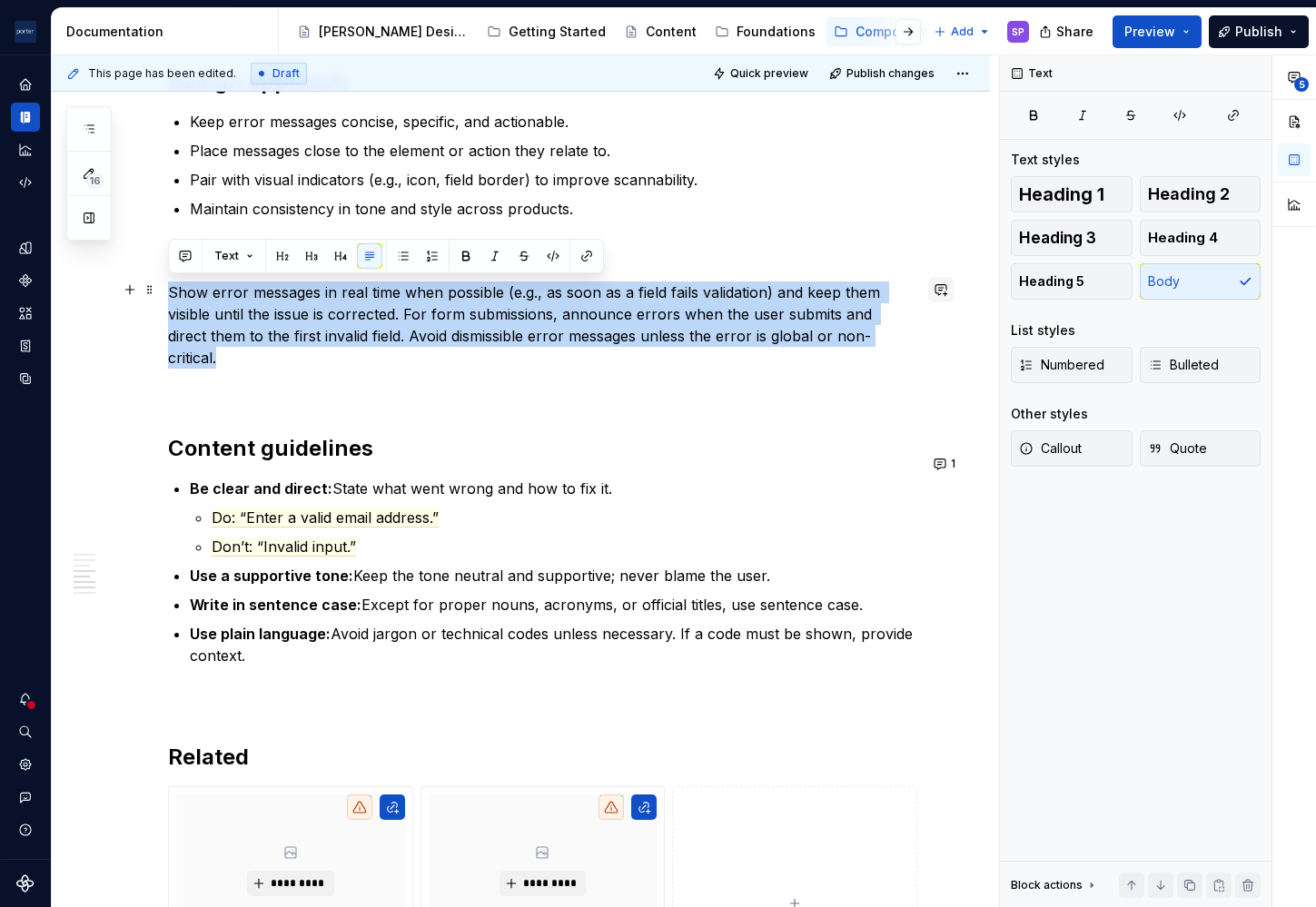
click at [929, 296] on button "button" at bounding box center [941, 289] width 25 height 25
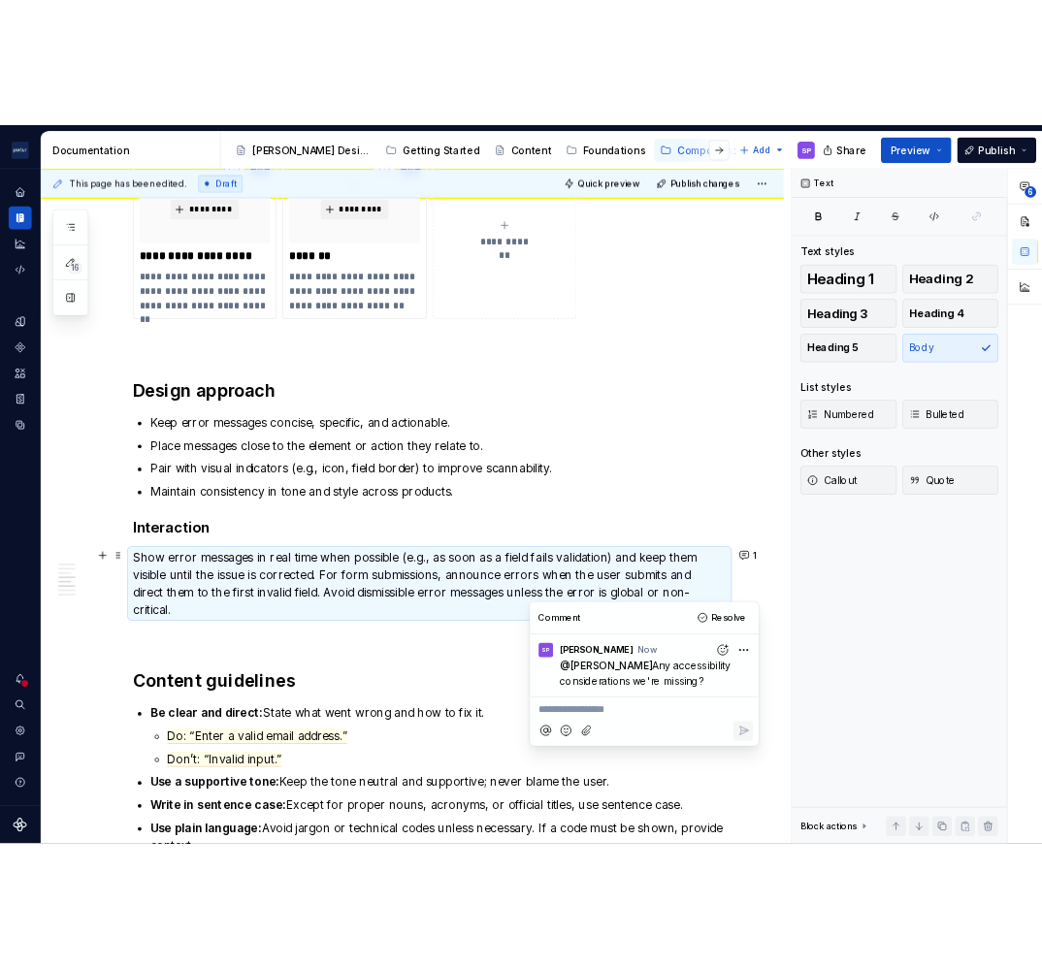
scroll to position [1657, 0]
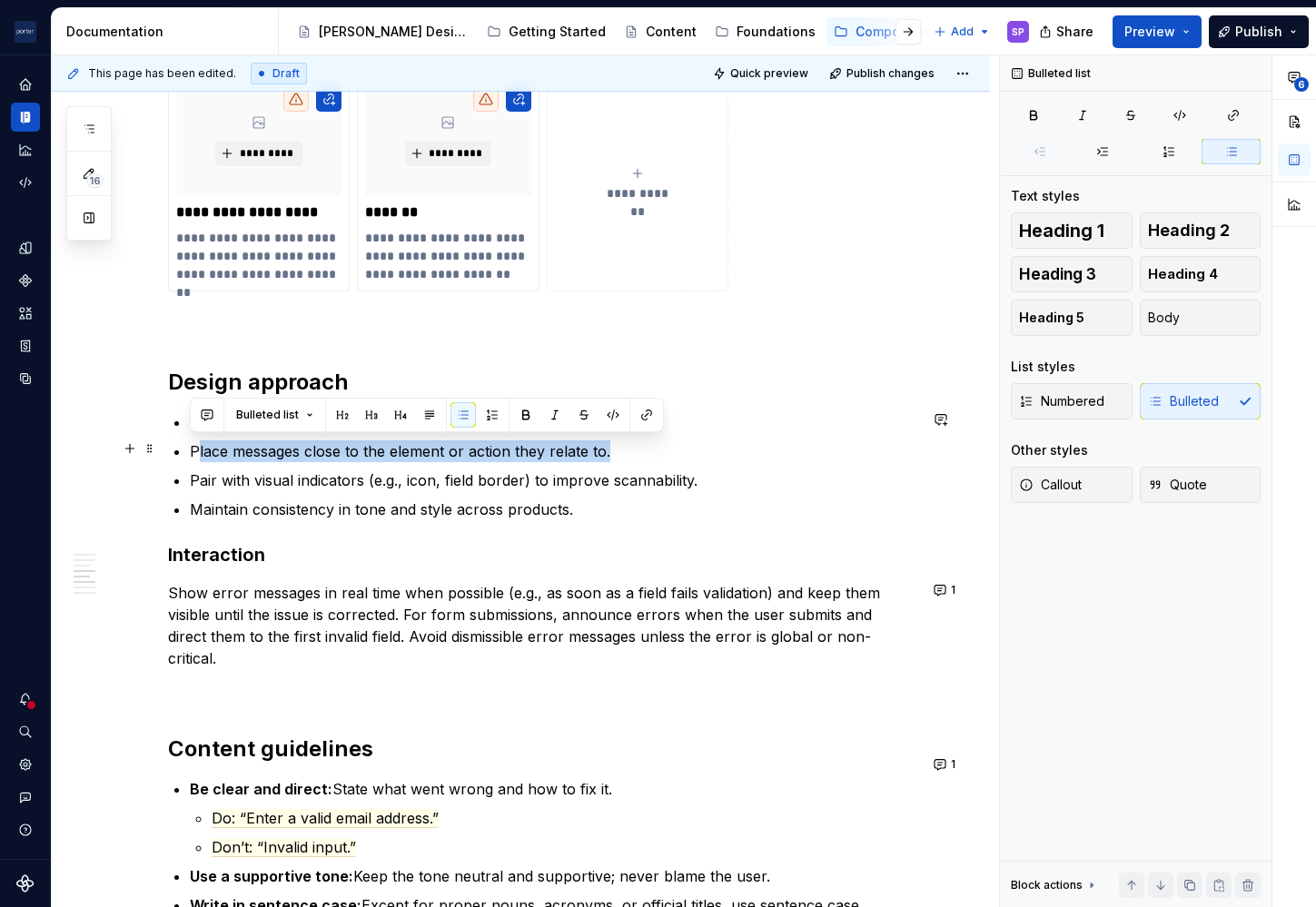
drag, startPoint x: 230, startPoint y: 441, endPoint x: 197, endPoint y: 443, distance: 33.1
click at [197, 443] on p "Place messages close to the element or action they relate to." at bounding box center [553, 451] width 727 height 22
click at [1025, 244] on html "Porter Airlines SP Design system data Documentation Accessibility guide for tre…" at bounding box center [658, 453] width 1316 height 907
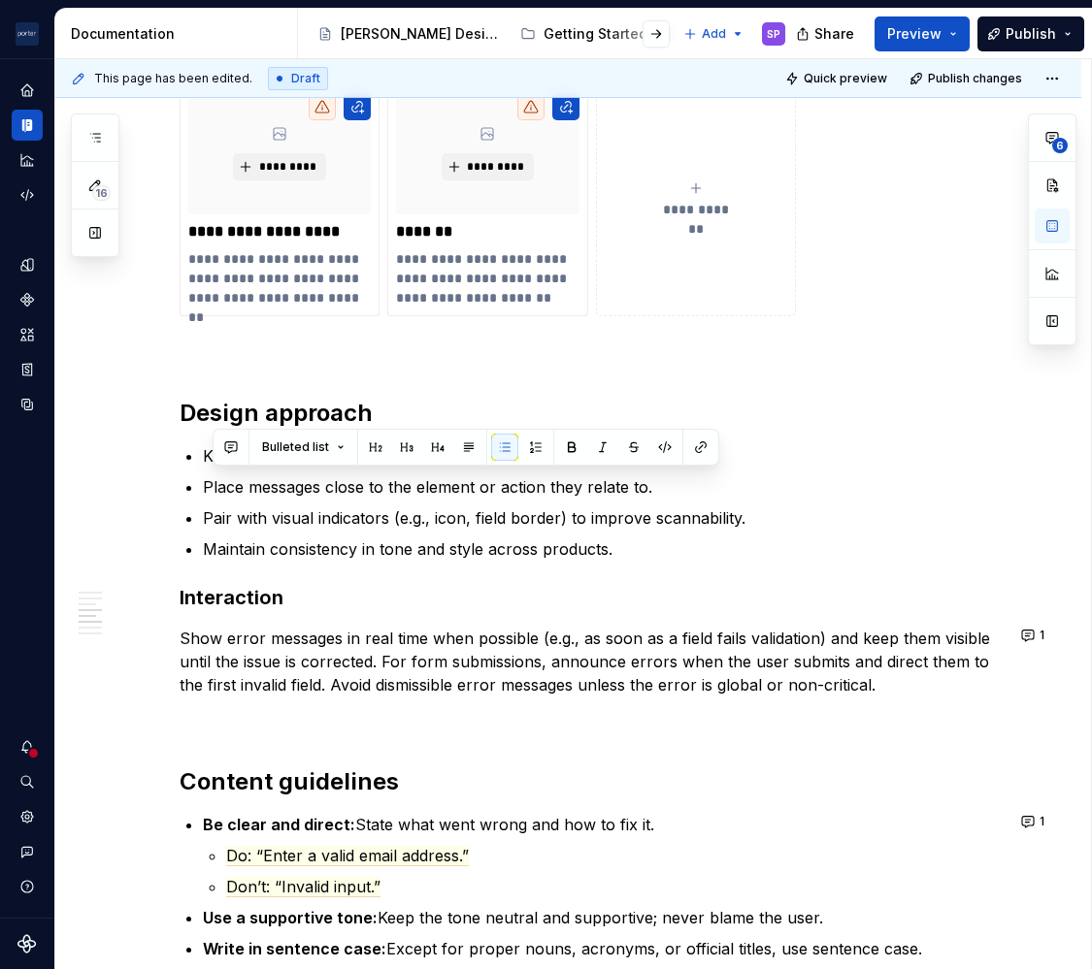
scroll to position [1666, 0]
type textarea "*"
click at [546, 487] on p "Place messages close to the element or action they relate to." at bounding box center [603, 485] width 800 height 23
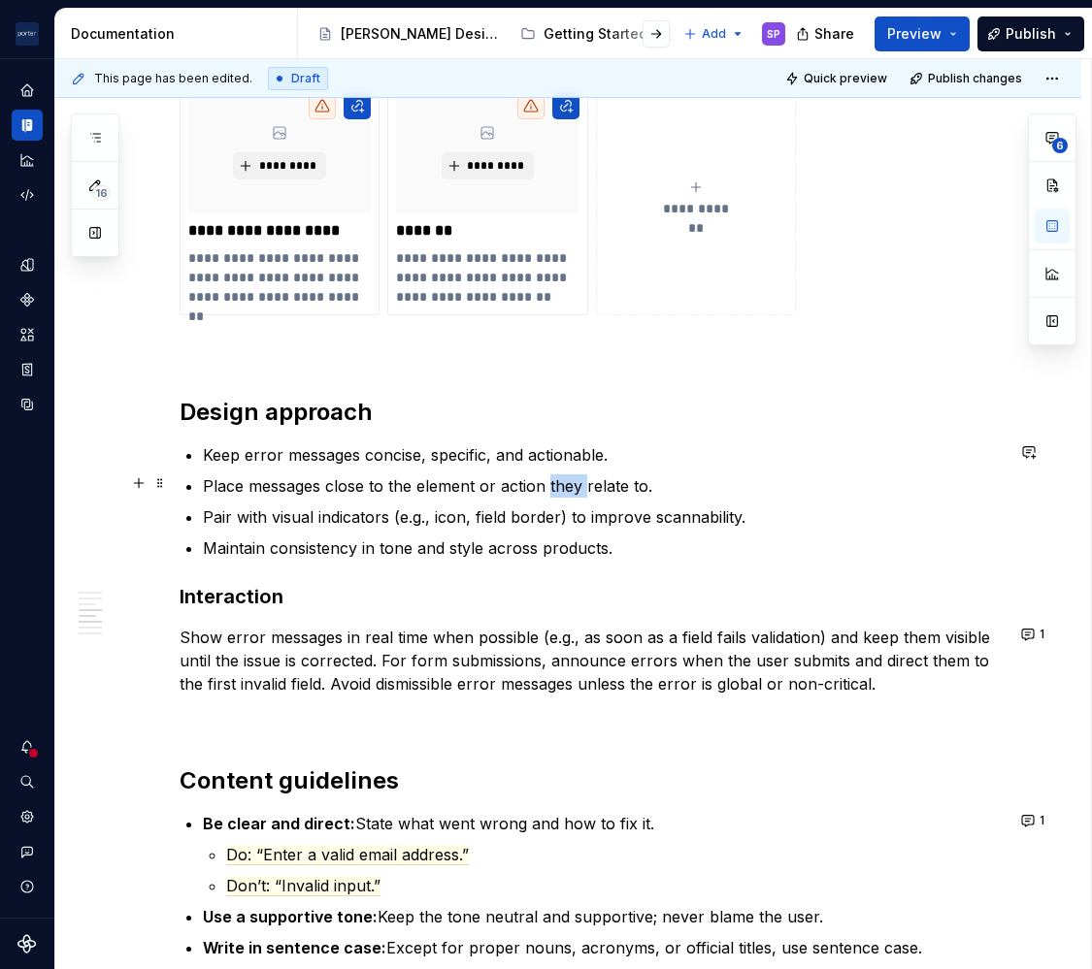
click at [546, 487] on p "Place messages close to the element or action they relate to." at bounding box center [603, 485] width 800 height 23
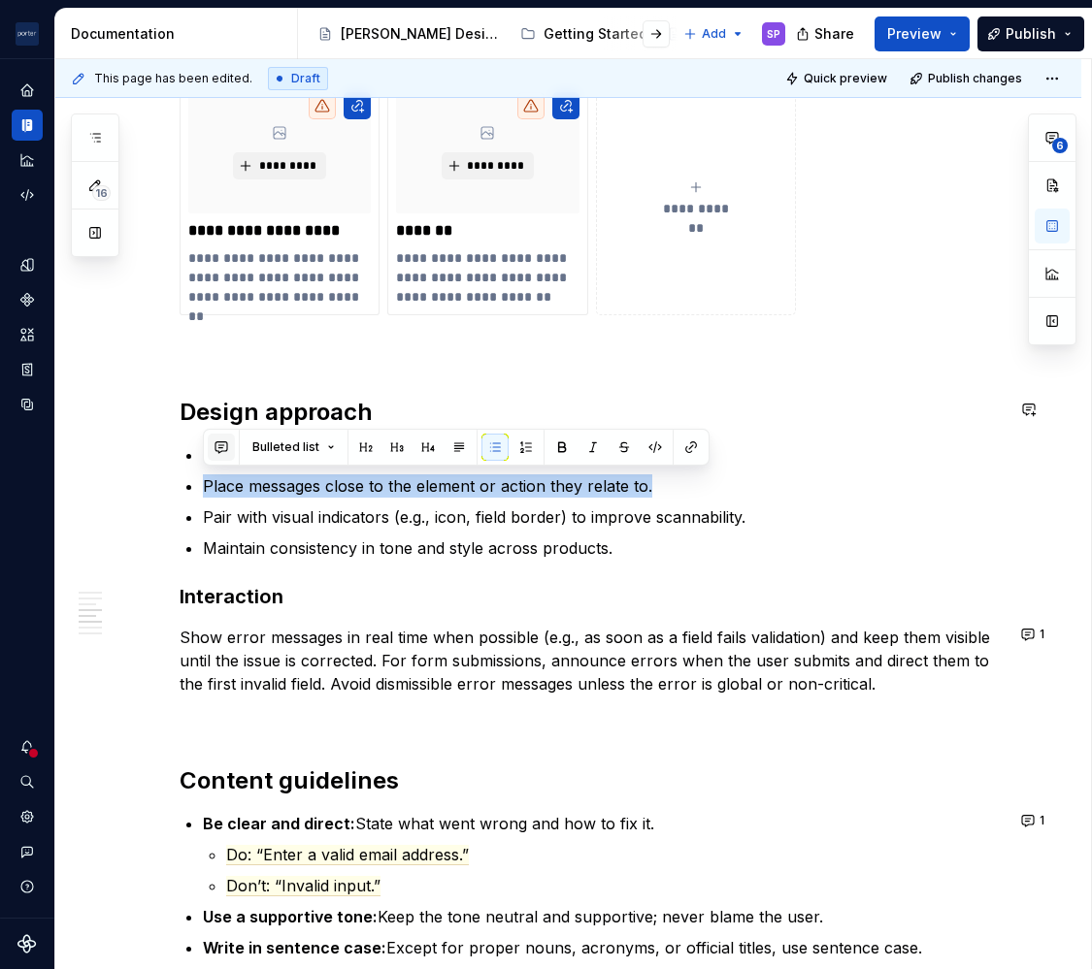
click at [221, 446] on button "button" at bounding box center [221, 447] width 27 height 27
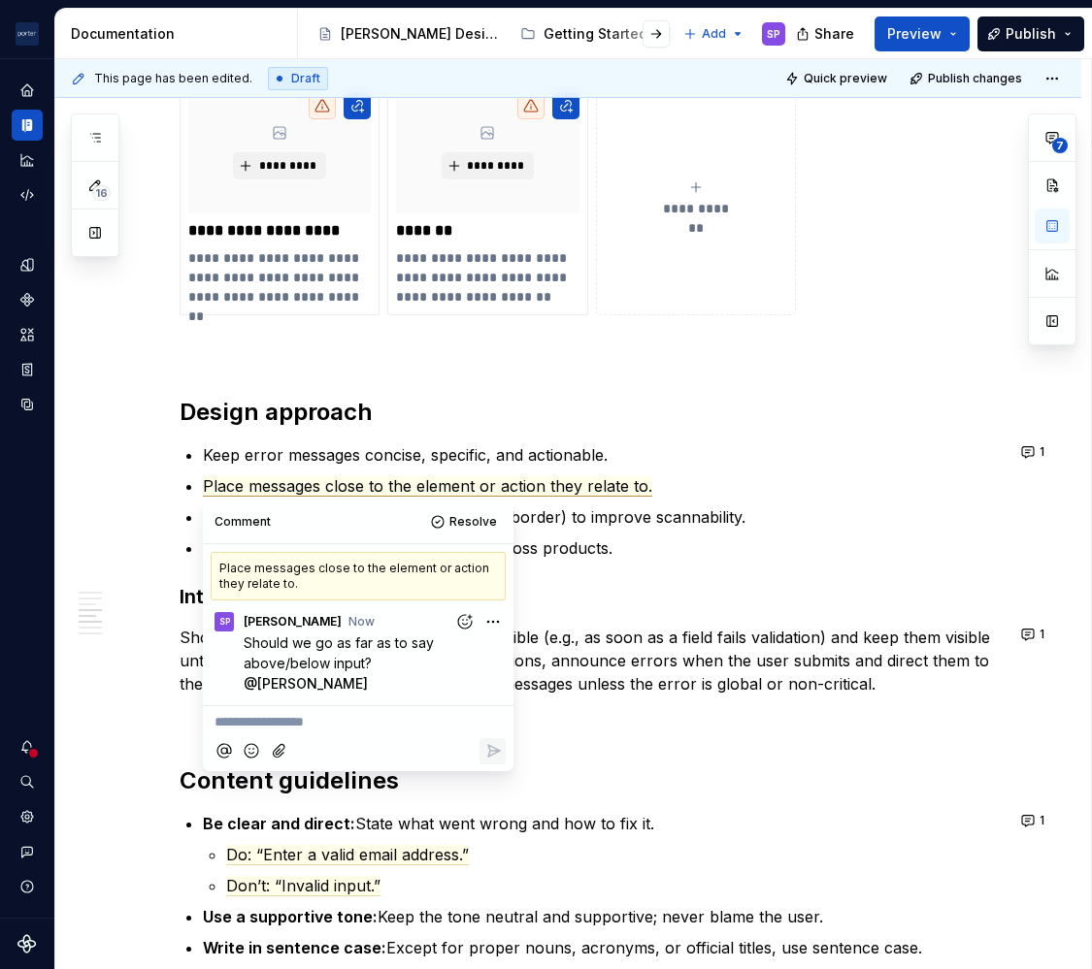
click at [566, 605] on h3 "Interaction" at bounding box center [591, 596] width 824 height 27
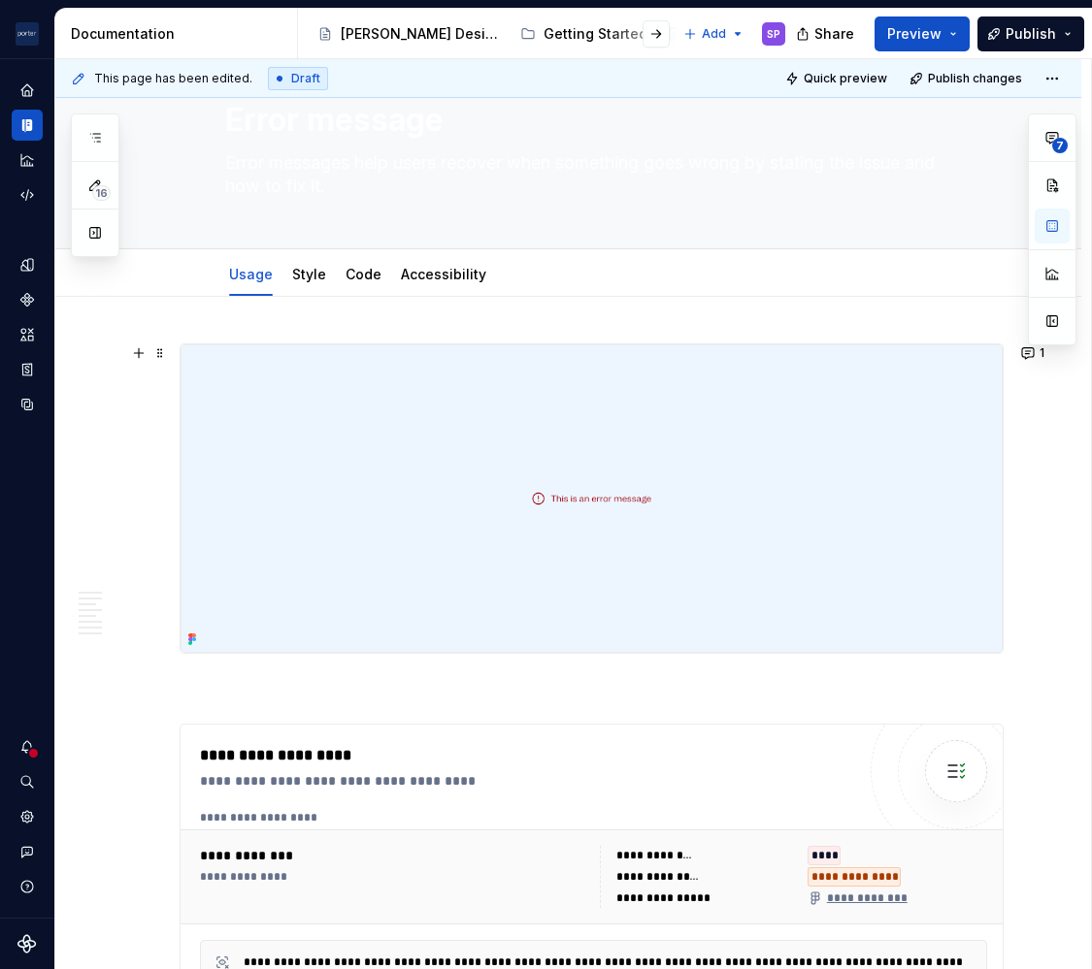
scroll to position [0, 0]
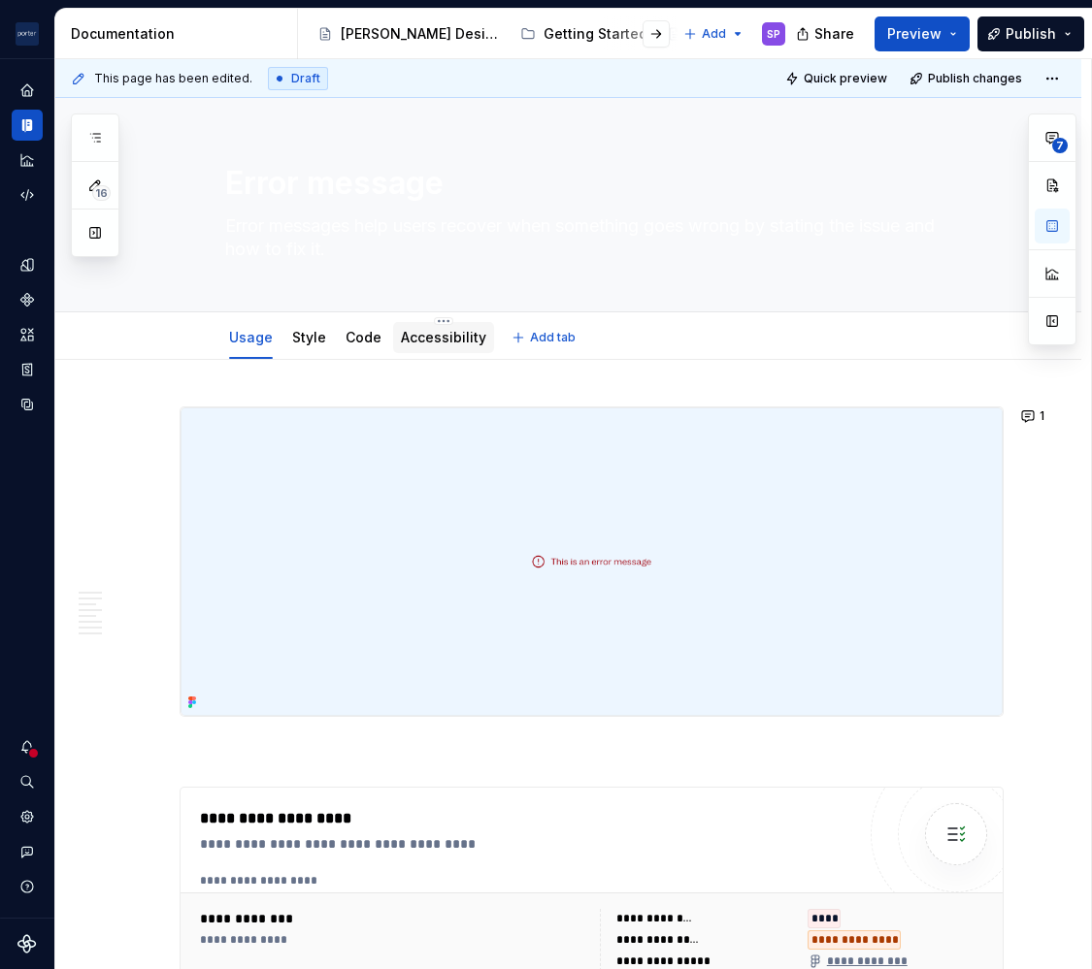
click at [423, 340] on link "Accessibility" at bounding box center [443, 337] width 85 height 16
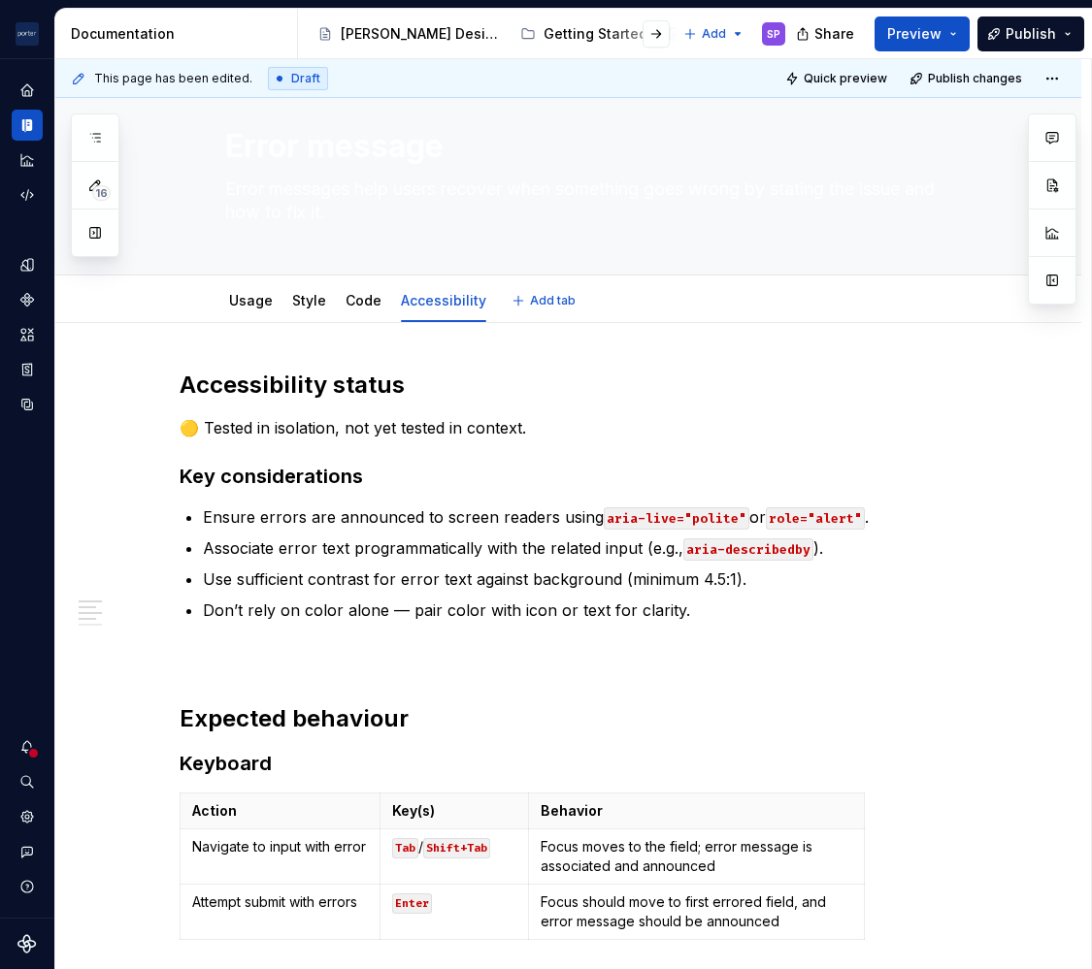
scroll to position [38, 0]
click at [234, 310] on div "Usage" at bounding box center [251, 299] width 44 height 23
click at [239, 313] on div "Usage" at bounding box center [250, 299] width 59 height 31
click at [245, 291] on link "Usage" at bounding box center [251, 299] width 44 height 16
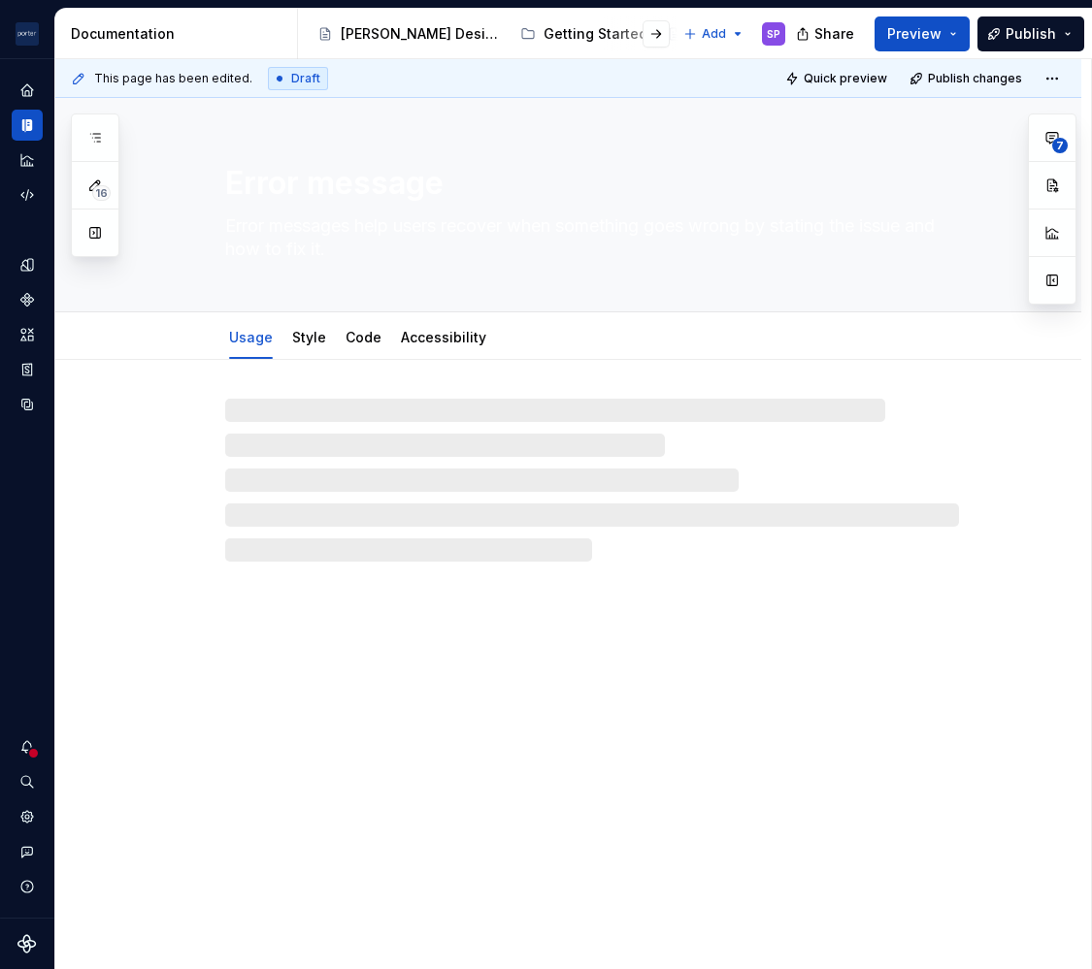
type textarea "*"
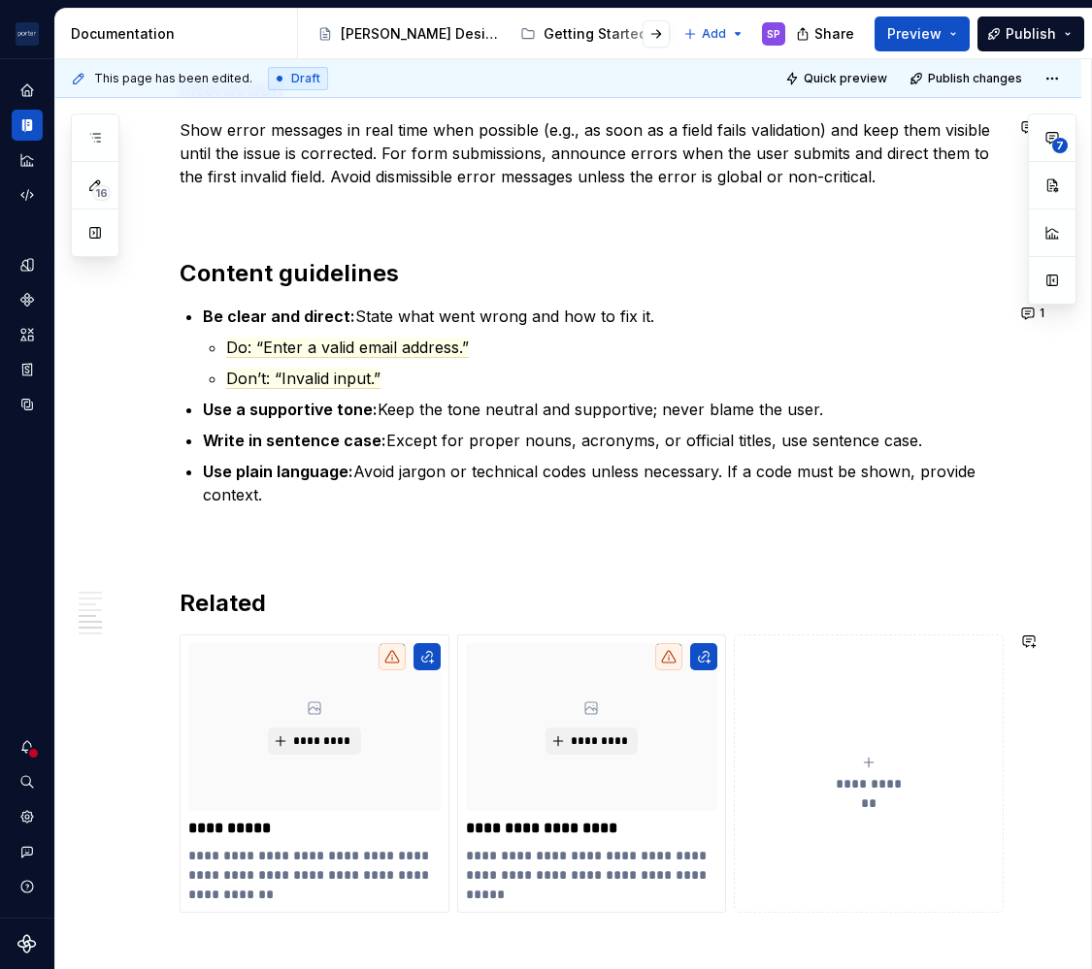
scroll to position [2171, 0]
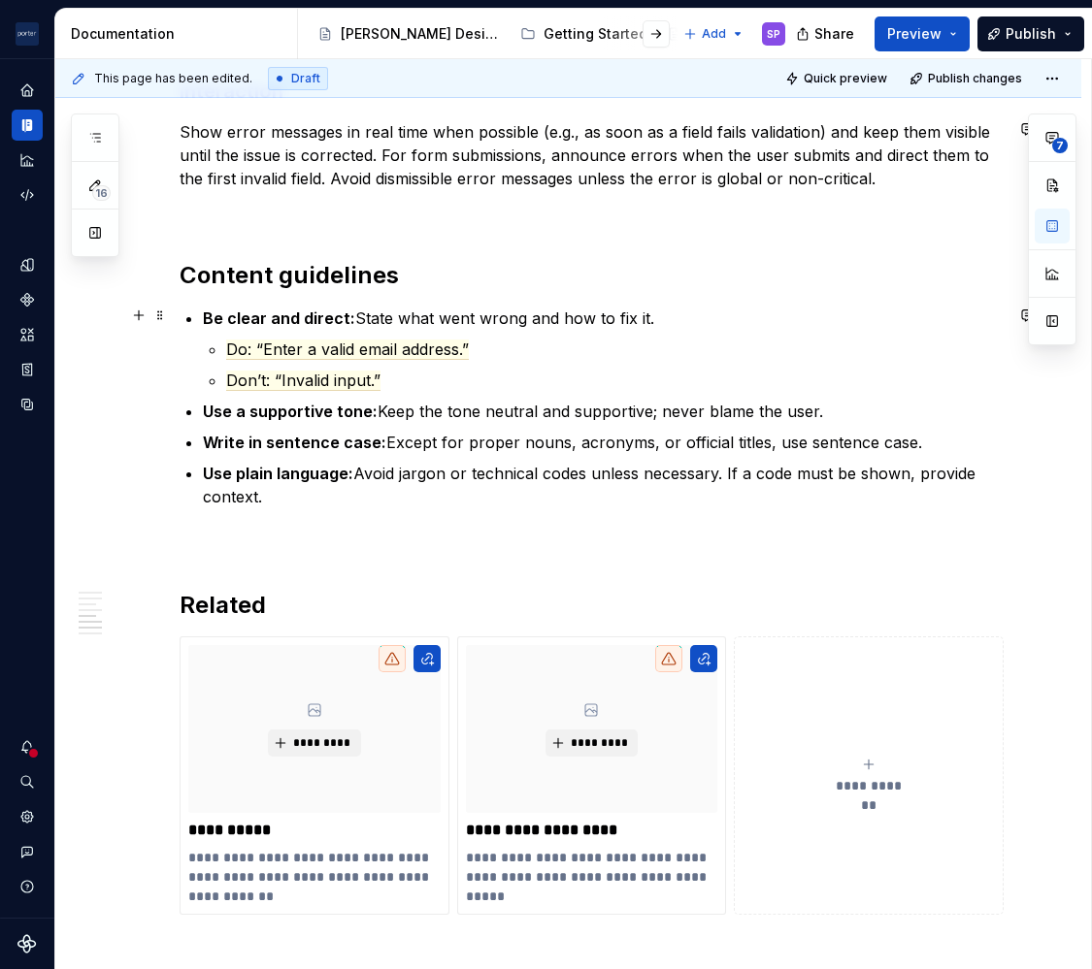
click at [653, 311] on p "Be clear and direct: State what went wrong and how to fix it." at bounding box center [603, 318] width 800 height 23
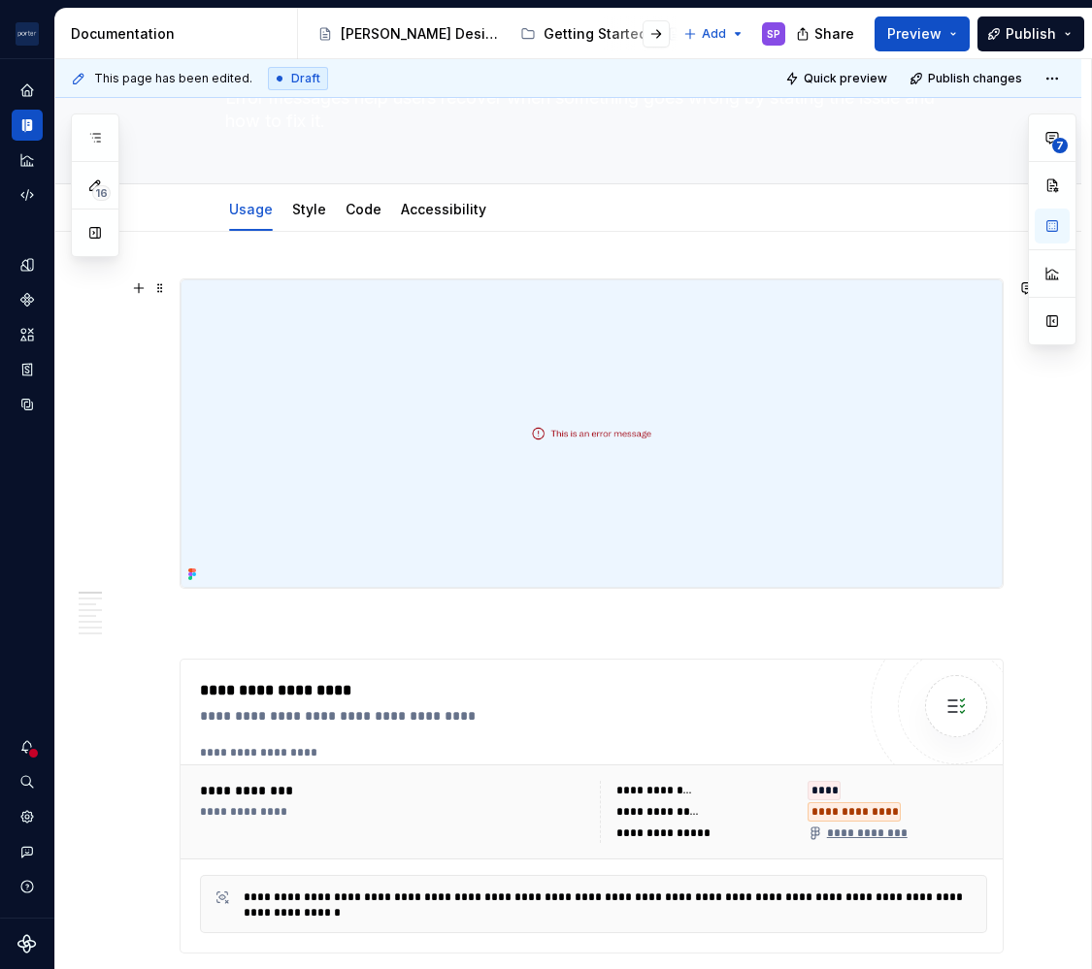
scroll to position [0, 0]
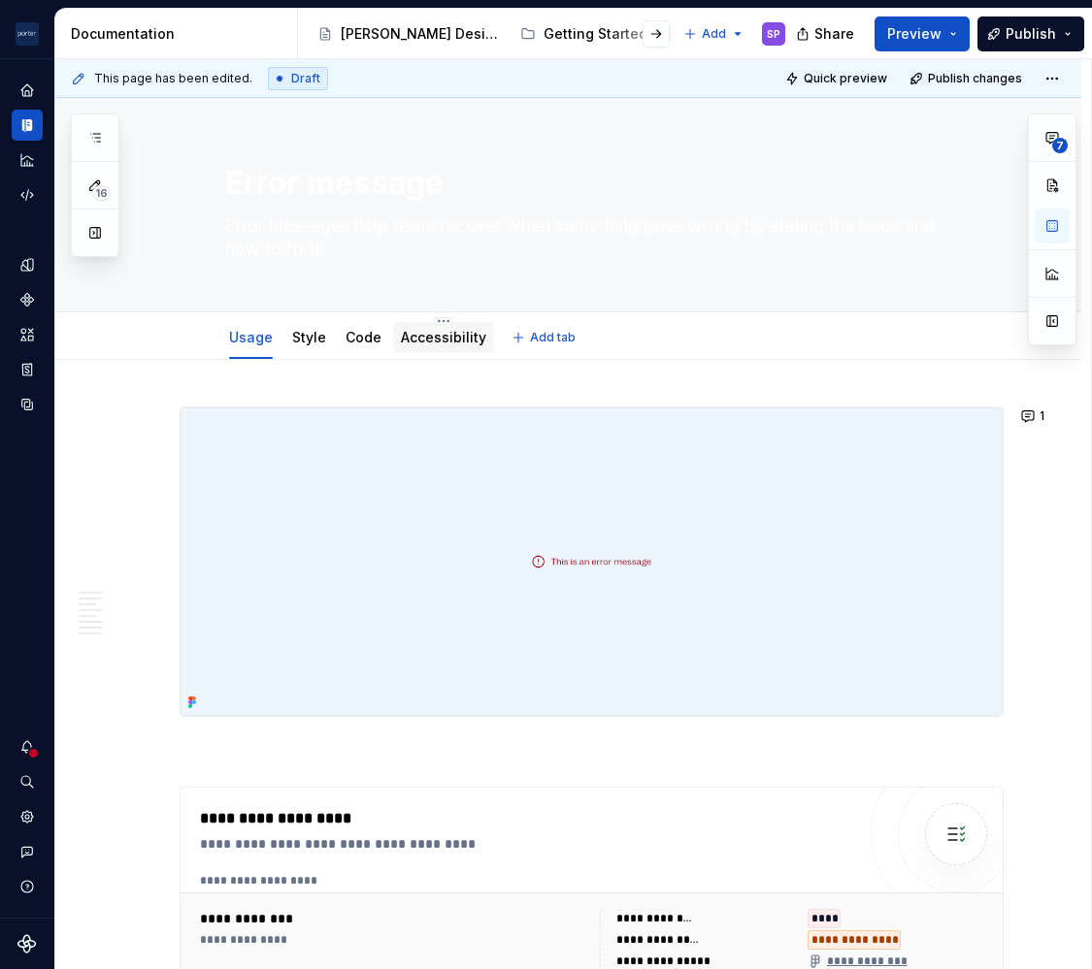
click at [438, 343] on link "Accessibility" at bounding box center [443, 337] width 85 height 16
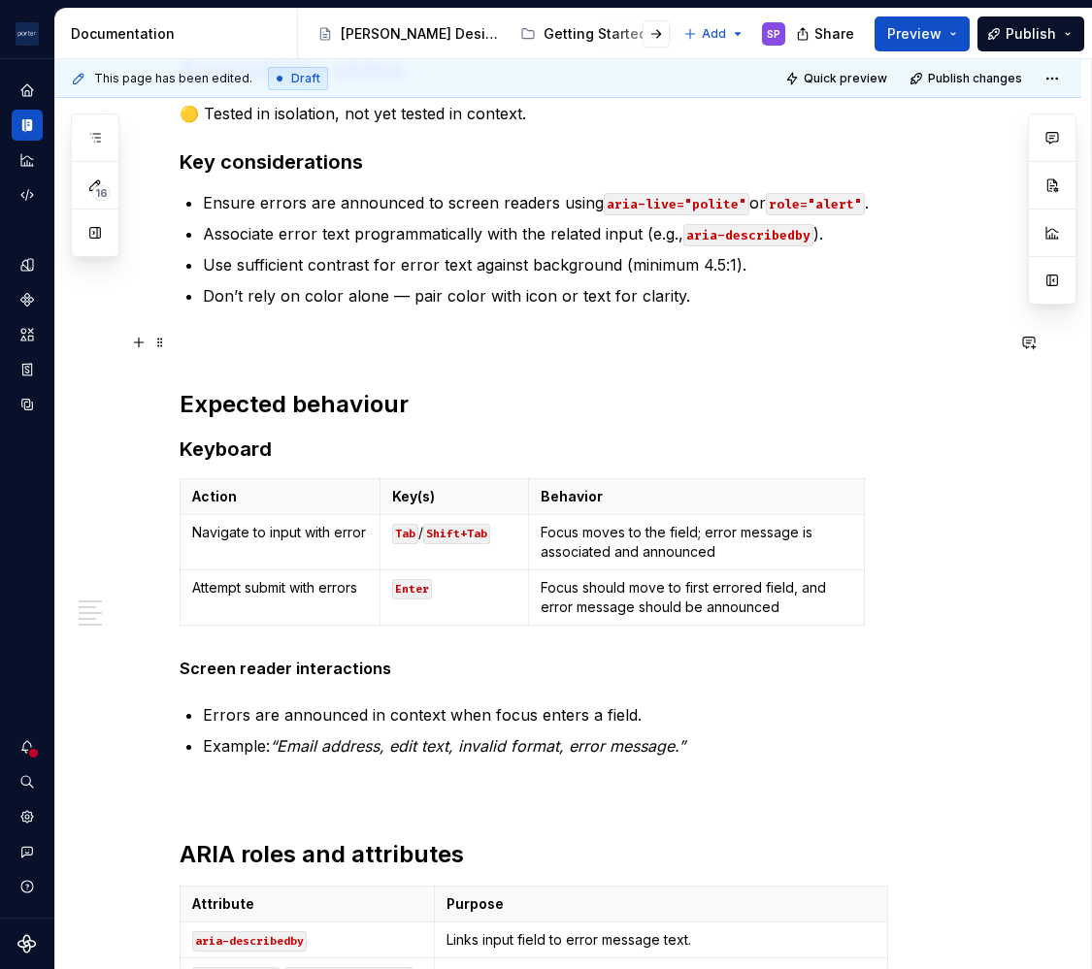
scroll to position [352, 0]
click at [946, 689] on div "Accessibility status 🟡 Tested in isolation, not yet tested in context. Key cons…" at bounding box center [591, 551] width 824 height 994
click at [777, 726] on ul "Errors are announced in context when focus enters a field. Example: “Email addr…" at bounding box center [603, 729] width 800 height 54
click at [747, 761] on div "Accessibility status 🟡 Tested in isolation, not yet tested in context. Key cons…" at bounding box center [591, 551] width 824 height 994
click at [410, 796] on p at bounding box center [591, 791] width 824 height 23
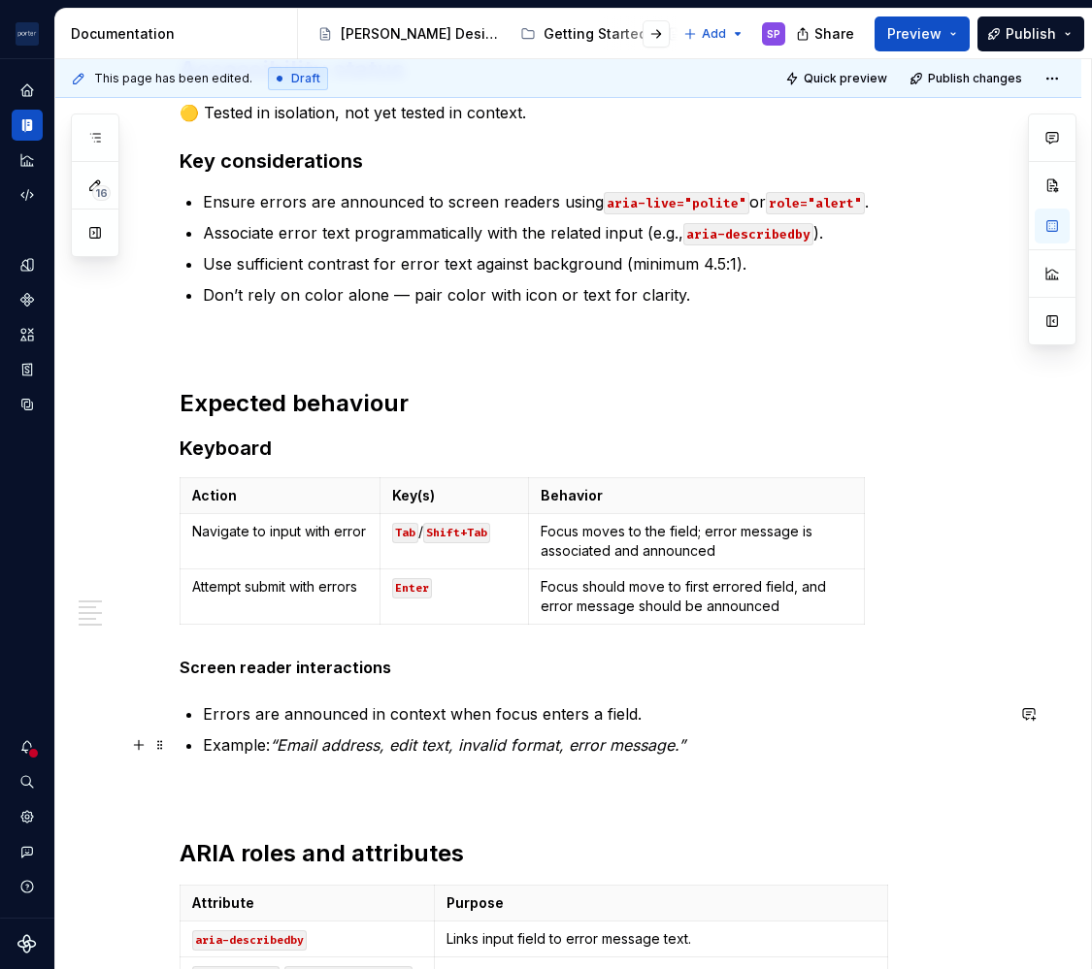
click at [778, 749] on p "Example: “Email address, edit text, invalid format, error message.”" at bounding box center [603, 745] width 800 height 23
click at [449, 792] on p at bounding box center [591, 791] width 824 height 23
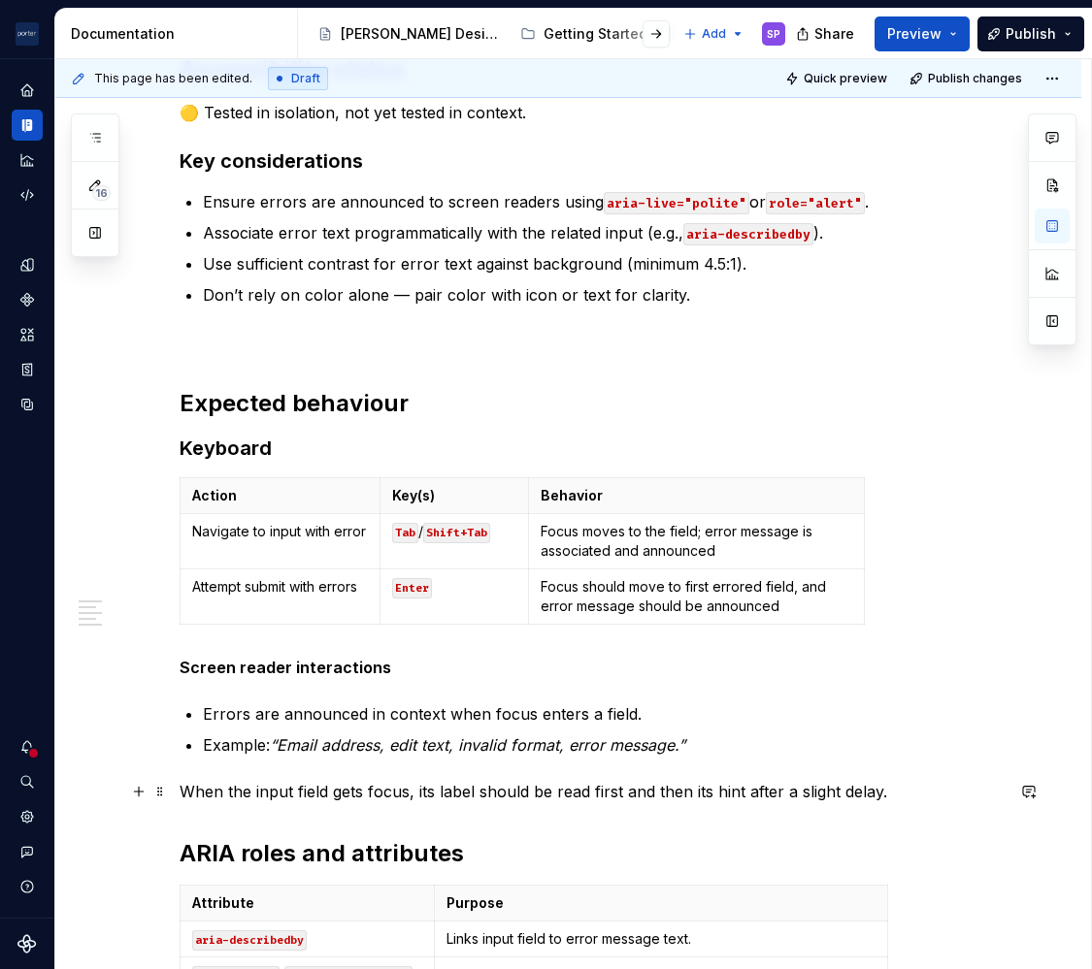
click at [441, 798] on p "When the input field gets focus, its label should be read first and then its hi…" at bounding box center [591, 791] width 824 height 23
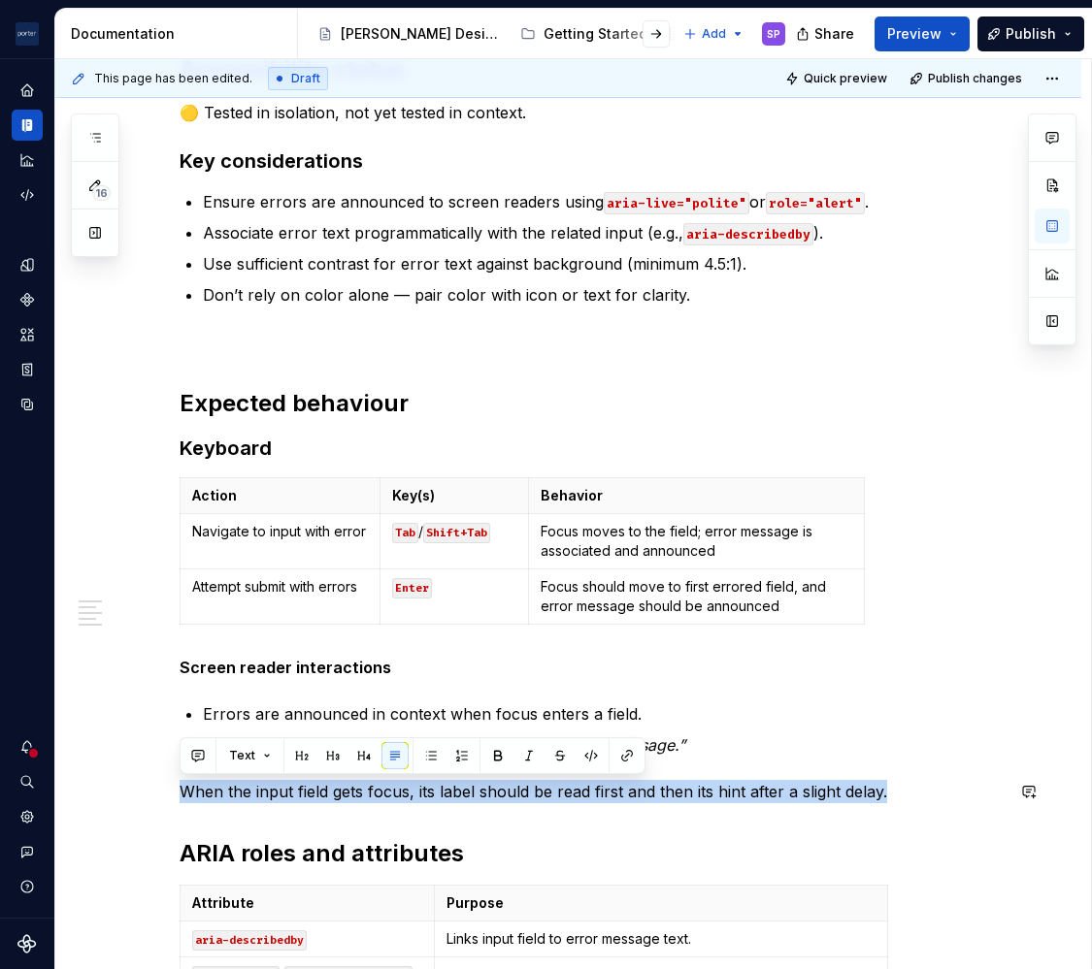
type textarea "*"
click at [198, 755] on button "button" at bounding box center [197, 755] width 27 height 27
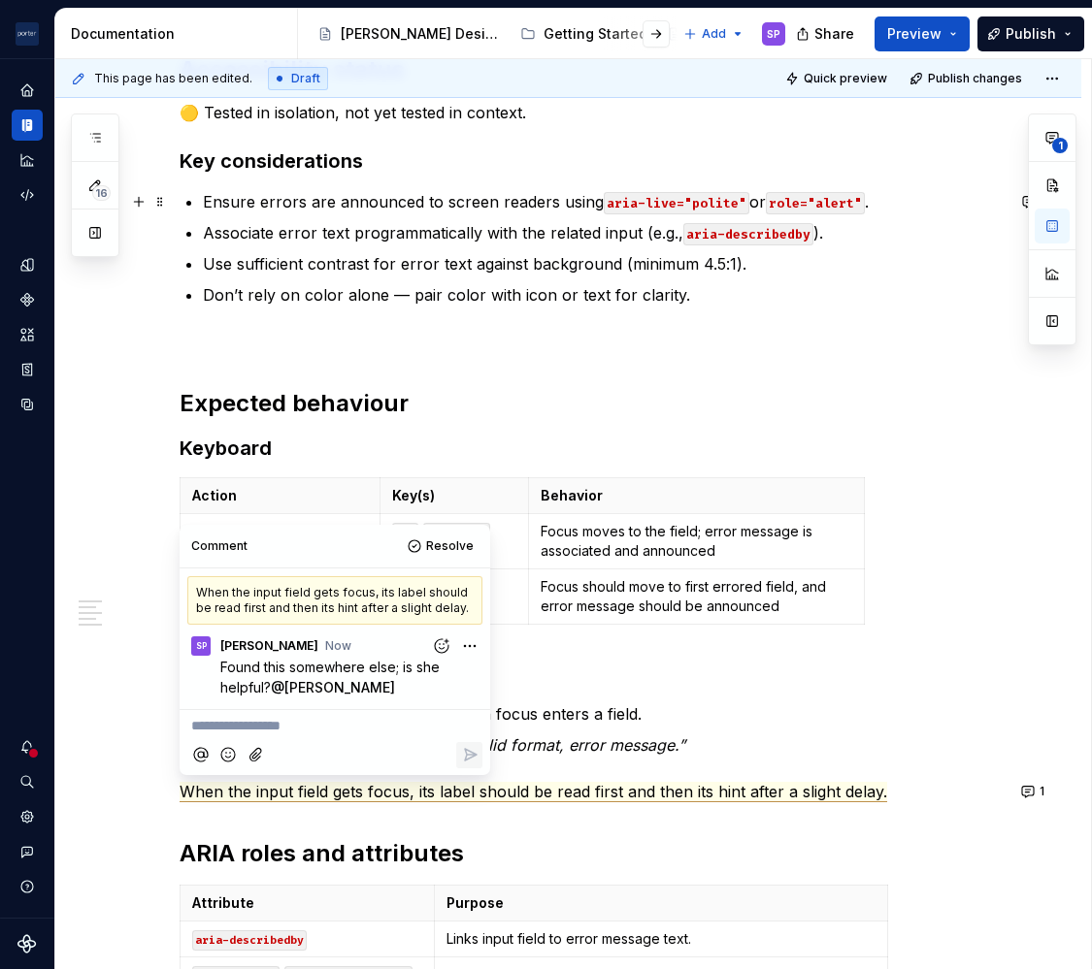
scroll to position [0, 0]
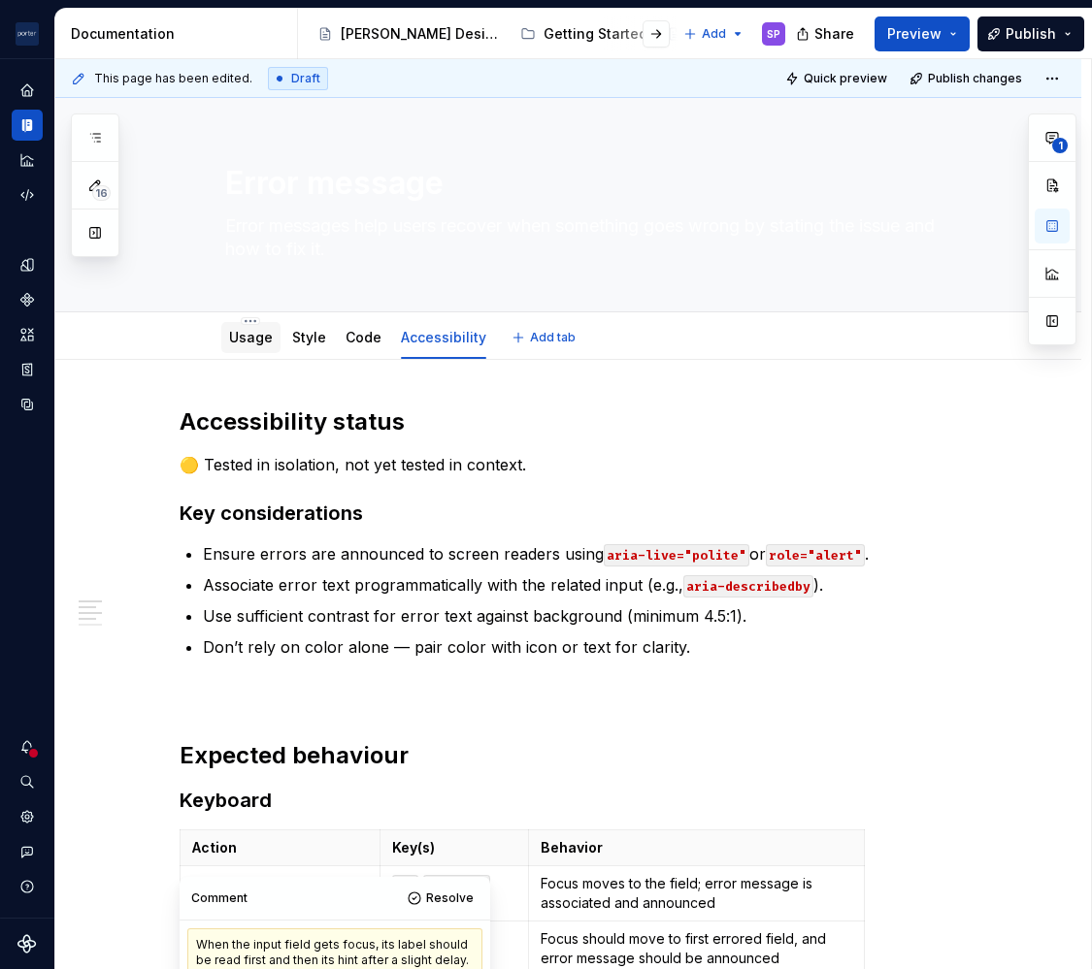
click at [234, 338] on link "Usage" at bounding box center [251, 337] width 44 height 16
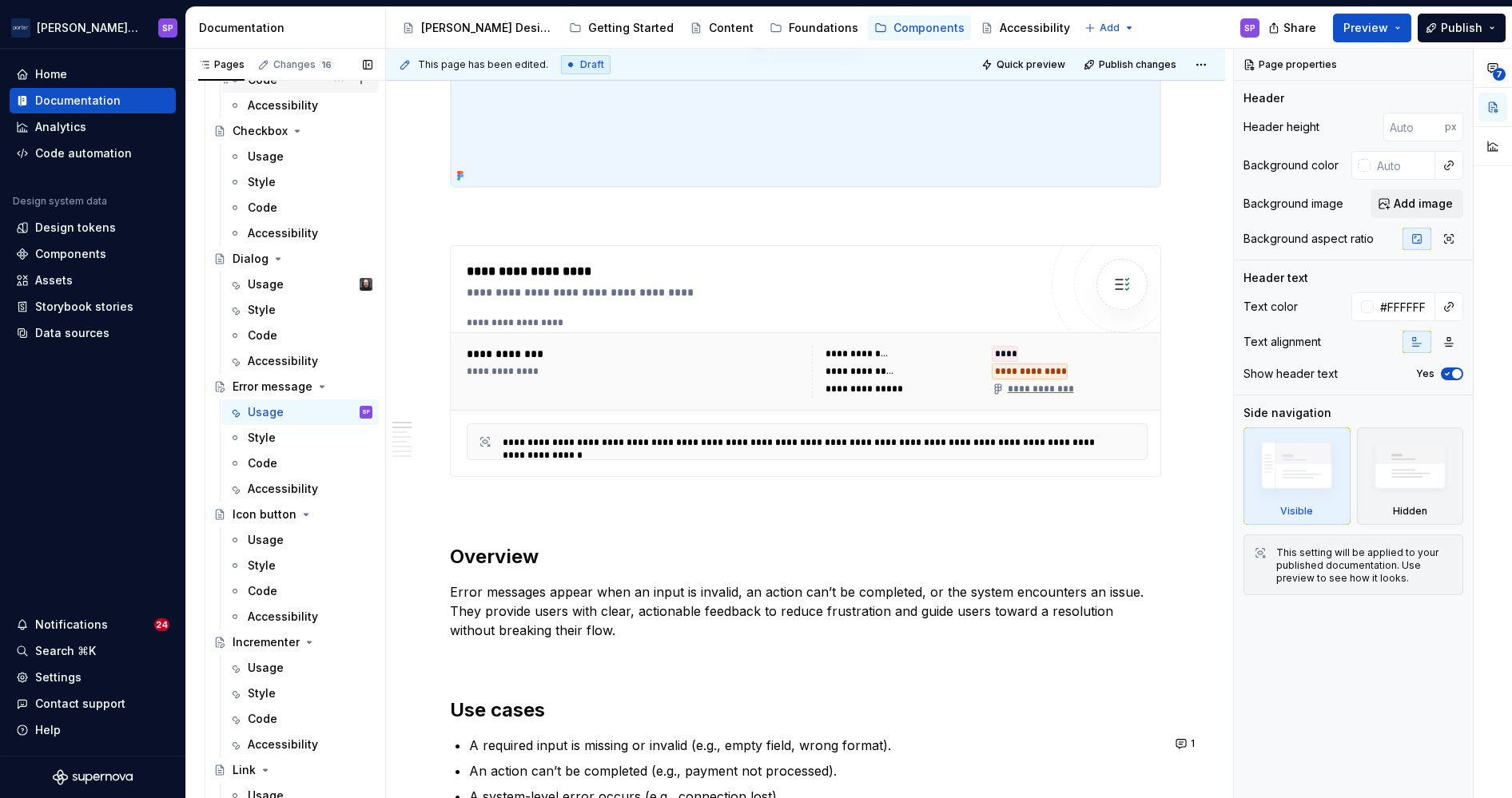
scroll to position [380, 0]
click at [273, 295] on div "Usage" at bounding box center [310, 285] width 124 height 22
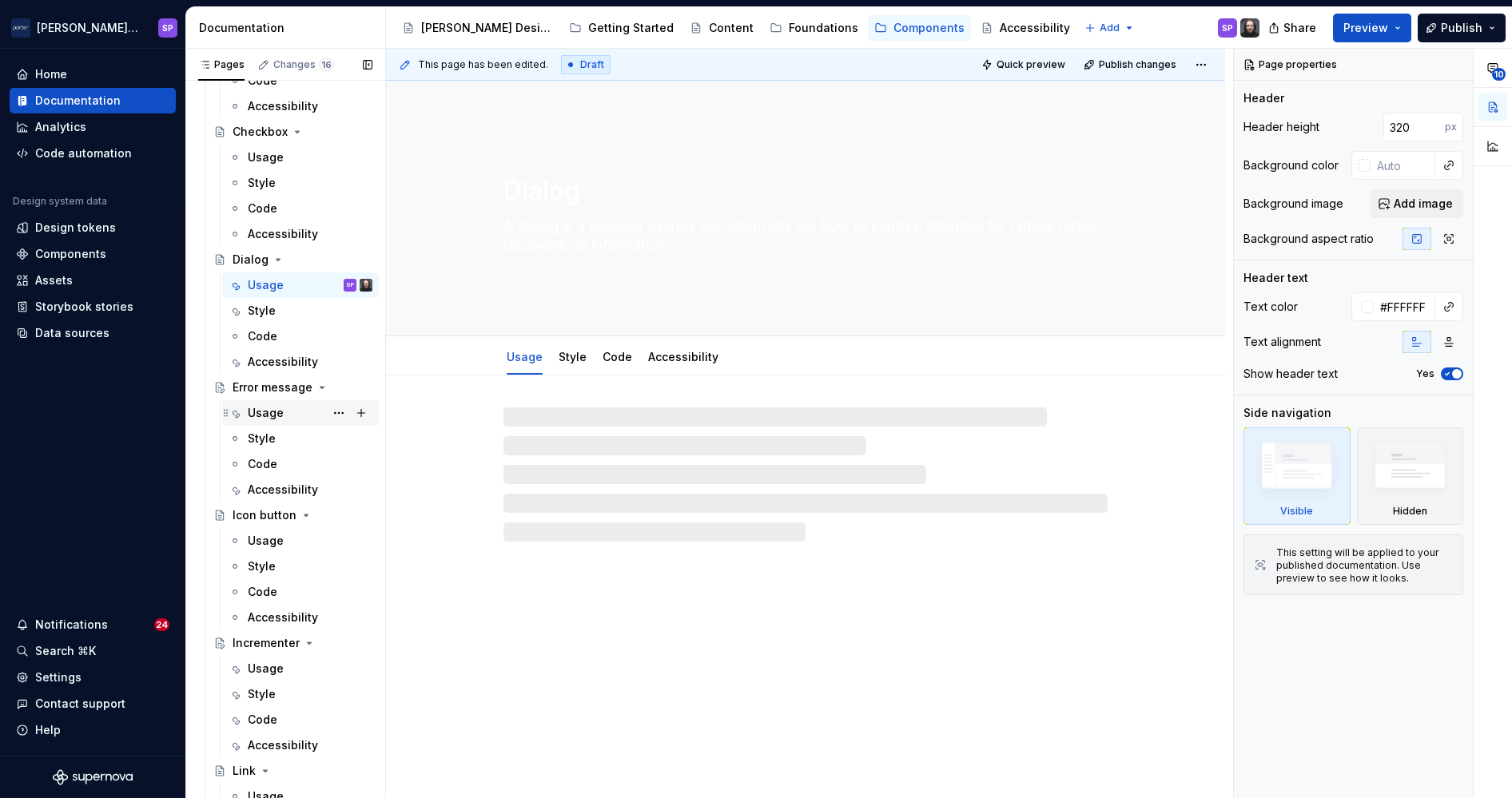
scroll to position [720, 0]
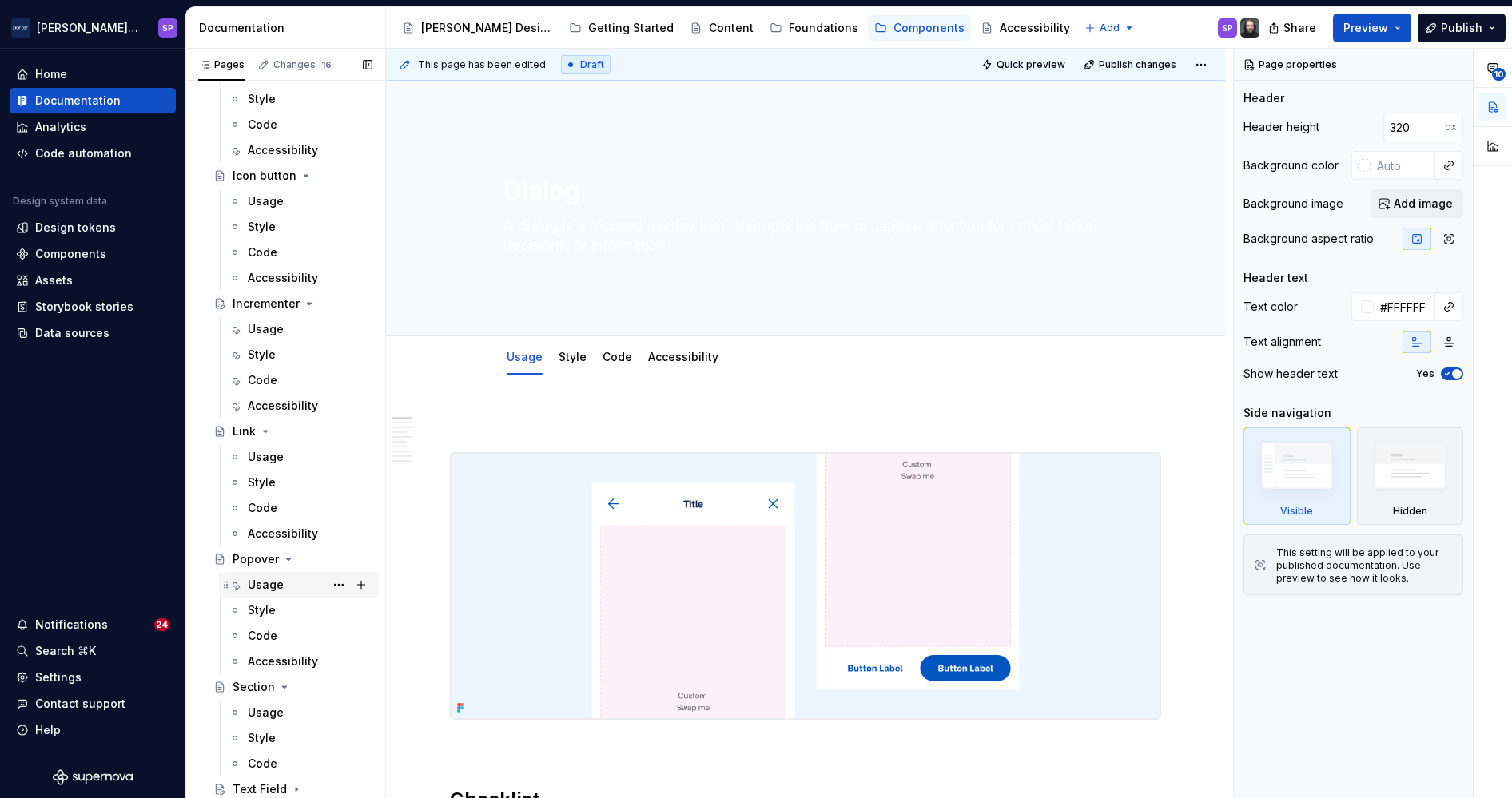
click at [266, 583] on div "Usage" at bounding box center [266, 585] width 36 height 16
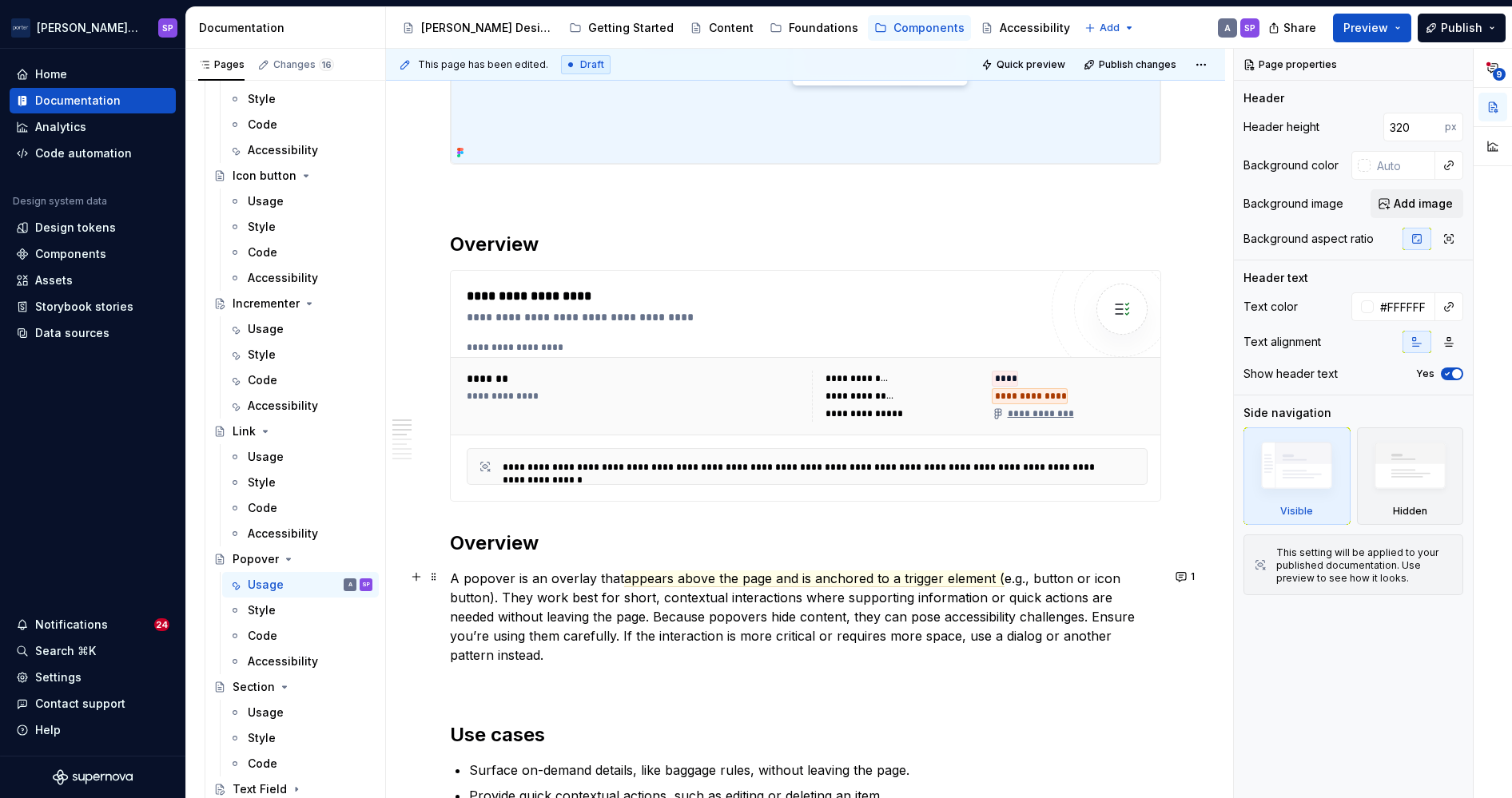
scroll to position [674, 0]
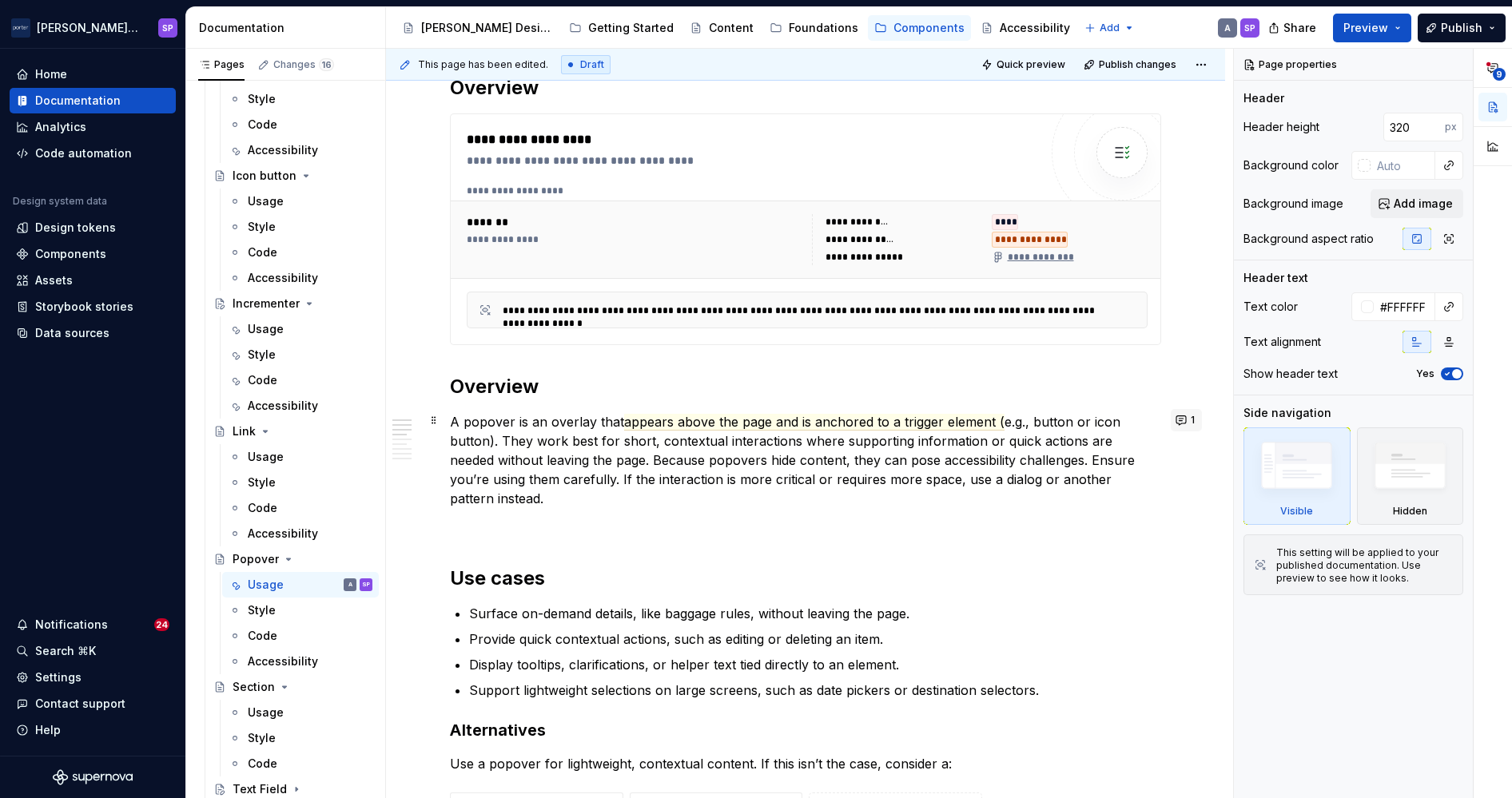
click at [902, 420] on button "1" at bounding box center [1186, 420] width 31 height 22
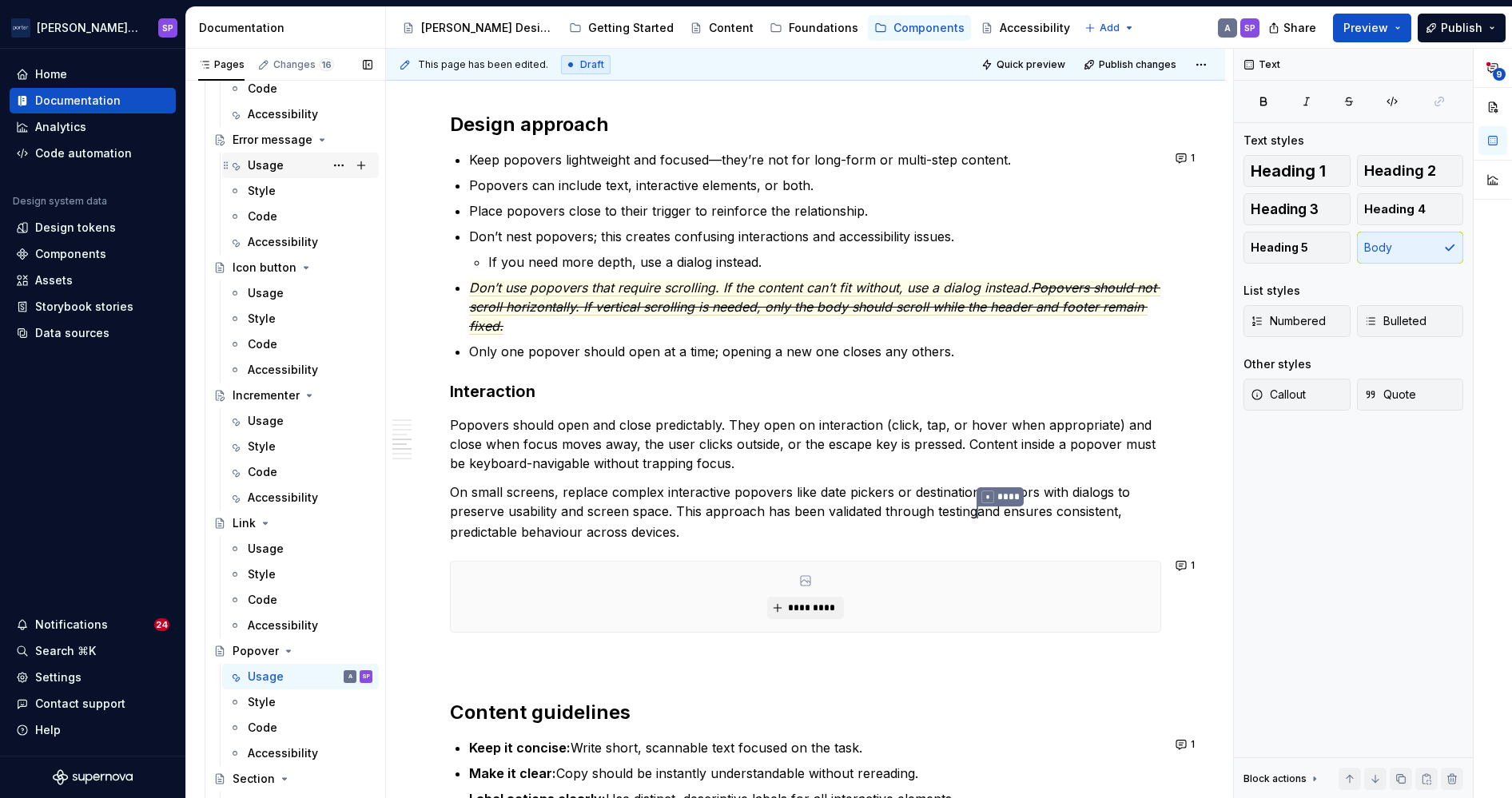
scroll to position [519, 0]
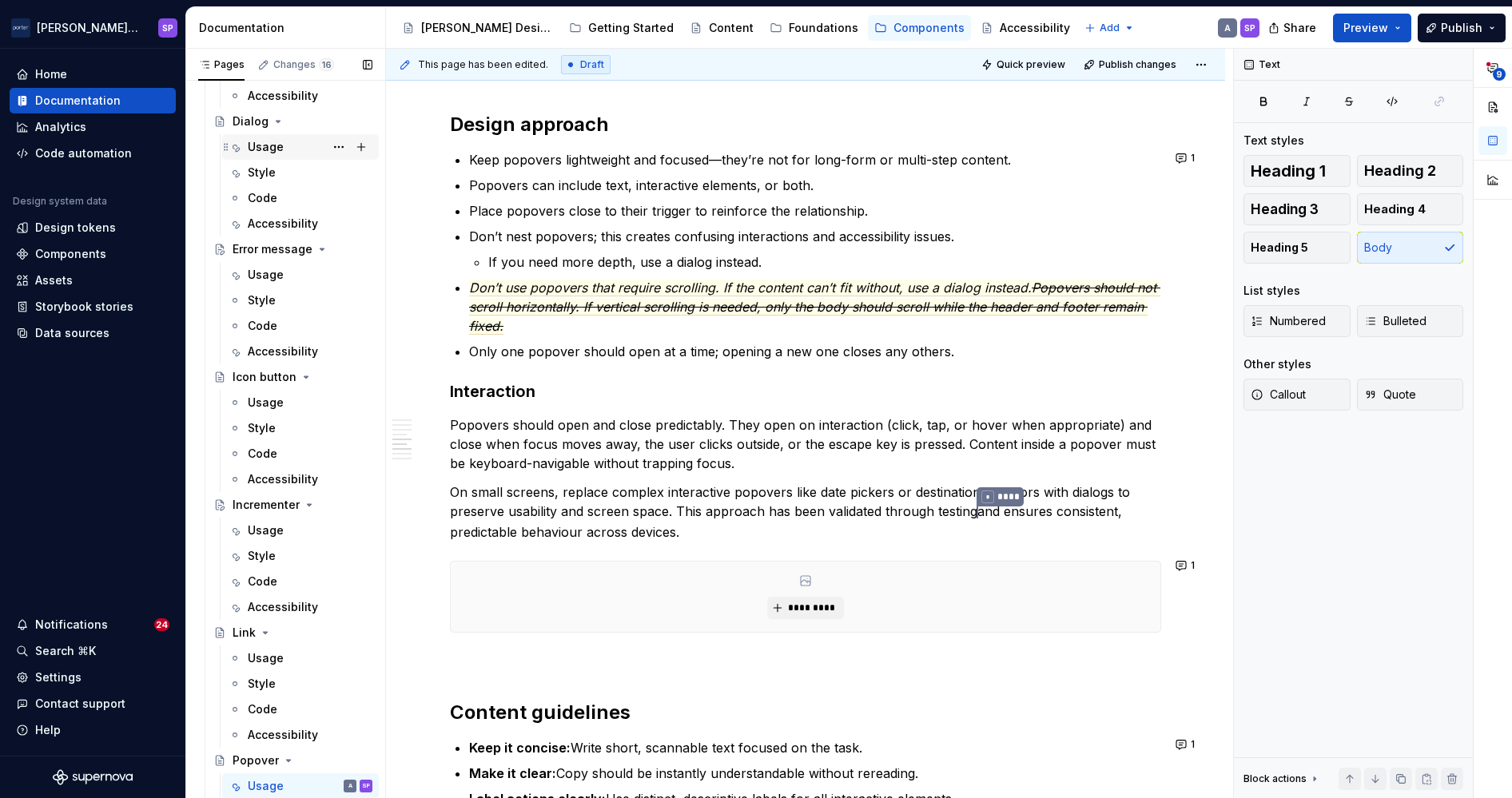
click at [255, 144] on div "Usage" at bounding box center [266, 147] width 36 height 16
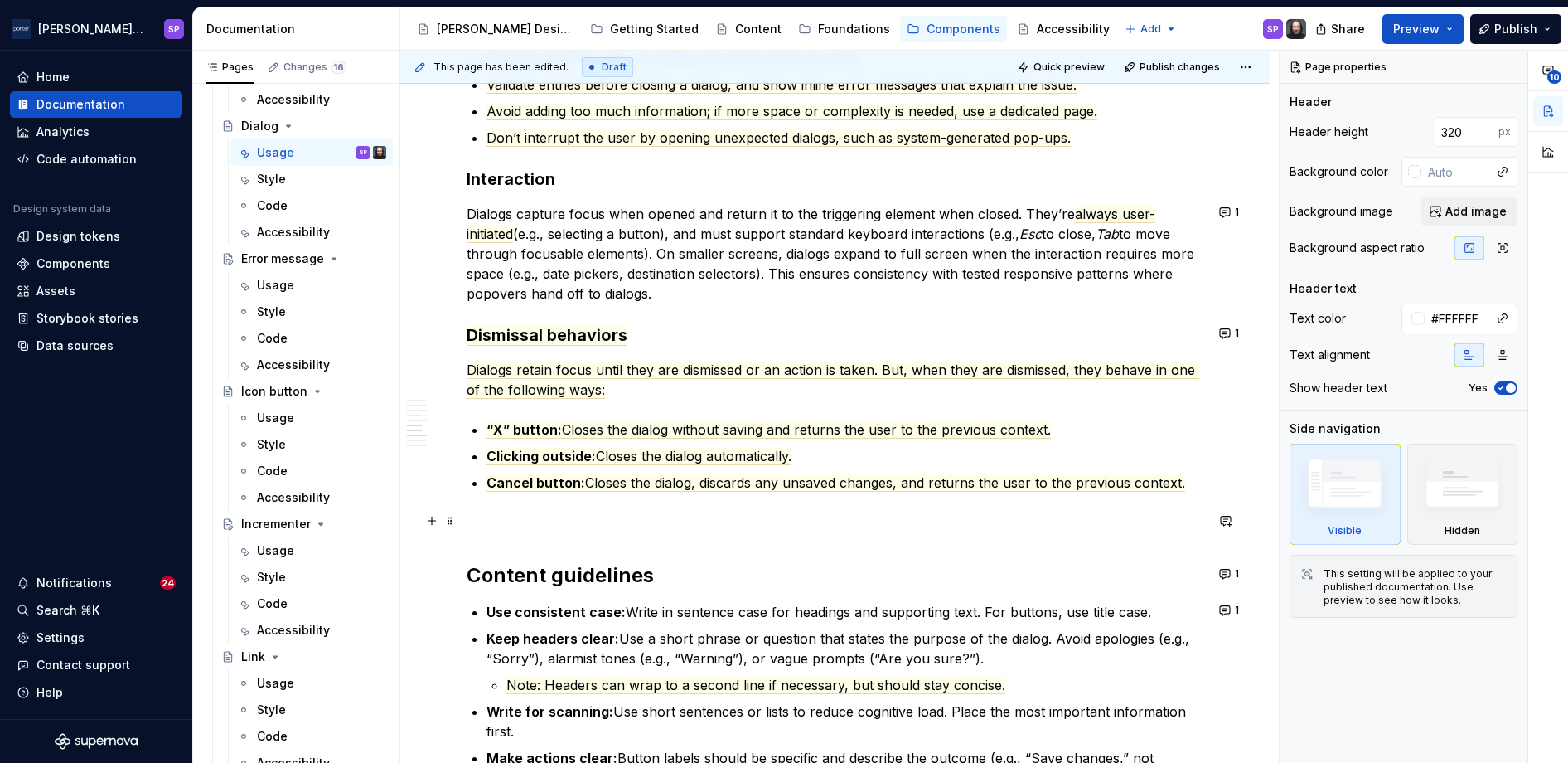
scroll to position [1984, 0]
type textarea "*"
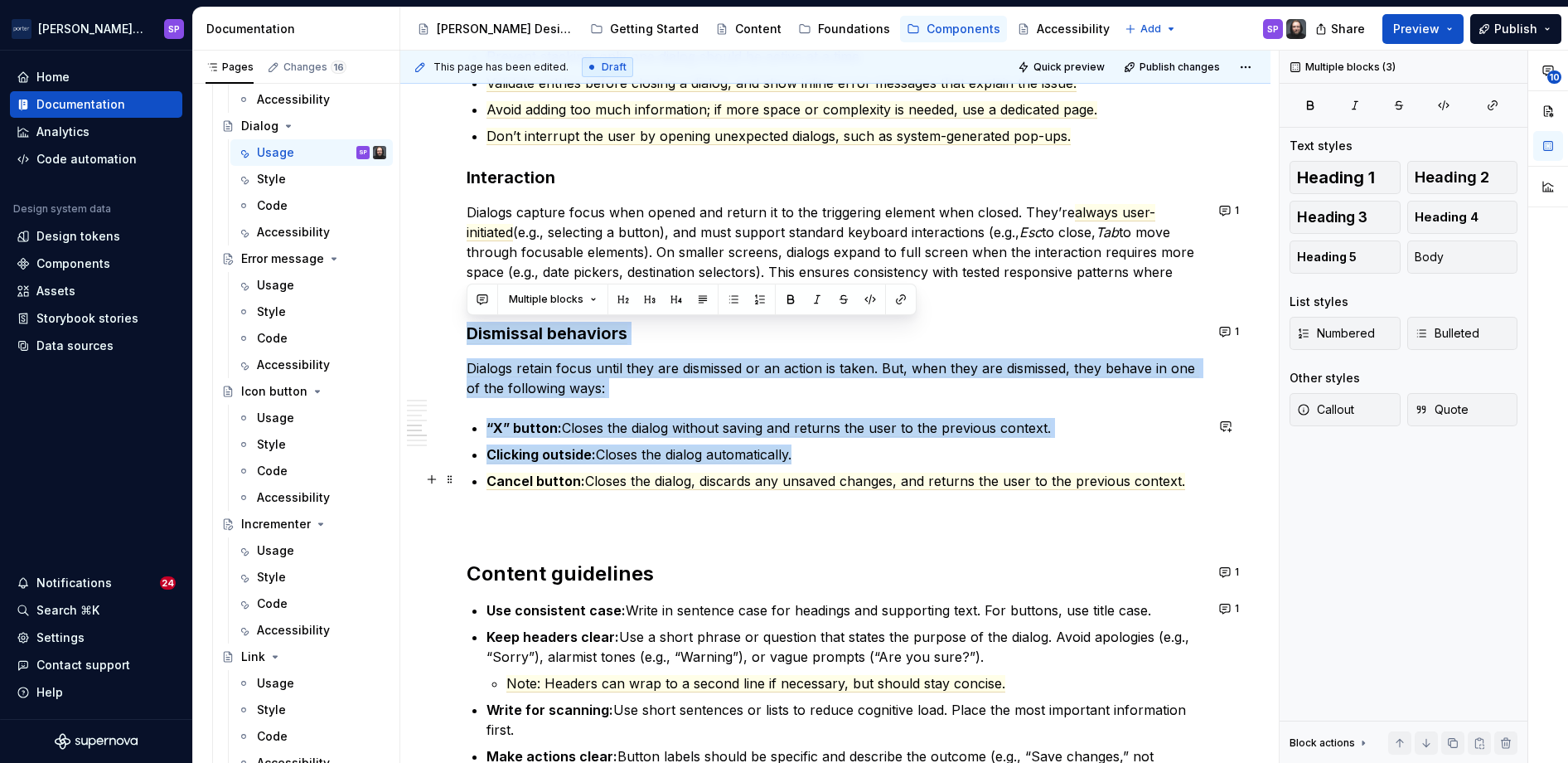
drag, startPoint x: 467, startPoint y: 328, endPoint x: 1205, endPoint y: 471, distance: 751.7
click at [935, 471] on div "**********" at bounding box center [835, 54] width 870 height 3296
click at [935, 479] on div "**********" at bounding box center [835, 54] width 870 height 3296
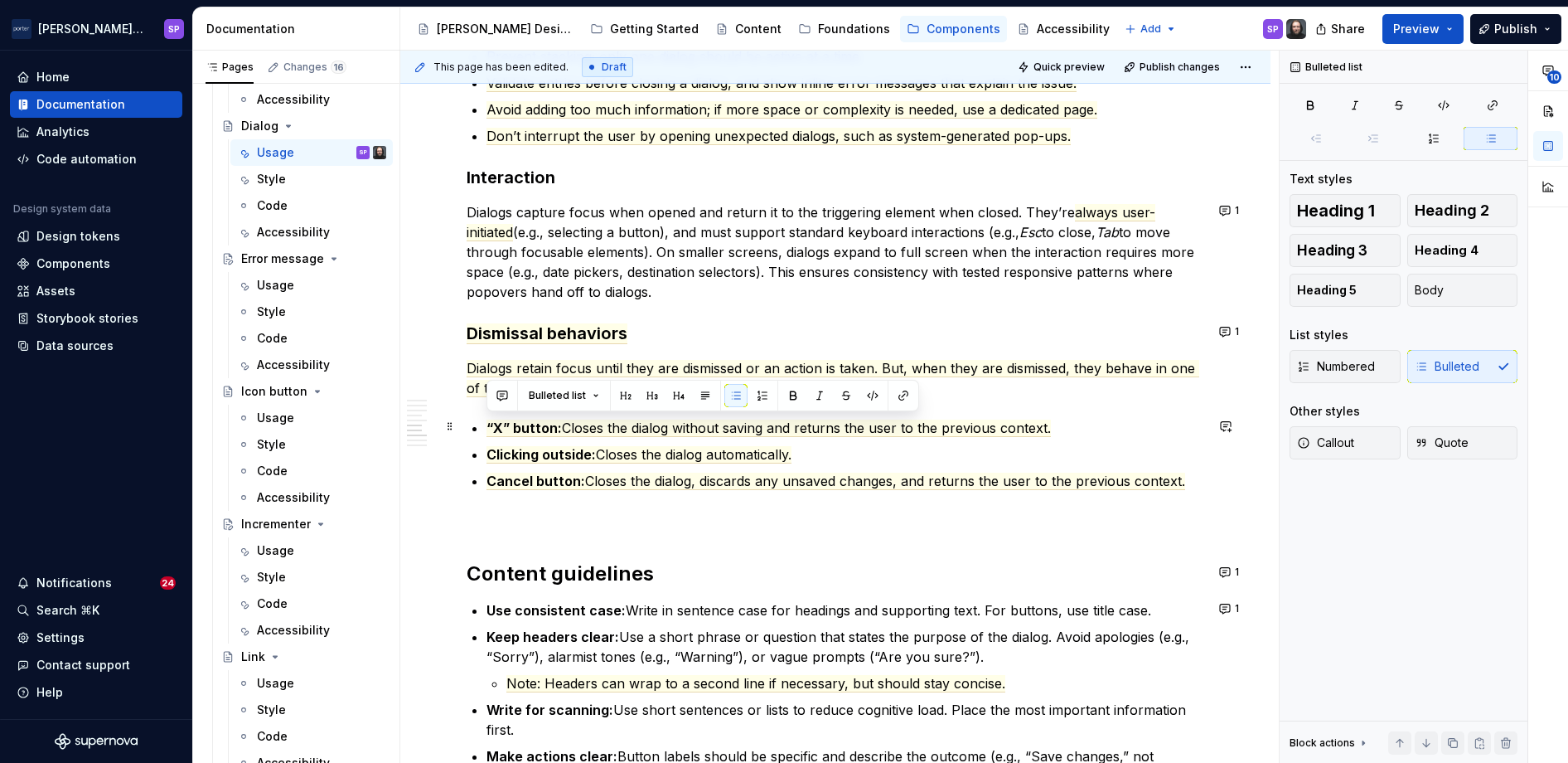
drag, startPoint x: 1187, startPoint y: 481, endPoint x: 474, endPoint y: 417, distance: 715.9
click at [487, 418] on ul "“X” button: Closes the dialog without saving and returns the user to the previo…" at bounding box center [845, 454] width 717 height 73
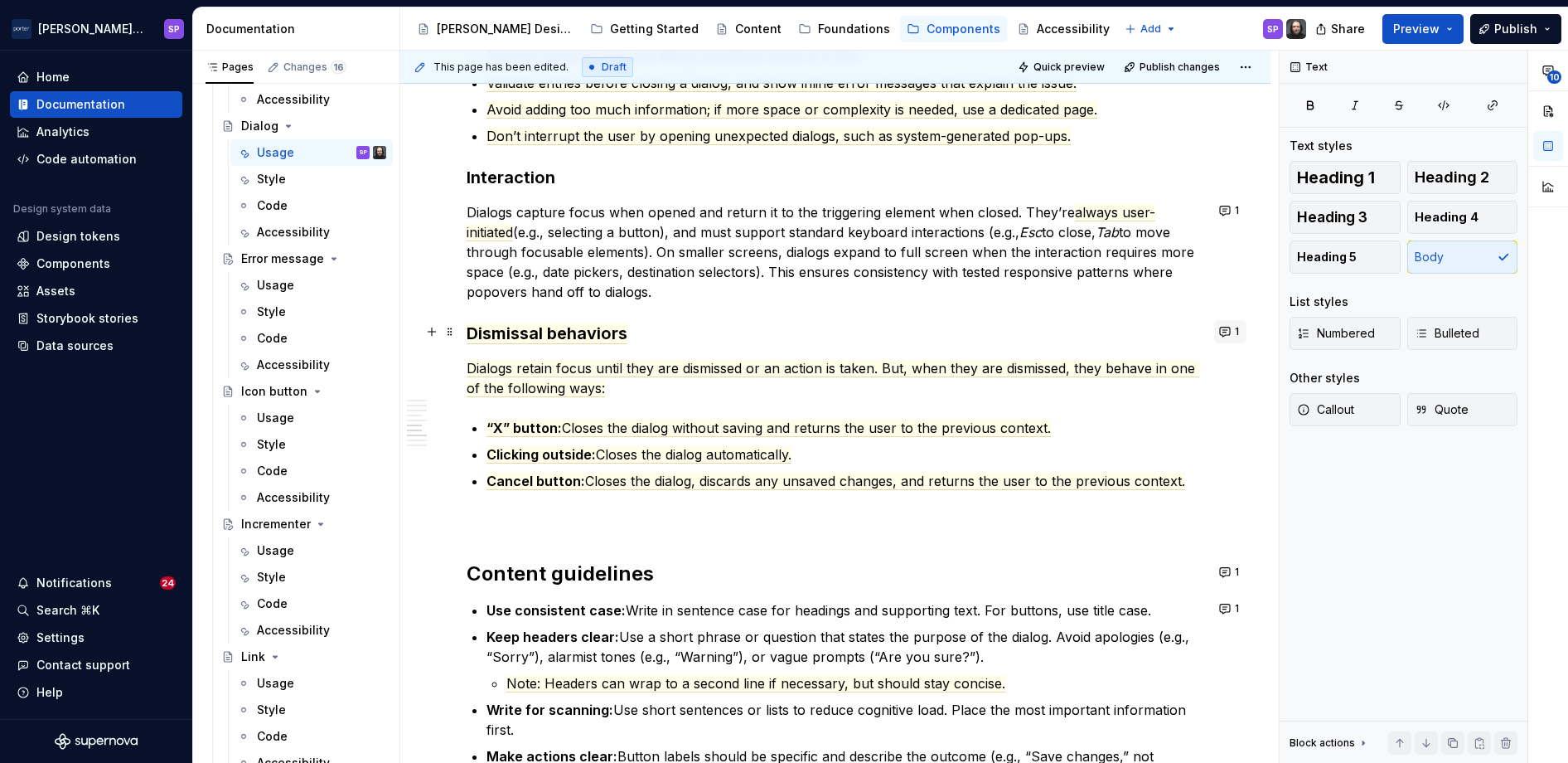
click at [935, 324] on button "1" at bounding box center [1230, 332] width 32 height 23
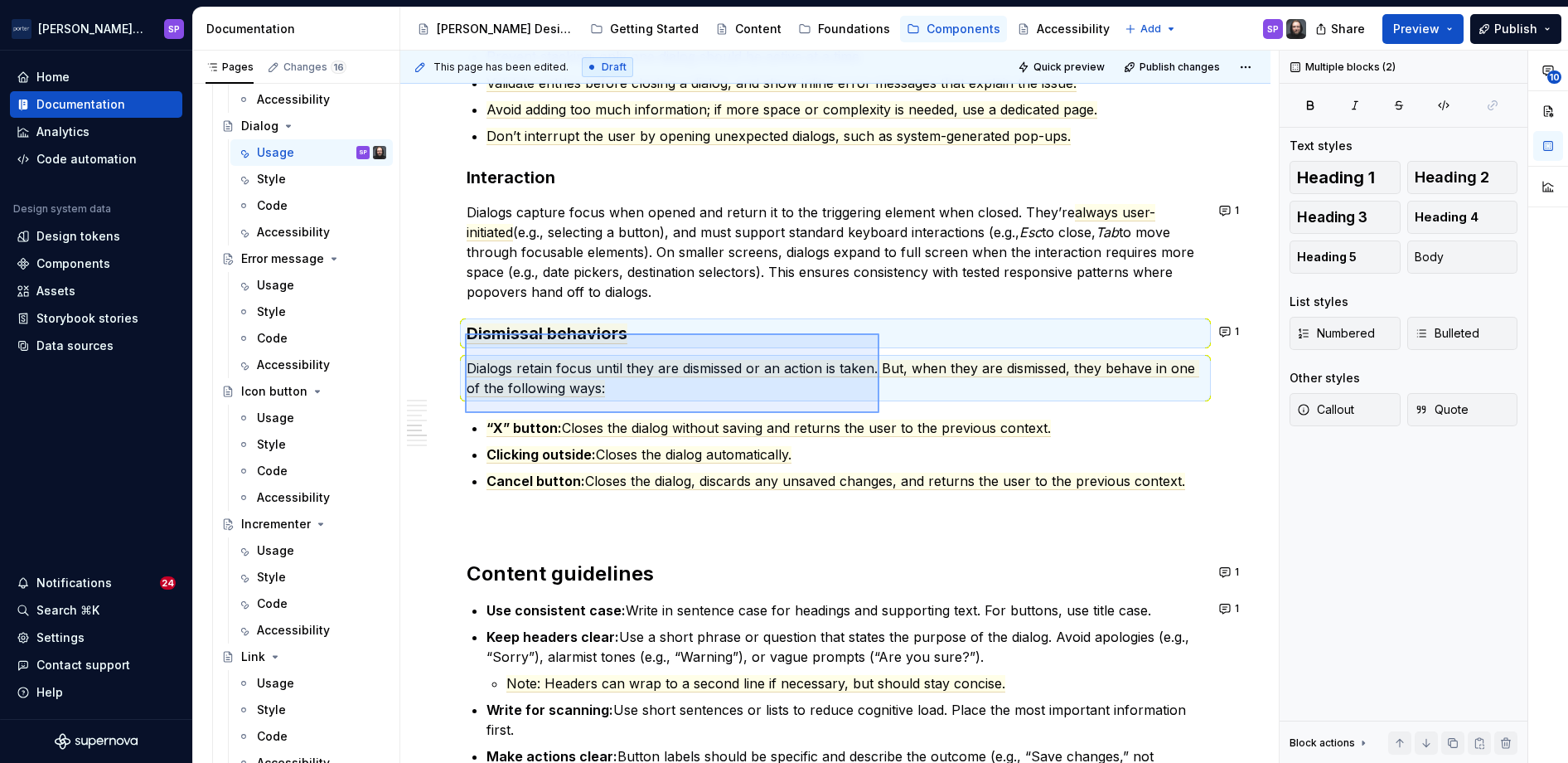
drag, startPoint x: 465, startPoint y: 333, endPoint x: 878, endPoint y: 410, distance: 420.1
click at [878, 410] on div "**********" at bounding box center [840, 407] width 878 height 713
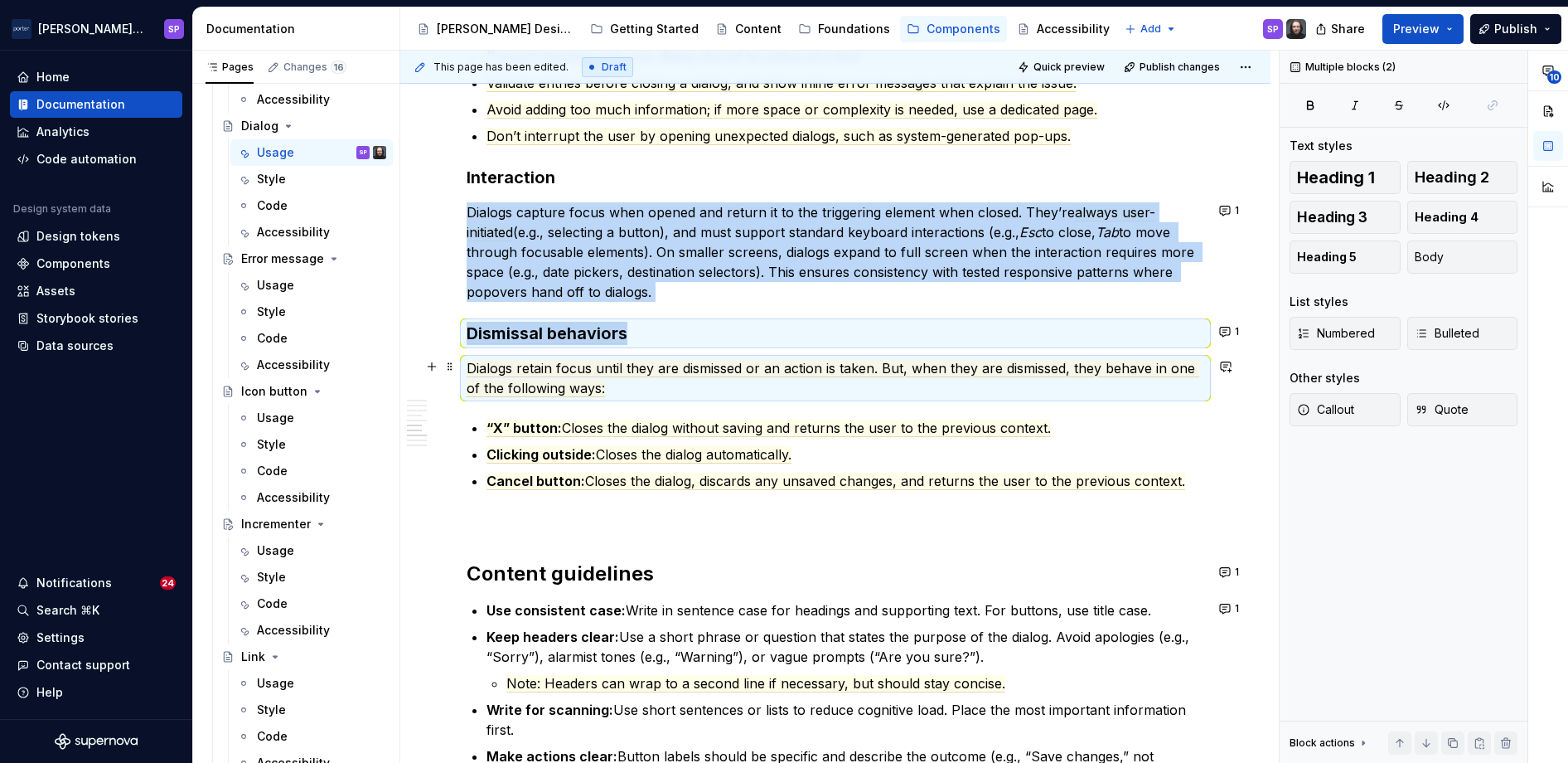
click at [675, 395] on p "Dialogs retain focus until they are dismissed or an action is taken. But, when …" at bounding box center [835, 378] width 738 height 40
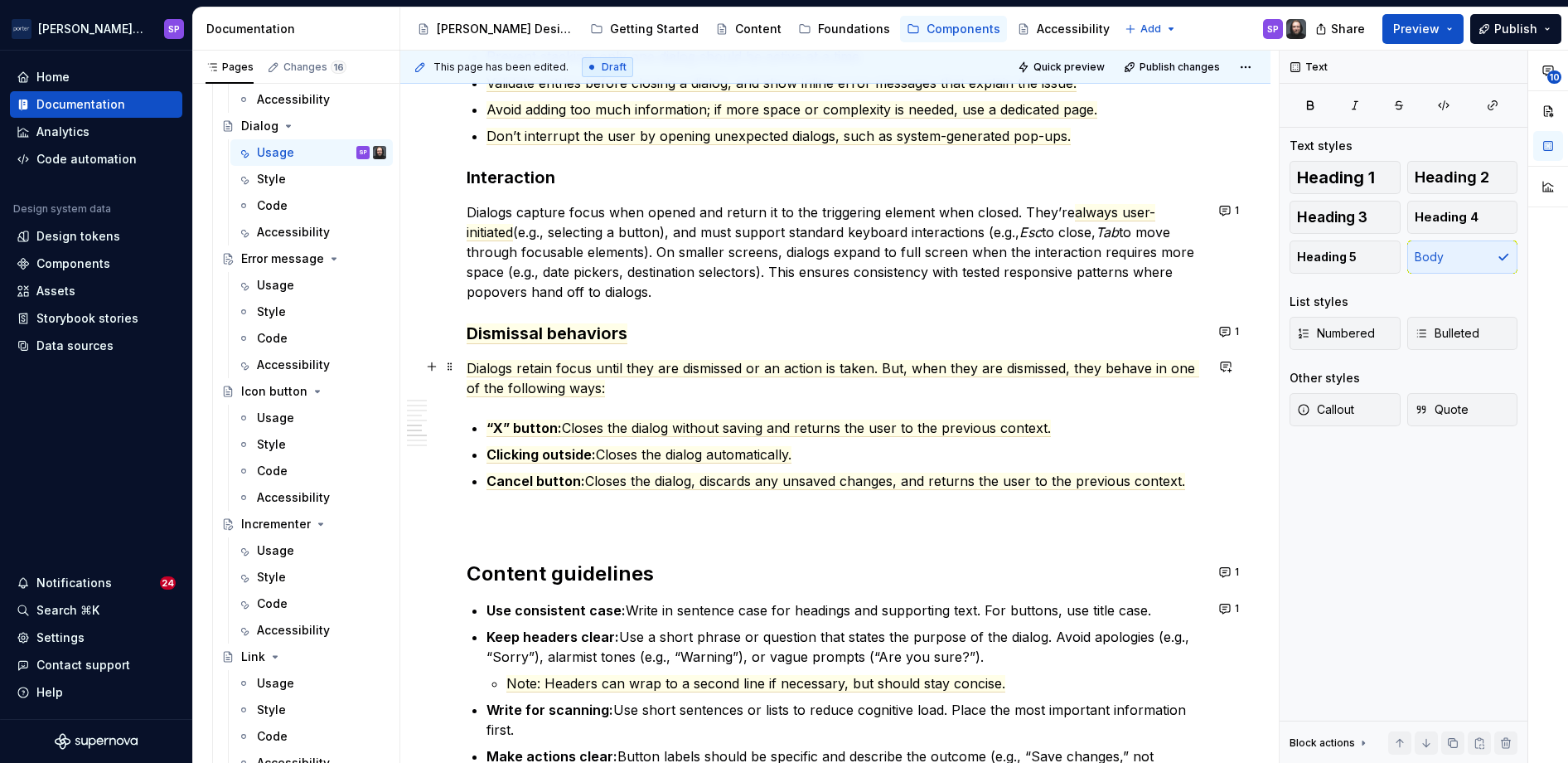
click at [801, 382] on p "Dialogs retain focus until they are dismissed or an action is taken. But, when …" at bounding box center [835, 378] width 738 height 40
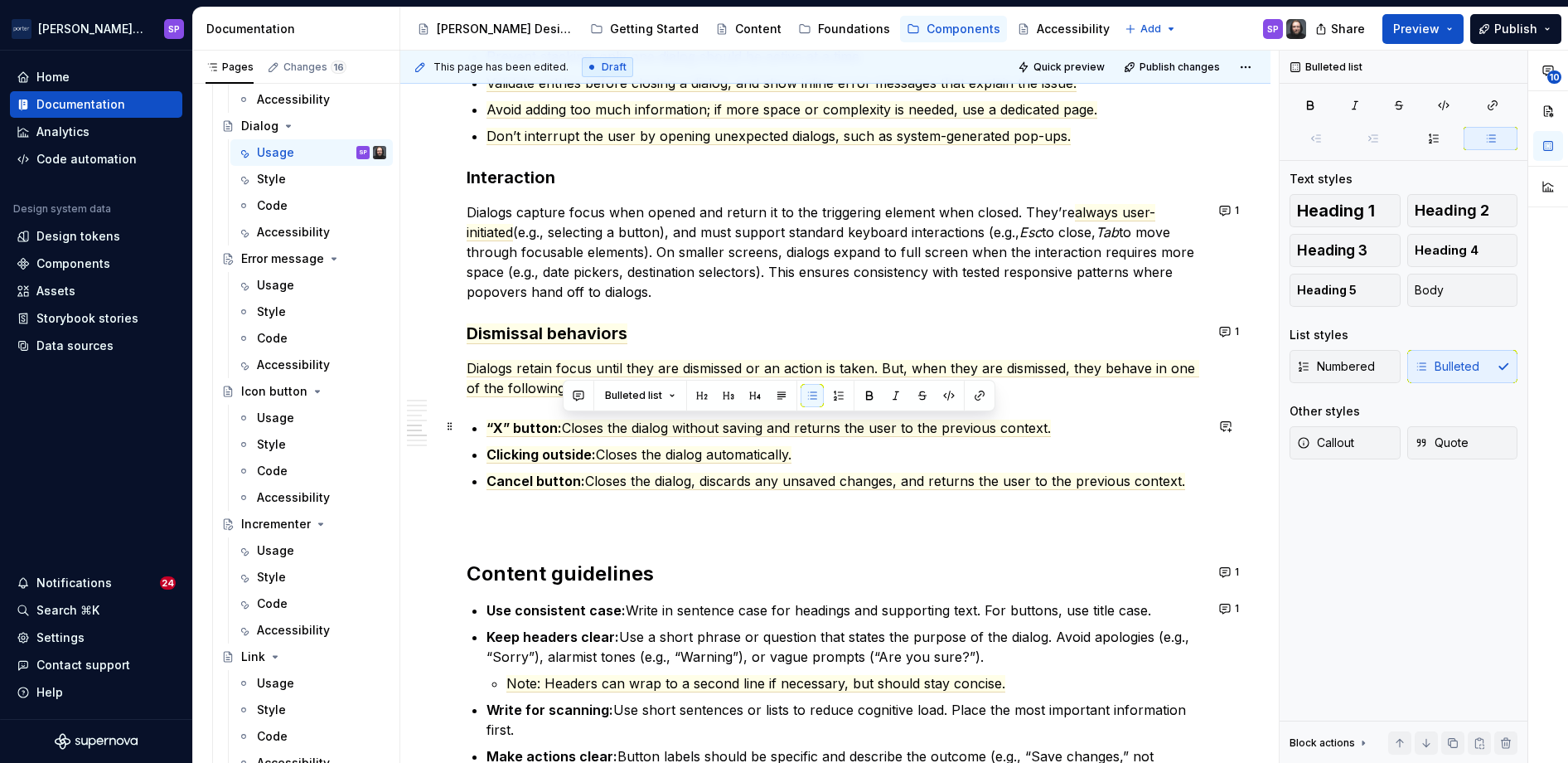
drag, startPoint x: 568, startPoint y: 432, endPoint x: 1097, endPoint y: 421, distance: 529.1
click at [935, 421] on p "“X” button: Closes the dialog without saving and returns the user to the previo…" at bounding box center [845, 427] width 717 height 20
copy span "Closes the dialog without saving and returns the user to the previous context."
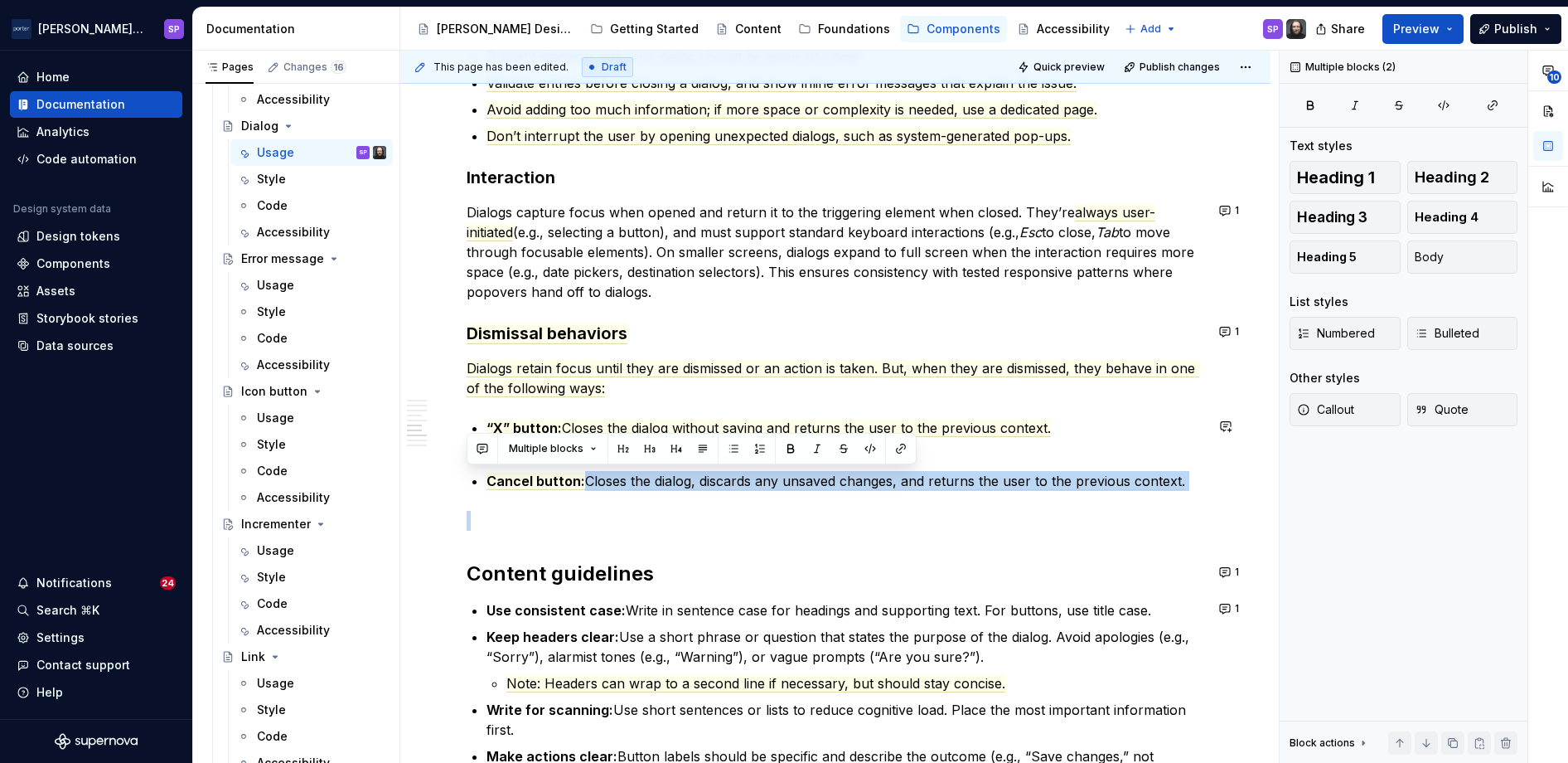
drag, startPoint x: 580, startPoint y: 474, endPoint x: 1197, endPoint y: 491, distance: 617.2
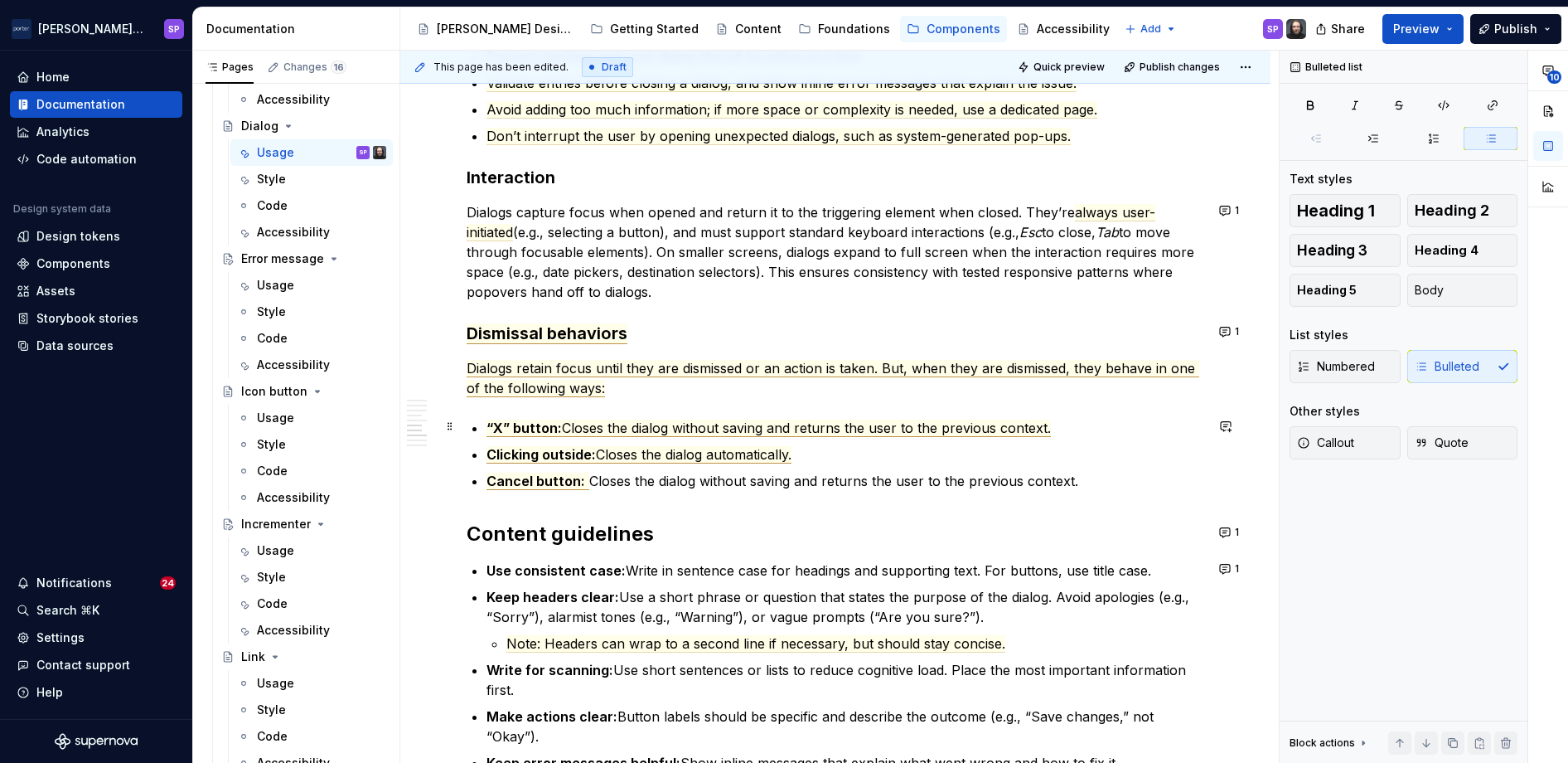
click at [707, 421] on span "Closes the dialog without saving and returns the user to the previous context." at bounding box center [806, 428] width 489 height 17
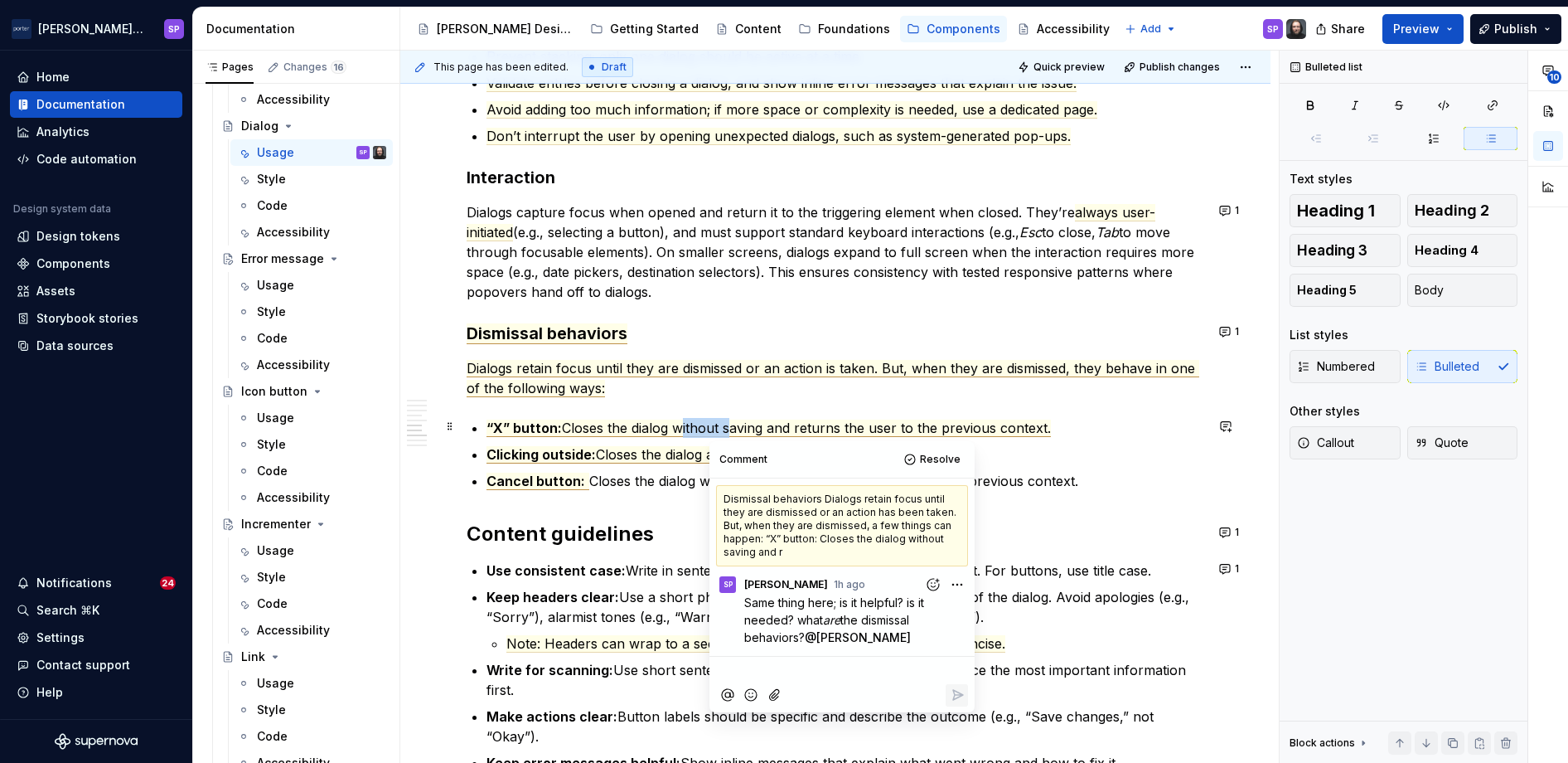
click at [707, 421] on span "Closes the dialog without saving and returns the user to the previous context." at bounding box center [806, 428] width 489 height 17
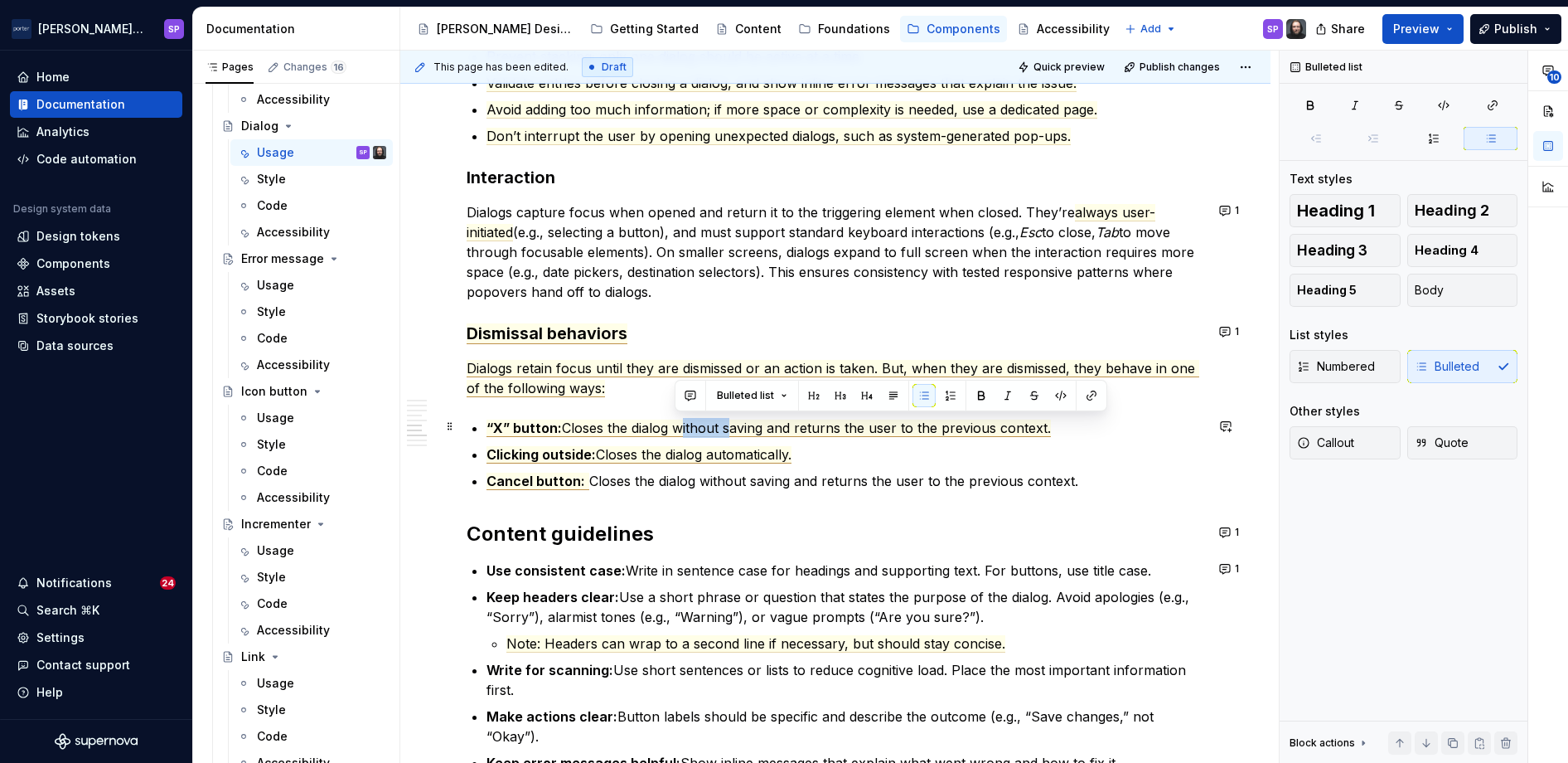
click at [677, 420] on span "Closes the dialog without saving and returns the user to the previous context." at bounding box center [806, 428] width 489 height 17
drag, startPoint x: 675, startPoint y: 426, endPoint x: 794, endPoint y: 421, distance: 119.1
click at [794, 421] on span "Closes the dialog without saving and returns the user to the previous context." at bounding box center [806, 428] width 489 height 17
click at [857, 429] on span "Closes the dialog with saved information, returns the user to the previous cont…" at bounding box center [821, 428] width 518 height 17
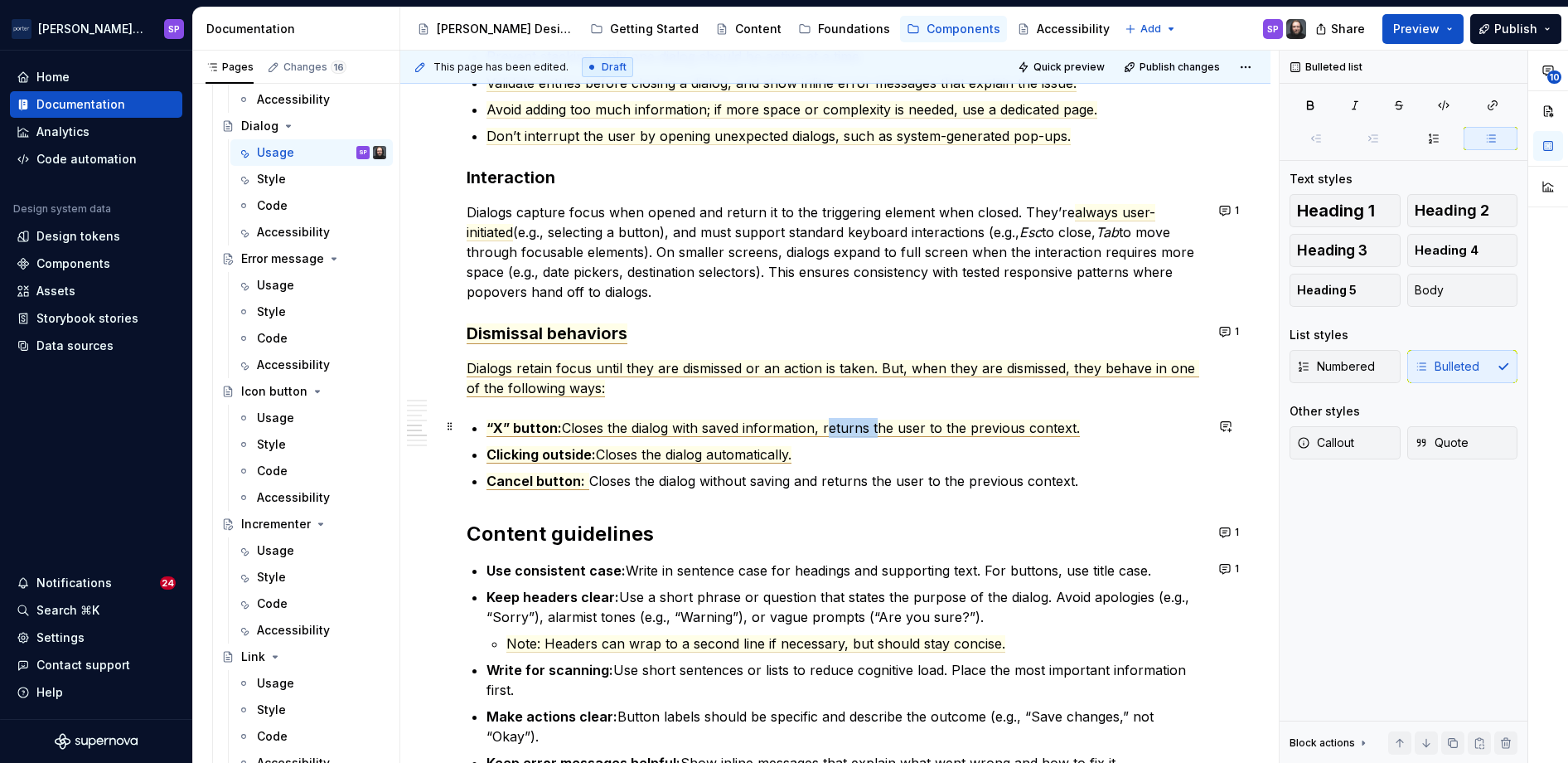
click at [857, 429] on span "Closes the dialog with saved information, returns the user to the previous cont…" at bounding box center [821, 428] width 518 height 17
click at [581, 448] on span "Clicking outside:" at bounding box center [541, 455] width 109 height 17
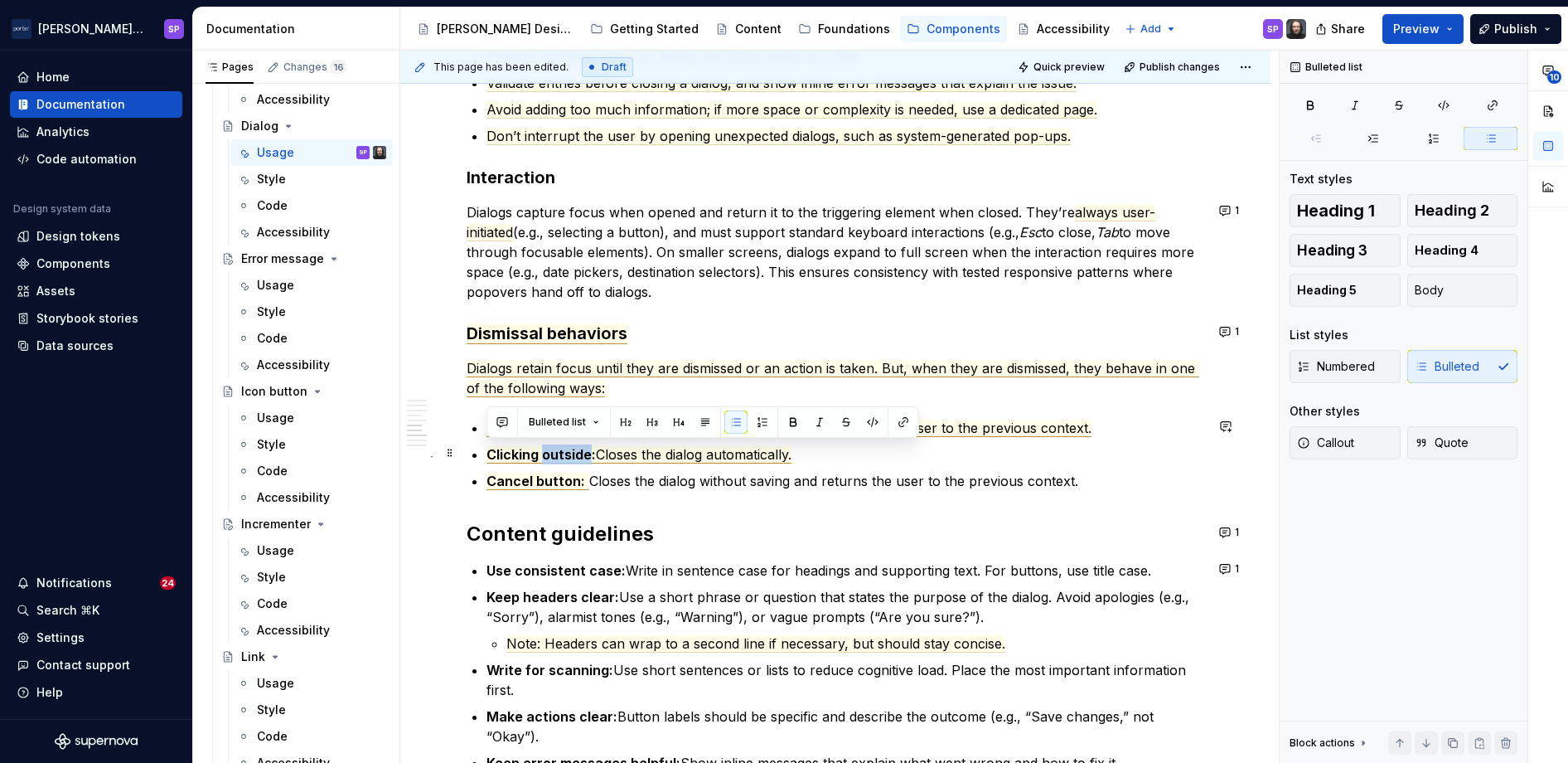
click at [581, 448] on span "Clicking outside:" at bounding box center [541, 455] width 109 height 17
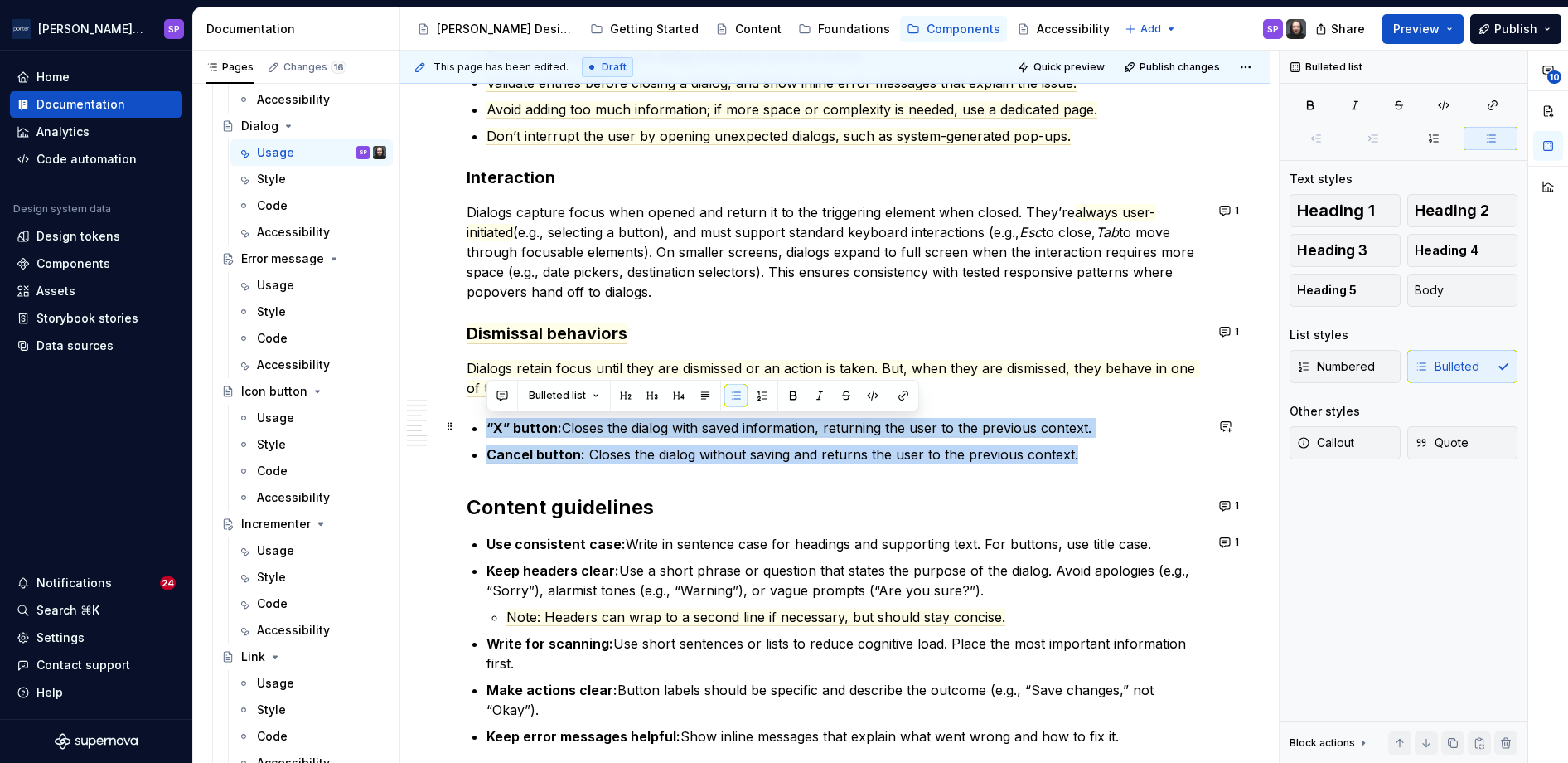
drag, startPoint x: 780, startPoint y: 449, endPoint x: 472, endPoint y: 420, distance: 309.4
click at [487, 420] on ul "“X” button: Closes the dialog with saved information, returning the user to the…" at bounding box center [845, 441] width 717 height 46
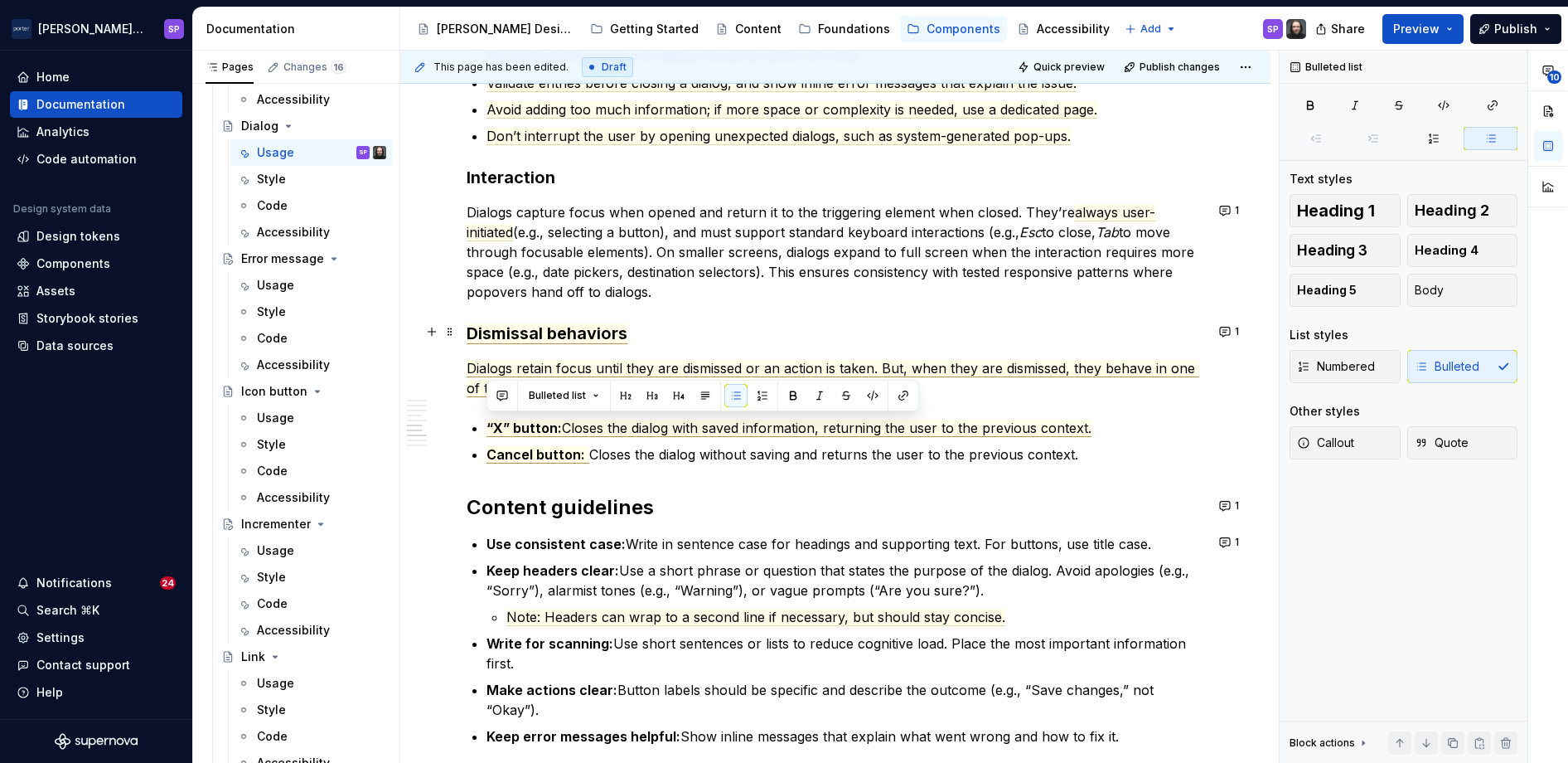
click at [468, 337] on span "Dismissal behaviors" at bounding box center [547, 333] width 161 height 21
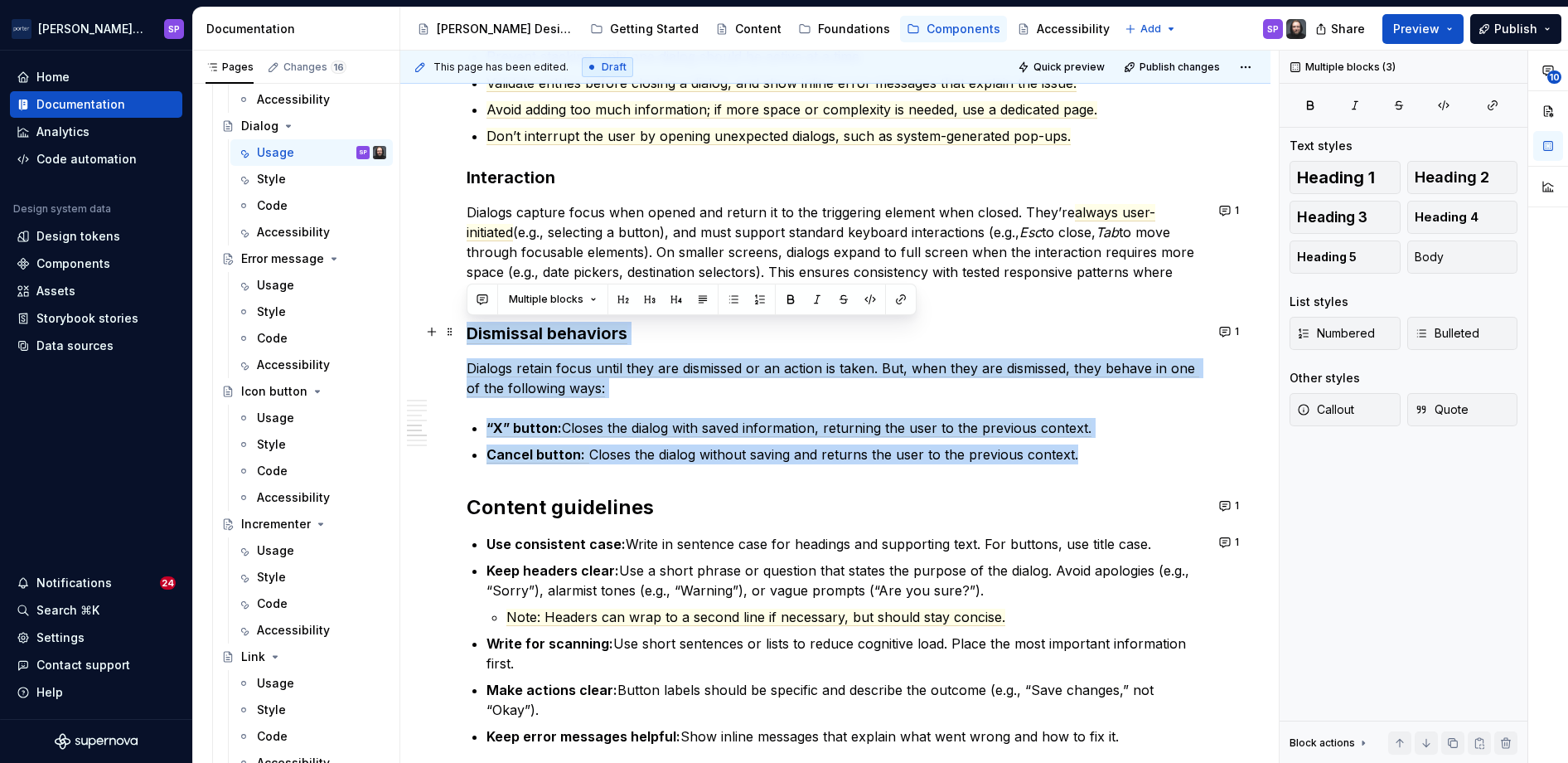
drag, startPoint x: 726, startPoint y: 451, endPoint x: 468, endPoint y: 325, distance: 287.1
copy div "Dismissal behaviors Dialogs retain focus until they are dismissed or an action …"
click at [652, 385] on p "Dialogs retain focus until they are dismissed or an action is taken. But, when …" at bounding box center [835, 378] width 738 height 40
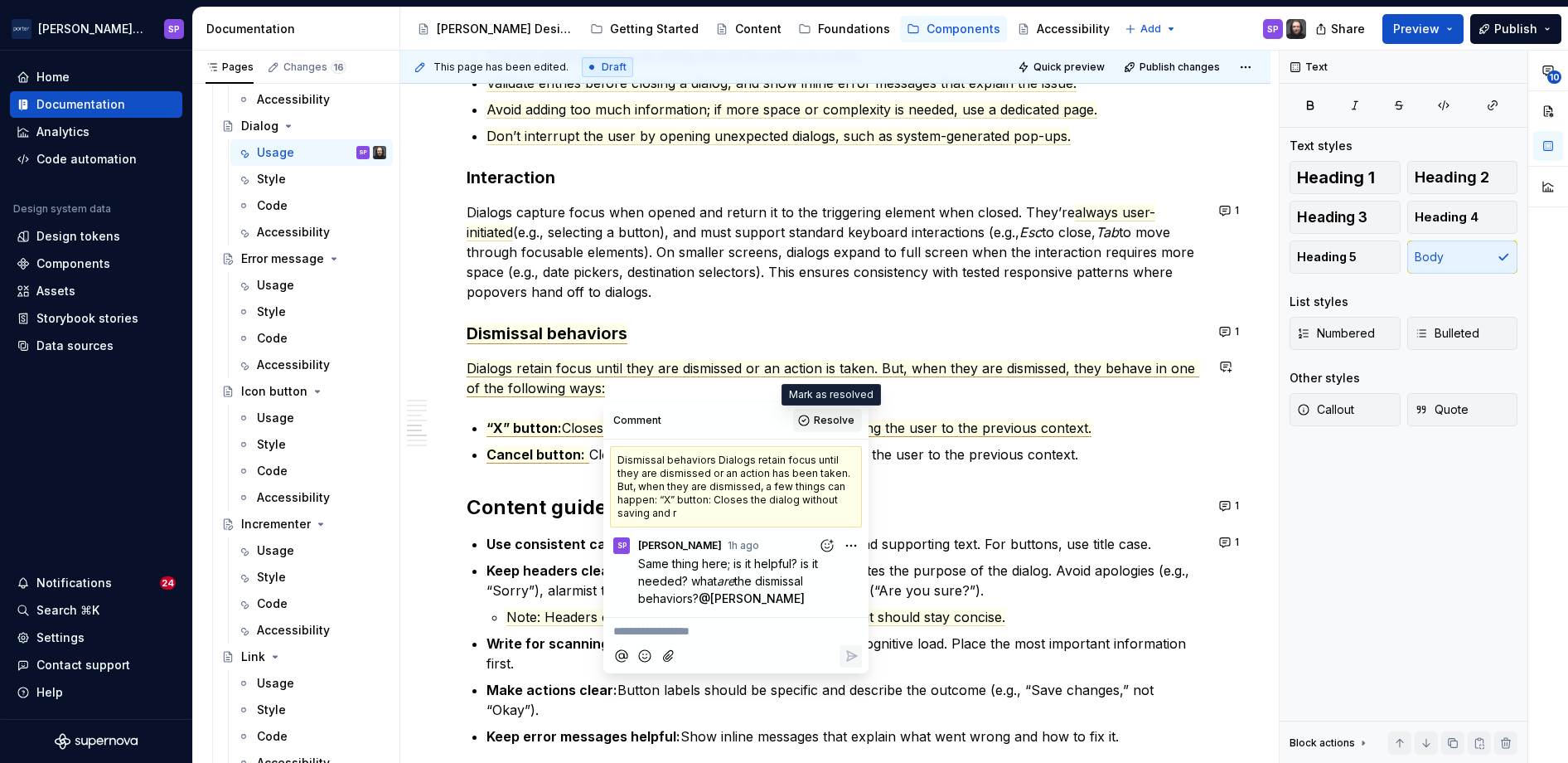
click at [834, 417] on span "Resolve" at bounding box center [834, 420] width 41 height 14
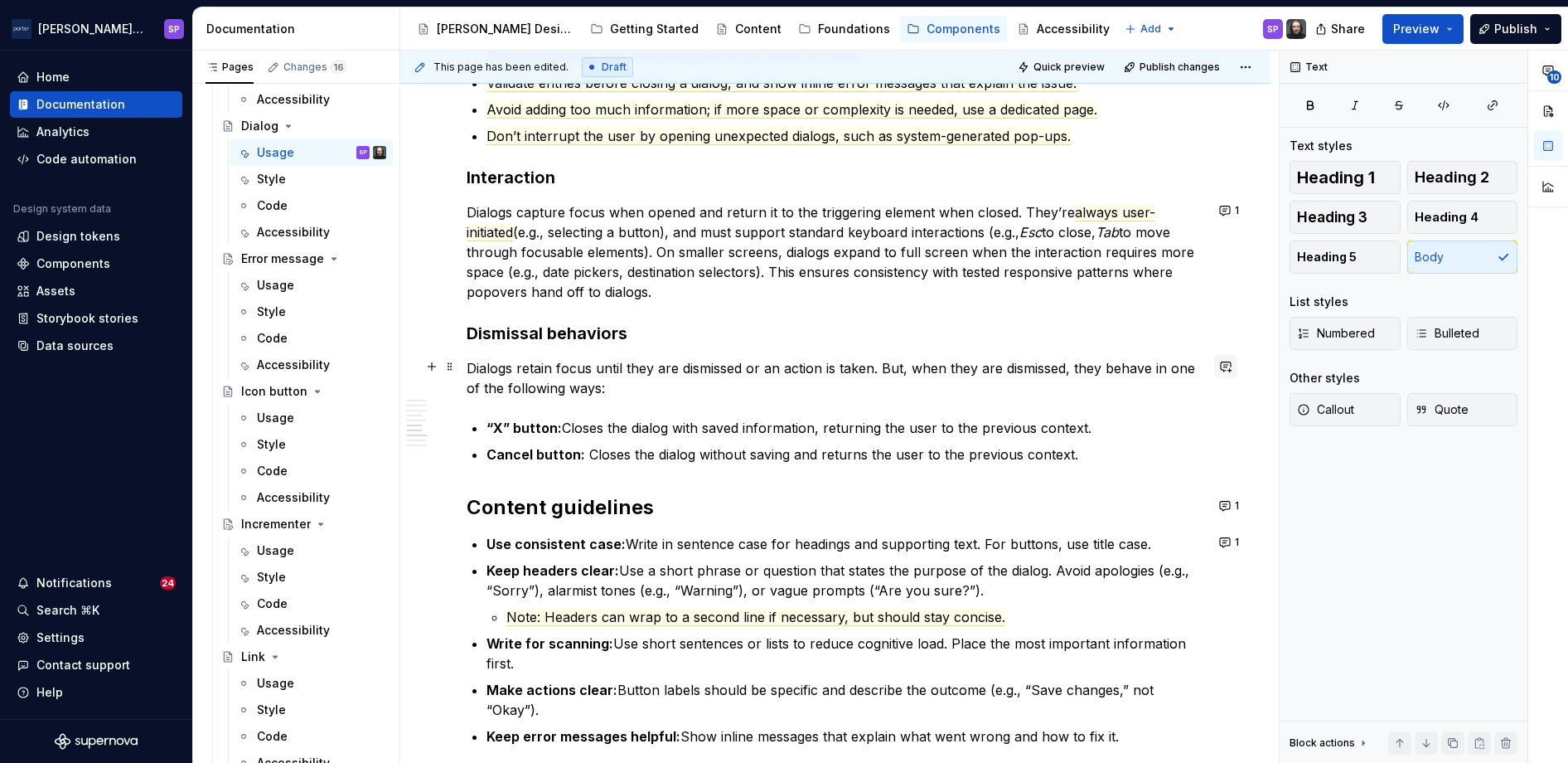
click at [935, 368] on button "button" at bounding box center [1225, 366] width 23 height 23
click at [888, 251] on p "Dialogs capture focus when opened and return it to the triggering element when …" at bounding box center [835, 252] width 738 height 99
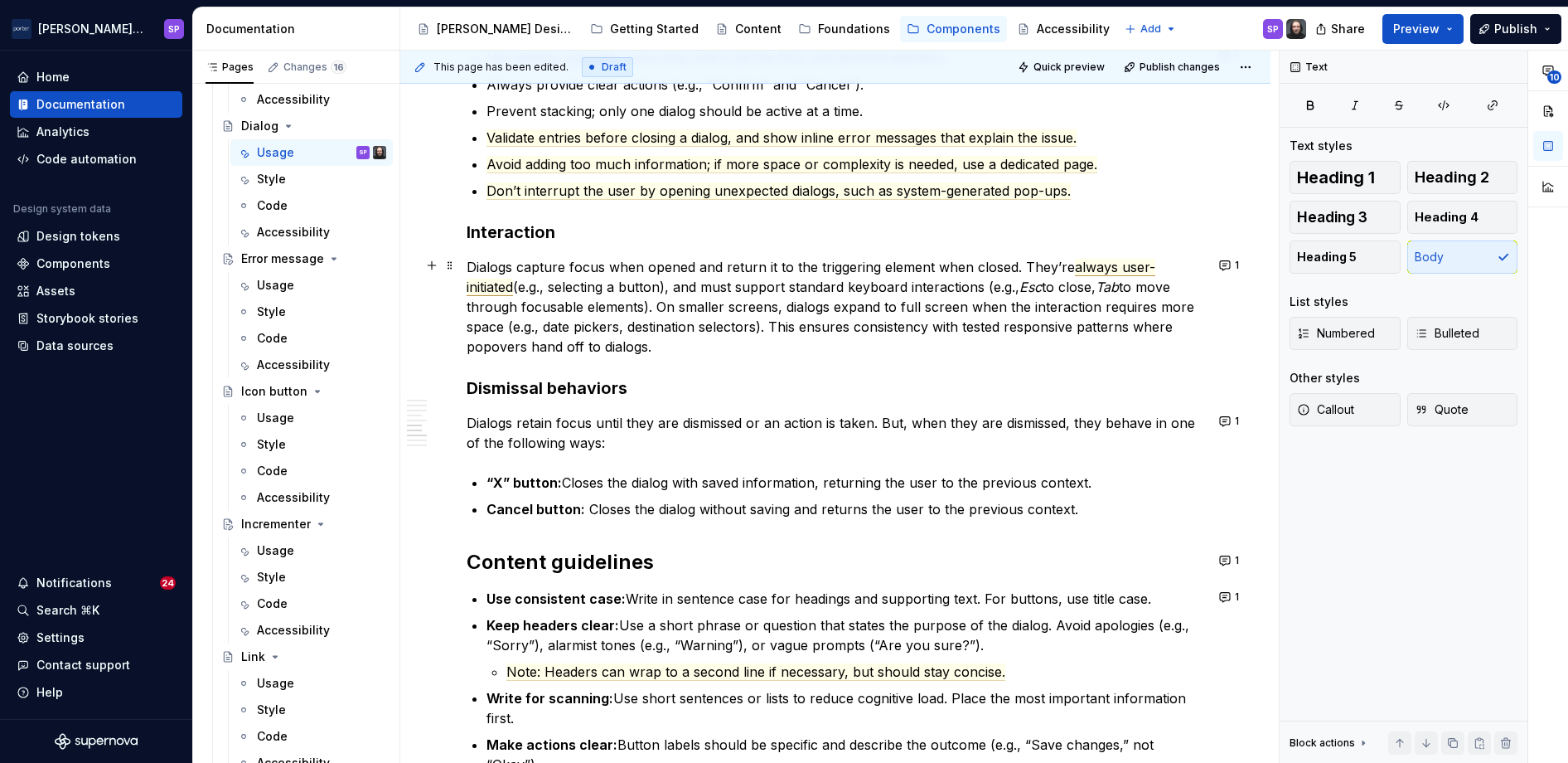
click at [503, 285] on span "always user-initiated" at bounding box center [810, 278] width 688 height 38
click at [548, 270] on p "Dialogs capture focus when opened and return it to the triggering element when …" at bounding box center [835, 307] width 738 height 99
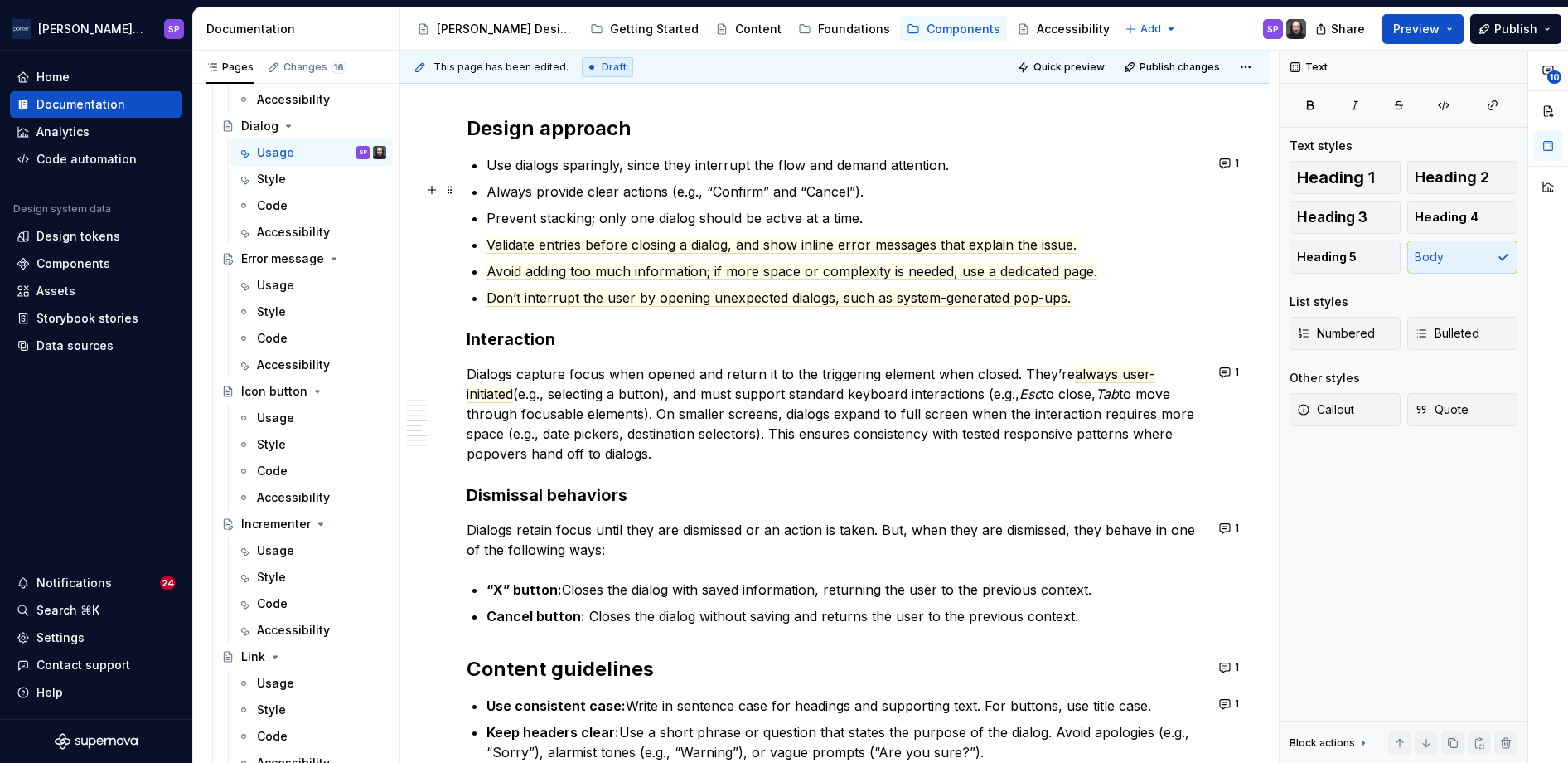
click at [877, 200] on ul "Use dialogs sparingly, since they interrupt the flow and demand attention. Alwa…" at bounding box center [845, 231] width 717 height 153
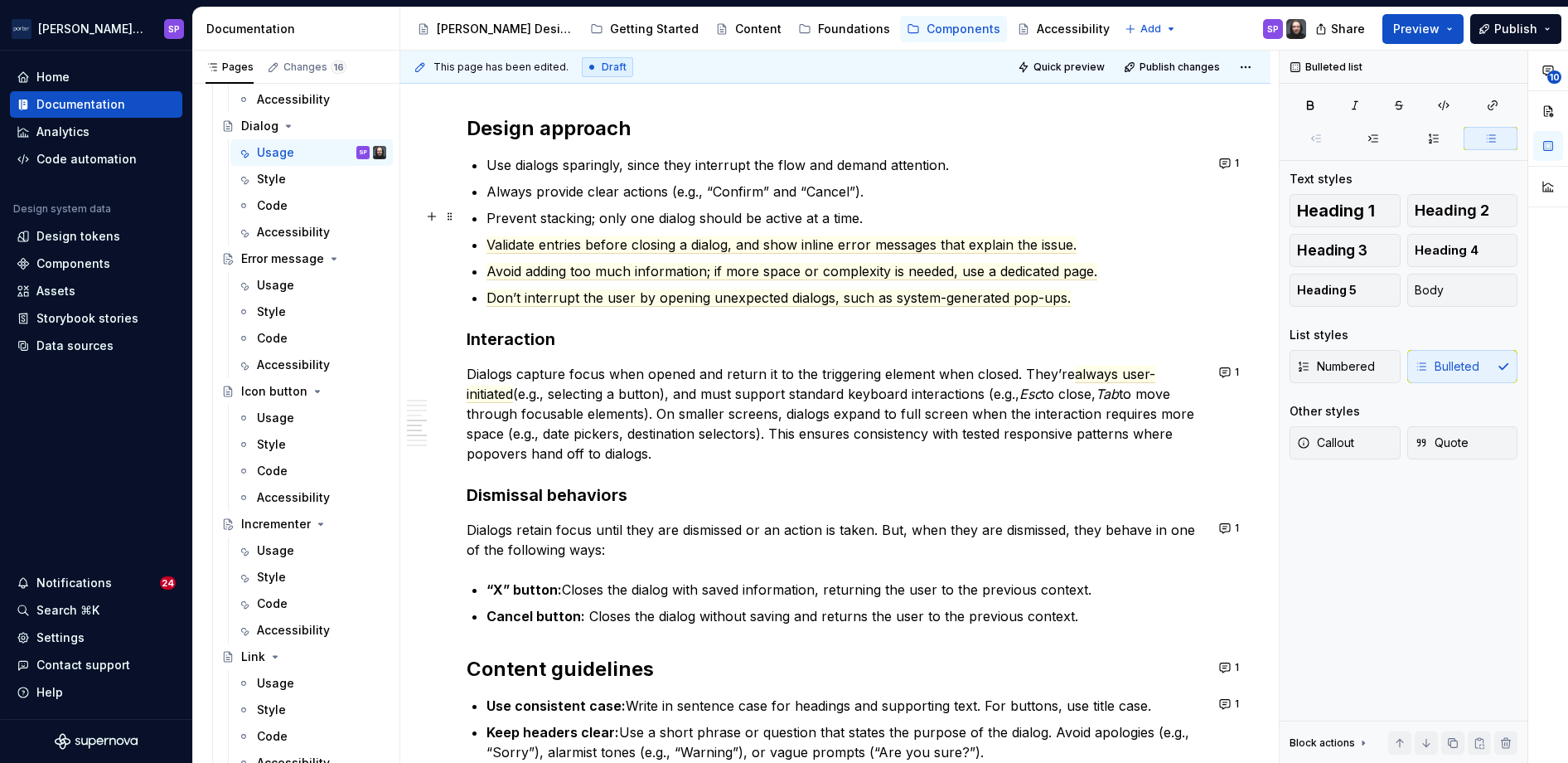
click at [876, 211] on p "Prevent stacking; only one dialog should be active at a time." at bounding box center [845, 218] width 717 height 20
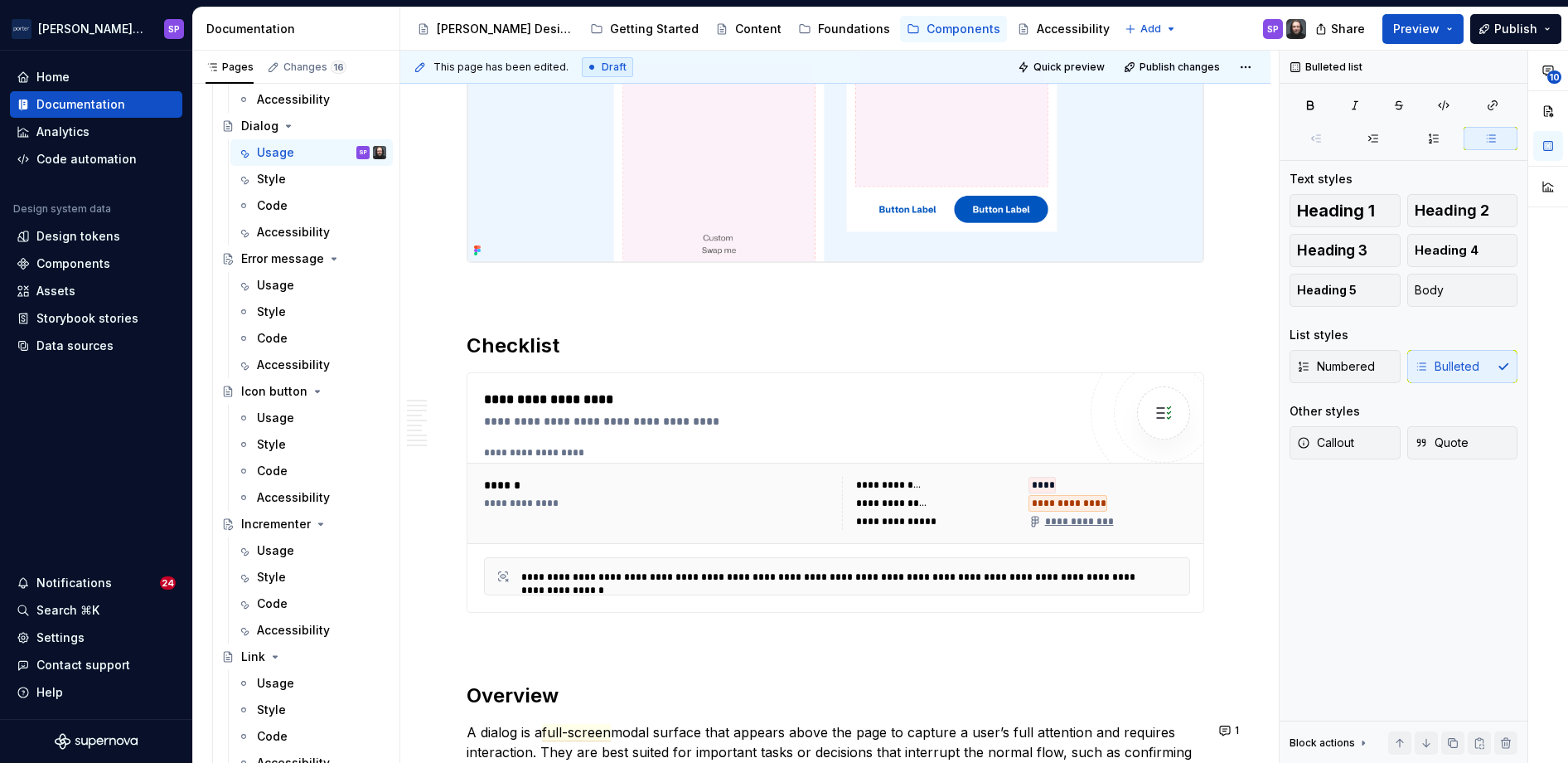
scroll to position [0, 0]
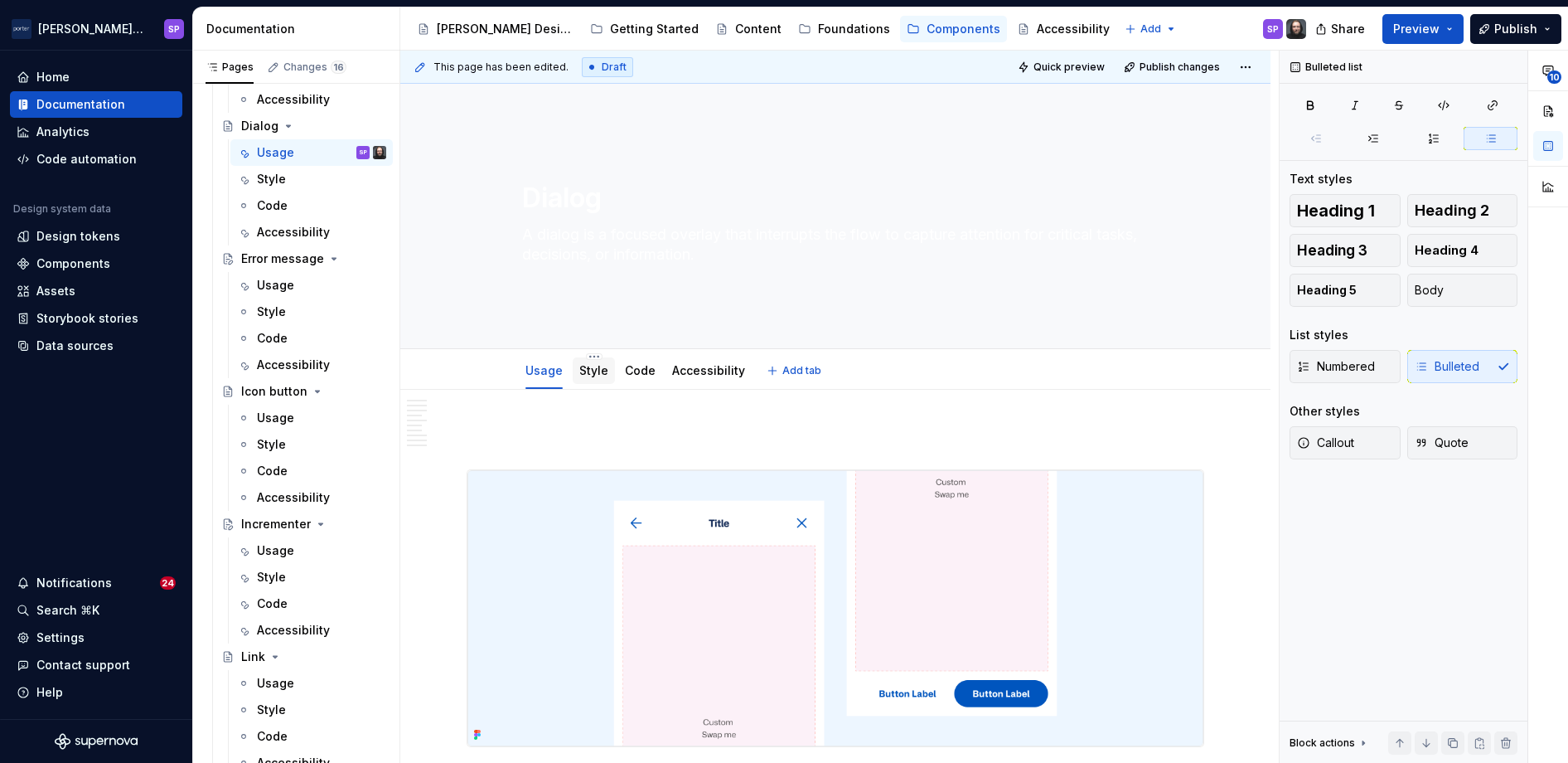
click at [582, 372] on link "Style" at bounding box center [594, 370] width 29 height 14
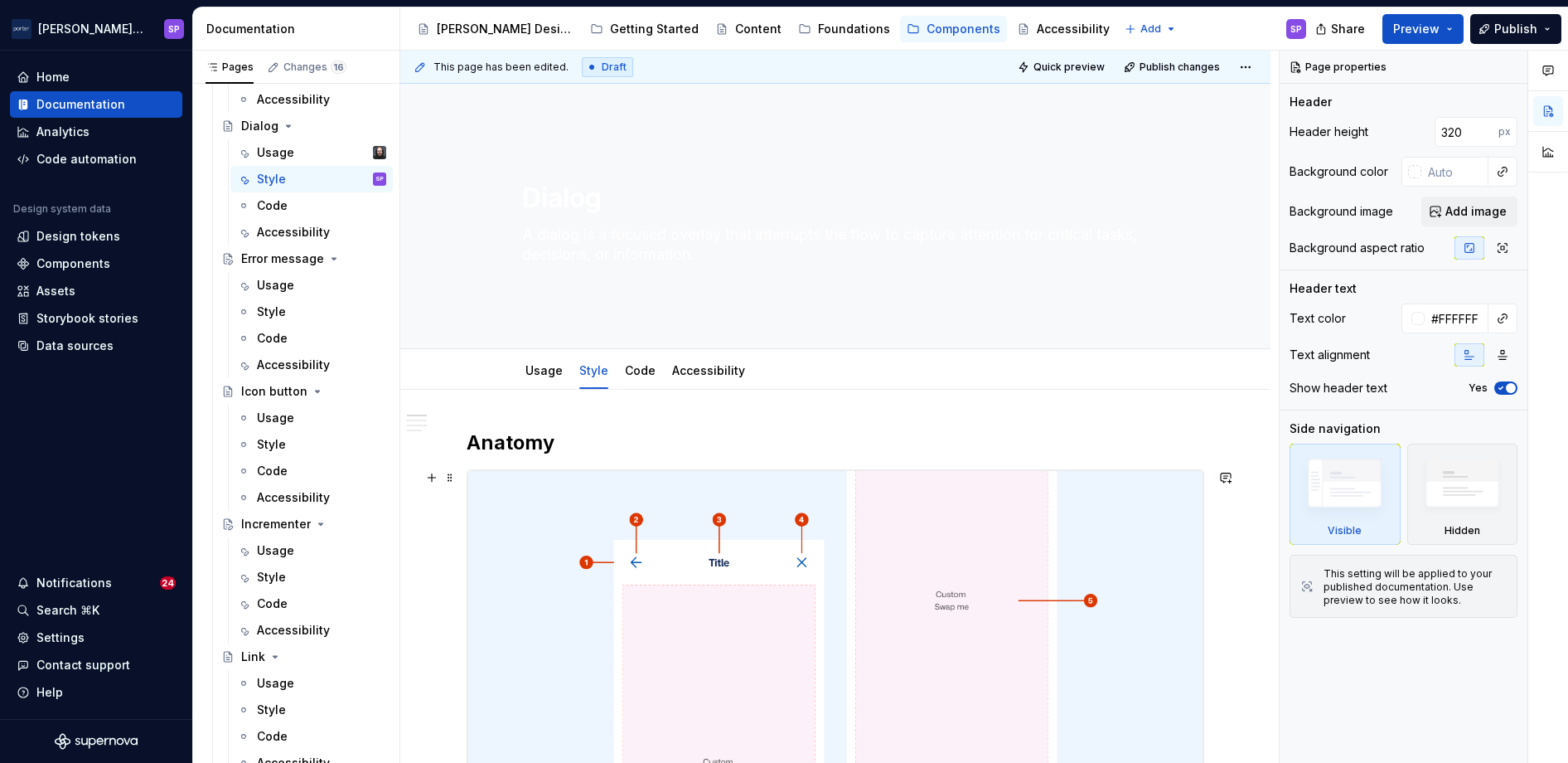
scroll to position [177, 0]
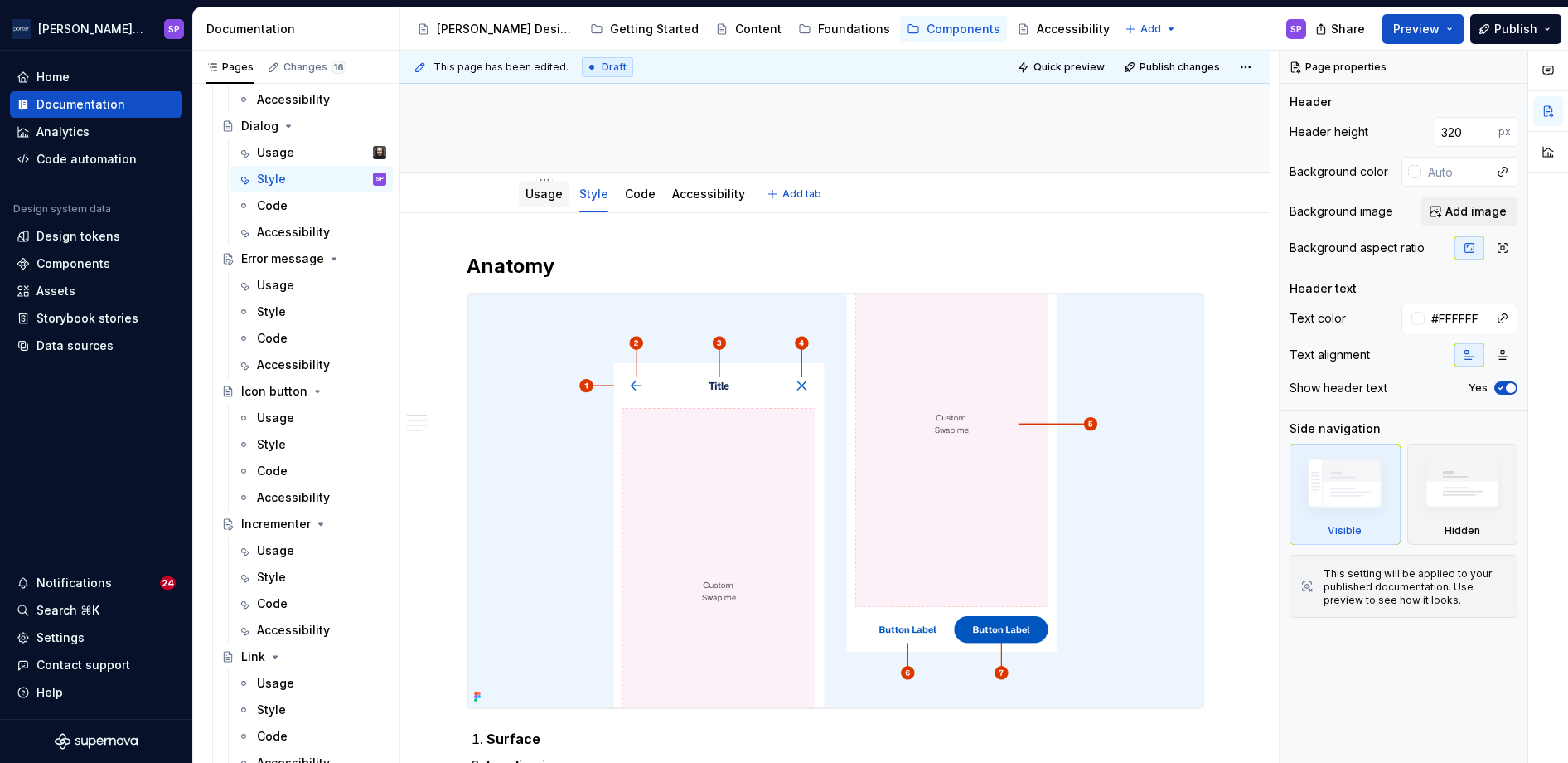
click at [525, 188] on link "Usage" at bounding box center [544, 193] width 38 height 14
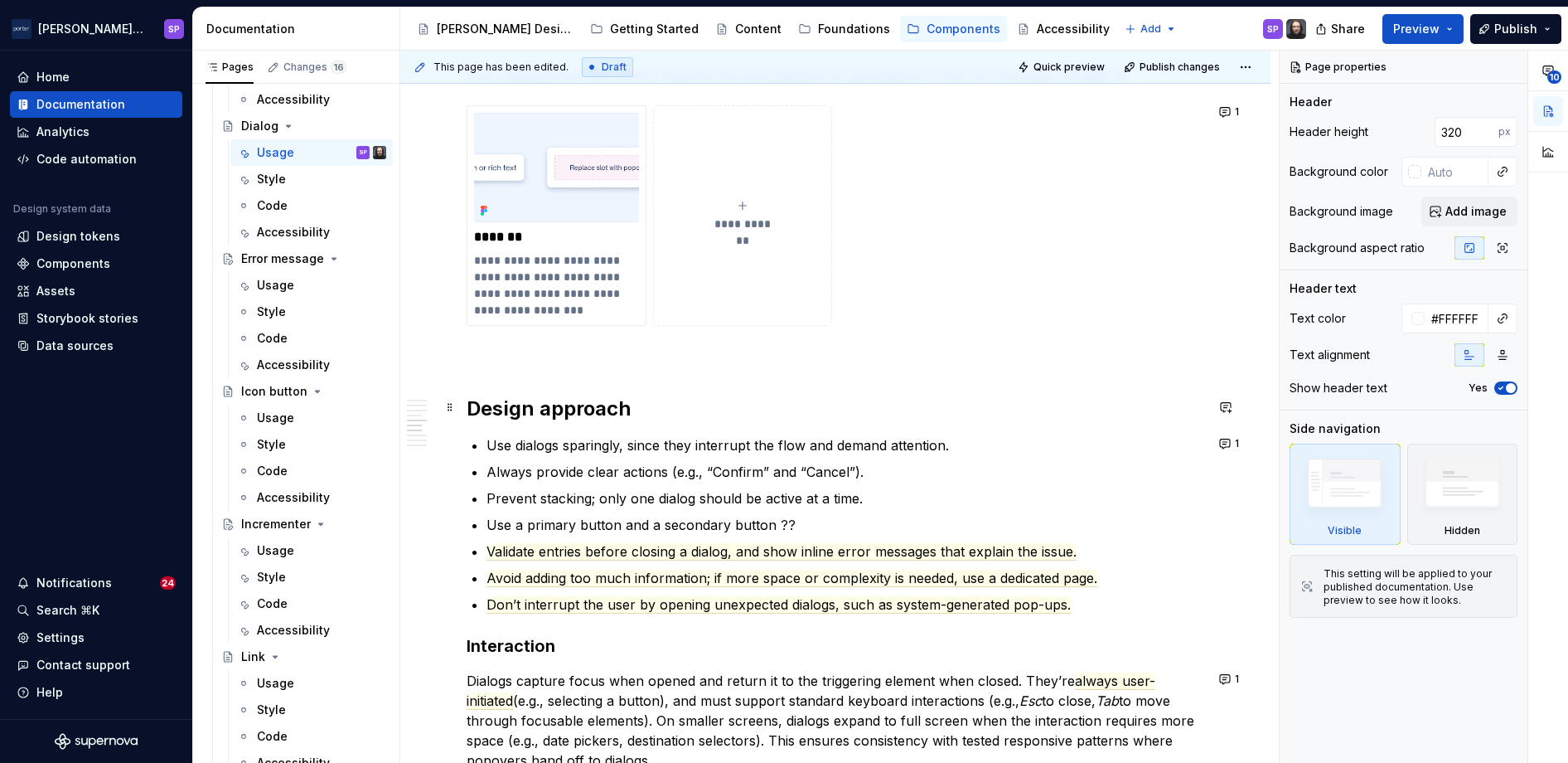
scroll to position [1622, 0]
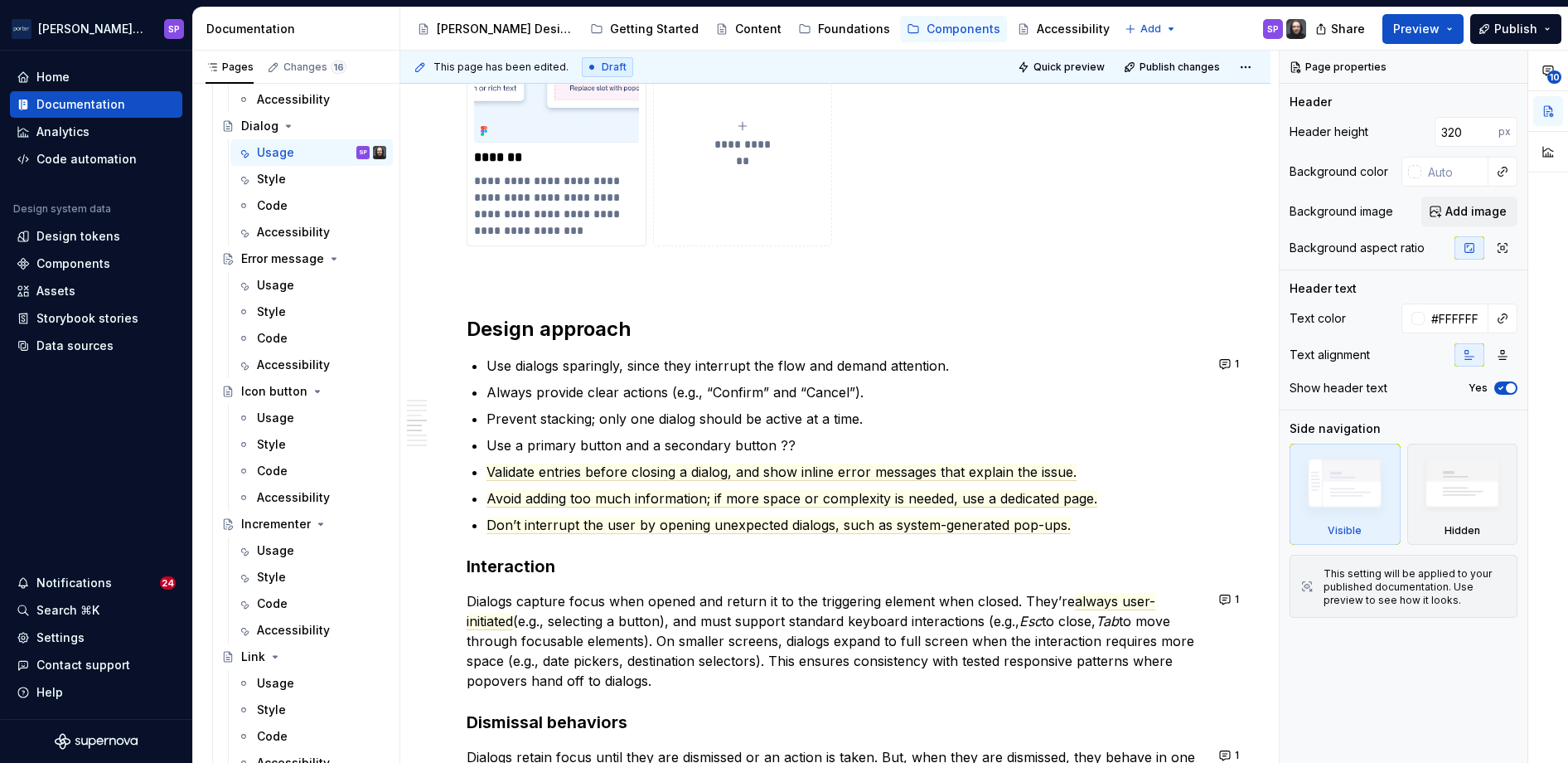
type textarea "*"
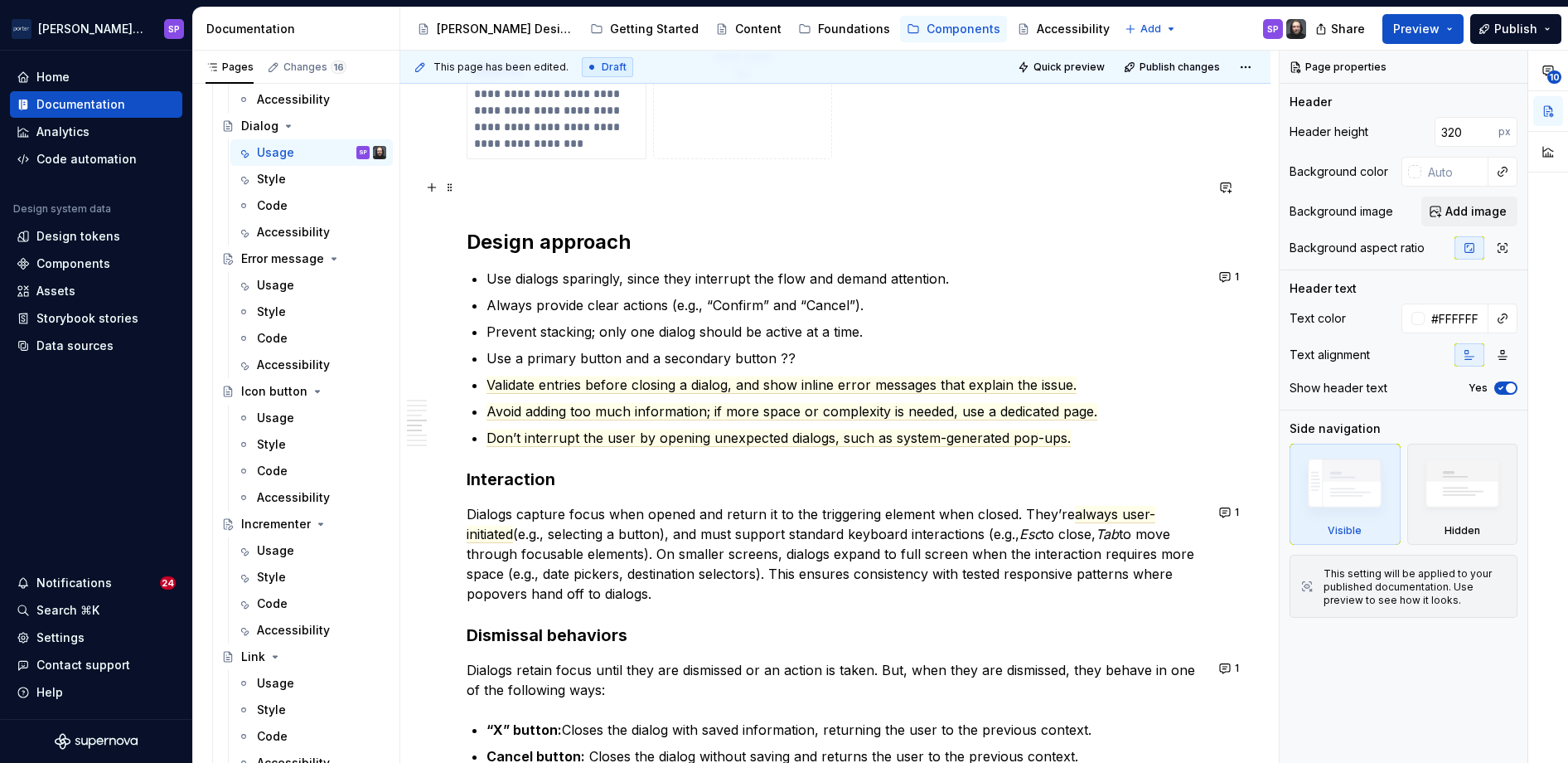
scroll to position [1653, 0]
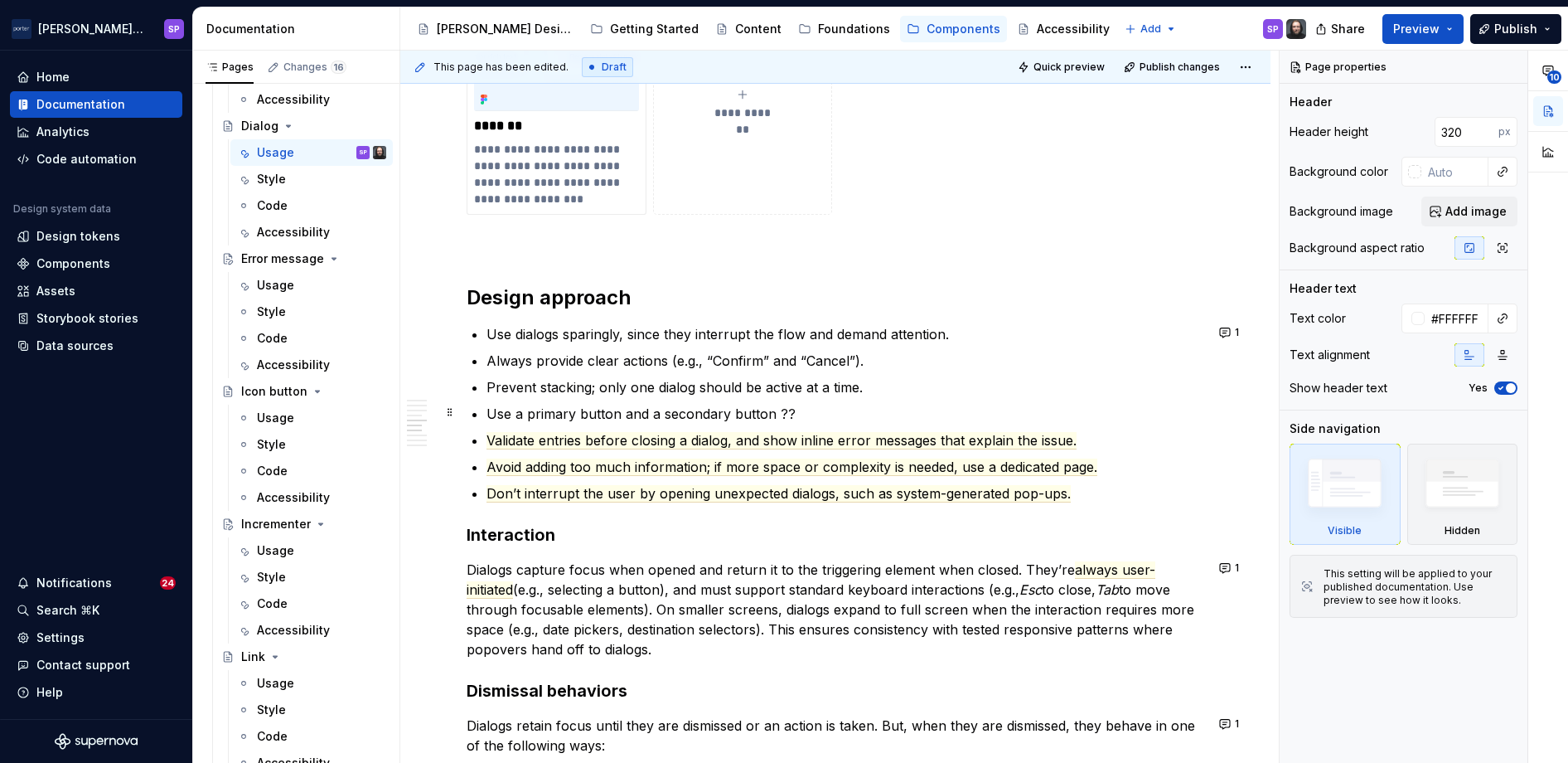
click at [794, 408] on p "Use a primary button and a secondary button ??" at bounding box center [845, 414] width 717 height 20
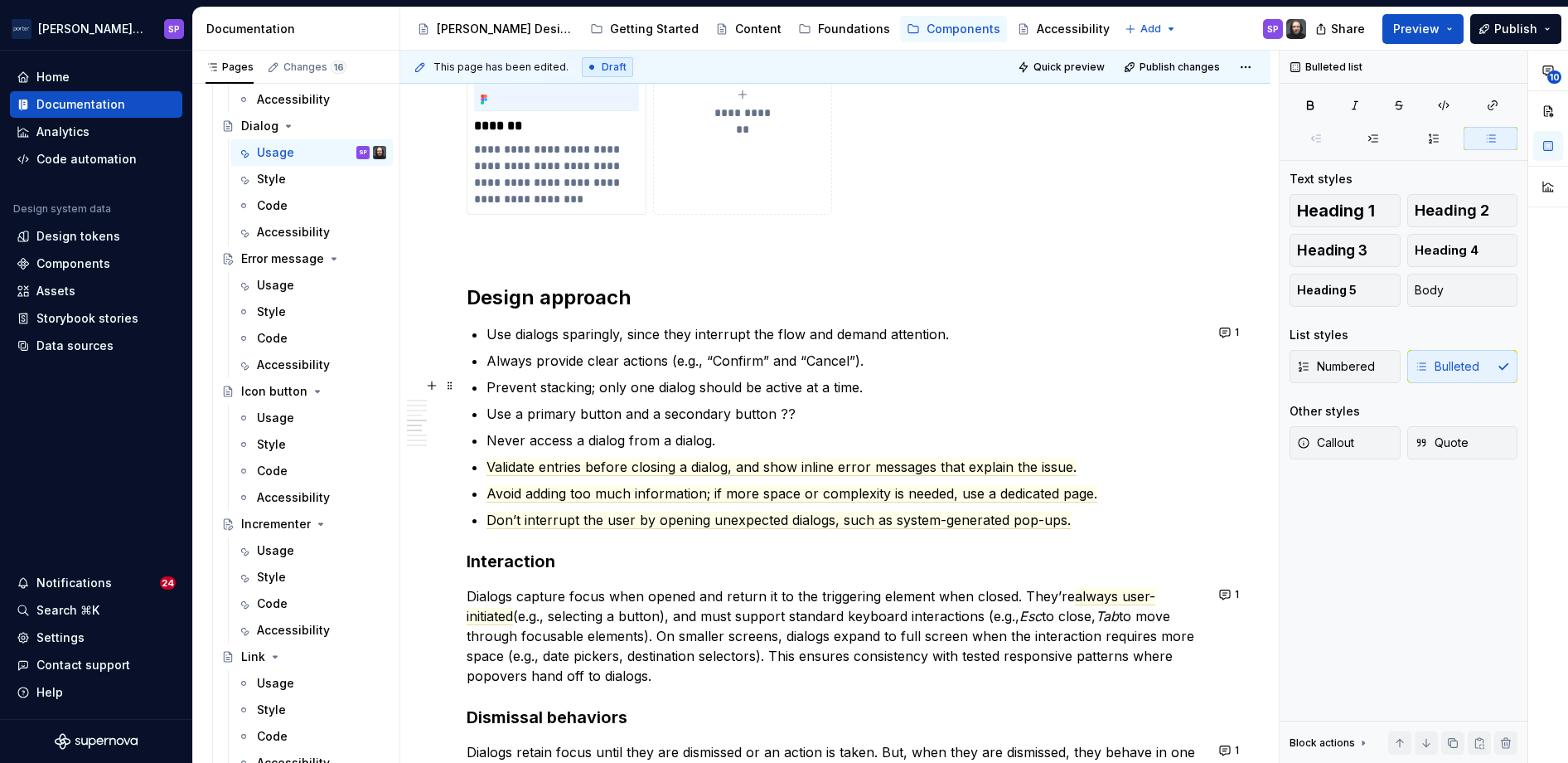
click at [734, 387] on p "Prevent stacking; only one dialog should be active at a time." at bounding box center [845, 386] width 717 height 20
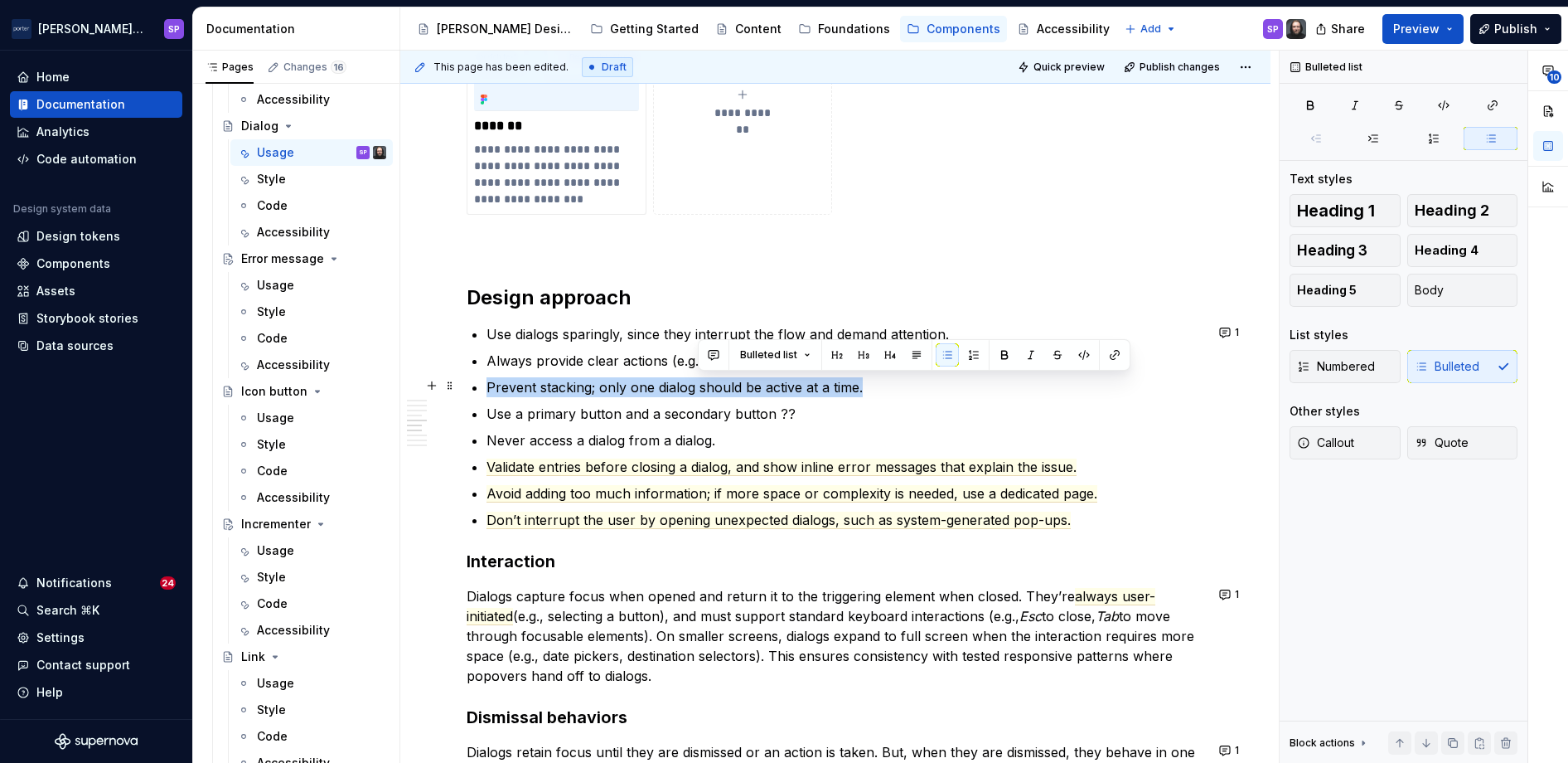
click at [734, 387] on p "Prevent stacking; only one dialog should be active at a time." at bounding box center [845, 386] width 717 height 20
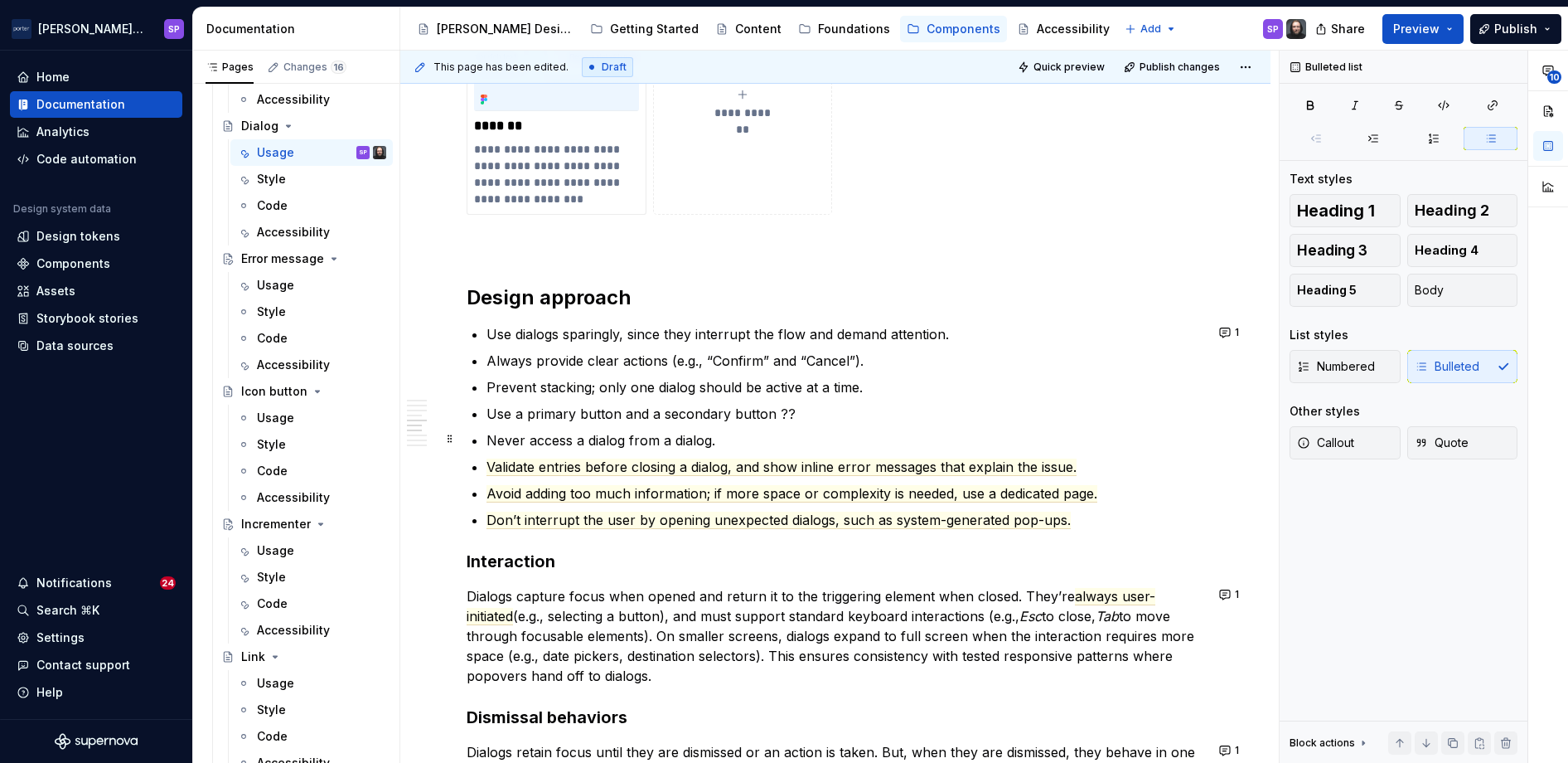
drag, startPoint x: 746, startPoint y: 436, endPoint x: 698, endPoint y: 447, distance: 49.2
click at [698, 447] on p "Never access a dialog from a dialog." at bounding box center [845, 440] width 717 height 20
click at [729, 442] on p "Never access a dialog from a dialog." at bounding box center [845, 440] width 717 height 20
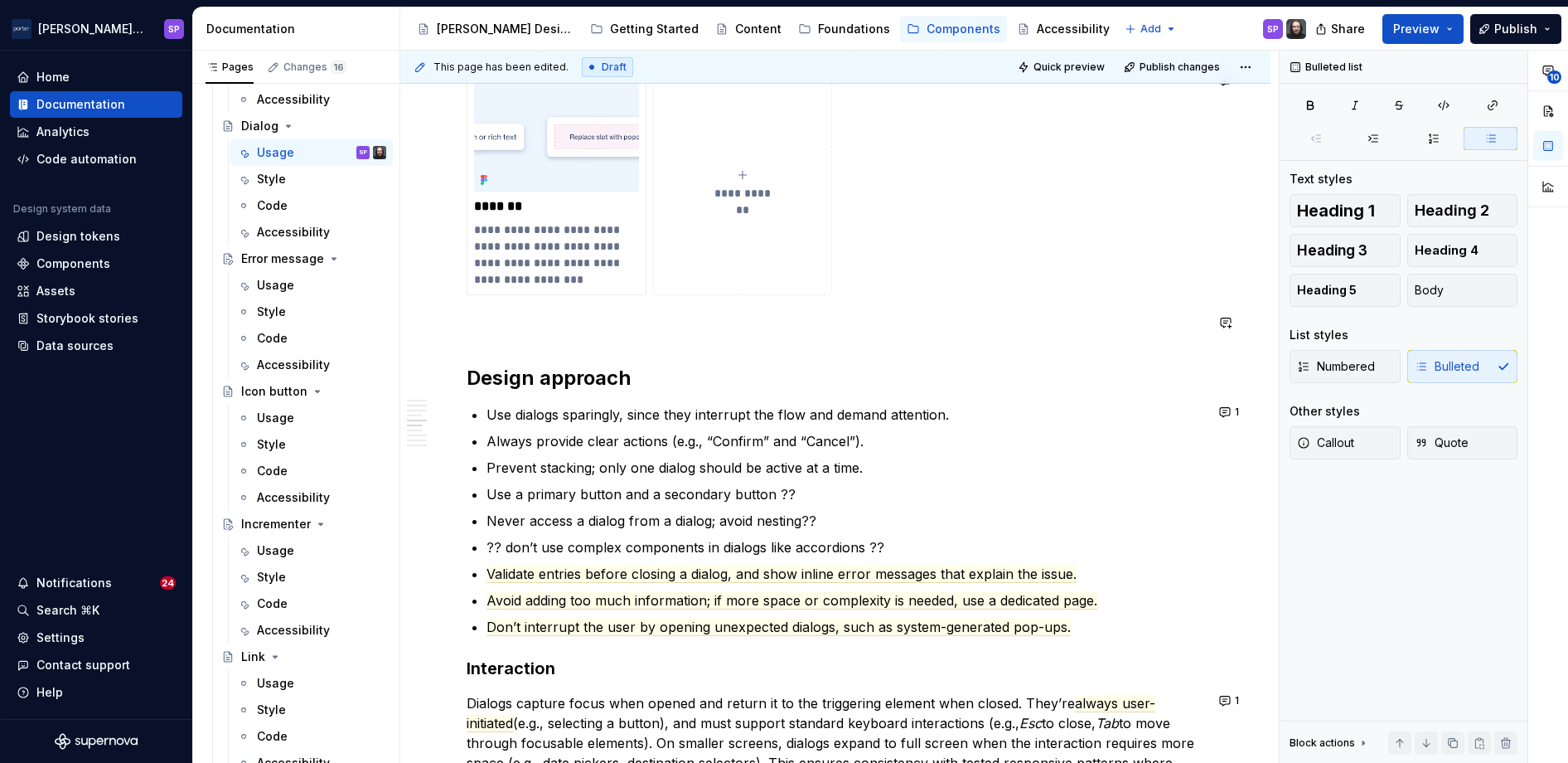
scroll to position [1575, 0]
click at [584, 510] on p "Never access a dialog from a dialog; avoid nesting??" at bounding box center [845, 519] width 717 height 20
click at [577, 537] on p "?? don’t use complex components in dialogs like accordions ??" at bounding box center [845, 546] width 717 height 20
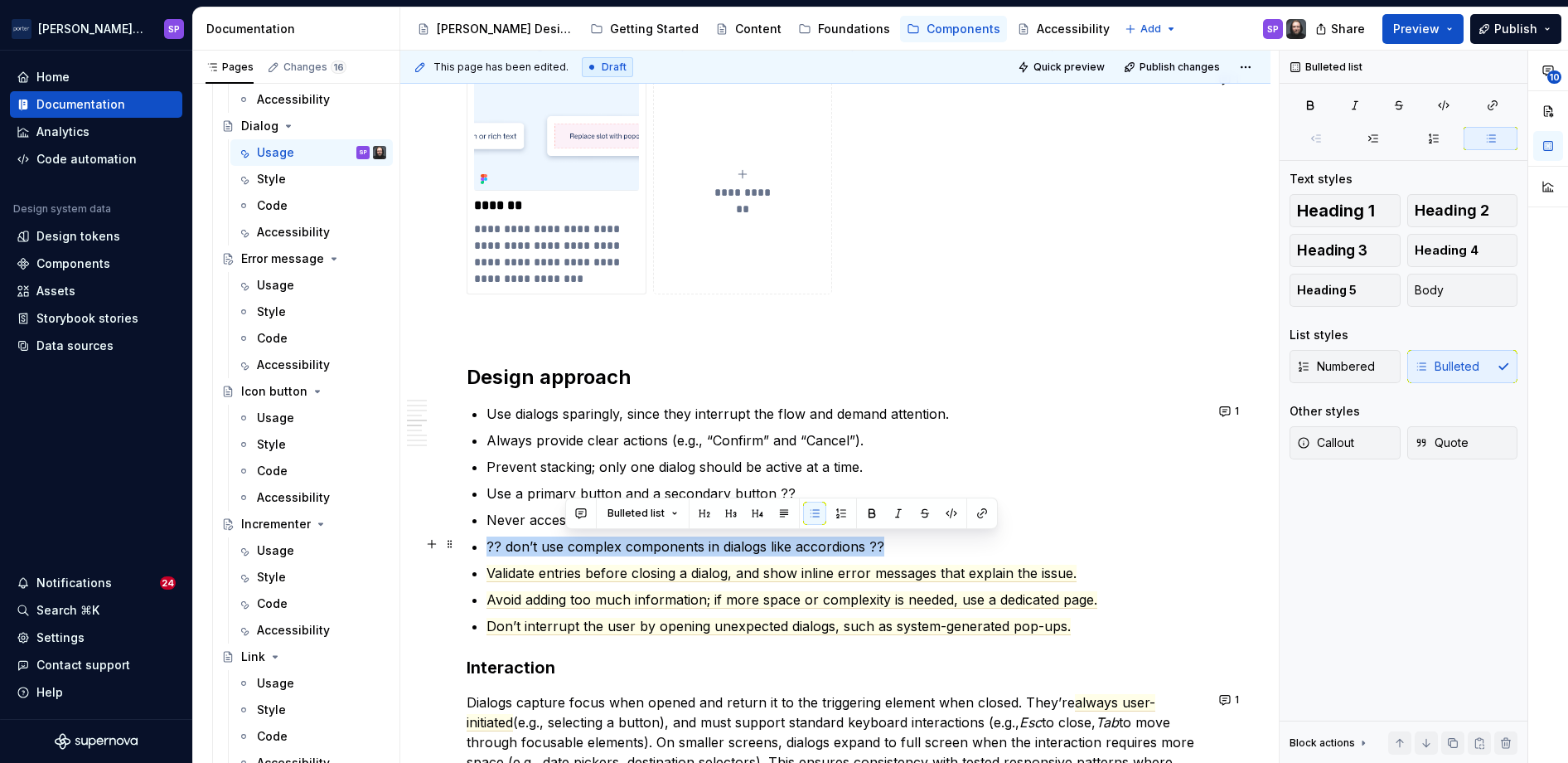
click at [577, 537] on p "?? don’t use complex components in dialogs like accordions ??" at bounding box center [845, 546] width 717 height 20
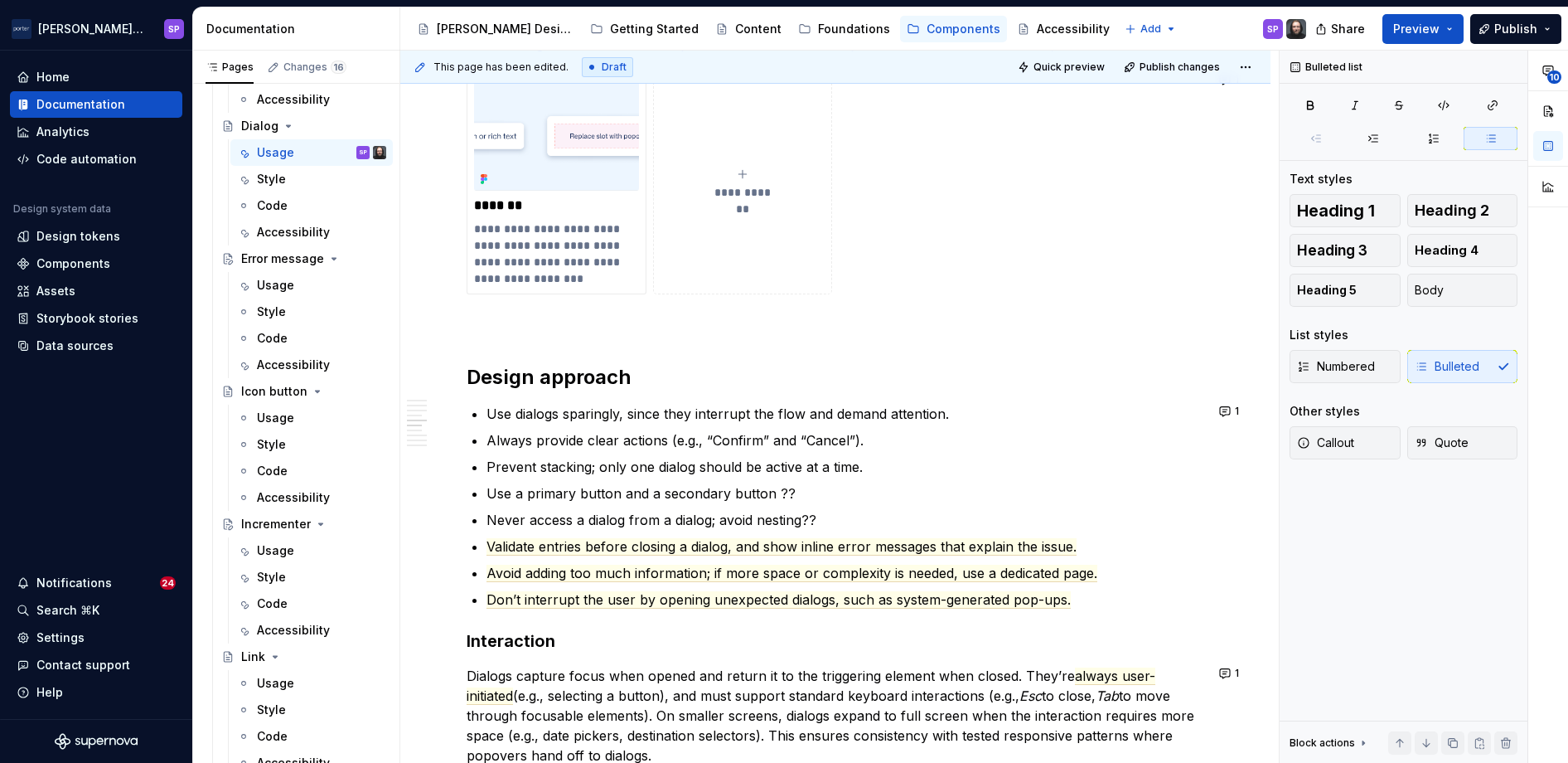
click at [715, 612] on div "**********" at bounding box center [835, 353] width 738 height 2996
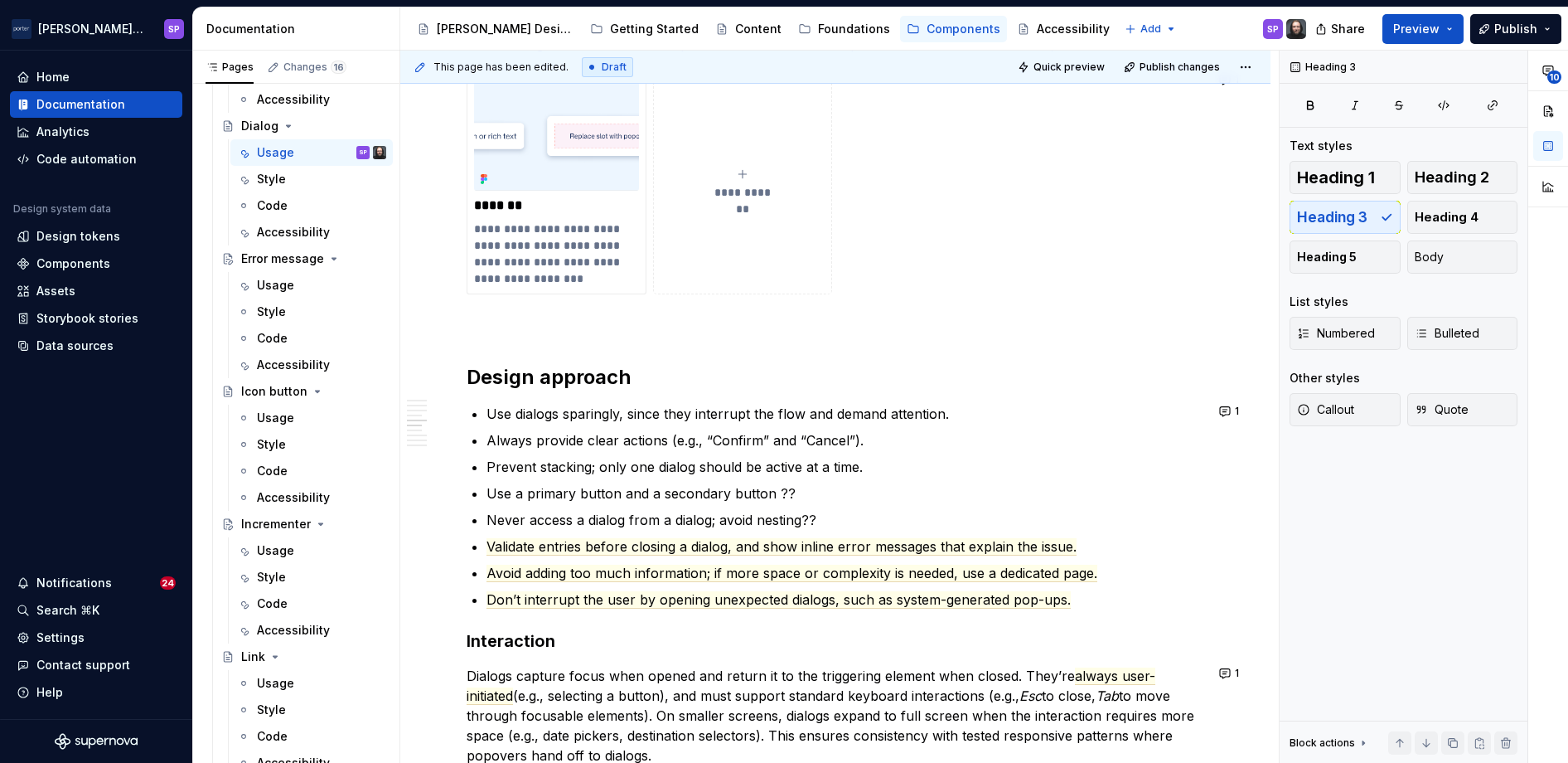
click at [715, 612] on div "**********" at bounding box center [835, 353] width 738 height 2996
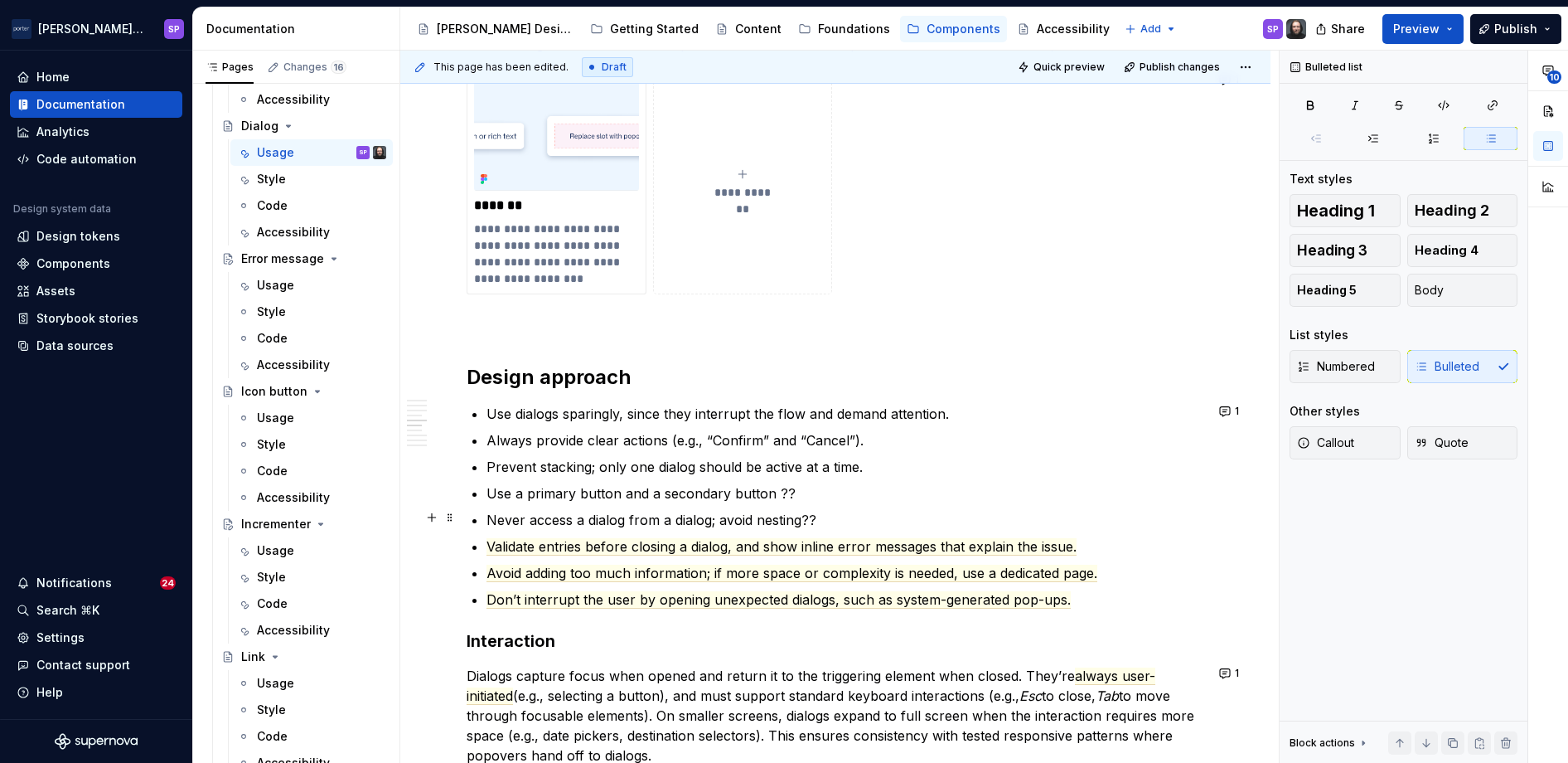
click at [622, 522] on p "Never access a dialog from a dialog; avoid nesting??" at bounding box center [845, 519] width 717 height 20
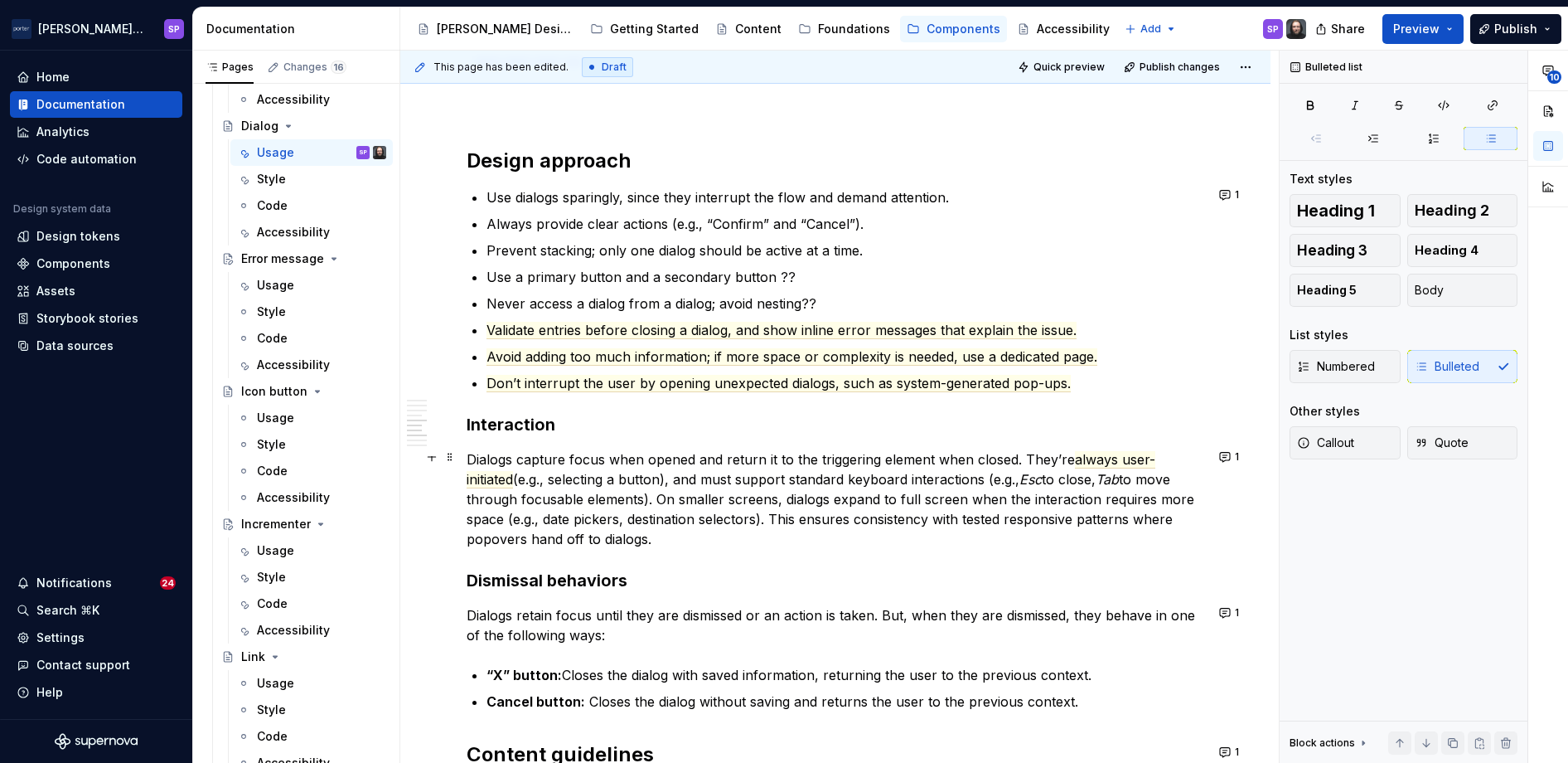
scroll to position [1793, 0]
click at [535, 377] on span "Don’t interrupt the user by opening unexpected dialogs, such as system-generate…" at bounding box center [779, 382] width 584 height 17
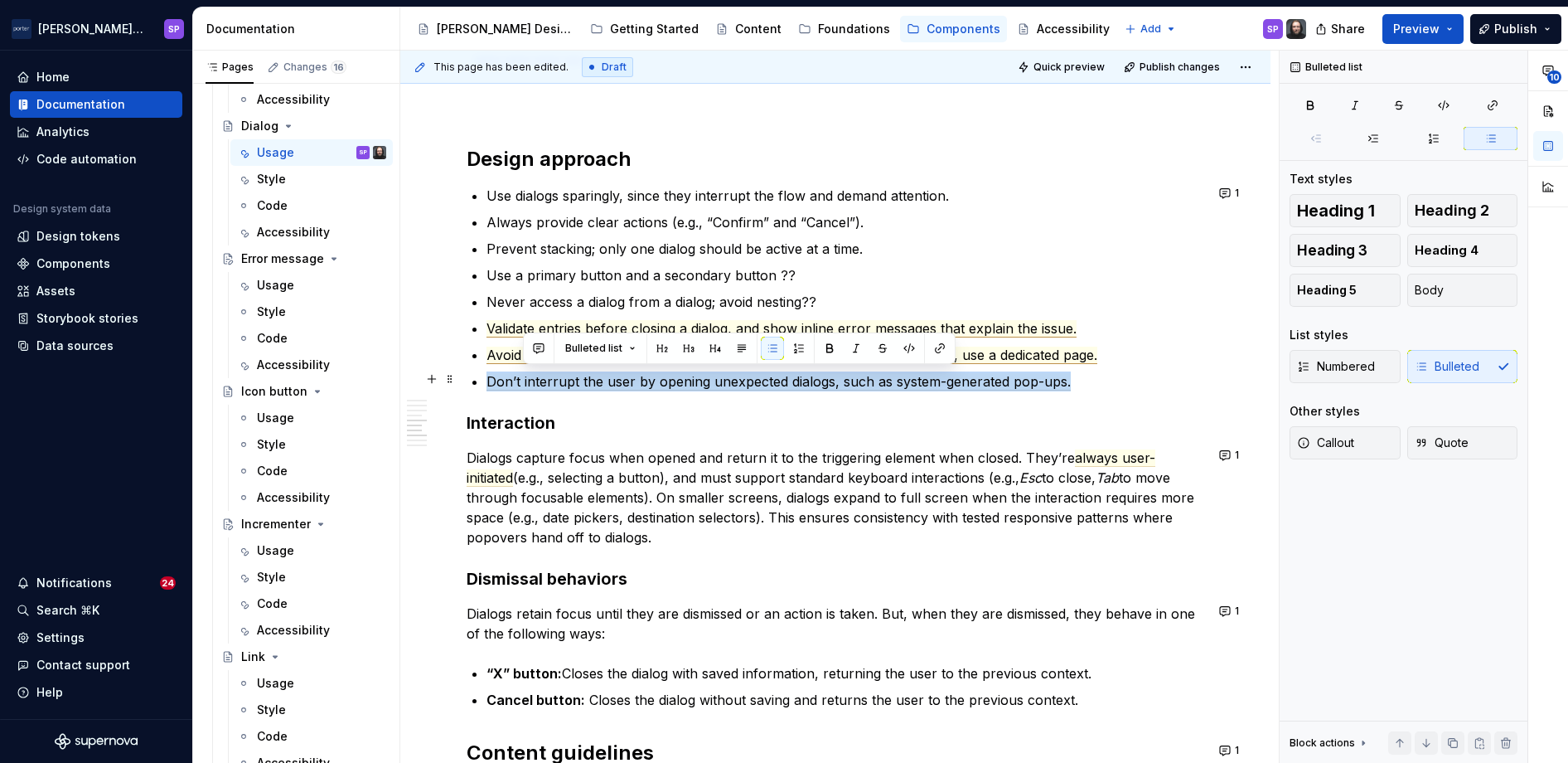
click at [535, 377] on span "Don’t interrupt the user by opening unexpected dialogs, such as system-generate…" at bounding box center [779, 382] width 584 height 17
click at [840, 344] on button "button" at bounding box center [845, 348] width 23 height 23
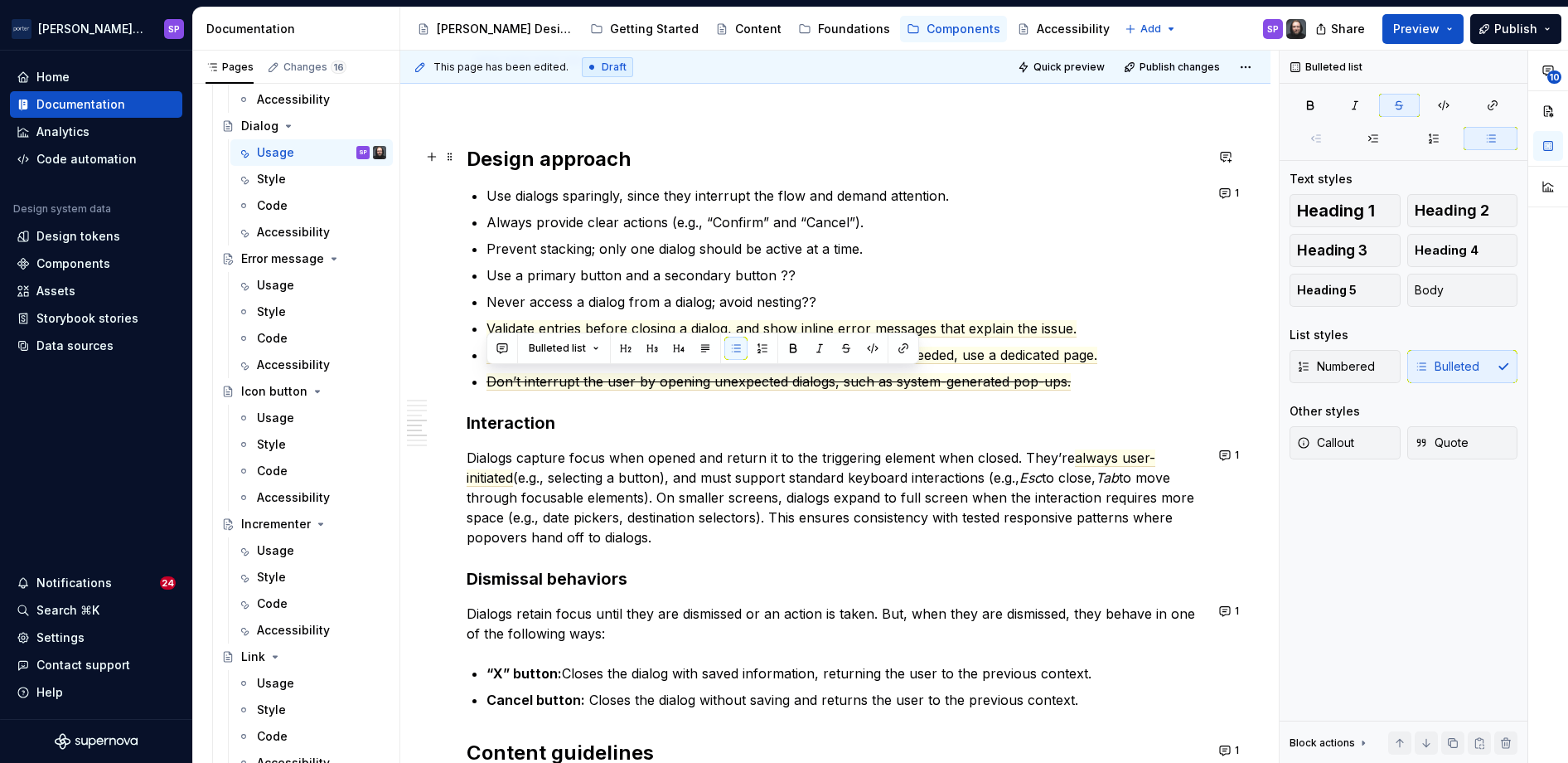
click at [893, 170] on div "**********" at bounding box center [835, 135] width 738 height 2996
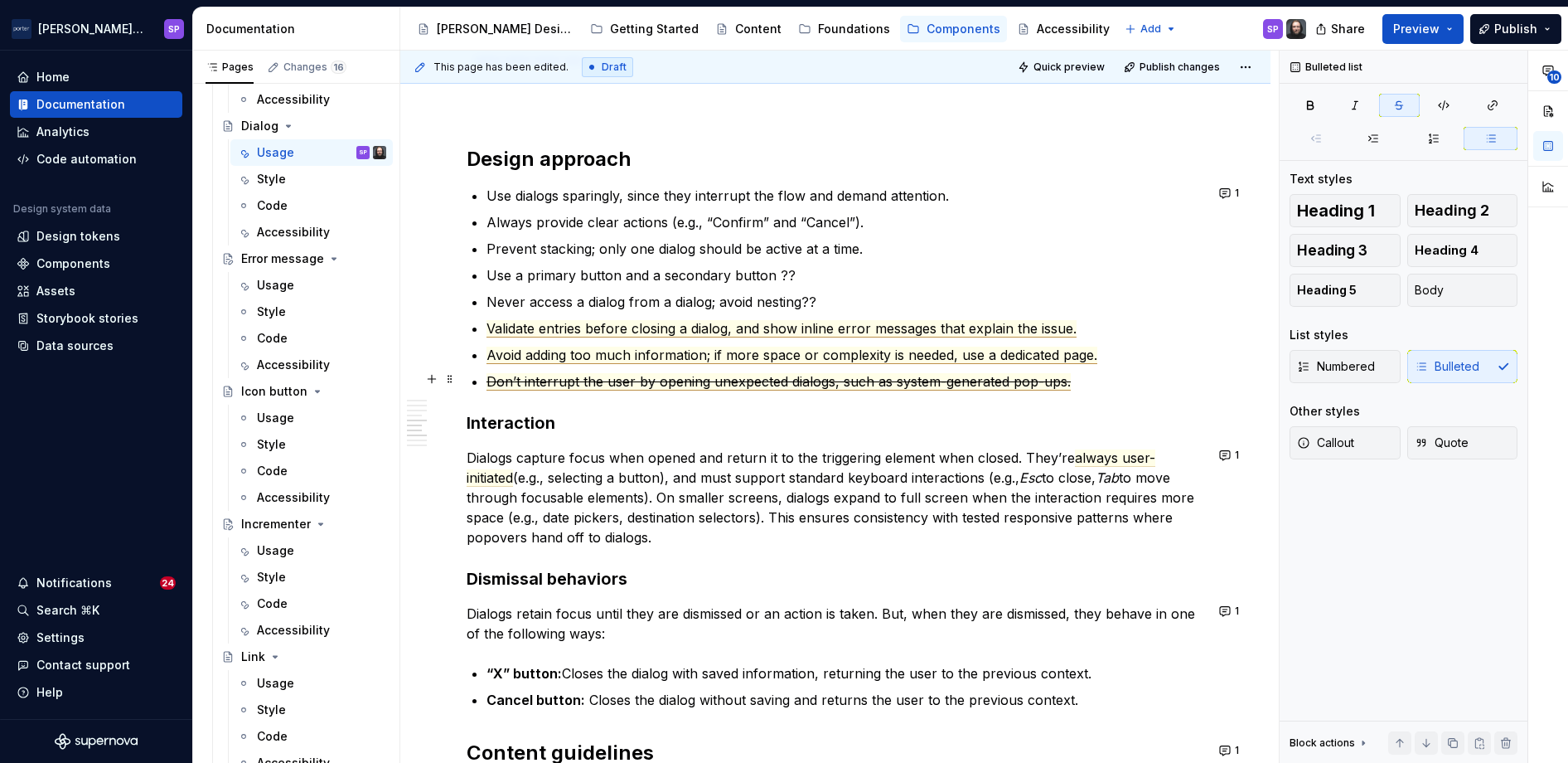
click at [868, 379] on span "Don’t interrupt the user by opening unexpected dialogs, such as system-generate…" at bounding box center [779, 382] width 584 height 17
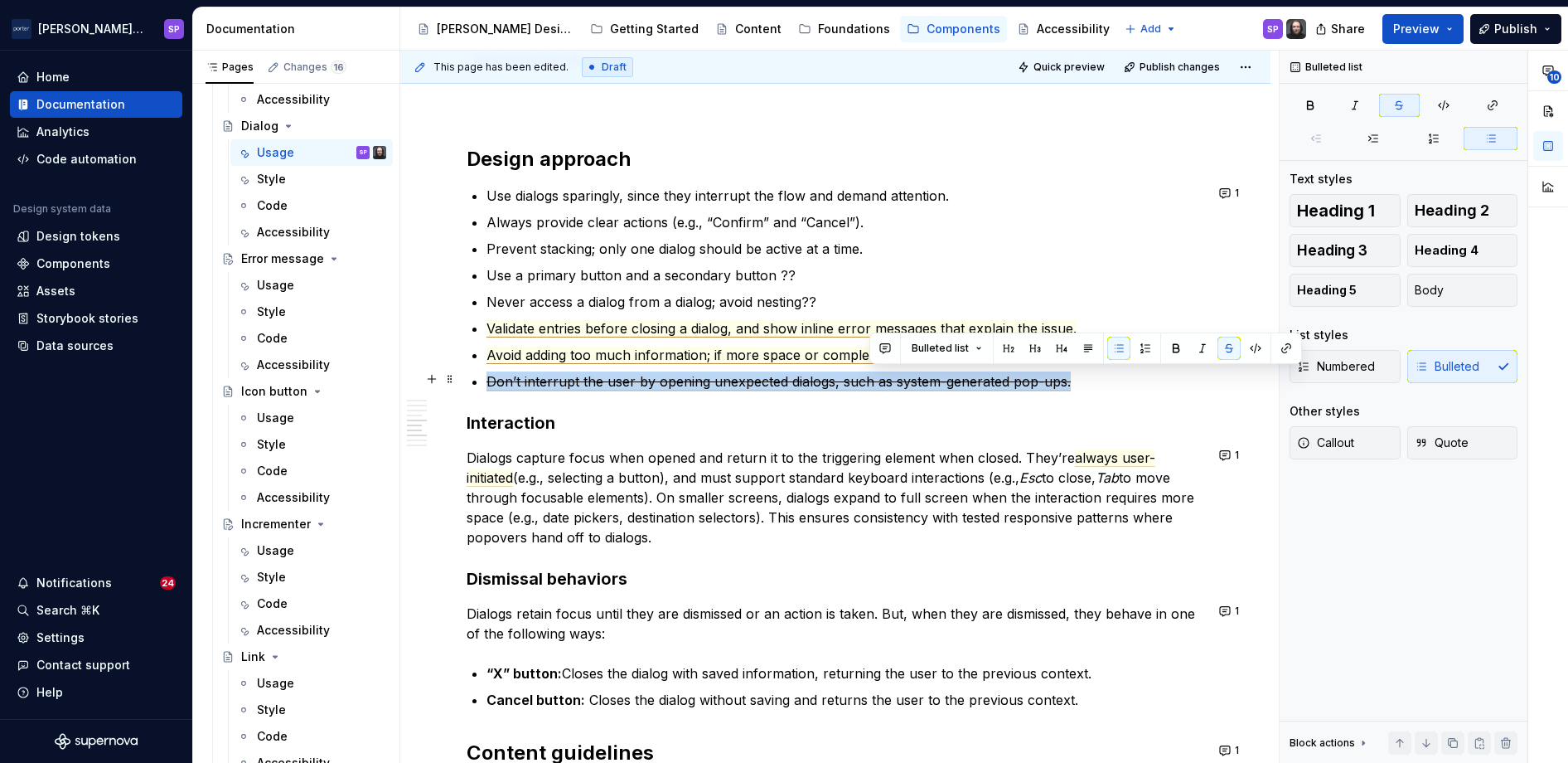
click at [868, 379] on span "Don’t interrupt the user by opening unexpected dialogs, such as system-generate…" at bounding box center [779, 382] width 584 height 17
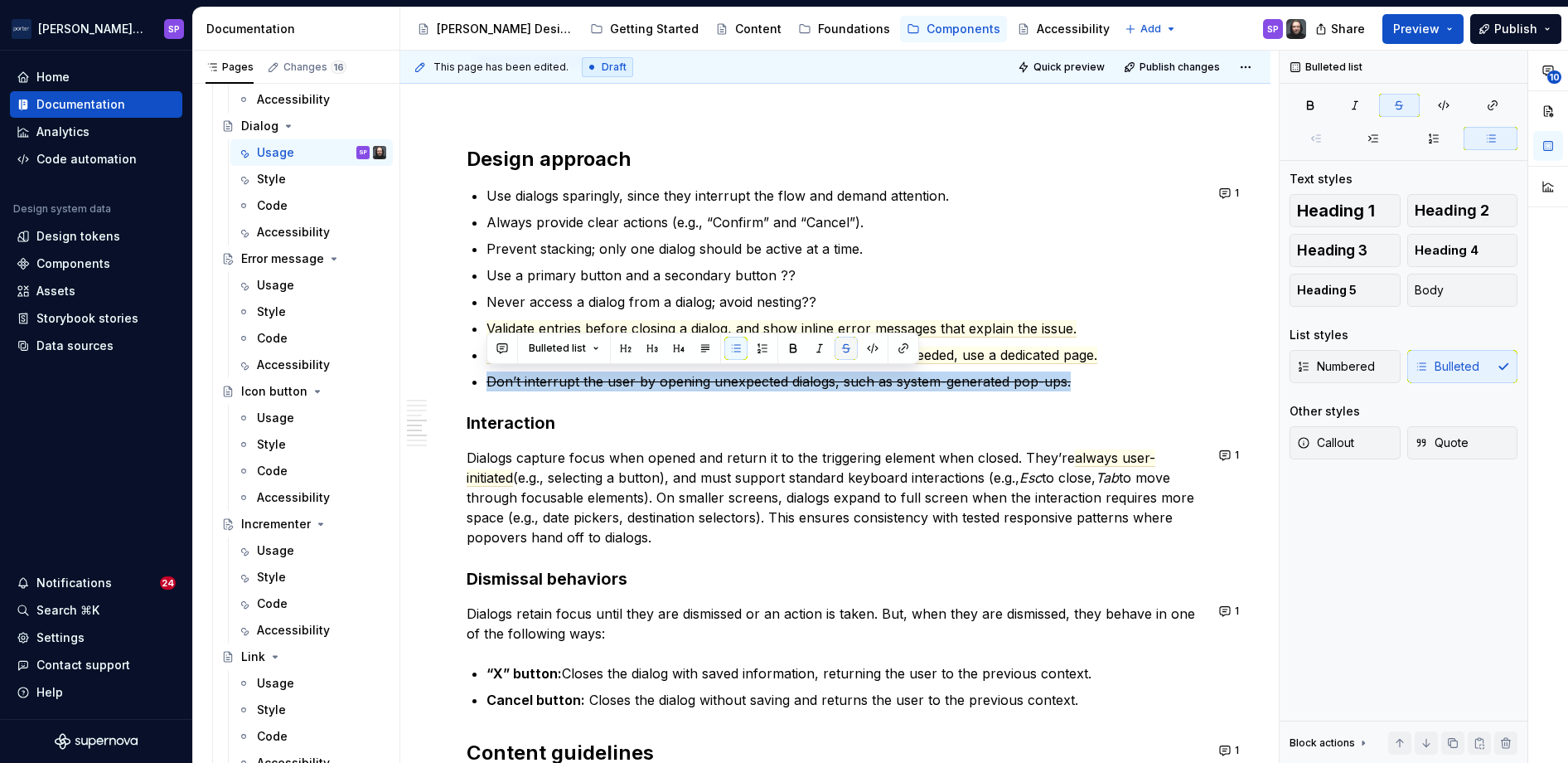
click at [840, 348] on button "button" at bounding box center [845, 348] width 23 height 23
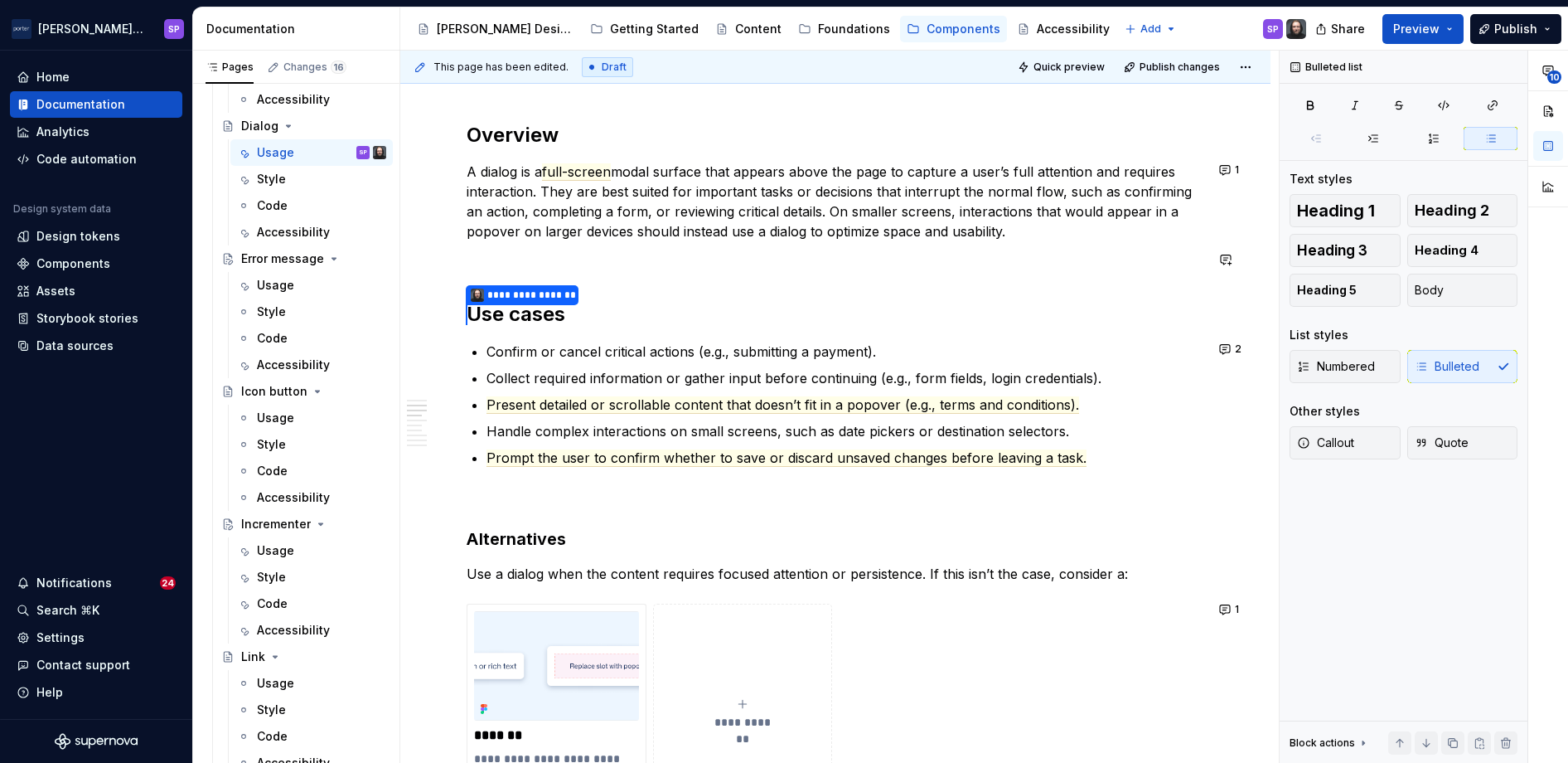
scroll to position [1072, 0]
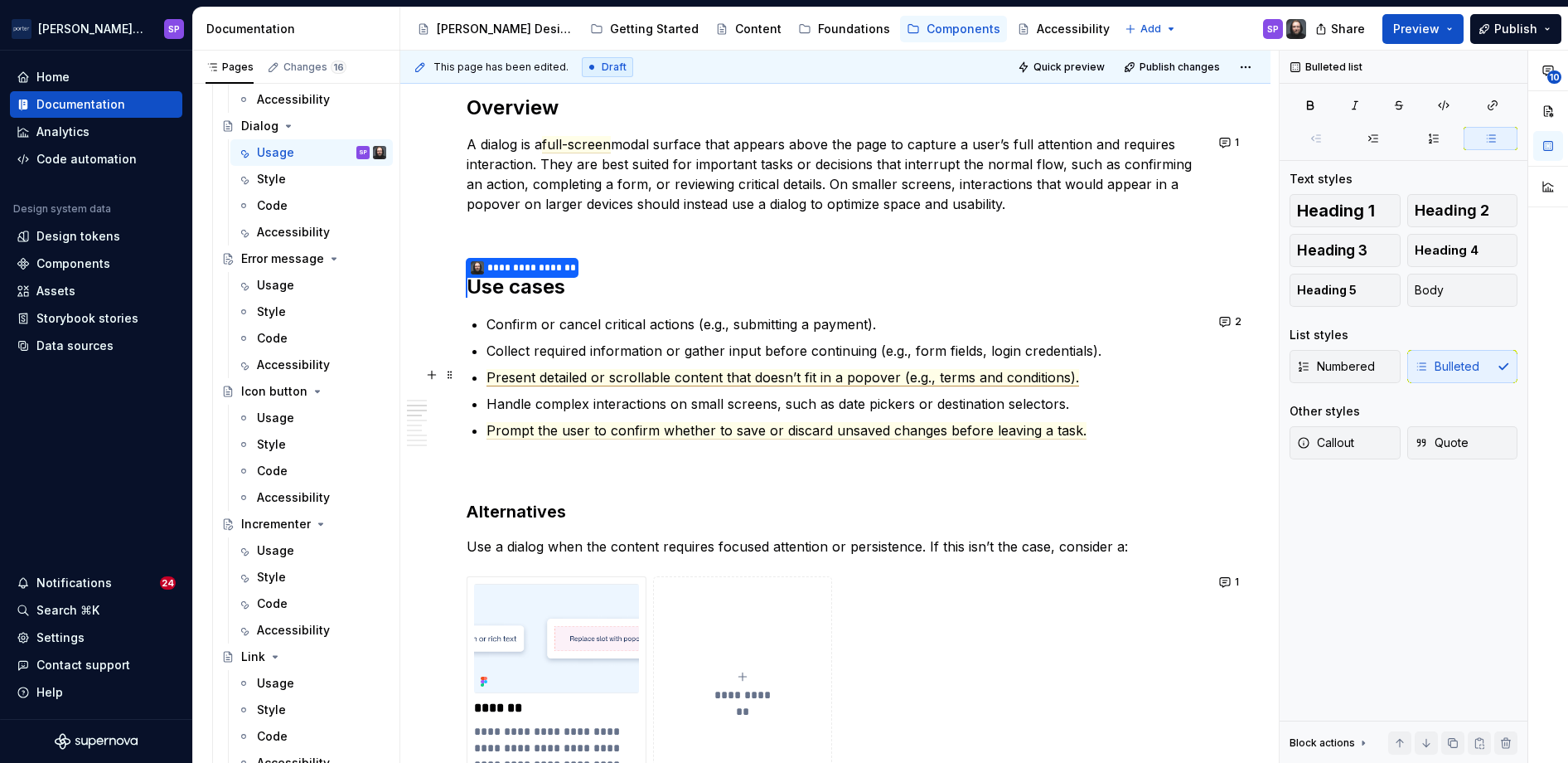
click at [641, 374] on span "Present detailed or scrollable content that doesn’t fit in a popover (e.g., ter…" at bounding box center [783, 378] width 593 height 17
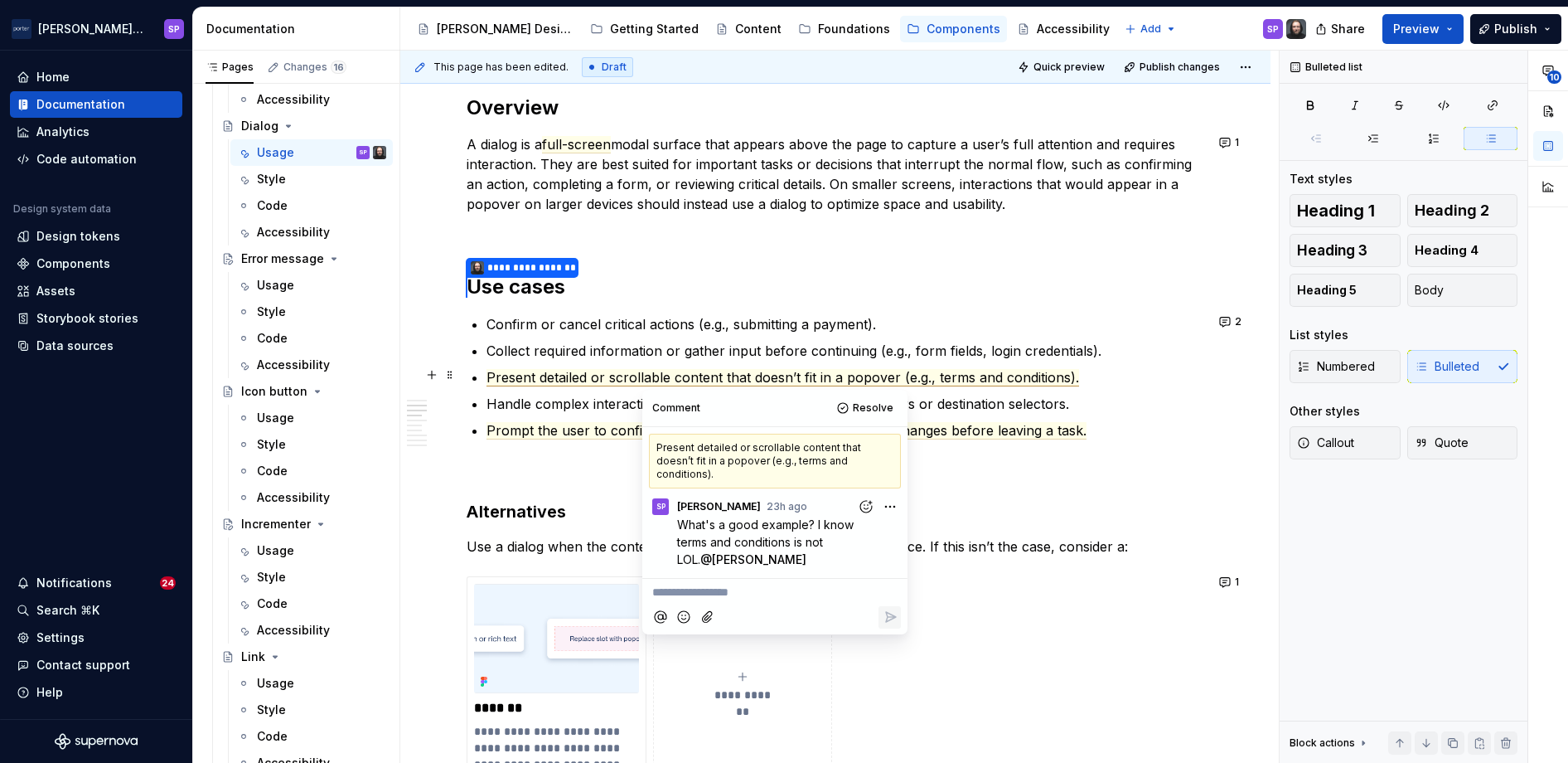
click at [637, 374] on span "Present detailed or scrollable content that doesn’t fit in a popover (e.g., ter…" at bounding box center [783, 378] width 593 height 17
click at [592, 472] on p at bounding box center [835, 469] width 738 height 20
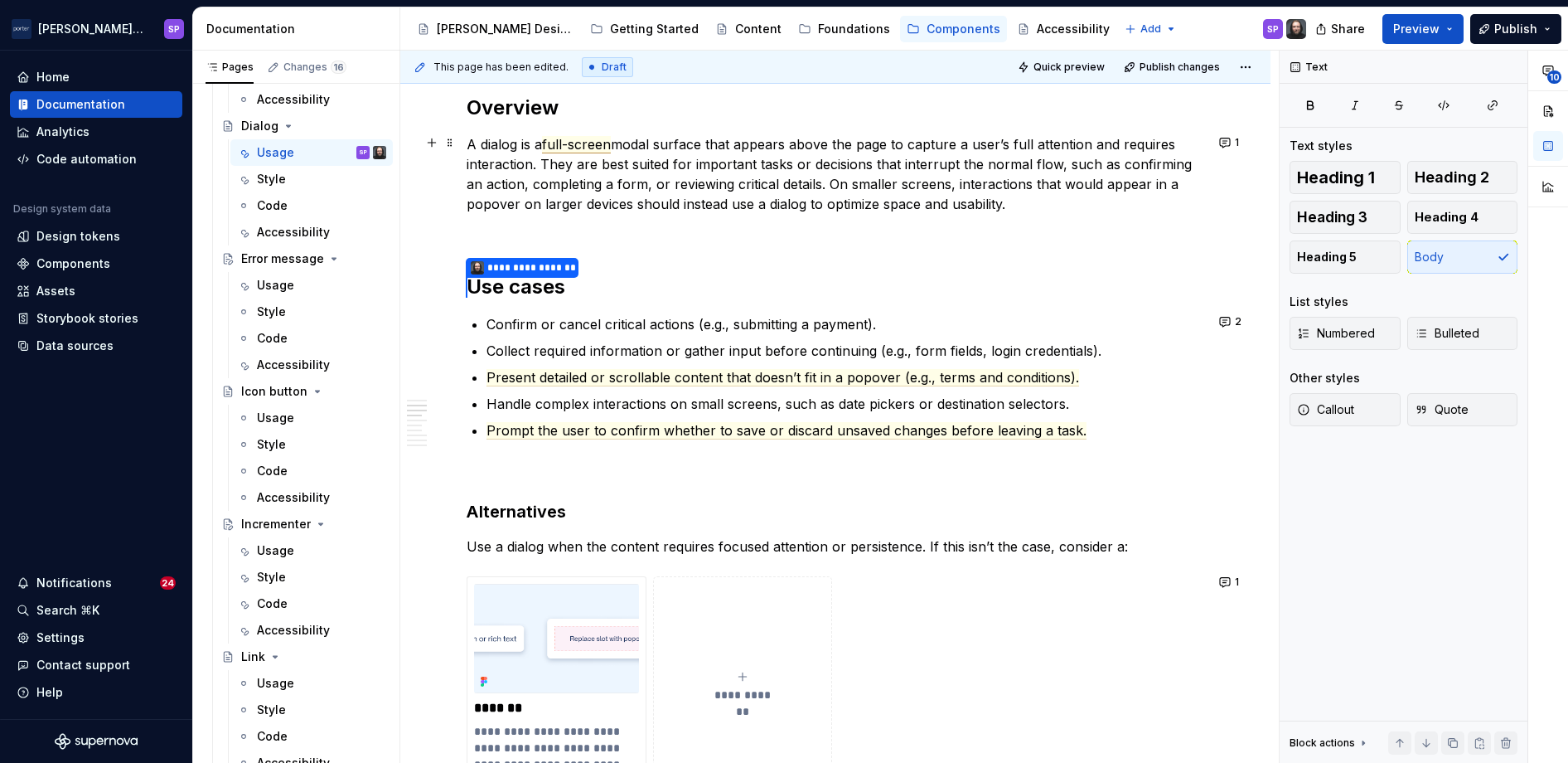
click at [571, 150] on span "full-screen" at bounding box center [576, 144] width 69 height 17
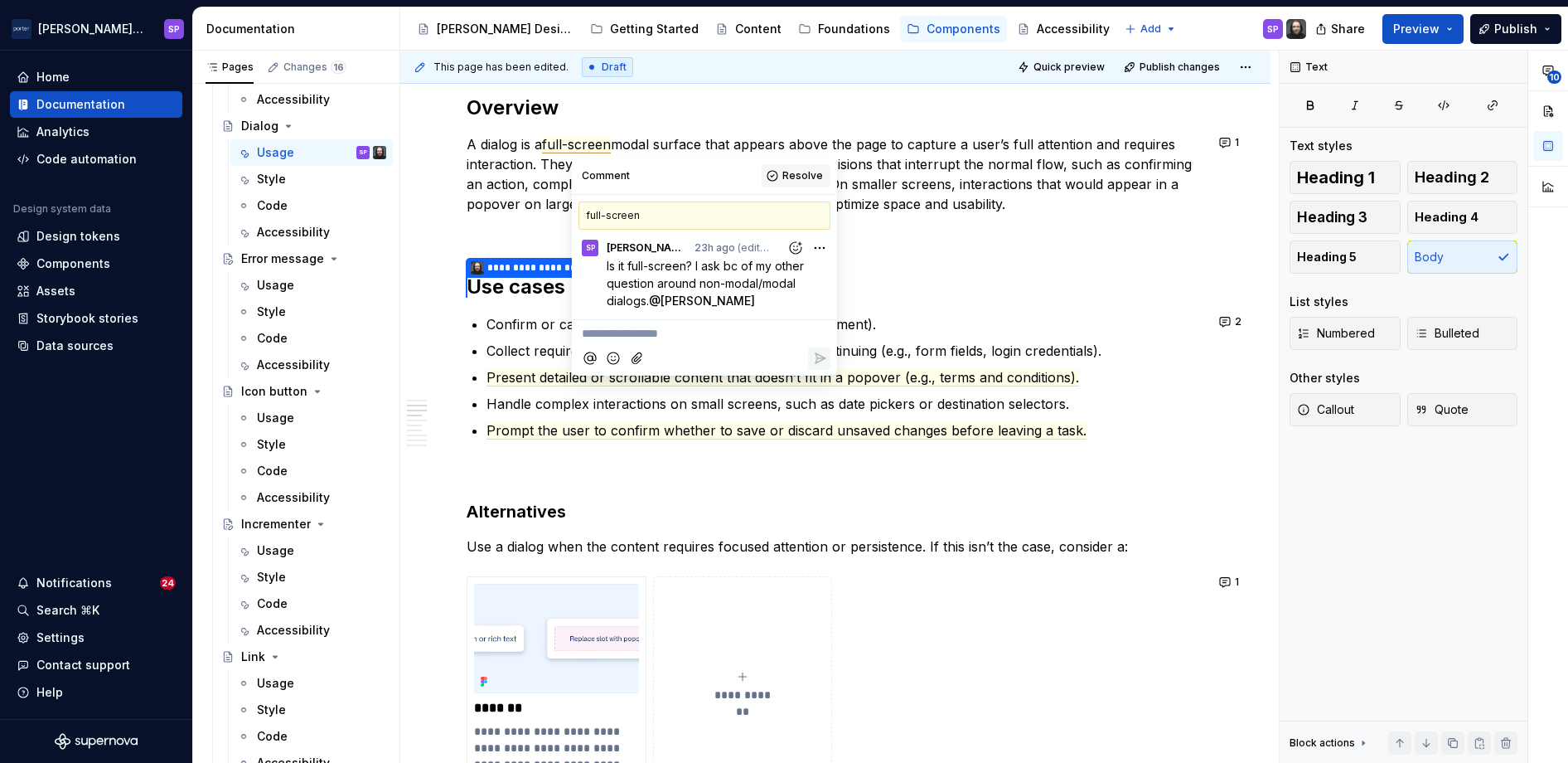
click at [790, 175] on span "Resolve" at bounding box center [803, 176] width 41 height 14
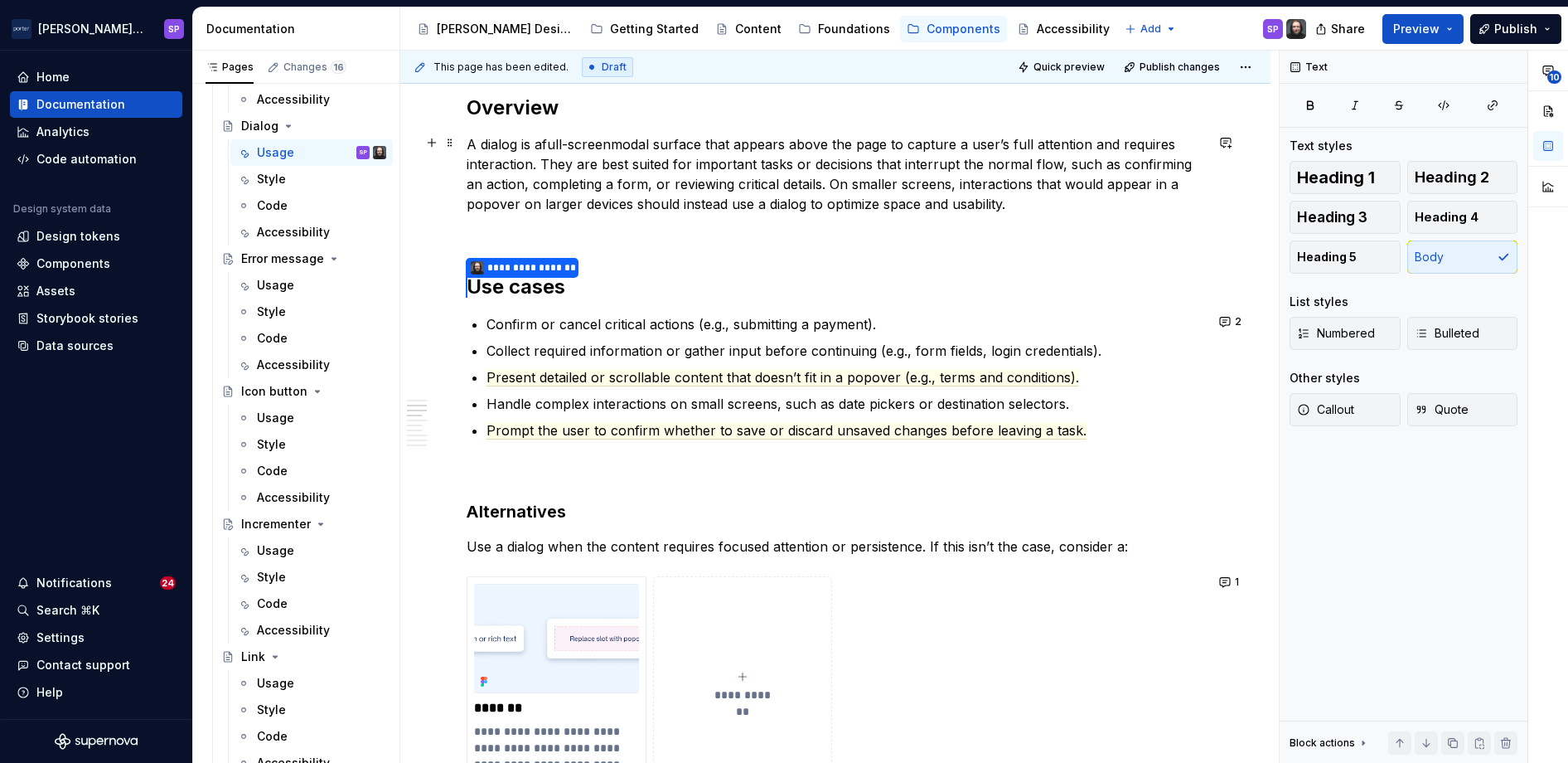
click at [909, 168] on p "A dialog is a full-screen modal surface that appears above the page to capture …" at bounding box center [835, 173] width 738 height 79
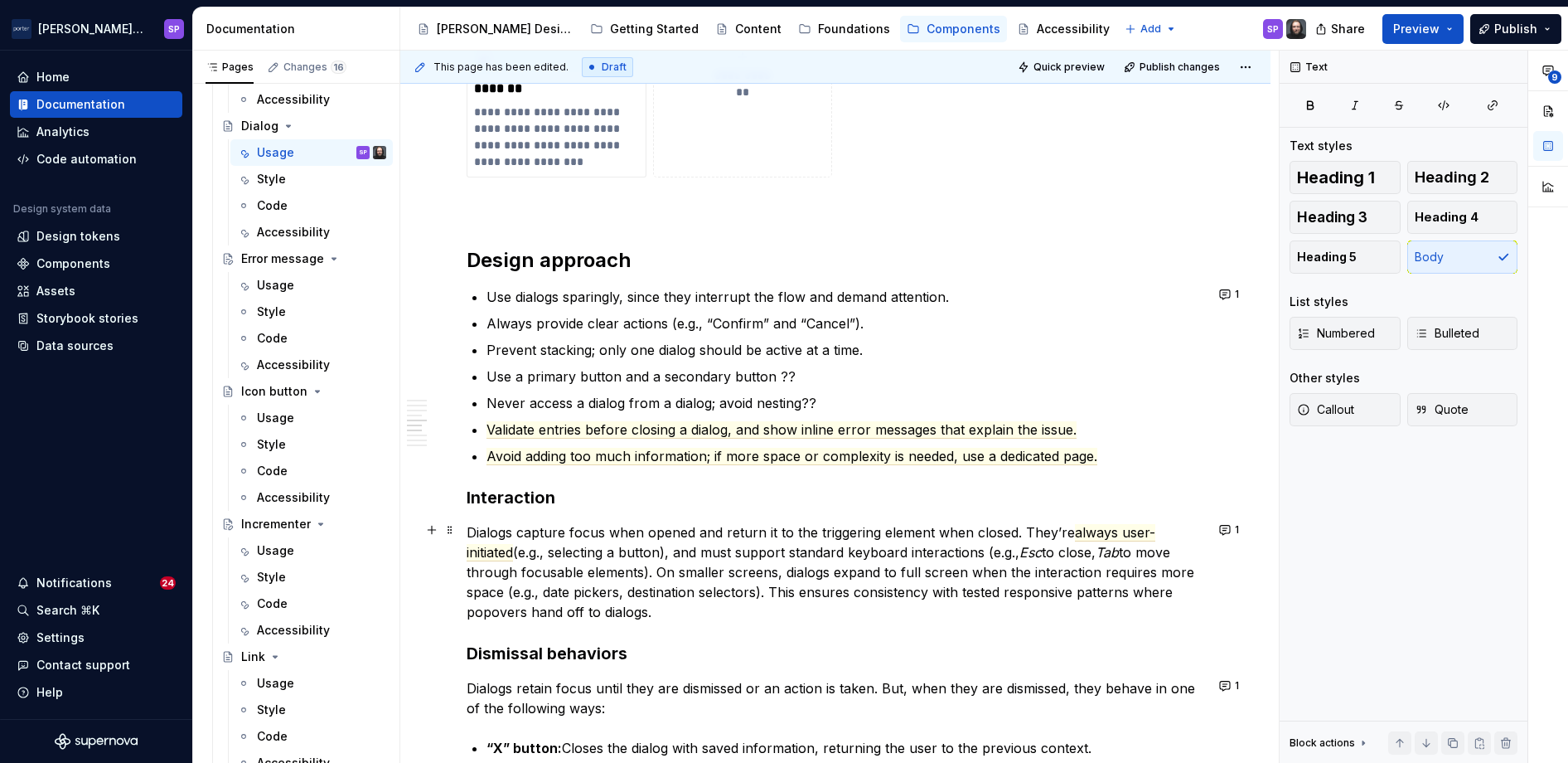
scroll to position [1693, 0]
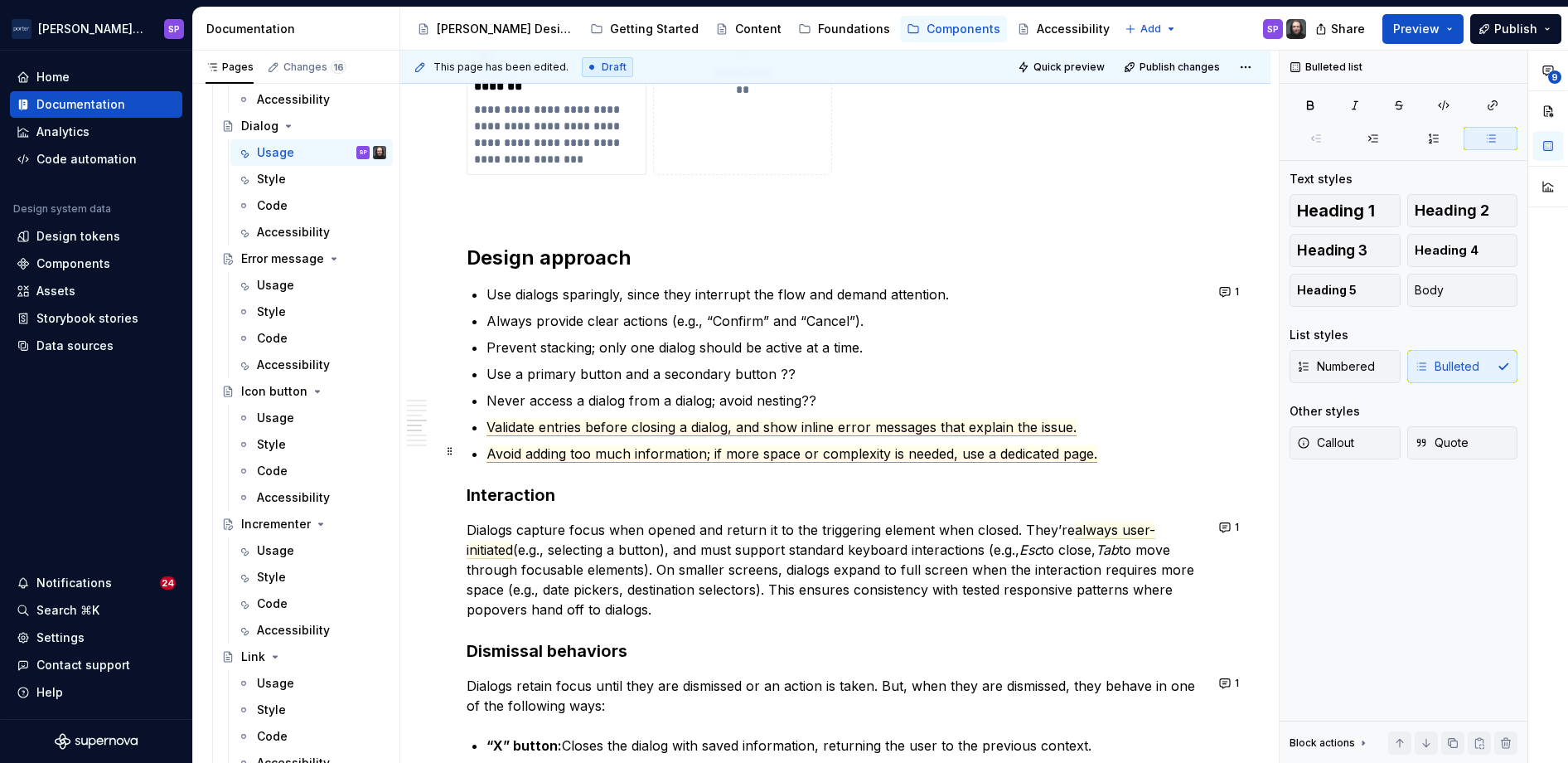
click at [785, 449] on span "Avoid adding too much information; if more space or complexity is needed, use a…" at bounding box center [792, 454] width 611 height 17
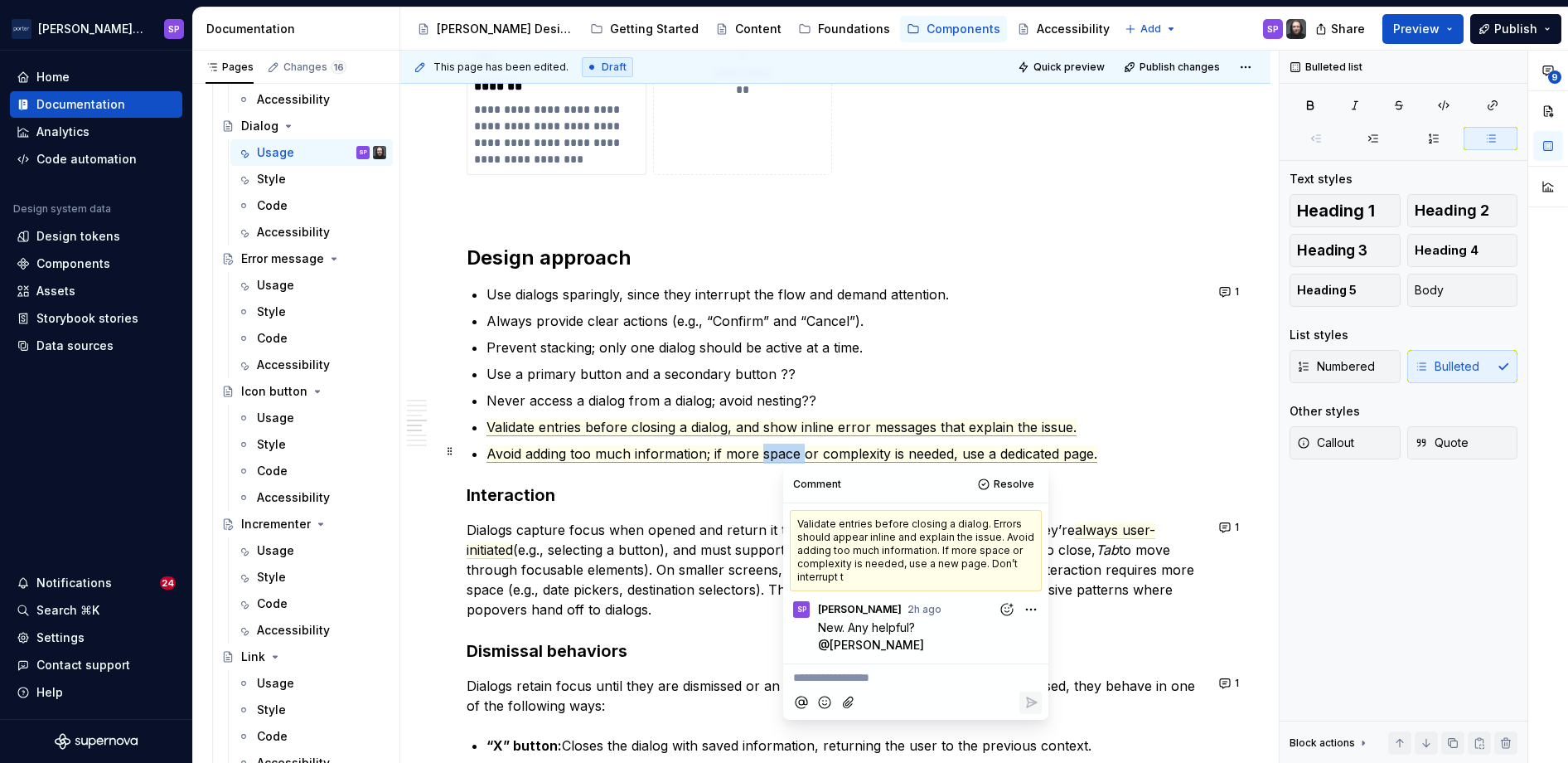
click at [785, 449] on span "Avoid adding too much information; if more space or complexity is needed, use a…" at bounding box center [792, 454] width 611 height 17
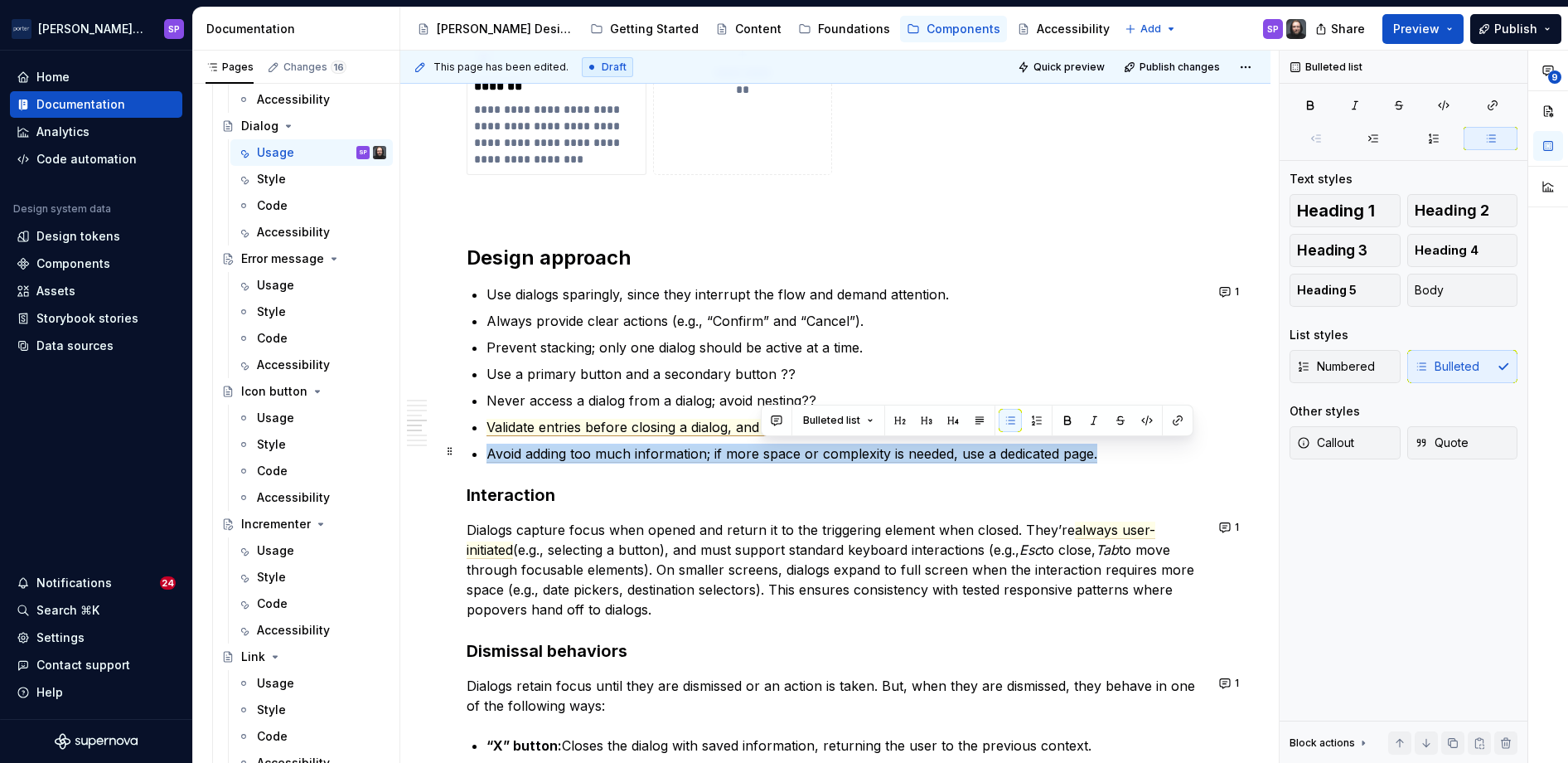
click at [785, 449] on span "Avoid adding too much information; if more space or complexity is needed, use a…" at bounding box center [792, 454] width 611 height 17
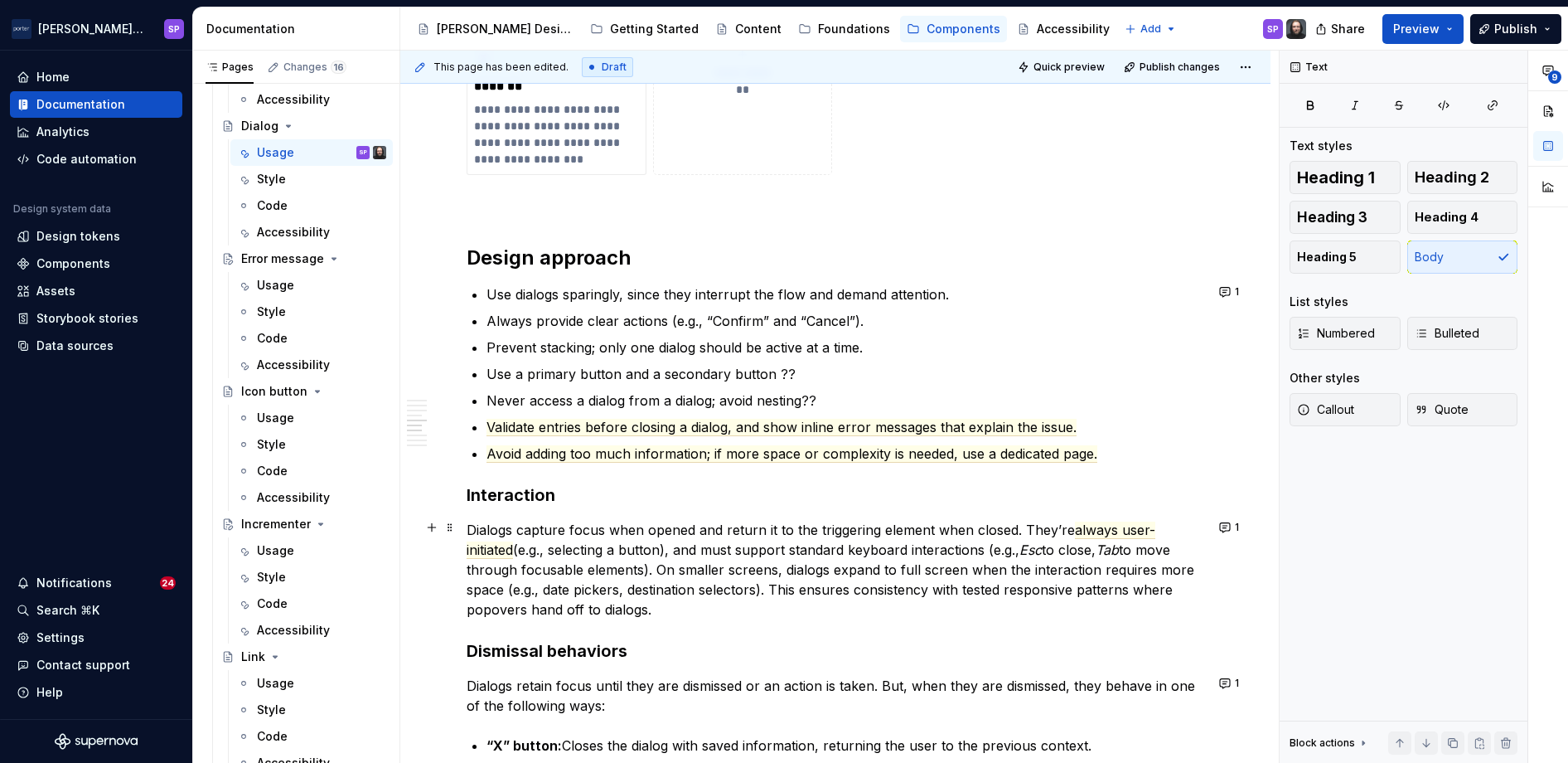
click at [815, 543] on p "Dialogs capture focus when opened and return it to the triggering element when …" at bounding box center [835, 569] width 738 height 99
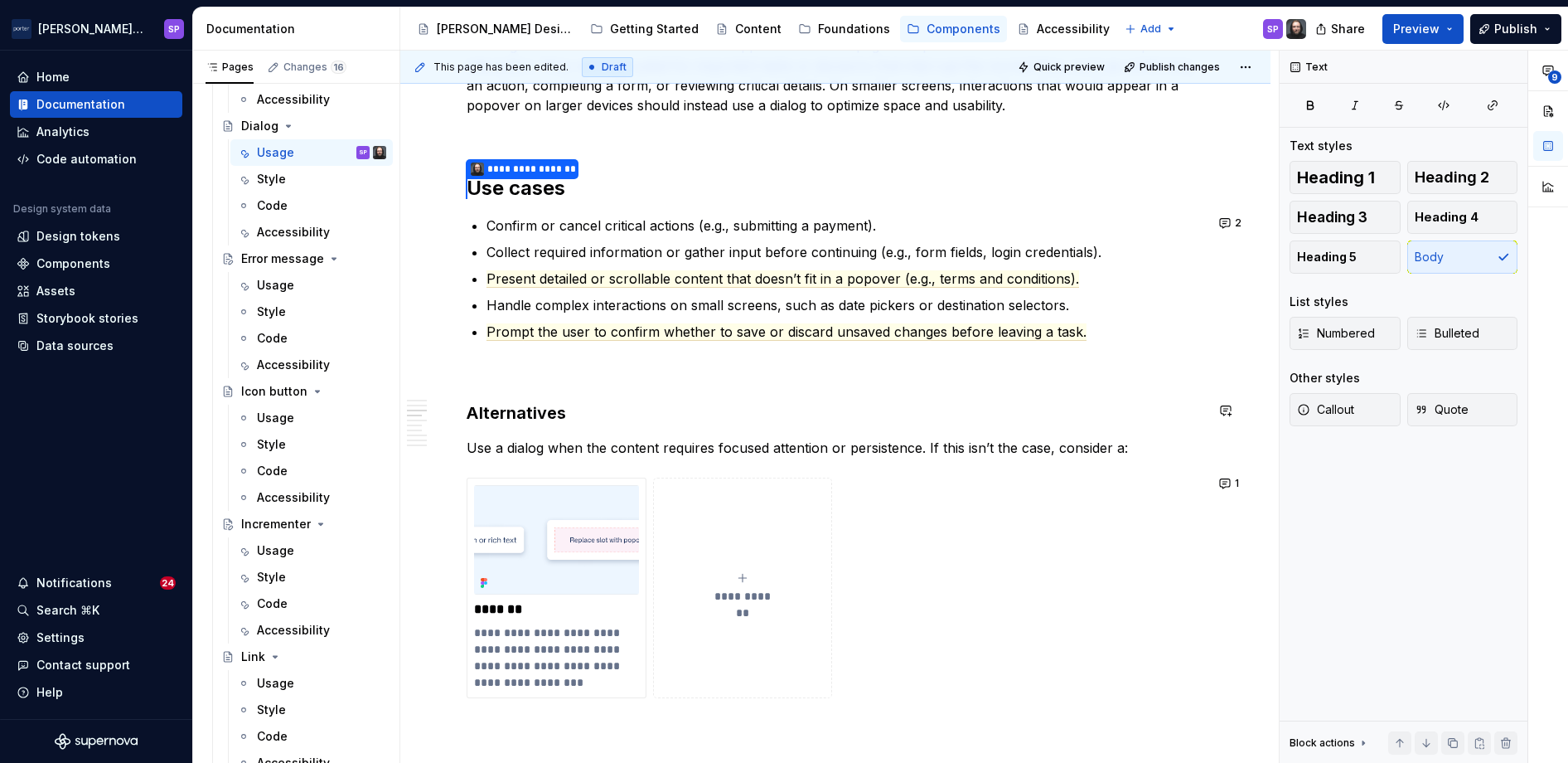
scroll to position [1171, 0]
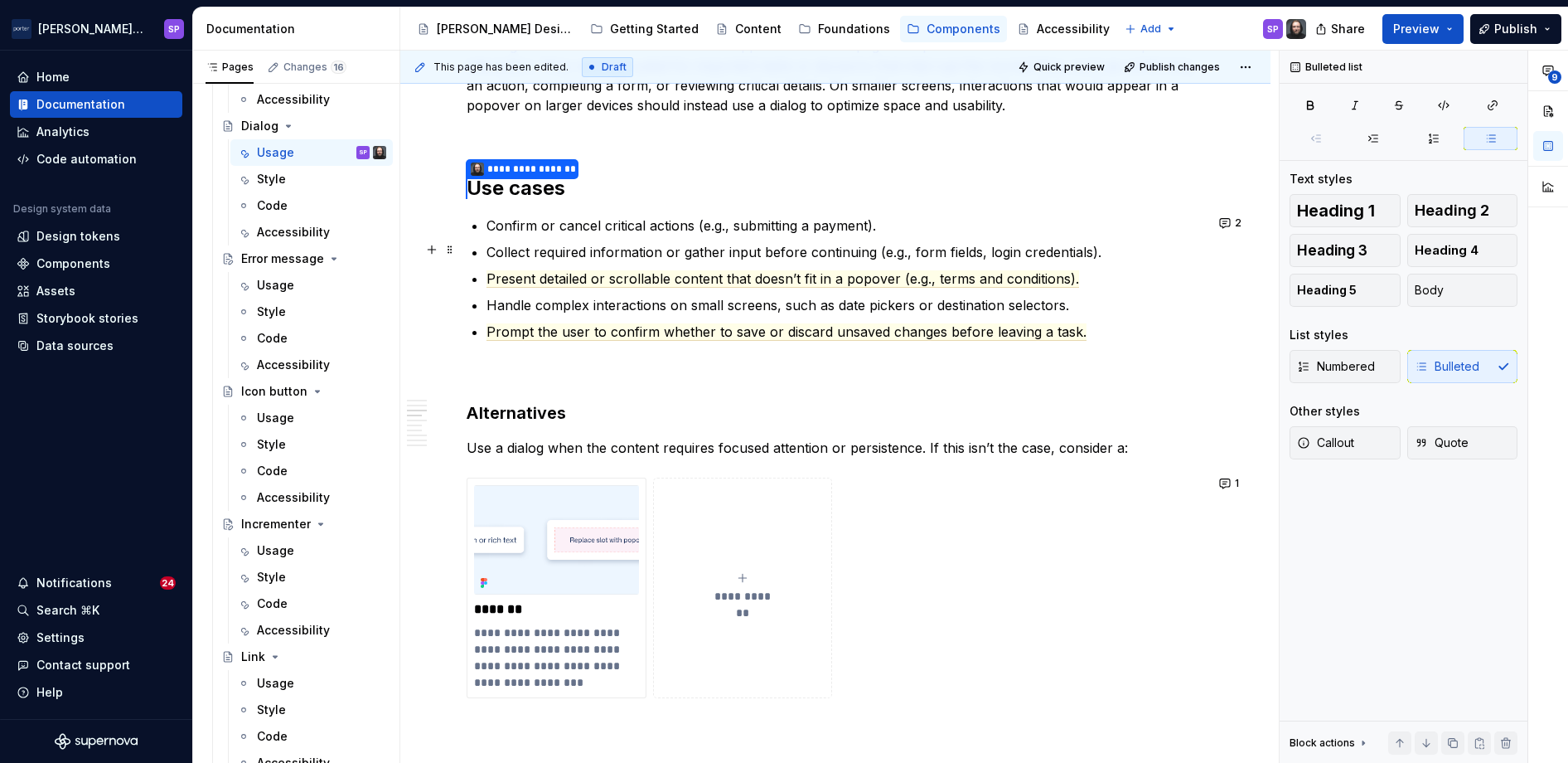
click at [672, 260] on p "Collect required information or gather input before continuing (e.g., form fiel…" at bounding box center [845, 251] width 717 height 20
click at [667, 281] on span "Present detailed or scrollable content that doesn’t fit in a popover (e.g., ter…" at bounding box center [783, 279] width 593 height 17
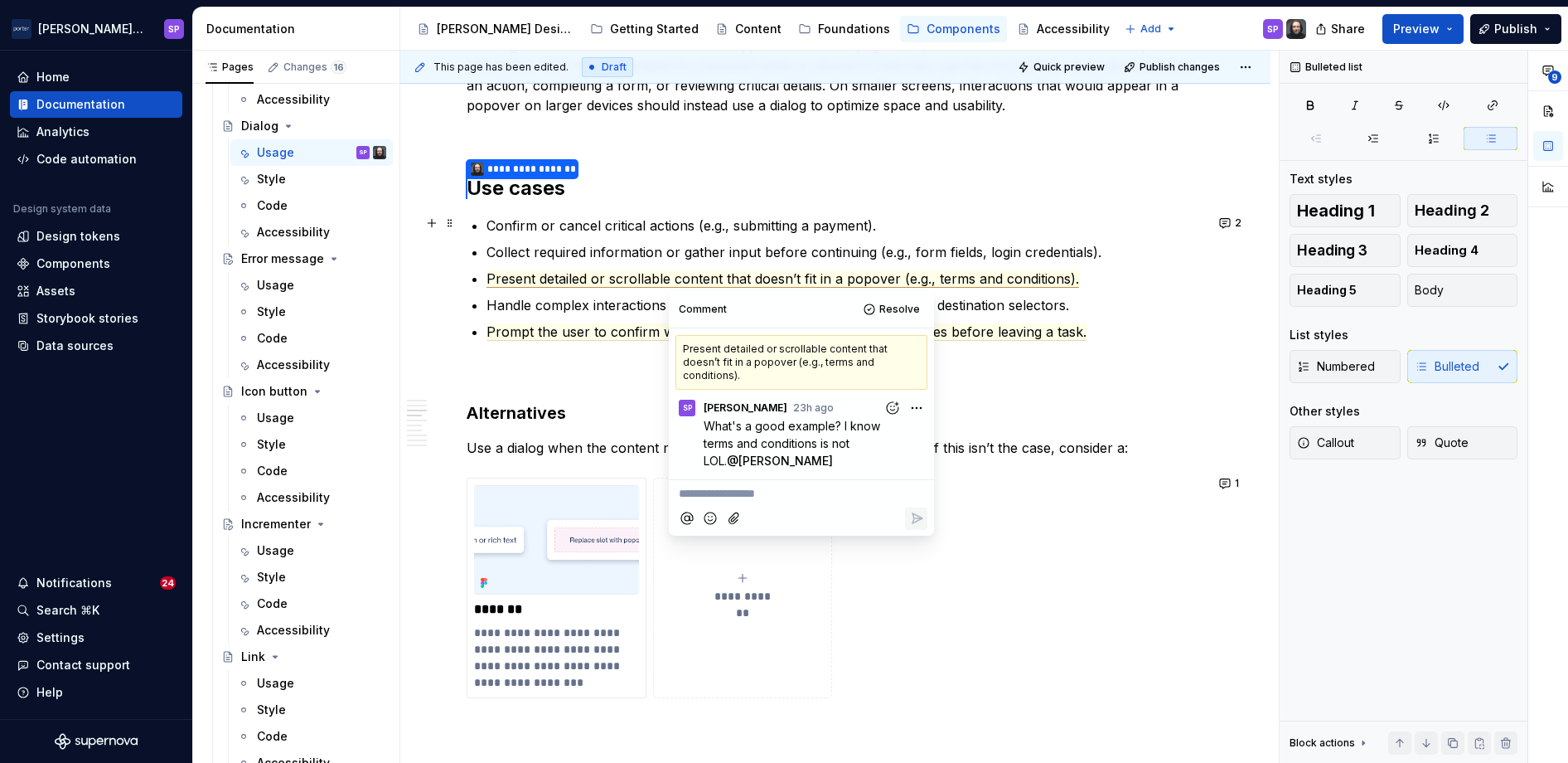
click at [915, 215] on p "Confirm or cancel critical actions (e.g., submitting a payment)." at bounding box center [845, 225] width 717 height 20
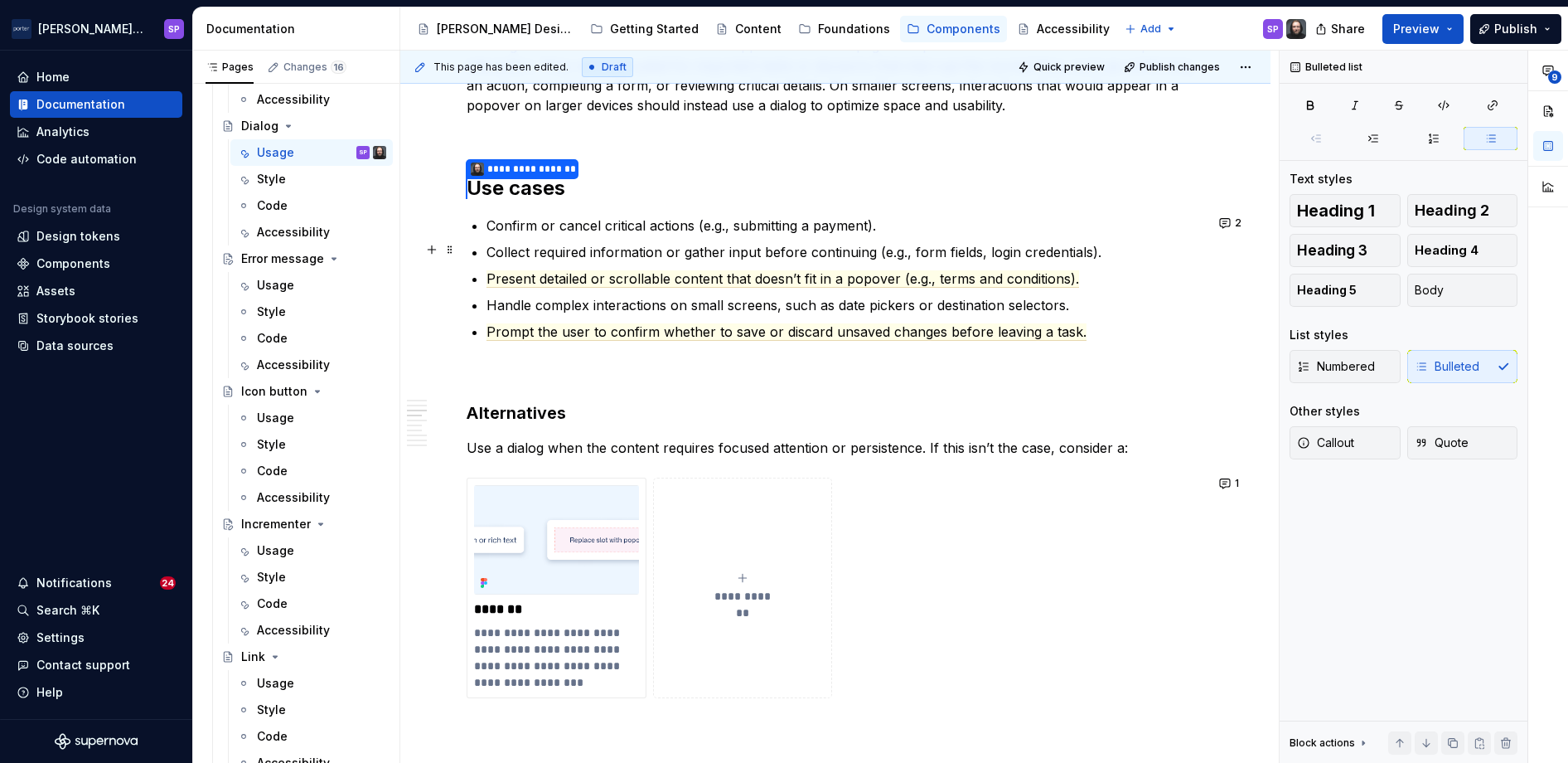
click at [931, 257] on p "Collect required information or gather input before continuing (e.g., form fiel…" at bounding box center [845, 251] width 717 height 20
click at [926, 270] on span "Present detailed or scrollable content that doesn’t fit in a popover (e.g., ter…" at bounding box center [783, 279] width 593 height 17
drag, startPoint x: 934, startPoint y: 275, endPoint x: 1065, endPoint y: 281, distance: 131.1
click at [935, 281] on span "Present detailed or scrollable content that doesn’t fit in a popover (e.g., ter…" at bounding box center [783, 279] width 593 height 17
click at [904, 280] on span "Present detailed or scrollable content that doesn’t fit in a popover (e.g., __)." at bounding box center [723, 279] width 473 height 17
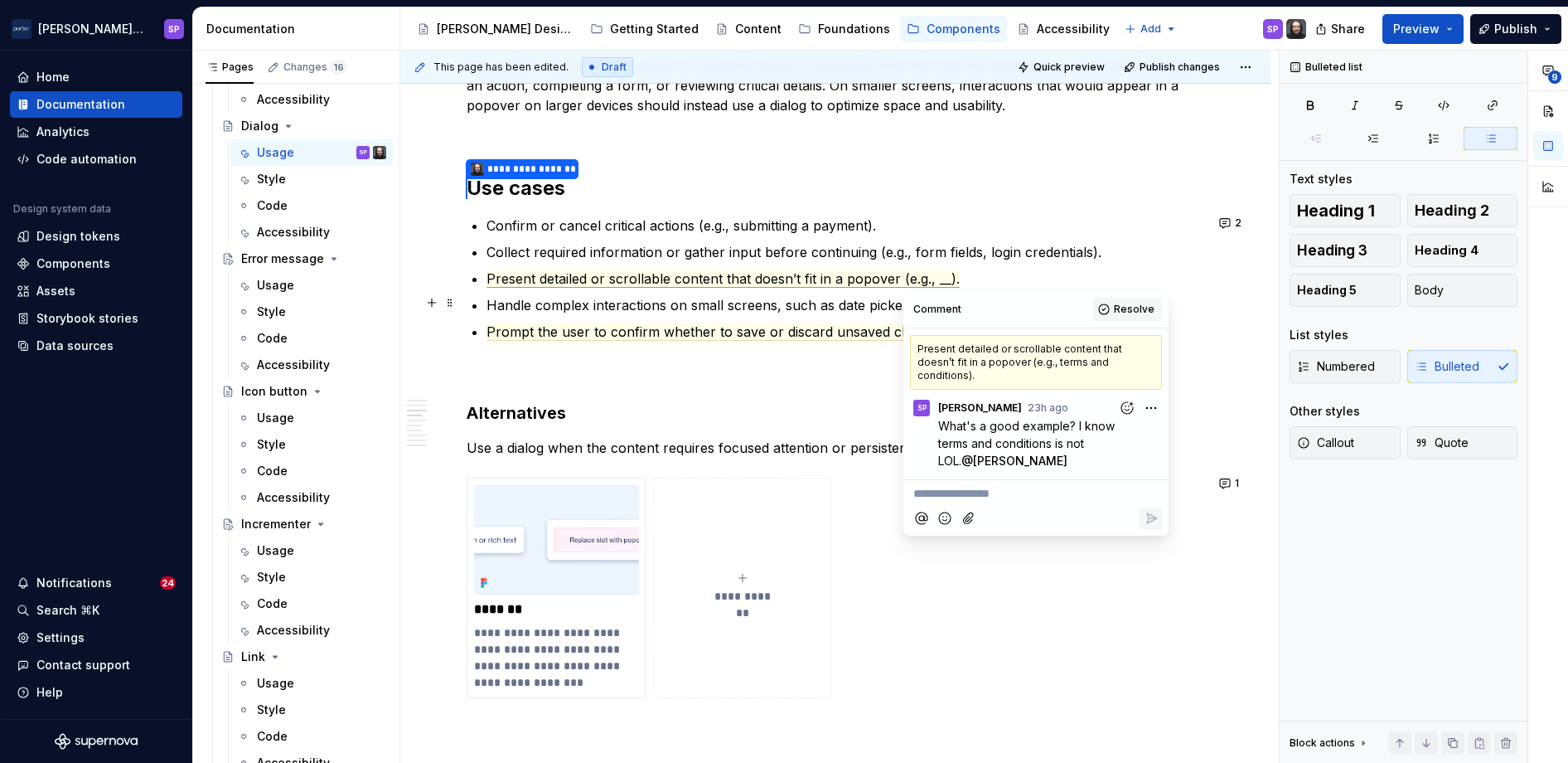
click at [935, 306] on span "Resolve" at bounding box center [1134, 309] width 41 height 14
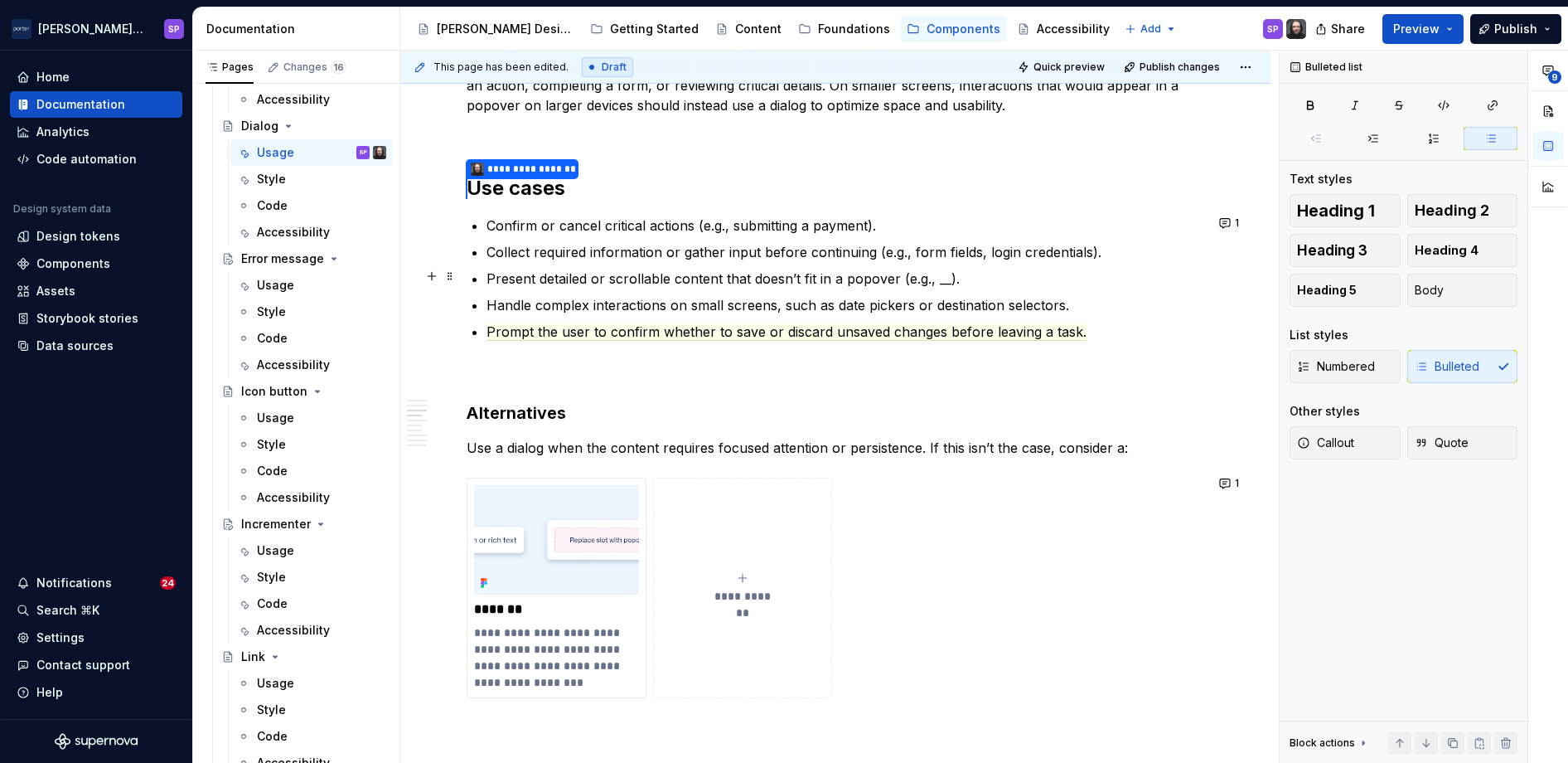
click at [935, 272] on commenthighlight "Present detailed or scrollable content that doesn’t fit in a popover (e.g., __)." at bounding box center [723, 278] width 473 height 16
click at [932, 273] on commenthighlight "Present detailed or scrollable content that doesn’t fit in a popover (e.g., __)." at bounding box center [723, 278] width 473 height 16
click at [935, 280] on commenthighlight "Present detailed or scrollable content that doesn’t fit in a popover (e.g., __)." at bounding box center [723, 278] width 473 height 16
click at [935, 278] on commenthighlight "Present detailed or scrollable content that doesn’t fit in a popover (e.g., __)." at bounding box center [723, 278] width 473 height 16
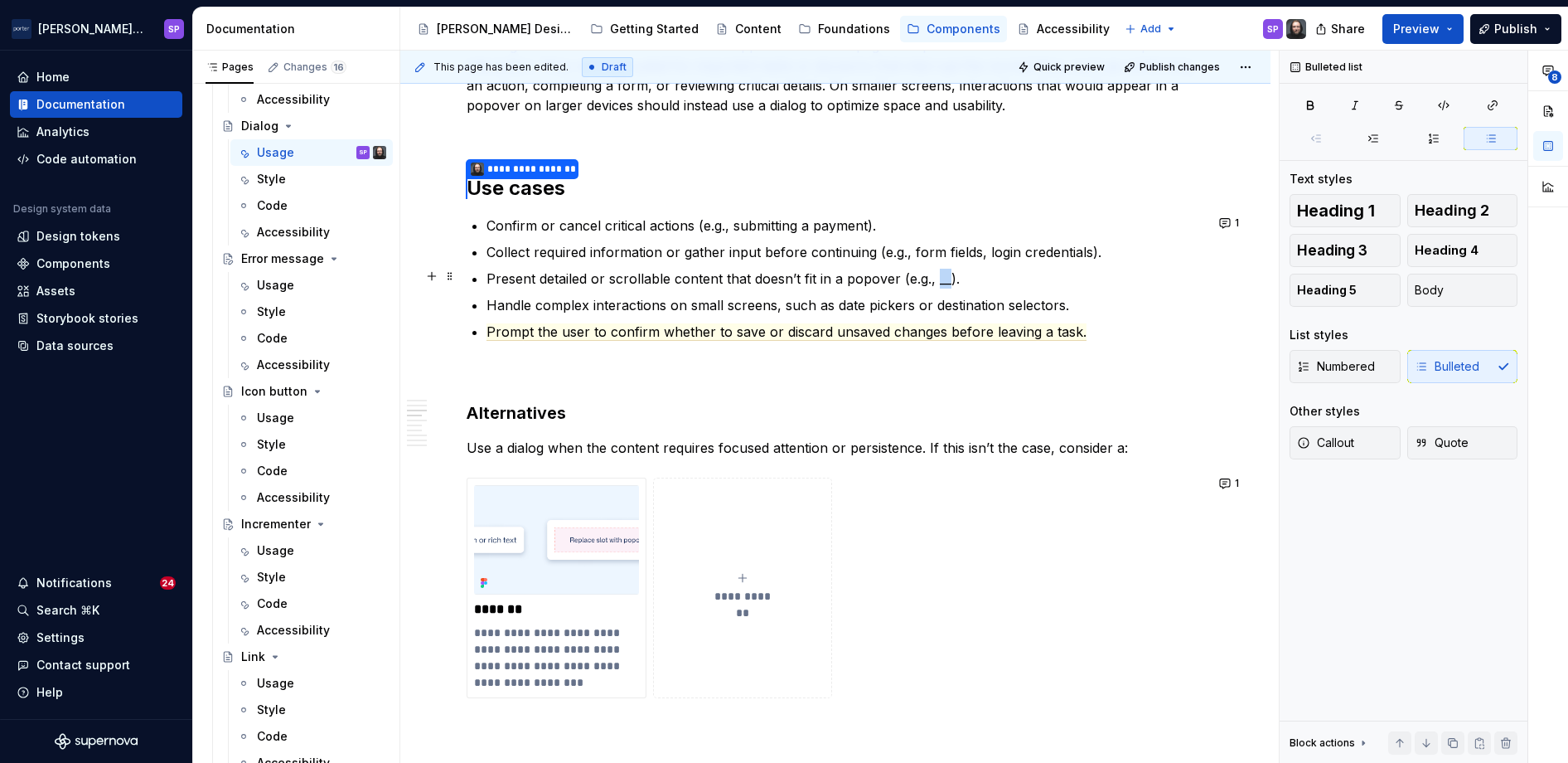
click at [935, 278] on commenthighlight "Present detailed or scrollable content that doesn’t fit in a popover (e.g., __)." at bounding box center [723, 278] width 473 height 16
click at [817, 271] on commenthighlight "Present detailed or scrollable content that doesn’t fit in a popover (e.g., __)." at bounding box center [723, 278] width 473 height 16
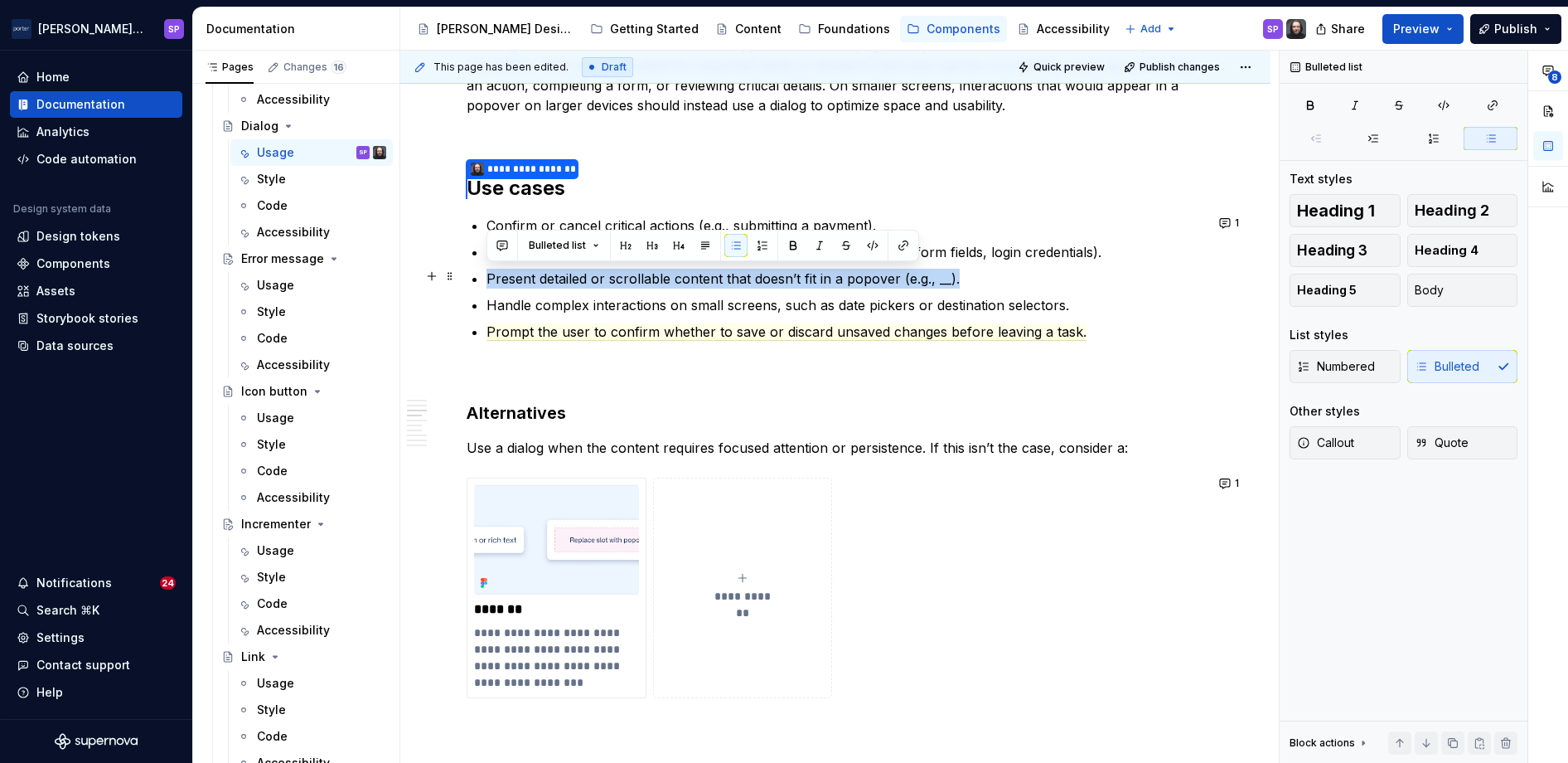
click at [817, 271] on commenthighlight "Present detailed or scrollable content that doesn’t fit in a popover (e.g., __)." at bounding box center [723, 278] width 473 height 16
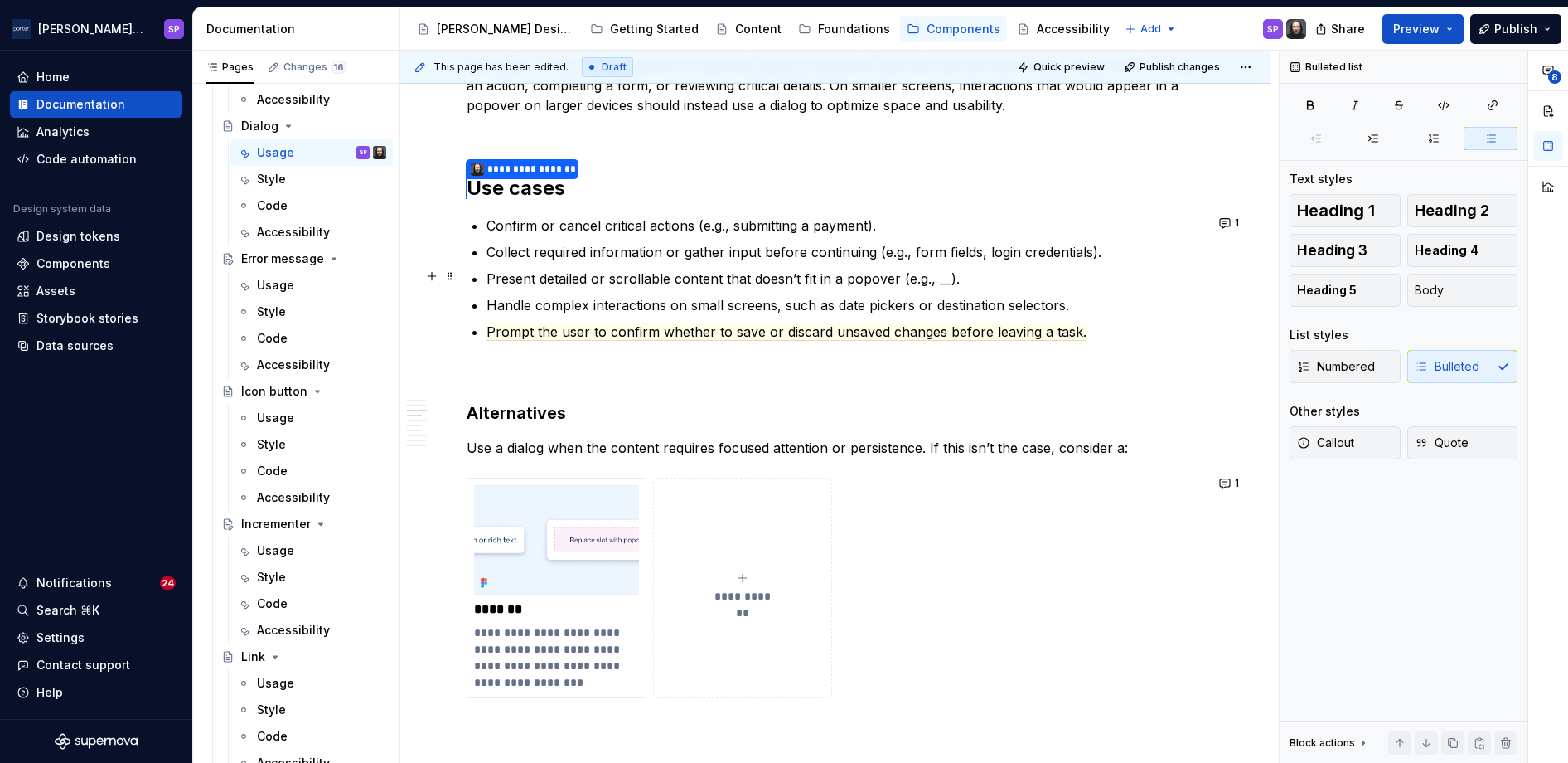
click at [644, 280] on commenthighlight "Present detailed or scrollable content that doesn’t fit in a popover (e.g., __)." at bounding box center [723, 278] width 473 height 16
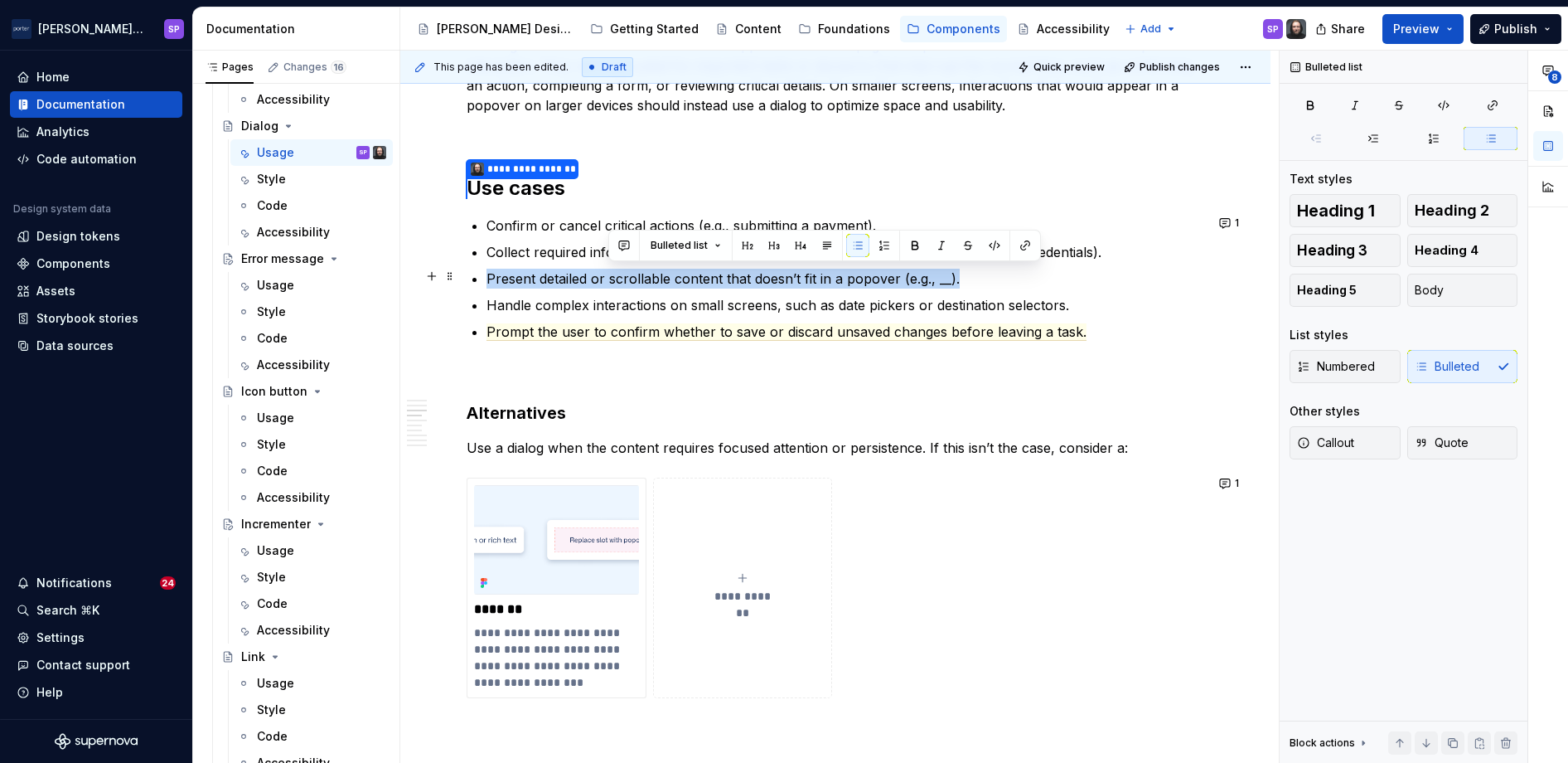
click at [644, 280] on commenthighlight "Present detailed or scrollable content that doesn’t fit in a popover (e.g., __)." at bounding box center [723, 278] width 473 height 16
copy commenthighlight "Present detailed or scrollable content that doesn’t fit in a popover (e.g., __)."
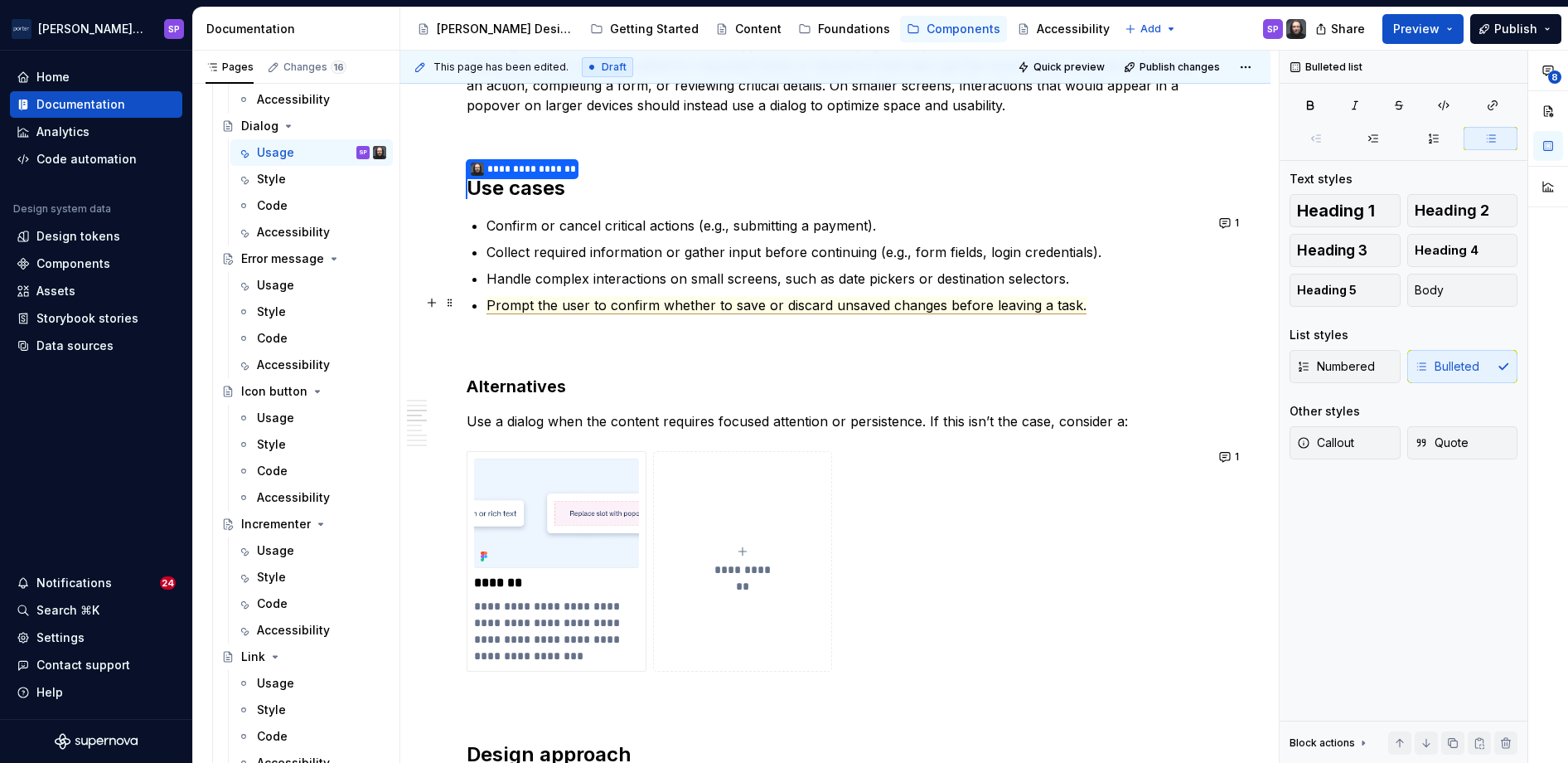
click at [658, 300] on span "Prompt the user to confirm whether to save or discard unsaved changes before le…" at bounding box center [787, 305] width 600 height 17
drag, startPoint x: 557, startPoint y: 304, endPoint x: 477, endPoint y: 306, distance: 80.0
click at [477, 306] on div "**********" at bounding box center [835, 730] width 738 height 2942
click at [487, 305] on span "Prompt the user to confirm whether to save or discard unsaved changes before le…" at bounding box center [787, 305] width 600 height 17
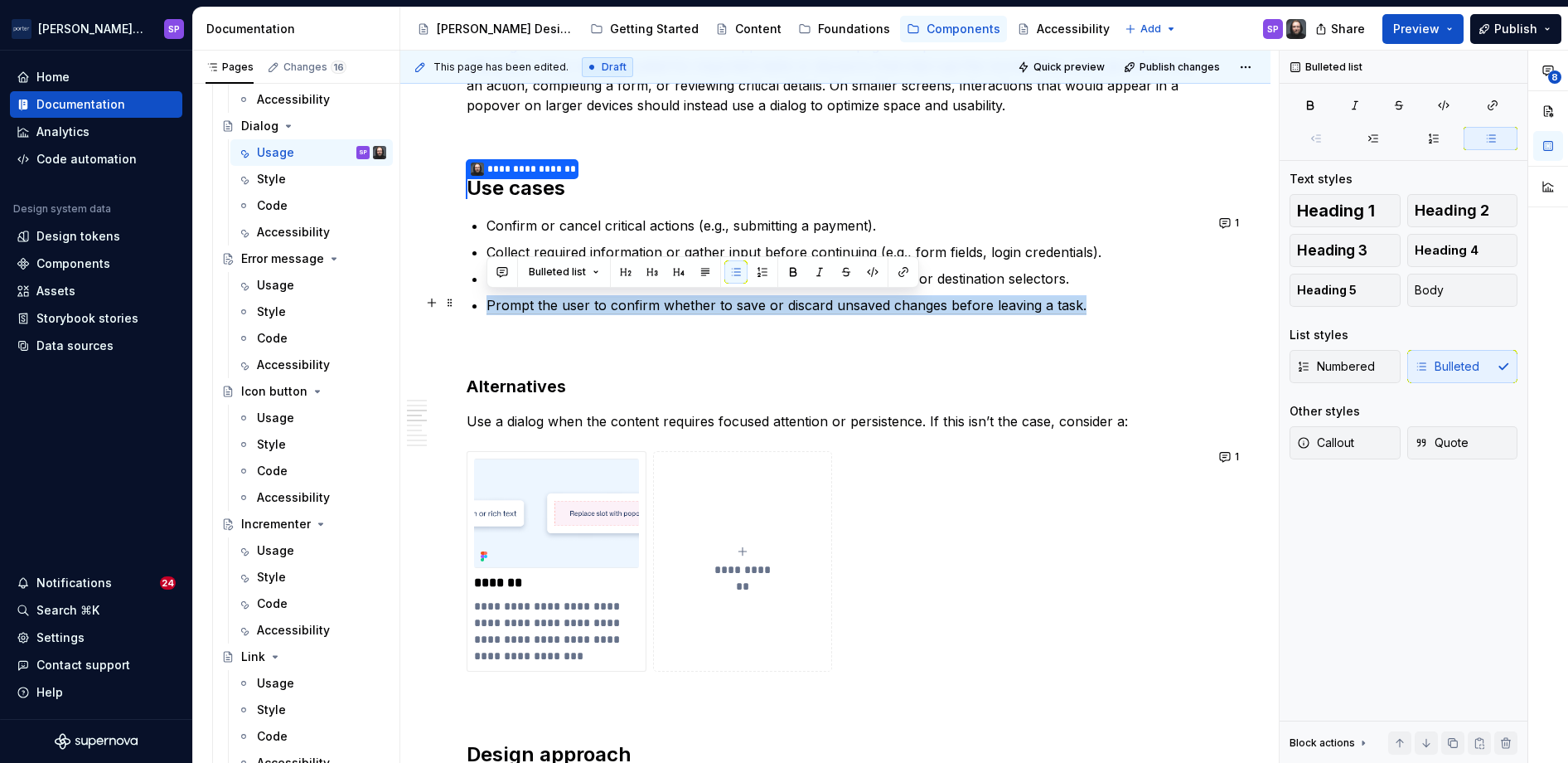
click at [487, 305] on span "Prompt the user to confirm whether to save or discard unsaved changes before le…" at bounding box center [787, 305] width 600 height 17
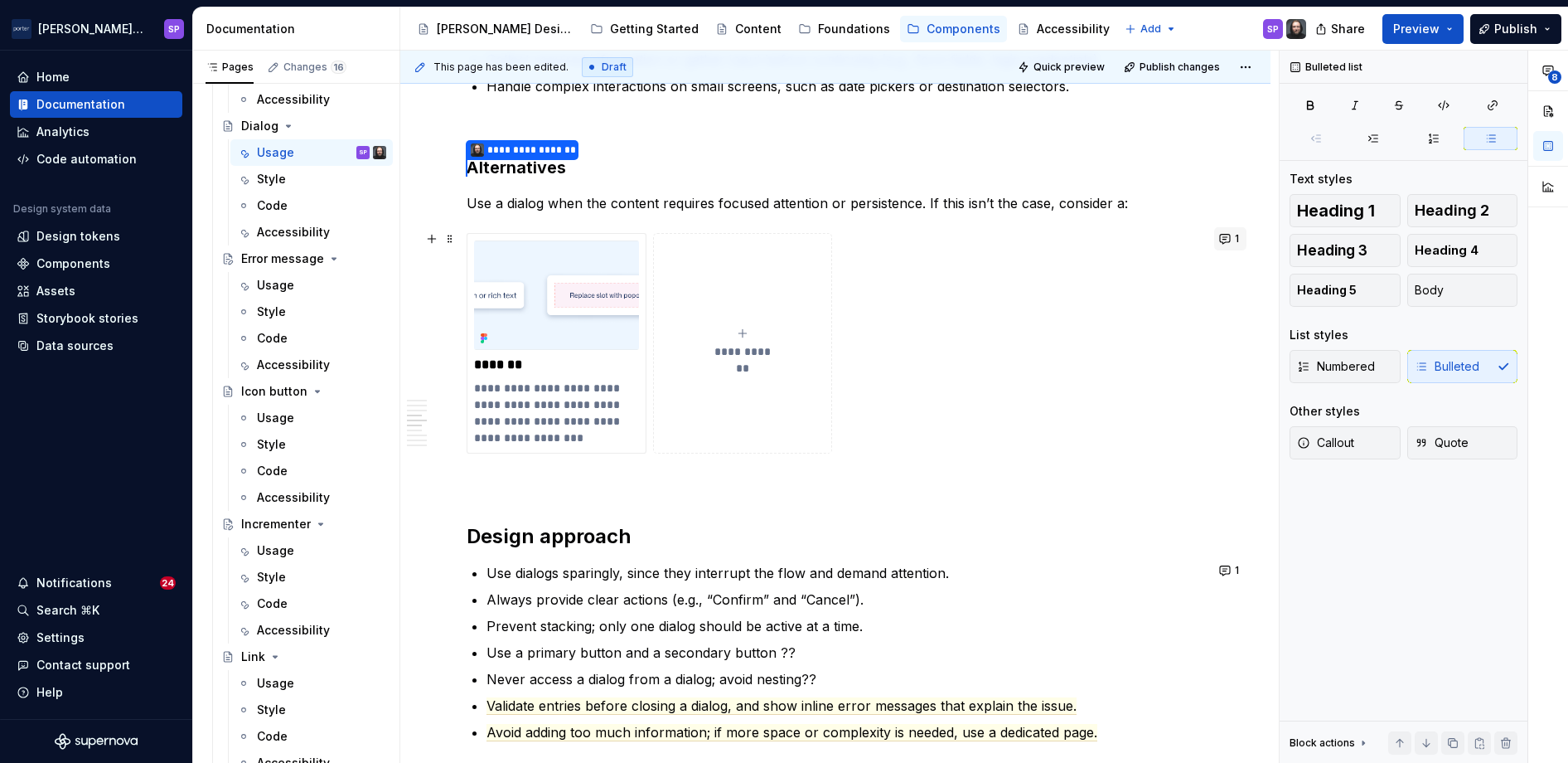
scroll to position [1323, 0]
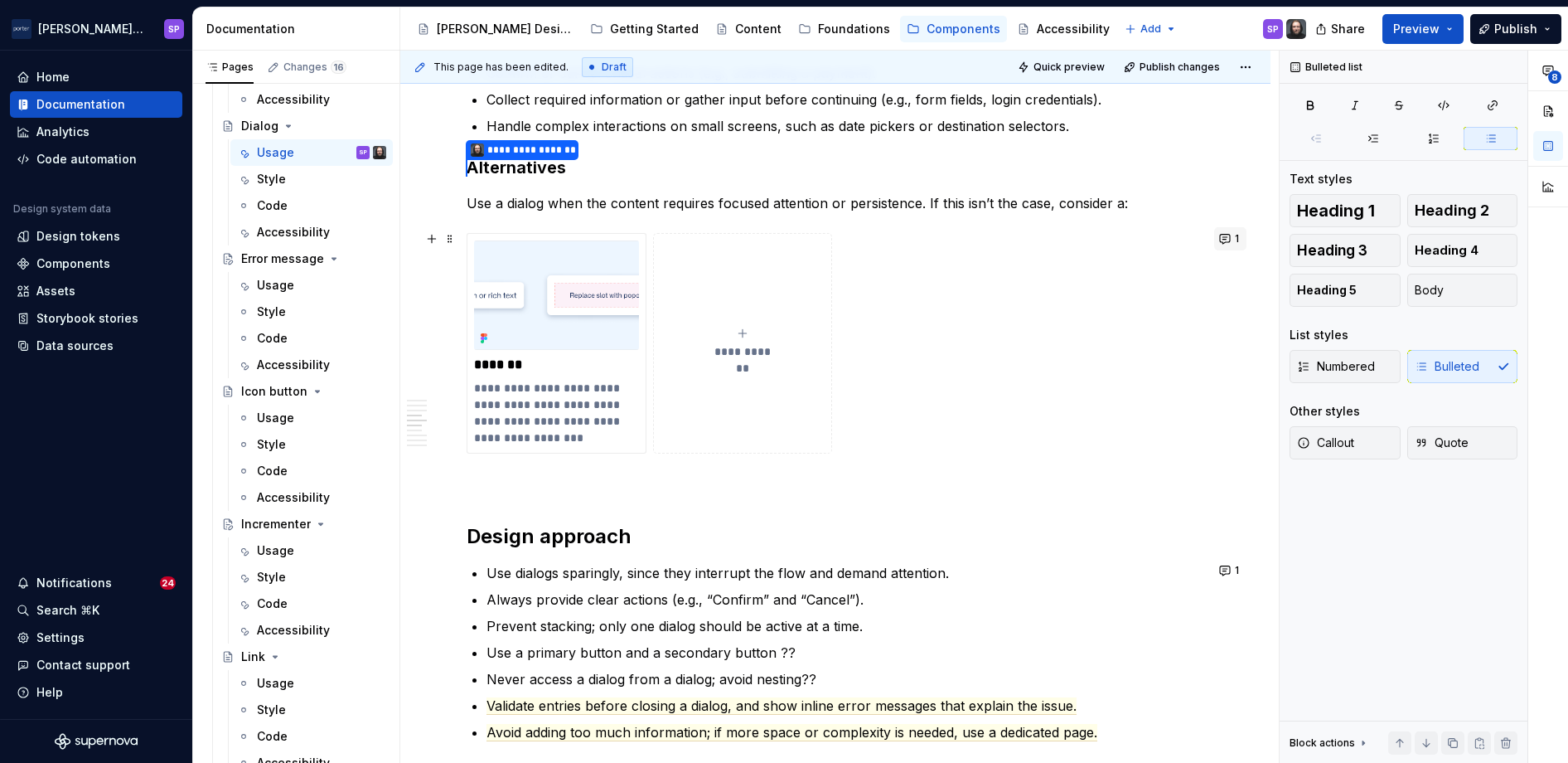
click at [935, 248] on button "1" at bounding box center [1230, 238] width 32 height 23
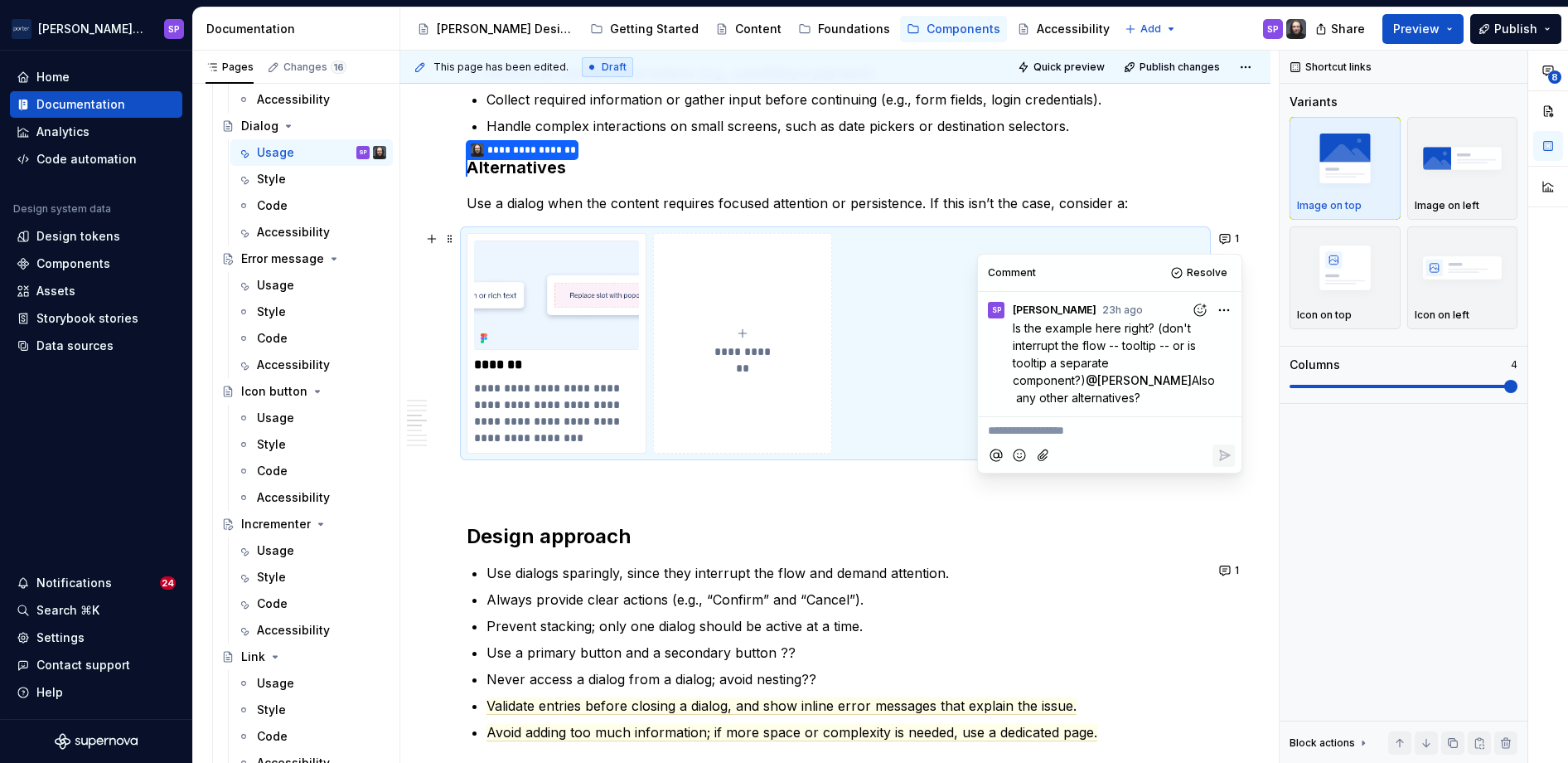
click at [935, 369] on span "Is the example here right? (don't interrupt the flow -- tooltip -- or is toolti…" at bounding box center [1106, 354] width 186 height 67
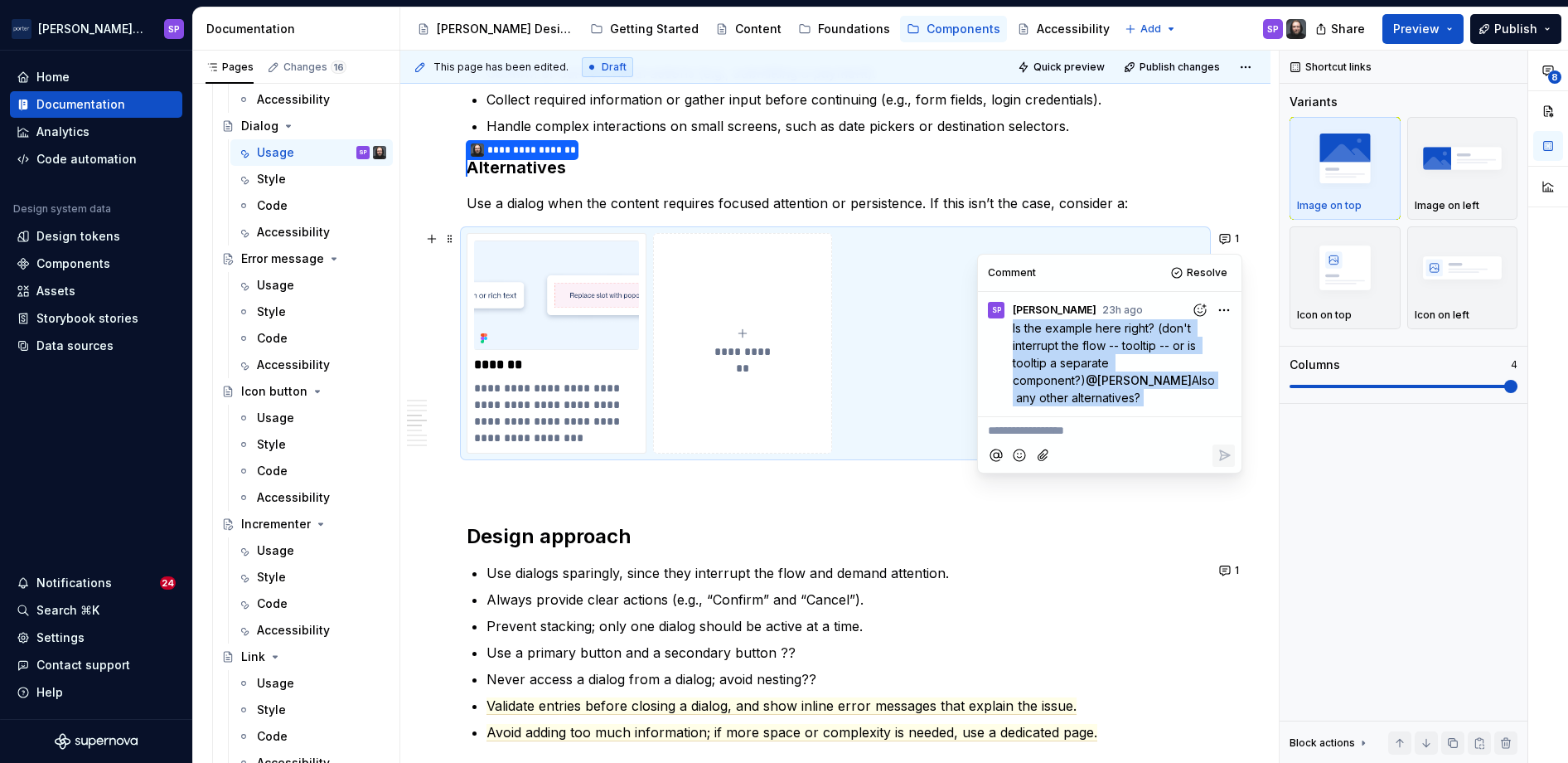
click at [935, 369] on span "Is the example here right? (don't interrupt the flow -- tooltip -- or is toolti…" at bounding box center [1106, 354] width 186 height 67
drag, startPoint x: 1079, startPoint y: 369, endPoint x: 1185, endPoint y: 350, distance: 107.7
click at [935, 350] on span "Is the example here right? (don't interrupt the flow -- tooltip -- or is toolti…" at bounding box center [1106, 354] width 186 height 67
click at [935, 271] on span "Resolve" at bounding box center [1207, 273] width 41 height 14
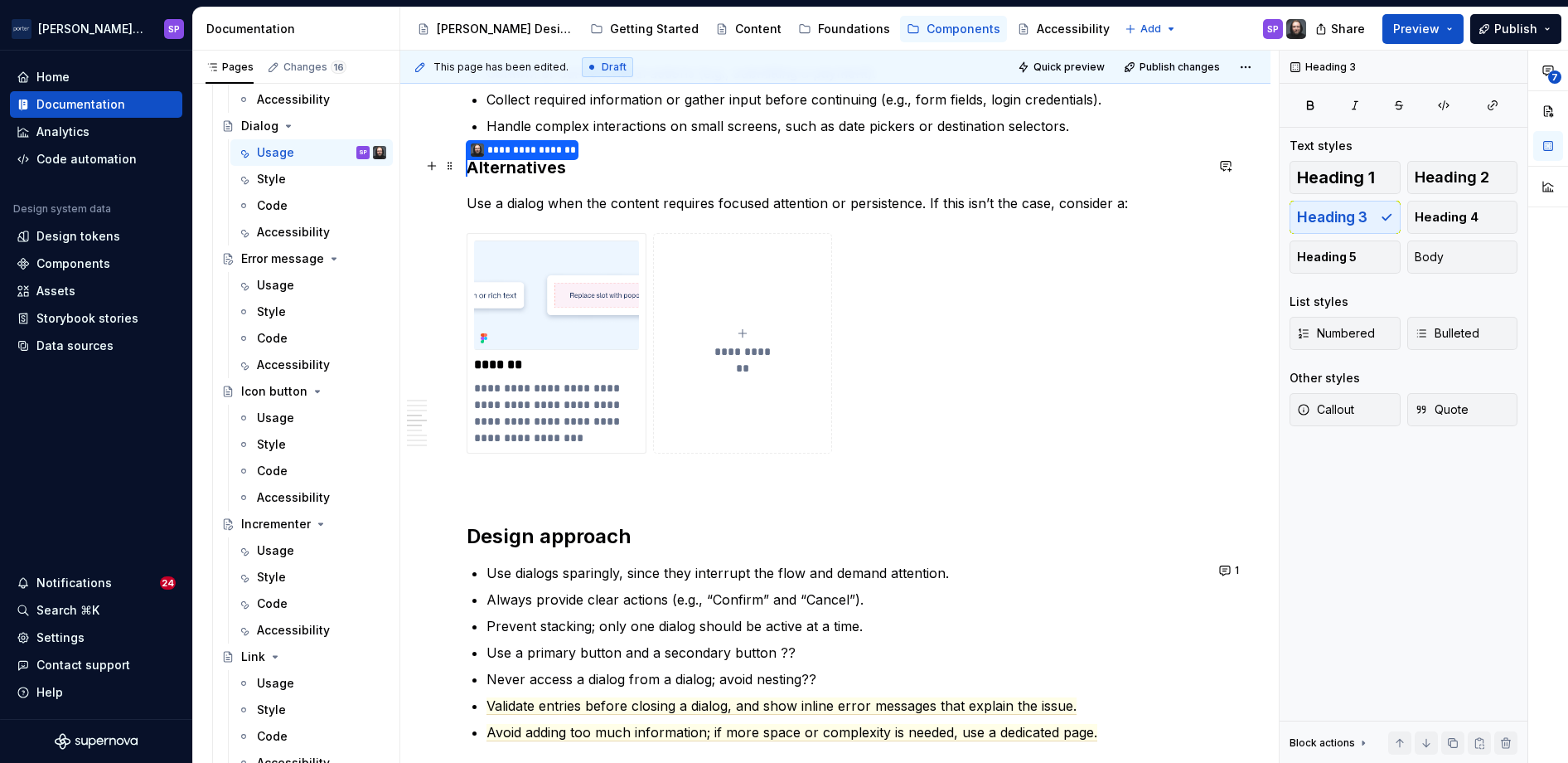
click at [737, 157] on h3 "**********" at bounding box center [835, 167] width 738 height 24
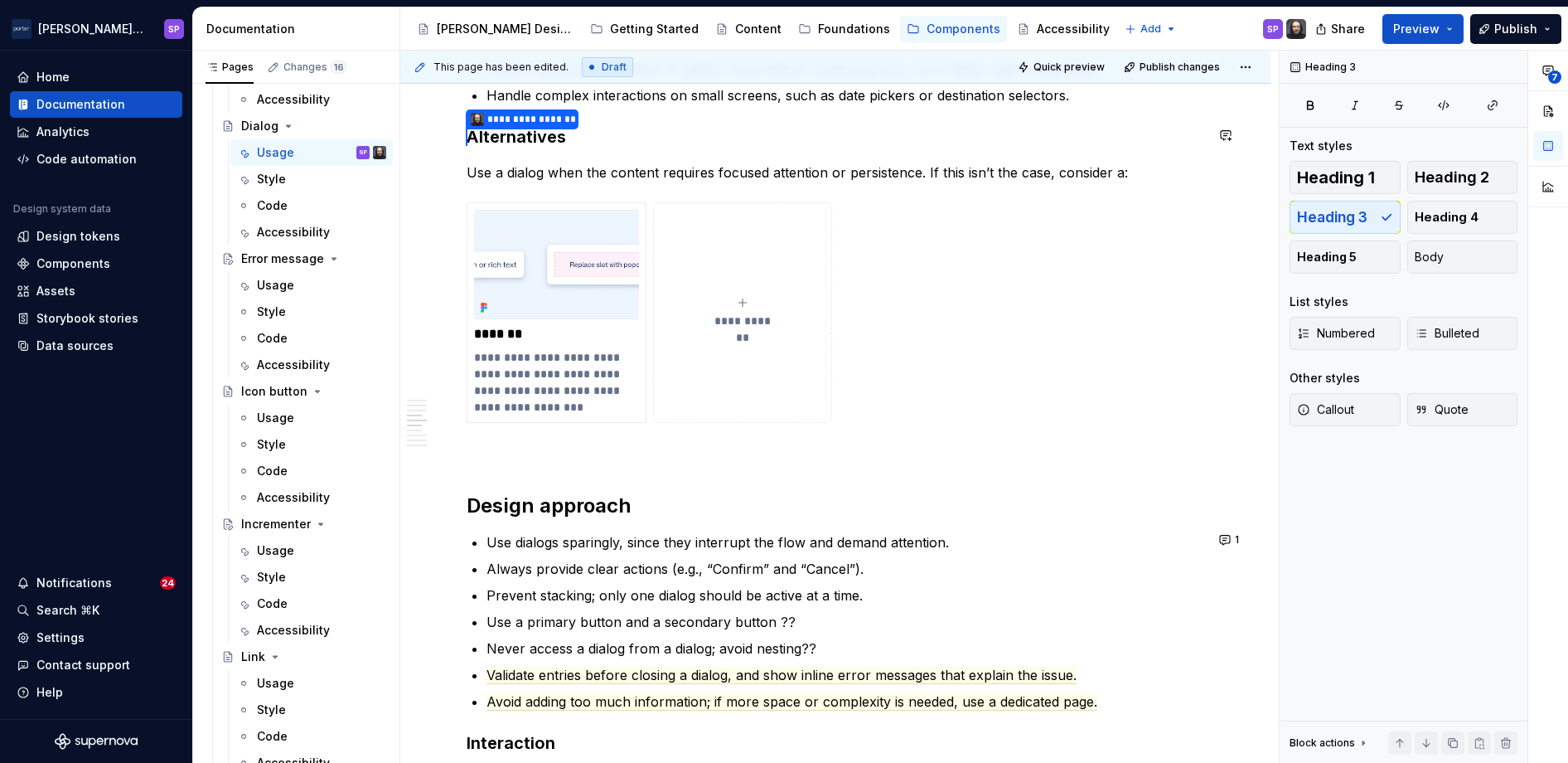
scroll to position [1354, 0]
click at [743, 286] on button "**********" at bounding box center [743, 311] width 180 height 220
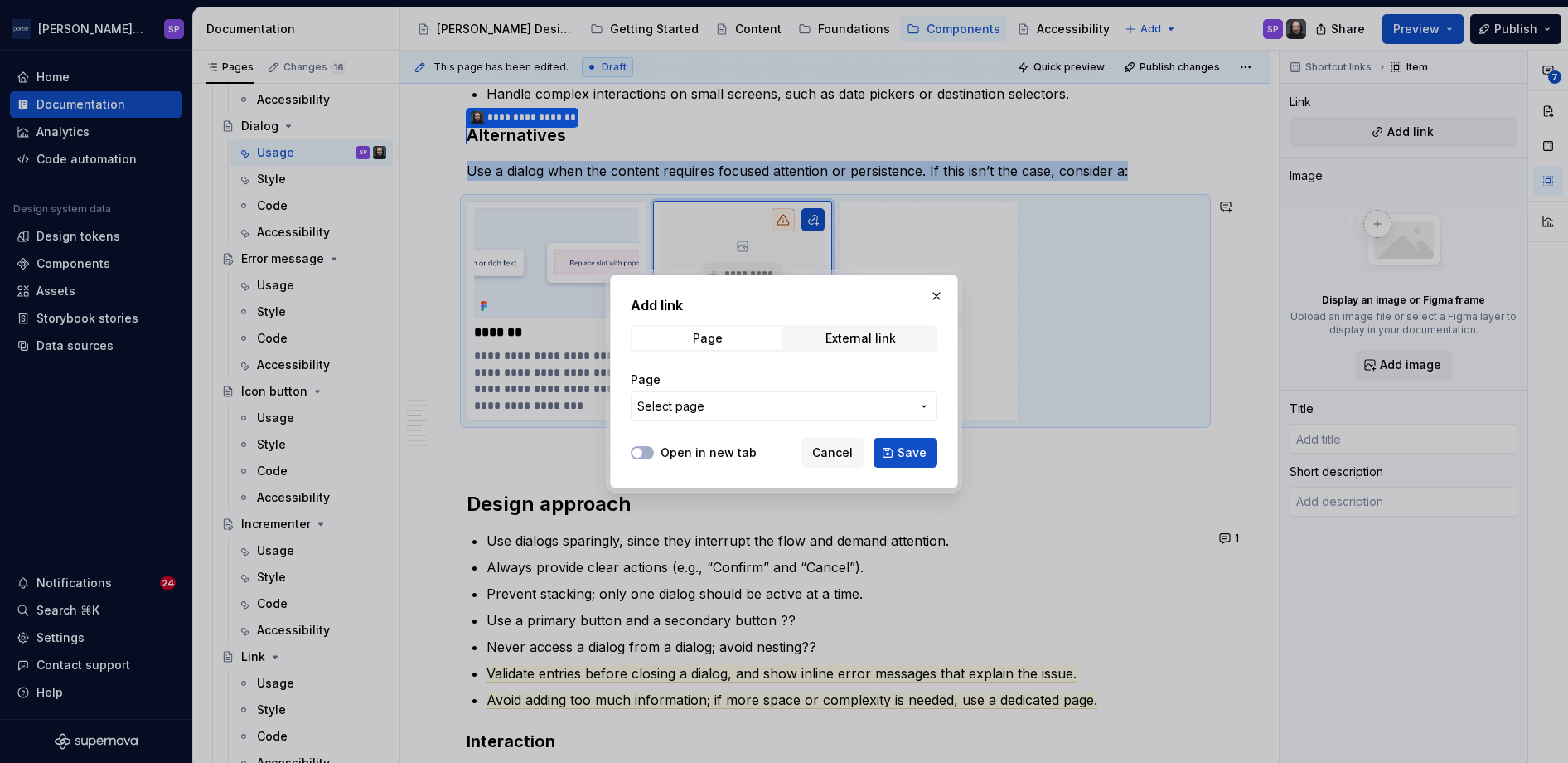
click at [713, 402] on span "Select page" at bounding box center [774, 406] width 273 height 16
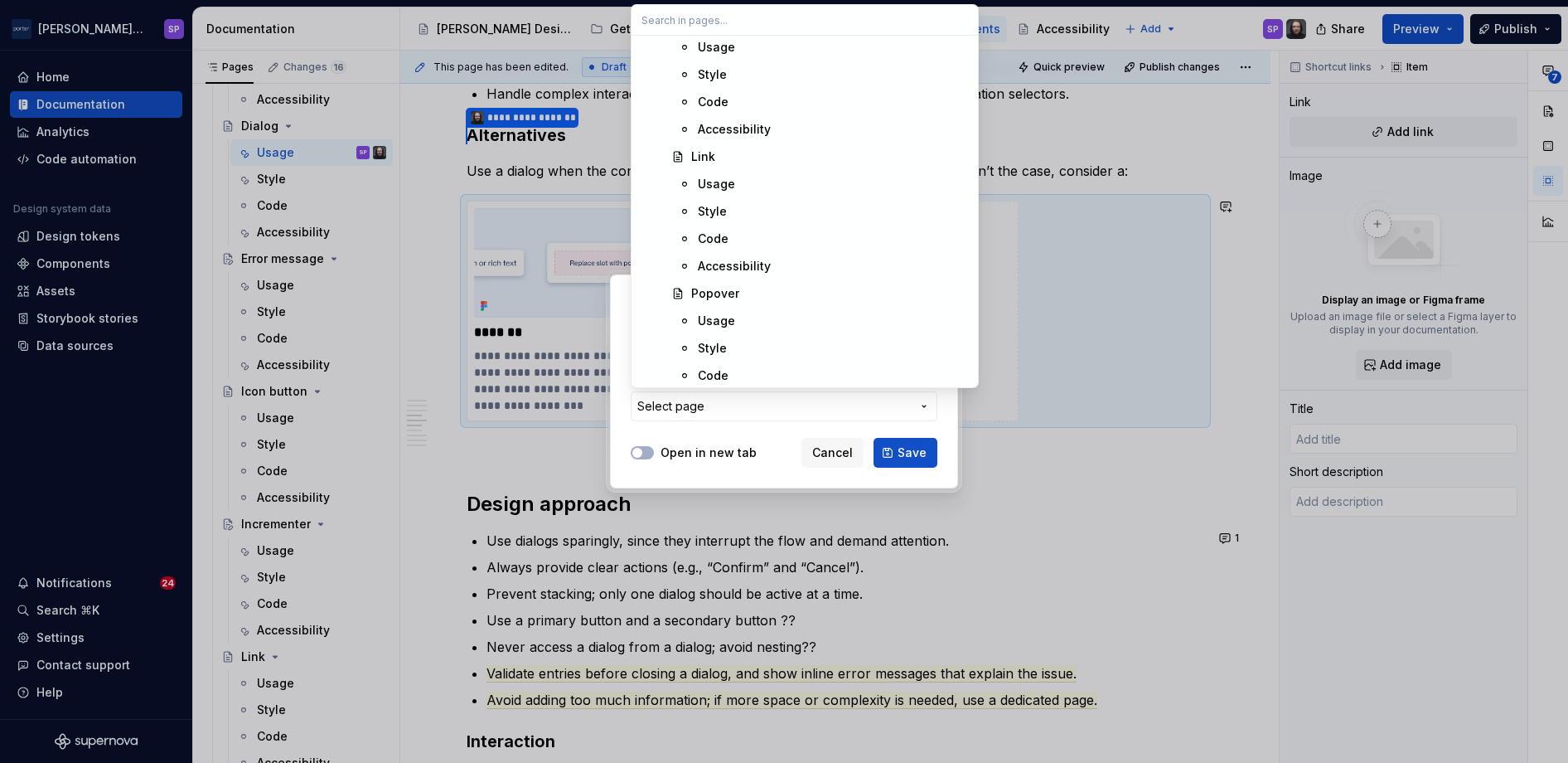
scroll to position [2116, 0]
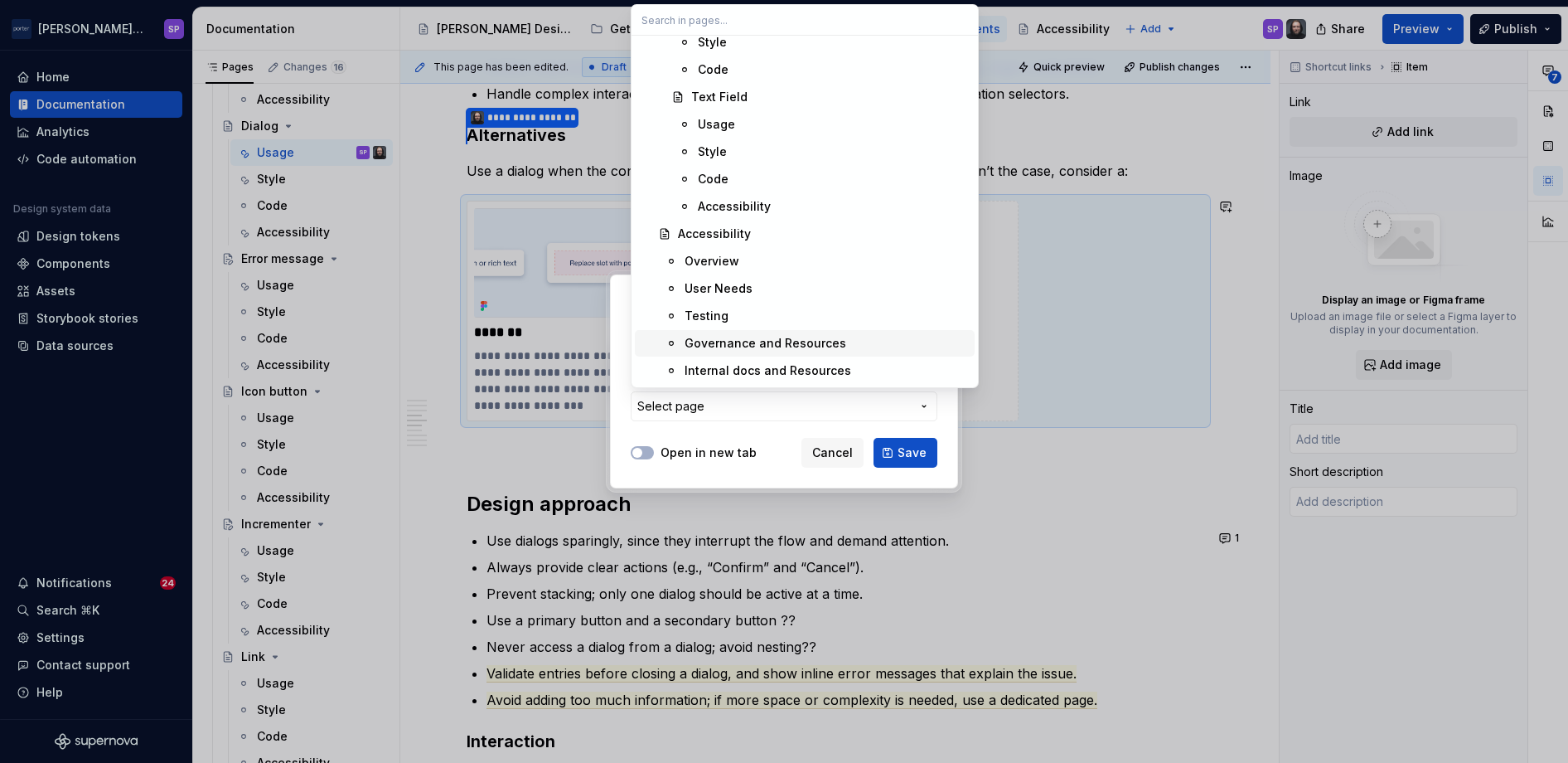
click at [616, 379] on div "Add link Page External link Page Select page Open in new tab Cancel Save" at bounding box center [784, 381] width 1568 height 763
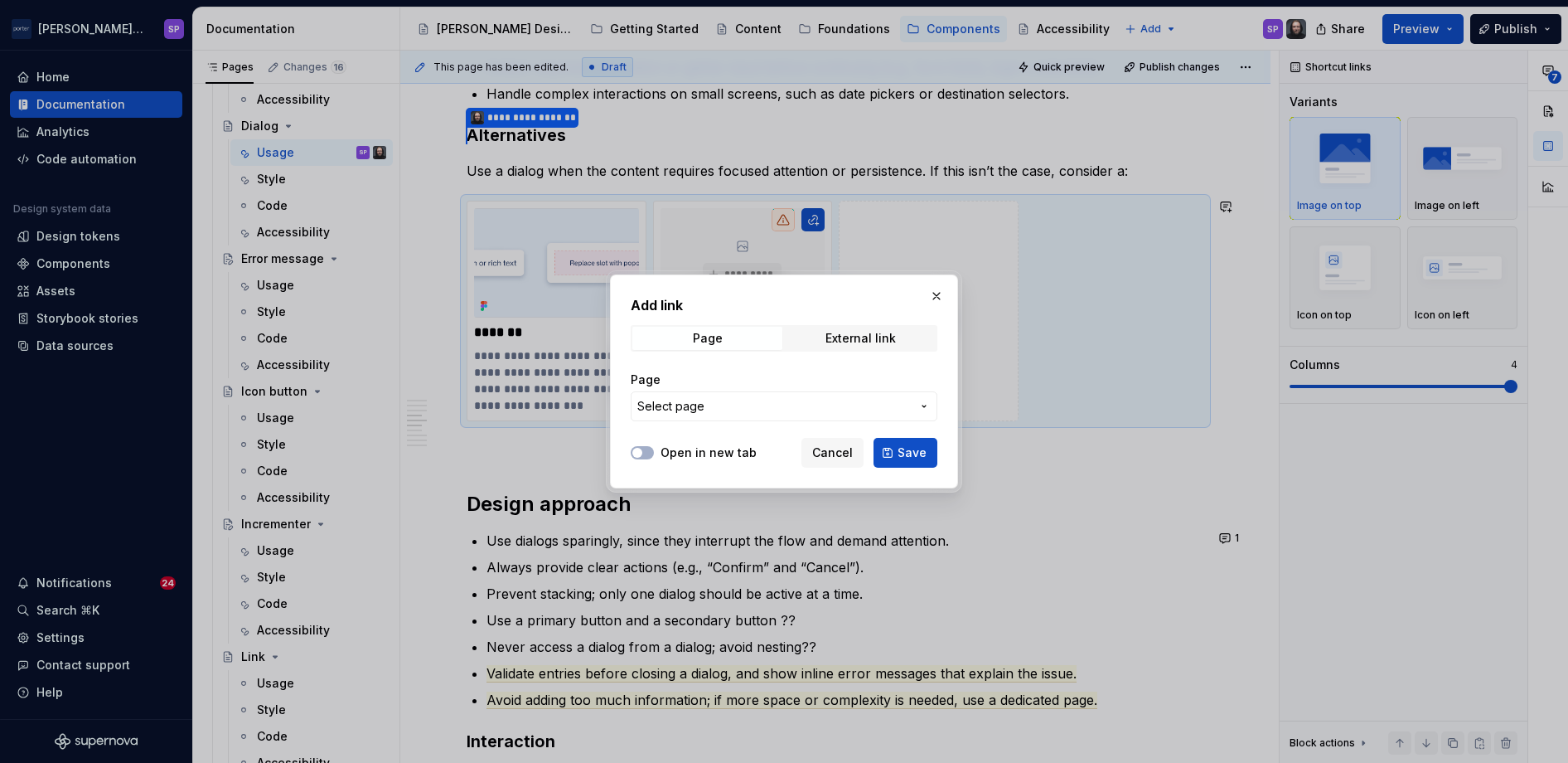
click at [935, 278] on div "Add link Page External link Page Select page Open in new tab Cancel Save" at bounding box center [784, 381] width 348 height 214
click at [935, 301] on button "button" at bounding box center [936, 296] width 23 height 23
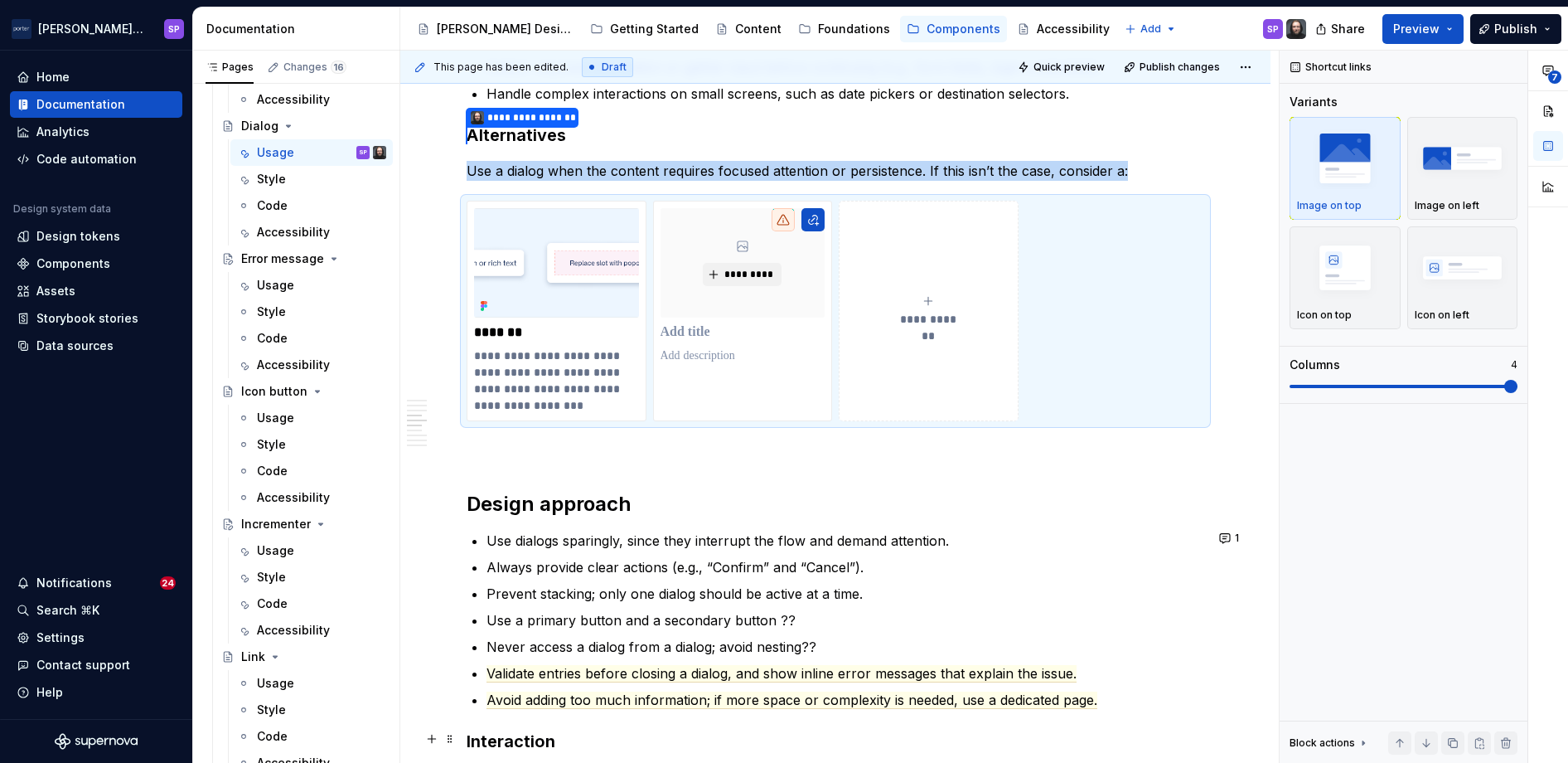
scroll to position [1608, 0]
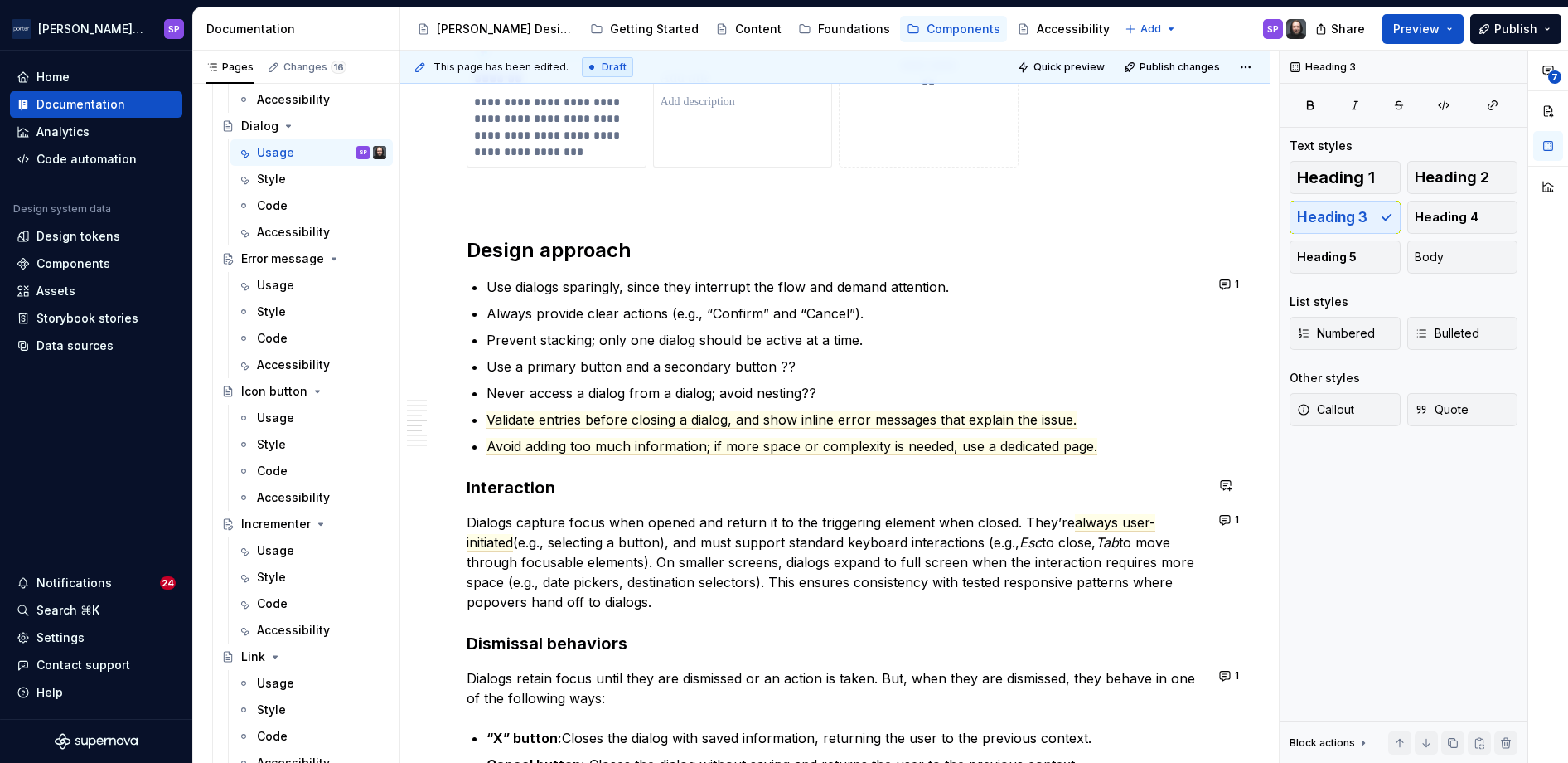
click at [782, 461] on div "**********" at bounding box center [835, 259] width 738 height 2876
click at [894, 349] on ul "Use dialogs sparingly, since they interrupt the flow and demand attention. Alwa…" at bounding box center [845, 367] width 717 height 179
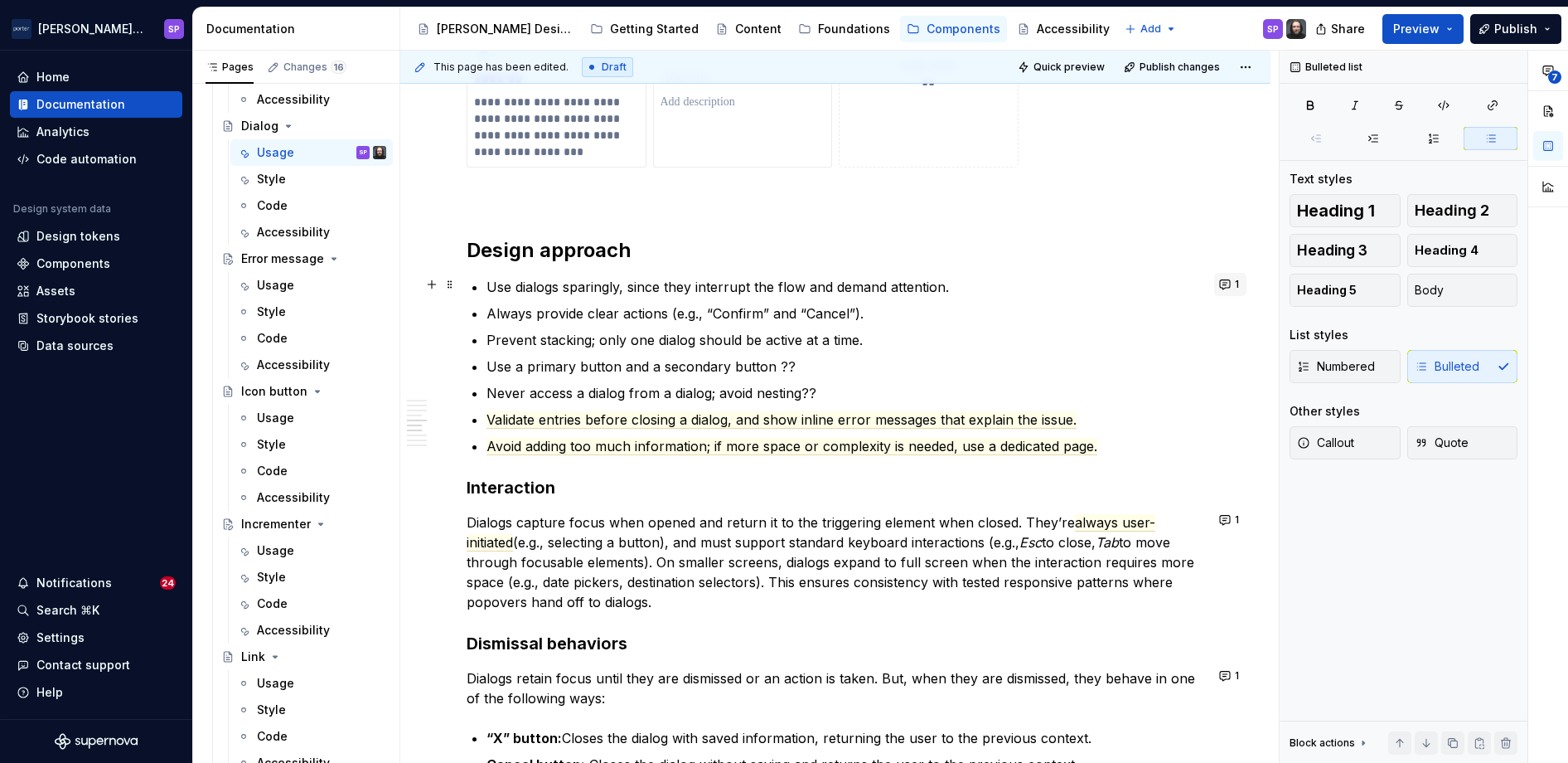
click at [935, 282] on button "1" at bounding box center [1230, 284] width 32 height 23
click at [590, 390] on p "Never access a dialog from a dialog; avoid nesting??" at bounding box center [845, 392] width 717 height 20
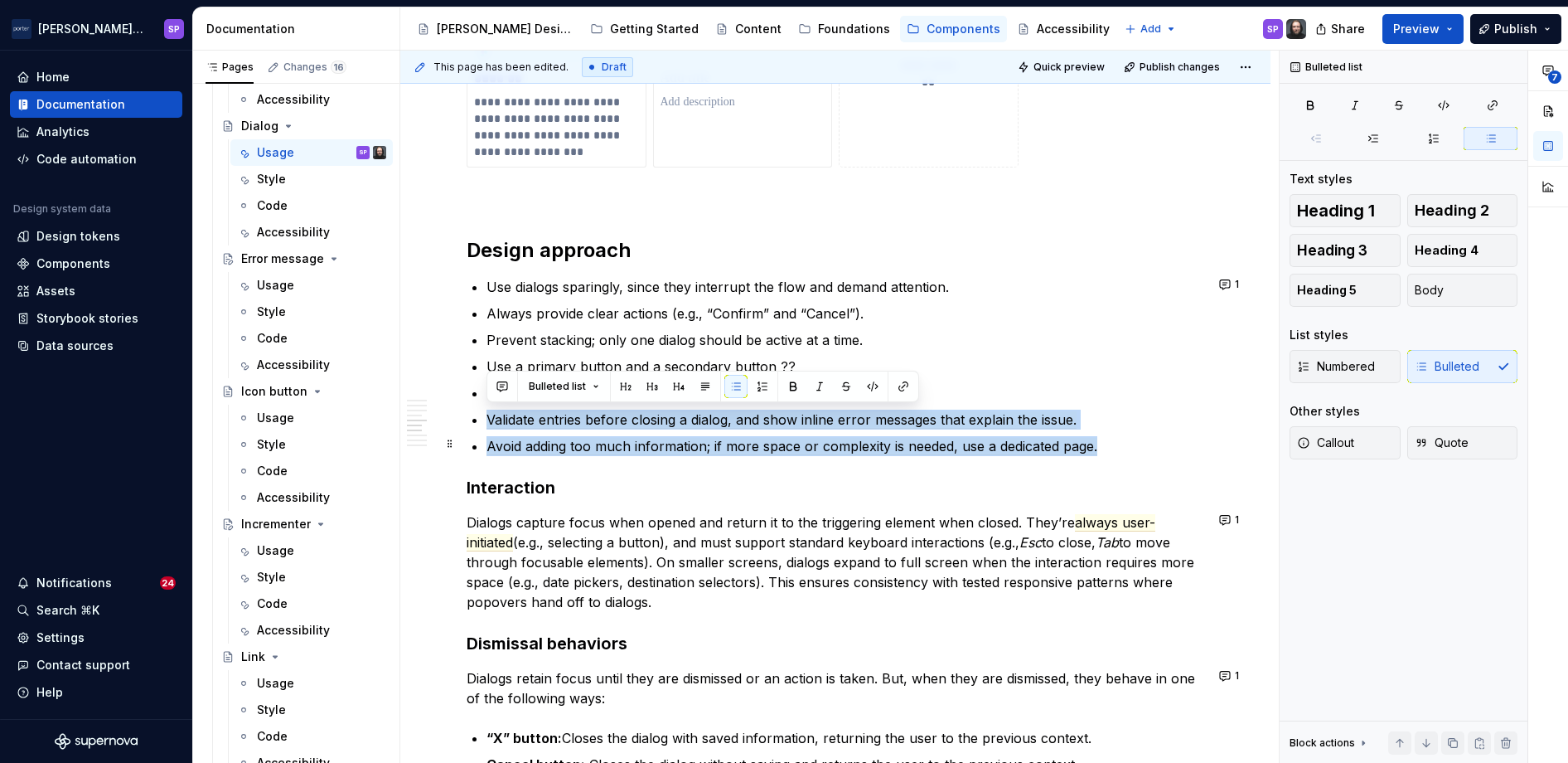
drag, startPoint x: 486, startPoint y: 421, endPoint x: 1123, endPoint y: 443, distance: 637.4
click at [935, 443] on div "**********" at bounding box center [835, 259] width 738 height 2876
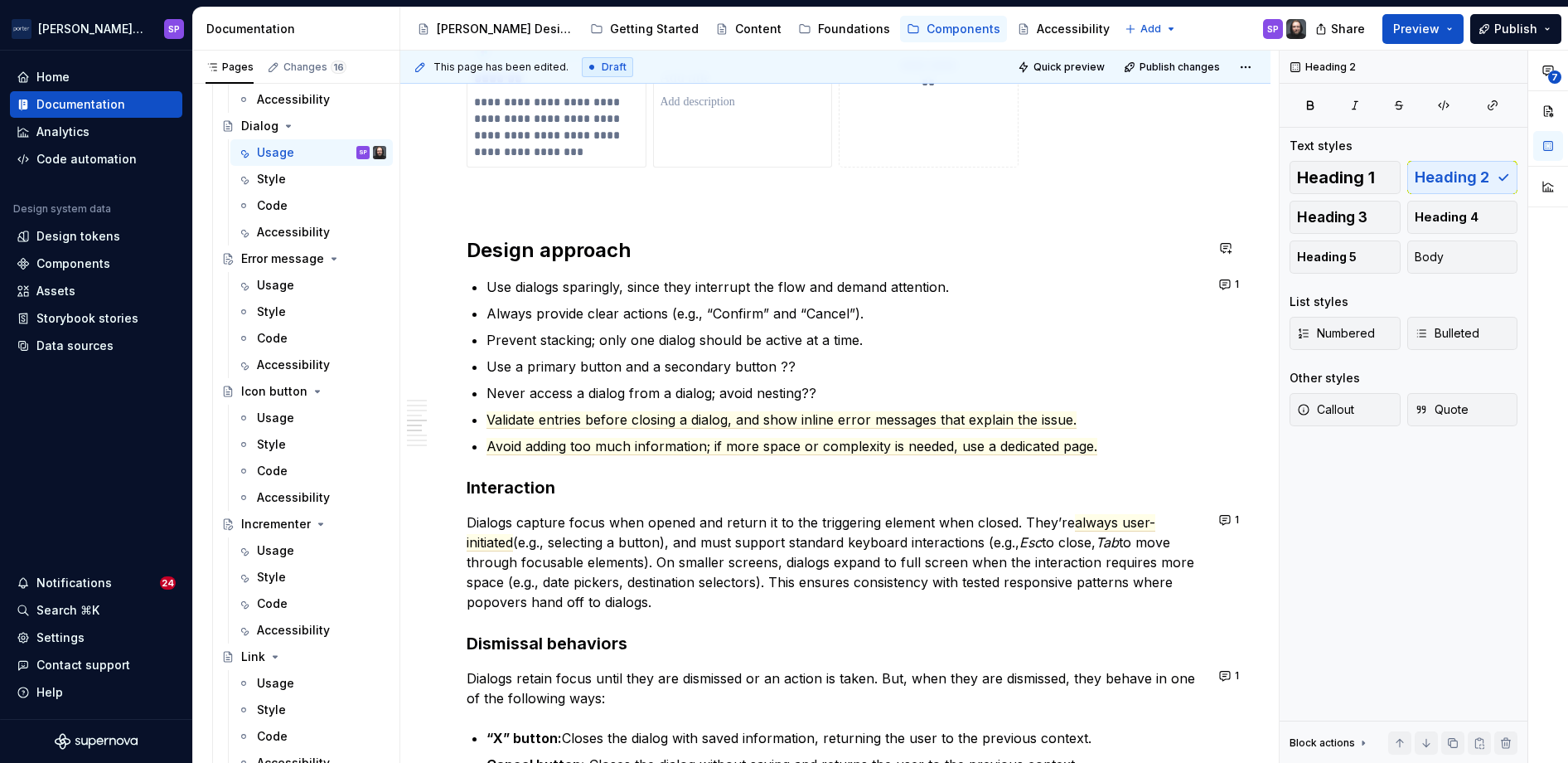
click at [935, 228] on div "**********" at bounding box center [835, 259] width 738 height 2876
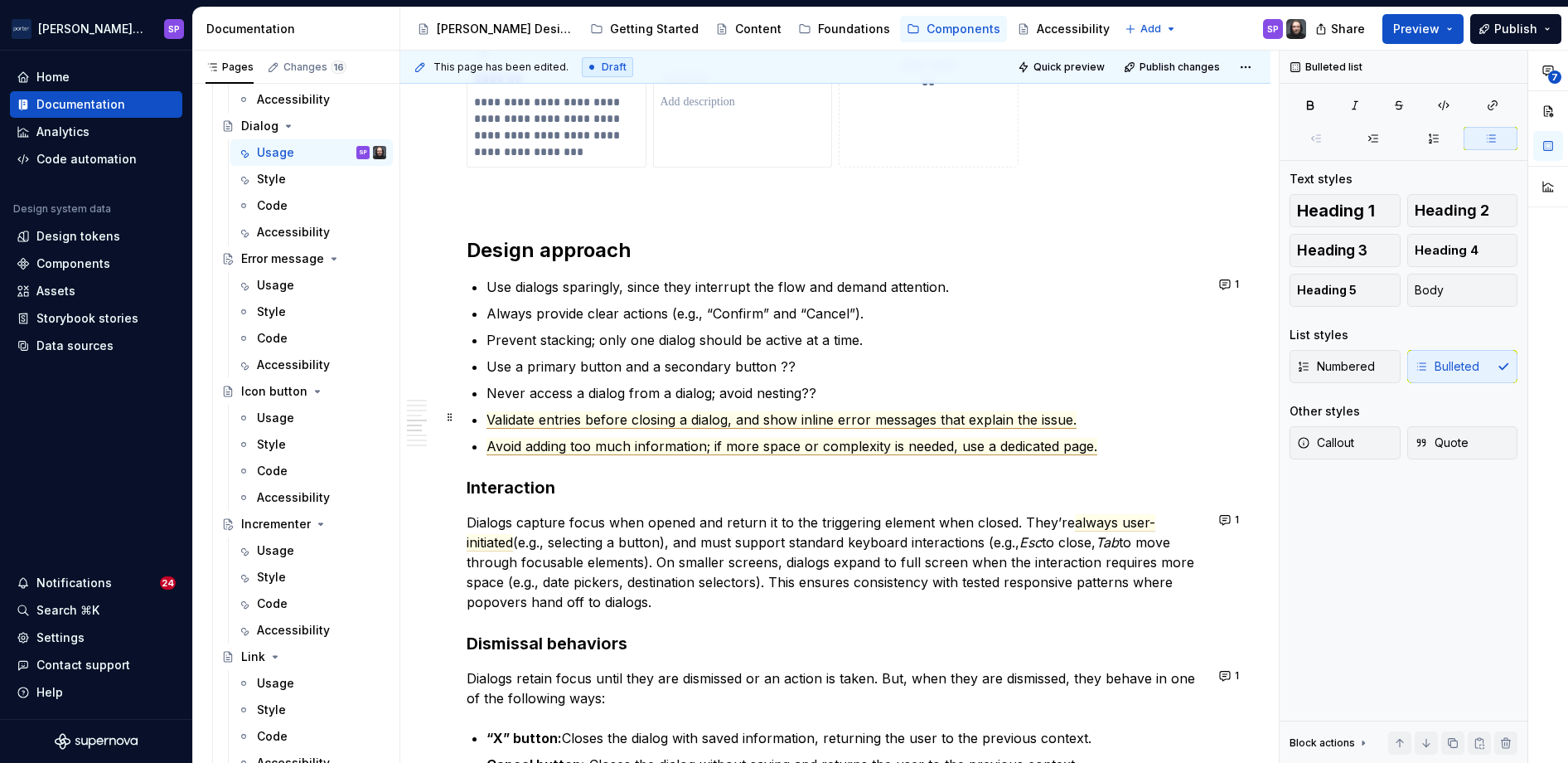
click at [844, 413] on span "Validate entries before closing a dialog, and show inline error messages that e…" at bounding box center [781, 420] width 590 height 17
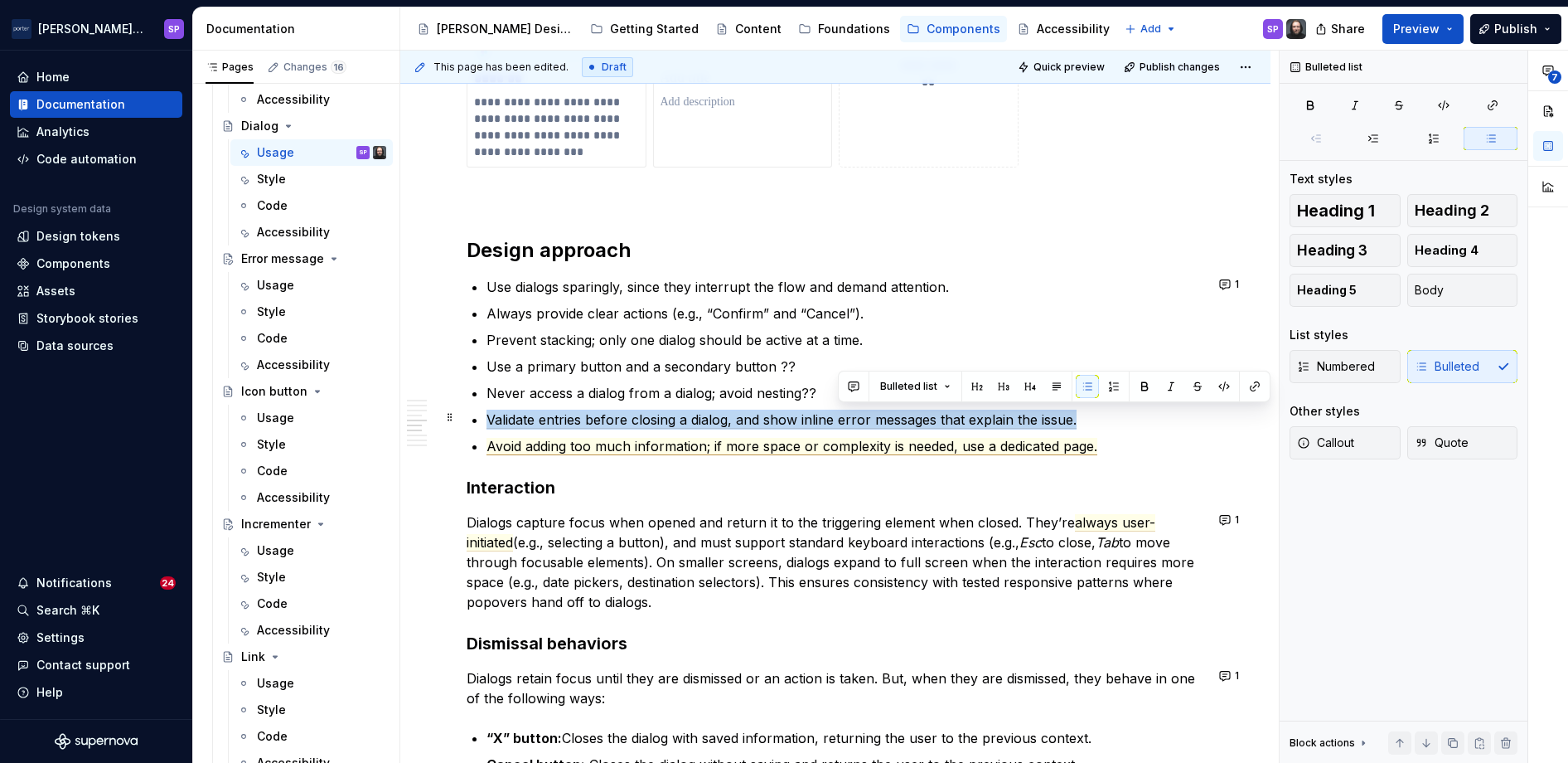
click at [844, 413] on span "Validate entries before closing a dialog, and show inline error messages that e…" at bounding box center [781, 420] width 590 height 17
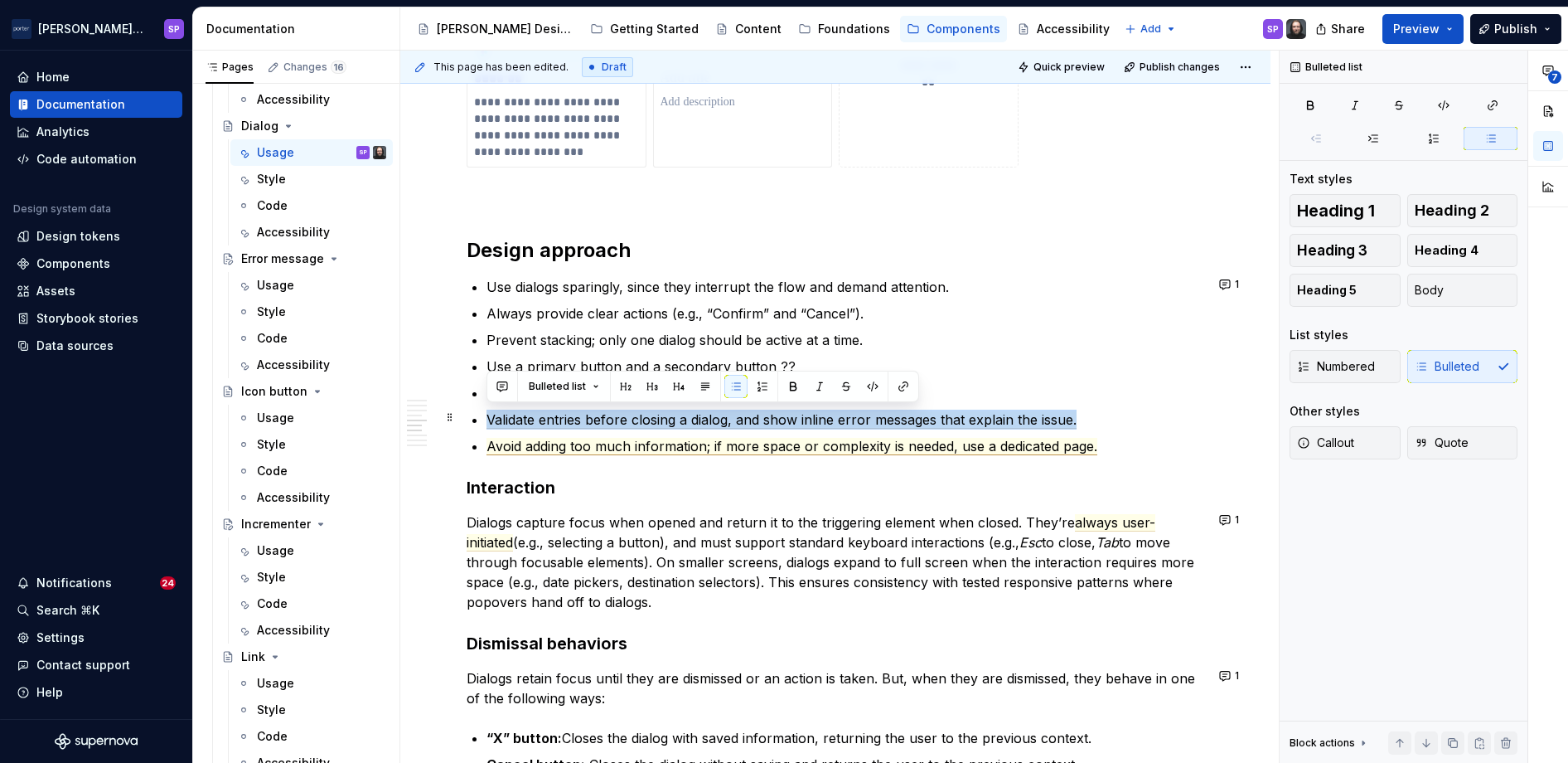
copy span "Validate entries before closing a dialog, and show inline error messages that e…"
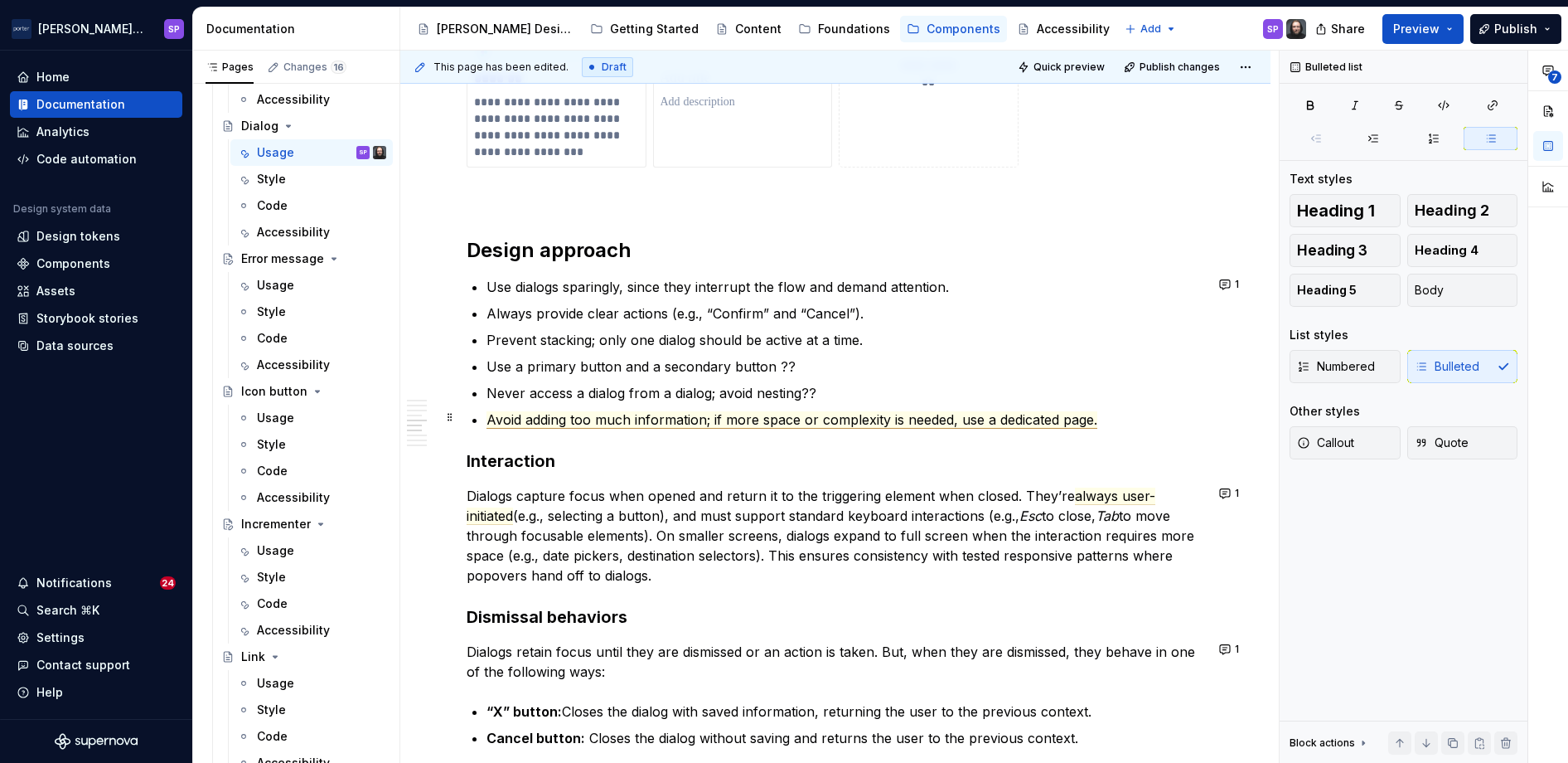
click at [676, 418] on span "Avoid adding too much information; if more space or complexity is needed, use a…" at bounding box center [792, 420] width 611 height 17
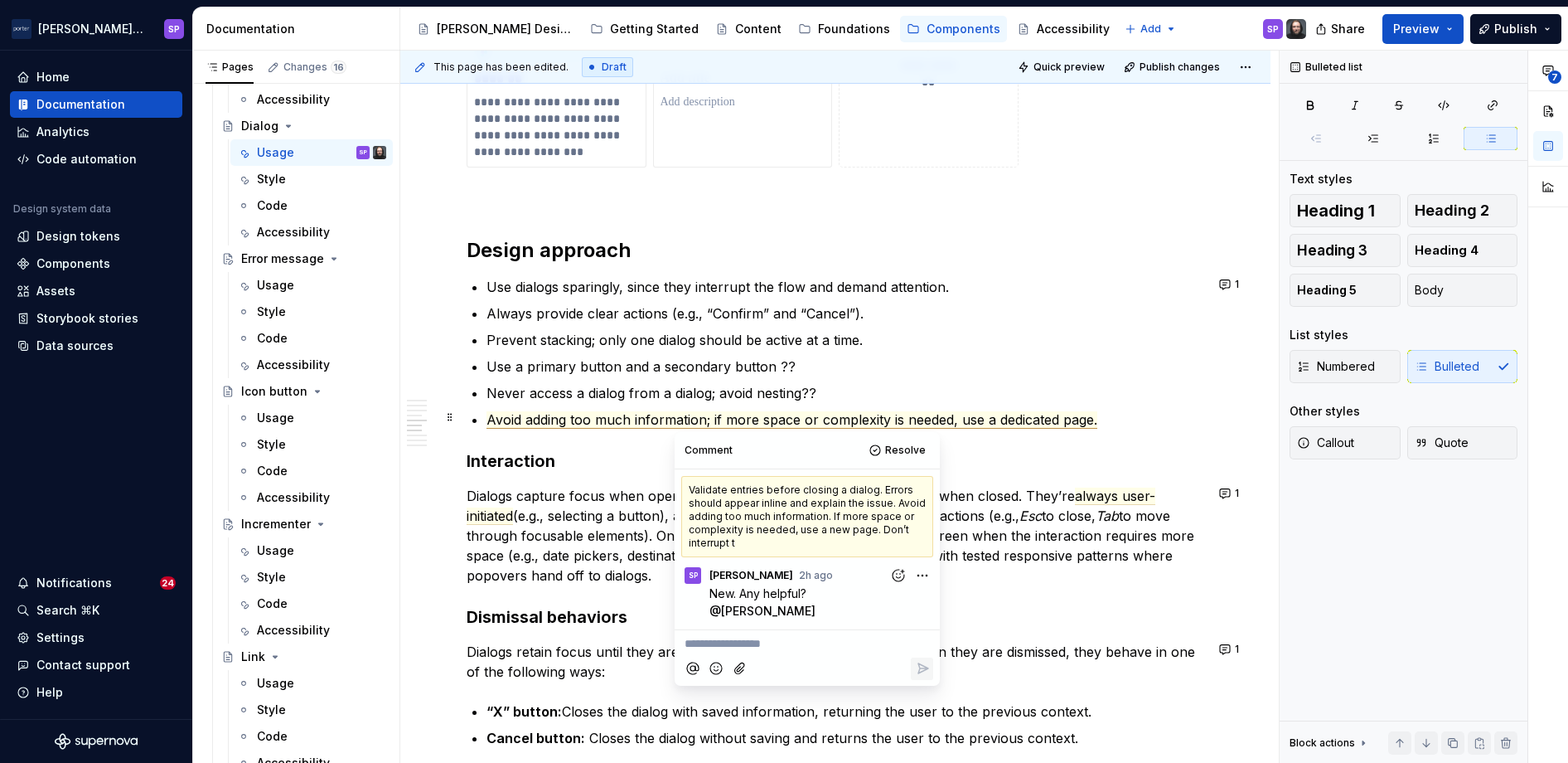
click at [572, 383] on p "Never access a dialog from a dialog; avoid nesting??" at bounding box center [845, 392] width 717 height 20
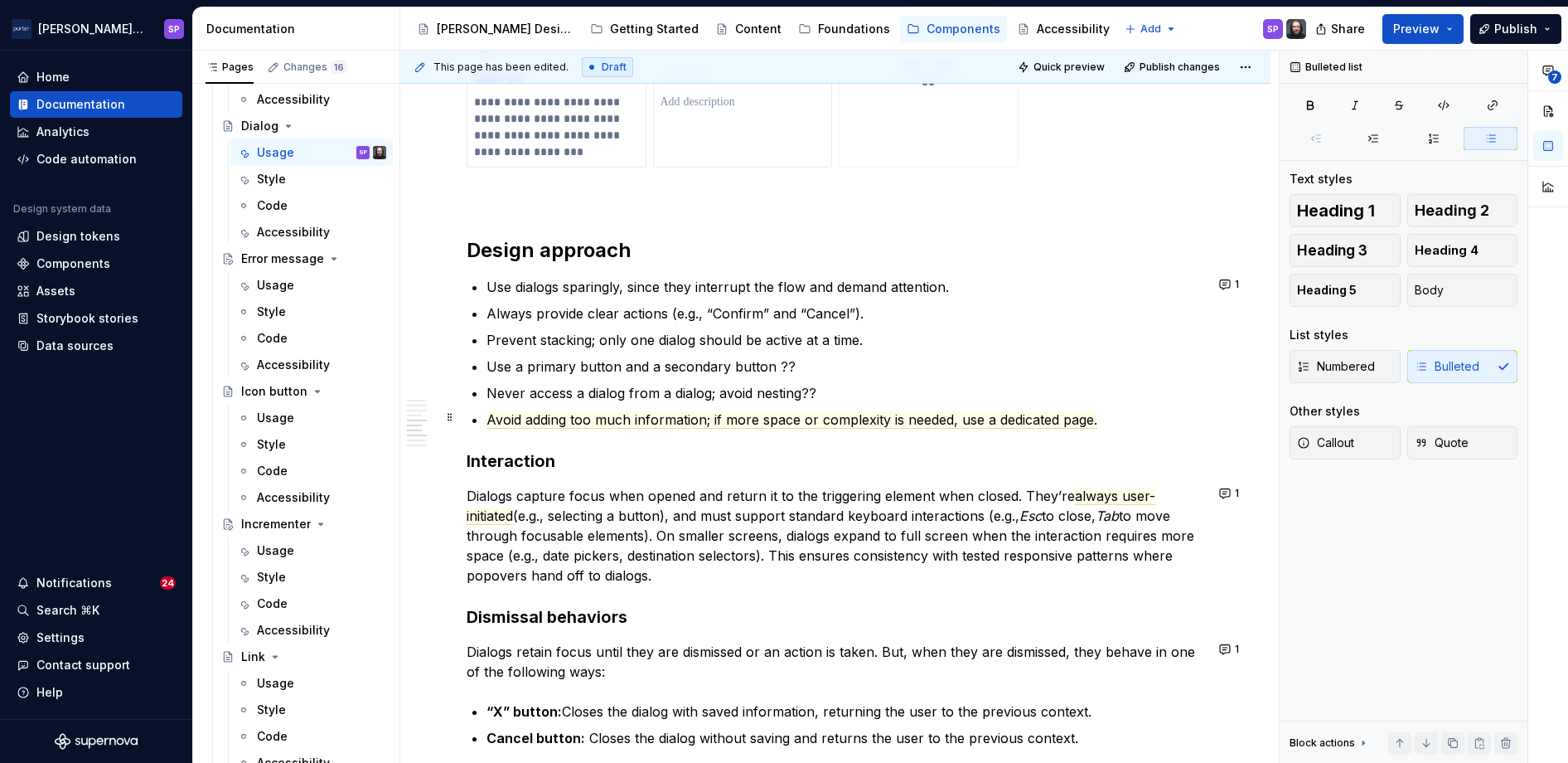
scroll to position [1747, 0]
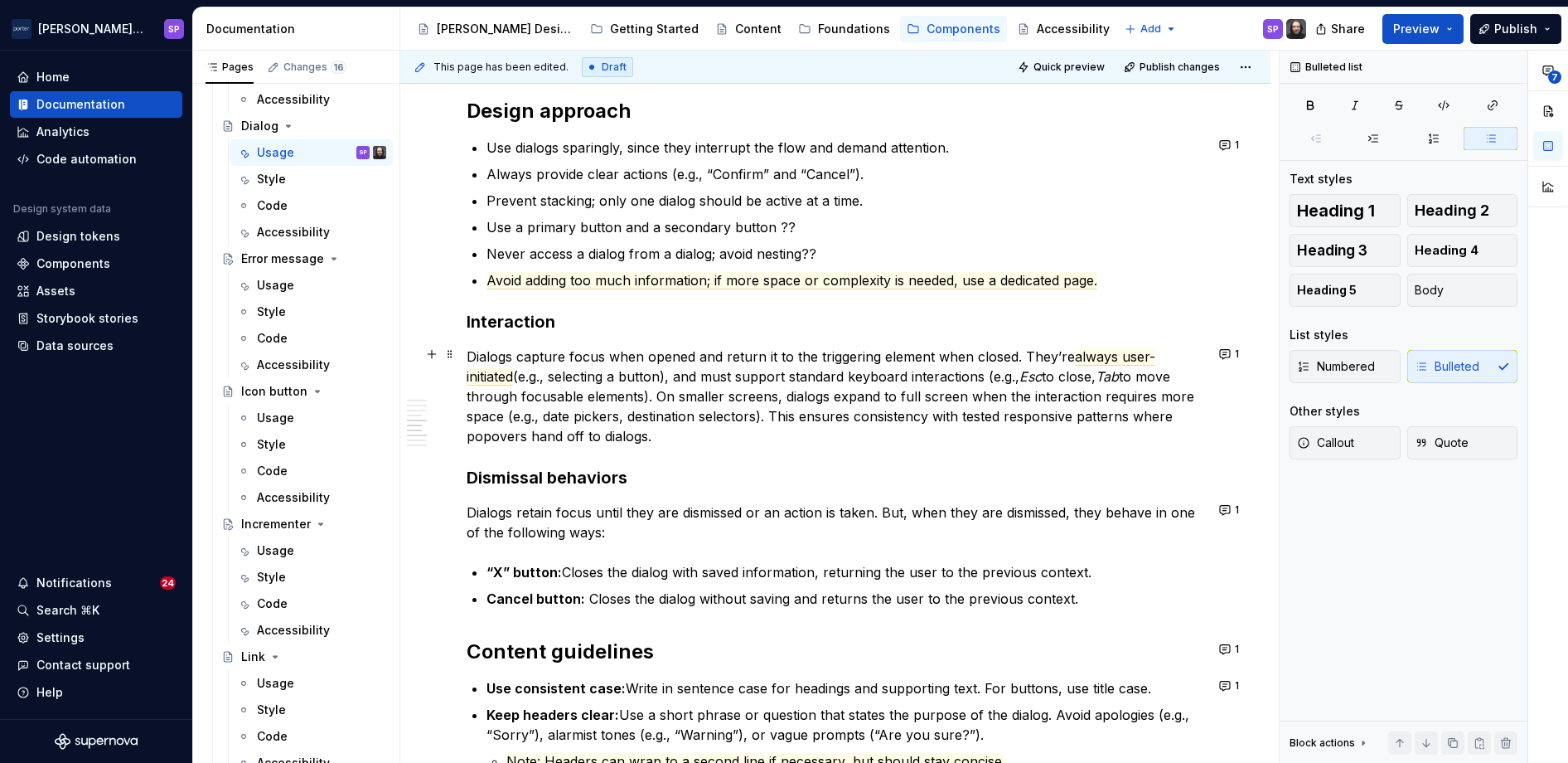
click at [501, 367] on span "always user-initiated" at bounding box center [810, 367] width 688 height 38
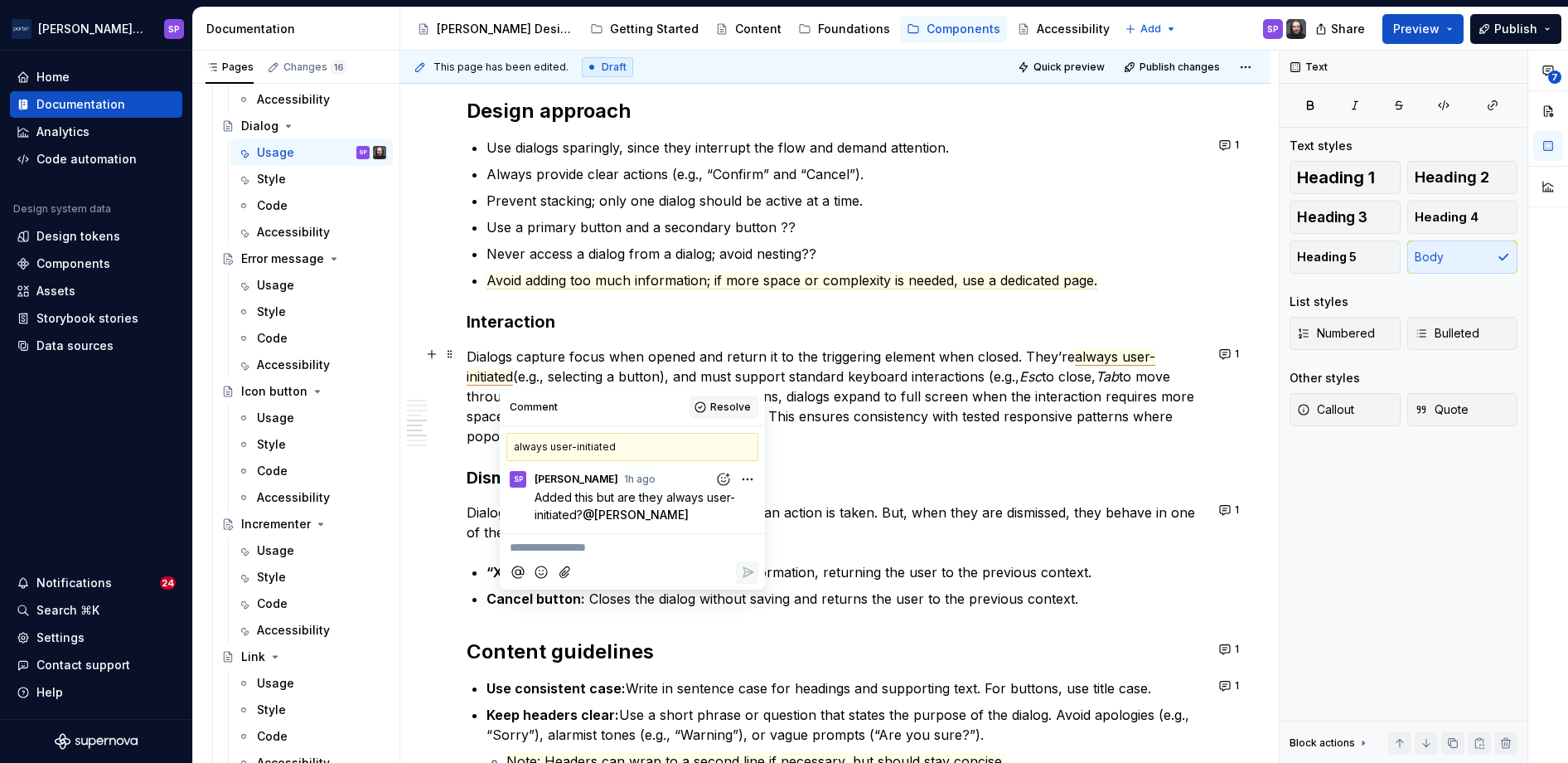
click at [726, 406] on span "Resolve" at bounding box center [731, 408] width 41 height 14
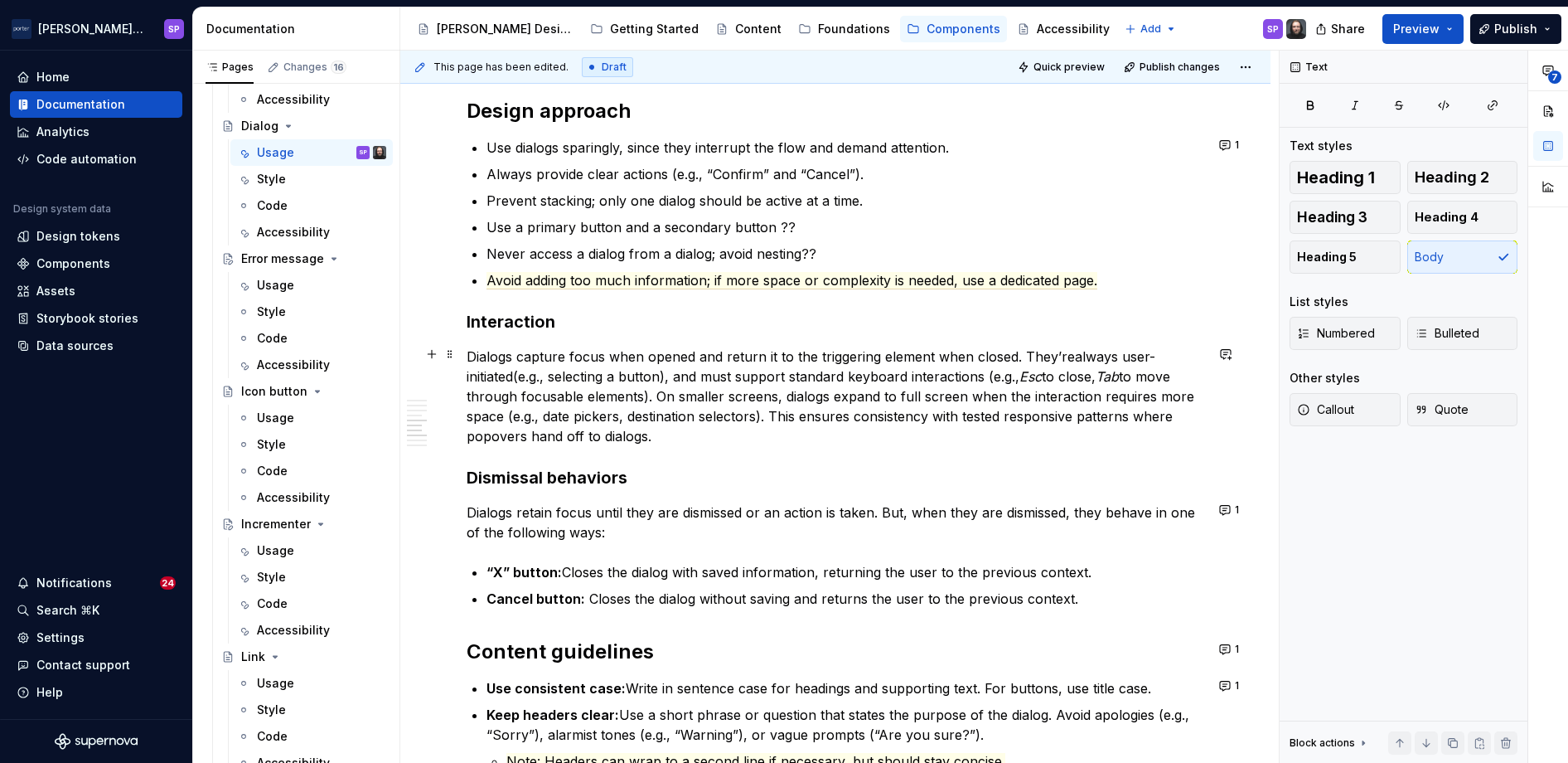
click at [823, 408] on p "Dialogs capture focus when opened and return it to the triggering element when …" at bounding box center [835, 396] width 738 height 99
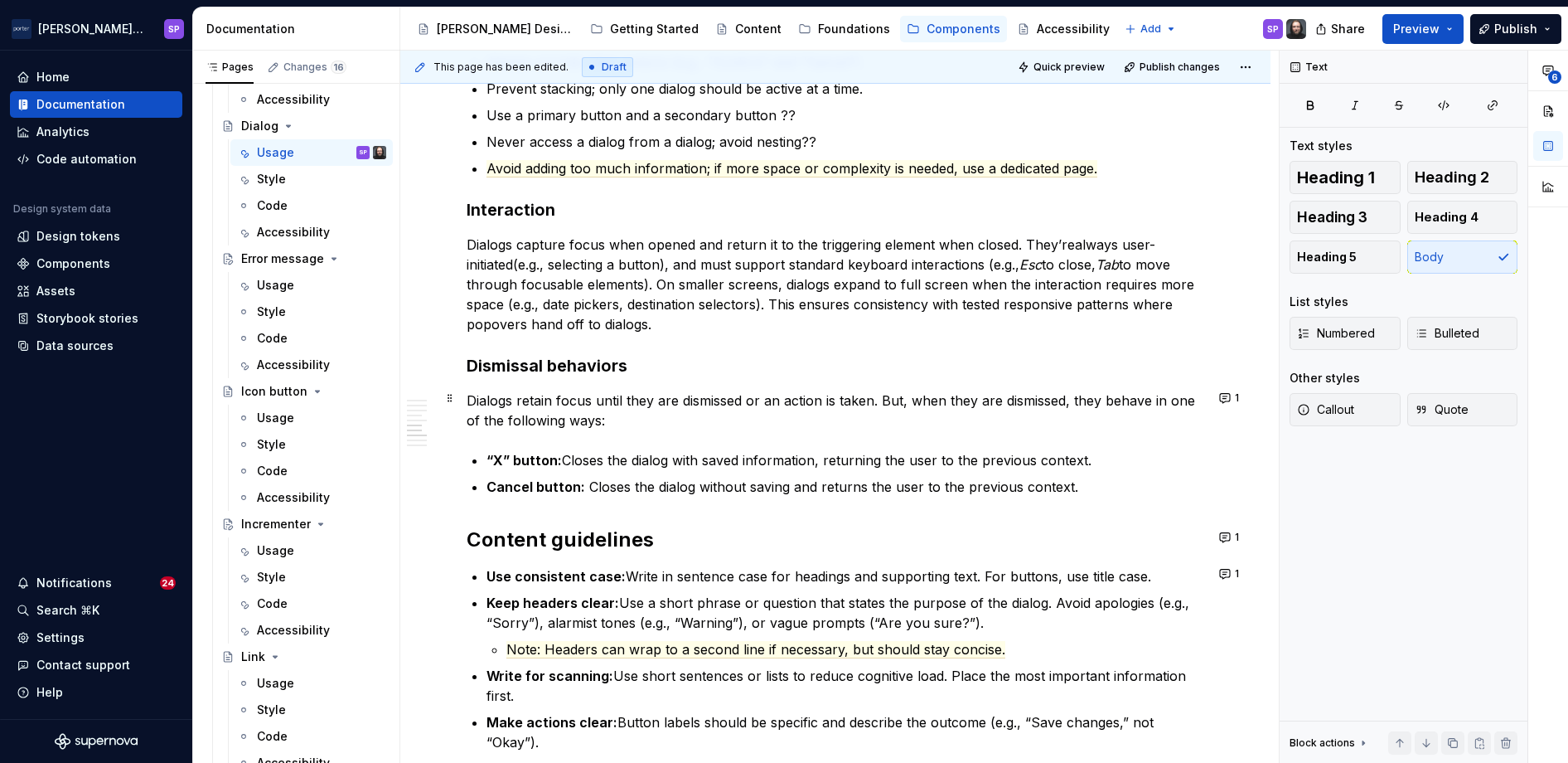
scroll to position [2006, 0]
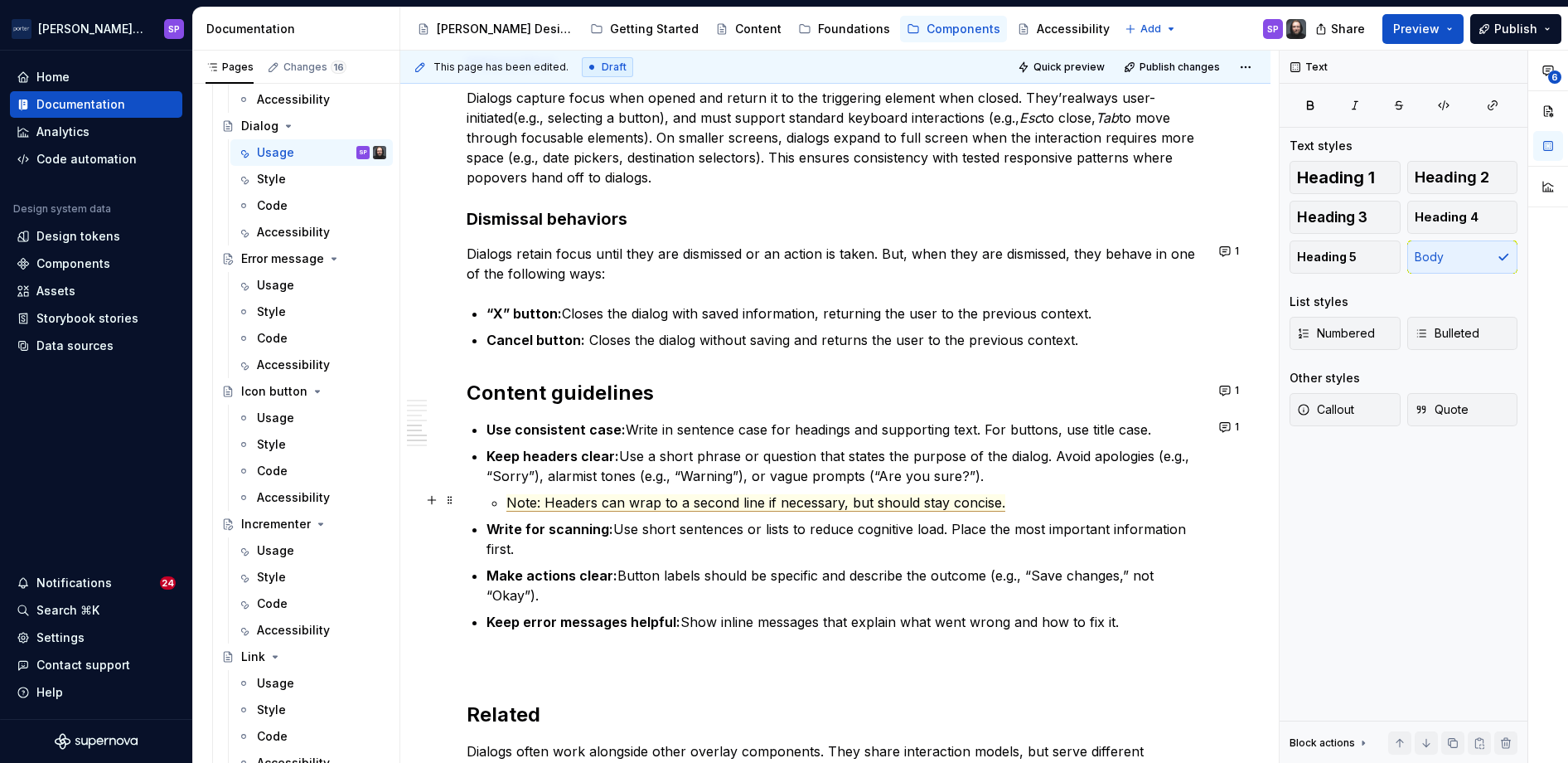
click at [775, 501] on span "Note: Headers can wrap to a second line if necessary, but should stay concise." at bounding box center [756, 502] width 499 height 17
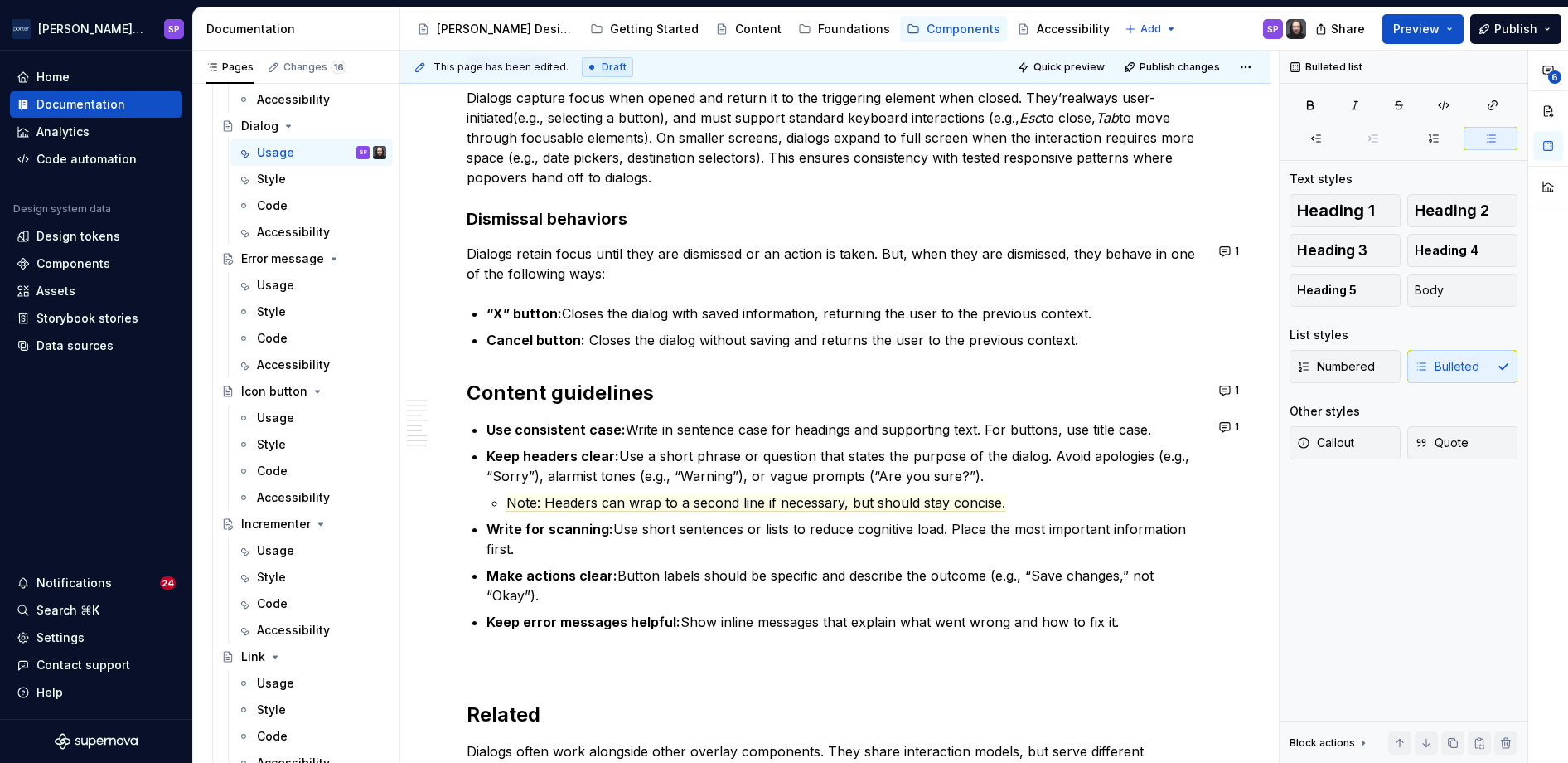
click at [667, 484] on li "Keep headers clear: Use a short phrase or question that states the purpose of t…" at bounding box center [845, 479] width 717 height 67
click at [662, 500] on span "Note: Headers can wrap to a second line if necessary, but should stay concise." at bounding box center [756, 502] width 499 height 17
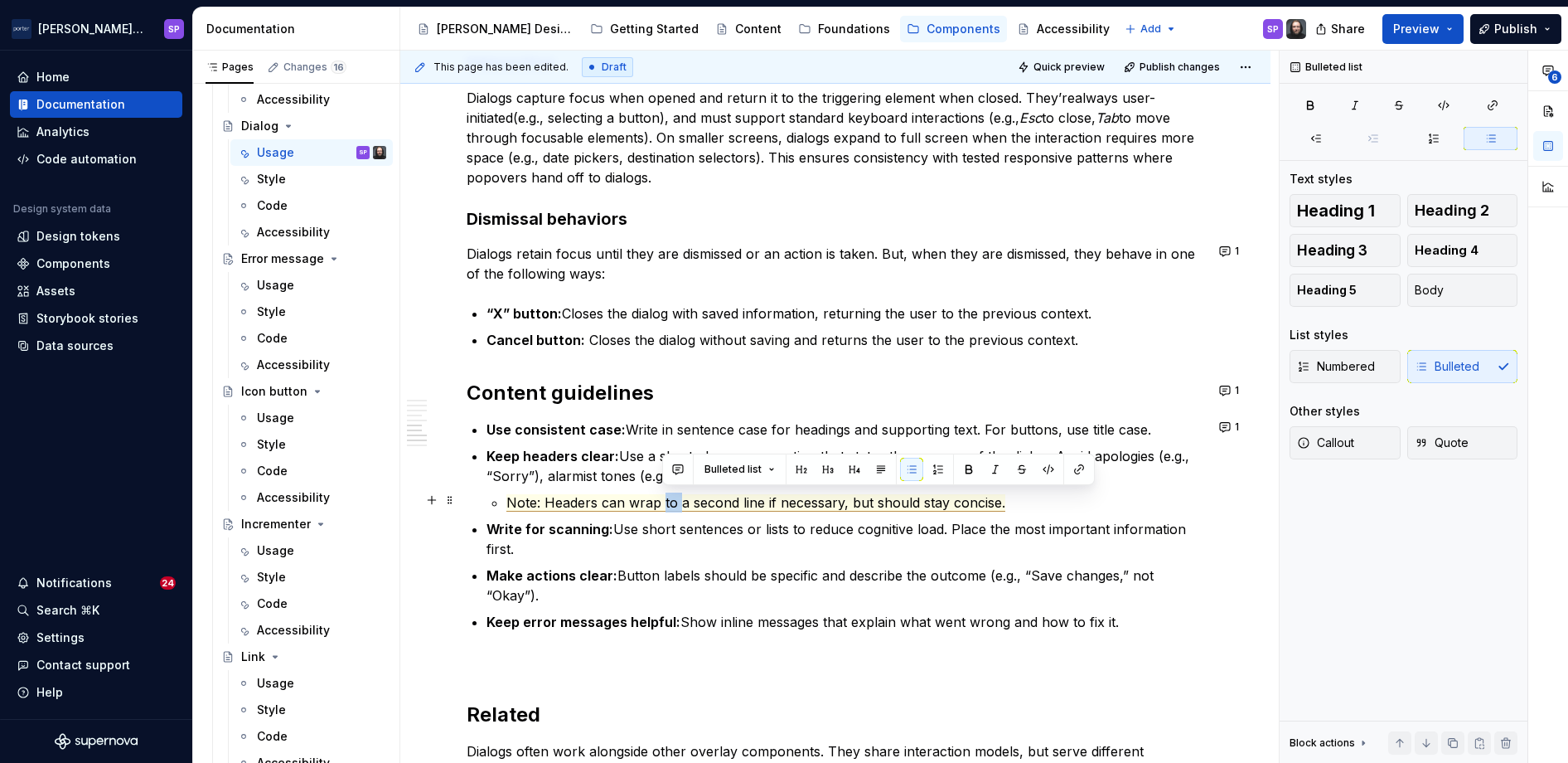
click at [662, 500] on span "Note: Headers can wrap to a second line if necessary, but should stay concise." at bounding box center [756, 502] width 499 height 17
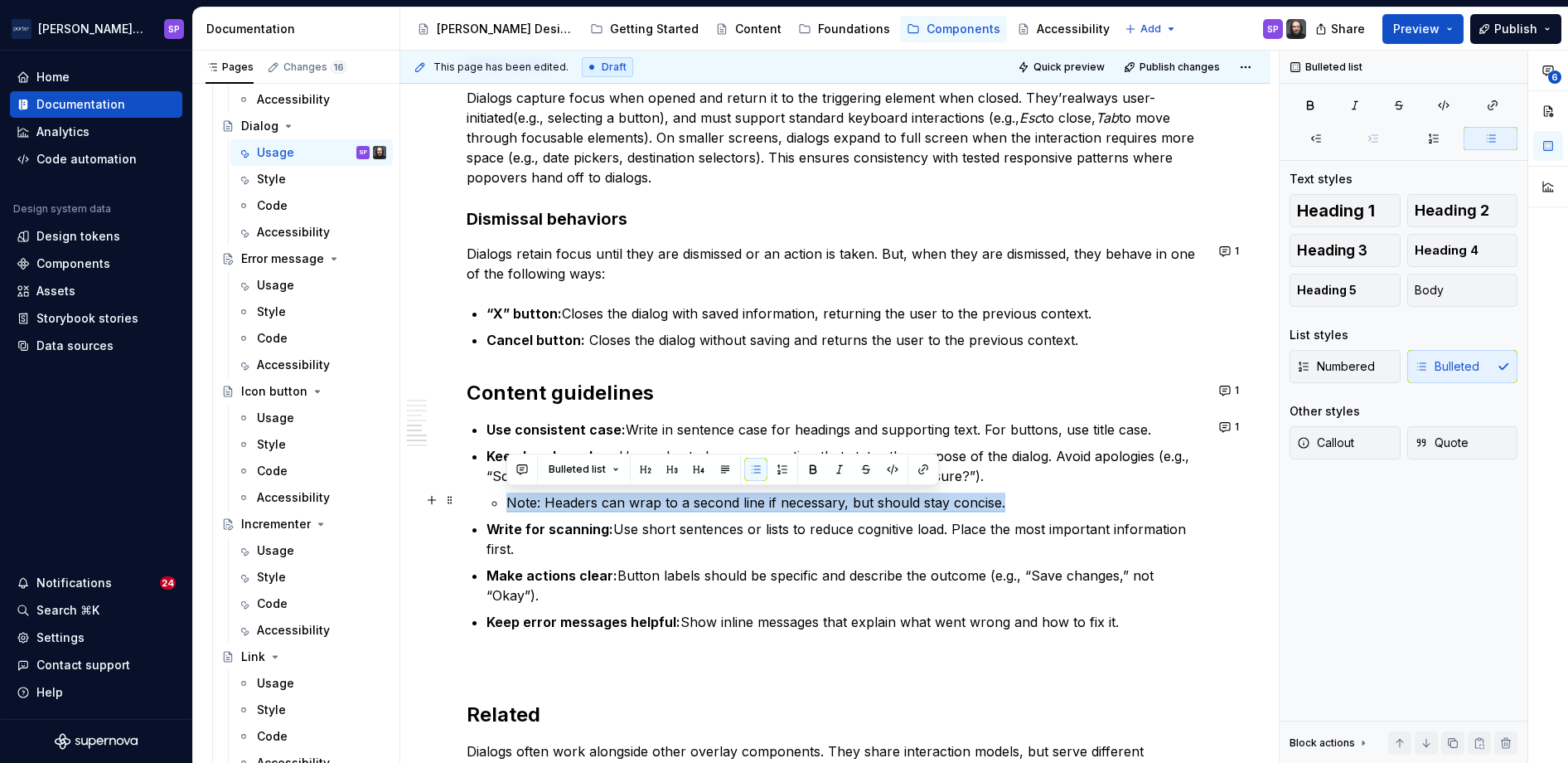
click at [662, 500] on span "Note: Headers can wrap to a second line if necessary, but should stay concise." at bounding box center [756, 502] width 499 height 17
click at [675, 579] on p "Make actions clear: Button labels should be specific and describe the outcome (…" at bounding box center [845, 585] width 717 height 40
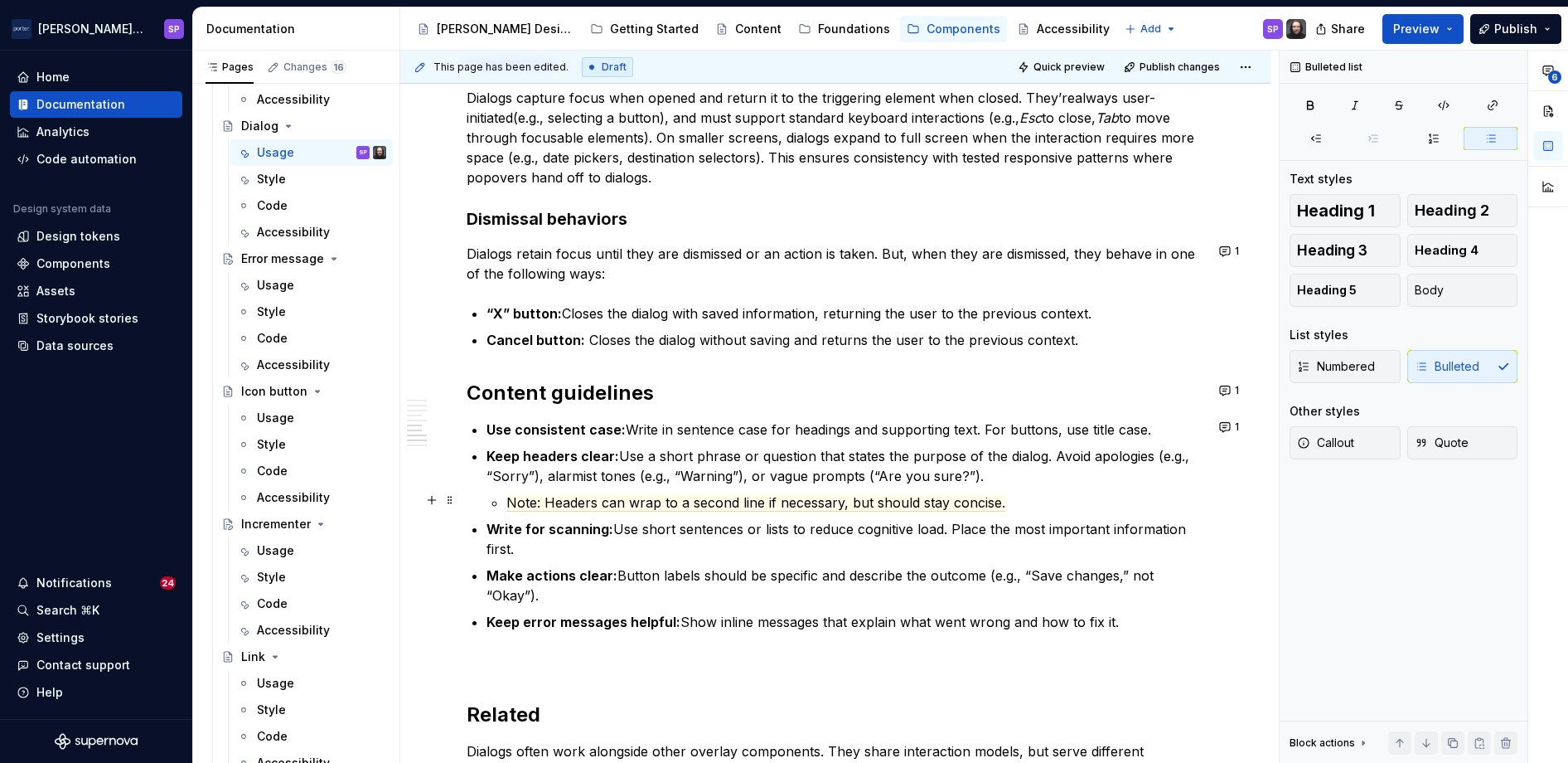
click at [584, 509] on p "Note: Headers can wrap to a second line if necessary, but should stay concise." at bounding box center [855, 502] width 698 height 20
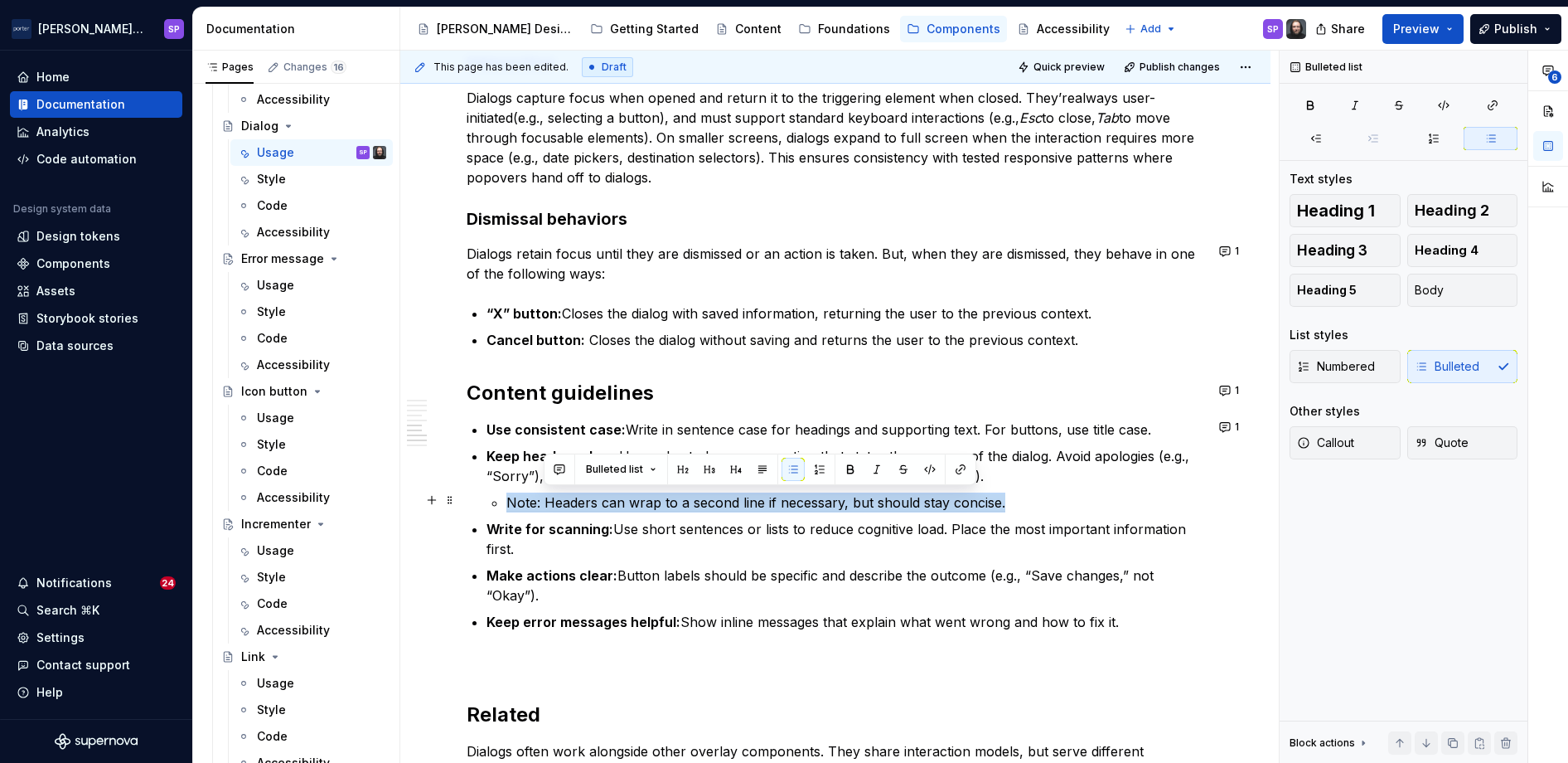
click at [584, 509] on p "Note: Headers can wrap to a second line if necessary, but should stay concise." at bounding box center [855, 502] width 698 height 20
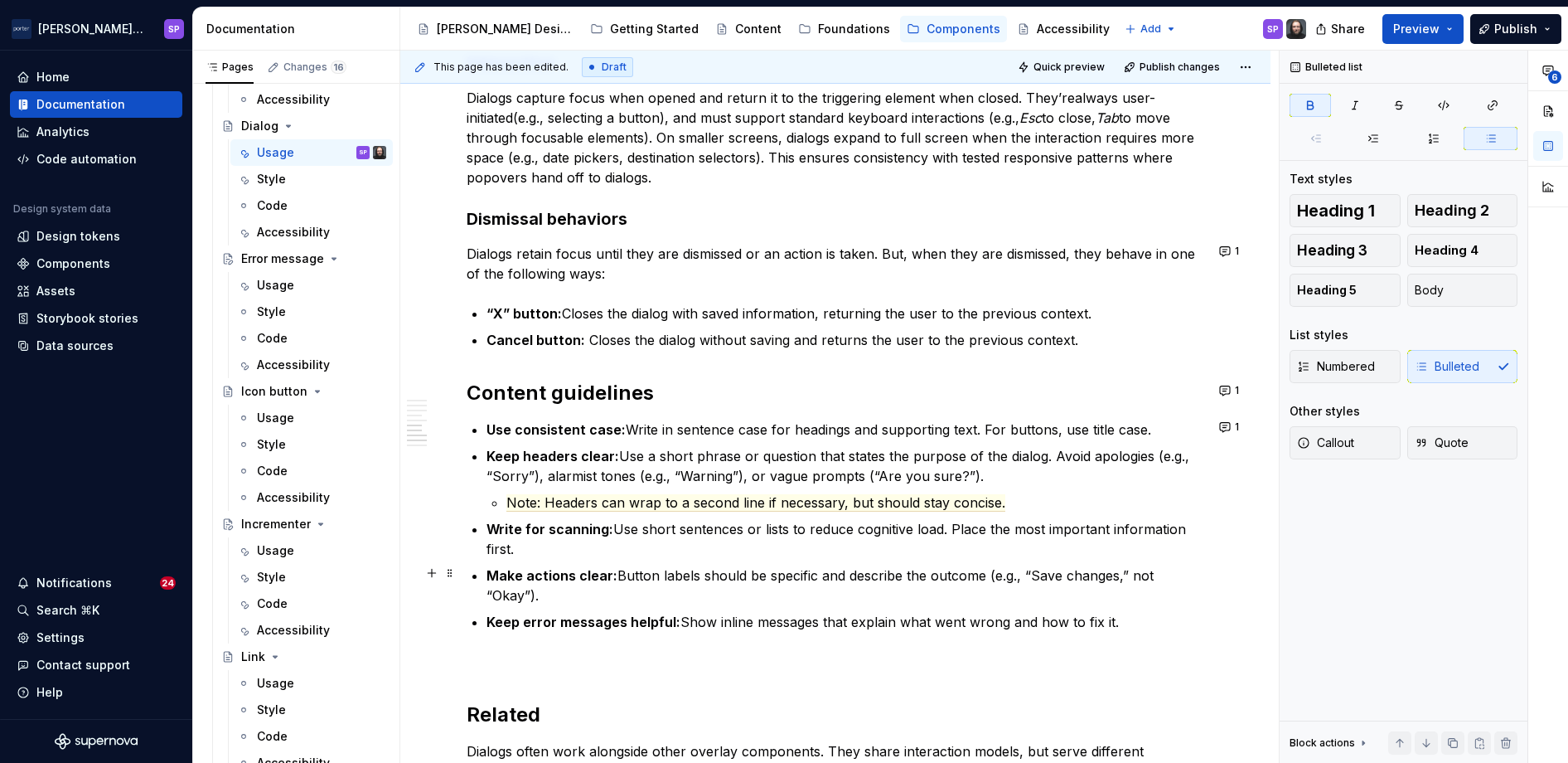
click at [579, 567] on strong "Make actions clear:" at bounding box center [552, 575] width 131 height 16
click at [547, 520] on strong "Write for scanning:" at bounding box center [550, 528] width 126 height 16
click at [520, 501] on span "Note: Headers can wrap to a second line if necessary, but should stay concise." at bounding box center [756, 502] width 499 height 17
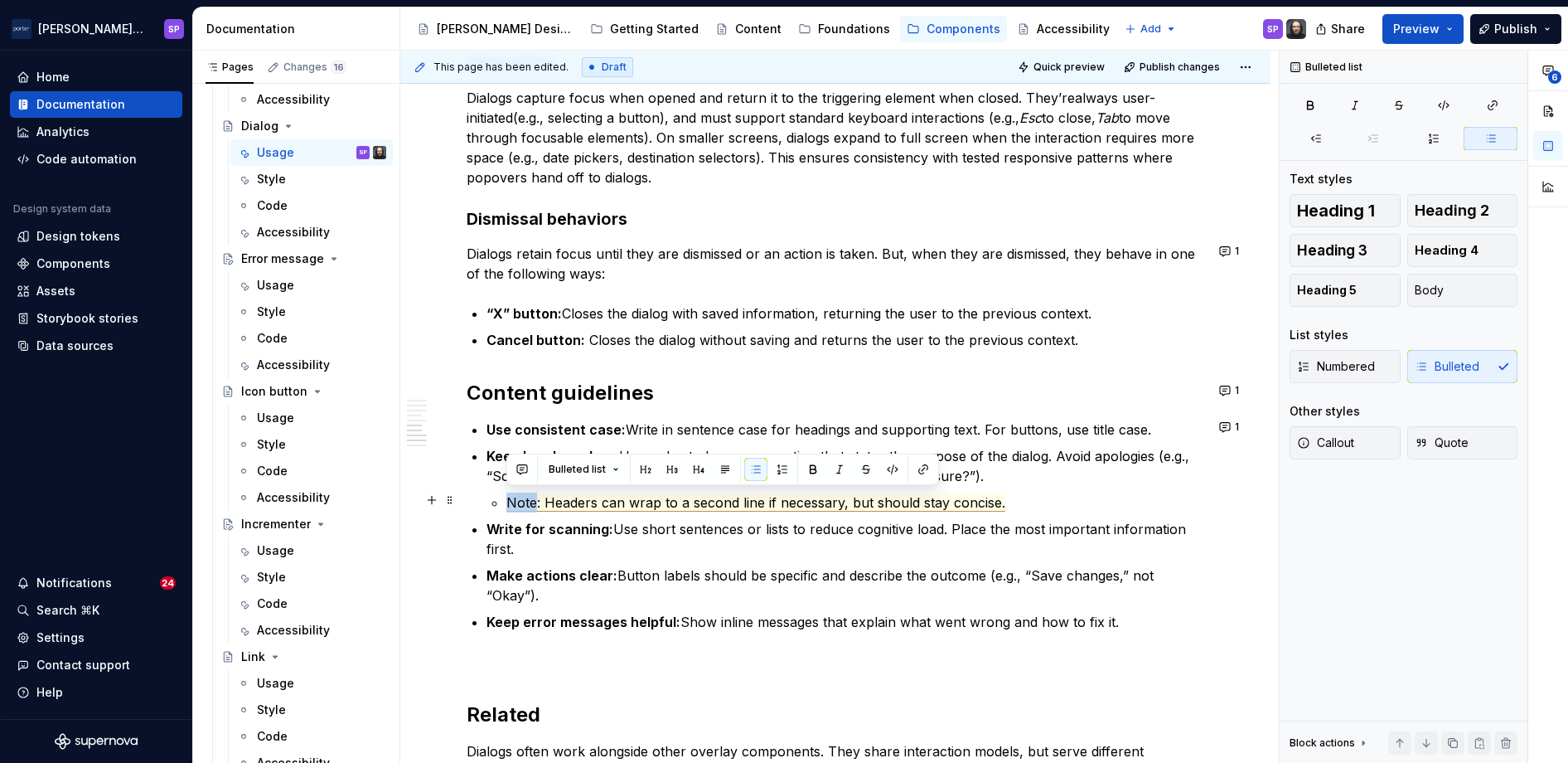
click at [520, 501] on span "Note: Headers can wrap to a second line if necessary, but should stay concise." at bounding box center [756, 502] width 499 height 17
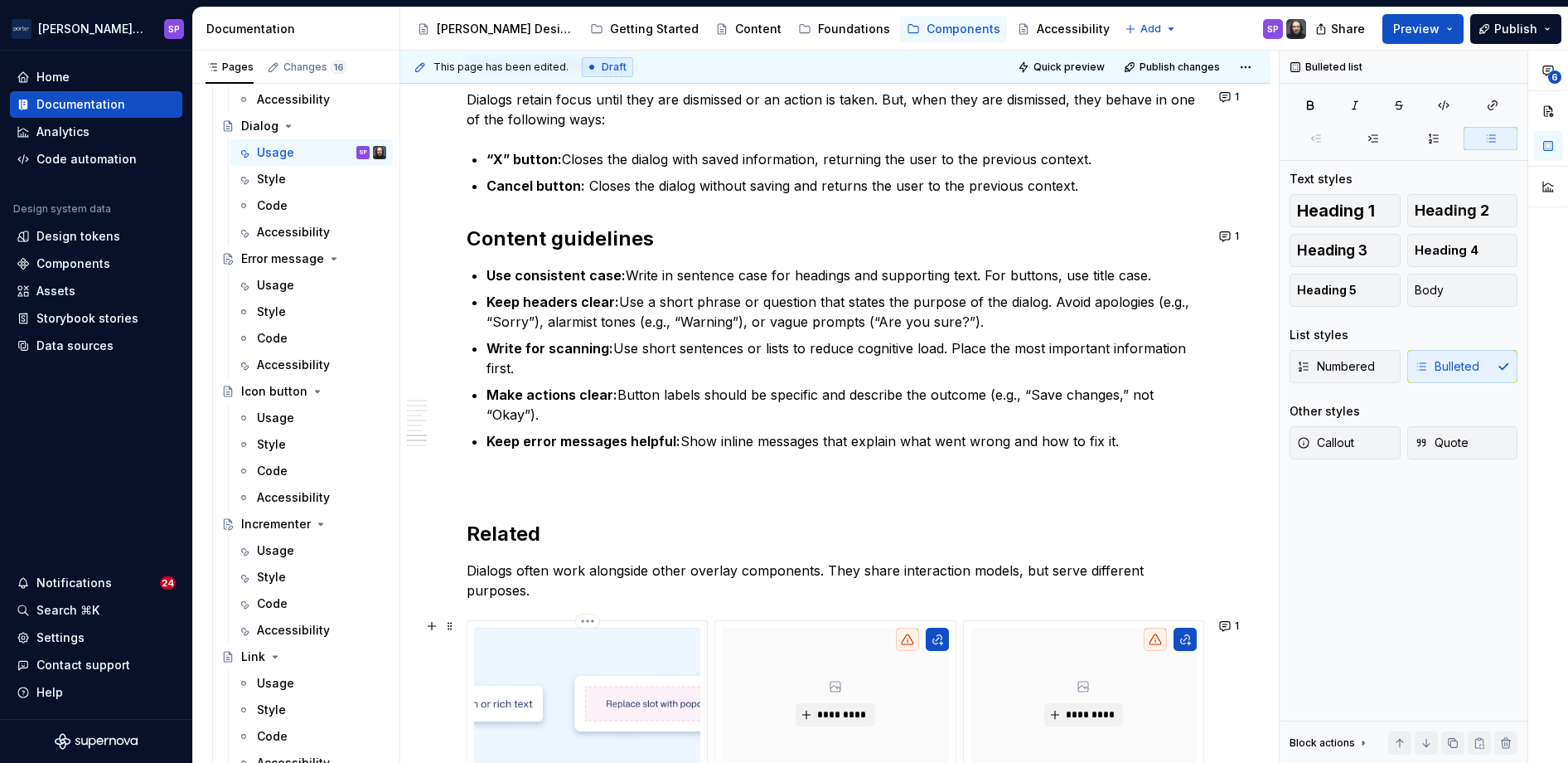
scroll to position [2317, 0]
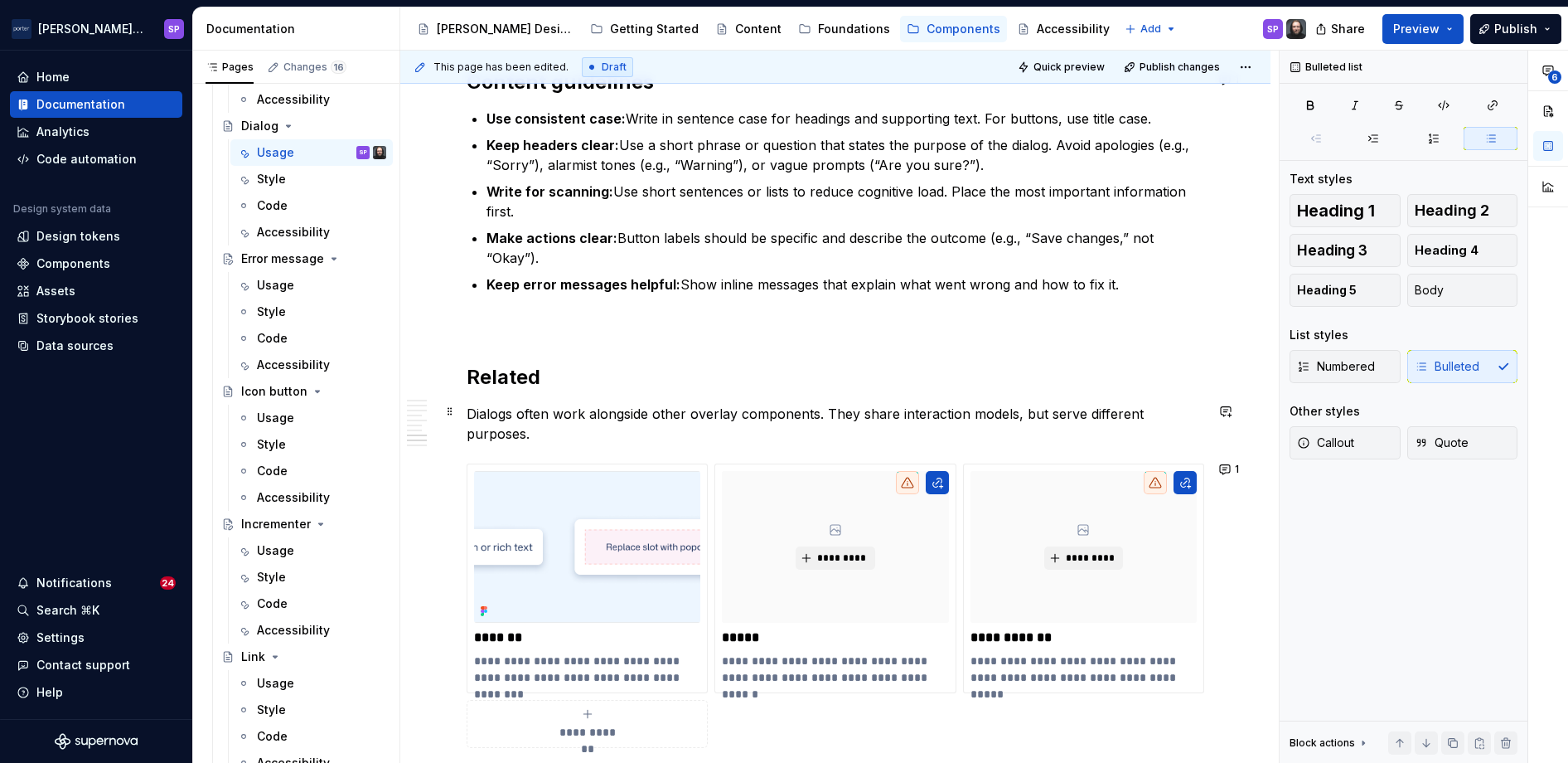
click at [523, 422] on p "Dialogs often work alongside other overlay components. They share interaction m…" at bounding box center [835, 424] width 738 height 40
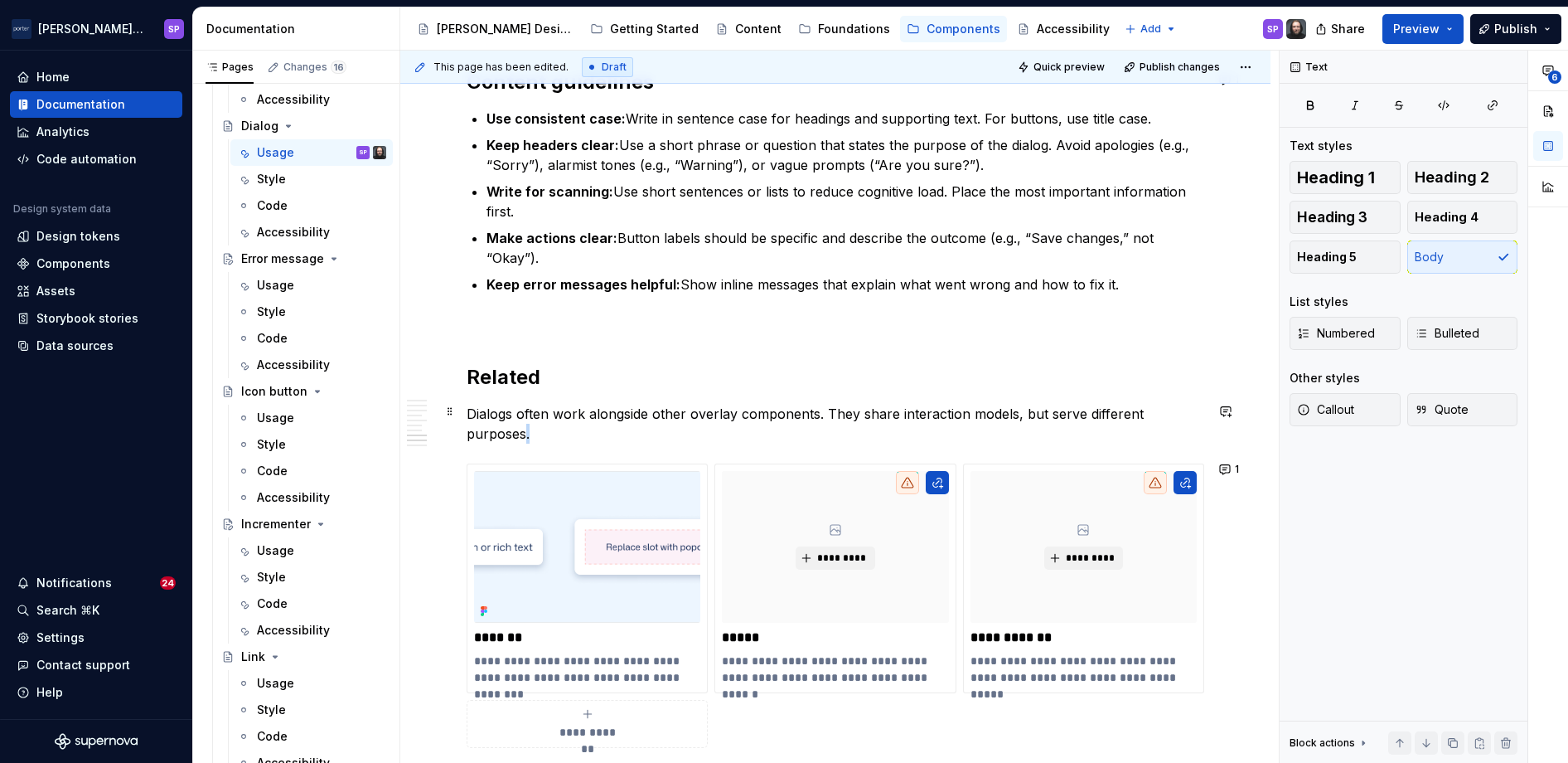
click at [523, 422] on p "Dialogs often work alongside other overlay components. They share interaction m…" at bounding box center [835, 424] width 738 height 40
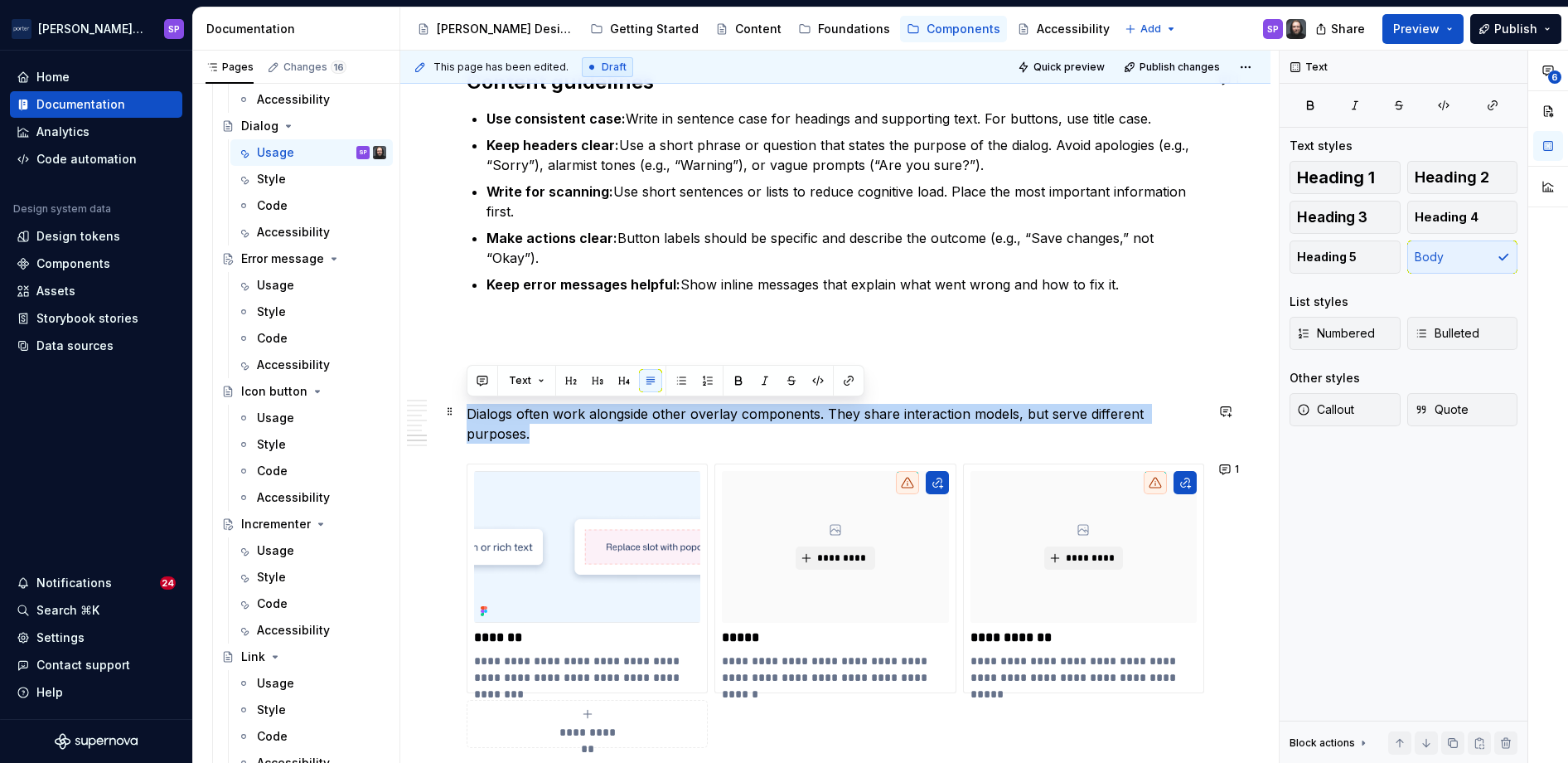
click at [523, 422] on p "Dialogs often work alongside other overlay components. They share interaction m…" at bounding box center [835, 424] width 738 height 40
click at [576, 428] on p "Dialogs often work alongside other overlay components. They share interaction m…" at bounding box center [835, 424] width 738 height 40
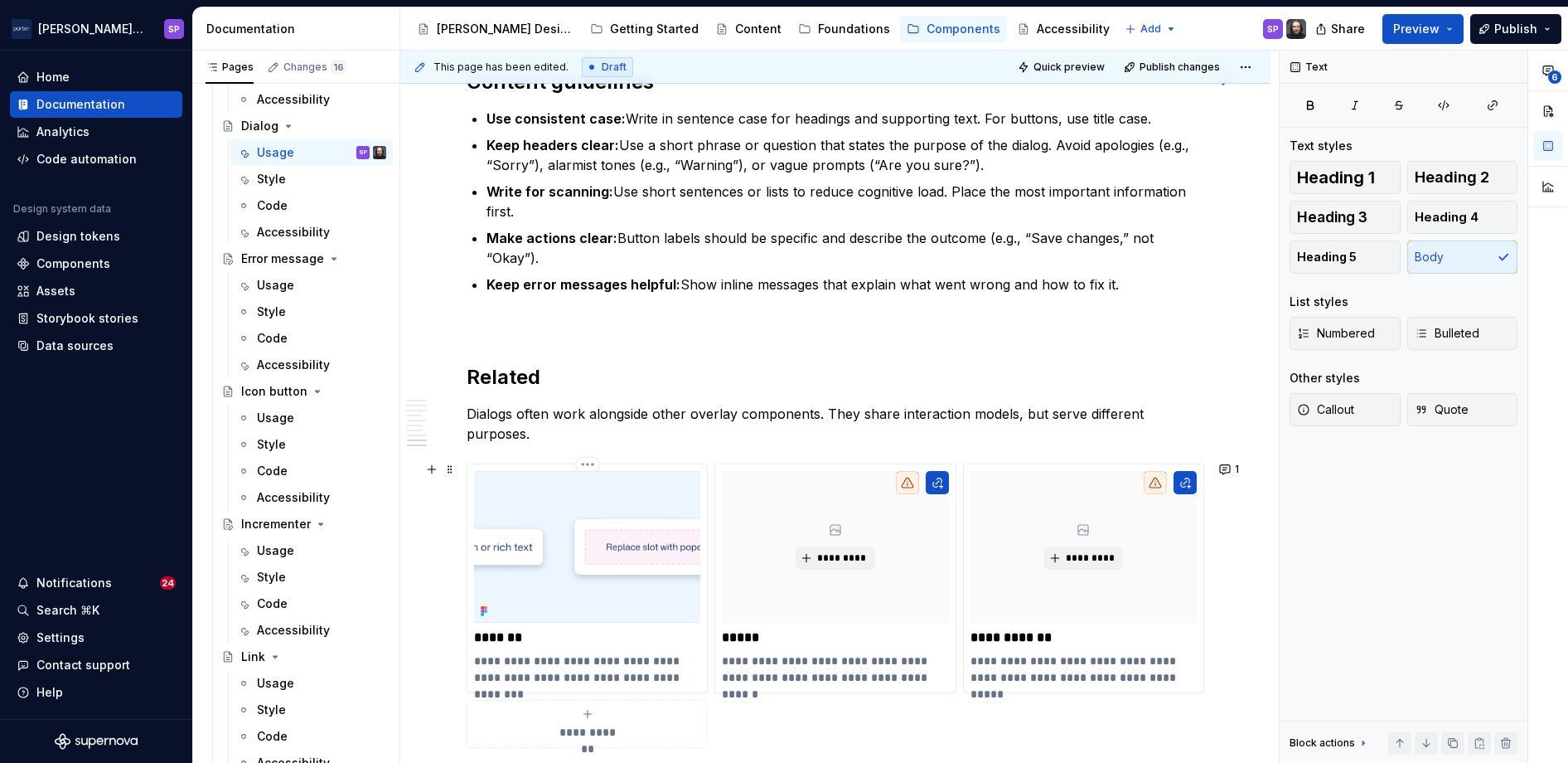
scroll to position [2386, 0]
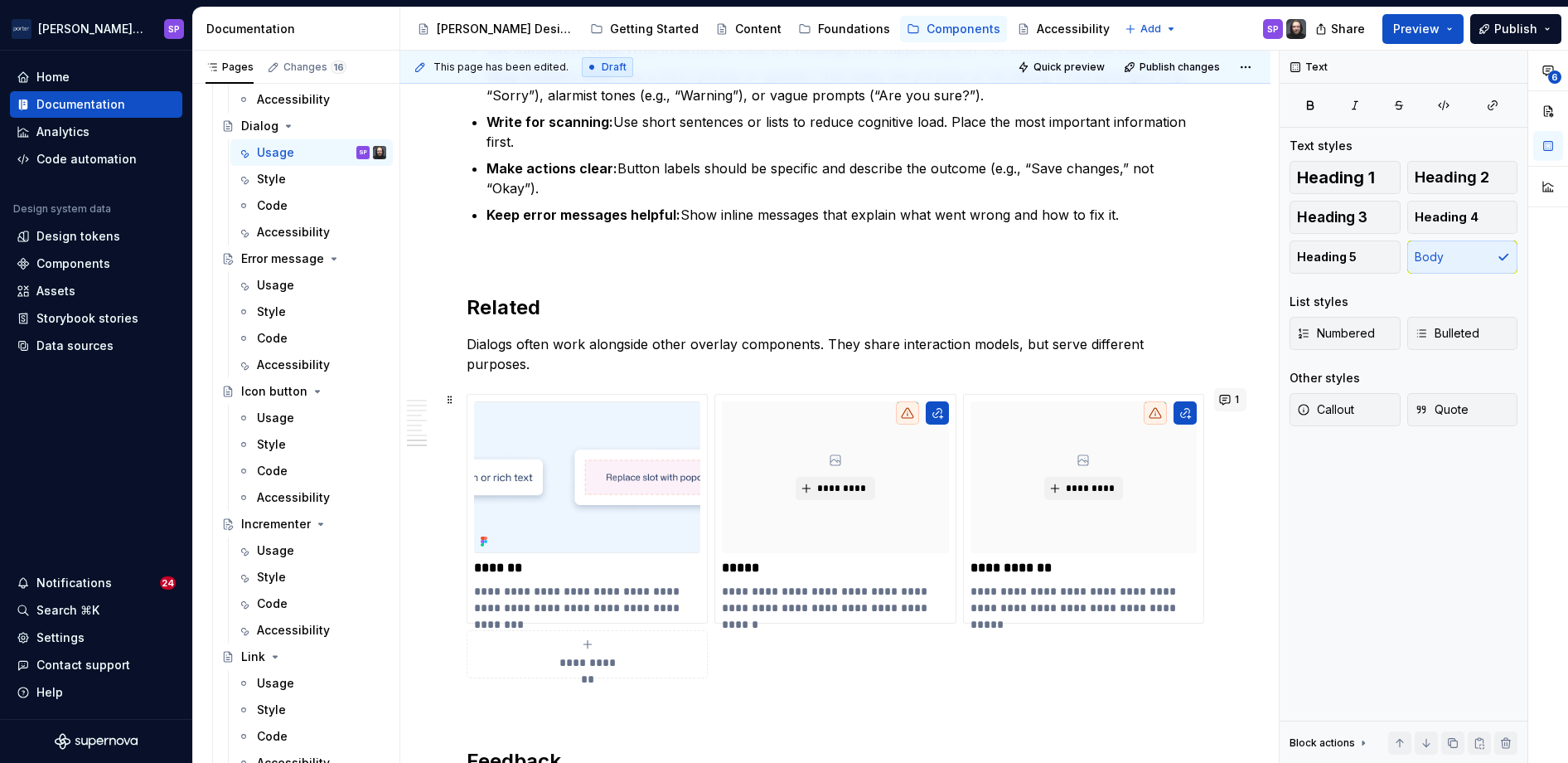
click at [935, 404] on button "1" at bounding box center [1230, 399] width 32 height 23
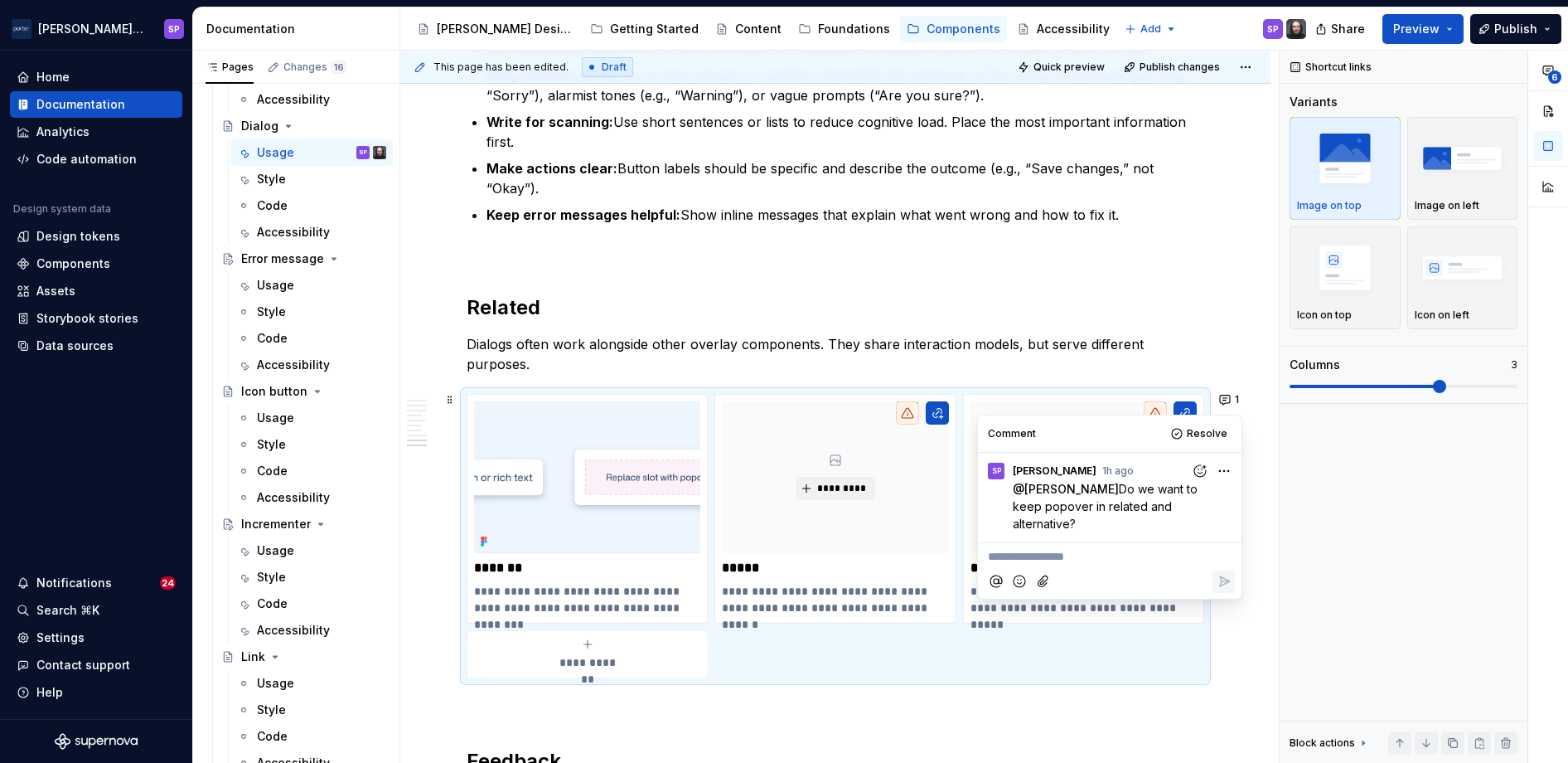
click at [935, 350] on p "Dialogs often work alongside other overlay components. They share interaction m…" at bounding box center [835, 354] width 738 height 40
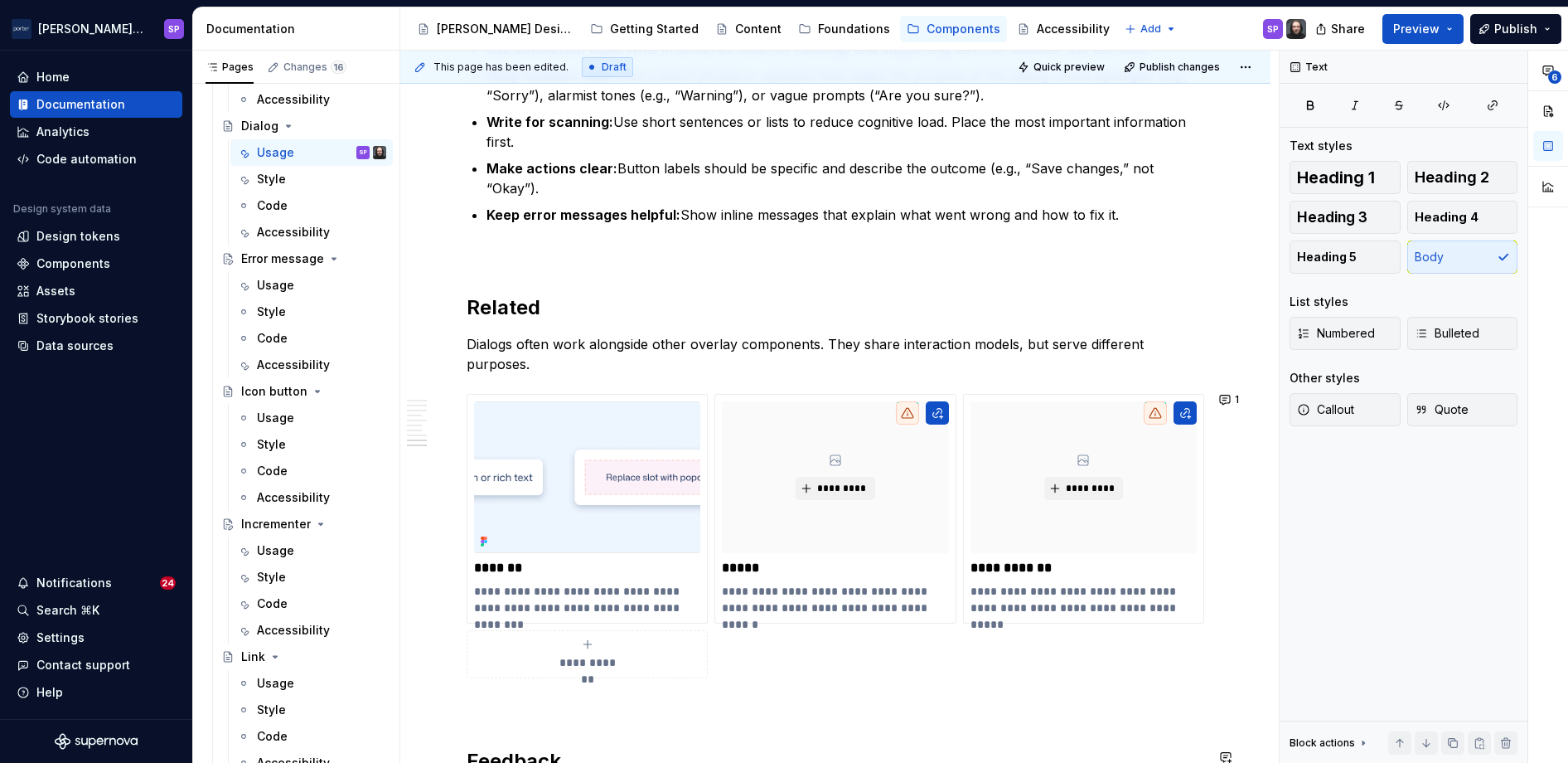
scroll to position [2474, 0]
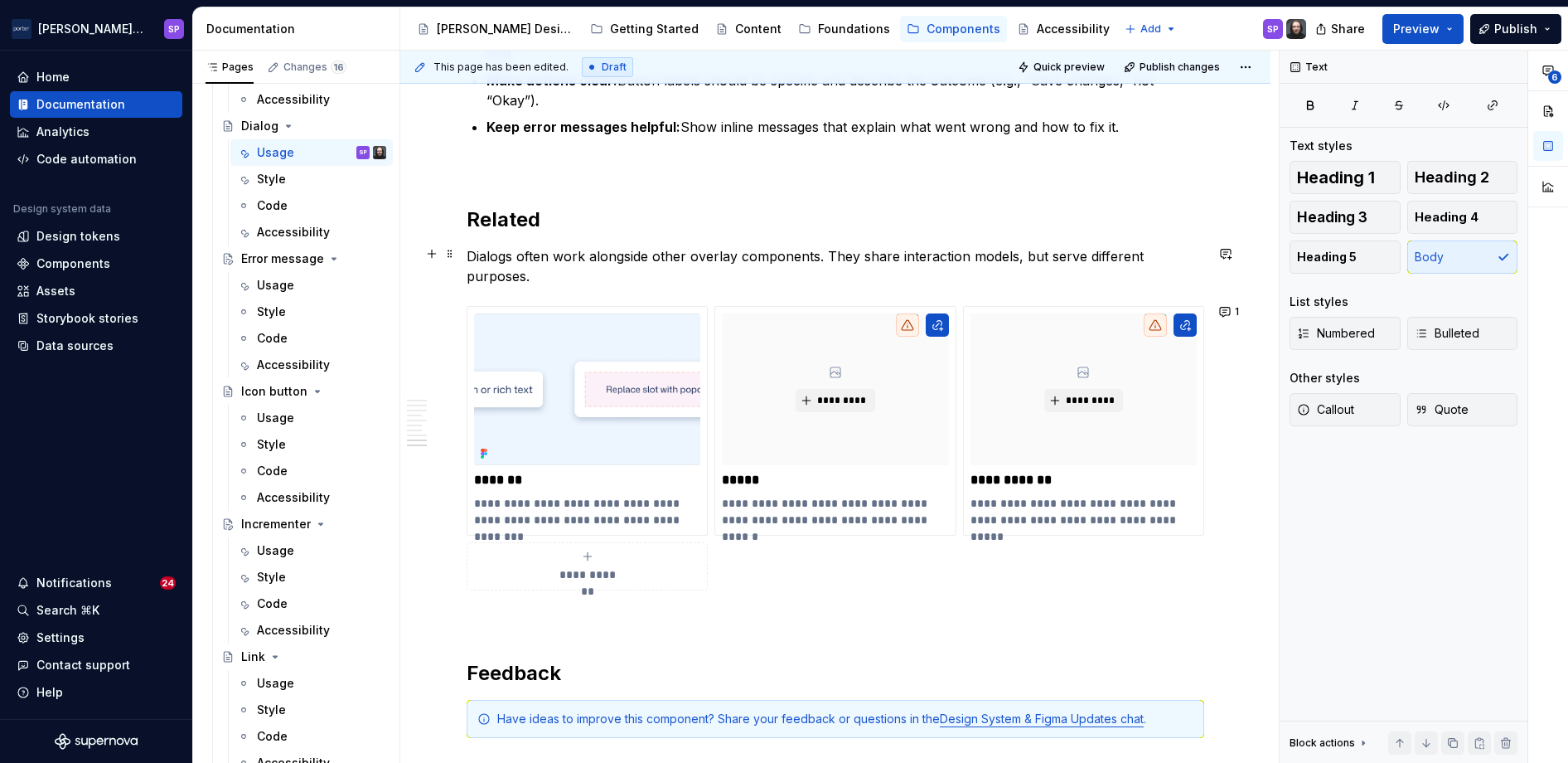
click at [494, 270] on p "Dialogs often work alongside other overlay components. They share interaction m…" at bounding box center [835, 266] width 738 height 40
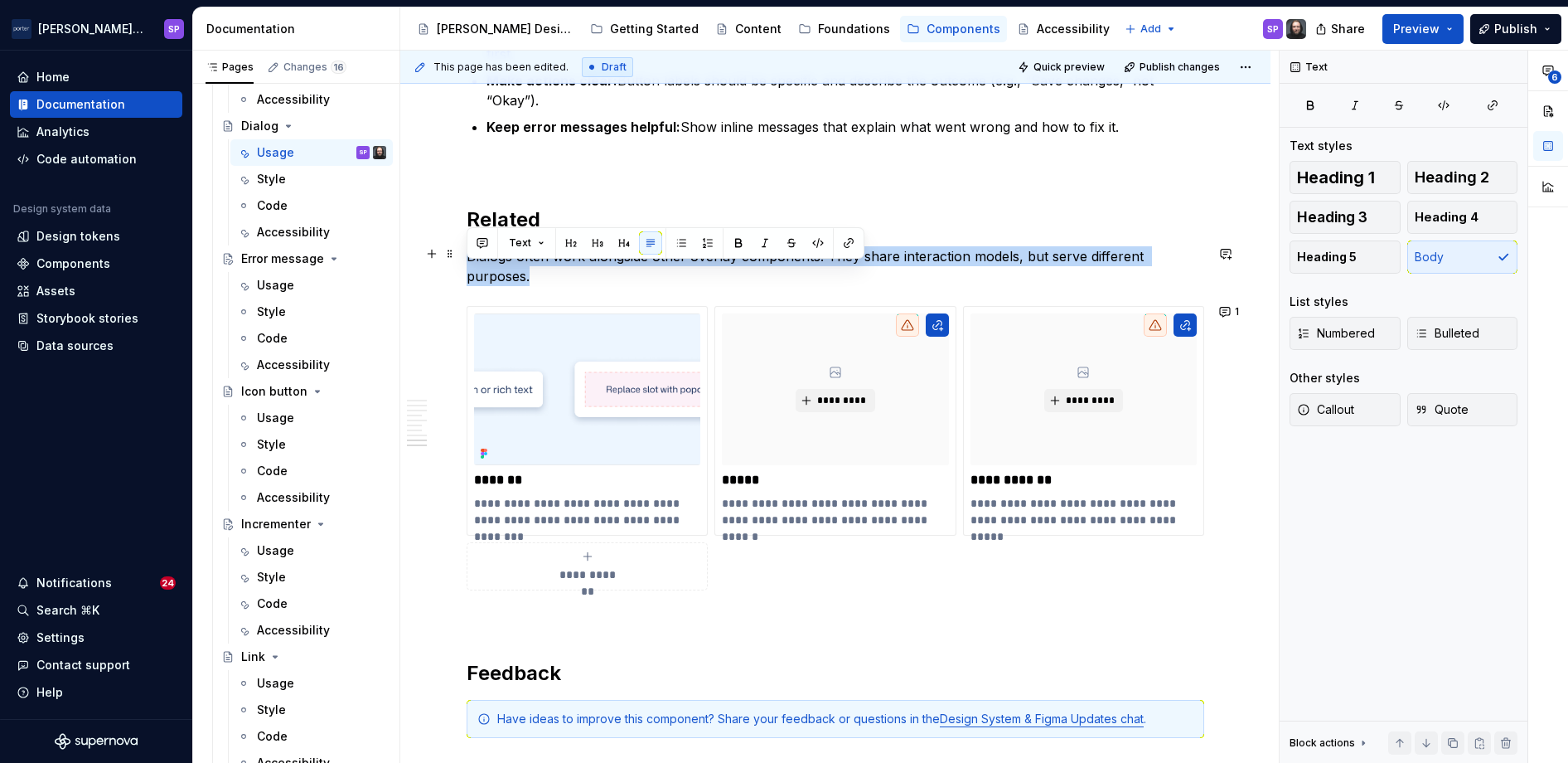
click at [494, 270] on p "Dialogs often work alongside other overlay components. They share interaction m…" at bounding box center [835, 266] width 738 height 40
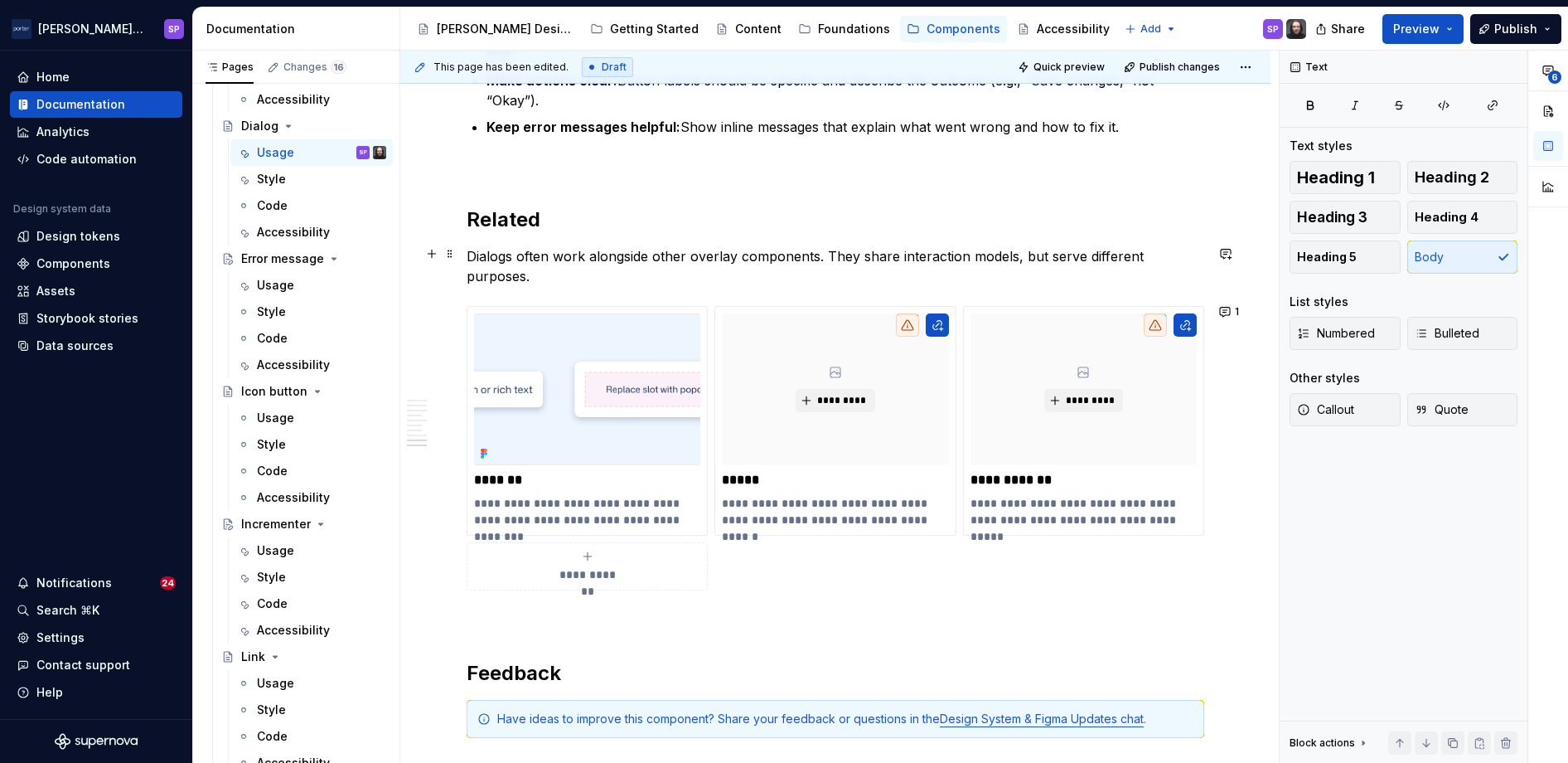
click at [489, 273] on p "Dialogs often work alongside other overlay components. They share interaction m…" at bounding box center [835, 266] width 738 height 40
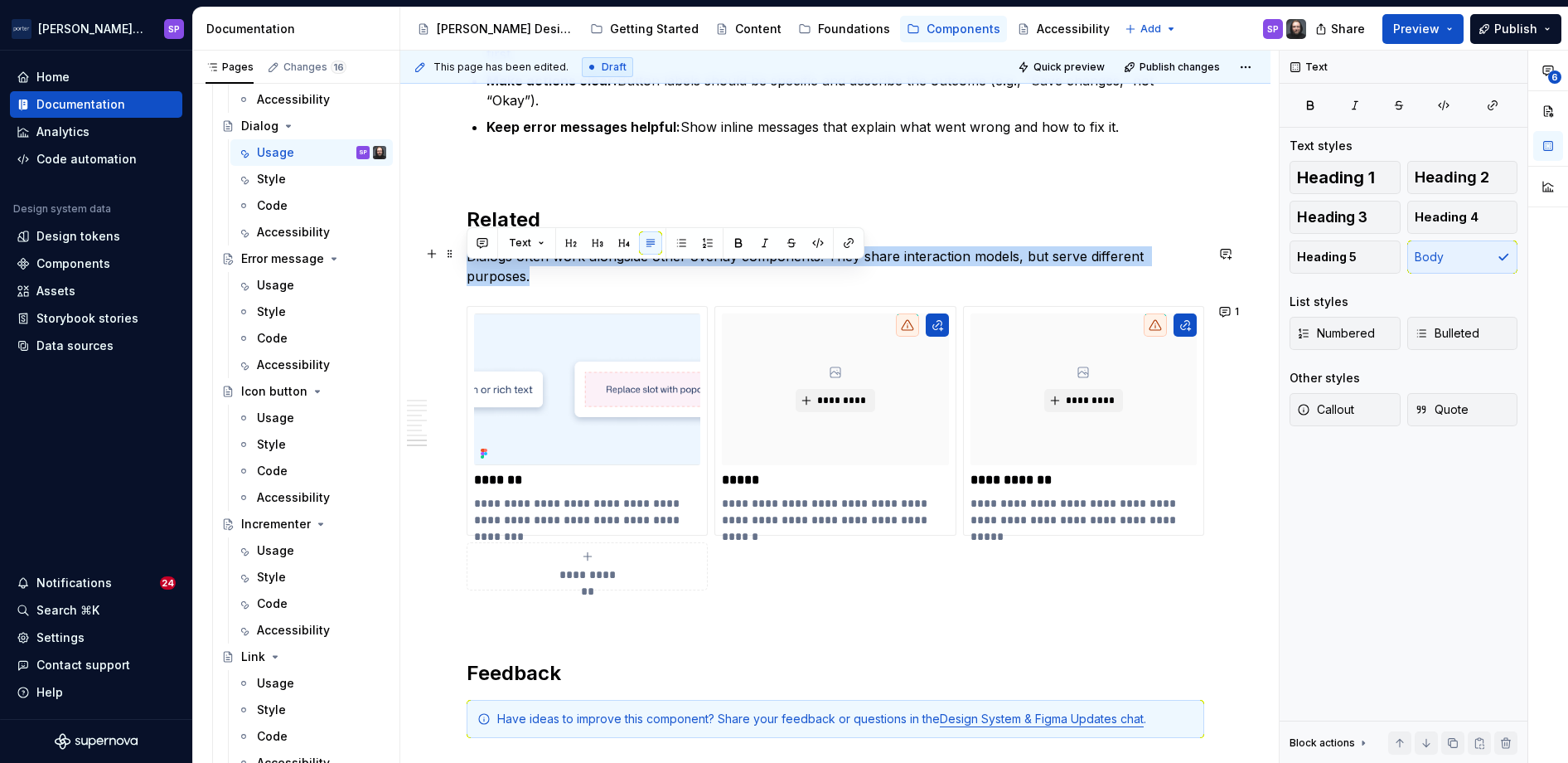
click at [489, 273] on p "Dialogs often work alongside other overlay components. They share interaction m…" at bounding box center [835, 266] width 738 height 40
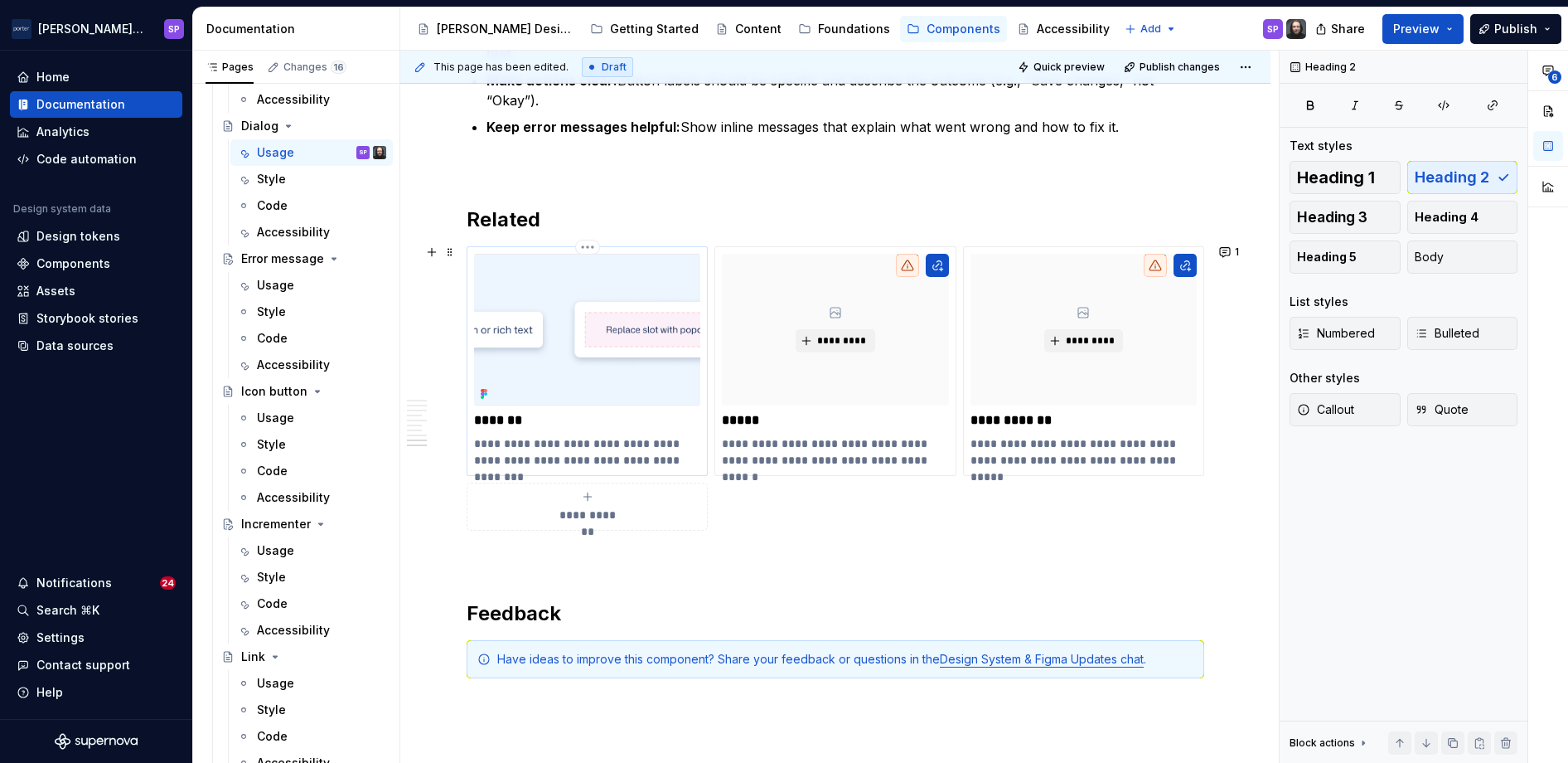
click at [515, 444] on p "**********" at bounding box center [587, 451] width 225 height 33
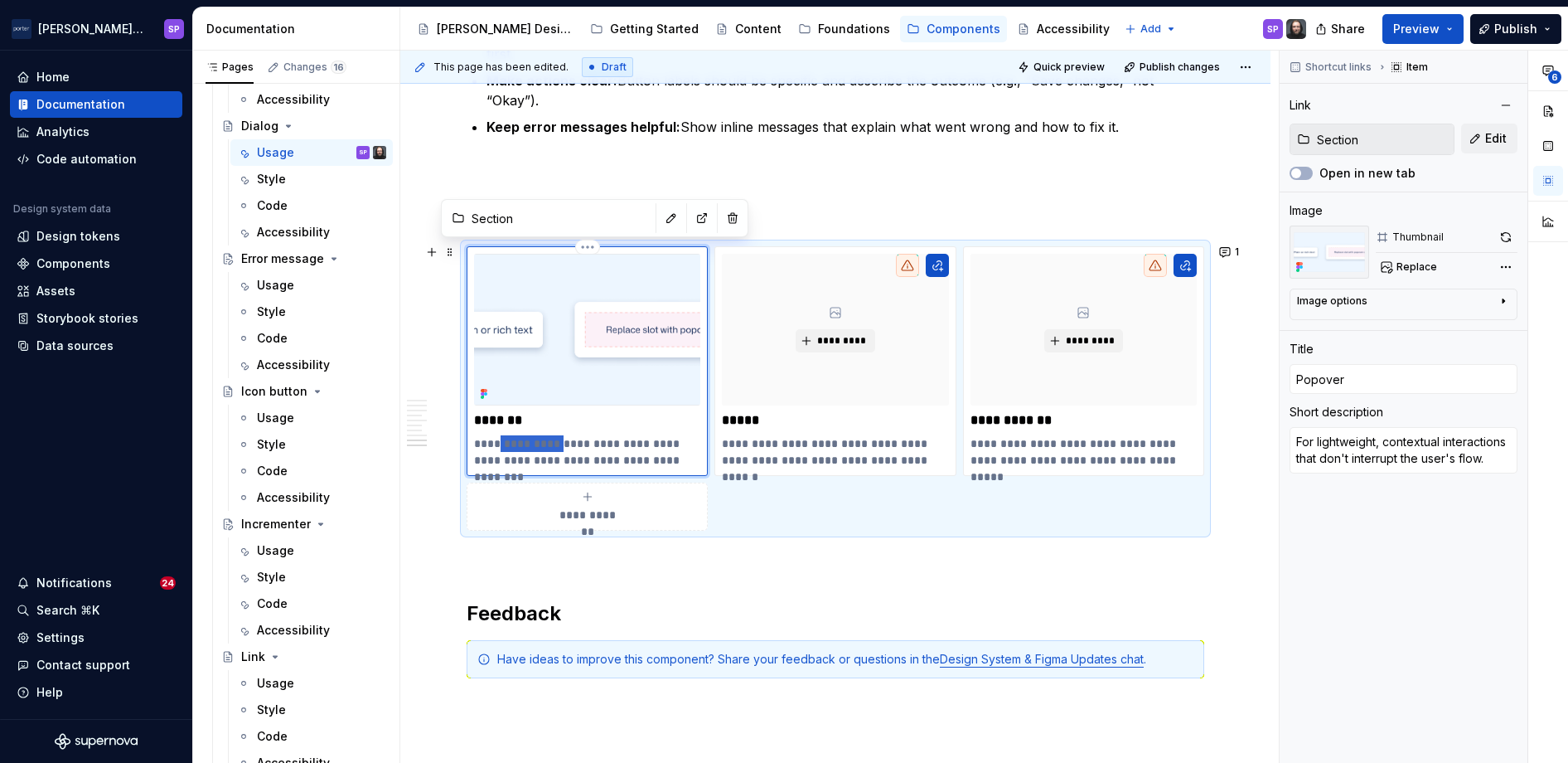
click at [515, 444] on p "**********" at bounding box center [587, 451] width 225 height 33
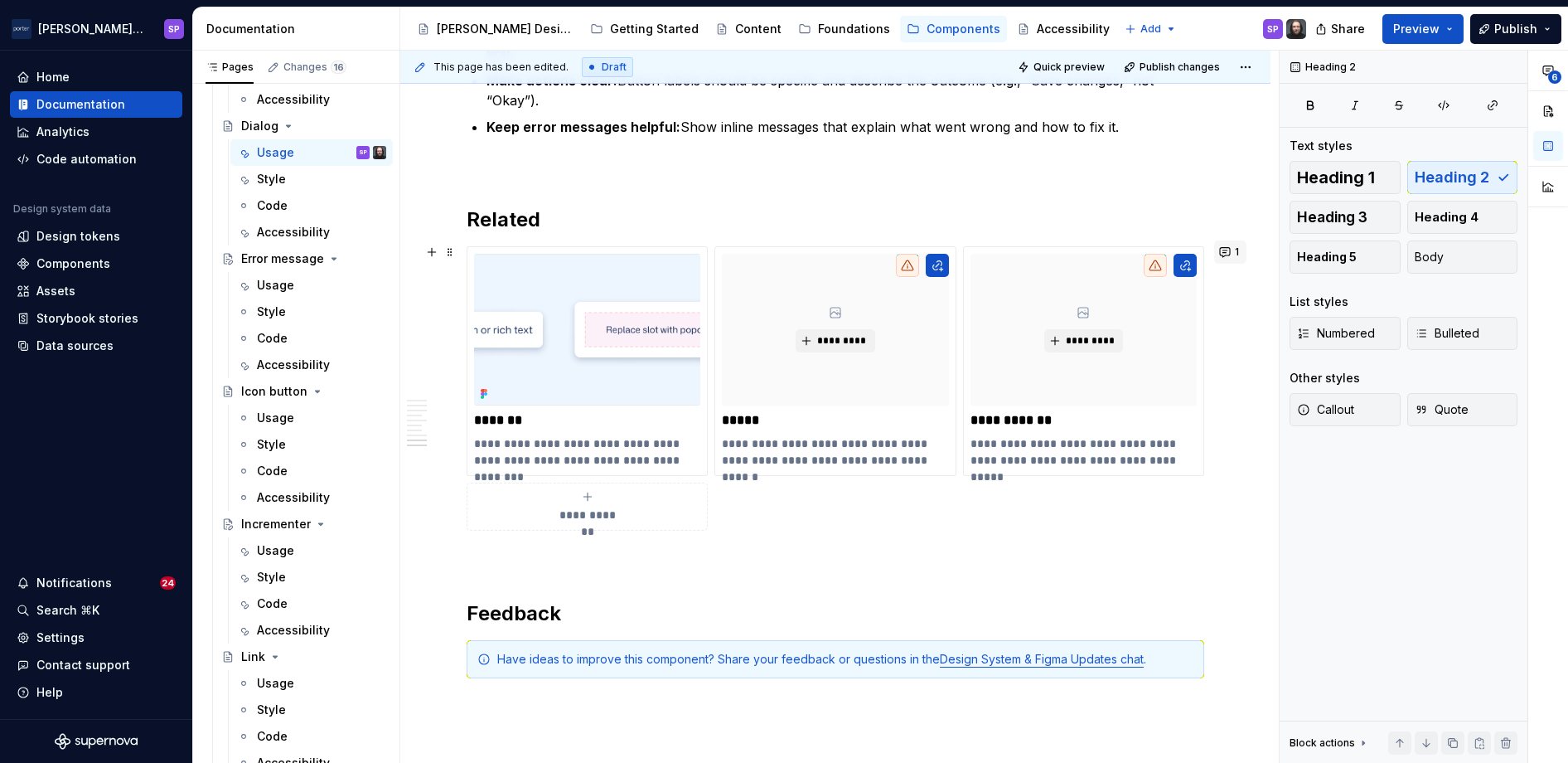
click at [935, 248] on button "1" at bounding box center [1230, 251] width 32 height 23
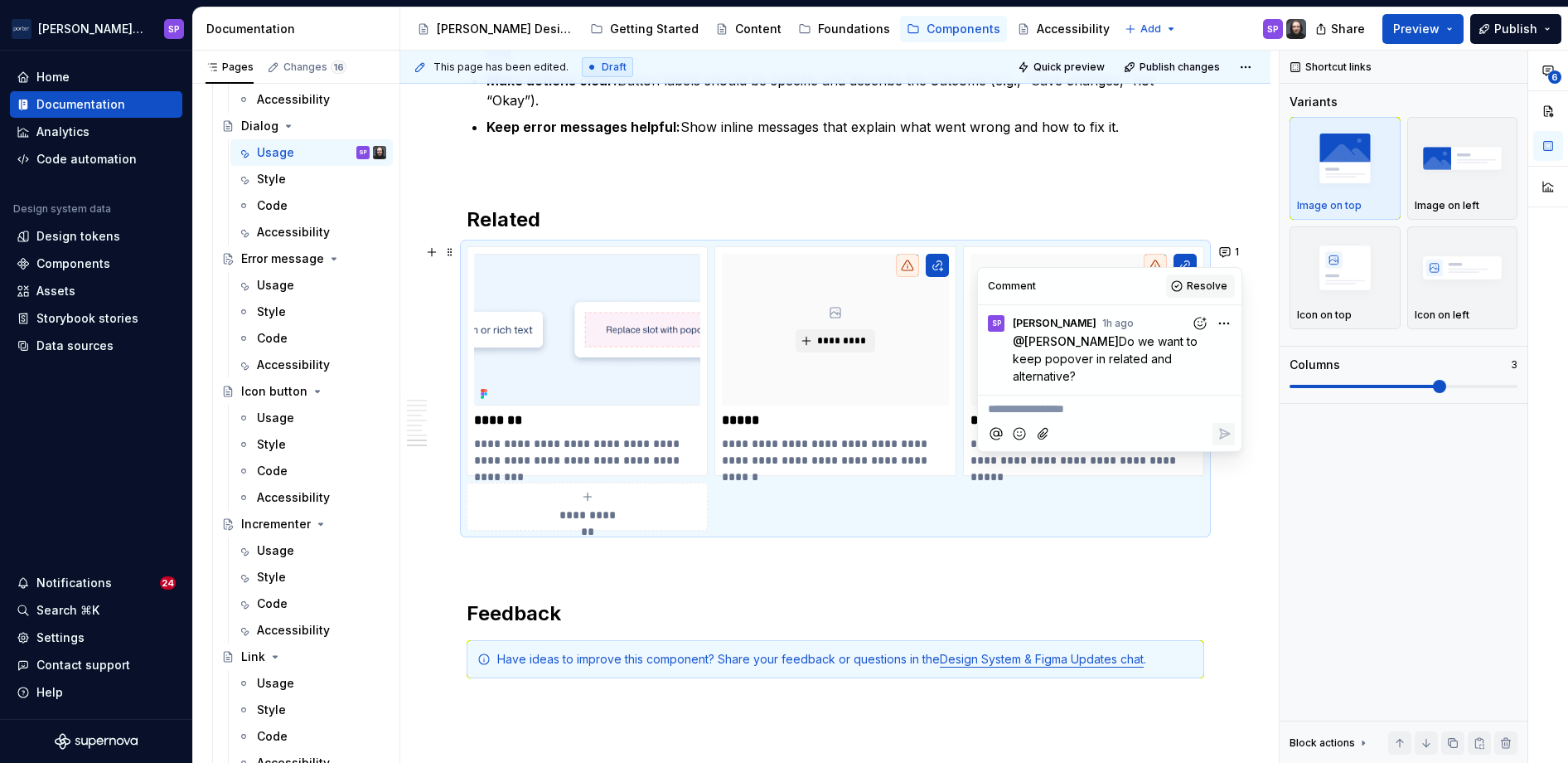
click at [935, 287] on span "Resolve" at bounding box center [1207, 286] width 41 height 14
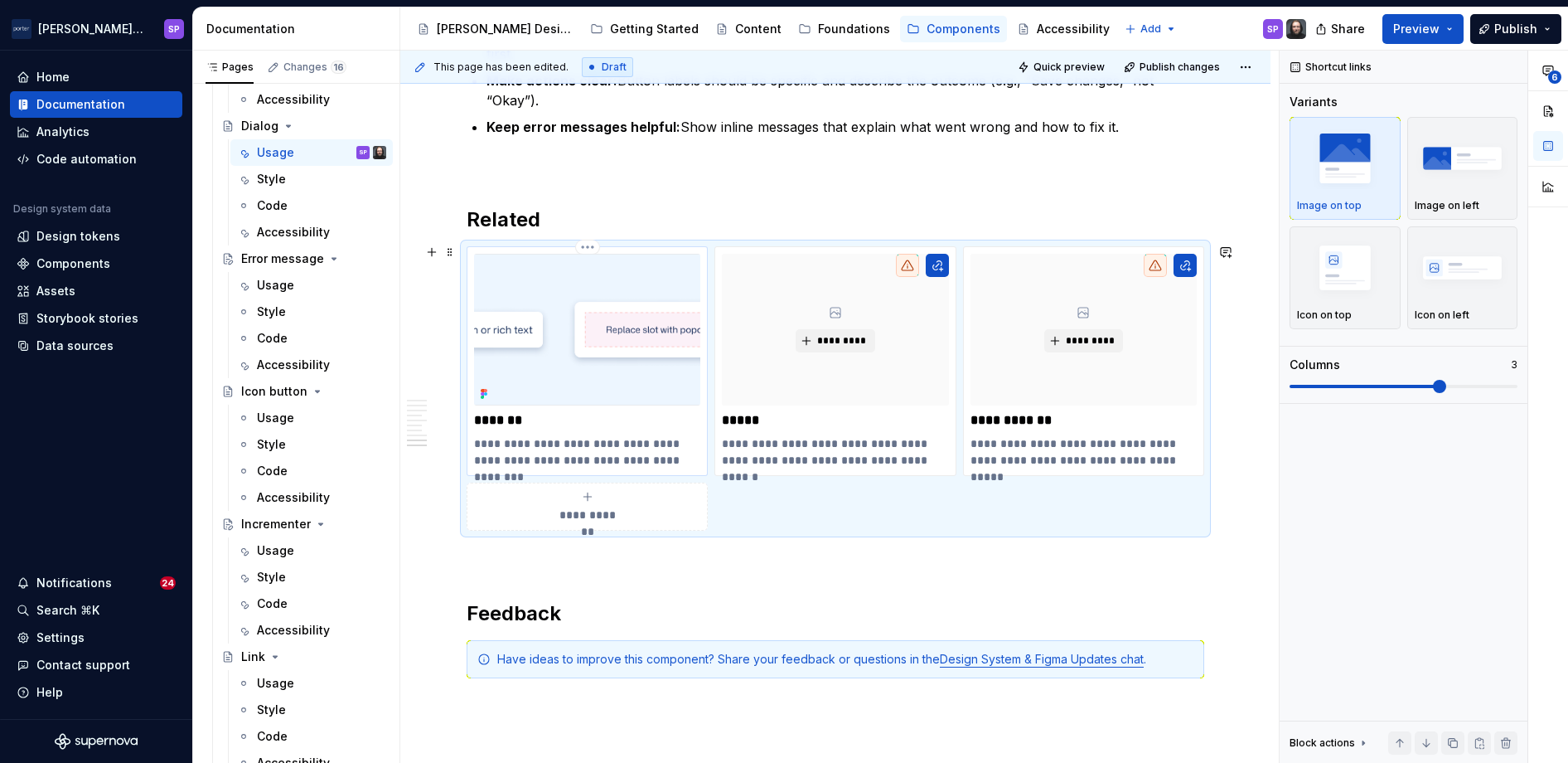
click at [504, 444] on p "**********" at bounding box center [587, 451] width 225 height 33
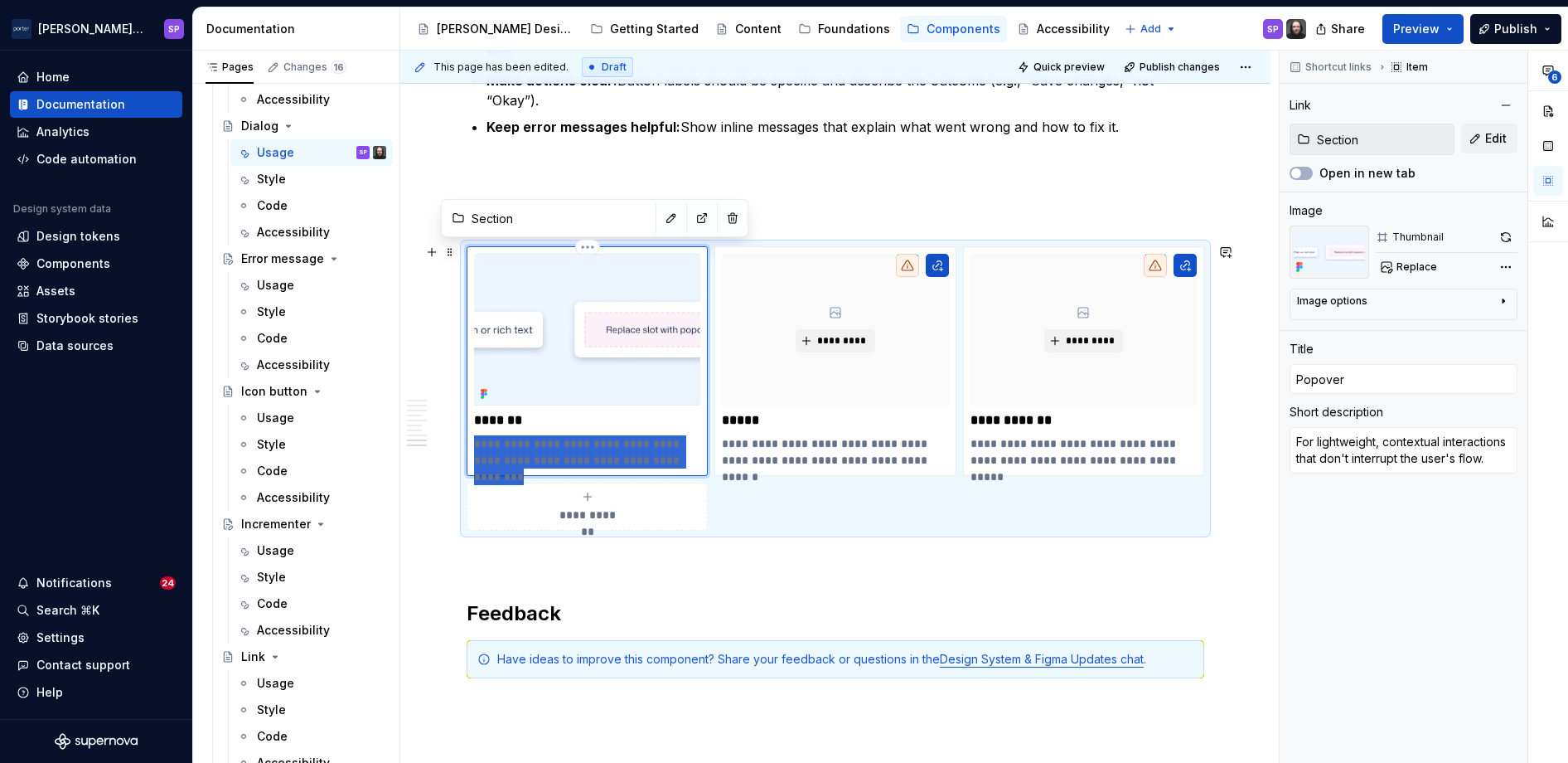
click at [504, 444] on p "**********" at bounding box center [587, 451] width 225 height 33
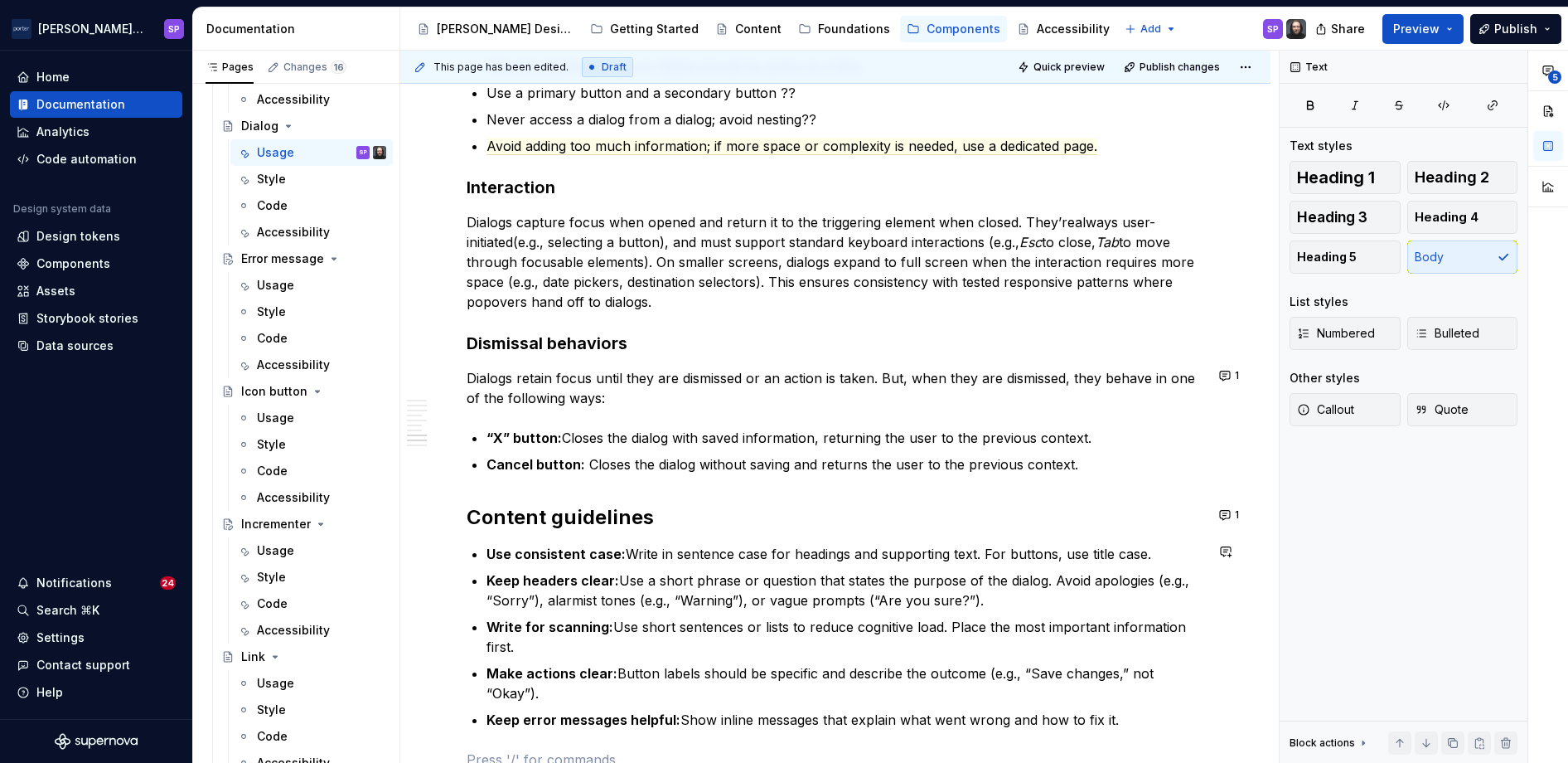
scroll to position [2244, 0]
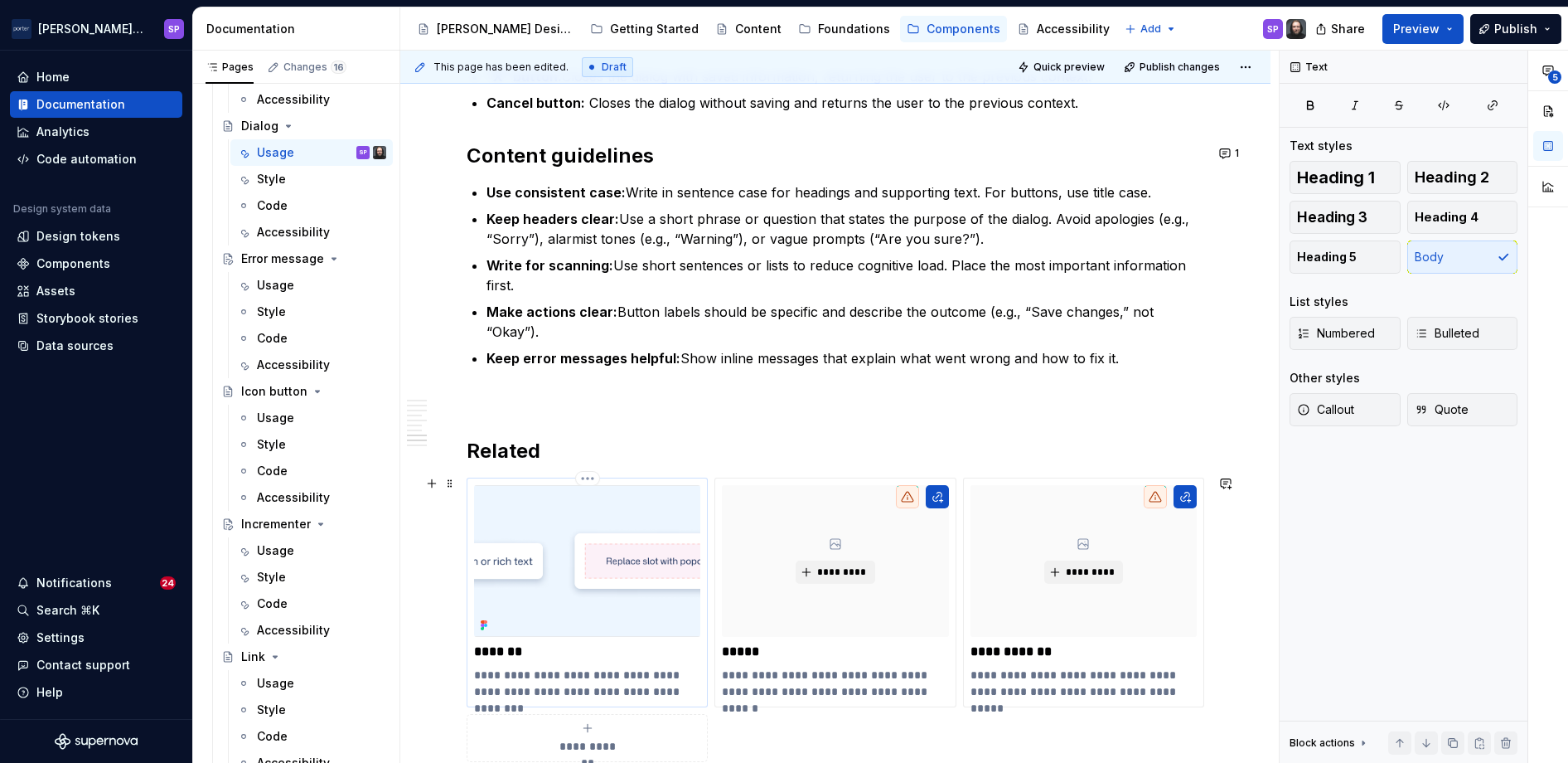
click at [529, 678] on p "**********" at bounding box center [587, 683] width 225 height 33
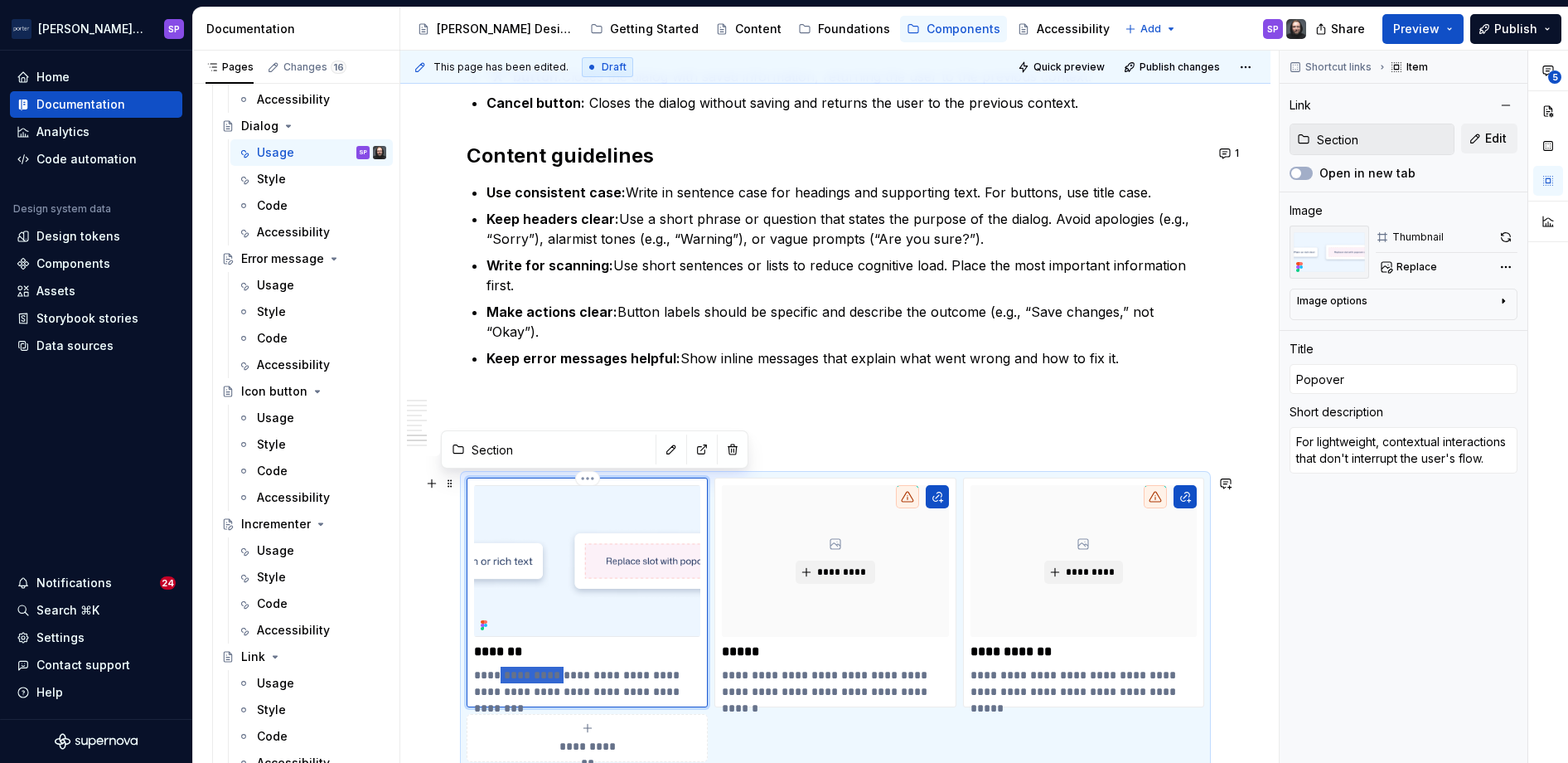
click at [529, 678] on p "**********" at bounding box center [587, 683] width 225 height 33
click at [559, 230] on p "Keep headers clear: Use a short phrase or question that states the purpose of t…" at bounding box center [845, 229] width 717 height 40
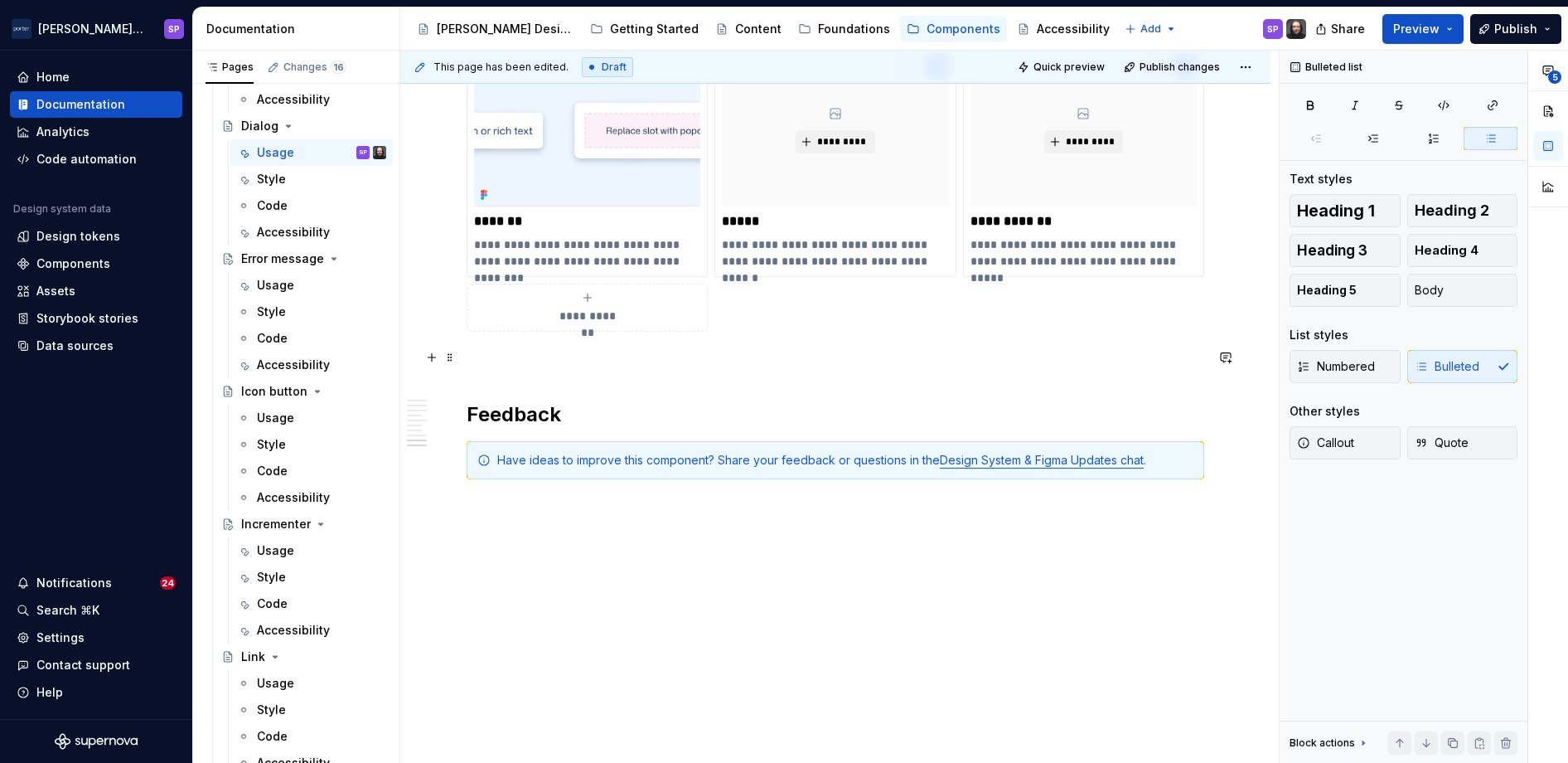
scroll to position [2460, 0]
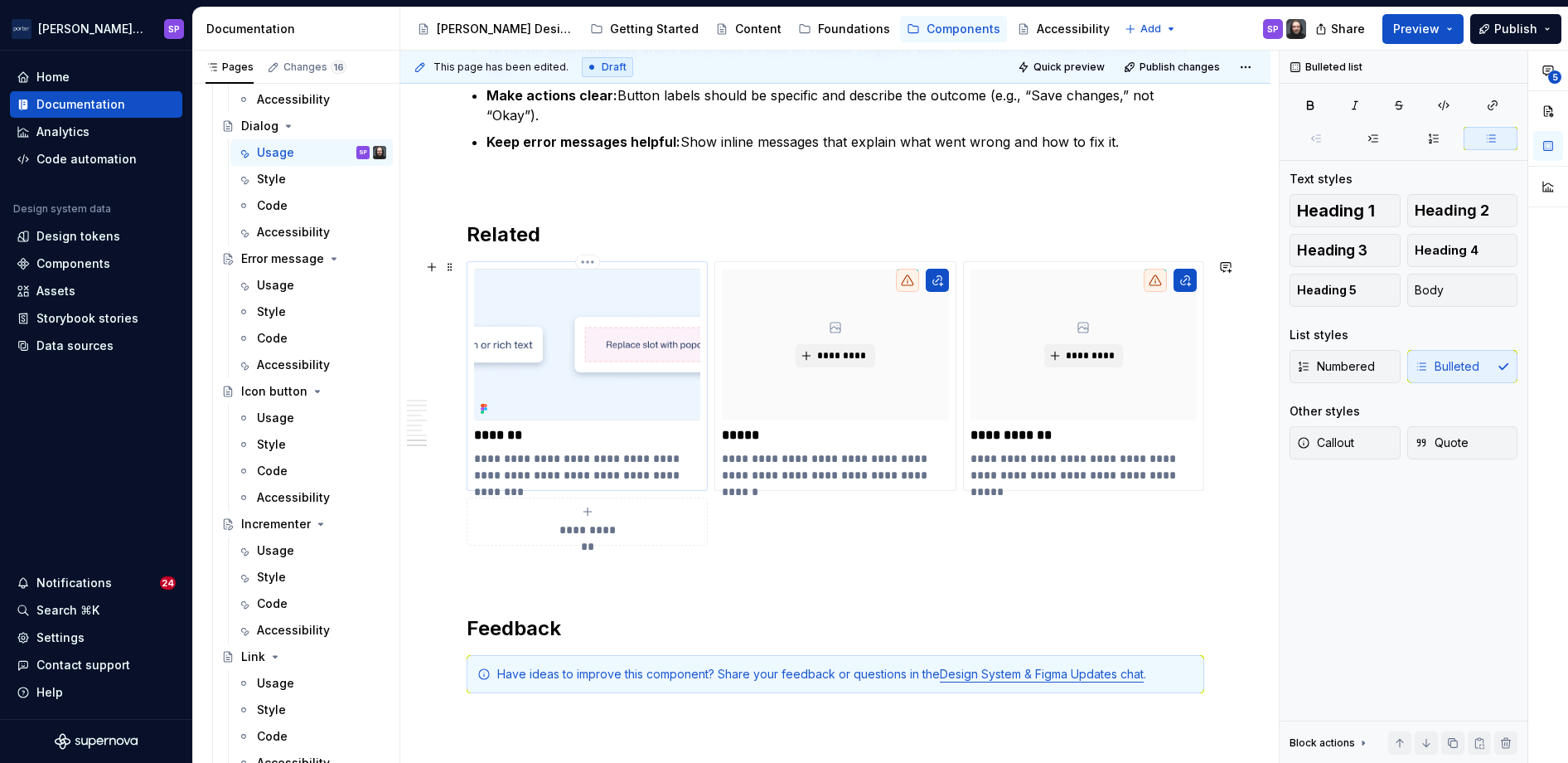
click at [669, 465] on p "**********" at bounding box center [587, 467] width 225 height 33
type textarea "*"
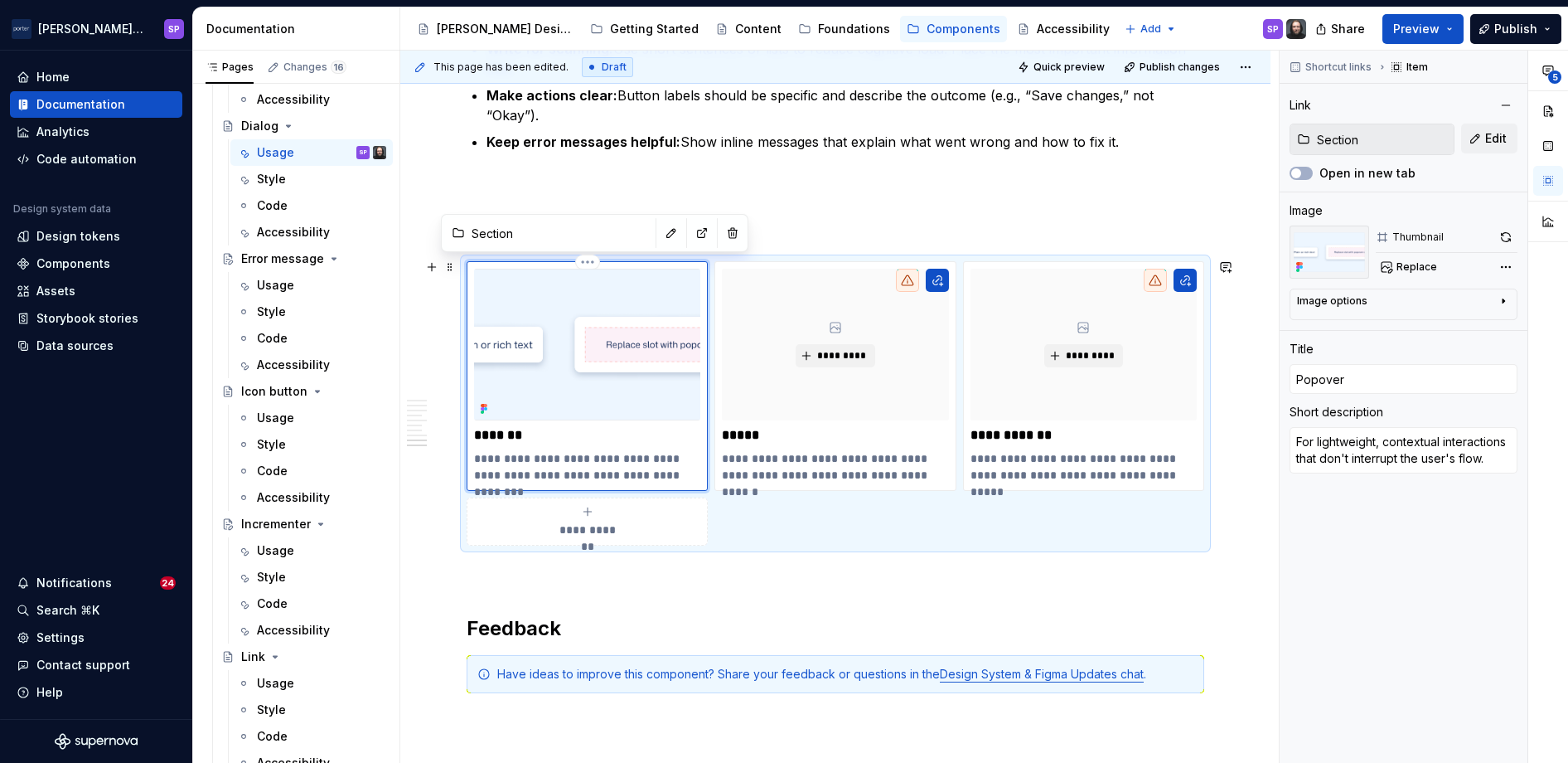
click at [676, 473] on p "**********" at bounding box center [587, 467] width 225 height 33
click at [935, 264] on button "button" at bounding box center [1225, 267] width 23 height 23
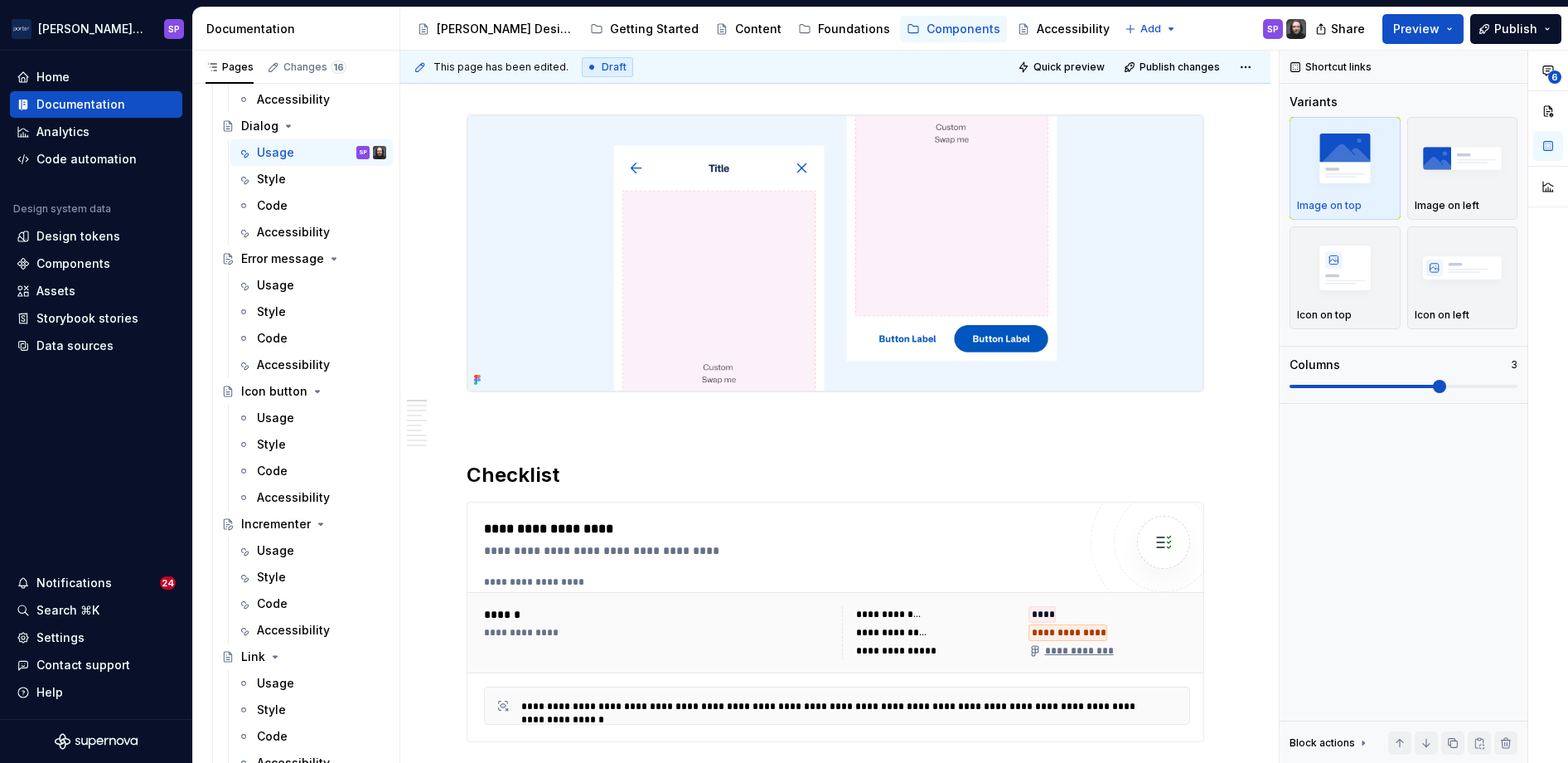
scroll to position [0, 0]
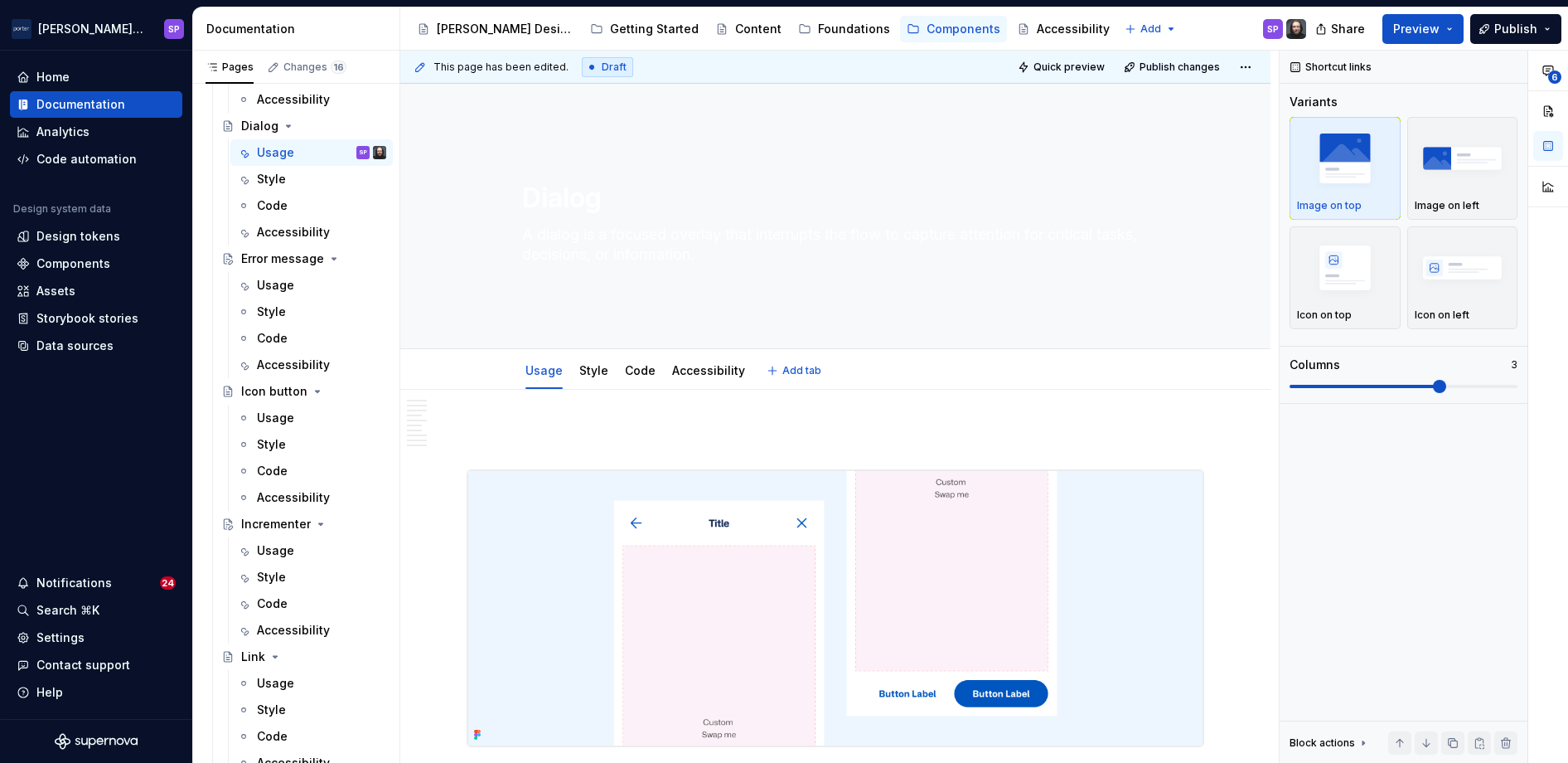
type textarea "*"
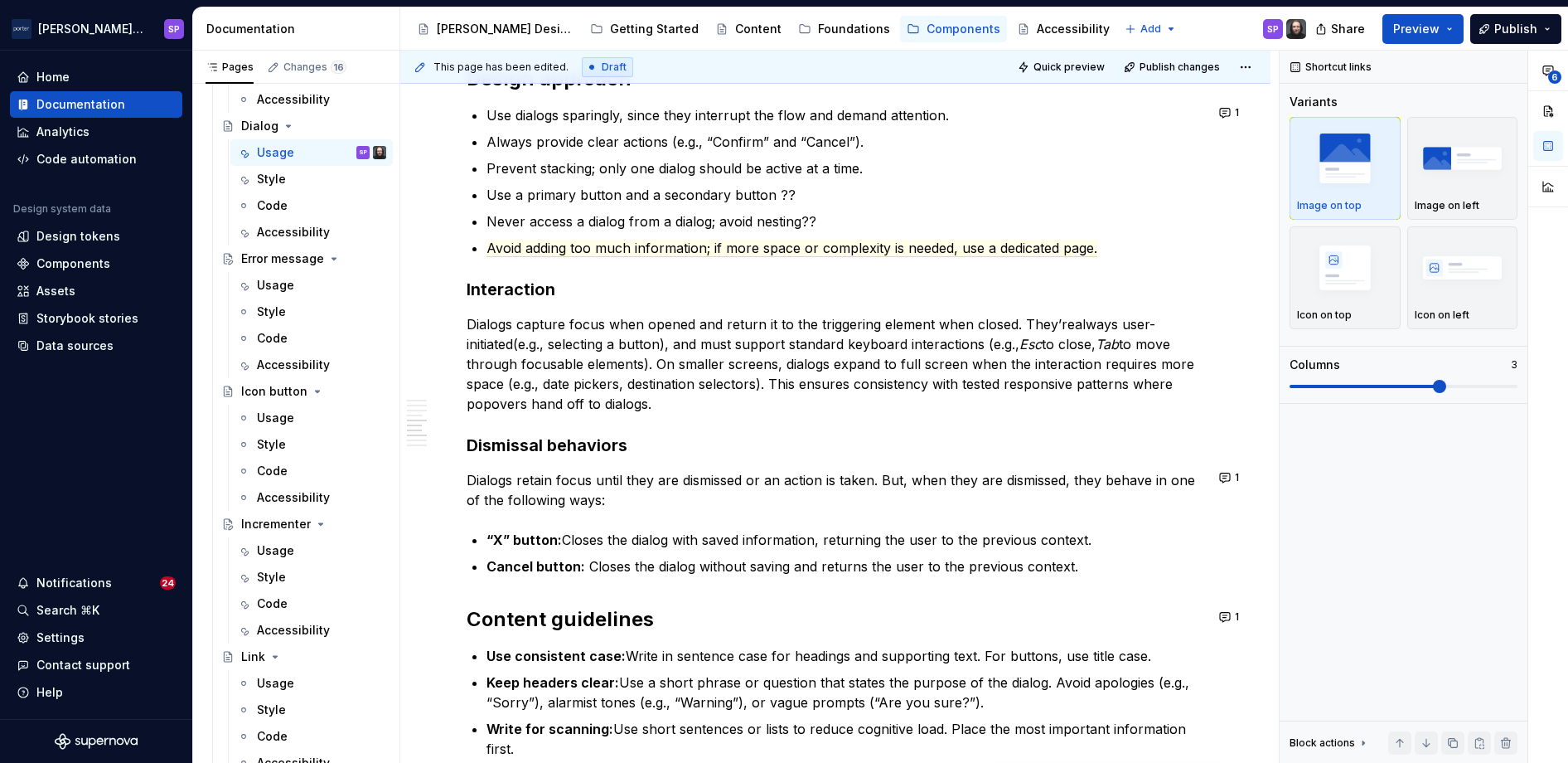
scroll to position [1781, 0]
